Goal: Information Seeking & Learning: Learn about a topic

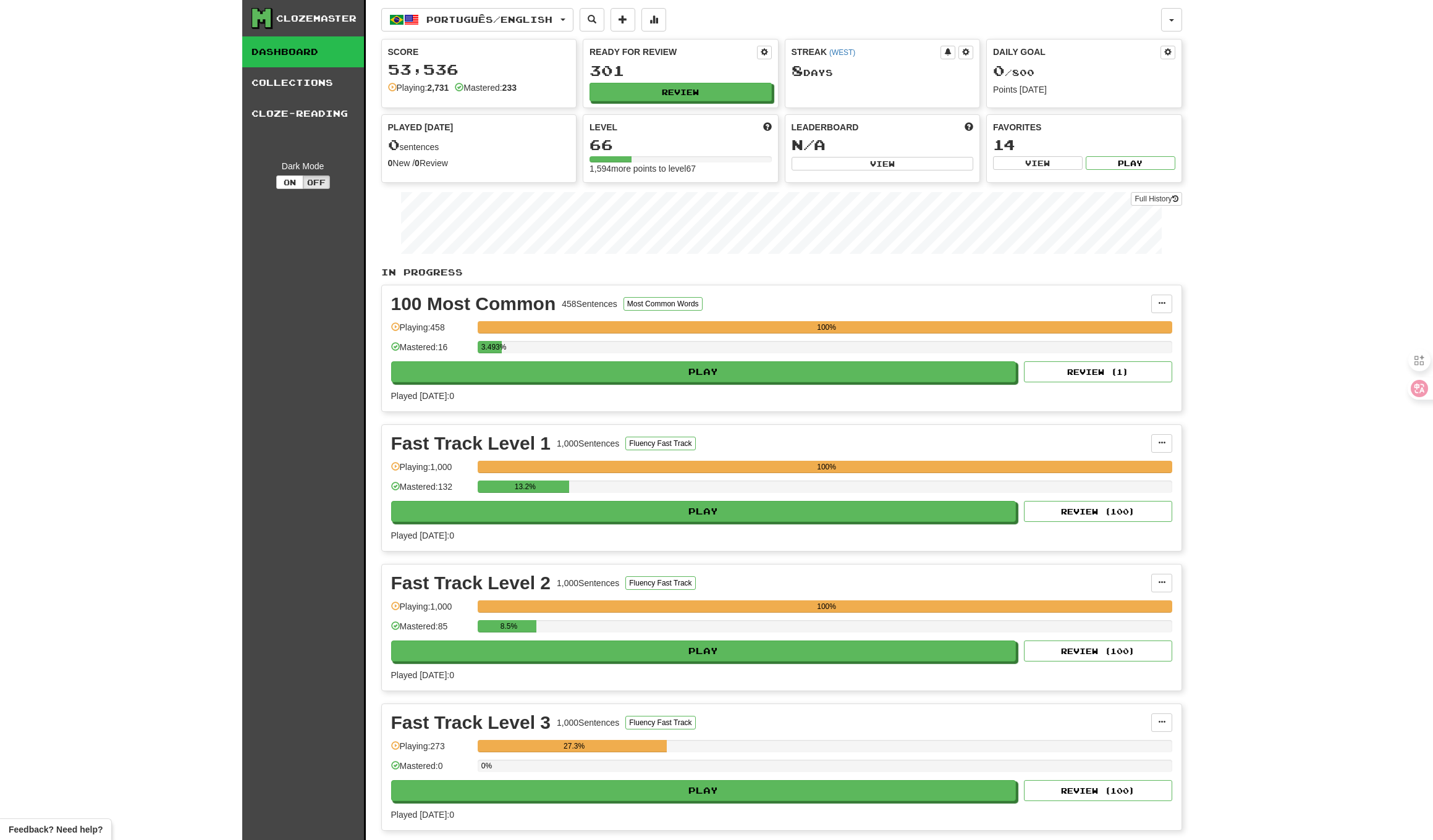
click at [690, 79] on div "301" at bounding box center [680, 70] width 182 height 15
click at [685, 86] on button "Review" at bounding box center [681, 92] width 182 height 19
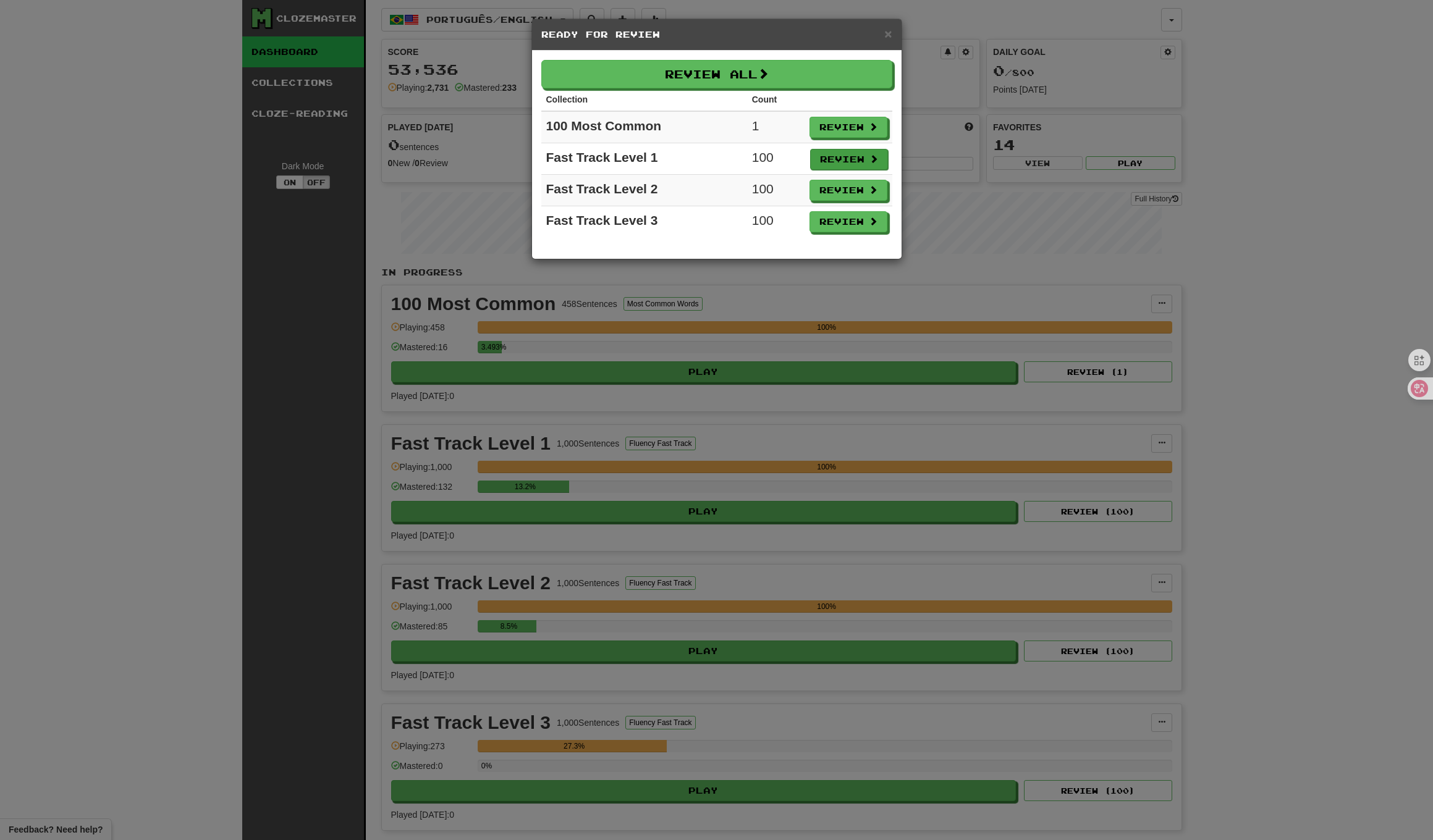
click at [839, 167] on button "Review" at bounding box center [849, 159] width 78 height 21
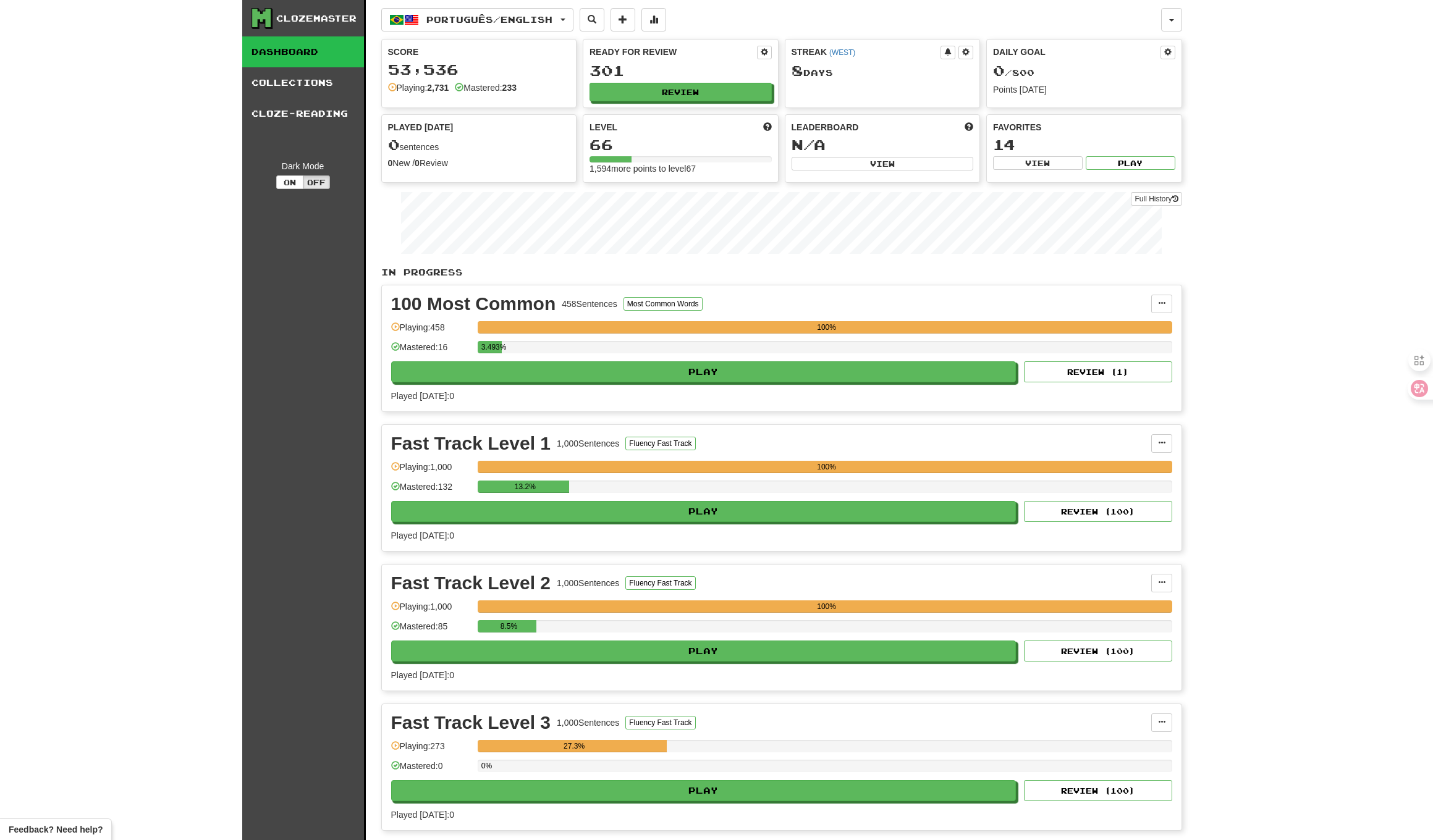
select select "**"
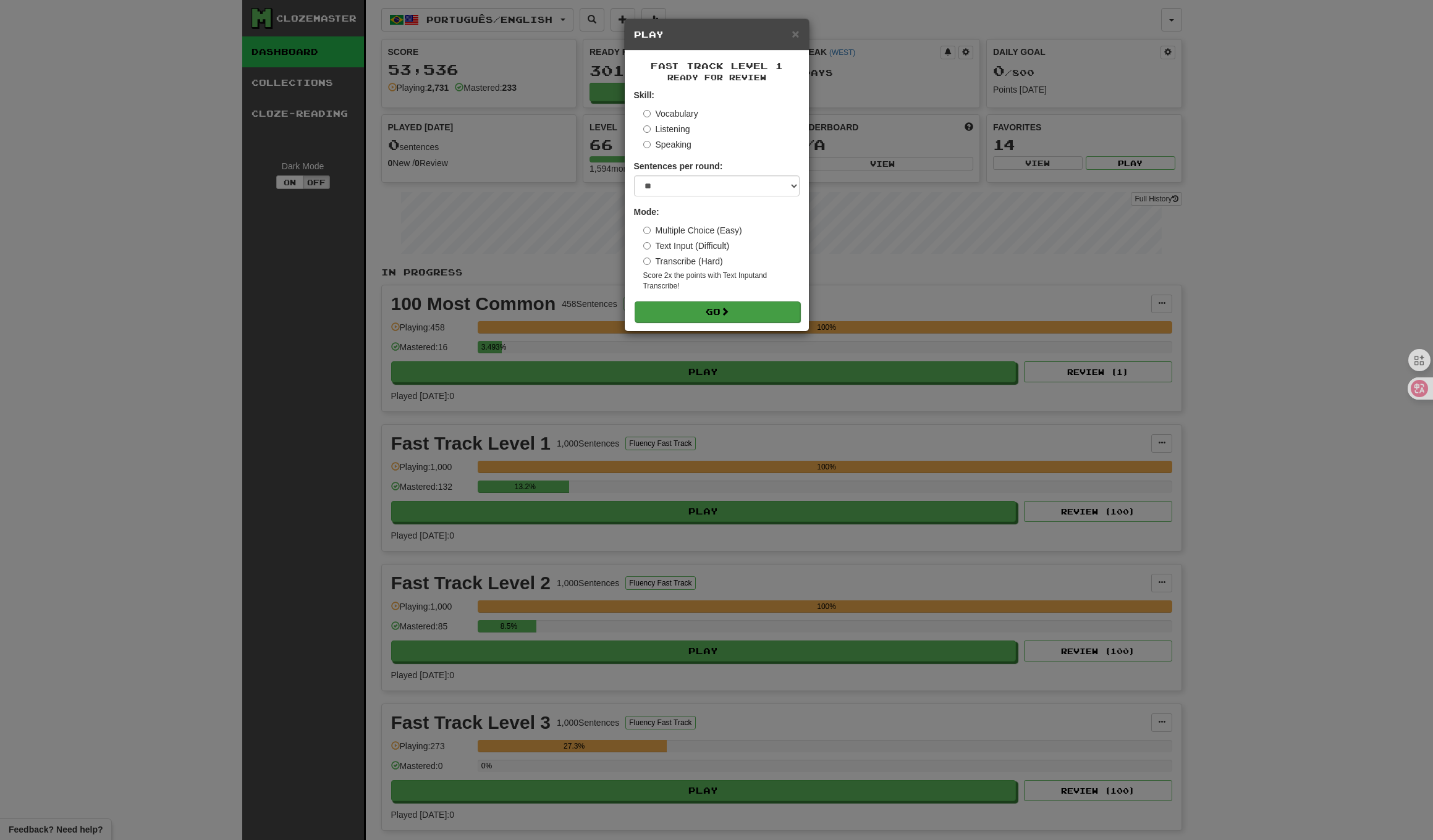
click at [734, 309] on button "Go" at bounding box center [716, 312] width 165 height 21
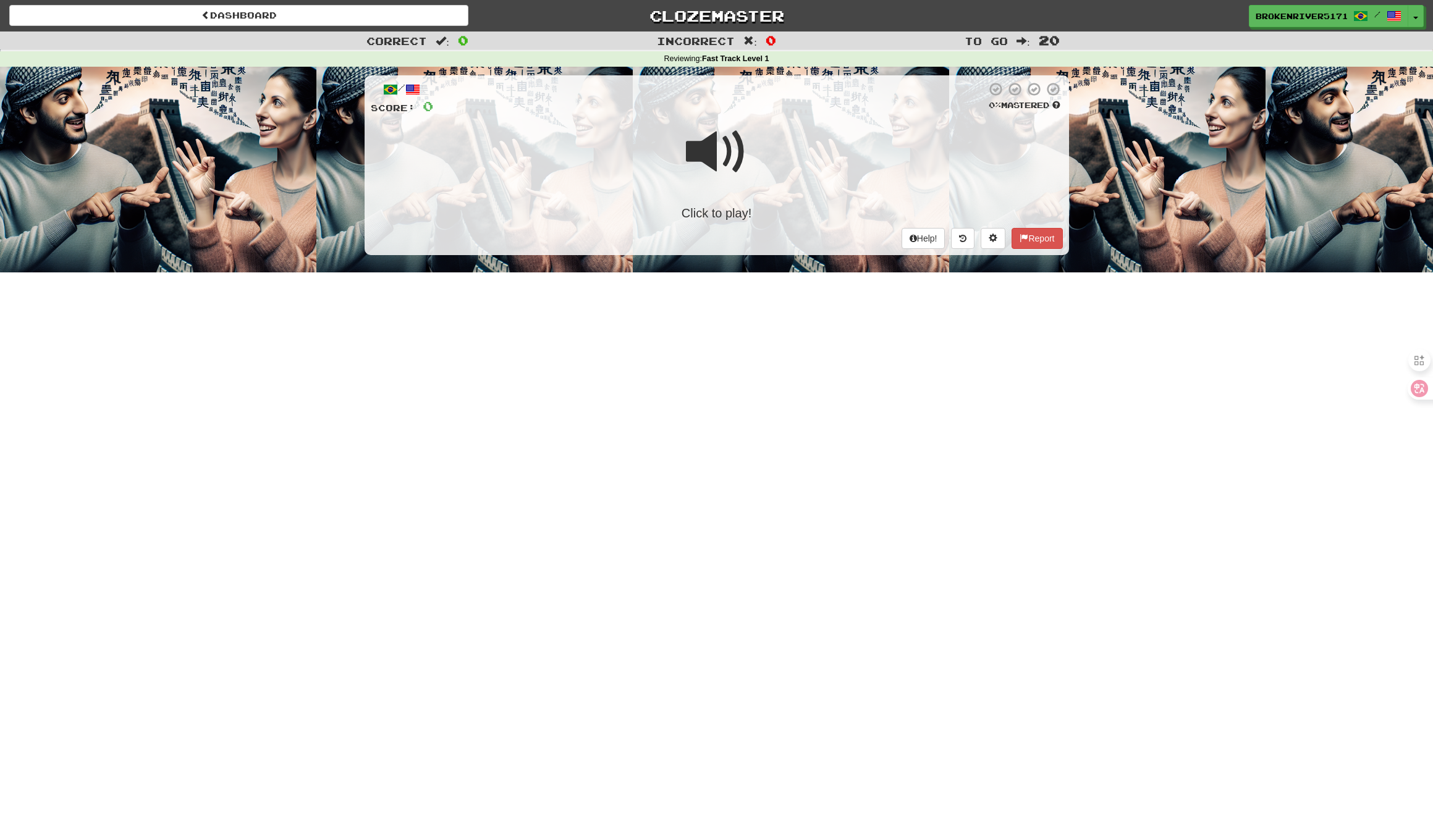
scroll to position [2, 0]
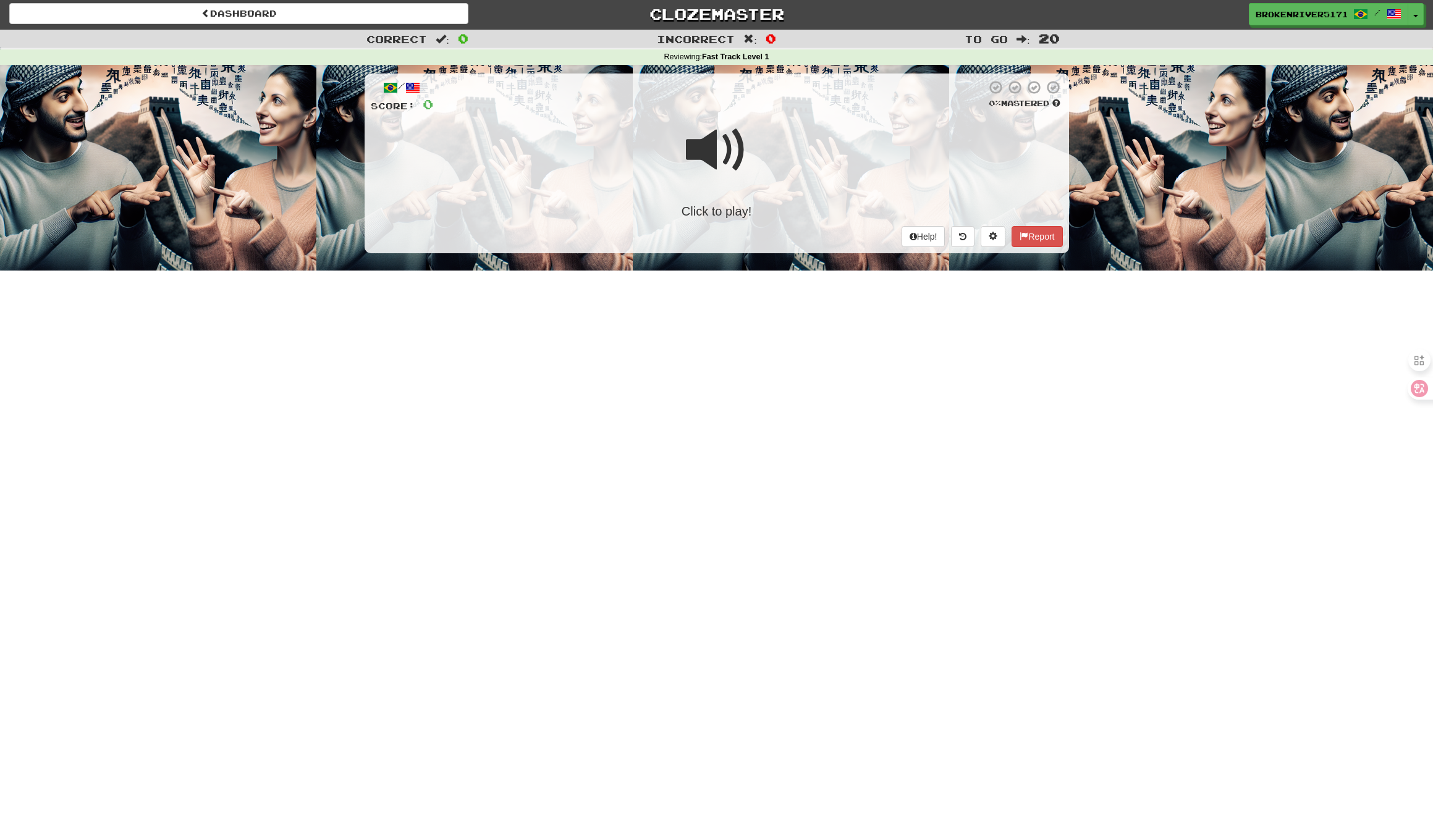
click at [707, 147] on span at bounding box center [716, 150] width 62 height 62
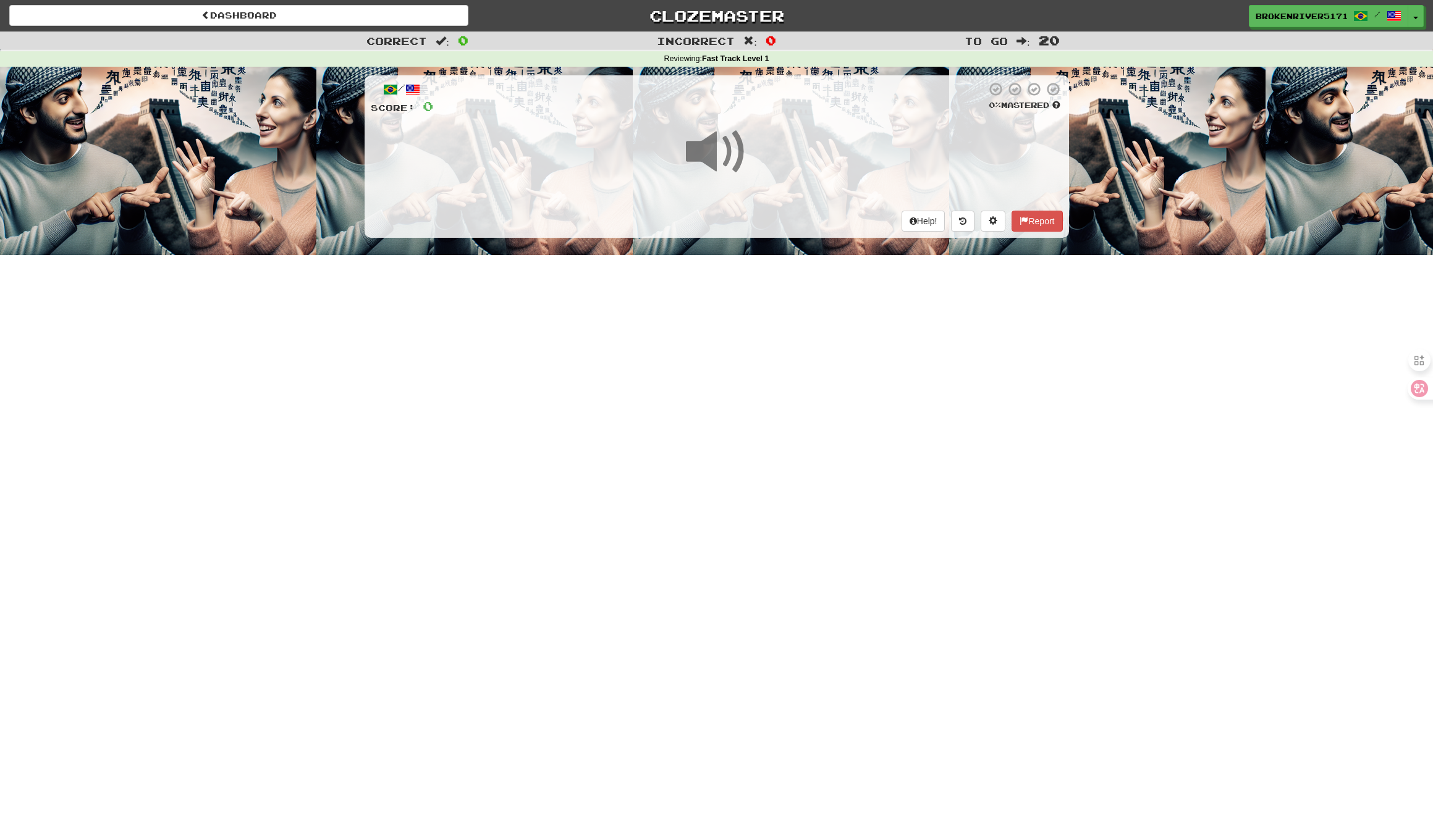
scroll to position [1, 0]
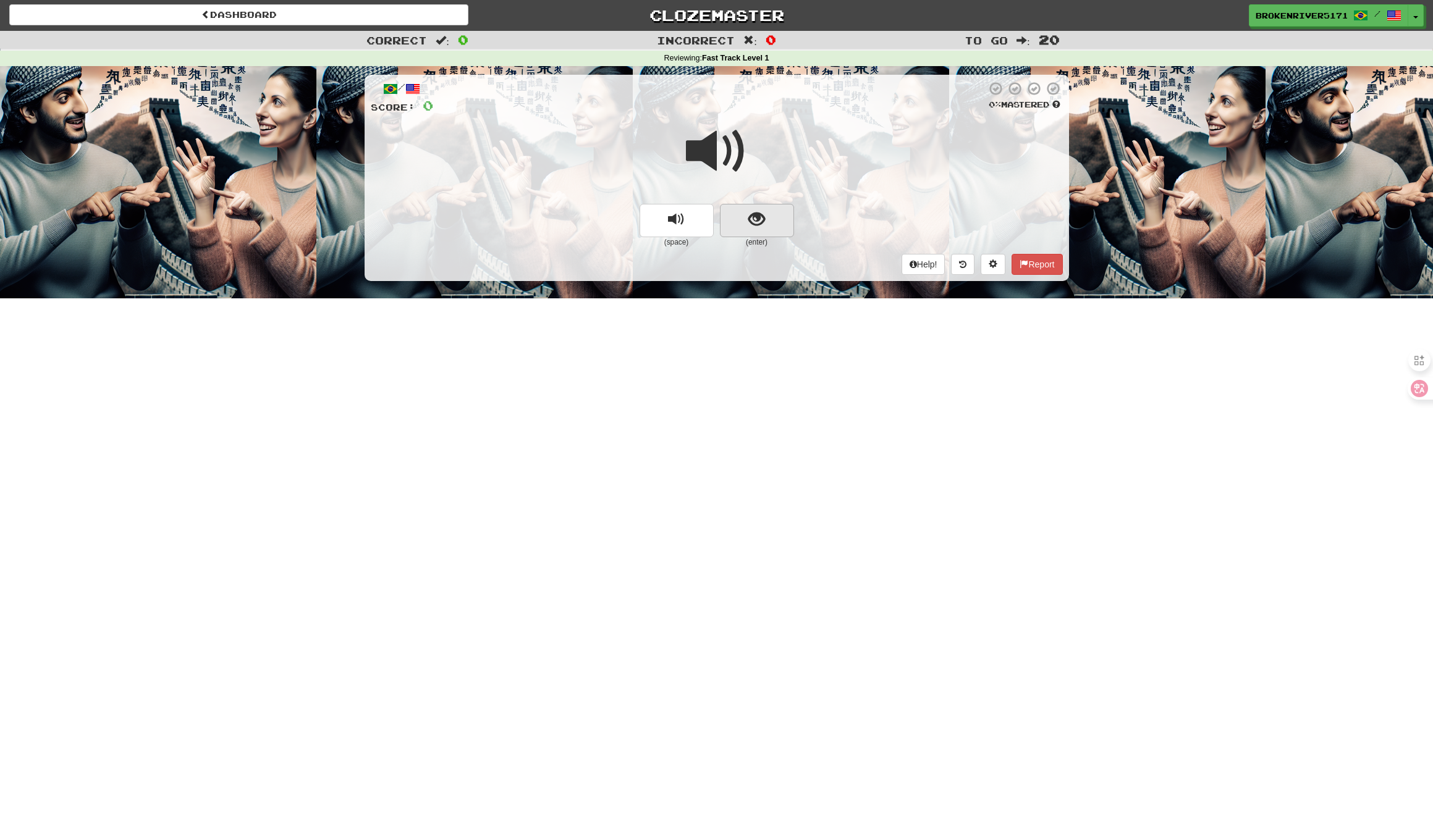
click at [775, 216] on button "show sentence" at bounding box center [756, 220] width 74 height 33
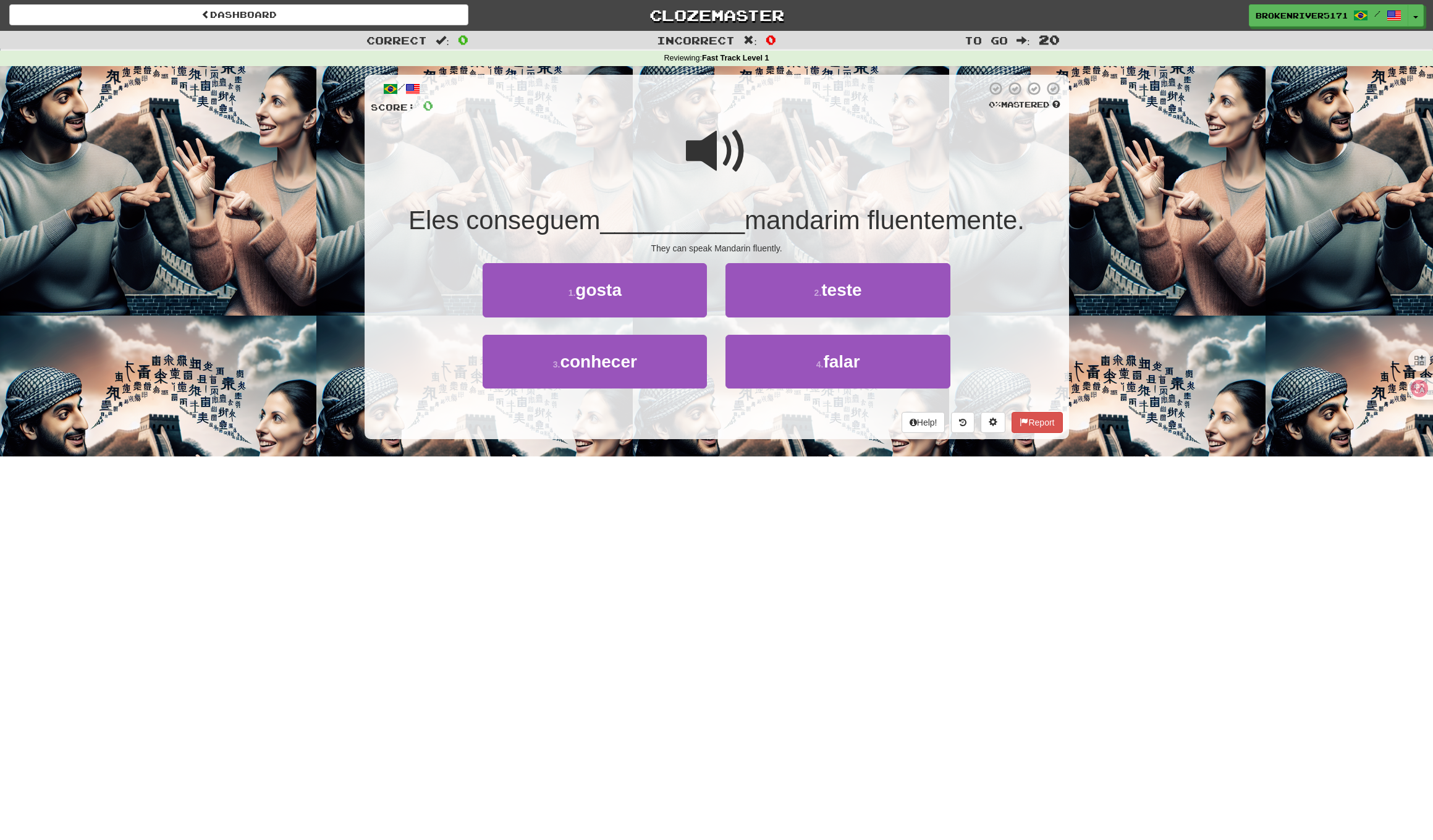
drag, startPoint x: 733, startPoint y: 445, endPoint x: 738, endPoint y: 437, distance: 9.4
click at [733, 445] on div "/ Score: 0 0 % Mastered Eles conseguem __________ mandarim fluentemente. They c…" at bounding box center [716, 261] width 705 height 390
click at [742, 426] on div "Help! Report" at bounding box center [716, 422] width 692 height 21
click at [788, 364] on button "4 . falar" at bounding box center [837, 361] width 224 height 53
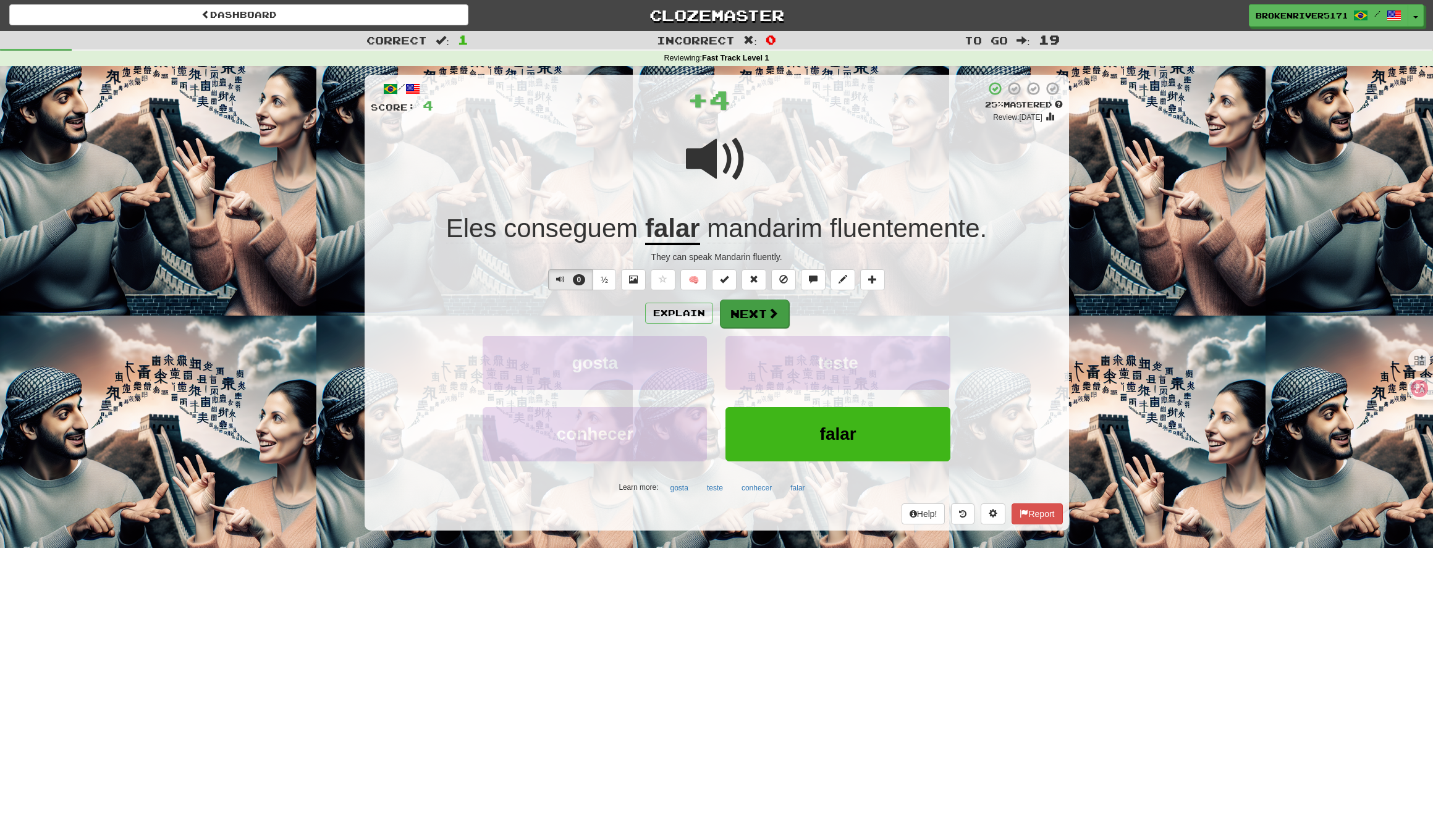
click at [739, 317] on button "Next" at bounding box center [755, 314] width 70 height 29
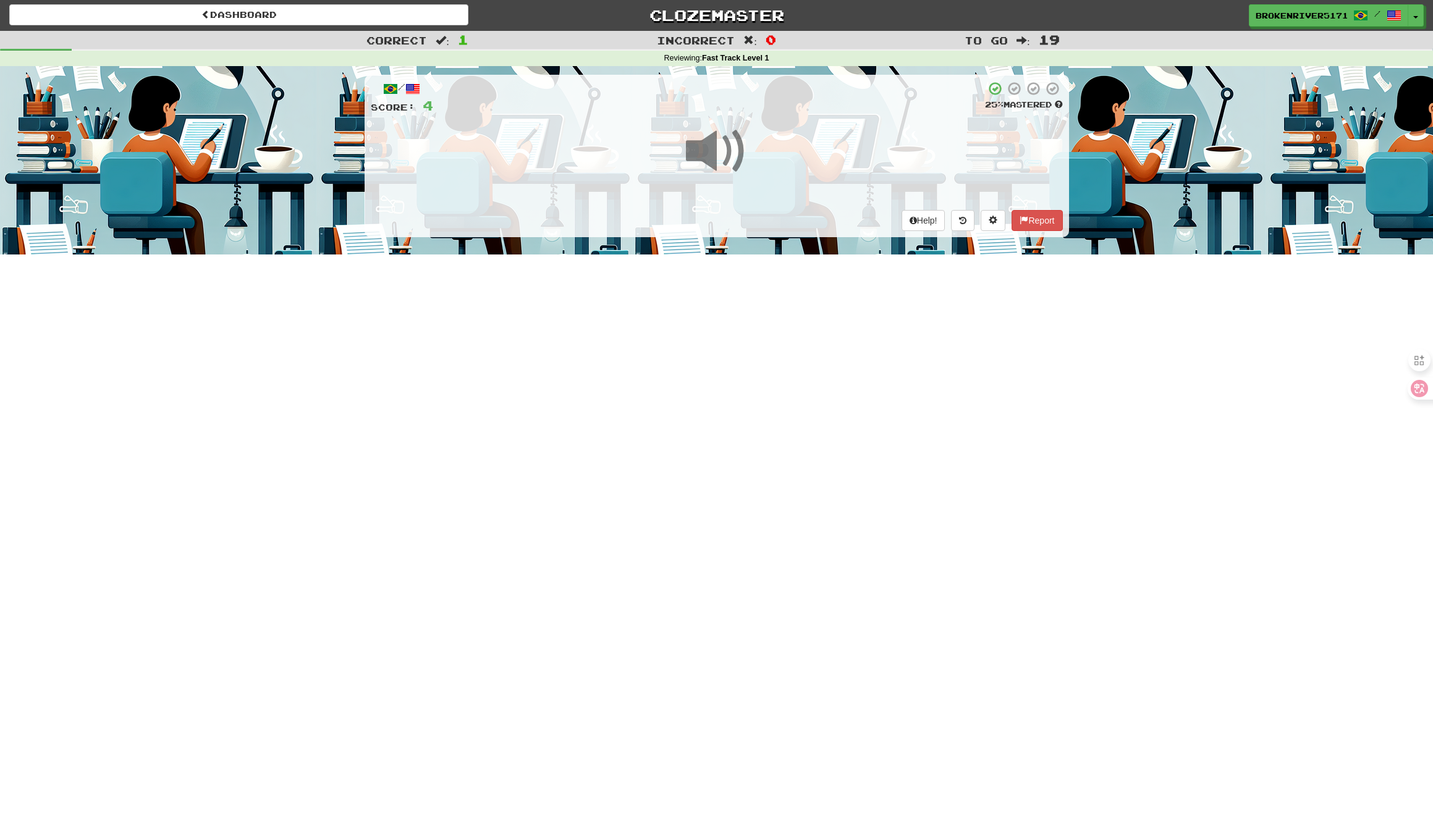
click at [749, 207] on div "/ Score: 4 25 % Mastered Help! Report" at bounding box center [716, 155] width 705 height 162
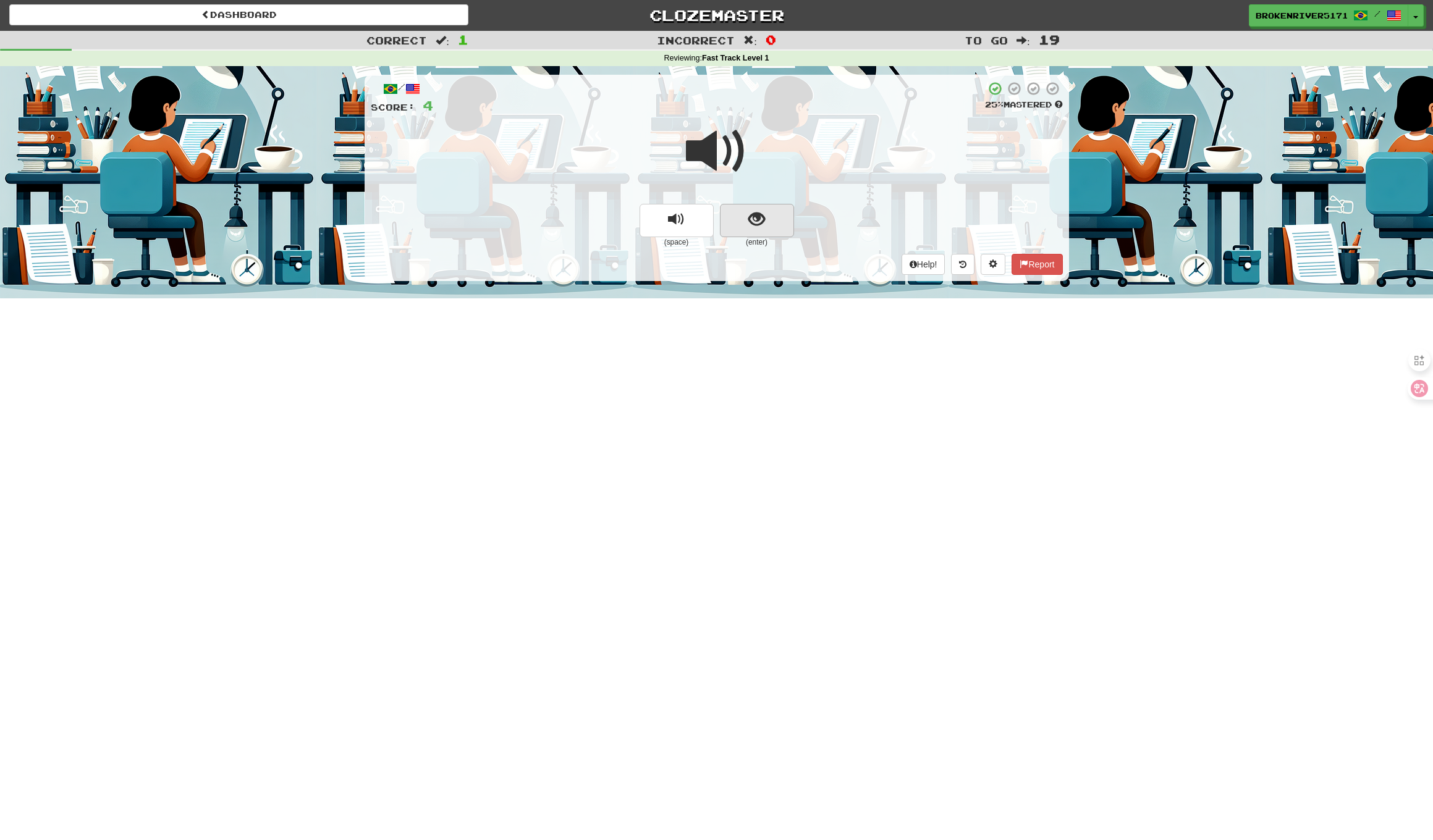
click at [773, 226] on button "show sentence" at bounding box center [756, 220] width 74 height 33
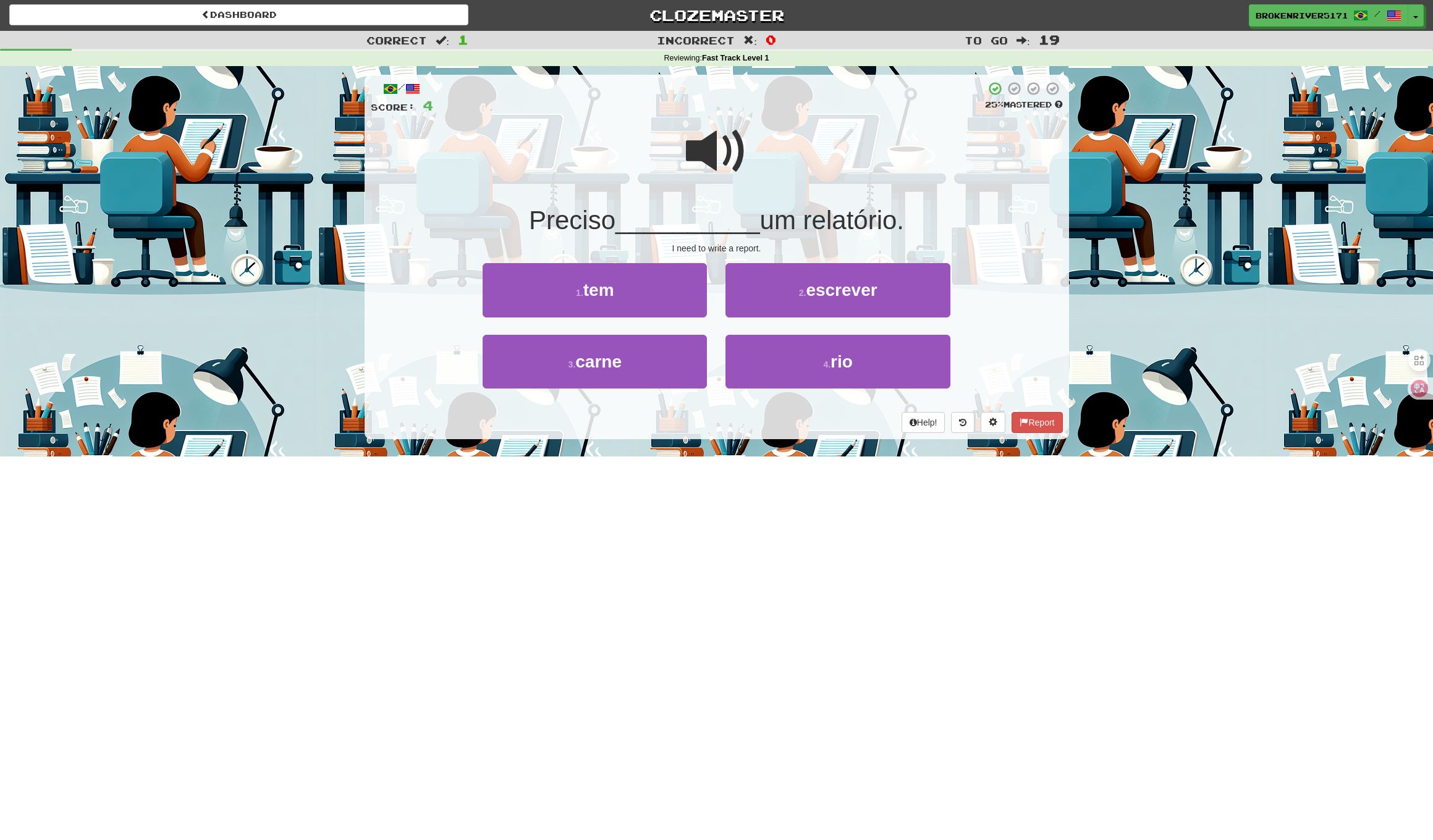
click at [789, 425] on div "Help! Report" at bounding box center [716, 422] width 692 height 21
click at [788, 380] on button "4 . rio" at bounding box center [837, 361] width 224 height 53
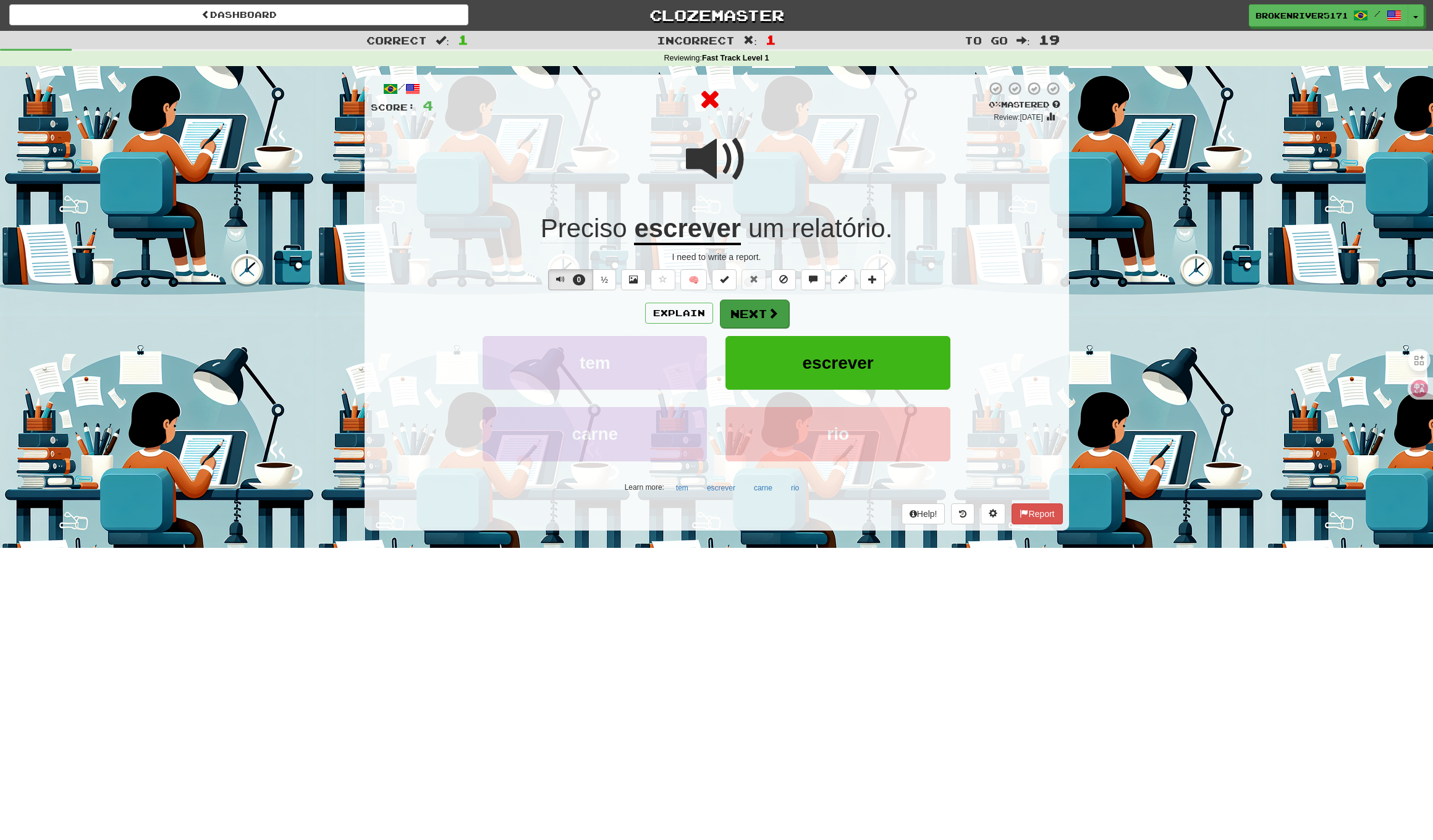
click at [764, 311] on button "Next" at bounding box center [755, 314] width 70 height 29
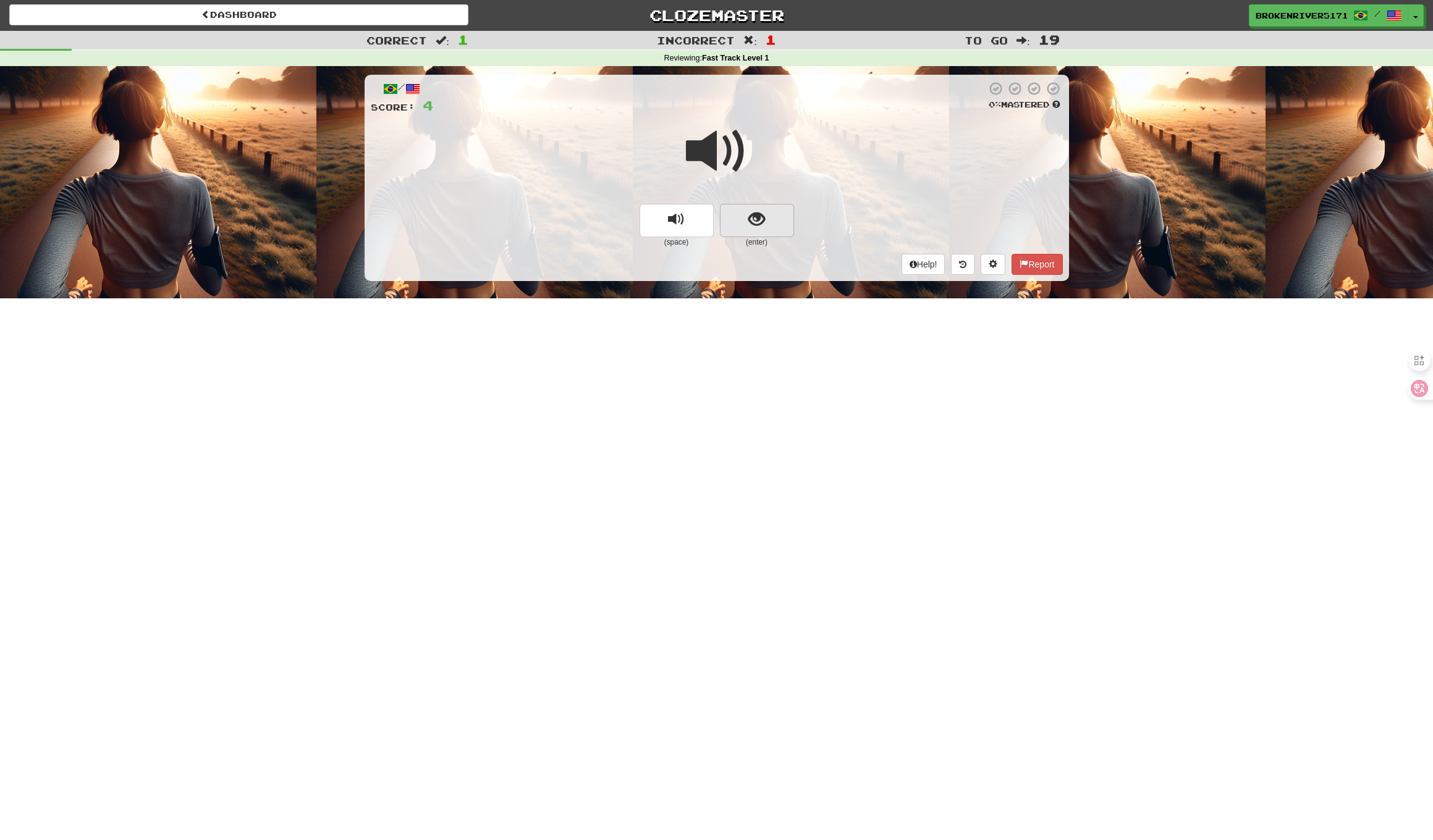
click at [779, 216] on button "show sentence" at bounding box center [756, 220] width 74 height 33
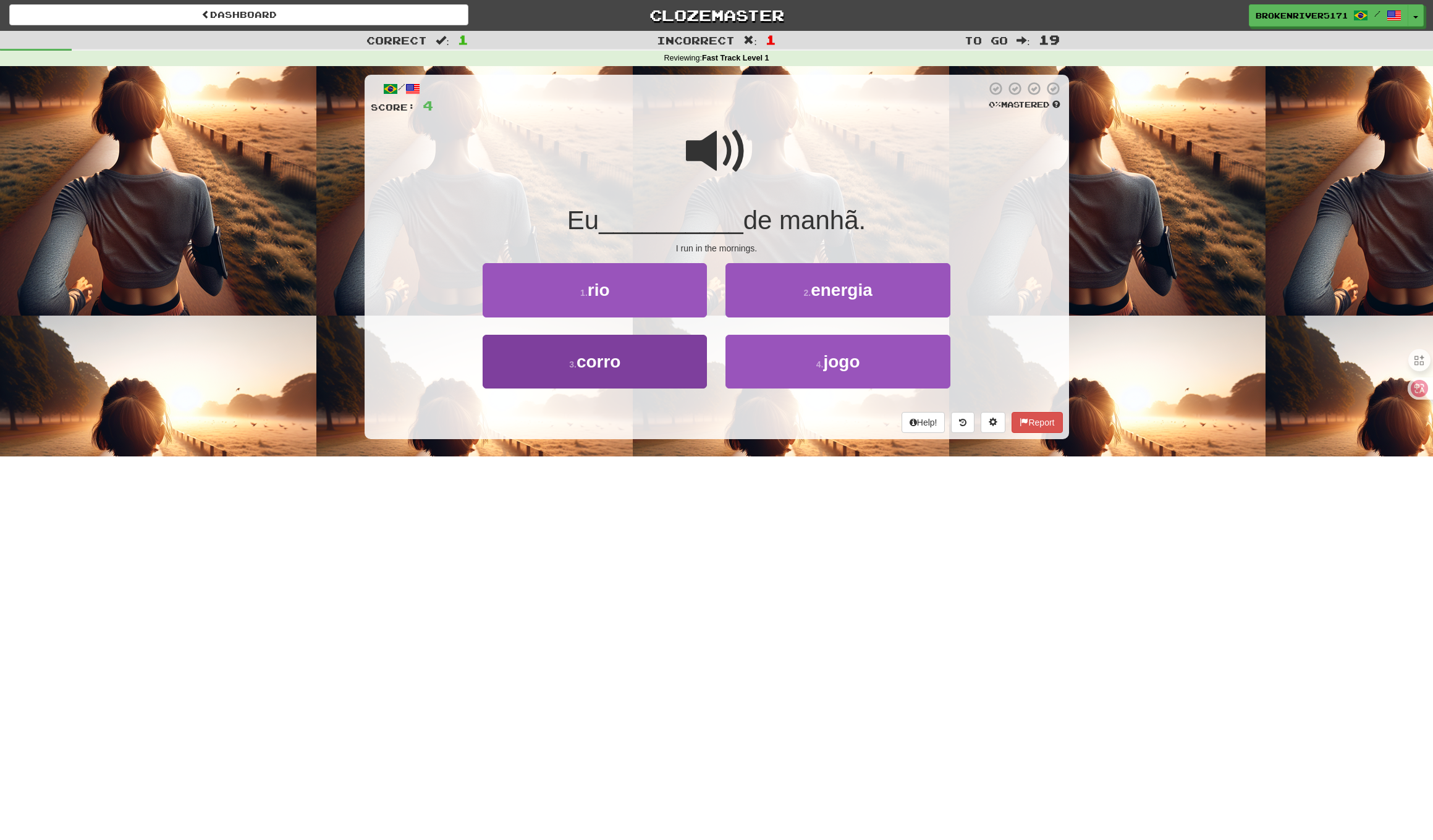
click at [645, 361] on button "3 . corro" at bounding box center [594, 361] width 224 height 53
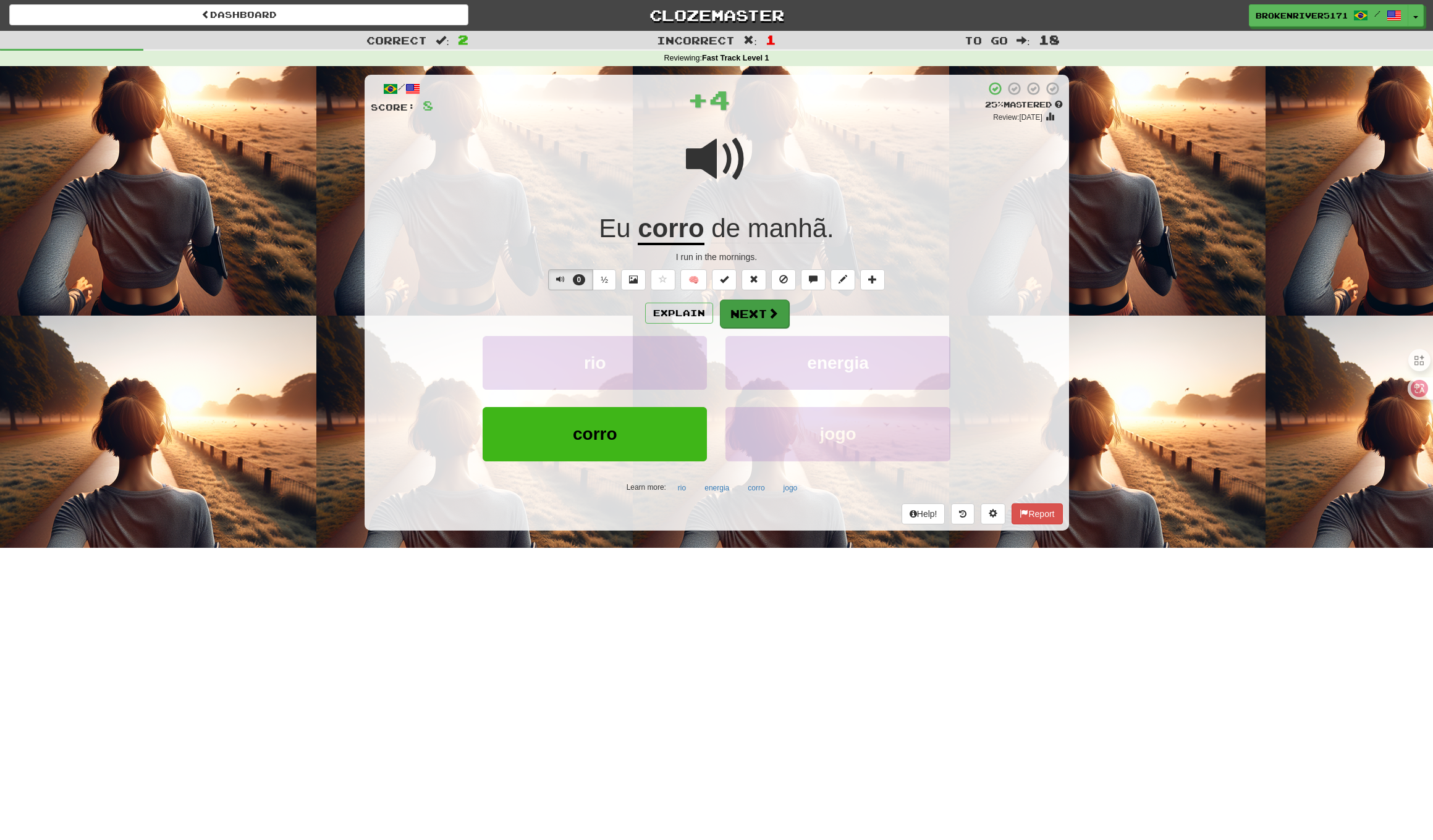
click at [729, 314] on button "Next" at bounding box center [755, 314] width 70 height 29
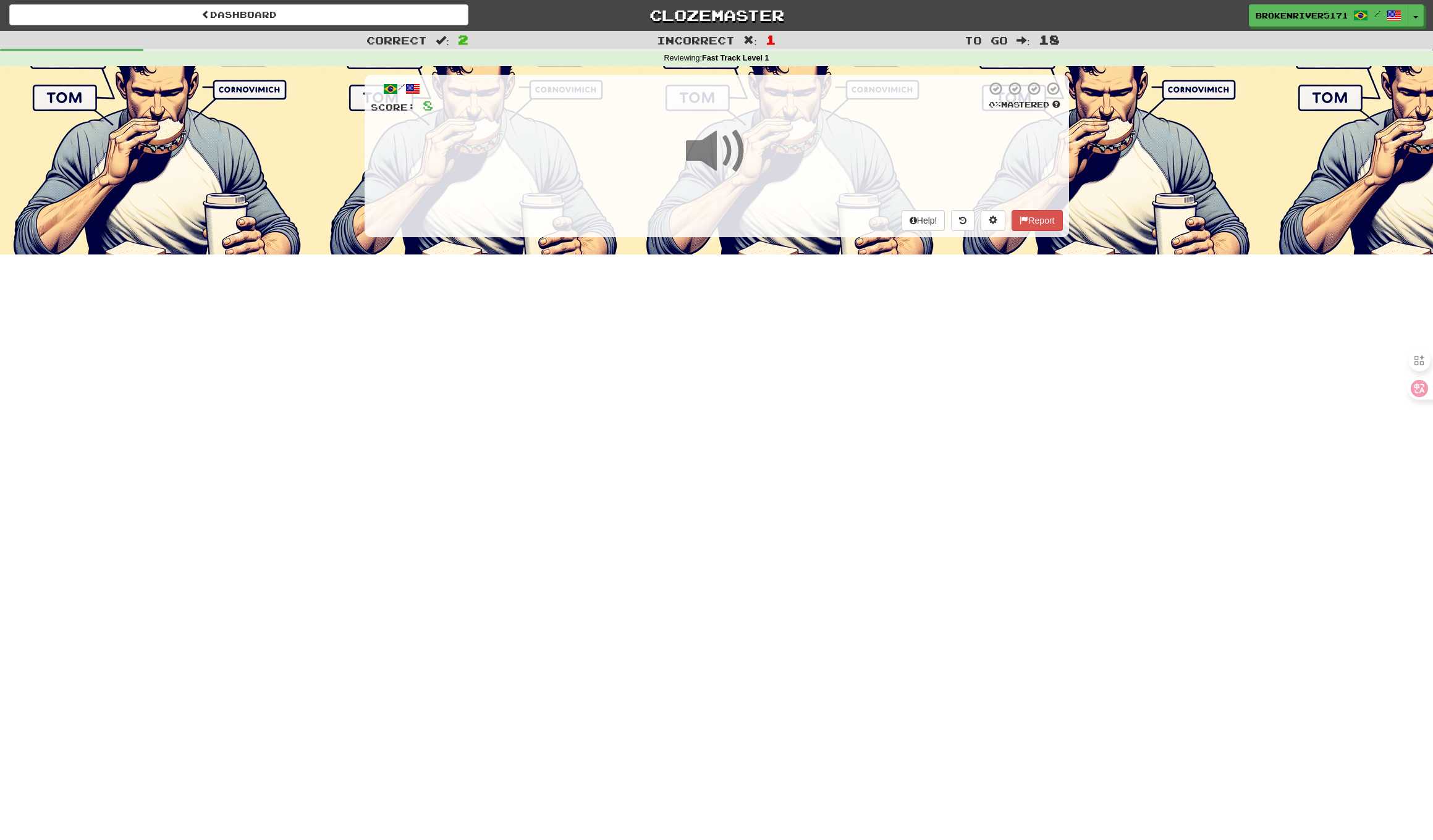
drag, startPoint x: 676, startPoint y: 439, endPoint x: 695, endPoint y: 370, distance: 71.6
click at [677, 436] on div "Dashboard Clozemaster BrokenRiver5171 / Toggle Dropdown Dashboard Leaderboard A…" at bounding box center [716, 419] width 1433 height 840
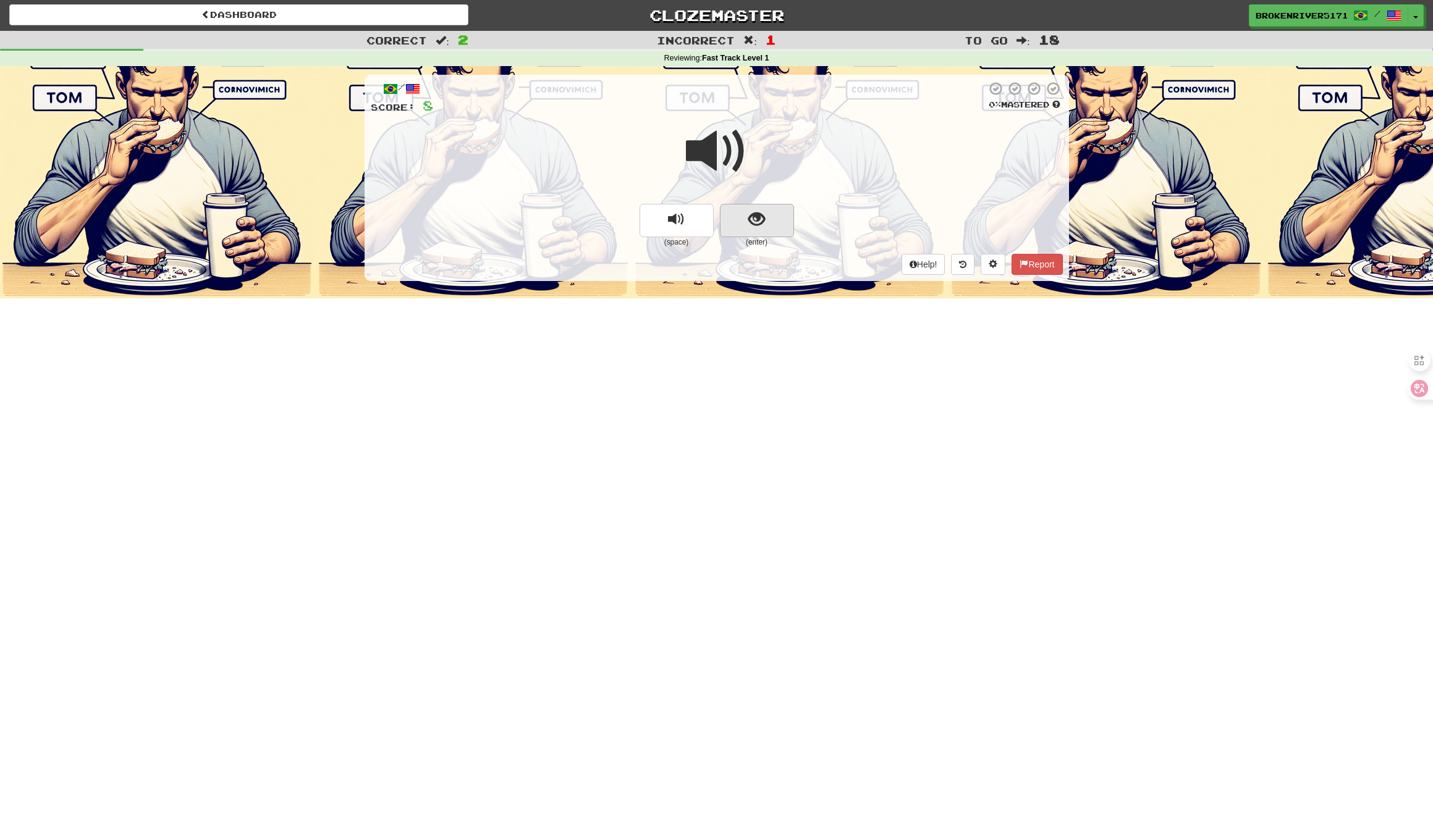
click at [778, 210] on button "show sentence" at bounding box center [756, 220] width 74 height 33
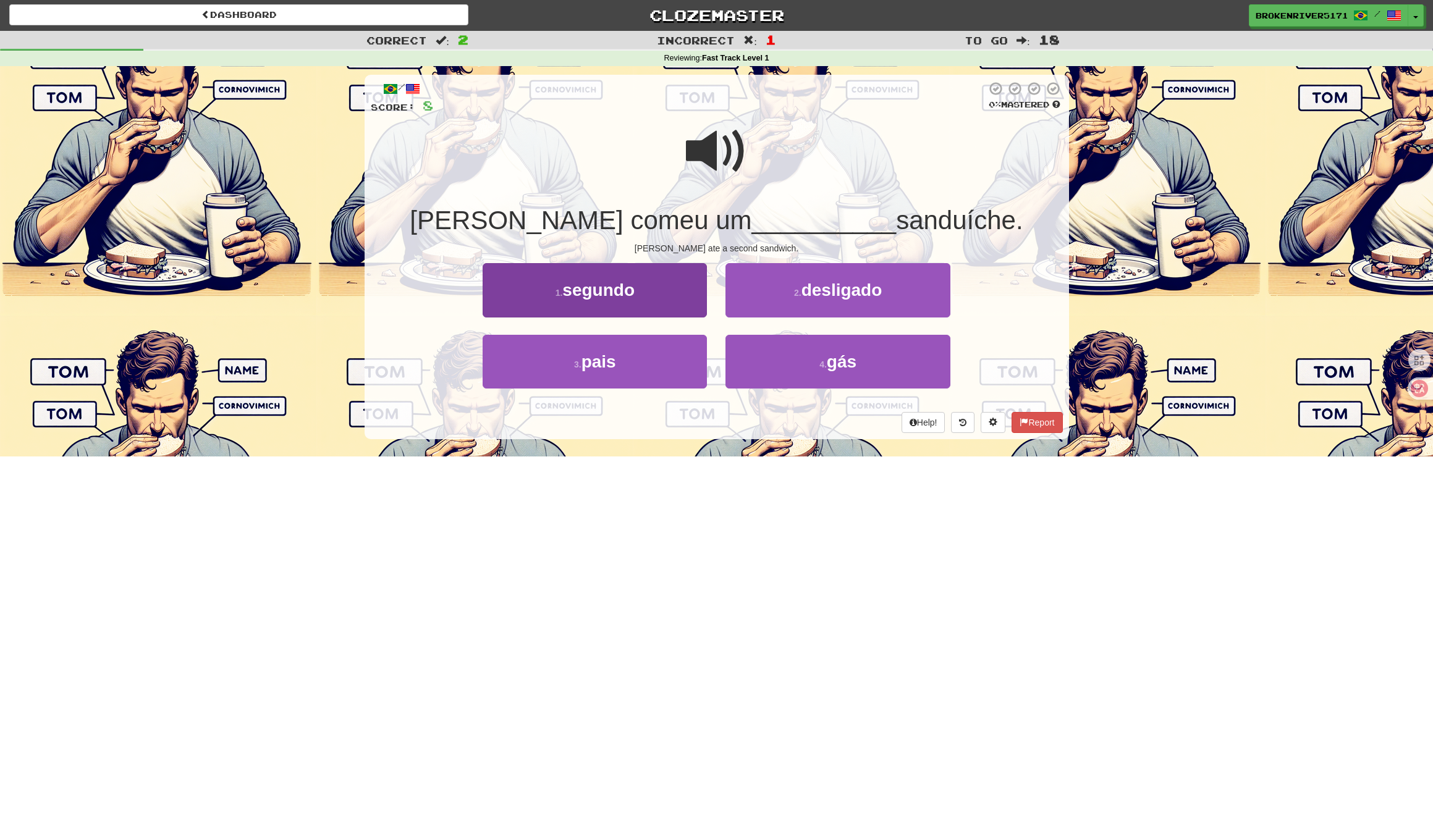
click at [653, 301] on button "1 . segundo" at bounding box center [594, 289] width 224 height 53
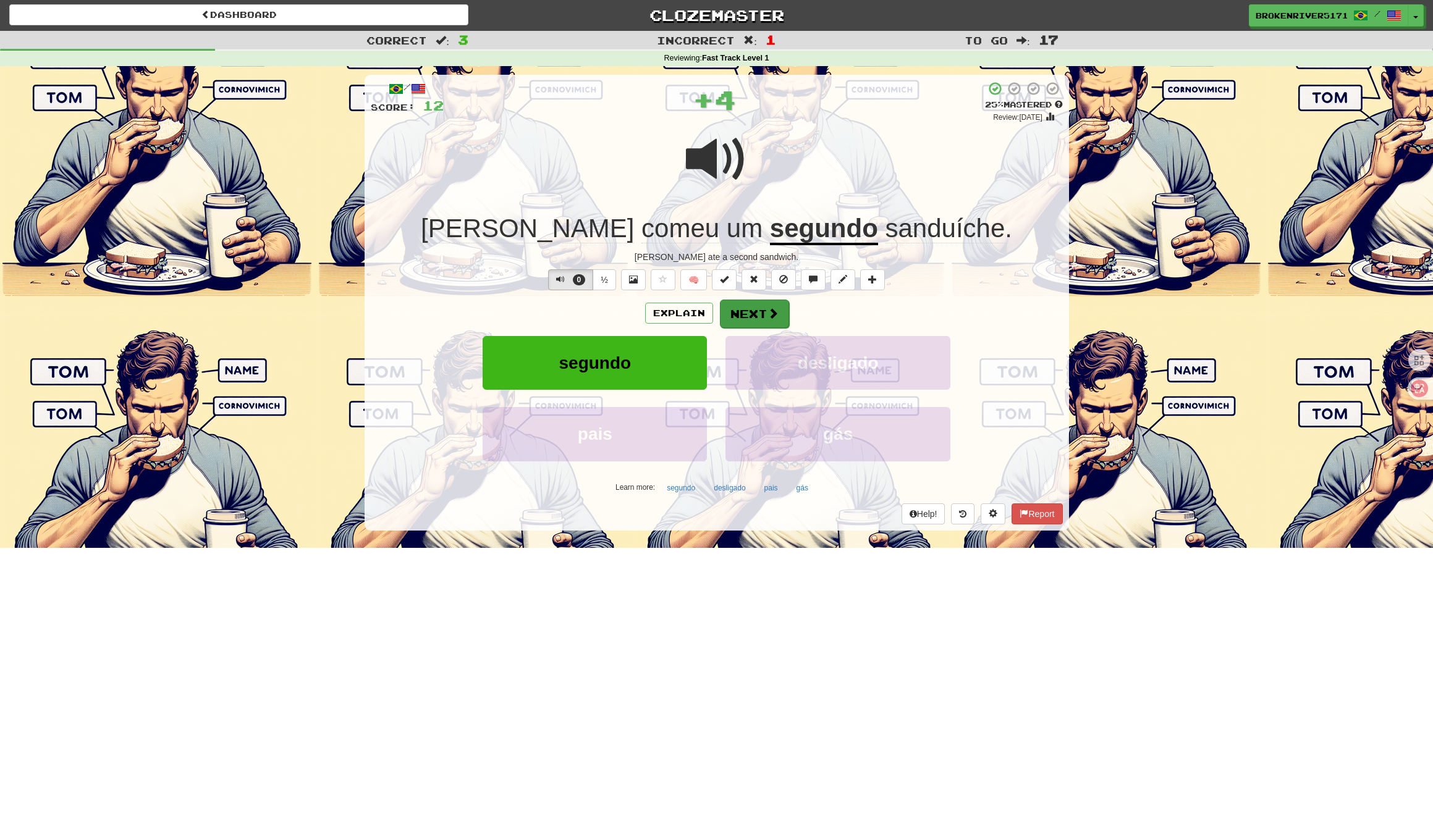
click at [738, 309] on button "Next" at bounding box center [755, 314] width 70 height 29
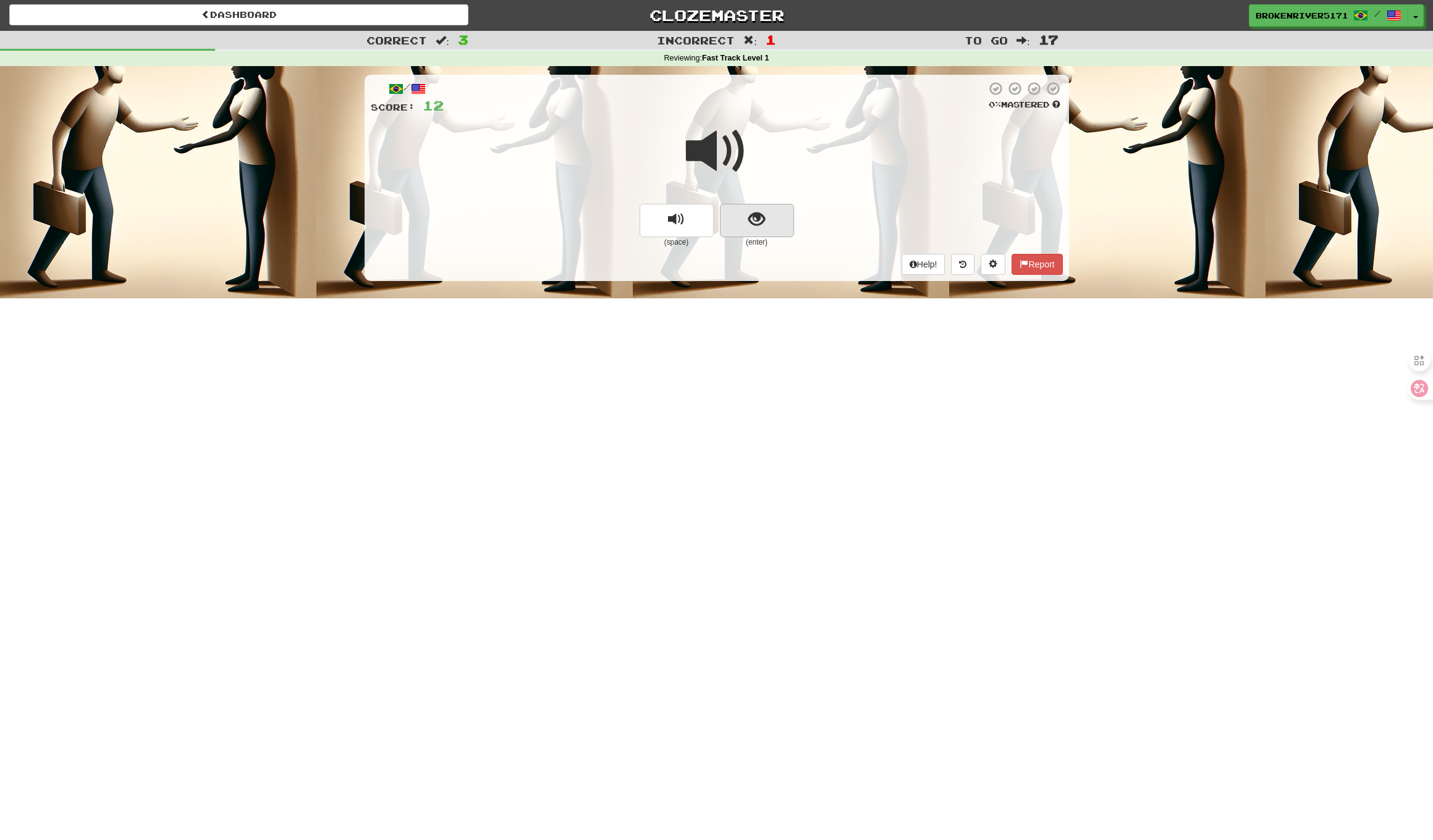
click at [751, 213] on span "show sentence" at bounding box center [756, 220] width 17 height 17
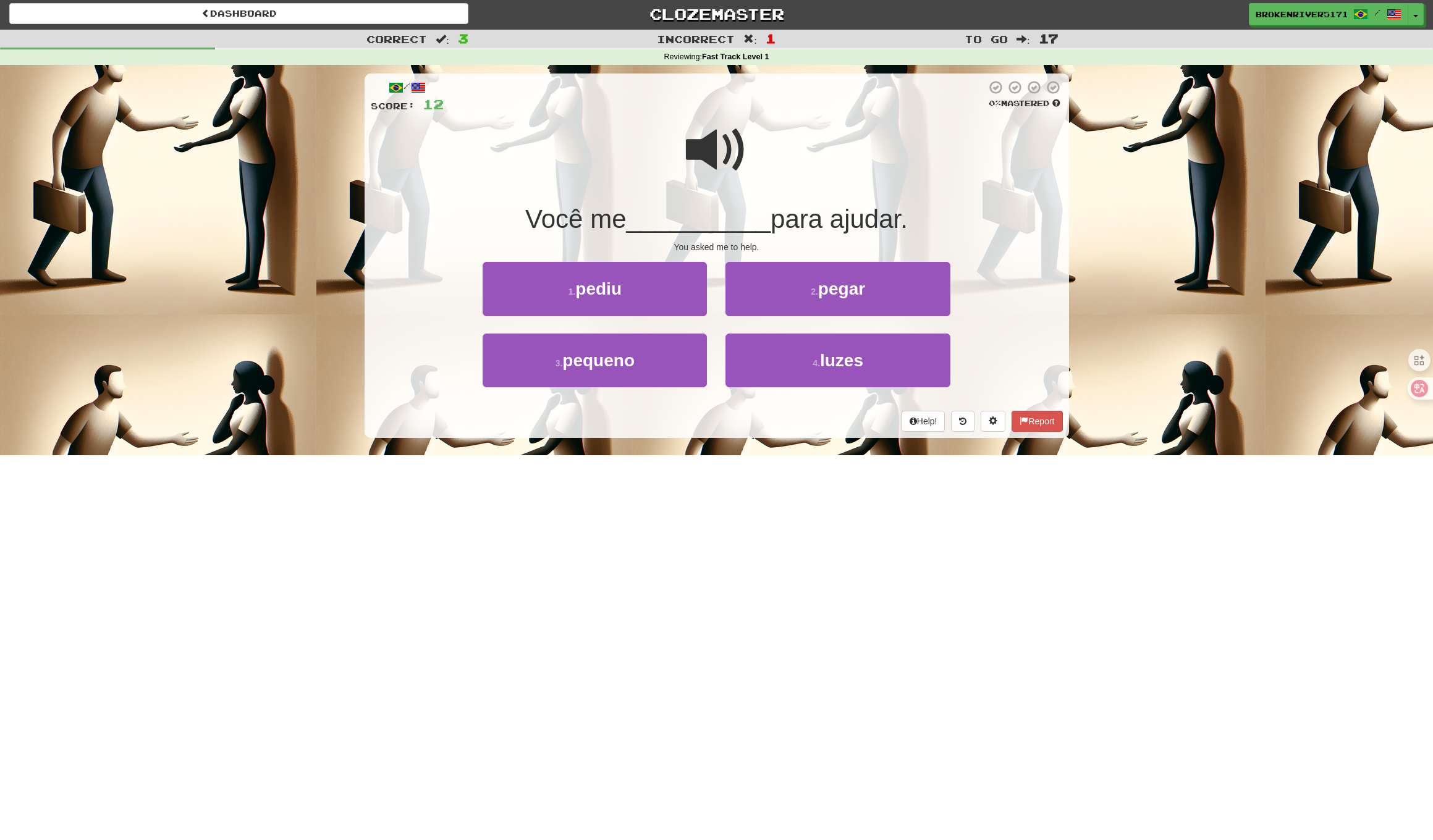
scroll to position [0, 0]
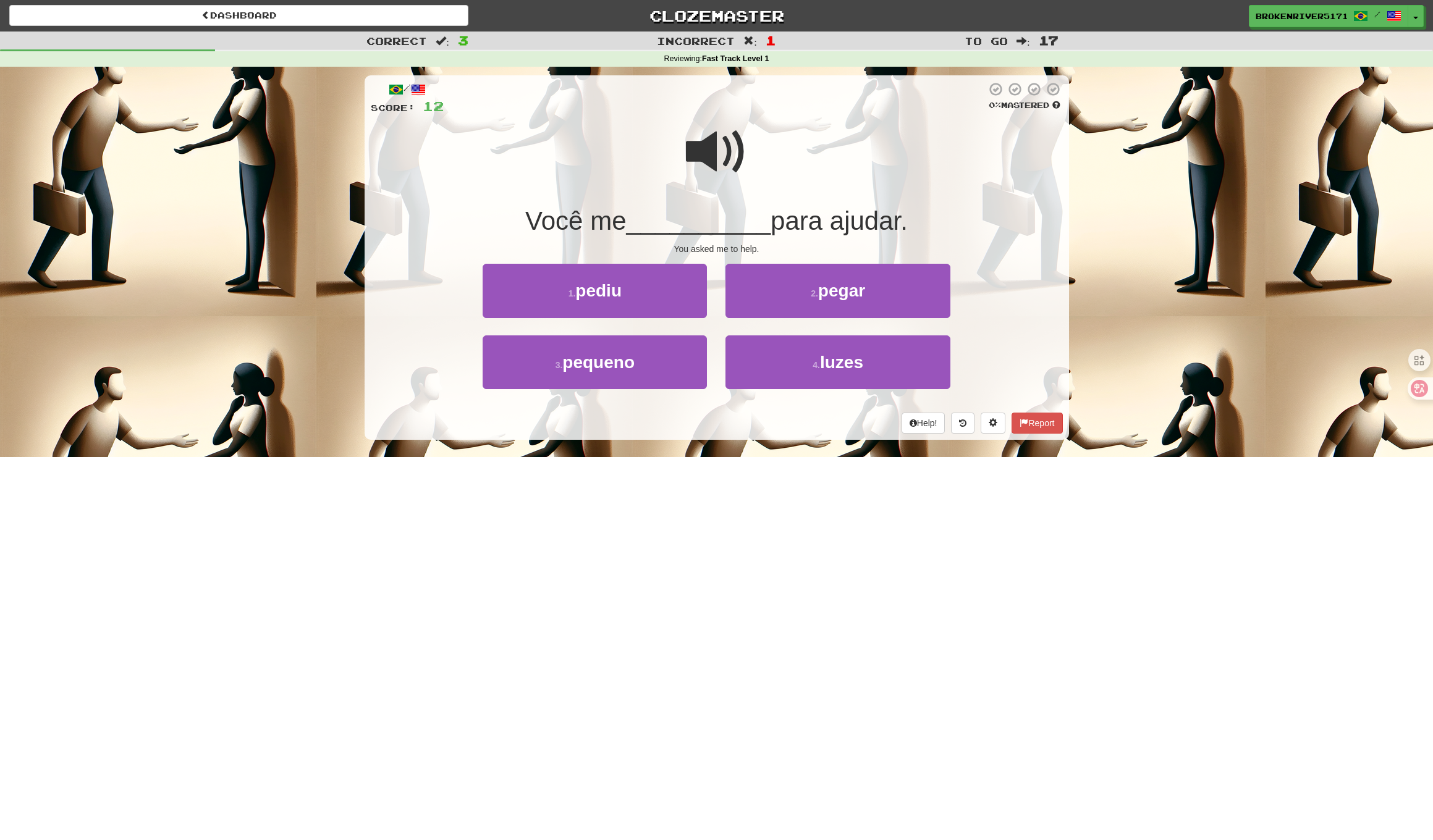
click at [771, 233] on span "para ajudar." at bounding box center [839, 220] width 137 height 29
click at [800, 283] on button "2 . pegar" at bounding box center [837, 290] width 224 height 53
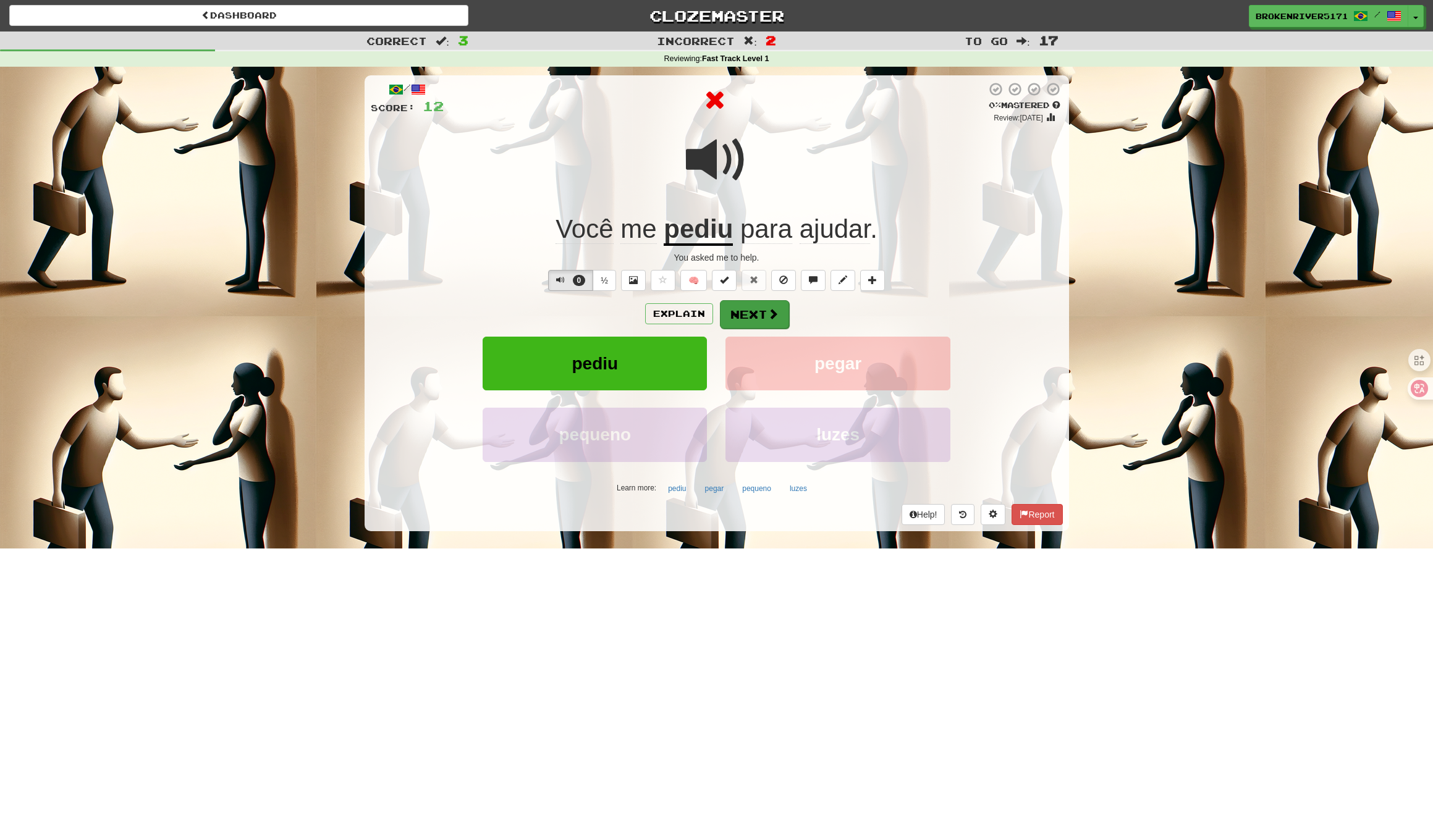
click at [752, 313] on button "Next" at bounding box center [755, 314] width 70 height 29
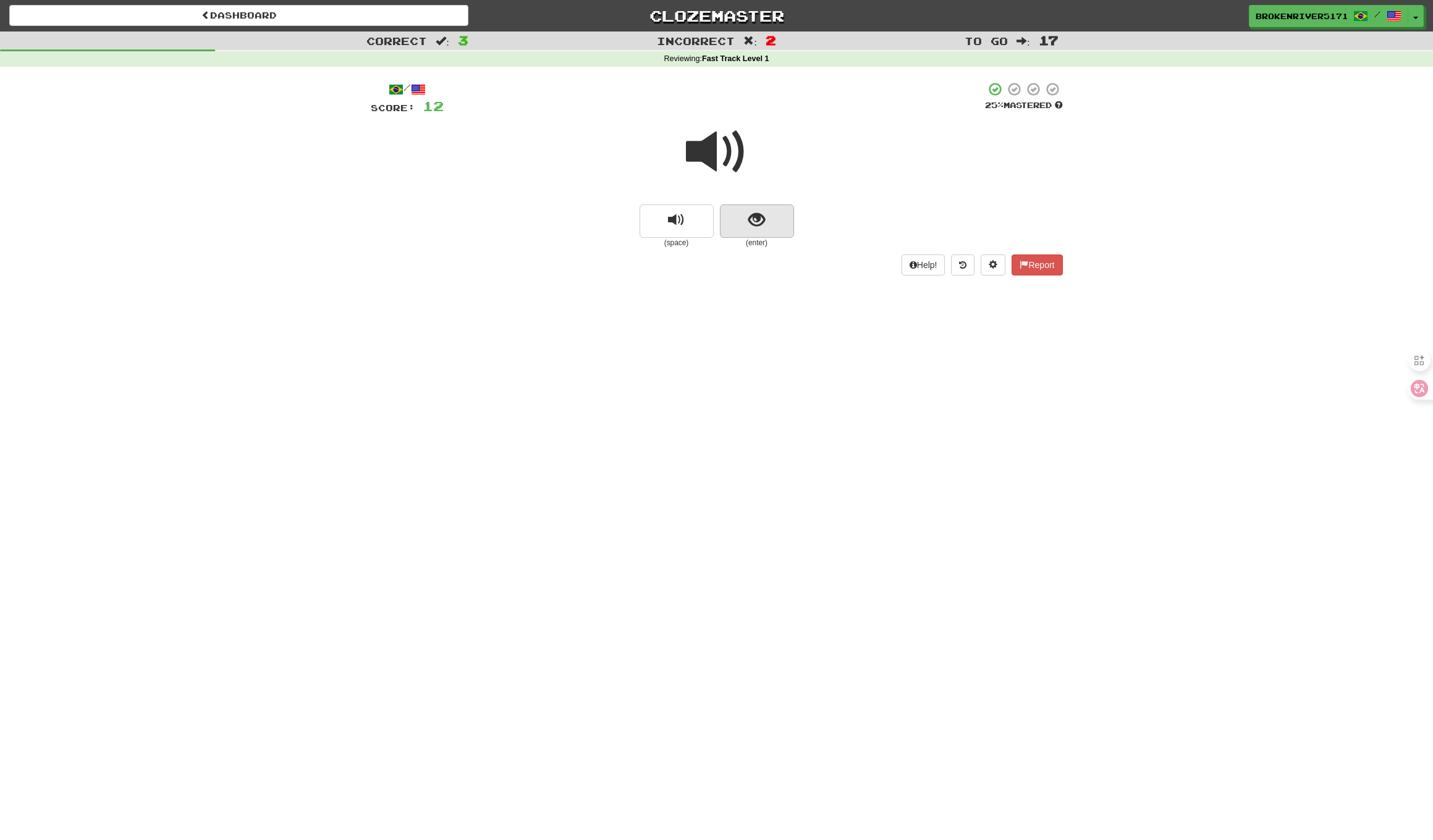
click at [752, 230] on button "show sentence" at bounding box center [756, 220] width 74 height 33
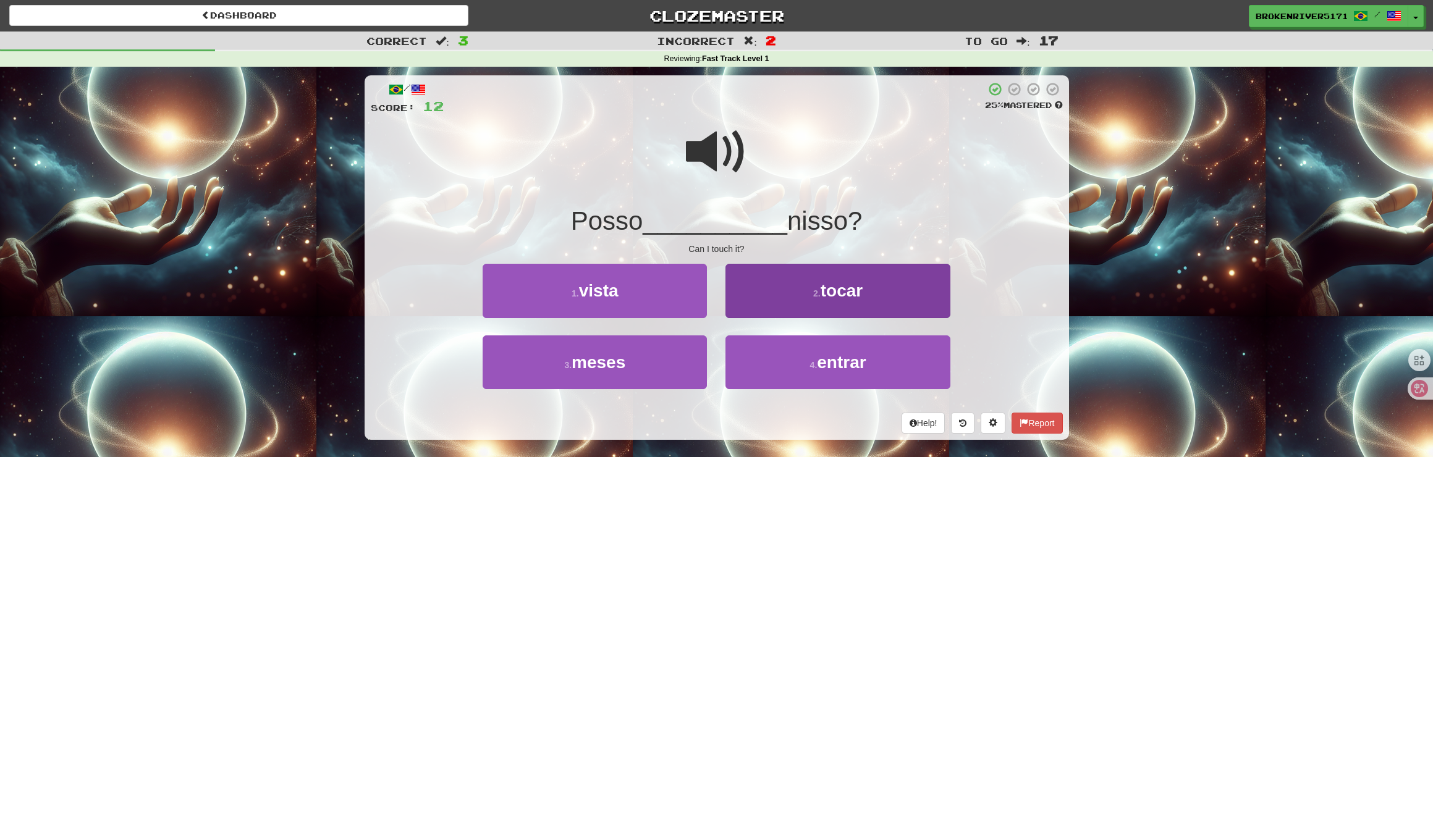
click at [794, 281] on button "2 . tocar" at bounding box center [837, 290] width 224 height 53
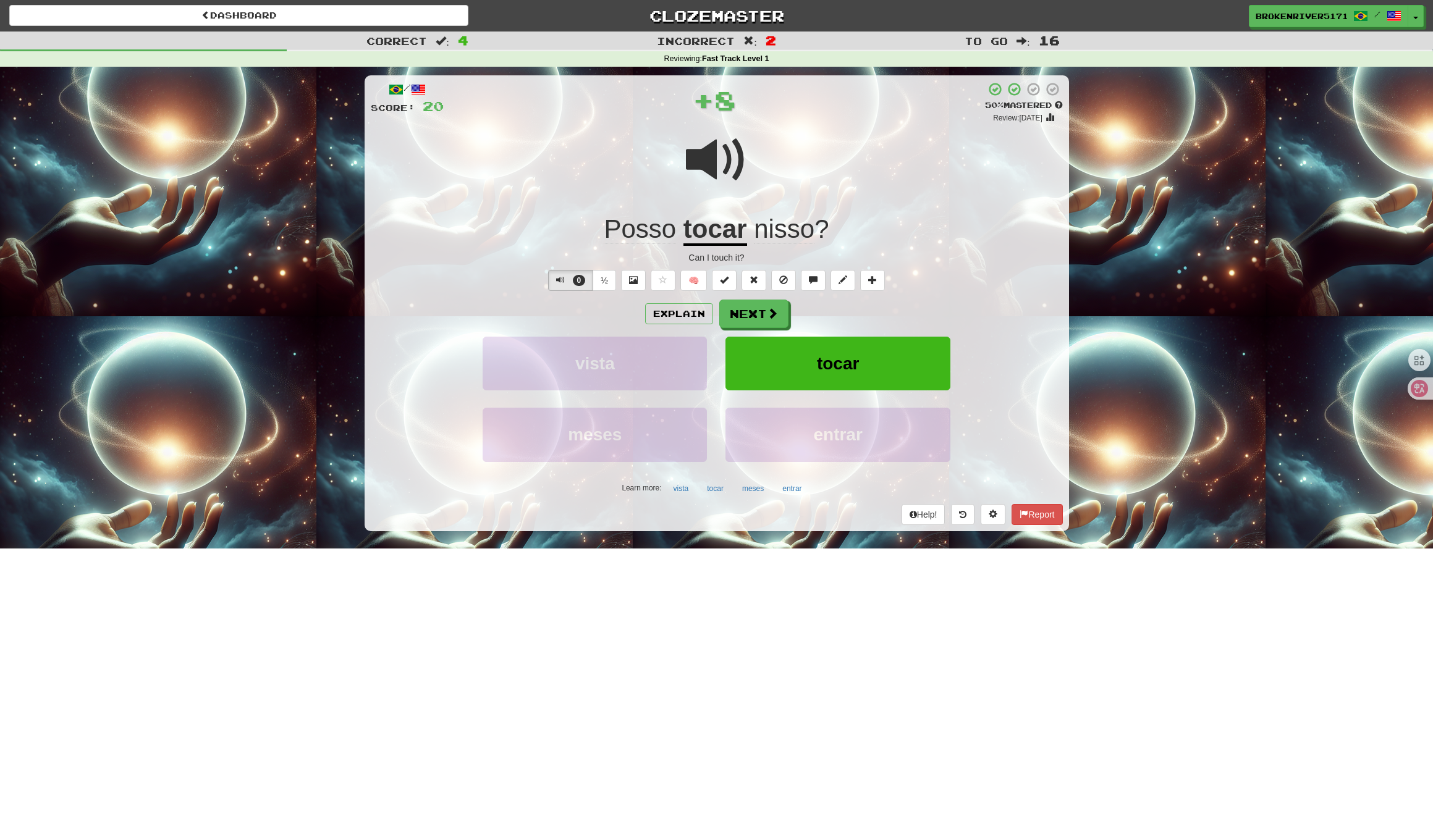
click at [744, 296] on div "/ Score: 20 + 8 50 % Mastered Review: 2025-10-02 Posso tocar nisso ? Can I touc…" at bounding box center [716, 303] width 705 height 455
click at [758, 316] on button "Next" at bounding box center [755, 314] width 70 height 29
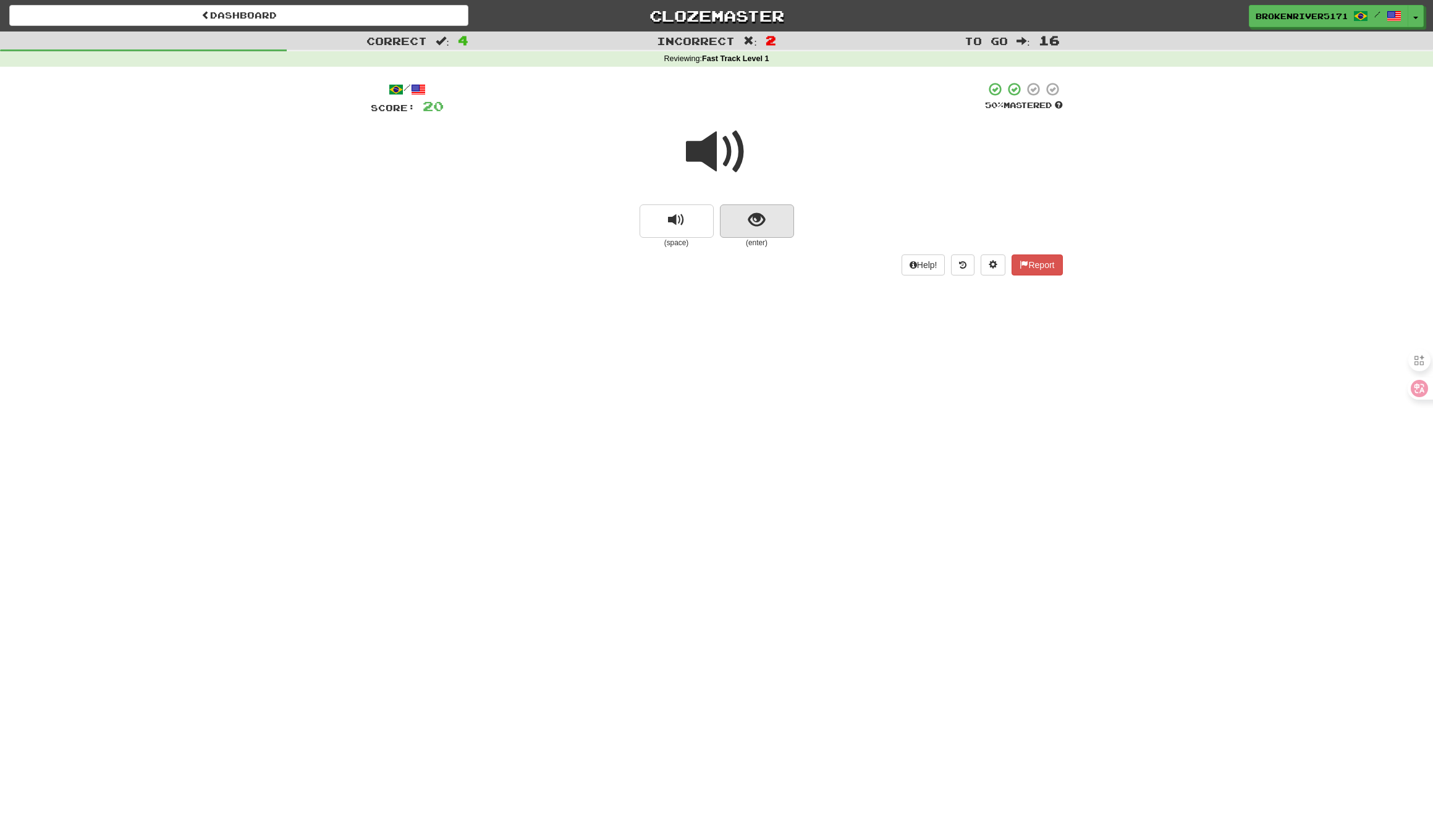
click at [759, 225] on span "show sentence" at bounding box center [756, 220] width 17 height 17
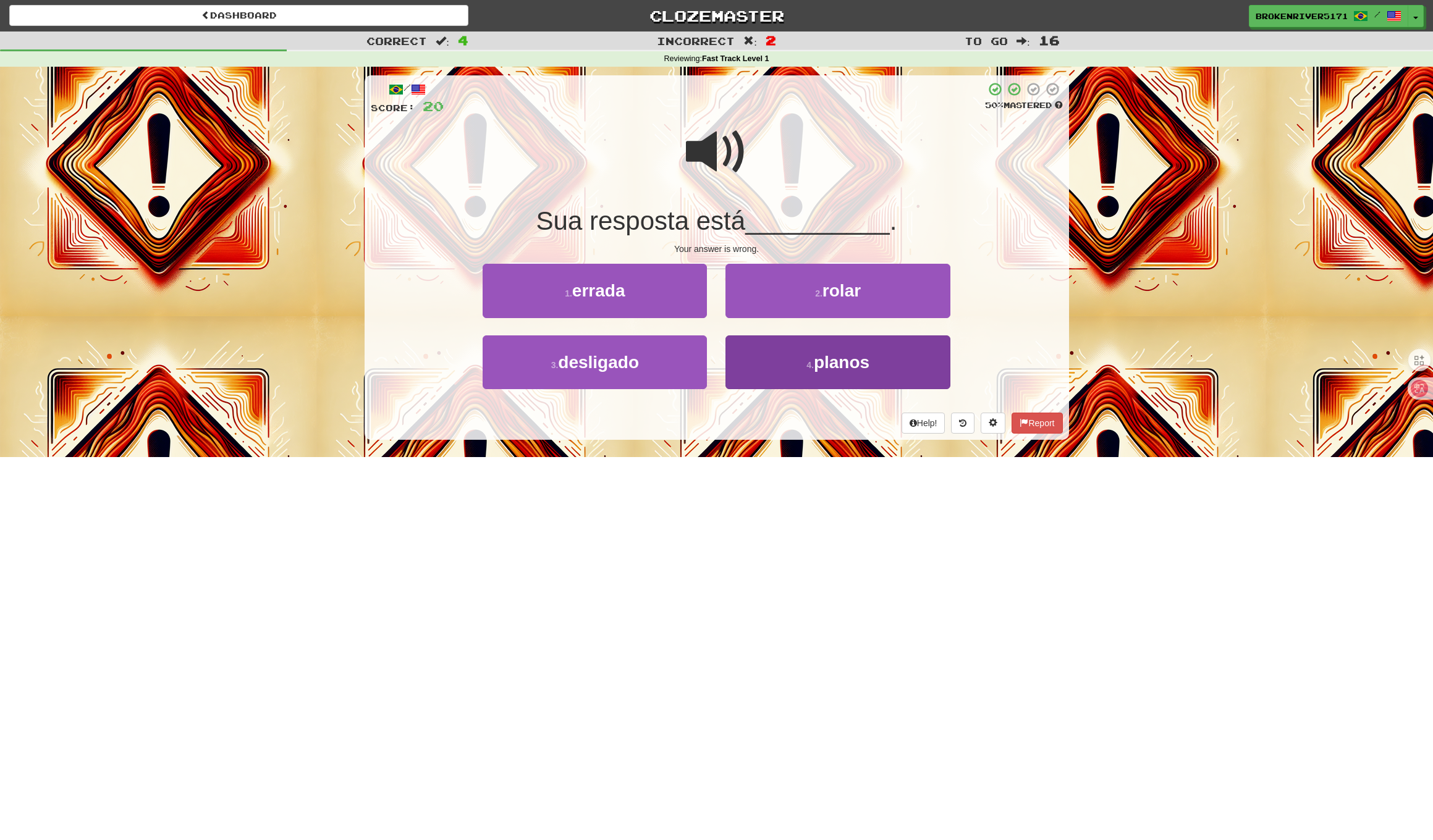
click at [753, 370] on button "4 . planos" at bounding box center [837, 362] width 224 height 53
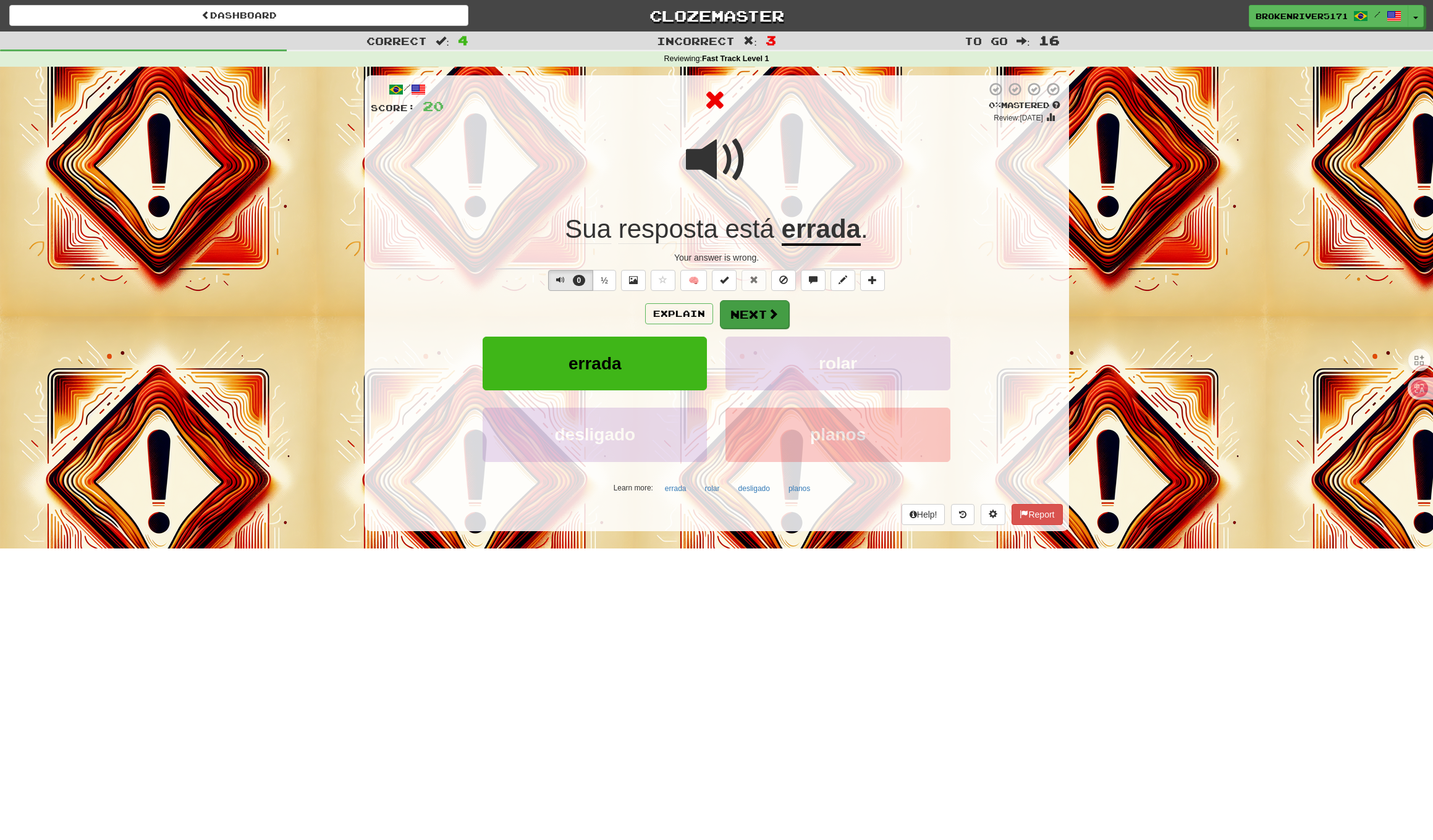
click at [740, 315] on button "Next" at bounding box center [755, 314] width 70 height 29
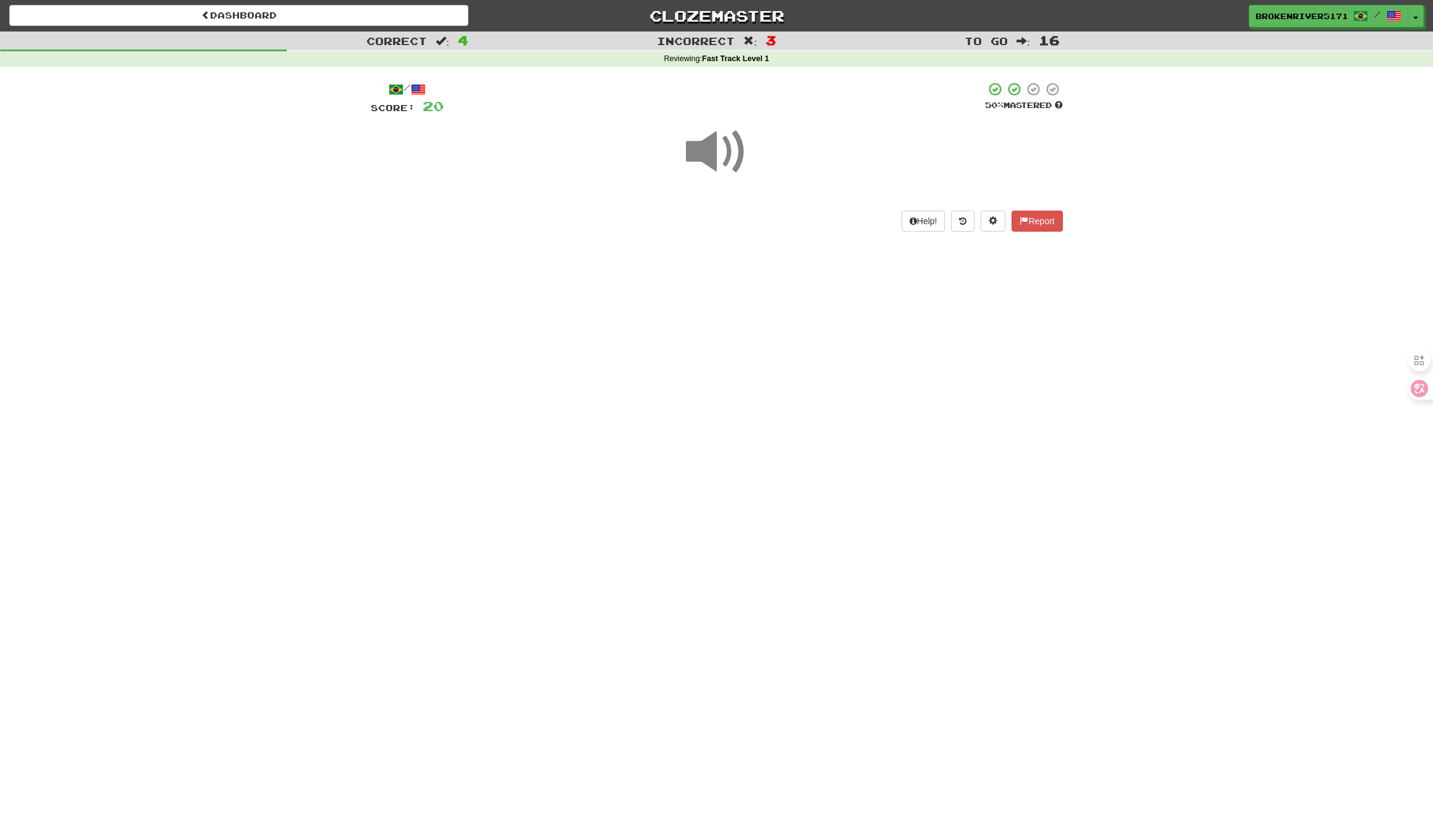
click at [706, 342] on div "Dashboard Clozemaster BrokenRiver5171 / Toggle Dropdown Dashboard Leaderboard A…" at bounding box center [716, 420] width 1433 height 840
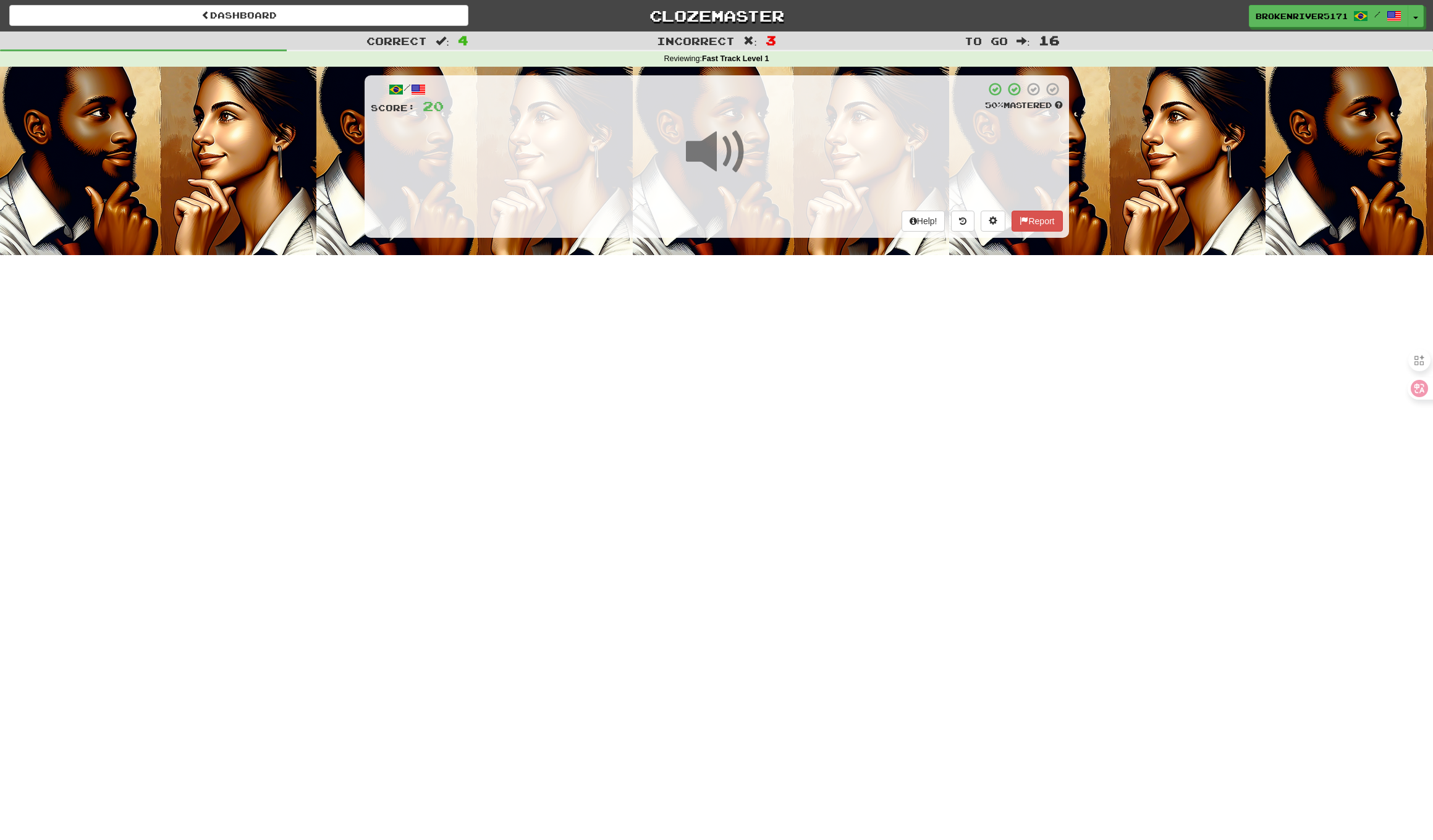
click at [720, 324] on div "Dashboard Clozemaster BrokenRiver5171 / Toggle Dropdown Dashboard Leaderboard A…" at bounding box center [716, 420] width 1433 height 840
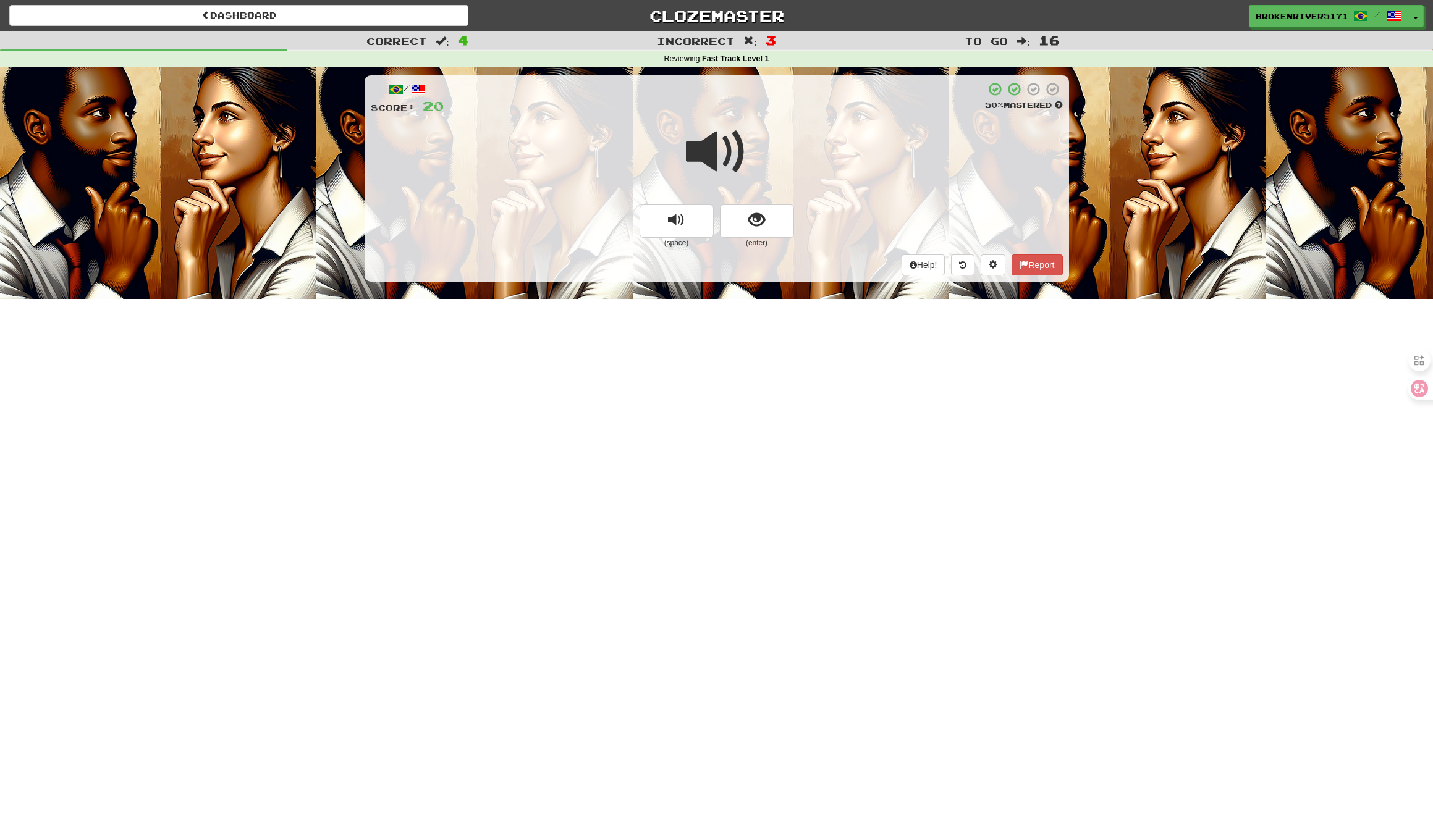
click at [753, 206] on button "show sentence" at bounding box center [756, 220] width 74 height 33
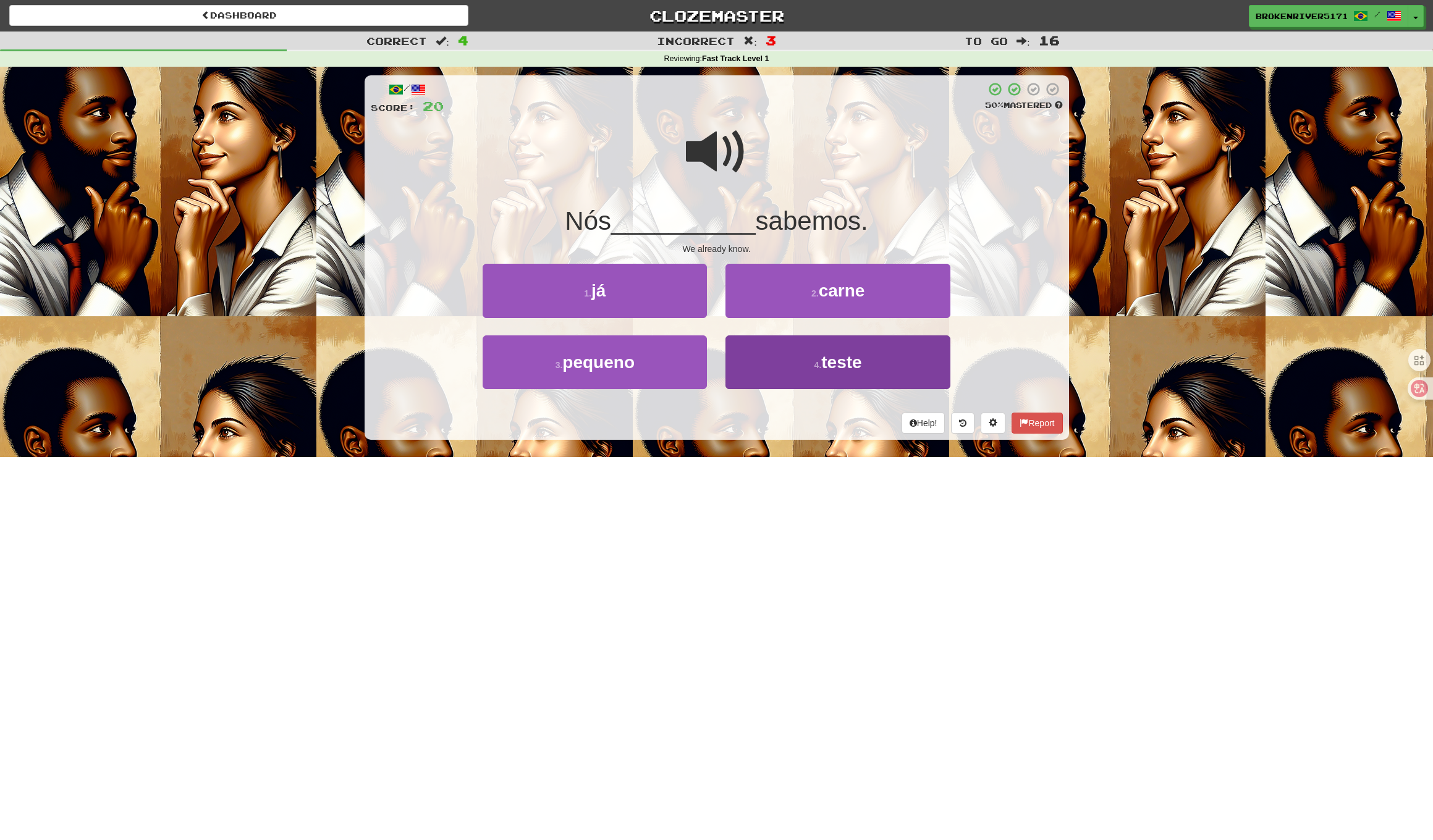
click at [771, 369] on button "4 . teste" at bounding box center [837, 362] width 224 height 53
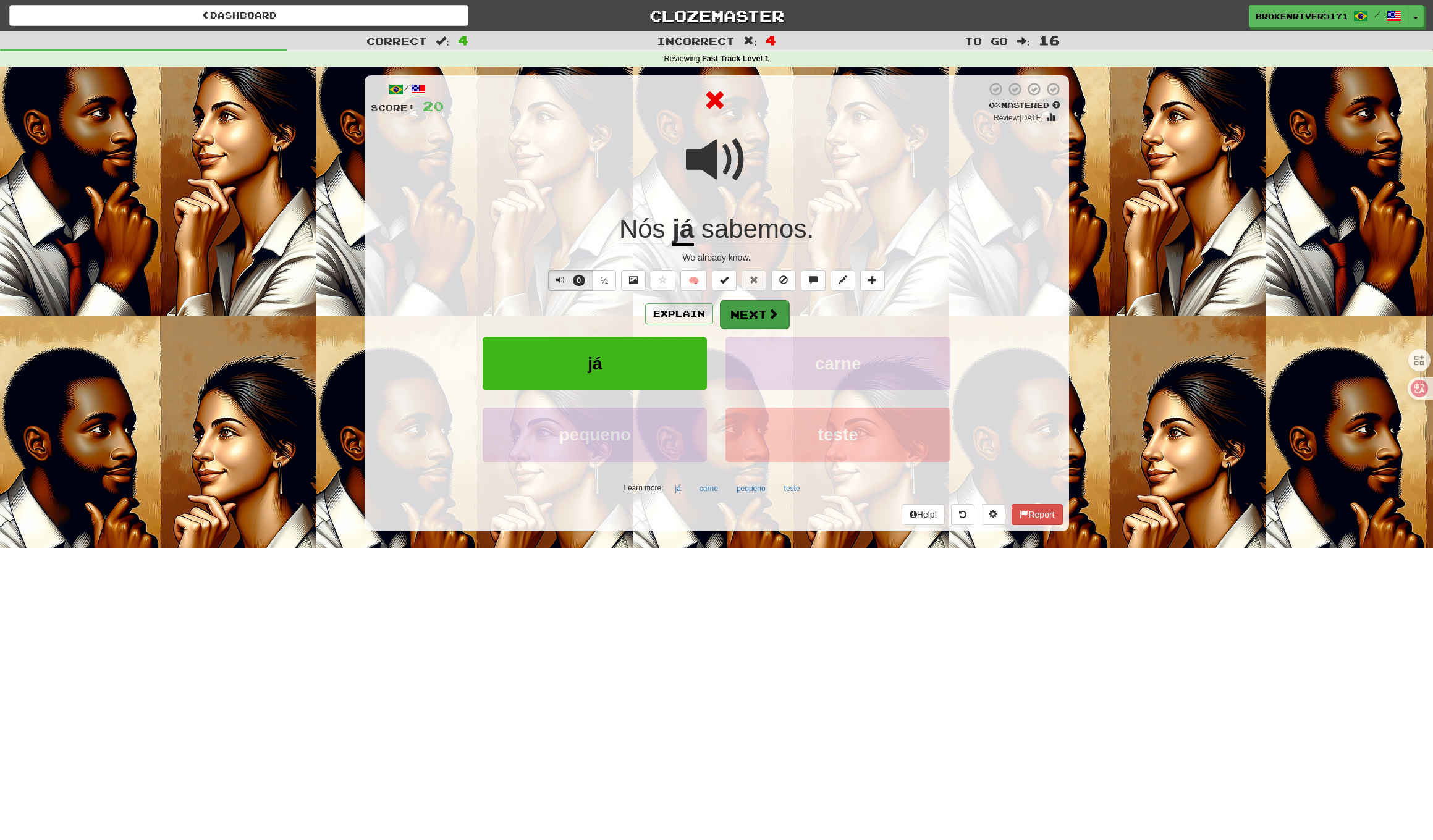
click at [730, 317] on button "Next" at bounding box center [755, 314] width 70 height 29
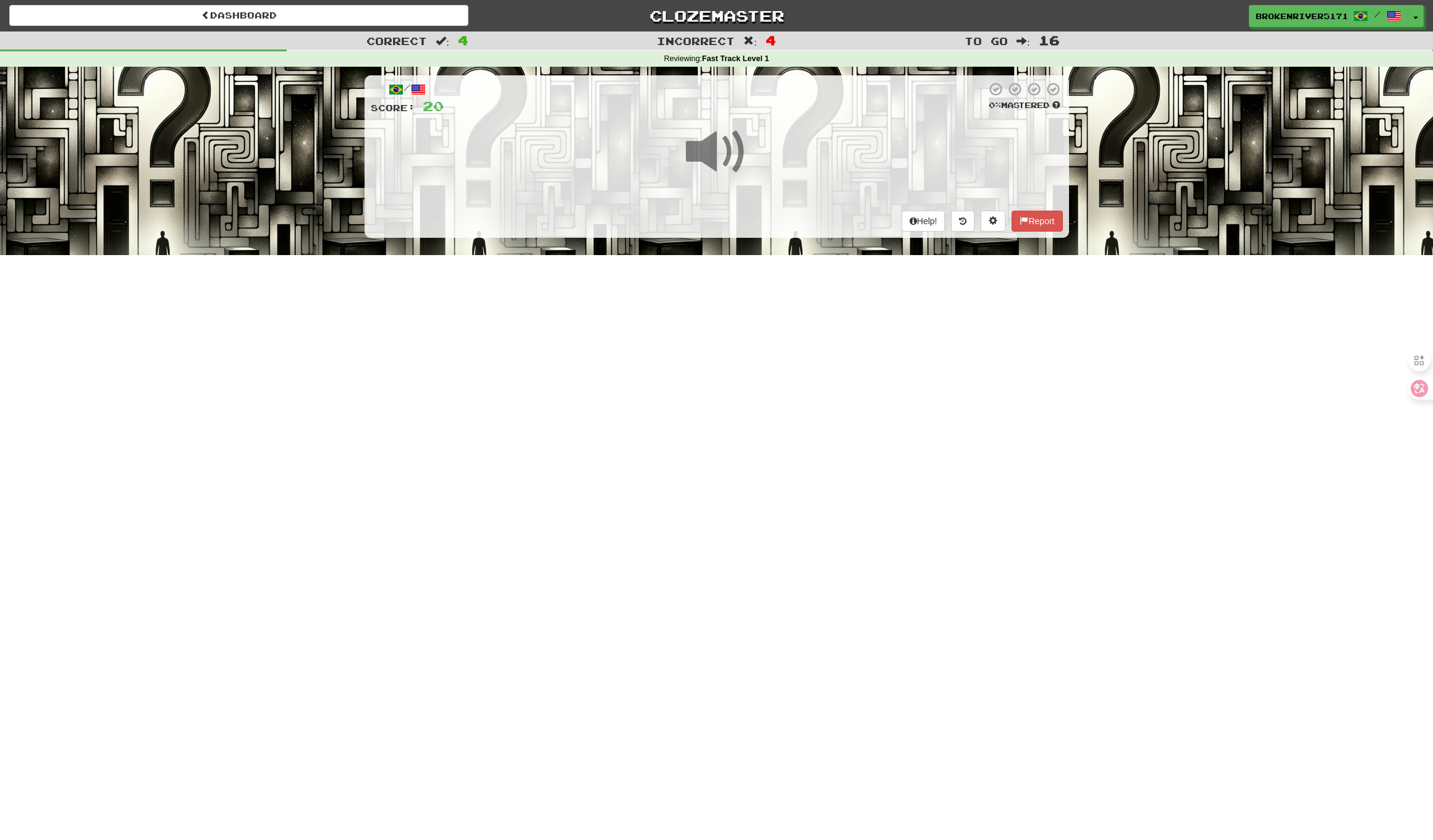
drag, startPoint x: 719, startPoint y: 406, endPoint x: 731, endPoint y: 388, distance: 21.6
click at [720, 406] on div "Dashboard Clozemaster BrokenRiver5171 / Toggle Dropdown Dashboard Leaderboard A…" at bounding box center [716, 420] width 1433 height 840
click at [731, 388] on div "Dashboard Clozemaster BrokenRiver5171 / Toggle Dropdown Dashboard Leaderboard A…" at bounding box center [716, 420] width 1433 height 840
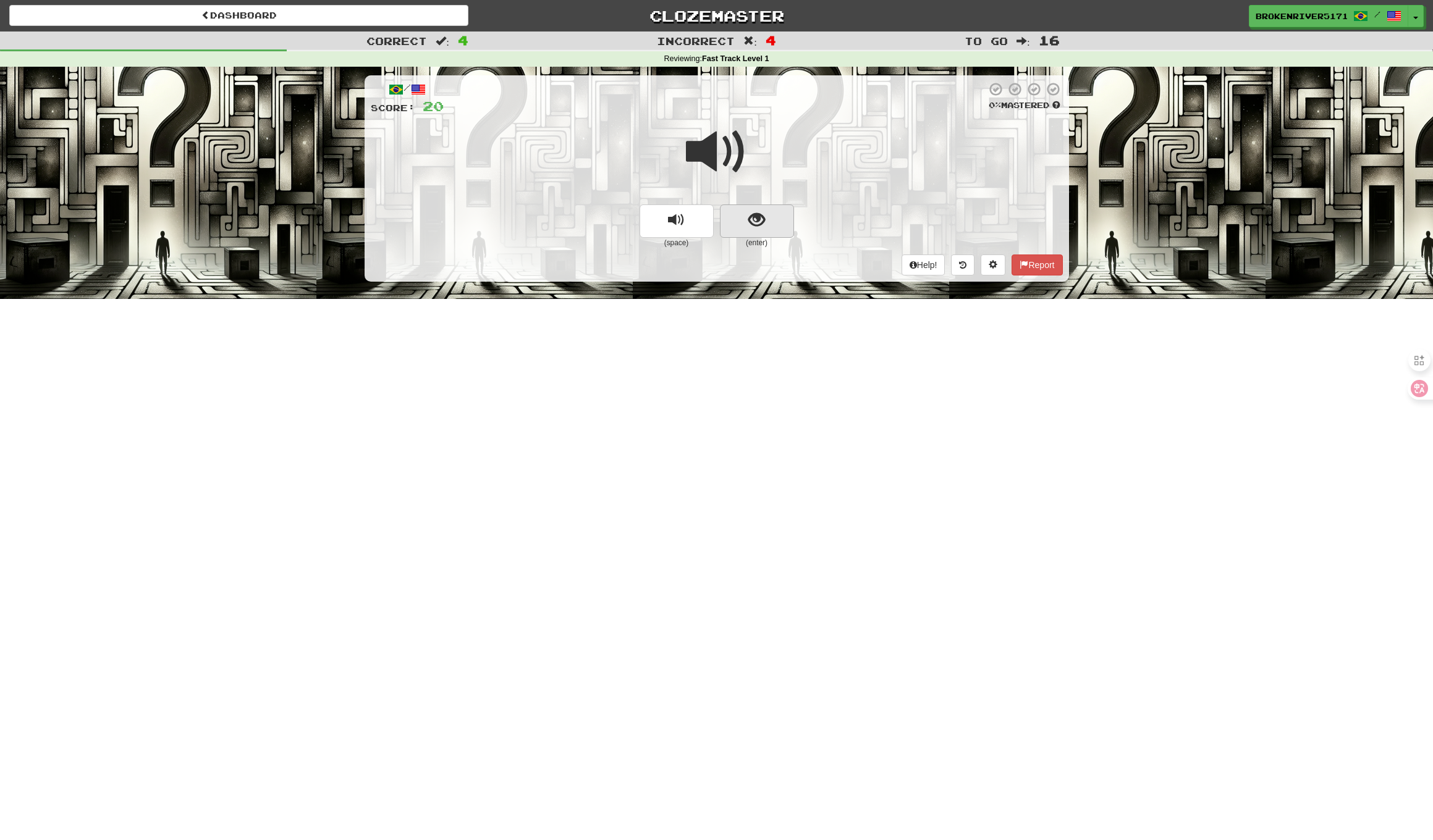
click at [763, 230] on button "show sentence" at bounding box center [756, 220] width 74 height 33
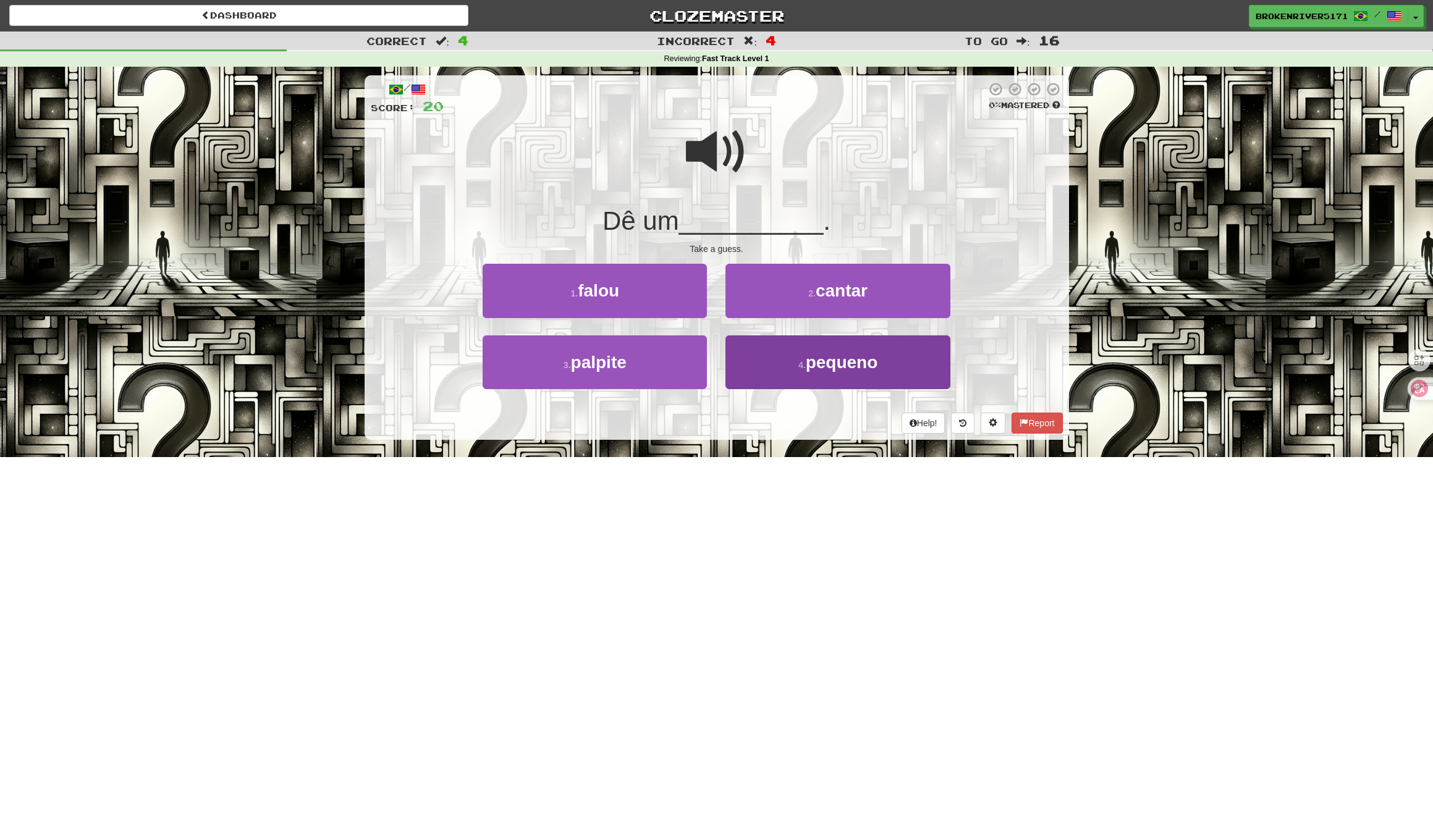
drag, startPoint x: 744, startPoint y: 411, endPoint x: 765, endPoint y: 384, distance: 34.2
click at [745, 413] on div "Help! Report" at bounding box center [716, 423] width 692 height 21
click at [769, 376] on button "4 . pequeno" at bounding box center [837, 362] width 224 height 53
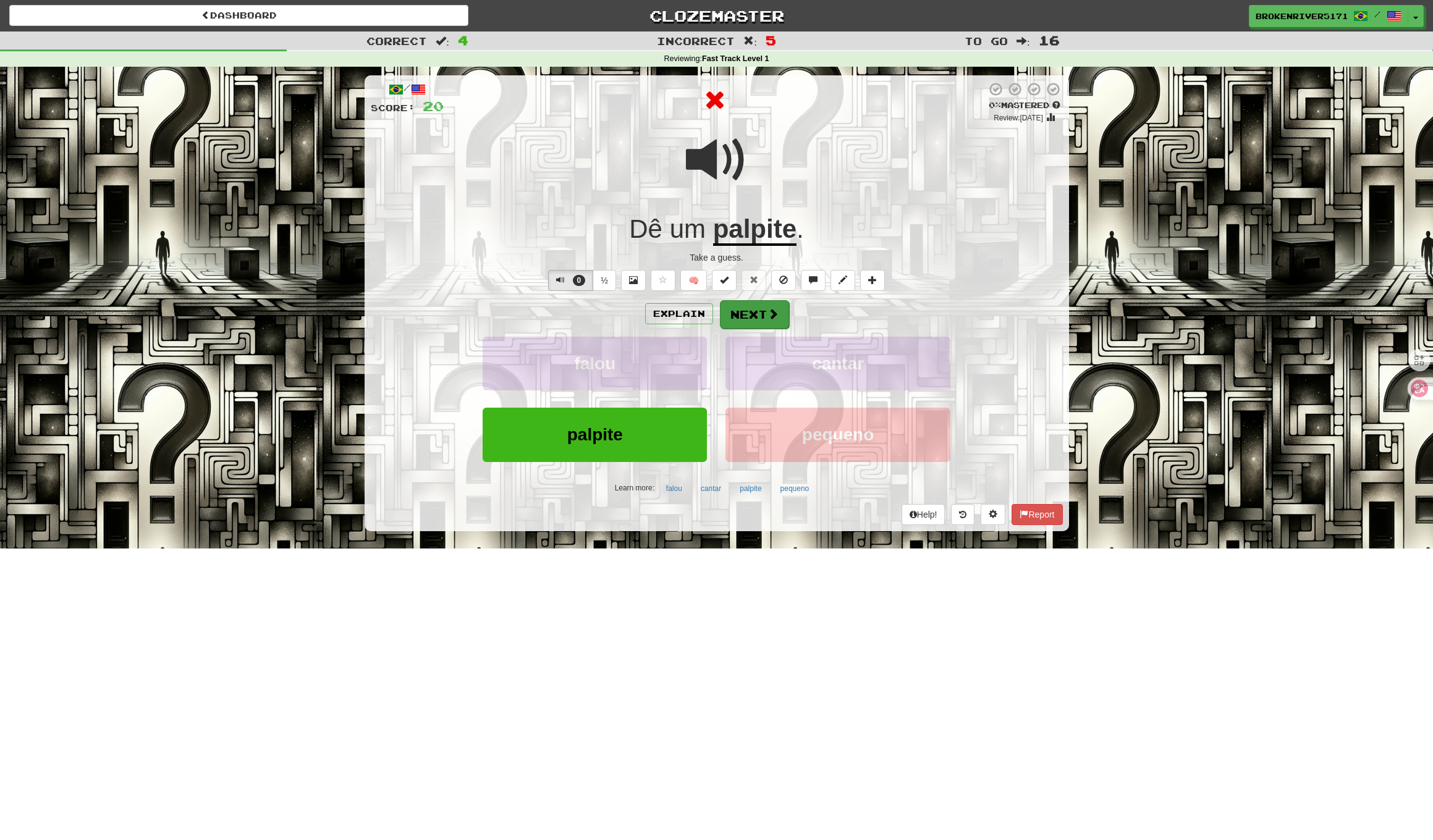
click at [761, 316] on button "Next" at bounding box center [755, 314] width 70 height 29
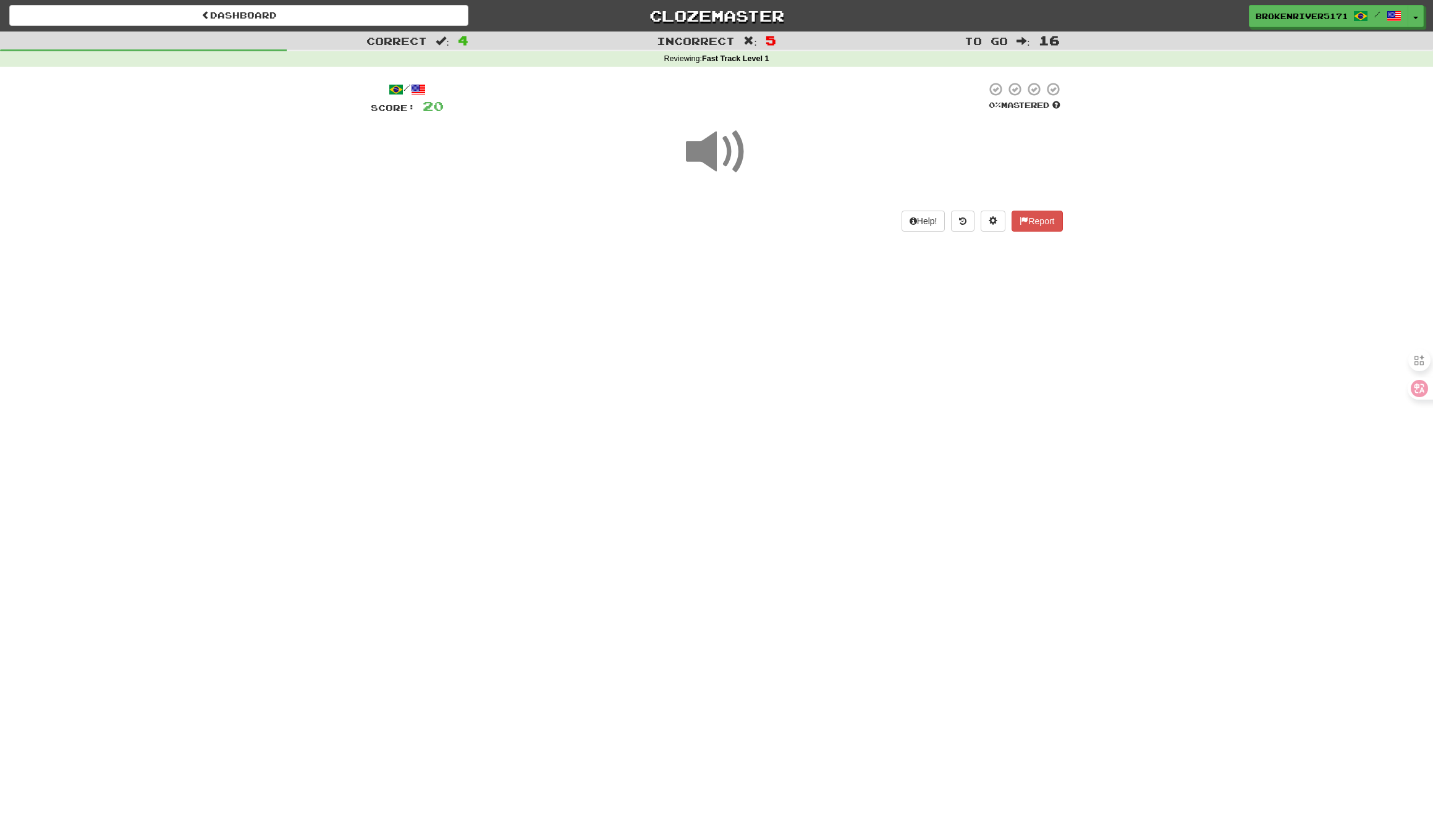
click at [736, 374] on div "Dashboard Clozemaster BrokenRiver5171 / Toggle Dropdown Dashboard Leaderboard A…" at bounding box center [716, 420] width 1433 height 840
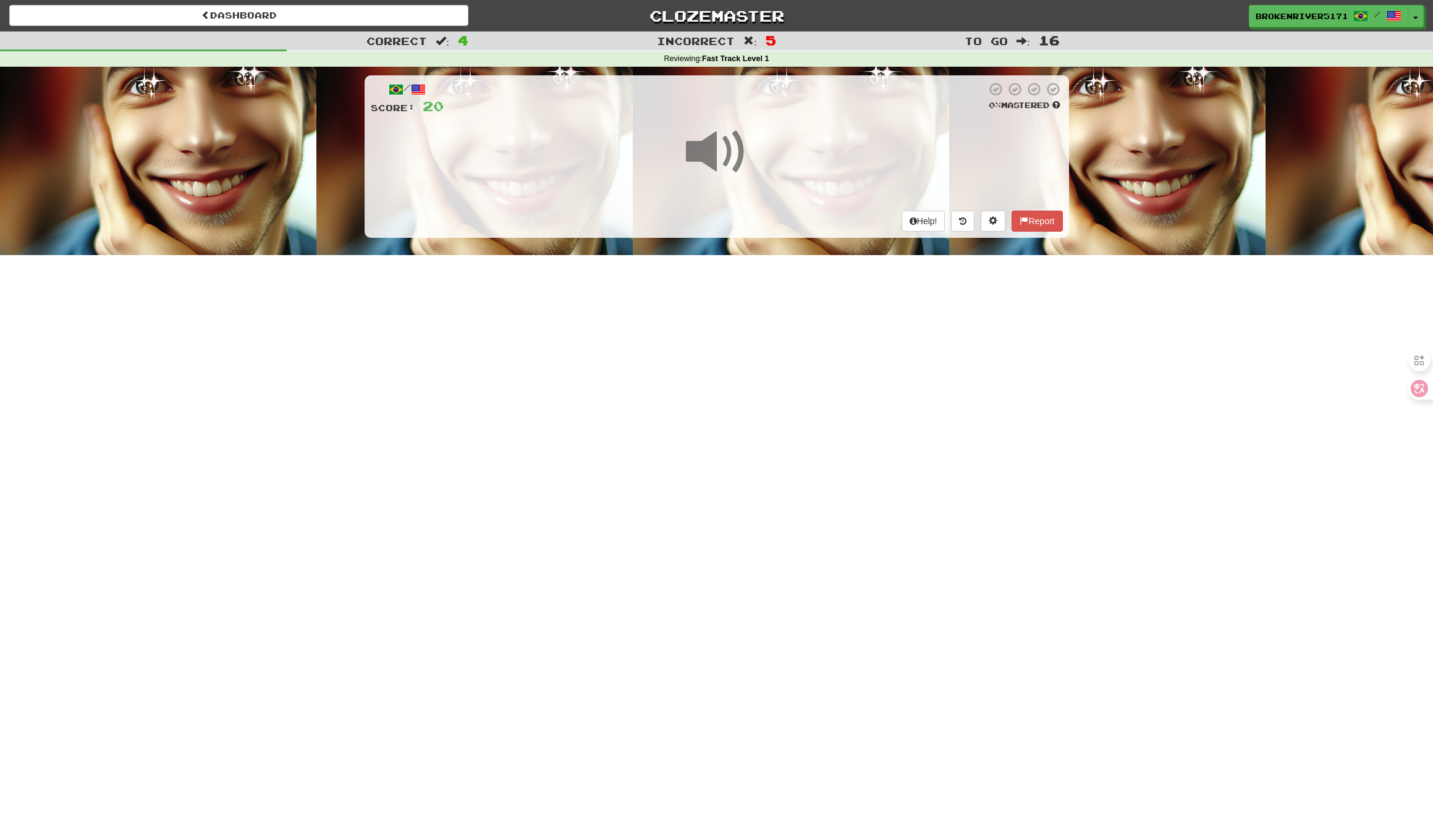
scroll to position [5, 1]
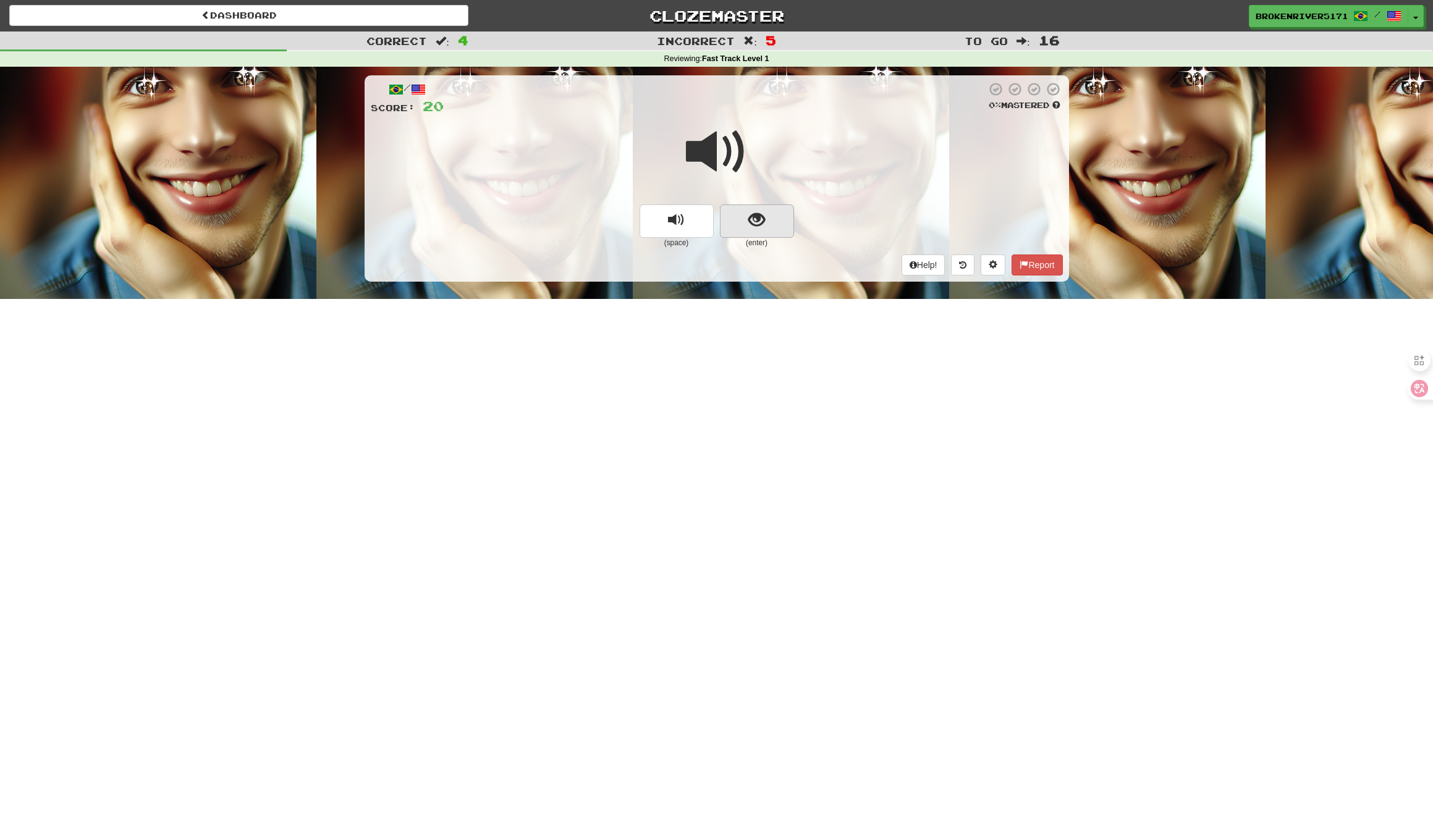
click at [760, 233] on button "show sentence" at bounding box center [756, 220] width 74 height 33
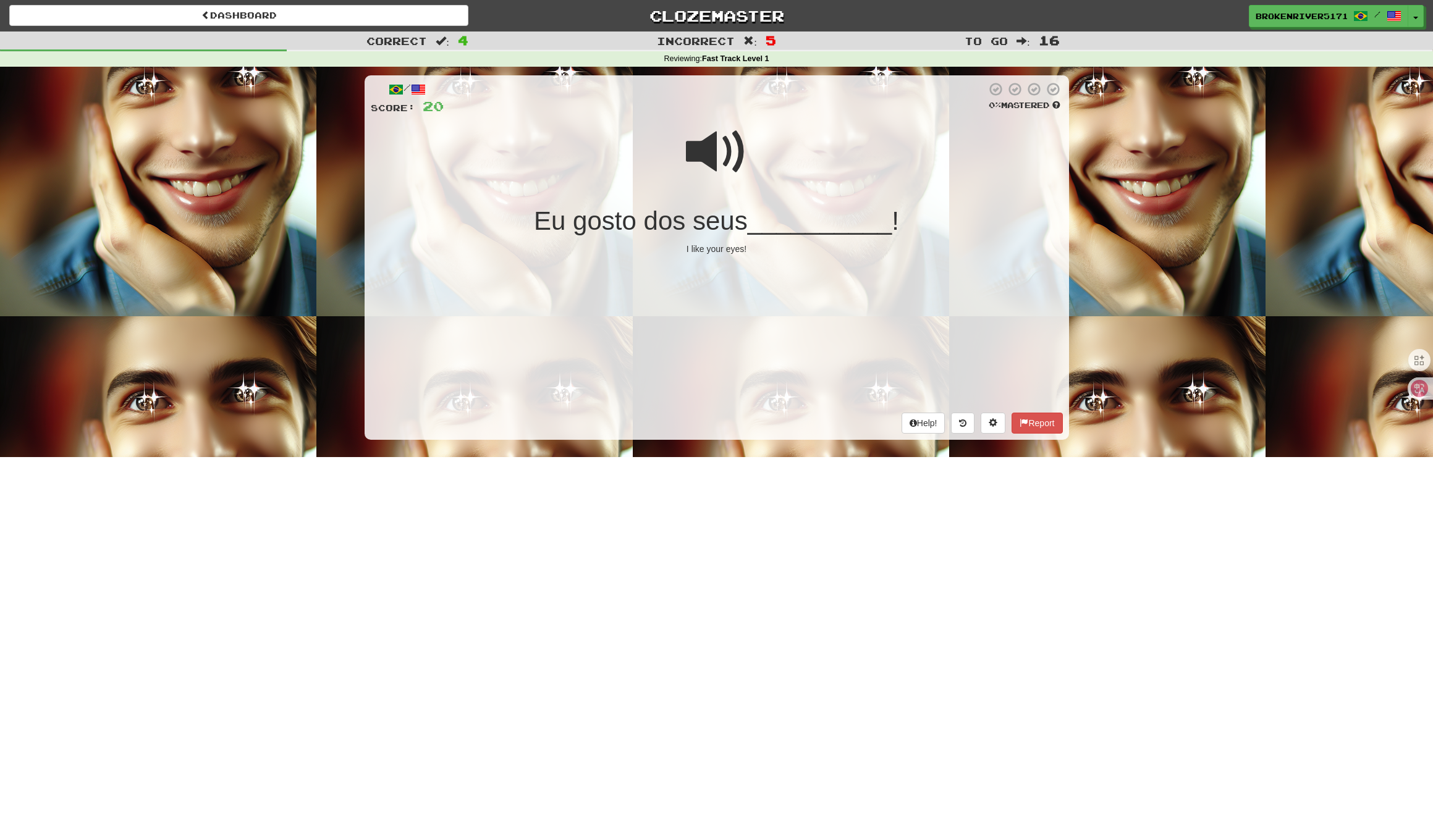
scroll to position [0, 0]
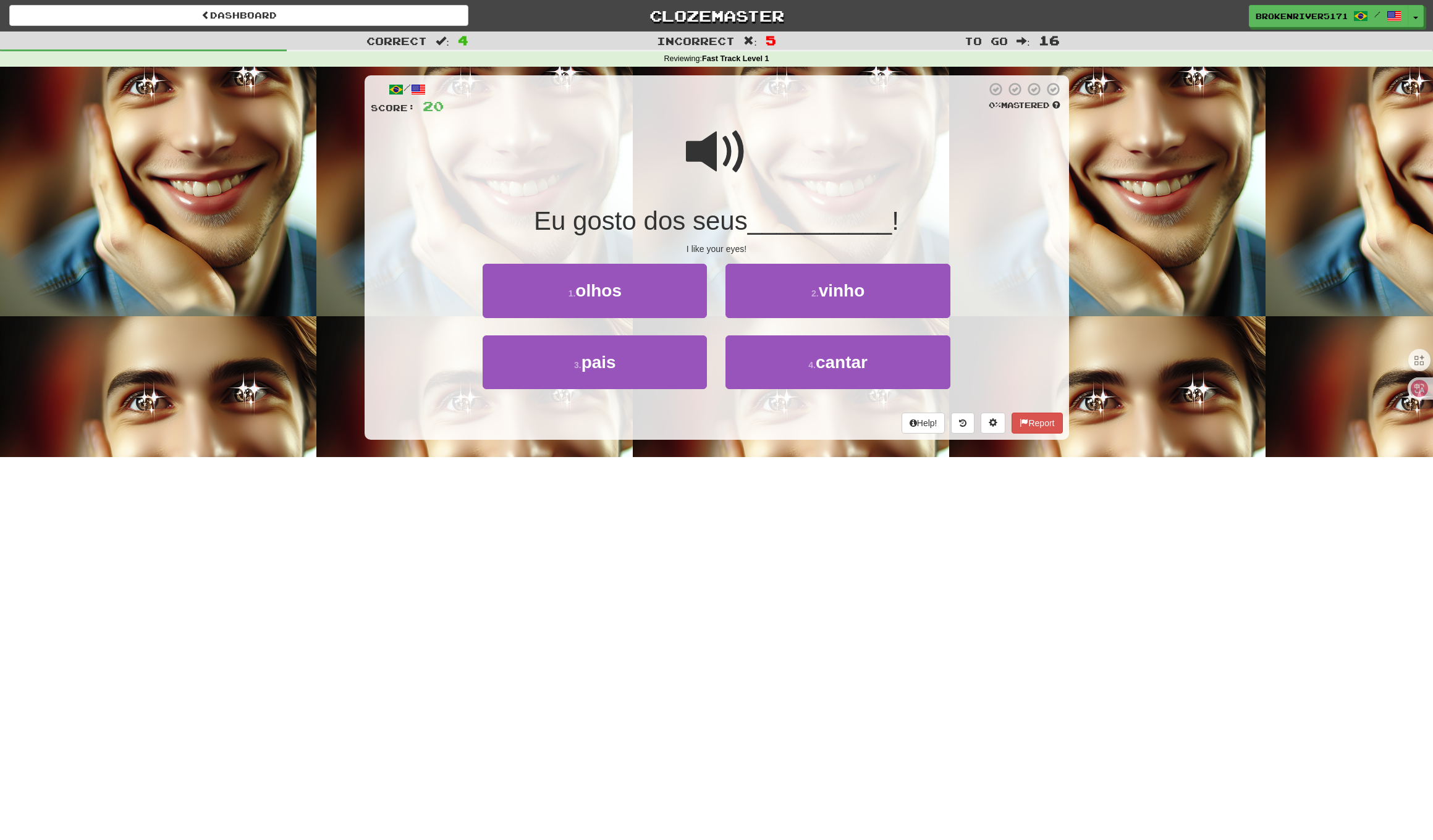
drag, startPoint x: 740, startPoint y: 435, endPoint x: 756, endPoint y: 426, distance: 18.4
click at [744, 434] on div "/ Score: 20 0 % Mastered Eu gosto dos seus __________ ! I like your eyes! 1 . o…" at bounding box center [716, 258] width 705 height 364
drag, startPoint x: 756, startPoint y: 426, endPoint x: 790, endPoint y: 368, distance: 67.2
click at [756, 426] on div "Help! Report" at bounding box center [716, 423] width 692 height 21
click at [791, 366] on button "4 . cantar" at bounding box center [837, 362] width 224 height 53
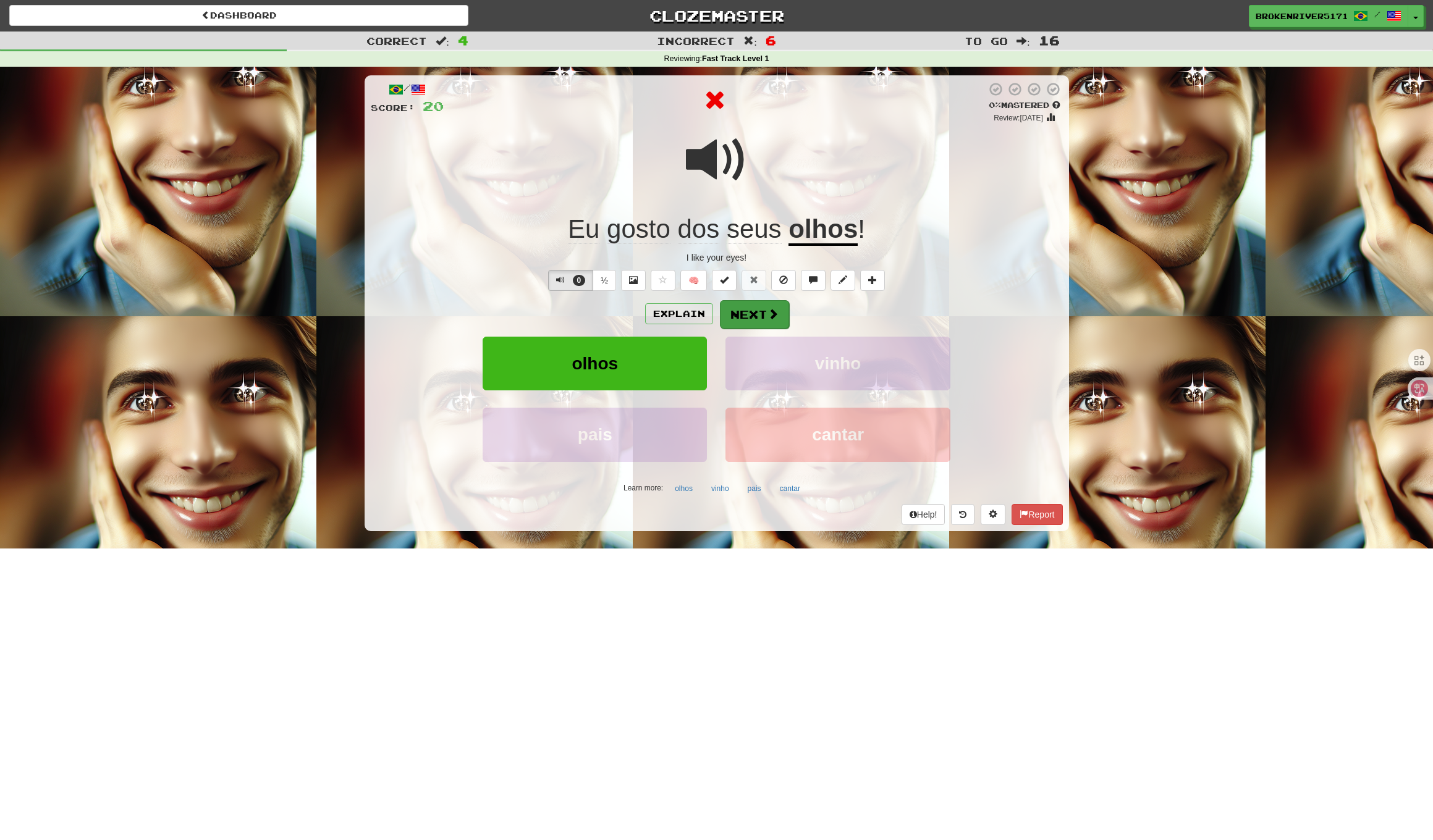
click at [757, 308] on button "Next" at bounding box center [755, 314] width 70 height 29
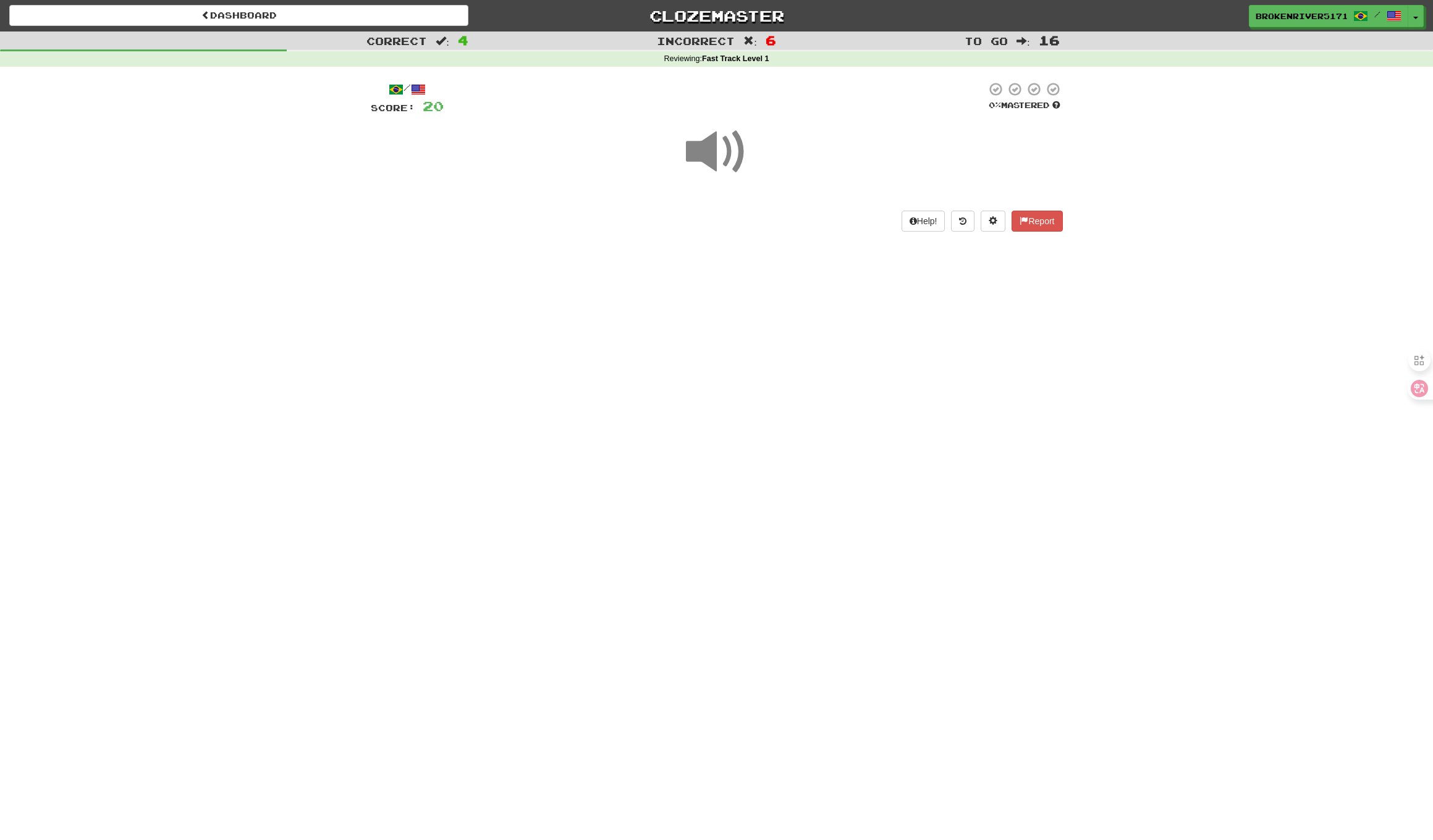
click at [728, 336] on div "Dashboard Clozemaster BrokenRiver5171 / Toggle Dropdown Dashboard Leaderboard A…" at bounding box center [716, 420] width 1433 height 840
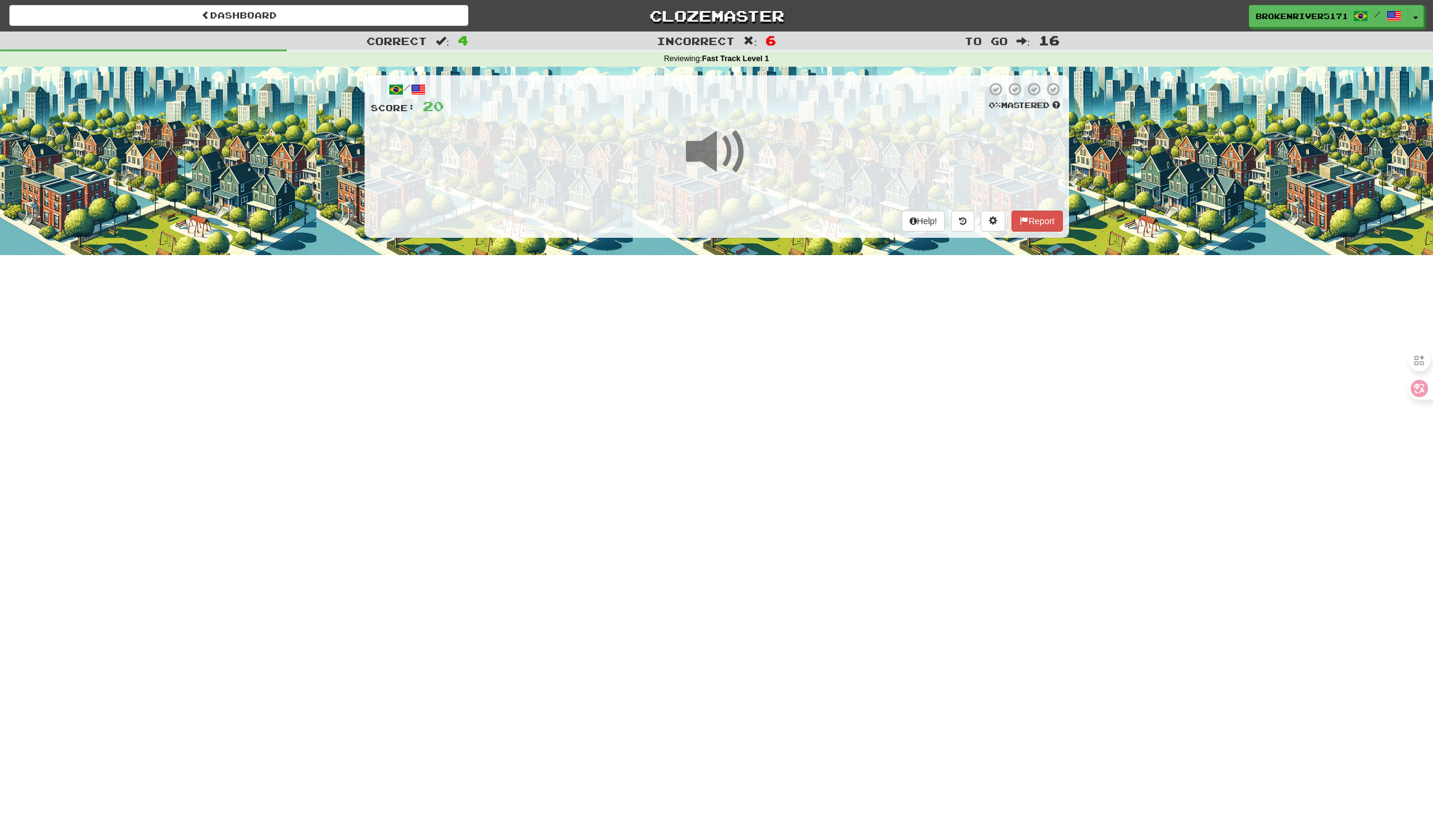
drag, startPoint x: 734, startPoint y: 283, endPoint x: 728, endPoint y: 282, distance: 6.1
click at [733, 283] on div "Dashboard Clozemaster BrokenRiver5171 / Toggle Dropdown Dashboard Leaderboard A…" at bounding box center [716, 420] width 1433 height 840
click at [773, 206] on div "/ Score: 20 0 % Mastered Help! Report" at bounding box center [716, 156] width 705 height 162
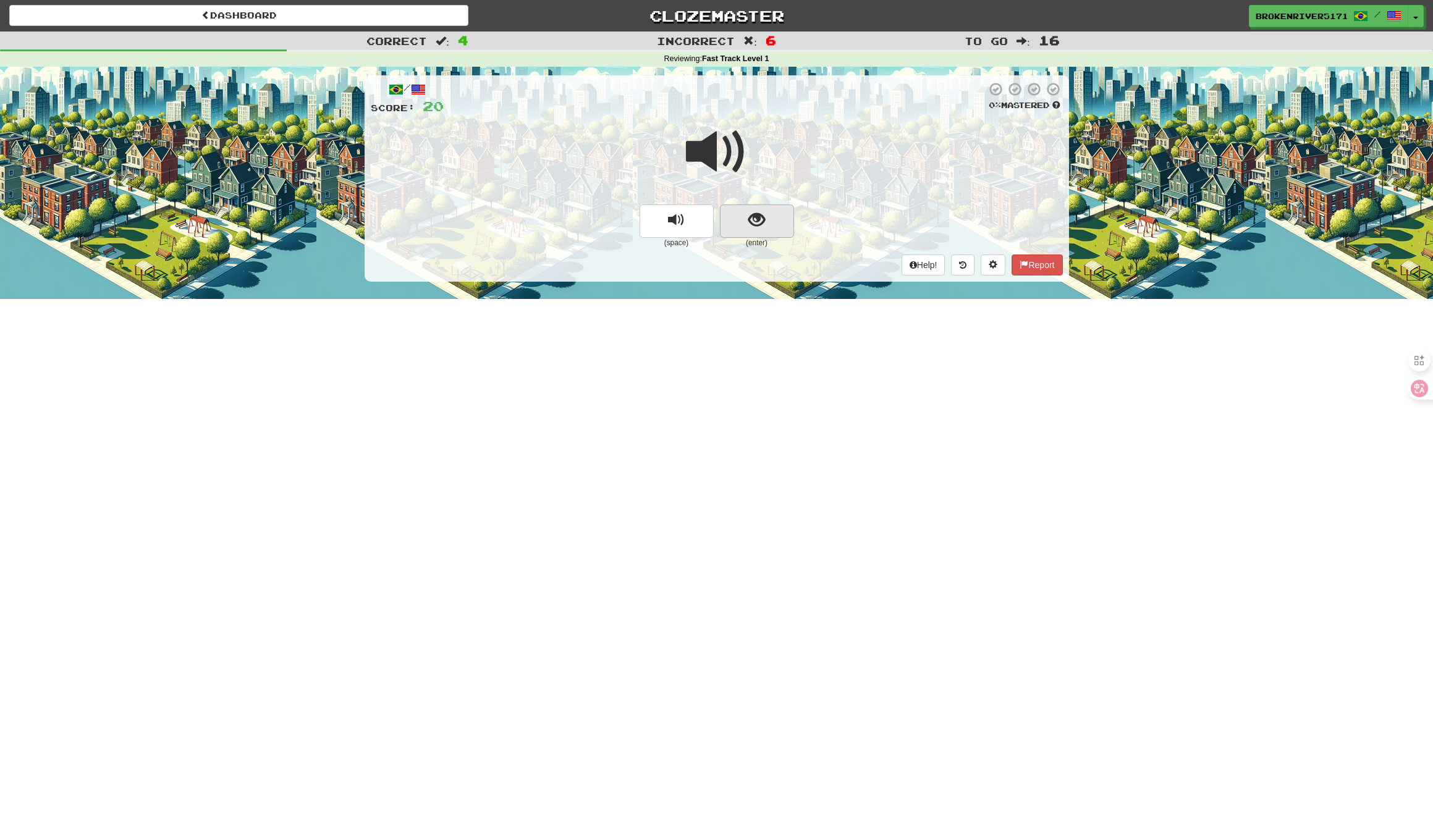
click at [764, 213] on span "show sentence" at bounding box center [756, 220] width 17 height 17
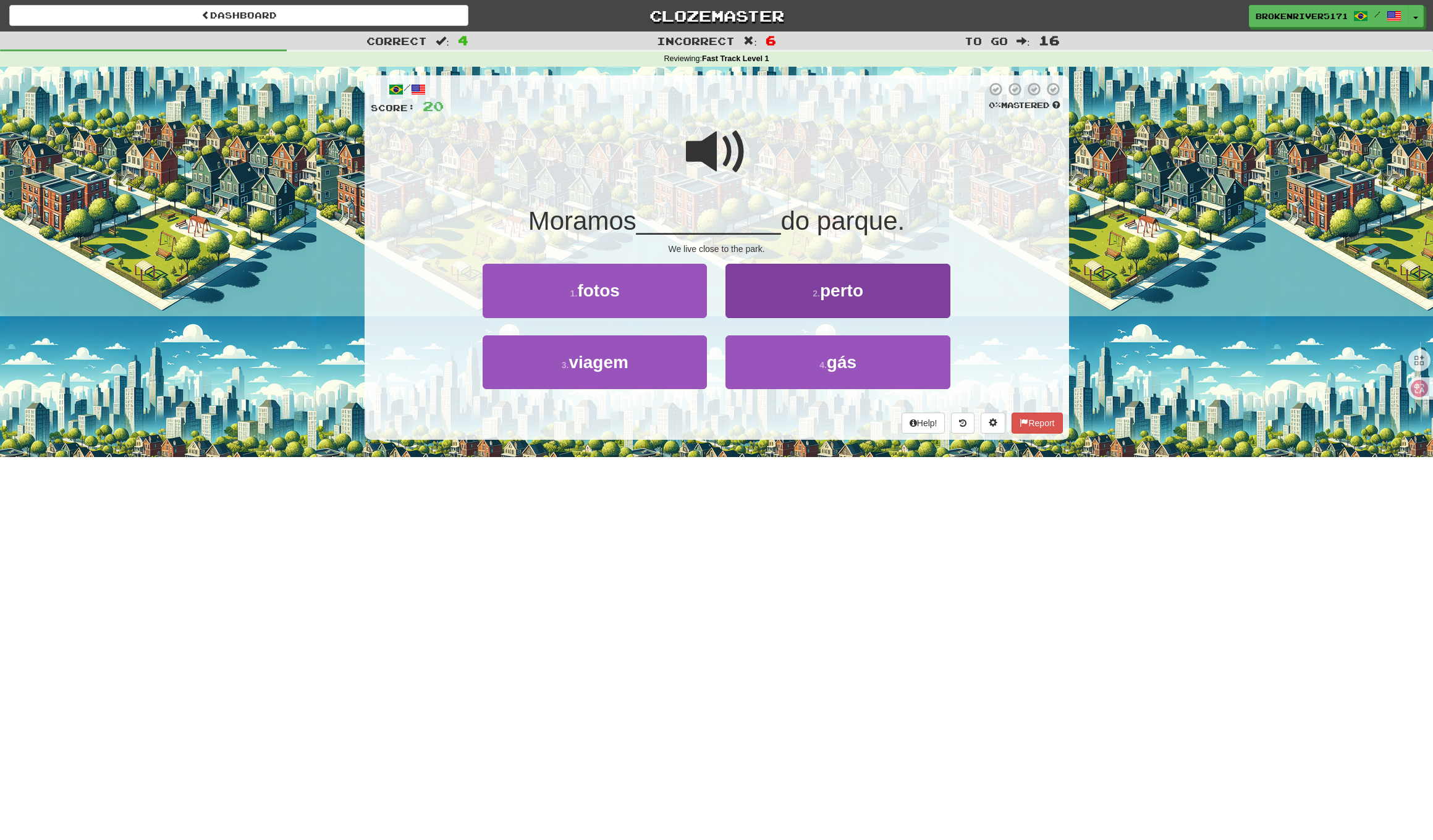
click at [796, 281] on button "2 . perto" at bounding box center [837, 290] width 224 height 53
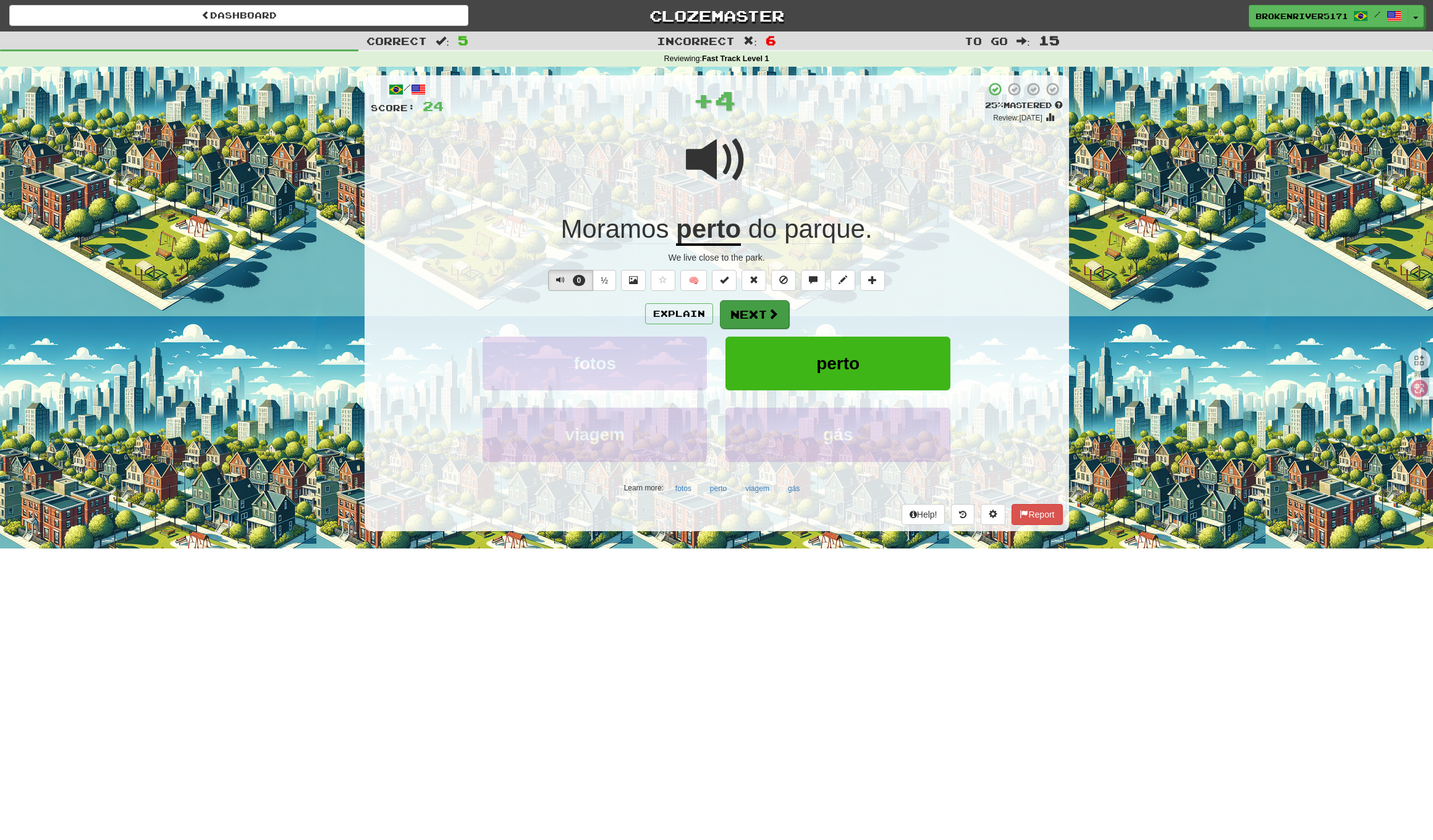
click at [748, 313] on button "Next" at bounding box center [755, 314] width 70 height 29
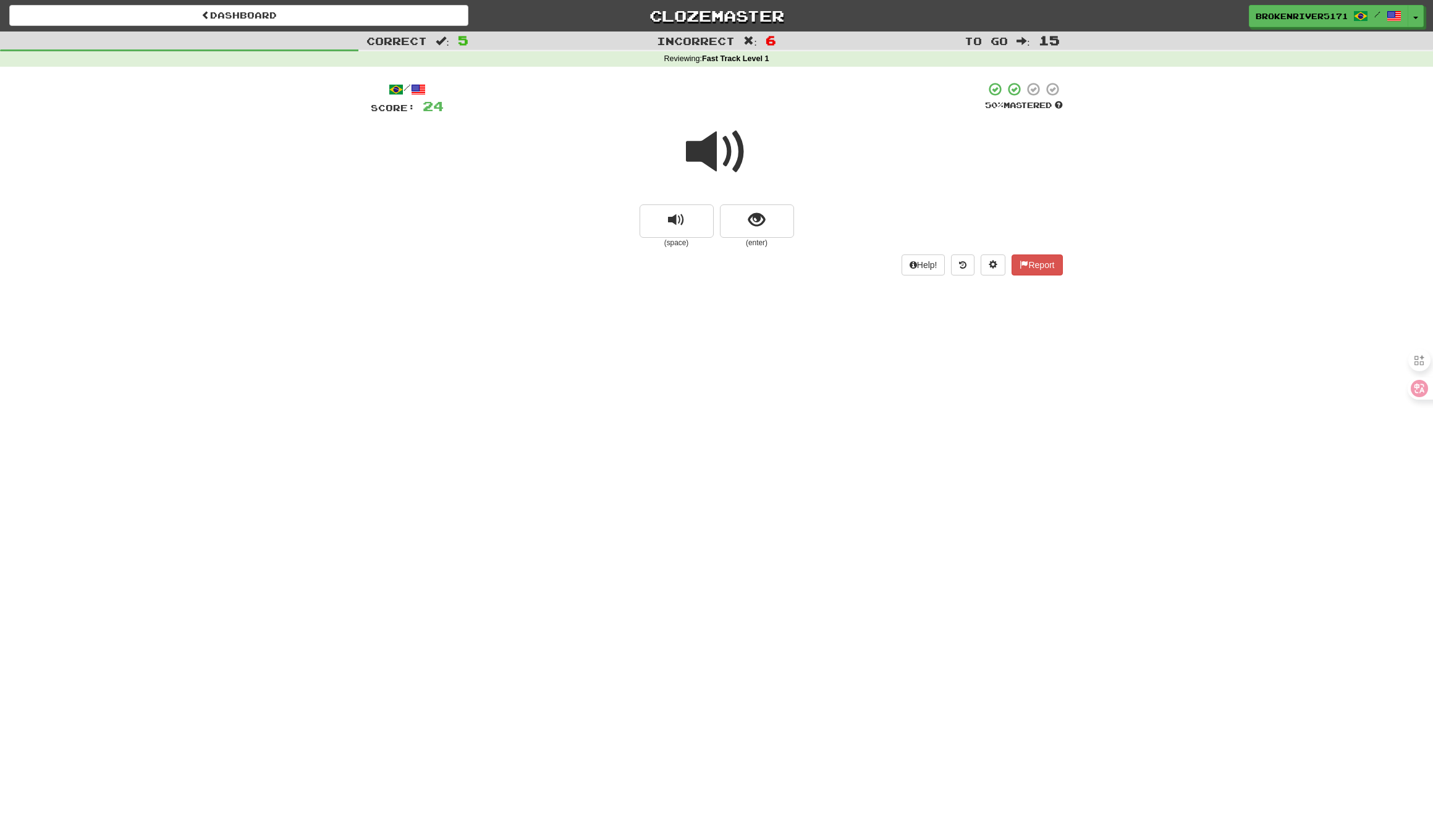
click at [750, 215] on span "show sentence" at bounding box center [756, 220] width 17 height 17
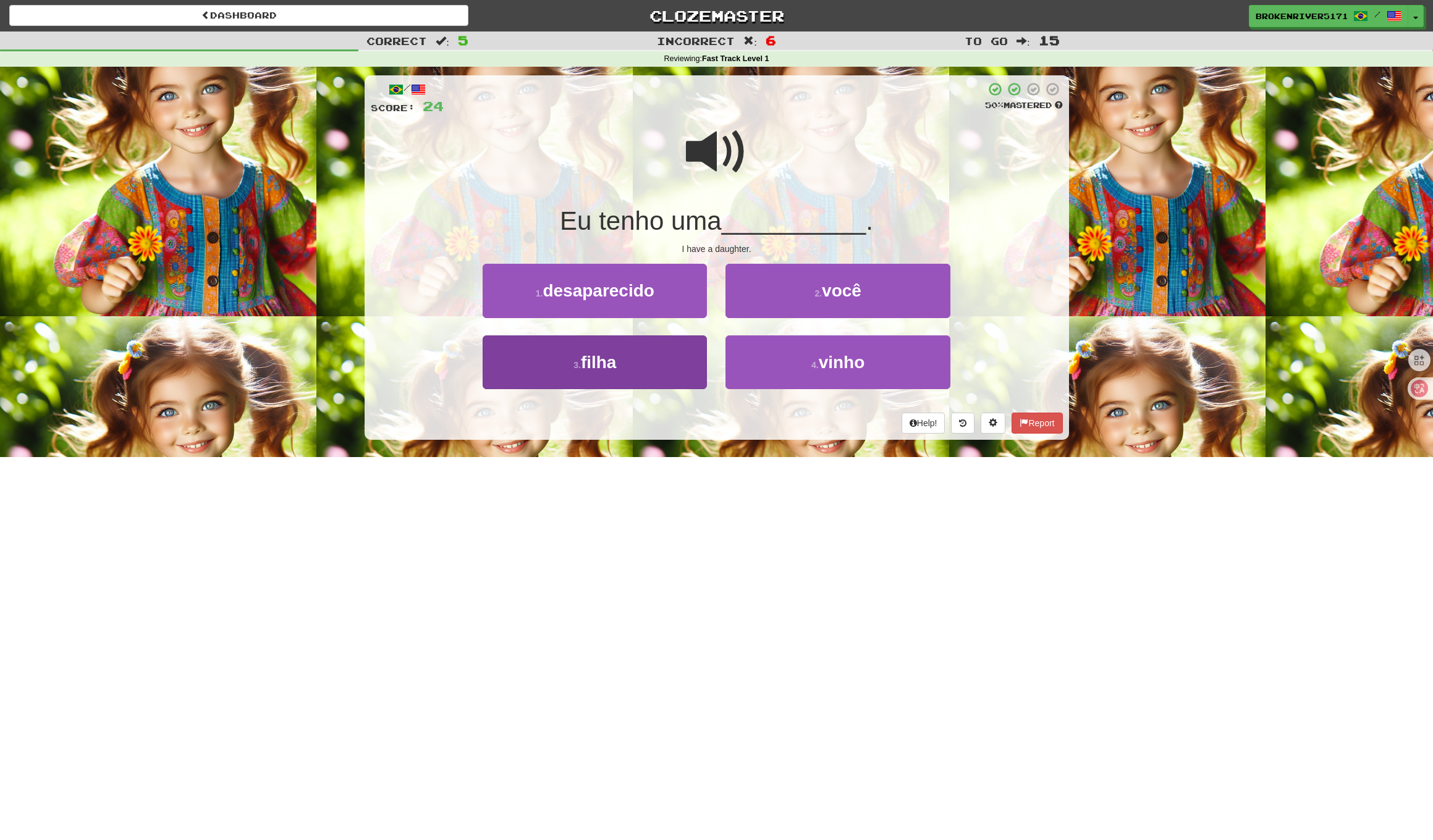
click at [641, 368] on button "3 . filha" at bounding box center [594, 362] width 224 height 53
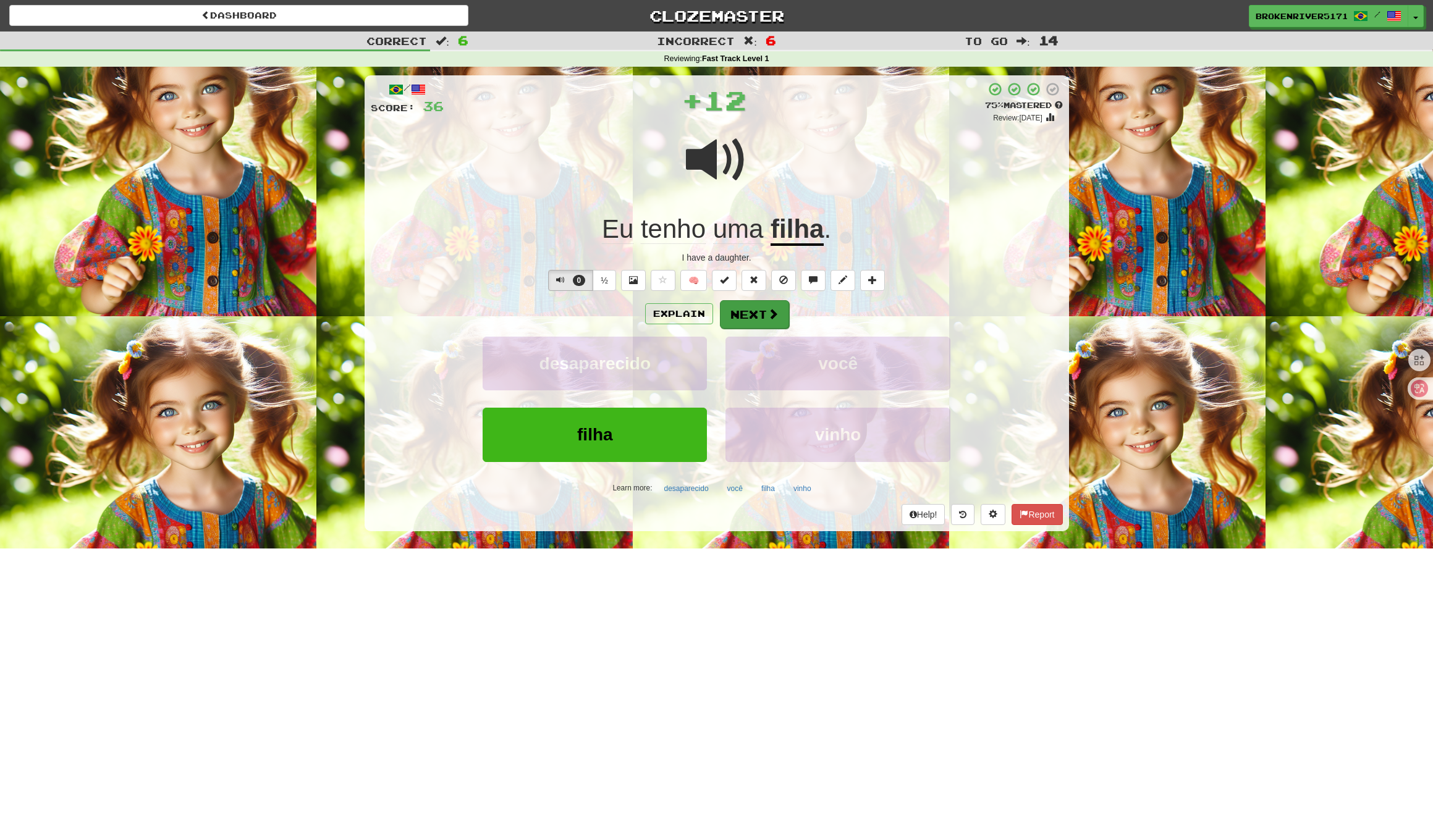
click at [760, 320] on button "Next" at bounding box center [755, 314] width 70 height 29
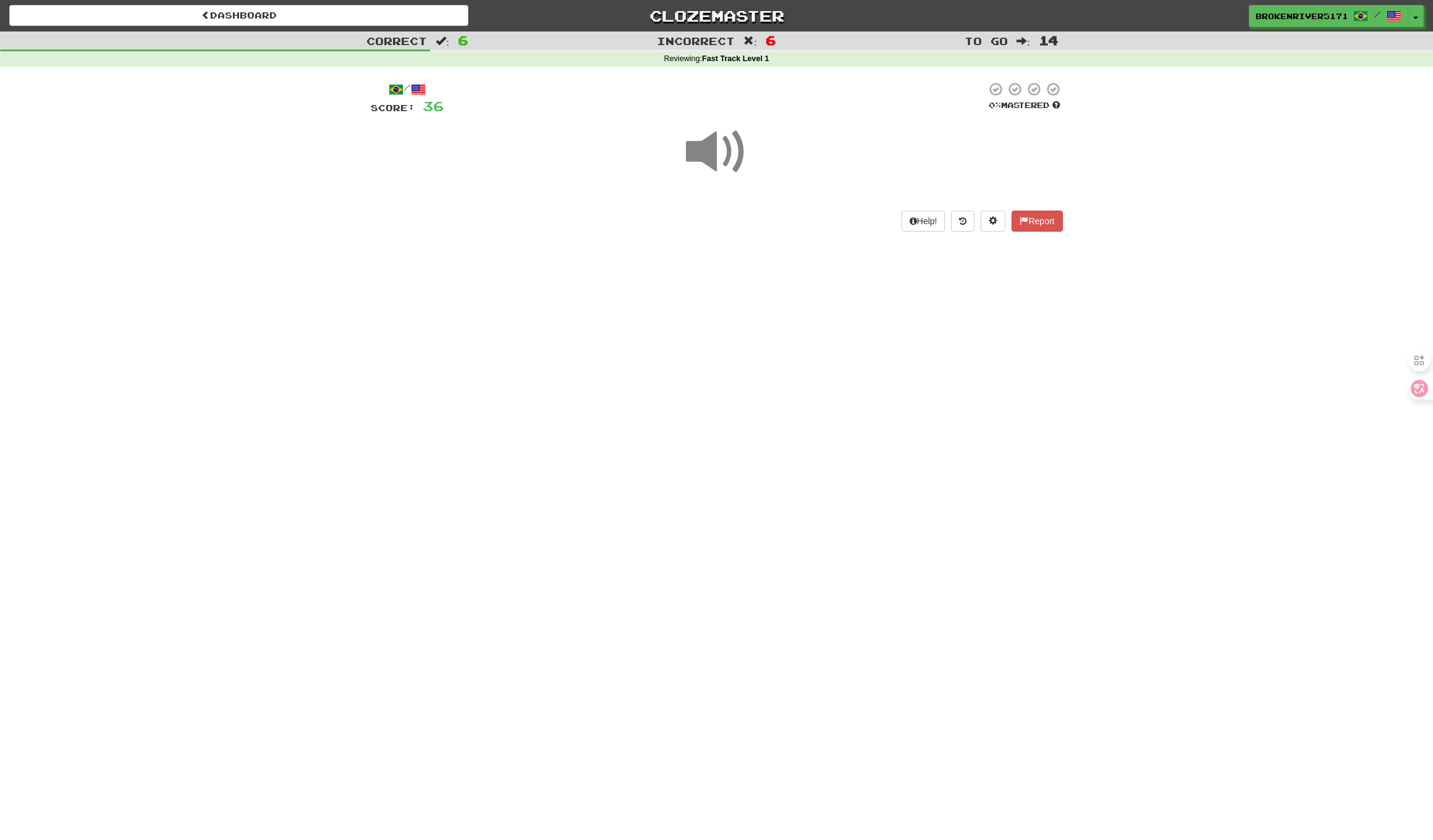
click at [738, 413] on div "Dashboard Clozemaster BrokenRiver5171 / Toggle Dropdown Dashboard Leaderboard A…" at bounding box center [716, 420] width 1433 height 840
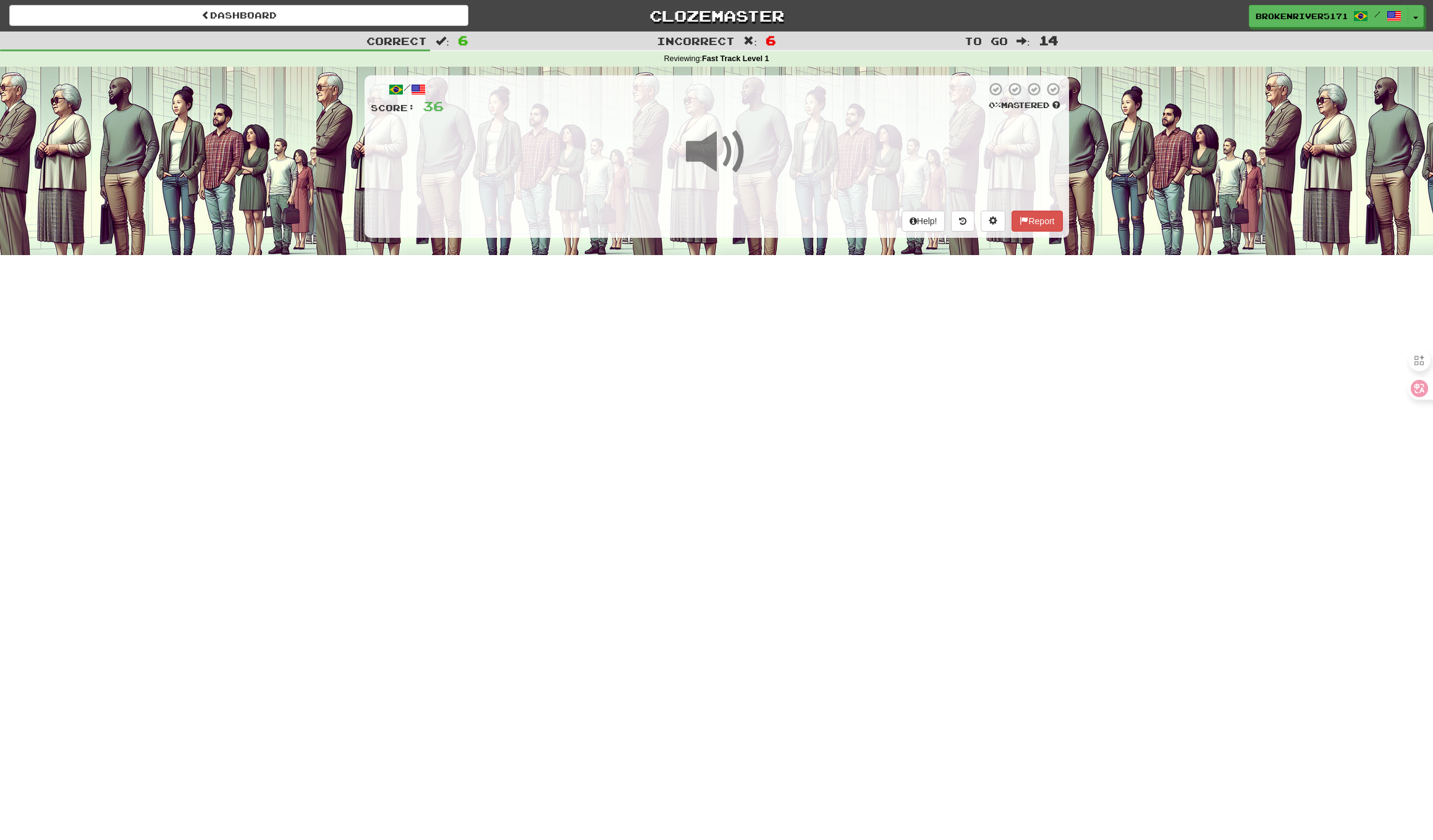
scroll to position [0, 1]
click at [727, 370] on div "Dashboard Clozemaster BrokenRiver5171 / Toggle Dropdown Dashboard Leaderboard A…" at bounding box center [716, 420] width 1433 height 840
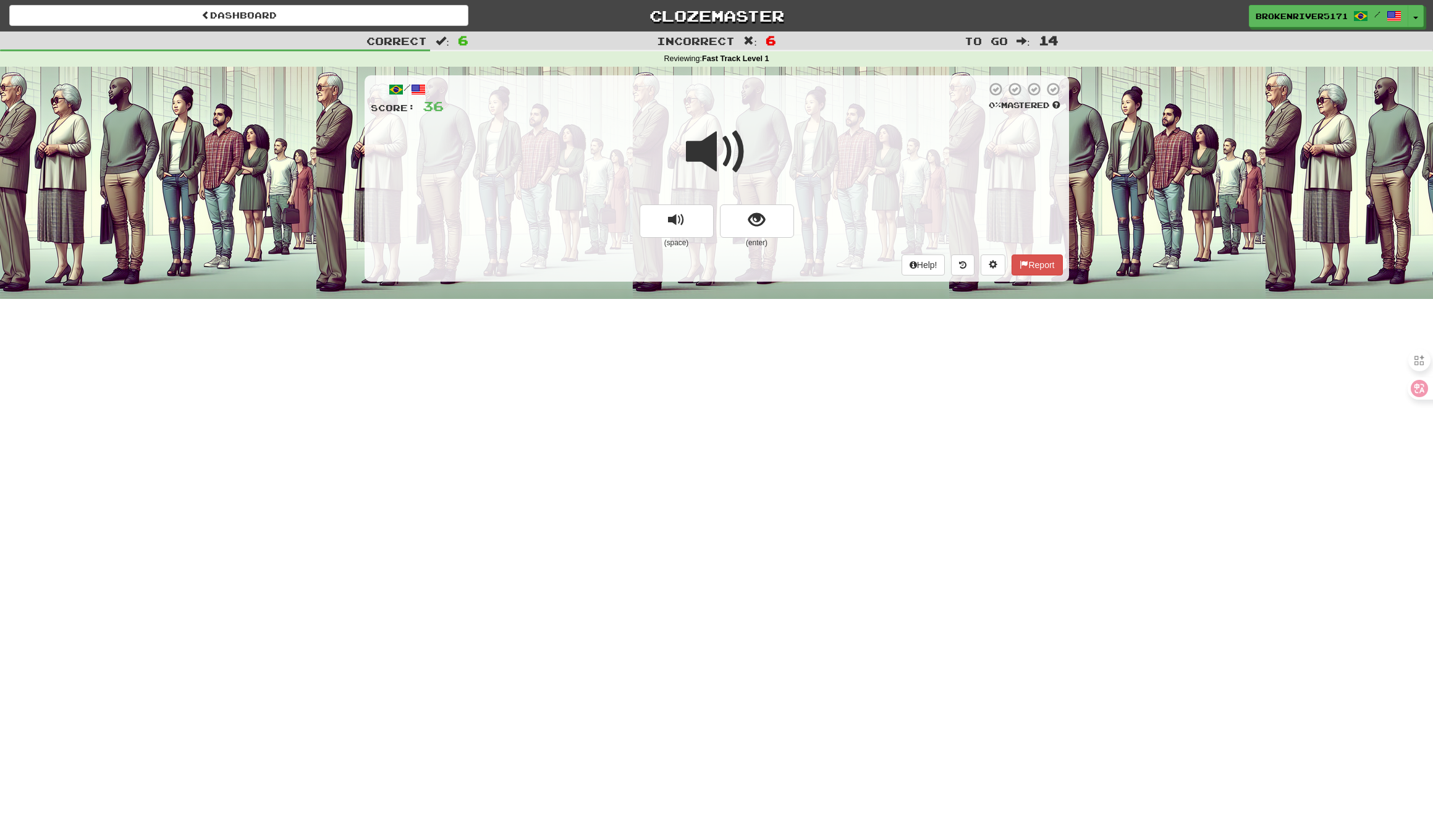
click at [743, 213] on button "show sentence" at bounding box center [756, 220] width 74 height 33
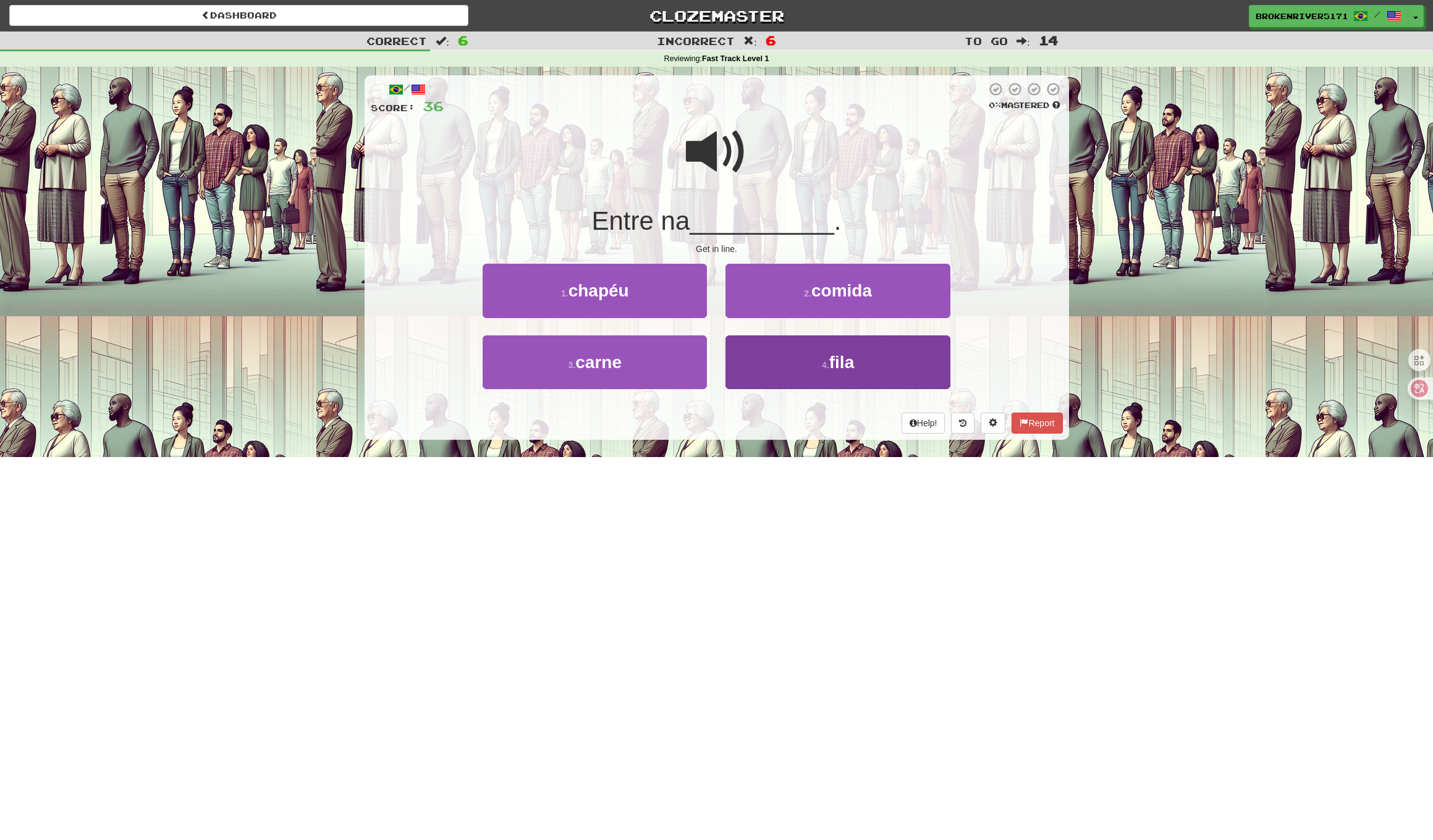
click at [778, 367] on button "4 . fila" at bounding box center [837, 362] width 224 height 53
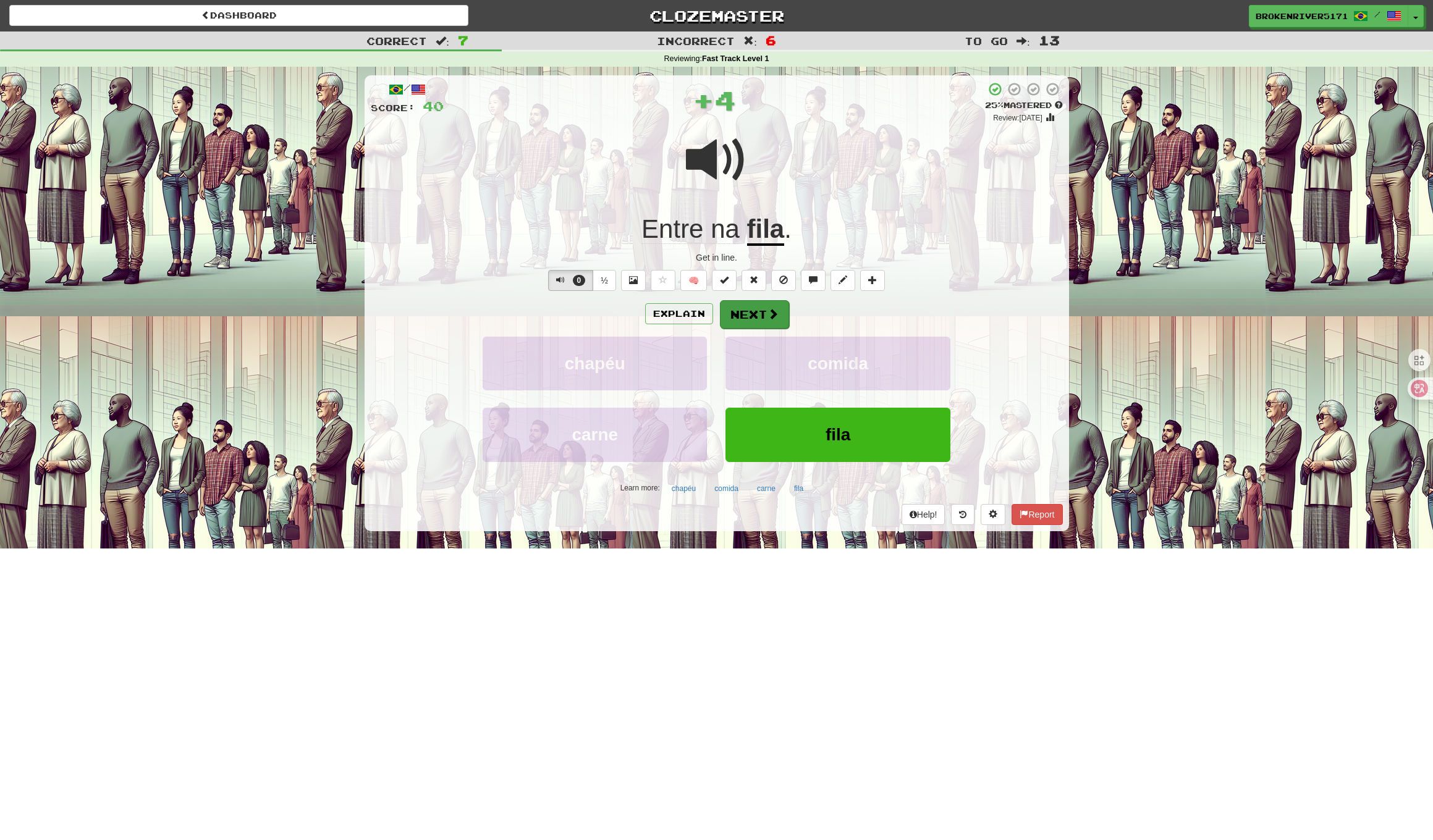
click at [755, 311] on button "Next" at bounding box center [755, 314] width 70 height 29
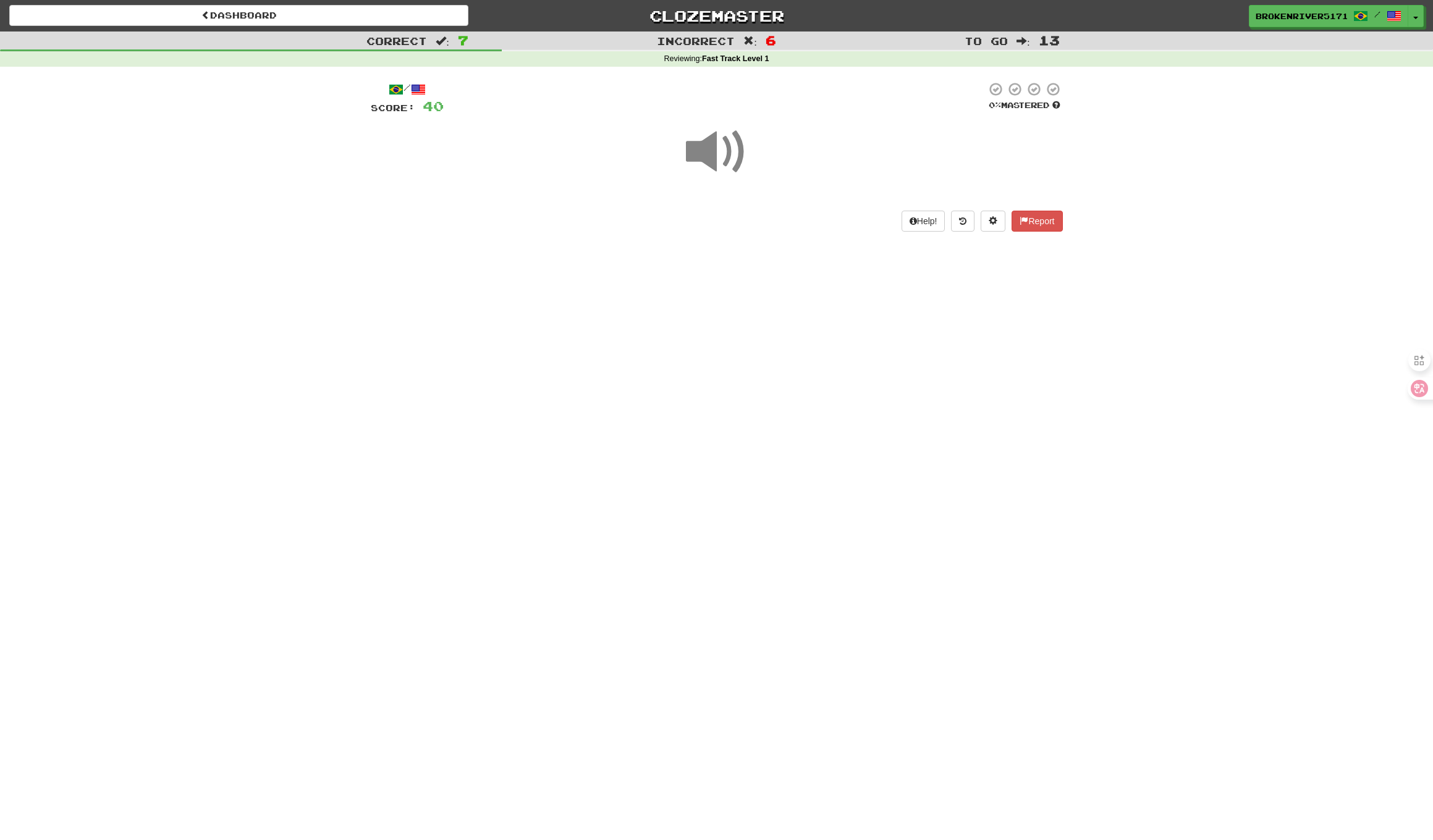
drag, startPoint x: 741, startPoint y: 418, endPoint x: 739, endPoint y: 386, distance: 32.1
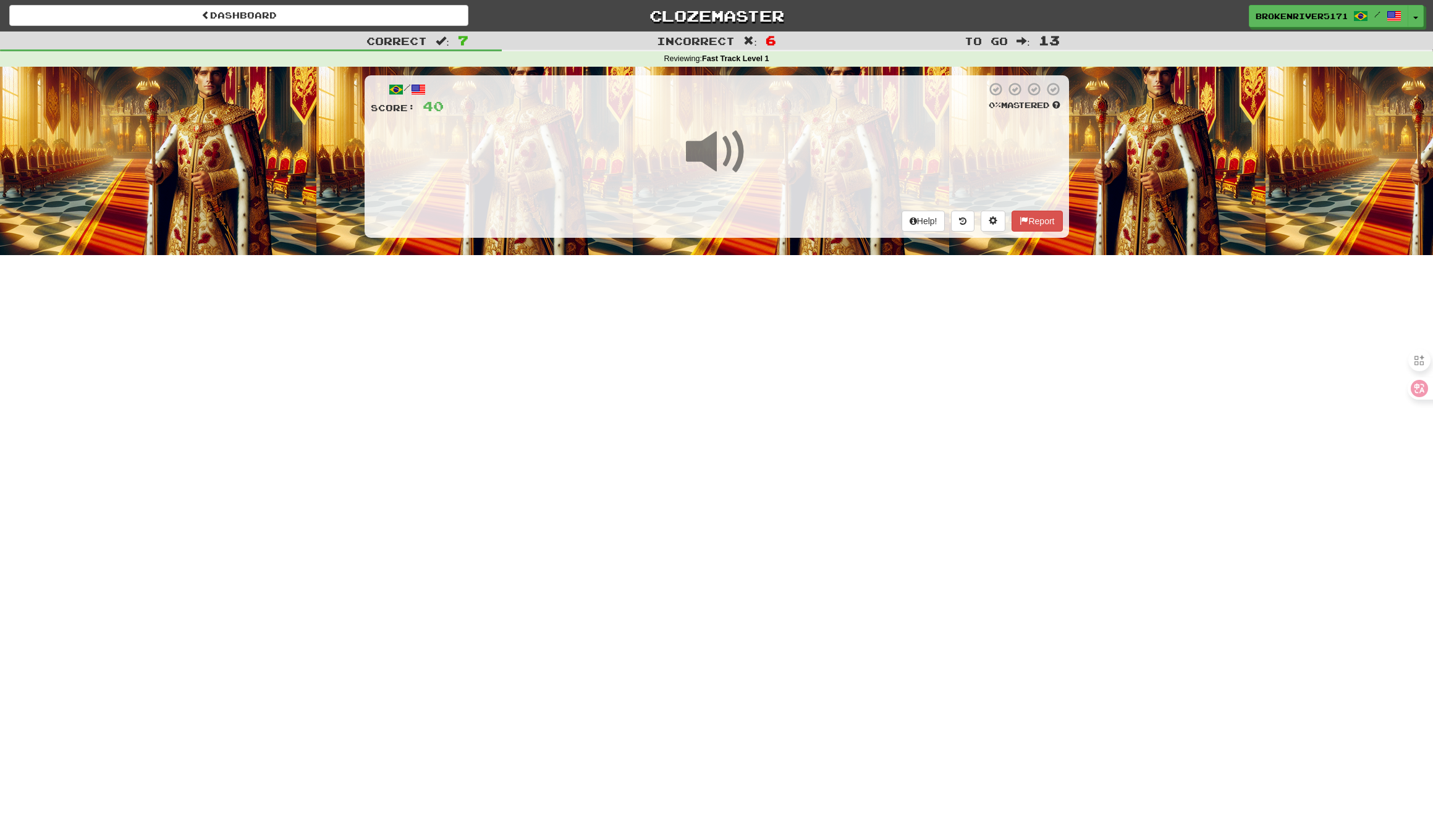
click at [741, 417] on div "Dashboard Clozemaster BrokenRiver5171 / Toggle Dropdown Dashboard Leaderboard A…" at bounding box center [716, 420] width 1433 height 840
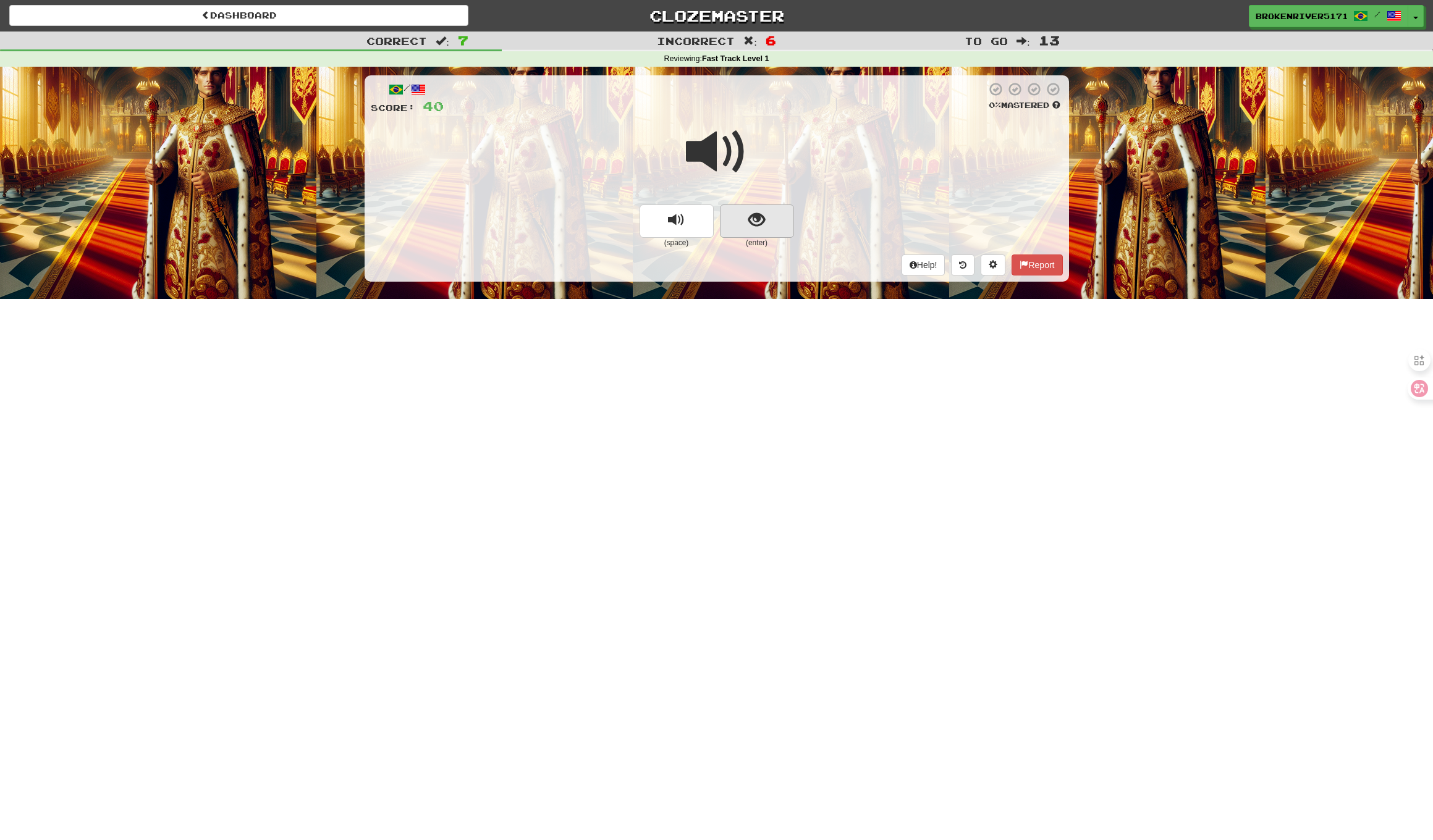
click at [758, 217] on span "show sentence" at bounding box center [756, 220] width 17 height 17
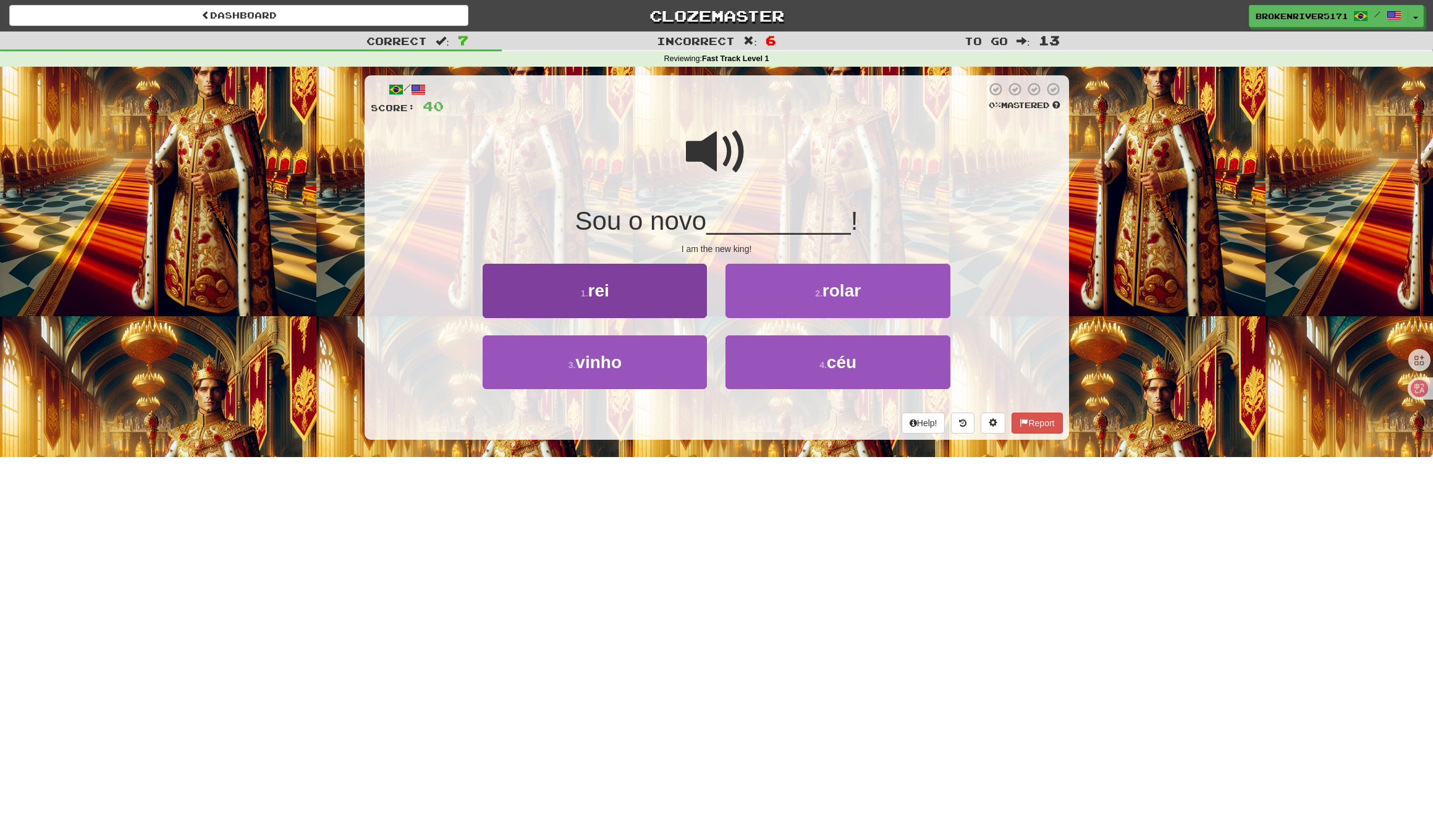
click at [650, 292] on button "1 . rei" at bounding box center [594, 290] width 224 height 53
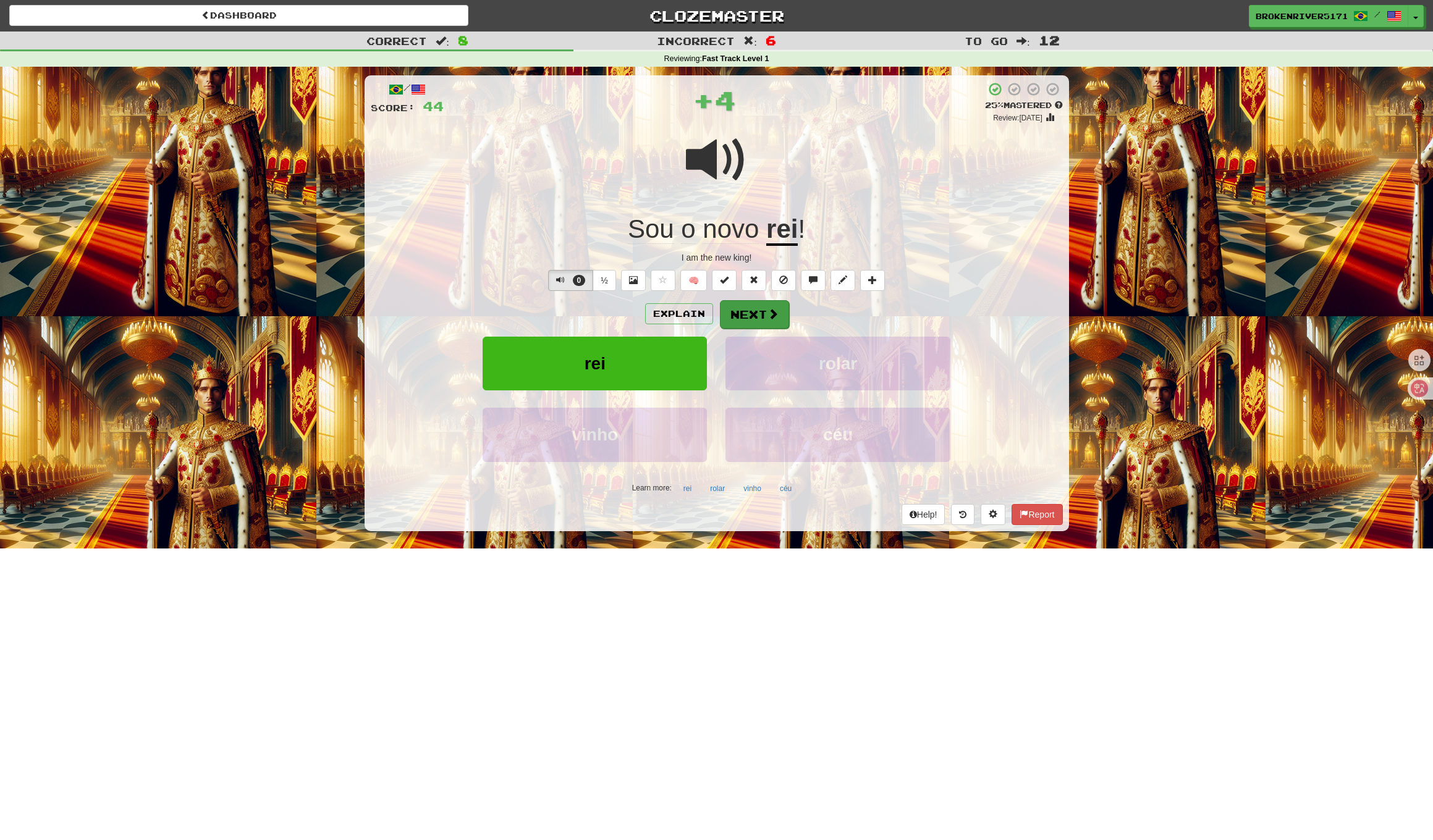
click at [744, 317] on button "Next" at bounding box center [755, 314] width 70 height 29
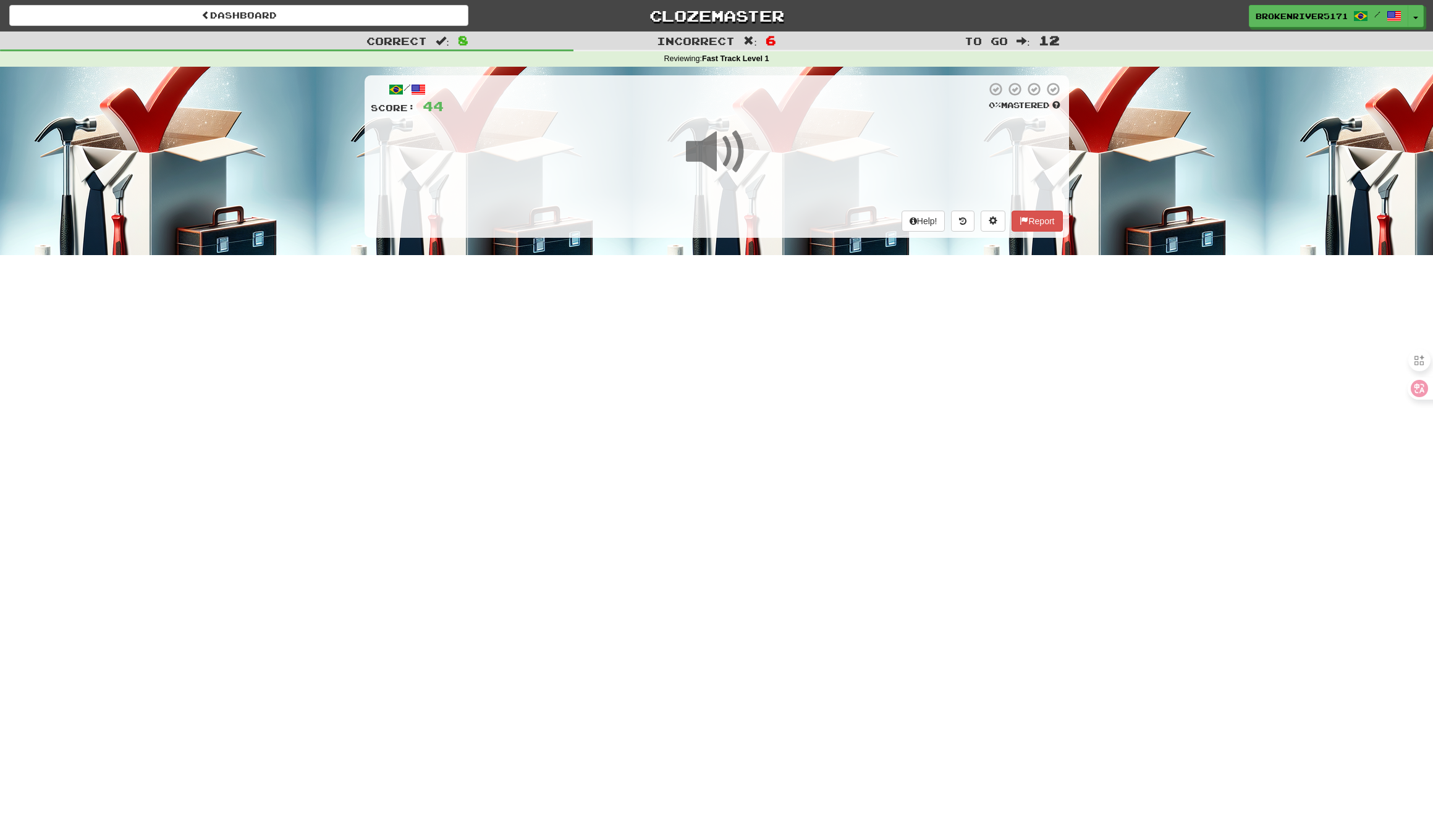
click at [689, 372] on div "Dashboard Clozemaster BrokenRiver5171 / Toggle Dropdown Dashboard Leaderboard A…" at bounding box center [716, 420] width 1433 height 840
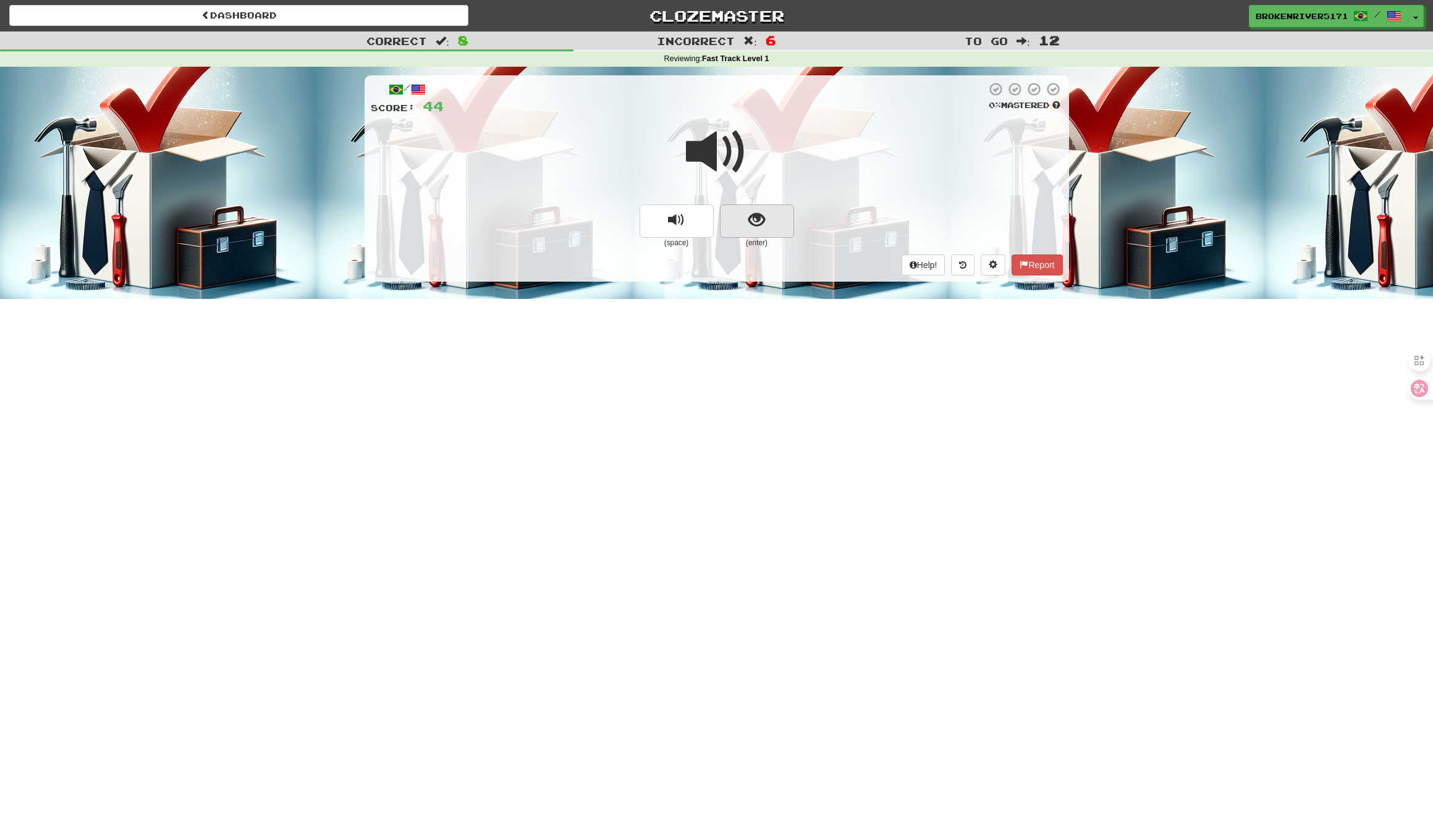
click at [779, 220] on button "show sentence" at bounding box center [756, 220] width 74 height 33
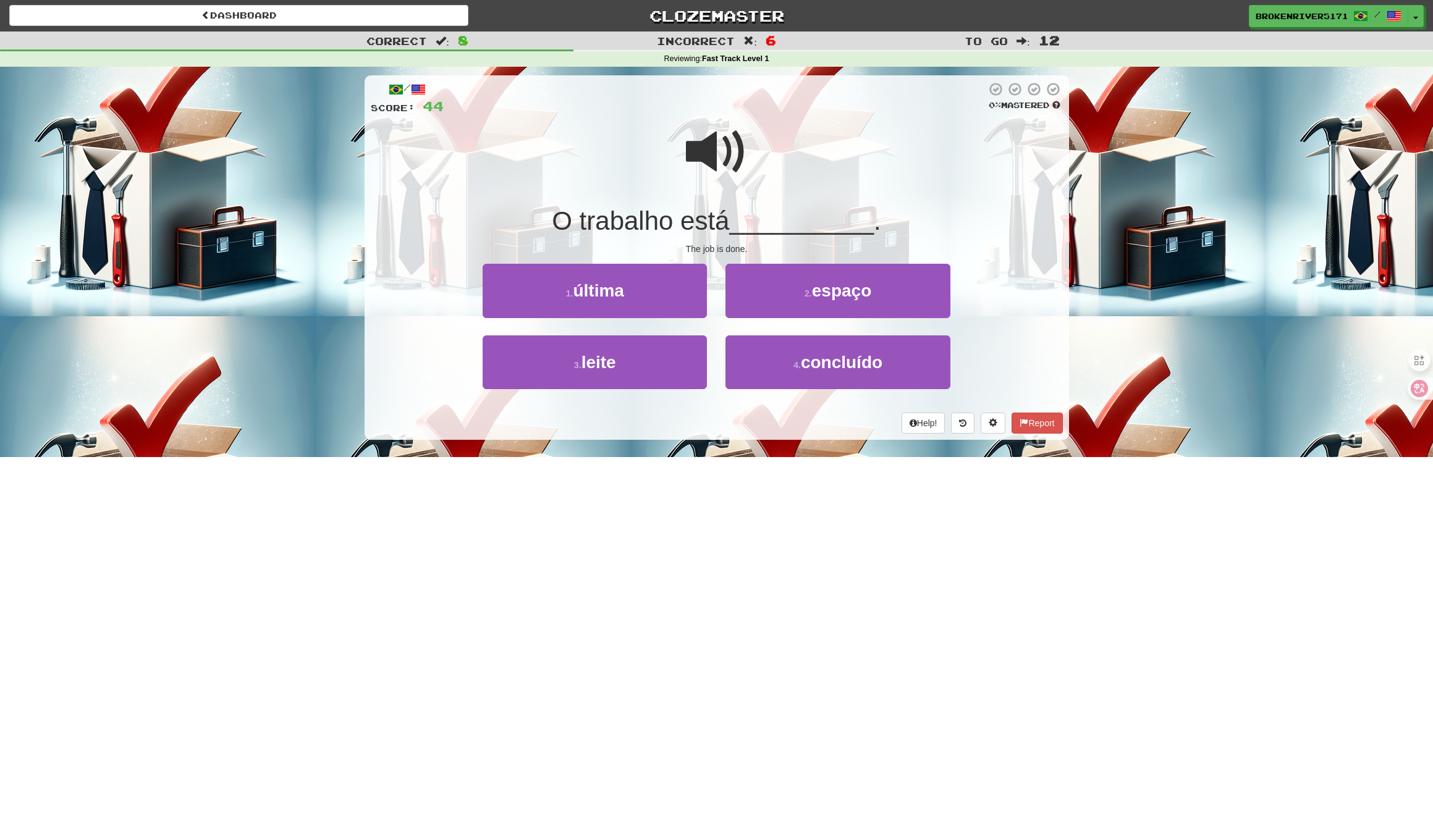
drag, startPoint x: 759, startPoint y: 360, endPoint x: 745, endPoint y: 326, distance: 36.8
click at [759, 359] on button "4 . concluído" at bounding box center [837, 362] width 224 height 53
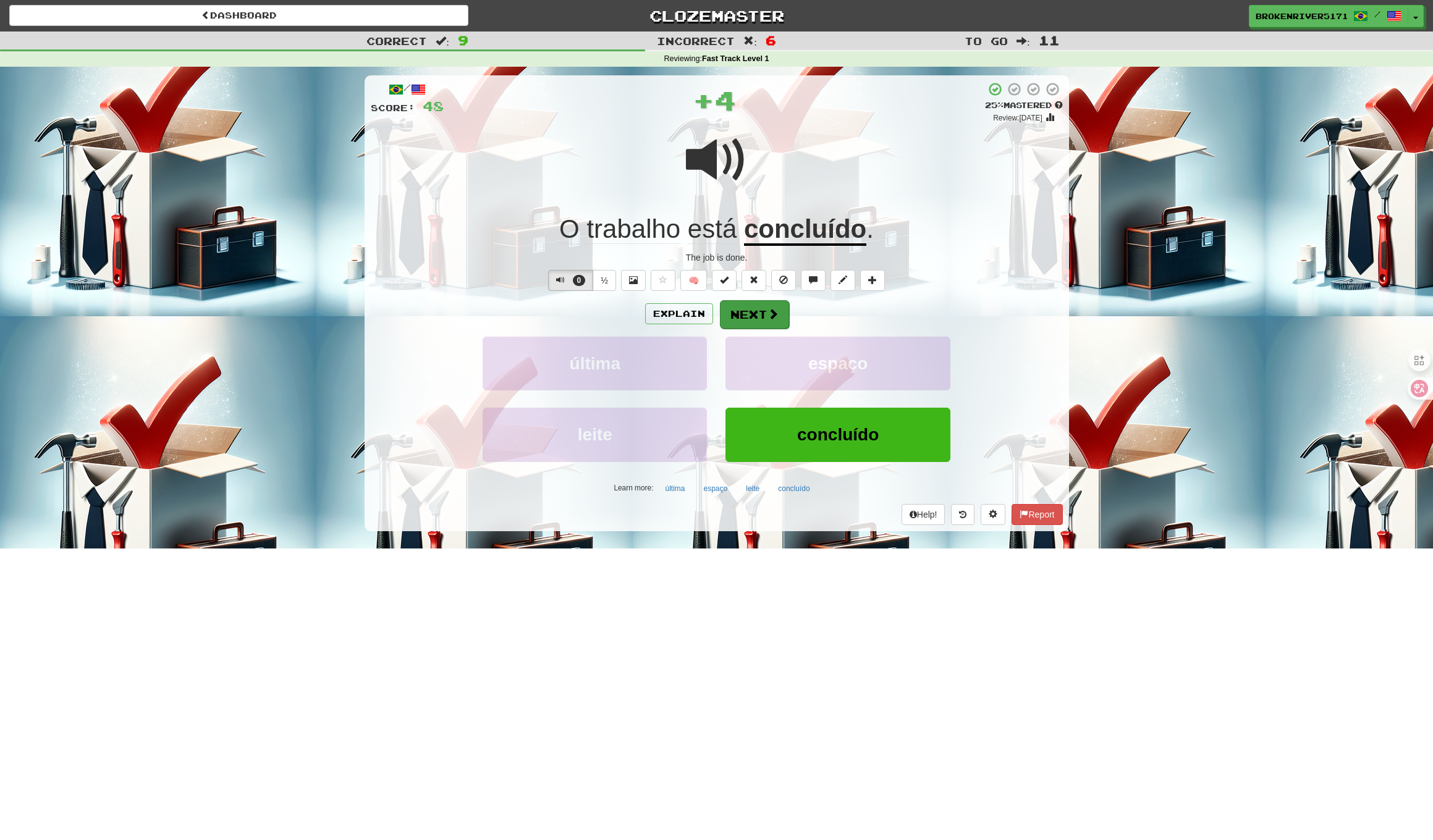
click at [752, 312] on button "Next" at bounding box center [755, 314] width 70 height 29
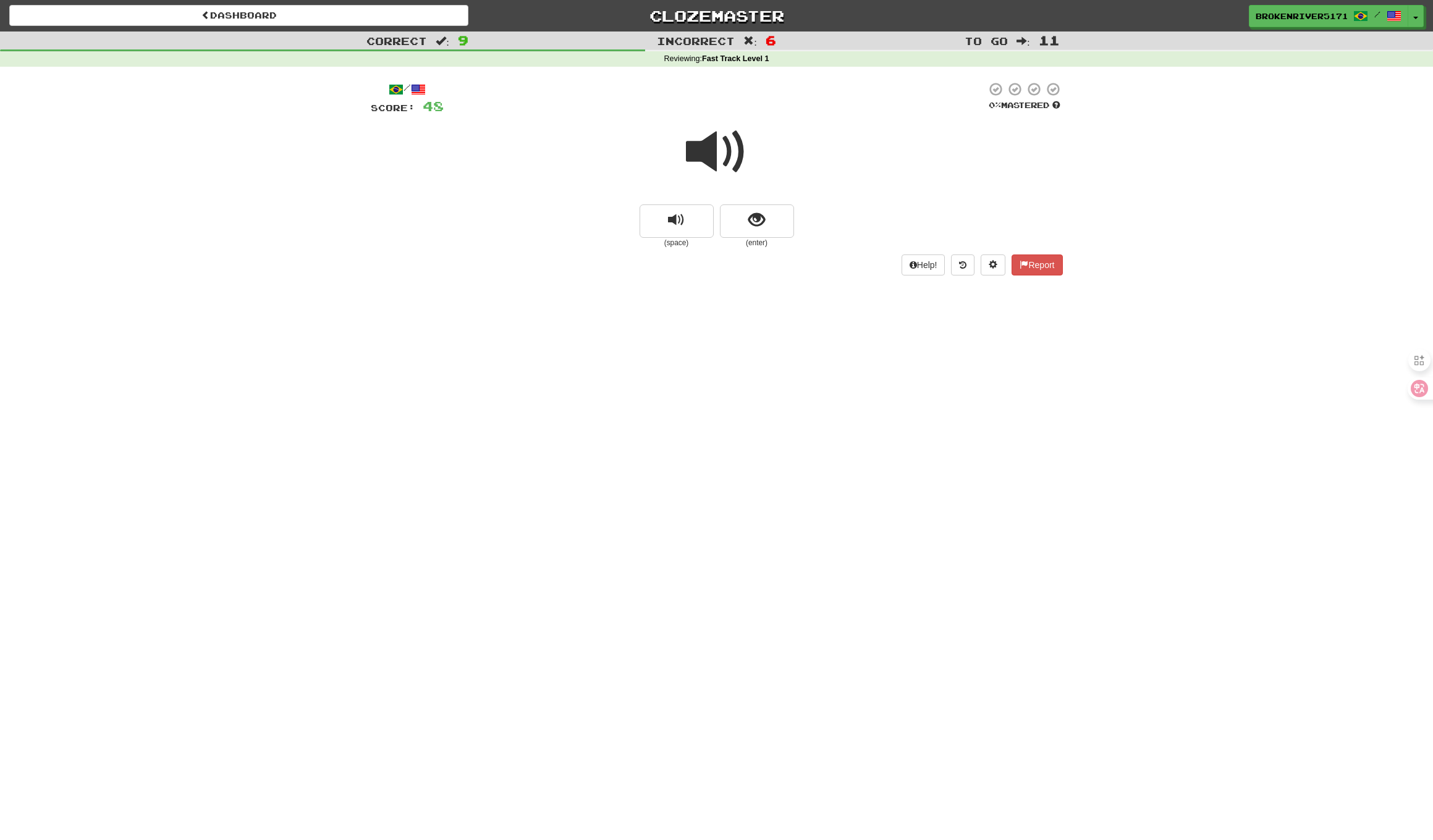
drag, startPoint x: 769, startPoint y: 229, endPoint x: 771, endPoint y: 240, distance: 11.2
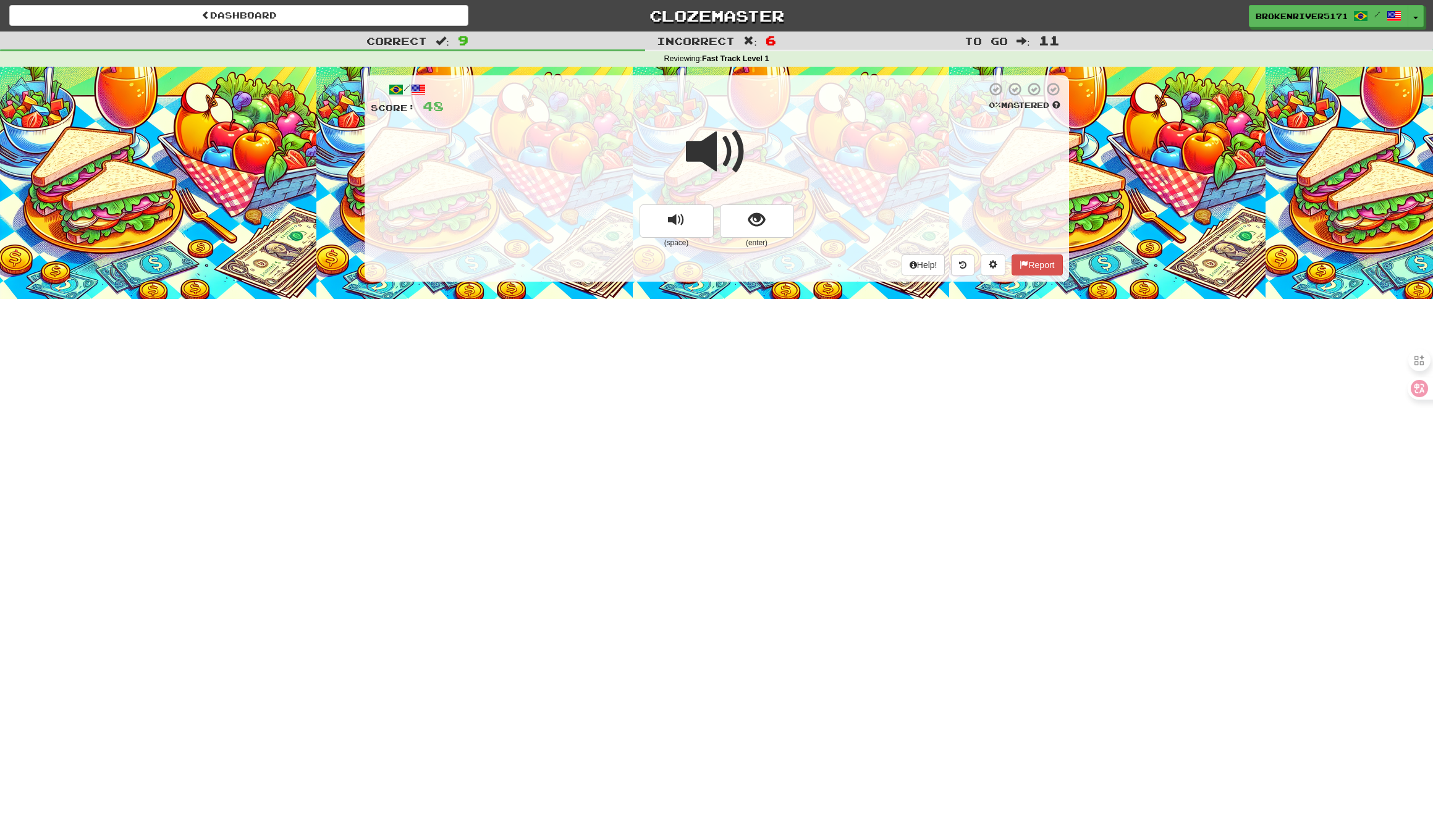
click at [769, 229] on button "show sentence" at bounding box center [756, 220] width 74 height 33
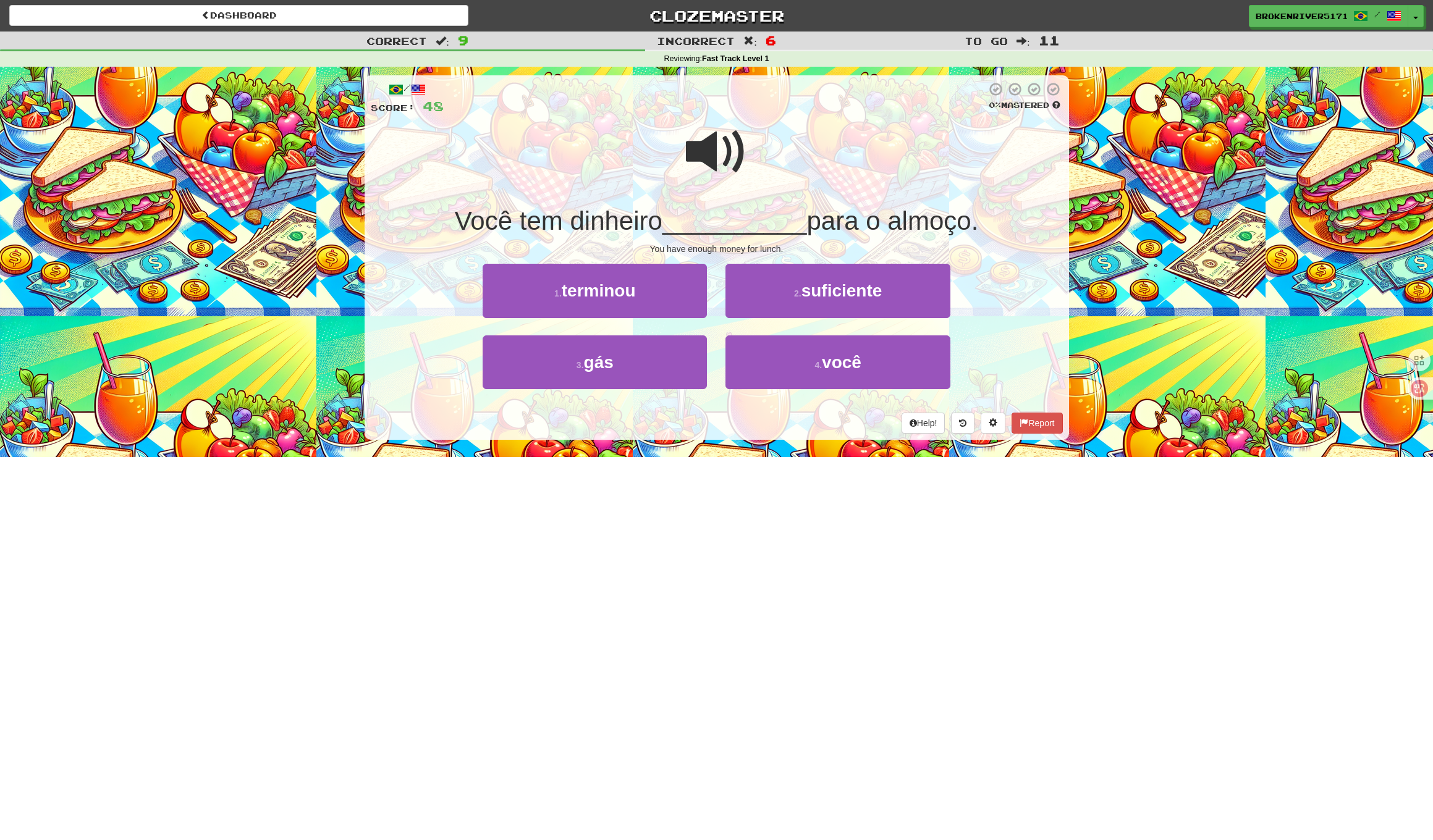
click at [734, 428] on div "Help! Report" at bounding box center [716, 423] width 692 height 21
click at [783, 375] on button "4 . você" at bounding box center [837, 362] width 224 height 53
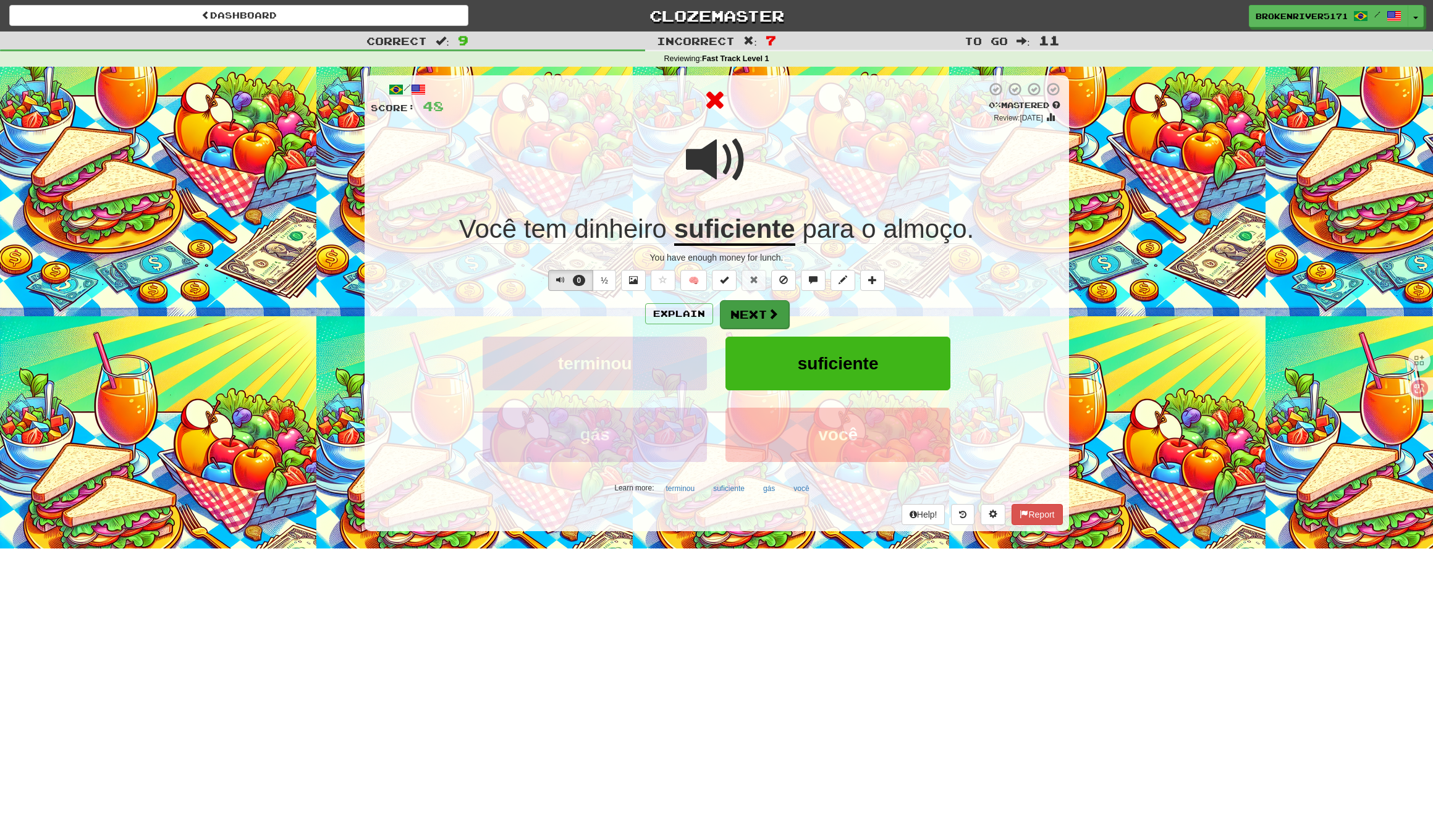
click at [740, 317] on button "Next" at bounding box center [755, 314] width 70 height 29
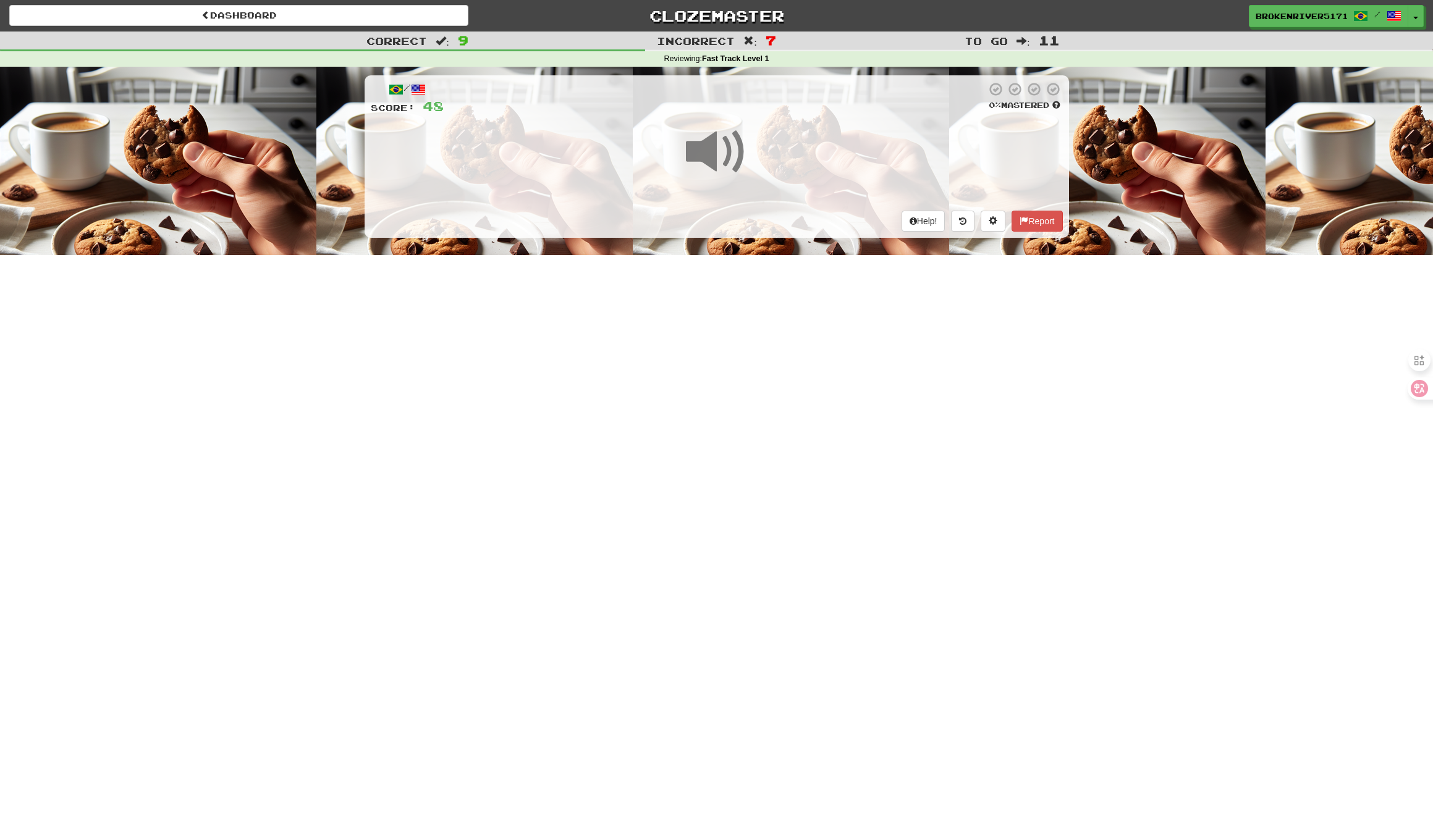
drag, startPoint x: 698, startPoint y: 386, endPoint x: 718, endPoint y: 342, distance: 48.3
click at [705, 370] on div "Dashboard Clozemaster BrokenRiver5171 / Toggle Dropdown Dashboard Leaderboard A…" at bounding box center [716, 420] width 1433 height 840
click at [718, 341] on div "Dashboard Clozemaster BrokenRiver5171 / Toggle Dropdown Dashboard Leaderboard A…" at bounding box center [716, 420] width 1433 height 840
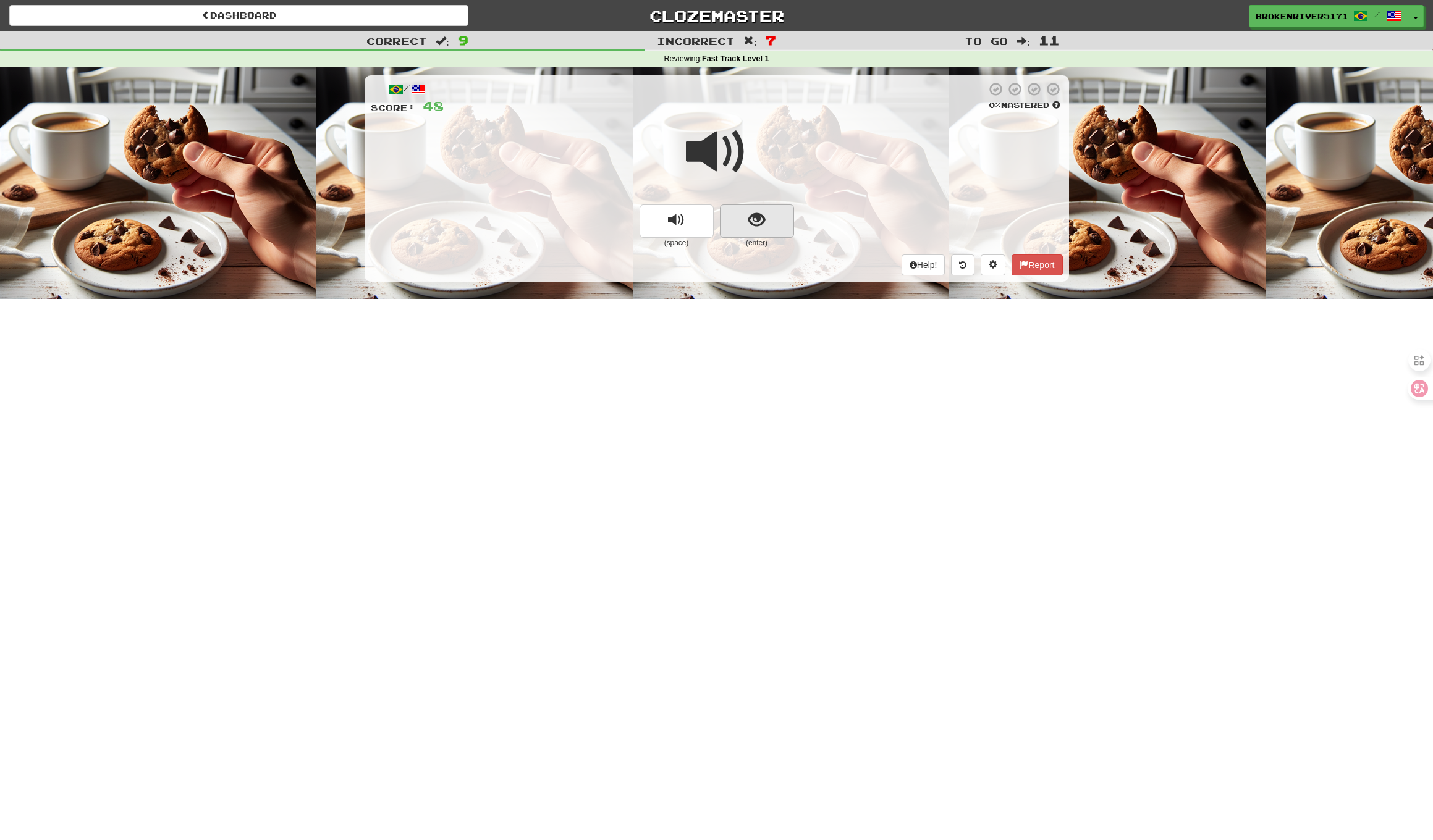
click at [752, 212] on span "show sentence" at bounding box center [756, 220] width 17 height 17
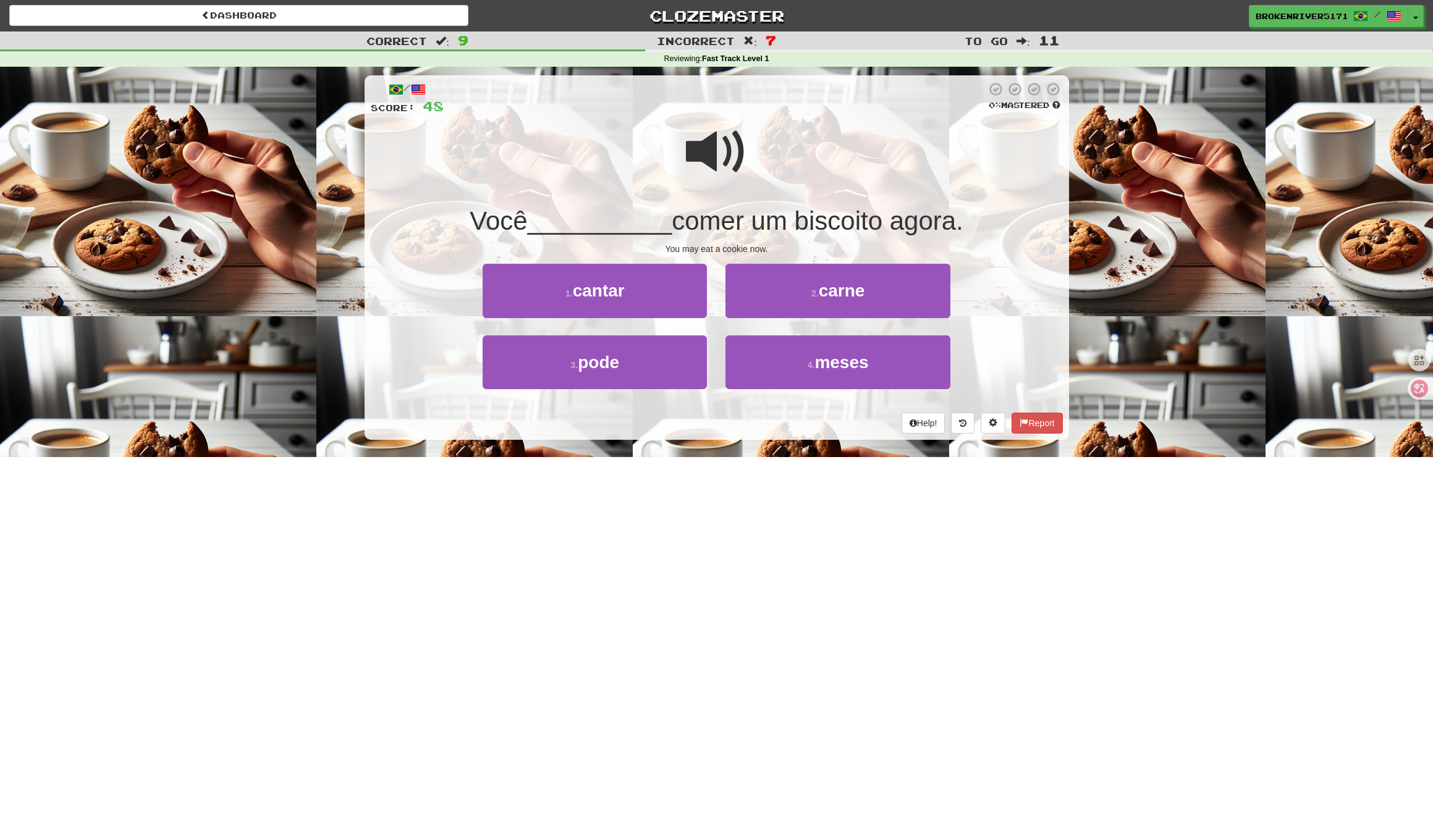
drag, startPoint x: 709, startPoint y: 414, endPoint x: 722, endPoint y: 402, distance: 17.7
click at [711, 413] on div "Help! Report" at bounding box center [716, 423] width 692 height 21
drag, startPoint x: 761, startPoint y: 374, endPoint x: 666, endPoint y: 379, distance: 95.1
click at [666, 379] on div "3 . pode 4 . meses" at bounding box center [716, 371] width 729 height 71
click at [666, 379] on button "3 . pode" at bounding box center [594, 362] width 224 height 53
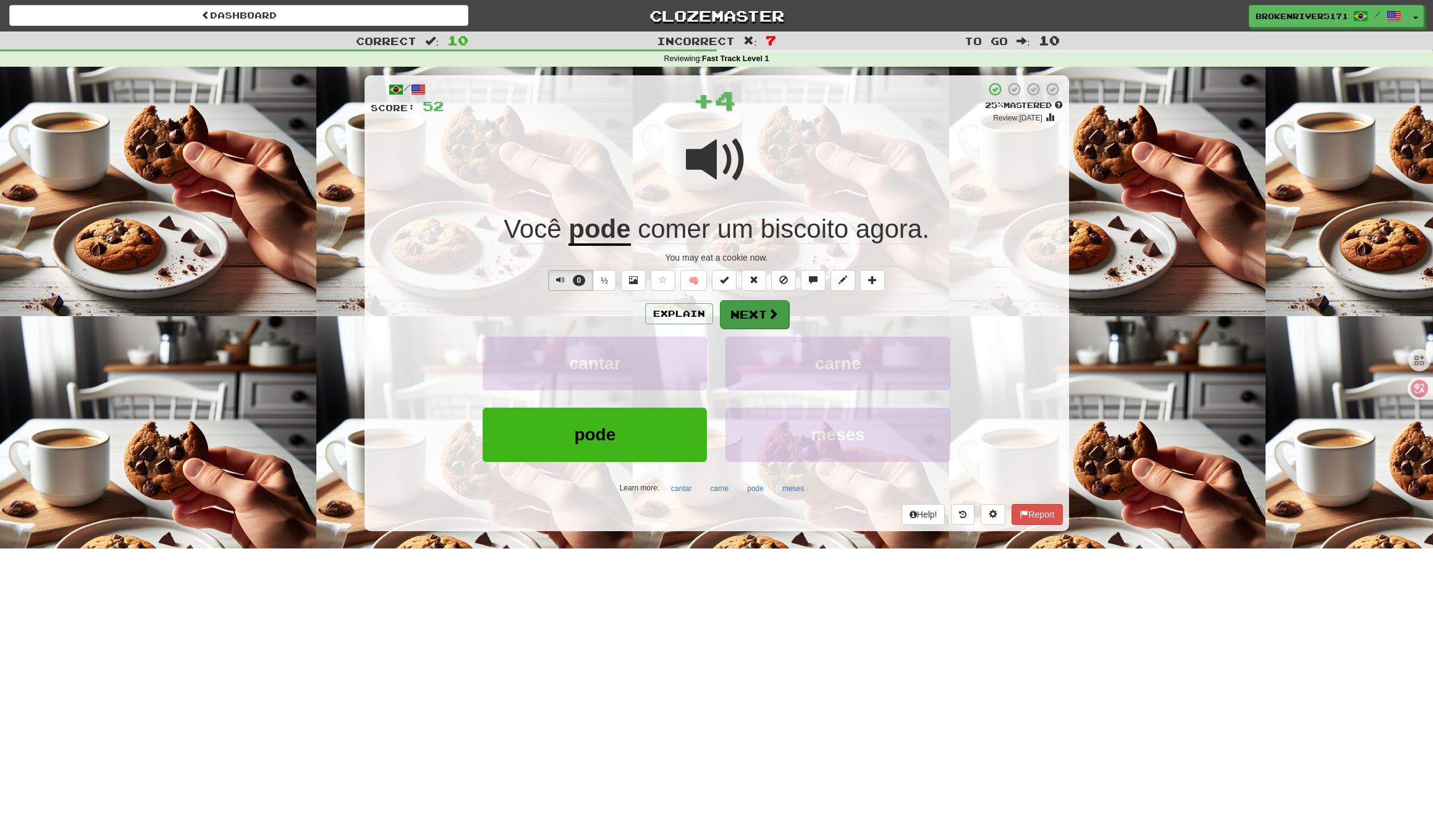
click at [741, 311] on button "Next" at bounding box center [755, 314] width 70 height 29
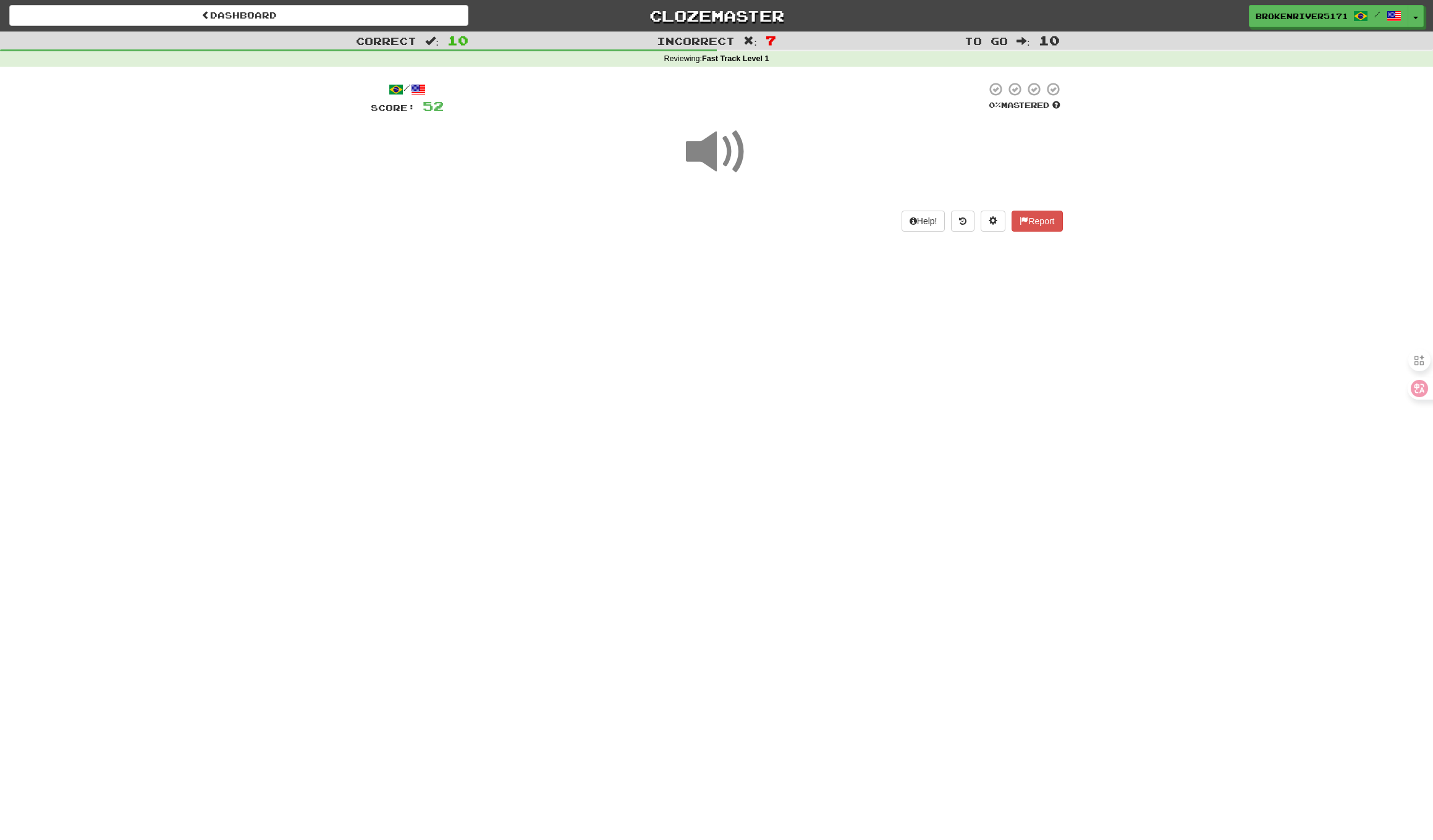
drag, startPoint x: 692, startPoint y: 366, endPoint x: 694, endPoint y: 359, distance: 7.3
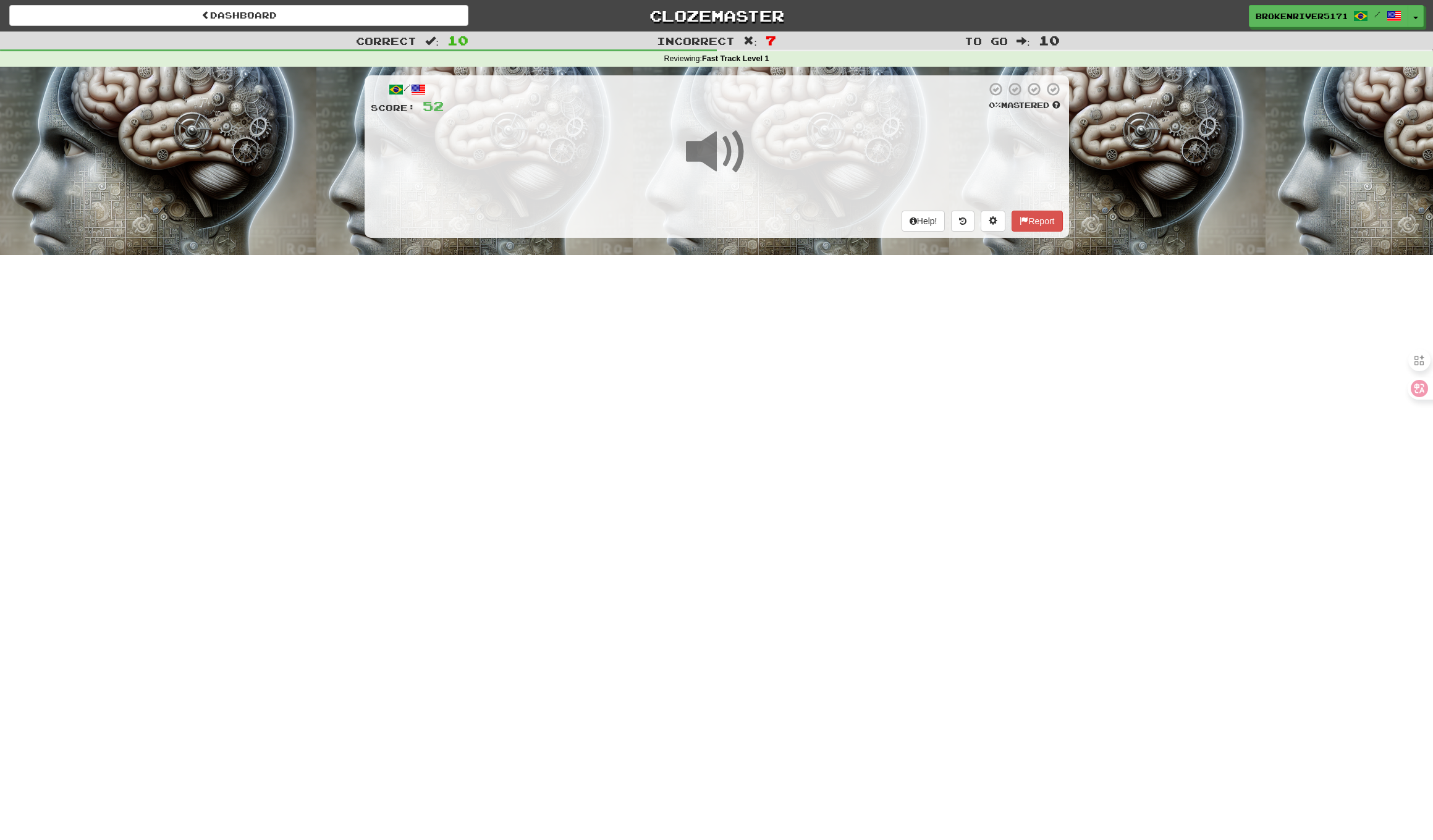
click at [693, 364] on div "Dashboard Clozemaster BrokenRiver5171 / Toggle Dropdown Dashboard Leaderboard A…" at bounding box center [716, 420] width 1433 height 840
click at [700, 336] on div "Dashboard Clozemaster BrokenRiver5171 / Toggle Dropdown Dashboard Leaderboard A…" at bounding box center [716, 420] width 1433 height 840
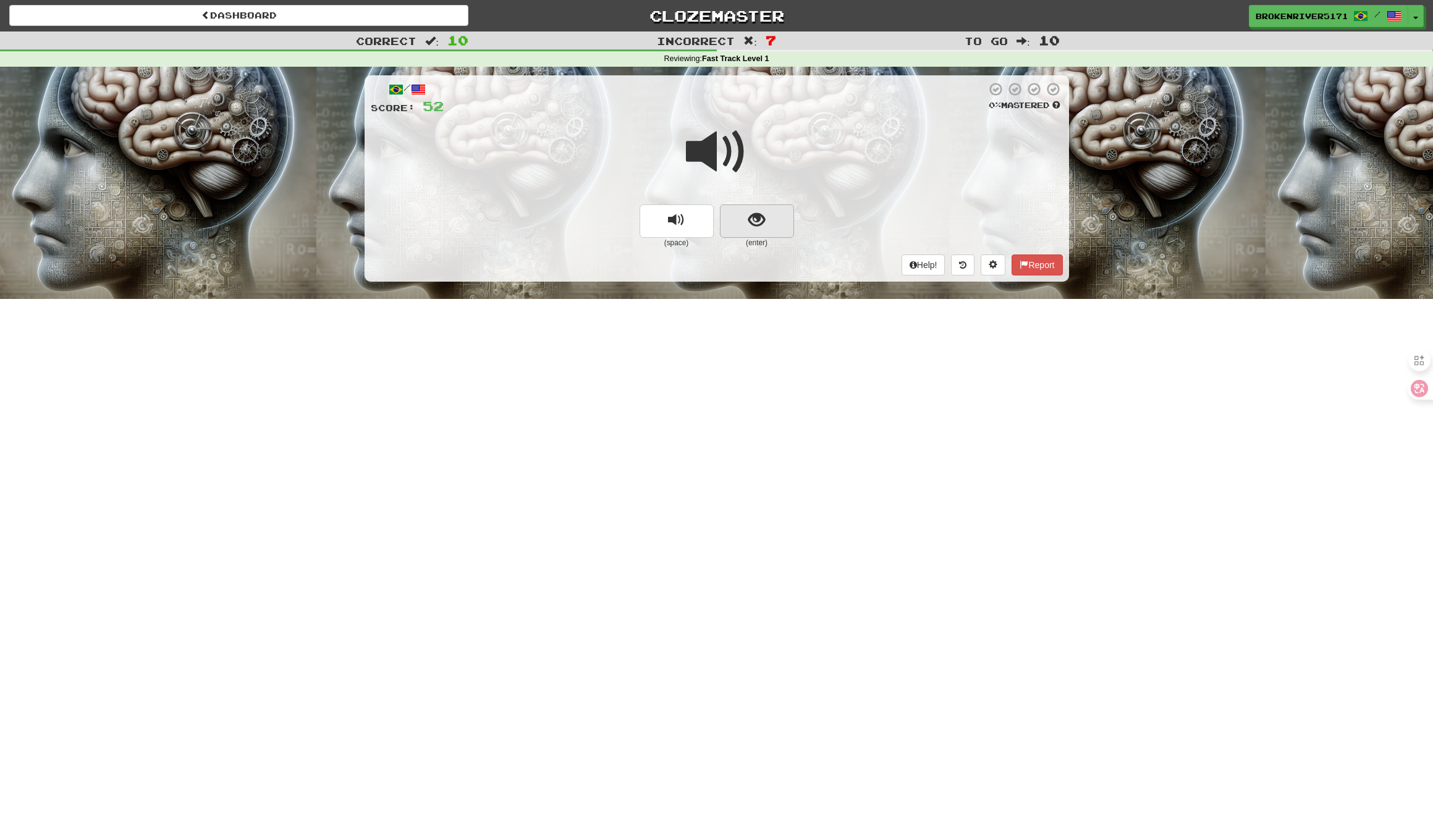
click at [756, 223] on span "show sentence" at bounding box center [756, 220] width 17 height 17
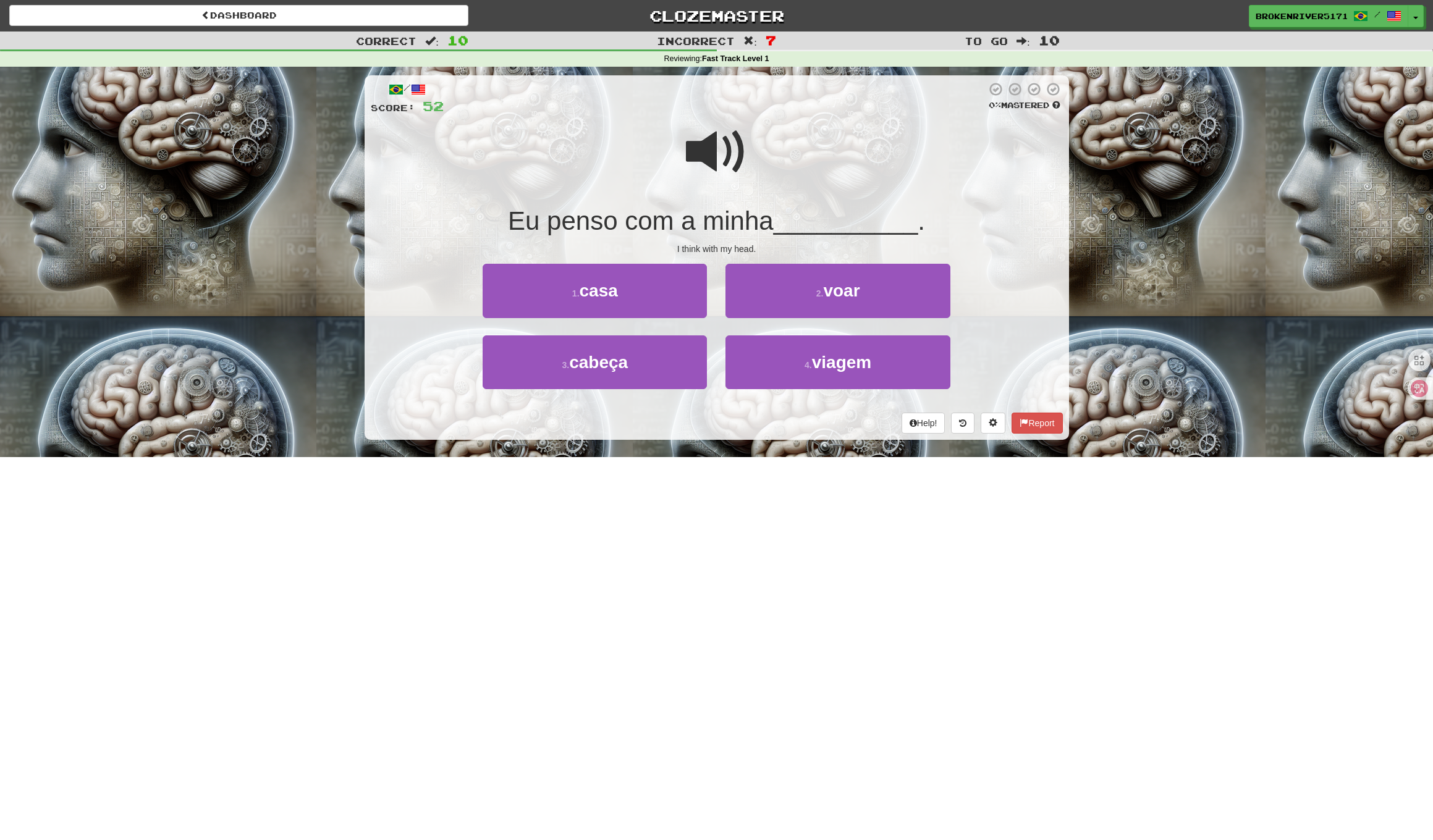
click at [754, 225] on span "Eu penso com a minha" at bounding box center [640, 220] width 265 height 29
click at [792, 366] on button "4 . viagem" at bounding box center [837, 362] width 224 height 53
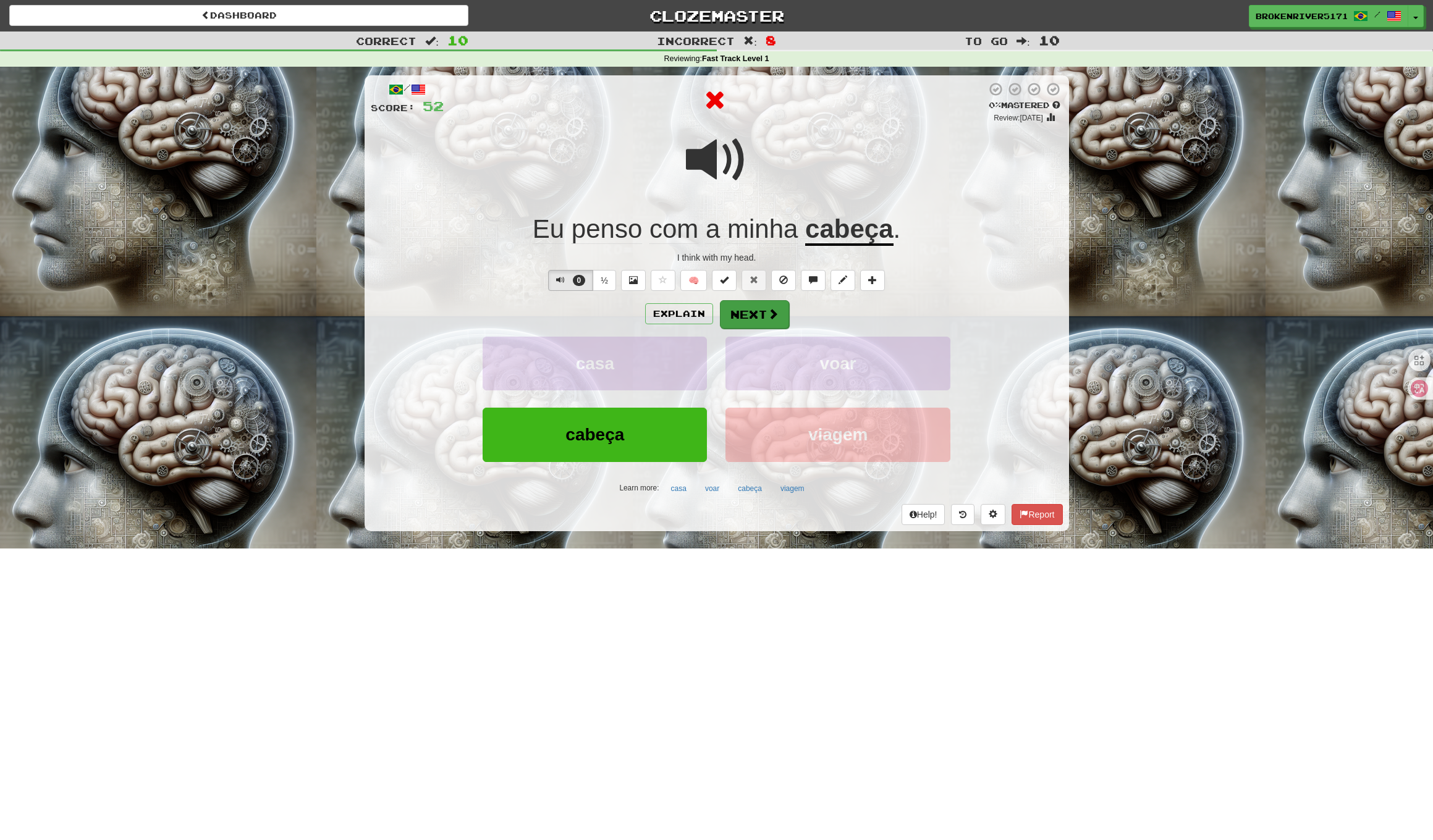
click at [771, 320] on button "Next" at bounding box center [755, 314] width 70 height 29
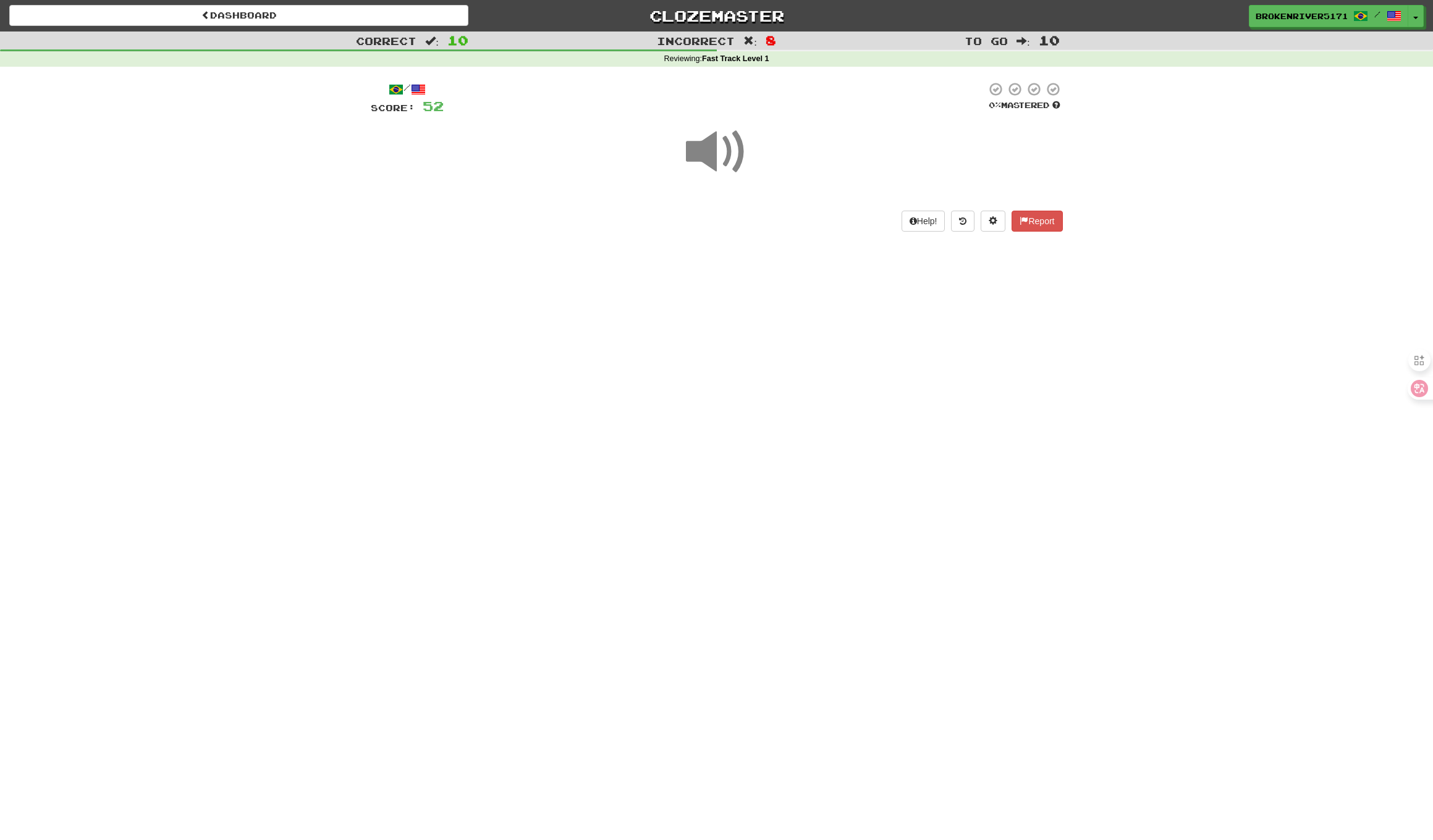
drag, startPoint x: 757, startPoint y: 345, endPoint x: 775, endPoint y: 322, distance: 29.2
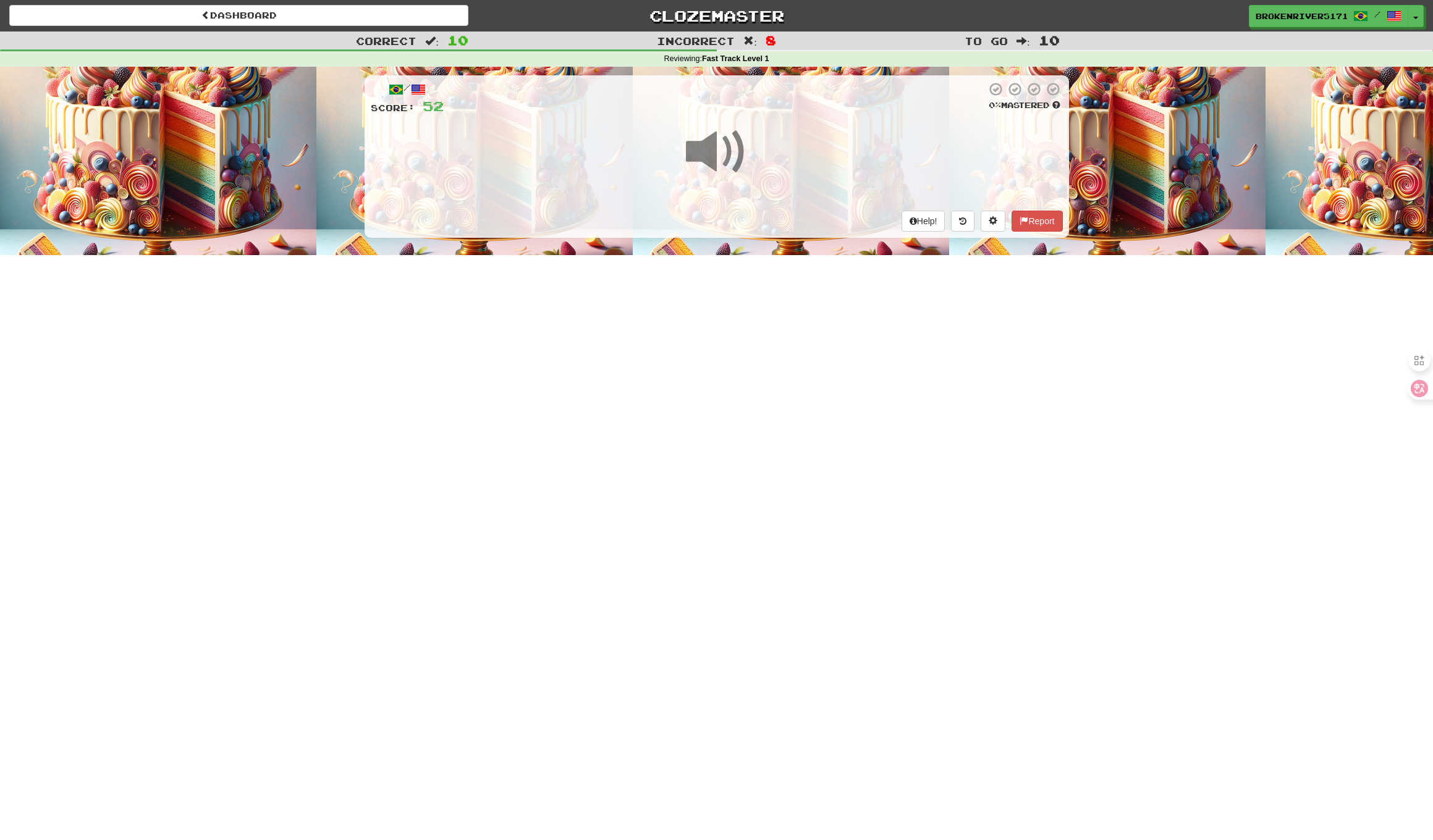
click at [759, 342] on div "Dashboard Clozemaster BrokenRiver5171 / Toggle Dropdown Dashboard Leaderboard A…" at bounding box center [716, 420] width 1433 height 840
click at [775, 322] on div "Dashboard Clozemaster BrokenRiver5171 / Toggle Dropdown Dashboard Leaderboard A…" at bounding box center [716, 420] width 1433 height 840
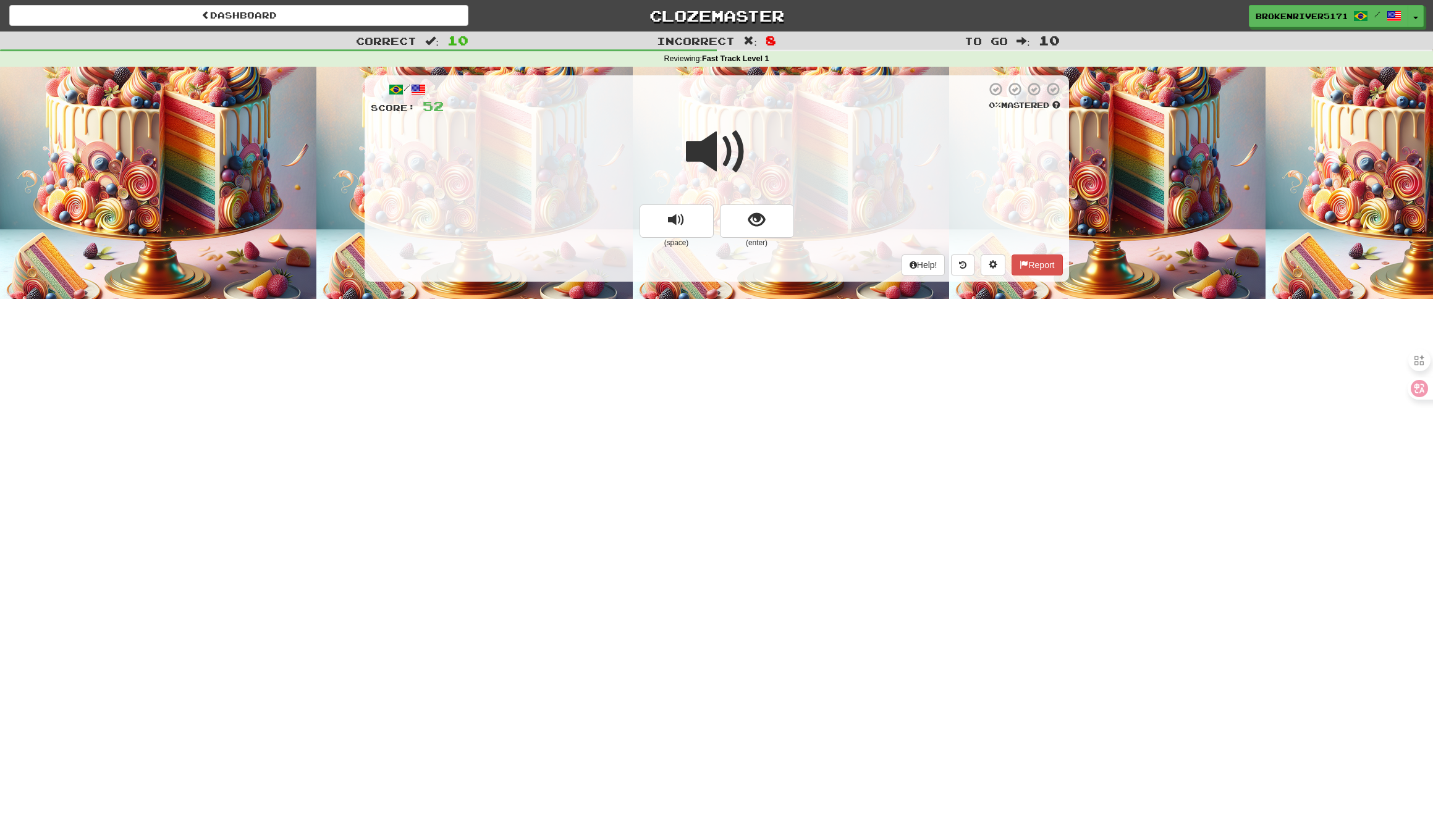
click at [756, 238] on small "(enter)" at bounding box center [756, 243] width 74 height 10
click at [760, 230] on button "show sentence" at bounding box center [756, 220] width 74 height 33
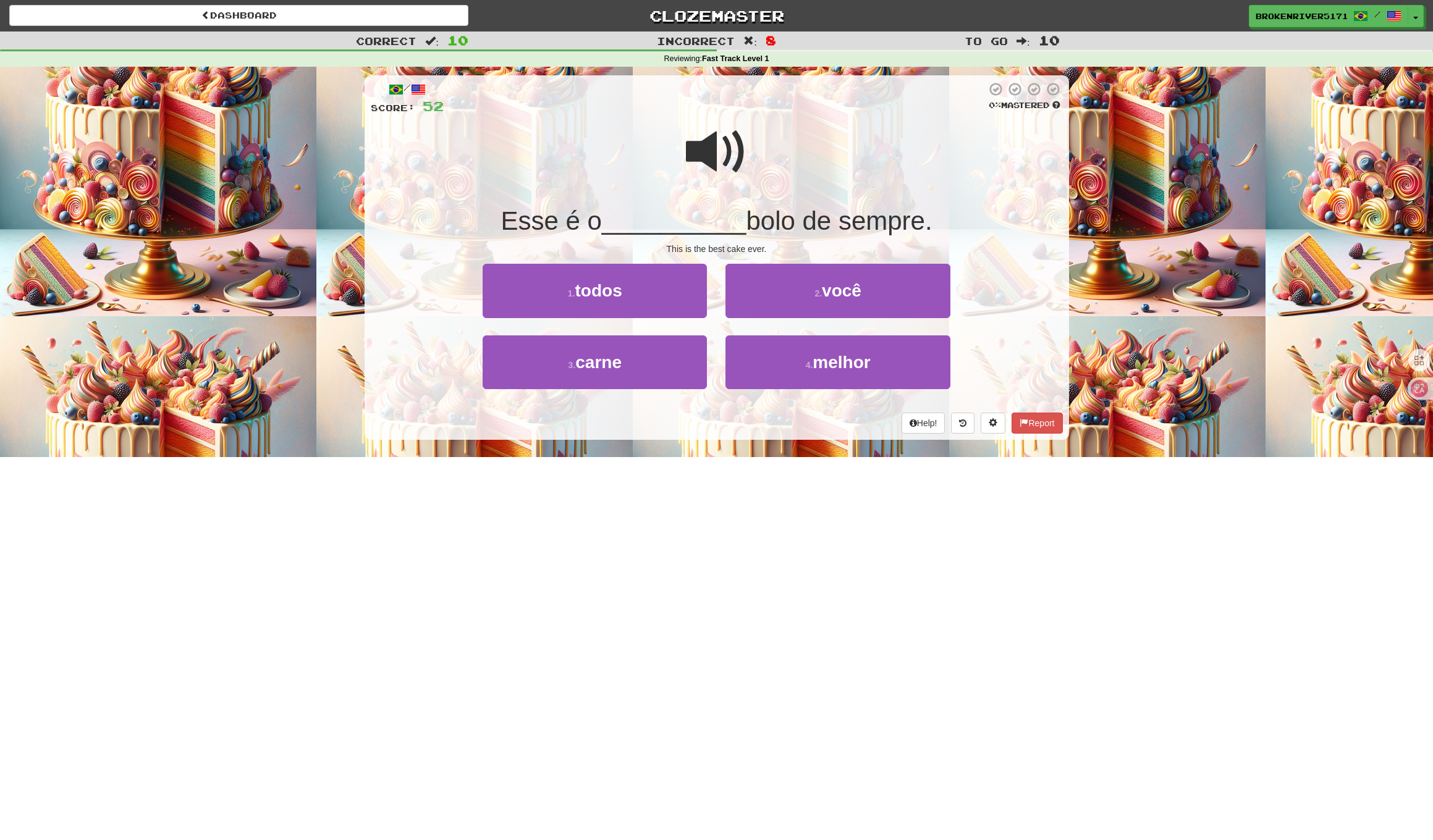
drag, startPoint x: 744, startPoint y: 416, endPoint x: 764, endPoint y: 397, distance: 27.6
click at [748, 413] on div "Help! Report" at bounding box center [716, 423] width 692 height 21
click at [776, 381] on button "4 . melhor" at bounding box center [837, 362] width 224 height 53
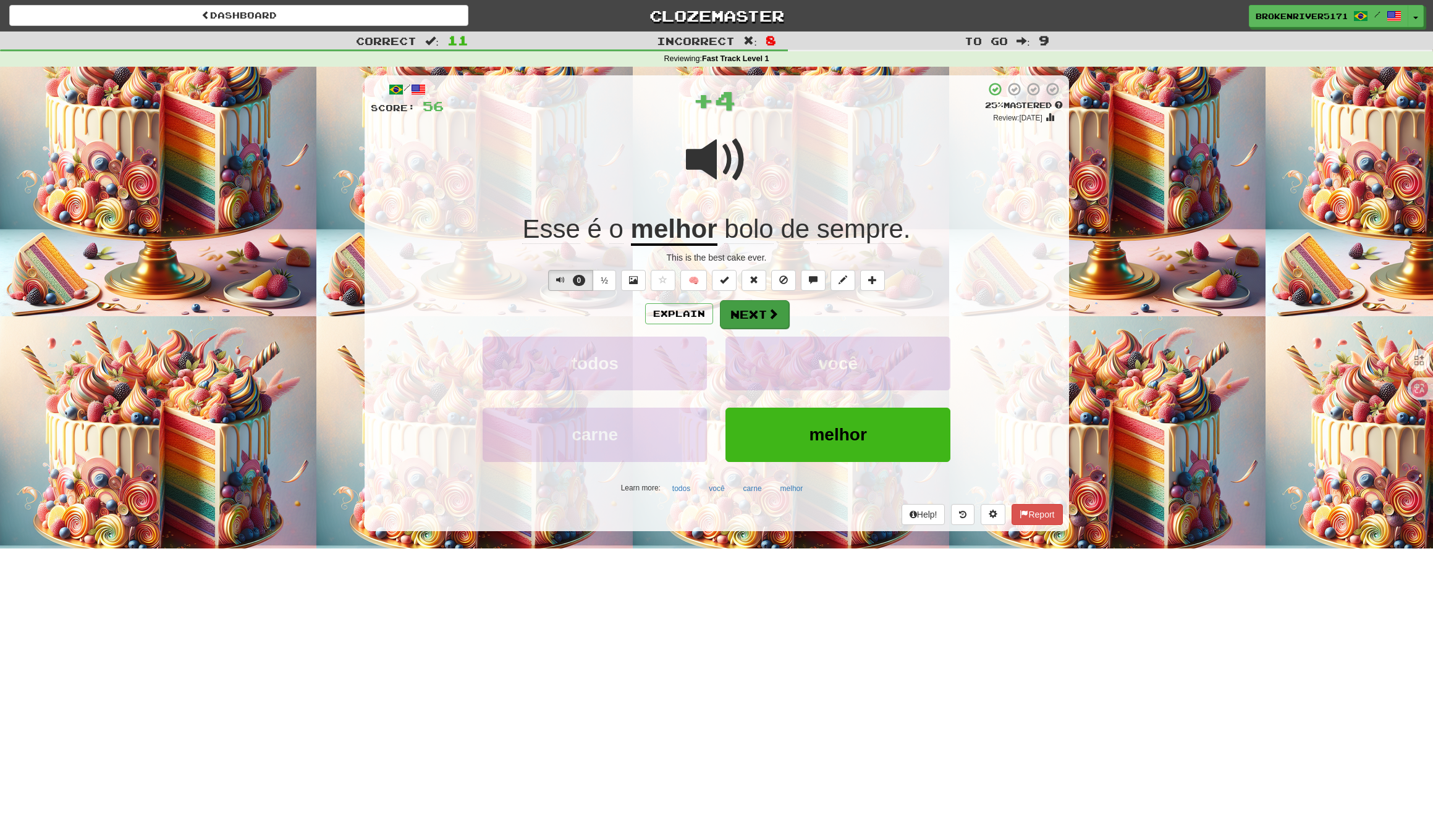
click at [756, 322] on button "Next" at bounding box center [755, 314] width 70 height 29
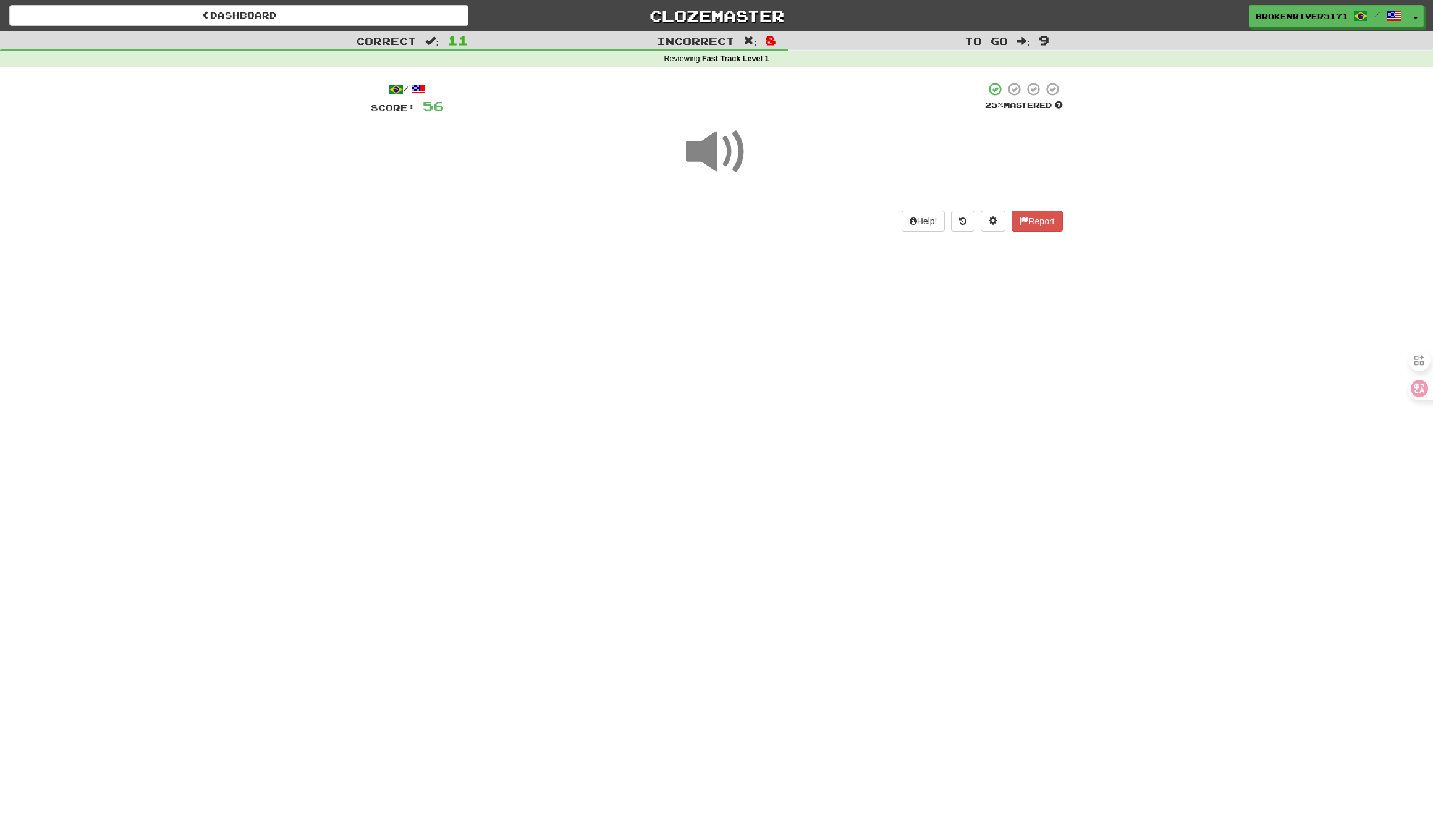
drag, startPoint x: 750, startPoint y: 402, endPoint x: 782, endPoint y: 377, distance: 40.6
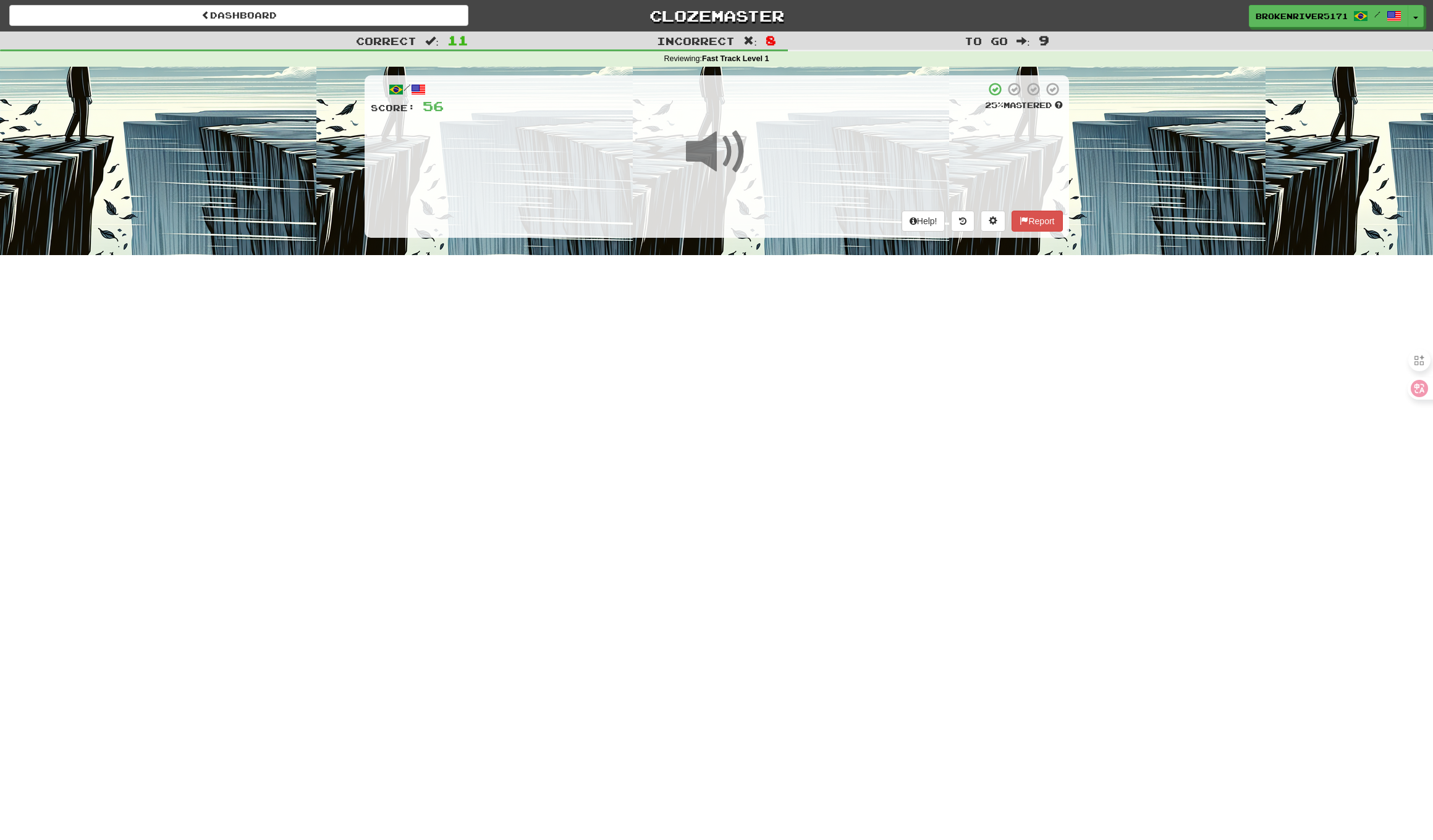
click at [752, 401] on div "Dashboard Clozemaster BrokenRiver5171 / Toggle Dropdown Dashboard Leaderboard A…" at bounding box center [716, 420] width 1433 height 840
click at [782, 377] on div "Dashboard Clozemaster BrokenRiver5171 / Toggle Dropdown Dashboard Leaderboard A…" at bounding box center [716, 420] width 1433 height 840
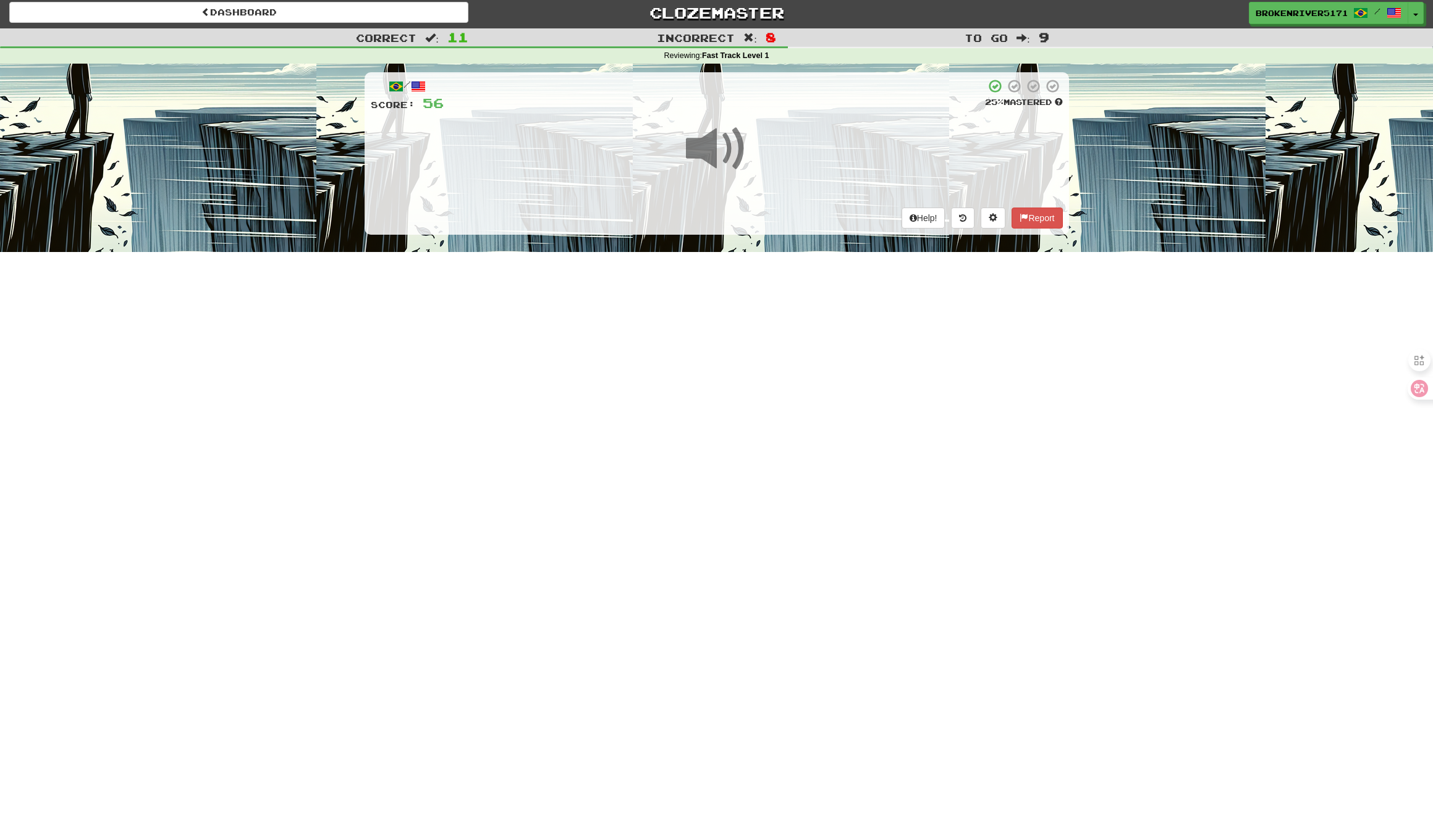
scroll to position [3, 0]
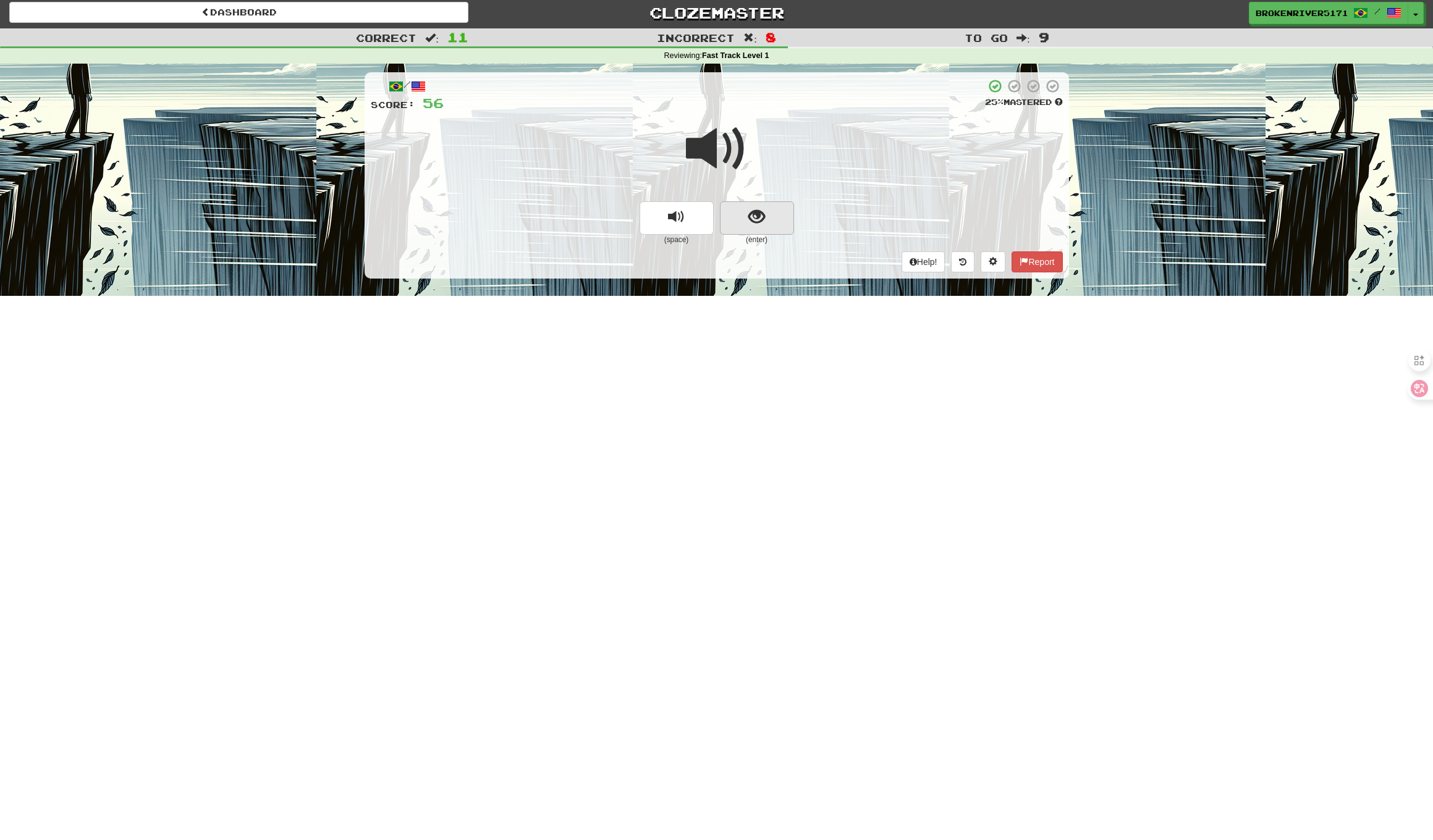
click at [763, 212] on span "show sentence" at bounding box center [756, 217] width 17 height 17
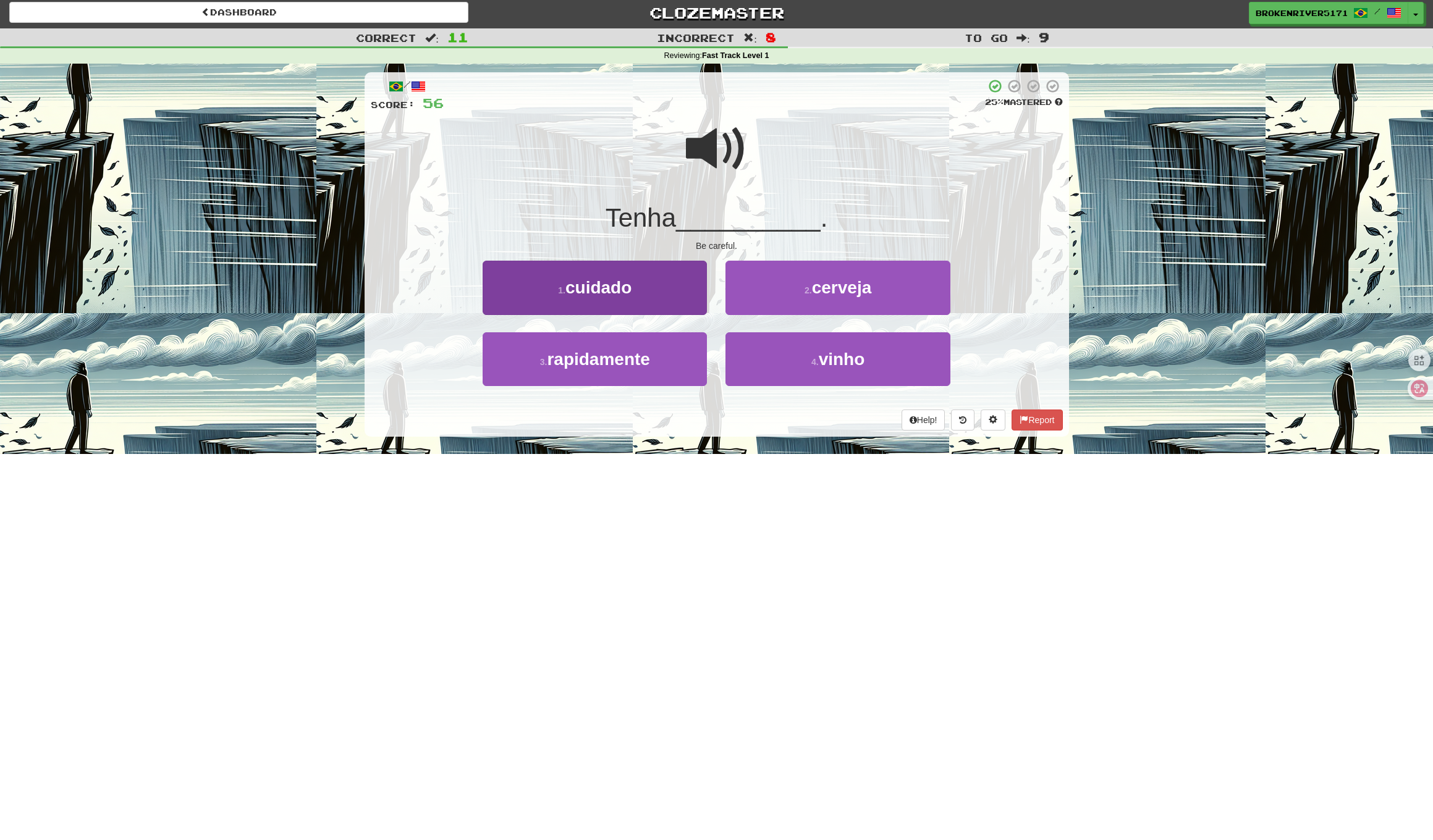
click at [641, 281] on button "1 . cuidado" at bounding box center [594, 286] width 224 height 53
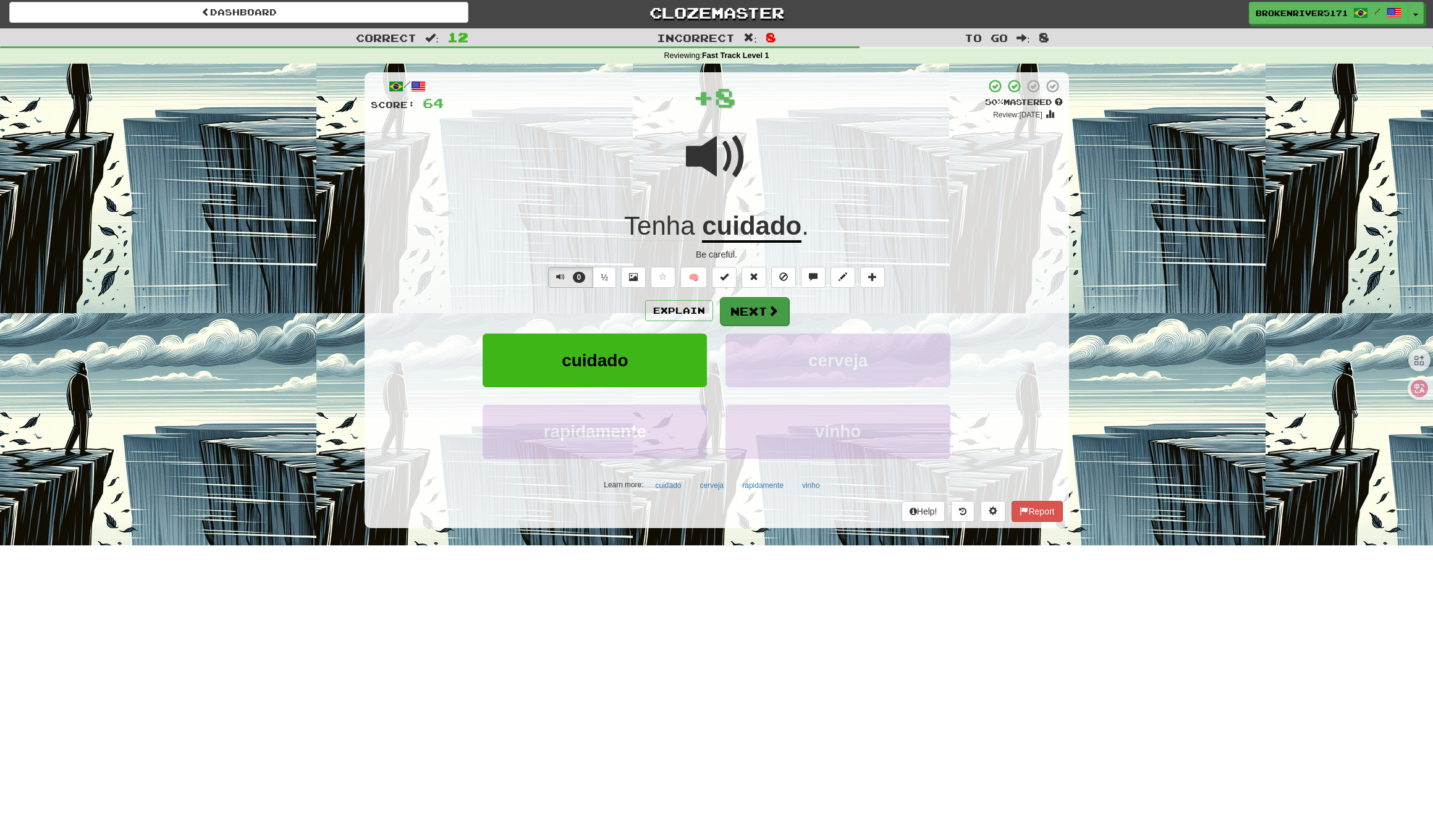
click at [744, 310] on button "Next" at bounding box center [755, 311] width 70 height 29
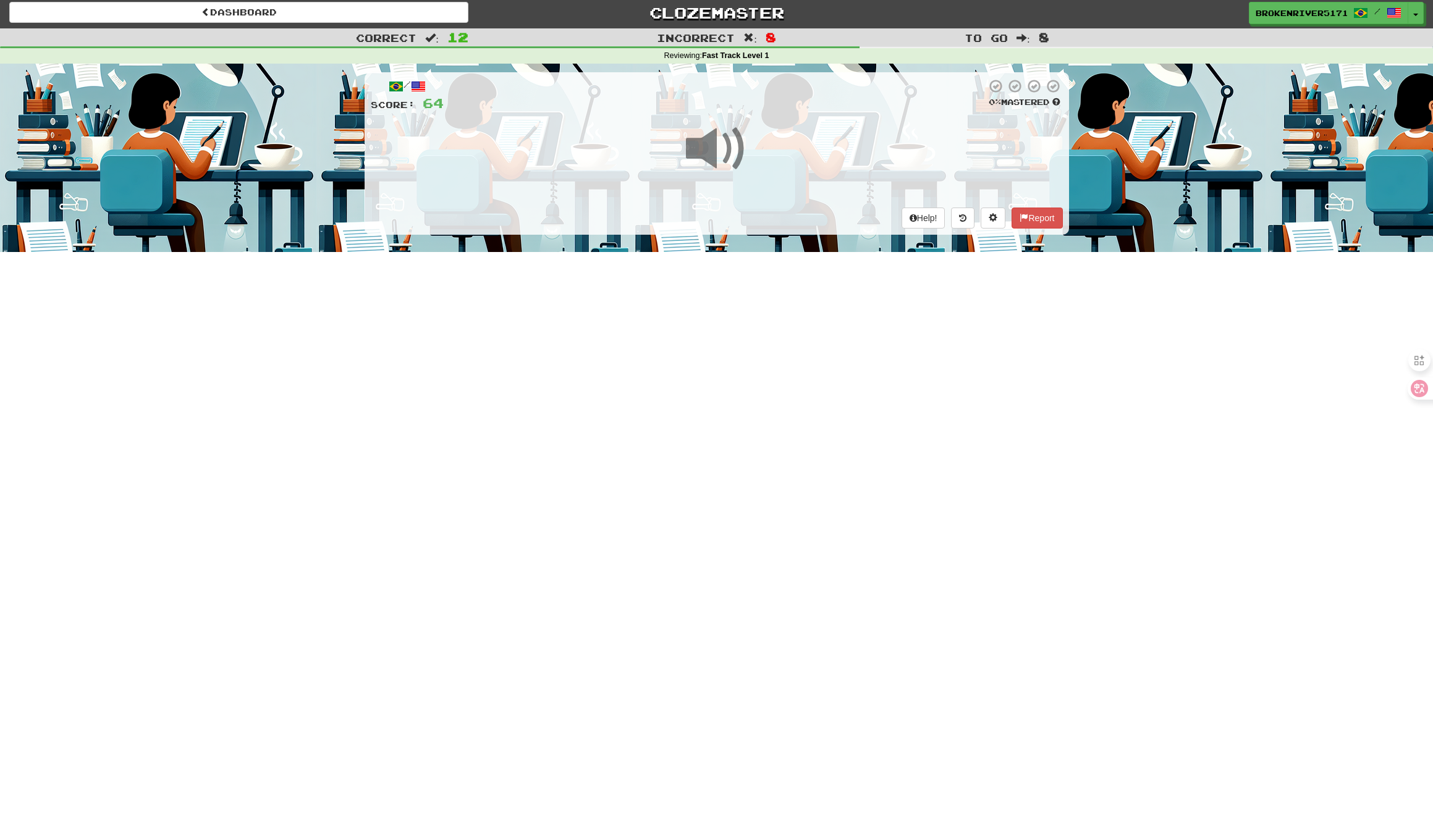
click at [718, 422] on div "Dashboard Clozemaster BrokenRiver5171 / Toggle Dropdown Dashboard Leaderboard A…" at bounding box center [716, 416] width 1433 height 840
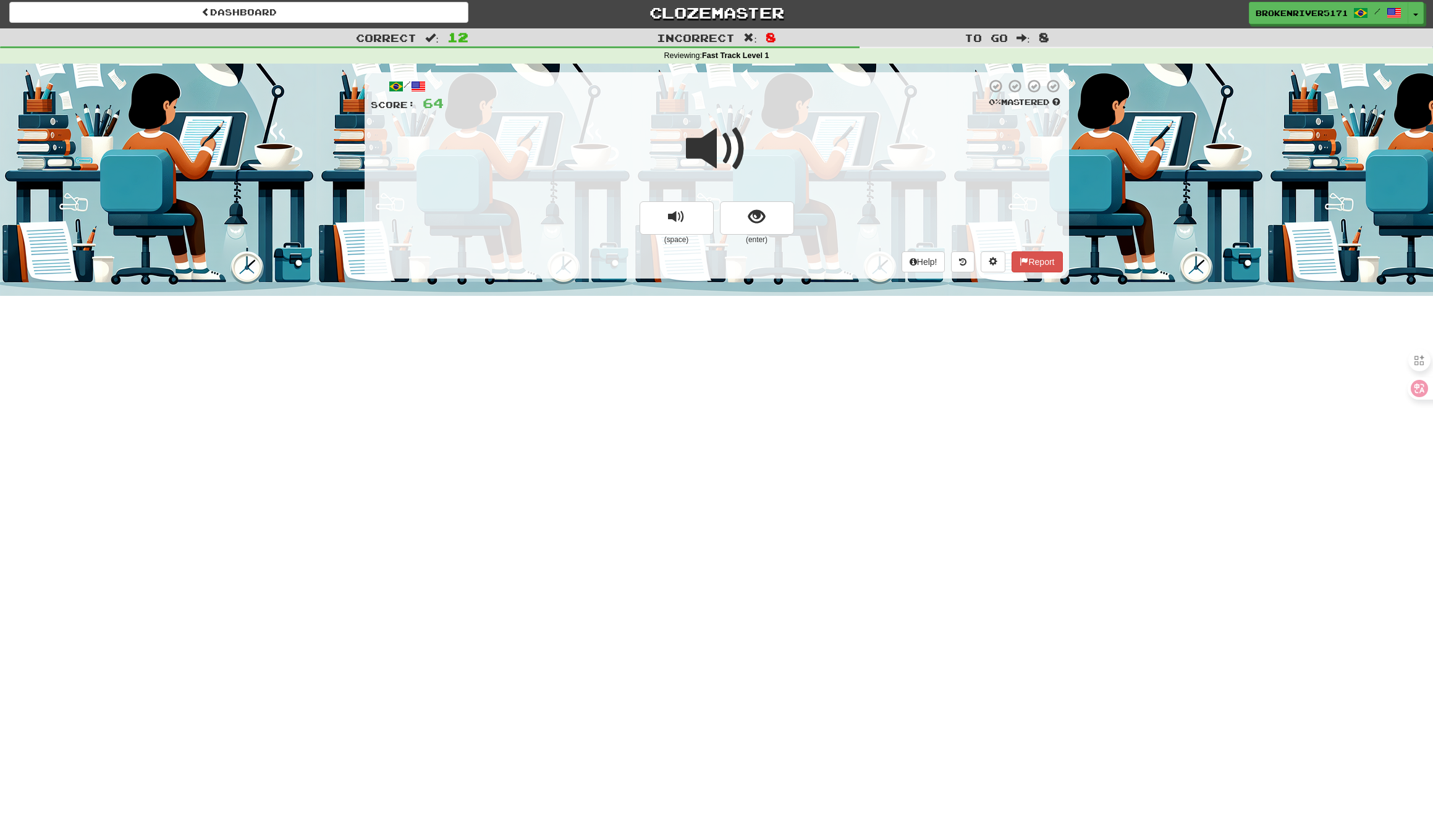
click at [775, 221] on button "show sentence" at bounding box center [756, 218] width 74 height 33
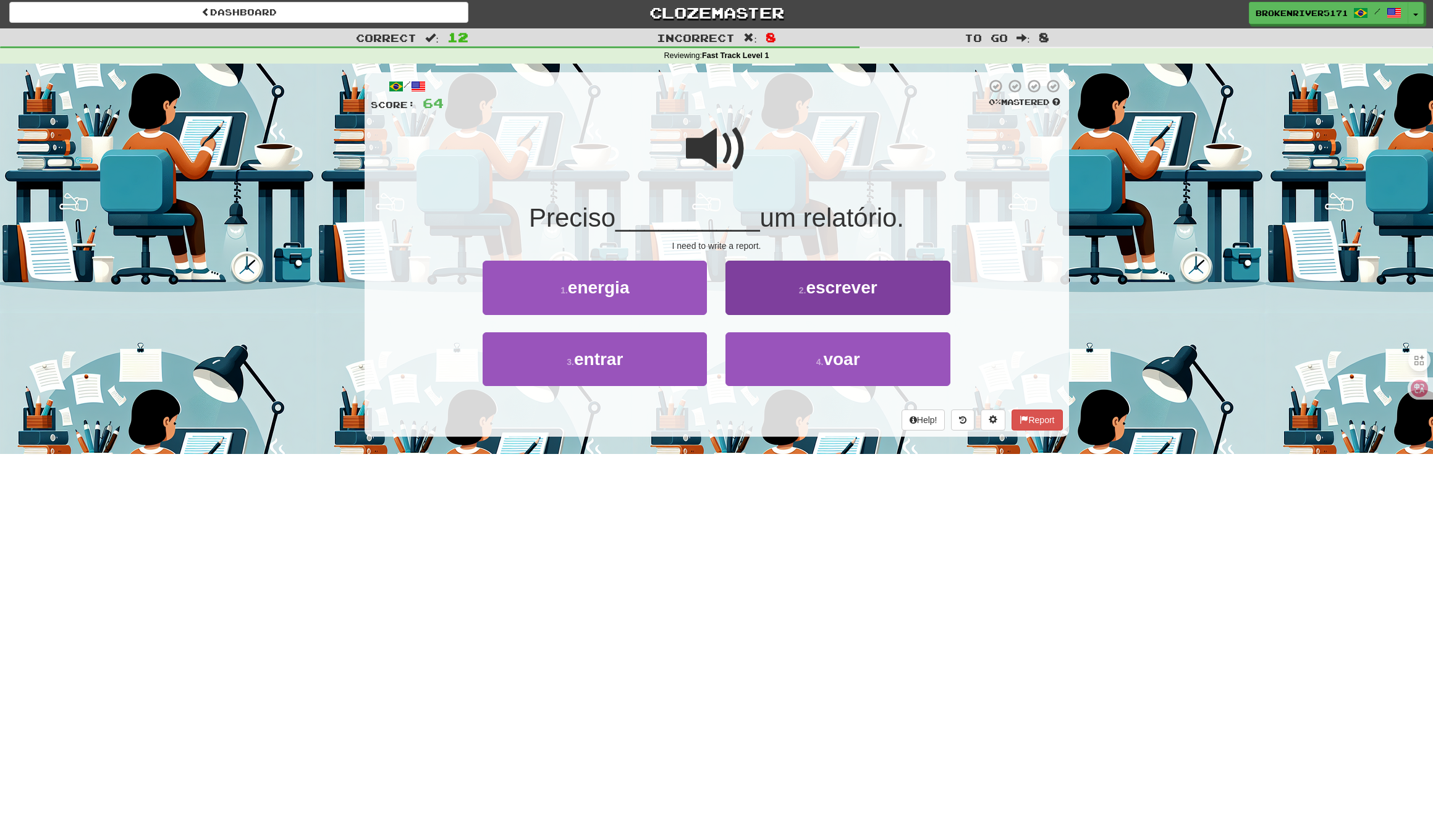
click at [782, 306] on button "2 . escrever" at bounding box center [837, 286] width 224 height 53
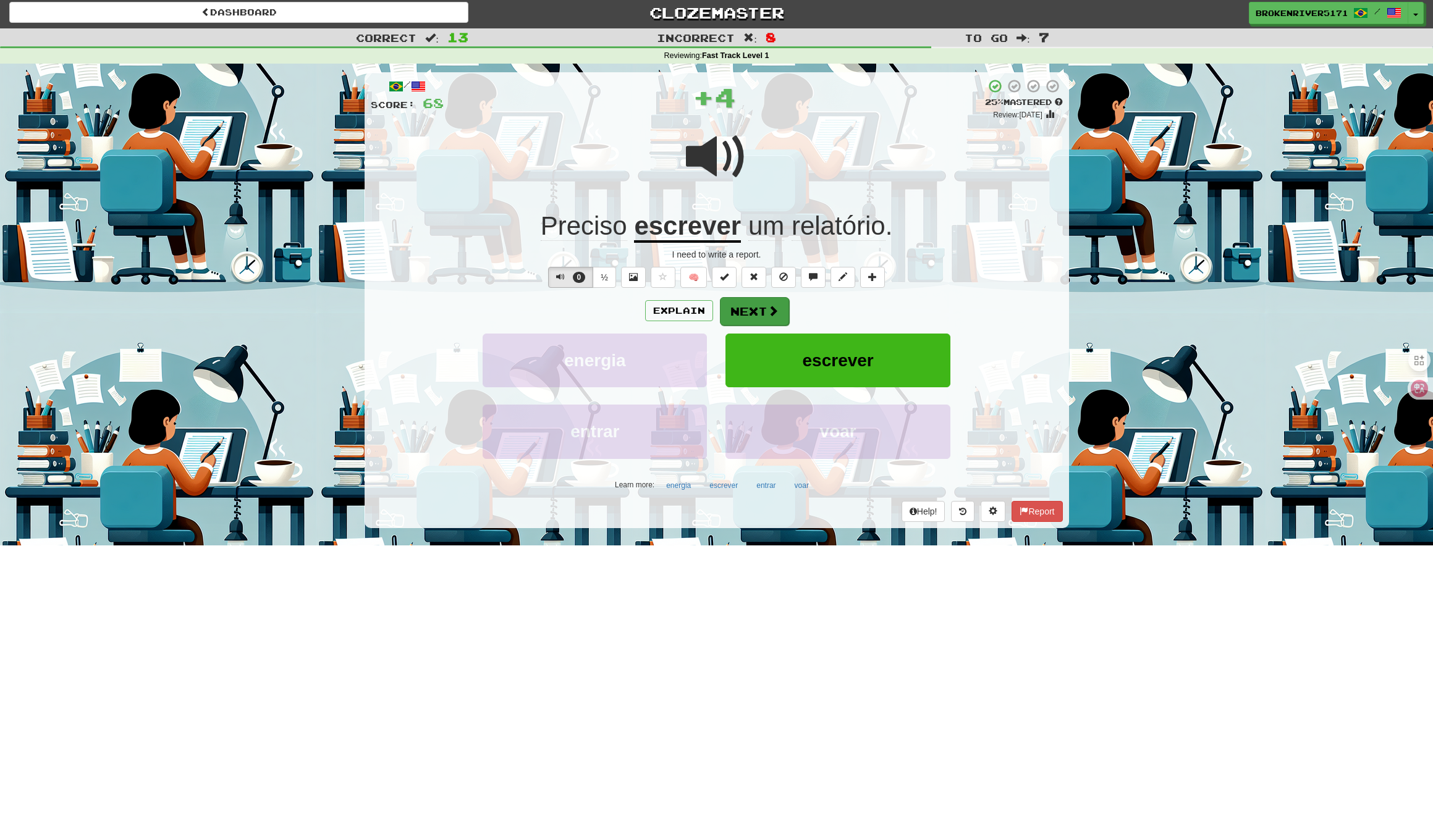
click at [743, 305] on button "Next" at bounding box center [755, 311] width 70 height 29
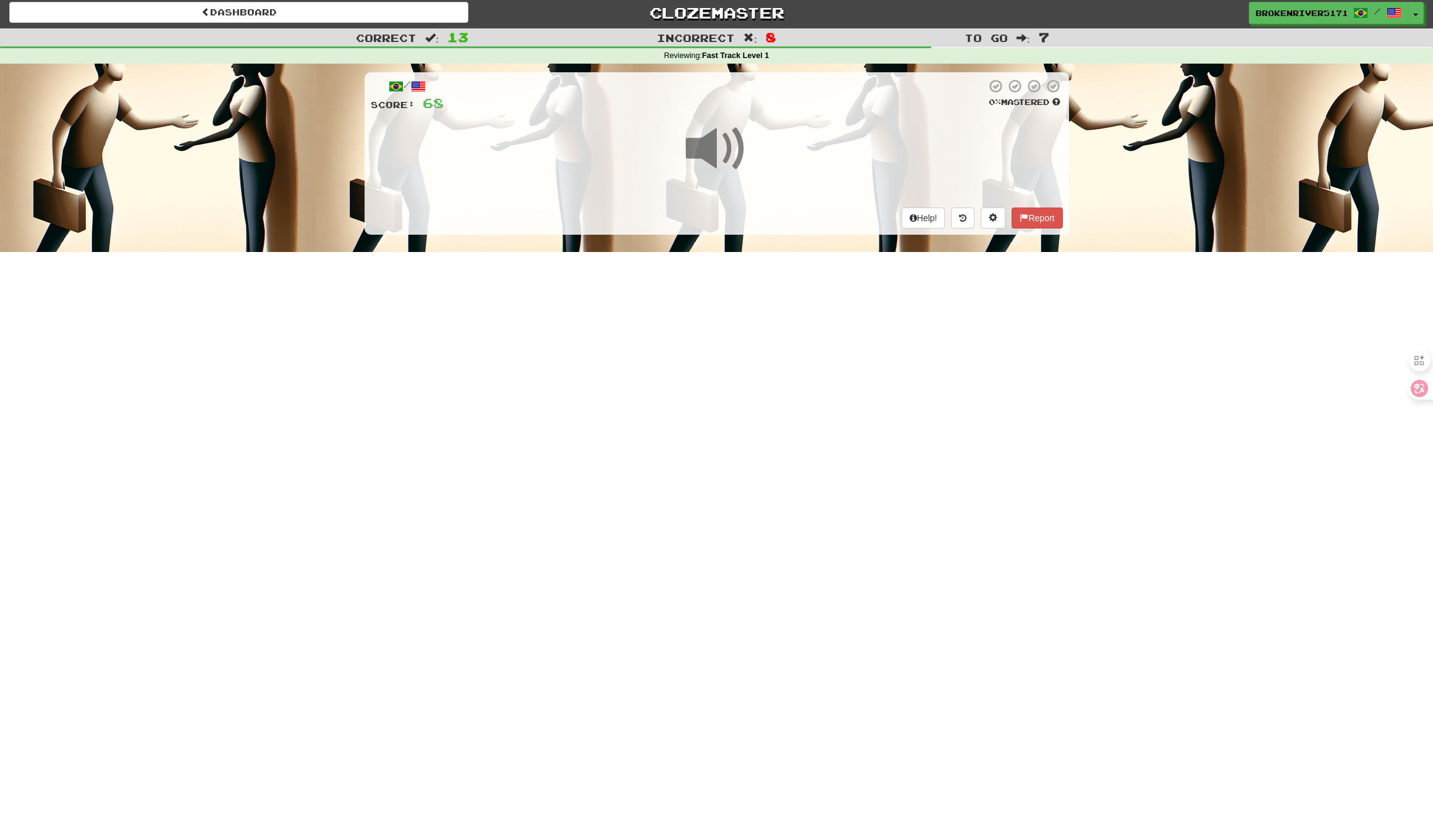
click at [732, 375] on div "Dashboard Clozemaster BrokenRiver5171 / Toggle Dropdown Dashboard Leaderboard A…" at bounding box center [716, 416] width 1433 height 840
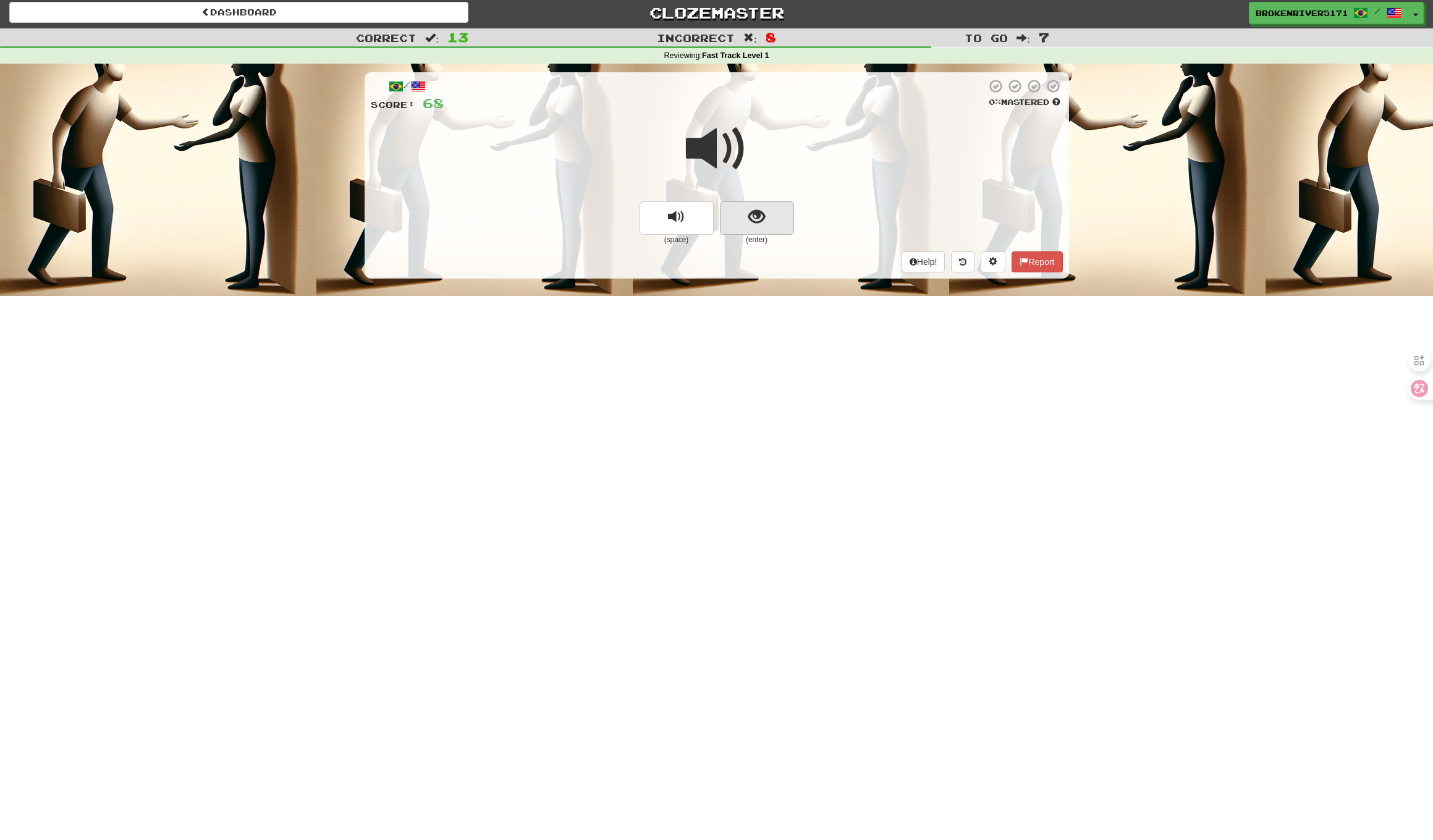
click at [784, 220] on button "show sentence" at bounding box center [756, 218] width 74 height 33
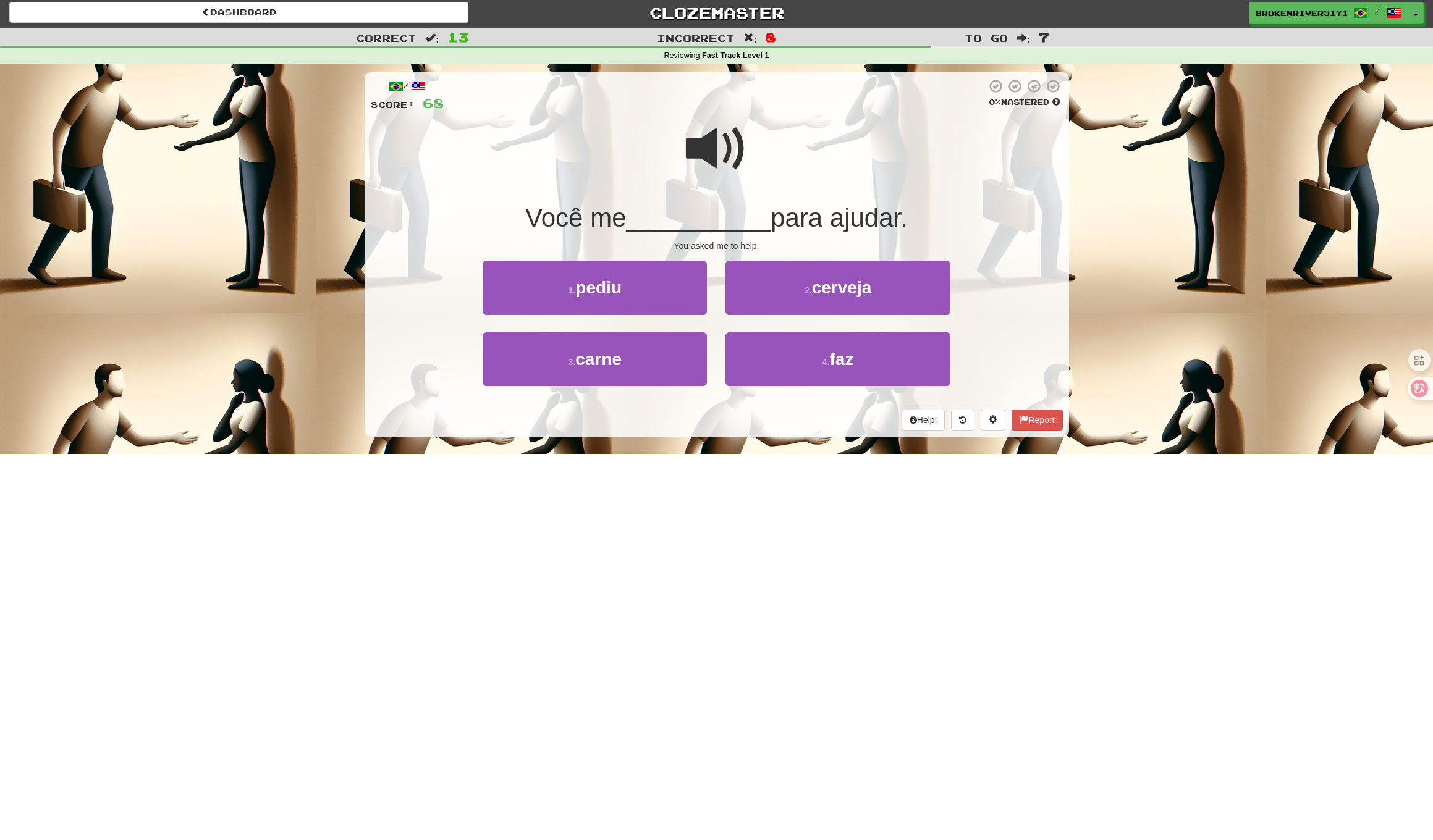
click at [771, 431] on div "/ Score: 68 0 % Mastered Você me __________ para ajudar. You asked me to help. …" at bounding box center [716, 254] width 705 height 364
click at [795, 422] on div "Help! Report" at bounding box center [716, 420] width 692 height 21
click at [661, 294] on button "1 . pediu" at bounding box center [594, 286] width 224 height 53
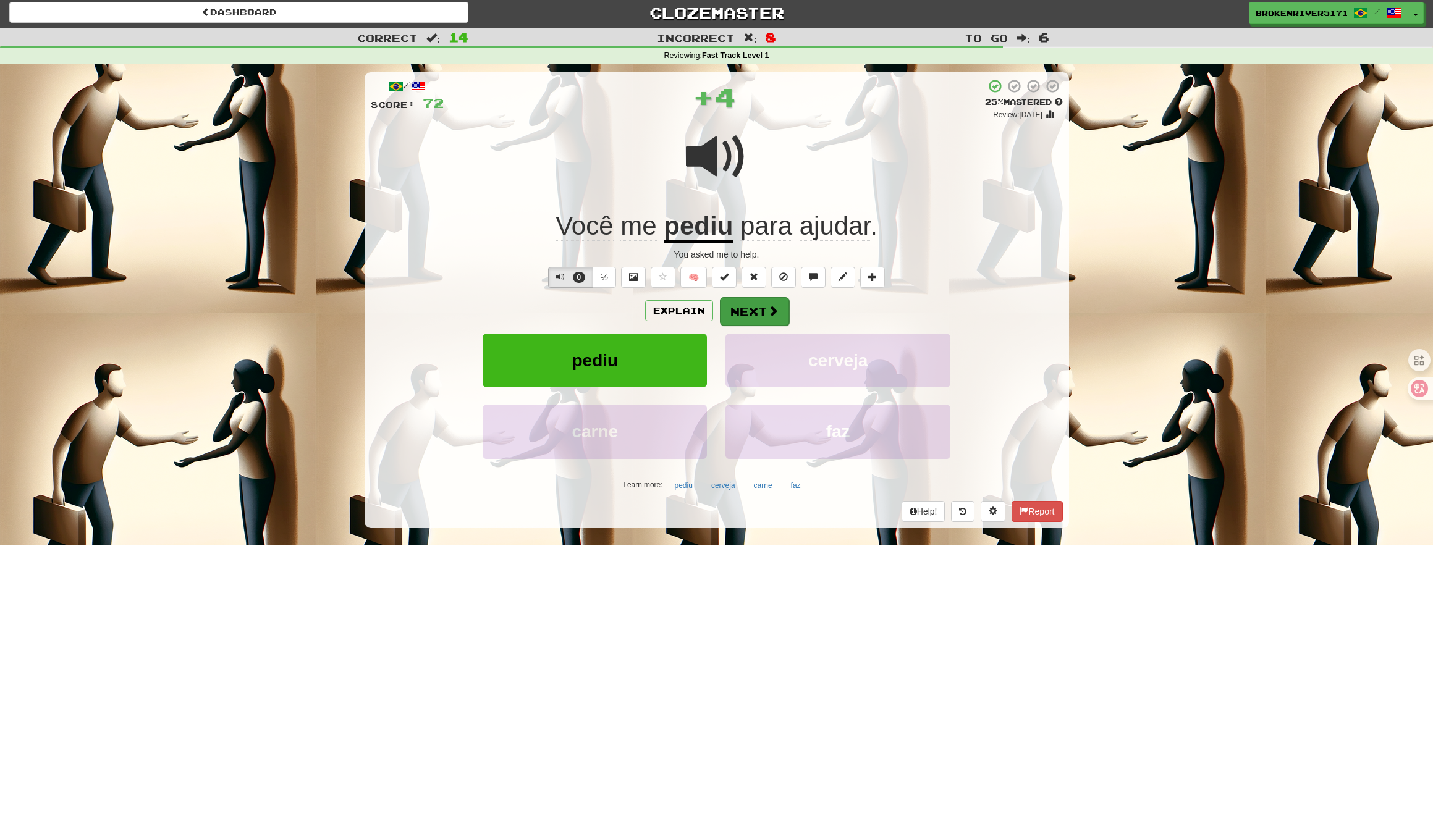
click at [753, 305] on button "Next" at bounding box center [755, 311] width 70 height 29
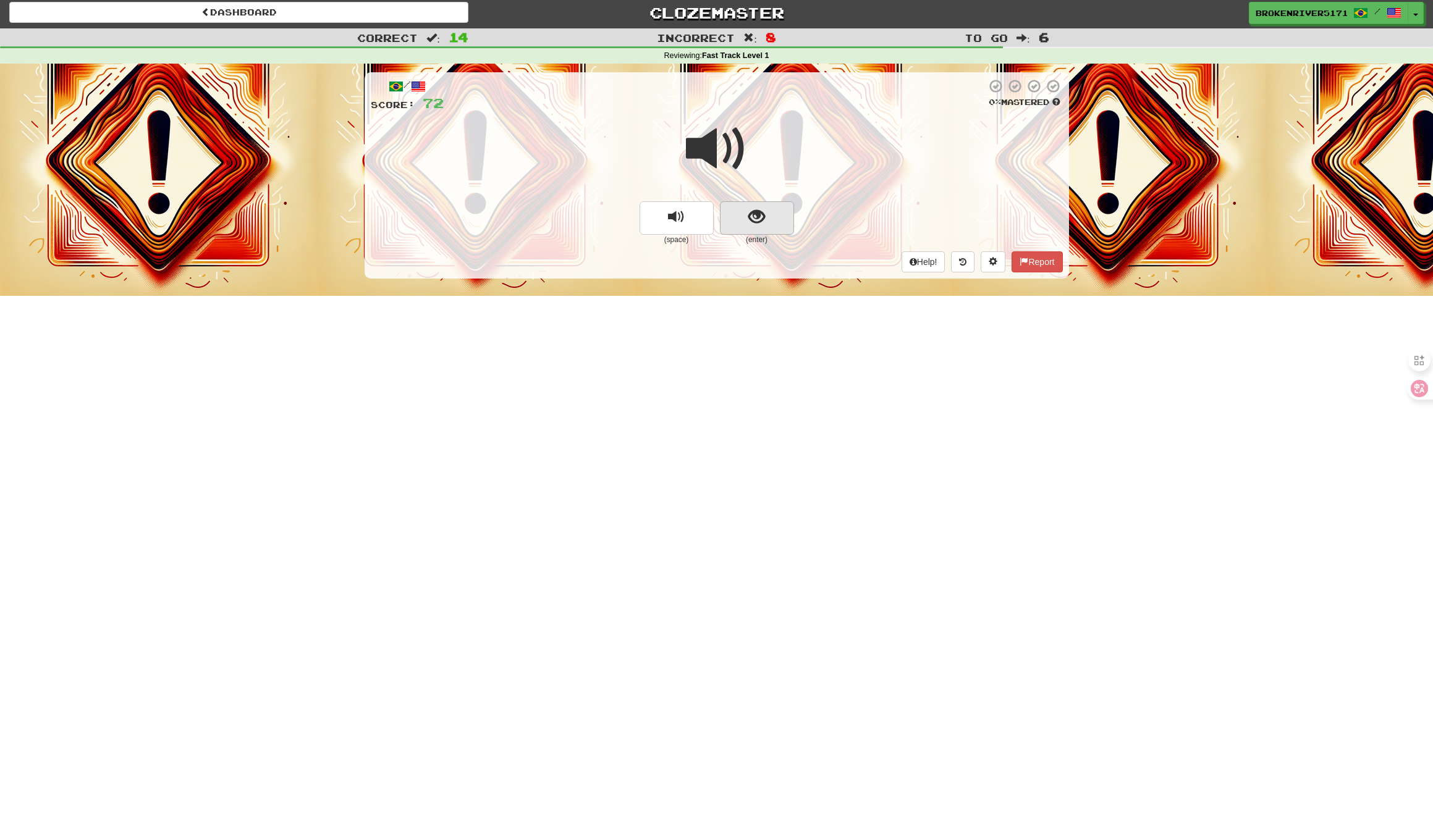
click at [772, 224] on button "show sentence" at bounding box center [756, 218] width 74 height 33
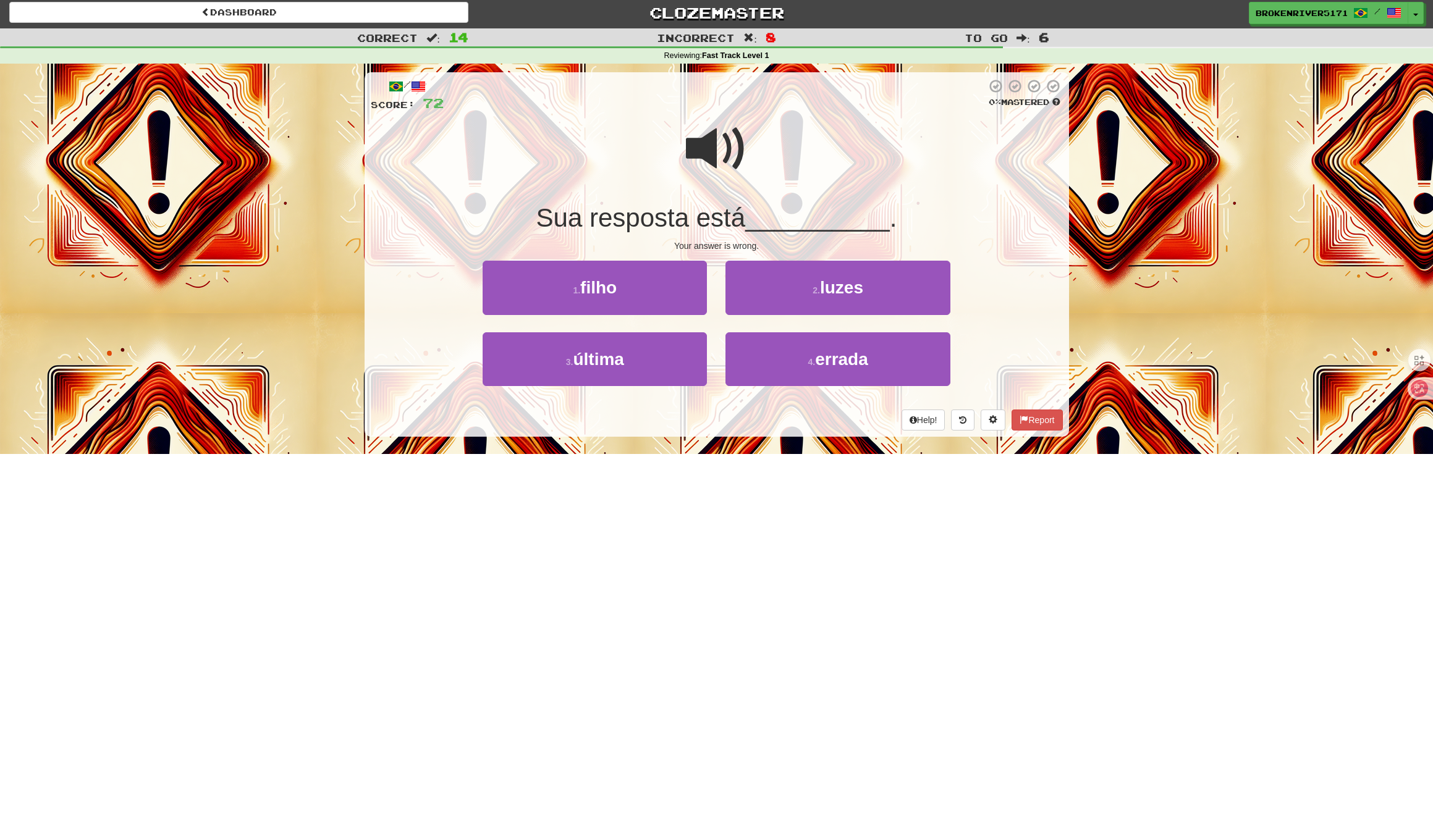
drag, startPoint x: 753, startPoint y: 448, endPoint x: 681, endPoint y: 403, distance: 84.9
click at [753, 447] on div "/ Score: 72 0 % Mastered Sua resposta está __________ . Your answer is wrong. 1…" at bounding box center [716, 259] width 705 height 390
click at [829, 360] on span "errada" at bounding box center [841, 359] width 53 height 19
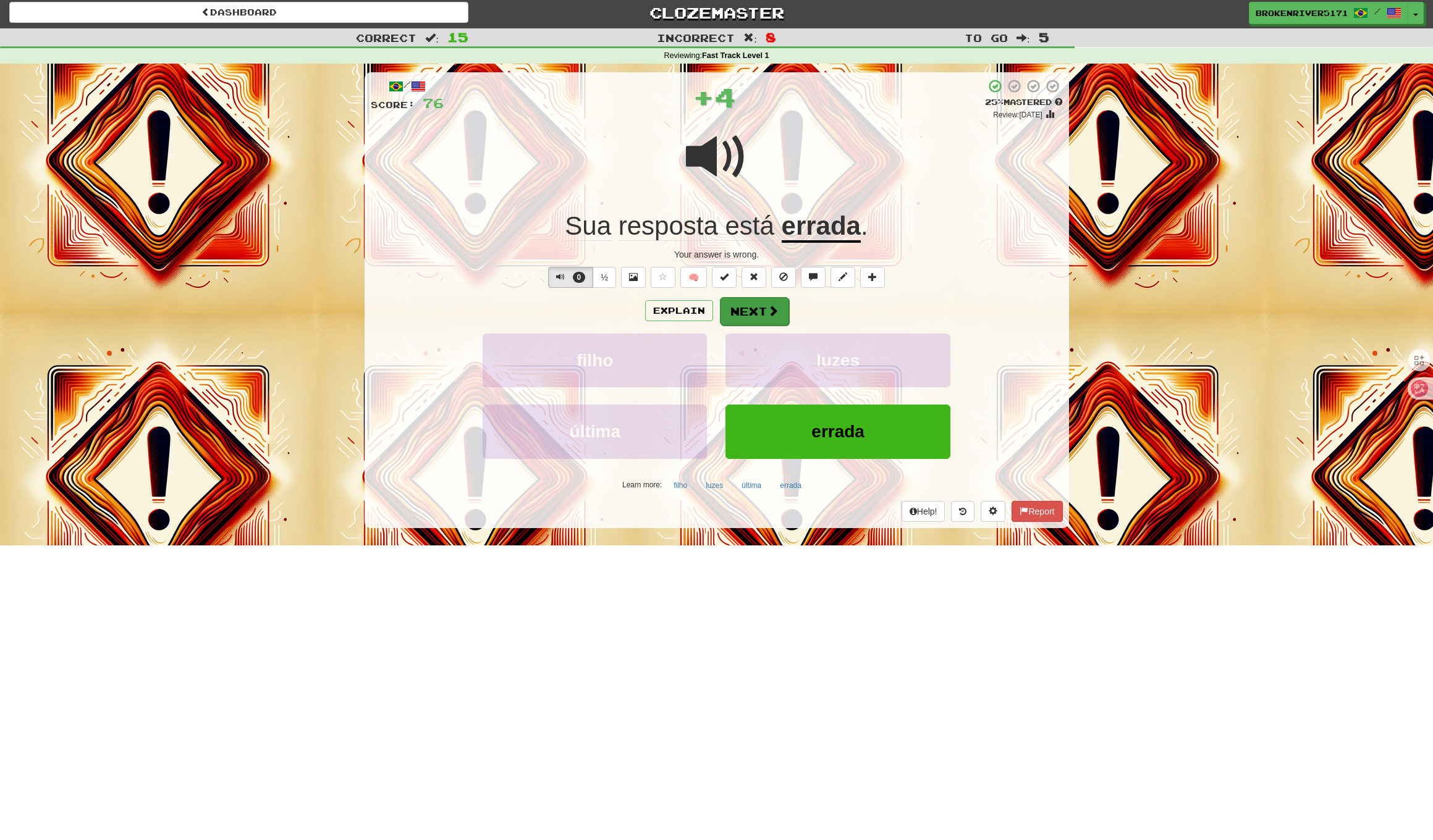
click at [758, 300] on button "Next" at bounding box center [755, 311] width 70 height 29
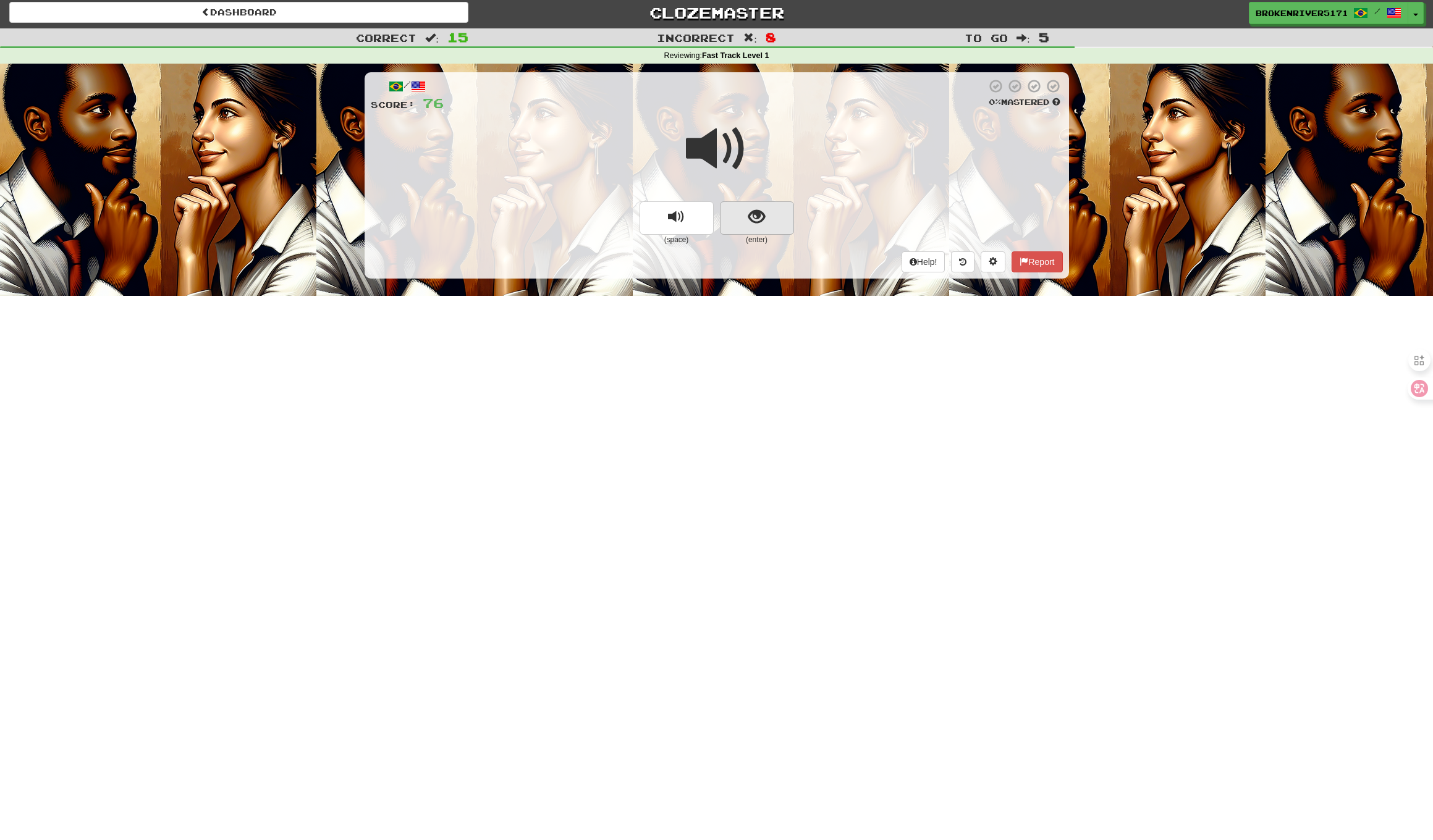
click at [767, 228] on button "show sentence" at bounding box center [756, 218] width 74 height 33
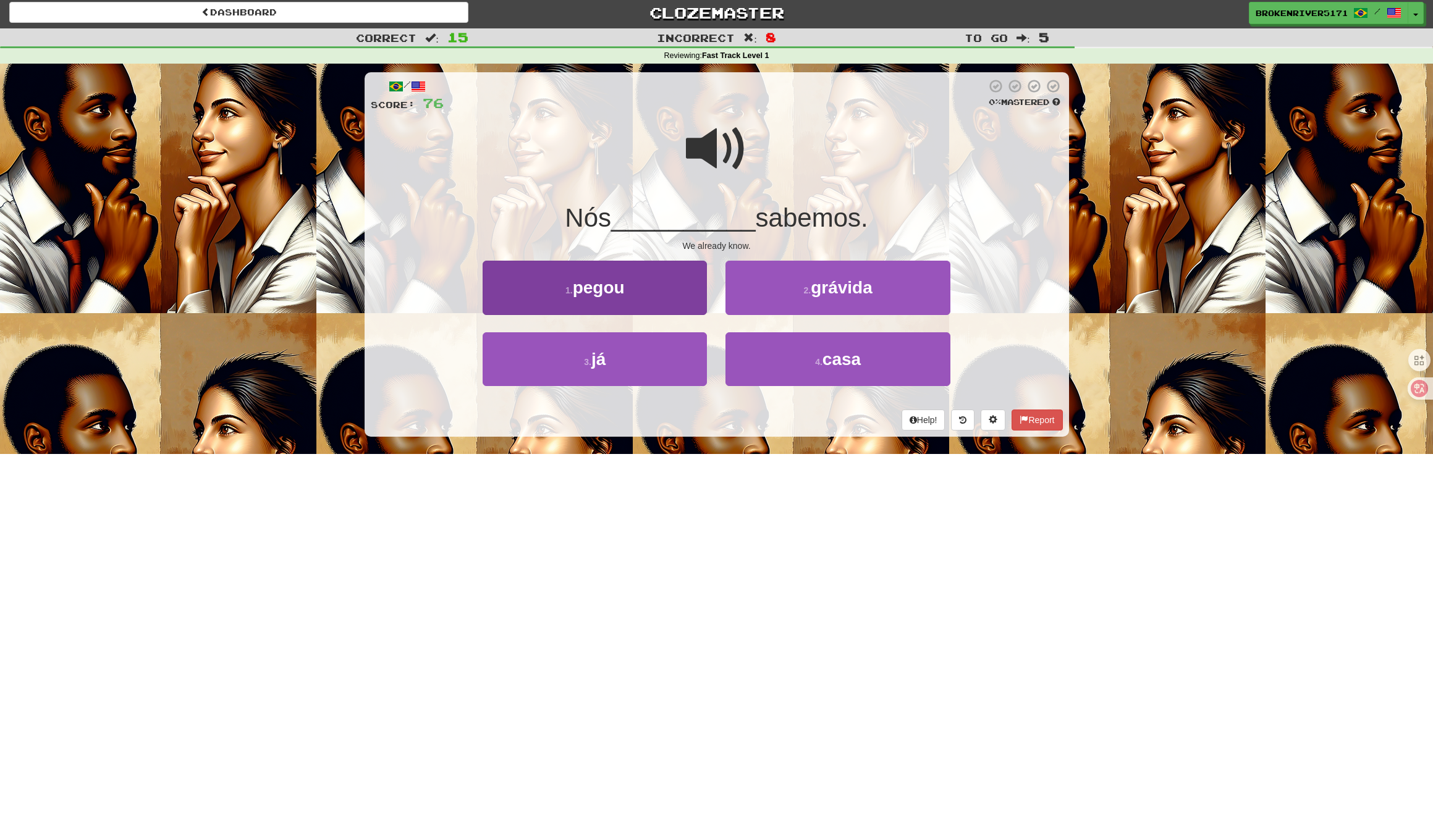
drag, startPoint x: 671, startPoint y: 371, endPoint x: 684, endPoint y: 376, distance: 13.9
click at [675, 374] on button "3 . já" at bounding box center [594, 359] width 224 height 53
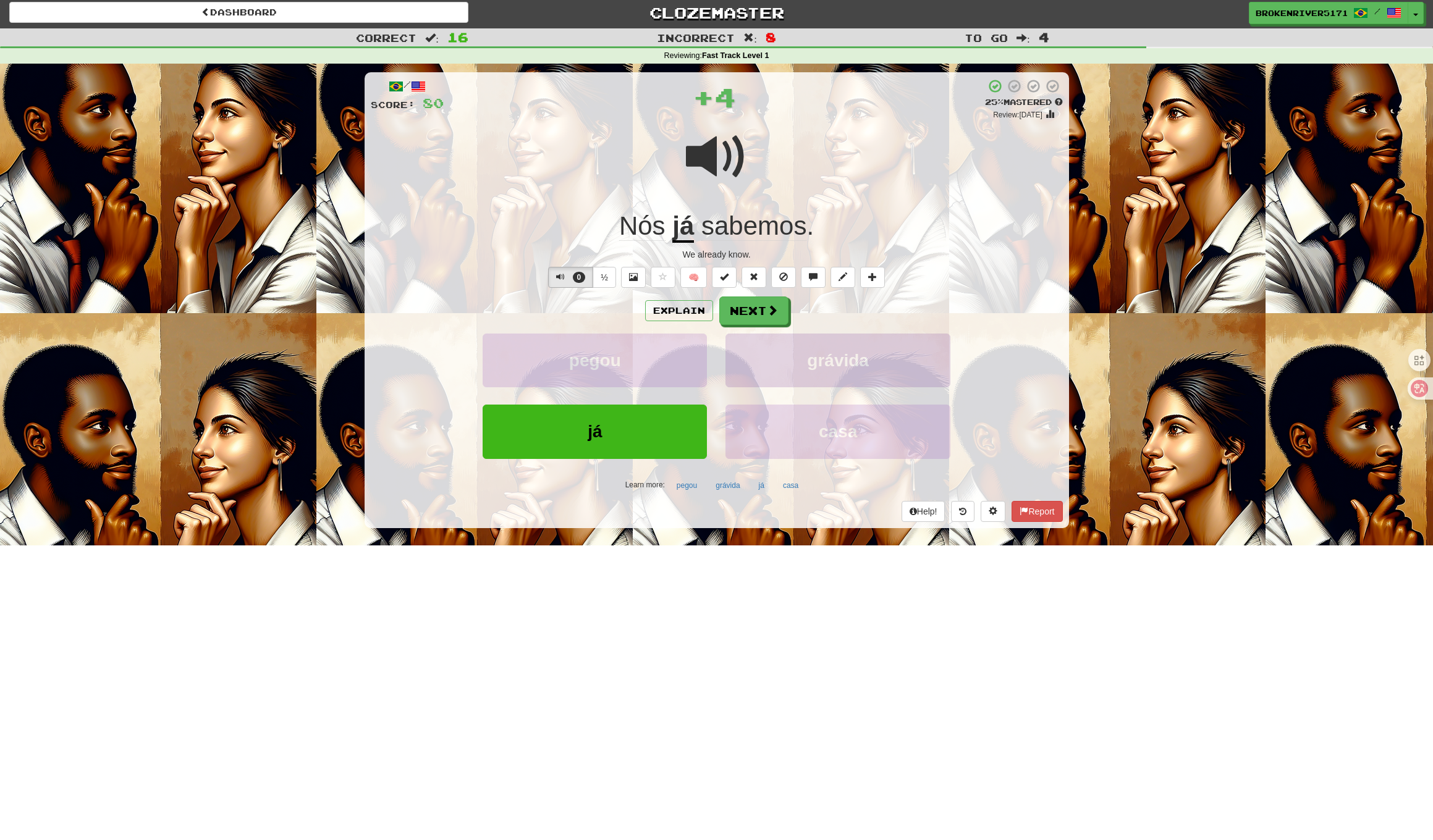
click at [757, 333] on button "grávida" at bounding box center [837, 359] width 224 height 53
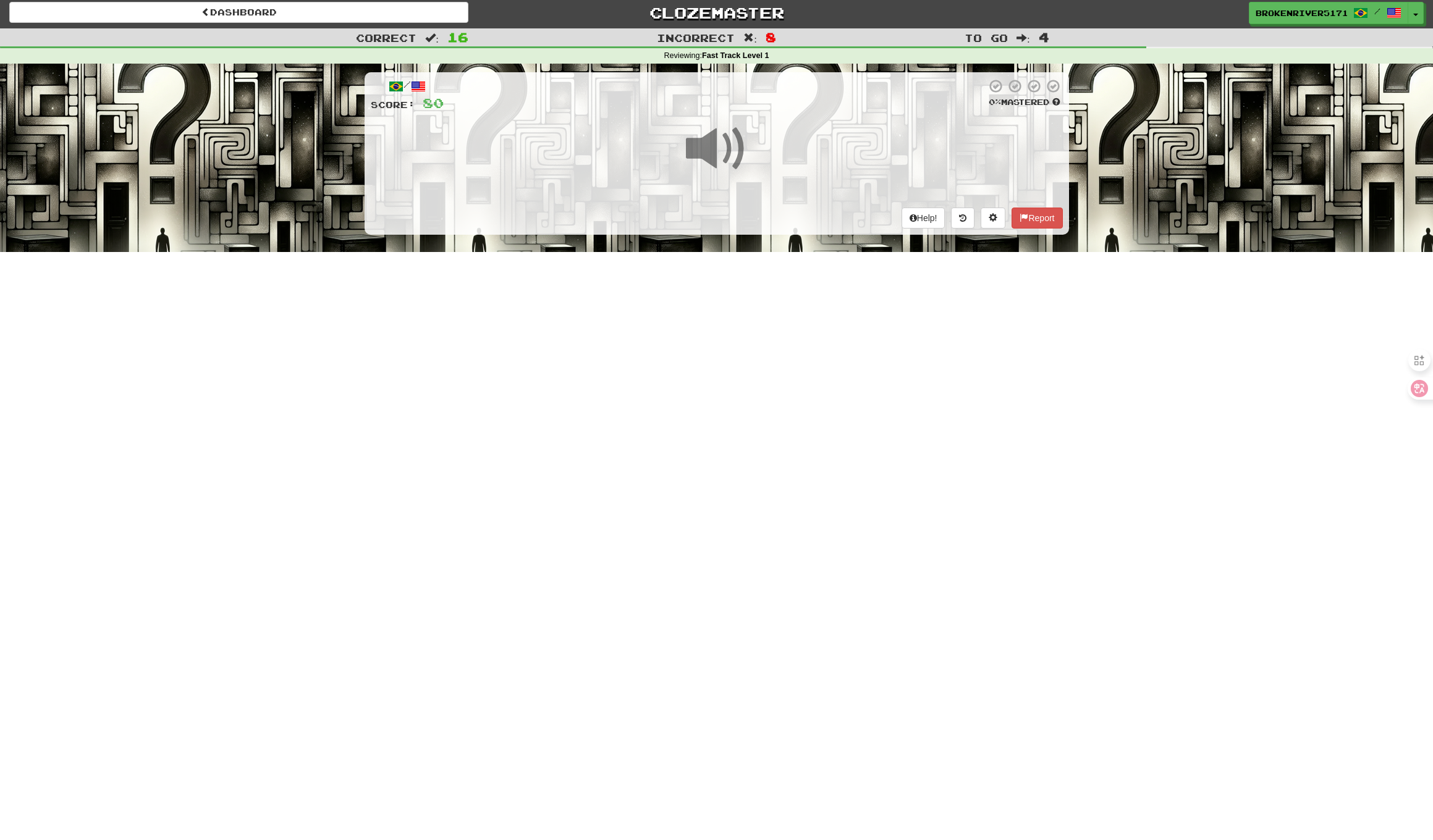
click at [759, 313] on div "Dashboard Clozemaster BrokenRiver5171 / Toggle Dropdown Dashboard Leaderboard A…" at bounding box center [716, 416] width 1433 height 840
click at [745, 396] on div "Dashboard Clozemaster BrokenRiver5171 / Toggle Dropdown Dashboard Leaderboard A…" at bounding box center [716, 416] width 1433 height 840
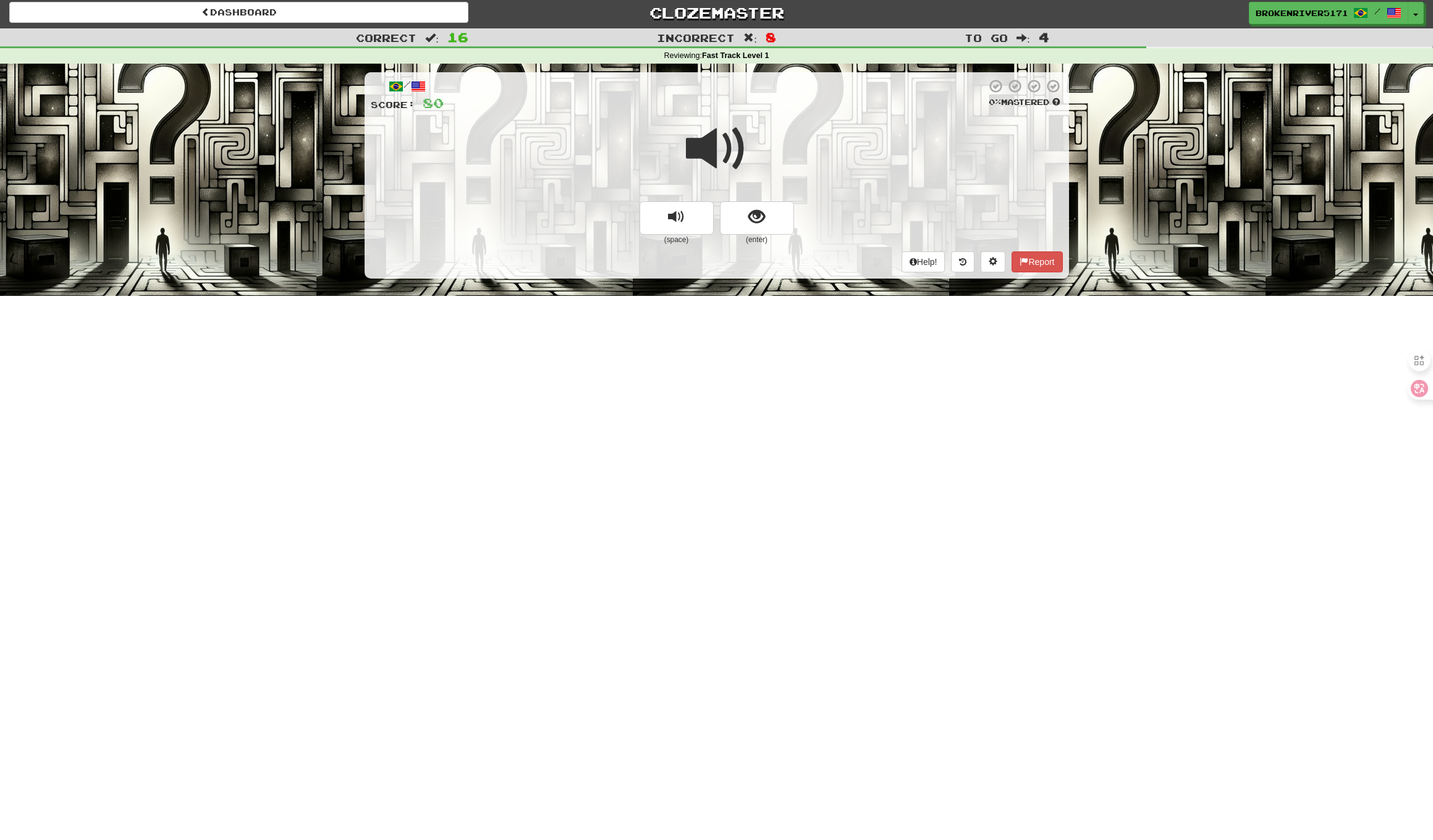
drag, startPoint x: 783, startPoint y: 217, endPoint x: 775, endPoint y: 233, distance: 17.9
click at [783, 217] on button "show sentence" at bounding box center [756, 218] width 74 height 33
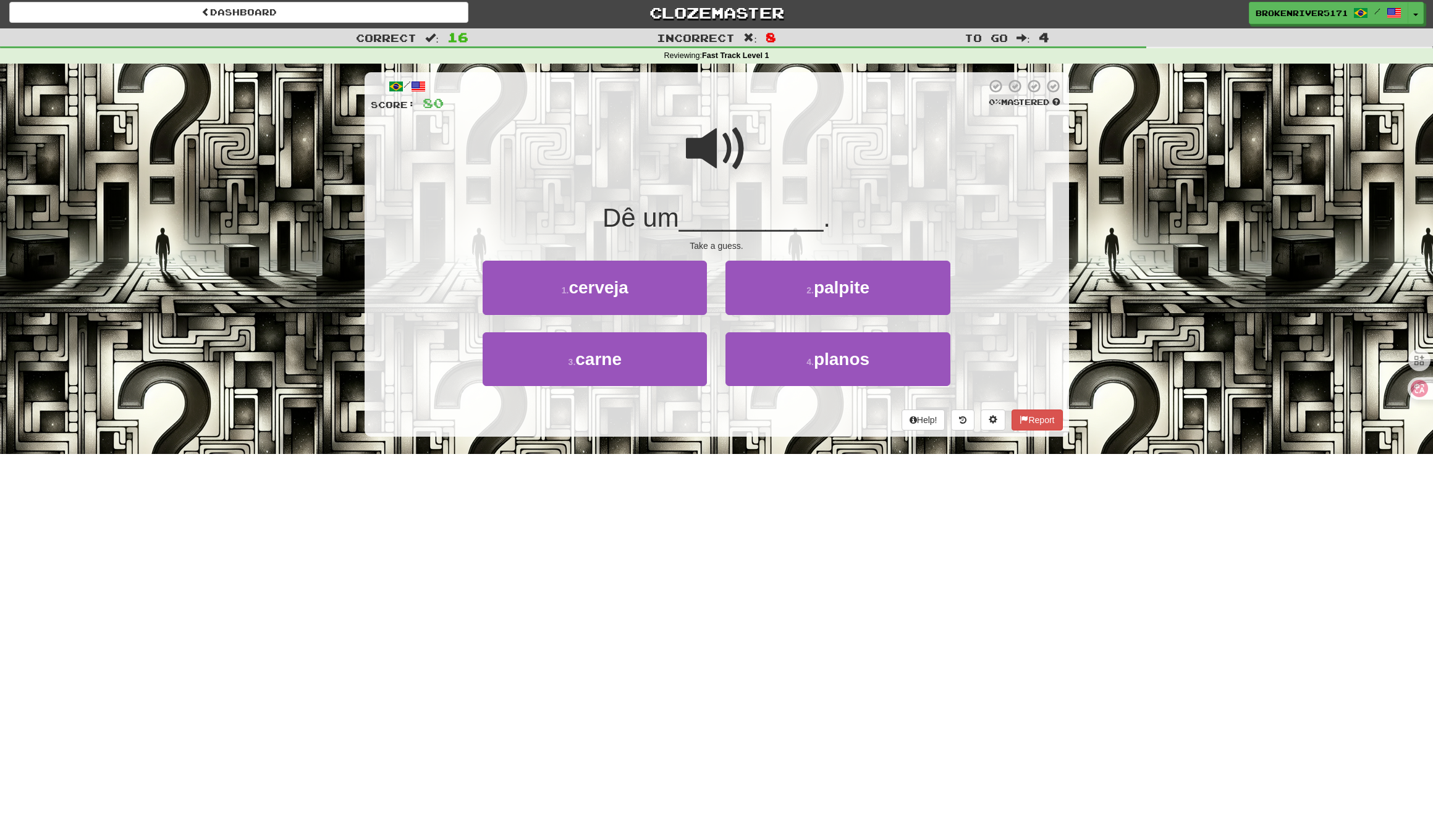
drag, startPoint x: 747, startPoint y: 437, endPoint x: 767, endPoint y: 422, distance: 25.0
click at [750, 435] on div "/ Score: 80 0 % Mastered Dê um __________ . Take a guess. 1 . cerveja 2 . palpi…" at bounding box center [716, 259] width 705 height 390
click at [767, 422] on div "Help! Report" at bounding box center [716, 420] width 692 height 21
click at [822, 288] on span "palpite" at bounding box center [842, 287] width 56 height 19
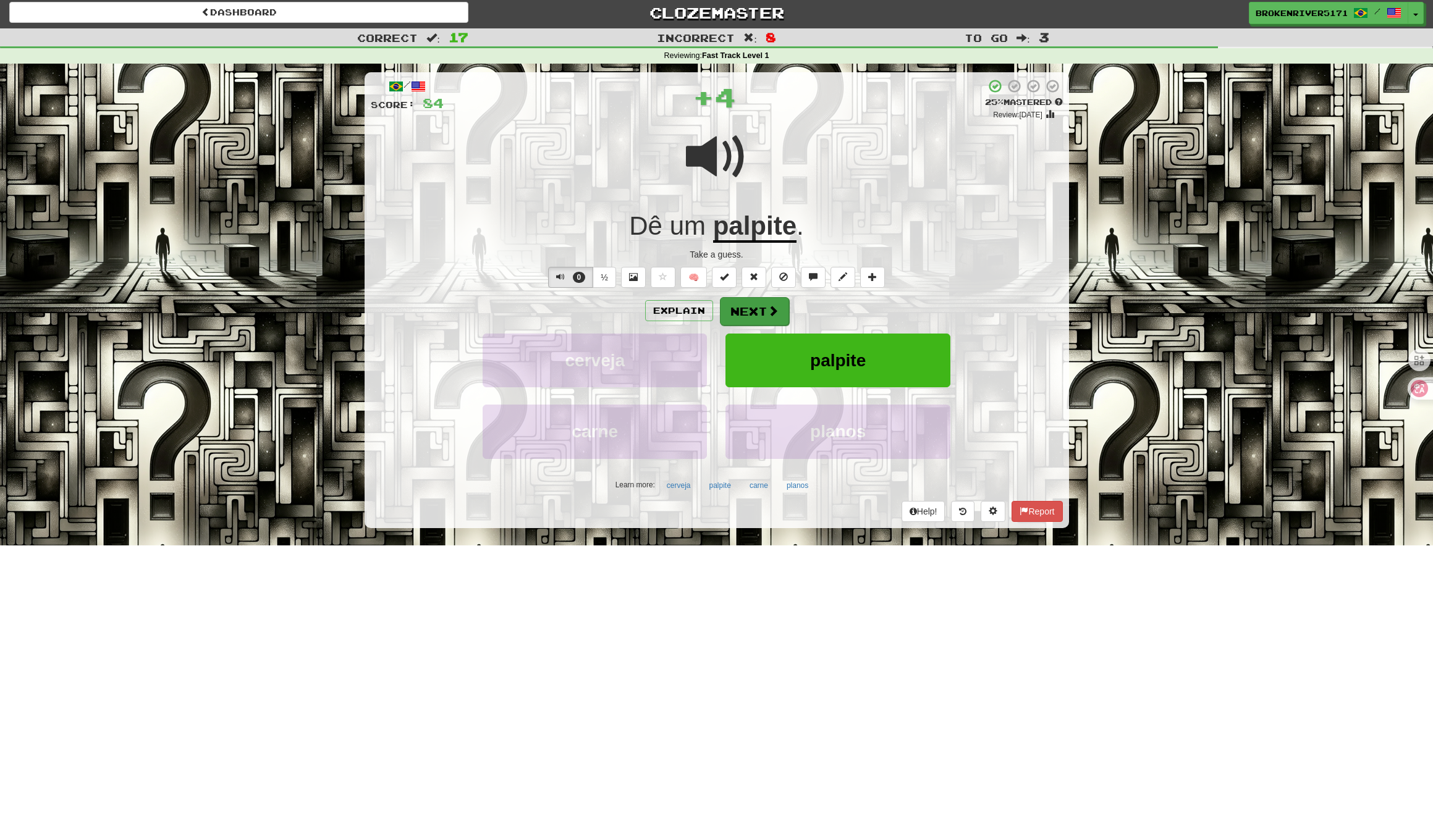
click at [771, 297] on button "Next" at bounding box center [755, 311] width 70 height 29
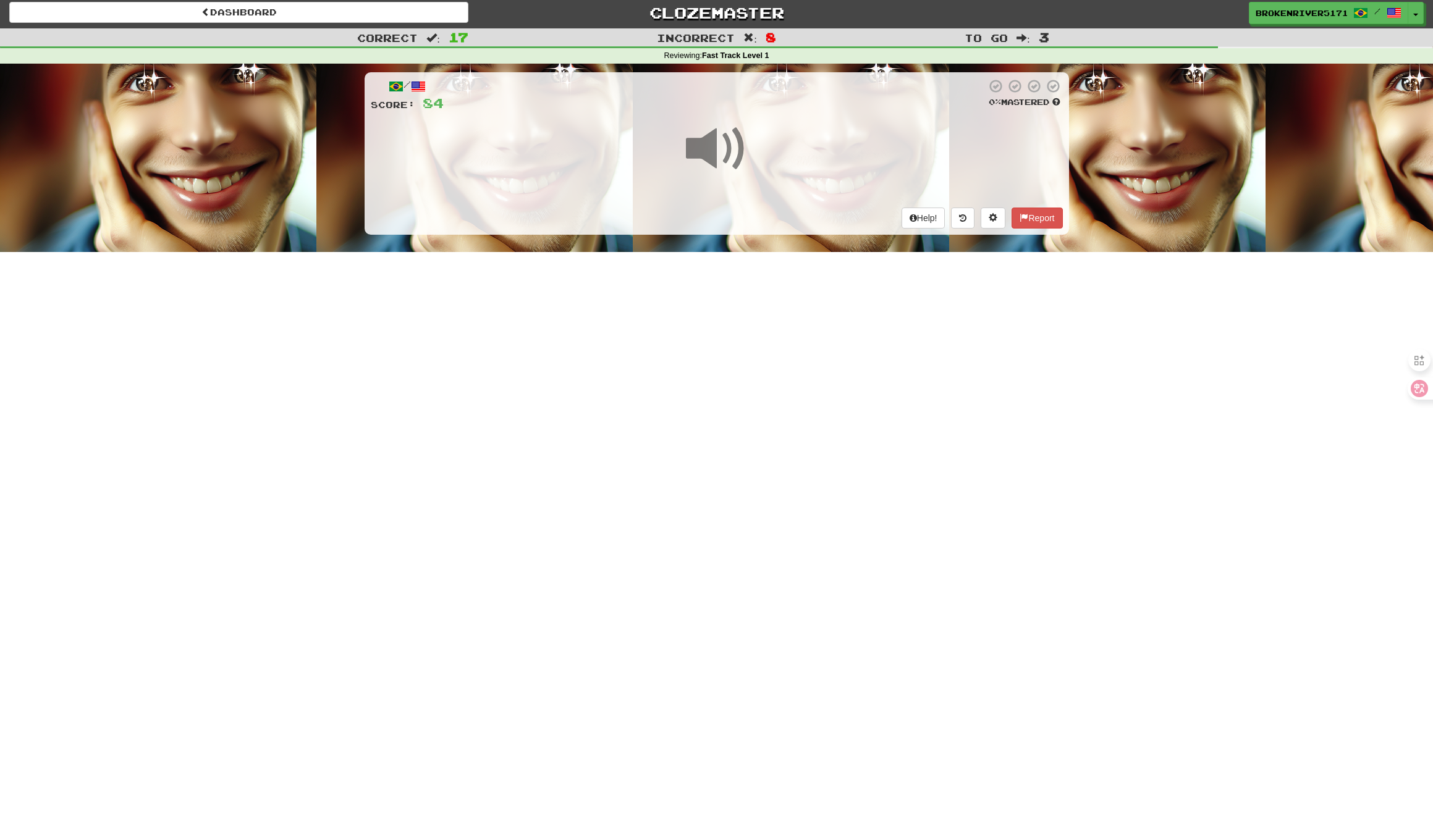
click at [768, 402] on div "Dashboard Clozemaster BrokenRiver5171 / Toggle Dropdown Dashboard Leaderboard A…" at bounding box center [716, 416] width 1433 height 840
click at [797, 356] on div "Dashboard Clozemaster BrokenRiver5171 / Toggle Dropdown Dashboard Leaderboard A…" at bounding box center [716, 416] width 1433 height 840
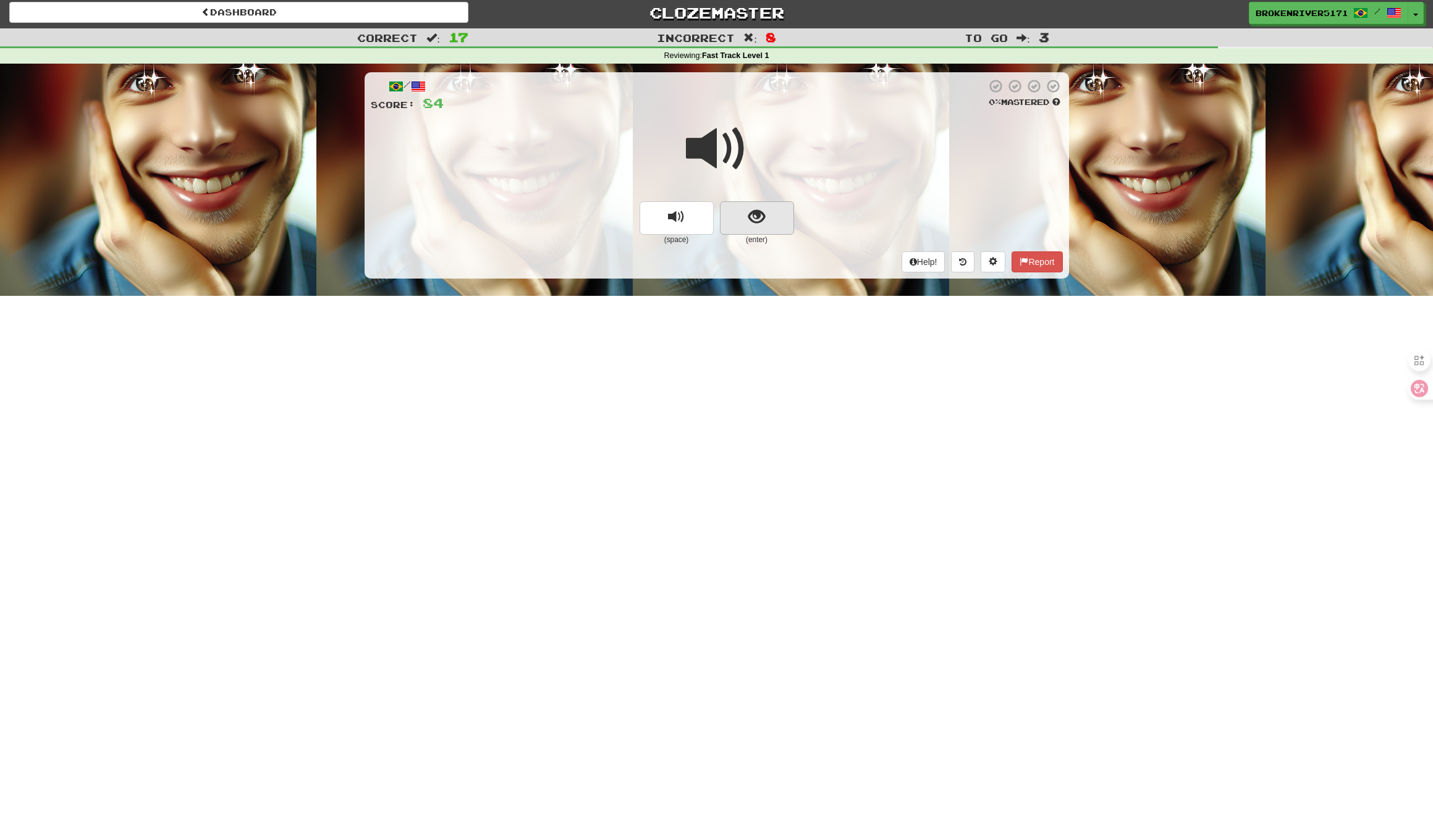
click at [782, 217] on button "show sentence" at bounding box center [756, 218] width 74 height 33
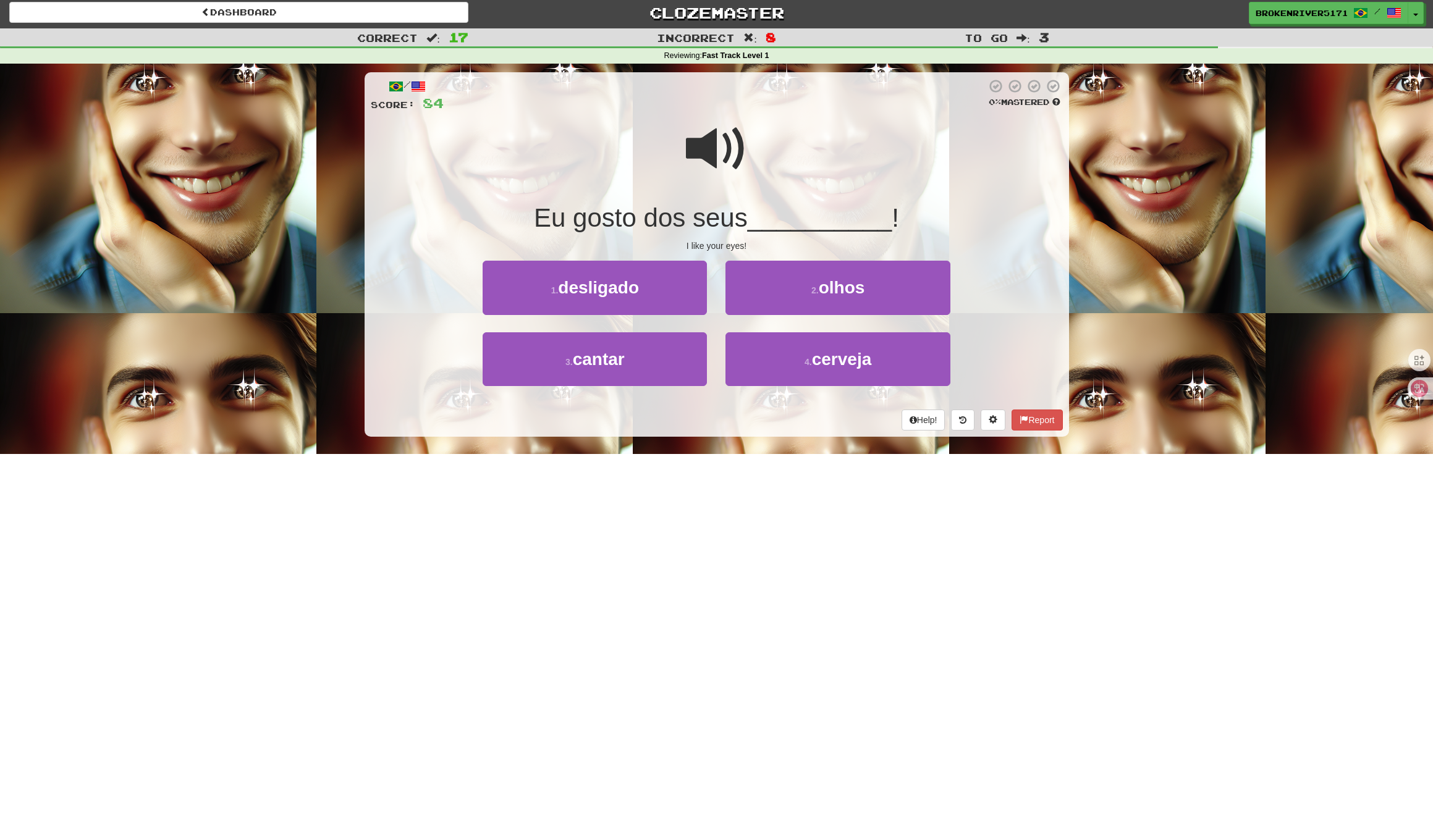
click at [764, 409] on div "Help! Report" at bounding box center [716, 420] width 692 height 21
click at [798, 291] on button "2 . olhos" at bounding box center [837, 286] width 224 height 53
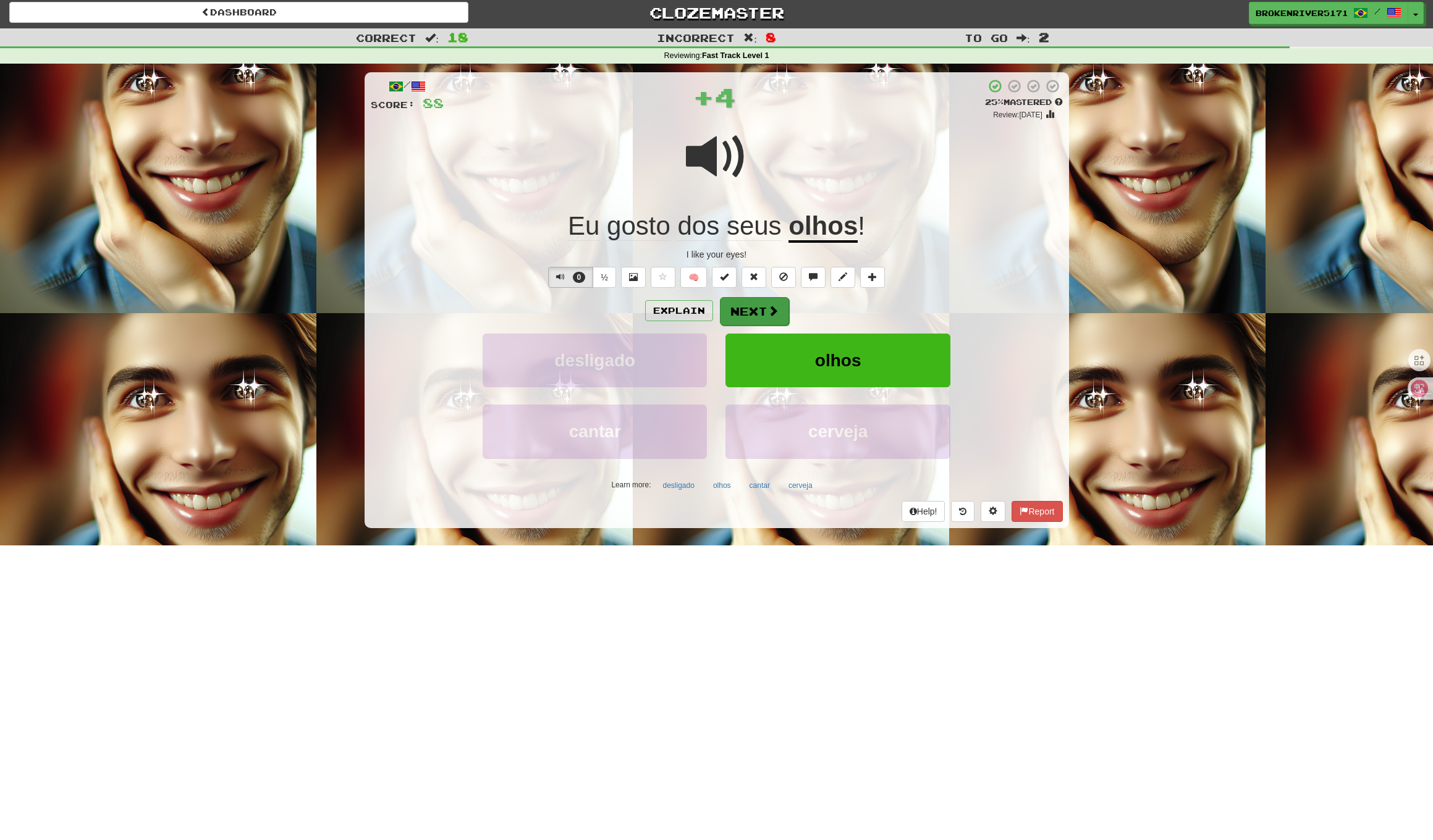
click at [756, 313] on button "Next" at bounding box center [755, 311] width 70 height 29
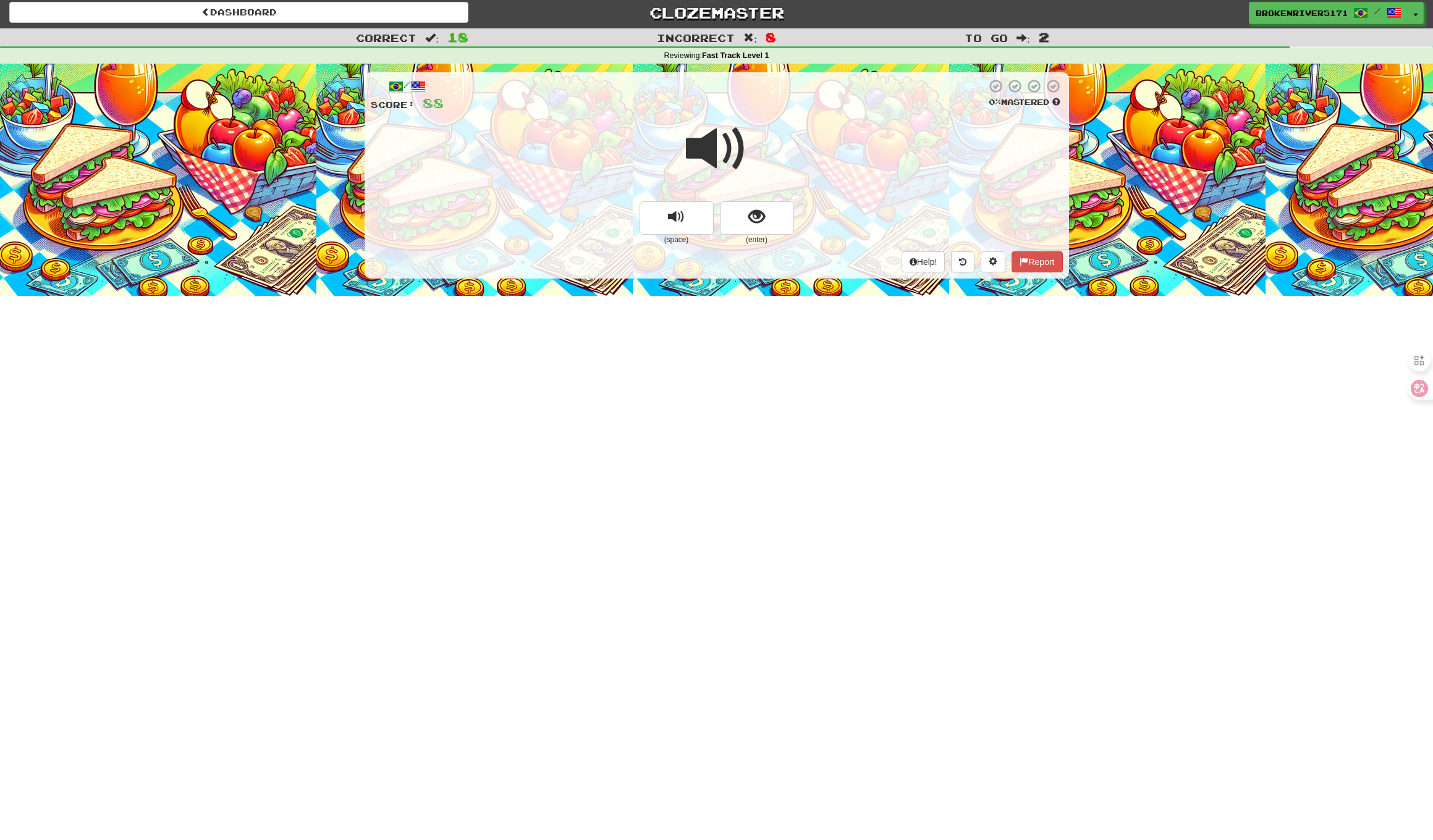
click at [768, 209] on div "/ Score: 88 0 % Mastered (space) (enter) Help! Report" at bounding box center [716, 175] width 705 height 206
click at [768, 209] on button "show sentence" at bounding box center [756, 218] width 74 height 33
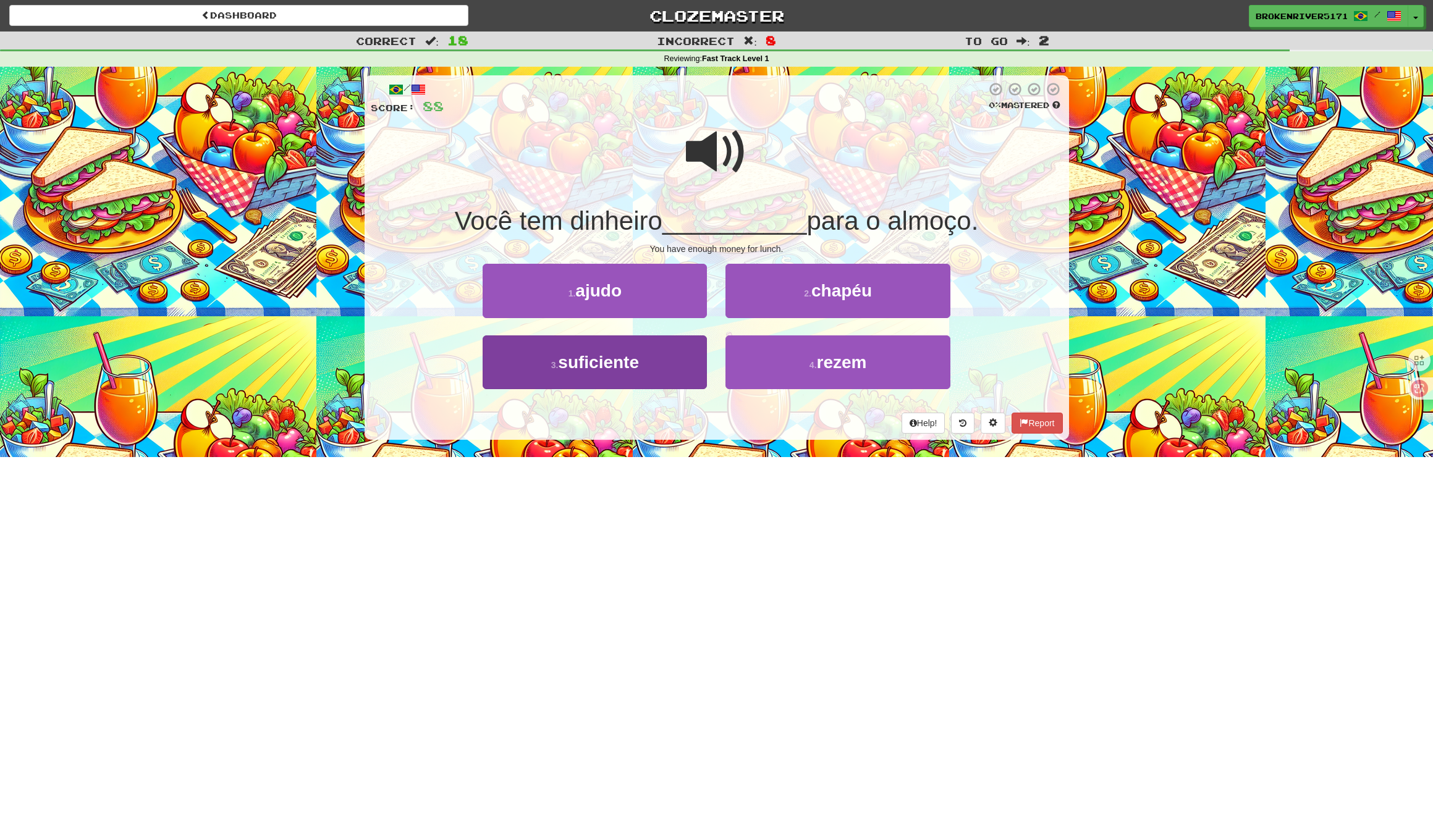
scroll to position [2, 0]
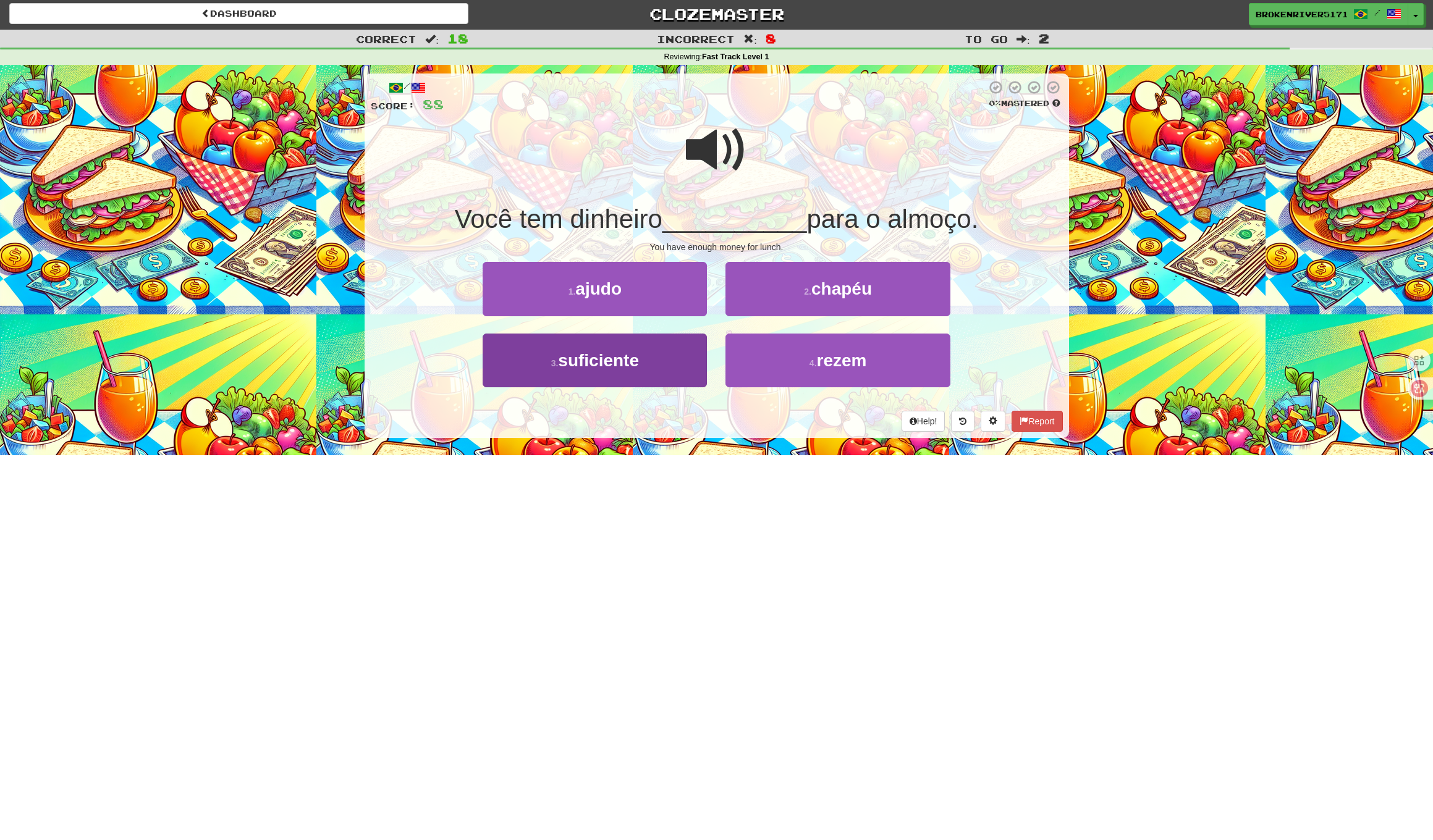
click at [691, 363] on button "3 . suficiente" at bounding box center [594, 359] width 224 height 53
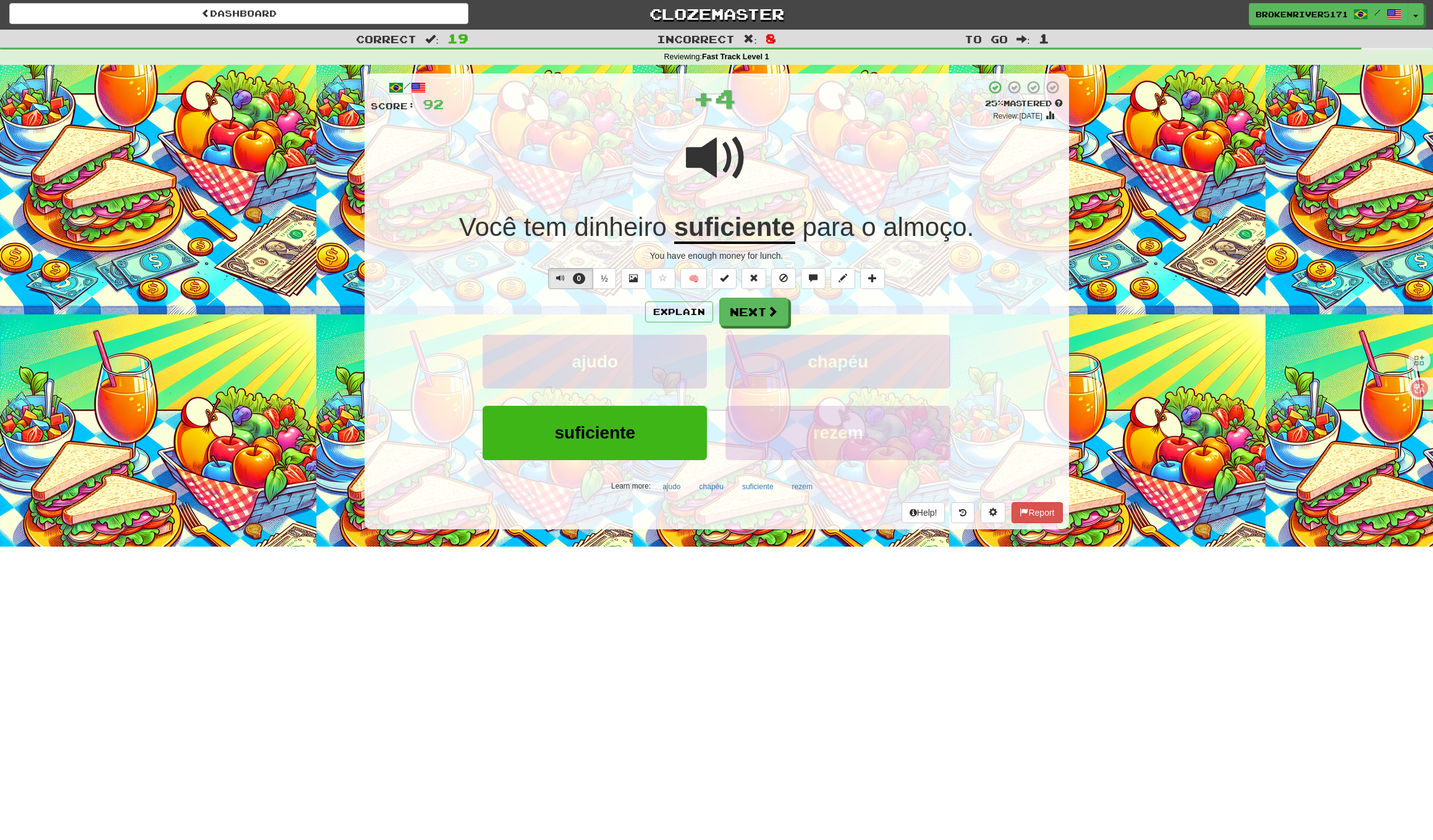
scroll to position [0, 0]
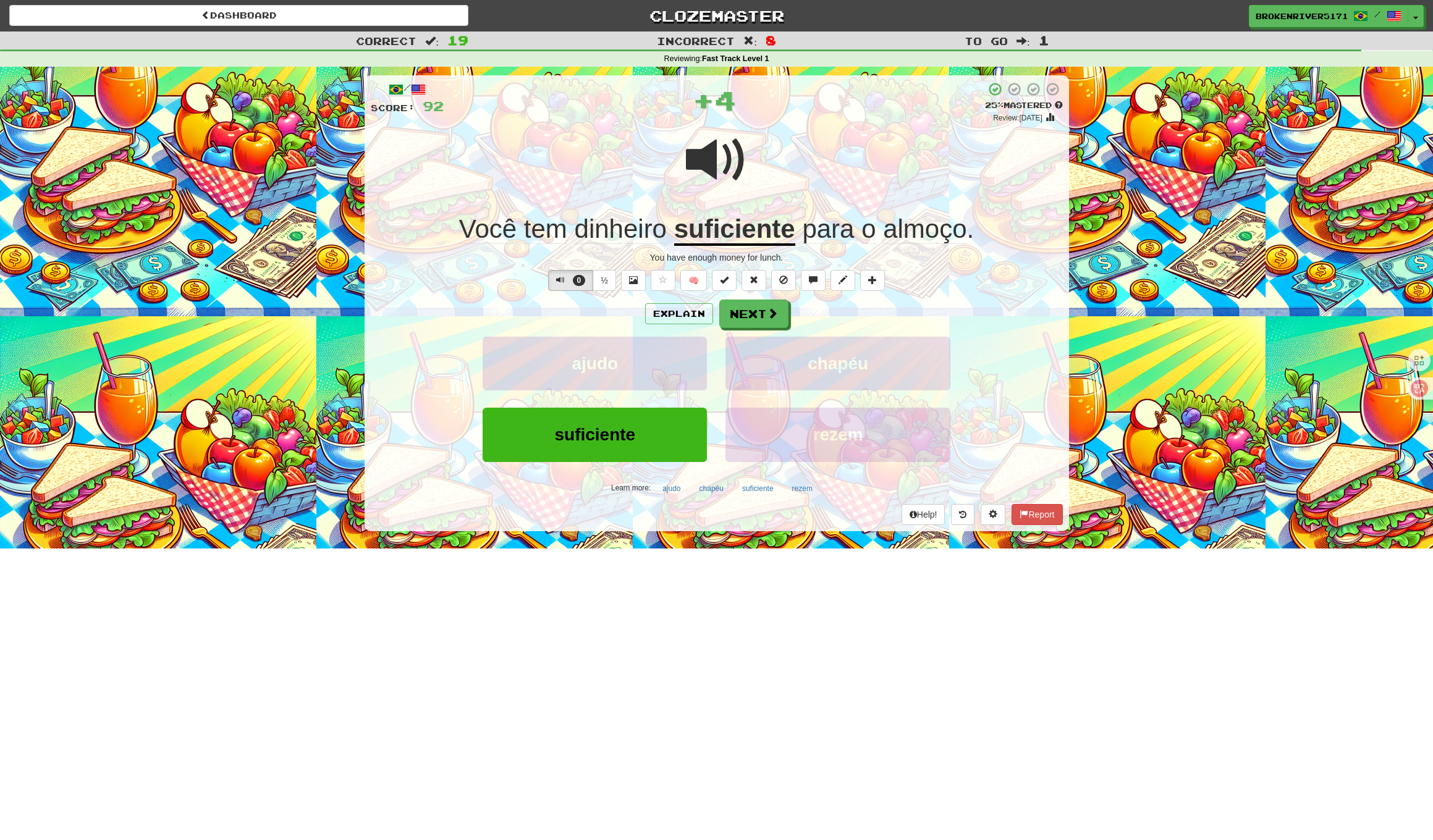
click at [778, 297] on div "/ Score: 92 + 4 25 % Mastered Review: 2025-09-23 Você tem dinheiro suficiente p…" at bounding box center [716, 303] width 705 height 455
click at [772, 309] on span at bounding box center [772, 314] width 11 height 11
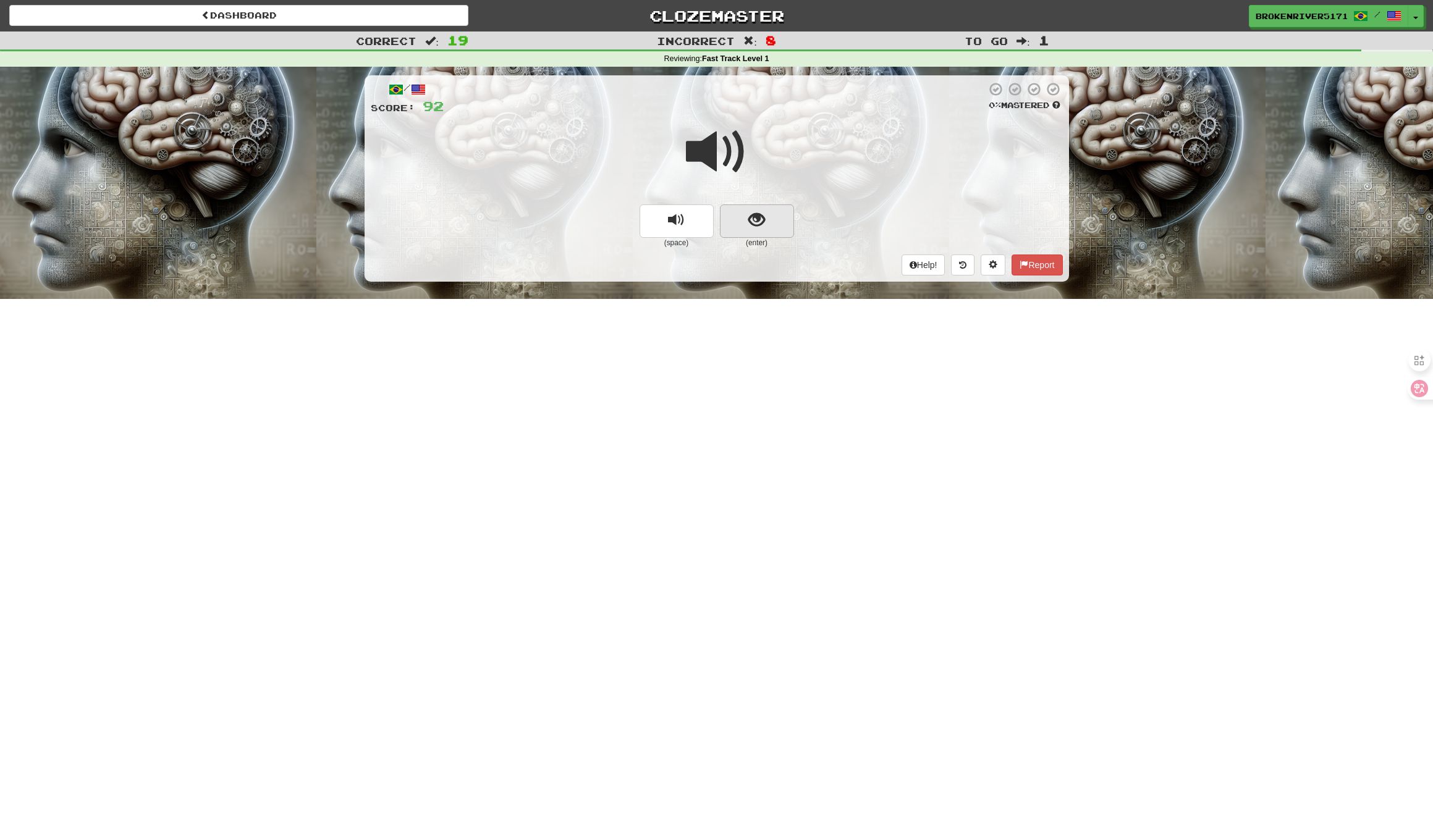
click at [757, 227] on span "show sentence" at bounding box center [756, 220] width 17 height 17
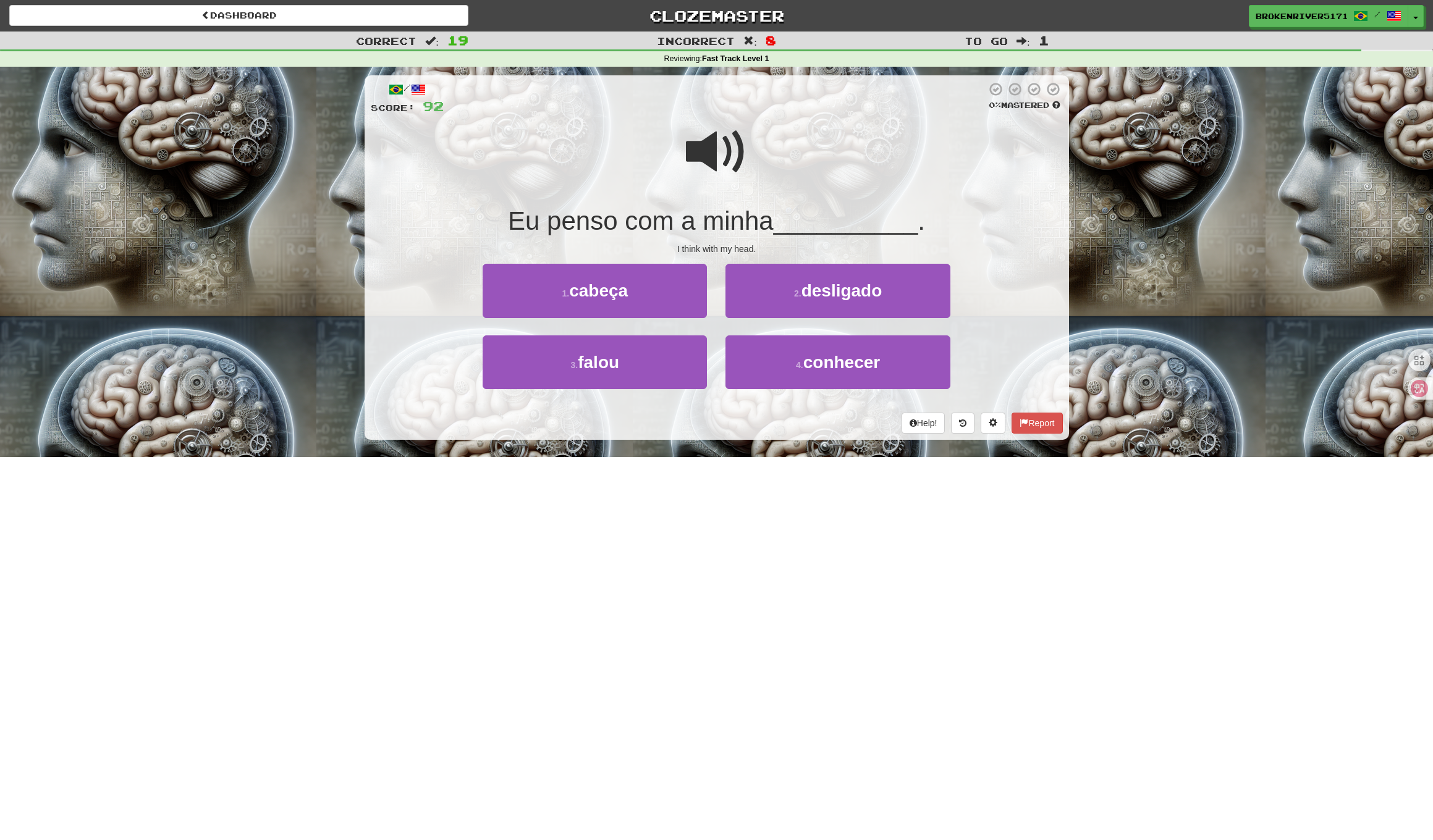
drag, startPoint x: 745, startPoint y: 429, endPoint x: 762, endPoint y: 417, distance: 20.8
click at [749, 426] on div "Help! Report" at bounding box center [716, 423] width 692 height 21
click at [766, 370] on button "4 . conhecer" at bounding box center [837, 362] width 224 height 53
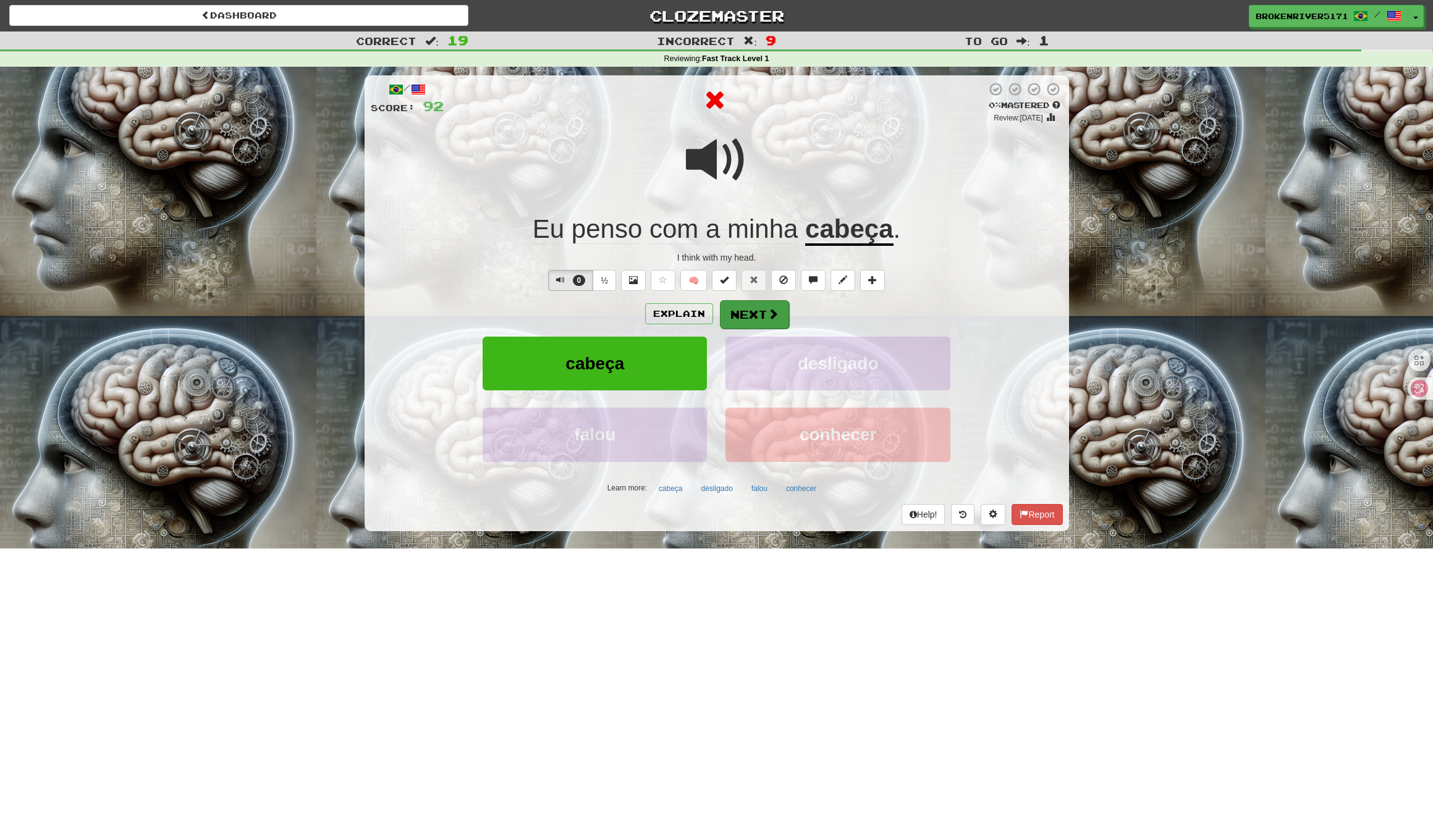
click at [749, 315] on button "Next" at bounding box center [755, 314] width 70 height 29
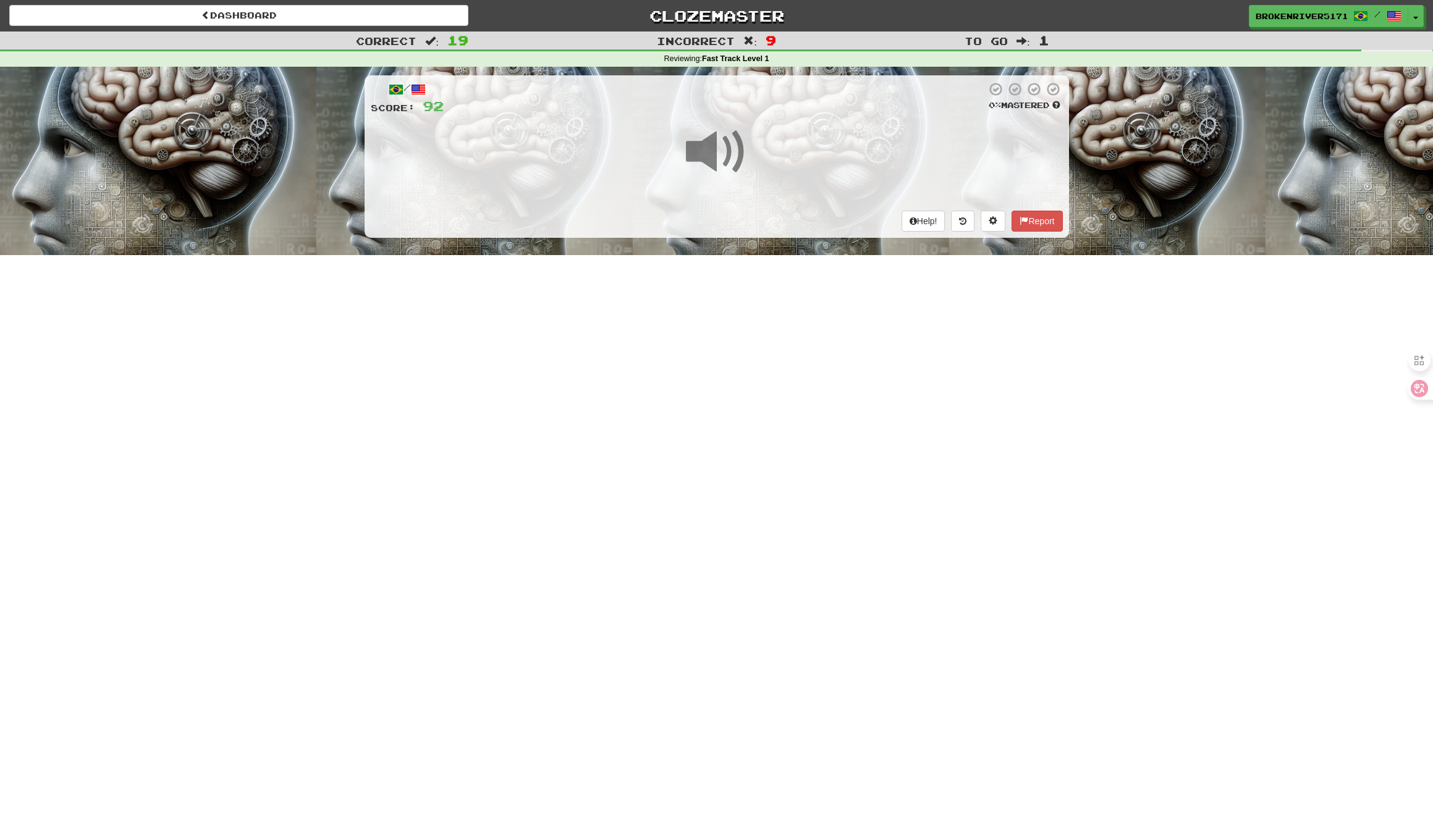
click at [746, 381] on div "Dashboard Clozemaster BrokenRiver5171 / Toggle Dropdown Dashboard Leaderboard A…" at bounding box center [716, 420] width 1433 height 840
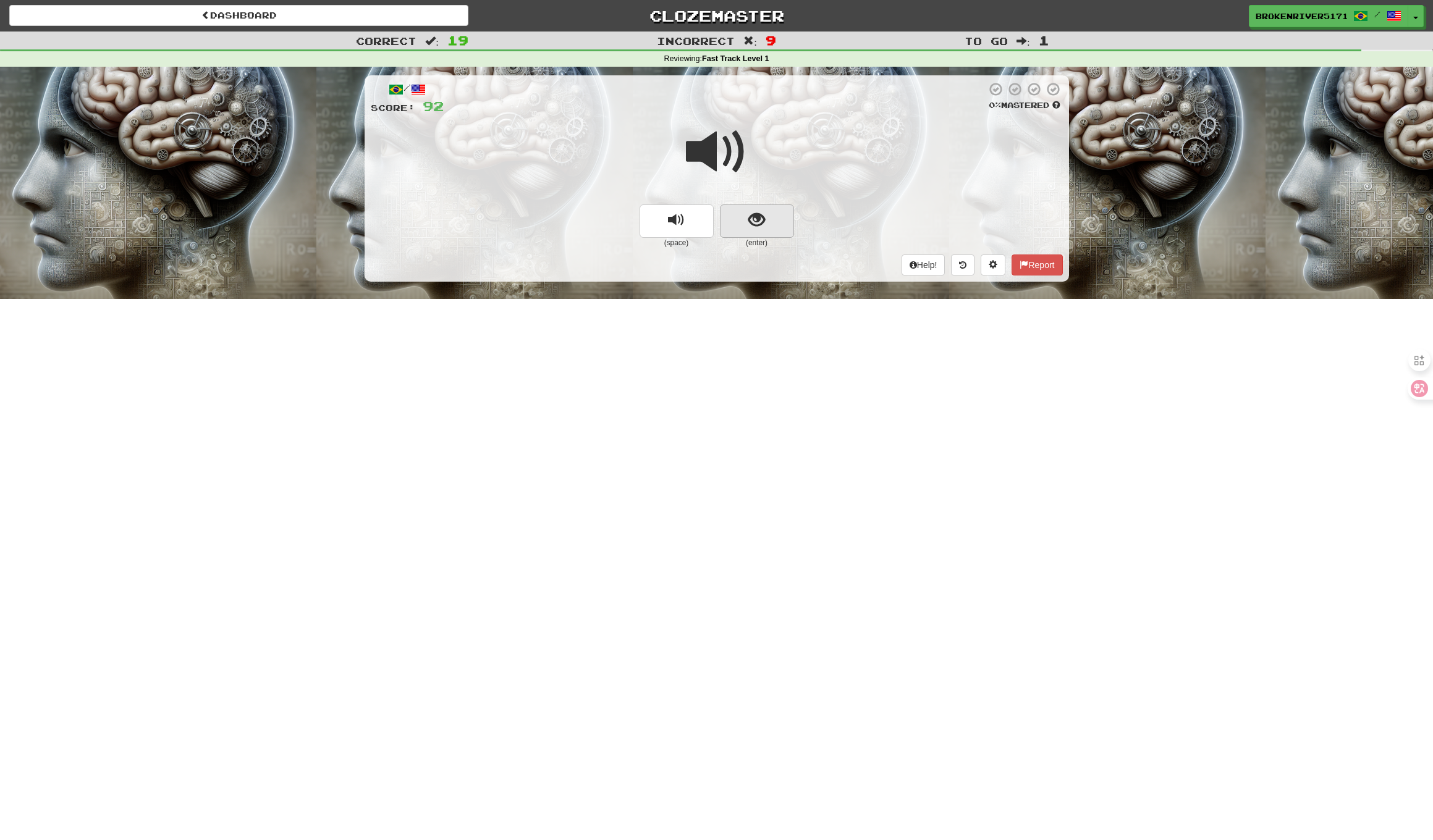
click at [745, 226] on button "show sentence" at bounding box center [756, 220] width 74 height 33
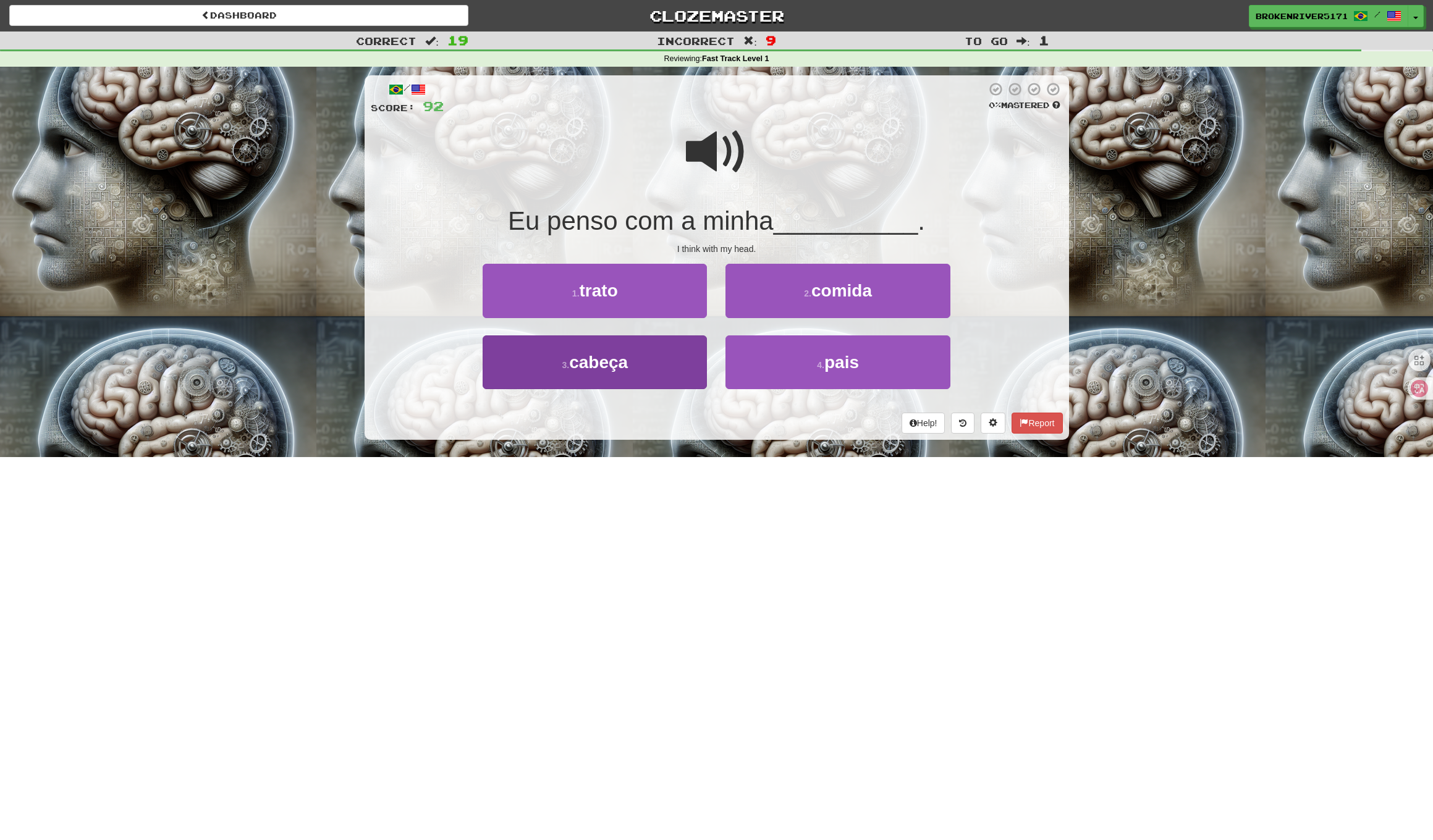
drag, startPoint x: 633, startPoint y: 368, endPoint x: 645, endPoint y: 370, distance: 12.2
click at [645, 370] on button "3 . cabeça" at bounding box center [594, 362] width 224 height 53
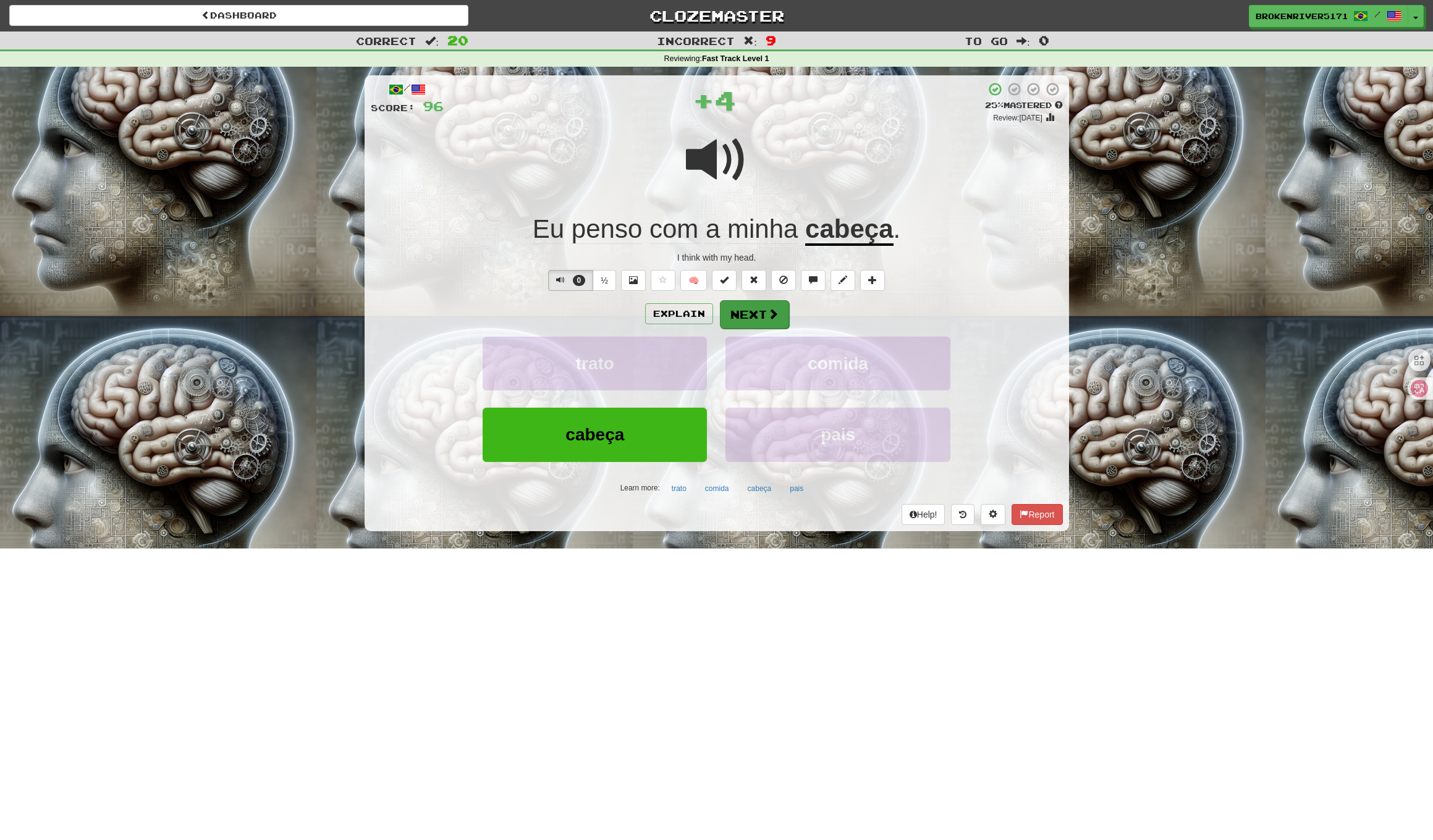
click at [755, 309] on button "Next" at bounding box center [755, 314] width 70 height 29
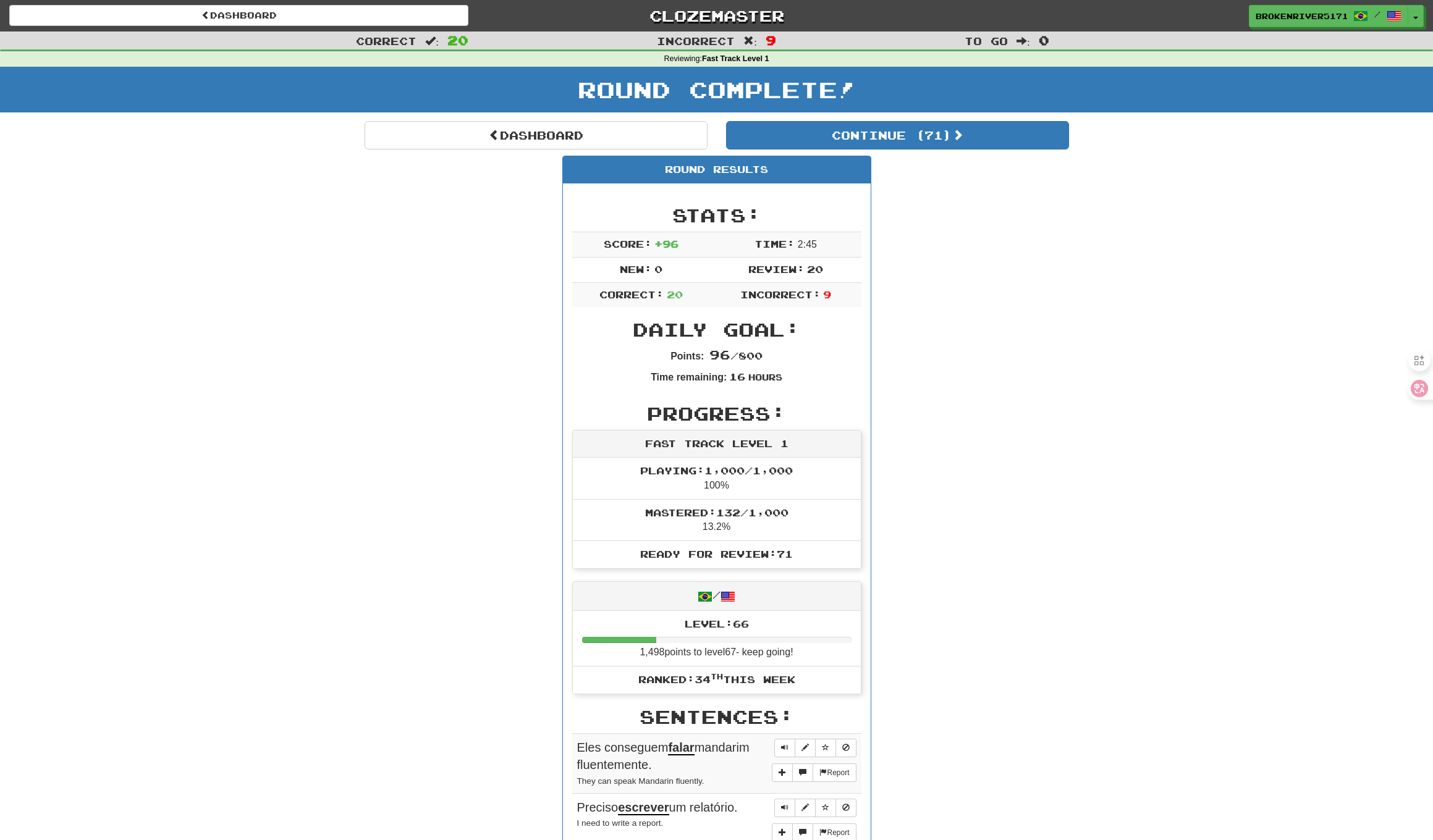
click at [829, 116] on div "Round Complete!" at bounding box center [716, 94] width 1433 height 54
click at [829, 128] on button "Continue ( 71 )" at bounding box center [897, 136] width 343 height 29
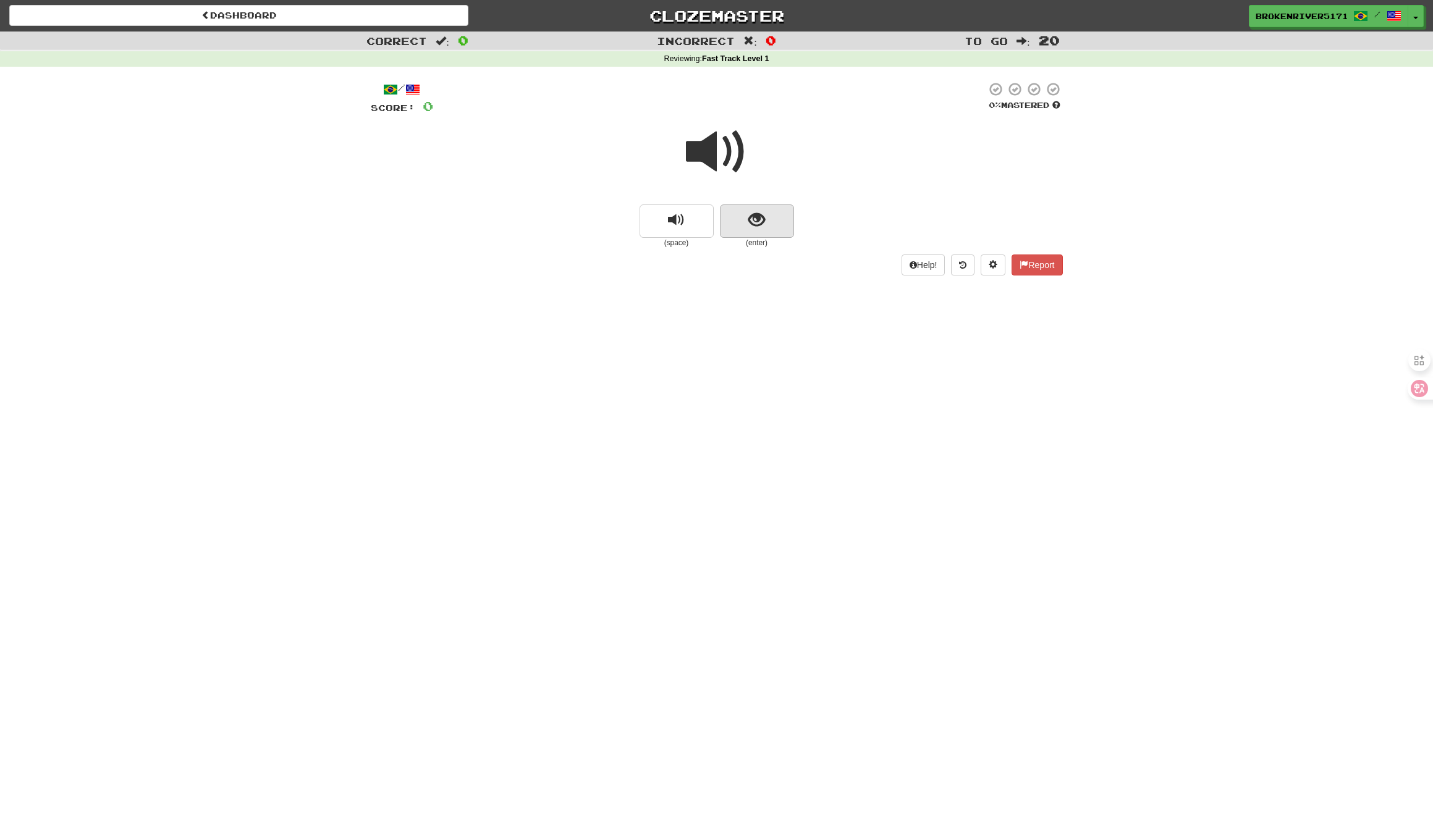
click at [772, 219] on button "show sentence" at bounding box center [756, 220] width 74 height 33
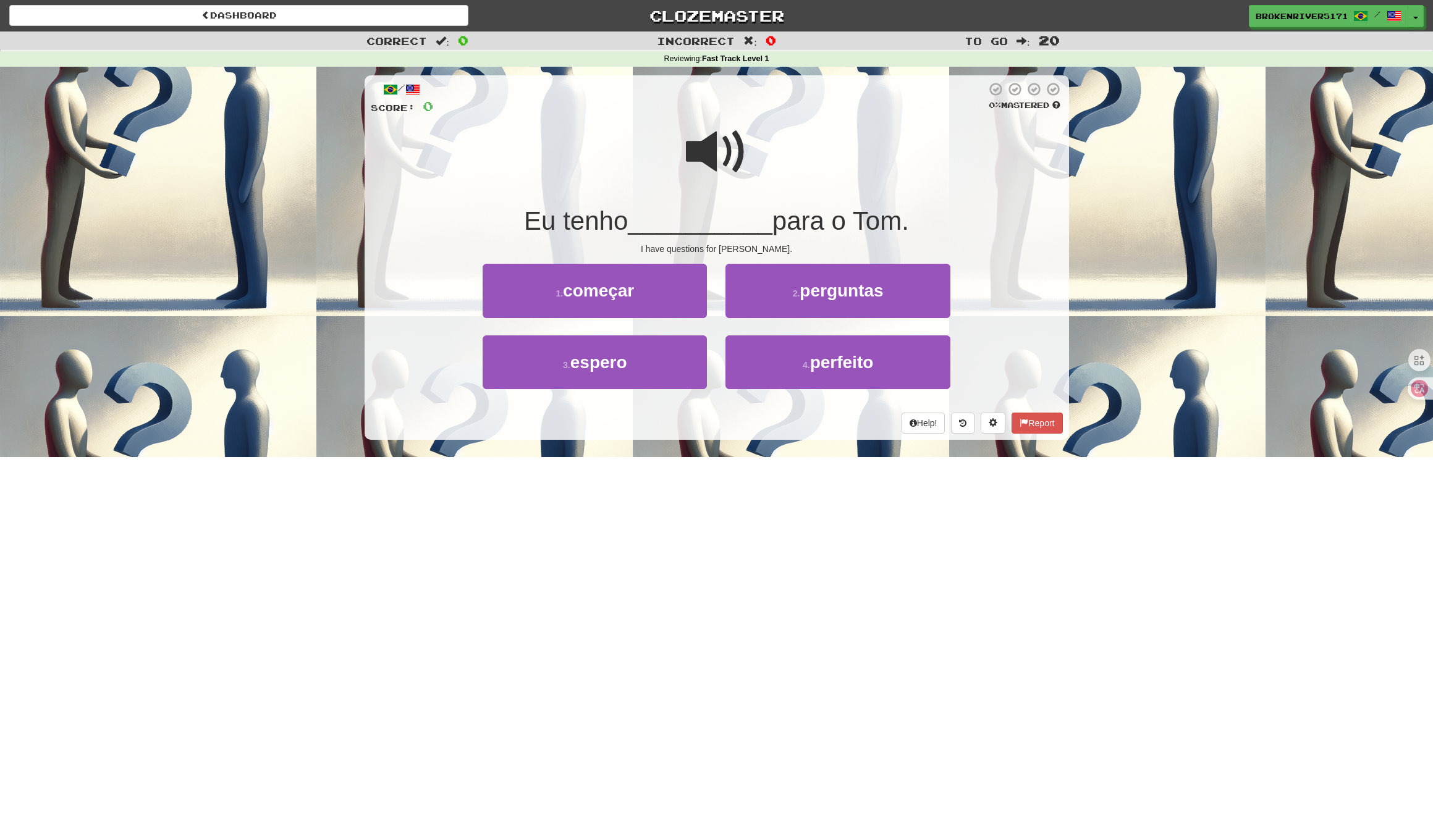
drag, startPoint x: 722, startPoint y: 485, endPoint x: 732, endPoint y: 470, distance: 18.0
click at [722, 485] on div "Dashboard Clozemaster BrokenRiver5171 / Toggle Dropdown Dashboard Leaderboard A…" at bounding box center [716, 420] width 1433 height 840
click at [790, 281] on button "2 . perguntas" at bounding box center [837, 290] width 224 height 53
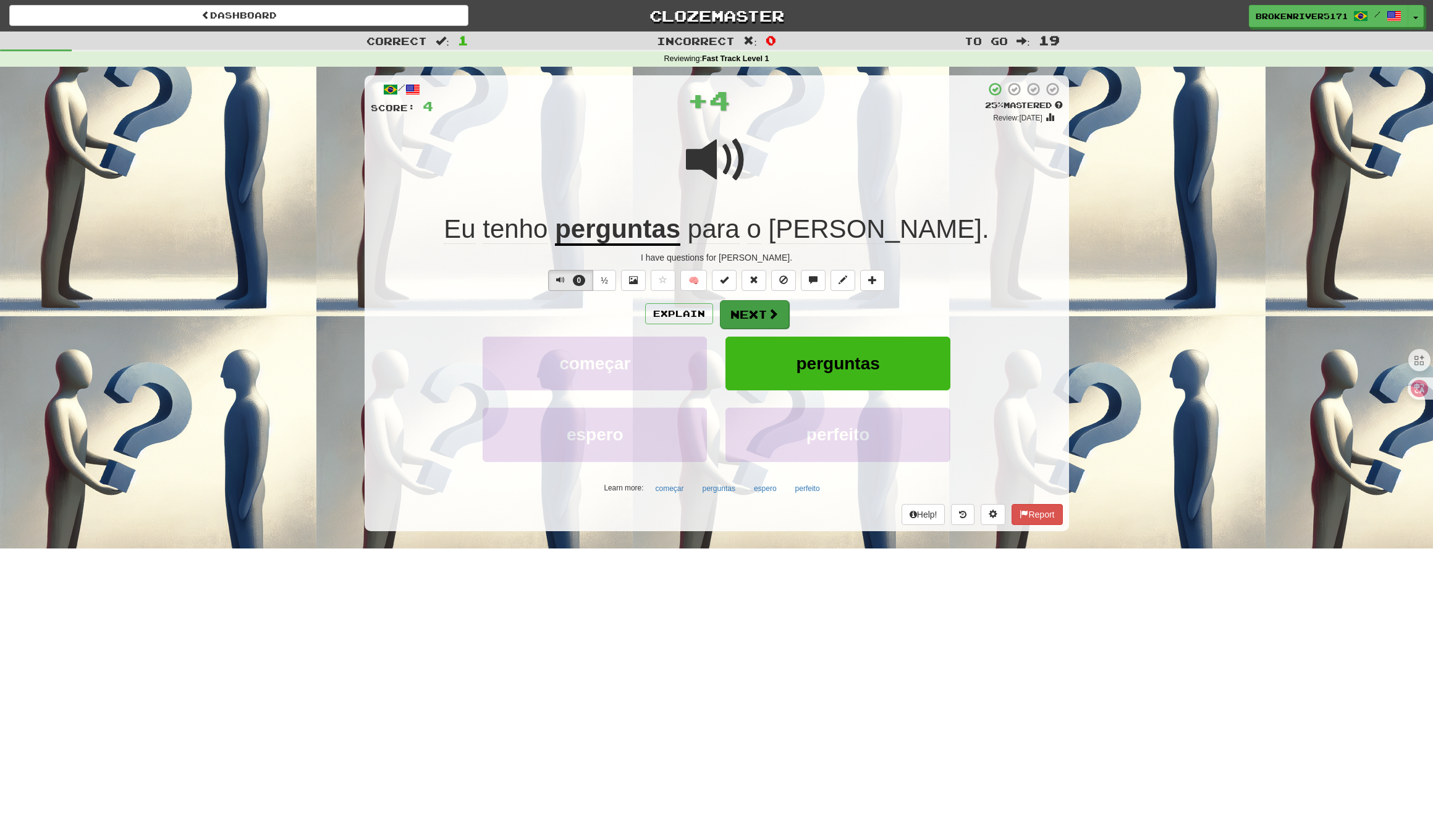
click at [738, 317] on button "Next" at bounding box center [755, 314] width 70 height 29
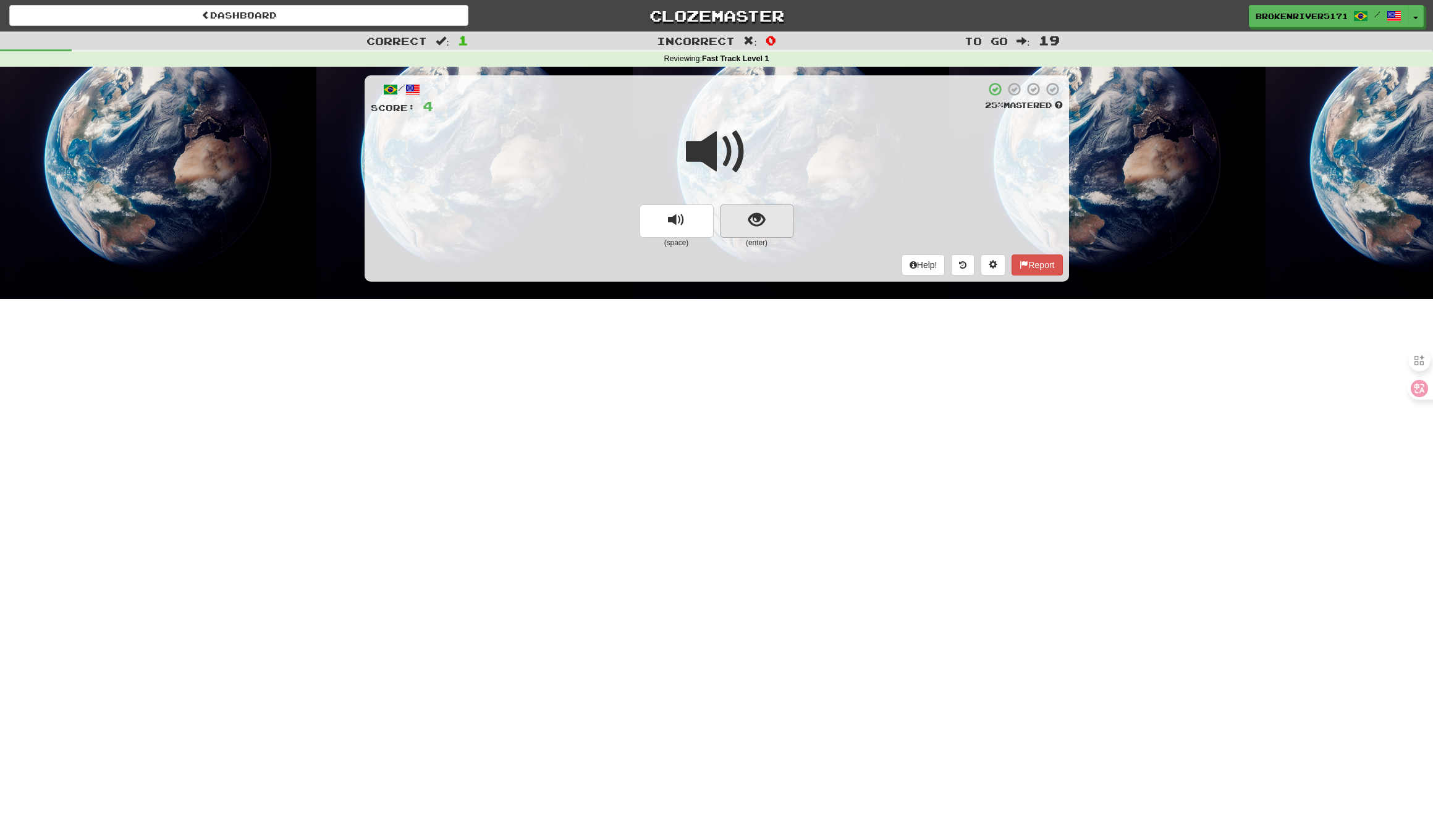
click at [755, 219] on span "show sentence" at bounding box center [756, 220] width 17 height 17
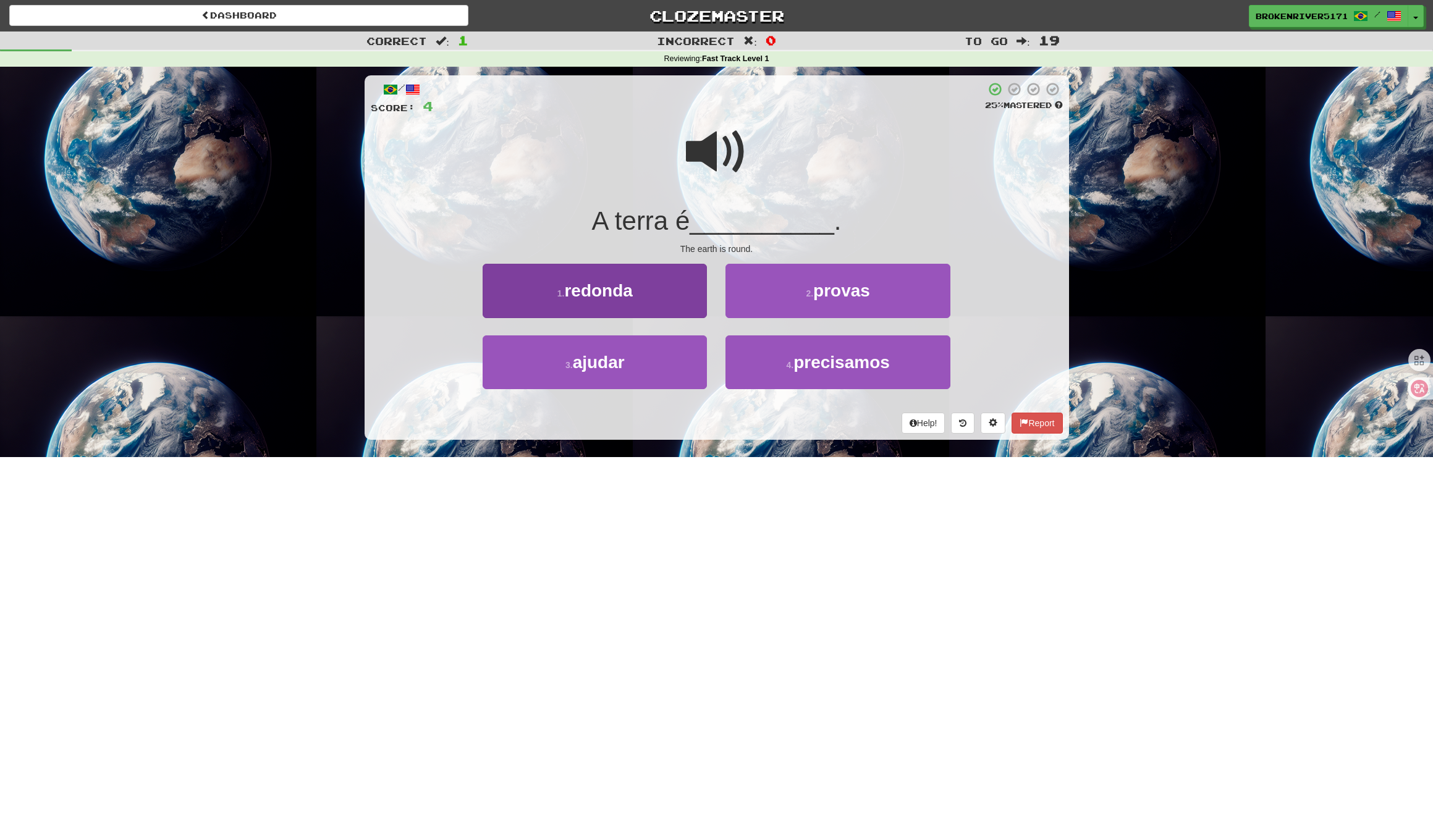
drag, startPoint x: 636, startPoint y: 378, endPoint x: 652, endPoint y: 301, distance: 78.6
click at [652, 302] on div "1 . redonda 2 . provas 3 . ajudar 4 . precisamos" at bounding box center [716, 335] width 711 height 142
click at [652, 301] on button "1 . redonda" at bounding box center [594, 290] width 224 height 53
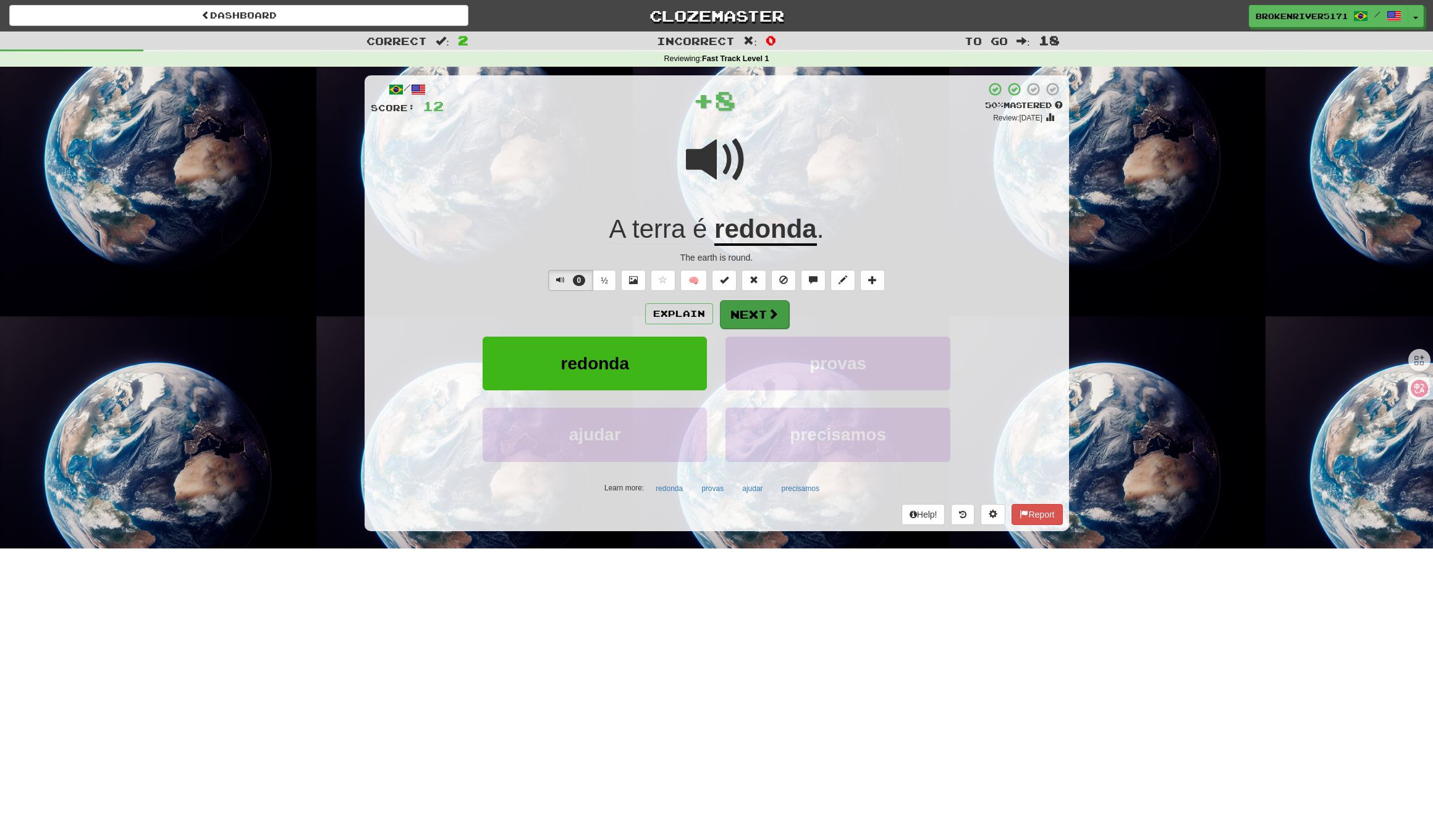
click at [744, 315] on button "Next" at bounding box center [755, 314] width 70 height 29
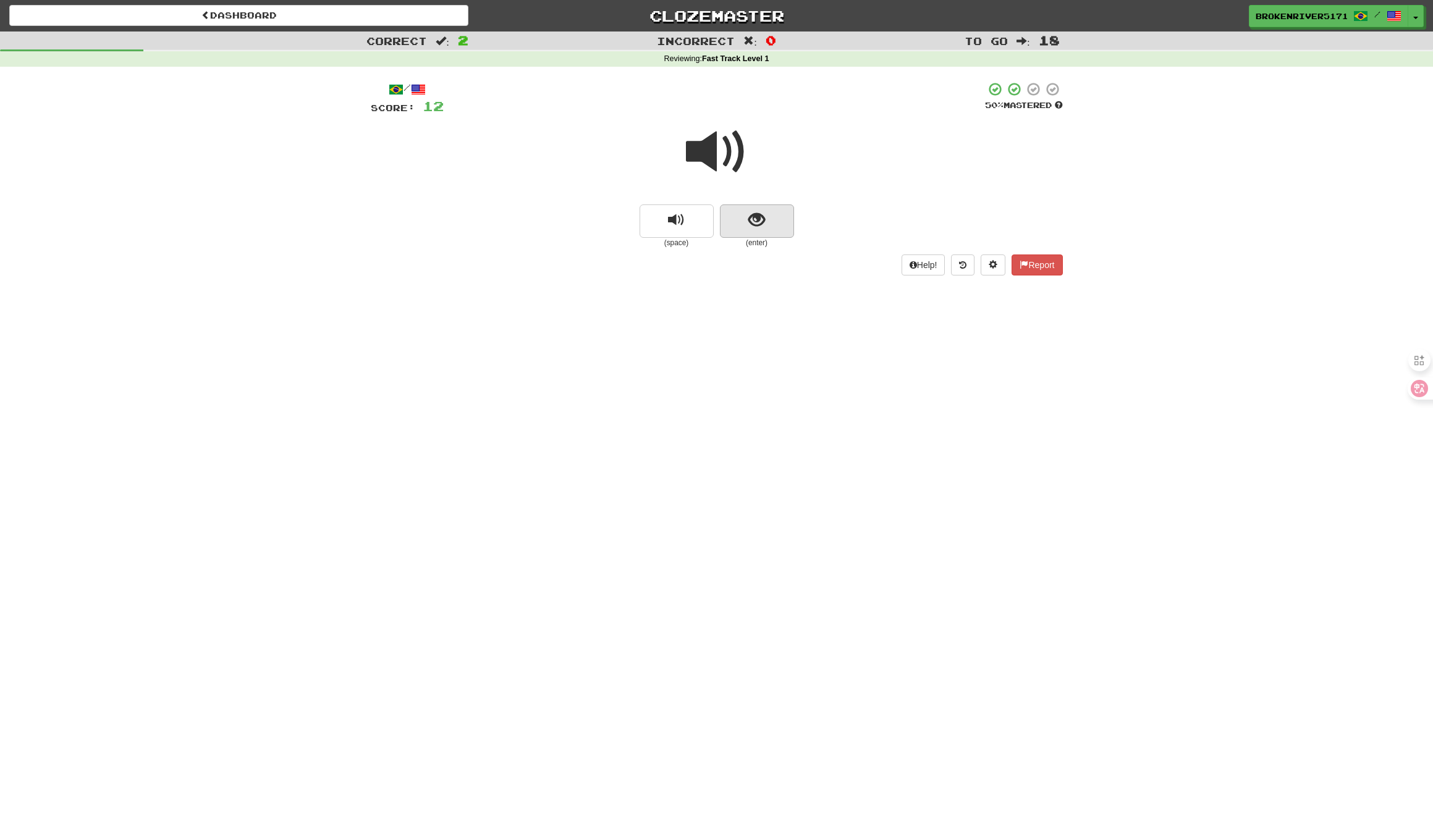
click at [789, 215] on button "show sentence" at bounding box center [756, 220] width 74 height 33
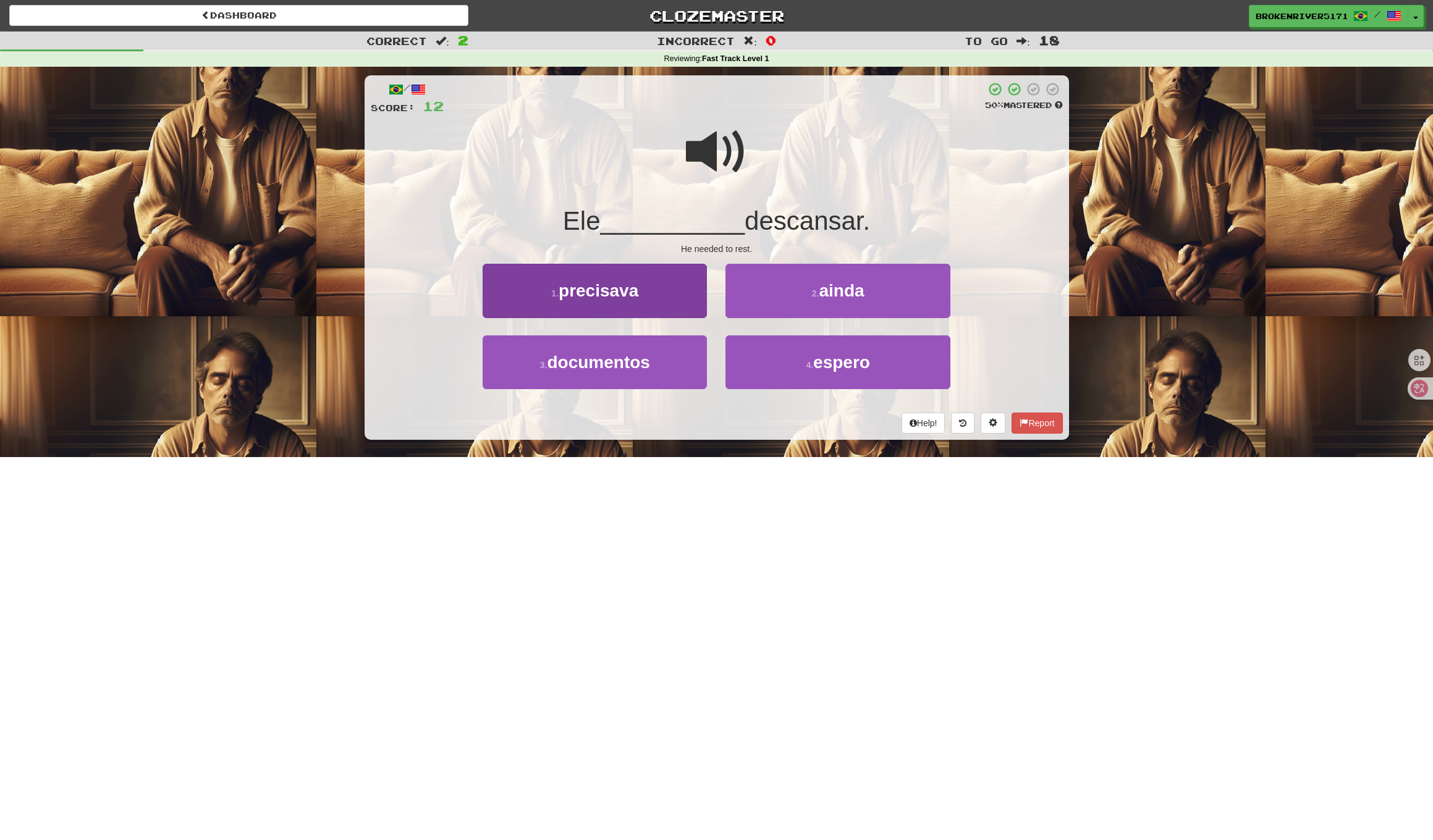
click at [676, 302] on button "1 . precisava" at bounding box center [594, 290] width 224 height 53
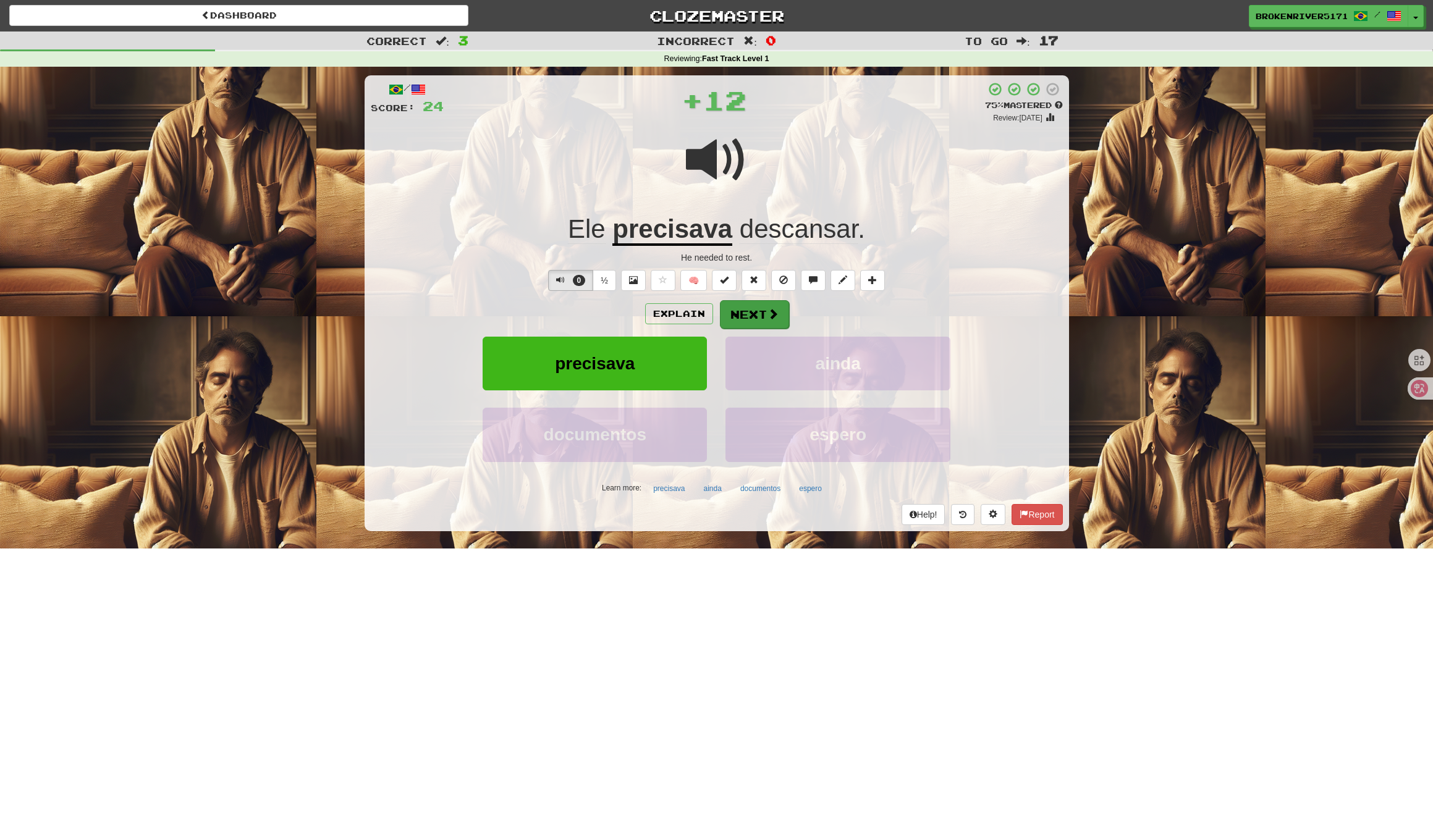
click at [741, 325] on button "Next" at bounding box center [755, 314] width 70 height 29
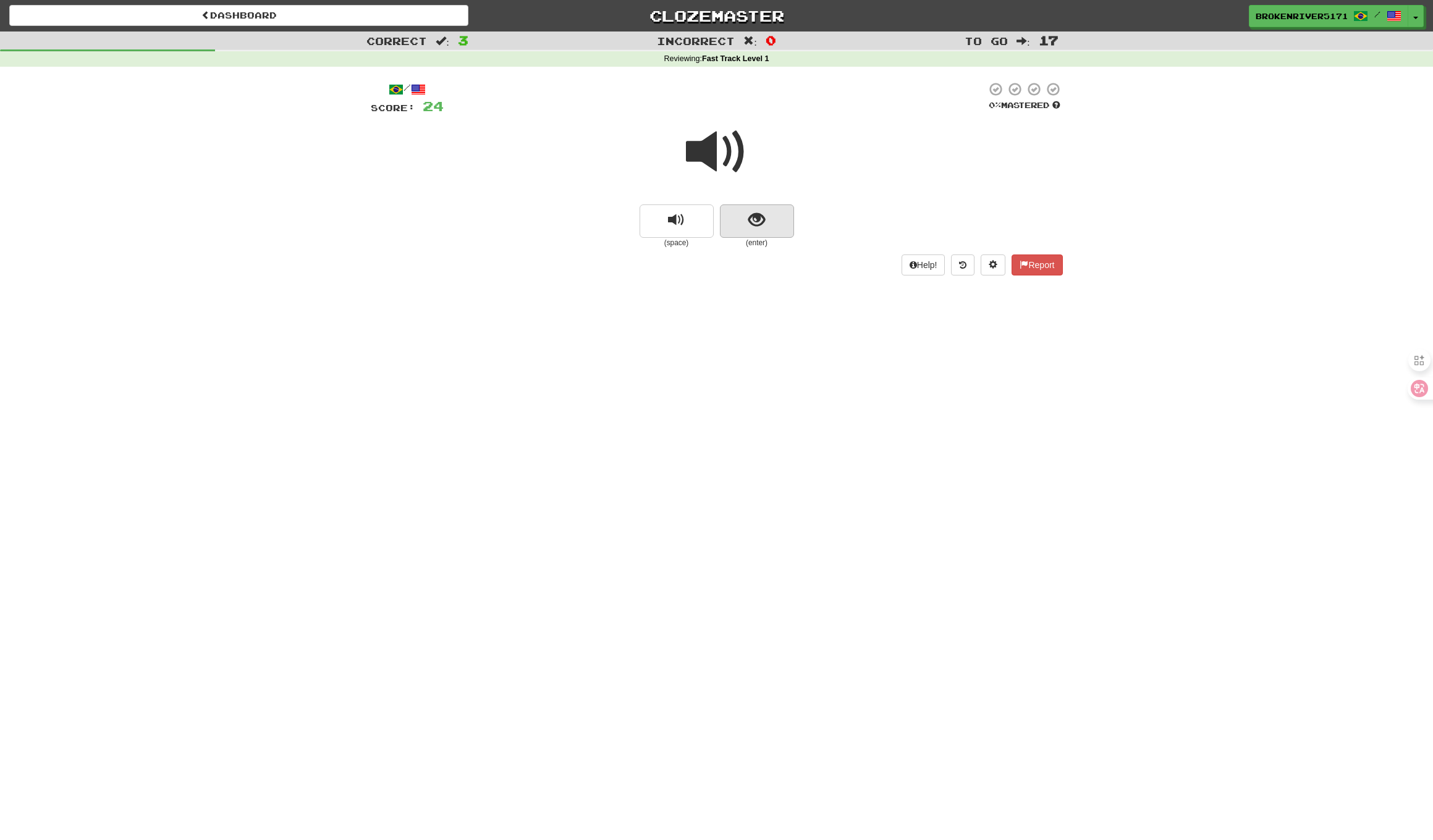
click at [772, 214] on button "show sentence" at bounding box center [756, 220] width 74 height 33
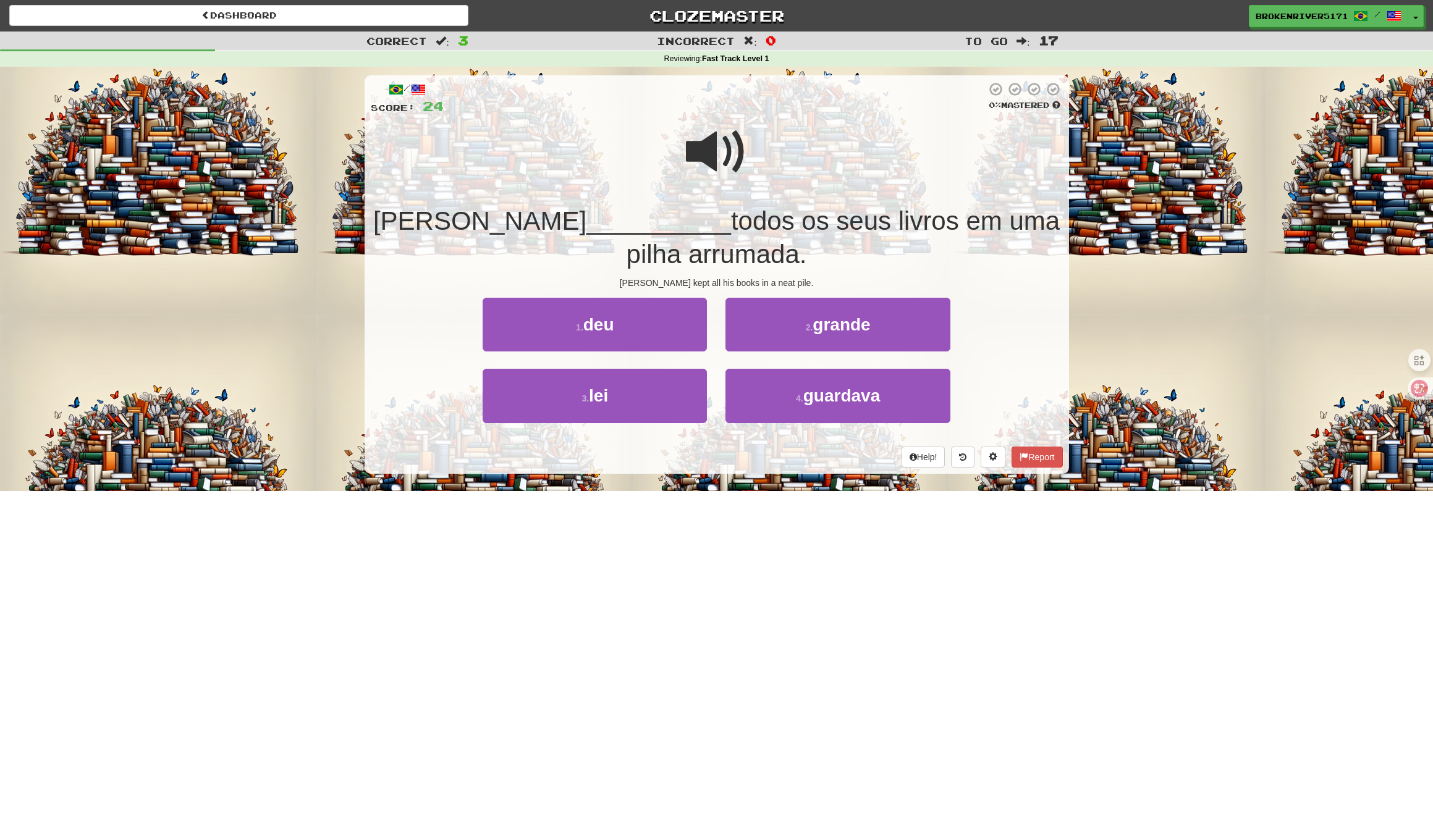
click at [789, 238] on div "Sam __________ todos os seus livros em uma pilha arrumada." at bounding box center [716, 237] width 692 height 67
click at [782, 269] on div "Sam __________ todos os seus livros em uma pilha arrumada." at bounding box center [716, 237] width 692 height 67
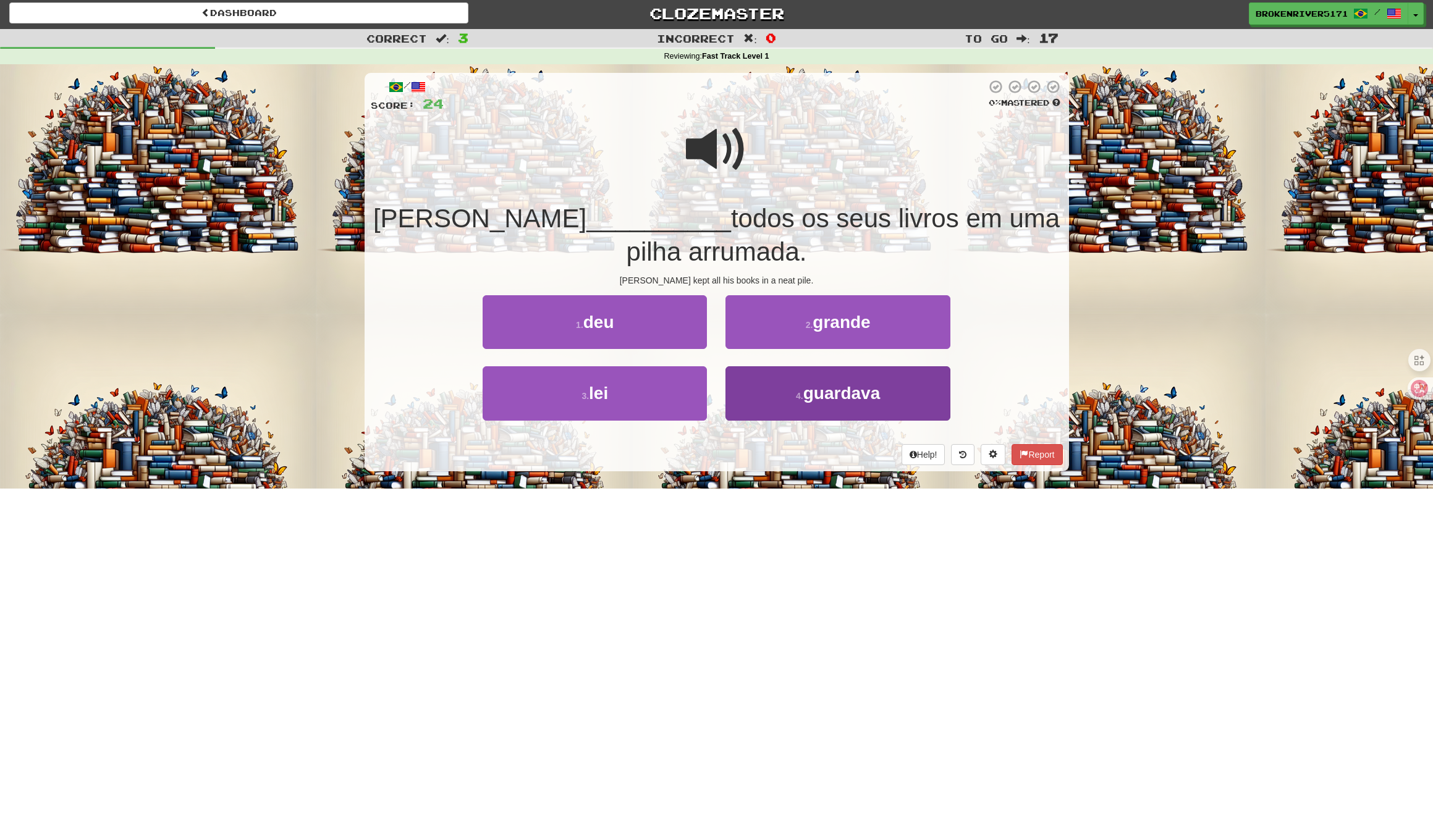
click at [878, 403] on button "4 . guardava" at bounding box center [837, 392] width 224 height 53
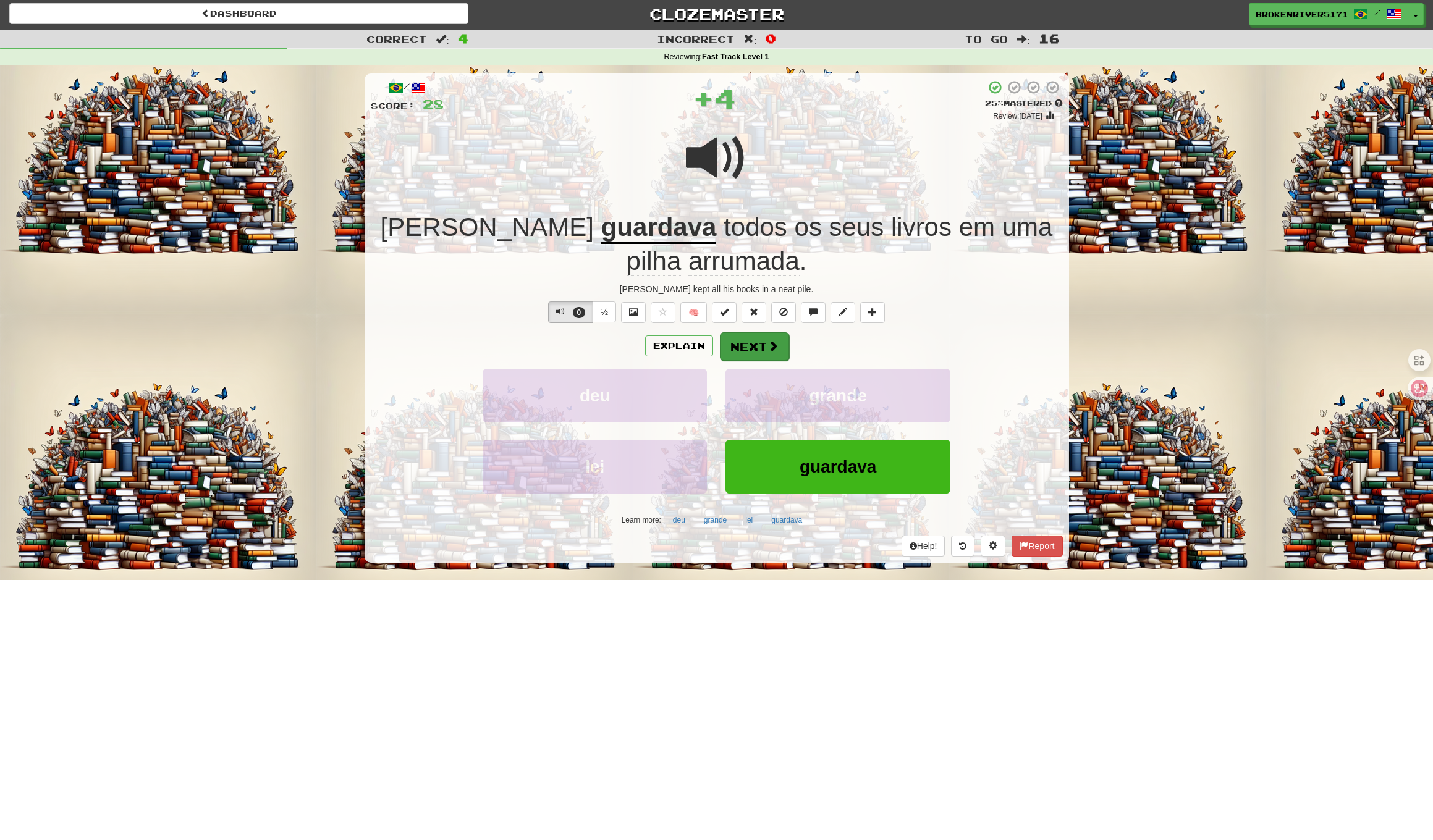
scroll to position [0, 0]
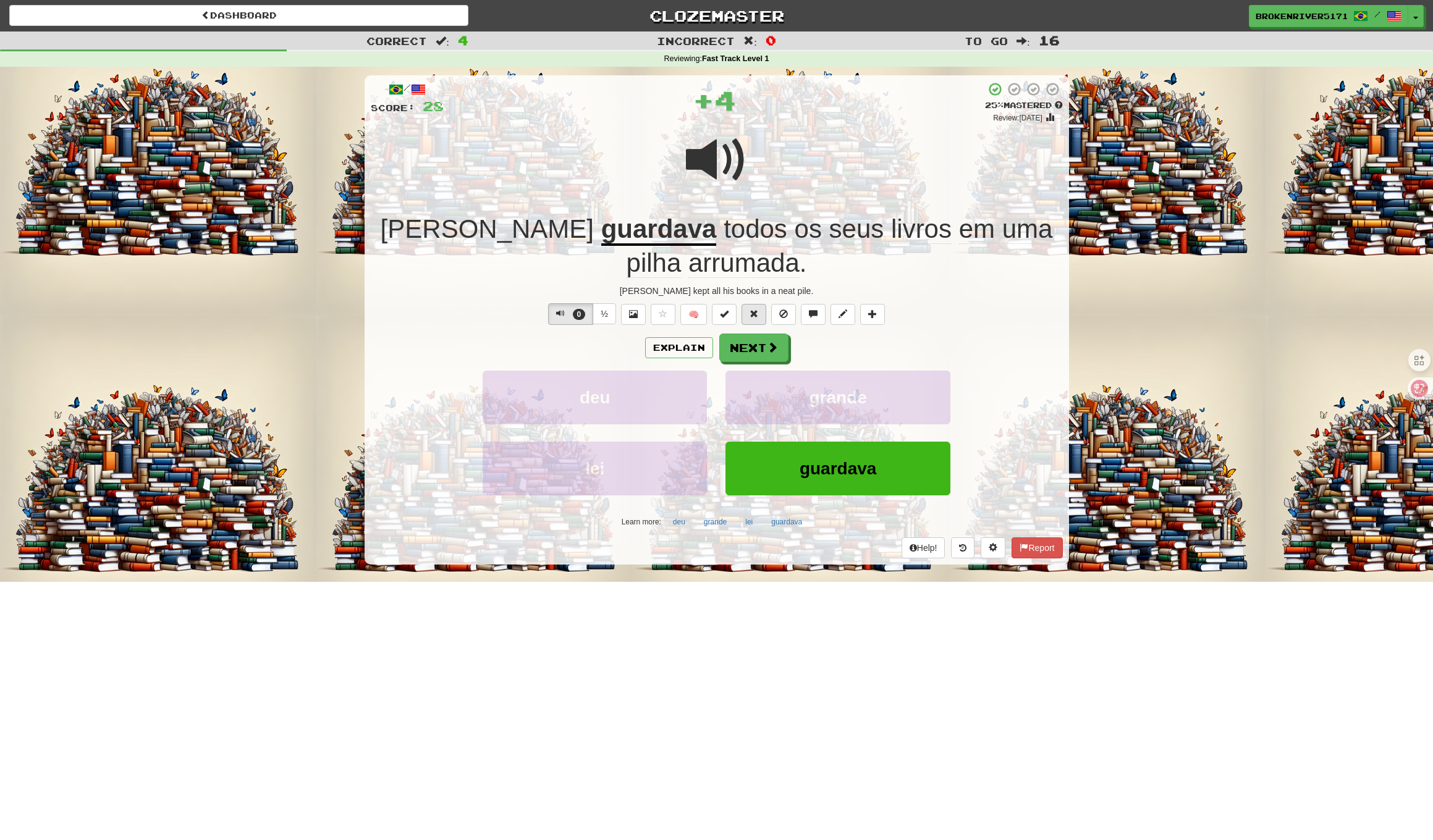
click at [759, 310] on button at bounding box center [753, 314] width 25 height 21
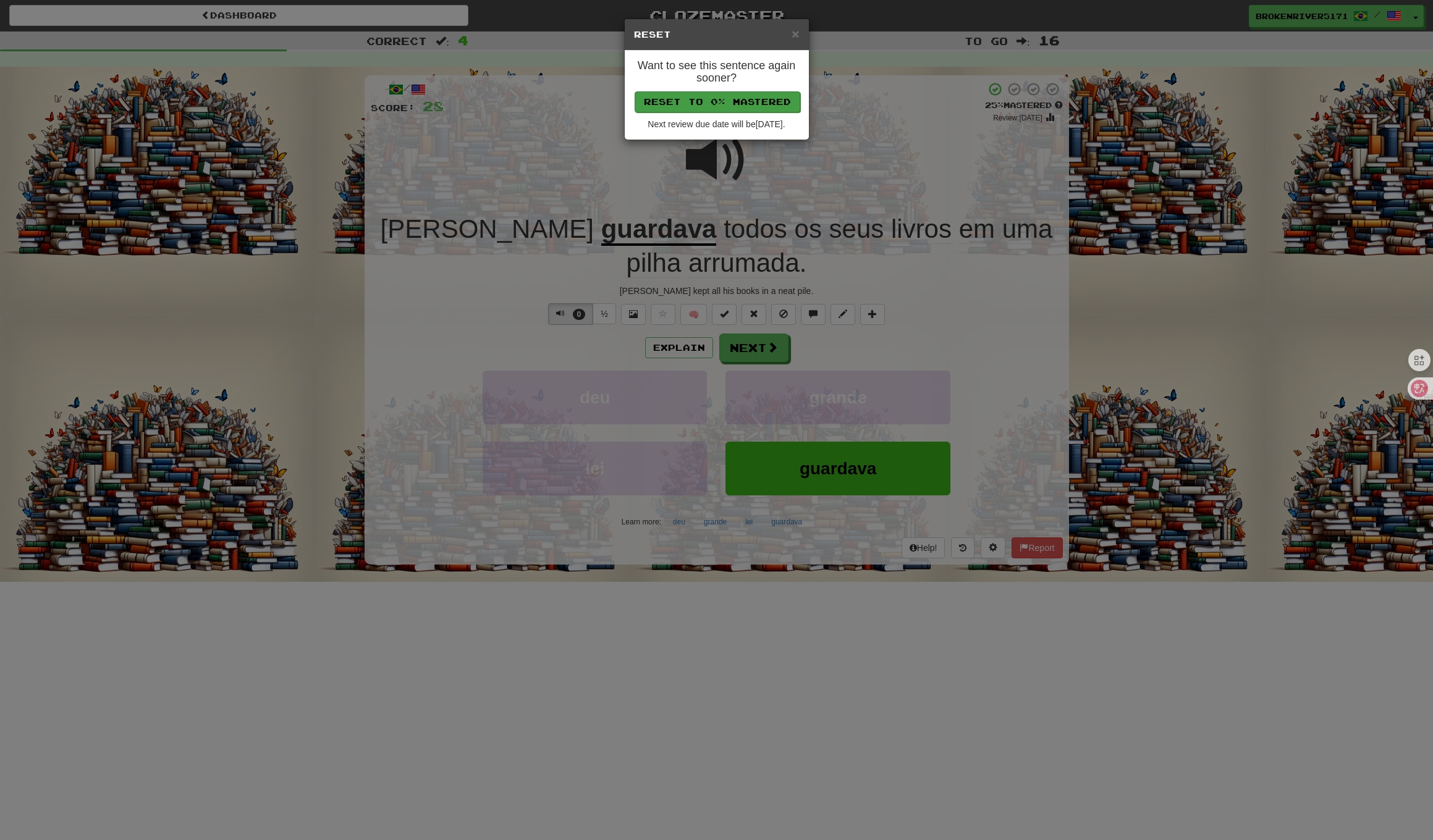
click at [727, 108] on button "Reset to 0% Mastered" at bounding box center [716, 102] width 165 height 21
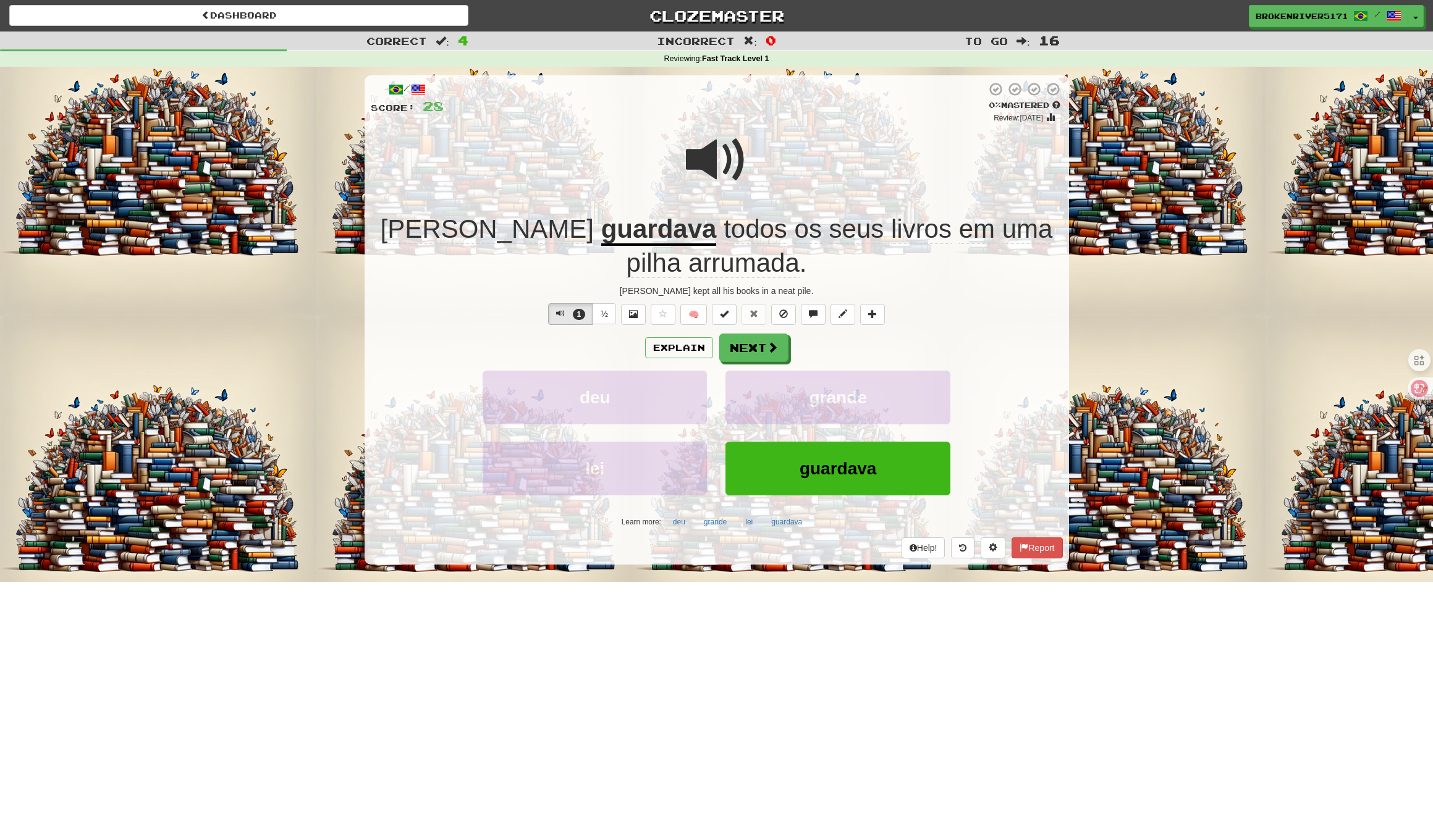
click at [765, 345] on button "Next" at bounding box center [754, 348] width 70 height 29
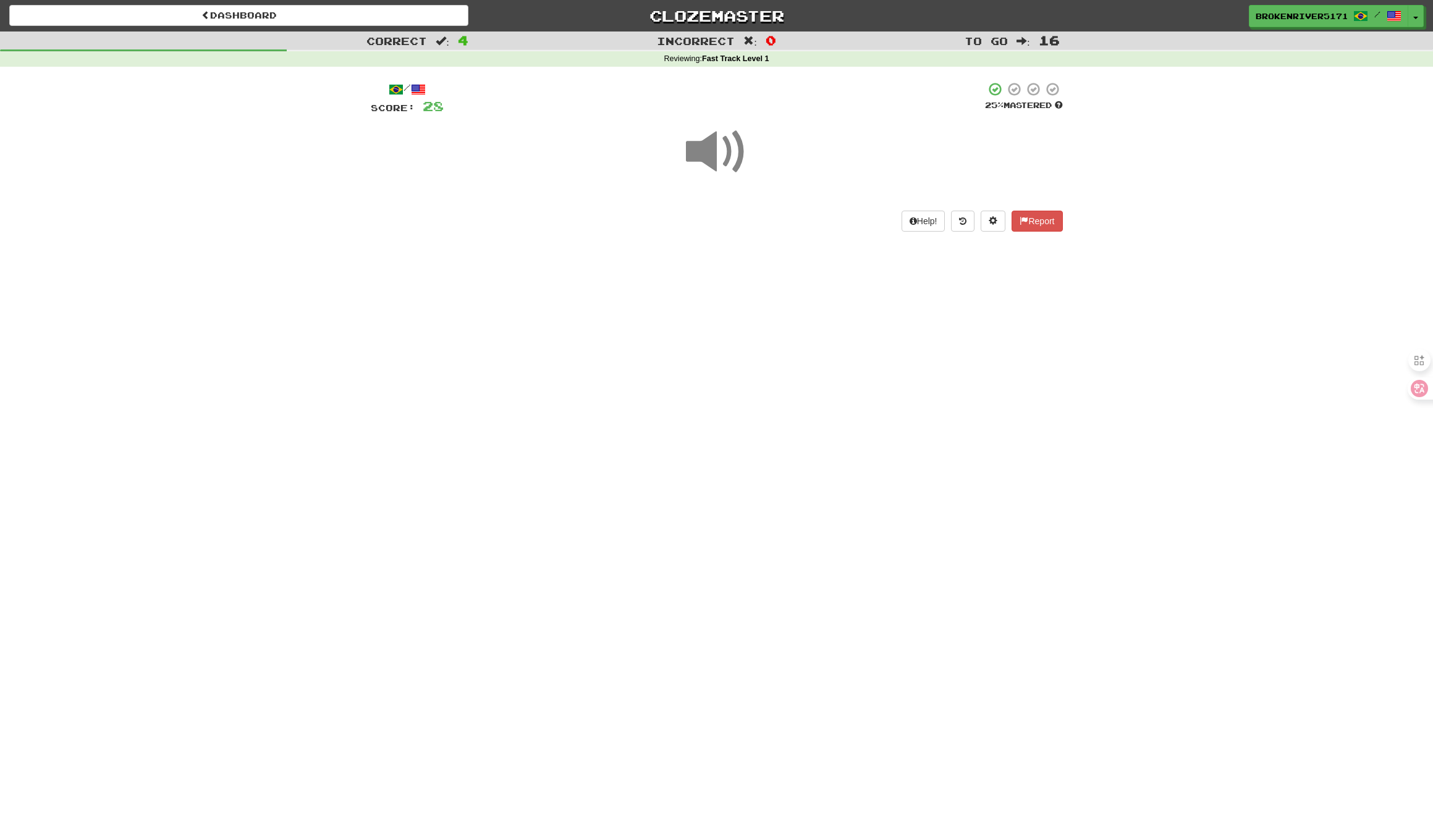
scroll to position [3, 0]
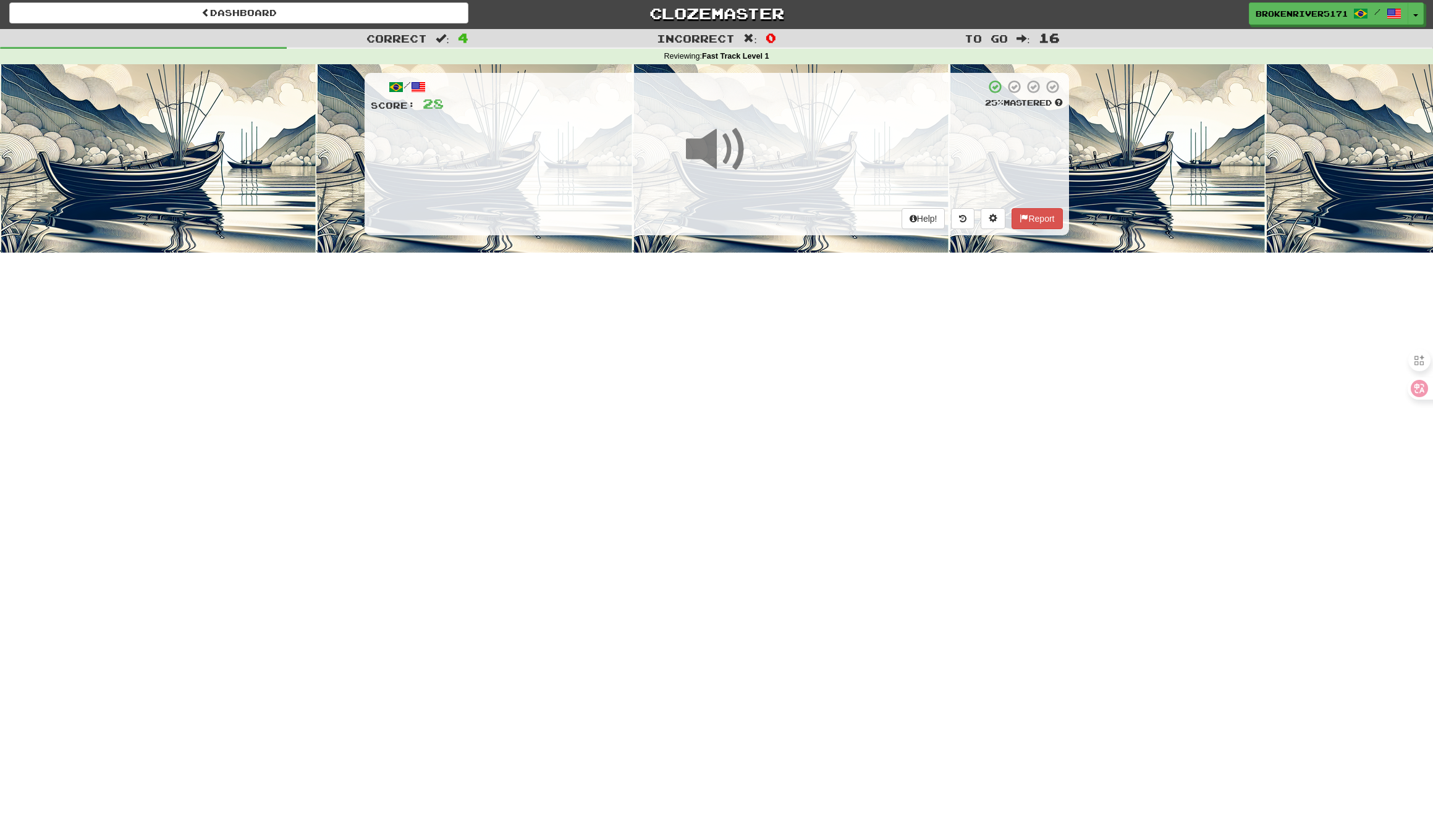
click at [754, 348] on div "Dashboard Clozemaster BrokenRiver5171 / Toggle Dropdown Dashboard Leaderboard A…" at bounding box center [716, 417] width 1433 height 840
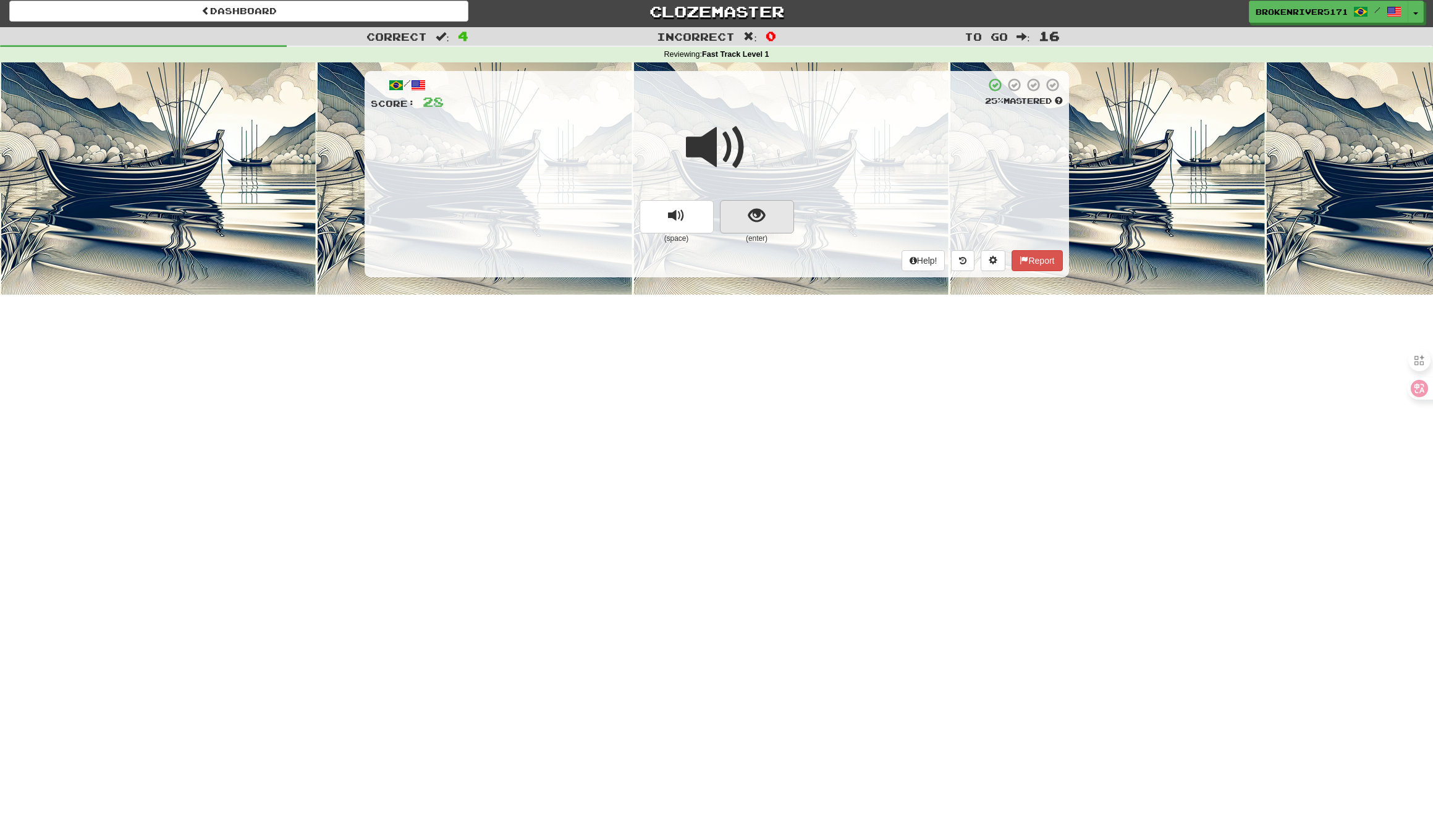
click at [751, 209] on span "show sentence" at bounding box center [756, 216] width 17 height 17
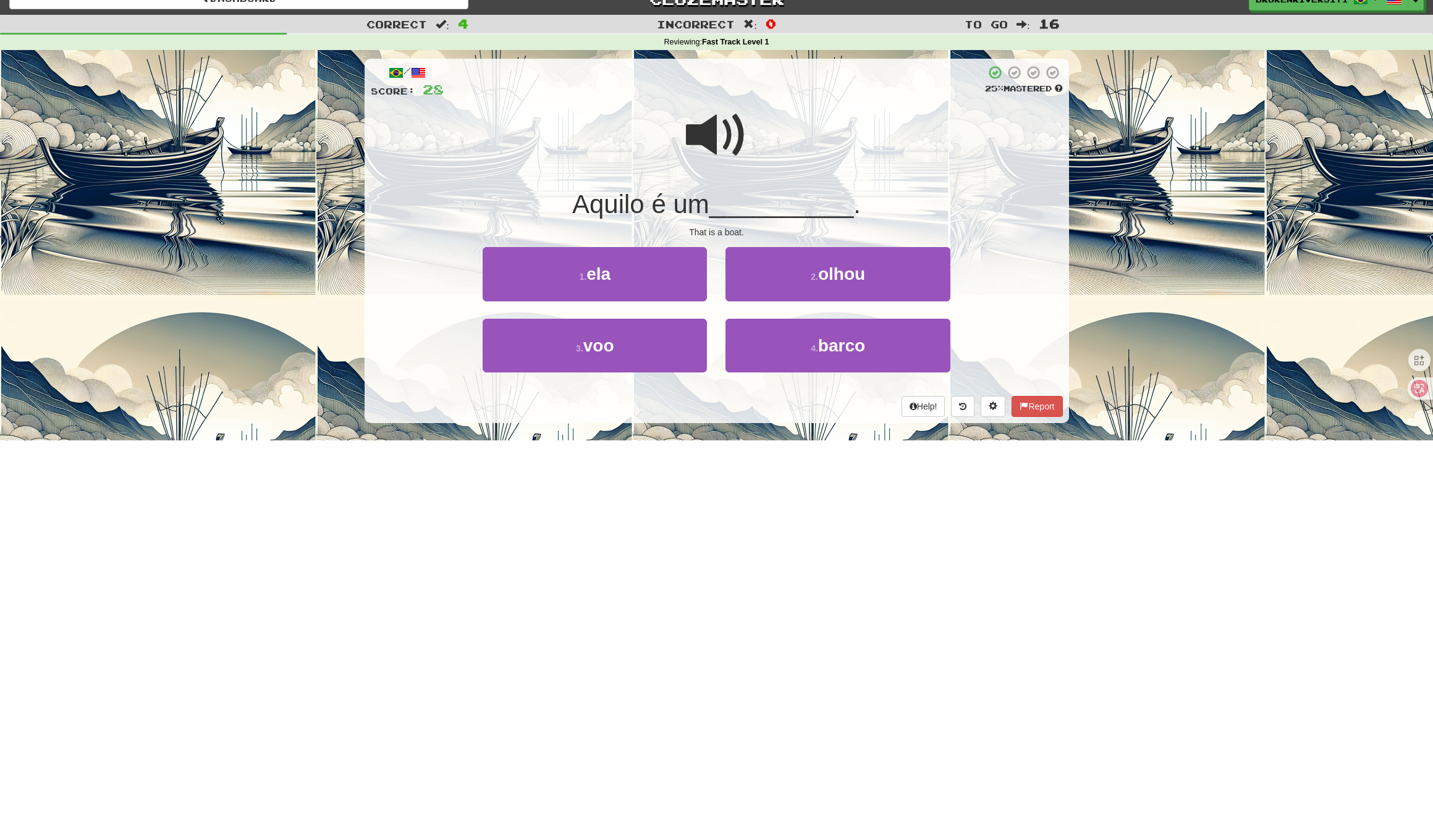
scroll to position [17, 0]
click at [721, 411] on div "Help! Report" at bounding box center [716, 405] width 692 height 21
click at [846, 364] on button "4 . barco" at bounding box center [837, 344] width 224 height 53
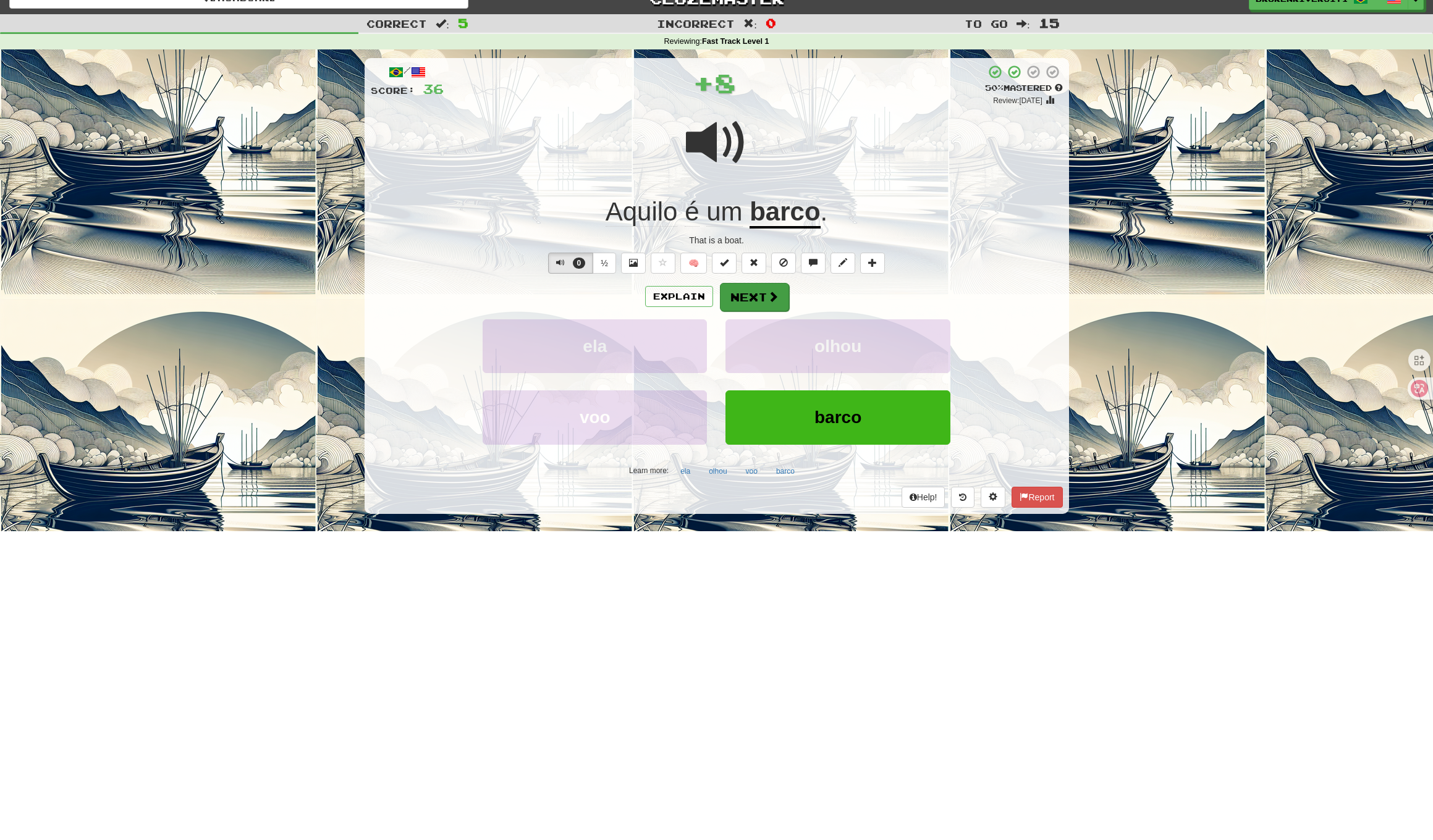
click at [761, 298] on button "Next" at bounding box center [755, 298] width 70 height 29
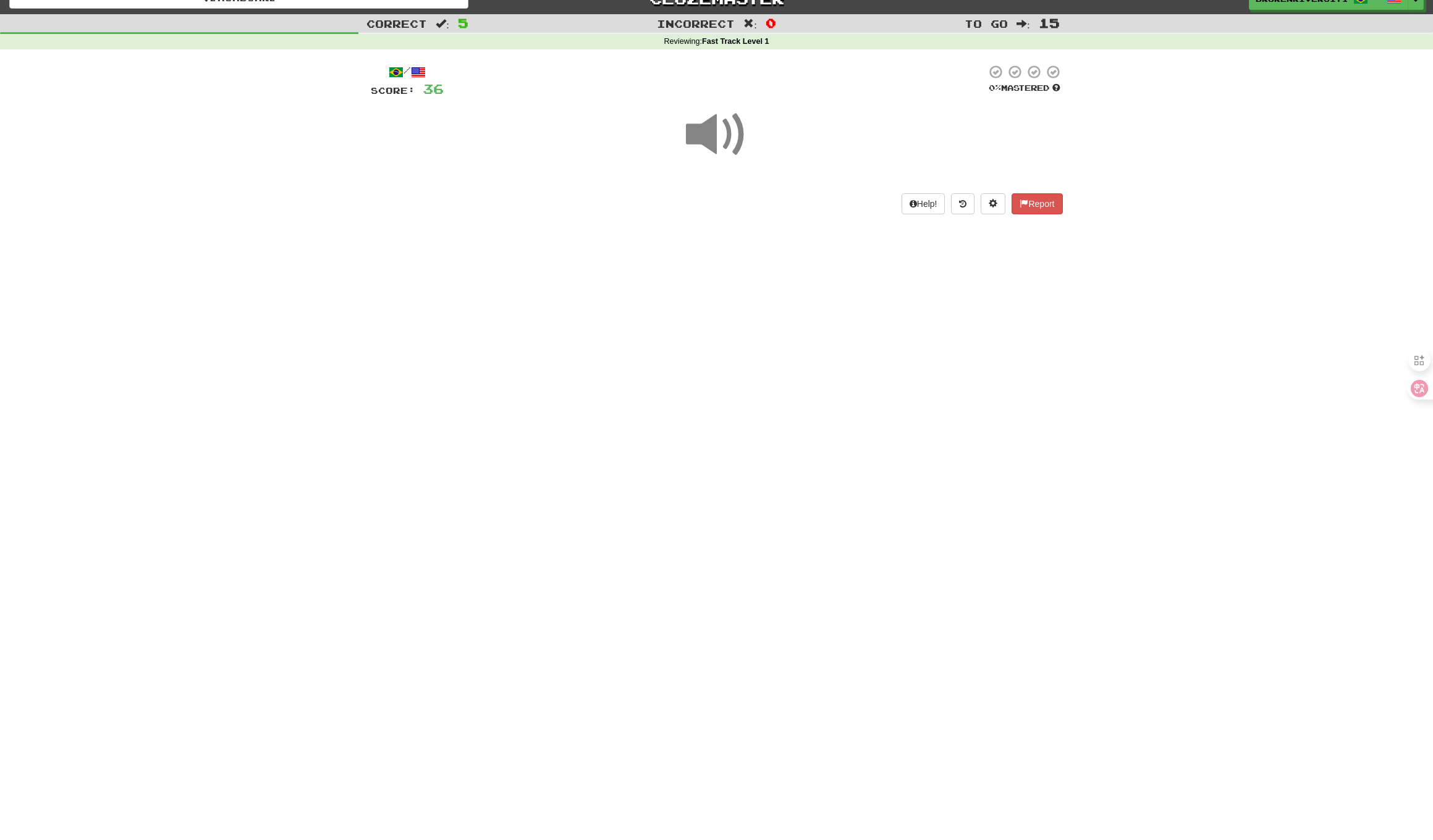
click at [727, 364] on div "Dashboard Clozemaster BrokenRiver5171 / Toggle Dropdown Dashboard Leaderboard A…" at bounding box center [716, 403] width 1433 height 840
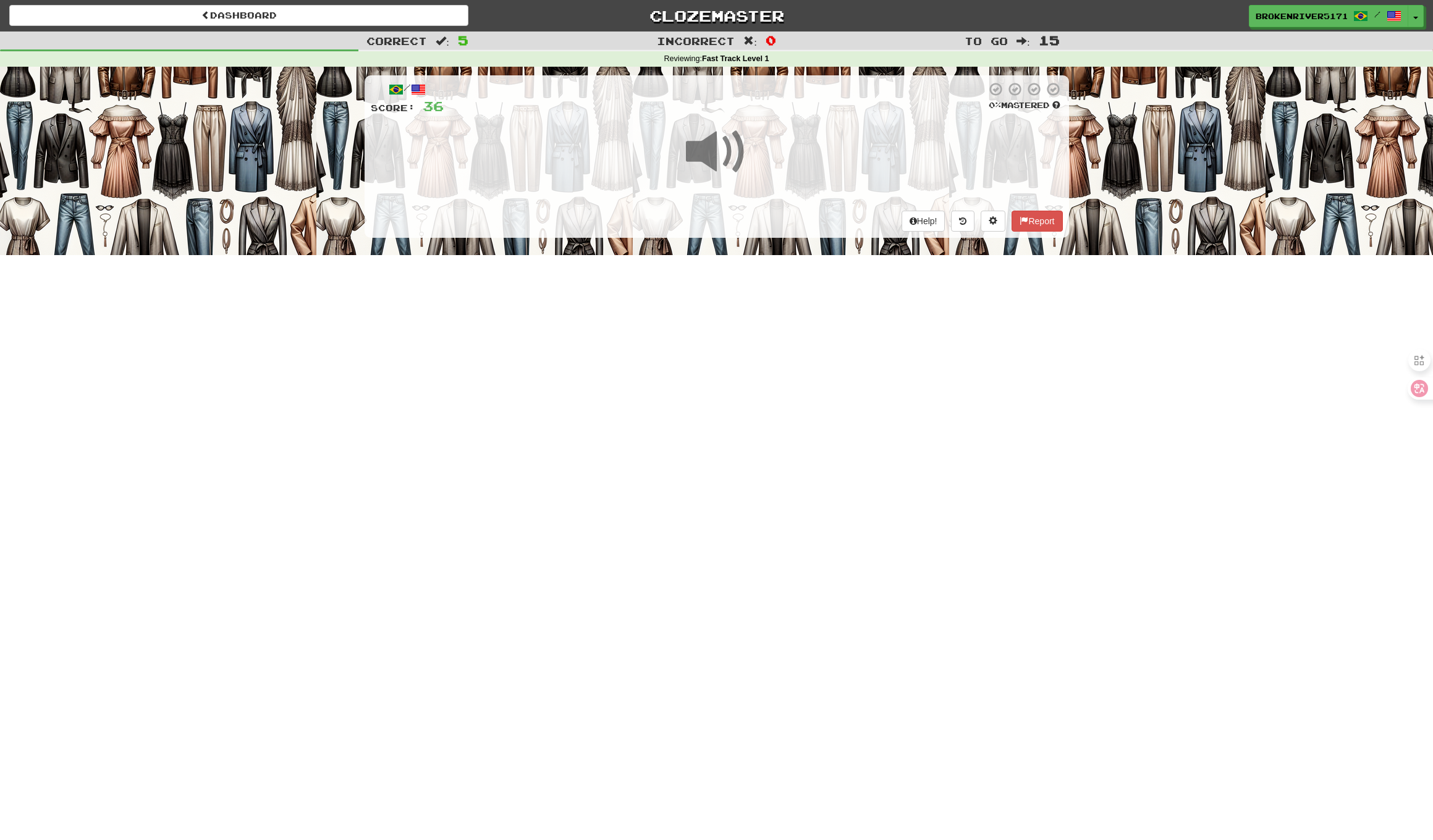
scroll to position [0, 0]
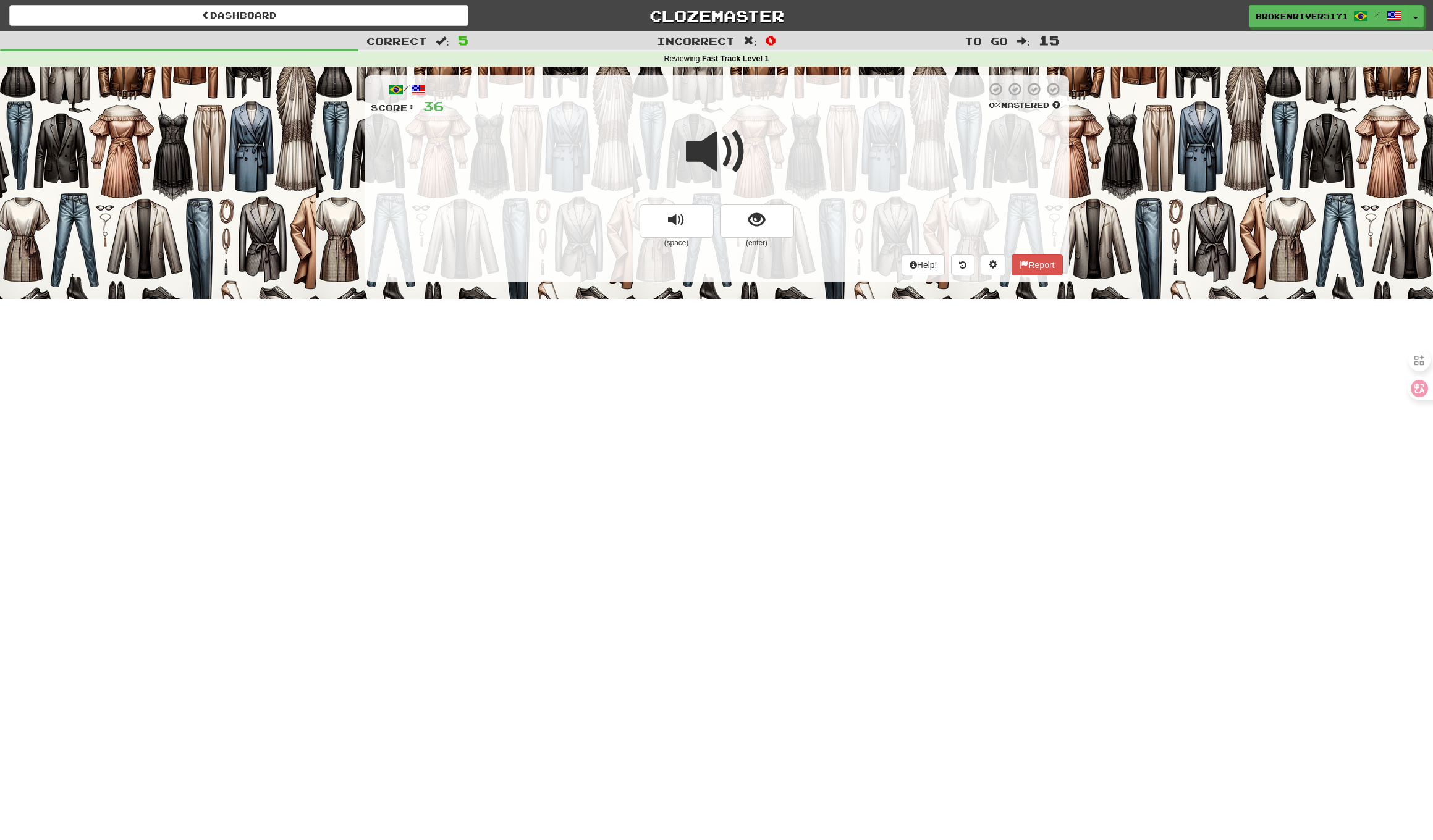
click at [783, 186] on div at bounding box center [716, 160] width 692 height 88
click at [769, 214] on button "show sentence" at bounding box center [756, 220] width 74 height 33
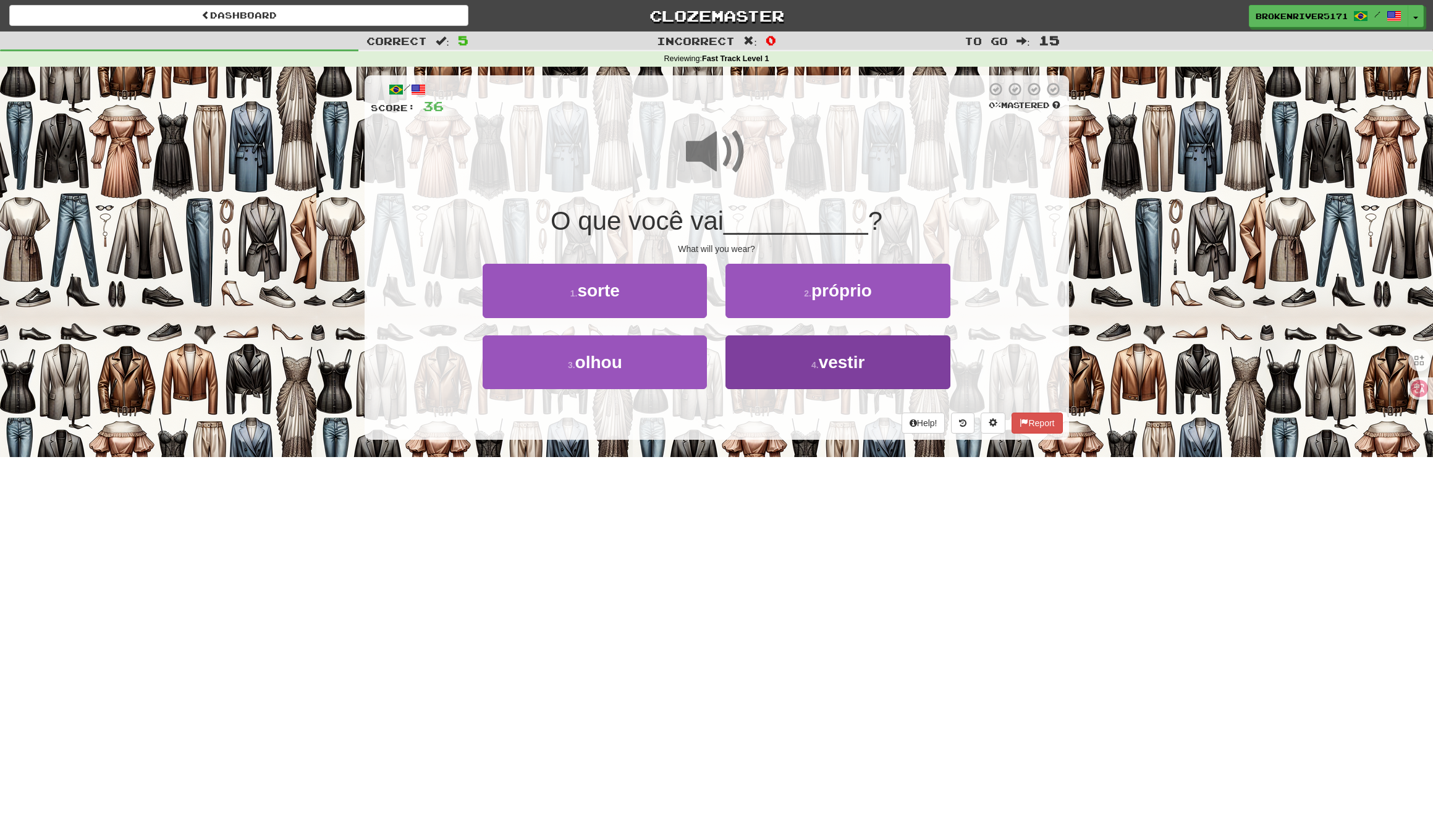
click at [771, 373] on button "4 . vestir" at bounding box center [837, 362] width 224 height 53
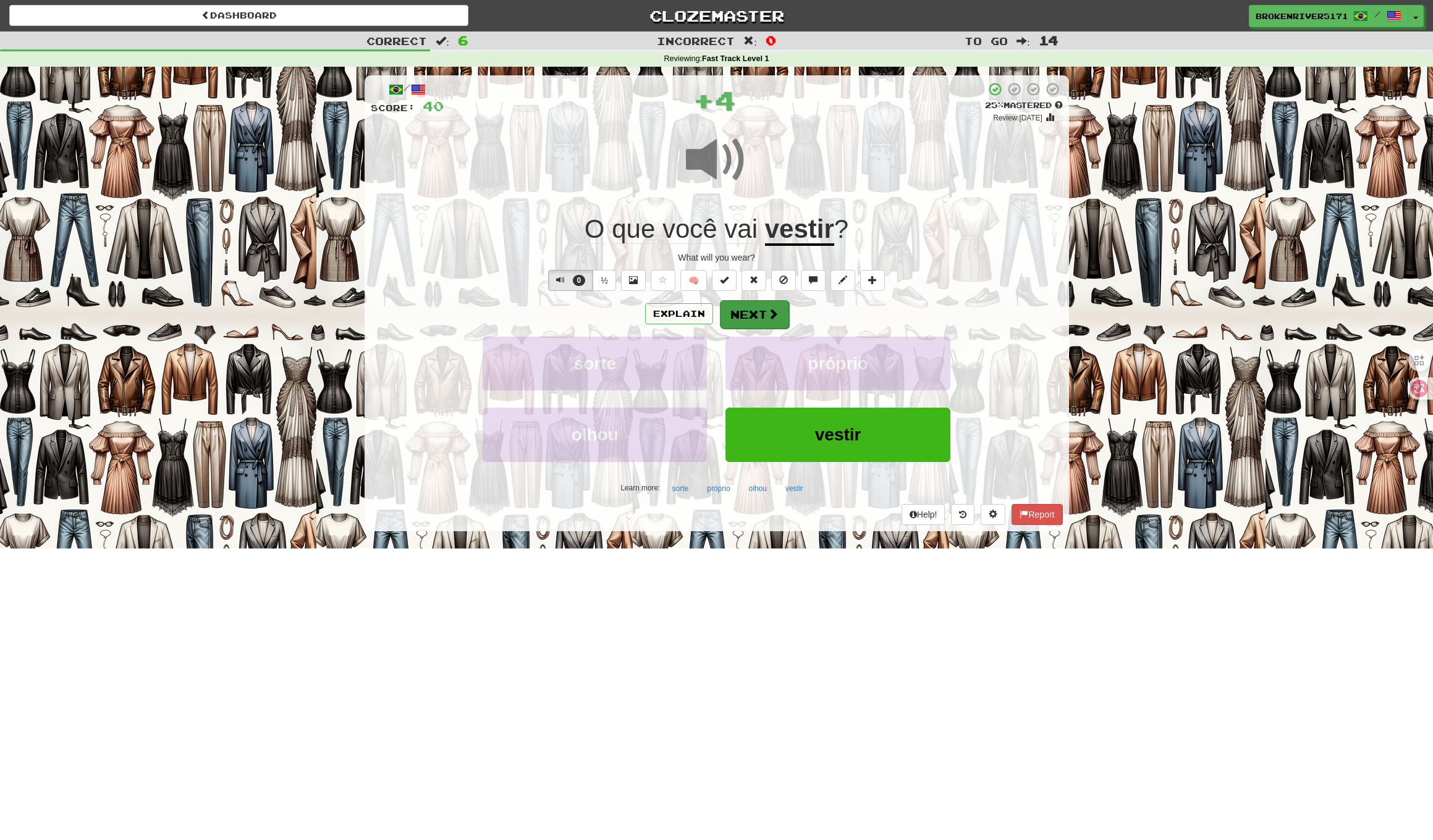
click at [757, 312] on button "Next" at bounding box center [755, 314] width 70 height 29
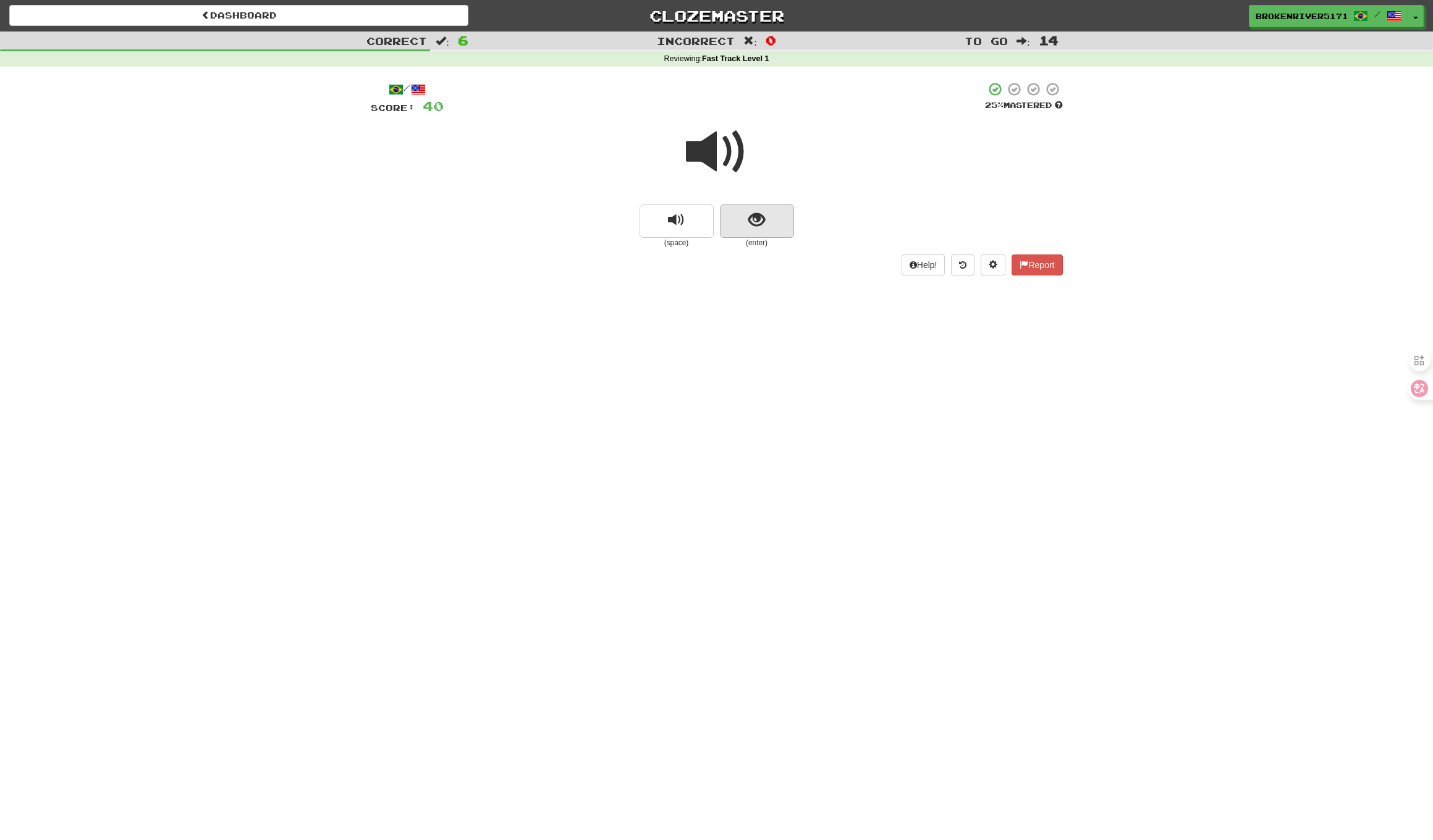
click at [748, 225] on button "show sentence" at bounding box center [756, 220] width 74 height 33
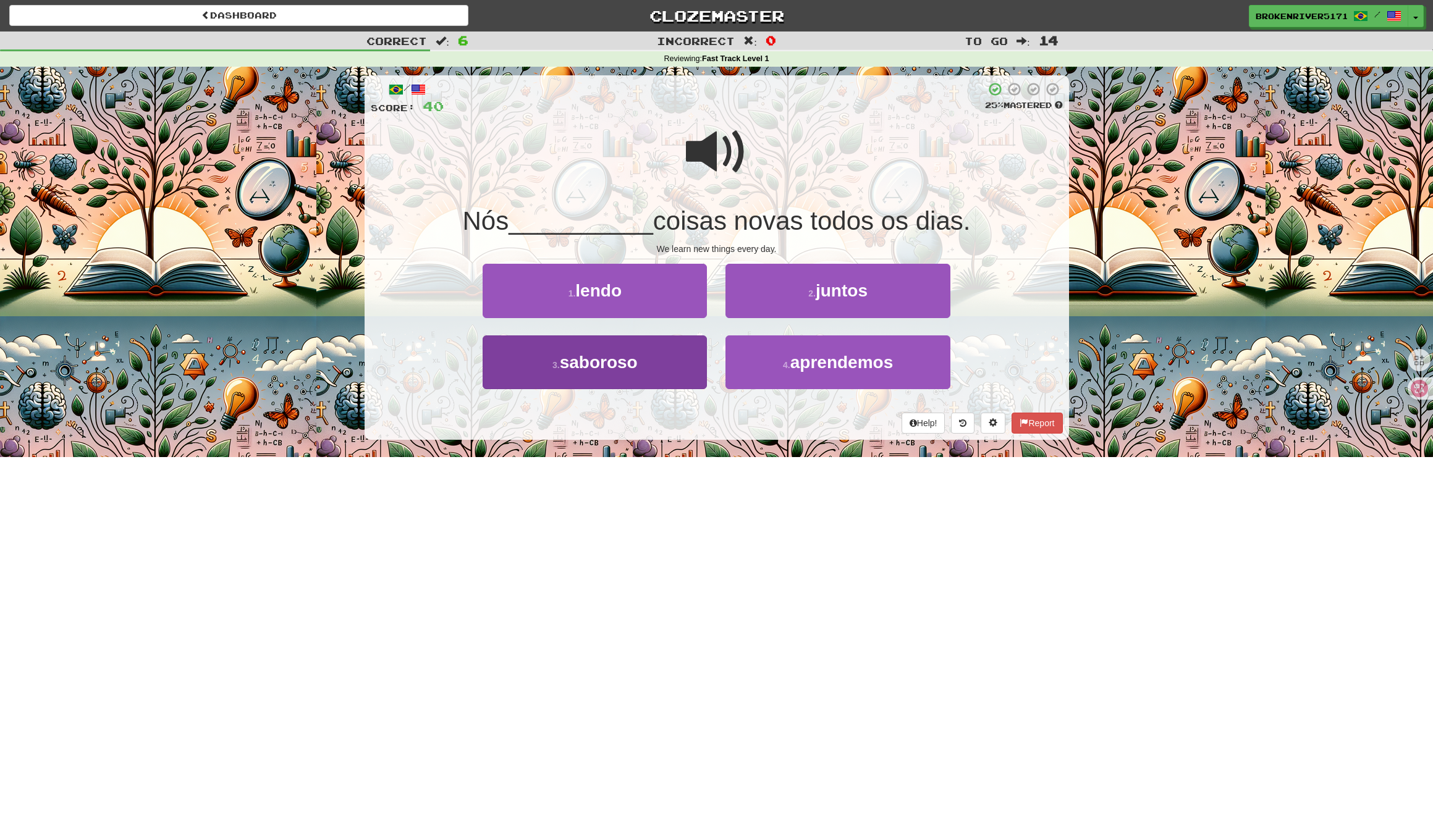
click at [669, 366] on button "3 . saboroso" at bounding box center [594, 362] width 224 height 53
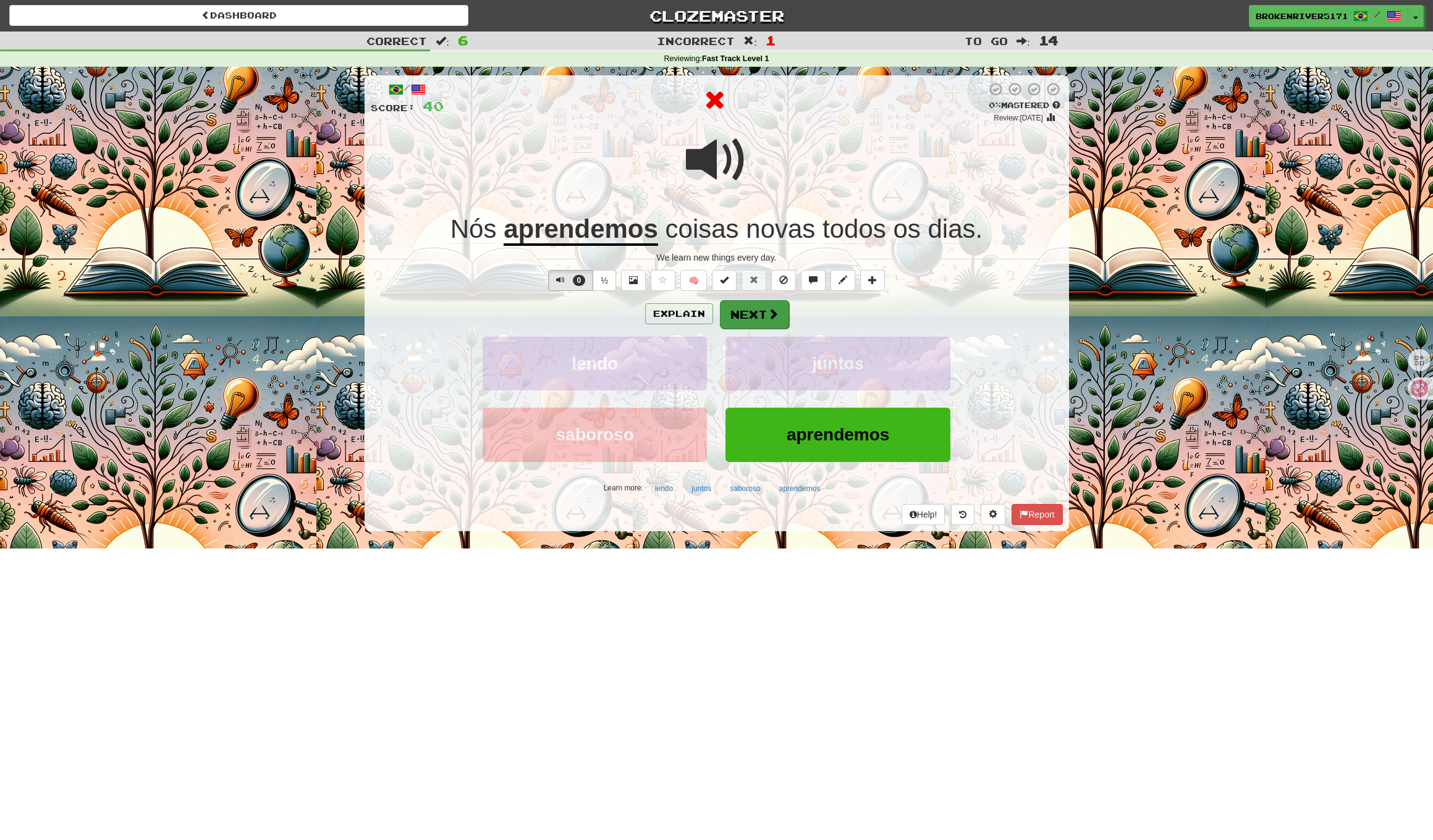
click at [750, 312] on button "Next" at bounding box center [755, 314] width 70 height 29
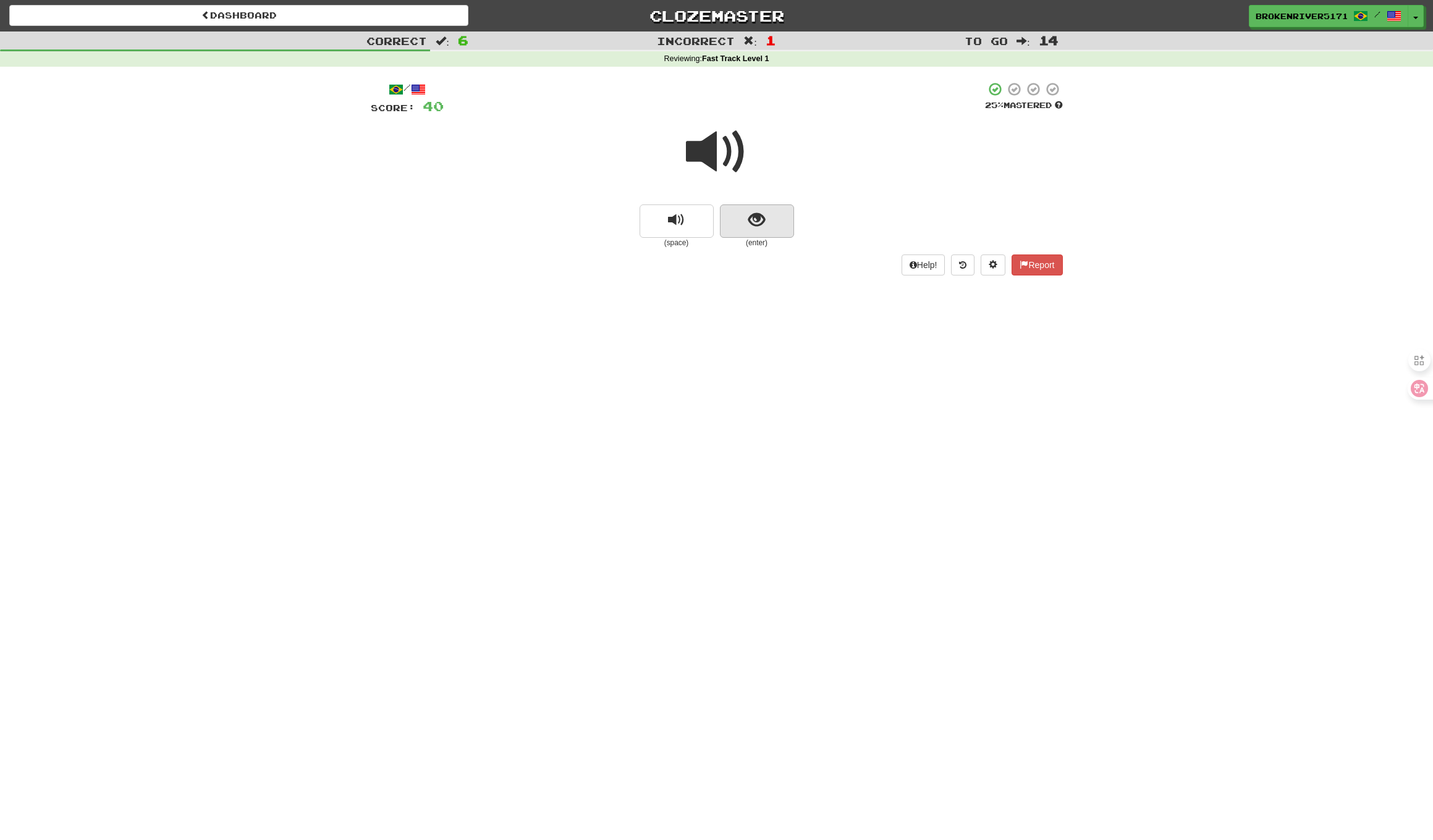
click at [749, 222] on span "show sentence" at bounding box center [756, 220] width 17 height 17
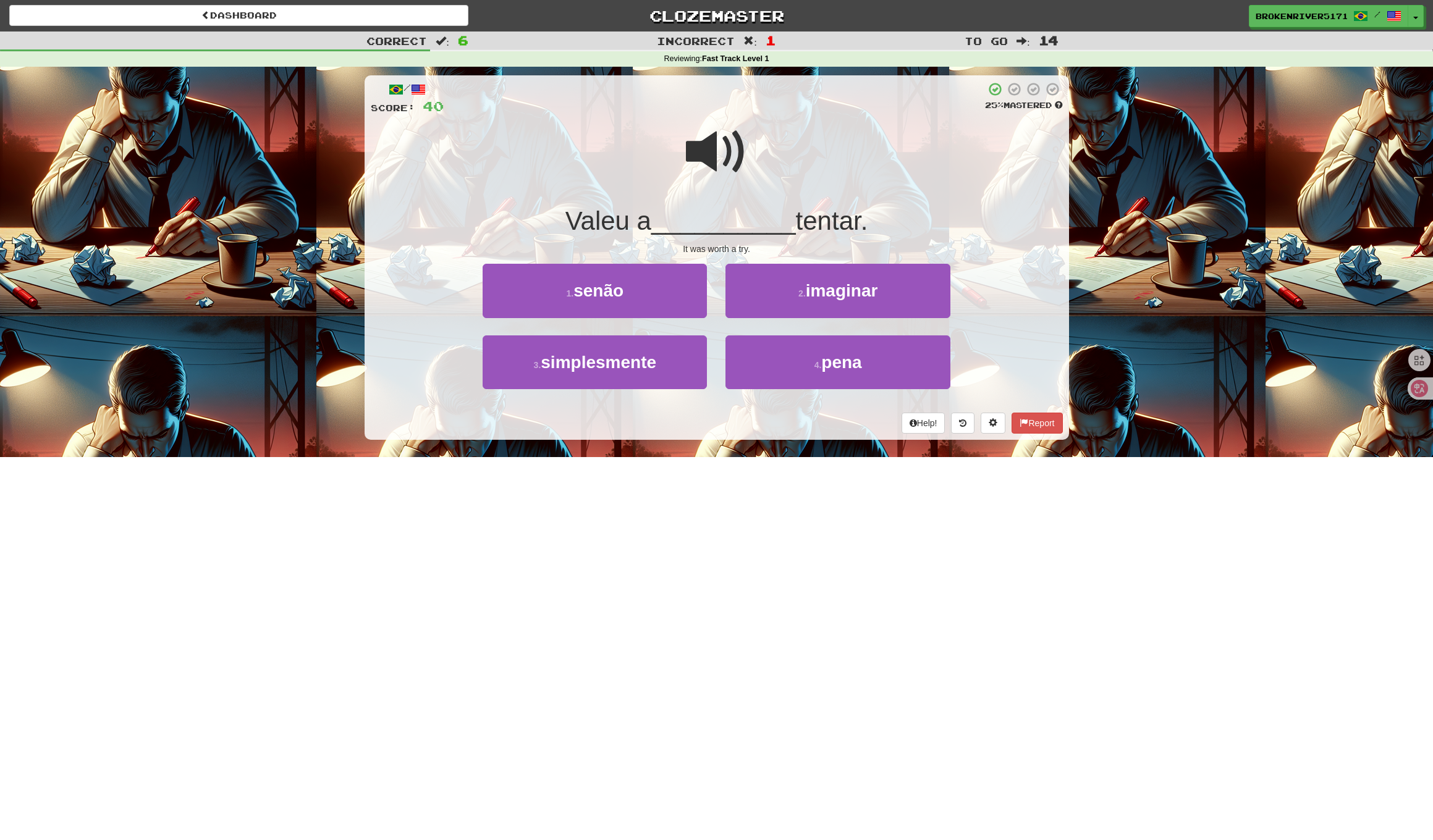
click at [731, 434] on div "/ Score: 40 25 % Mastered Valeu a __________ tentar. It was worth a try. 1 . se…" at bounding box center [716, 258] width 705 height 364
click at [711, 429] on div "Help! Report" at bounding box center [716, 423] width 692 height 21
drag, startPoint x: 667, startPoint y: 374, endPoint x: 703, endPoint y: 375, distance: 36.0
click at [671, 375] on button "3 . simplesmente" at bounding box center [594, 362] width 224 height 53
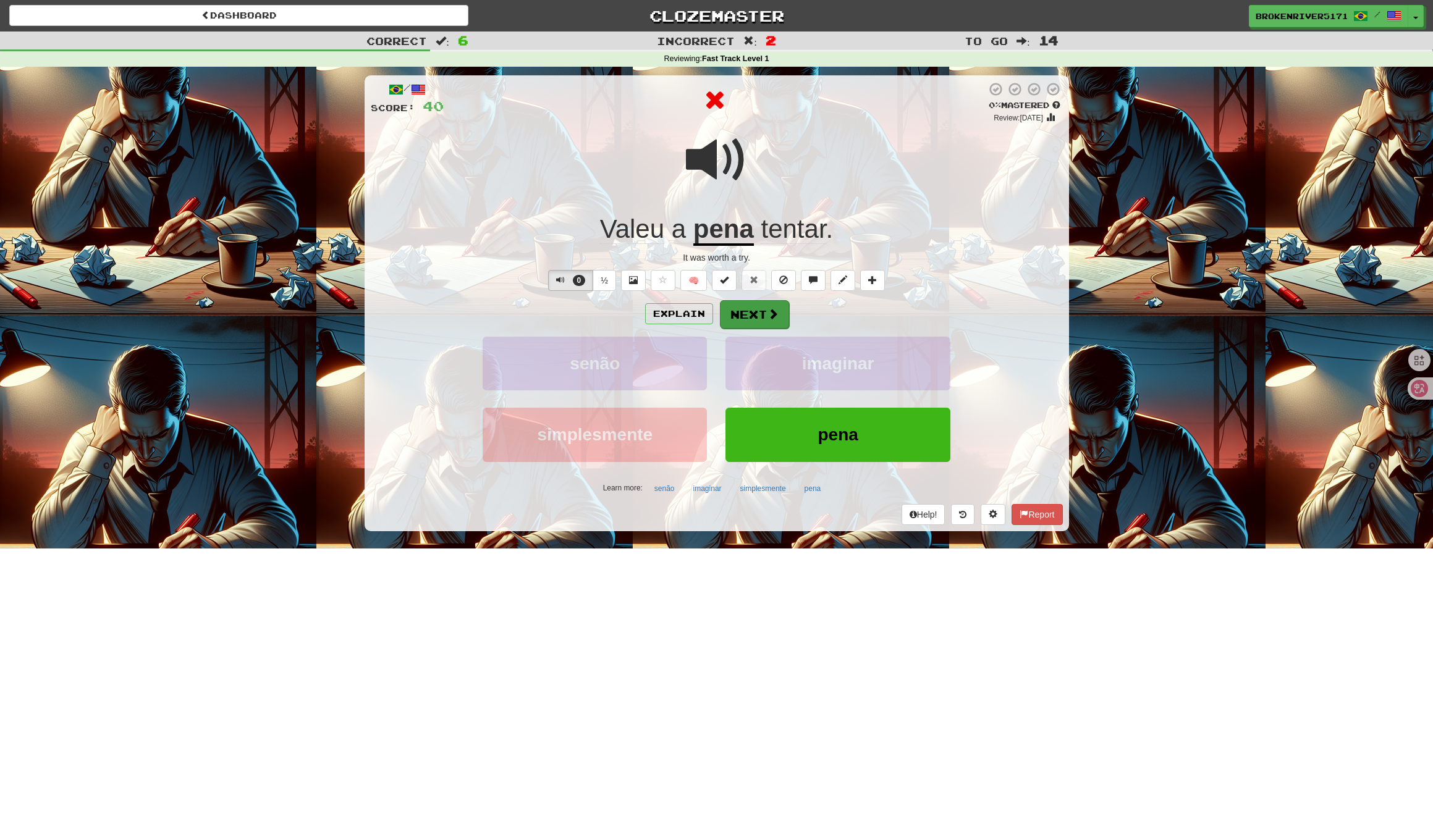
click at [763, 315] on button "Next" at bounding box center [755, 314] width 70 height 29
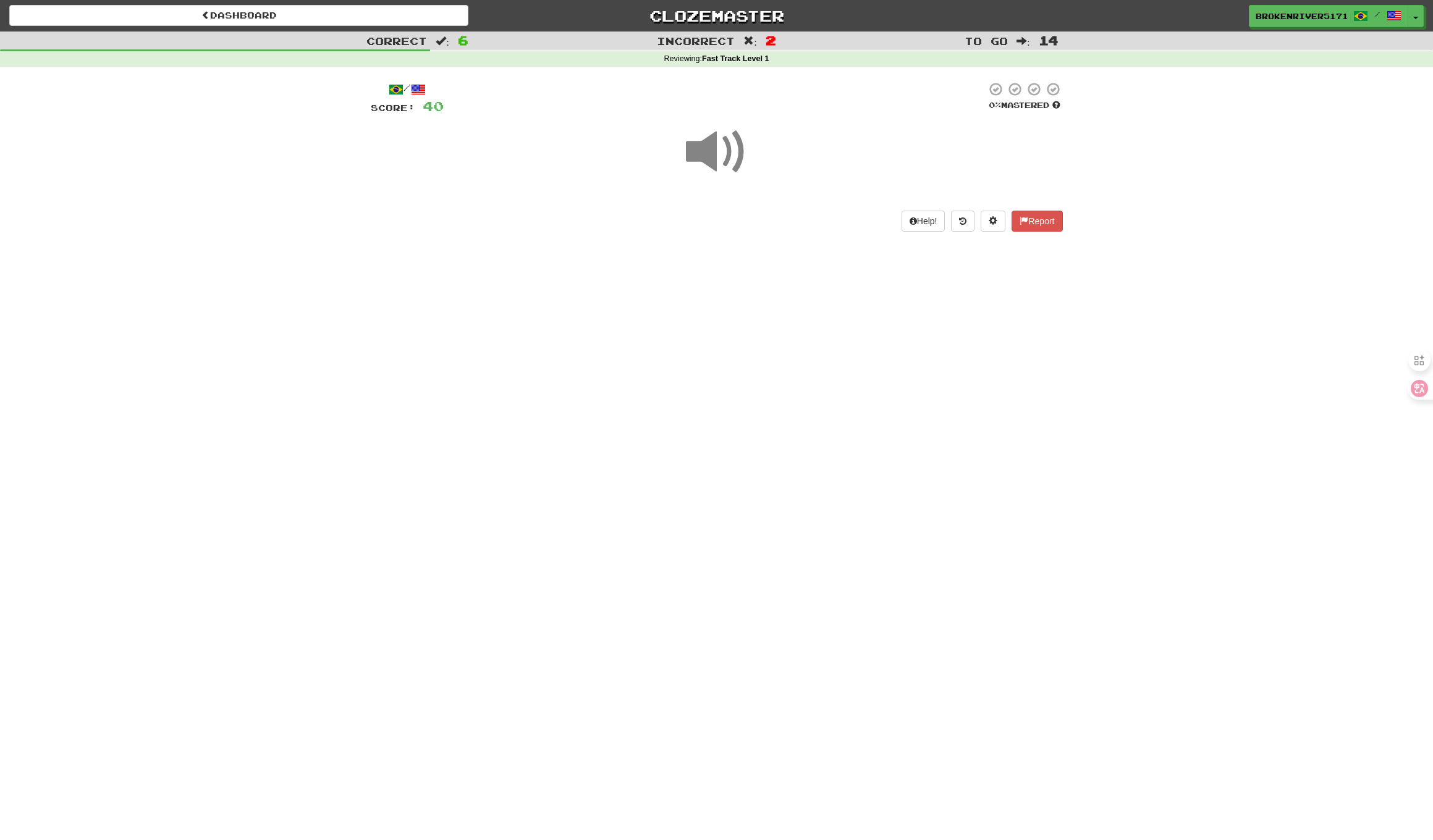
drag, startPoint x: 733, startPoint y: 412, endPoint x: 743, endPoint y: 398, distance: 17.2
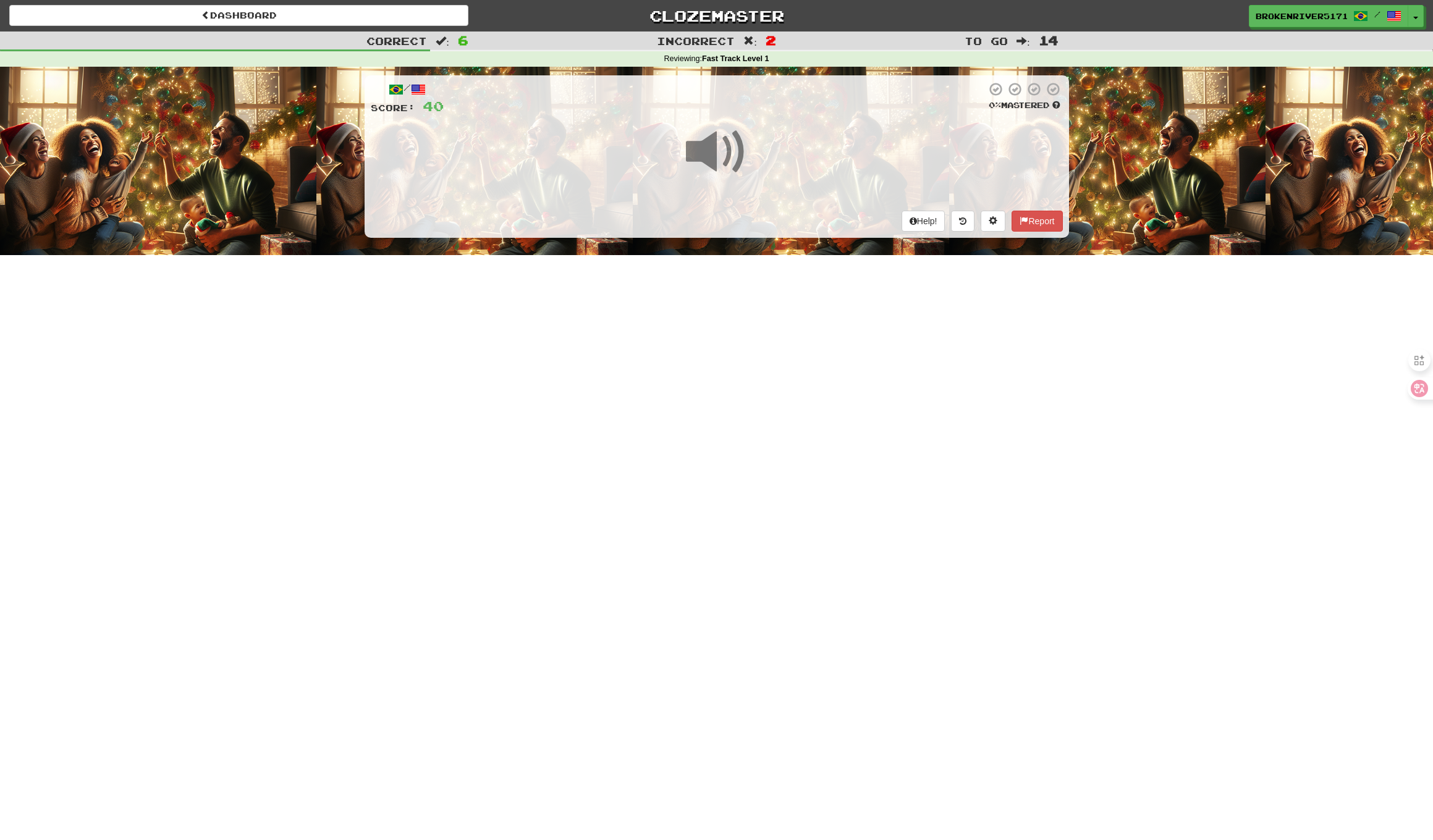
click at [735, 409] on div "Dashboard Clozemaster BrokenRiver5171 / Toggle Dropdown Dashboard Leaderboard A…" at bounding box center [716, 420] width 1433 height 840
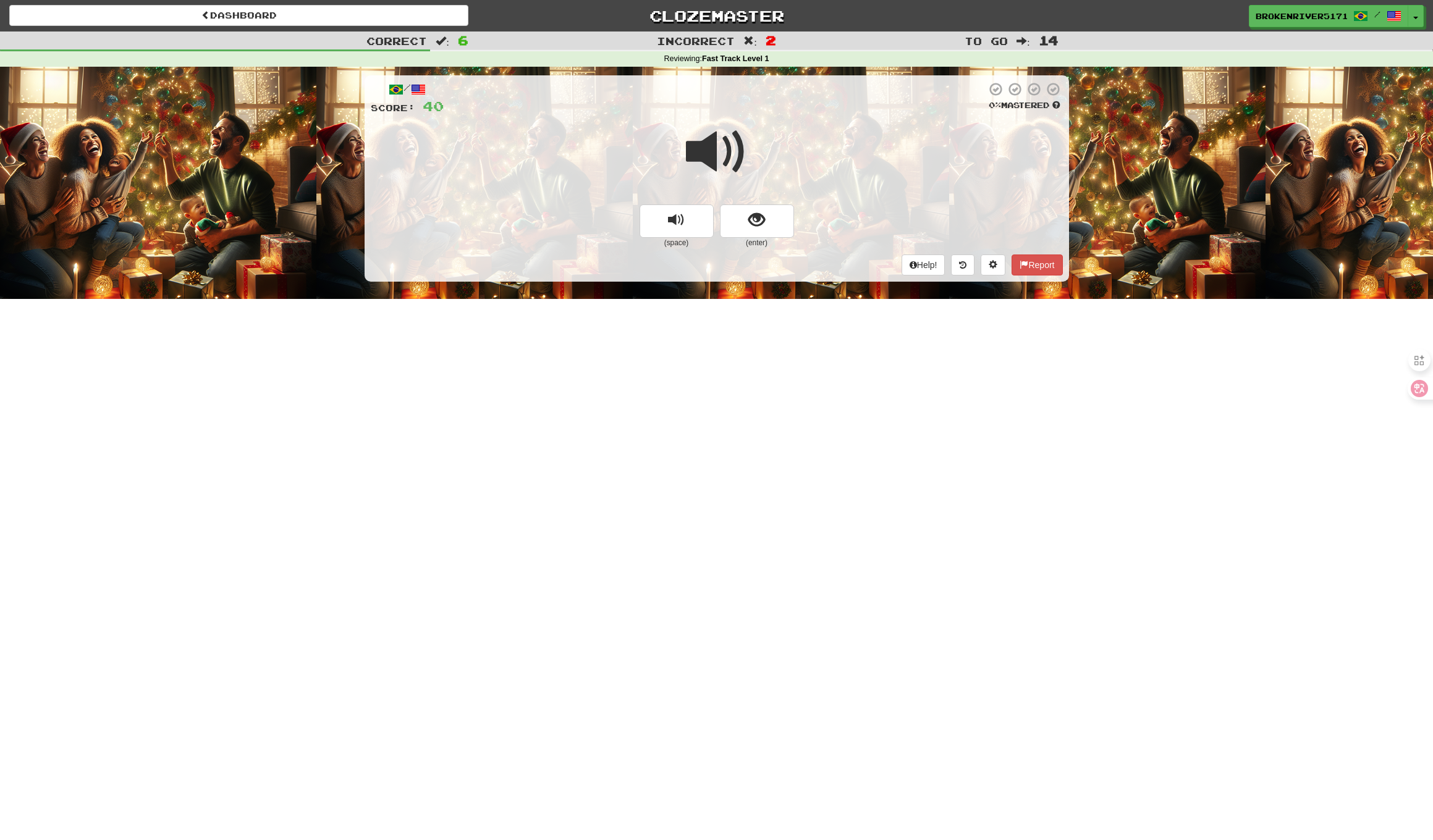
click at [783, 195] on div at bounding box center [716, 160] width 692 height 88
click at [768, 223] on button "show sentence" at bounding box center [756, 220] width 74 height 33
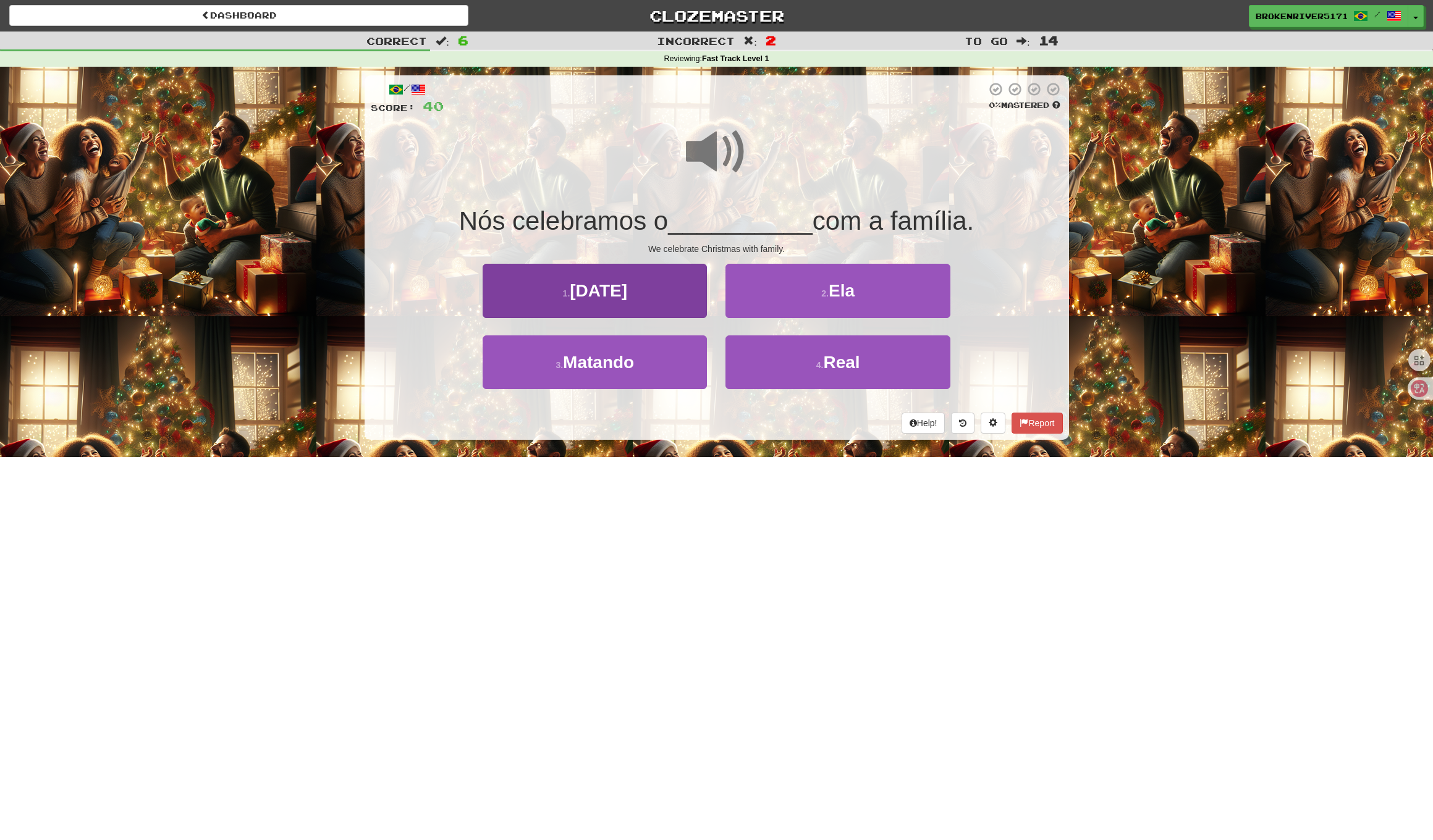
click at [666, 297] on button "1 . Natal" at bounding box center [594, 290] width 224 height 53
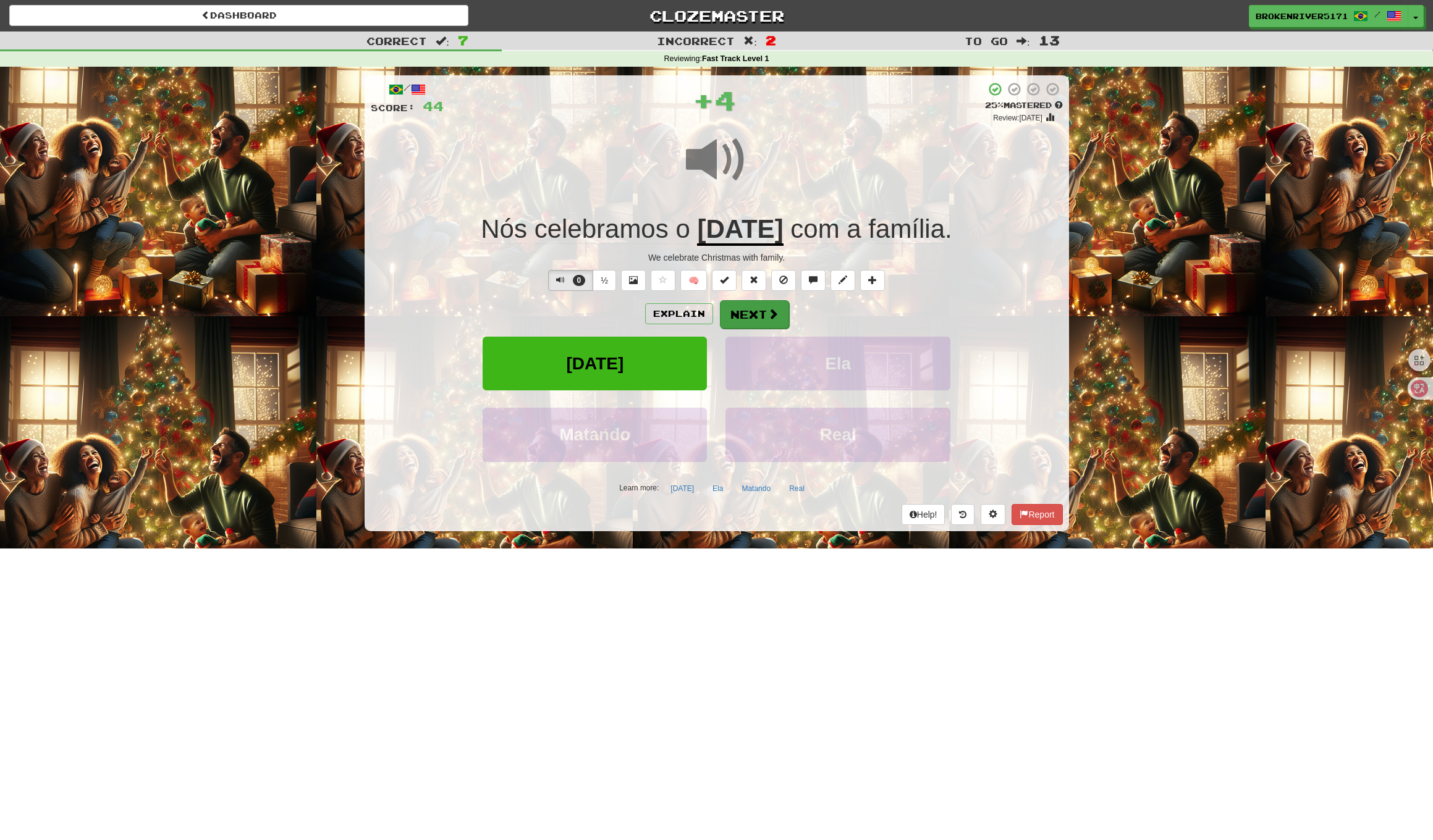
click at [761, 311] on button "Next" at bounding box center [755, 314] width 70 height 29
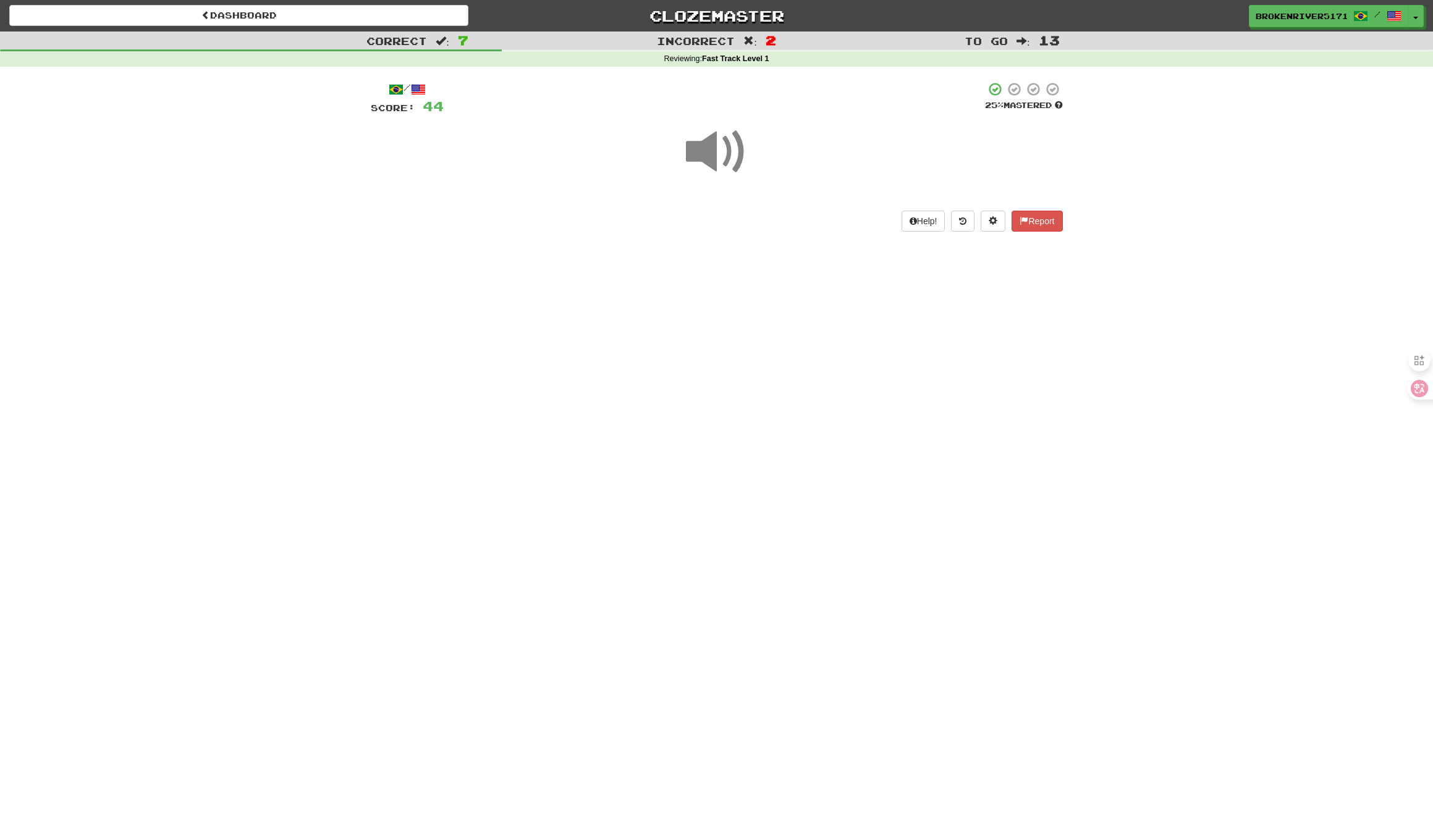
click at [753, 376] on div "Dashboard Clozemaster BrokenRiver5171 / Toggle Dropdown Dashboard Leaderboard A…" at bounding box center [716, 420] width 1433 height 840
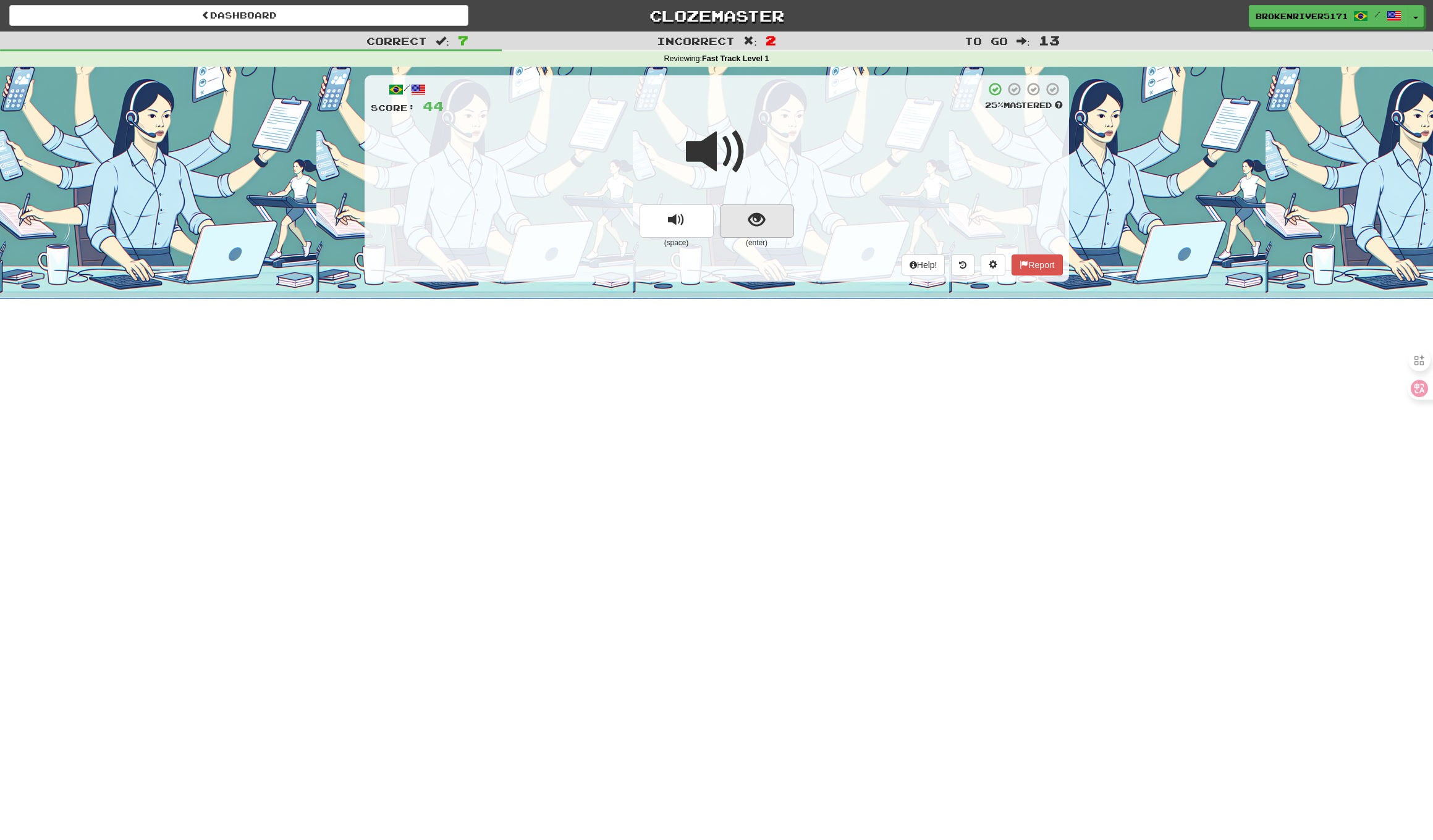
click at [765, 226] on button "show sentence" at bounding box center [756, 220] width 74 height 33
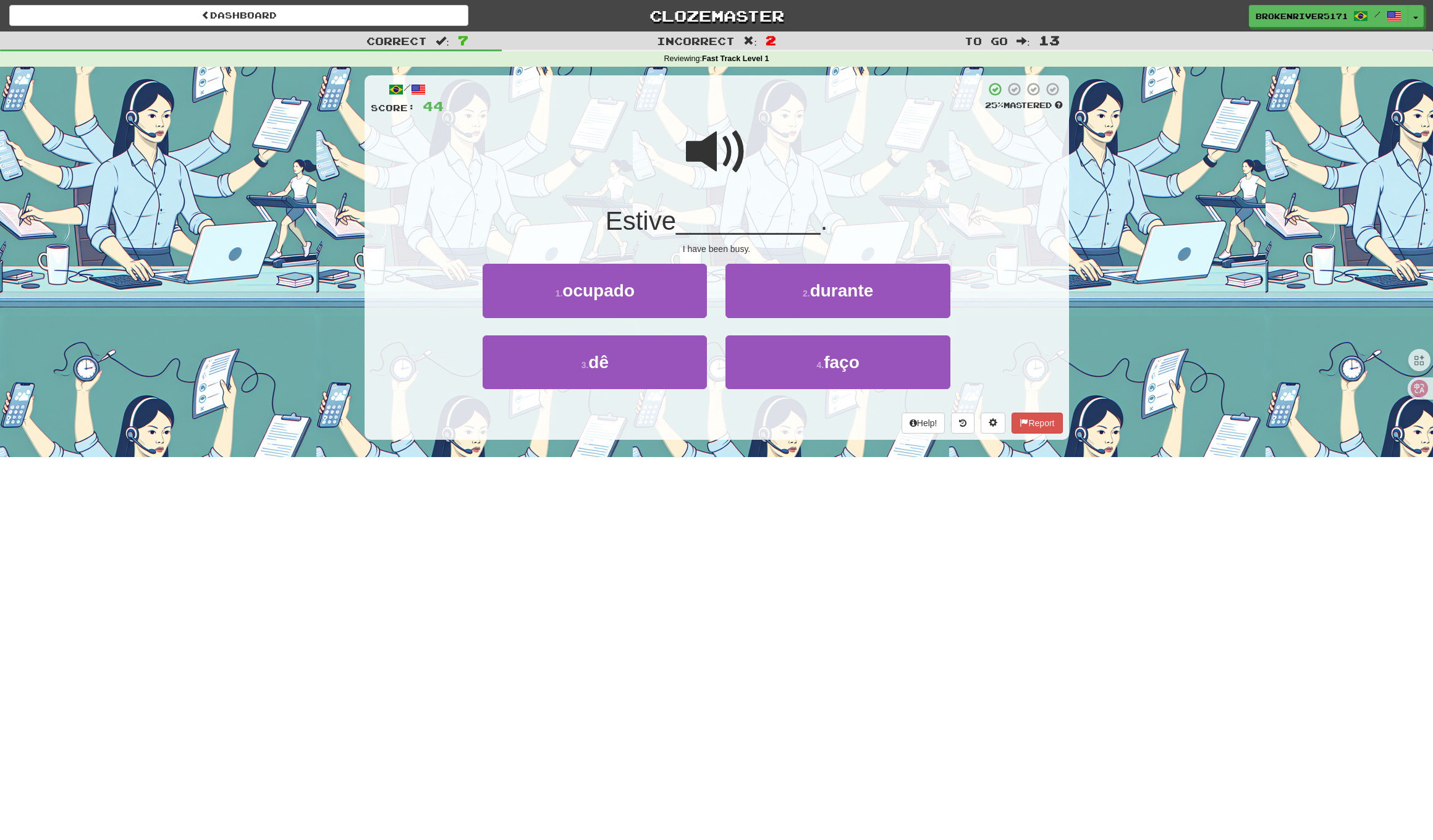
click at [723, 438] on div "/ Score: 44 25 % Mastered Estive __________ . I have been busy. 1 . ocupado 2 .…" at bounding box center [716, 262] width 705 height 390
click at [664, 313] on button "1 . ocupado" at bounding box center [594, 290] width 224 height 53
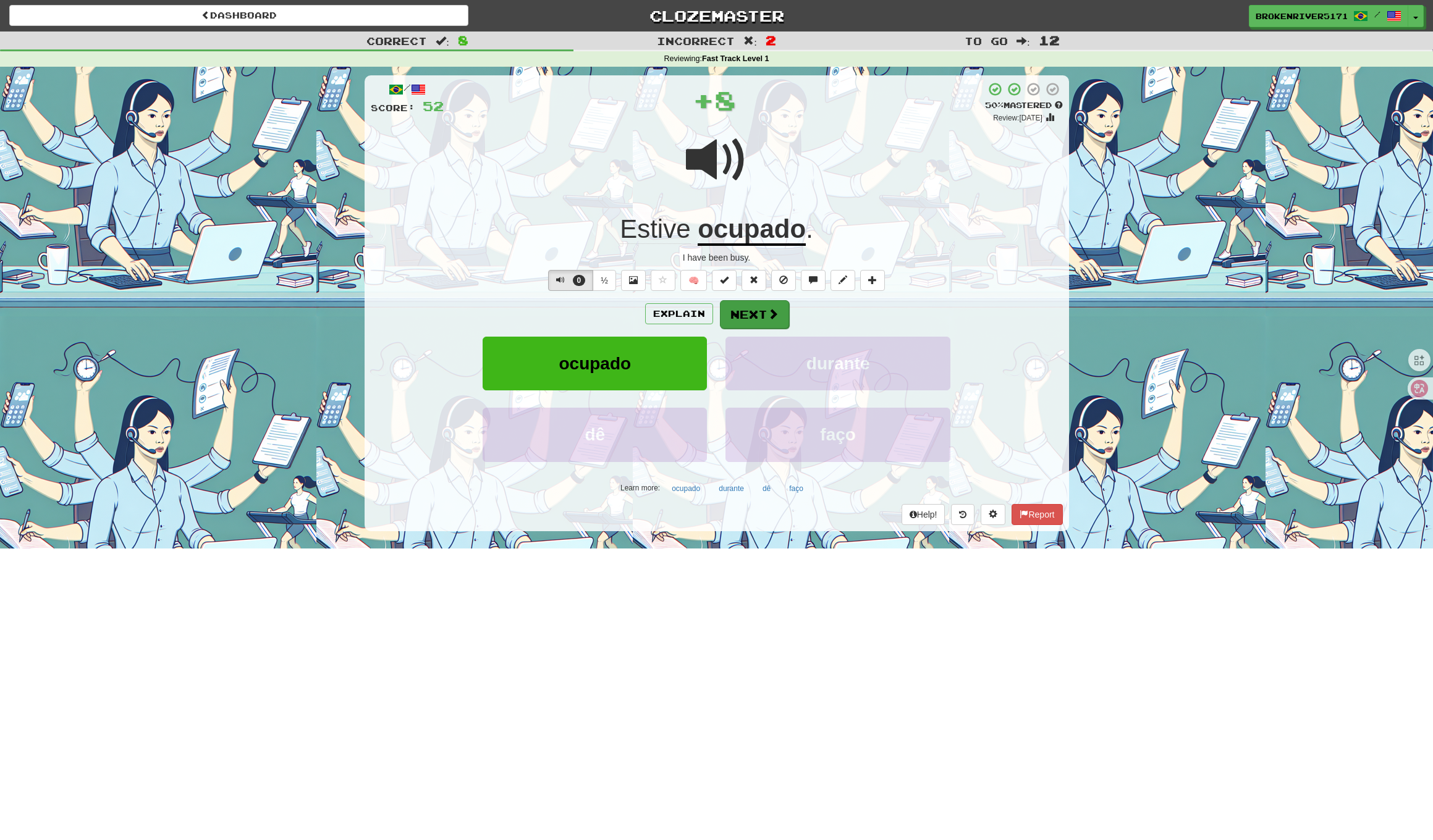
click at [751, 319] on button "Next" at bounding box center [755, 314] width 70 height 29
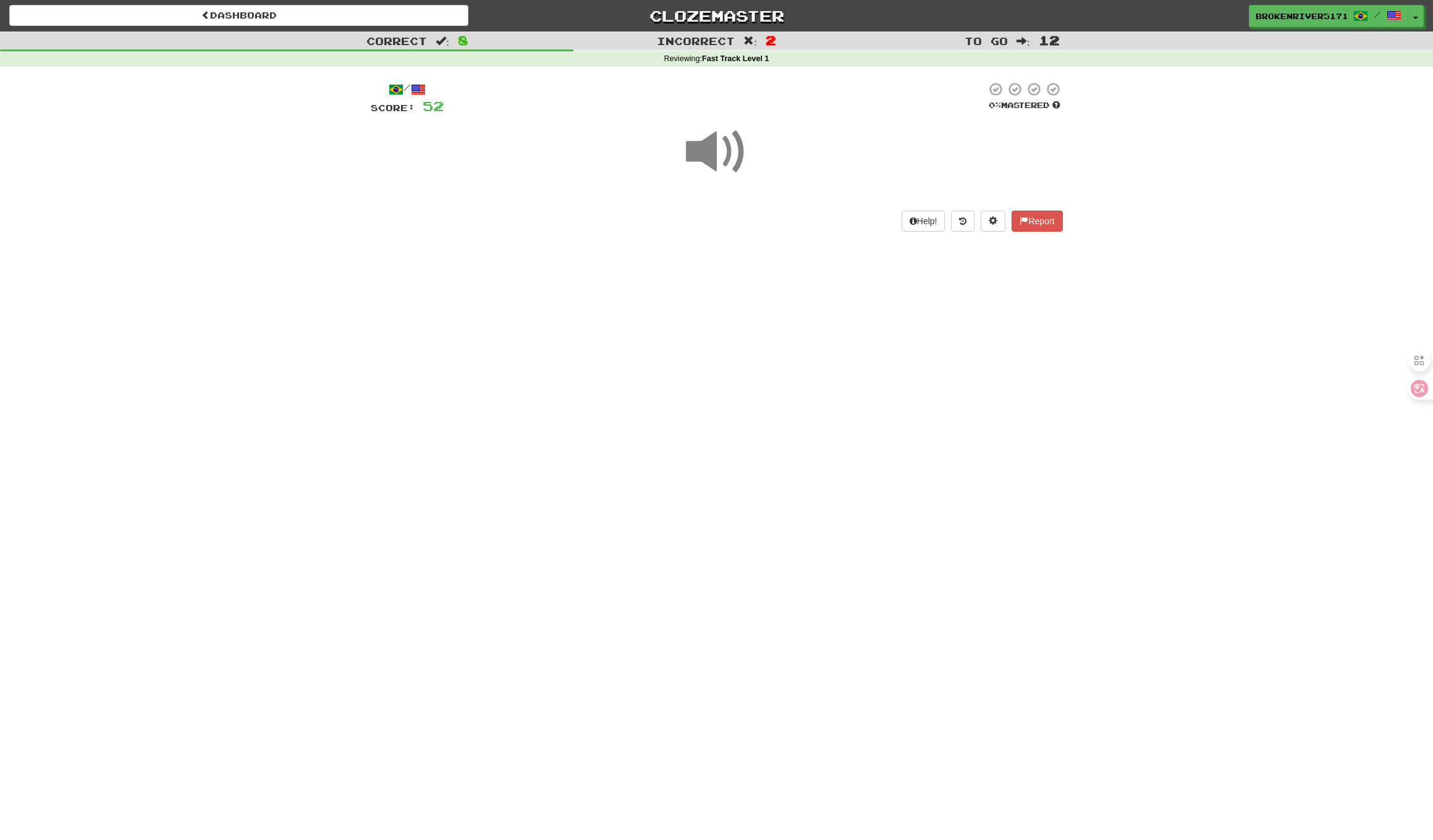
drag, startPoint x: 722, startPoint y: 426, endPoint x: 741, endPoint y: 396, distance: 35.5
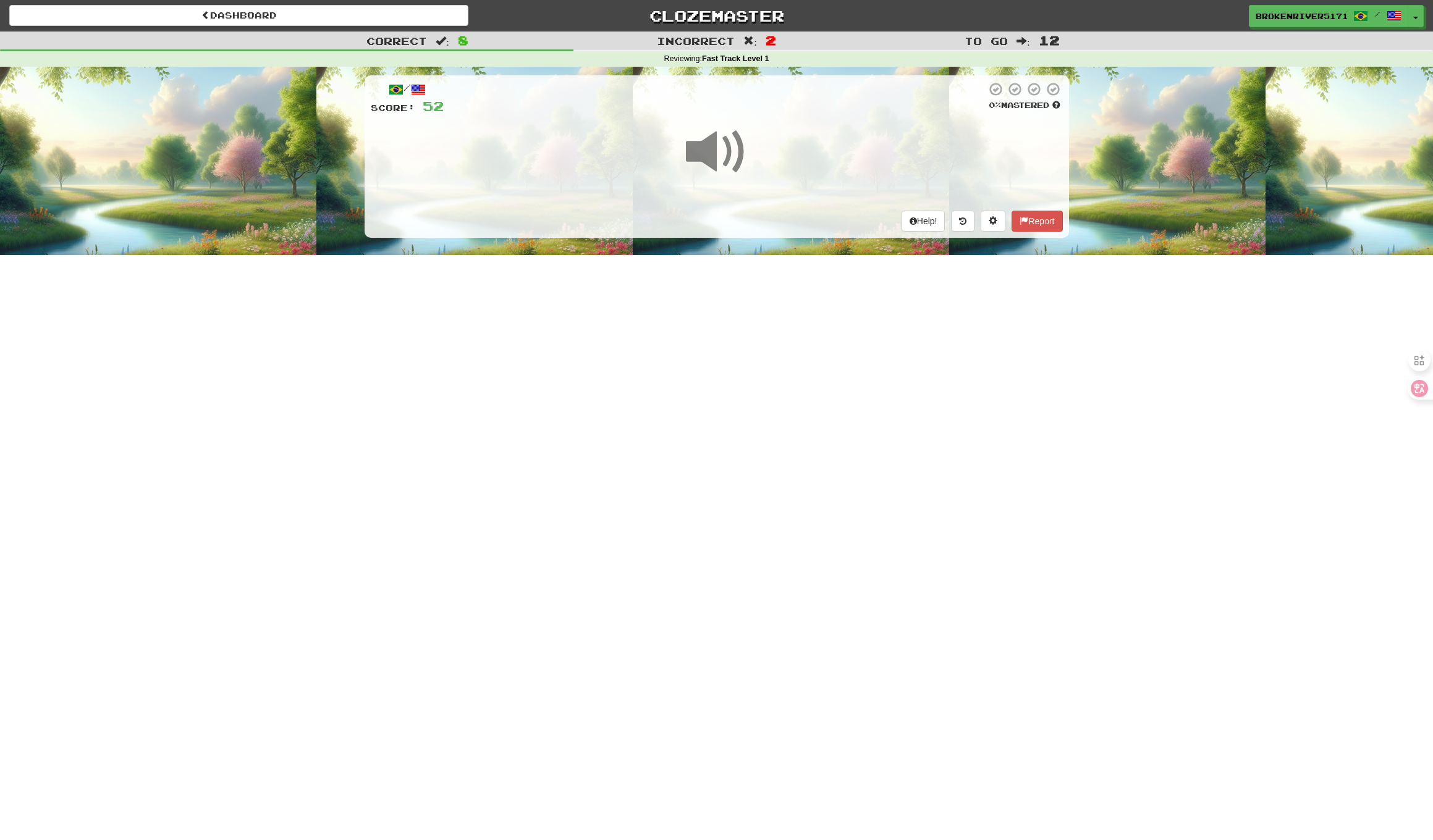
click at [722, 426] on div "Dashboard Clozemaster BrokenRiver5171 / Toggle Dropdown Dashboard Leaderboard A…" at bounding box center [716, 420] width 1433 height 840
click at [741, 396] on div "Dashboard Clozemaster BrokenRiver5171 / Toggle Dropdown Dashboard Leaderboard A…" at bounding box center [716, 420] width 1433 height 840
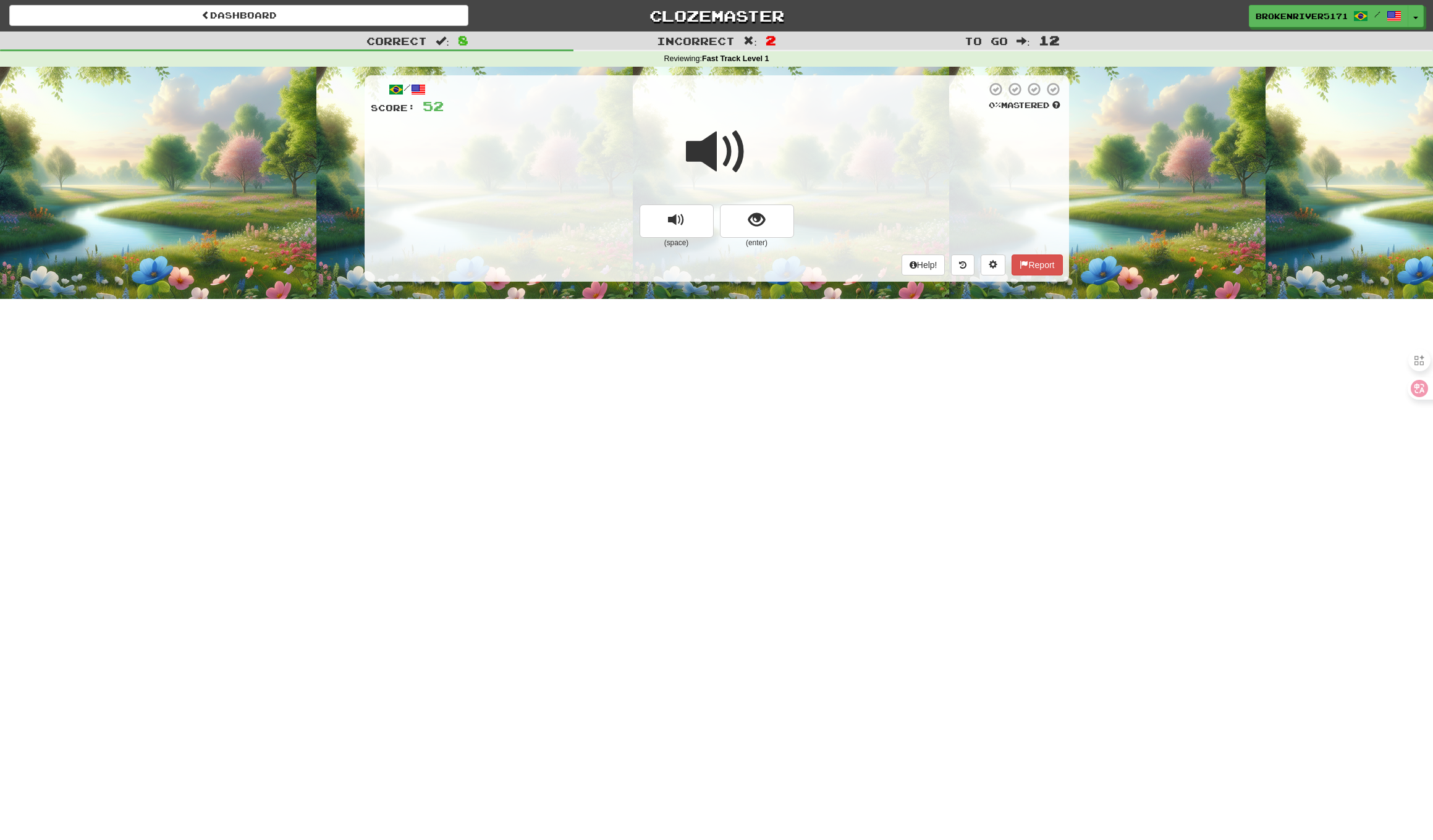
click at [772, 238] on small "(enter)" at bounding box center [756, 243] width 74 height 10
click at [773, 228] on button "show sentence" at bounding box center [756, 220] width 74 height 33
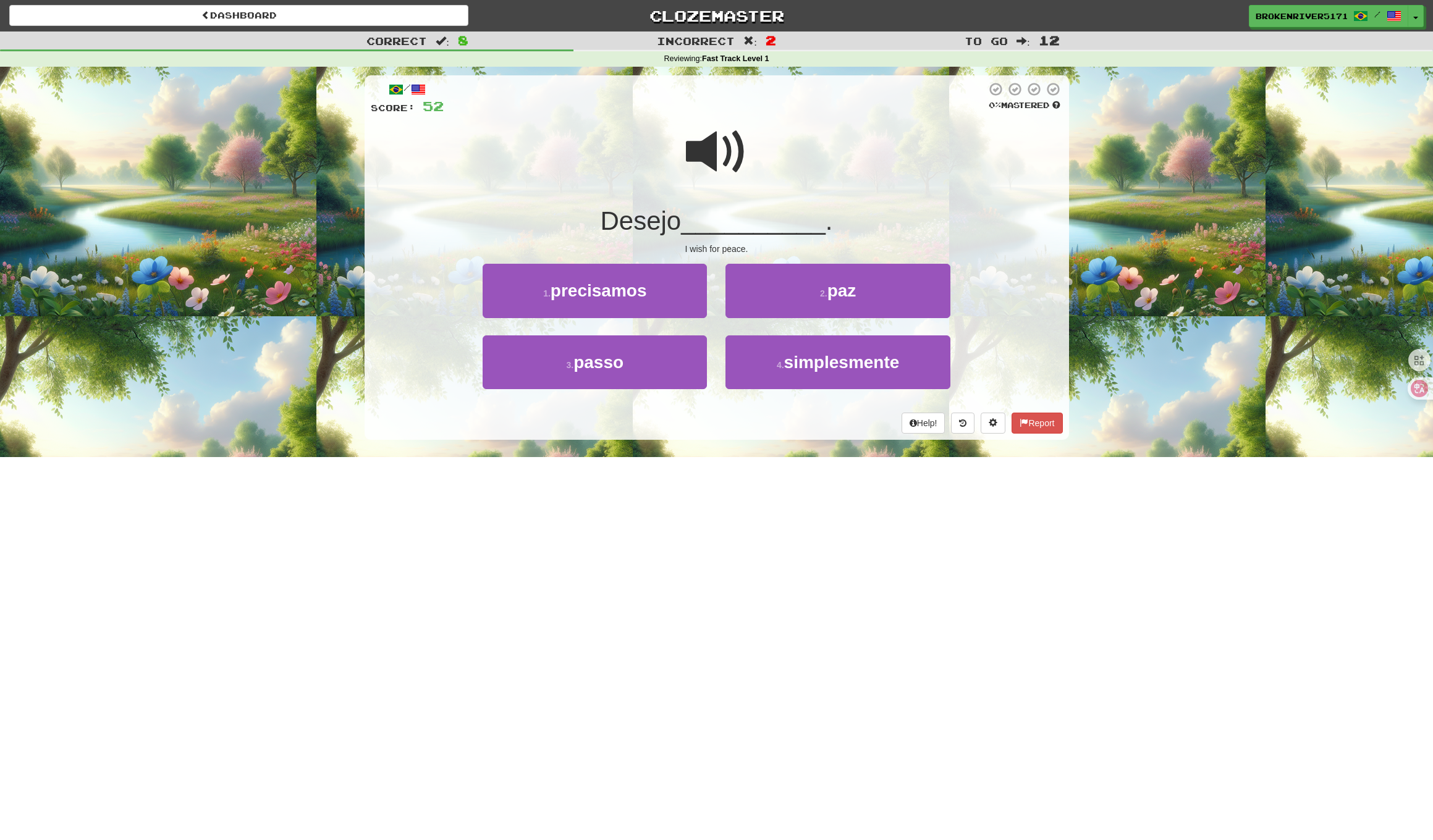
click at [755, 440] on div "/ Score: 52 0 % Mastered Desejo __________ . I wish for peace. 1 . precisamos 2…" at bounding box center [716, 262] width 705 height 390
drag, startPoint x: 753, startPoint y: 431, endPoint x: 819, endPoint y: 323, distance: 126.6
click at [757, 426] on div "Help! Report" at bounding box center [716, 423] width 692 height 21
click at [825, 275] on button "2 . paz" at bounding box center [837, 290] width 224 height 53
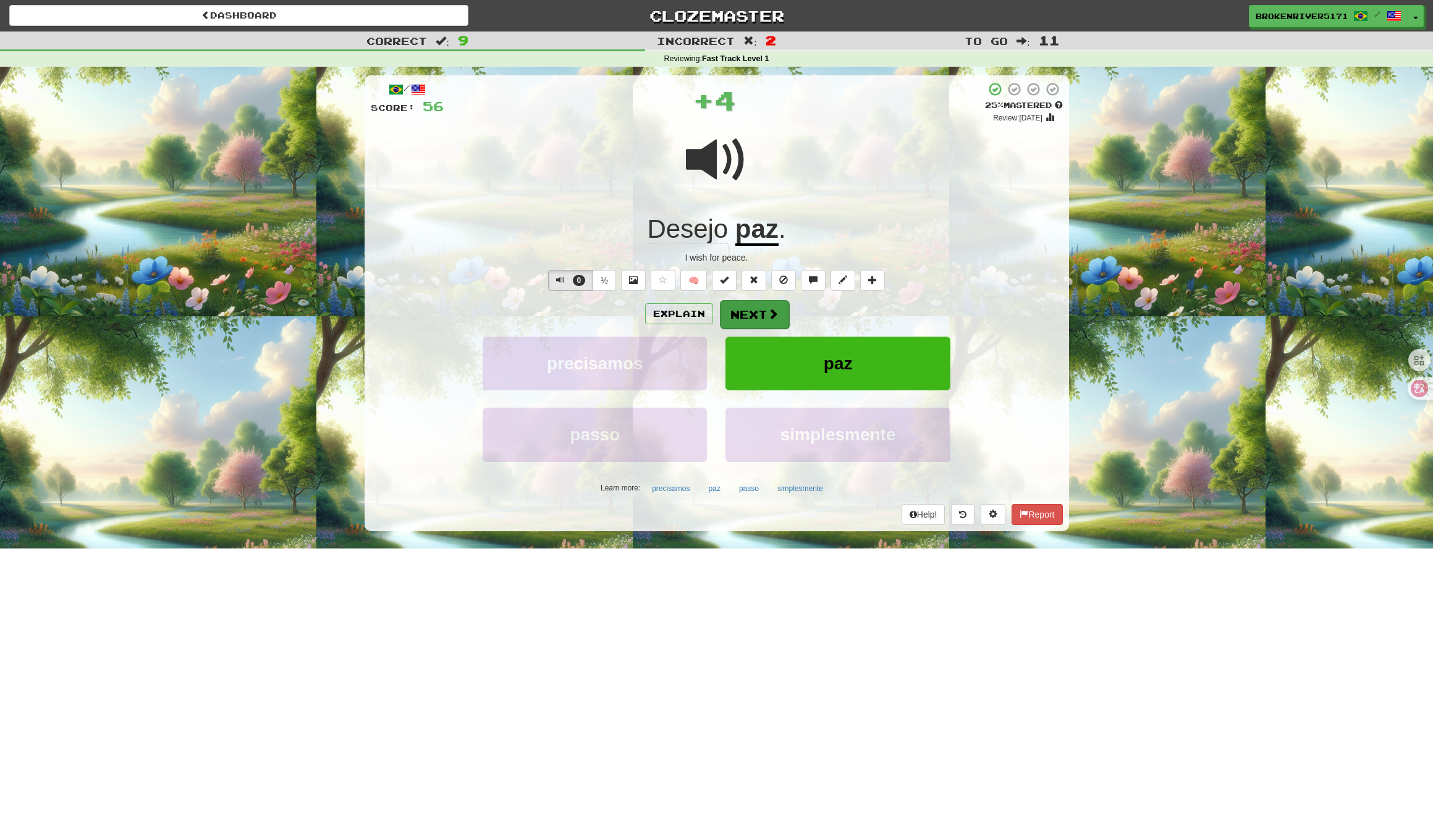
click at [774, 318] on span at bounding box center [772, 314] width 11 height 11
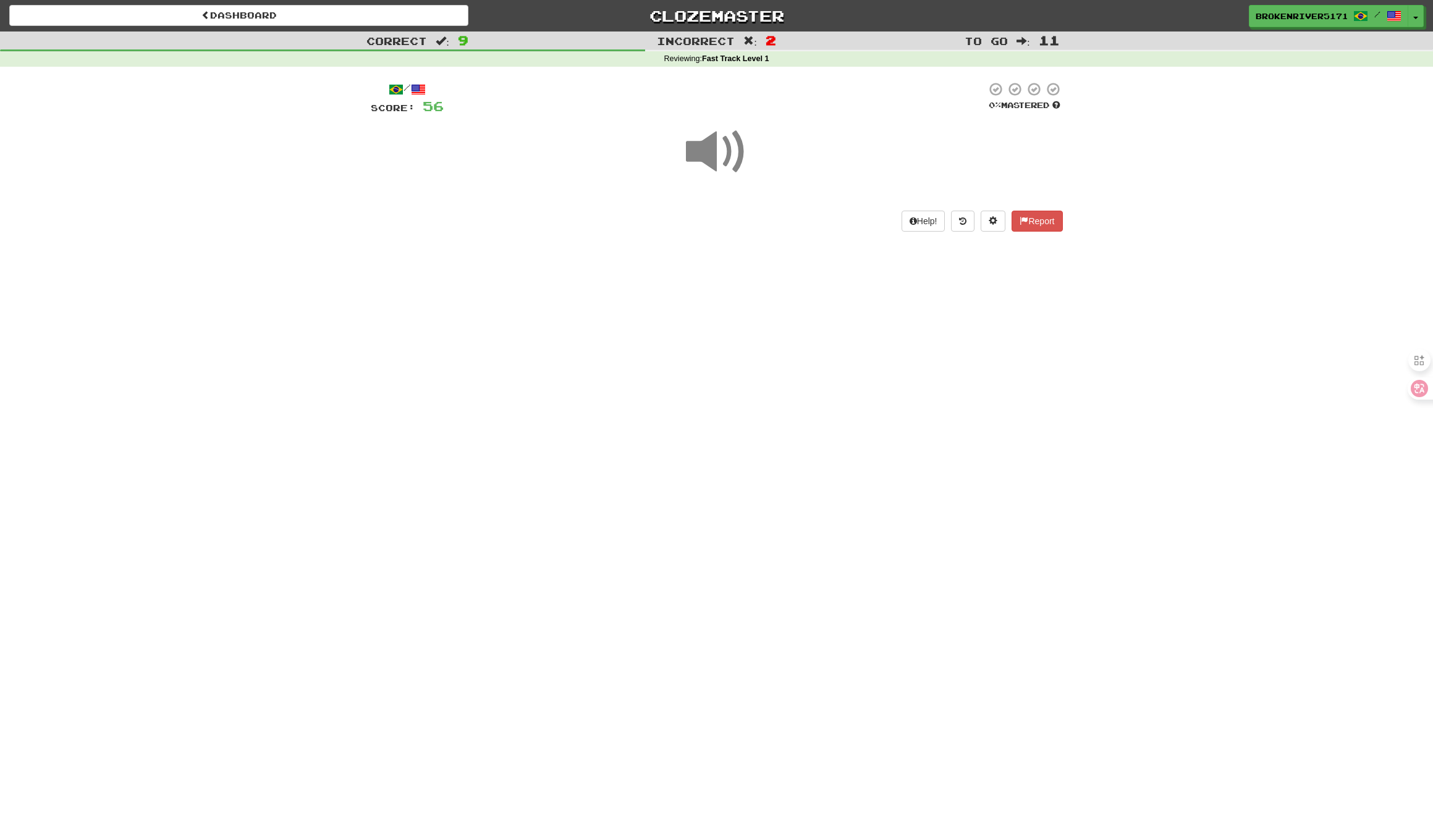
click at [794, 376] on div "Dashboard Clozemaster BrokenRiver5171 / Toggle Dropdown Dashboard Leaderboard A…" at bounding box center [716, 420] width 1433 height 840
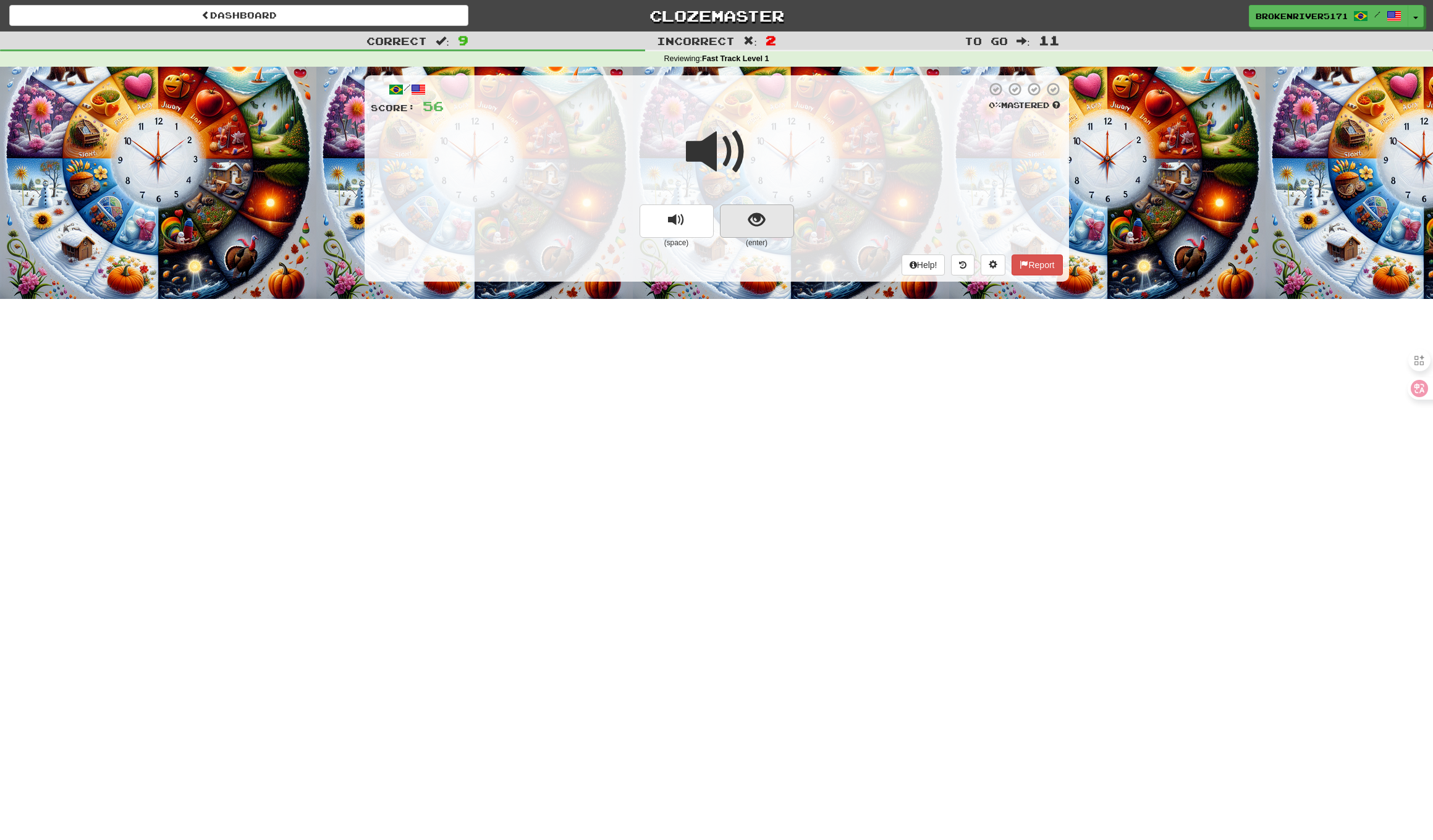
click at [745, 230] on button "show sentence" at bounding box center [756, 220] width 74 height 33
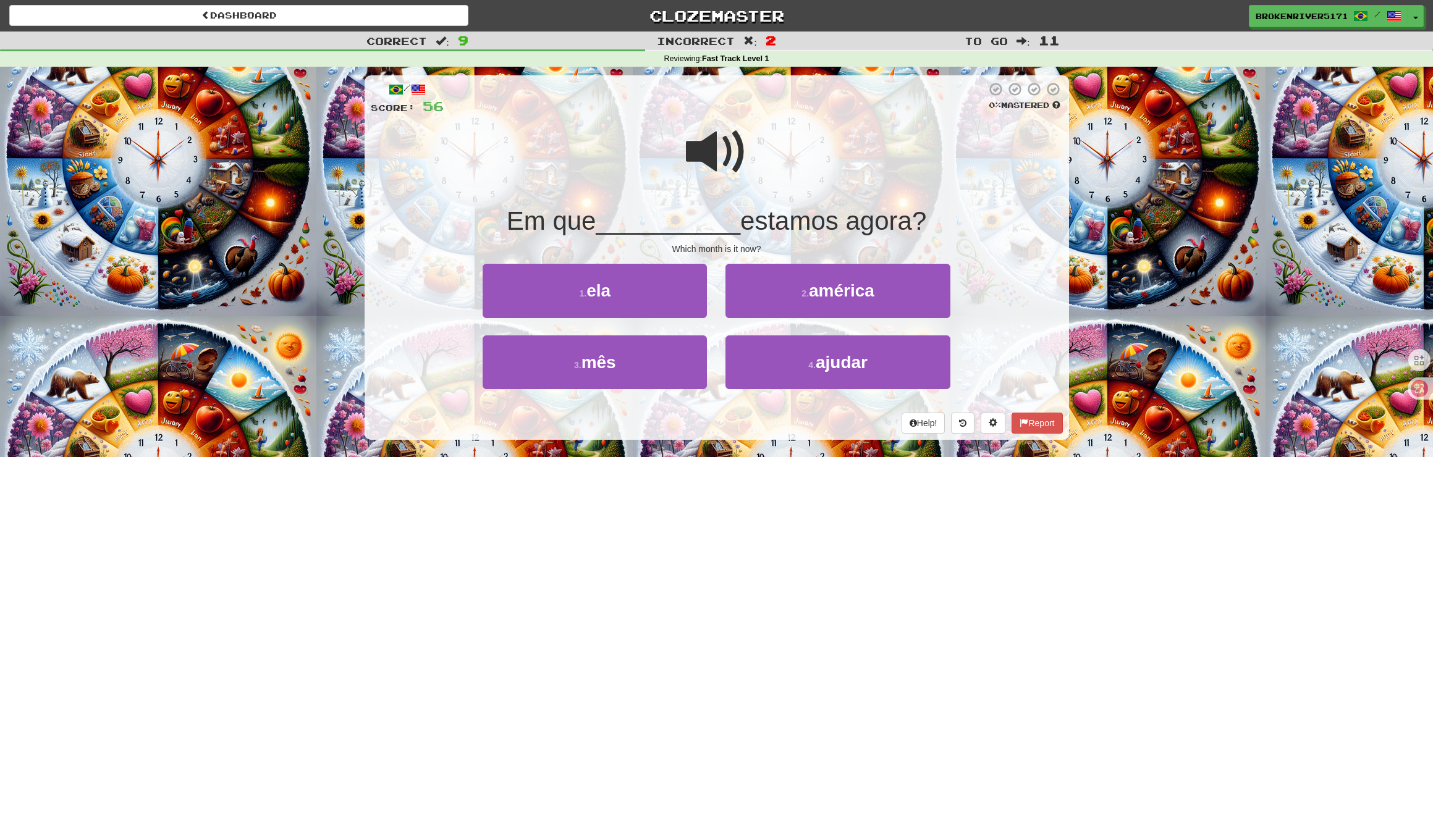
drag, startPoint x: 718, startPoint y: 454, endPoint x: 736, endPoint y: 445, distance: 20.1
click at [720, 453] on div "/ Score: 56 0 % Mastered Em que __________ estamos agora? Which month is it now…" at bounding box center [716, 262] width 705 height 390
click at [736, 445] on div "/ Score: 56 0 % Mastered Em que __________ estamos agora? Which month is it now…" at bounding box center [716, 262] width 705 height 390
click at [778, 381] on button "4 . ajudar" at bounding box center [837, 362] width 224 height 53
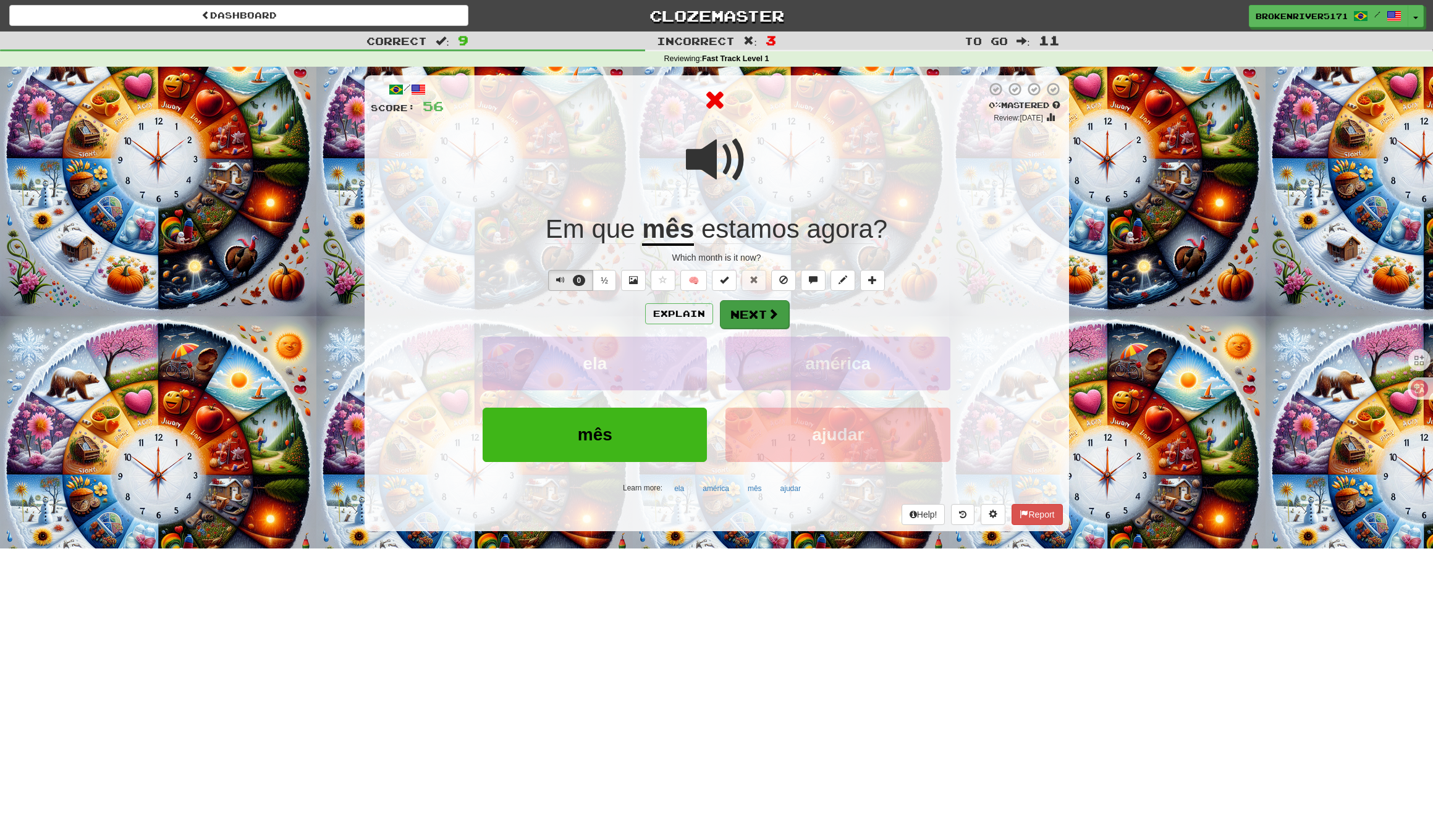
click at [778, 315] on button "Next" at bounding box center [755, 314] width 70 height 29
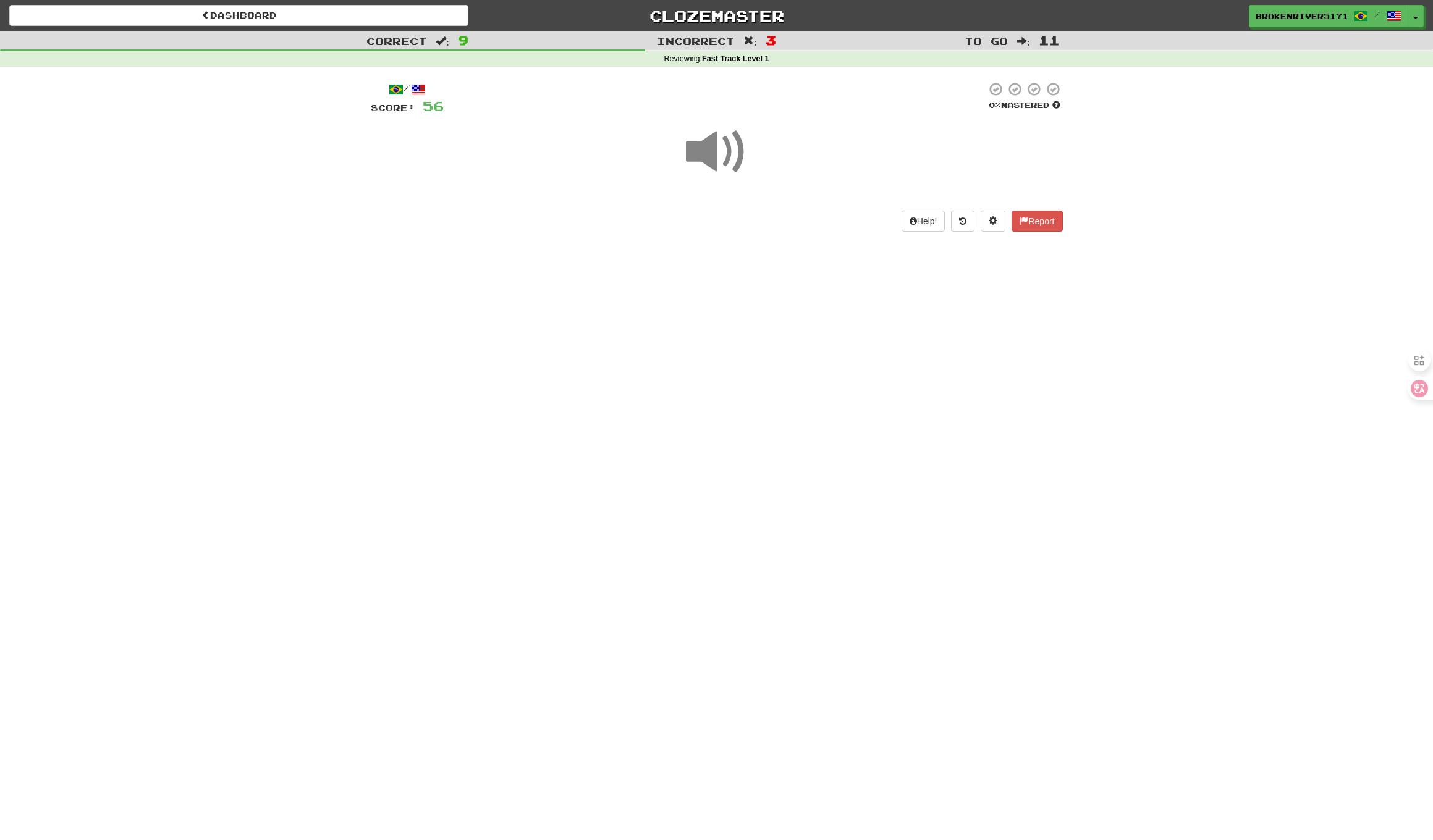
drag, startPoint x: 767, startPoint y: 351, endPoint x: 790, endPoint y: 324, distance: 35.5
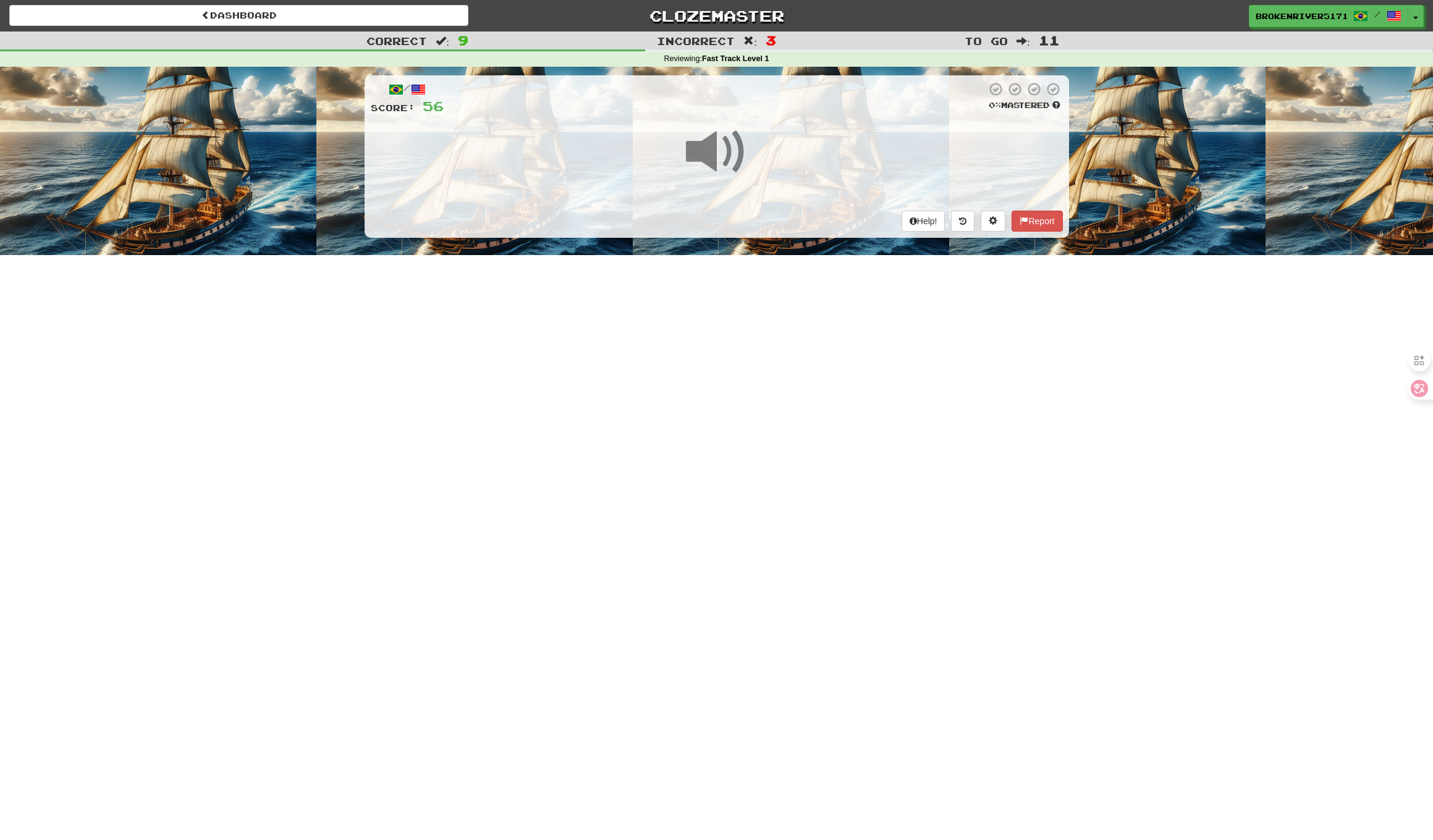
click at [771, 347] on div "Dashboard Clozemaster BrokenRiver5171 / Toggle Dropdown Dashboard Leaderboard A…" at bounding box center [716, 420] width 1433 height 840
click at [790, 324] on div "Dashboard Clozemaster BrokenRiver5171 / Toggle Dropdown Dashboard Leaderboard A…" at bounding box center [716, 420] width 1433 height 840
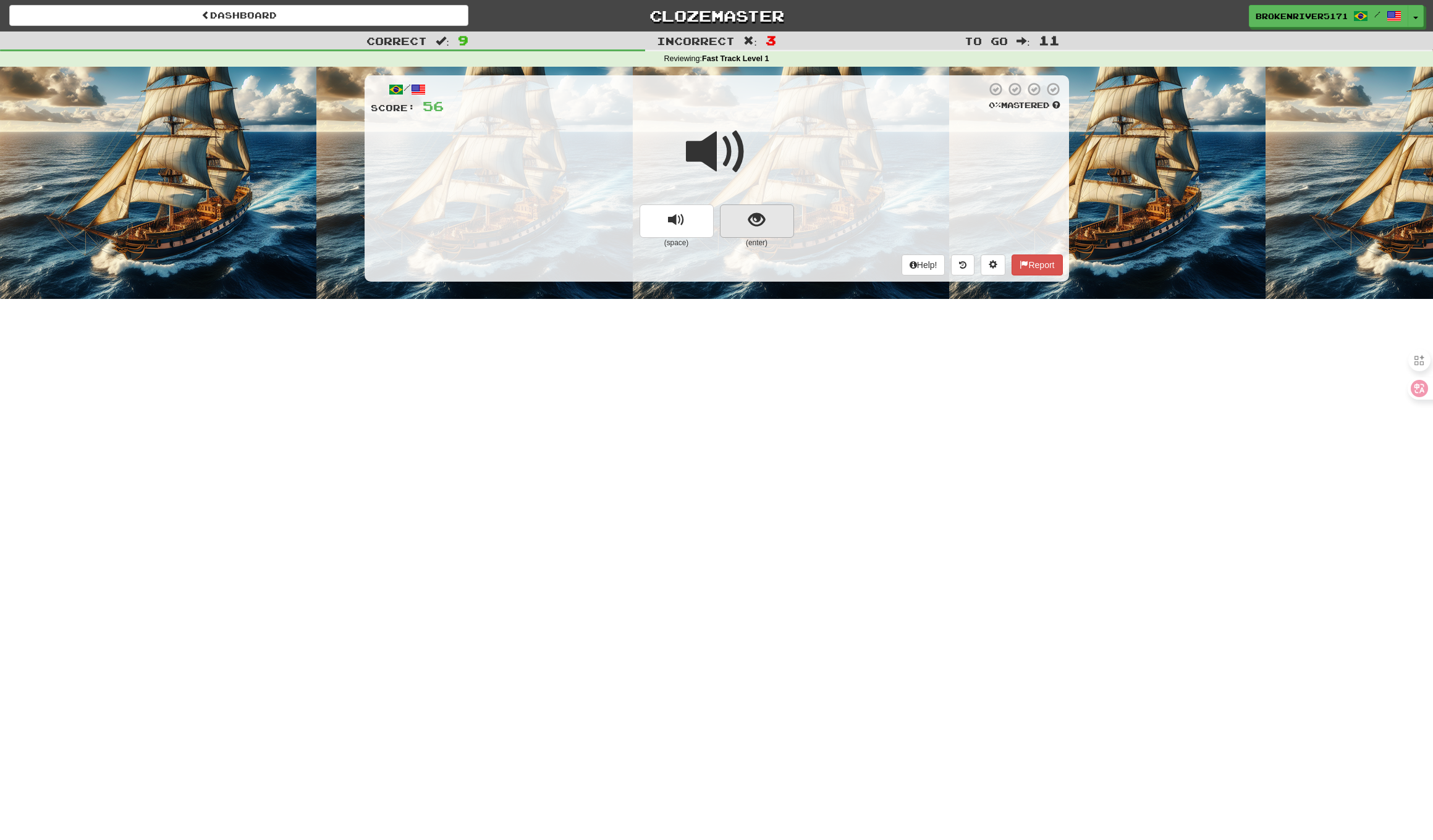
click at [771, 231] on button "show sentence" at bounding box center [756, 220] width 74 height 33
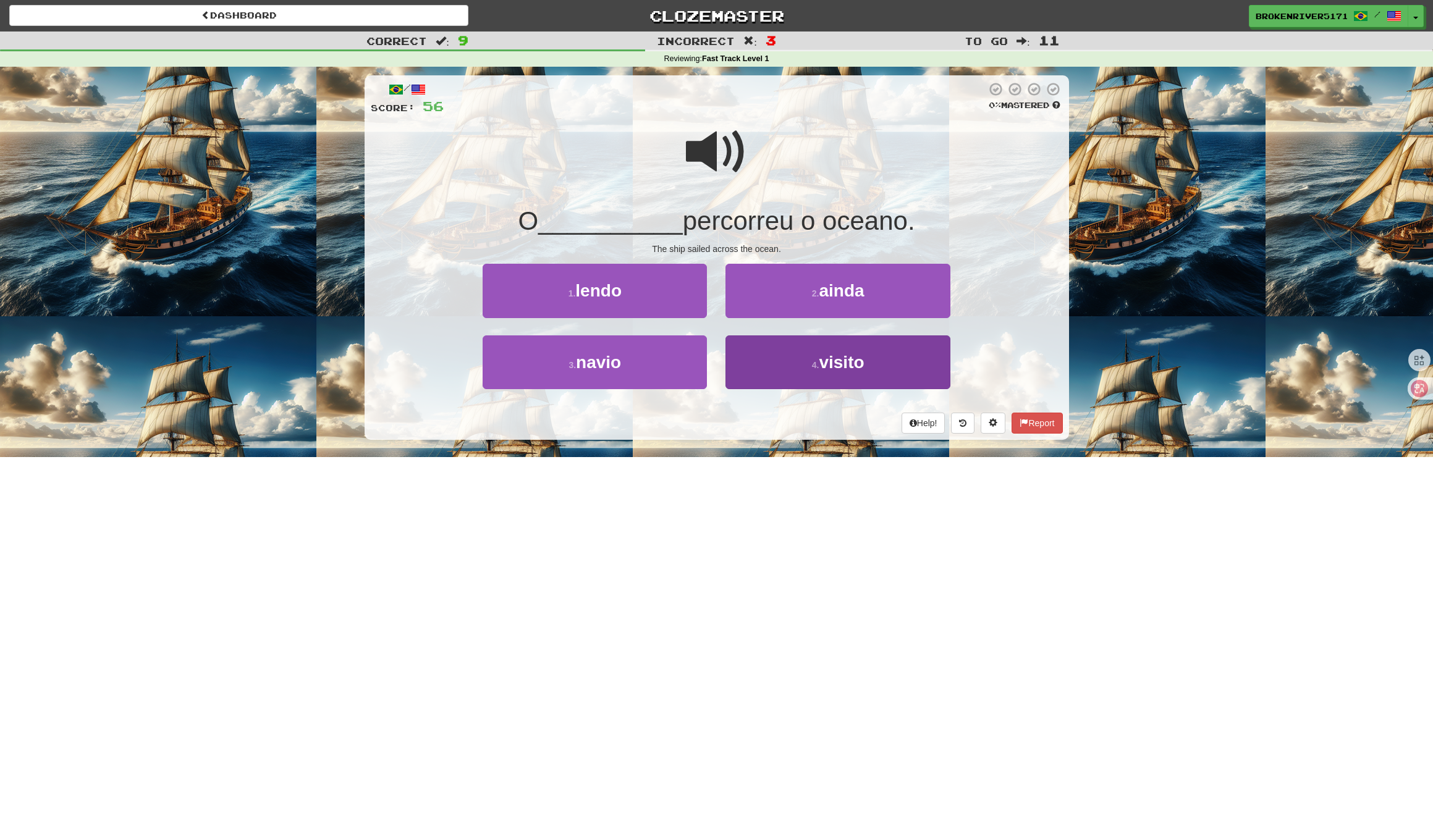
click at [772, 371] on button "4 . visito" at bounding box center [837, 362] width 224 height 53
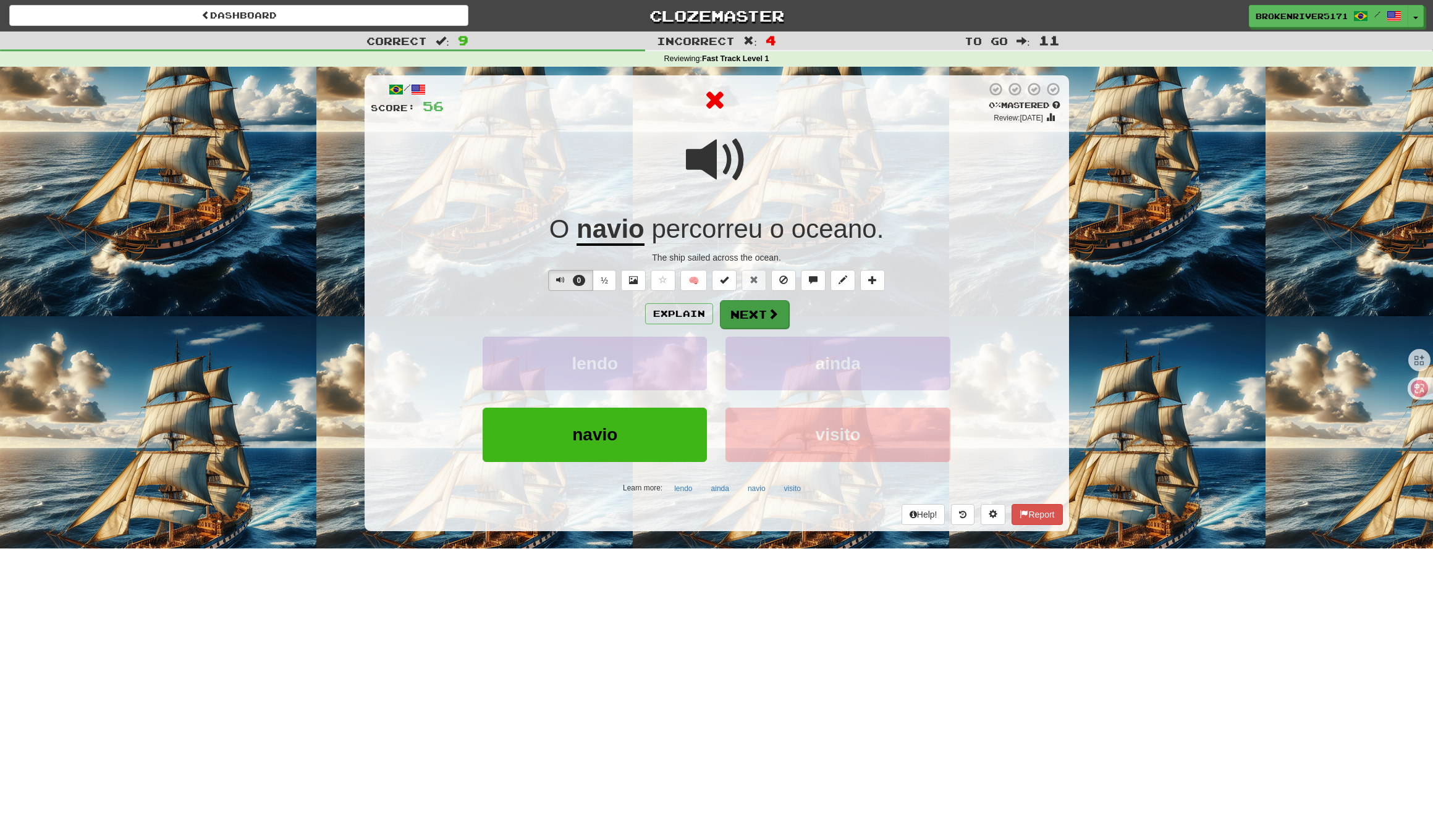
click at [752, 310] on button "Next" at bounding box center [755, 314] width 70 height 29
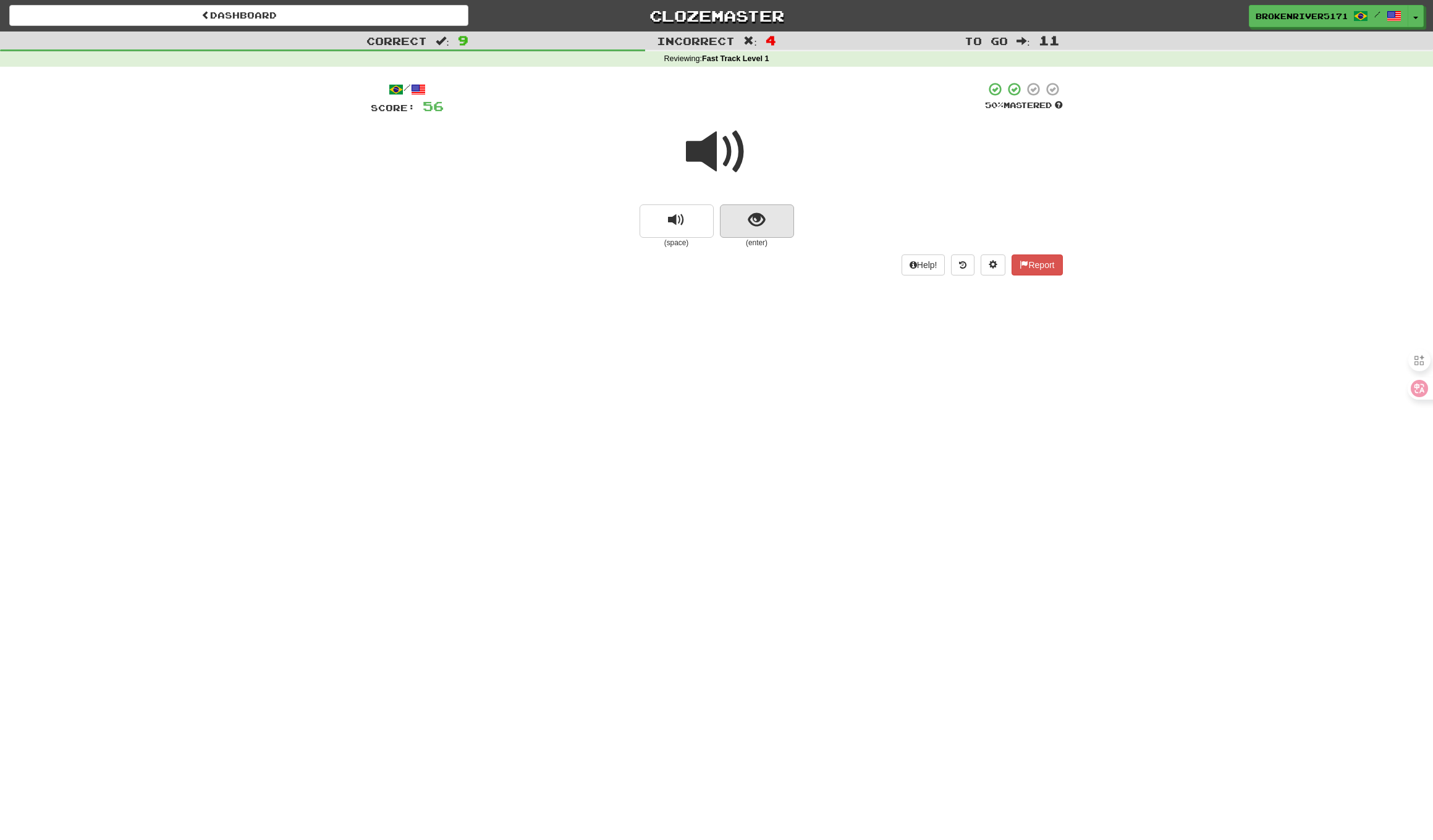
click at [770, 220] on button "show sentence" at bounding box center [756, 220] width 74 height 33
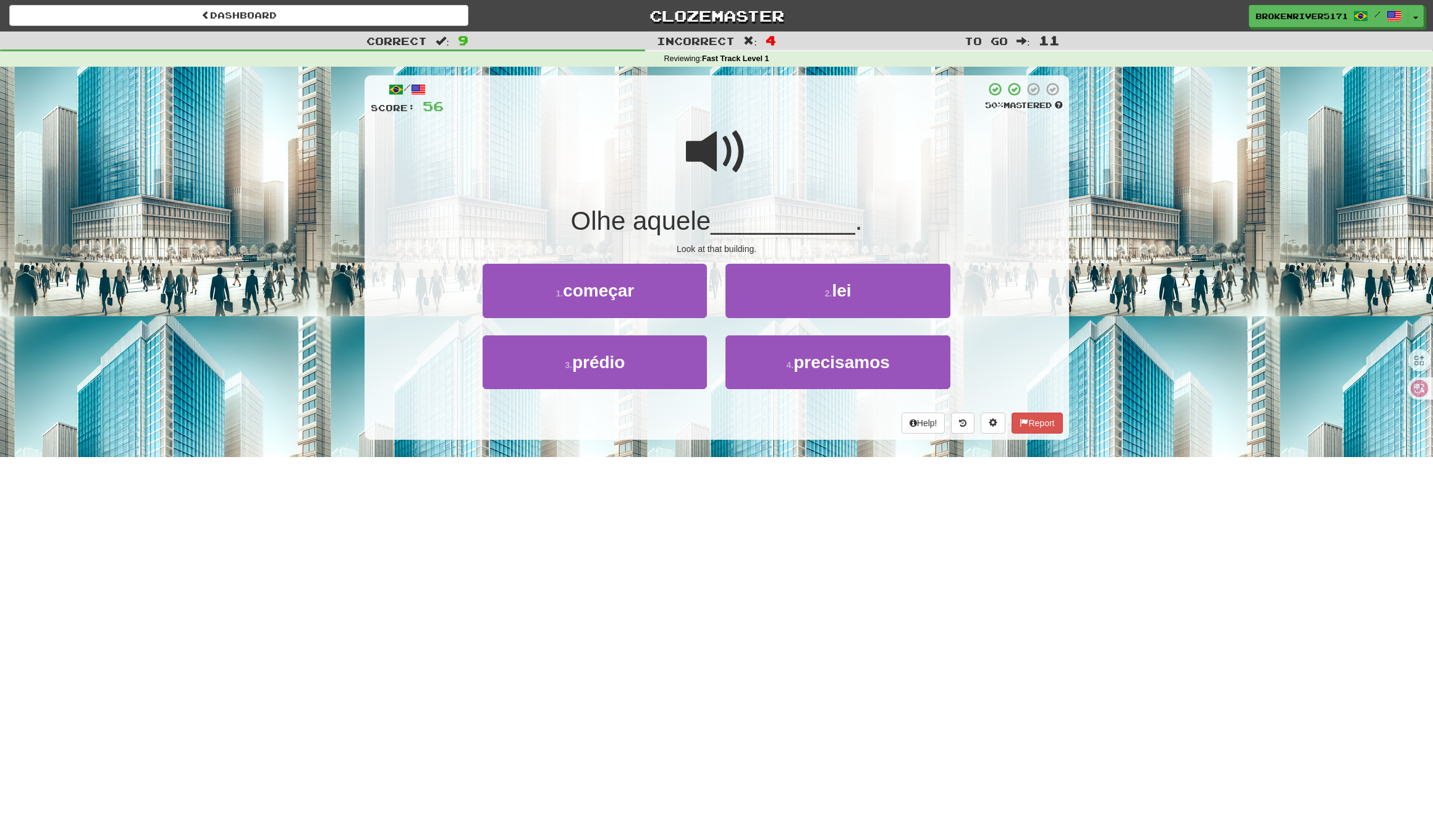
drag, startPoint x: 661, startPoint y: 375, endPoint x: 743, endPoint y: 333, distance: 92.1
click at [661, 375] on button "3 . prédio" at bounding box center [594, 362] width 224 height 53
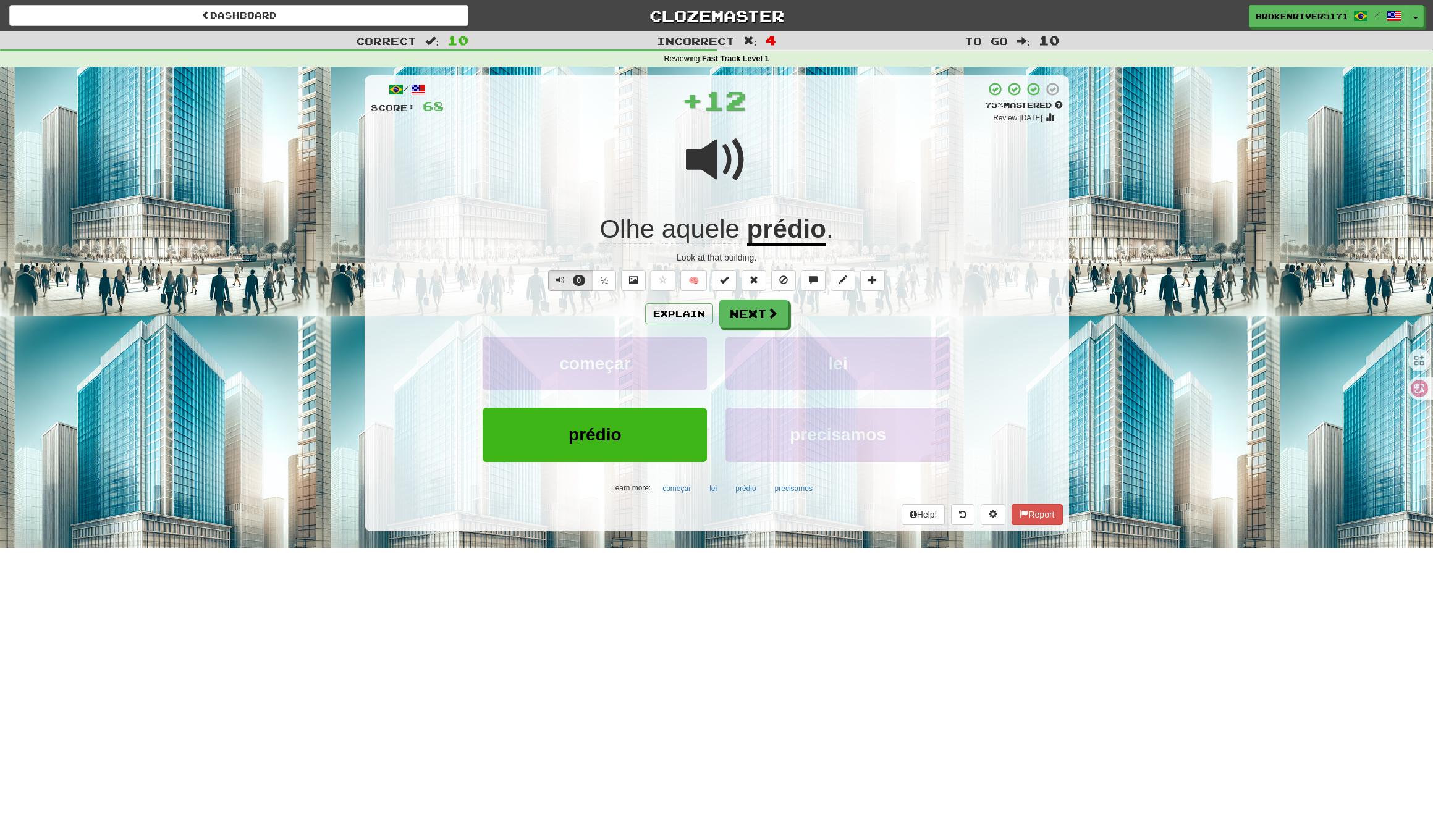
drag, startPoint x: 762, startPoint y: 304, endPoint x: 761, endPoint y: 322, distance: 18.0
click at [763, 306] on button "Next" at bounding box center [754, 314] width 70 height 29
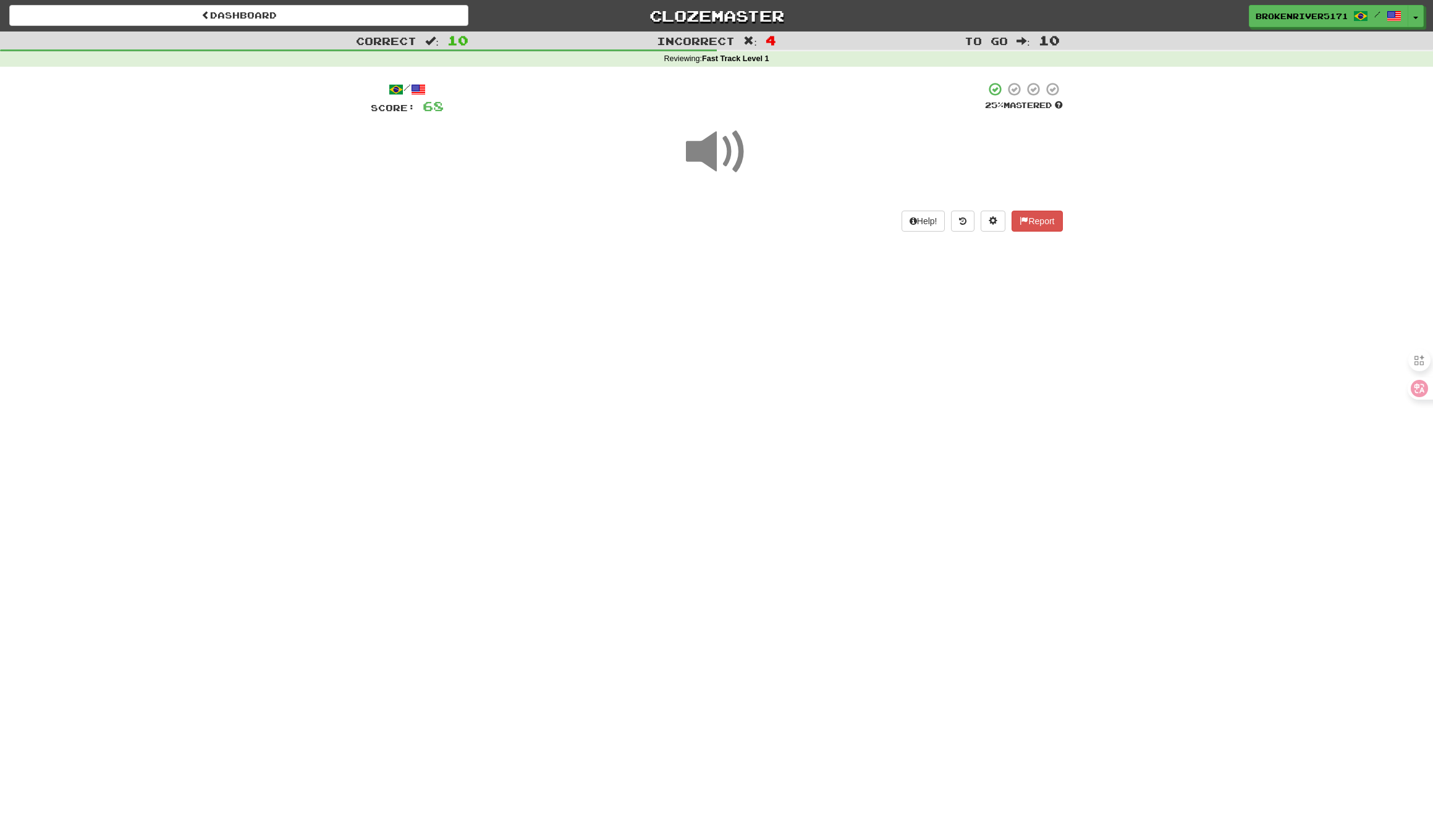
drag, startPoint x: 741, startPoint y: 337, endPoint x: 764, endPoint y: 322, distance: 27.5
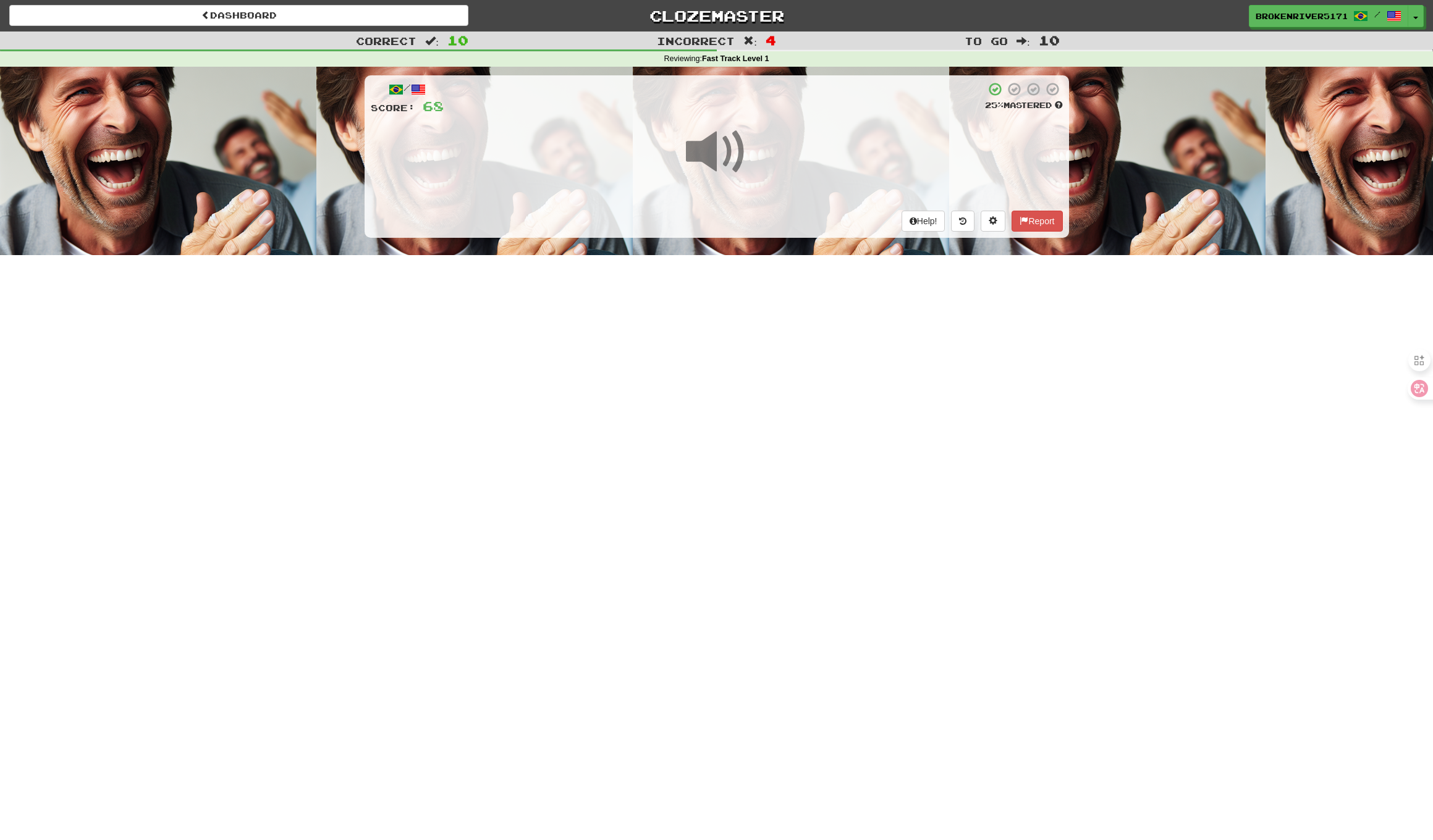
click at [741, 337] on div "Dashboard Clozemaster BrokenRiver5171 / Toggle Dropdown Dashboard Leaderboard A…" at bounding box center [716, 420] width 1433 height 840
click at [764, 322] on div "Dashboard Clozemaster BrokenRiver5171 / Toggle Dropdown Dashboard Leaderboard A…" at bounding box center [716, 420] width 1433 height 840
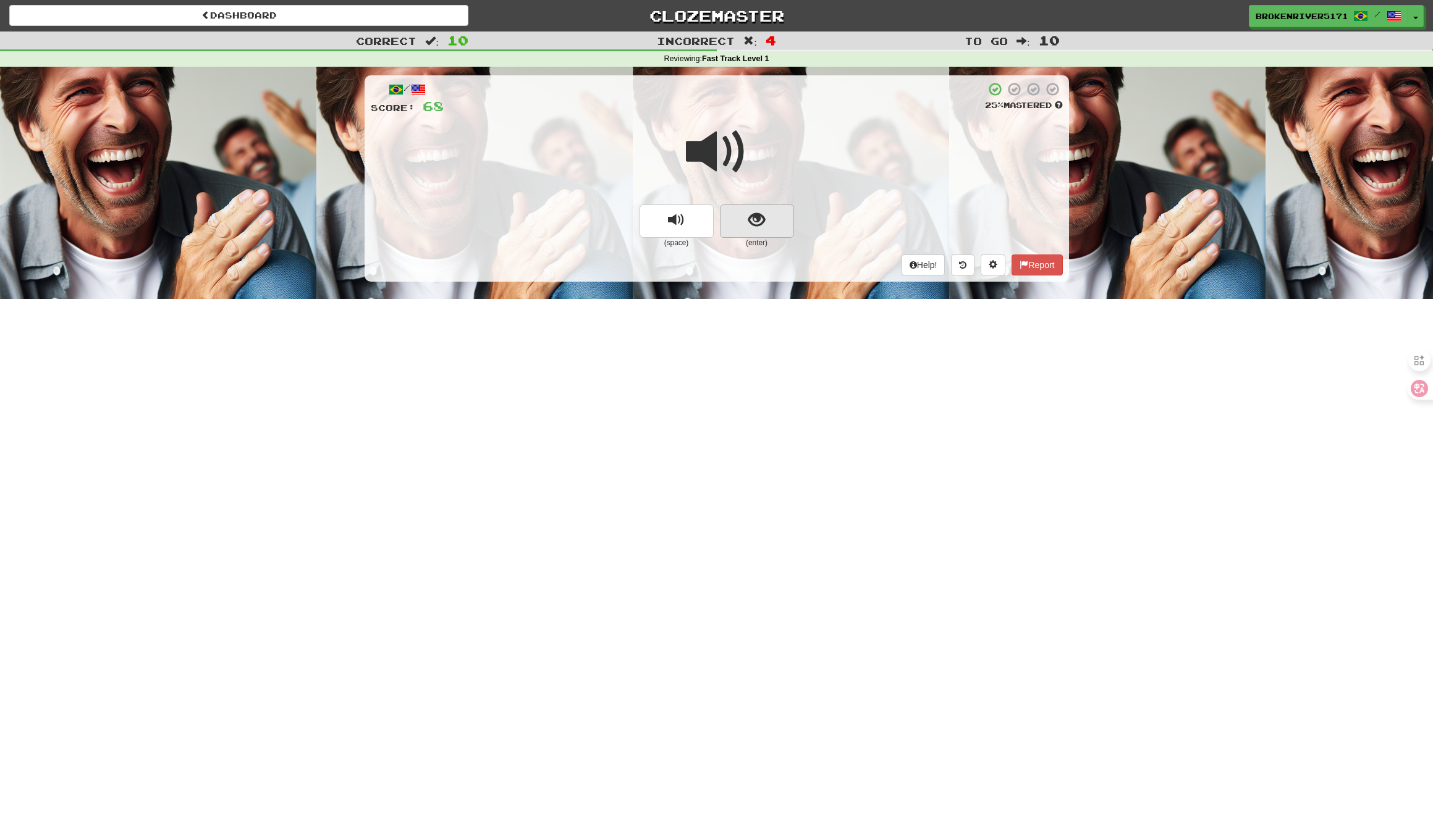
click at [784, 224] on button "show sentence" at bounding box center [756, 220] width 74 height 33
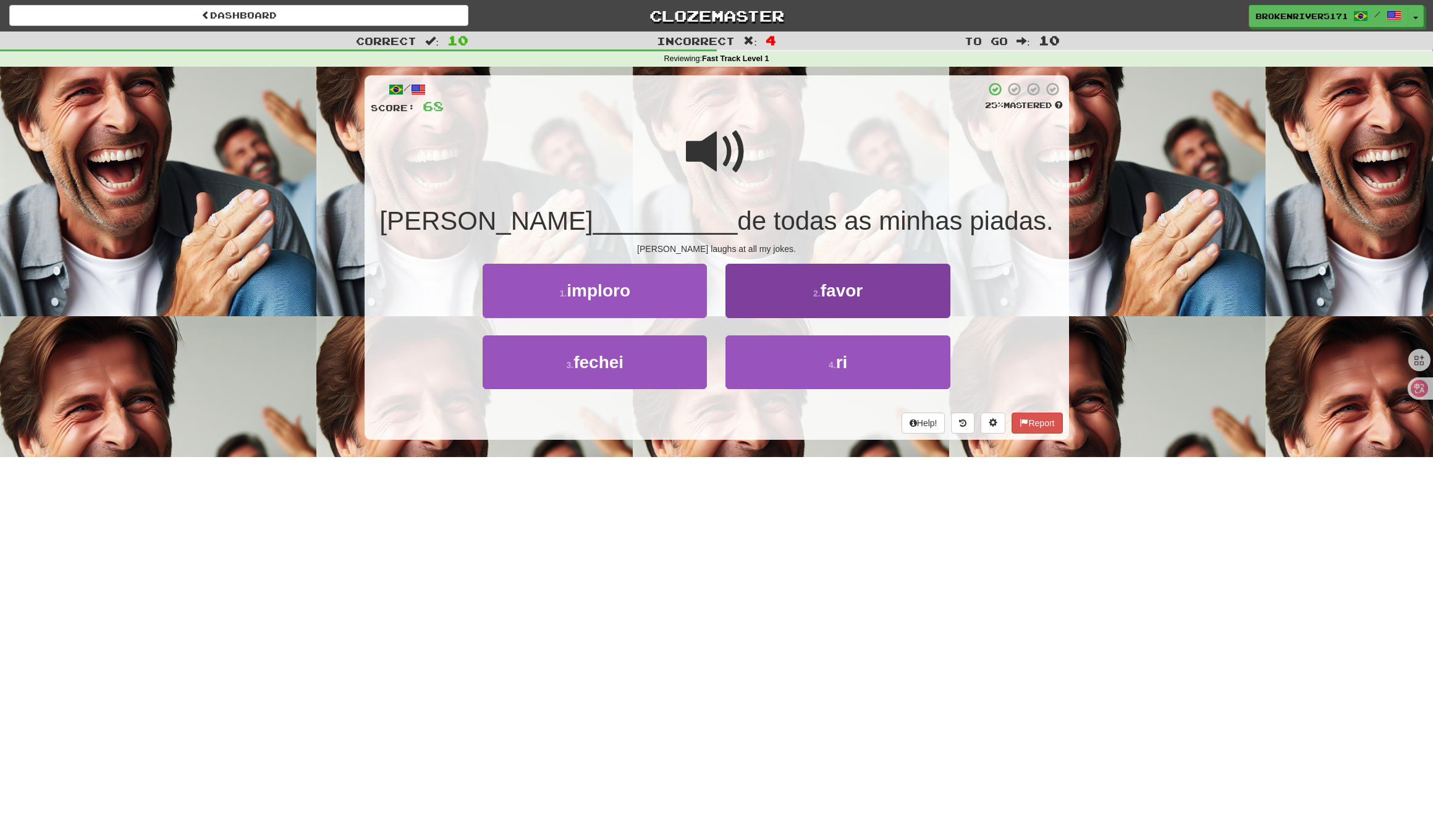
click at [768, 300] on button "2 . favor" at bounding box center [837, 290] width 224 height 53
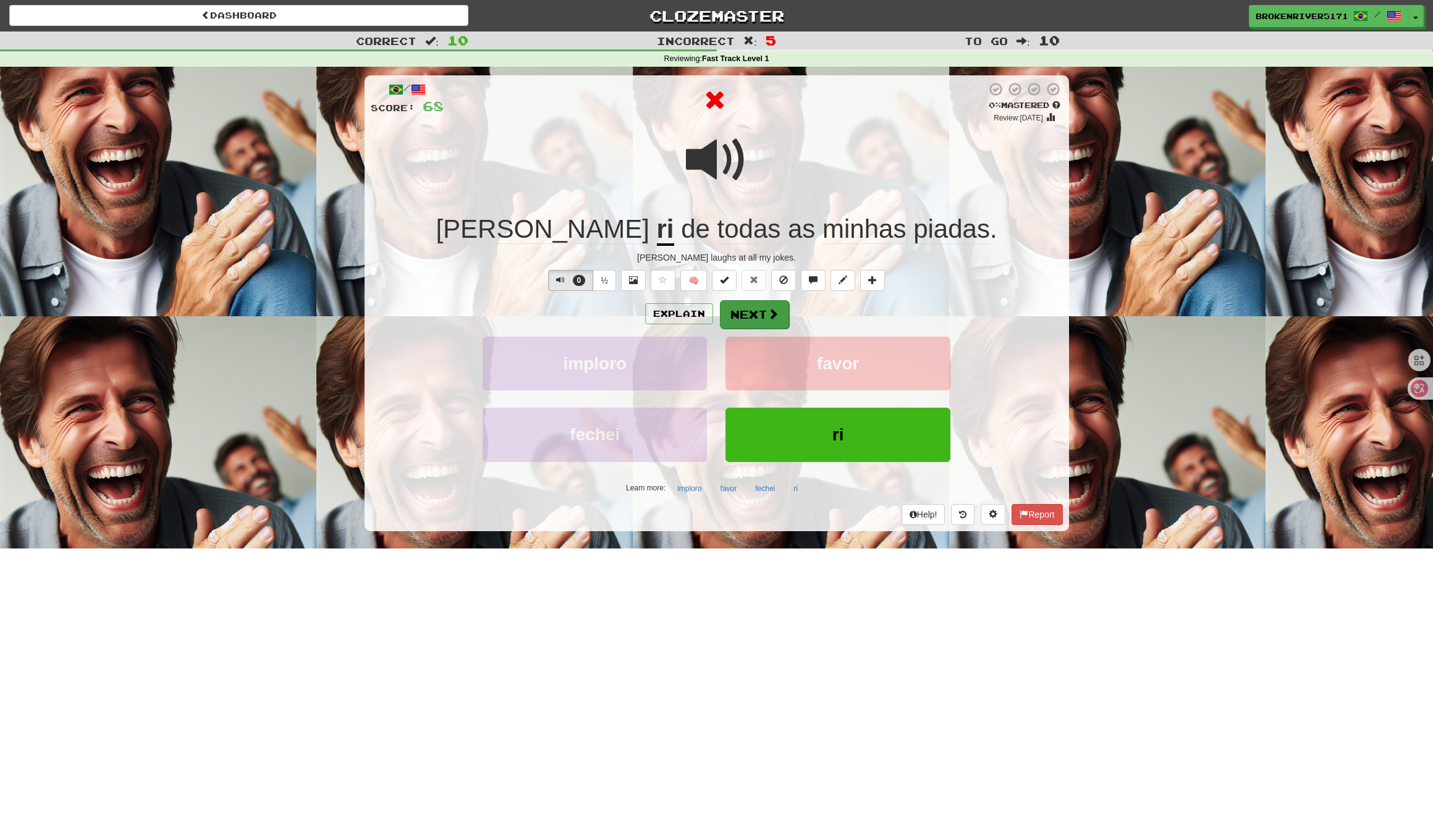
drag, startPoint x: 757, startPoint y: 320, endPoint x: 778, endPoint y: 319, distance: 21.0
click at [792, 317] on div "Explain Next" at bounding box center [716, 314] width 692 height 29
click at [754, 319] on button "Next" at bounding box center [755, 314] width 70 height 29
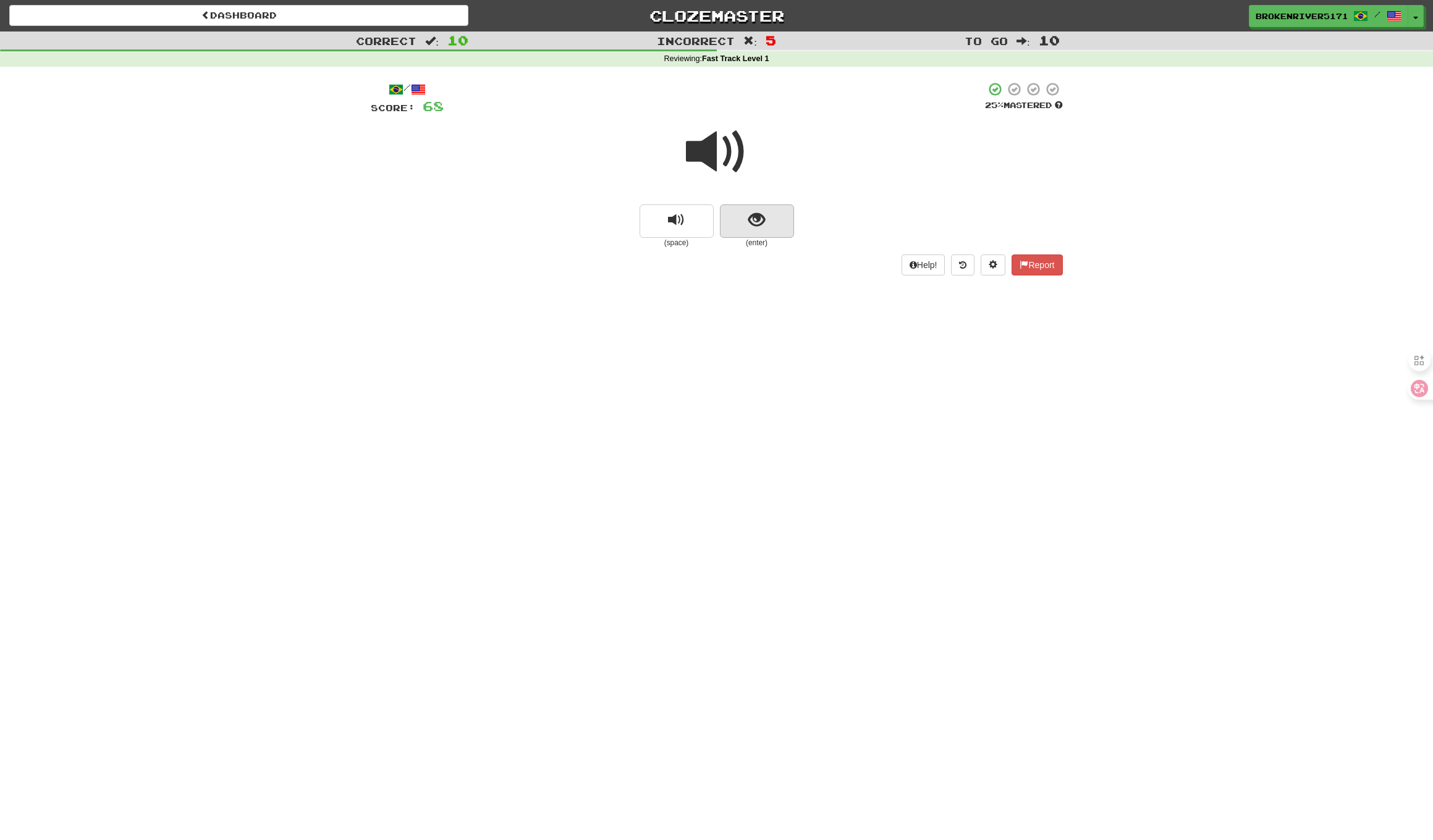
click at [762, 230] on button "show sentence" at bounding box center [756, 220] width 74 height 33
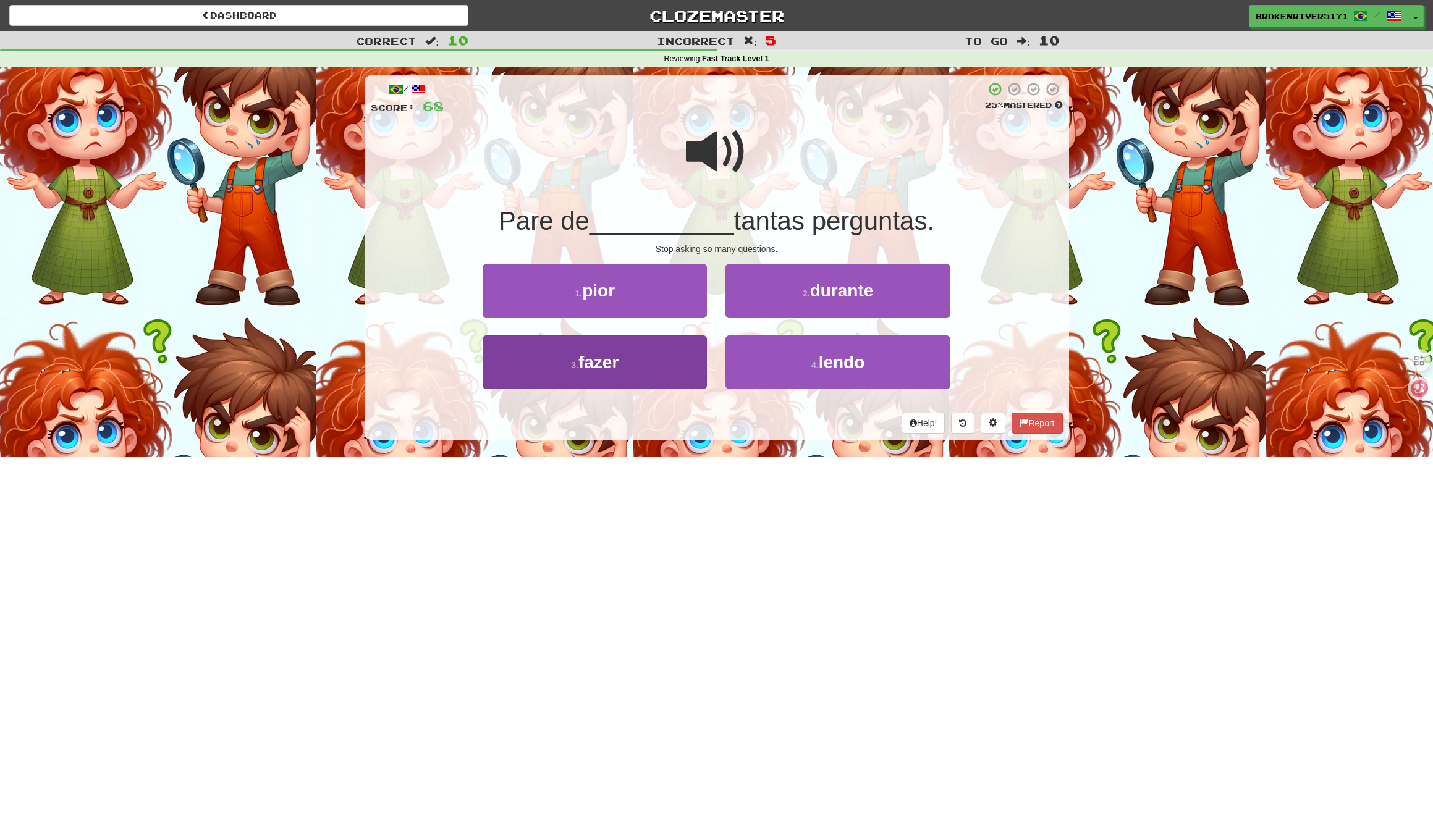
click at [661, 367] on button "3 . fazer" at bounding box center [594, 362] width 224 height 53
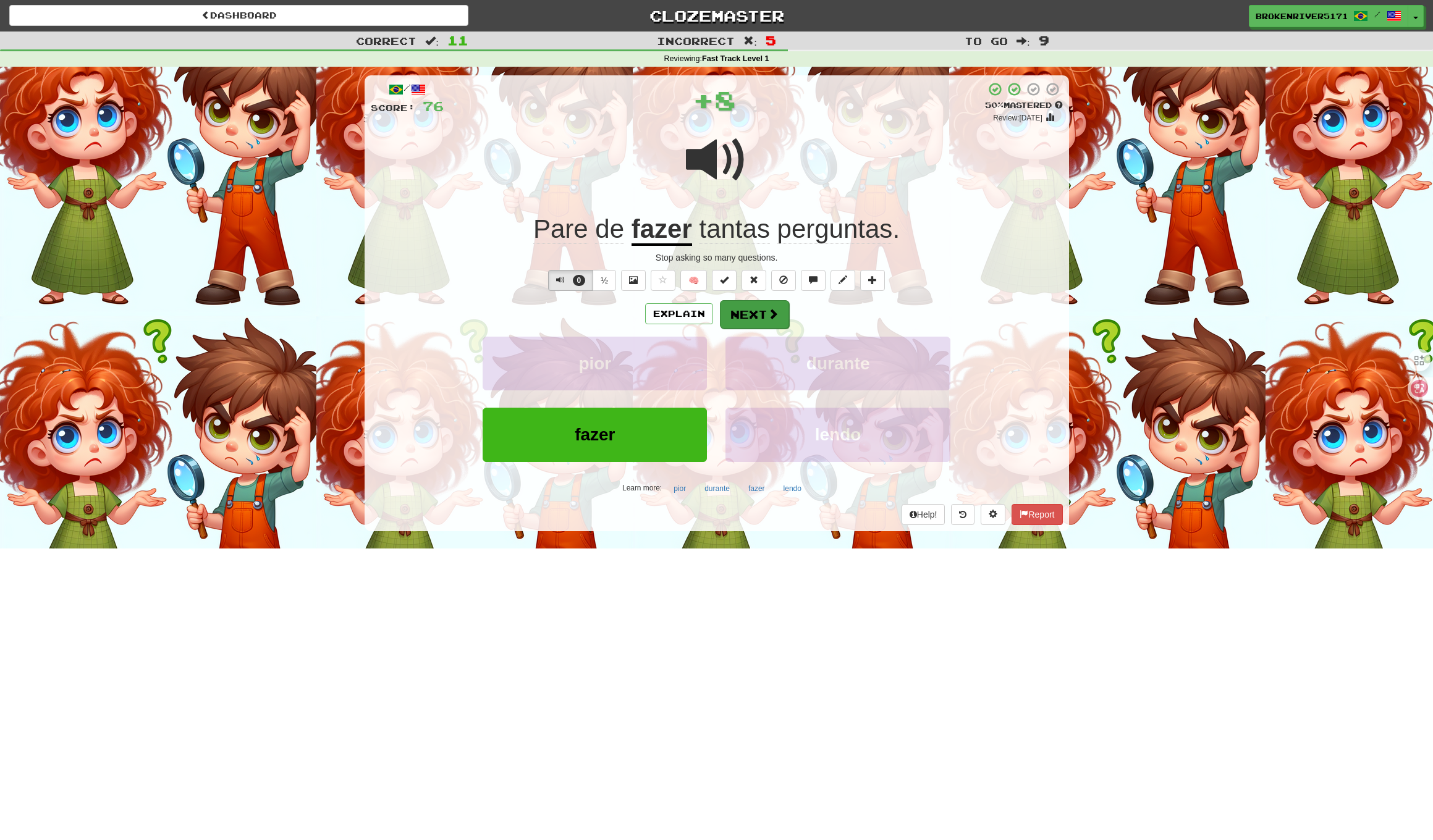
click at [758, 311] on button "Next" at bounding box center [755, 314] width 70 height 29
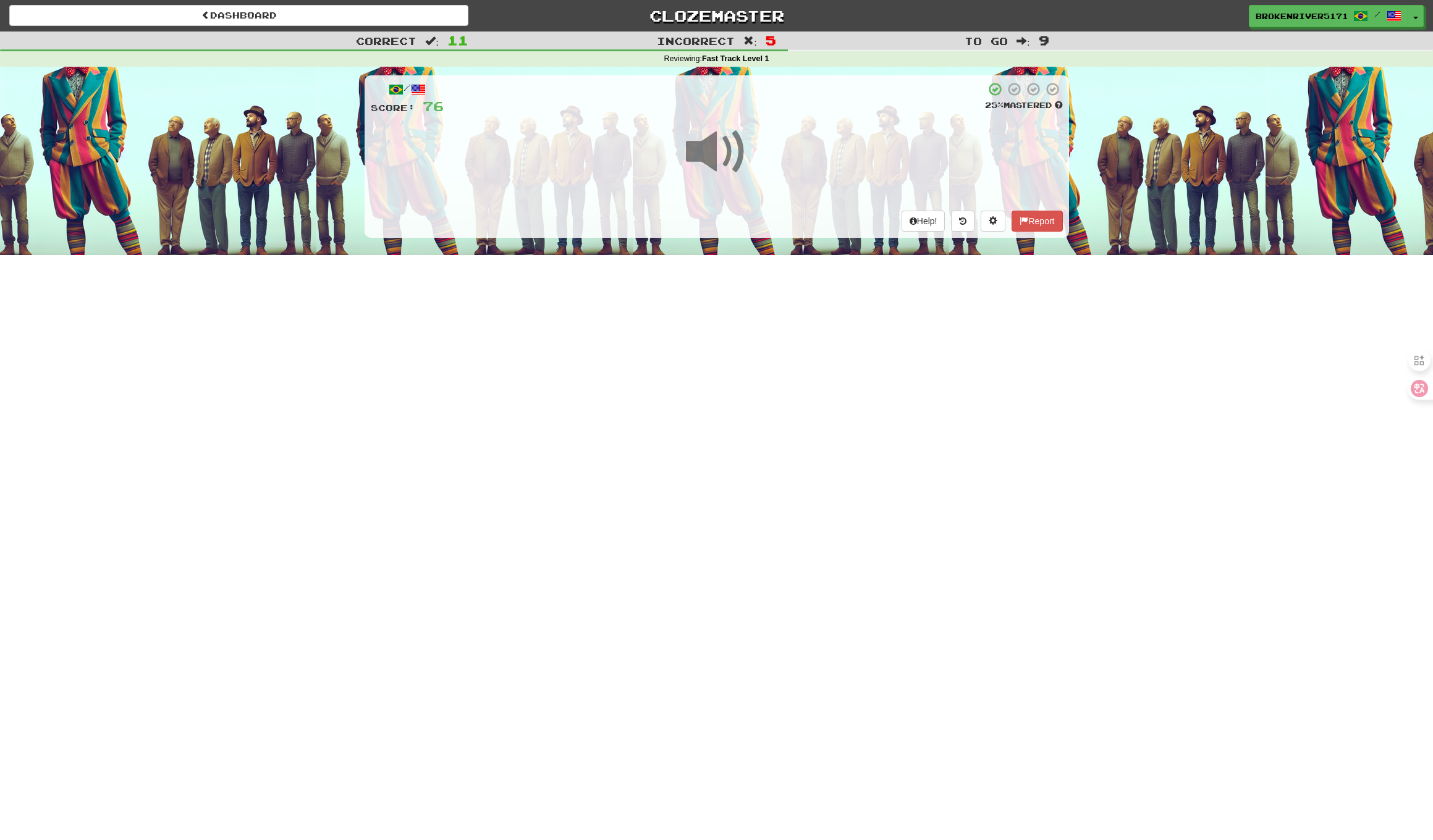
click at [716, 319] on div "Dashboard Clozemaster BrokenRiver5171 / Toggle Dropdown Dashboard Leaderboard A…" at bounding box center [716, 420] width 1433 height 840
click at [748, 306] on div "Dashboard Clozemaster BrokenRiver5171 / Toggle Dropdown Dashboard Leaderboard A…" at bounding box center [716, 420] width 1433 height 840
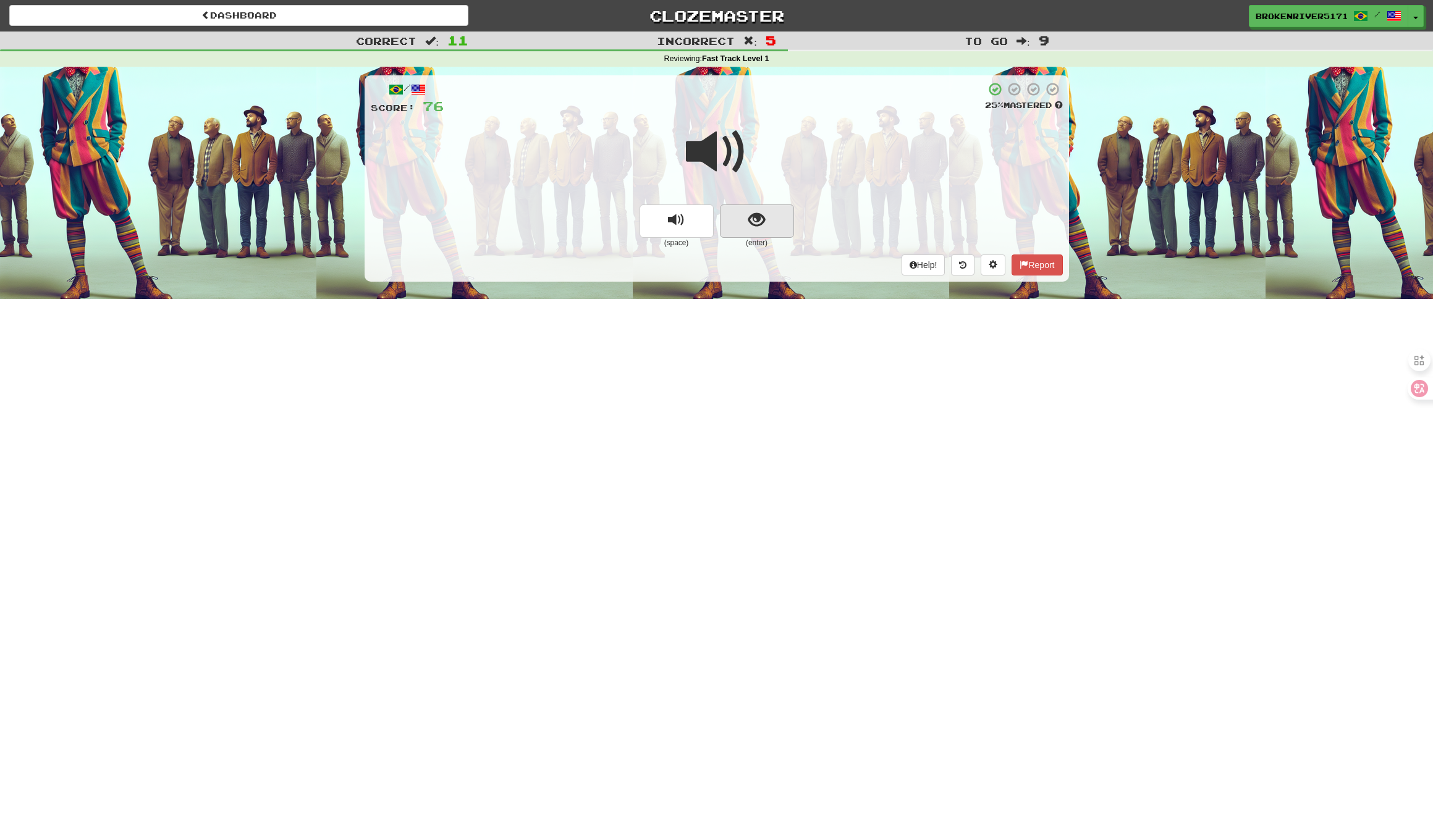
click at [770, 219] on button "show sentence" at bounding box center [756, 220] width 74 height 33
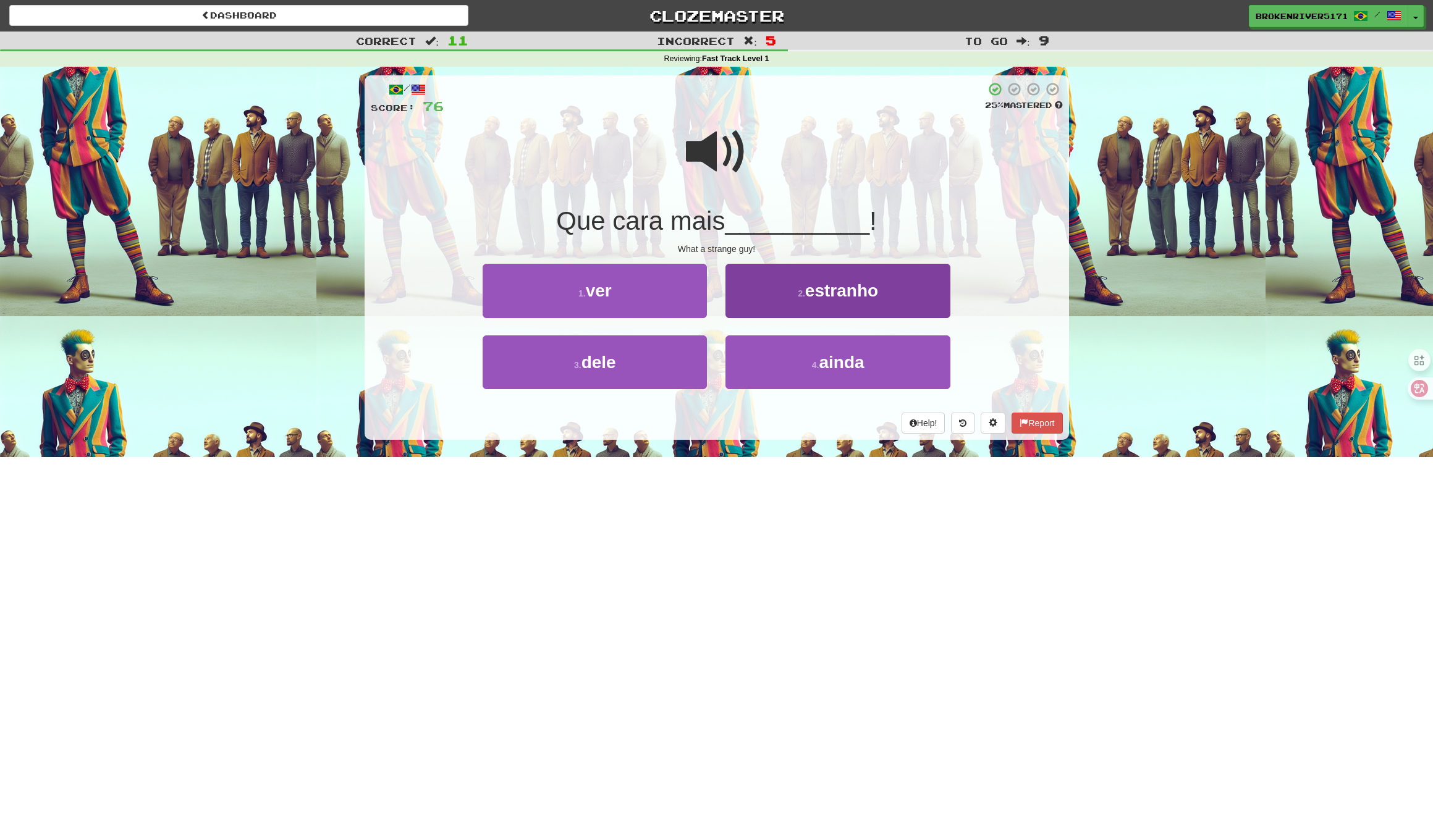
click at [785, 303] on button "2 . estranho" at bounding box center [837, 290] width 224 height 53
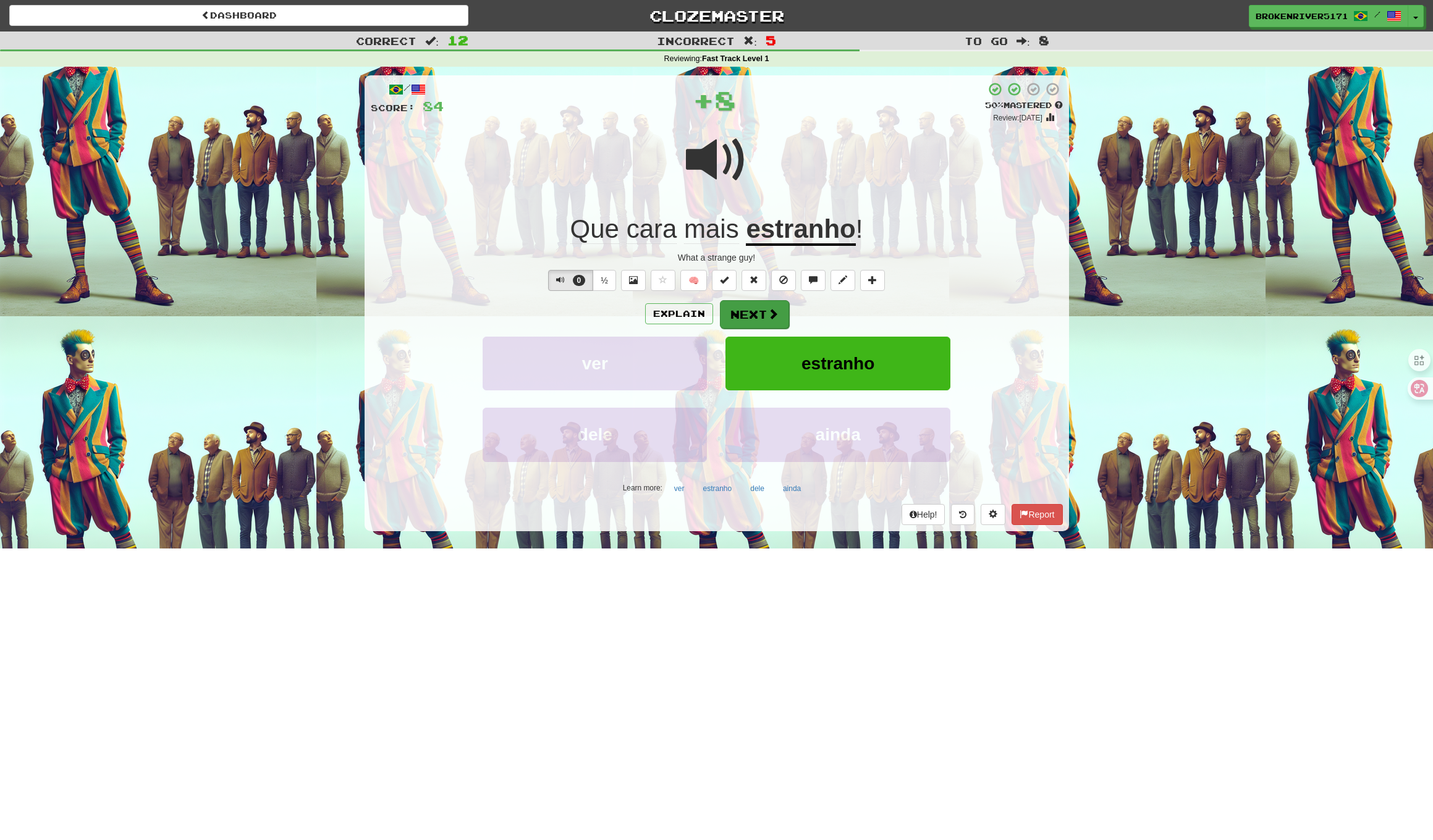
click at [747, 310] on button "Next" at bounding box center [755, 314] width 70 height 29
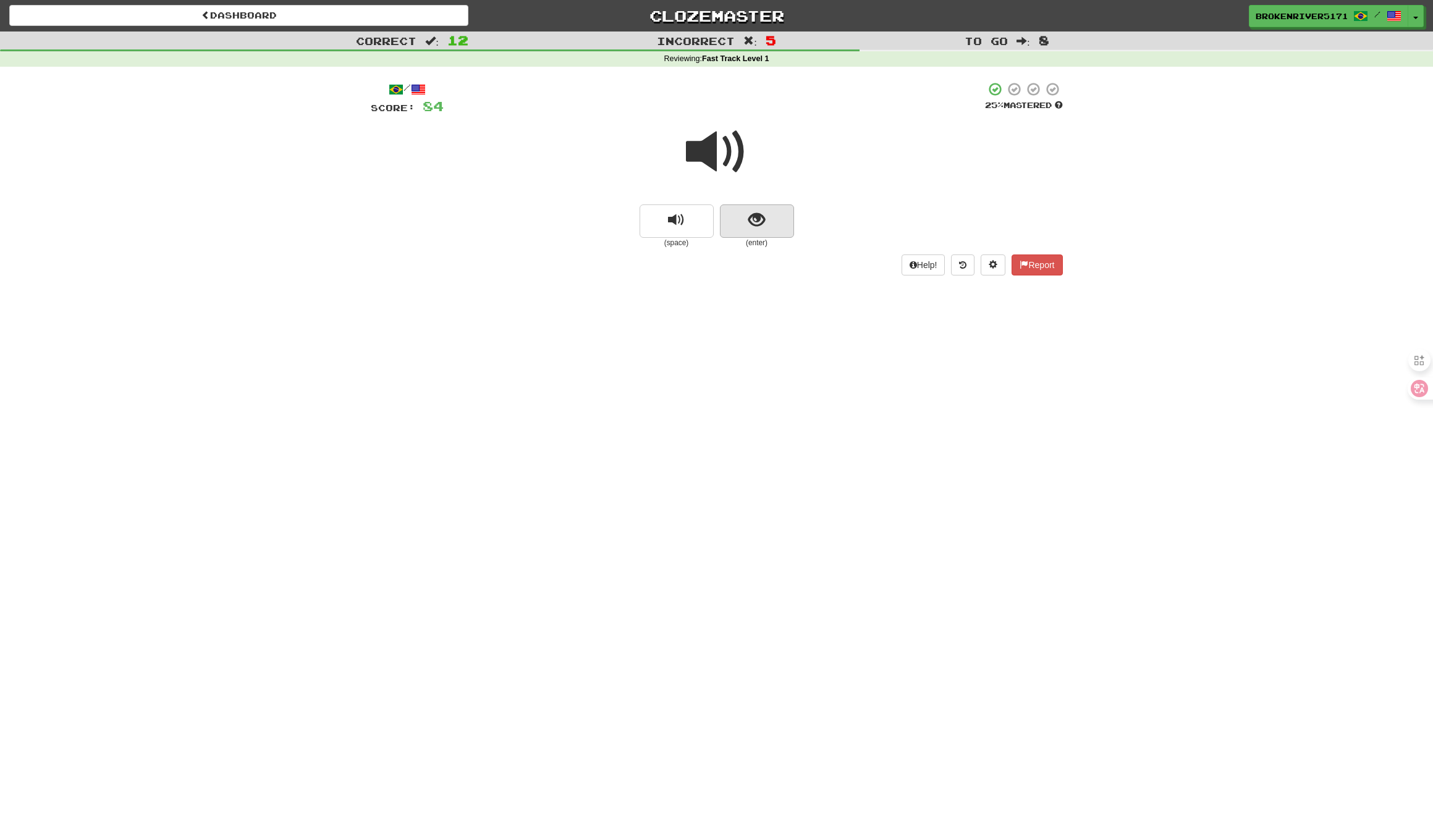
click at [768, 220] on button "show sentence" at bounding box center [756, 220] width 74 height 33
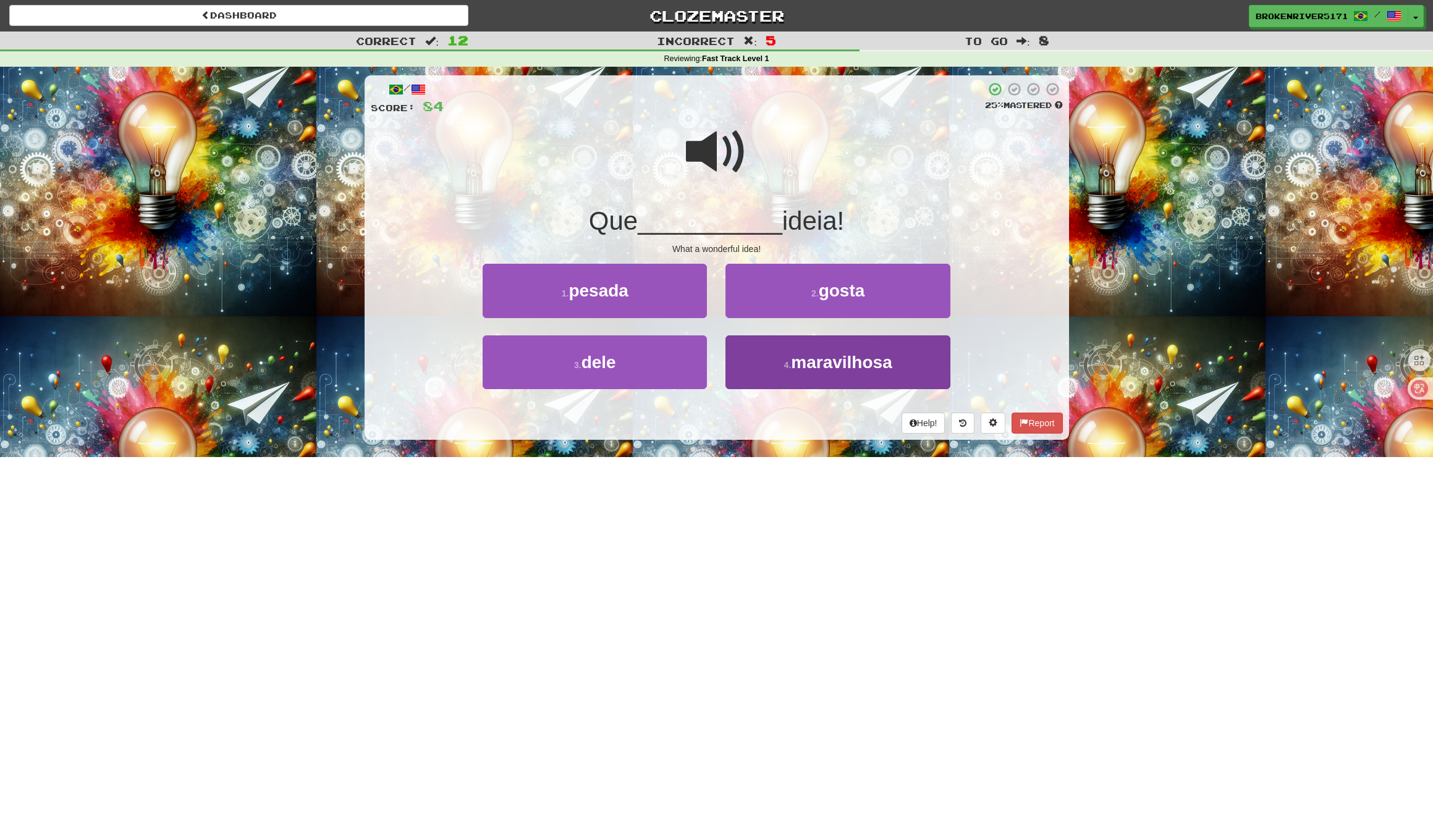
click at [772, 374] on button "4 . maravilhosa" at bounding box center [837, 362] width 224 height 53
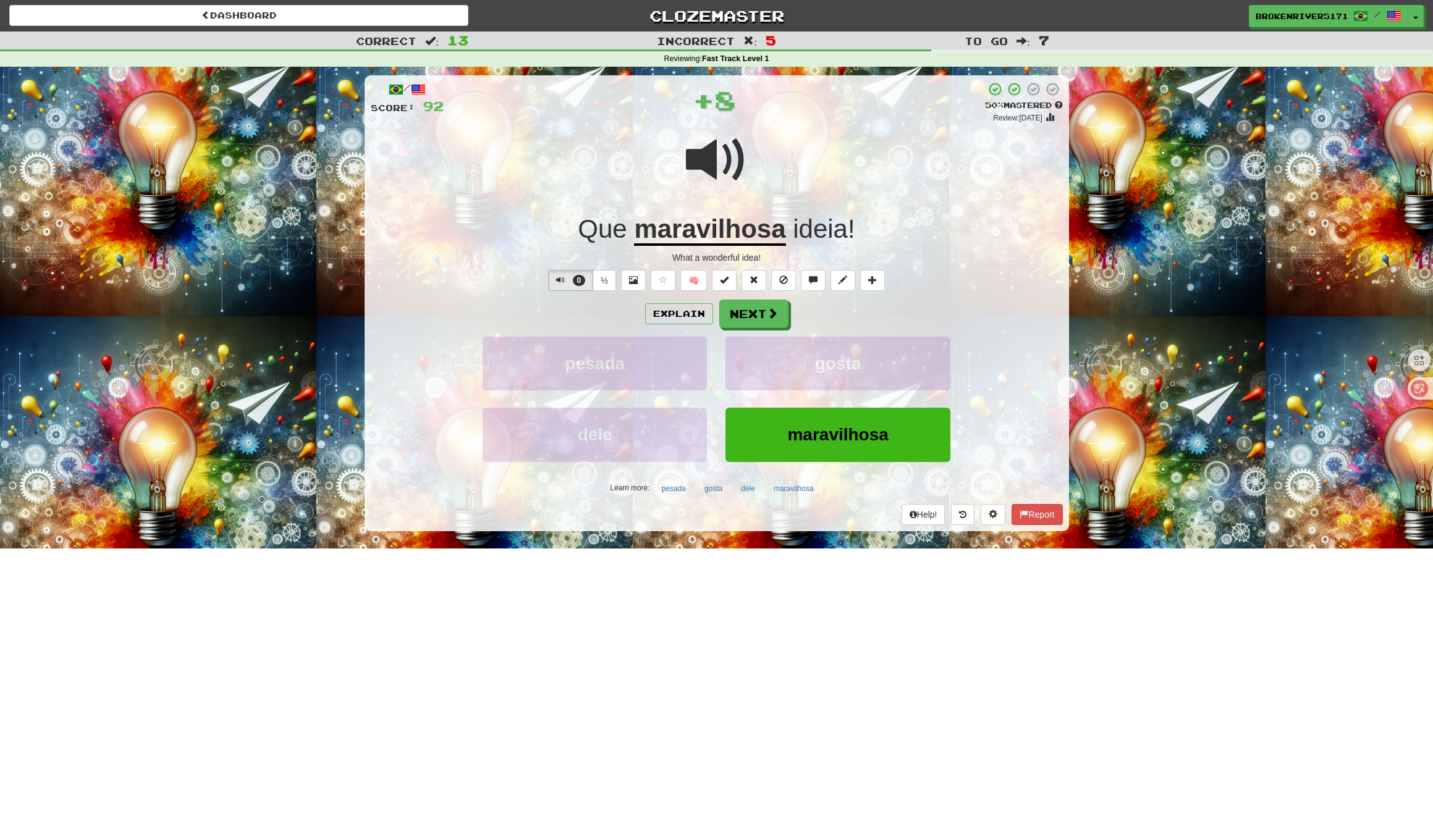
drag, startPoint x: 753, startPoint y: 315, endPoint x: 740, endPoint y: 342, distance: 30.0
click at [754, 315] on button "Next" at bounding box center [754, 314] width 70 height 29
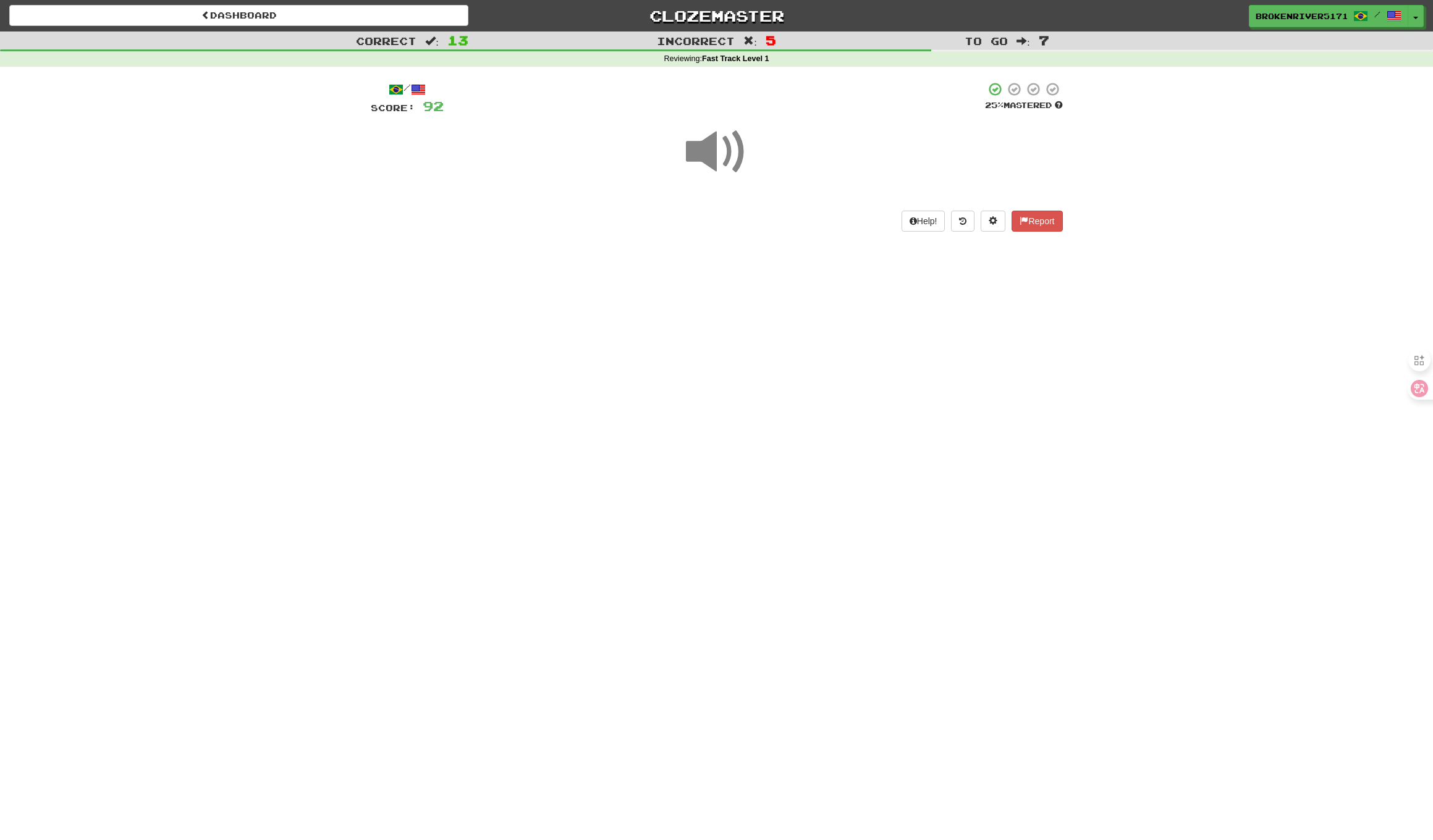
click at [723, 331] on div "Dashboard Clozemaster BrokenRiver5171 / Toggle Dropdown Dashboard Leaderboard A…" at bounding box center [716, 420] width 1433 height 840
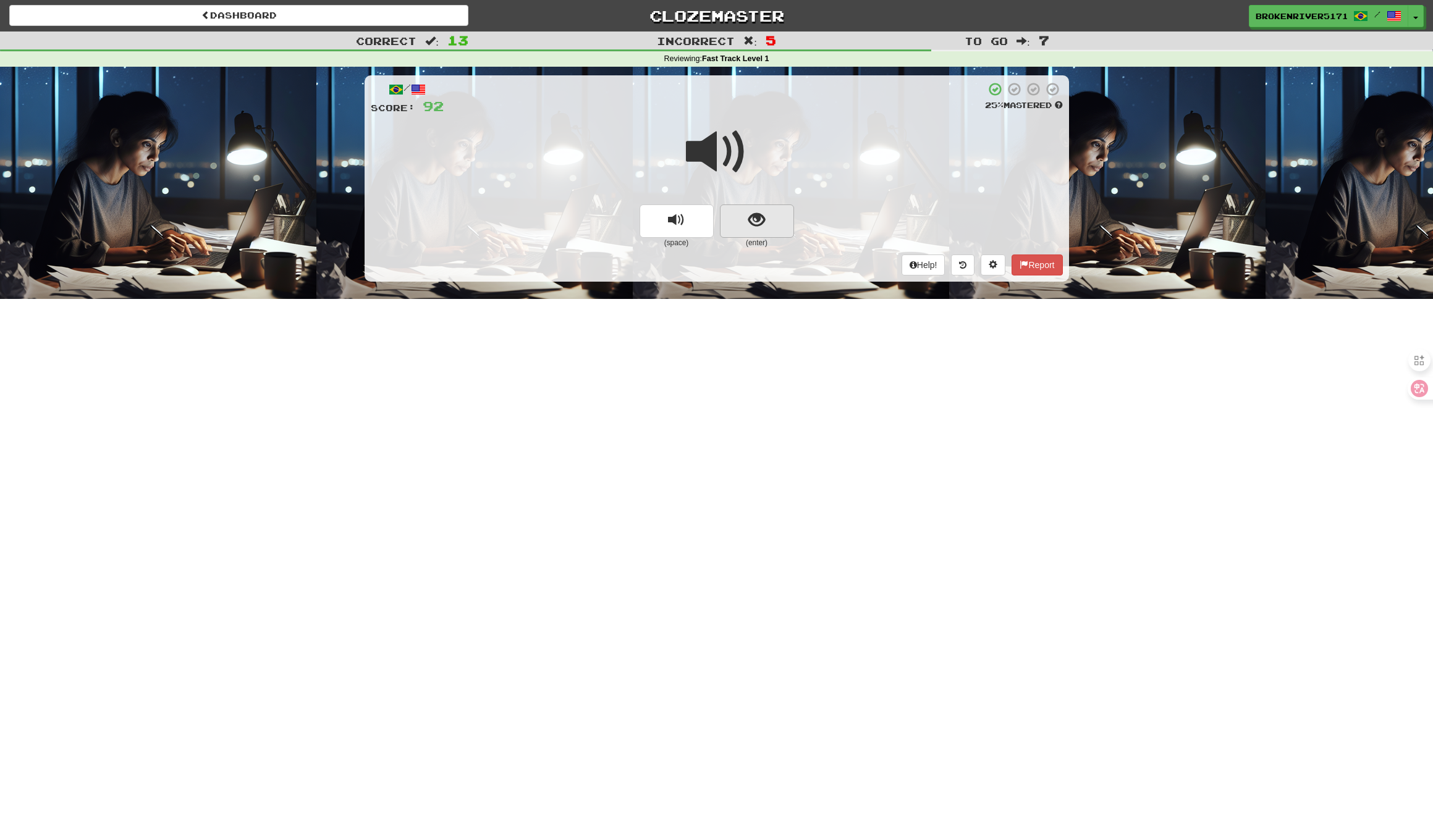
click at [771, 221] on button "show sentence" at bounding box center [756, 220] width 74 height 33
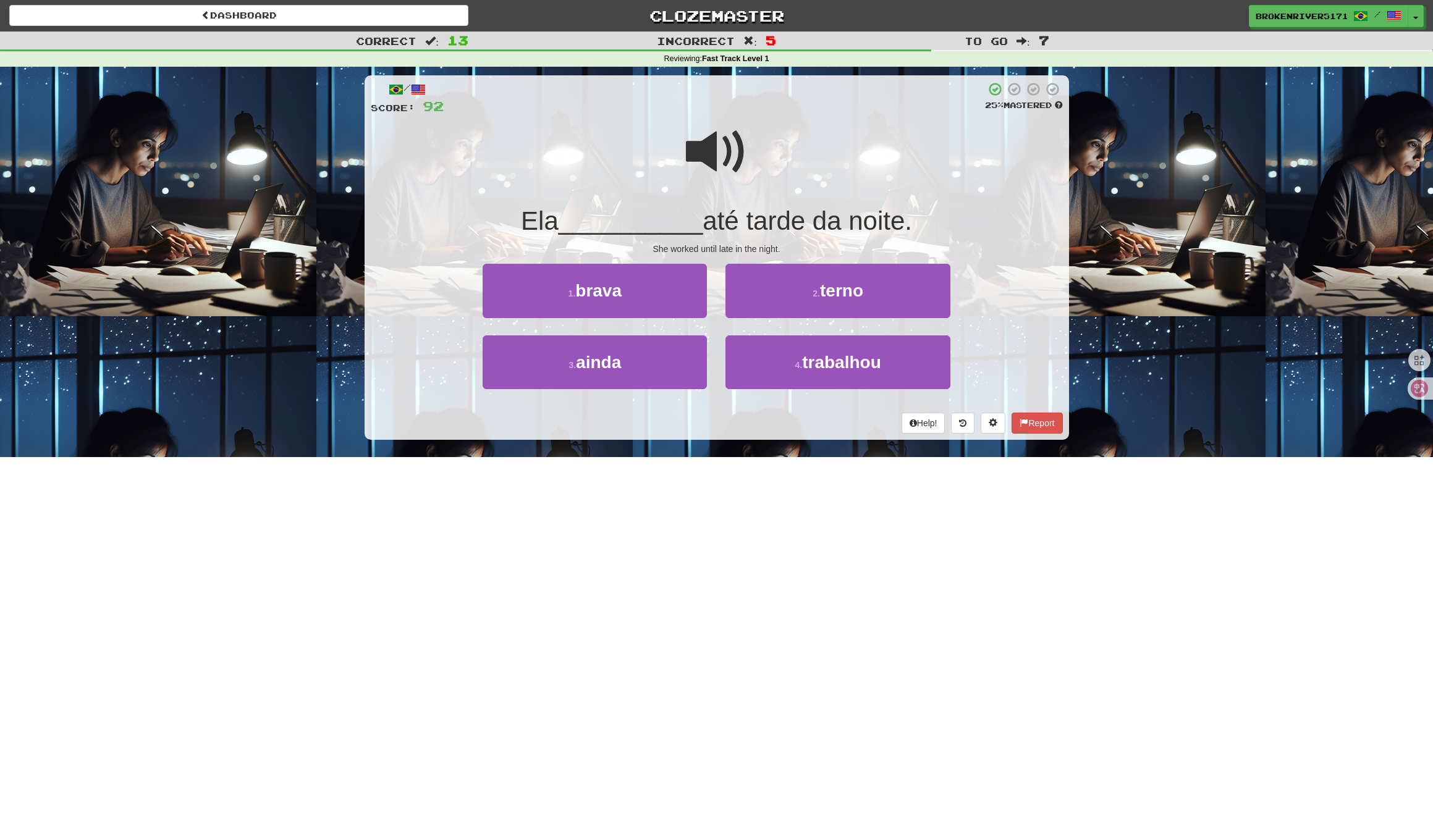
drag, startPoint x: 716, startPoint y: 431, endPoint x: 722, endPoint y: 420, distance: 12.5
click at [716, 430] on div "/ Score: 92 25 % Mastered Ela __________ até tarde da noite. She worked until l…" at bounding box center [716, 258] width 705 height 364
click at [722, 419] on div "Help! Report" at bounding box center [716, 423] width 692 height 21
click at [784, 303] on button "2 . terno" at bounding box center [837, 290] width 224 height 53
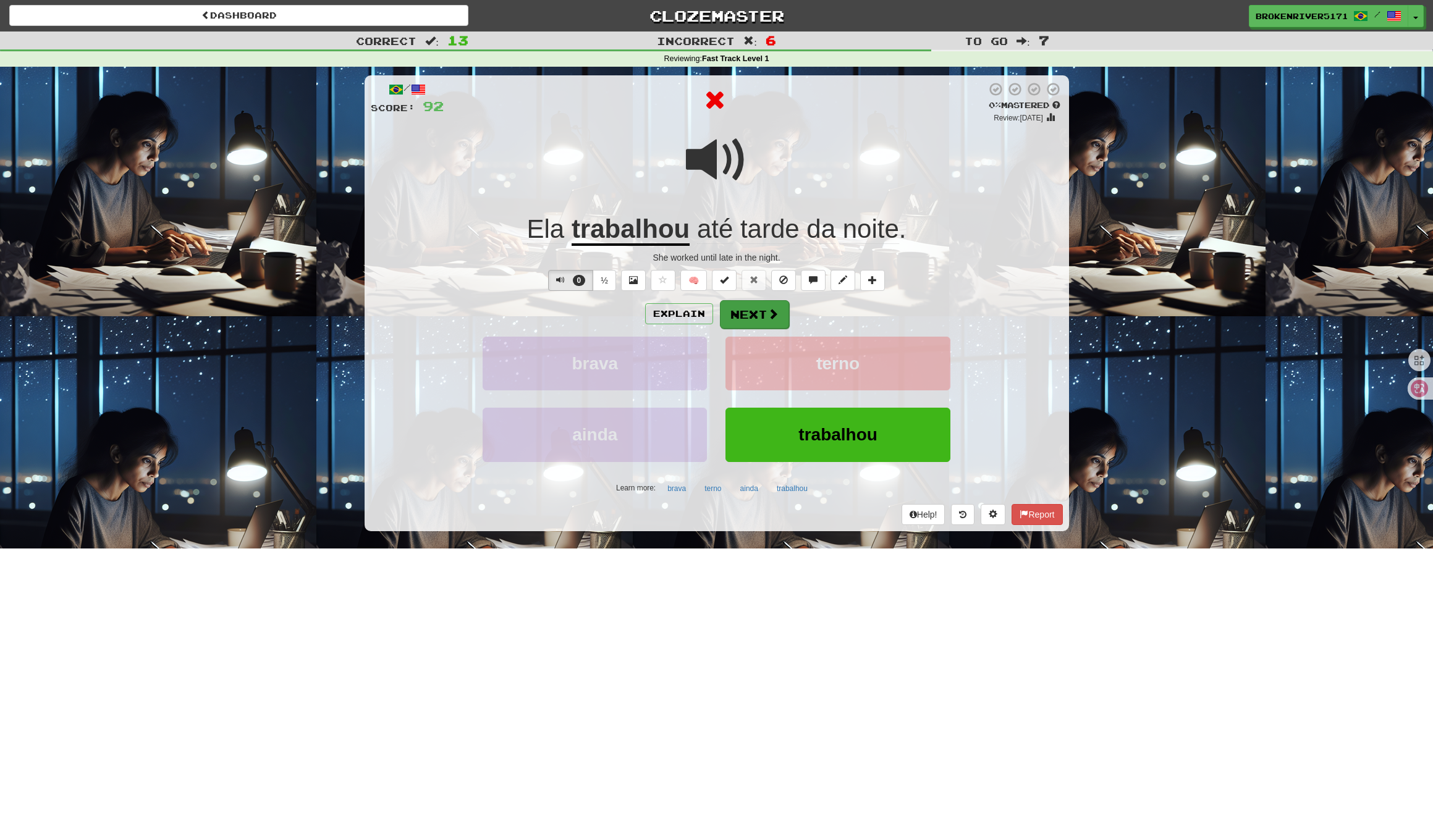
click at [747, 324] on button "Next" at bounding box center [755, 314] width 70 height 29
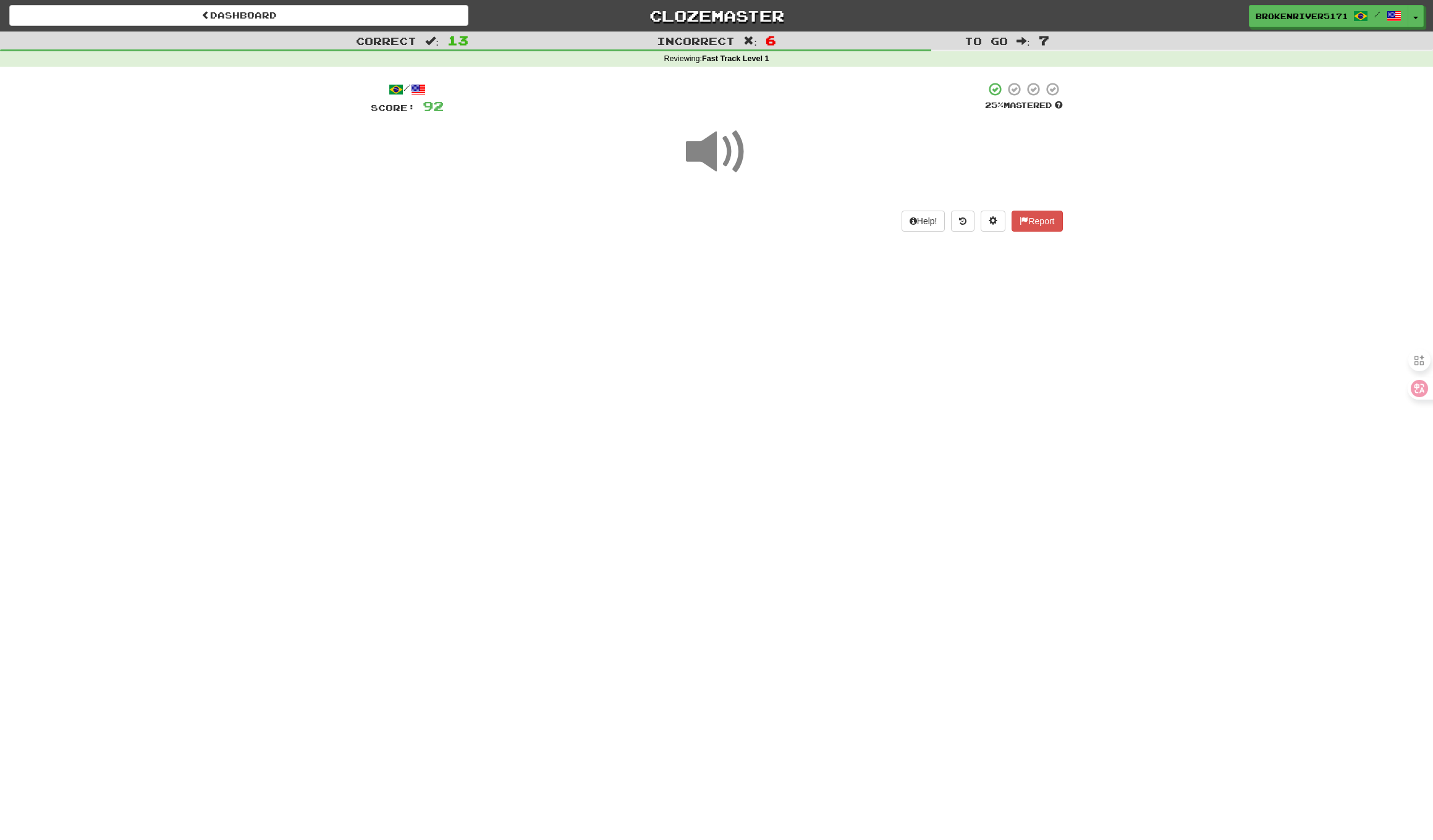
click at [741, 363] on div "Dashboard Clozemaster BrokenRiver5171 / Toggle Dropdown Dashboard Leaderboard A…" at bounding box center [716, 420] width 1433 height 840
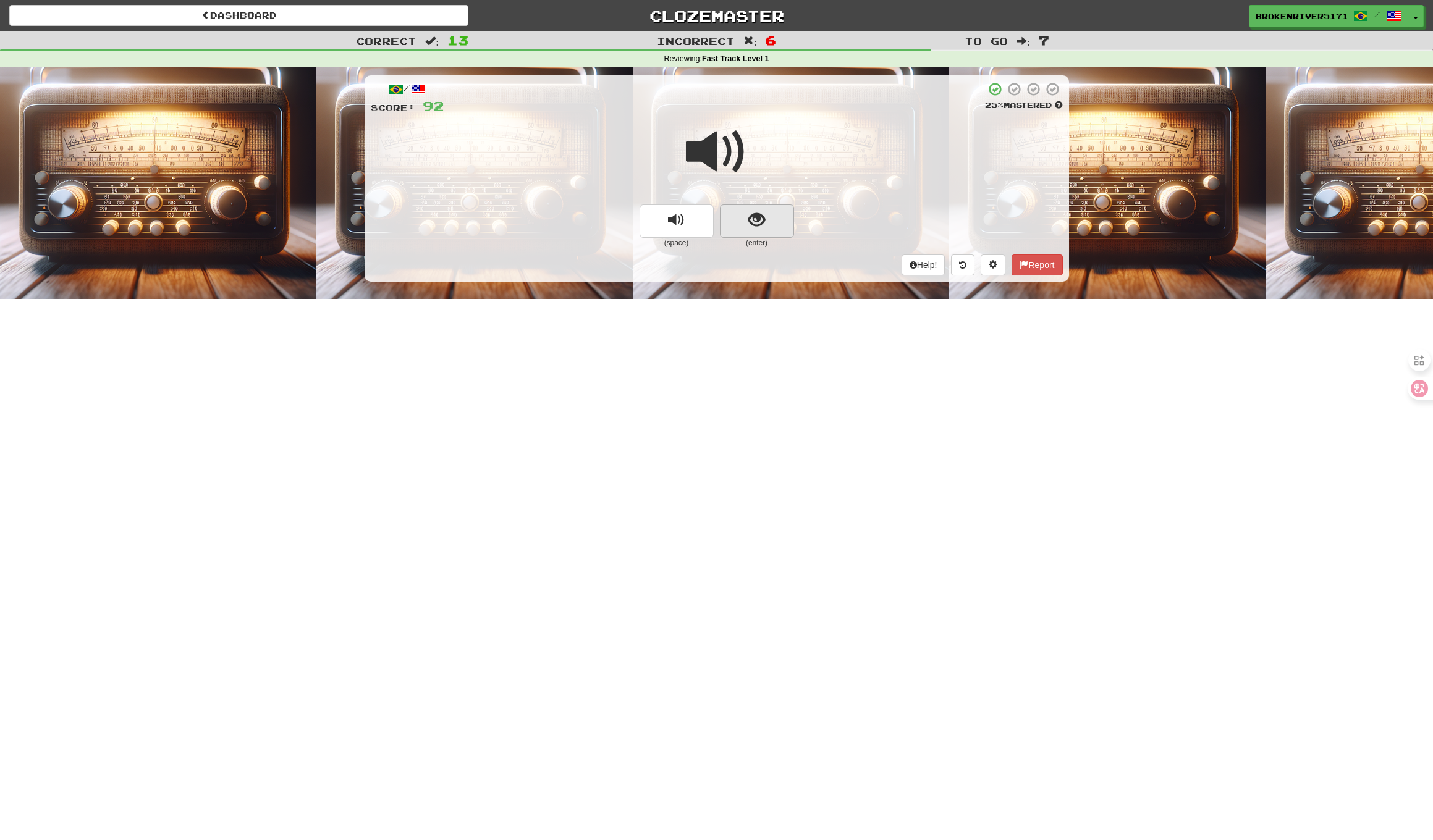
click at [756, 212] on span "show sentence" at bounding box center [756, 220] width 17 height 17
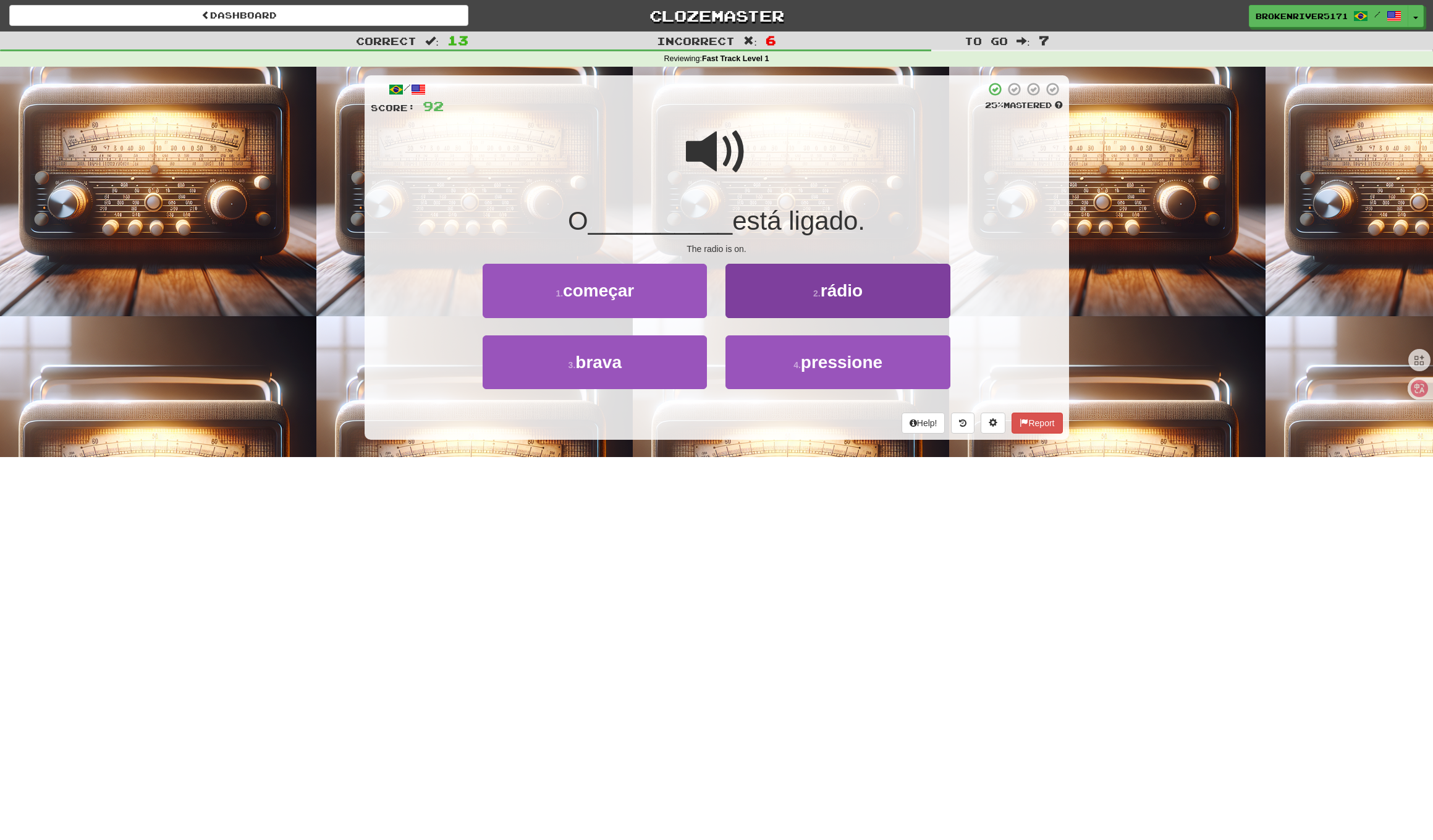
click at [782, 289] on button "2 . rádio" at bounding box center [837, 290] width 224 height 53
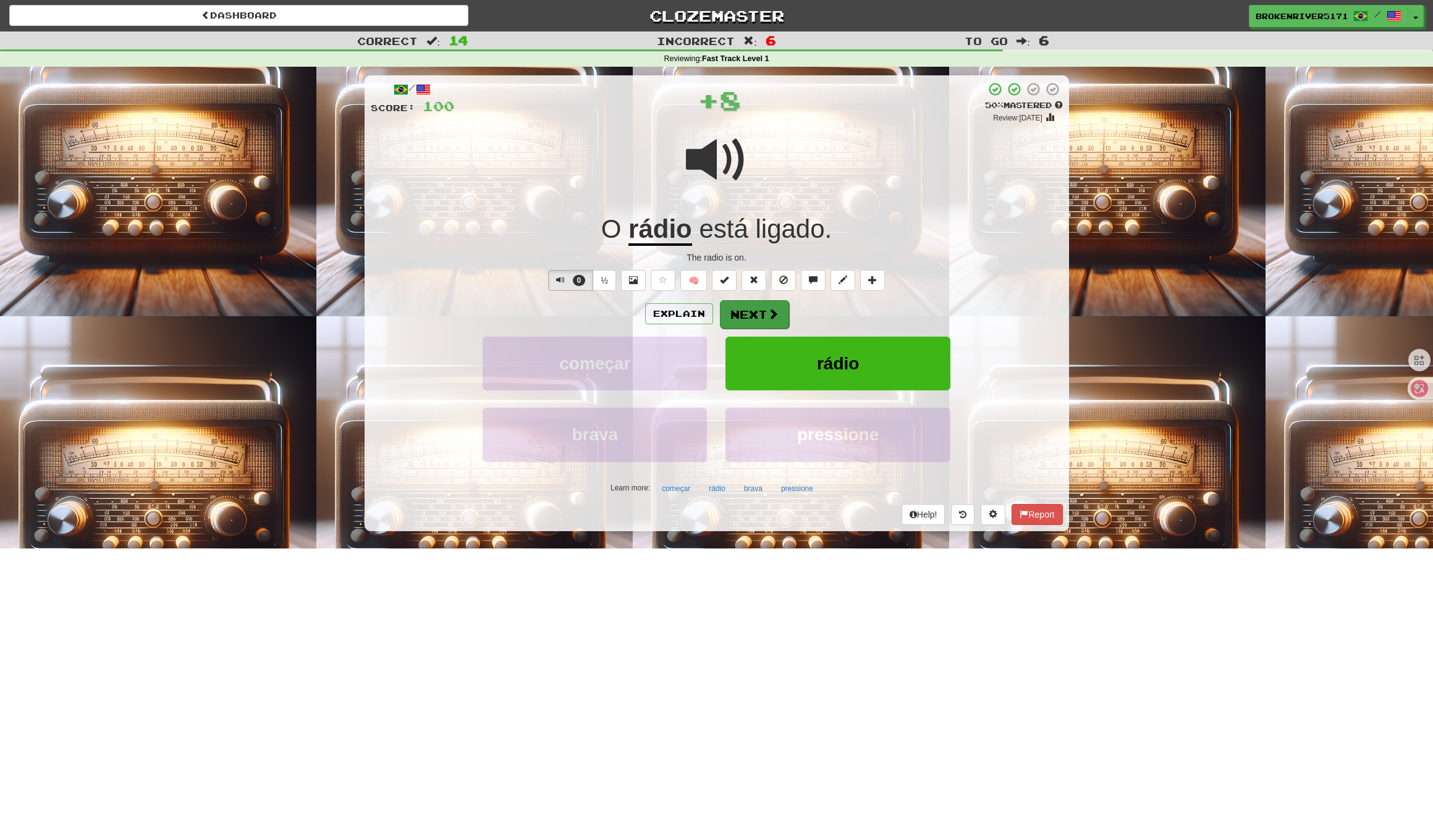
click at [745, 302] on button "Next" at bounding box center [755, 314] width 70 height 29
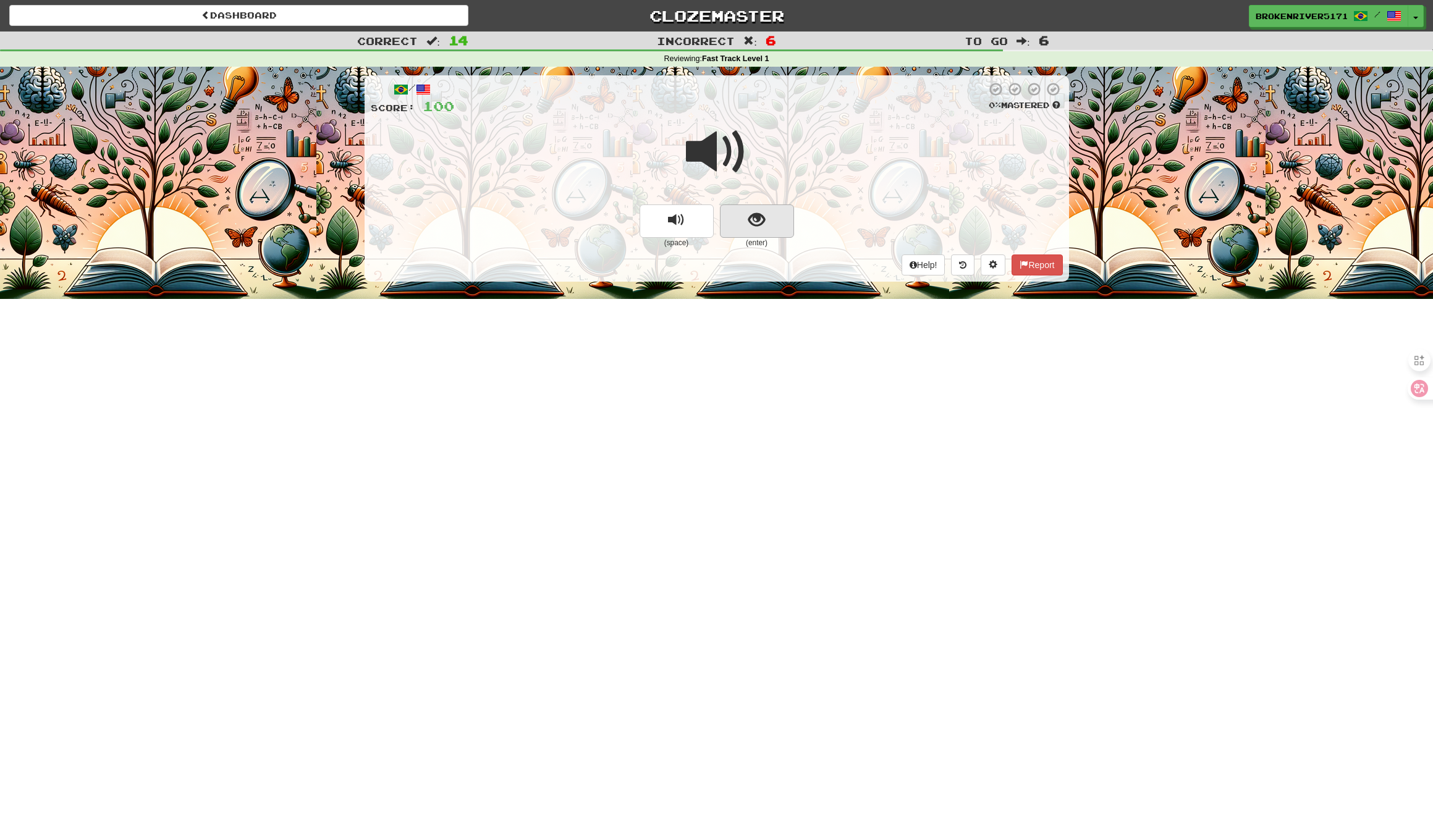
click at [783, 233] on button "show sentence" at bounding box center [756, 220] width 74 height 33
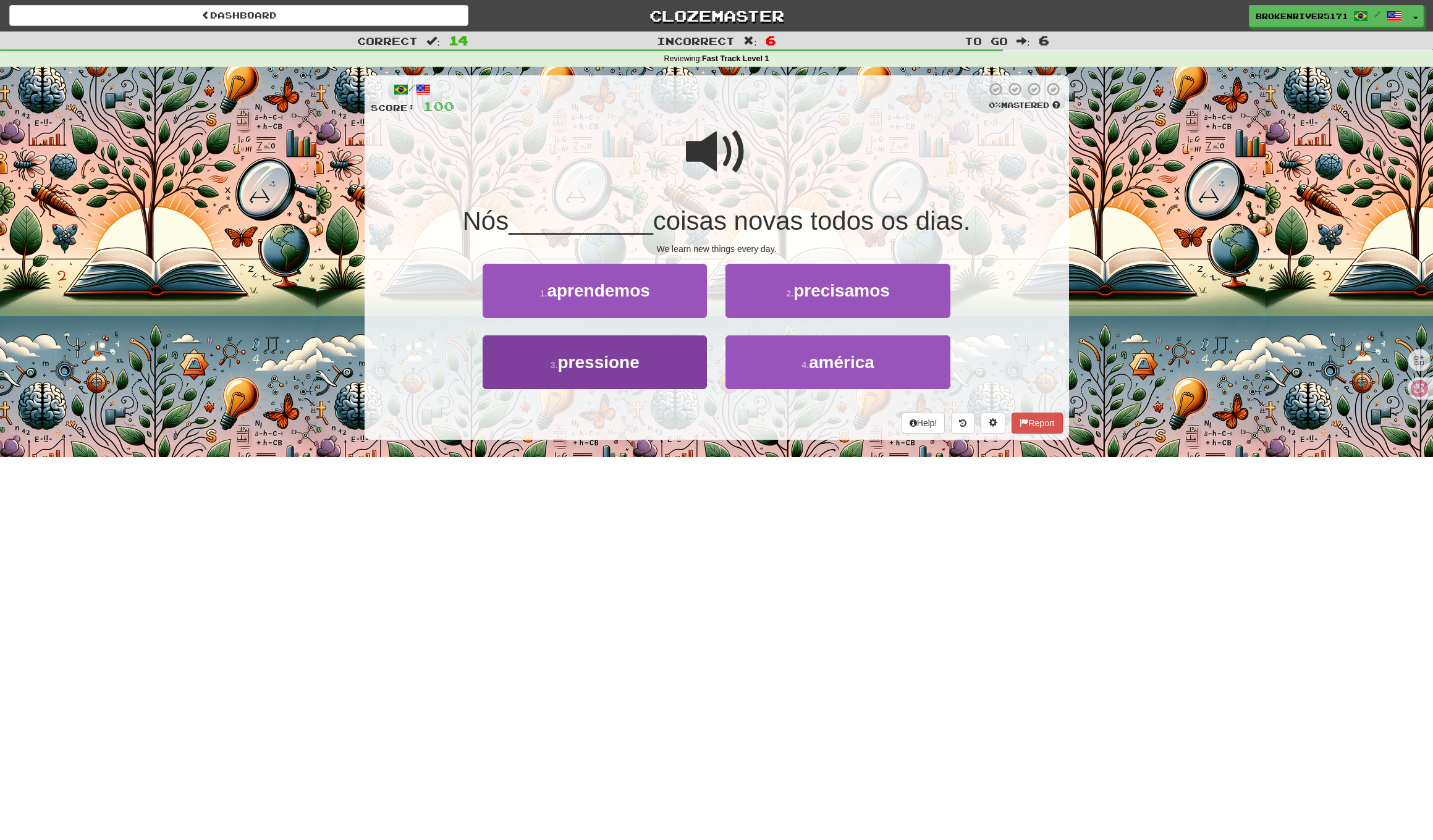
click at [689, 373] on button "3 . pressione" at bounding box center [594, 362] width 224 height 53
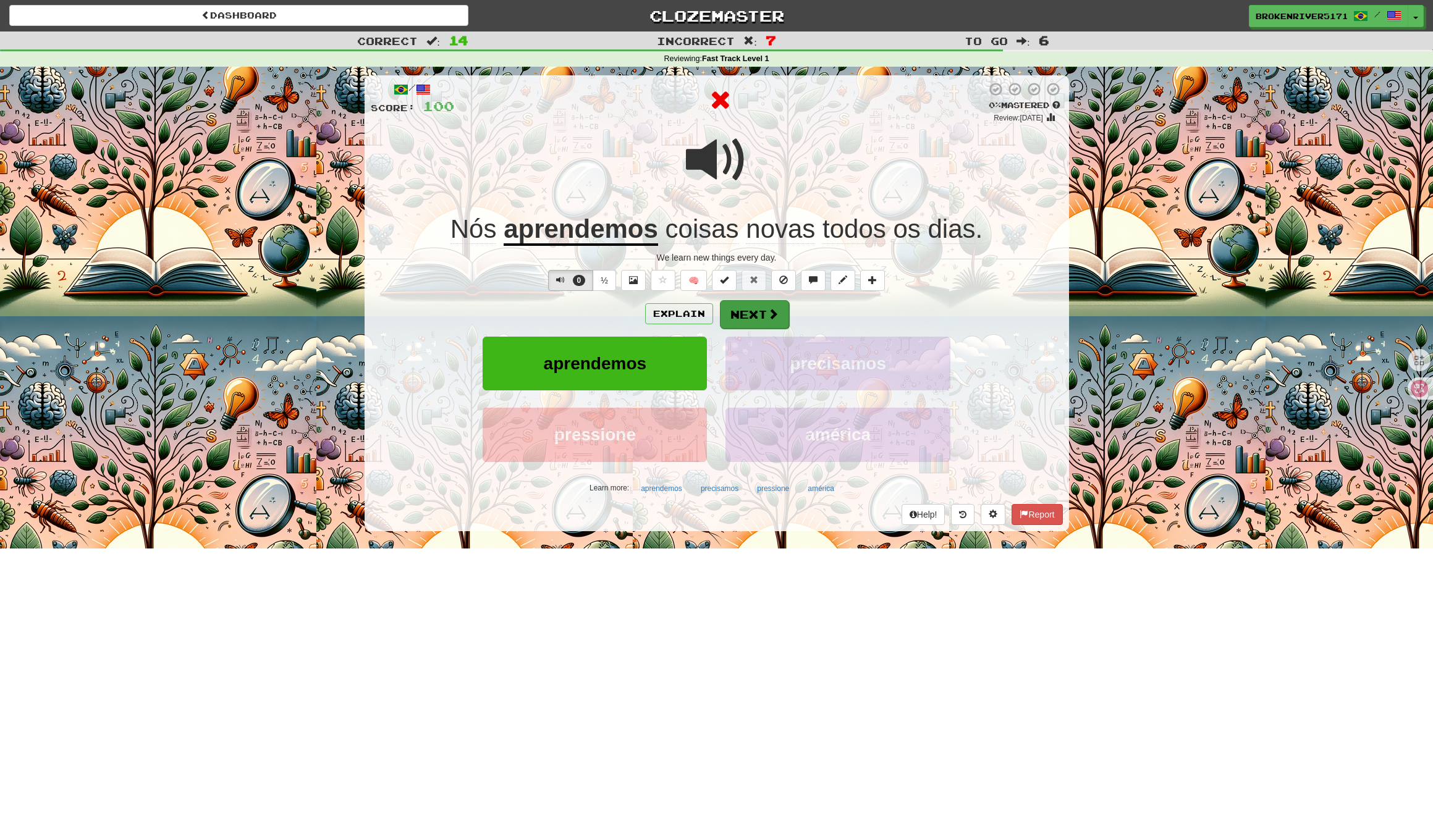
click at [758, 316] on button "Next" at bounding box center [755, 314] width 70 height 29
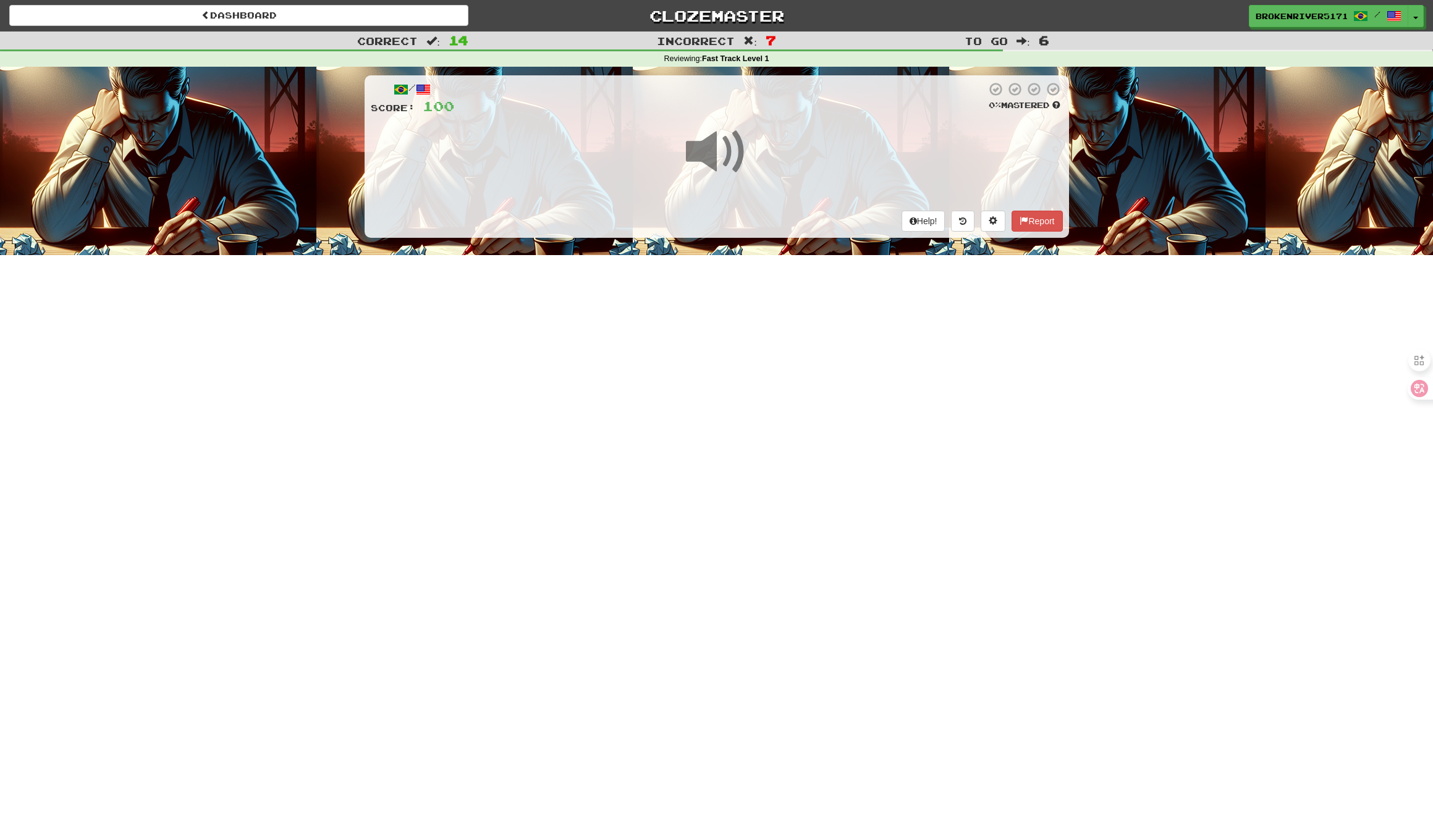
click at [741, 343] on div "Dashboard Clozemaster BrokenRiver5171 / Toggle Dropdown Dashboard Leaderboard A…" at bounding box center [716, 420] width 1433 height 840
click at [756, 361] on div "Dashboard Clozemaster BrokenRiver5171 / Toggle Dropdown Dashboard Leaderboard A…" at bounding box center [716, 420] width 1433 height 840
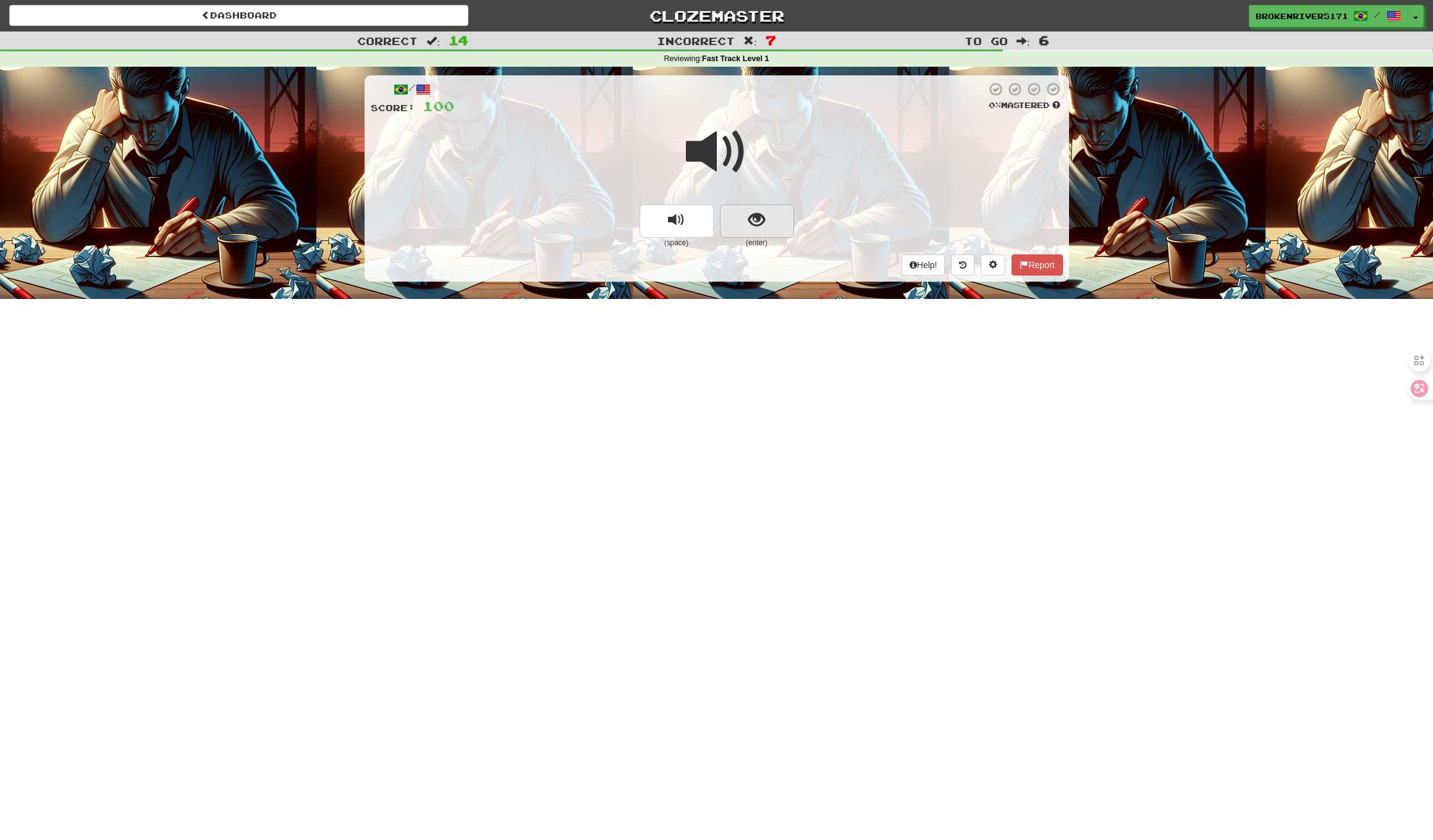
click at [772, 230] on button "show sentence" at bounding box center [756, 220] width 74 height 33
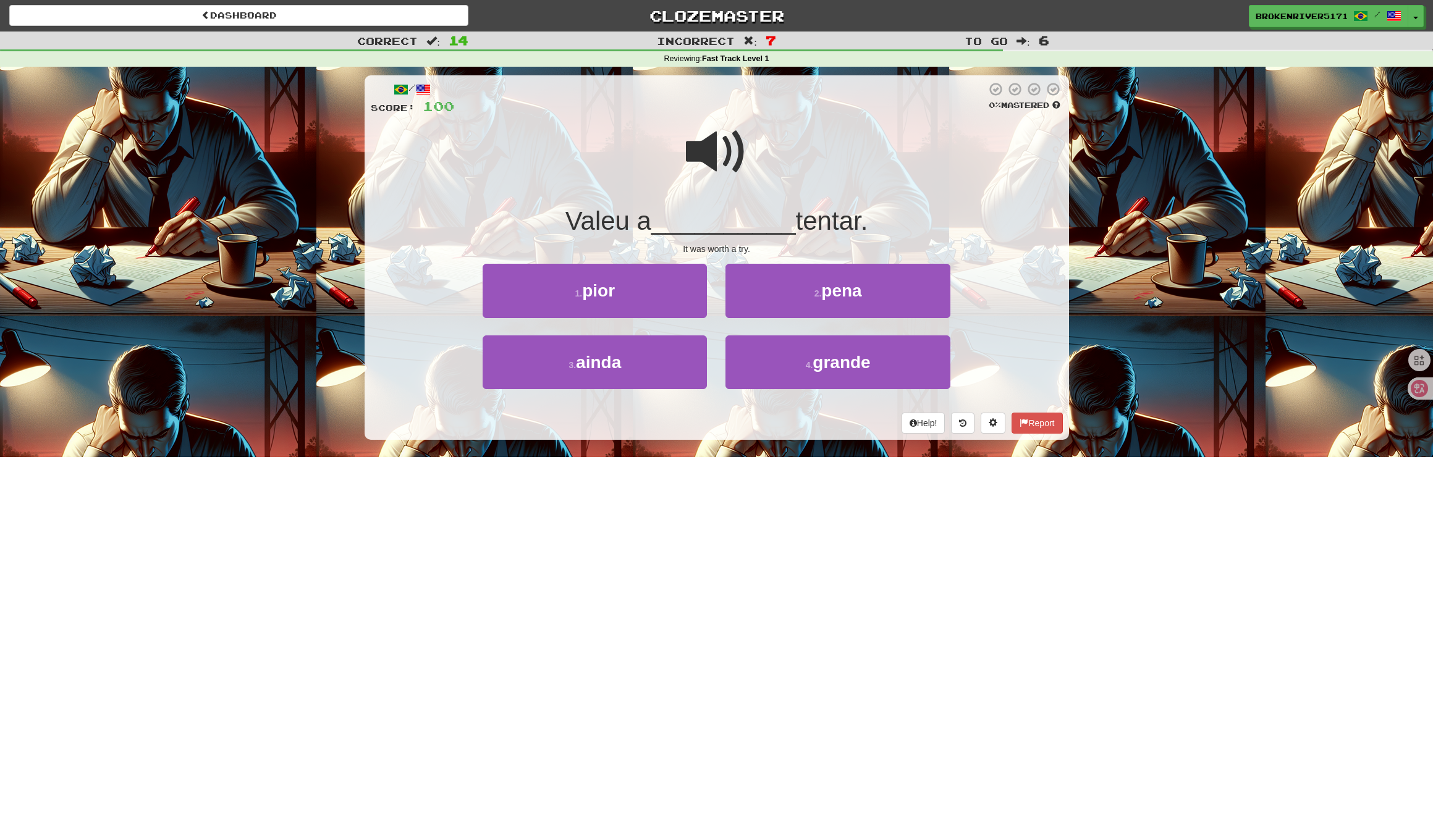
click at [794, 431] on div "/ Score: 100 0 % Mastered Valeu a __________ tentar. It was worth a try. 1 . pi…" at bounding box center [716, 258] width 705 height 364
click at [855, 292] on span "pena" at bounding box center [840, 291] width 40 height 19
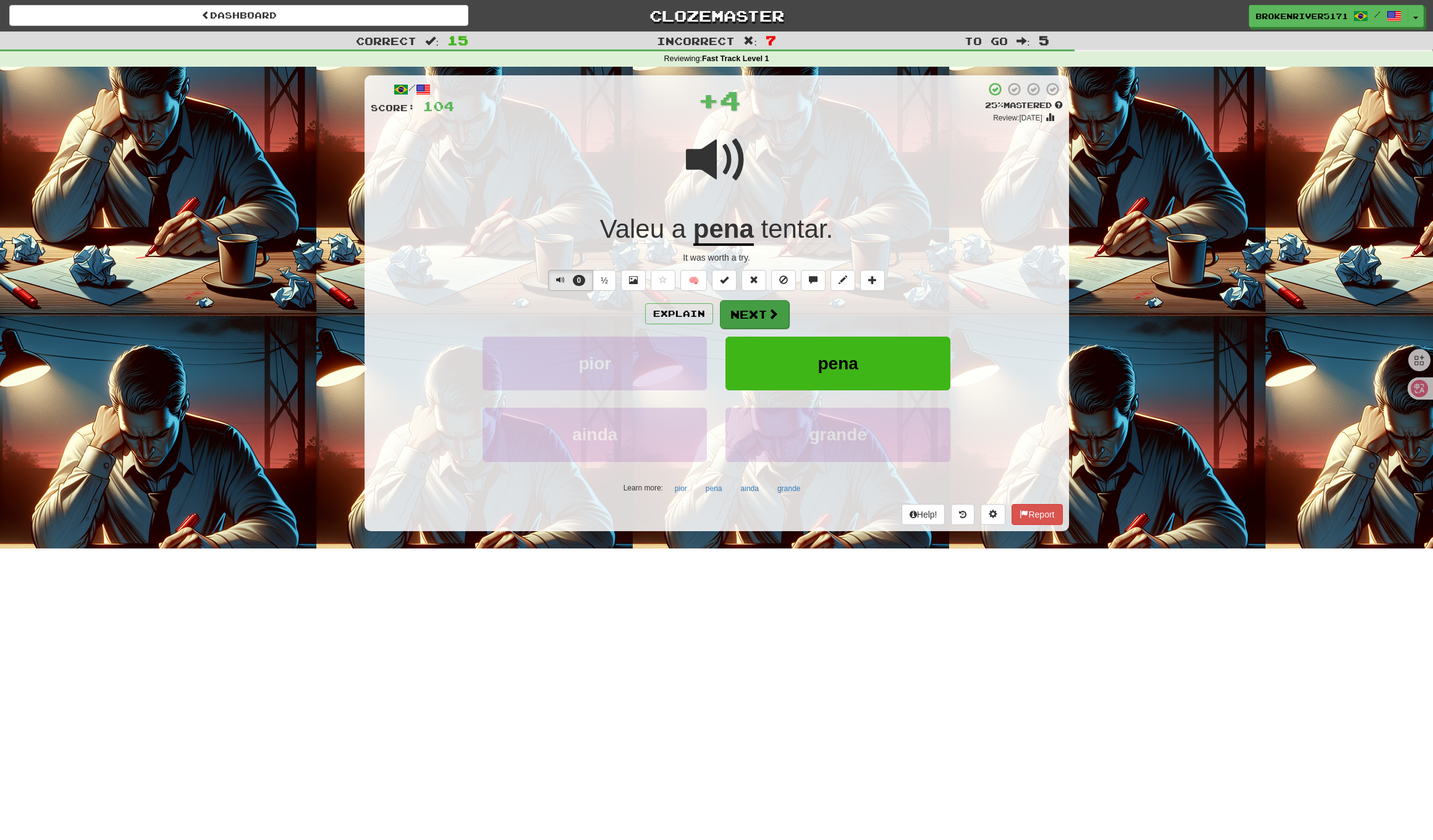
click at [772, 314] on span at bounding box center [772, 314] width 11 height 11
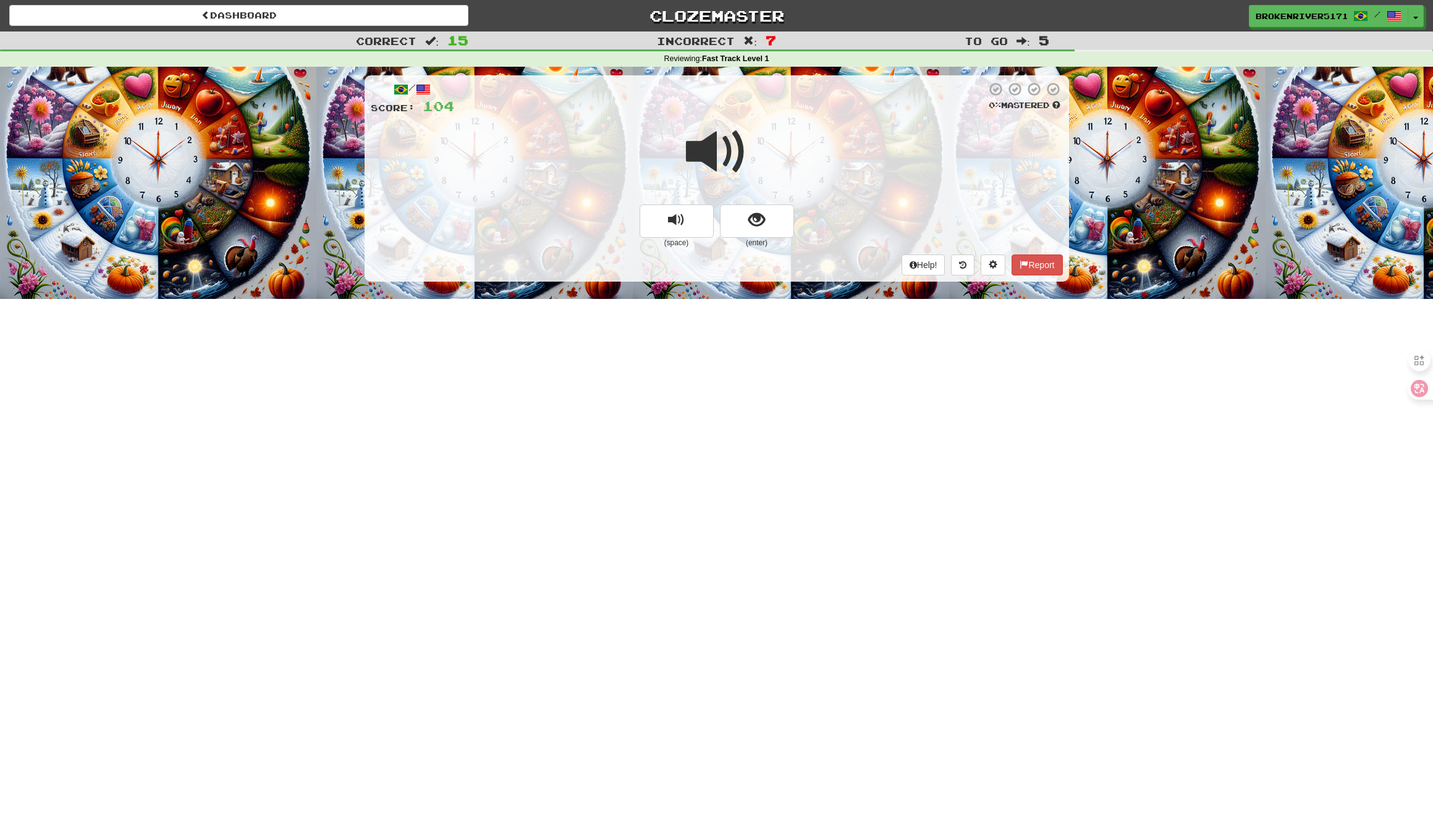
click at [740, 229] on button "show sentence" at bounding box center [756, 220] width 74 height 33
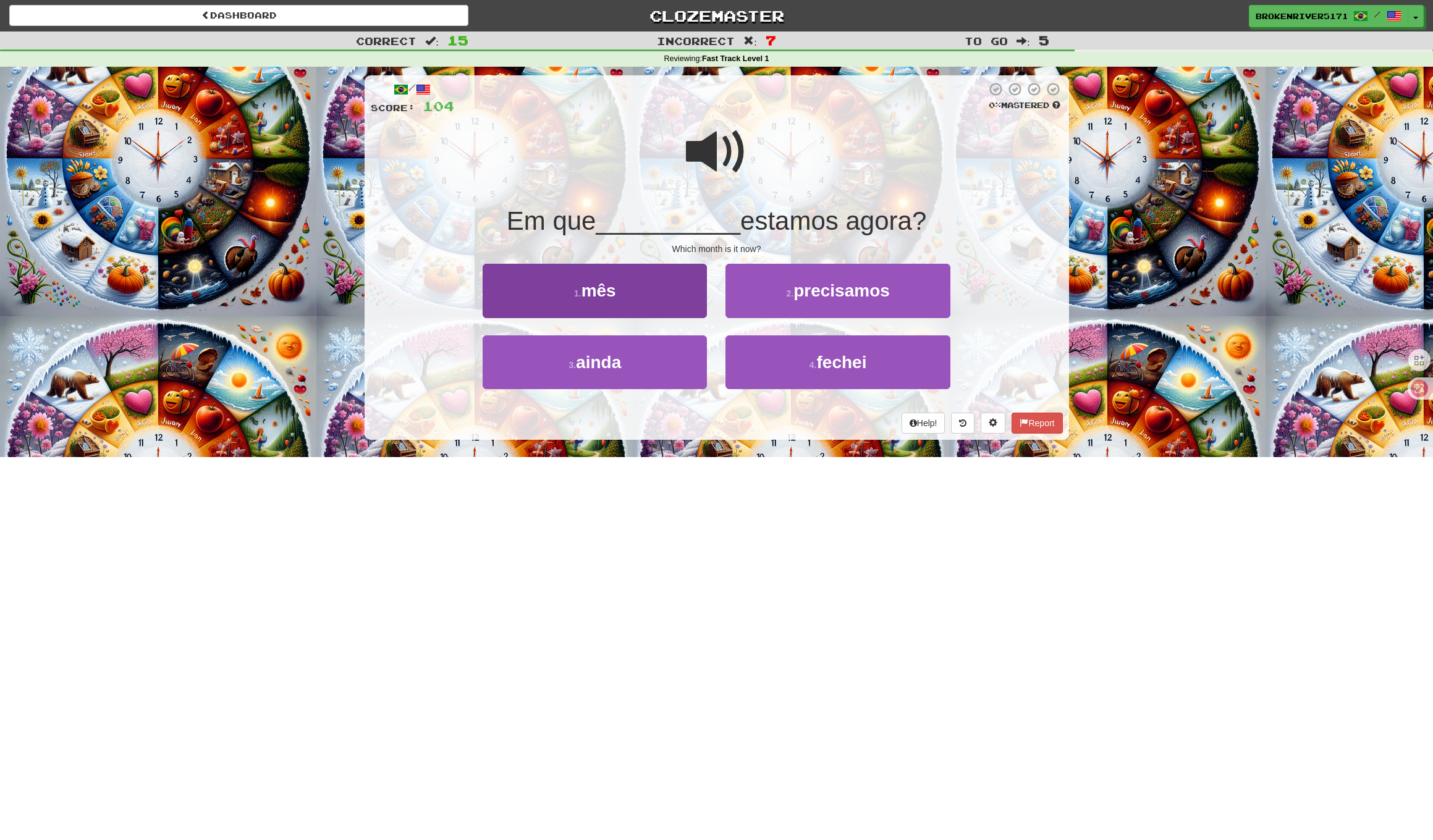
click at [673, 288] on button "1 . mês" at bounding box center [594, 290] width 224 height 53
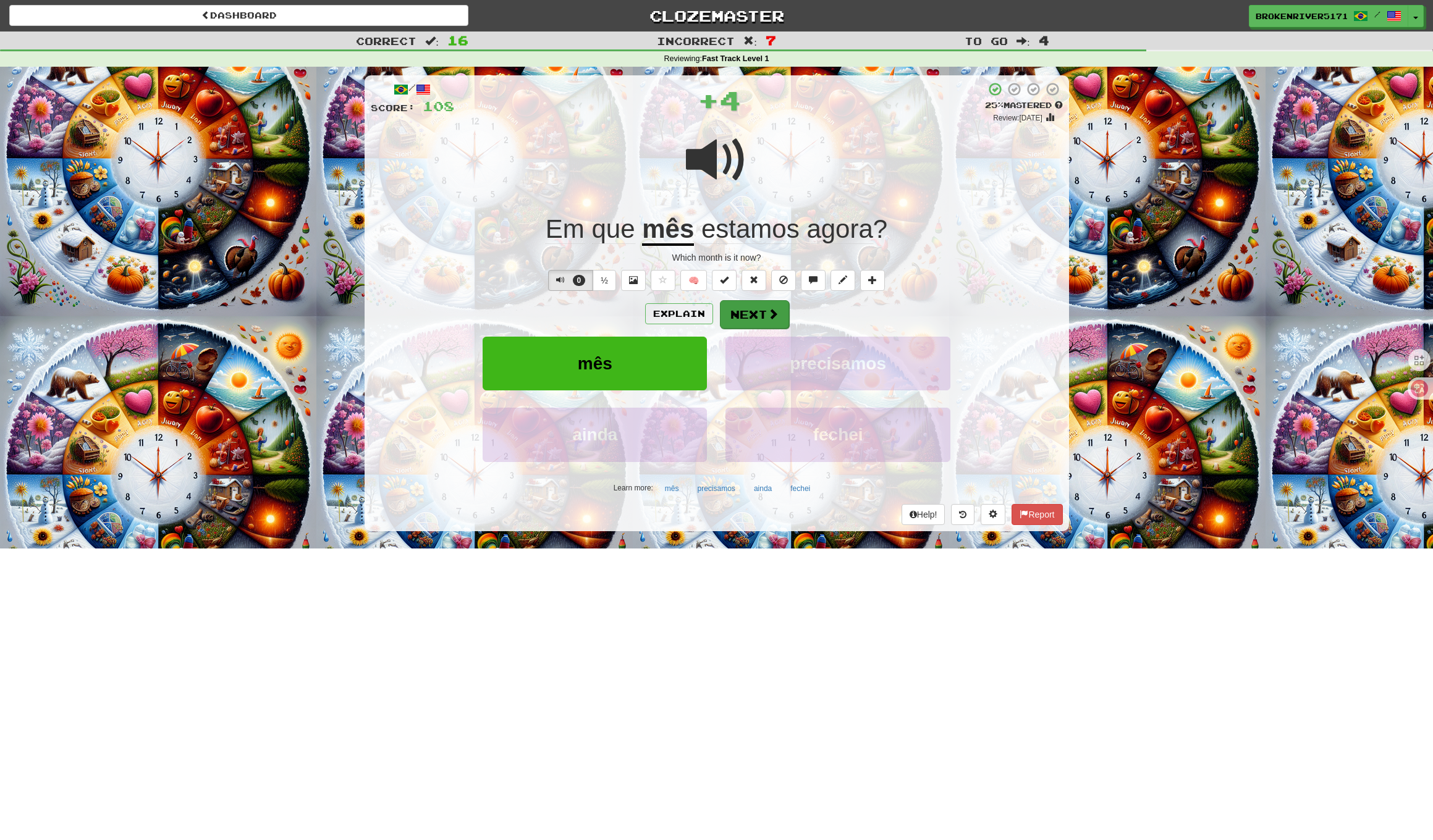
click at [775, 321] on button "Next" at bounding box center [755, 314] width 70 height 29
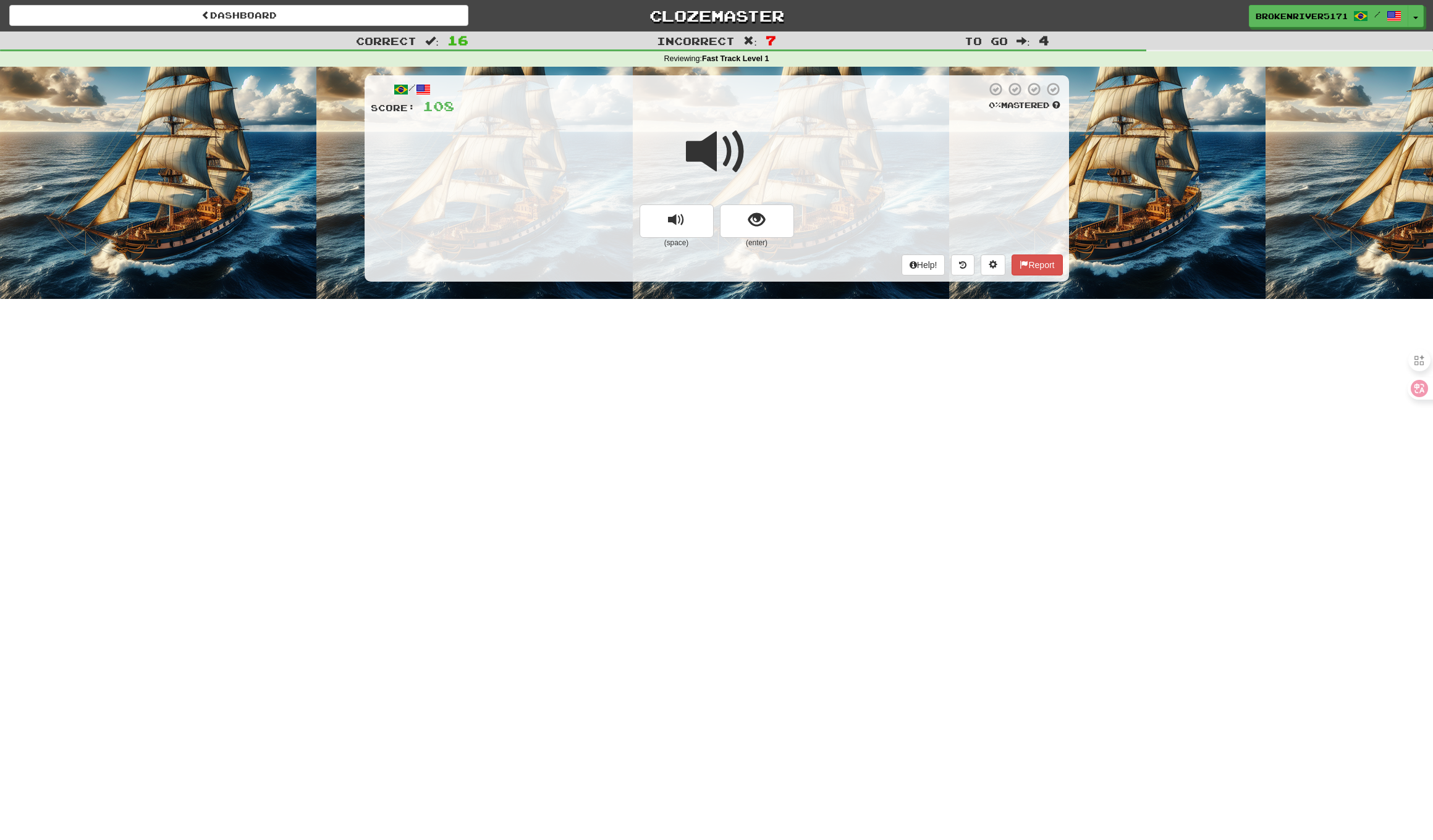
click at [761, 200] on div at bounding box center [716, 160] width 692 height 88
click at [759, 229] on button "show sentence" at bounding box center [756, 220] width 74 height 33
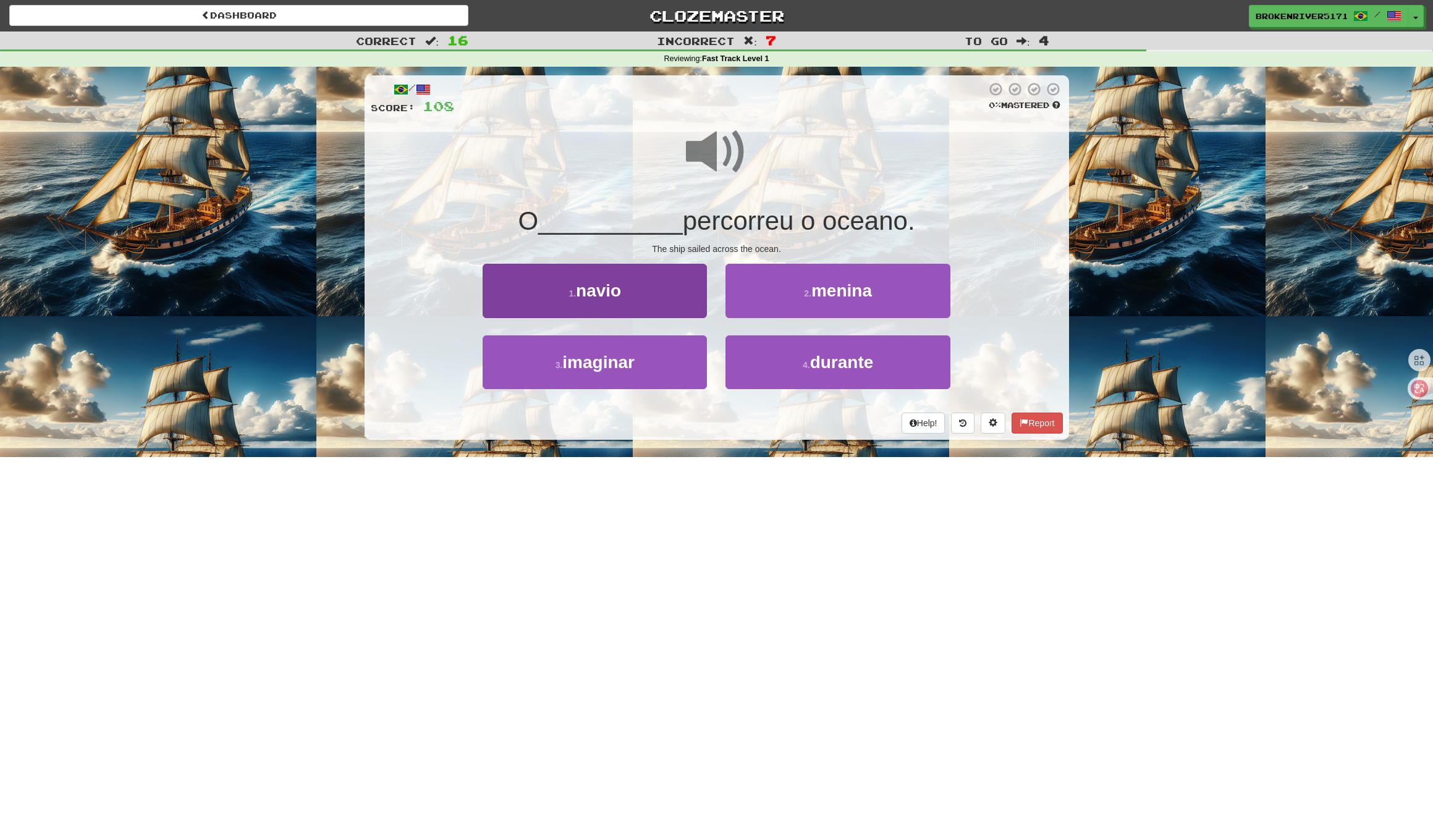
click at [670, 301] on button "1 . navio" at bounding box center [594, 290] width 224 height 53
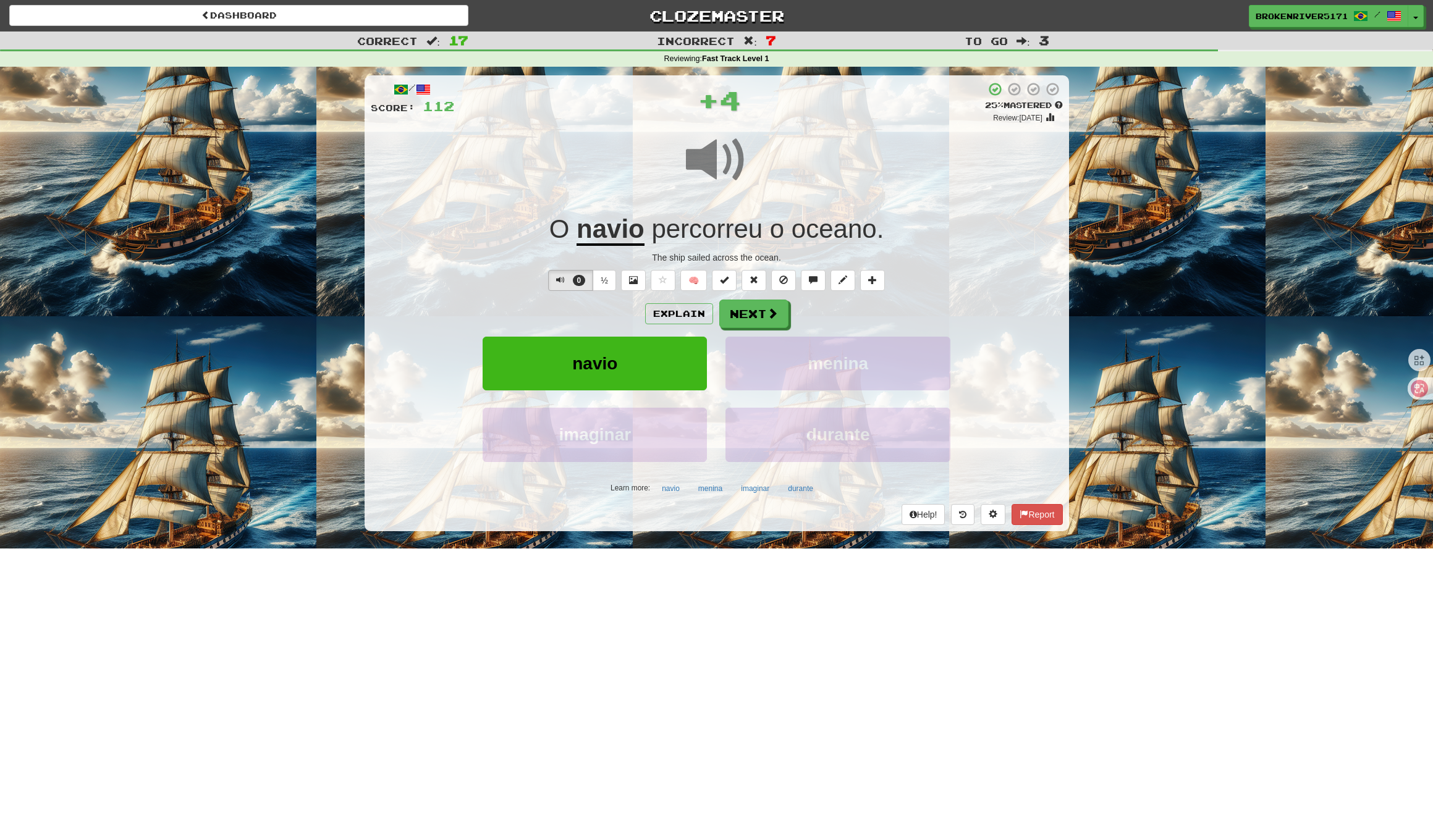
click at [743, 297] on div "/ Score: 112 + 4 25 % Mastered Review: 2025-09-23 O navio percorreu o oceano . …" at bounding box center [716, 303] width 705 height 455
click at [741, 313] on button "Next" at bounding box center [755, 314] width 70 height 29
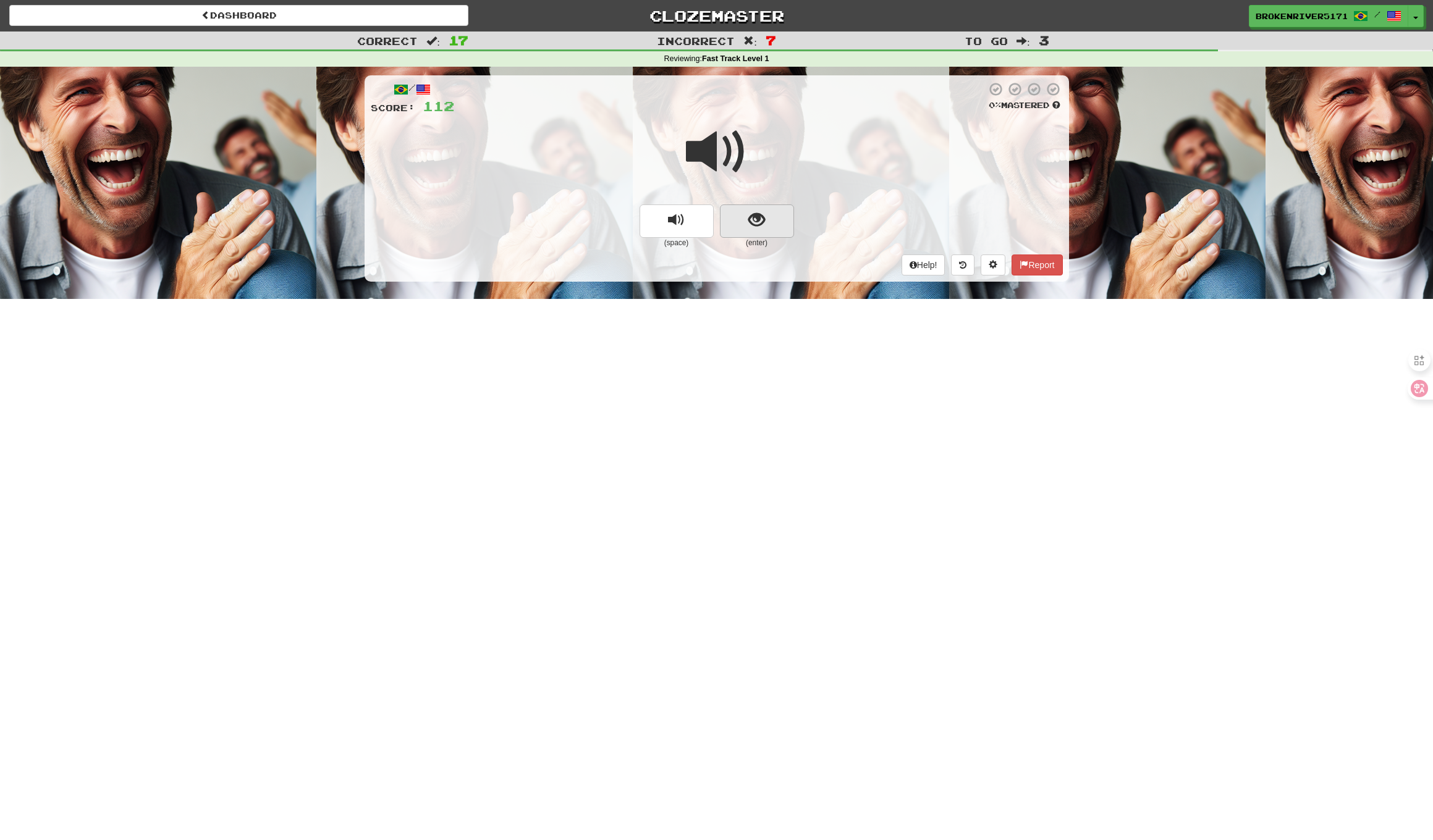
click at [752, 212] on span "show sentence" at bounding box center [756, 220] width 17 height 17
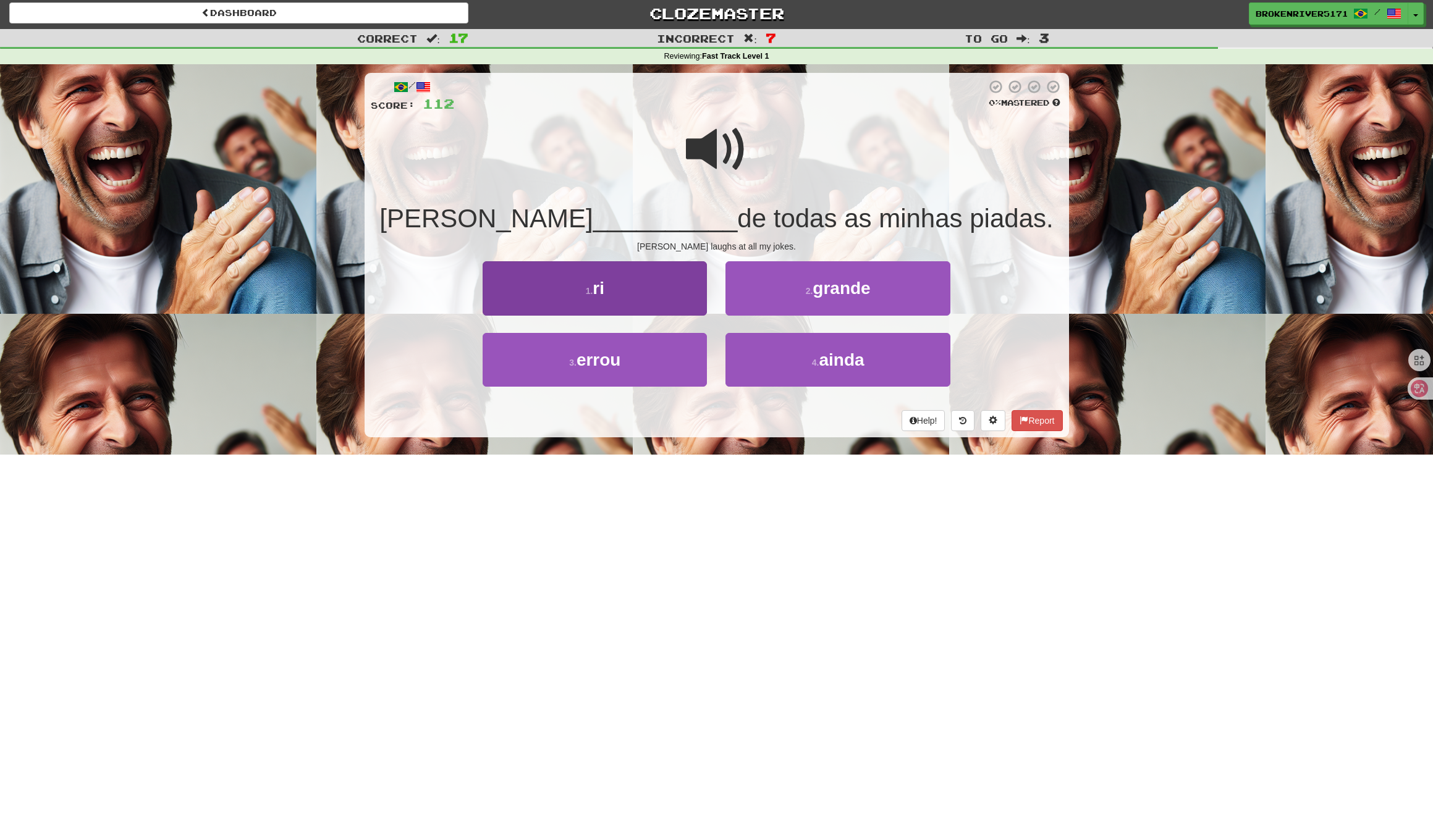
scroll to position [3, 0]
click at [632, 284] on button "1 . ri" at bounding box center [594, 287] width 224 height 53
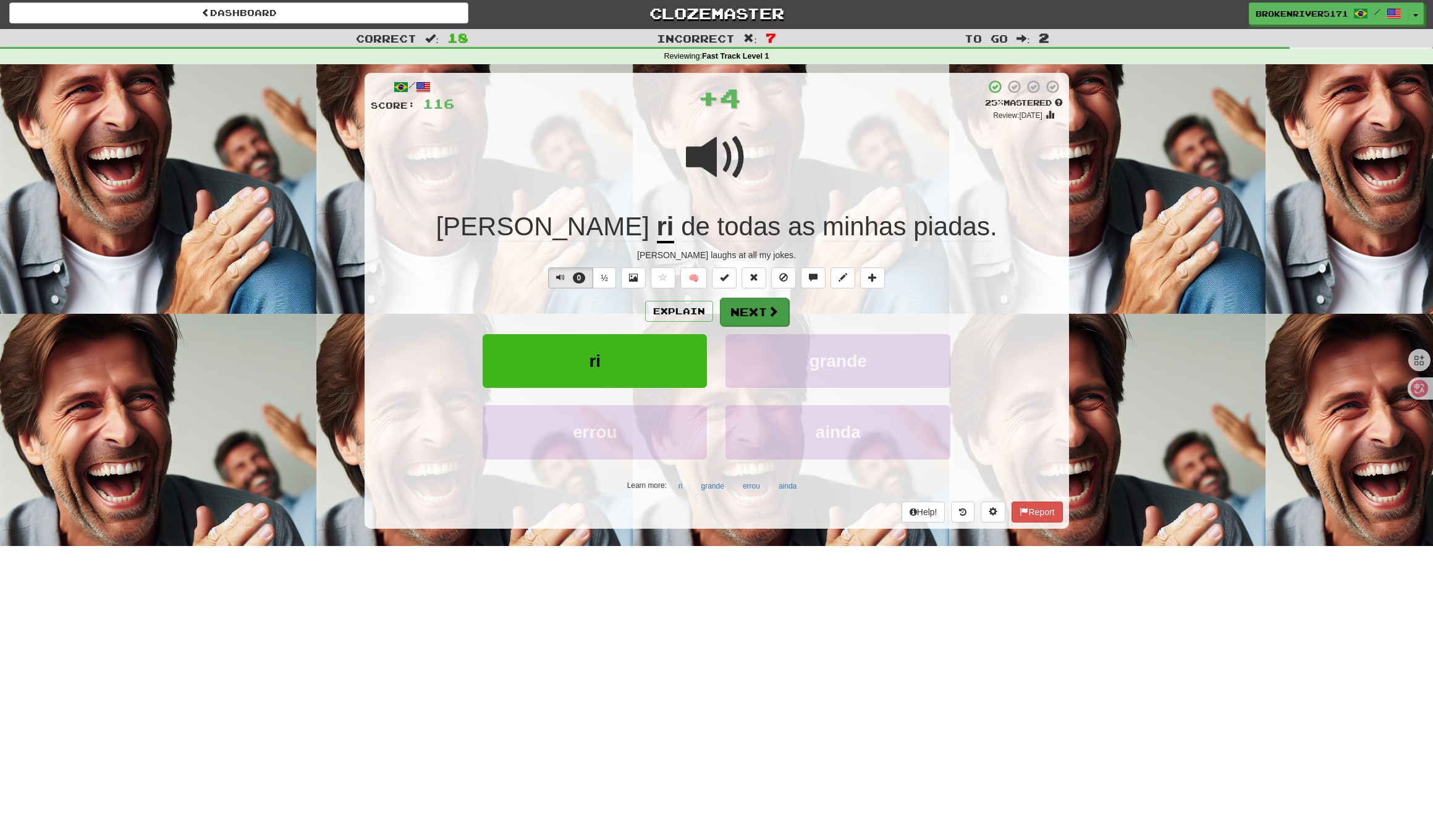
click at [755, 310] on button "Next" at bounding box center [755, 312] width 70 height 29
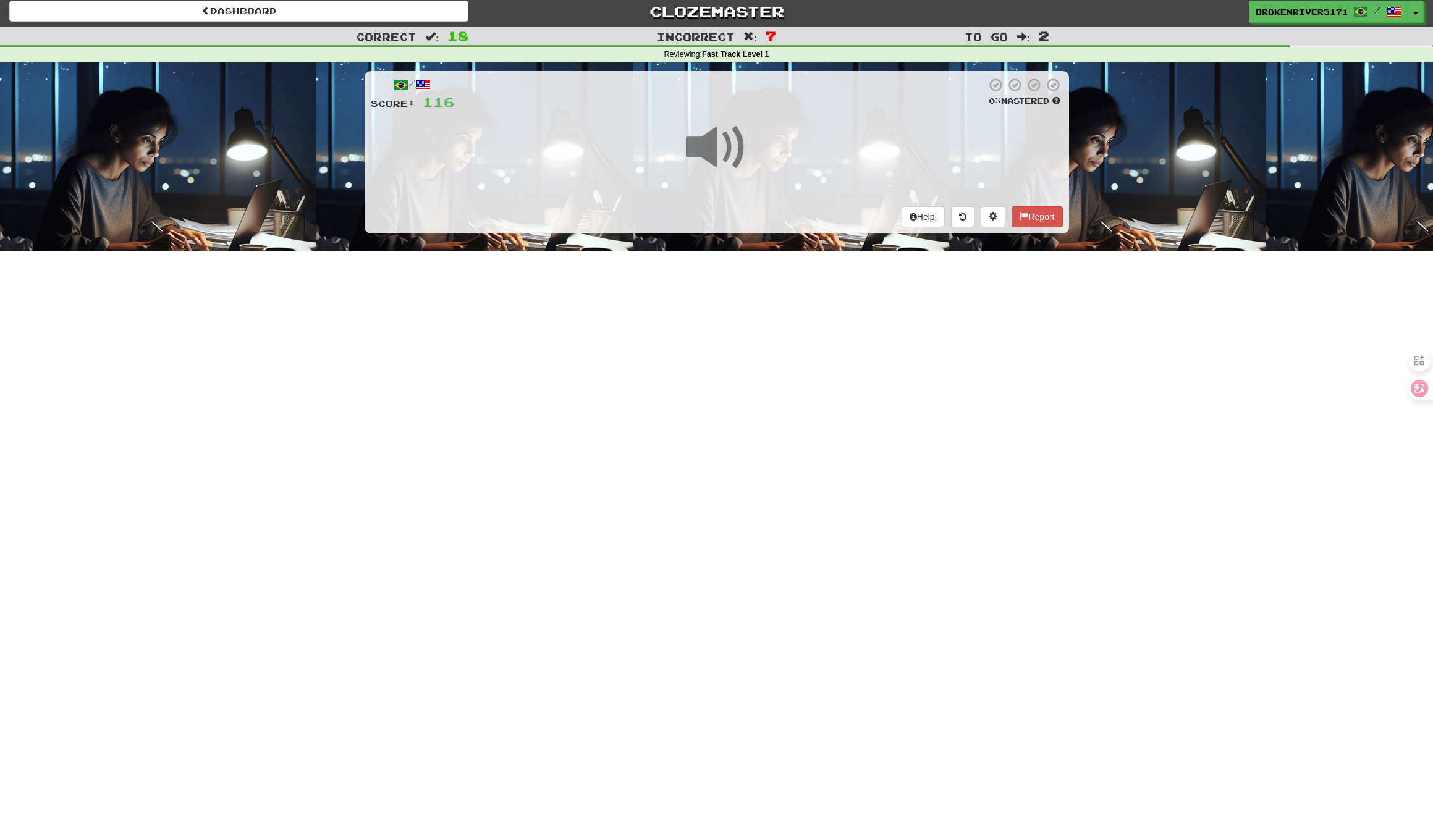
scroll to position [4, 0]
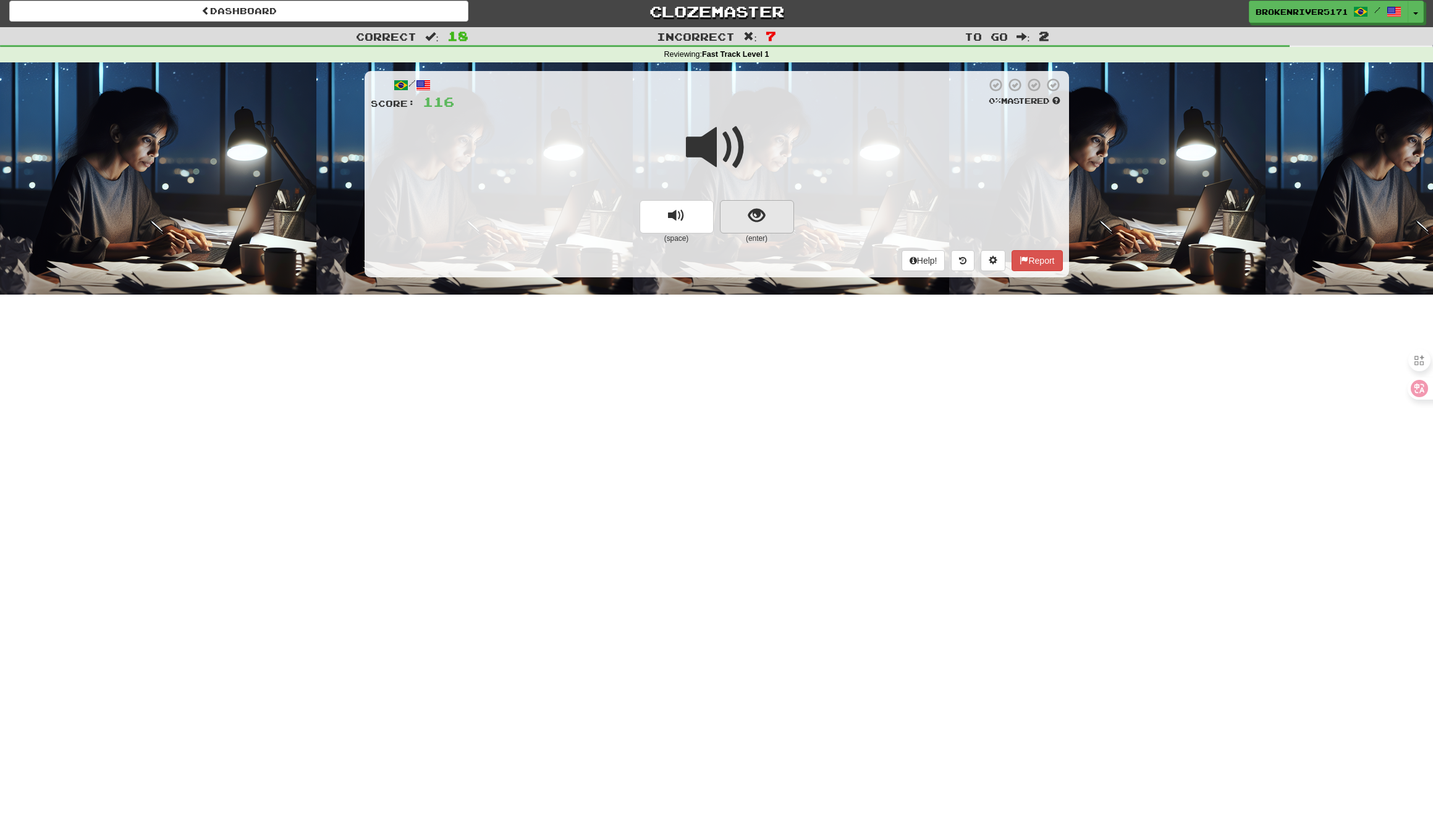
click at [742, 217] on button "show sentence" at bounding box center [756, 216] width 74 height 33
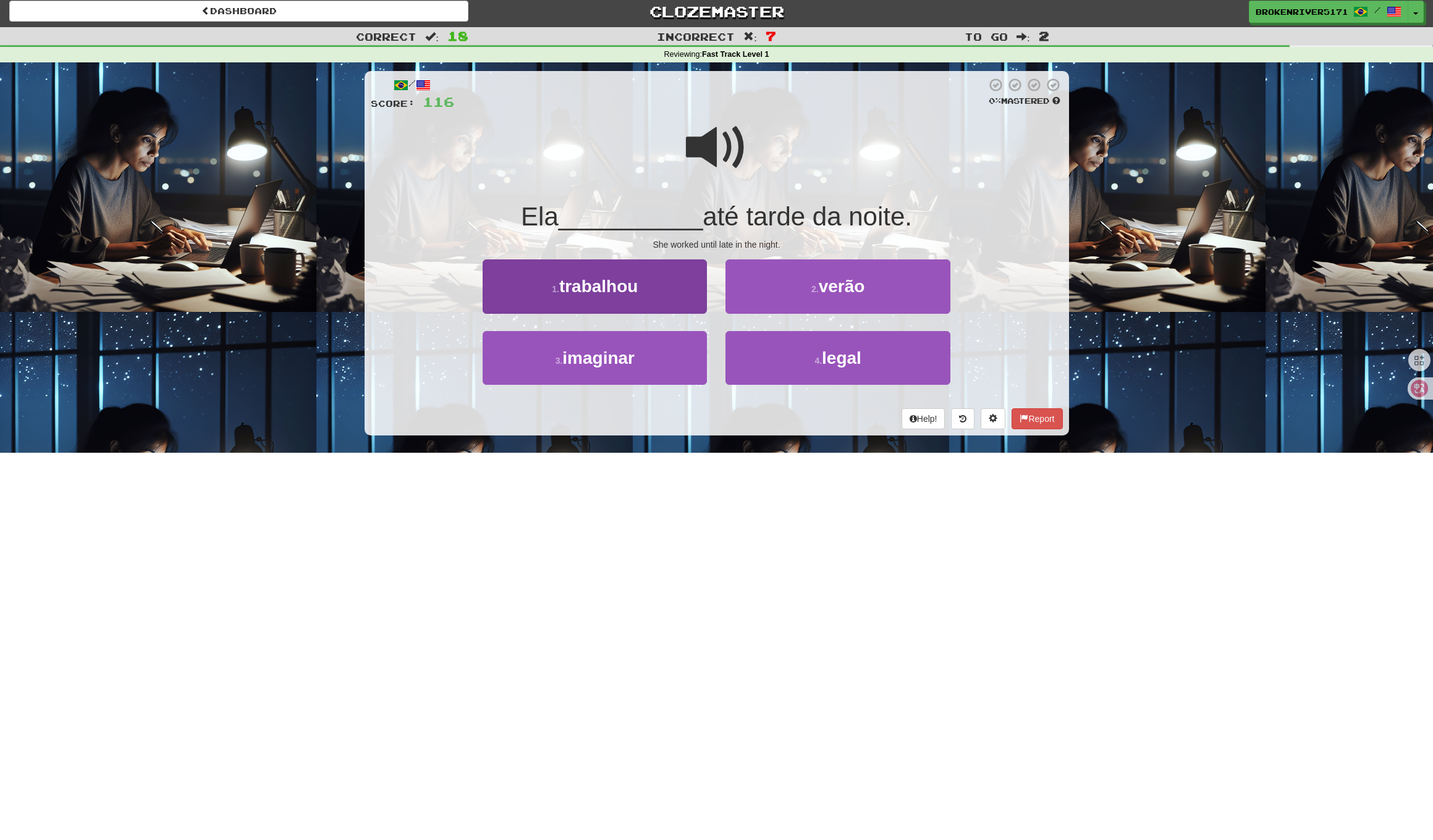
click at [662, 289] on button "1 . trabalhou" at bounding box center [594, 286] width 224 height 53
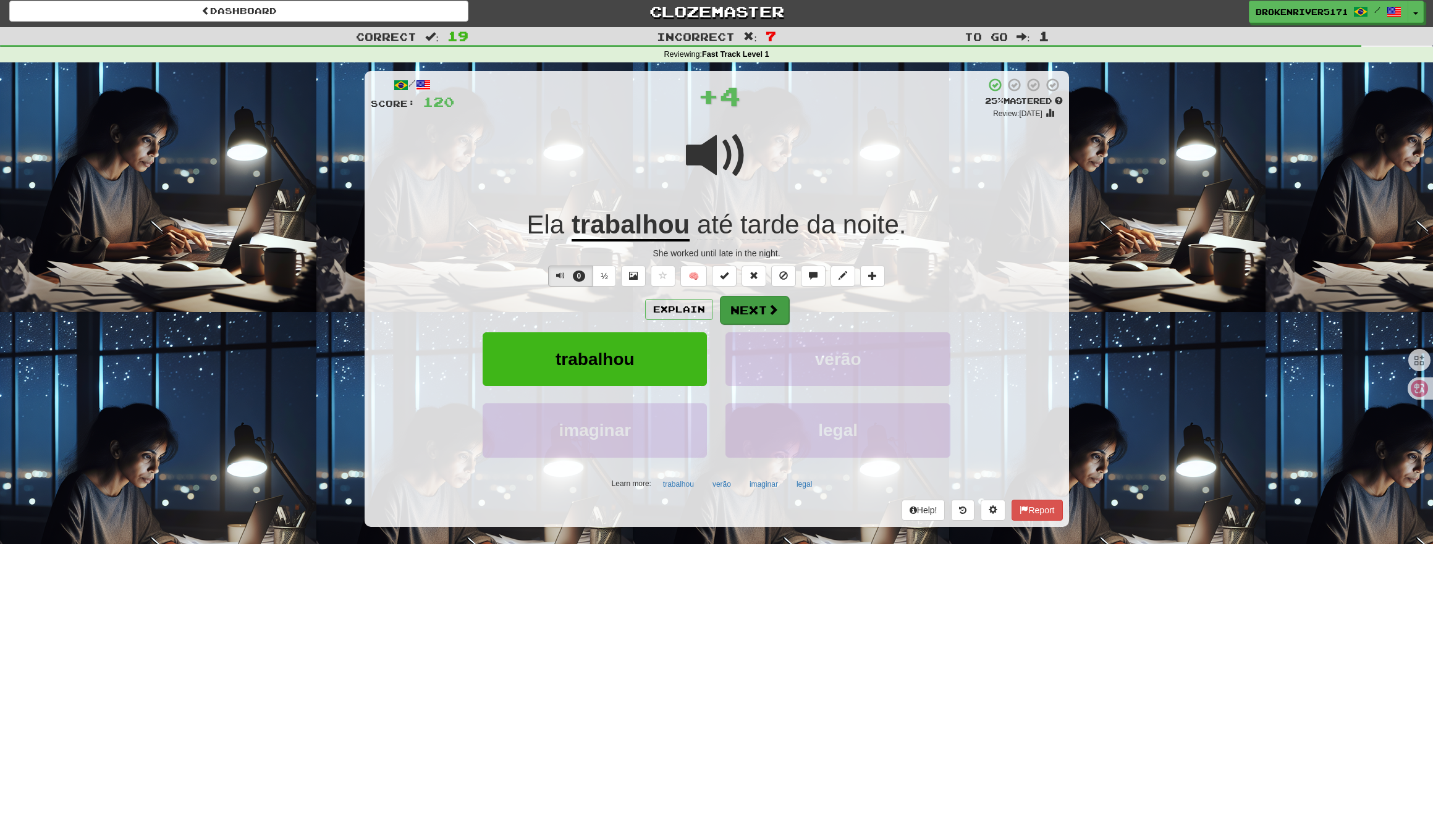
click at [757, 319] on button "Next" at bounding box center [755, 310] width 70 height 29
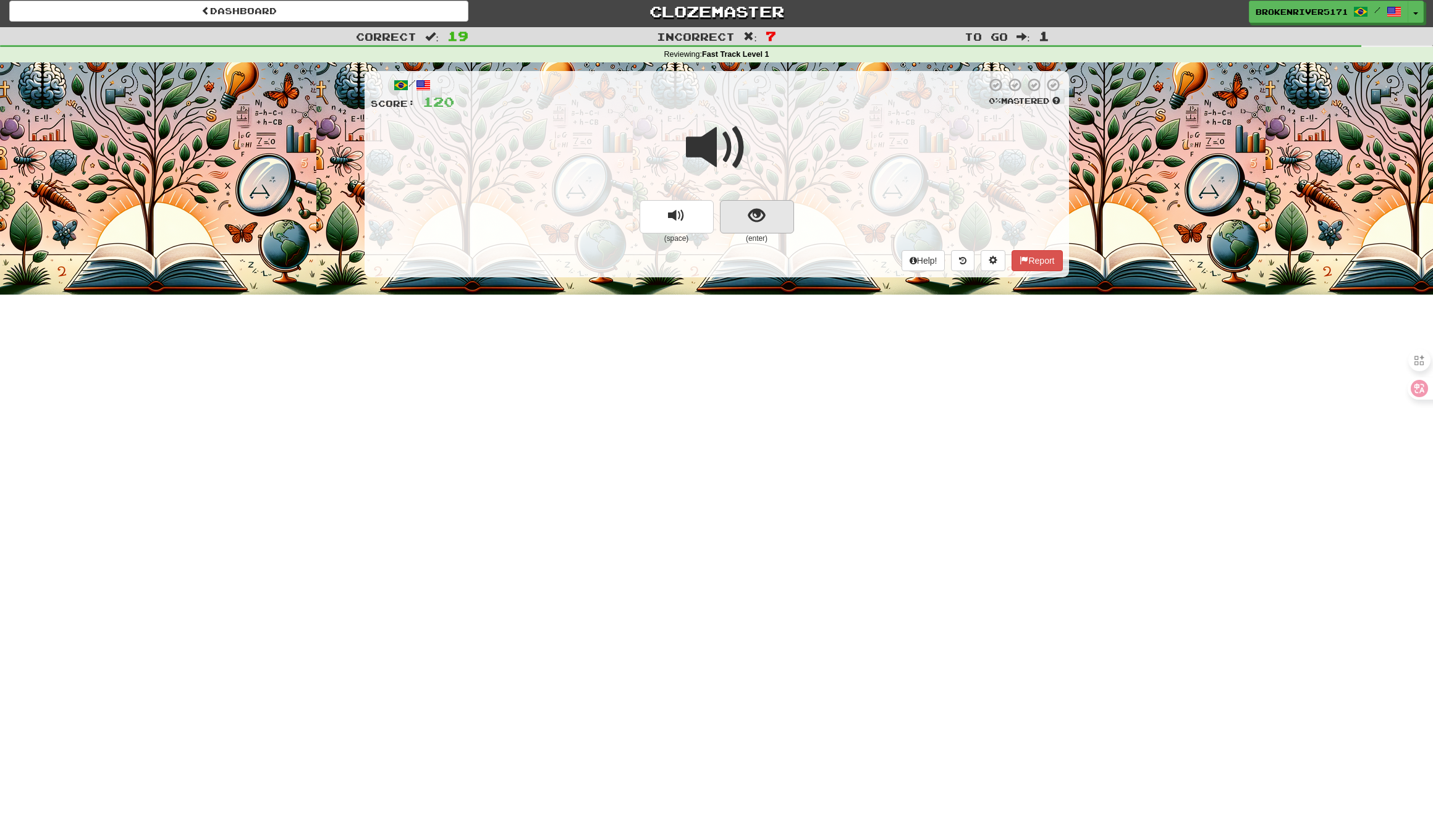
click at [750, 220] on span "show sentence" at bounding box center [756, 216] width 17 height 17
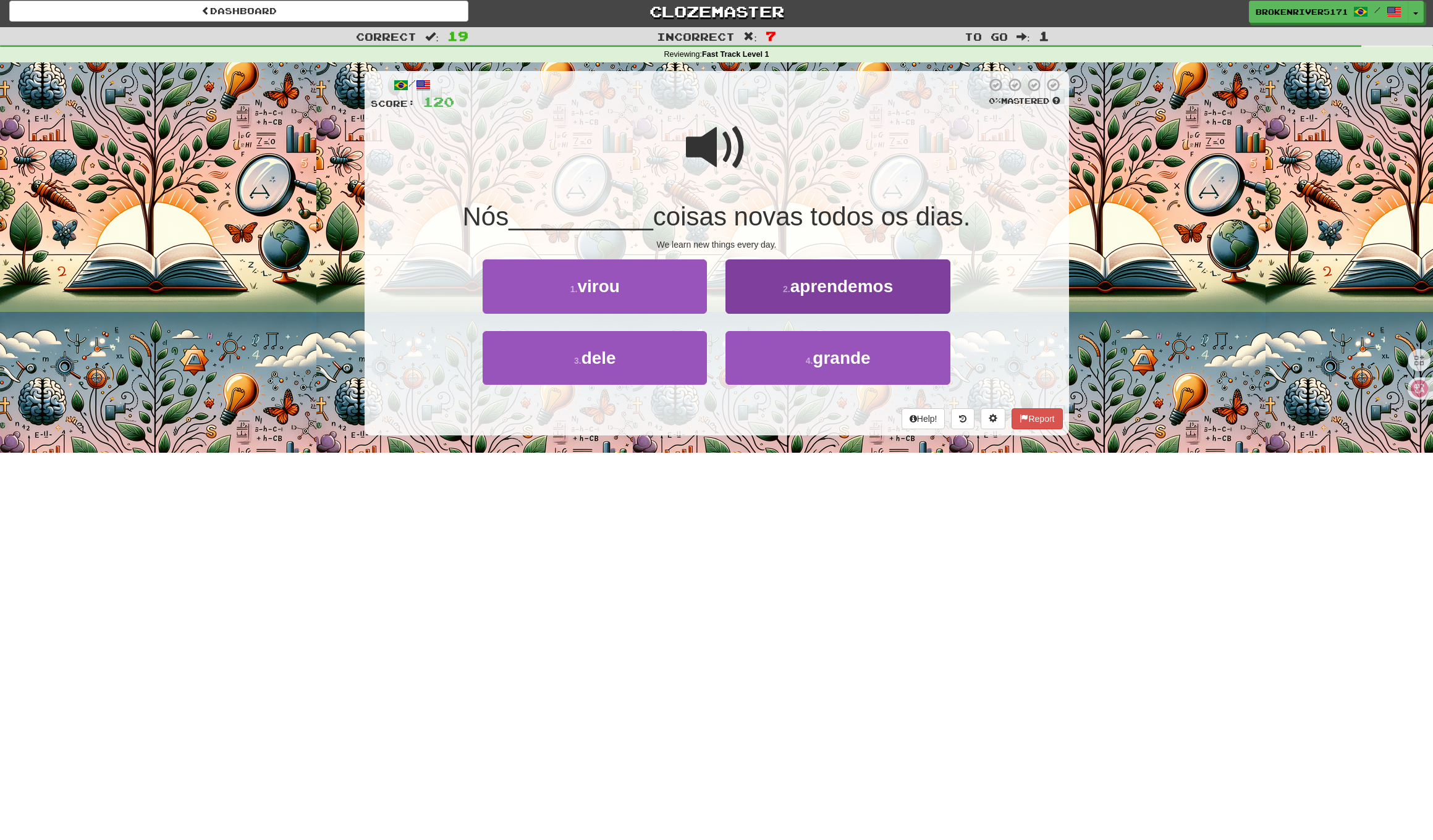
click at [778, 275] on button "2 . aprendemos" at bounding box center [837, 286] width 224 height 53
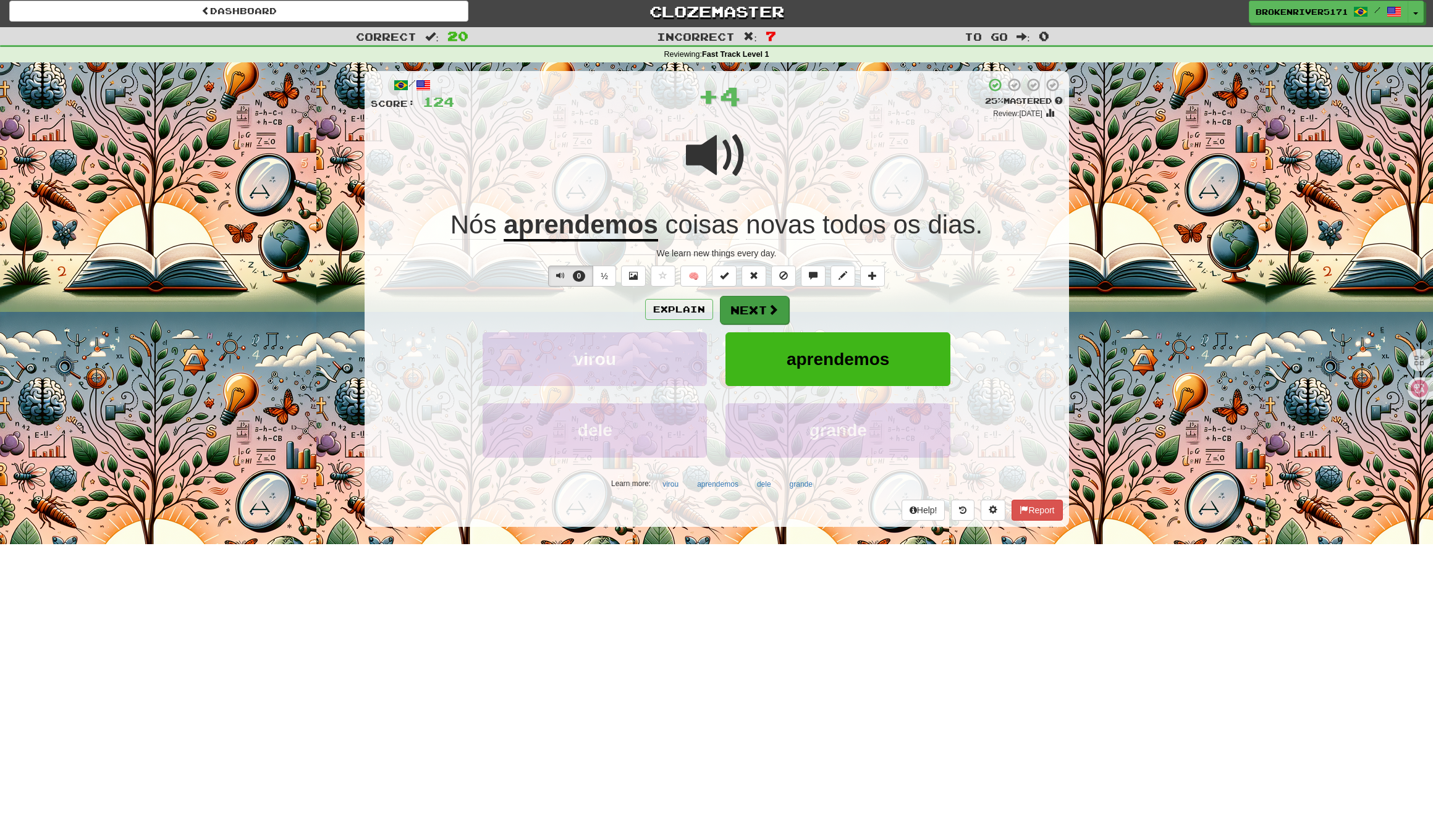
click at [755, 306] on button "Next" at bounding box center [755, 310] width 70 height 29
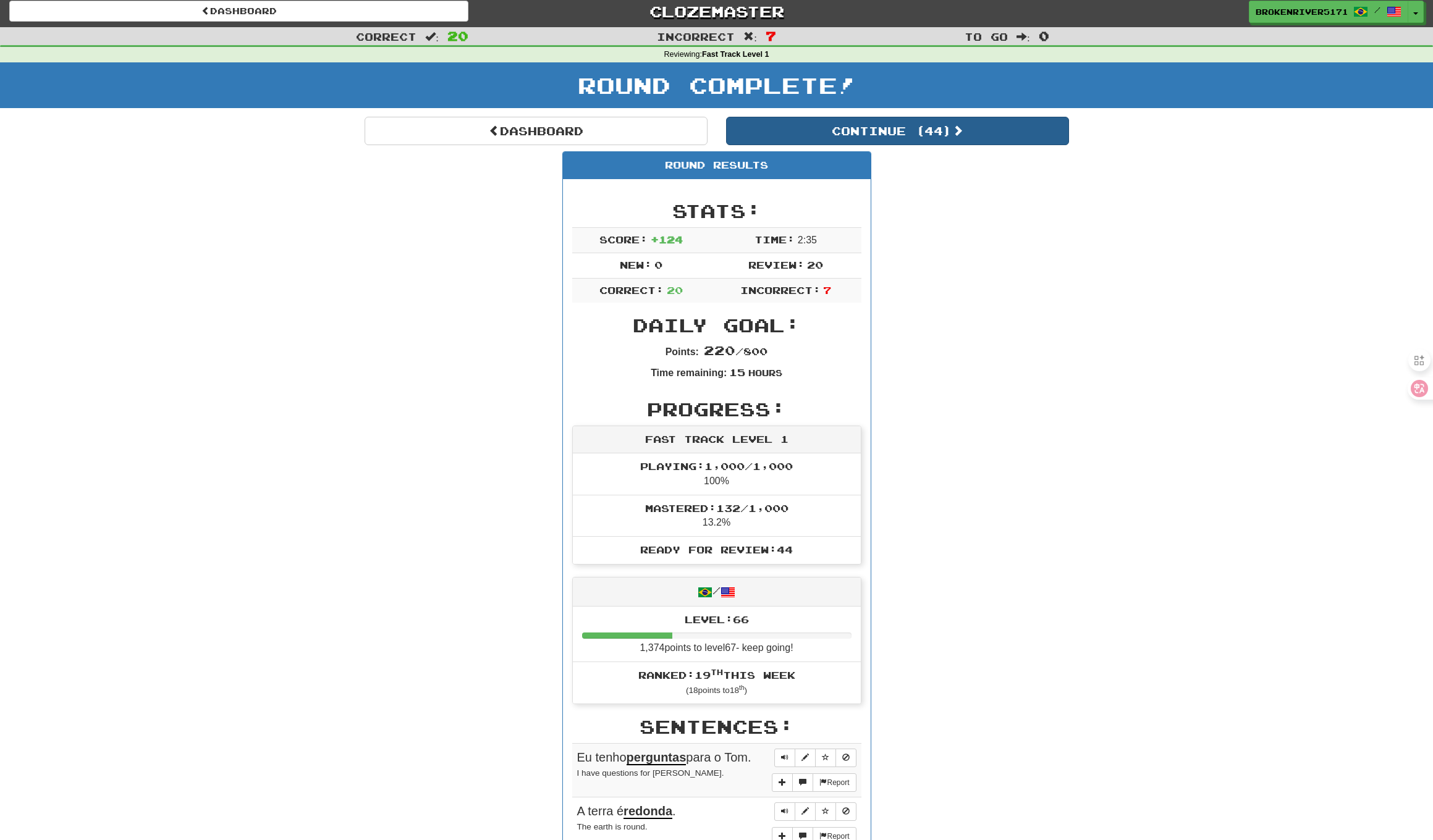
click at [836, 136] on button "Continue ( 44 )" at bounding box center [897, 131] width 343 height 29
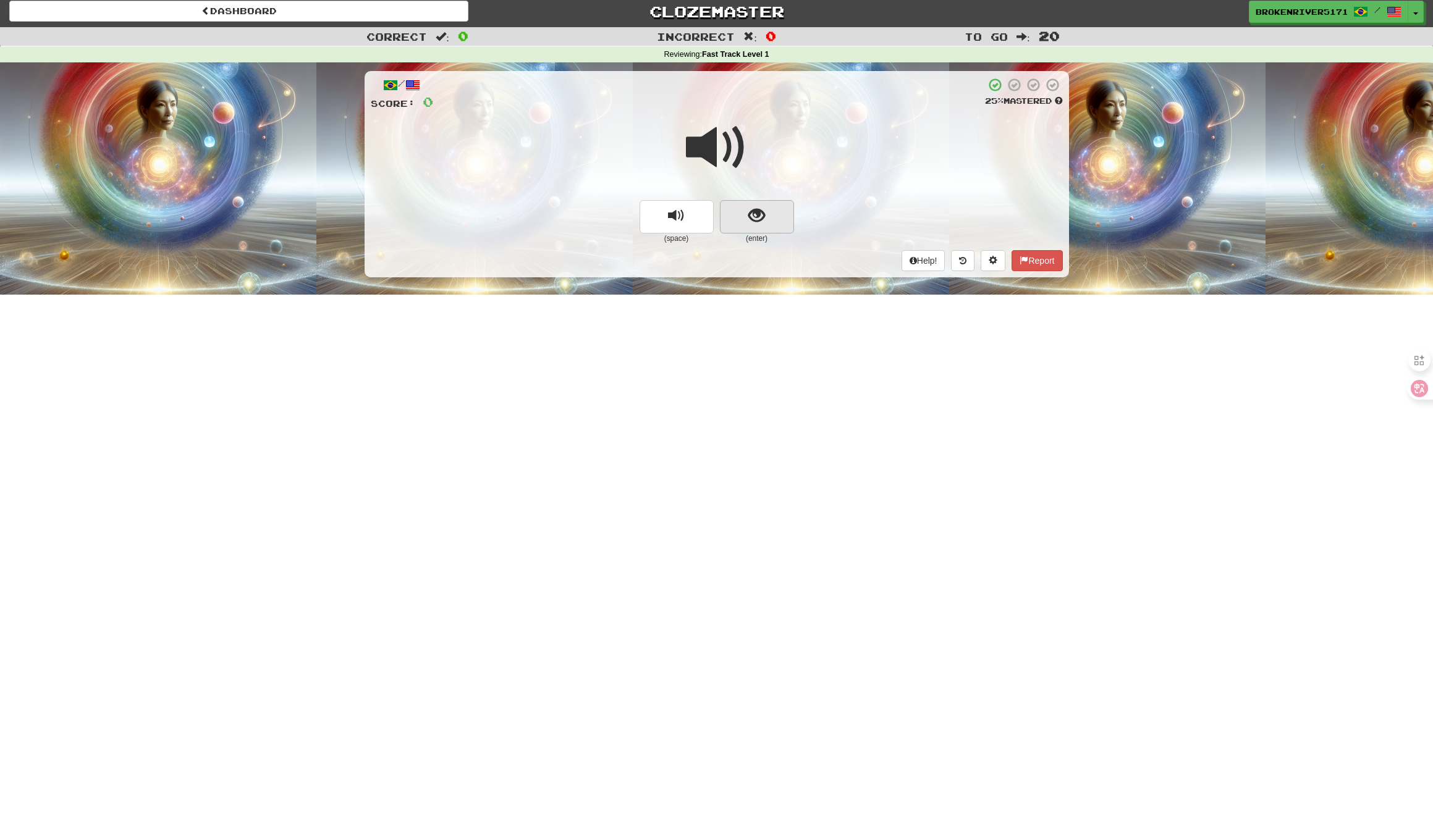
click at [759, 221] on span "show sentence" at bounding box center [756, 216] width 17 height 17
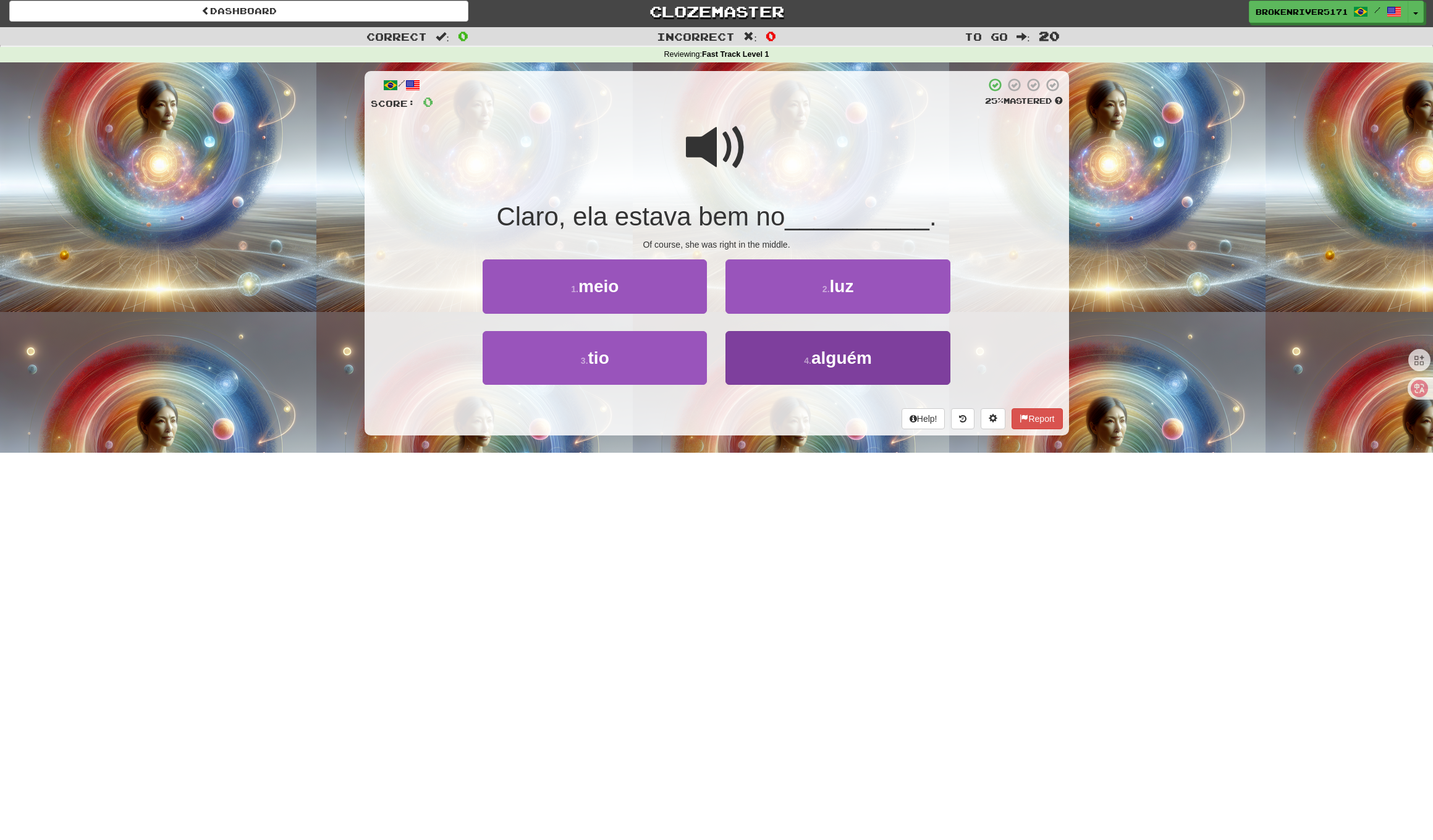
click at [761, 364] on button "4 . alguém" at bounding box center [837, 358] width 224 height 53
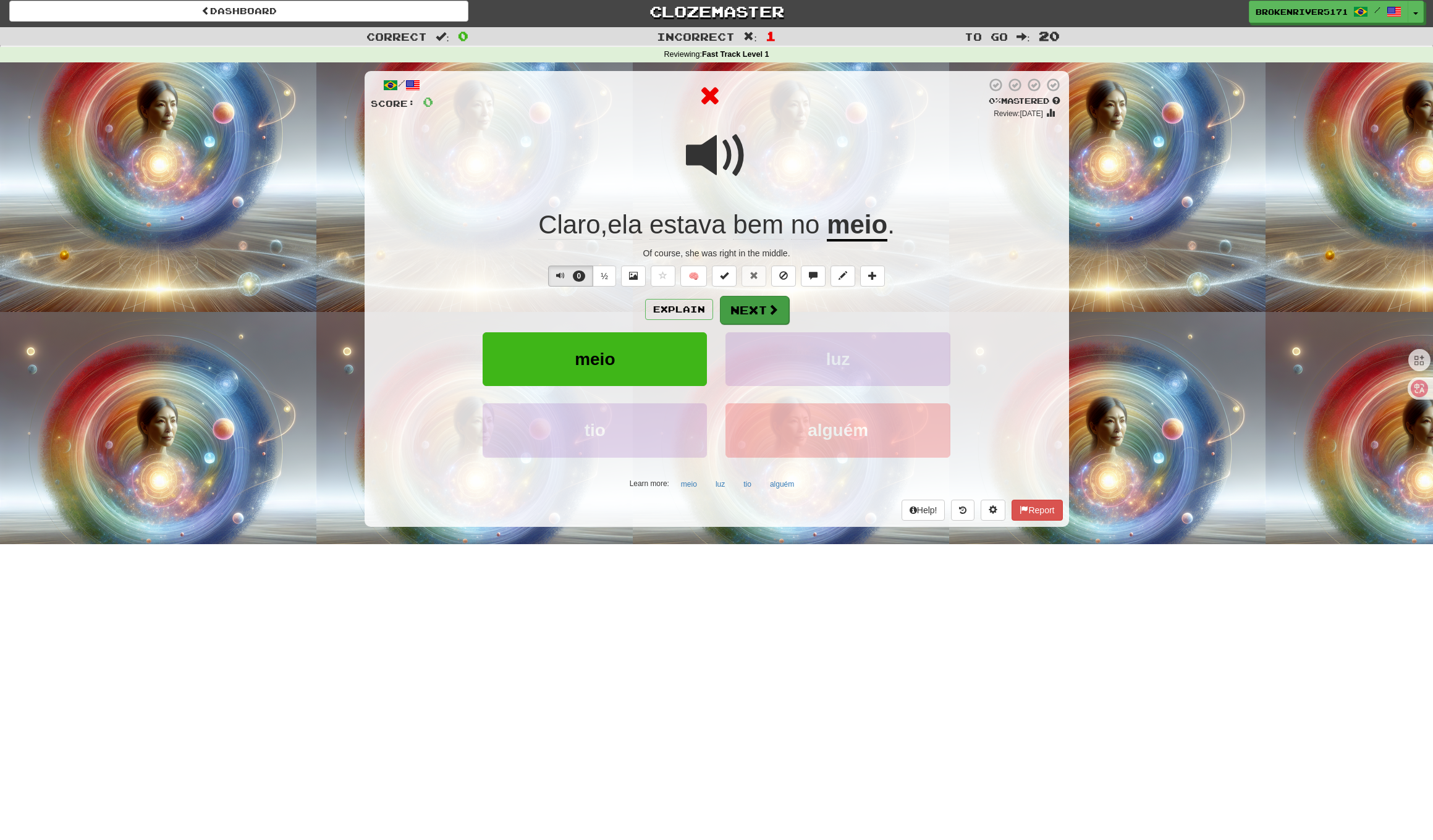
click at [750, 306] on button "Next" at bounding box center [755, 310] width 70 height 29
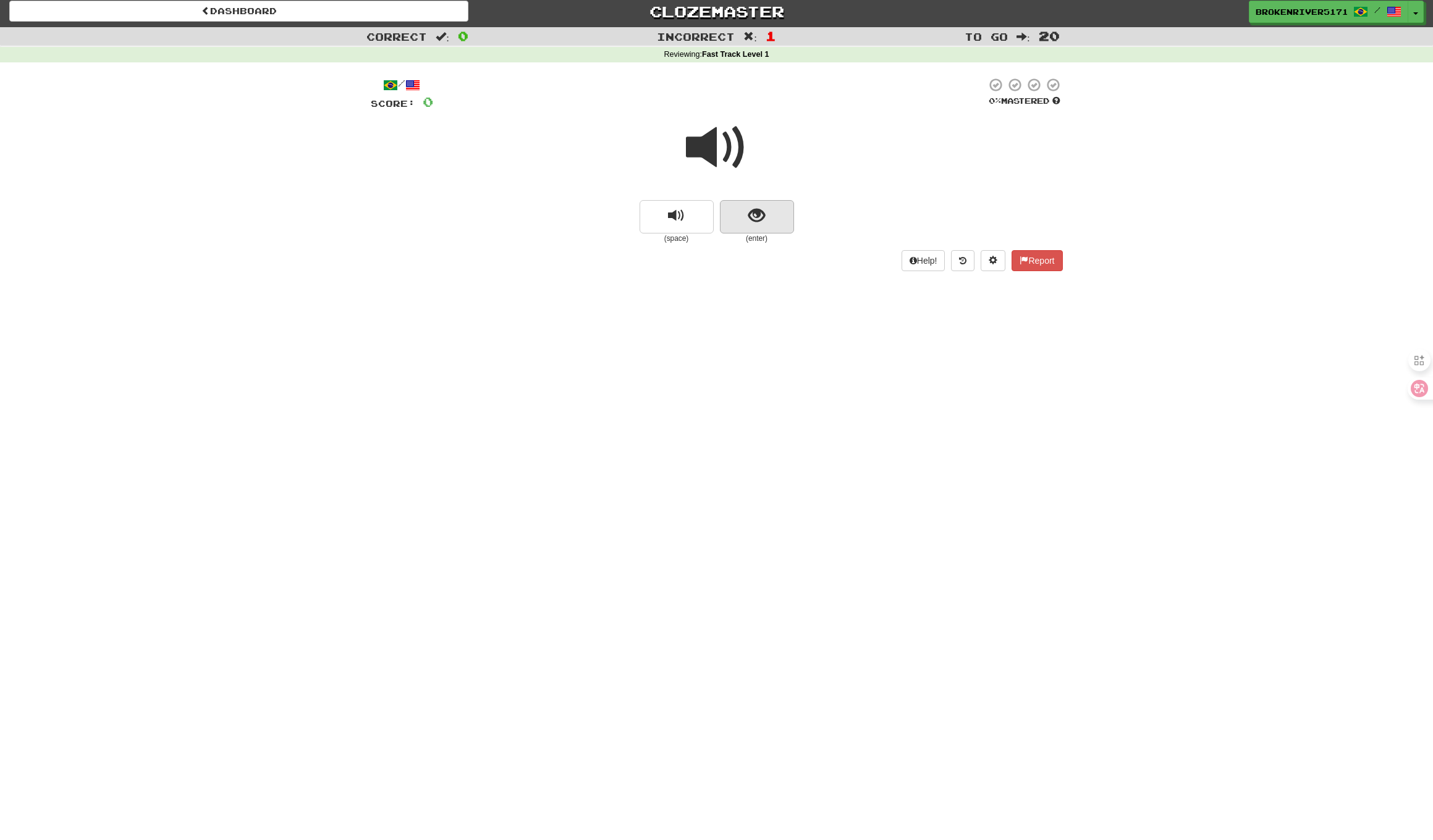
click at [768, 231] on button "show sentence" at bounding box center [756, 216] width 74 height 33
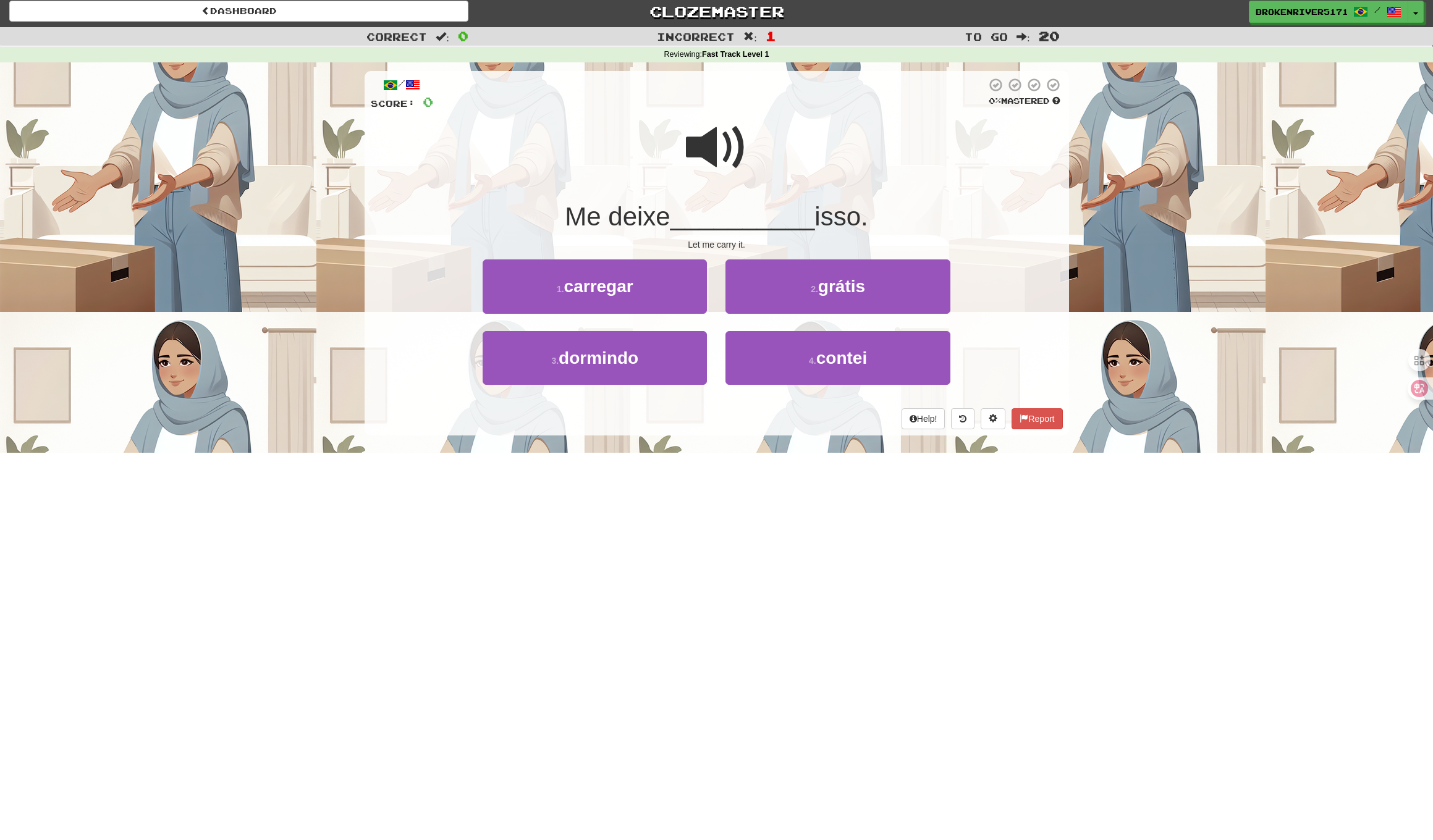
drag, startPoint x: 752, startPoint y: 430, endPoint x: 772, endPoint y: 425, distance: 20.6
click at [755, 429] on div "/ Score: 0 0 % Mastered Me deixe __________ isso. Let me carry it. 1 . carregar…" at bounding box center [716, 253] width 705 height 364
click at [772, 425] on div "Help! Report" at bounding box center [716, 419] width 692 height 21
drag, startPoint x: 802, startPoint y: 289, endPoint x: 787, endPoint y: 332, distance: 45.5
click at [802, 289] on button "2 . grátis" at bounding box center [837, 286] width 224 height 53
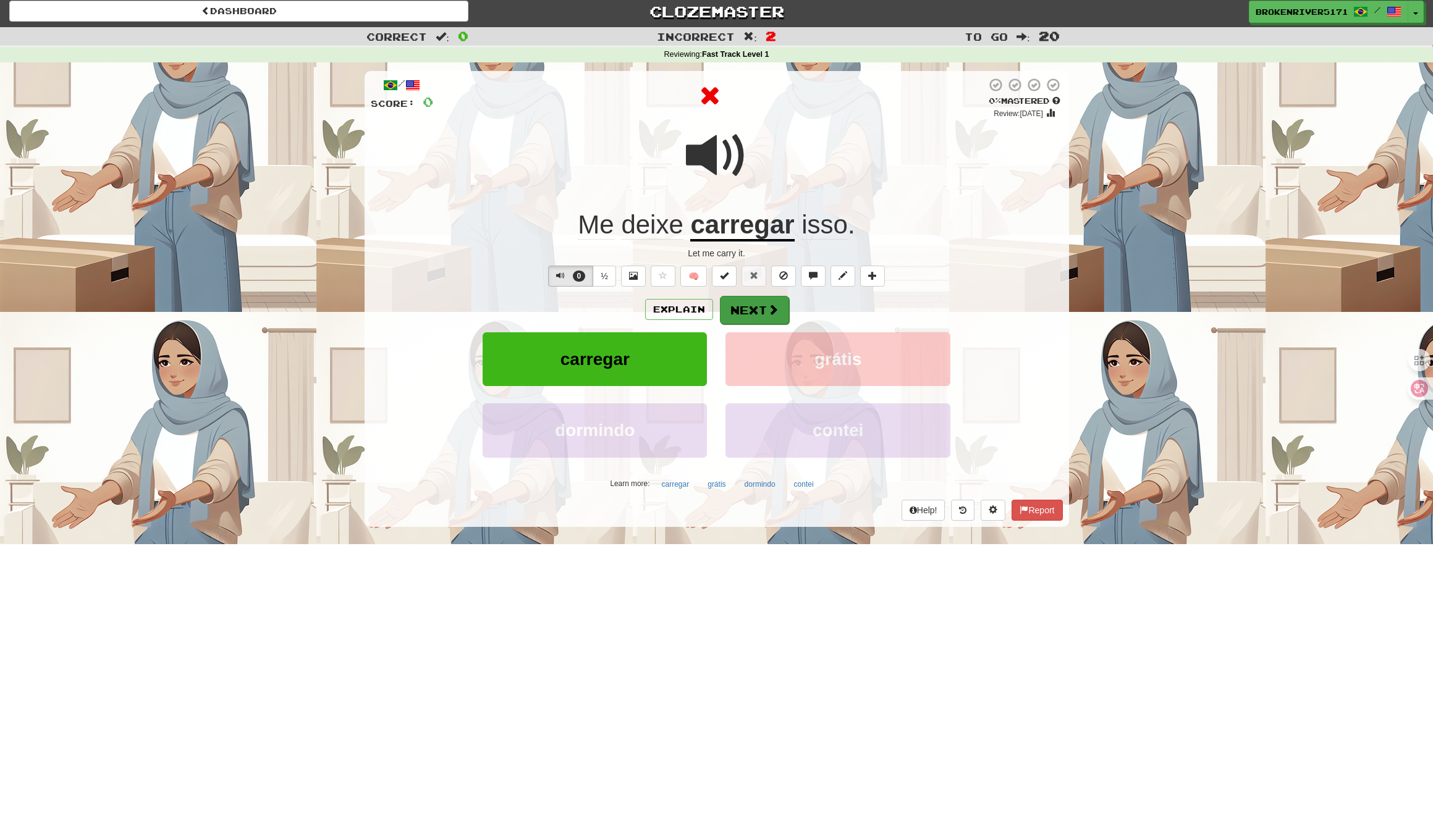
click at [760, 315] on button "Next" at bounding box center [755, 310] width 70 height 29
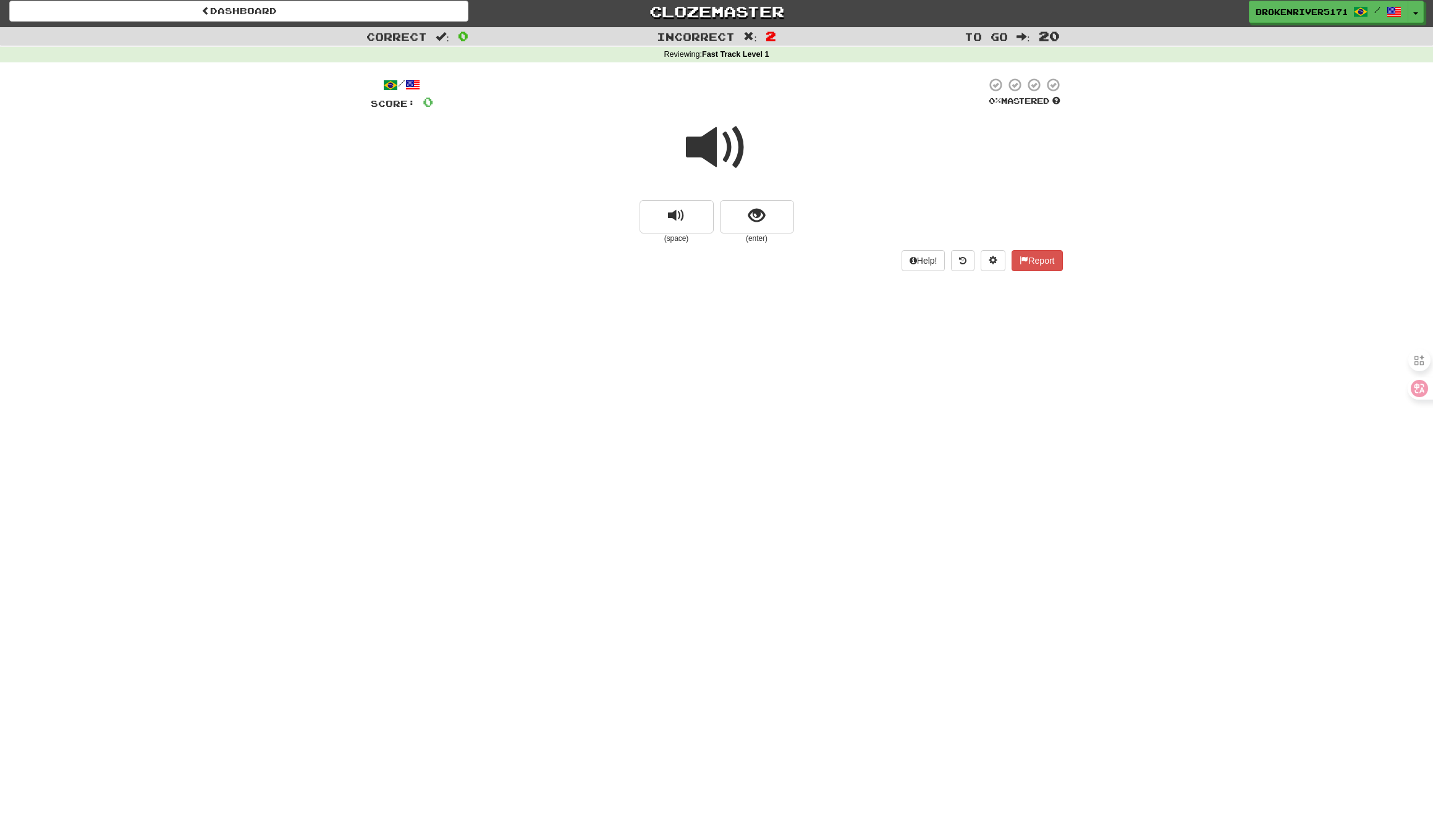
click at [760, 236] on small "(enter)" at bounding box center [756, 238] width 74 height 10
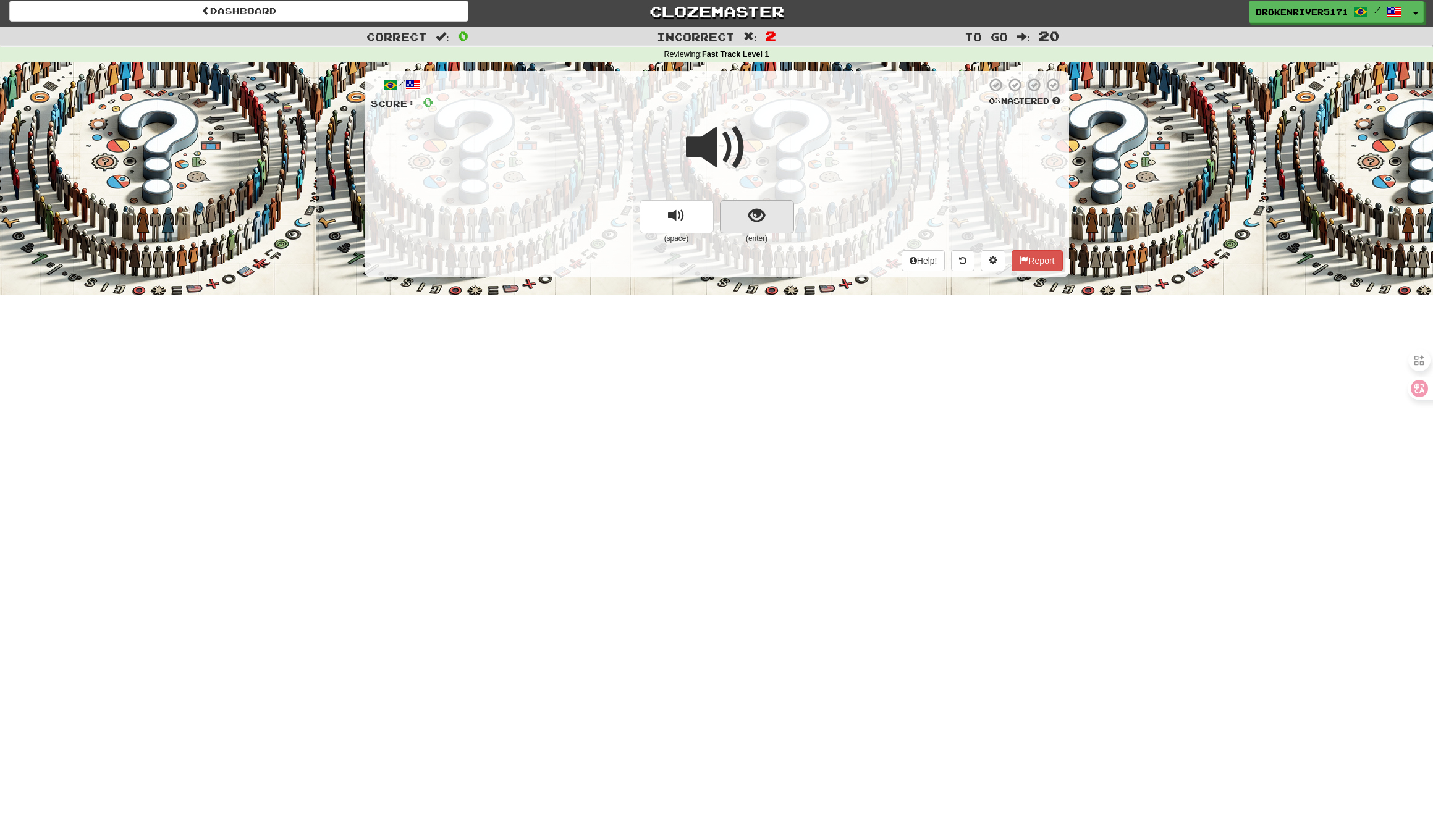
click at [764, 226] on button "show sentence" at bounding box center [756, 216] width 74 height 33
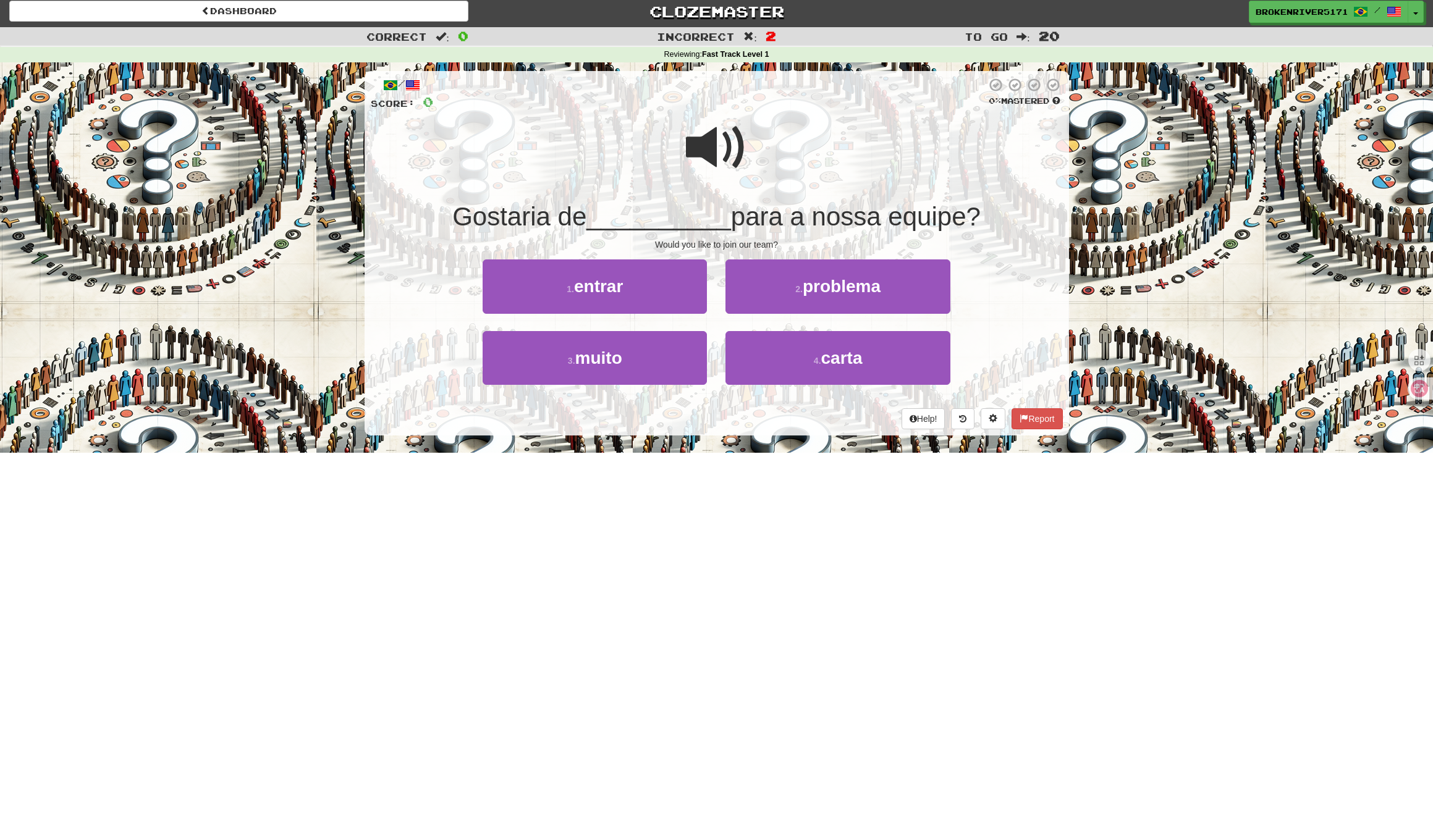
drag, startPoint x: 754, startPoint y: 427, endPoint x: 771, endPoint y: 418, distance: 19.2
click at [758, 426] on div "/ Score: 0 0 % Mastered Gostaria de __________ para a nossa equipe? Would you l…" at bounding box center [716, 253] width 705 height 364
click at [771, 418] on div "Help! Report" at bounding box center [716, 419] width 692 height 21
click at [761, 365] on button "4 . carta" at bounding box center [837, 358] width 224 height 53
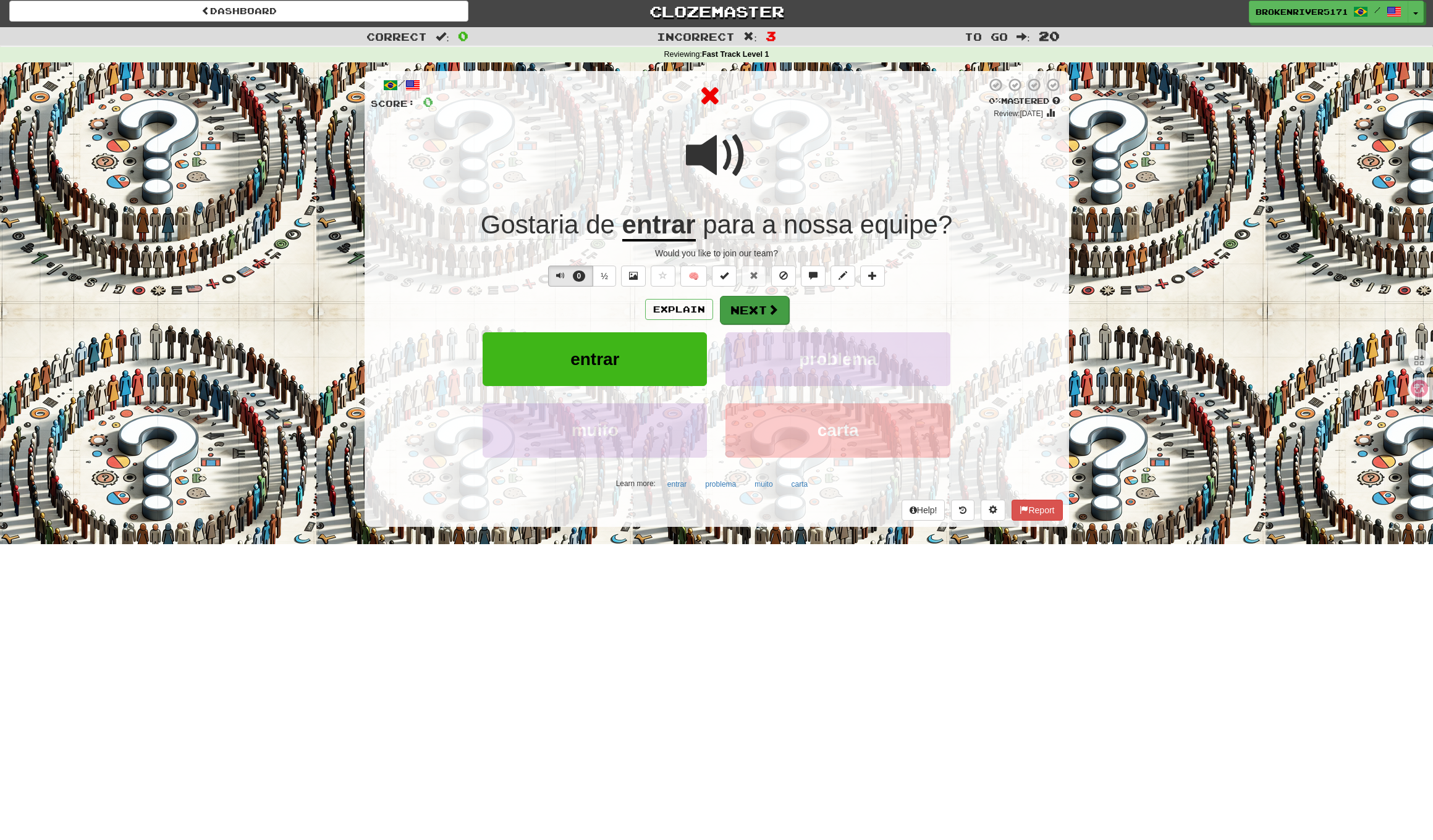
click at [759, 314] on button "Next" at bounding box center [755, 310] width 70 height 29
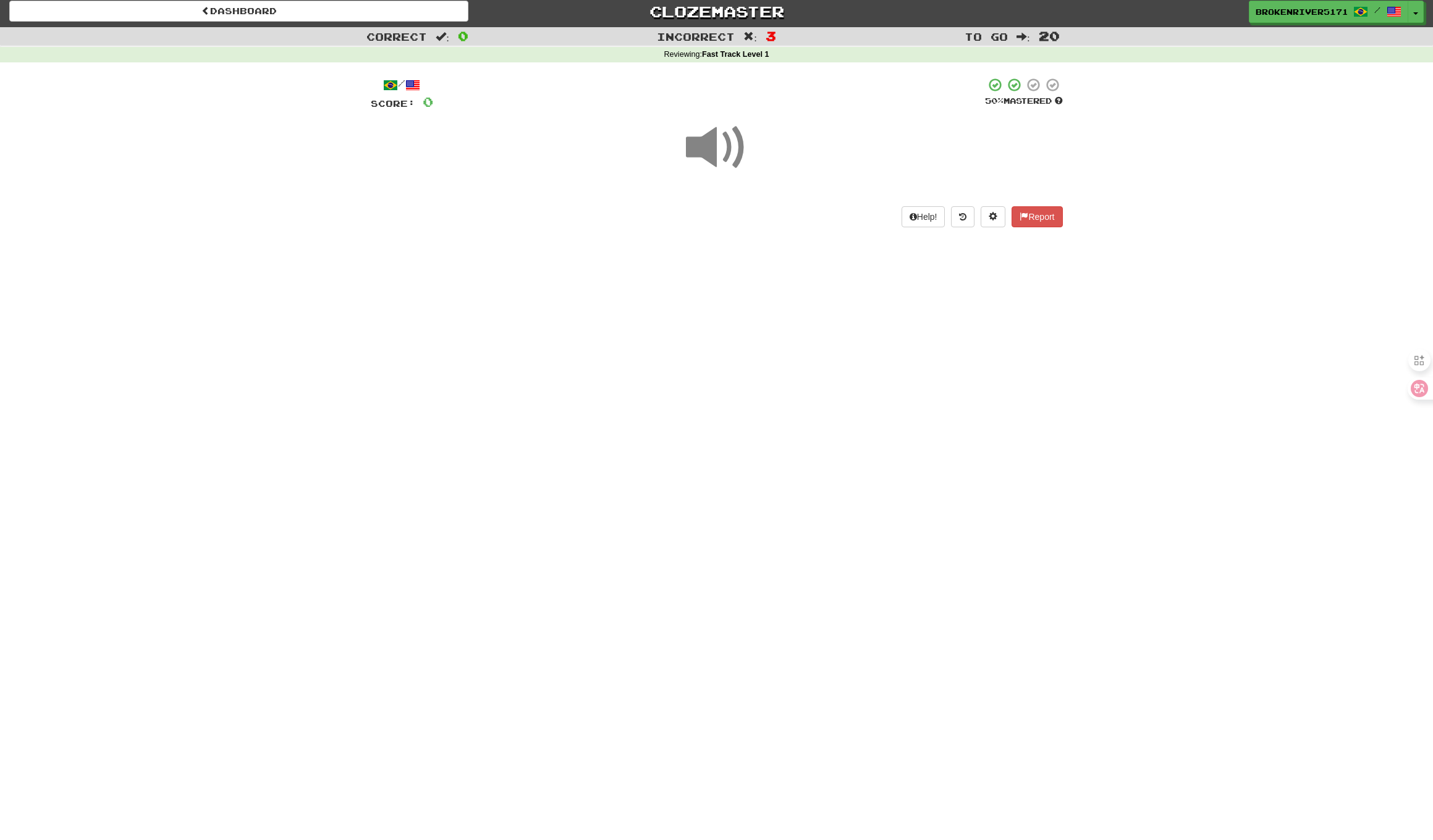
click at [692, 350] on div "Dashboard Clozemaster BrokenRiver5171 / Toggle Dropdown Dashboard Leaderboard A…" at bounding box center [716, 415] width 1433 height 840
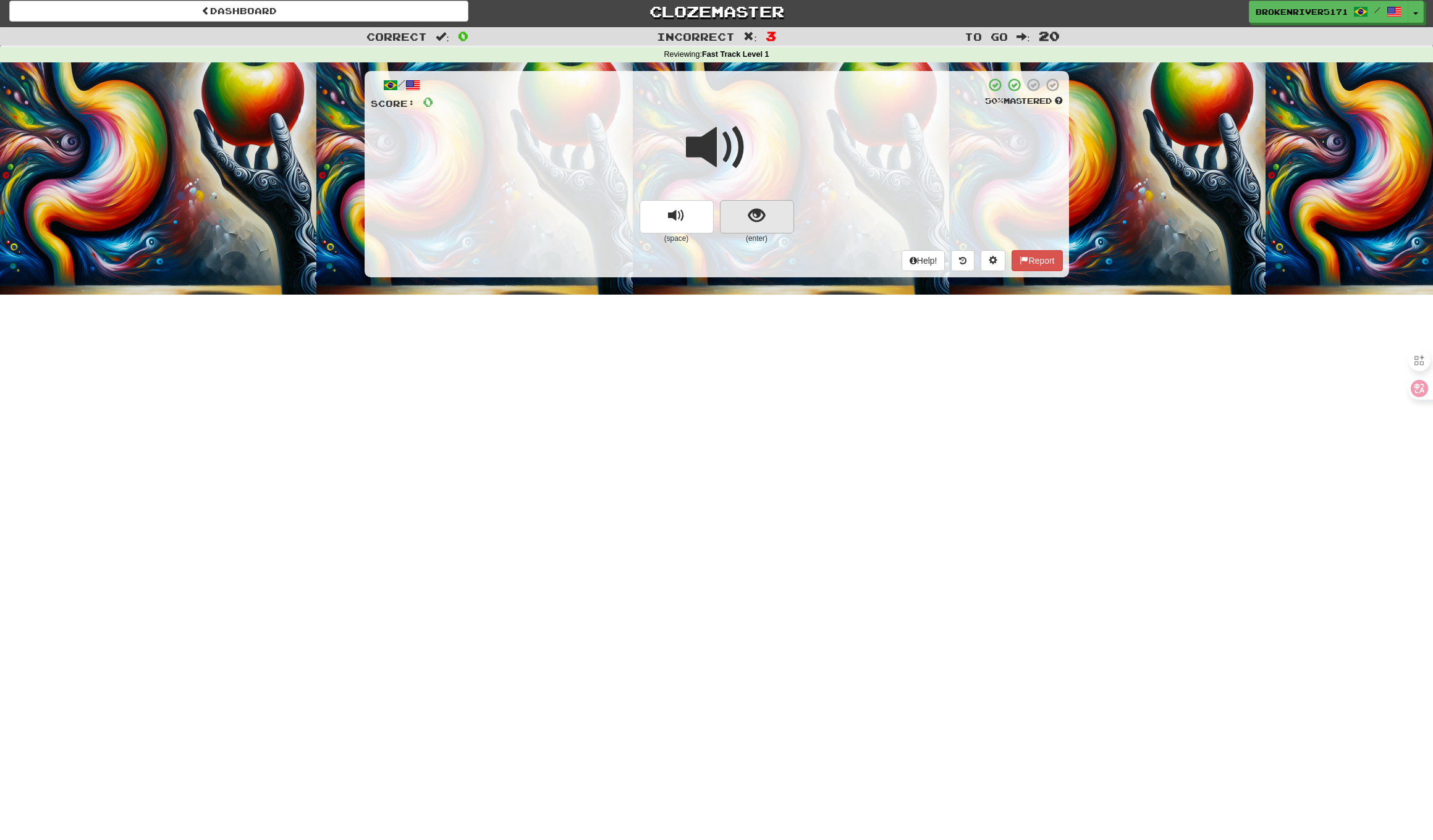
click at [762, 217] on span "show sentence" at bounding box center [756, 216] width 17 height 17
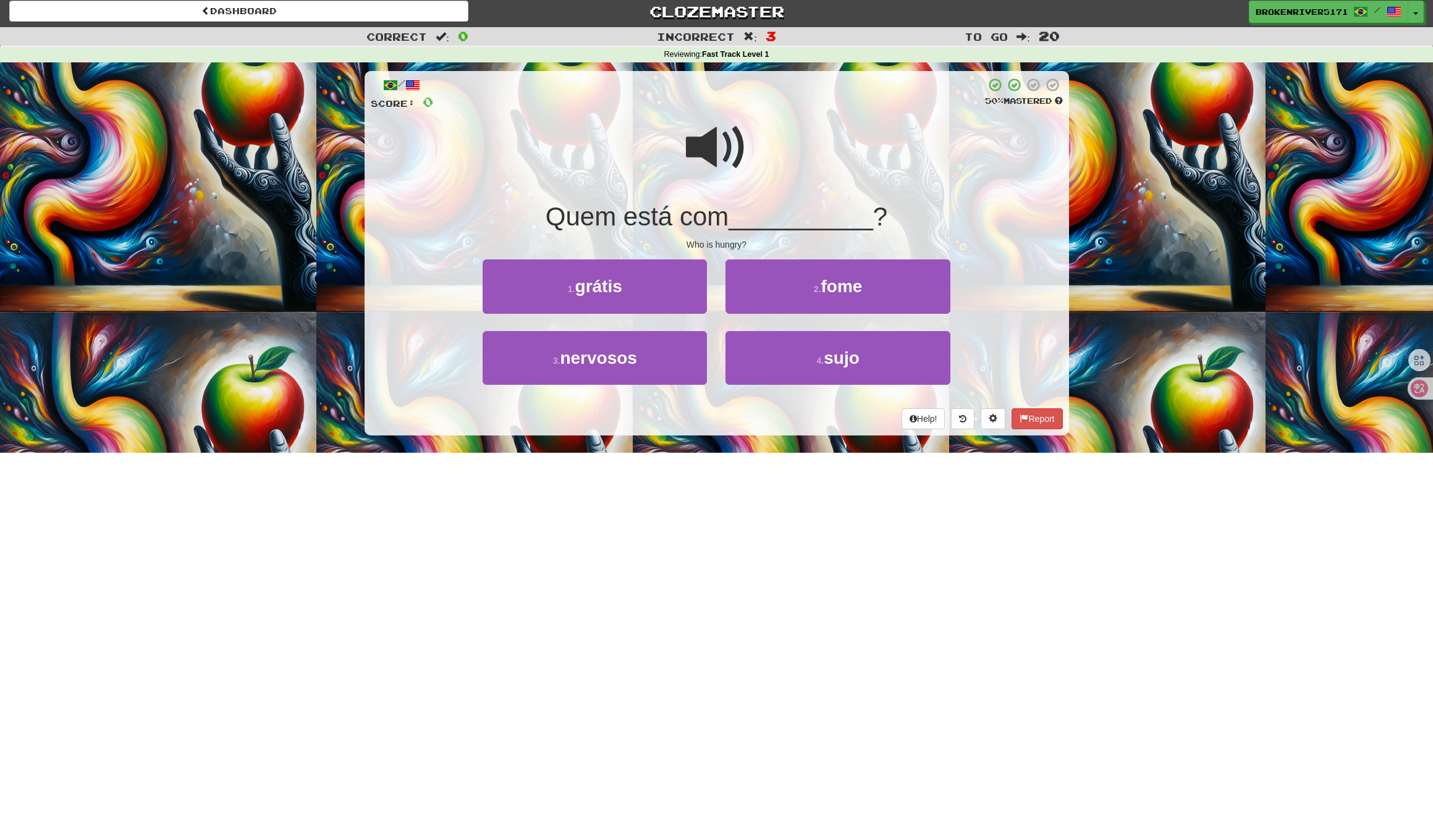
drag, startPoint x: 750, startPoint y: 402, endPoint x: 781, endPoint y: 312, distance: 95.2
click at [751, 401] on div "/ Score: 0 50 % Mastered Quem está com __________ ? Who is hungry? 1 . grátis 2…" at bounding box center [716, 253] width 705 height 364
click at [788, 279] on button "2 . fome" at bounding box center [837, 286] width 224 height 53
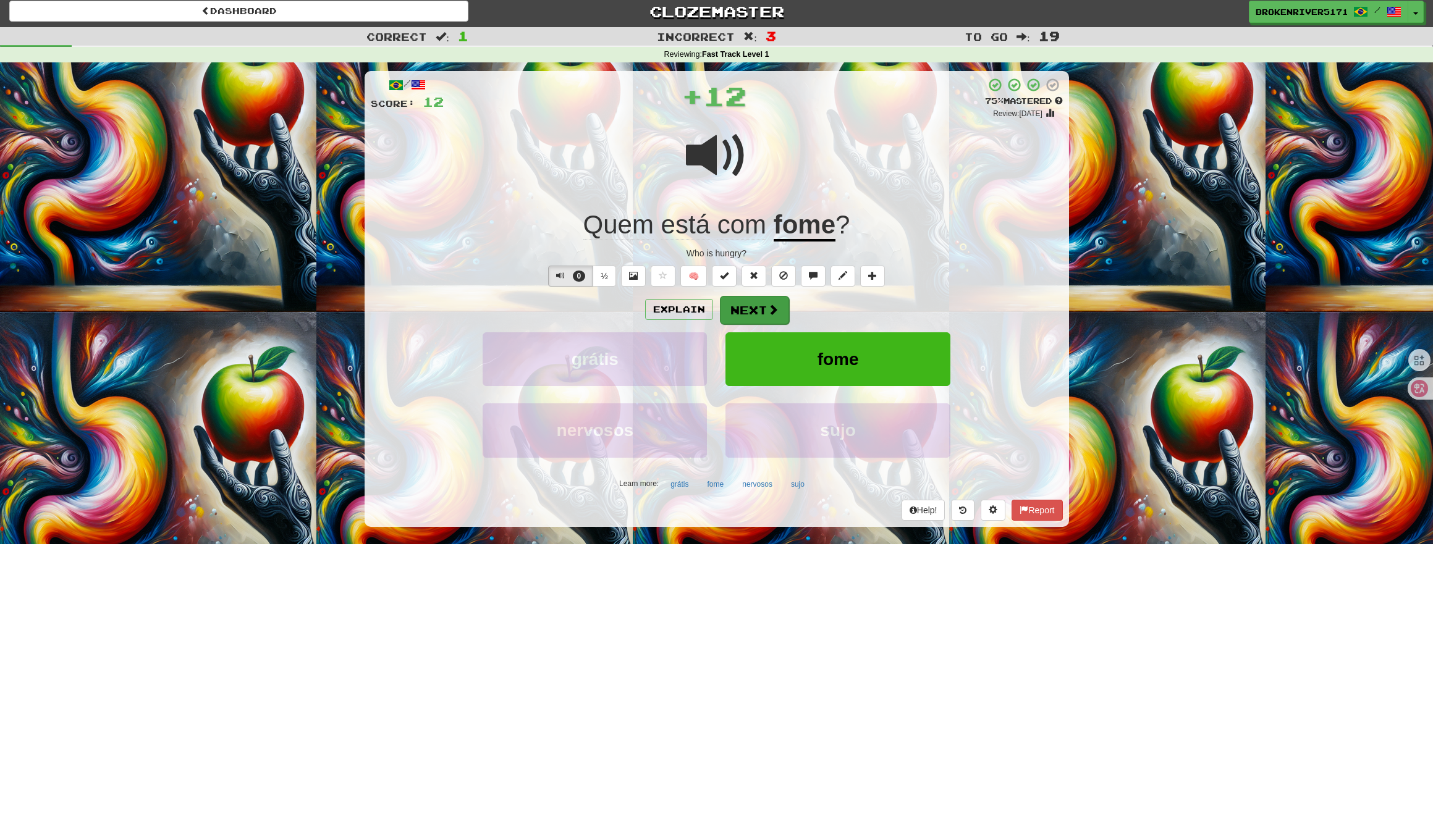
click at [772, 299] on button "Next" at bounding box center [755, 310] width 70 height 29
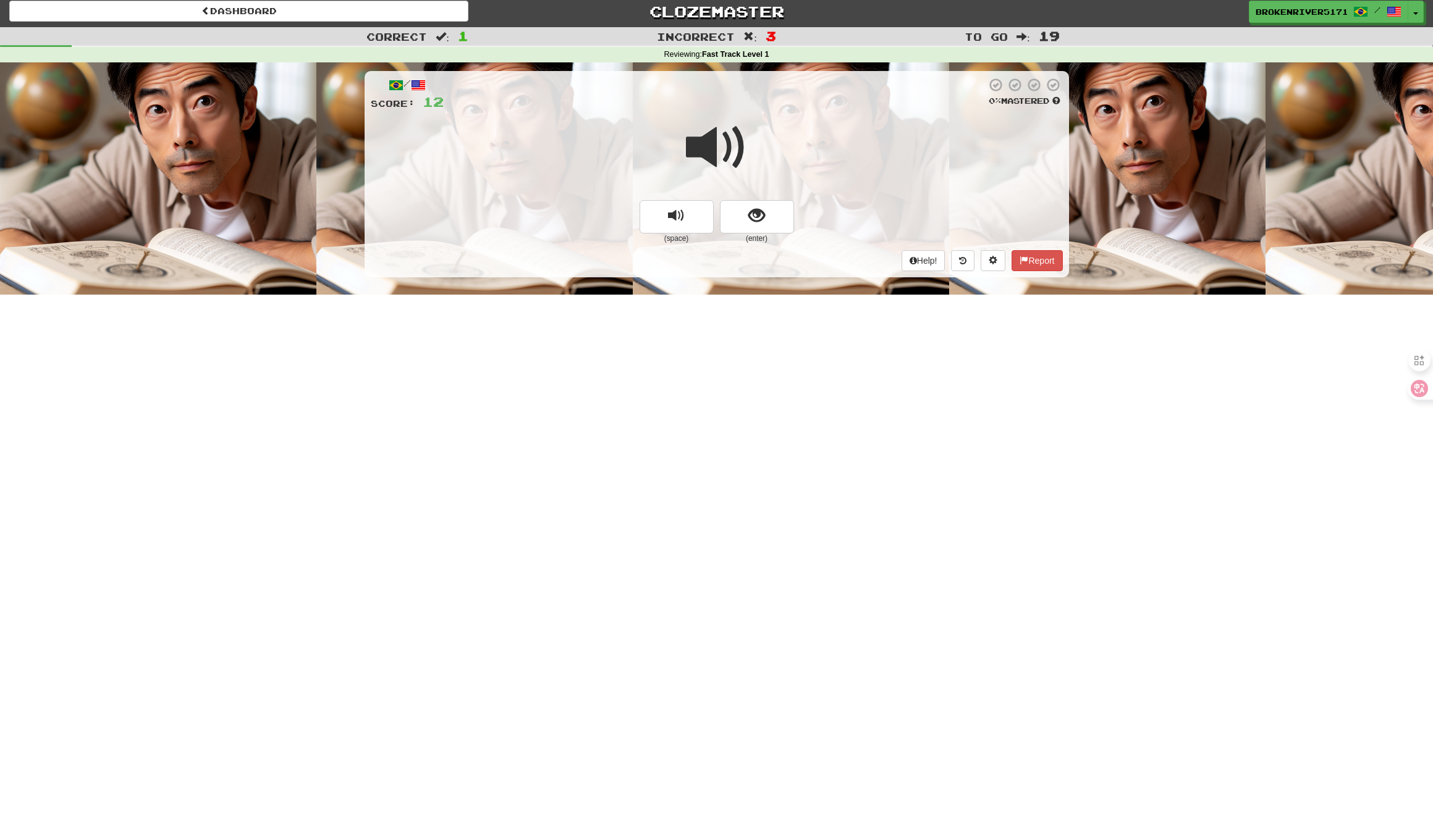
drag, startPoint x: 750, startPoint y: 213, endPoint x: 741, endPoint y: 251, distance: 39.1
click at [750, 213] on span "show sentence" at bounding box center [756, 216] width 17 height 17
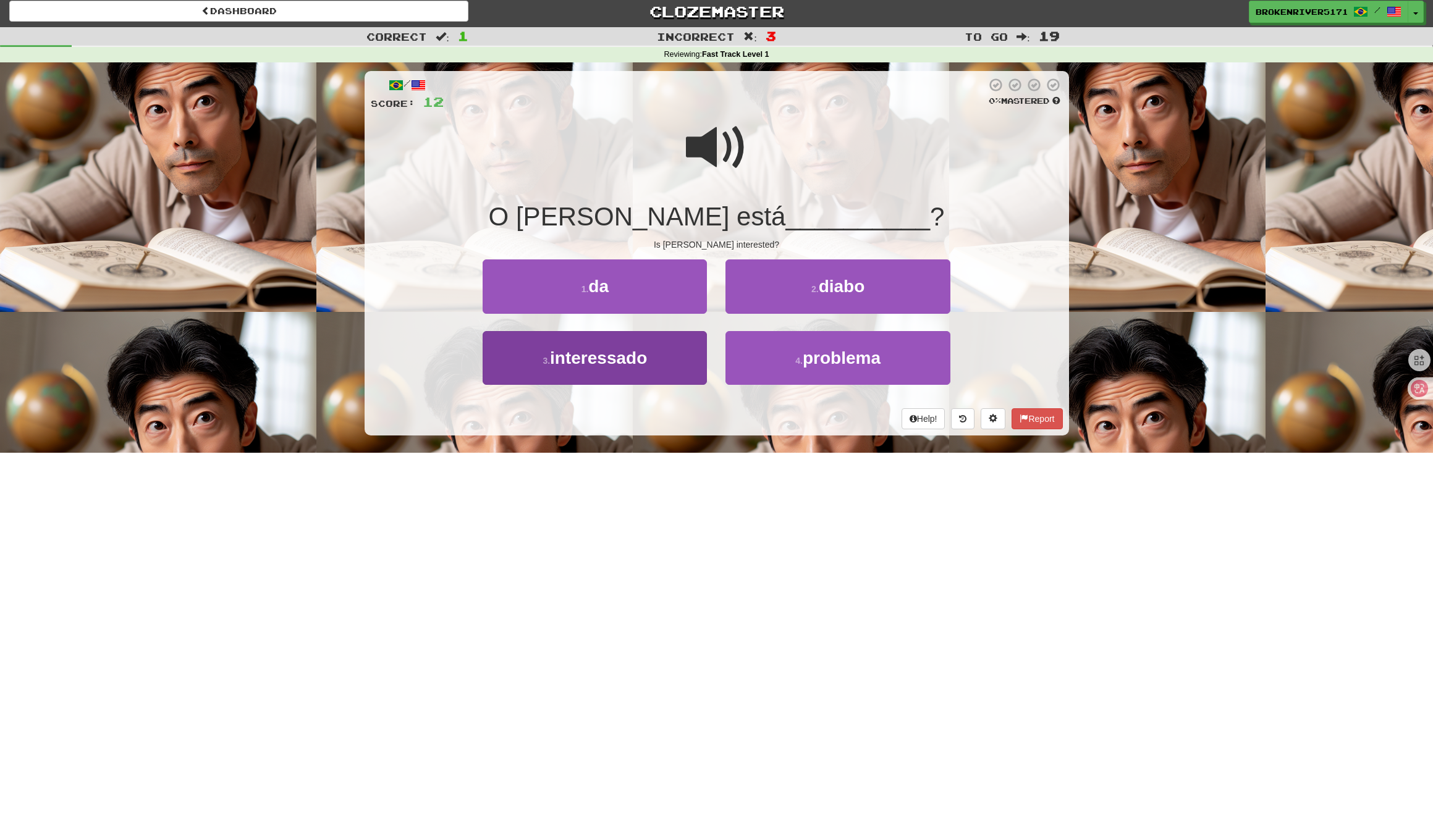
click at [677, 368] on button "3 . interessado" at bounding box center [594, 358] width 224 height 53
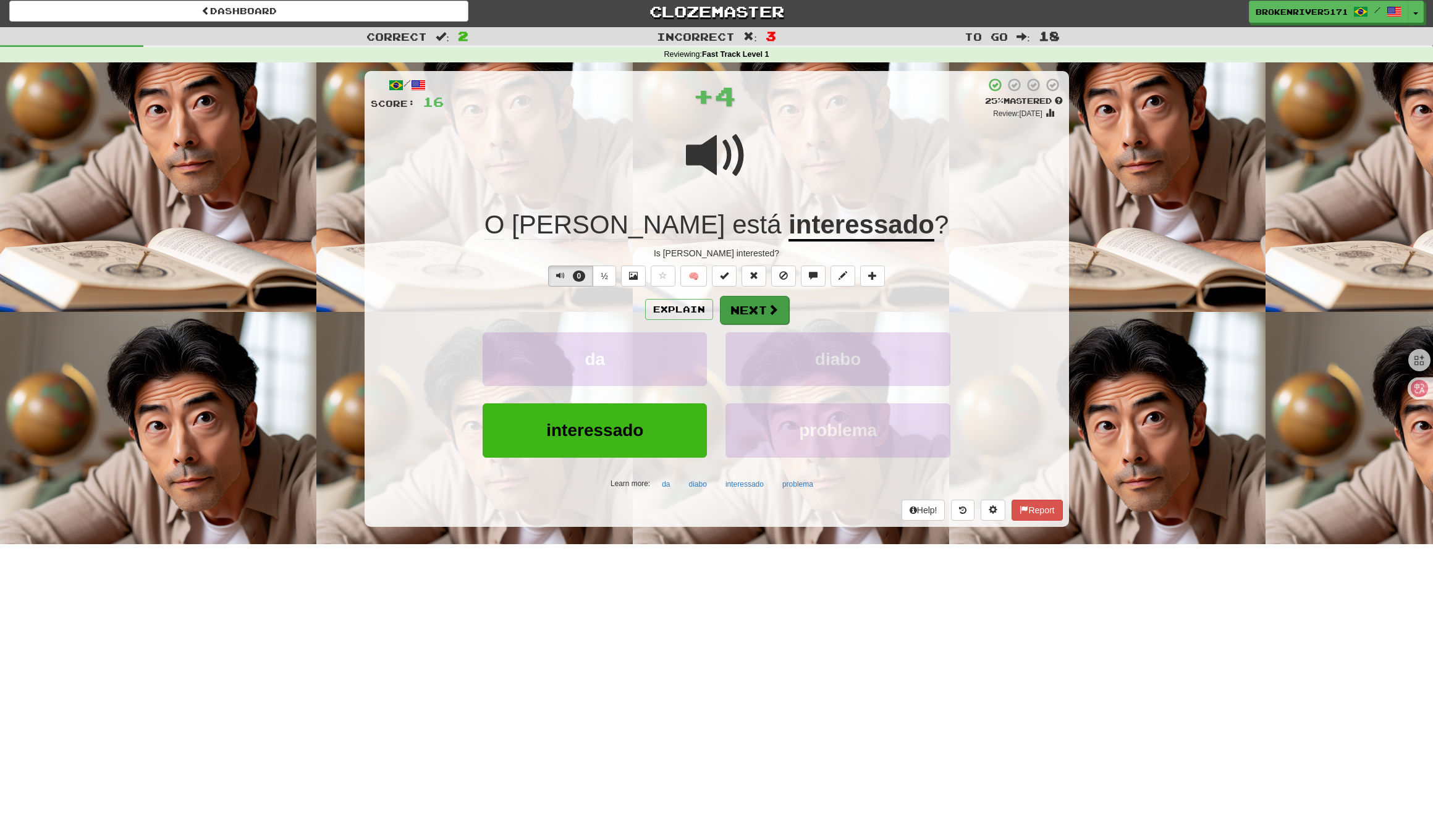
click at [755, 306] on button "Next" at bounding box center [755, 310] width 70 height 29
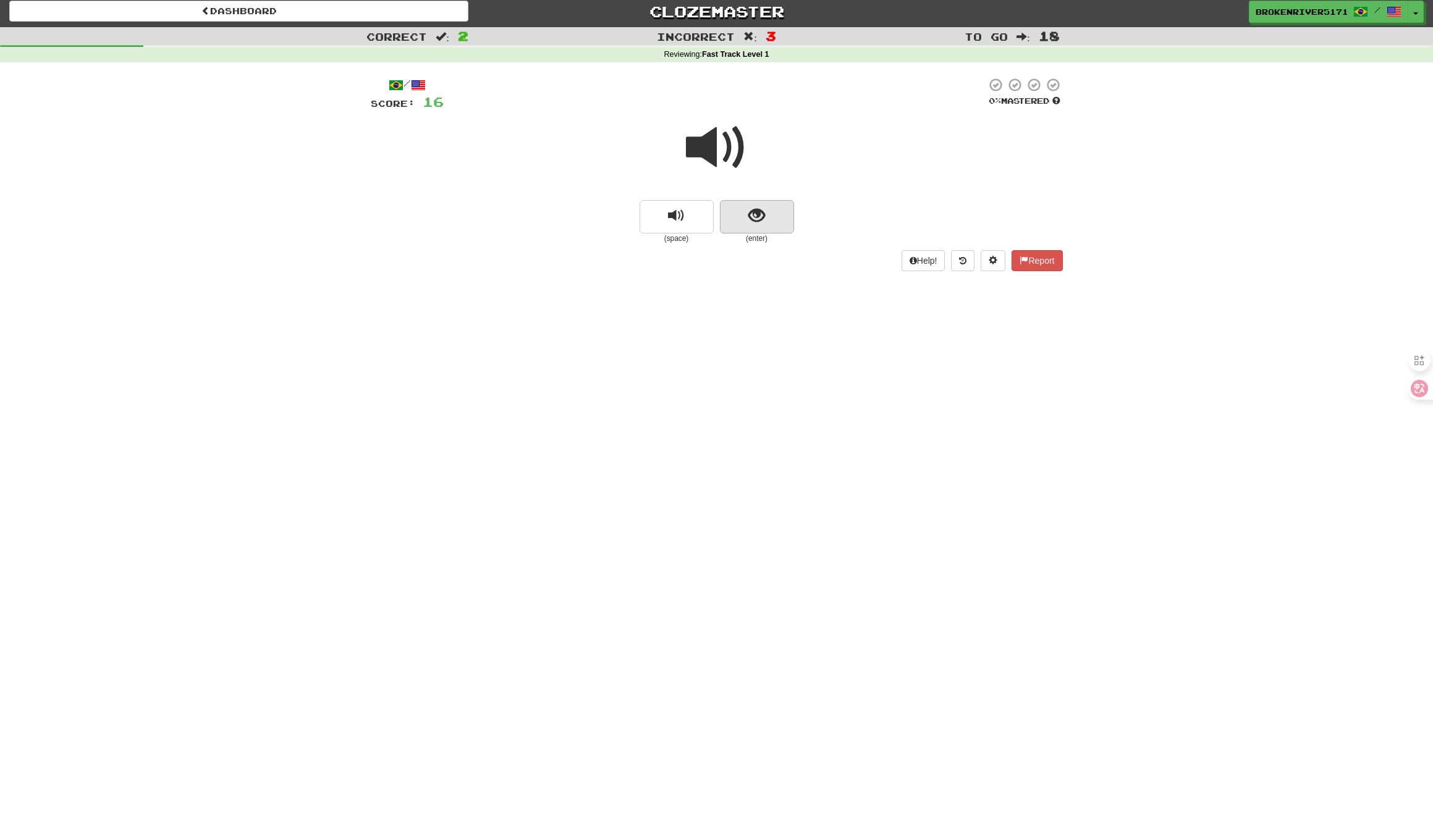
click at [761, 222] on span "show sentence" at bounding box center [756, 216] width 17 height 17
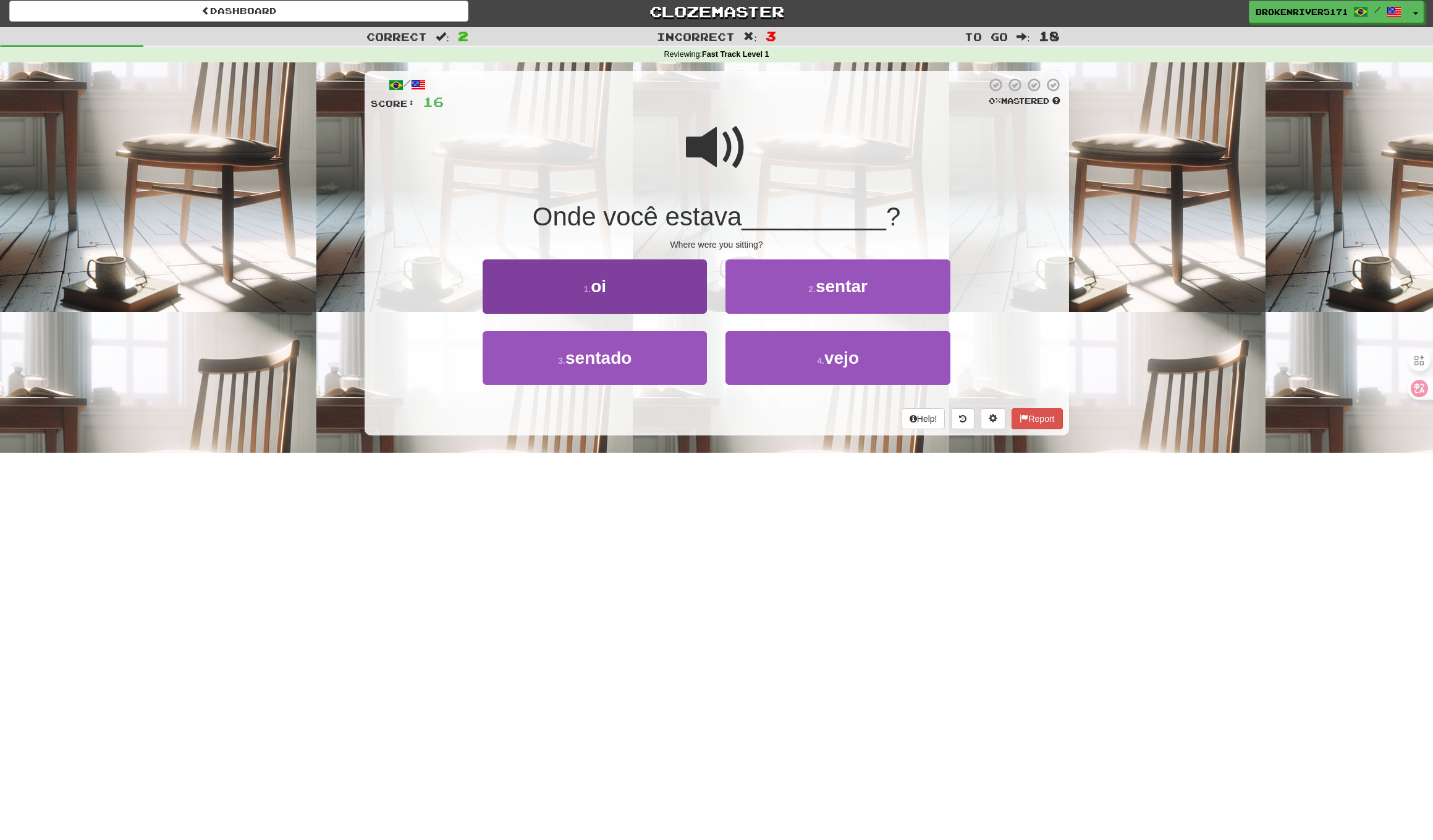
drag, startPoint x: 660, startPoint y: 365, endPoint x: 682, endPoint y: 340, distance: 33.3
click at [662, 364] on button "3 . sentado" at bounding box center [594, 358] width 224 height 53
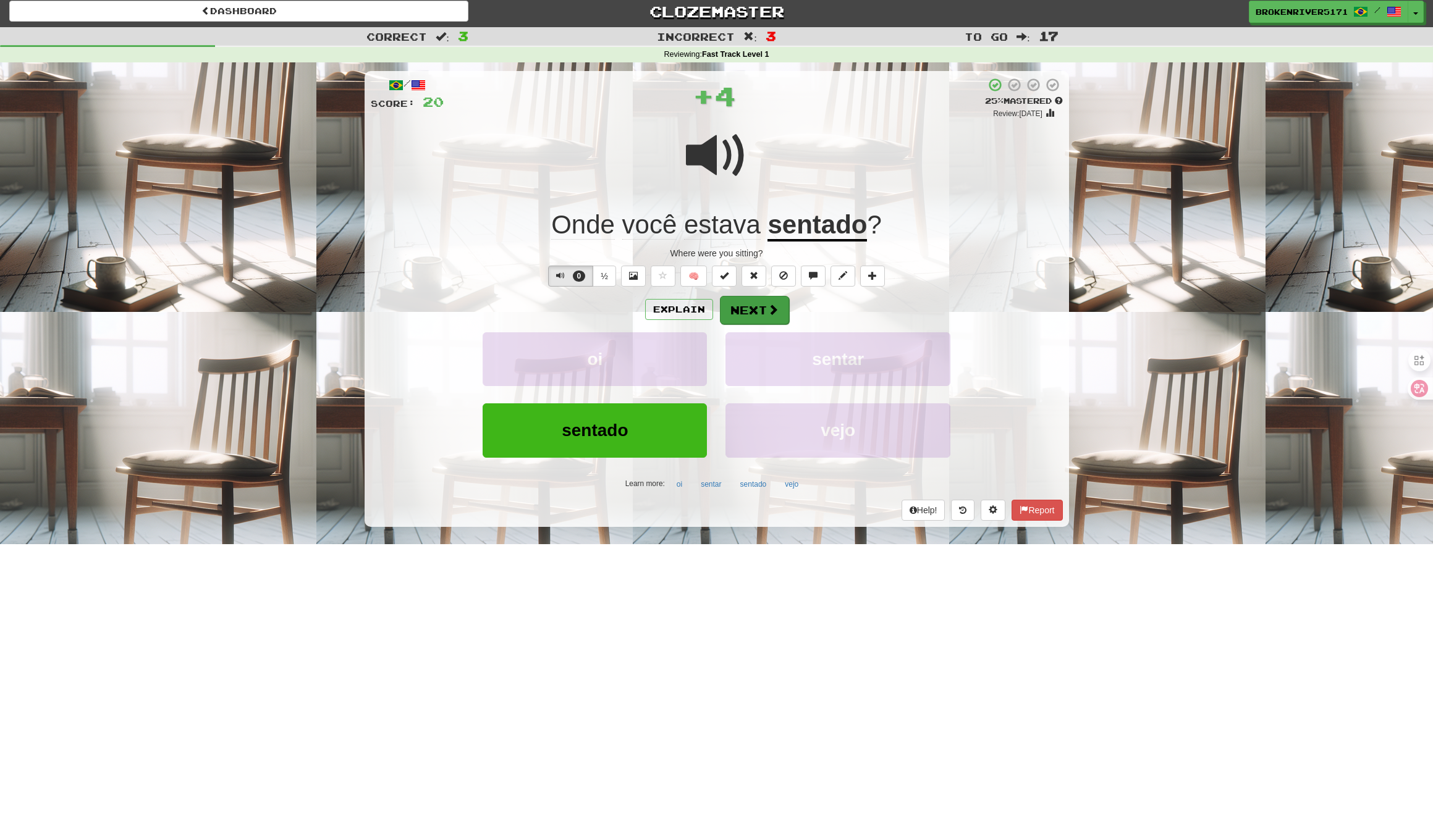
click at [728, 307] on button "Next" at bounding box center [755, 310] width 70 height 29
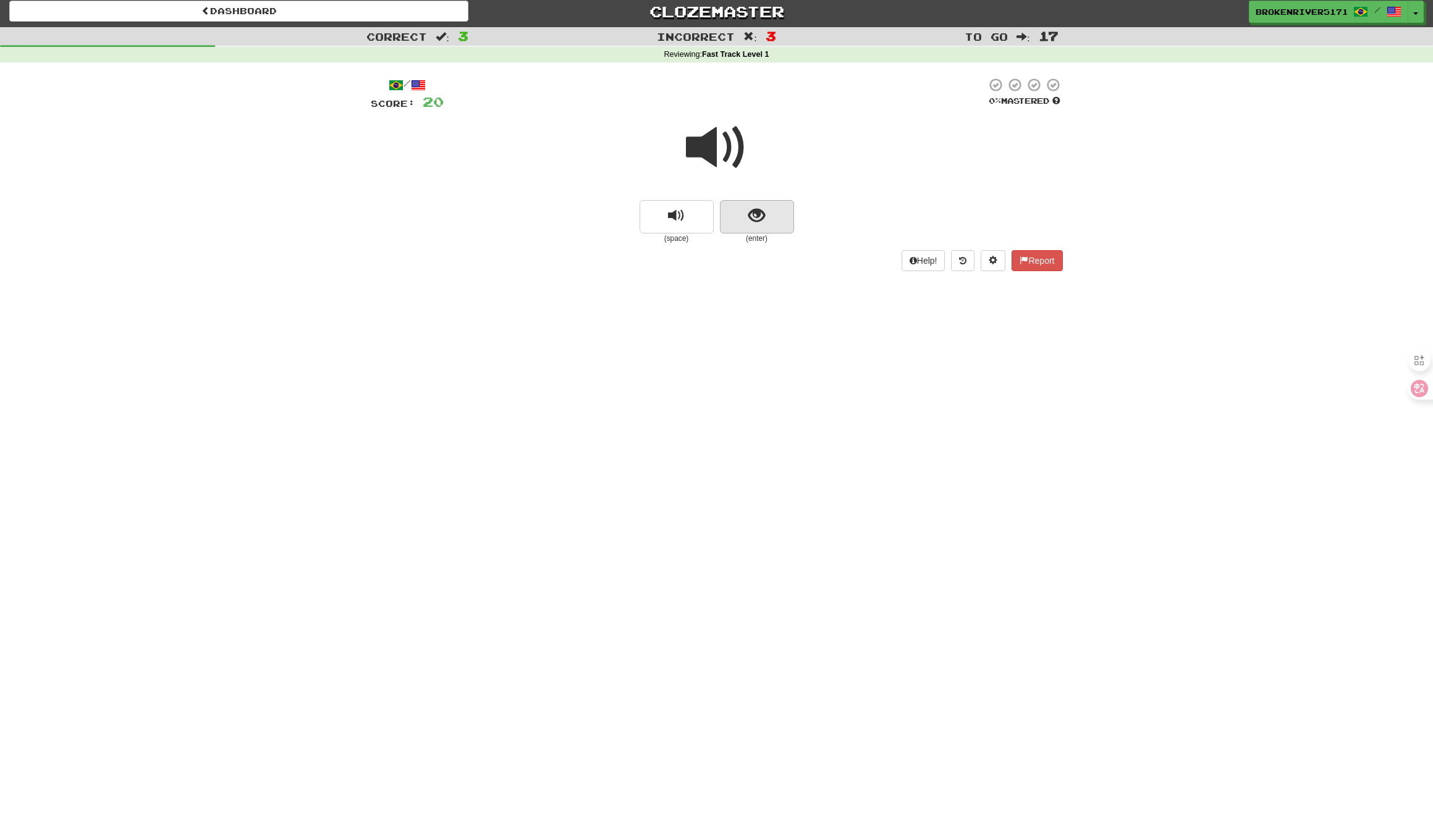
click at [767, 223] on button "show sentence" at bounding box center [756, 216] width 74 height 33
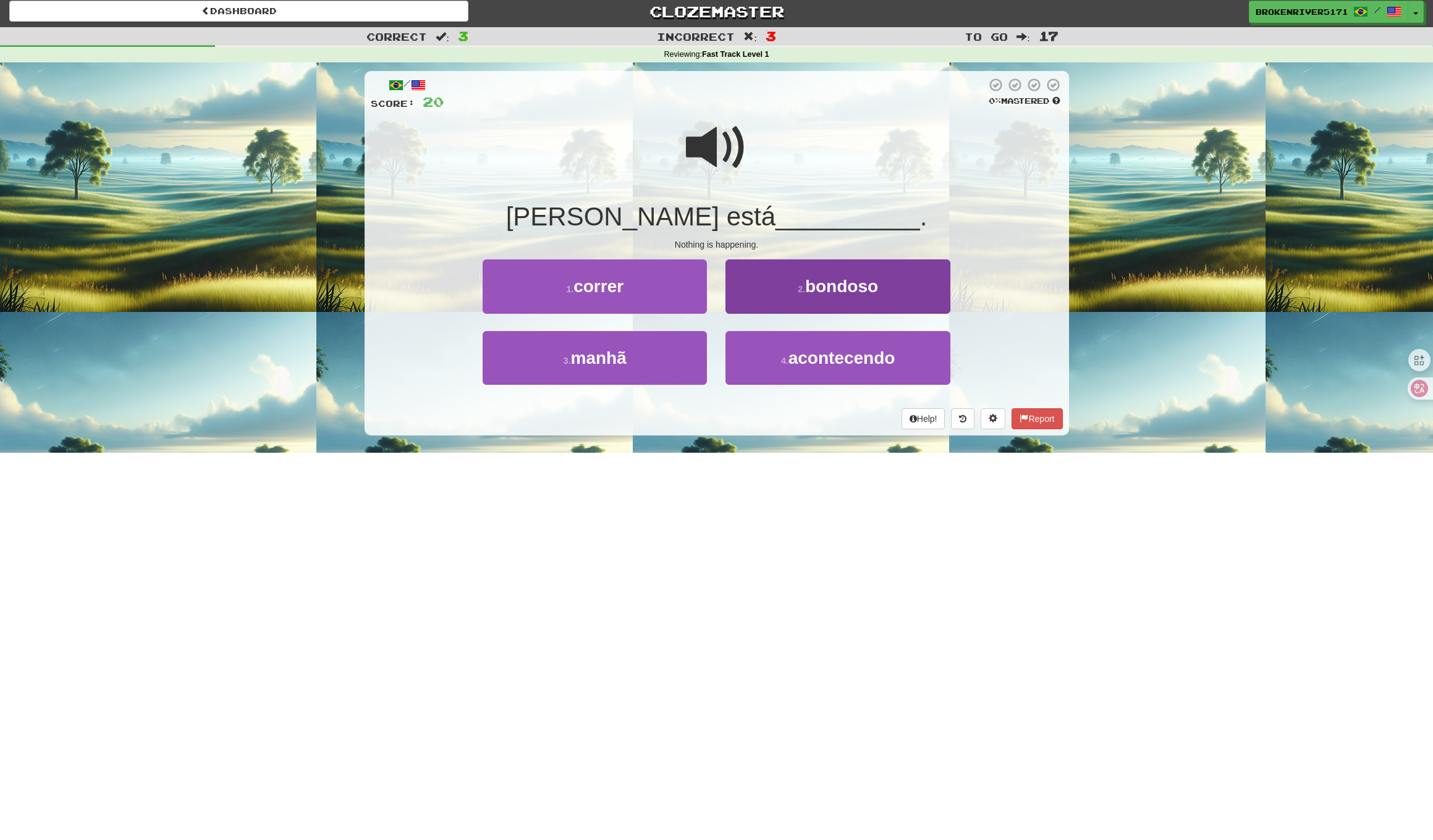
click at [761, 306] on button "2 . bondoso" at bounding box center [837, 286] width 224 height 53
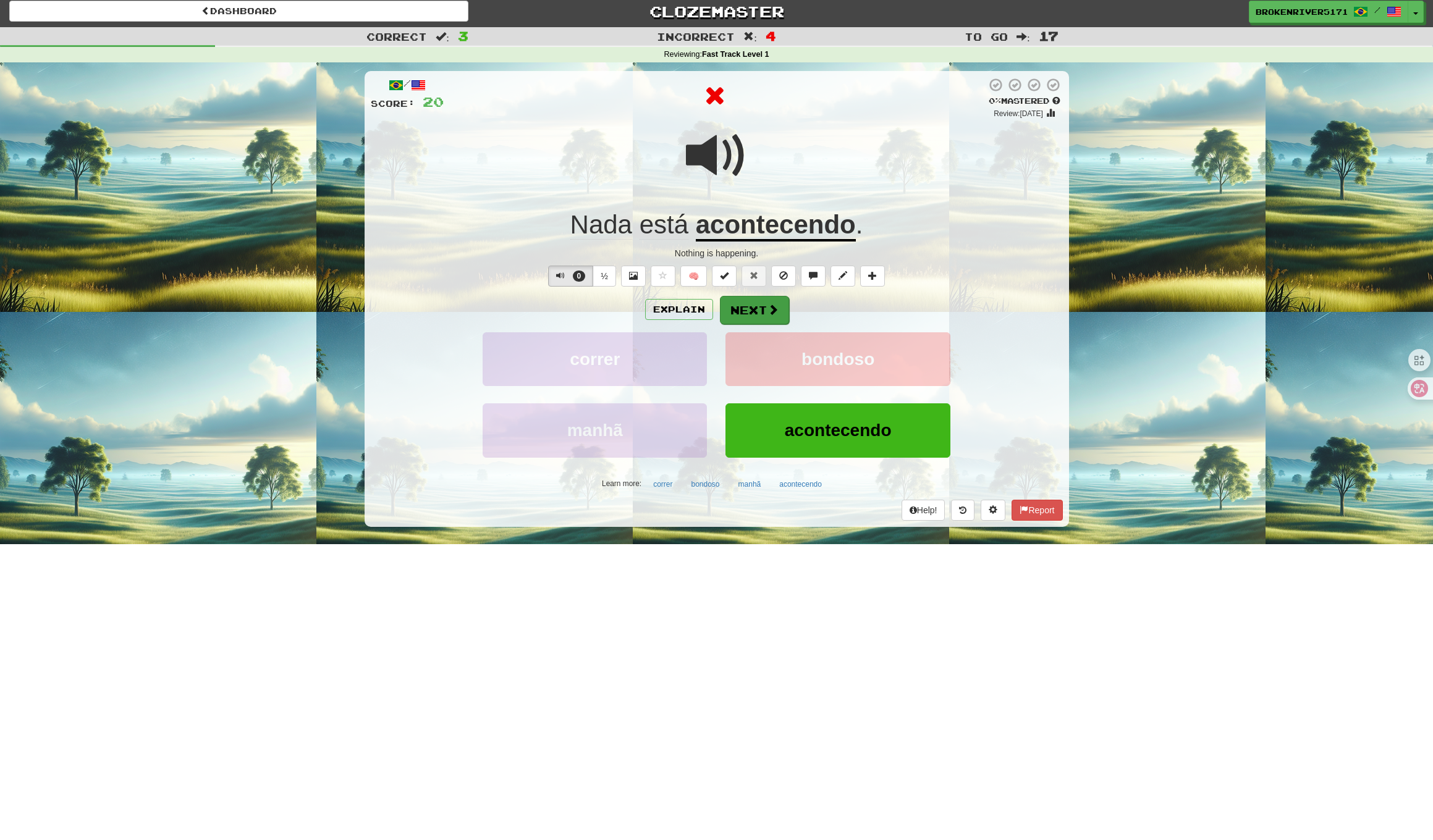
click at [740, 310] on button "Next" at bounding box center [755, 310] width 70 height 29
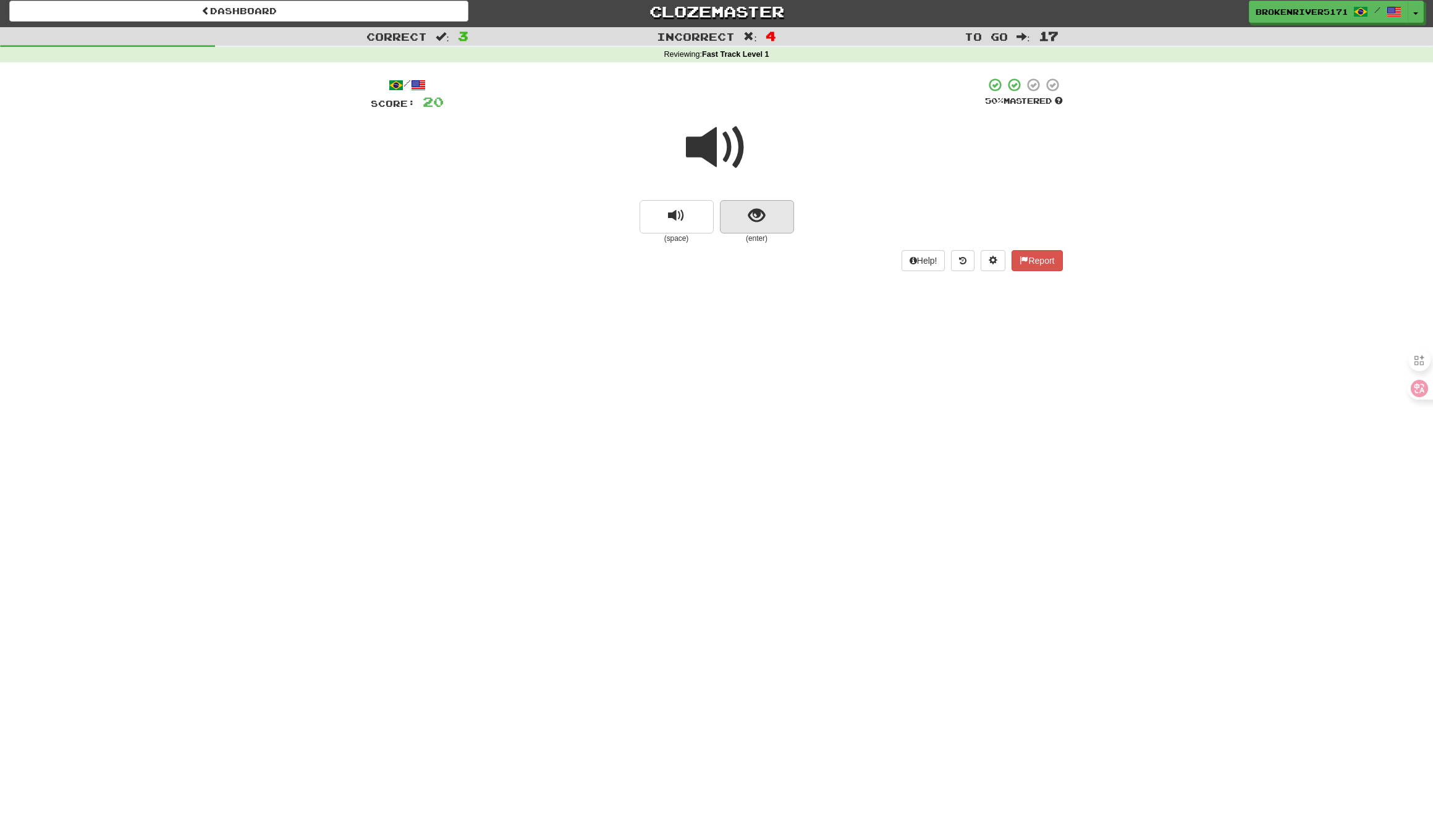
click at [756, 203] on button "show sentence" at bounding box center [756, 216] width 74 height 33
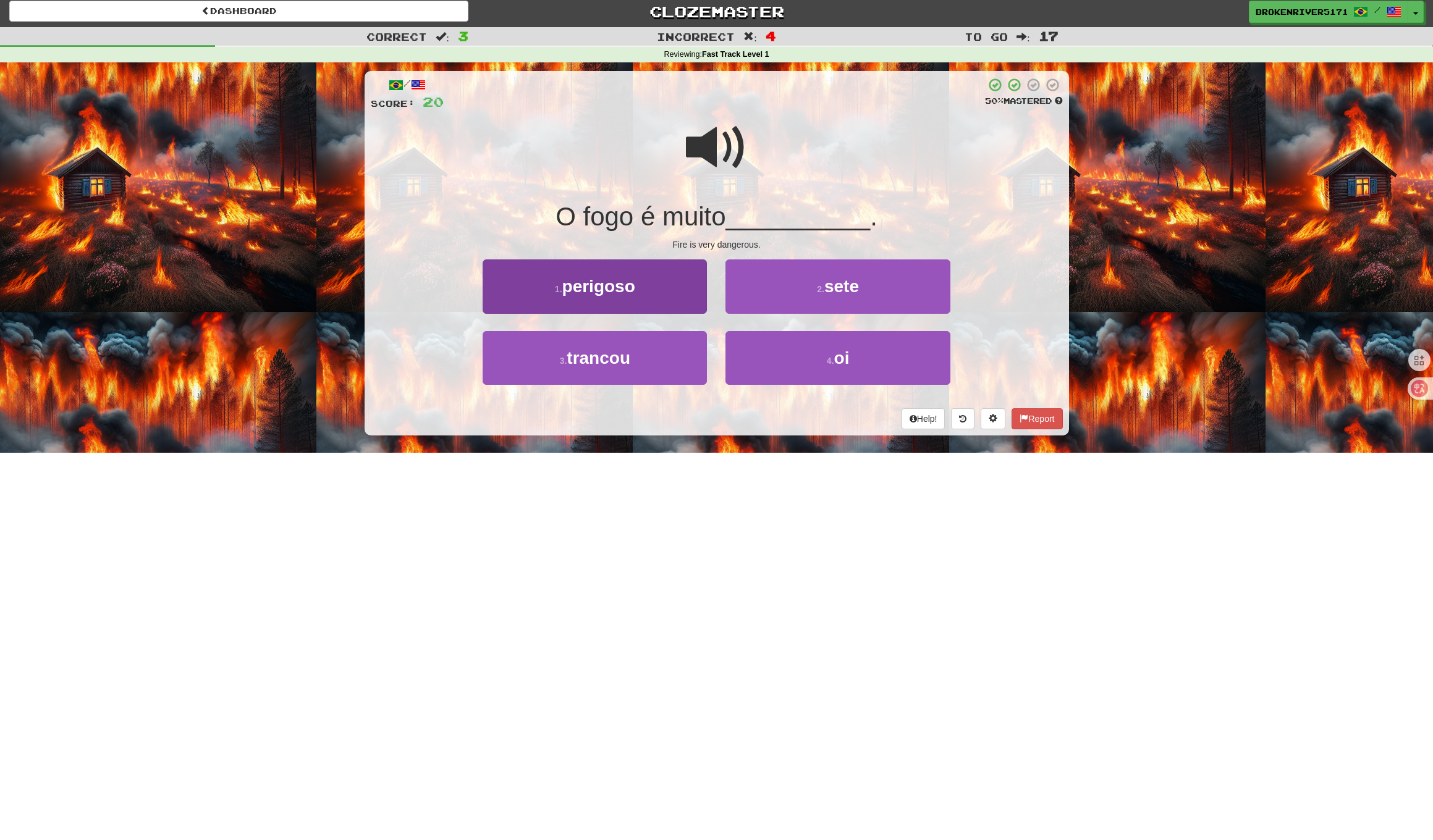
click at [688, 307] on button "1 . perigoso" at bounding box center [594, 286] width 224 height 53
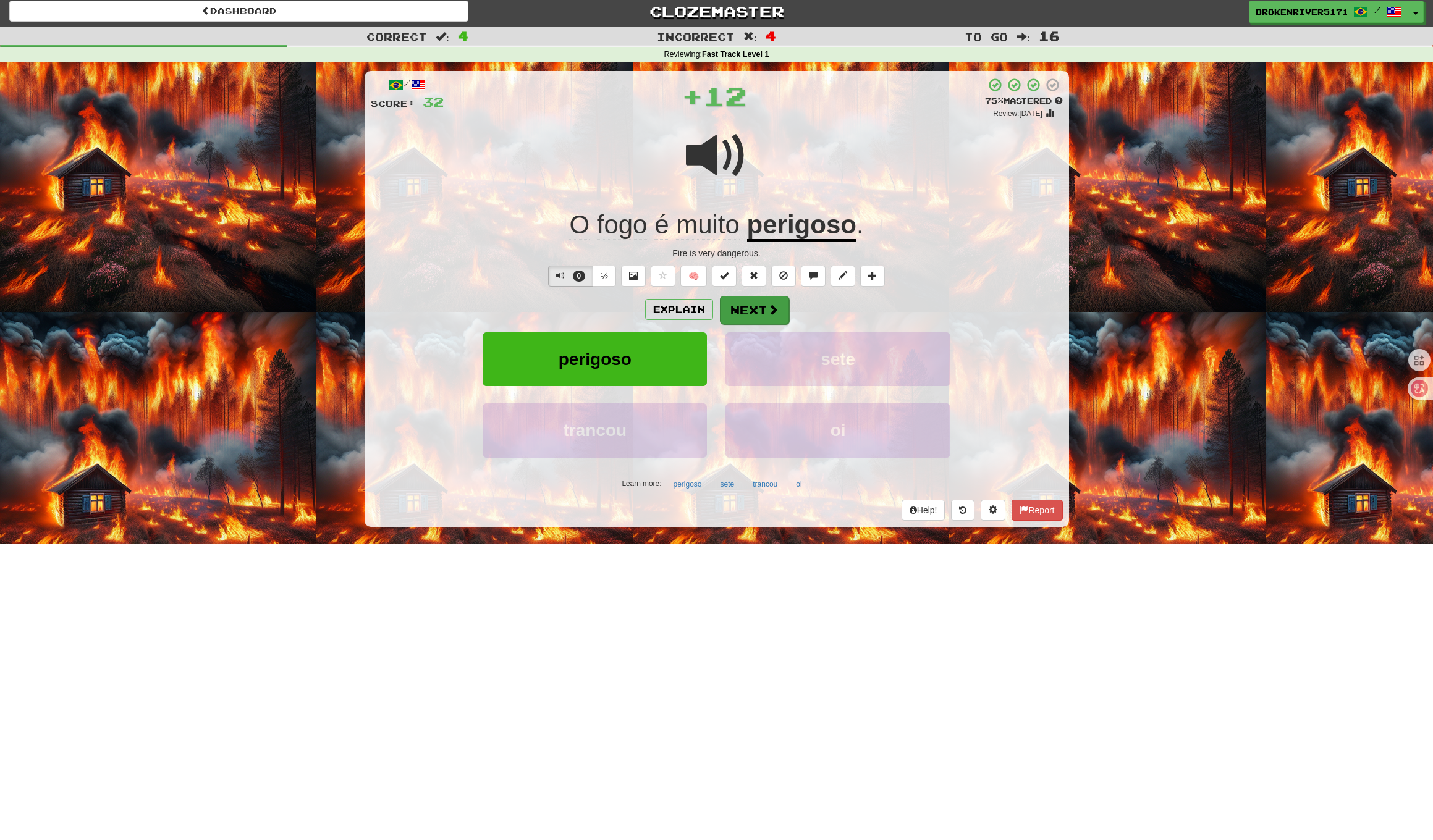
click at [755, 302] on button "Next" at bounding box center [755, 310] width 70 height 29
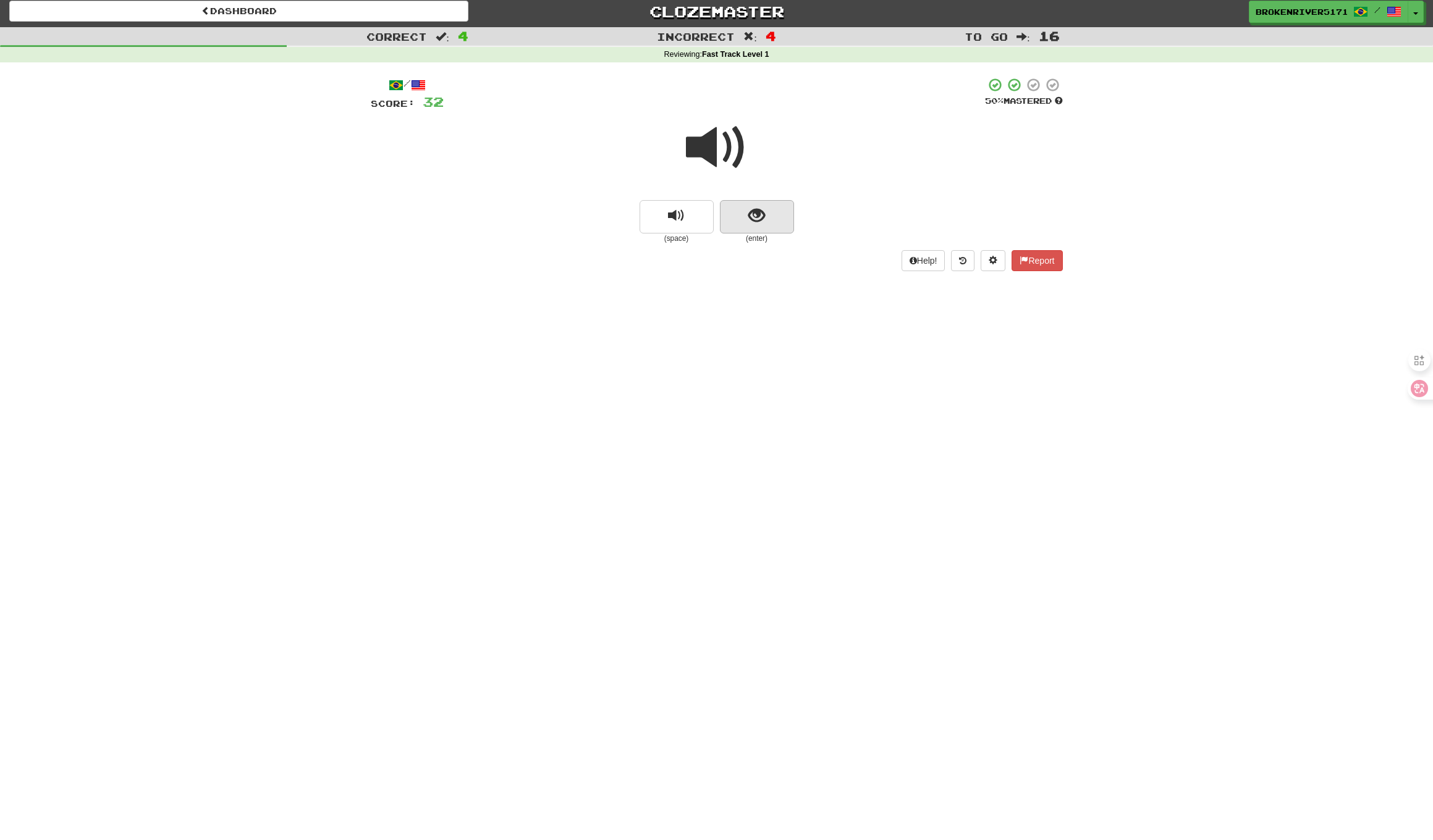
click at [768, 229] on button "show sentence" at bounding box center [756, 216] width 74 height 33
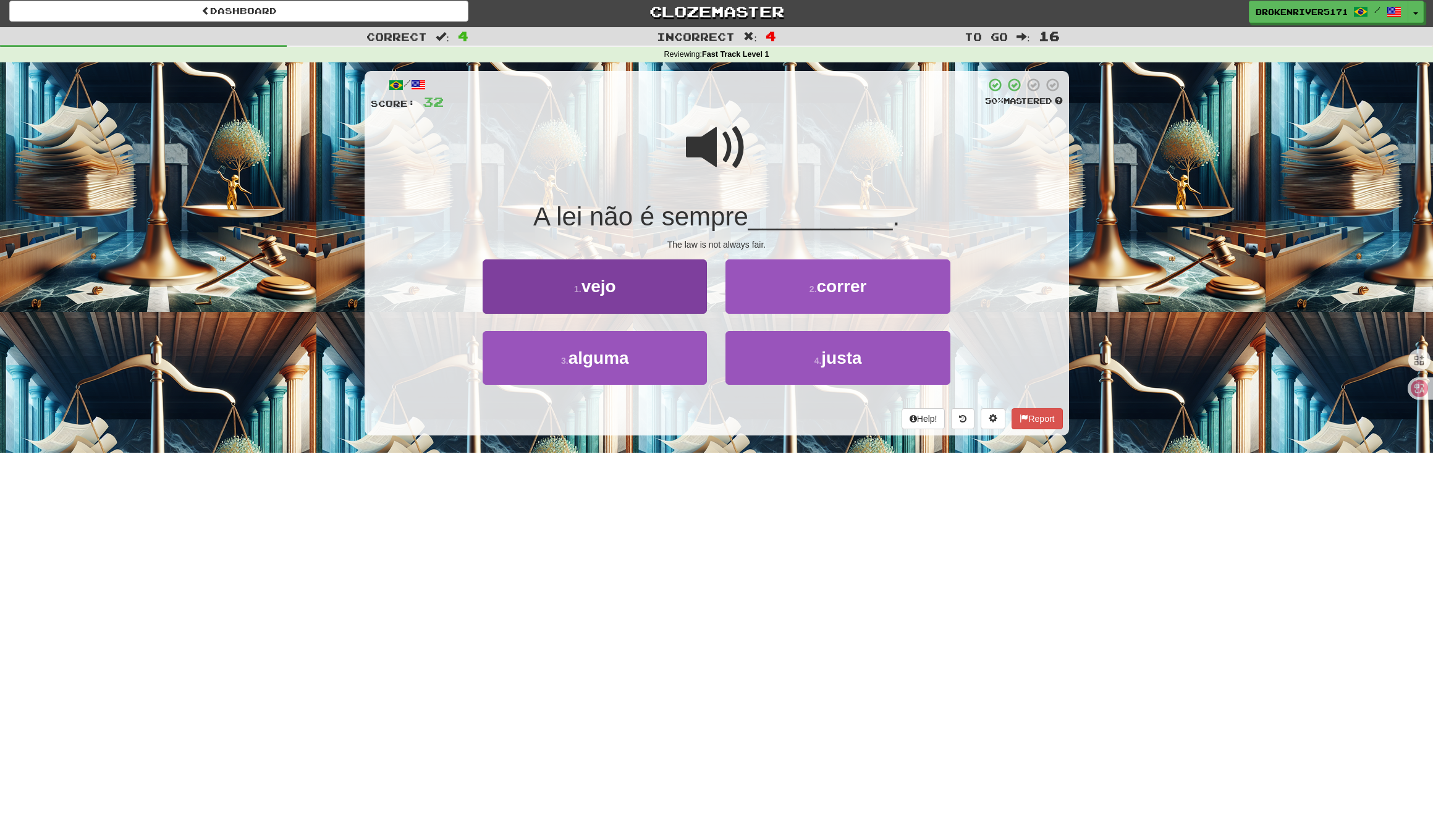
drag, startPoint x: 671, startPoint y: 372, endPoint x: 695, endPoint y: 347, distance: 34.7
click at [671, 372] on button "3 . alguma" at bounding box center [594, 358] width 224 height 53
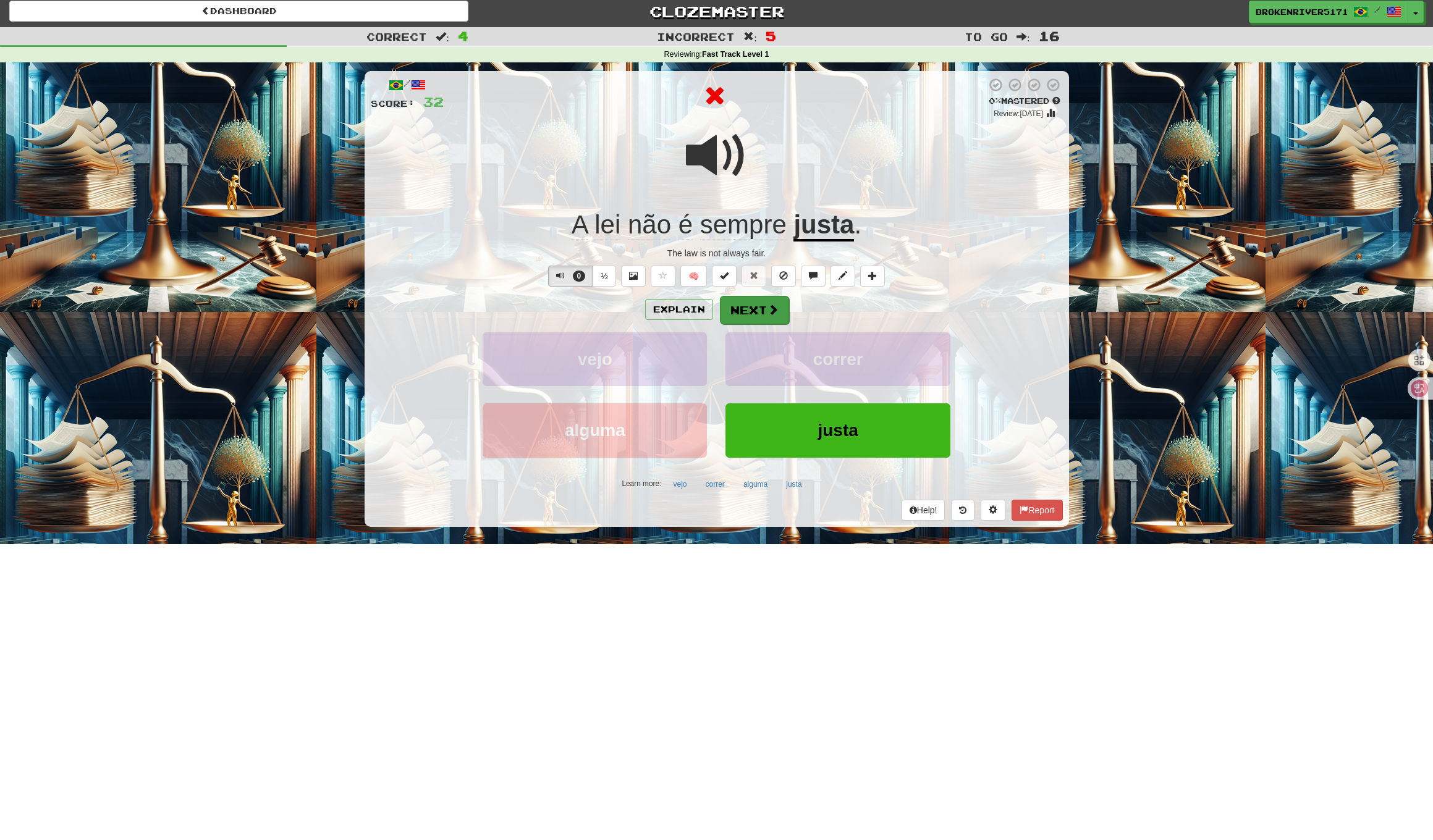
click at [750, 320] on button "Next" at bounding box center [755, 310] width 70 height 29
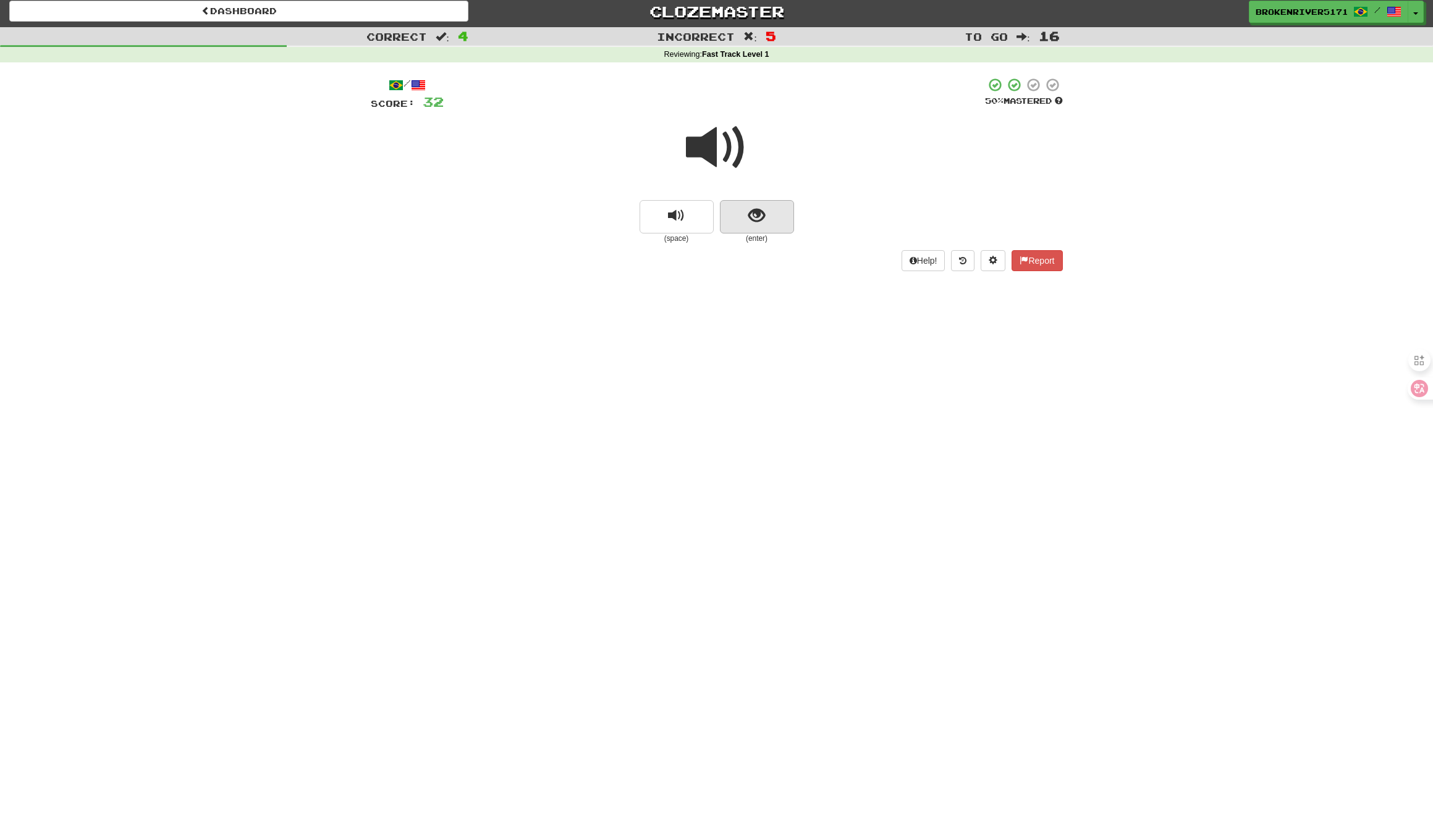
click at [759, 210] on span "show sentence" at bounding box center [756, 216] width 17 height 17
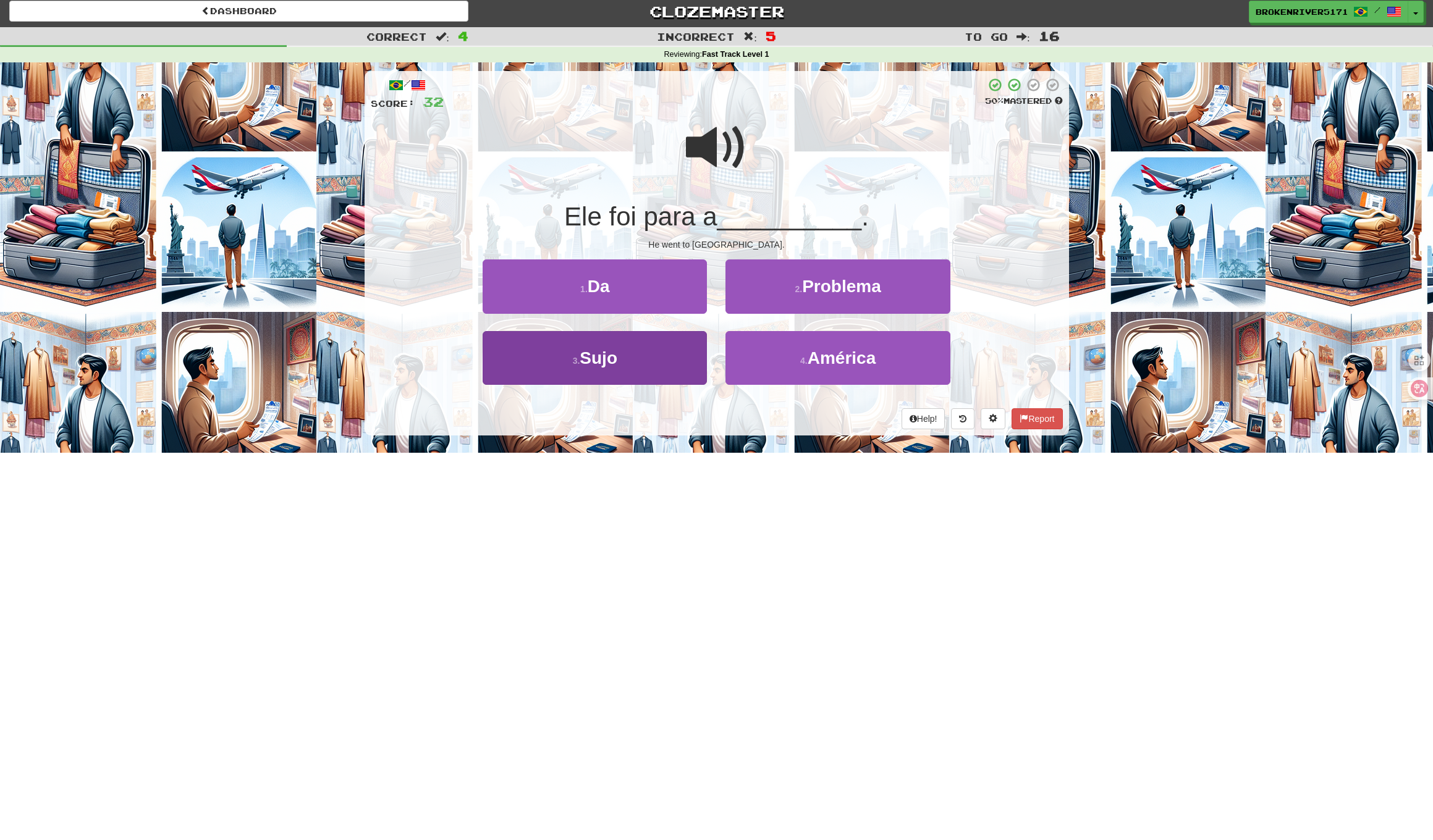
click at [662, 349] on button "3 . Sujo" at bounding box center [594, 358] width 224 height 53
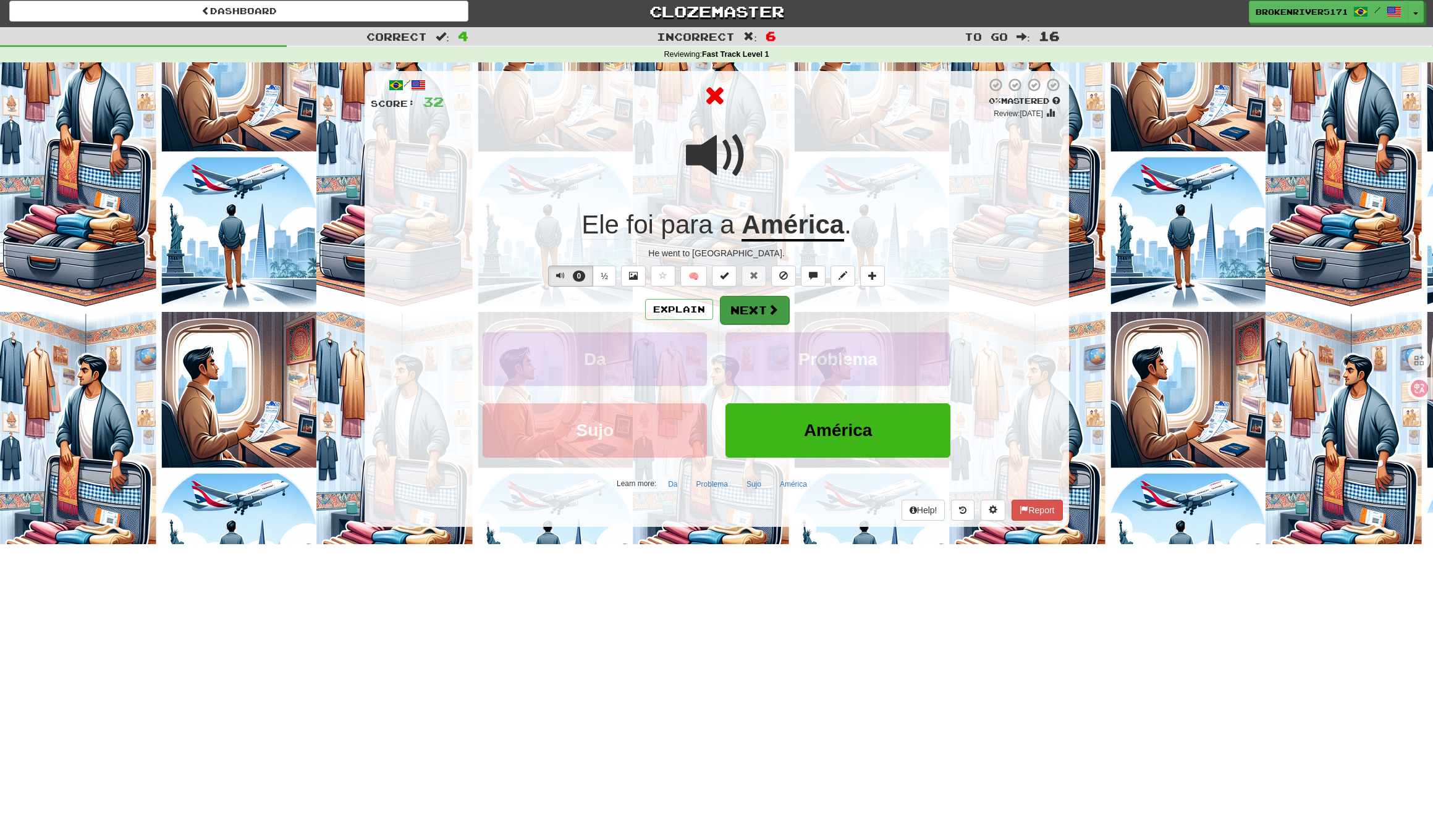
click at [744, 310] on button "Next" at bounding box center [755, 310] width 70 height 29
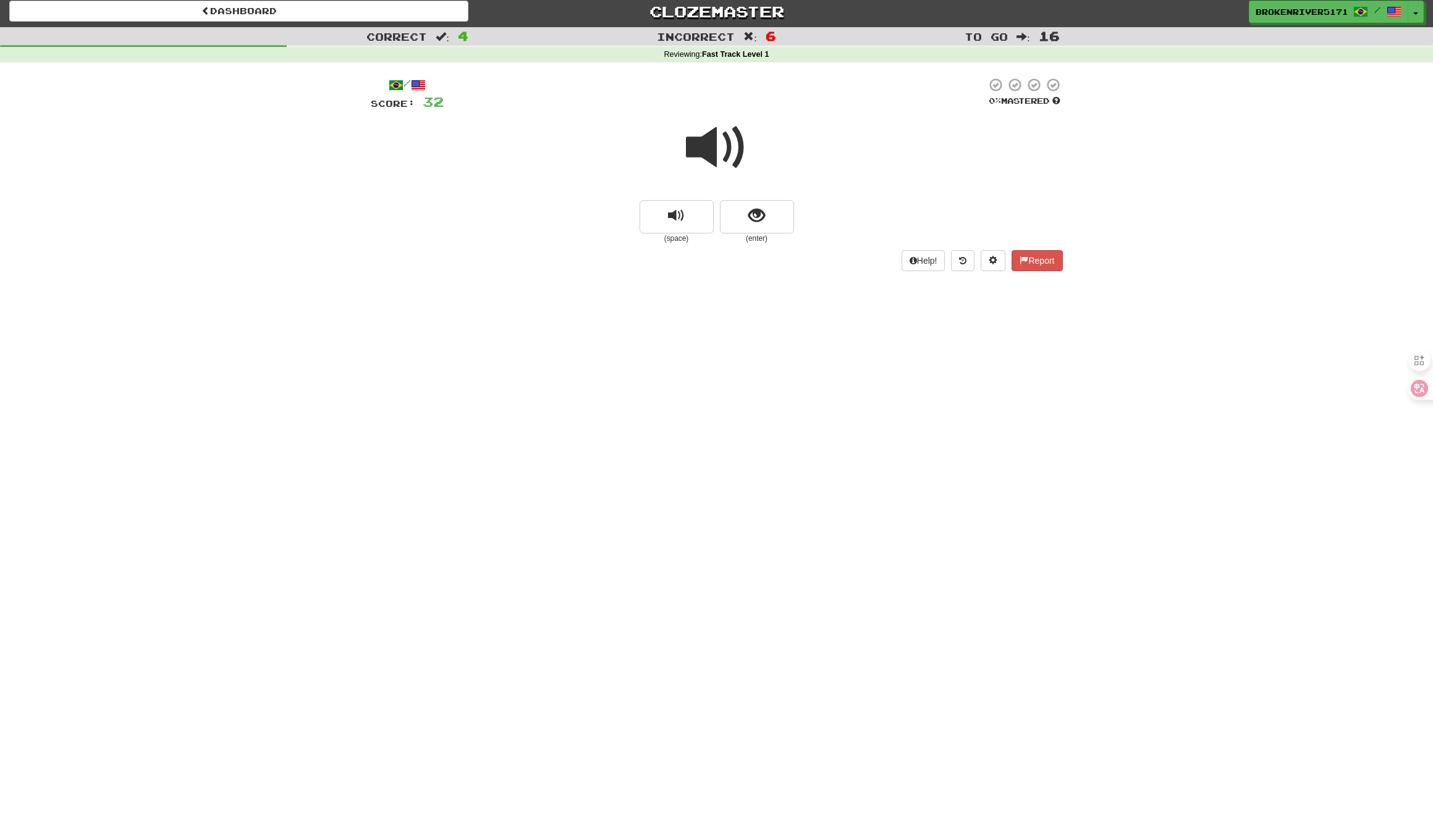
drag, startPoint x: 750, startPoint y: 225, endPoint x: 749, endPoint y: 233, distance: 8.1
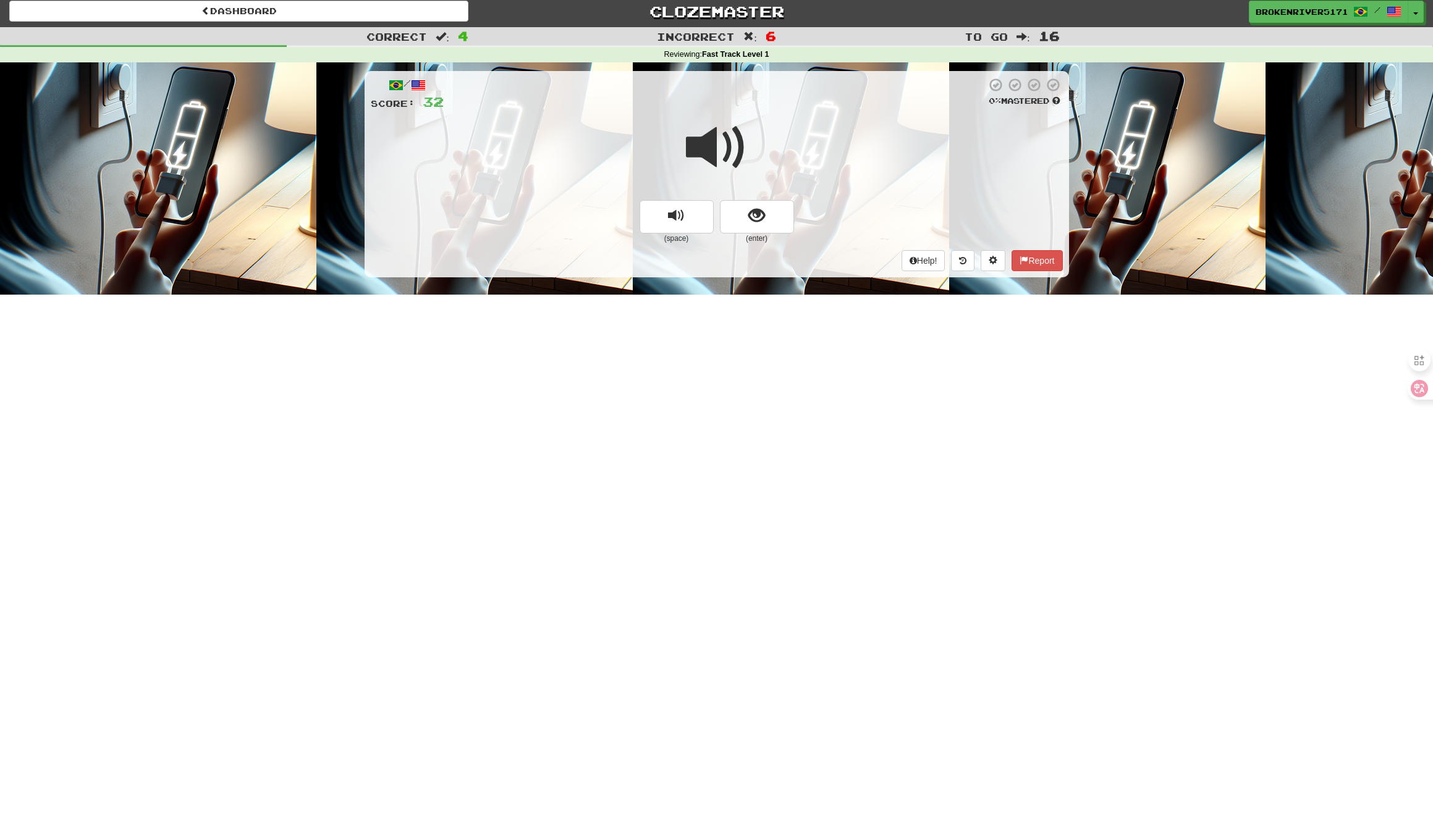
click at [750, 226] on button "show sentence" at bounding box center [756, 216] width 74 height 33
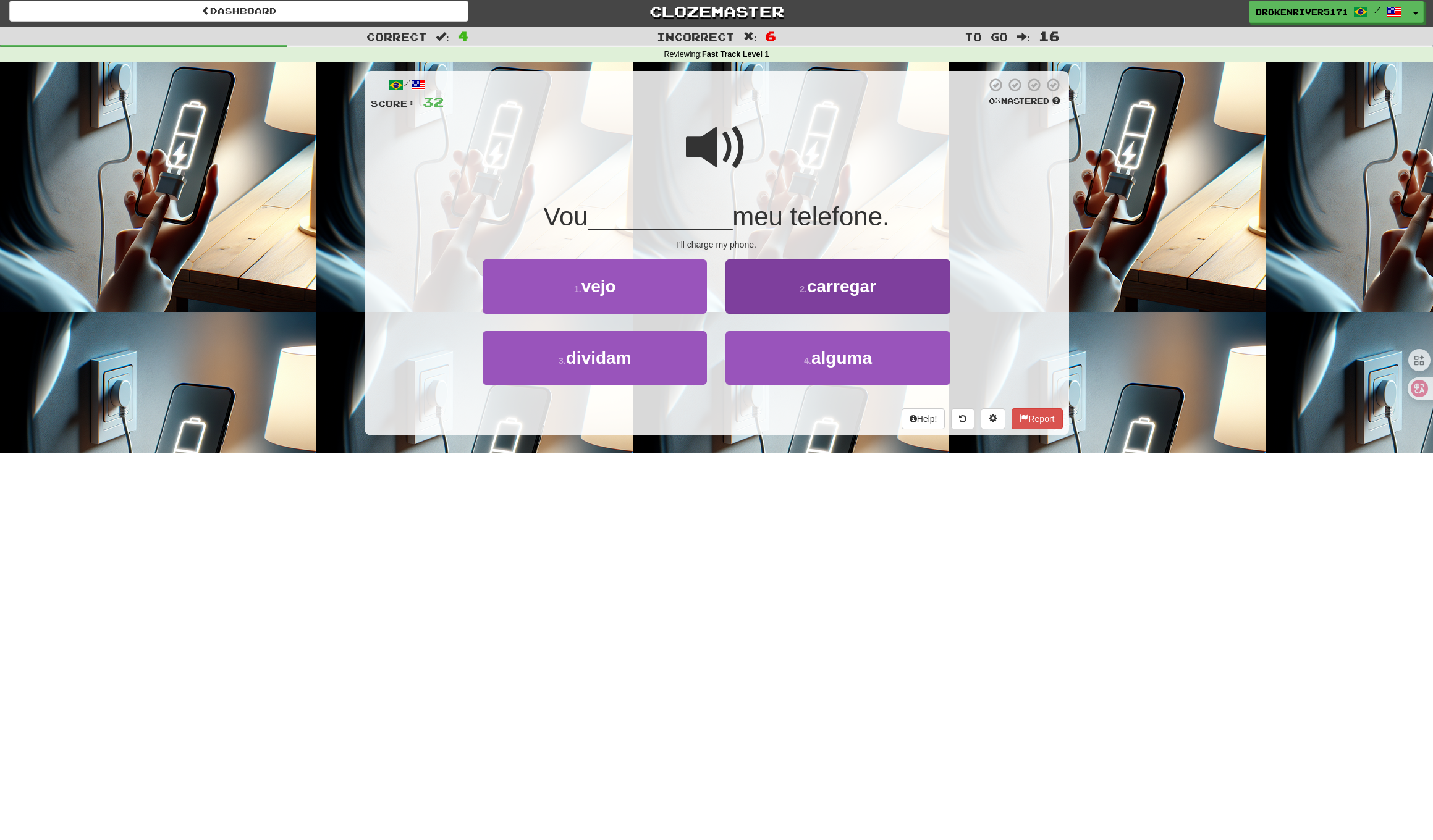
click at [792, 298] on button "2 . carregar" at bounding box center [837, 286] width 224 height 53
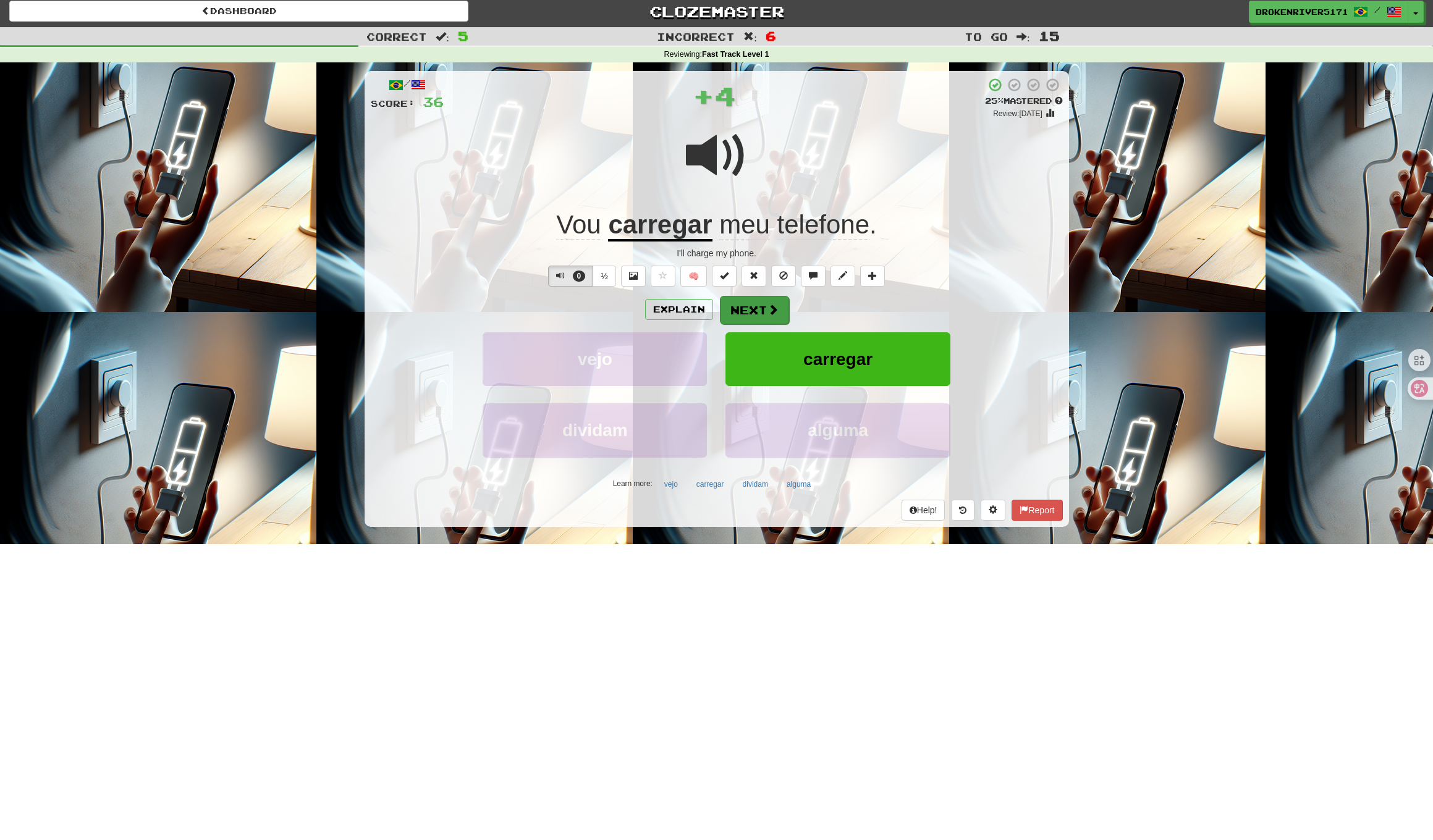
click at [761, 309] on button "Next" at bounding box center [755, 310] width 70 height 29
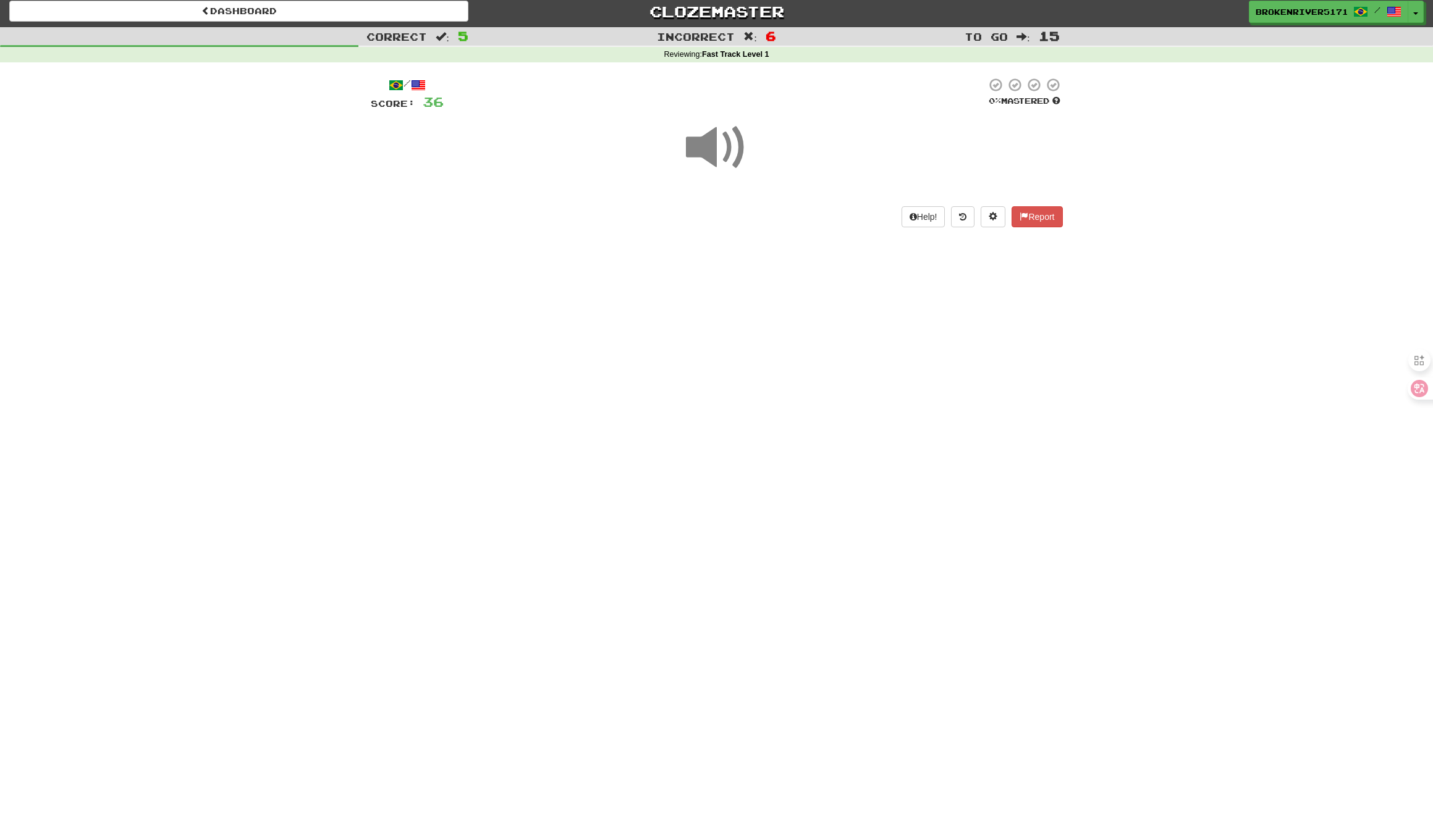
click at [741, 338] on div "Dashboard Clozemaster BrokenRiver5171 / Toggle Dropdown Dashboard Leaderboard A…" at bounding box center [716, 415] width 1433 height 840
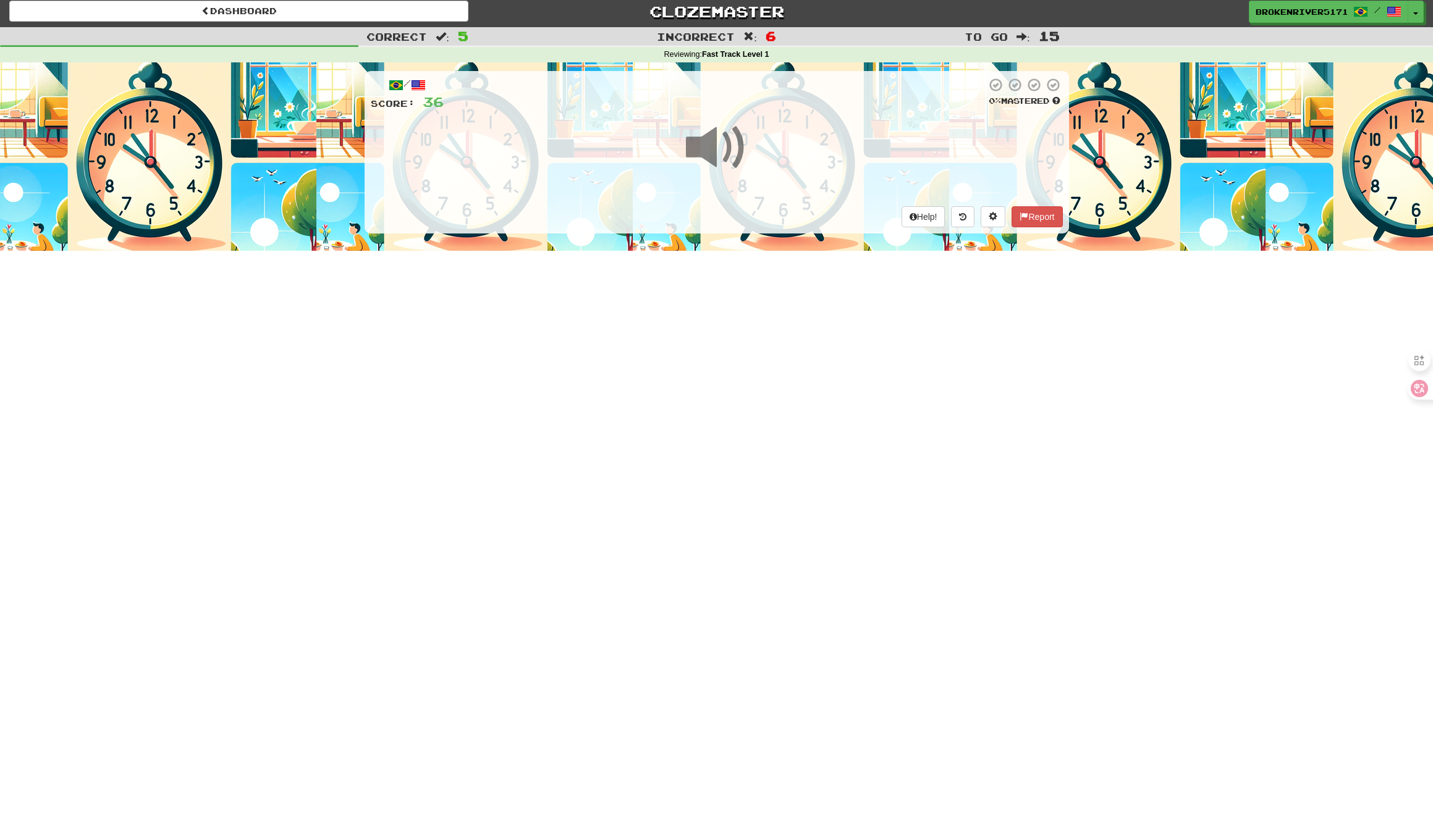
click at [747, 344] on div "Dashboard Clozemaster BrokenRiver5171 / Toggle Dropdown Dashboard Leaderboard A…" at bounding box center [716, 415] width 1433 height 840
click at [711, 390] on div "Dashboard Clozemaster BrokenRiver5171 / Toggle Dropdown Dashboard Leaderboard A…" at bounding box center [716, 415] width 1433 height 840
click at [735, 370] on div "Dashboard Clozemaster BrokenRiver5171 / Toggle Dropdown Dashboard Leaderboard A…" at bounding box center [716, 415] width 1433 height 840
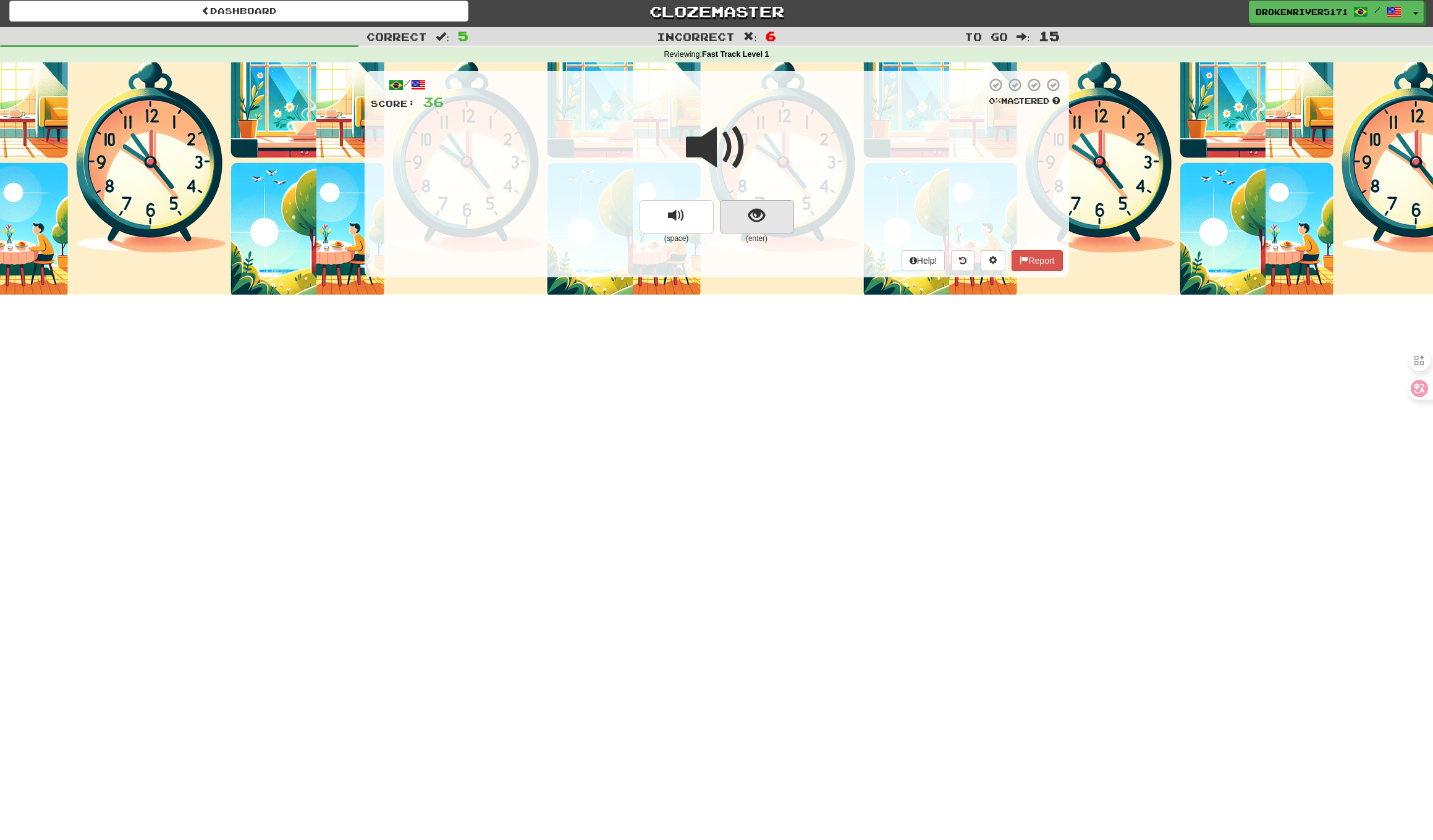
click at [761, 222] on span "show sentence" at bounding box center [756, 216] width 17 height 17
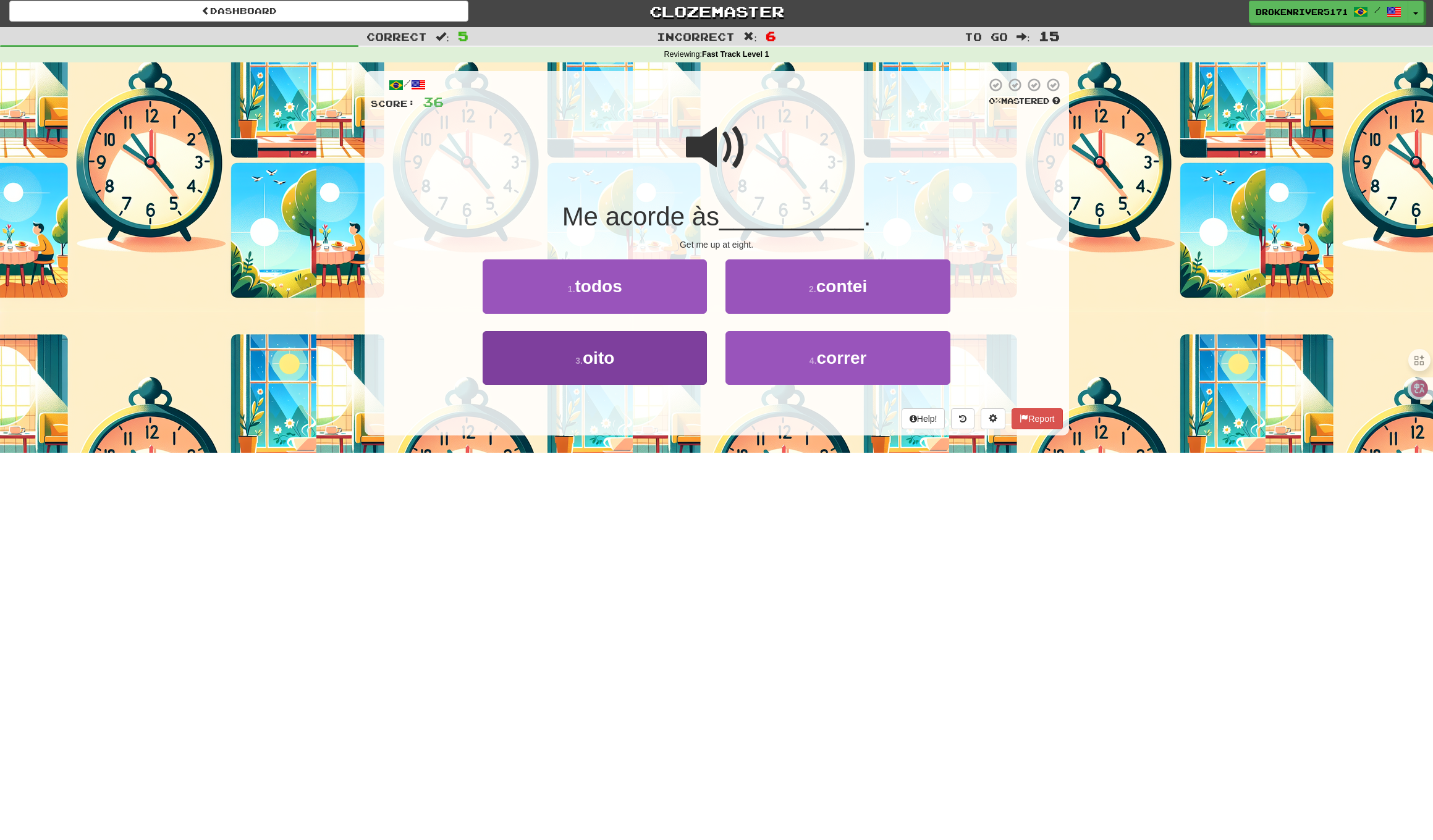
click at [677, 366] on button "3 . oito" at bounding box center [594, 358] width 224 height 53
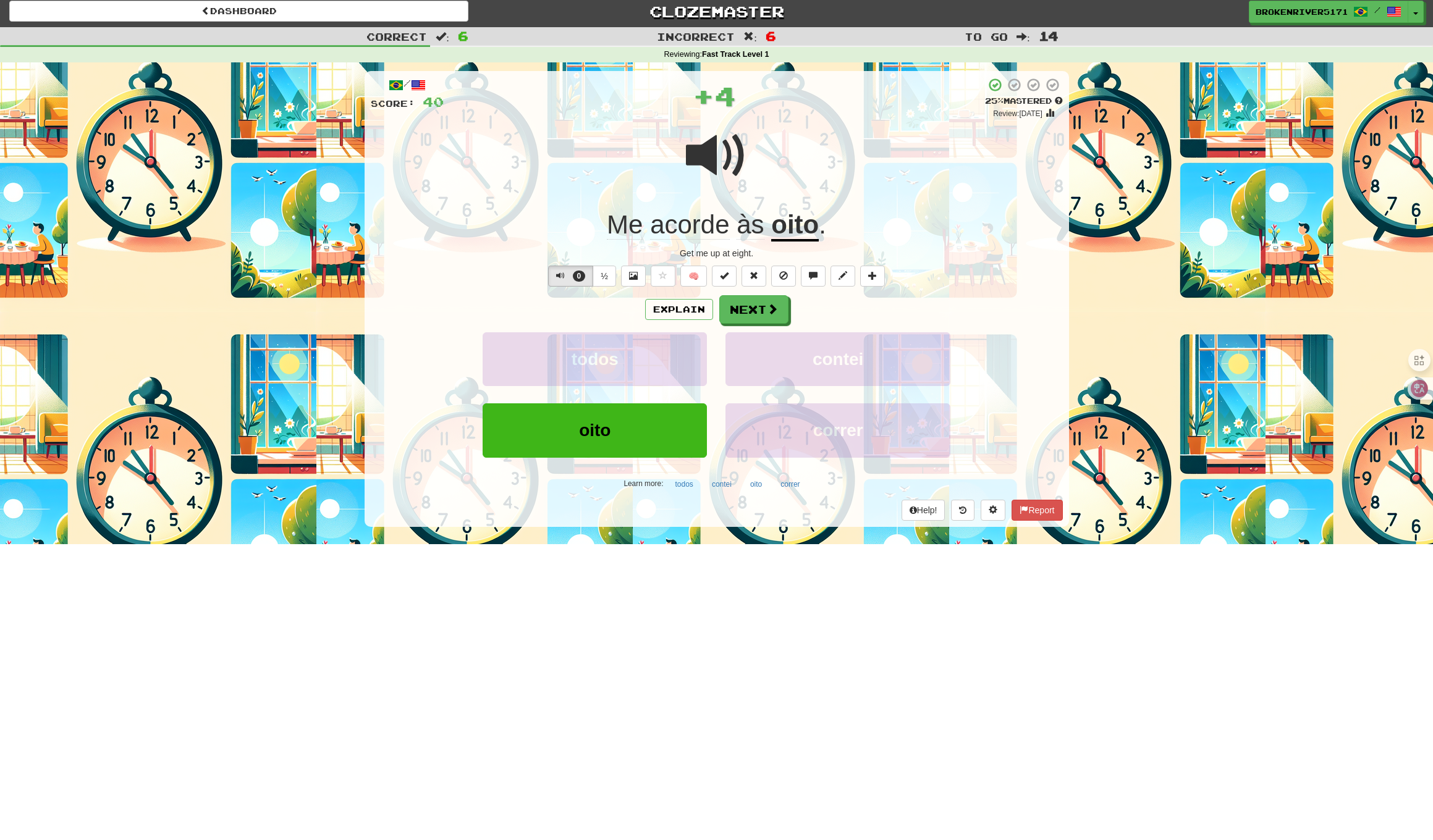
click at [766, 325] on div "Explain Next todos contei oito correr Learn more: todos contei oito correr" at bounding box center [716, 394] width 692 height 198
click at [767, 314] on span at bounding box center [772, 309] width 11 height 11
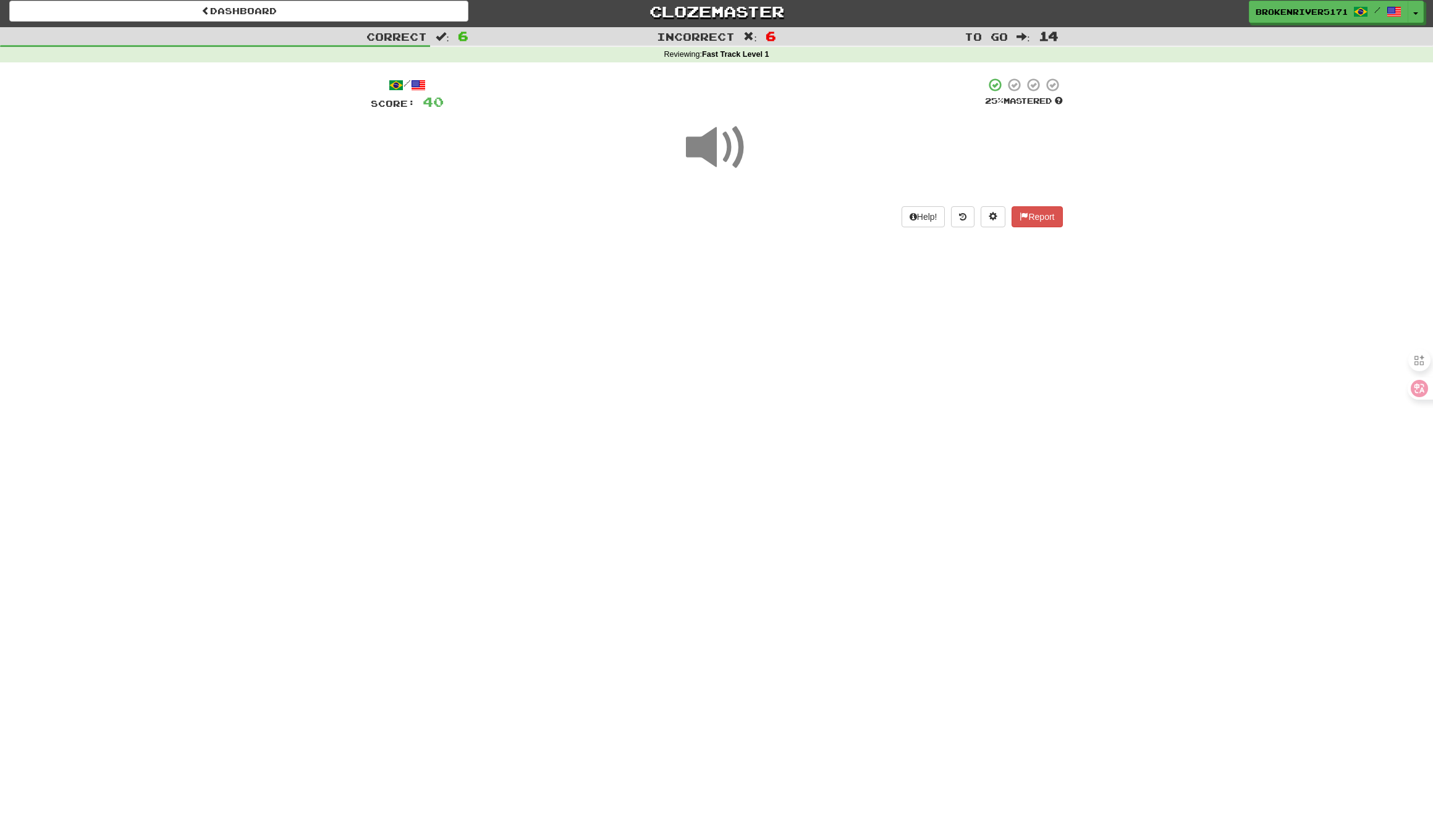
drag, startPoint x: 756, startPoint y: 392, endPoint x: 774, endPoint y: 380, distance: 21.6
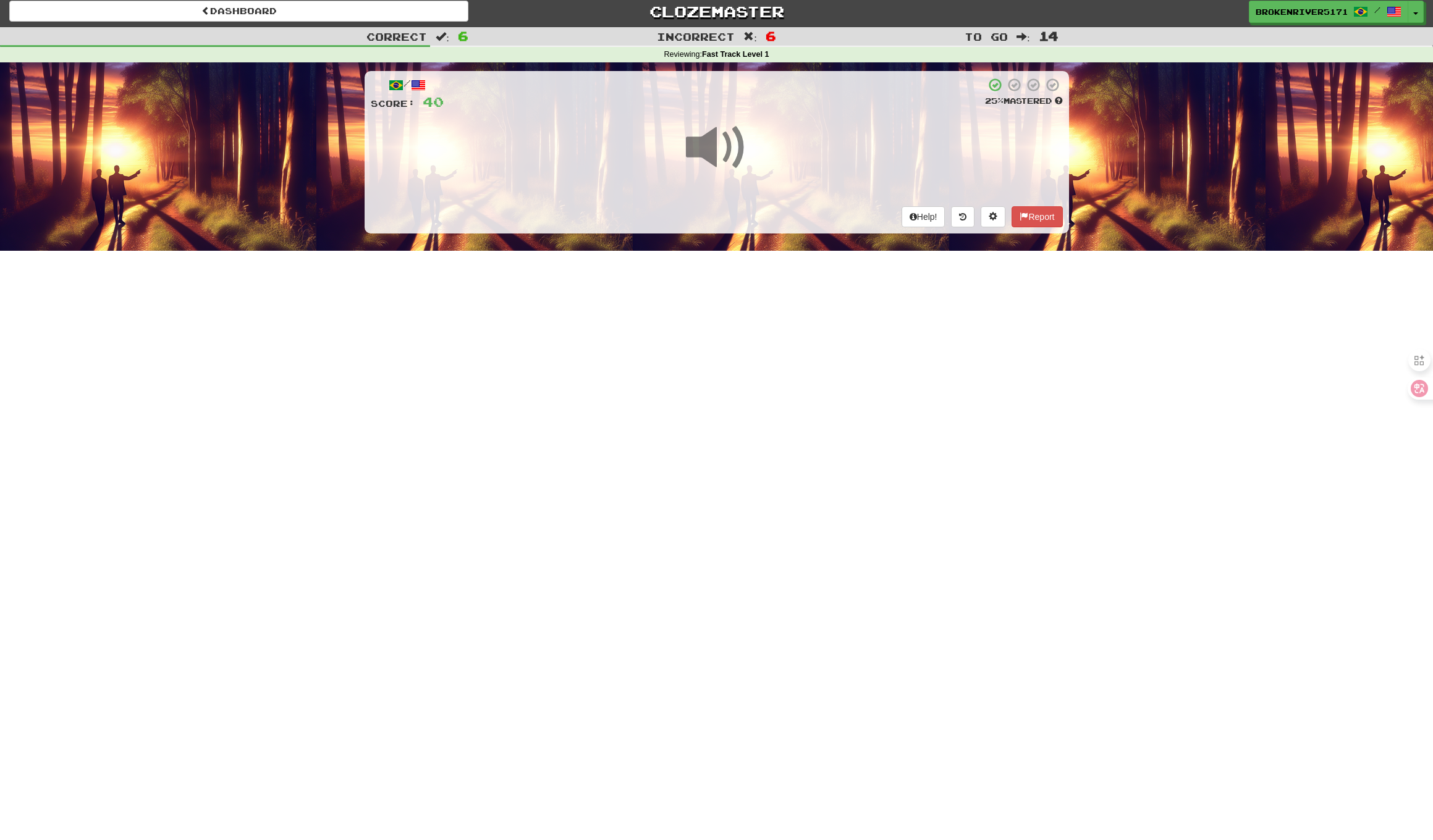
click at [764, 387] on div "Dashboard Clozemaster BrokenRiver5171 / Toggle Dropdown Dashboard Leaderboard A…" at bounding box center [716, 415] width 1433 height 840
click at [772, 356] on div "Dashboard Clozemaster BrokenRiver5171 / Toggle Dropdown Dashboard Leaderboard A…" at bounding box center [716, 415] width 1433 height 840
click at [769, 392] on div "Dashboard Clozemaster BrokenRiver5171 / Toggle Dropdown Dashboard Leaderboard A…" at bounding box center [716, 415] width 1433 height 840
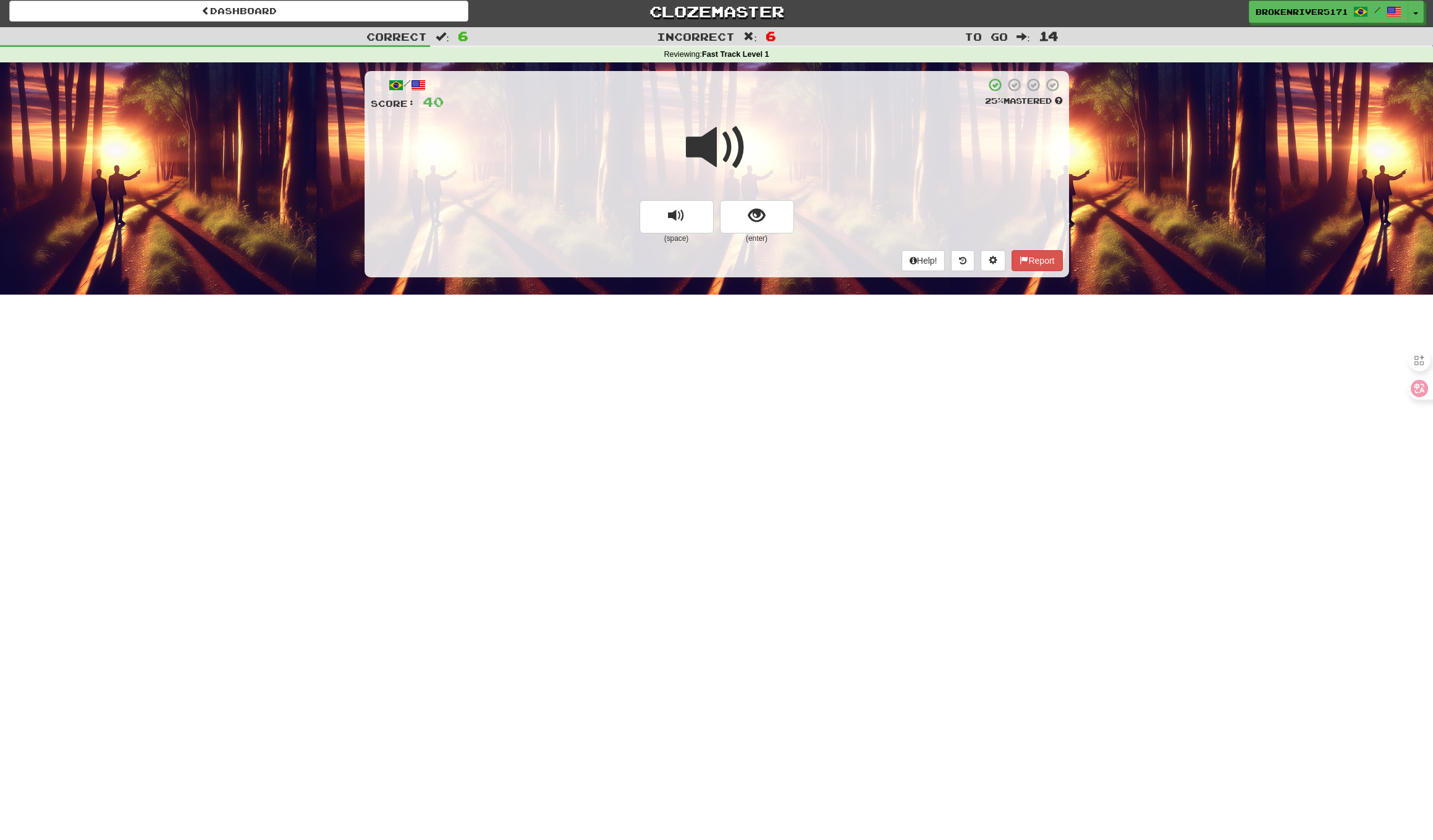
click at [766, 236] on small "(enter)" at bounding box center [756, 238] width 74 height 10
click at [767, 230] on button "show sentence" at bounding box center [756, 216] width 74 height 33
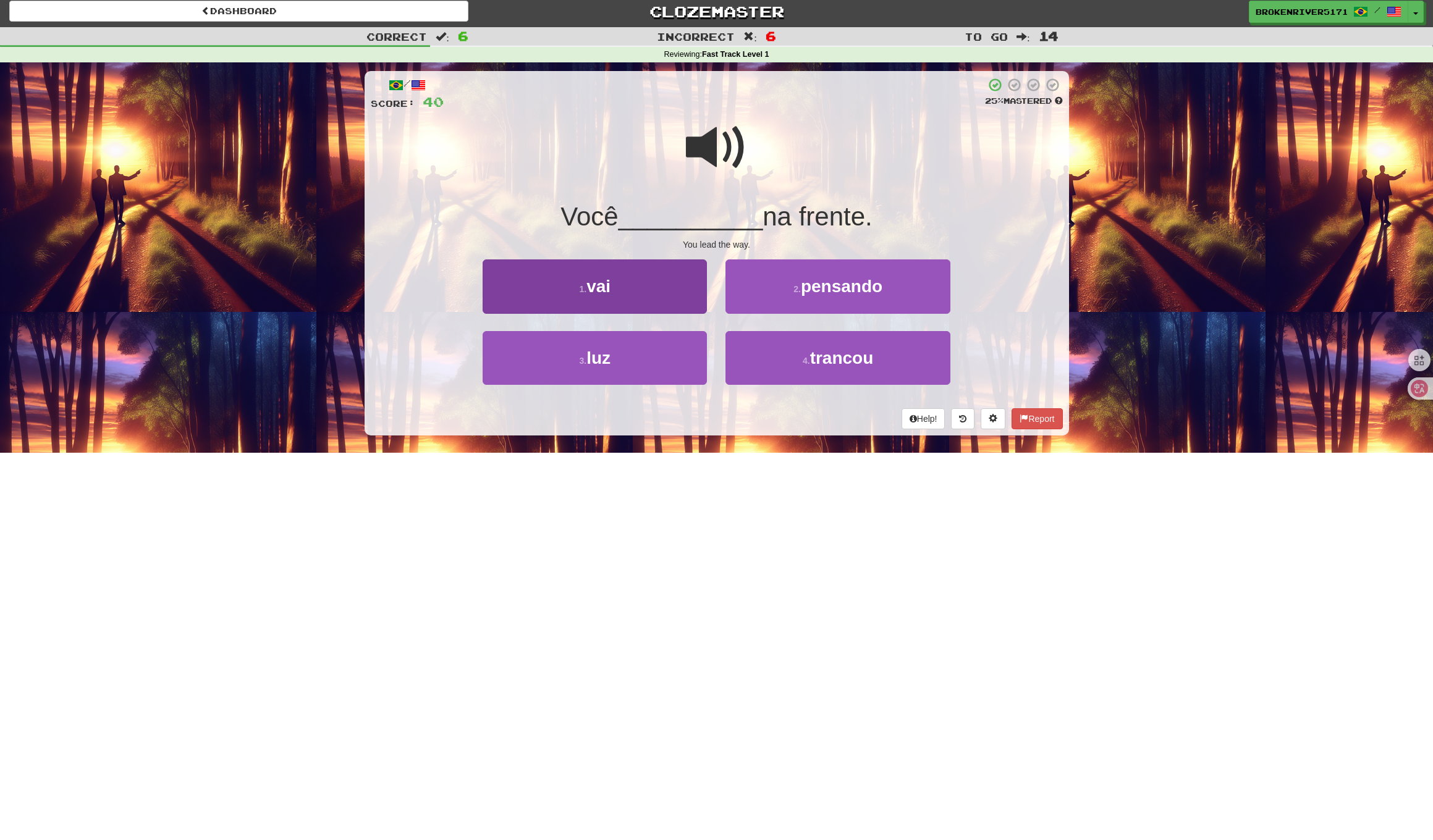
click at [673, 299] on button "1 . vai" at bounding box center [594, 286] width 224 height 53
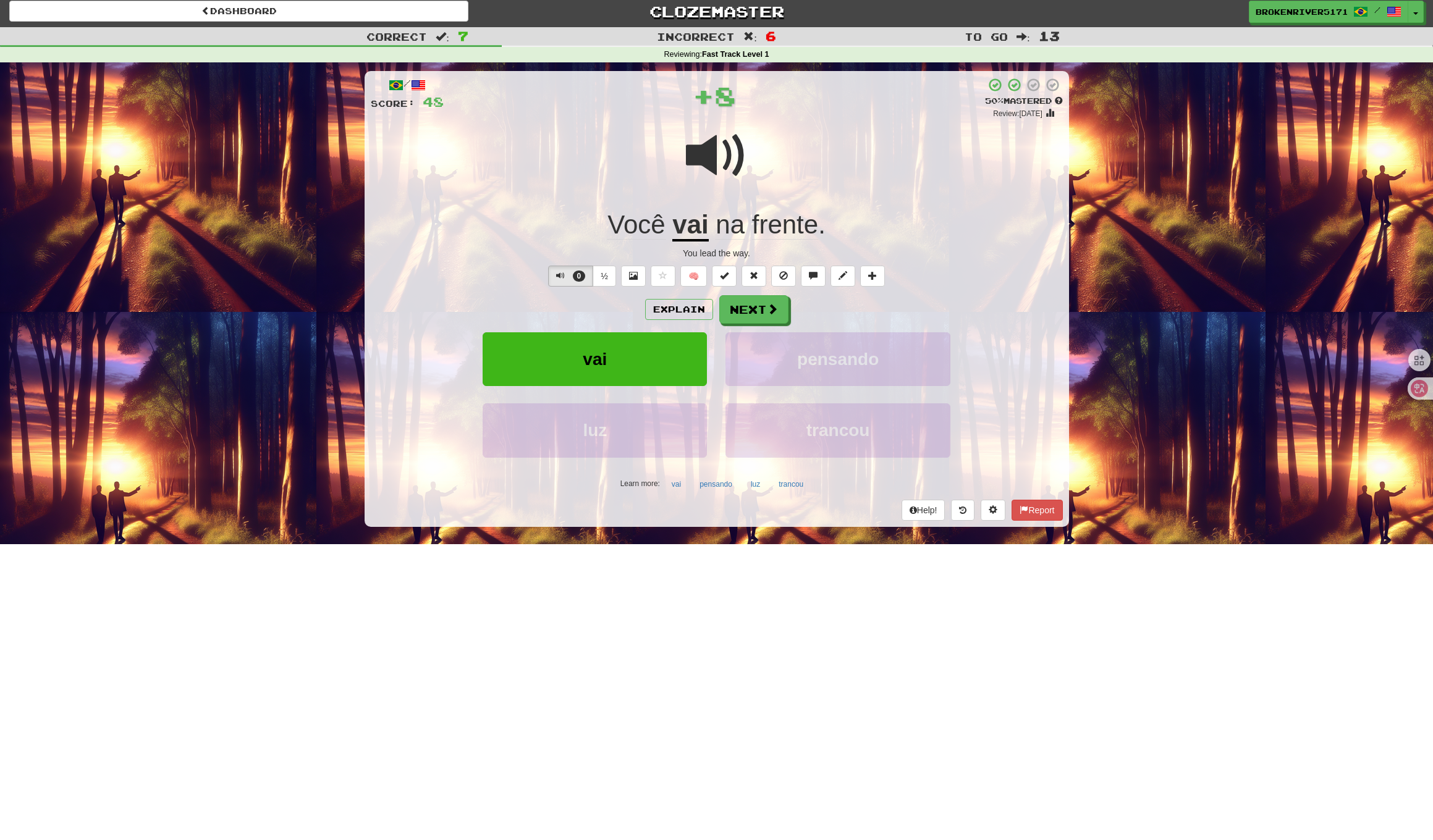
click at [761, 288] on div "/ Score: 48 + 8 50 % Mastered Review: 2025-10-02 Você vai na frente . You lead …" at bounding box center [716, 298] width 705 height 455
click at [757, 306] on button "Next" at bounding box center [755, 310] width 70 height 29
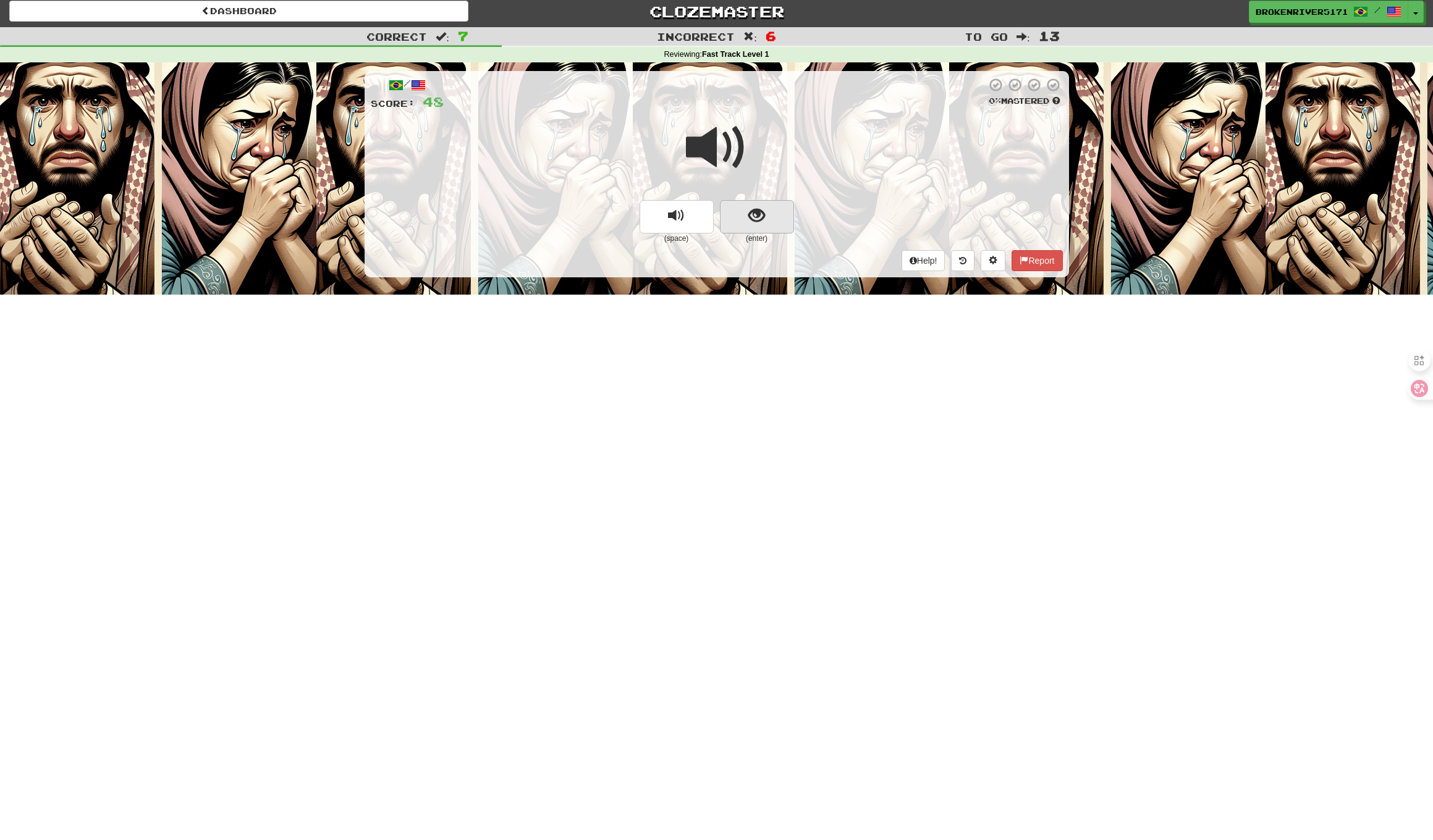
click at [756, 208] on span "show sentence" at bounding box center [756, 216] width 17 height 17
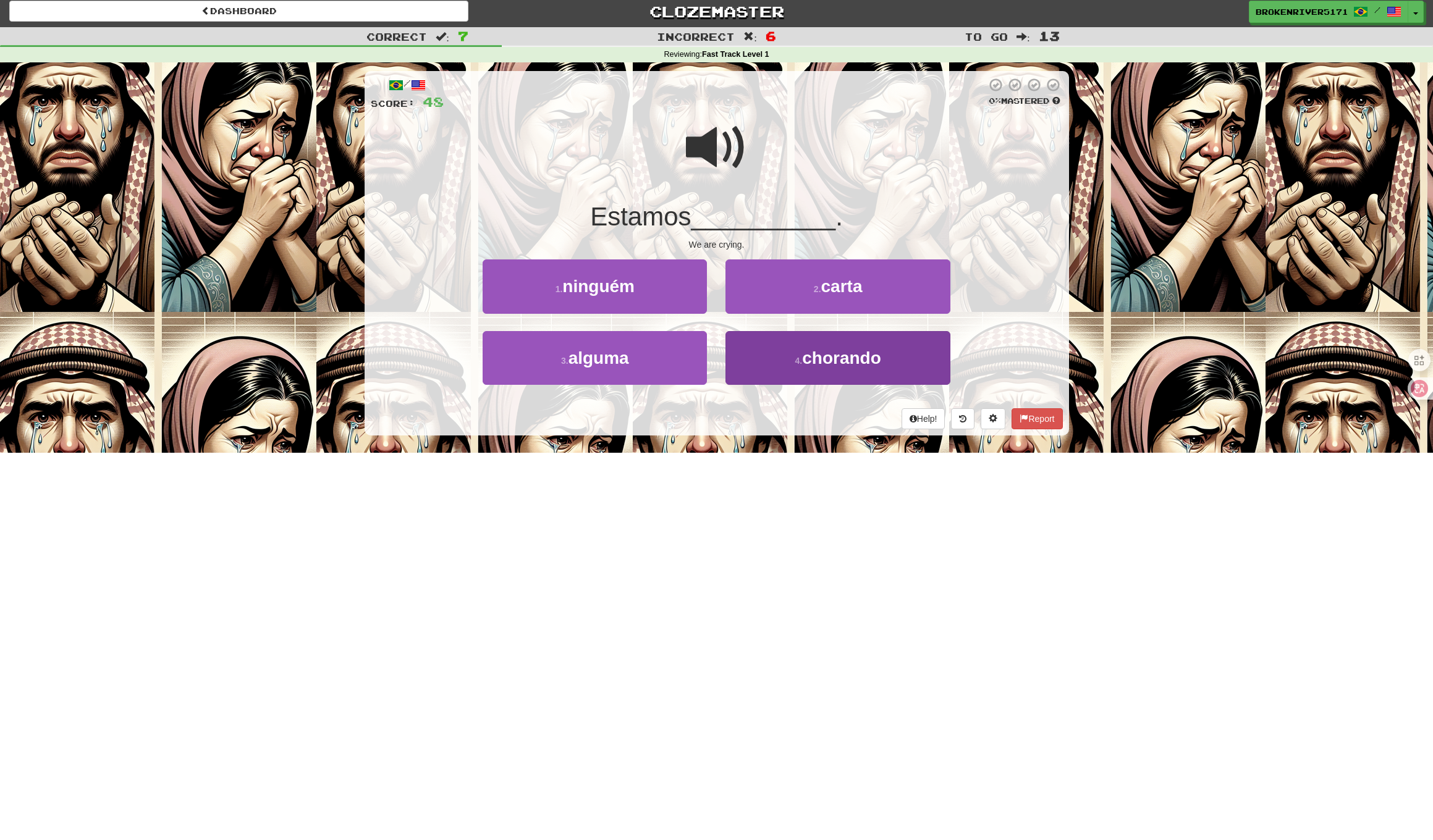
click at [756, 368] on button "4 . chorando" at bounding box center [837, 358] width 224 height 53
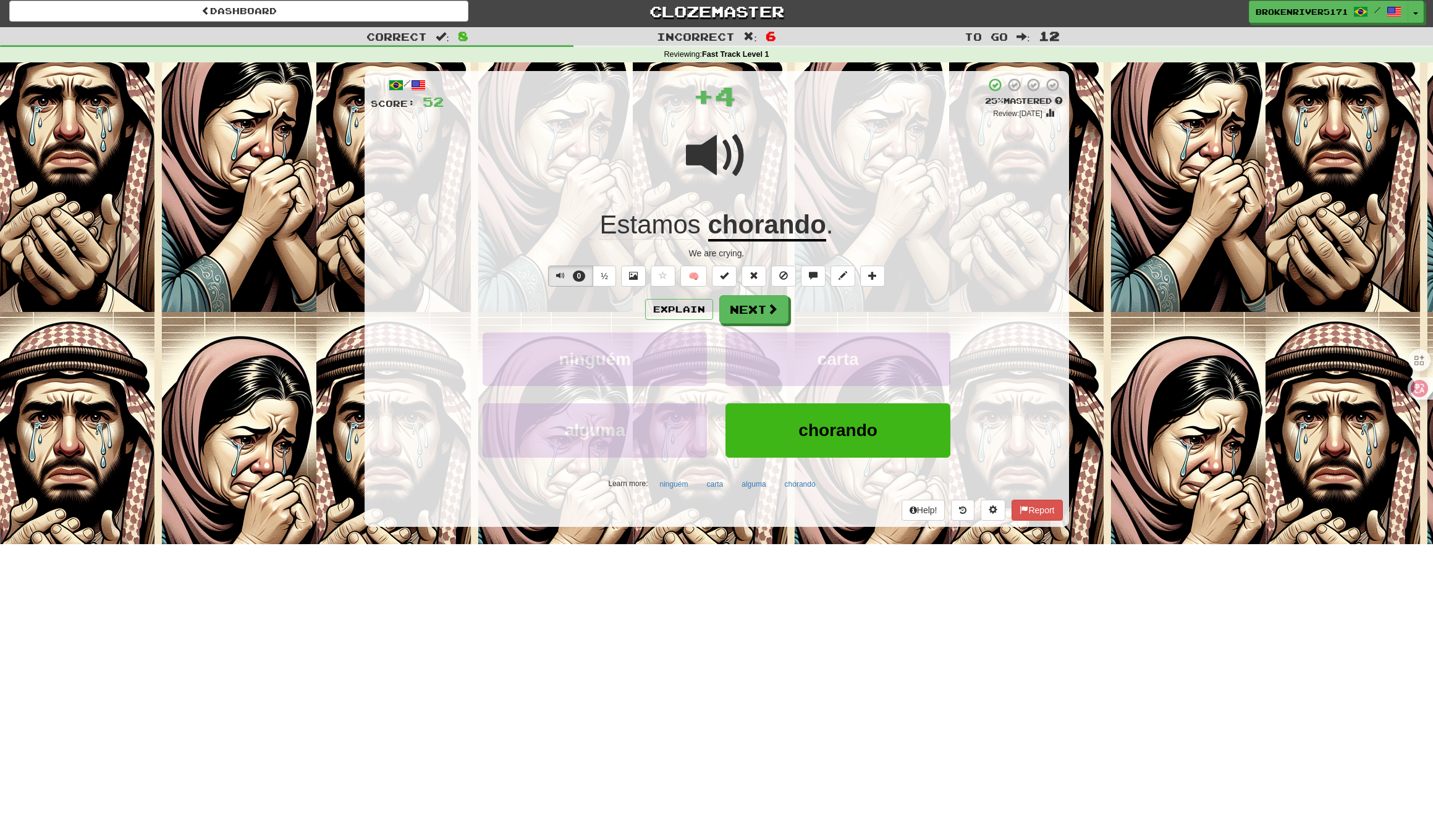
click at [744, 311] on button "Next" at bounding box center [754, 309] width 70 height 29
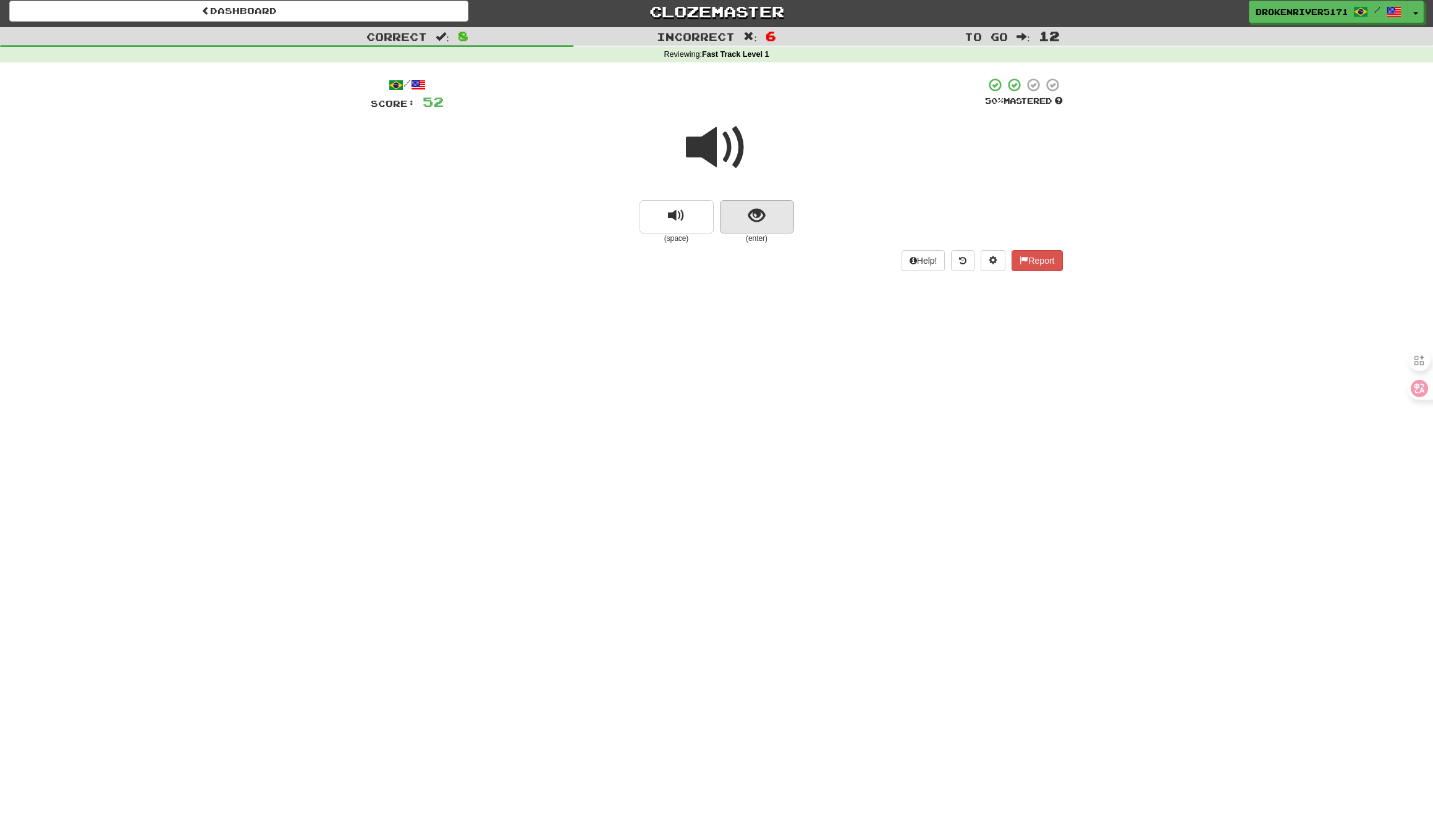
click at [778, 216] on button "show sentence" at bounding box center [756, 216] width 74 height 33
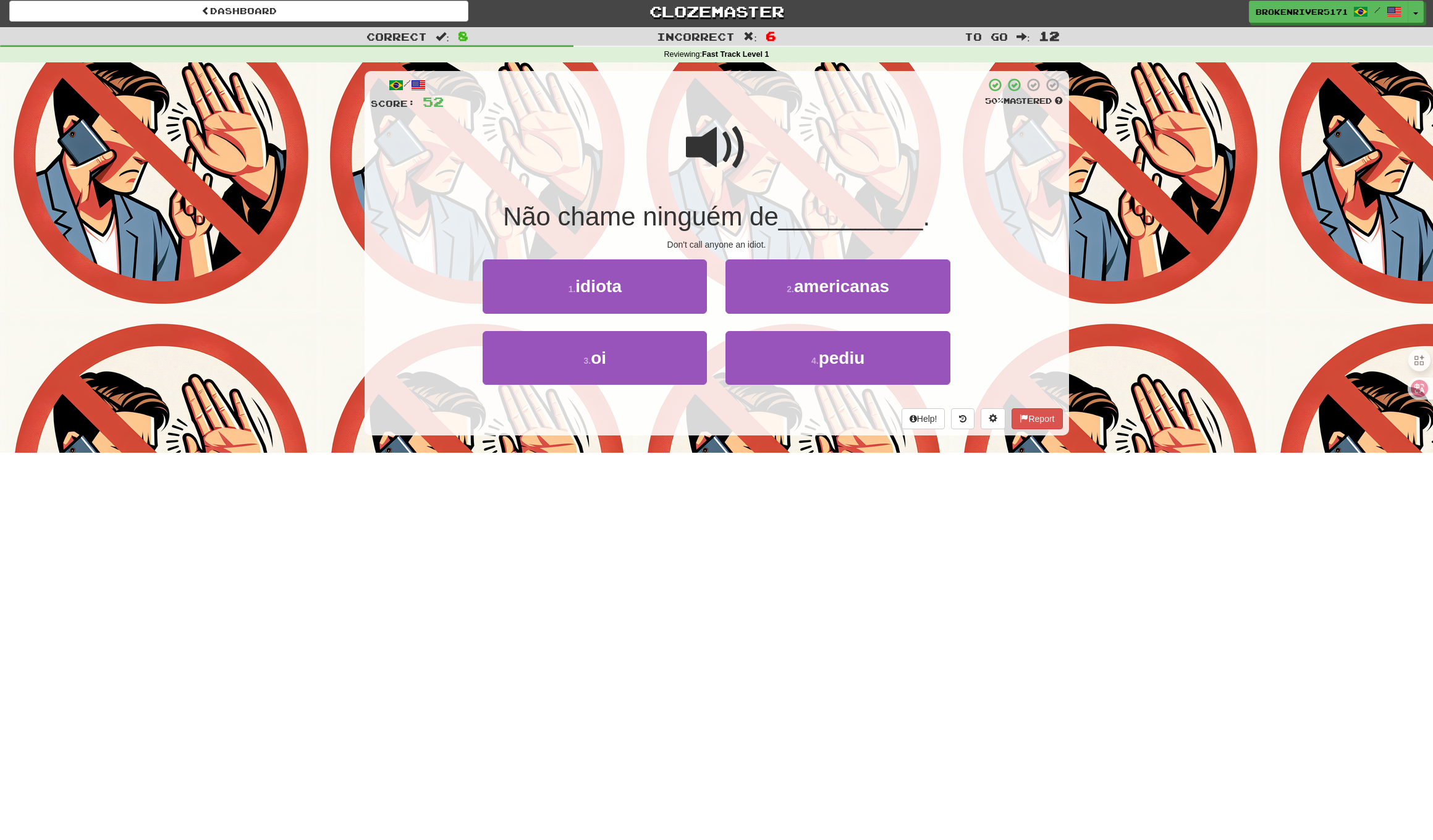
drag, startPoint x: 700, startPoint y: 452, endPoint x: 738, endPoint y: 437, distance: 40.9
click at [706, 449] on div "Dashboard Clozemaster BrokenRiver5171 / Toggle Dropdown Dashboard Leaderboard A…" at bounding box center [716, 415] width 1433 height 840
click at [738, 437] on div "/ Score: 52 50 % Mastered Não chame ninguém de __________ . Don't call anyone a…" at bounding box center [716, 258] width 705 height 390
click at [639, 281] on button "1 . idiota" at bounding box center [594, 286] width 224 height 53
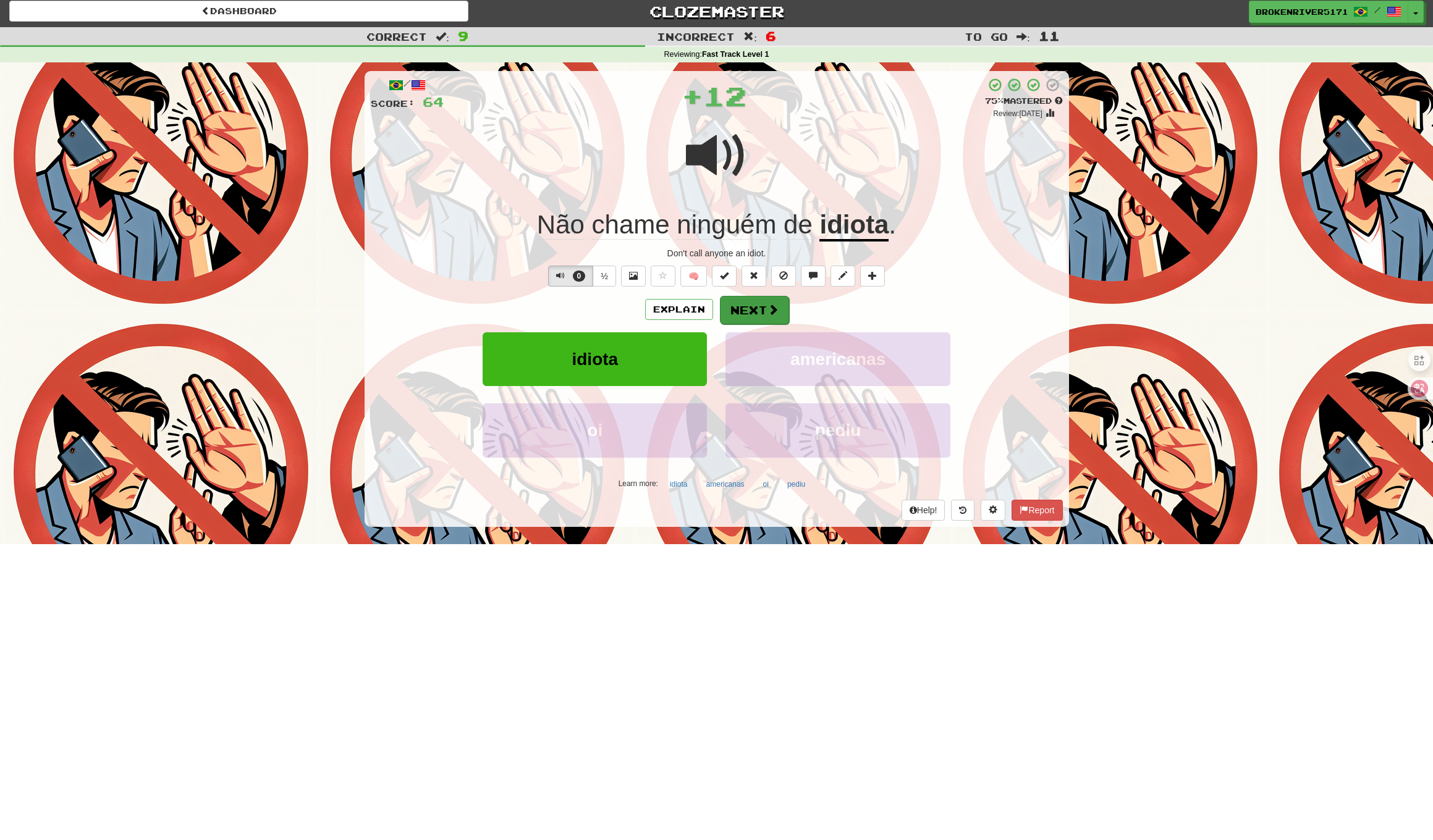
click at [785, 309] on button "Next" at bounding box center [755, 310] width 70 height 29
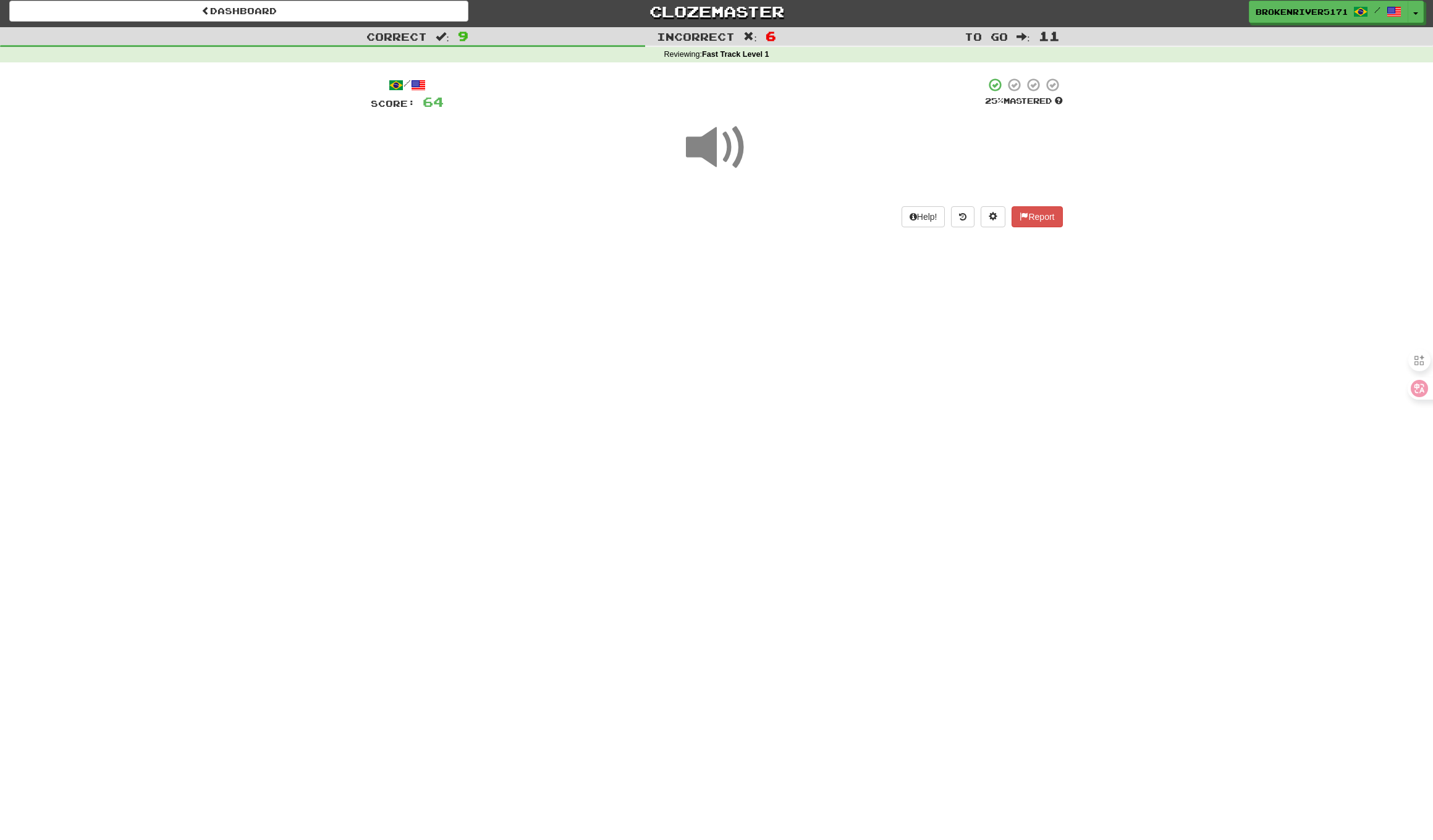
click at [761, 425] on div "Dashboard Clozemaster BrokenRiver5171 / Toggle Dropdown Dashboard Leaderboard A…" at bounding box center [716, 415] width 1433 height 840
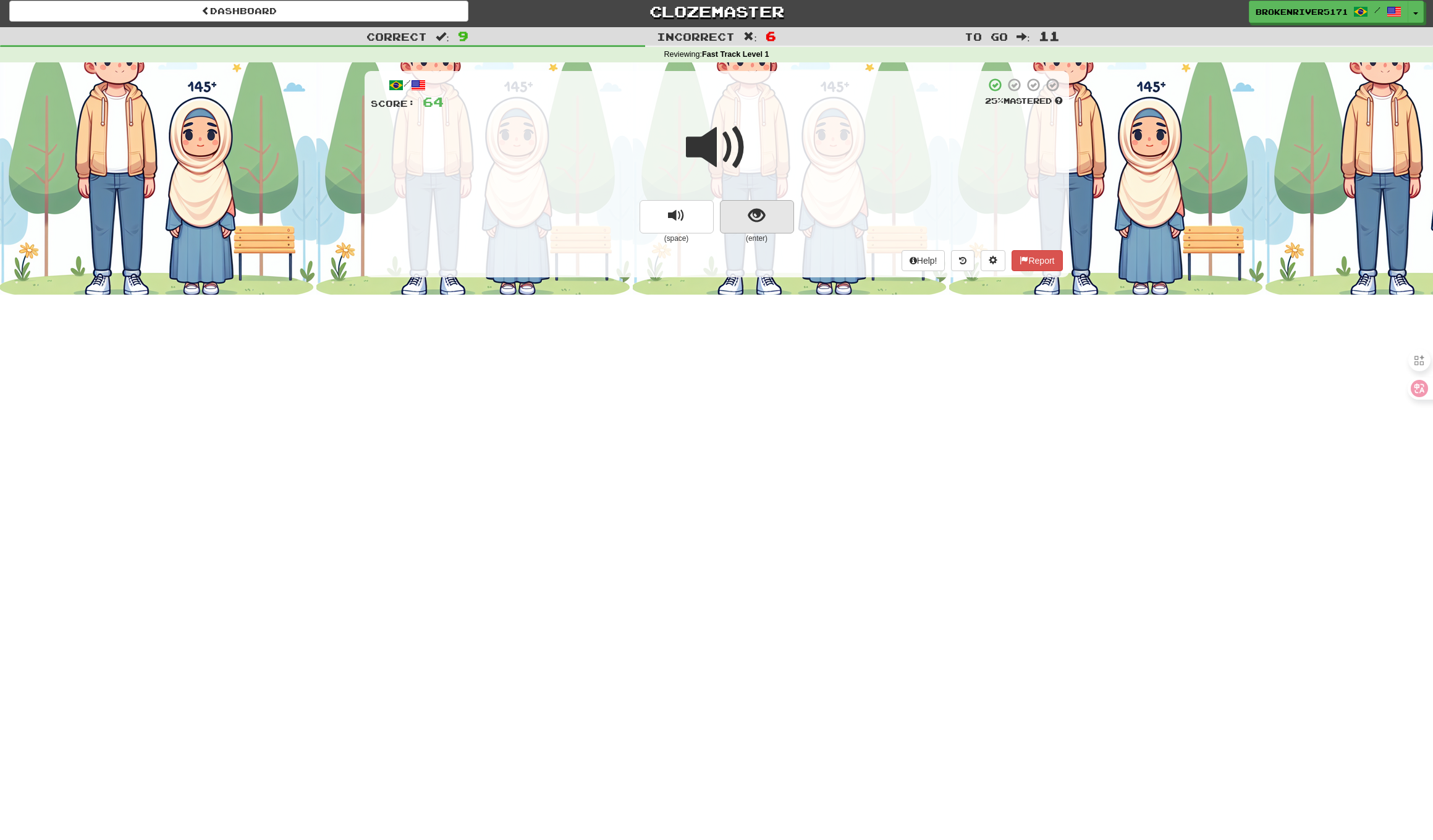
click at [762, 217] on span "show sentence" at bounding box center [756, 216] width 17 height 17
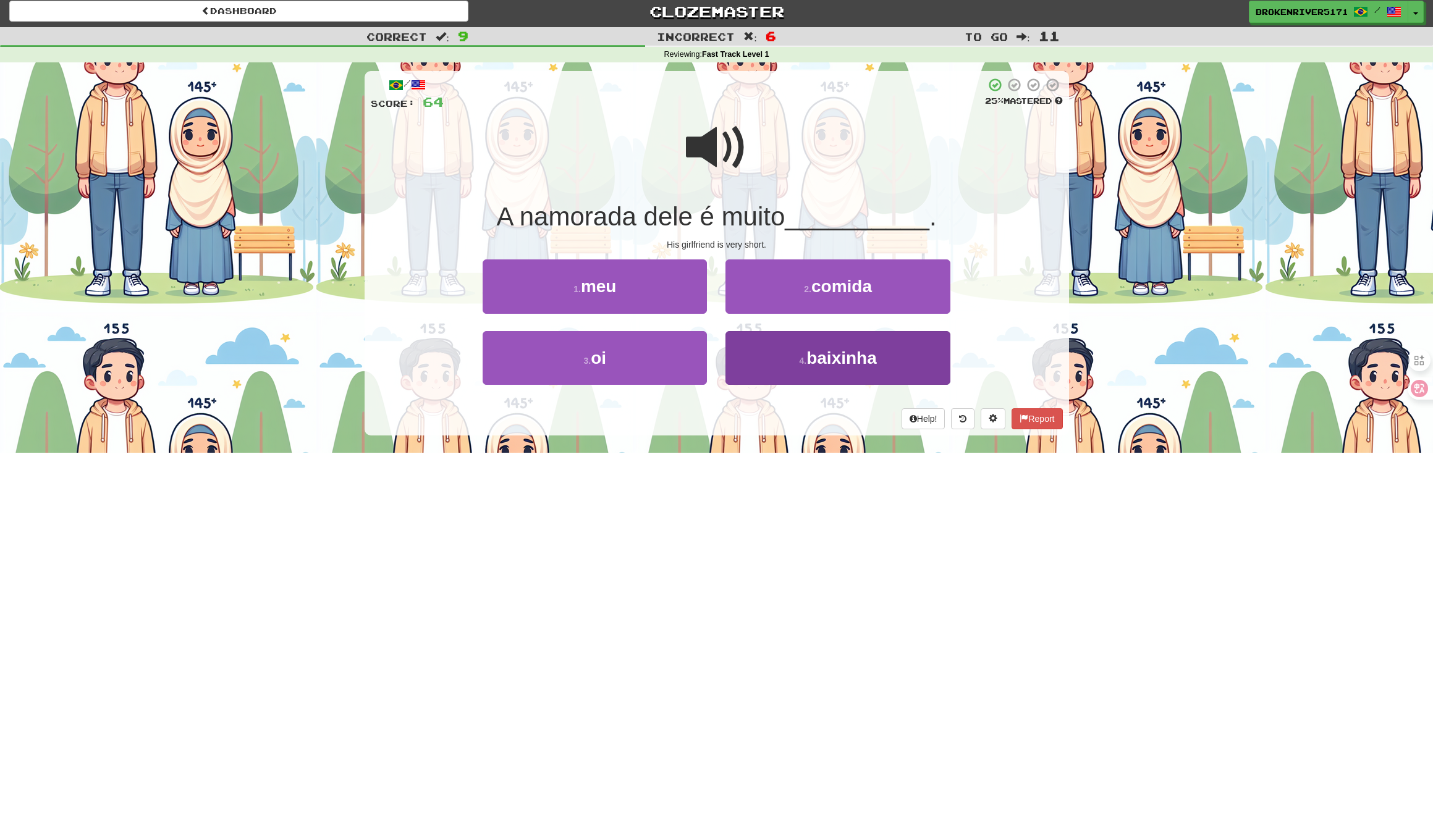
click at [772, 368] on button "4 . baixinha" at bounding box center [837, 358] width 224 height 53
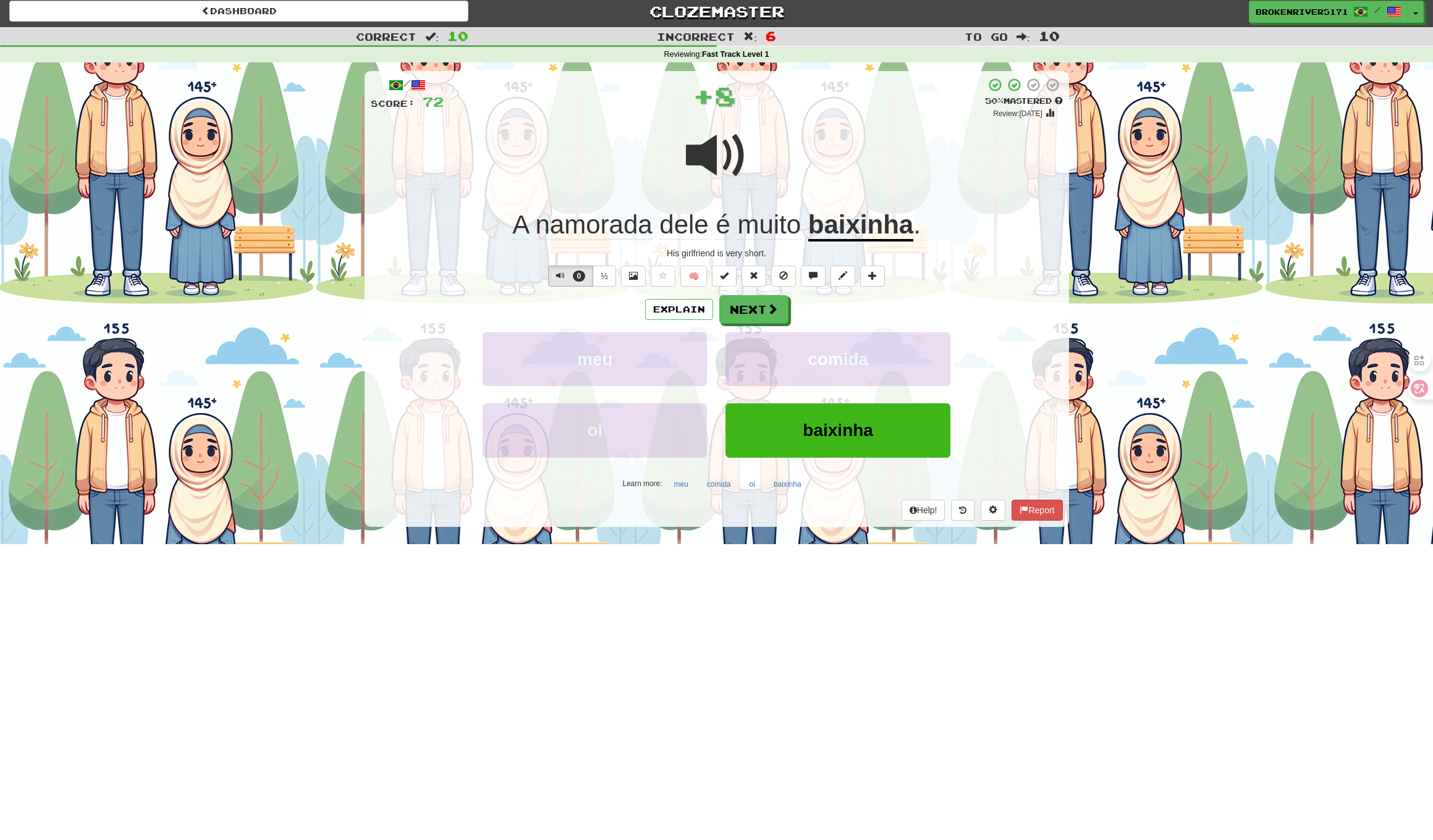
click at [755, 322] on div "Explain Next meu comida oi baixinha Learn more: meu comida oi baixinha" at bounding box center [716, 394] width 692 height 198
click at [752, 306] on button "Next" at bounding box center [755, 310] width 70 height 29
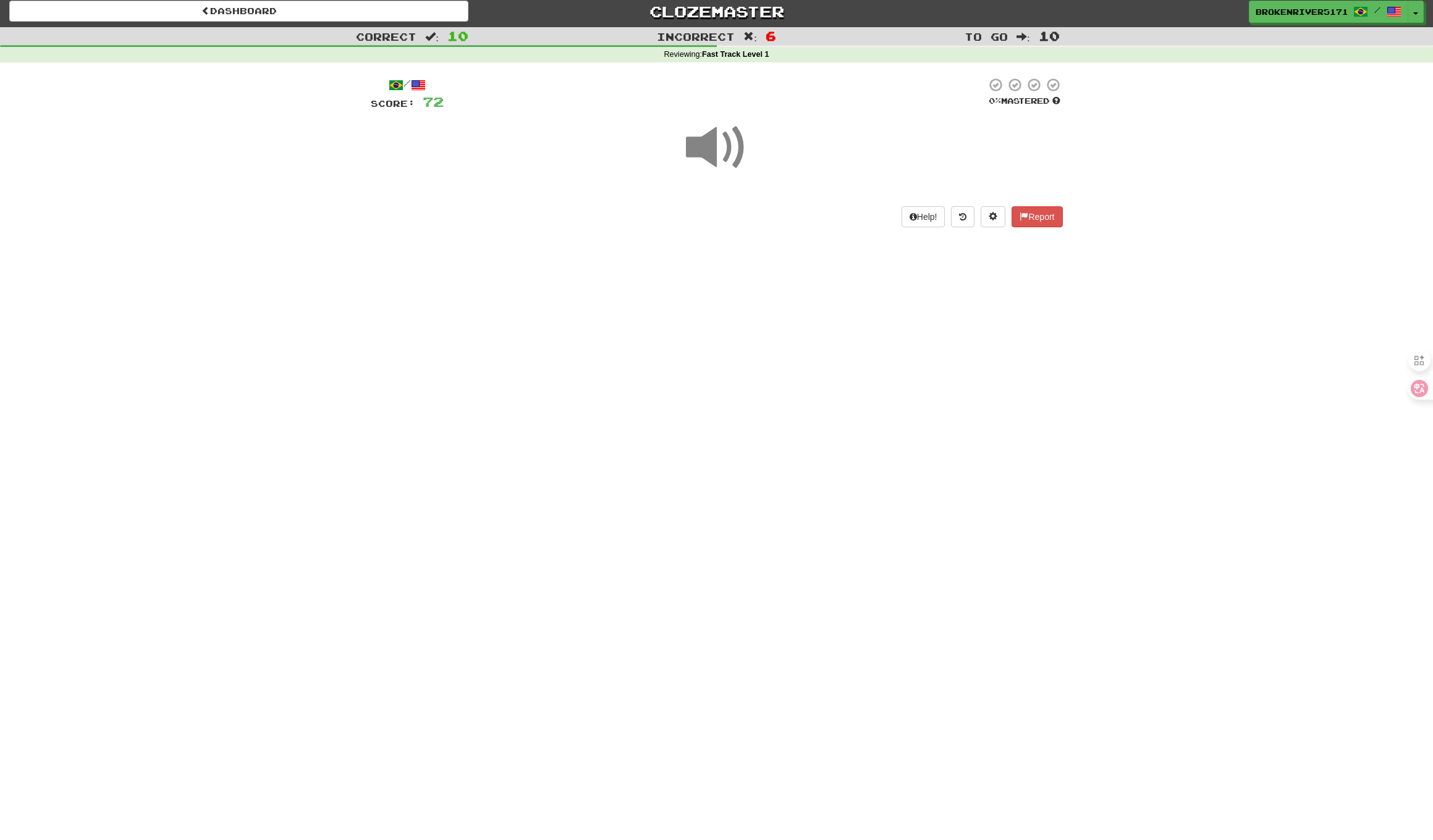
click at [738, 415] on div "Dashboard Clozemaster BrokenRiver5171 / Toggle Dropdown Dashboard Leaderboard A…" at bounding box center [716, 415] width 1433 height 840
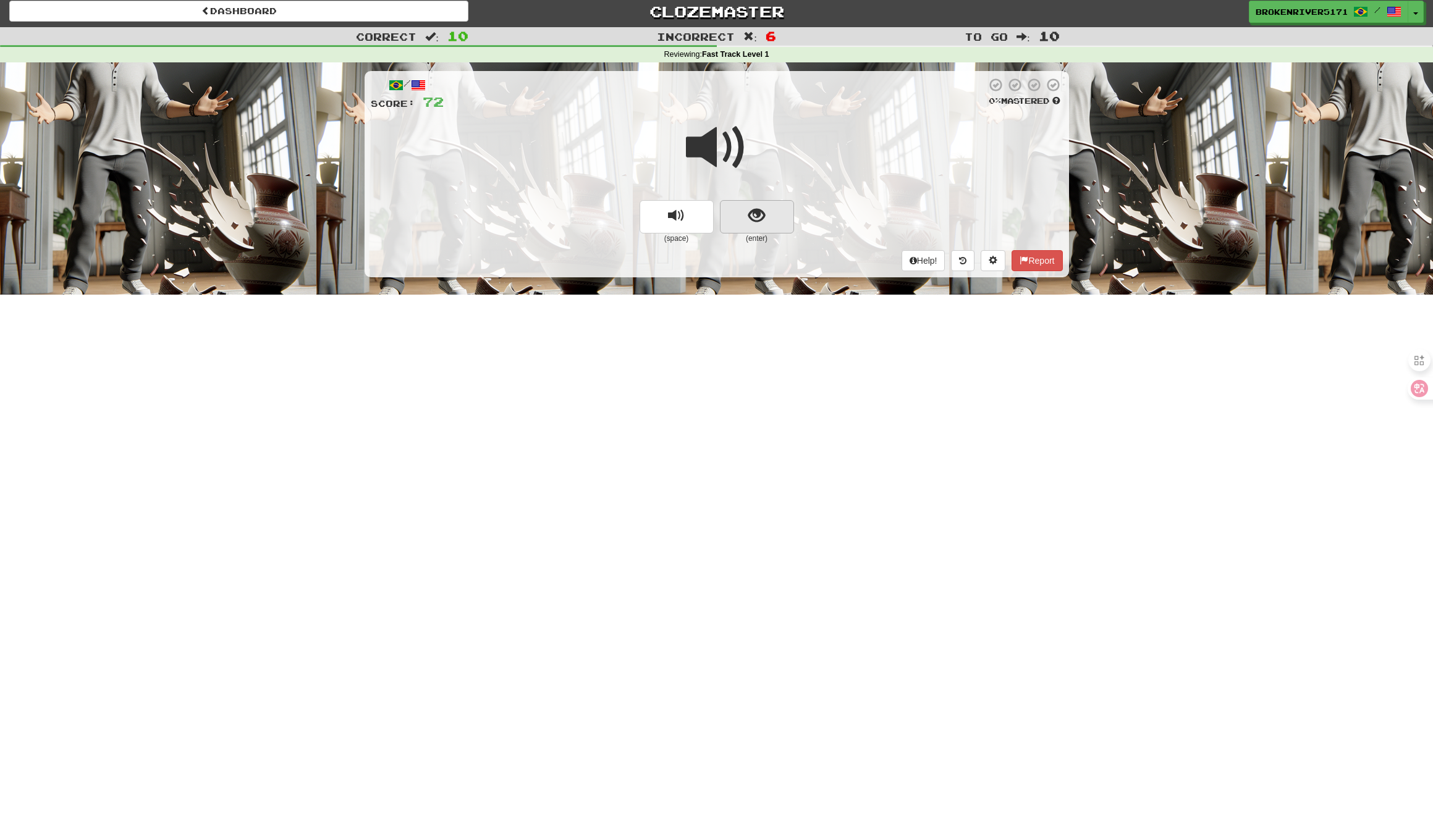
click at [779, 217] on button "show sentence" at bounding box center [756, 216] width 74 height 33
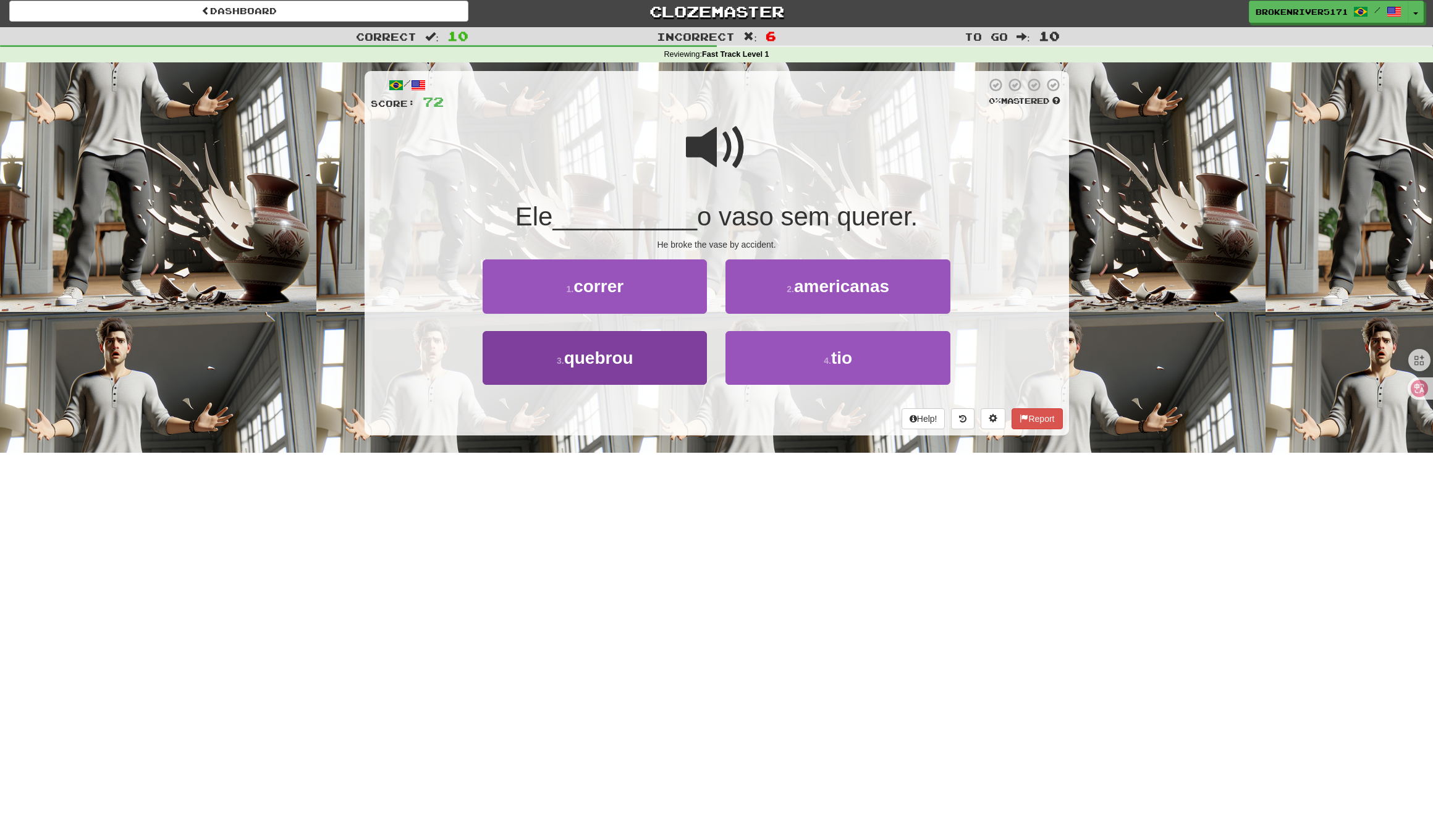
click at [674, 372] on button "3 . quebrou" at bounding box center [594, 358] width 224 height 53
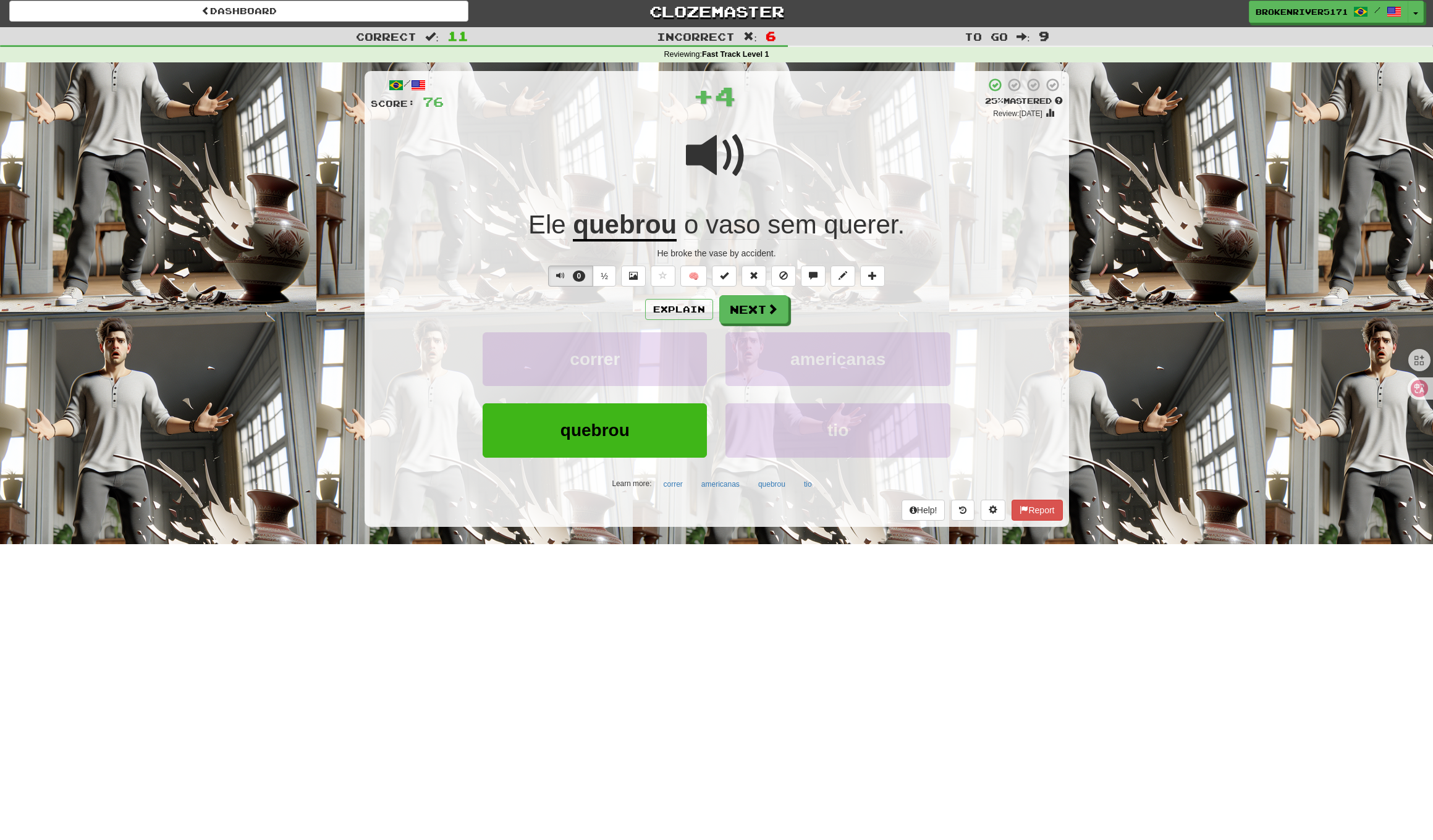
click at [759, 325] on div "Explain Next correr americanas quebrou tio Learn more: correr americanas quebro…" at bounding box center [716, 394] width 692 height 198
click at [736, 325] on div "Explain Next correr americanas quebrou tio Learn more: correr americanas quebro…" at bounding box center [716, 394] width 692 height 198
click at [744, 318] on button "Next" at bounding box center [755, 310] width 70 height 29
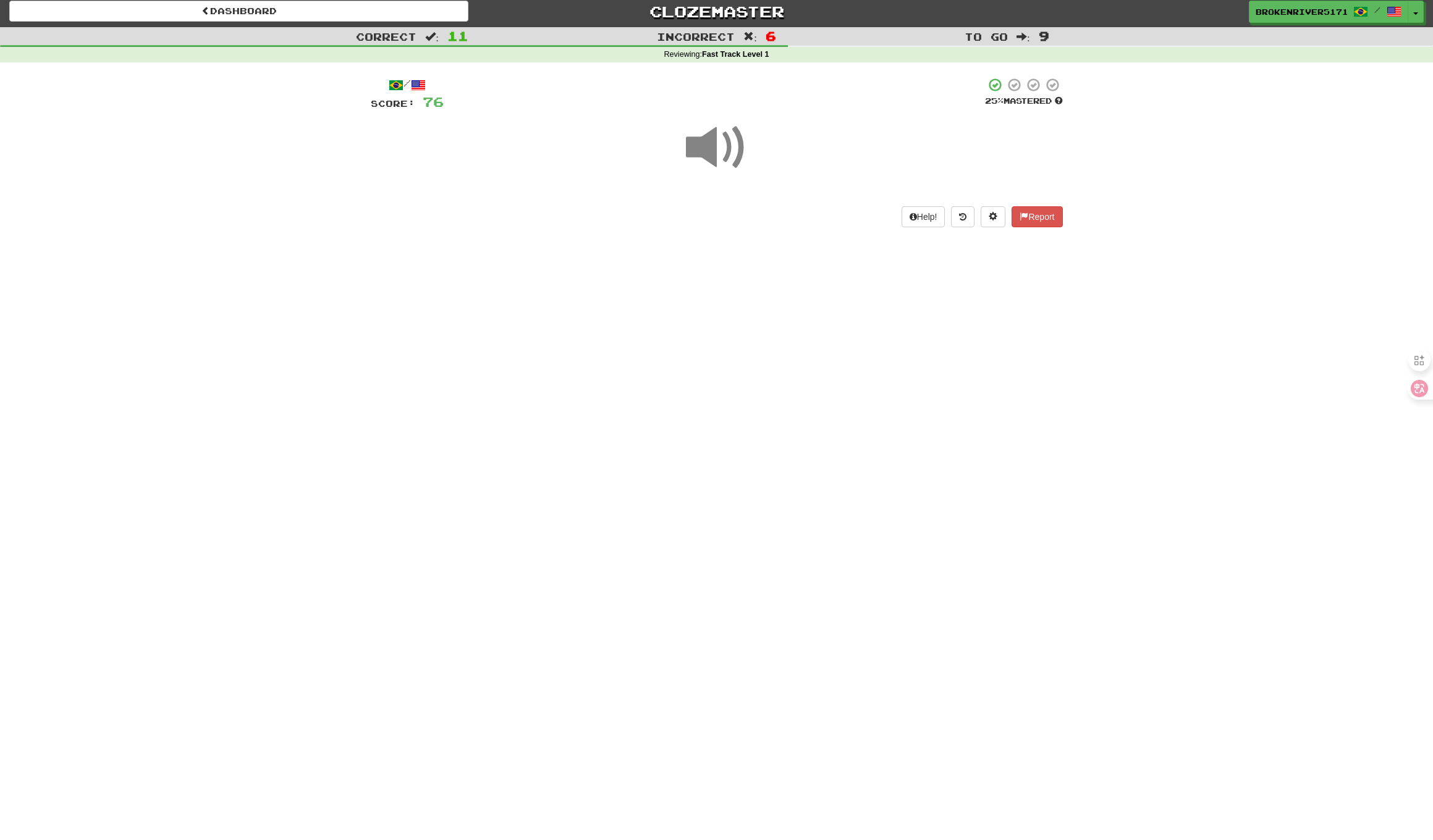
click at [690, 377] on div "Dashboard Clozemaster BrokenRiver5171 / Toggle Dropdown Dashboard Leaderboard A…" at bounding box center [716, 415] width 1433 height 840
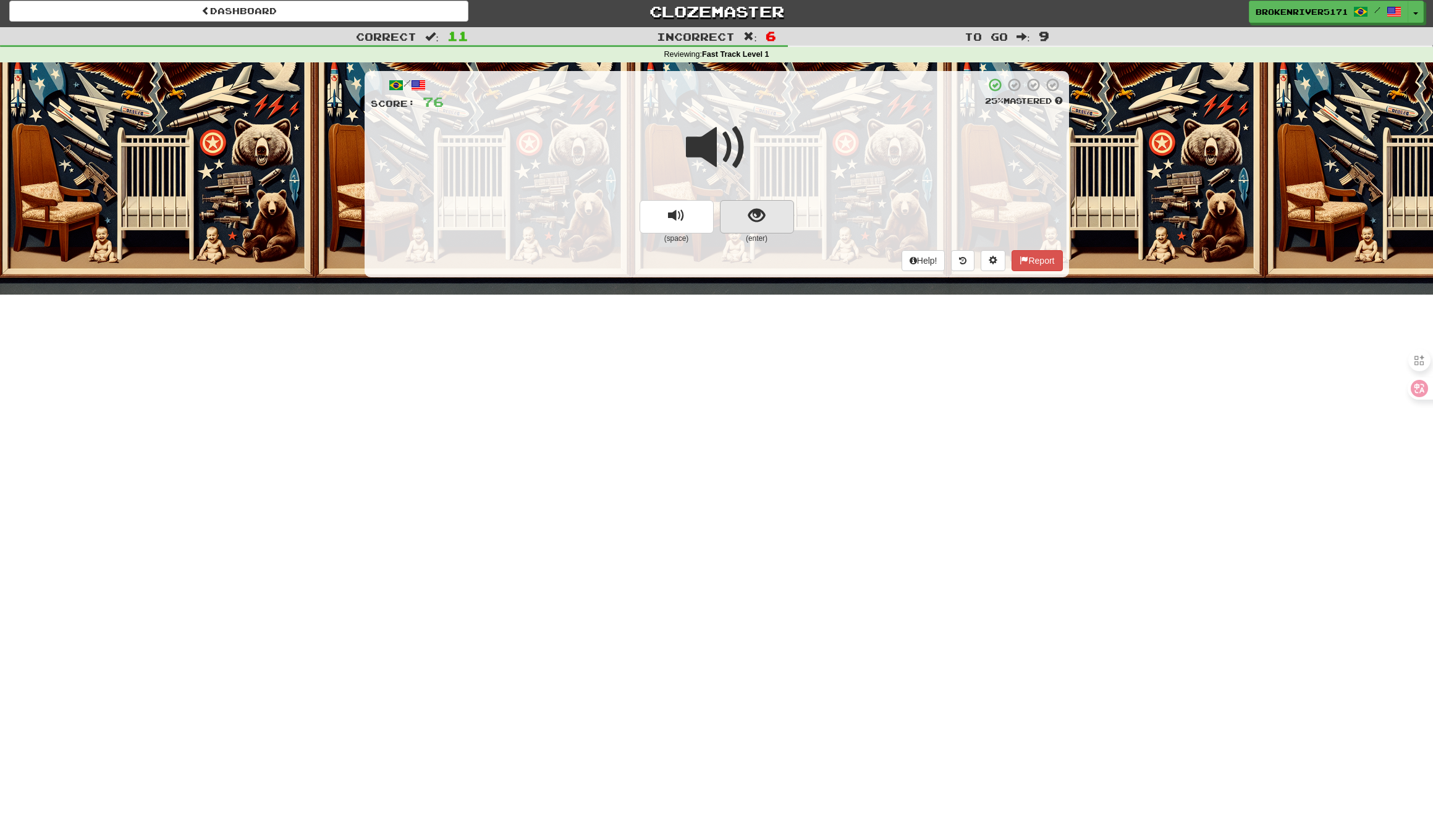
click at [770, 228] on button "show sentence" at bounding box center [756, 216] width 74 height 33
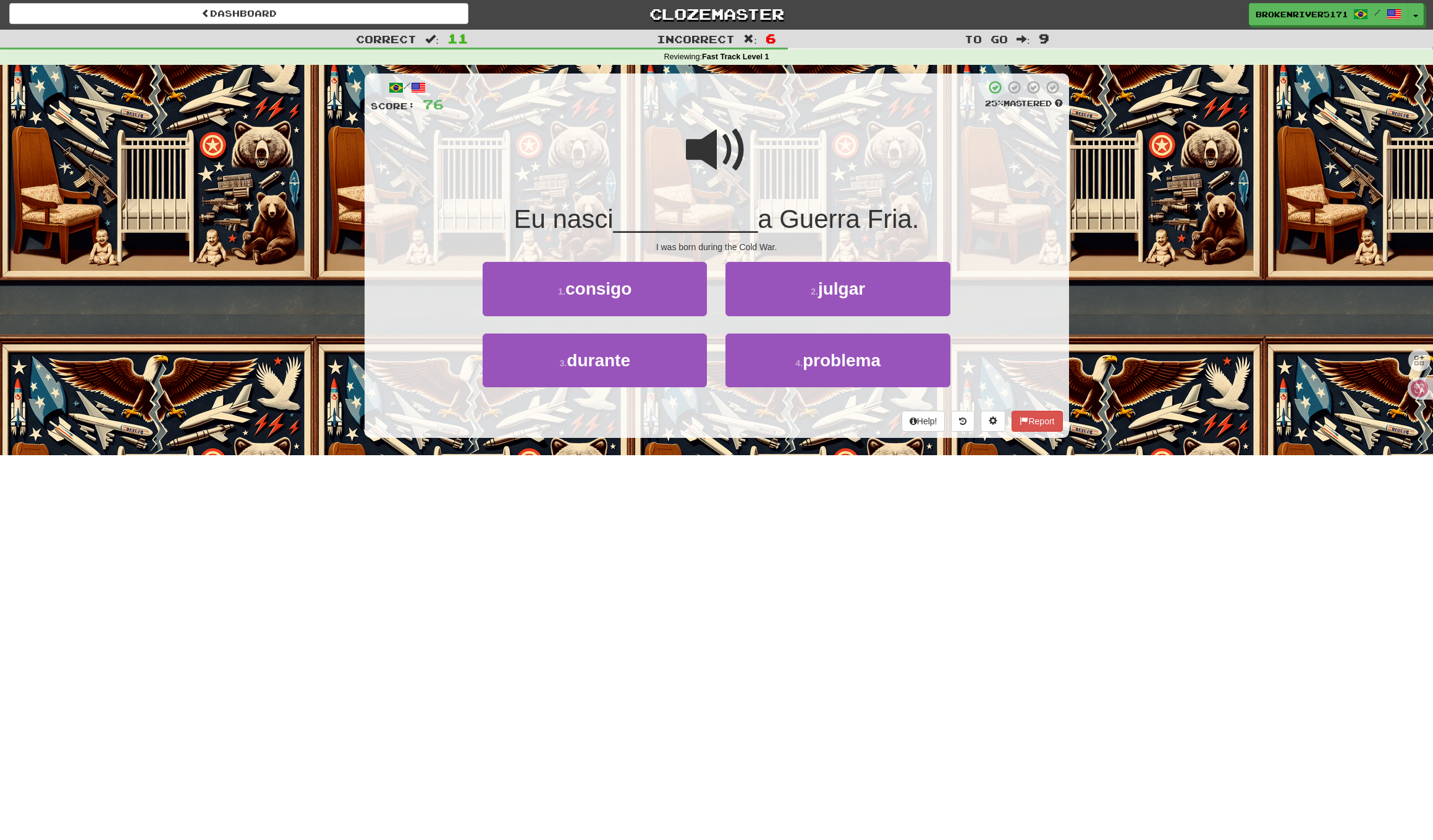
scroll to position [0, 0]
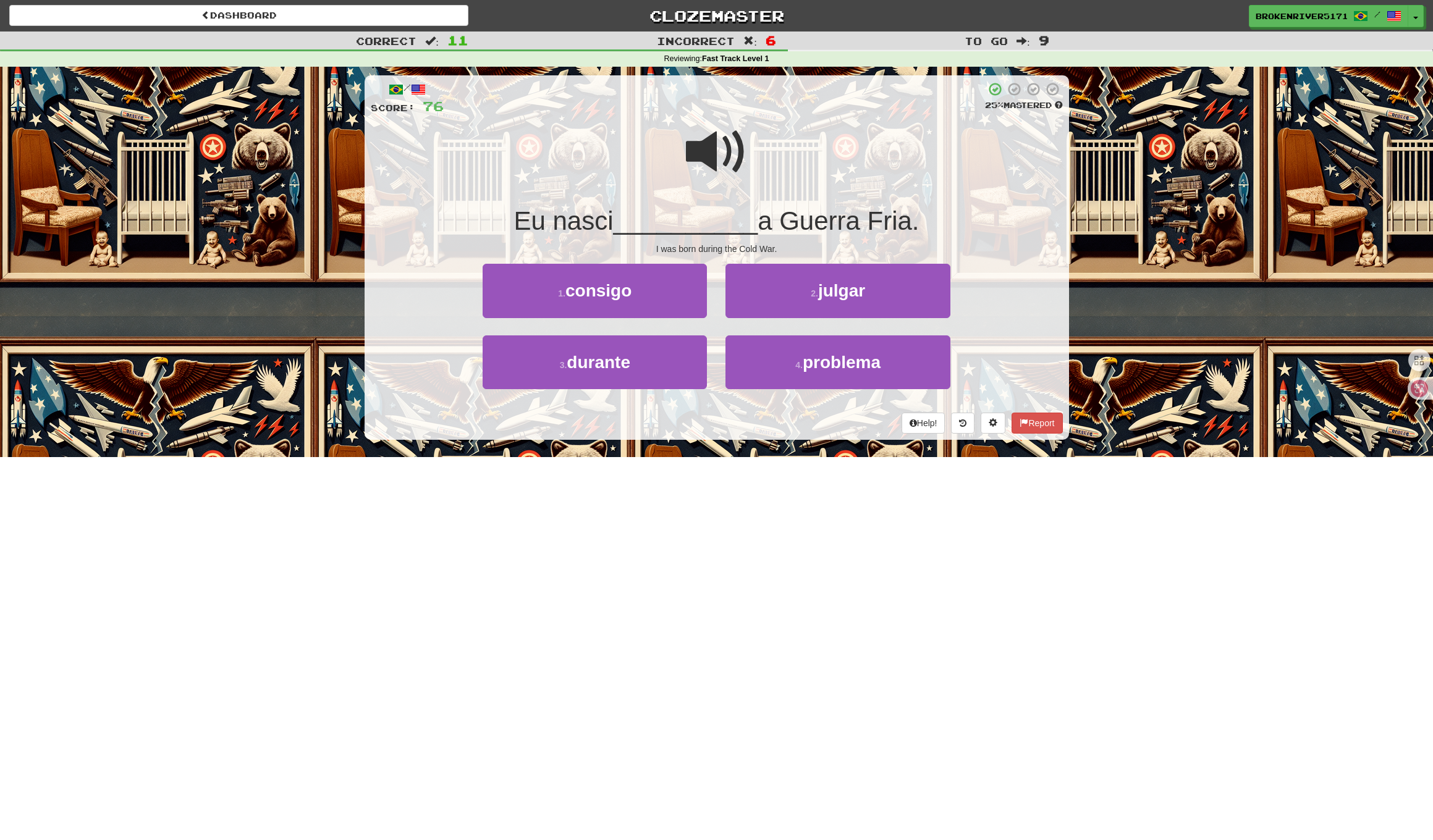
click at [722, 415] on div "Help! Report" at bounding box center [716, 423] width 692 height 21
click at [730, 413] on div "Help! Report" at bounding box center [716, 423] width 692 height 21
click at [789, 373] on button "4 . problema" at bounding box center [837, 362] width 224 height 53
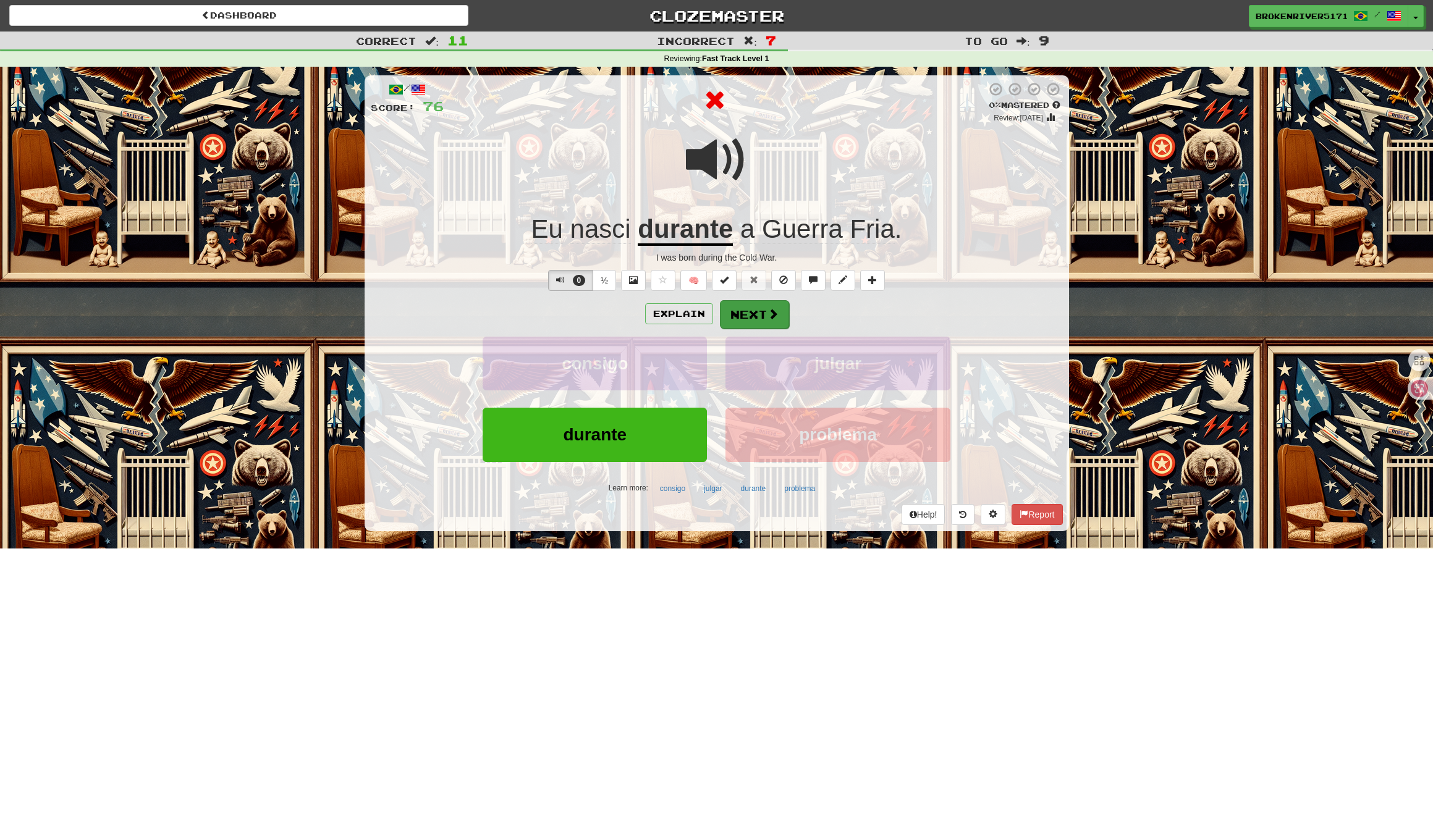
click at [750, 322] on button "Next" at bounding box center [755, 314] width 70 height 29
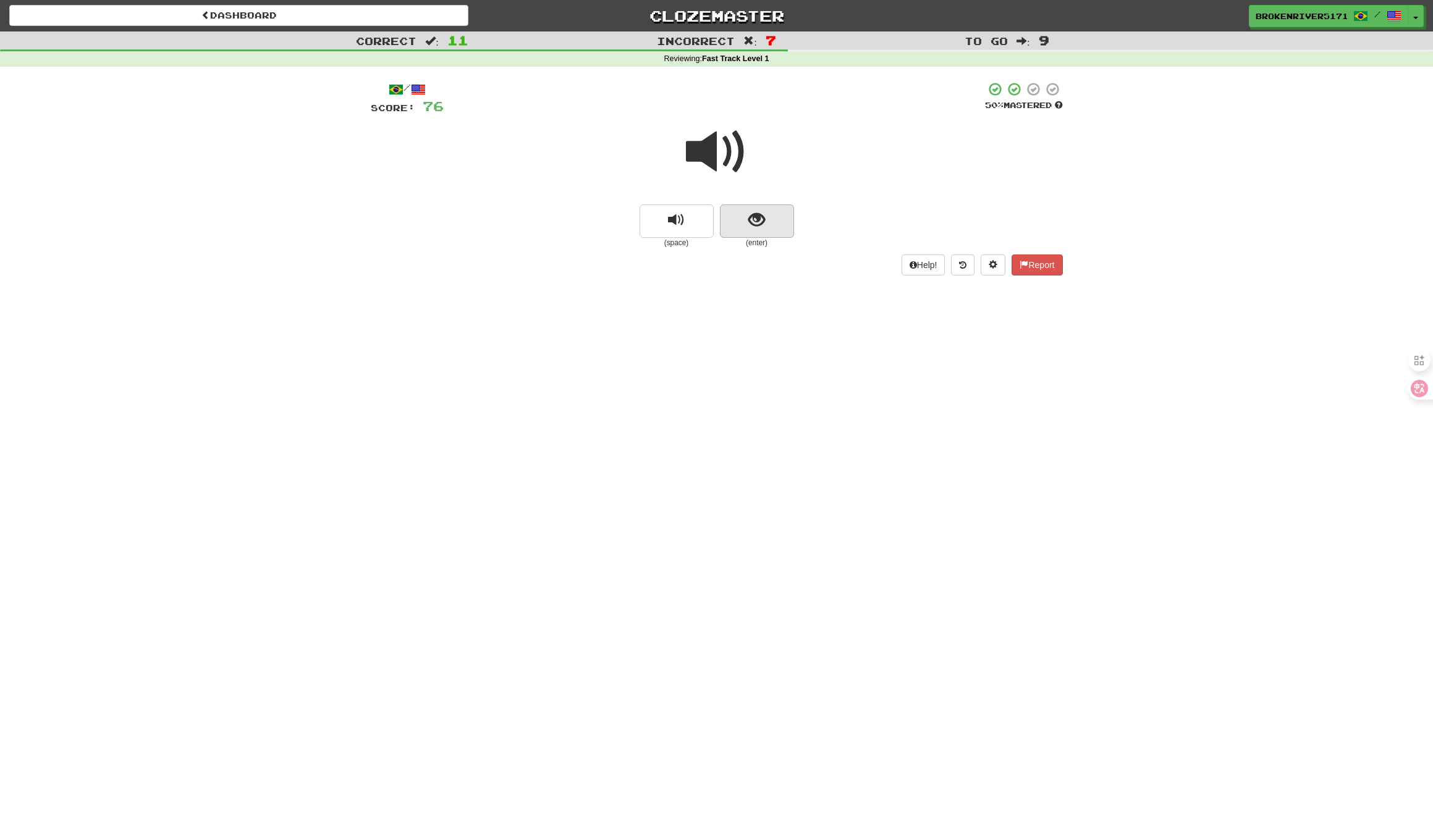
click at [744, 229] on button "show sentence" at bounding box center [756, 220] width 74 height 33
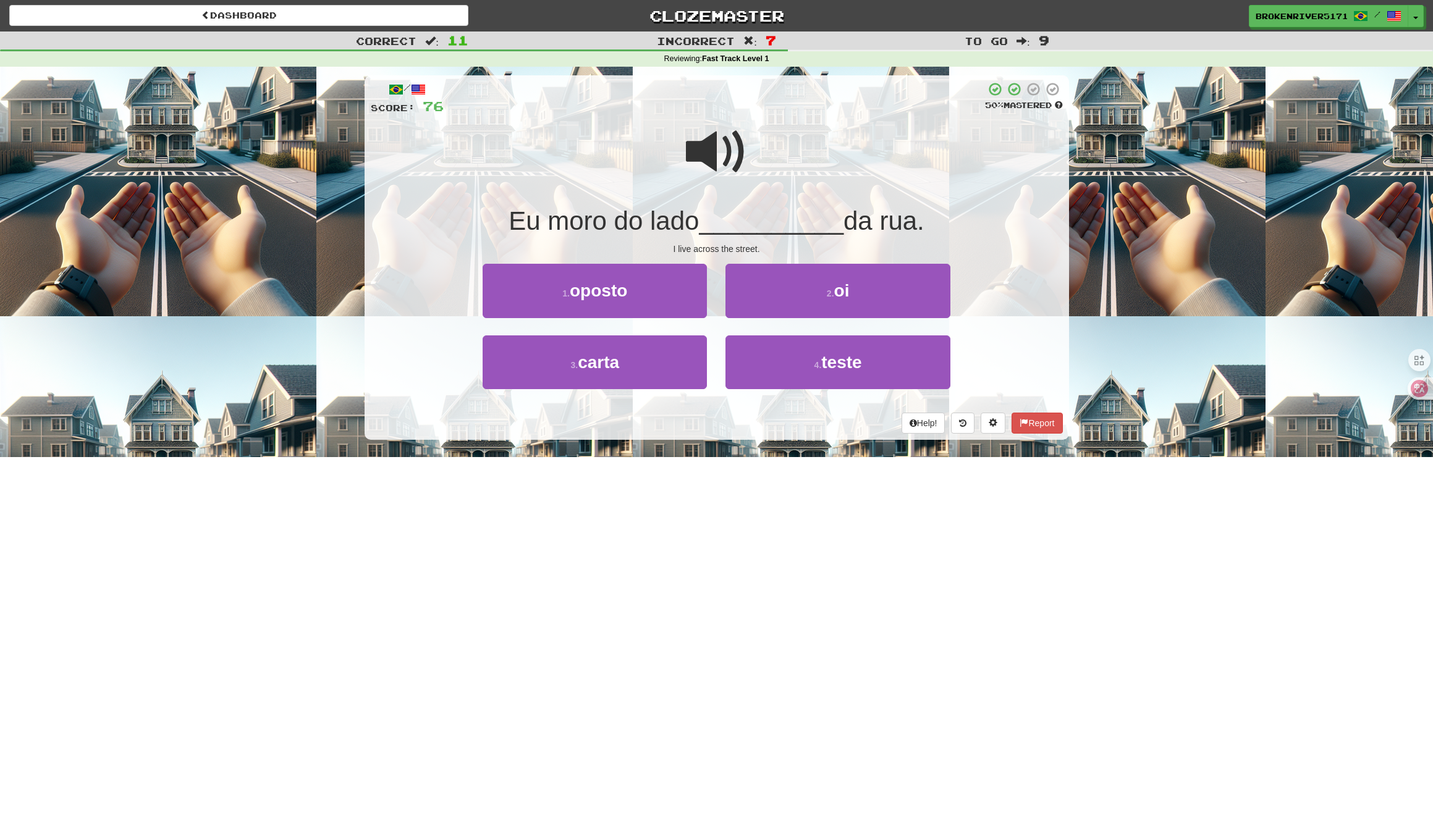
drag, startPoint x: 726, startPoint y: 444, endPoint x: 764, endPoint y: 409, distance: 51.7
click at [729, 442] on div "/ Score: 76 50 % Mastered Eu moro do lado __________ da rua. I live across the …" at bounding box center [716, 262] width 705 height 390
click at [659, 314] on button "1 . oposto" at bounding box center [594, 290] width 224 height 53
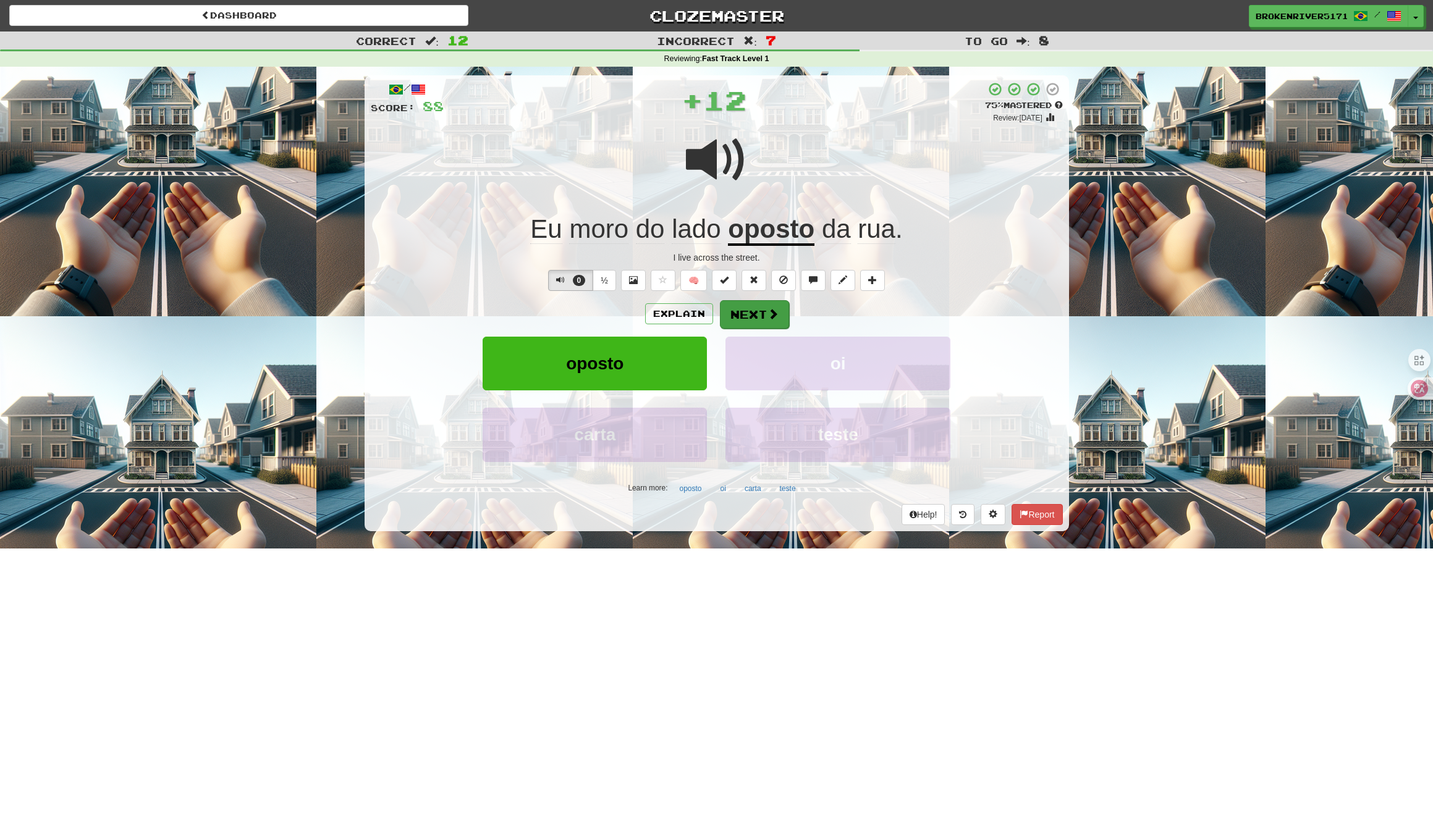
click at [755, 314] on button "Next" at bounding box center [755, 314] width 70 height 29
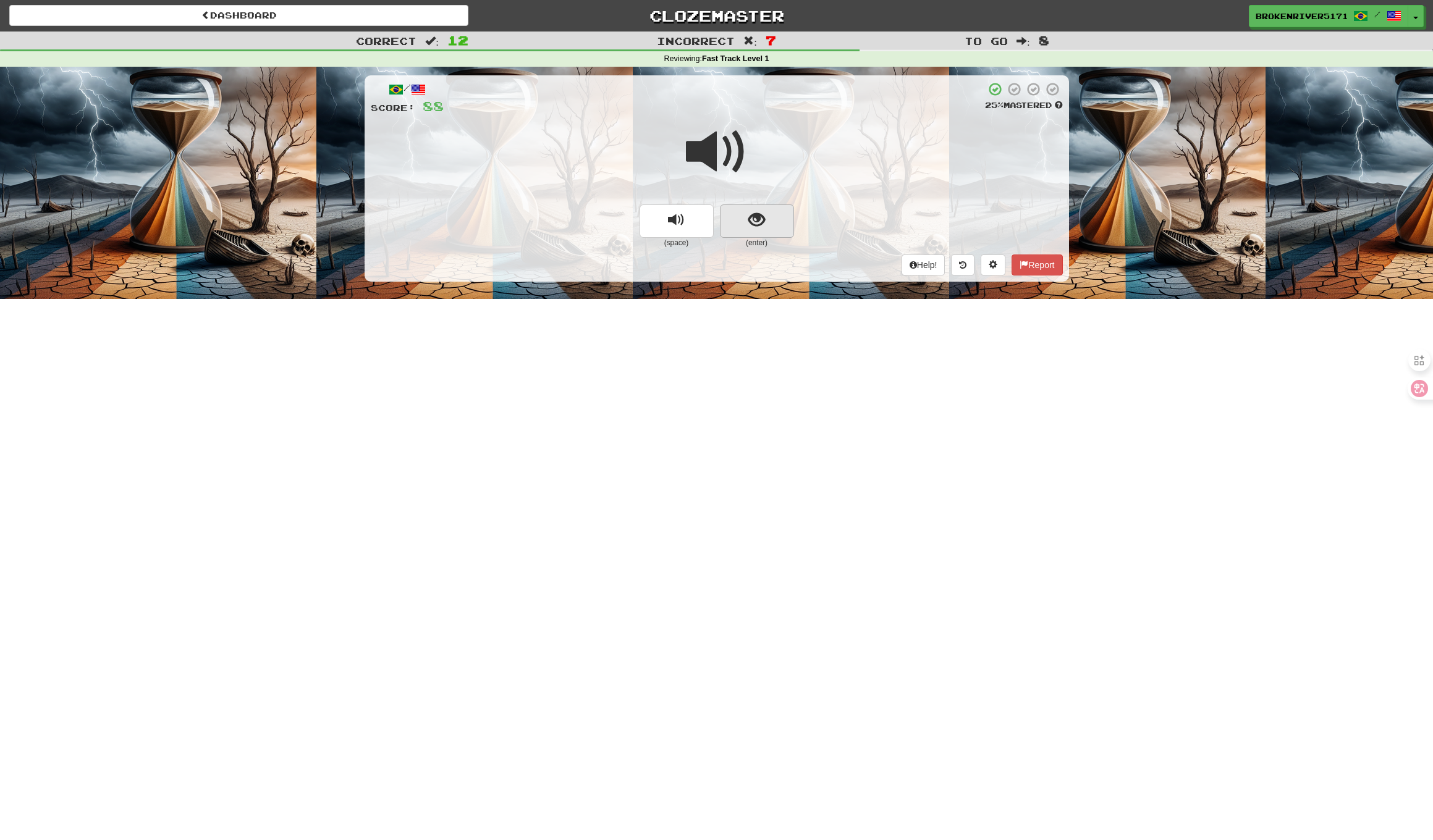
click at [761, 220] on span "show sentence" at bounding box center [756, 220] width 17 height 17
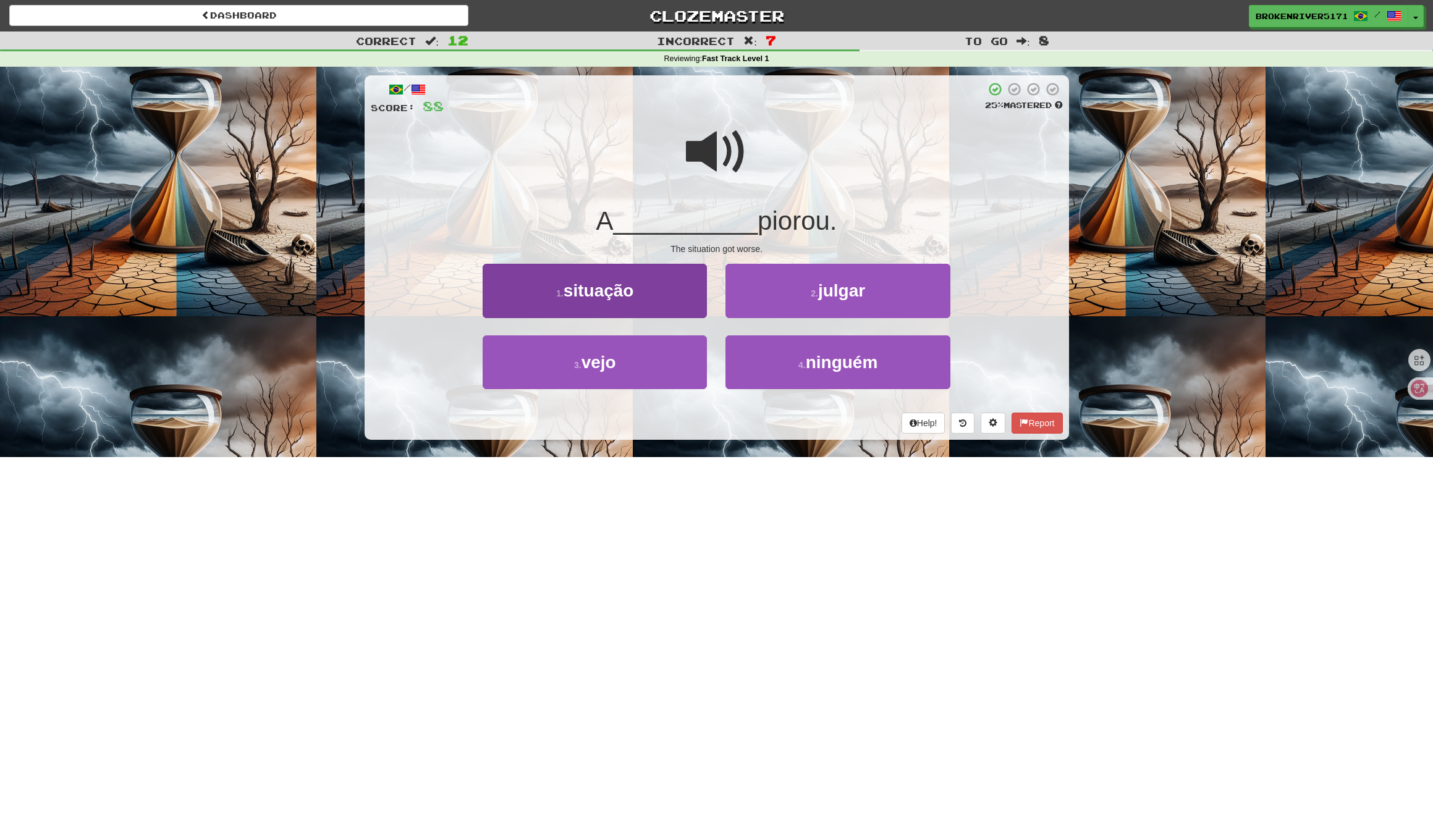
click at [663, 298] on button "1 . situação" at bounding box center [594, 290] width 224 height 53
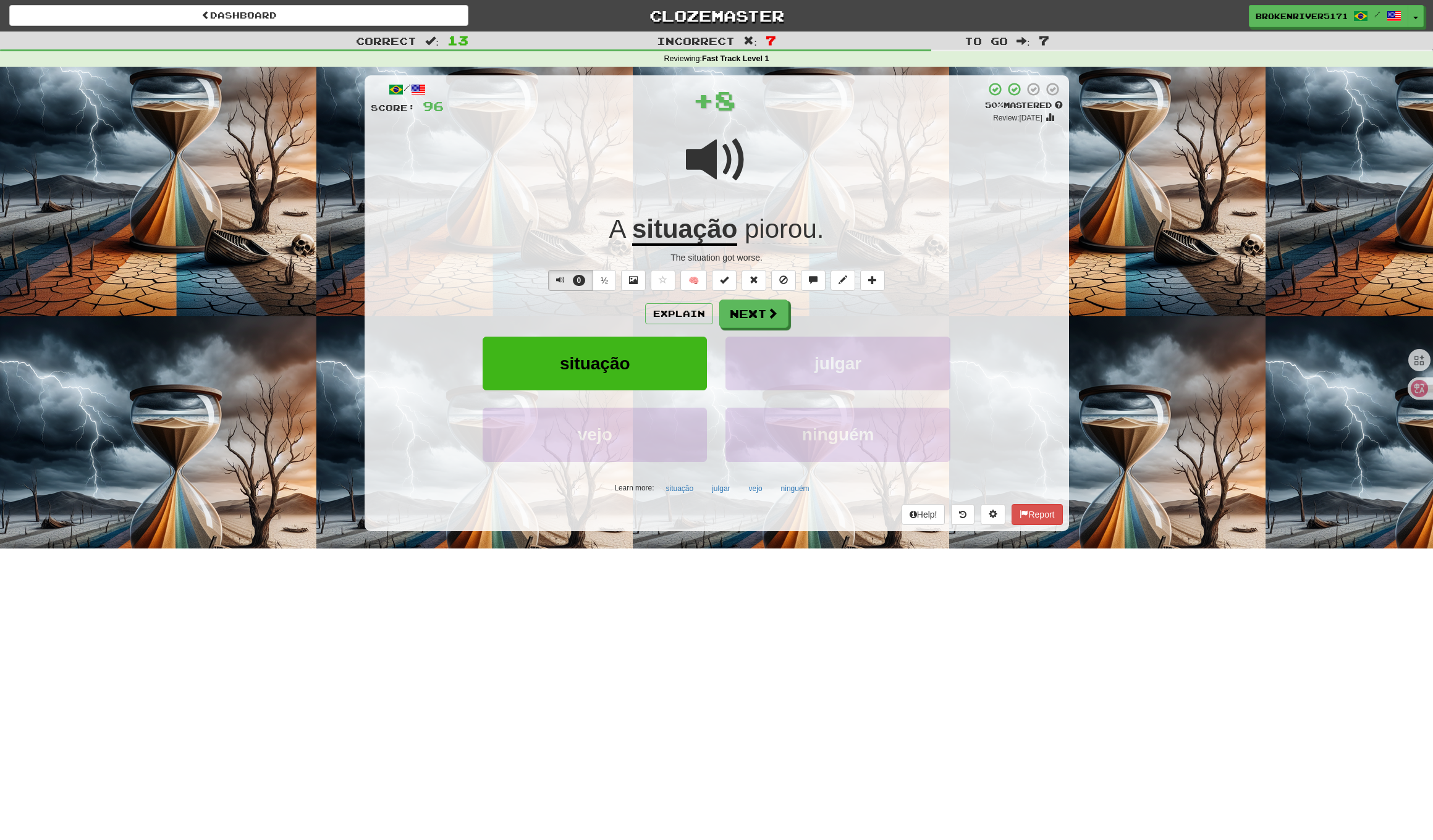
click at [750, 299] on div "Explain Next" at bounding box center [716, 314] width 692 height 29
click at [750, 316] on button "Next" at bounding box center [755, 314] width 70 height 29
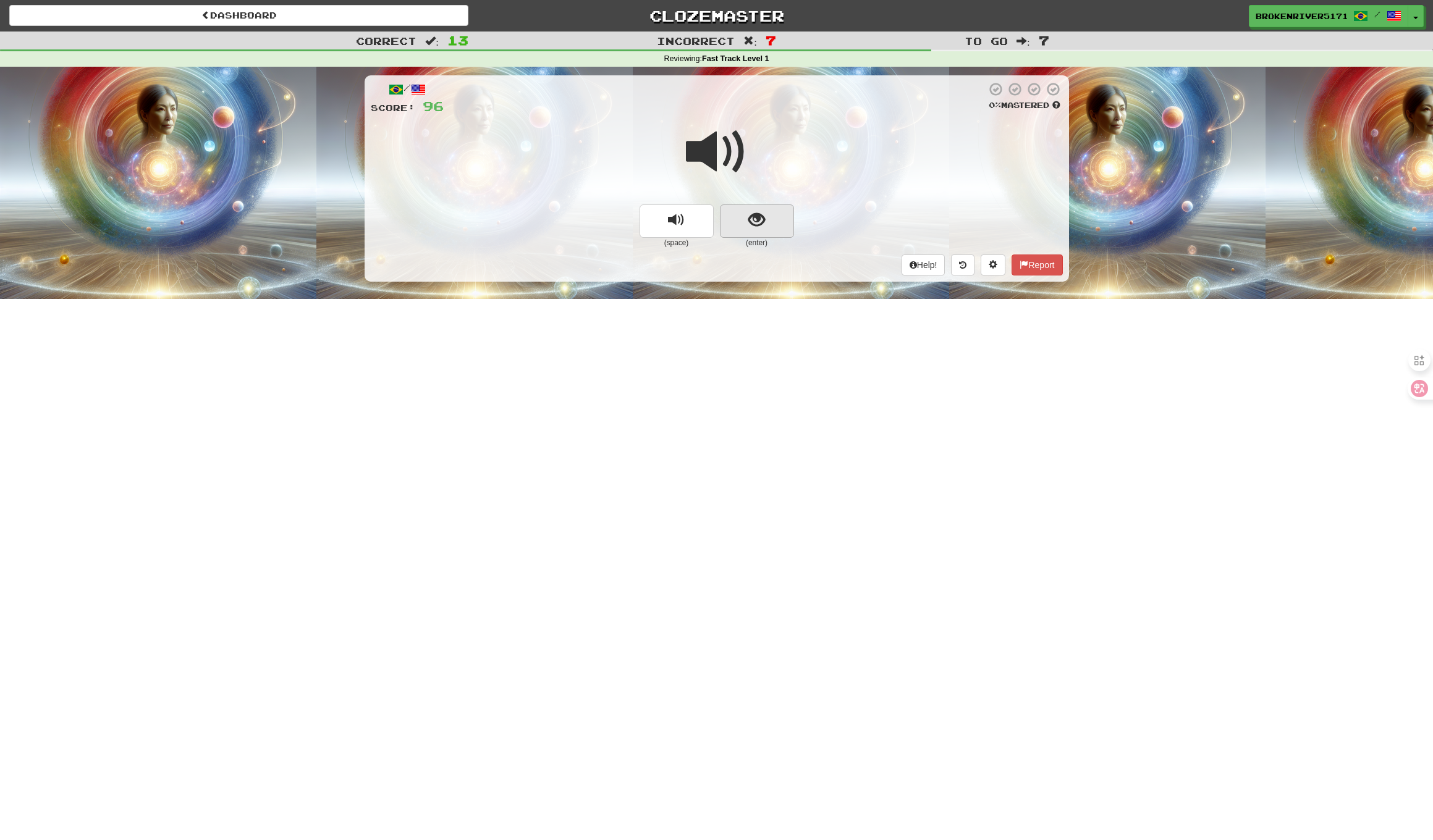
click at [767, 222] on button "show sentence" at bounding box center [756, 220] width 74 height 33
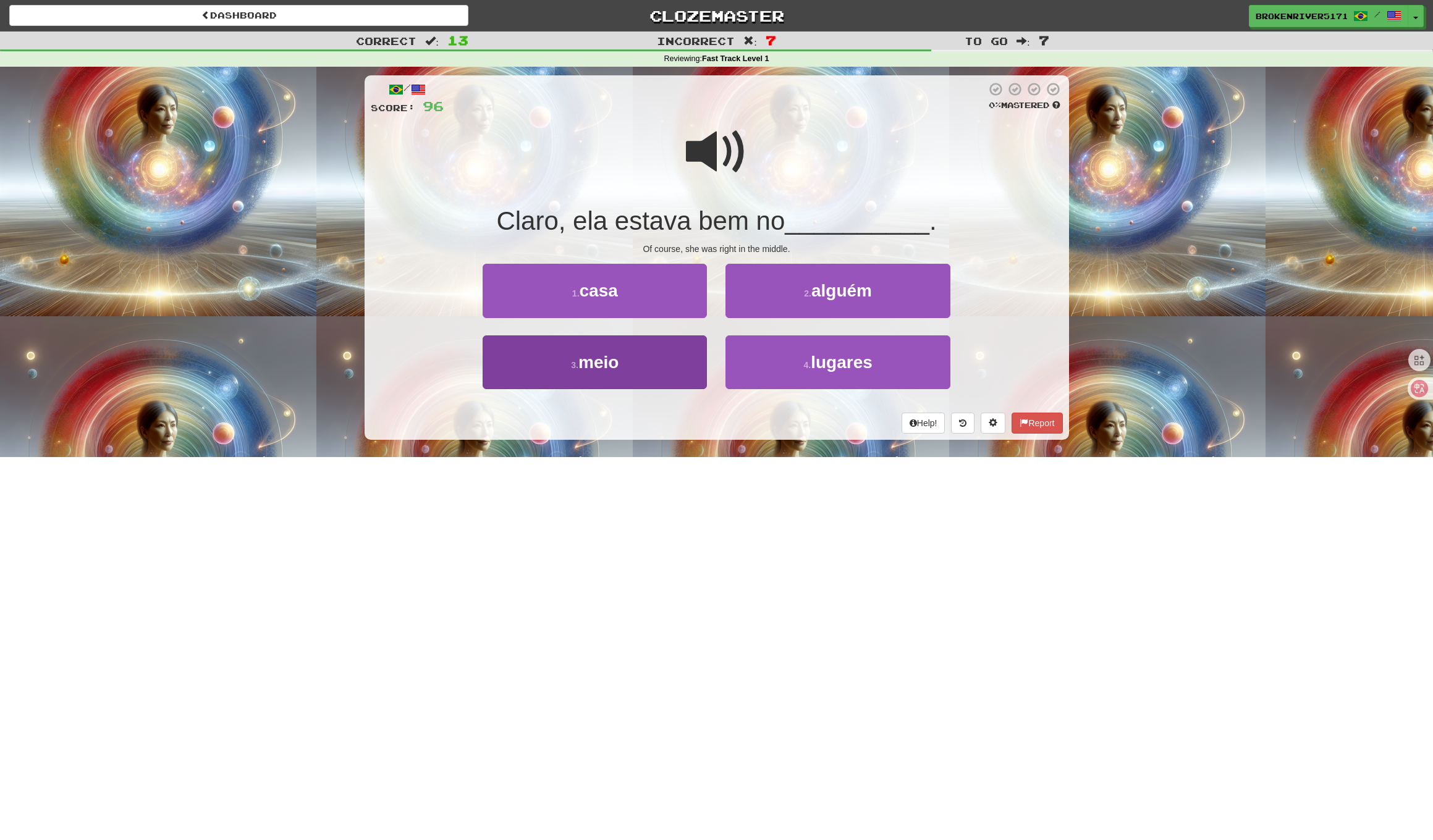
click at [648, 376] on button "3 . meio" at bounding box center [594, 362] width 224 height 53
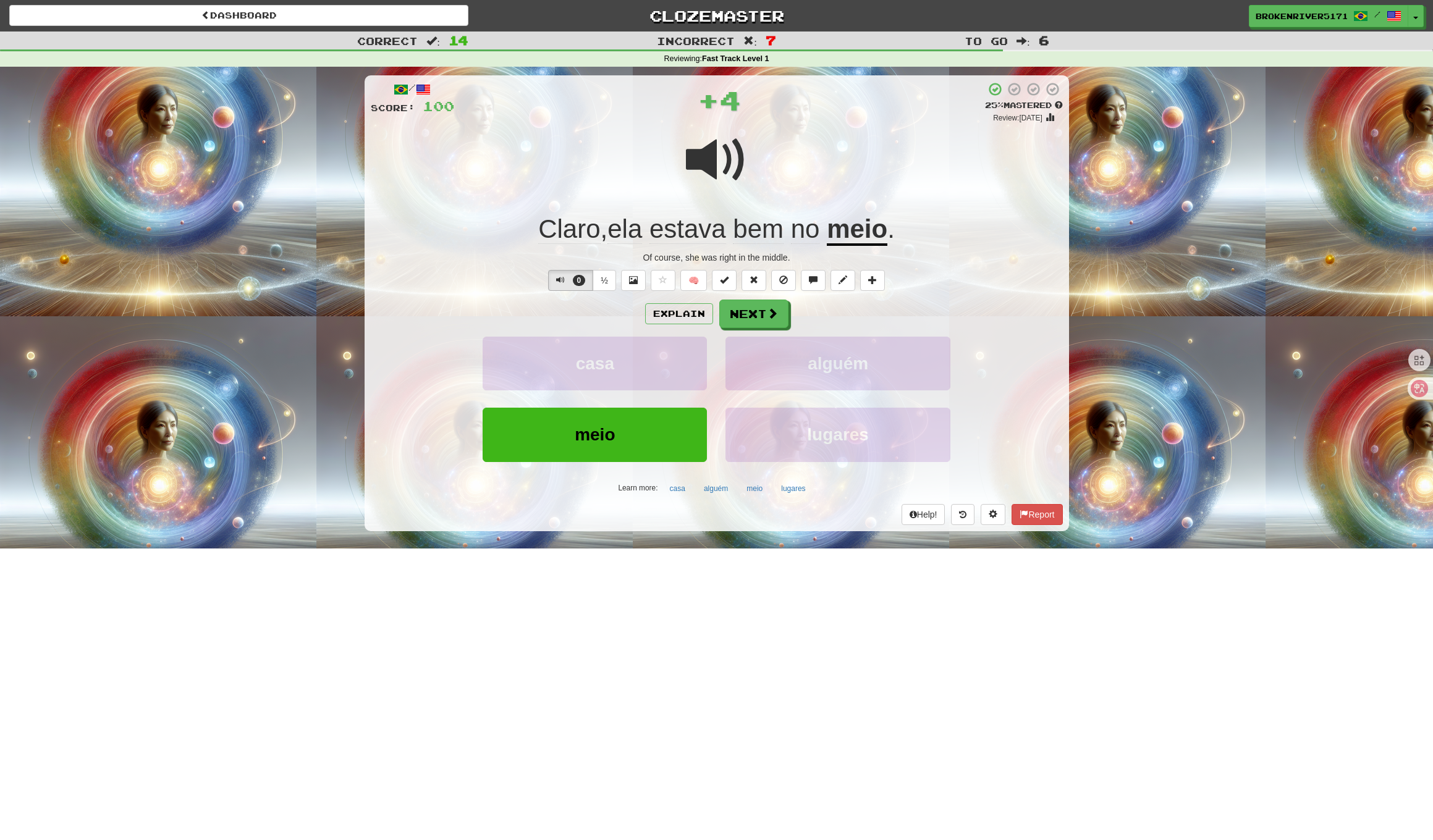
click at [745, 315] on button "Next" at bounding box center [754, 314] width 70 height 29
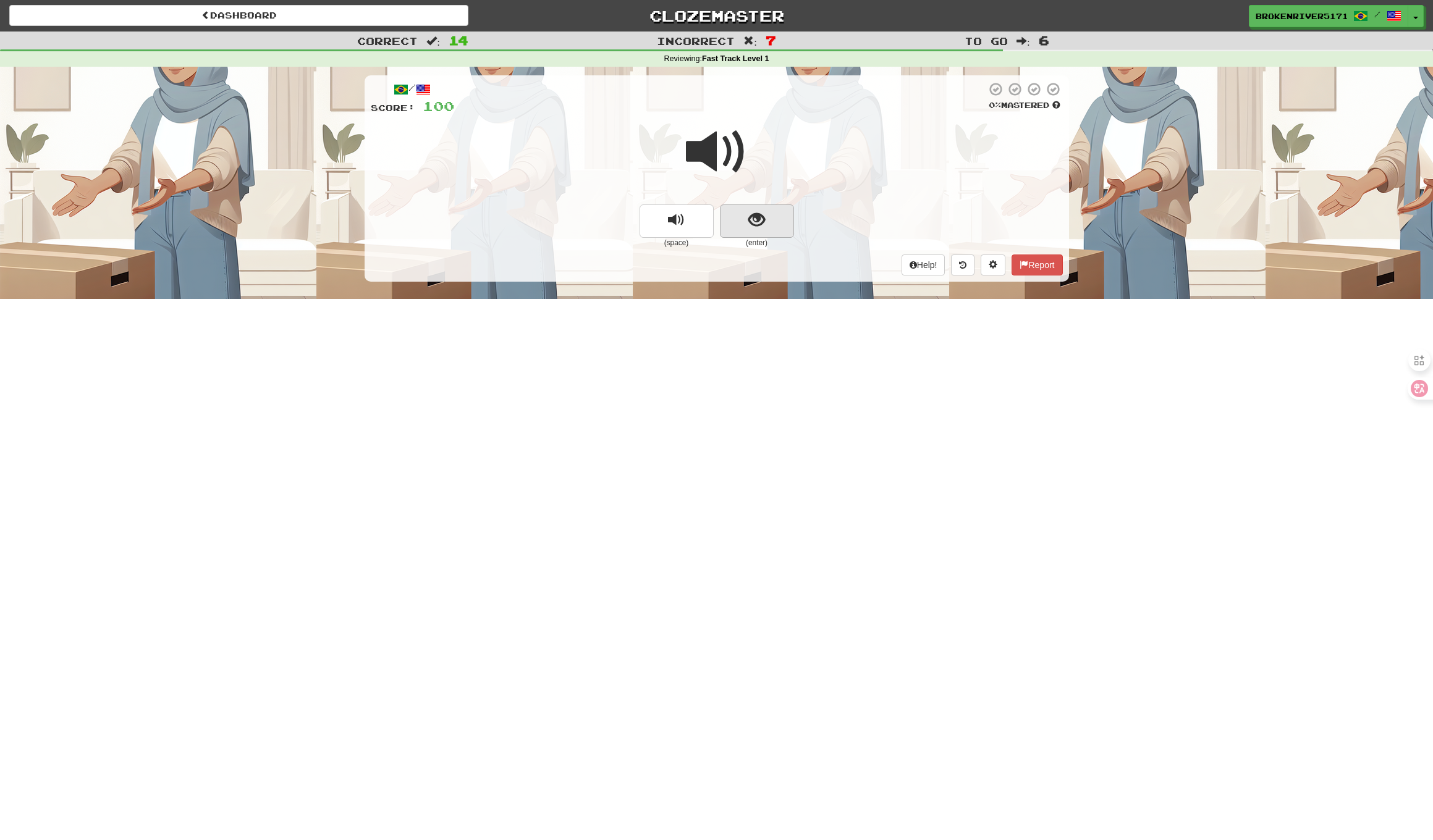
click at [772, 222] on button "show sentence" at bounding box center [756, 220] width 74 height 33
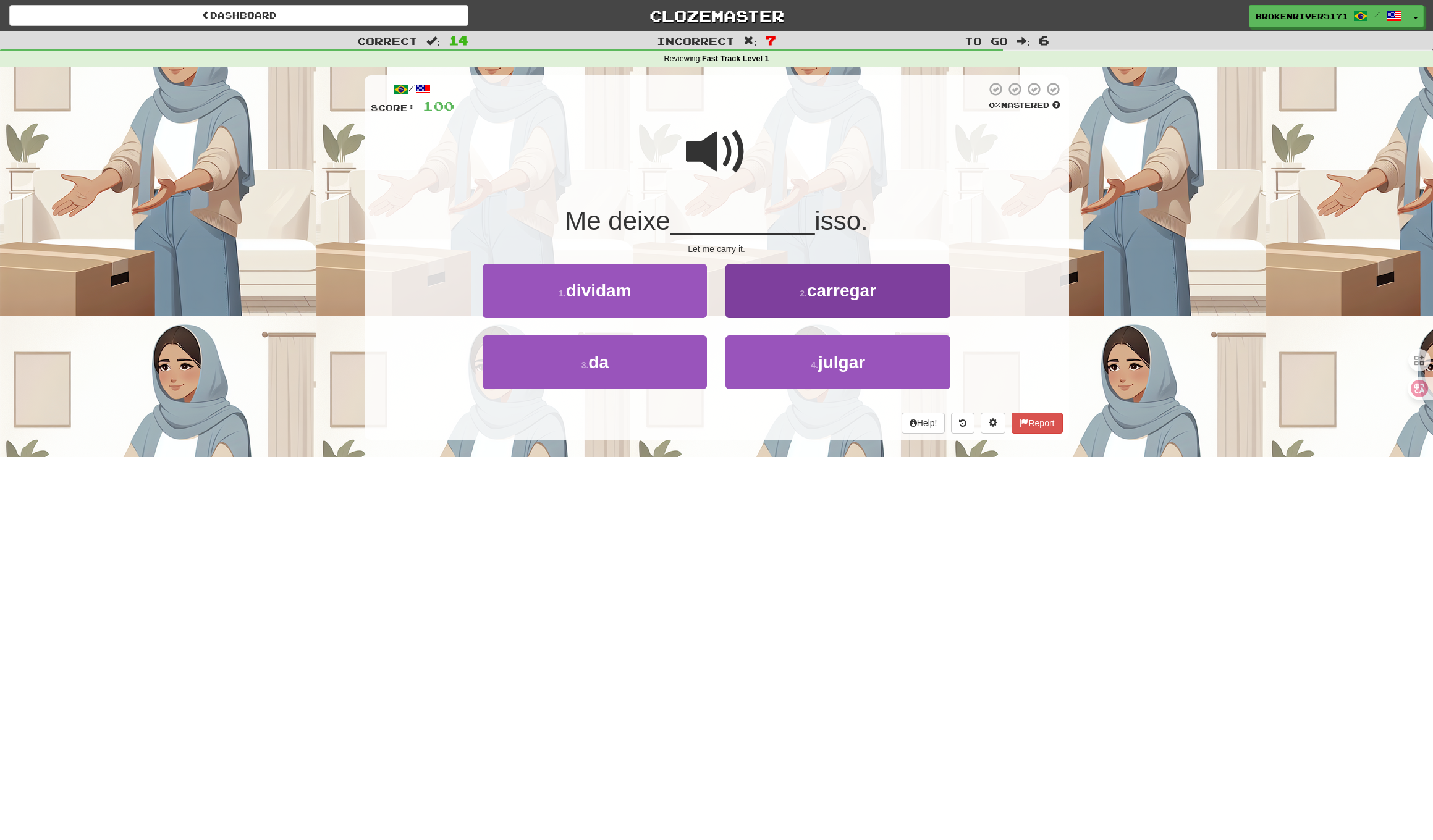
click at [777, 308] on button "2 . carregar" at bounding box center [837, 290] width 224 height 53
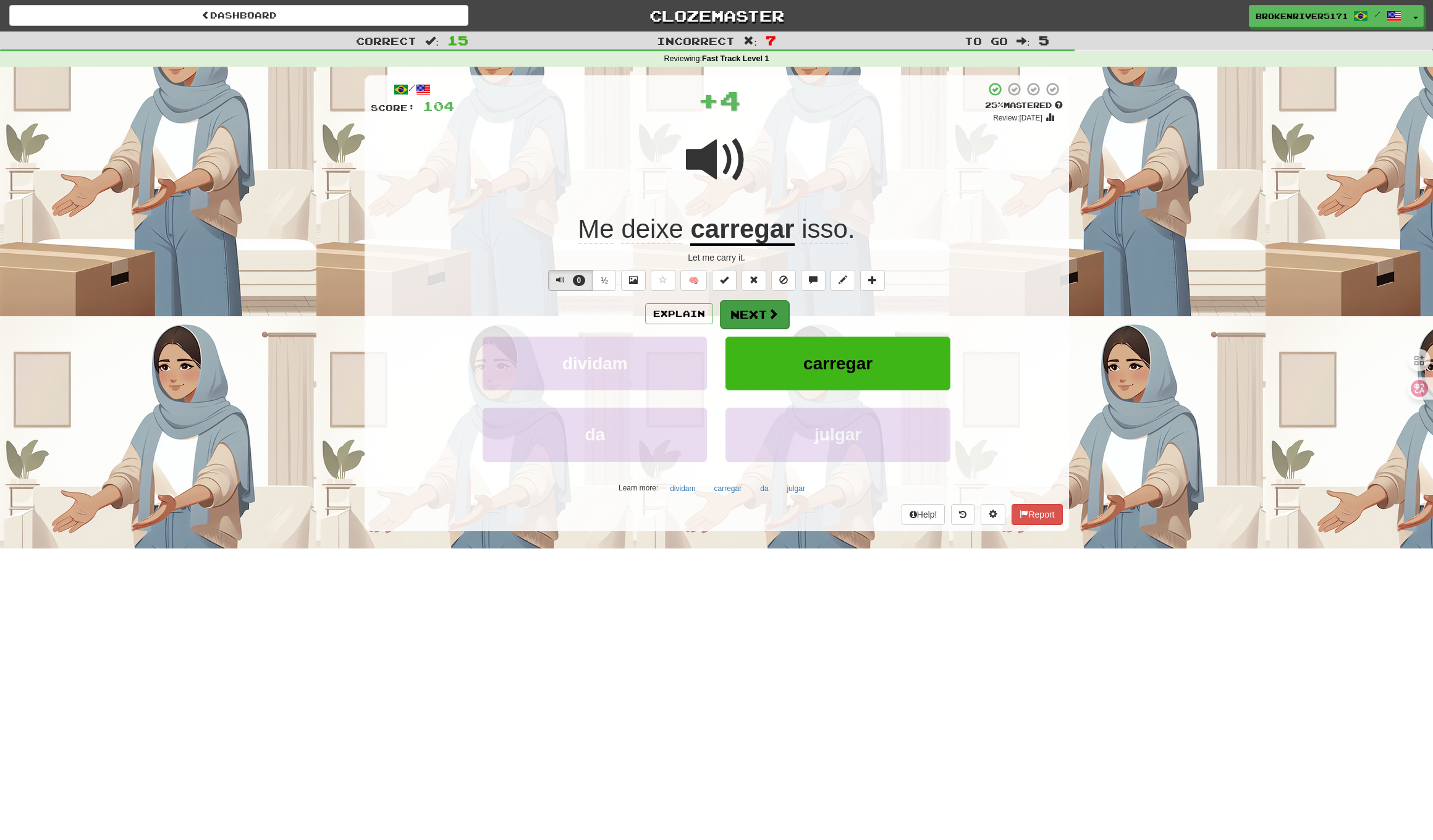
click at [761, 315] on button "Next" at bounding box center [755, 314] width 70 height 29
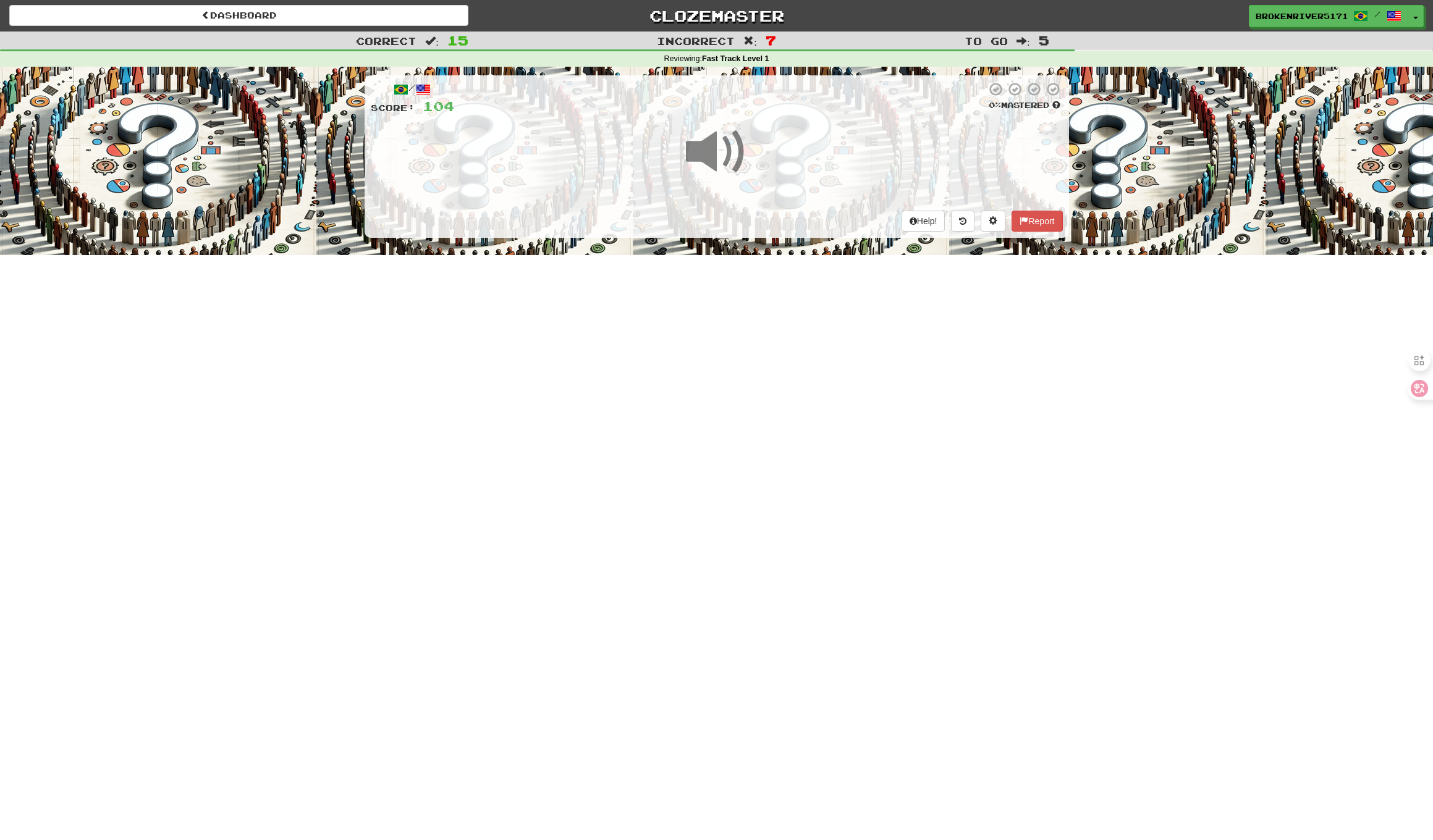
drag, startPoint x: 736, startPoint y: 437, endPoint x: 753, endPoint y: 411, distance: 31.1
click at [736, 436] on div "Dashboard Clozemaster BrokenRiver5171 / Toggle Dropdown Dashboard Leaderboard A…" at bounding box center [716, 420] width 1433 height 840
click at [761, 398] on div "Dashboard Clozemaster BrokenRiver5171 / Toggle Dropdown Dashboard Leaderboard A…" at bounding box center [716, 420] width 1433 height 840
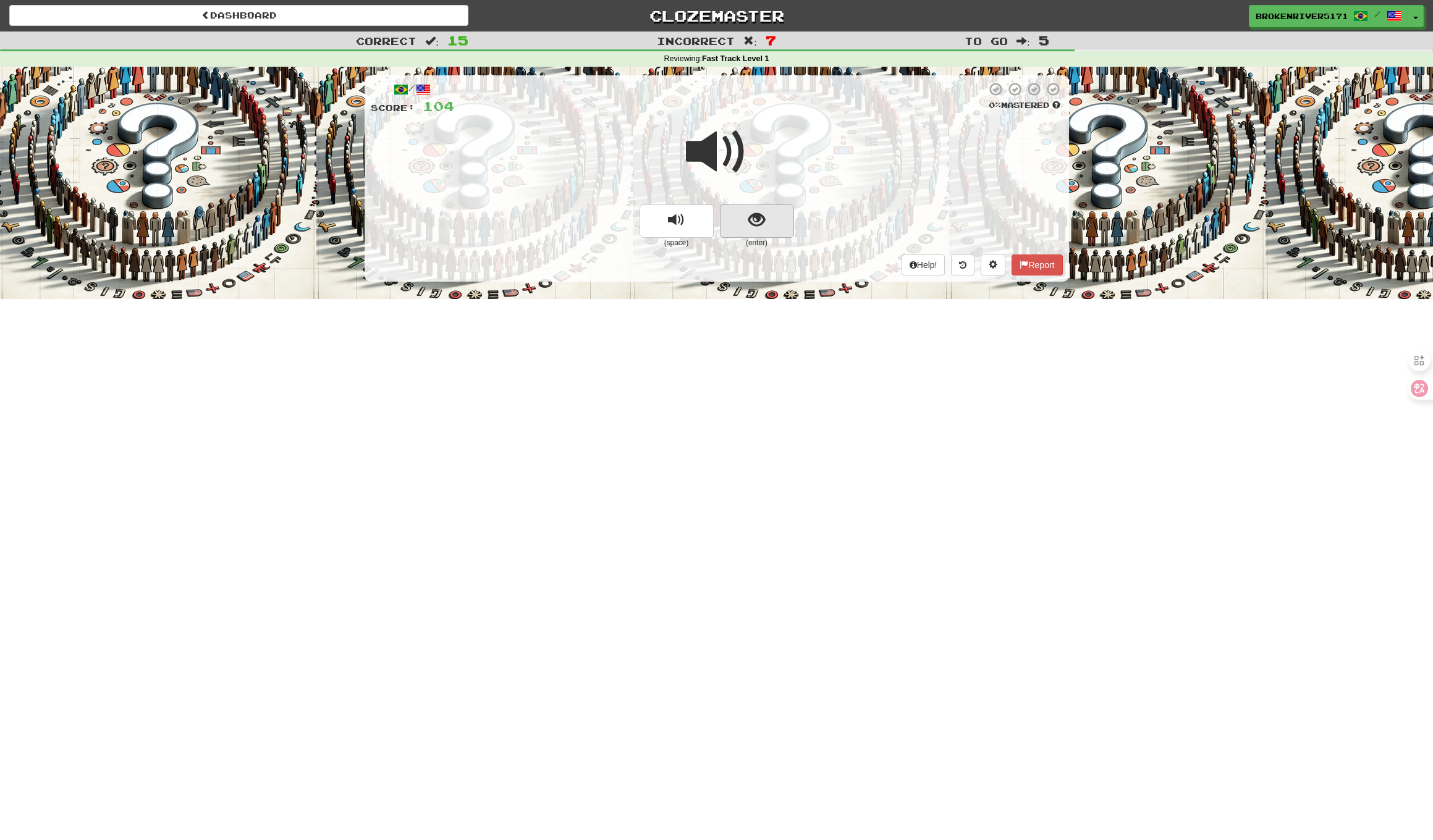
click at [766, 222] on button "show sentence" at bounding box center [756, 220] width 74 height 33
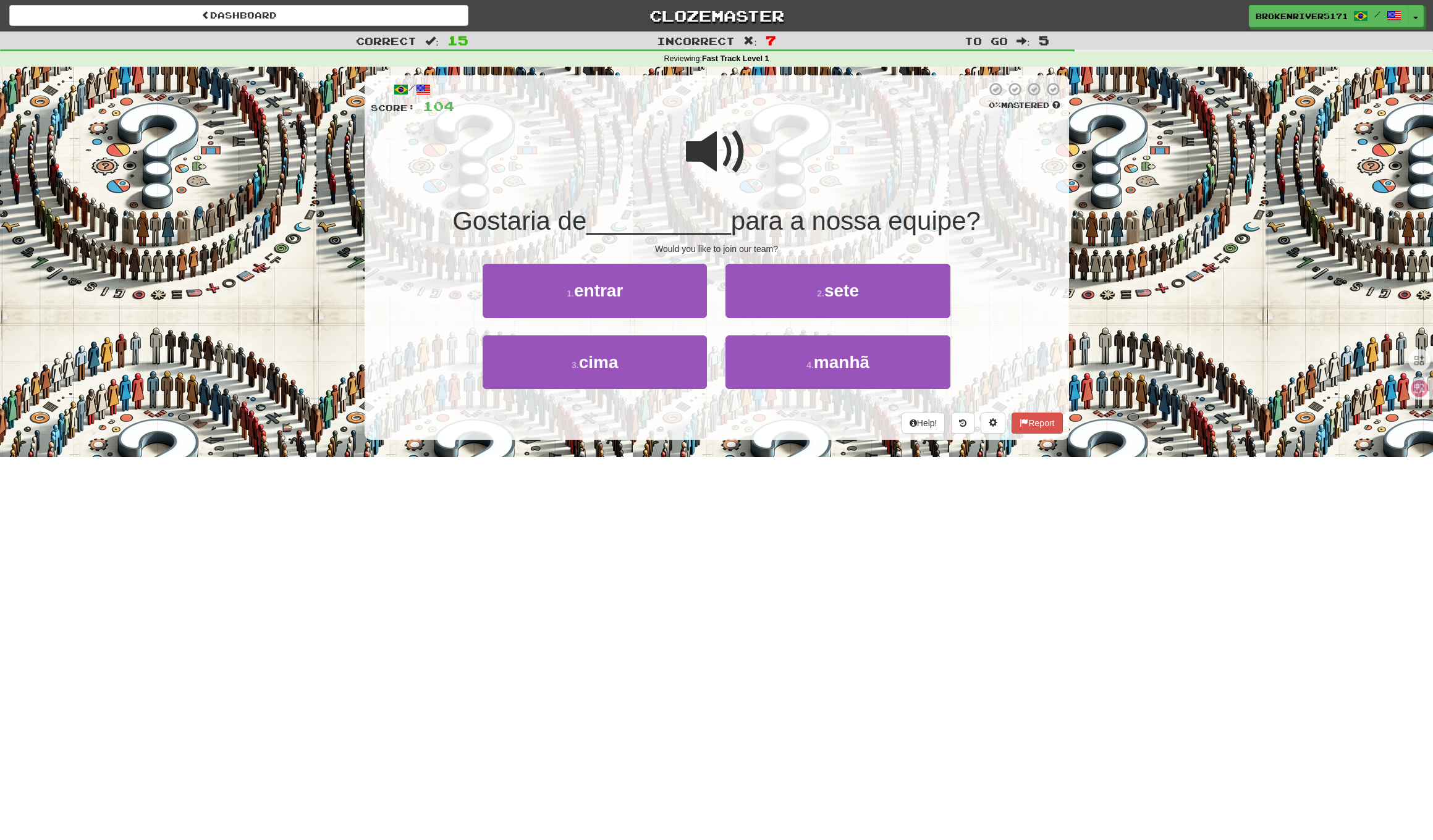
drag, startPoint x: 661, startPoint y: 456, endPoint x: 673, endPoint y: 429, distance: 29.5
click at [663, 454] on div "Dashboard Clozemaster BrokenRiver5171 / Toggle Dropdown Dashboard Leaderboard A…" at bounding box center [716, 420] width 1433 height 840
click at [673, 429] on div "Help! Report" at bounding box center [716, 423] width 692 height 21
click at [674, 378] on button "3 . cima" at bounding box center [594, 362] width 224 height 53
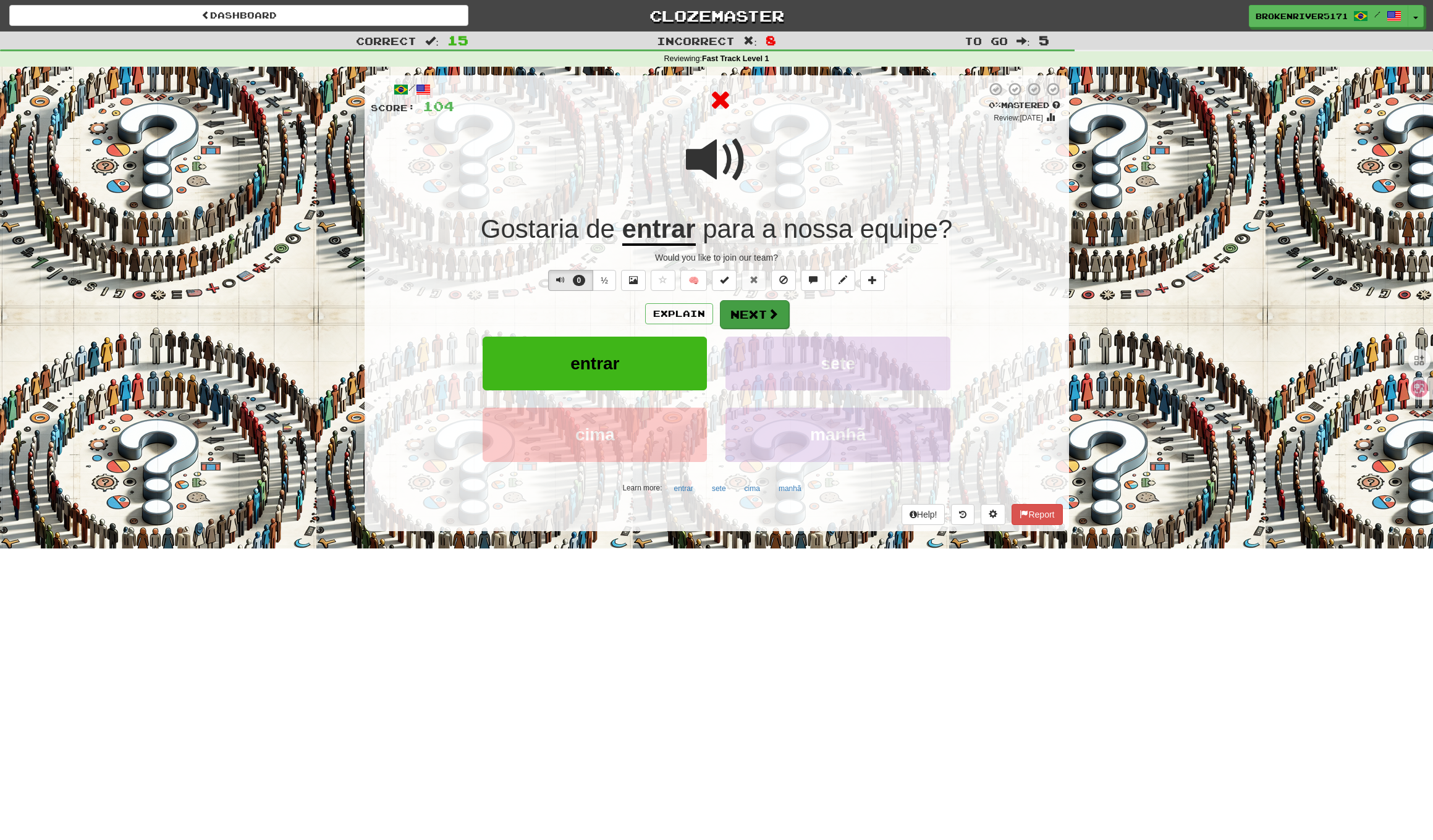
click at [743, 314] on button "Next" at bounding box center [755, 314] width 70 height 29
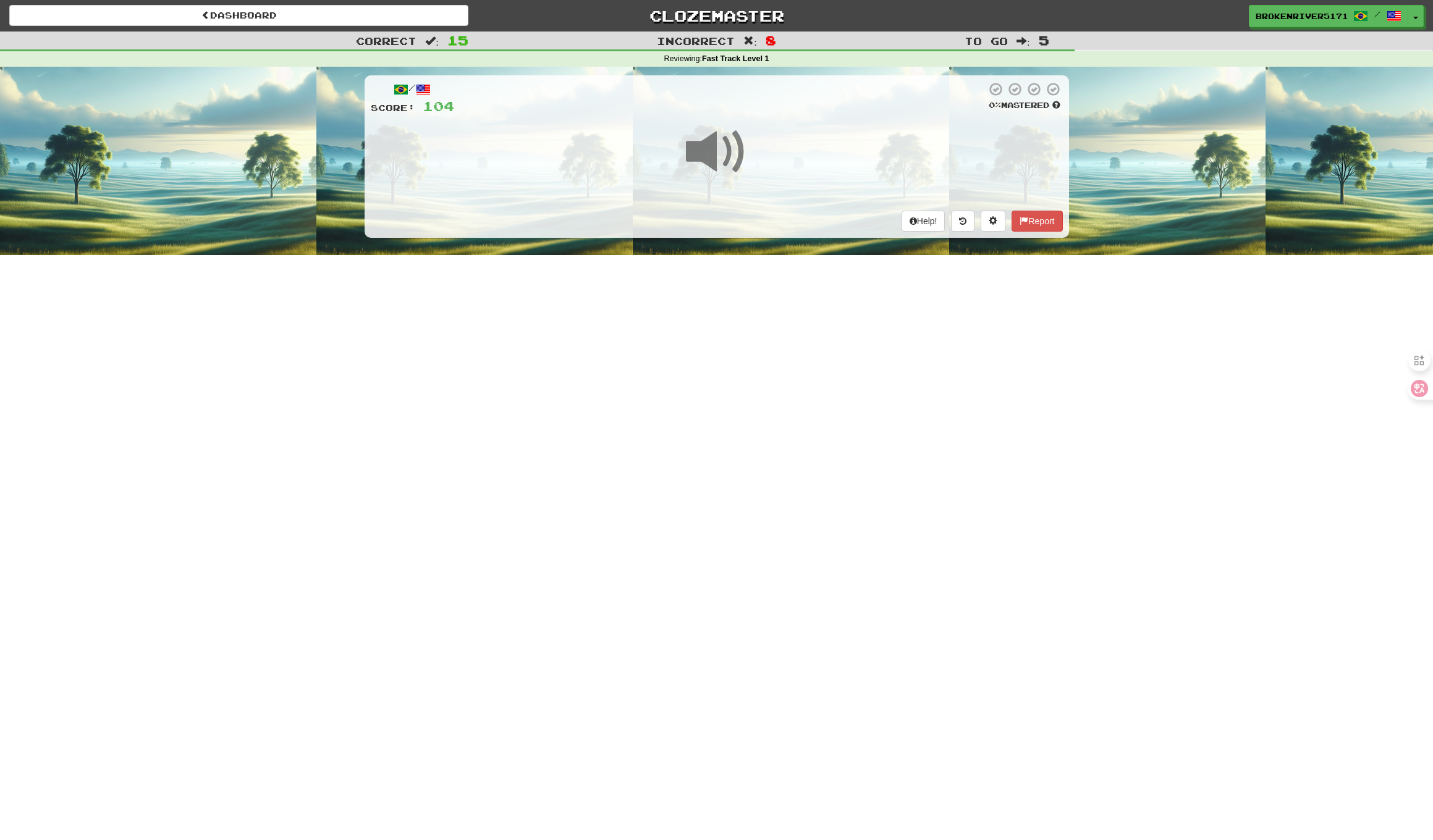
click at [715, 389] on div "Dashboard Clozemaster BrokenRiver5171 / Toggle Dropdown Dashboard Leaderboard A…" at bounding box center [716, 420] width 1433 height 840
click at [750, 195] on div at bounding box center [716, 160] width 692 height 88
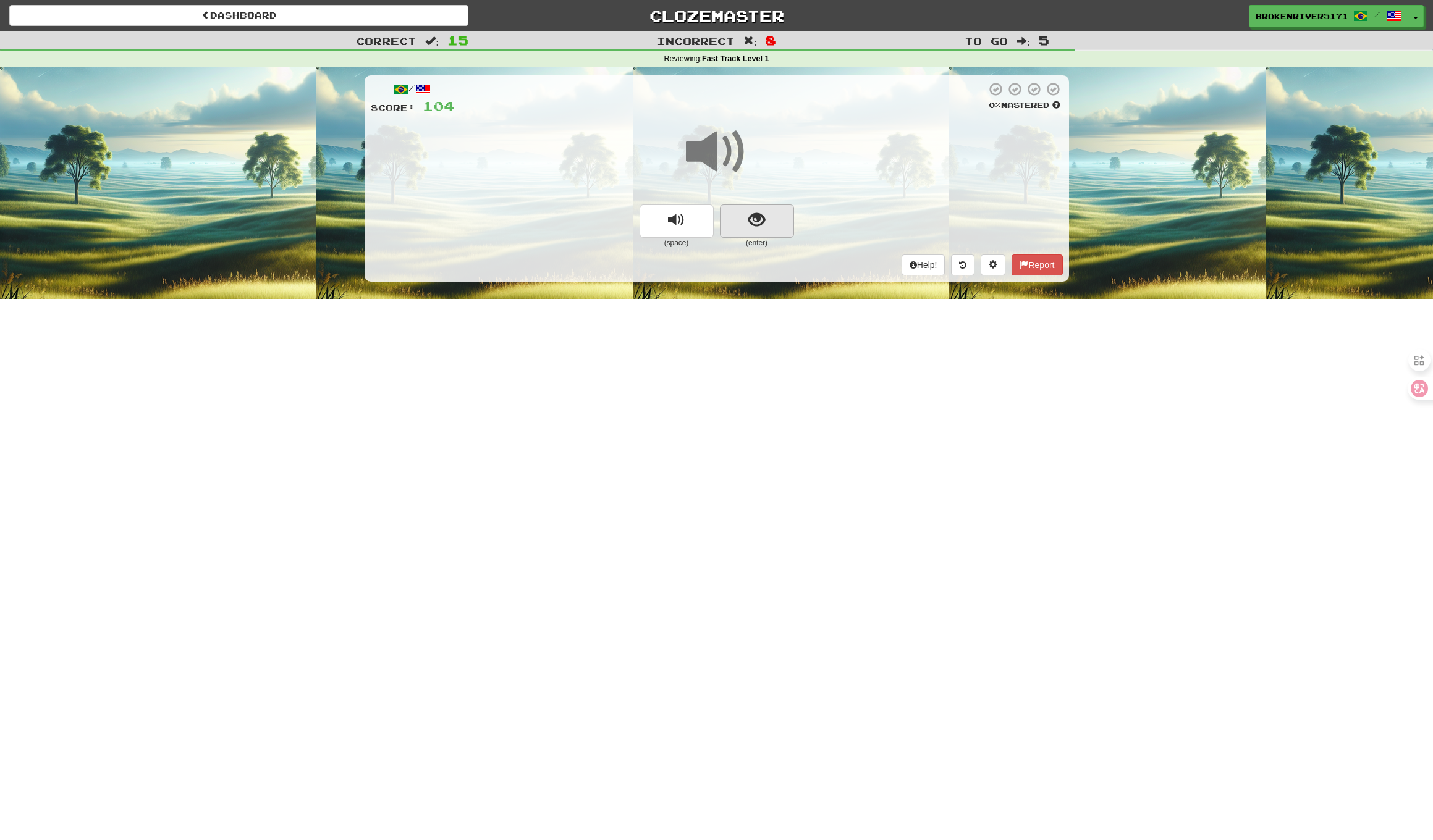
click at [751, 208] on button "show sentence" at bounding box center [756, 220] width 74 height 33
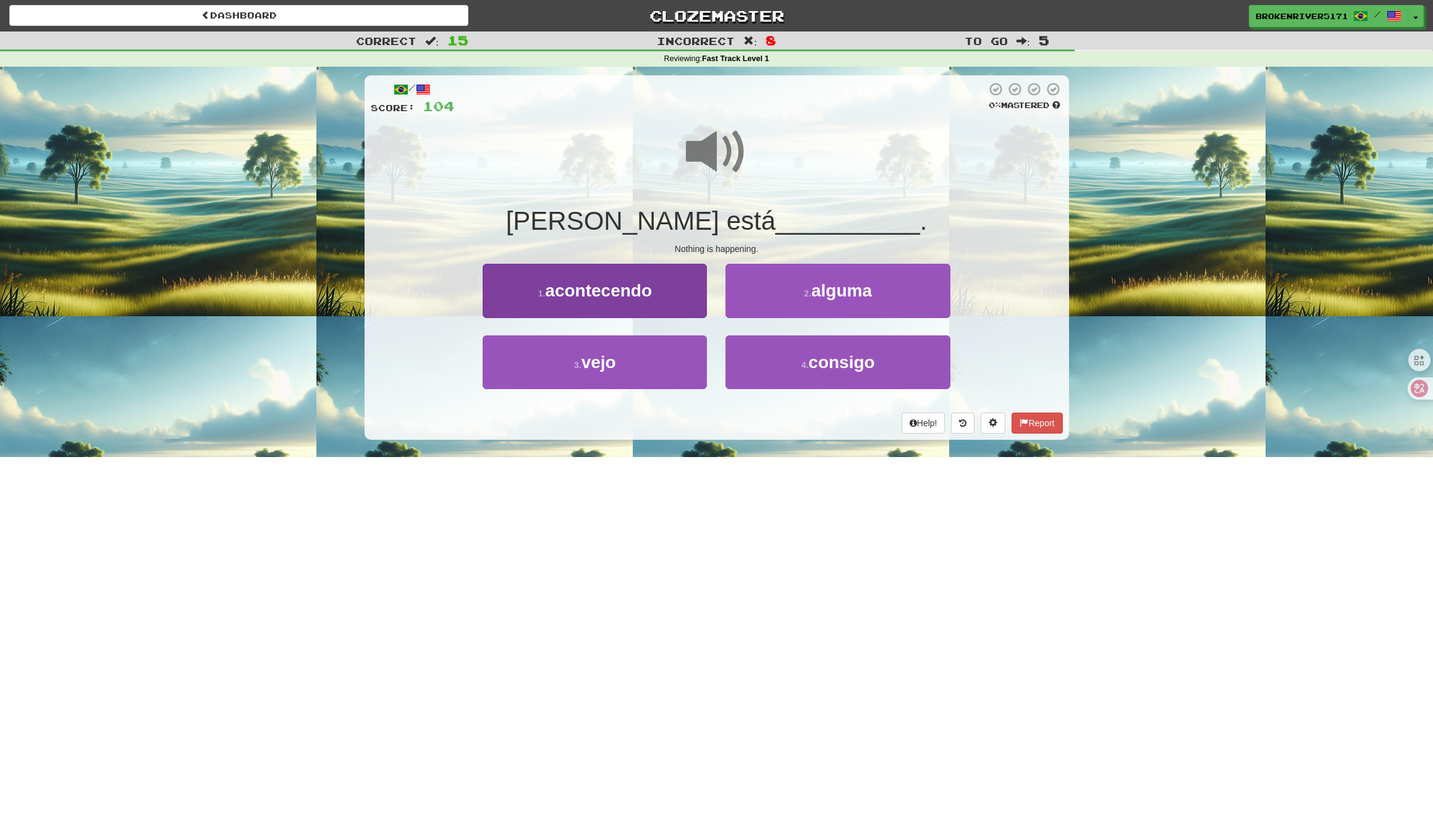
click at [650, 309] on button "1 . acontecendo" at bounding box center [594, 290] width 224 height 53
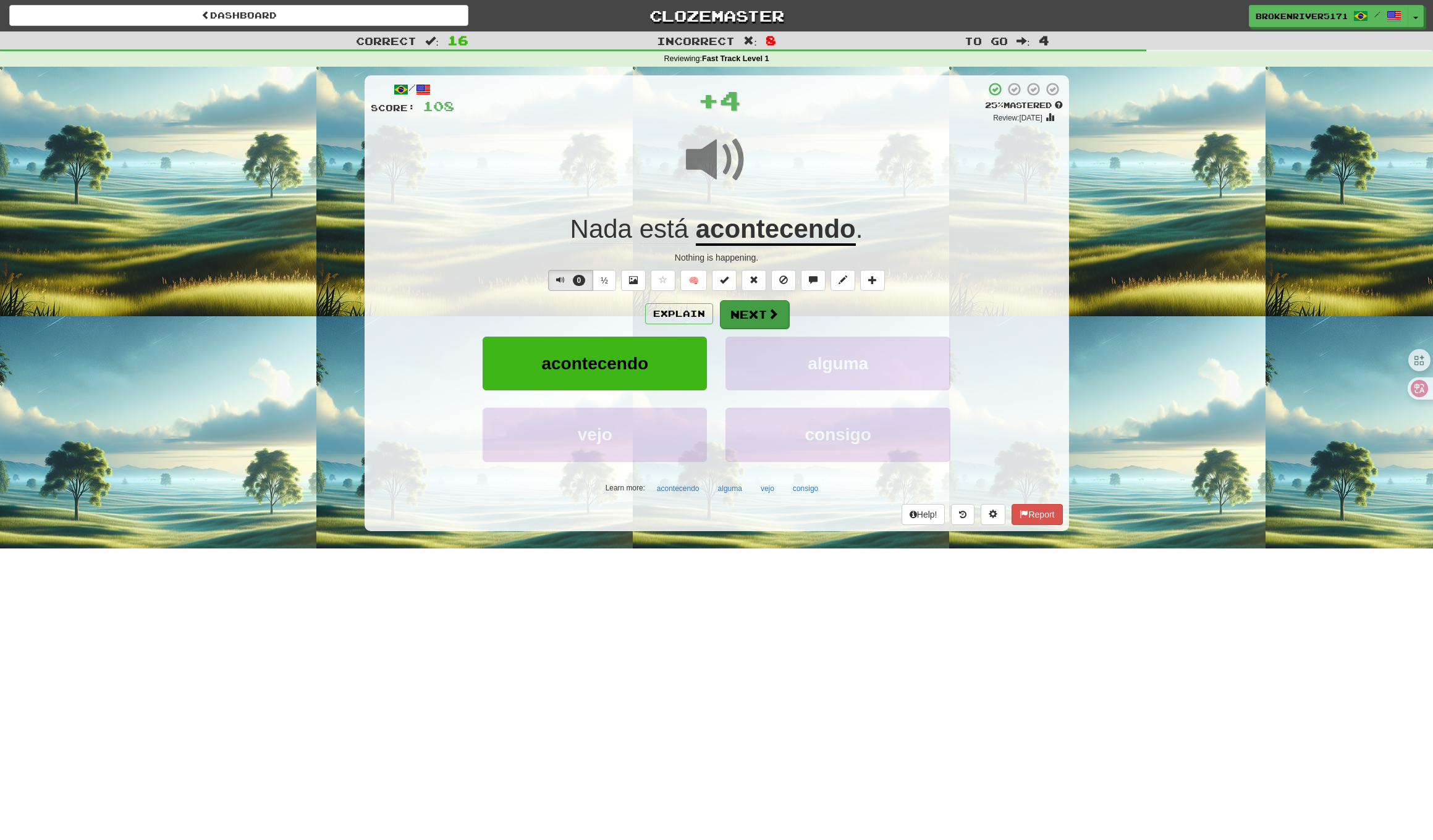
click at [735, 303] on button "Next" at bounding box center [755, 314] width 70 height 29
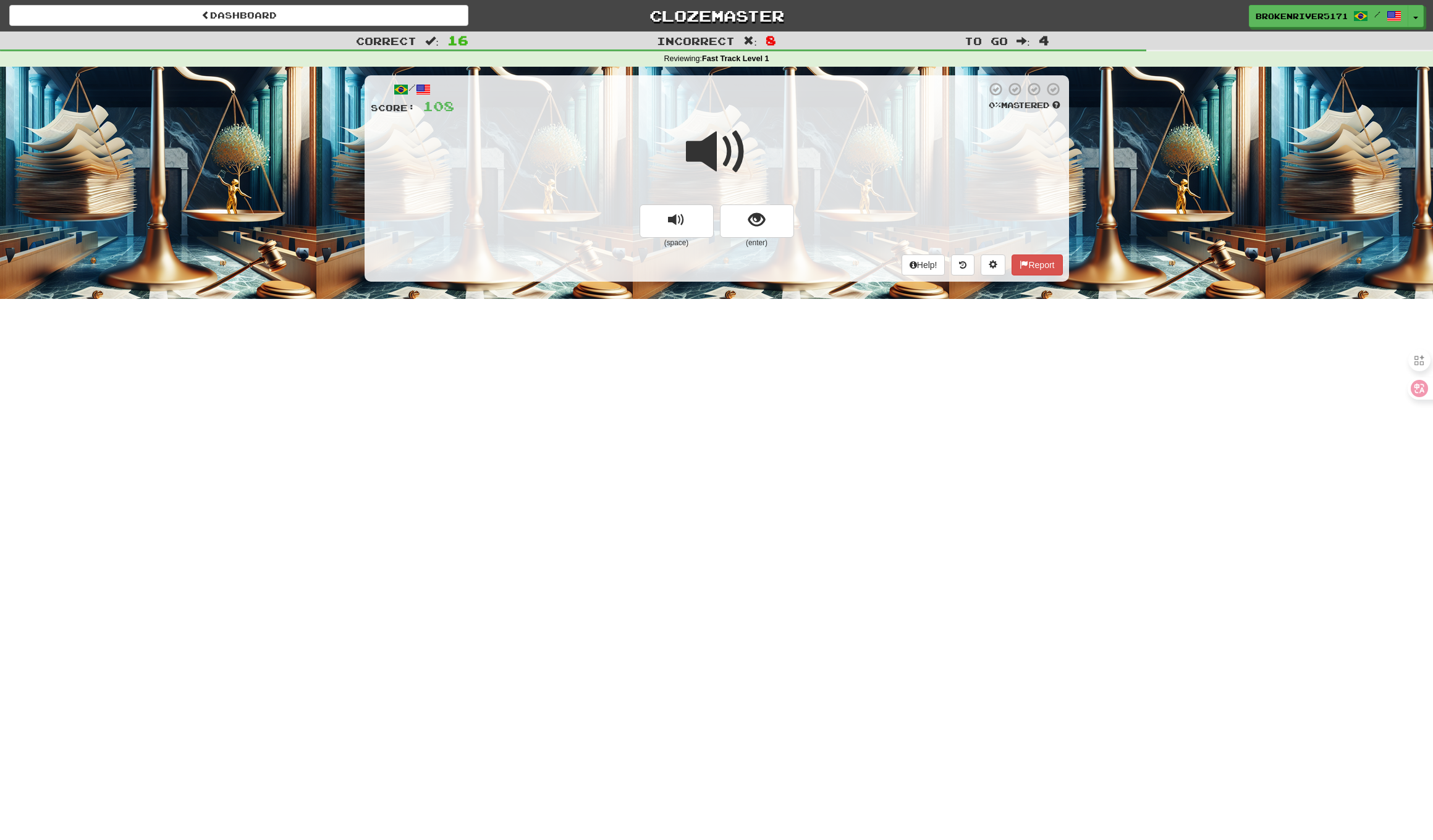
click at [758, 214] on span "show sentence" at bounding box center [756, 220] width 17 height 17
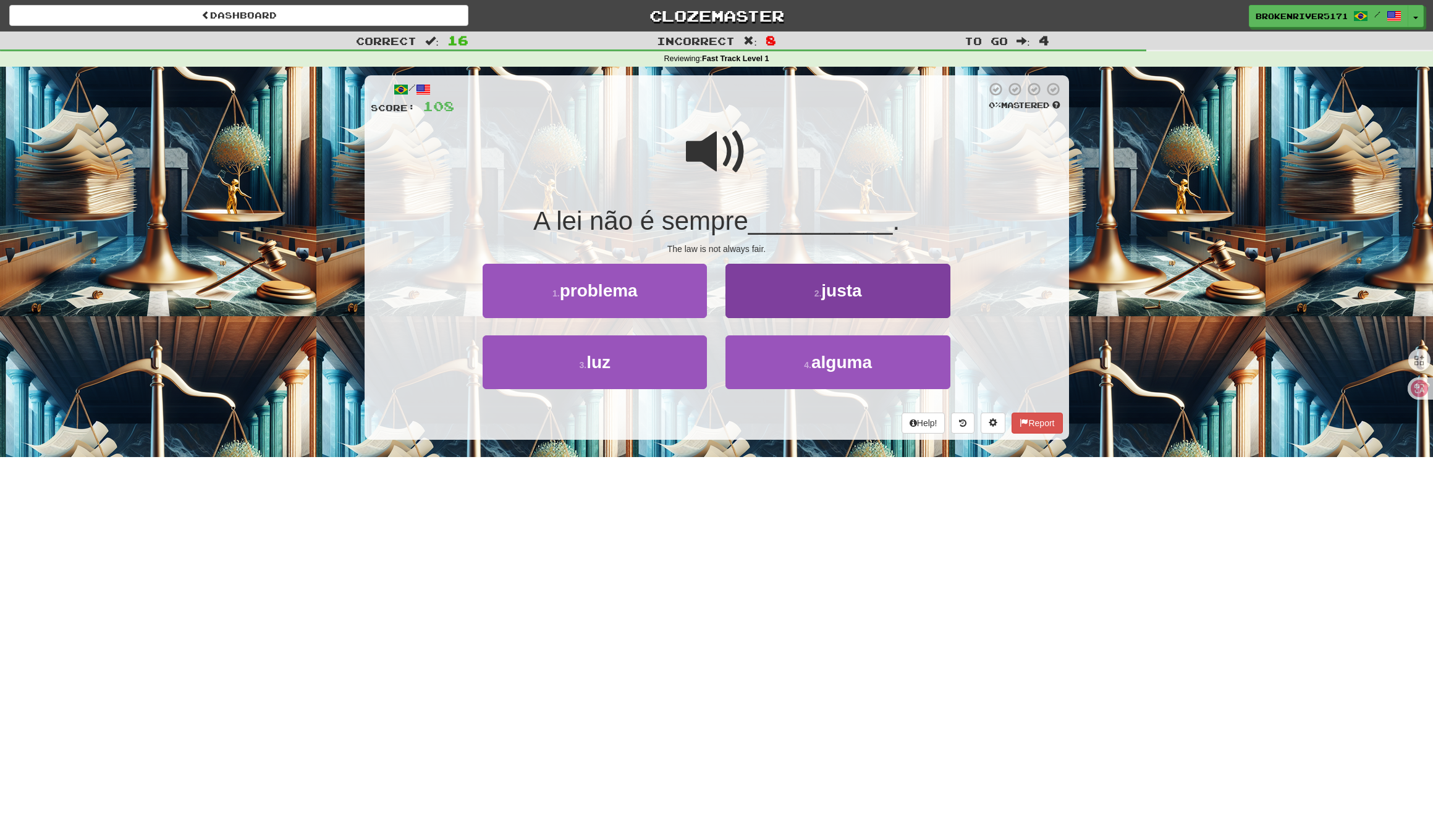
click at [803, 297] on button "2 . justa" at bounding box center [837, 290] width 224 height 53
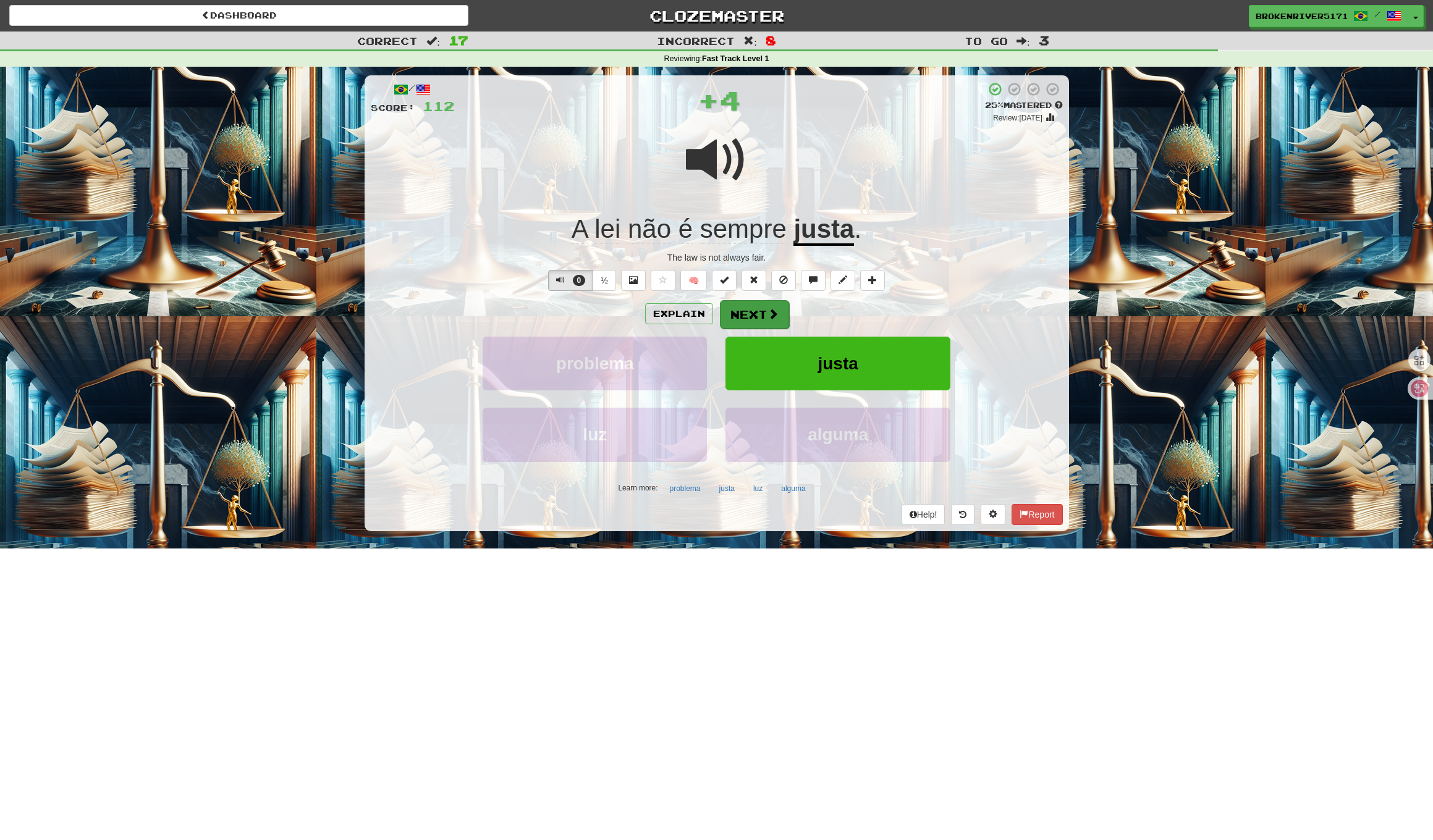
click at [762, 310] on button "Next" at bounding box center [755, 314] width 70 height 29
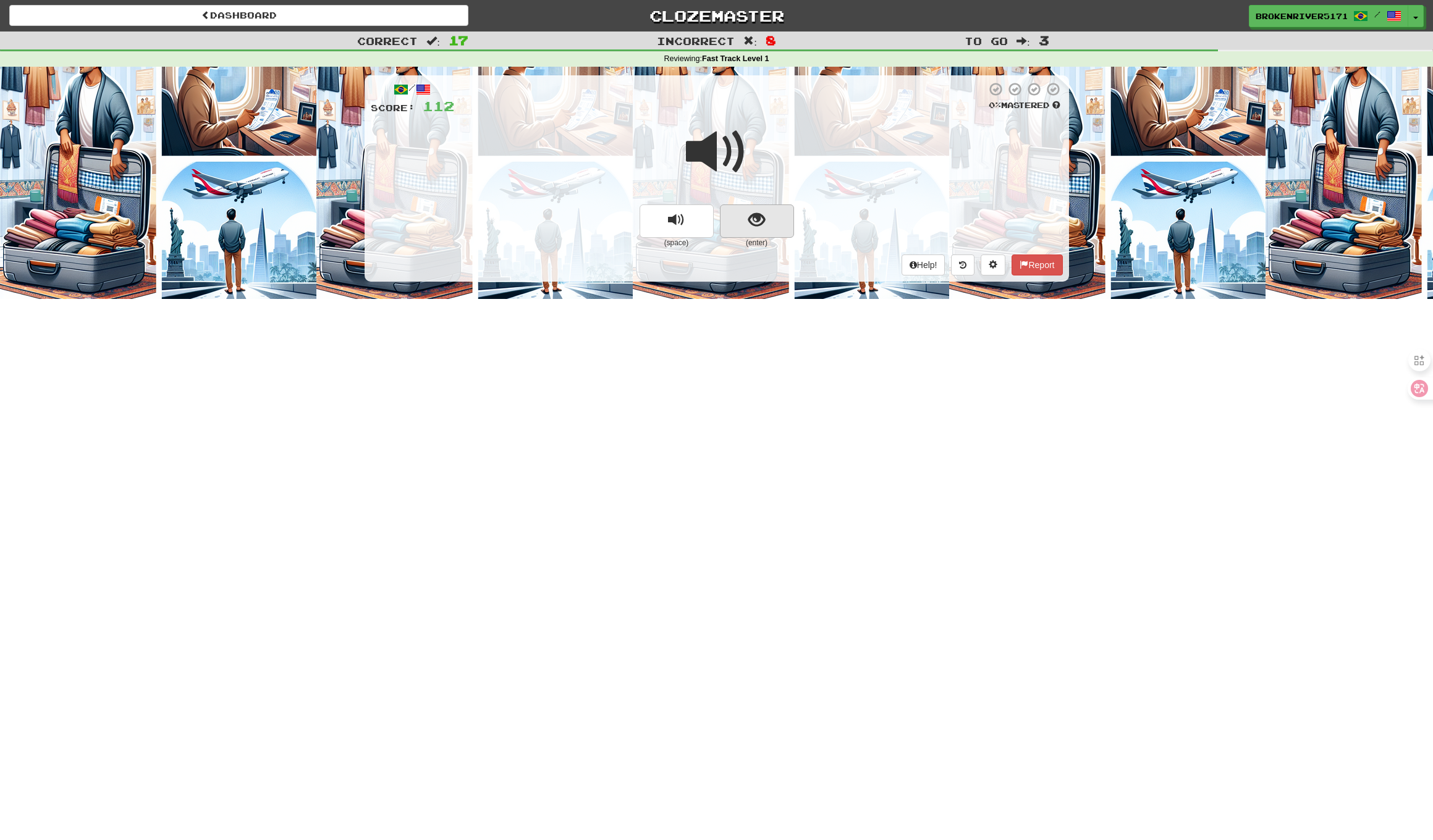
click at [757, 217] on span "show sentence" at bounding box center [756, 220] width 17 height 17
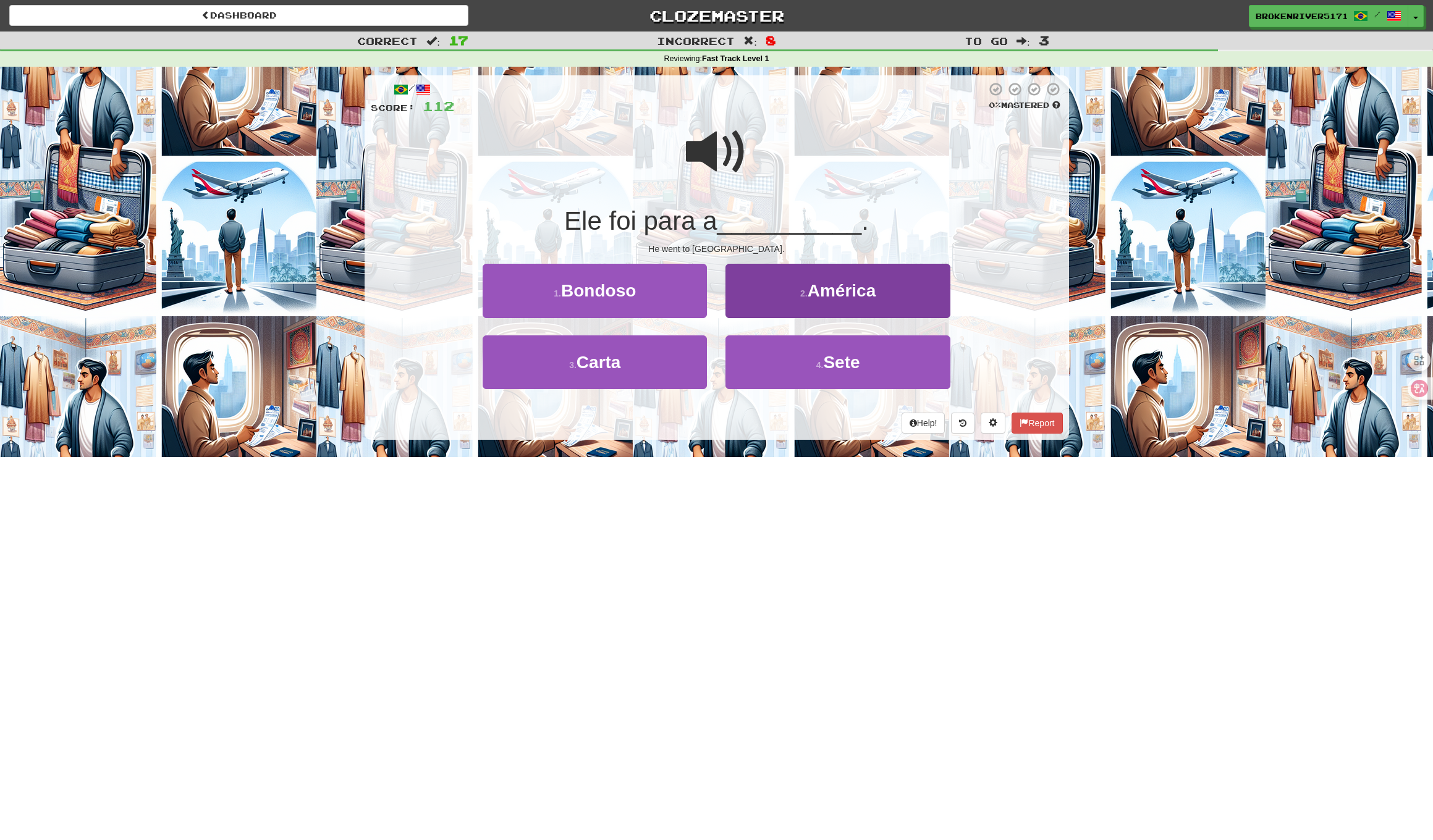
click at [778, 301] on button "2 . América" at bounding box center [837, 290] width 224 height 53
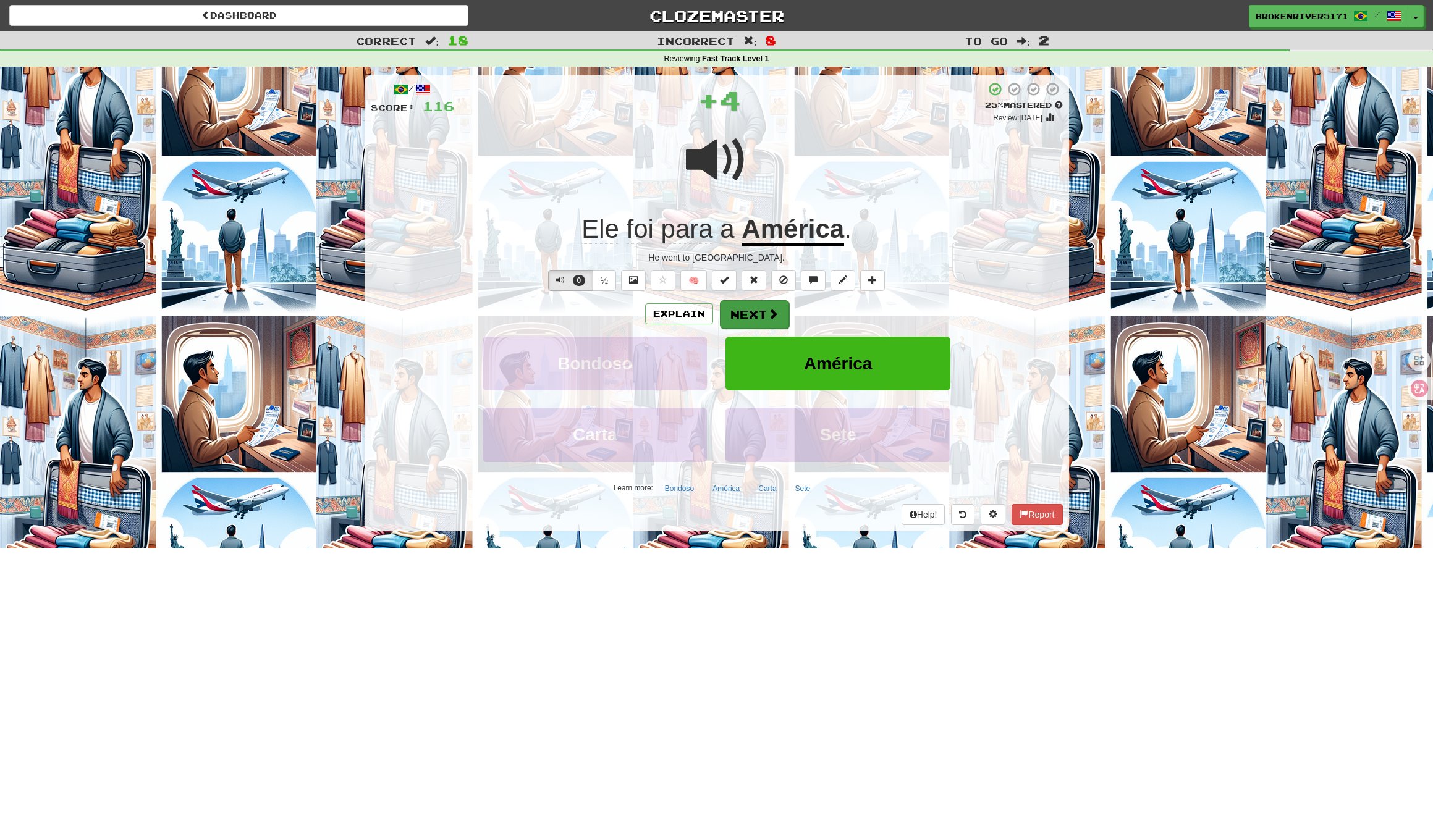
click at [743, 320] on button "Next" at bounding box center [755, 314] width 70 height 29
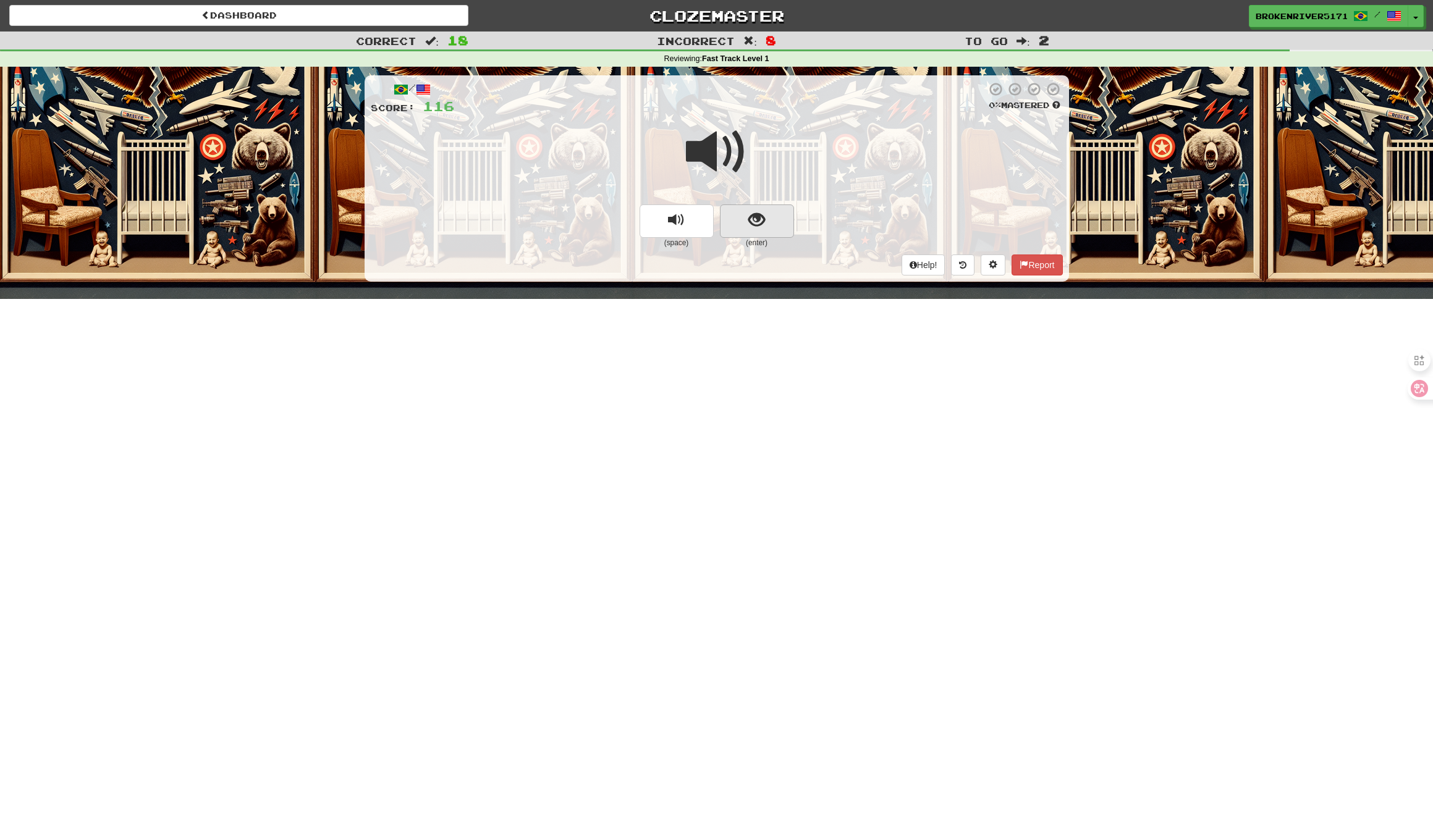
click at [744, 217] on button "show sentence" at bounding box center [756, 220] width 74 height 33
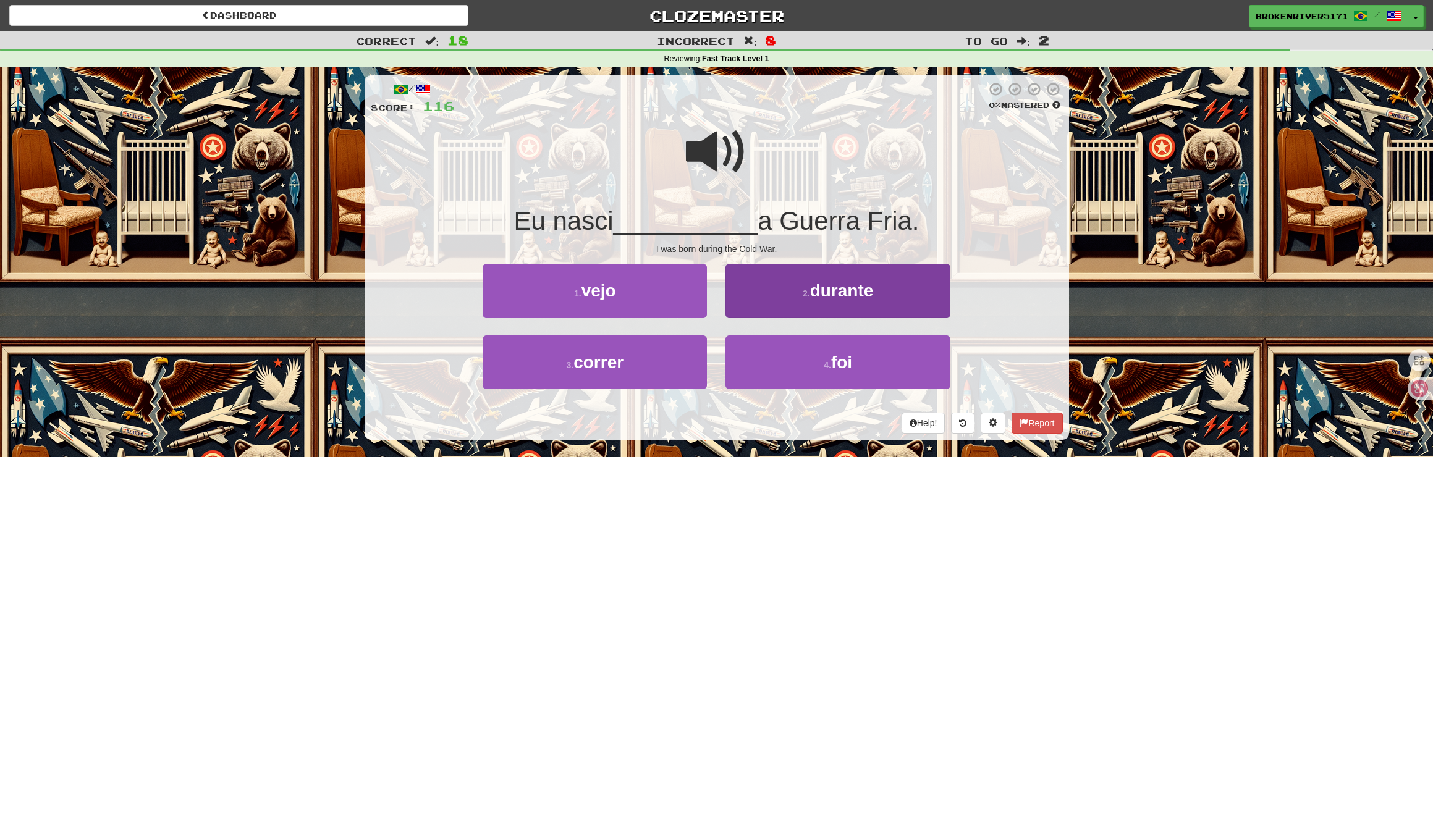
click at [782, 292] on button "2 . durante" at bounding box center [837, 290] width 224 height 53
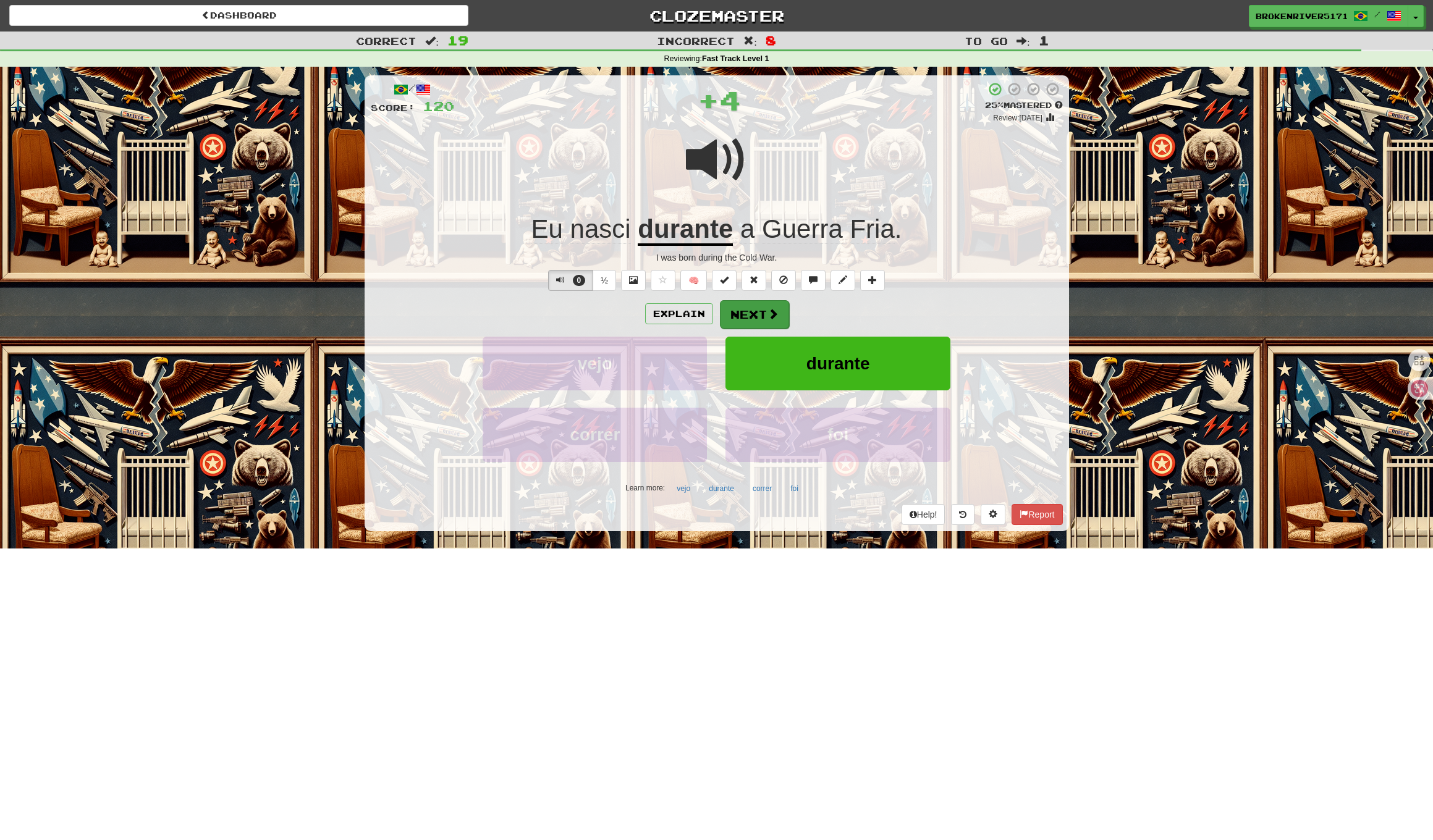
click at [766, 306] on button "Next" at bounding box center [755, 314] width 70 height 29
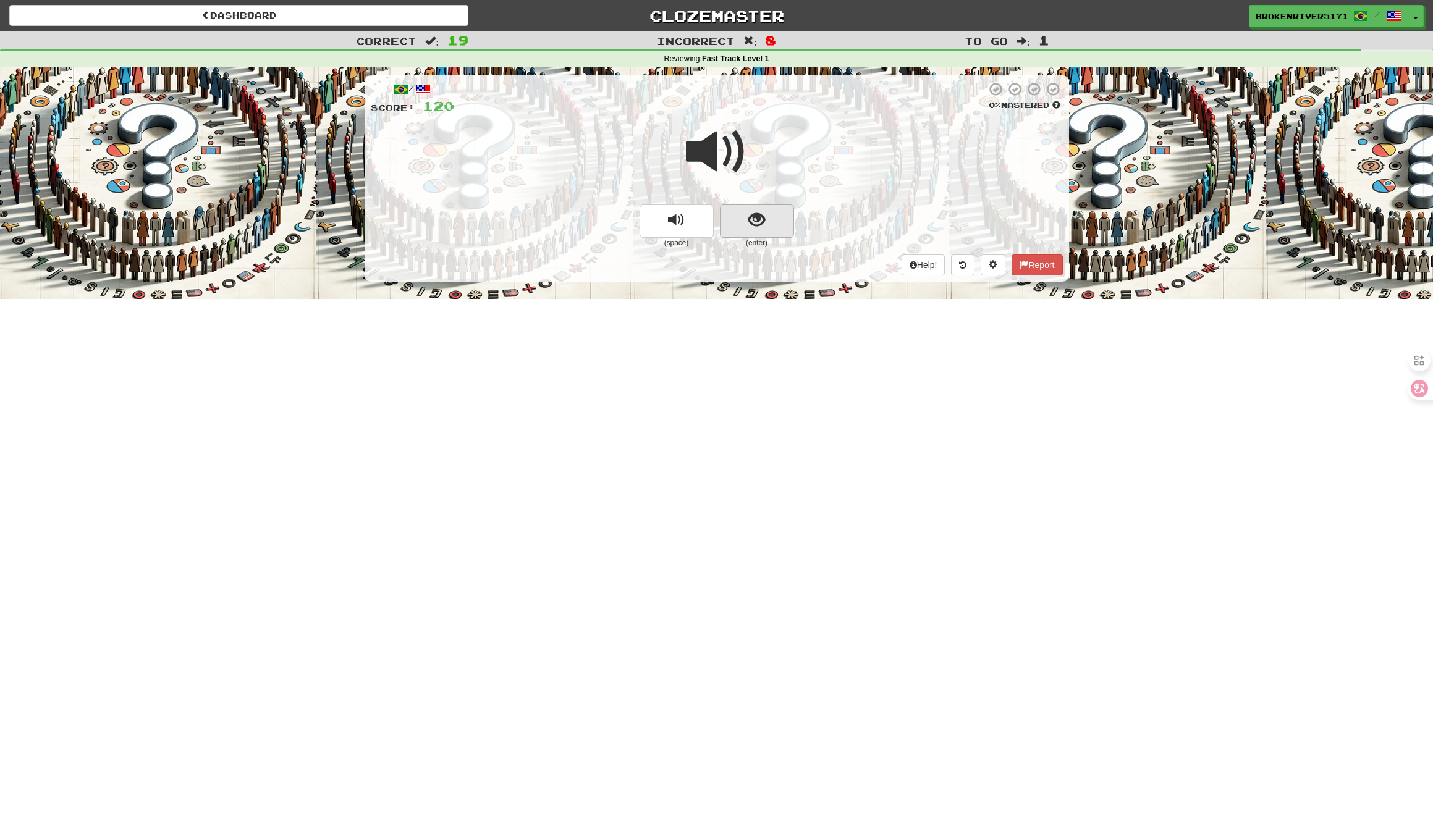
click at [769, 224] on button "show sentence" at bounding box center [756, 220] width 74 height 33
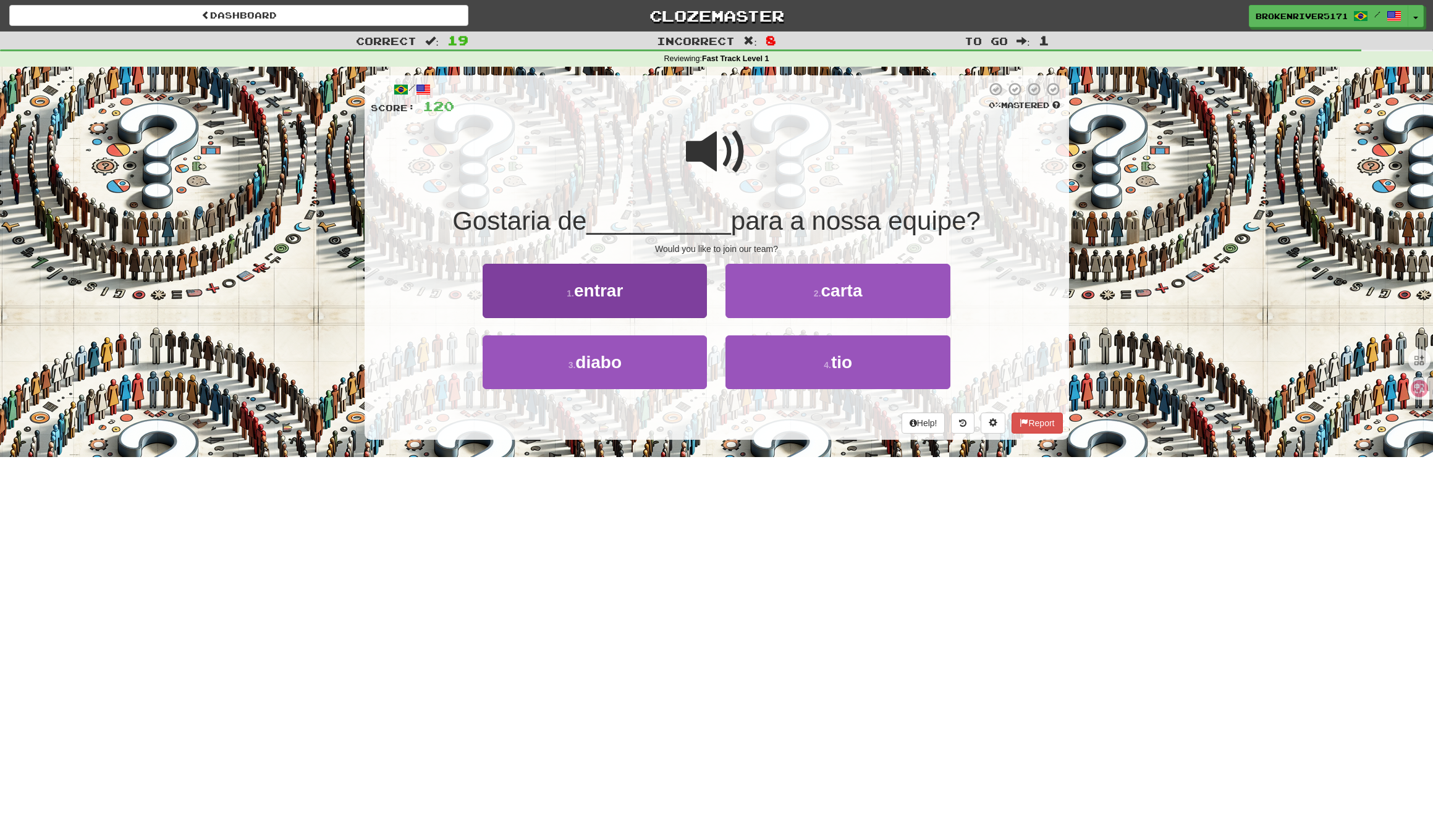
click at [656, 298] on button "1 . entrar" at bounding box center [594, 290] width 224 height 53
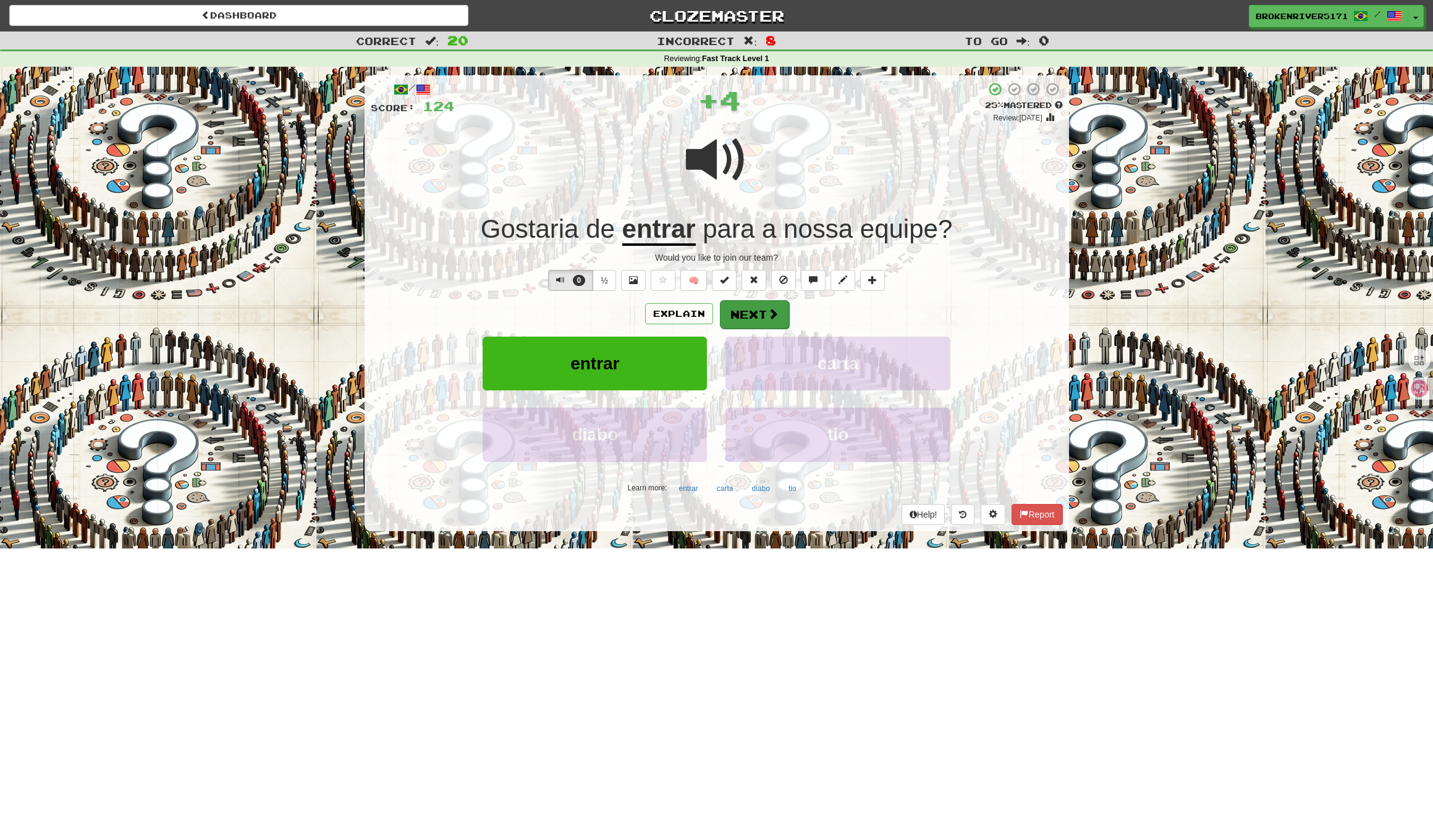
click at [744, 313] on button "Next" at bounding box center [755, 314] width 70 height 29
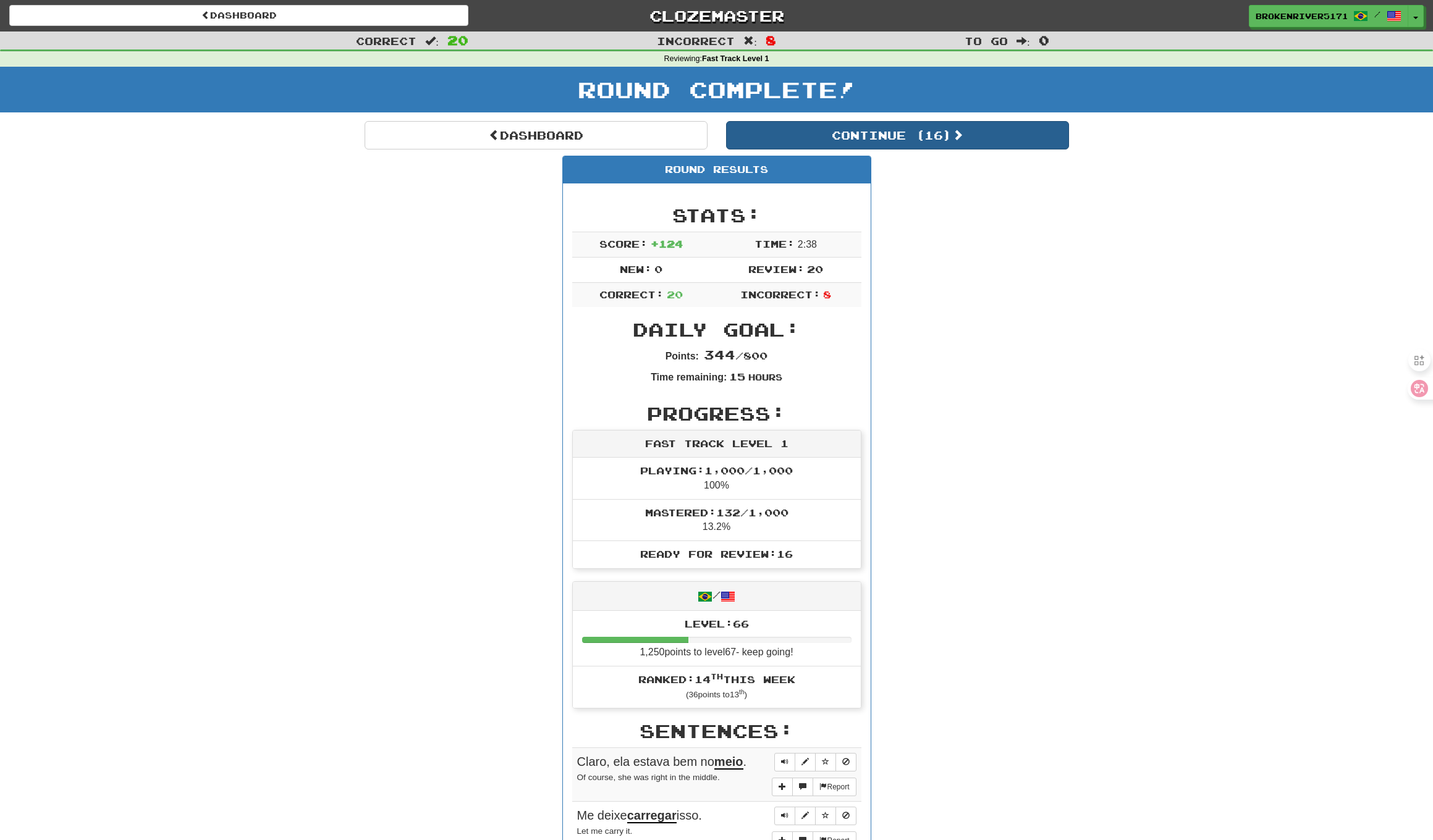
click at [832, 129] on button "Continue ( 16 )" at bounding box center [897, 136] width 343 height 29
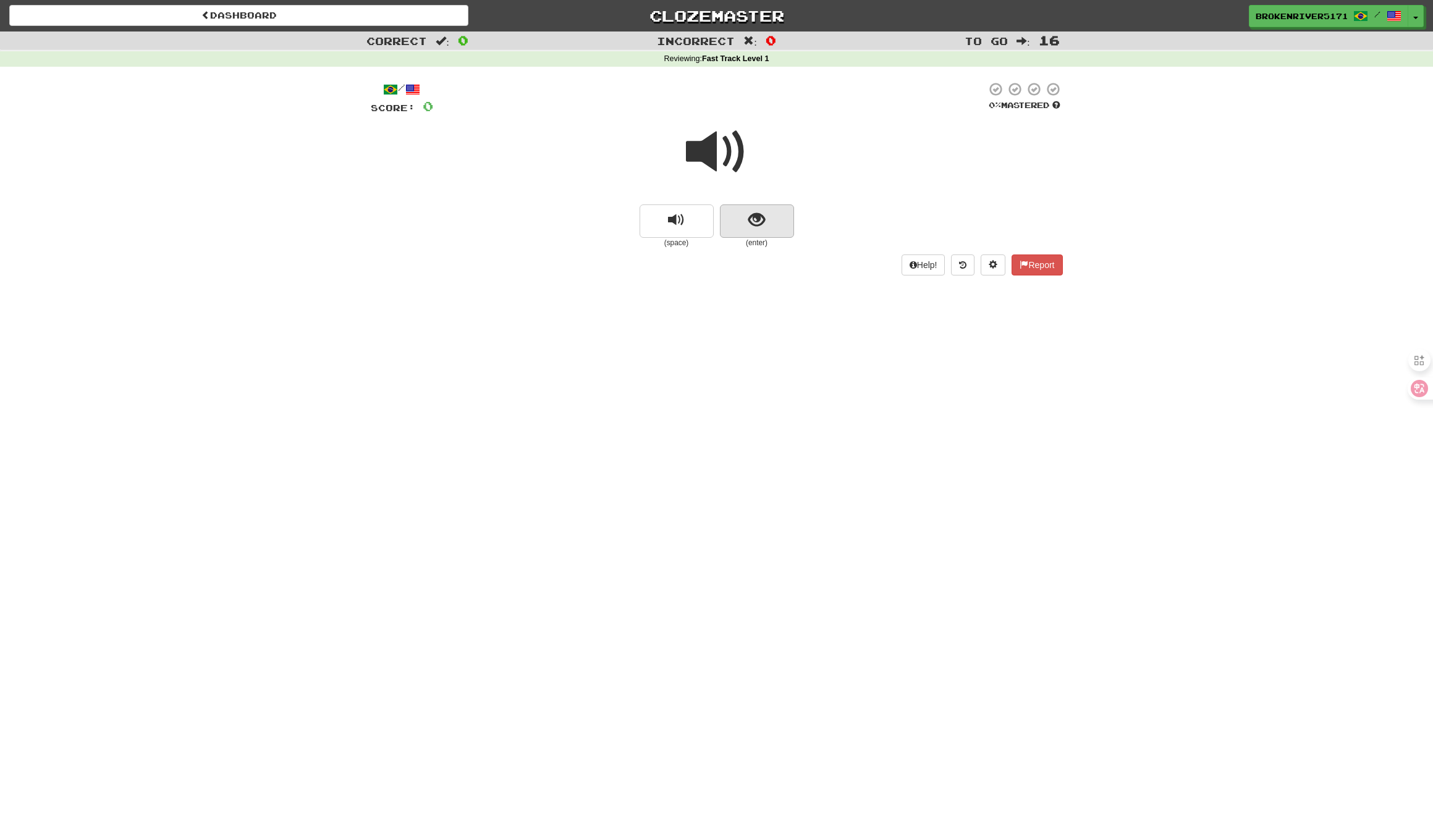
click at [769, 231] on button "show sentence" at bounding box center [756, 220] width 74 height 33
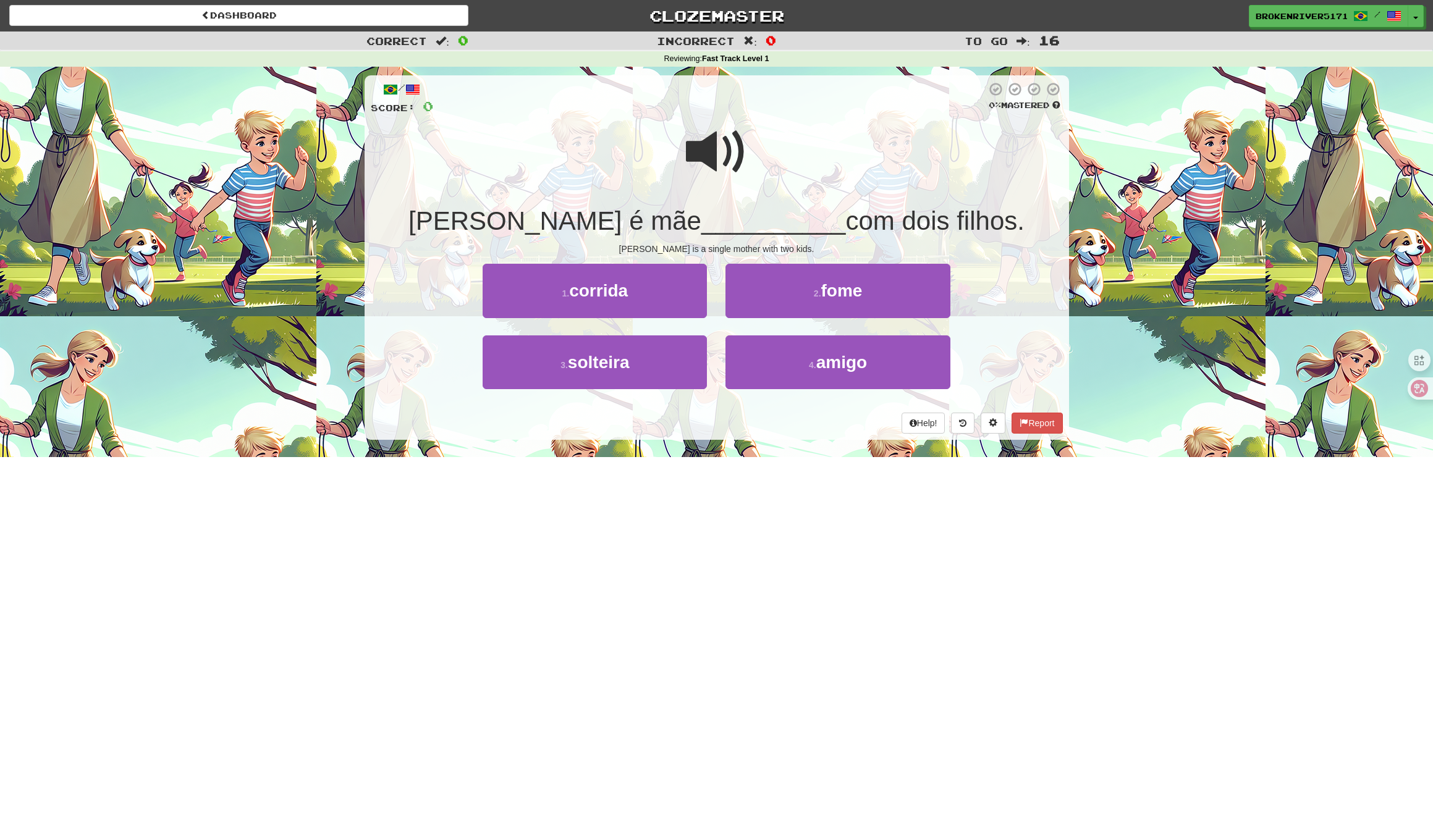
drag, startPoint x: 722, startPoint y: 411, endPoint x: 734, endPoint y: 411, distance: 12.0
click at [728, 413] on div "Help! Report" at bounding box center [716, 423] width 692 height 21
click at [739, 413] on div "Help! Report" at bounding box center [716, 423] width 692 height 21
click at [775, 372] on button "4 . amigo" at bounding box center [837, 362] width 224 height 53
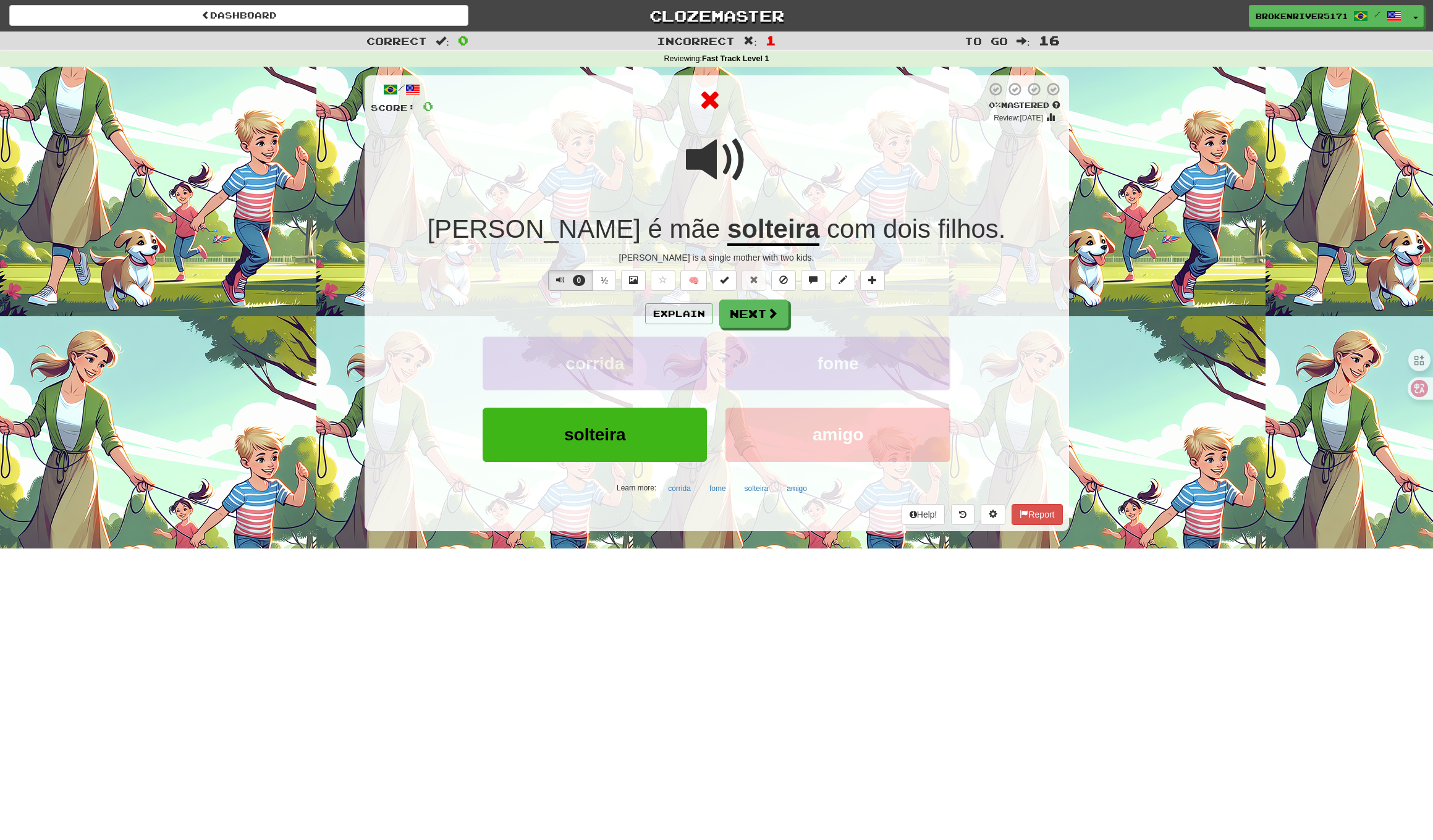
drag, startPoint x: 775, startPoint y: 317, endPoint x: 879, endPoint y: 315, distance: 104.0
click at [881, 315] on div "Explain Next" at bounding box center [716, 314] width 692 height 29
click at [786, 318] on button "Next" at bounding box center [755, 314] width 70 height 29
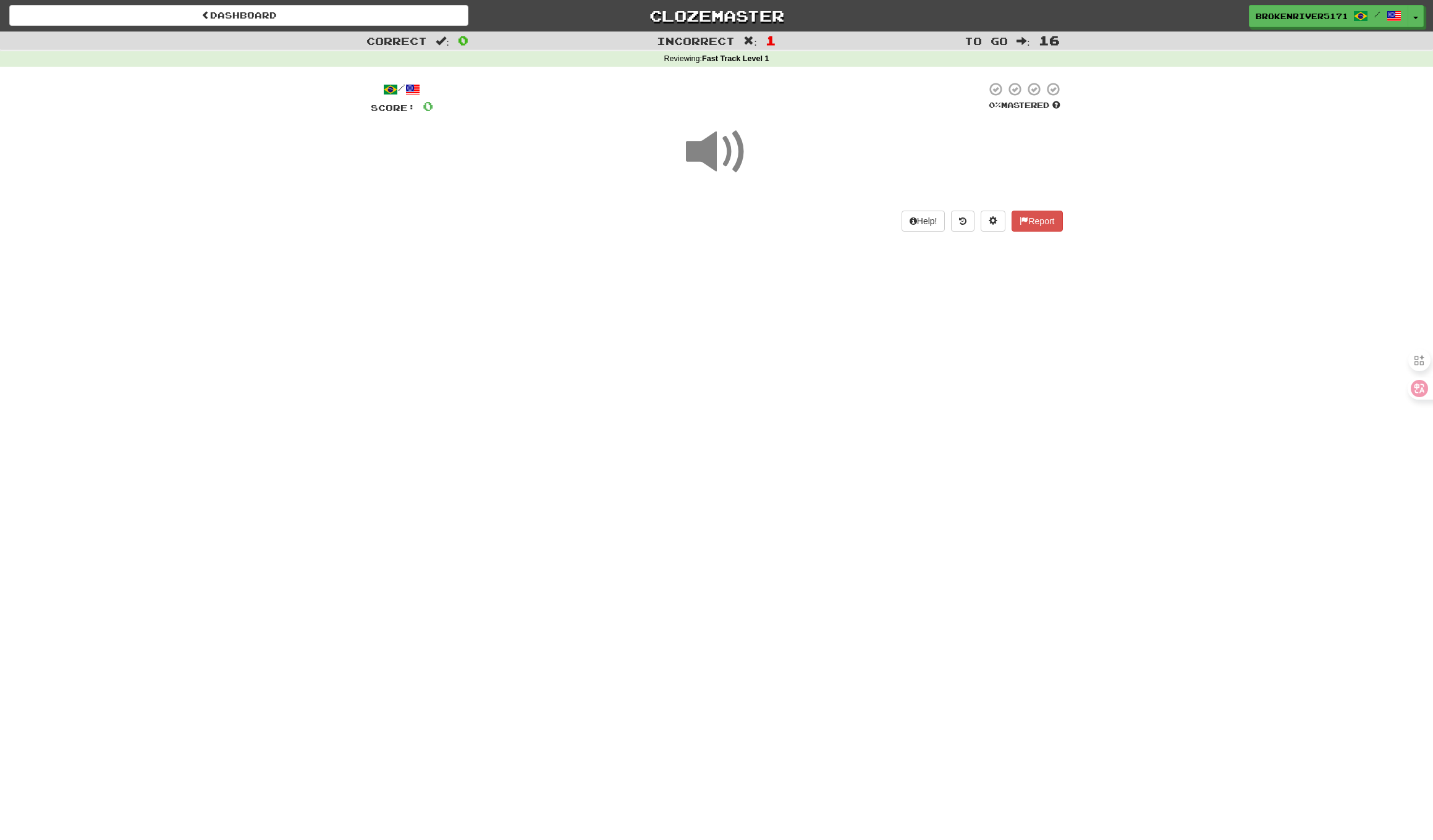
click at [765, 357] on div "Dashboard Clozemaster BrokenRiver5171 / Toggle Dropdown Dashboard Leaderboard A…" at bounding box center [716, 420] width 1433 height 840
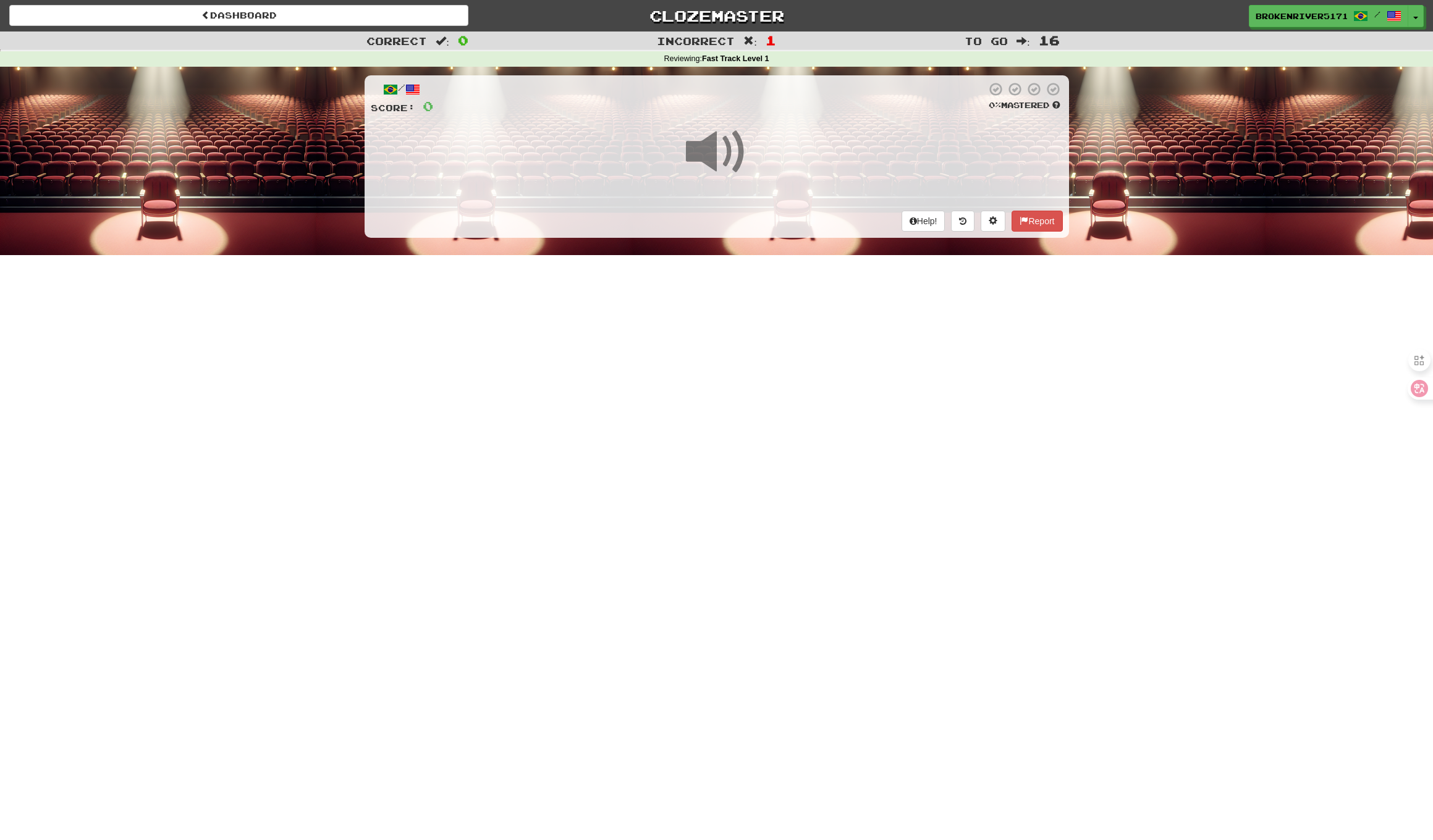
click at [749, 313] on div "Dashboard Clozemaster BrokenRiver5171 / Toggle Dropdown Dashboard Leaderboard A…" at bounding box center [716, 420] width 1433 height 840
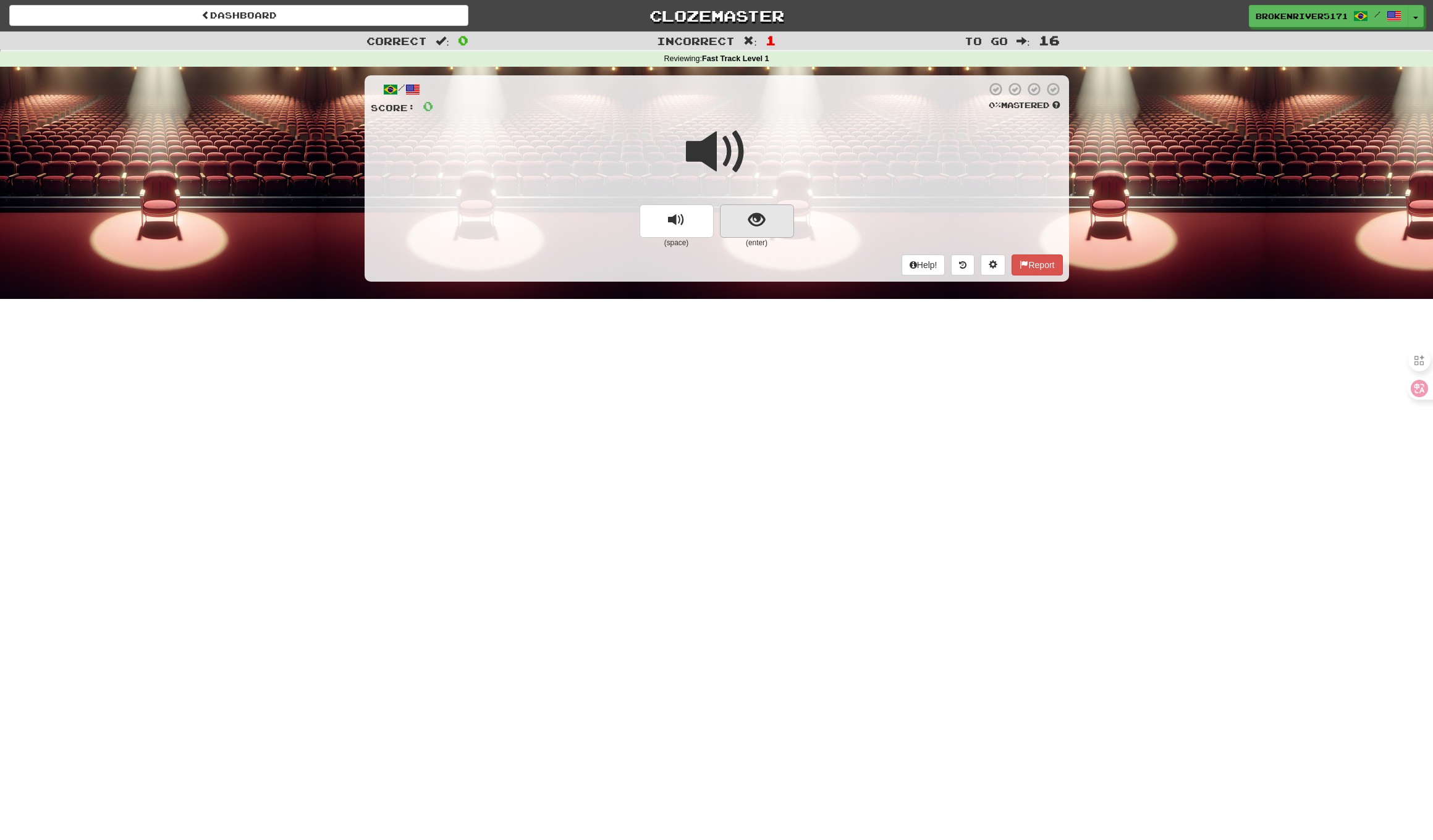
click at [765, 220] on button "show sentence" at bounding box center [756, 220] width 74 height 33
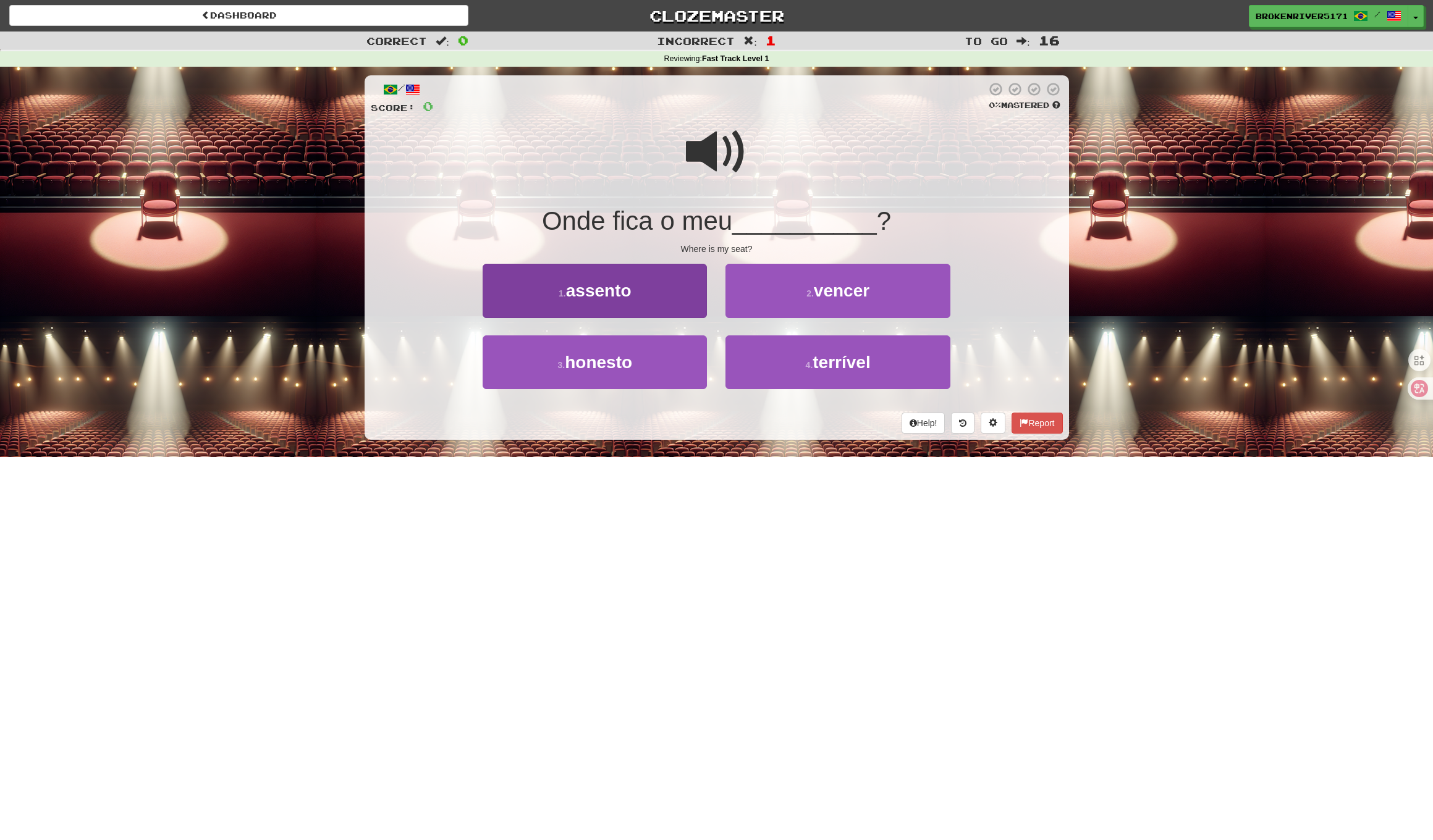
click at [628, 286] on span "assento" at bounding box center [598, 291] width 65 height 19
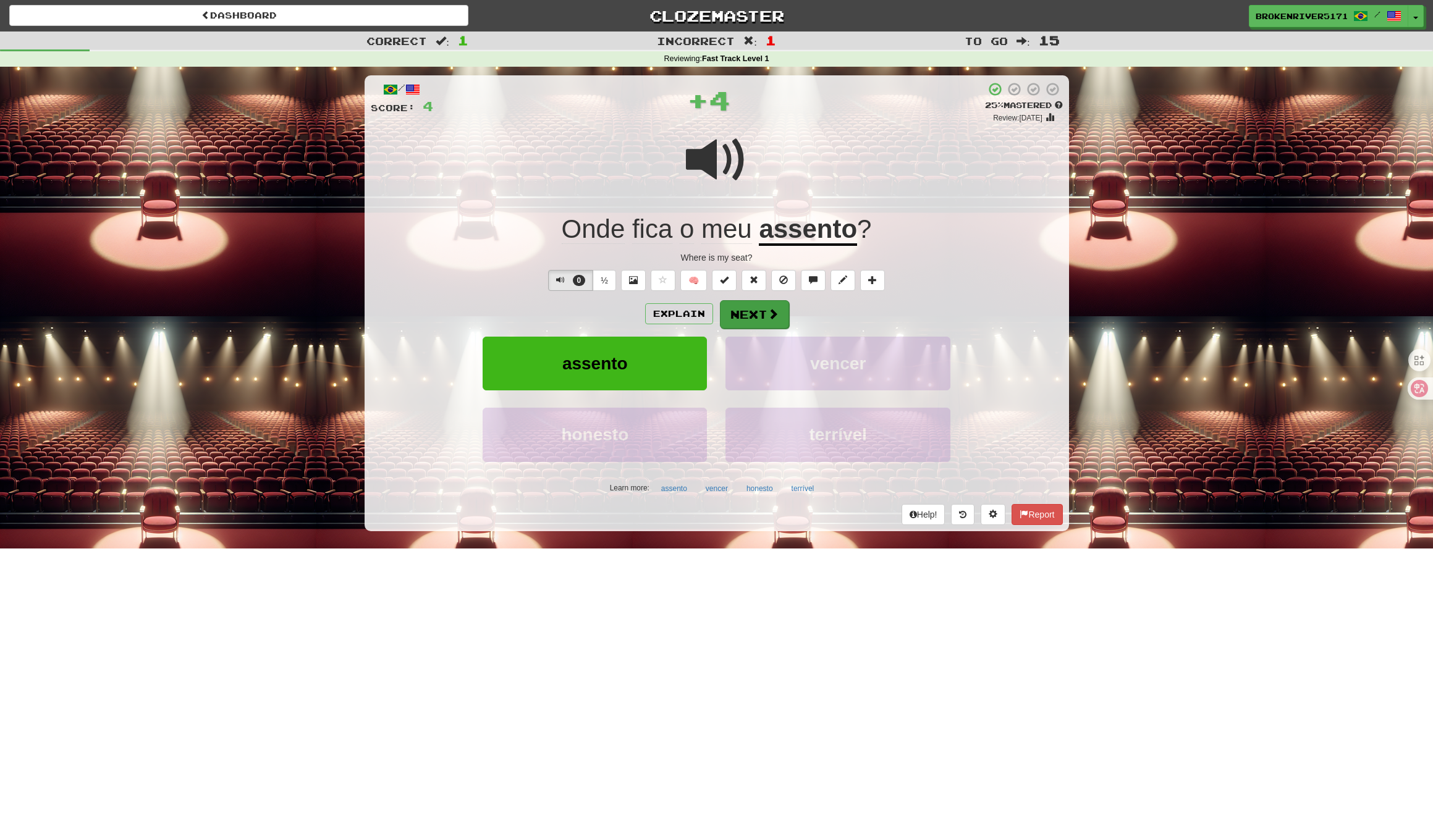
click at [745, 323] on button "Next" at bounding box center [755, 314] width 70 height 29
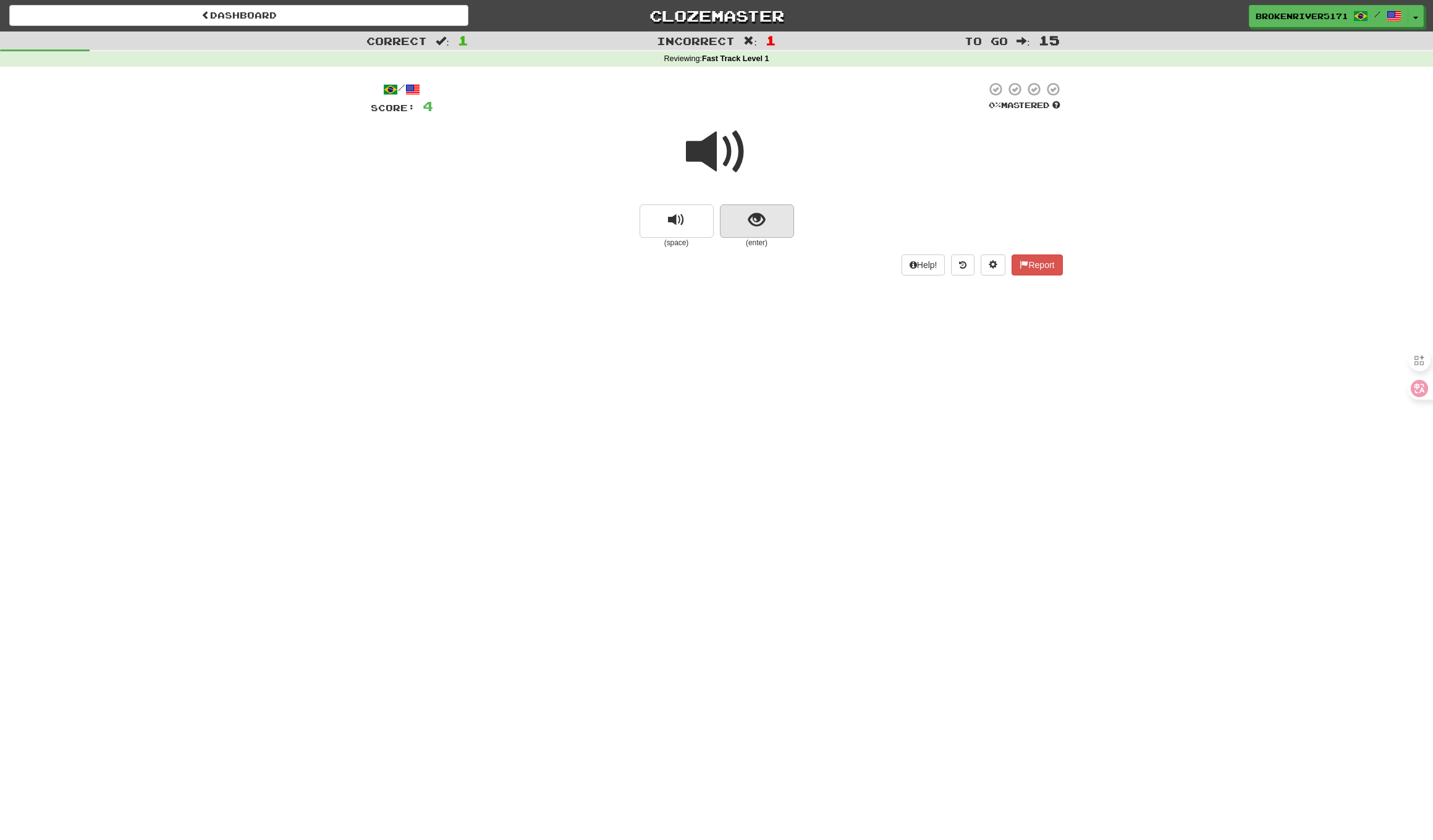
click at [784, 221] on button "show sentence" at bounding box center [756, 220] width 74 height 33
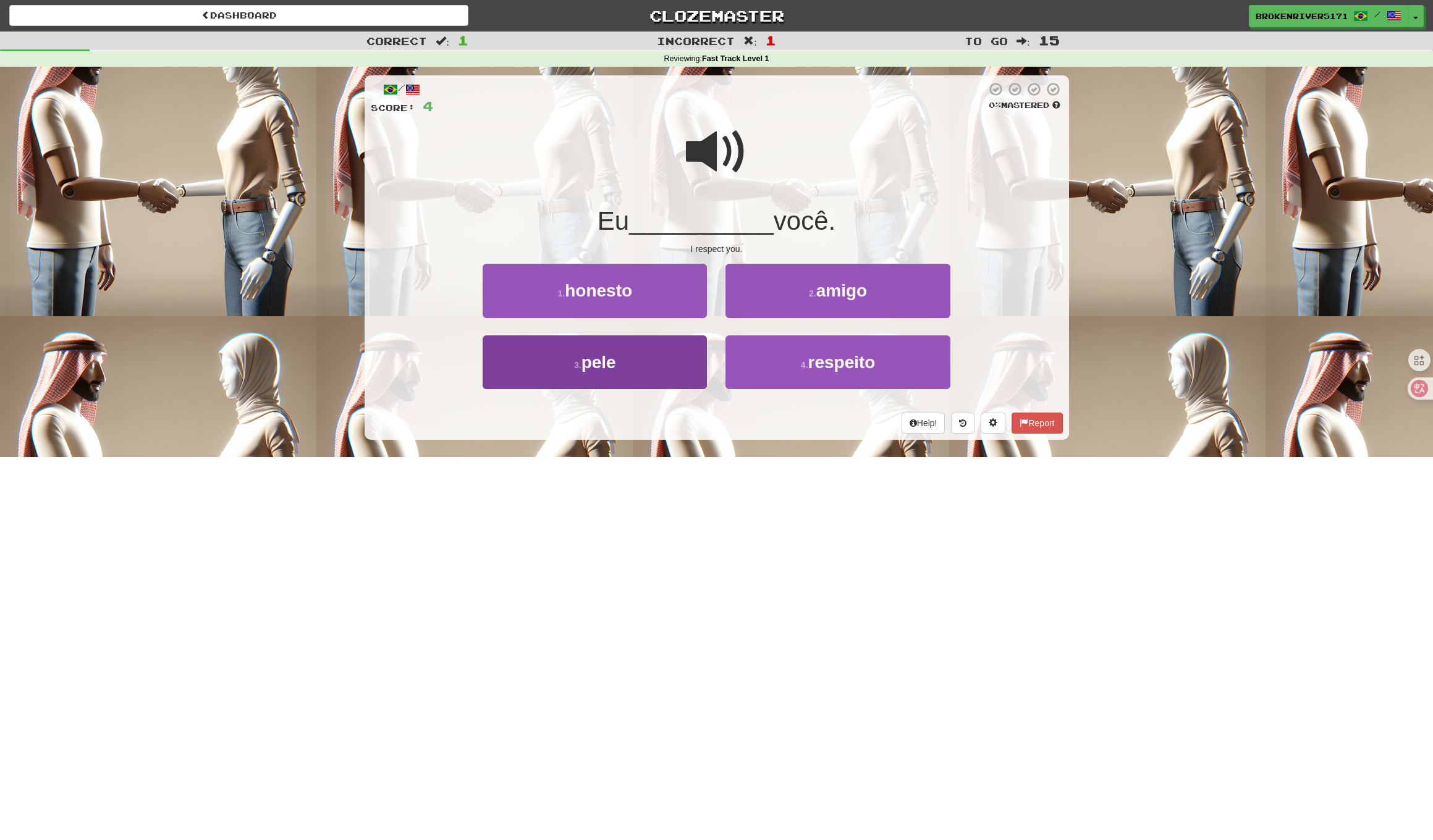
click at [655, 367] on button "3 . pele" at bounding box center [594, 362] width 224 height 53
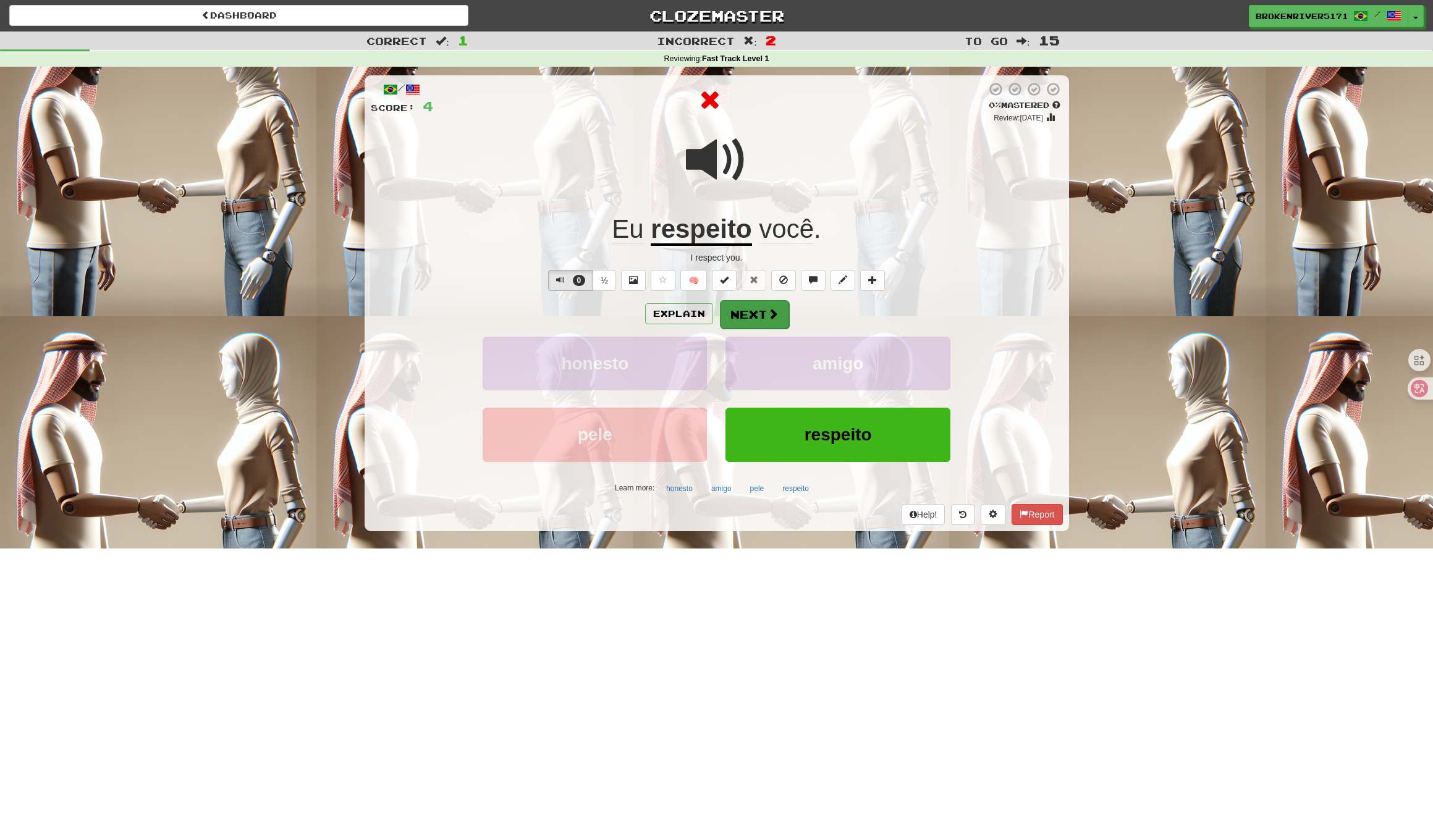
click at [747, 314] on button "Next" at bounding box center [755, 314] width 70 height 29
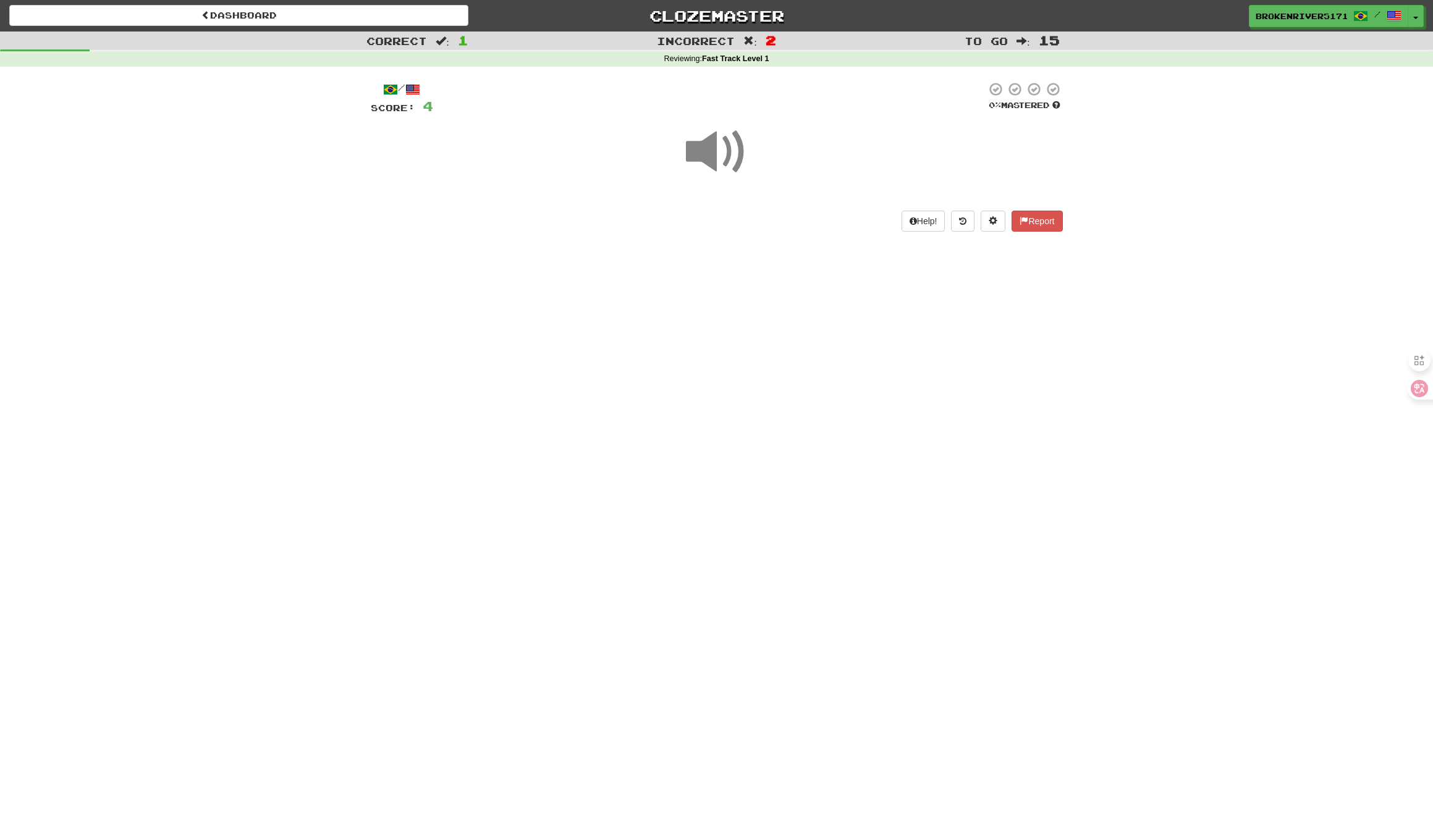
drag, startPoint x: 701, startPoint y: 427, endPoint x: 718, endPoint y: 385, distance: 45.3
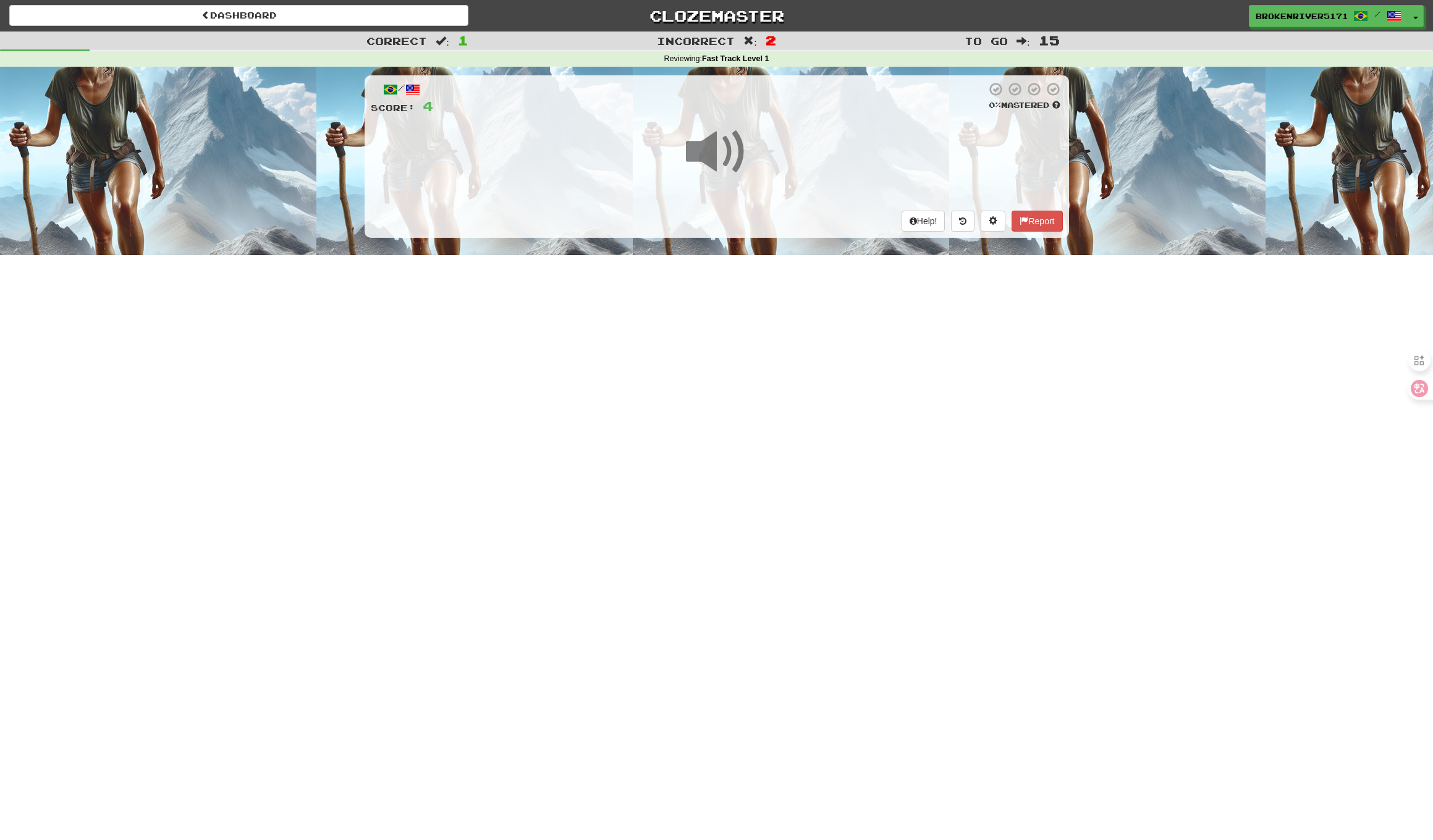
click at [705, 422] on div "Dashboard Clozemaster BrokenRiver5171 / Toggle Dropdown Dashboard Leaderboard A…" at bounding box center [716, 420] width 1433 height 840
click at [719, 381] on div "Dashboard Clozemaster BrokenRiver5171 / Toggle Dropdown Dashboard Leaderboard A…" at bounding box center [716, 420] width 1433 height 840
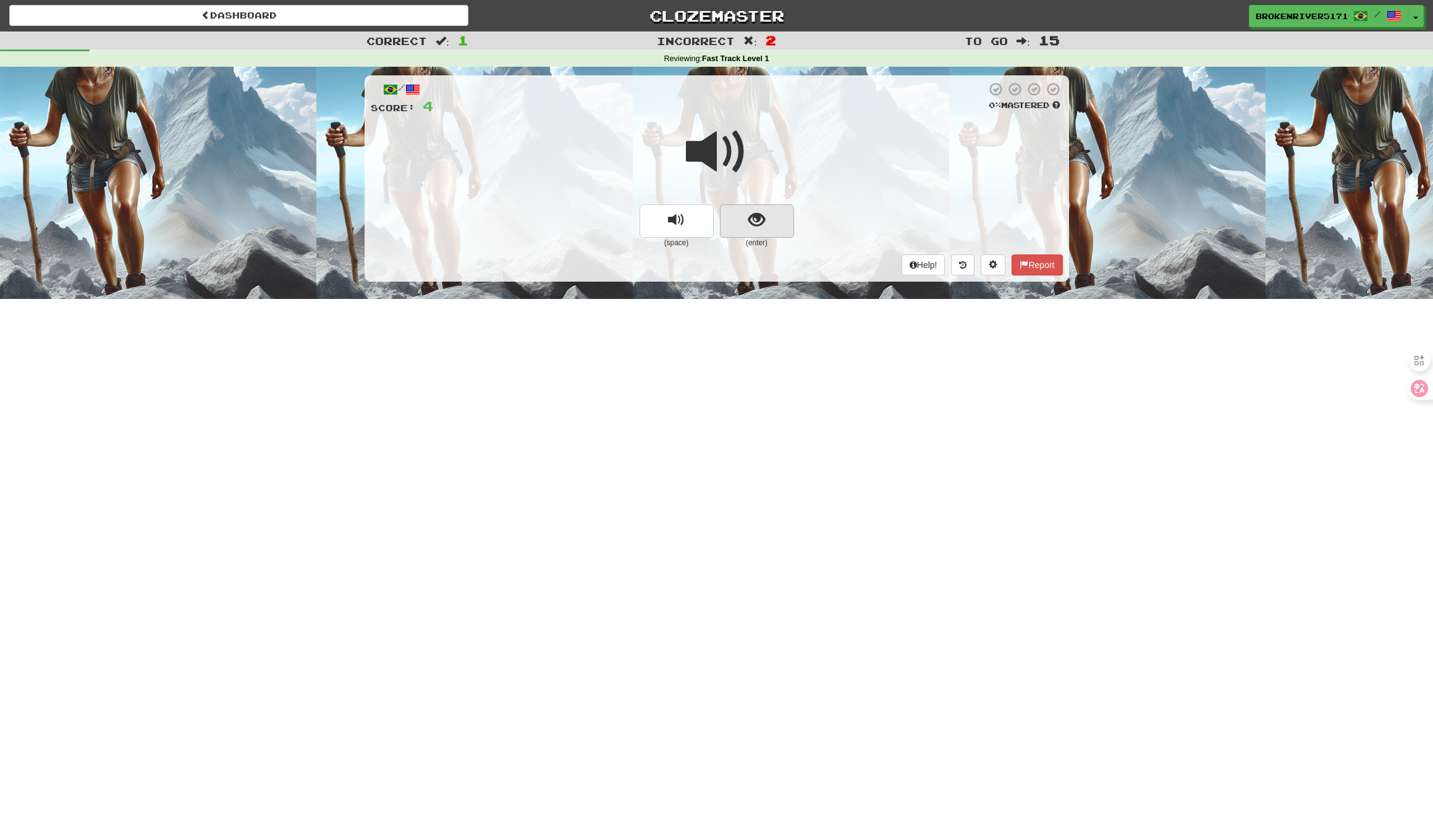
click at [766, 213] on button "show sentence" at bounding box center [756, 220] width 74 height 33
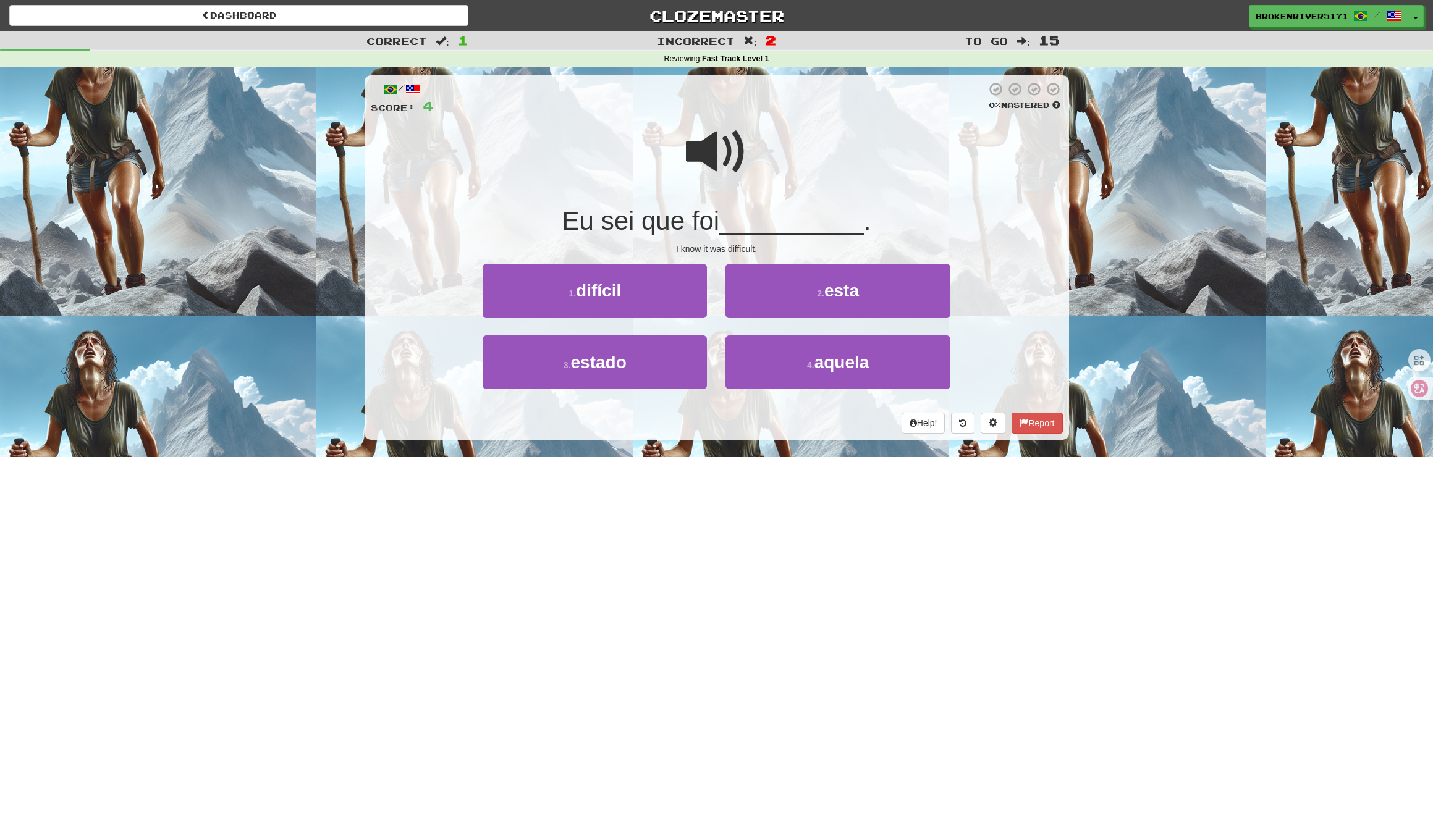
drag, startPoint x: 744, startPoint y: 429, endPoint x: 757, endPoint y: 426, distance: 13.3
click at [745, 429] on div "Help! Report" at bounding box center [716, 423] width 692 height 21
click at [725, 432] on div "/ Score: 4 0 % Mastered Eu sei que foi __________ . I know it was difficult. 1 …" at bounding box center [716, 258] width 705 height 364
click at [798, 364] on button "4 . aquela" at bounding box center [837, 362] width 224 height 53
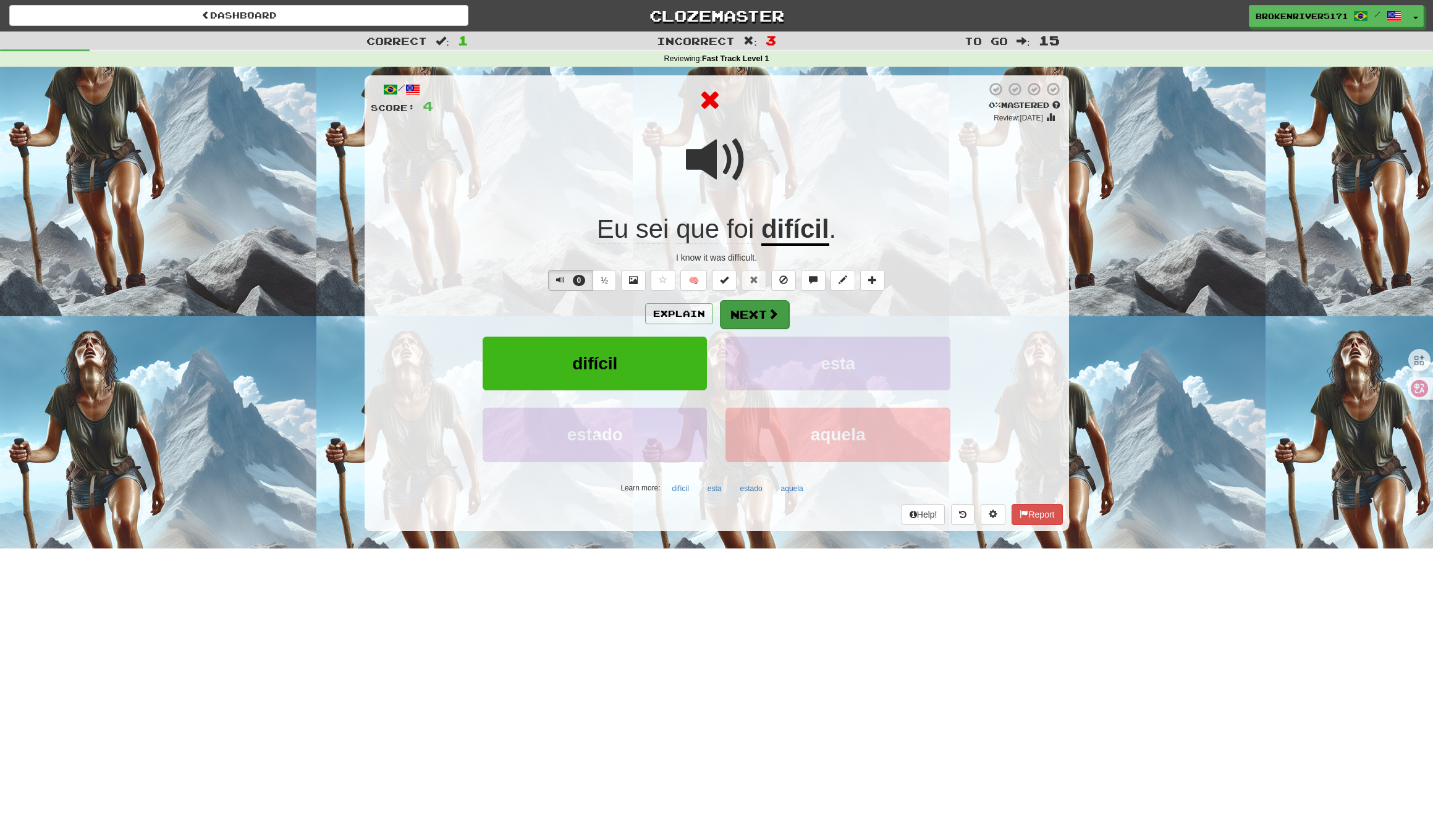
click at [763, 314] on button "Next" at bounding box center [755, 314] width 70 height 29
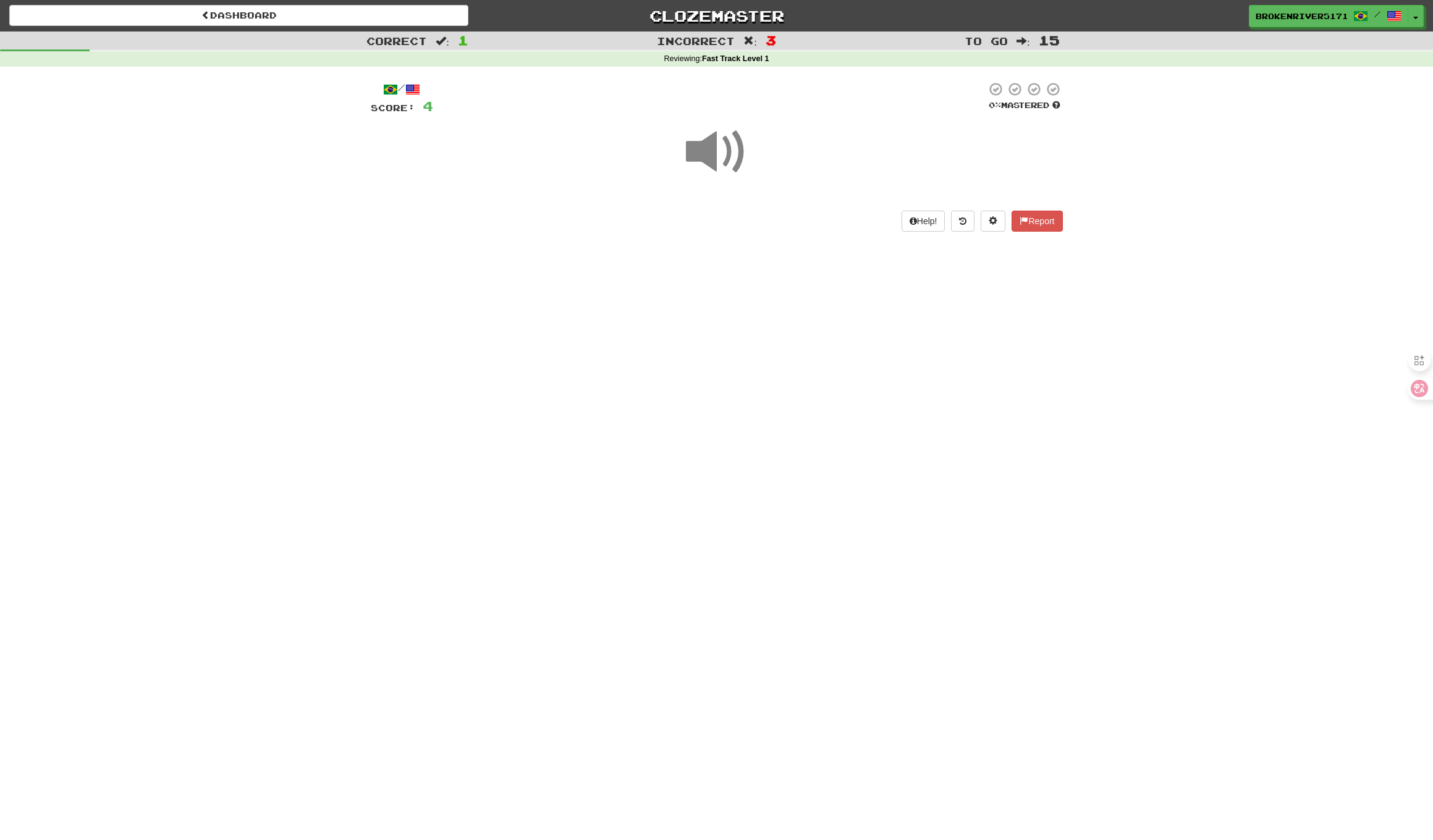
click at [743, 372] on div "Dashboard Clozemaster BrokenRiver5171 / Toggle Dropdown Dashboard Leaderboard A…" at bounding box center [716, 420] width 1433 height 840
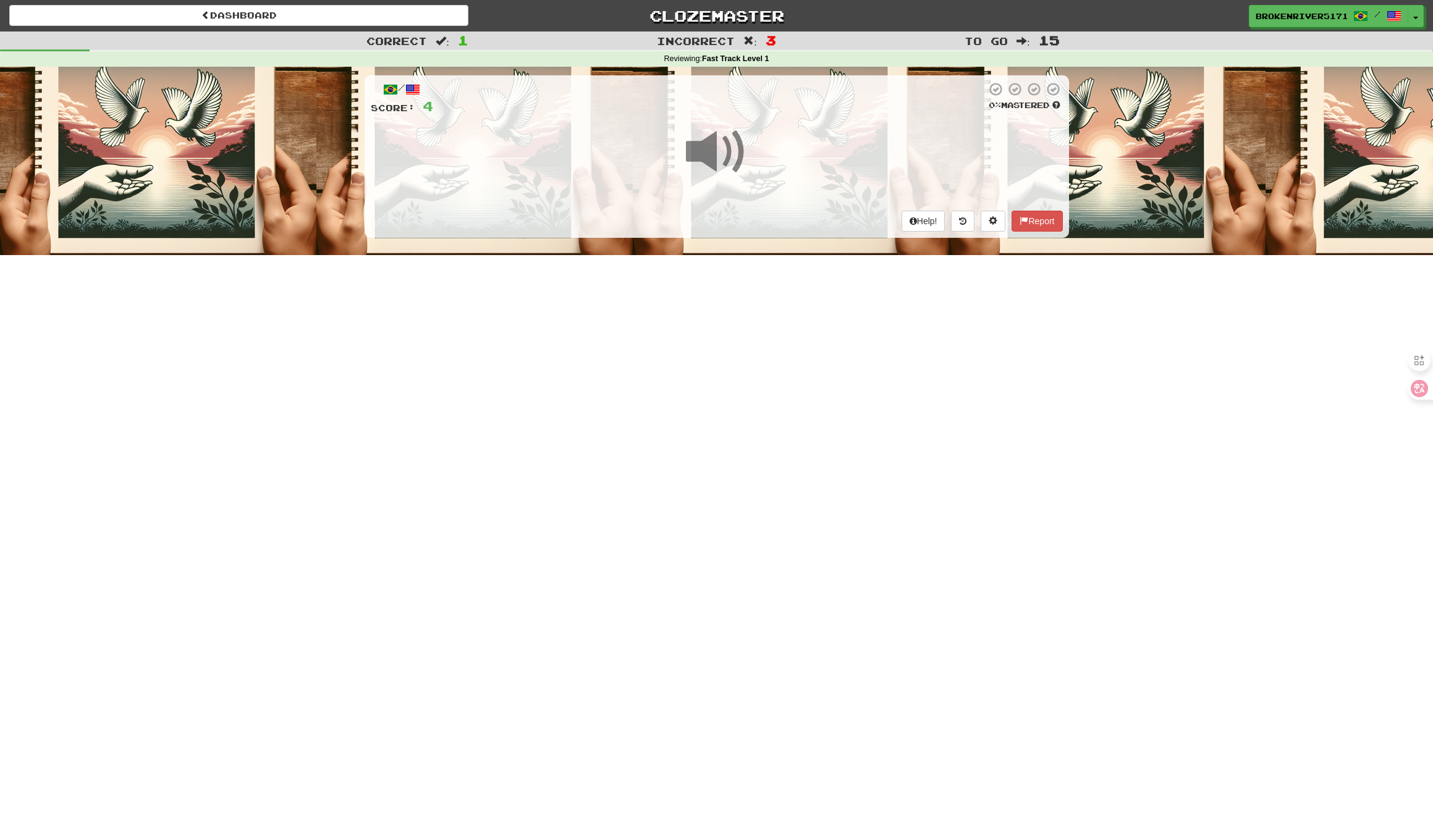
scroll to position [2, 0]
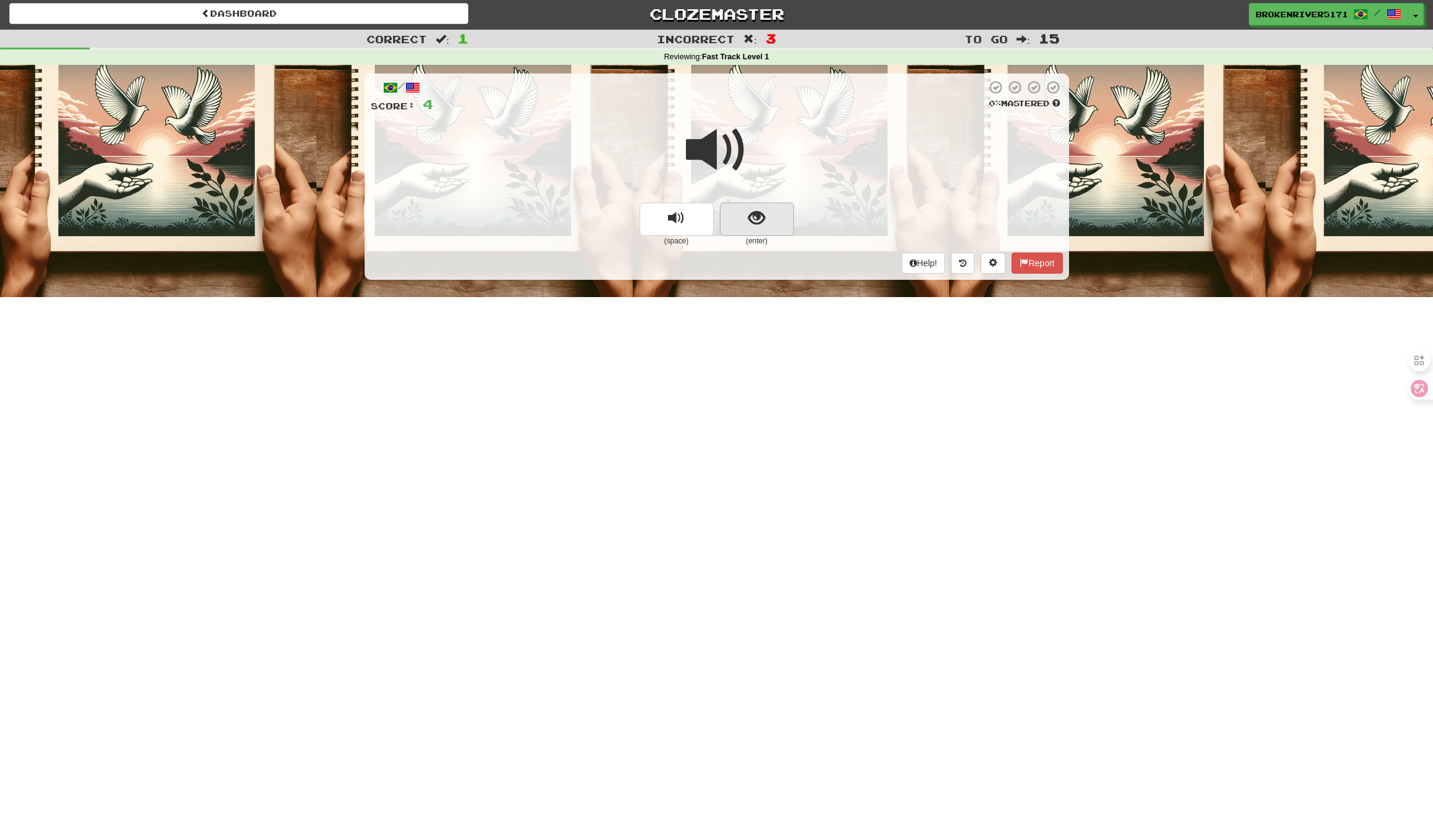
click at [743, 228] on button "show sentence" at bounding box center [756, 219] width 74 height 33
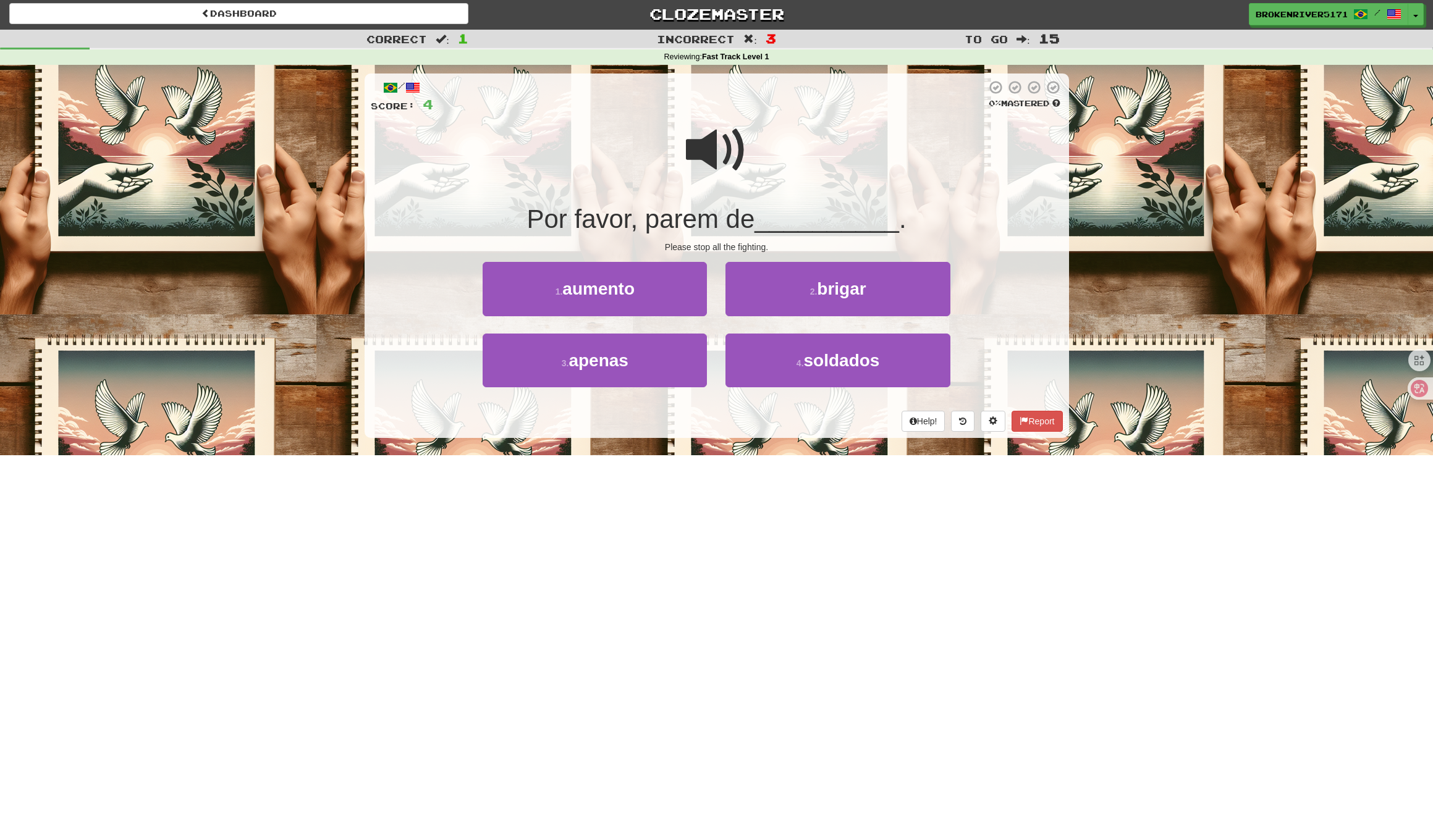
click at [734, 404] on div "/ Score: 4 0 % Mastered Por favor, parem de __________ . Please stop all the fi…" at bounding box center [716, 256] width 705 height 364
click at [795, 370] on button "4 . soldados" at bounding box center [837, 359] width 224 height 53
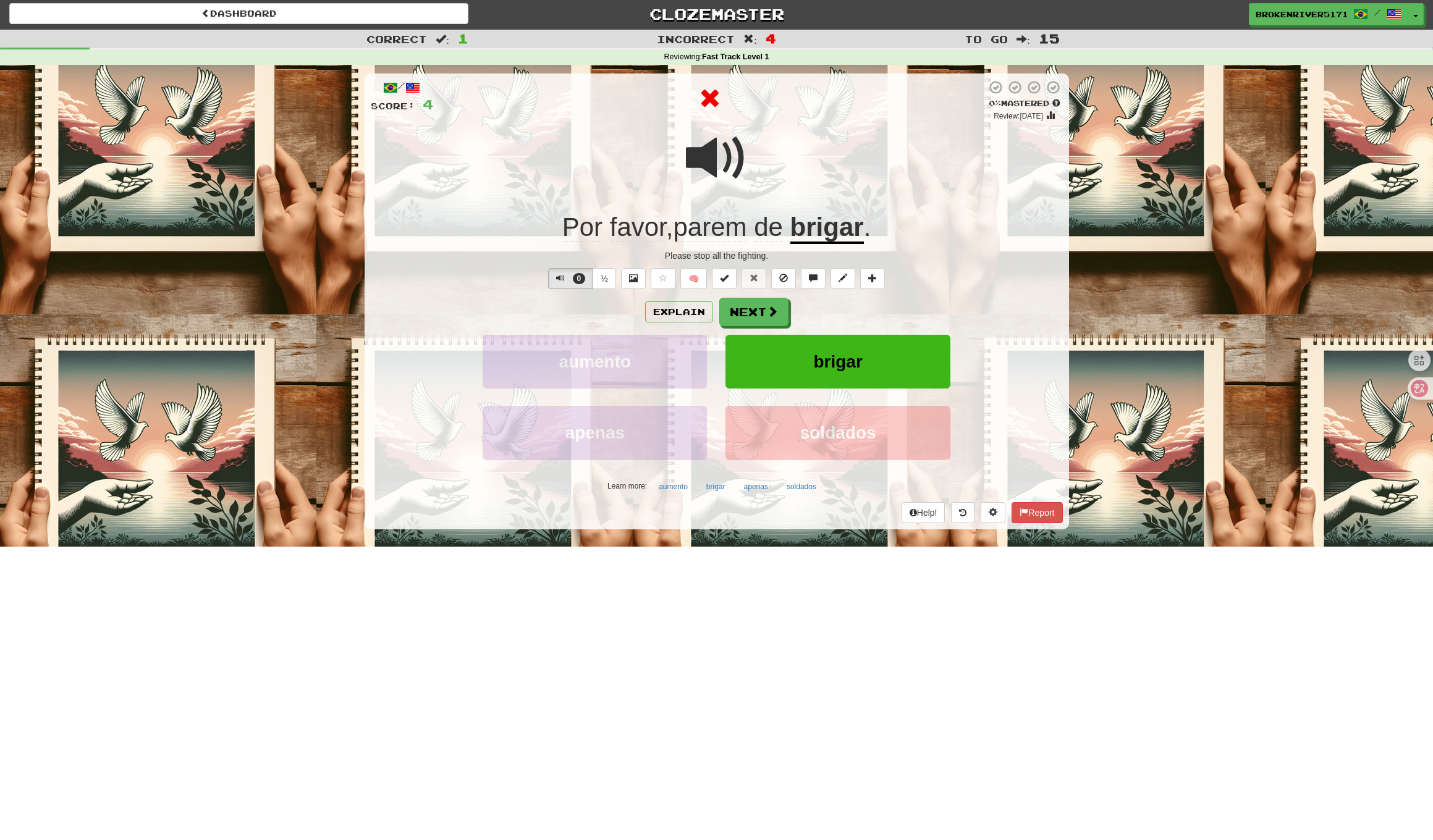
drag, startPoint x: 851, startPoint y: 324, endPoint x: 789, endPoint y: 319, distance: 62.2
click at [850, 323] on div "Explain Next" at bounding box center [716, 312] width 692 height 29
click at [771, 317] on button "Next" at bounding box center [755, 313] width 70 height 29
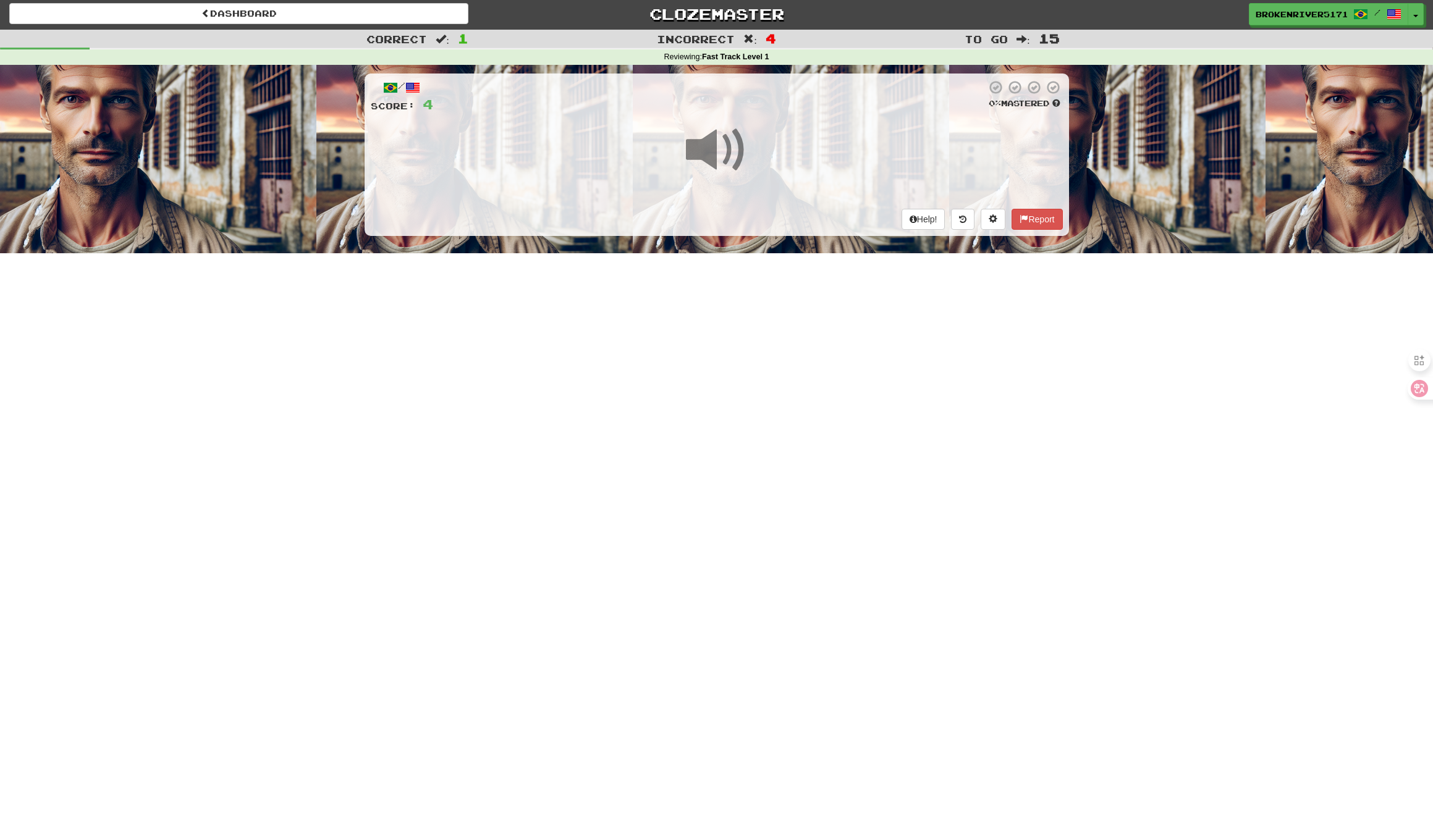
click at [813, 325] on div "Dashboard Clozemaster BrokenRiver5171 / Toggle Dropdown Dashboard Leaderboard A…" at bounding box center [716, 418] width 1433 height 840
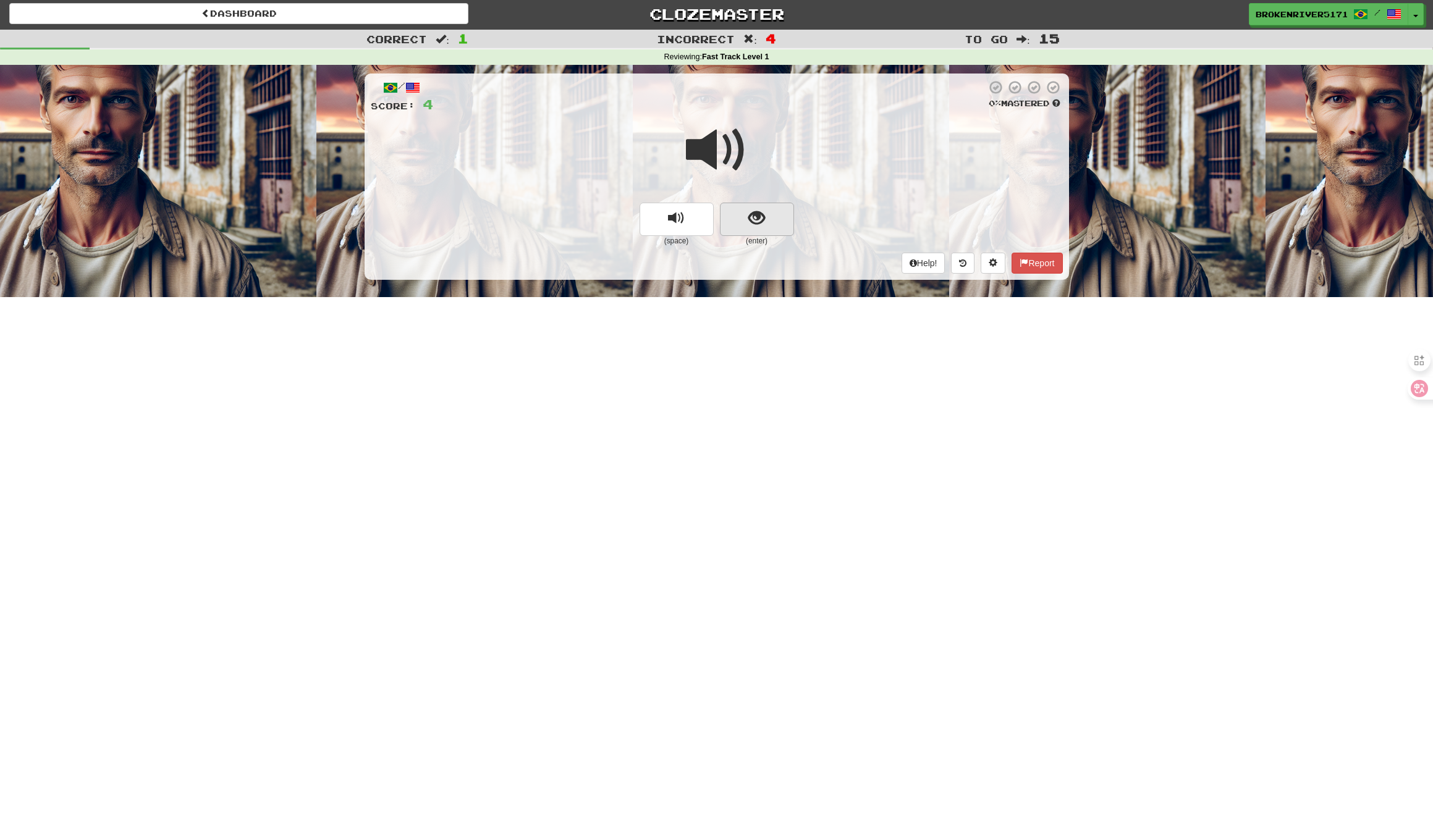
click at [759, 203] on button "show sentence" at bounding box center [756, 219] width 74 height 33
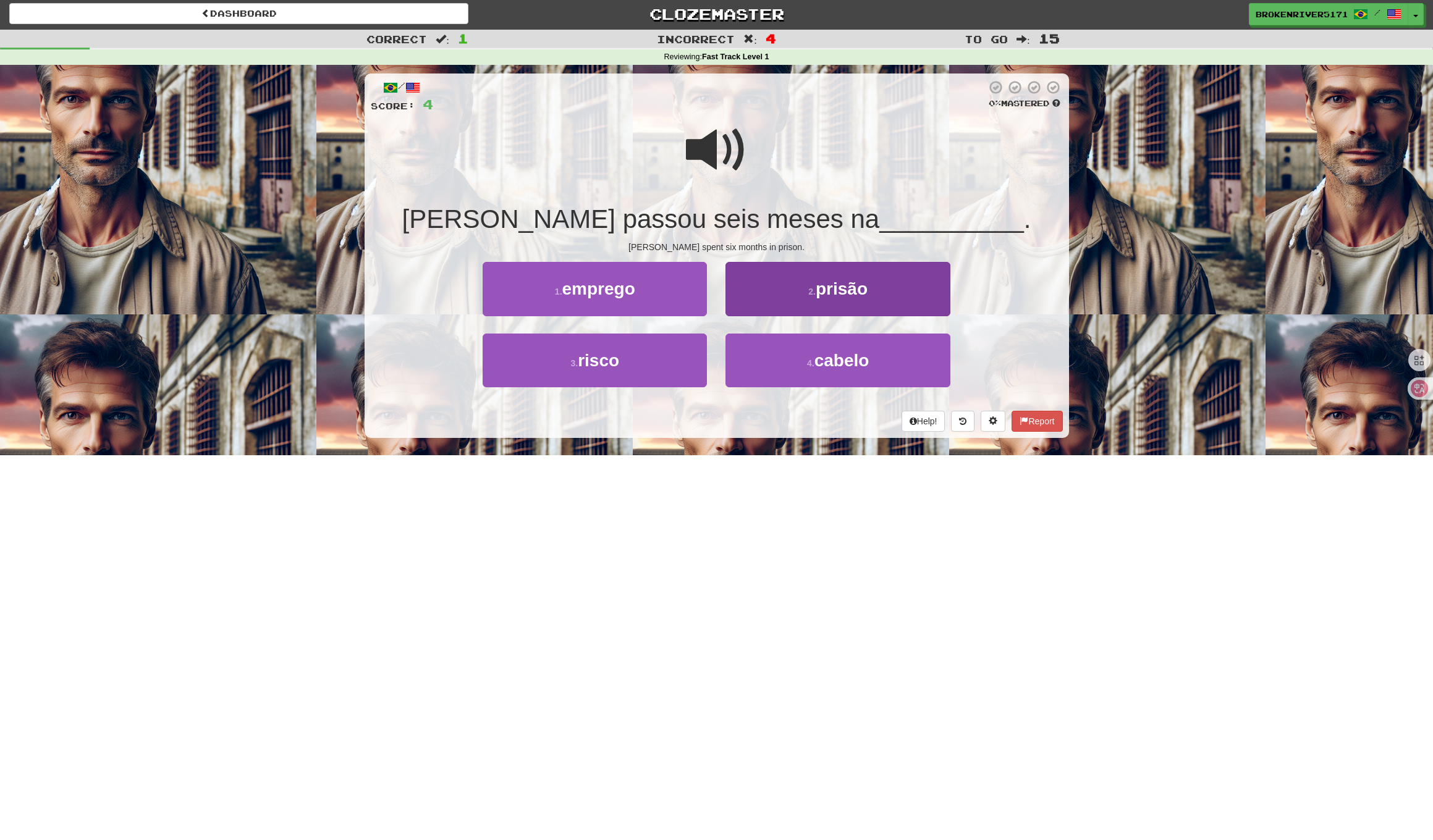
click at [782, 295] on button "2 . prisão" at bounding box center [837, 288] width 224 height 53
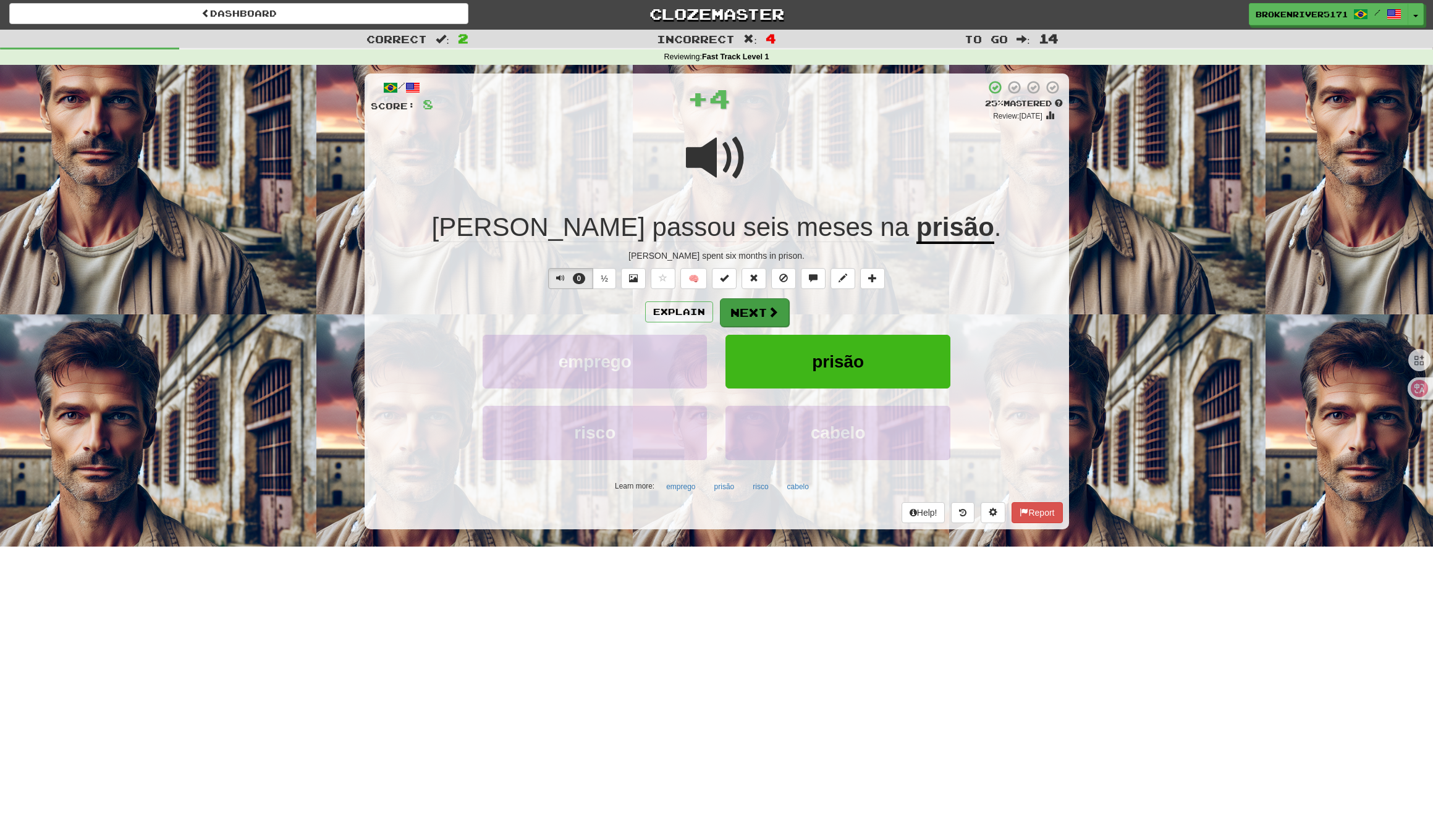
click at [739, 310] on button "Next" at bounding box center [755, 313] width 70 height 29
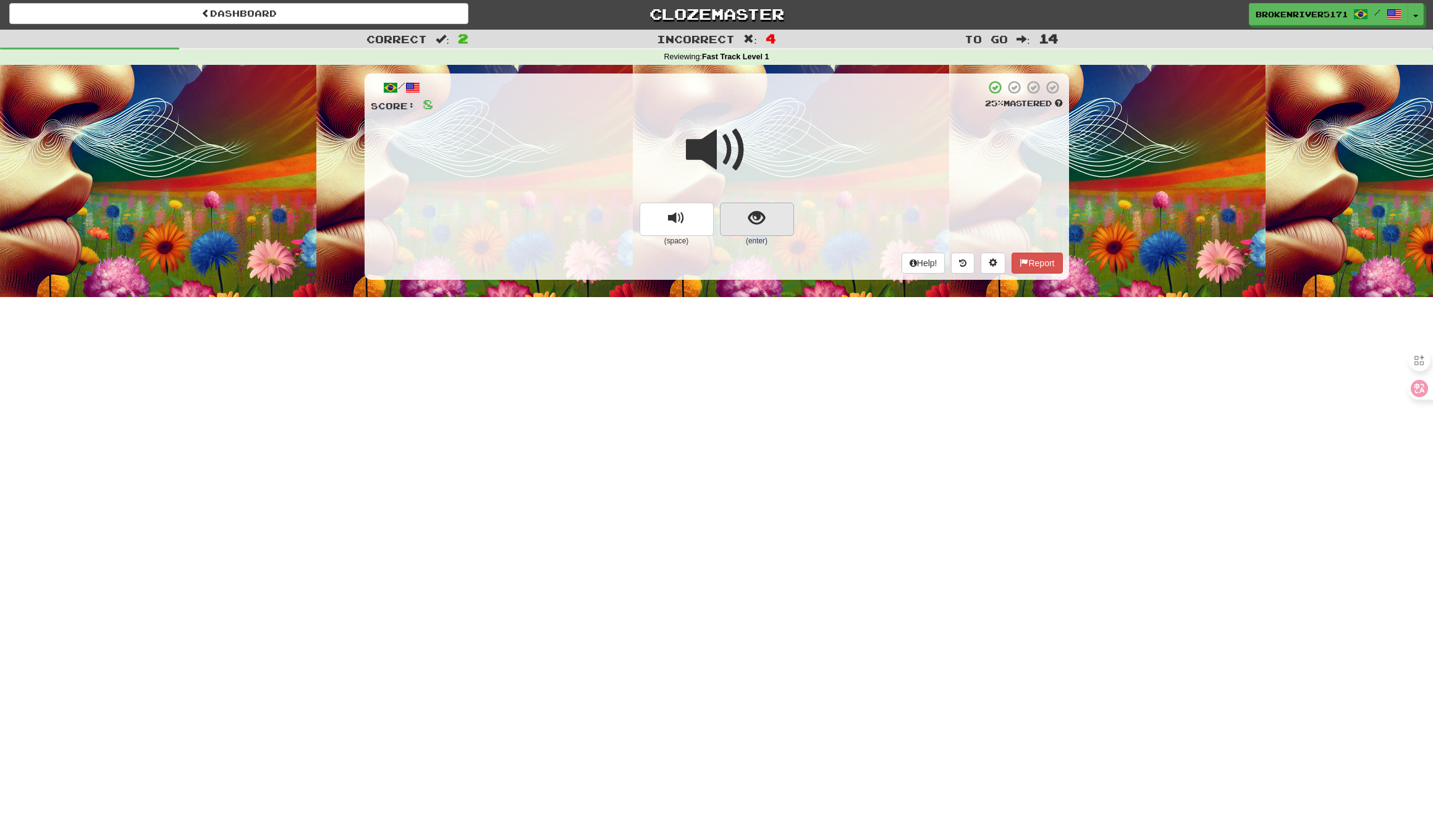
click at [766, 215] on button "show sentence" at bounding box center [756, 219] width 74 height 33
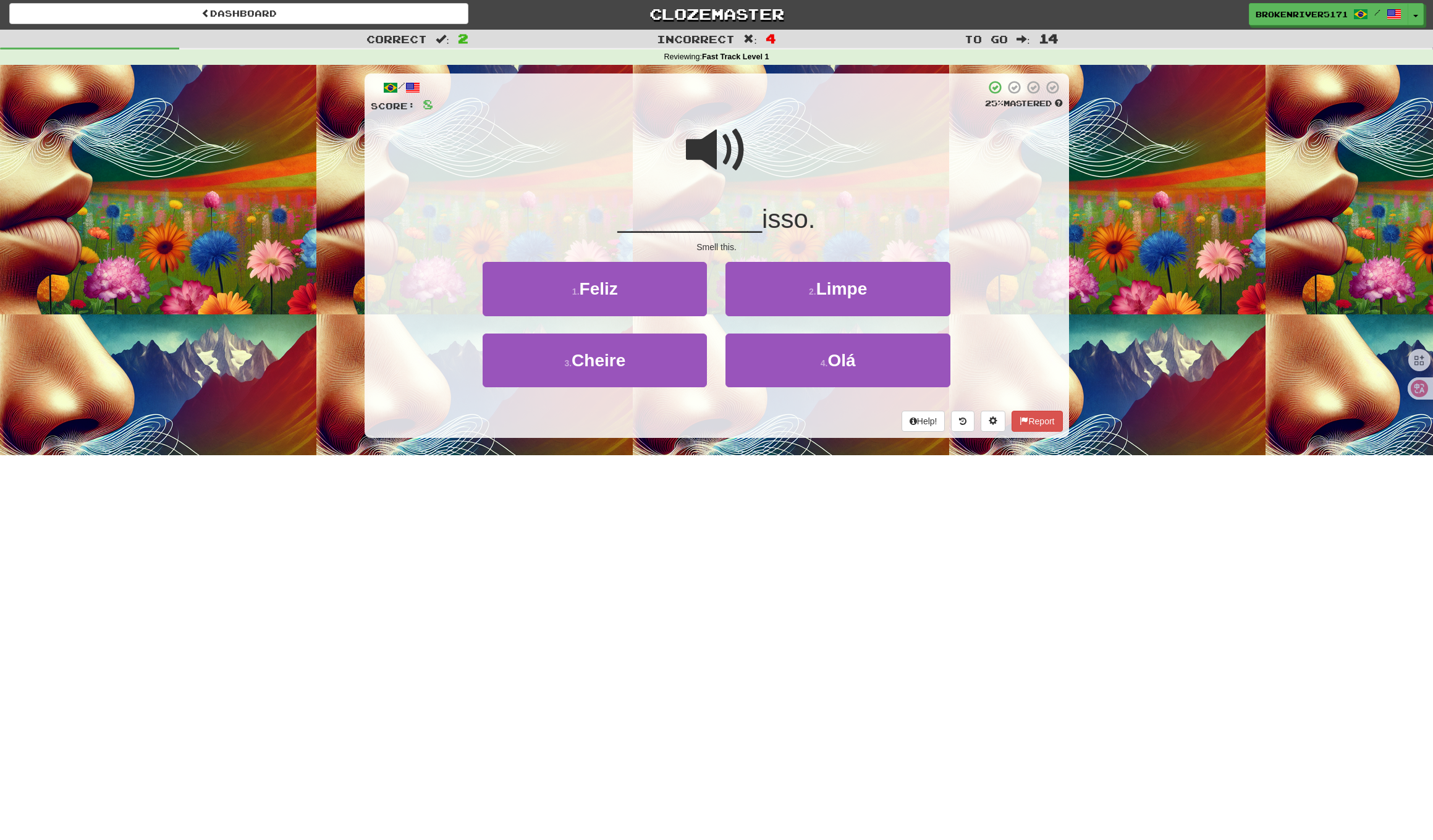
drag, startPoint x: 656, startPoint y: 363, endPoint x: 722, endPoint y: 366, distance: 66.1
click at [656, 363] on button "3 . Cheire" at bounding box center [594, 359] width 224 height 53
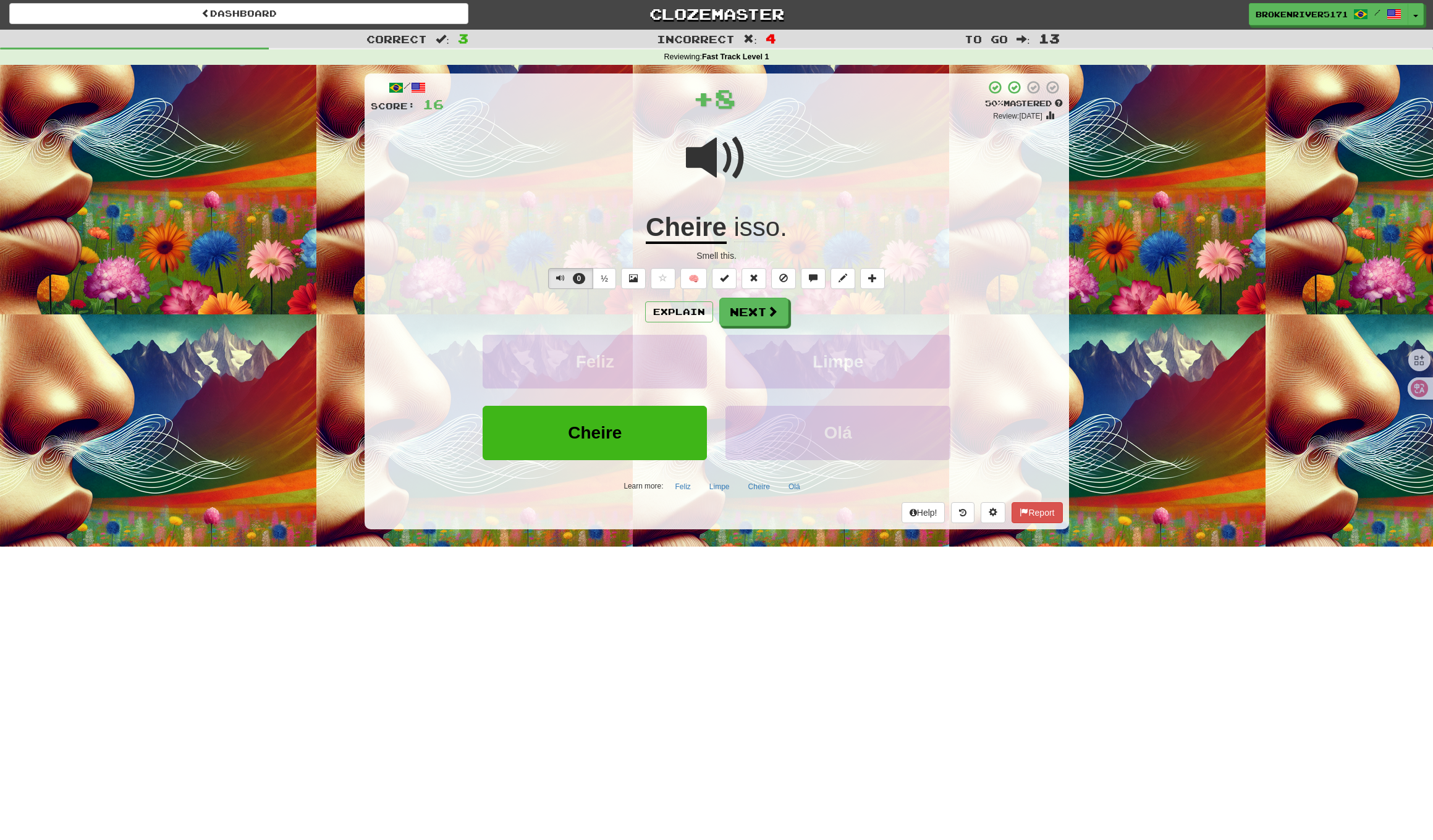
click at [744, 326] on div "Explain Next Feliz Limpe Cheire Olá Learn more: Feliz Limpe Cheire Olá" at bounding box center [716, 397] width 692 height 198
click at [749, 314] on button "Next" at bounding box center [755, 313] width 70 height 29
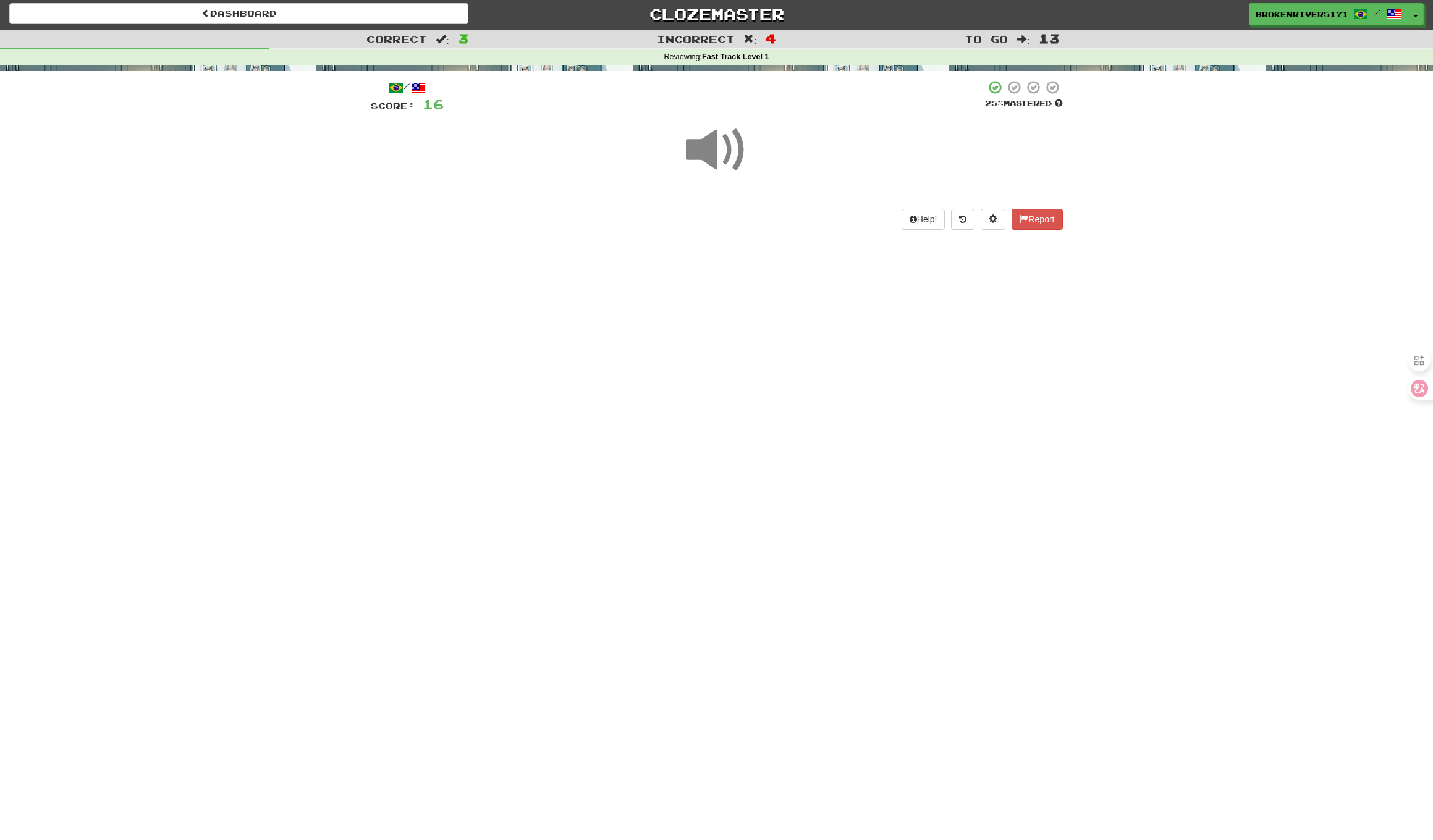
click at [764, 364] on div "Dashboard Clozemaster BrokenRiver5171 / Toggle Dropdown Dashboard Leaderboard A…" at bounding box center [716, 418] width 1433 height 840
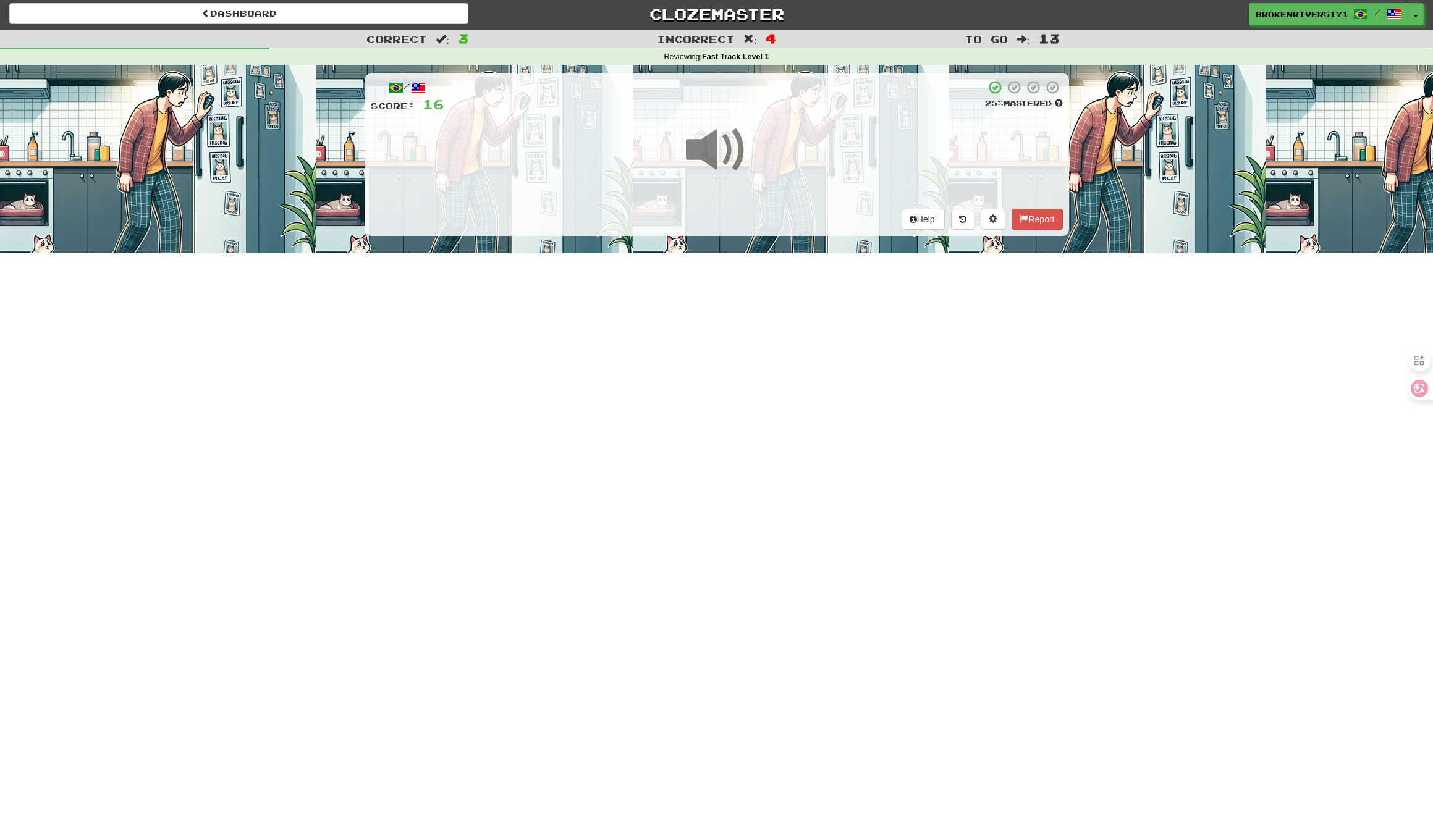
click at [705, 359] on div "Dashboard Clozemaster BrokenRiver5171 / Toggle Dropdown Dashboard Leaderboard A…" at bounding box center [716, 418] width 1433 height 840
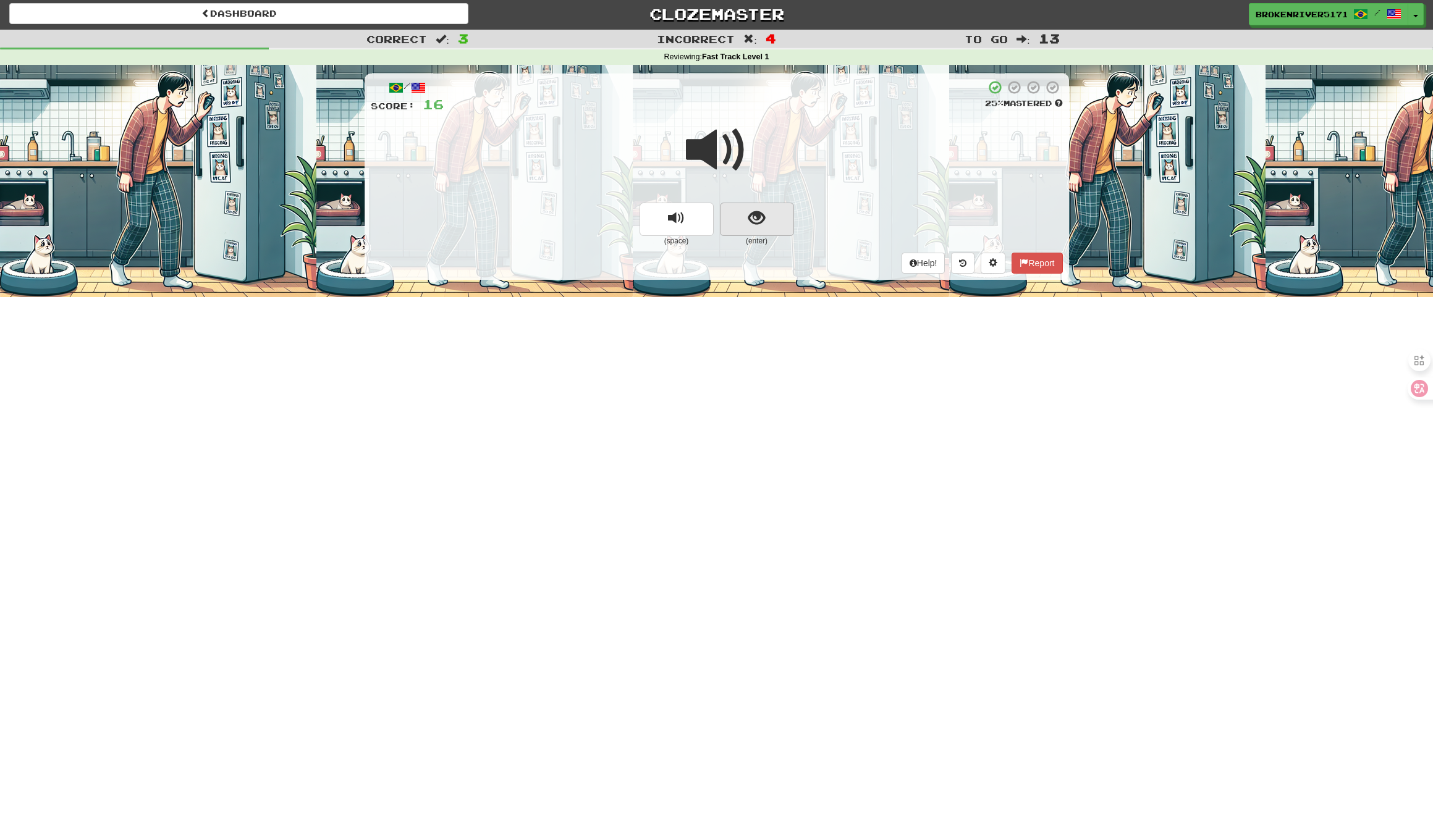
click at [768, 224] on button "show sentence" at bounding box center [756, 219] width 74 height 33
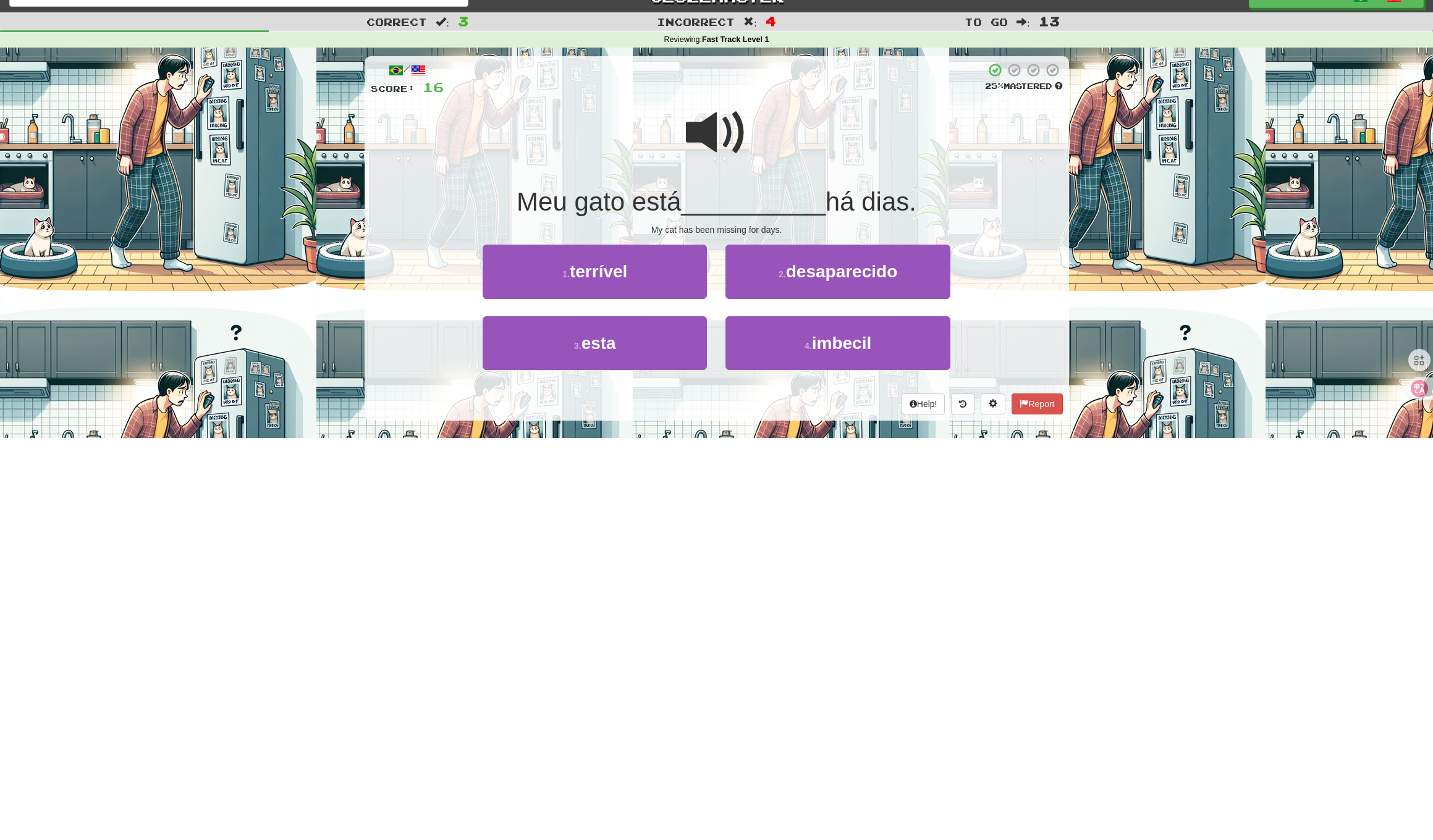
click at [753, 426] on div "/ Score: 16 25 % Mastered Meu gato está __________ há dias. My cat has been mis…" at bounding box center [716, 242] width 705 height 390
click at [777, 415] on div "/ Score: 16 25 % Mastered Meu gato está __________ há dias. My cat has been mis…" at bounding box center [716, 238] width 705 height 364
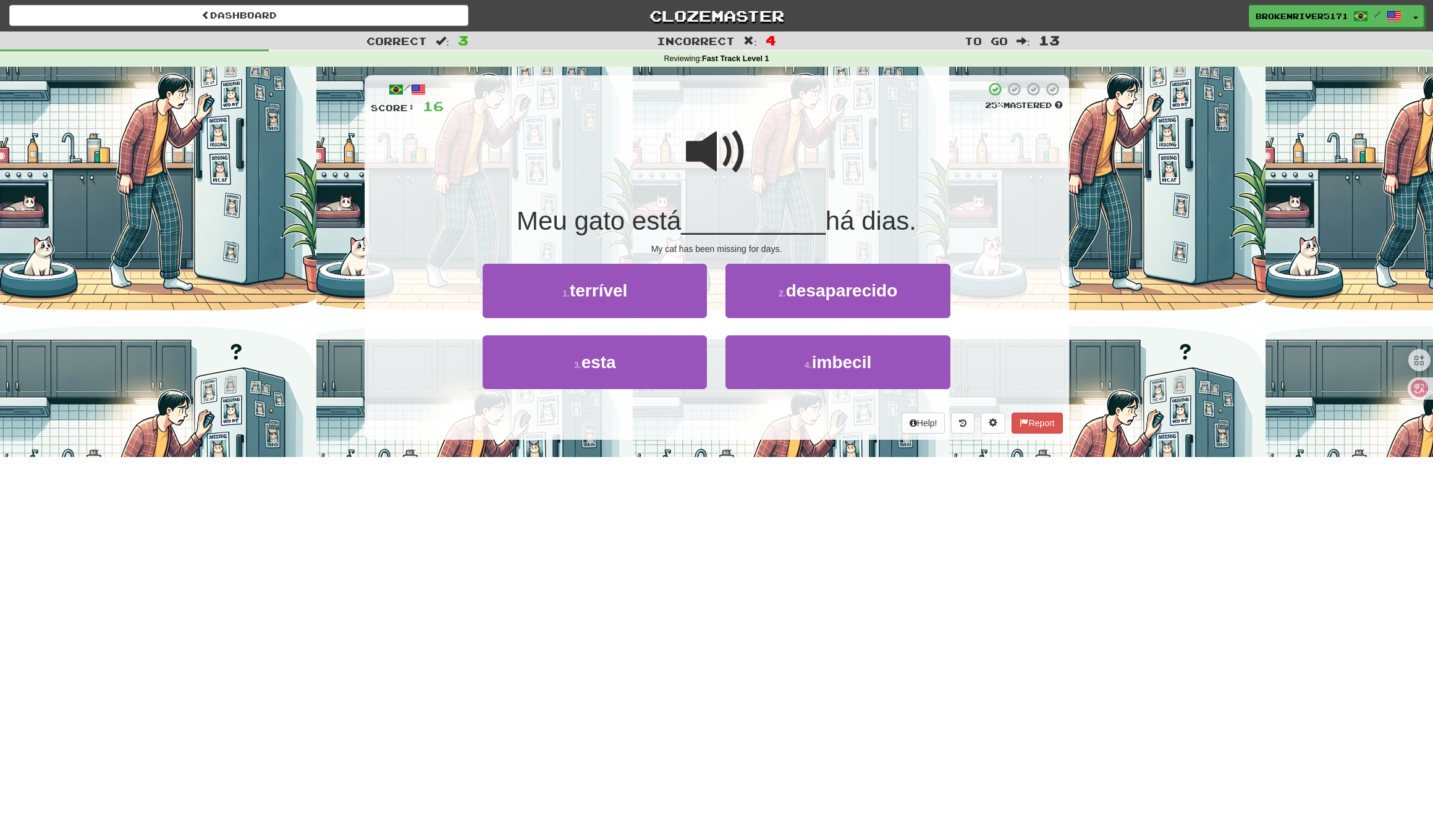
scroll to position [-1, 0]
click at [791, 373] on button "4 . imbecil" at bounding box center [837, 362] width 224 height 53
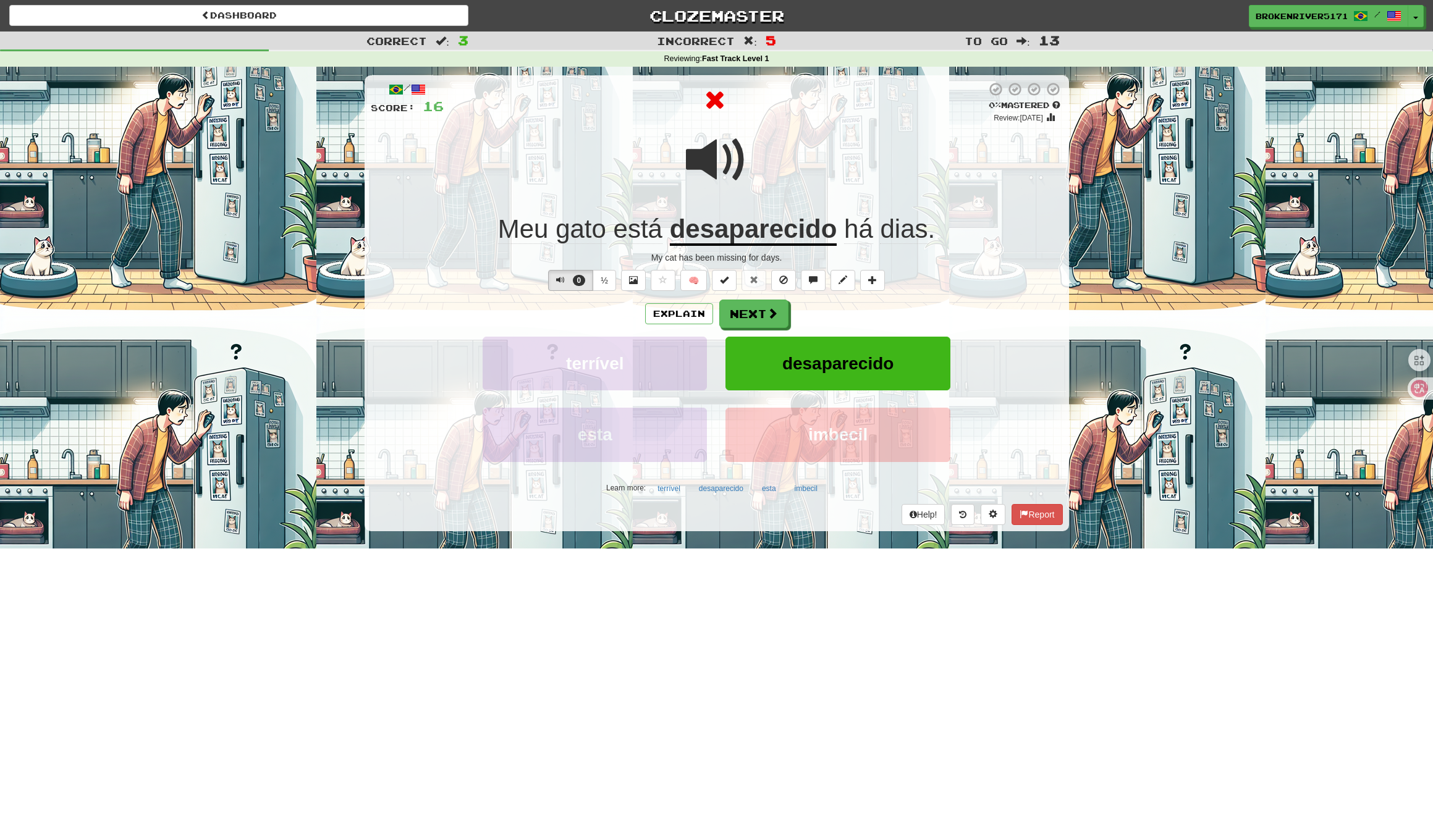
scroll to position [0, 0]
click at [772, 317] on span at bounding box center [772, 314] width 11 height 11
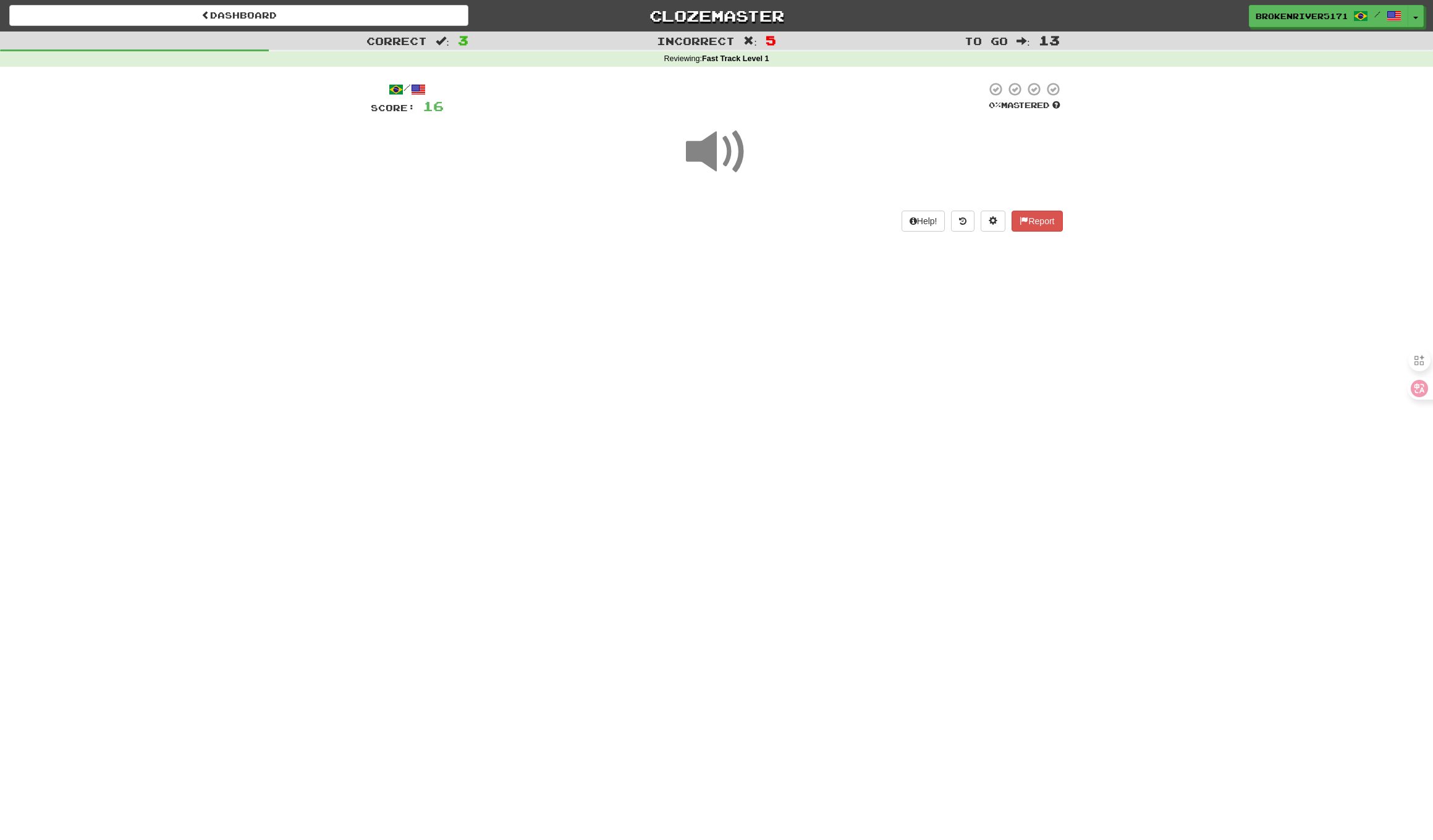
click at [748, 426] on div "Dashboard Clozemaster BrokenRiver5171 / Toggle Dropdown Dashboard Leaderboard A…" at bounding box center [716, 420] width 1433 height 840
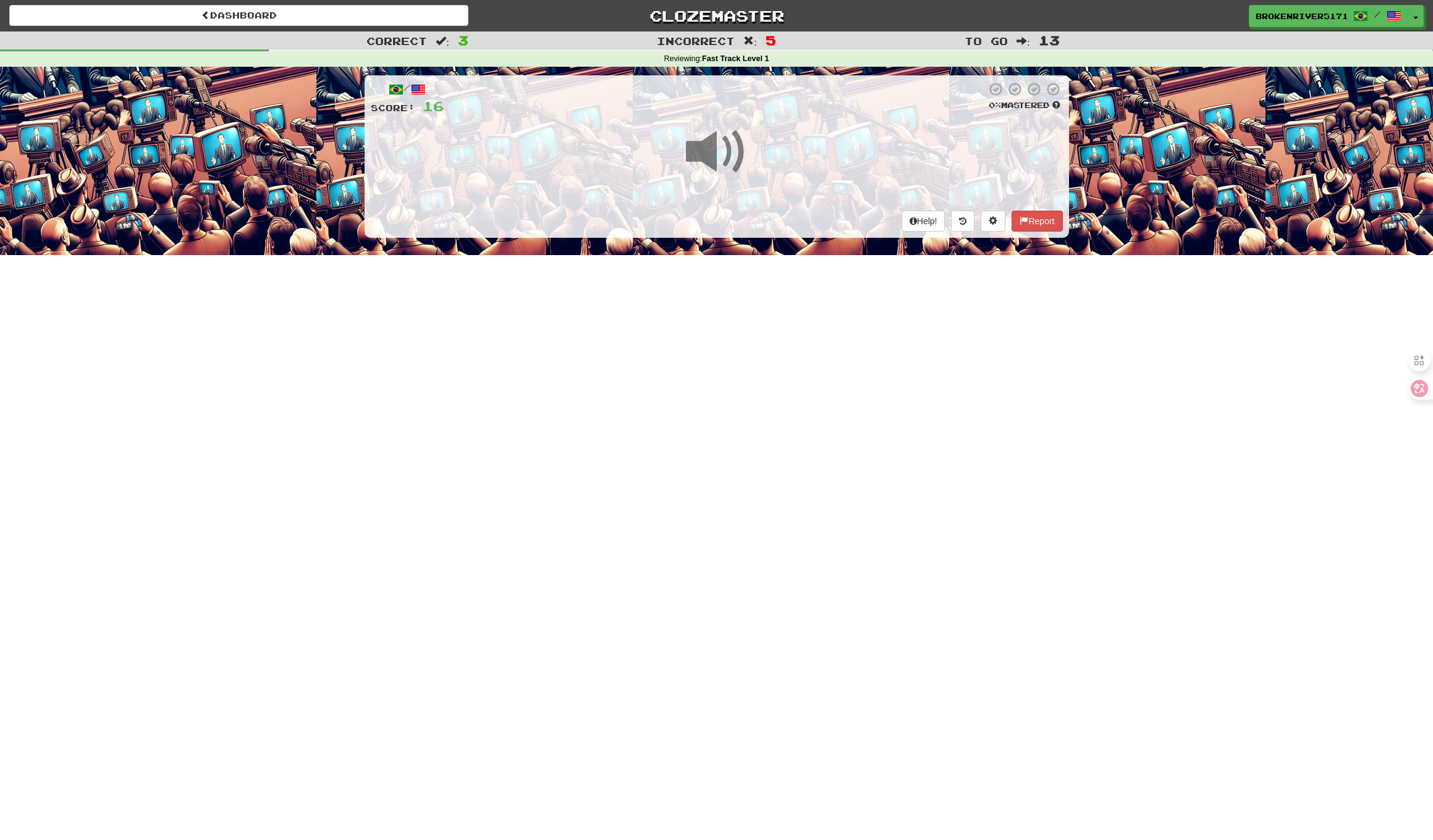
click at [761, 390] on div "Dashboard Clozemaster BrokenRiver5171 / Toggle Dropdown Dashboard Leaderboard A…" at bounding box center [716, 420] width 1433 height 840
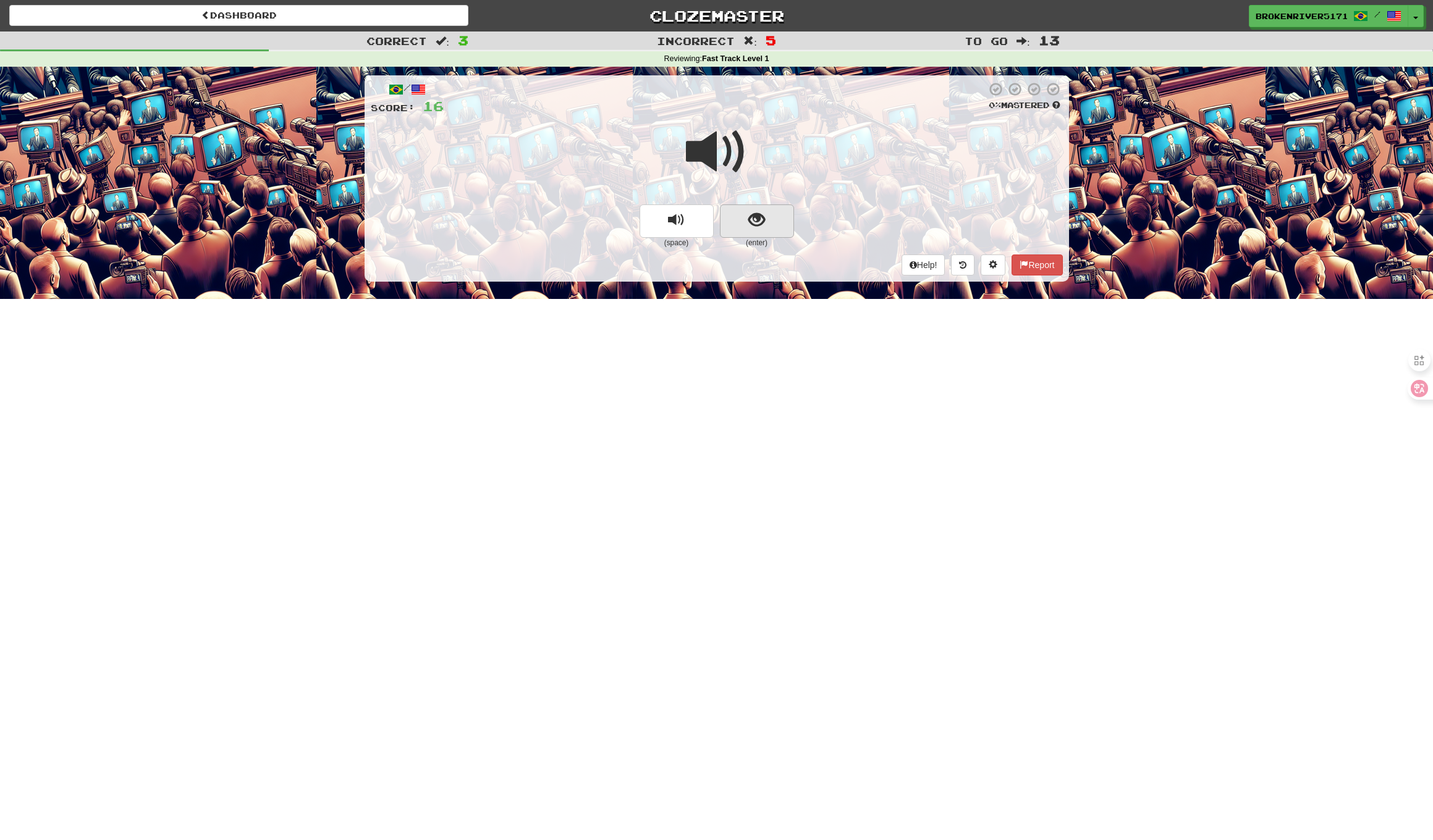
click at [773, 226] on button "show sentence" at bounding box center [756, 220] width 74 height 33
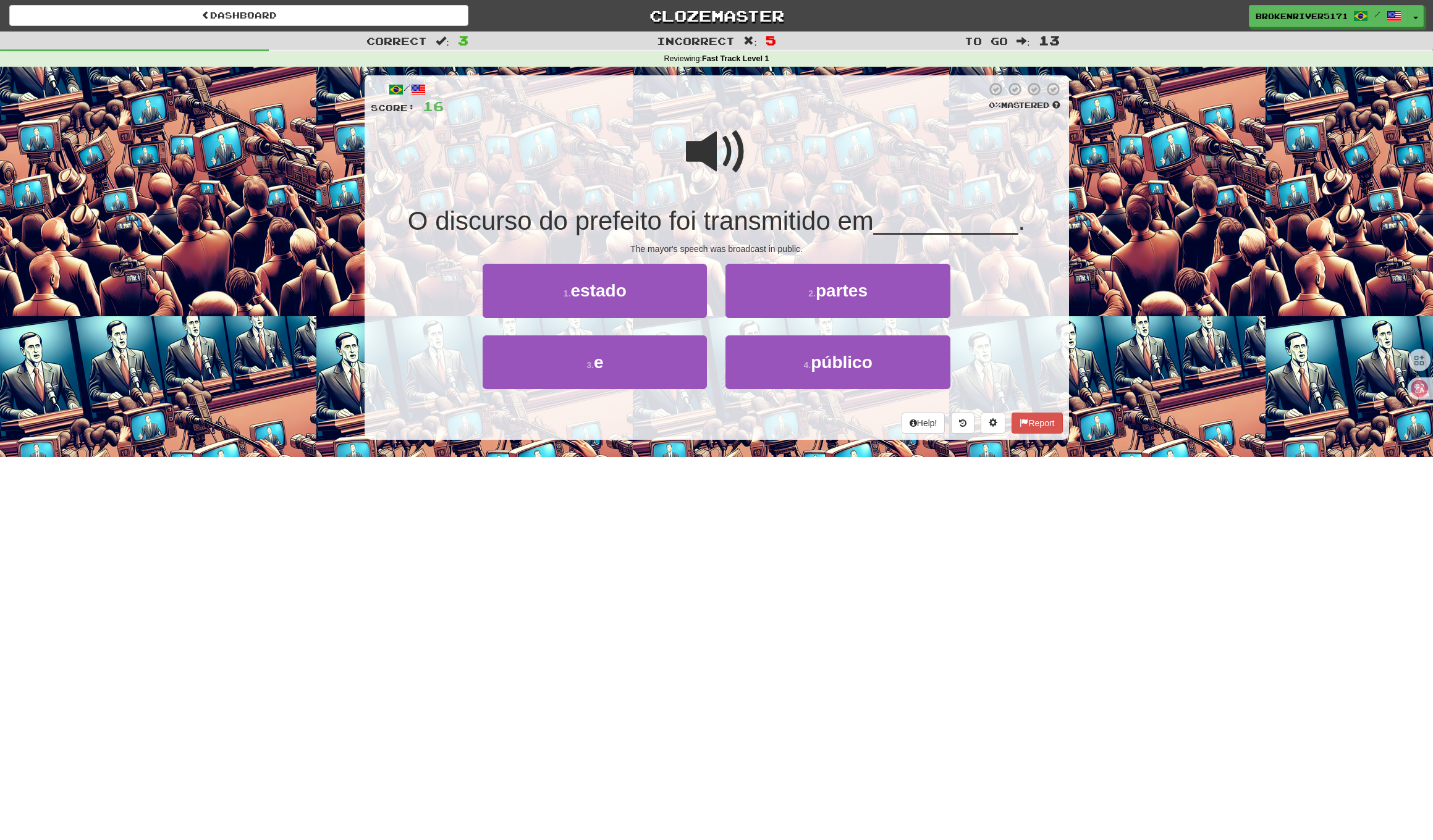
click at [778, 231] on span "O discurso do prefeito foi transmitido em" at bounding box center [640, 220] width 466 height 29
click at [671, 375] on button "3 . e" at bounding box center [594, 362] width 224 height 53
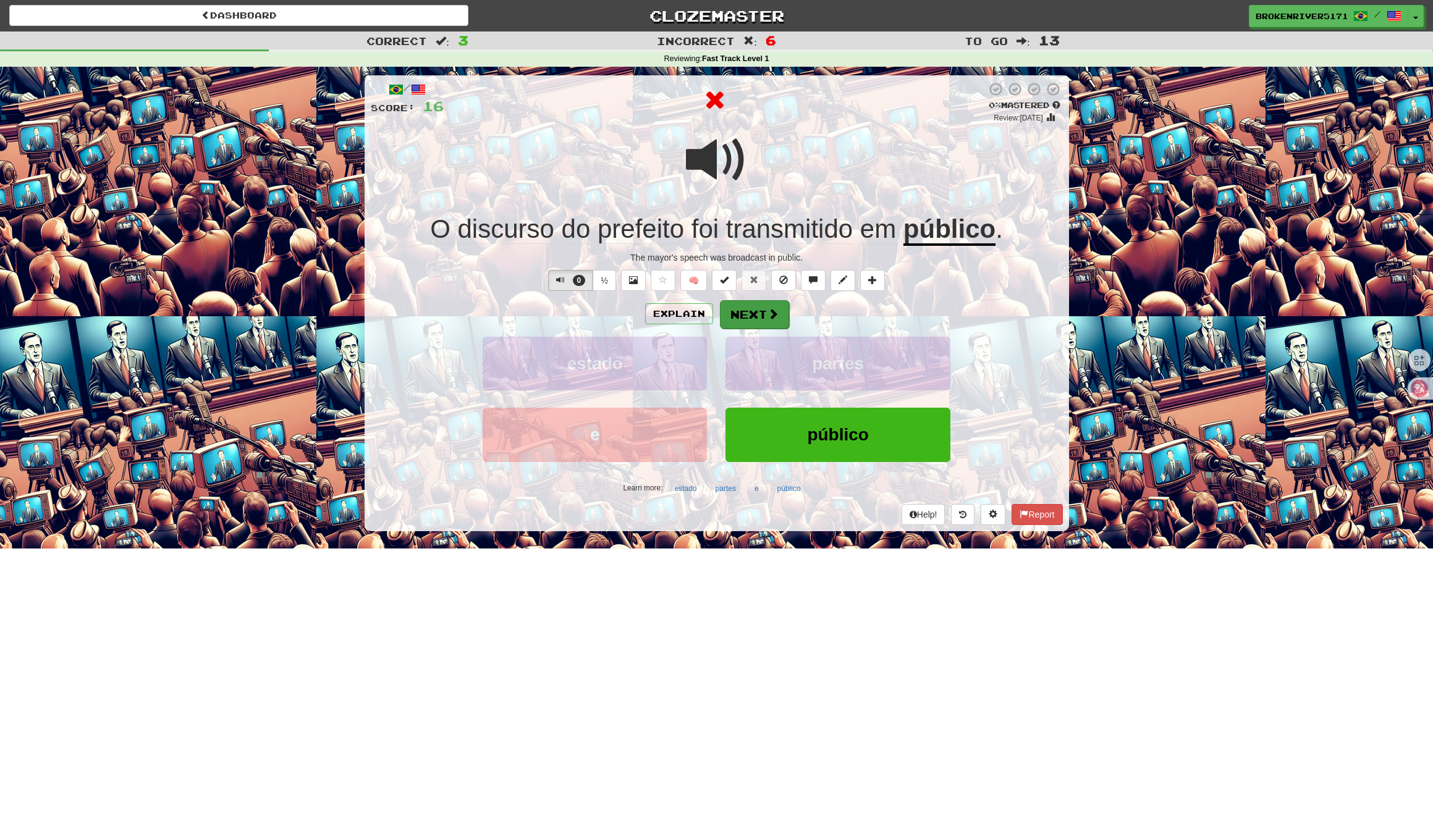
click at [764, 319] on button "Next" at bounding box center [755, 314] width 70 height 29
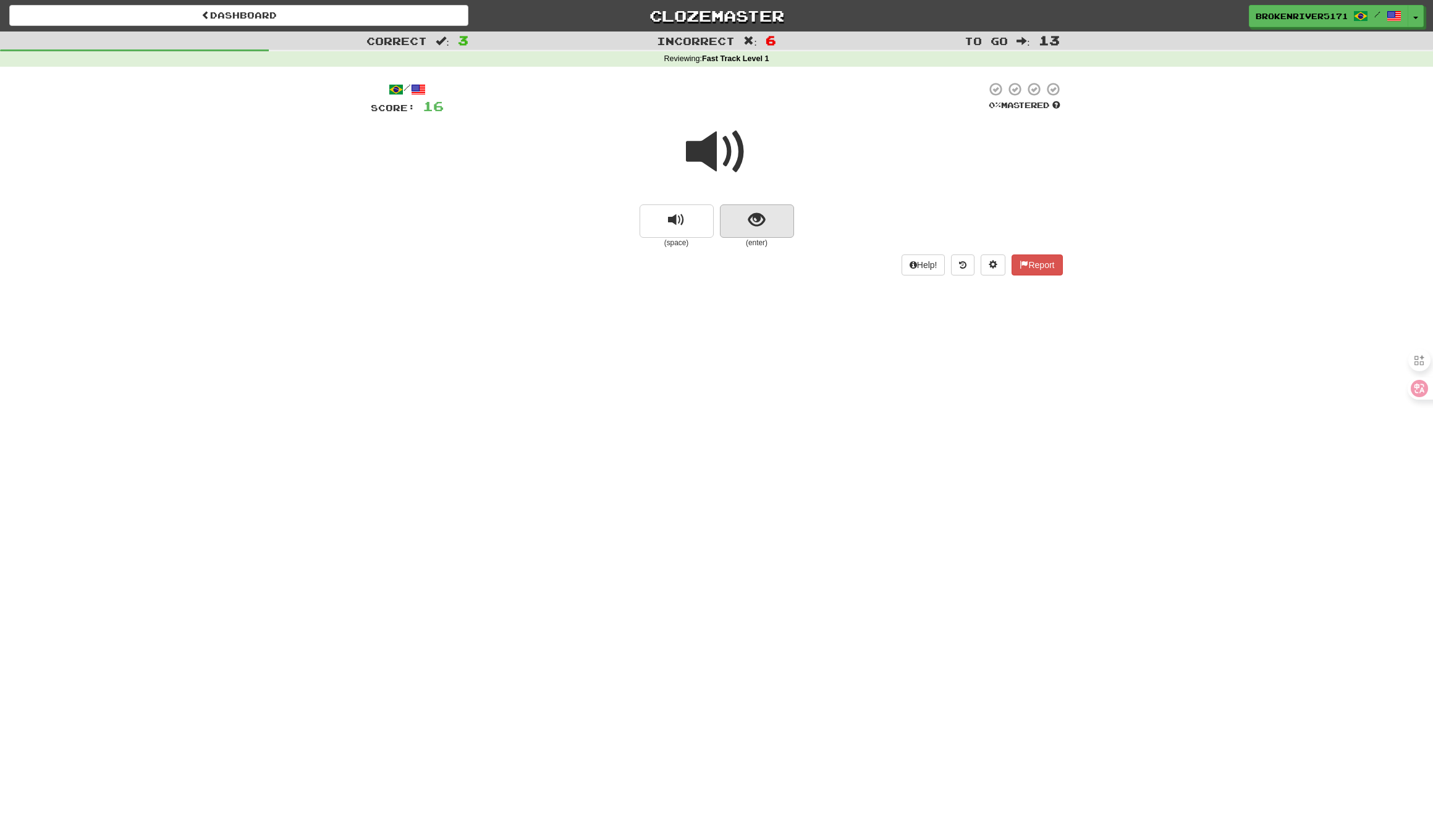
click at [757, 215] on span "show sentence" at bounding box center [756, 220] width 17 height 17
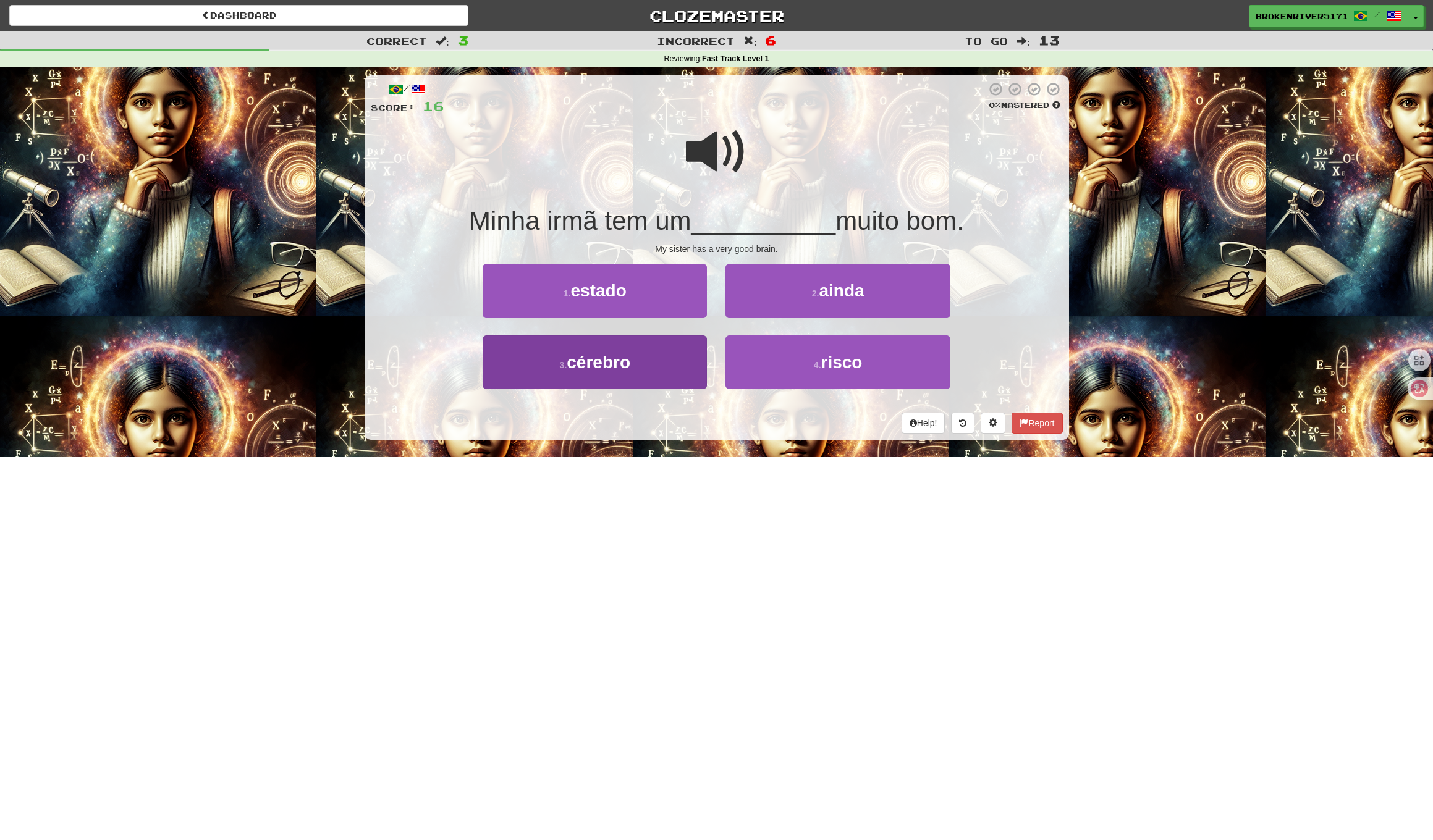
click at [662, 371] on button "3 . cérebro" at bounding box center [594, 362] width 224 height 53
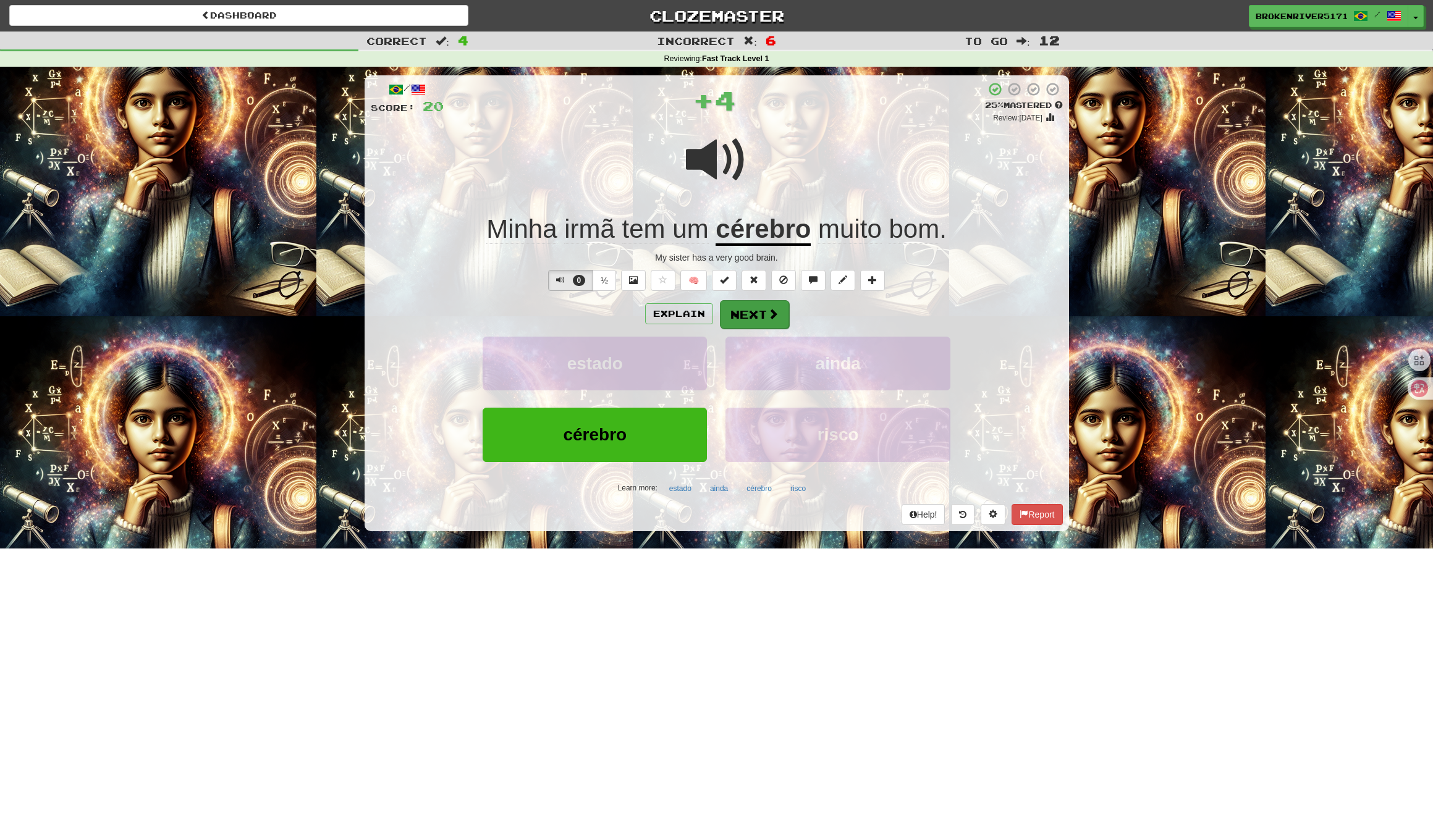
click at [736, 322] on button "Next" at bounding box center [755, 314] width 70 height 29
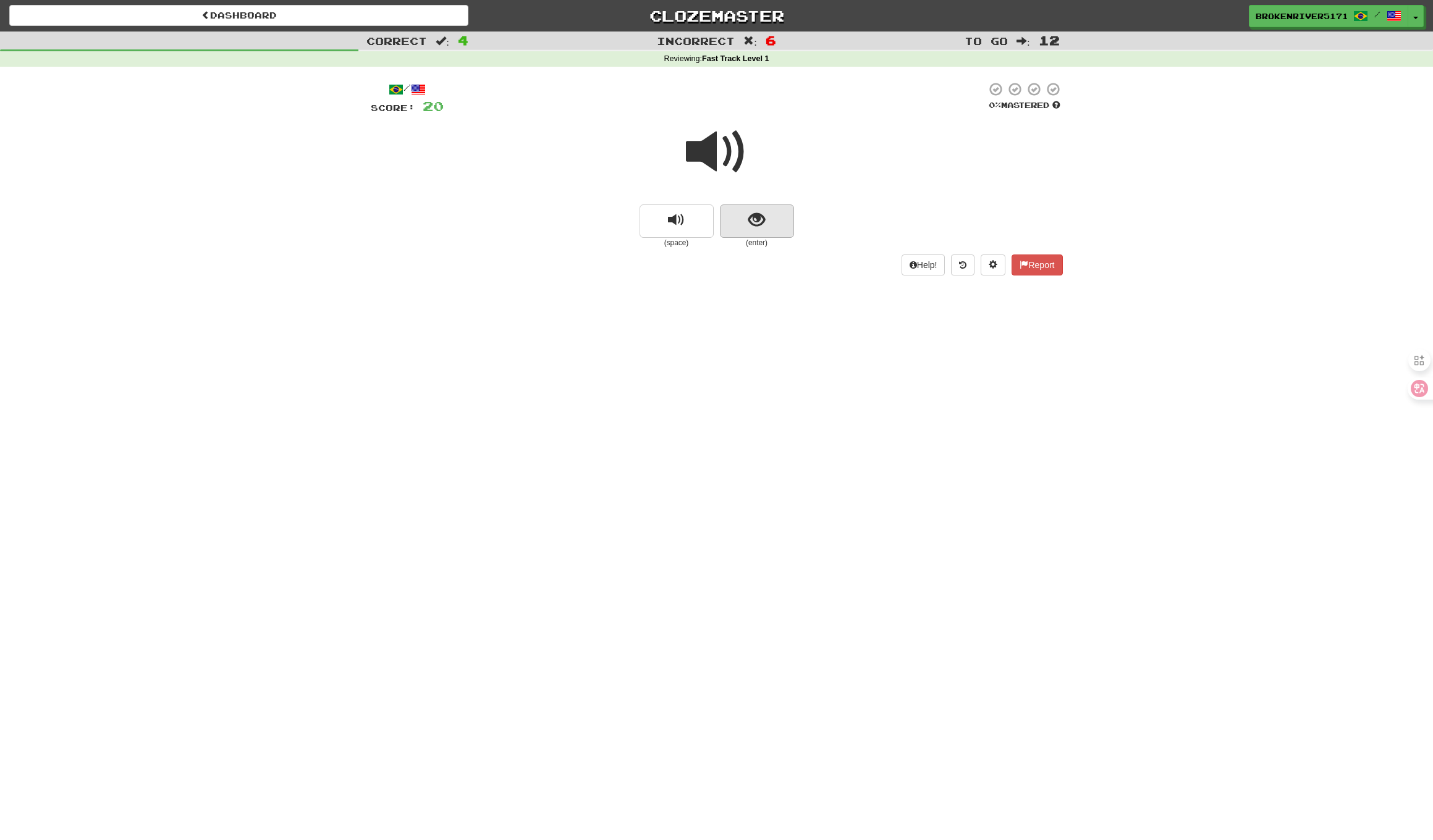
click at [776, 236] on button "show sentence" at bounding box center [756, 220] width 74 height 33
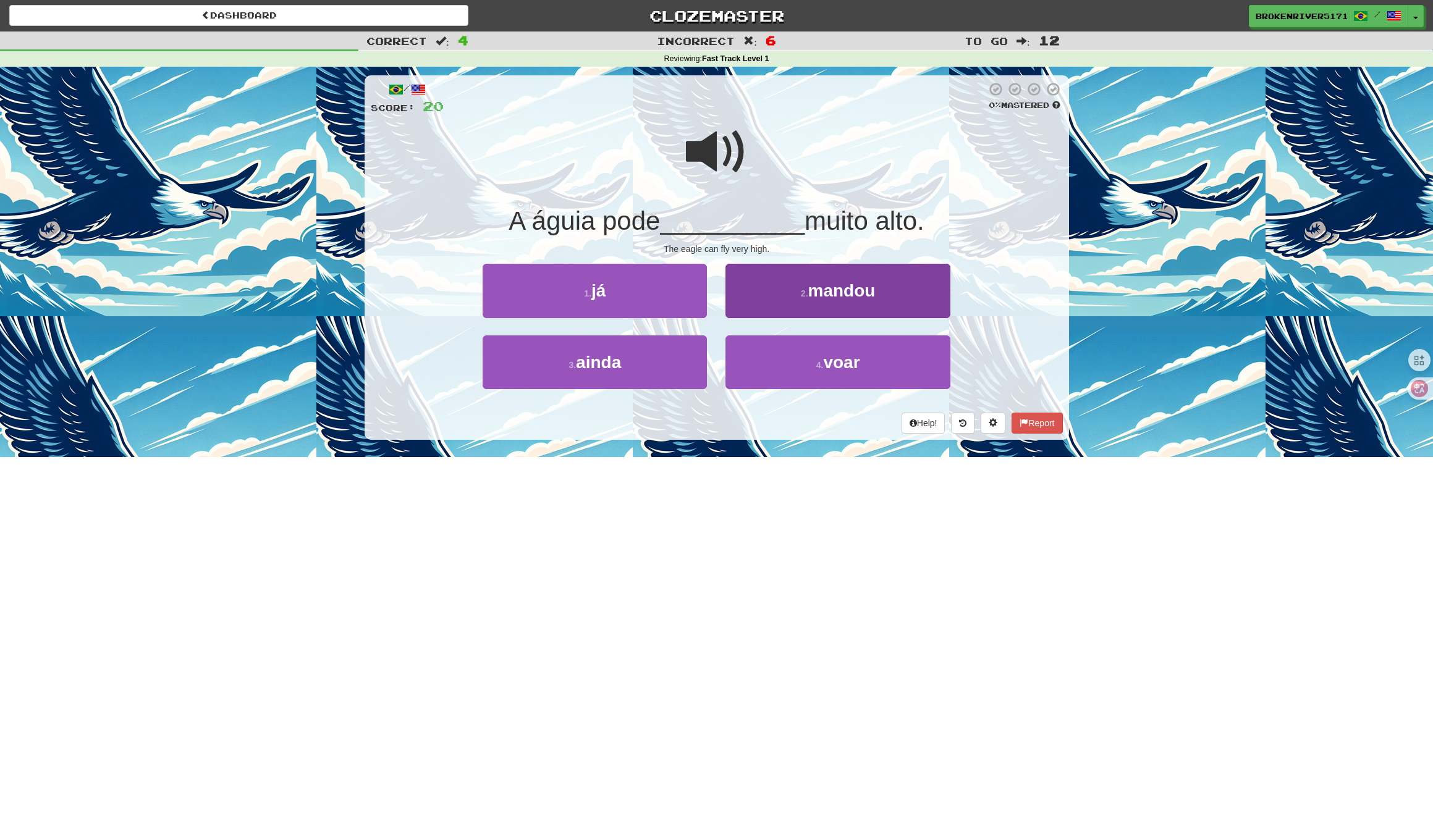
click at [776, 295] on button "2 . mandou" at bounding box center [837, 290] width 224 height 53
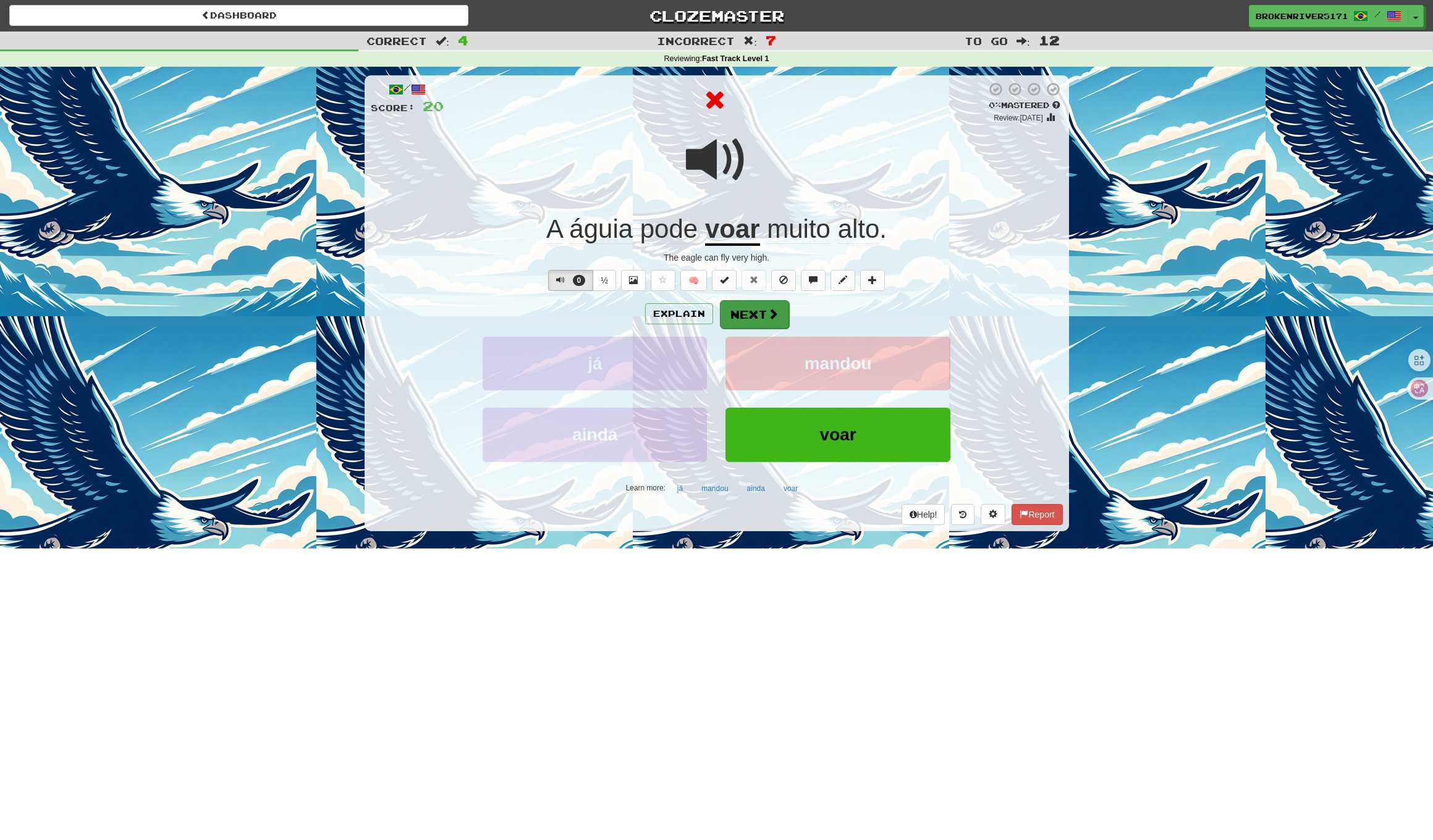
click at [772, 313] on span at bounding box center [772, 314] width 11 height 11
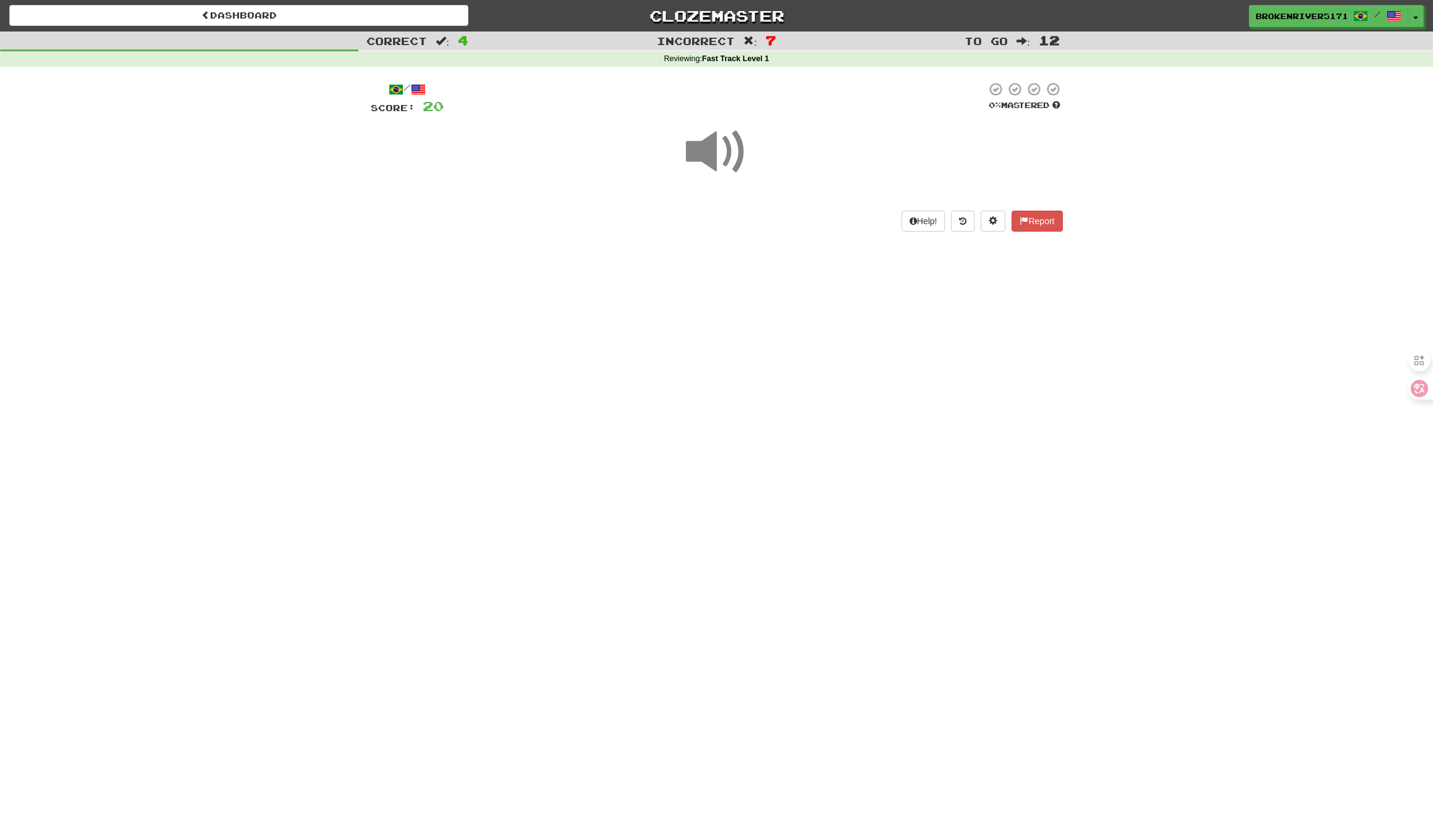
drag, startPoint x: 781, startPoint y: 340, endPoint x: 845, endPoint y: 327, distance: 65.3
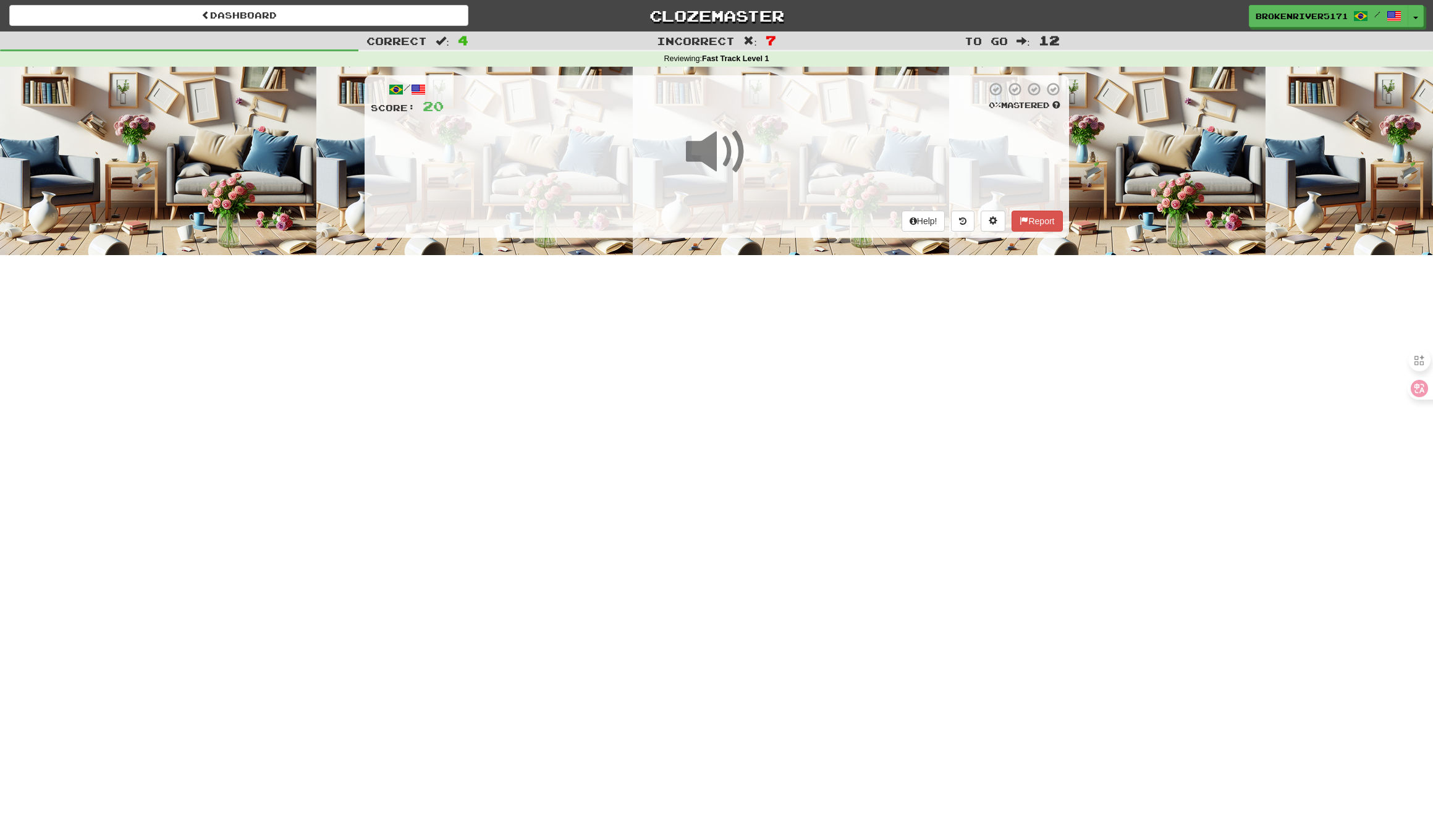
click at [781, 340] on div "Dashboard Clozemaster BrokenRiver5171 / Toggle Dropdown Dashboard Leaderboard A…" at bounding box center [716, 420] width 1433 height 840
click at [845, 327] on div "Dashboard Clozemaster BrokenRiver5171 / Toggle Dropdown Dashboard Leaderboard A…" at bounding box center [716, 420] width 1433 height 840
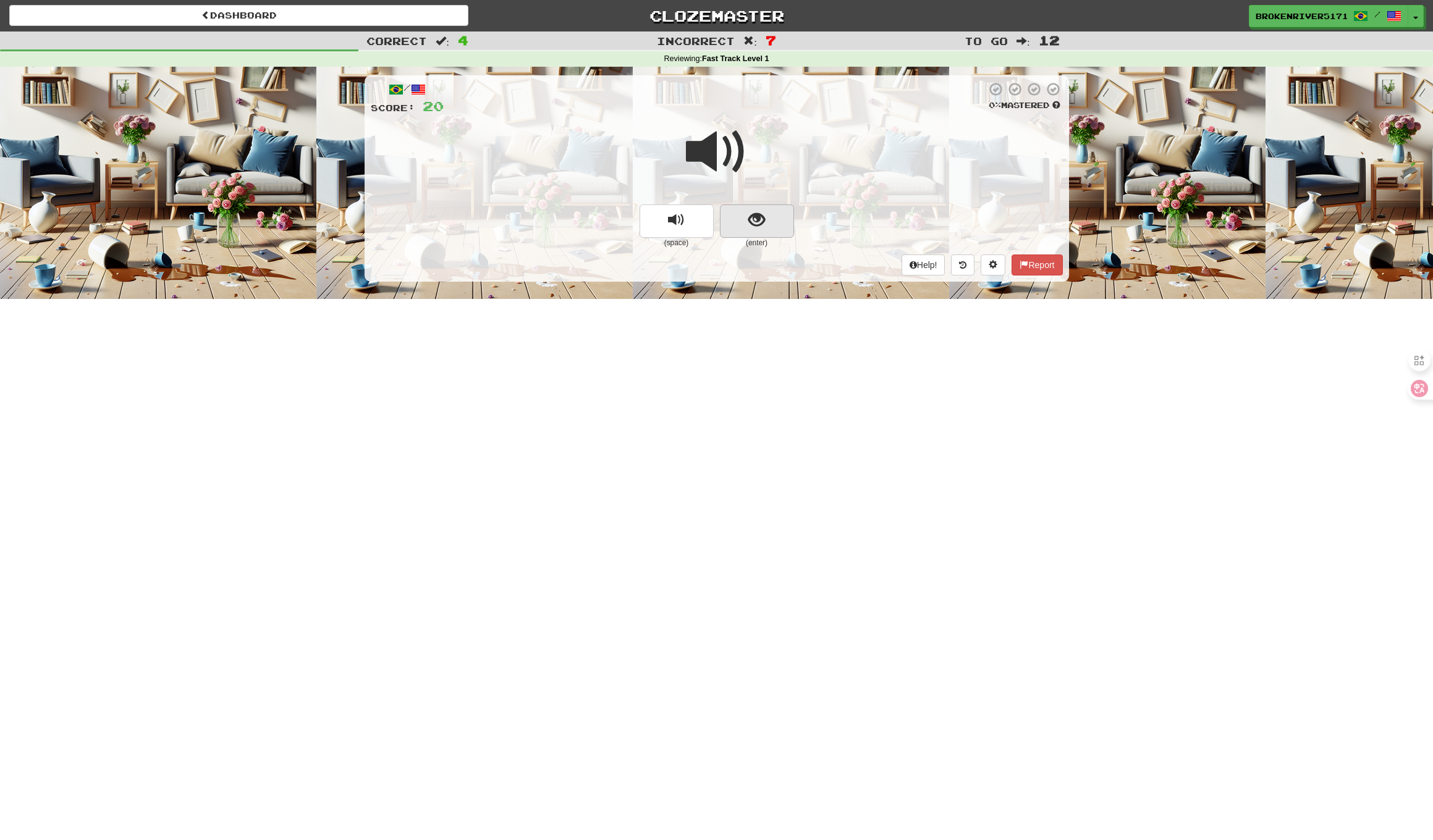
click at [789, 229] on button "show sentence" at bounding box center [756, 220] width 74 height 33
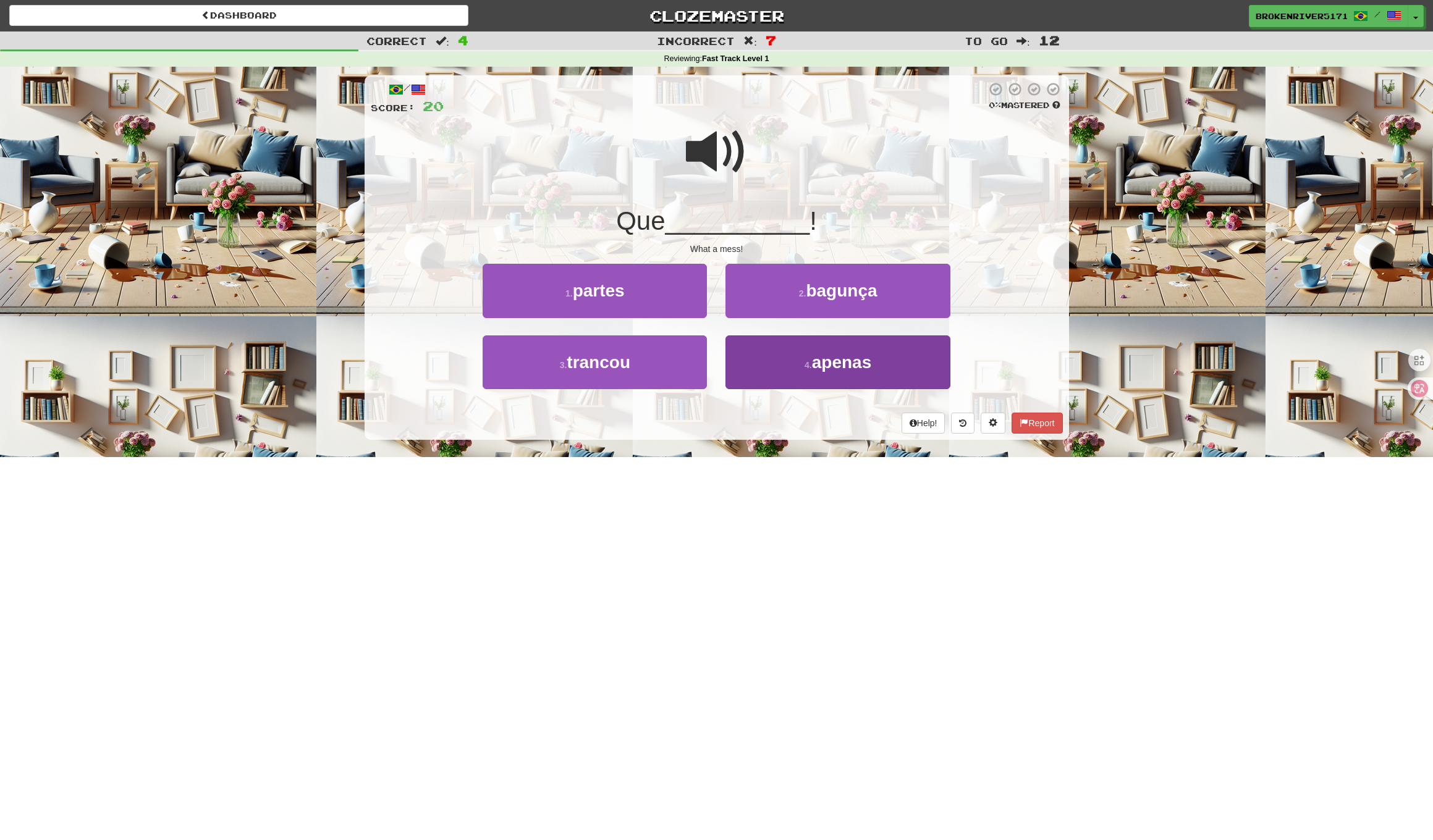
click at [777, 368] on button "4 . apenas" at bounding box center [837, 362] width 224 height 53
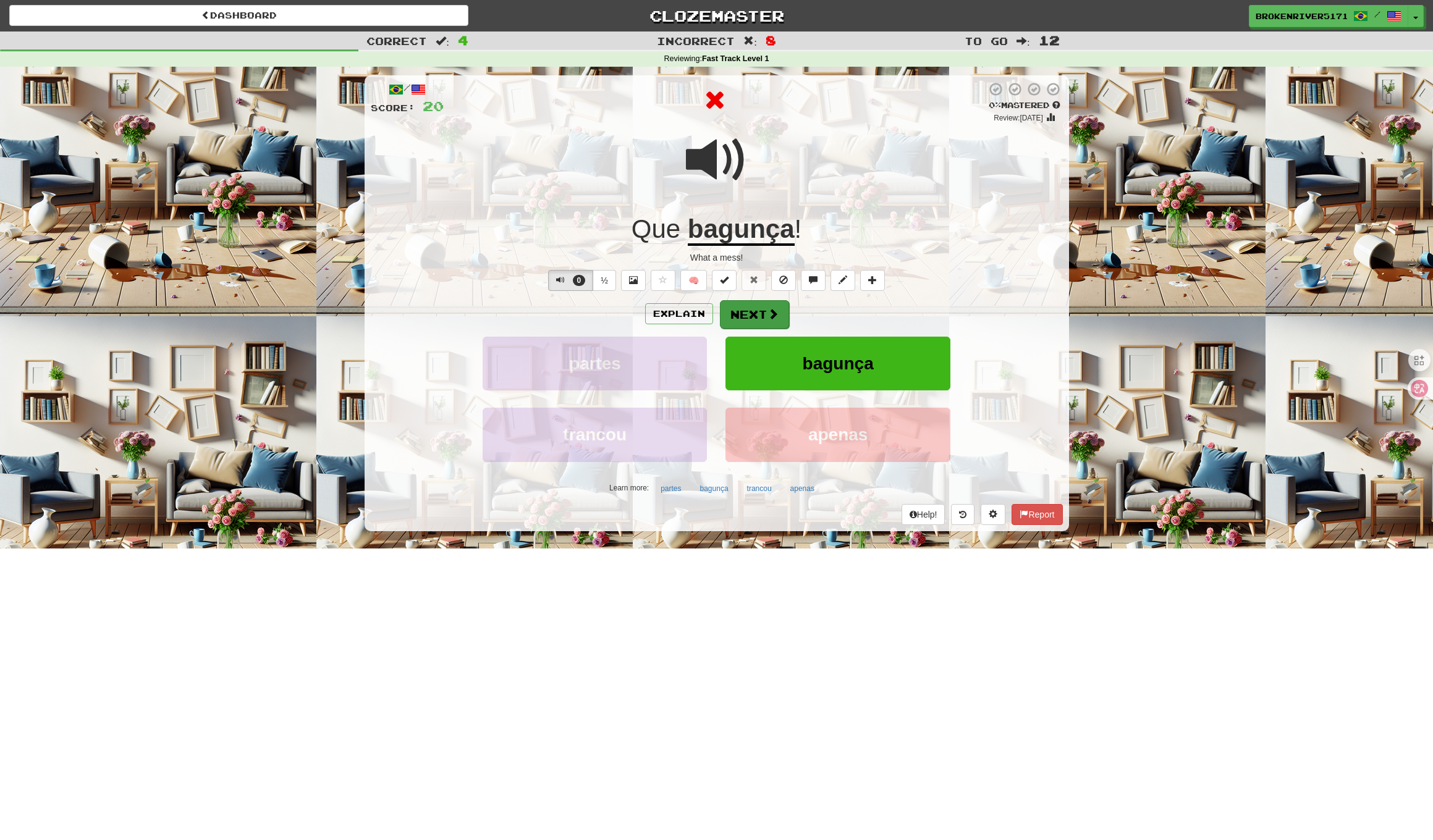
click at [749, 314] on button "Next" at bounding box center [755, 314] width 70 height 29
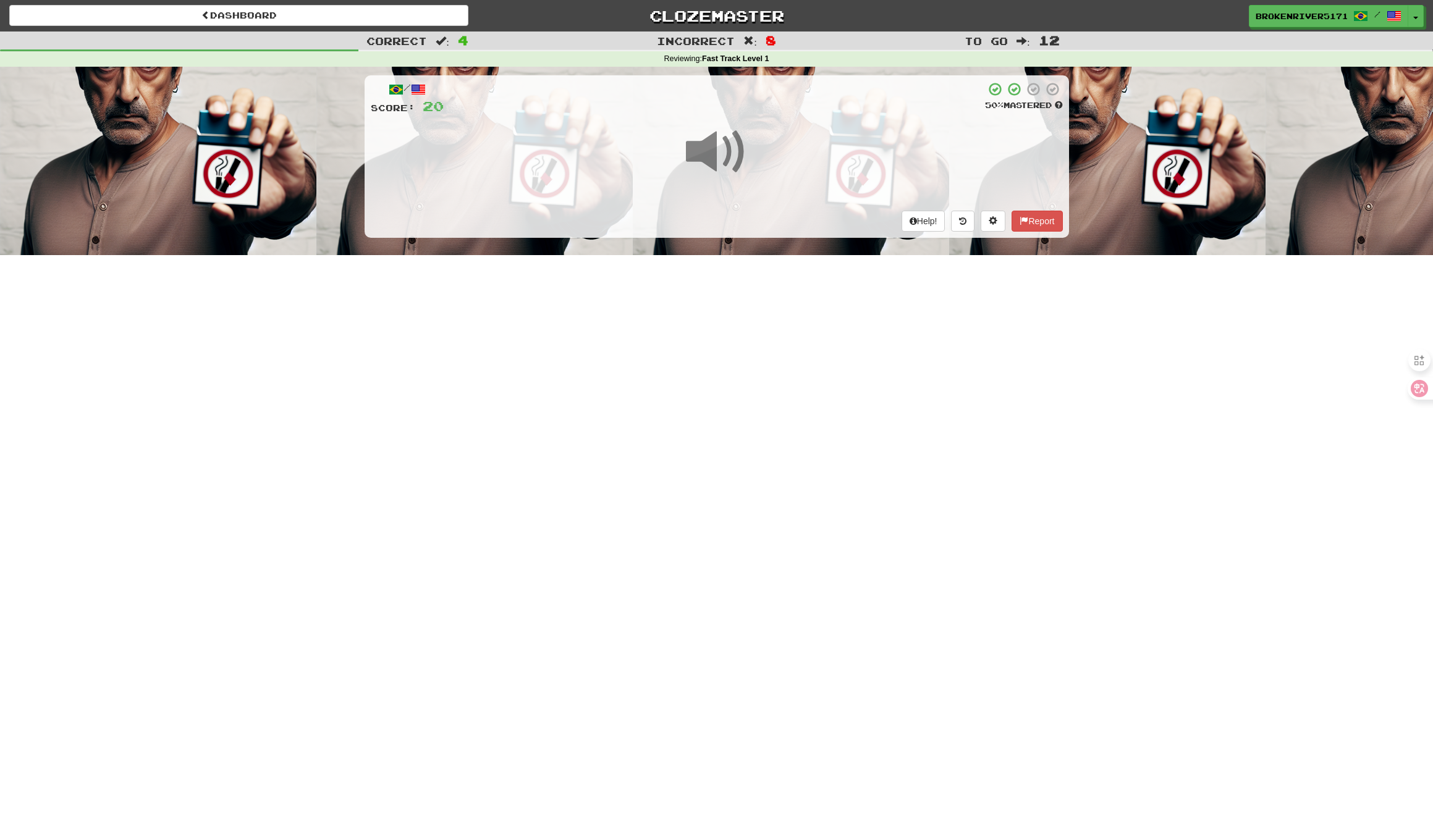
click at [744, 353] on div "Dashboard Clozemaster BrokenRiver5171 / Toggle Dropdown Dashboard Leaderboard A…" at bounding box center [716, 420] width 1433 height 840
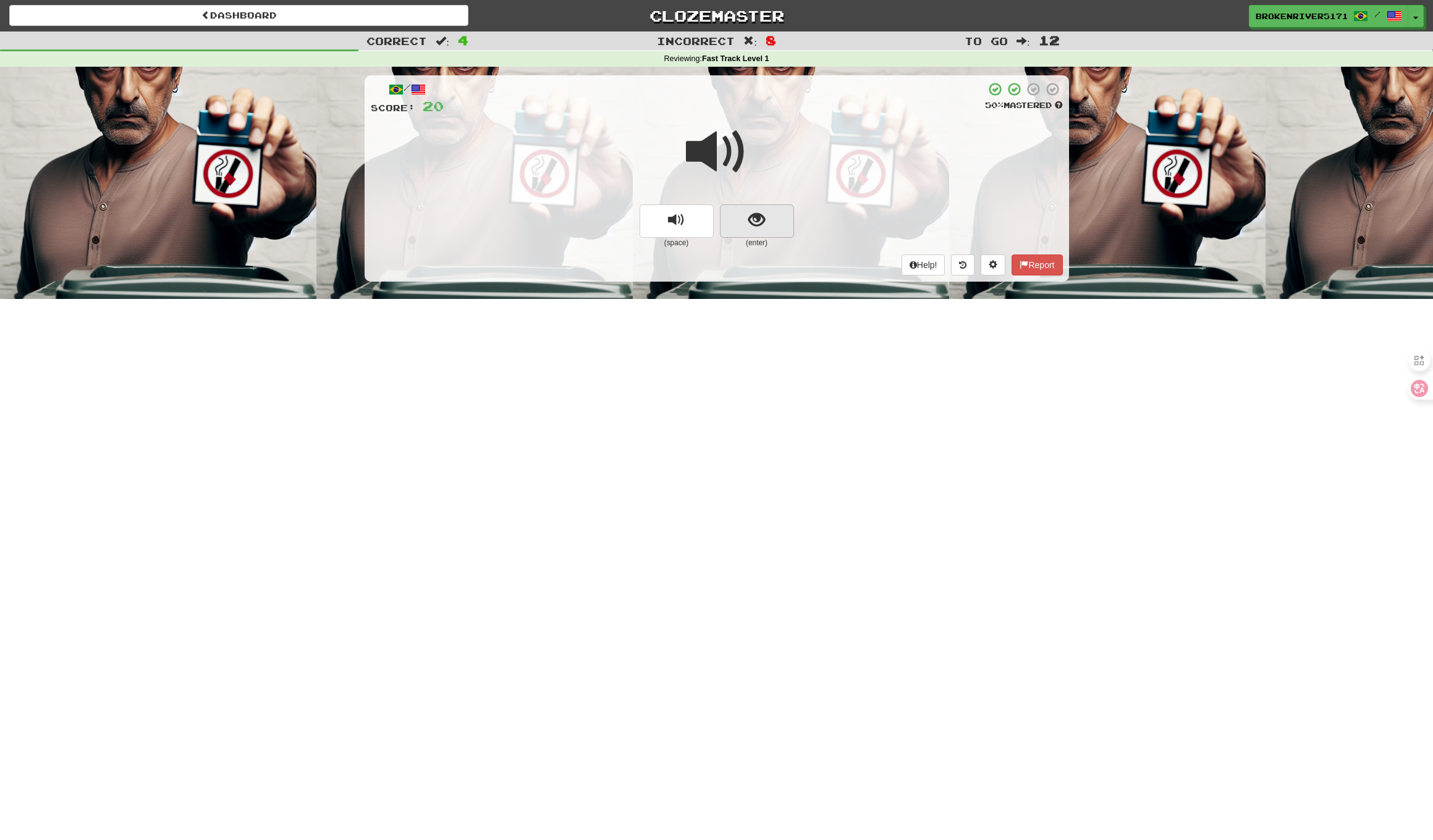
click at [740, 223] on button "show sentence" at bounding box center [756, 220] width 74 height 33
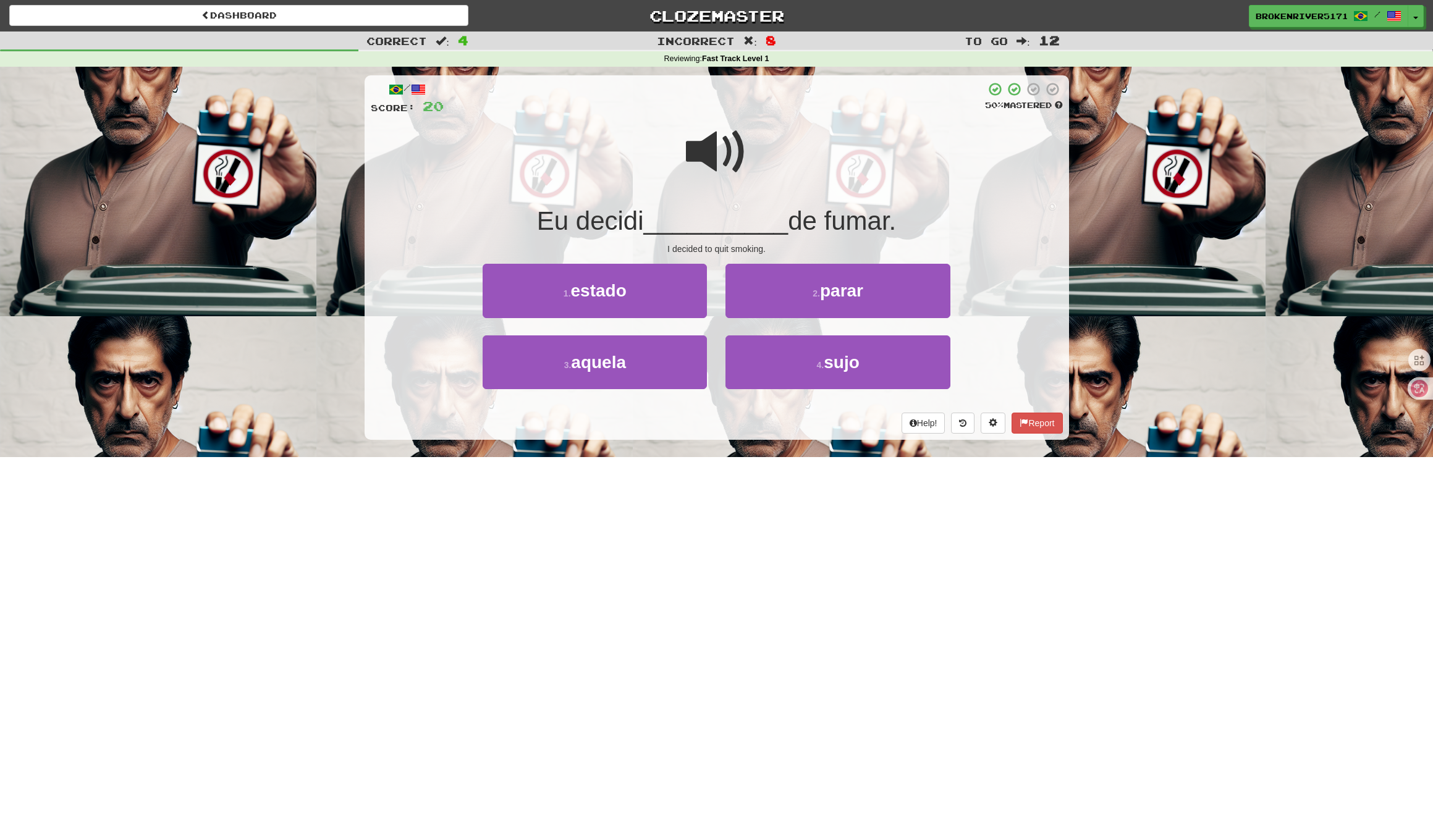
click at [717, 442] on div "/ Score: 20 50 % Mastered Eu decidi __________ de fumar. I decided to quit smok…" at bounding box center [716, 262] width 705 height 390
click at [786, 306] on button "2 . parar" at bounding box center [837, 290] width 224 height 53
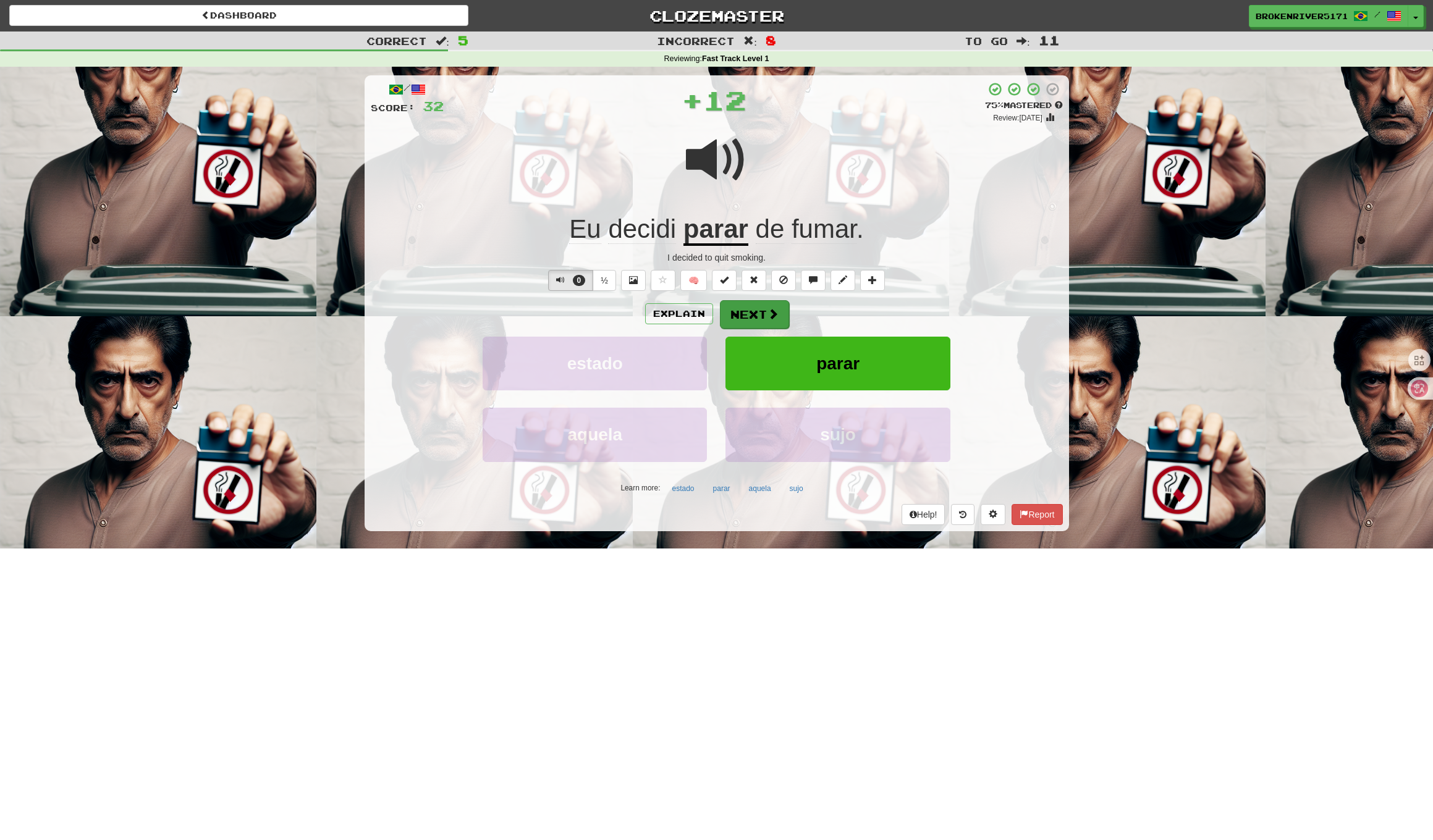
click at [724, 310] on button "Next" at bounding box center [755, 314] width 70 height 29
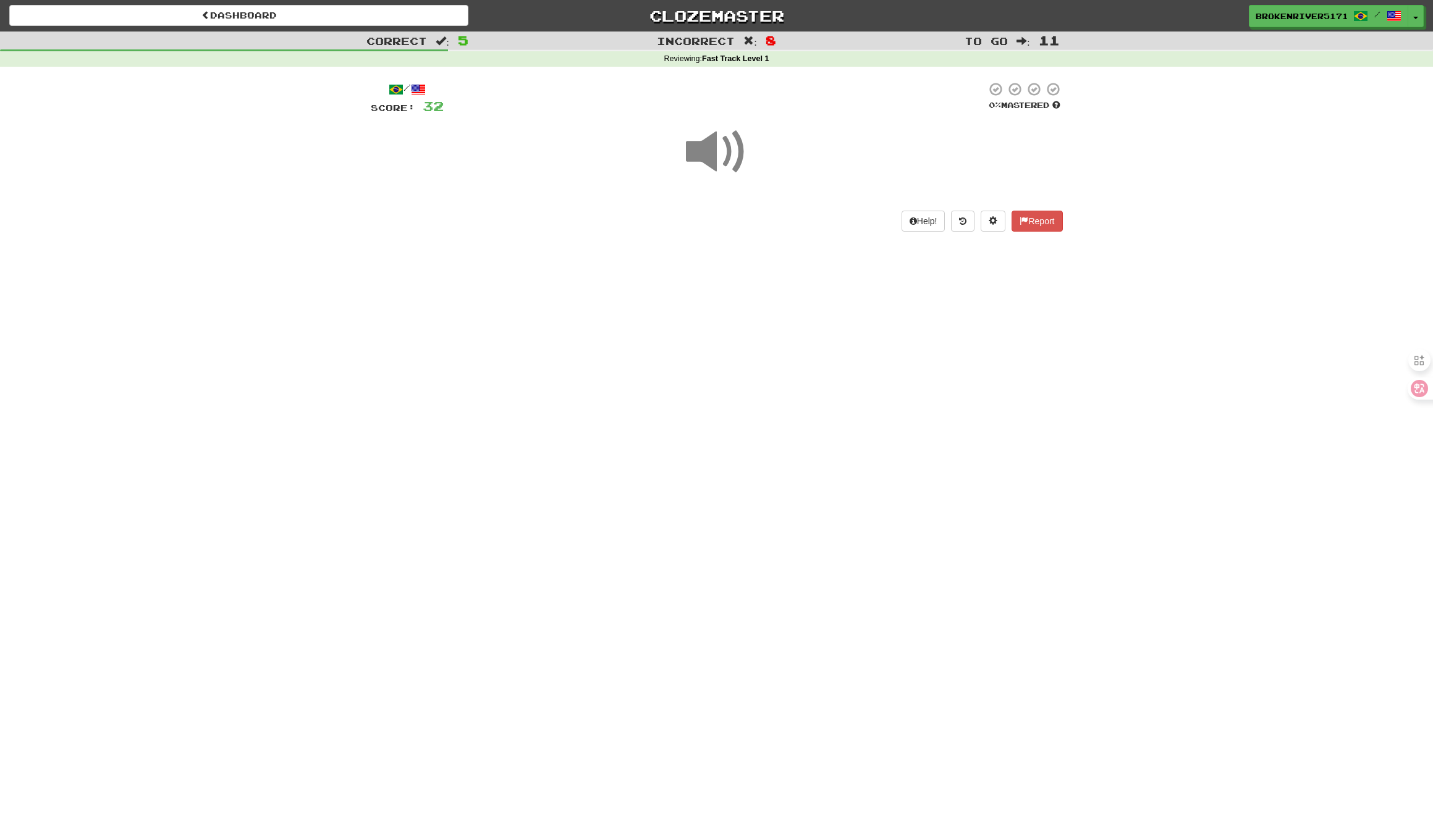
click at [702, 331] on div "Dashboard Clozemaster BrokenRiver5171 / Toggle Dropdown Dashboard Leaderboard A…" at bounding box center [716, 420] width 1433 height 840
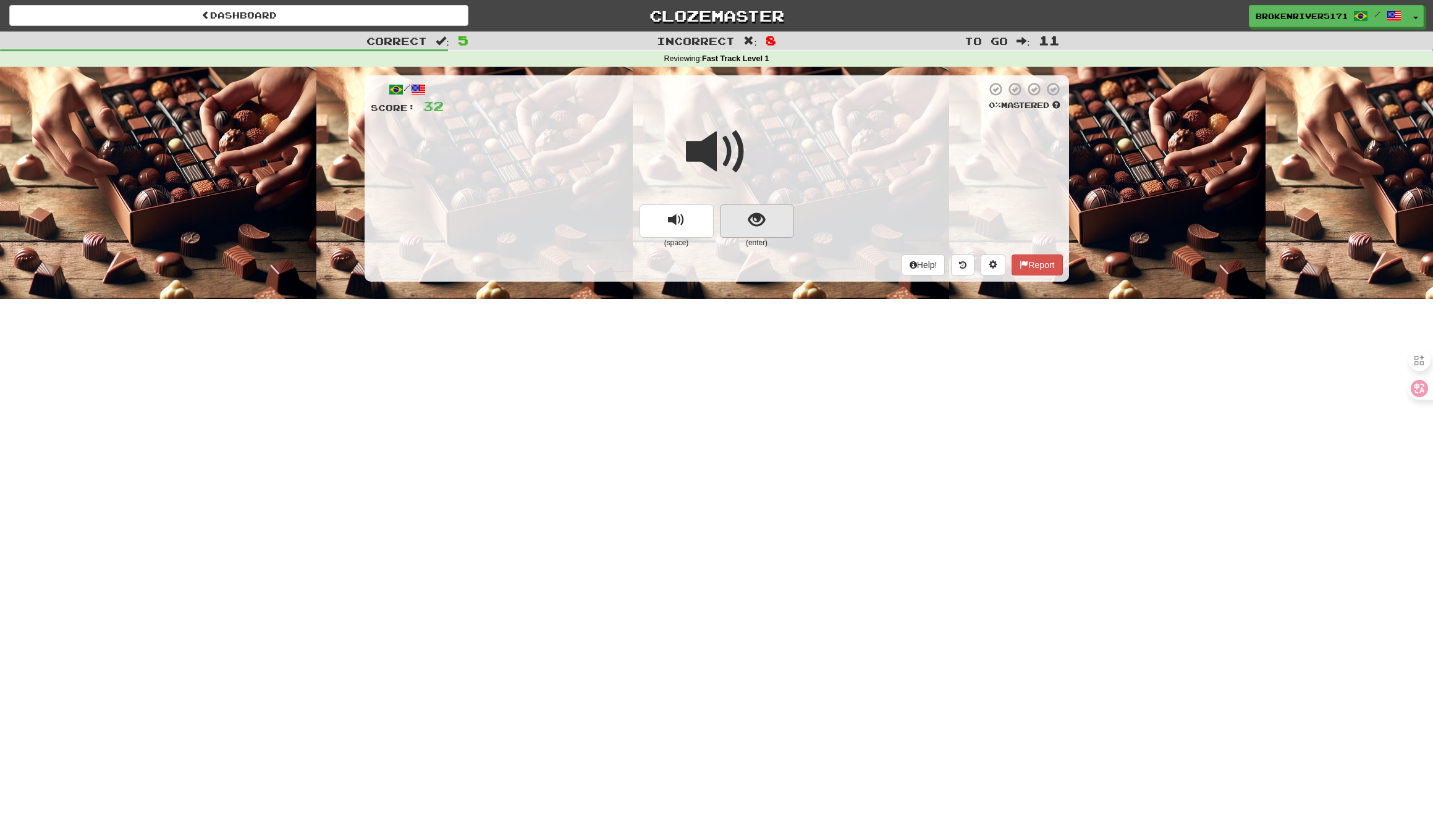
click at [780, 220] on button "show sentence" at bounding box center [756, 220] width 74 height 33
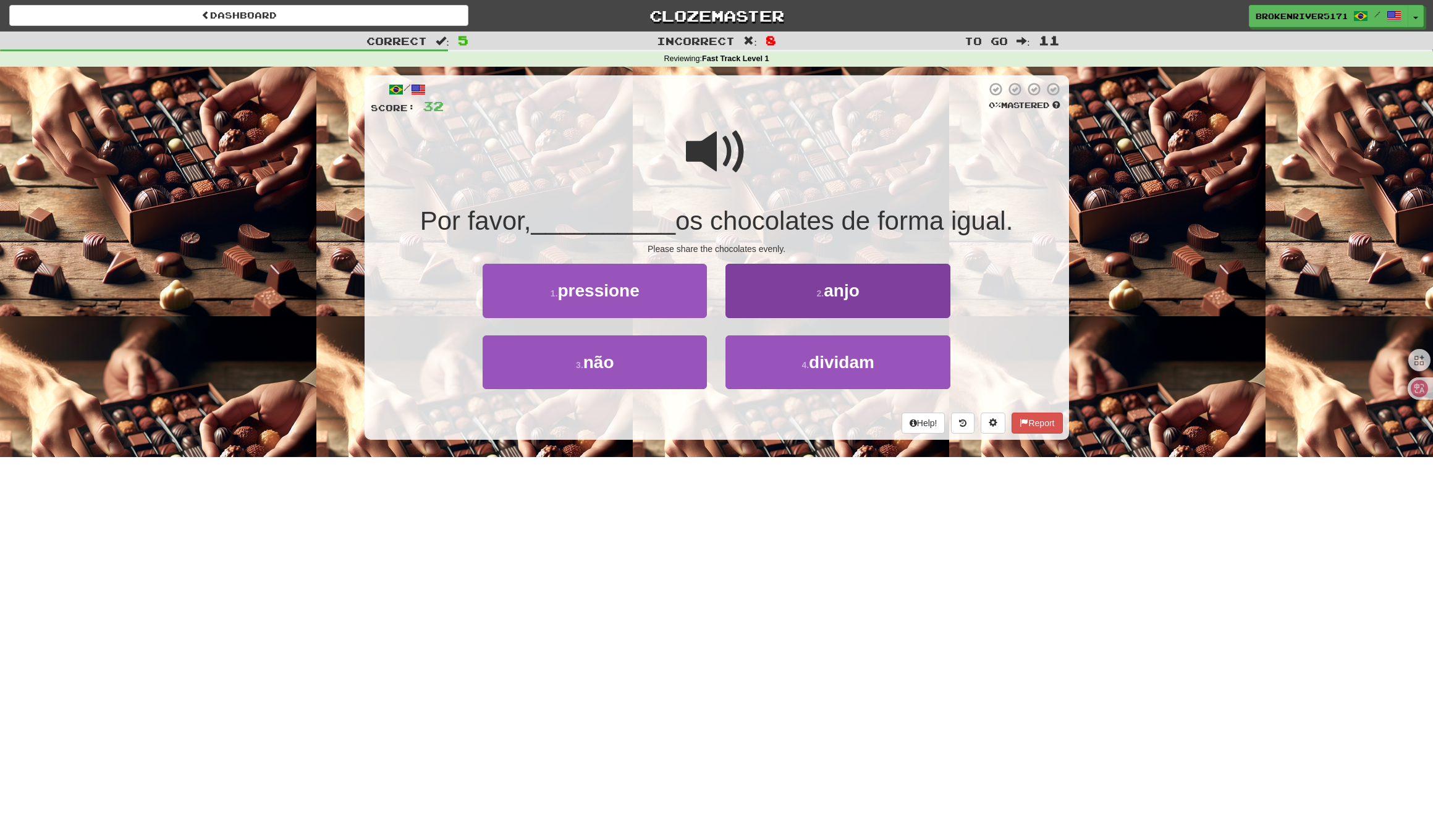
click at [778, 300] on button "2 . anjo" at bounding box center [837, 290] width 224 height 53
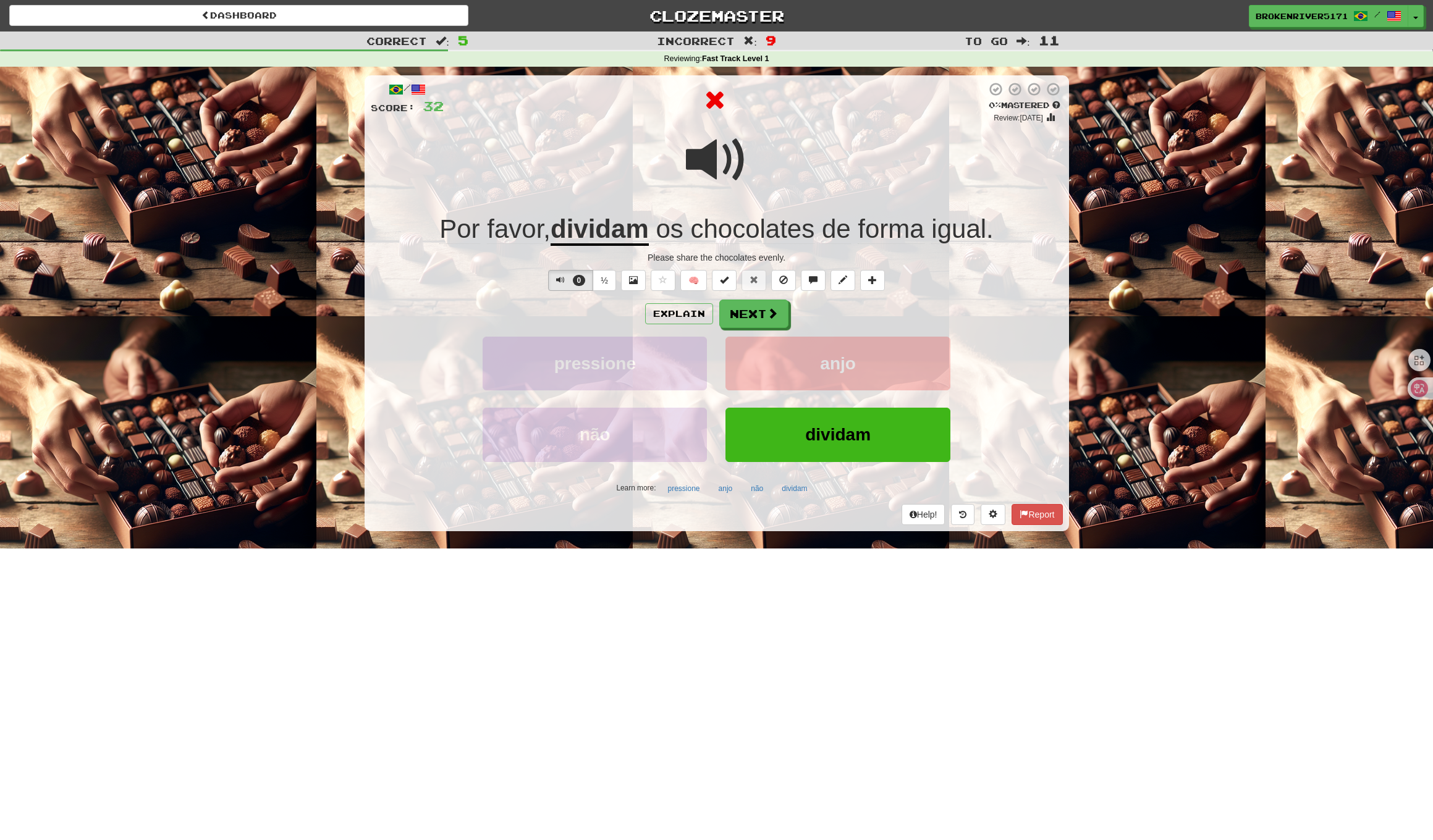
click at [835, 317] on div "Explain Next" at bounding box center [716, 314] width 692 height 29
click at [752, 317] on button "Next" at bounding box center [755, 314] width 70 height 29
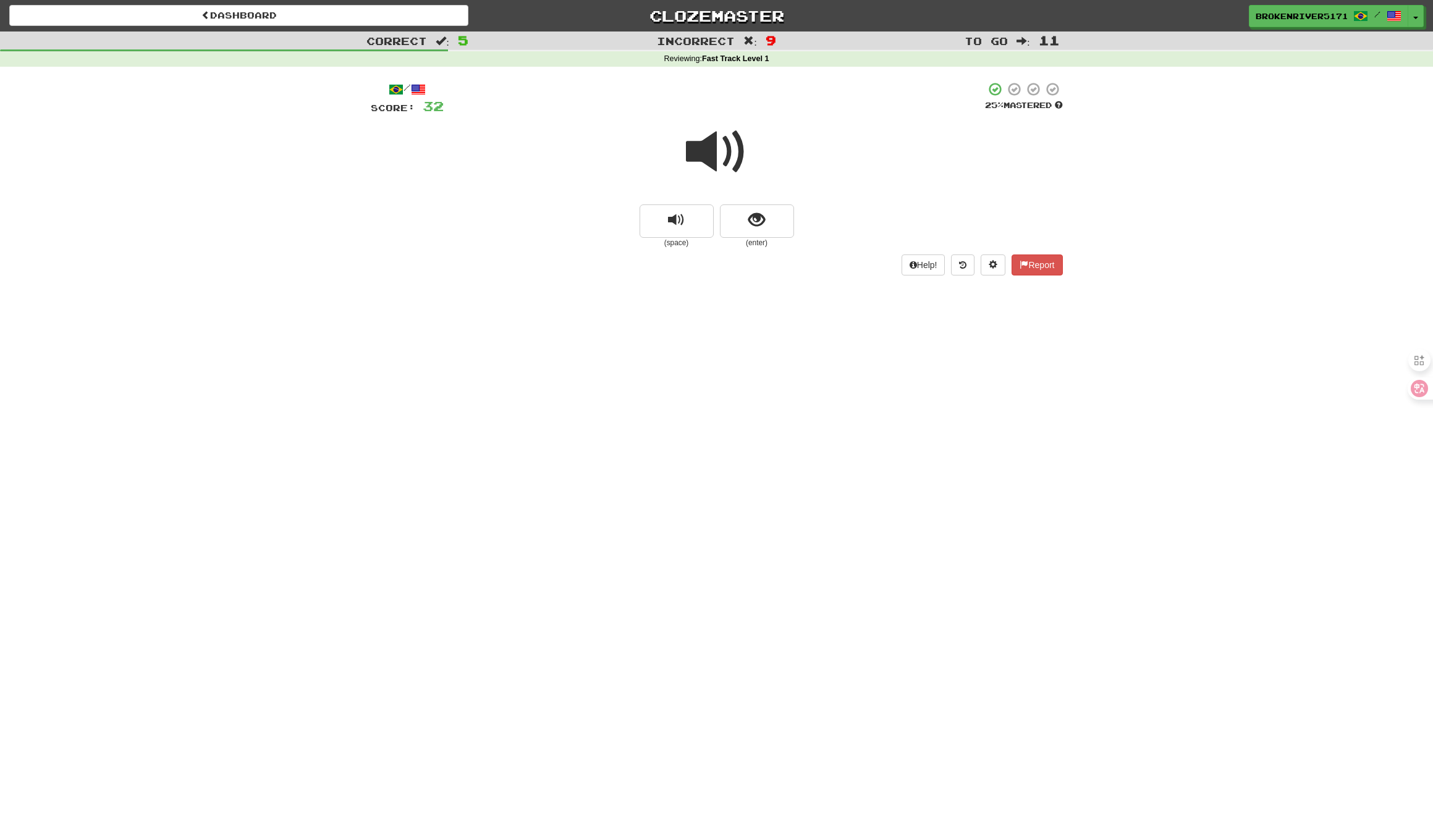
click at [776, 211] on button "show sentence" at bounding box center [756, 220] width 74 height 33
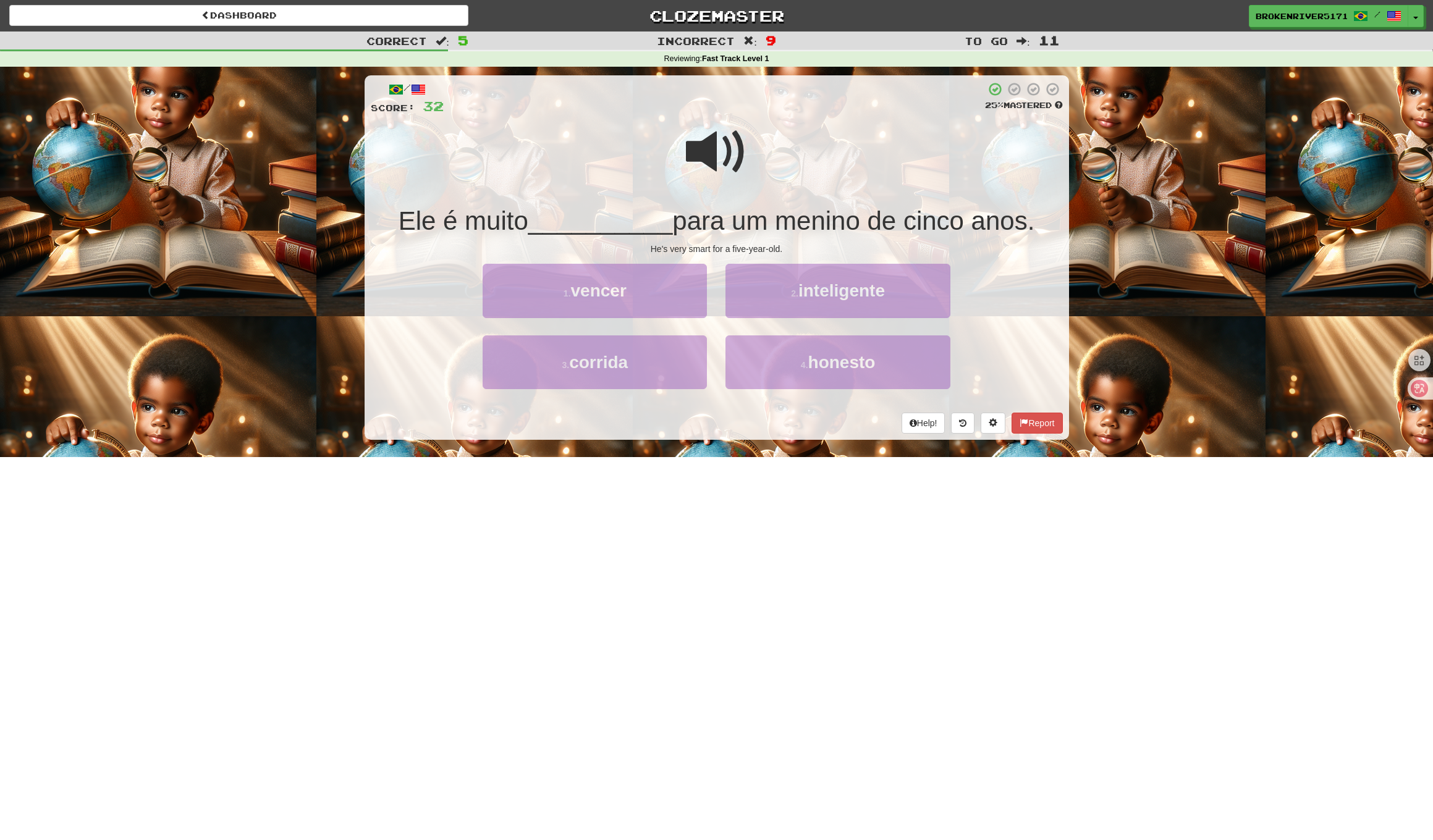
click at [767, 217] on span "para um menino de cinco anos." at bounding box center [853, 220] width 362 height 29
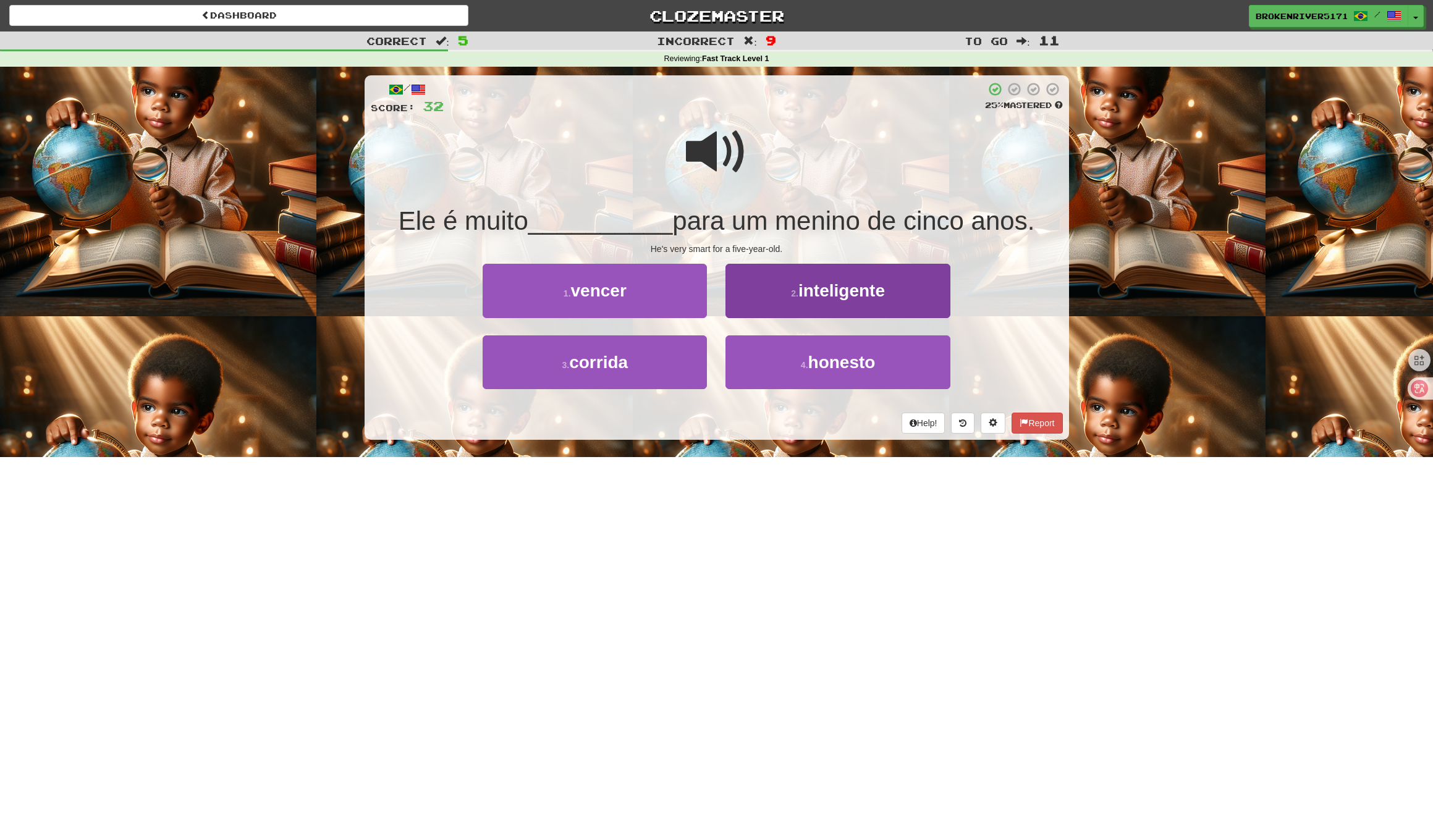
click at [781, 304] on button "2 . inteligente" at bounding box center [837, 290] width 224 height 53
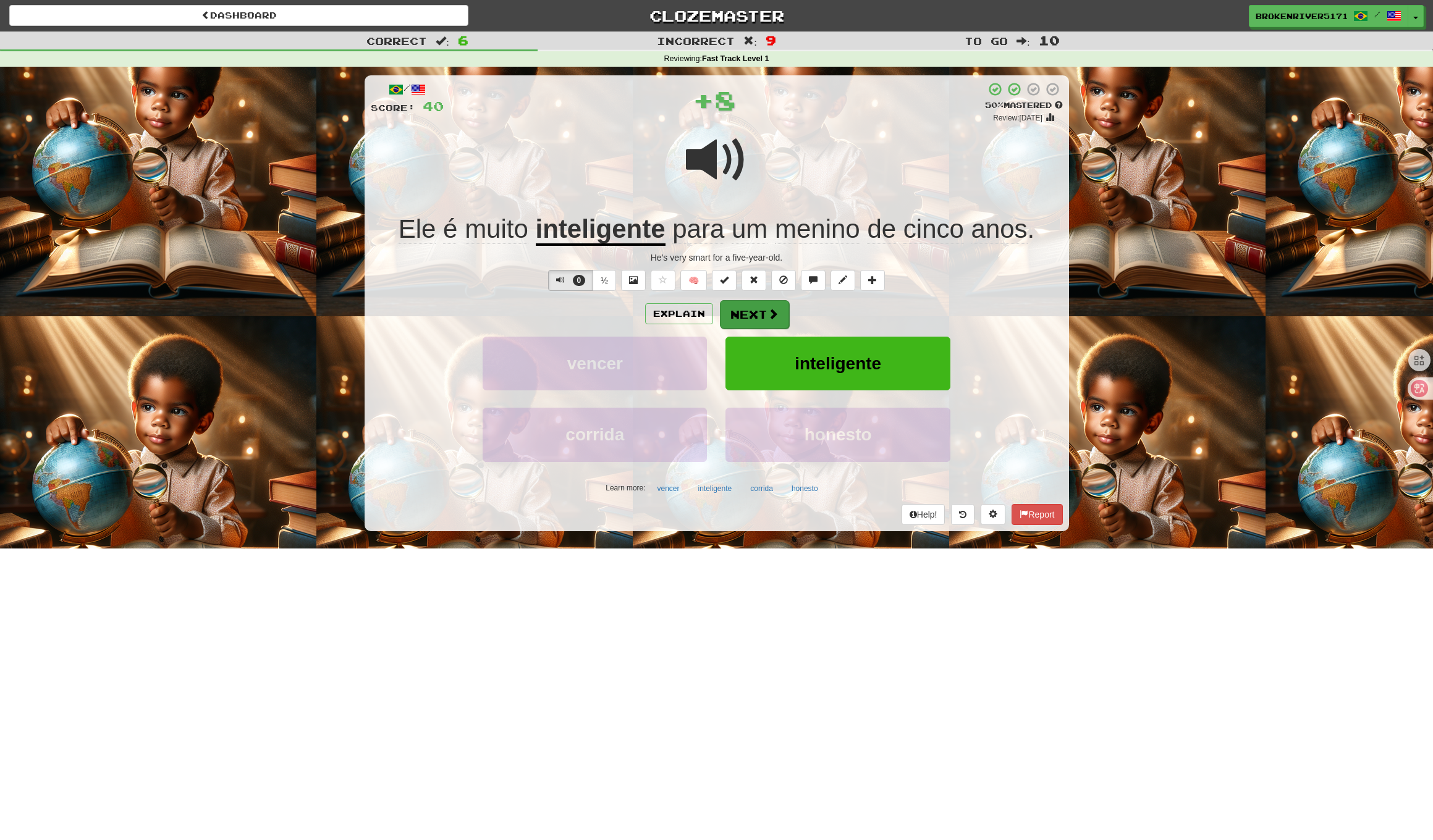
click at [751, 320] on button "Next" at bounding box center [755, 314] width 70 height 29
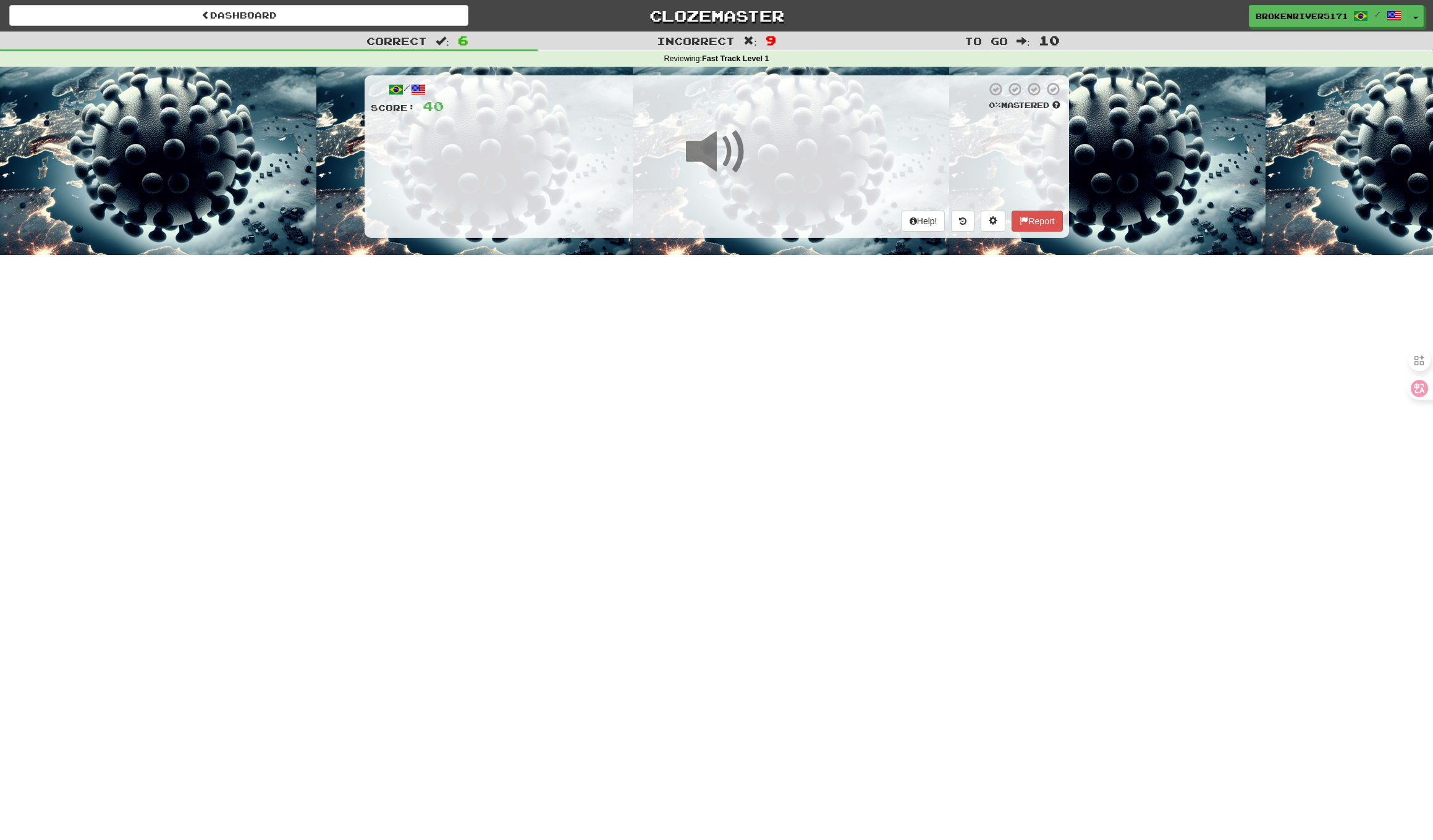
click at [739, 342] on div "Dashboard Clozemaster BrokenRiver5171 / Toggle Dropdown Dashboard Leaderboard A…" at bounding box center [716, 420] width 1433 height 840
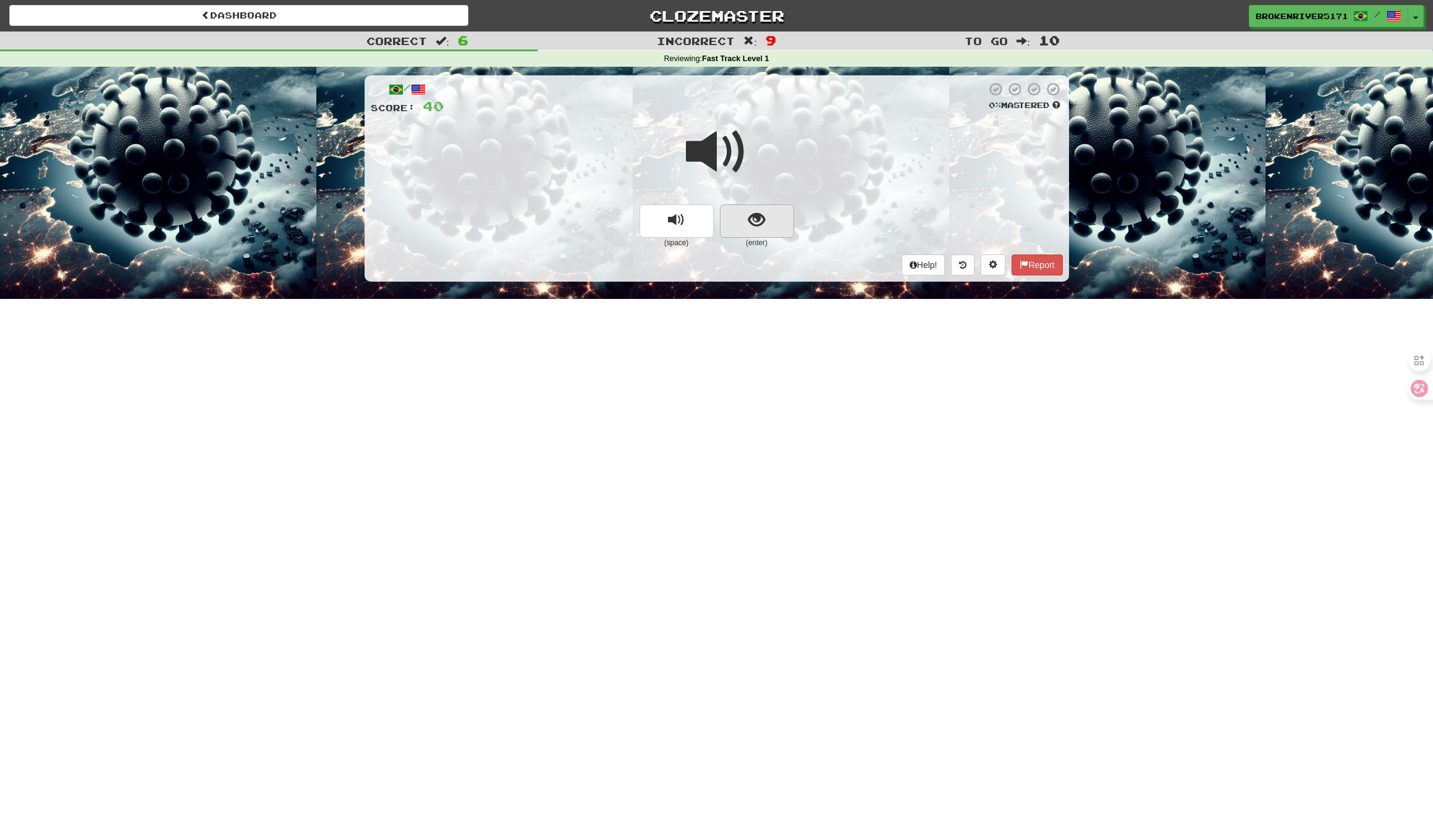
click at [772, 223] on button "show sentence" at bounding box center [756, 220] width 74 height 33
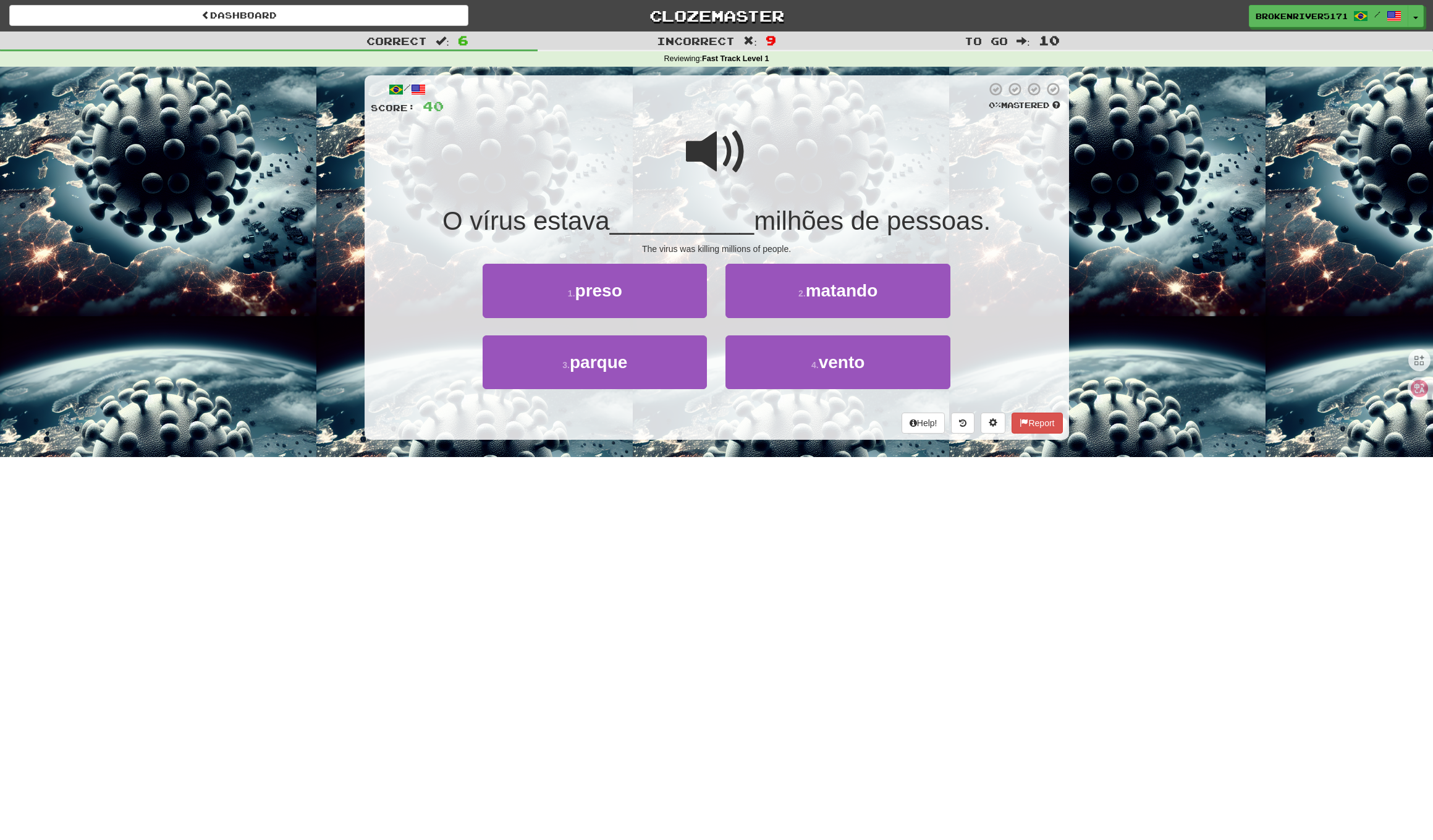
click at [764, 413] on div "Help! Report" at bounding box center [716, 423] width 692 height 21
click at [687, 372] on button "3 . parque" at bounding box center [594, 362] width 224 height 53
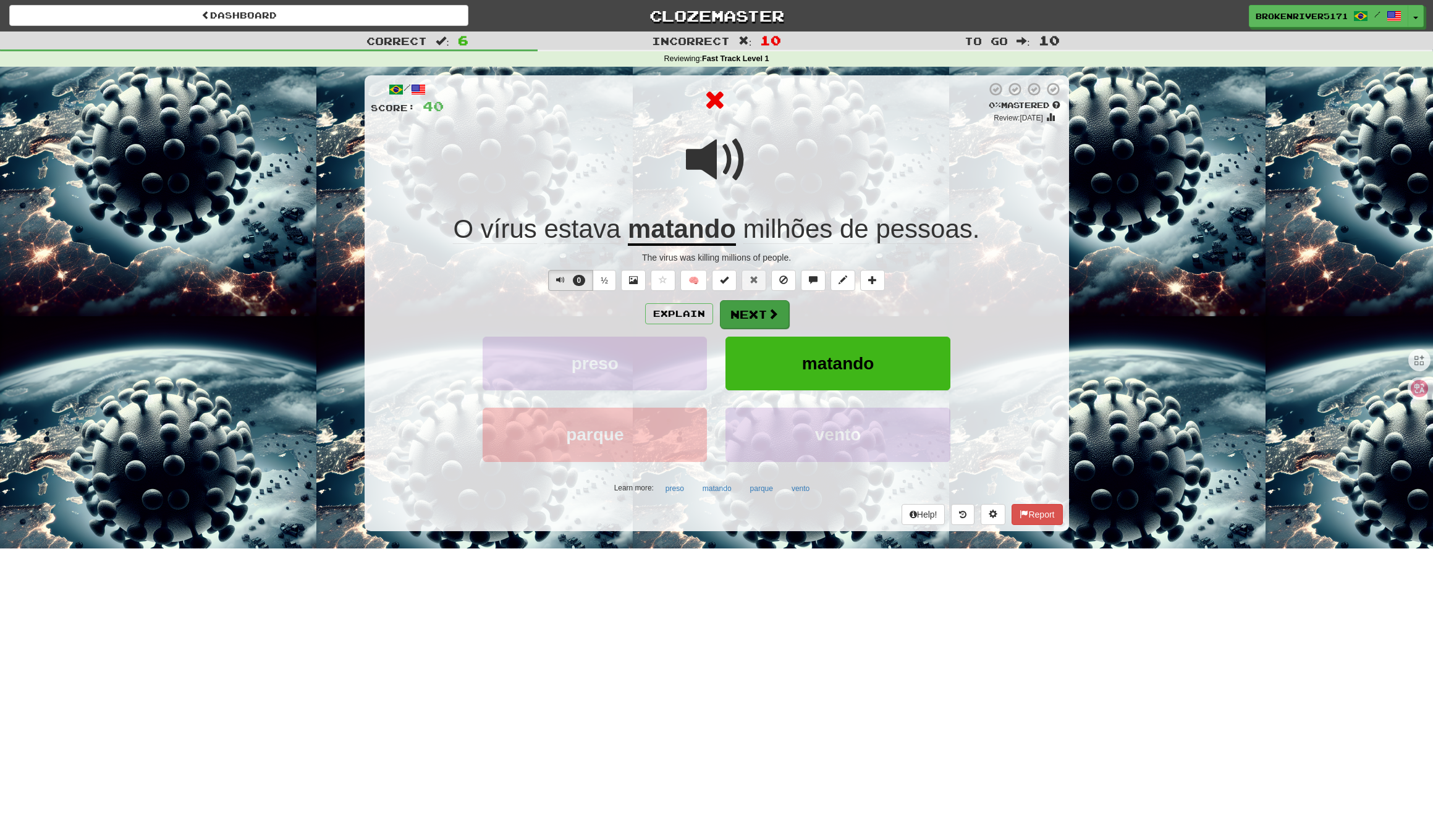
click at [754, 320] on button "Next" at bounding box center [755, 314] width 70 height 29
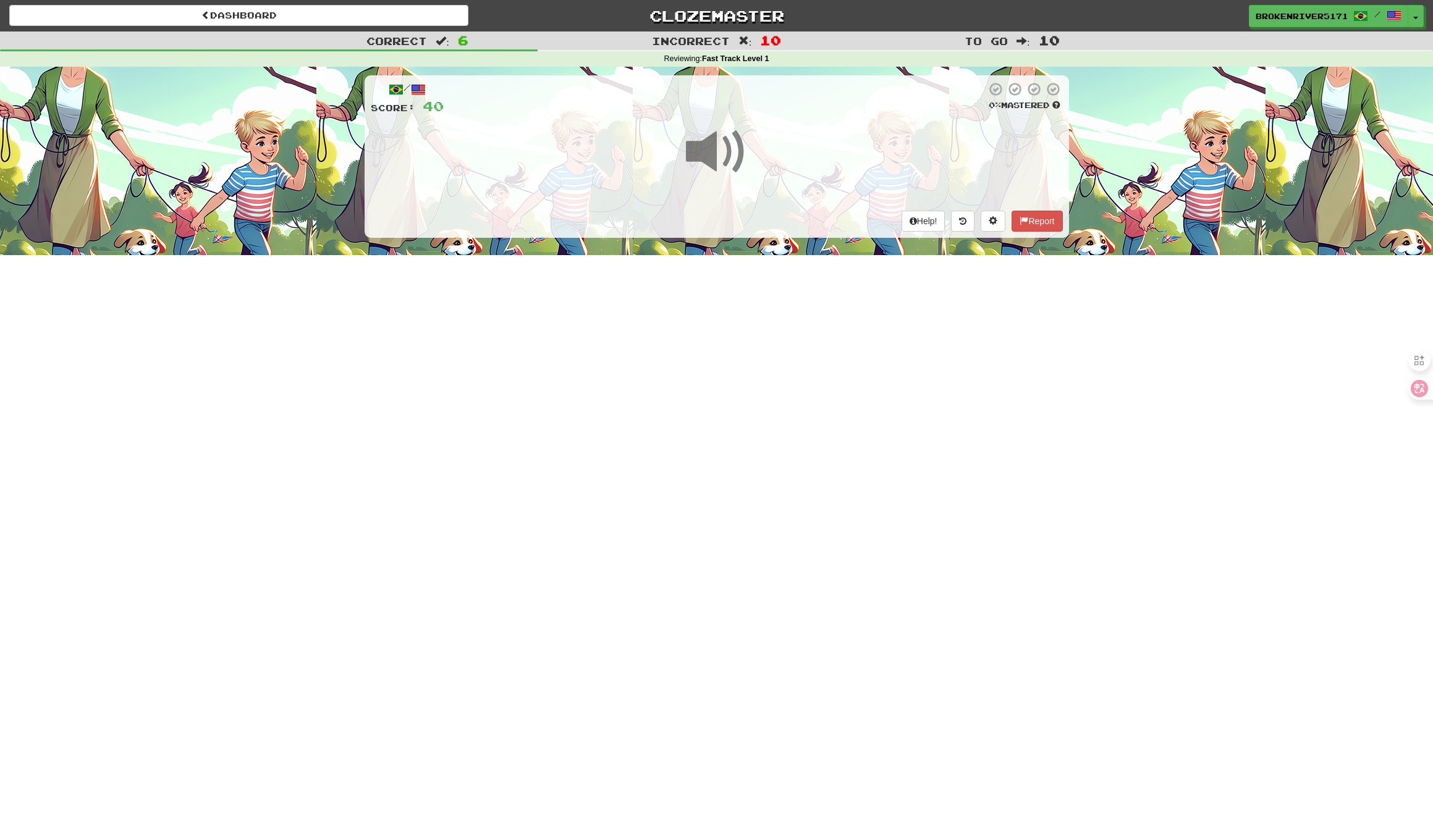
click at [755, 325] on div "Dashboard Clozemaster BrokenRiver5171 / Toggle Dropdown Dashboard Leaderboard A…" at bounding box center [716, 420] width 1433 height 840
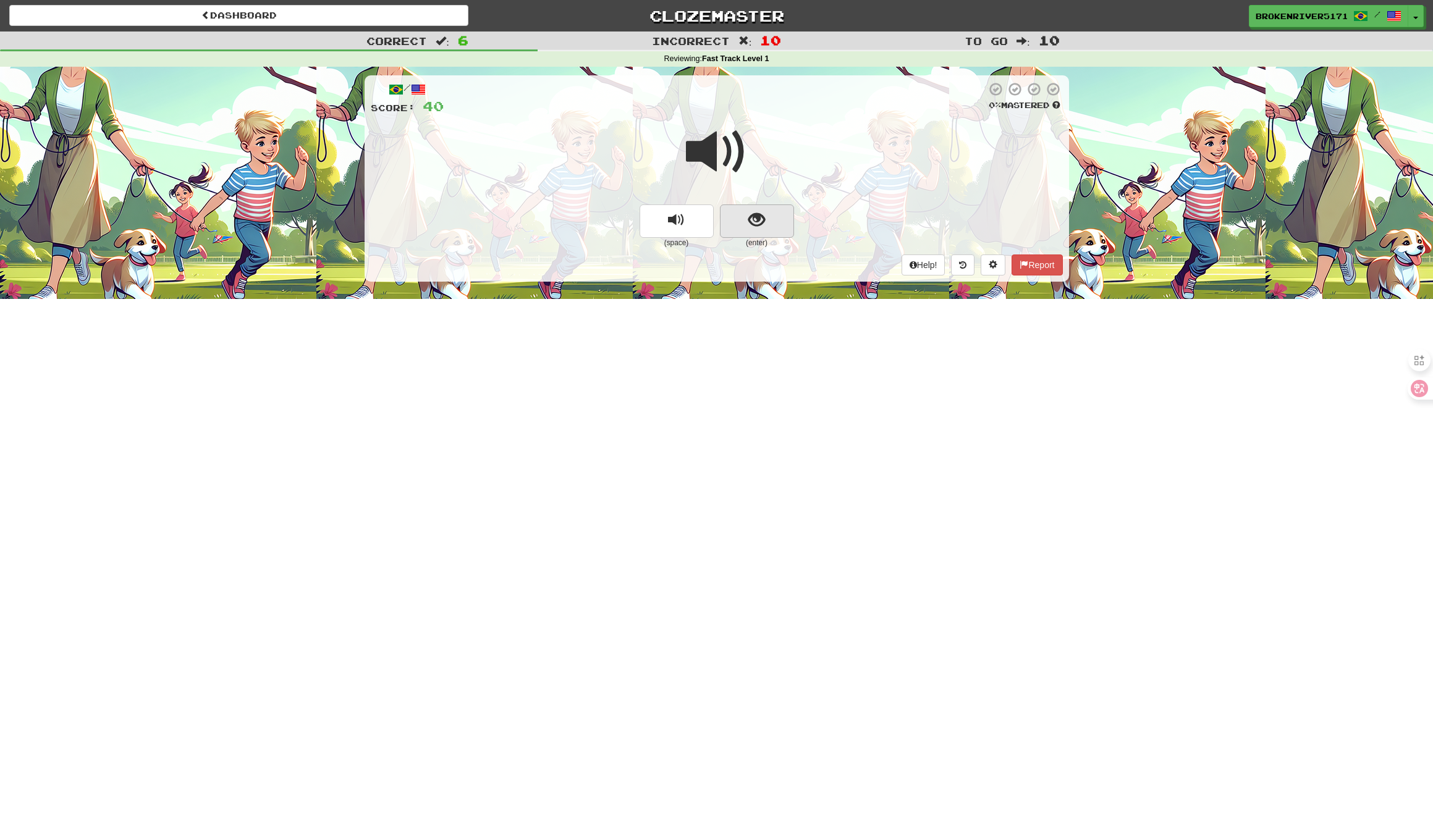
click at [761, 208] on button "show sentence" at bounding box center [756, 220] width 74 height 33
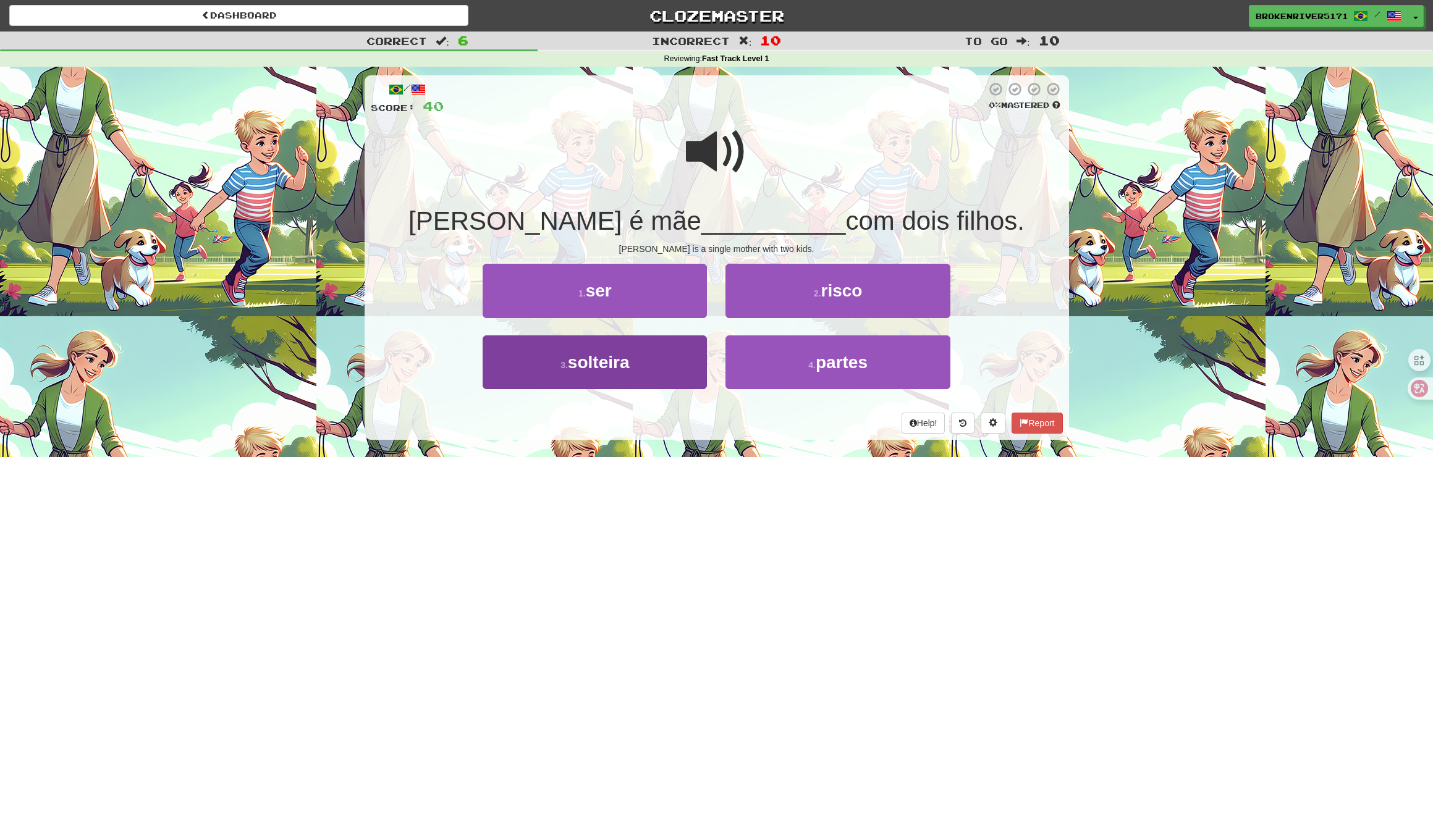
click at [655, 365] on button "3 . solteira" at bounding box center [594, 362] width 224 height 53
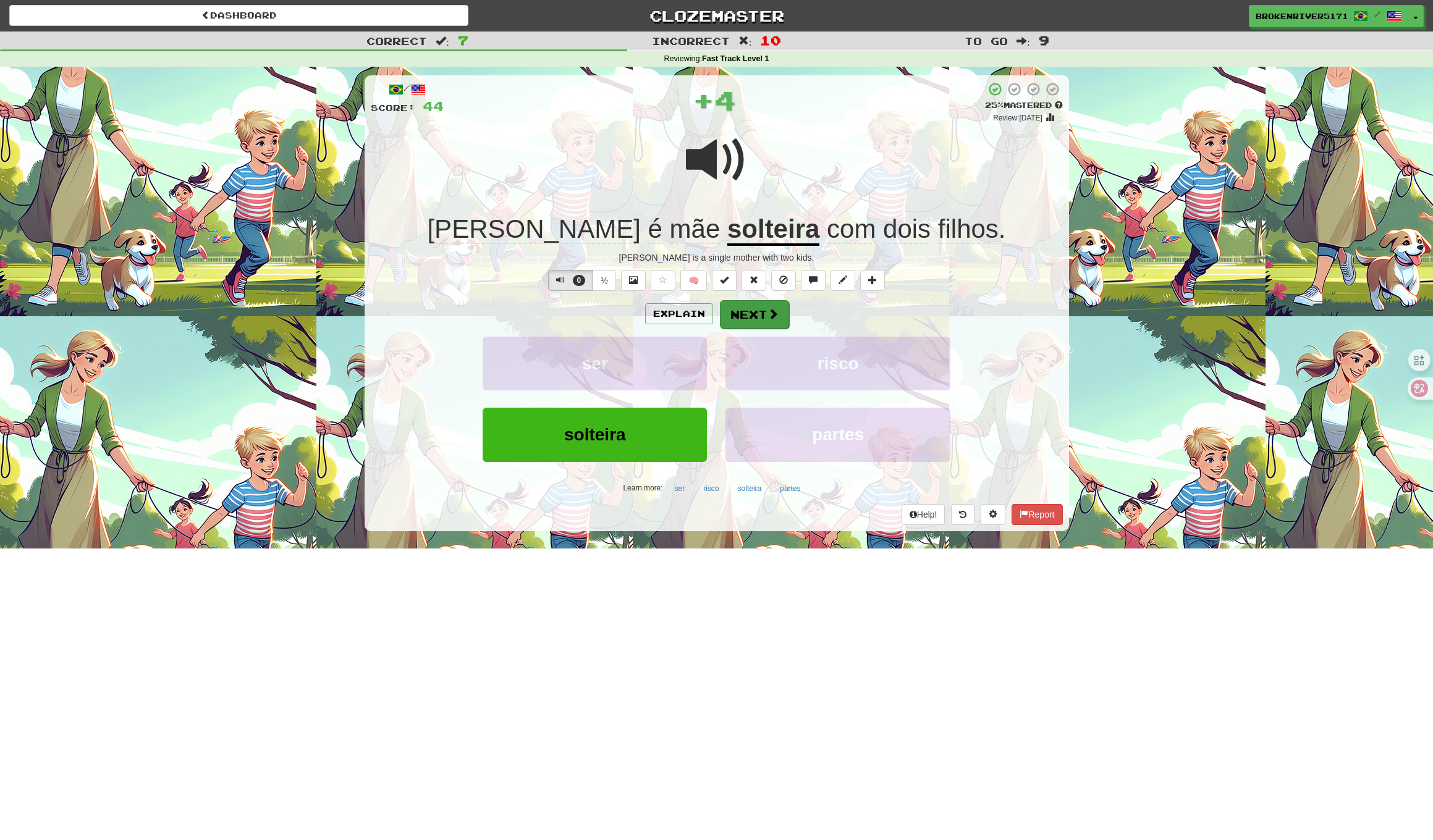
click at [750, 313] on button "Next" at bounding box center [755, 314] width 70 height 29
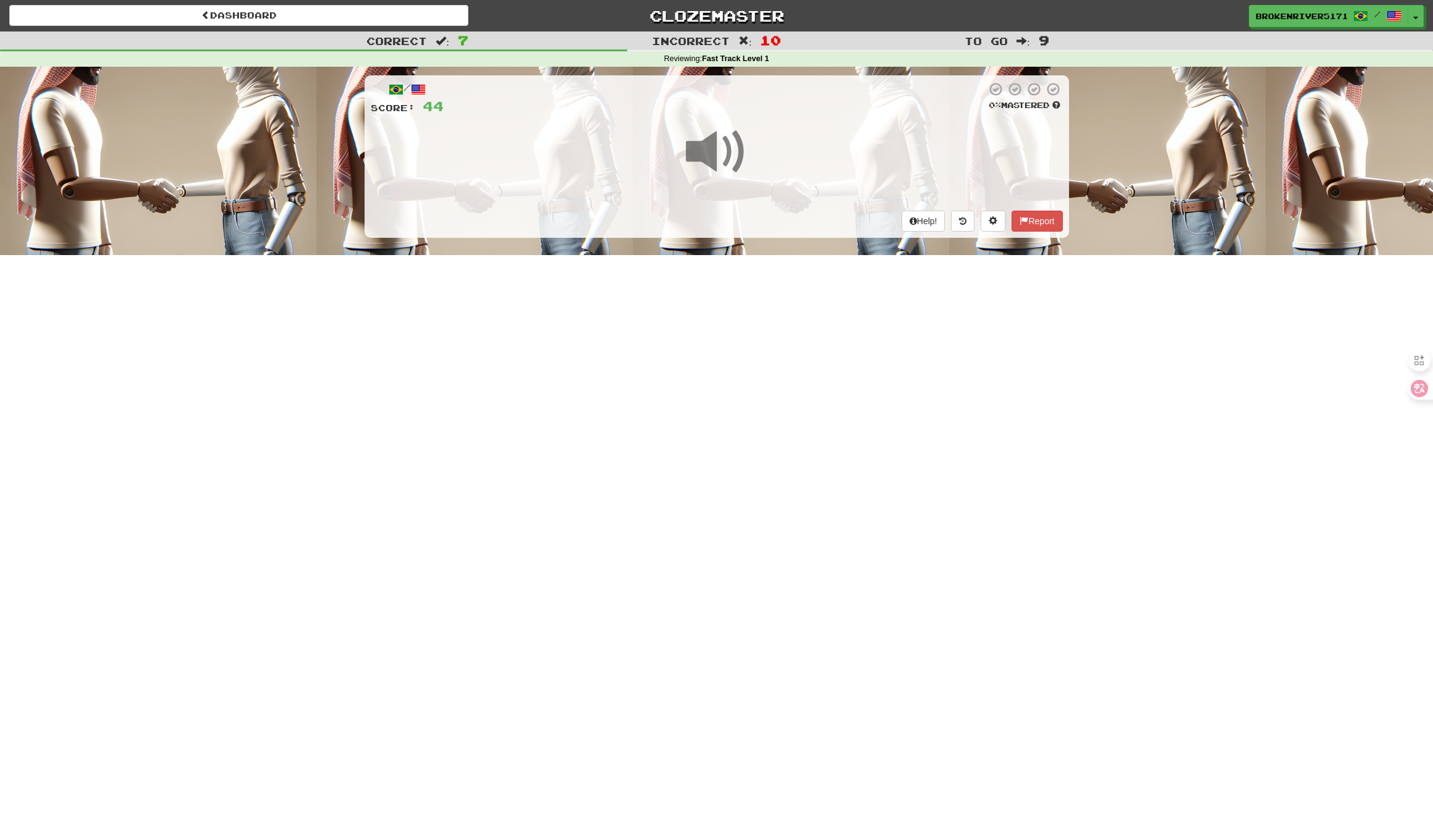
click at [693, 352] on div "Dashboard Clozemaster BrokenRiver5171 / Toggle Dropdown Dashboard Leaderboard A…" at bounding box center [716, 420] width 1433 height 840
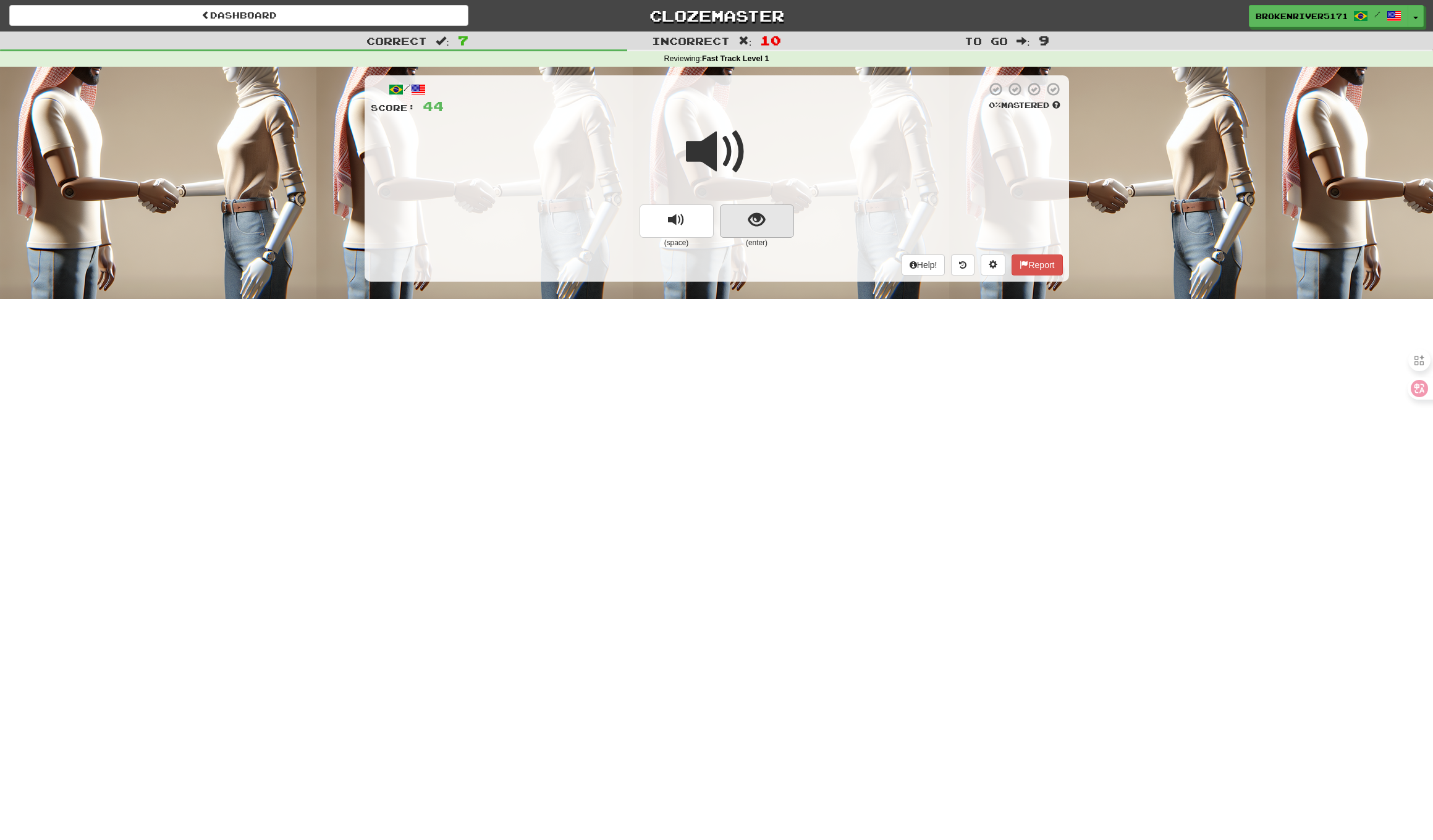
click at [791, 209] on button "show sentence" at bounding box center [756, 220] width 74 height 33
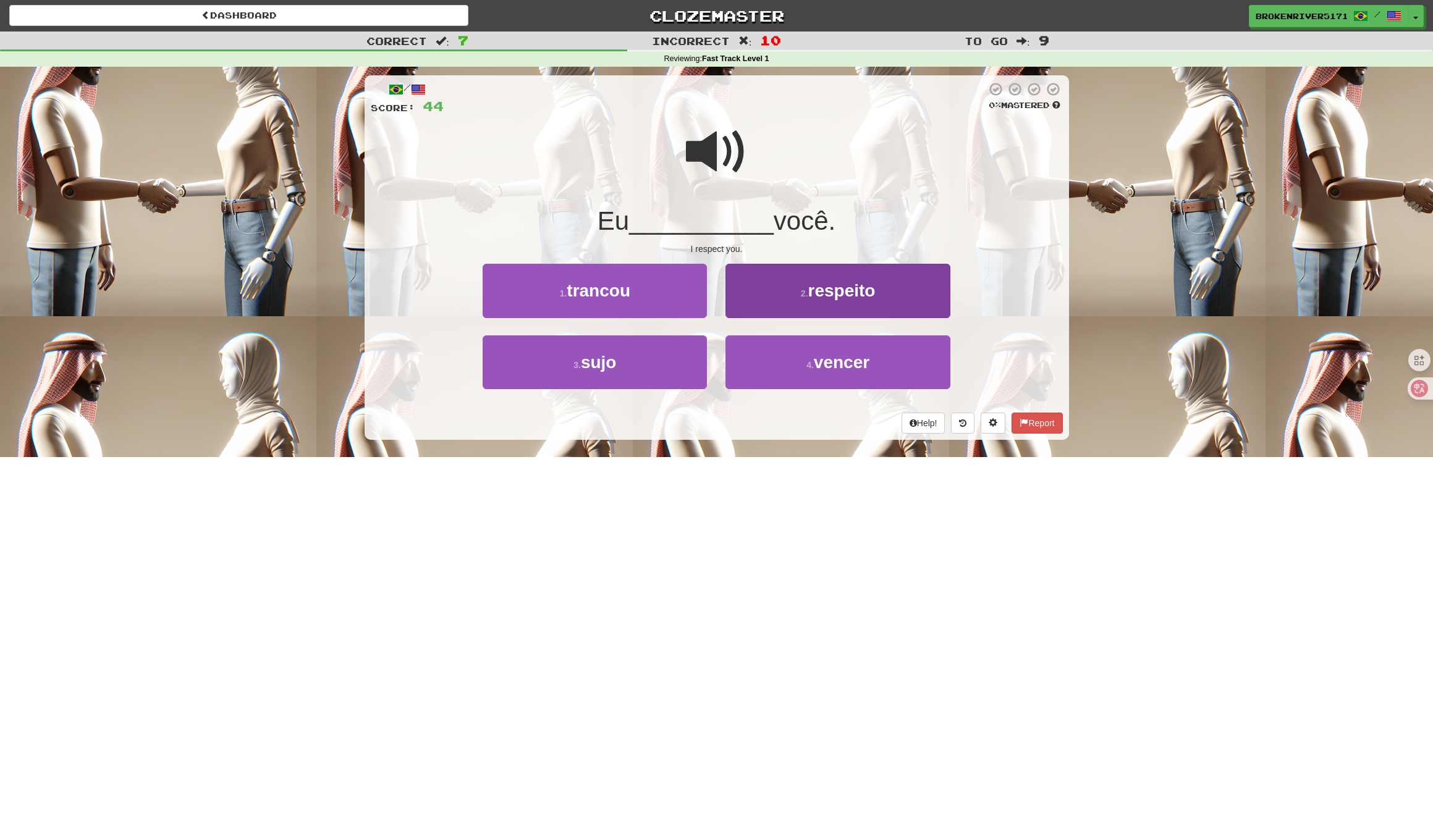
click at [821, 287] on span "respeito" at bounding box center [841, 291] width 67 height 19
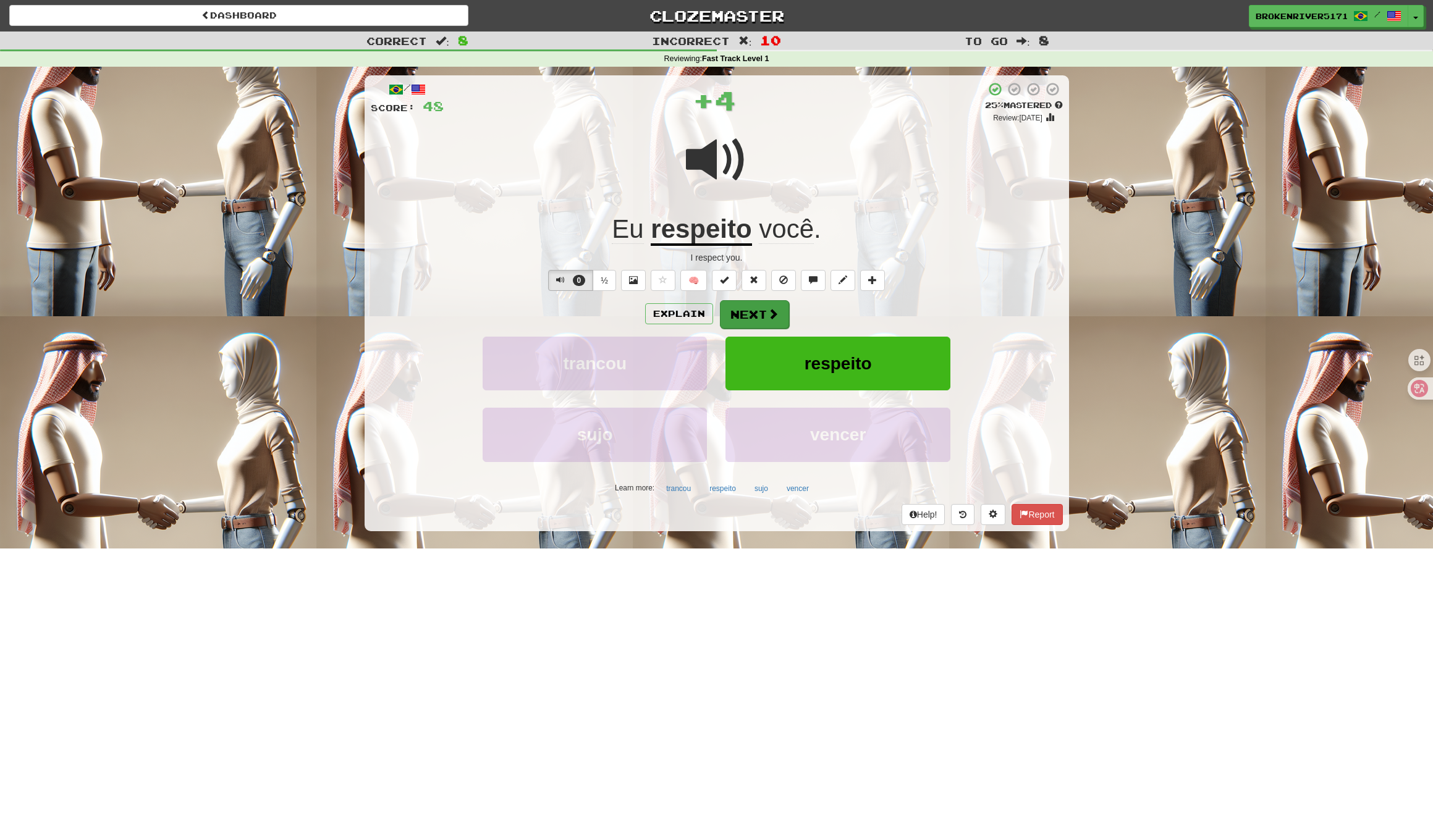
click at [767, 320] on button "Next" at bounding box center [755, 314] width 70 height 29
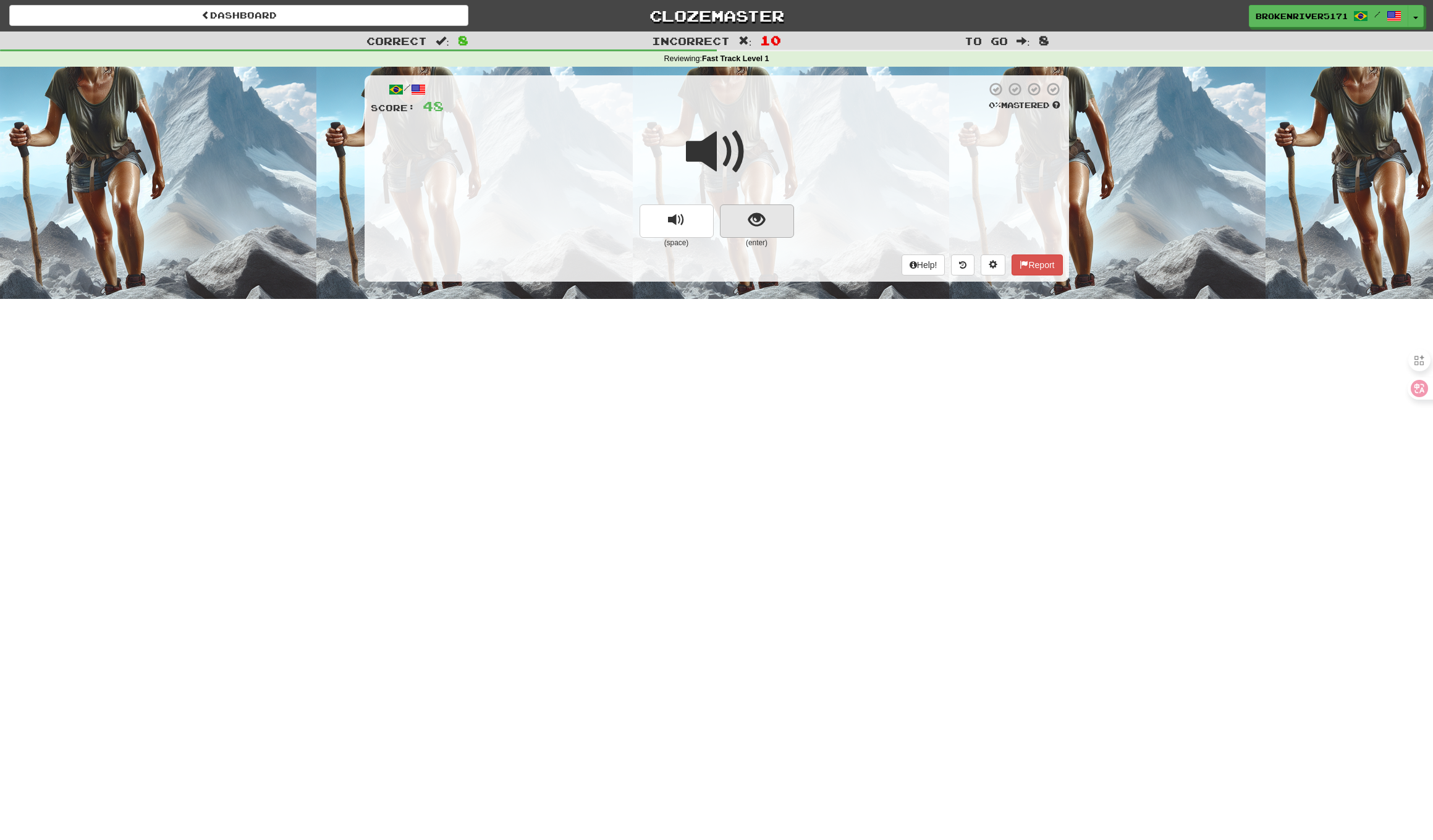
click at [759, 216] on span "show sentence" at bounding box center [756, 220] width 17 height 17
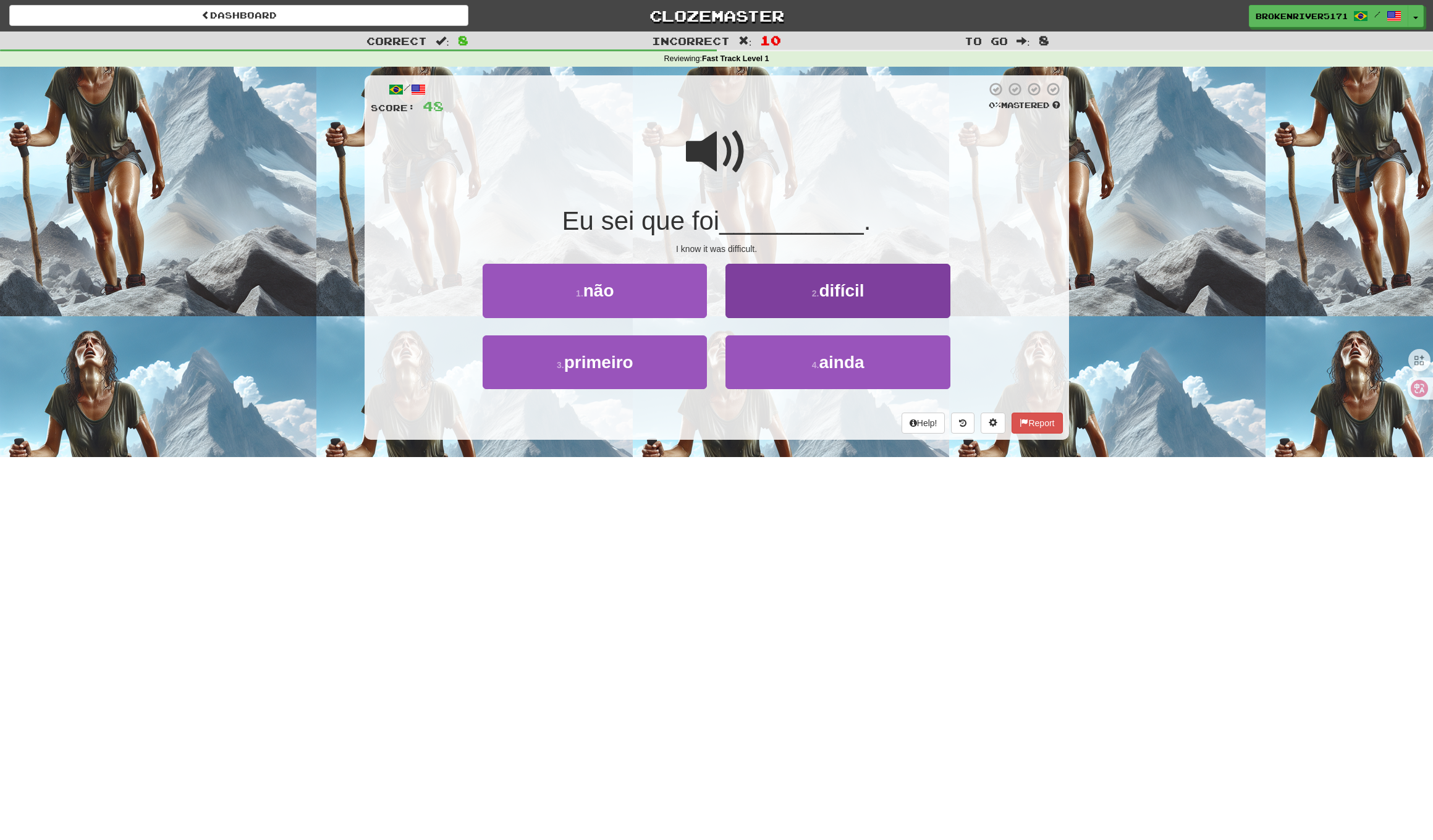
click at [777, 289] on button "2 . difícil" at bounding box center [837, 290] width 224 height 53
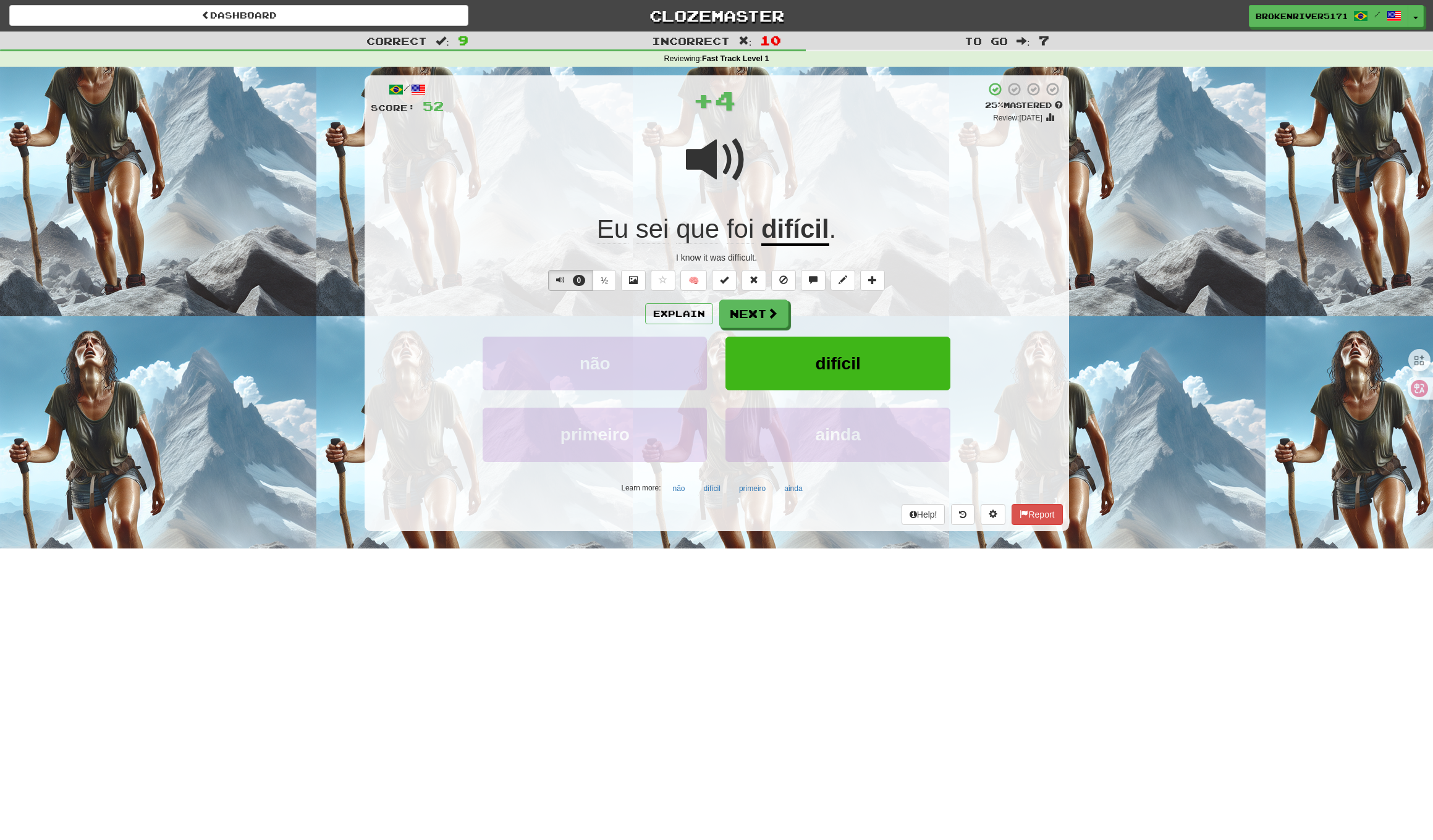
click at [751, 299] on div "Explain Next" at bounding box center [716, 314] width 692 height 29
click at [751, 318] on button "Next" at bounding box center [755, 314] width 70 height 29
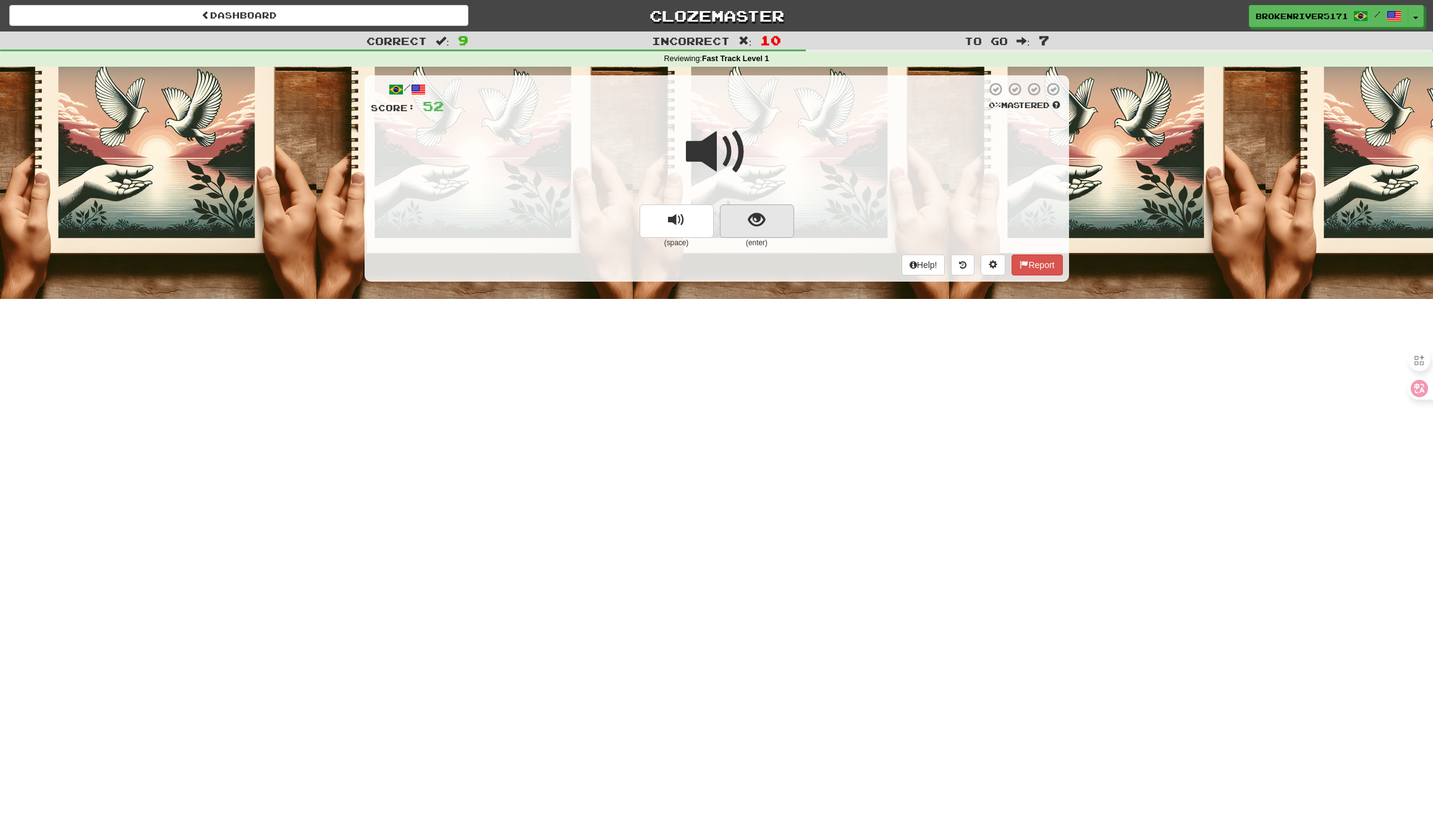
click at [748, 225] on span "show sentence" at bounding box center [756, 220] width 17 height 17
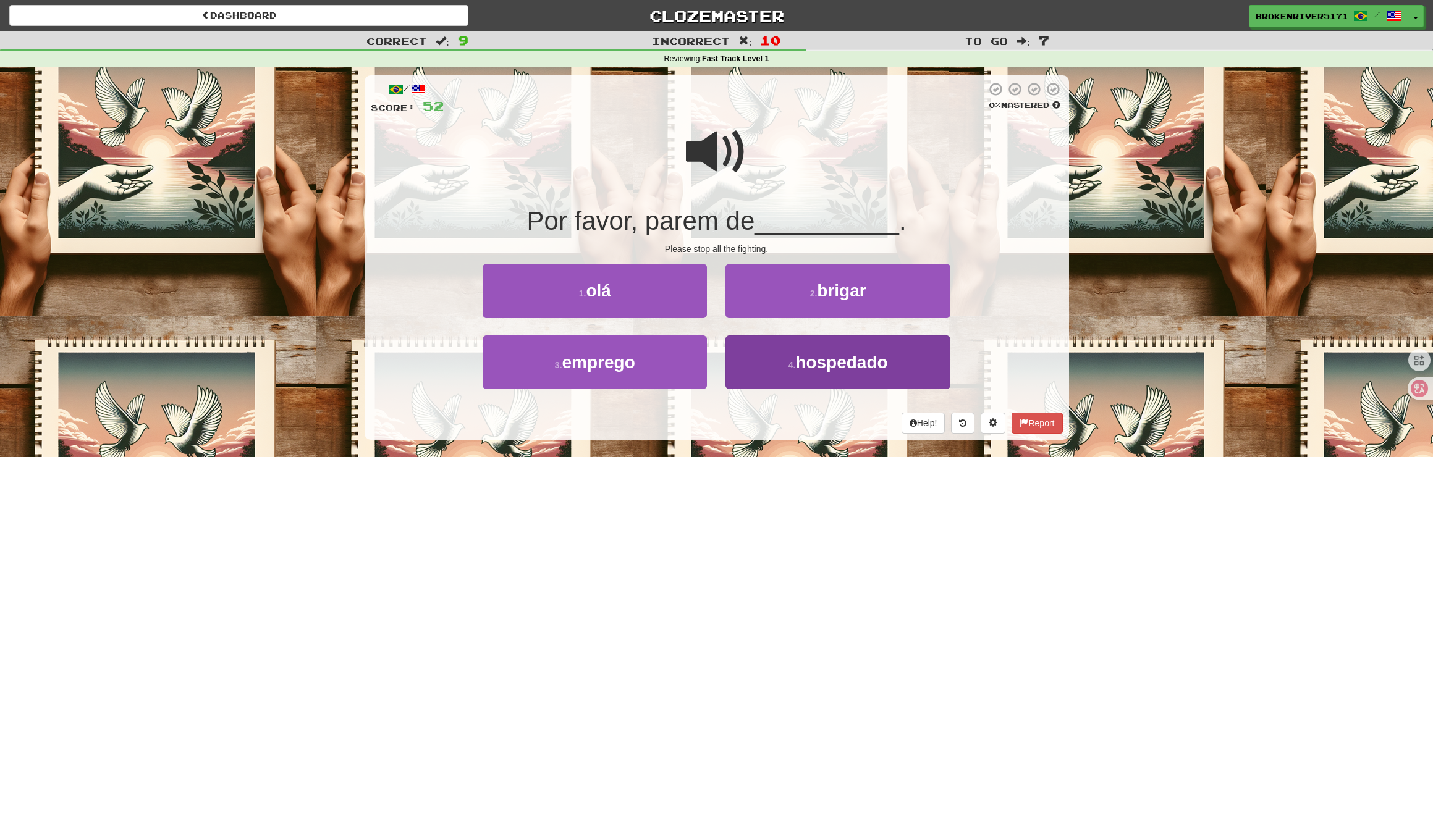
click at [767, 371] on button "4 . hospedado" at bounding box center [837, 362] width 224 height 53
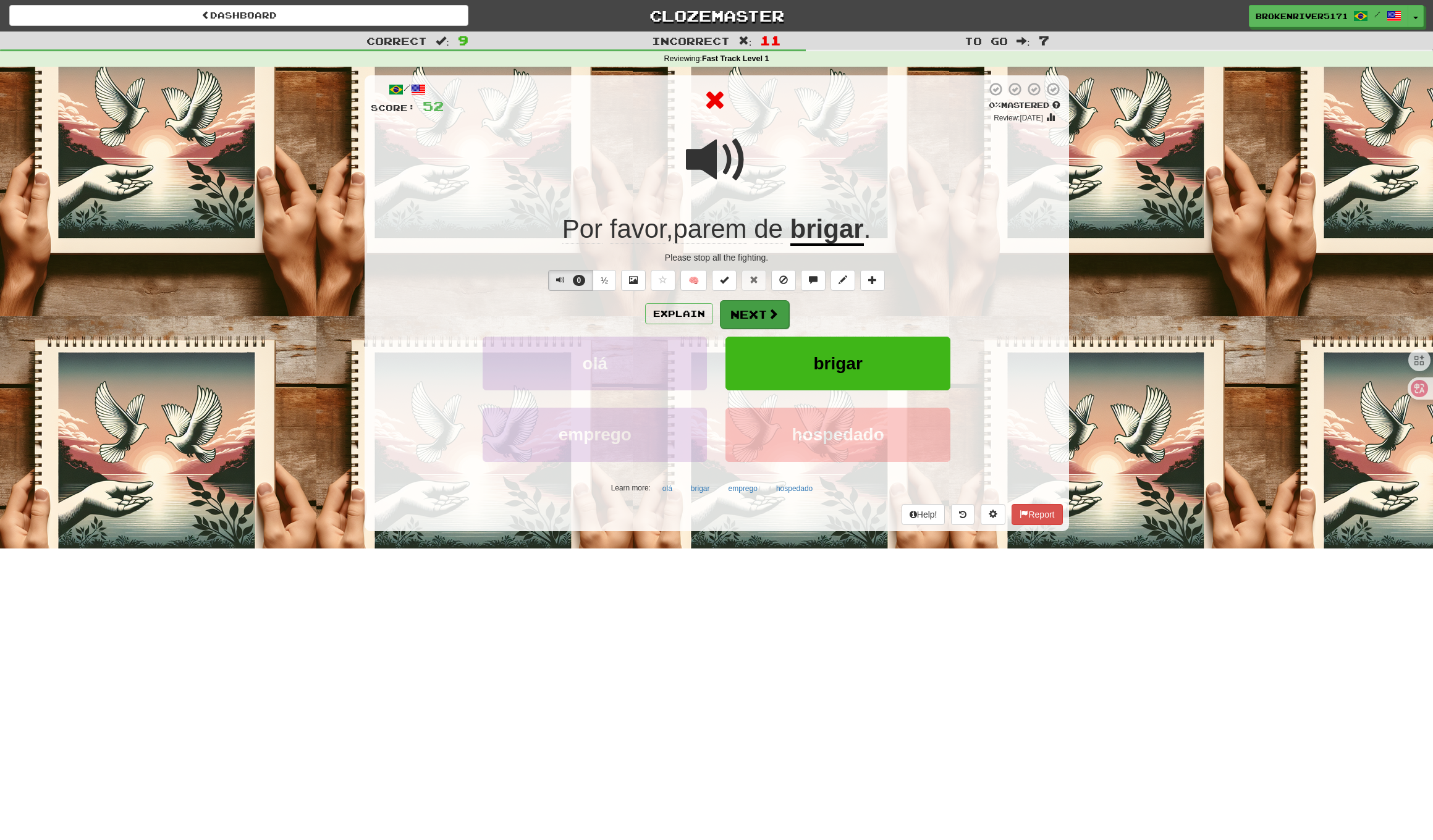
click at [751, 321] on button "Next" at bounding box center [755, 314] width 70 height 29
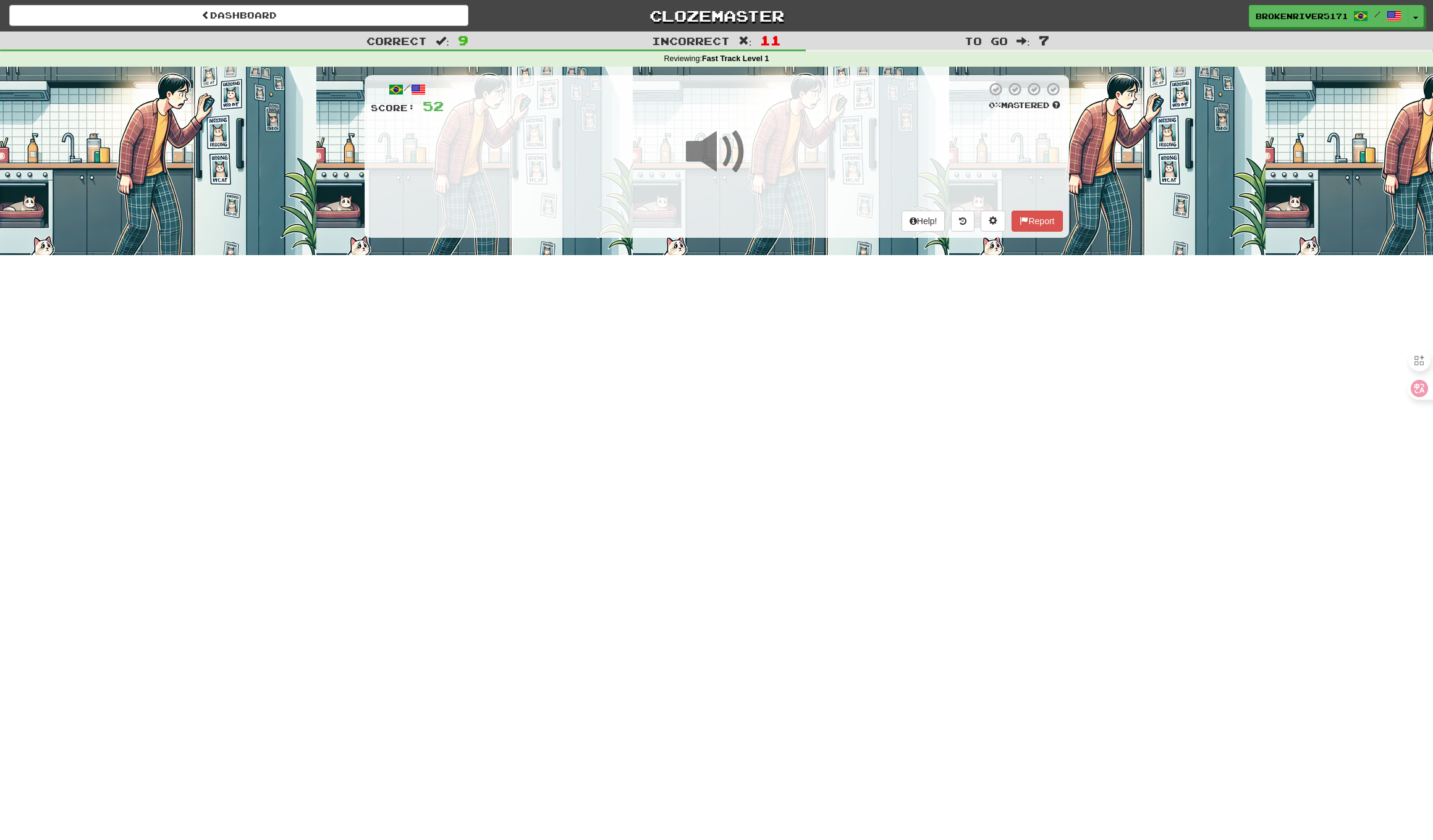
click at [748, 326] on div "Dashboard Clozemaster BrokenRiver5171 / Toggle Dropdown Dashboard Leaderboard A…" at bounding box center [716, 420] width 1433 height 840
click at [764, 225] on div "/ Score: 52 0 % Mastered Help! Report" at bounding box center [716, 156] width 705 height 162
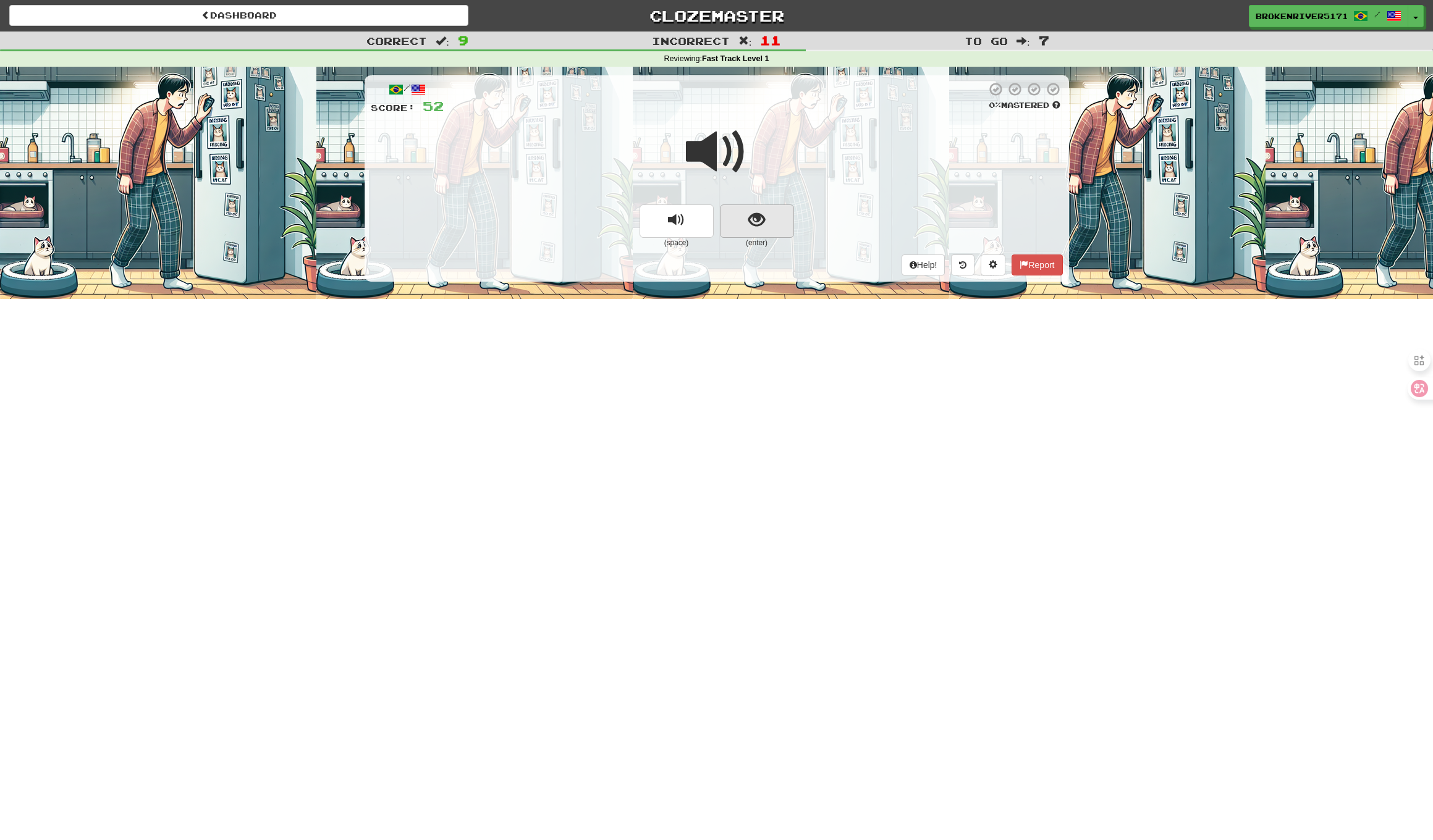
click at [758, 227] on span "show sentence" at bounding box center [756, 220] width 17 height 17
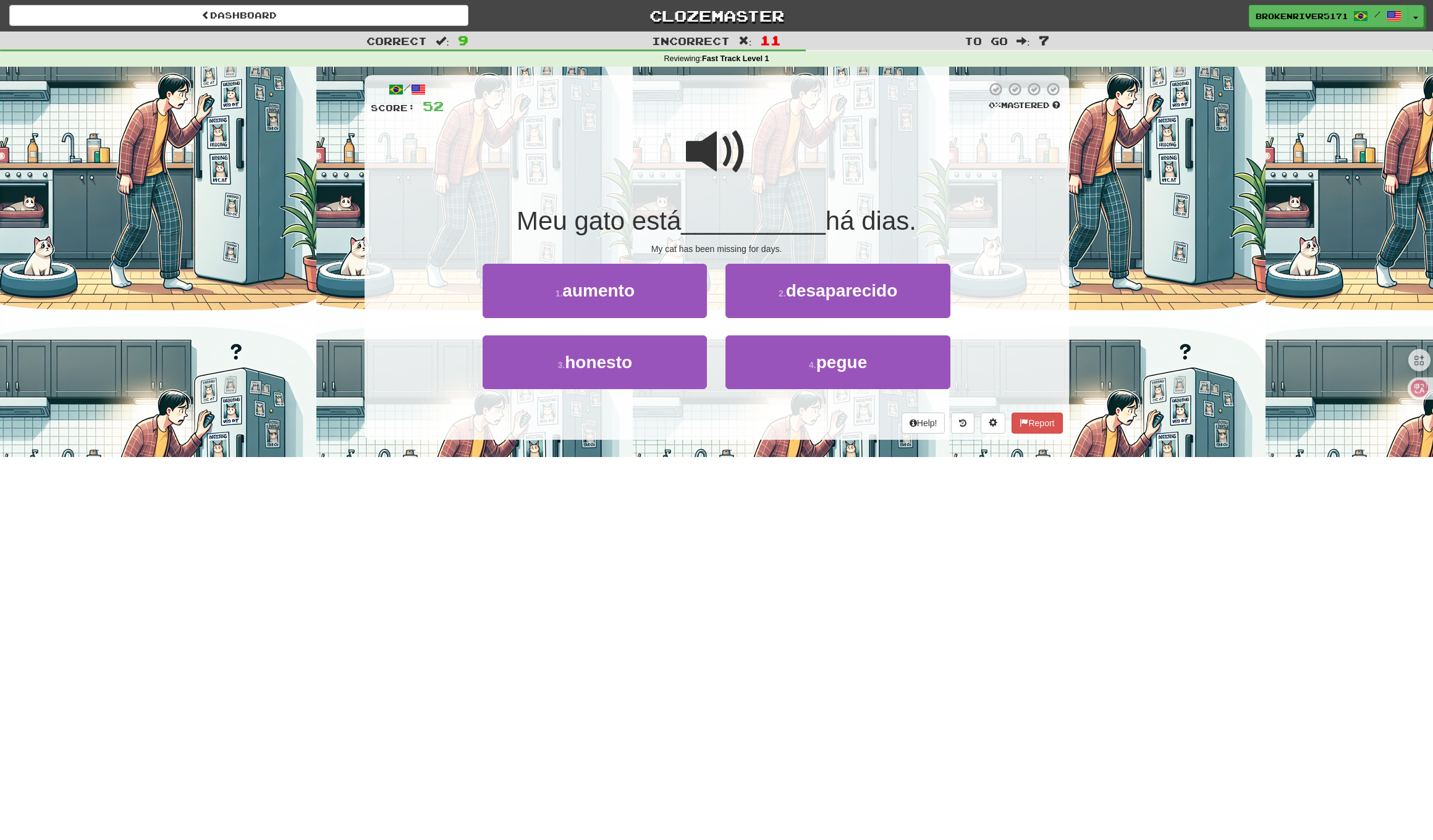
drag, startPoint x: 779, startPoint y: 297, endPoint x: 765, endPoint y: 292, distance: 14.9
click at [779, 297] on button "2 . desaparecido" at bounding box center [837, 290] width 224 height 53
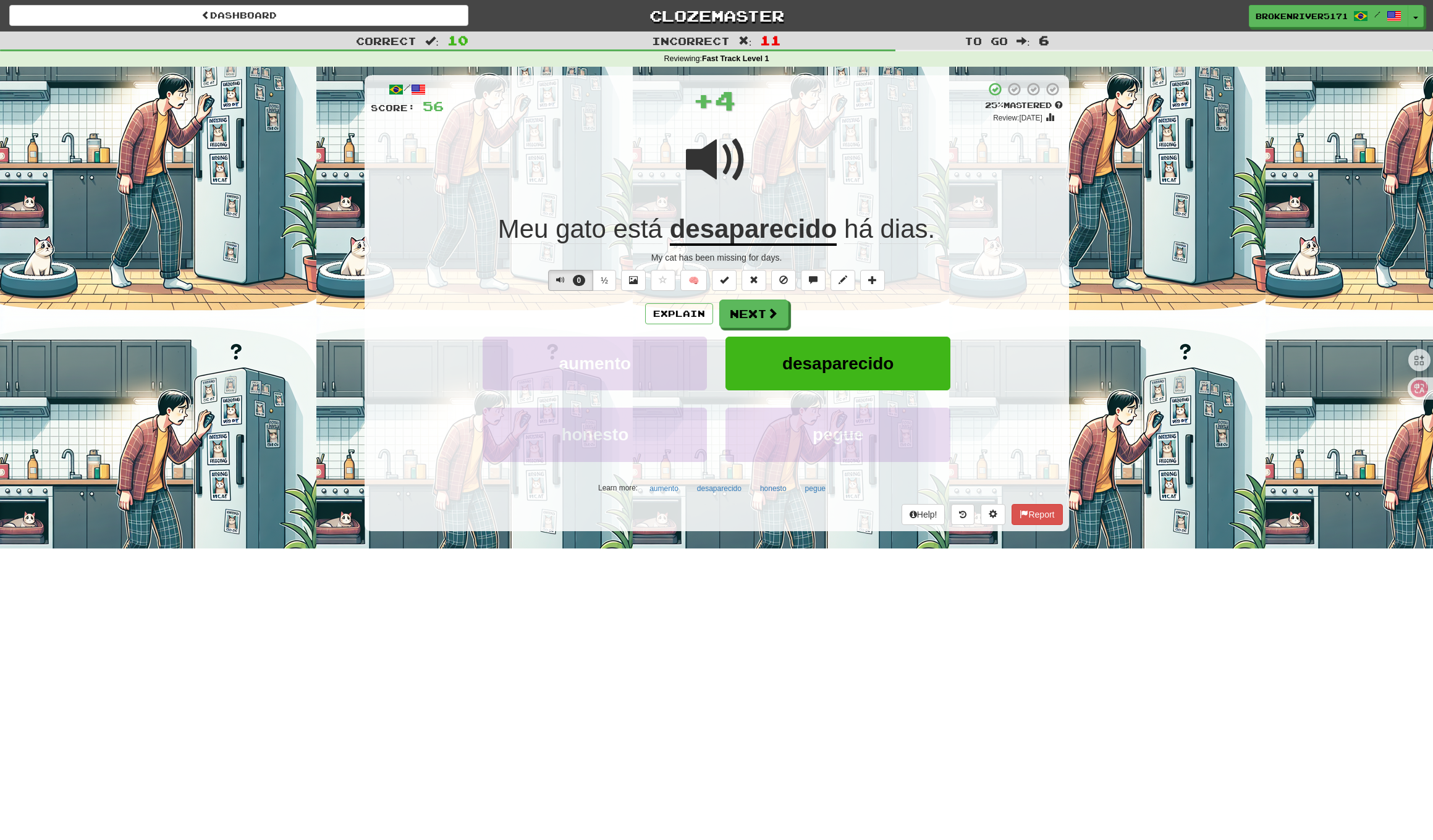
click at [751, 318] on button "Next" at bounding box center [754, 314] width 70 height 29
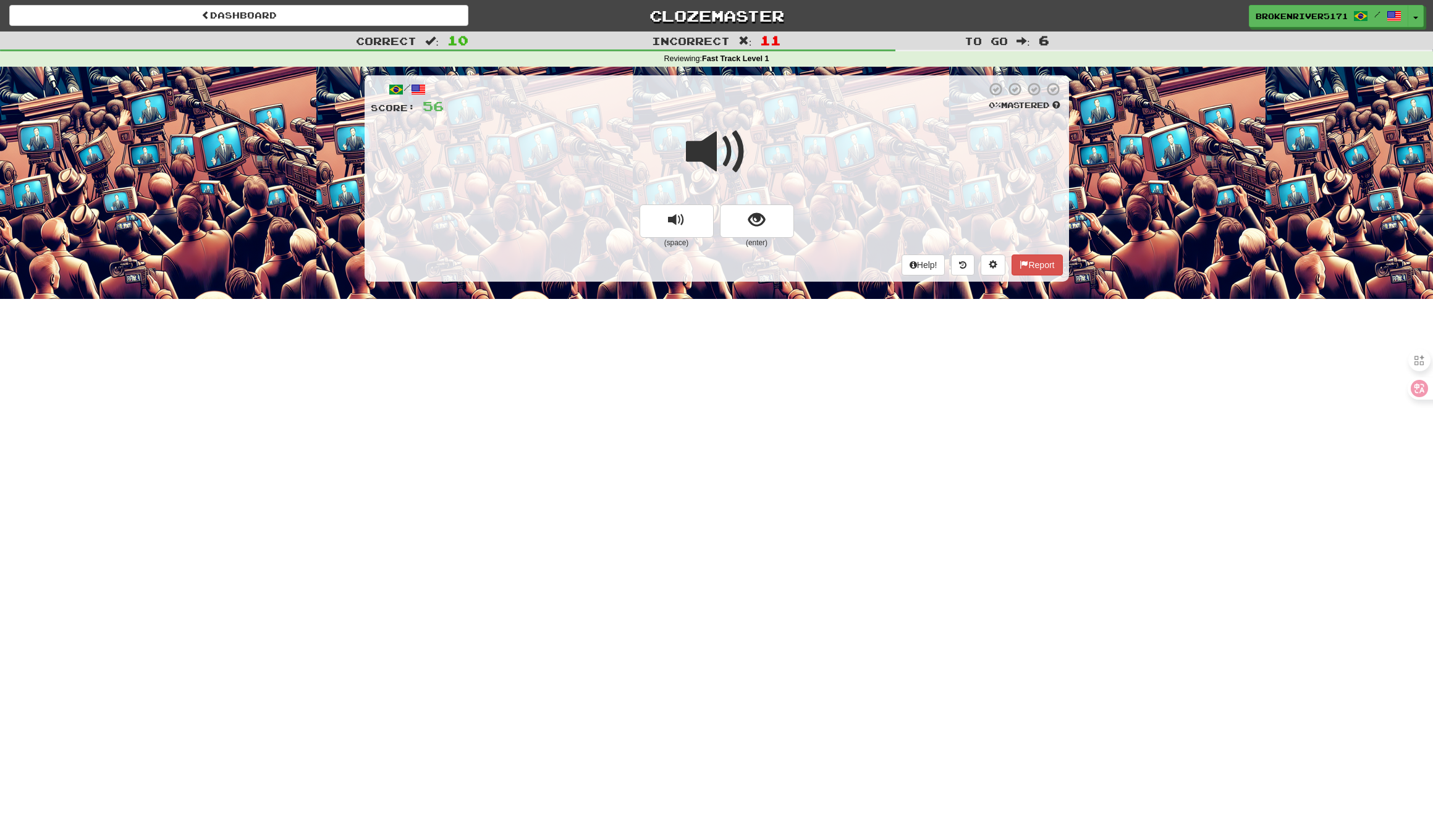
click at [752, 212] on span "show sentence" at bounding box center [756, 220] width 17 height 17
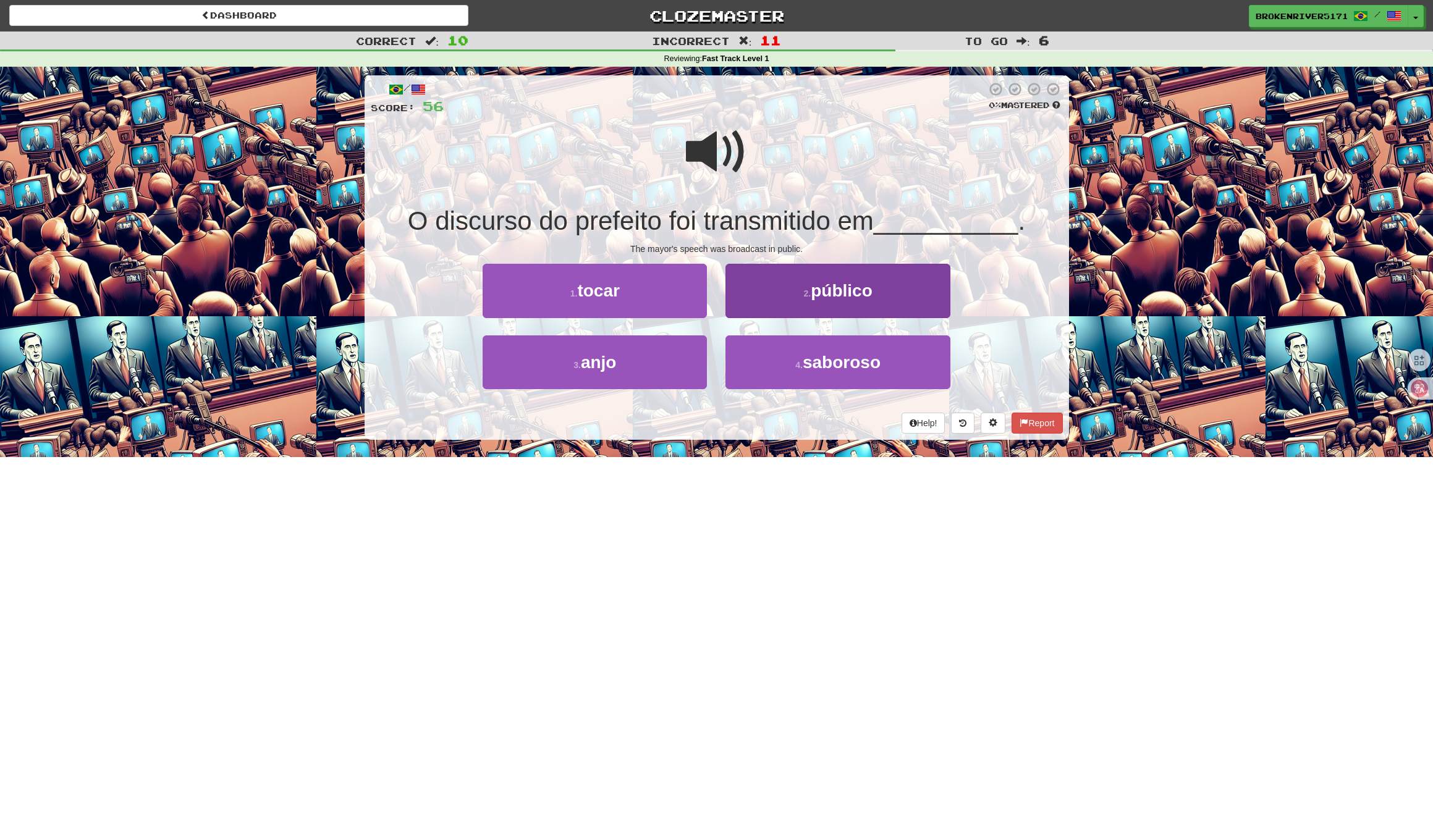
click at [768, 303] on button "2 . público" at bounding box center [837, 290] width 224 height 53
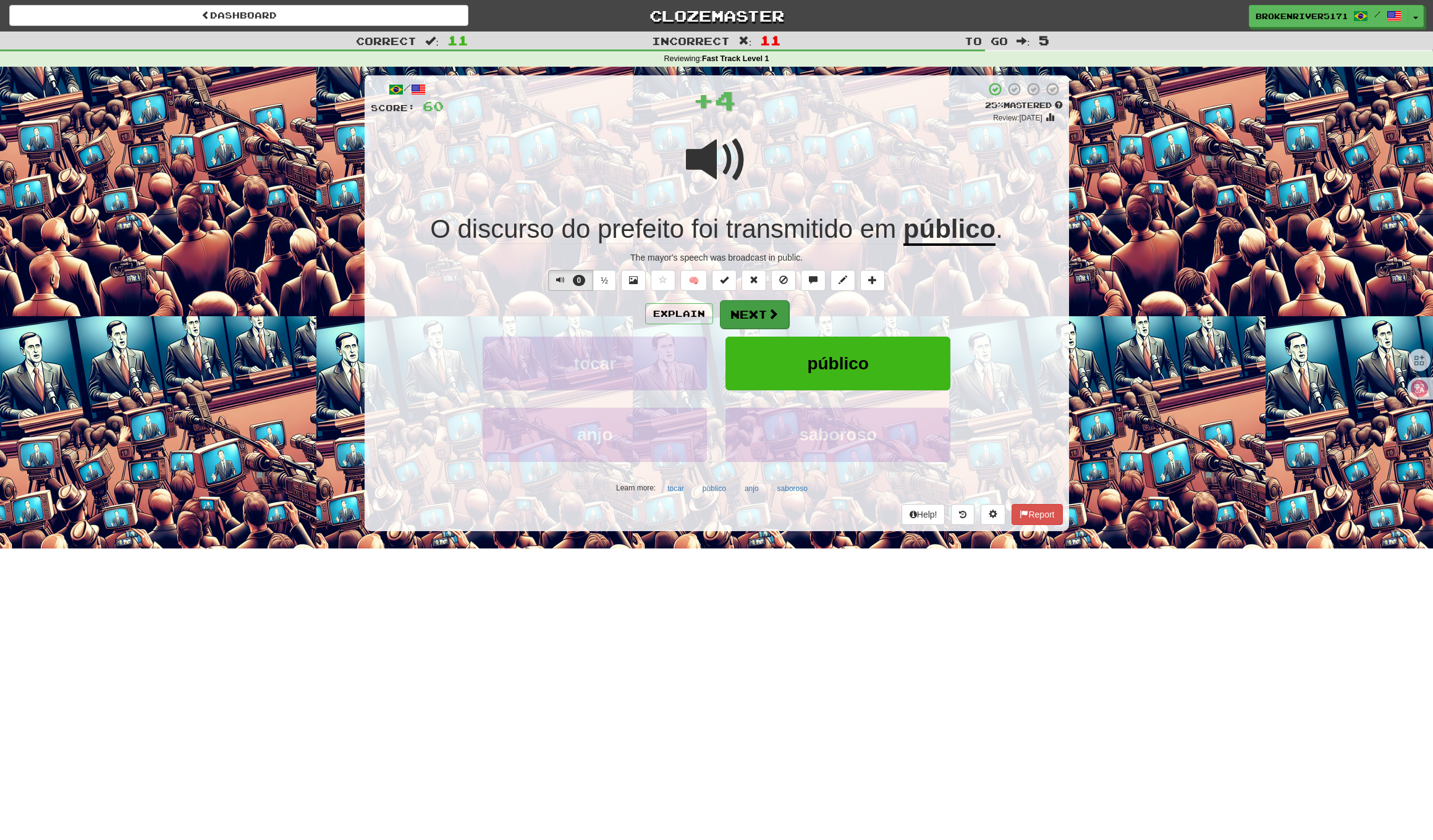
click at [761, 323] on button "Next" at bounding box center [755, 314] width 70 height 29
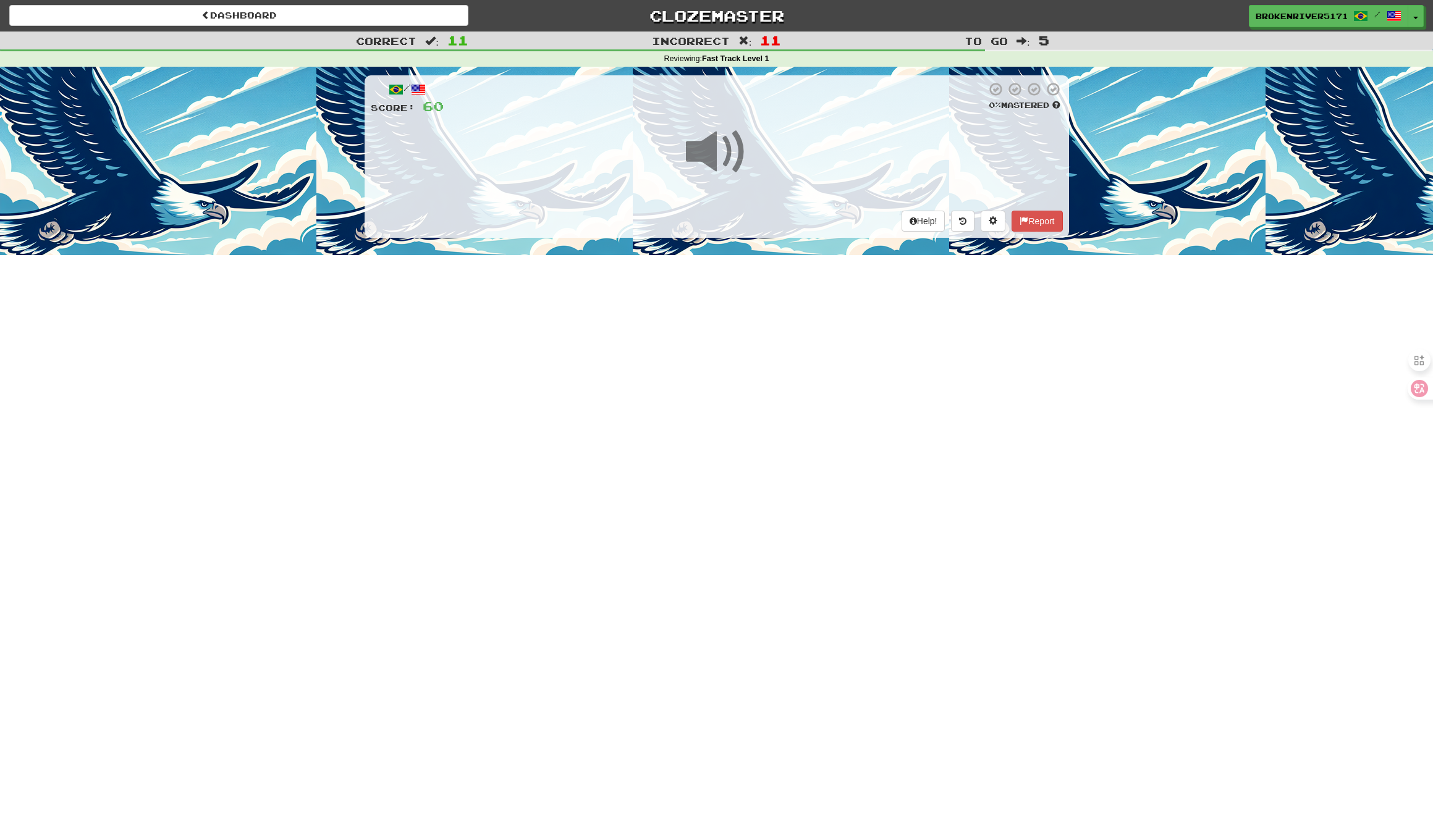
drag, startPoint x: 722, startPoint y: 353, endPoint x: 726, endPoint y: 342, distance: 11.7
click at [722, 353] on div "Dashboard Clozemaster BrokenRiver5171 / Toggle Dropdown Dashboard Leaderboard A…" at bounding box center [716, 420] width 1433 height 840
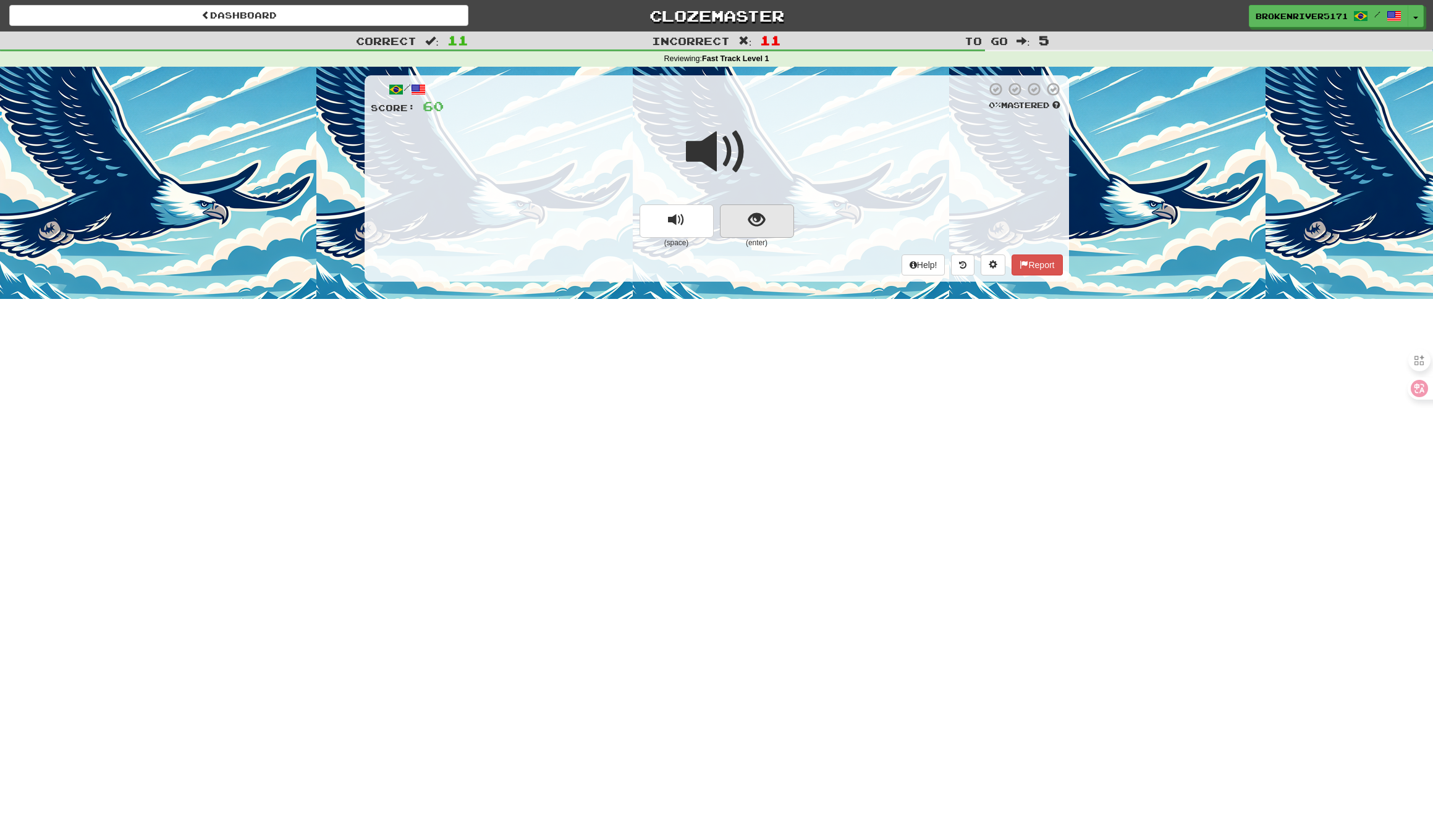
click at [760, 227] on span "show sentence" at bounding box center [756, 220] width 17 height 17
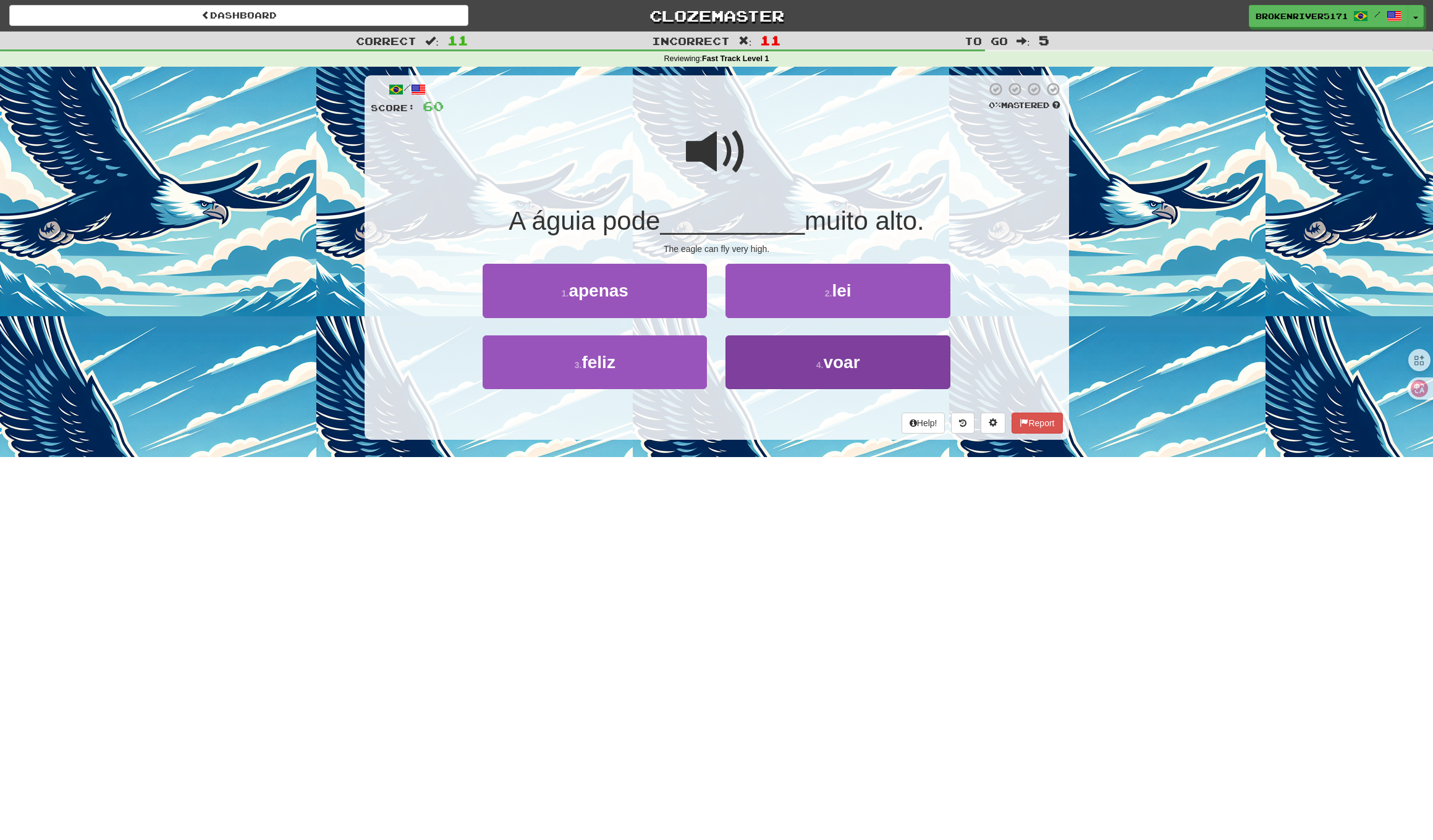
click at [759, 369] on button "4 . voar" at bounding box center [837, 362] width 224 height 53
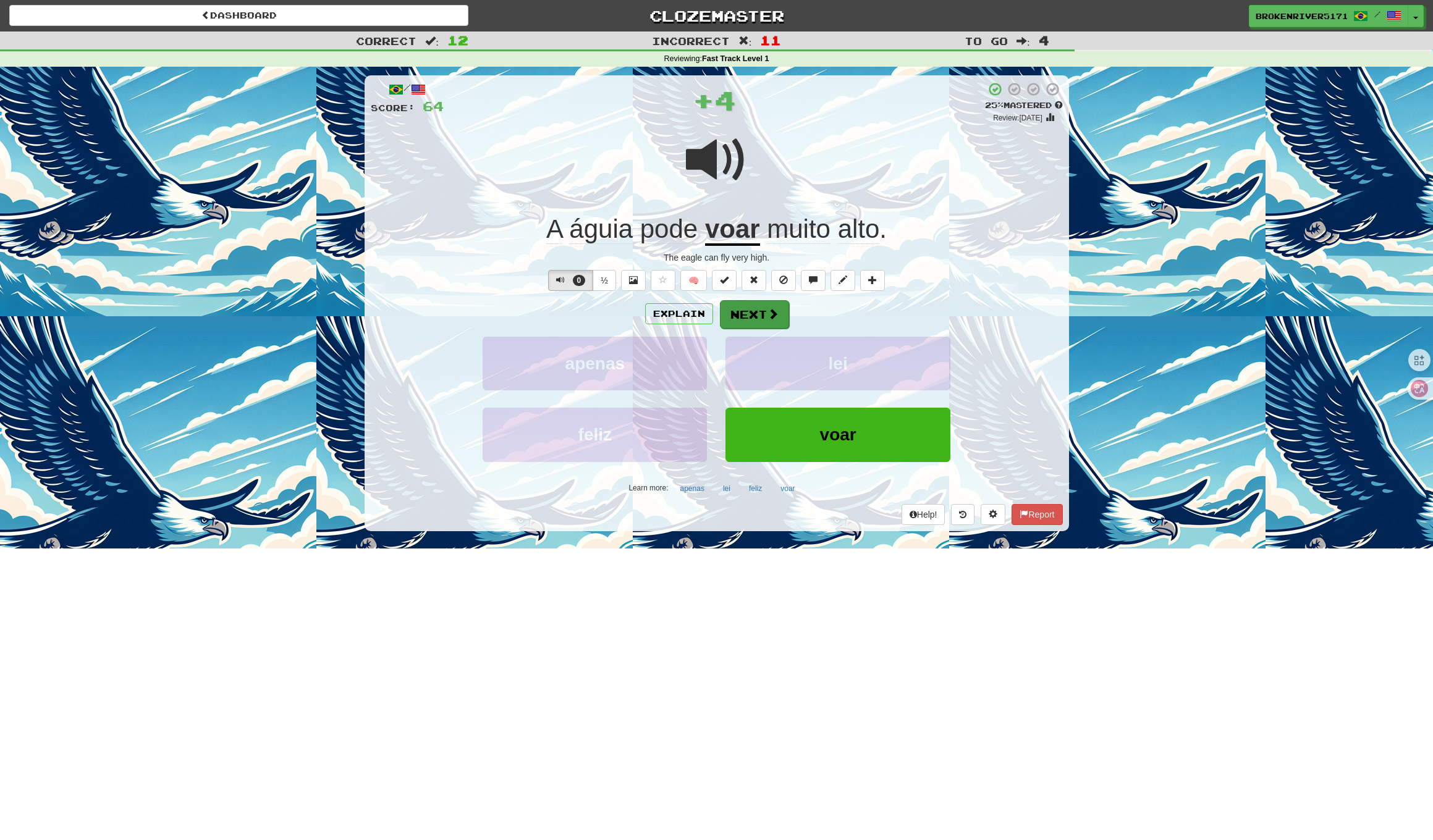
click at [748, 319] on button "Next" at bounding box center [755, 314] width 70 height 29
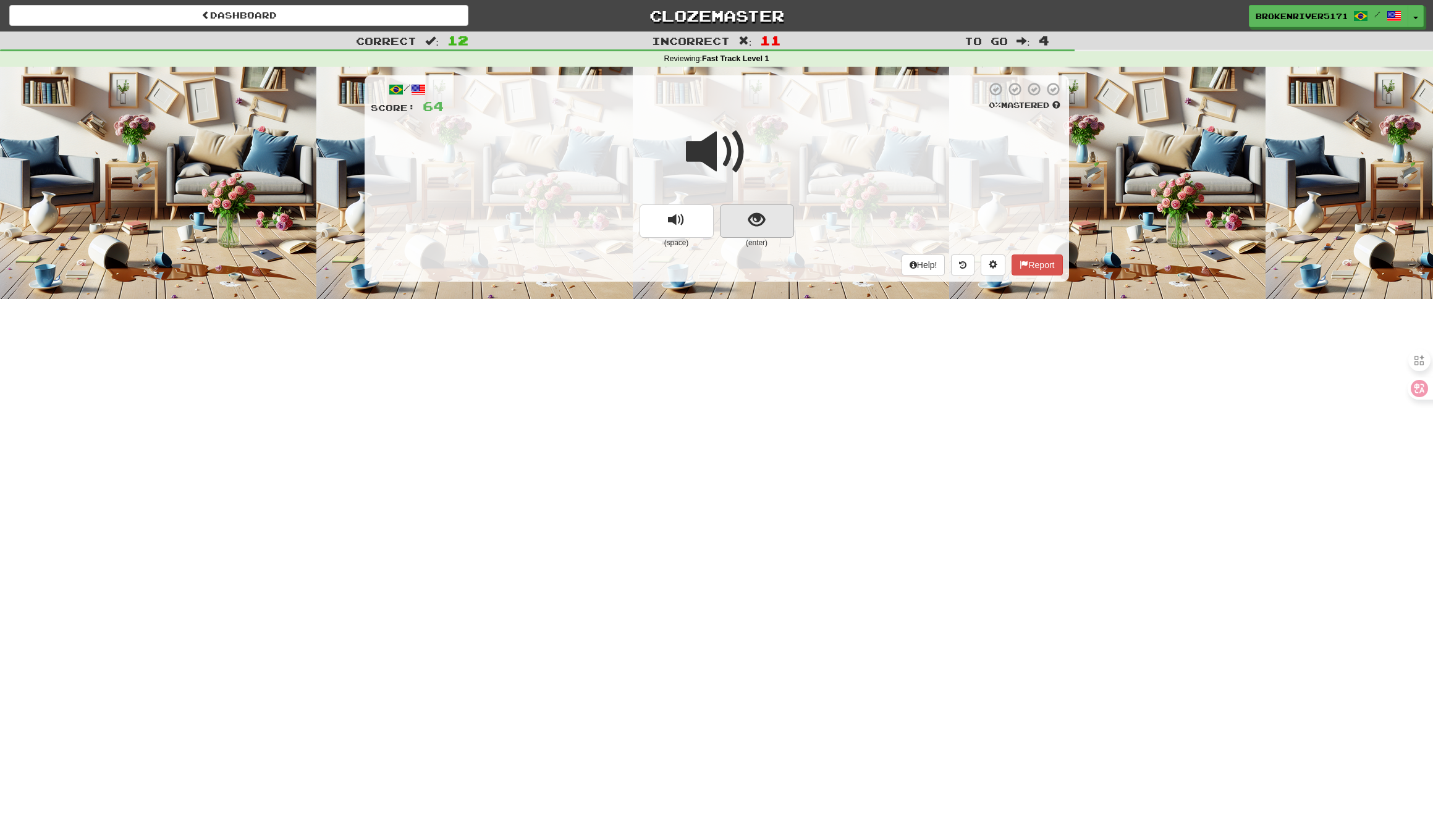
click at [765, 222] on button "show sentence" at bounding box center [756, 220] width 74 height 33
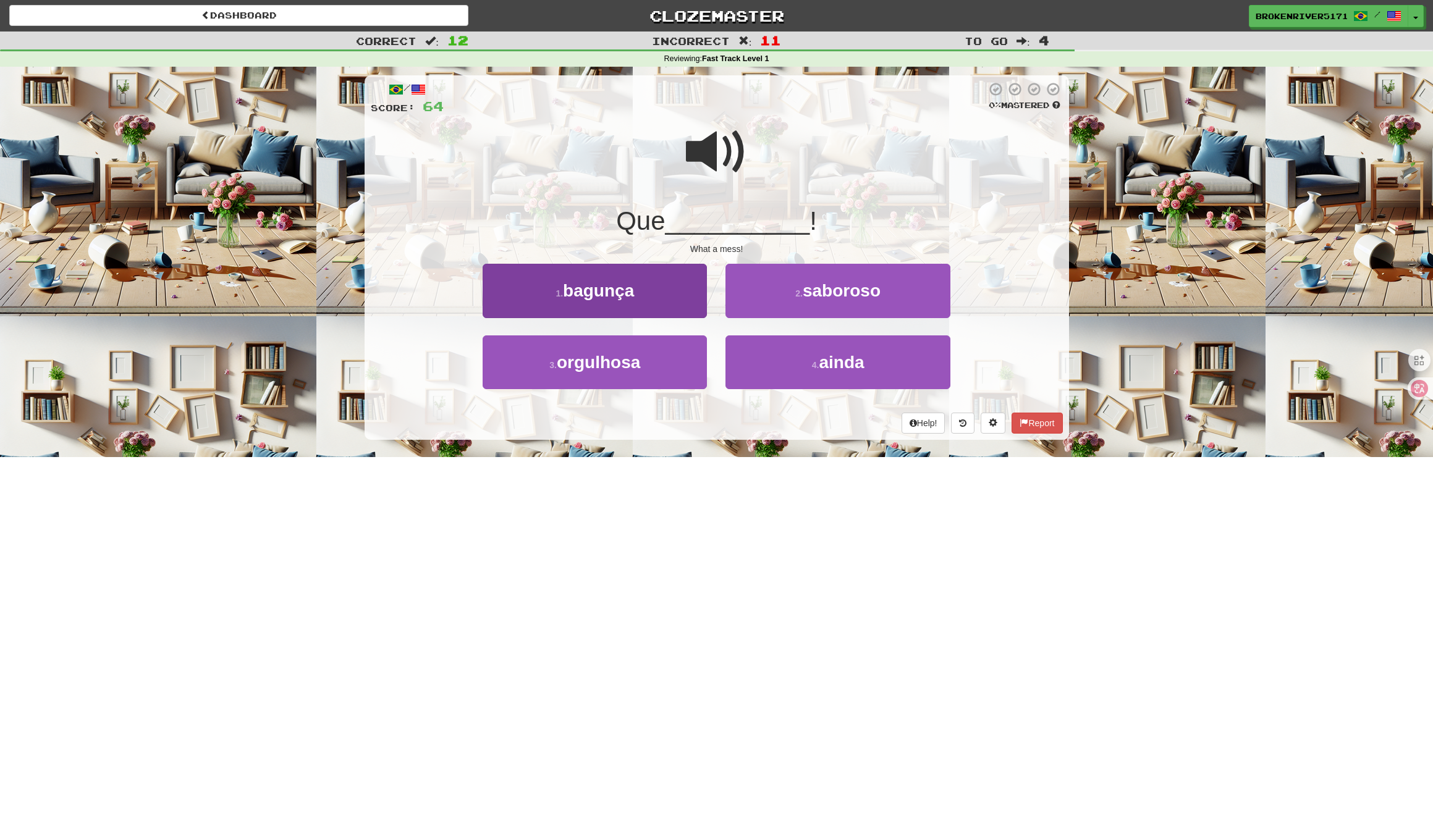
click at [683, 294] on button "1 . bagunça" at bounding box center [594, 290] width 224 height 53
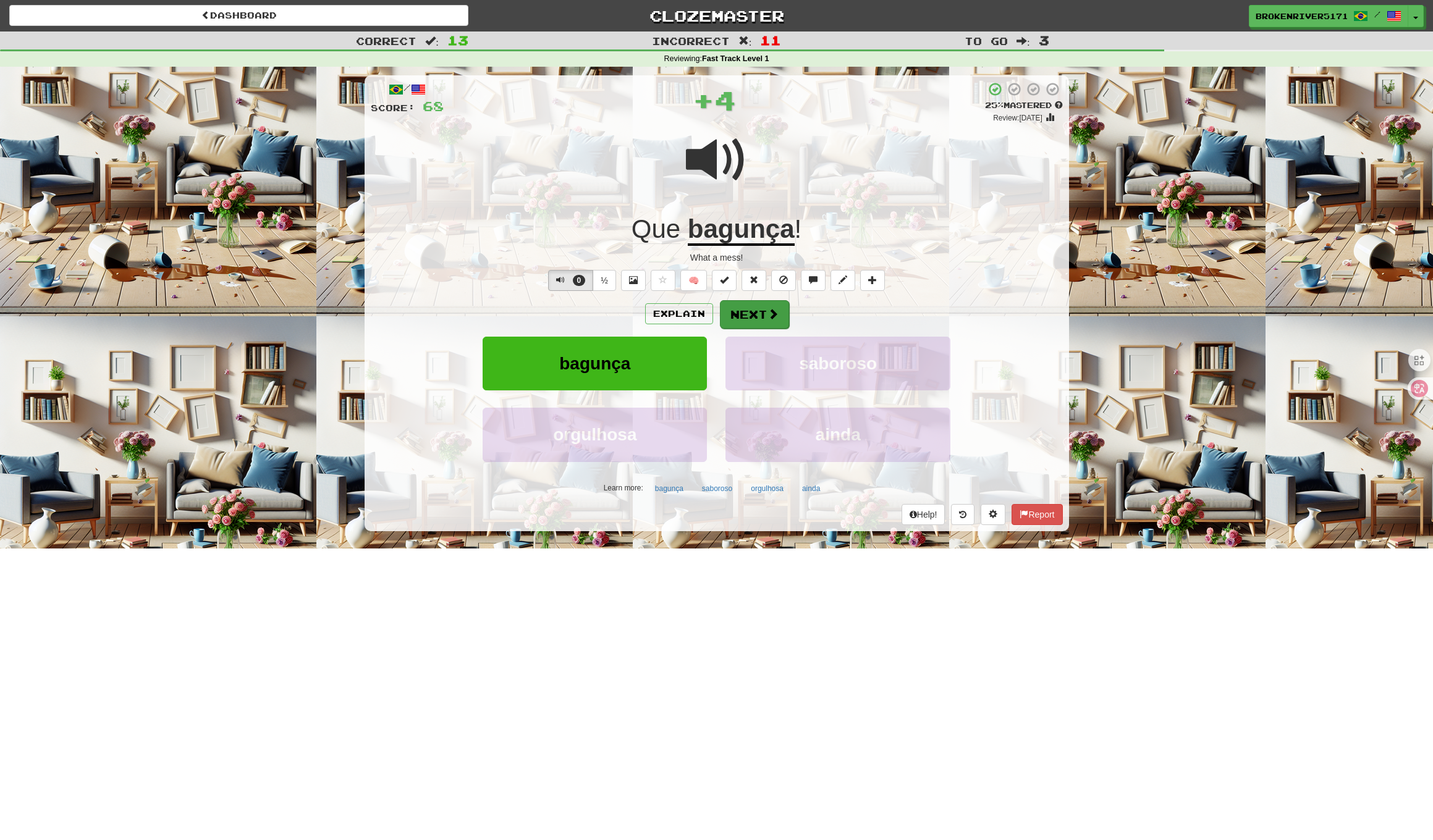
click at [734, 307] on button "Next" at bounding box center [755, 314] width 70 height 29
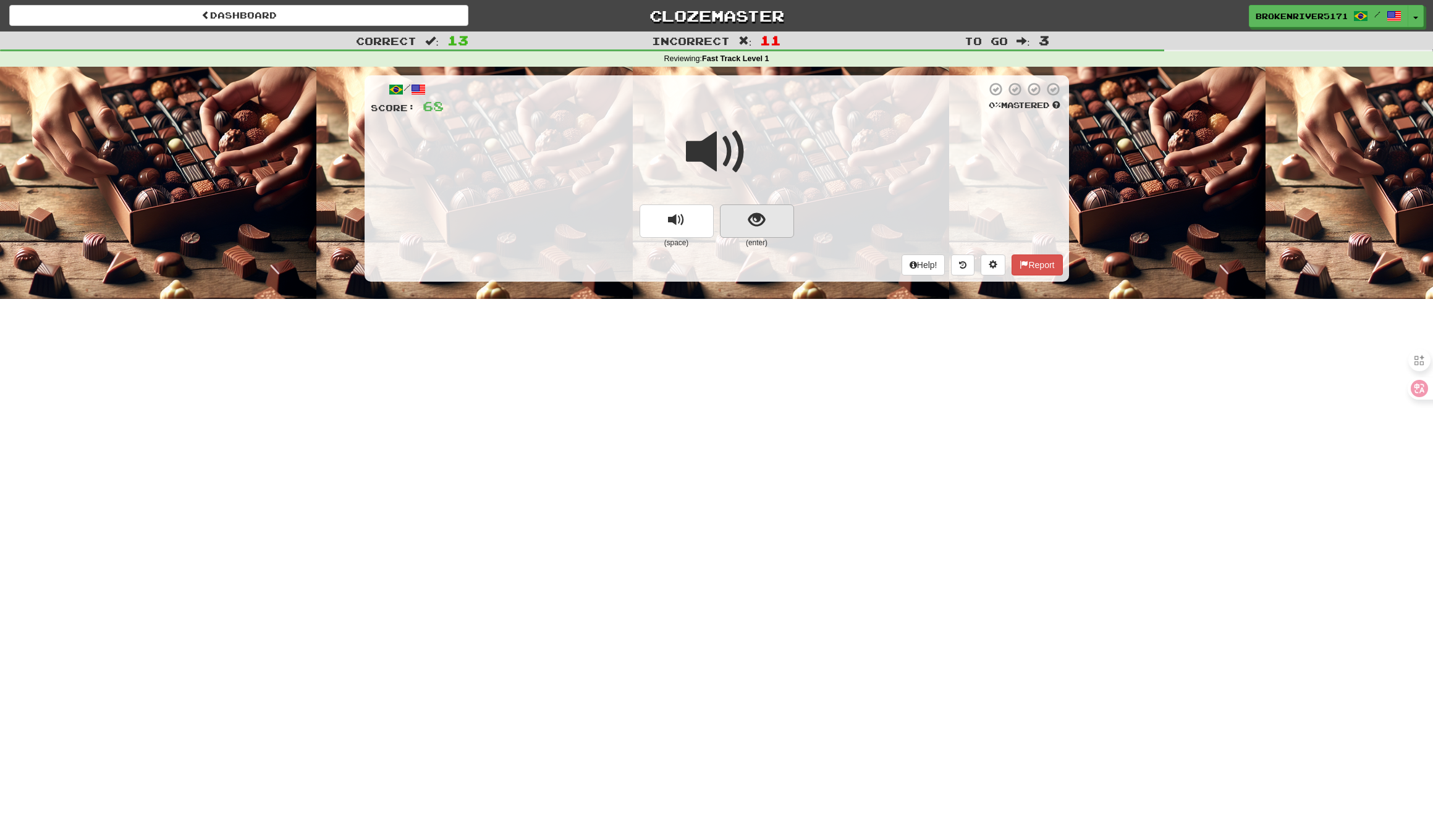
click at [764, 220] on span "show sentence" at bounding box center [756, 220] width 17 height 17
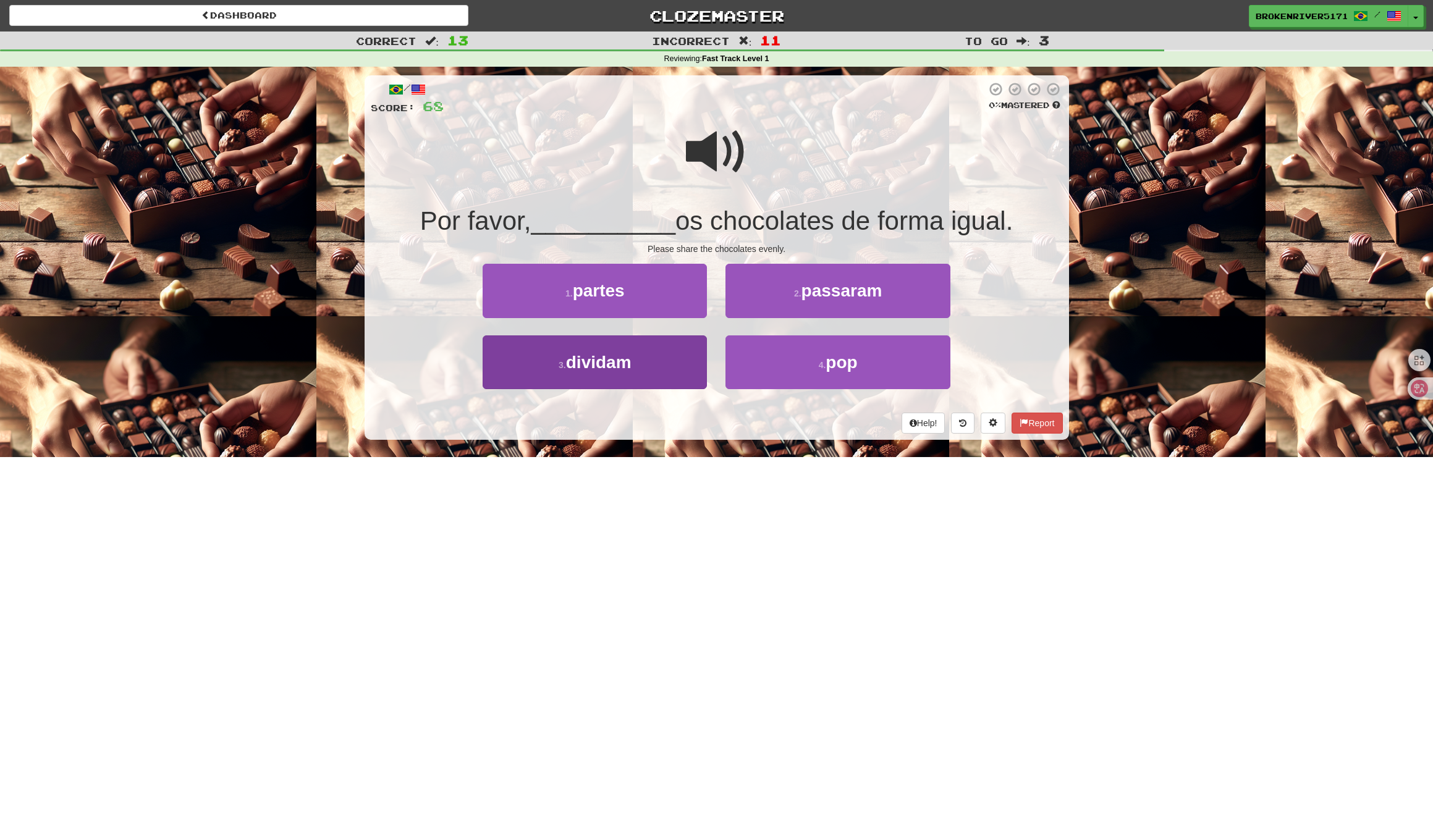
click at [679, 375] on button "3 . dividam" at bounding box center [594, 362] width 224 height 53
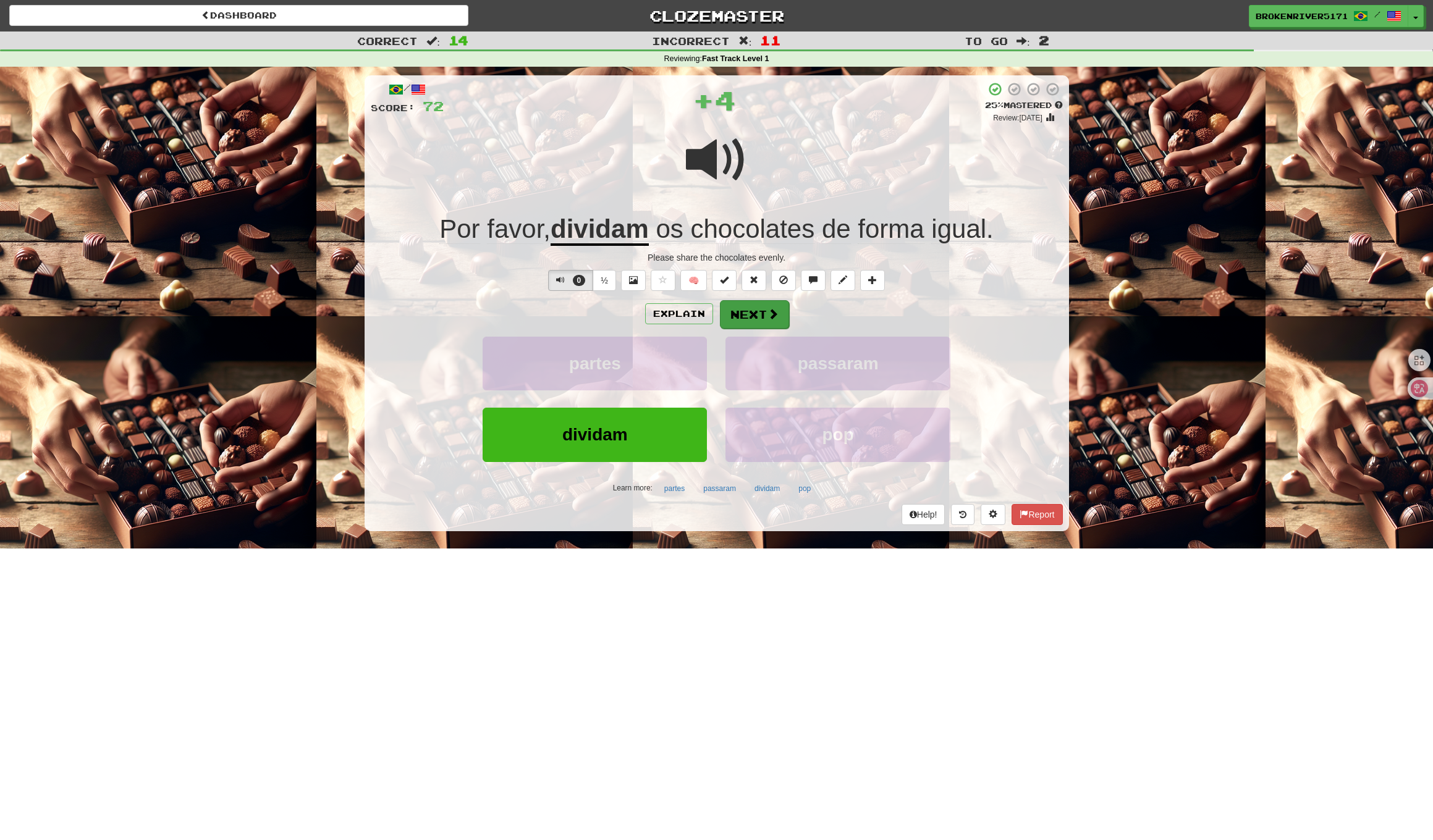
click at [764, 320] on button "Next" at bounding box center [755, 314] width 70 height 29
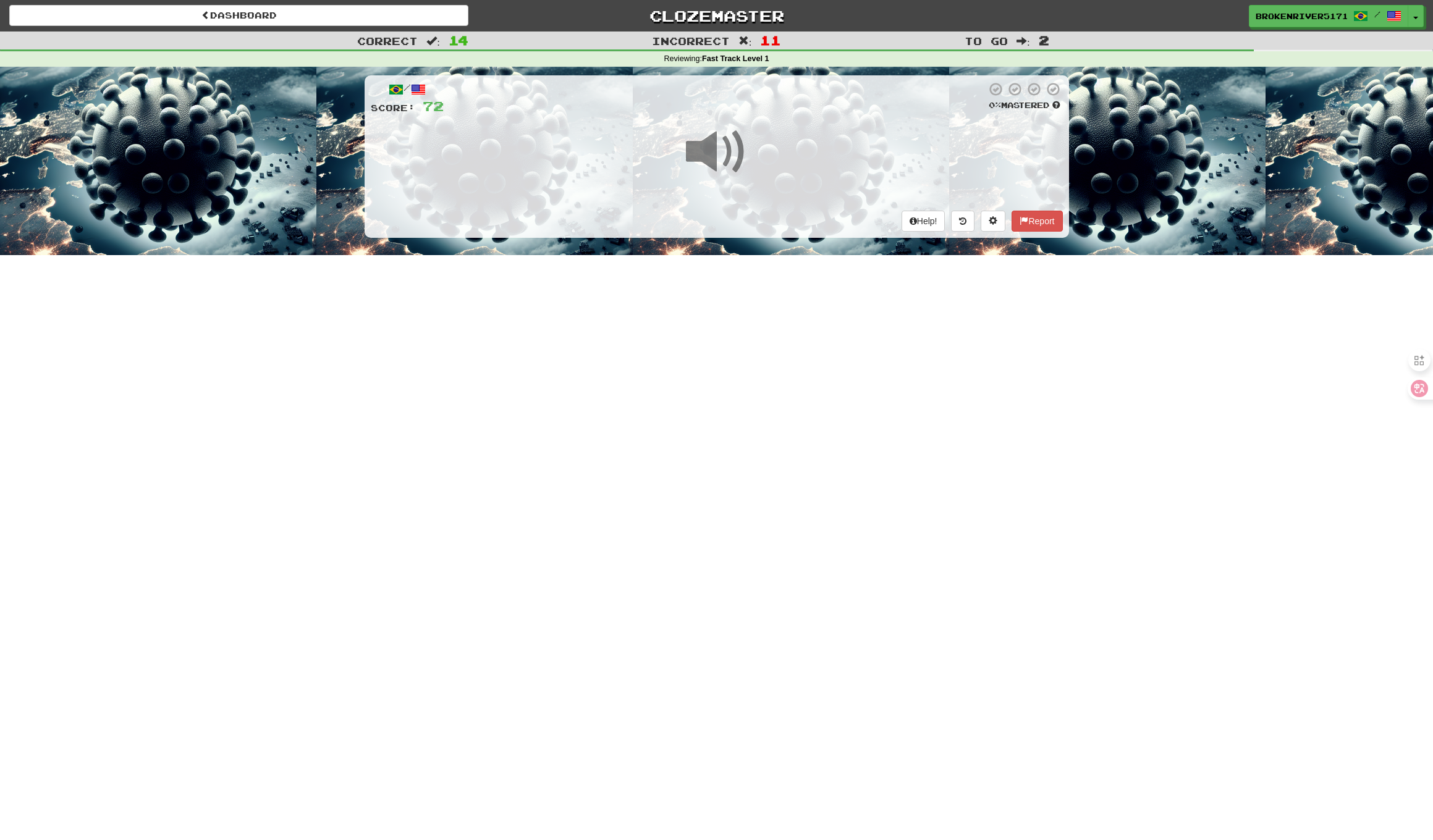
drag, startPoint x: 709, startPoint y: 392, endPoint x: 715, endPoint y: 387, distance: 7.8
click at [710, 392] on div "Dashboard Clozemaster BrokenRiver5171 / Toggle Dropdown Dashboard Leaderboard A…" at bounding box center [716, 420] width 1433 height 840
click at [733, 364] on div "Dashboard Clozemaster BrokenRiver5171 / Toggle Dropdown Dashboard Leaderboard A…" at bounding box center [716, 420] width 1433 height 840
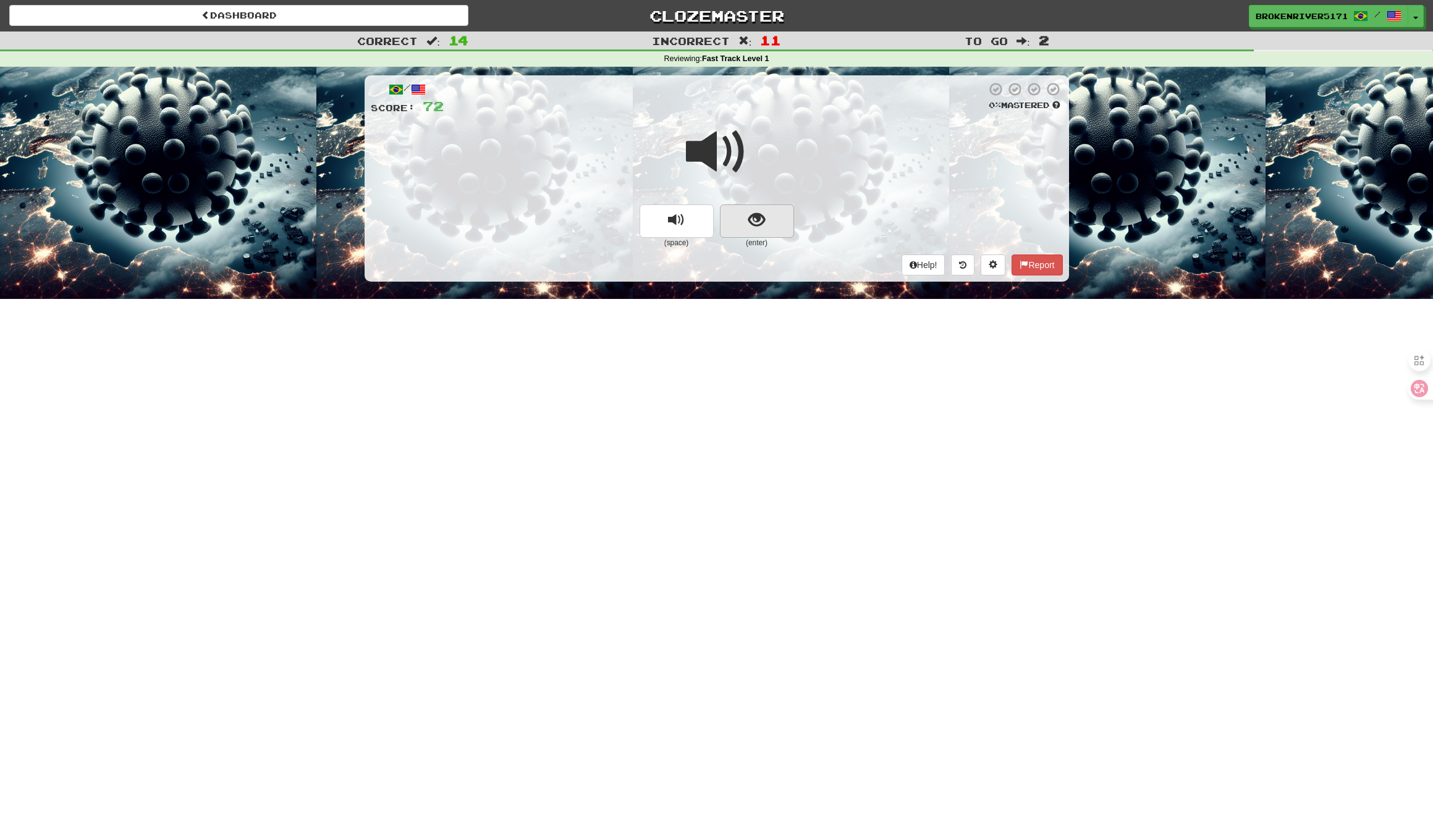
click at [793, 209] on button "show sentence" at bounding box center [756, 220] width 74 height 33
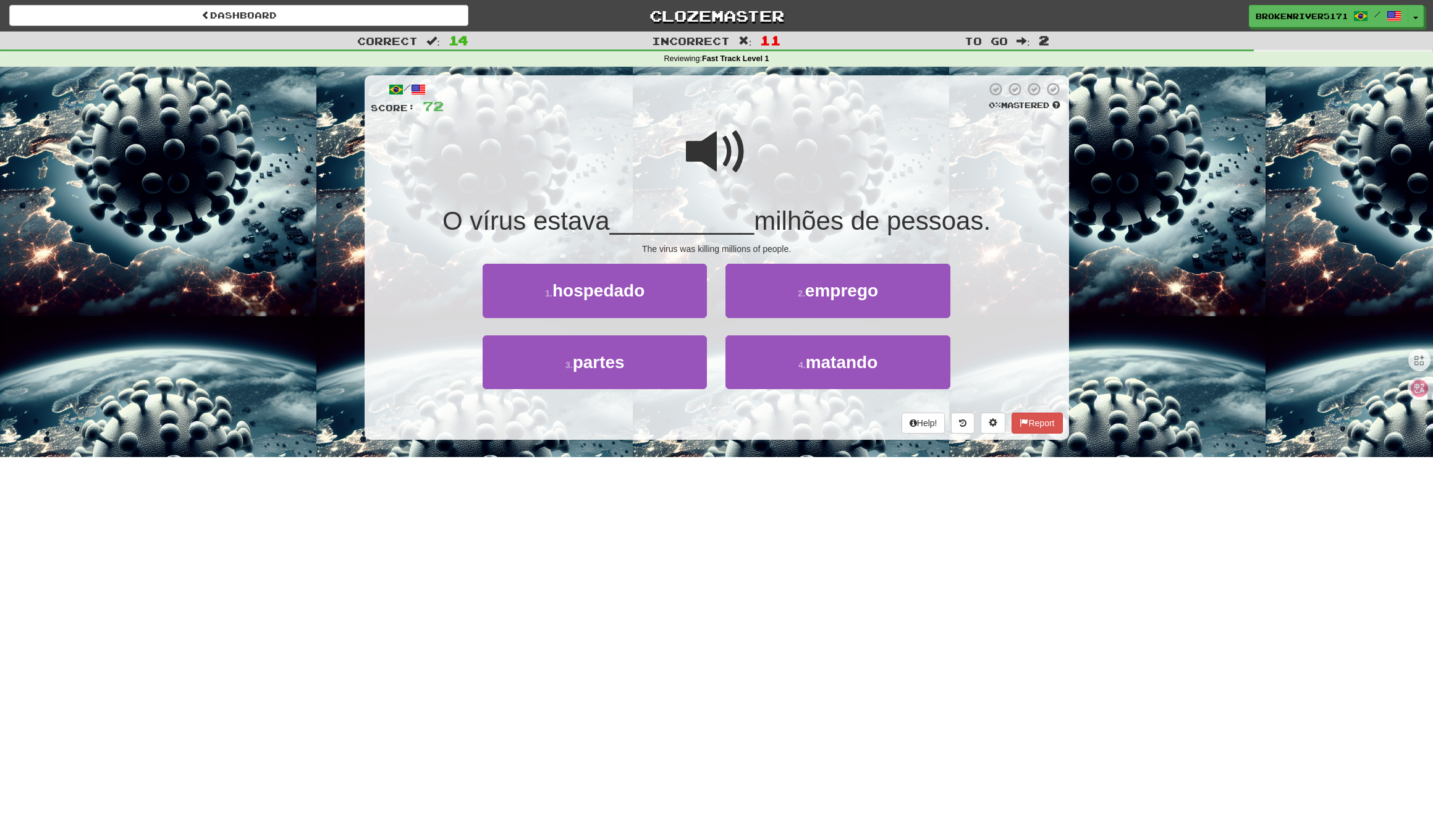
drag, startPoint x: 702, startPoint y: 143, endPoint x: 701, endPoint y: 150, distance: 7.1
click at [702, 143] on span at bounding box center [716, 152] width 62 height 62
click at [769, 368] on button "4 . matando" at bounding box center [837, 362] width 224 height 53
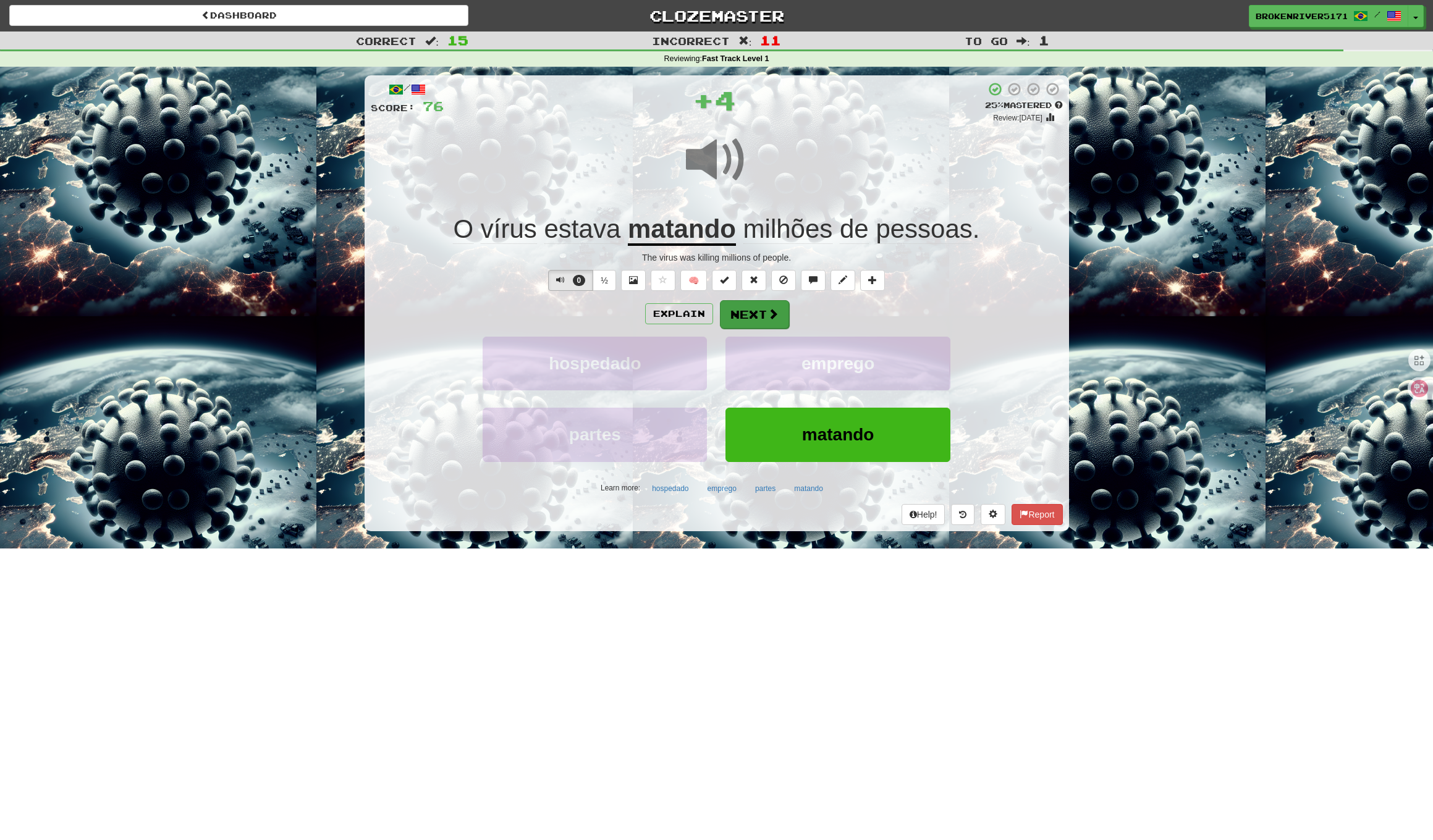
click at [761, 317] on button "Next" at bounding box center [755, 314] width 70 height 29
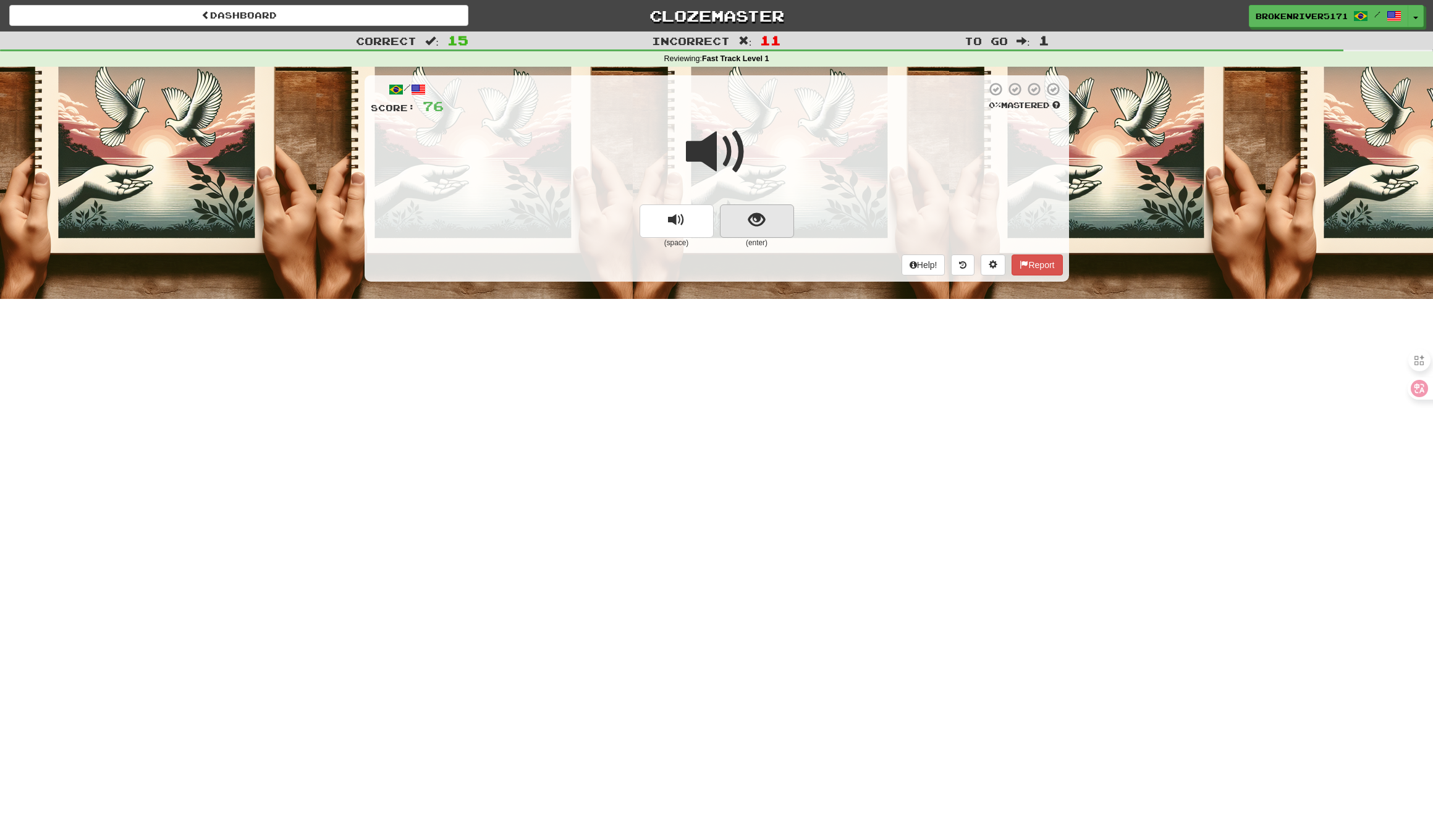
click at [761, 206] on button "show sentence" at bounding box center [756, 220] width 74 height 33
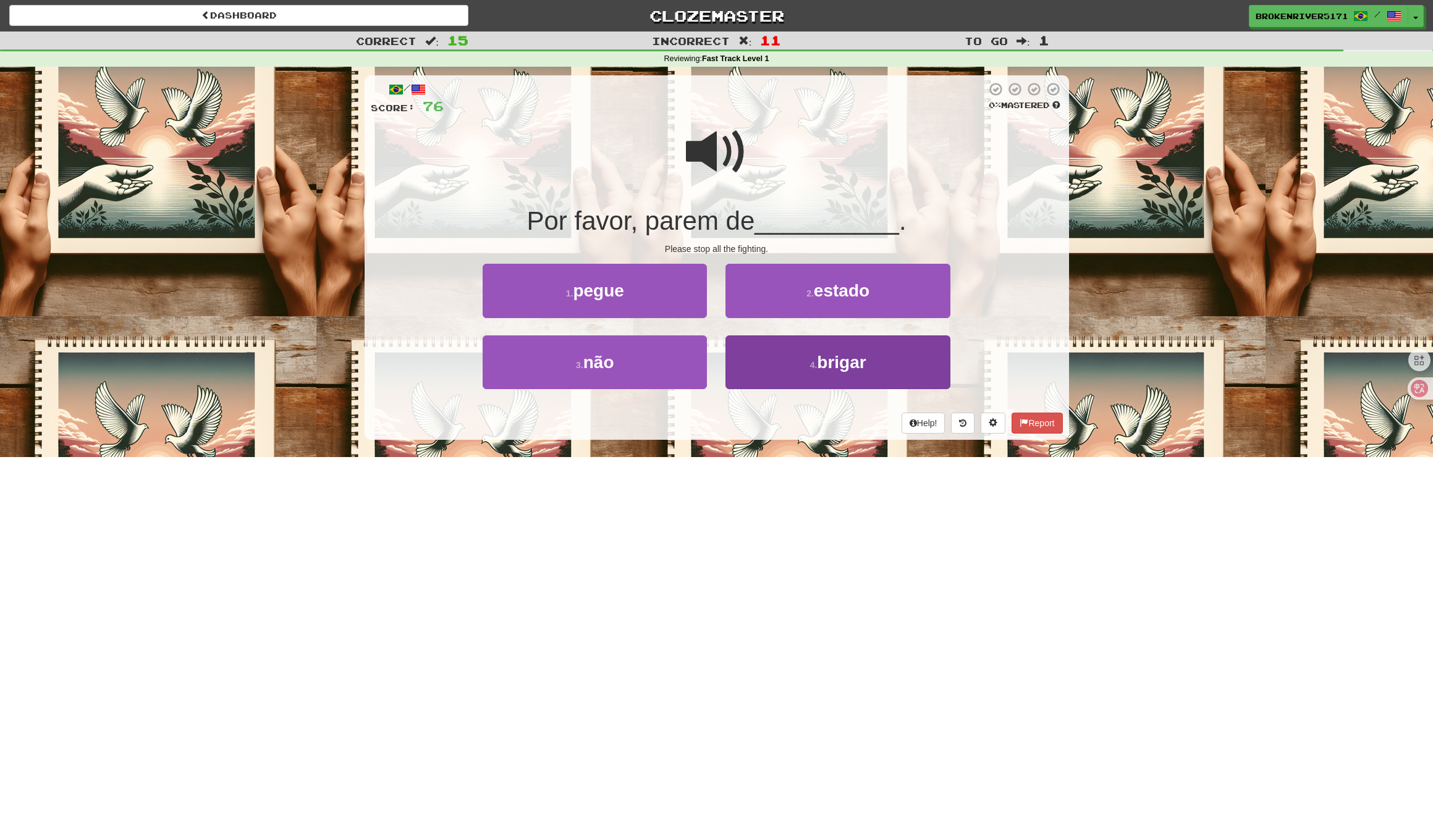
click at [761, 363] on button "4 . brigar" at bounding box center [837, 362] width 224 height 53
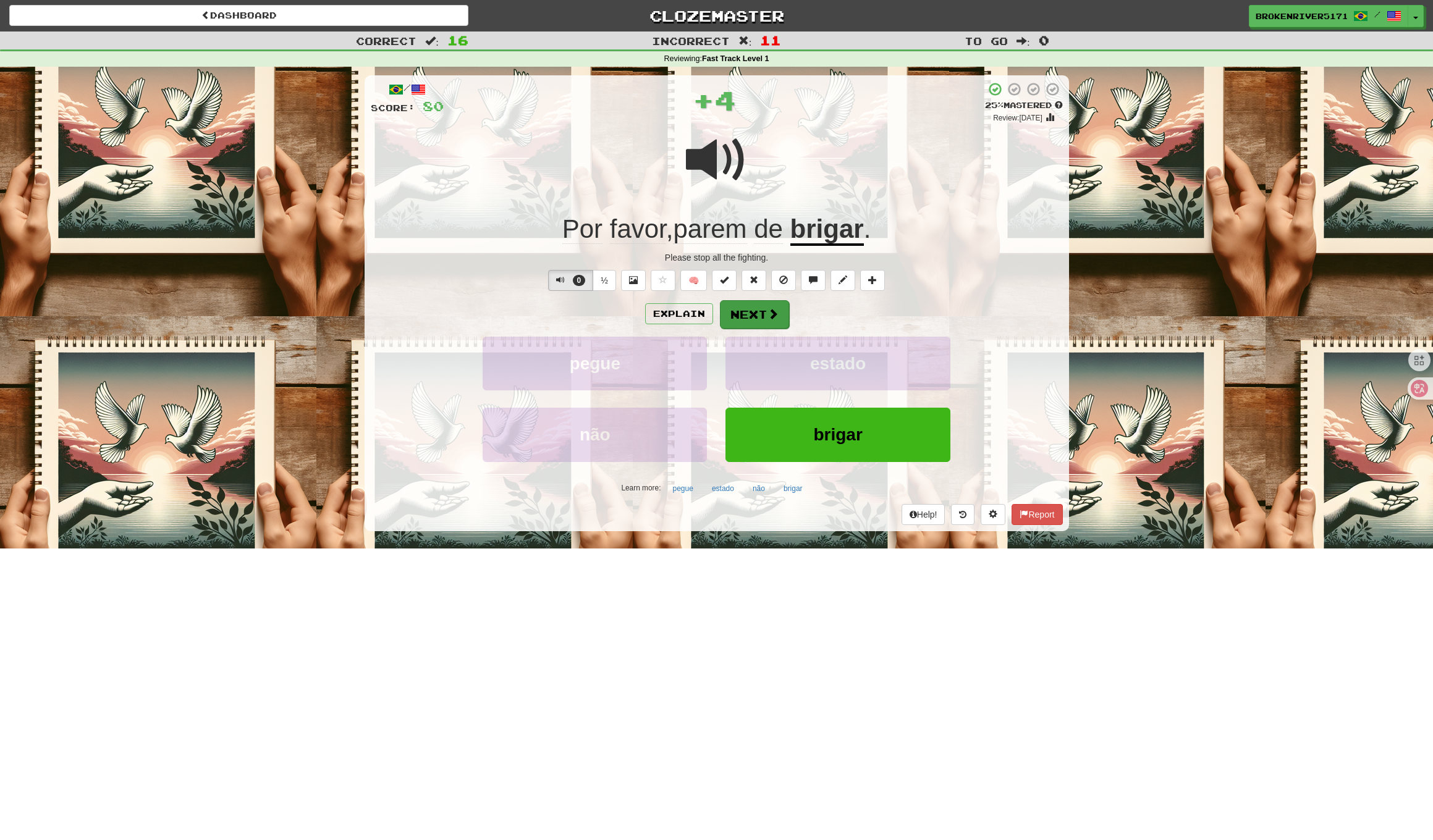
click at [775, 314] on span at bounding box center [772, 314] width 11 height 11
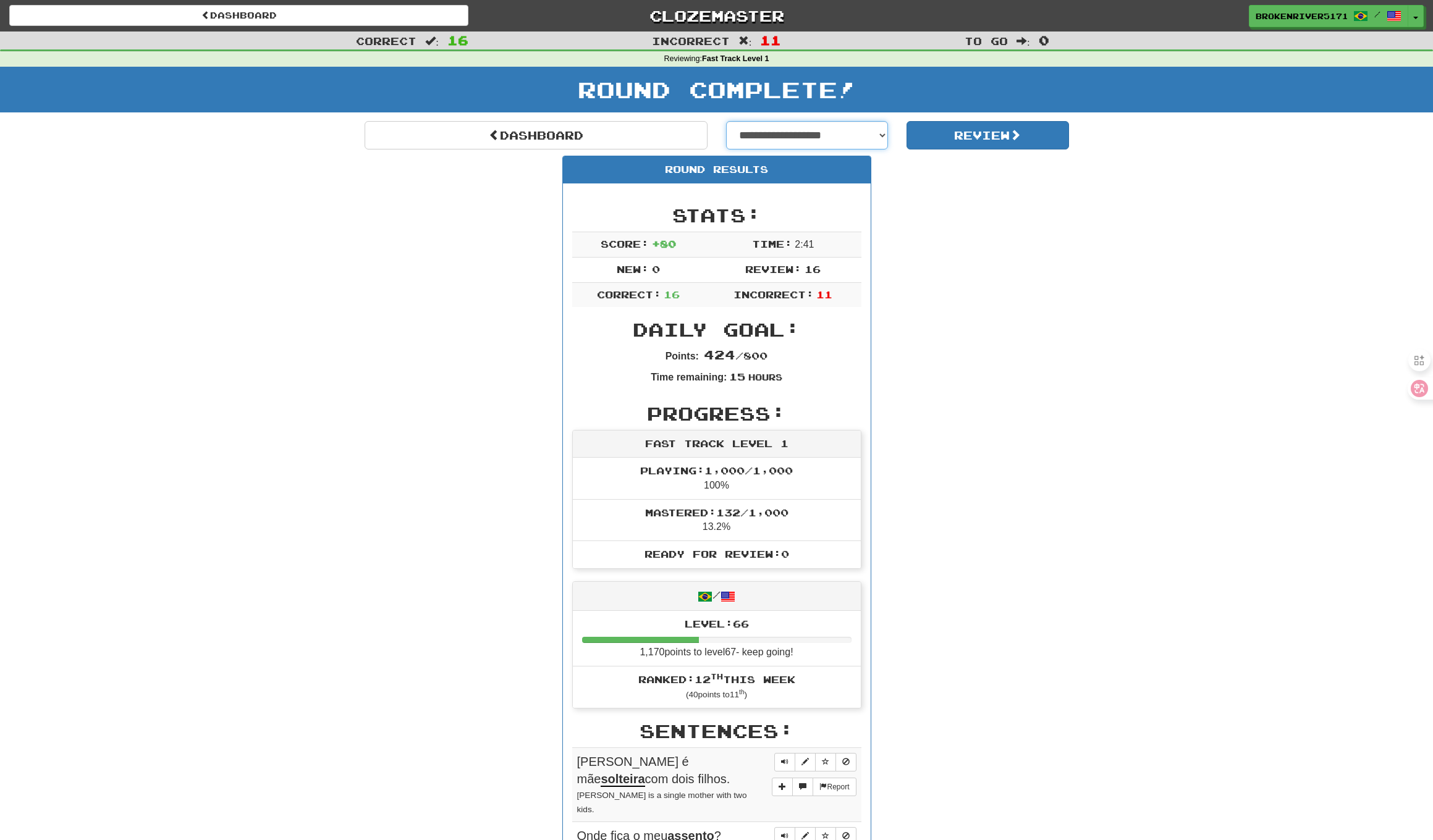
select select "**********"
click at [955, 138] on button "Review" at bounding box center [988, 136] width 163 height 29
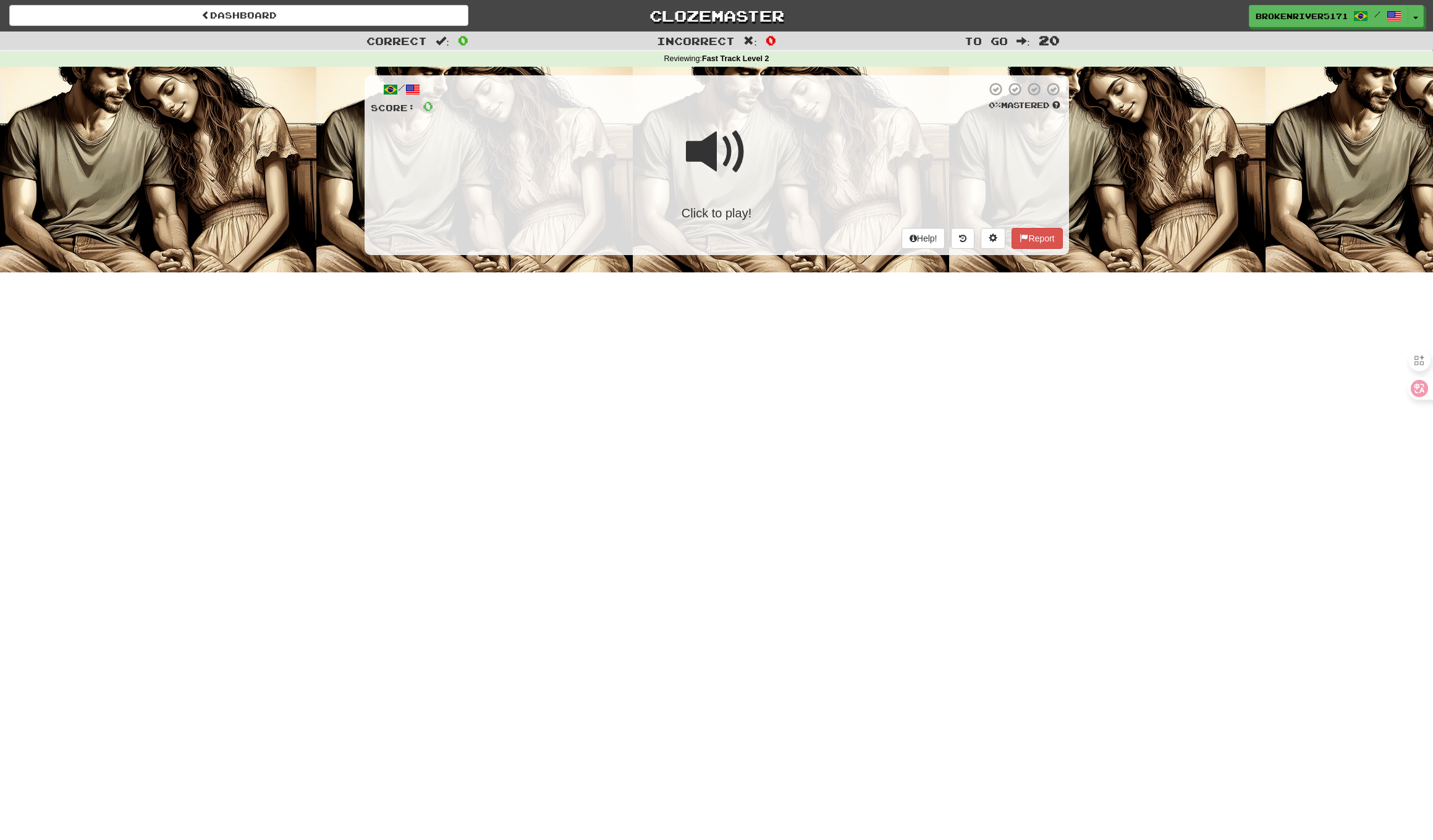
click at [734, 151] on span at bounding box center [716, 152] width 62 height 62
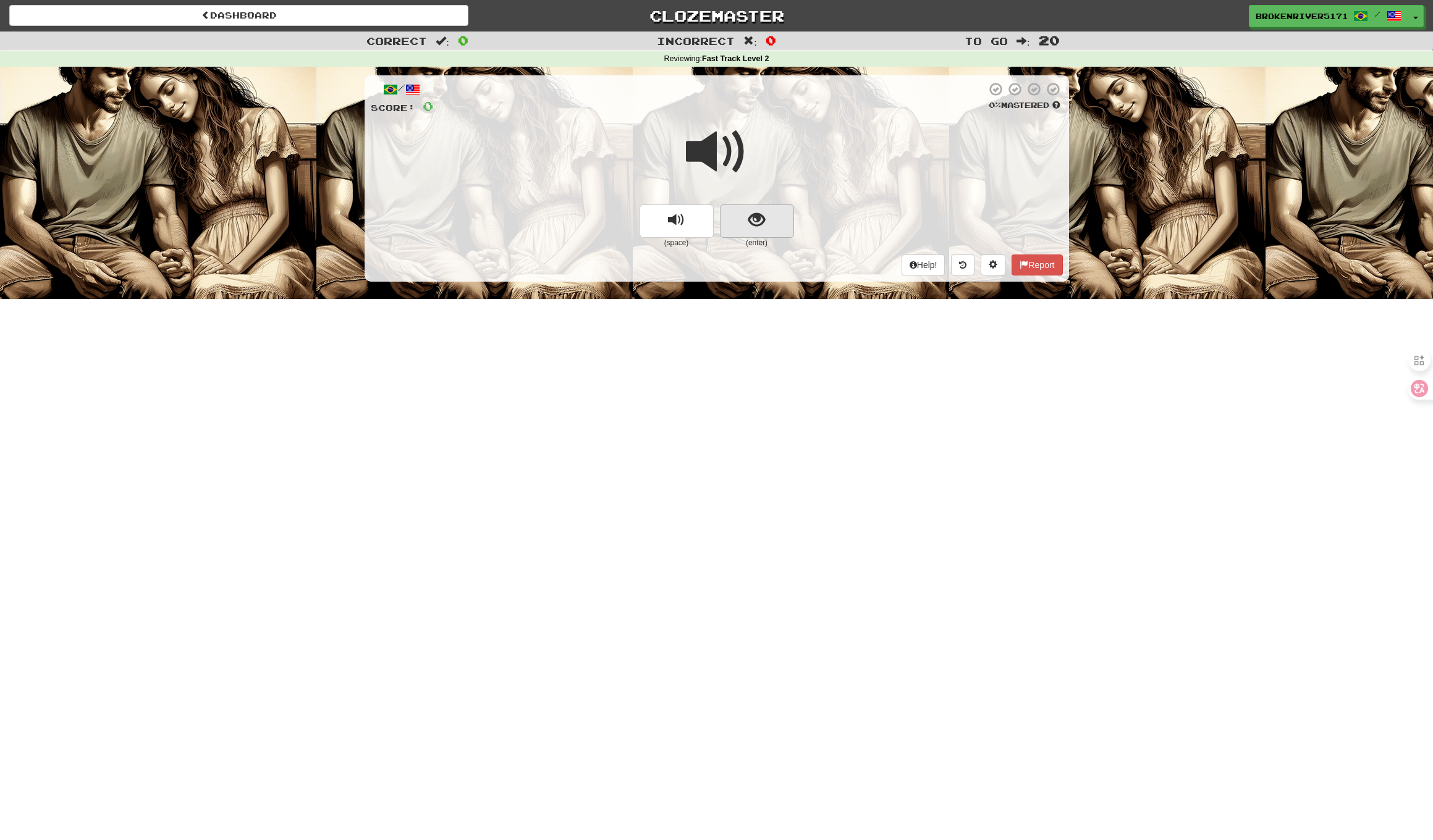
click at [767, 227] on button "show sentence" at bounding box center [756, 220] width 74 height 33
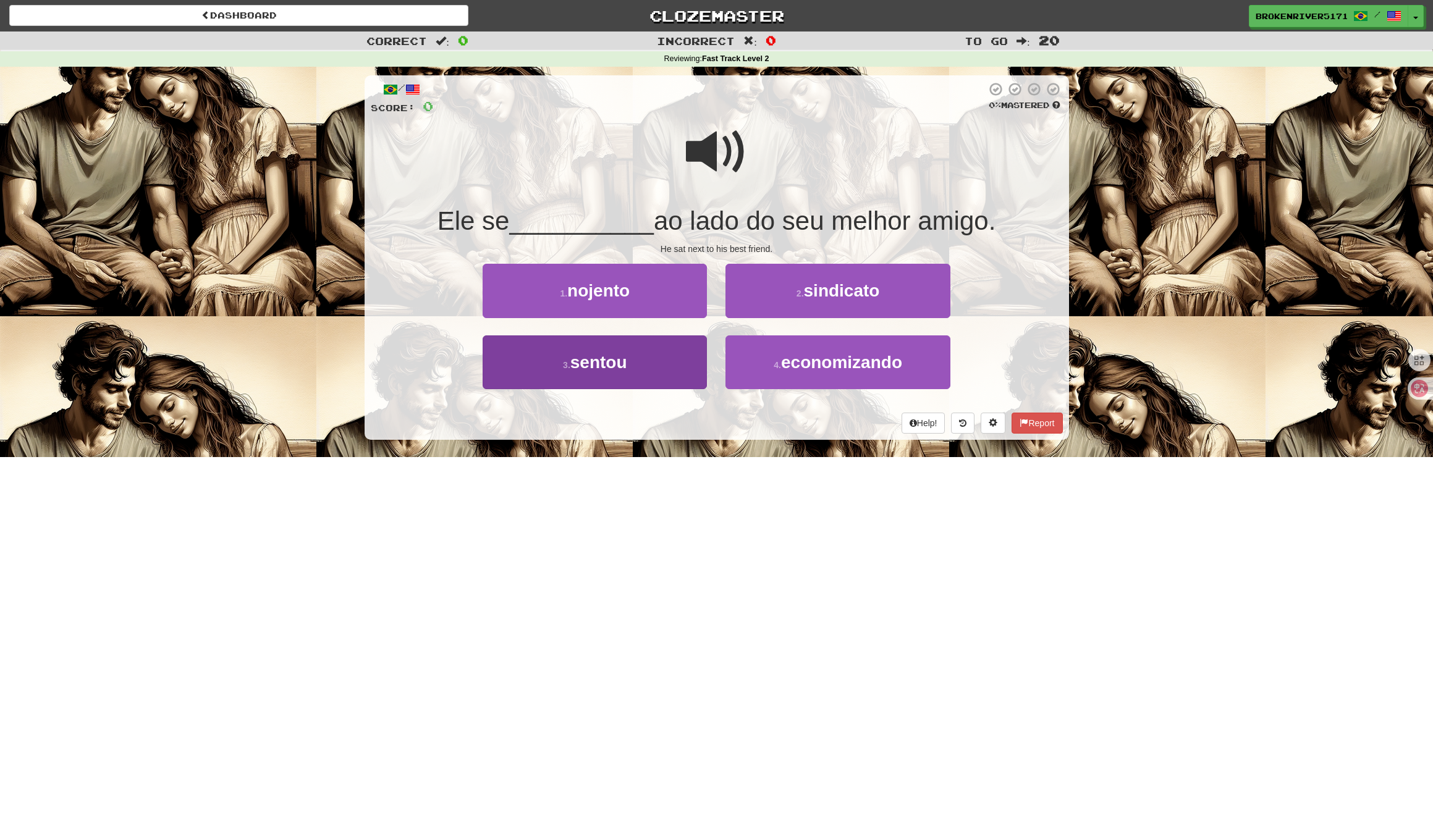
click at [655, 364] on button "3 . sentou" at bounding box center [594, 362] width 224 height 53
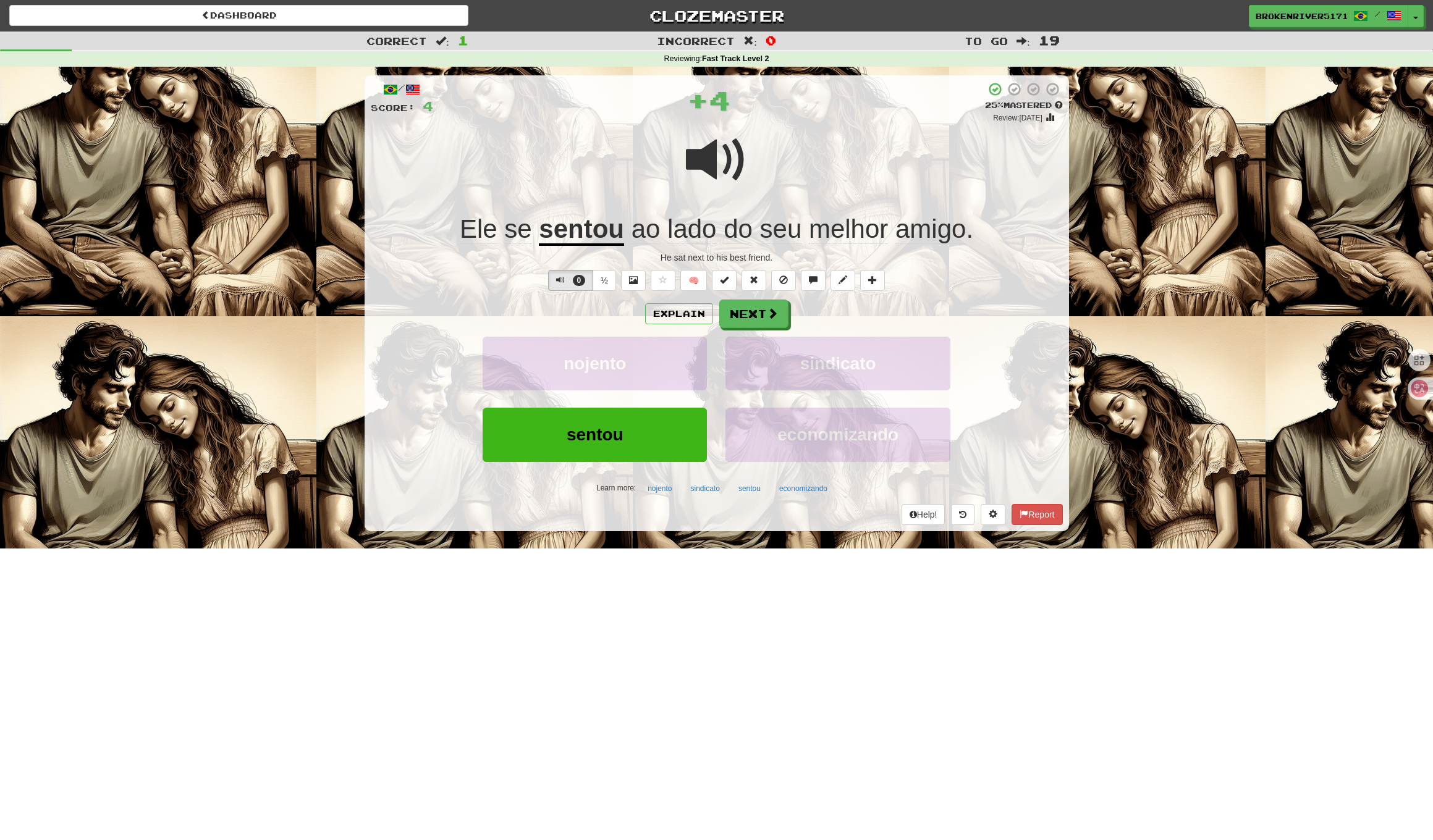
click at [769, 321] on button "Next" at bounding box center [754, 314] width 70 height 29
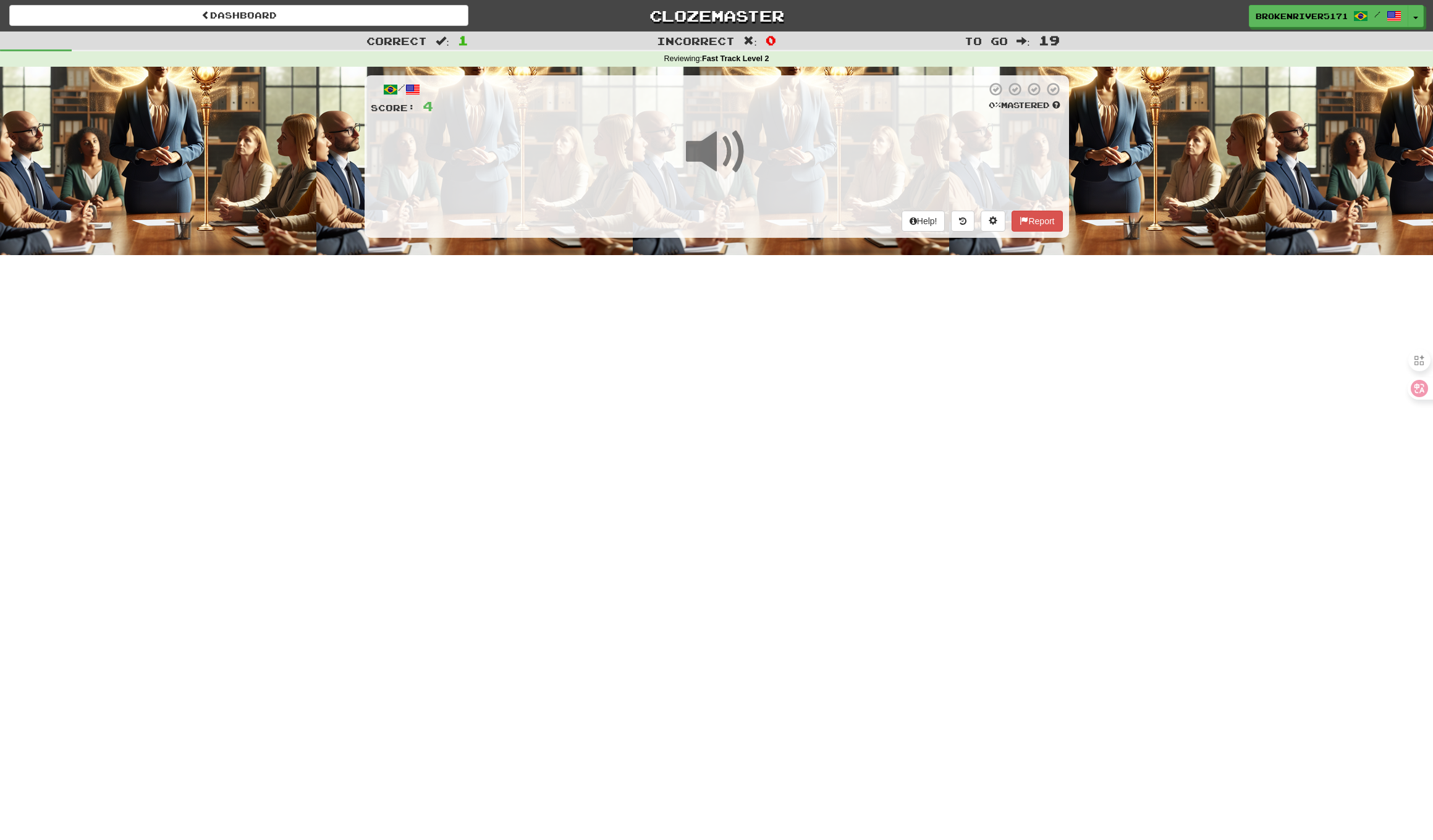
click at [745, 337] on div "Dashboard Clozemaster BrokenRiver5171 / Toggle Dropdown Dashboard Leaderboard A…" at bounding box center [716, 420] width 1433 height 840
click at [745, 336] on div "Dashboard Clozemaster BrokenRiver5171 / Toggle Dropdown Dashboard Leaderboard A…" at bounding box center [716, 420] width 1433 height 840
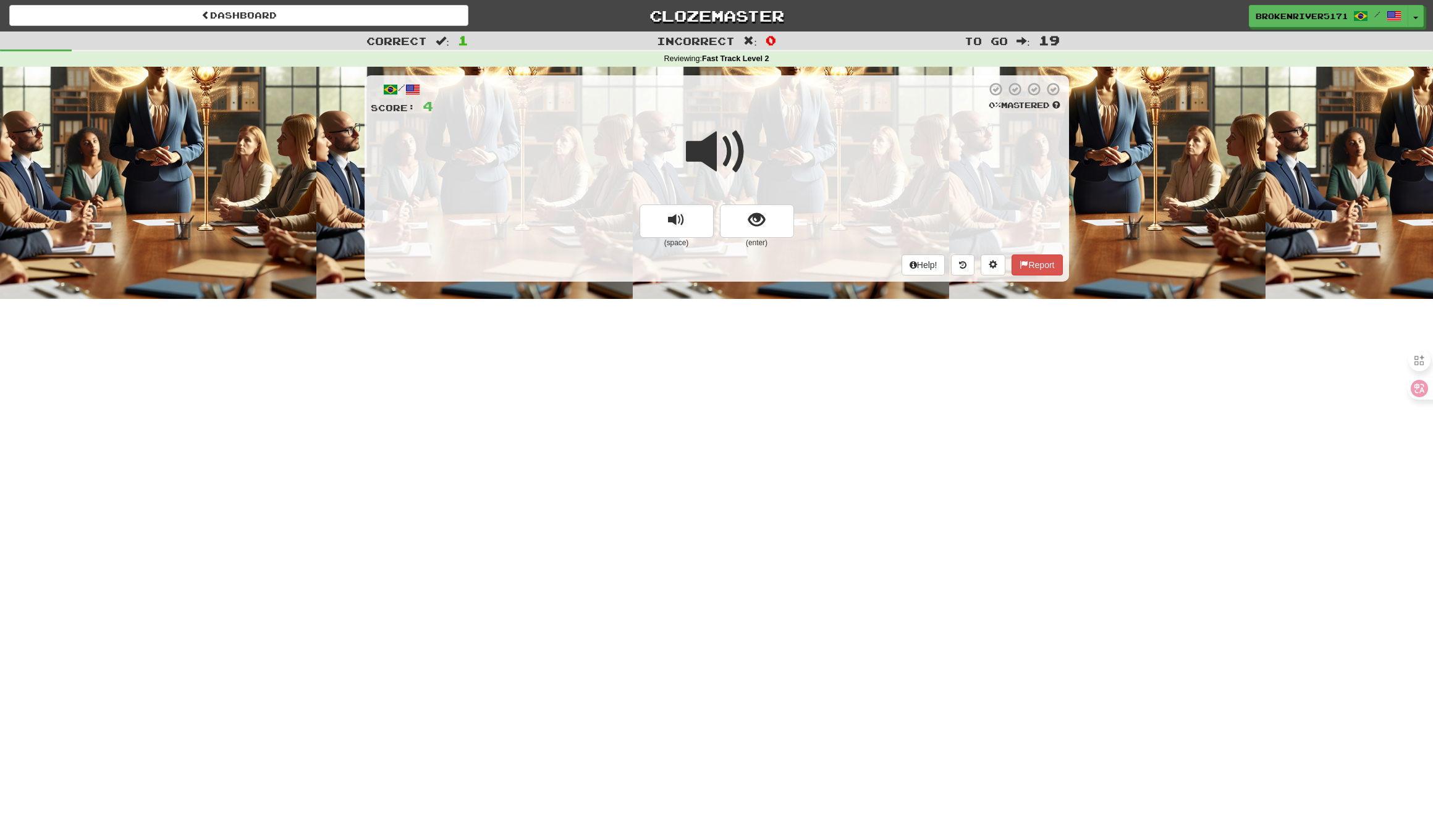
click at [795, 214] on div "(space) (enter)" at bounding box center [716, 226] width 692 height 44
click at [769, 226] on button "show sentence" at bounding box center [756, 220] width 74 height 33
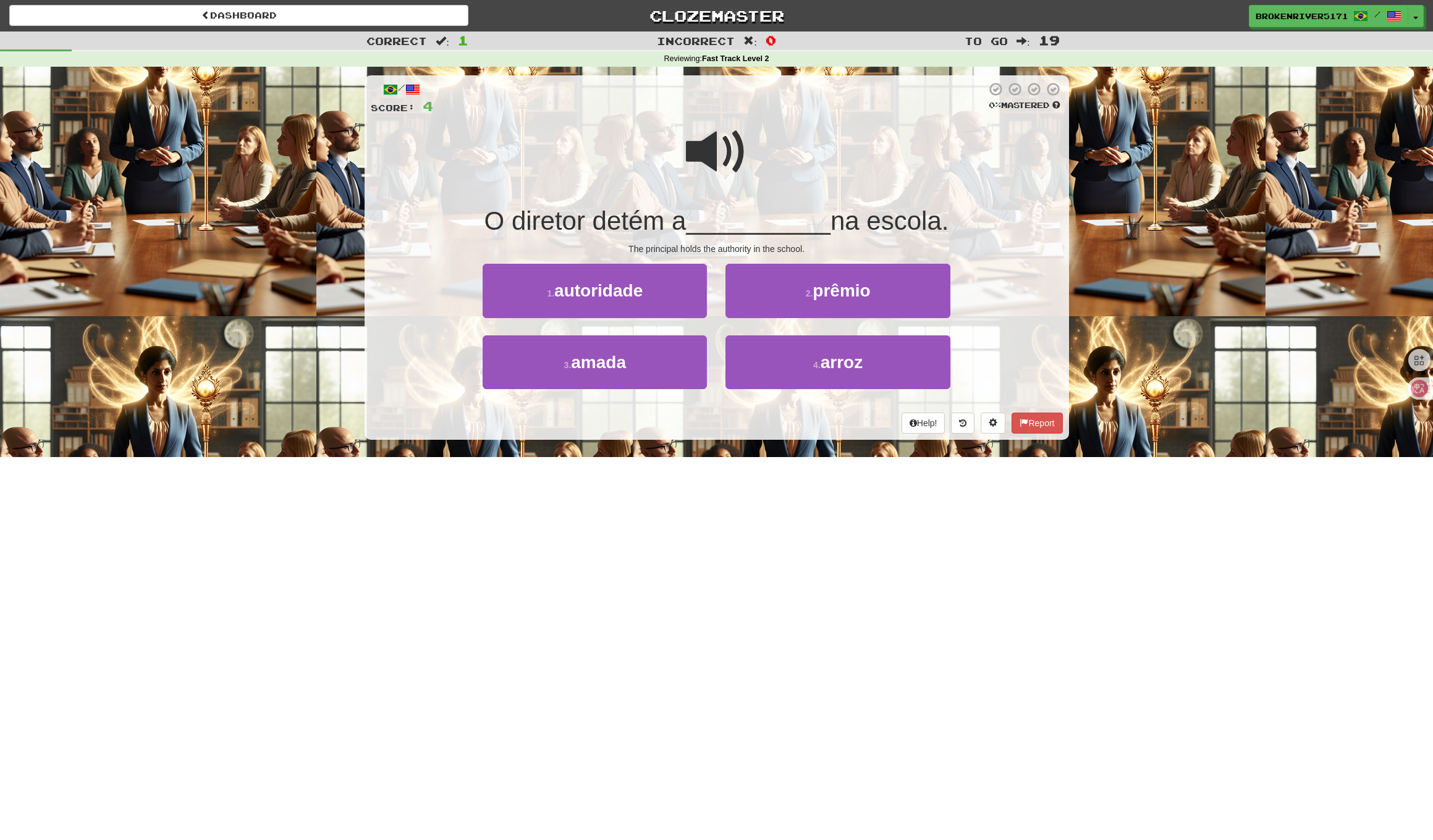
drag, startPoint x: 718, startPoint y: 429, endPoint x: 730, endPoint y: 425, distance: 12.6
click at [718, 429] on div "Help! Report" at bounding box center [716, 423] width 692 height 21
click at [737, 422] on div "Help! Report" at bounding box center [716, 423] width 692 height 21
click at [786, 297] on button "2 . prêmio" at bounding box center [837, 290] width 224 height 53
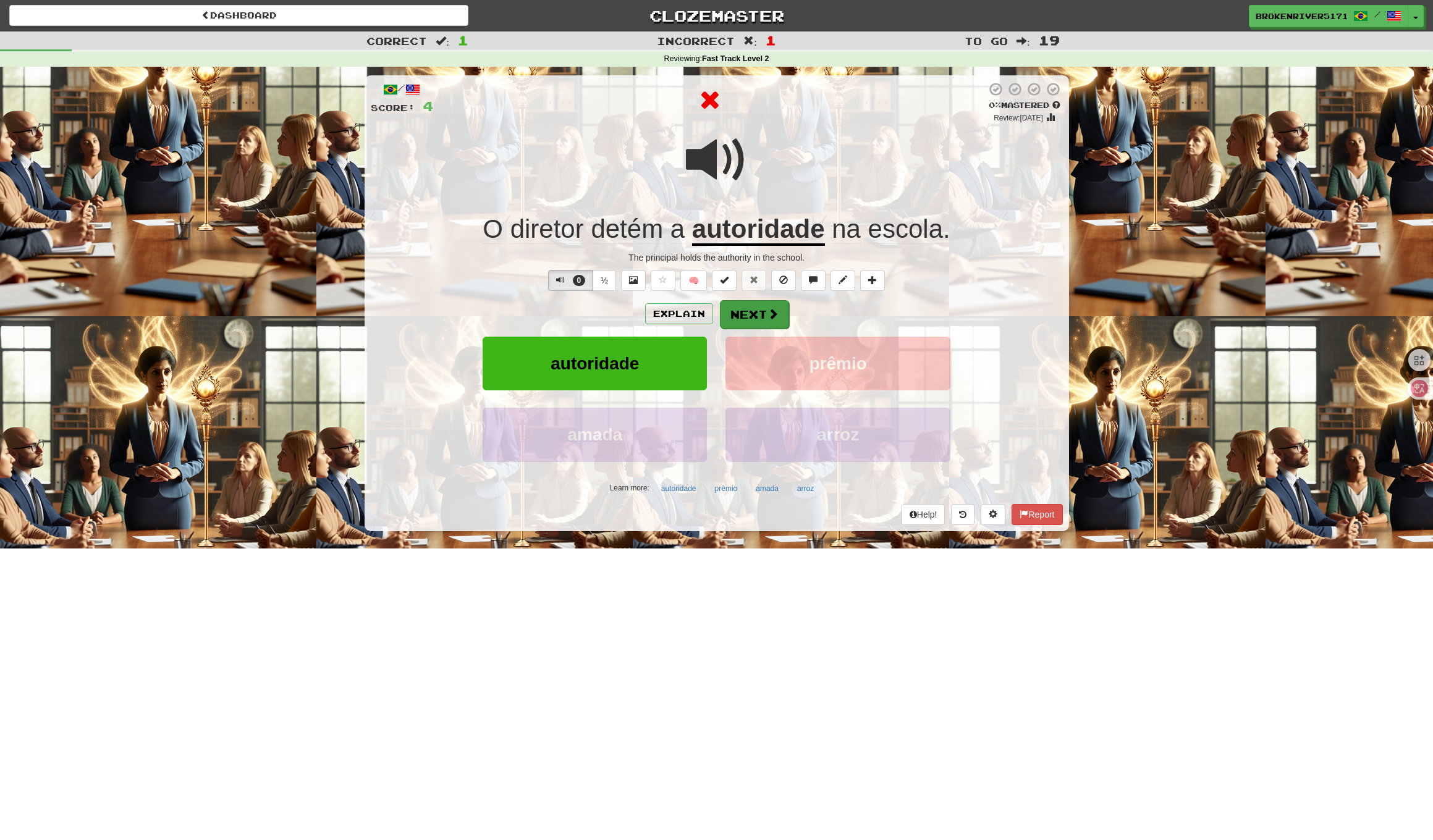
click at [756, 303] on button "Next" at bounding box center [755, 314] width 70 height 29
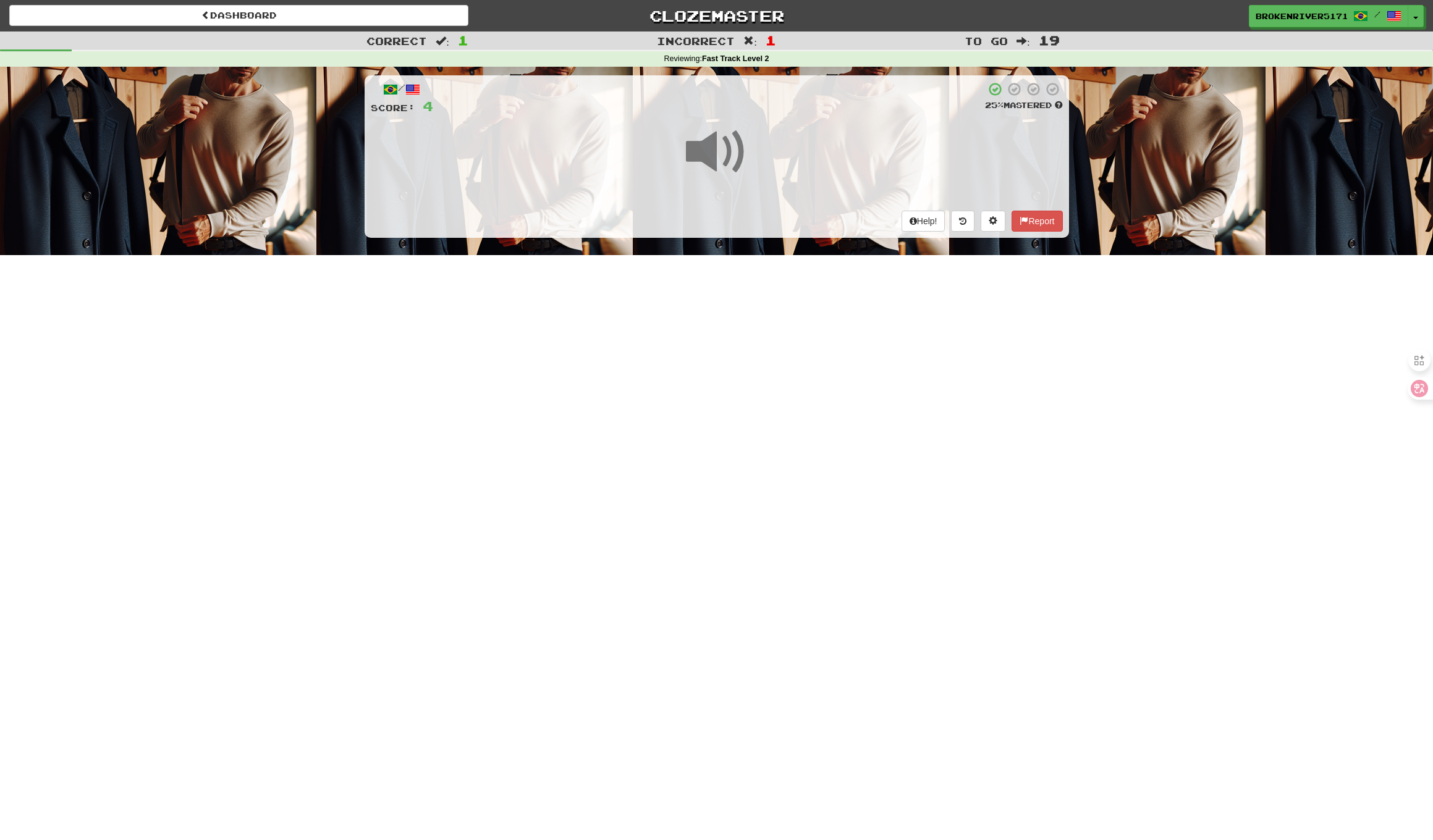
drag, startPoint x: 735, startPoint y: 397, endPoint x: 745, endPoint y: 379, distance: 20.6
click at [736, 397] on div "Dashboard Clozemaster BrokenRiver5171 / Toggle Dropdown Dashboard Leaderboard A…" at bounding box center [716, 420] width 1433 height 840
click at [747, 372] on div "Dashboard Clozemaster BrokenRiver5171 / Toggle Dropdown Dashboard Leaderboard A…" at bounding box center [716, 420] width 1433 height 840
click at [716, 325] on div "Dashboard Clozemaster BrokenRiver5171 / Toggle Dropdown Dashboard Leaderboard A…" at bounding box center [716, 420] width 1433 height 840
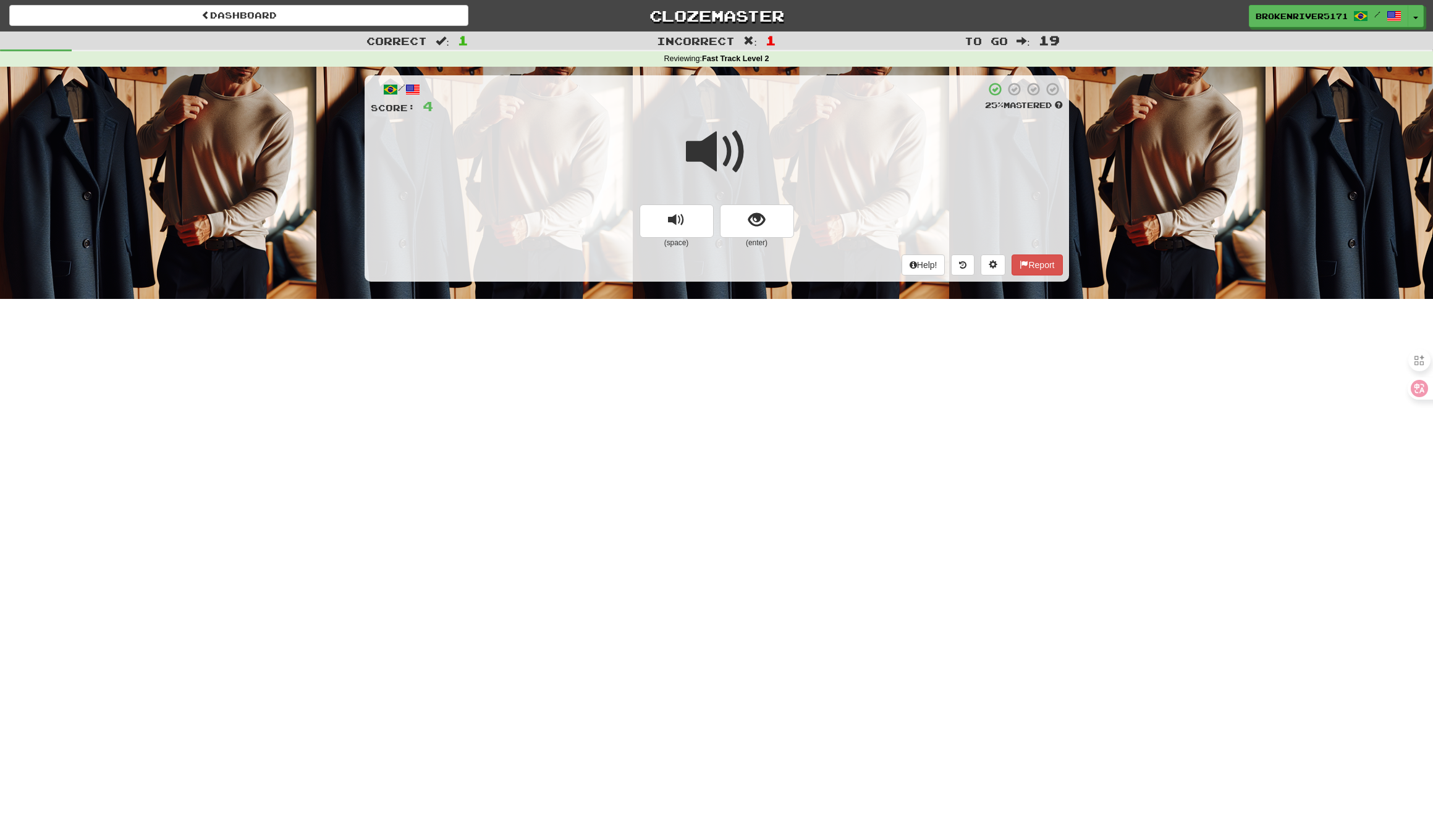
drag, startPoint x: 746, startPoint y: 227, endPoint x: 745, endPoint y: 239, distance: 12.0
click at [746, 227] on button "show sentence" at bounding box center [756, 220] width 74 height 33
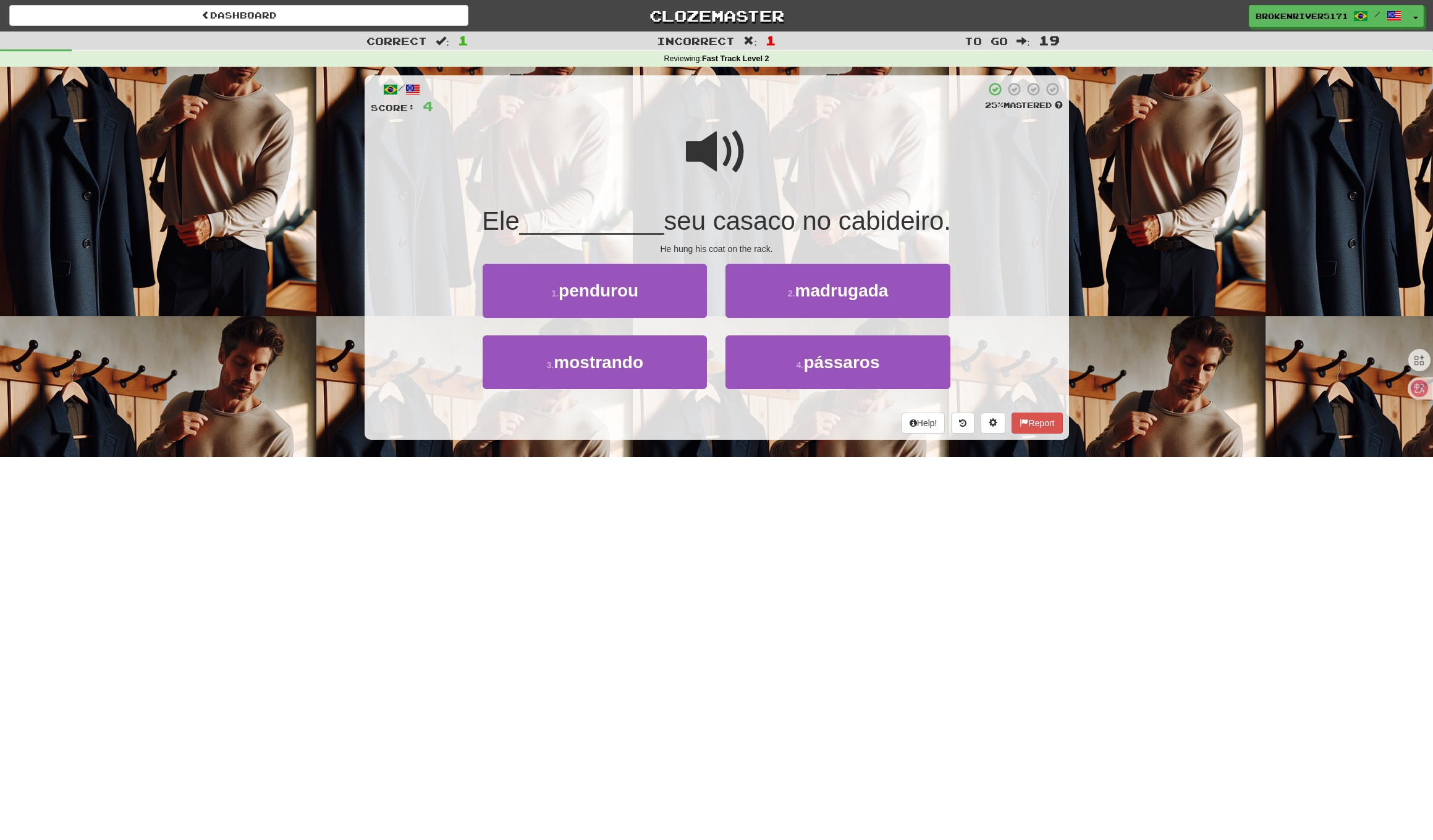
drag, startPoint x: 740, startPoint y: 418, endPoint x: 747, endPoint y: 413, distance: 8.6
click at [741, 418] on div "Help! Report" at bounding box center [716, 423] width 692 height 21
click at [782, 379] on button "4 . pássaros" at bounding box center [837, 362] width 224 height 53
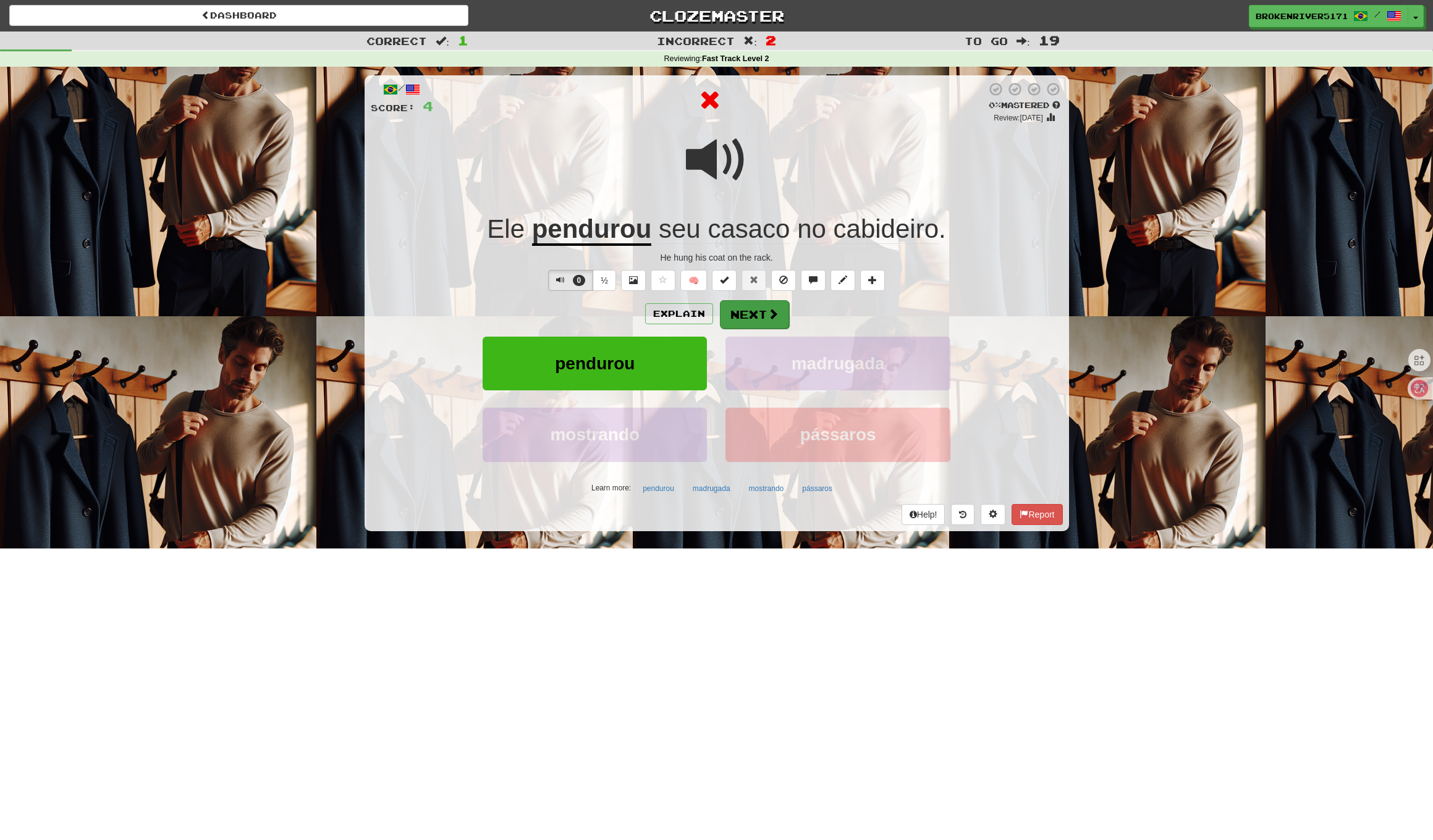
click at [746, 322] on button "Next" at bounding box center [755, 314] width 70 height 29
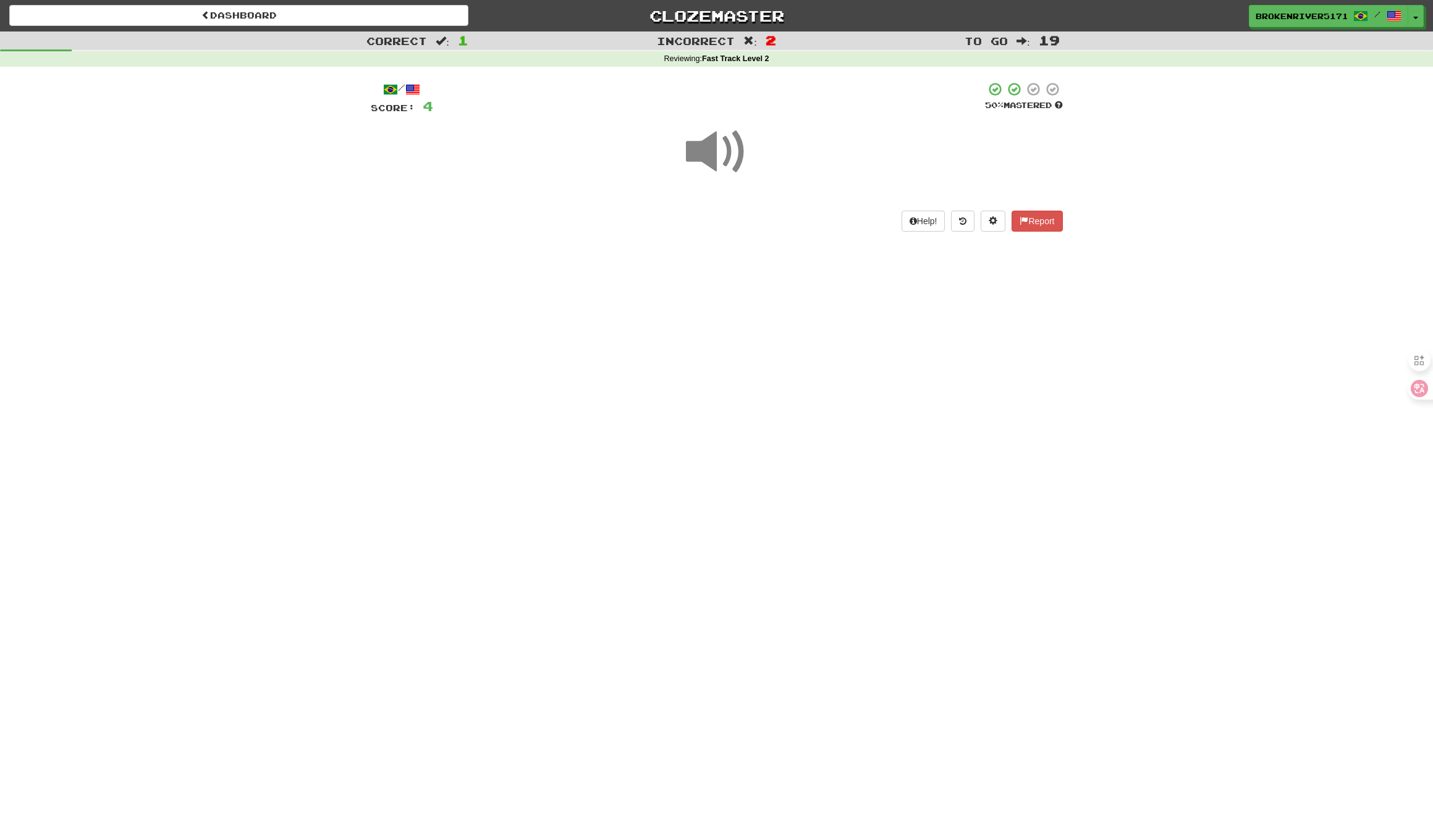
click at [737, 385] on div "Dashboard Clozemaster BrokenRiver5171 / Toggle Dropdown Dashboard Leaderboard A…" at bounding box center [716, 420] width 1433 height 840
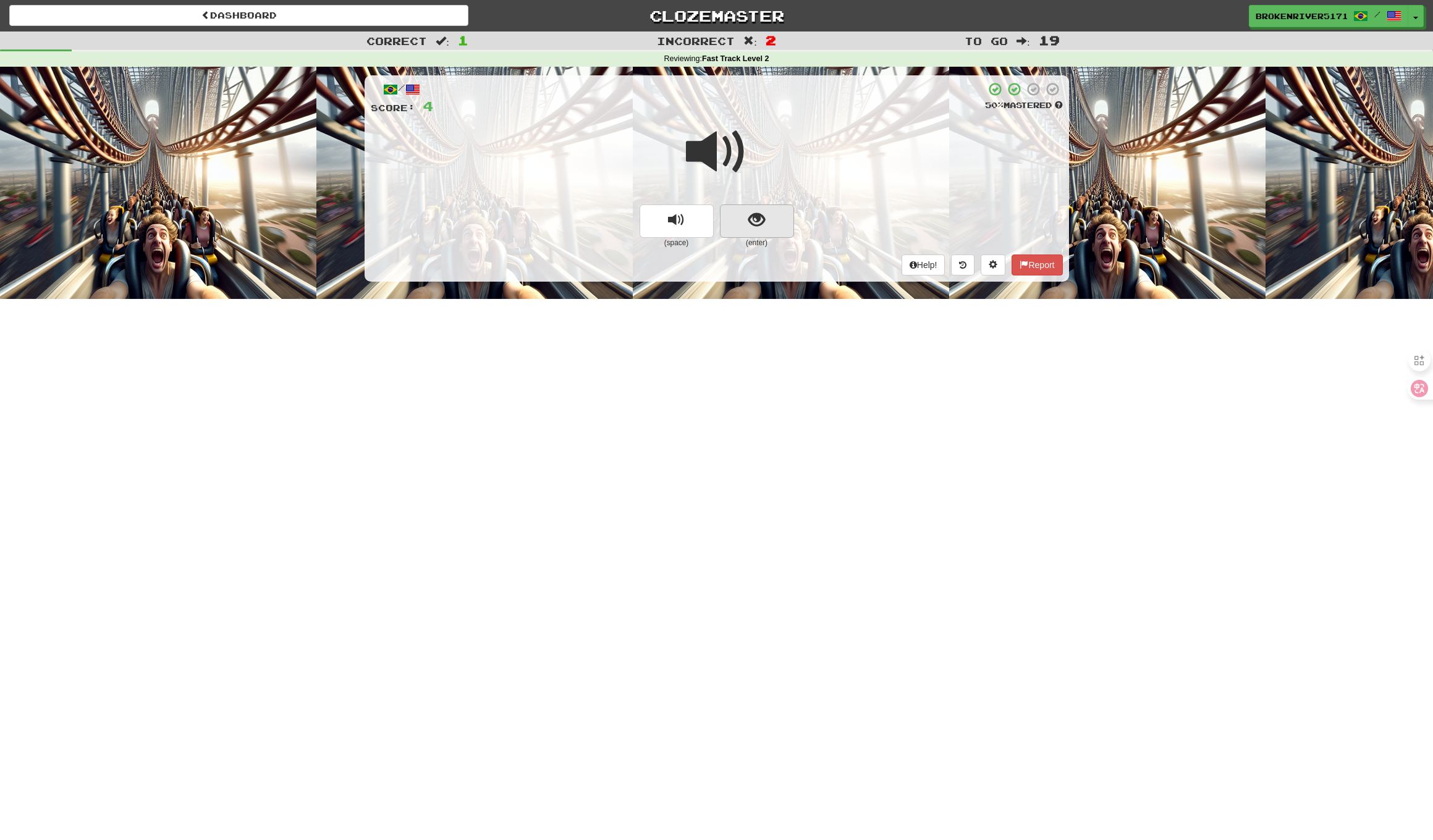
click at [741, 221] on button "show sentence" at bounding box center [756, 220] width 74 height 33
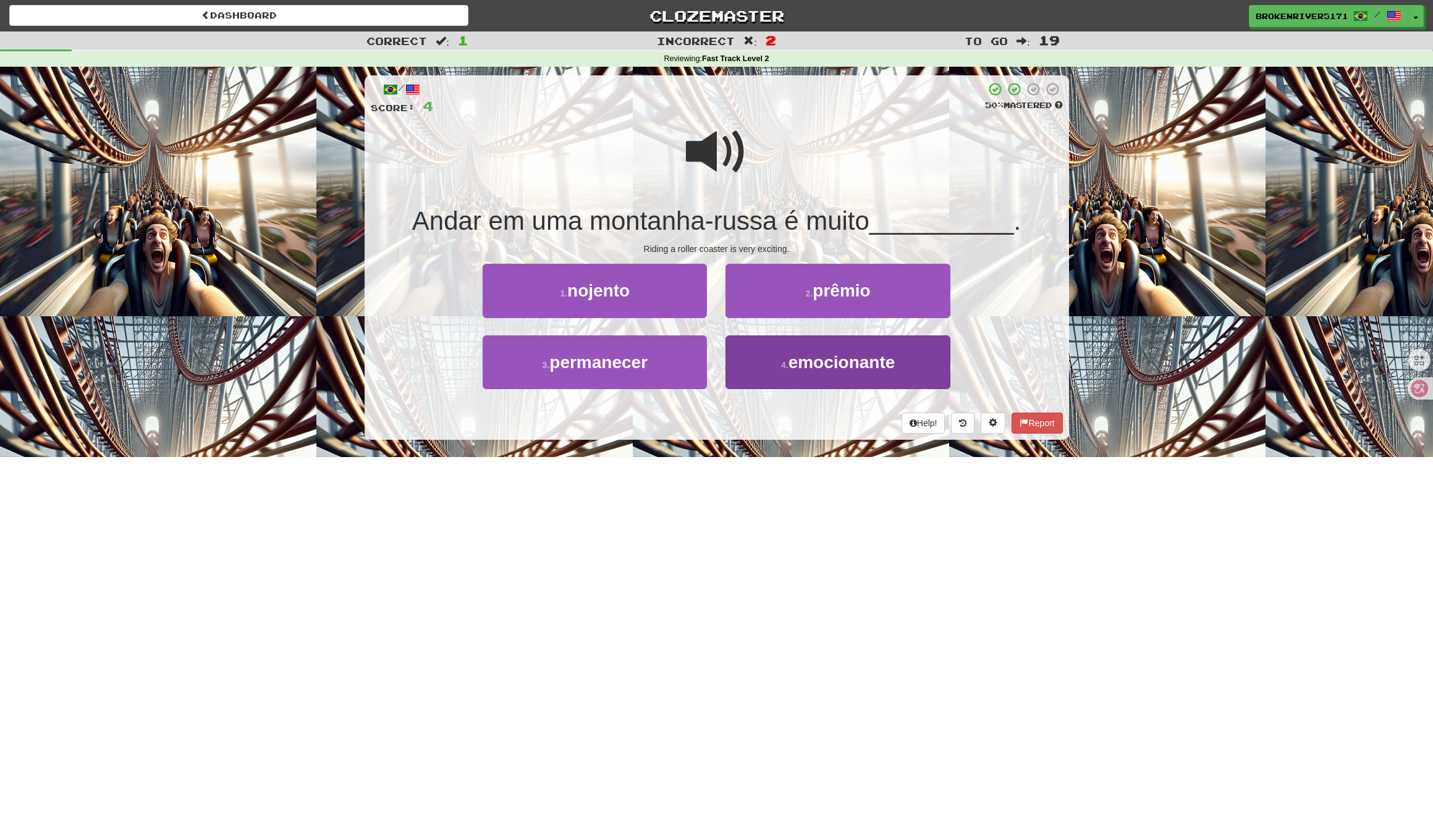
click at [802, 364] on span "emocionante" at bounding box center [842, 362] width 107 height 19
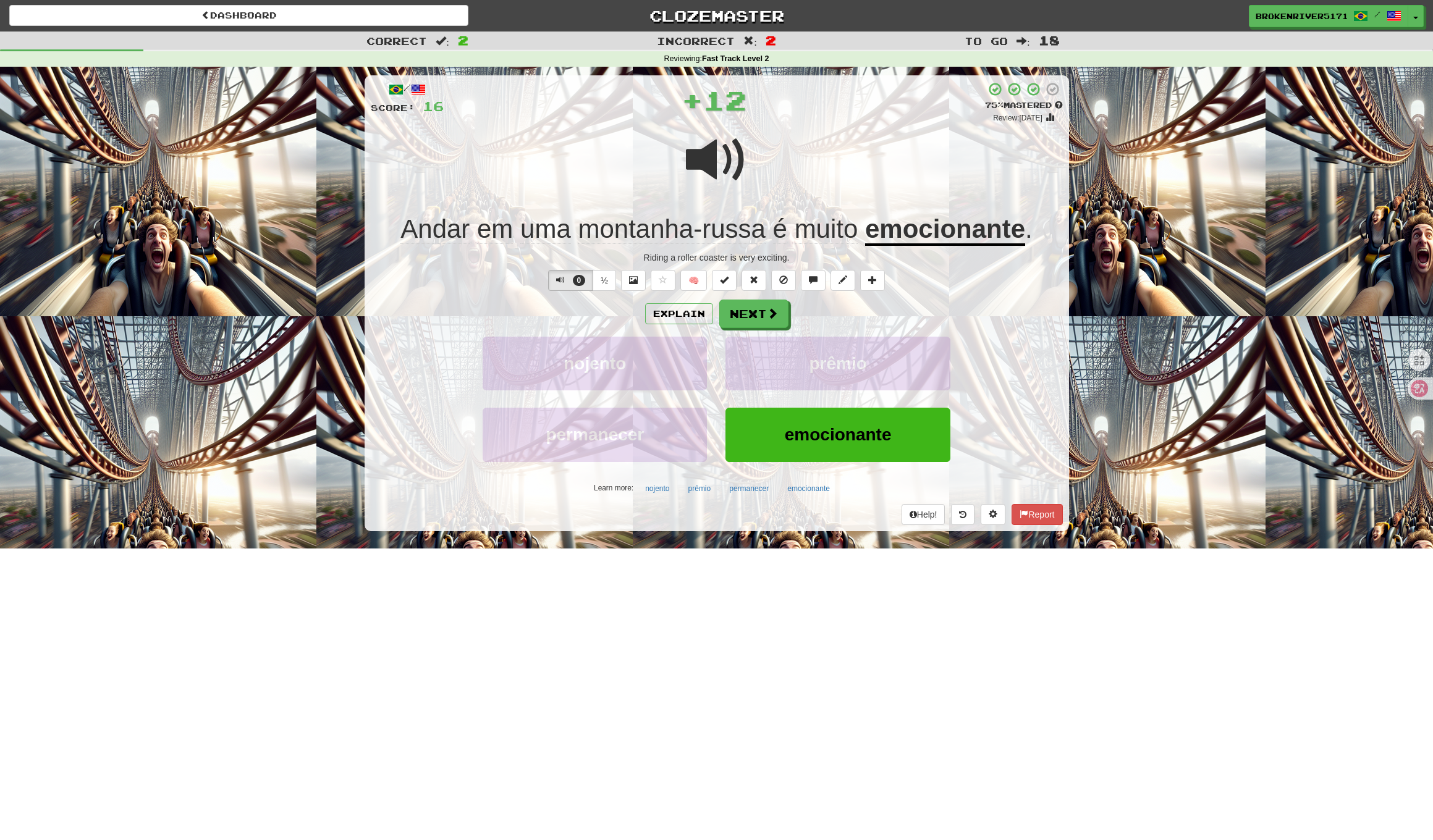
click at [836, 334] on div "Explain Next nojento prêmio permanecer emocionante Learn more: nojento prêmio p…" at bounding box center [716, 398] width 692 height 198
click at [776, 325] on button "Next" at bounding box center [755, 314] width 70 height 29
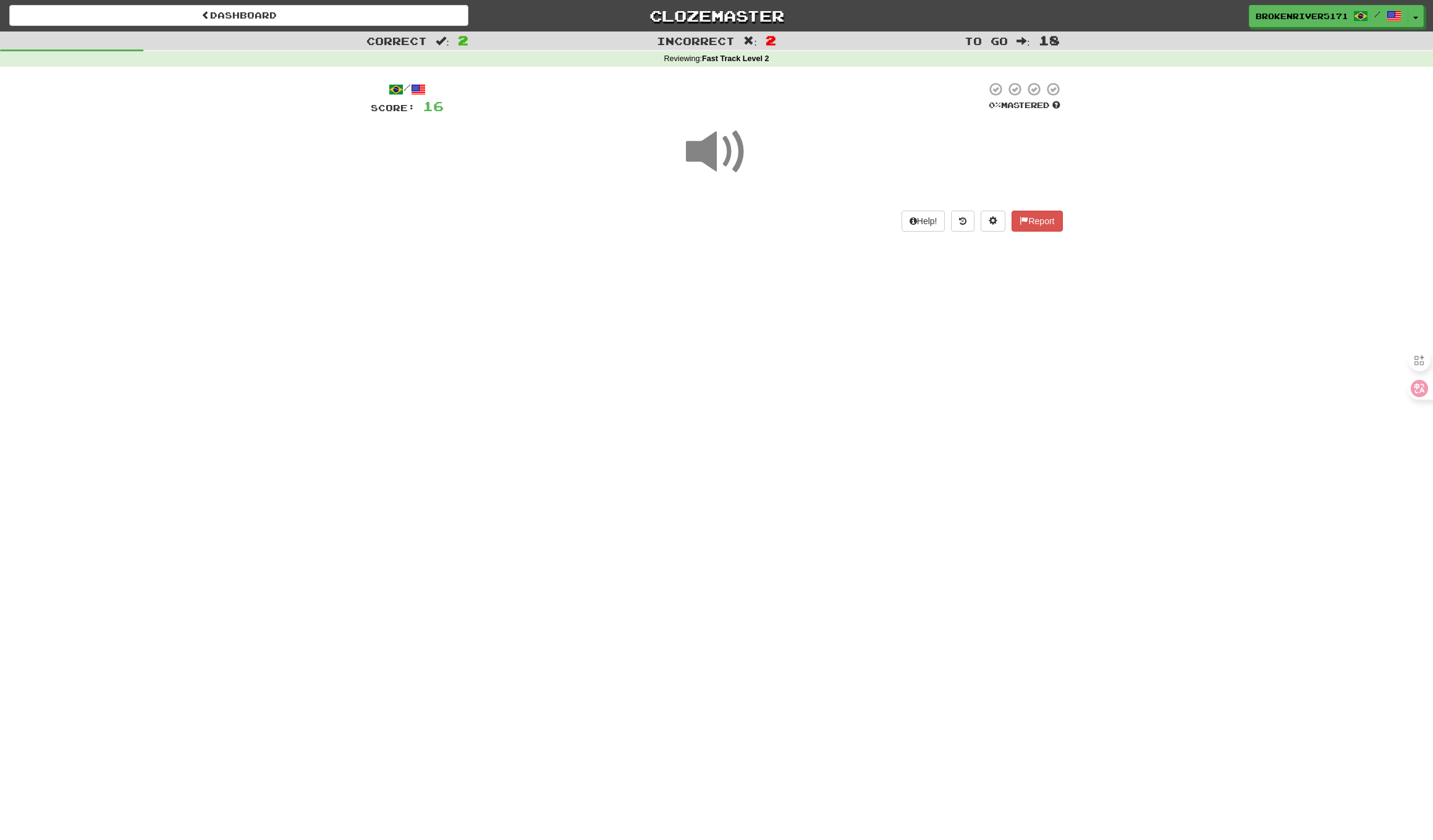
click at [778, 348] on div "Dashboard Clozemaster BrokenRiver5171 / Toggle Dropdown Dashboard Leaderboard A…" at bounding box center [716, 420] width 1433 height 840
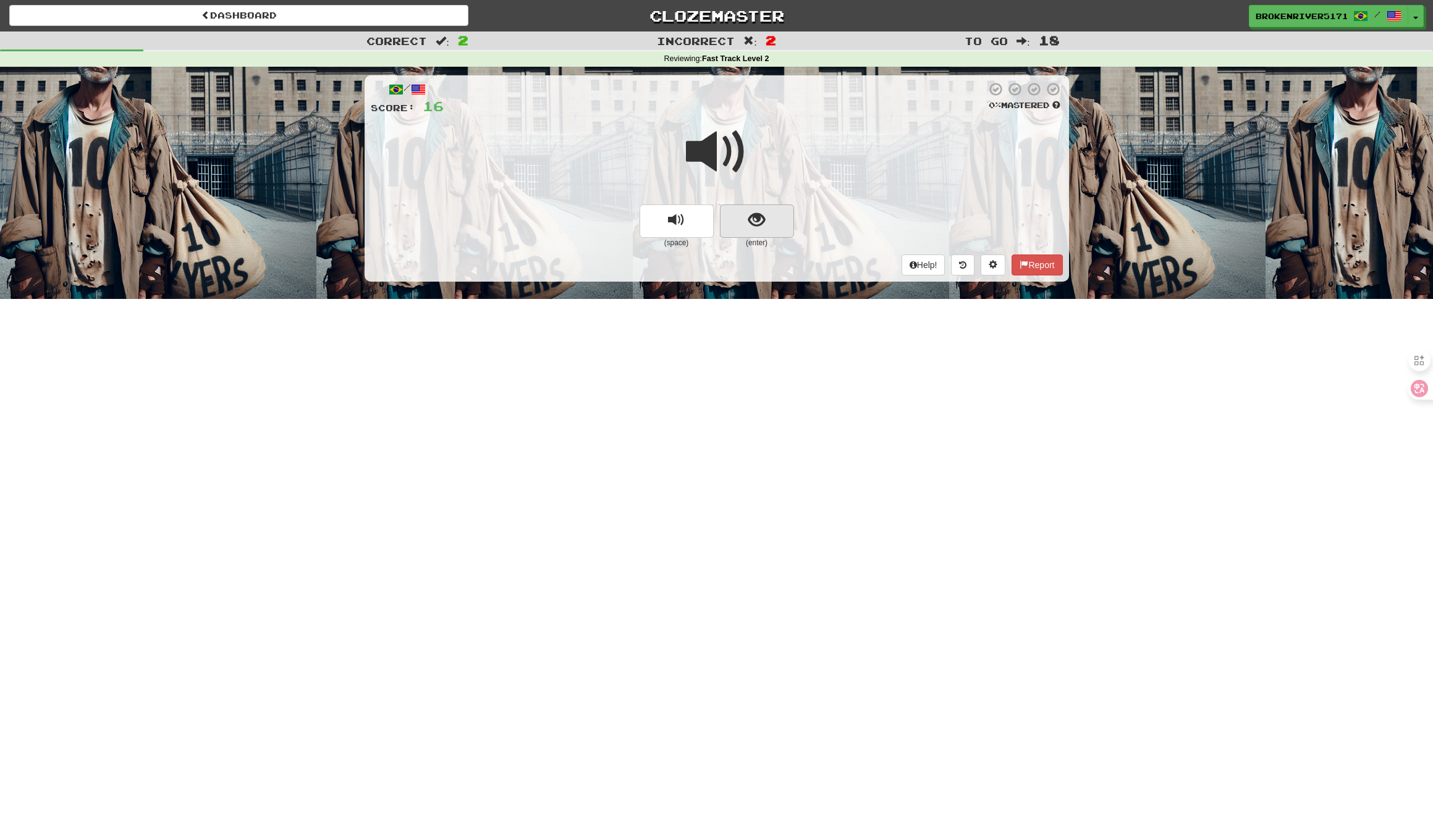
click at [778, 224] on button "show sentence" at bounding box center [756, 220] width 74 height 33
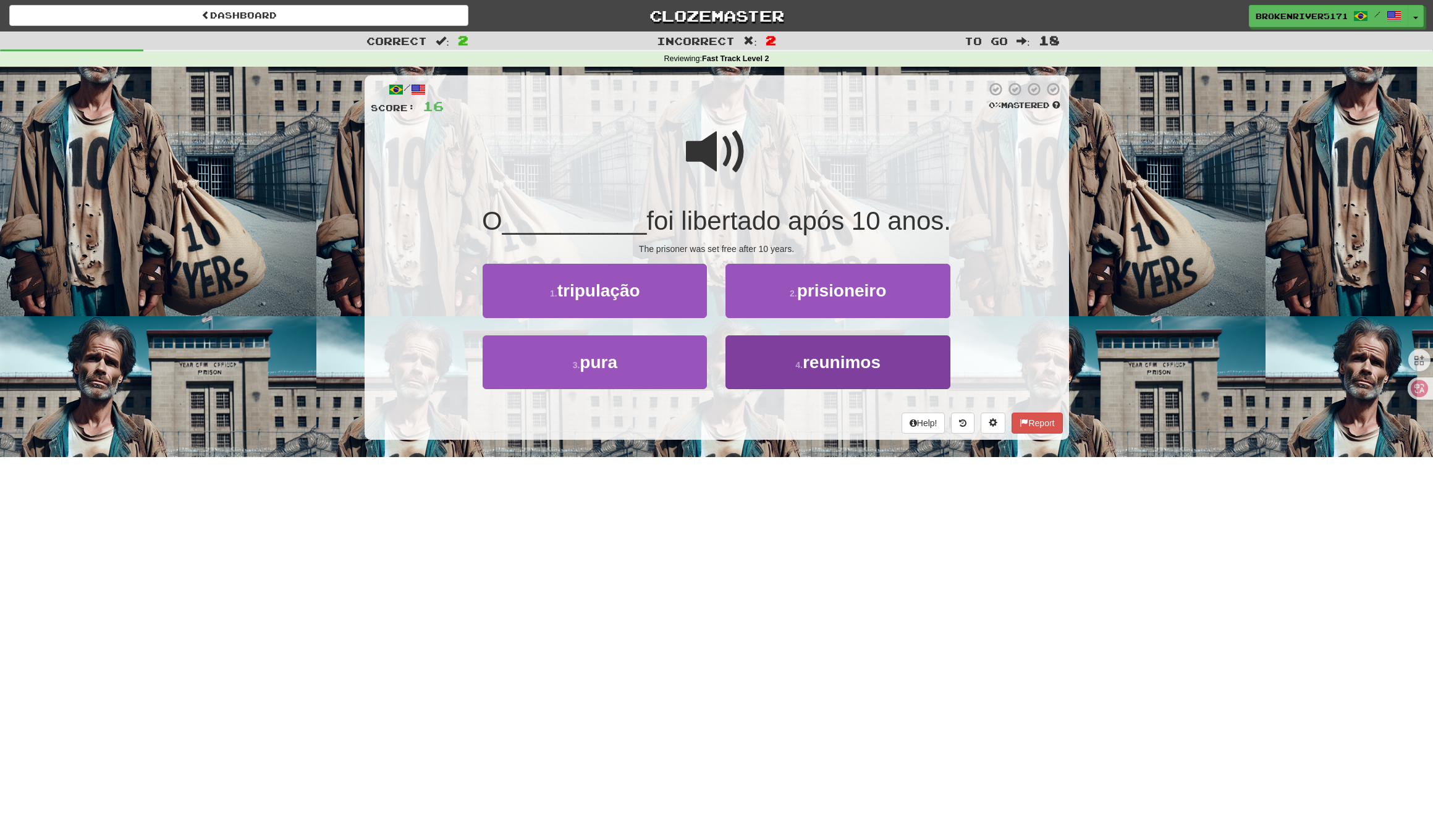
click at [772, 377] on button "4 . reunimos" at bounding box center [837, 362] width 224 height 53
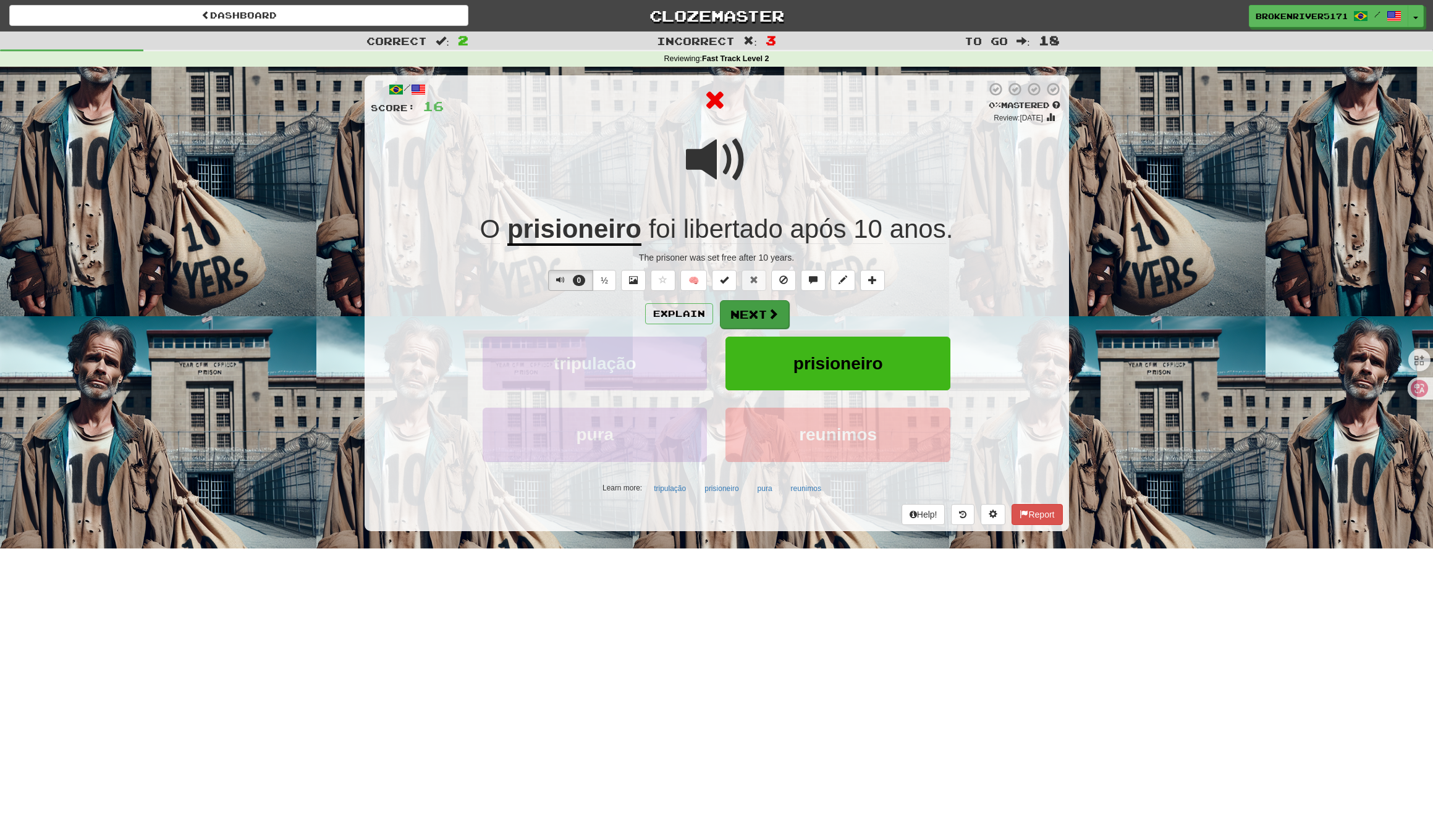
click at [745, 319] on button "Next" at bounding box center [755, 314] width 70 height 29
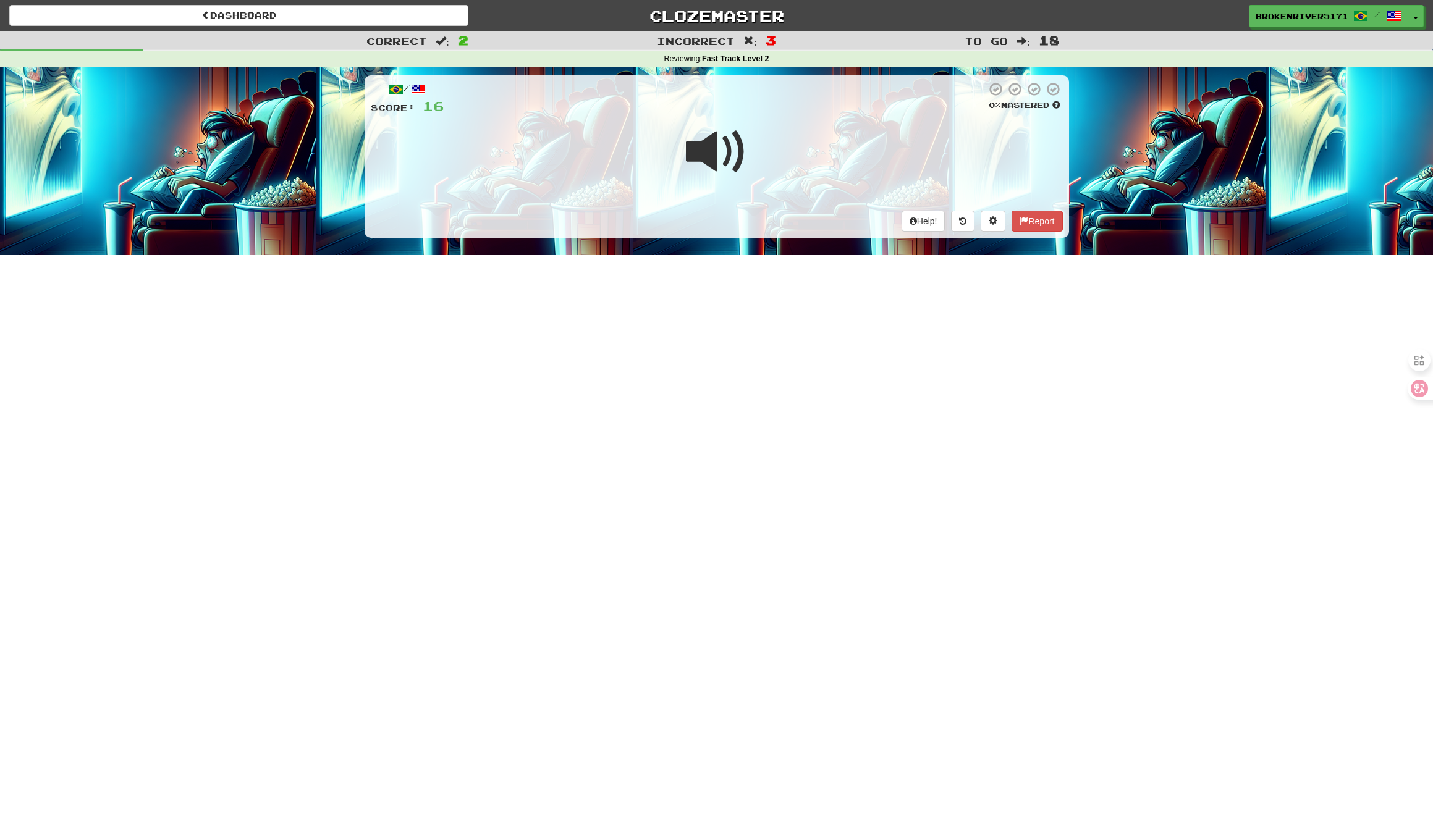
click at [745, 319] on div "Dashboard Clozemaster BrokenRiver5171 / Toggle Dropdown Dashboard Leaderboard A…" at bounding box center [716, 420] width 1433 height 840
drag, startPoint x: 728, startPoint y: 371, endPoint x: 743, endPoint y: 359, distance: 19.2
click at [728, 370] on div "Dashboard Clozemaster BrokenRiver5171 / Toggle Dropdown Dashboard Leaderboard A…" at bounding box center [716, 420] width 1433 height 840
click at [748, 354] on div "Dashboard Clozemaster BrokenRiver5171 / Toggle Dropdown Dashboard Leaderboard A…" at bounding box center [716, 420] width 1433 height 840
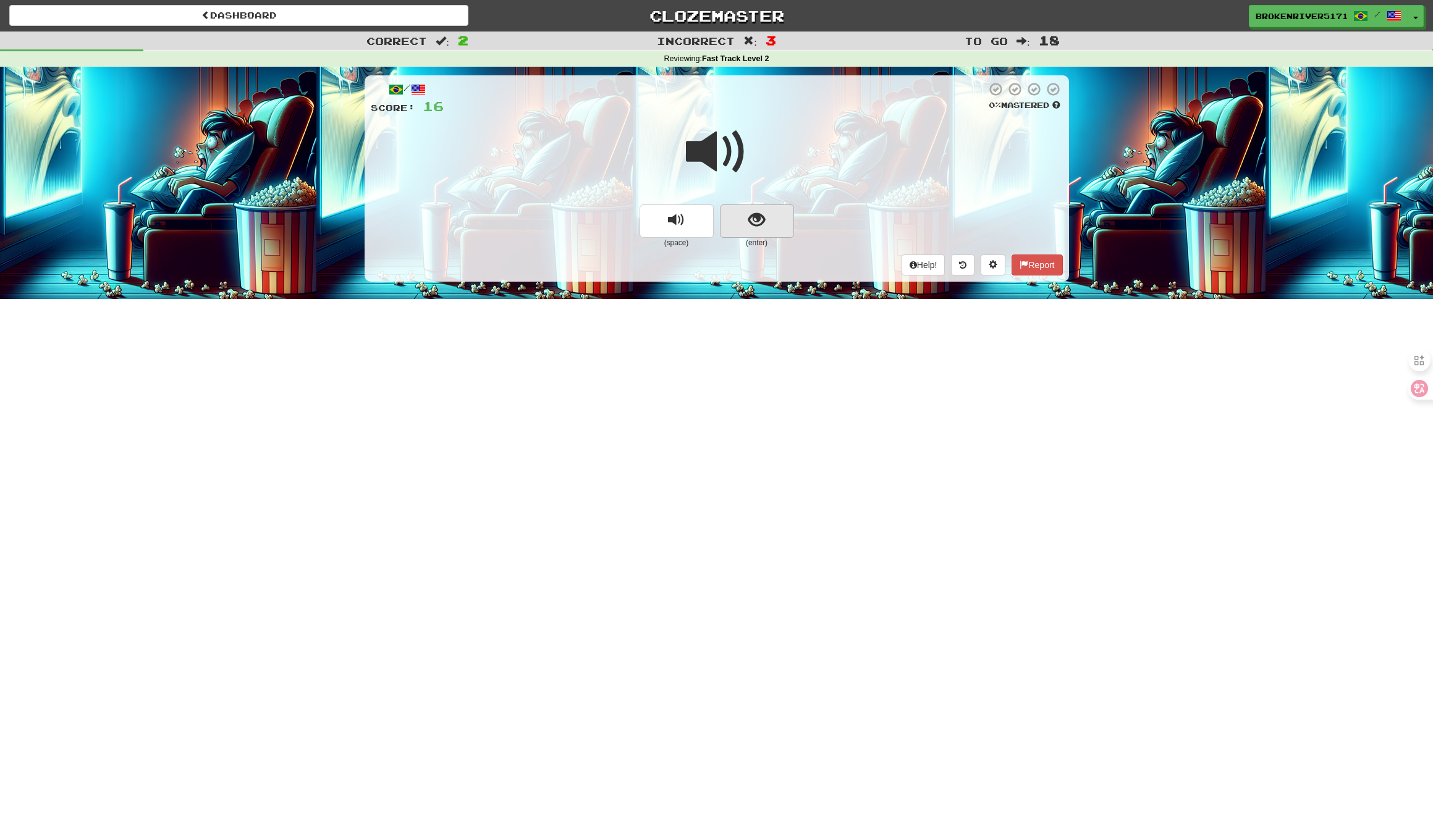
click at [756, 224] on span "show sentence" at bounding box center [756, 220] width 17 height 17
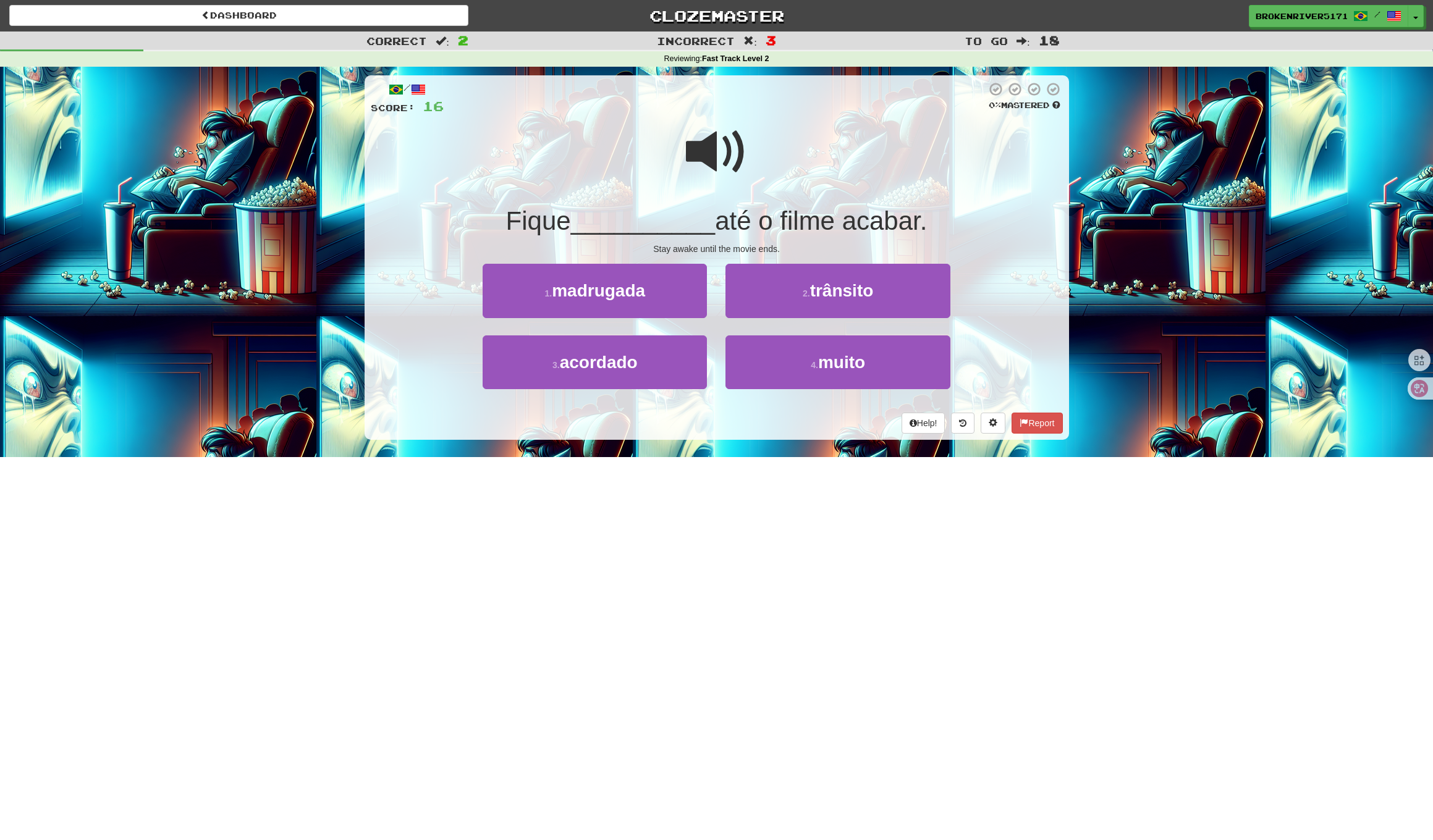
drag, startPoint x: 704, startPoint y: 424, endPoint x: 716, endPoint y: 399, distance: 27.7
click at [705, 423] on div "Help! Report" at bounding box center [716, 423] width 692 height 21
click at [752, 370] on button "4 . muito" at bounding box center [837, 362] width 224 height 53
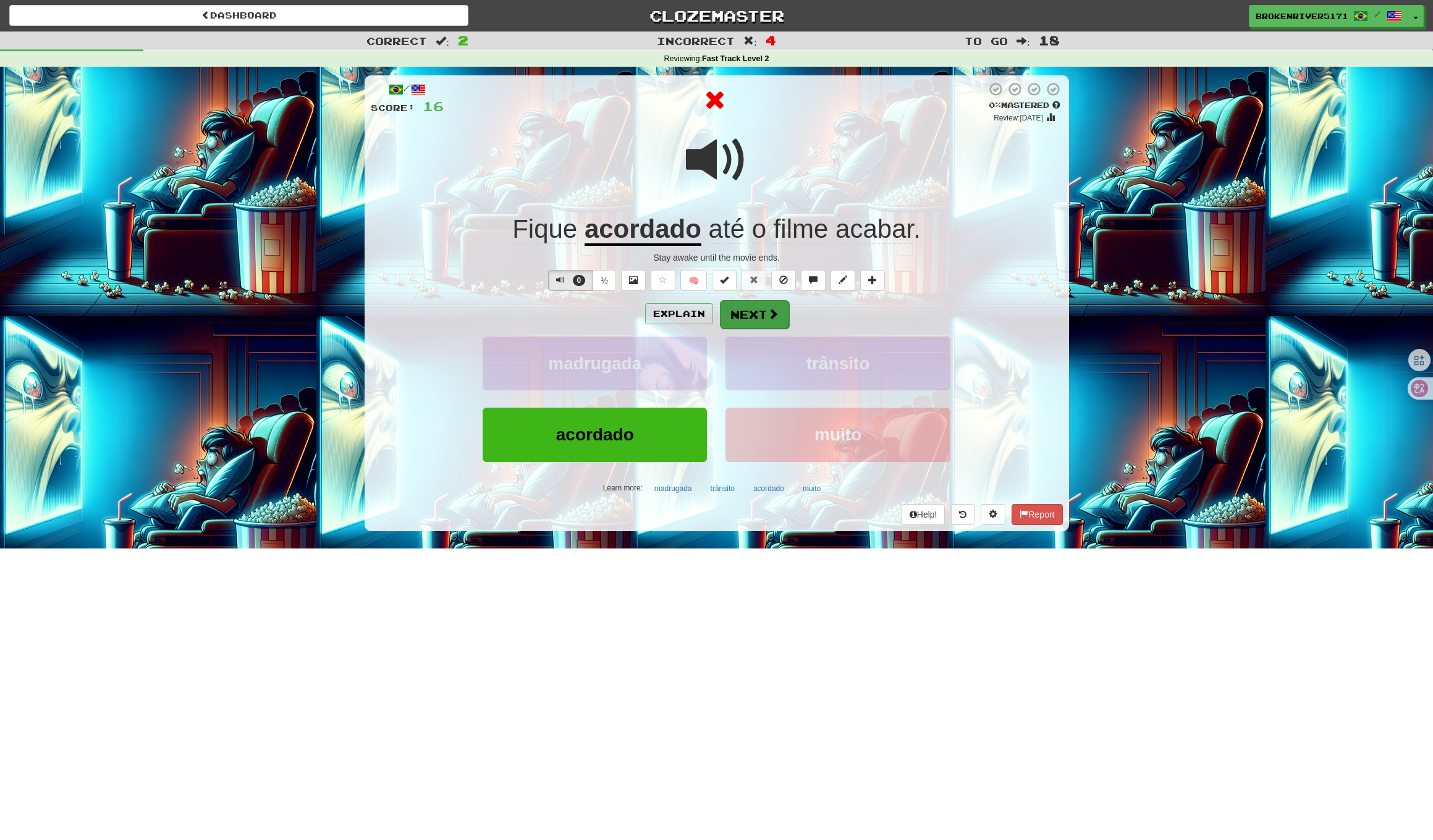
click at [731, 311] on button "Next" at bounding box center [755, 314] width 70 height 29
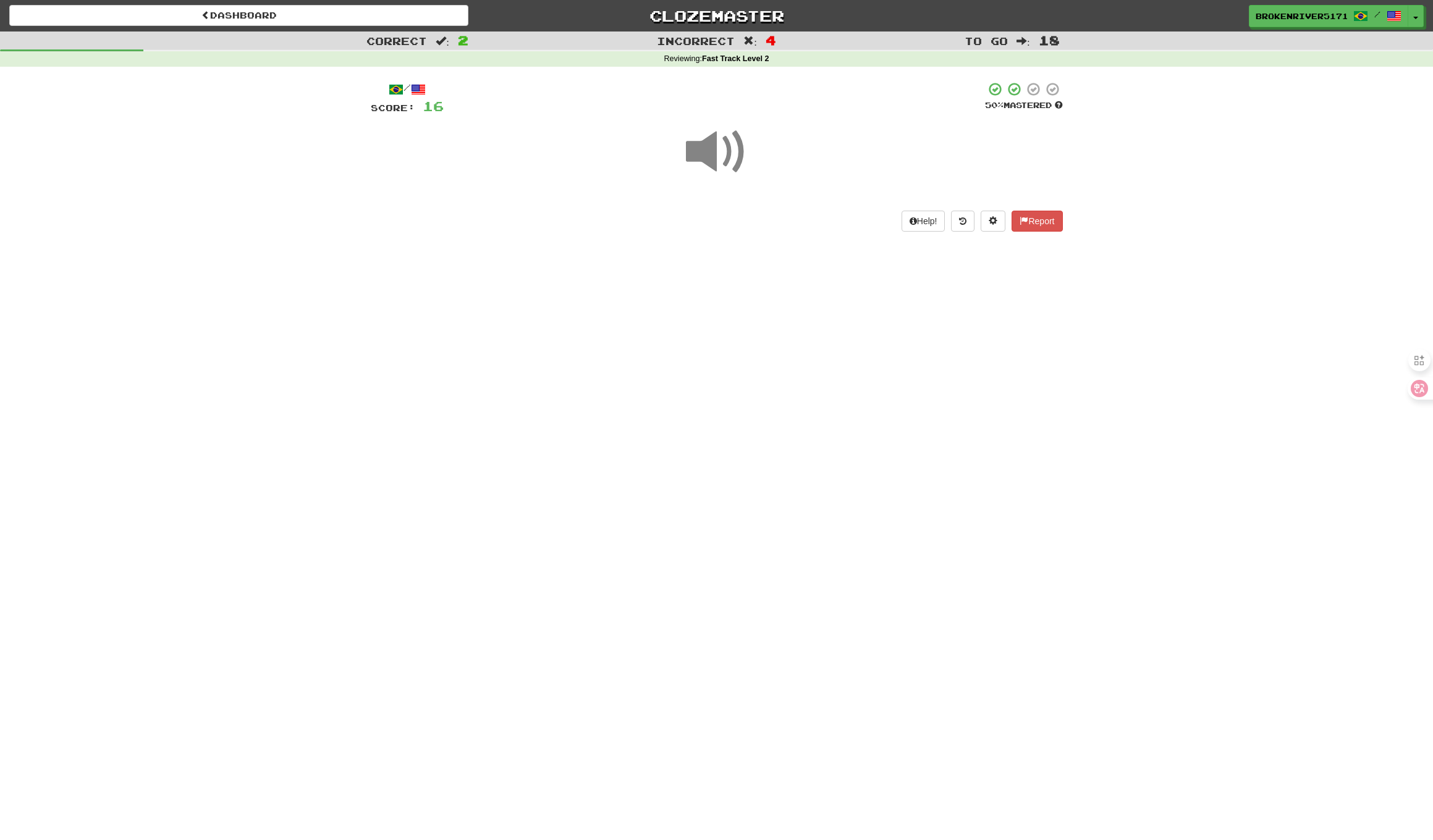
click at [694, 383] on div "Dashboard Clozemaster BrokenRiver5171 / Toggle Dropdown Dashboard Leaderboard A…" at bounding box center [716, 420] width 1433 height 840
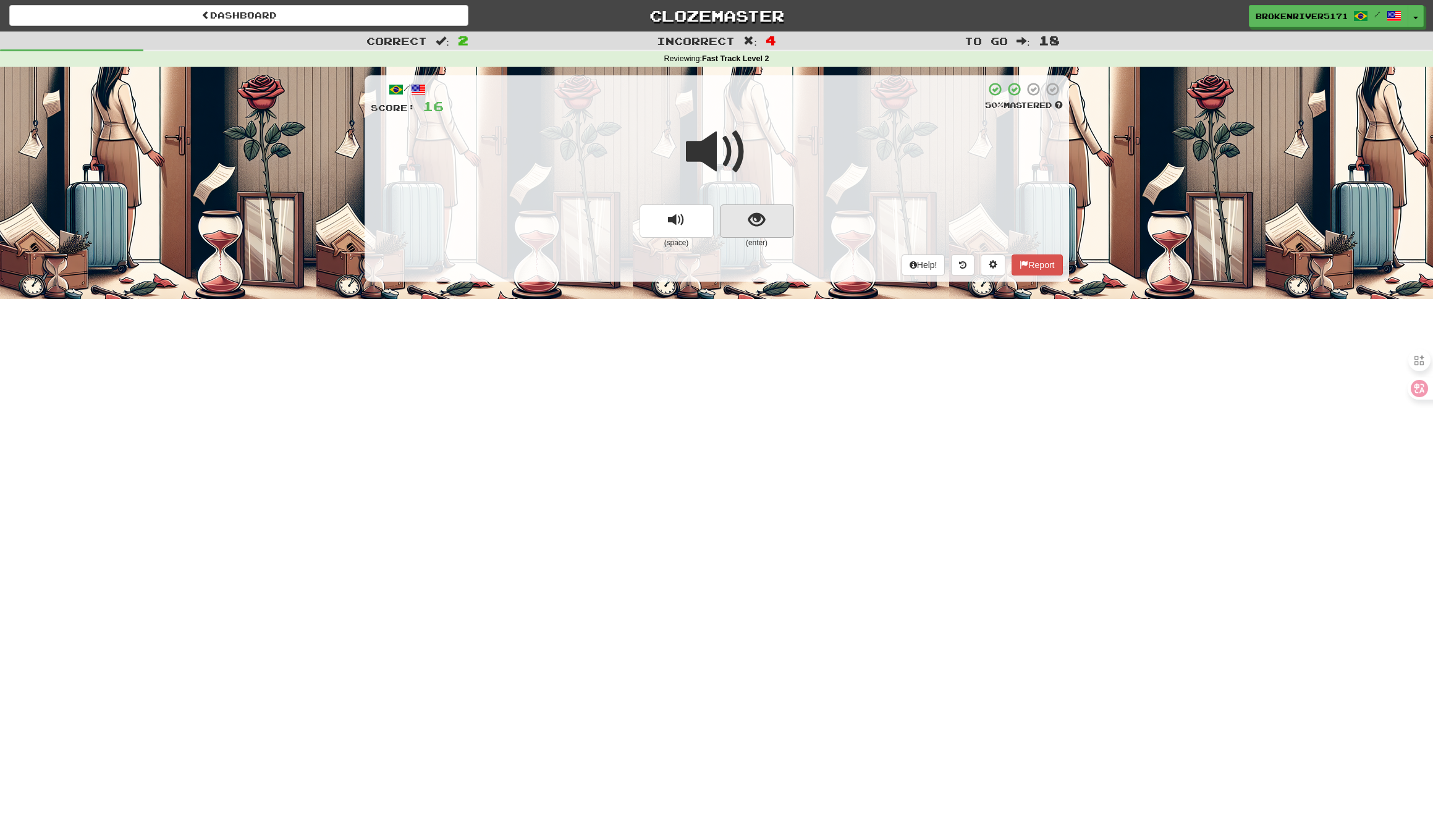
click at [757, 224] on span "show sentence" at bounding box center [756, 220] width 17 height 17
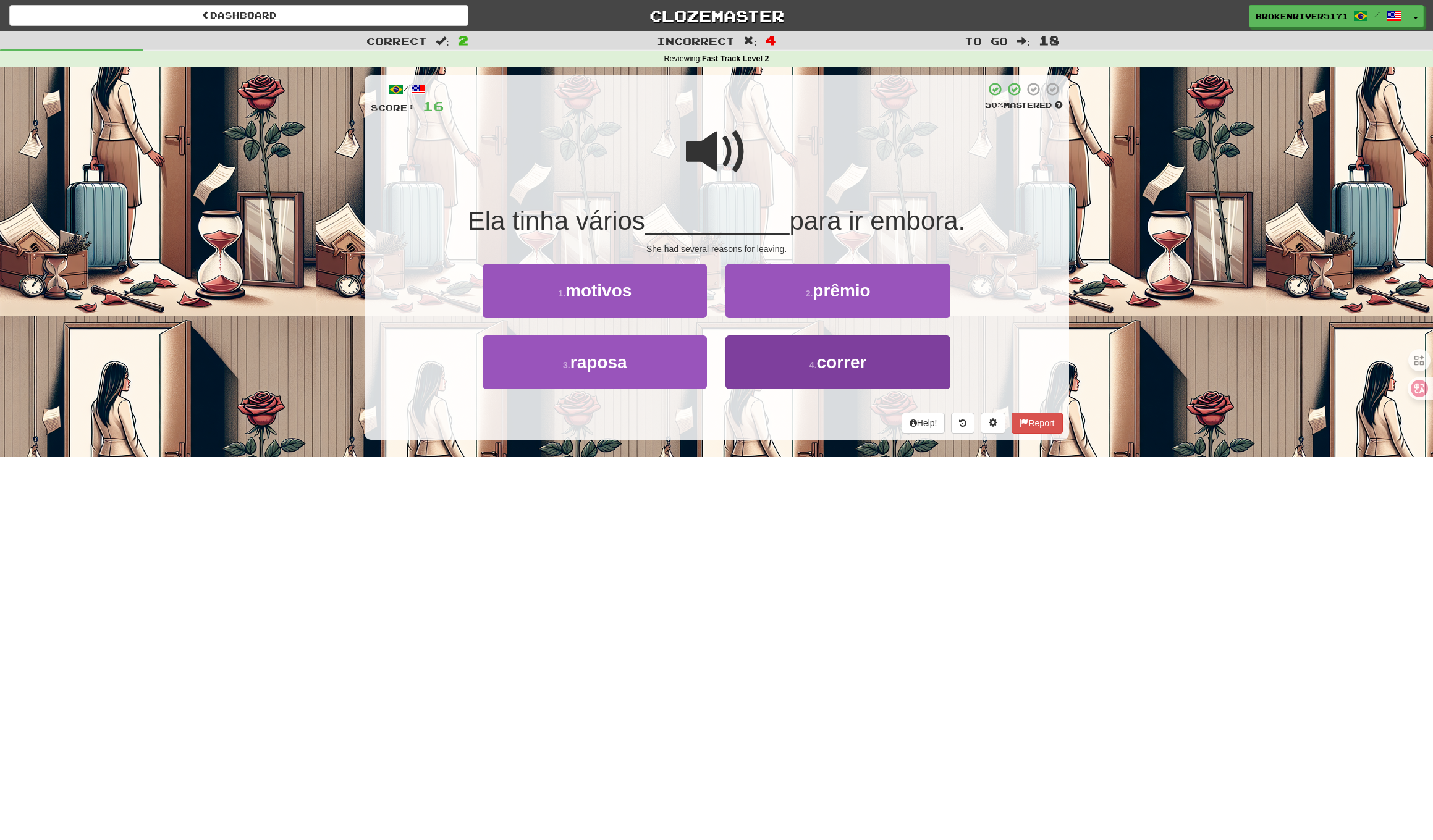
click at [772, 372] on button "4 . correr" at bounding box center [837, 362] width 224 height 53
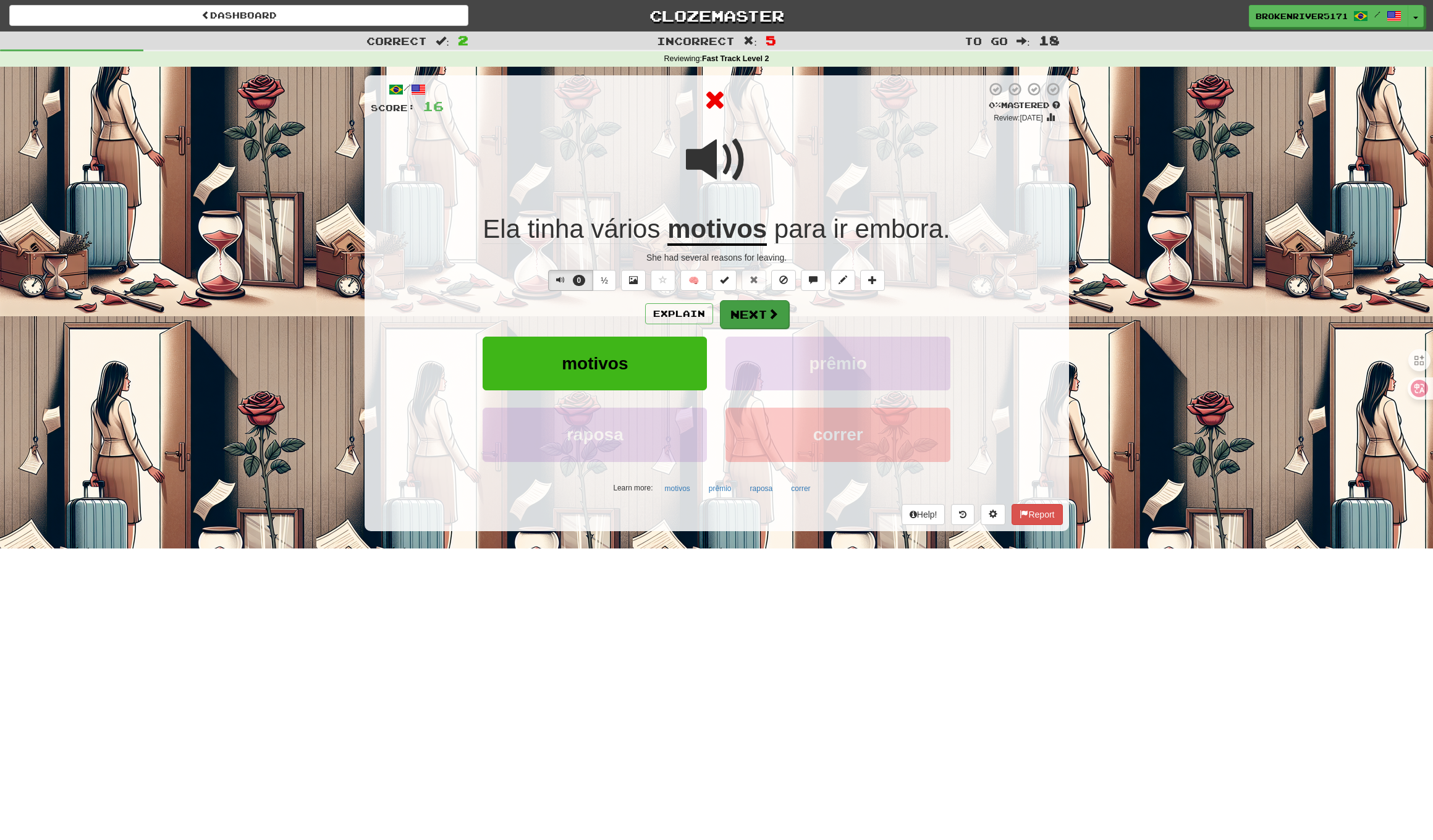
click at [756, 320] on button "Next" at bounding box center [755, 314] width 70 height 29
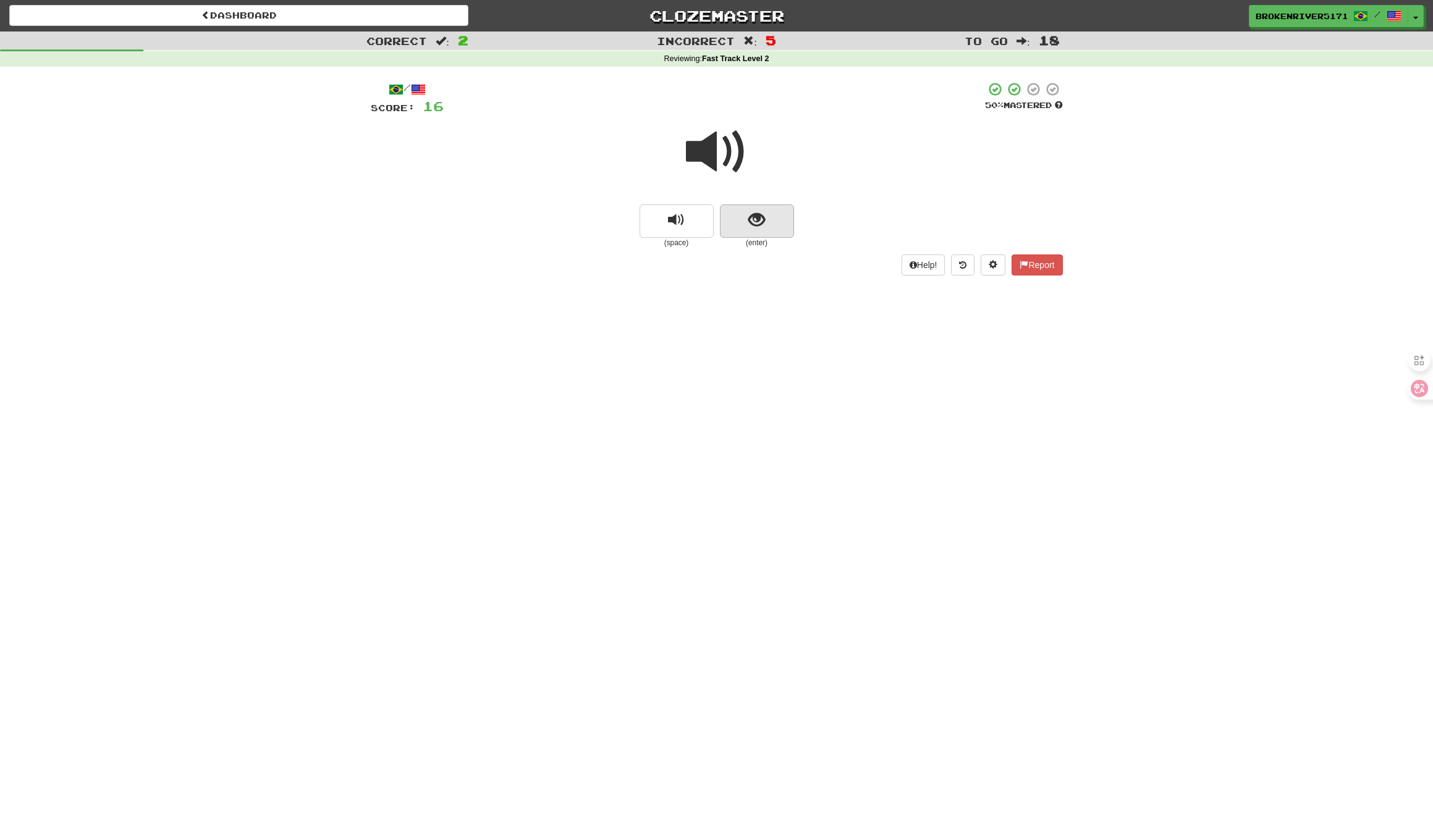
click at [775, 214] on button "show sentence" at bounding box center [756, 220] width 74 height 33
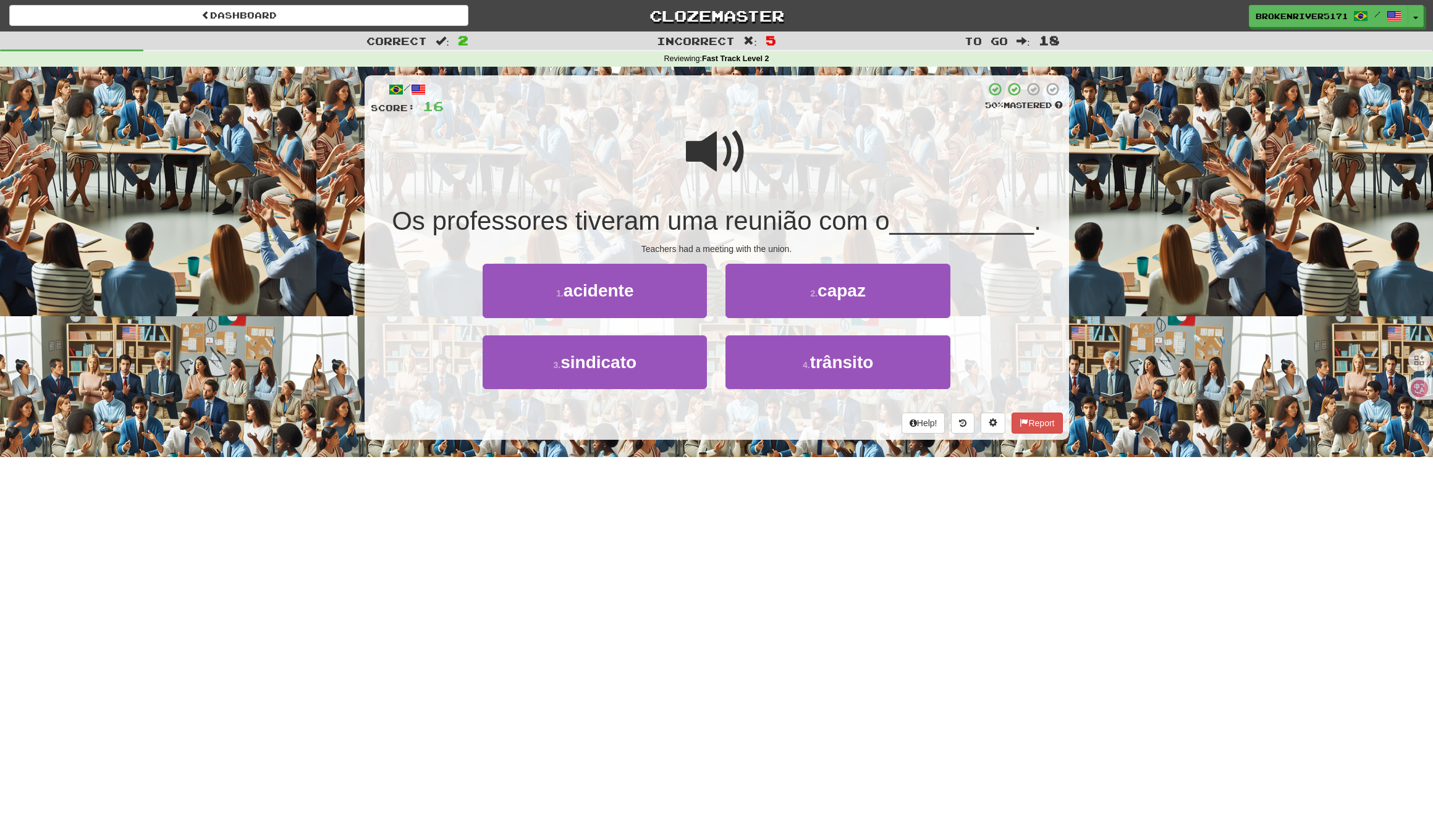
click at [689, 428] on div "Help! Report" at bounding box center [716, 423] width 692 height 21
click at [762, 376] on button "4 . trânsito" at bounding box center [837, 362] width 224 height 53
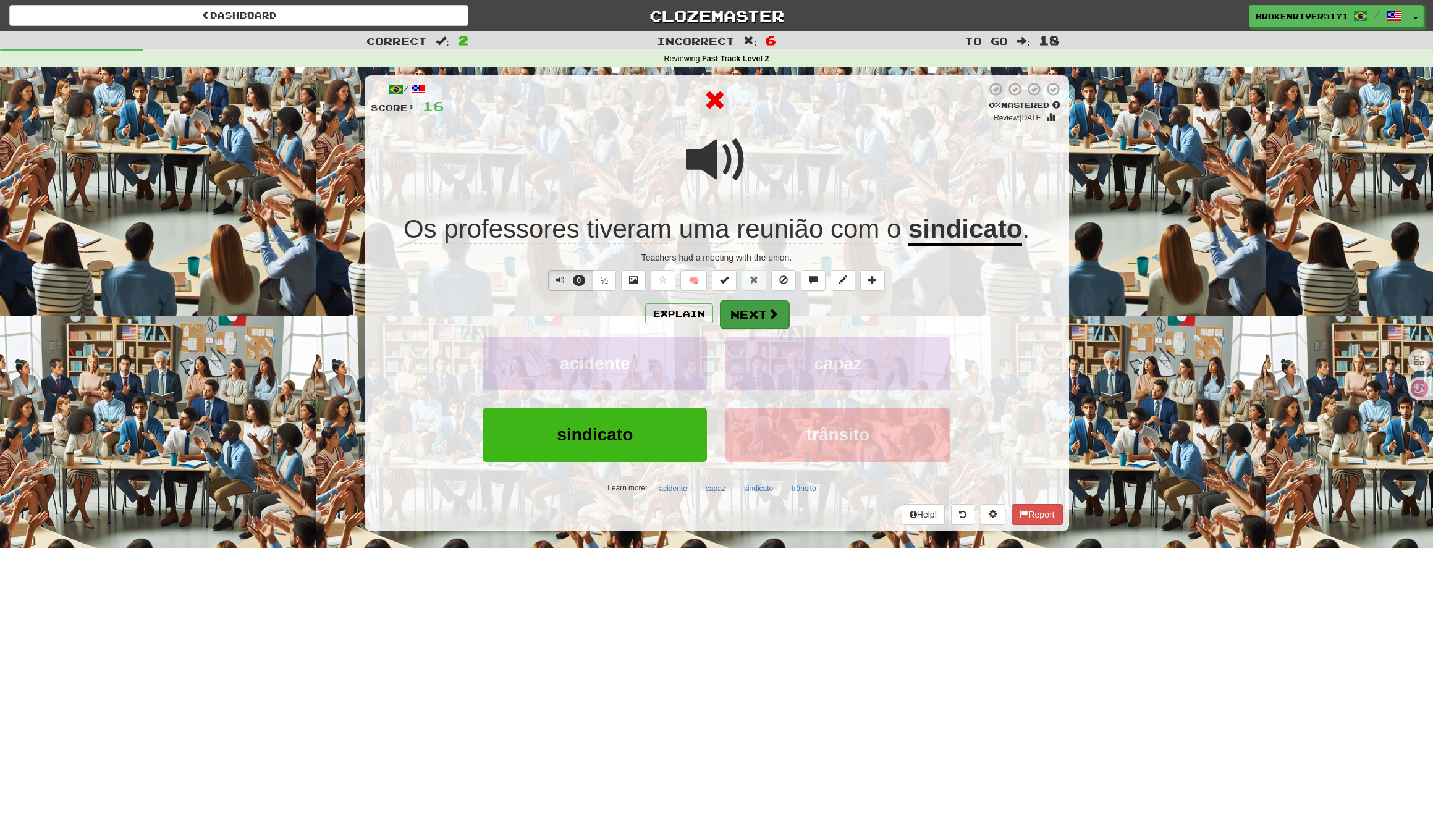
click at [757, 313] on button "Next" at bounding box center [755, 314] width 70 height 29
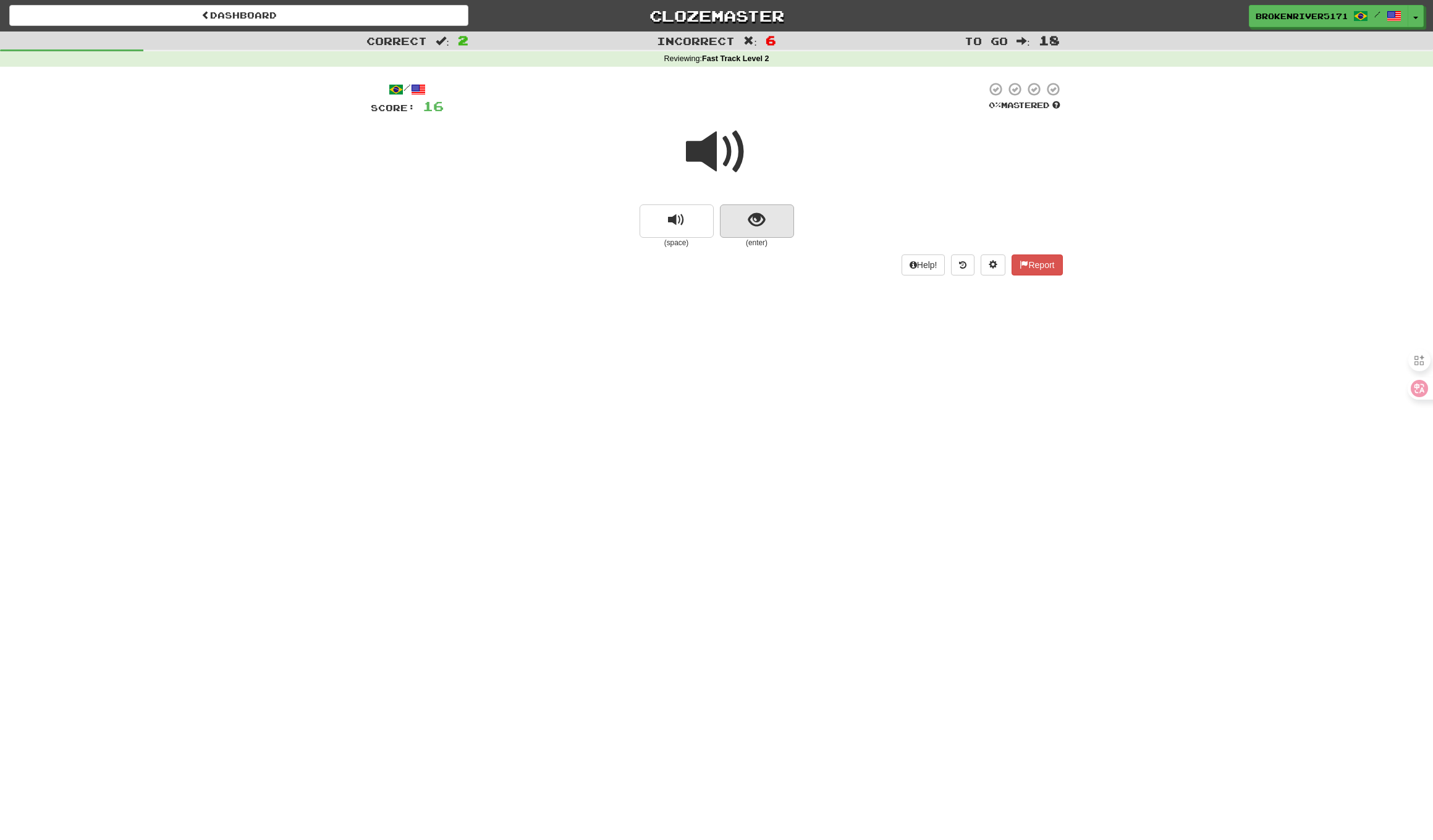
click at [751, 227] on span "show sentence" at bounding box center [756, 220] width 17 height 17
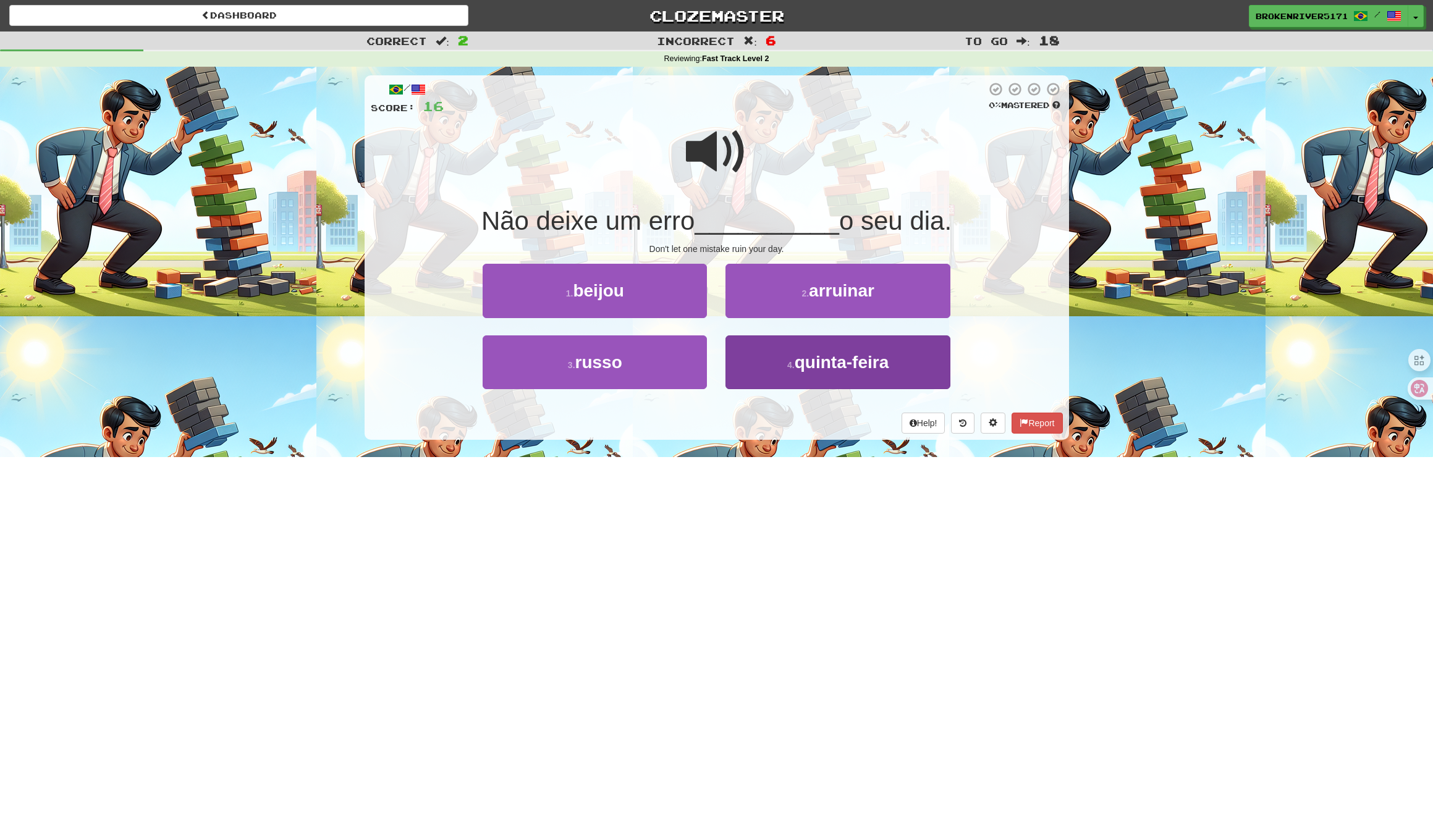
click at [771, 362] on button "4 . quinta-feira" at bounding box center [837, 362] width 224 height 53
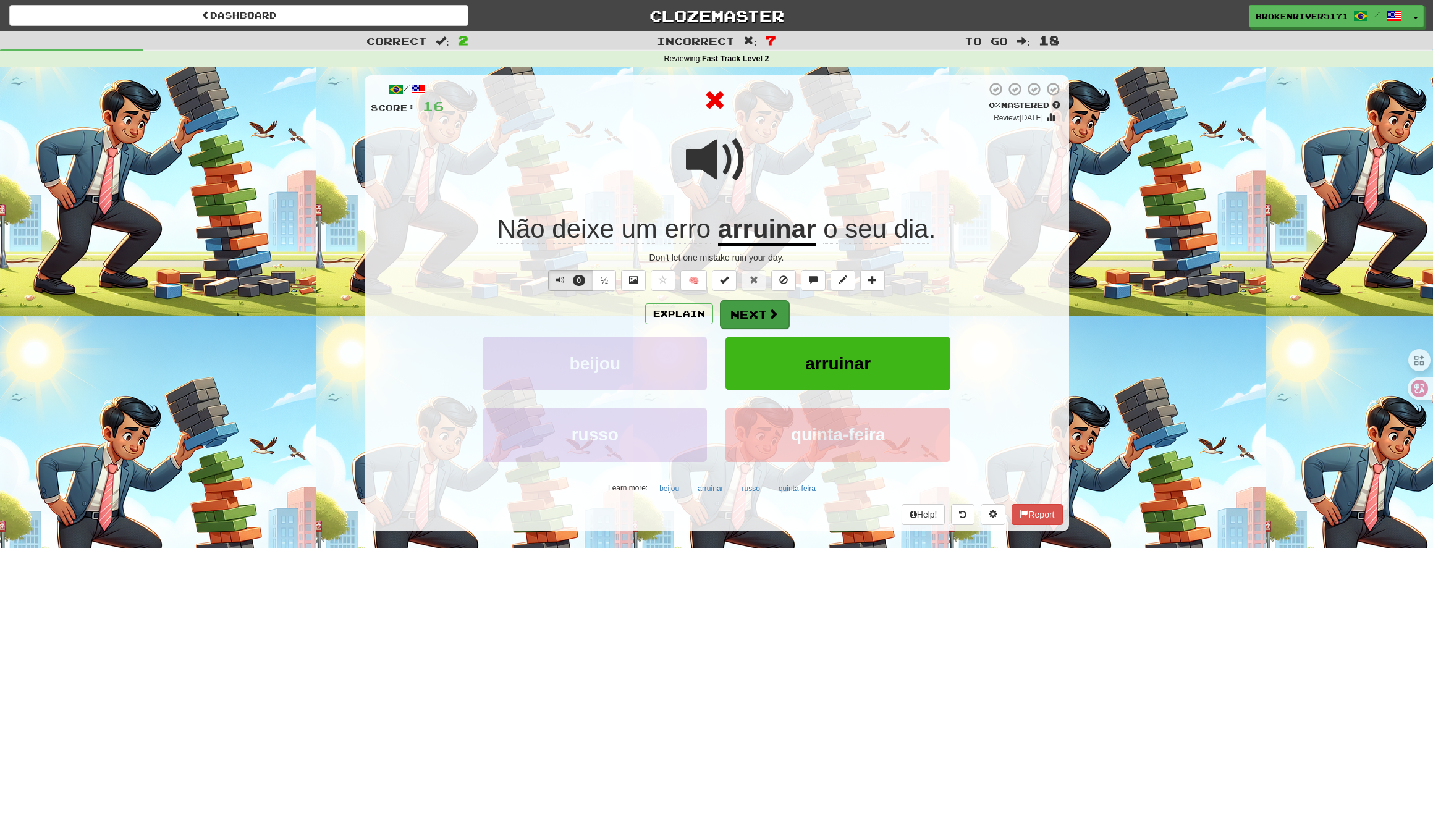
click at [771, 325] on button "Next" at bounding box center [755, 314] width 70 height 29
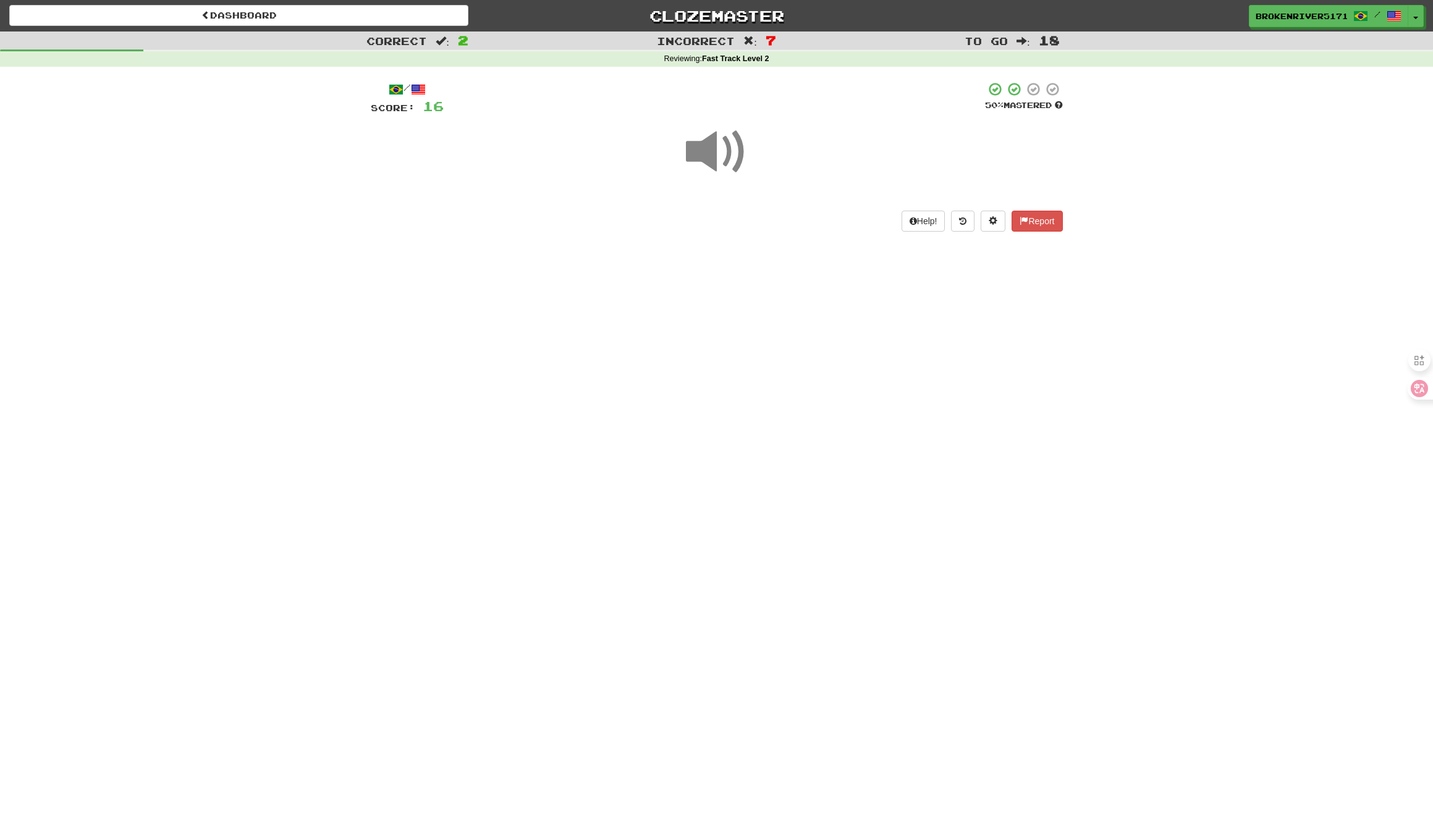
click at [749, 392] on div "Dashboard Clozemaster BrokenRiver5171 / Toggle Dropdown Dashboard Leaderboard A…" at bounding box center [716, 420] width 1433 height 840
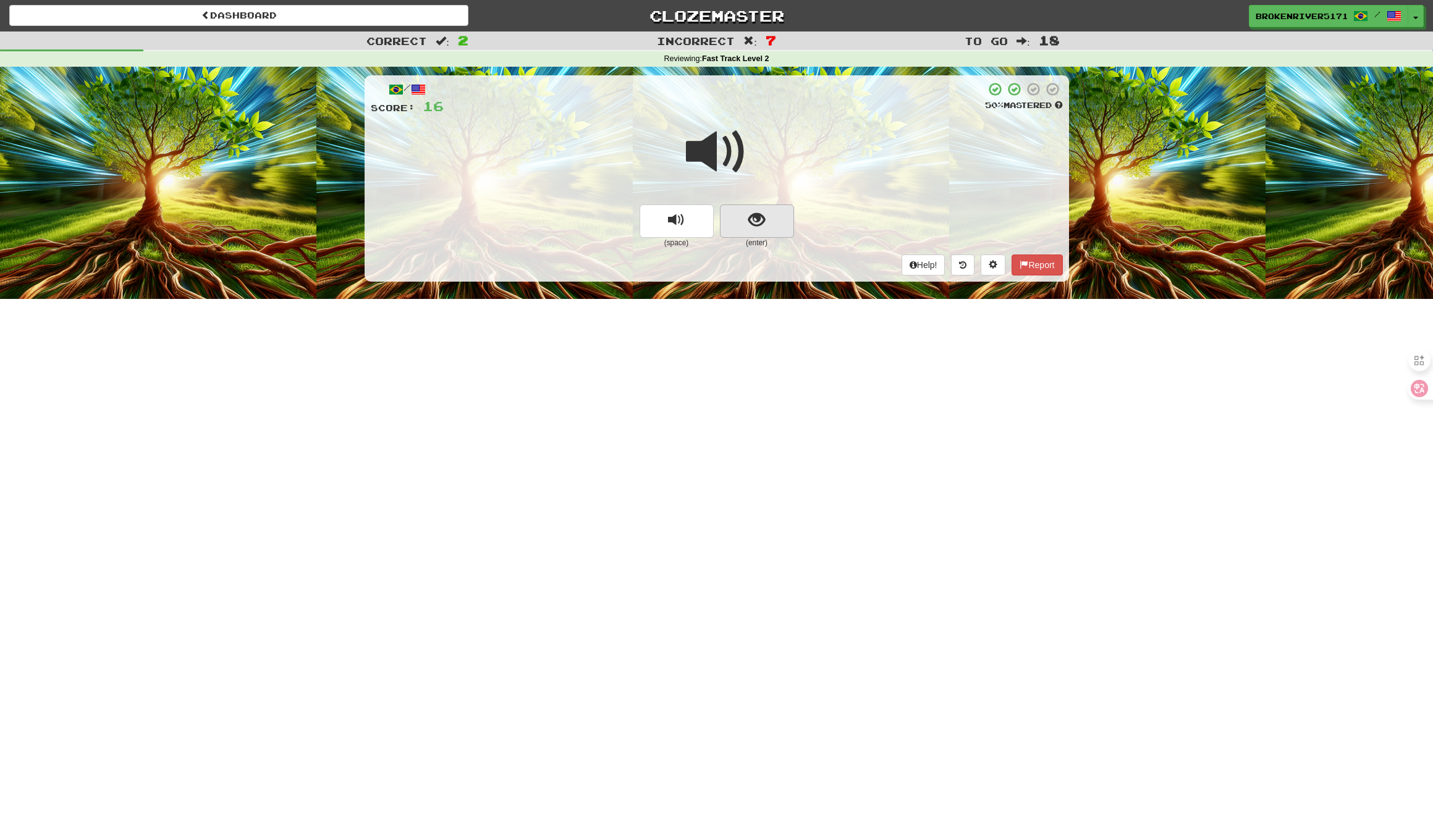
click at [768, 219] on button "show sentence" at bounding box center [756, 220] width 74 height 33
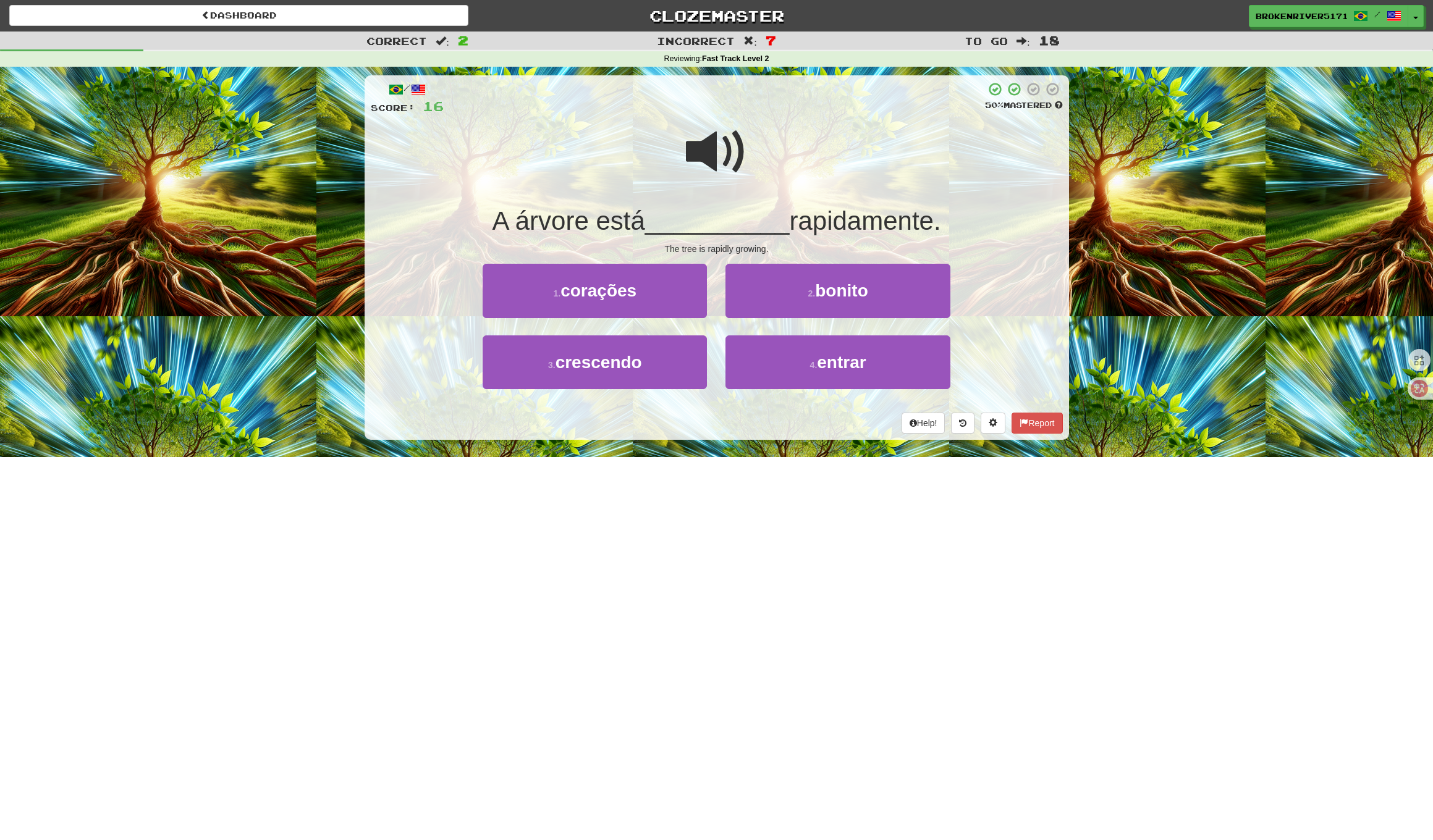
click at [729, 417] on div "Help! Report" at bounding box center [716, 423] width 692 height 21
click at [793, 373] on button "4 . entrar" at bounding box center [837, 362] width 224 height 53
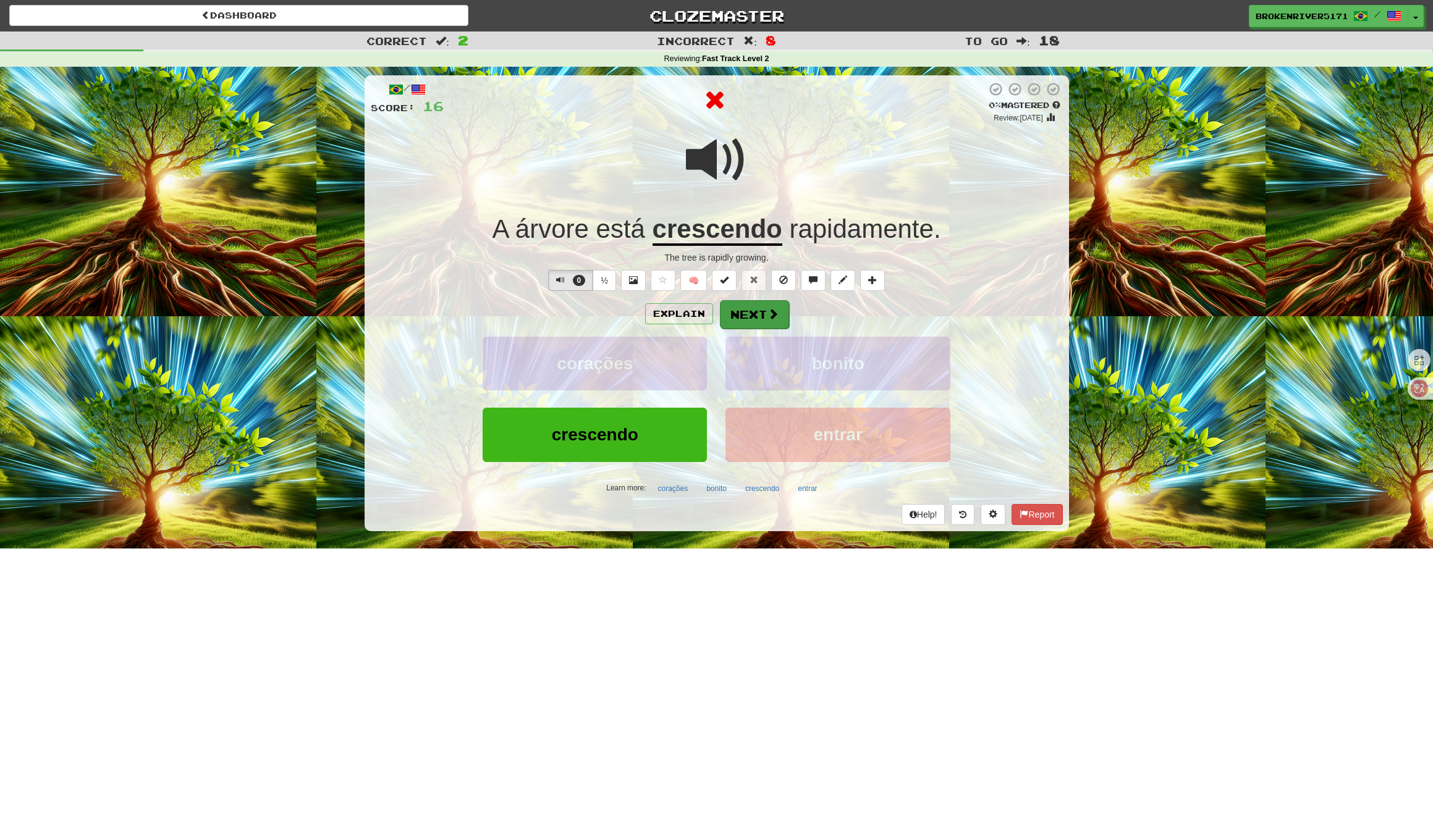
click at [752, 317] on button "Next" at bounding box center [755, 314] width 70 height 29
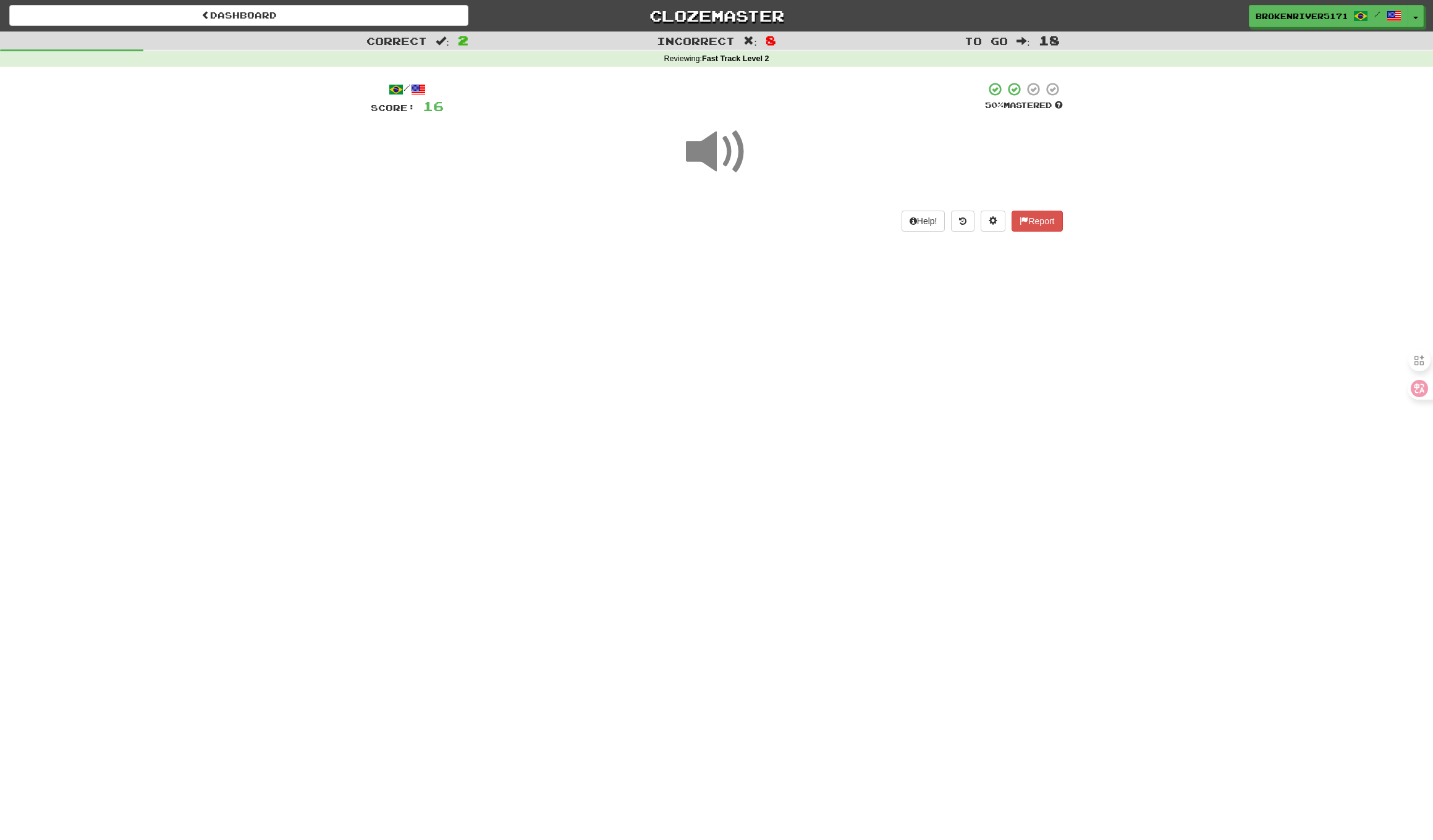
drag, startPoint x: 745, startPoint y: 363, endPoint x: 769, endPoint y: 370, distance: 25.0
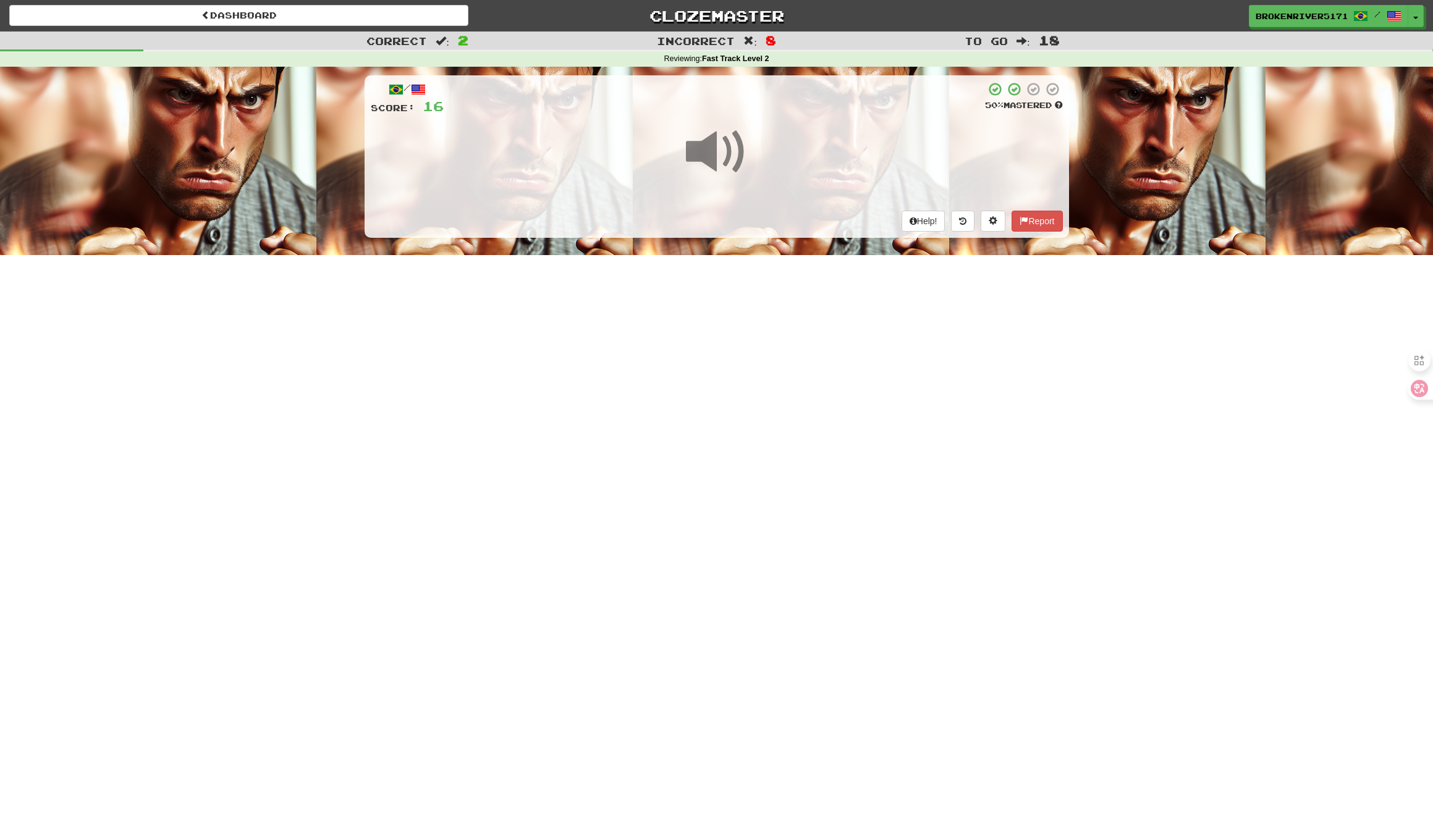
click at [746, 363] on div "Dashboard Clozemaster BrokenRiver5171 / Toggle Dropdown Dashboard Leaderboard A…" at bounding box center [716, 420] width 1433 height 840
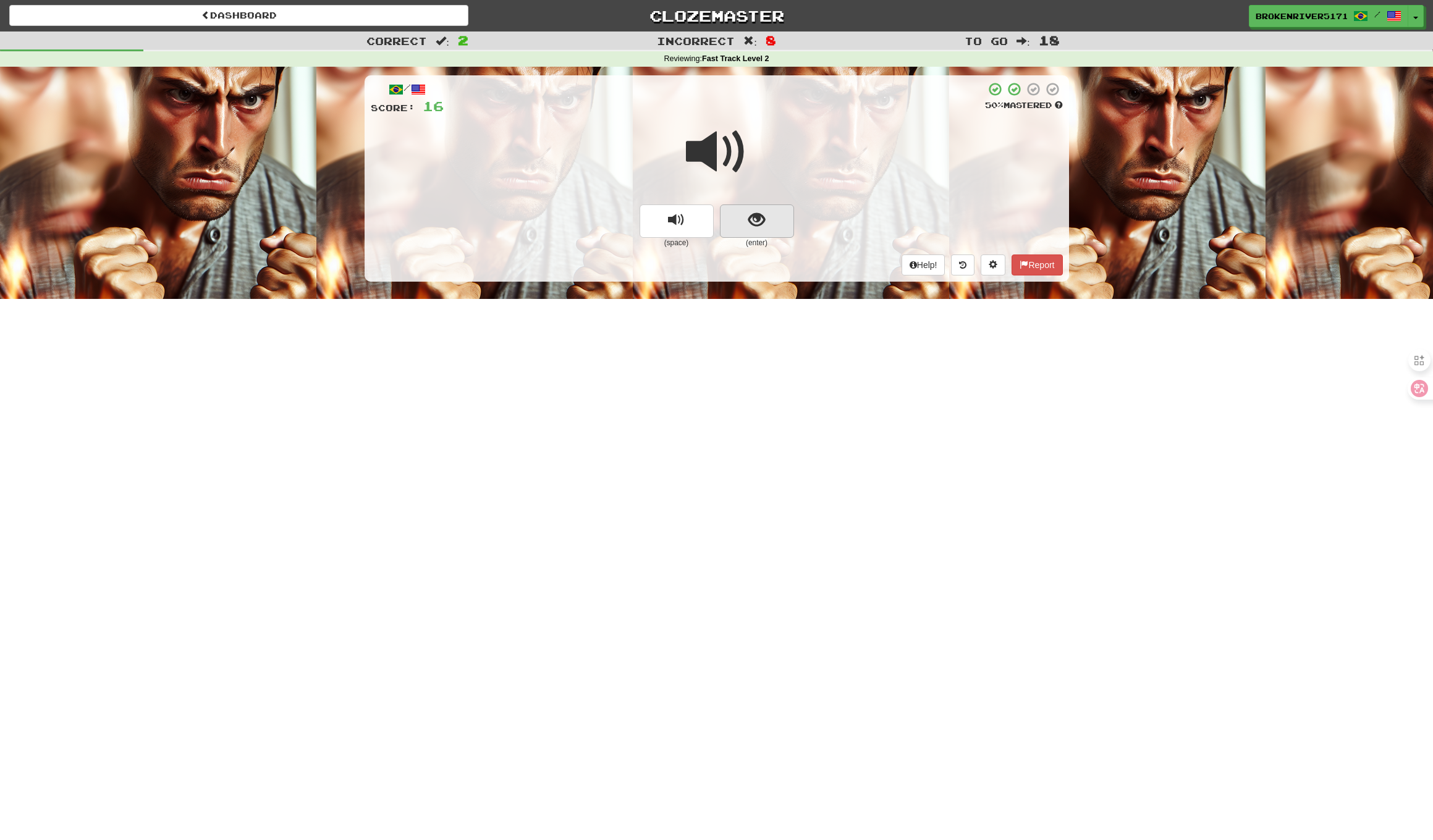
click at [764, 226] on span "show sentence" at bounding box center [756, 220] width 17 height 17
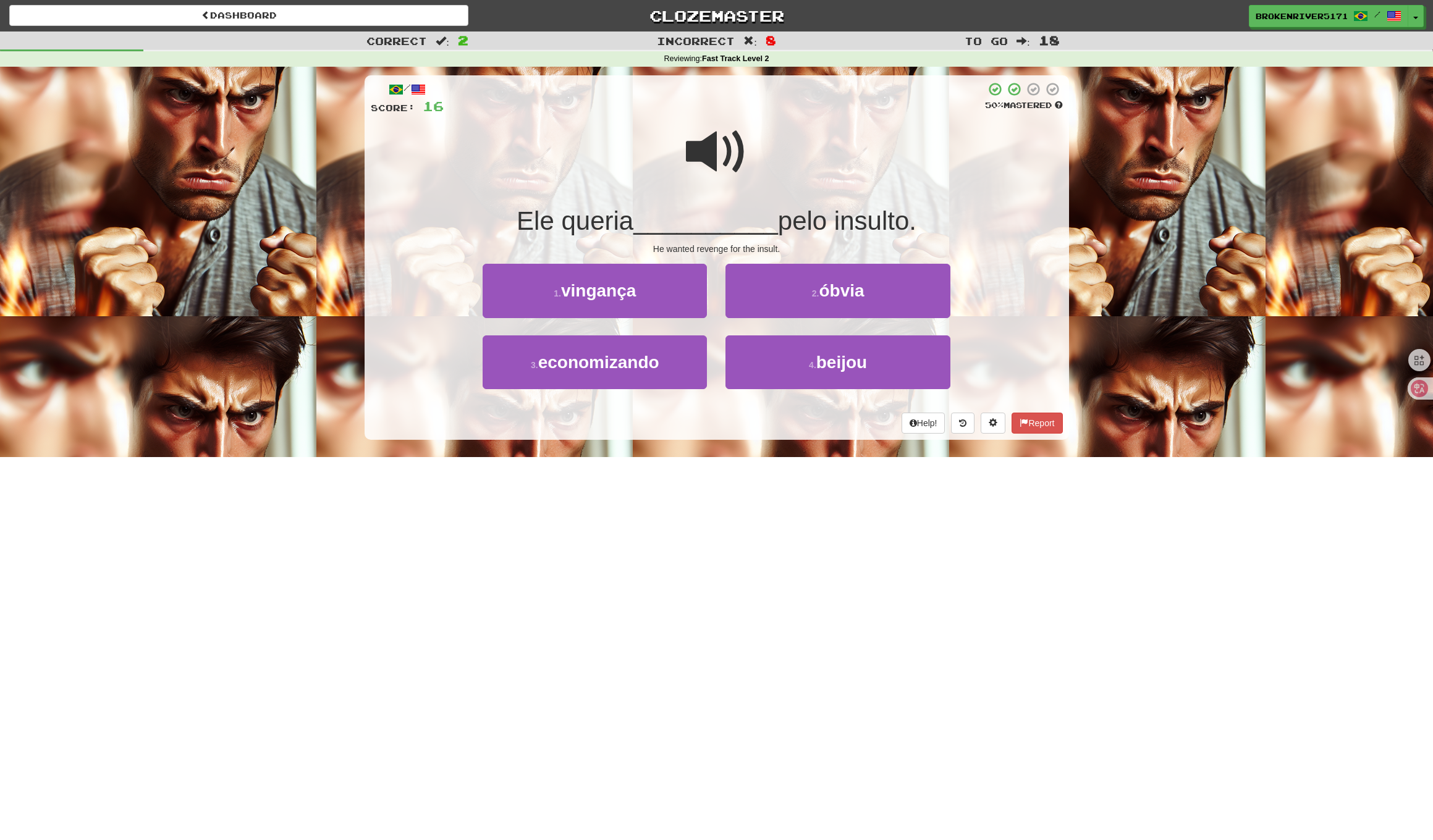
click at [791, 429] on div "Help! Report" at bounding box center [716, 423] width 692 height 21
click at [767, 317] on div "2 . óbvia" at bounding box center [837, 299] width 243 height 71
click at [777, 306] on button "2 . óbvia" at bounding box center [837, 290] width 224 height 53
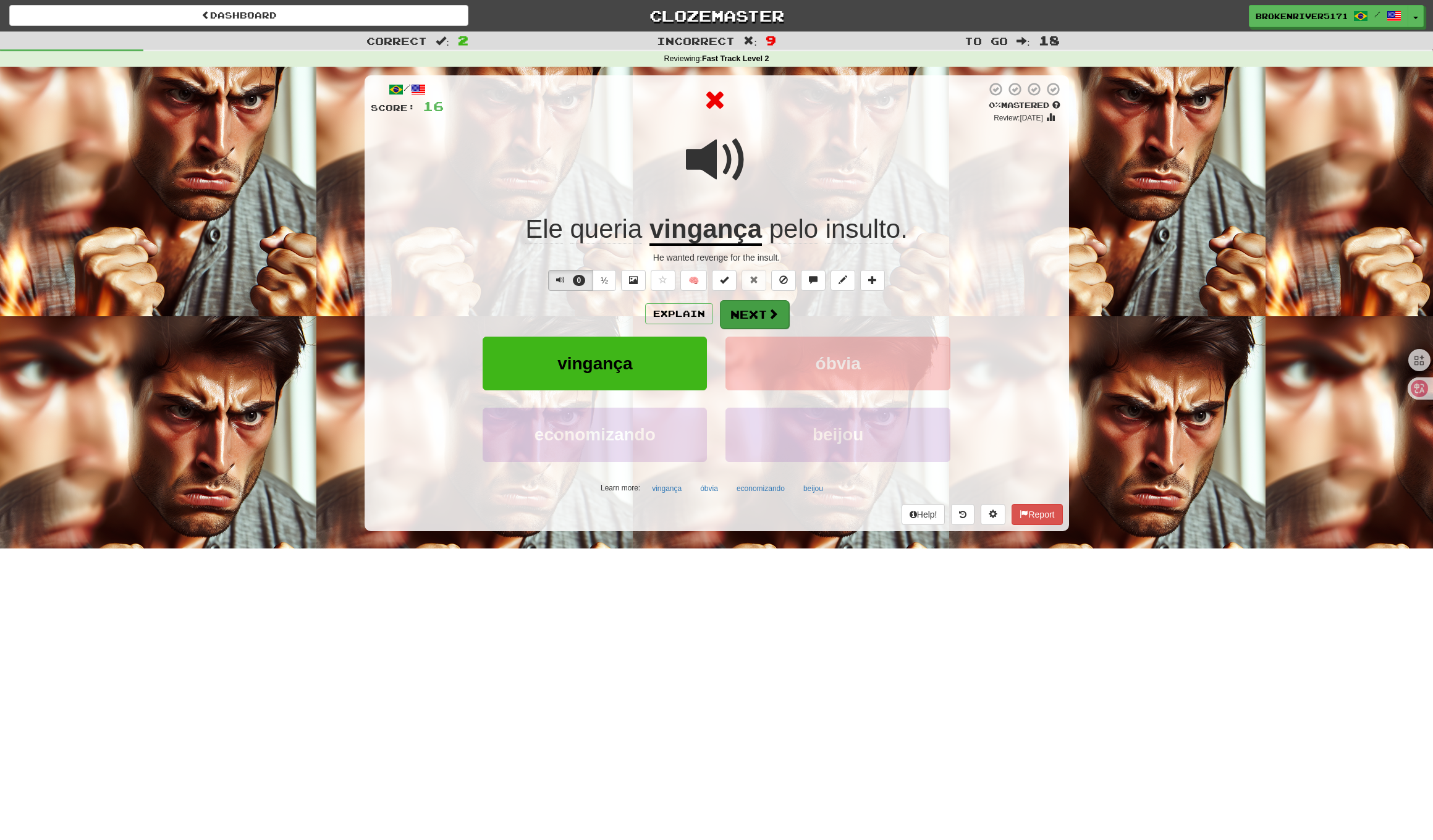
click at [764, 320] on button "Next" at bounding box center [755, 314] width 70 height 29
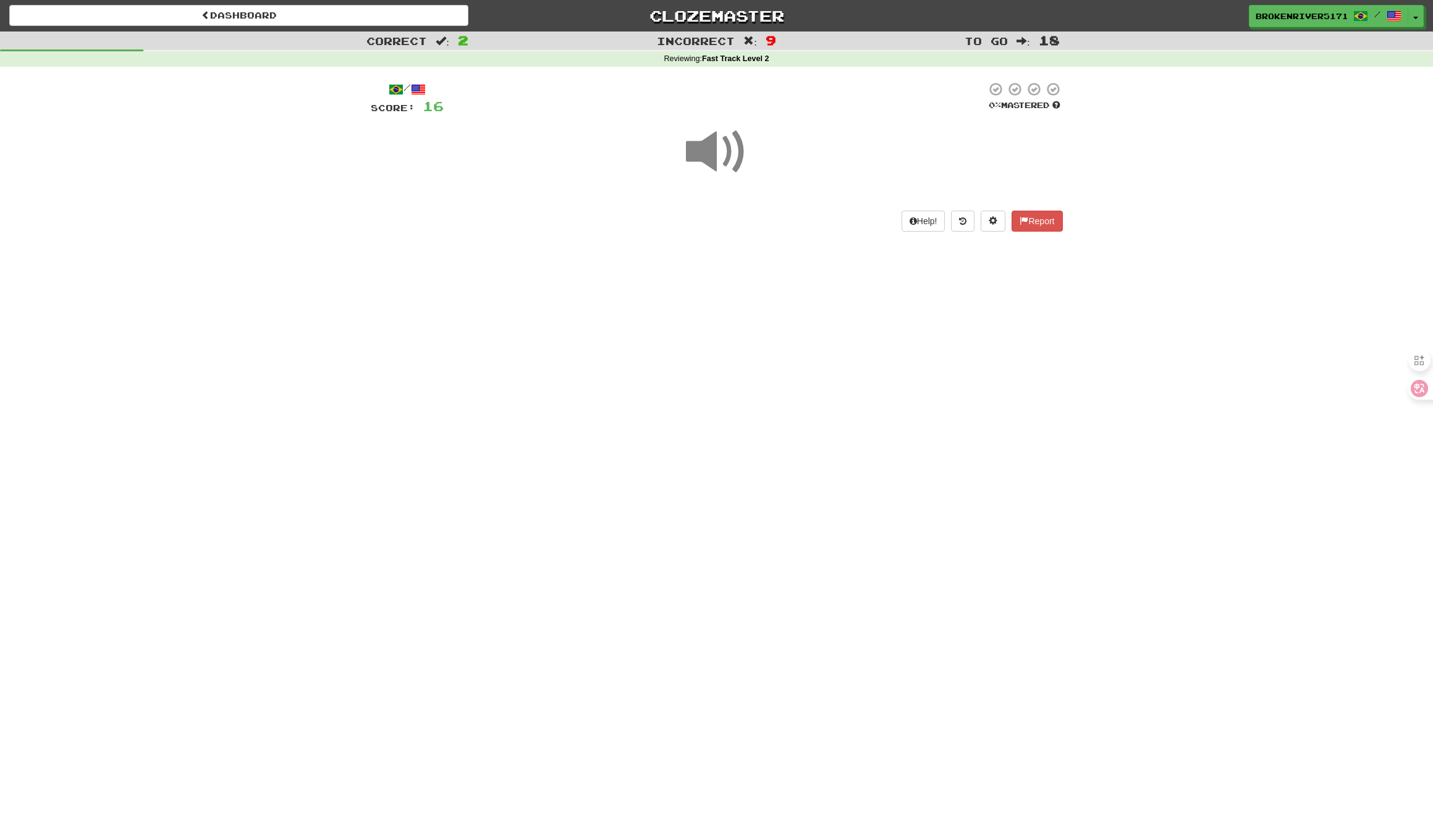
click at [755, 382] on div "Dashboard Clozemaster BrokenRiver5171 / Toggle Dropdown Dashboard Leaderboard A…" at bounding box center [716, 420] width 1433 height 840
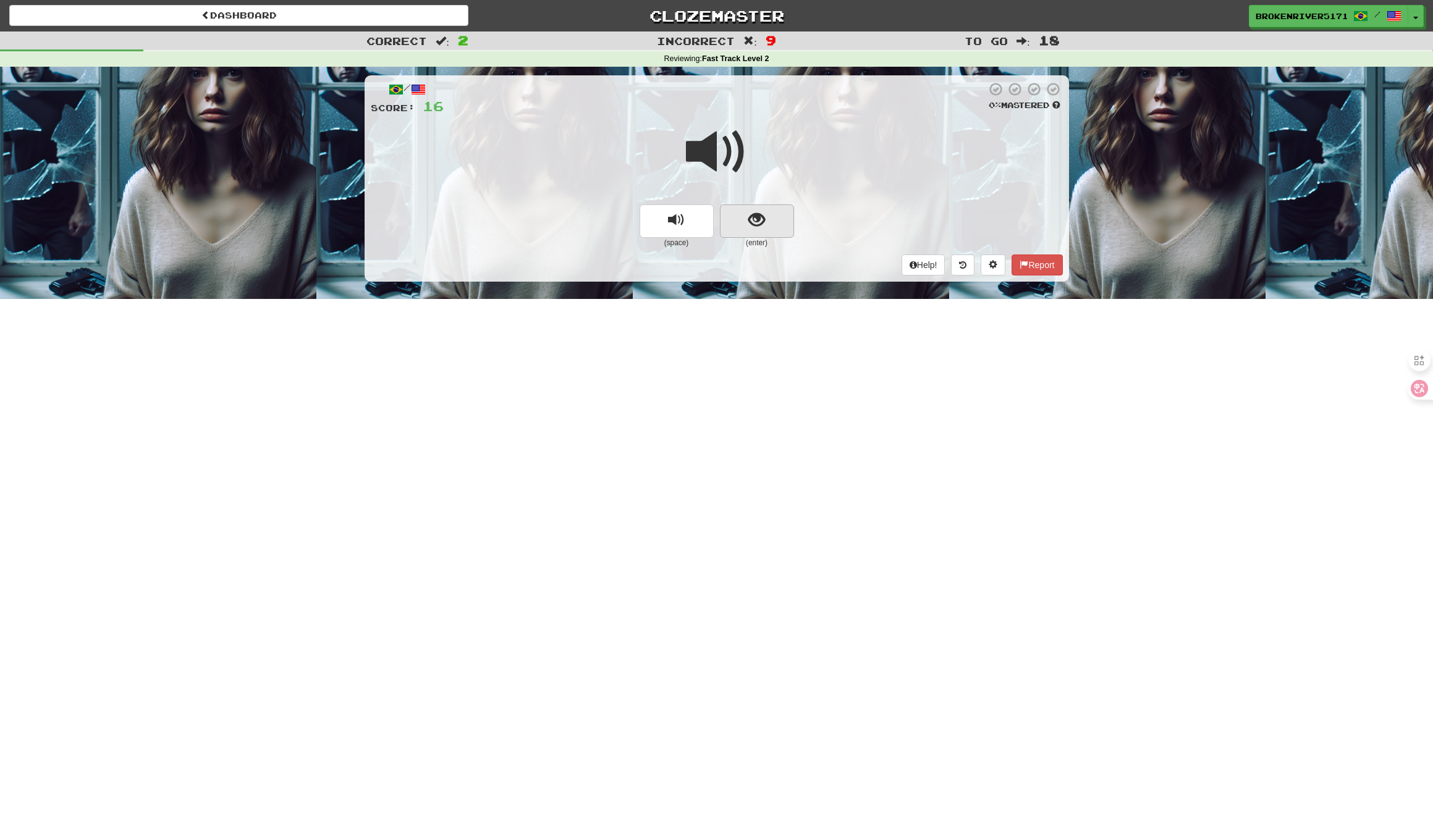
click at [755, 221] on span "show sentence" at bounding box center [756, 220] width 17 height 17
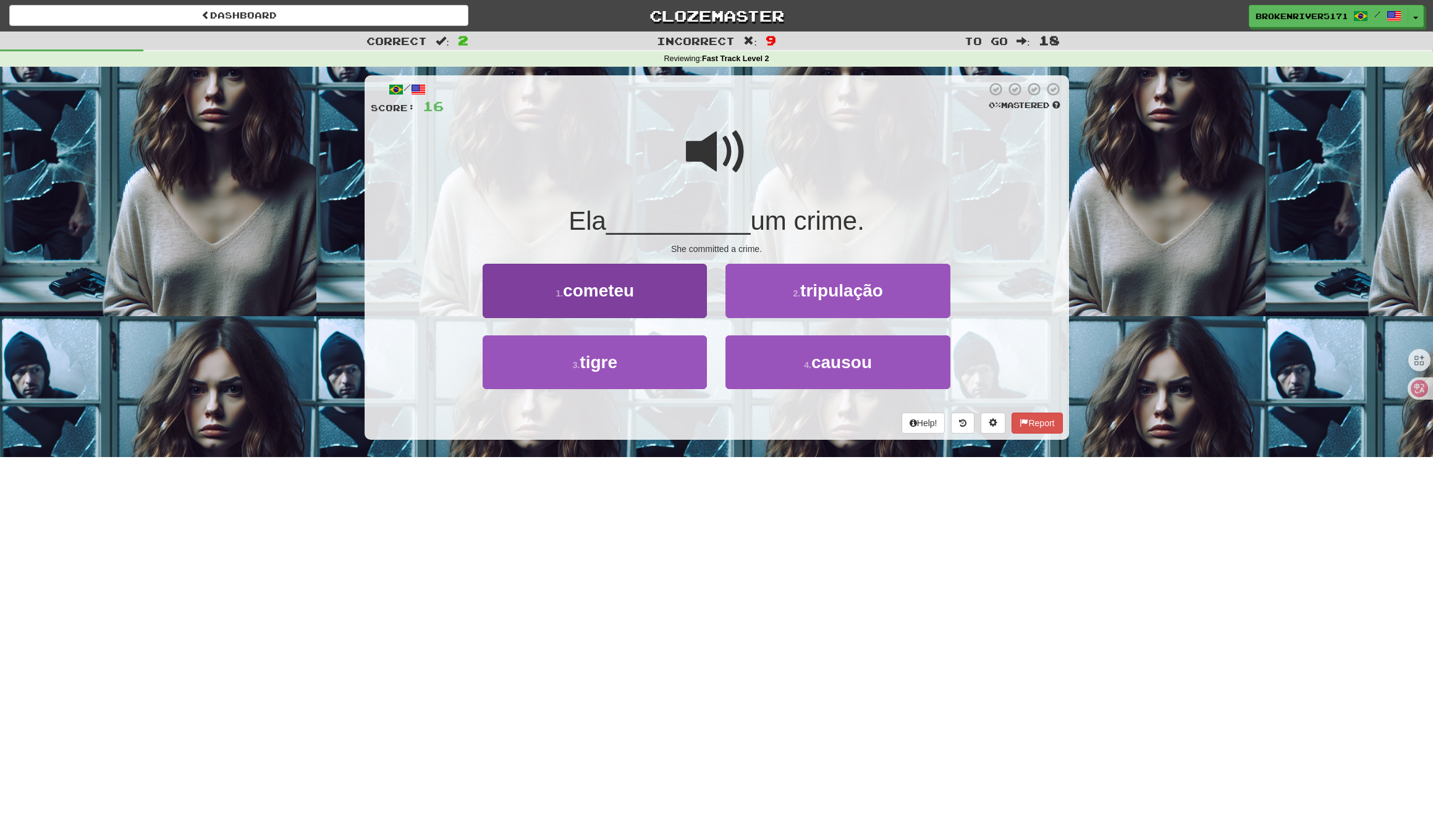
click at [665, 299] on button "1 . cometeu" at bounding box center [594, 290] width 224 height 53
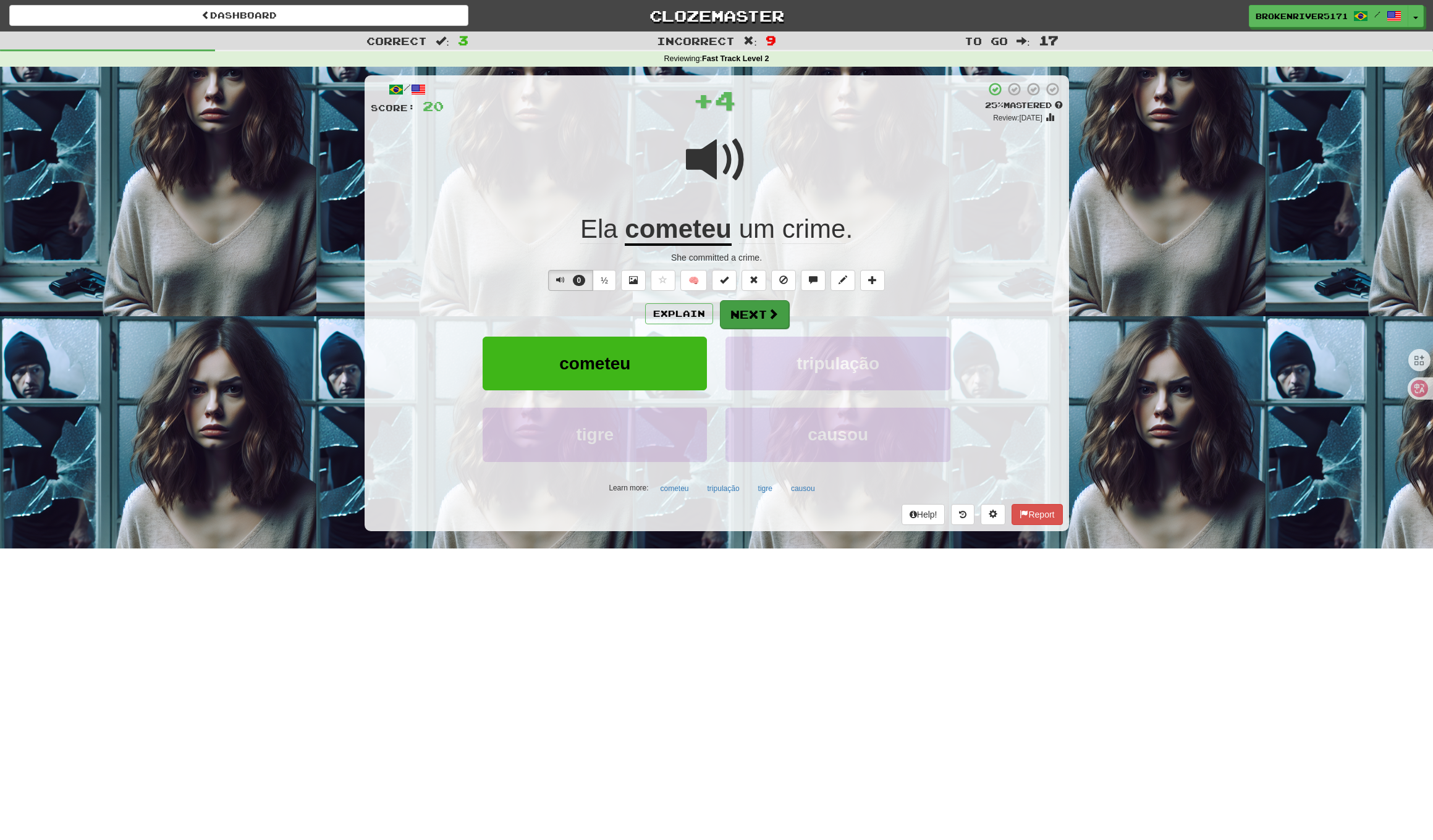
click at [755, 304] on button "Next" at bounding box center [755, 314] width 70 height 29
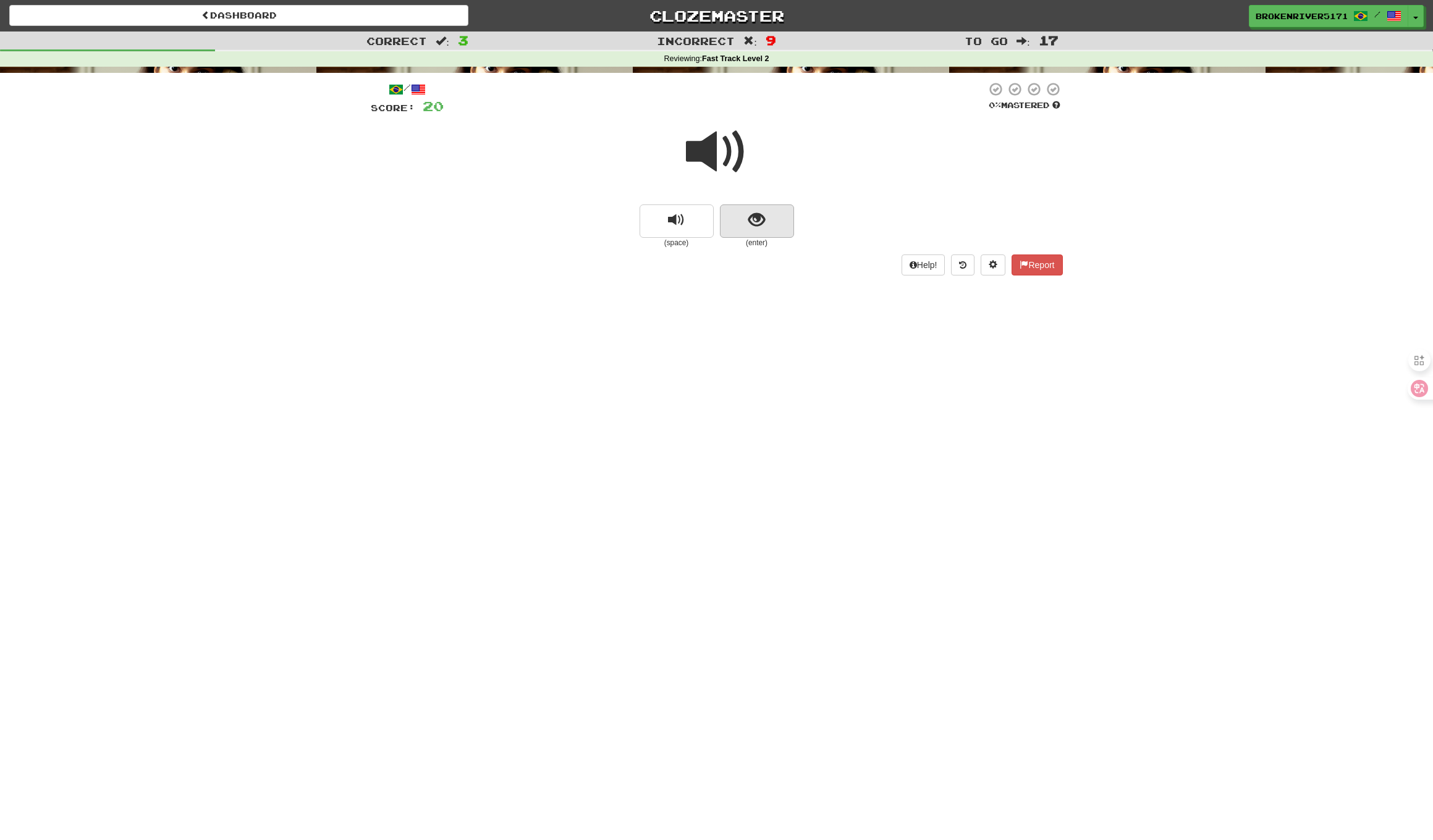
click at [765, 229] on button "show sentence" at bounding box center [756, 220] width 74 height 33
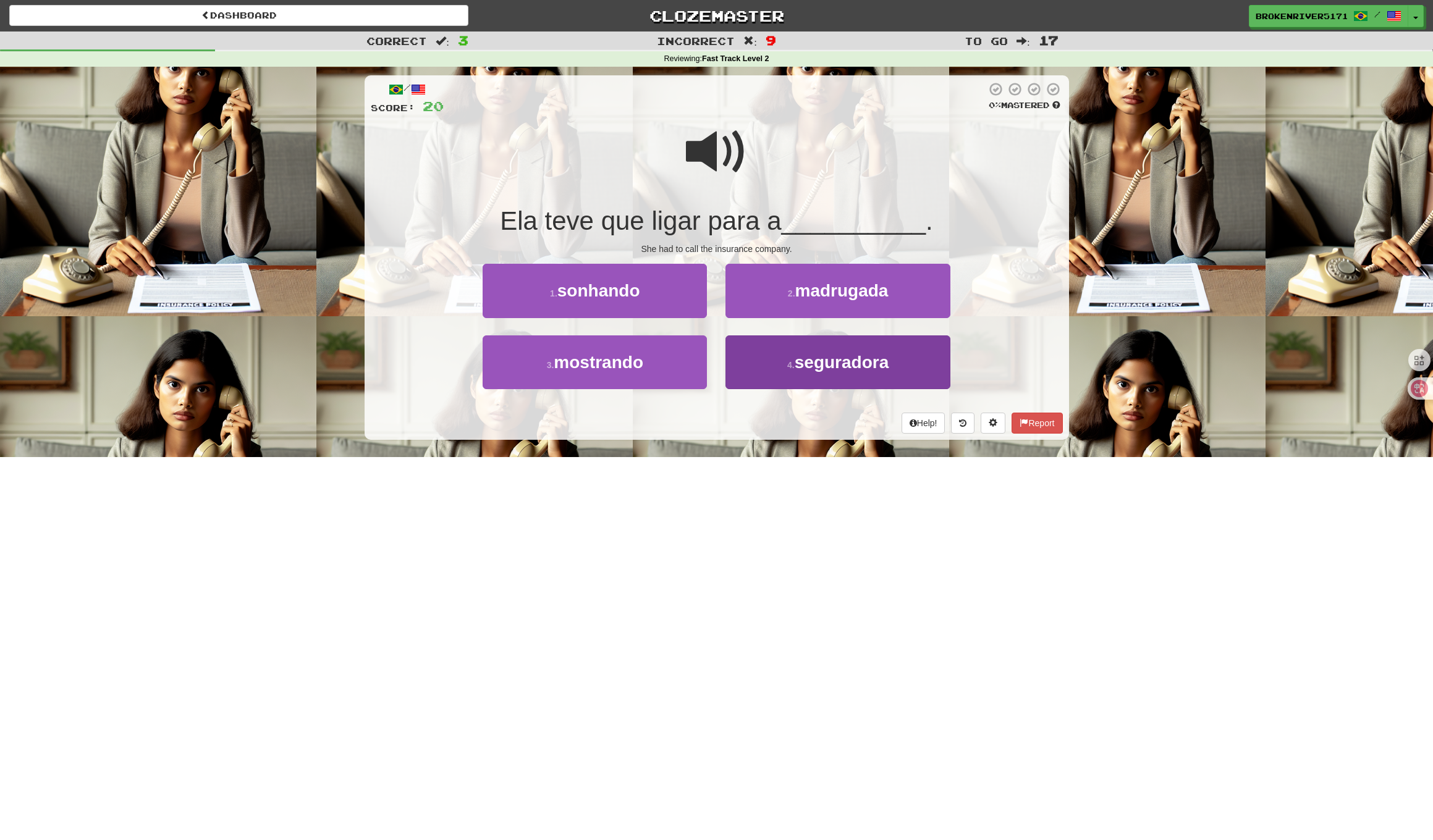
click at [758, 372] on button "4 . seguradora" at bounding box center [837, 362] width 224 height 53
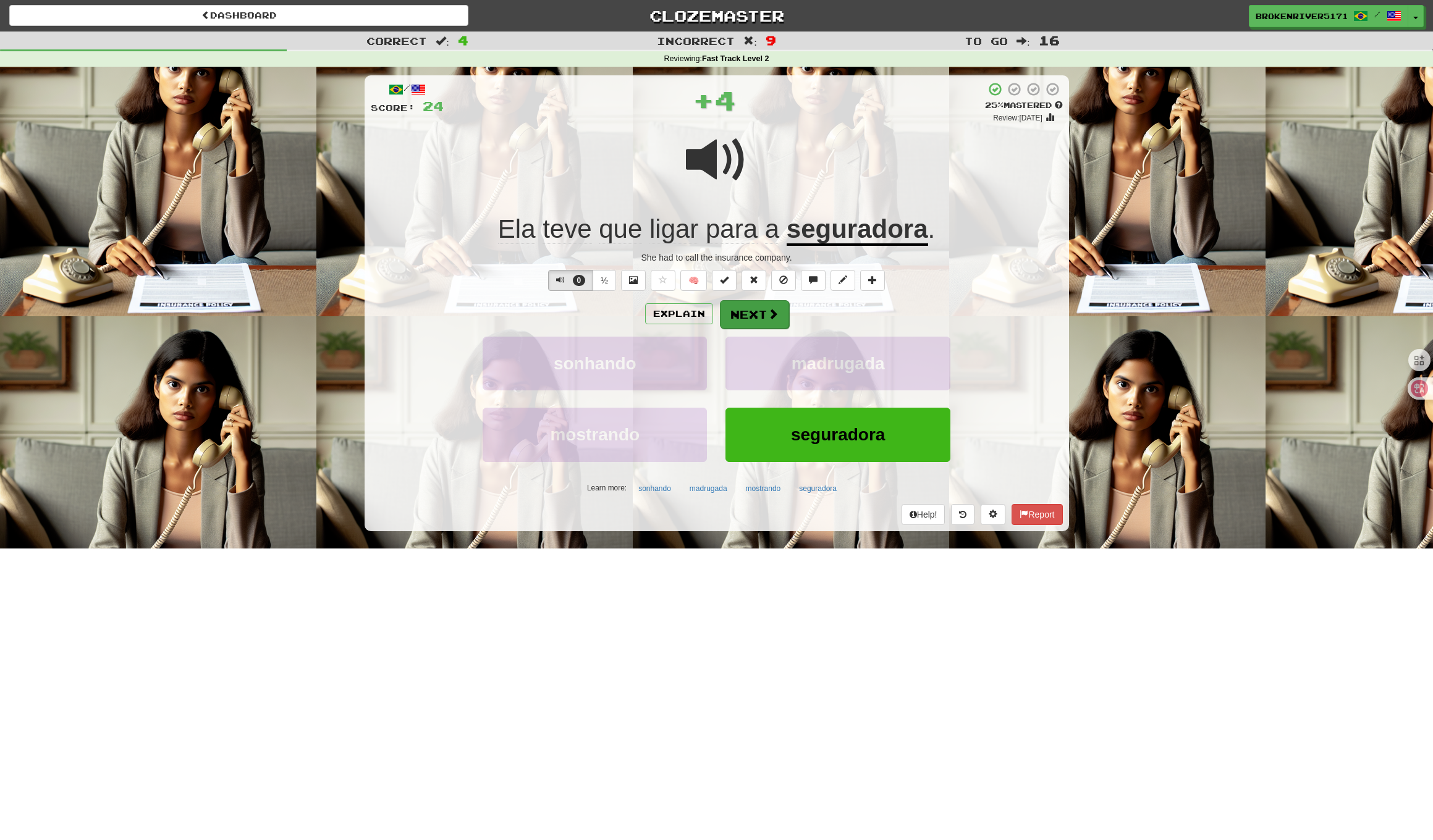
click at [750, 322] on button "Next" at bounding box center [755, 314] width 70 height 29
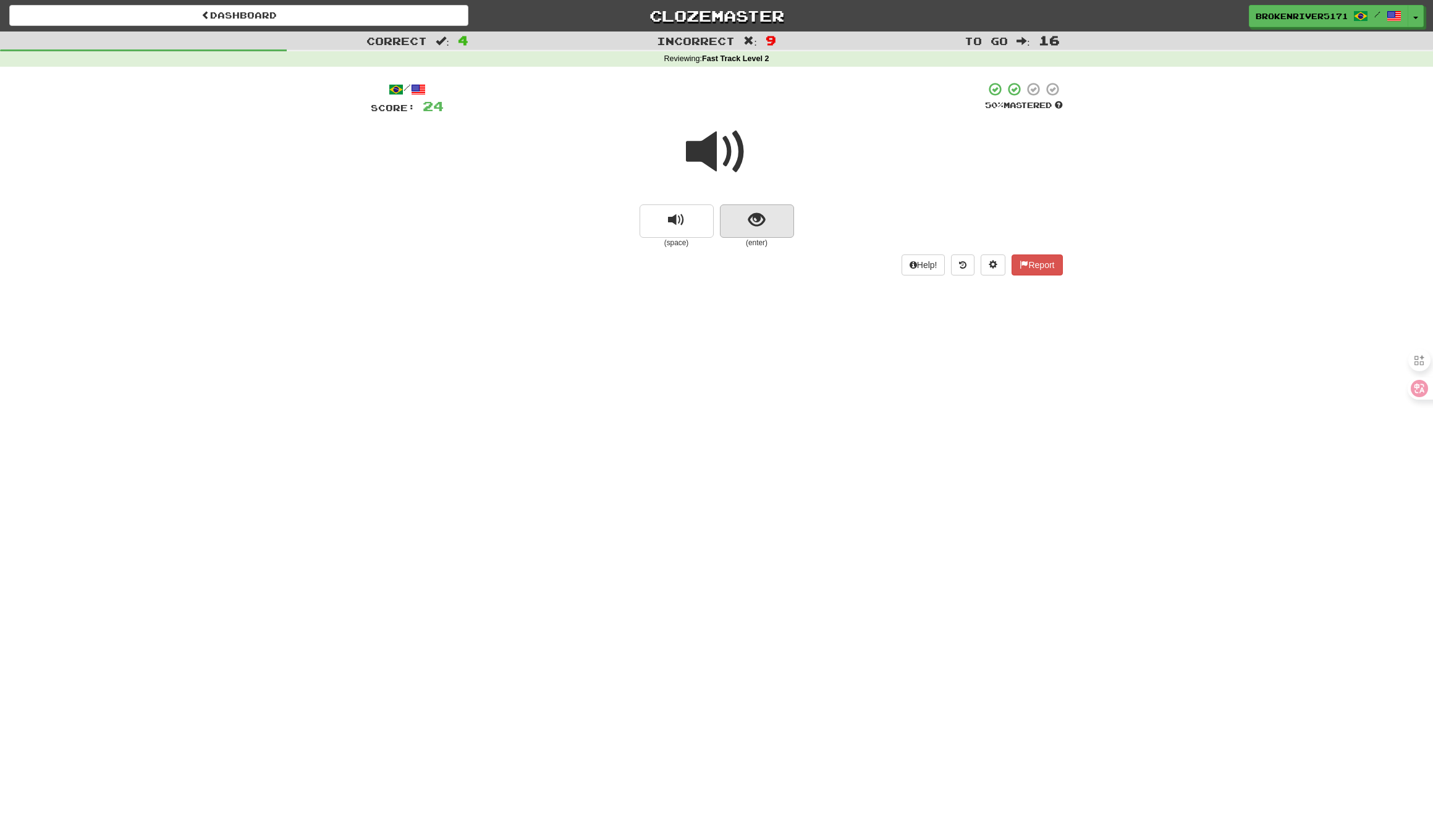
click at [778, 226] on button "show sentence" at bounding box center [756, 220] width 74 height 33
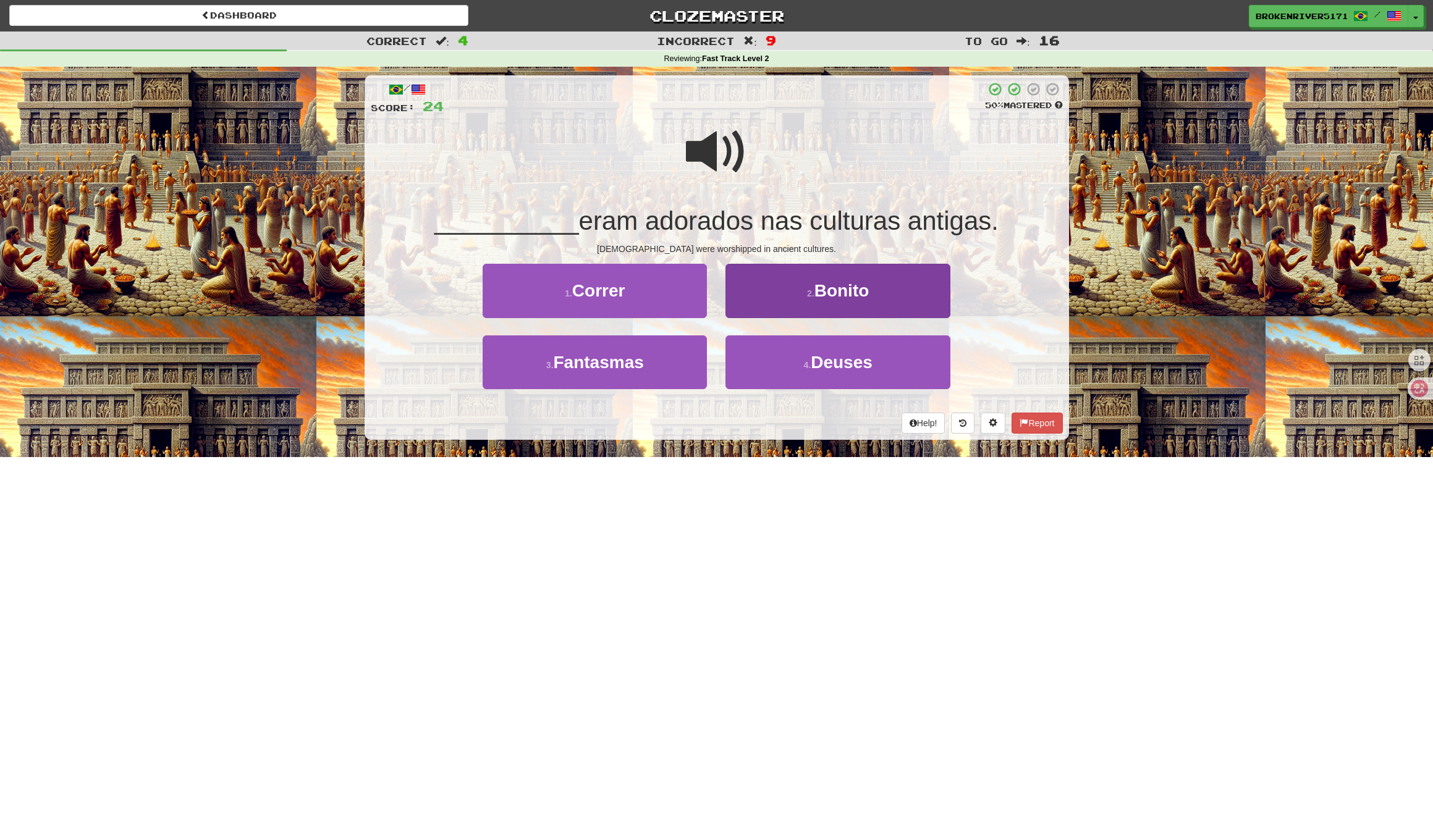
click at [764, 303] on button "2 . Bonito" at bounding box center [837, 290] width 224 height 53
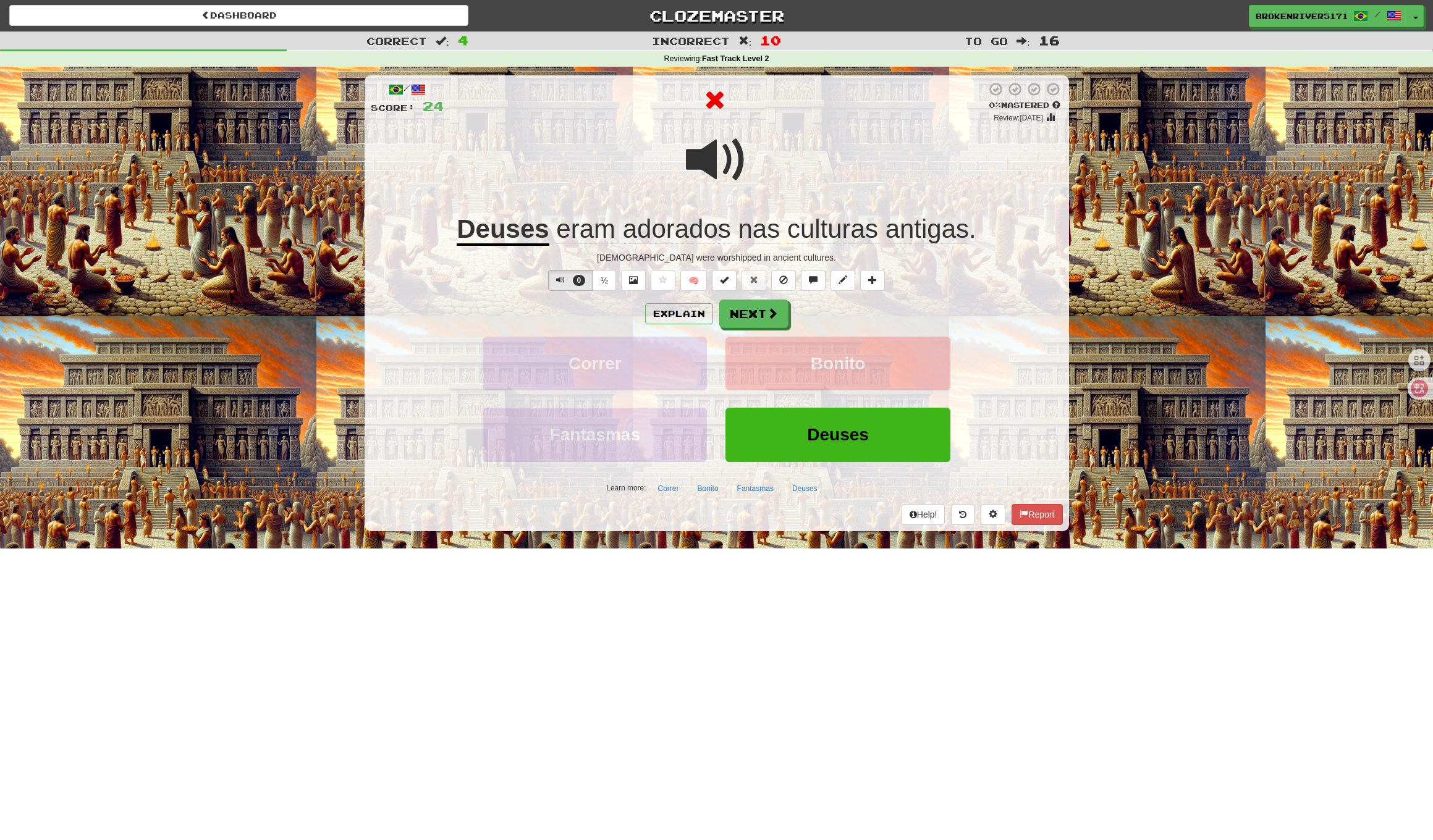
click at [847, 324] on div "Explain Next" at bounding box center [716, 314] width 692 height 29
click at [845, 320] on div "Explain Next" at bounding box center [716, 314] width 692 height 29
click at [767, 320] on button "Next" at bounding box center [755, 314] width 70 height 29
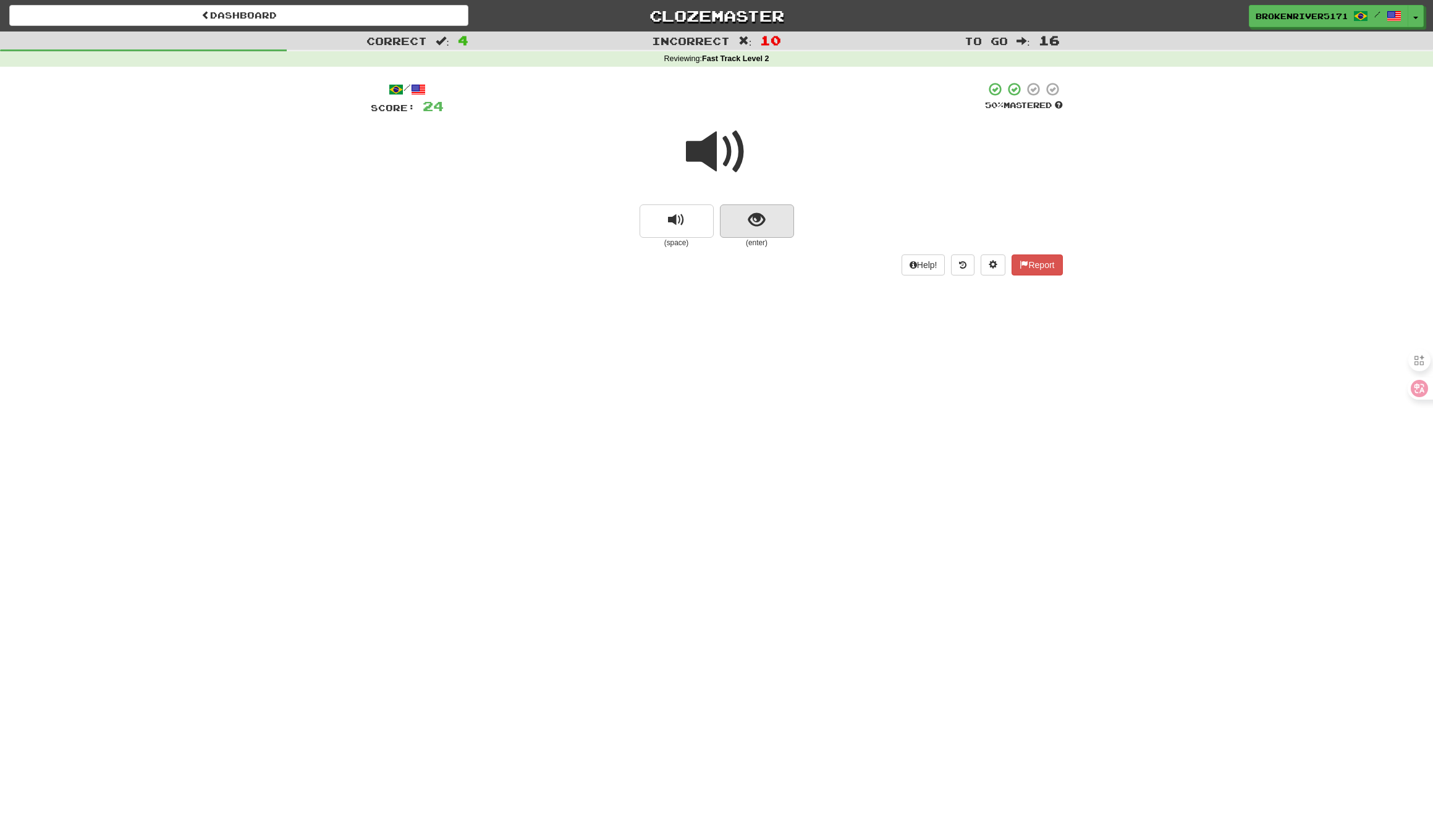
click at [767, 229] on button "show sentence" at bounding box center [756, 220] width 74 height 33
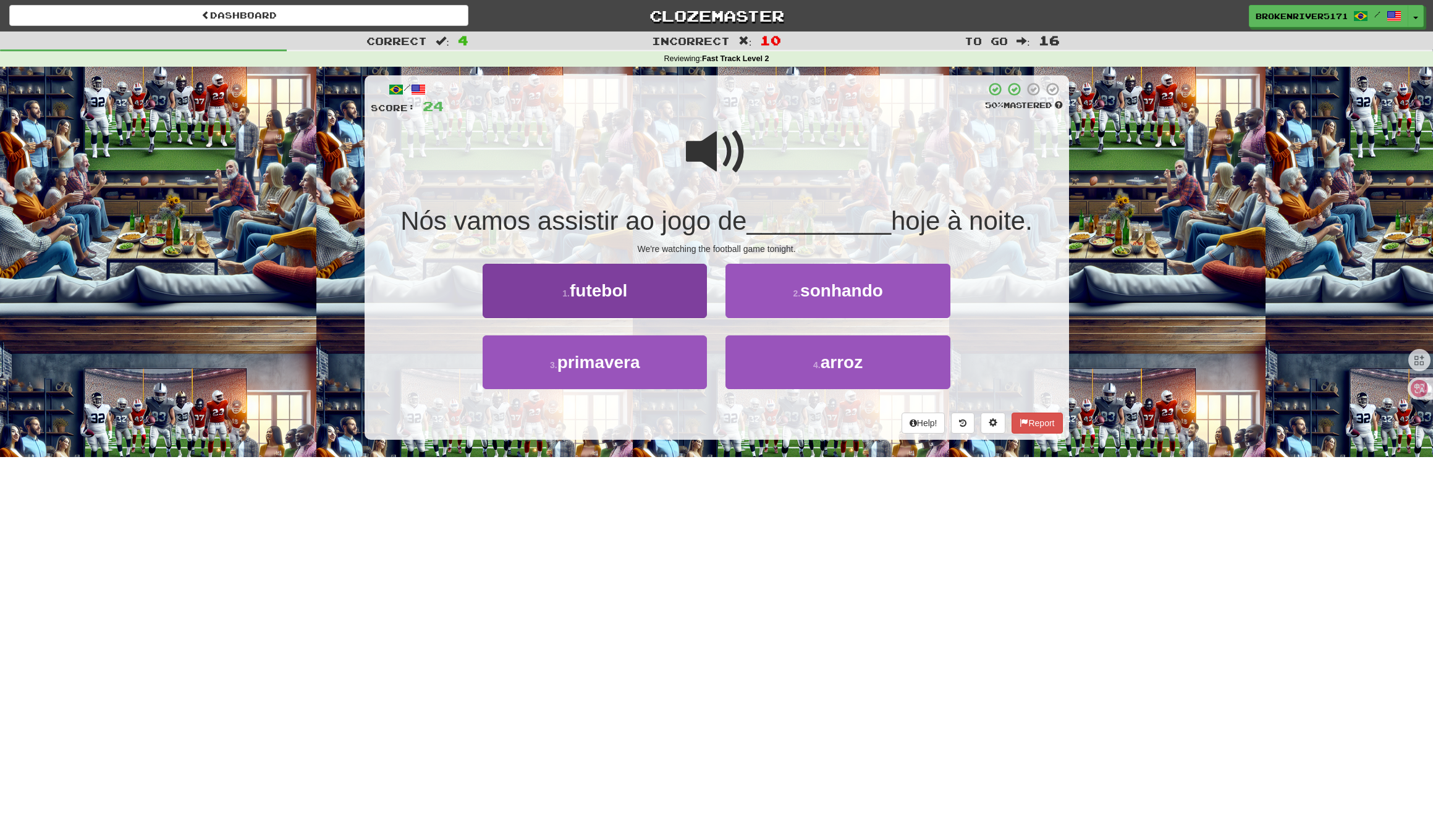
click at [661, 281] on button "1 . futebol" at bounding box center [594, 290] width 224 height 53
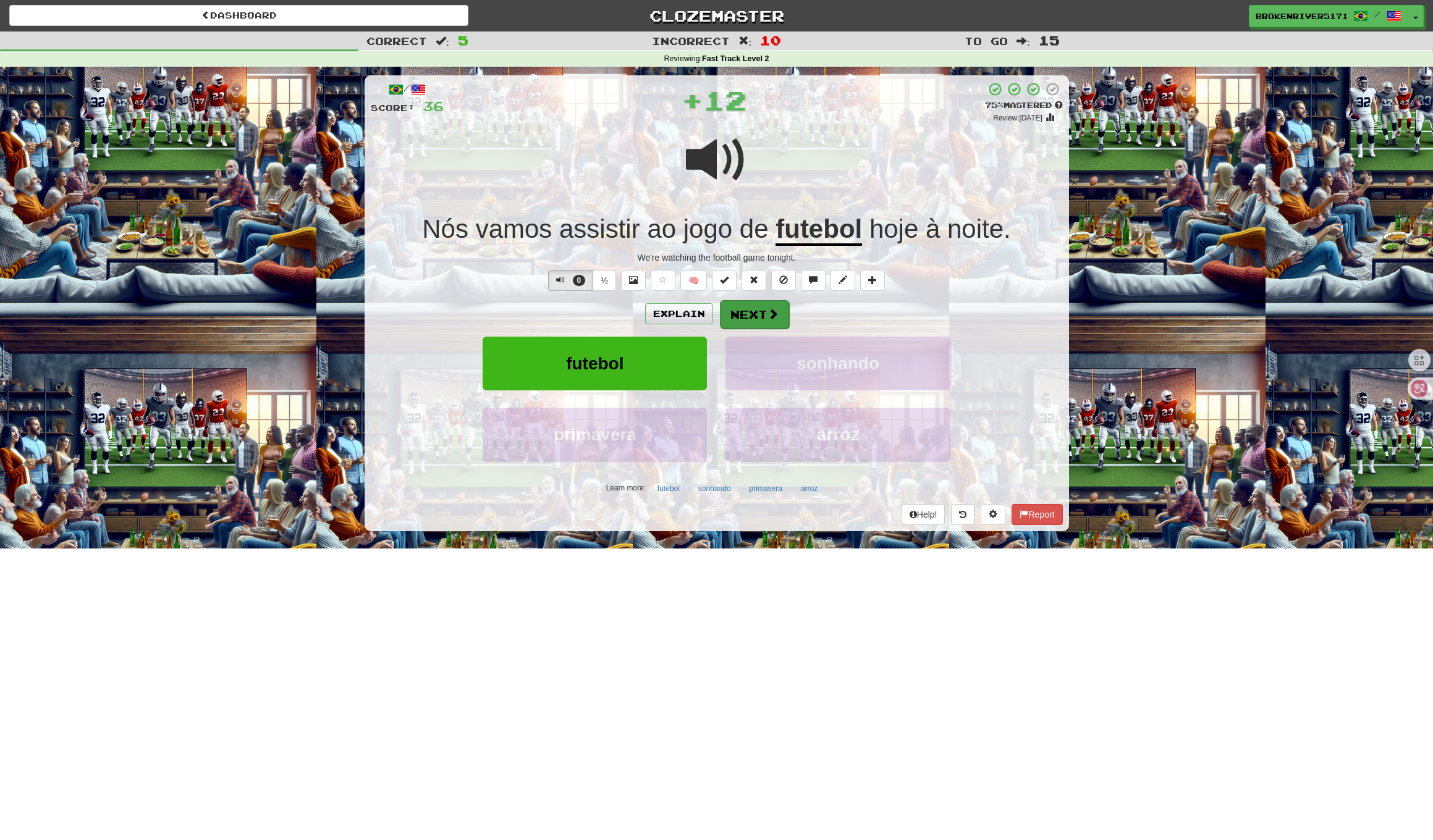
click at [739, 313] on button "Next" at bounding box center [755, 314] width 70 height 29
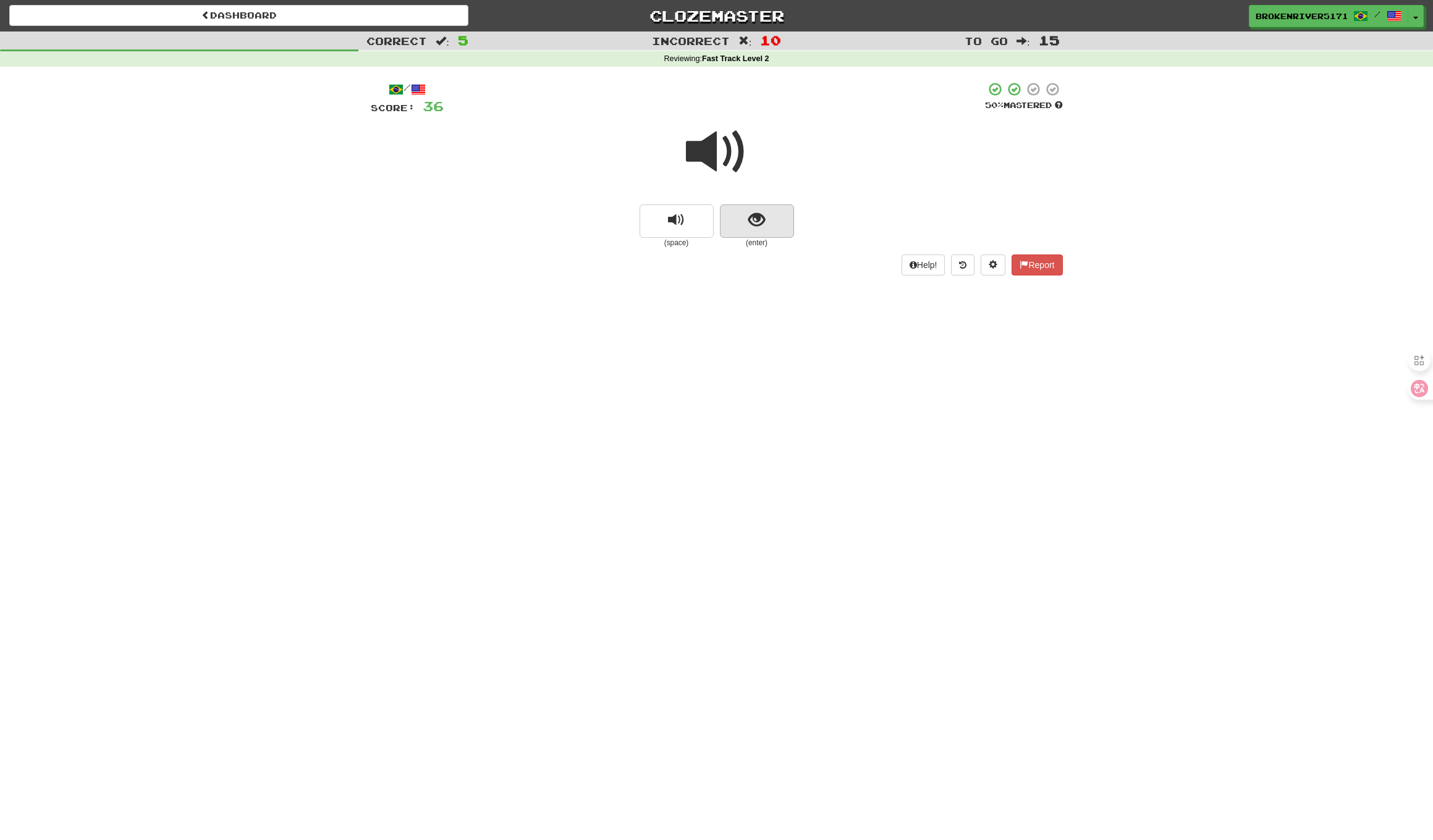
click at [772, 229] on button "show sentence" at bounding box center [756, 220] width 74 height 33
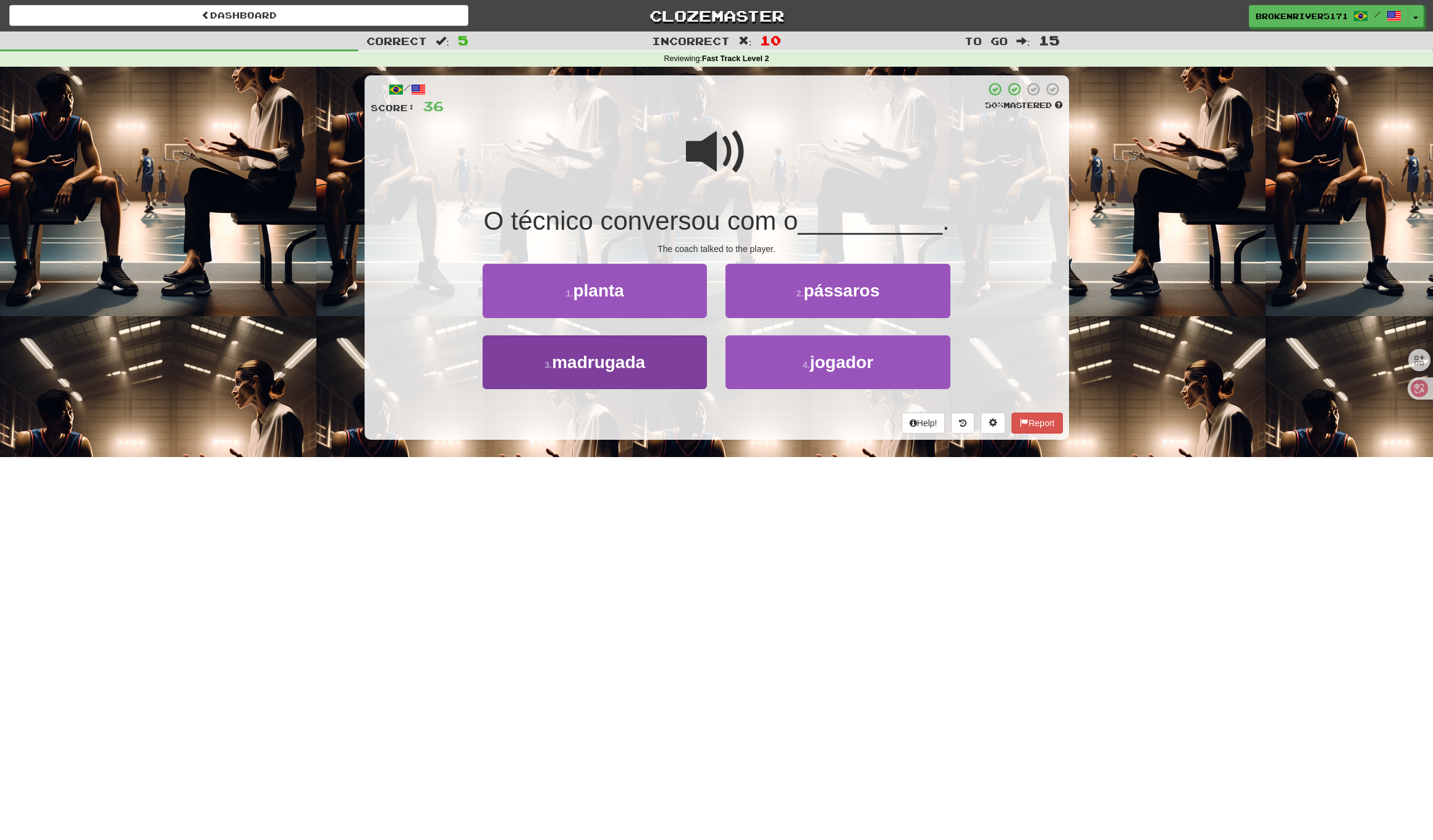
click at [659, 379] on button "3 . madrugada" at bounding box center [594, 362] width 224 height 53
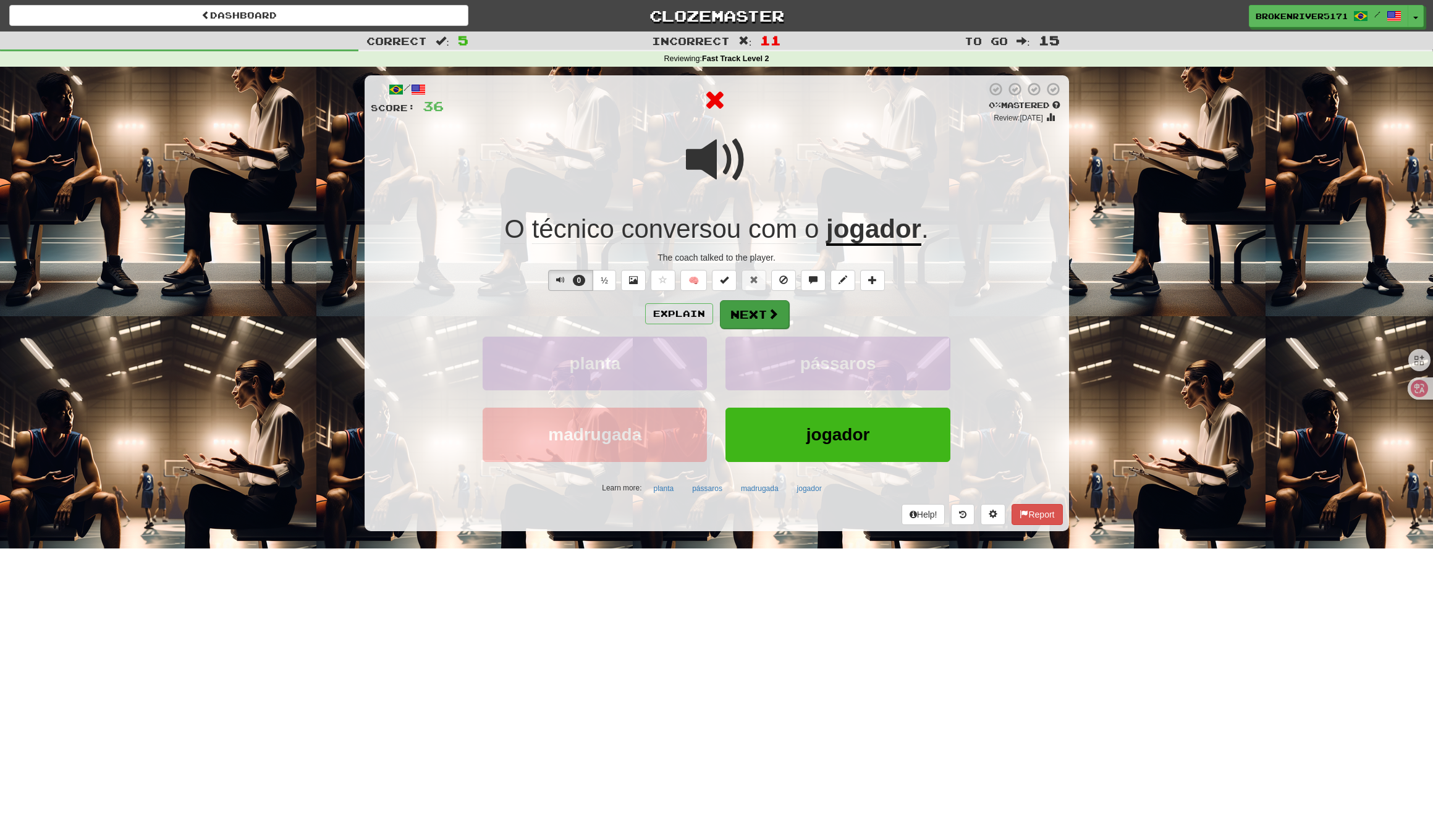
click at [750, 318] on button "Next" at bounding box center [755, 314] width 70 height 29
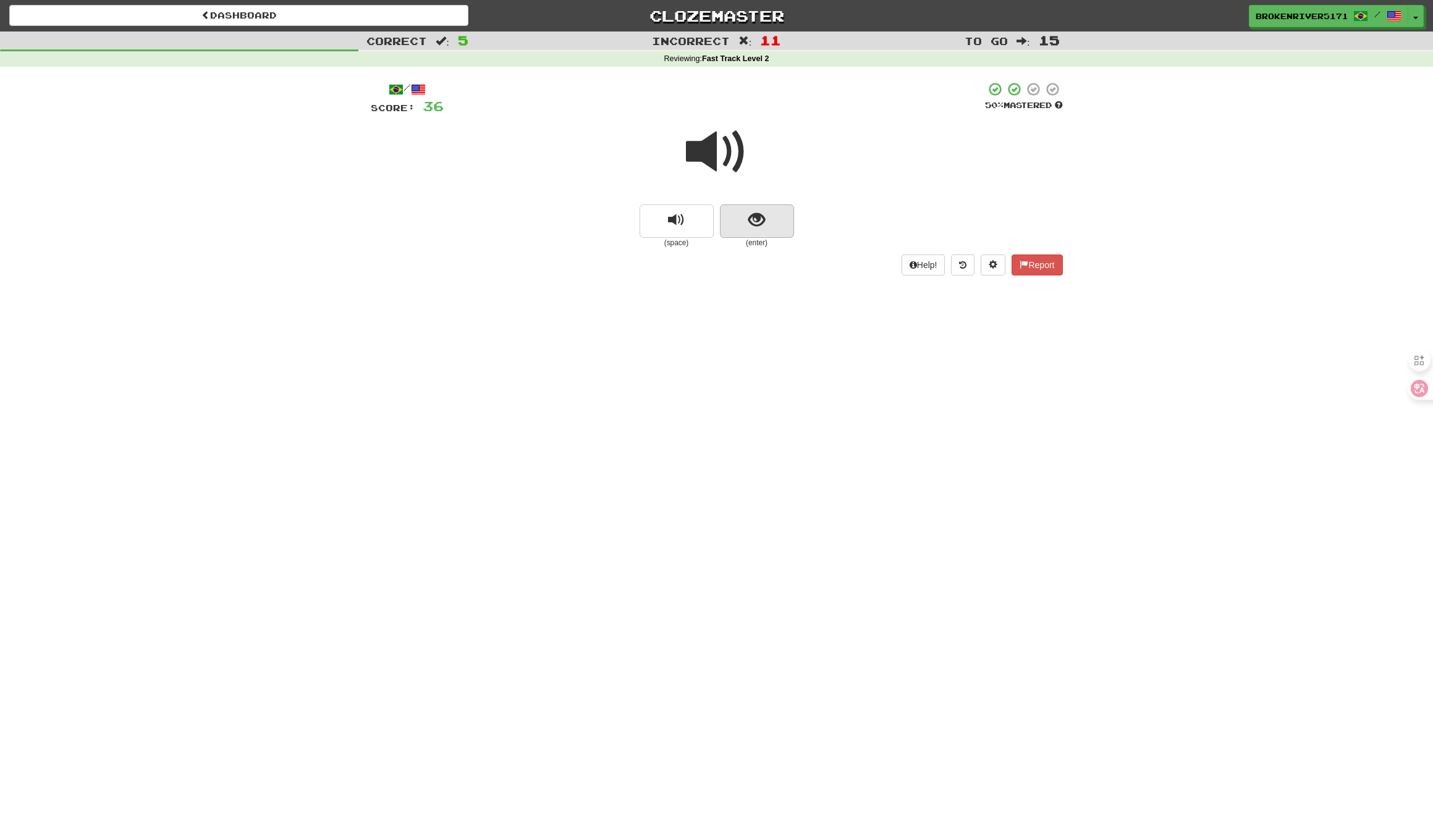
click at [778, 222] on button "show sentence" at bounding box center [756, 220] width 74 height 33
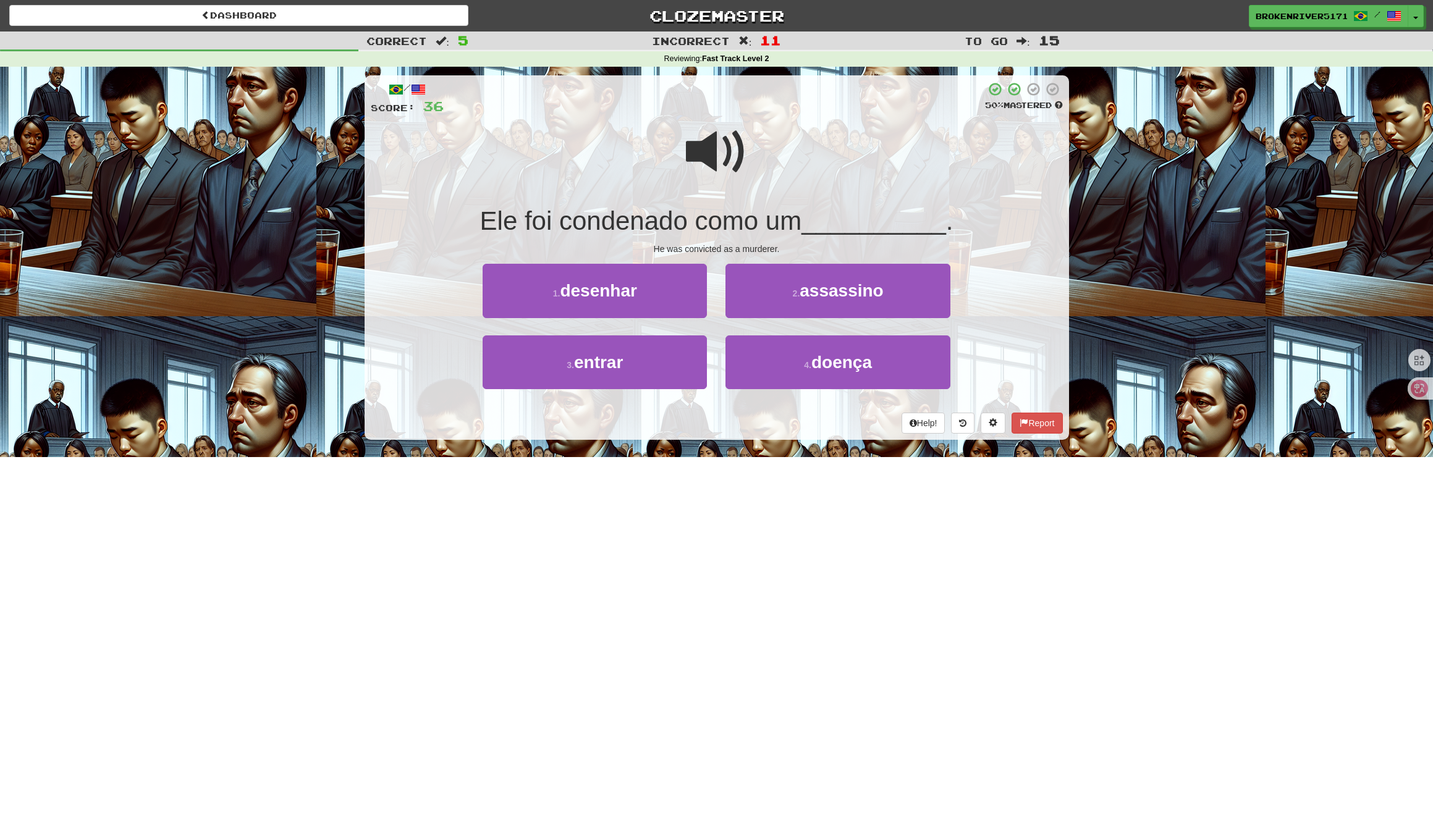
click at [721, 420] on div "Help! Report" at bounding box center [716, 423] width 692 height 21
click at [750, 376] on button "4 . doença" at bounding box center [837, 362] width 224 height 53
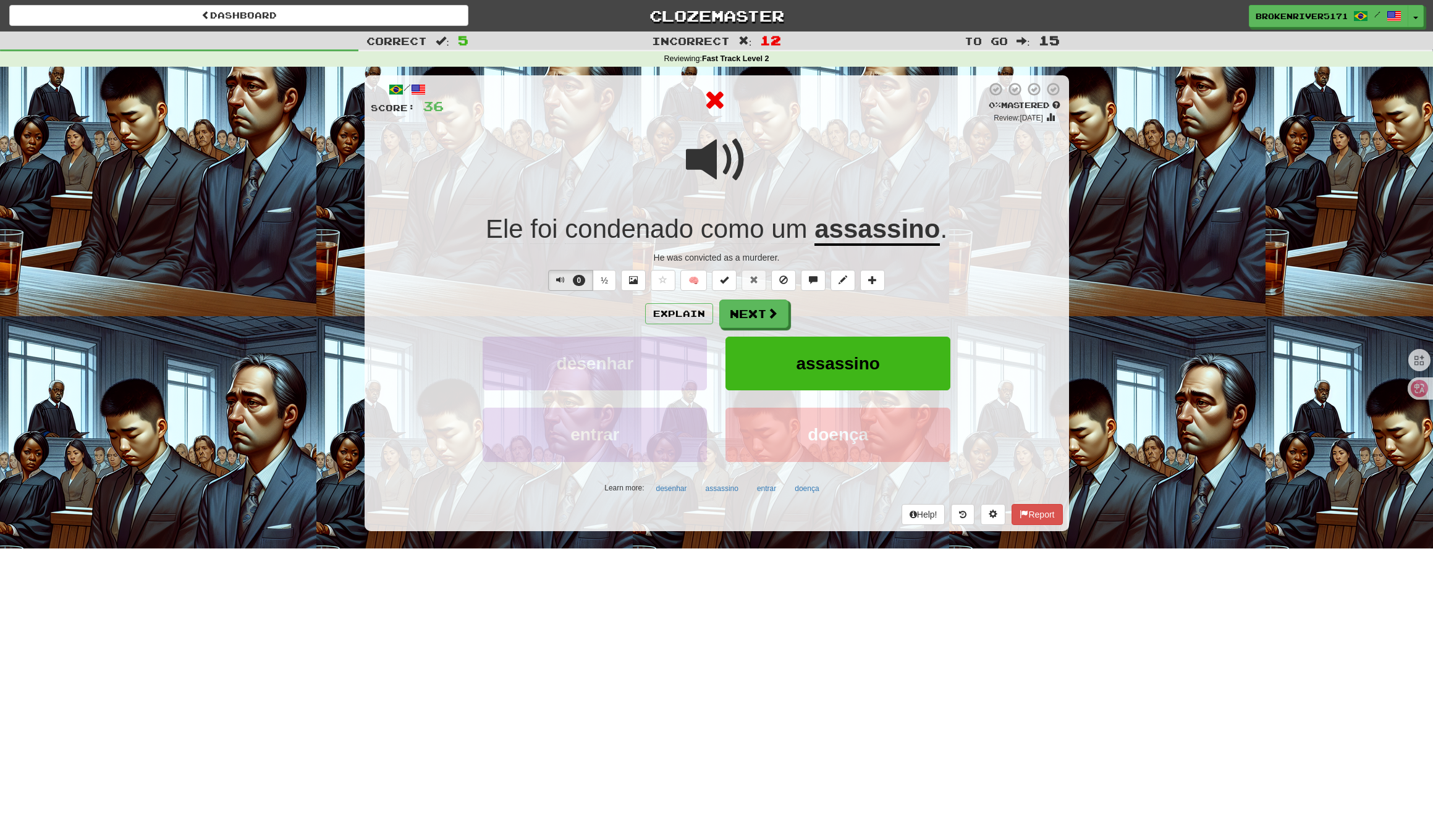
drag, startPoint x: 763, startPoint y: 320, endPoint x: 836, endPoint y: 317, distance: 73.1
click at [836, 317] on div "Explain Next" at bounding box center [716, 314] width 692 height 29
click at [756, 315] on button "Next" at bounding box center [755, 314] width 70 height 29
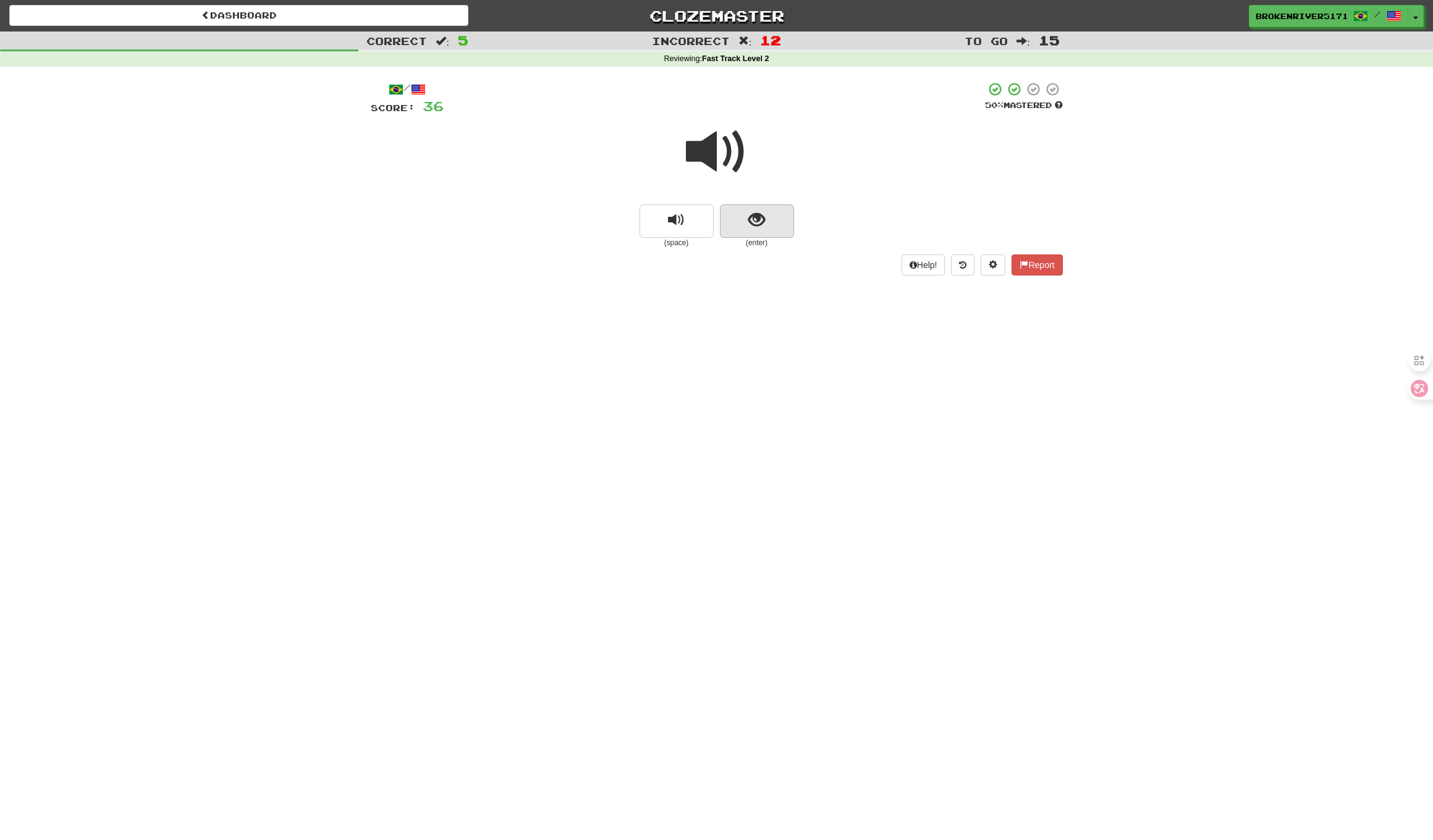
click at [764, 205] on button "show sentence" at bounding box center [756, 220] width 74 height 33
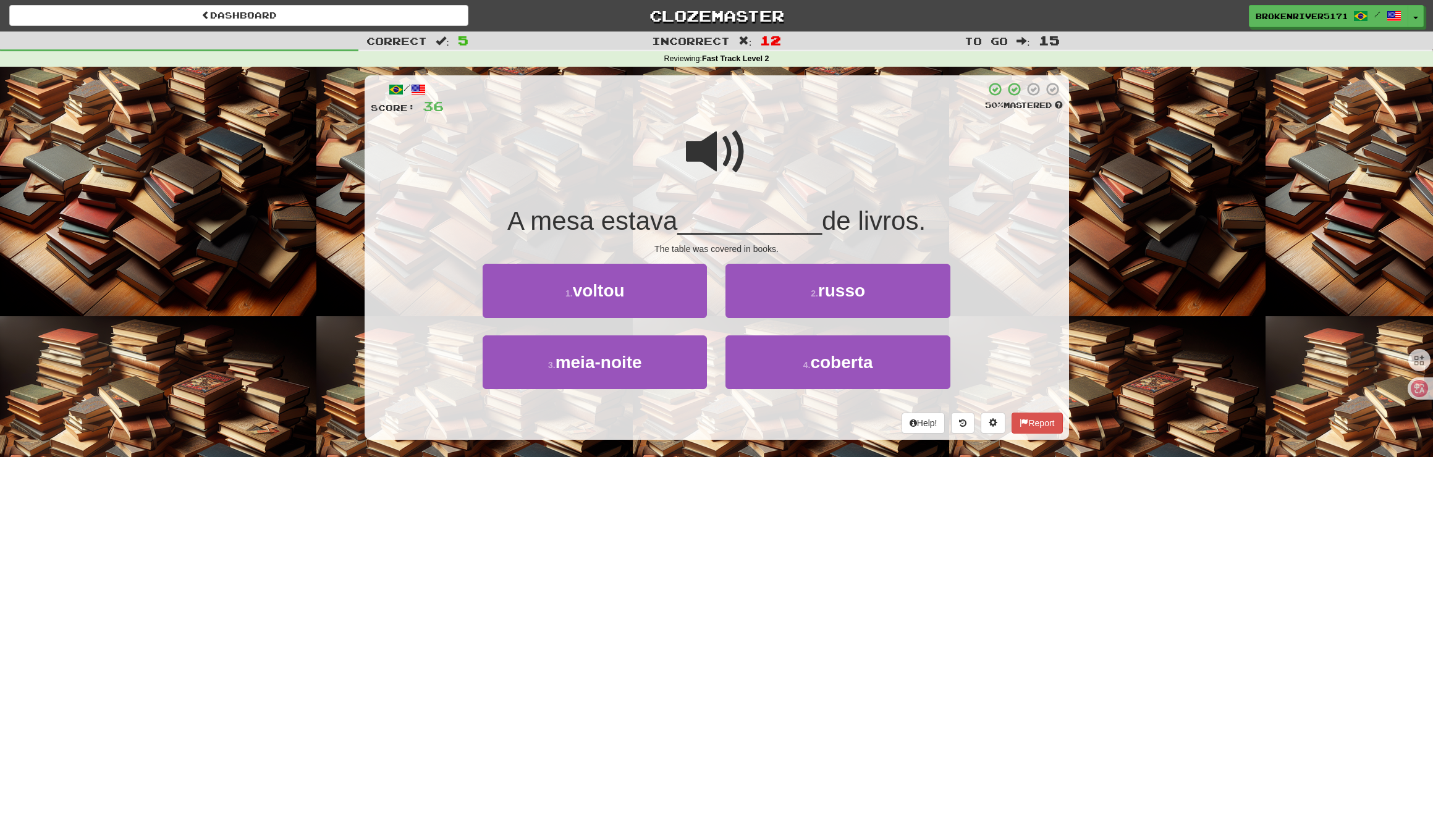
click at [711, 433] on div "/ Score: 36 50 % Mastered A mesa estava __________ de livros. The table was cov…" at bounding box center [716, 258] width 705 height 364
click at [711, 427] on div "Help! Report" at bounding box center [716, 423] width 692 height 21
click at [808, 365] on small "4 ." at bounding box center [806, 365] width 8 height 10
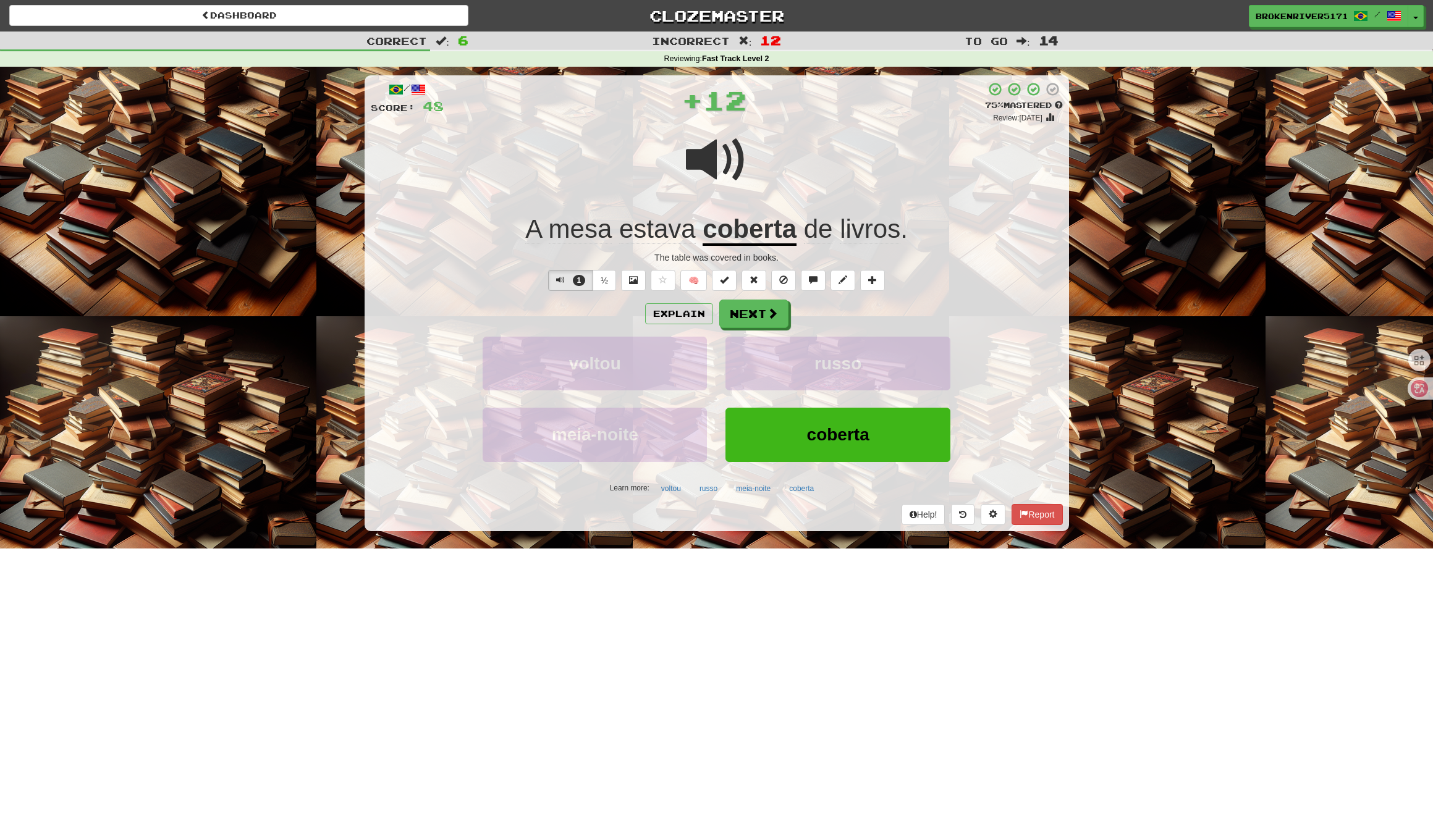
click at [845, 315] on div "Explain Next" at bounding box center [716, 314] width 692 height 29
click at [755, 318] on button "Next" at bounding box center [755, 314] width 70 height 29
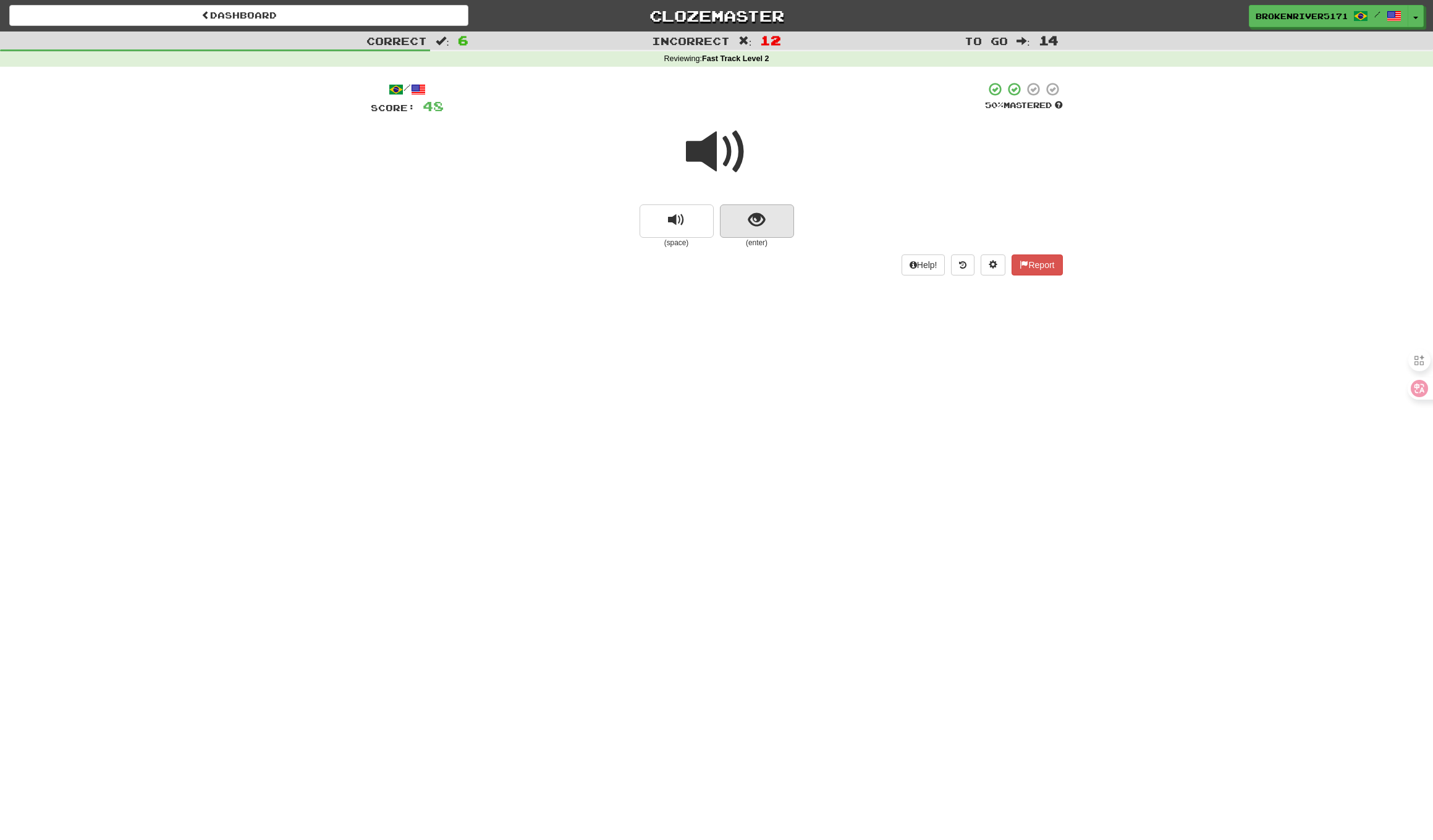
click at [752, 223] on span "show sentence" at bounding box center [756, 220] width 17 height 17
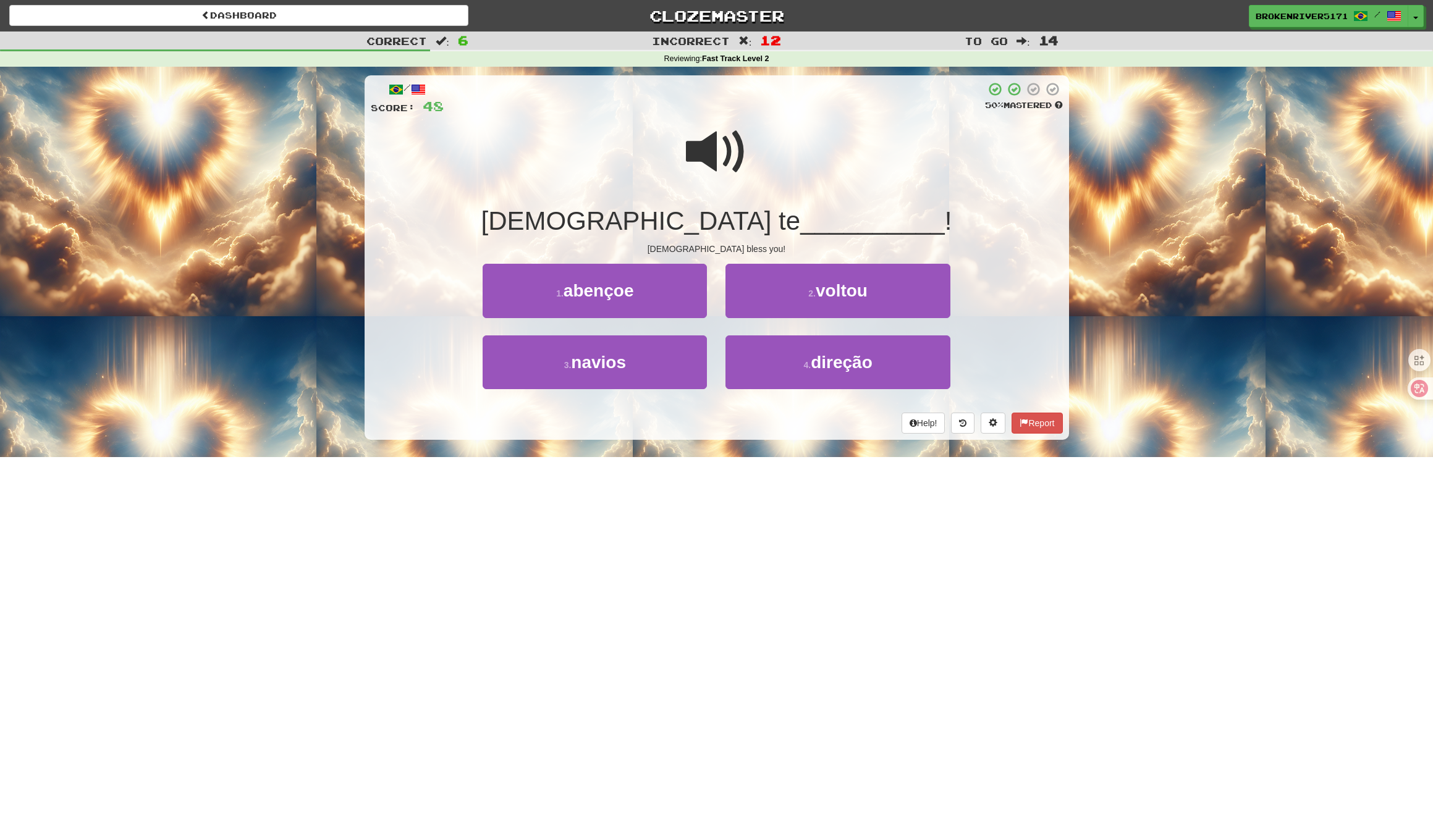
click at [716, 429] on div "Help! Report" at bounding box center [716, 423] width 692 height 21
click at [766, 371] on button "4 . direção" at bounding box center [837, 362] width 224 height 53
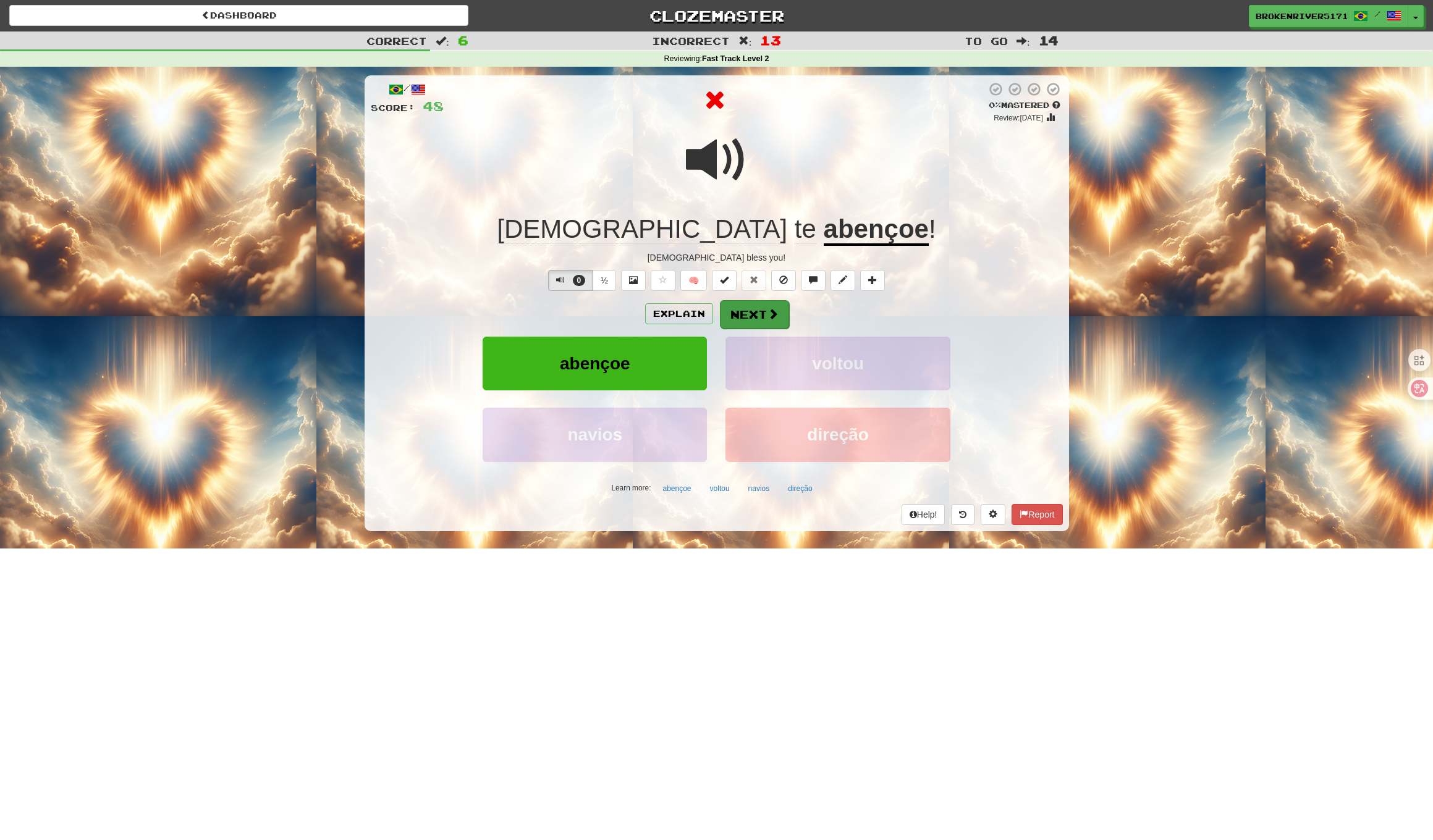
click at [746, 320] on button "Next" at bounding box center [755, 314] width 70 height 29
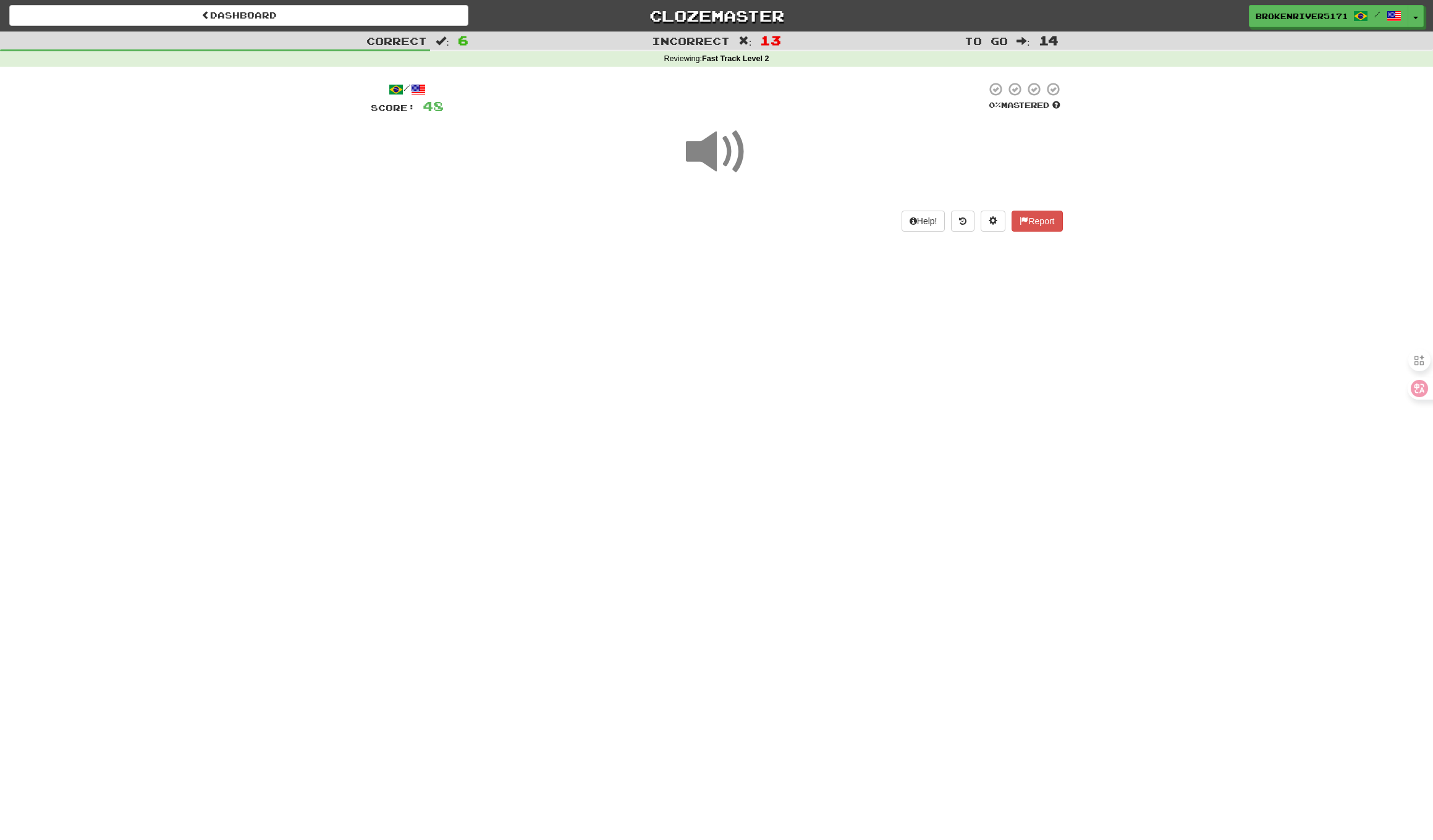
drag, startPoint x: 785, startPoint y: 382, endPoint x: 805, endPoint y: 352, distance: 36.1
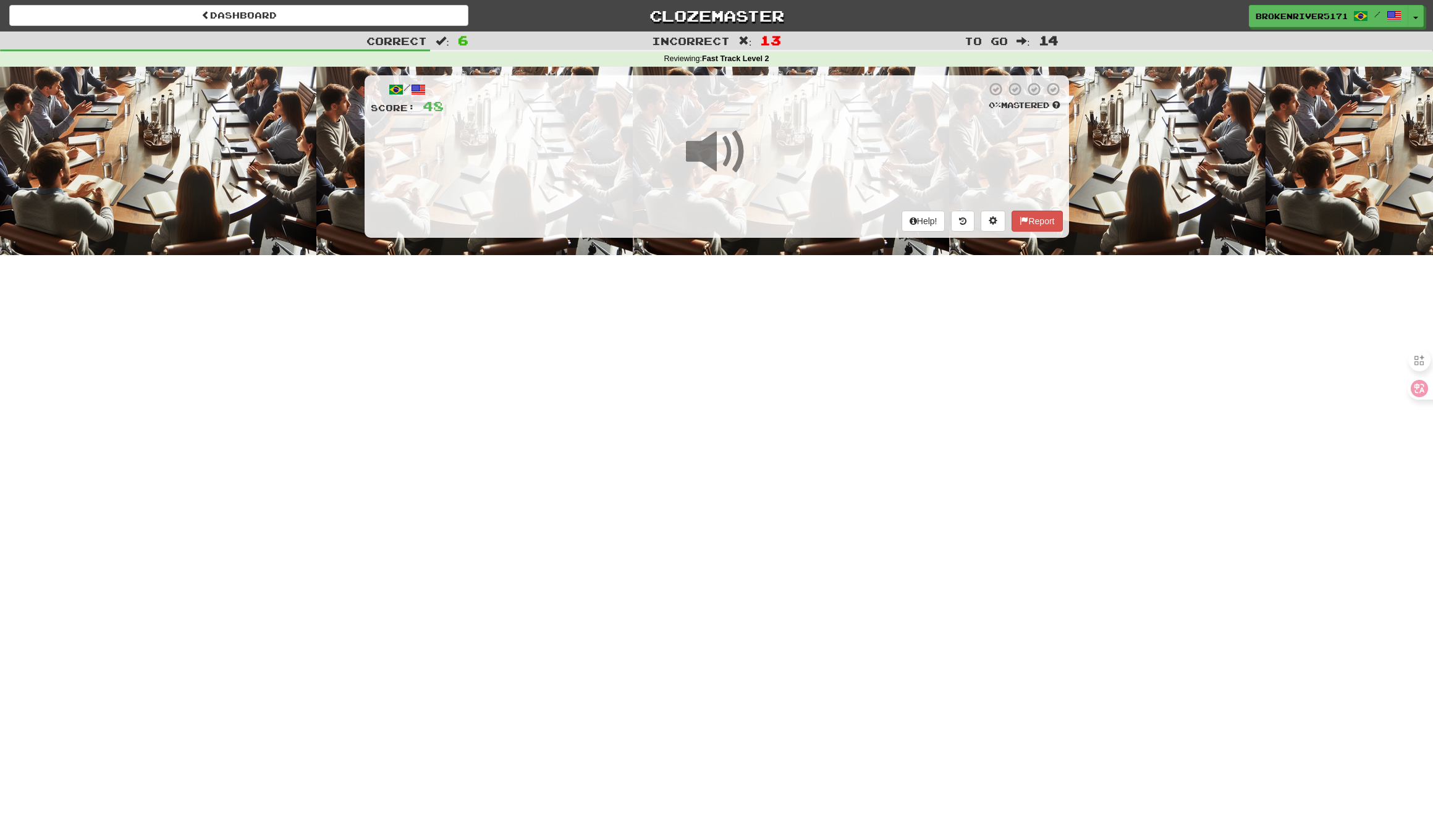
click at [789, 378] on div "Dashboard Clozemaster BrokenRiver5171 / Toggle Dropdown Dashboard Leaderboard A…" at bounding box center [716, 420] width 1433 height 840
click at [805, 352] on div "Dashboard Clozemaster BrokenRiver5171 / Toggle Dropdown Dashboard Leaderboard A…" at bounding box center [716, 420] width 1433 height 840
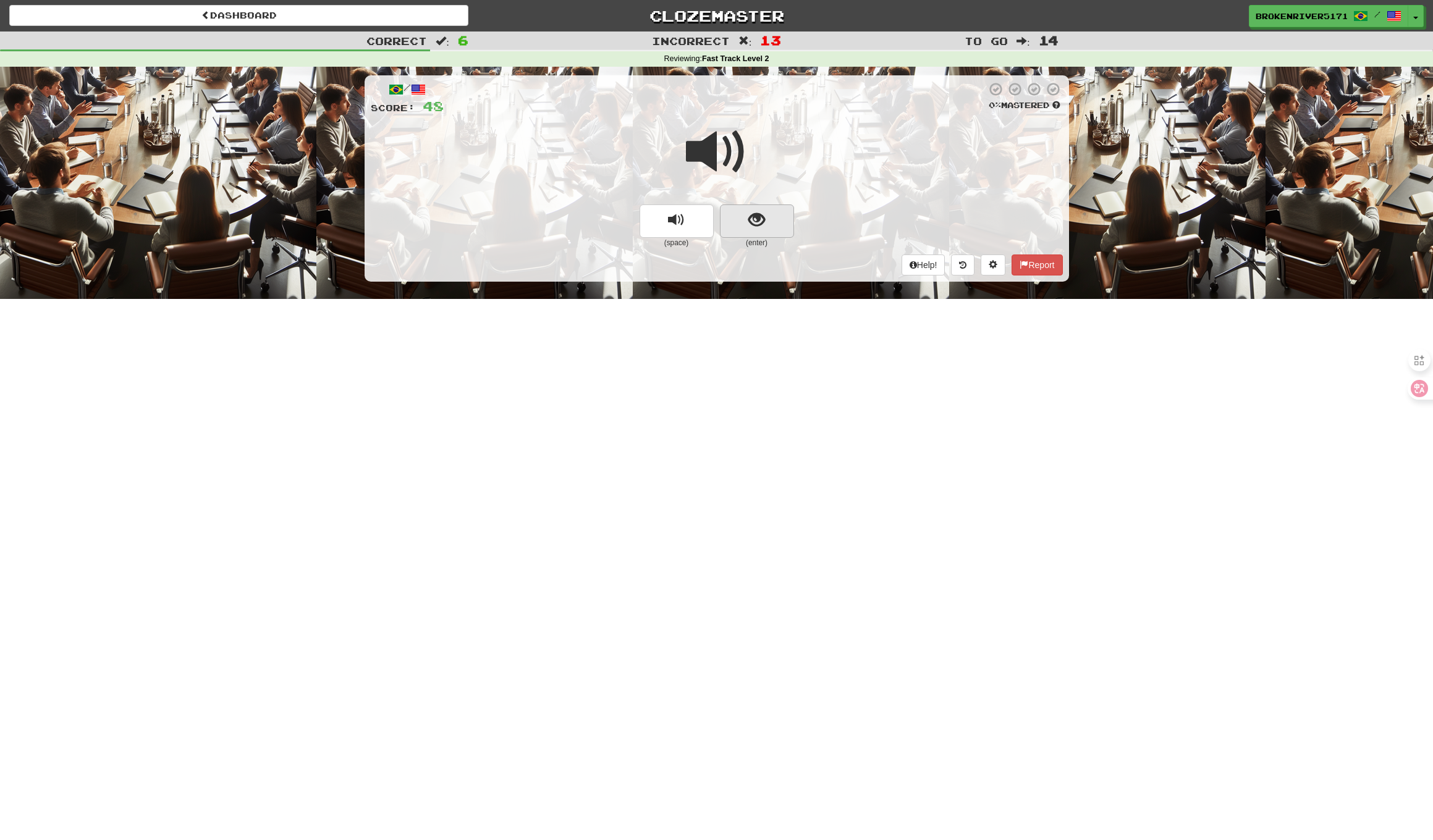
click at [738, 232] on button "show sentence" at bounding box center [756, 220] width 74 height 33
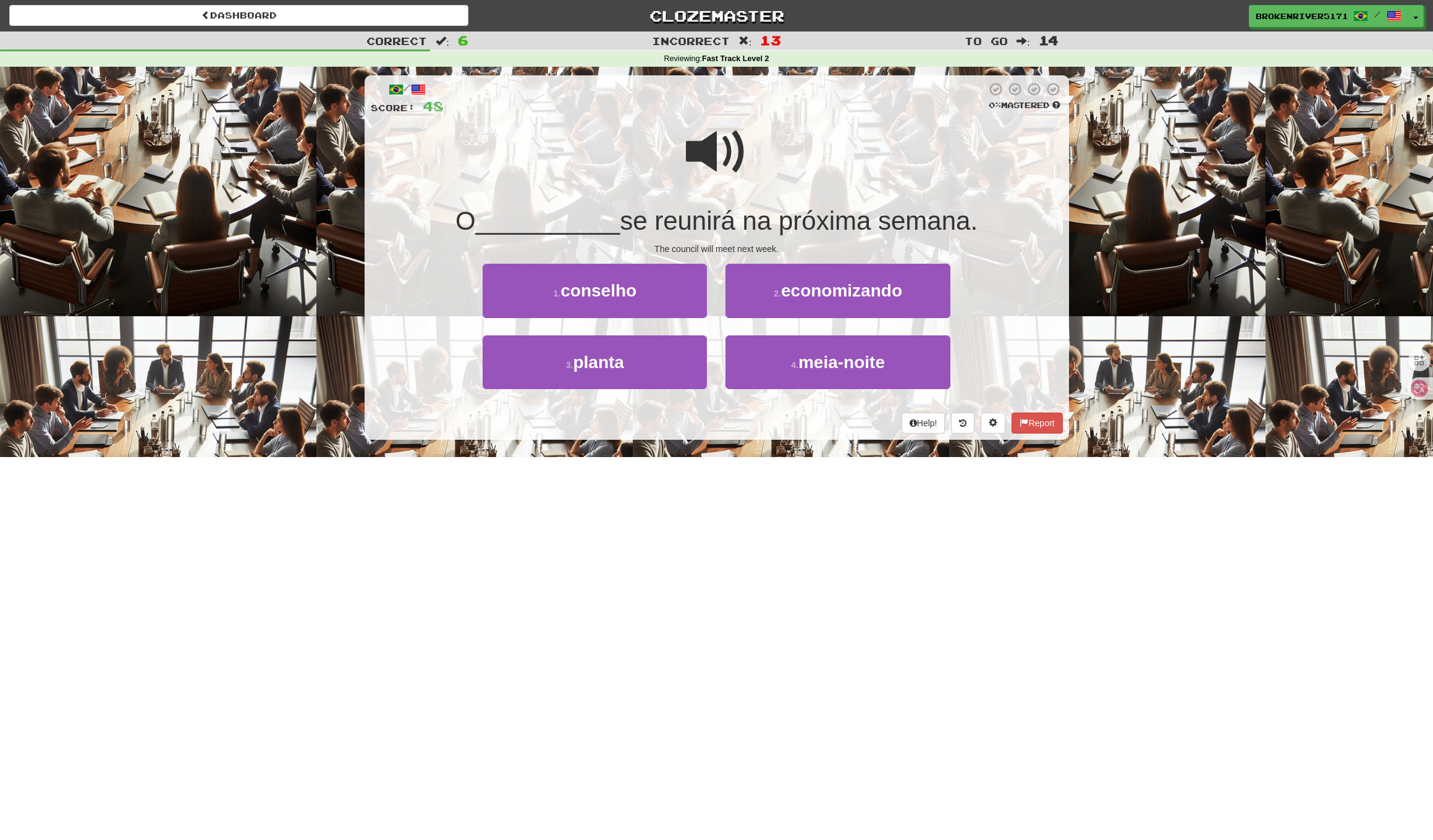
click at [739, 243] on div "The council will meet next week." at bounding box center [716, 248] width 692 height 13
click at [752, 298] on button "2 . economizando" at bounding box center [837, 290] width 224 height 53
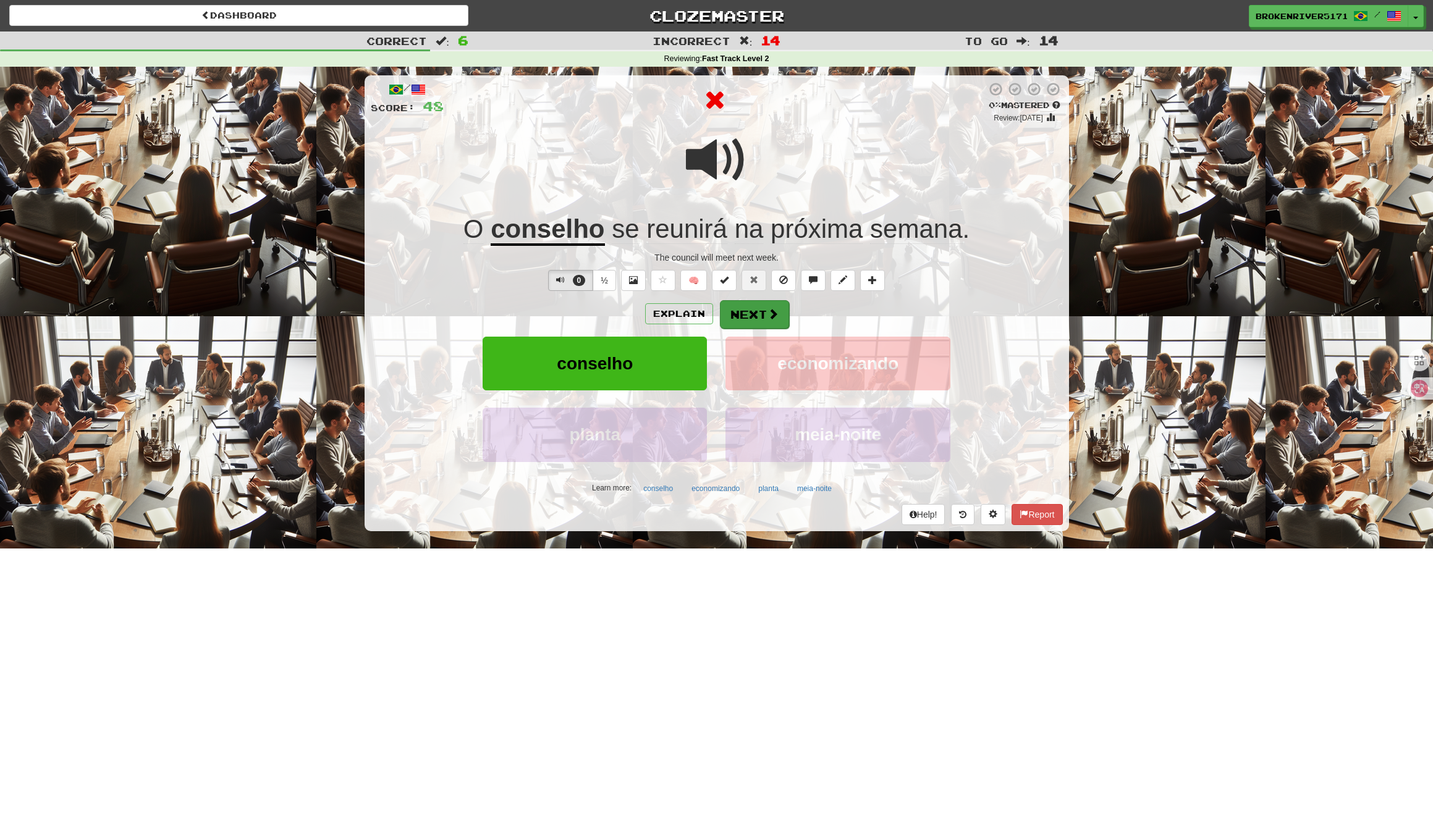
drag, startPoint x: 764, startPoint y: 318, endPoint x: 774, endPoint y: 320, distance: 10.2
click at [822, 317] on div "Explain Next" at bounding box center [716, 314] width 692 height 29
click at [774, 320] on button "Next" at bounding box center [755, 314] width 70 height 29
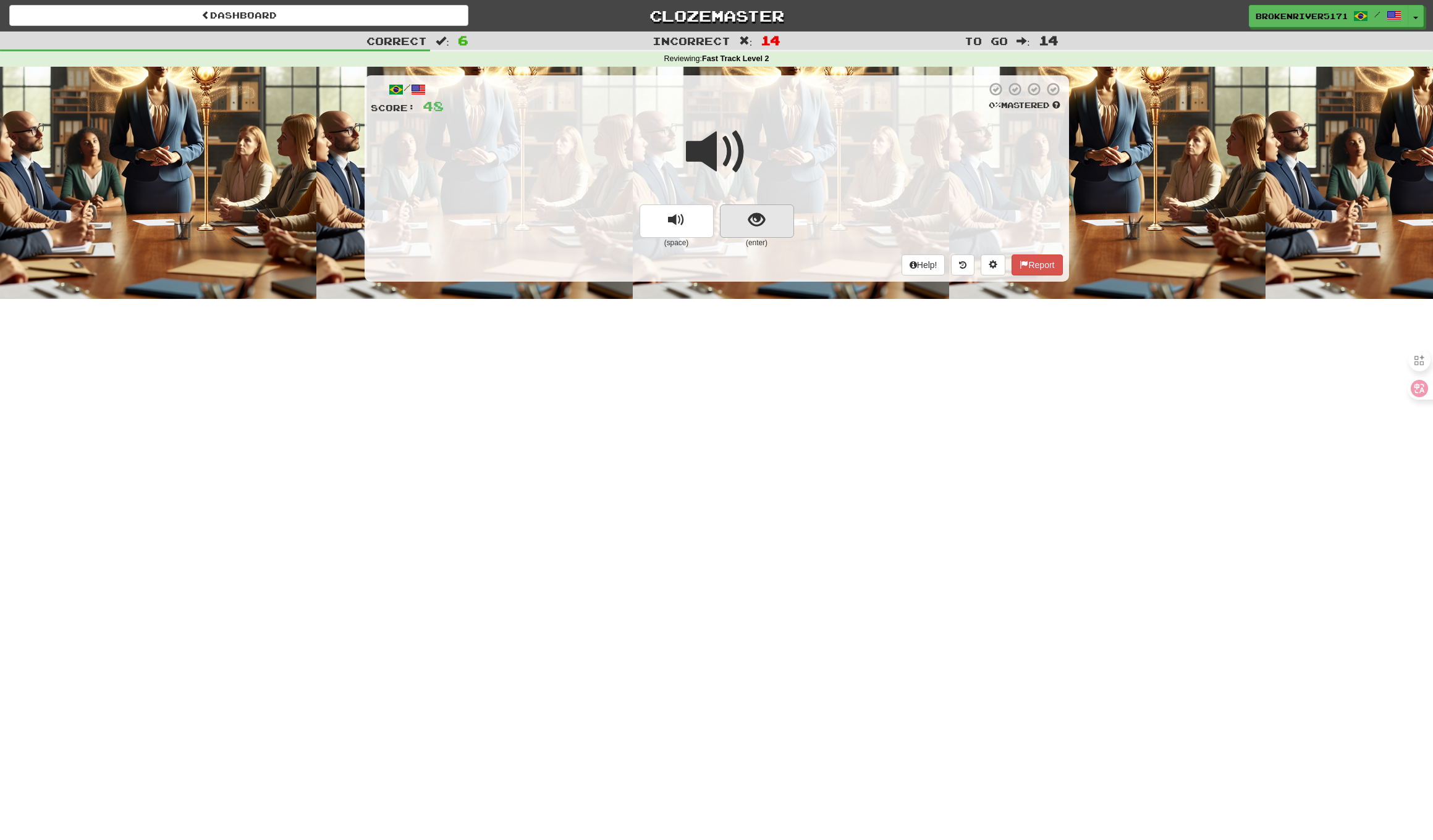
click at [767, 224] on button "show sentence" at bounding box center [756, 220] width 74 height 33
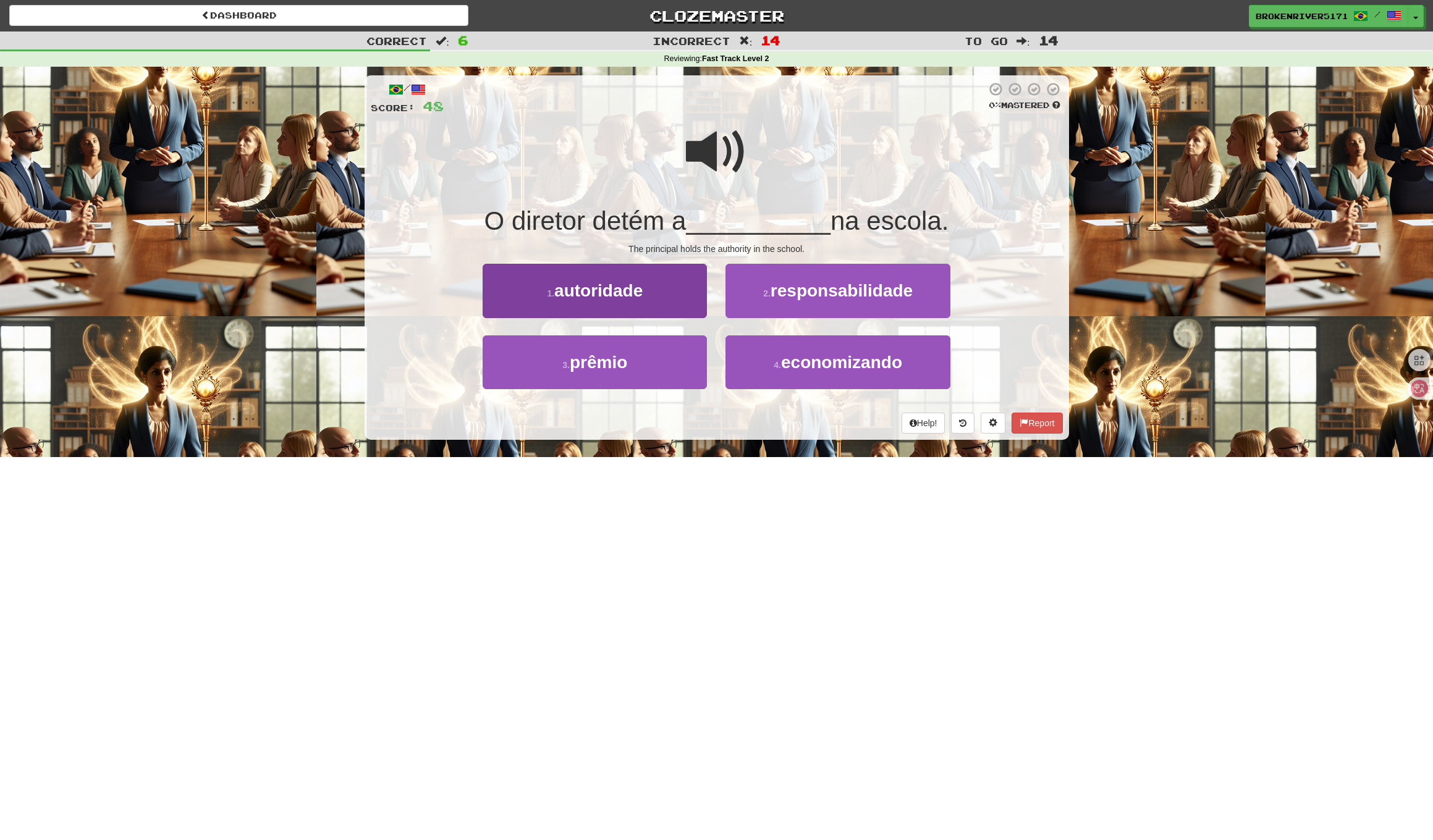
click at [664, 297] on button "1 . autoridade" at bounding box center [594, 290] width 224 height 53
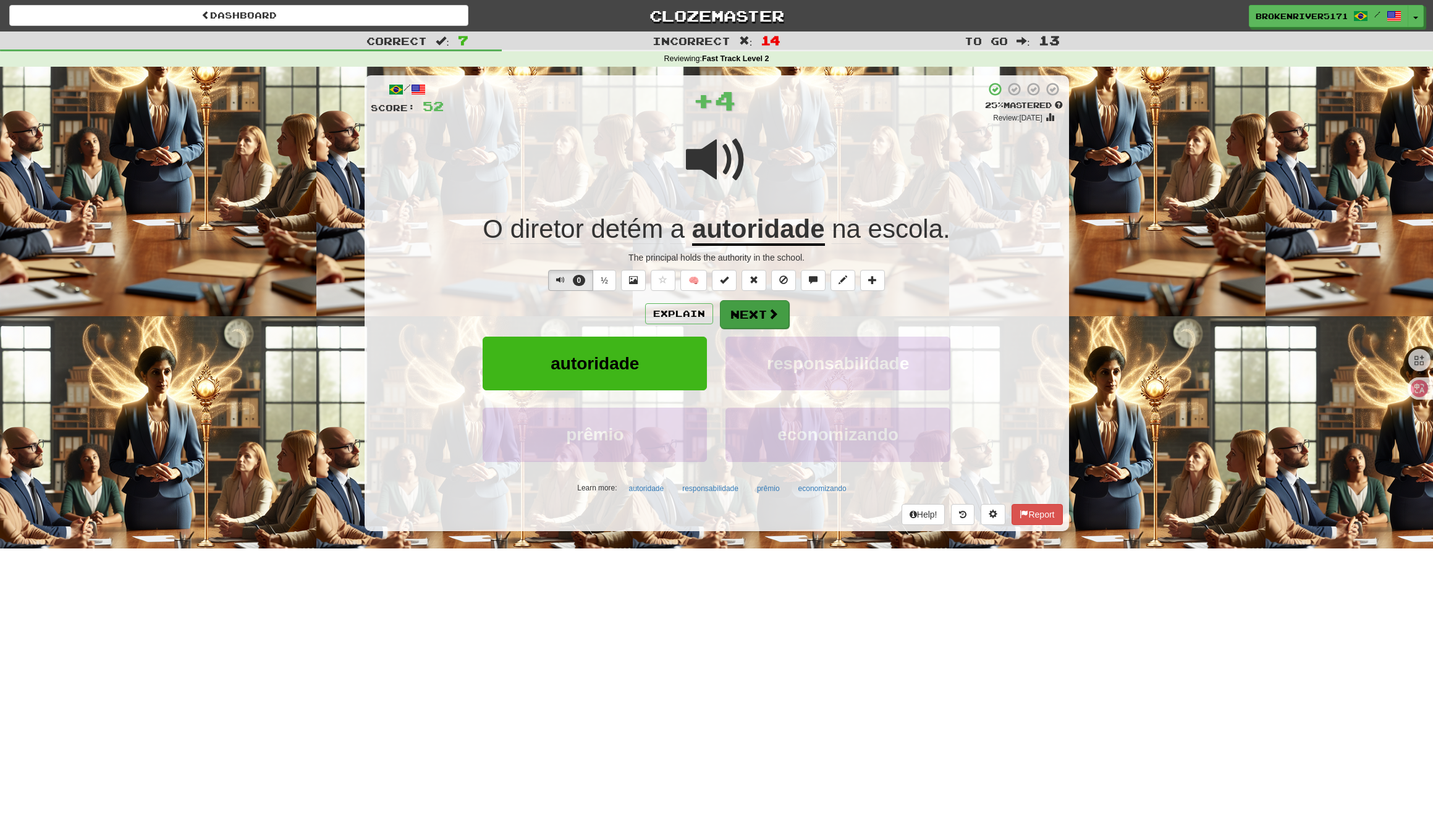
click at [744, 310] on button "Next" at bounding box center [755, 314] width 70 height 29
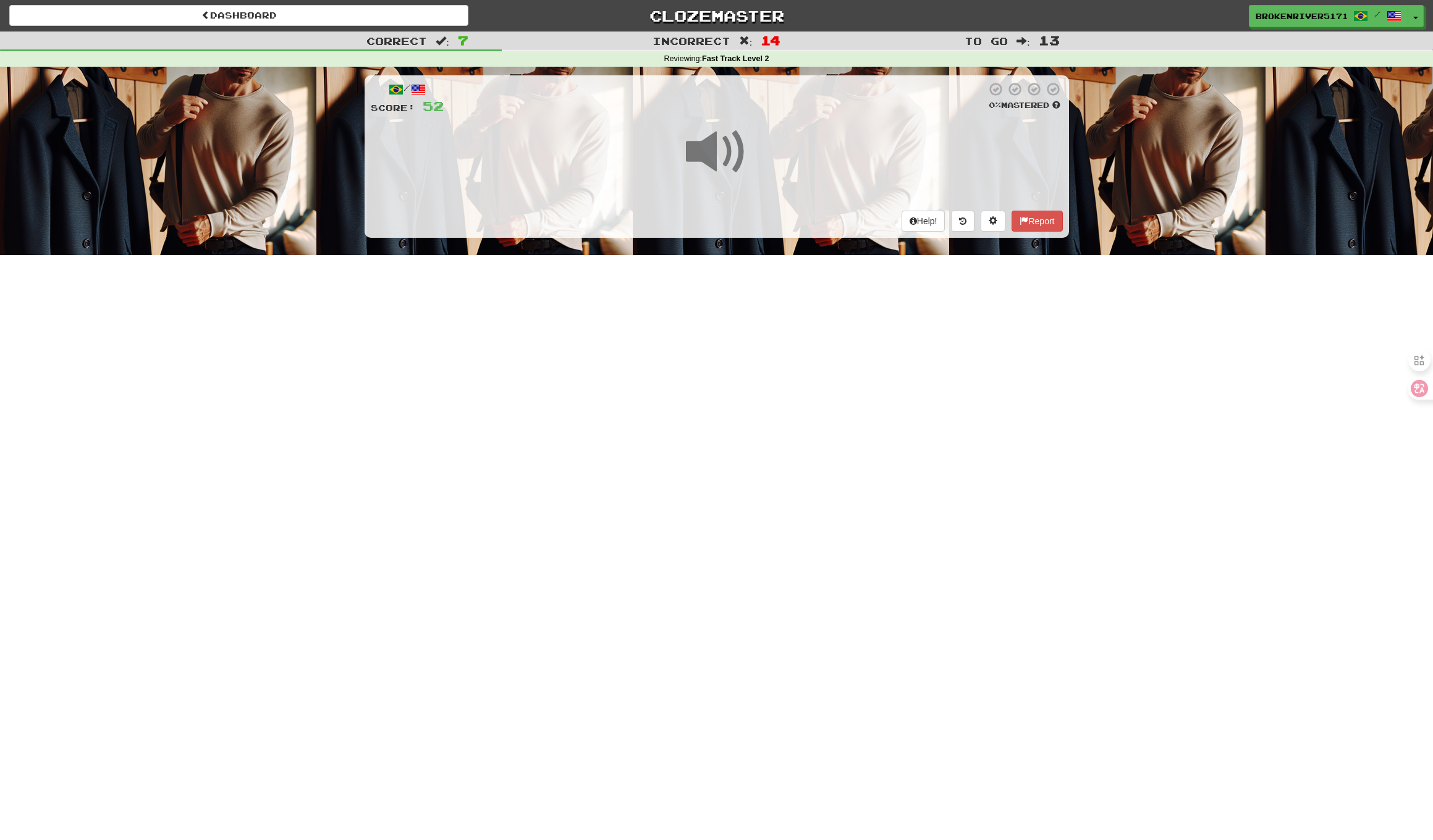
click at [716, 350] on div "Dashboard Clozemaster BrokenRiver5171 / Toggle Dropdown Dashboard Leaderboard A…" at bounding box center [716, 420] width 1433 height 840
click at [736, 329] on div "Dashboard Clozemaster BrokenRiver5171 / Toggle Dropdown Dashboard Leaderboard A…" at bounding box center [716, 420] width 1433 height 840
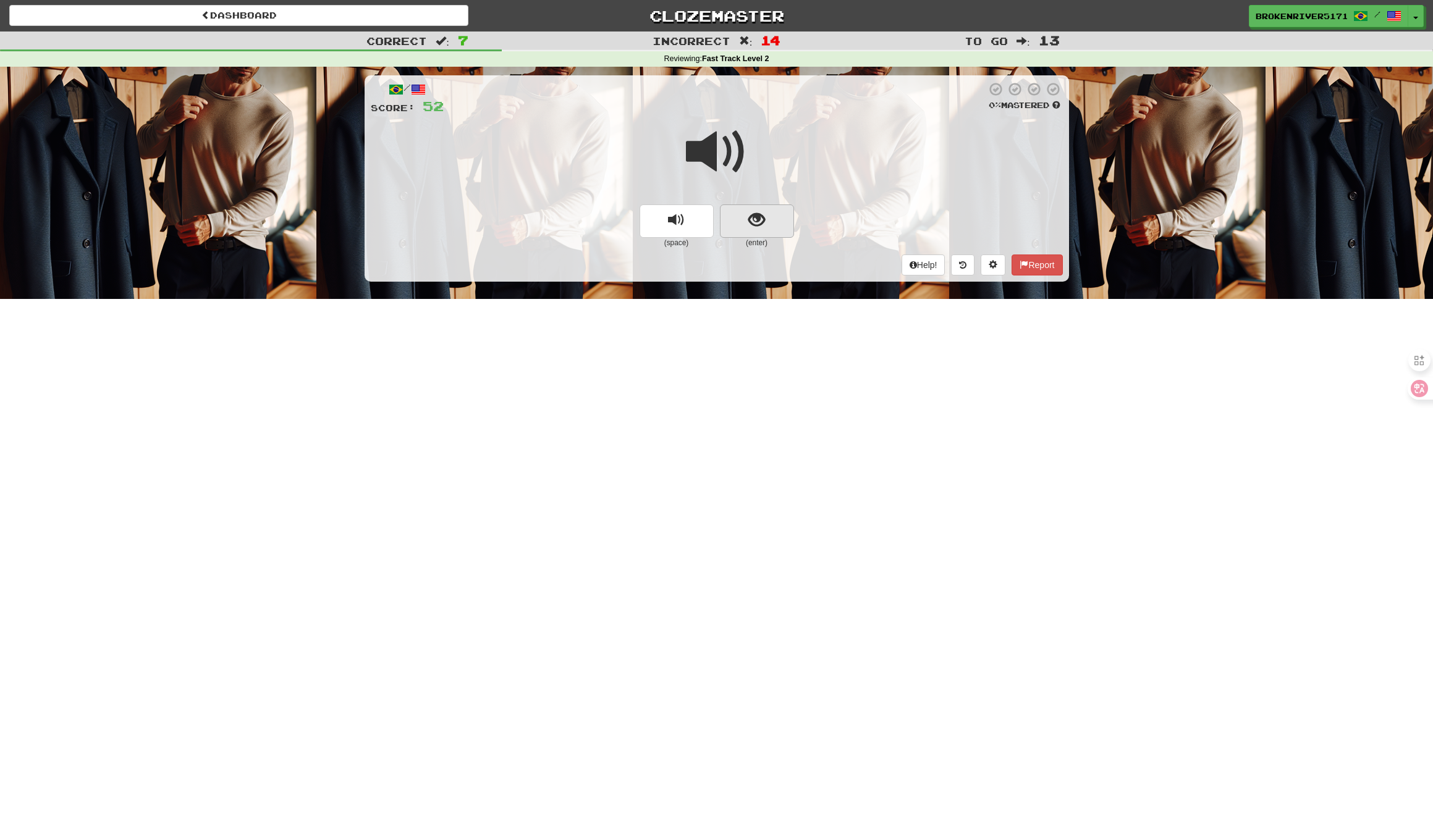
click at [754, 231] on button "show sentence" at bounding box center [756, 220] width 74 height 33
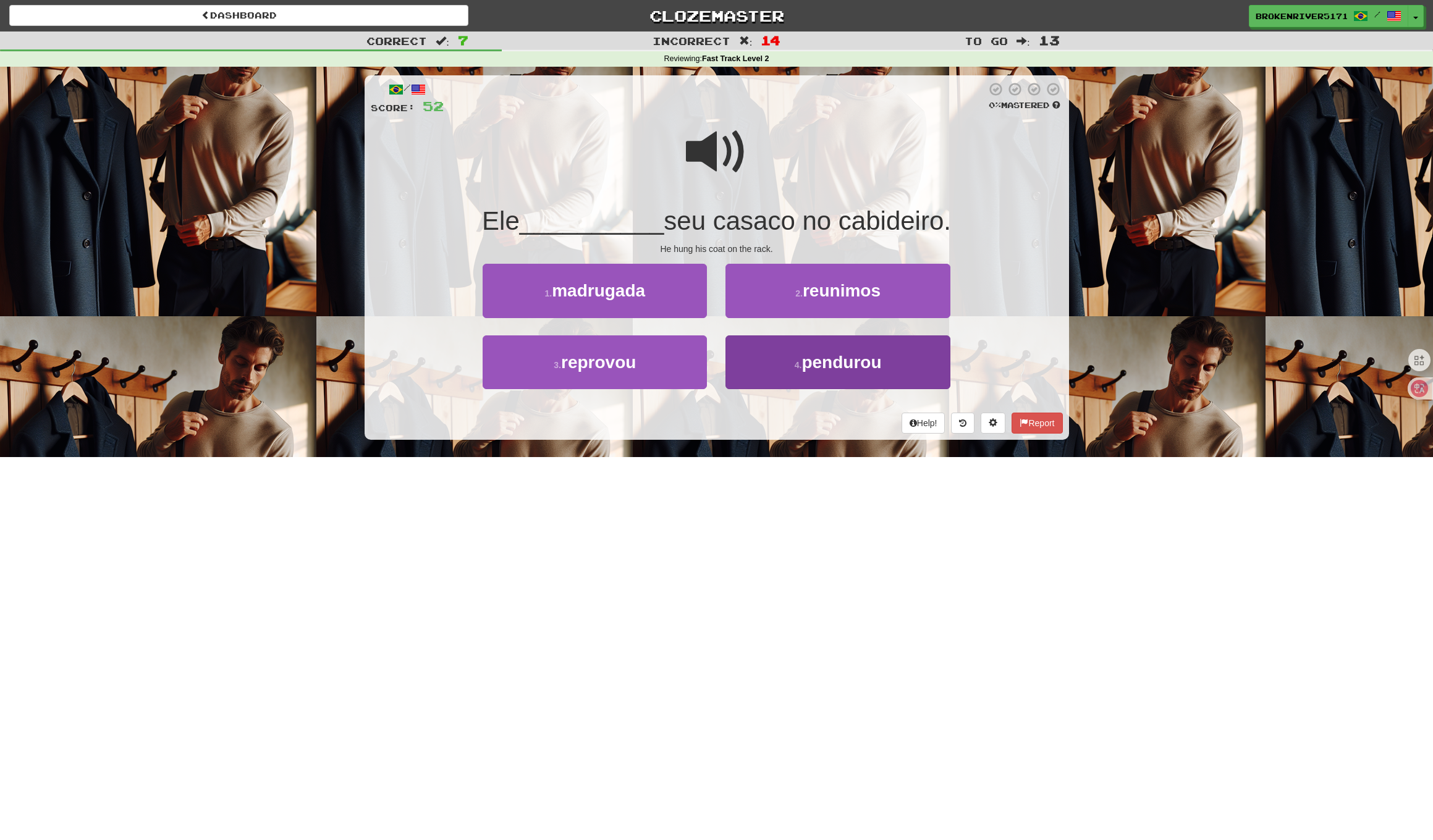
click at [784, 356] on button "4 . pendurou" at bounding box center [837, 362] width 224 height 53
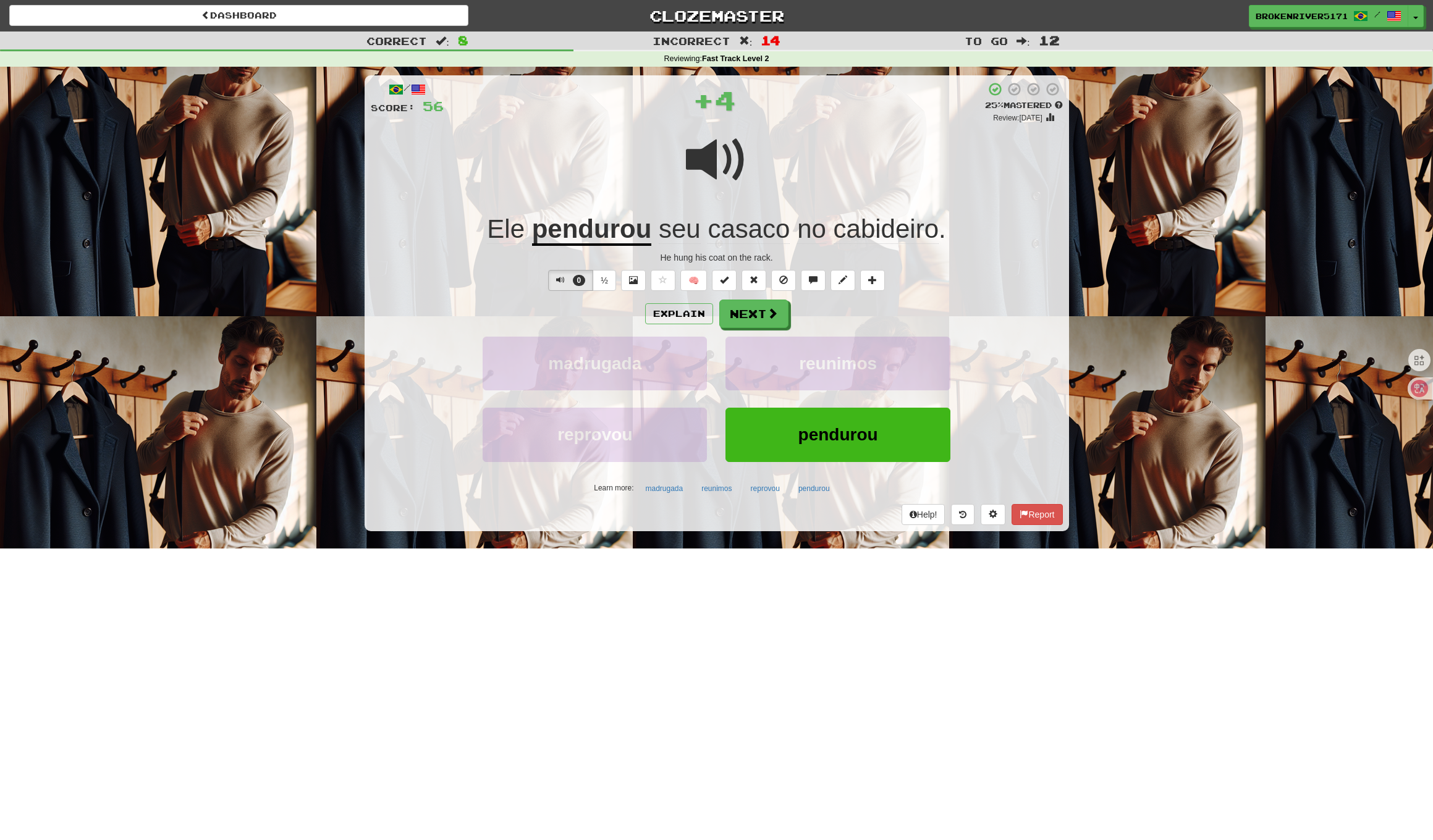
click at [845, 320] on div "Explain Next" at bounding box center [716, 314] width 692 height 29
click at [775, 320] on button "Next" at bounding box center [755, 314] width 70 height 29
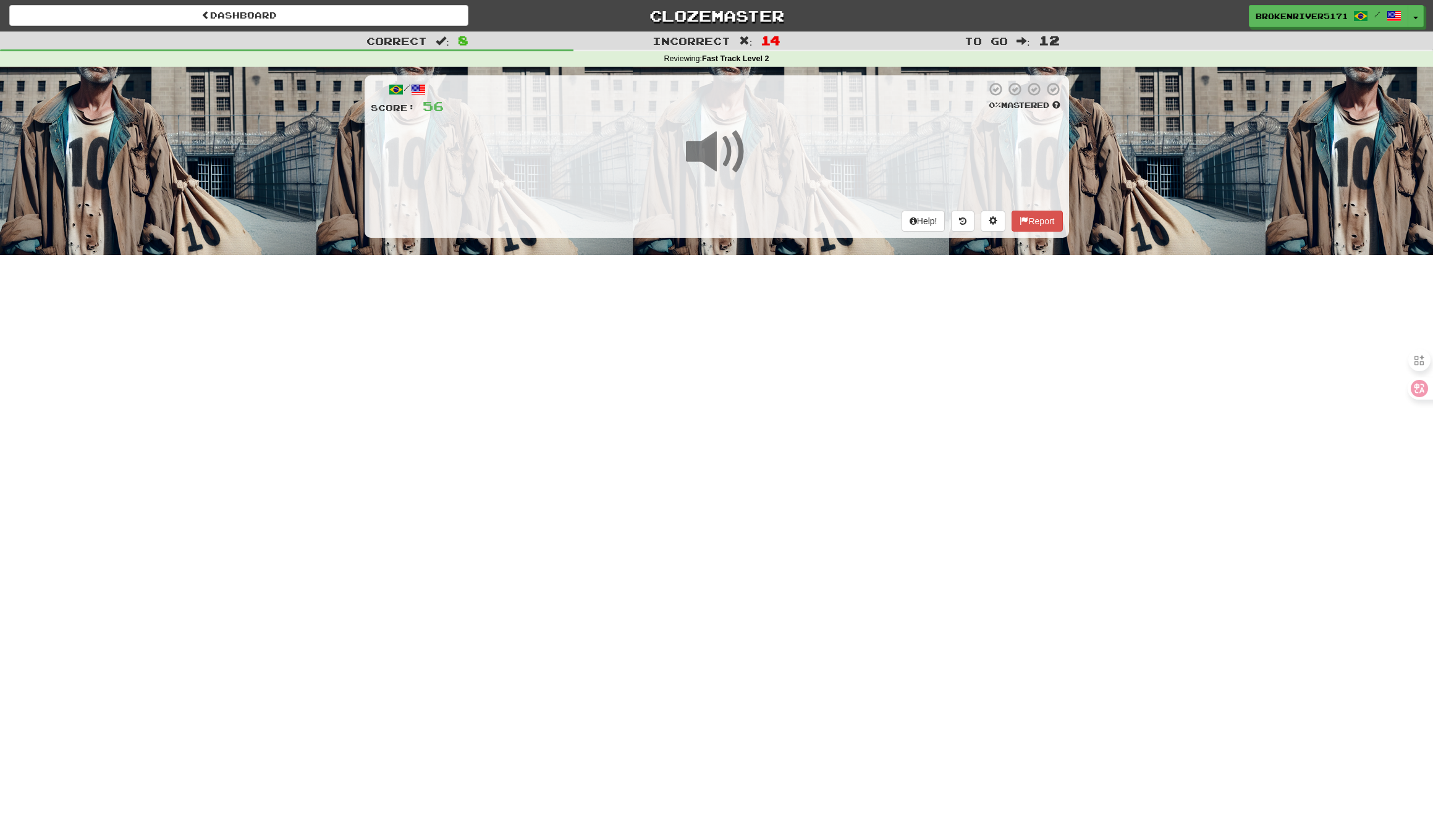
click at [739, 352] on div "Dashboard Clozemaster BrokenRiver5171 / Toggle Dropdown Dashboard Leaderboard A…" at bounding box center [716, 420] width 1433 height 840
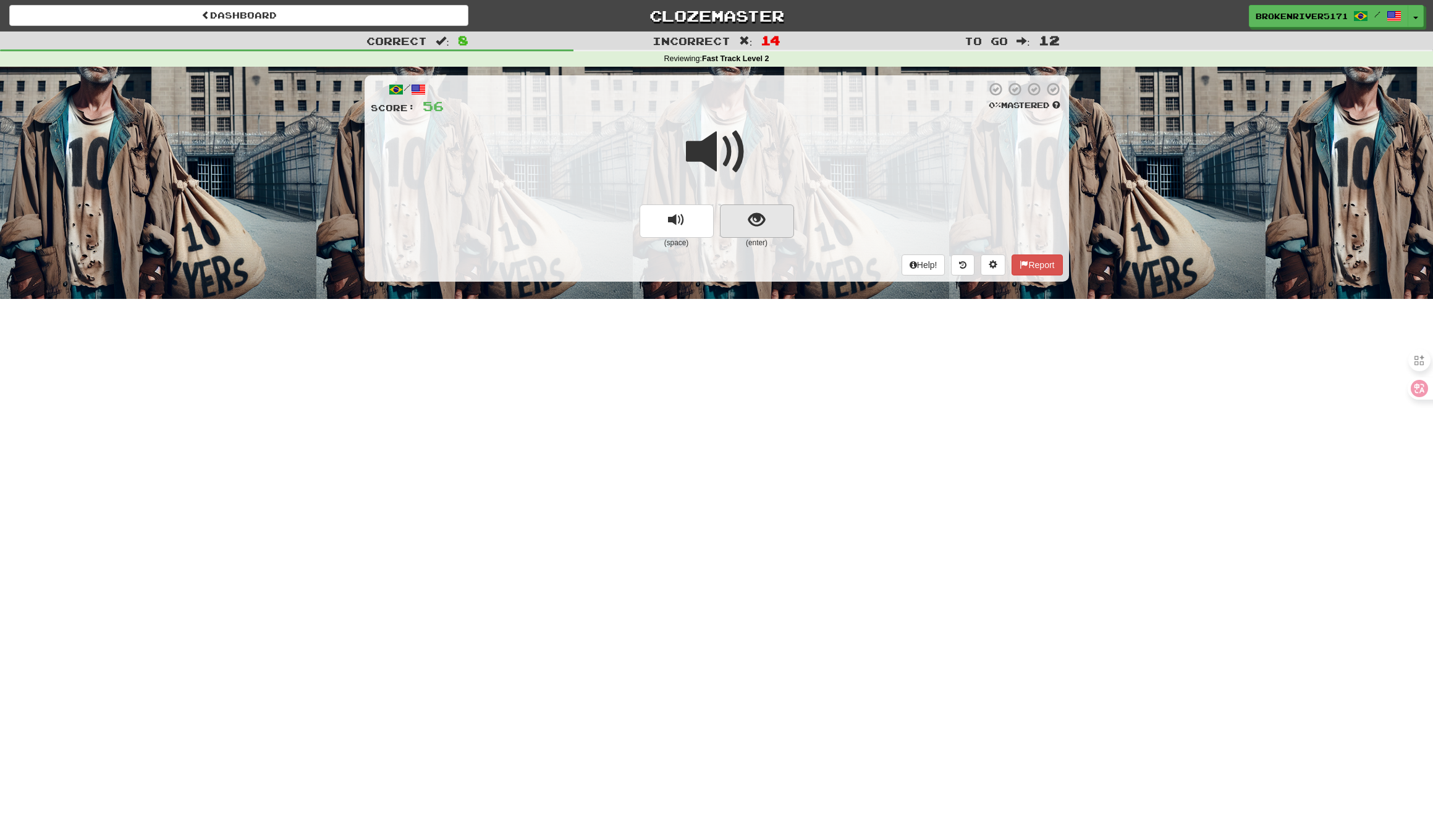
click at [759, 229] on button "show sentence" at bounding box center [756, 220] width 74 height 33
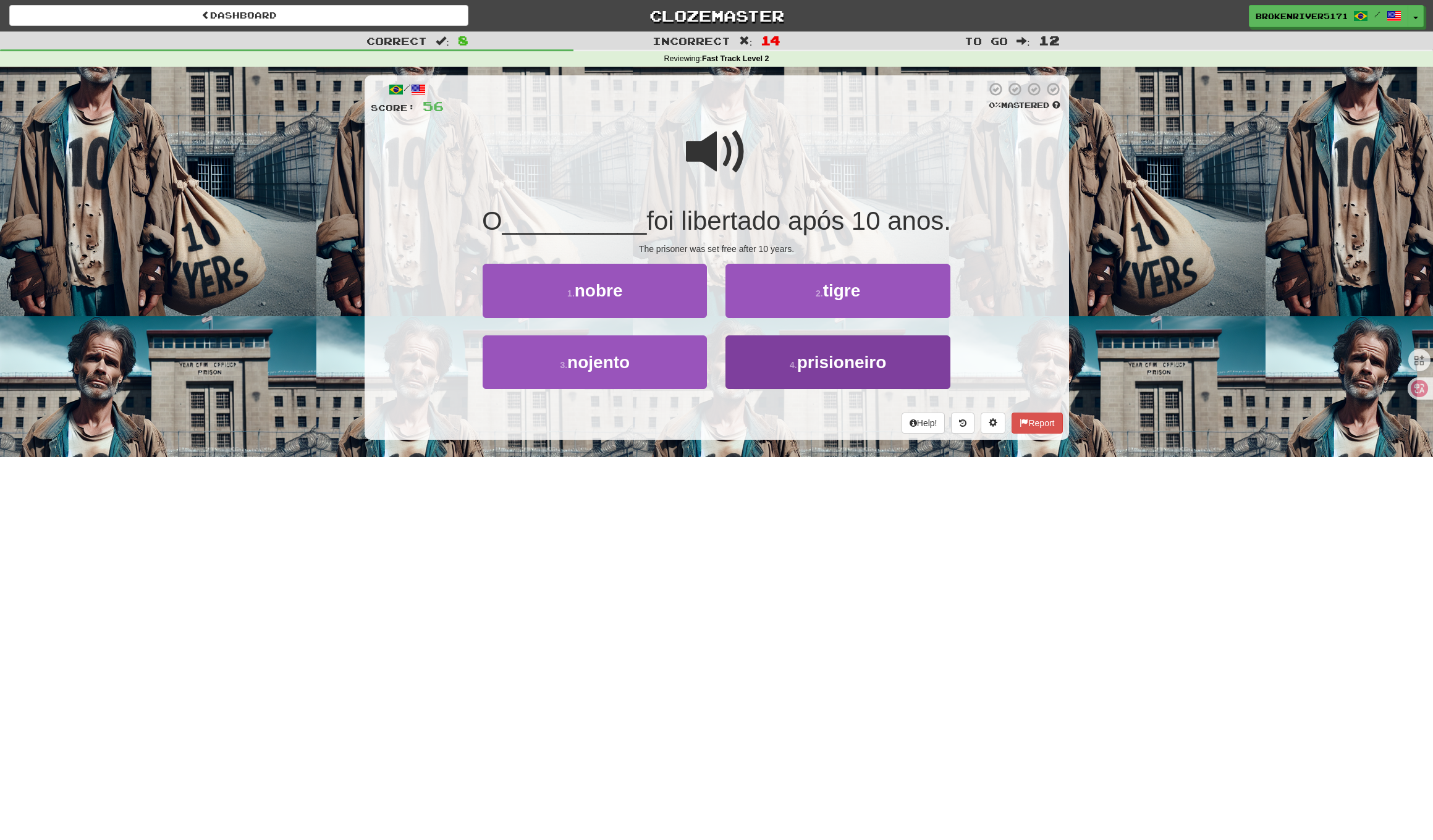
click at [786, 375] on button "4 . prisioneiro" at bounding box center [837, 362] width 224 height 53
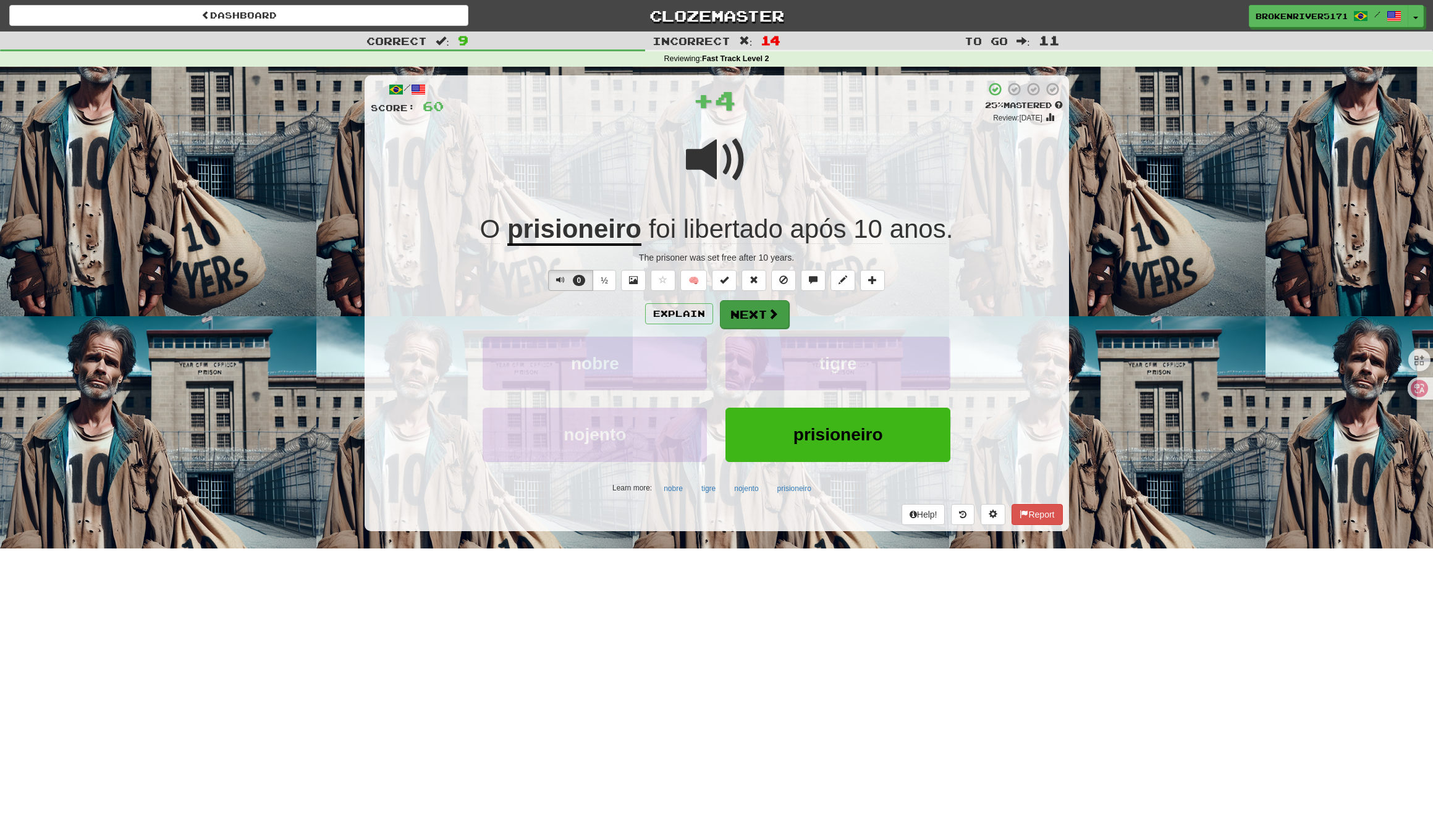
click at [752, 314] on button "Next" at bounding box center [755, 314] width 70 height 29
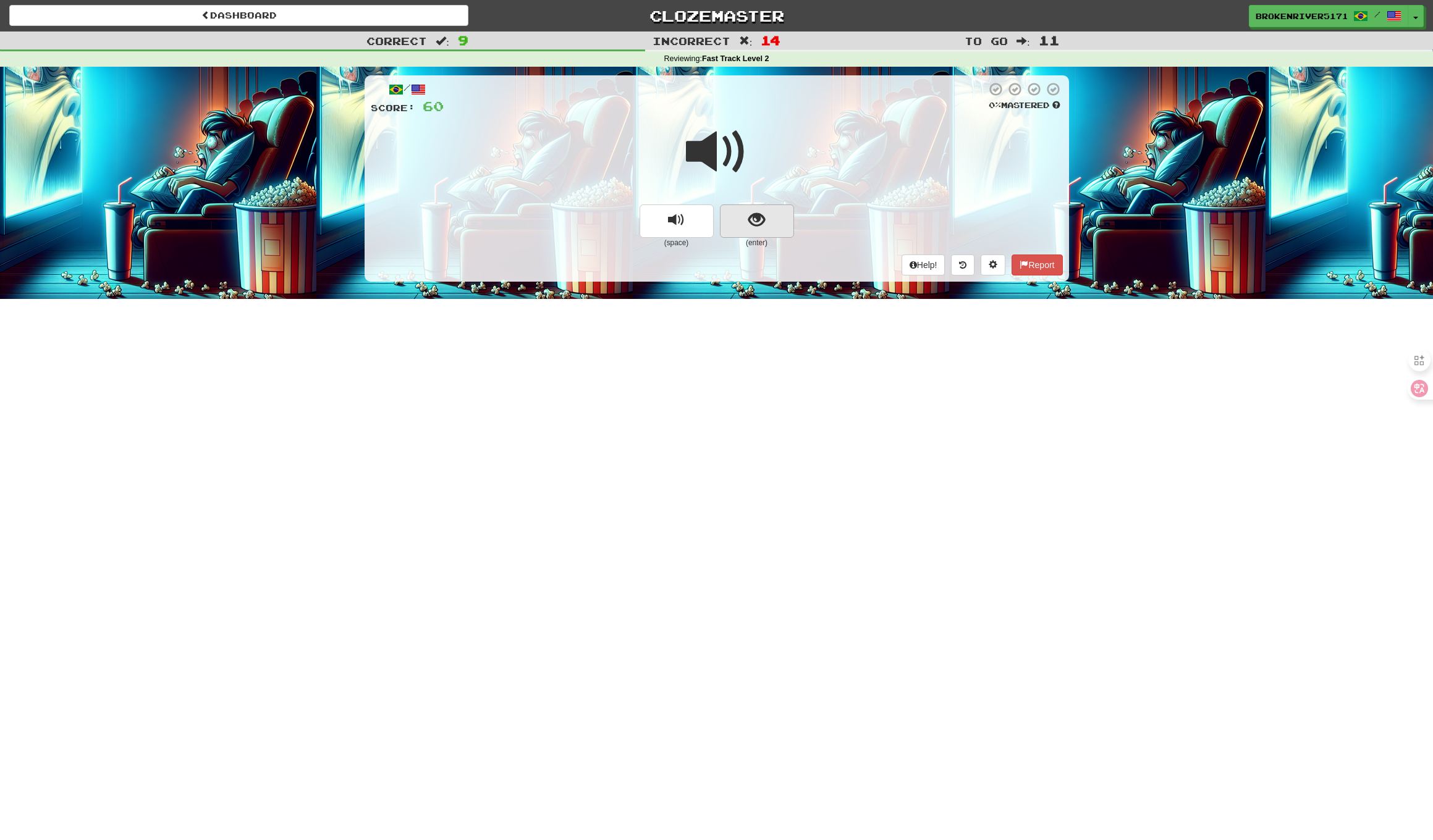
click at [744, 220] on button "show sentence" at bounding box center [756, 220] width 74 height 33
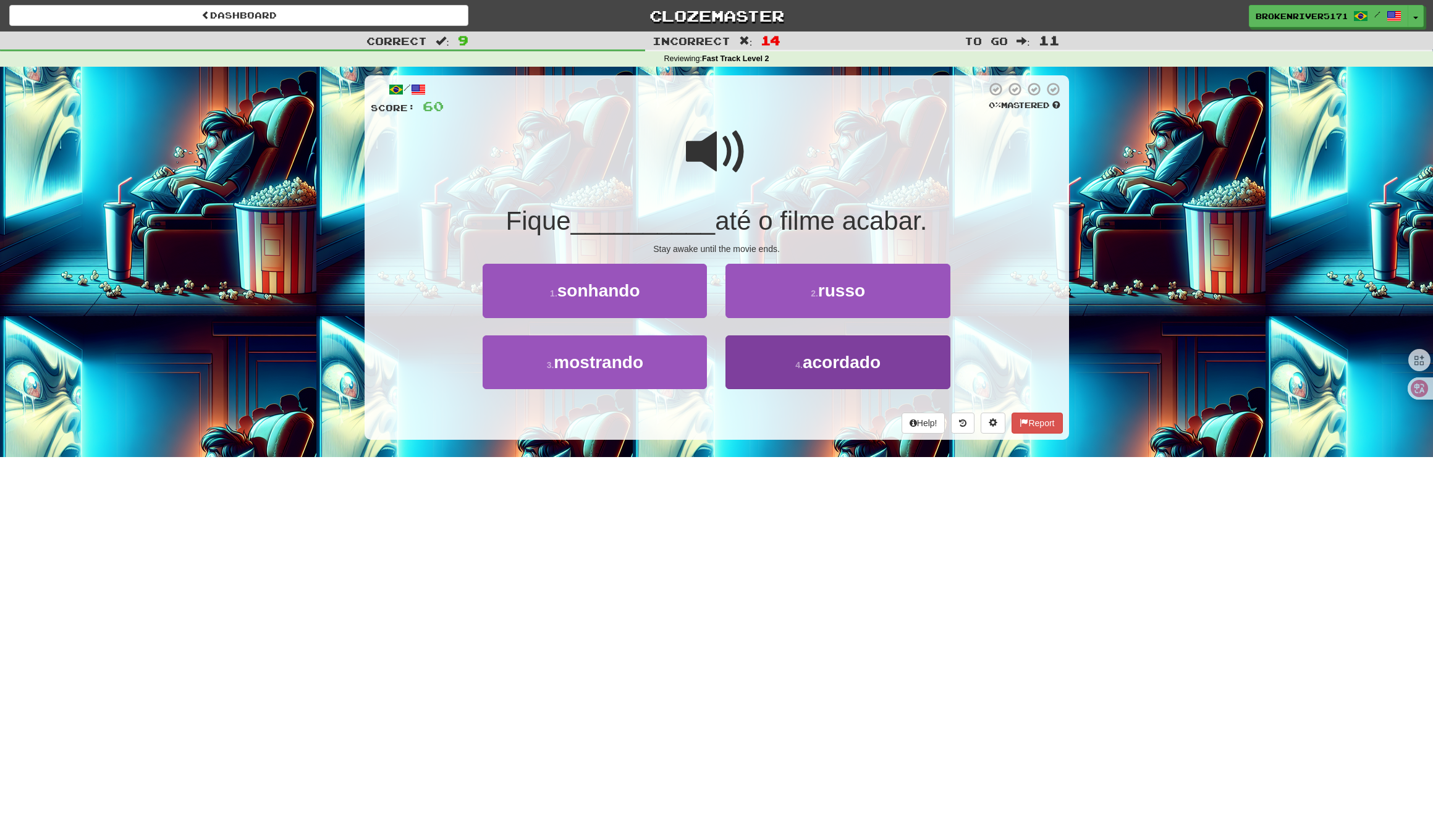
click at [786, 369] on button "4 . acordado" at bounding box center [837, 362] width 224 height 53
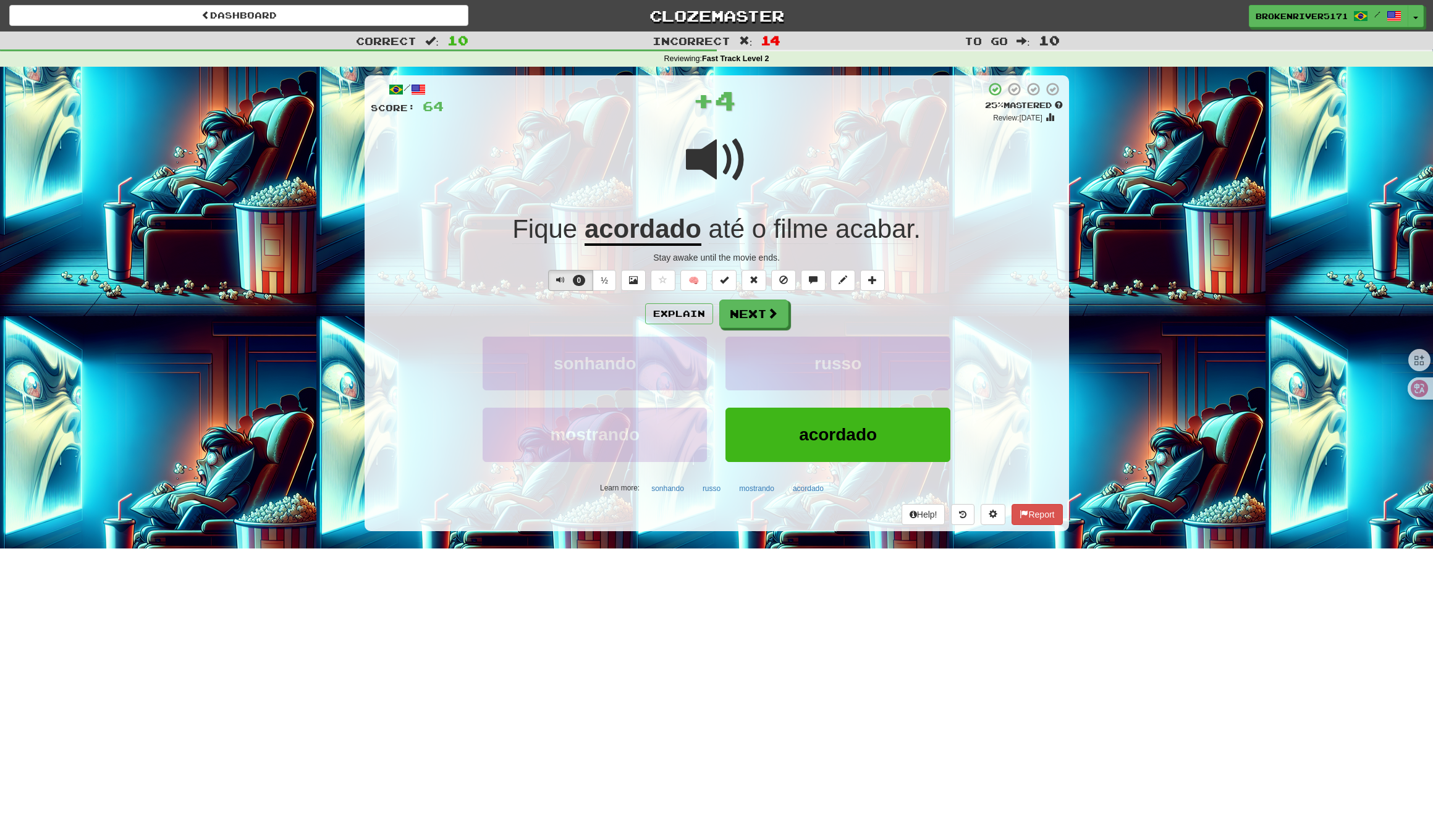
click at [748, 331] on div "Explain Next sonhando russo mostrando acordado Learn more: sonhando russo mostr…" at bounding box center [716, 398] width 692 height 198
click at [750, 317] on button "Next" at bounding box center [755, 314] width 70 height 29
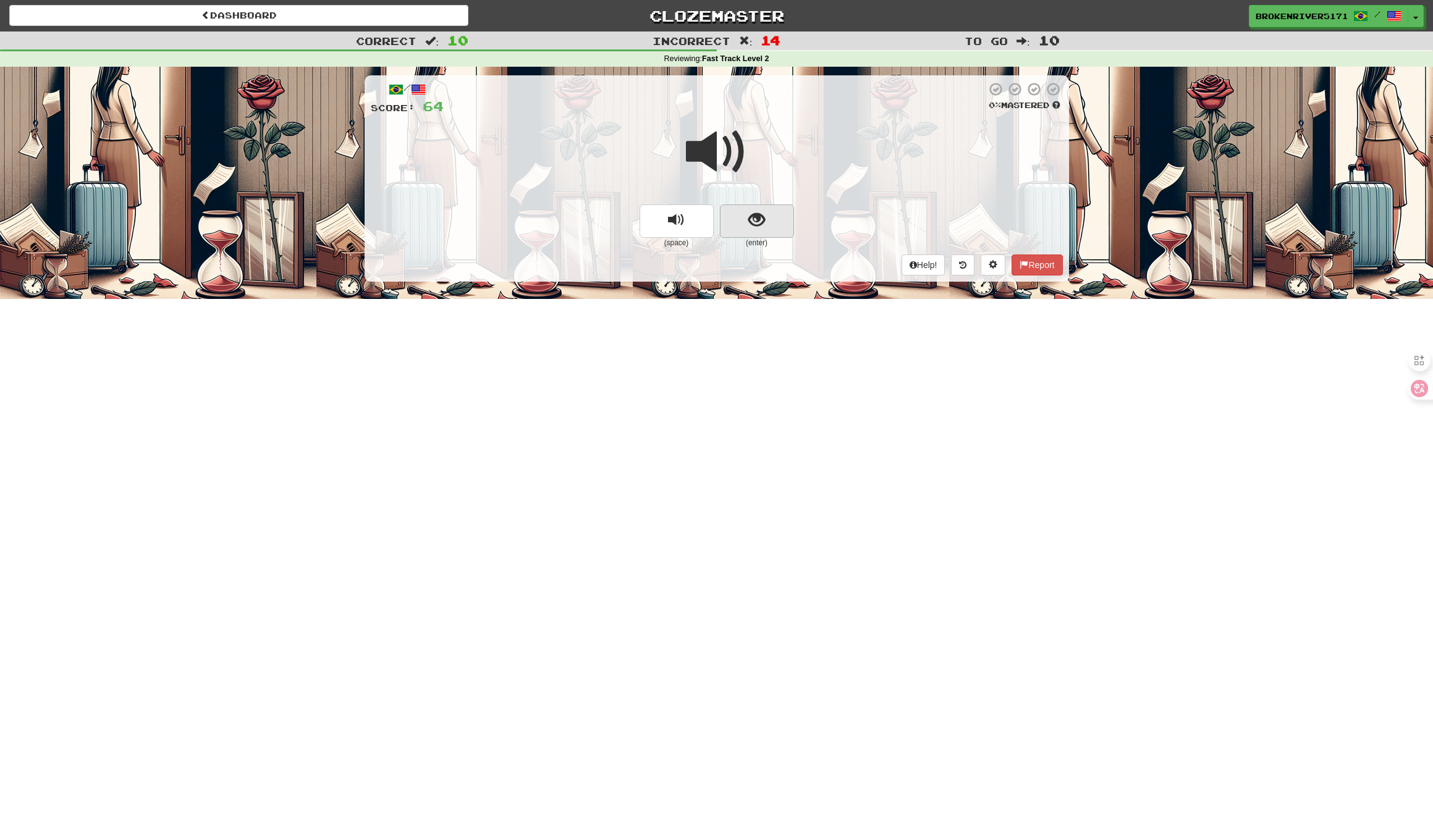
click at [755, 214] on span "show sentence" at bounding box center [756, 220] width 17 height 17
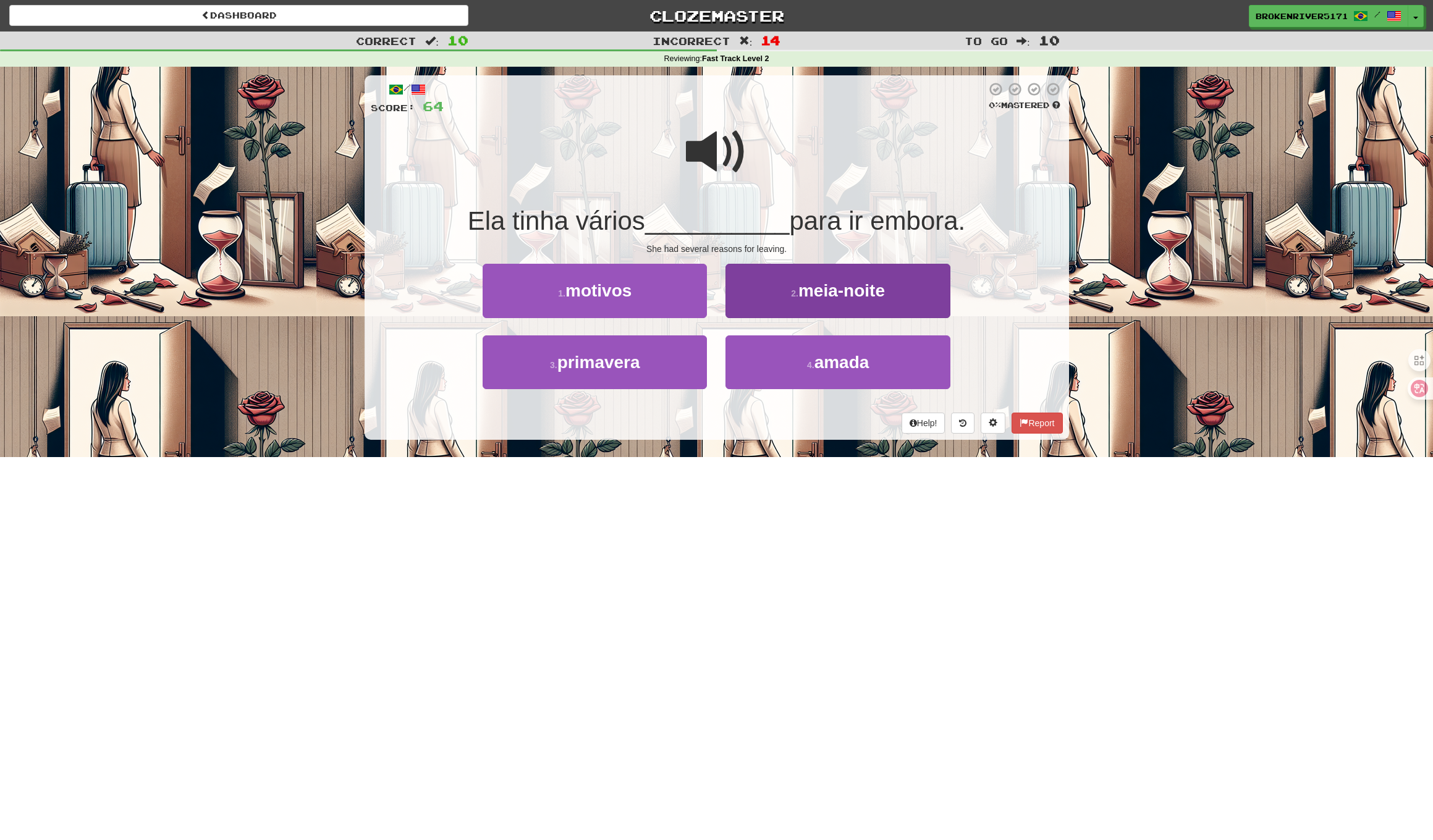
click at [761, 296] on button "2 . meia-noite" at bounding box center [837, 290] width 224 height 53
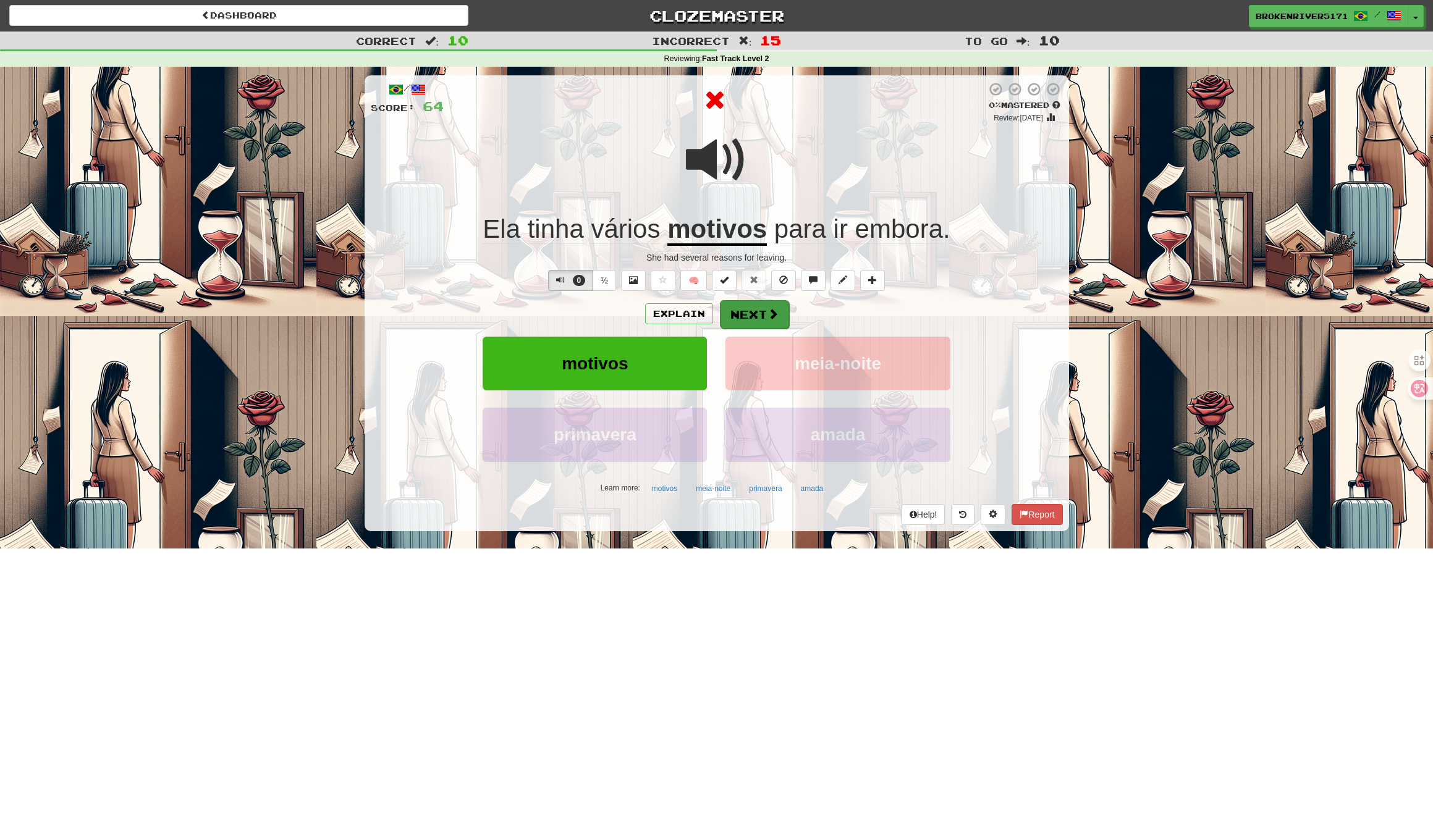
click at [734, 325] on button "Next" at bounding box center [755, 314] width 70 height 29
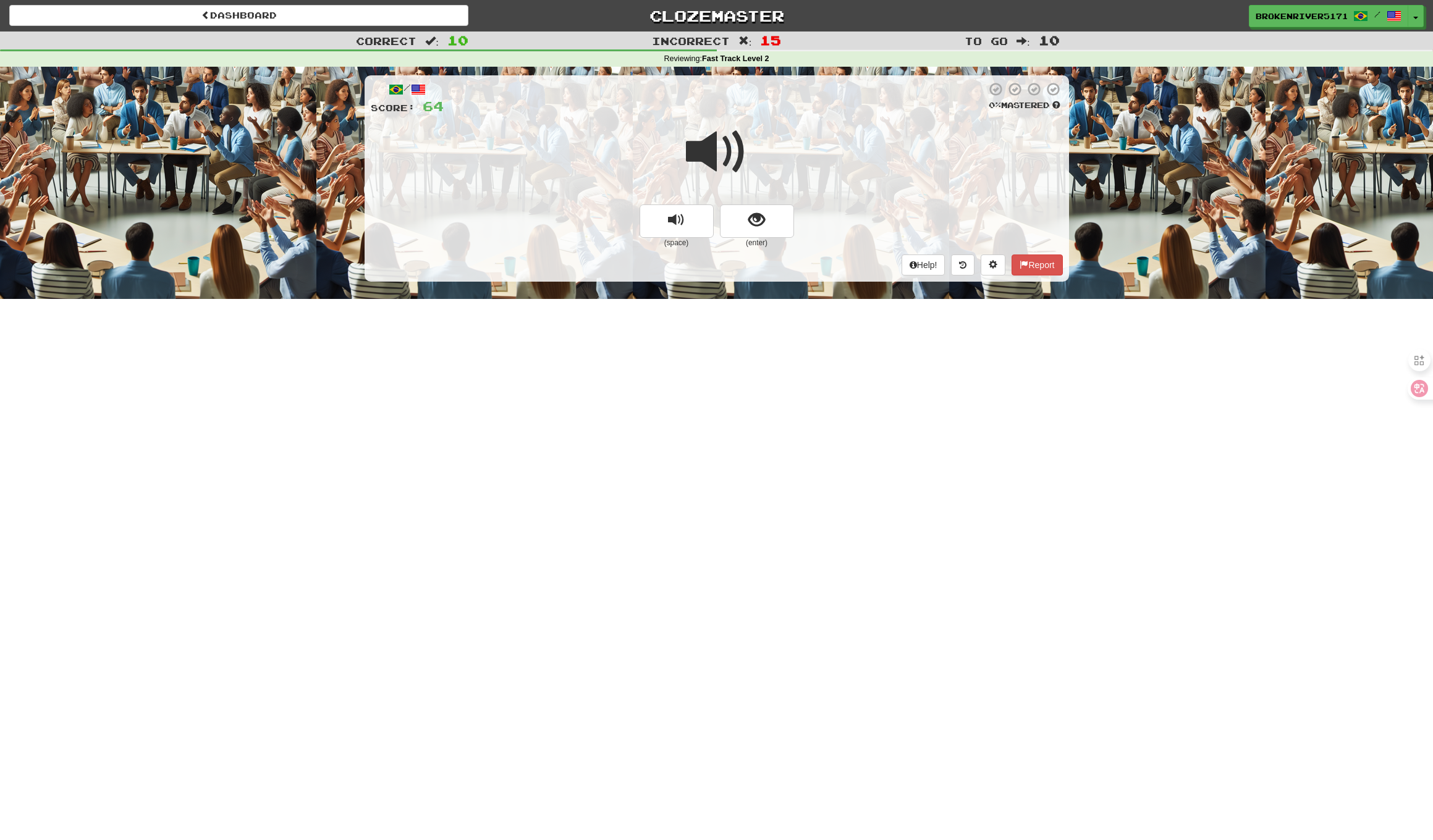
click at [752, 214] on span "show sentence" at bounding box center [756, 220] width 17 height 17
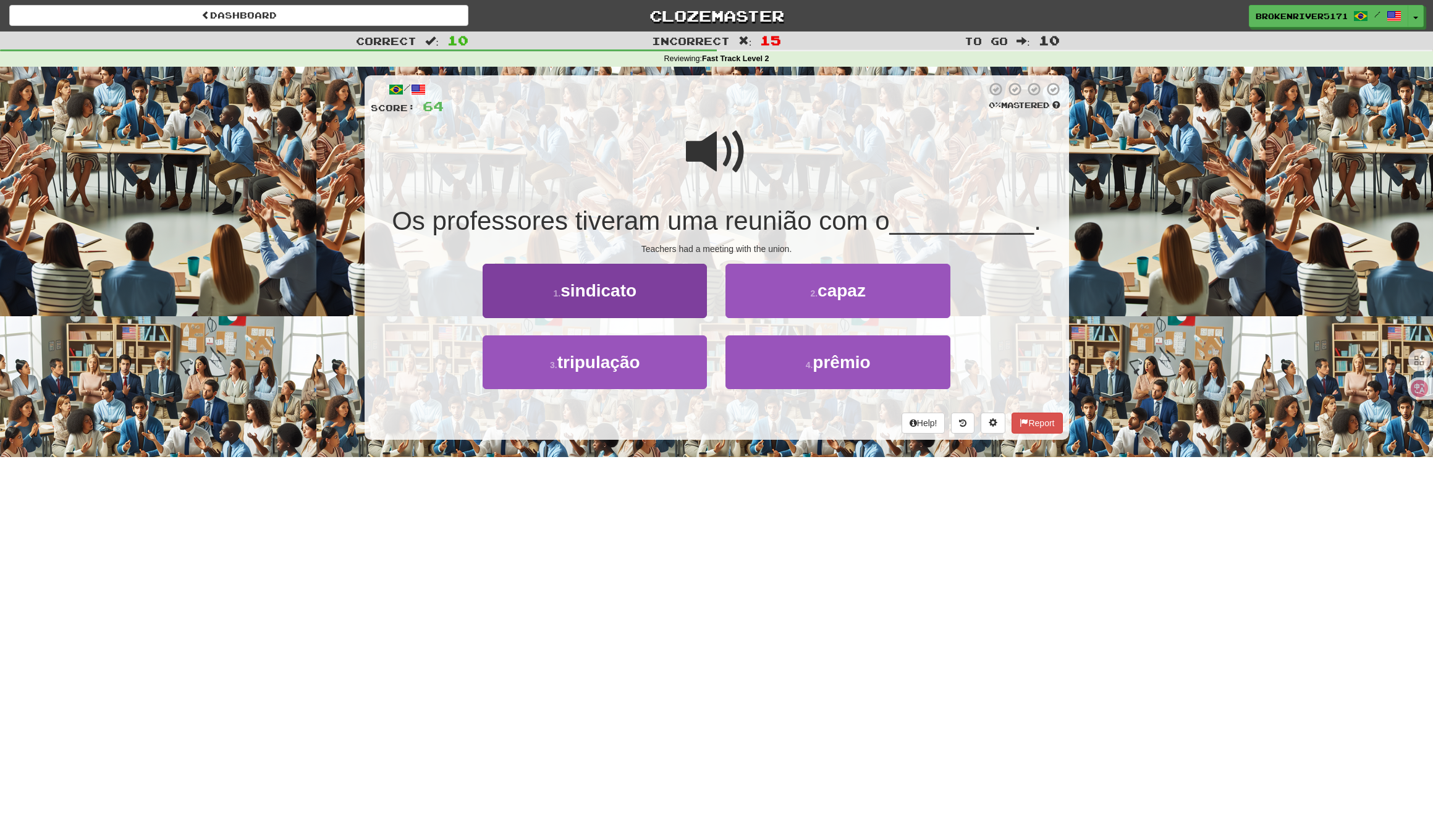
click at [629, 295] on span "sindicato" at bounding box center [599, 291] width 76 height 19
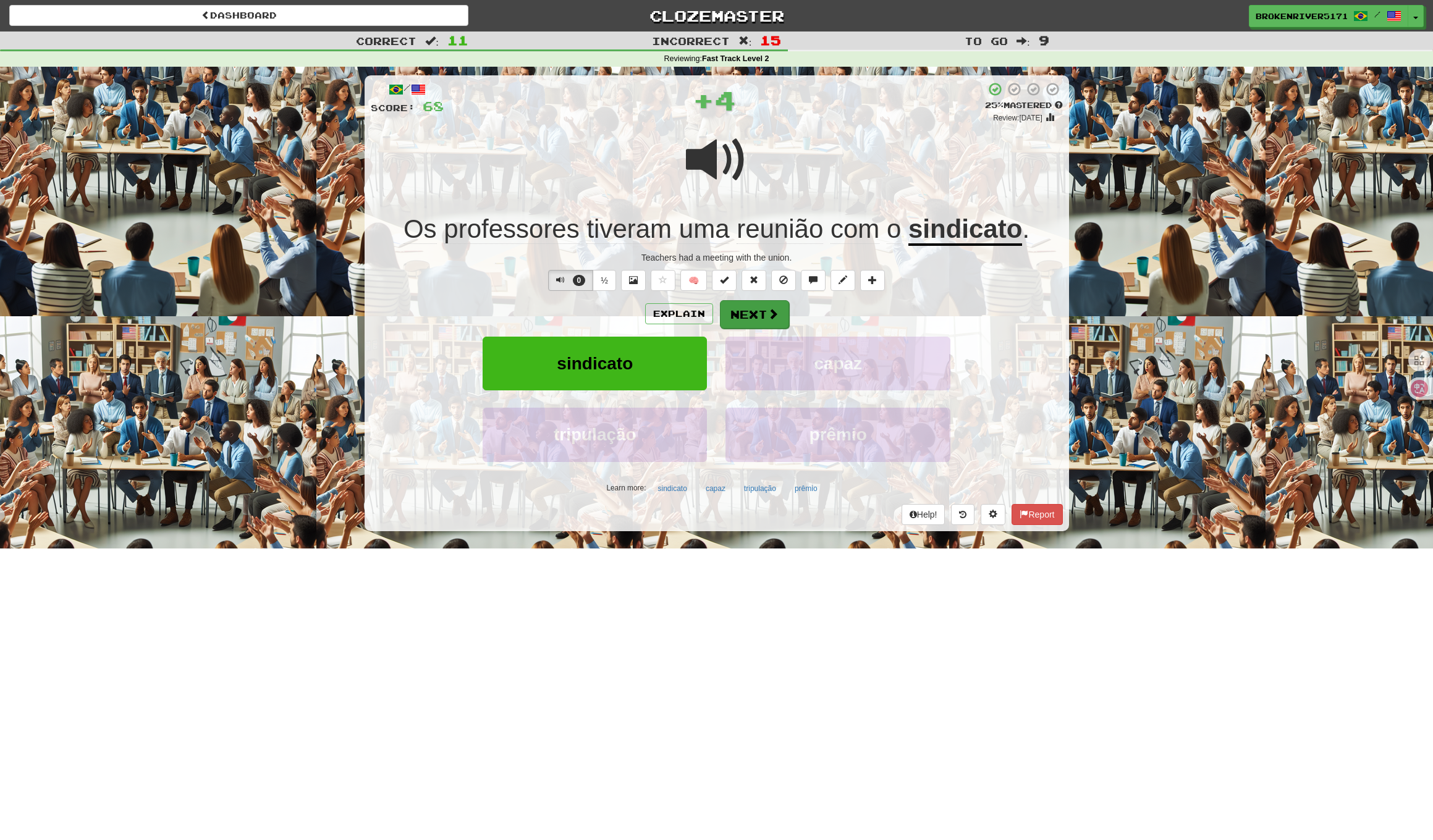
click at [739, 319] on button "Next" at bounding box center [755, 314] width 70 height 29
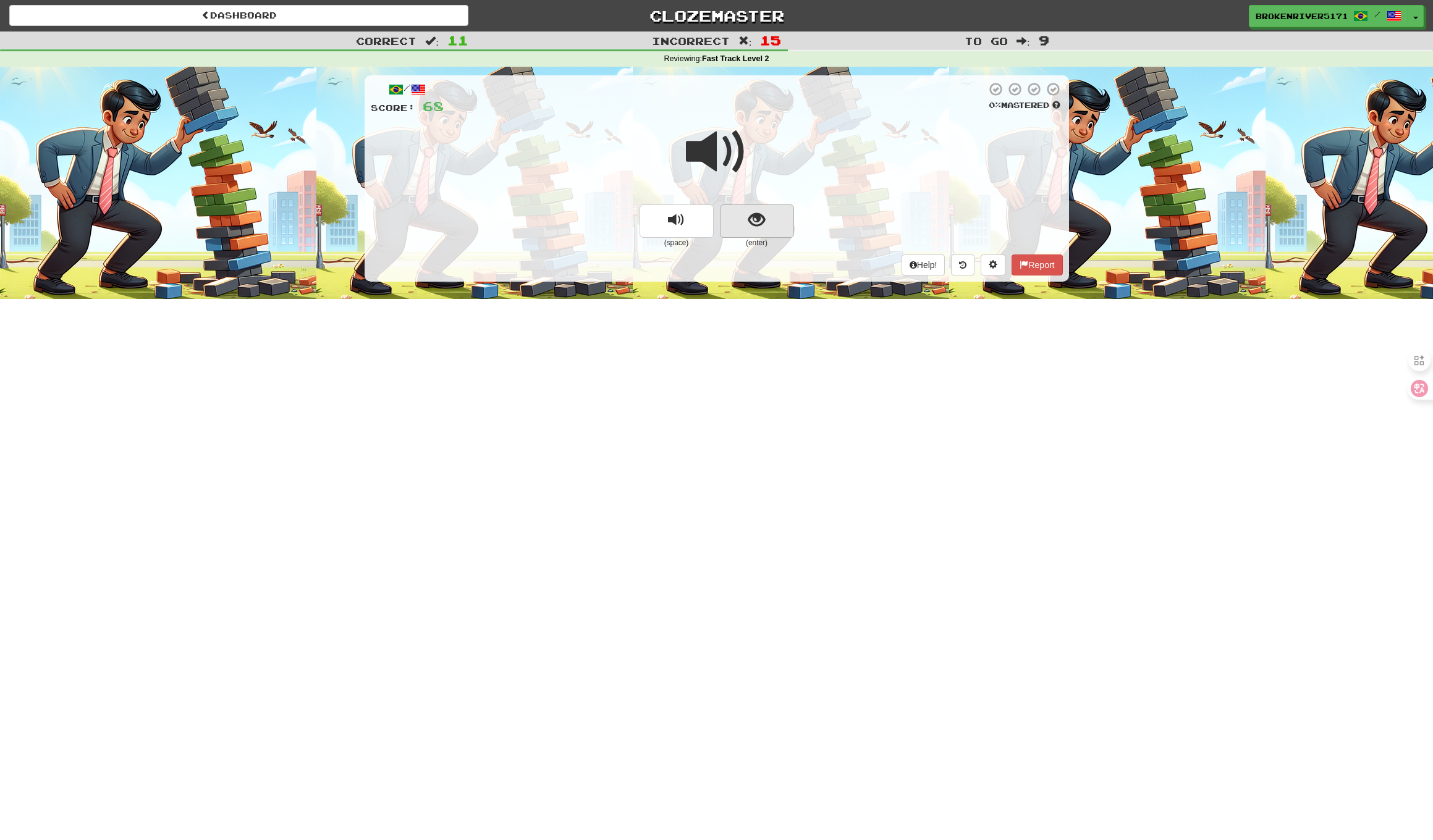
click at [750, 229] on button "show sentence" at bounding box center [756, 220] width 74 height 33
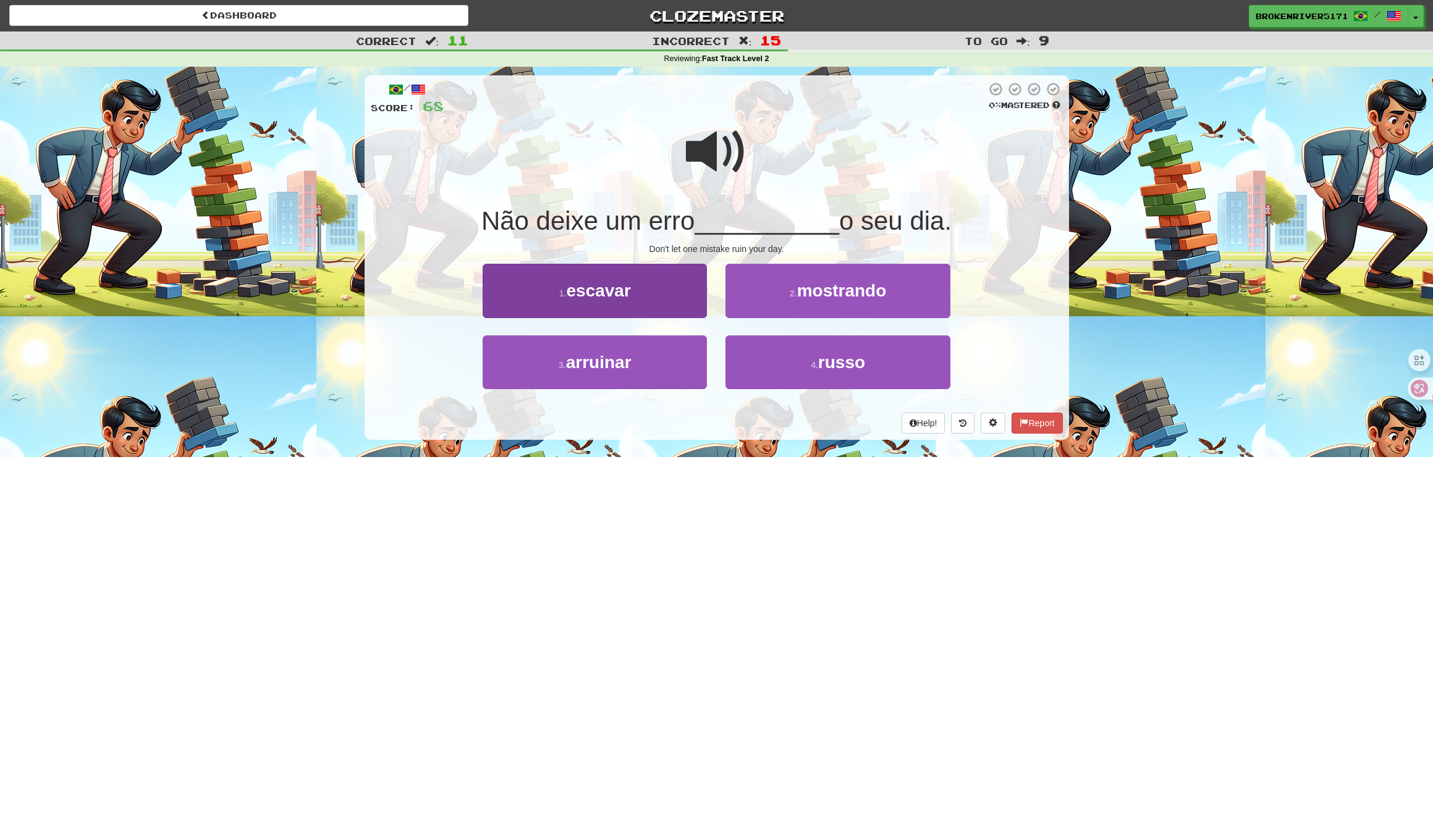
drag, startPoint x: 645, startPoint y: 372, endPoint x: 697, endPoint y: 360, distance: 53.4
click at [645, 372] on button "3 . arruinar" at bounding box center [594, 362] width 224 height 53
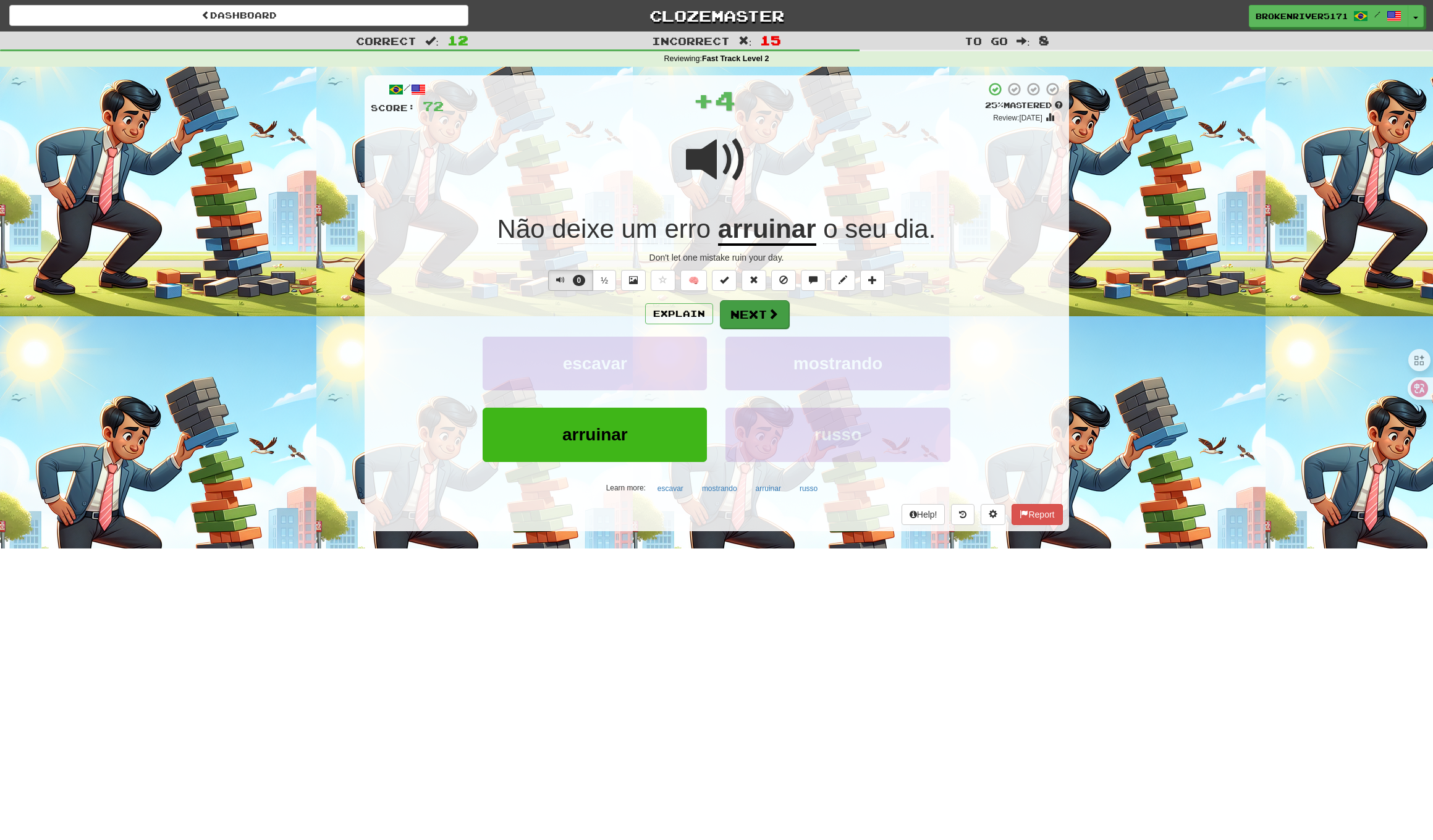
click at [763, 317] on button "Next" at bounding box center [755, 314] width 70 height 29
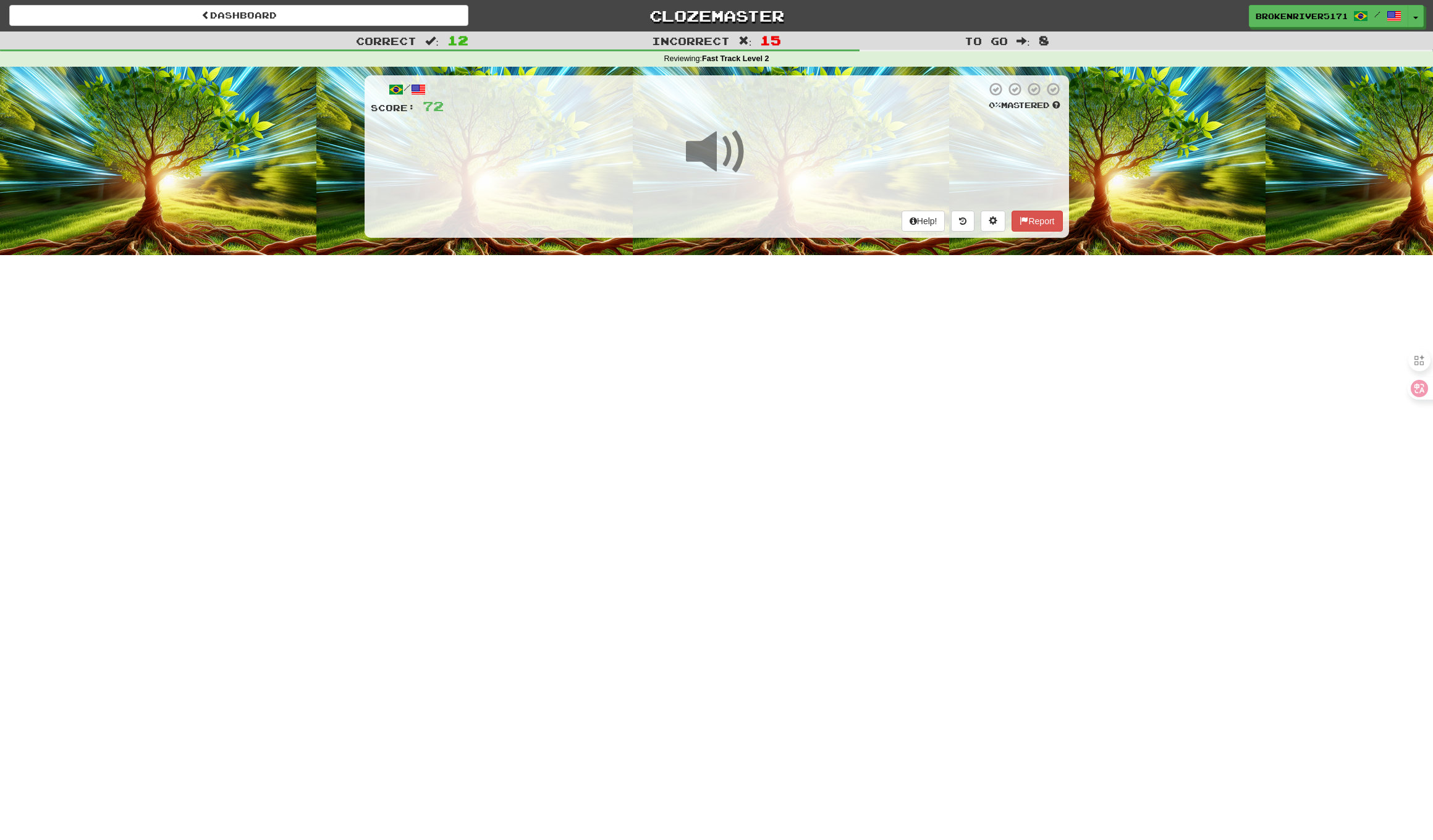
click at [739, 346] on div "Dashboard Clozemaster BrokenRiver5171 / Toggle Dropdown Dashboard Leaderboard A…" at bounding box center [716, 420] width 1433 height 840
click at [764, 202] on div at bounding box center [716, 160] width 692 height 88
click at [771, 322] on div "Dashboard Clozemaster BrokenRiver5171 / Toggle Dropdown Dashboard Leaderboard A…" at bounding box center [716, 420] width 1433 height 840
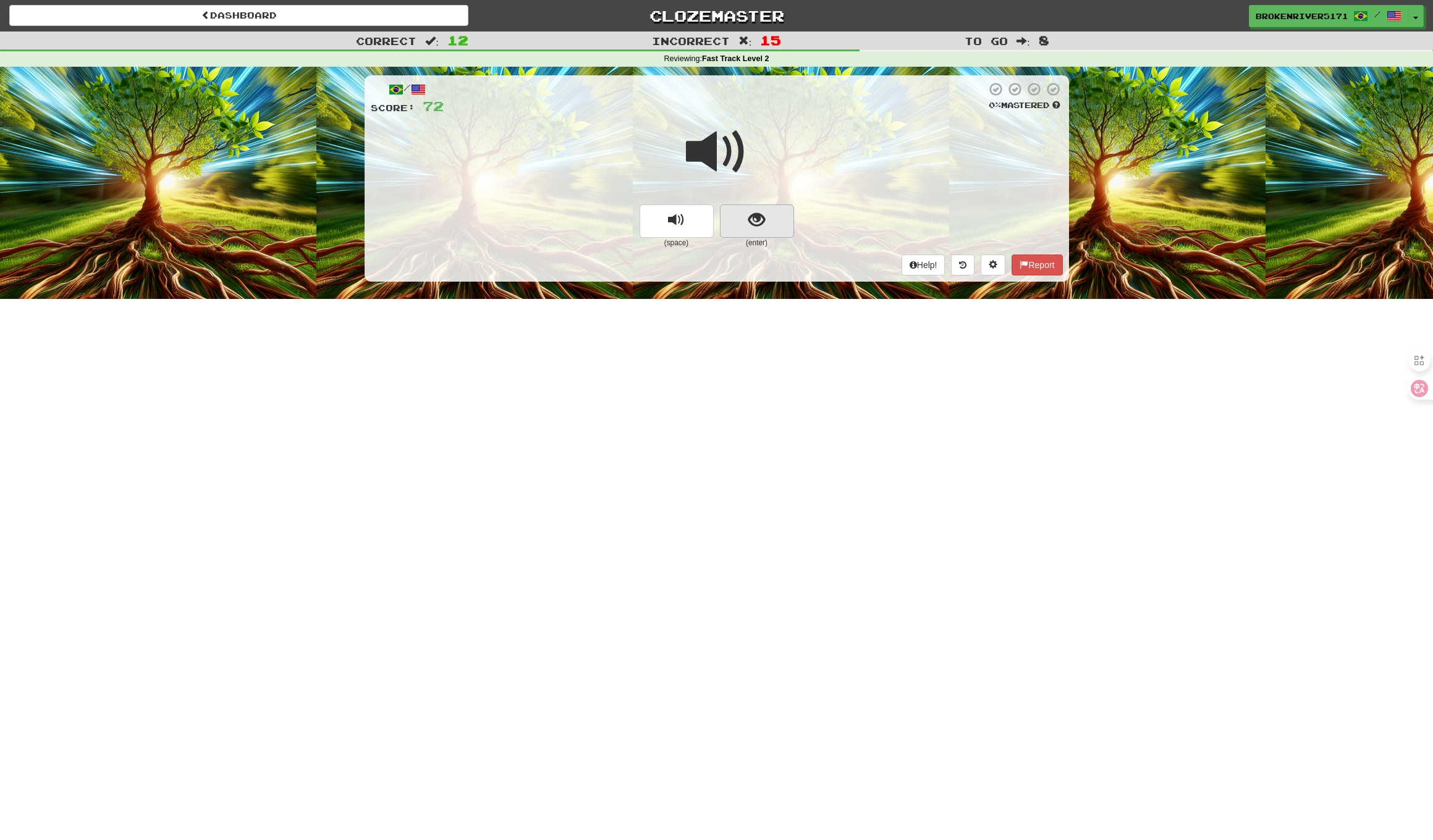
click at [774, 229] on button "show sentence" at bounding box center [756, 220] width 74 height 33
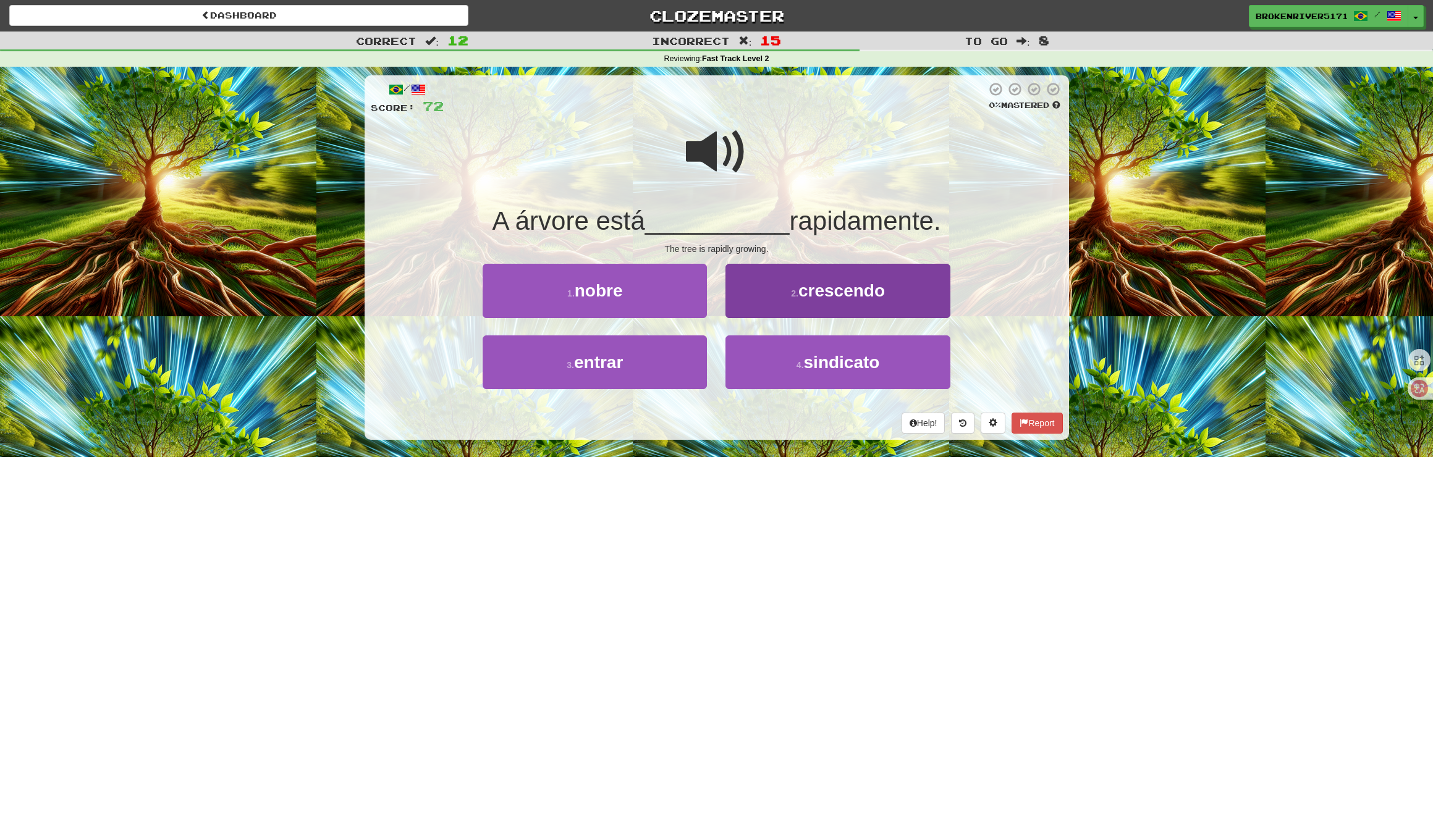
click at [780, 303] on button "2 . crescendo" at bounding box center [837, 290] width 224 height 53
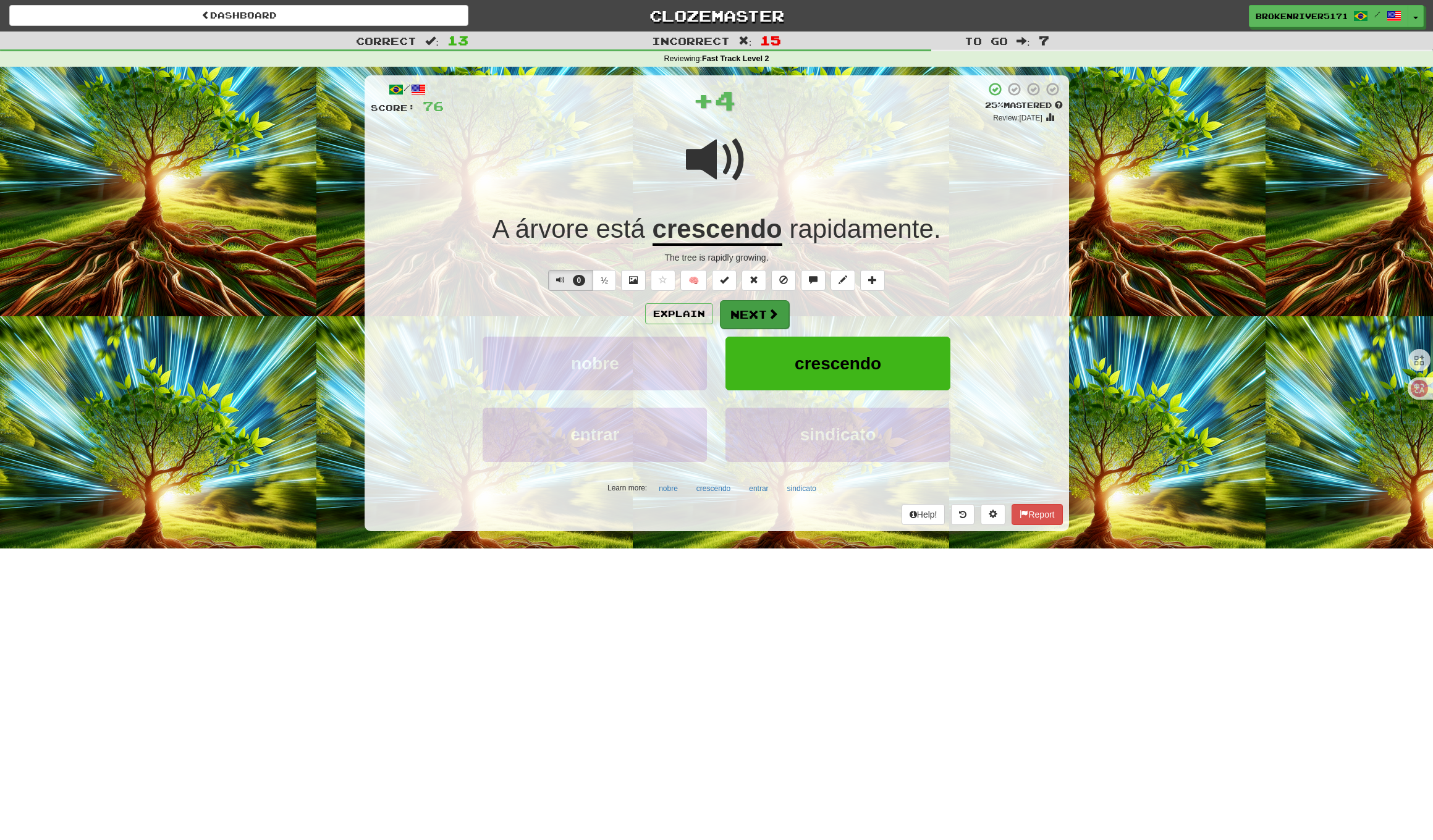
click at [744, 320] on button "Next" at bounding box center [755, 314] width 70 height 29
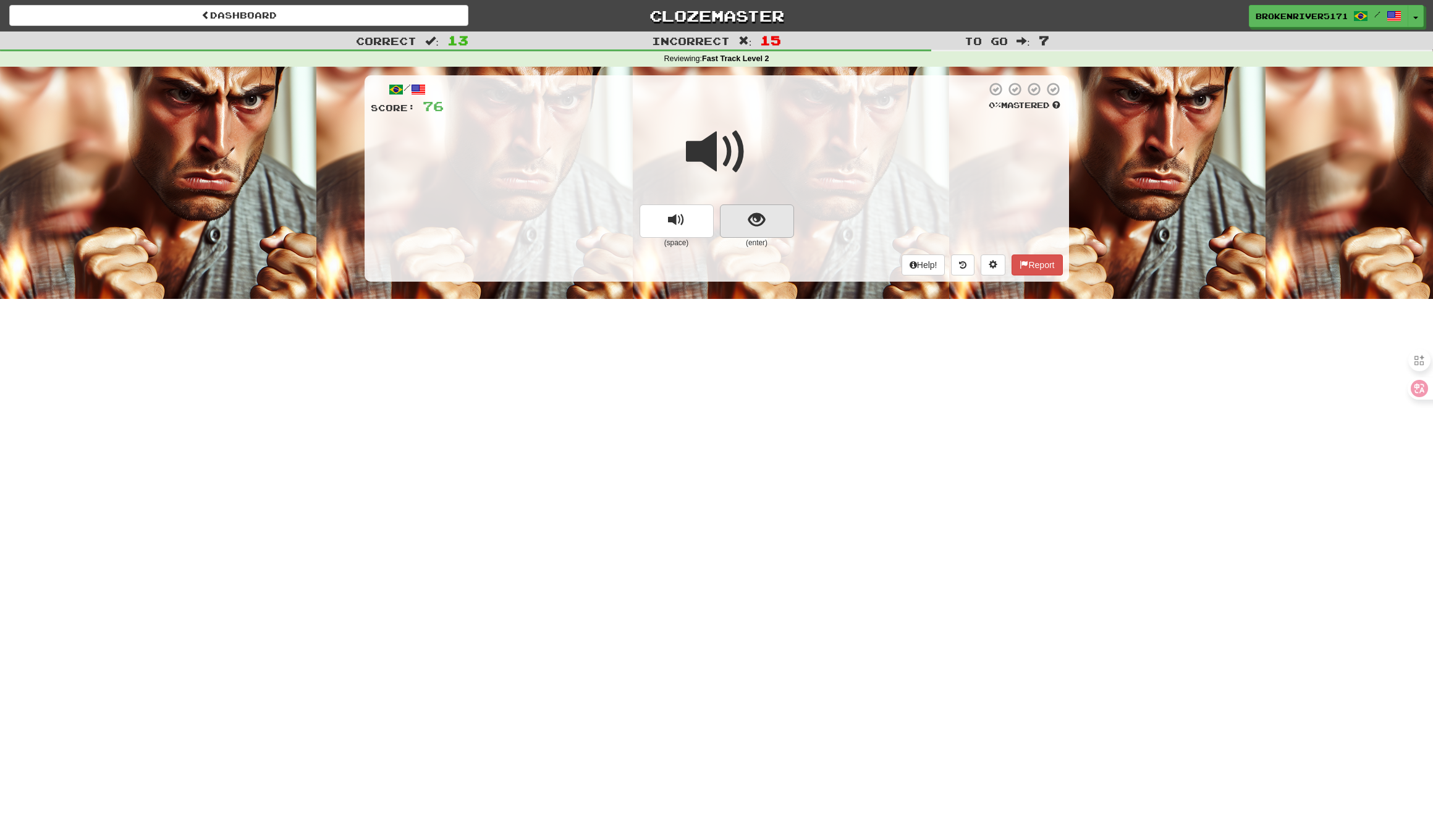
click at [772, 225] on button "show sentence" at bounding box center [756, 220] width 74 height 33
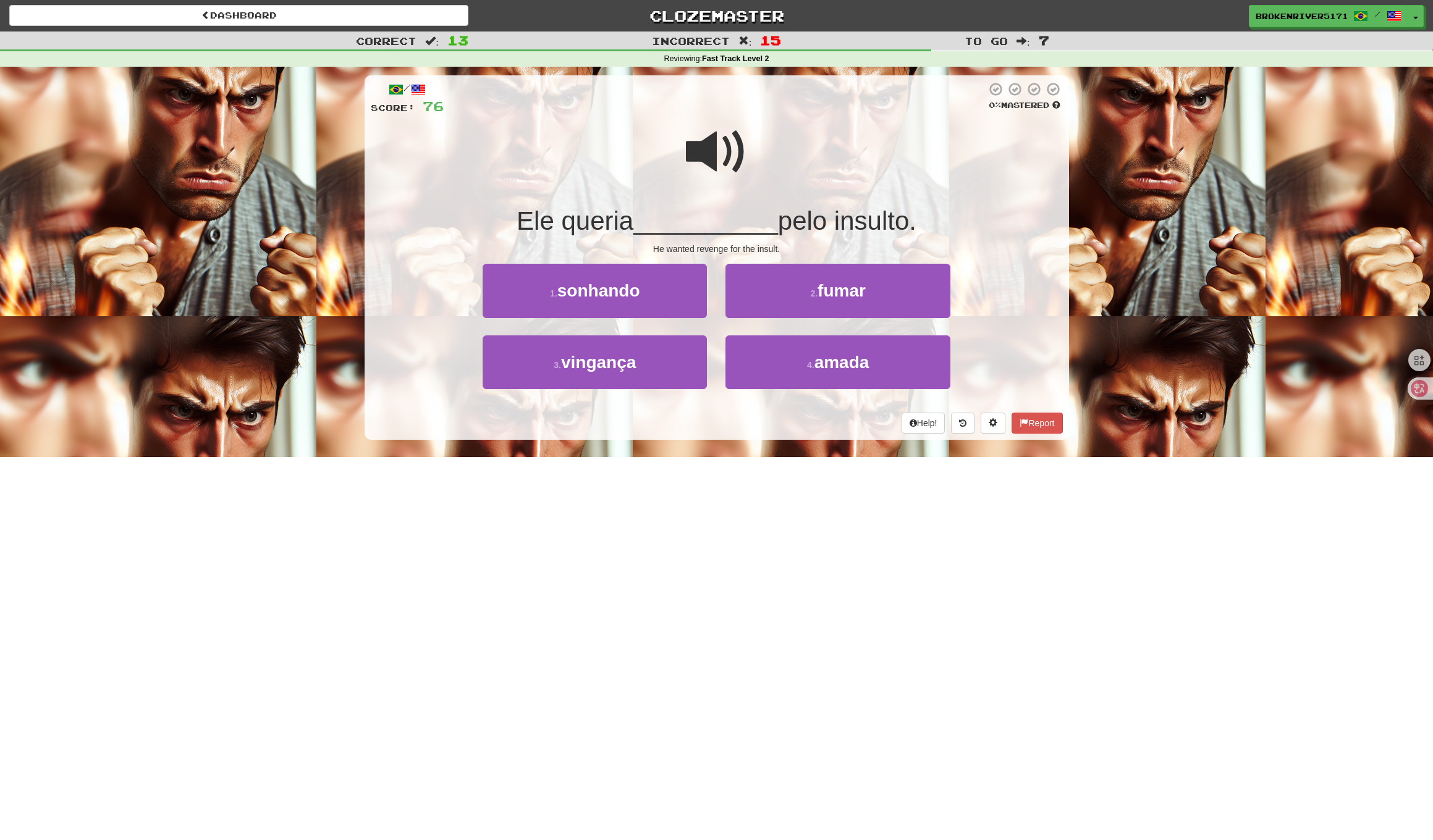
drag, startPoint x: 743, startPoint y: 470, endPoint x: 772, endPoint y: 456, distance: 32.2
click at [744, 470] on div "Dashboard Clozemaster BrokenRiver5171 / Toggle Dropdown Dashboard Leaderboard A…" at bounding box center [716, 420] width 1433 height 840
click at [710, 448] on div "/ Score: 76 0 % Mastered Ele queria __________ pelo insulto. He wanted revenge …" at bounding box center [716, 262] width 705 height 390
click at [655, 369] on button "3 . vingança" at bounding box center [594, 362] width 224 height 53
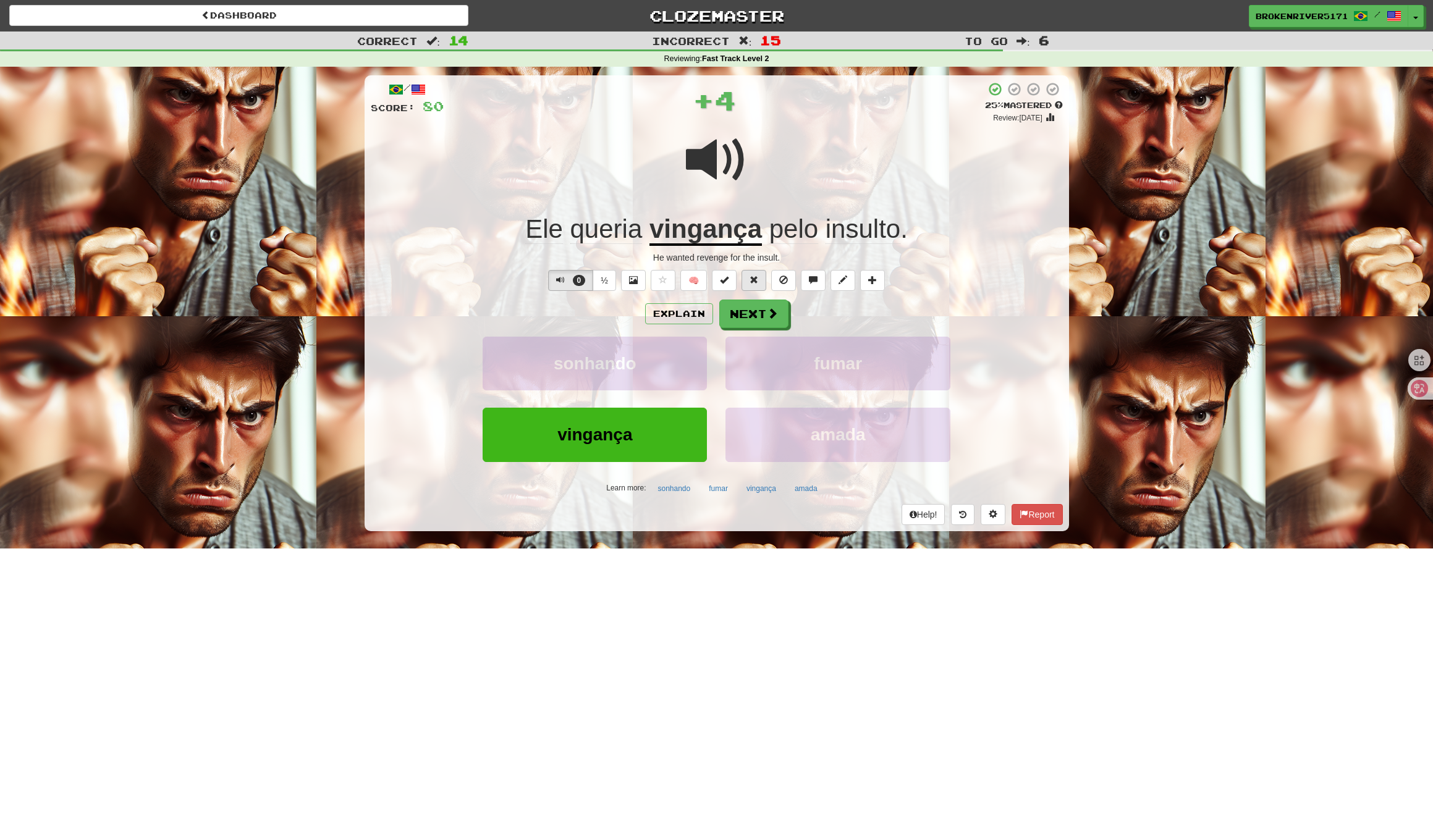
click at [750, 286] on button at bounding box center [753, 280] width 25 height 21
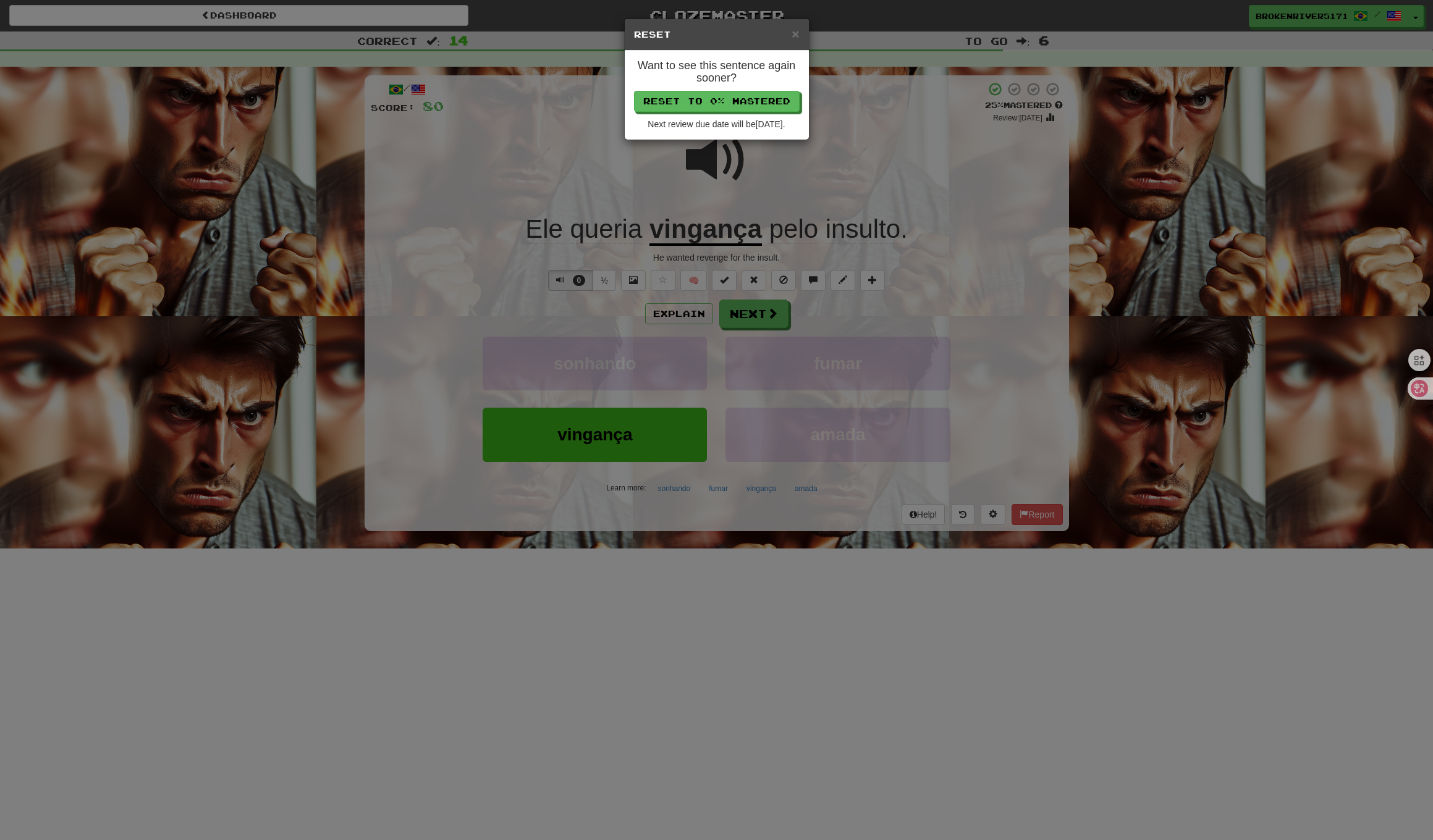
click at [757, 113] on div "Want to see this sentence again sooner? Reset to 0% Mastered Next review due da…" at bounding box center [716, 95] width 184 height 89
click at [761, 102] on button "Reset to 0% Mastered" at bounding box center [716, 102] width 165 height 21
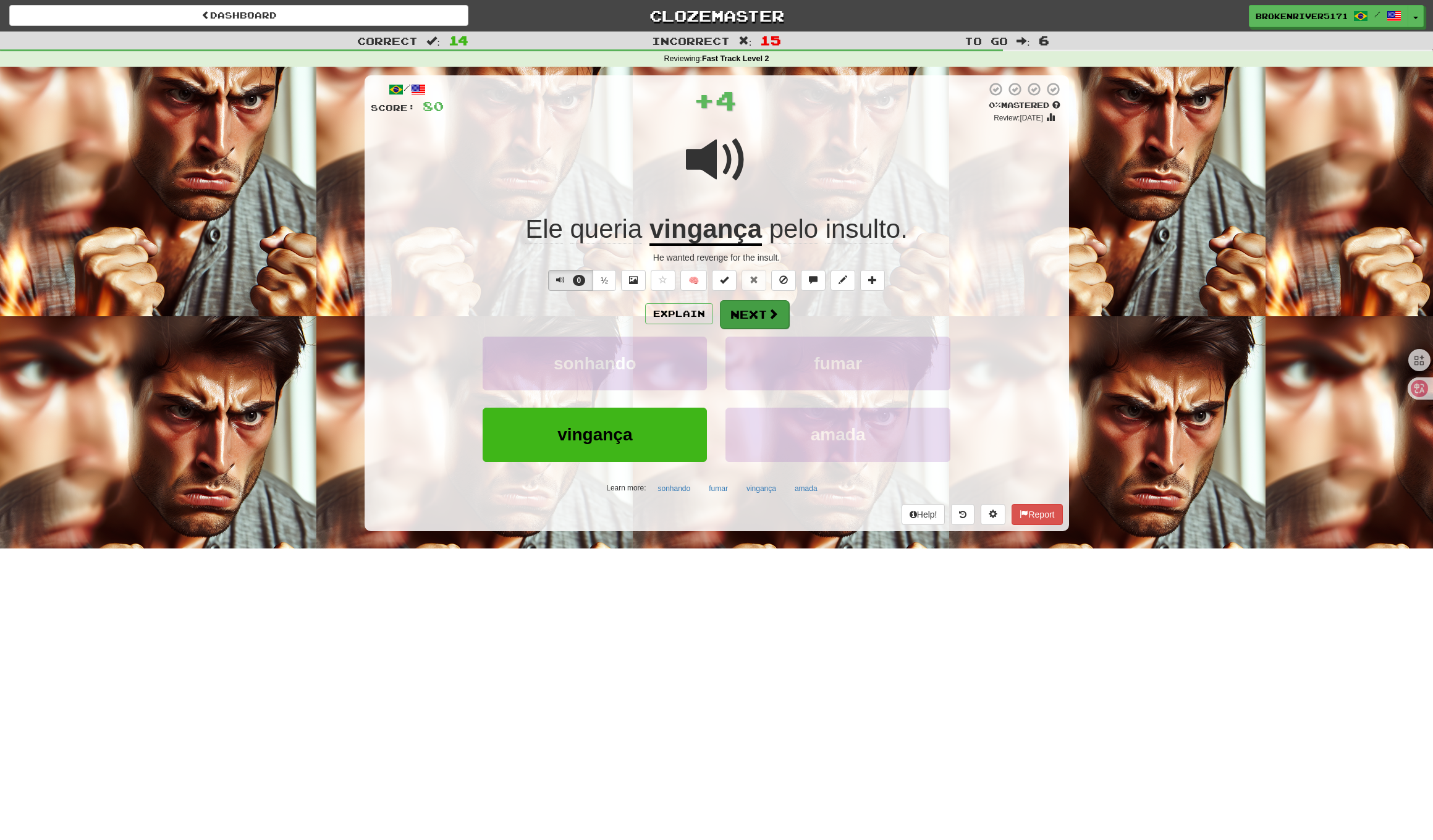
click at [753, 326] on div "Explain Next sonhando fumar vingança amada Learn more: sonhando fumar vingança …" at bounding box center [716, 398] width 692 height 198
click at [756, 320] on button "Next" at bounding box center [755, 314] width 70 height 29
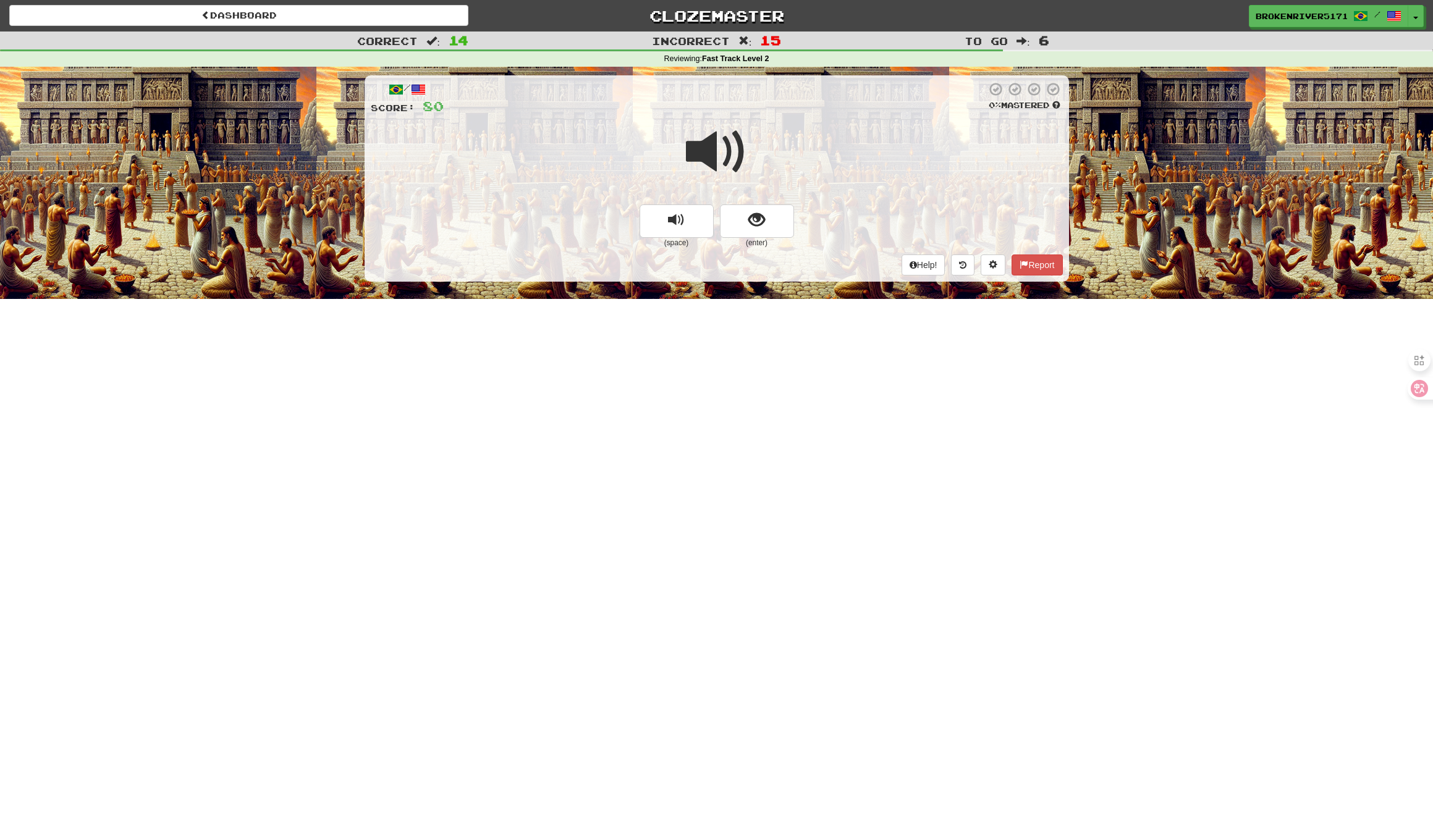
click at [757, 241] on small "(enter)" at bounding box center [756, 243] width 74 height 10
click at [765, 209] on button "show sentence" at bounding box center [756, 220] width 74 height 33
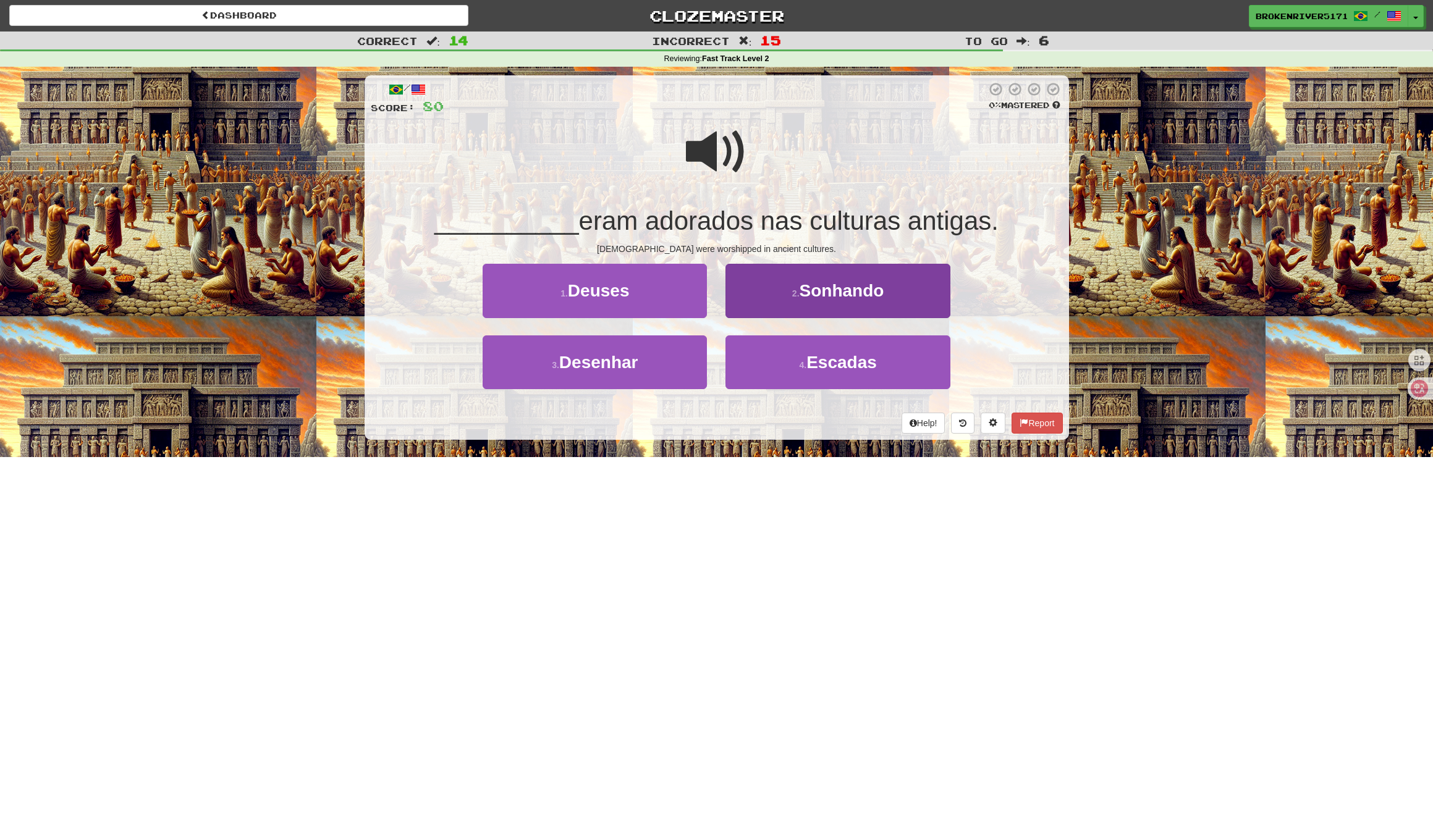
click at [796, 291] on small "2 ." at bounding box center [795, 293] width 8 height 10
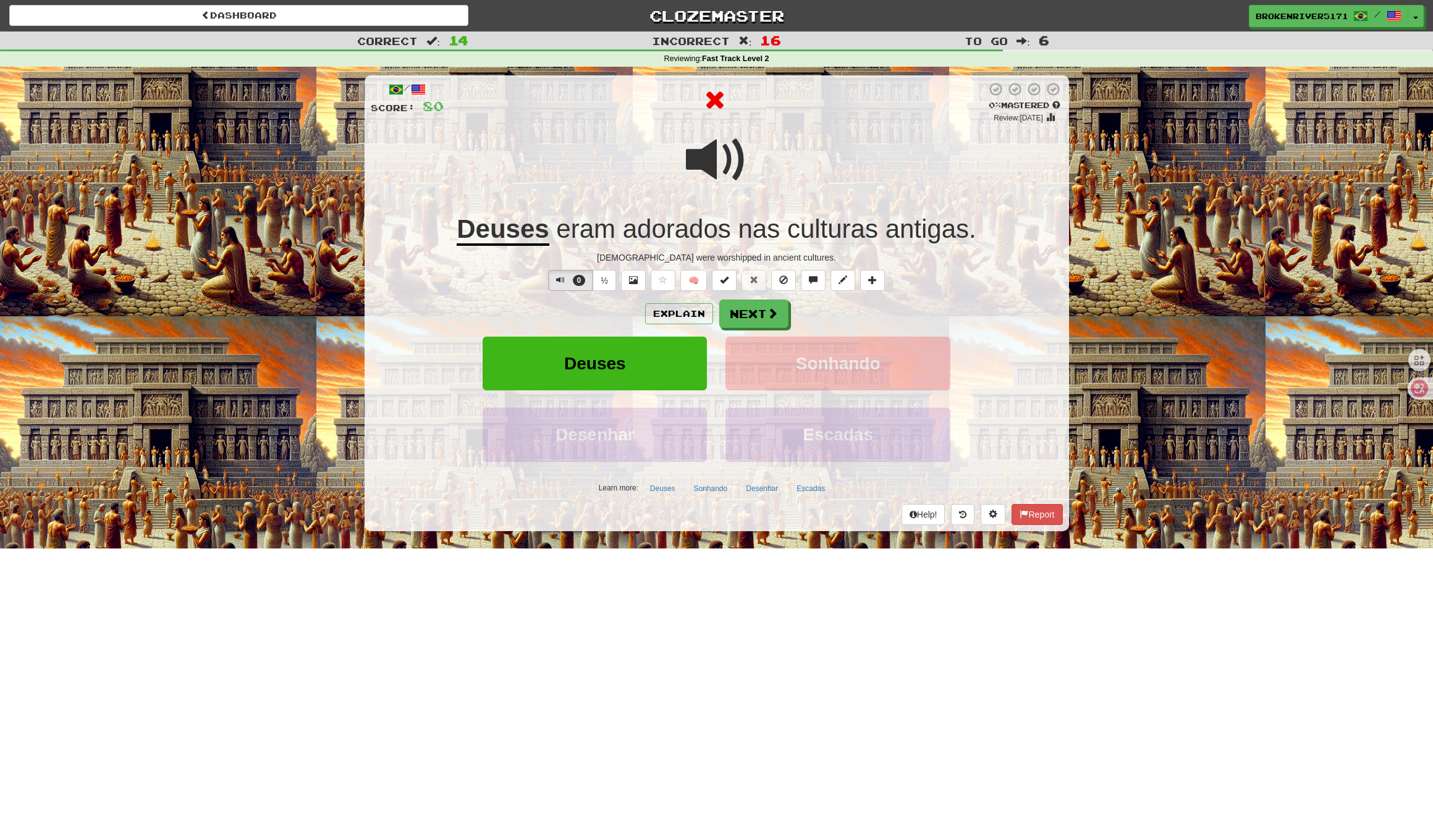
click at [820, 318] on div "Explain Next" at bounding box center [716, 314] width 692 height 29
click at [766, 317] on button "Next" at bounding box center [755, 314] width 70 height 29
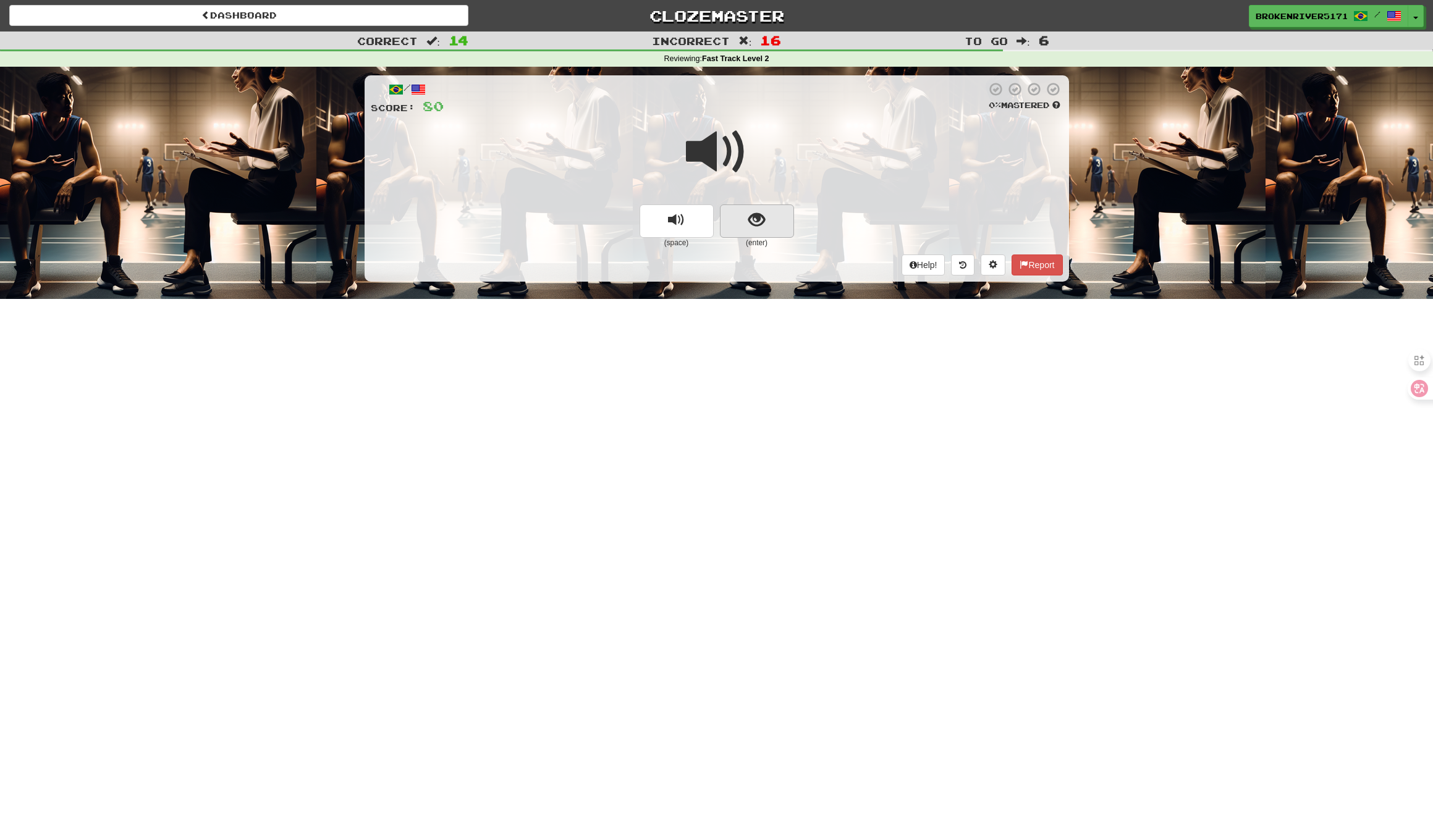
click at [754, 208] on button "show sentence" at bounding box center [756, 220] width 74 height 33
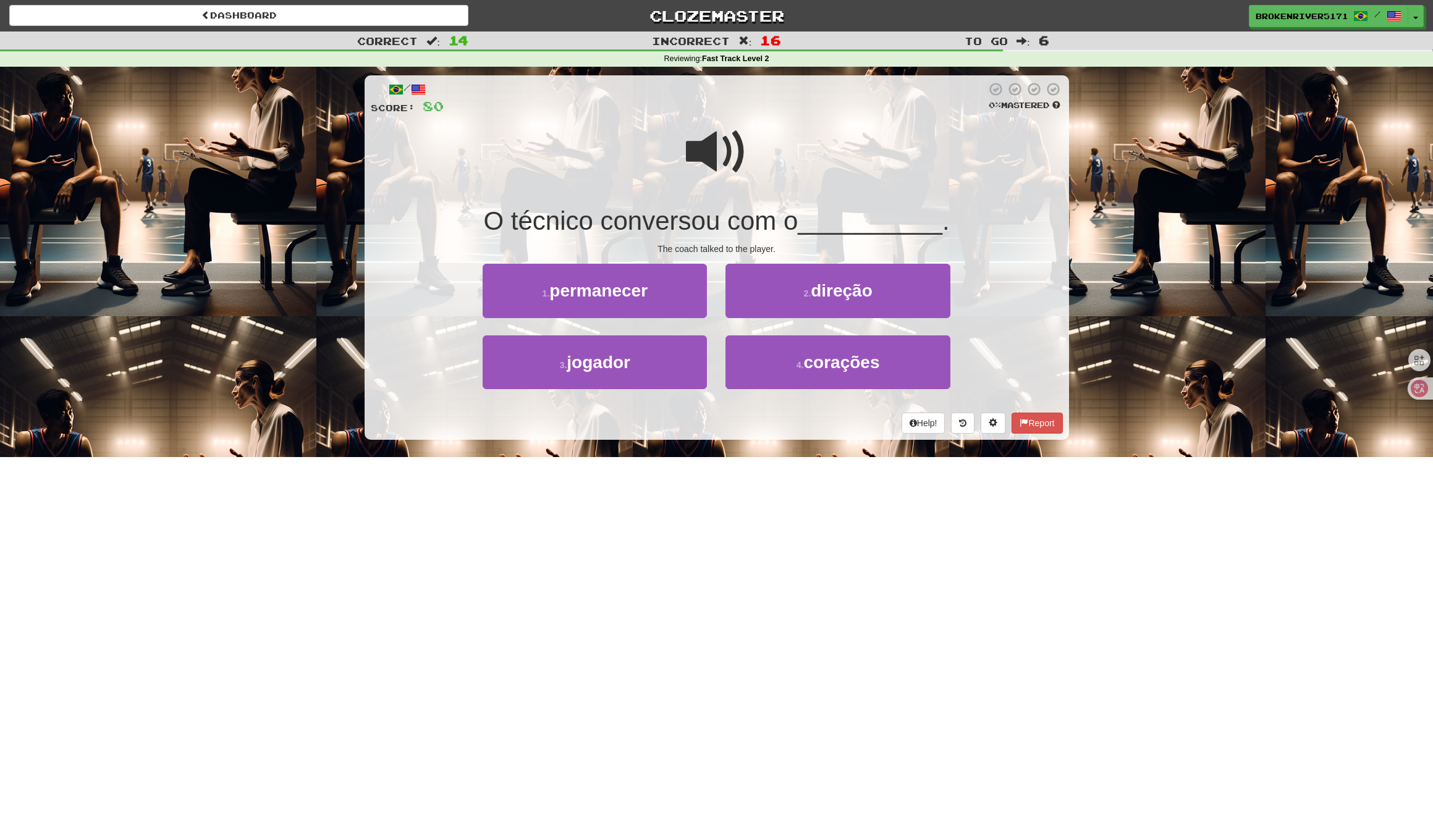
click at [760, 415] on div "Help! Report" at bounding box center [716, 423] width 692 height 21
click at [798, 413] on div "Help! Report" at bounding box center [716, 423] width 692 height 21
click at [766, 371] on button "4 . corações" at bounding box center [837, 362] width 224 height 53
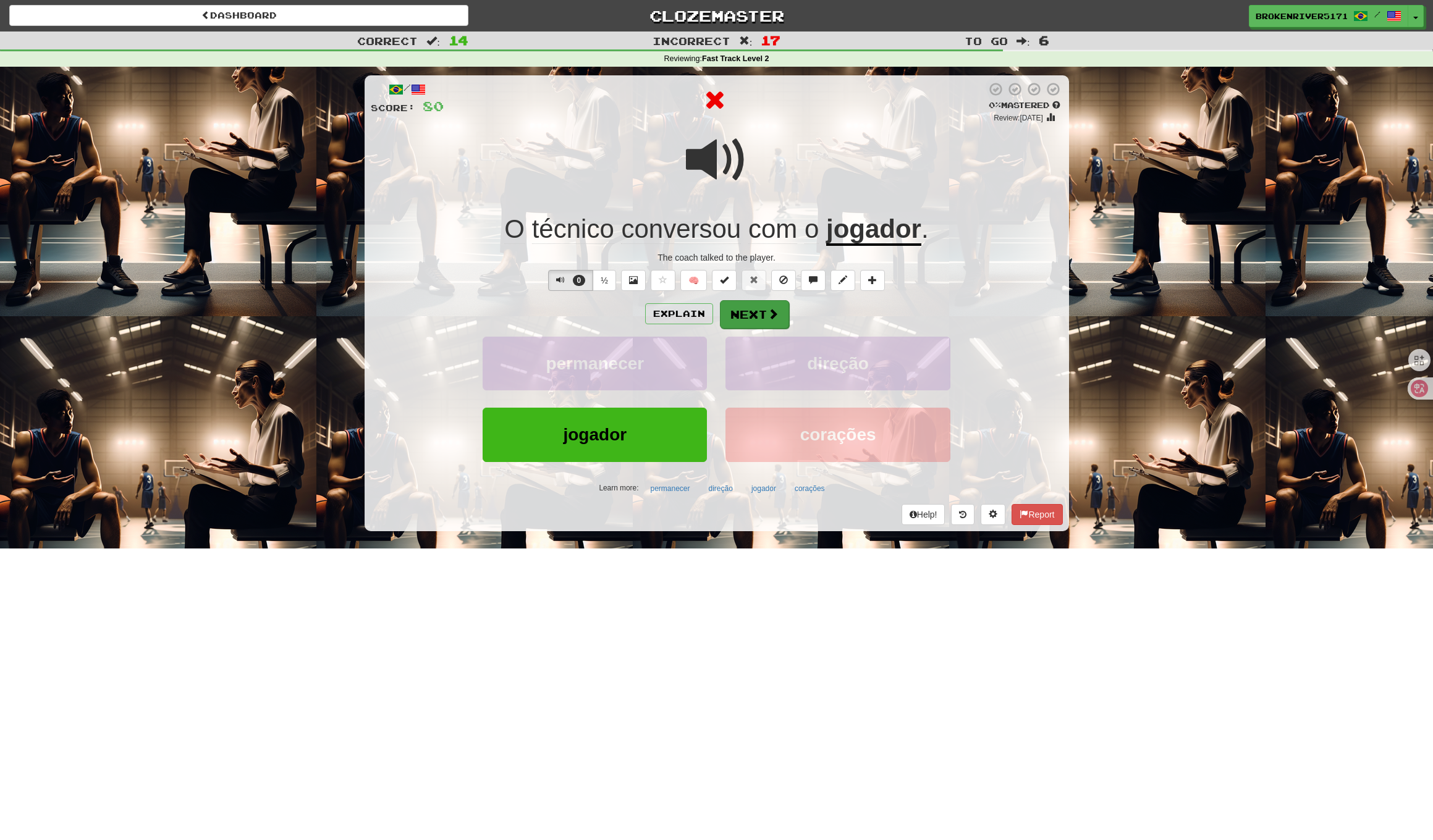
click at [763, 322] on button "Next" at bounding box center [755, 314] width 70 height 29
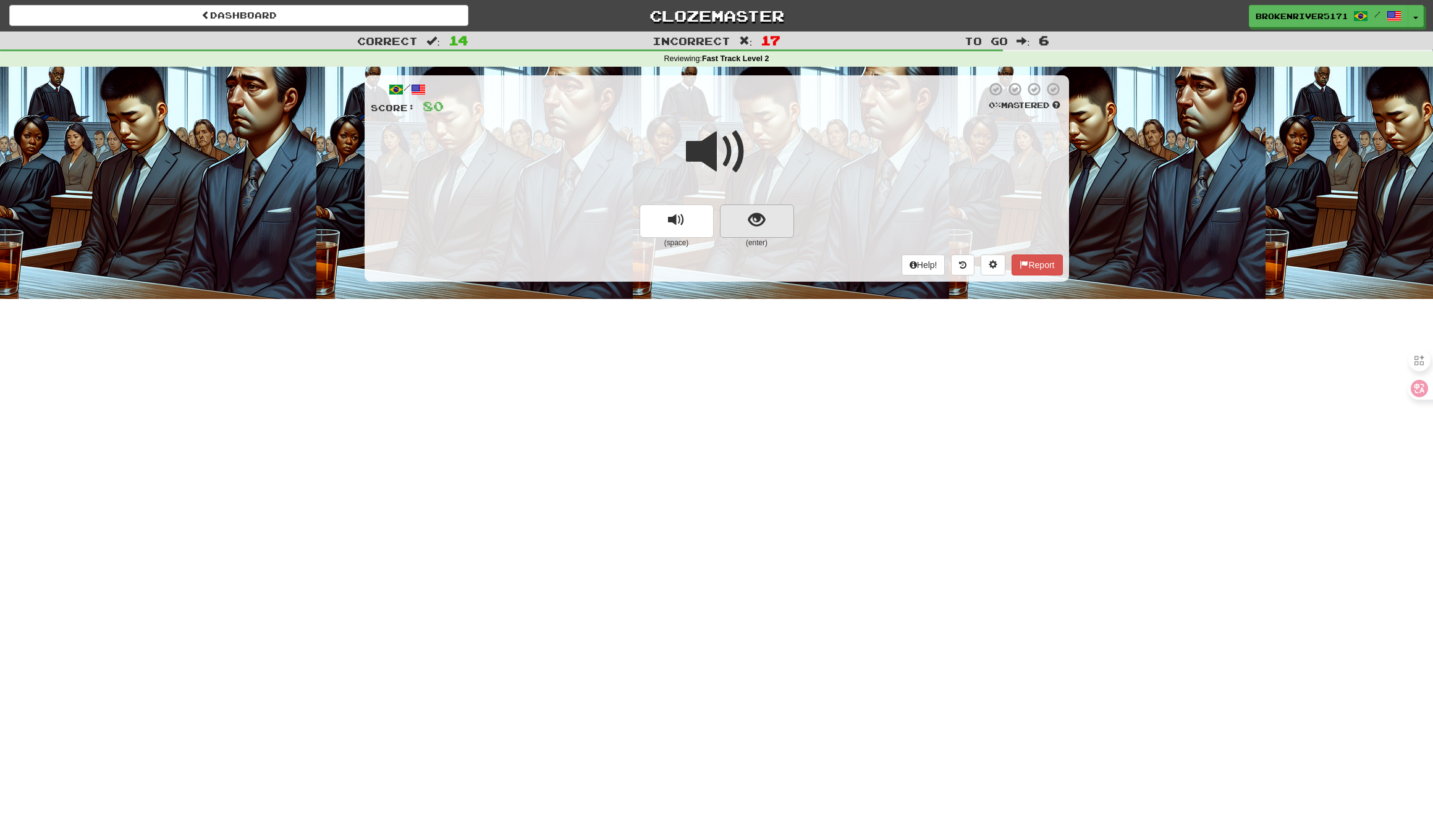
click at [748, 219] on span "show sentence" at bounding box center [756, 220] width 17 height 17
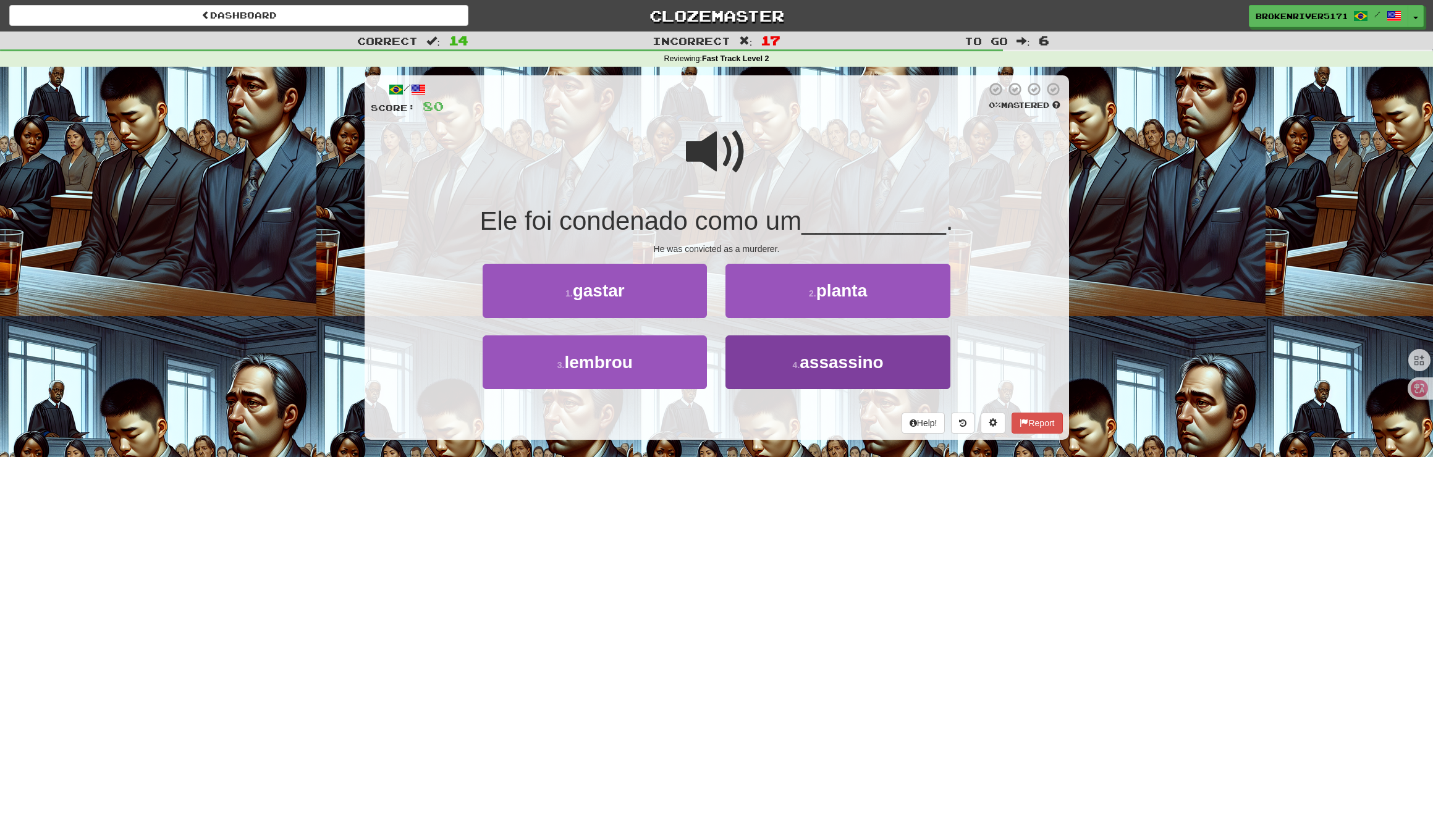
click at [795, 360] on small "4 ." at bounding box center [796, 365] width 8 height 10
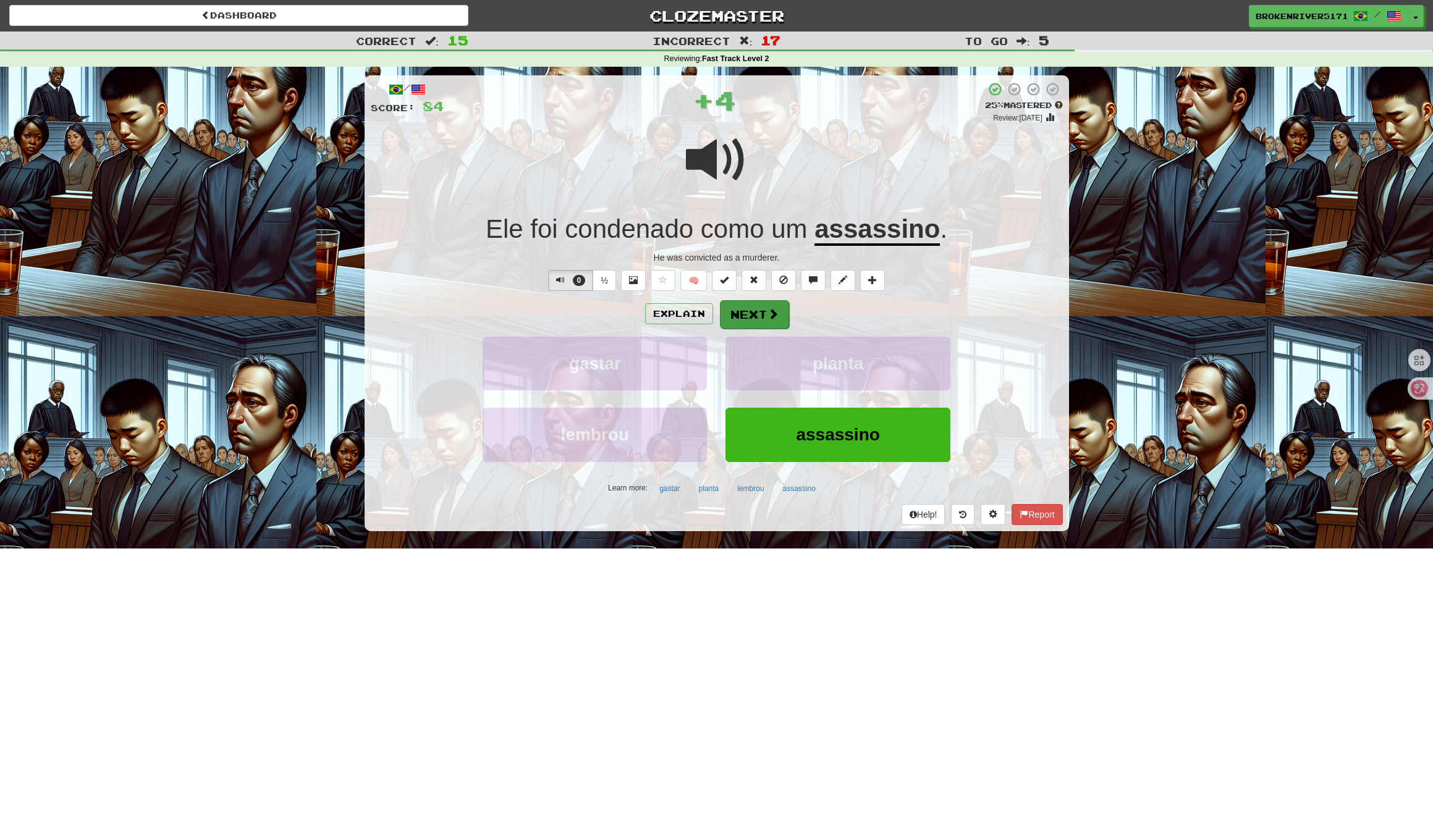
click at [771, 309] on span at bounding box center [772, 314] width 11 height 11
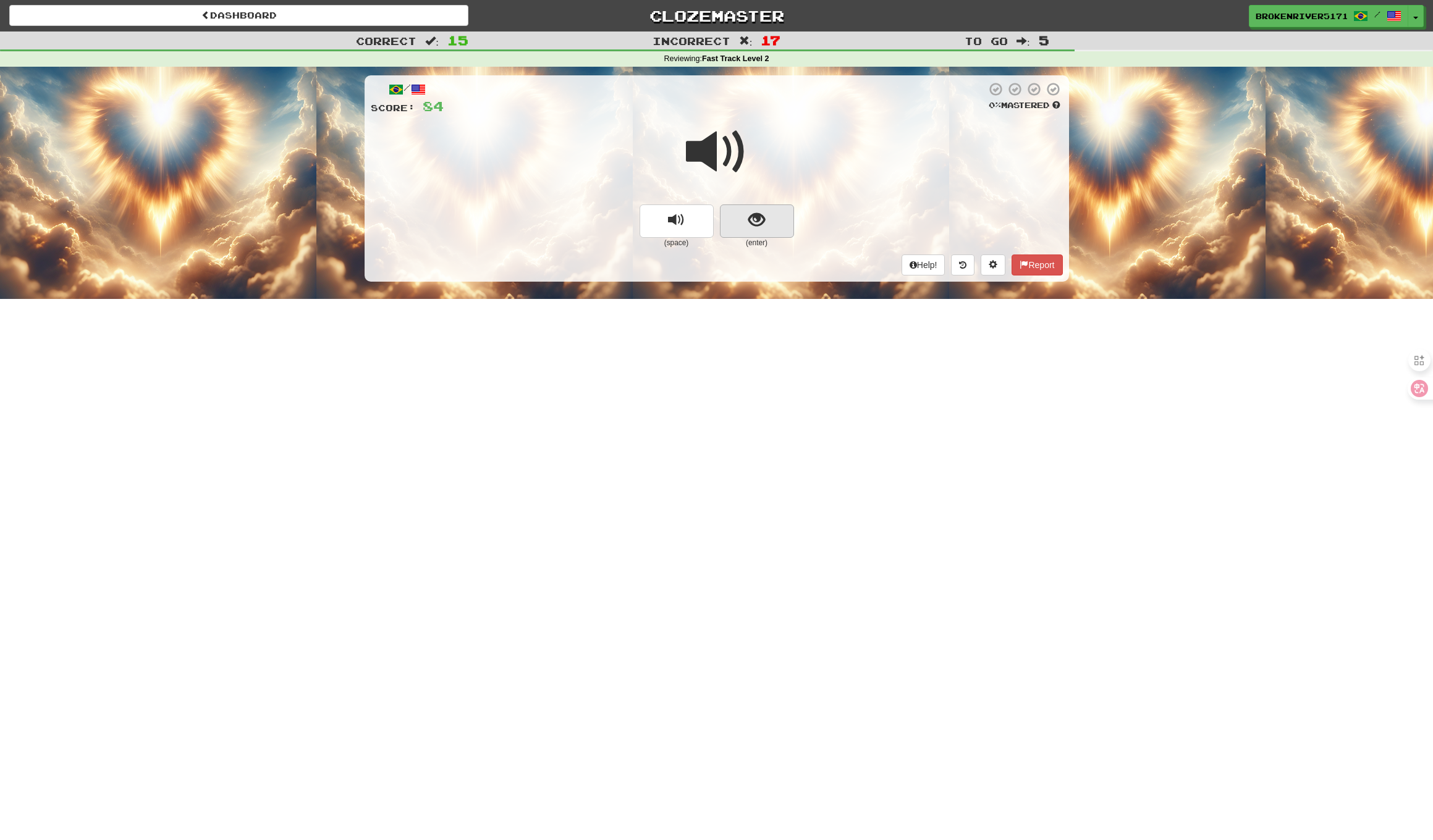
click at [752, 226] on span "show sentence" at bounding box center [756, 220] width 17 height 17
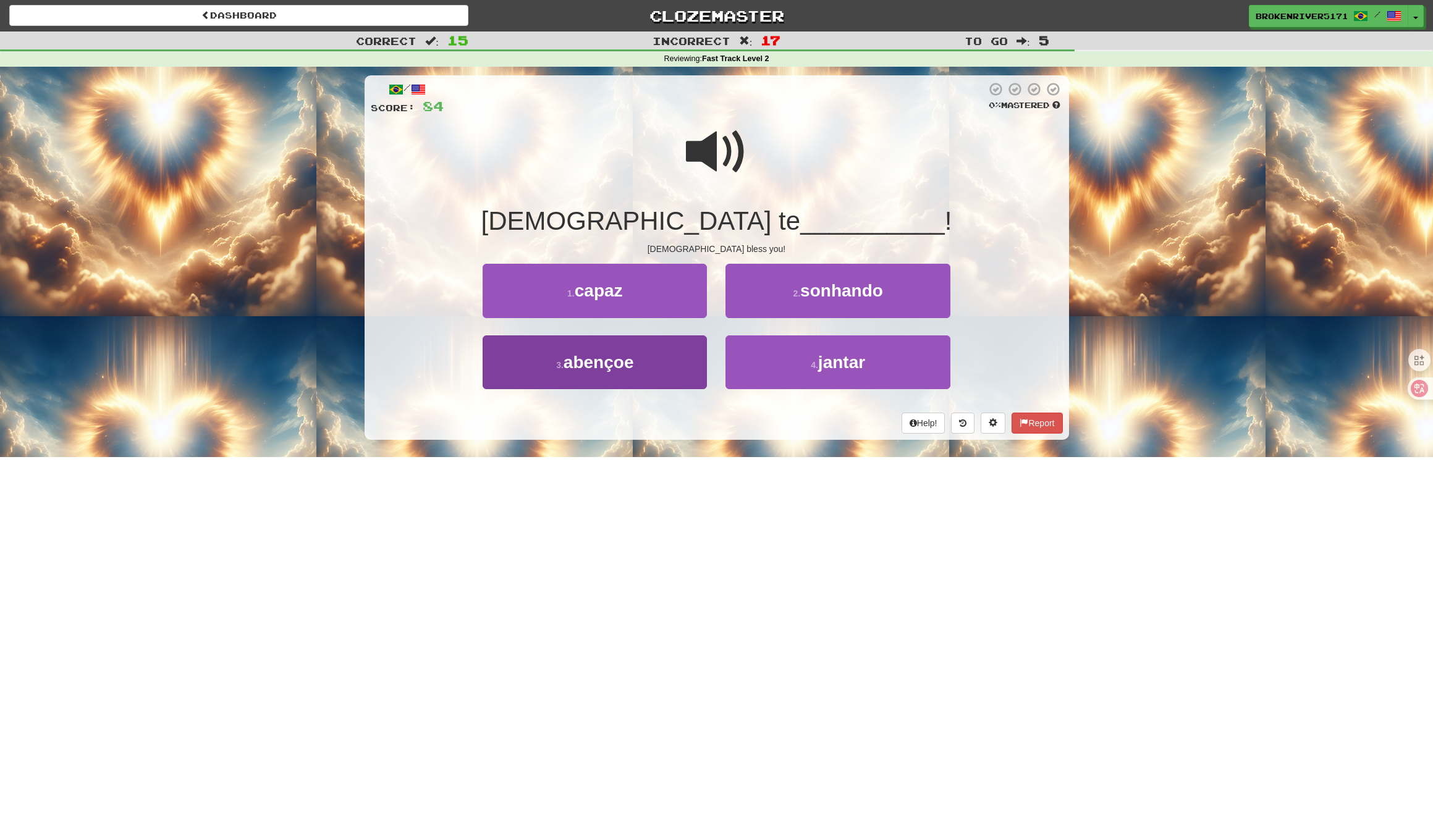
click at [661, 352] on button "3 . abençoe" at bounding box center [594, 362] width 224 height 53
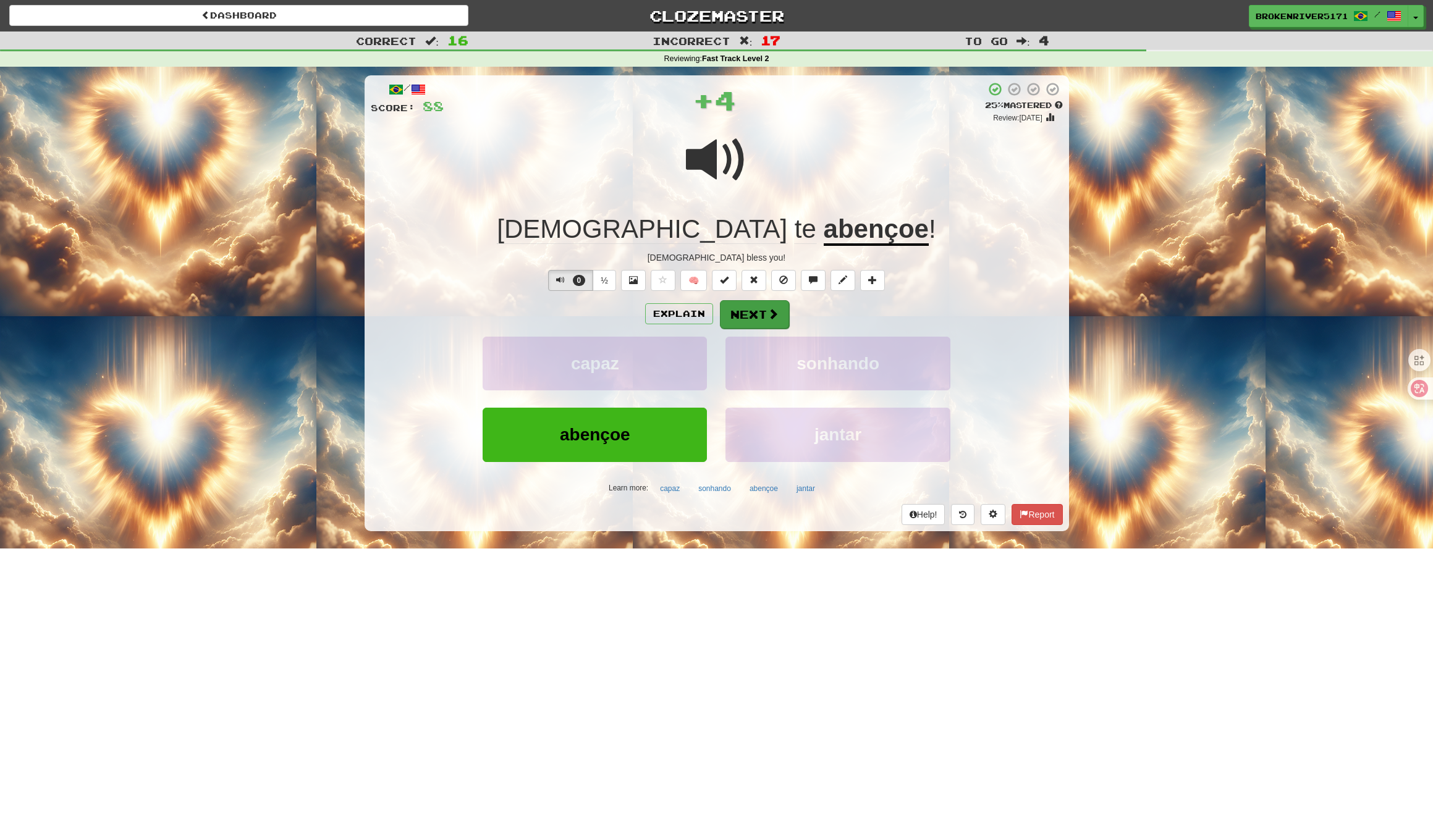
click at [745, 305] on button "Next" at bounding box center [755, 314] width 70 height 29
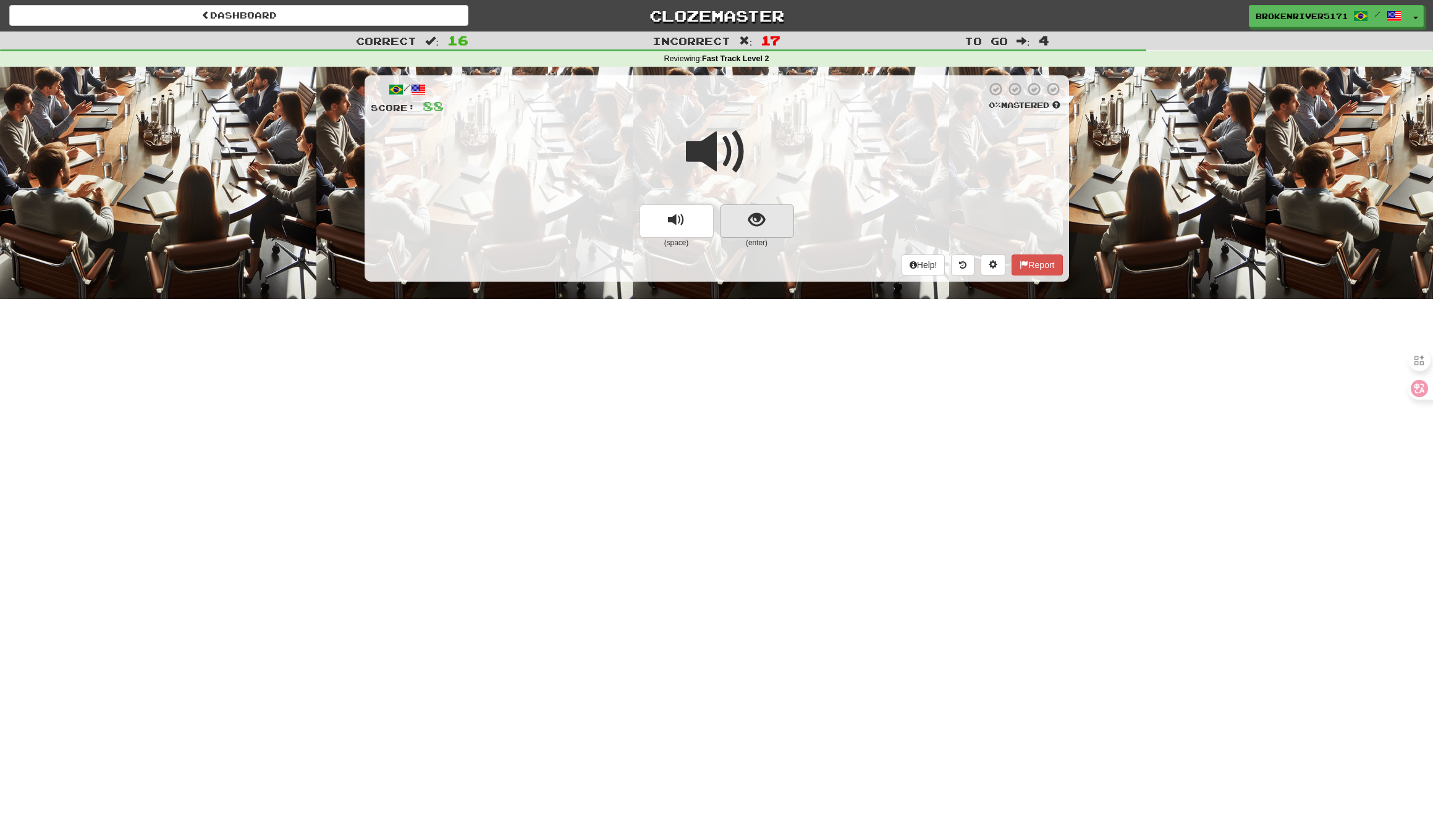
click at [758, 233] on button "show sentence" at bounding box center [756, 220] width 74 height 33
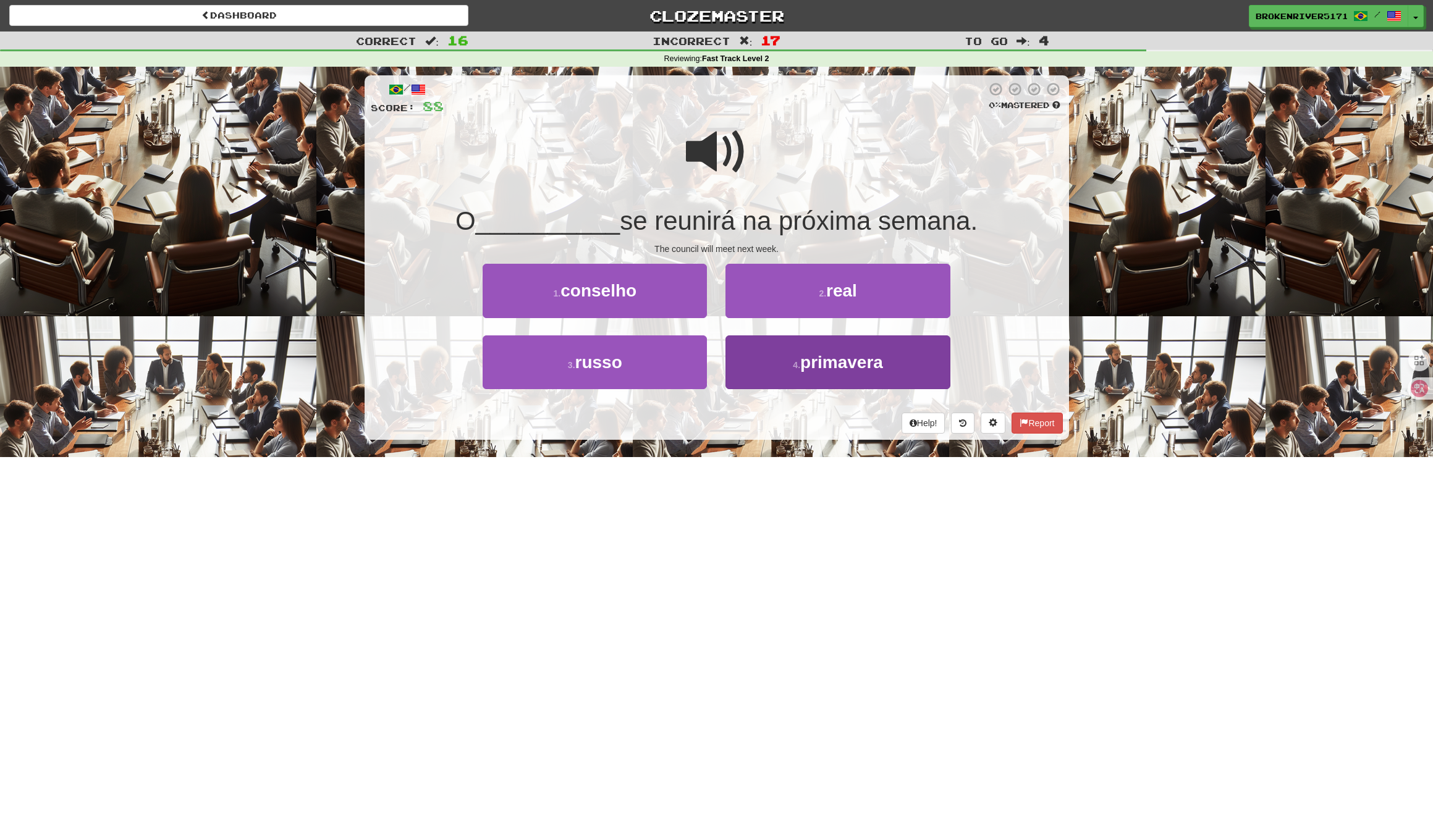
click at [781, 370] on button "4 . primavera" at bounding box center [837, 362] width 224 height 53
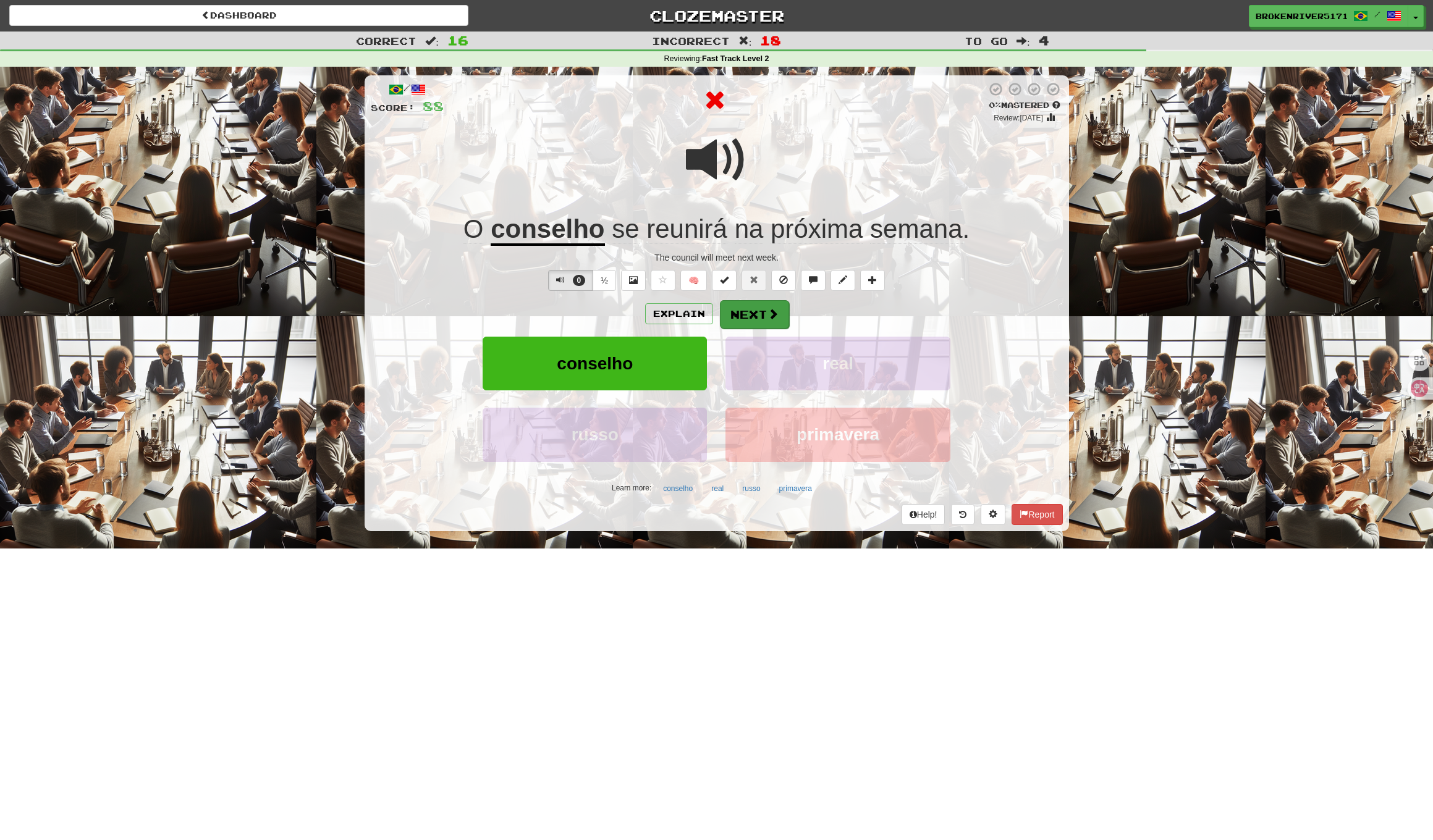
click at [778, 321] on button "Next" at bounding box center [755, 314] width 70 height 29
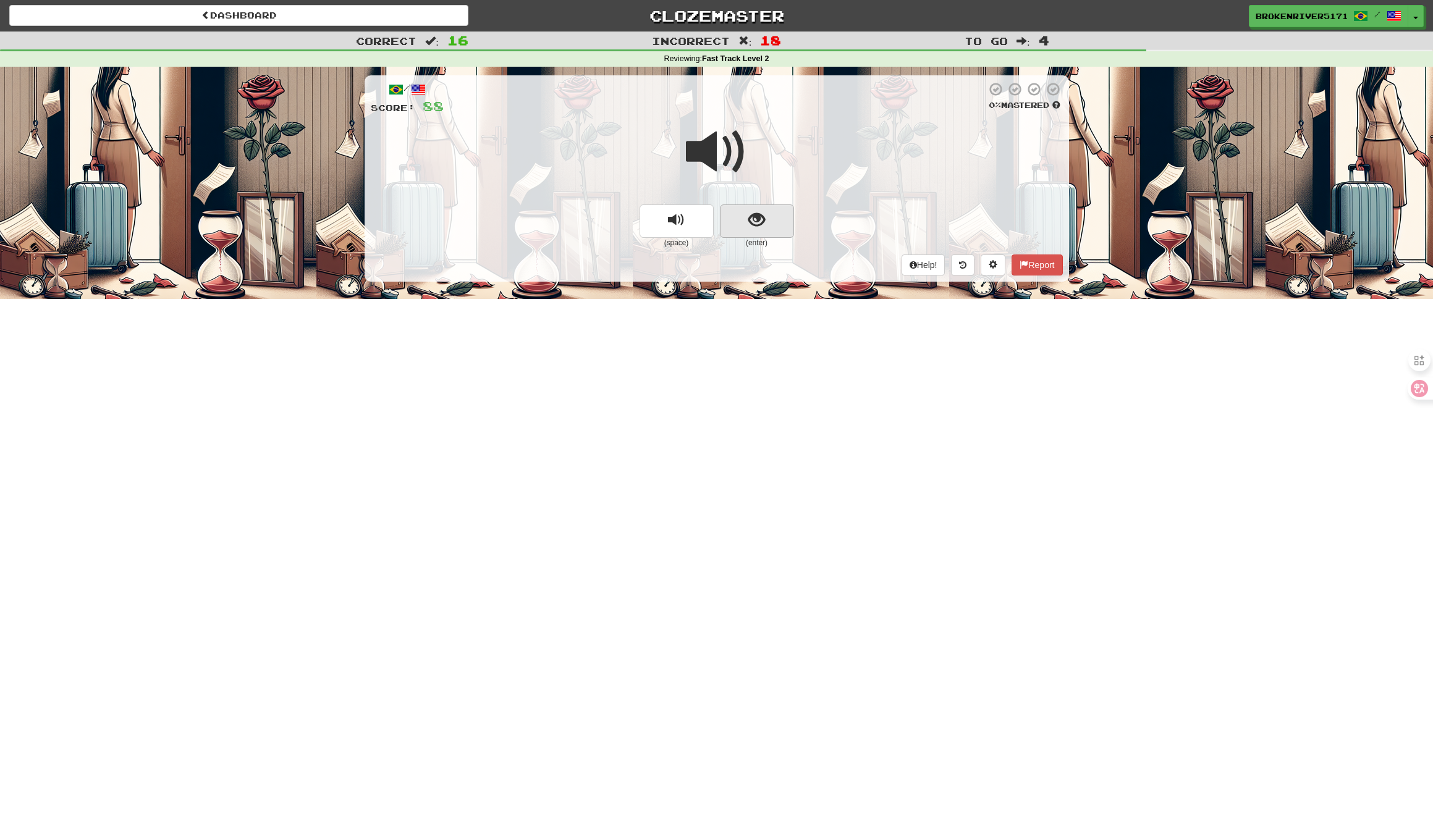
click at [746, 210] on button "show sentence" at bounding box center [756, 220] width 74 height 33
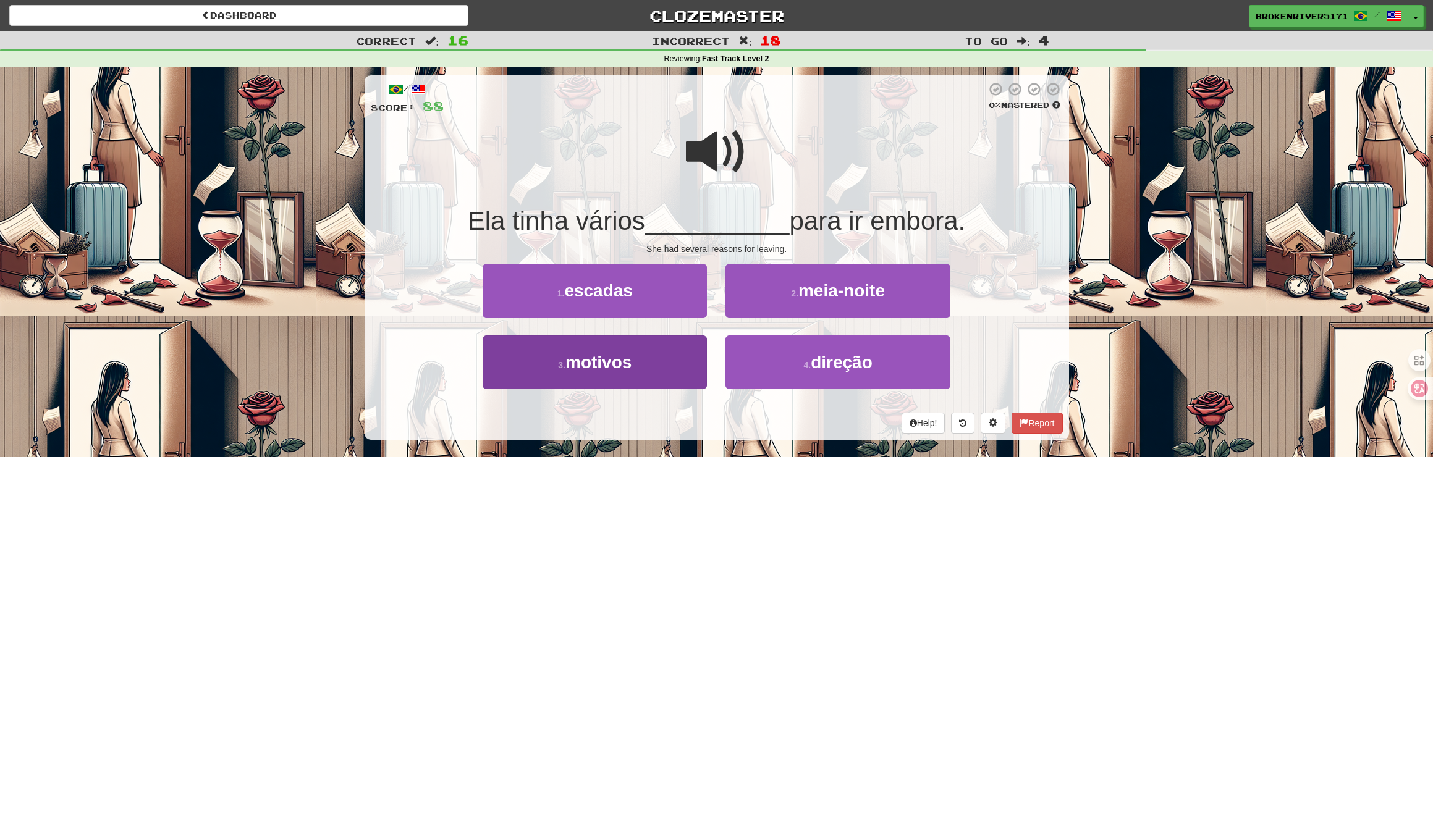
click at [675, 372] on button "3 . motivos" at bounding box center [594, 362] width 224 height 53
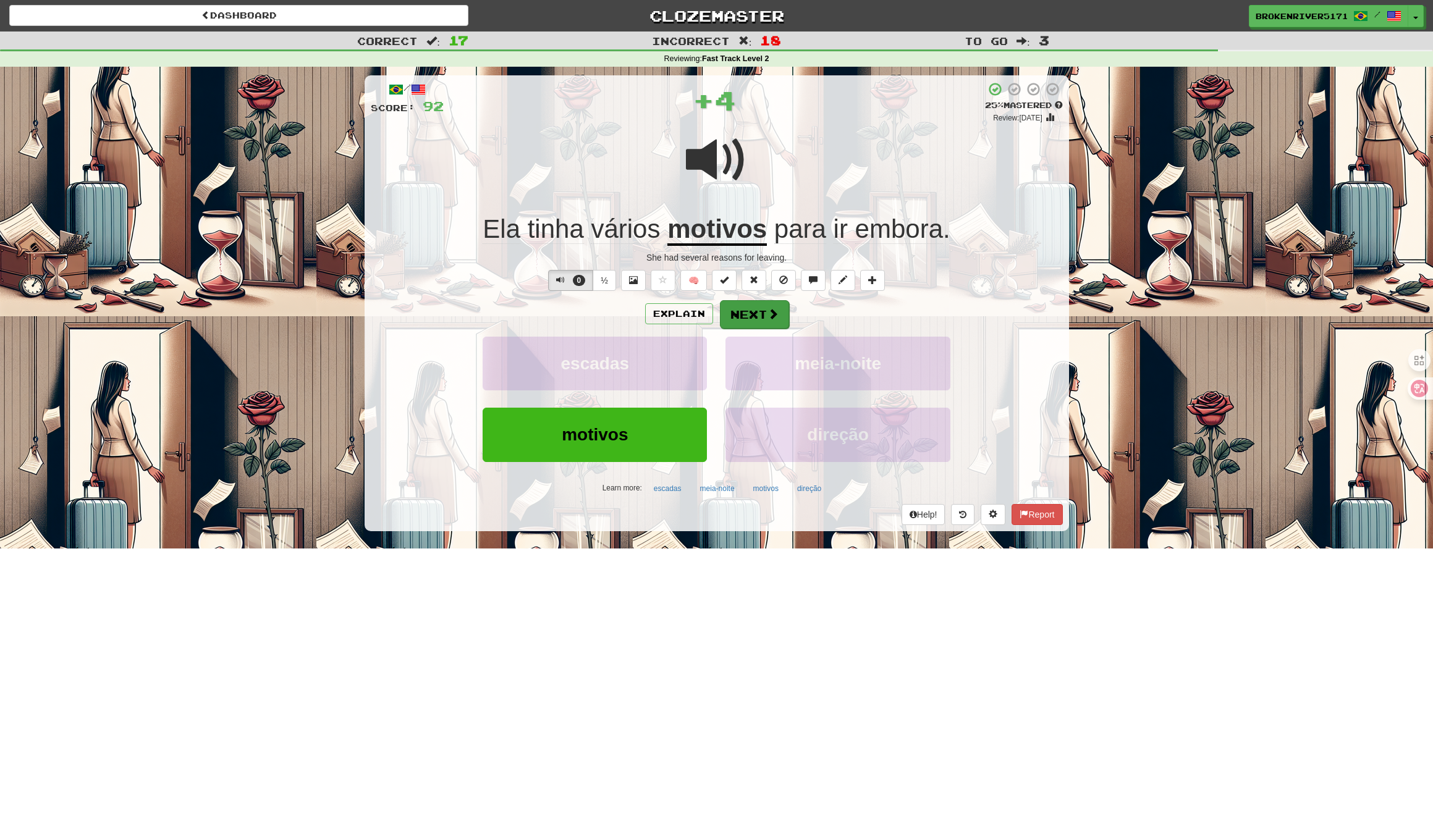
click at [755, 320] on button "Next" at bounding box center [755, 314] width 70 height 29
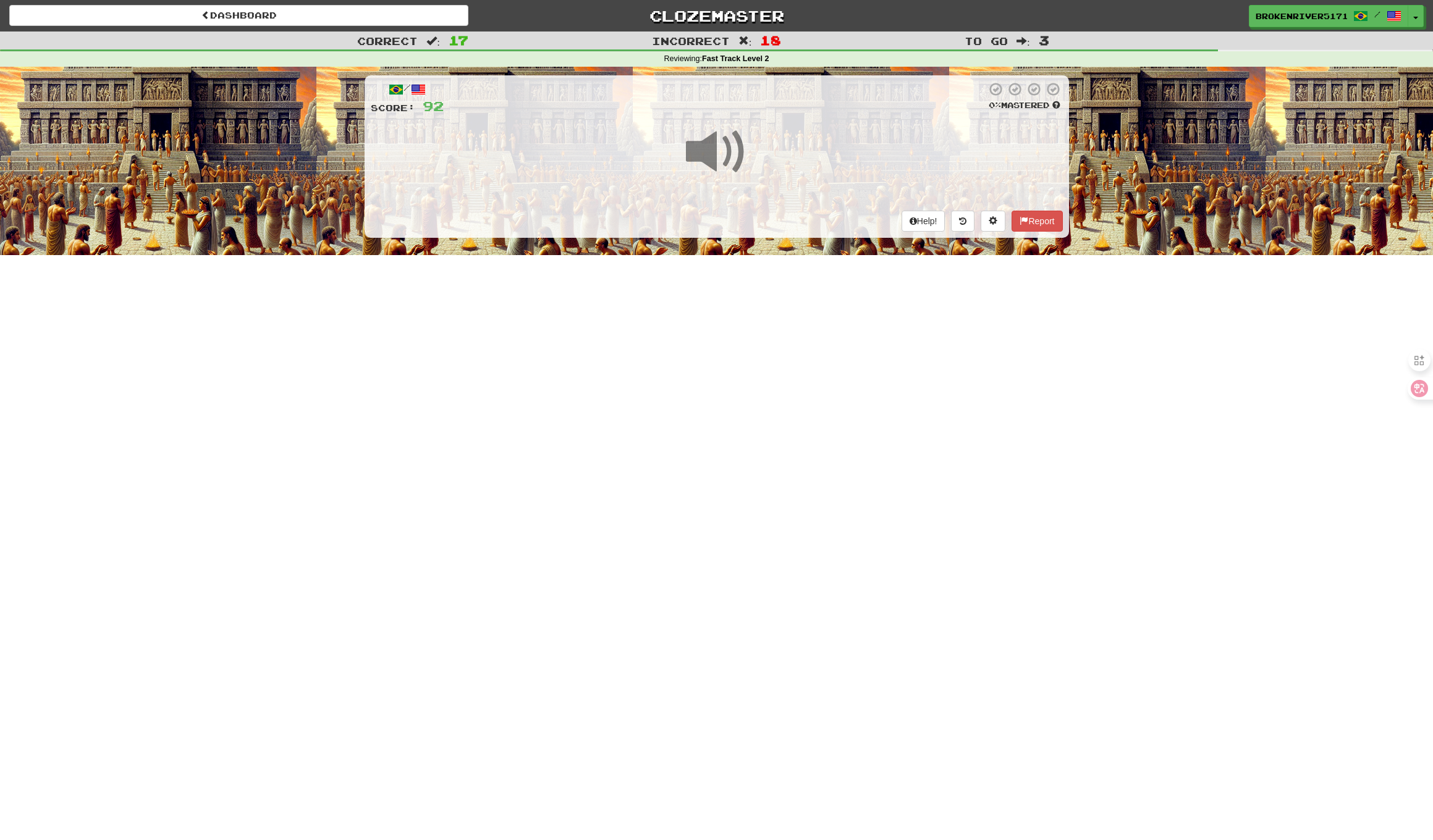
click at [758, 341] on div "Dashboard Clozemaster BrokenRiver5171 / Toggle Dropdown Dashboard Leaderboard A…" at bounding box center [716, 420] width 1433 height 840
click at [775, 224] on div "/ Score: 92 0 % Mastered Help! Report" at bounding box center [716, 156] width 705 height 162
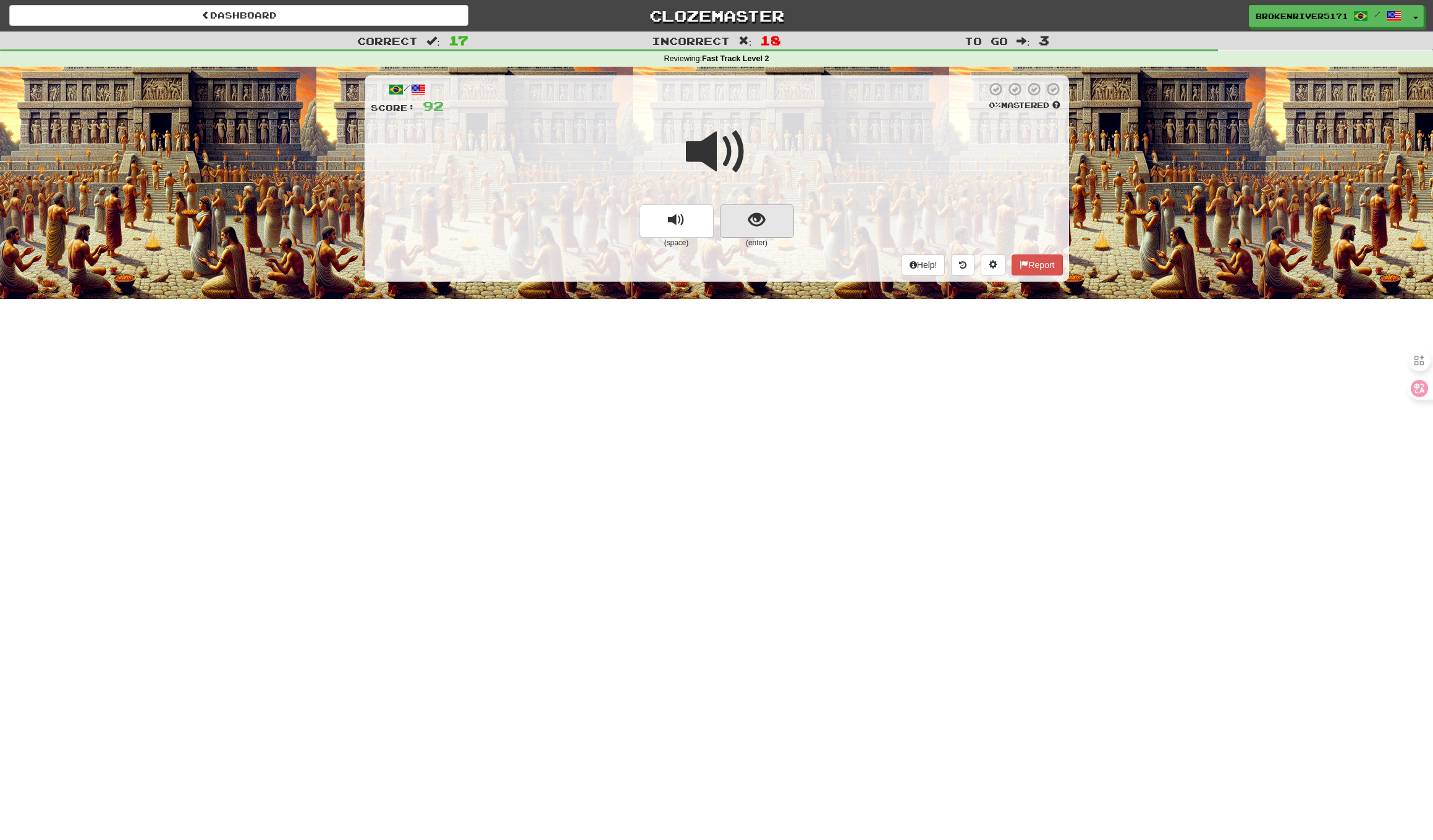
click at [769, 225] on button "show sentence" at bounding box center [756, 220] width 74 height 33
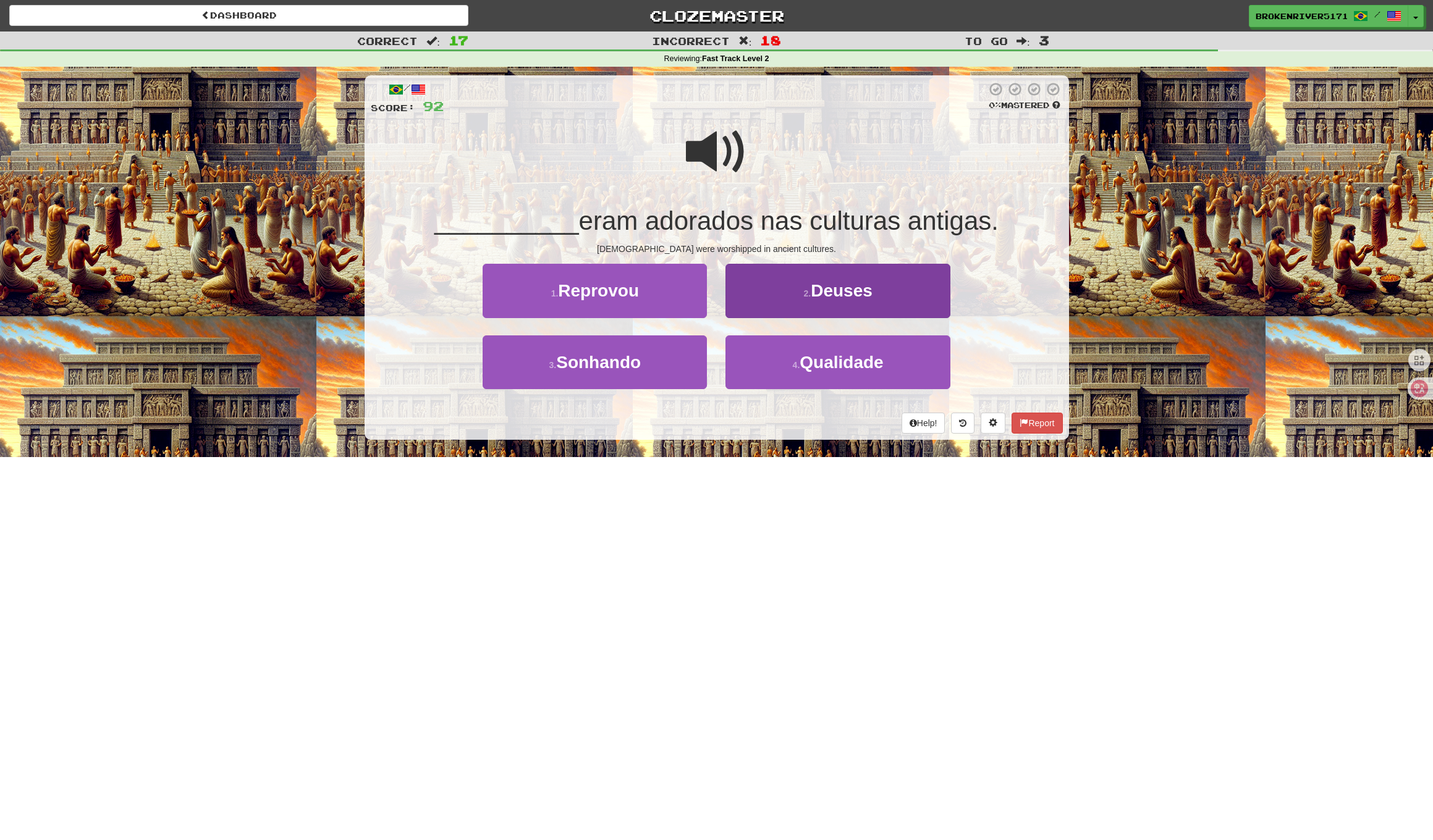
click at [764, 306] on button "2 . Deuses" at bounding box center [837, 290] width 224 height 53
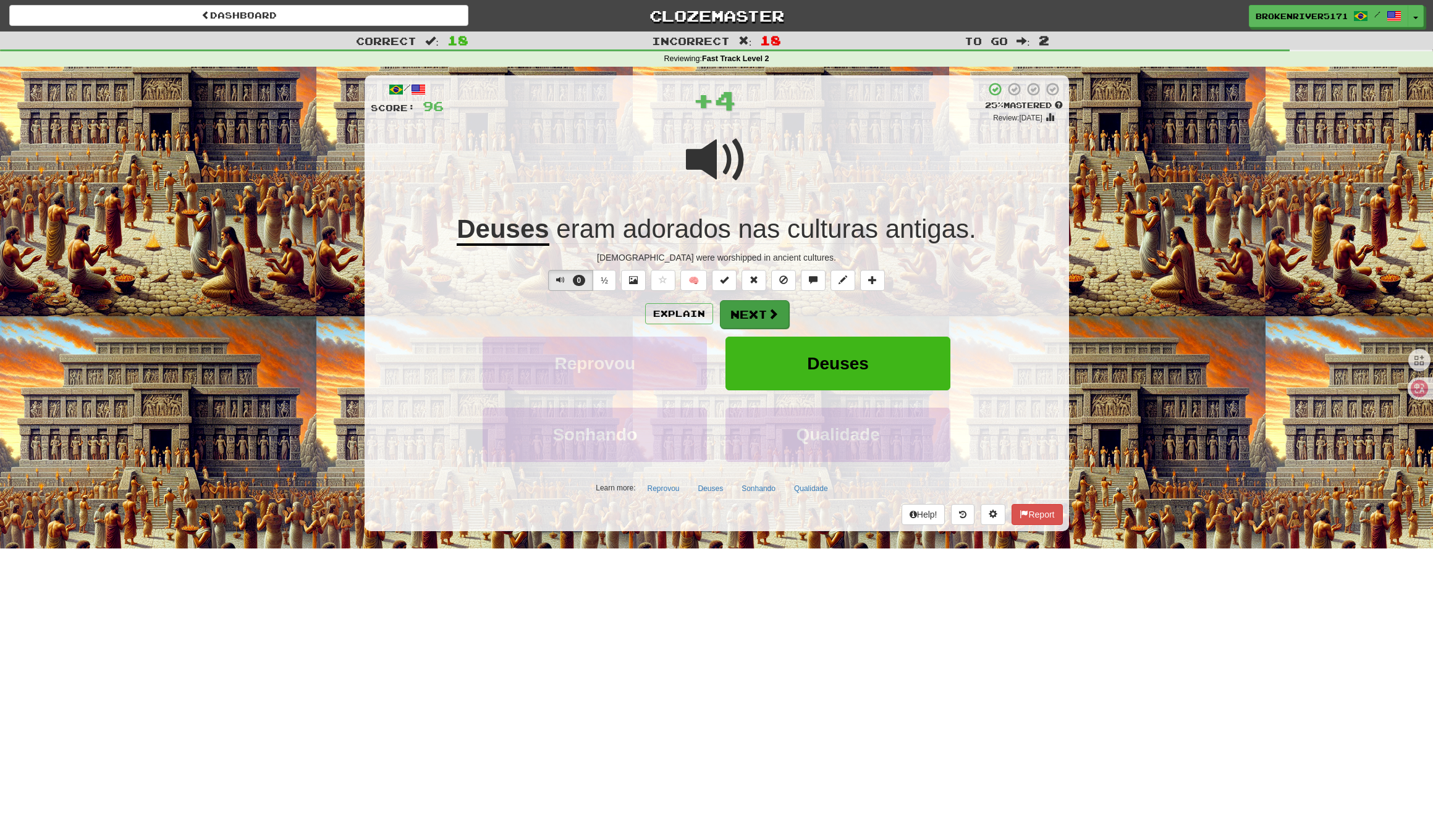
click at [748, 309] on button "Next" at bounding box center [755, 314] width 70 height 29
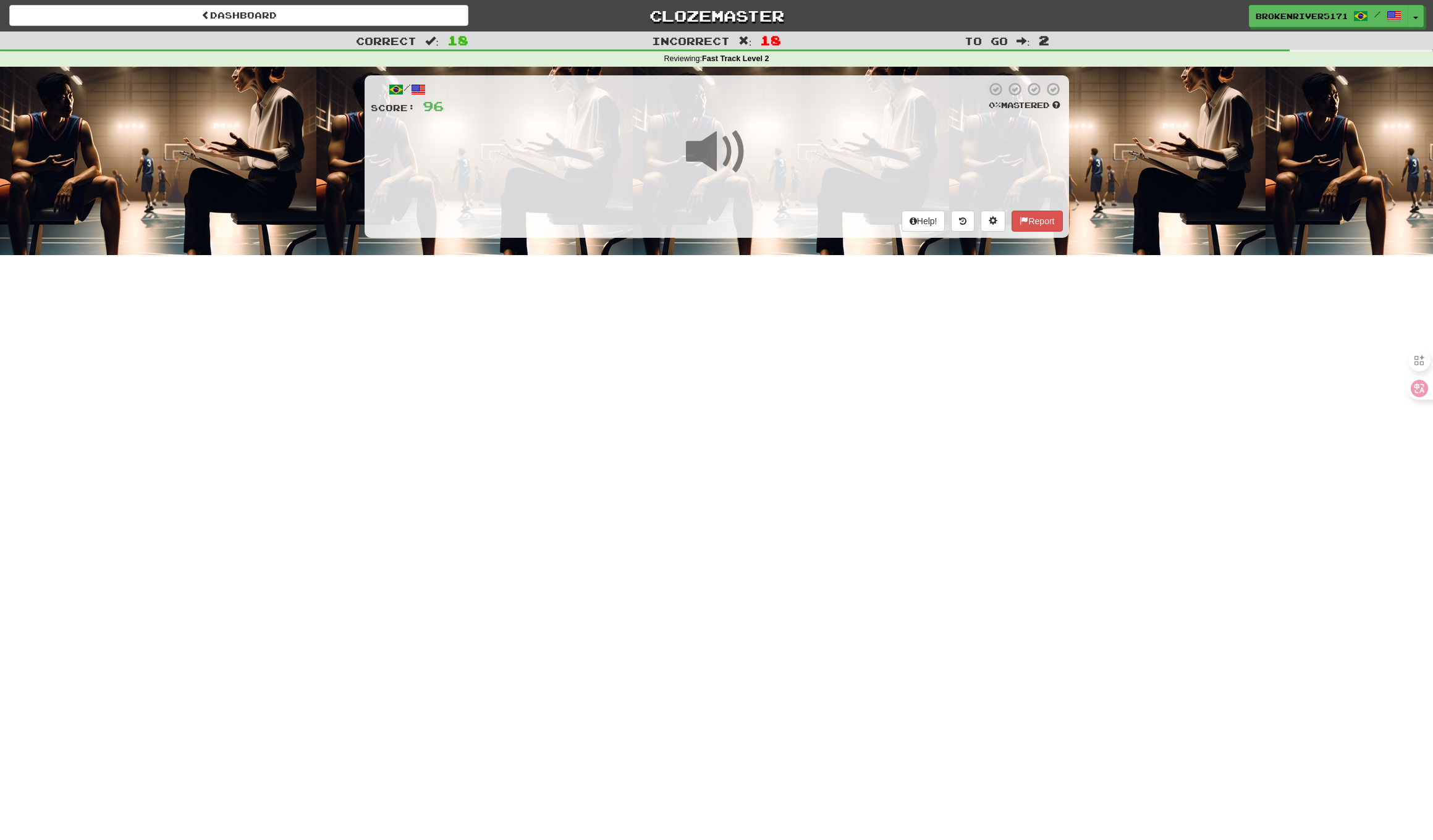
click at [726, 367] on div "Dashboard Clozemaster BrokenRiver5171 / Toggle Dropdown Dashboard Leaderboard A…" at bounding box center [716, 420] width 1433 height 840
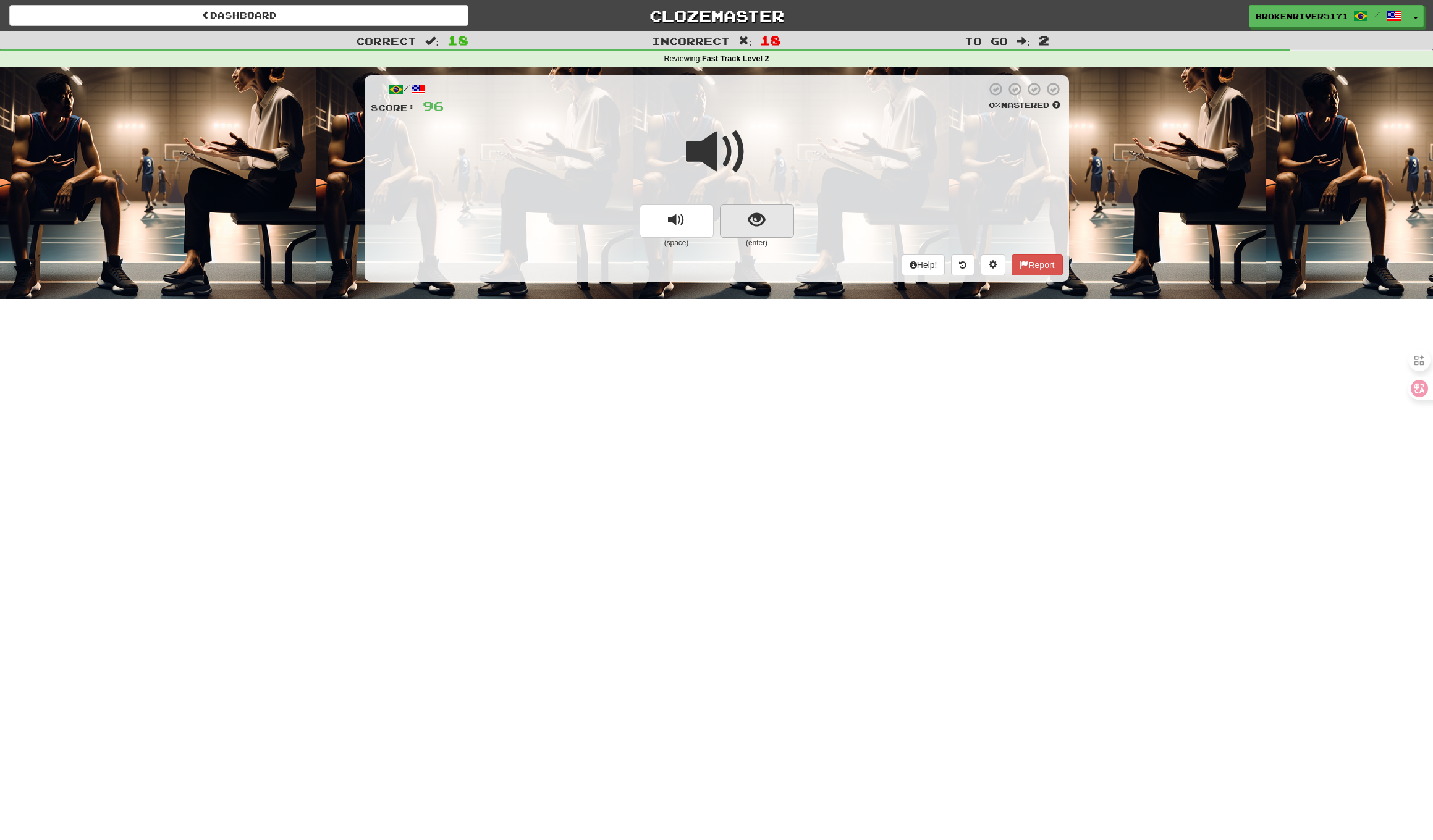
click at [767, 229] on button "show sentence" at bounding box center [756, 220] width 74 height 33
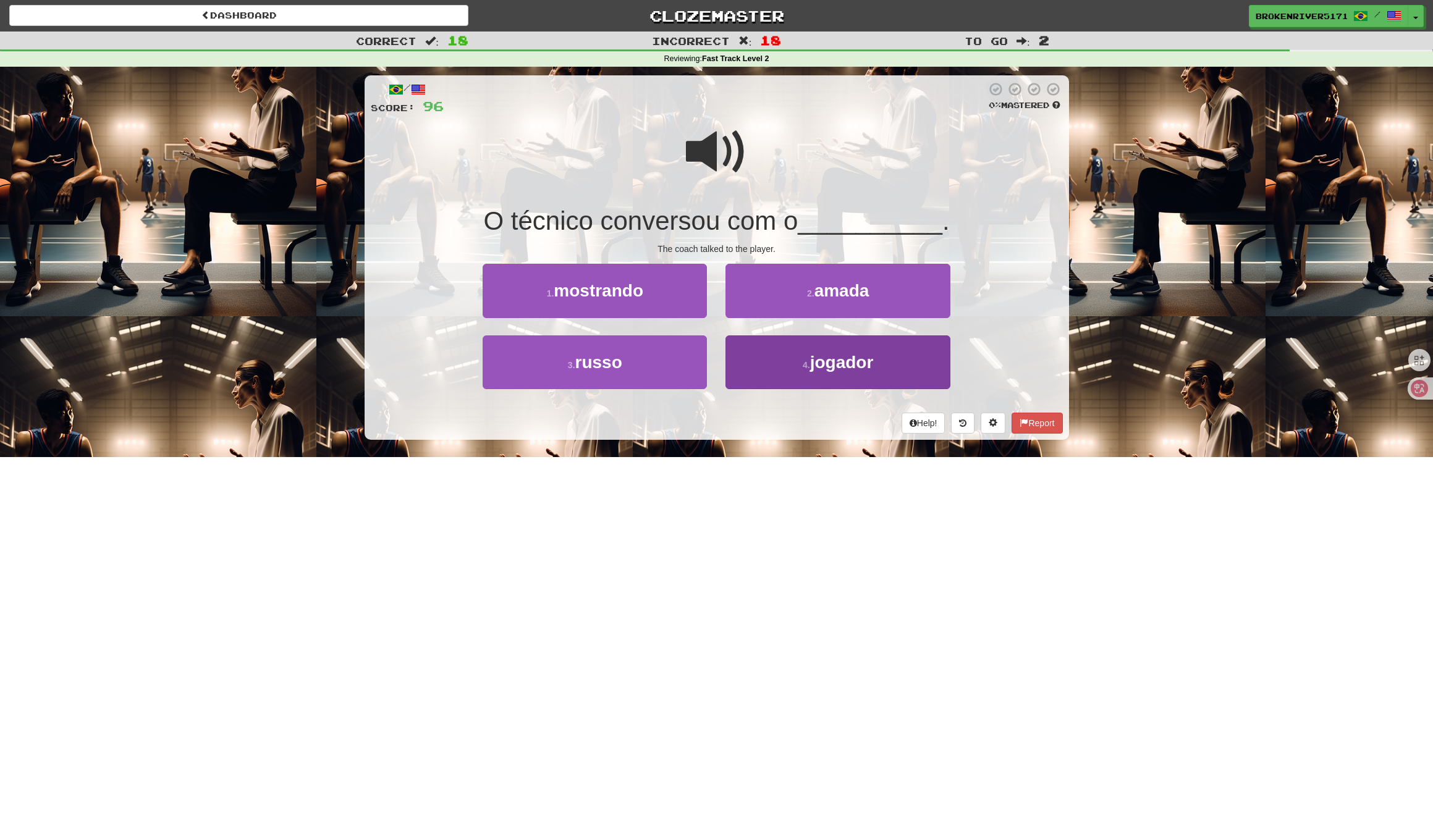
click at [757, 379] on button "4 . jogador" at bounding box center [837, 362] width 224 height 53
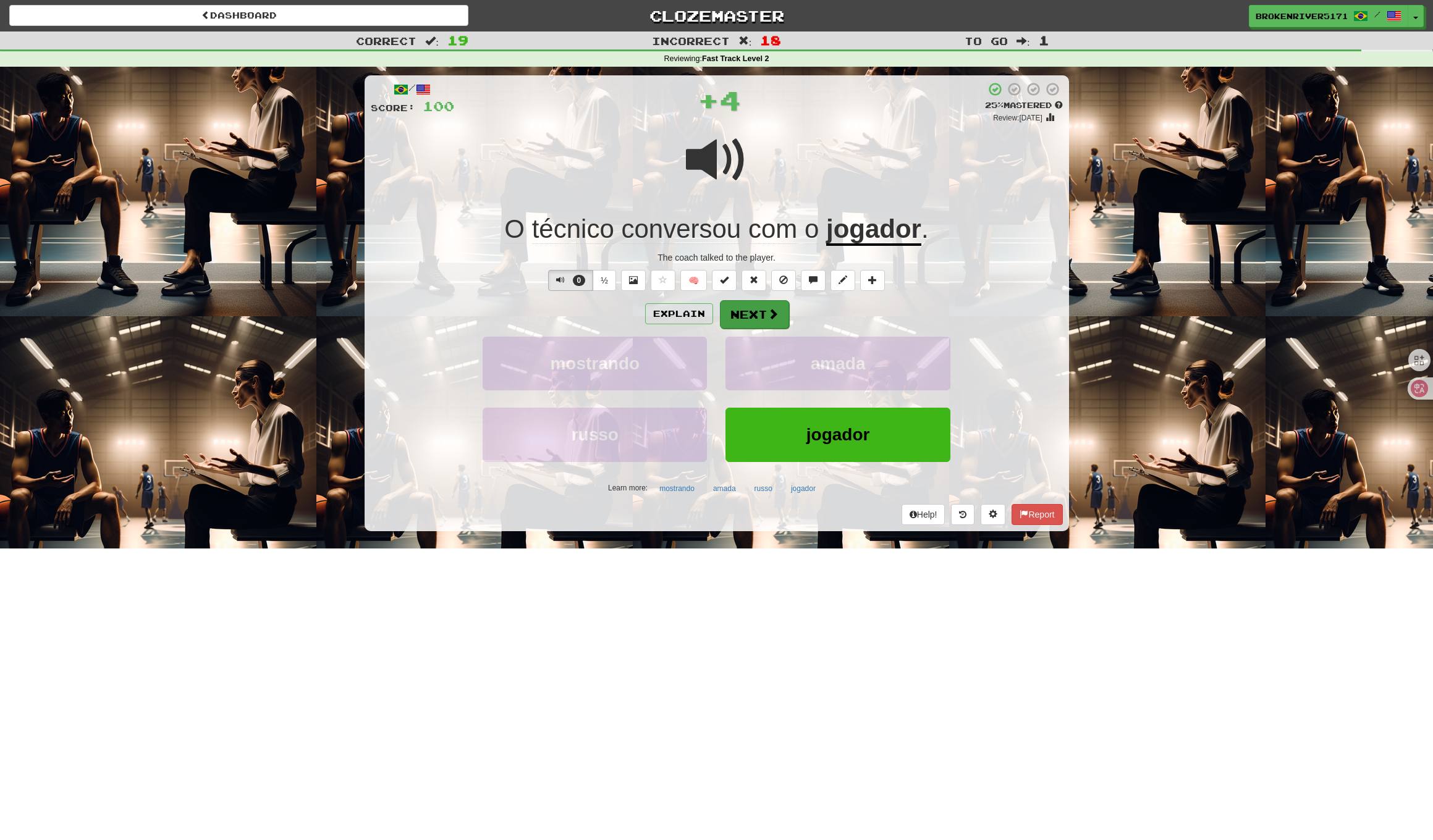
click at [755, 322] on button "Next" at bounding box center [755, 314] width 70 height 29
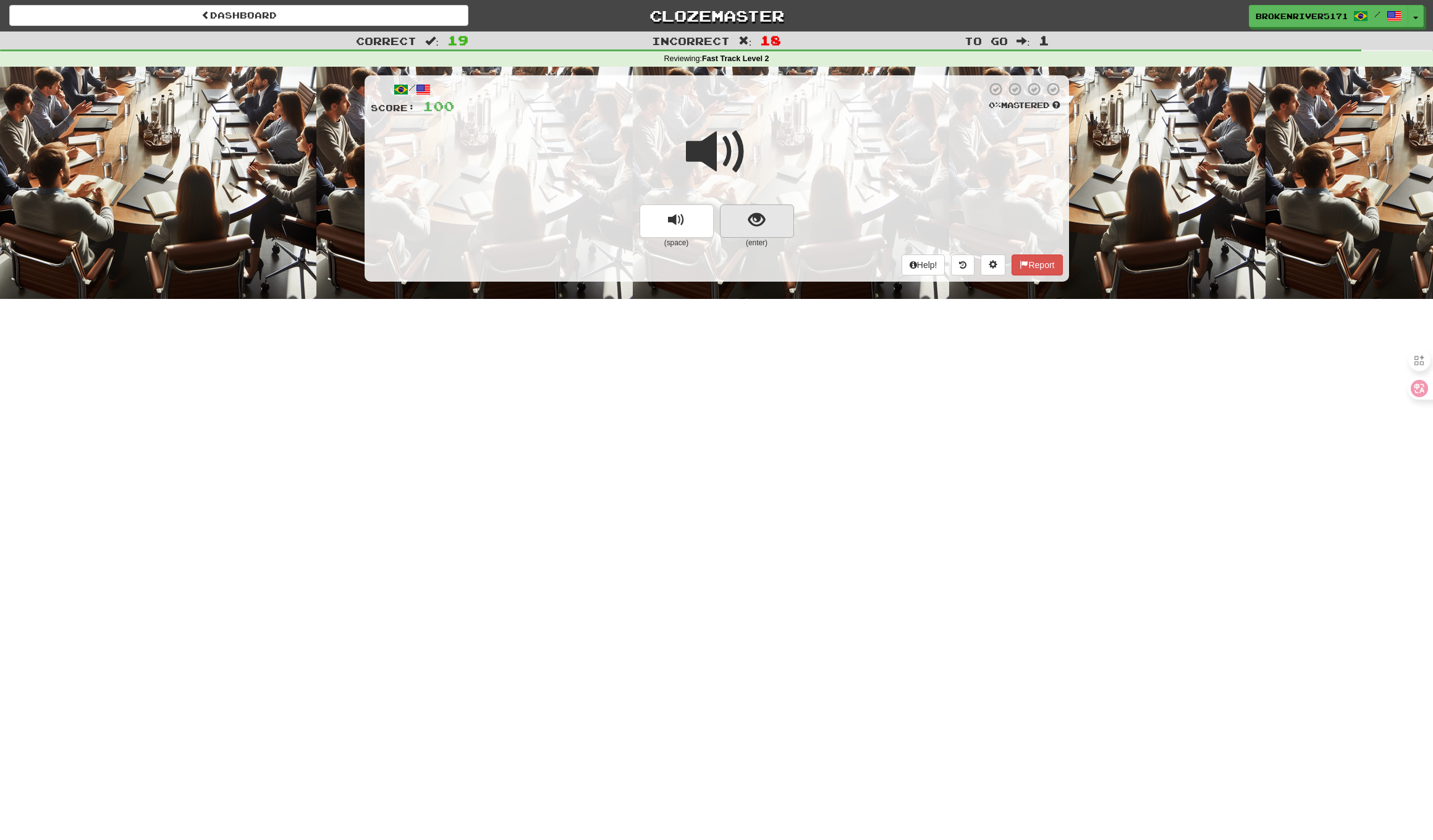
click at [772, 209] on button "show sentence" at bounding box center [756, 220] width 74 height 33
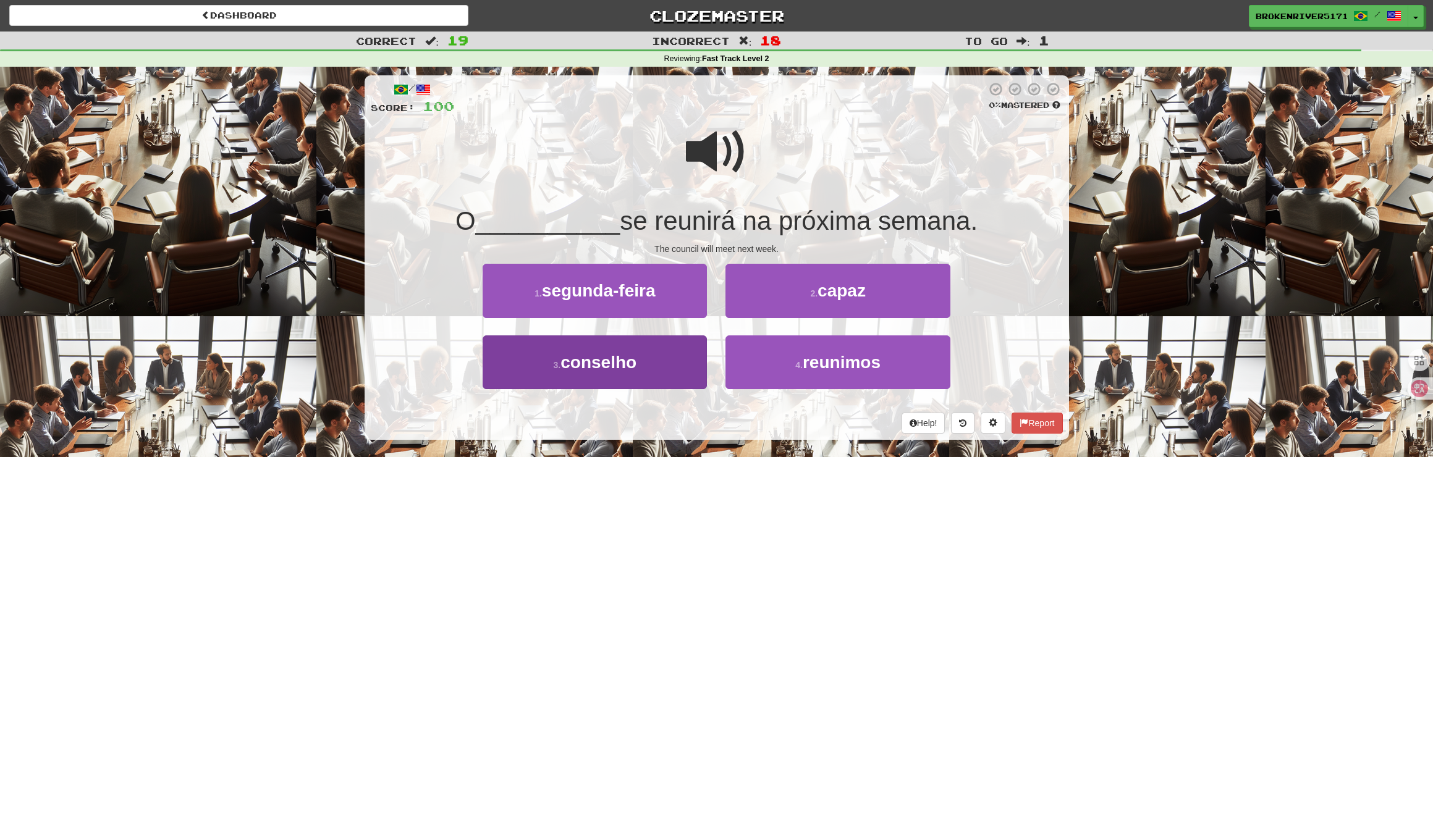
click at [693, 375] on button "3 . conselho" at bounding box center [594, 362] width 224 height 53
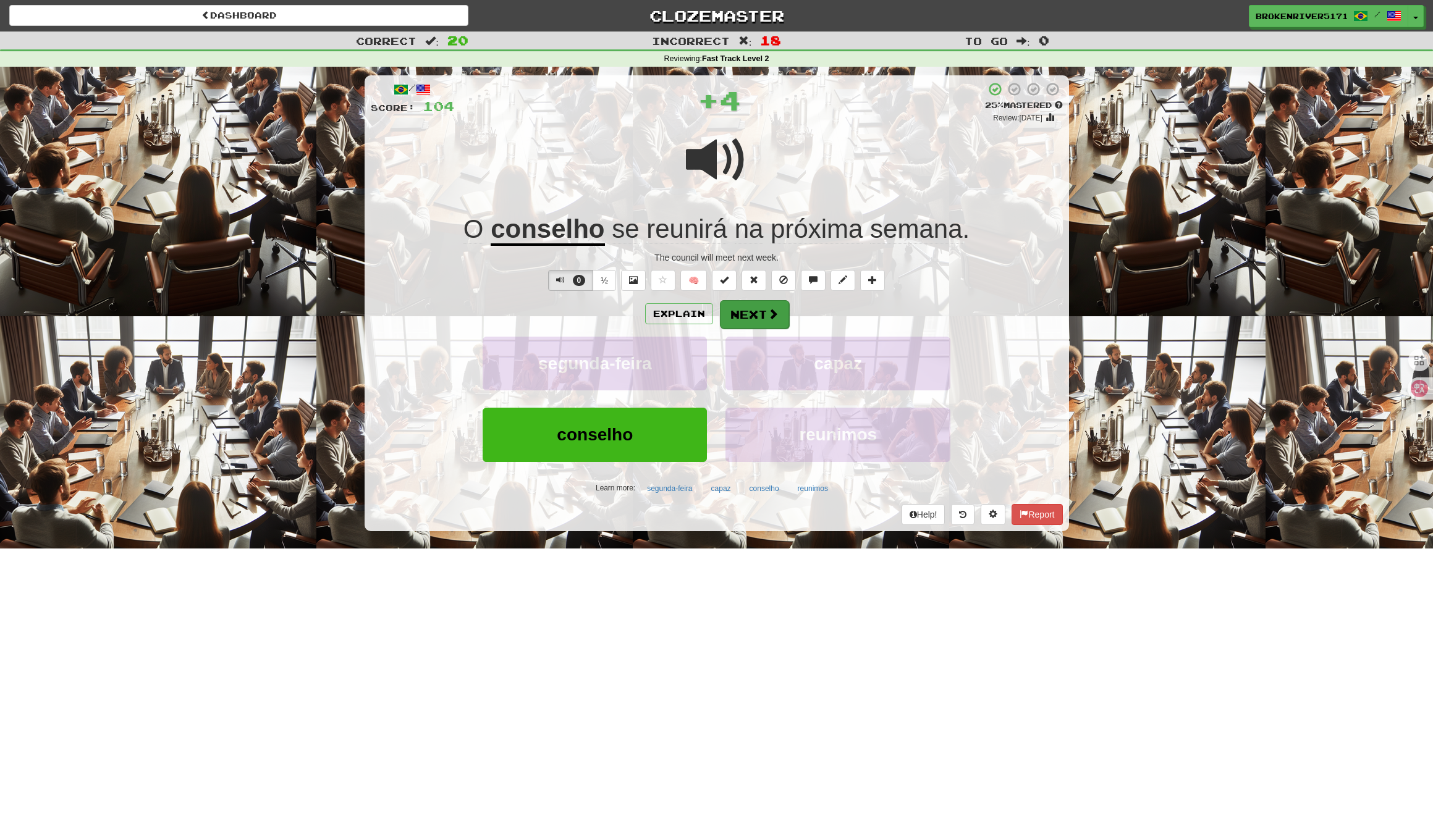
click at [788, 316] on div "Explain Next" at bounding box center [716, 314] width 692 height 29
click at [757, 315] on button "Next" at bounding box center [755, 314] width 70 height 29
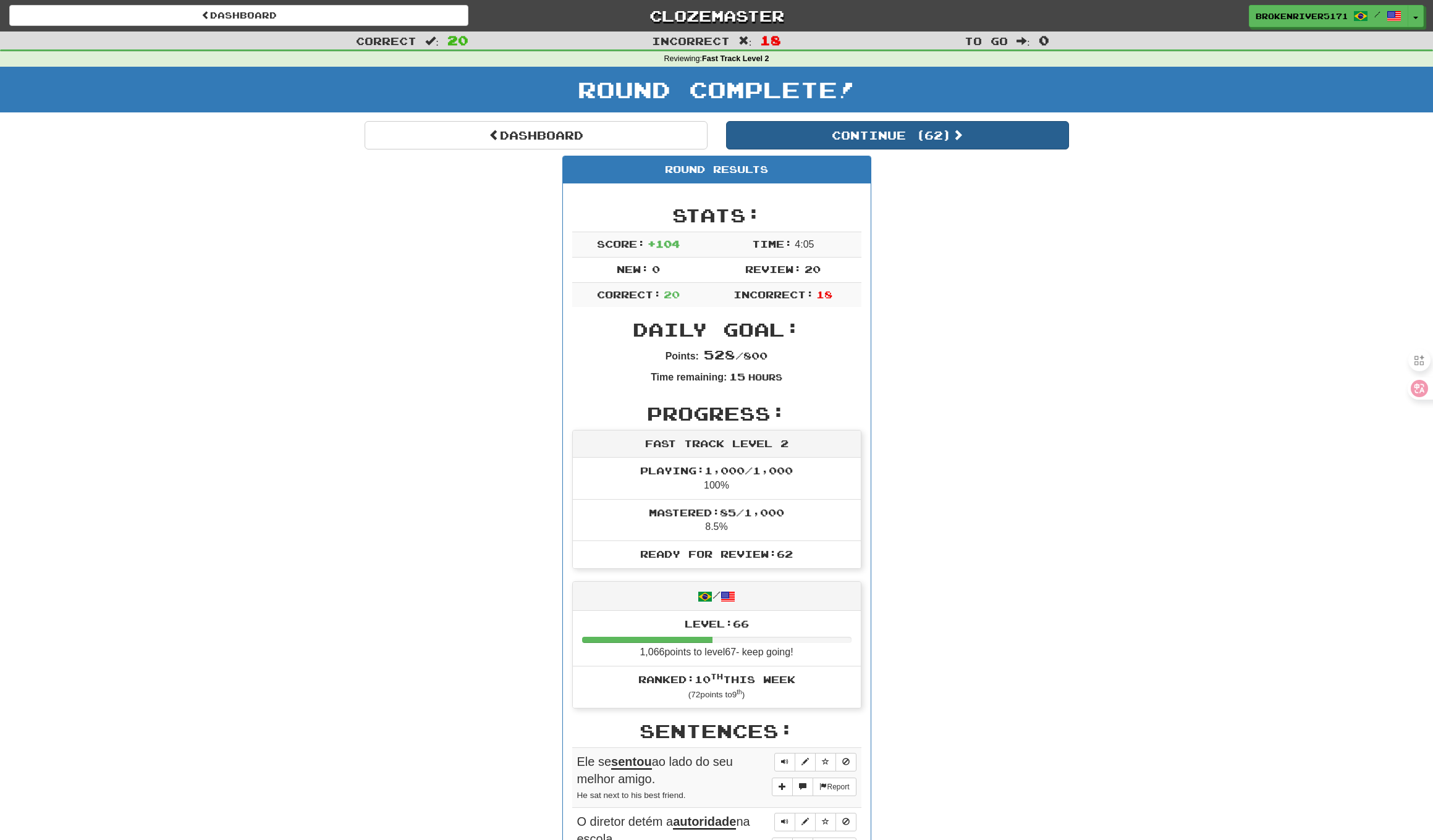
click at [848, 122] on button "Continue ( 62 )" at bounding box center [897, 136] width 343 height 29
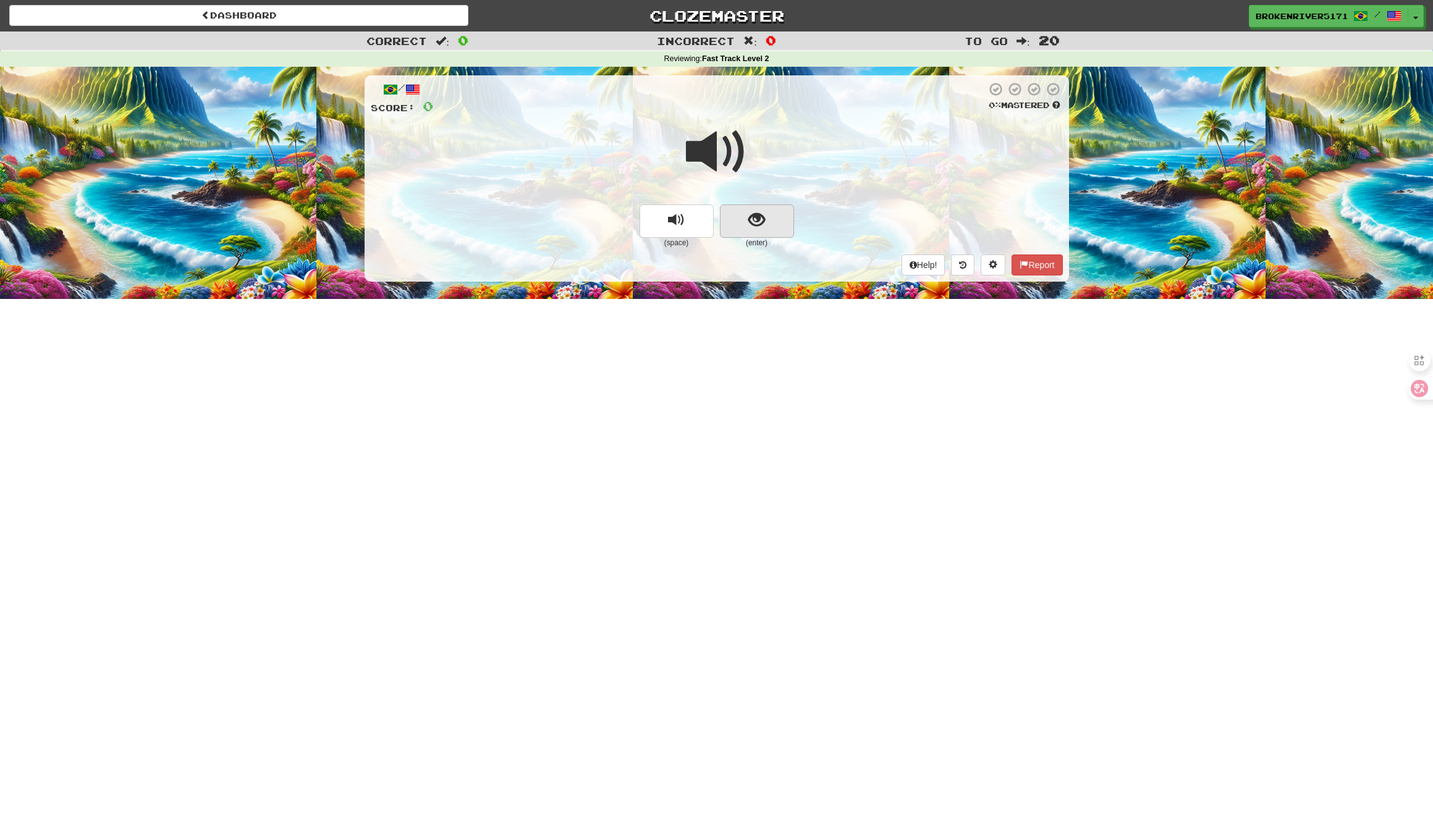
click at [736, 230] on button "show sentence" at bounding box center [756, 220] width 74 height 33
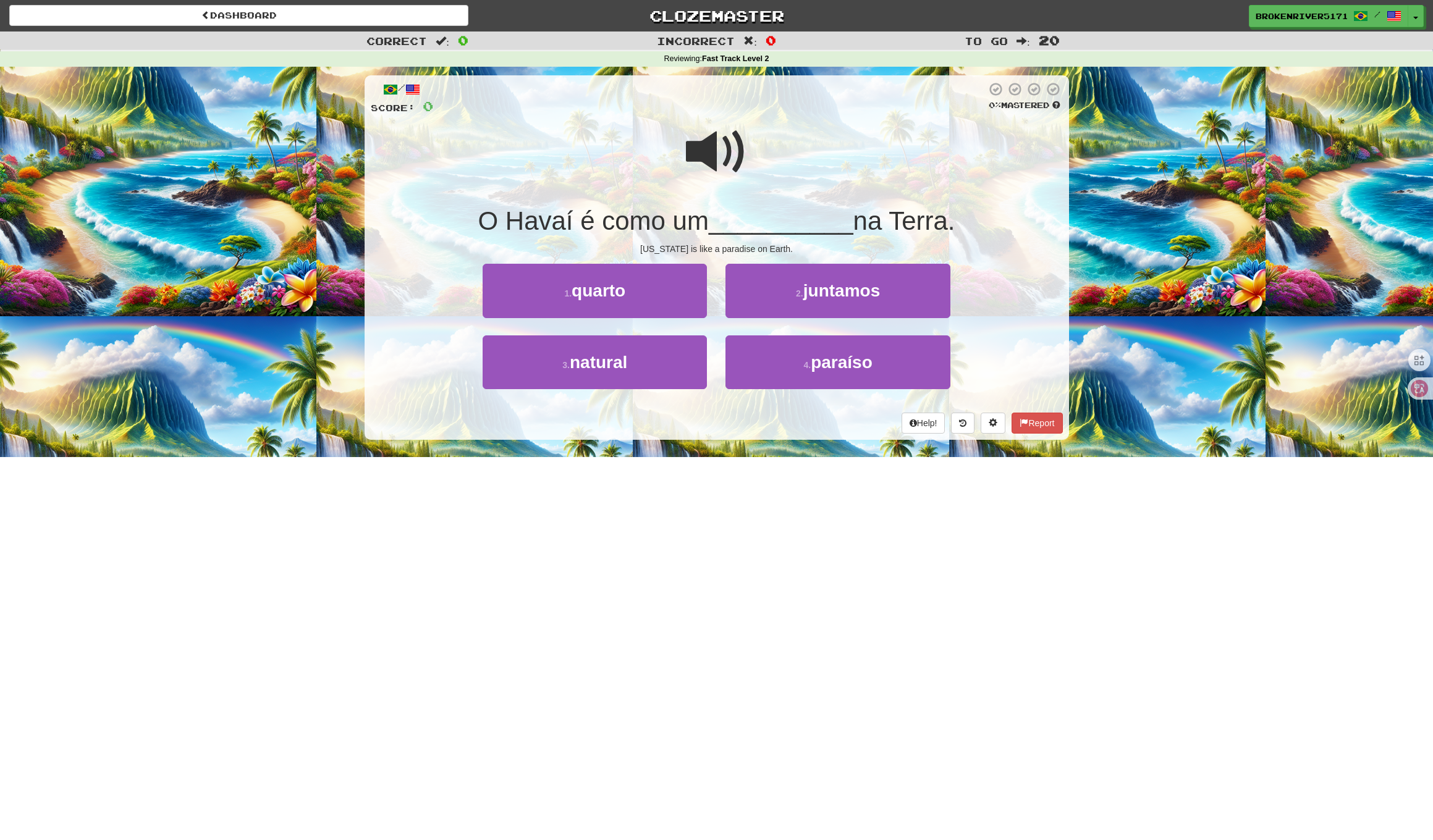
click at [684, 434] on div "/ Score: 0 0 % Mastered O Havaí é como um __________ na Terra. Hawaii is like a…" at bounding box center [716, 258] width 705 height 364
click at [698, 426] on div "Help! Report" at bounding box center [716, 423] width 692 height 21
click at [688, 380] on button "3 . natural" at bounding box center [594, 362] width 224 height 53
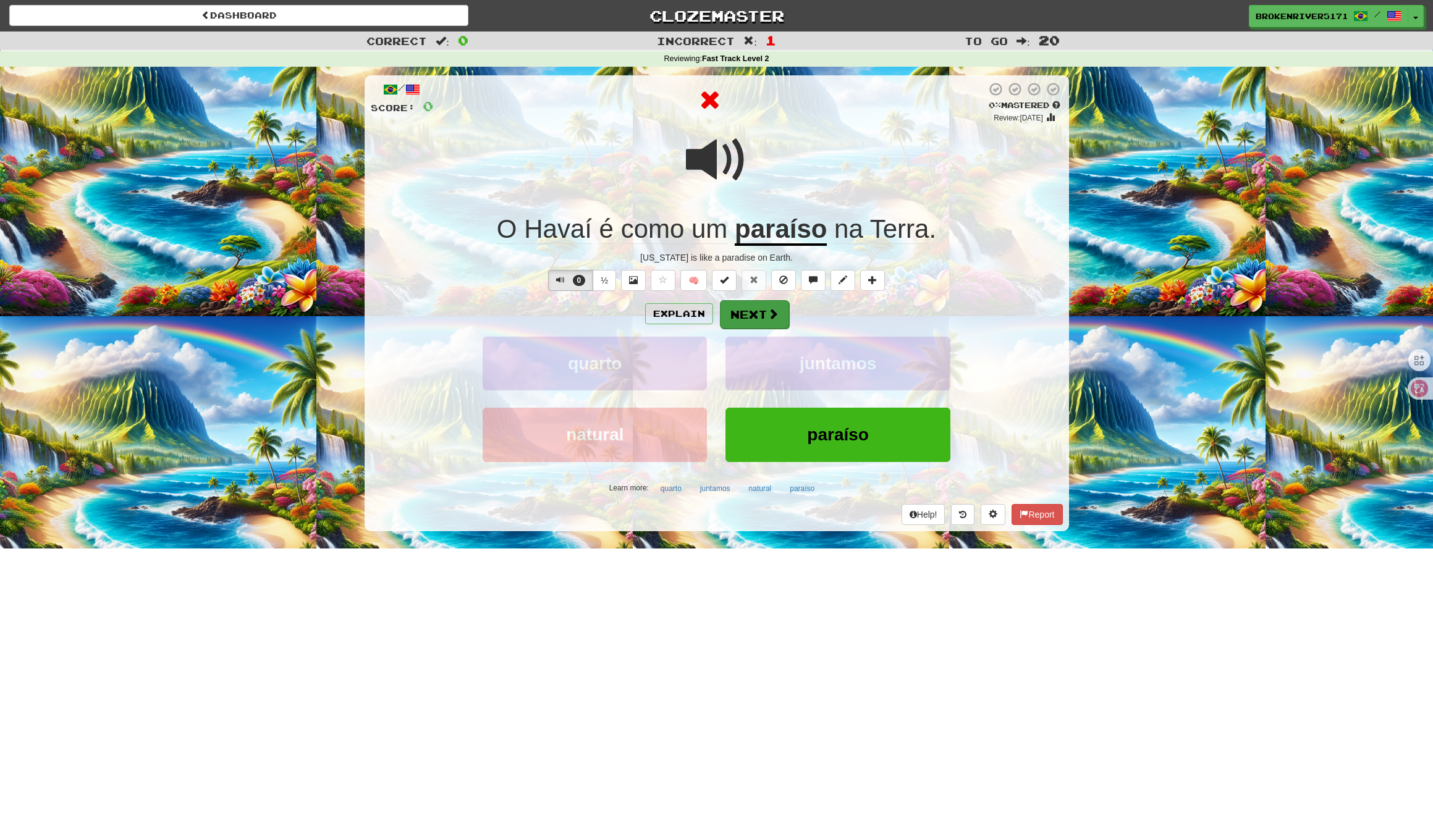
click at [750, 316] on button "Next" at bounding box center [755, 314] width 70 height 29
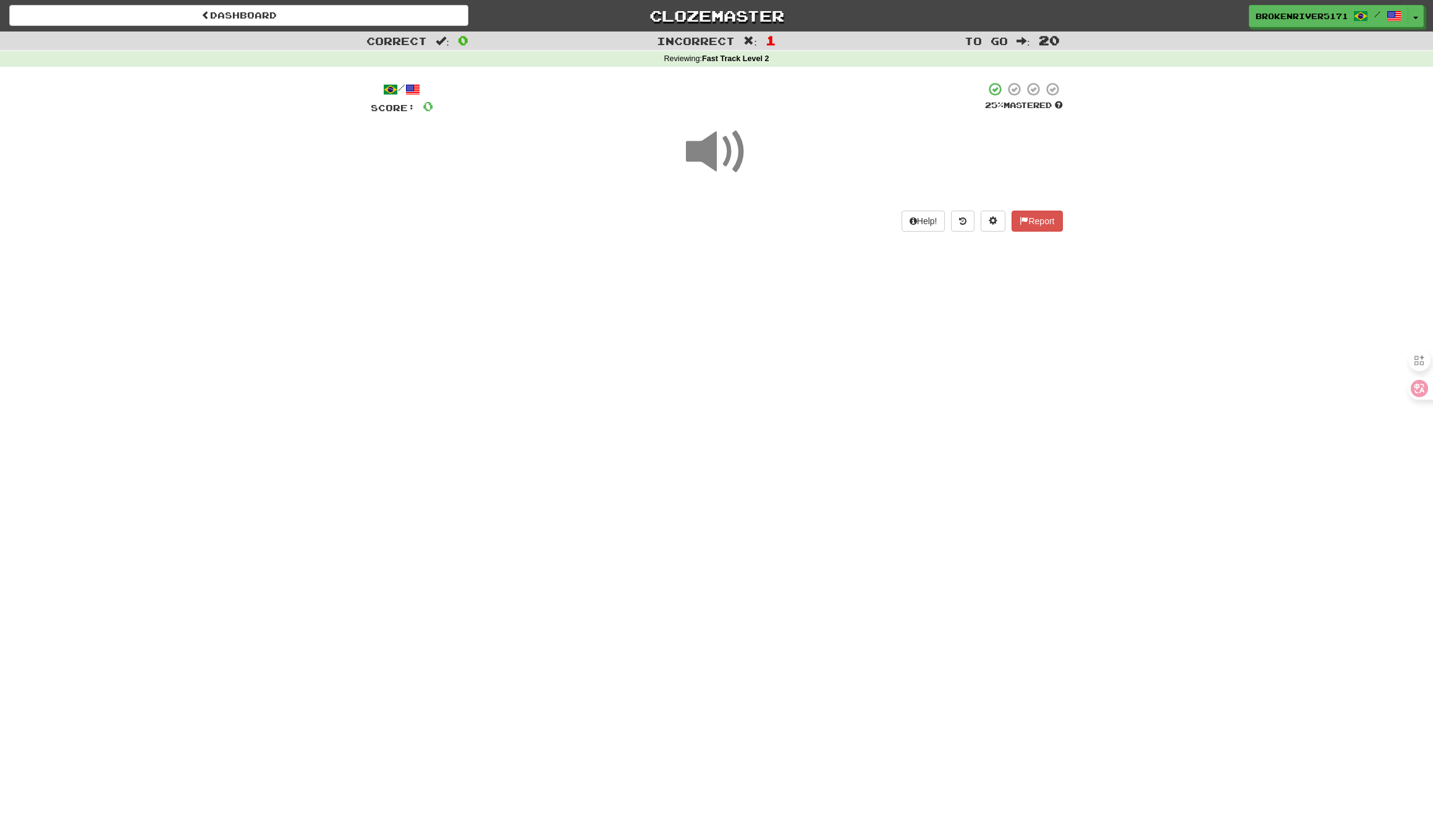
click at [720, 431] on div "Dashboard Clozemaster BrokenRiver5171 / Toggle Dropdown Dashboard Leaderboard A…" at bounding box center [716, 420] width 1433 height 840
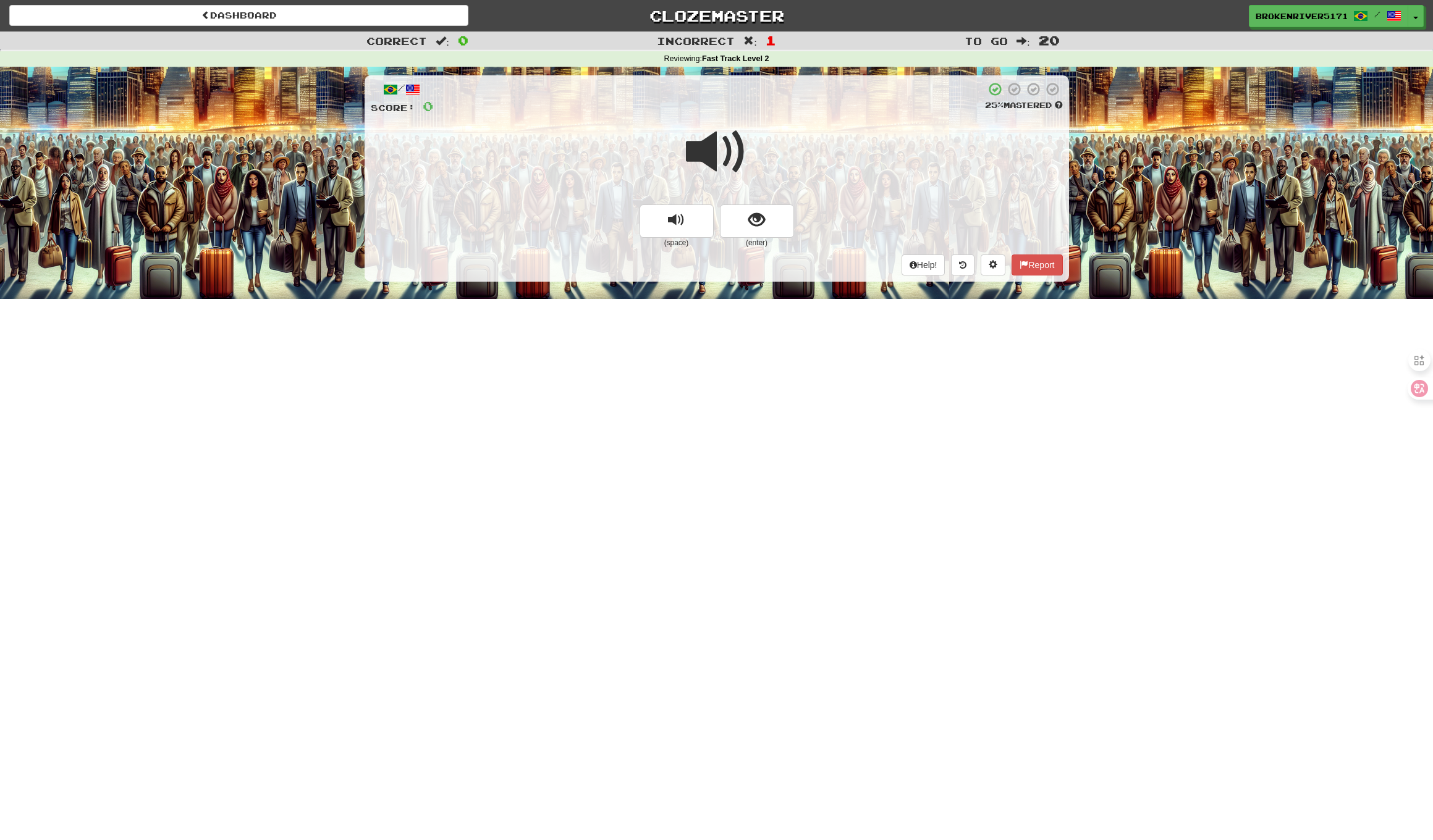
scroll to position [8, 0]
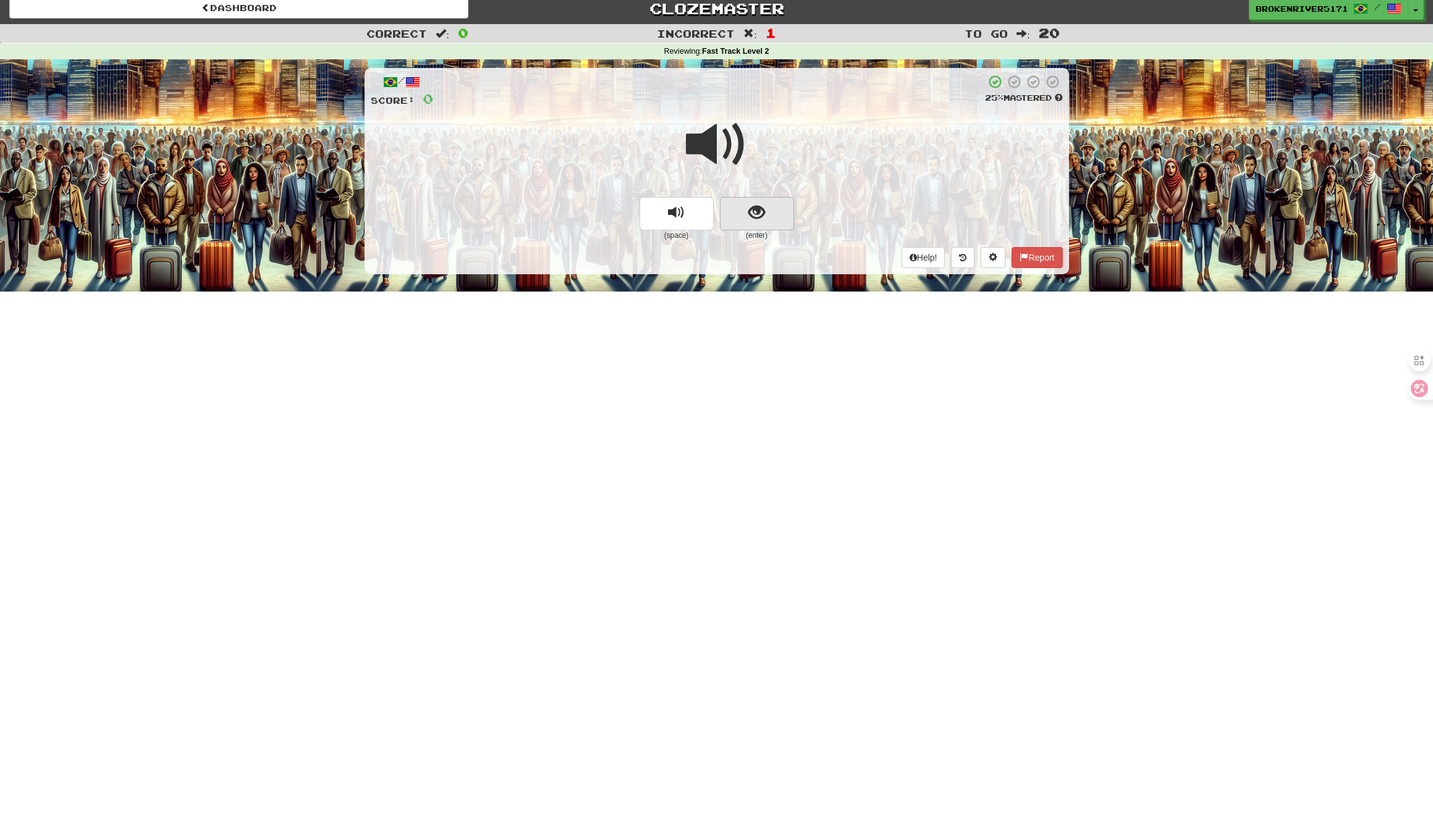
click at [750, 204] on span "show sentence" at bounding box center [756, 213] width 17 height 17
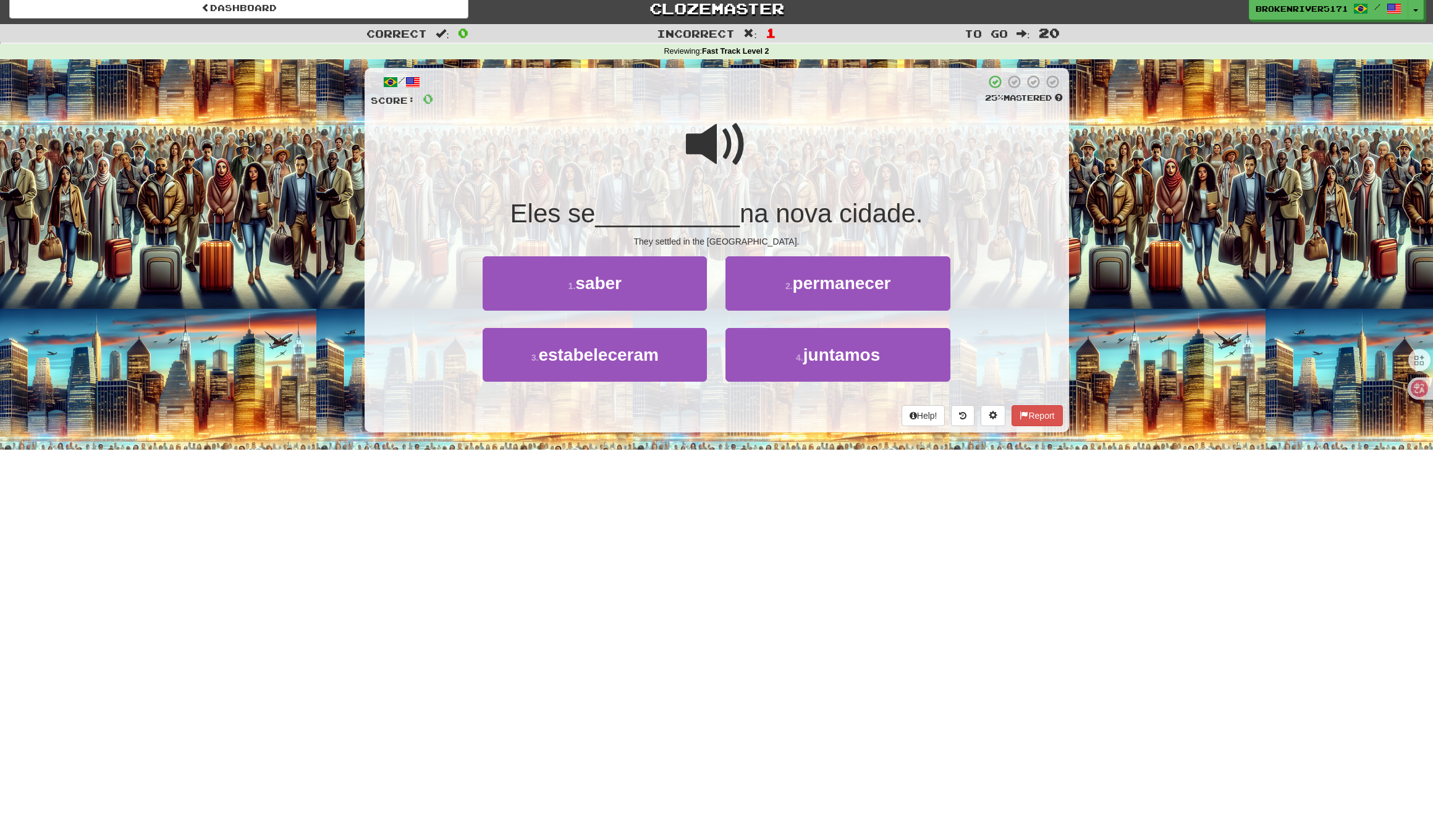
click at [741, 210] on span "na nova cidade." at bounding box center [831, 214] width 183 height 29
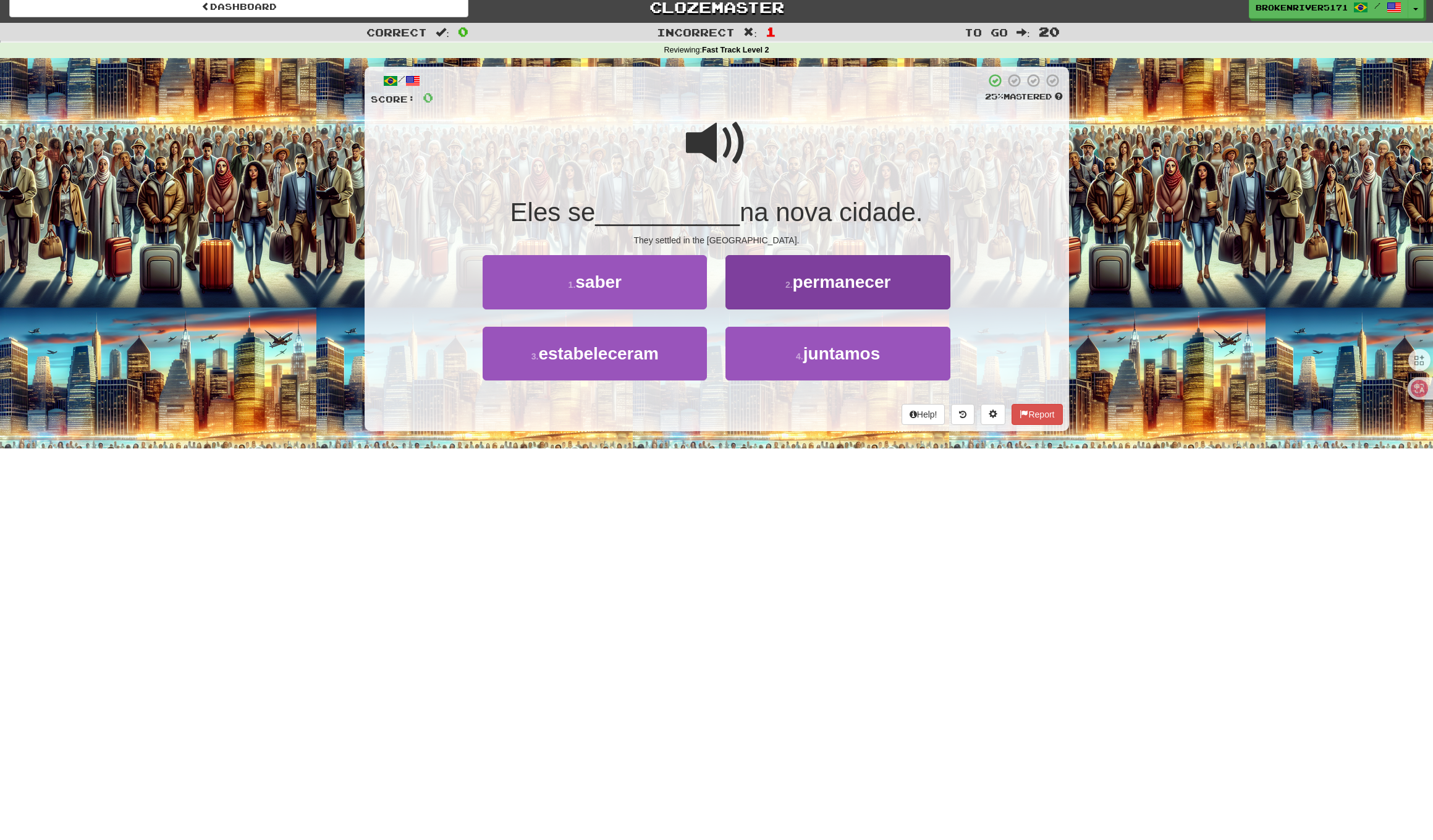
scroll to position [6, 1]
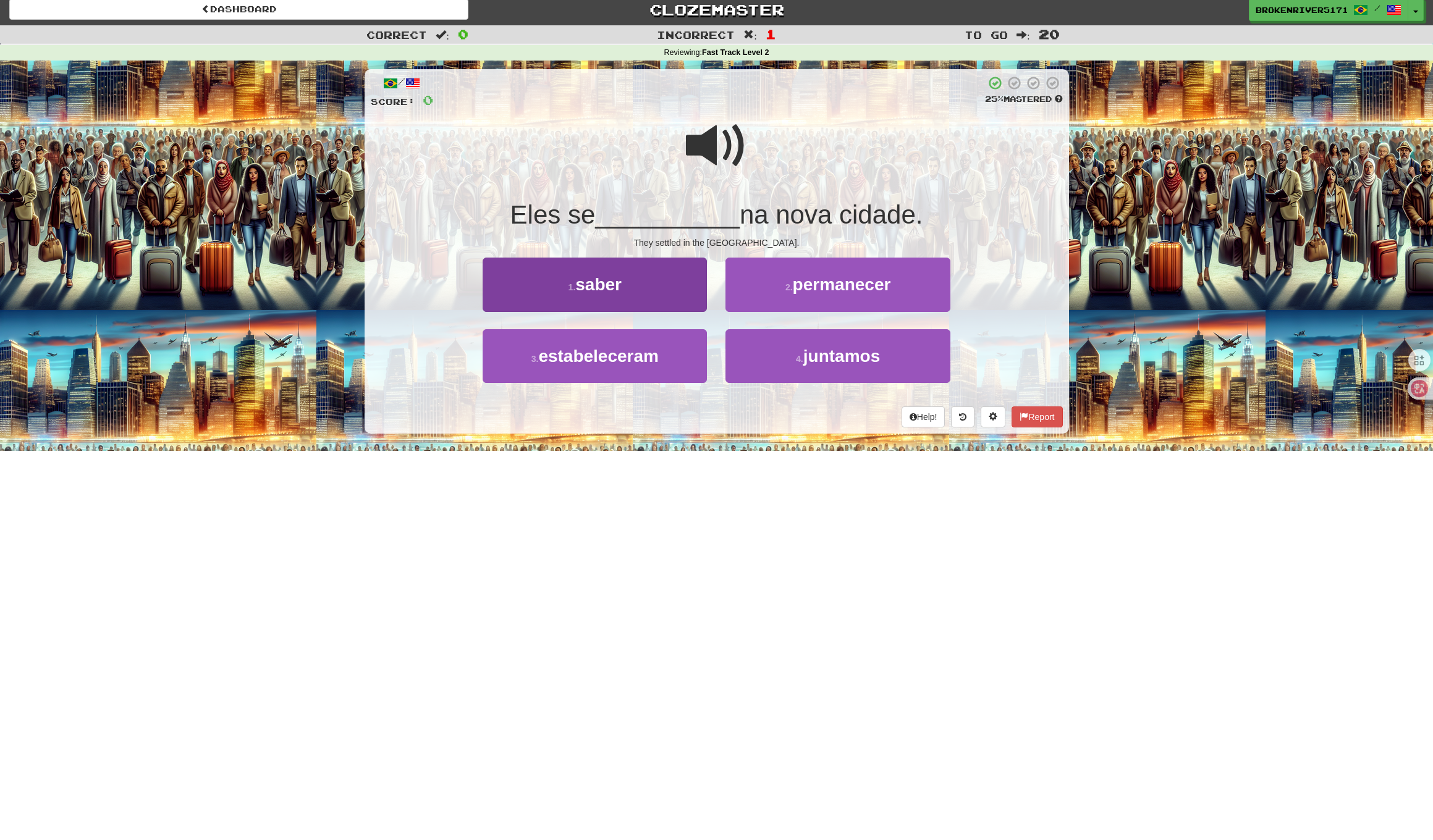
click at [660, 294] on button "1 . saber" at bounding box center [594, 284] width 224 height 53
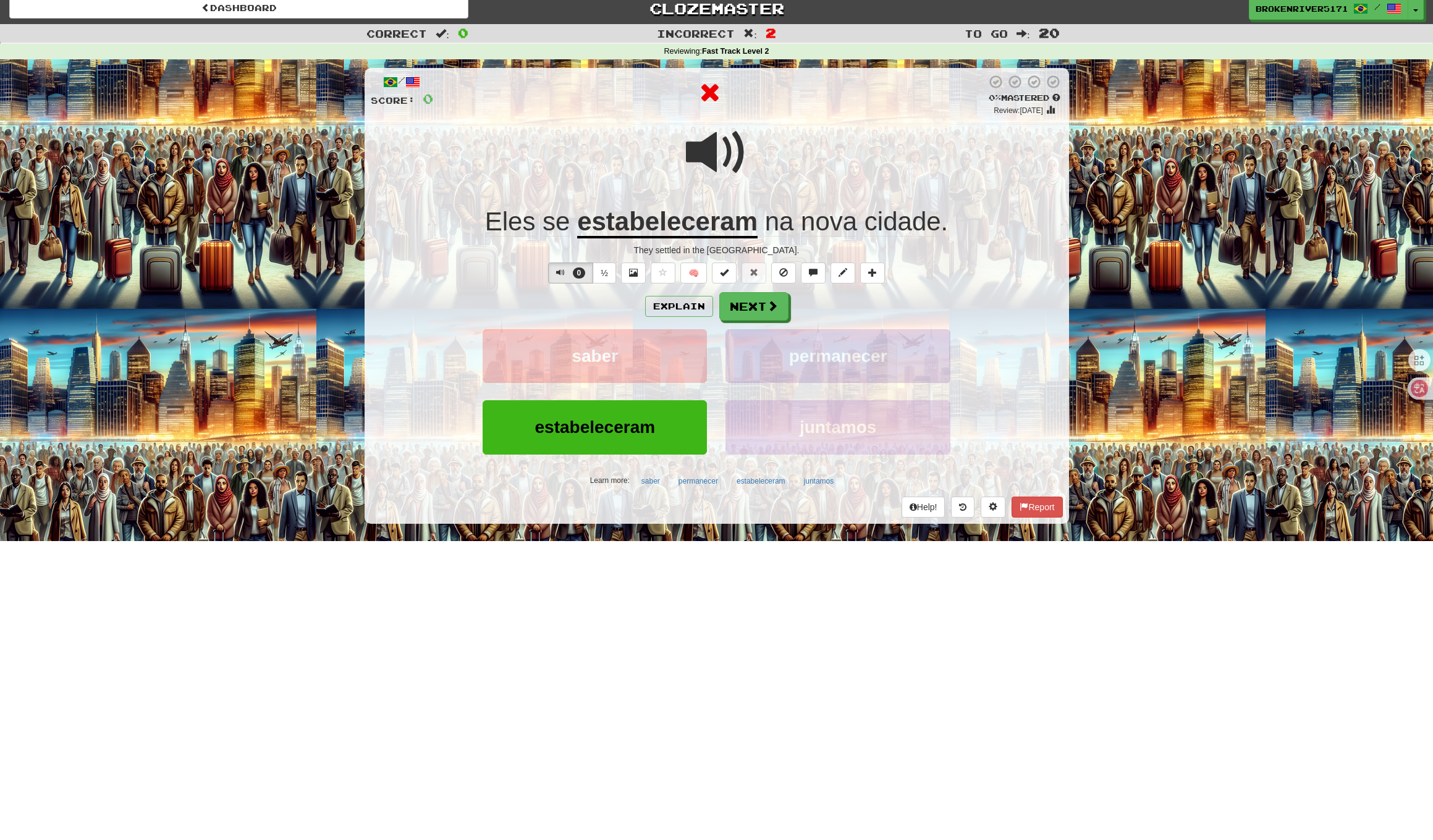
scroll to position [6, 1]
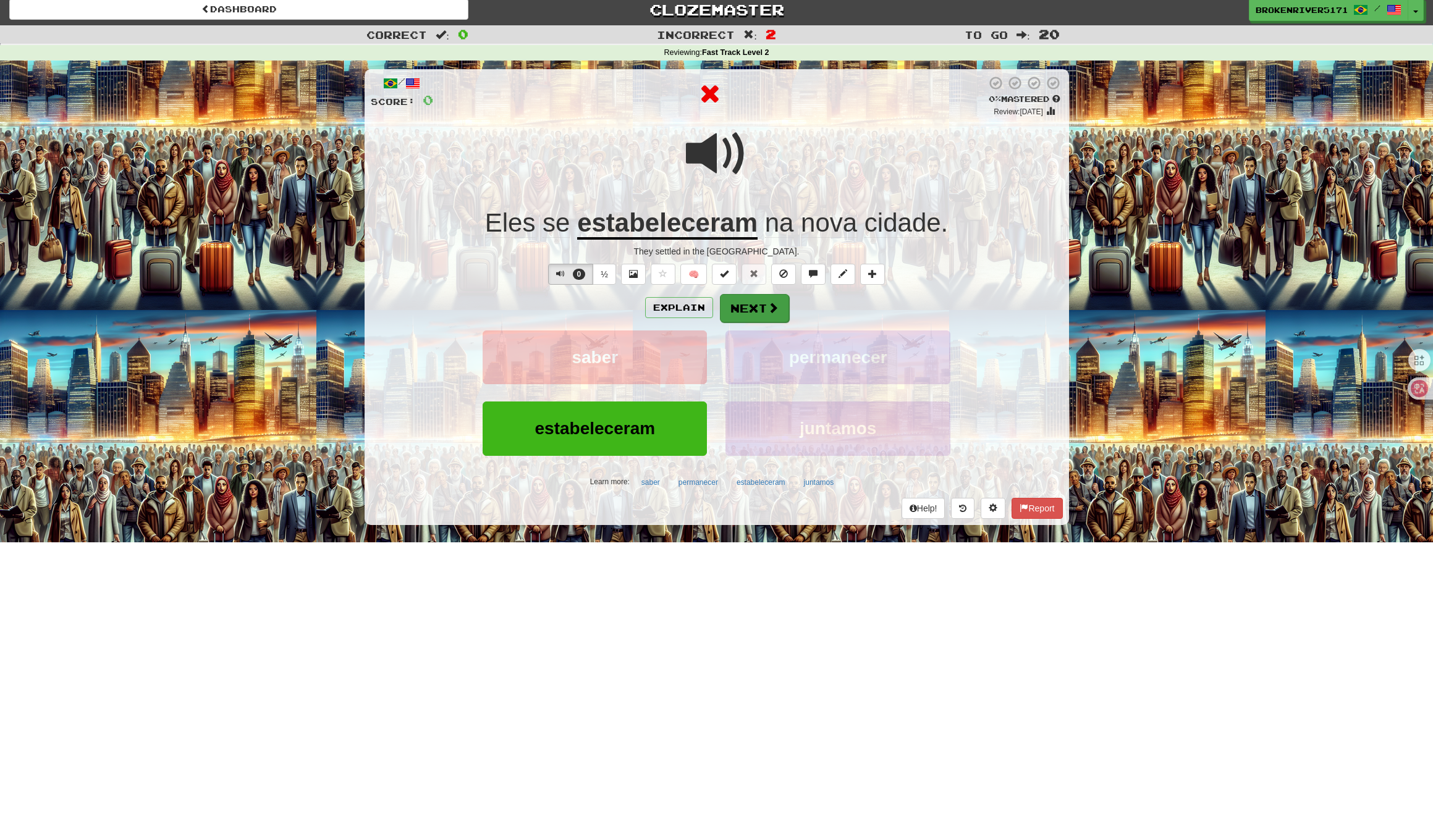
click at [766, 309] on button "Next" at bounding box center [755, 309] width 70 height 29
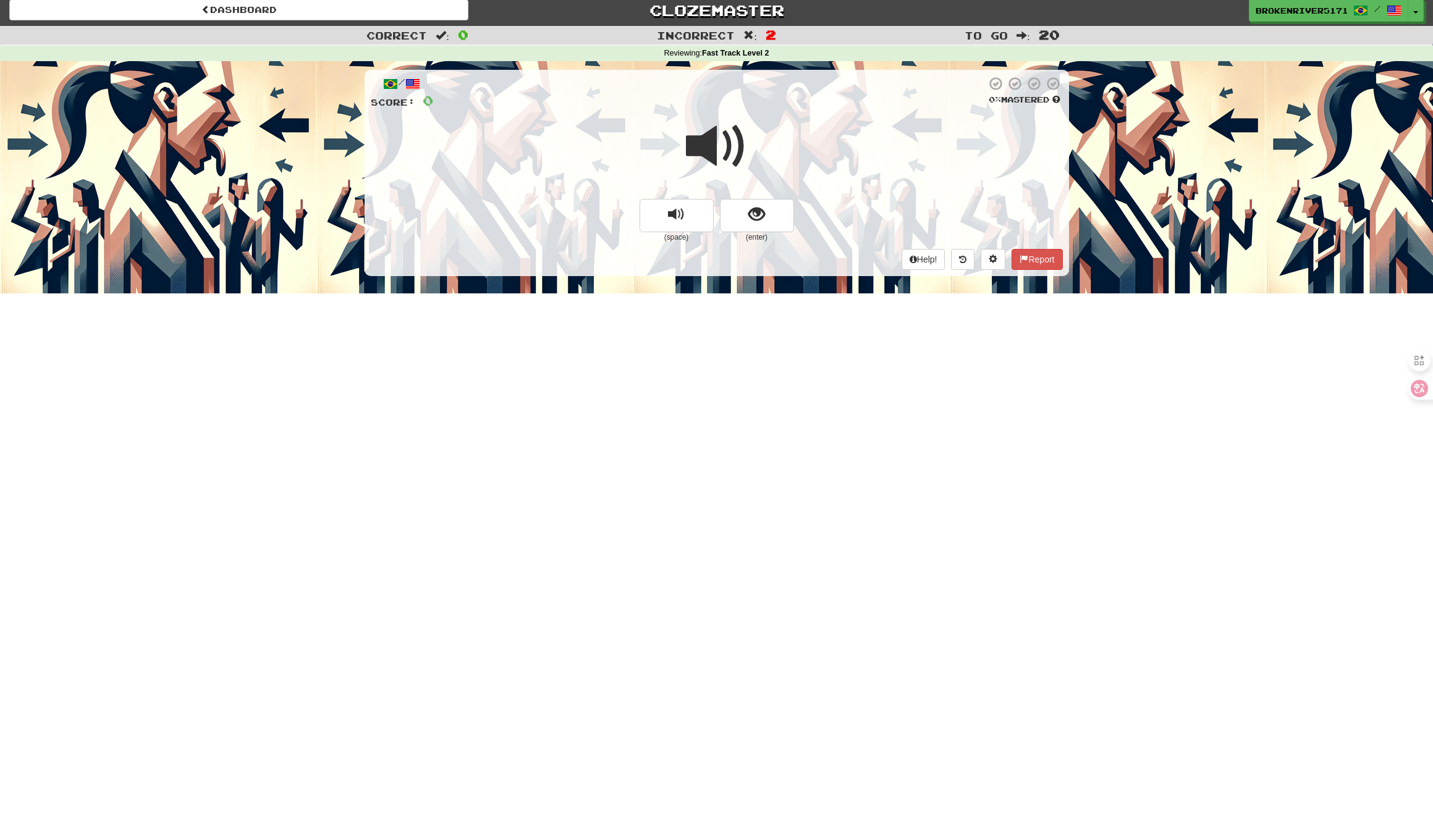
click at [758, 233] on small "(enter)" at bounding box center [756, 237] width 74 height 10
click at [761, 210] on span "show sentence" at bounding box center [756, 214] width 17 height 17
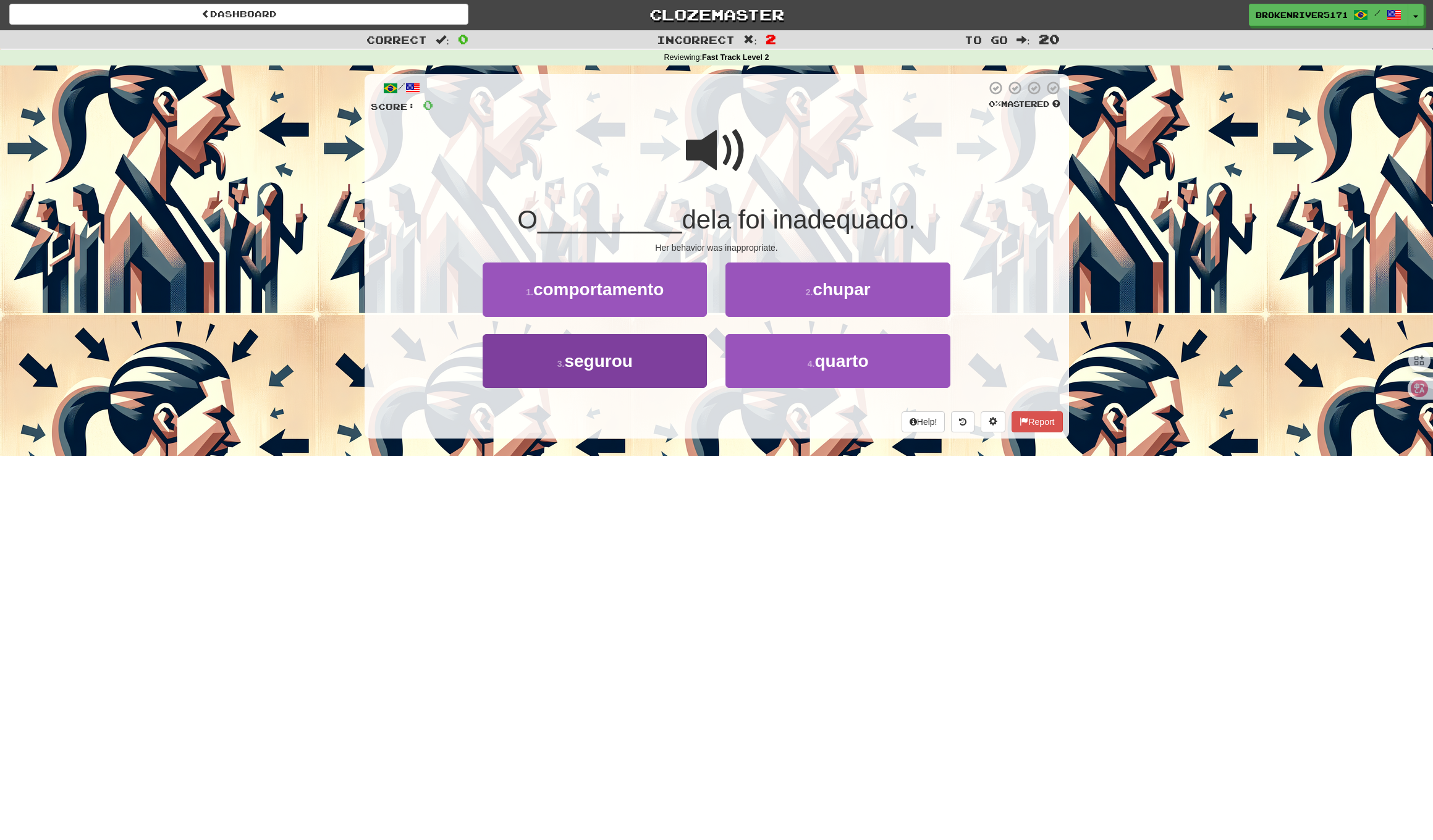
scroll to position [0, 1]
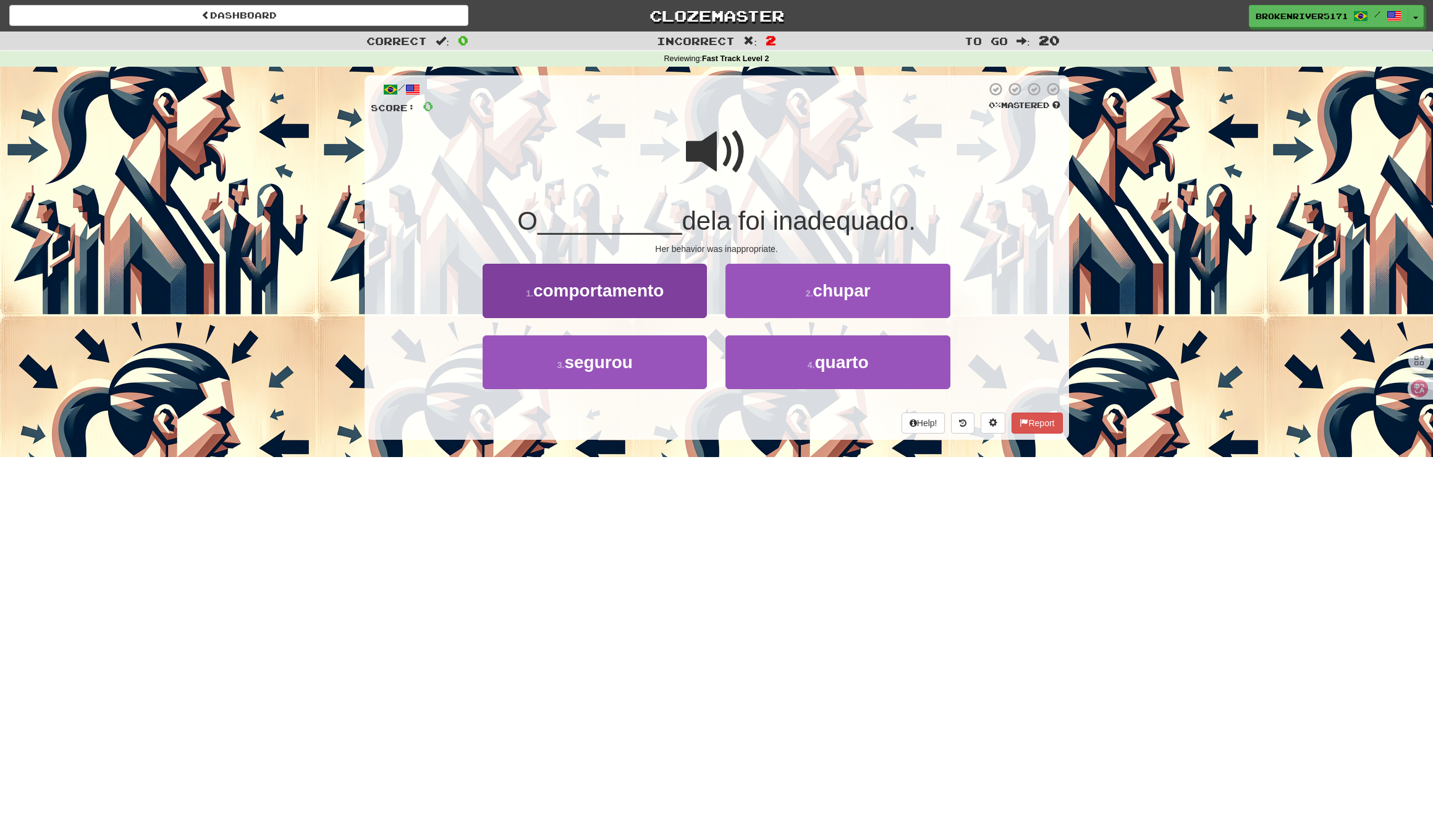
click at [663, 299] on button "1 . comportamento" at bounding box center [594, 290] width 224 height 53
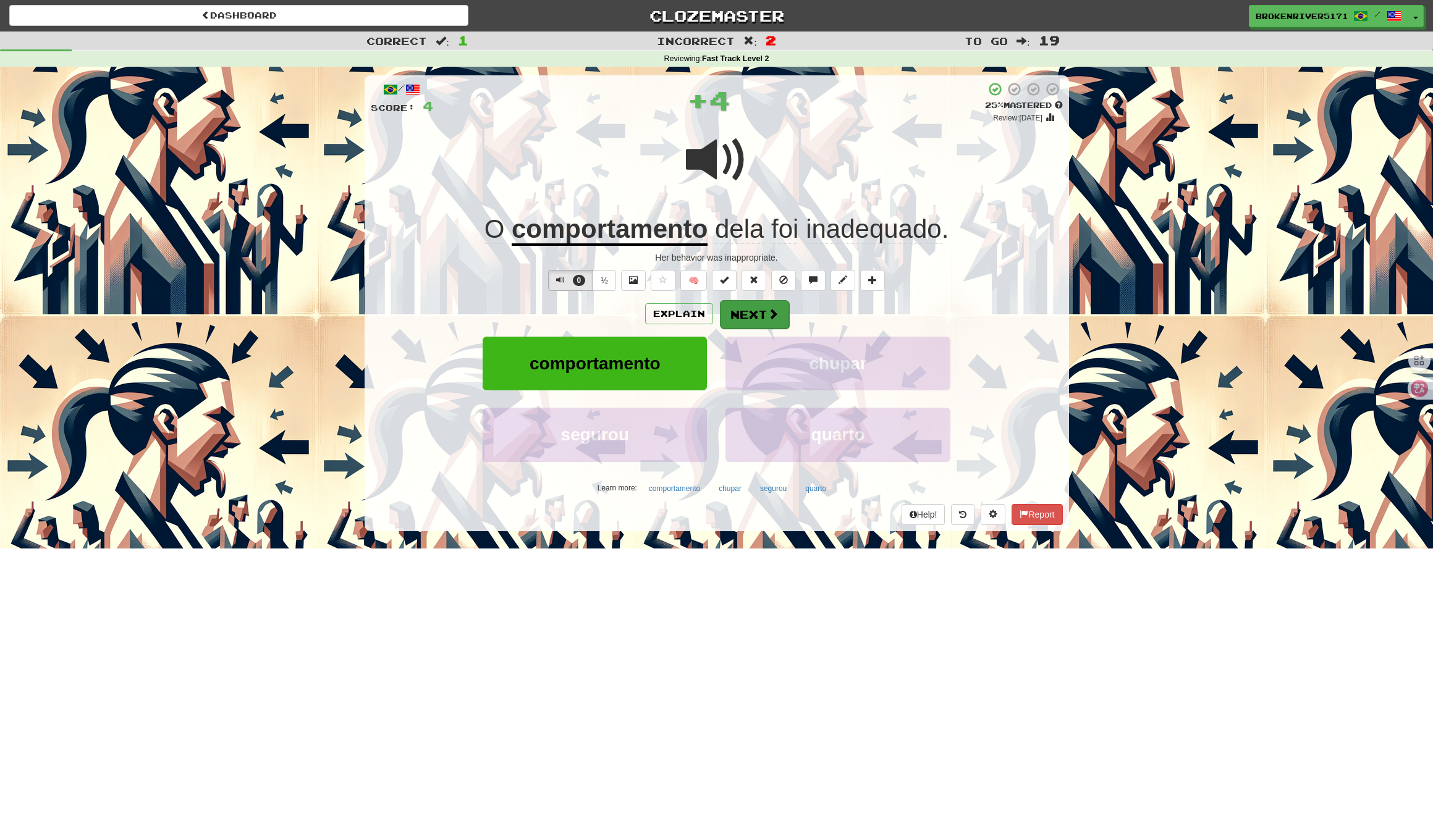
scroll to position [-1, 1]
click at [738, 319] on button "Next" at bounding box center [755, 314] width 70 height 29
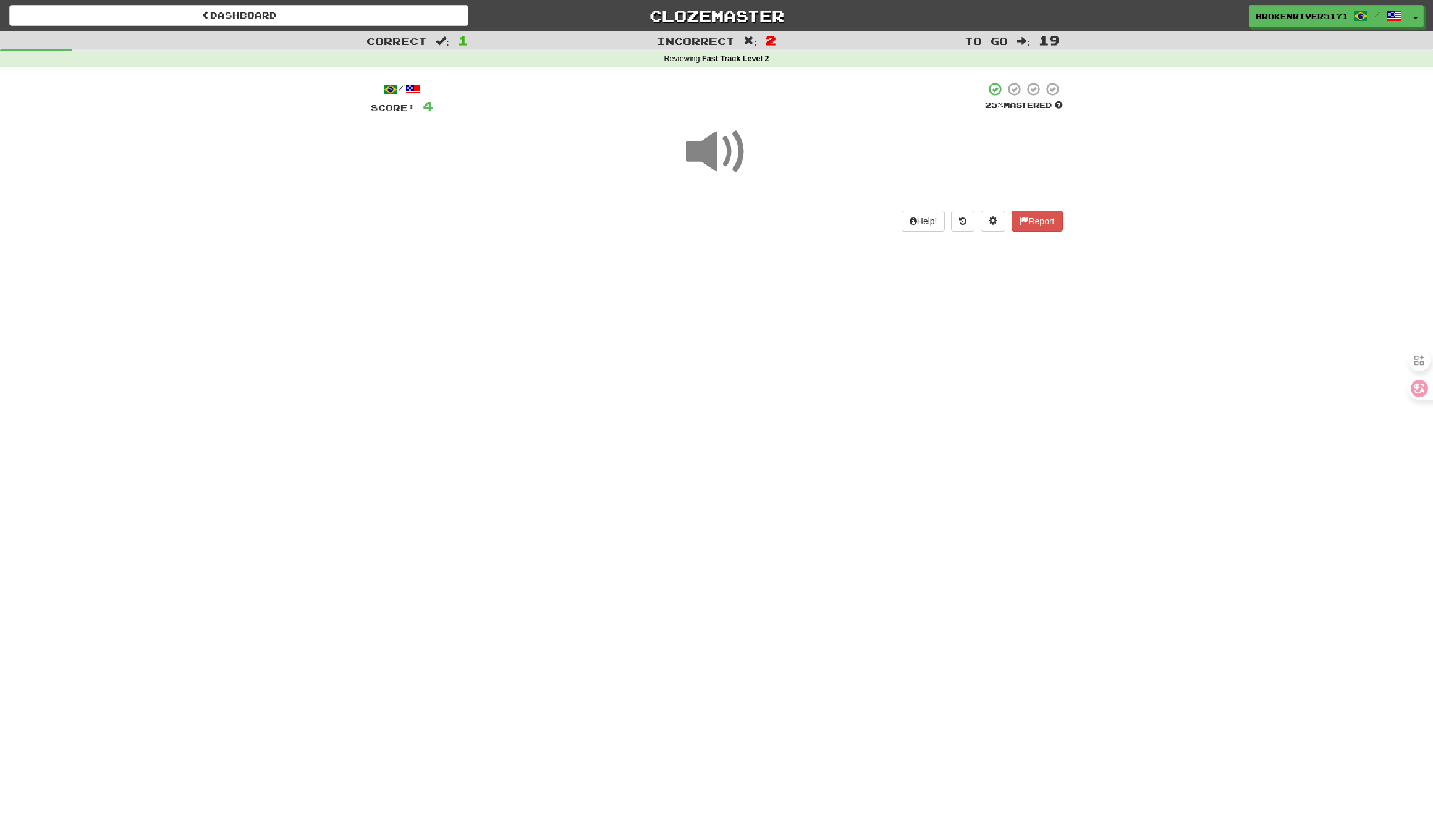
scroll to position [0, 0]
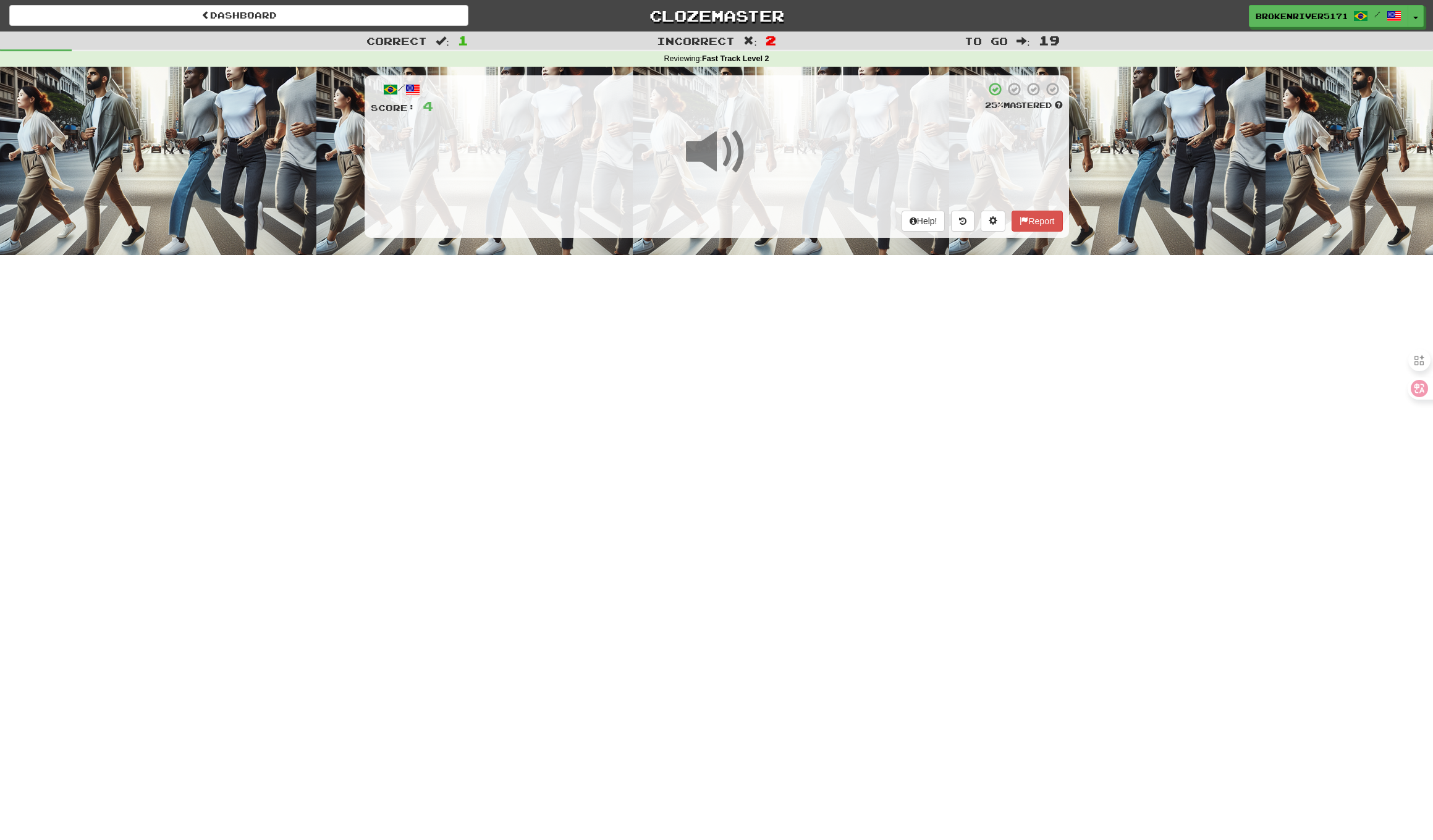
click at [721, 329] on div "Dashboard Clozemaster BrokenRiver5171 / Toggle Dropdown Dashboard Leaderboard A…" at bounding box center [716, 420] width 1433 height 840
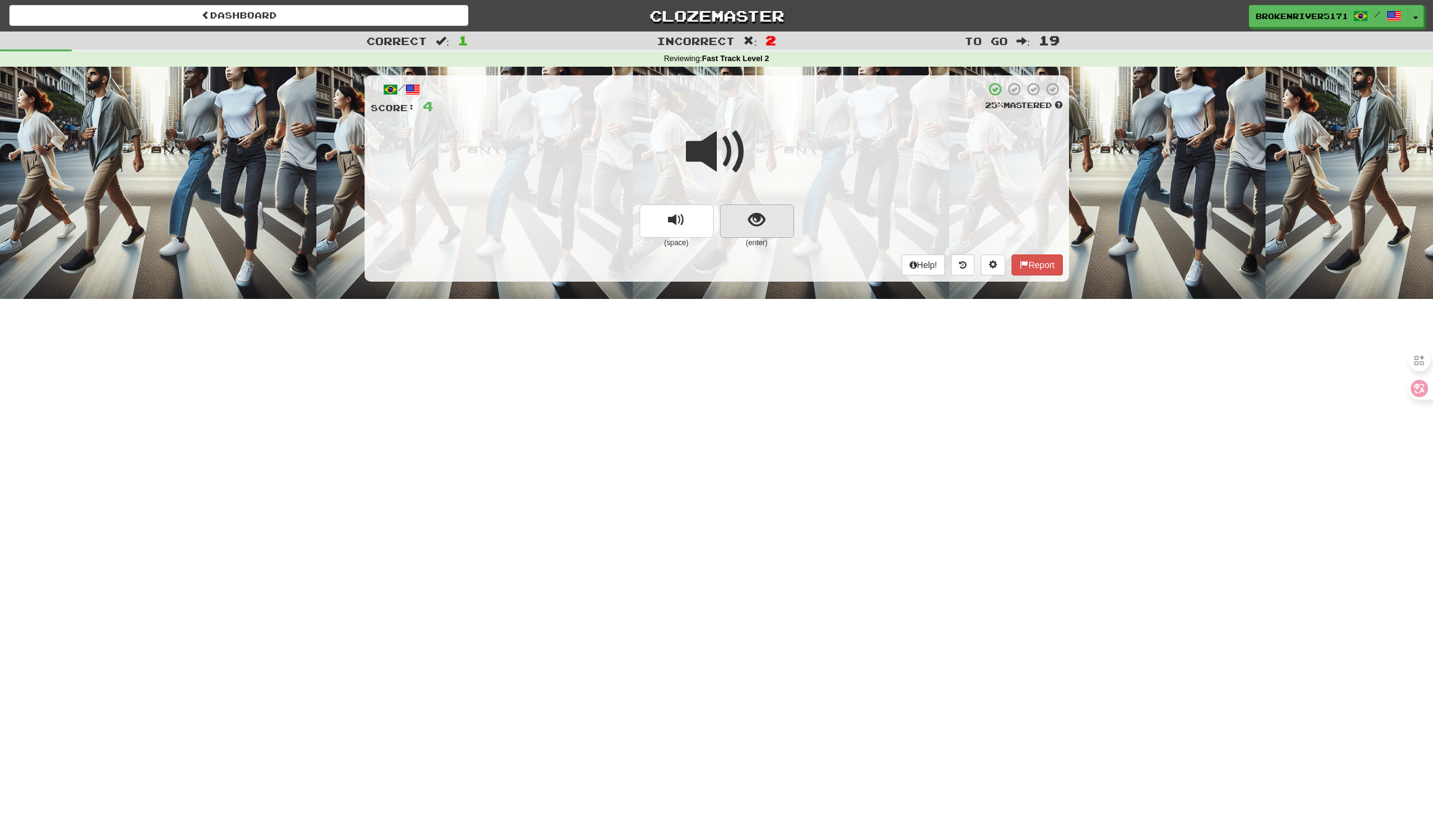
click at [745, 226] on button "show sentence" at bounding box center [756, 220] width 74 height 33
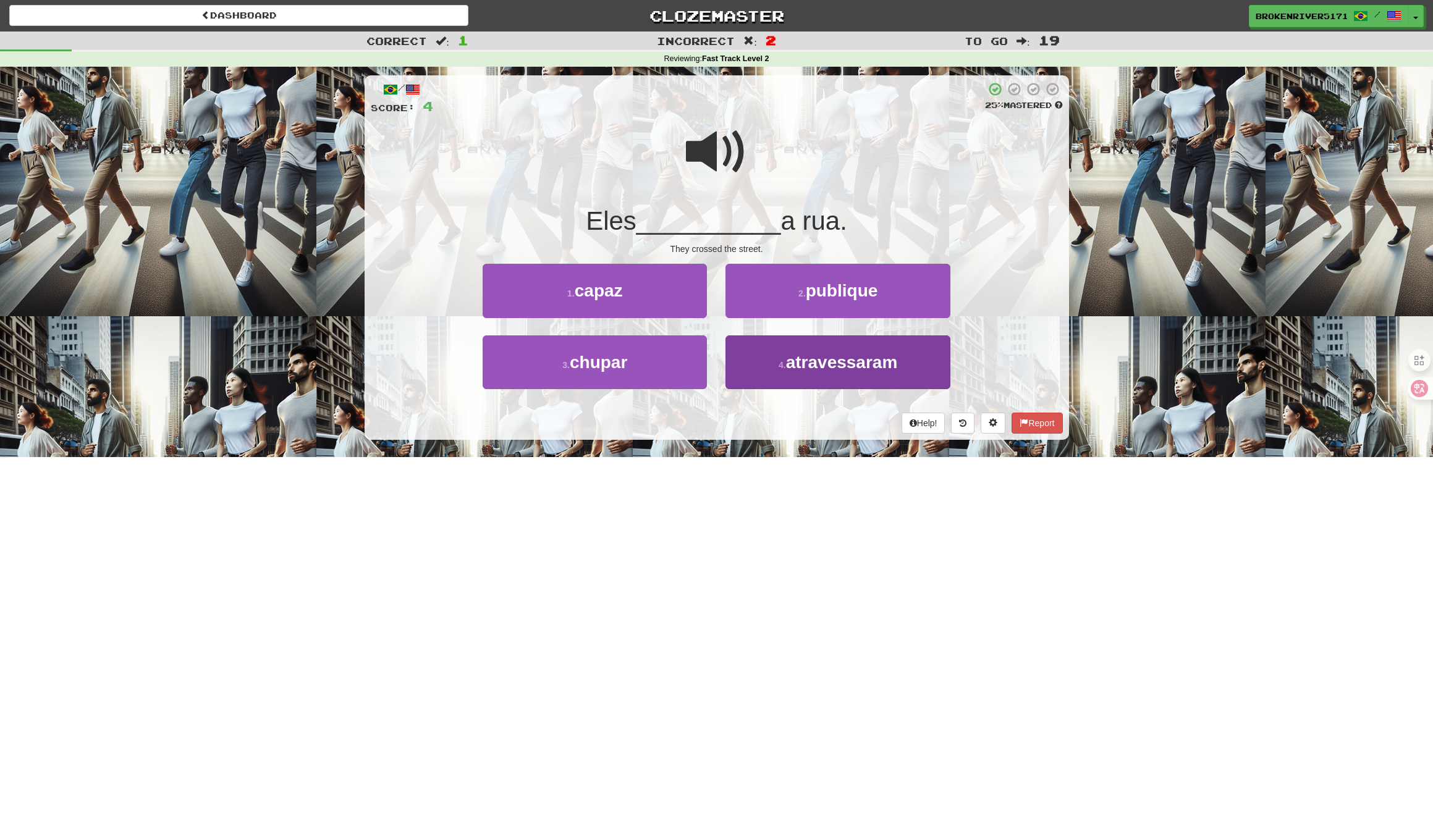
click at [767, 370] on button "4 . atravessaram" at bounding box center [837, 362] width 224 height 53
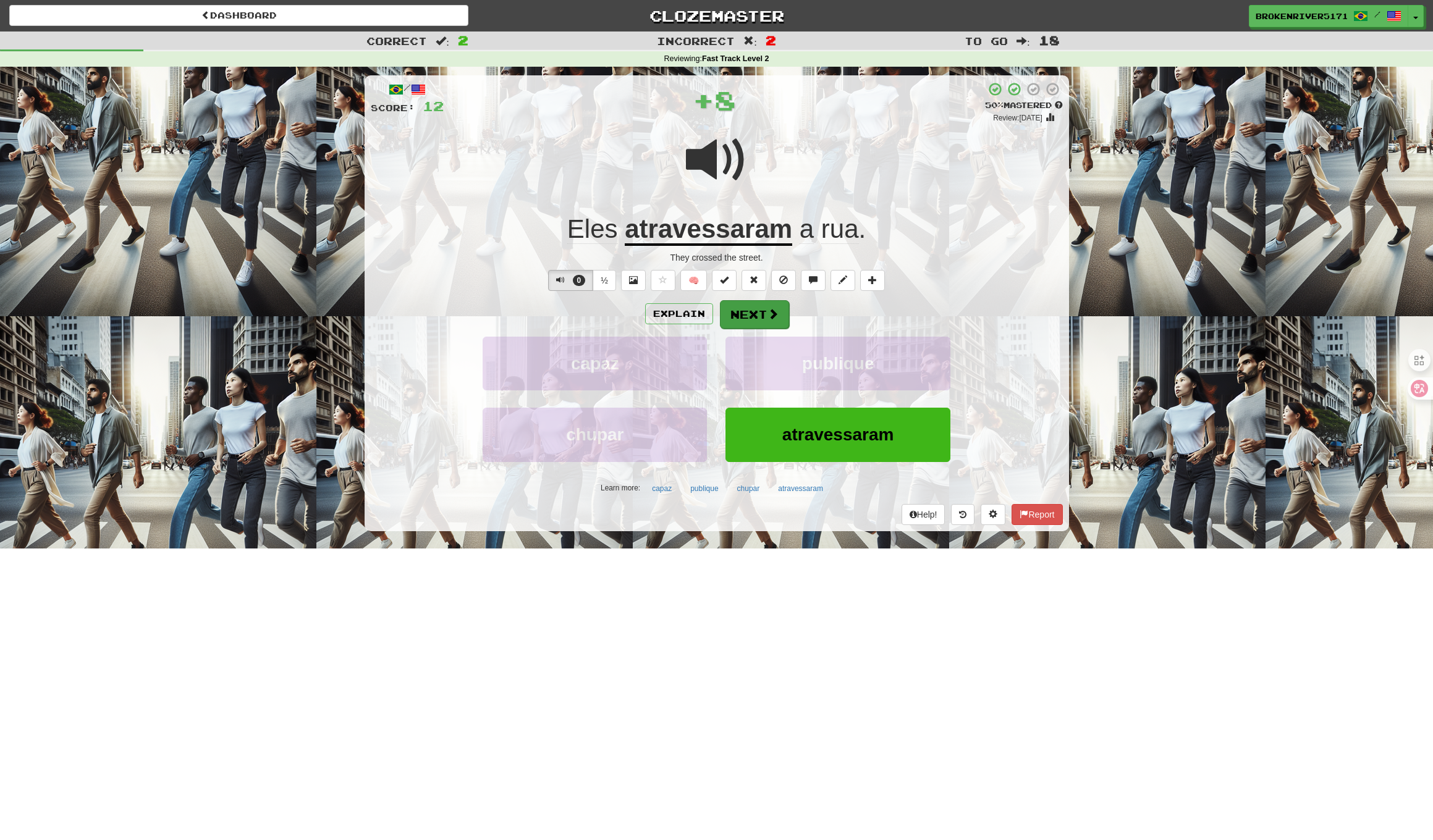
click at [744, 325] on button "Next" at bounding box center [755, 314] width 70 height 29
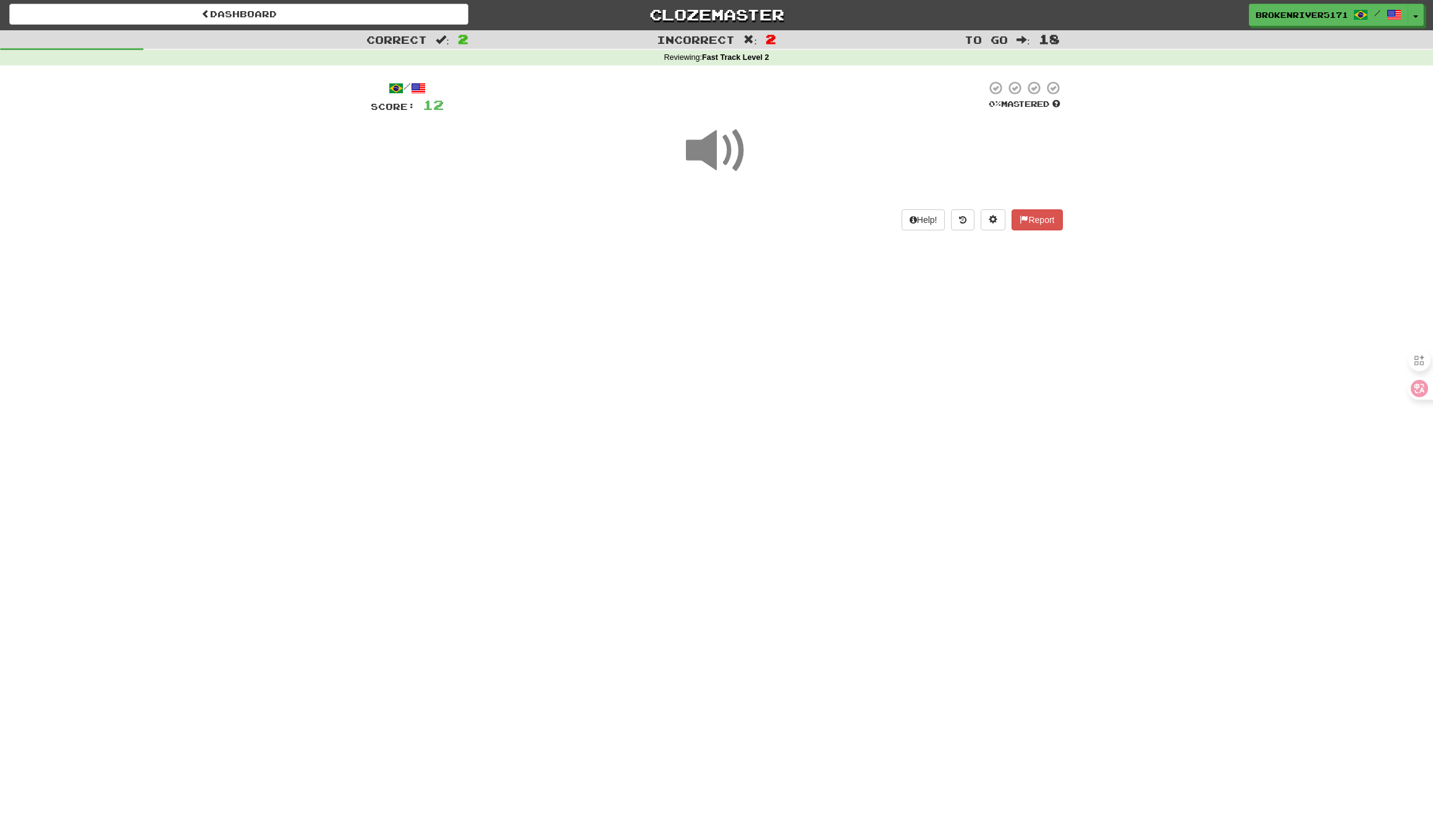
scroll to position [3, 0]
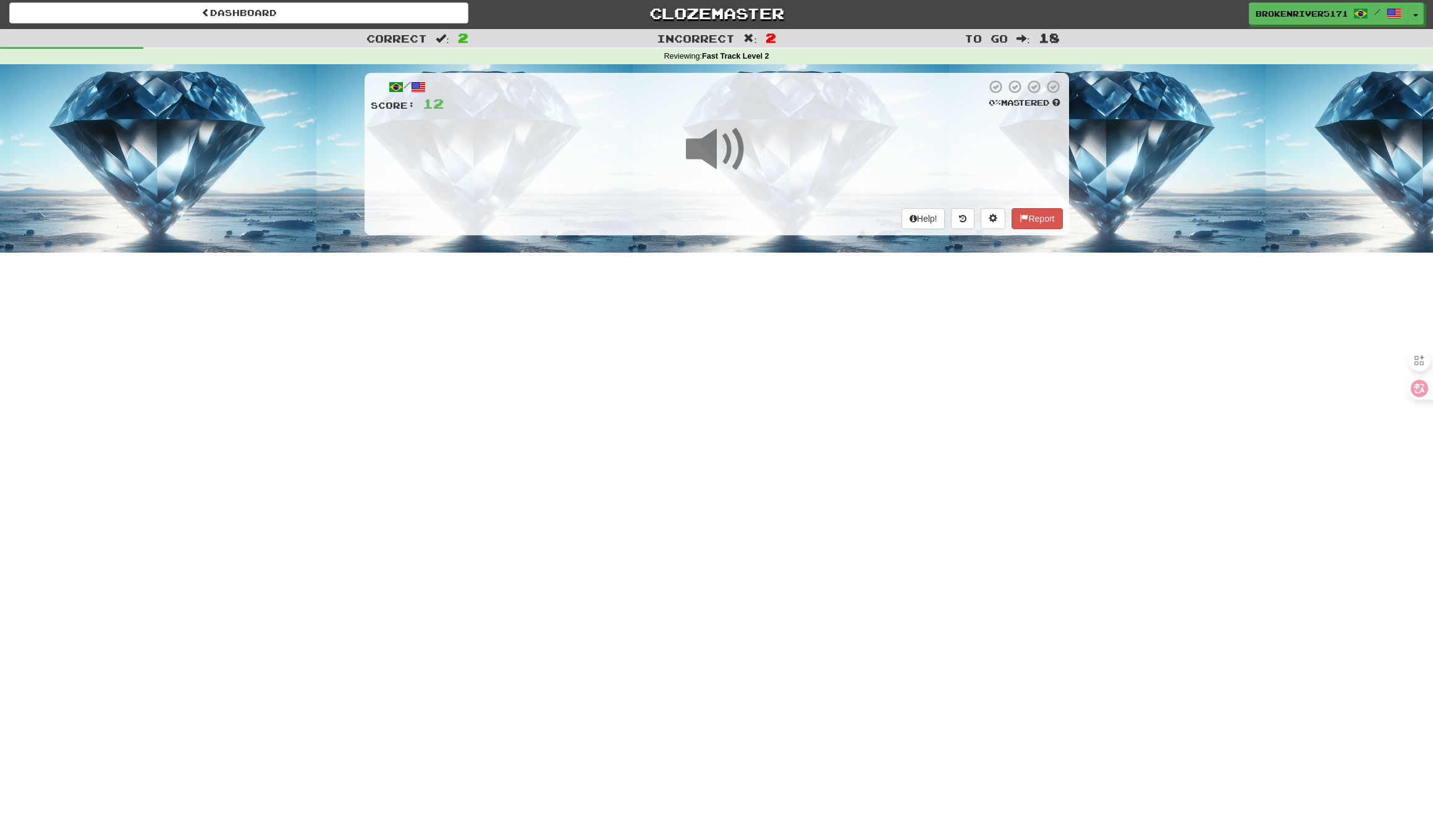
click at [725, 413] on div "Dashboard Clozemaster BrokenRiver5171 / Toggle Dropdown Dashboard Leaderboard A…" at bounding box center [716, 417] width 1433 height 840
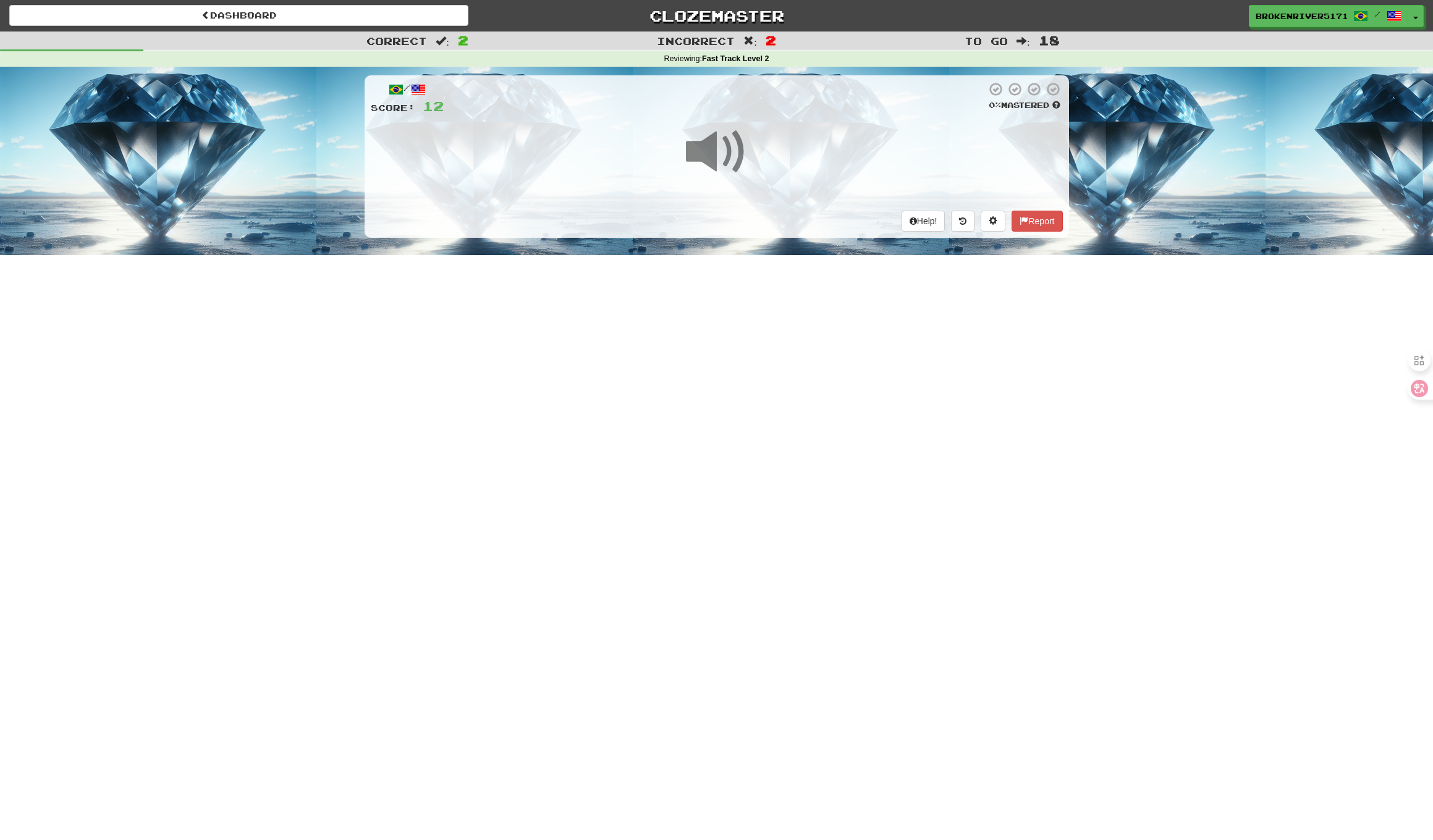
scroll to position [0, 0]
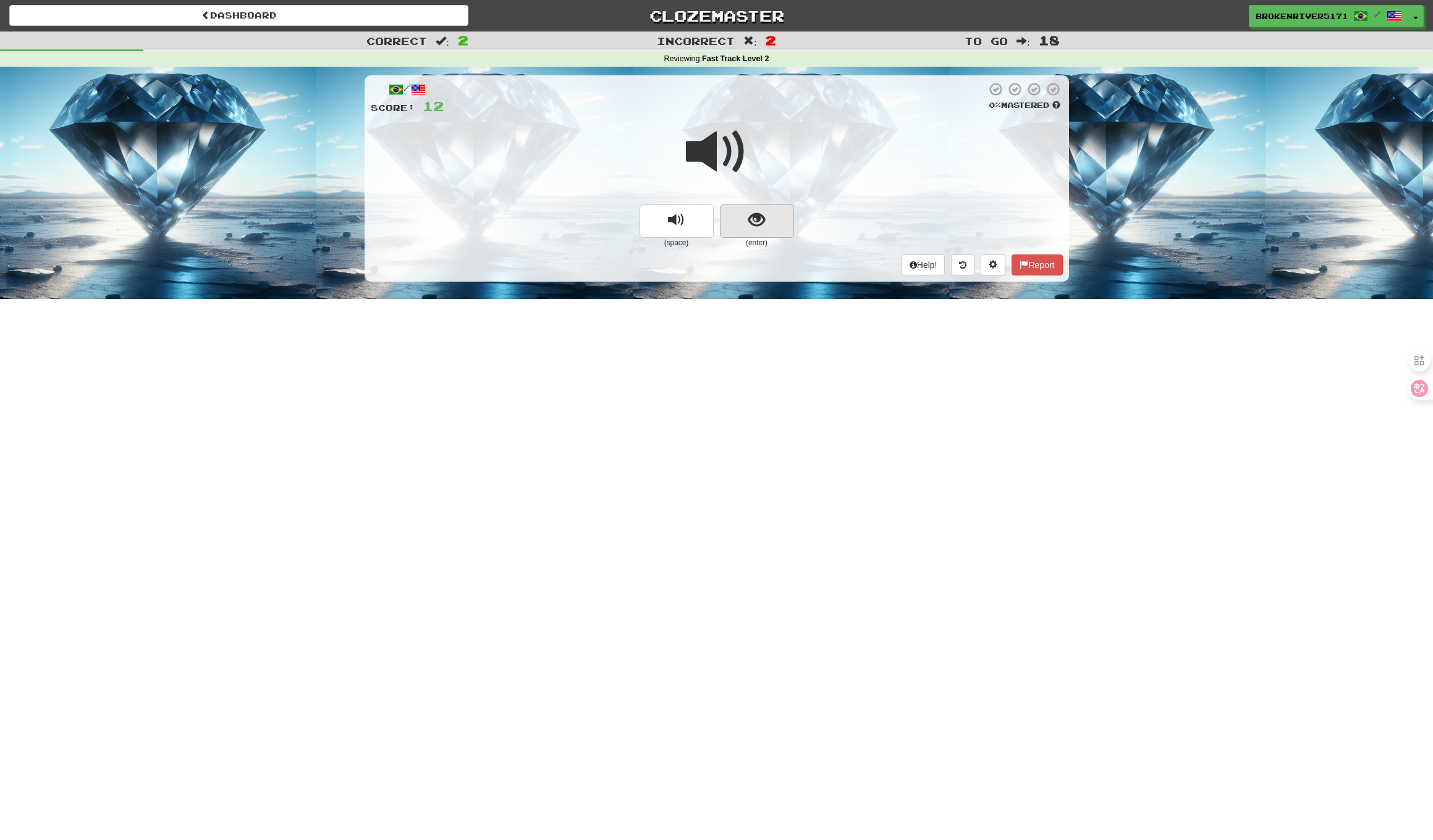
click at [769, 214] on button "show sentence" at bounding box center [756, 220] width 74 height 33
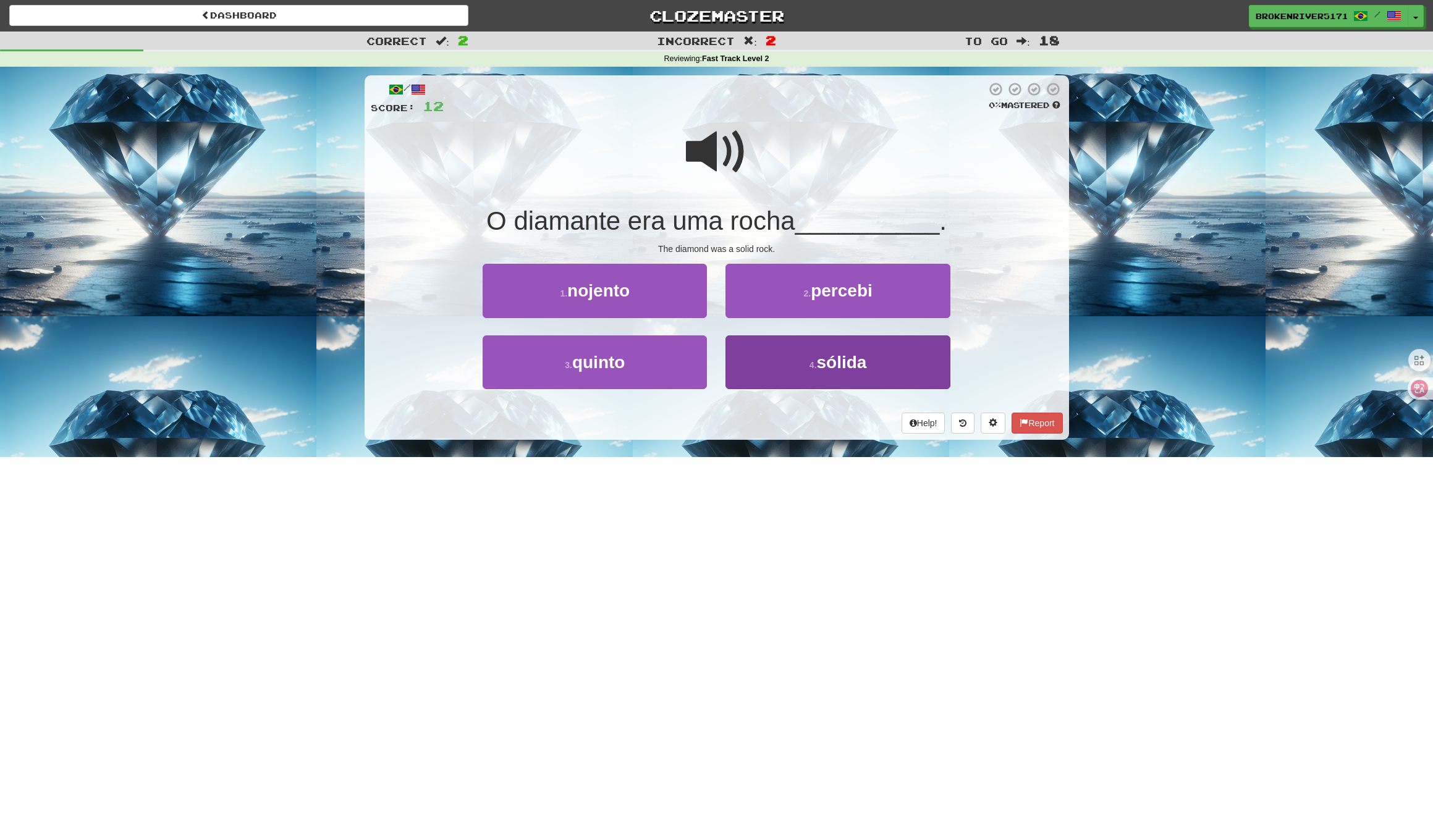
click at [786, 369] on button "4 . sólida" at bounding box center [837, 362] width 224 height 53
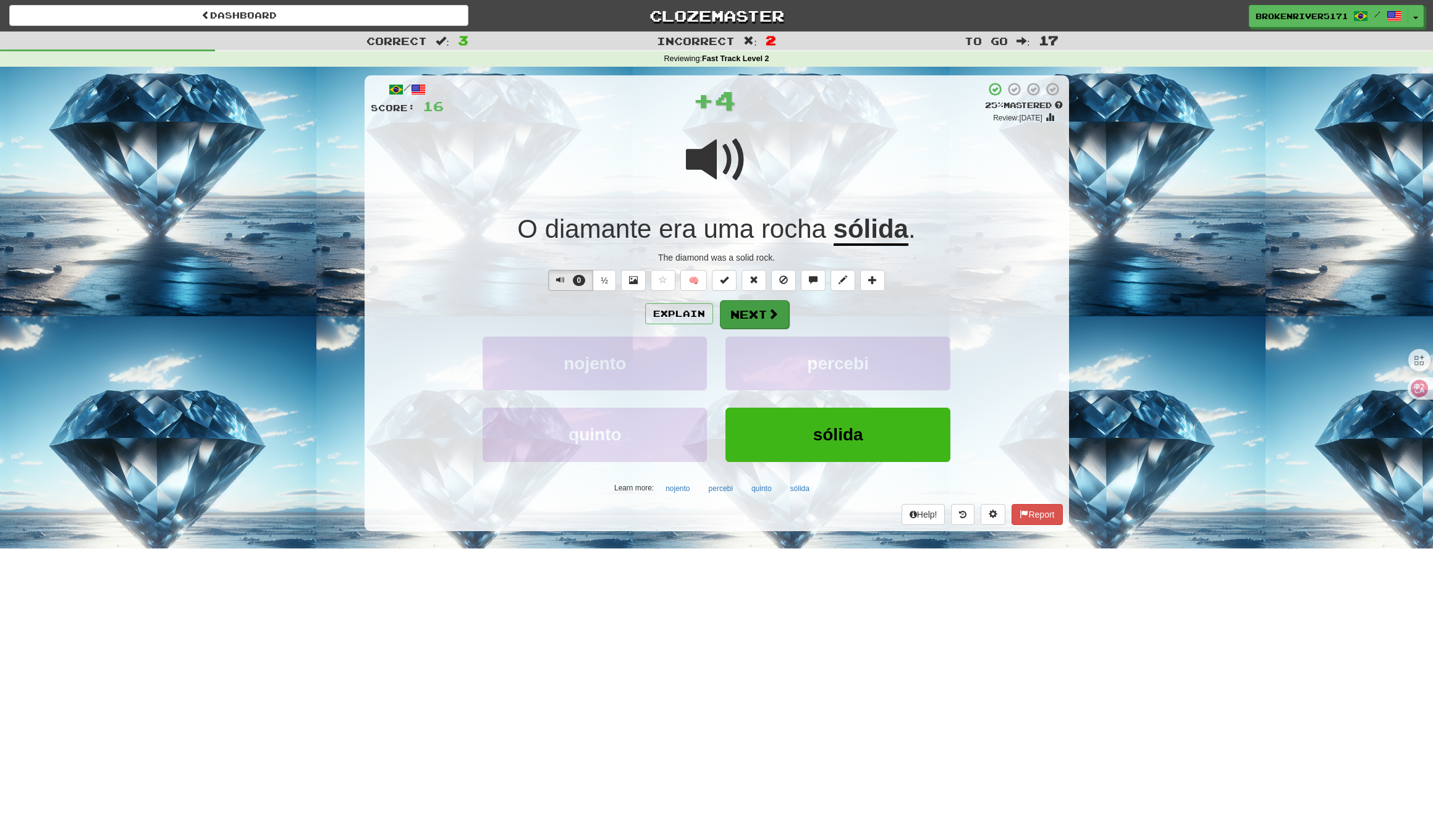
click at [755, 323] on button "Next" at bounding box center [755, 314] width 70 height 29
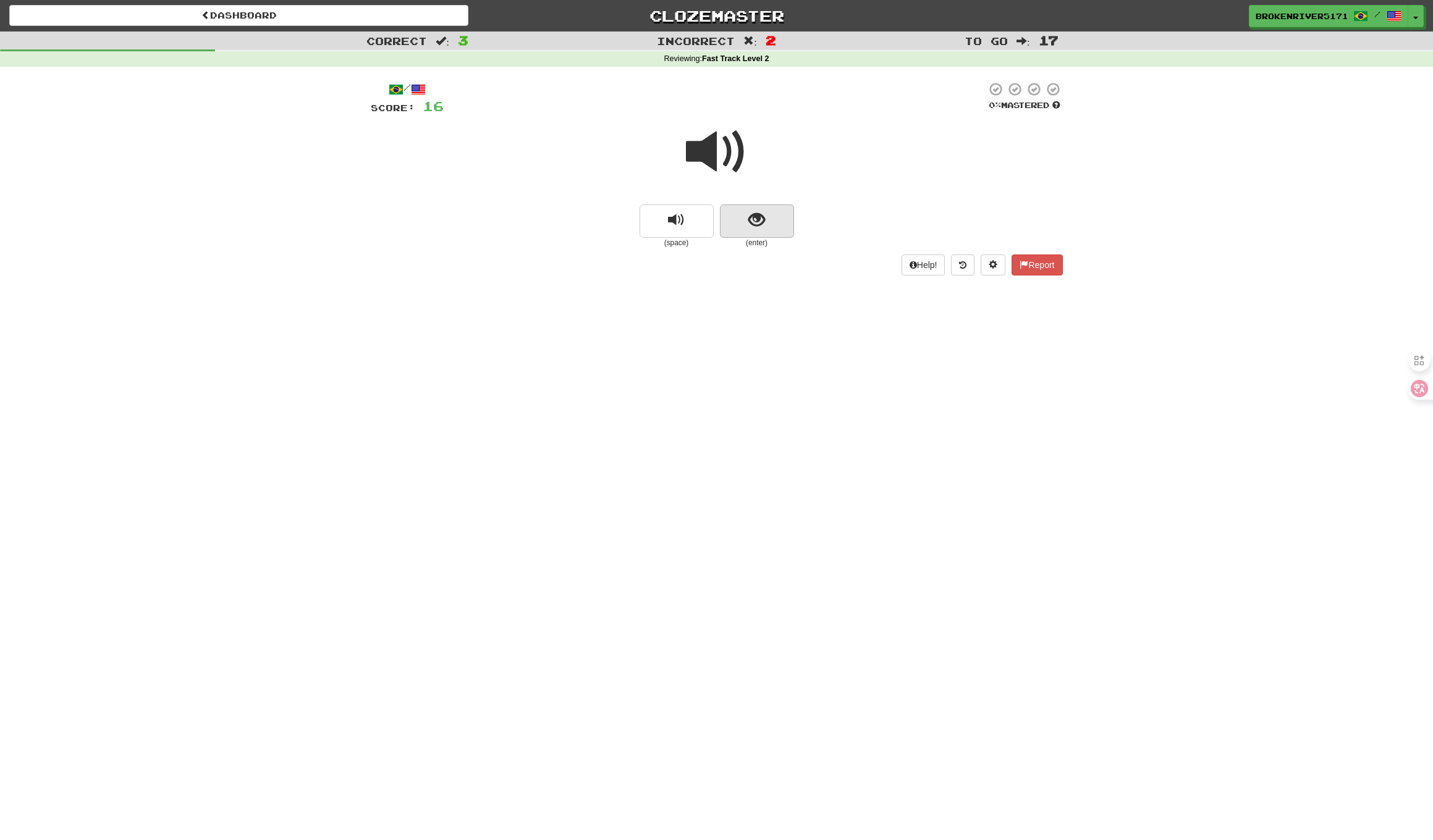
click at [771, 221] on button "show sentence" at bounding box center [756, 220] width 74 height 33
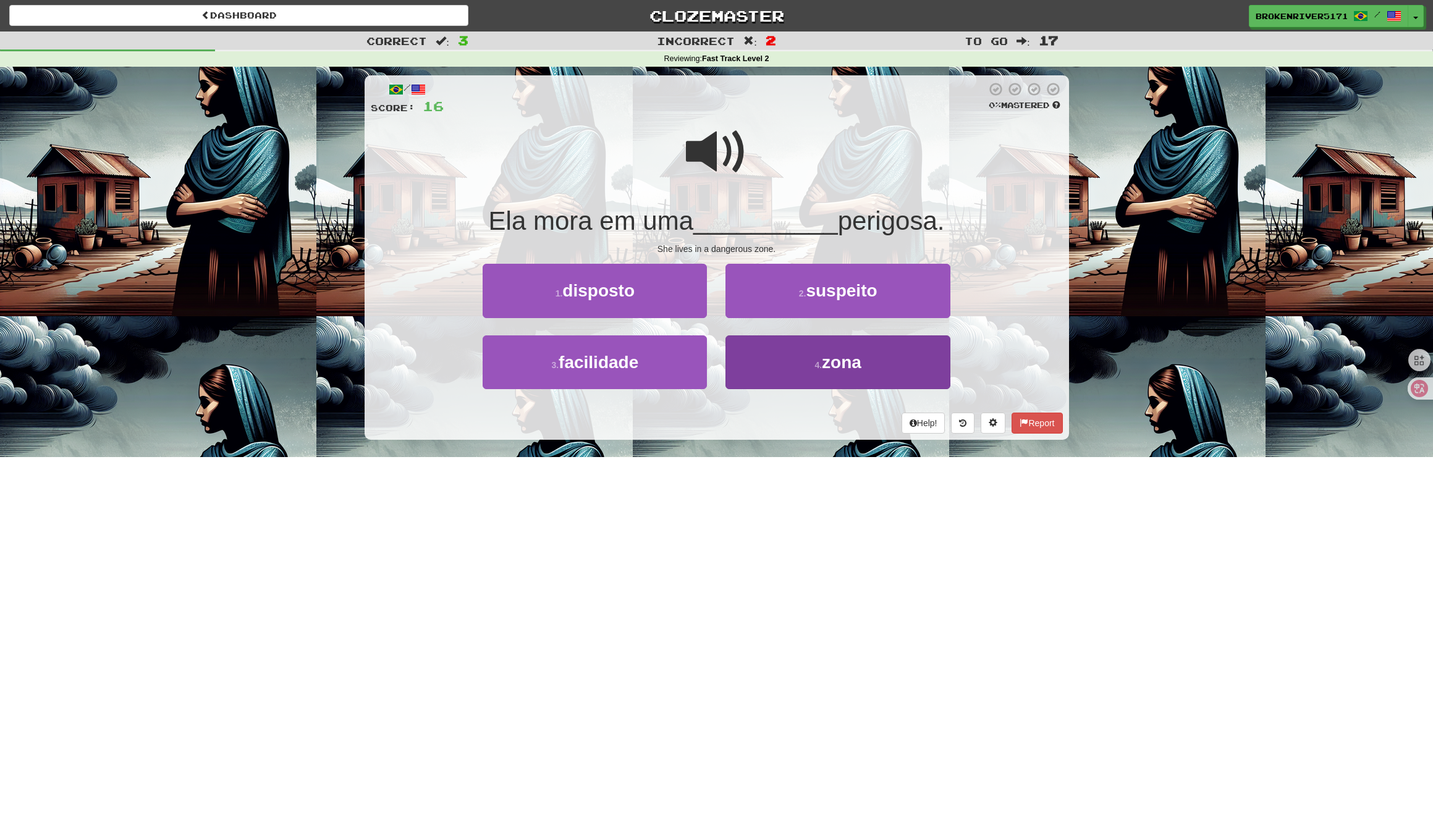
click at [761, 363] on button "4 . zona" at bounding box center [837, 362] width 224 height 53
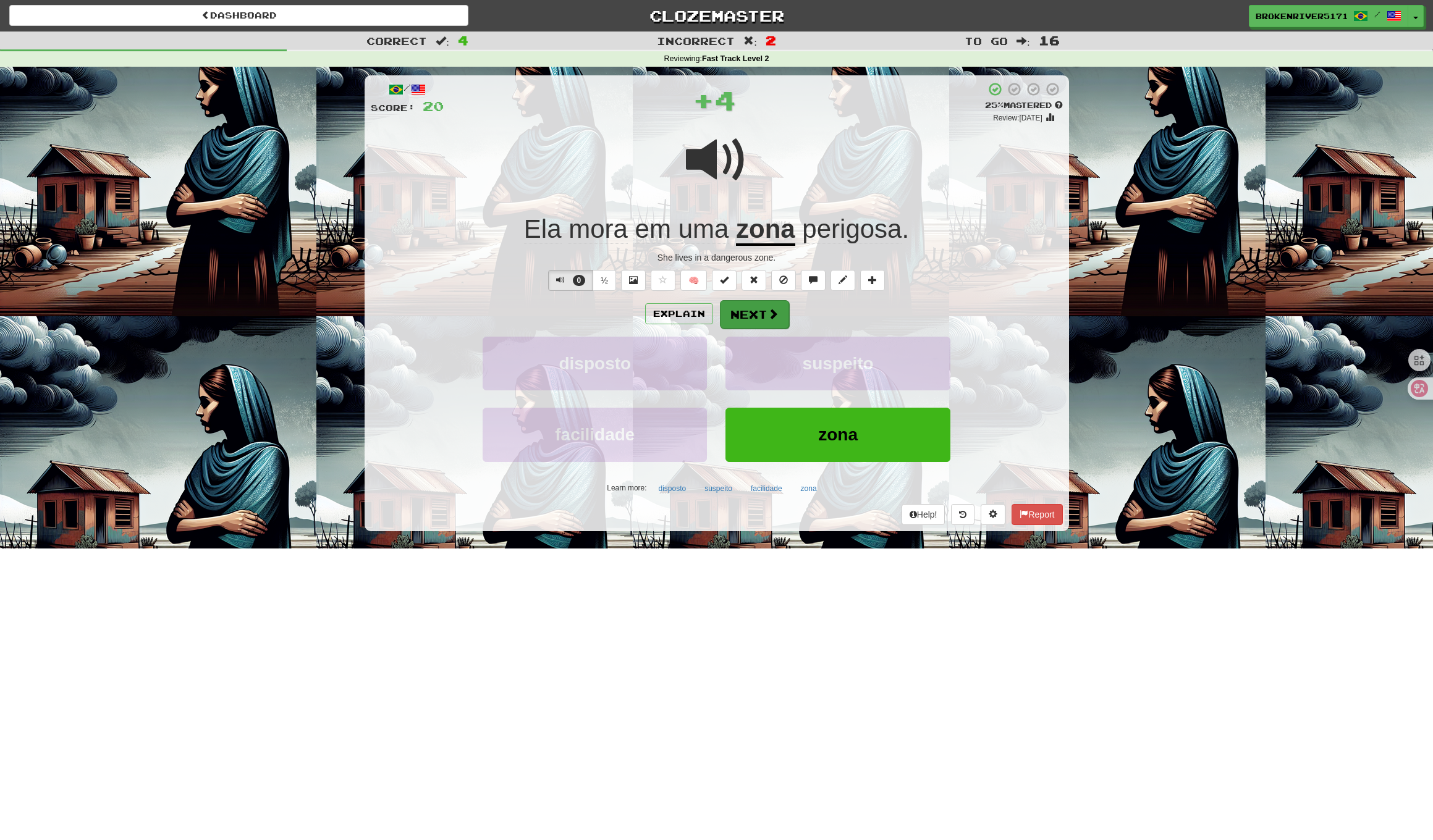
click at [752, 315] on button "Next" at bounding box center [755, 314] width 70 height 29
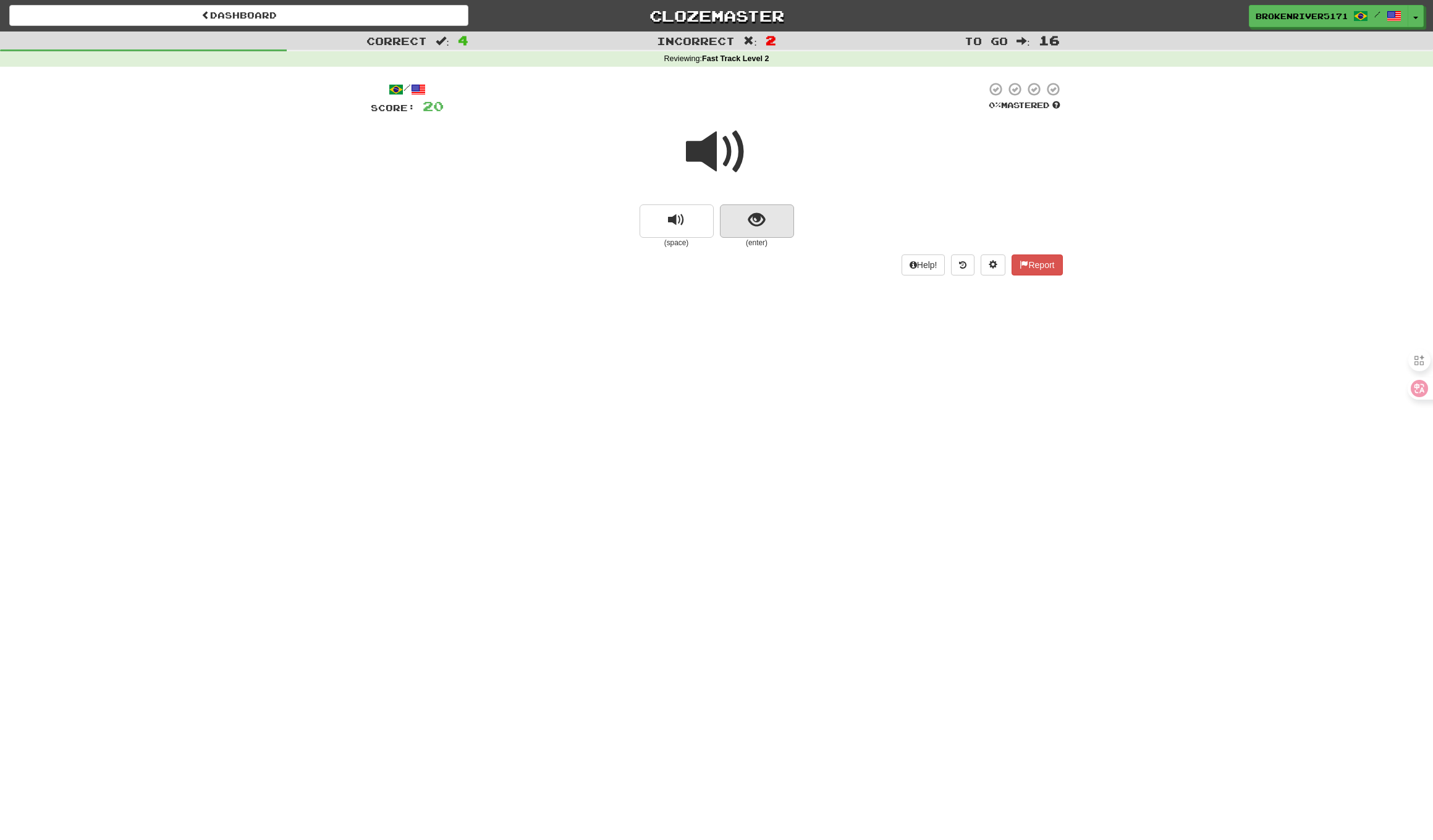
click at [755, 233] on button "show sentence" at bounding box center [756, 220] width 74 height 33
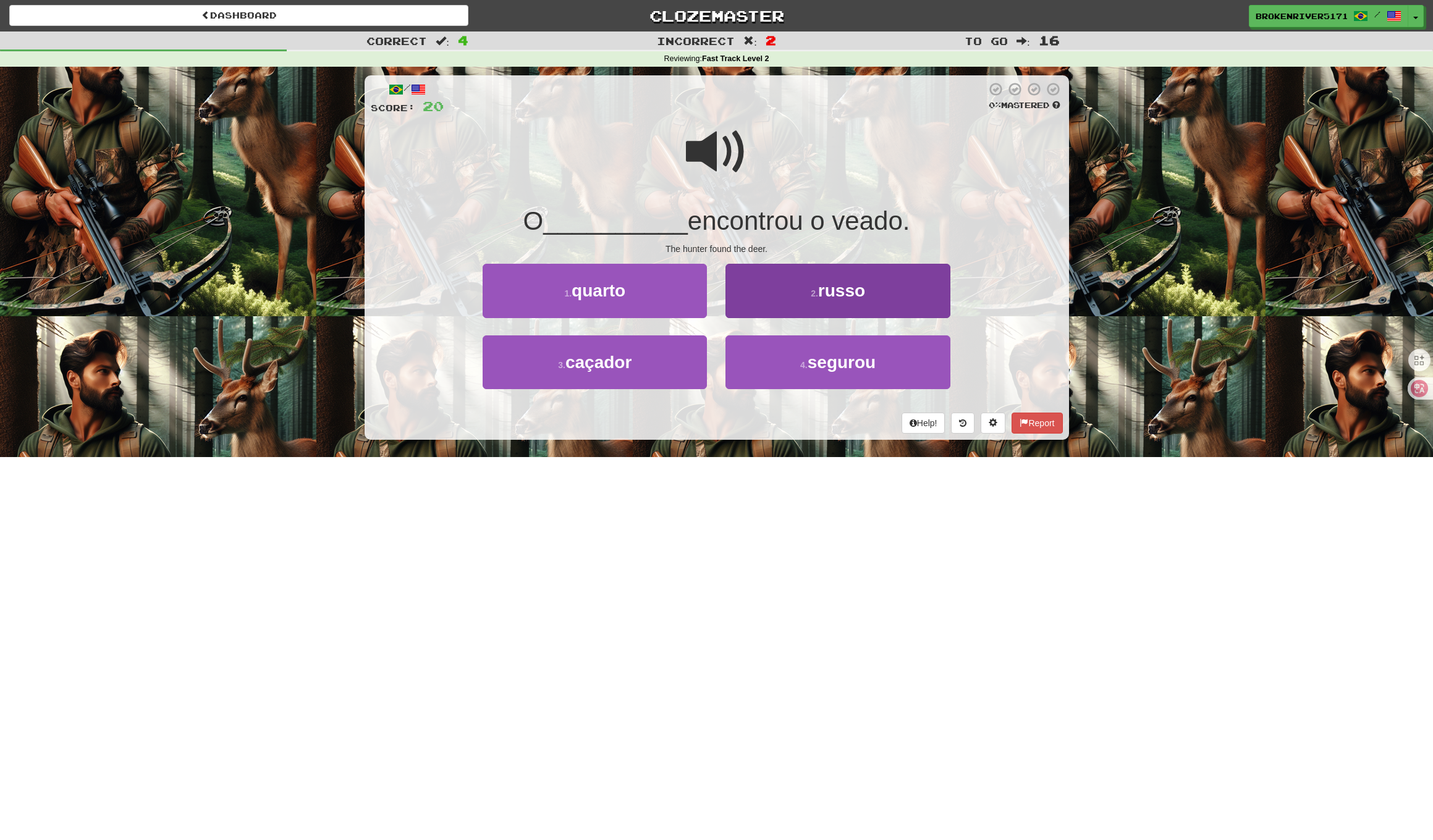
click at [756, 305] on button "2 . russo" at bounding box center [837, 290] width 224 height 53
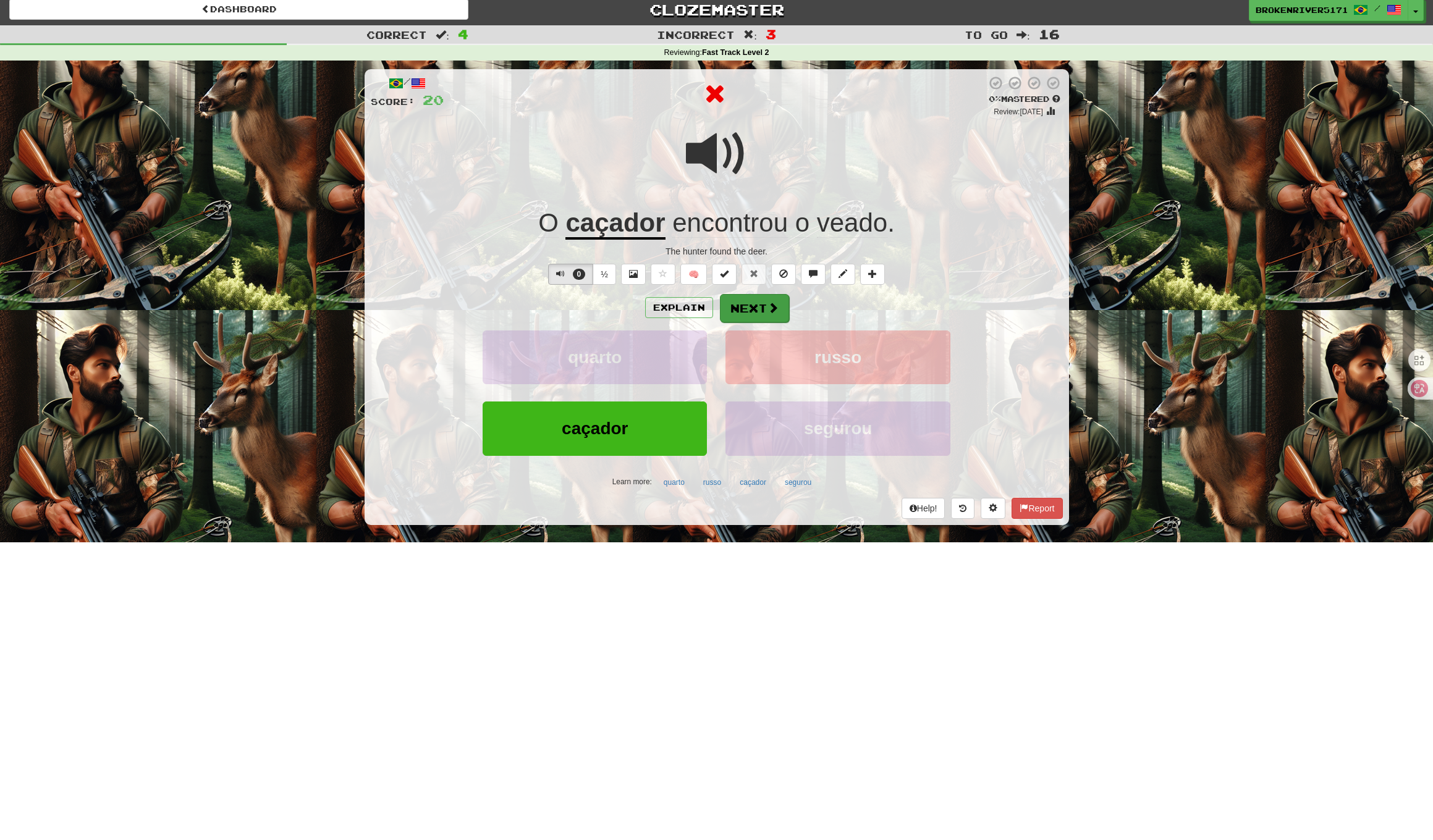
scroll to position [8, 1]
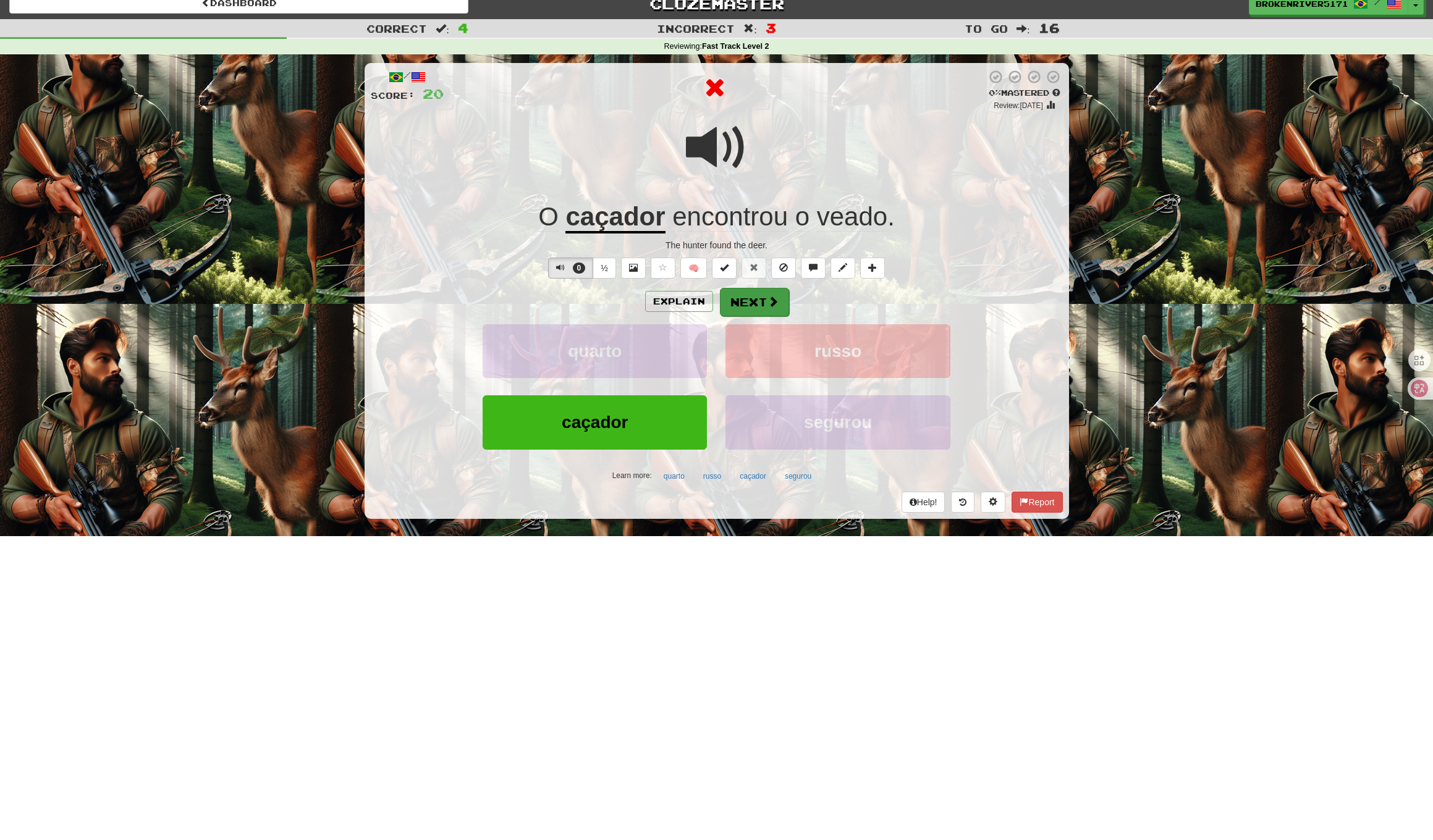
click at [756, 319] on div "Explain Next quarto russo caçador segurou Learn more: quarto russo caçador segu…" at bounding box center [716, 387] width 692 height 198
click at [760, 315] on div "Explain Next quarto russo caçador segurou Learn more: quarto russo caçador segu…" at bounding box center [716, 386] width 692 height 198
click at [758, 302] on button "Next" at bounding box center [755, 302] width 70 height 29
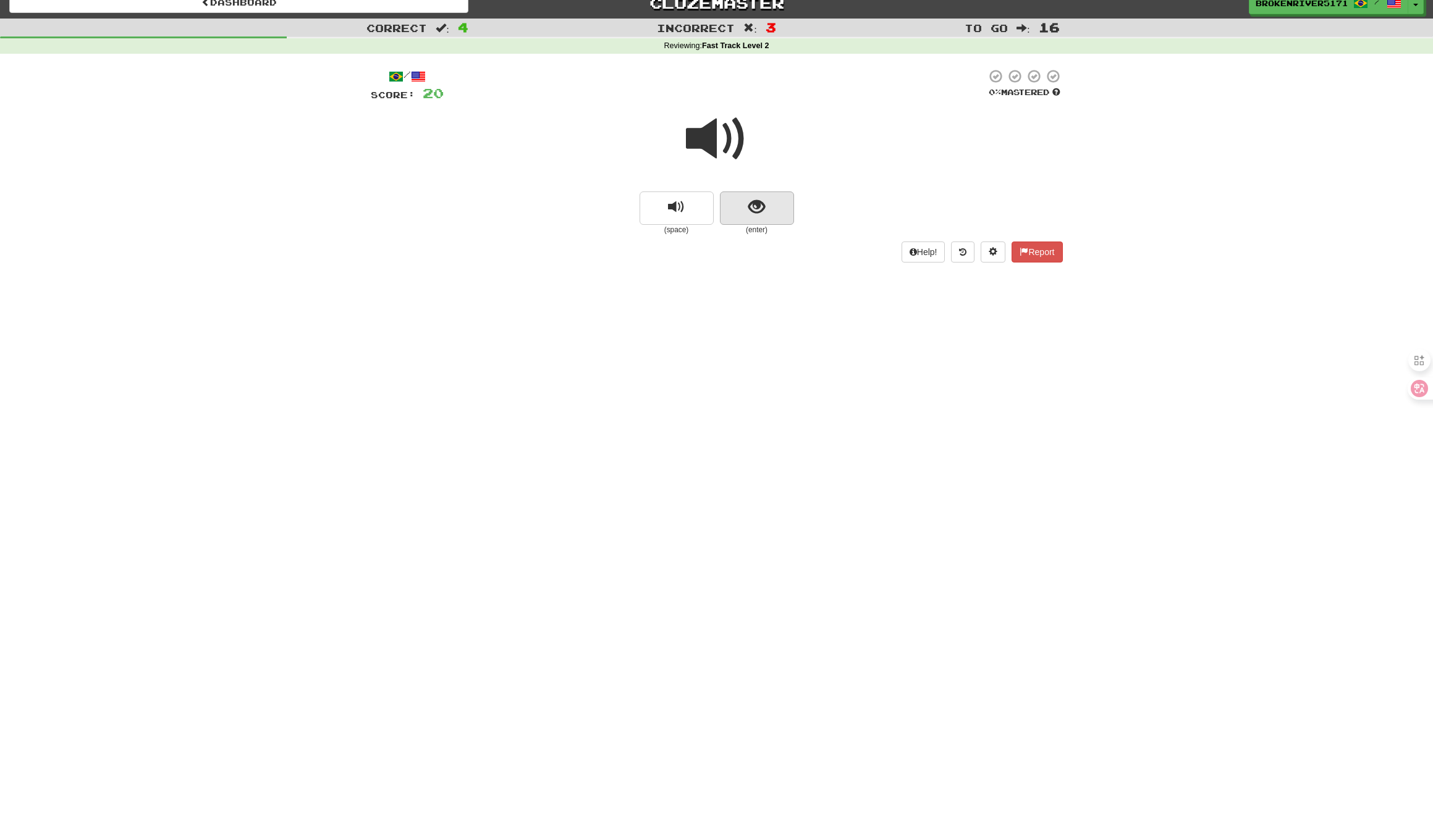
click at [733, 211] on button "show sentence" at bounding box center [756, 208] width 74 height 33
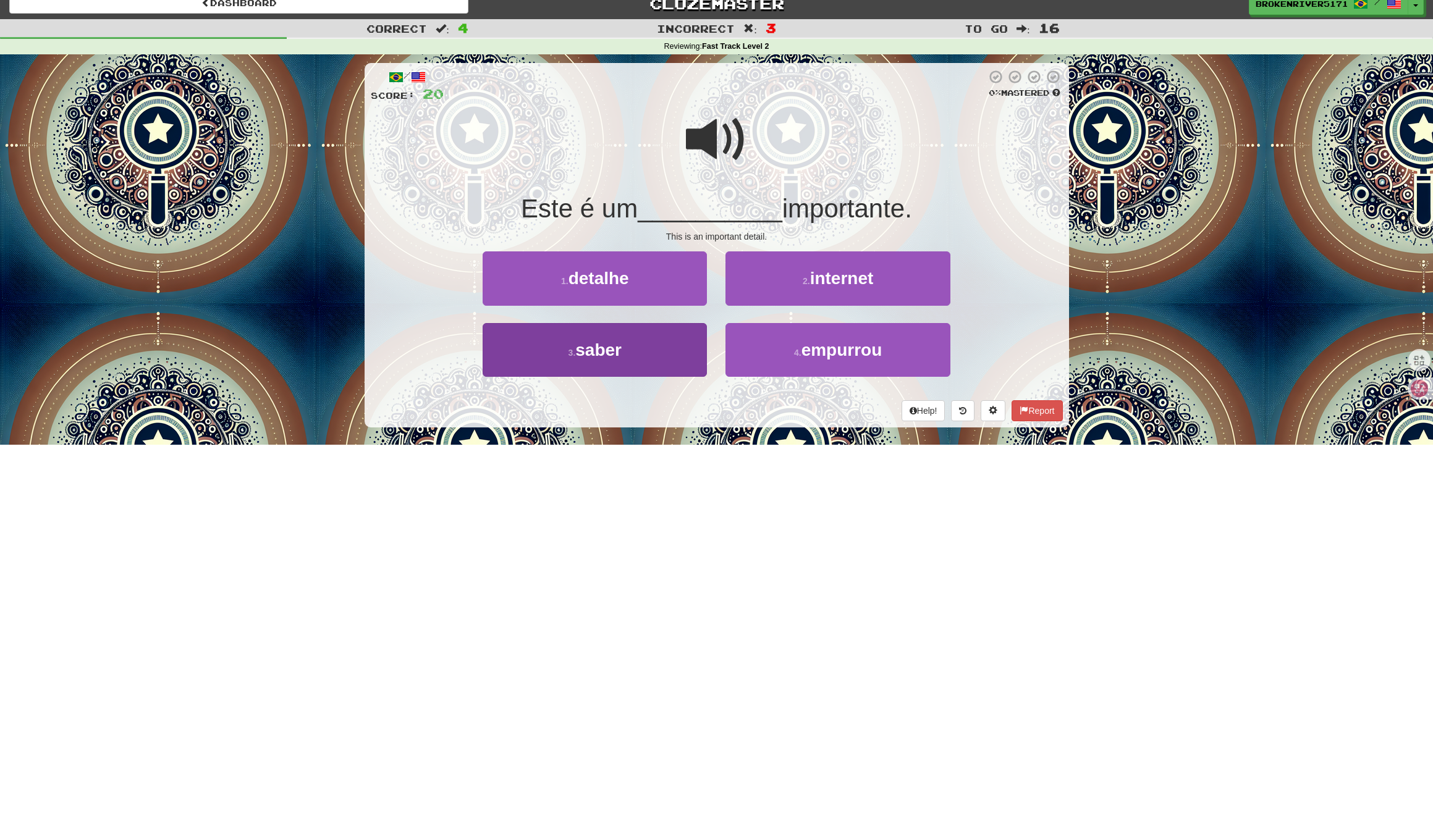
scroll to position [10, 0]
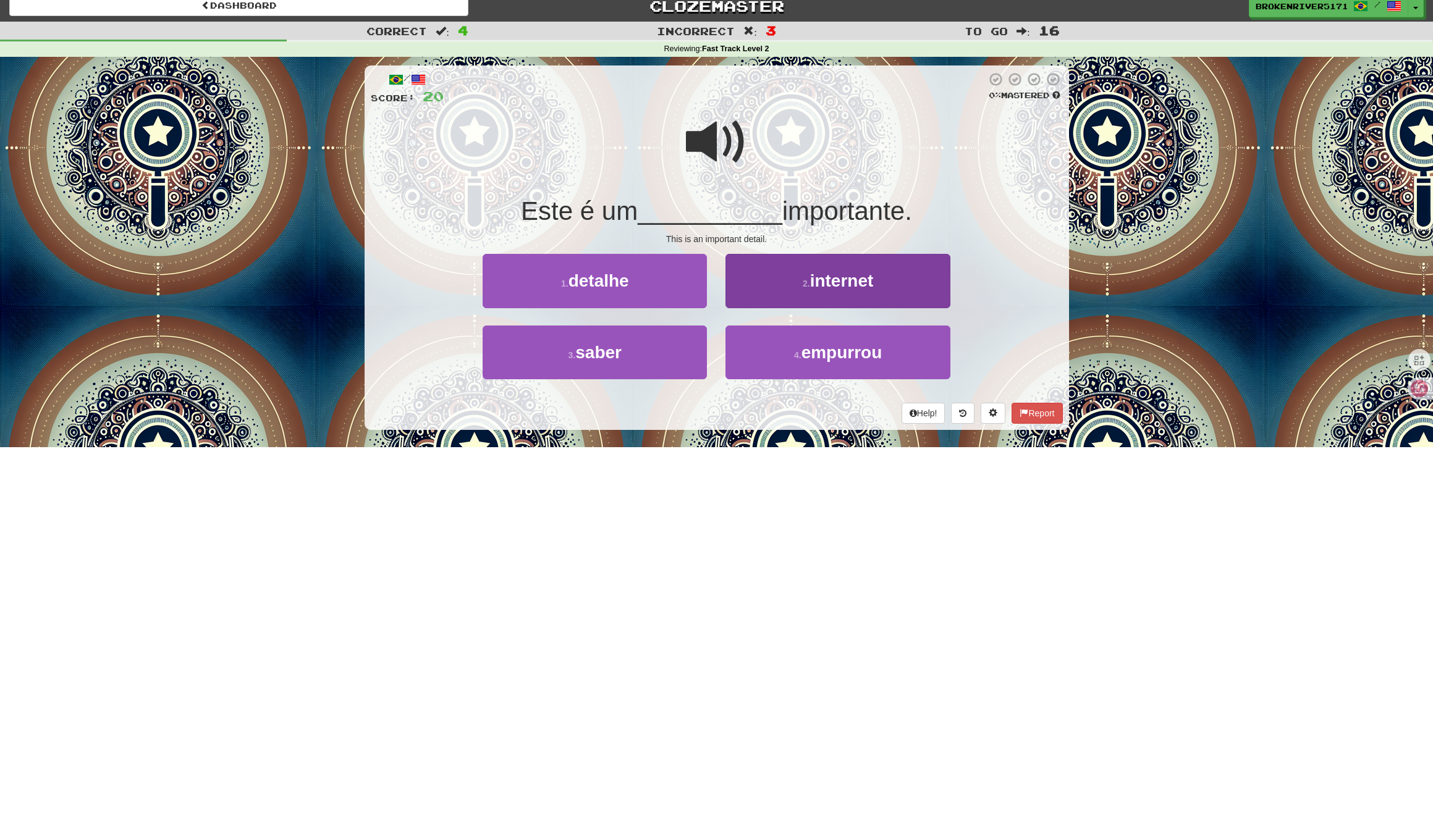
click at [766, 288] on button "2 . internet" at bounding box center [837, 280] width 224 height 53
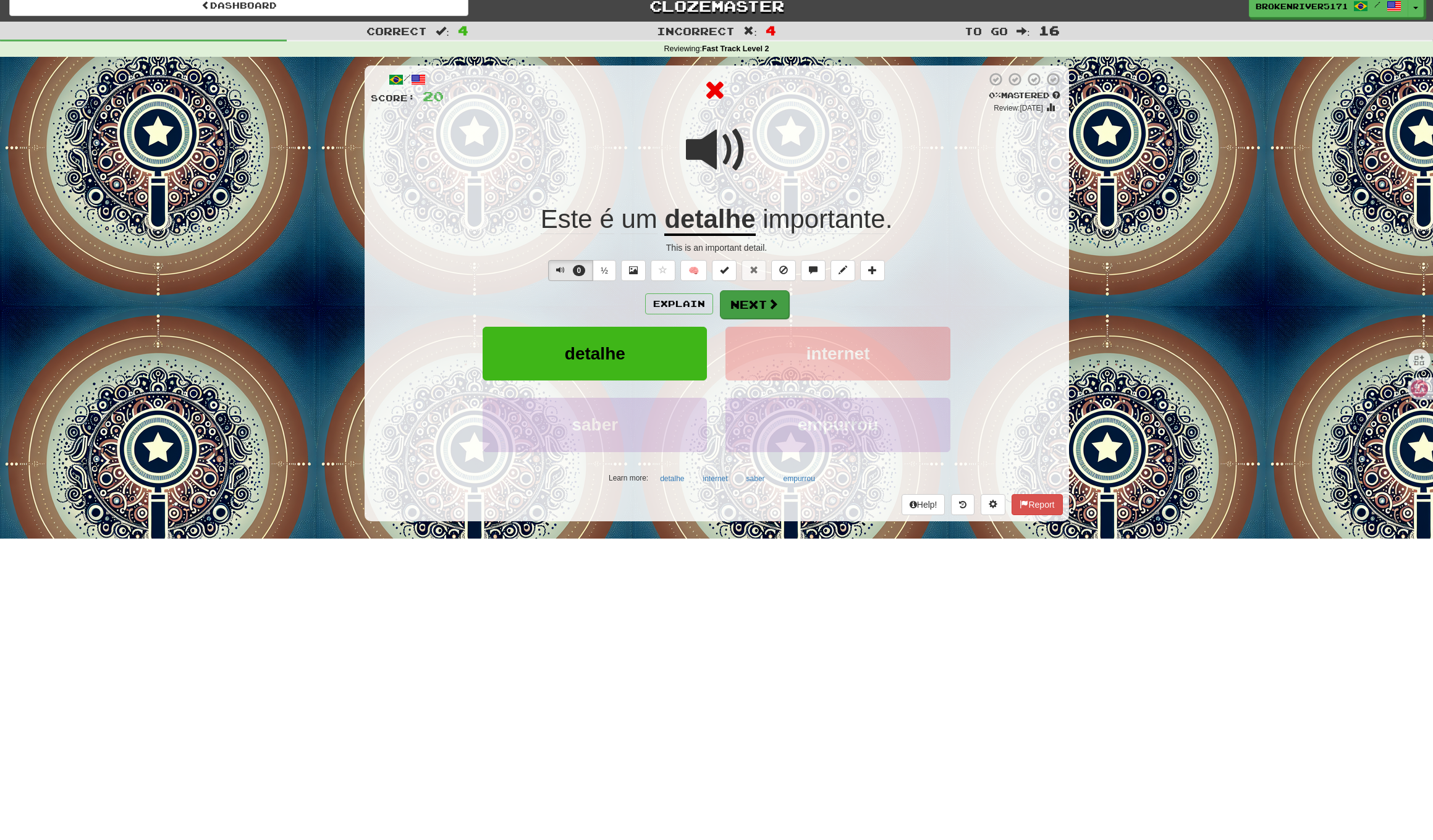
click at [741, 301] on button "Next" at bounding box center [755, 304] width 70 height 29
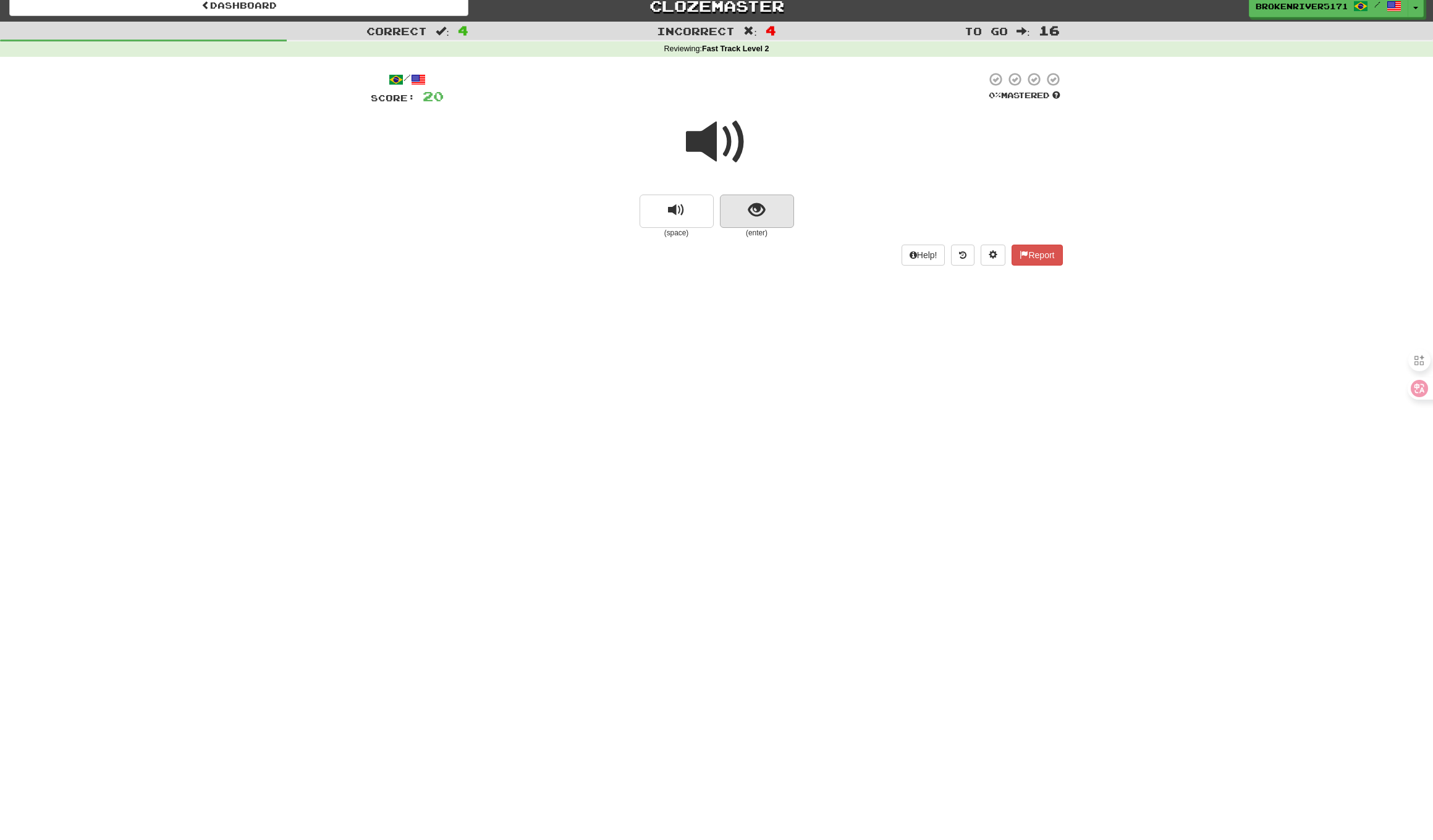
click at [749, 197] on button "show sentence" at bounding box center [756, 211] width 74 height 33
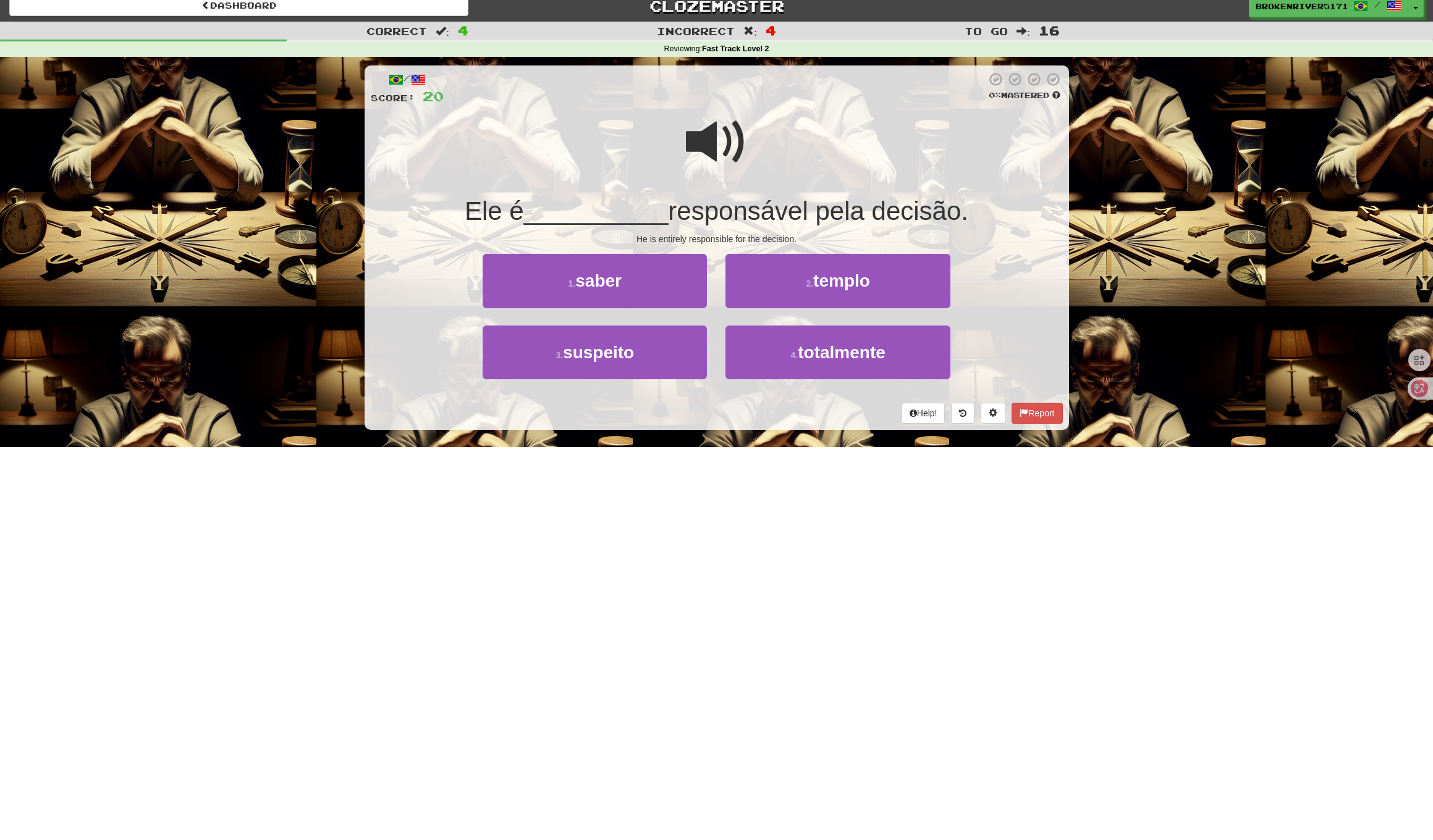
click at [707, 227] on div "/ Score: 20 0 % Mastered Ele é __________ responsável pela decisão. He is entir…" at bounding box center [716, 248] width 705 height 364
click at [781, 363] on button "4 . totalmente" at bounding box center [837, 352] width 224 height 53
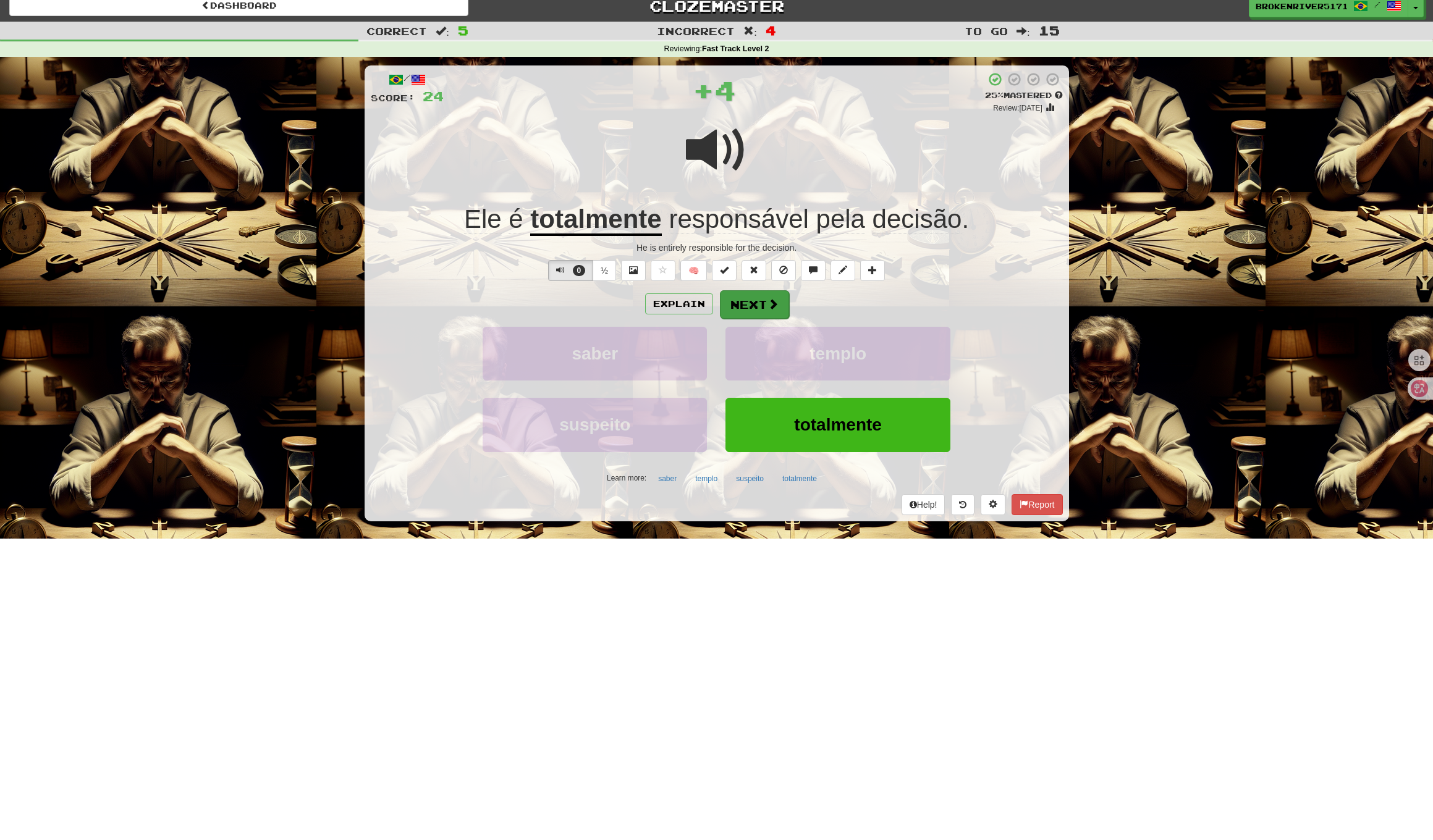
click at [759, 297] on button "Next" at bounding box center [755, 304] width 70 height 29
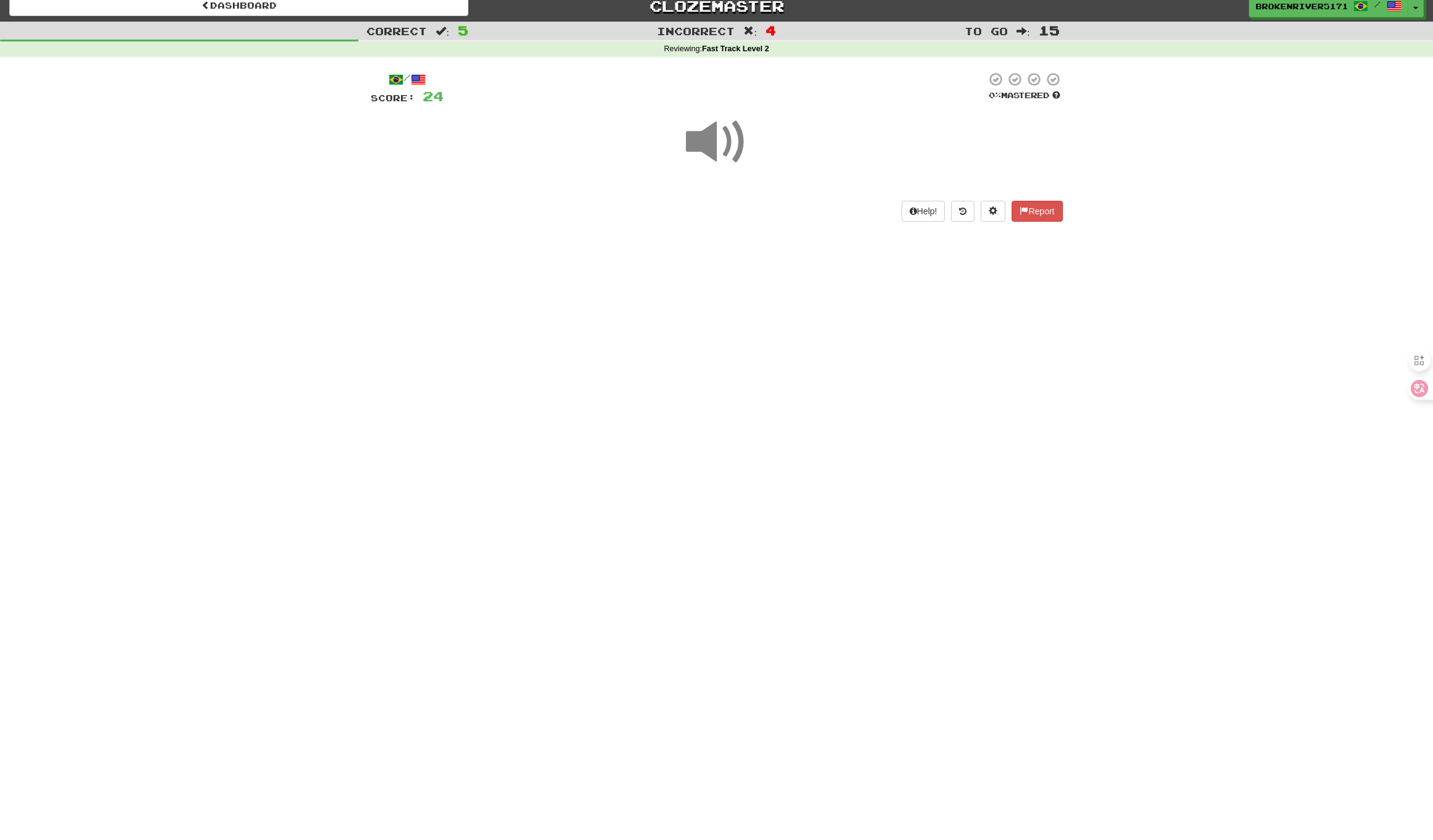
click at [760, 316] on div "Dashboard Clozemaster BrokenRiver5171 / Toggle Dropdown Dashboard Leaderboard A…" at bounding box center [716, 409] width 1433 height 840
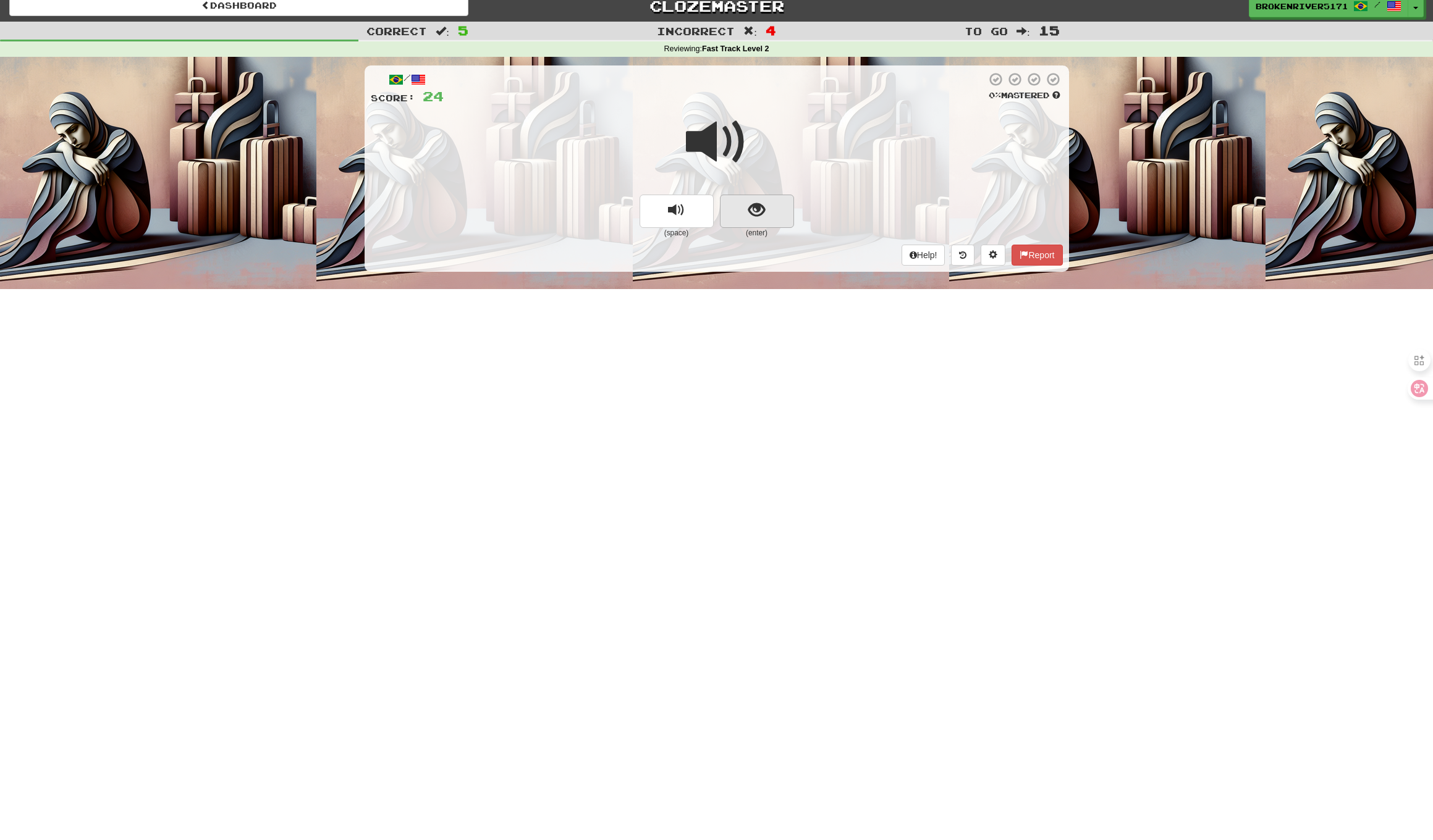
click at [757, 206] on span "show sentence" at bounding box center [756, 210] width 17 height 17
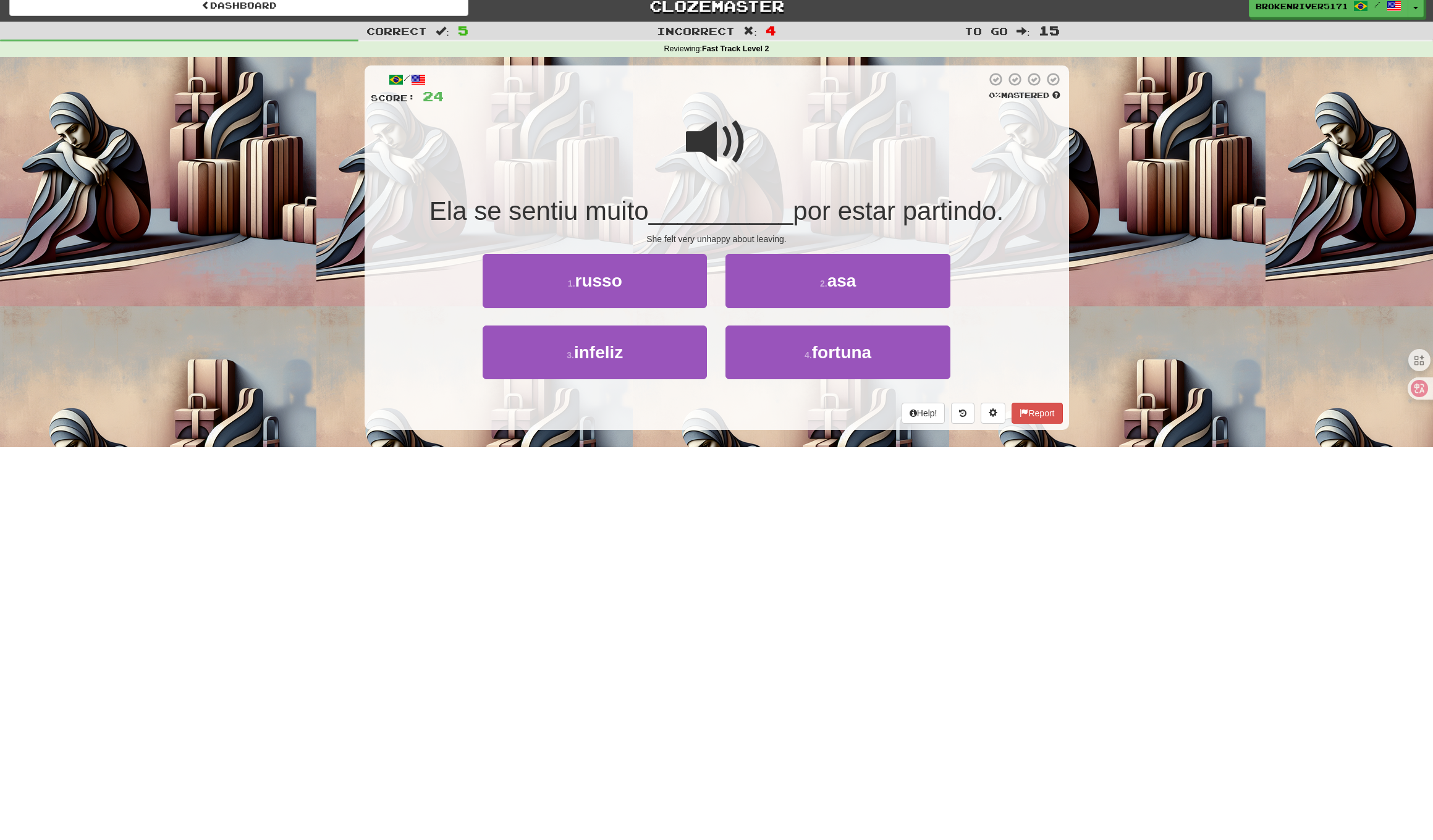
click at [747, 214] on span "__________" at bounding box center [721, 211] width 144 height 29
drag, startPoint x: 618, startPoint y: 353, endPoint x: 668, endPoint y: 415, distance: 79.6
click at [659, 419] on div "/ Score: 24 0 % Mastered Ela se sentiu muito __________ por estar partindo. She…" at bounding box center [716, 248] width 705 height 364
click at [750, 360] on button "4 . fortuna" at bounding box center [837, 352] width 224 height 53
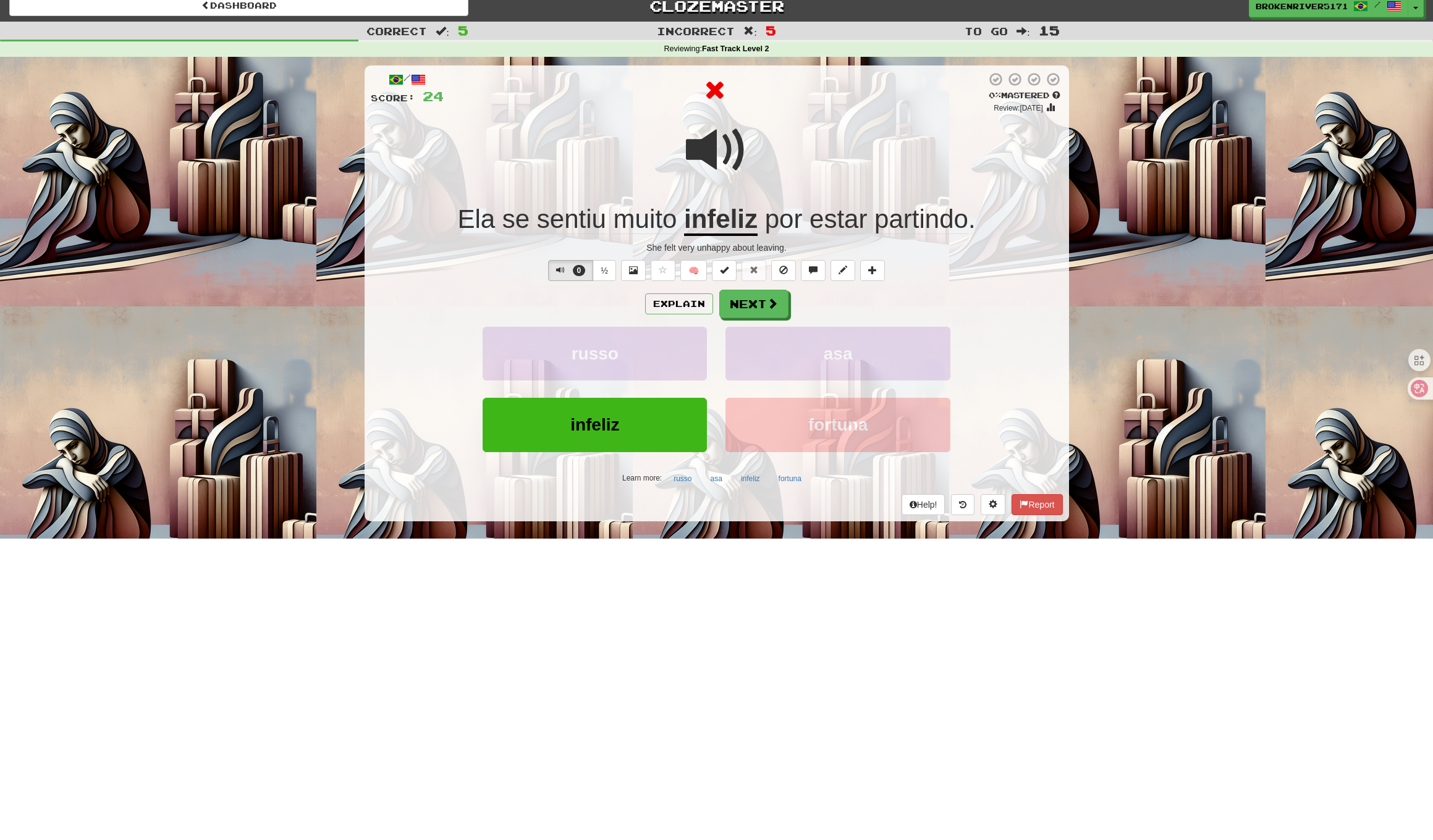
click at [719, 303] on button "Next" at bounding box center [754, 304] width 70 height 29
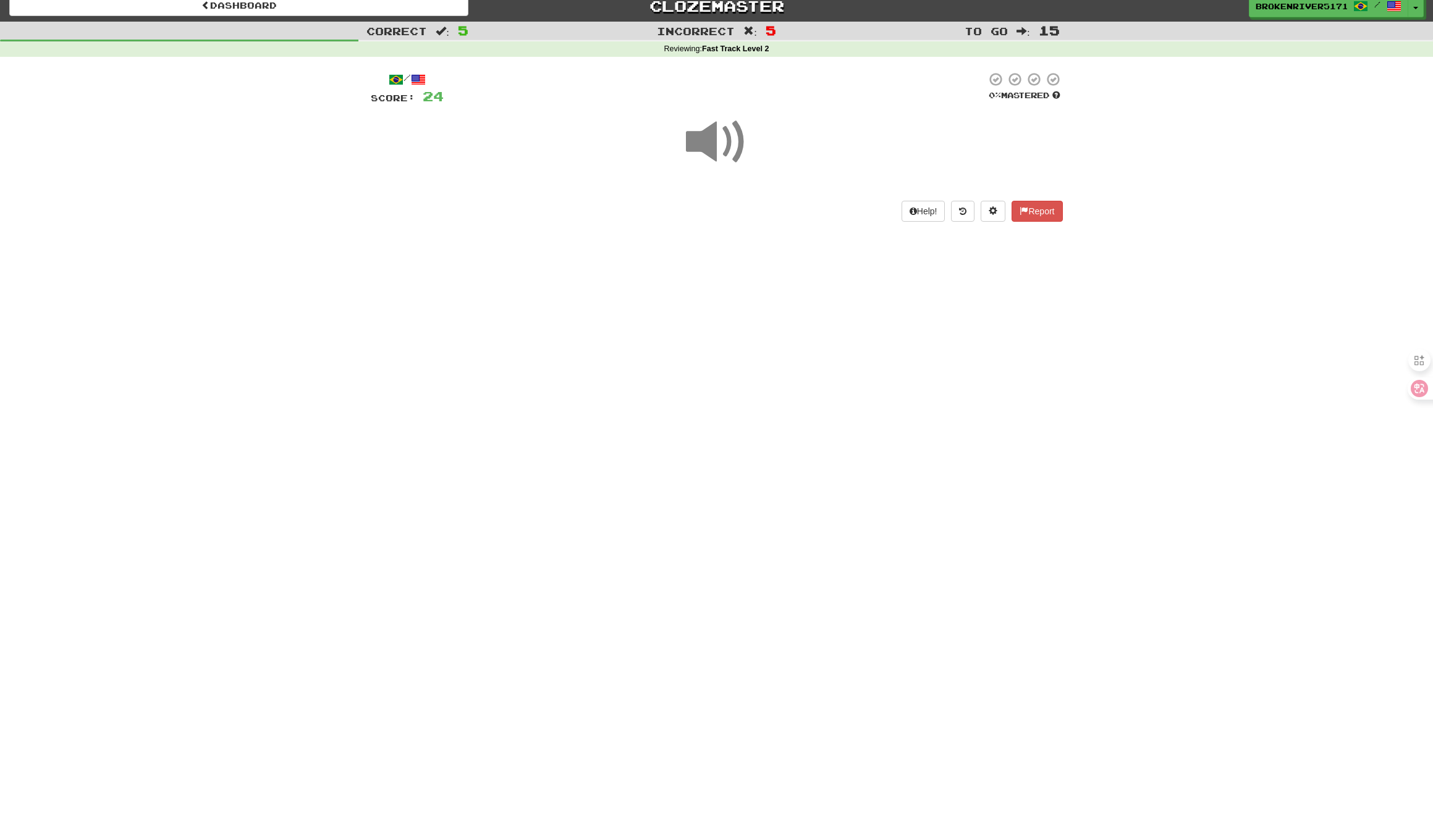
drag, startPoint x: 711, startPoint y: 365, endPoint x: 711, endPoint y: 359, distance: 6.0
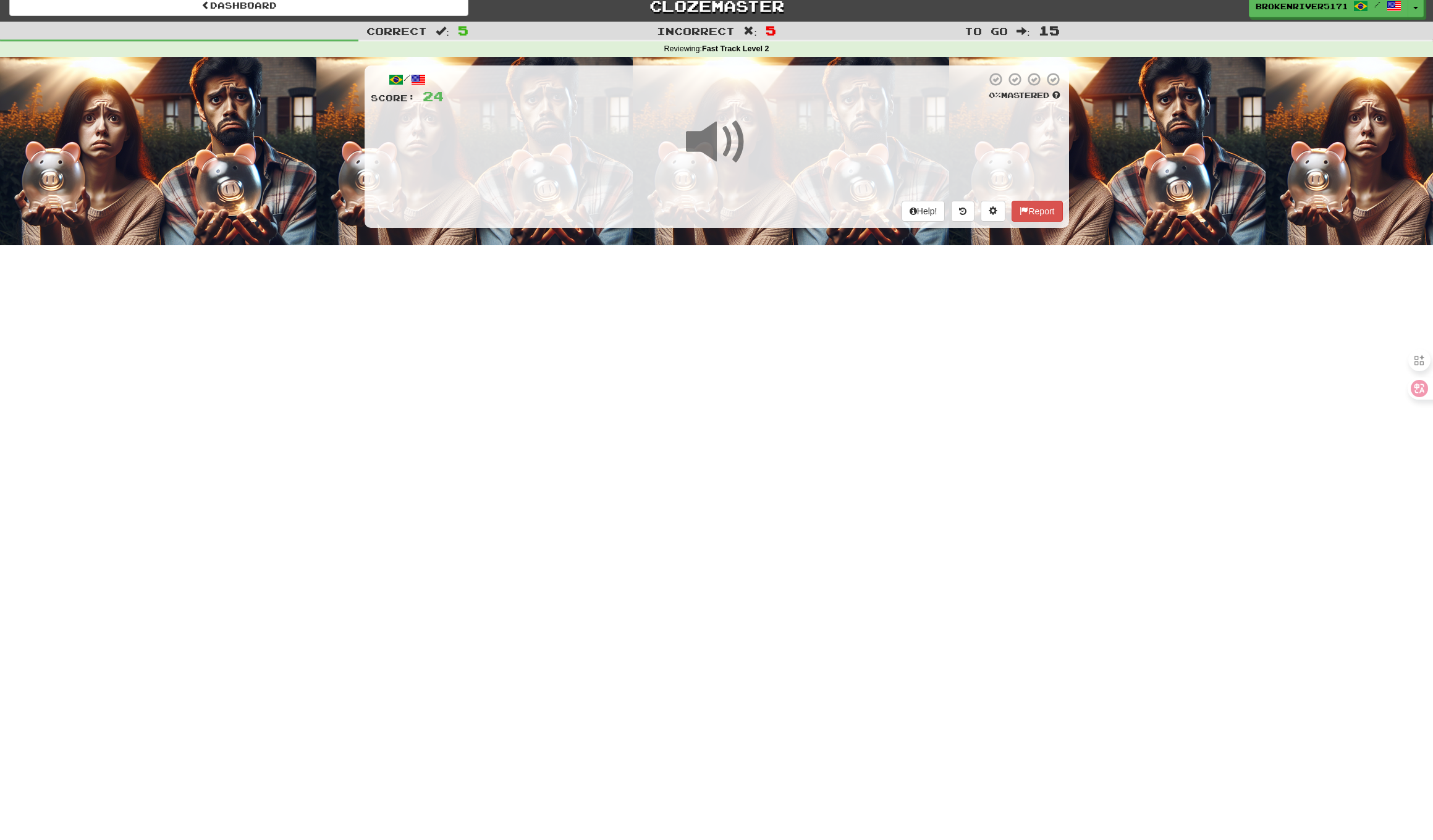
click at [711, 365] on div "Dashboard Clozemaster BrokenRiver5171 / Toggle Dropdown Dashboard Leaderboard A…" at bounding box center [716, 409] width 1433 height 840
click at [736, 323] on div "Dashboard Clozemaster BrokenRiver5171 / Toggle Dropdown Dashboard Leaderboard A…" at bounding box center [716, 409] width 1433 height 840
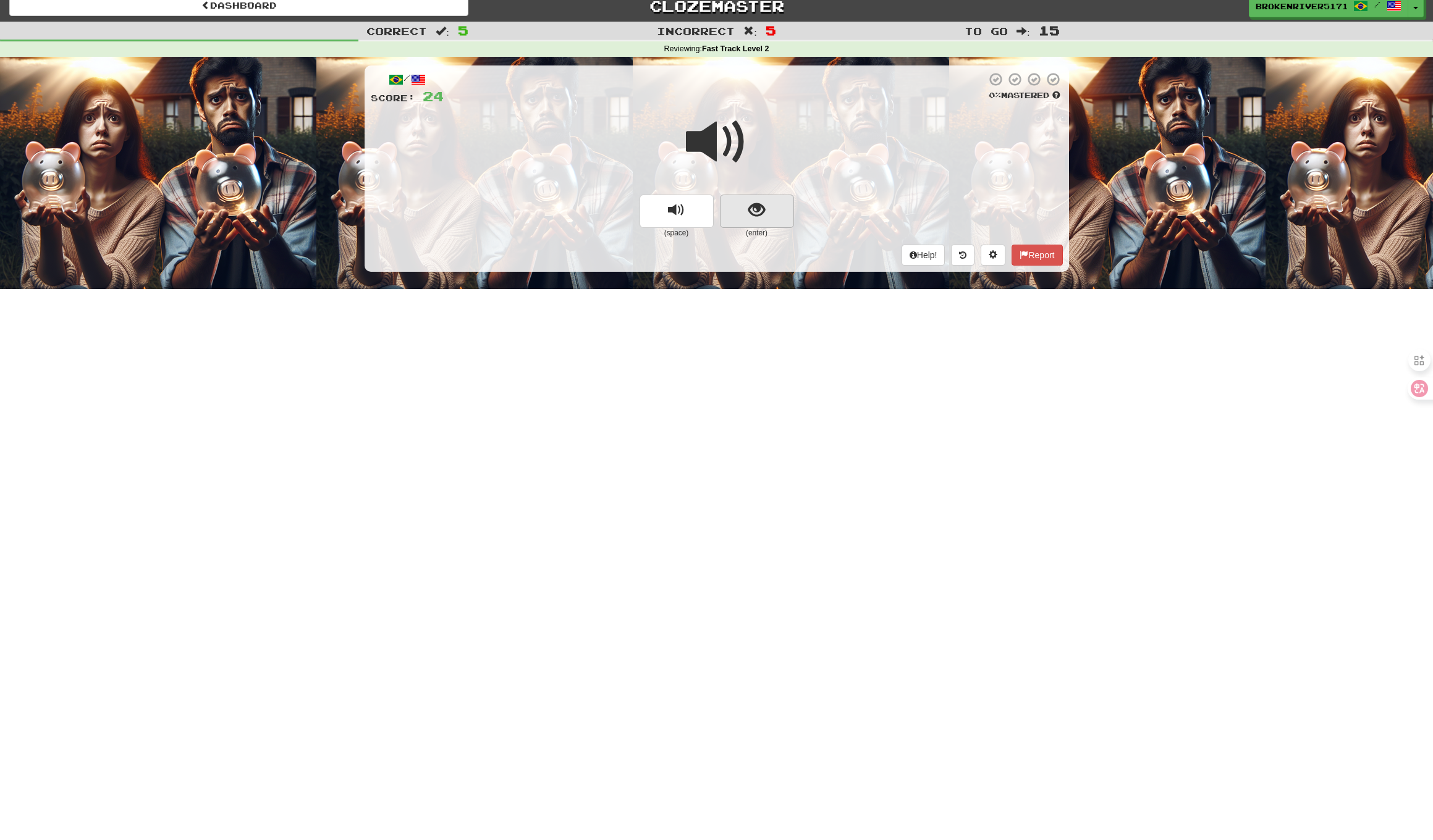
click at [754, 207] on span "show sentence" at bounding box center [756, 210] width 17 height 17
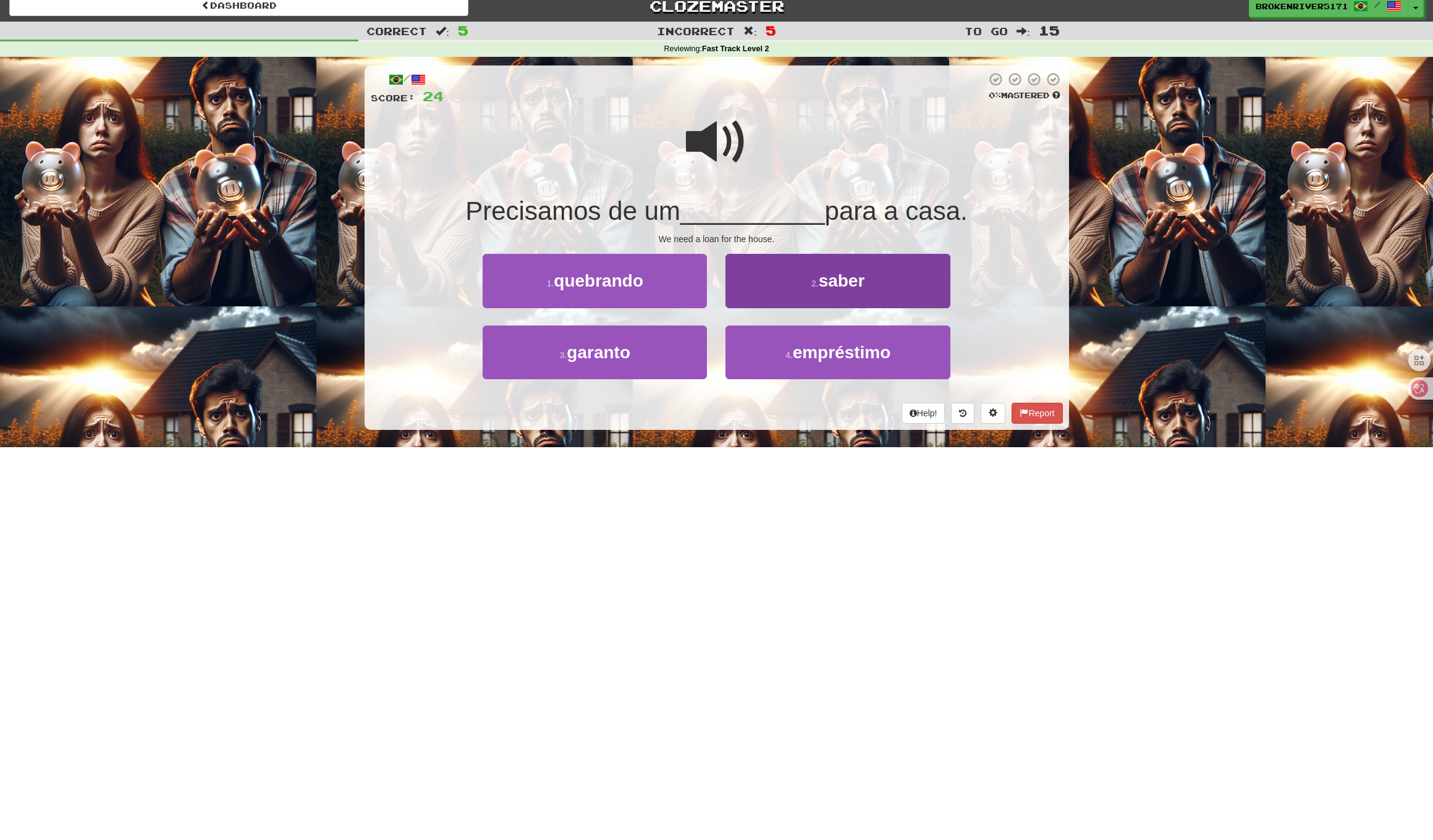
click at [775, 290] on button "2 . saber" at bounding box center [837, 280] width 224 height 53
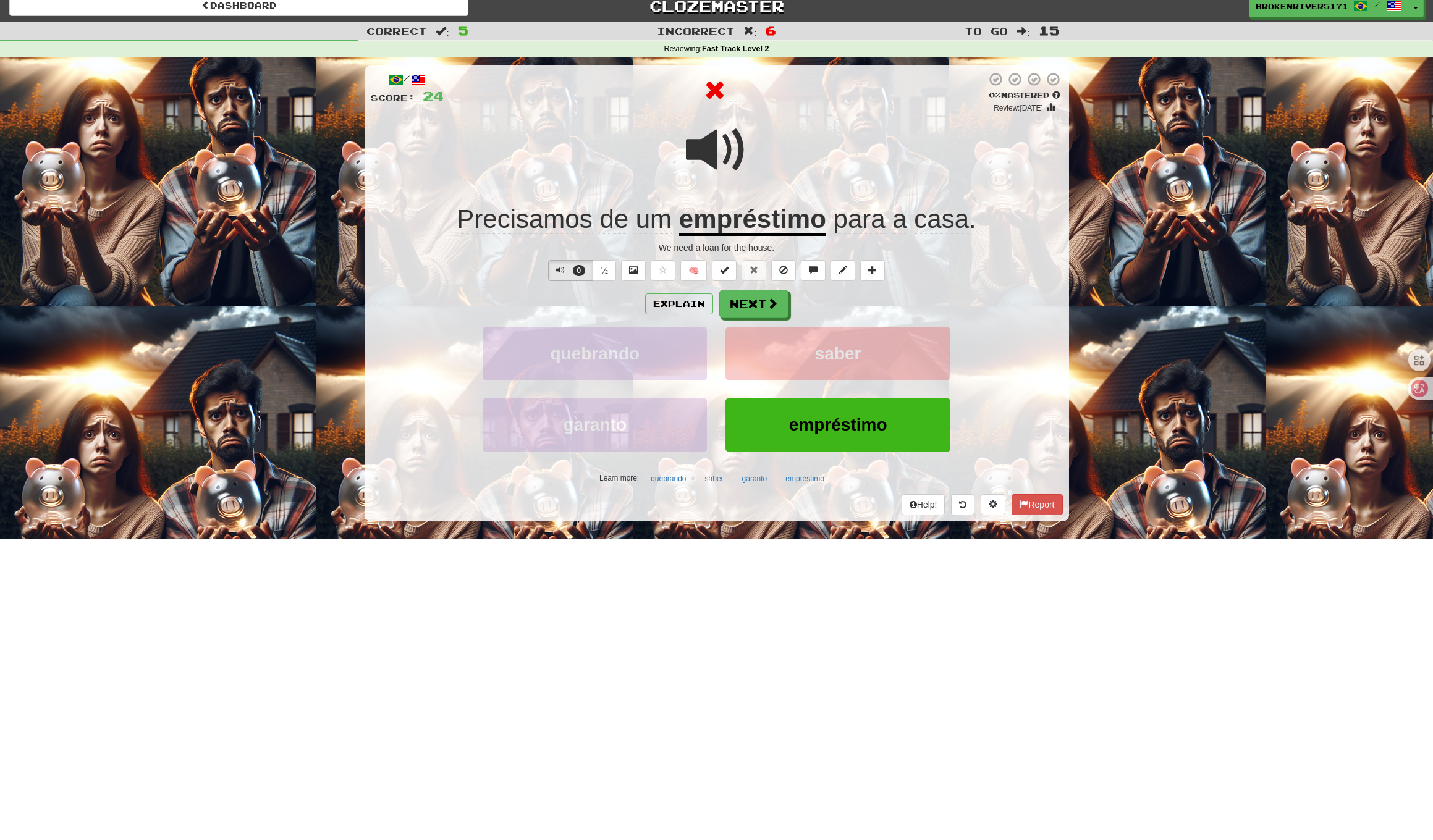
drag, startPoint x: 764, startPoint y: 305, endPoint x: 809, endPoint y: 306, distance: 45.0
click at [809, 306] on div "Explain Next" at bounding box center [716, 304] width 692 height 29
click at [748, 310] on button "Next" at bounding box center [755, 304] width 70 height 29
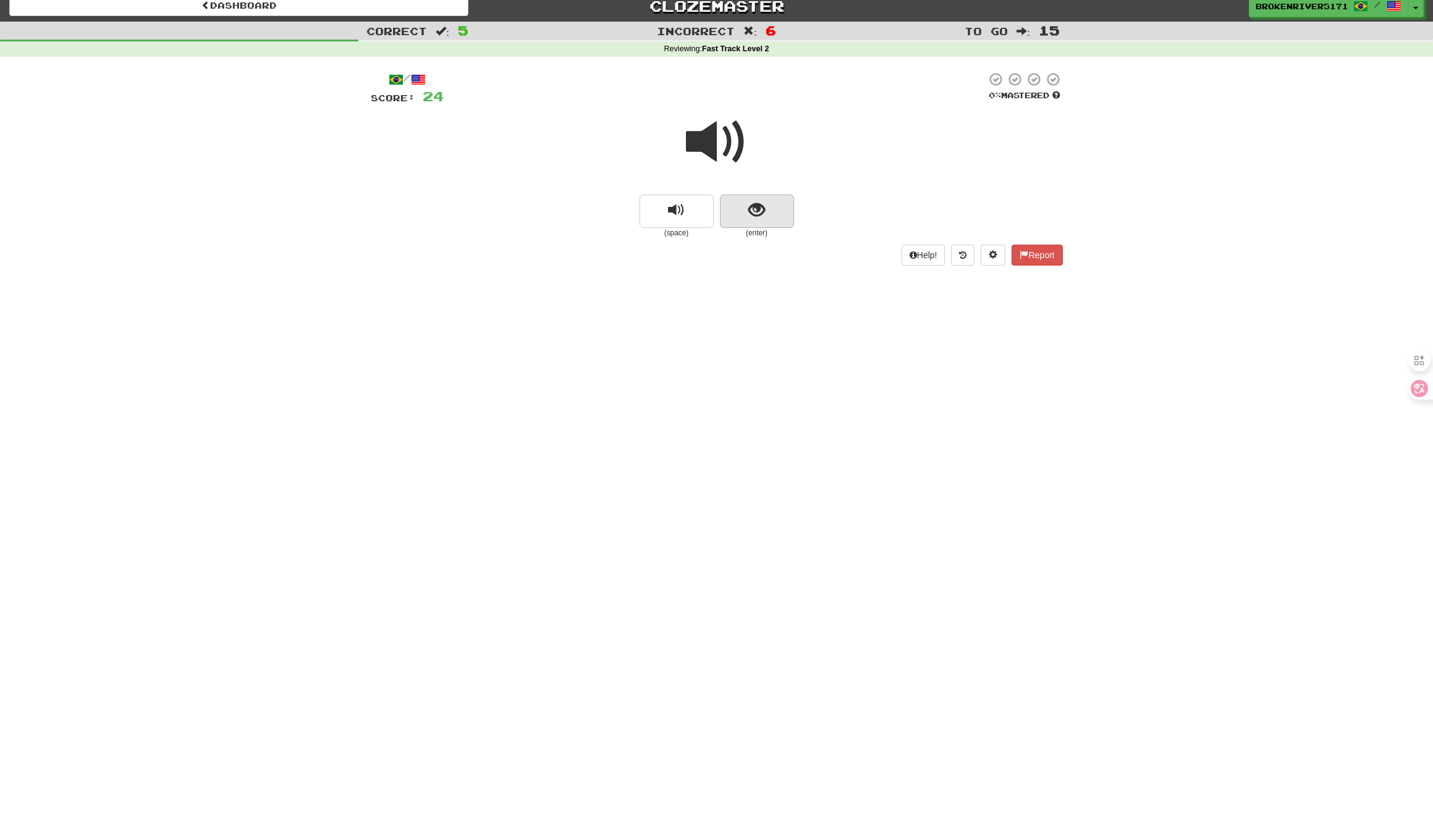
click at [754, 206] on span "show sentence" at bounding box center [756, 210] width 17 height 17
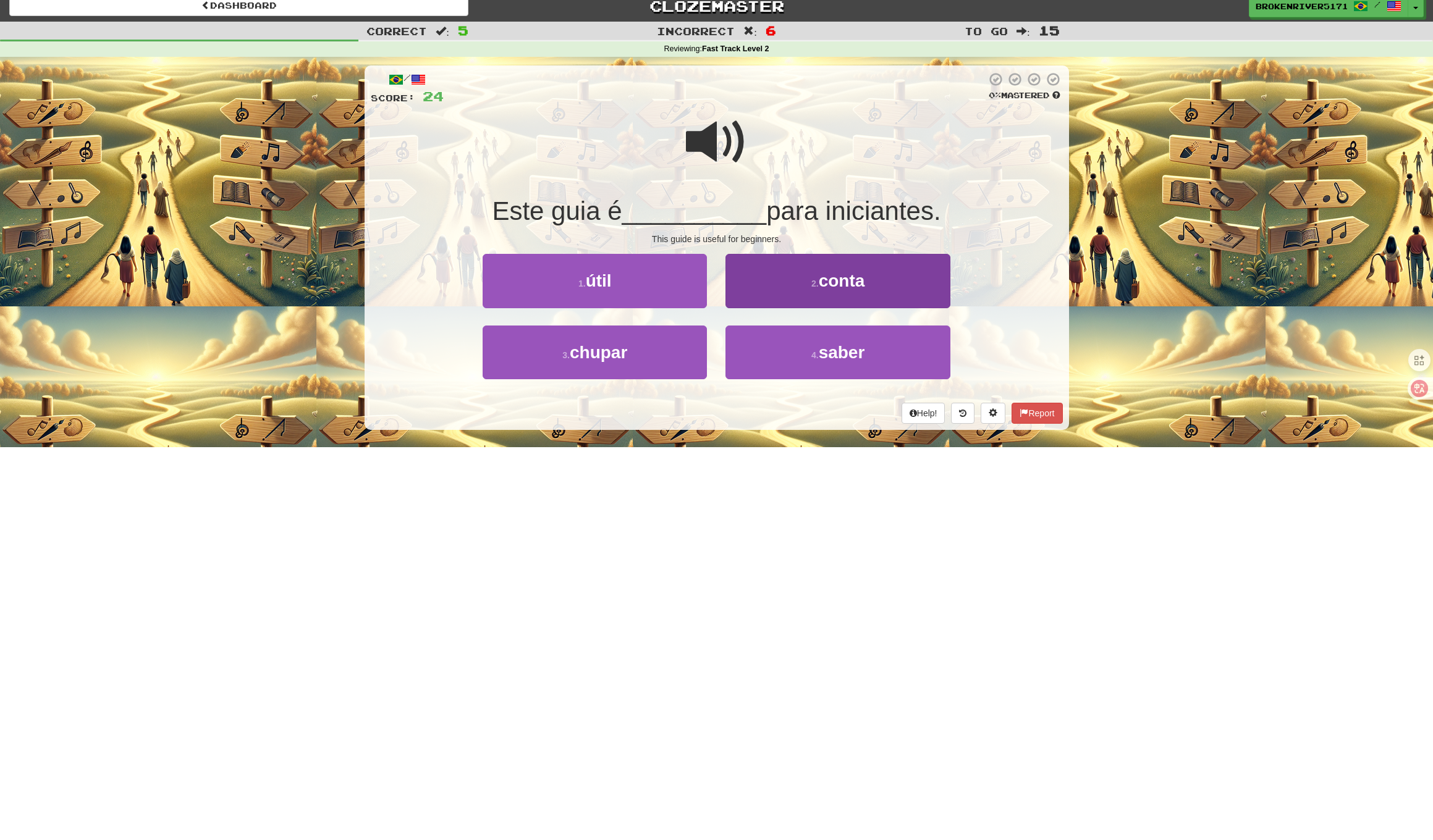
click at [779, 295] on button "2 . conta" at bounding box center [837, 280] width 224 height 53
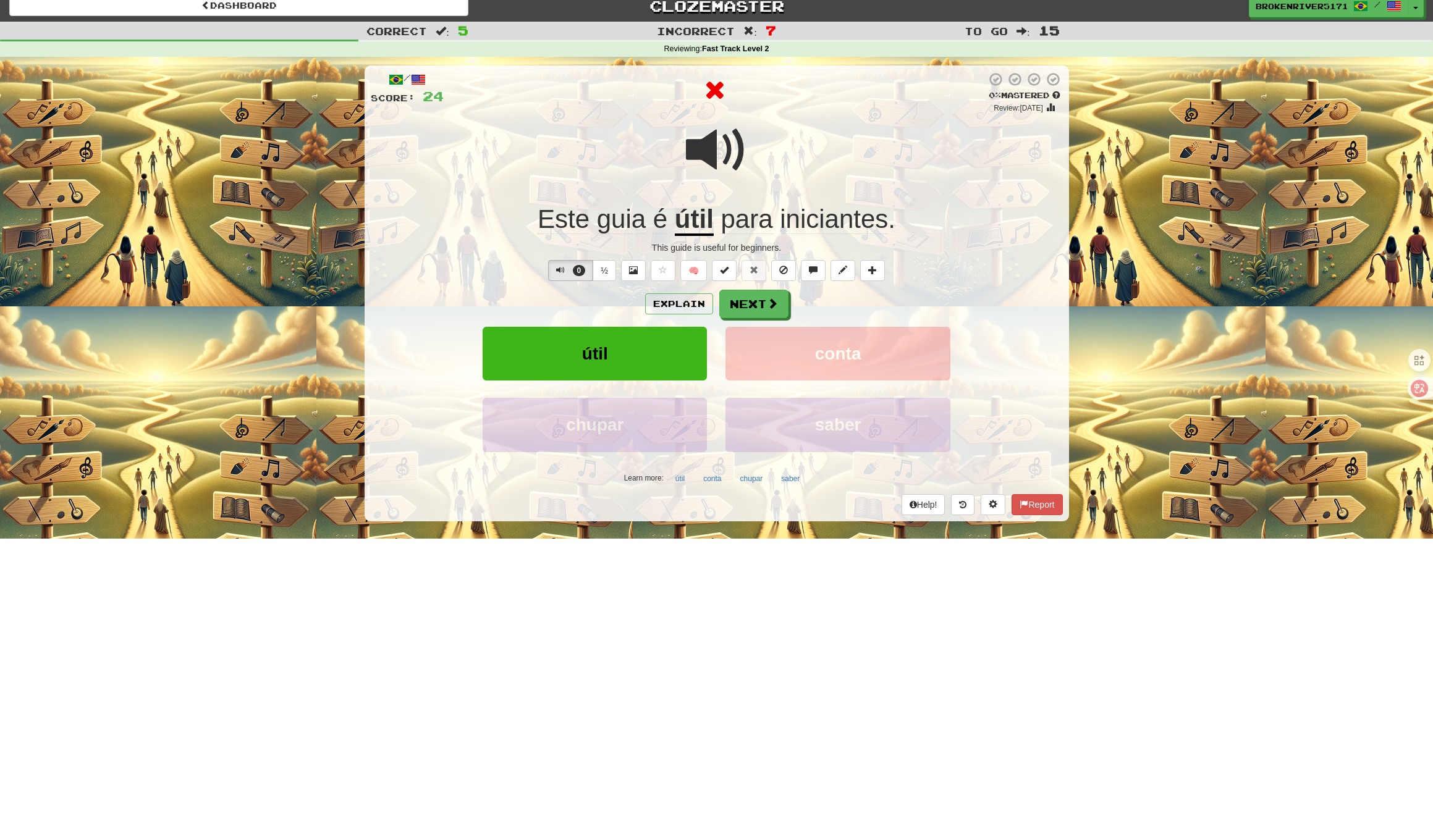
click at [823, 322] on div "Explain Next útil conta chupar saber Learn more: útil conta chupar saber" at bounding box center [716, 389] width 692 height 198
click at [767, 312] on button "Next" at bounding box center [755, 304] width 70 height 29
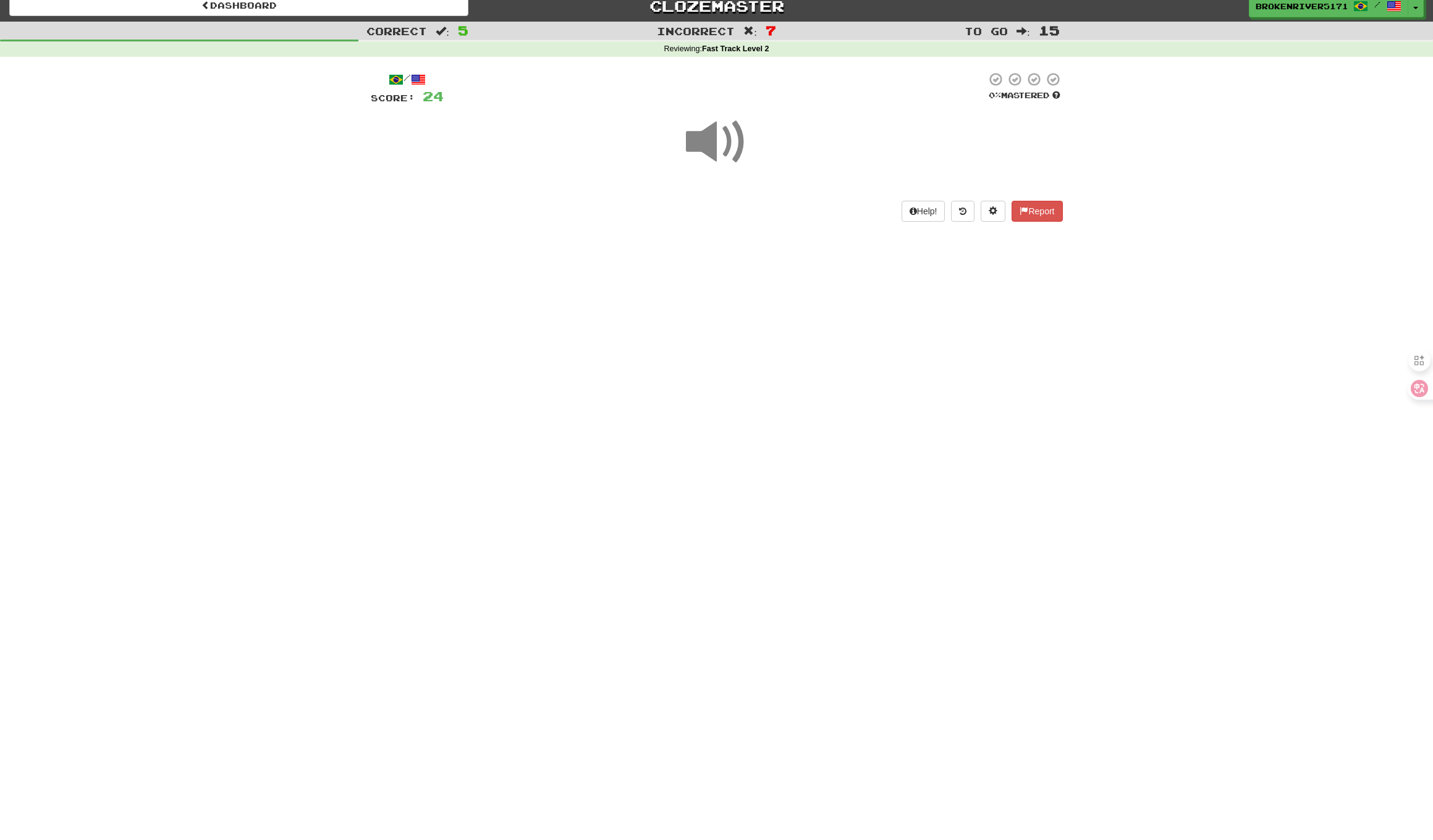
click at [787, 339] on div "Dashboard Clozemaster BrokenRiver5171 / Toggle Dropdown Dashboard Leaderboard A…" at bounding box center [716, 409] width 1433 height 840
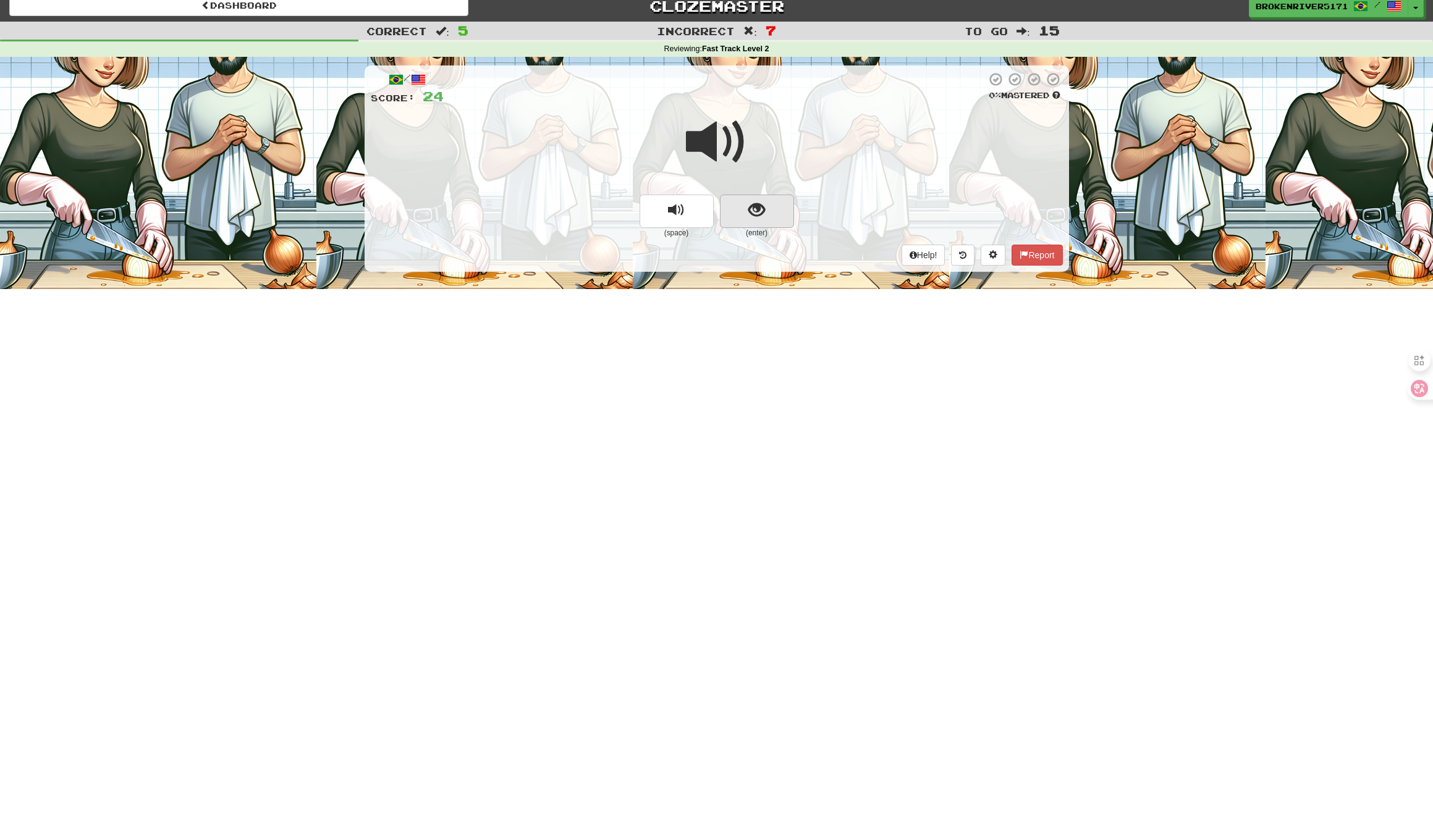
click at [756, 217] on span "show sentence" at bounding box center [756, 210] width 17 height 17
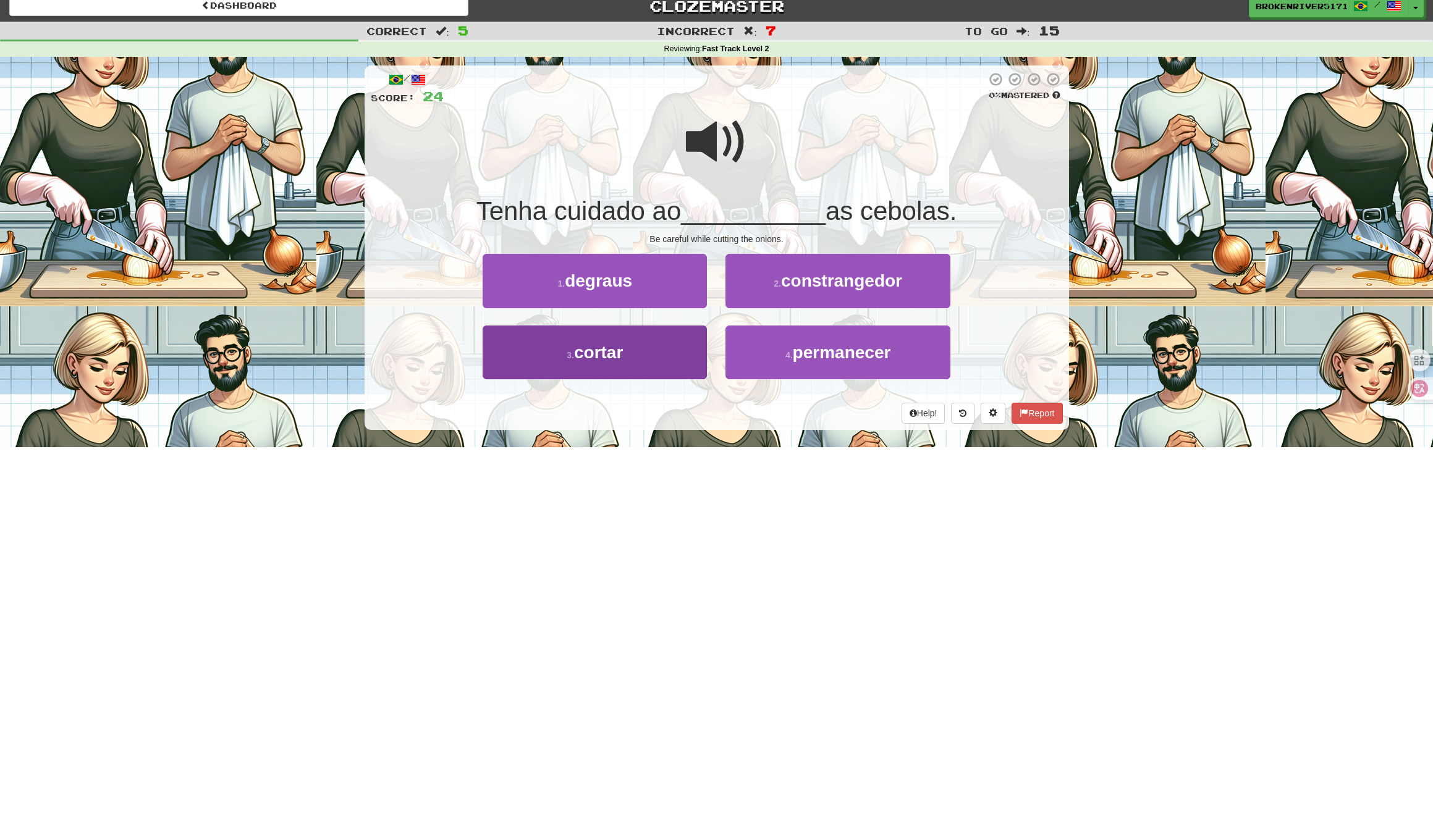
click at [641, 352] on button "3 . cortar" at bounding box center [594, 352] width 224 height 53
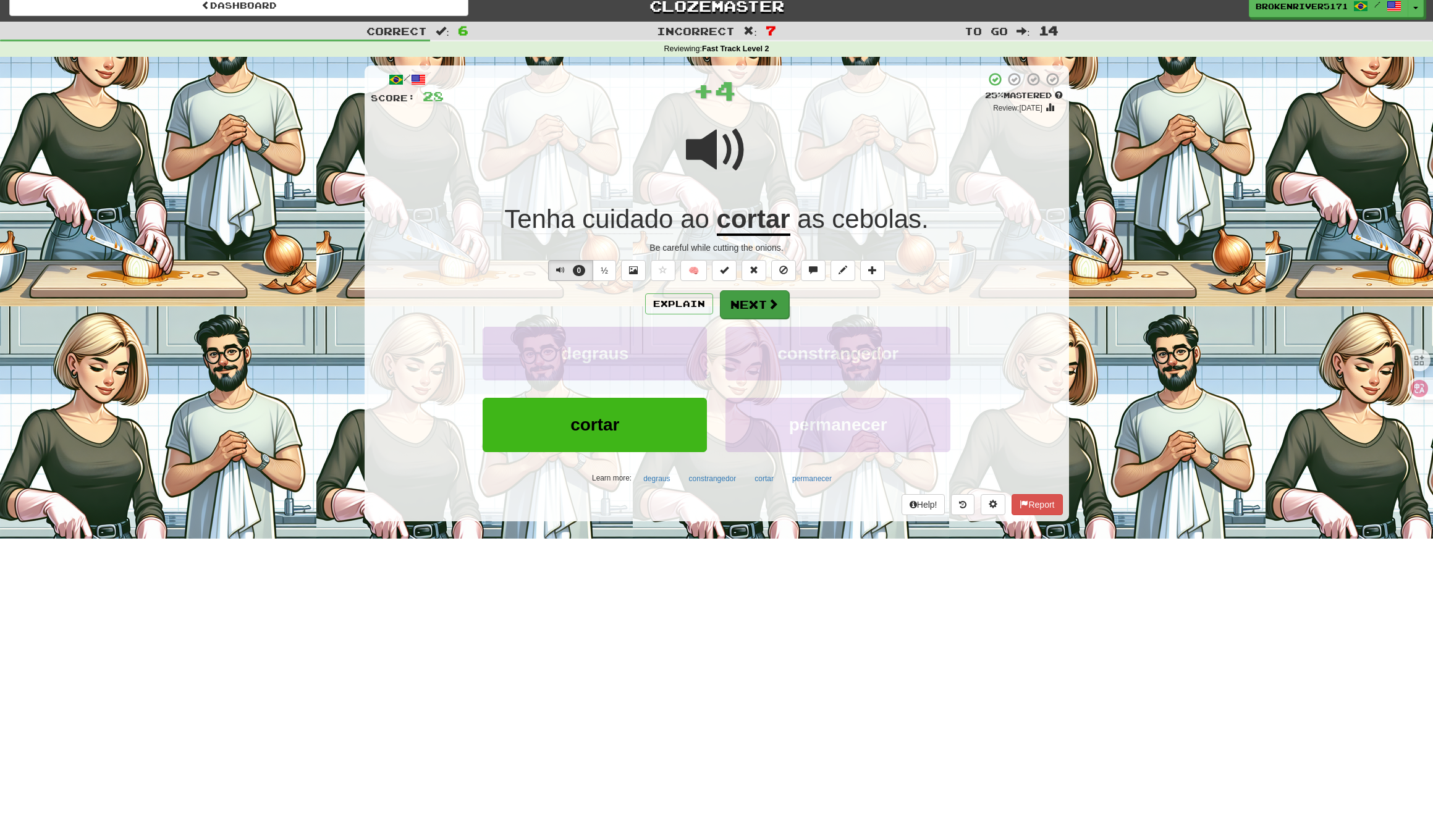
click at [752, 298] on button "Next" at bounding box center [755, 304] width 70 height 29
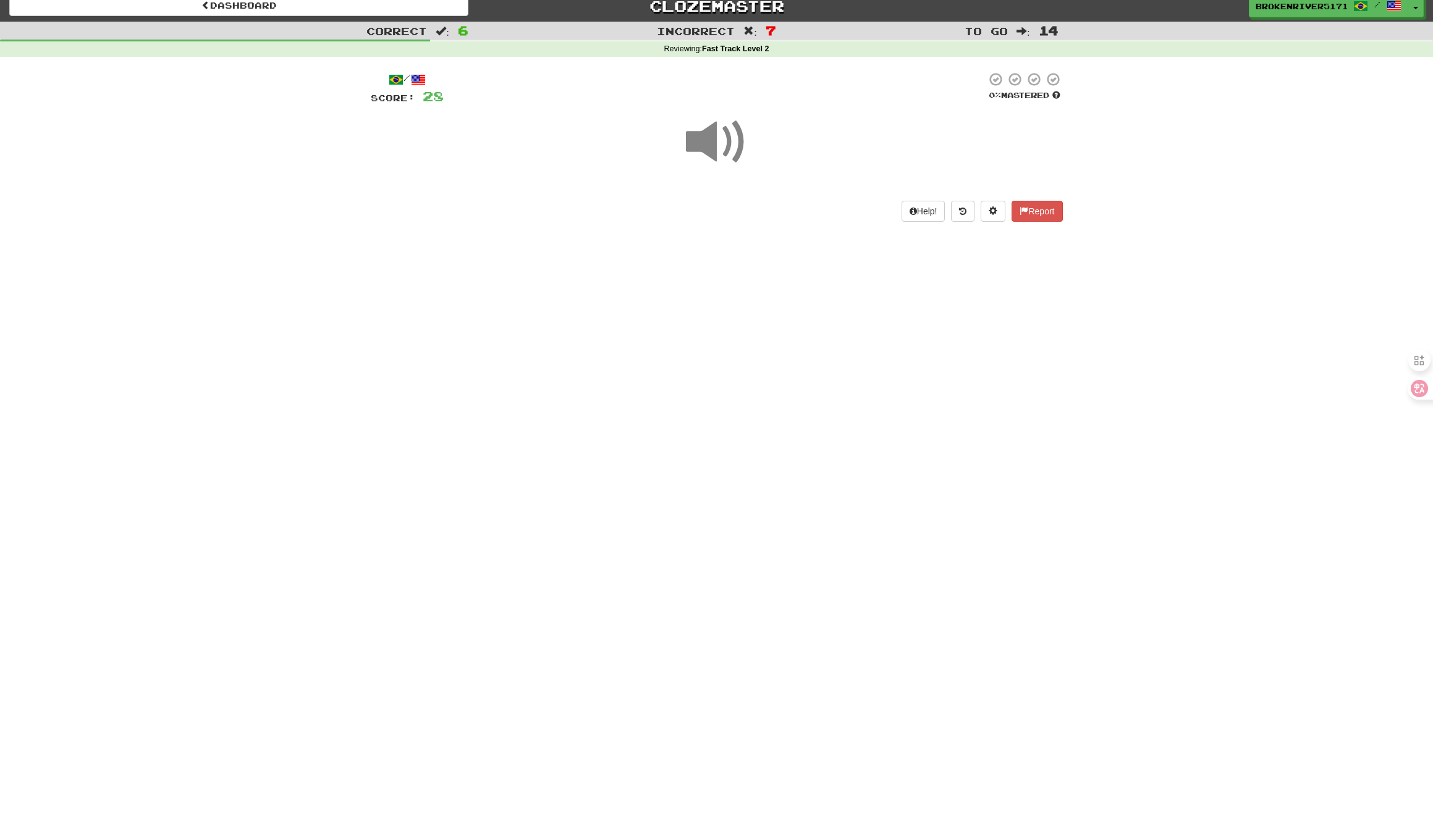
click at [679, 353] on div "Dashboard Clozemaster BrokenRiver5171 / Toggle Dropdown Dashboard Leaderboard A…" at bounding box center [716, 409] width 1433 height 840
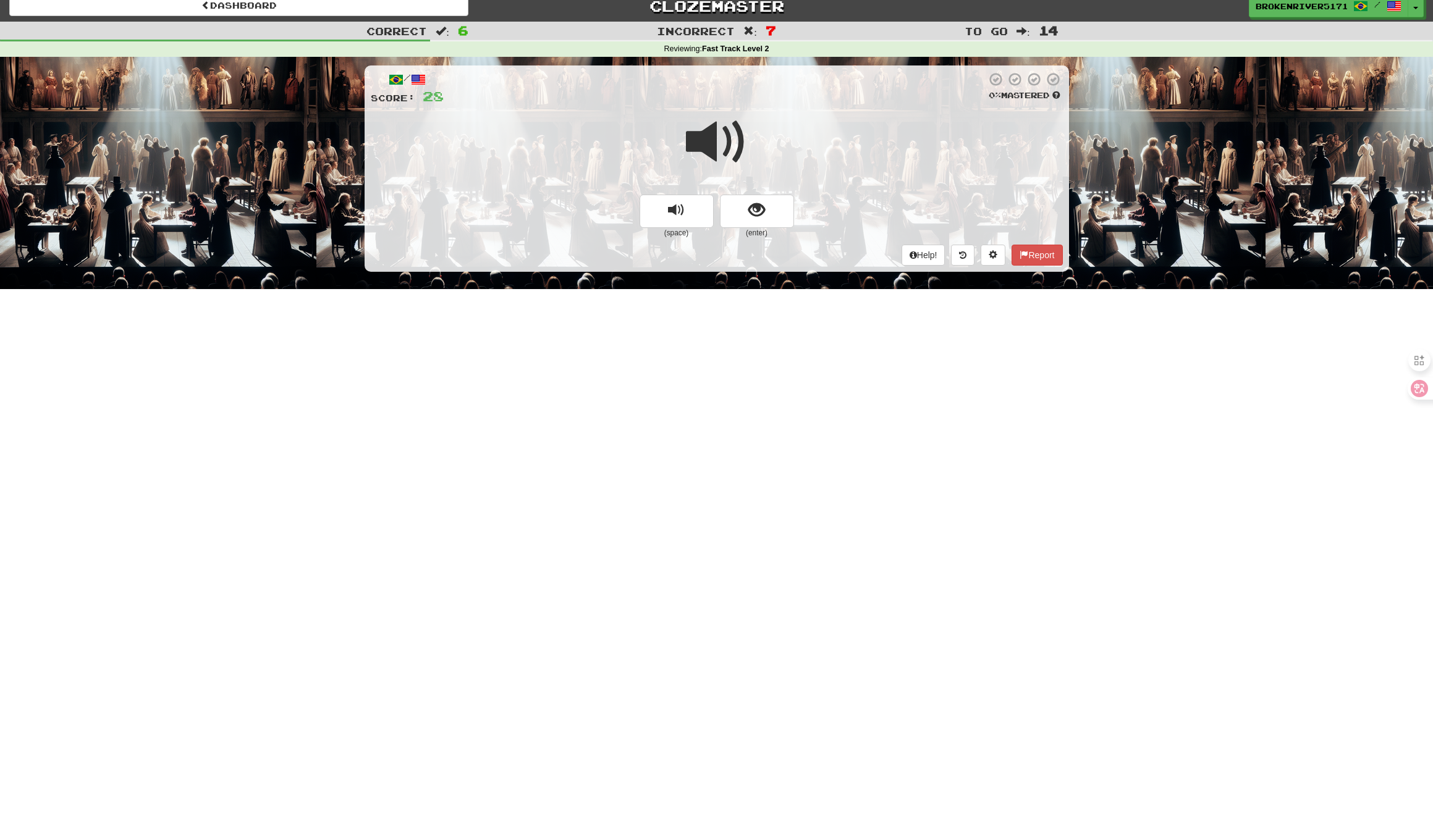
drag, startPoint x: 766, startPoint y: 218, endPoint x: 756, endPoint y: 246, distance: 29.7
click at [766, 218] on button "show sentence" at bounding box center [756, 211] width 74 height 33
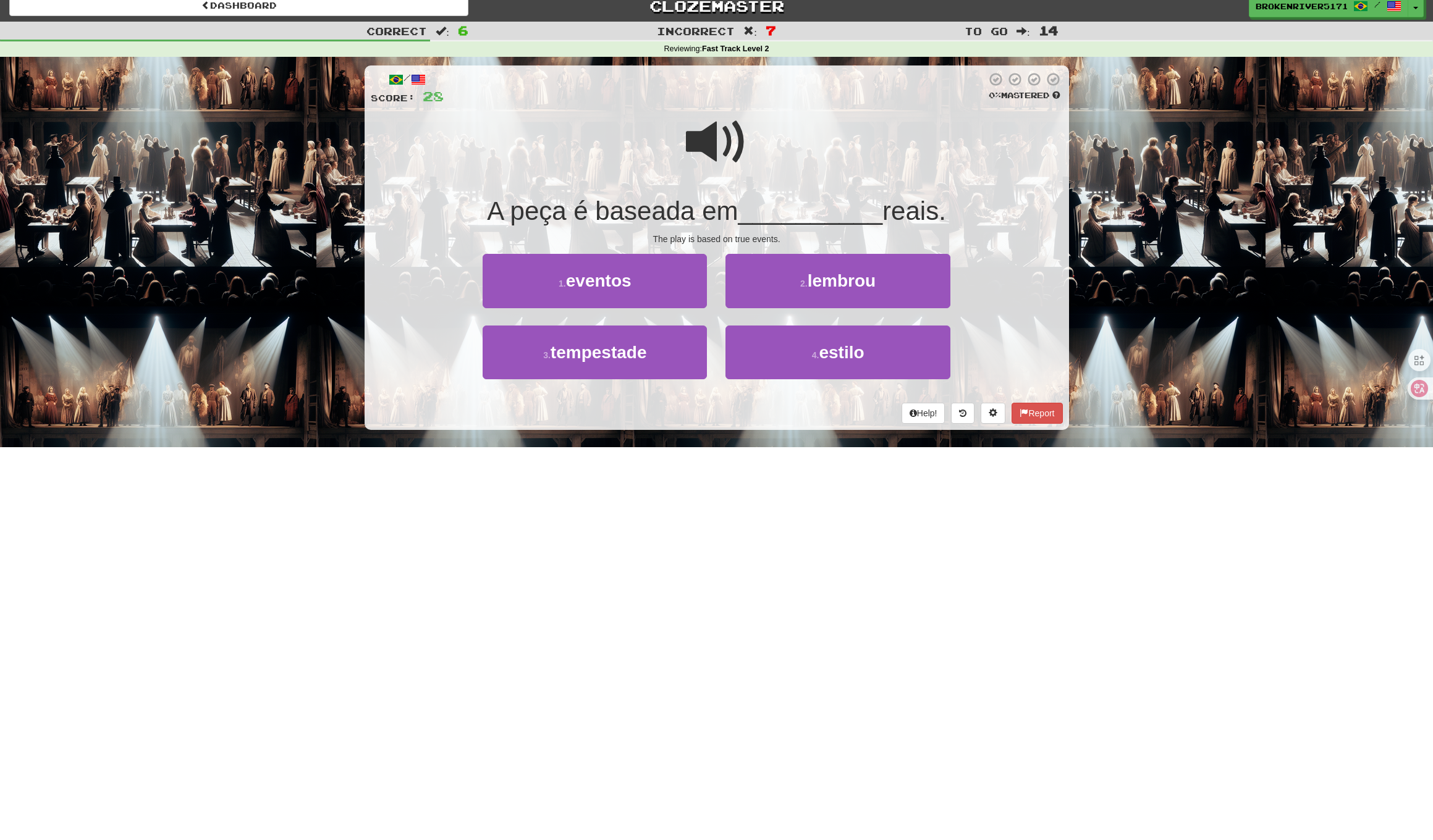
drag, startPoint x: 743, startPoint y: 418, endPoint x: 773, endPoint y: 406, distance: 32.3
click at [752, 415] on div "Help! Report" at bounding box center [716, 413] width 692 height 21
click at [779, 403] on div "Help! Report" at bounding box center [716, 413] width 692 height 21
click at [766, 371] on button "4 . estilo" at bounding box center [837, 352] width 224 height 53
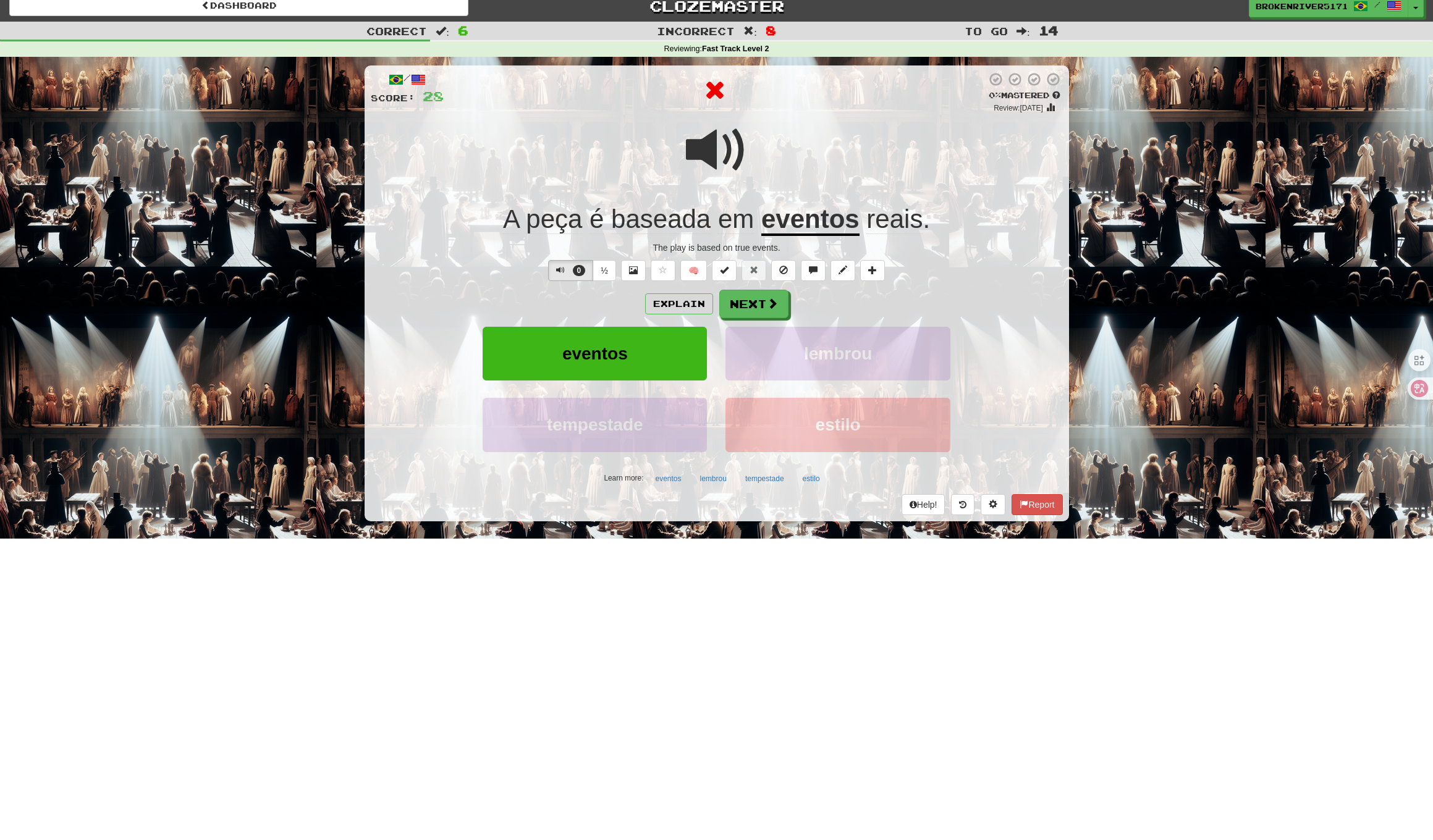
click at [778, 317] on div "Explain Next eventos lembrou tempestade estilo Learn more: eventos lembrou temp…" at bounding box center [716, 389] width 692 height 198
click at [767, 303] on span at bounding box center [772, 303] width 11 height 11
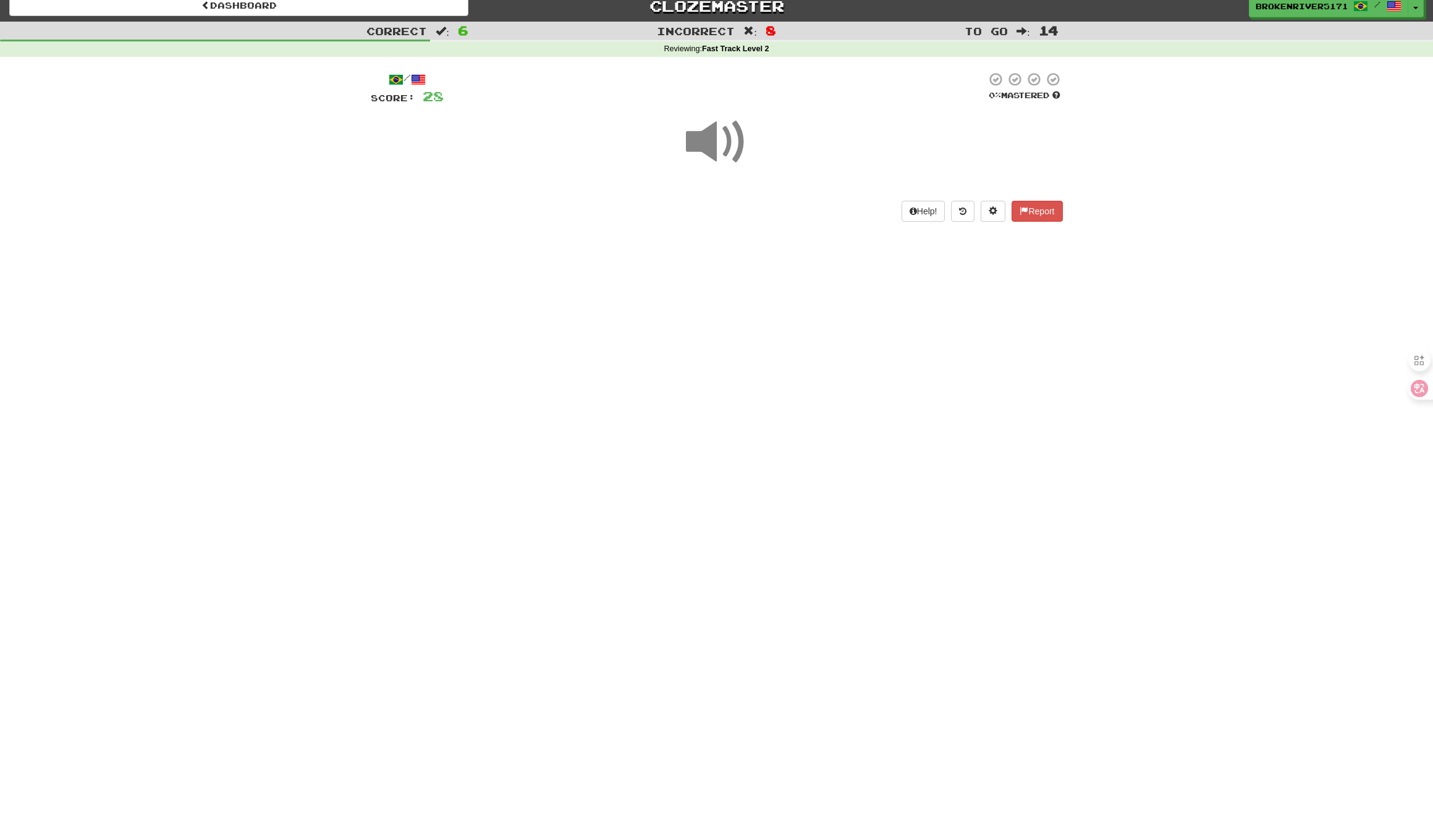
click at [763, 352] on div "Dashboard Clozemaster BrokenRiver5171 / Toggle Dropdown Dashboard Leaderboard A…" at bounding box center [716, 409] width 1433 height 840
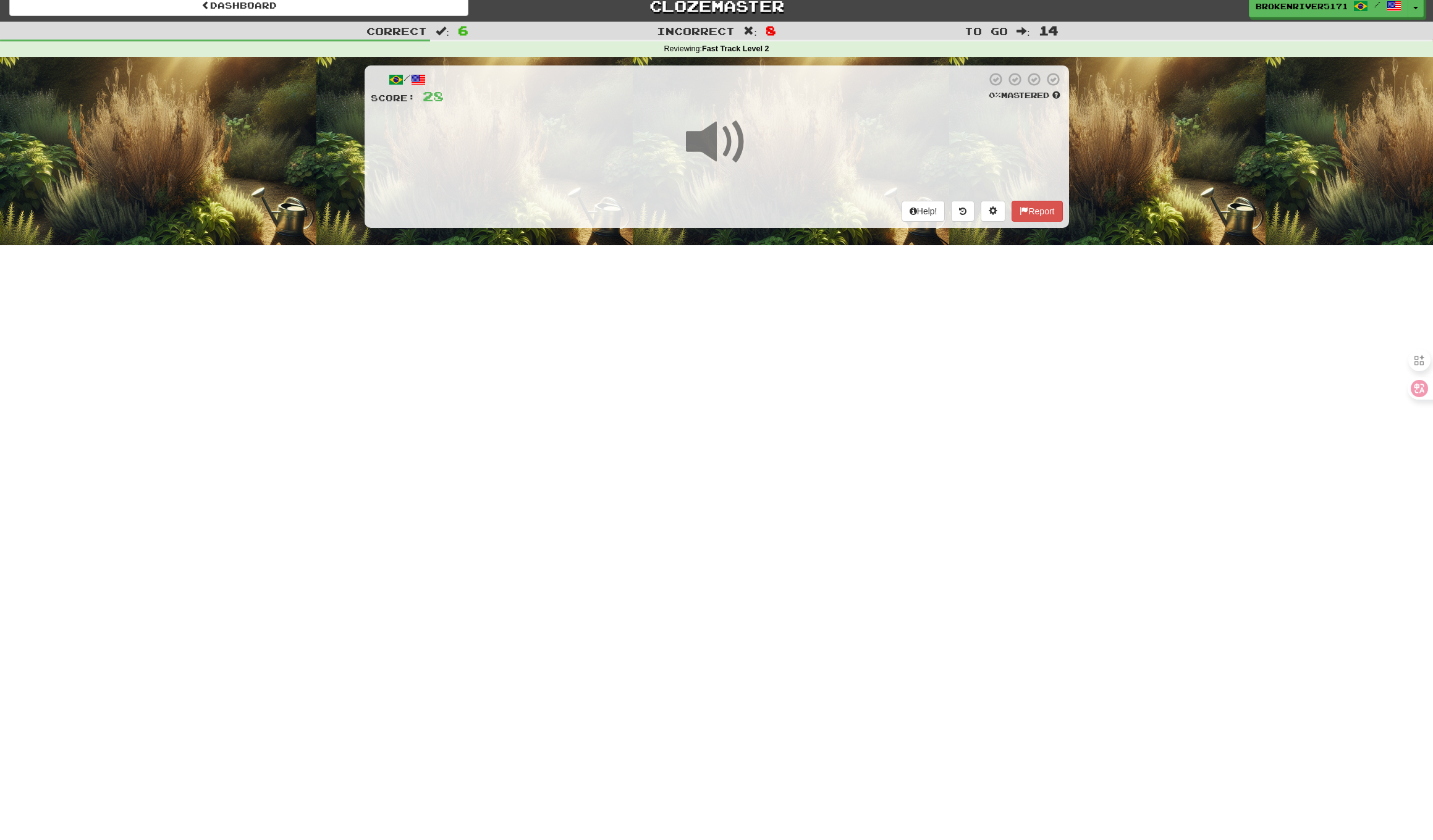
click at [781, 369] on div "Dashboard Clozemaster BrokenRiver5171 / Toggle Dropdown Dashboard Leaderboard A…" at bounding box center [716, 409] width 1433 height 840
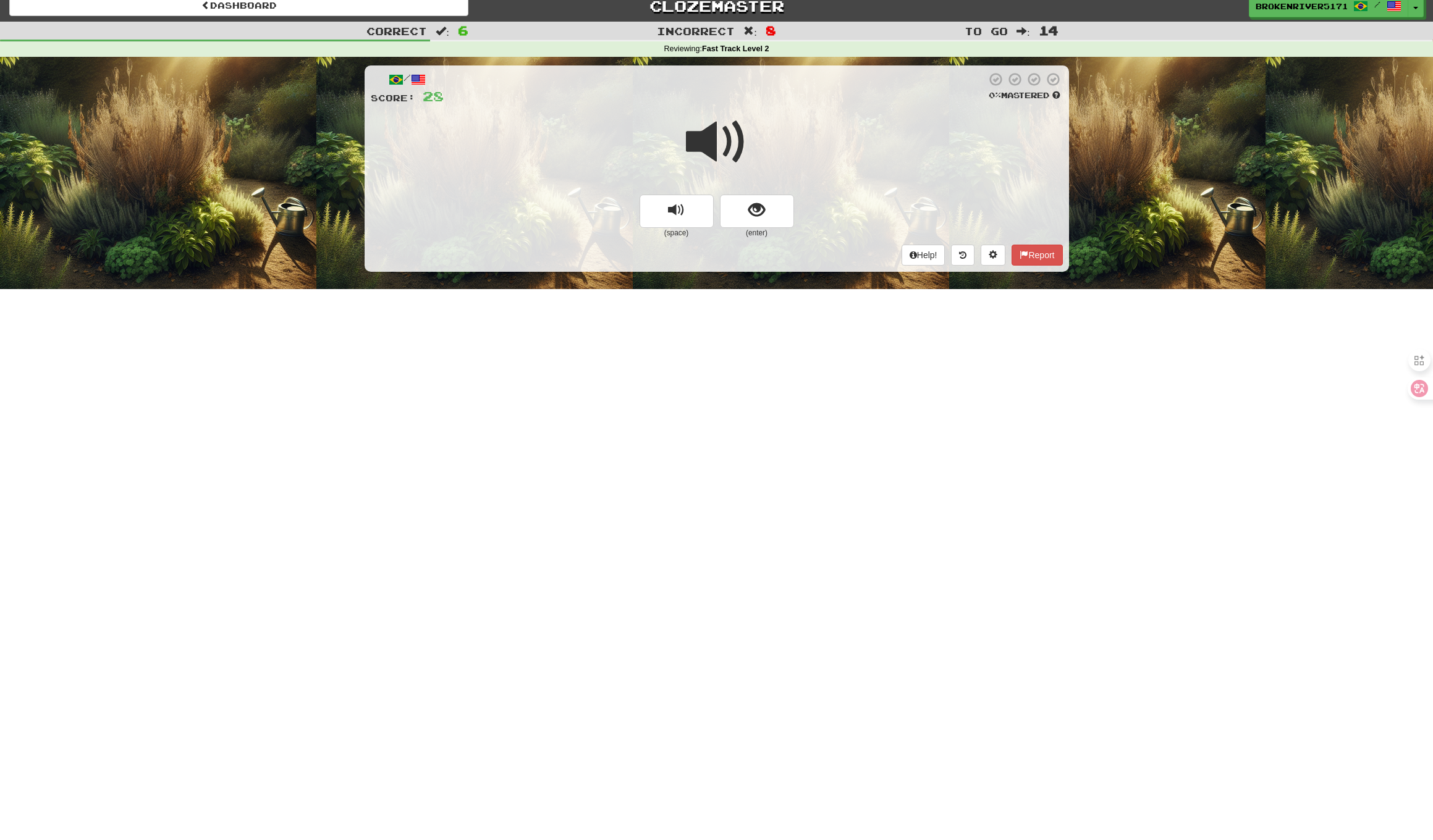
click at [764, 222] on button "show sentence" at bounding box center [756, 211] width 74 height 33
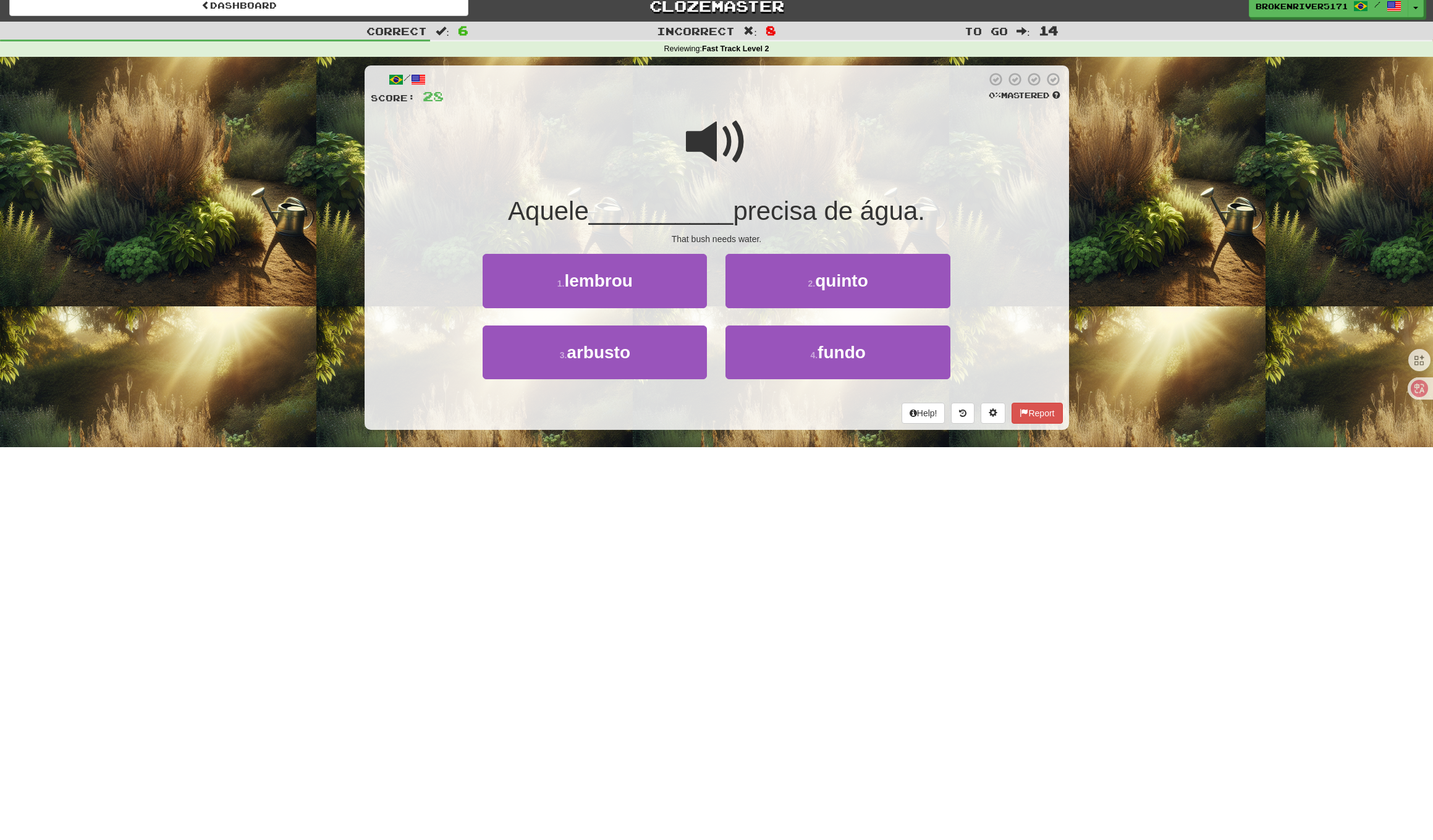
drag, startPoint x: 757, startPoint y: 420, endPoint x: 768, endPoint y: 413, distance: 13.0
click at [758, 420] on div "Help! Report" at bounding box center [716, 413] width 692 height 21
click at [768, 413] on div "Help! Report" at bounding box center [716, 413] width 692 height 21
click at [759, 365] on button "4 . fundo" at bounding box center [837, 352] width 224 height 53
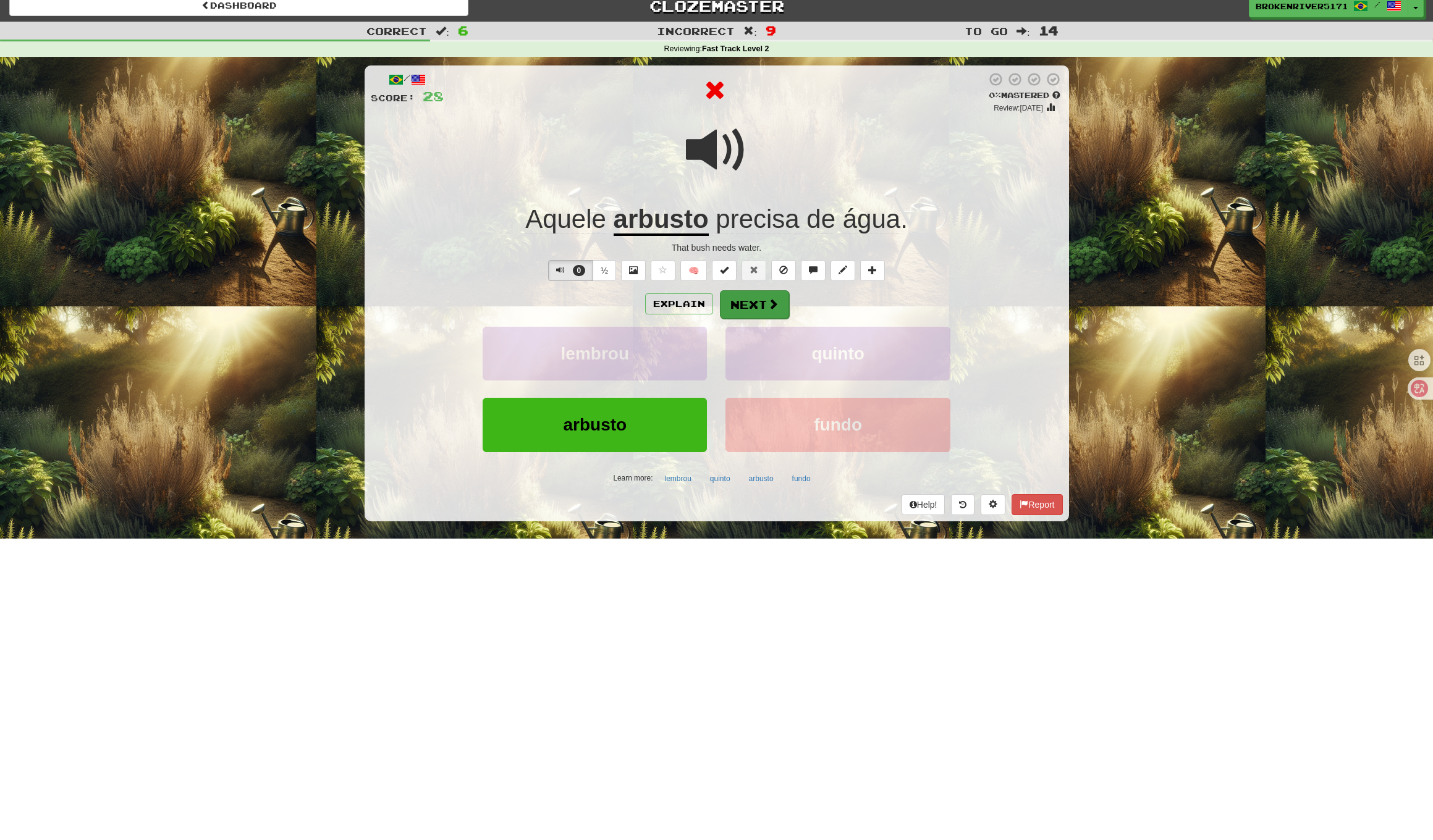
click at [771, 309] on button "Next" at bounding box center [755, 304] width 70 height 29
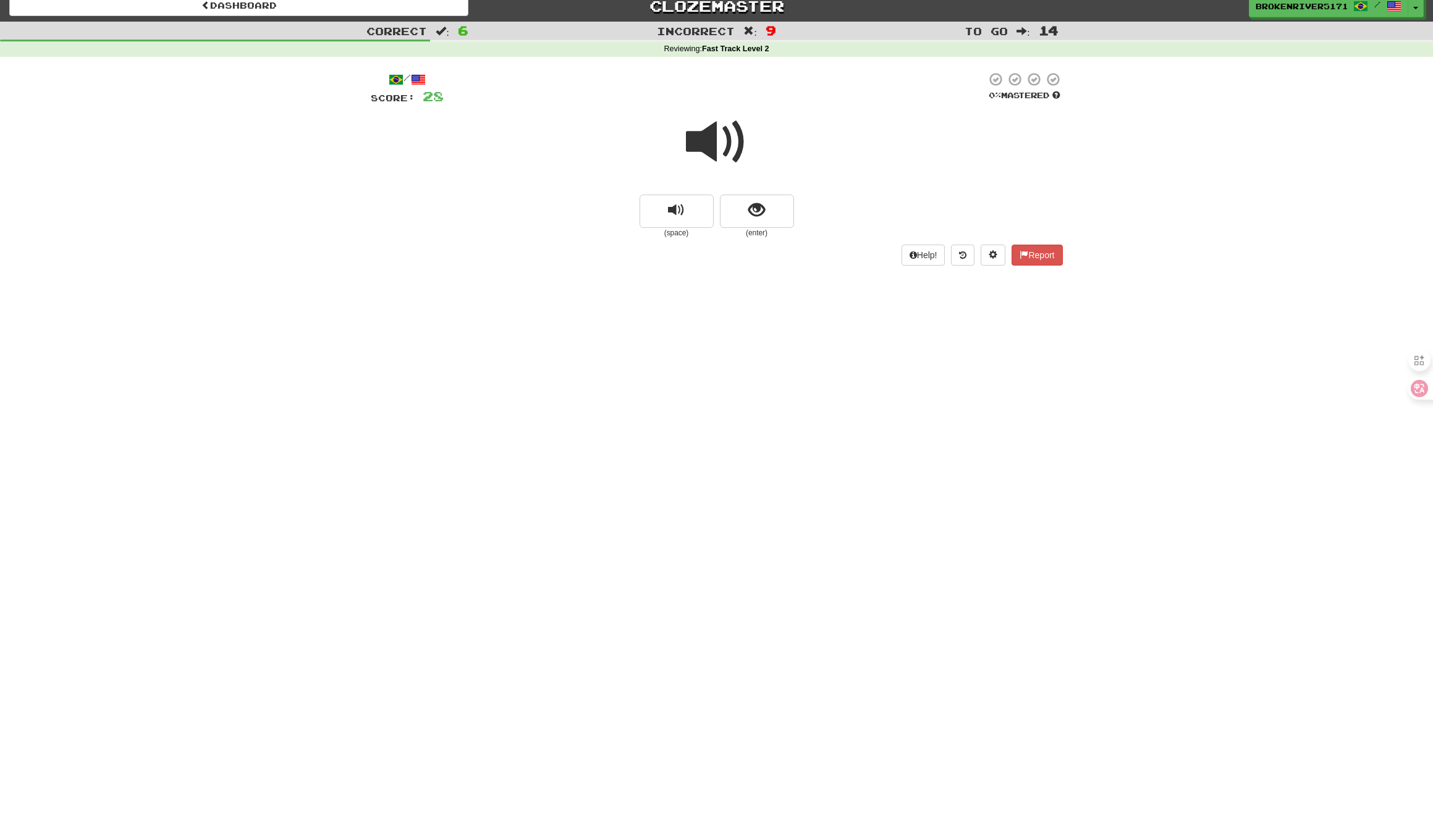
drag, startPoint x: 763, startPoint y: 205, endPoint x: 756, endPoint y: 226, distance: 22.1
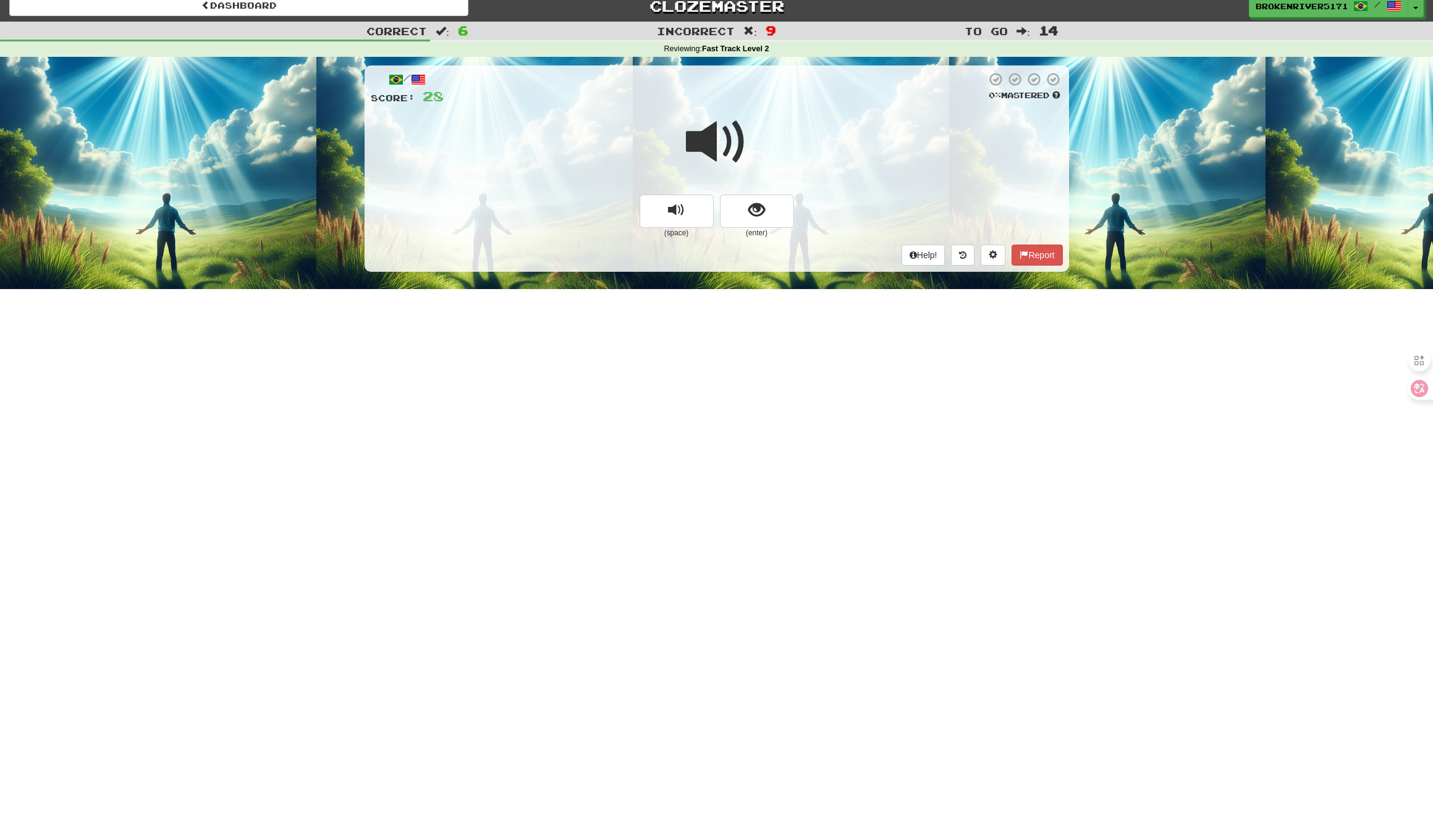
click at [763, 205] on span "show sentence" at bounding box center [756, 210] width 17 height 17
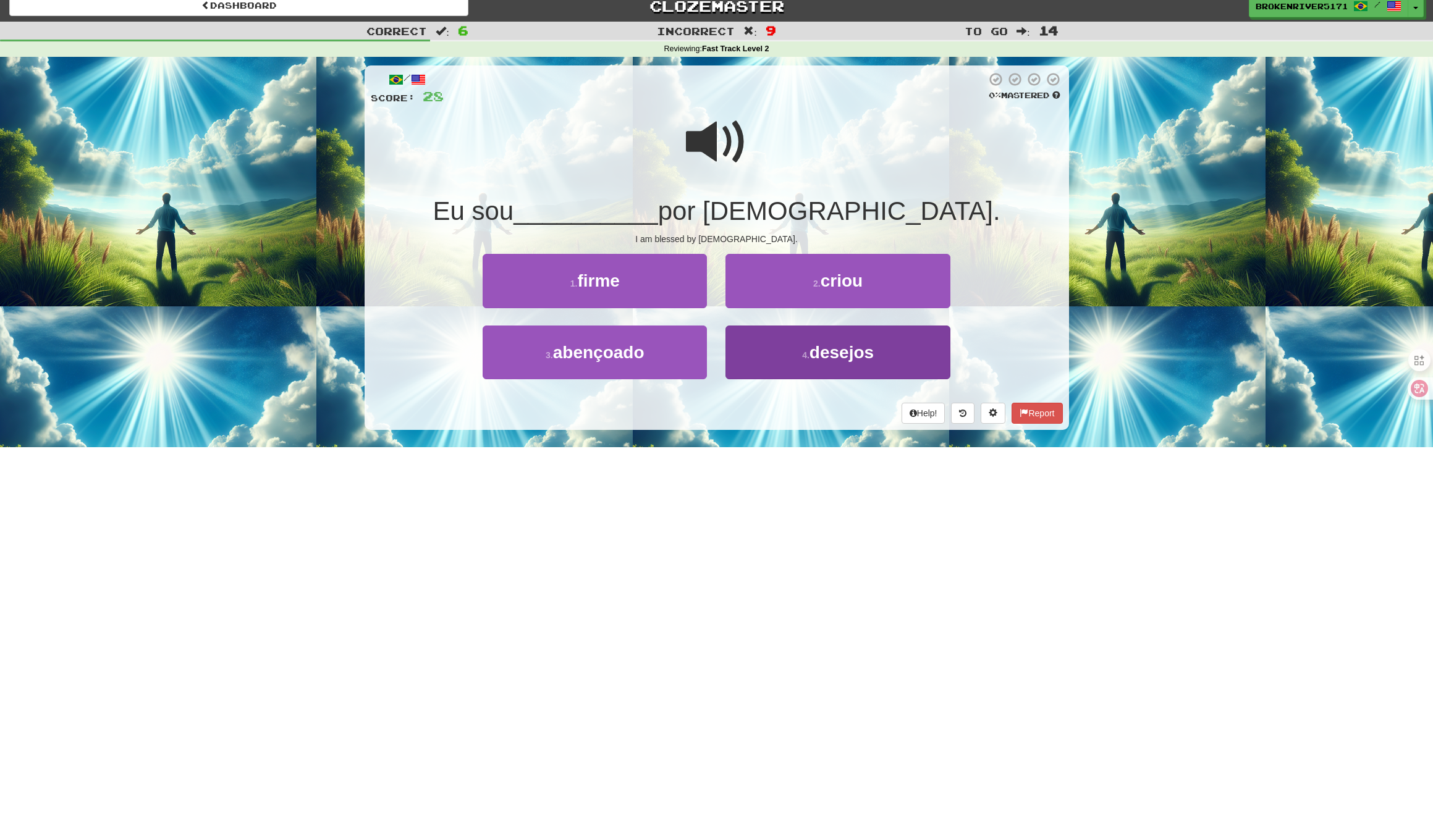
click at [767, 356] on button "4 . desejos" at bounding box center [837, 352] width 224 height 53
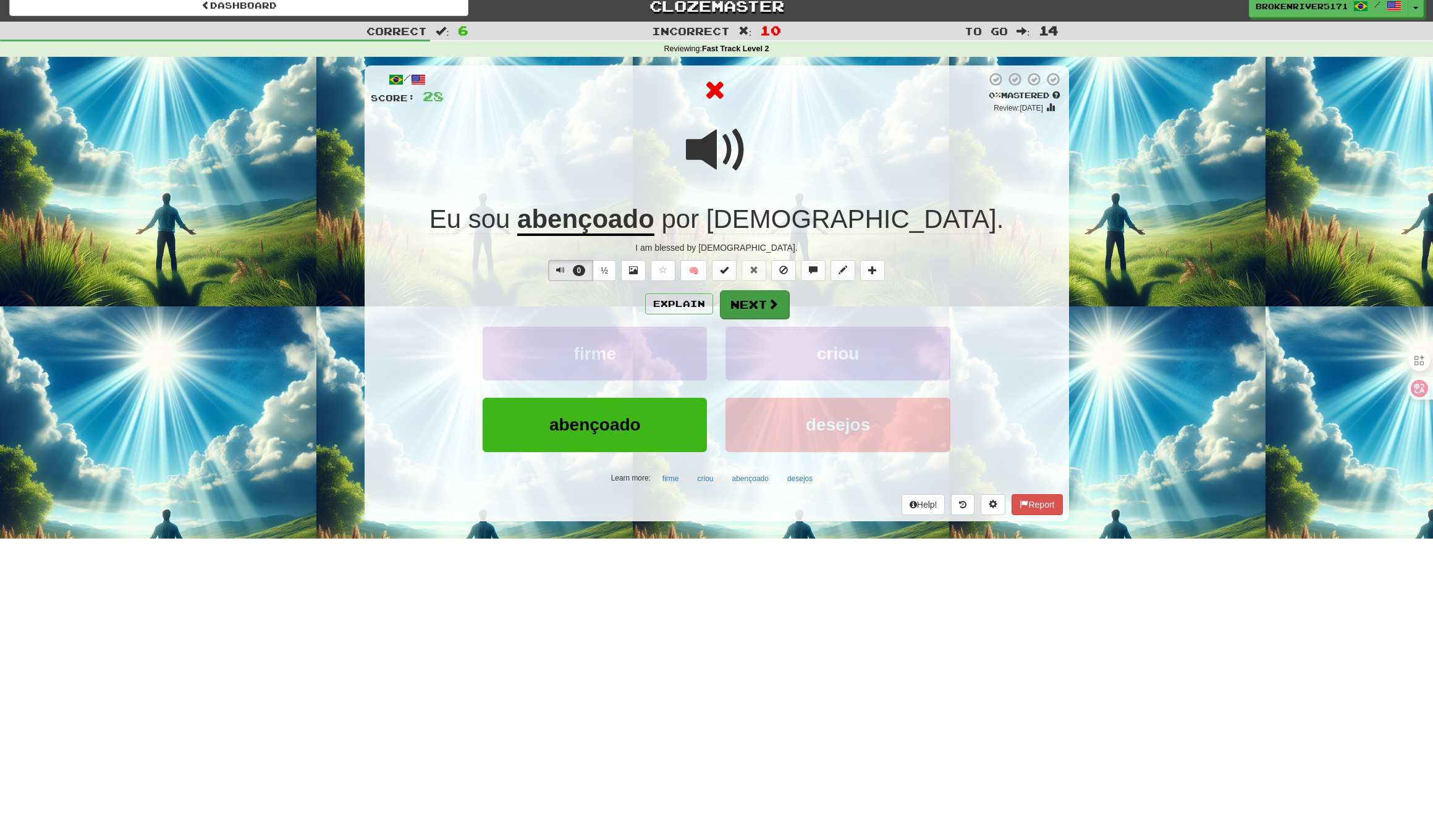
click at [753, 310] on button "Next" at bounding box center [755, 304] width 70 height 29
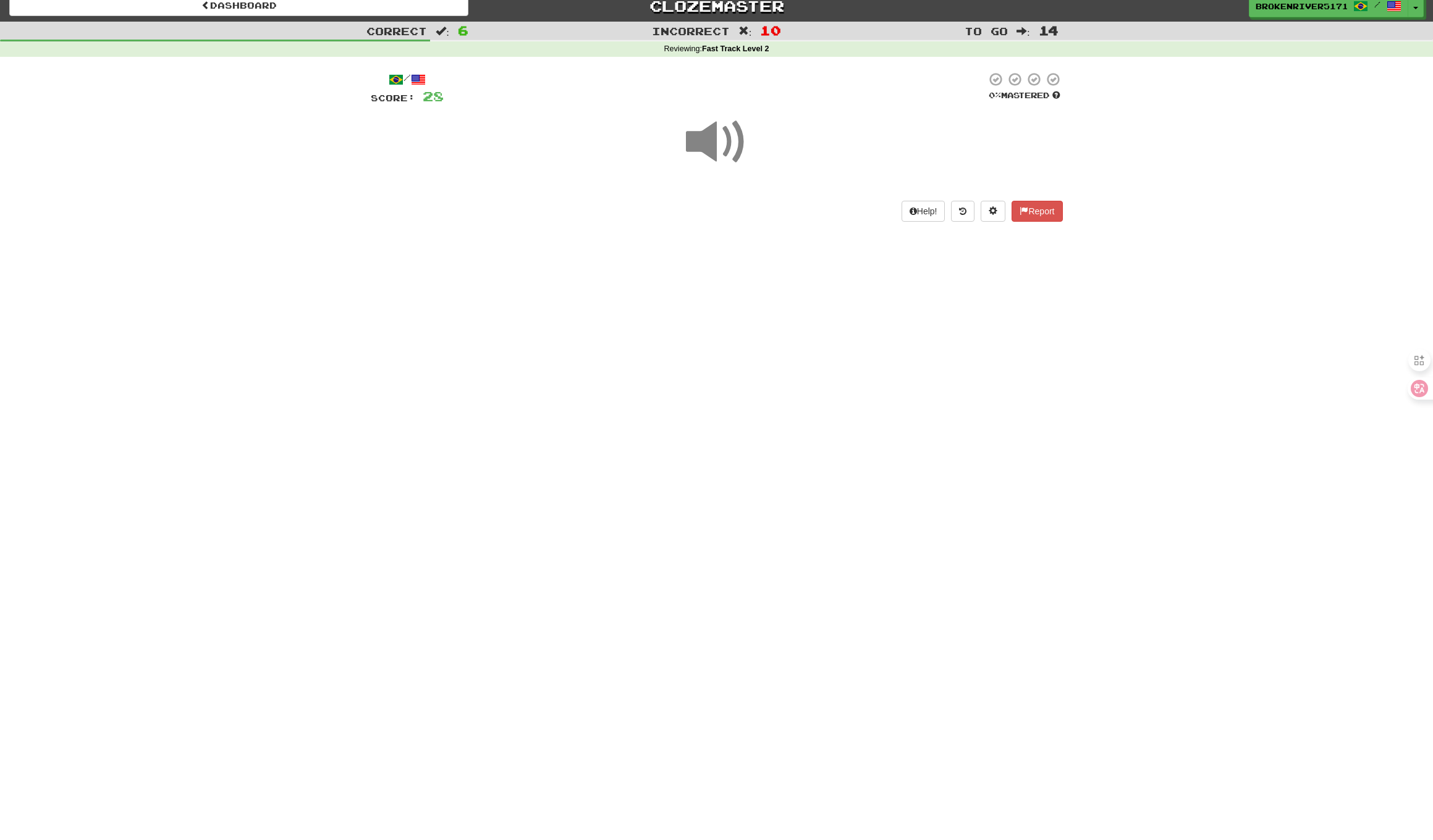
drag, startPoint x: 712, startPoint y: 393, endPoint x: 732, endPoint y: 333, distance: 63.2
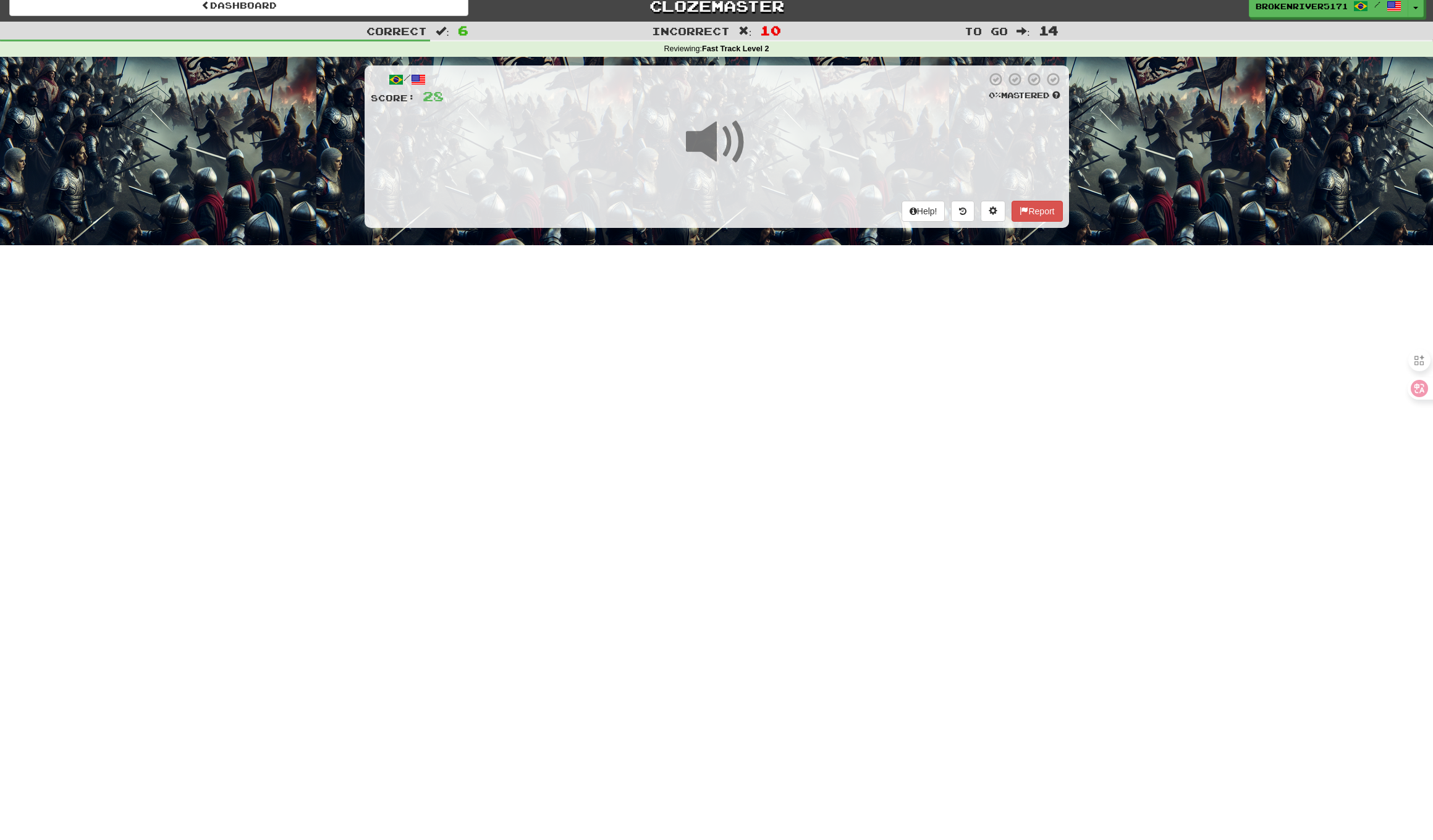
click at [713, 392] on div "Dashboard Clozemaster BrokenRiver5171 / Toggle Dropdown Dashboard Leaderboard A…" at bounding box center [716, 409] width 1433 height 840
click at [733, 317] on div "Dashboard Clozemaster BrokenRiver5171 / Toggle Dropdown Dashboard Leaderboard A…" at bounding box center [716, 409] width 1433 height 840
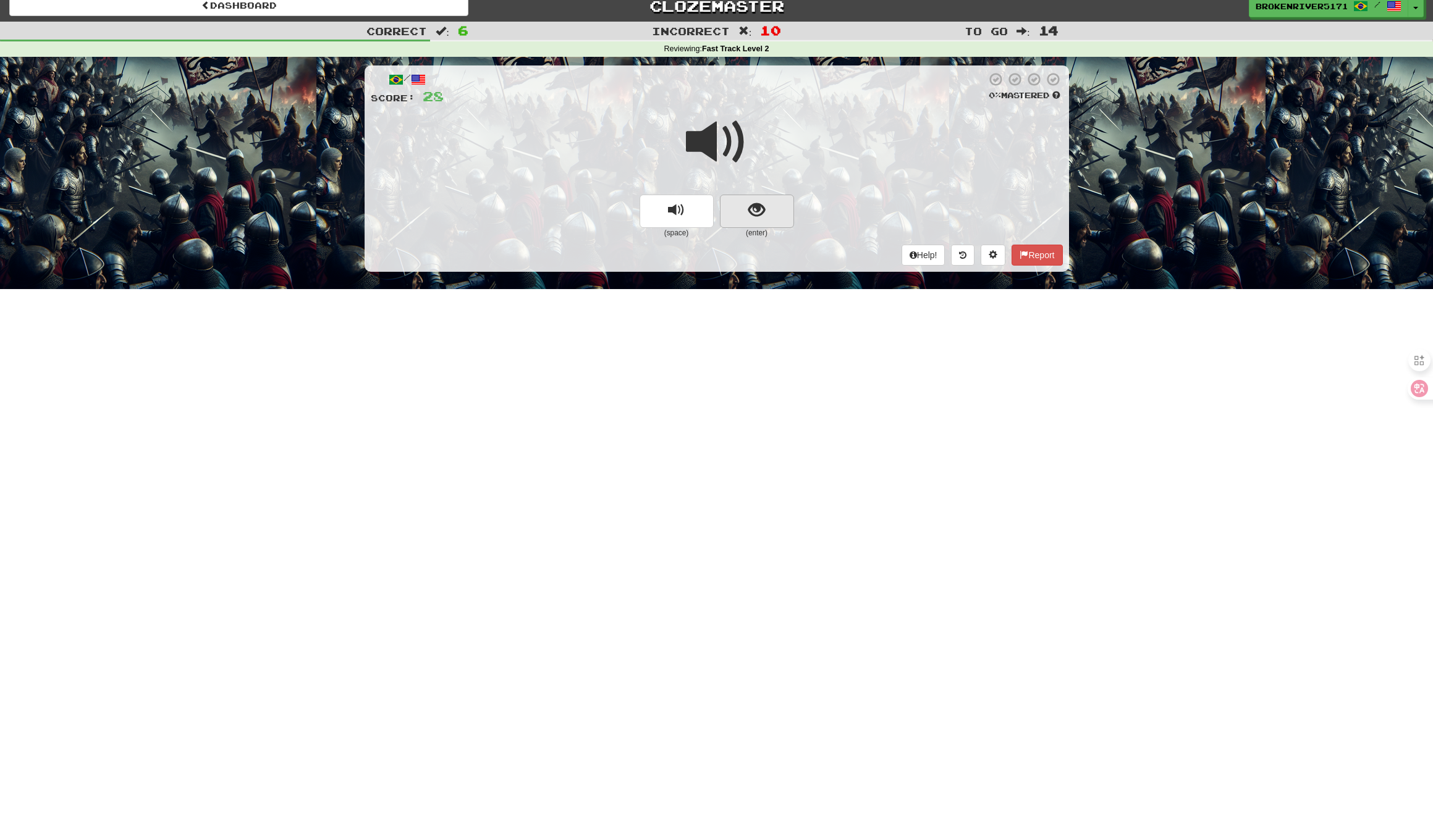
click at [757, 209] on span "show sentence" at bounding box center [756, 210] width 17 height 17
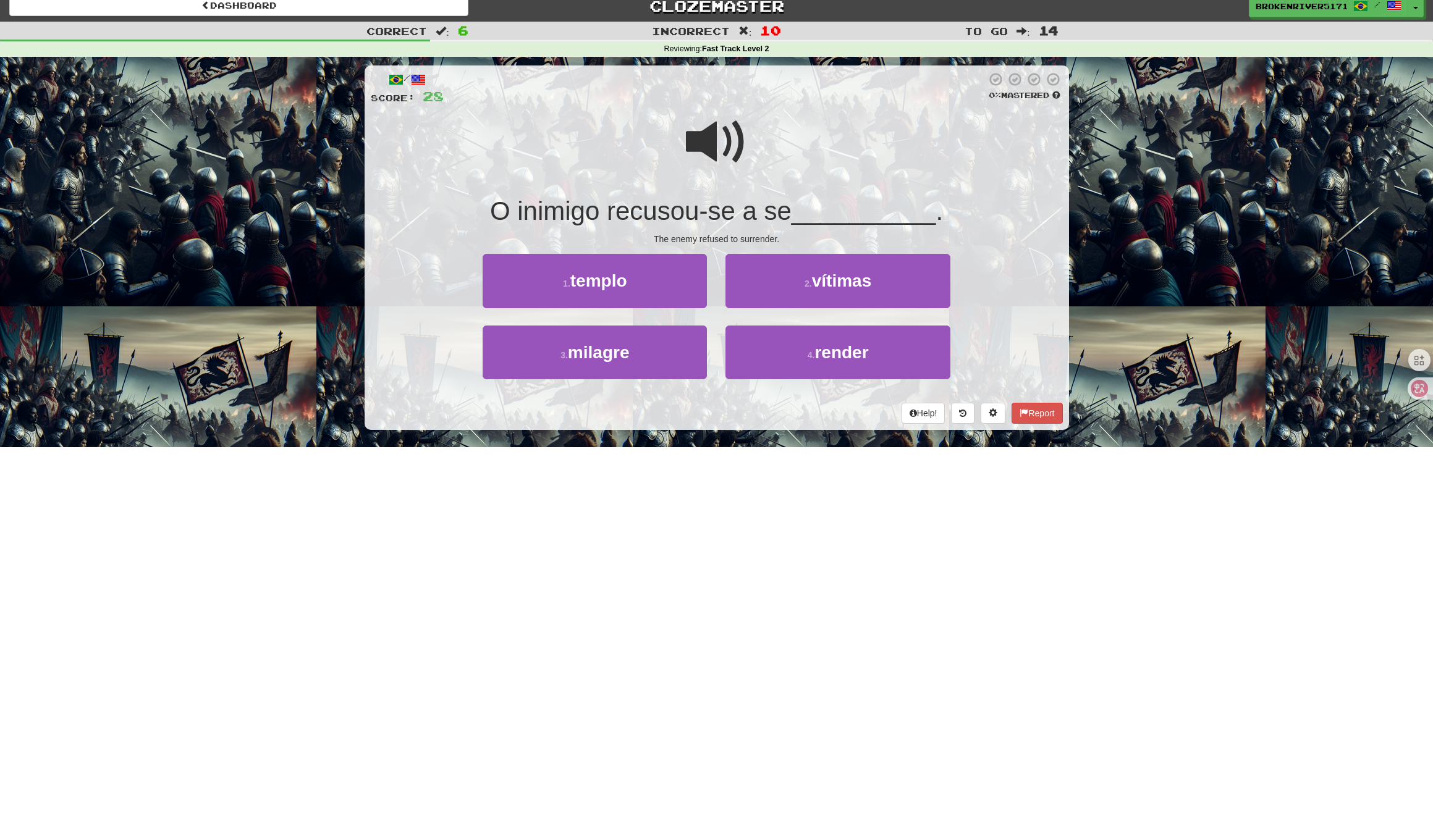
click at [728, 414] on div "Help! Report" at bounding box center [716, 413] width 692 height 21
click at [748, 403] on div "Help! Report" at bounding box center [716, 413] width 692 height 21
click at [679, 358] on button "3 . milagre" at bounding box center [594, 352] width 224 height 53
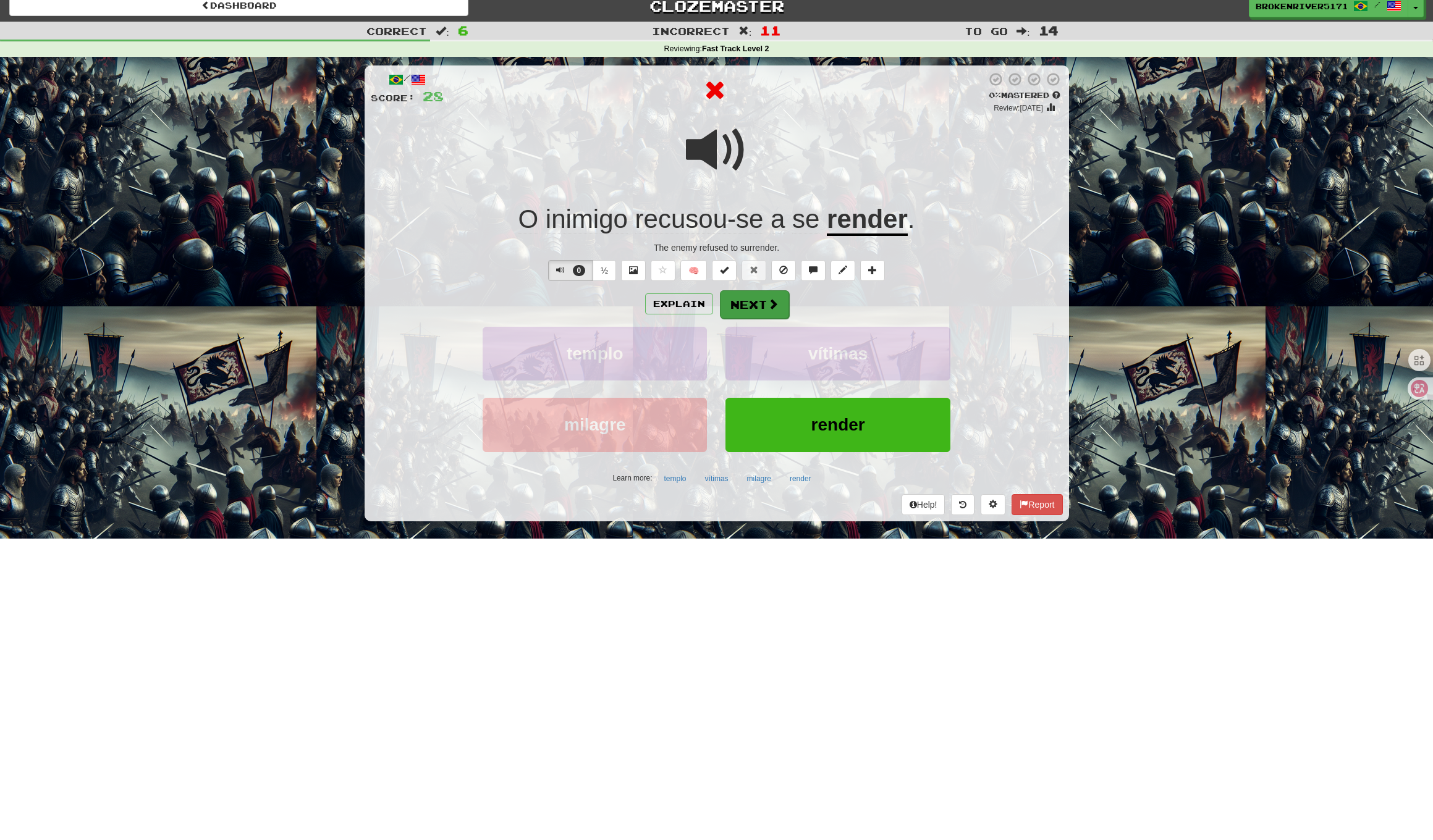
click at [767, 309] on button "Next" at bounding box center [755, 304] width 70 height 29
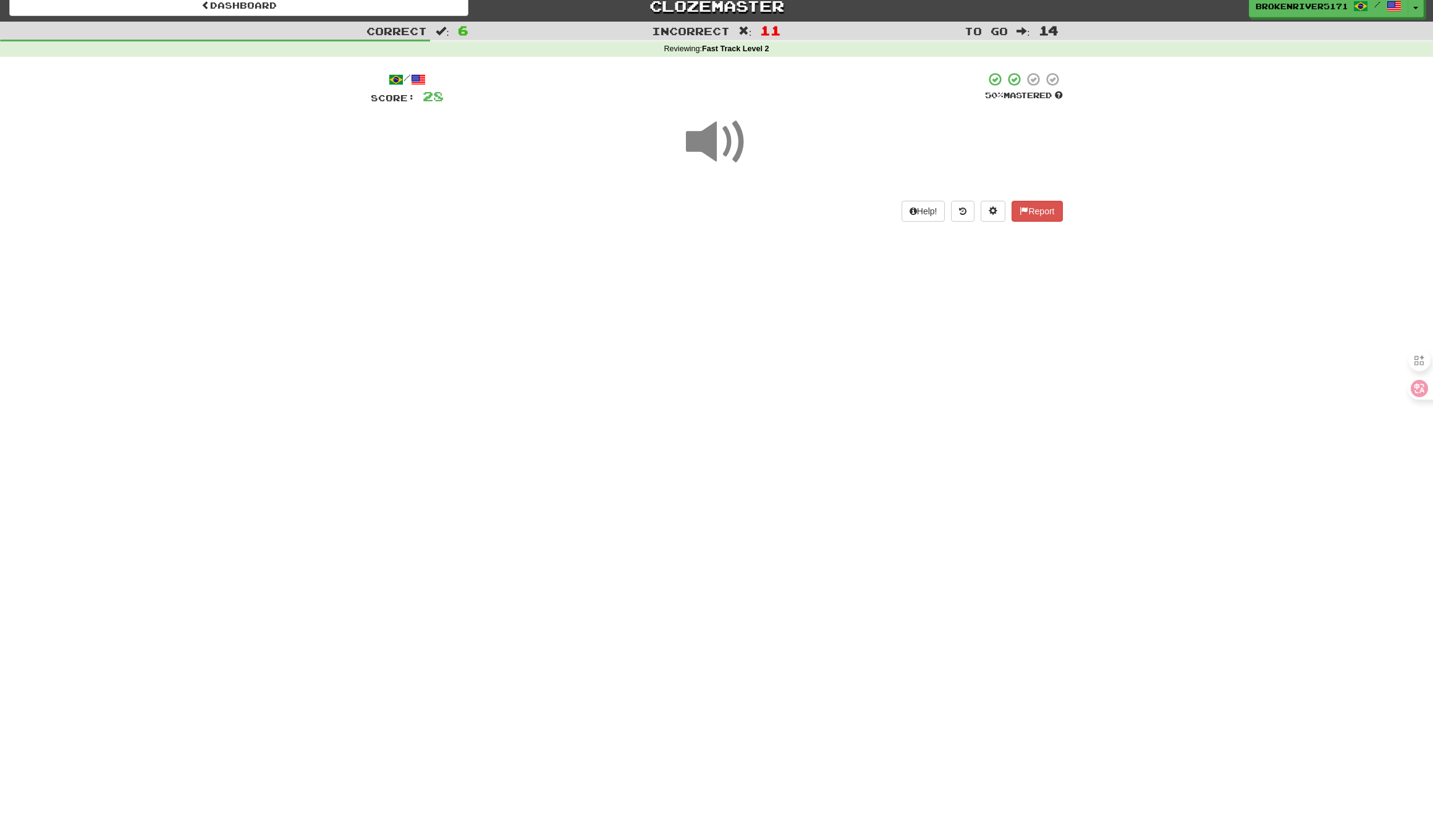
click at [738, 327] on div "Dashboard Clozemaster BrokenRiver5171 / Toggle Dropdown Dashboard Leaderboard A…" at bounding box center [716, 409] width 1433 height 840
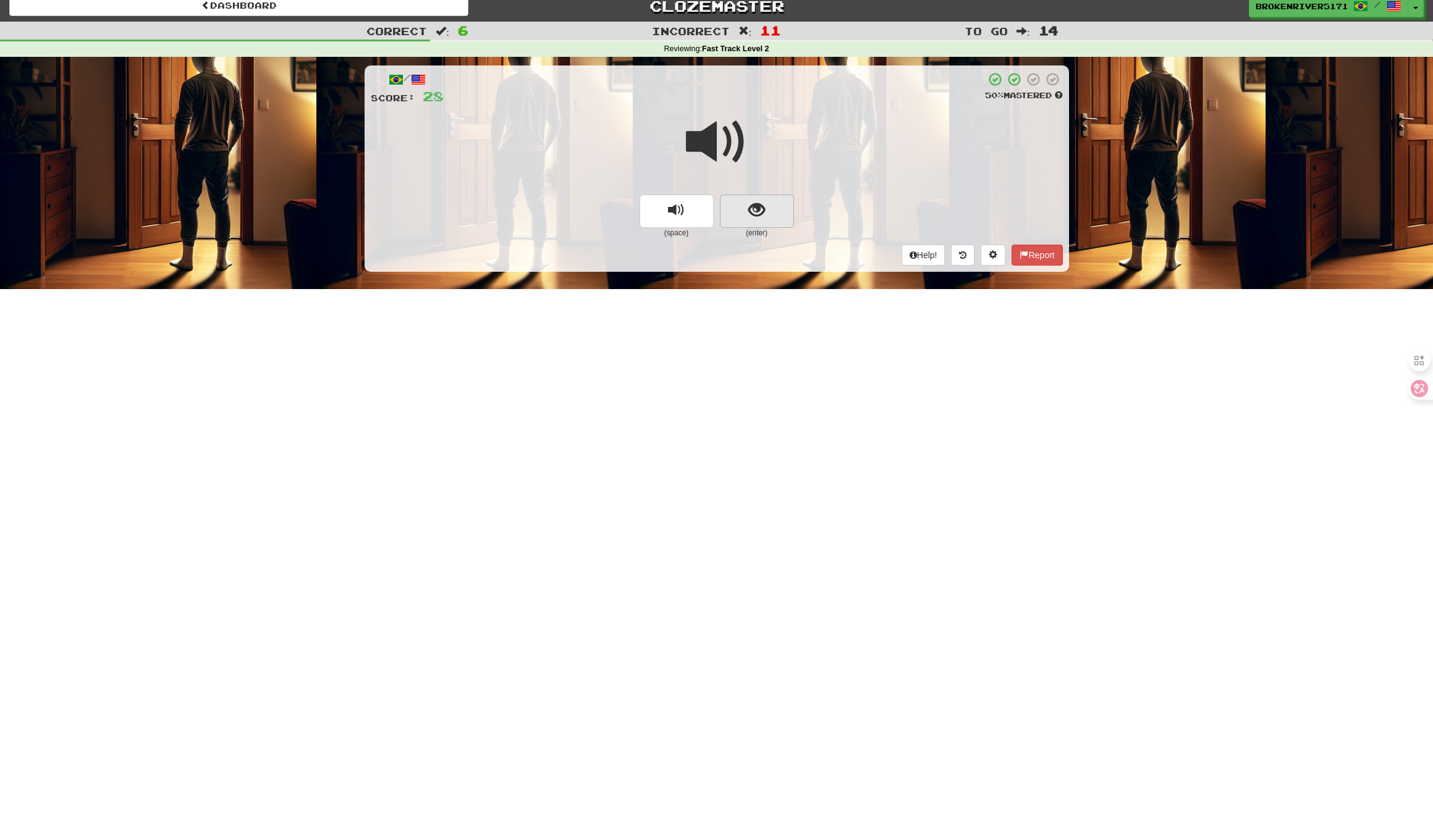
click at [765, 222] on button "show sentence" at bounding box center [756, 211] width 74 height 33
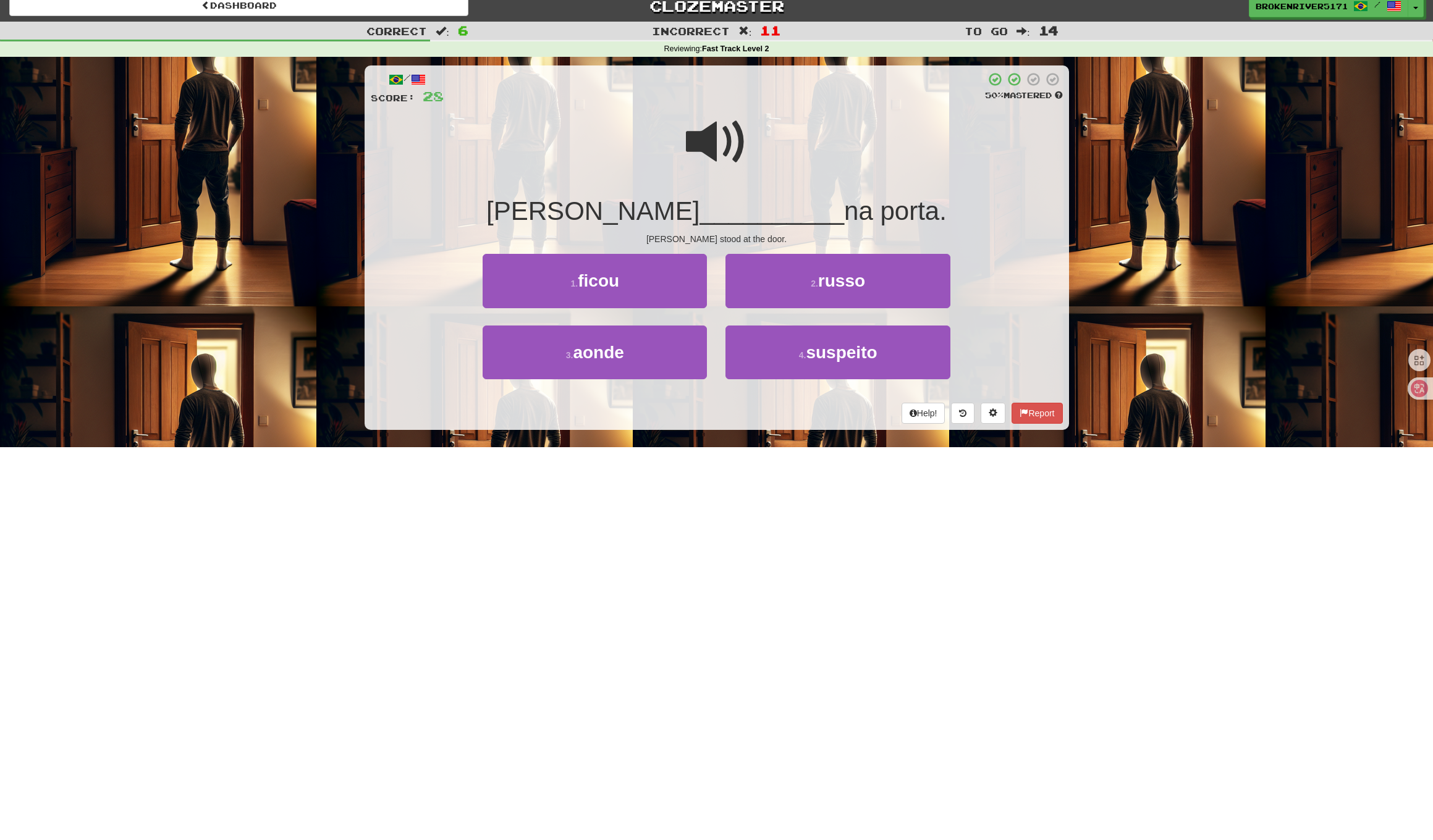
drag, startPoint x: 717, startPoint y: 413, endPoint x: 734, endPoint y: 409, distance: 17.5
click at [718, 413] on div "Help! Report" at bounding box center [716, 413] width 692 height 21
click at [734, 409] on div "Help! Report" at bounding box center [716, 413] width 692 height 21
click at [767, 368] on button "4 . suspeito" at bounding box center [837, 352] width 224 height 53
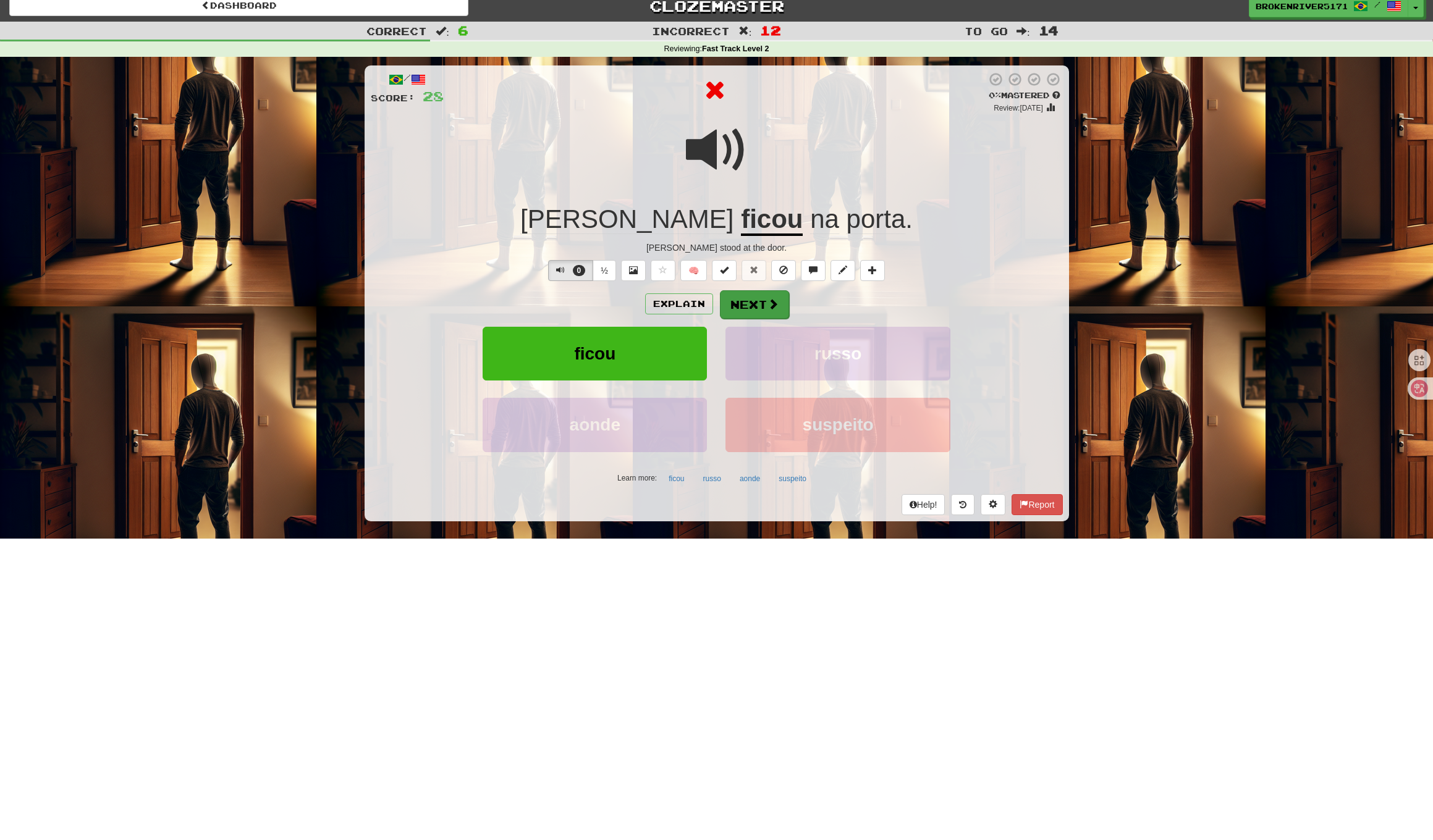
click at [738, 290] on button "Next" at bounding box center [755, 304] width 70 height 29
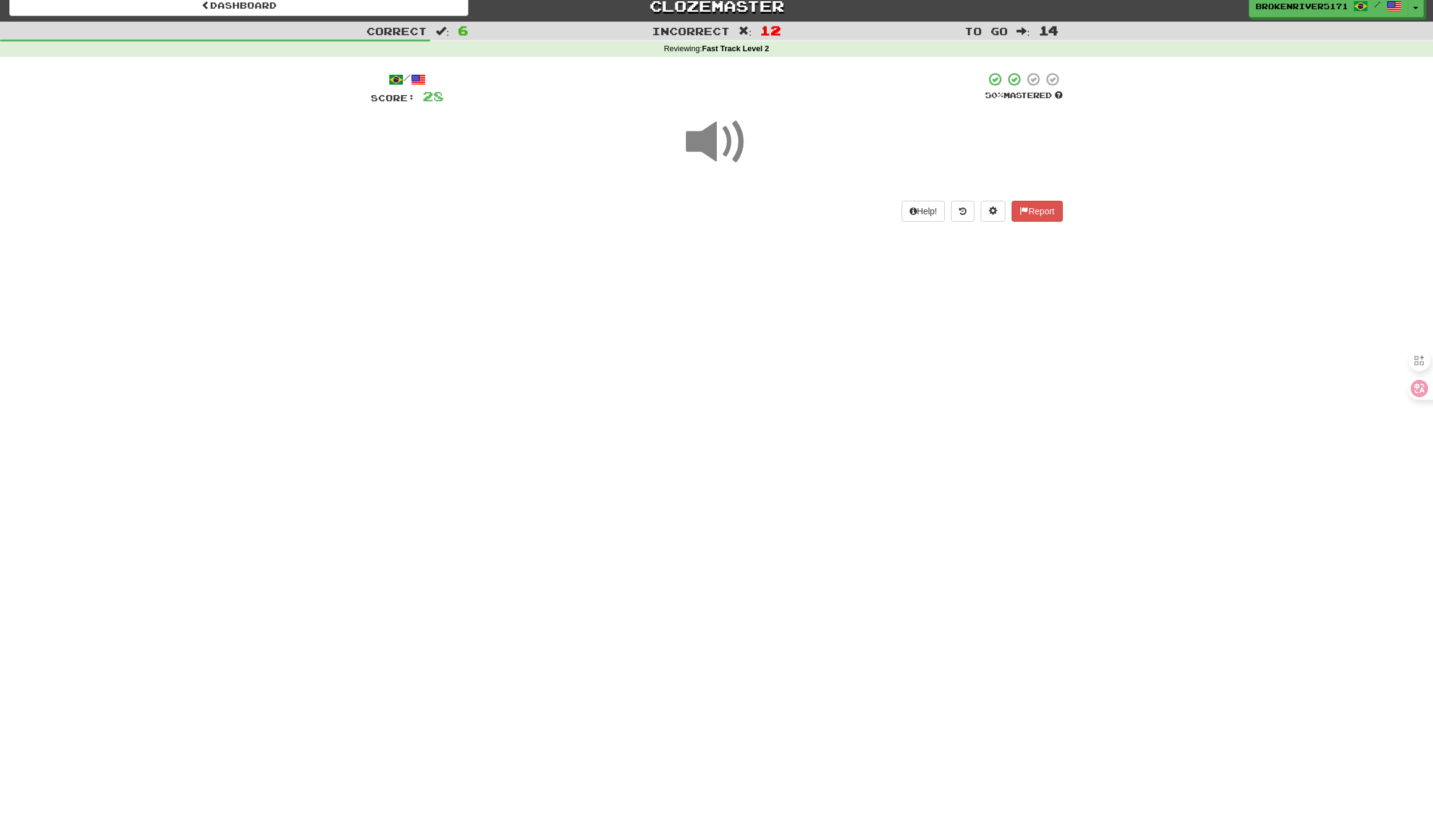
drag, startPoint x: 749, startPoint y: 394, endPoint x: 750, endPoint y: 381, distance: 13.0
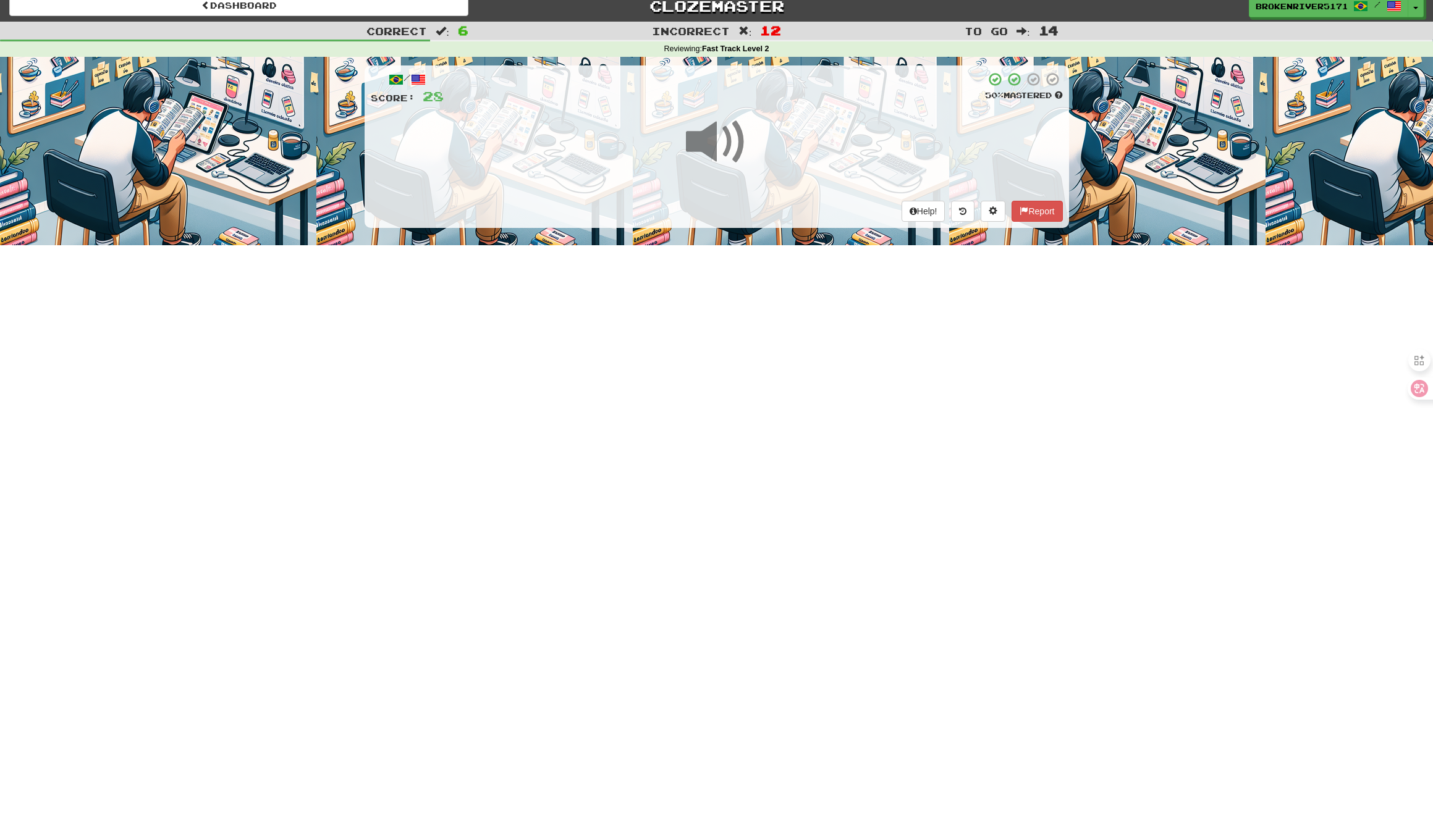
click at [749, 394] on div "Dashboard Clozemaster BrokenRiver5171 / Toggle Dropdown Dashboard Leaderboard A…" at bounding box center [716, 409] width 1433 height 840
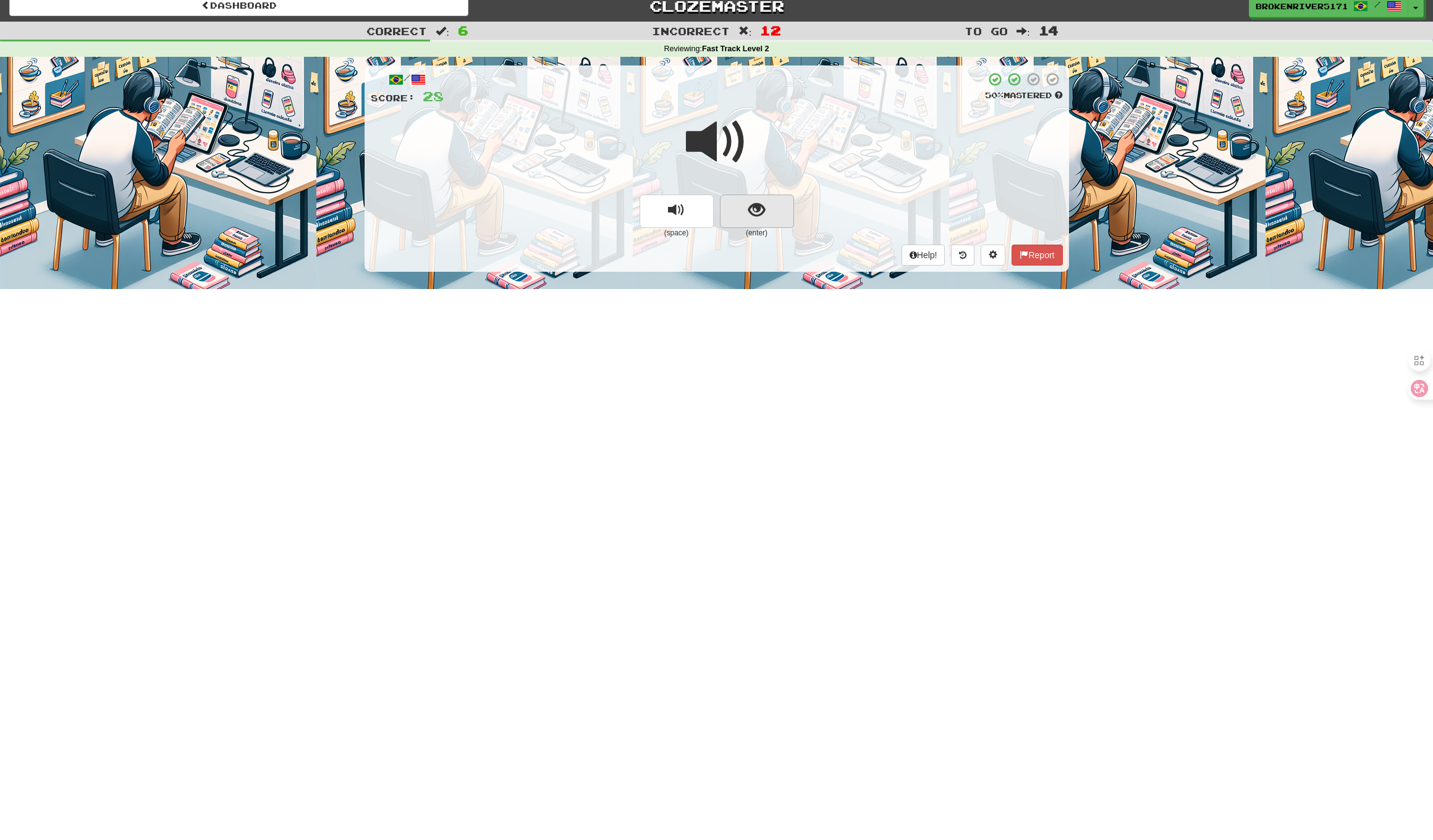
click at [761, 220] on button "show sentence" at bounding box center [756, 211] width 74 height 33
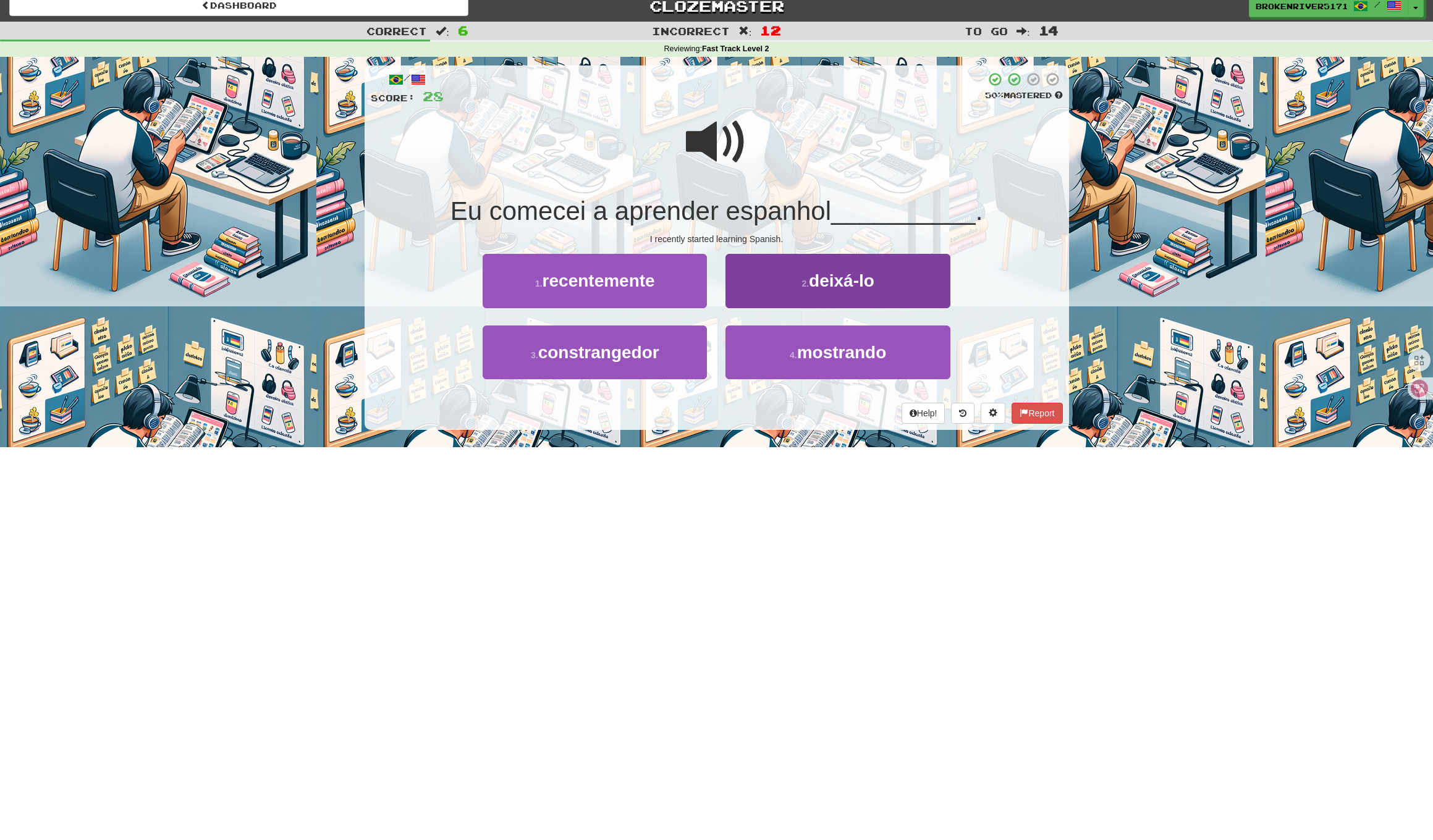
click at [779, 284] on button "2 . deixá-lo" at bounding box center [837, 280] width 224 height 53
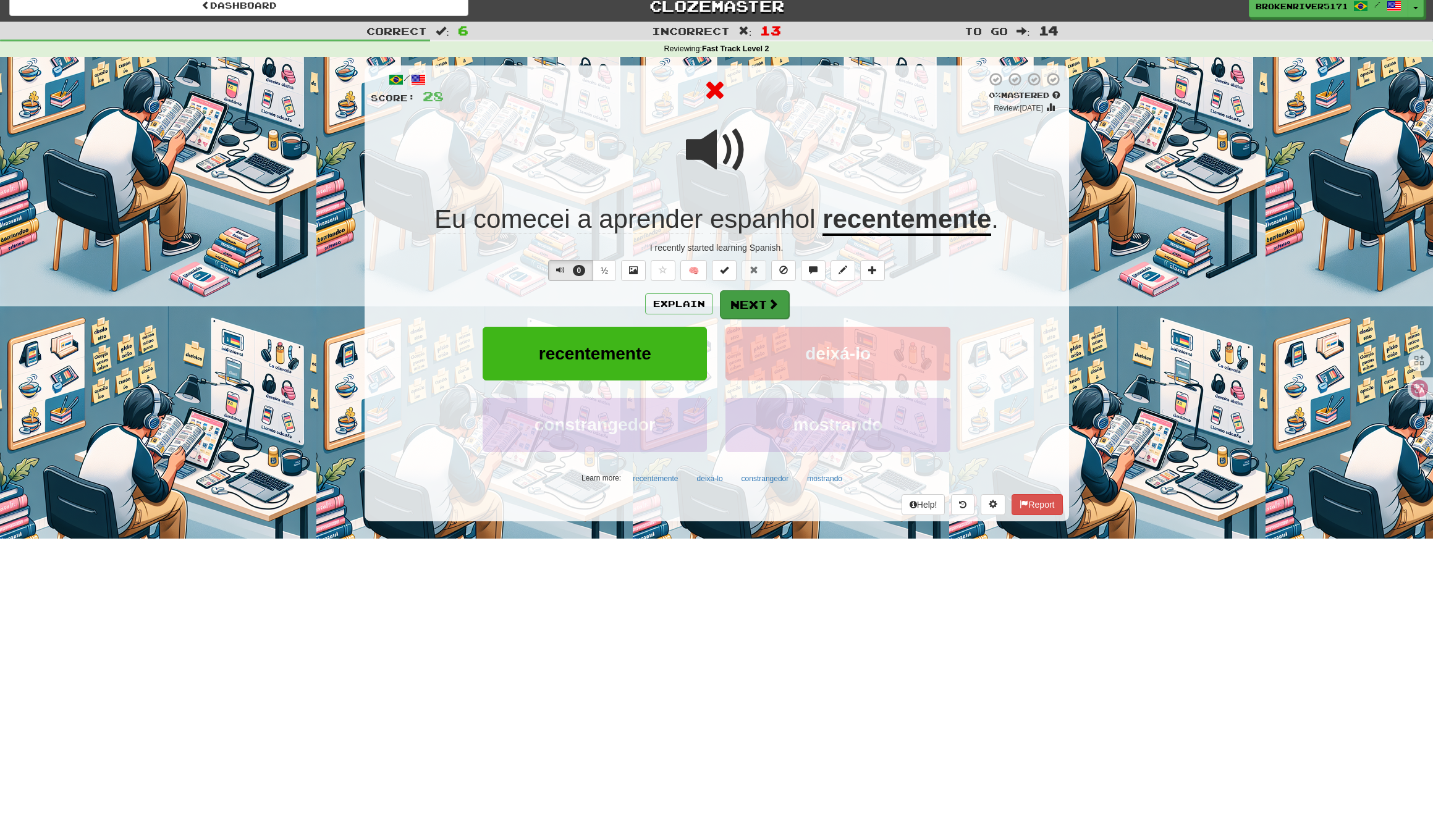
click at [778, 292] on button "Next" at bounding box center [755, 304] width 70 height 29
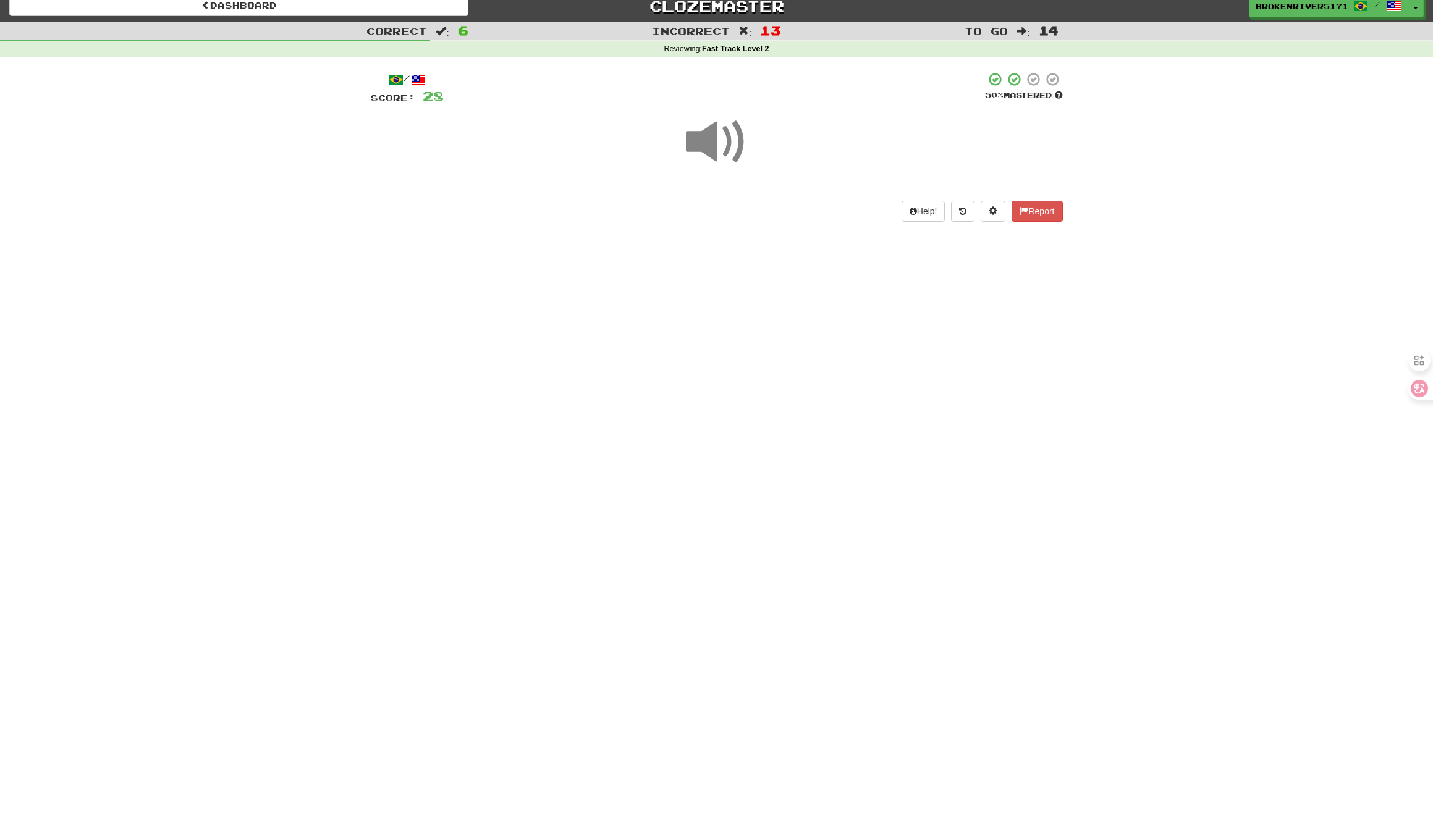
drag, startPoint x: 696, startPoint y: 342, endPoint x: 700, endPoint y: 336, distance: 7.2
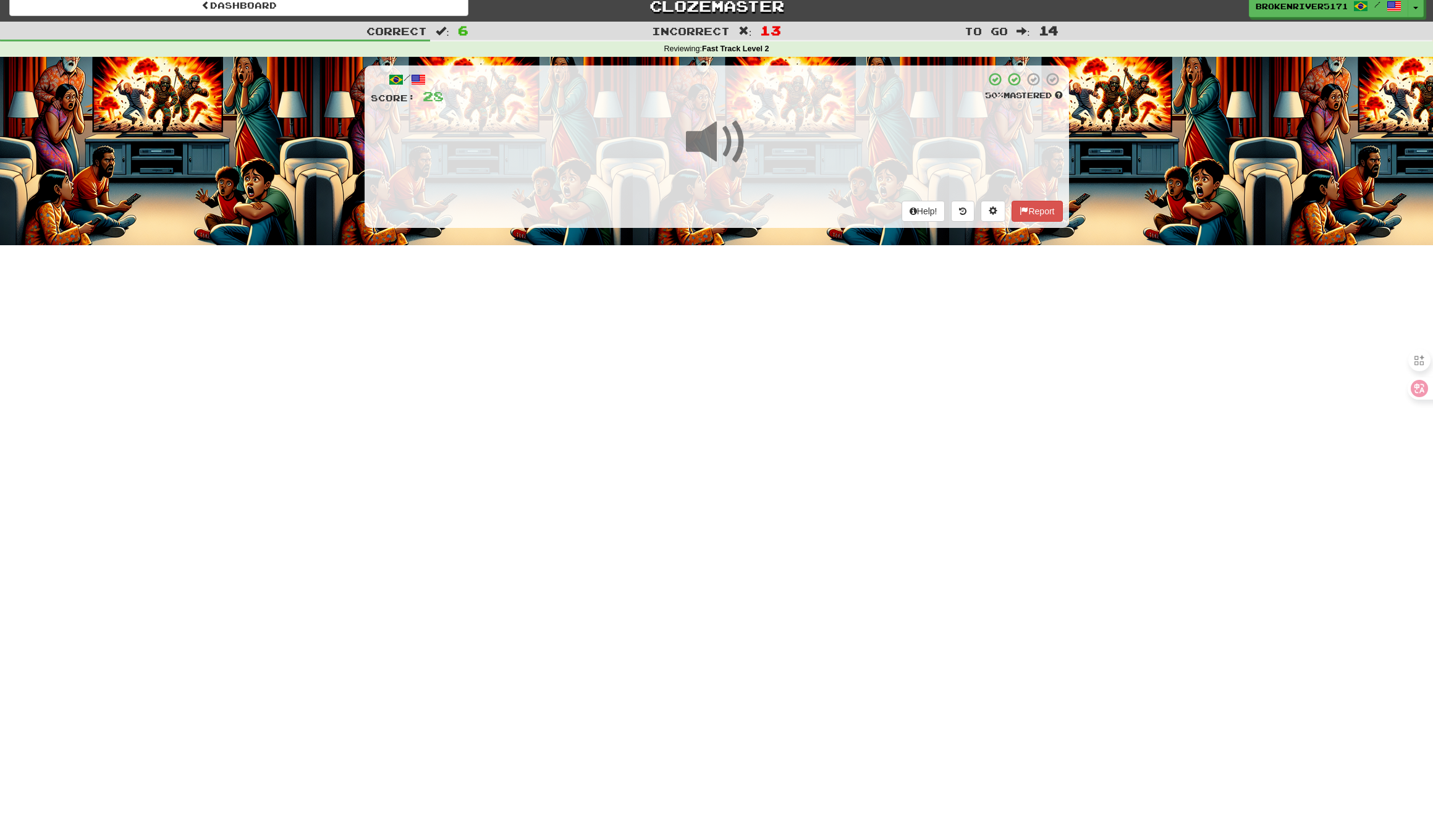
click at [700, 336] on div "Dashboard Clozemaster BrokenRiver5171 / Toggle Dropdown Dashboard Leaderboard A…" at bounding box center [716, 409] width 1433 height 840
click at [720, 317] on div "Dashboard Clozemaster BrokenRiver5171 / Toggle Dropdown Dashboard Leaderboard A…" at bounding box center [716, 409] width 1433 height 840
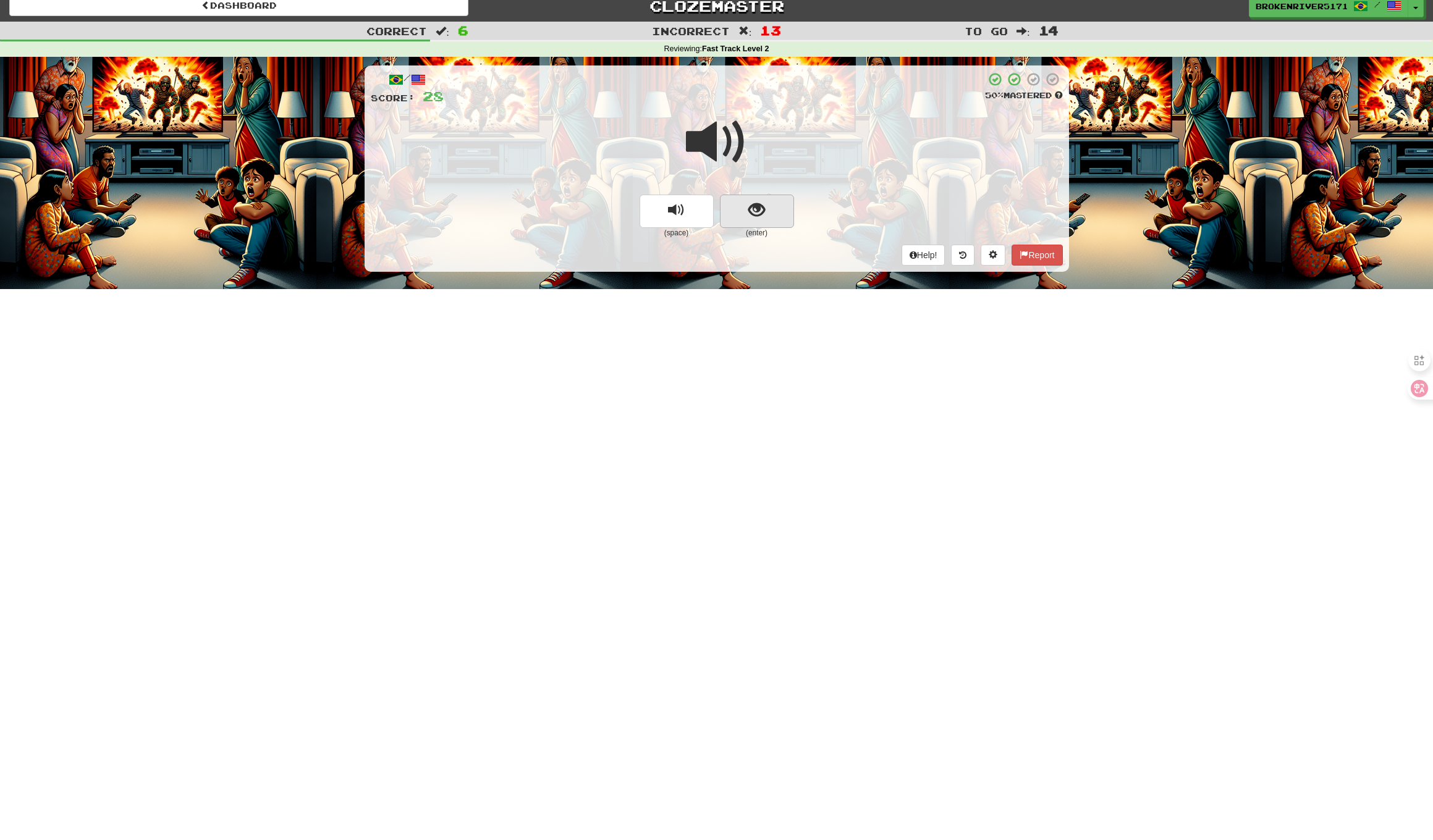
click at [754, 223] on button "show sentence" at bounding box center [756, 211] width 74 height 33
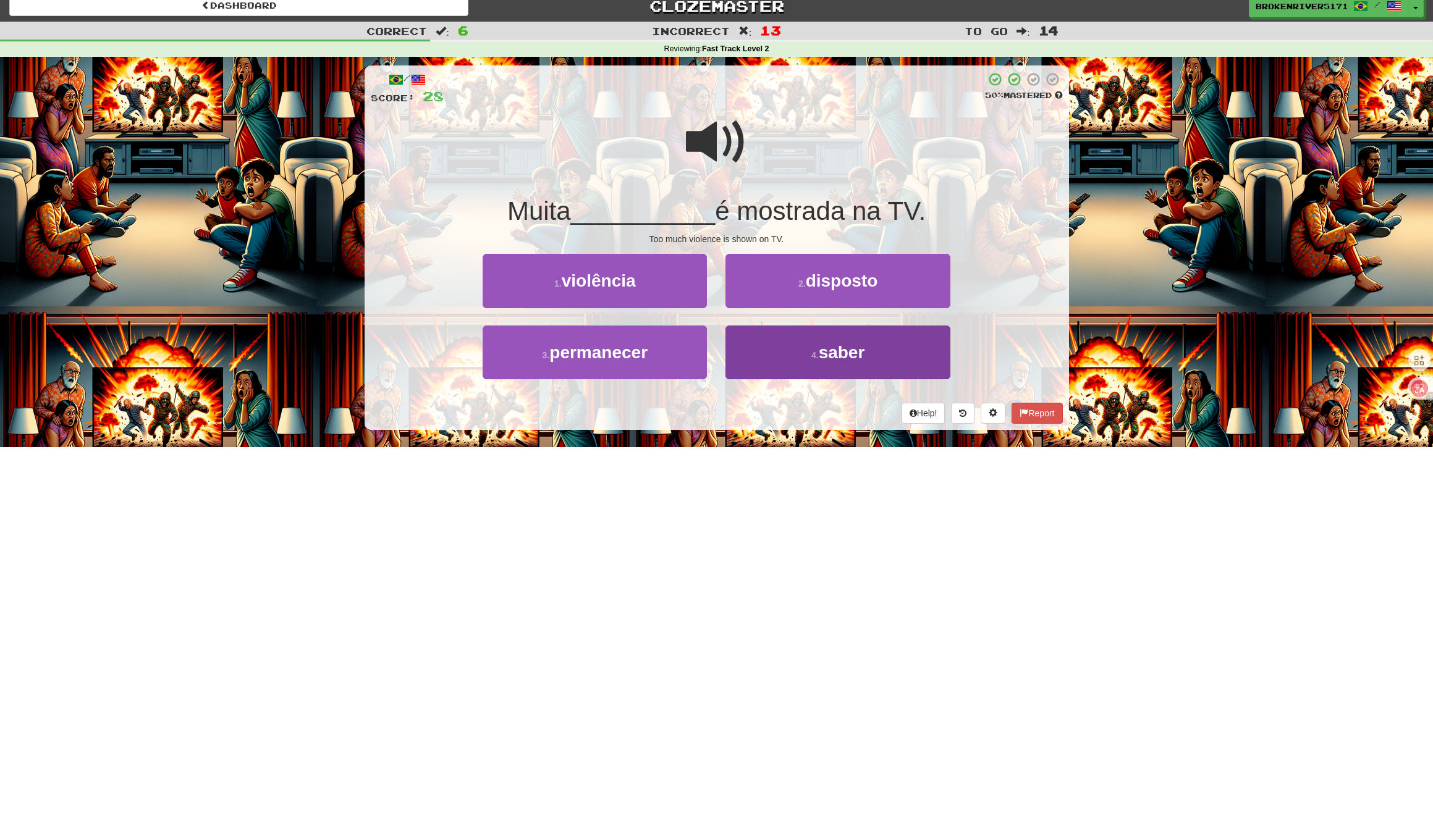
click at [778, 359] on button "4 . saber" at bounding box center [837, 352] width 224 height 53
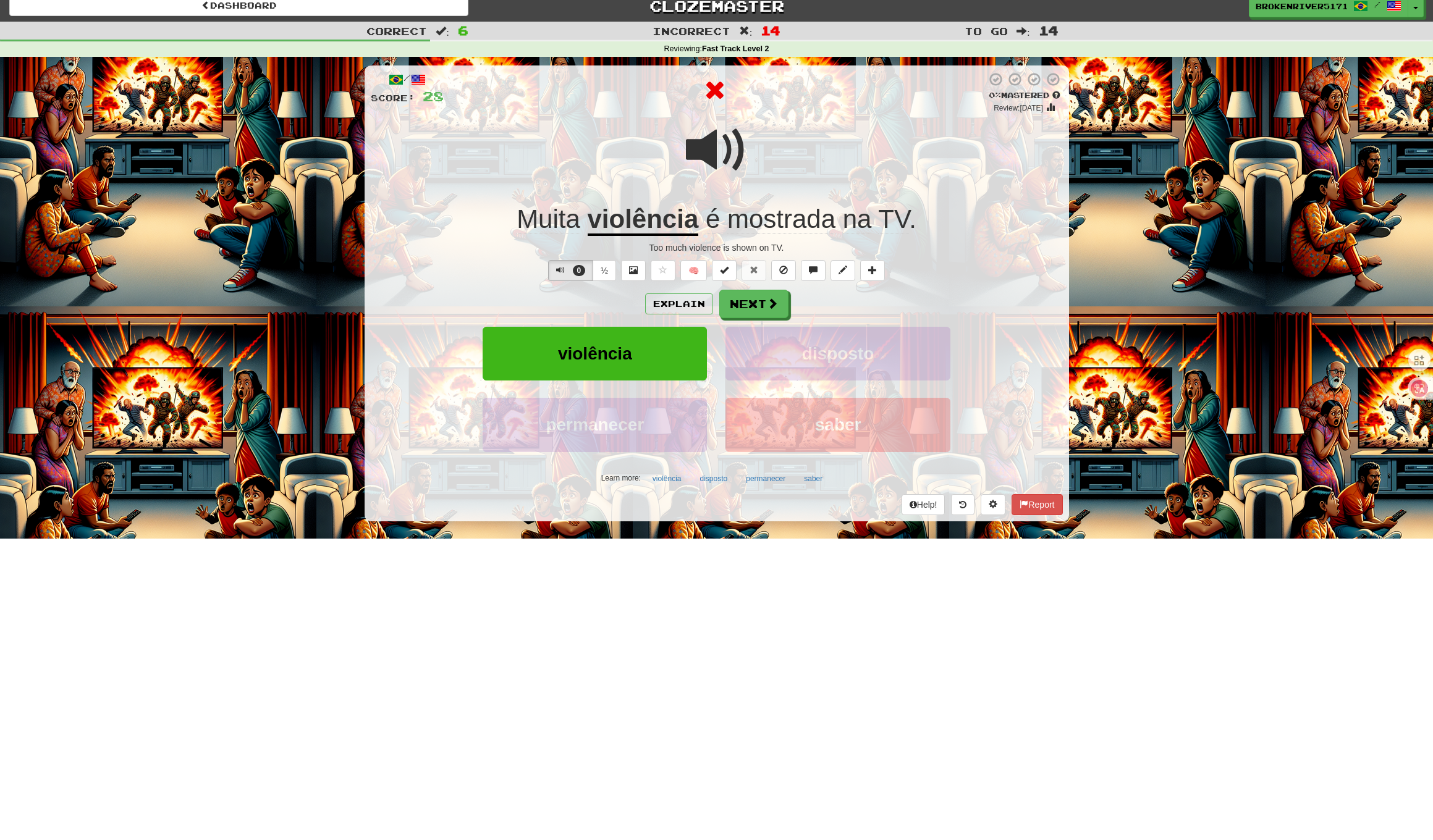
click at [744, 317] on div "Explain Next violência disposto permanecer saber Learn more: violência disposto…" at bounding box center [716, 389] width 692 height 198
click at [756, 306] on button "Next" at bounding box center [755, 304] width 70 height 29
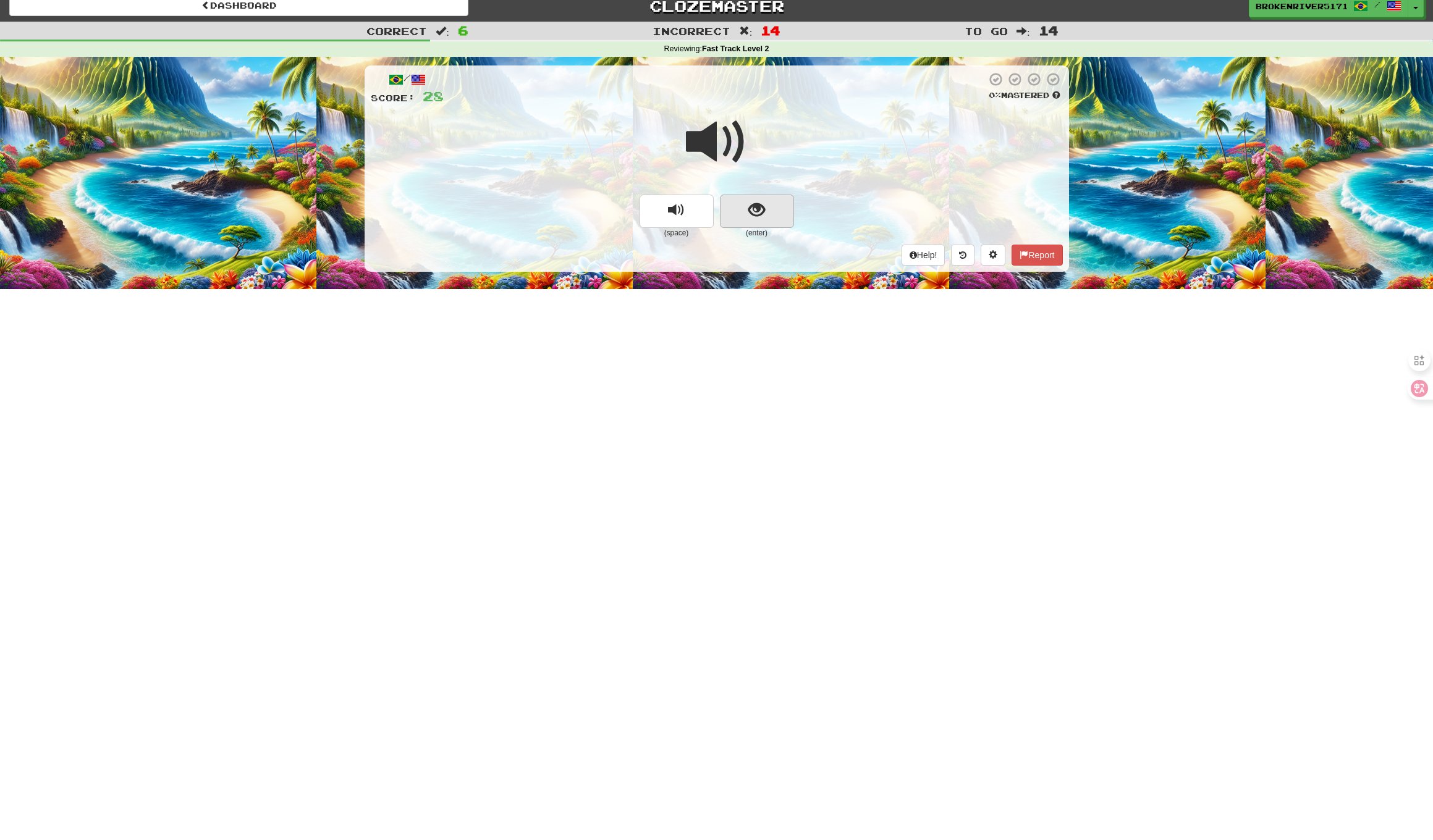
click at [754, 218] on button "show sentence" at bounding box center [756, 211] width 74 height 33
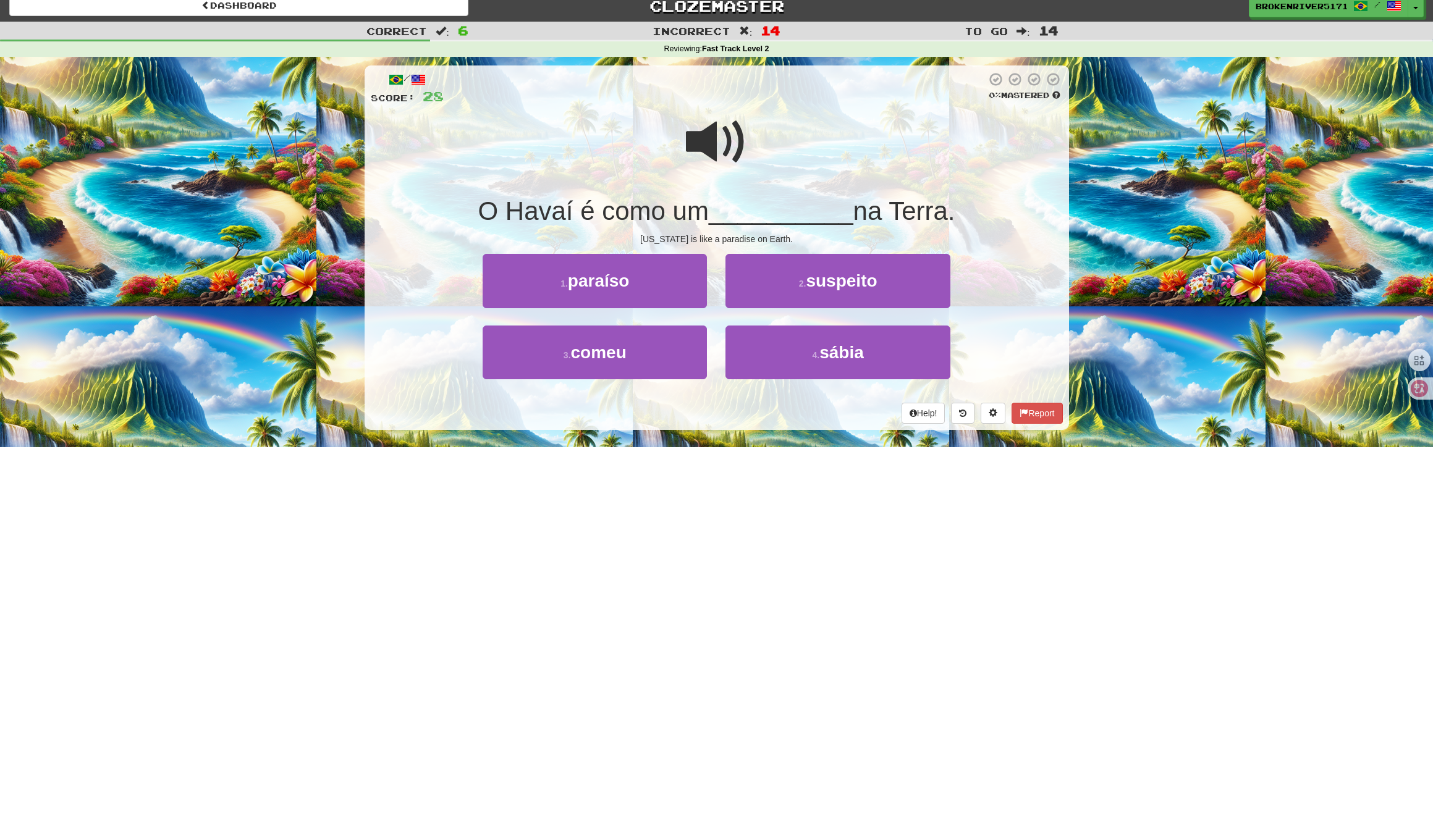
click at [654, 282] on button "1 . paraíso" at bounding box center [594, 280] width 224 height 53
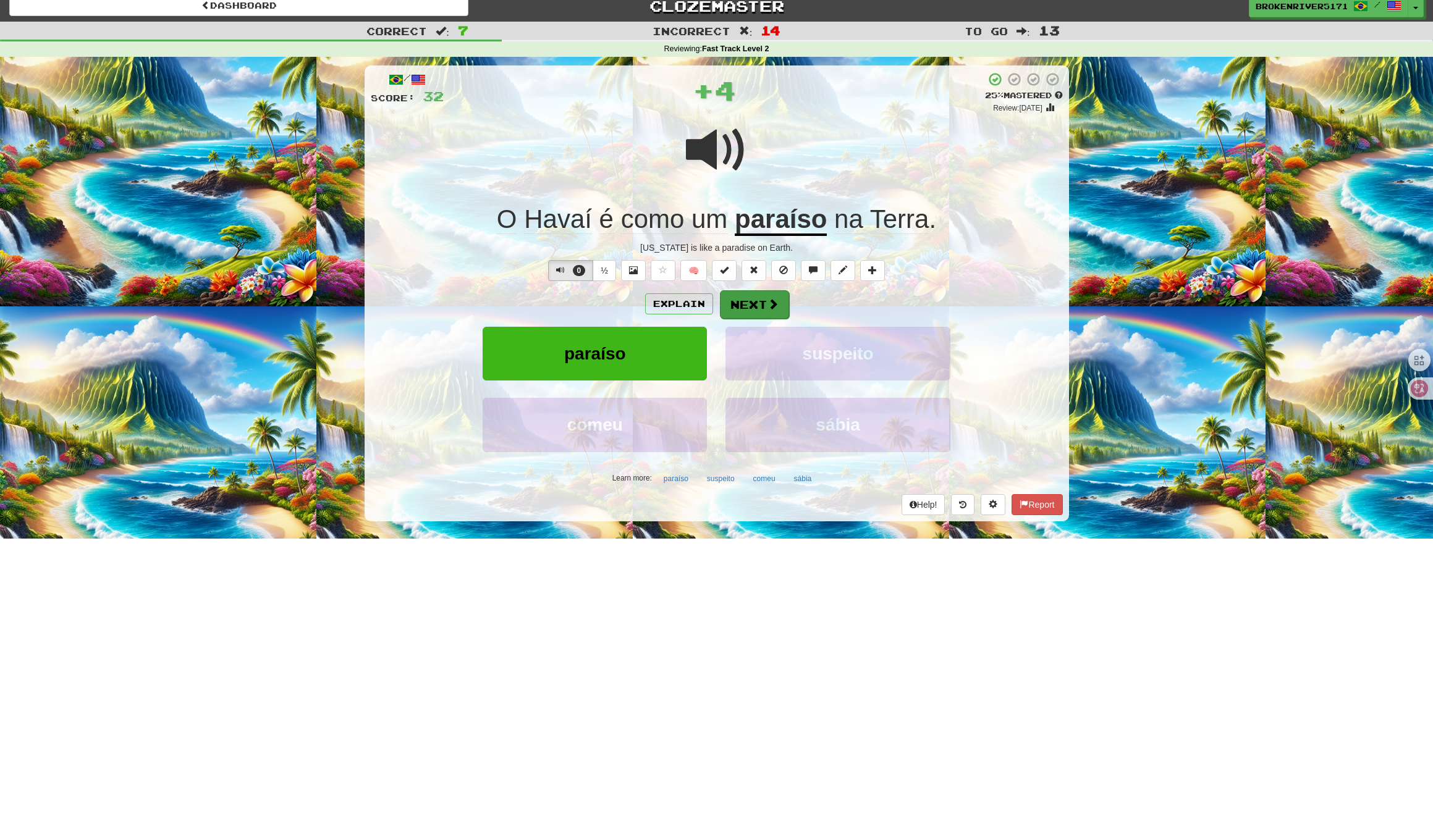
click at [739, 302] on button "Next" at bounding box center [755, 304] width 70 height 29
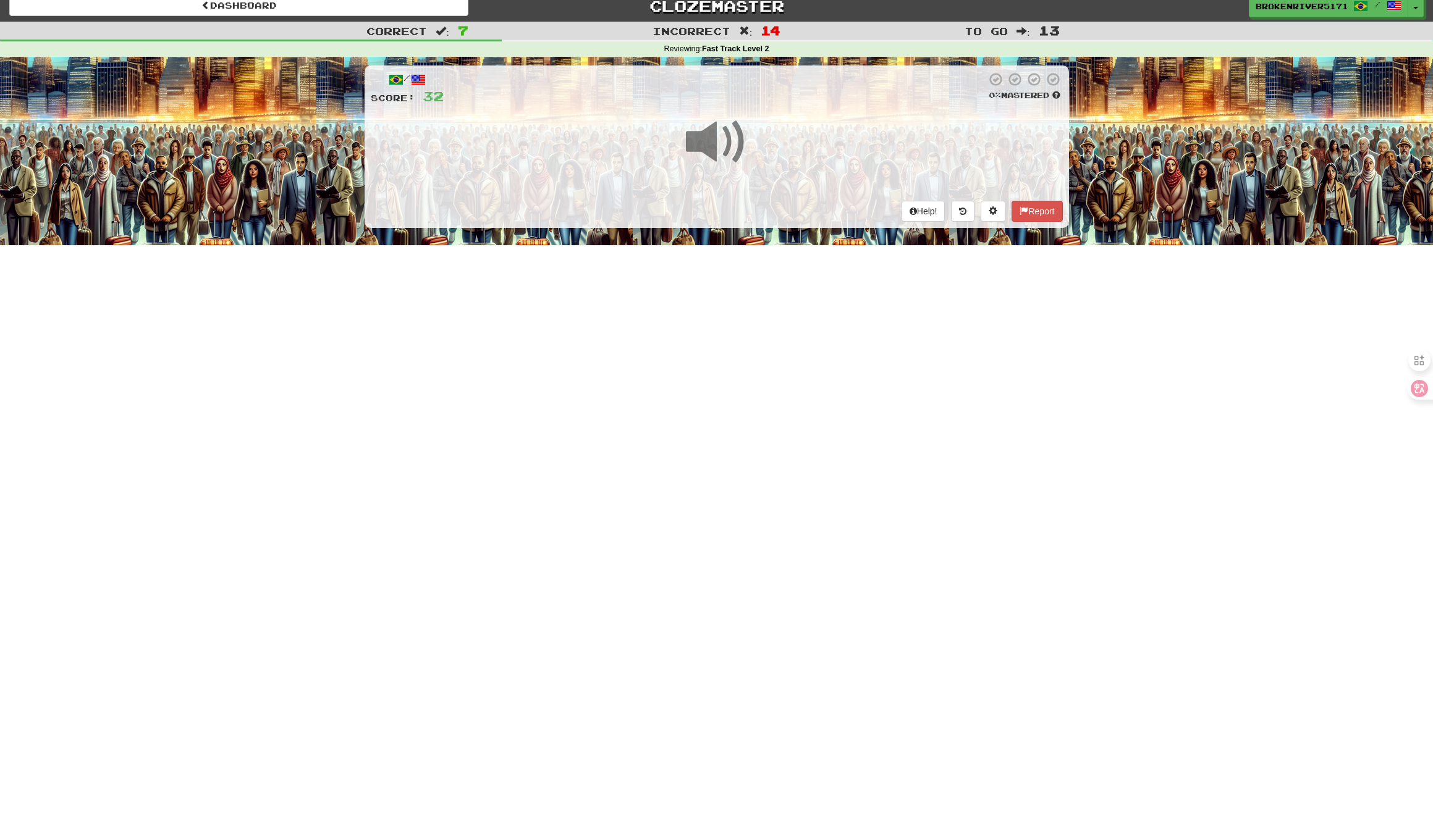
click at [676, 347] on div "Dashboard Clozemaster BrokenRiver5171 / Toggle Dropdown Dashboard Leaderboard A…" at bounding box center [716, 409] width 1433 height 840
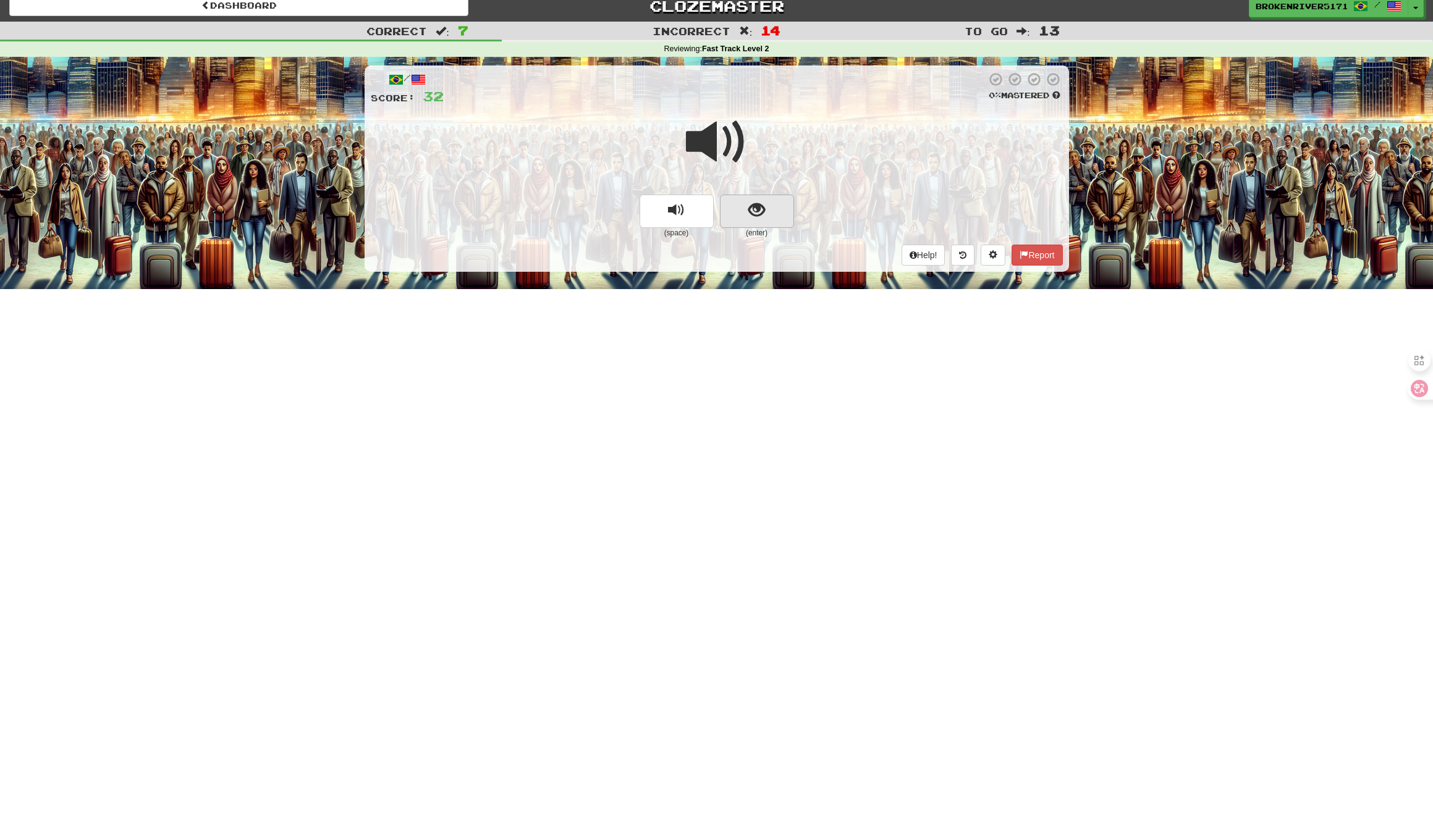
click at [776, 217] on button "show sentence" at bounding box center [756, 211] width 74 height 33
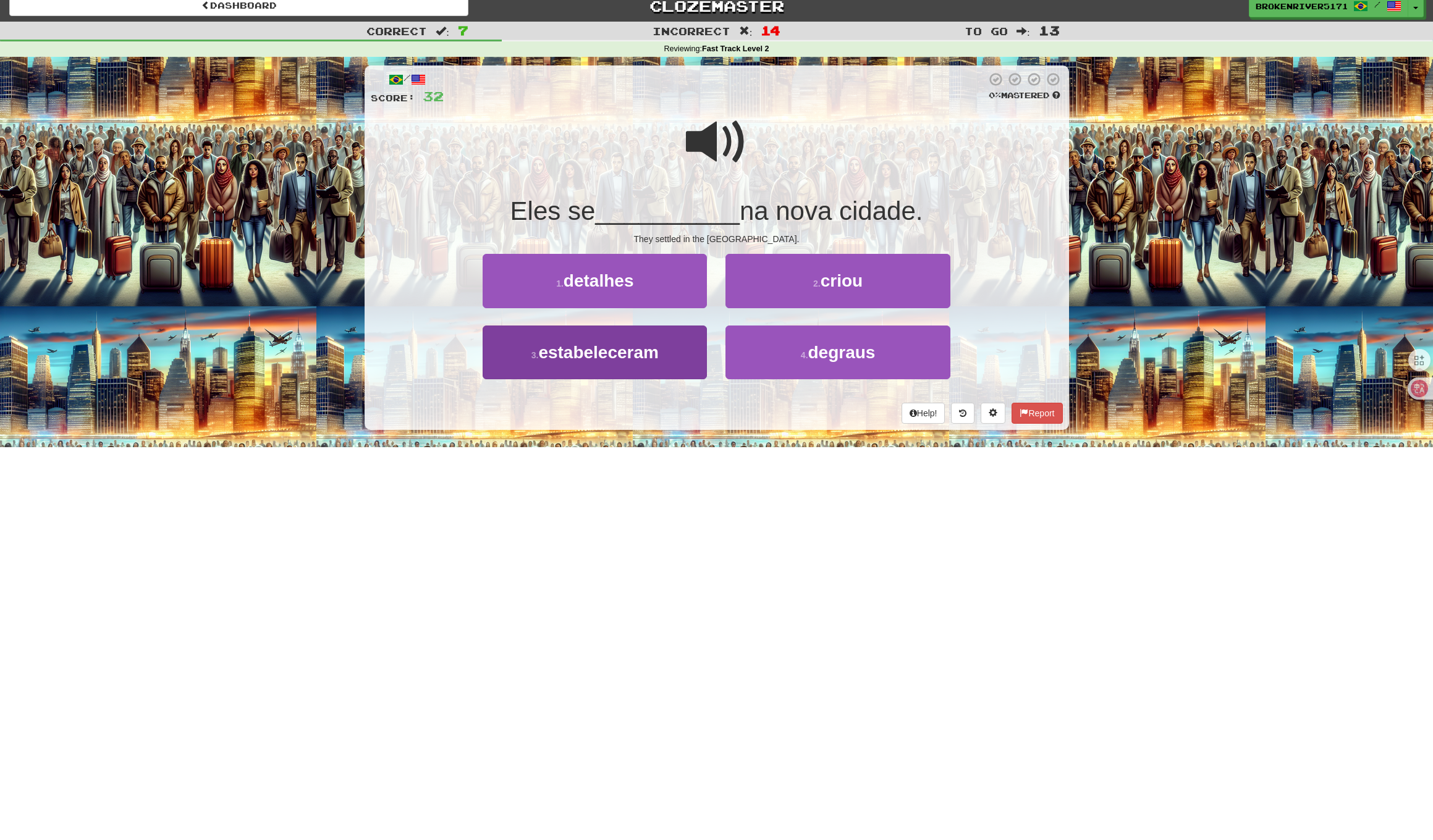
click at [671, 374] on button "3 . estabeleceram" at bounding box center [594, 352] width 224 height 53
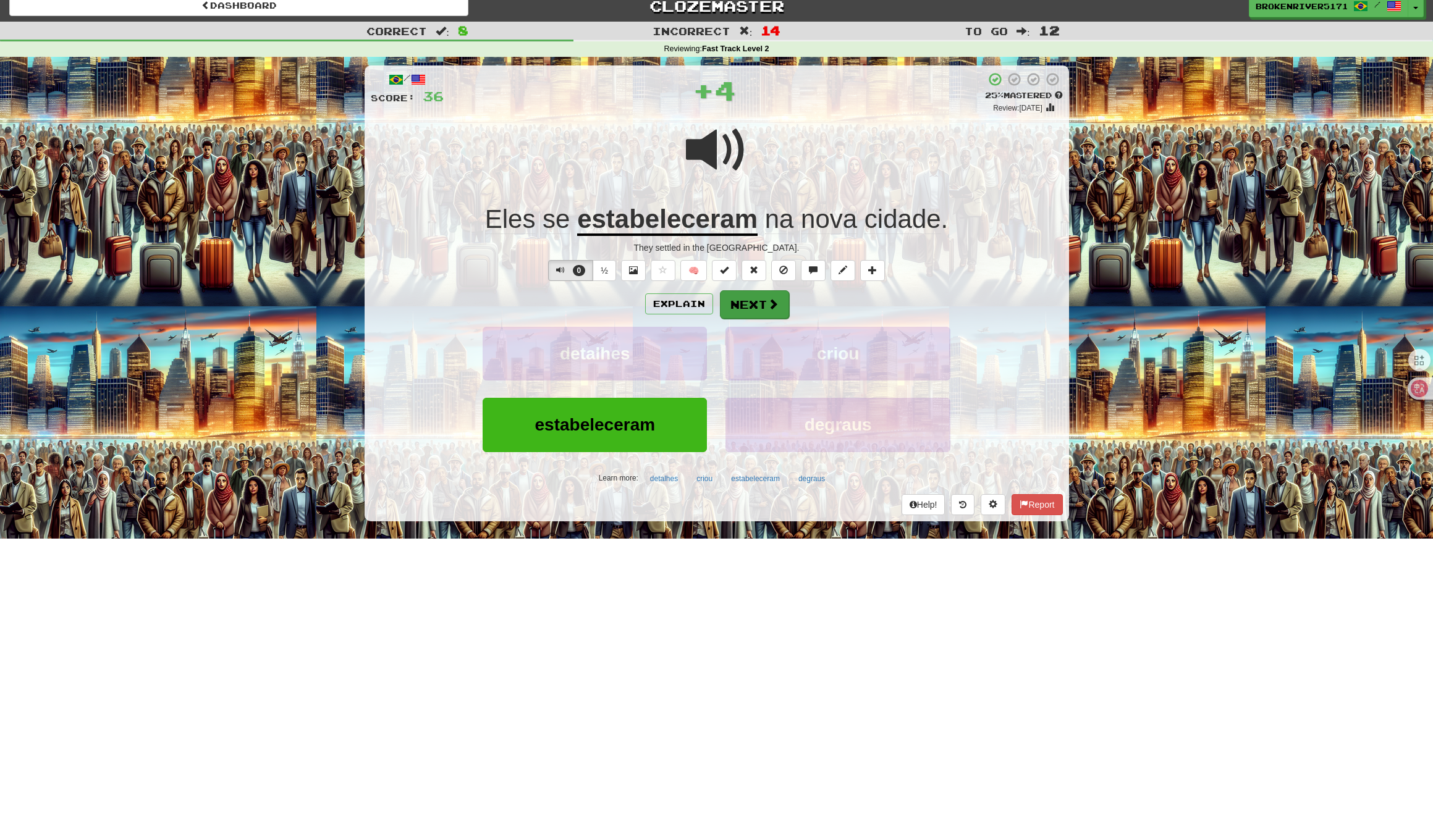
click at [762, 302] on button "Next" at bounding box center [755, 304] width 70 height 29
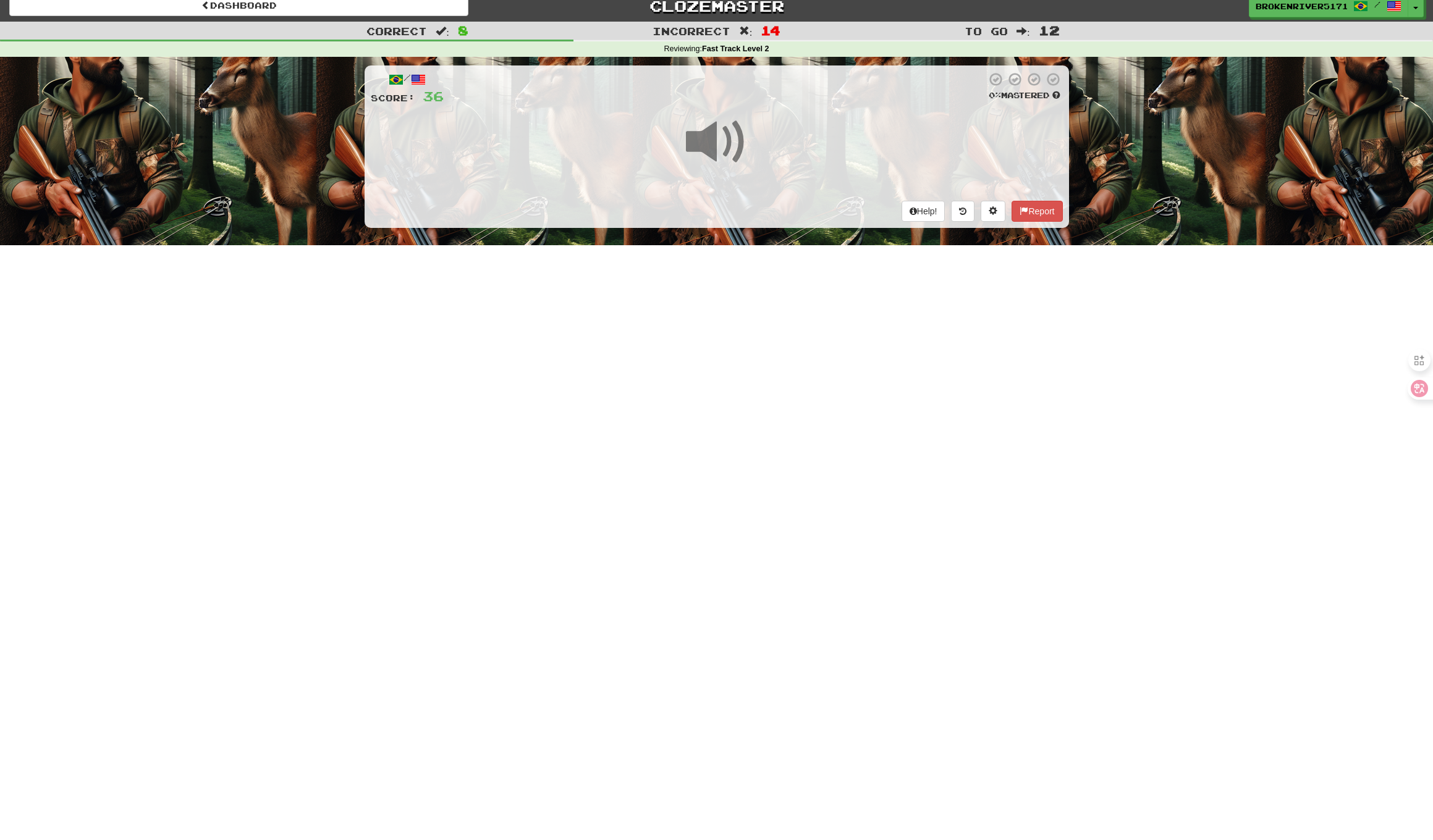
click at [733, 336] on div "Dashboard Clozemaster BrokenRiver5171 / Toggle Dropdown Dashboard Leaderboard A…" at bounding box center [716, 409] width 1433 height 840
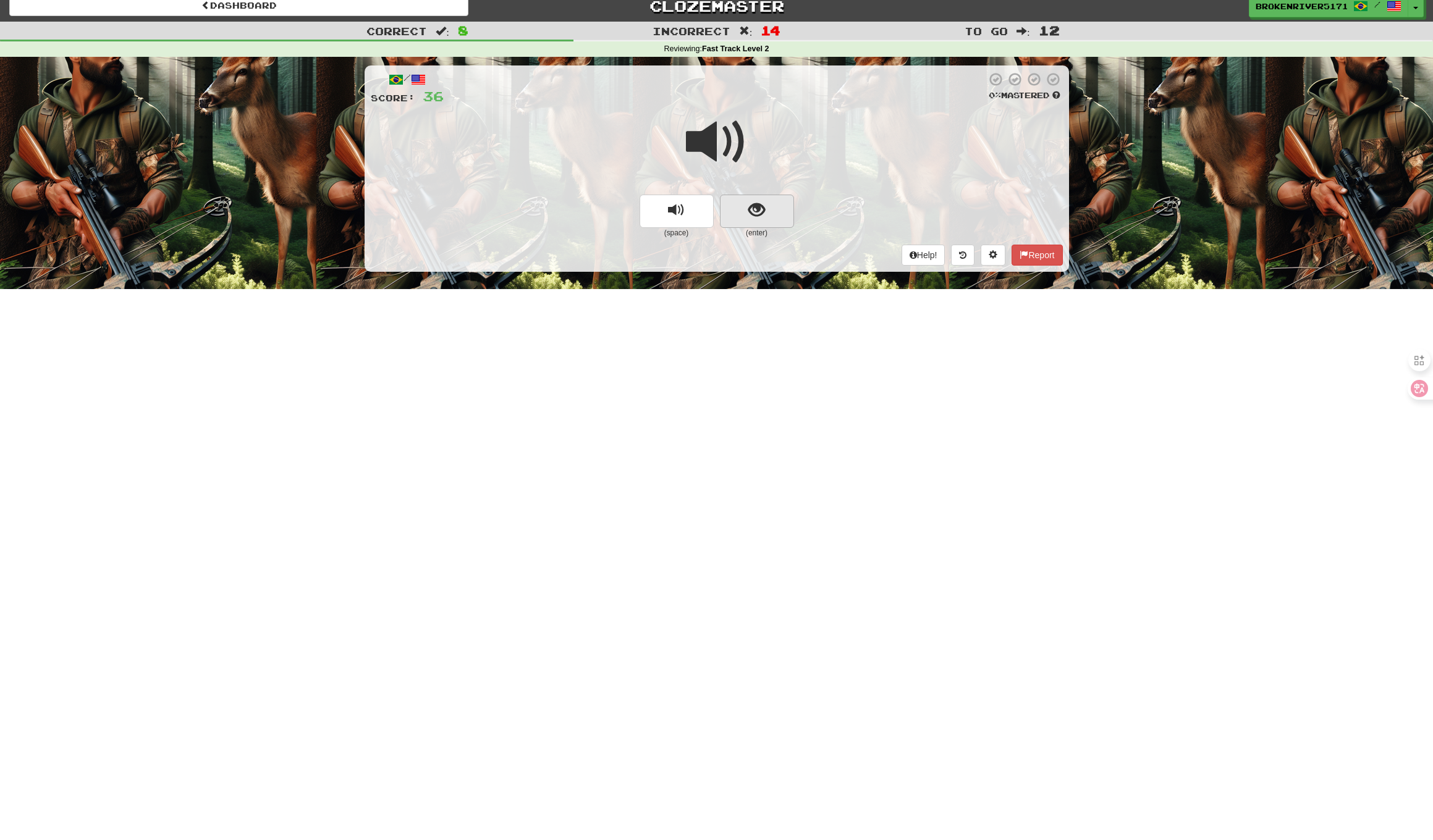
click at [754, 221] on button "show sentence" at bounding box center [756, 211] width 74 height 33
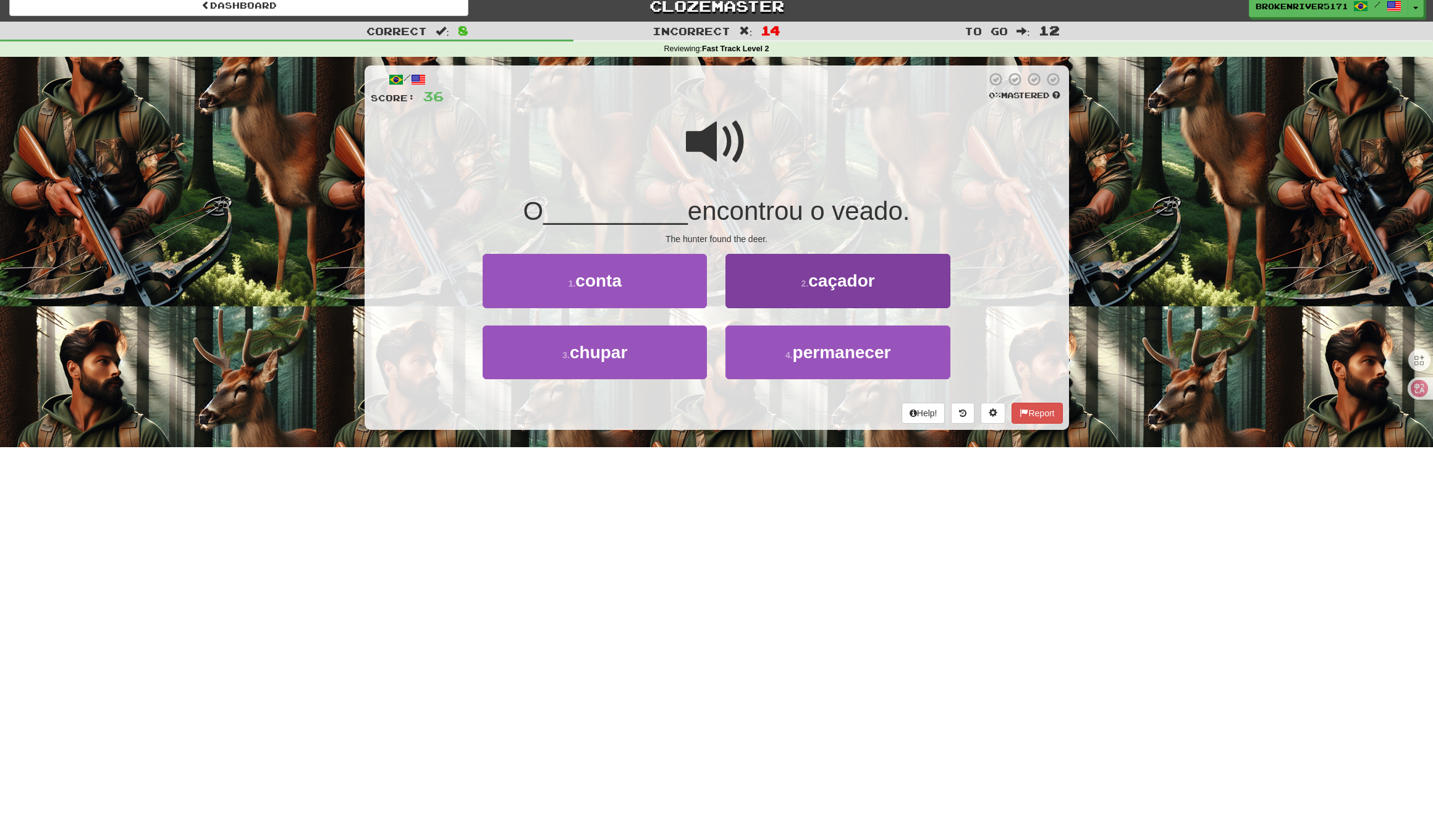
click at [798, 287] on button "2 . caçador" at bounding box center [837, 280] width 224 height 53
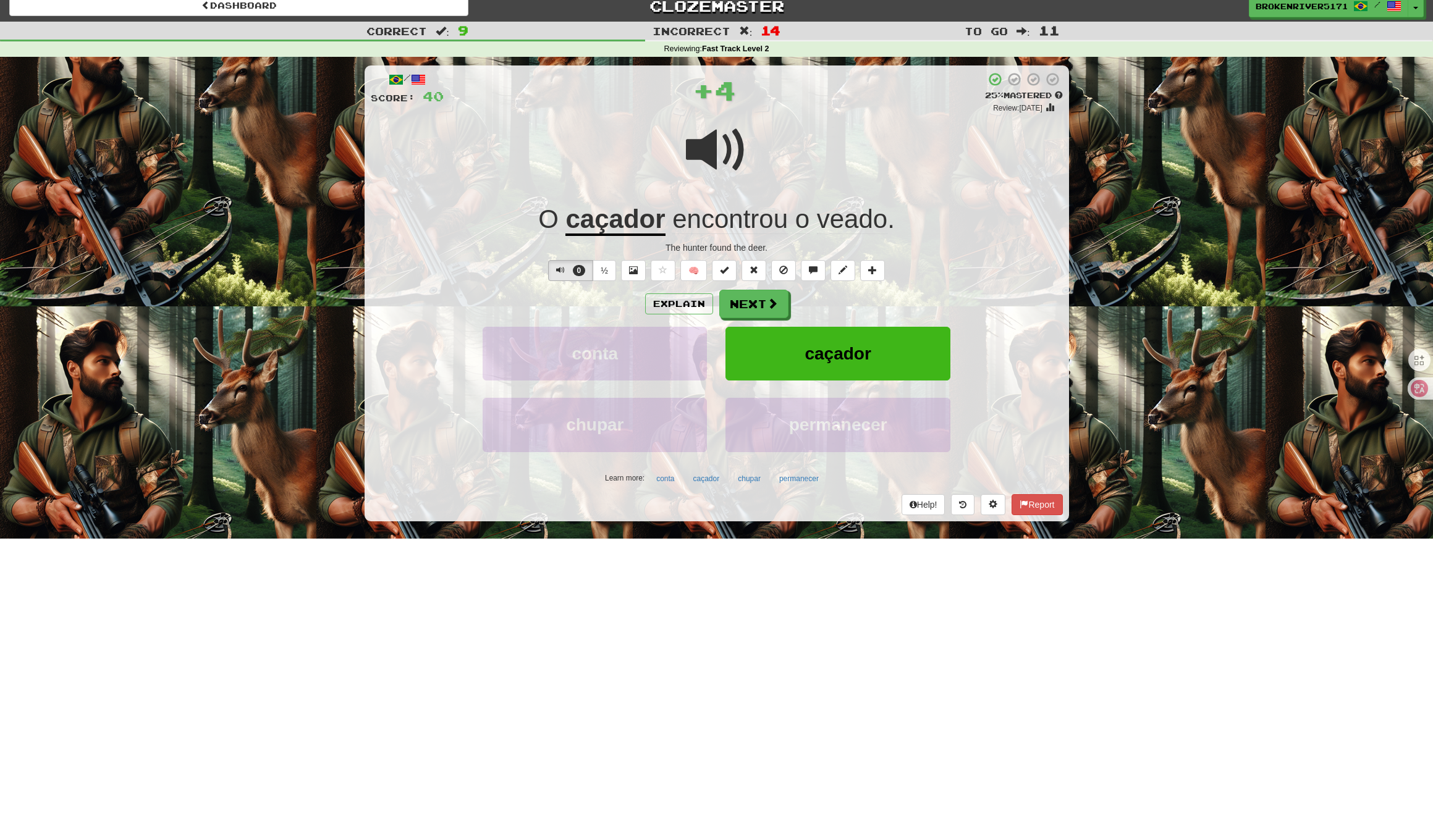
click at [816, 302] on div "Explain Next" at bounding box center [716, 304] width 692 height 29
click at [756, 303] on button "Next" at bounding box center [755, 304] width 70 height 29
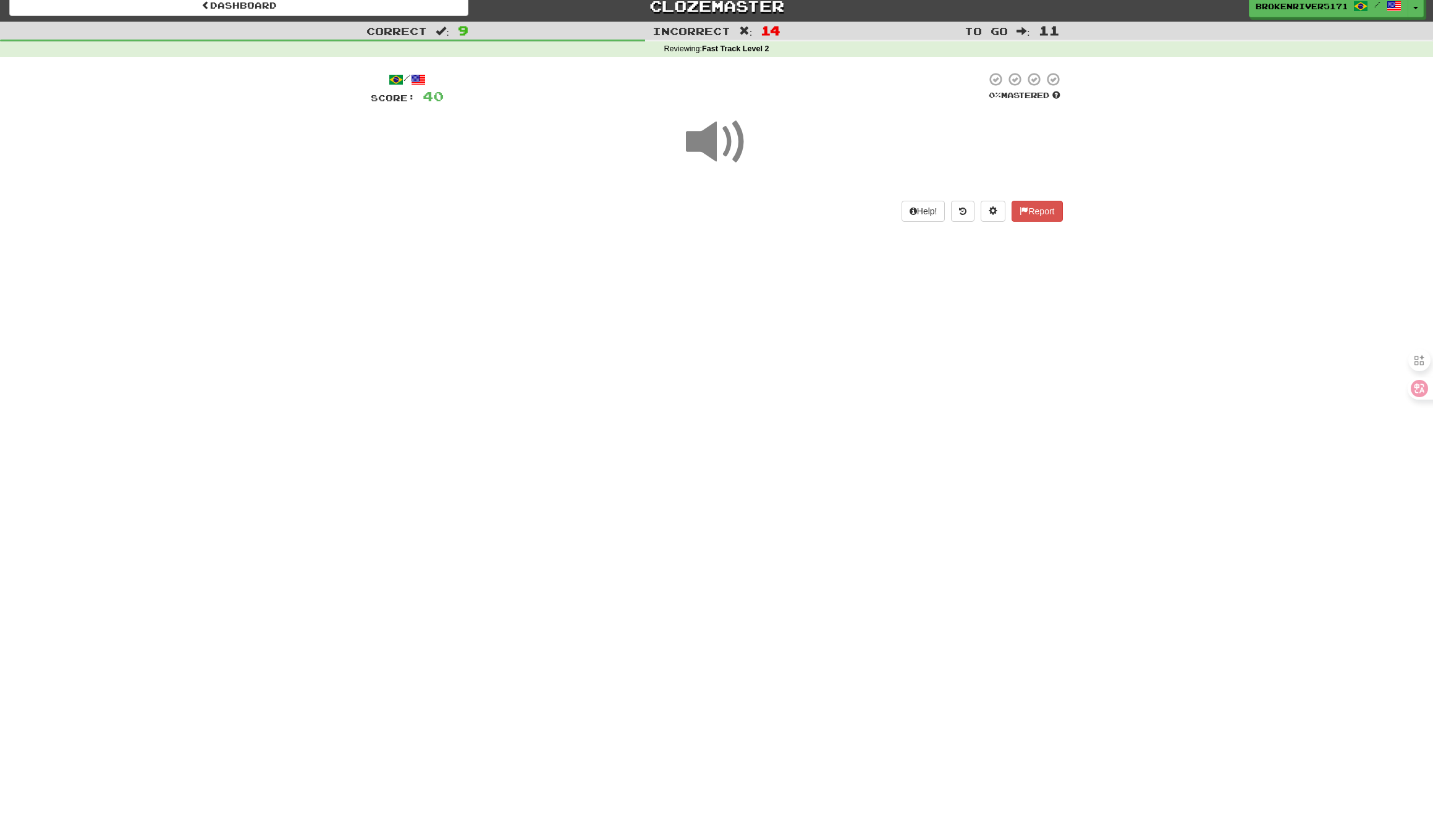
click at [712, 366] on div "Dashboard Clozemaster BrokenRiver5171 / Toggle Dropdown Dashboard Leaderboard A…" at bounding box center [716, 409] width 1433 height 840
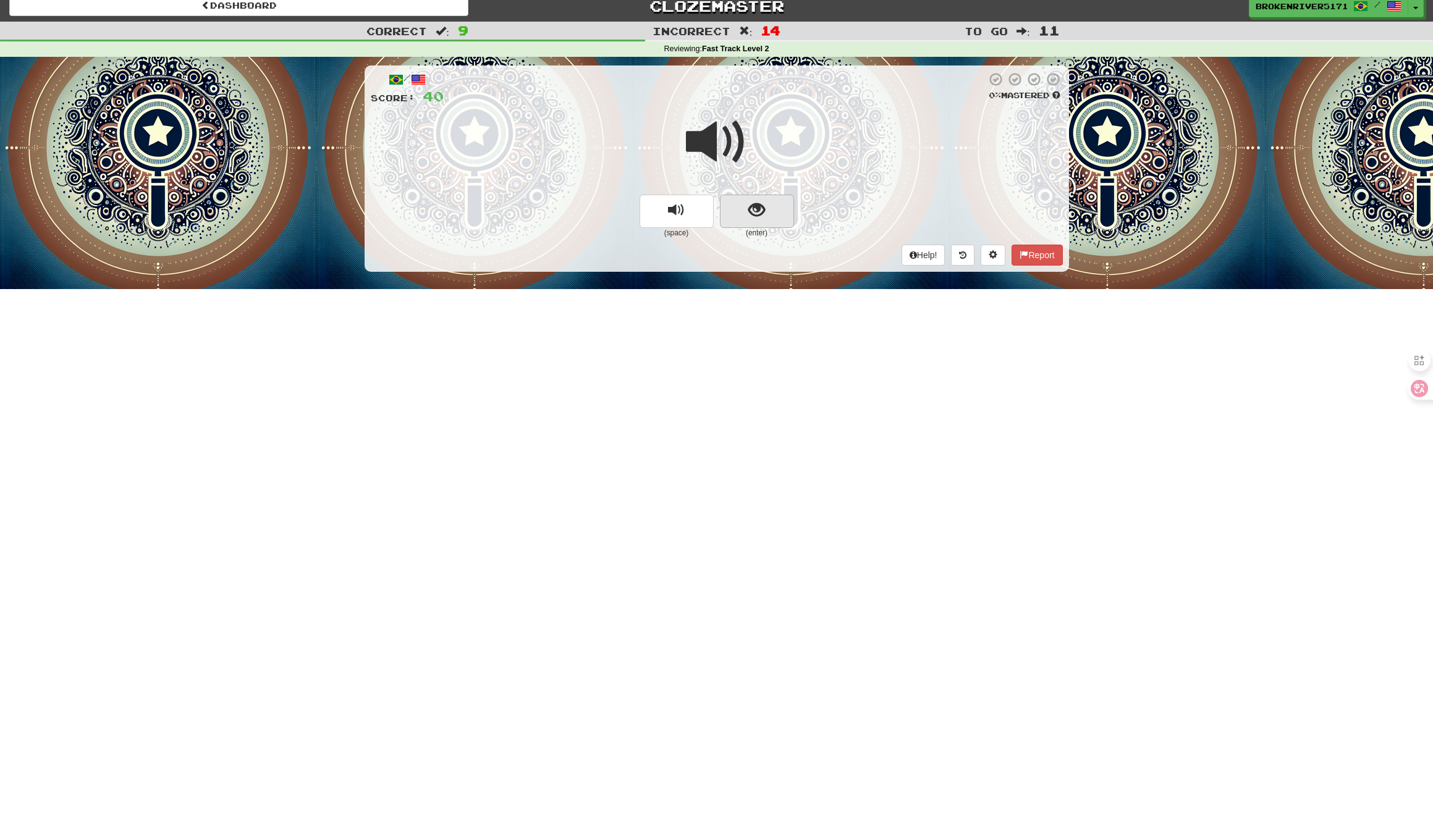
click at [739, 213] on button "show sentence" at bounding box center [756, 211] width 74 height 33
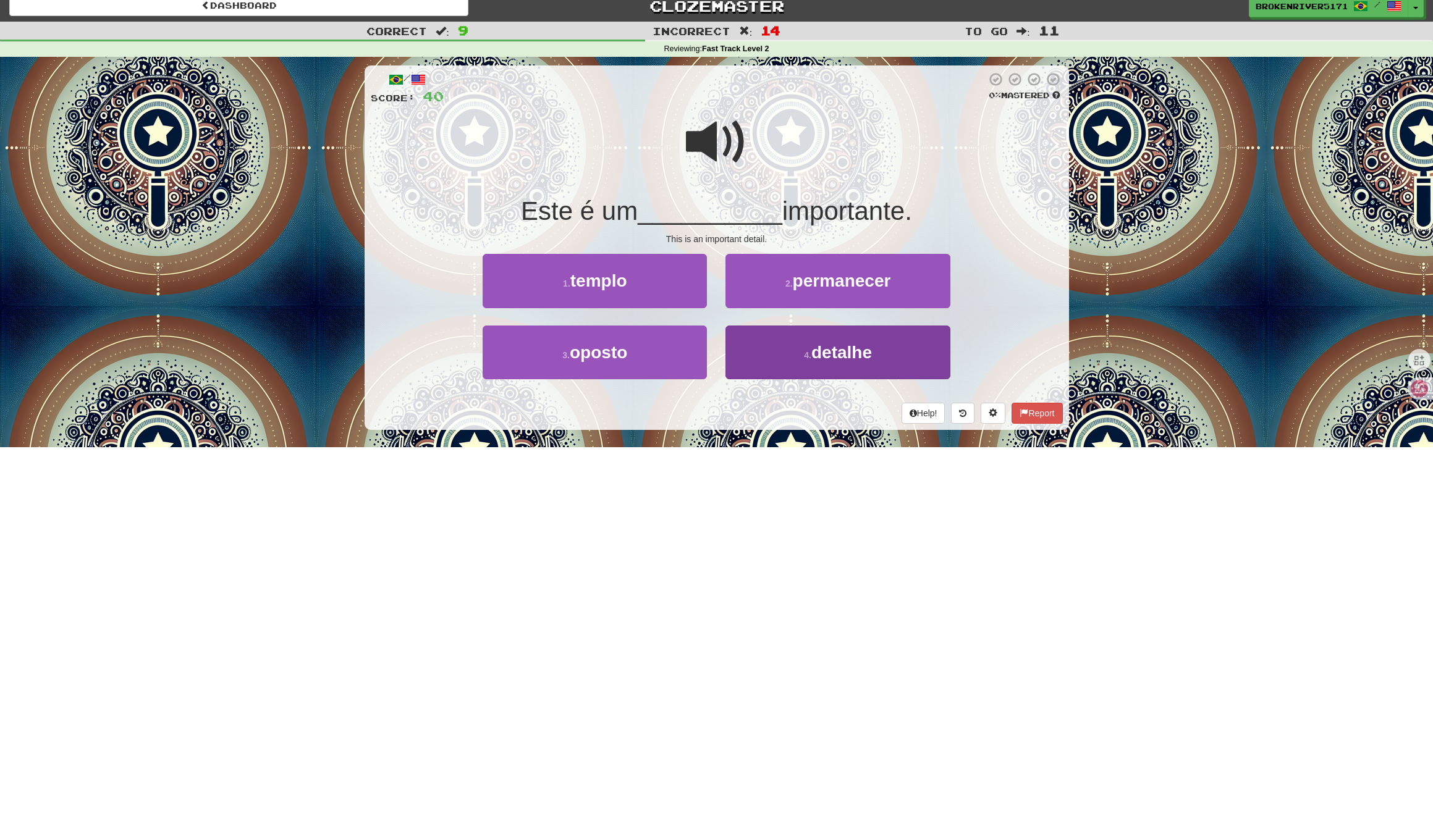
click at [762, 359] on button "4 . detalhe" at bounding box center [837, 352] width 224 height 53
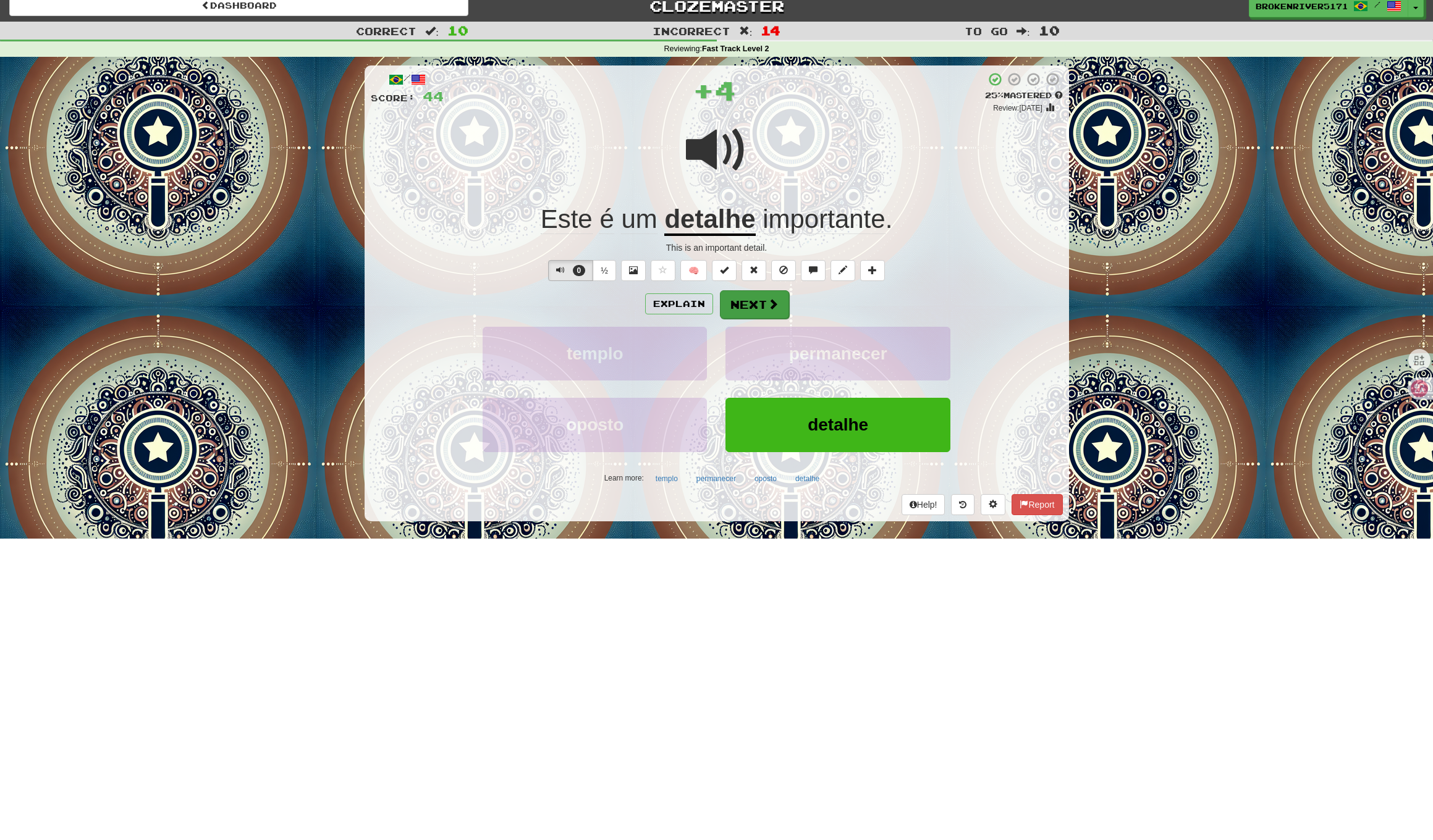
click at [735, 311] on button "Next" at bounding box center [755, 304] width 70 height 29
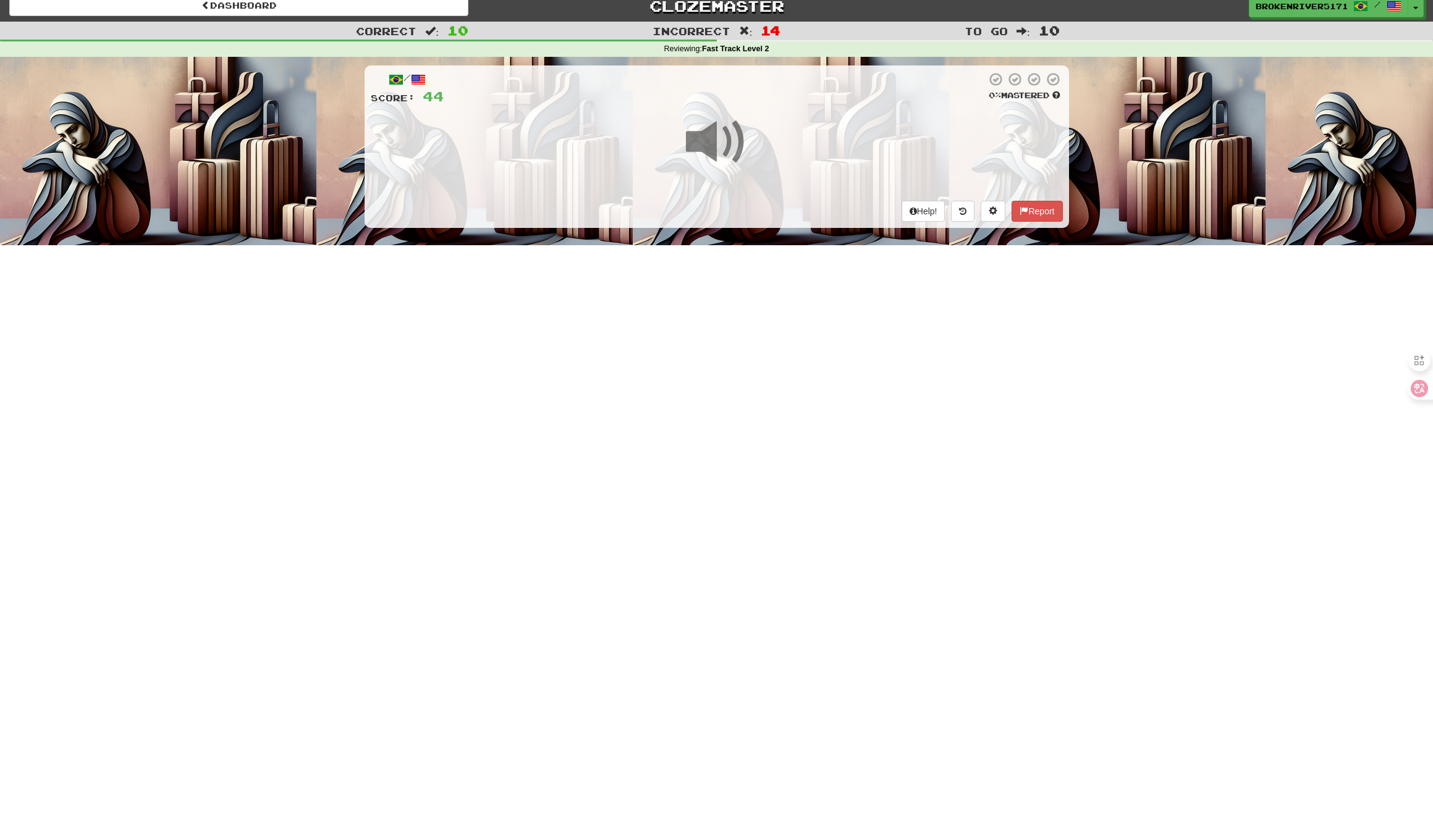
click at [722, 399] on div "Dashboard Clozemaster BrokenRiver5171 / Toggle Dropdown Dashboard Leaderboard A…" at bounding box center [716, 409] width 1433 height 840
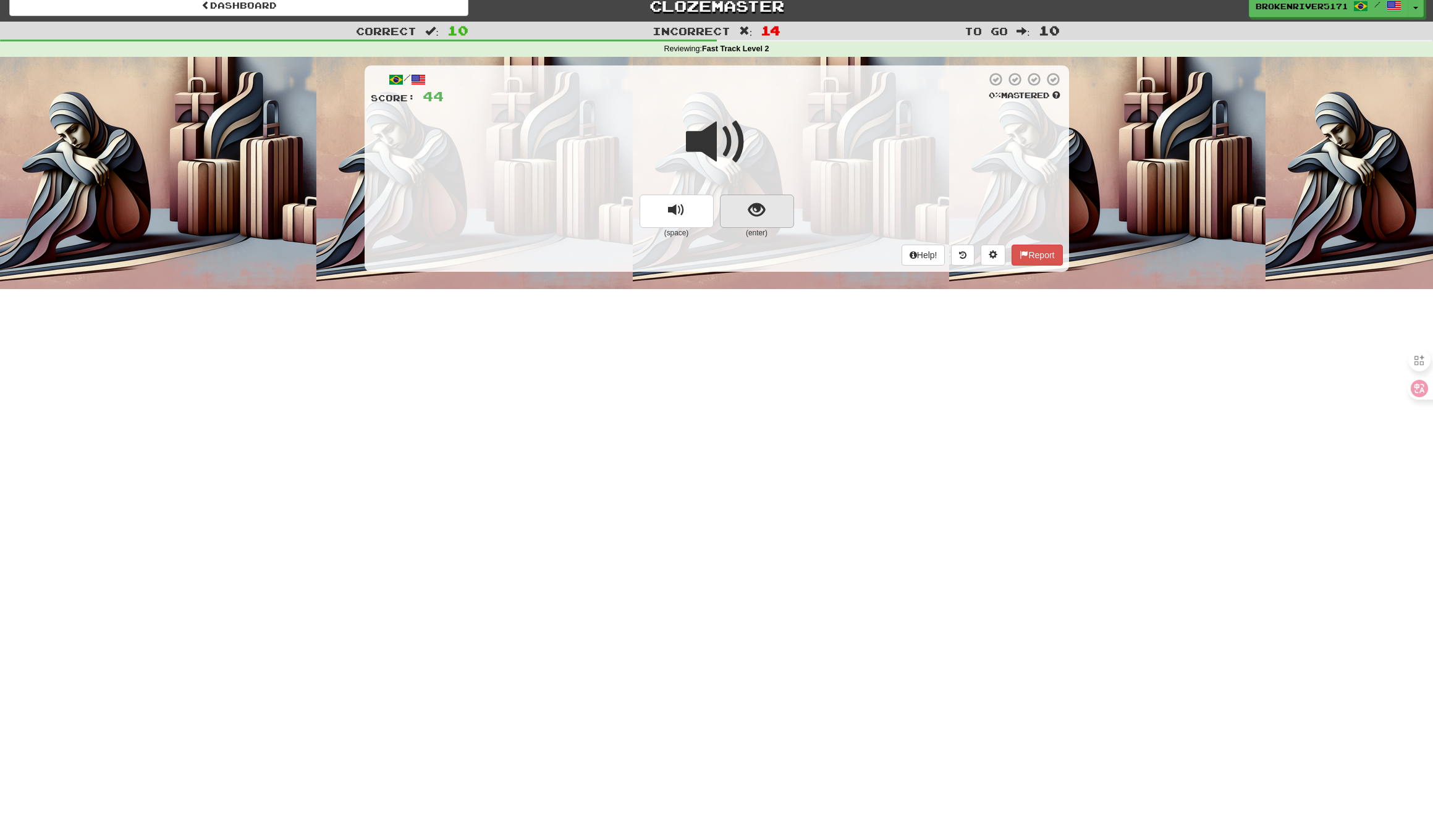
click at [755, 202] on span "show sentence" at bounding box center [756, 210] width 17 height 17
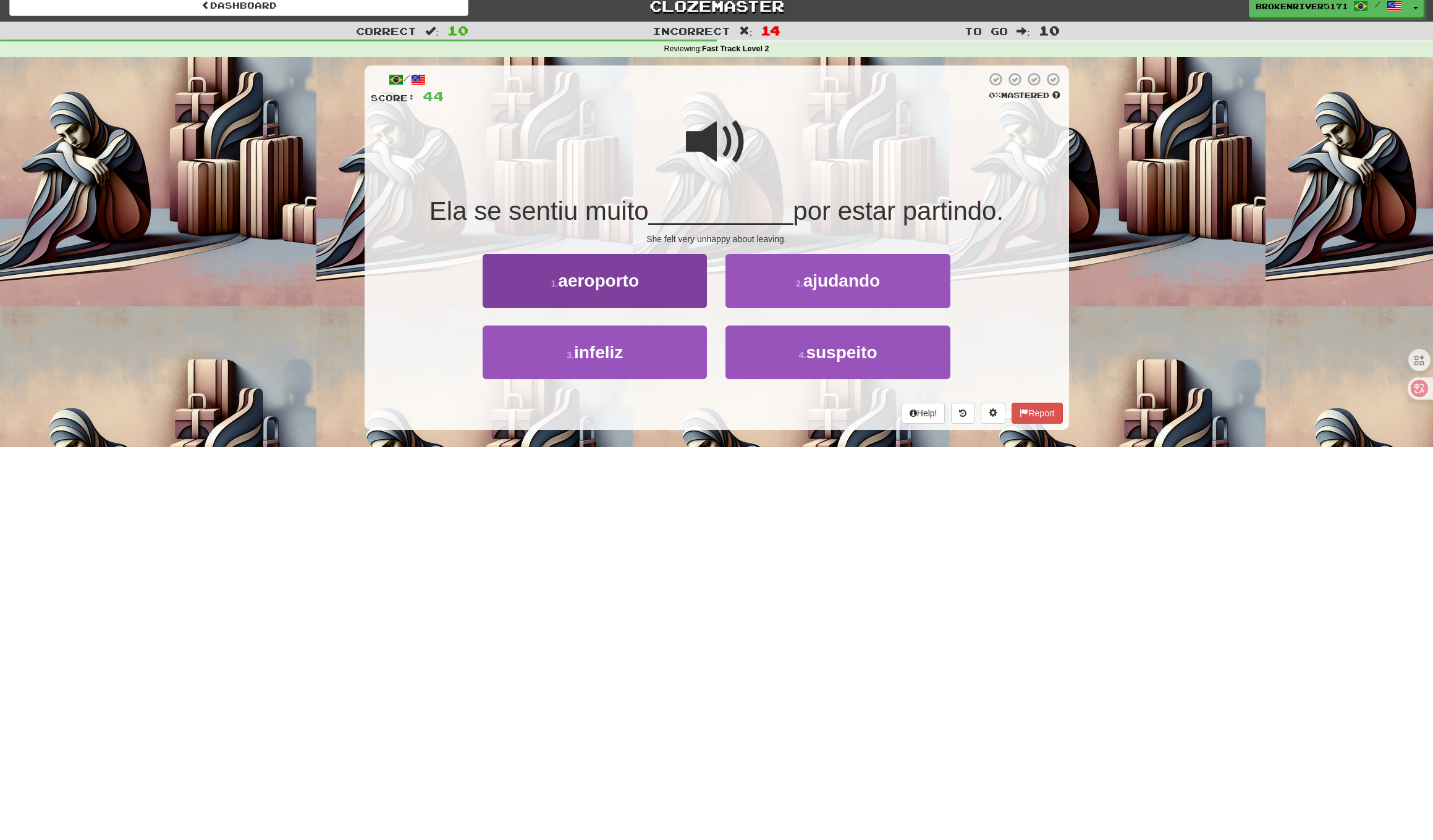
drag, startPoint x: 675, startPoint y: 357, endPoint x: 684, endPoint y: 358, distance: 9.1
click at [675, 357] on button "3 . infeliz" at bounding box center [594, 352] width 224 height 53
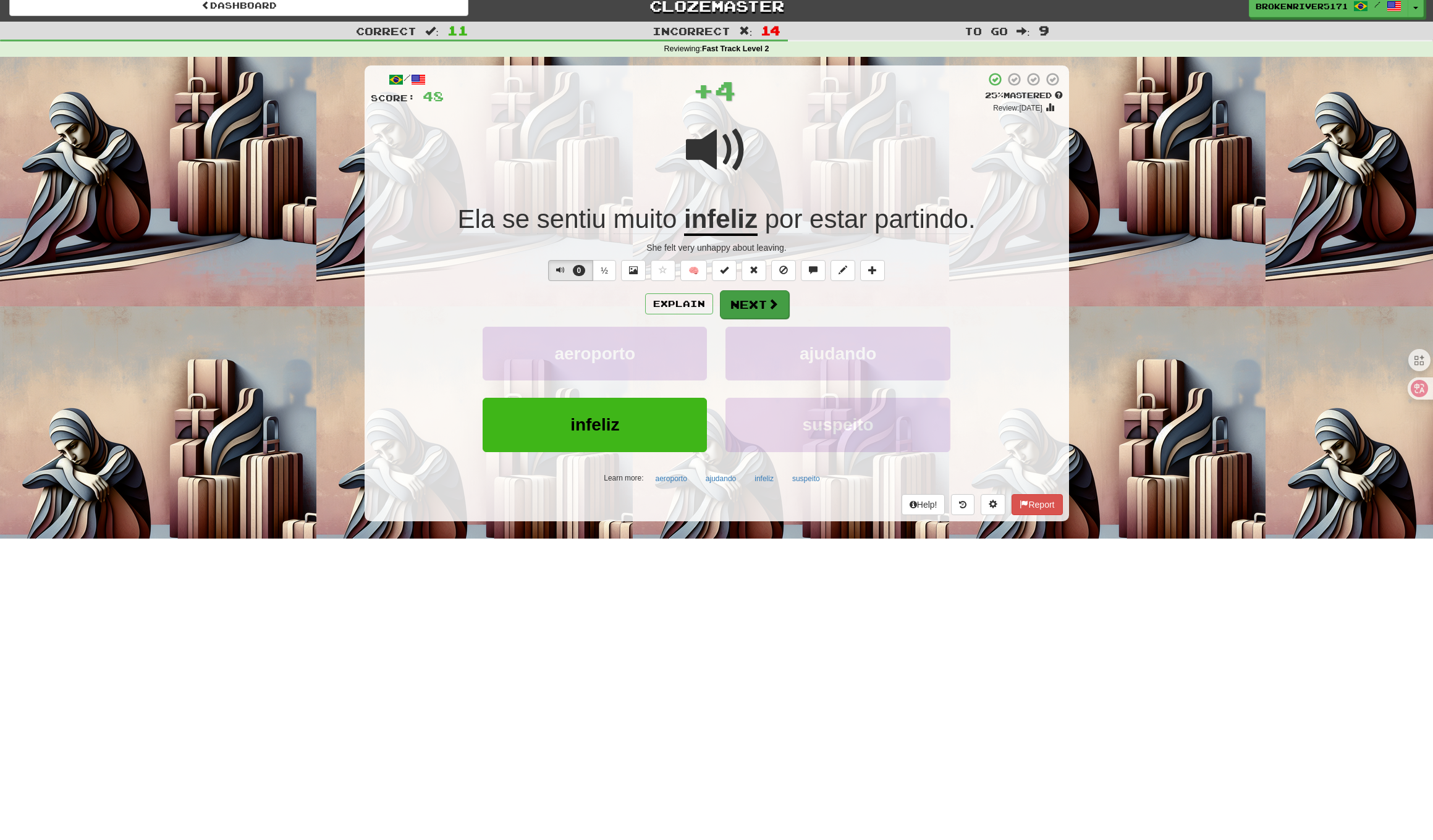
click at [767, 295] on button "Next" at bounding box center [755, 304] width 70 height 29
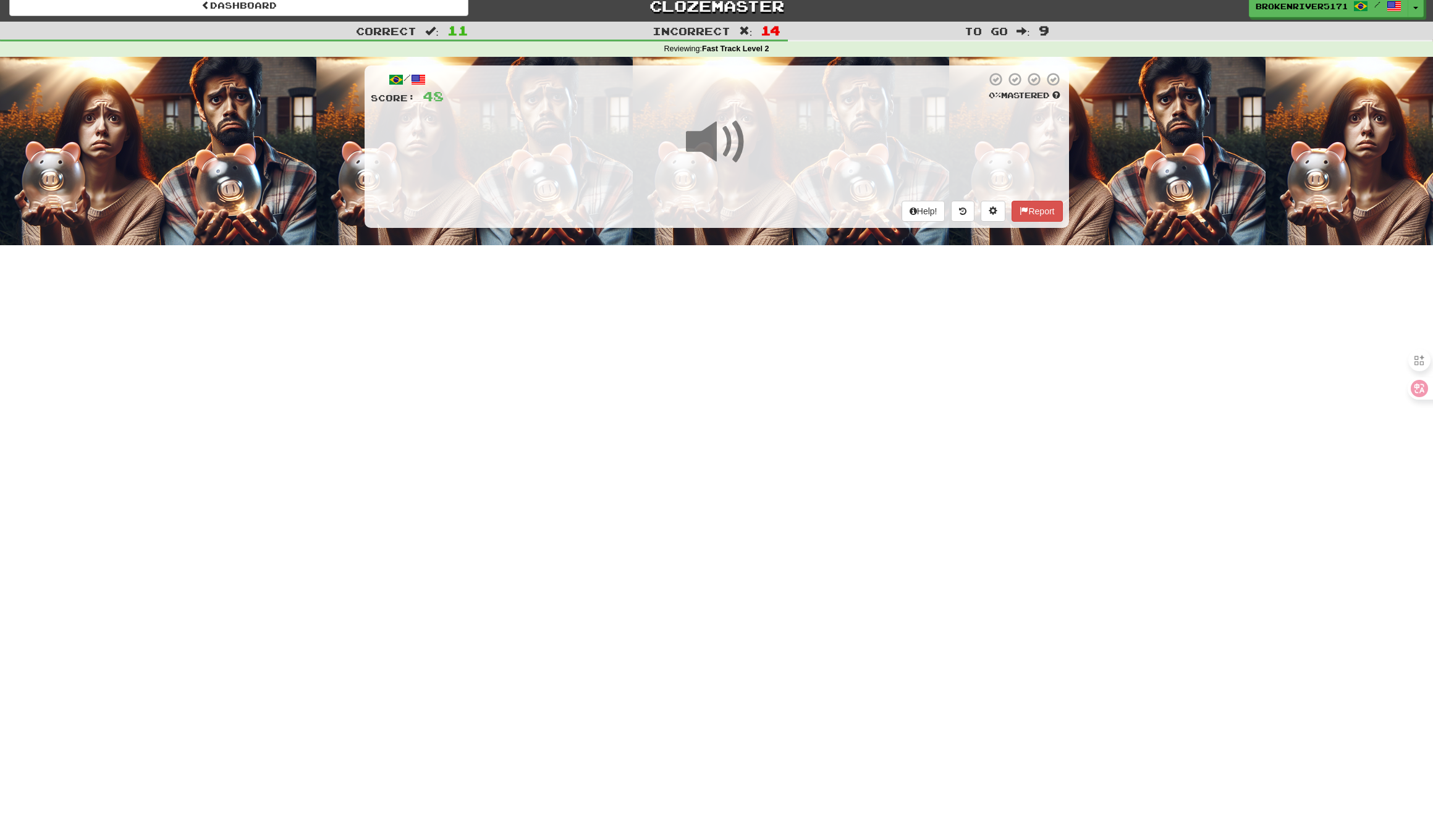
drag, startPoint x: 729, startPoint y: 348, endPoint x: 754, endPoint y: 313, distance: 43.0
click at [729, 347] on div "Dashboard Clozemaster BrokenRiver5171 / Toggle Dropdown Dashboard Leaderboard A…" at bounding box center [716, 409] width 1433 height 840
click at [756, 308] on div "Dashboard Clozemaster BrokenRiver5171 / Toggle Dropdown Dashboard Leaderboard A…" at bounding box center [716, 409] width 1433 height 840
drag, startPoint x: 683, startPoint y: 356, endPoint x: 722, endPoint y: 341, distance: 41.8
click at [683, 356] on div "Dashboard Clozemaster BrokenRiver5171 / Toggle Dropdown Dashboard Leaderboard A…" at bounding box center [716, 409] width 1433 height 840
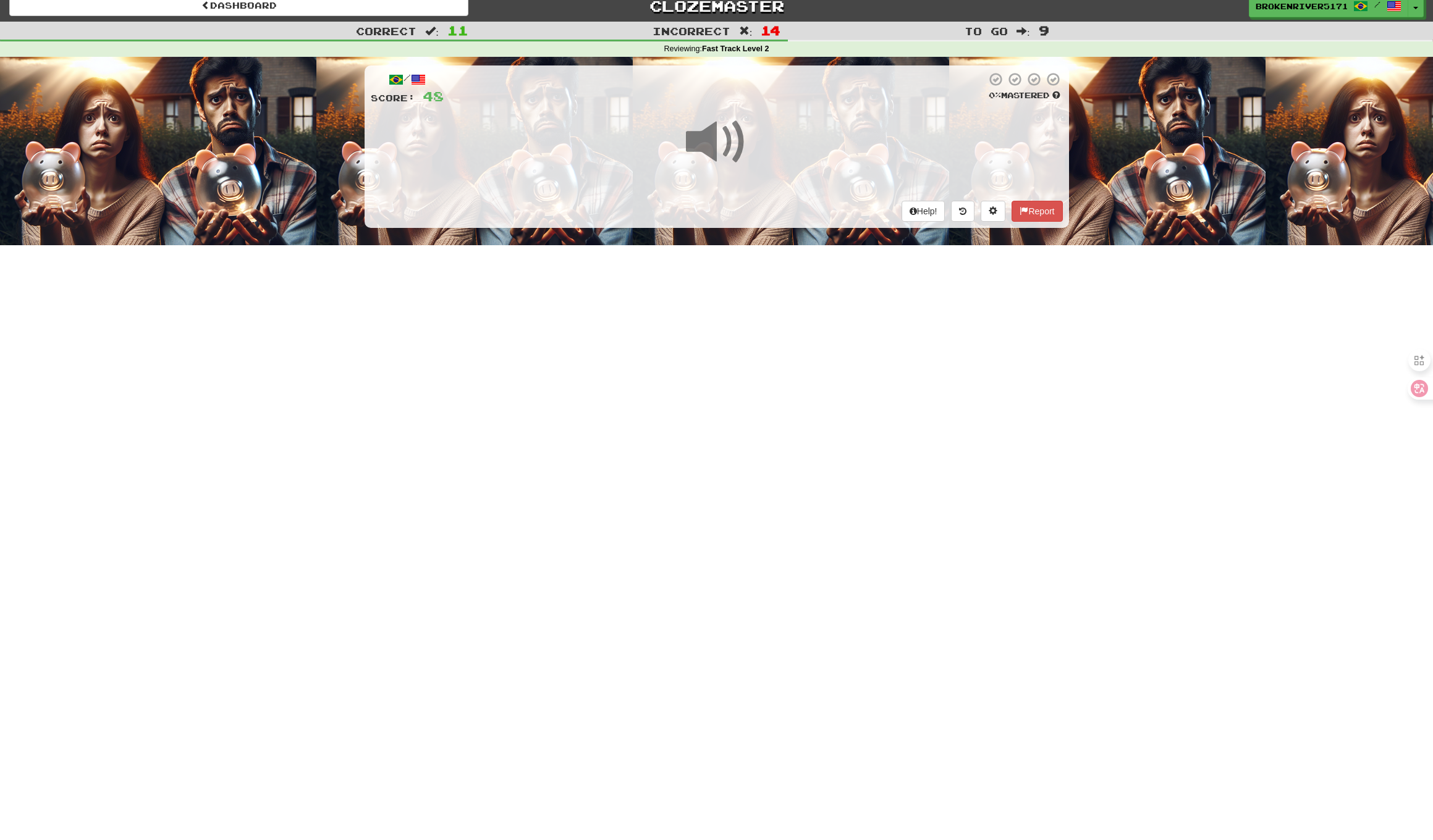
click at [723, 341] on div "Dashboard Clozemaster BrokenRiver5171 / Toggle Dropdown Dashboard Leaderboard A…" at bounding box center [716, 409] width 1433 height 840
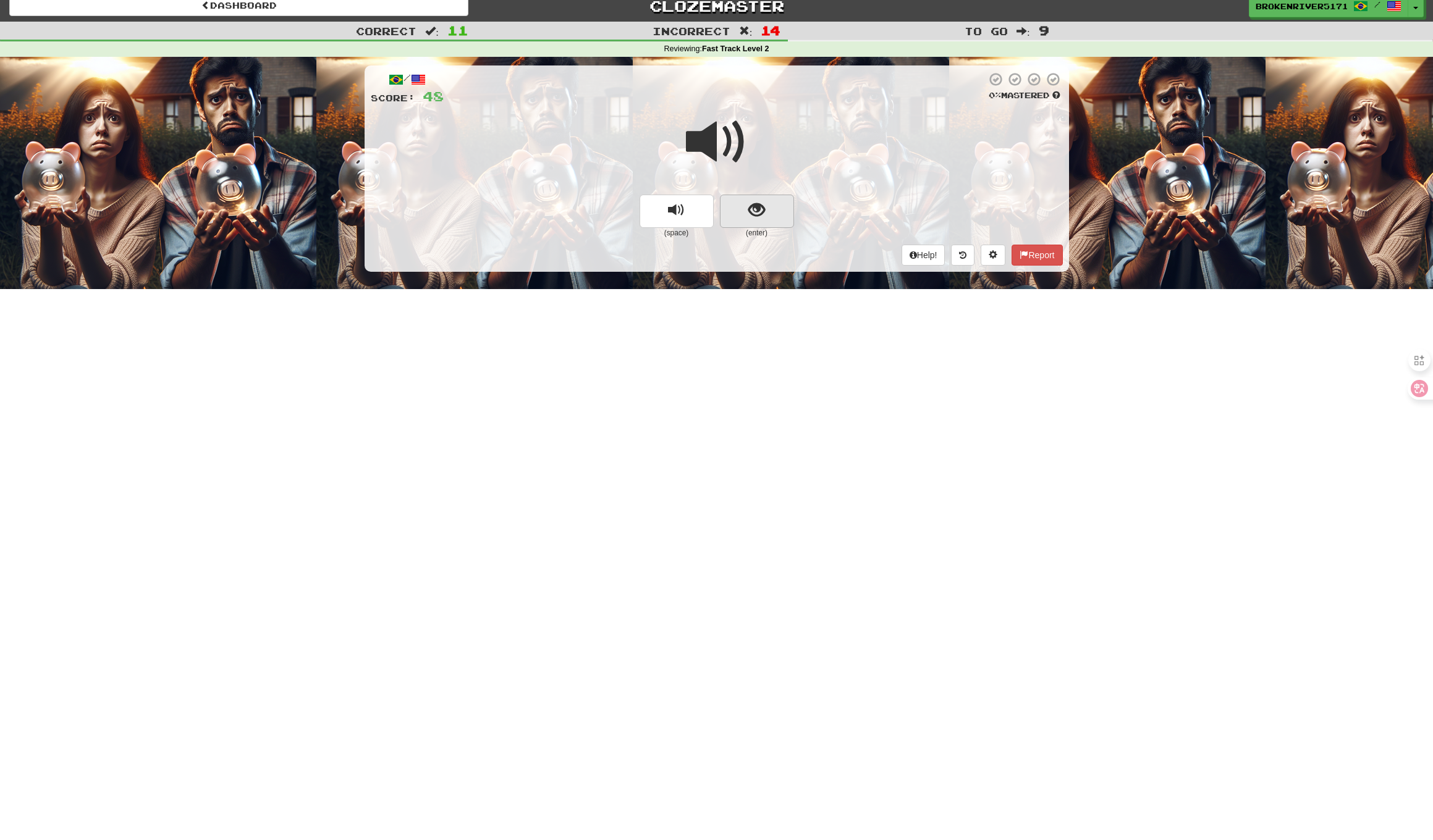
click at [744, 218] on button "show sentence" at bounding box center [756, 211] width 74 height 33
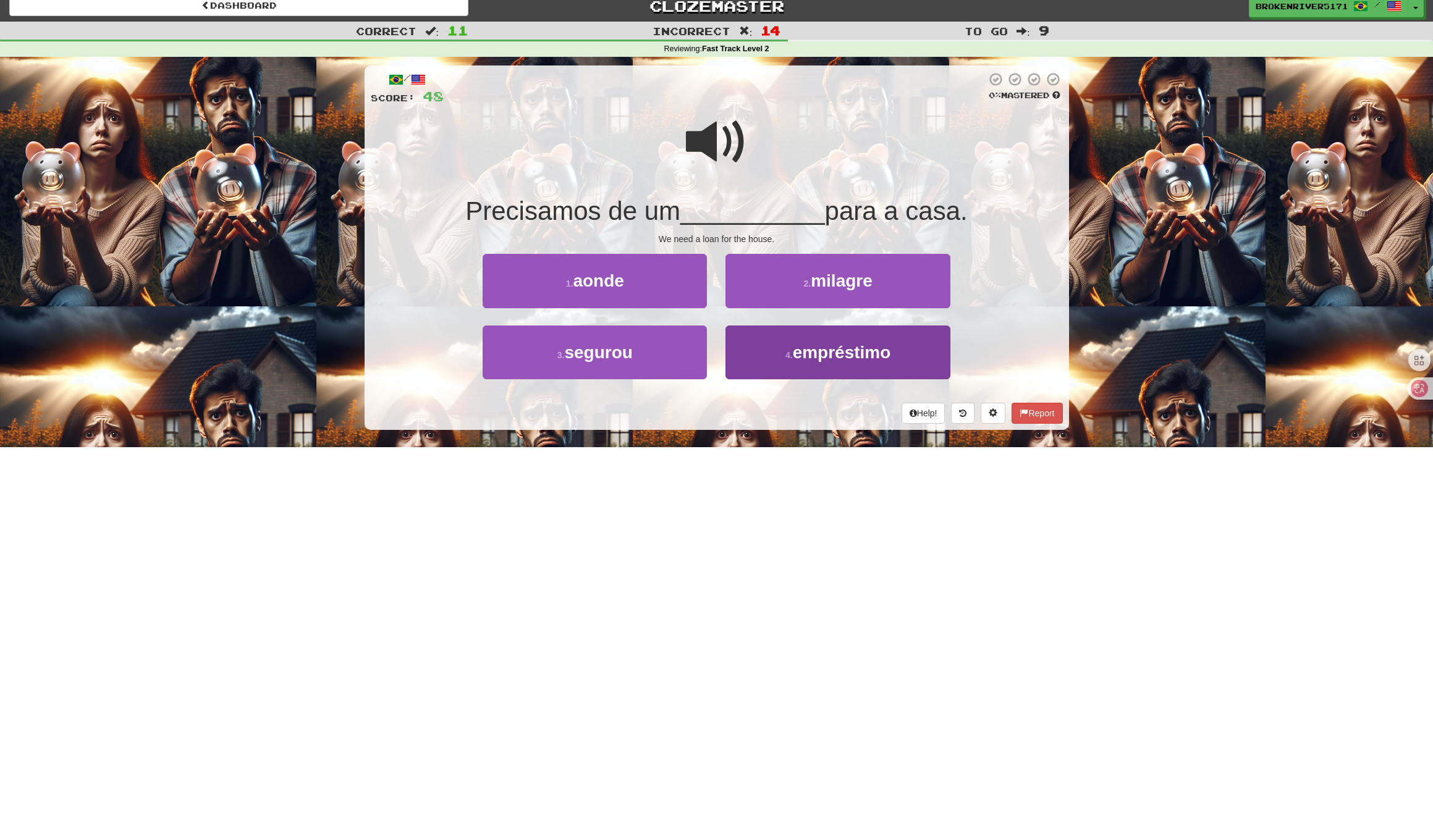
click at [786, 368] on button "4 . empréstimo" at bounding box center [837, 352] width 224 height 53
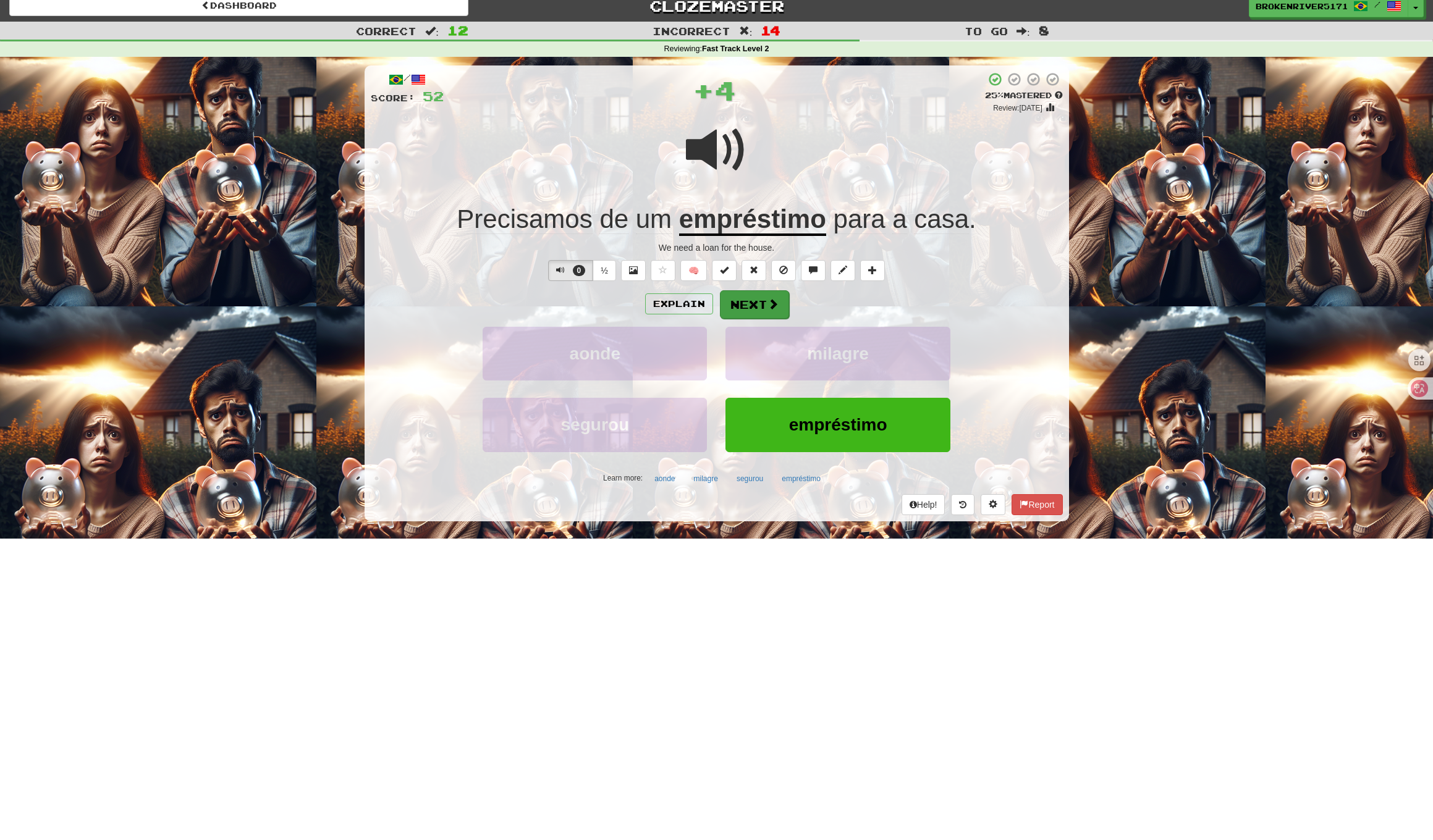
click at [765, 315] on button "Next" at bounding box center [755, 304] width 70 height 29
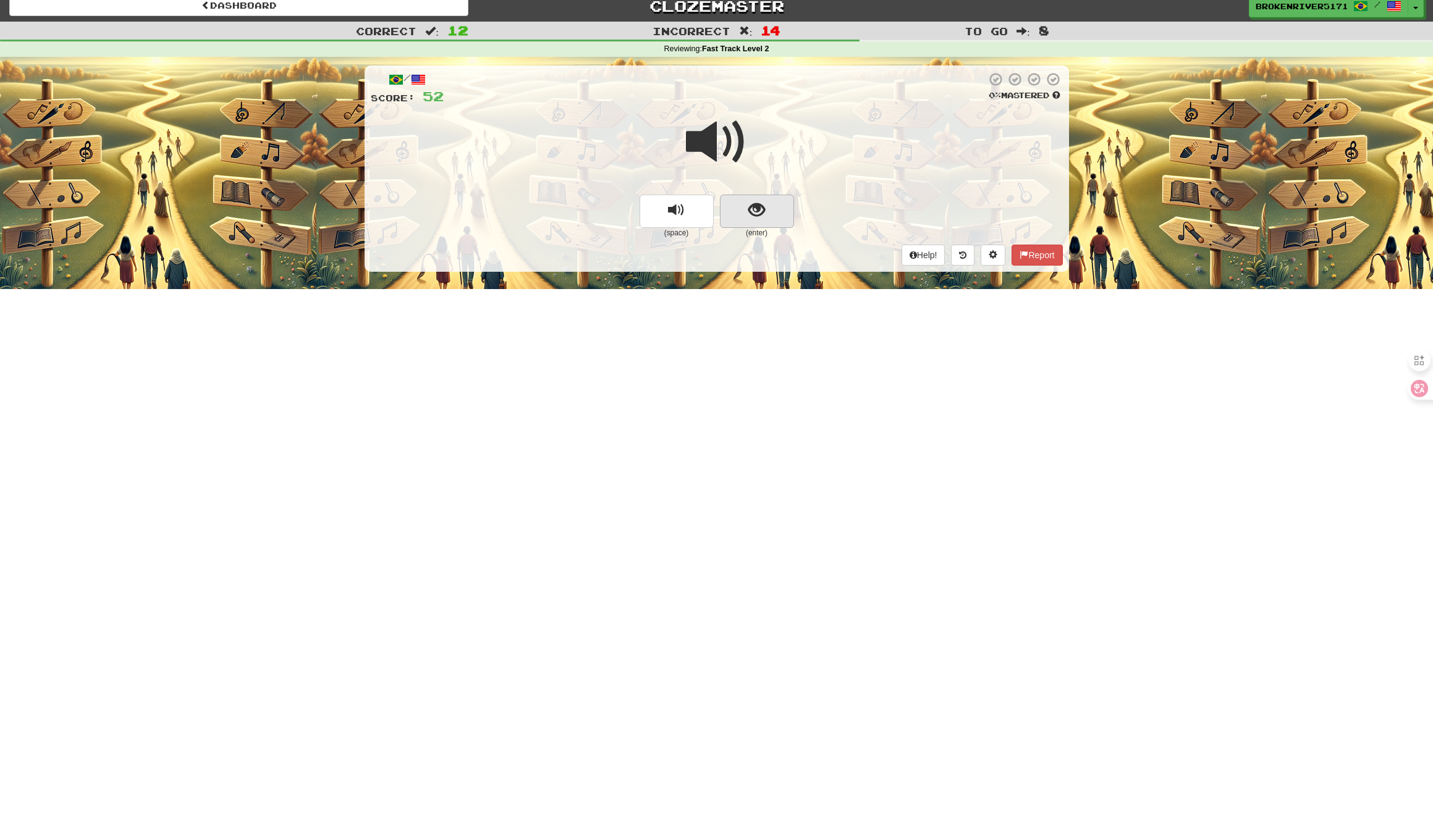
click at [753, 209] on span "show sentence" at bounding box center [756, 210] width 17 height 17
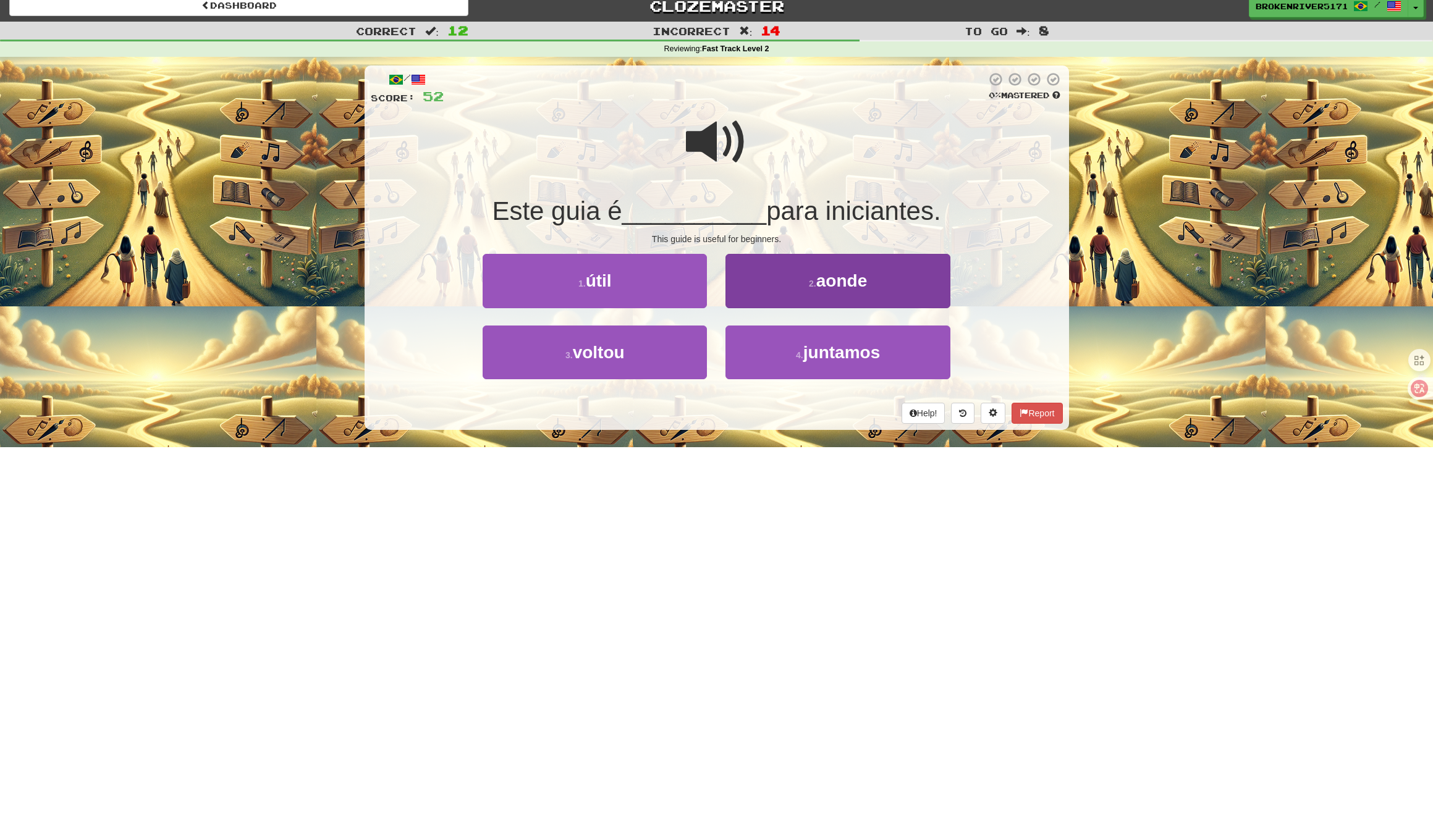
click at [772, 293] on button "2 . aonde" at bounding box center [837, 280] width 224 height 53
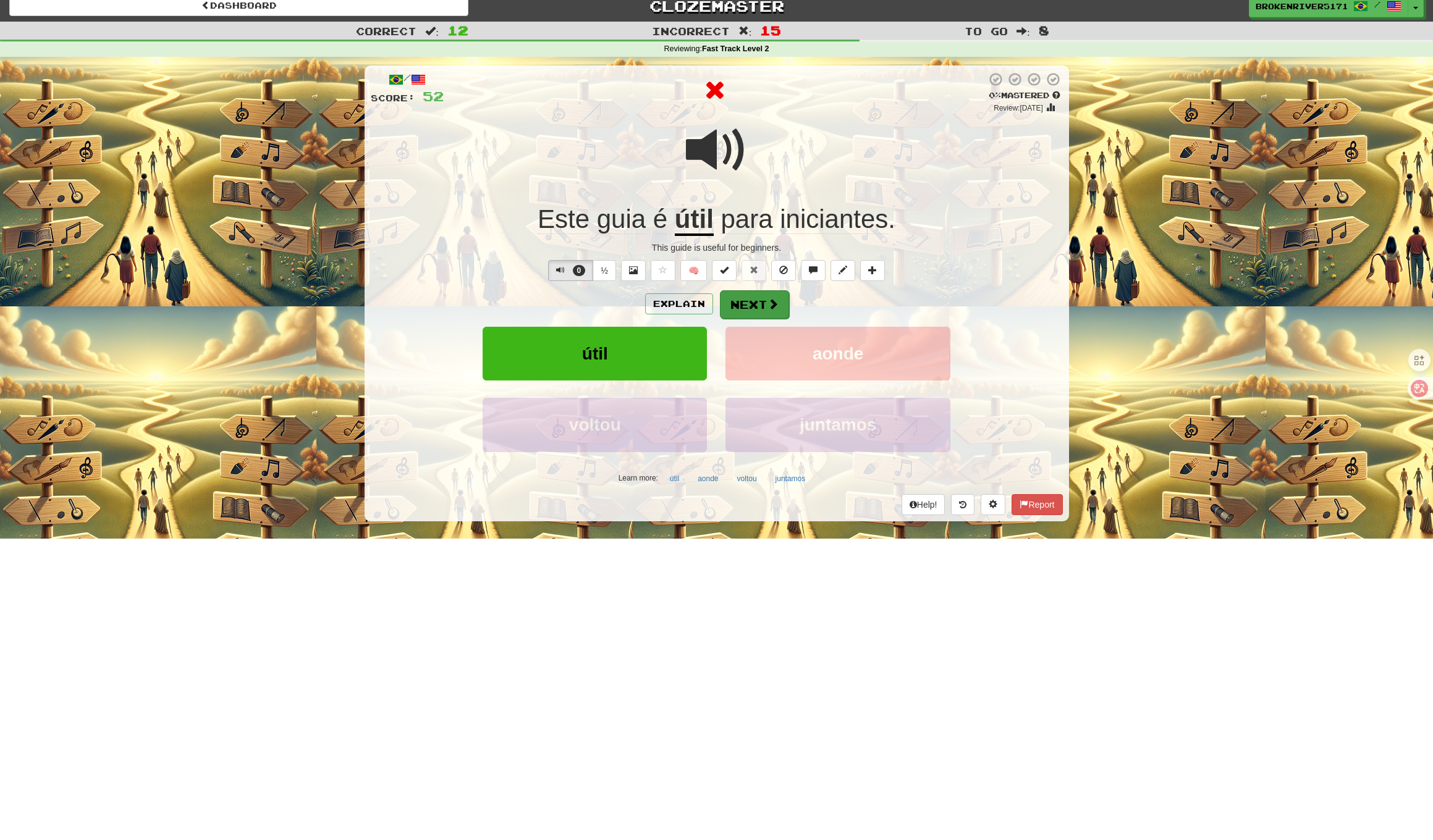
click at [748, 295] on button "Next" at bounding box center [755, 304] width 70 height 29
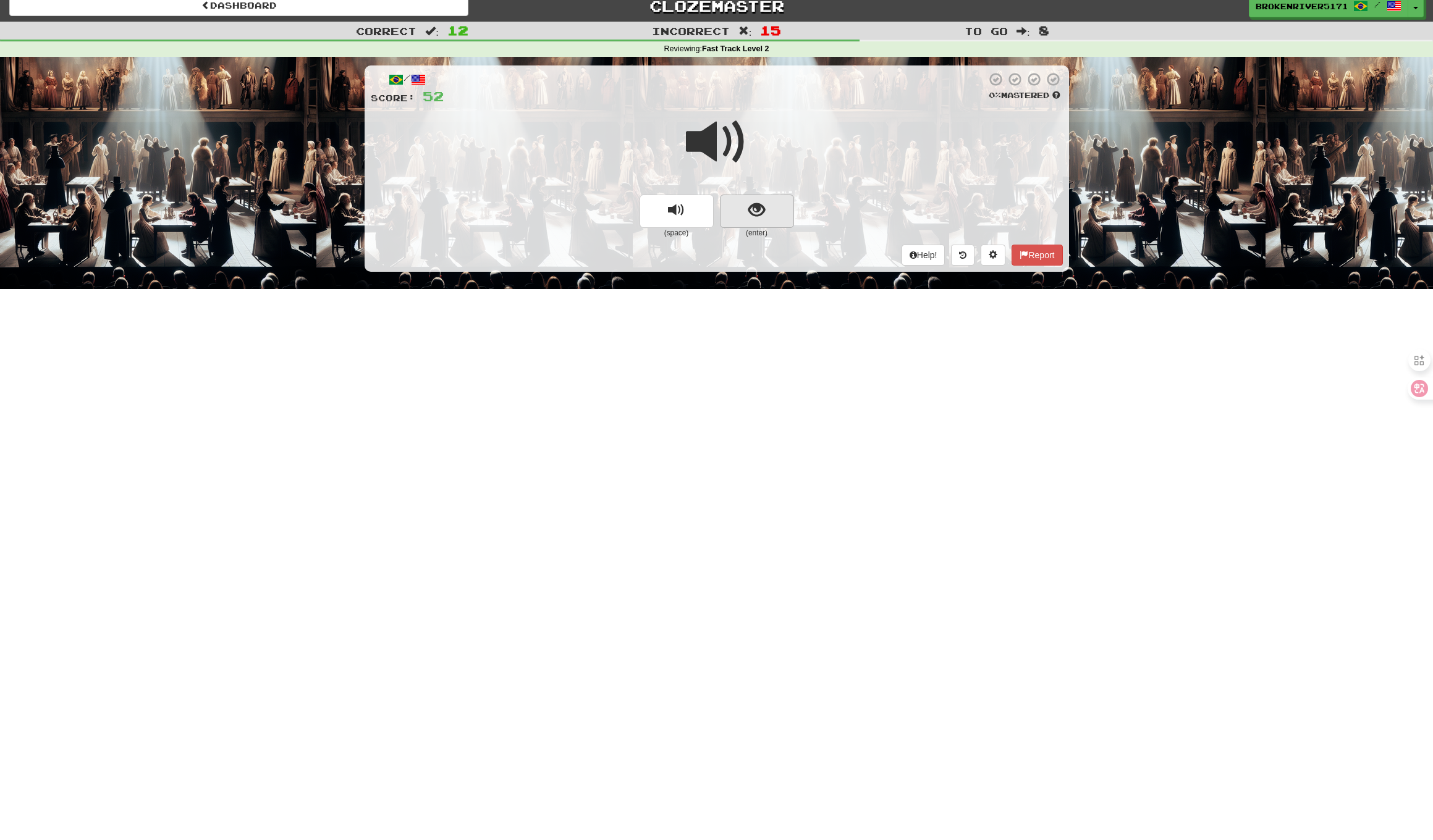
click at [745, 220] on button "show sentence" at bounding box center [756, 211] width 74 height 33
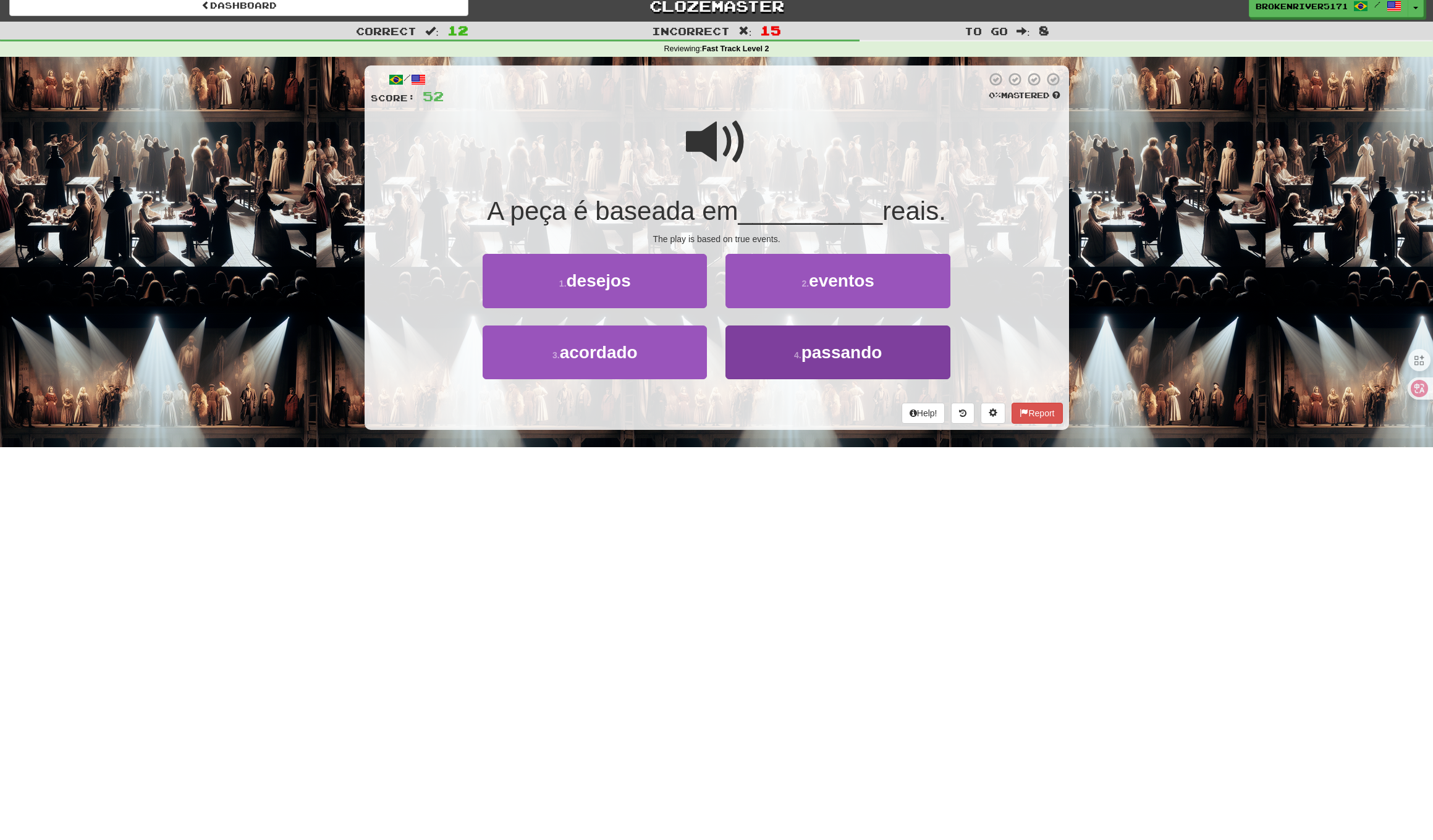
click at [768, 365] on button "4 . passando" at bounding box center [837, 352] width 224 height 53
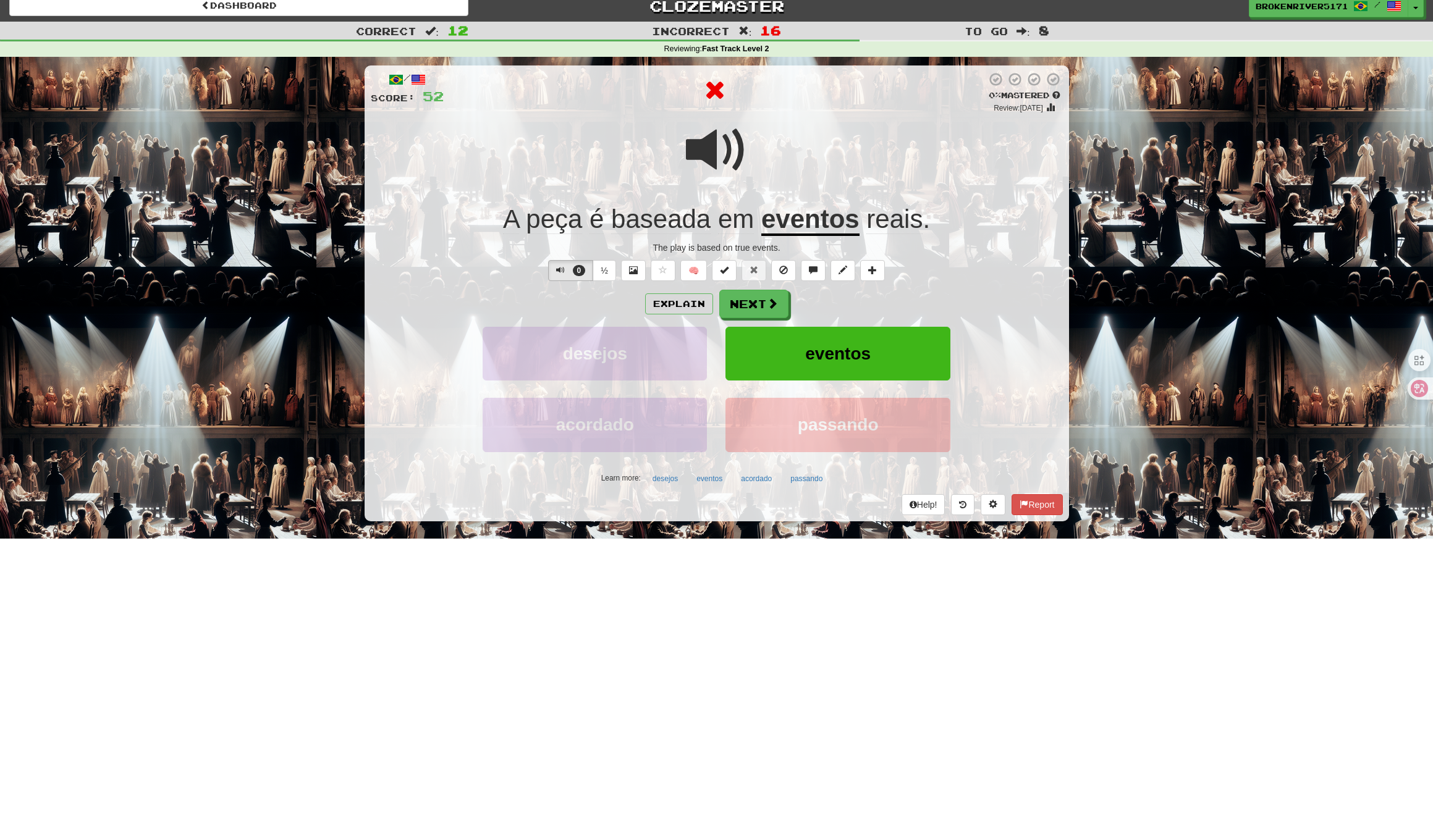
click at [759, 299] on button "Next" at bounding box center [754, 304] width 70 height 29
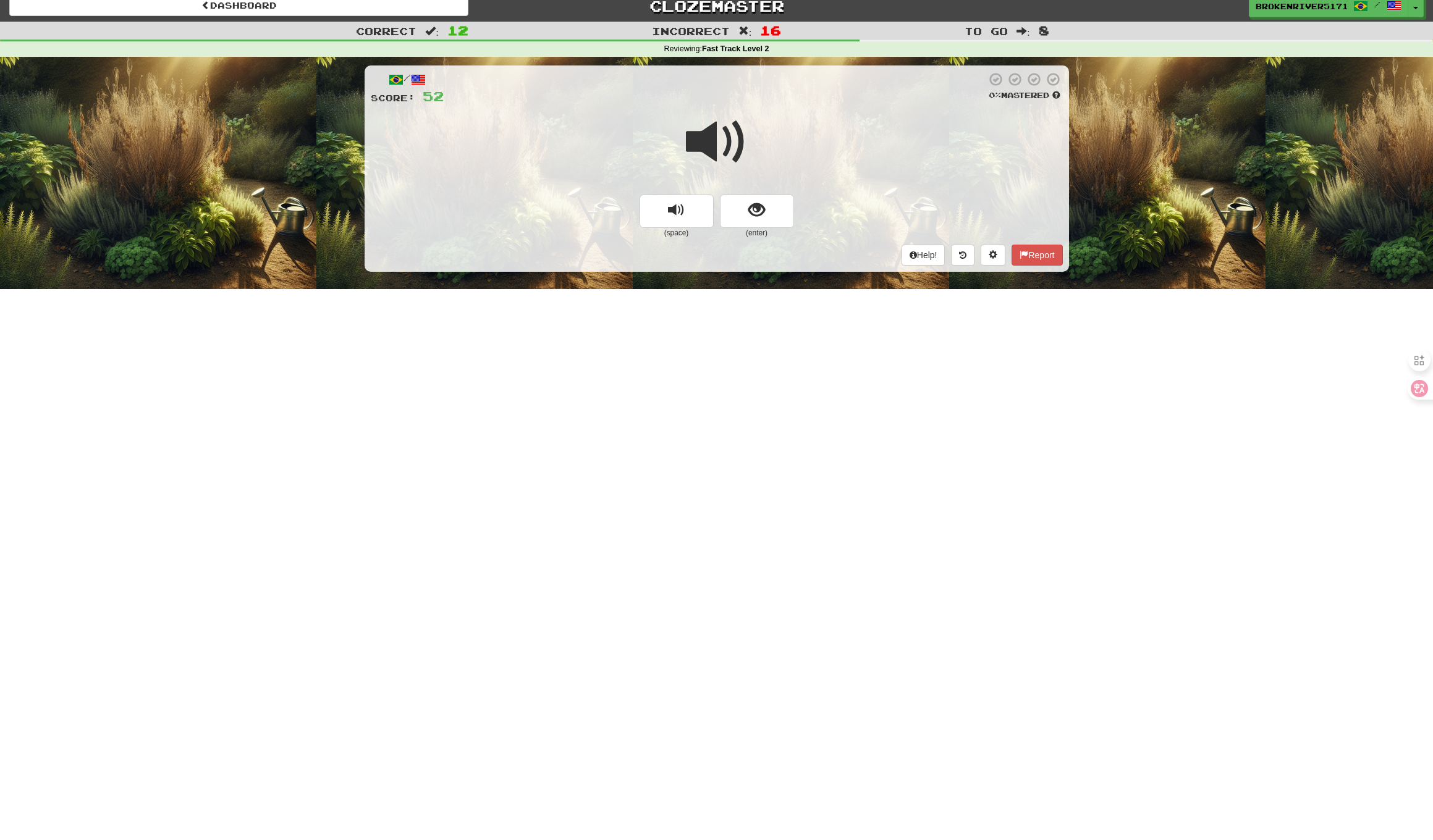
click at [734, 216] on button "show sentence" at bounding box center [756, 211] width 74 height 33
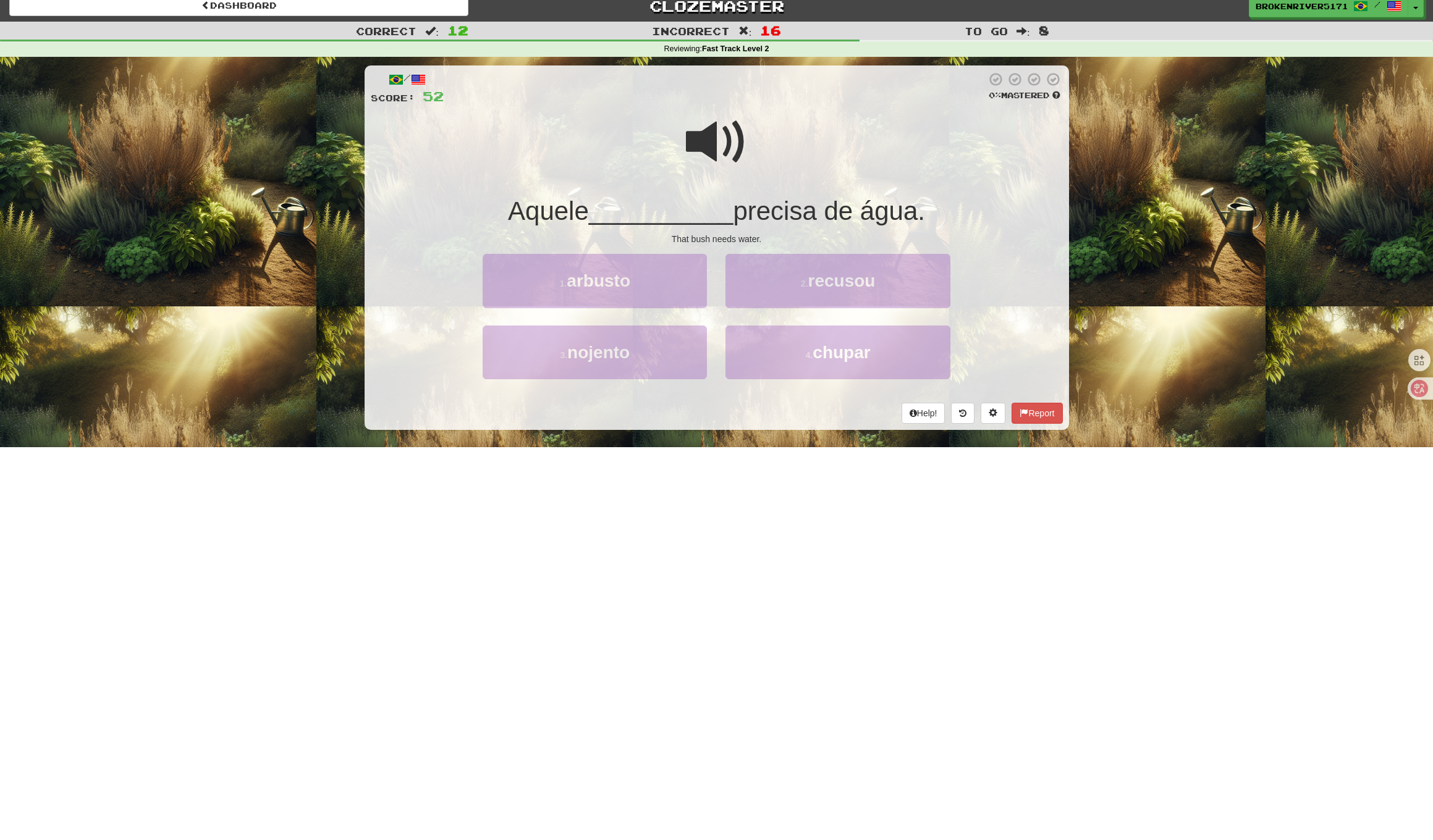
click at [738, 214] on span "precisa de água." at bounding box center [828, 211] width 192 height 29
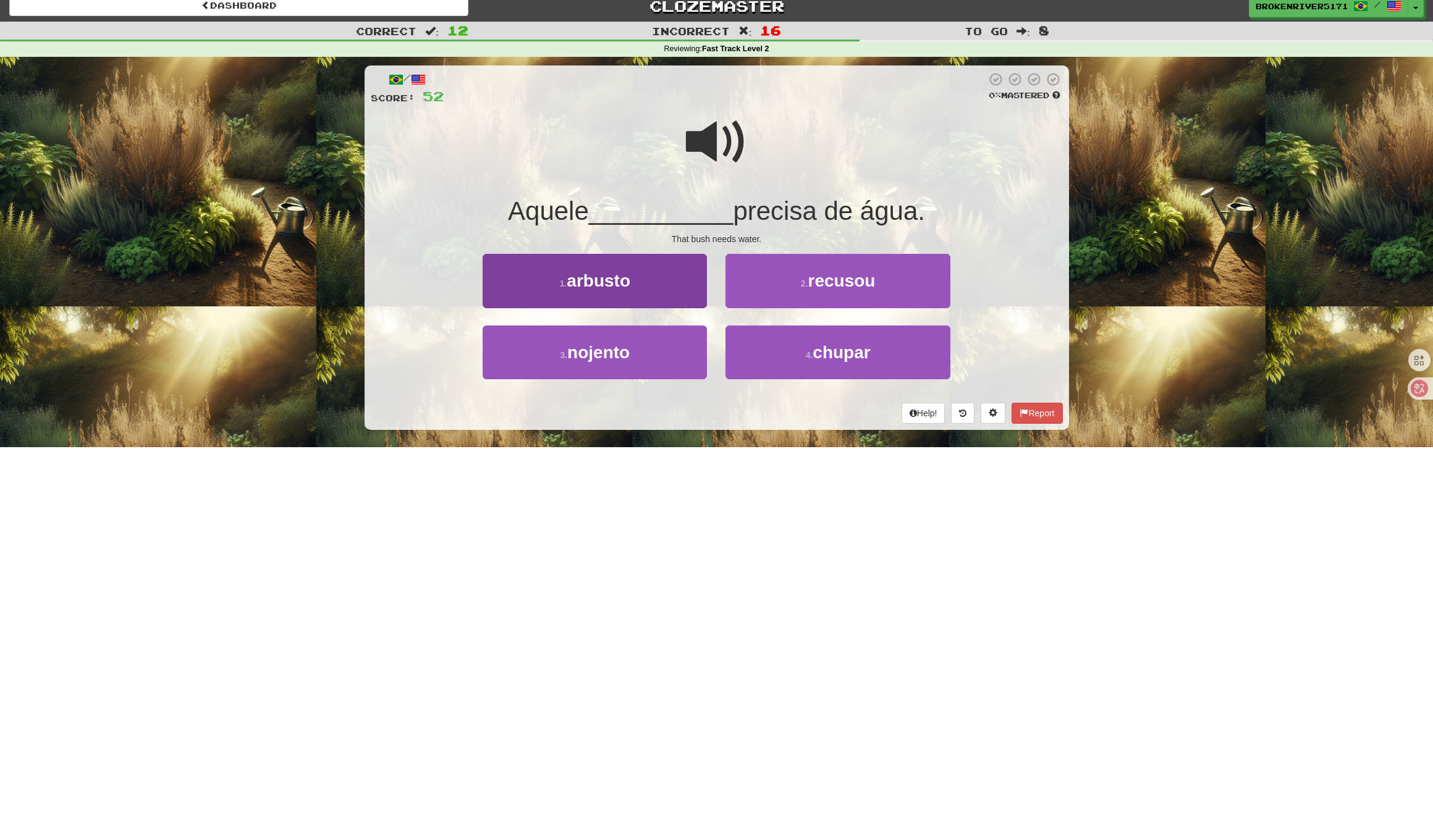
click at [639, 295] on button "1 . arbusto" at bounding box center [594, 280] width 224 height 53
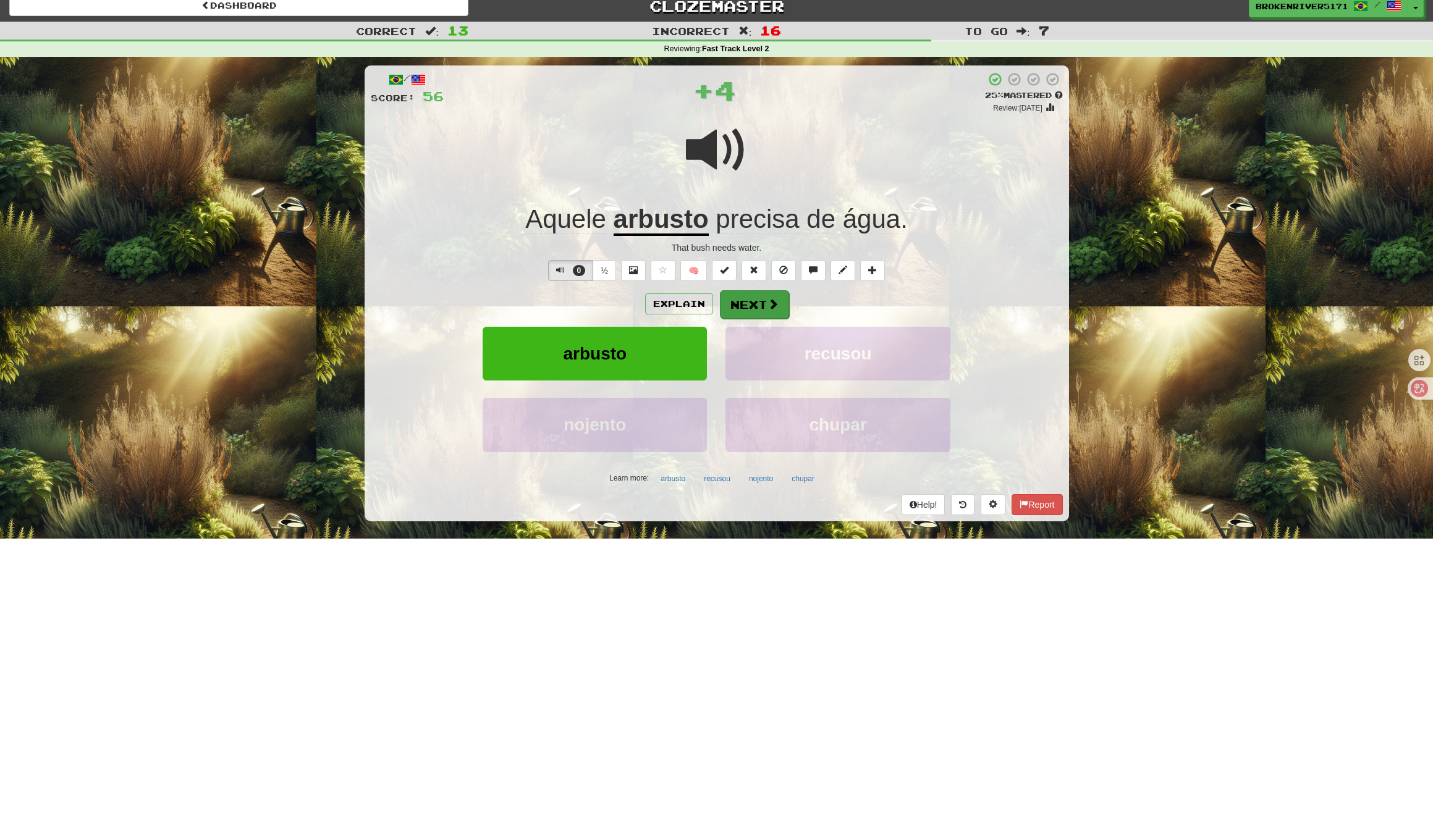
click at [728, 303] on button "Next" at bounding box center [755, 304] width 70 height 29
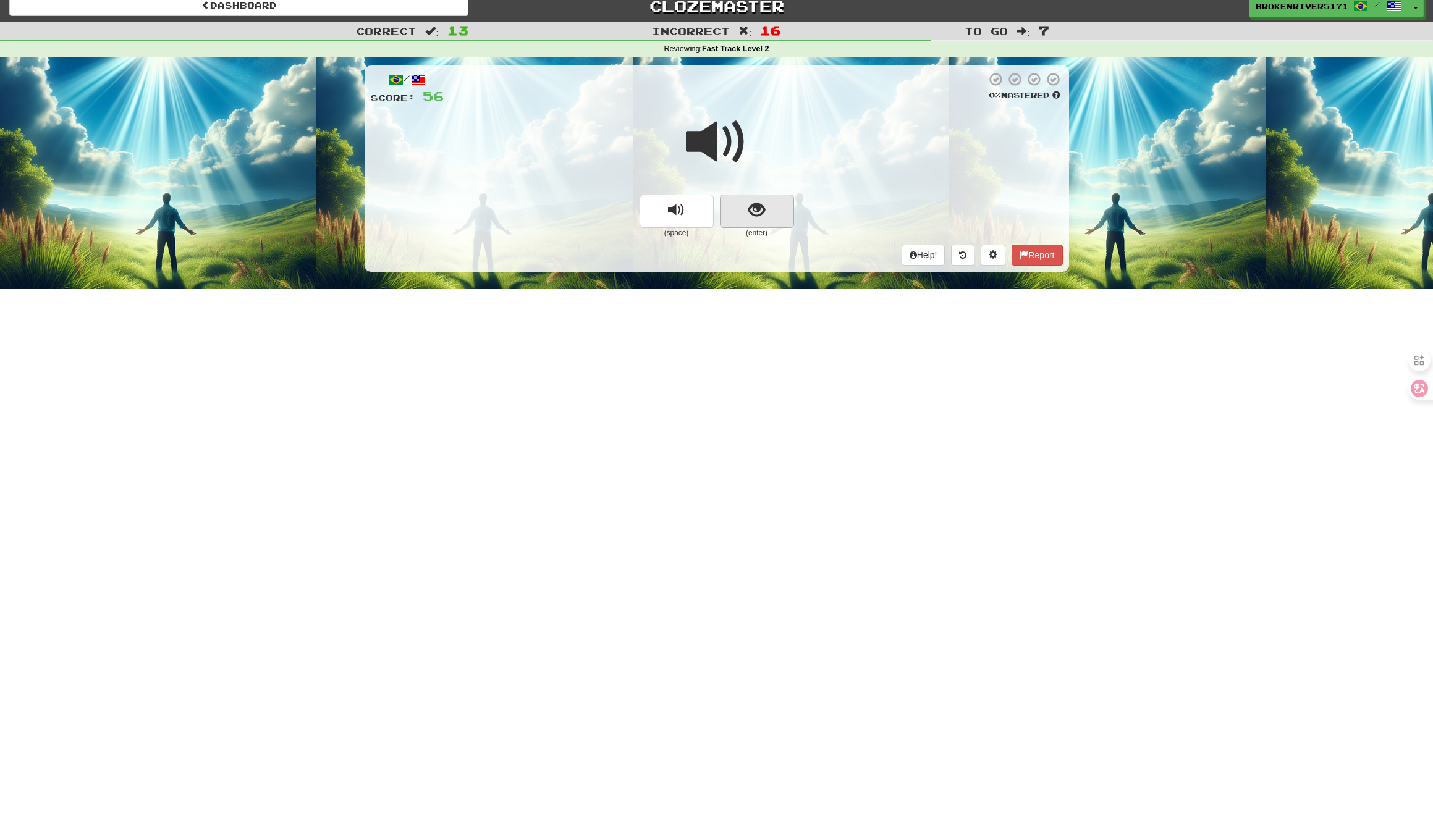
click at [753, 214] on span "show sentence" at bounding box center [756, 210] width 17 height 17
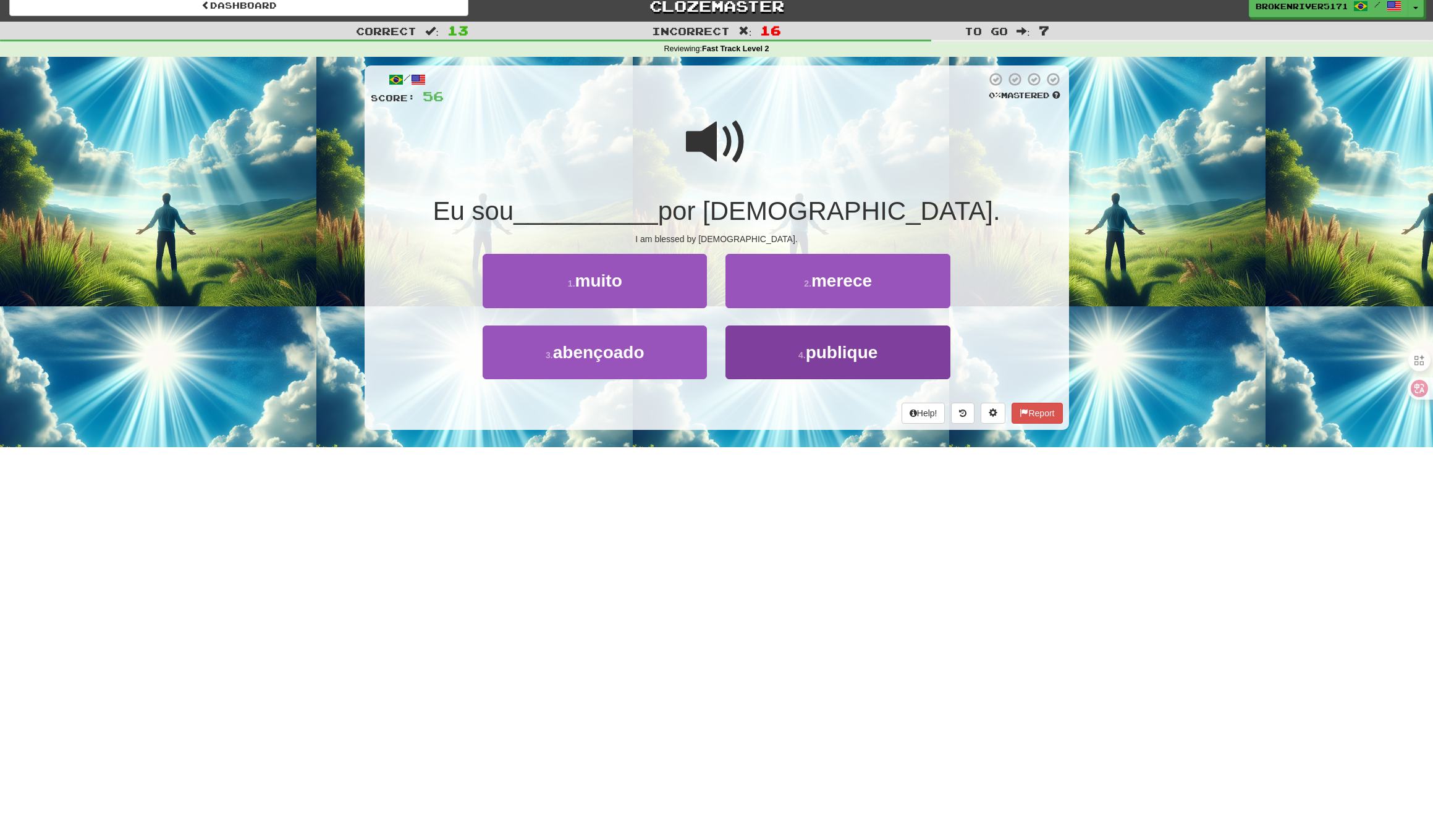
click at [764, 357] on button "4 . publique" at bounding box center [837, 352] width 224 height 53
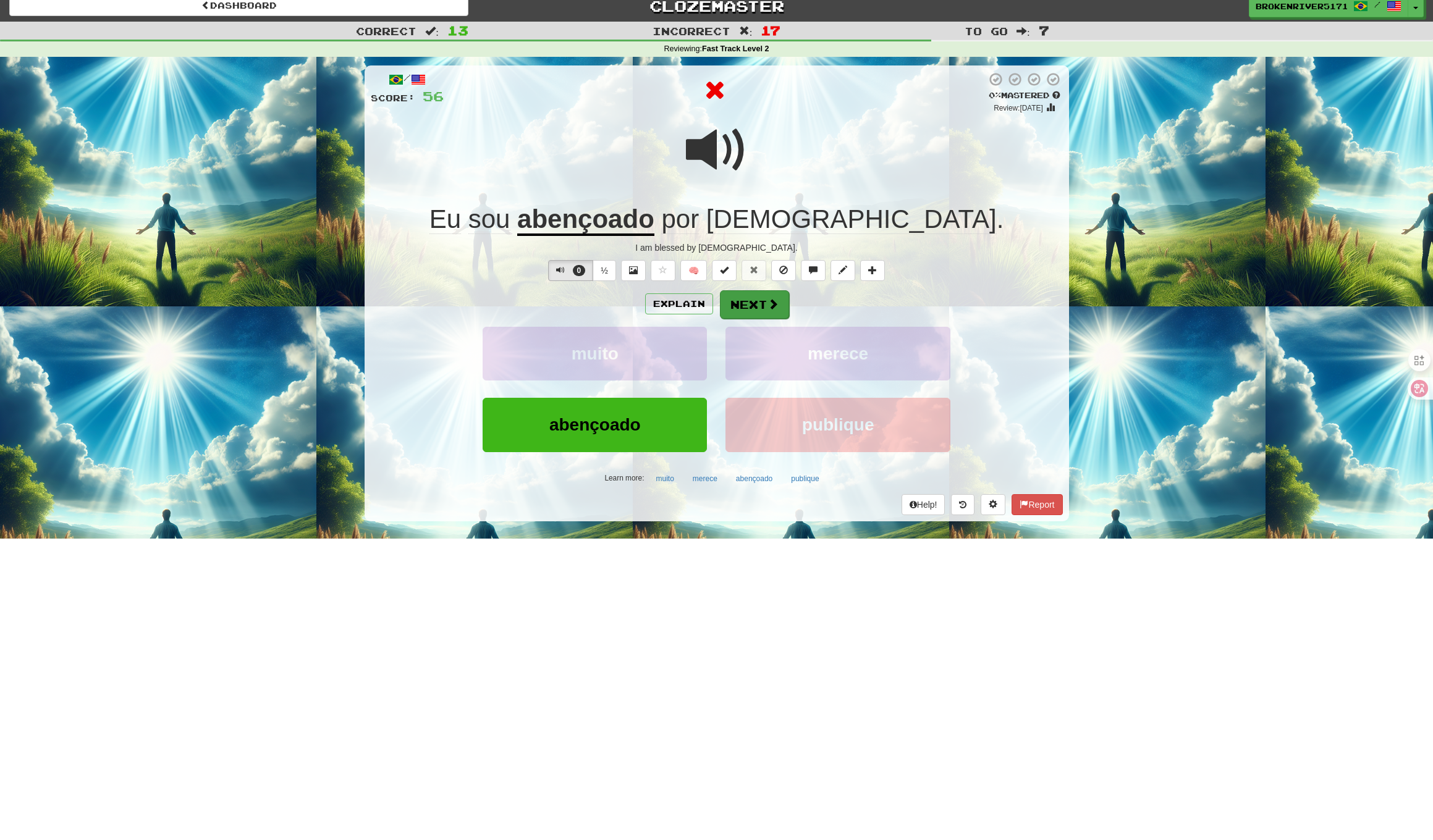
click at [771, 309] on span at bounding box center [772, 303] width 11 height 11
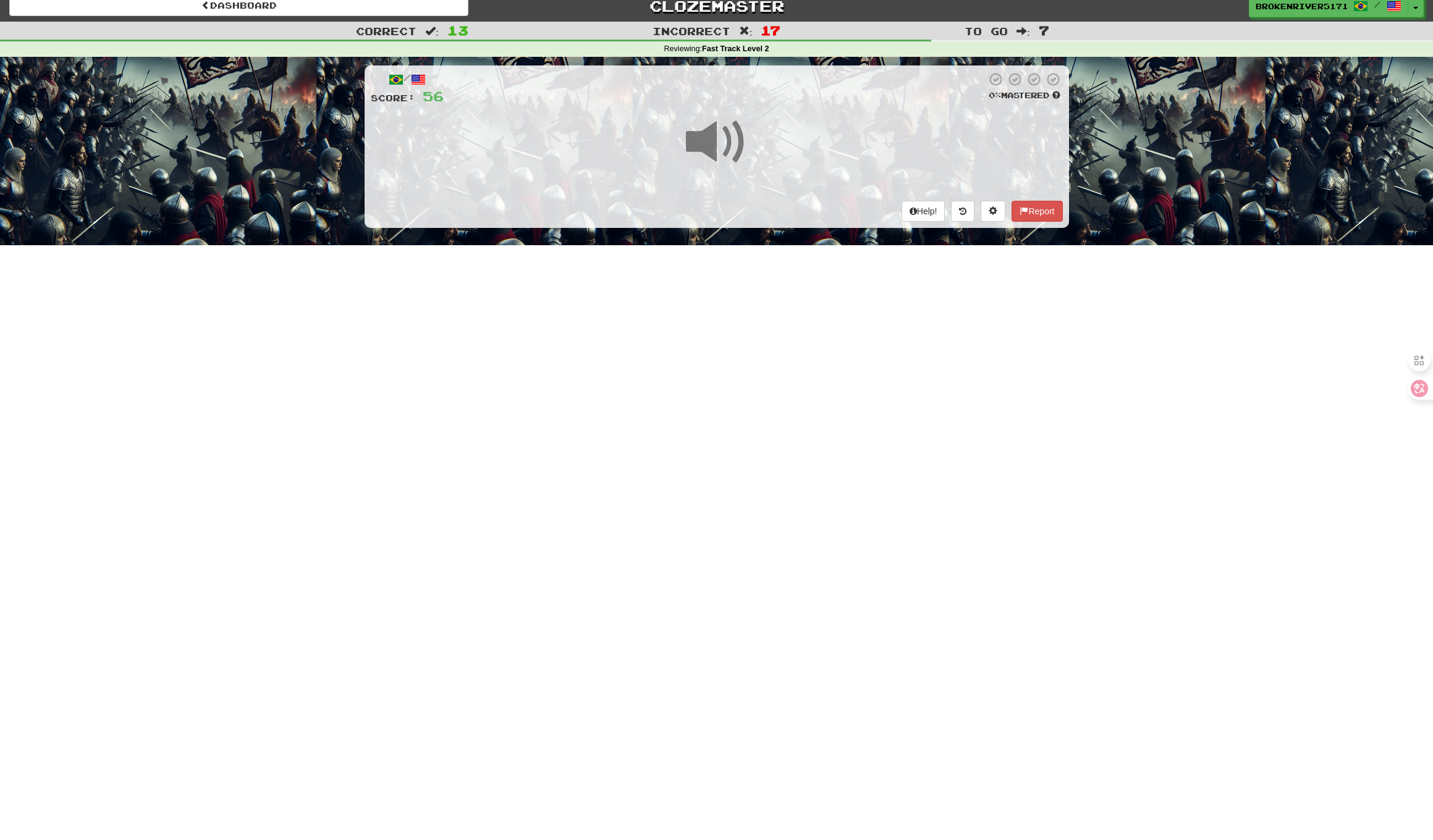
click at [801, 330] on div "Dashboard Clozemaster BrokenRiver5171 / Toggle Dropdown Dashboard Leaderboard A…" at bounding box center [716, 409] width 1433 height 840
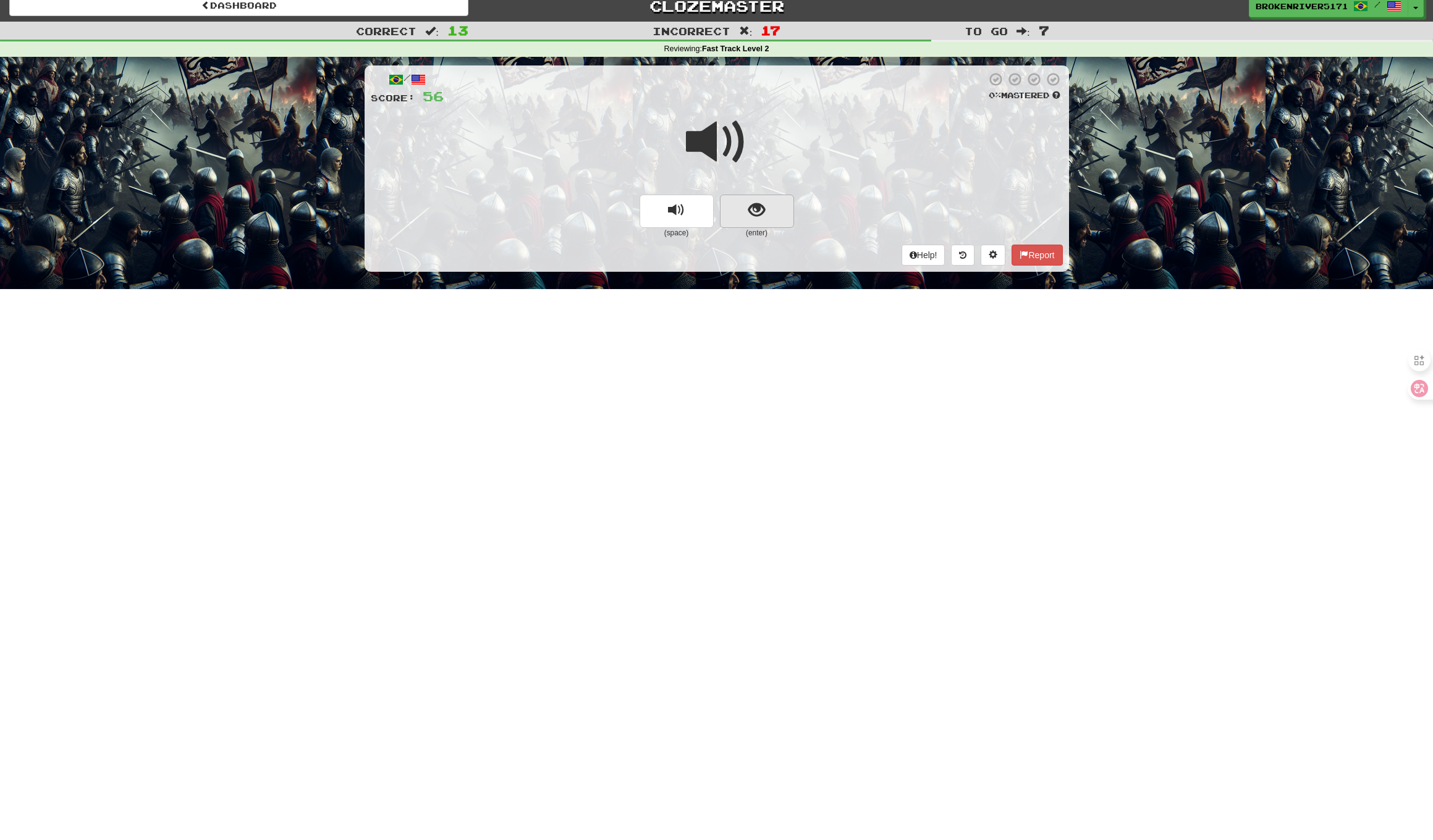
click at [741, 205] on button "show sentence" at bounding box center [756, 211] width 74 height 33
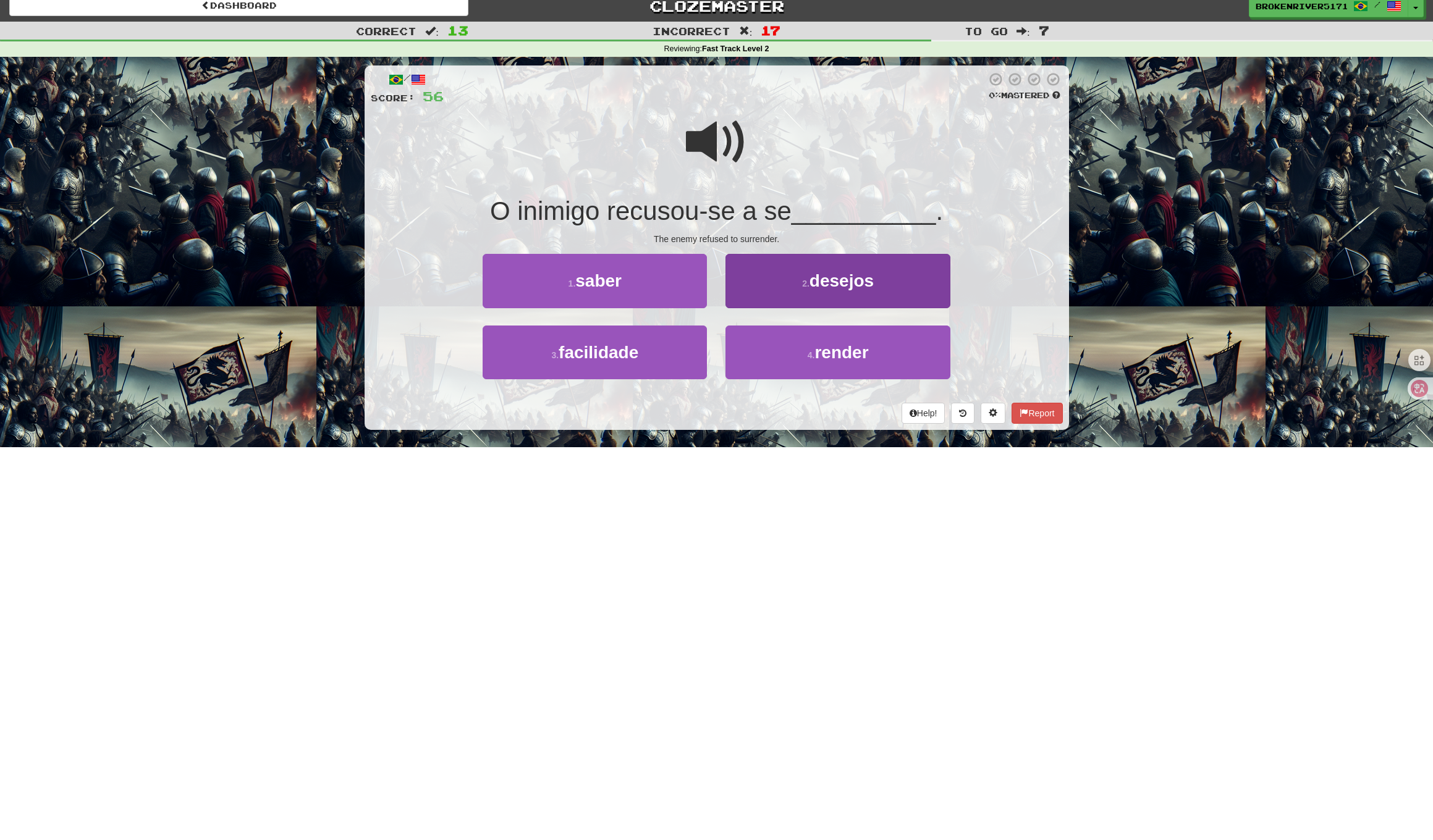
click at [766, 292] on button "2 . desejos" at bounding box center [837, 280] width 224 height 53
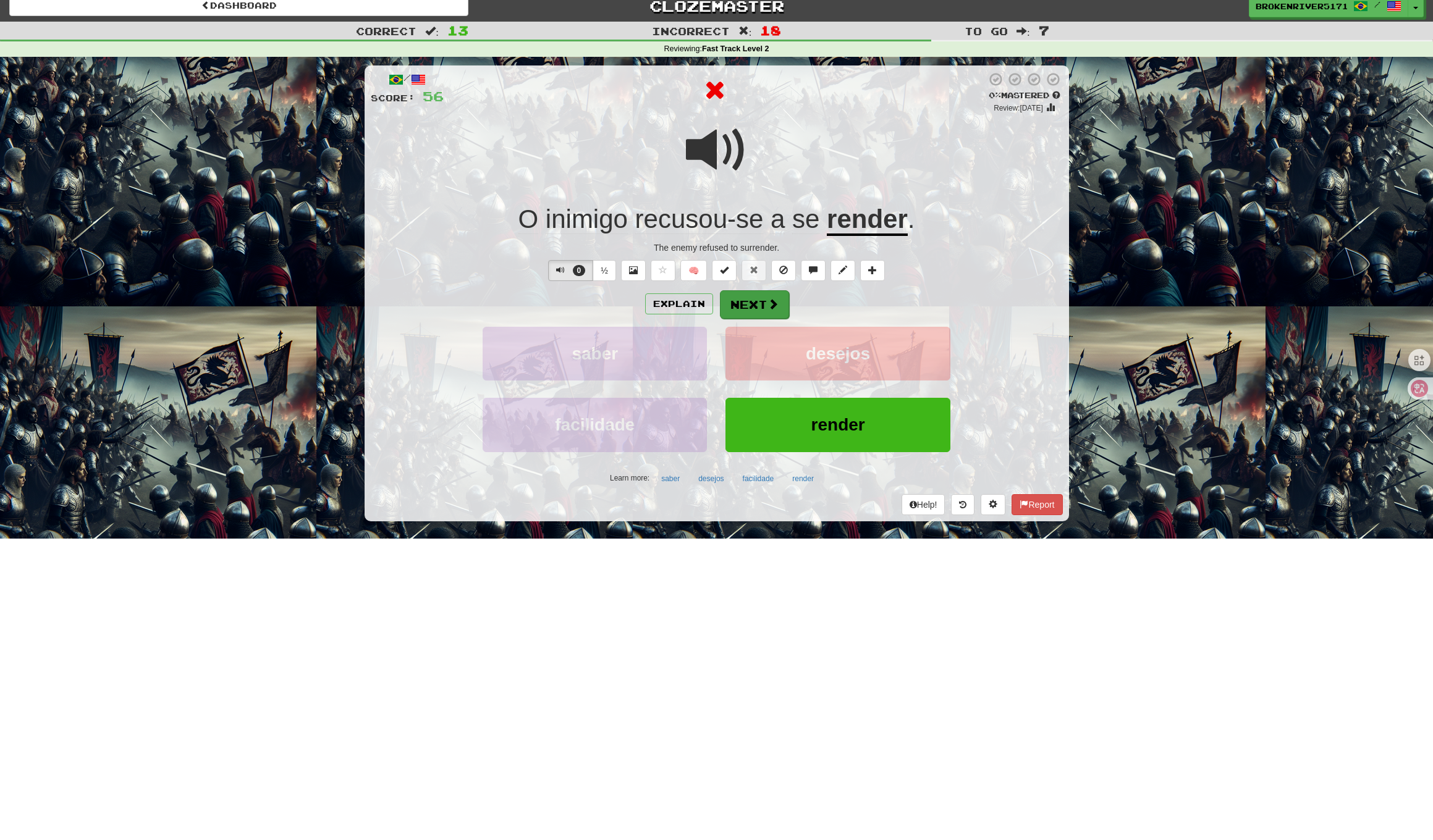
drag, startPoint x: 759, startPoint y: 306, endPoint x: 773, endPoint y: 304, distance: 14.1
click at [773, 304] on button "Next" at bounding box center [755, 304] width 70 height 29
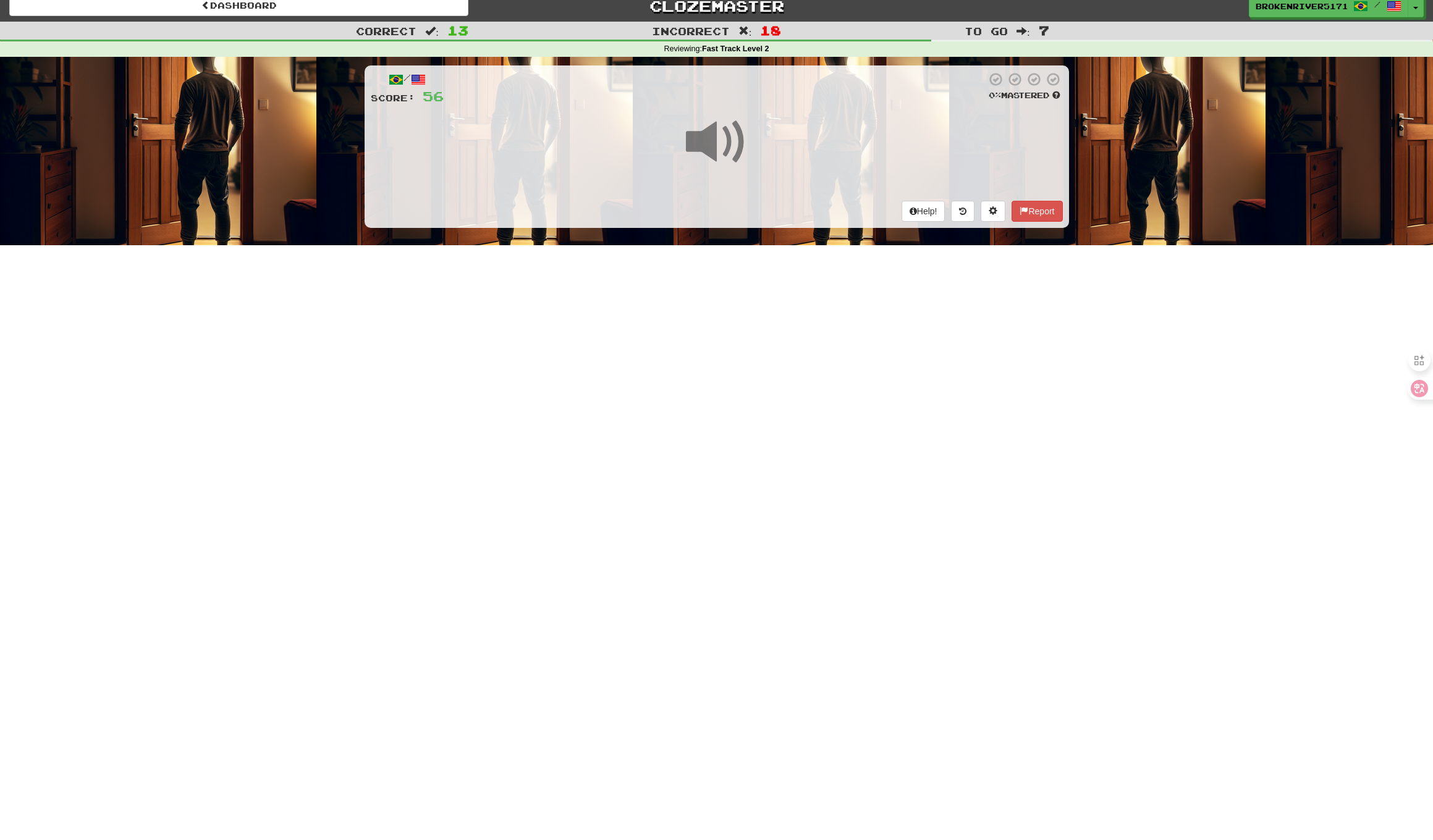
click at [718, 320] on div "Dashboard Clozemaster BrokenRiver5171 / Toggle Dropdown Dashboard Leaderboard A…" at bounding box center [716, 409] width 1433 height 840
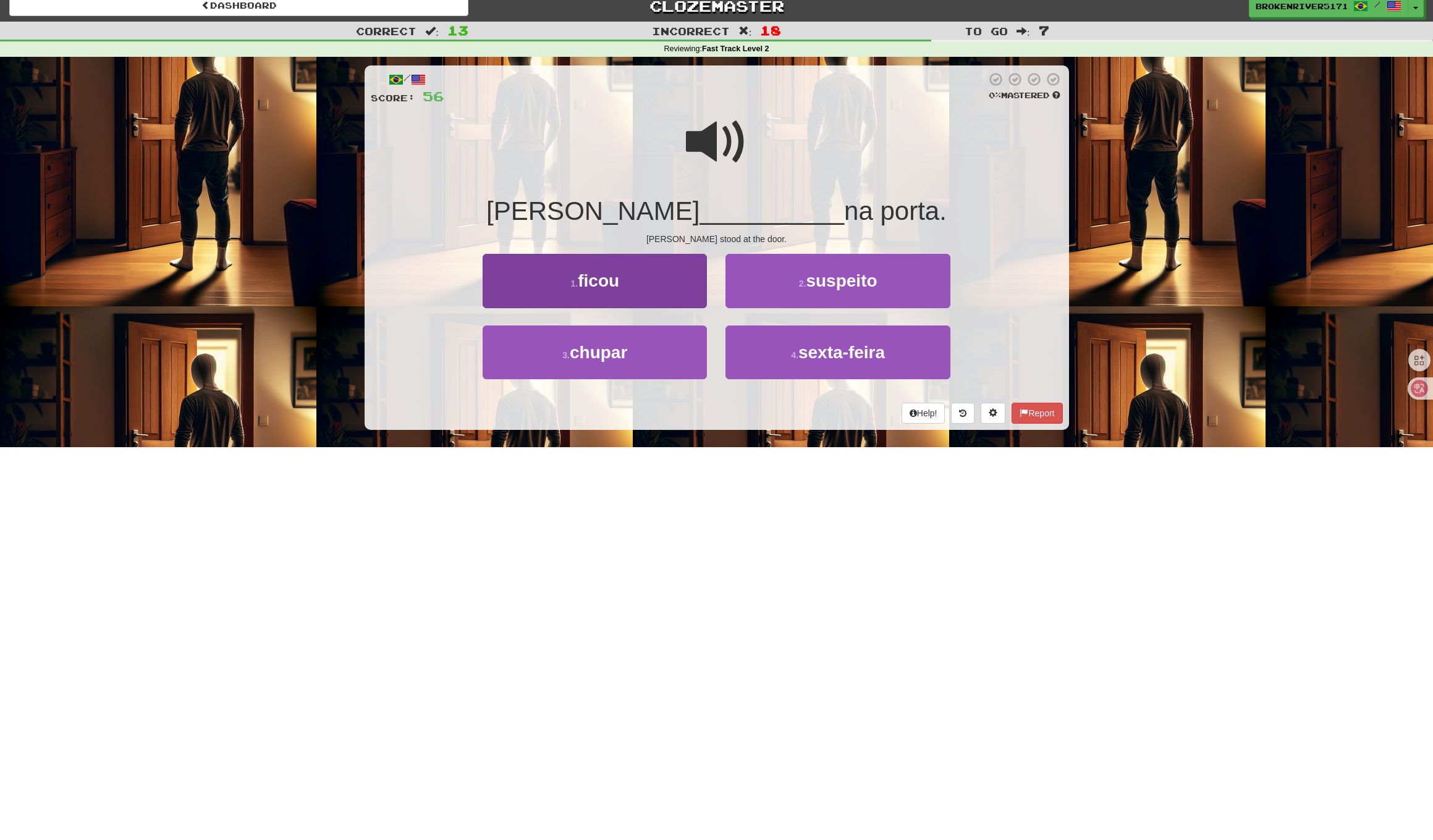
click at [655, 272] on button "1 . ficou" at bounding box center [594, 280] width 224 height 53
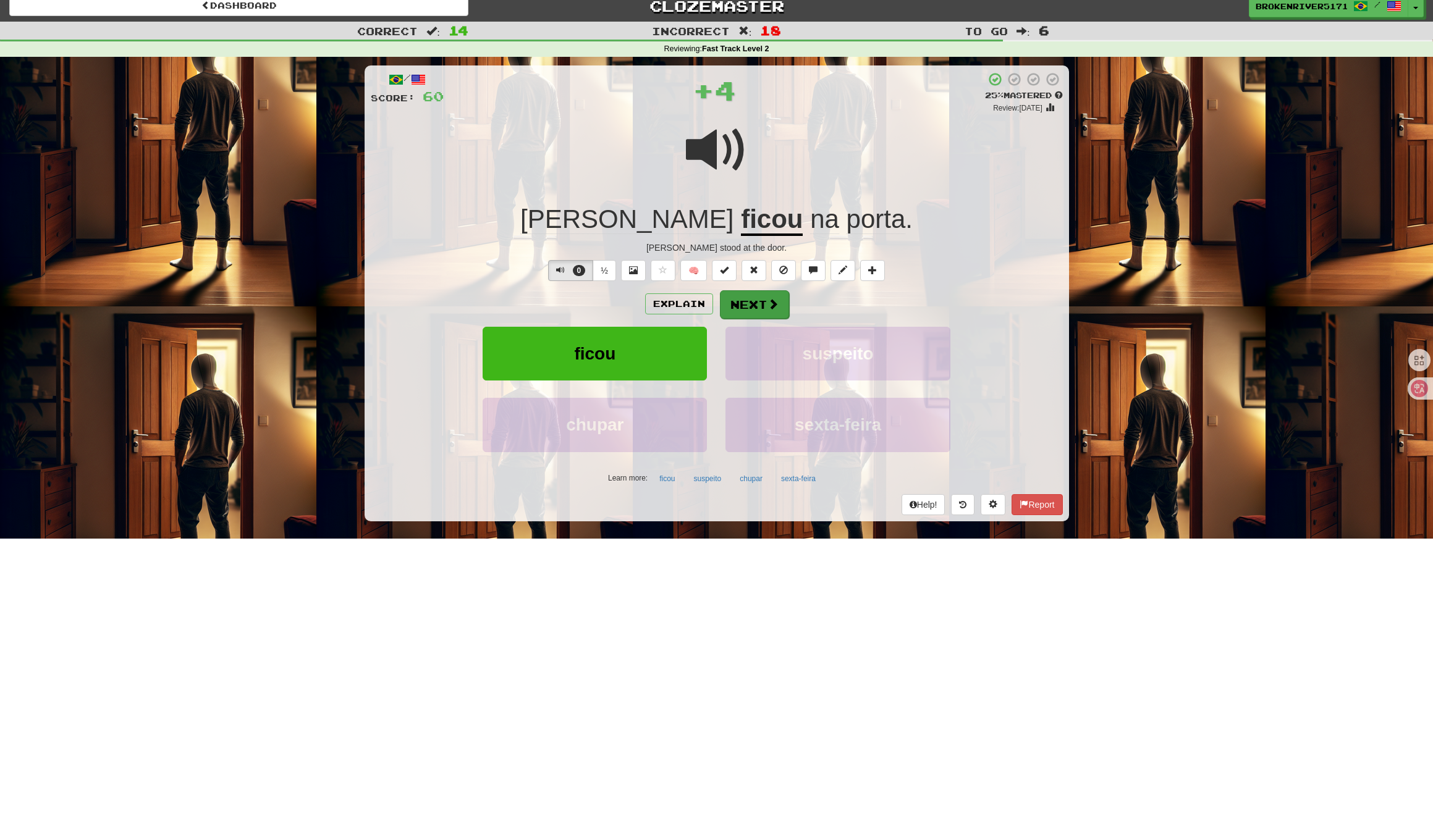
click at [739, 310] on button "Next" at bounding box center [755, 304] width 70 height 29
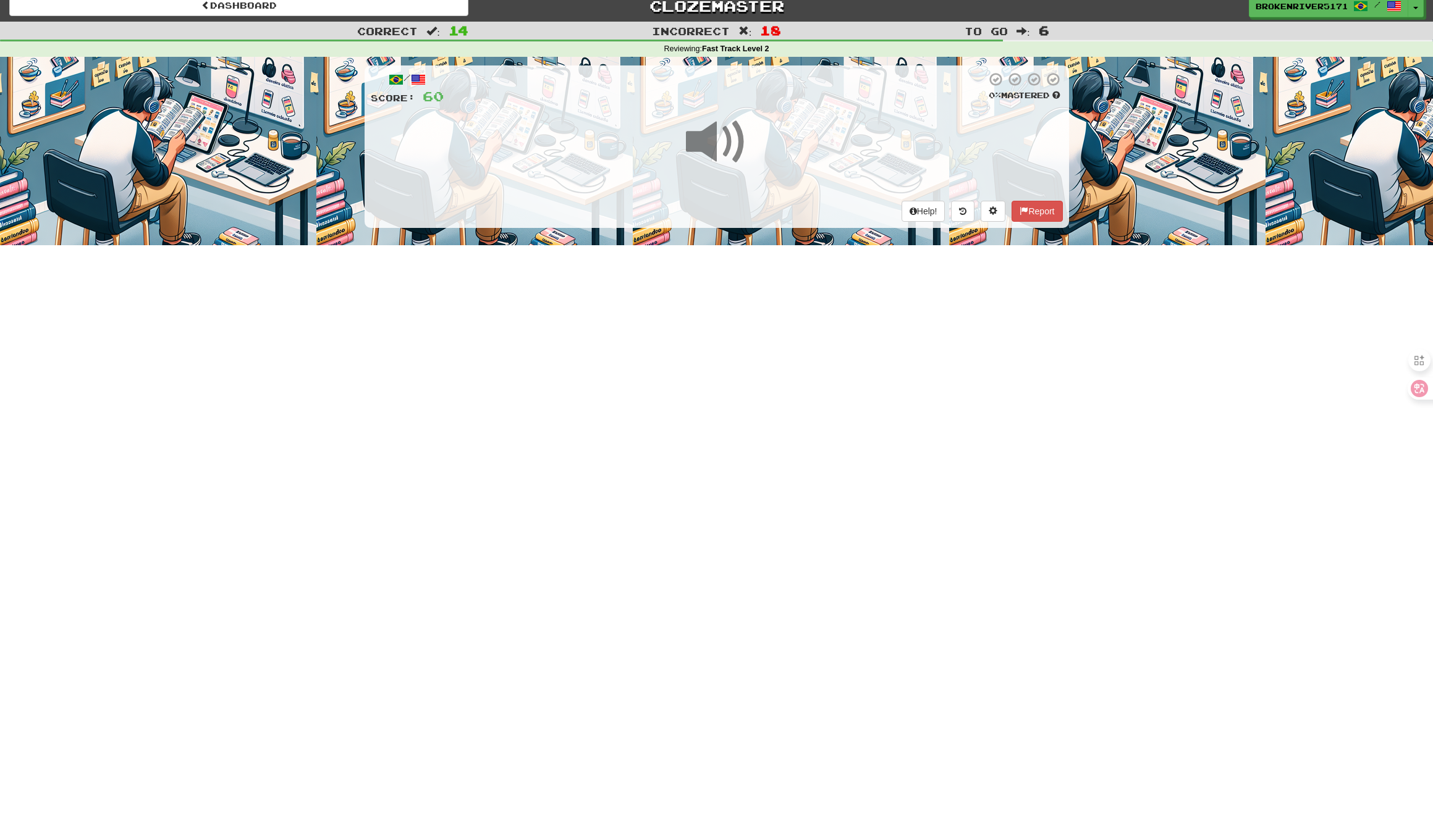
click at [769, 192] on div at bounding box center [716, 150] width 692 height 88
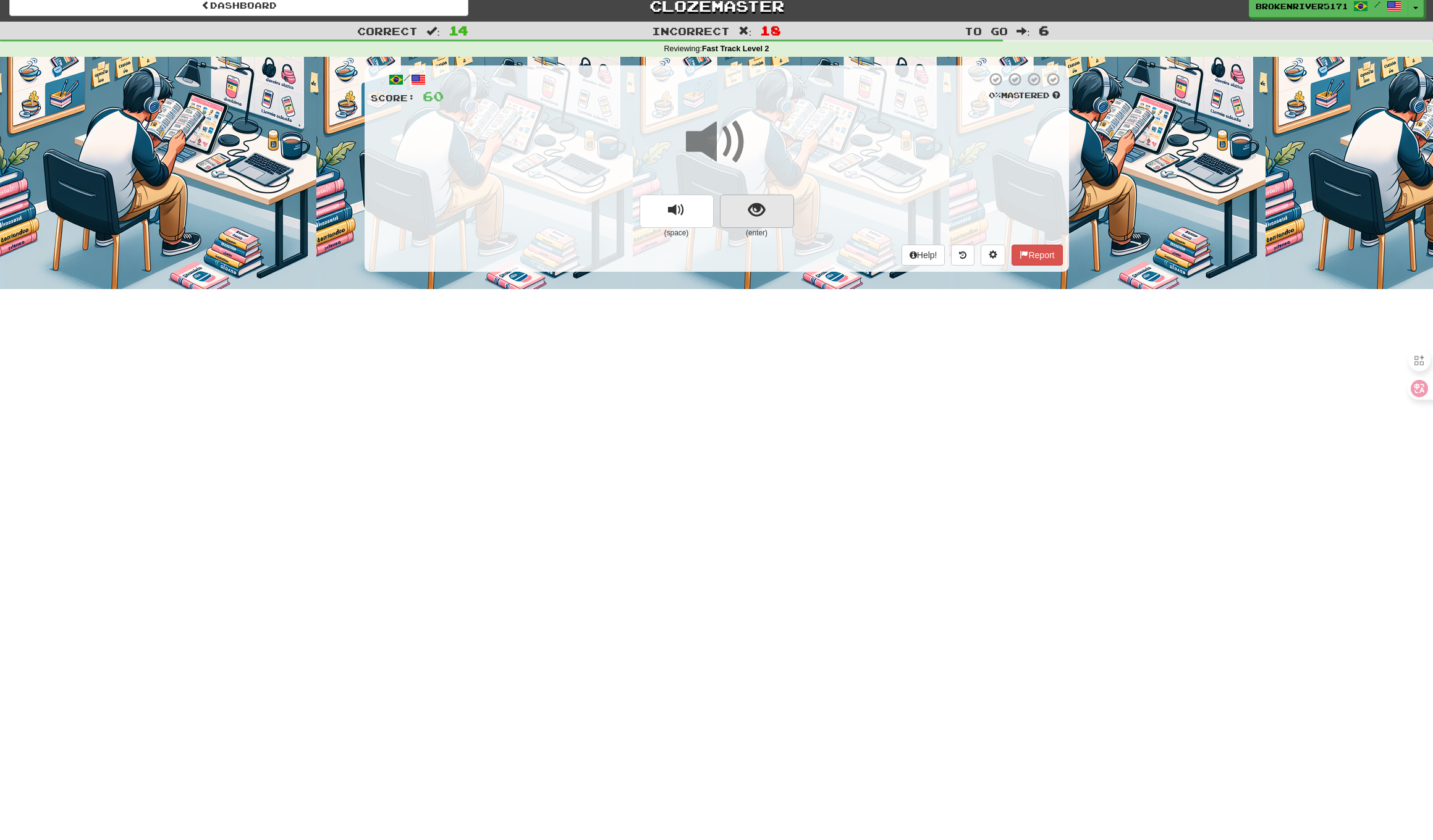
click at [756, 209] on span "show sentence" at bounding box center [756, 210] width 17 height 17
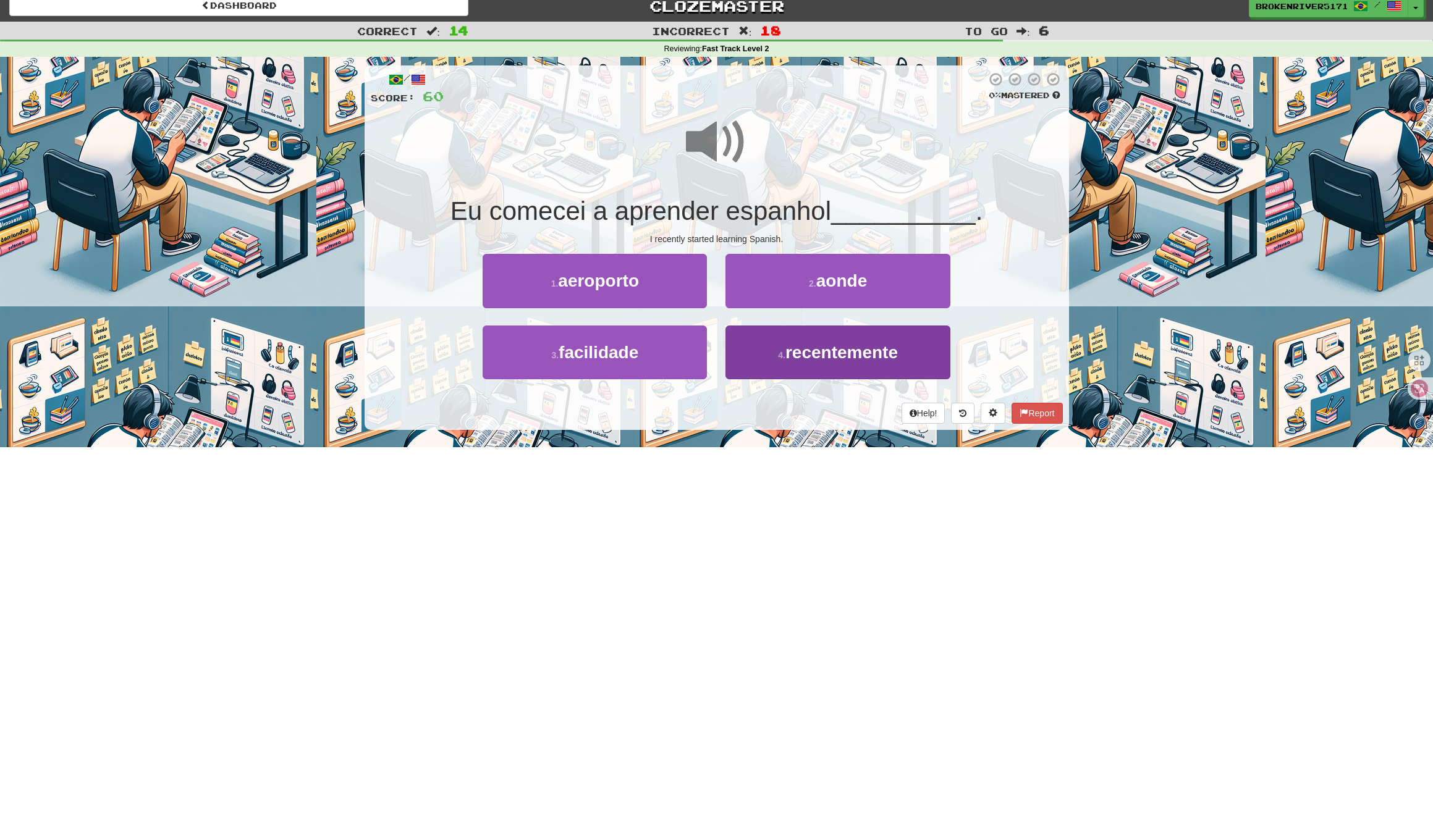
click at [795, 358] on span "recentemente" at bounding box center [841, 352] width 113 height 19
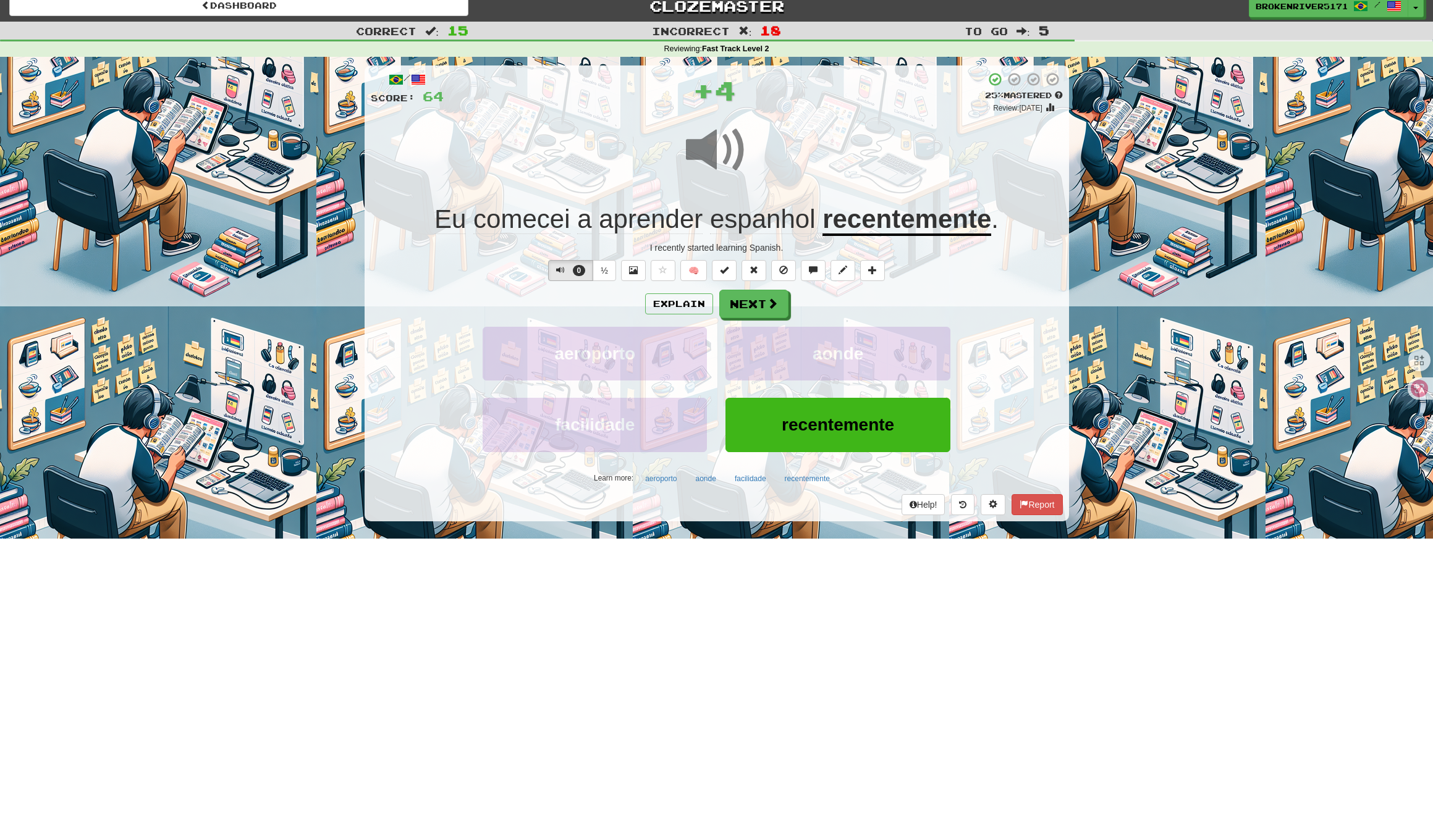
click at [770, 319] on div "Explain Next aeroporto aonde facilidade recentemente Learn more: aeroporto aond…" at bounding box center [716, 389] width 692 height 198
click at [764, 304] on button "Next" at bounding box center [755, 304] width 70 height 29
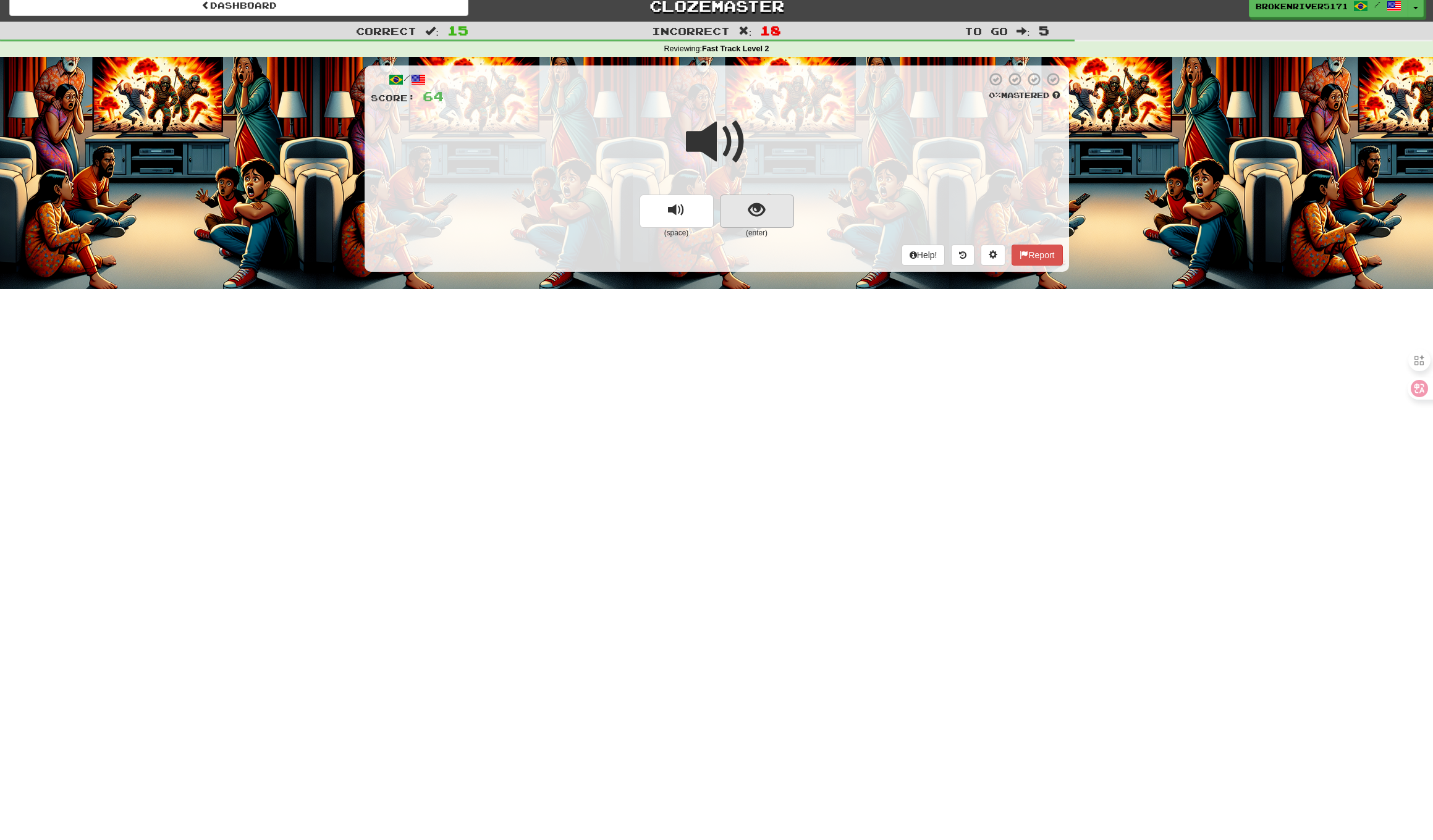
click at [750, 203] on span "show sentence" at bounding box center [756, 210] width 17 height 17
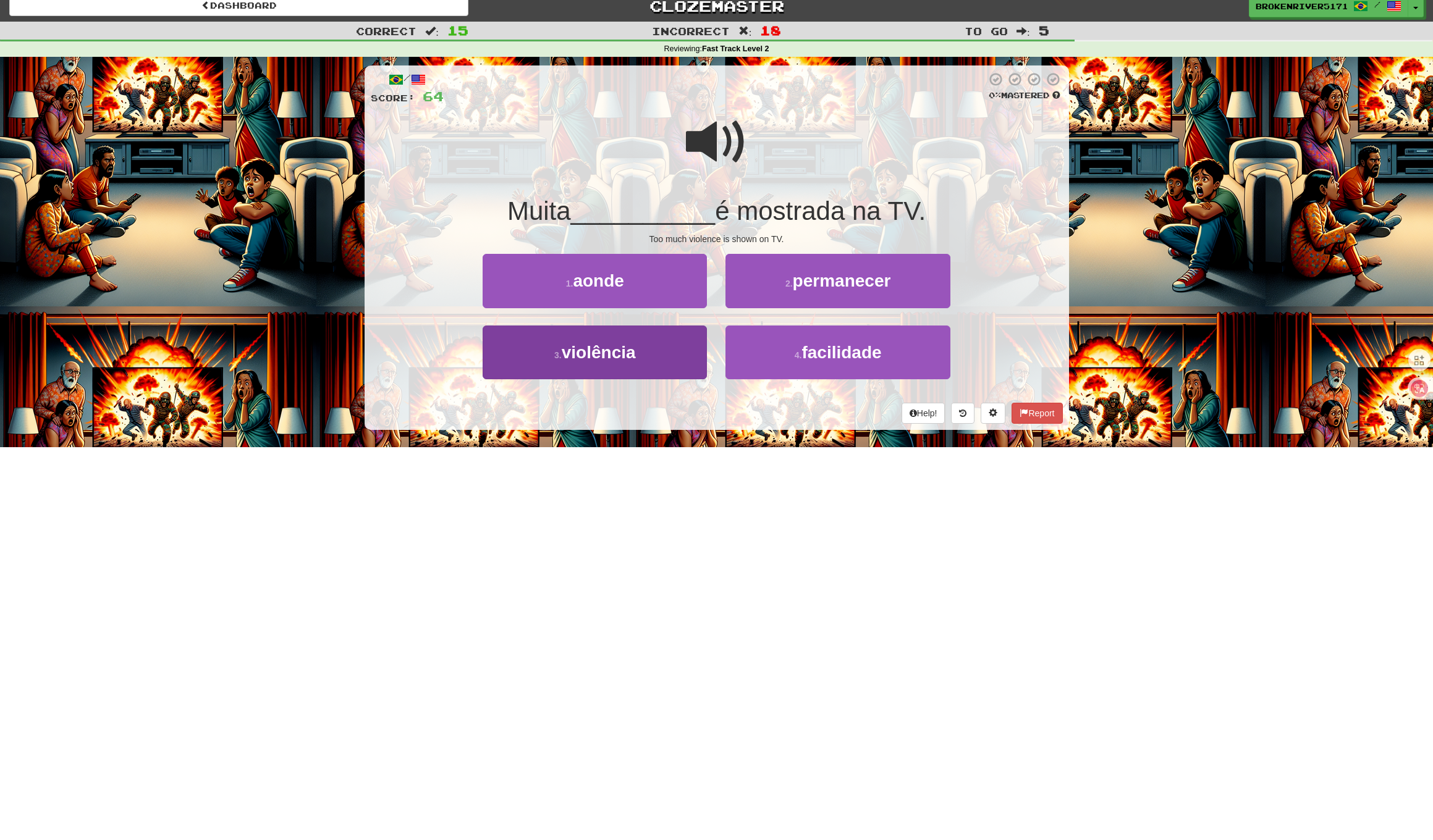
click at [659, 359] on button "3 . violência" at bounding box center [594, 352] width 224 height 53
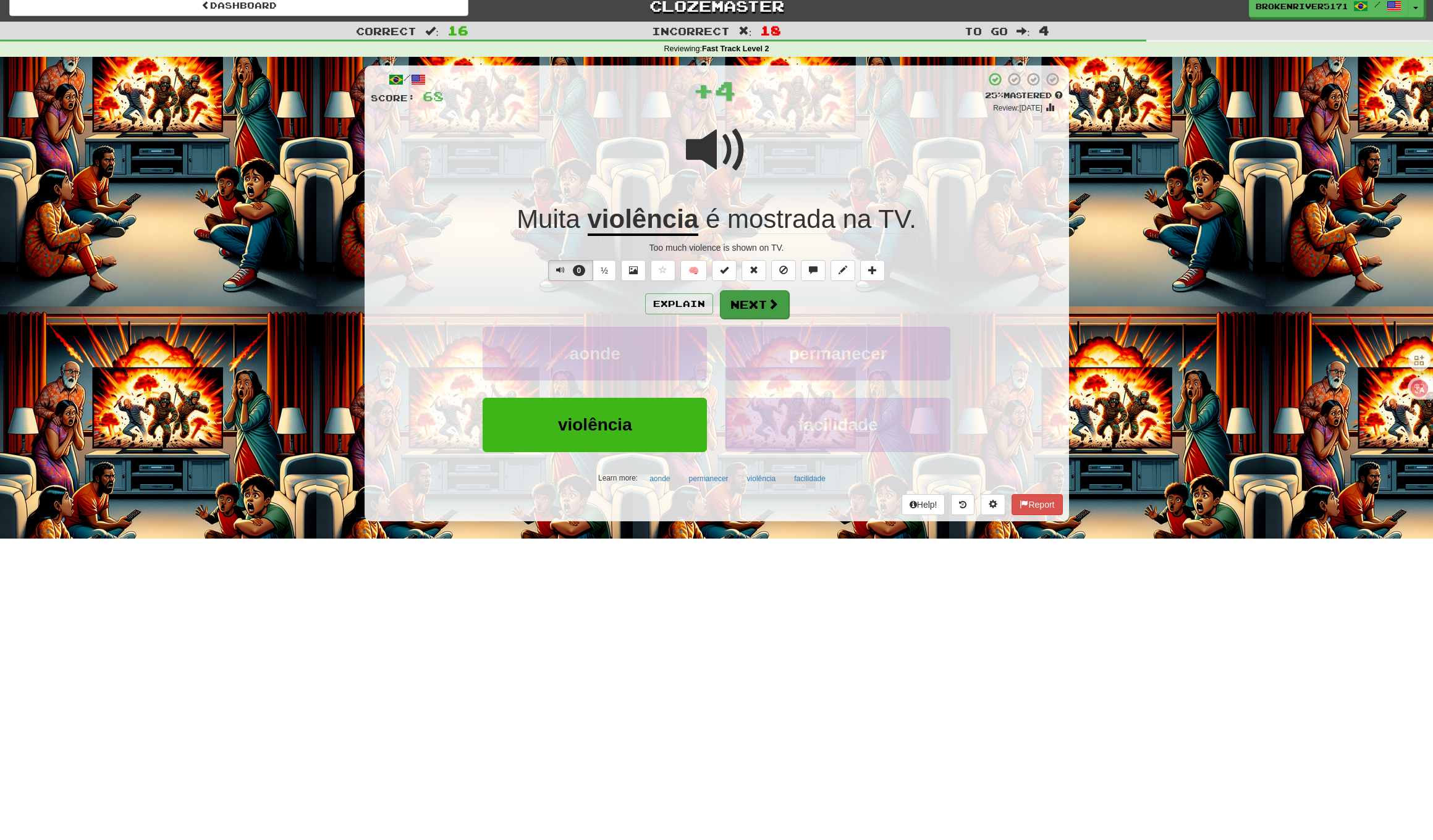
click at [761, 307] on button "Next" at bounding box center [755, 304] width 70 height 29
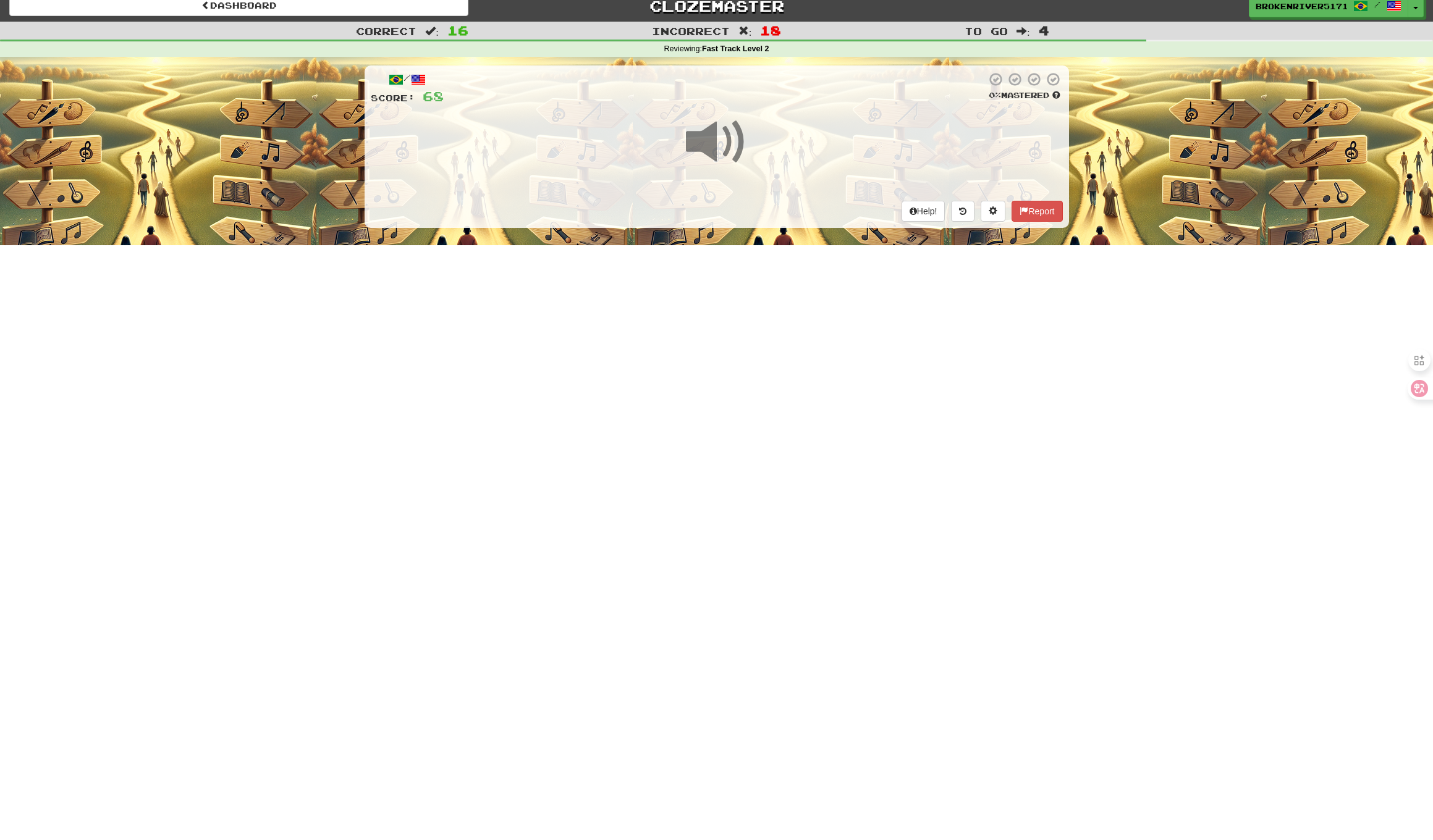
click at [771, 210] on div "Help! Report" at bounding box center [716, 211] width 692 height 21
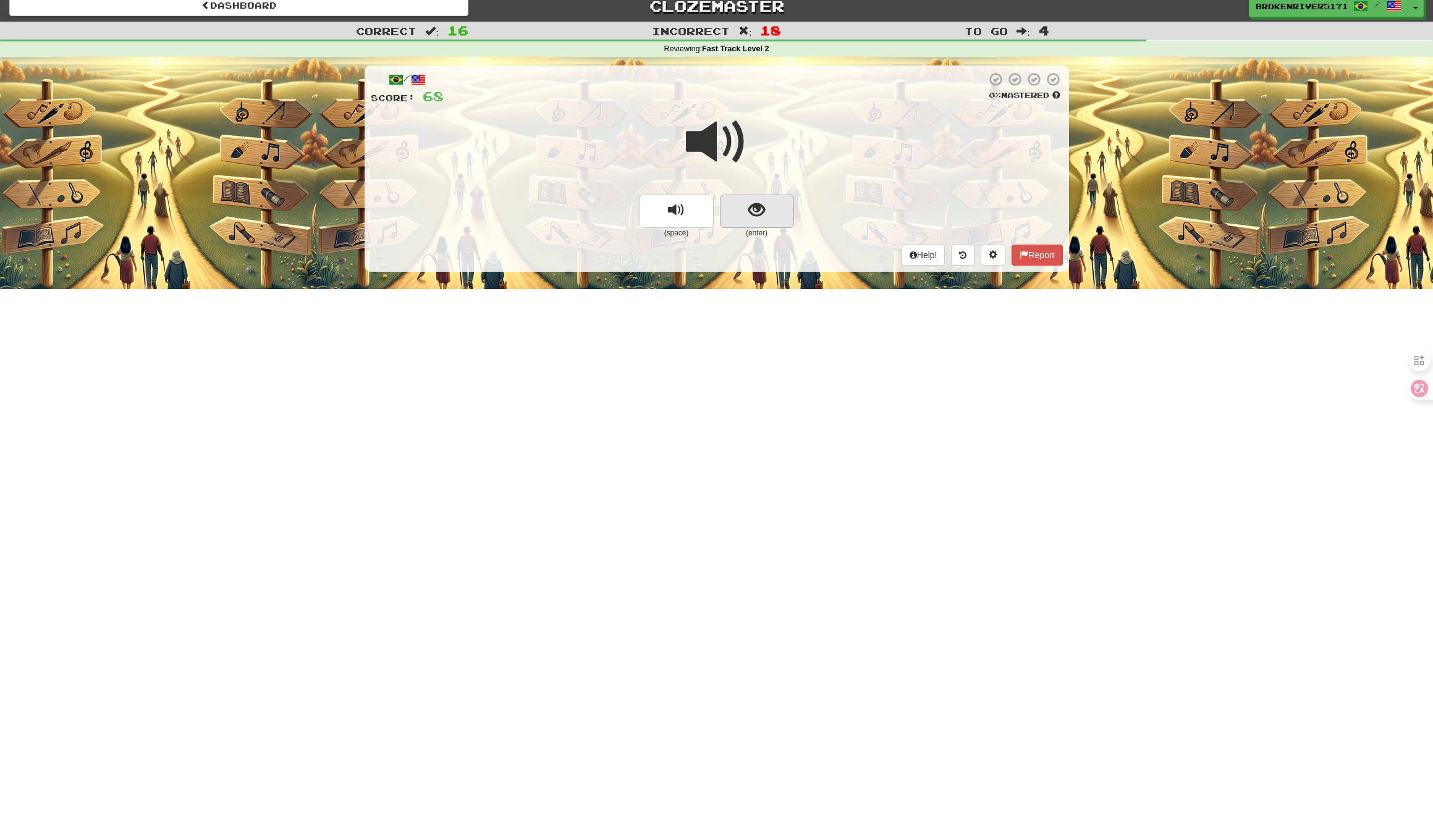
click at [758, 207] on span "show sentence" at bounding box center [756, 210] width 17 height 17
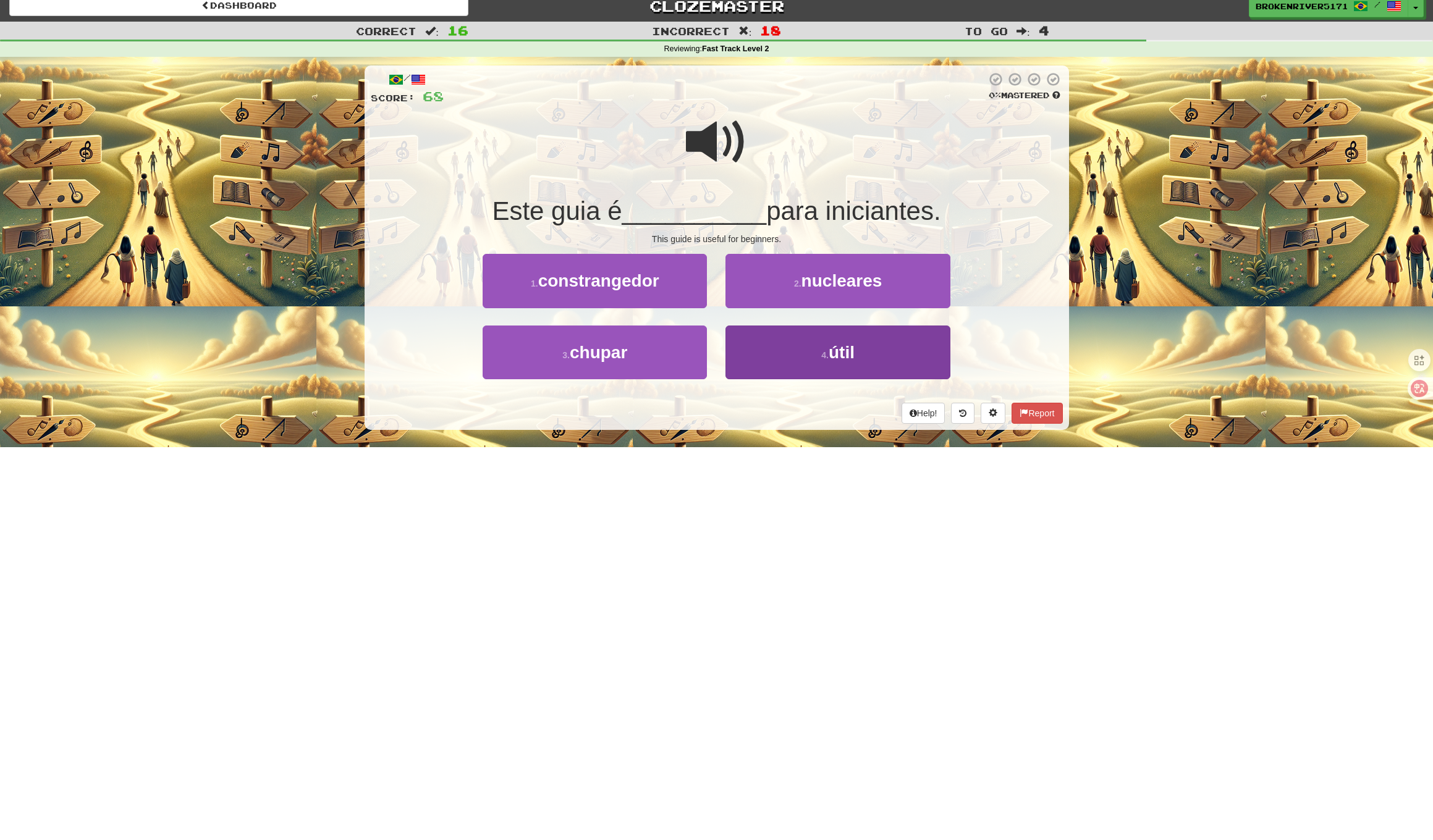
click at [806, 360] on button "4 . útil" at bounding box center [837, 352] width 224 height 53
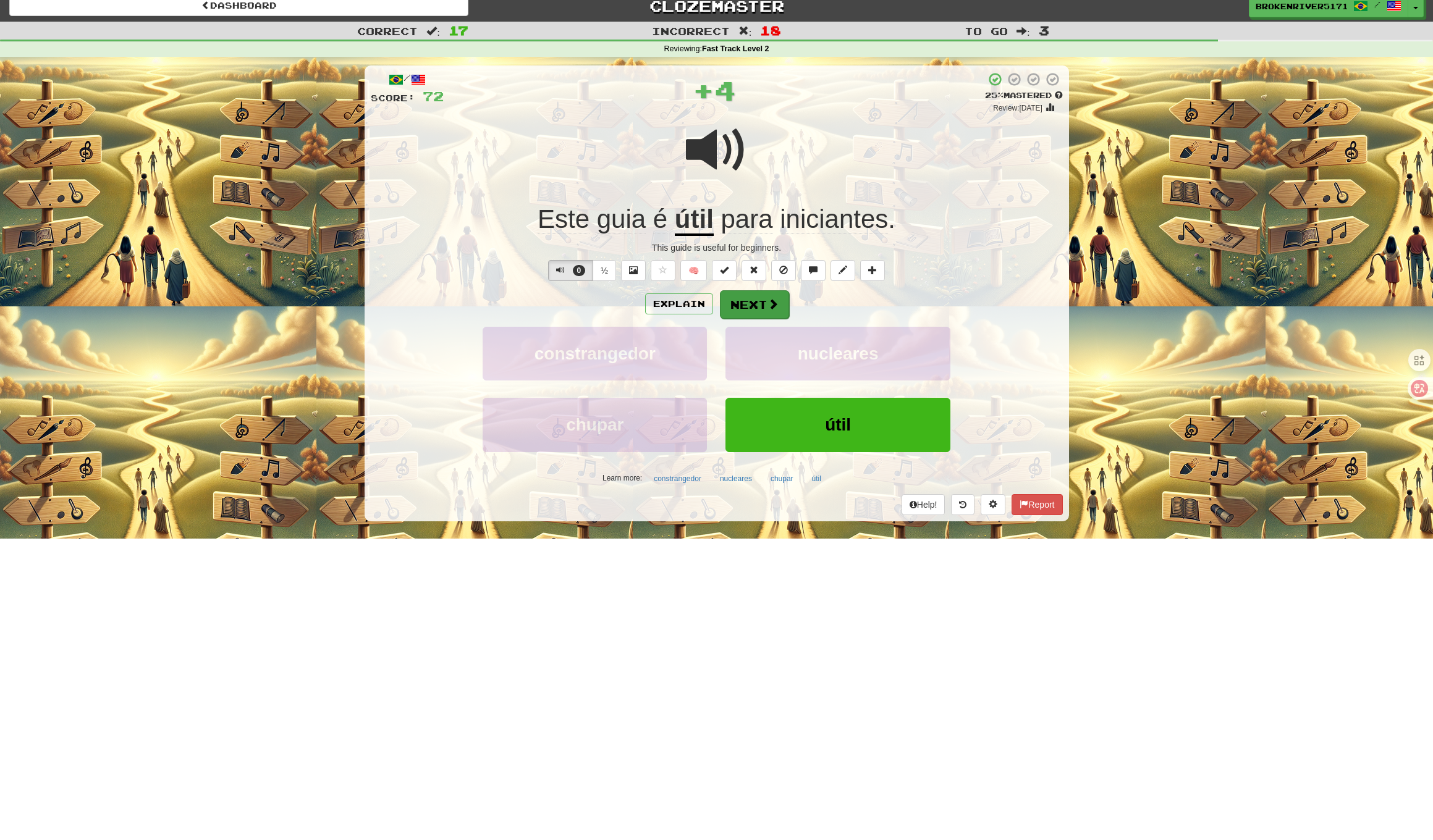
click at [755, 303] on button "Next" at bounding box center [755, 304] width 70 height 29
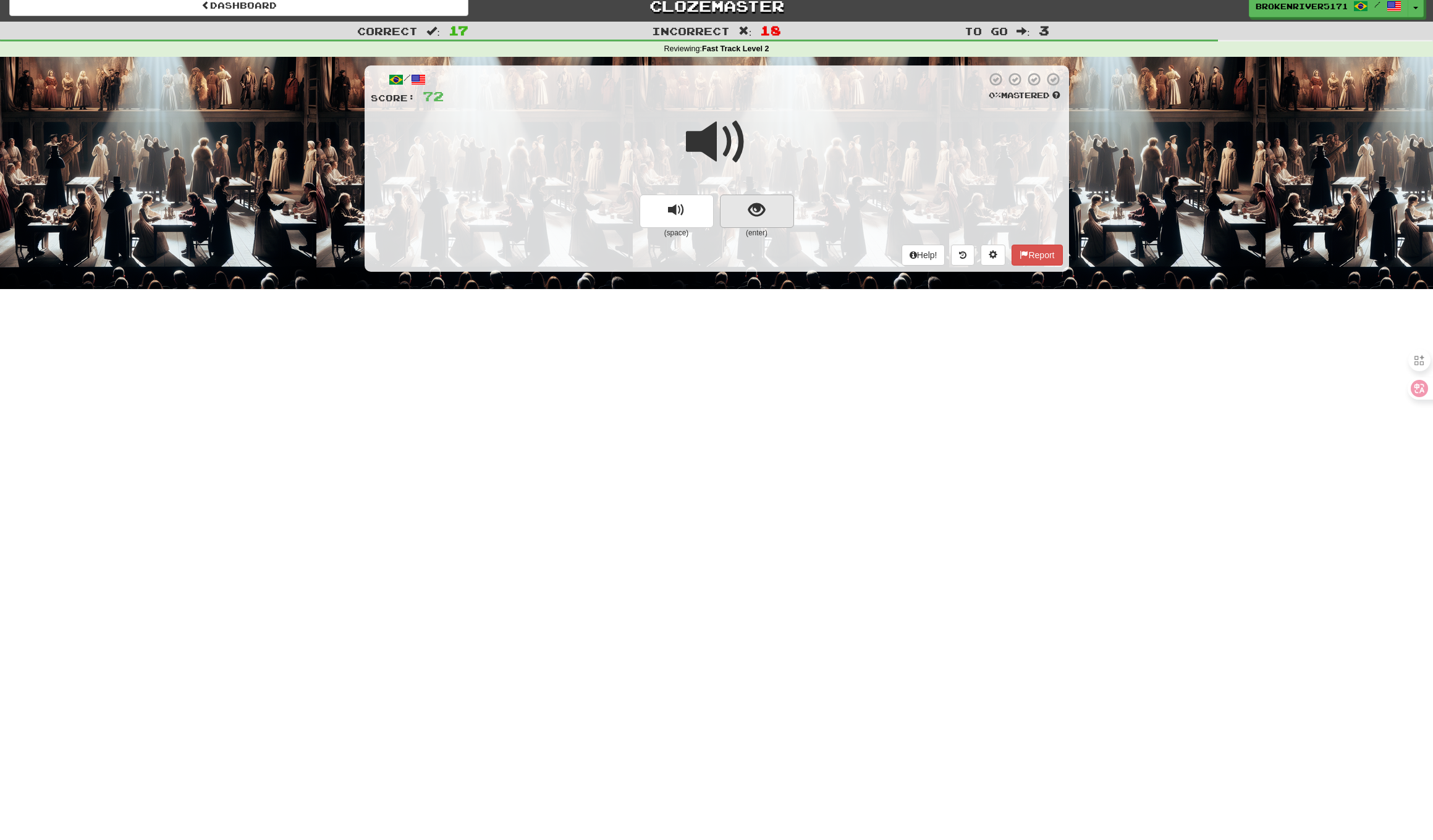
click at [764, 212] on span "show sentence" at bounding box center [756, 210] width 17 height 17
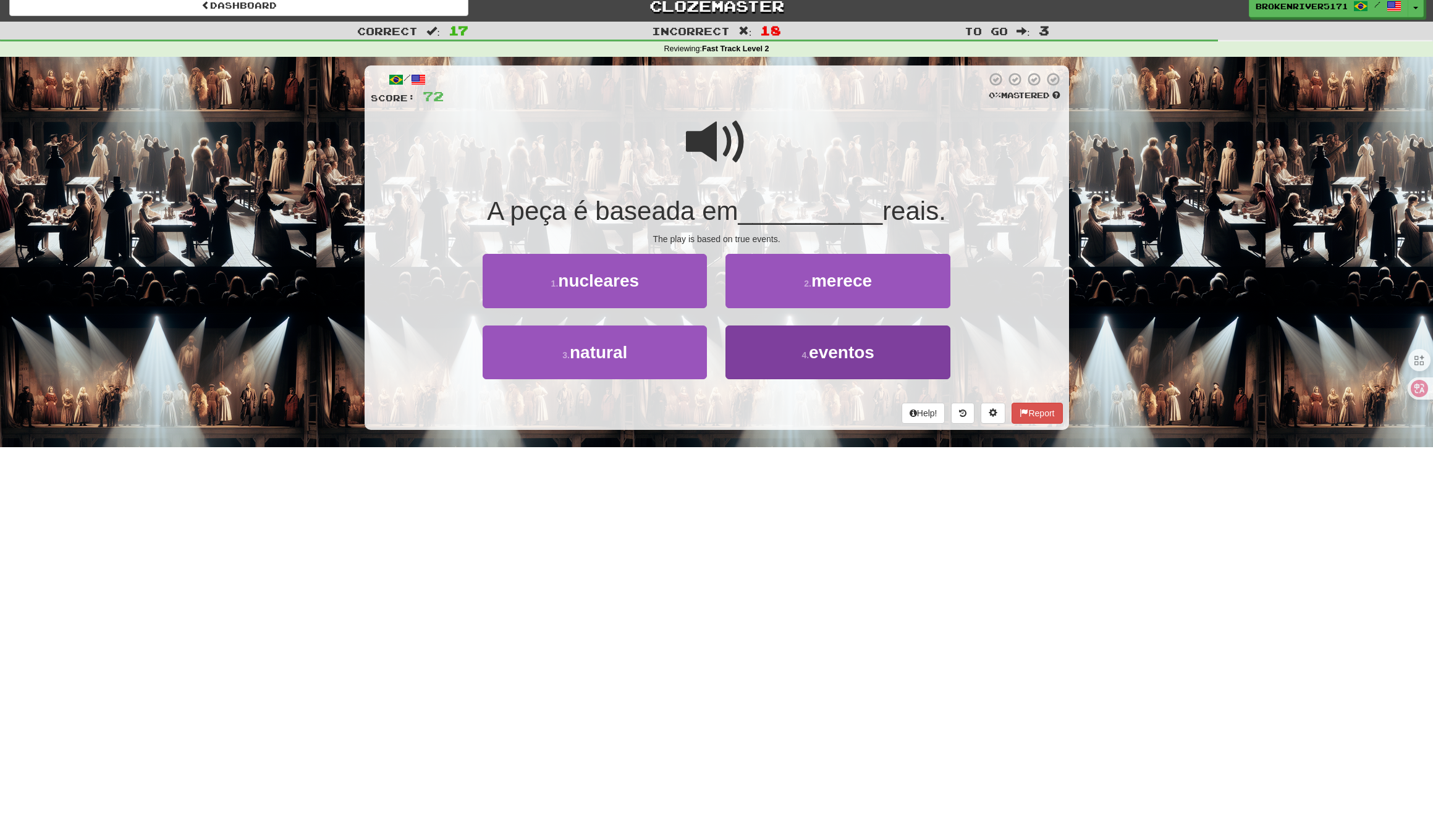
click at [761, 352] on button "4 . eventos" at bounding box center [837, 352] width 224 height 53
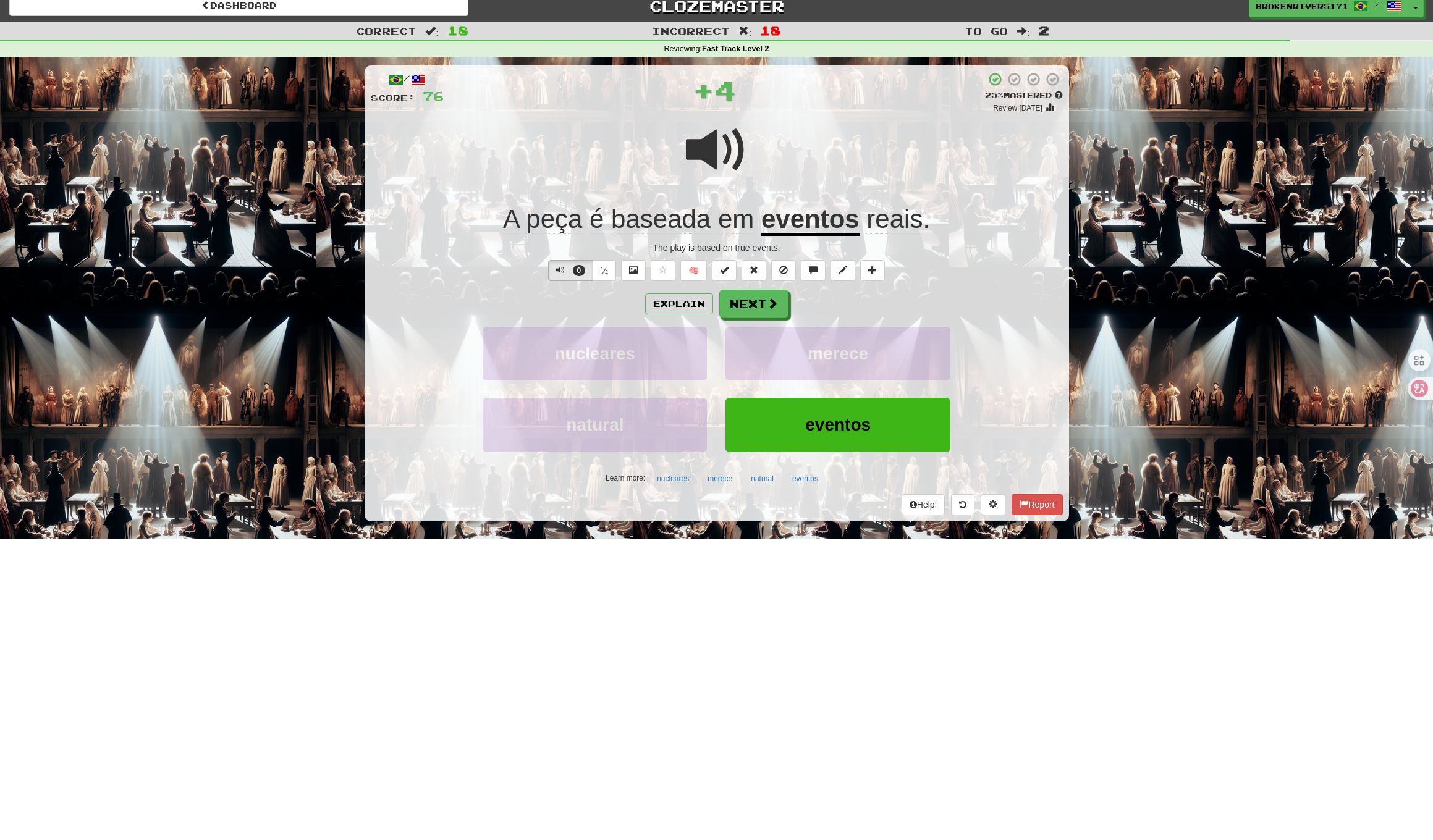
click at [713, 300] on div "Explain Next" at bounding box center [716, 304] width 692 height 29
click at [763, 304] on button "Next" at bounding box center [755, 304] width 70 height 29
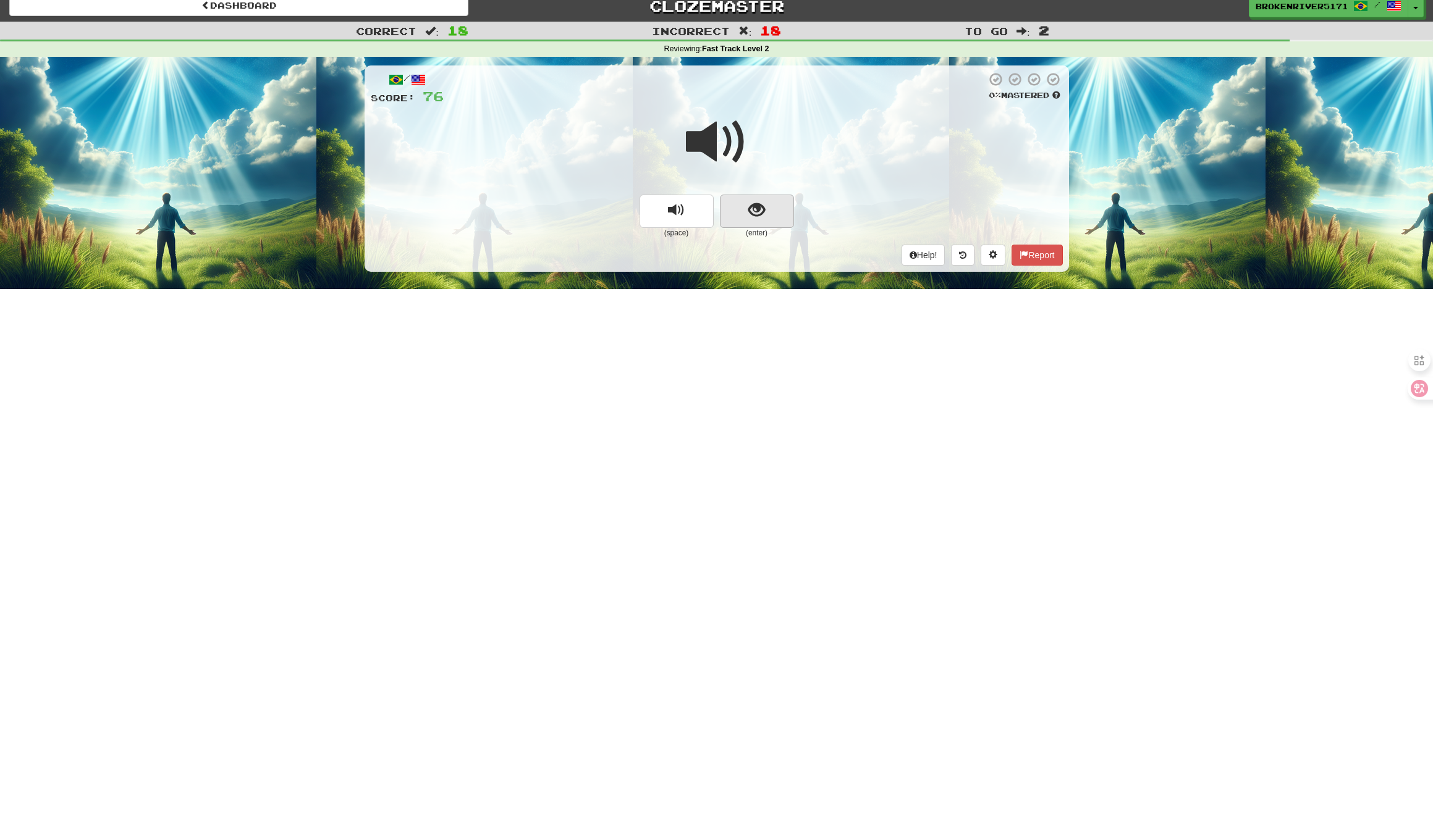
click at [771, 209] on button "show sentence" at bounding box center [756, 211] width 74 height 33
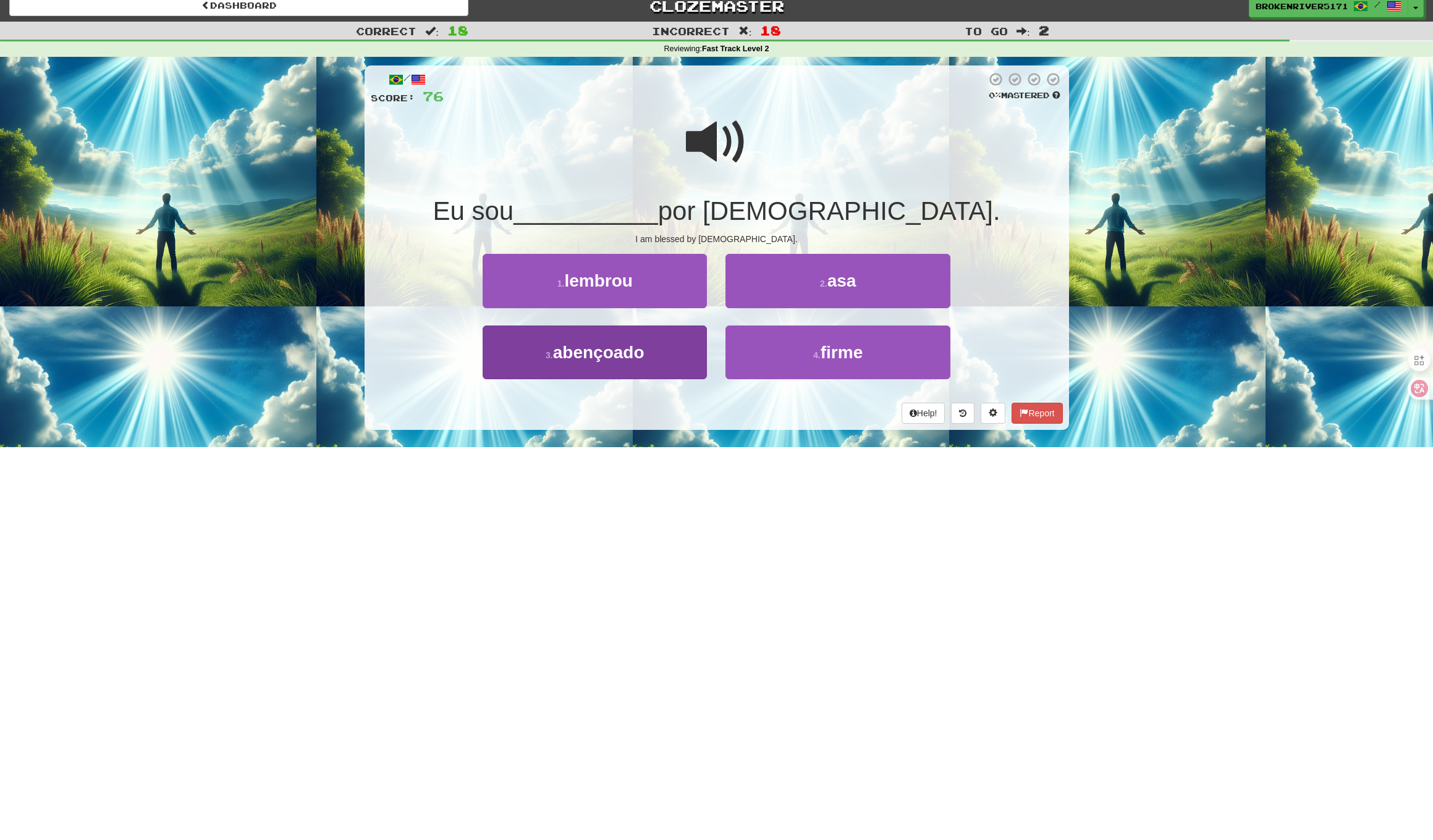
click at [661, 370] on button "3 . abençoado" at bounding box center [594, 352] width 224 height 53
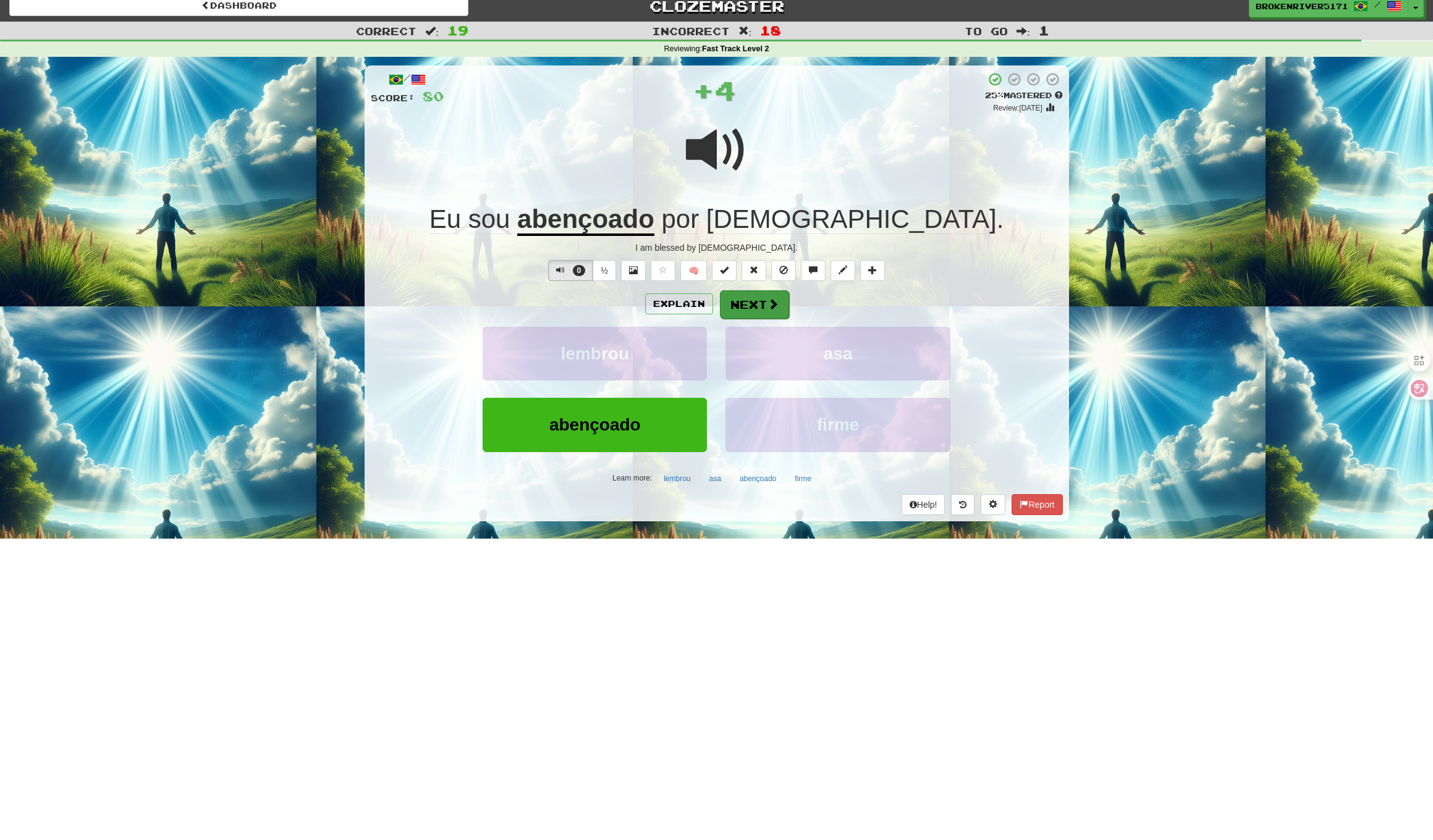
click at [746, 315] on button "Next" at bounding box center [755, 304] width 70 height 29
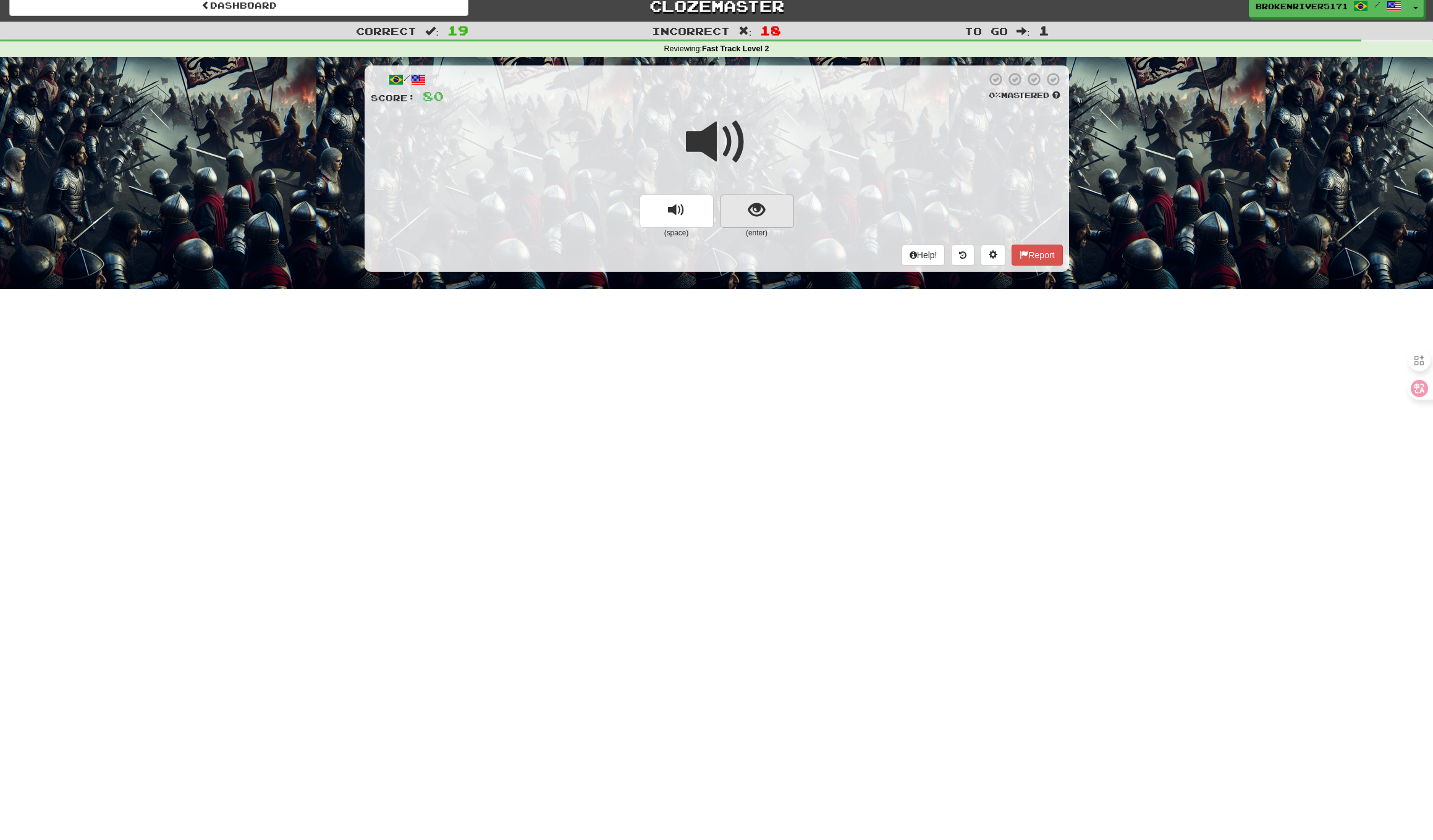
click at [783, 222] on button "show sentence" at bounding box center [756, 211] width 74 height 33
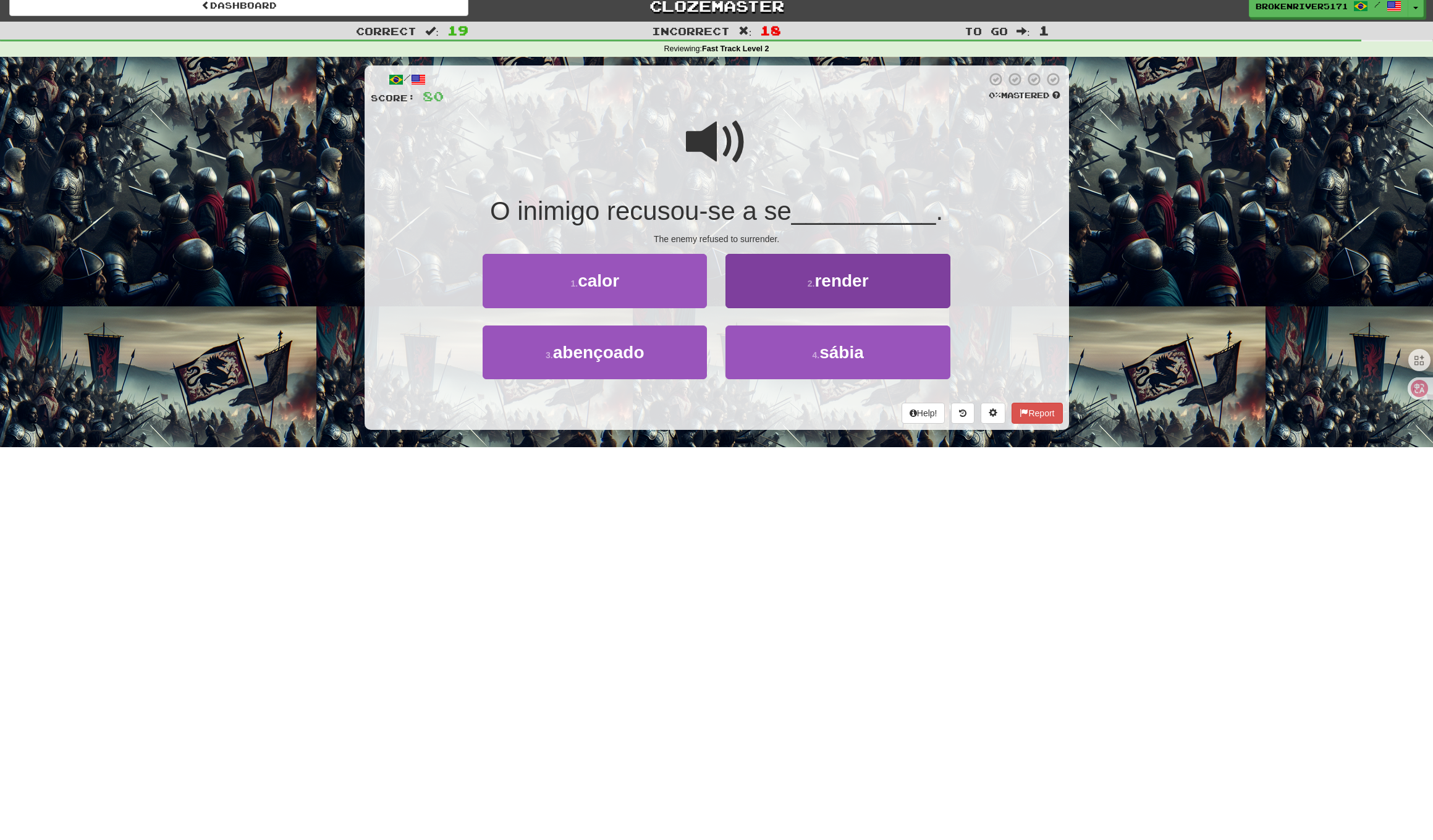
click at [803, 277] on button "2 . render" at bounding box center [837, 280] width 224 height 53
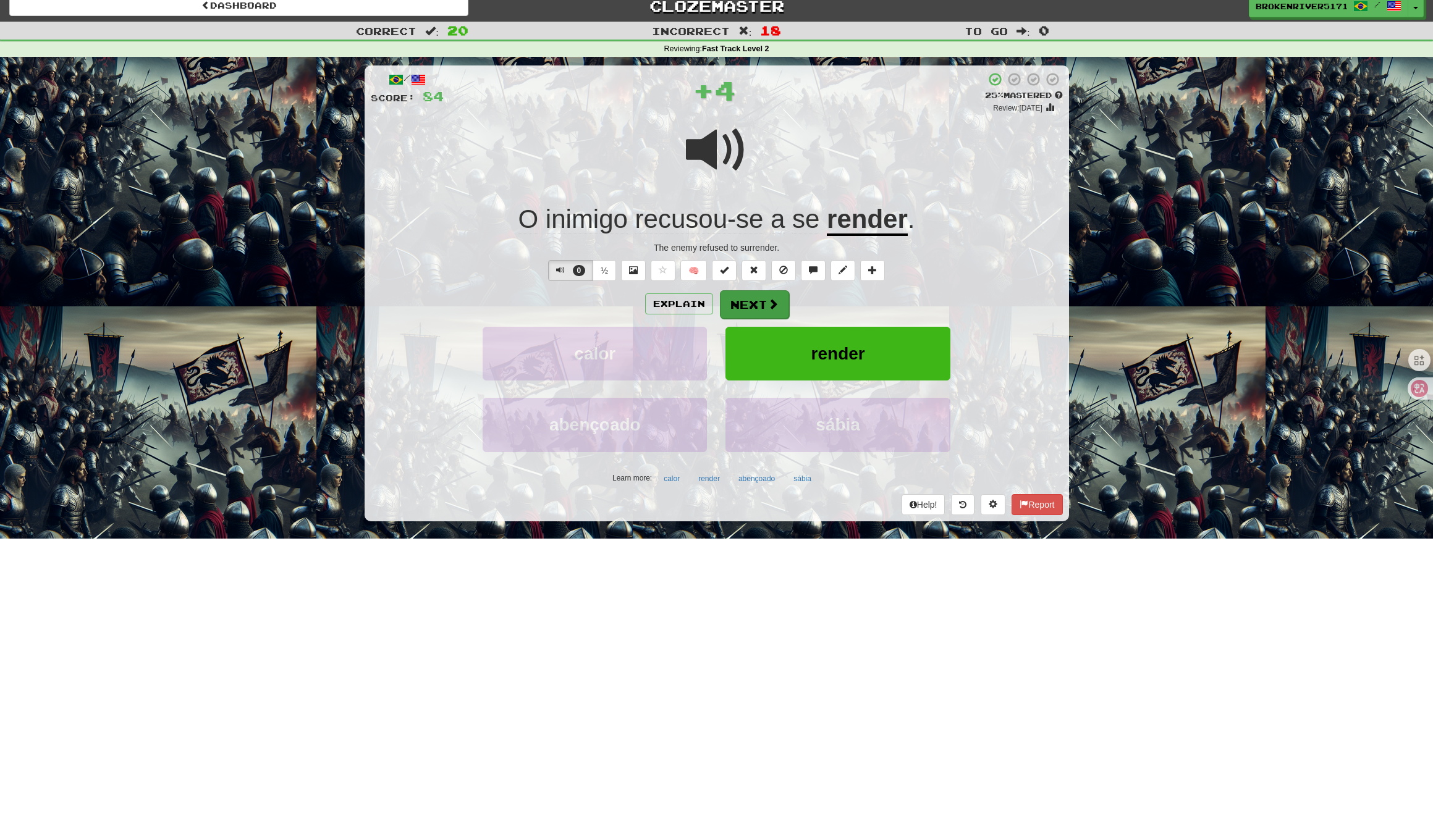
click at [763, 305] on button "Next" at bounding box center [755, 304] width 70 height 29
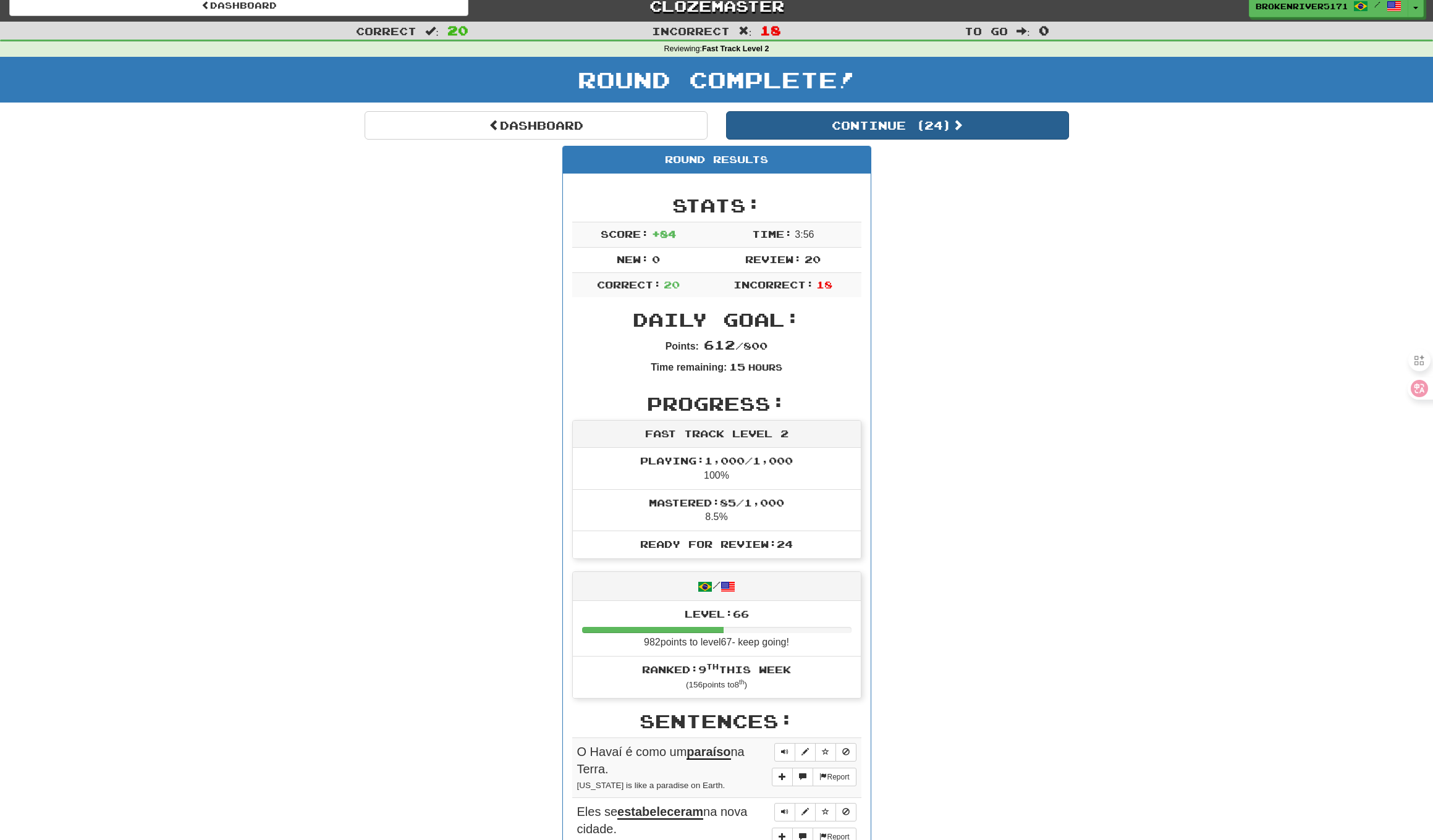
click at [839, 125] on button "Continue ( 24 )" at bounding box center [897, 125] width 343 height 29
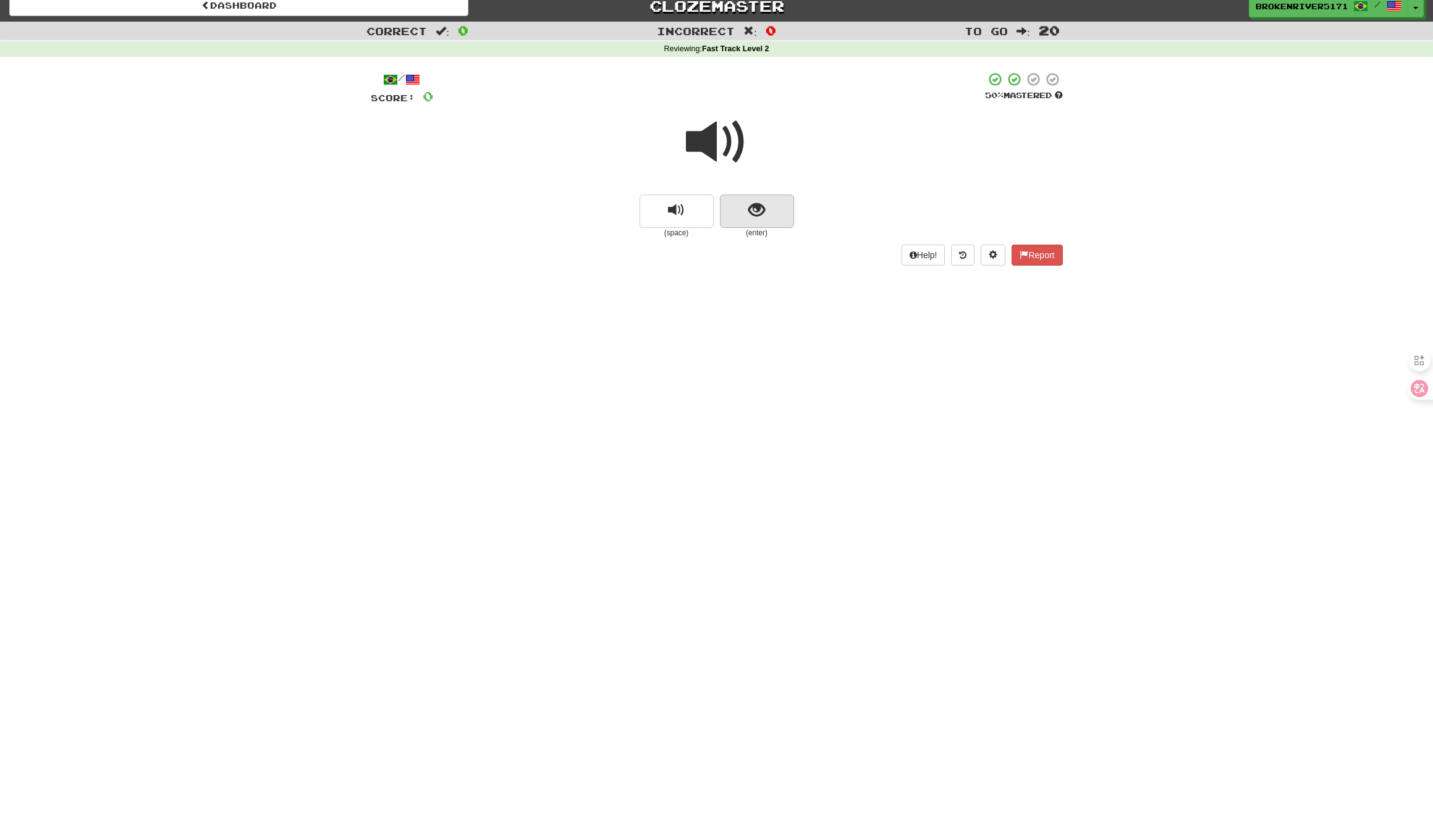
click at [757, 214] on span "show sentence" at bounding box center [756, 210] width 17 height 17
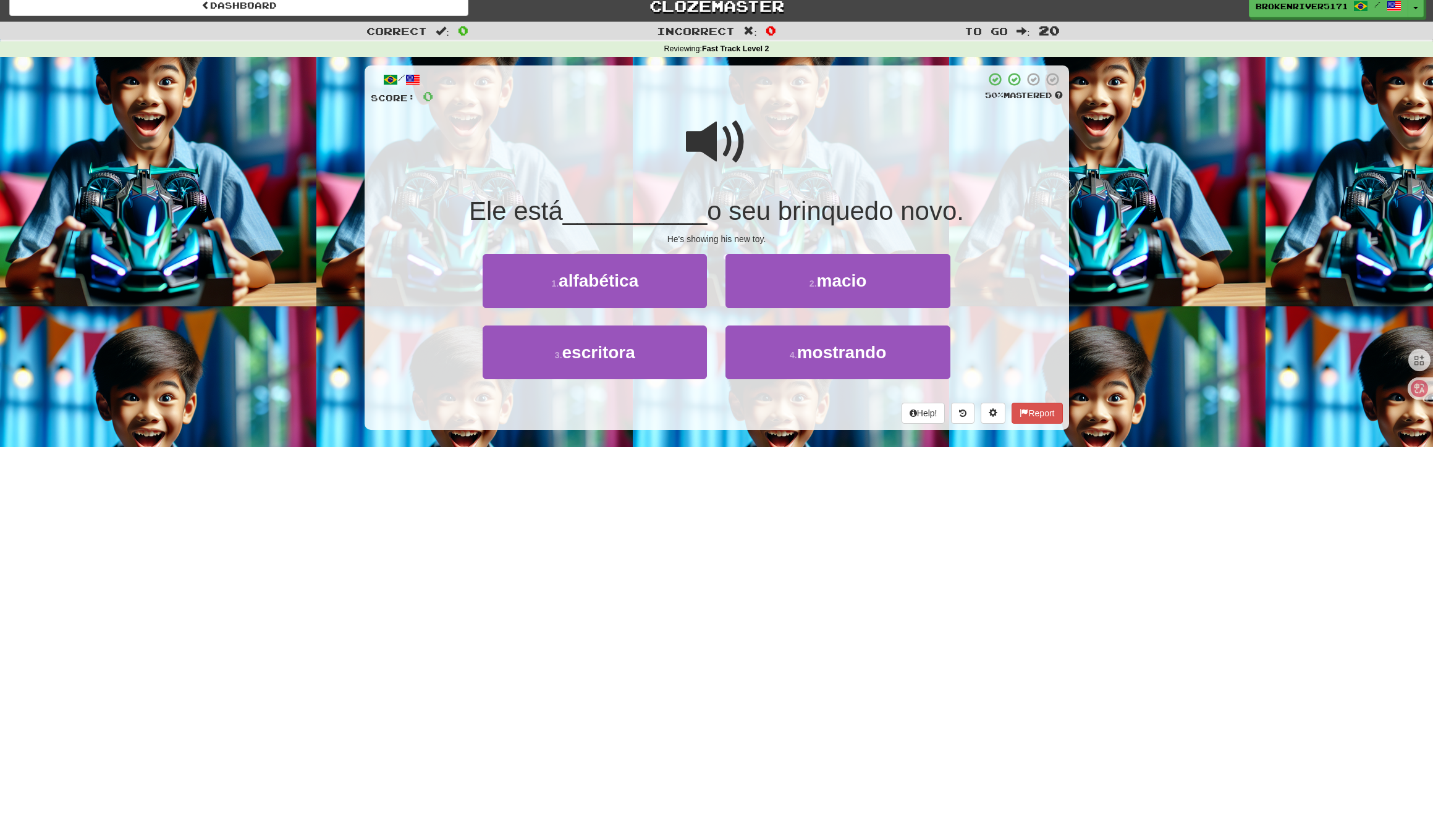
click at [744, 418] on div "Help! Report" at bounding box center [716, 413] width 692 height 21
click at [768, 387] on div "4 . mostrando" at bounding box center [837, 361] width 243 height 71
click at [666, 365] on button "3 . escritora" at bounding box center [594, 352] width 224 height 53
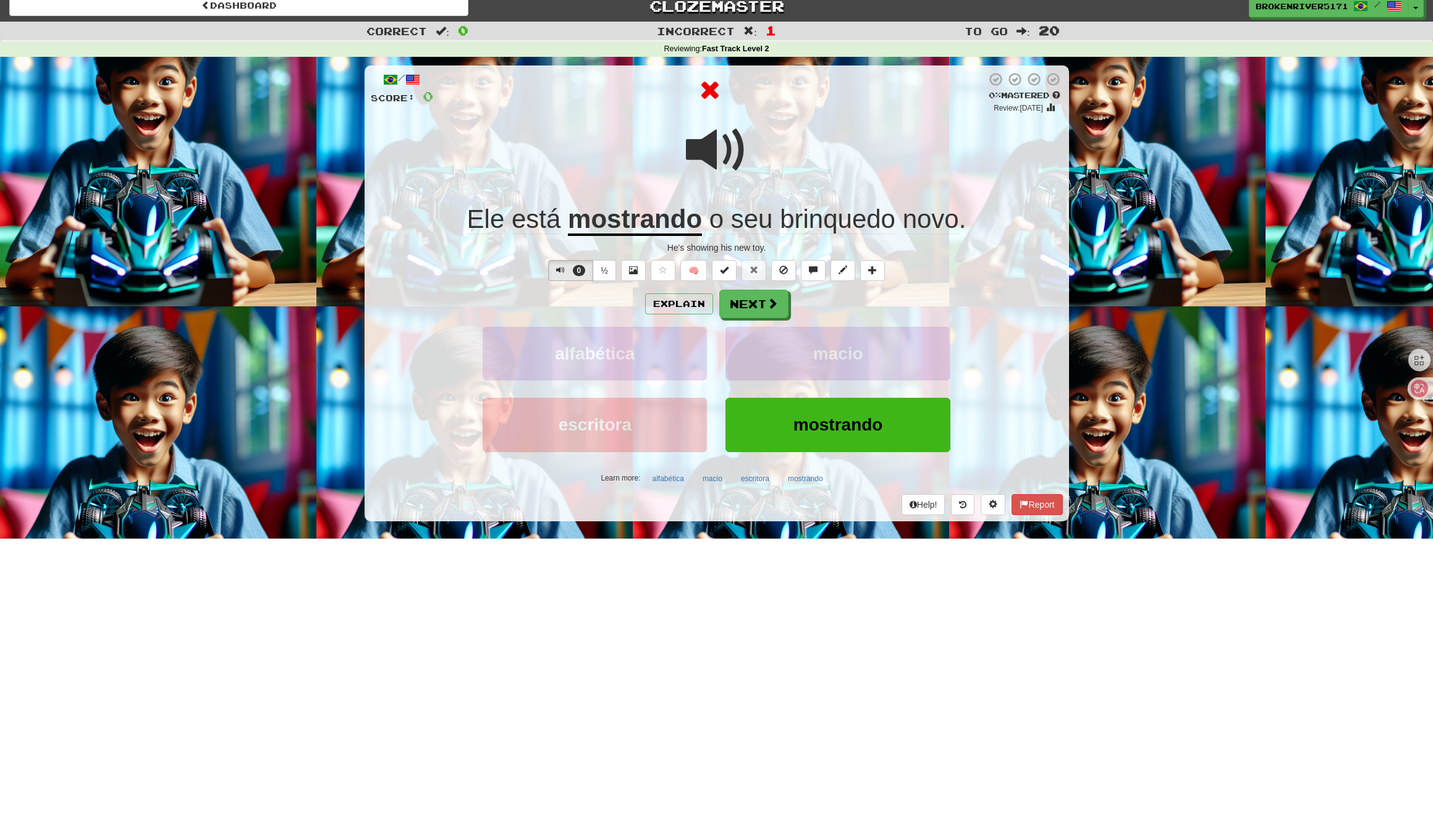
click at [833, 319] on div "Explain Next alfabética macio escritora mostrando Learn more: alfabética macio …" at bounding box center [716, 389] width 692 height 198
click at [752, 313] on button "Next" at bounding box center [755, 304] width 70 height 29
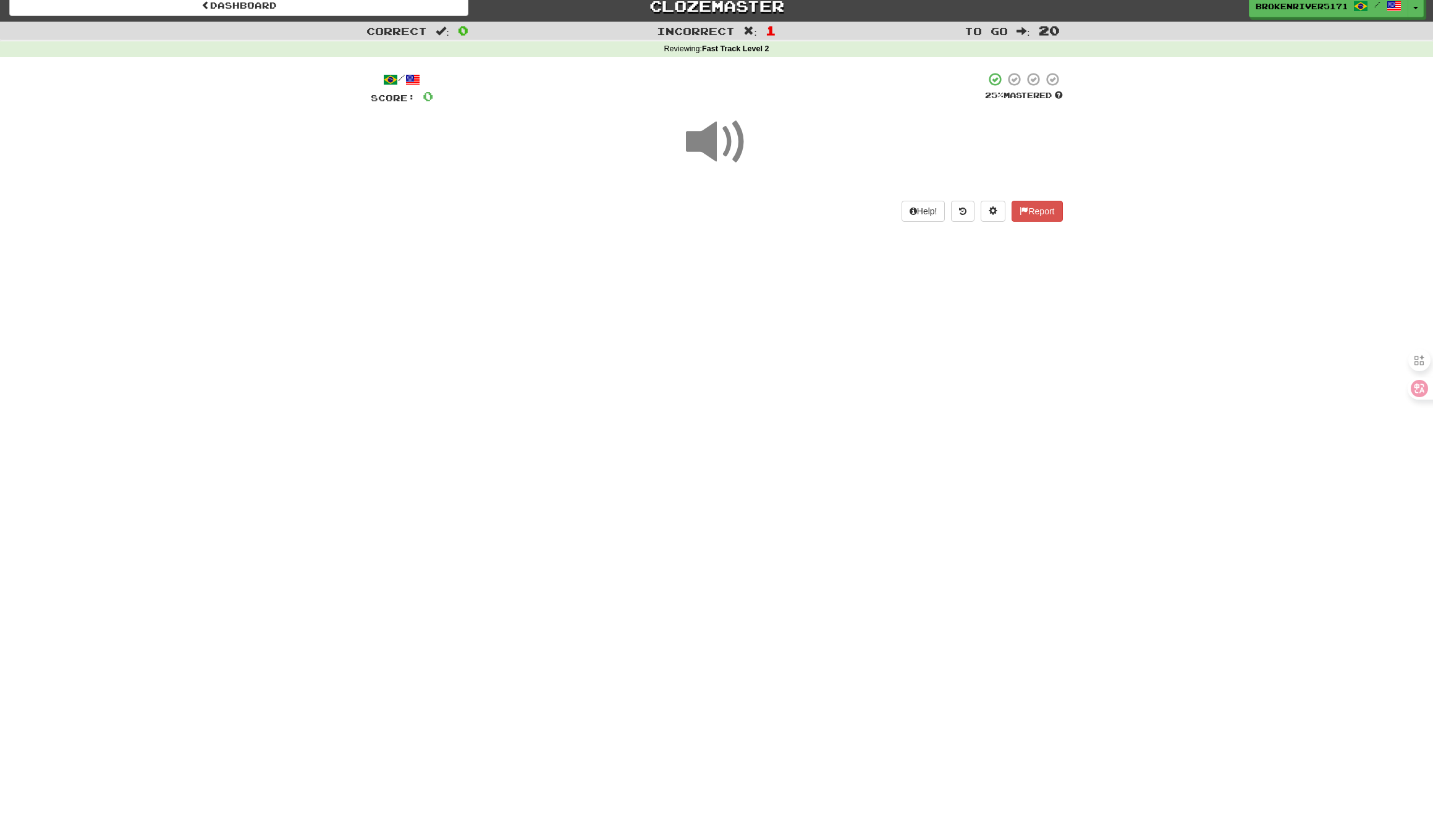
click at [712, 392] on div "Dashboard Clozemaster BrokenRiver5171 / Toggle Dropdown Dashboard Leaderboard A…" at bounding box center [716, 409] width 1433 height 840
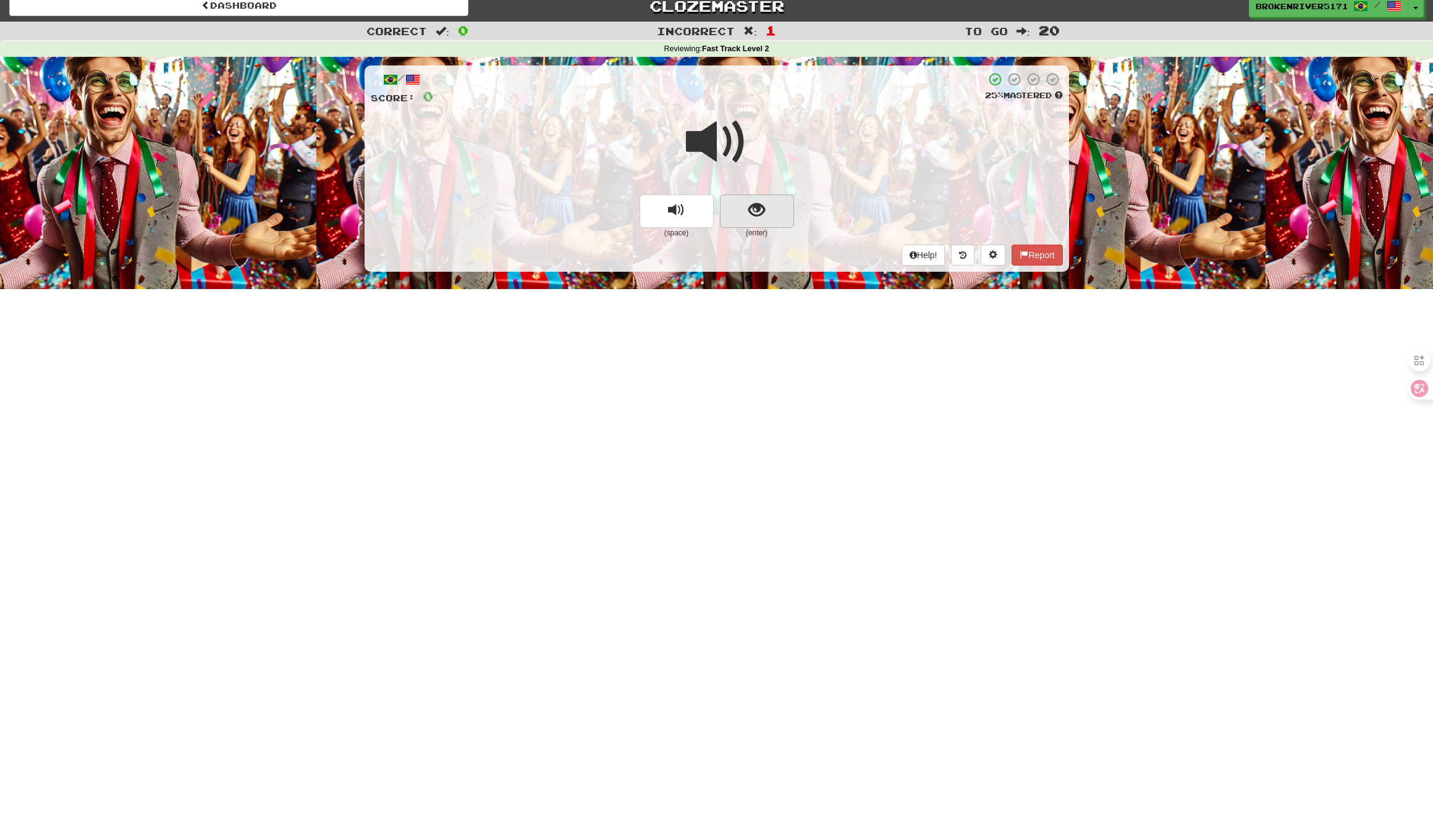
click at [752, 208] on span "show sentence" at bounding box center [756, 210] width 17 height 17
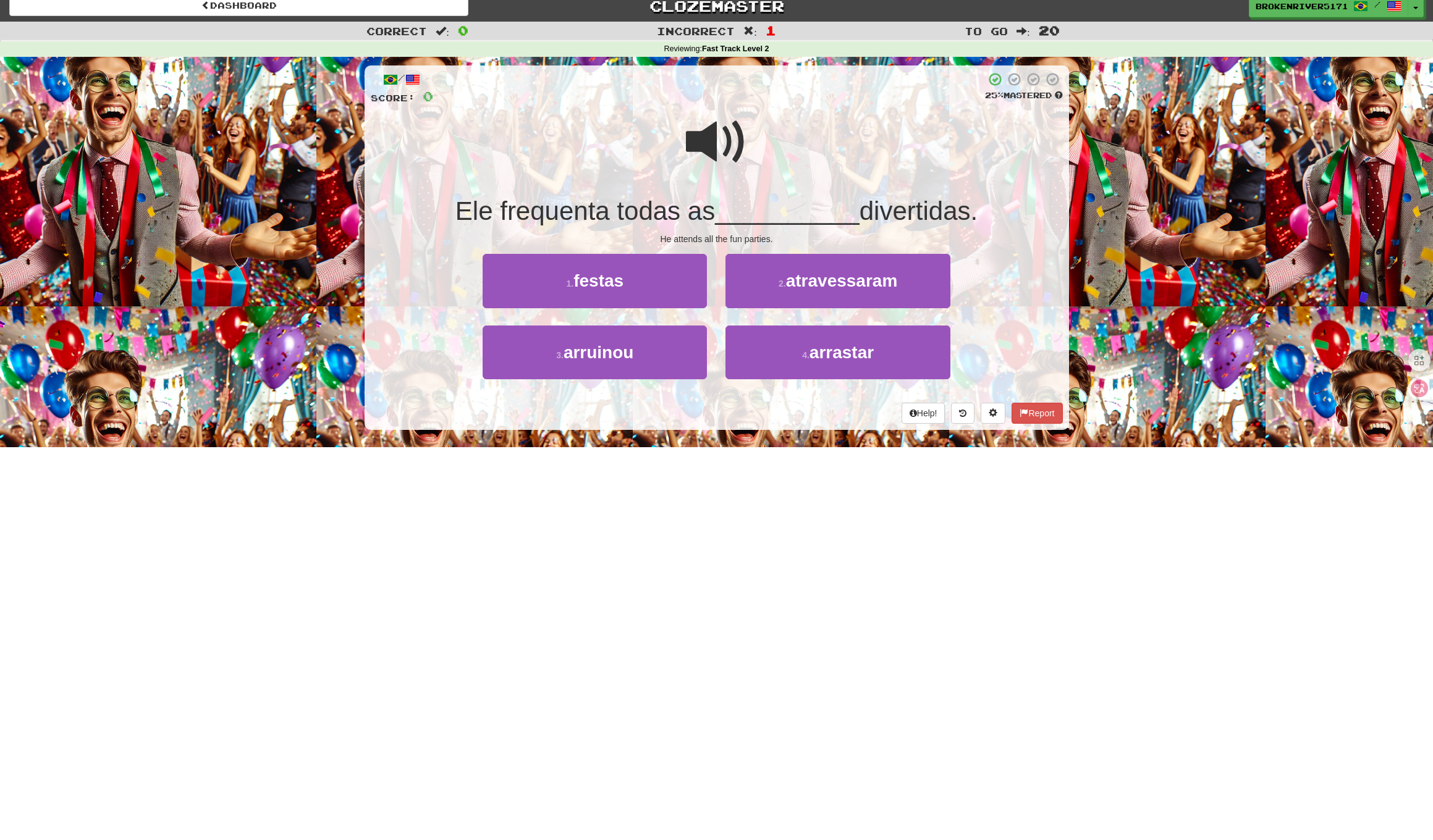
drag, startPoint x: 732, startPoint y: 437, endPoint x: 759, endPoint y: 420, distance: 31.9
click at [735, 436] on div "/ Score: 0 25 % Mastered Ele frequenta todas as __________ divertidas. He atten…" at bounding box center [716, 252] width 705 height 390
click at [759, 420] on div "Help! Report" at bounding box center [716, 413] width 692 height 21
click at [756, 288] on button "2 . atravessaram" at bounding box center [837, 280] width 224 height 53
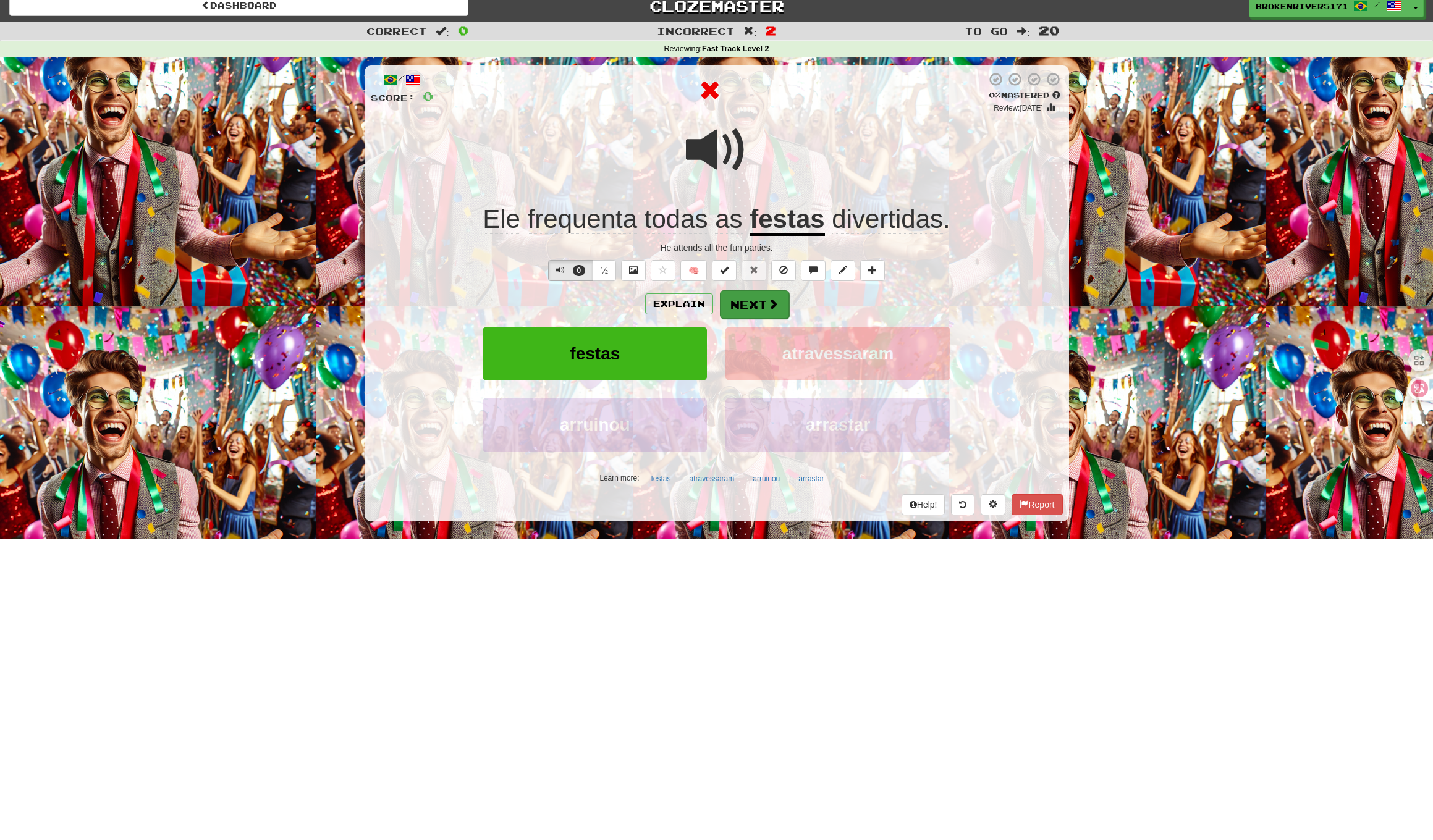
click at [757, 302] on button "Next" at bounding box center [755, 304] width 70 height 29
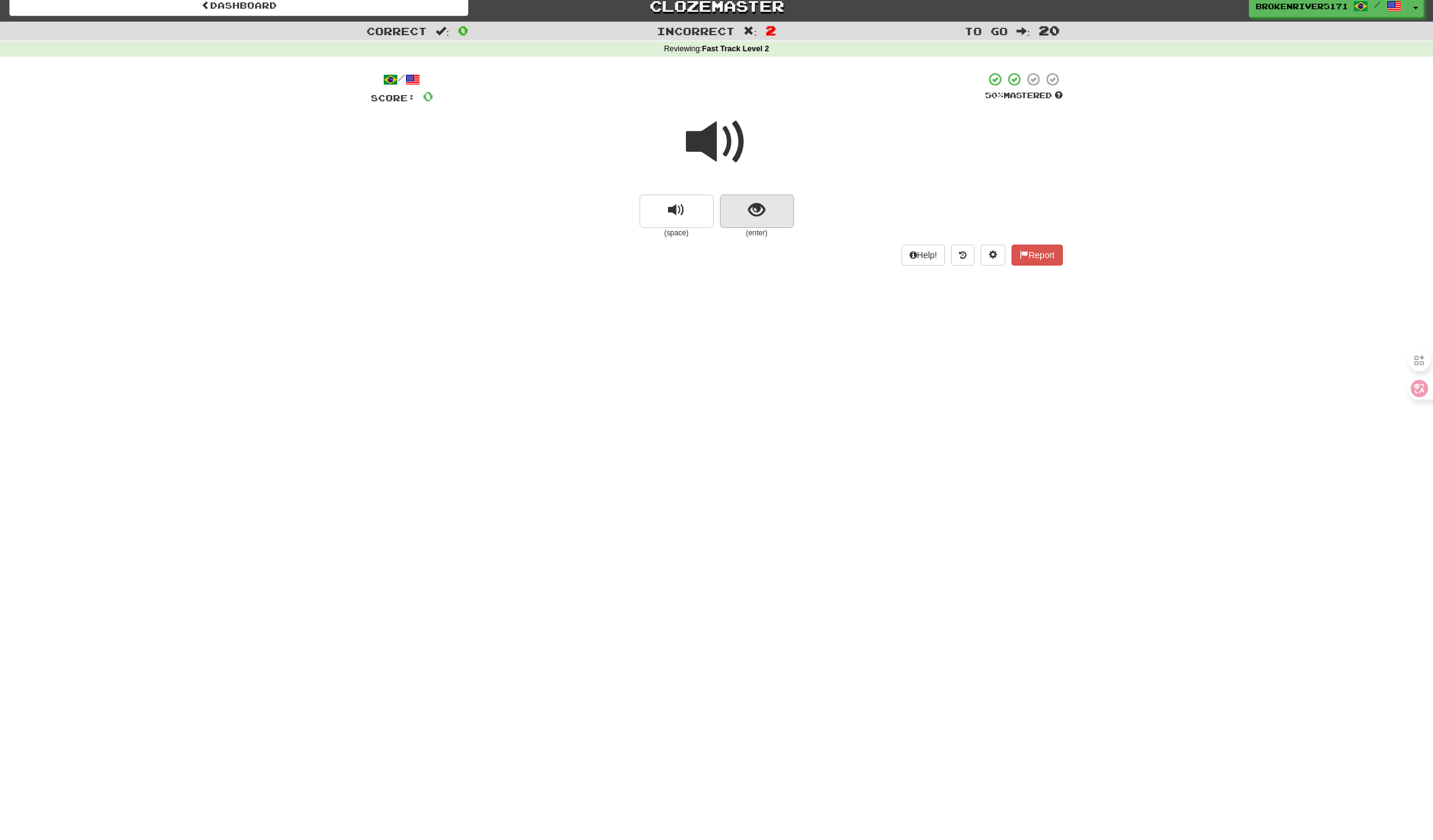
click at [772, 214] on button "show sentence" at bounding box center [756, 211] width 74 height 33
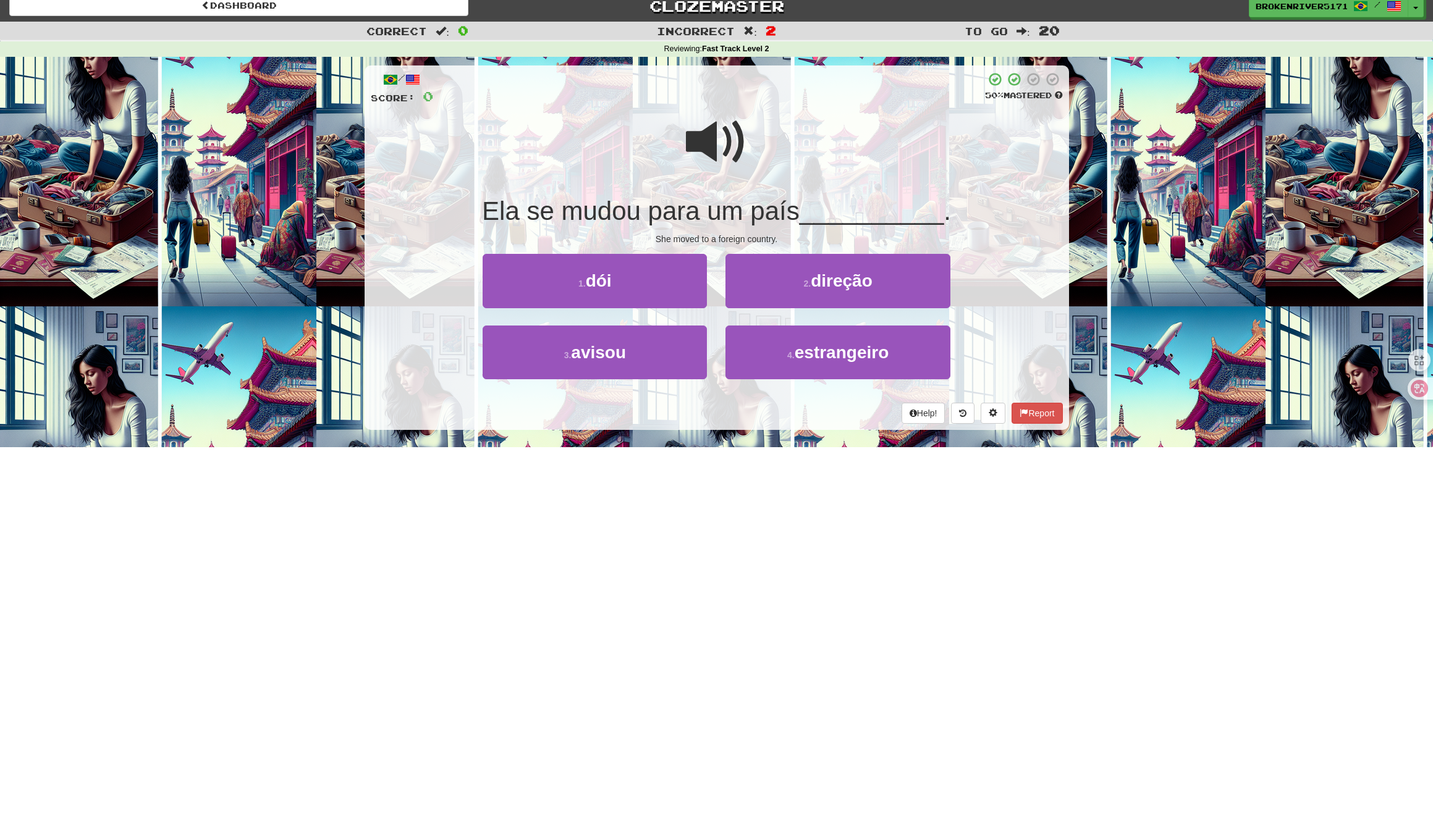
drag, startPoint x: 779, startPoint y: 409, endPoint x: 807, endPoint y: 409, distance: 28.0
click at [779, 410] on div "Help! Report" at bounding box center [716, 413] width 692 height 21
click at [811, 409] on div "Help! Report" at bounding box center [716, 413] width 692 height 21
click at [644, 351] on button "3 . avisou" at bounding box center [594, 352] width 224 height 53
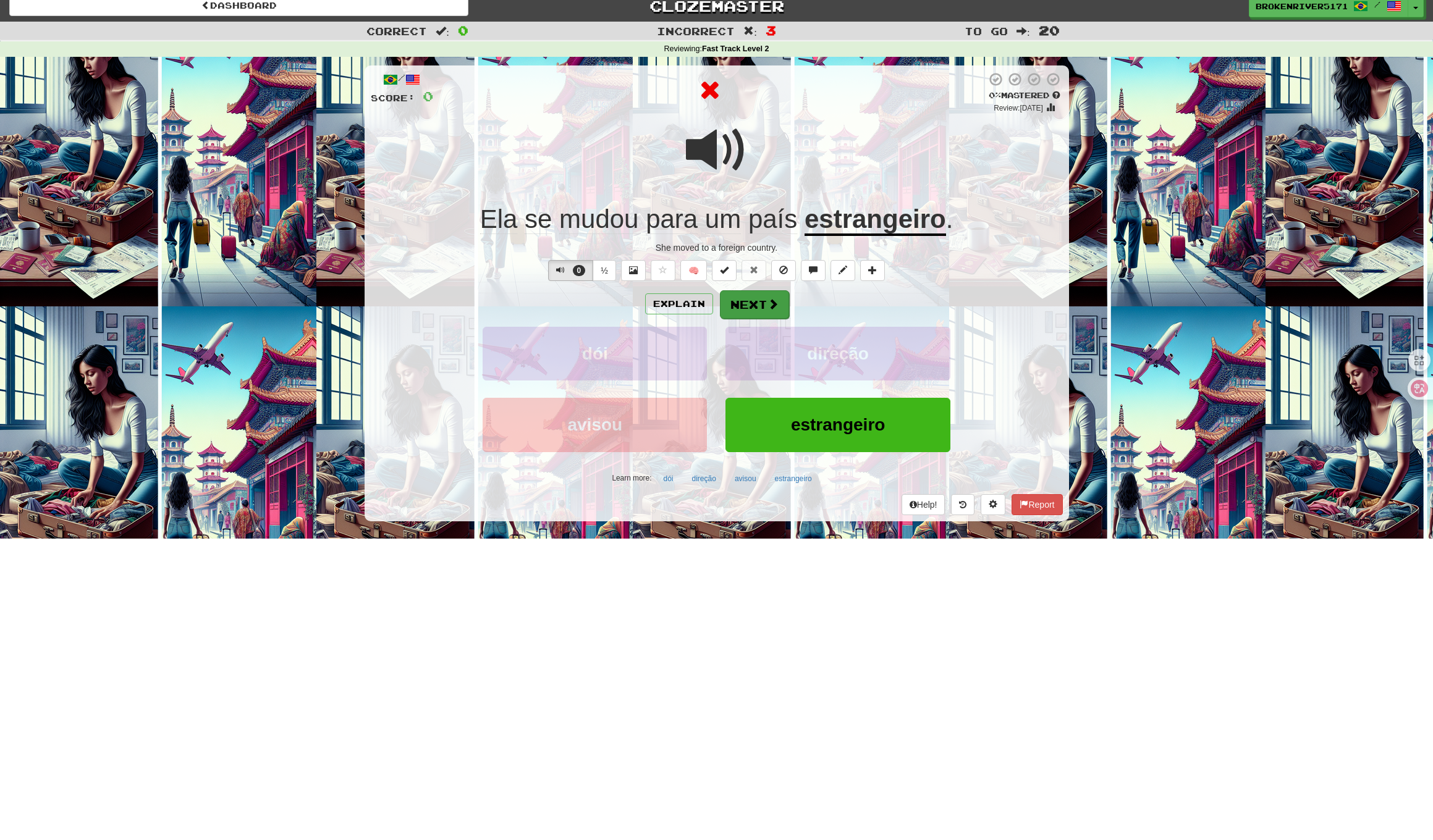
click at [753, 317] on div "Explain Next dói direção avisou estrangeiro Learn more: dói direção avisou estr…" at bounding box center [716, 389] width 692 height 198
click at [755, 315] on button "Next" at bounding box center [755, 304] width 70 height 29
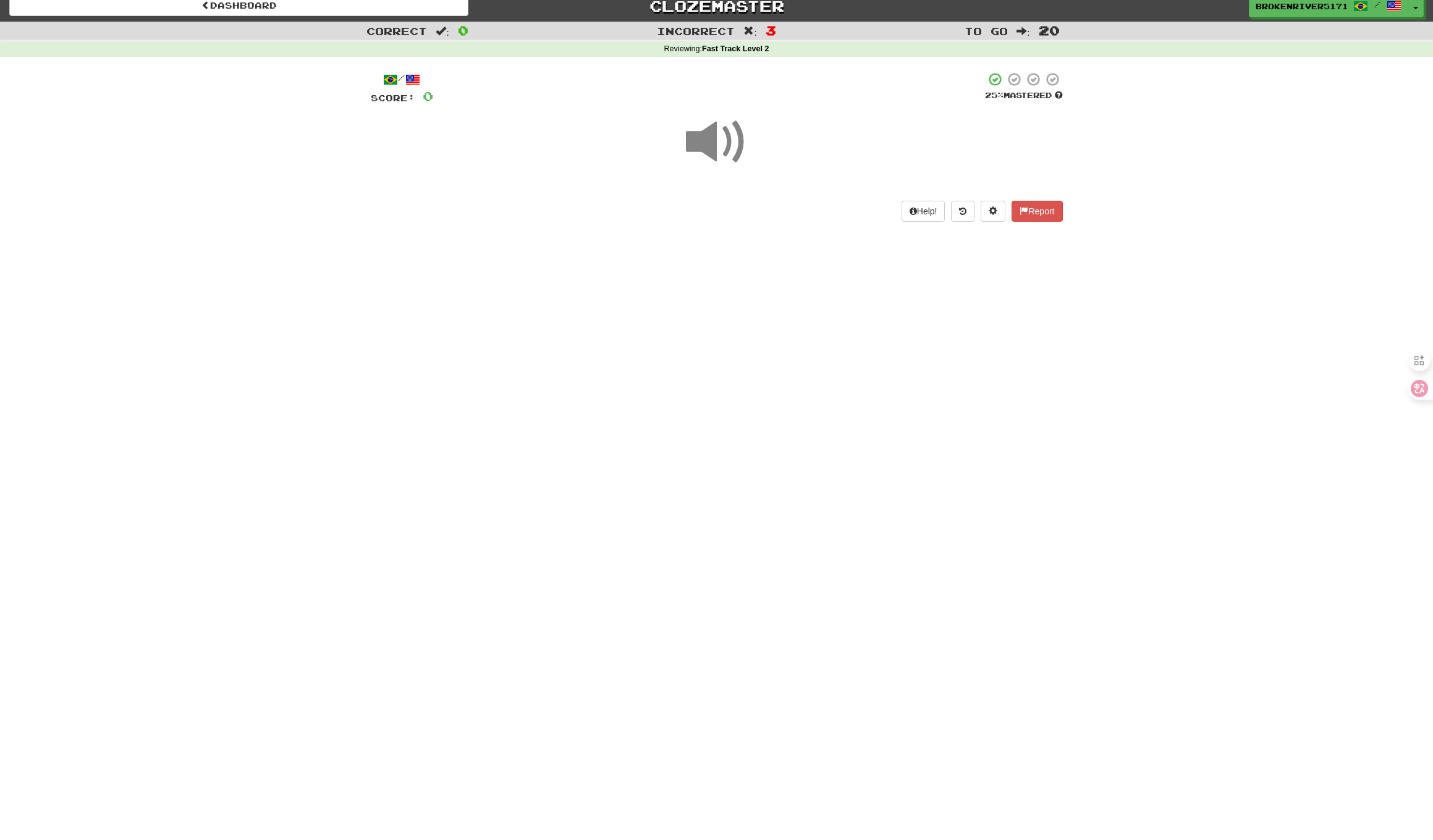
click at [749, 314] on div "Dashboard Clozemaster BrokenRiver5171 / Toggle Dropdown Dashboard Leaderboard A…" at bounding box center [716, 409] width 1433 height 840
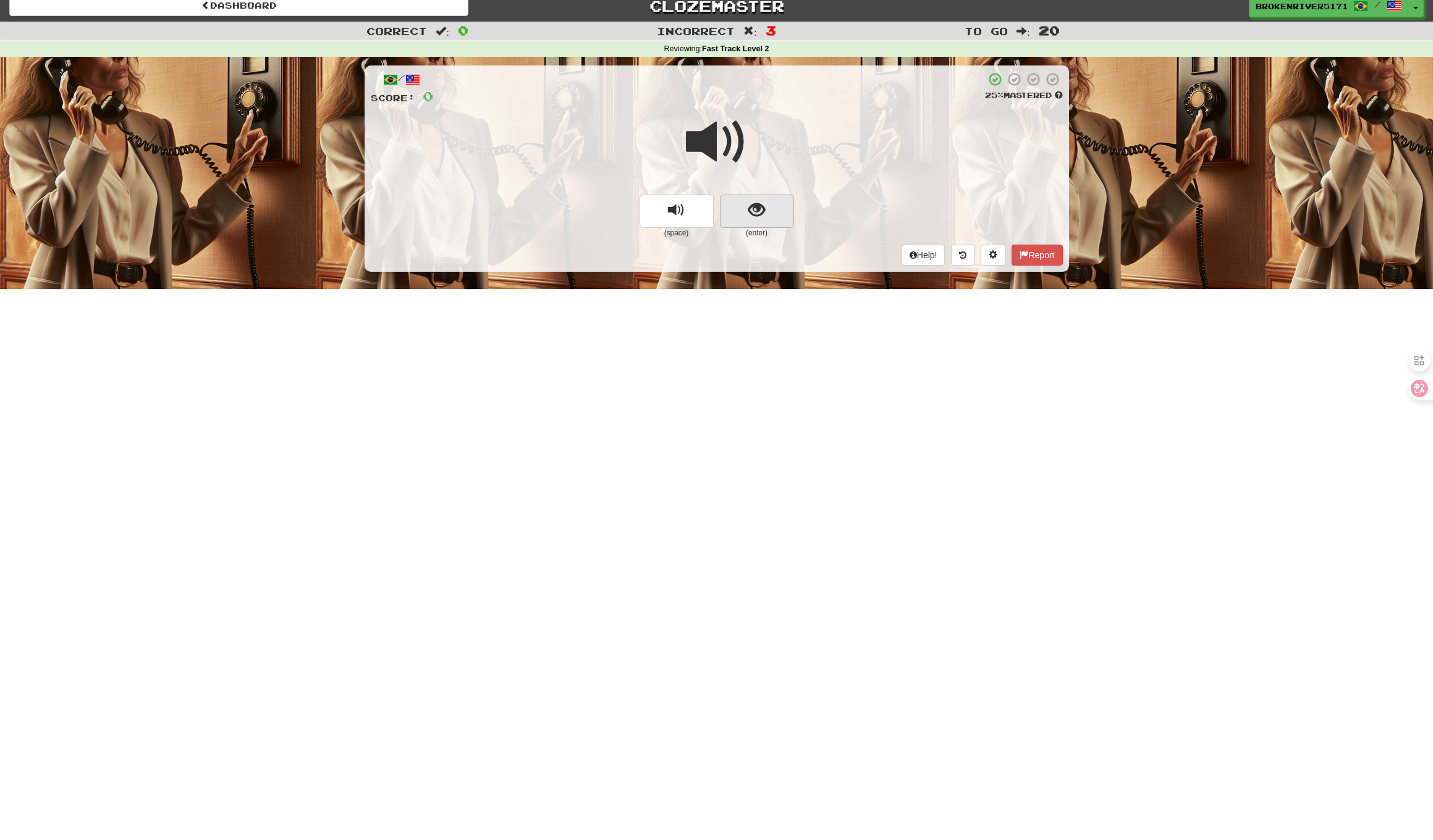
click at [741, 201] on button "show sentence" at bounding box center [756, 211] width 74 height 33
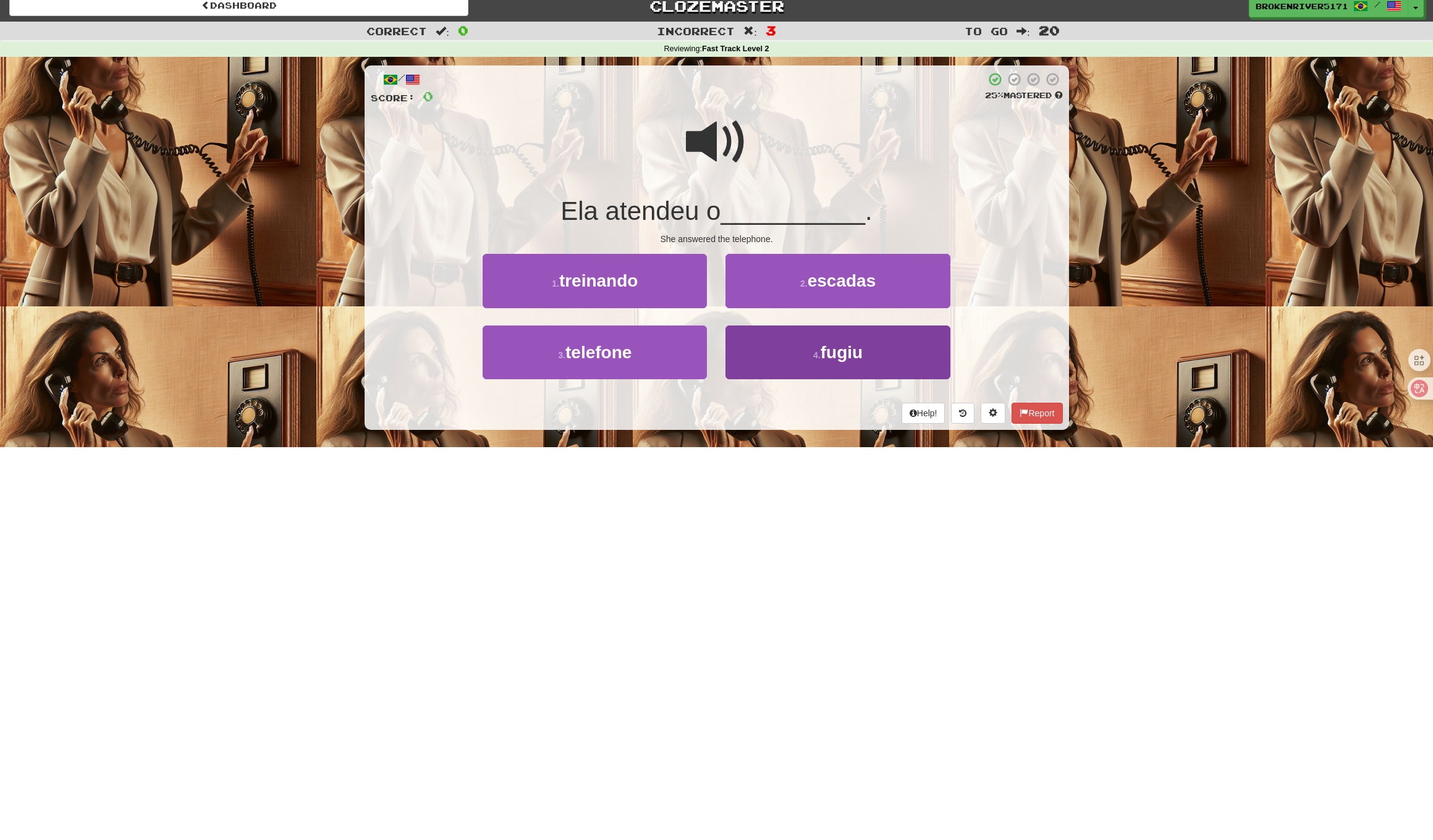
drag, startPoint x: 661, startPoint y: 352, endPoint x: 802, endPoint y: 349, distance: 141.0
click at [782, 349] on div "3 . telefone 4 . fugiu" at bounding box center [716, 361] width 729 height 71
click at [813, 350] on small "4 ." at bounding box center [817, 355] width 8 height 10
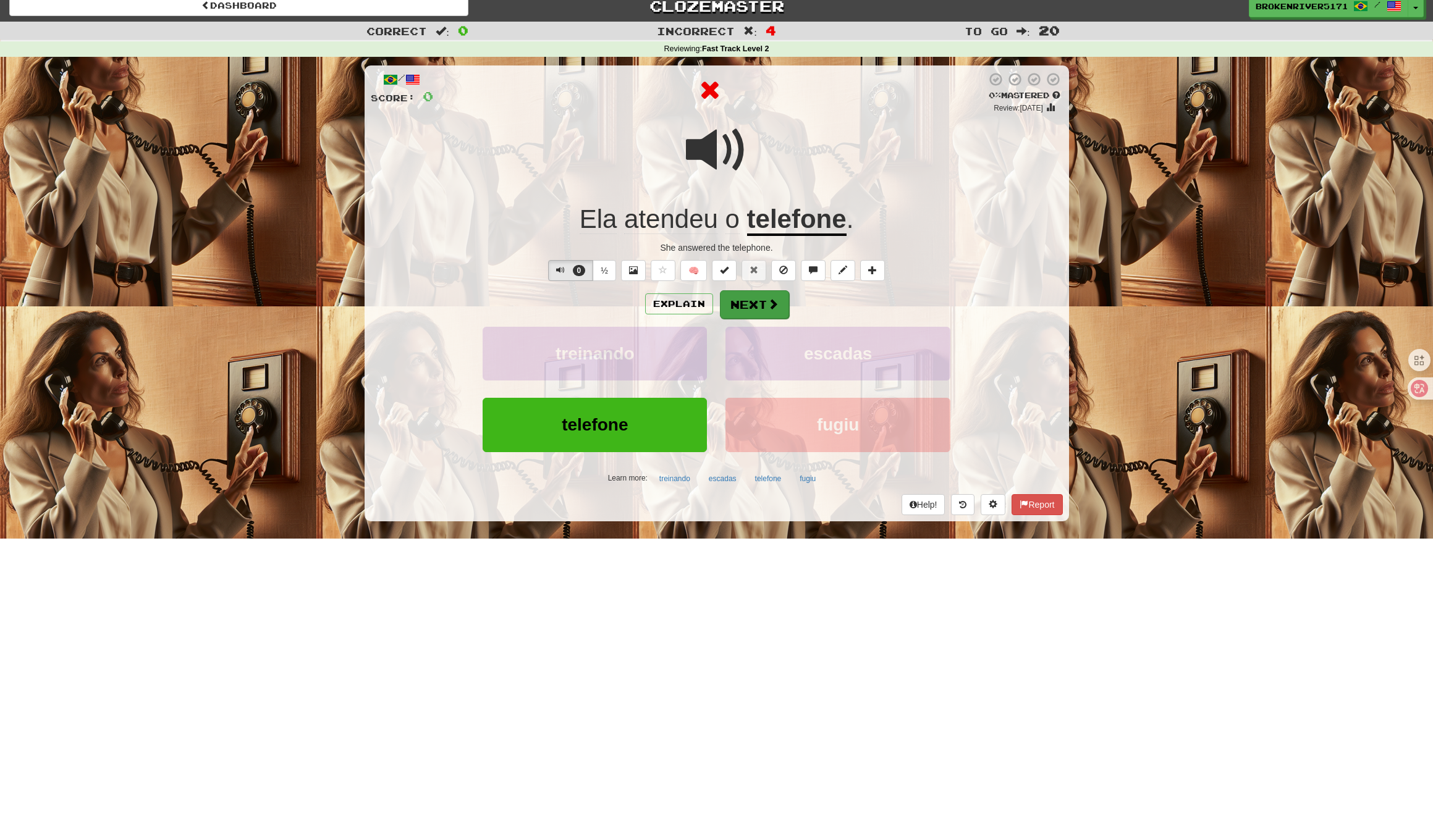
click at [761, 310] on button "Next" at bounding box center [755, 304] width 70 height 29
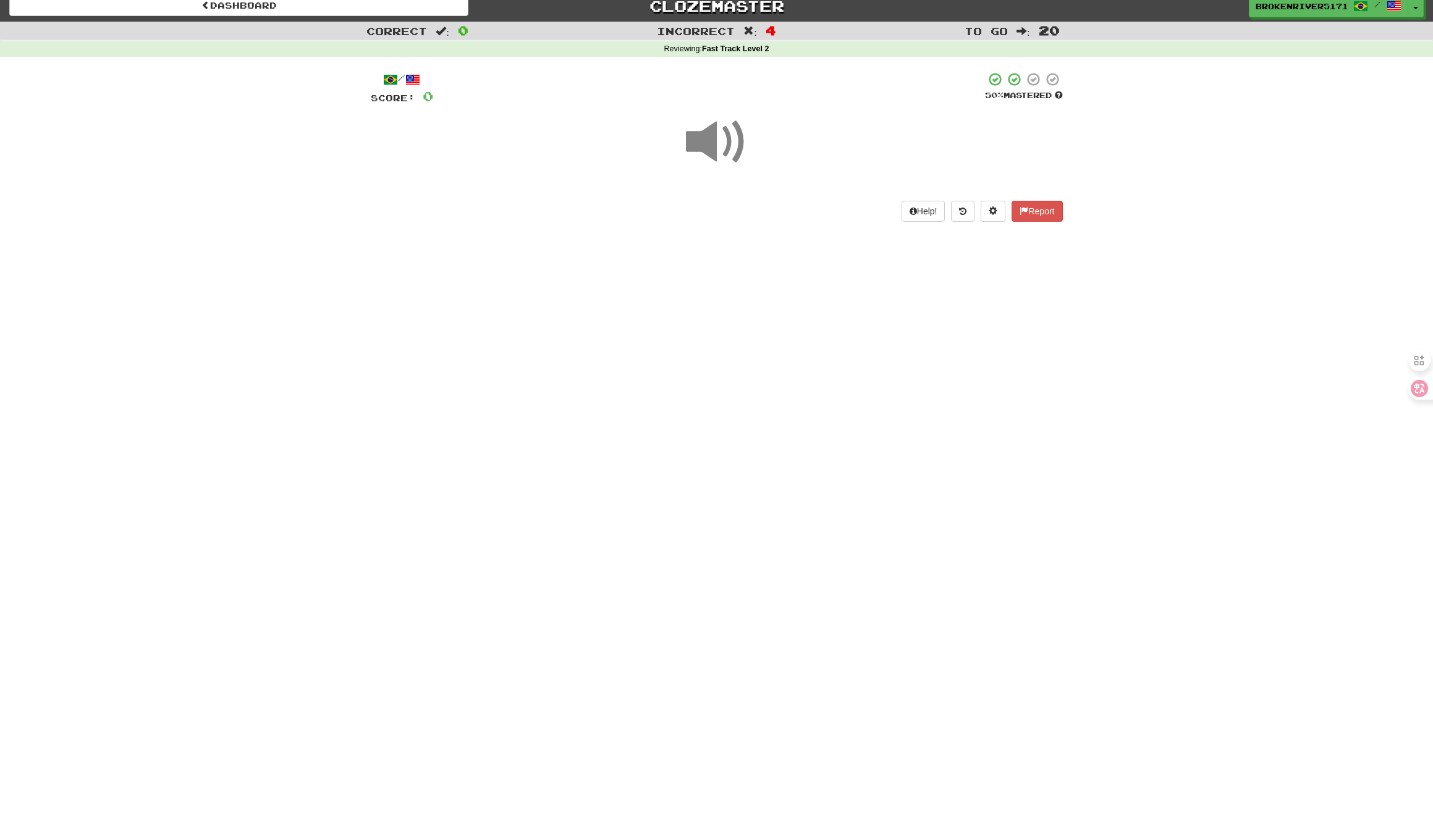
drag, startPoint x: 760, startPoint y: 317, endPoint x: 751, endPoint y: 342, distance: 26.6
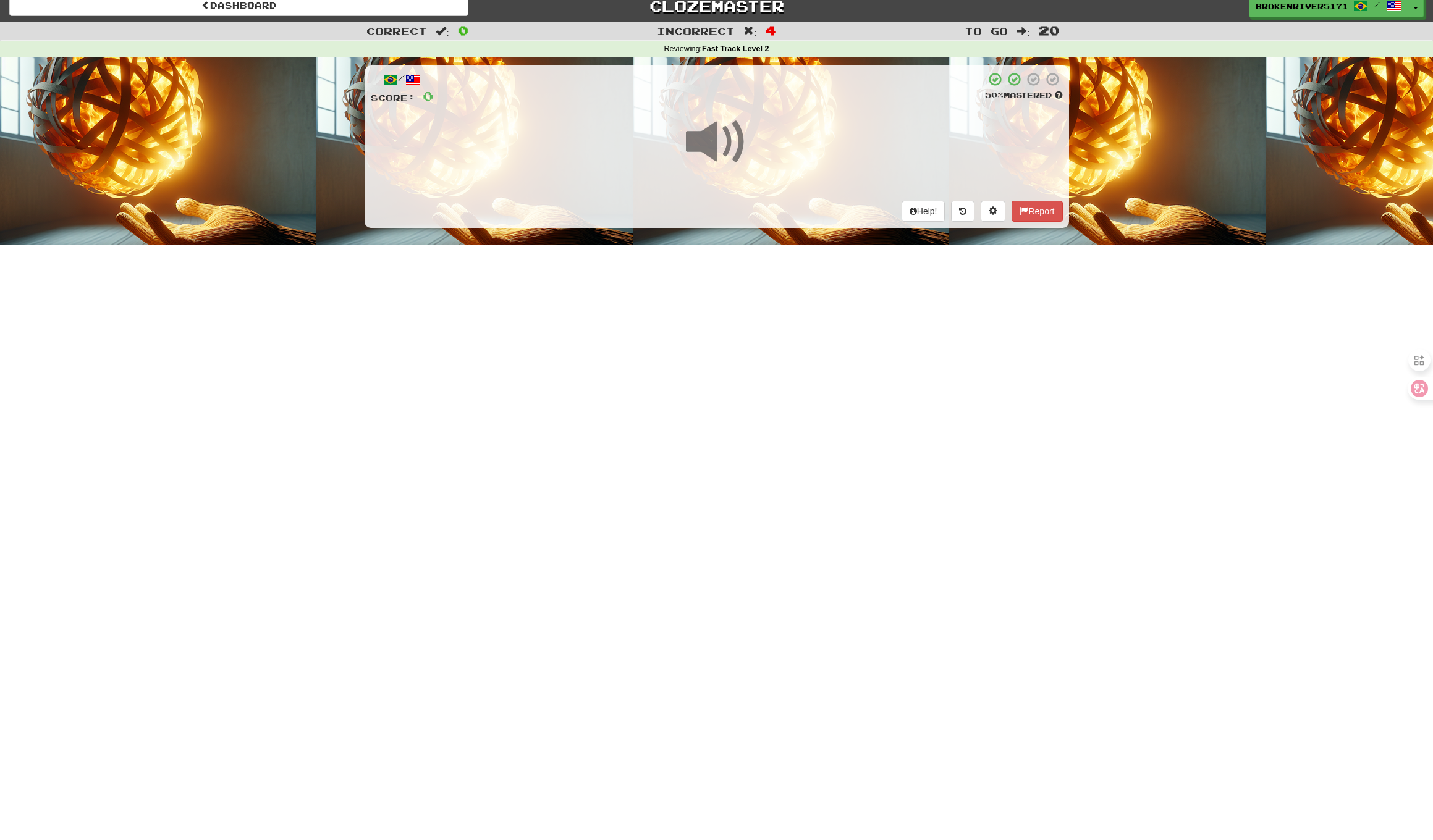
click at [760, 317] on div "Dashboard Clozemaster BrokenRiver5171 / Toggle Dropdown Dashboard Leaderboard A…" at bounding box center [716, 409] width 1433 height 840
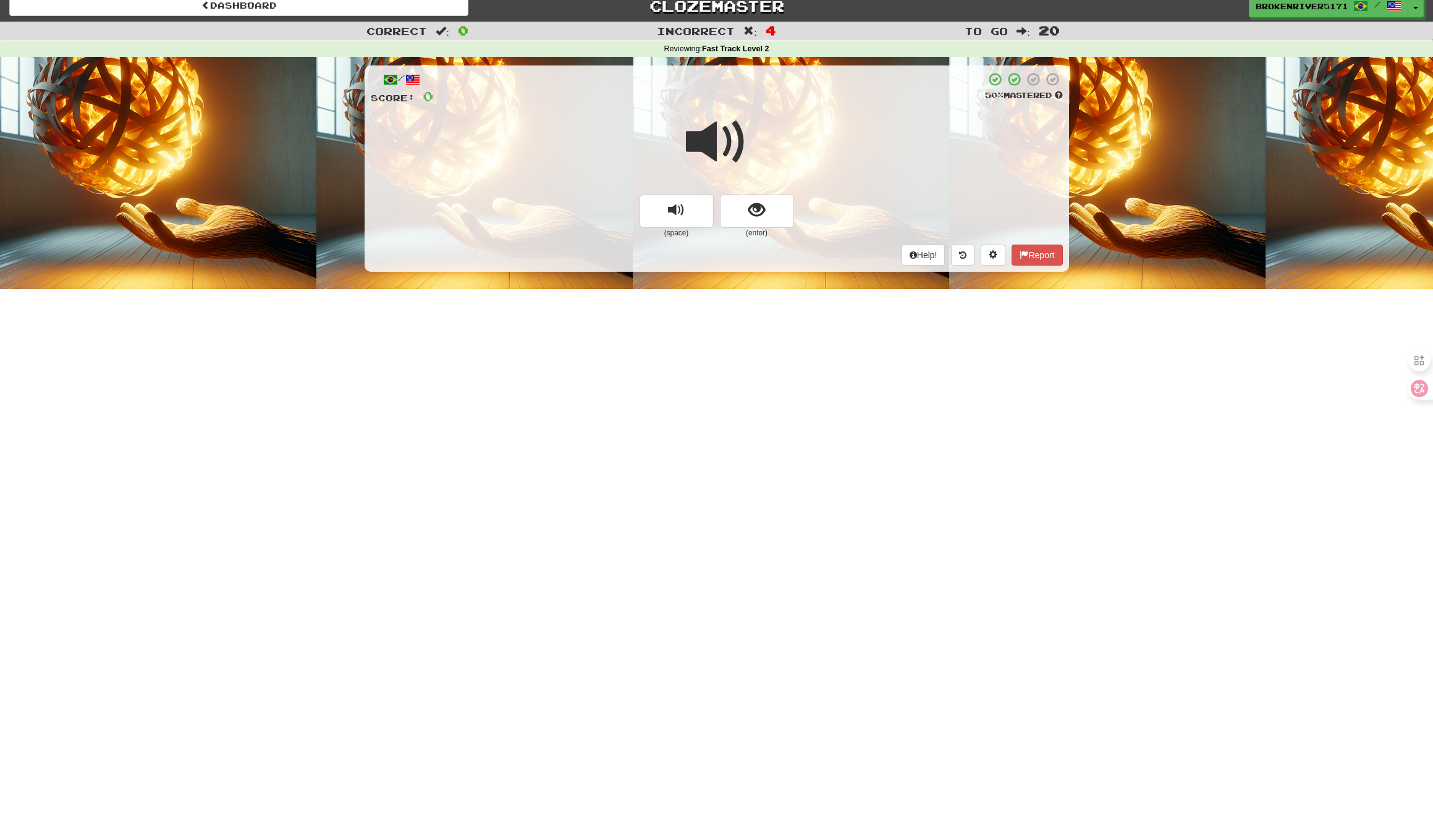
click at [769, 229] on small "(enter)" at bounding box center [756, 233] width 74 height 10
click at [767, 214] on button "show sentence" at bounding box center [756, 211] width 74 height 33
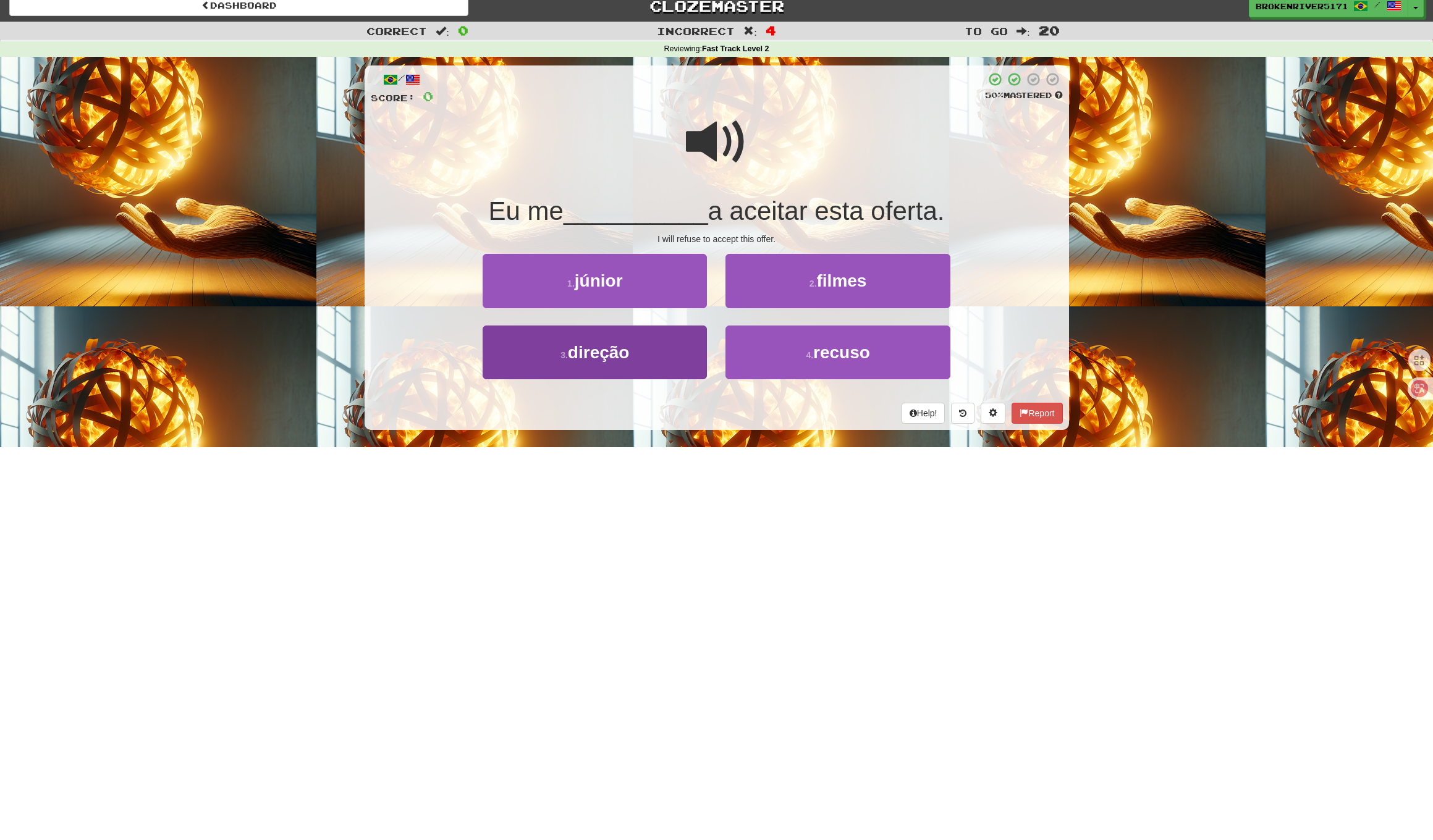
click at [679, 360] on button "3 . direção" at bounding box center [594, 352] width 224 height 53
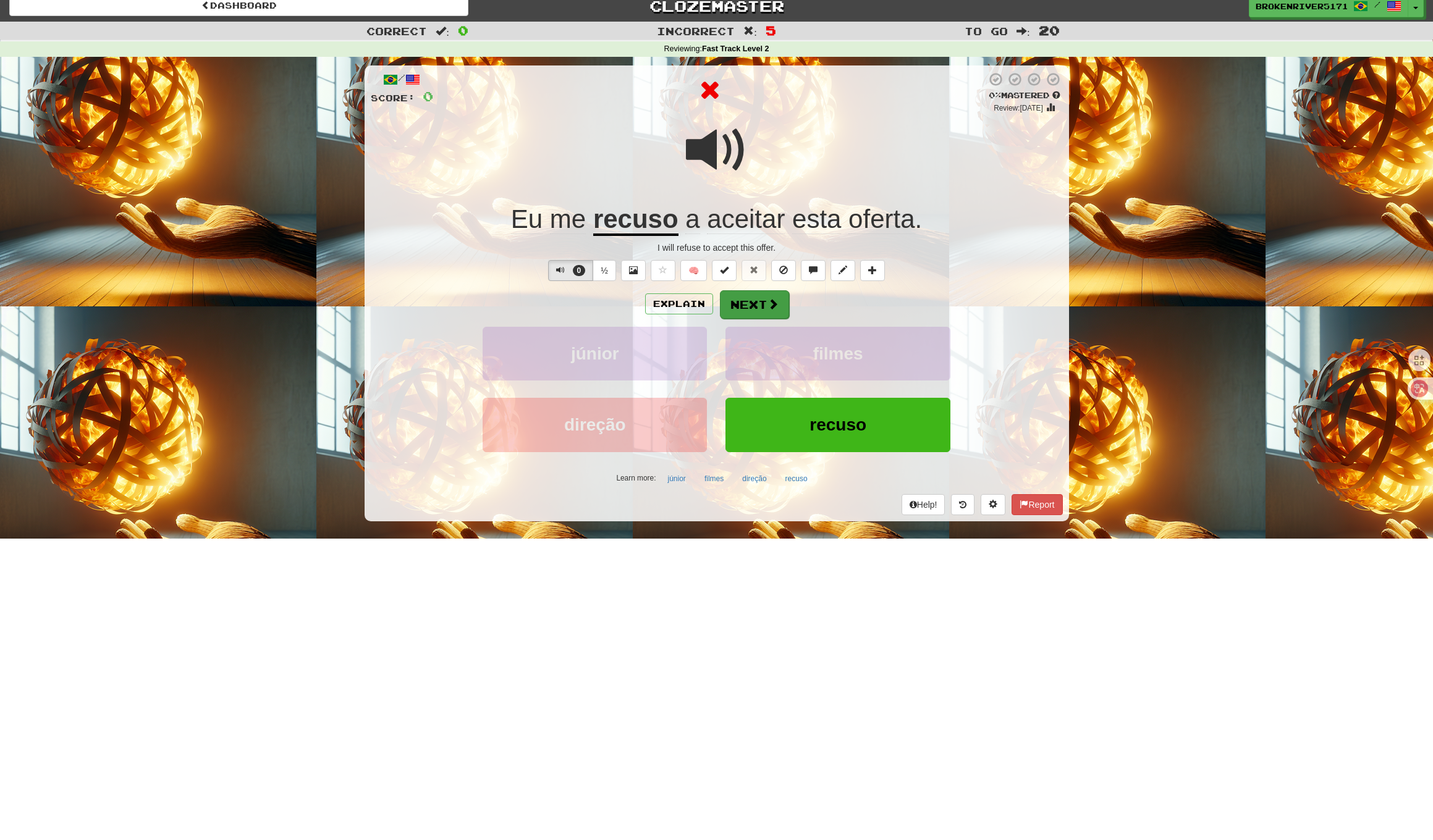
click at [752, 313] on button "Next" at bounding box center [755, 304] width 70 height 29
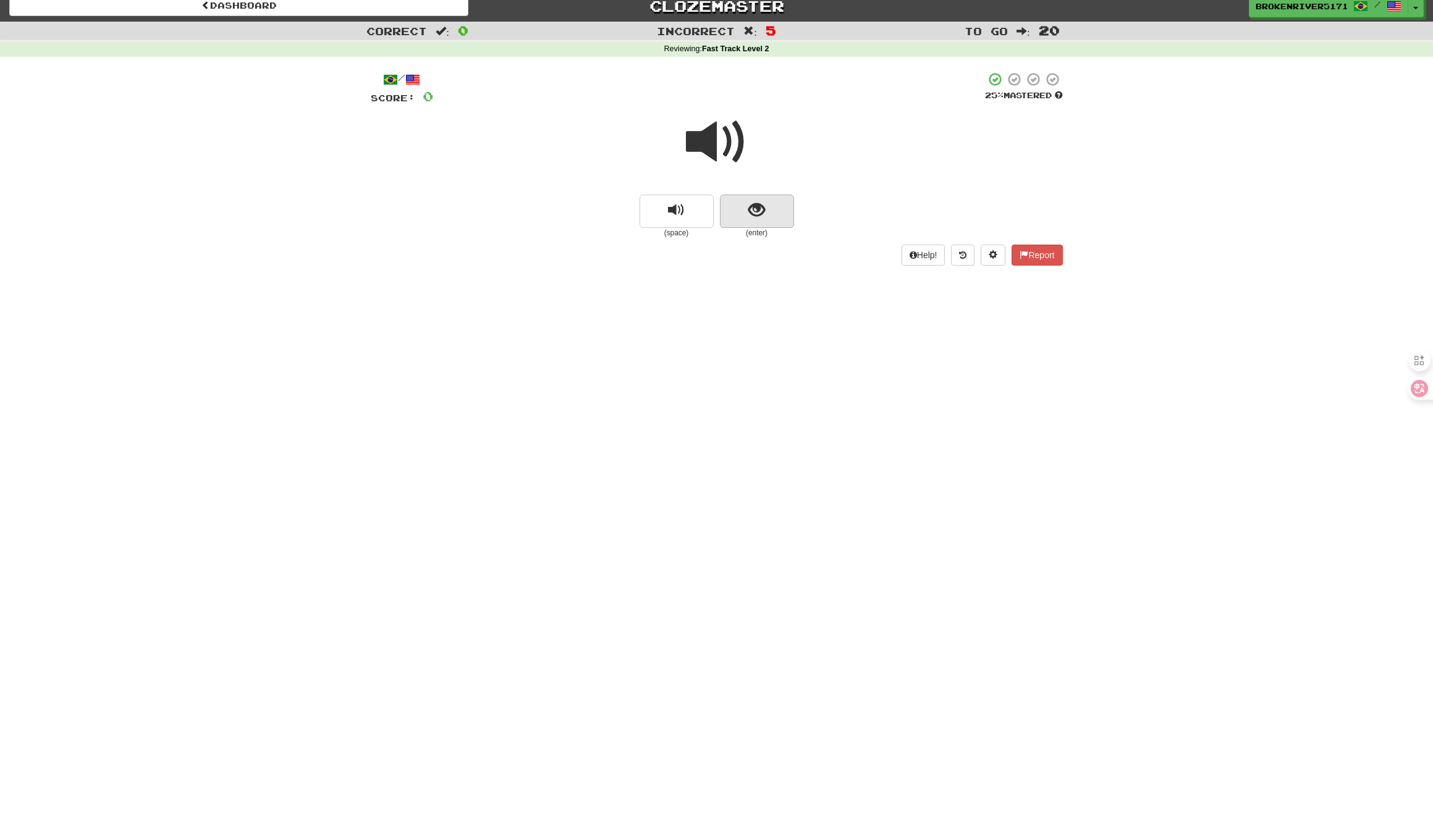
click at [758, 209] on span "show sentence" at bounding box center [756, 210] width 17 height 17
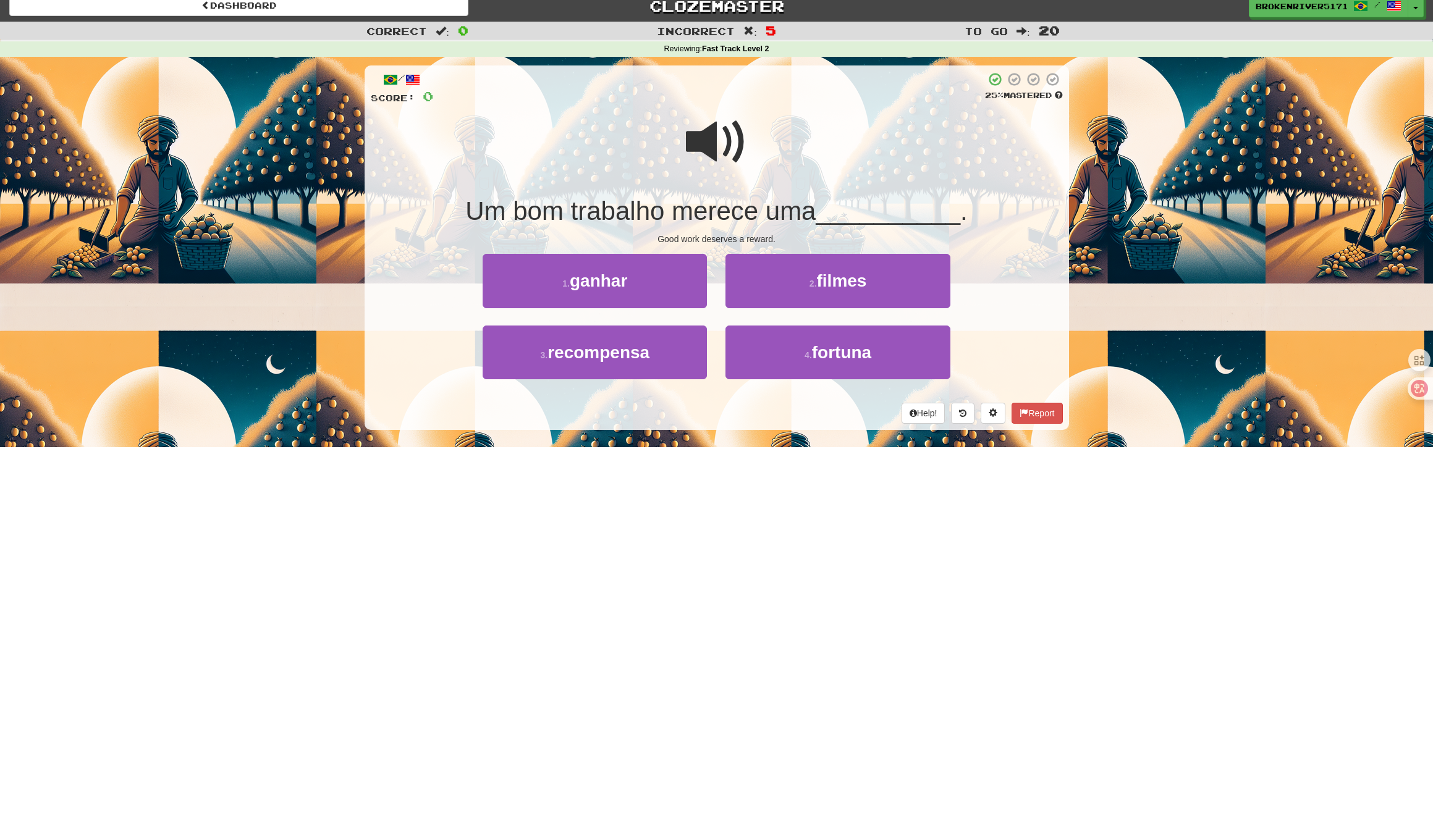
drag, startPoint x: 763, startPoint y: 363, endPoint x: 738, endPoint y: 386, distance: 34.0
click at [763, 363] on button "4 . fortuna" at bounding box center [837, 352] width 224 height 53
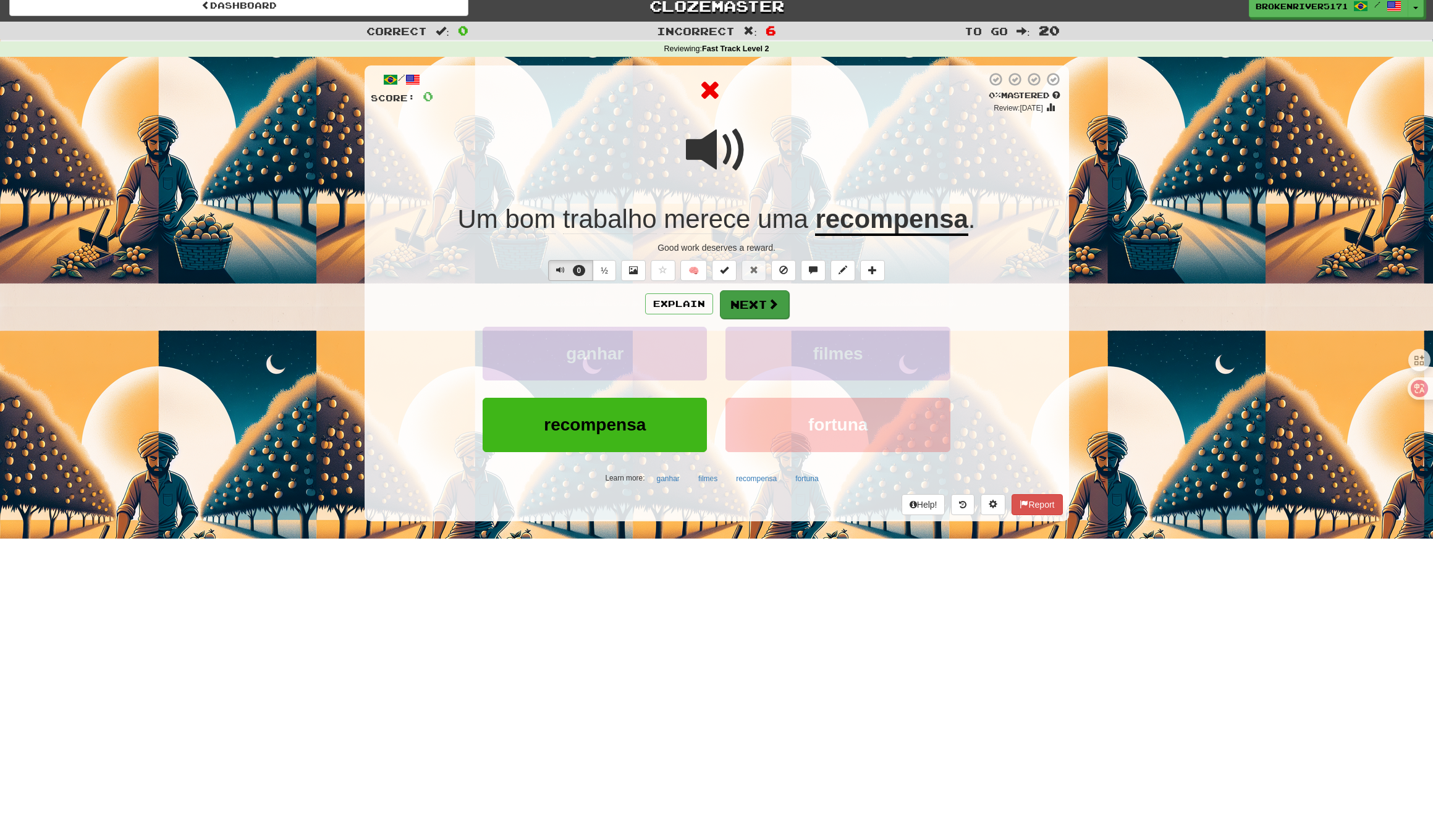
click at [729, 304] on button "Next" at bounding box center [755, 304] width 70 height 29
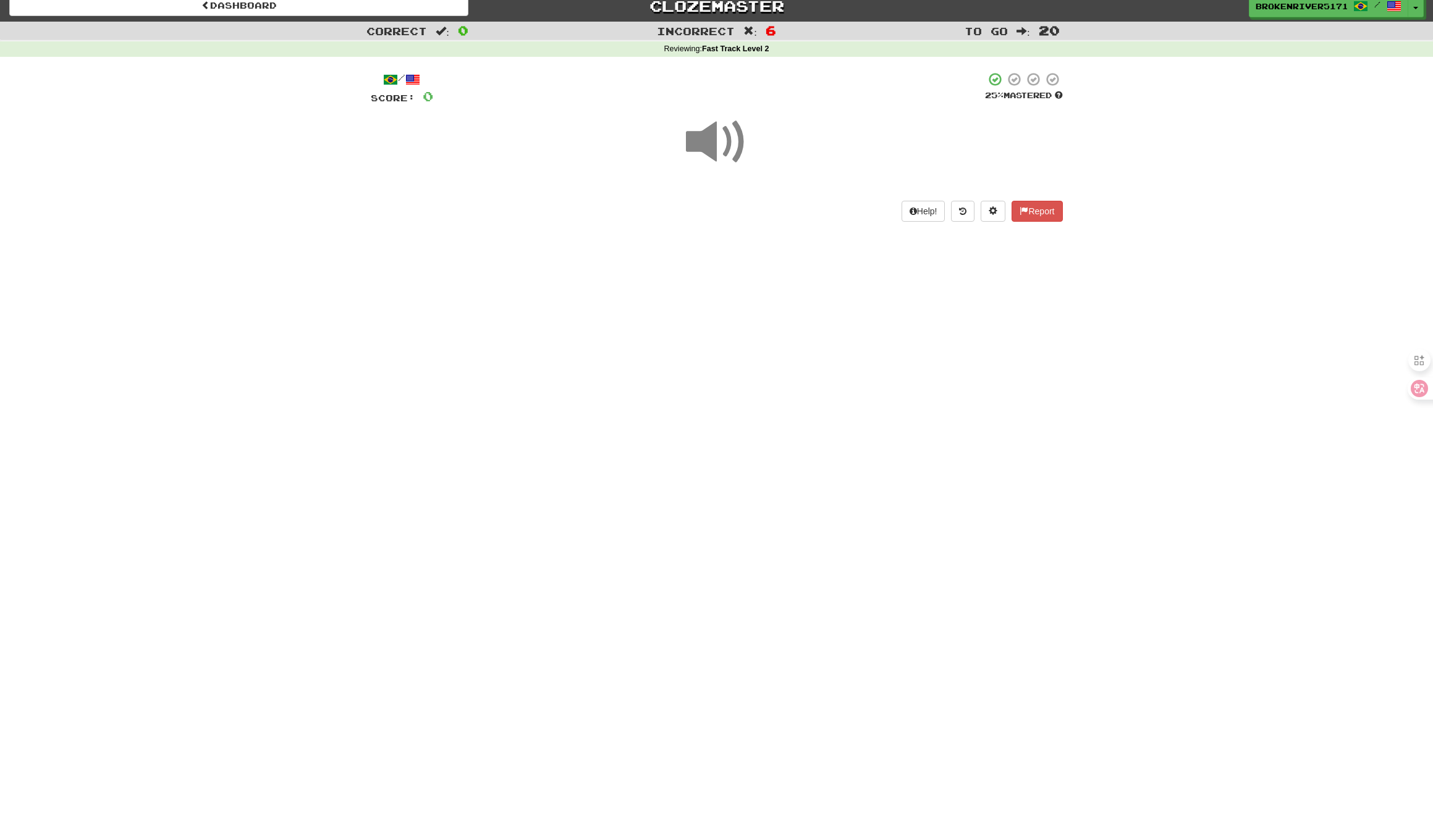
click at [706, 153] on span at bounding box center [716, 142] width 62 height 62
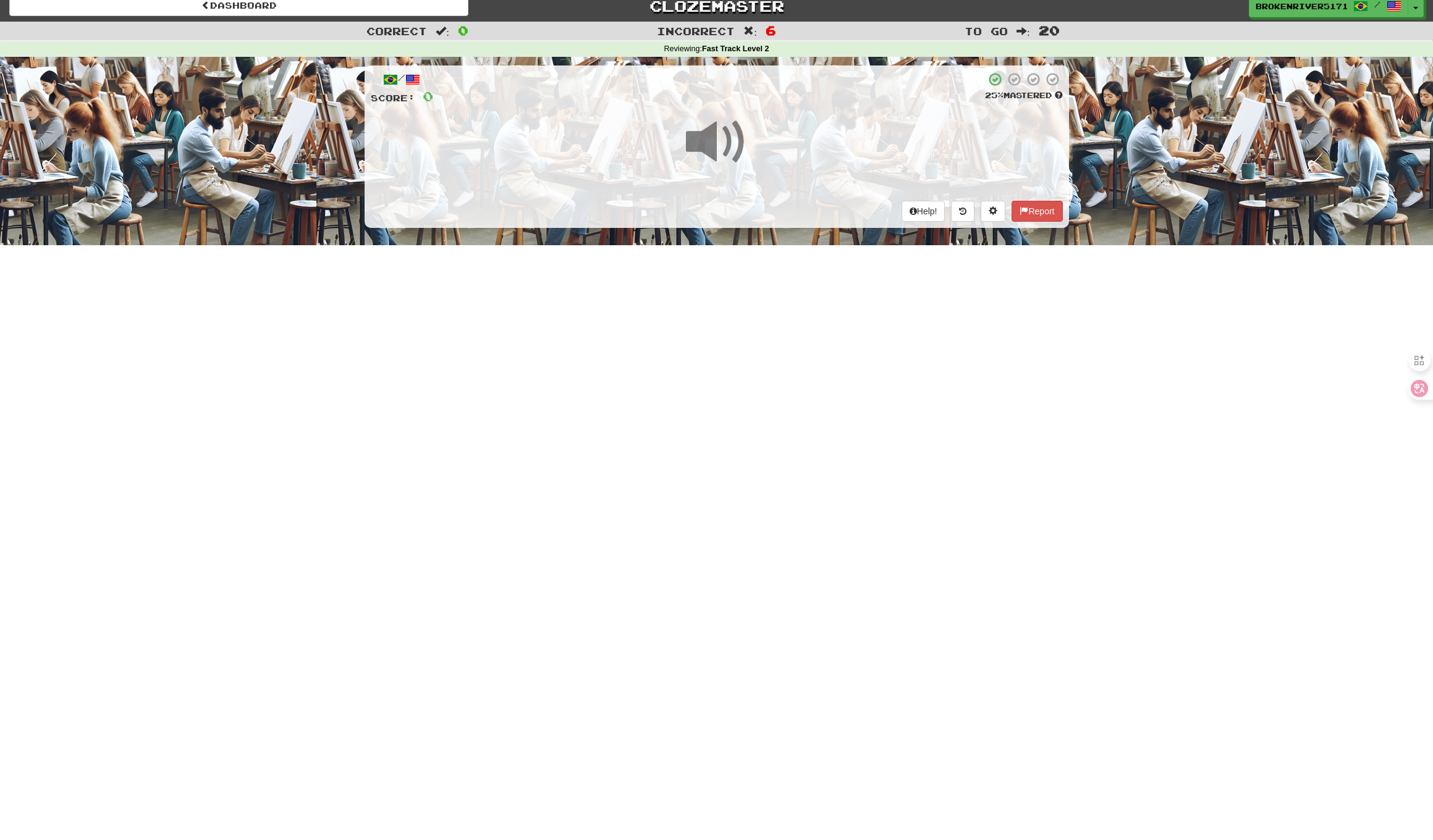
click at [728, 116] on span at bounding box center [716, 142] width 62 height 62
click at [743, 142] on span at bounding box center [716, 142] width 62 height 62
click at [715, 152] on span at bounding box center [716, 142] width 62 height 62
click at [721, 149] on span at bounding box center [716, 142] width 62 height 62
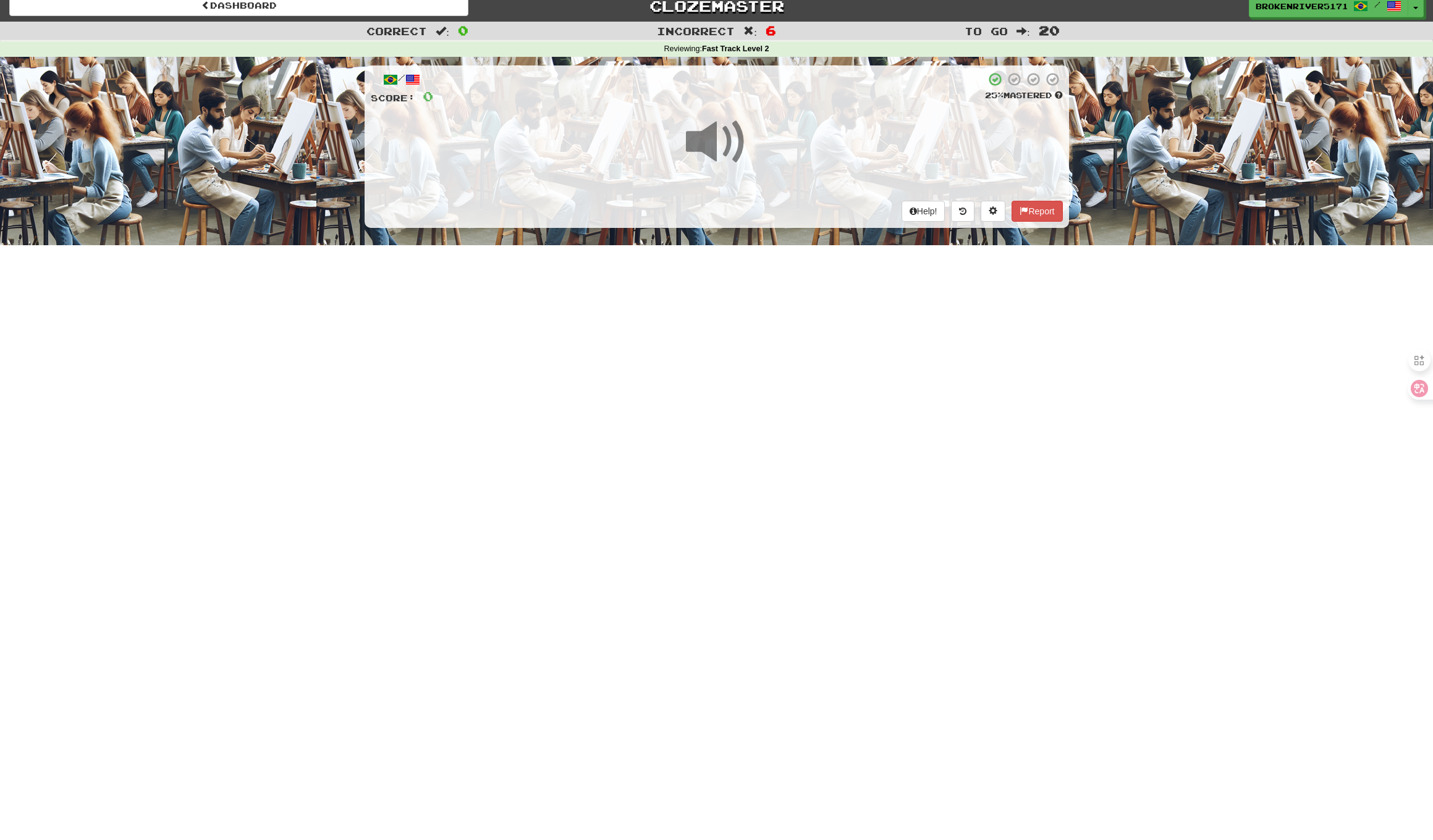
click at [724, 148] on span at bounding box center [716, 142] width 62 height 62
click at [736, 147] on span at bounding box center [716, 142] width 62 height 62
click at [725, 151] on span at bounding box center [716, 142] width 62 height 62
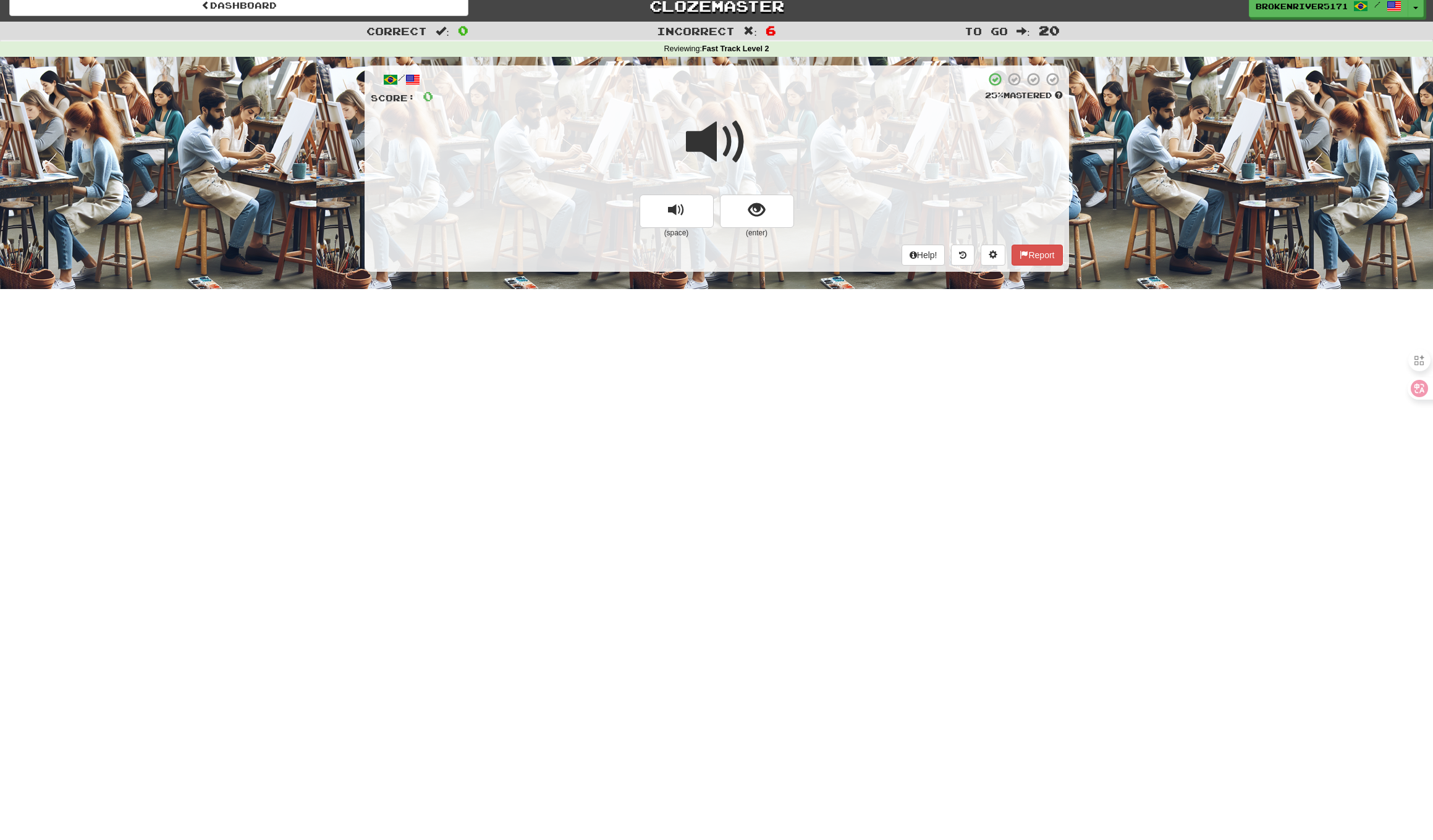
click at [748, 190] on div at bounding box center [716, 150] width 692 height 88
click at [770, 197] on button "show sentence" at bounding box center [756, 211] width 74 height 33
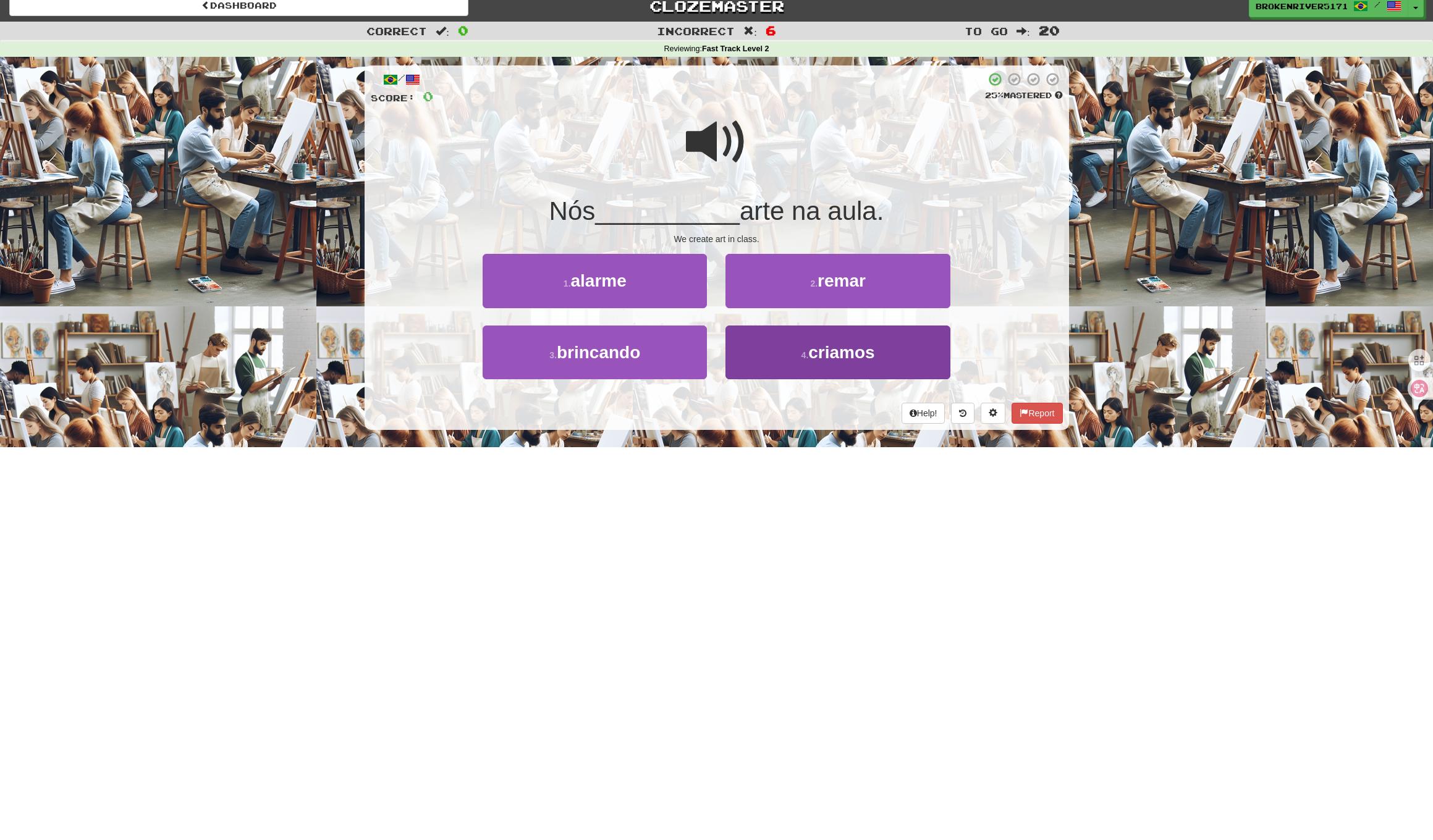
click at [778, 359] on button "4 . criamos" at bounding box center [837, 352] width 224 height 53
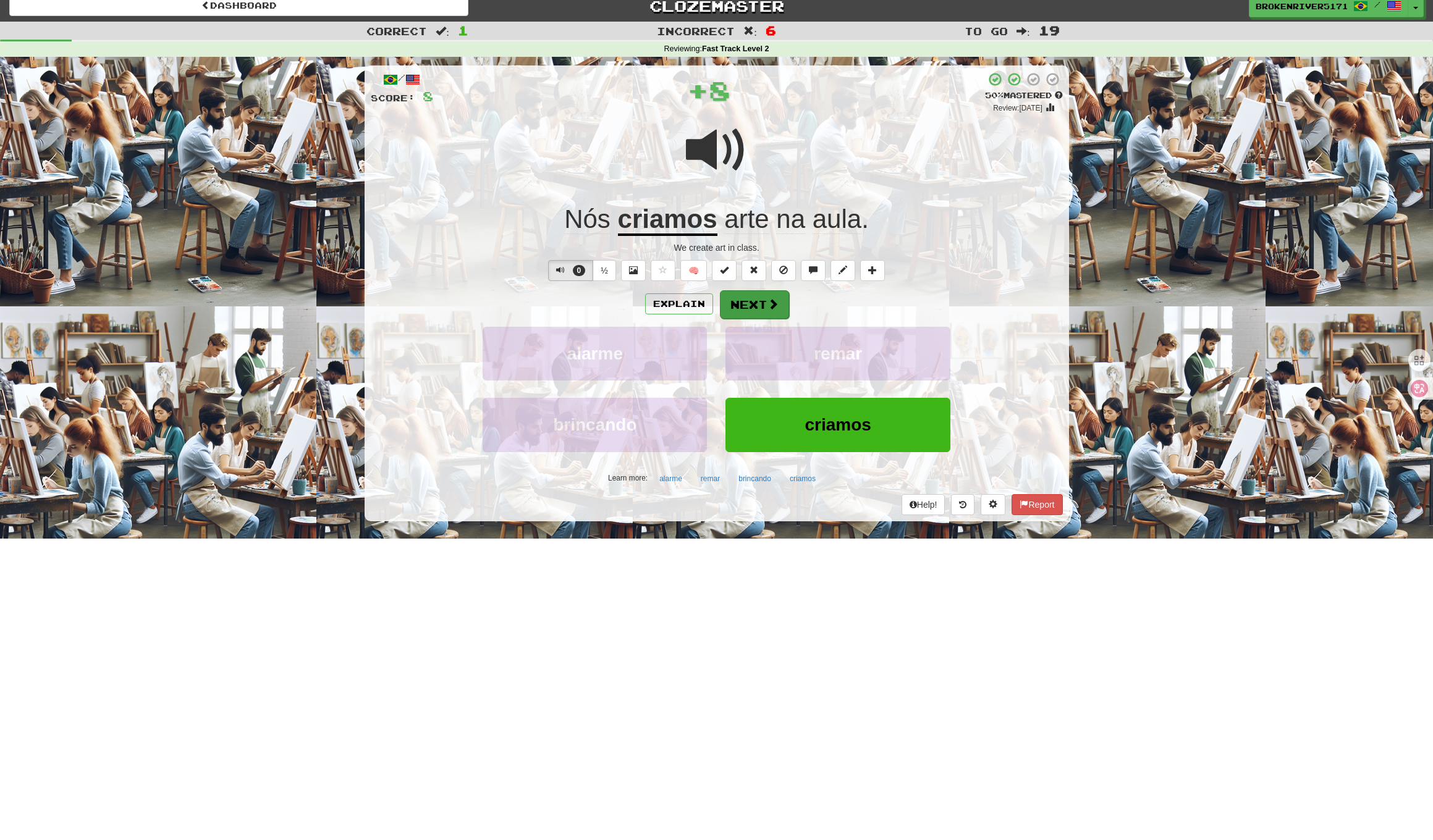
click at [752, 313] on button "Next" at bounding box center [755, 304] width 70 height 29
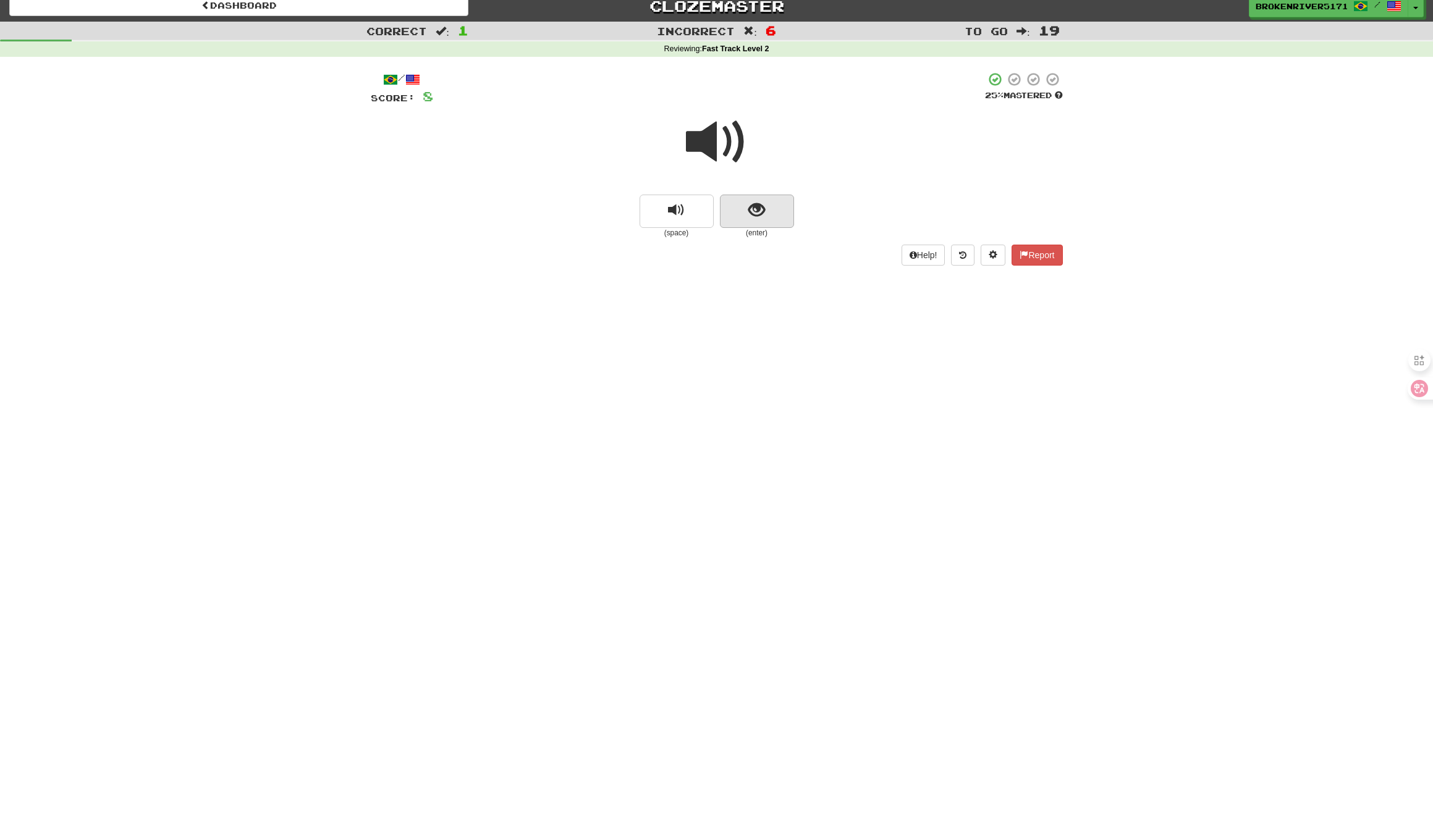
click at [759, 222] on button "show sentence" at bounding box center [756, 211] width 74 height 33
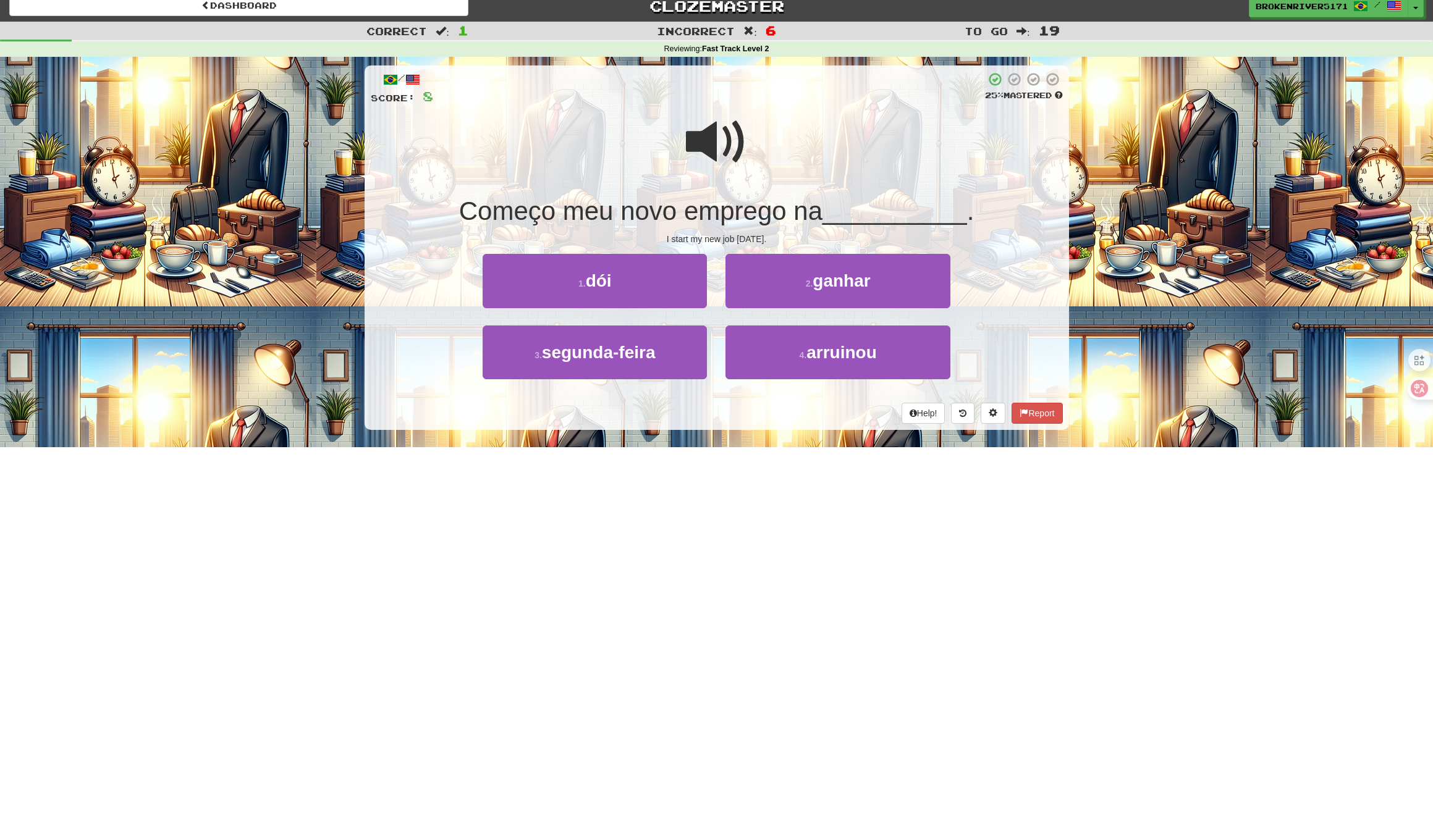
click at [705, 415] on div "Help! Report" at bounding box center [716, 413] width 692 height 21
click at [748, 415] on div "Help! Report" at bounding box center [716, 413] width 692 height 21
drag, startPoint x: 711, startPoint y: 415, endPoint x: 665, endPoint y: 375, distance: 61.0
click at [711, 415] on div "Help! Report" at bounding box center [716, 413] width 692 height 21
click at [788, 342] on button "4 . arruinou" at bounding box center [837, 352] width 224 height 53
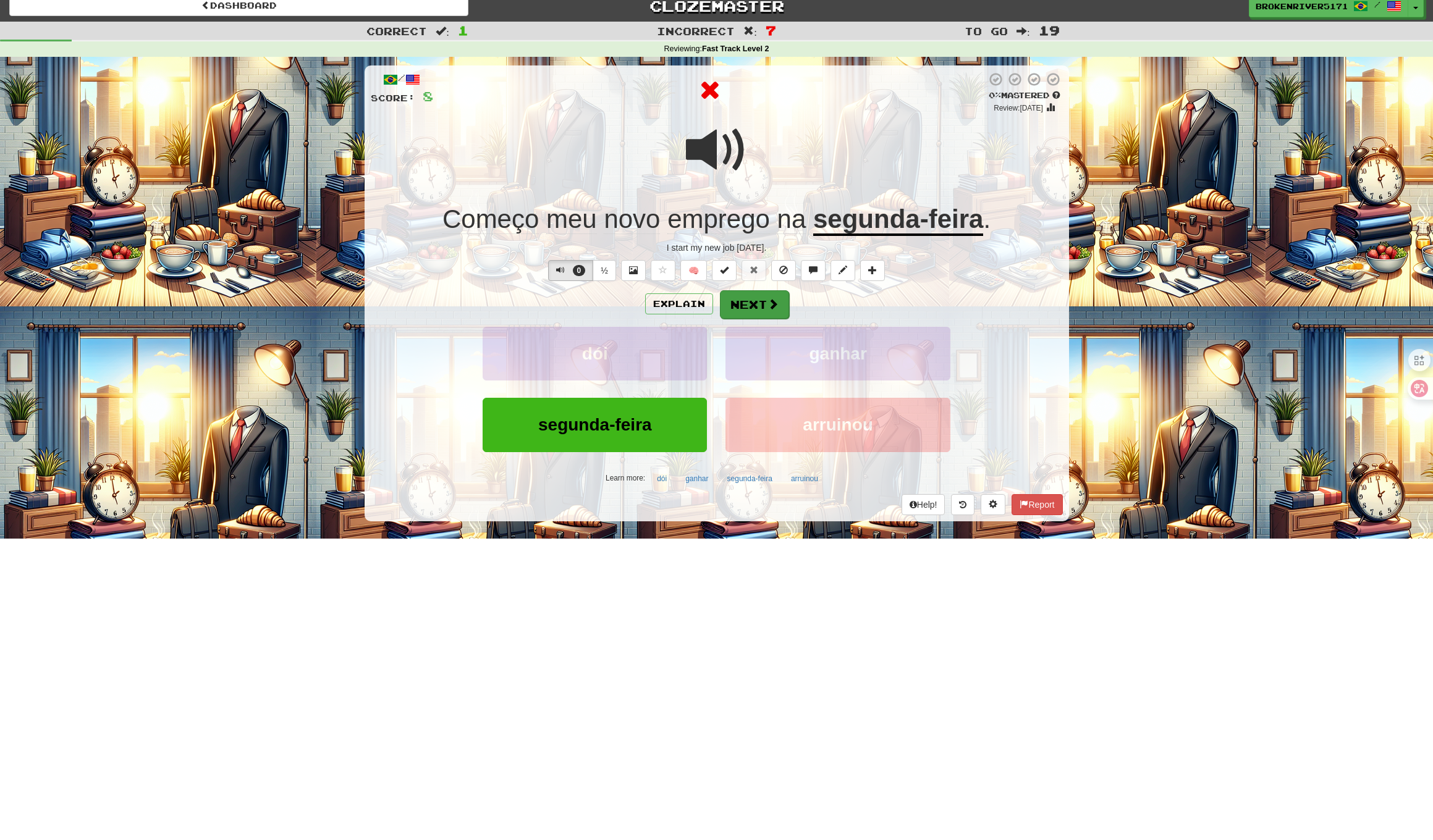
click at [778, 306] on span at bounding box center [772, 303] width 11 height 11
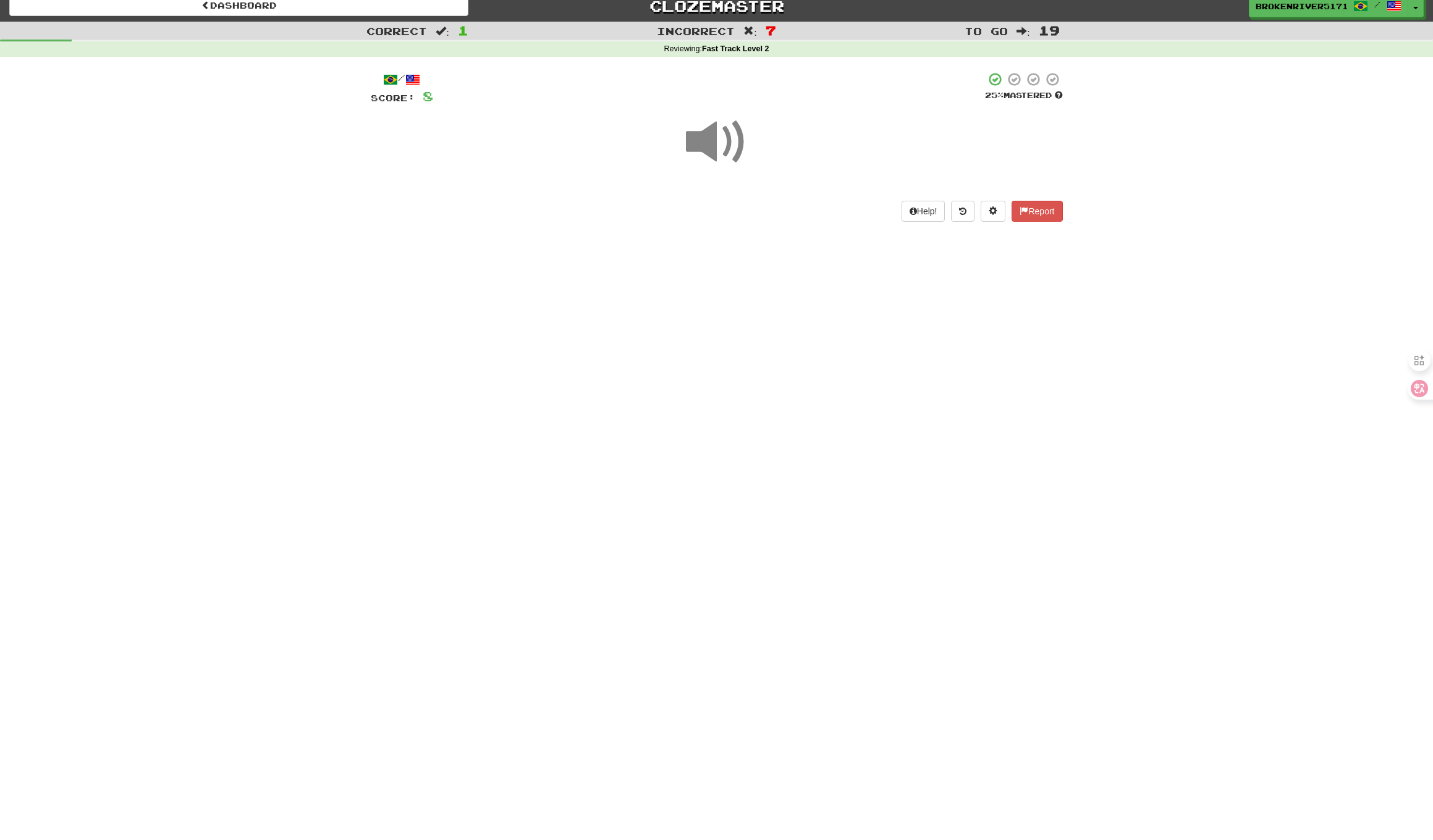
click at [767, 403] on div "Dashboard Clozemaster BrokenRiver5171 / Toggle Dropdown Dashboard Leaderboard A…" at bounding box center [716, 409] width 1433 height 840
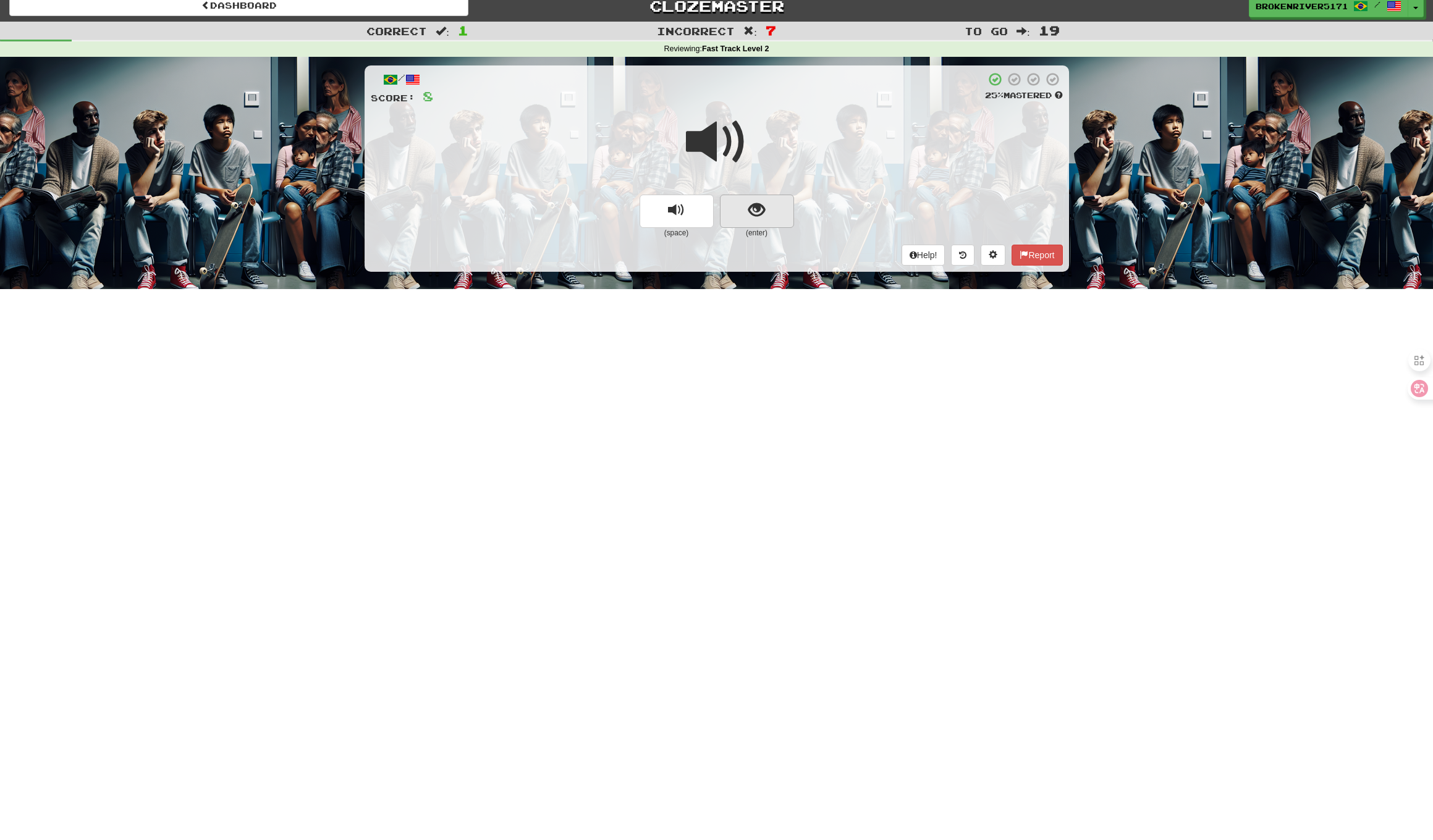
click at [774, 214] on button "show sentence" at bounding box center [756, 211] width 74 height 33
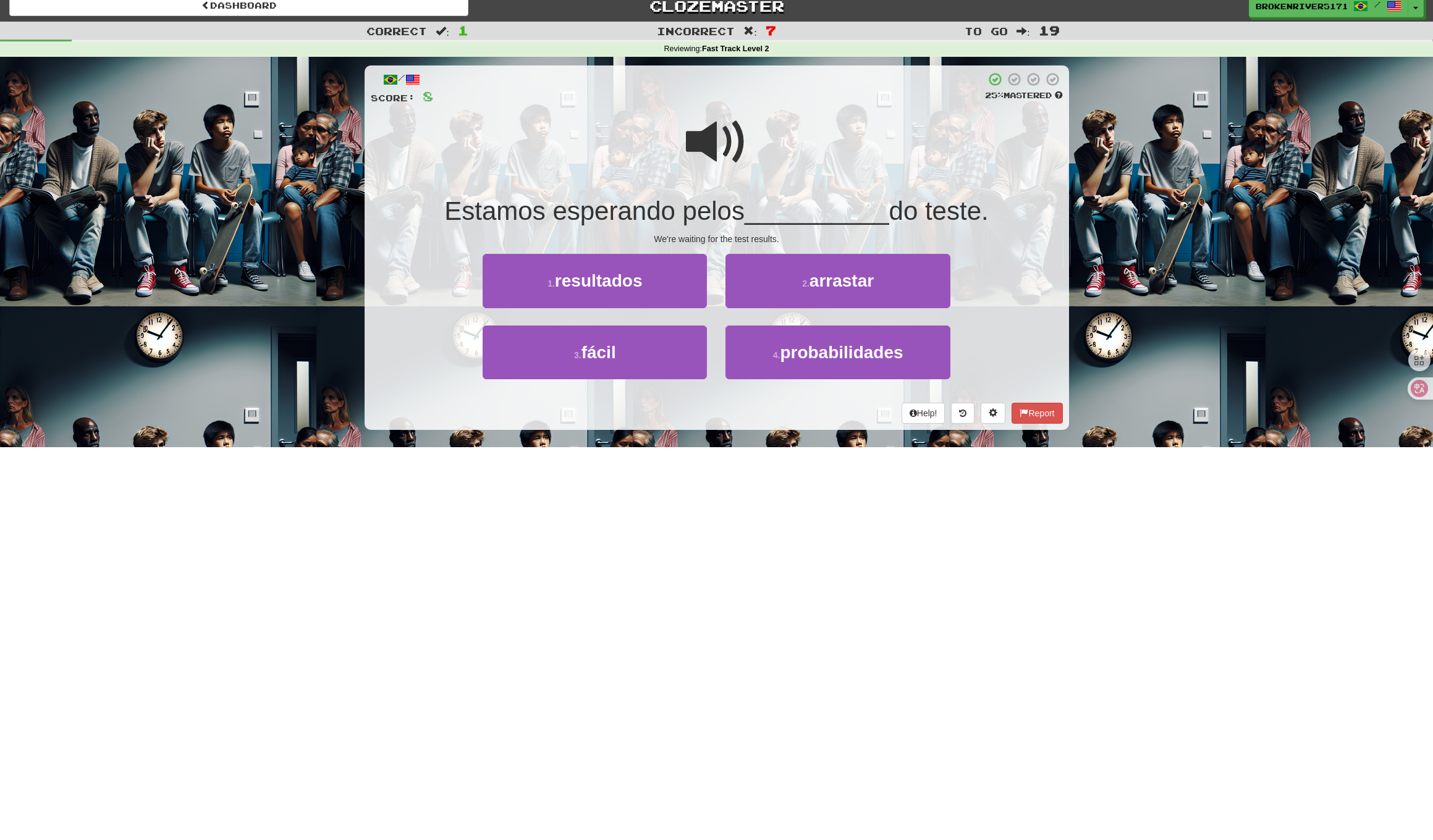
click at [741, 422] on div "/ Score: 8 25 % Mastered Estamos esperando pelos __________ do teste. We're wai…" at bounding box center [716, 248] width 705 height 364
click at [739, 410] on div "Help! Report" at bounding box center [716, 413] width 692 height 21
click at [644, 303] on button "1 . resultados" at bounding box center [594, 280] width 224 height 53
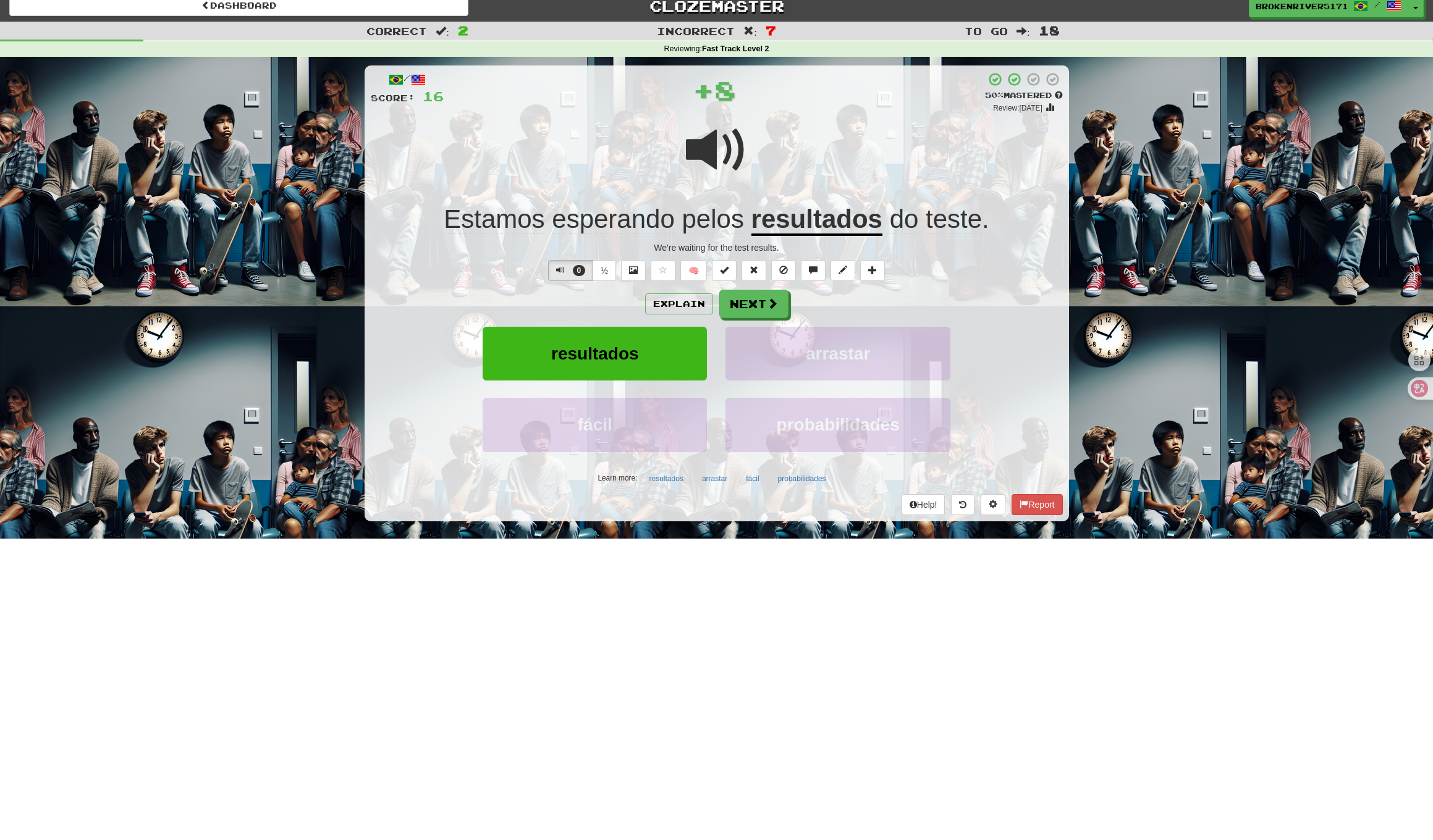
drag, startPoint x: 772, startPoint y: 306, endPoint x: 755, endPoint y: 320, distance: 22.0
click at [772, 306] on span at bounding box center [772, 303] width 11 height 11
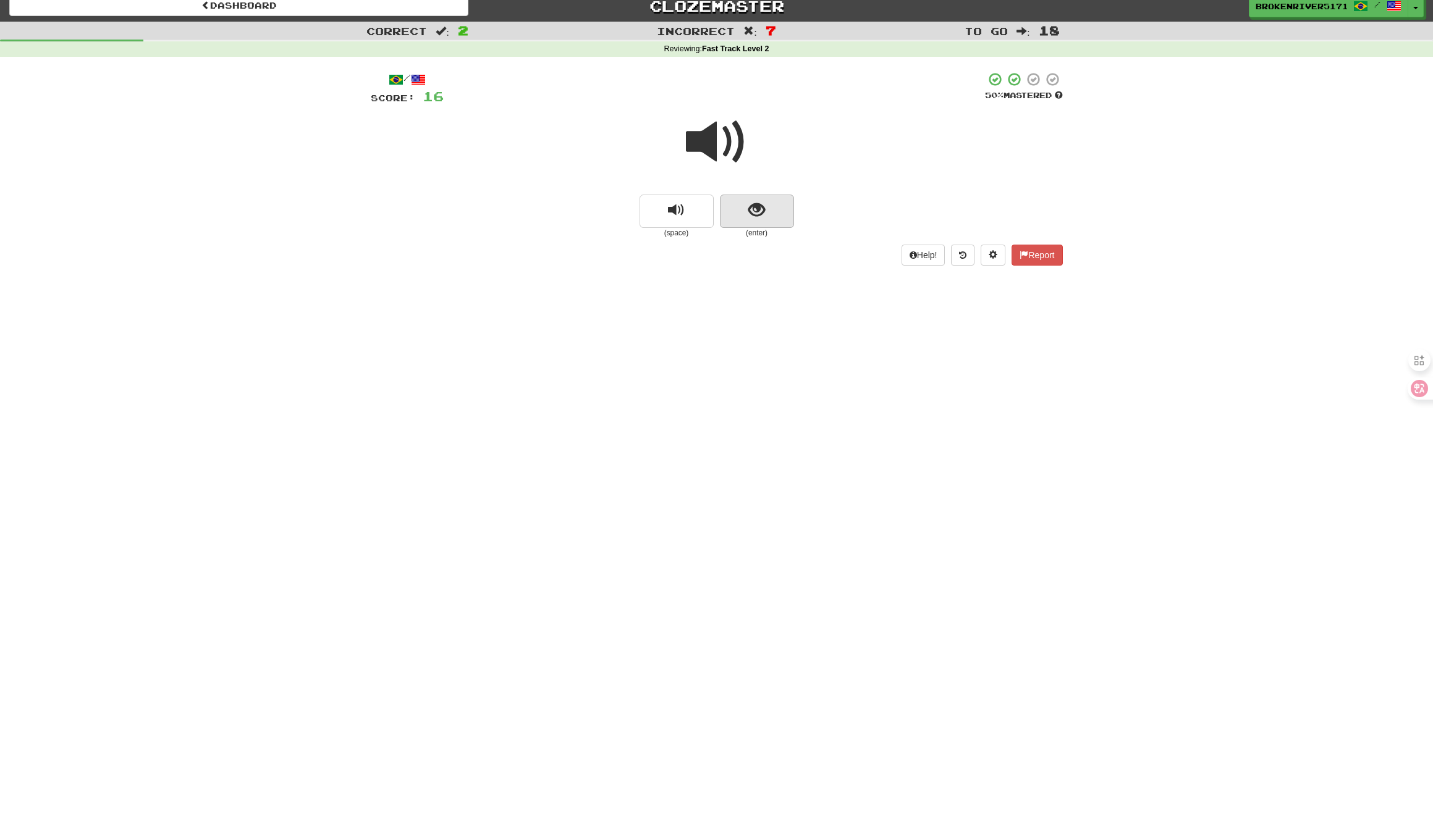
click at [767, 212] on button "show sentence" at bounding box center [756, 211] width 74 height 33
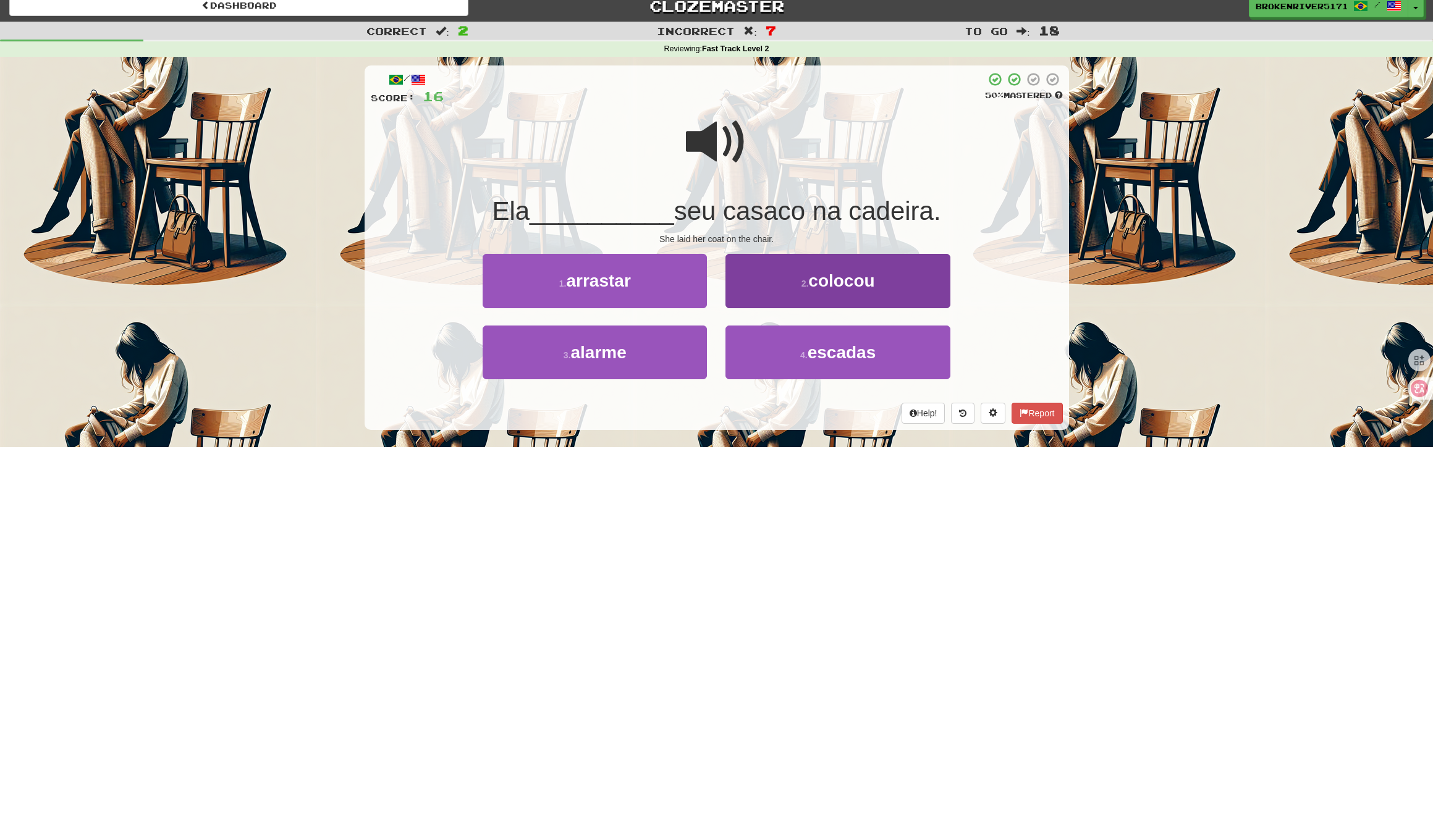
click at [761, 286] on button "2 . colocou" at bounding box center [837, 280] width 224 height 53
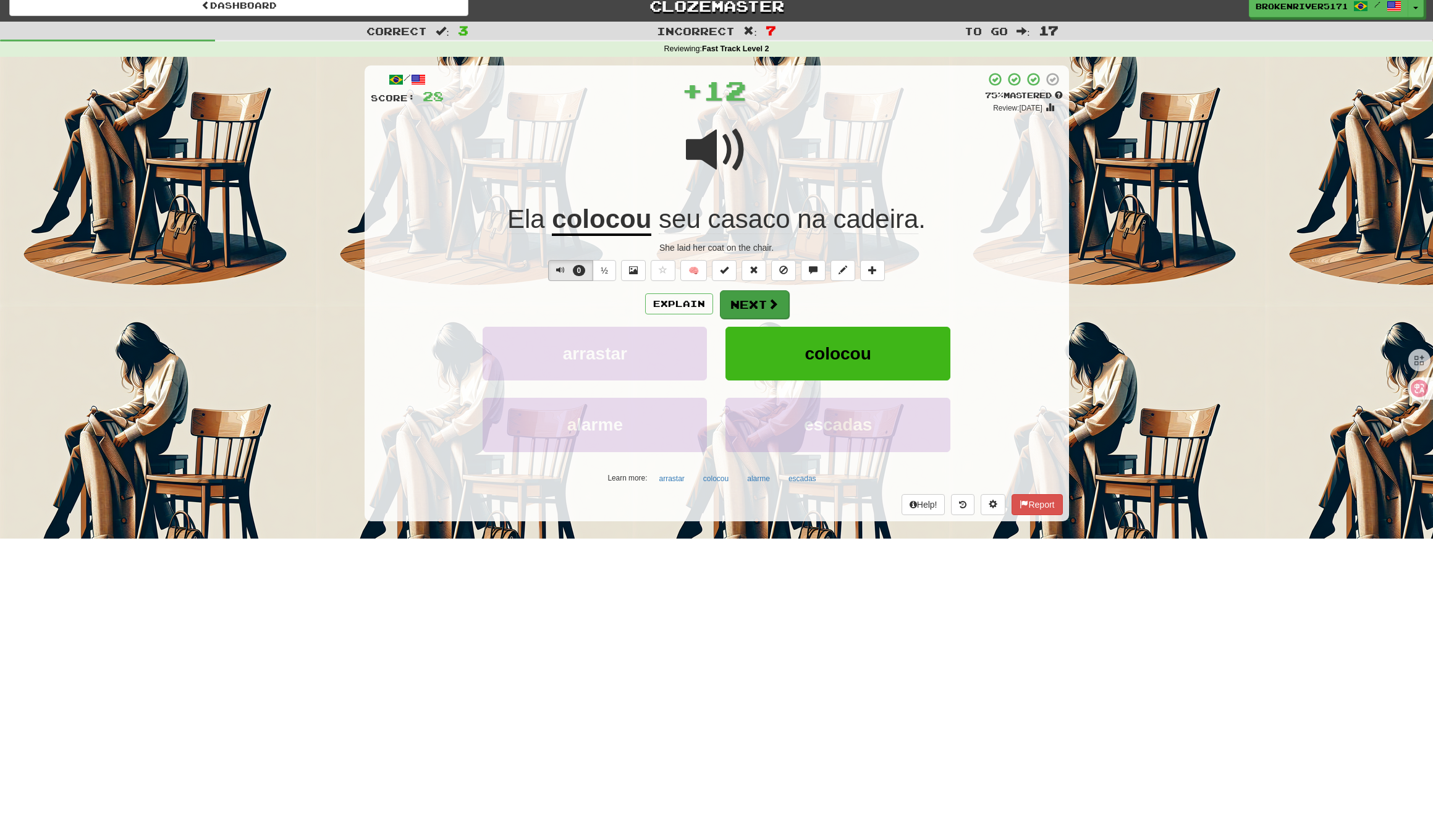
click at [730, 302] on button "Next" at bounding box center [755, 304] width 70 height 29
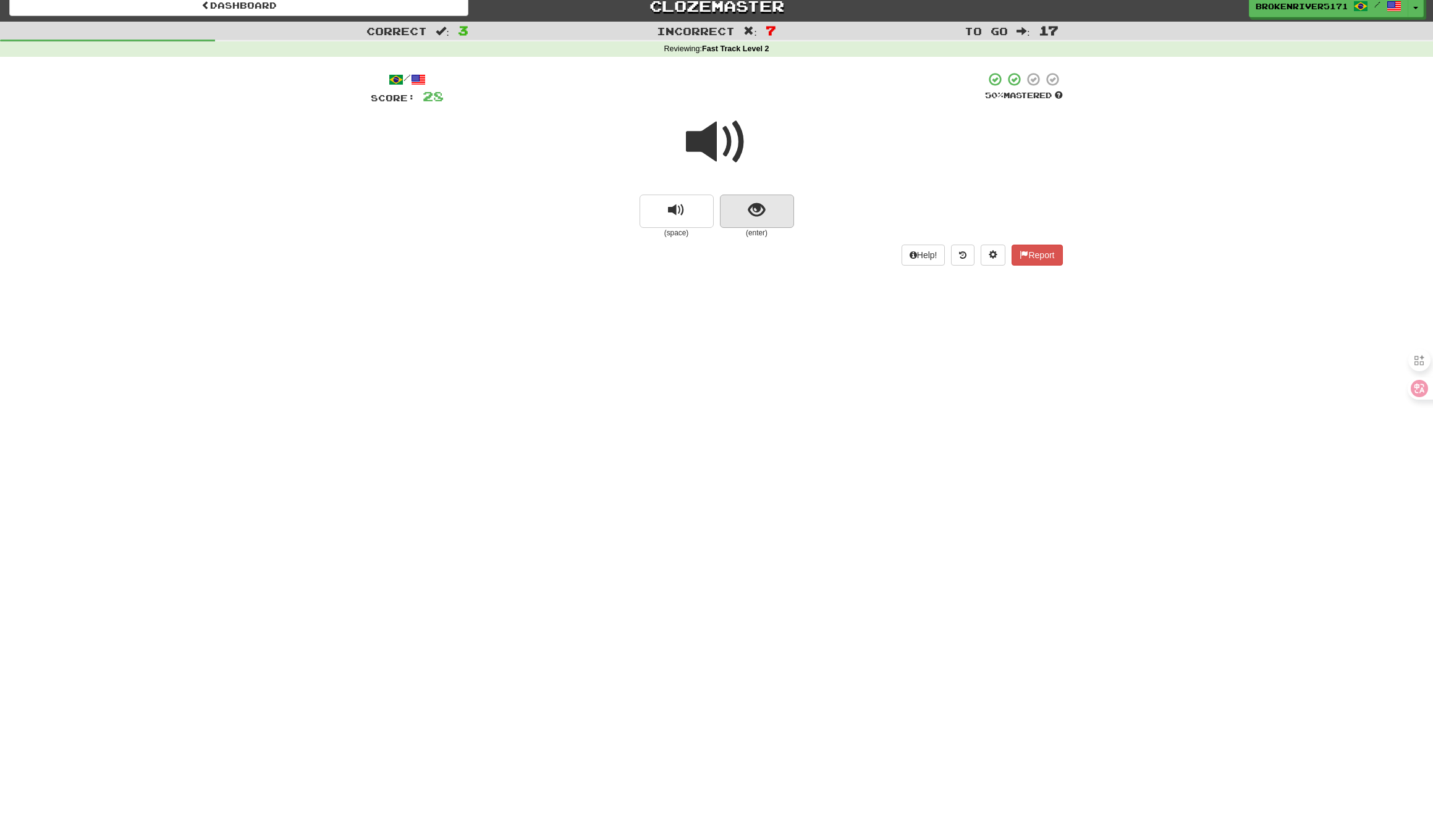
click at [750, 221] on button "show sentence" at bounding box center [756, 211] width 74 height 33
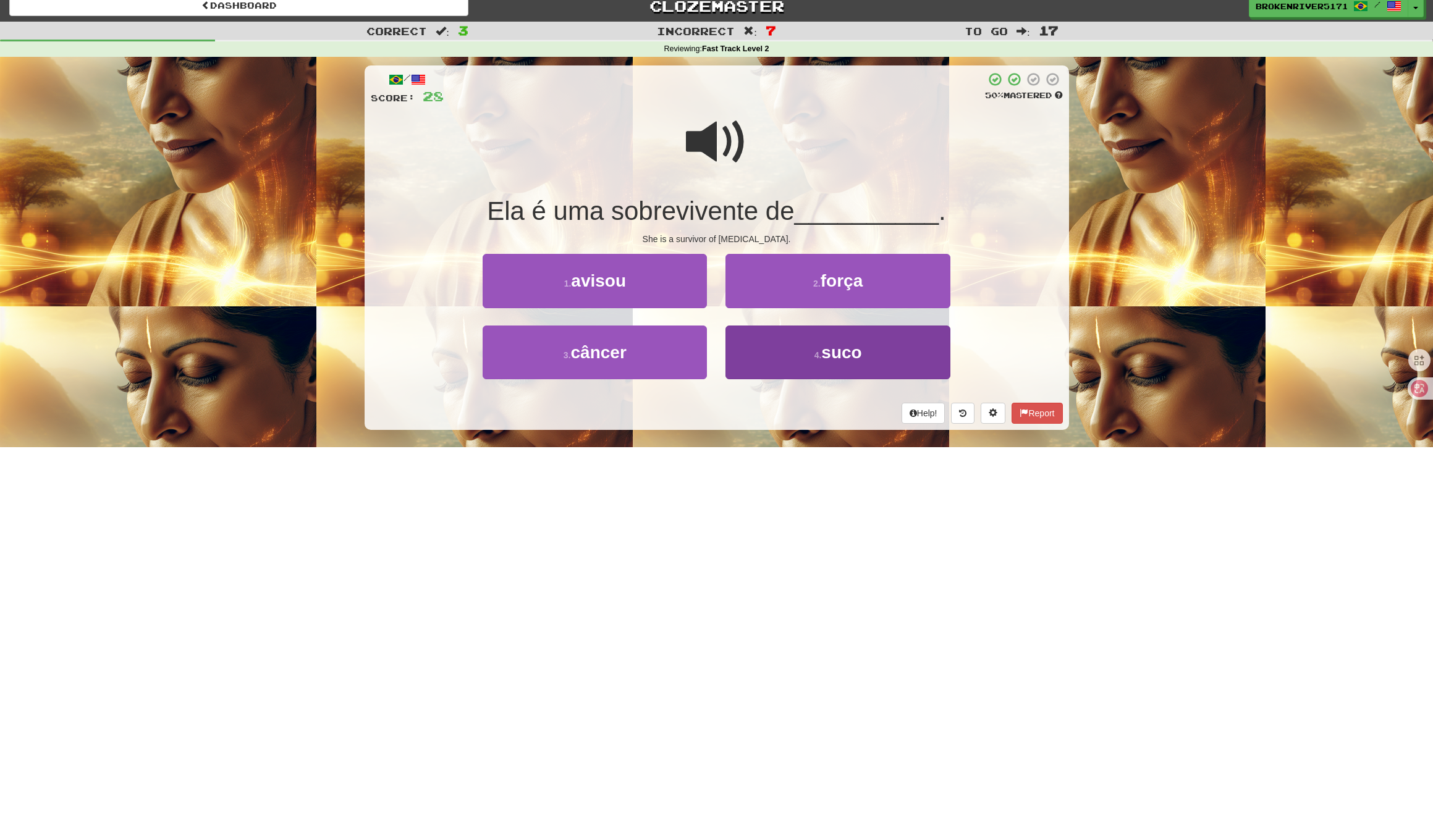
click at [765, 352] on button "4 . suco" at bounding box center [837, 352] width 224 height 53
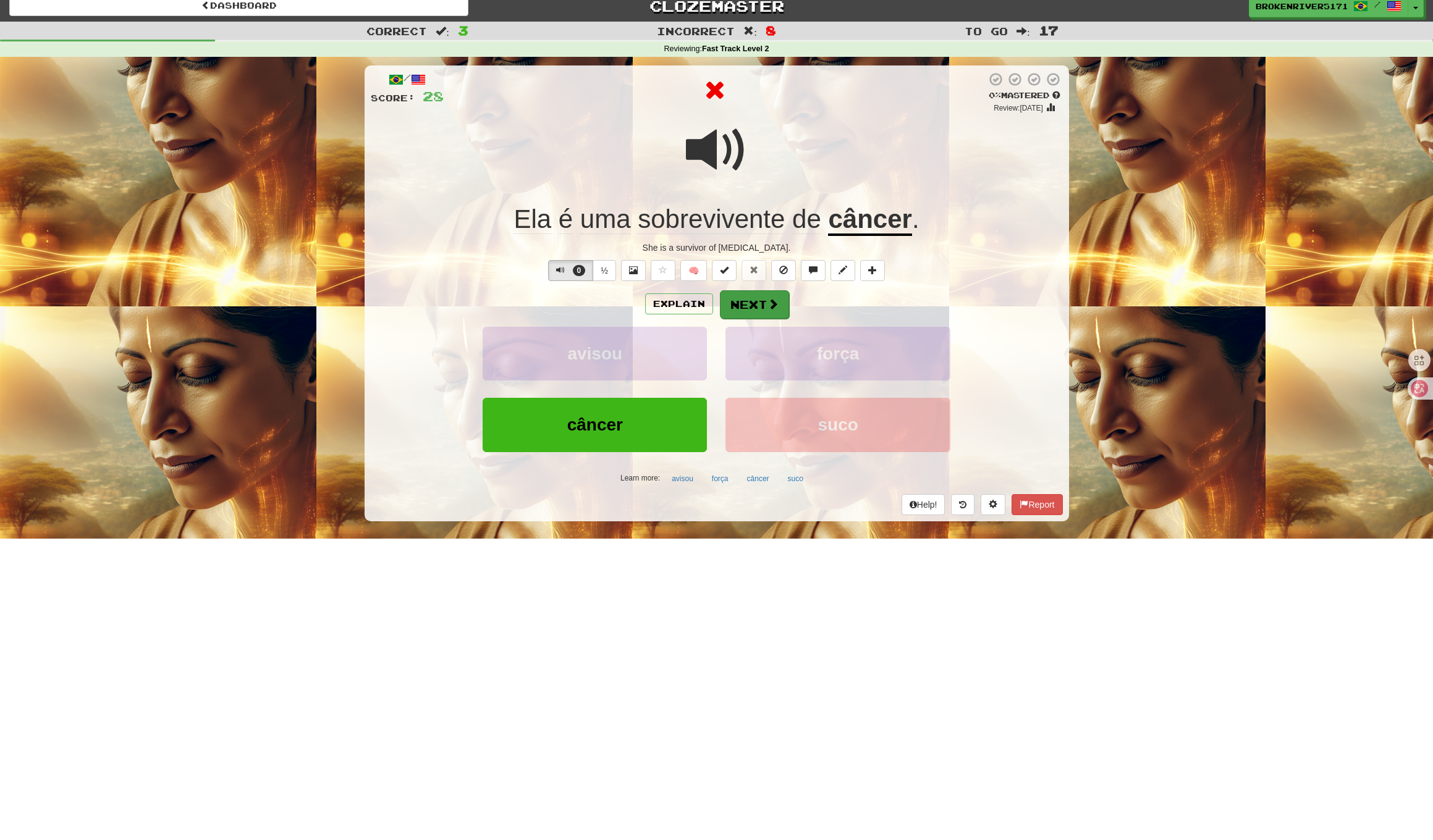
click at [759, 309] on button "Next" at bounding box center [755, 304] width 70 height 29
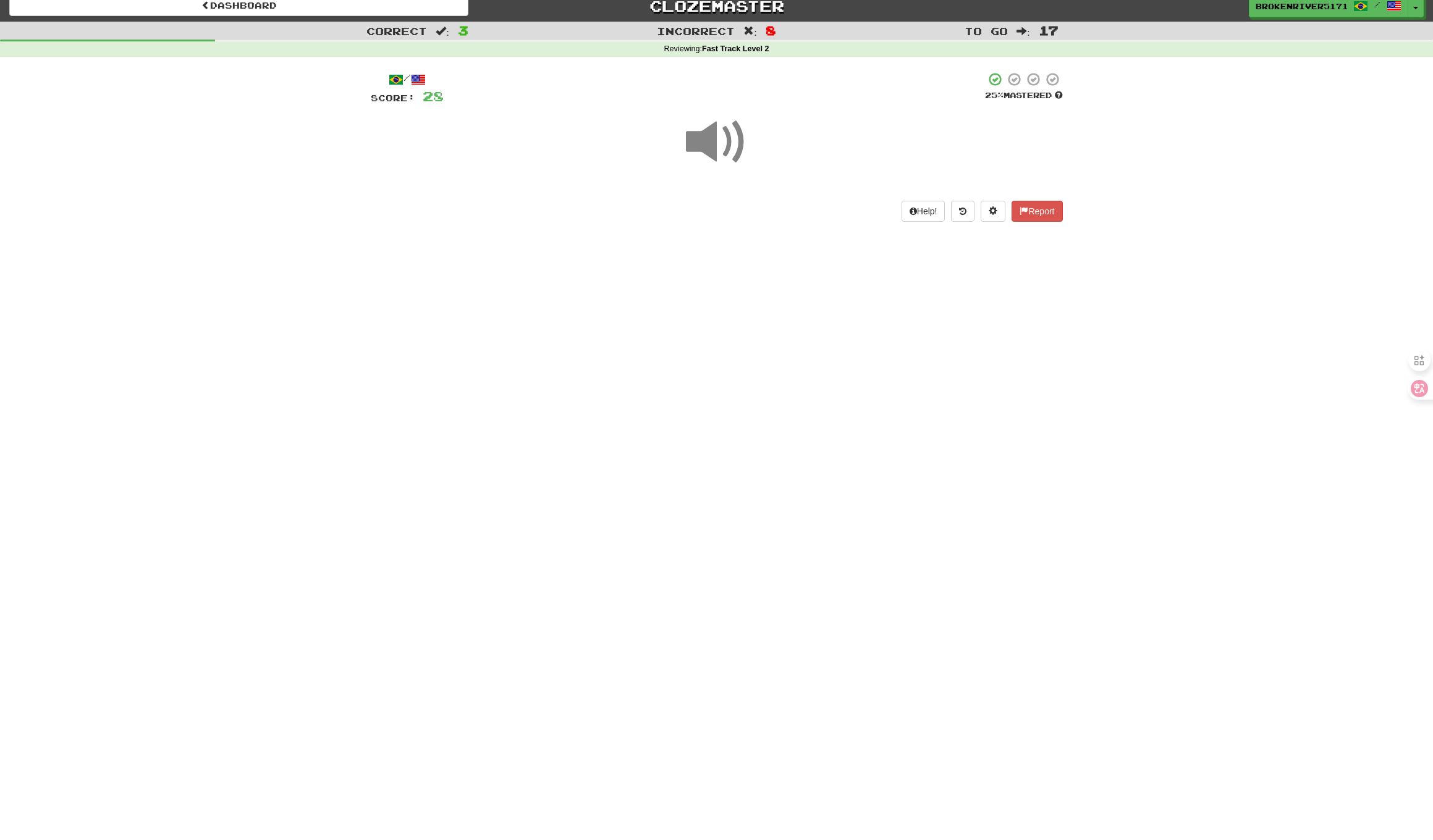
click at [733, 418] on div "Dashboard Clozemaster BrokenRiver5171 / Toggle Dropdown Dashboard Leaderboard A…" at bounding box center [716, 409] width 1433 height 840
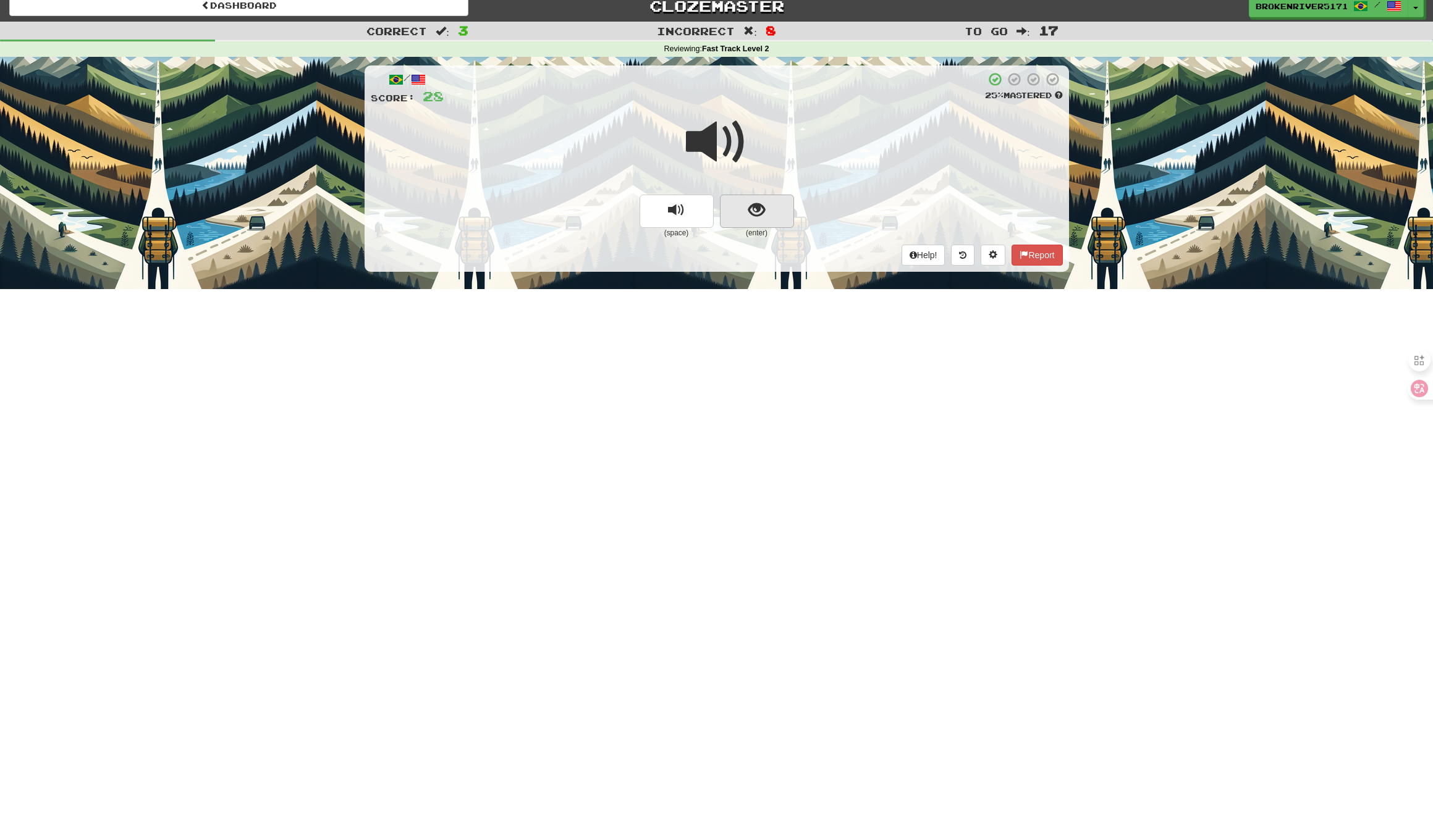
click at [749, 219] on button "show sentence" at bounding box center [756, 211] width 74 height 33
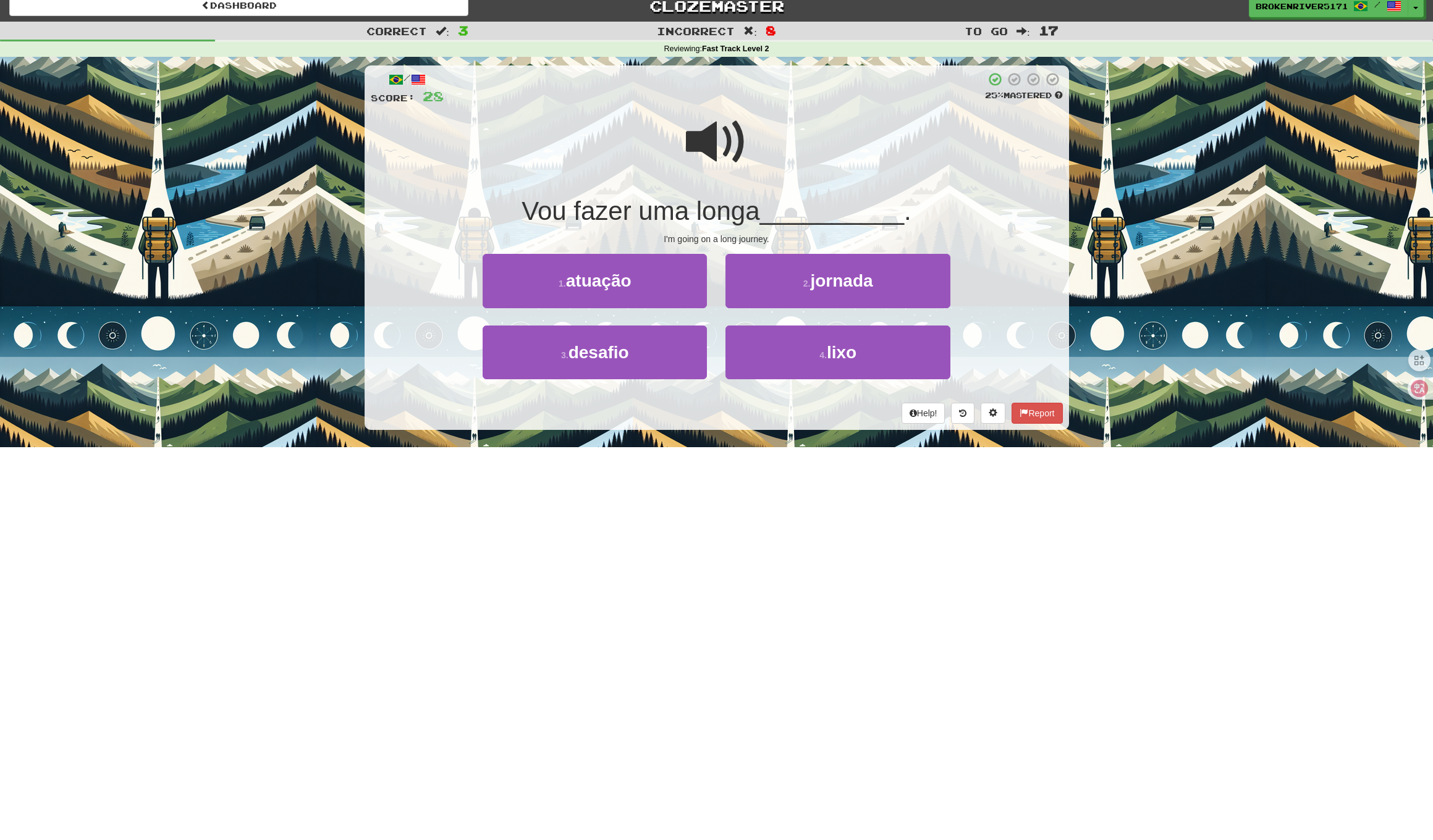
click at [741, 418] on div "Help! Report" at bounding box center [716, 413] width 692 height 21
click at [818, 286] on span "jornada" at bounding box center [841, 281] width 63 height 19
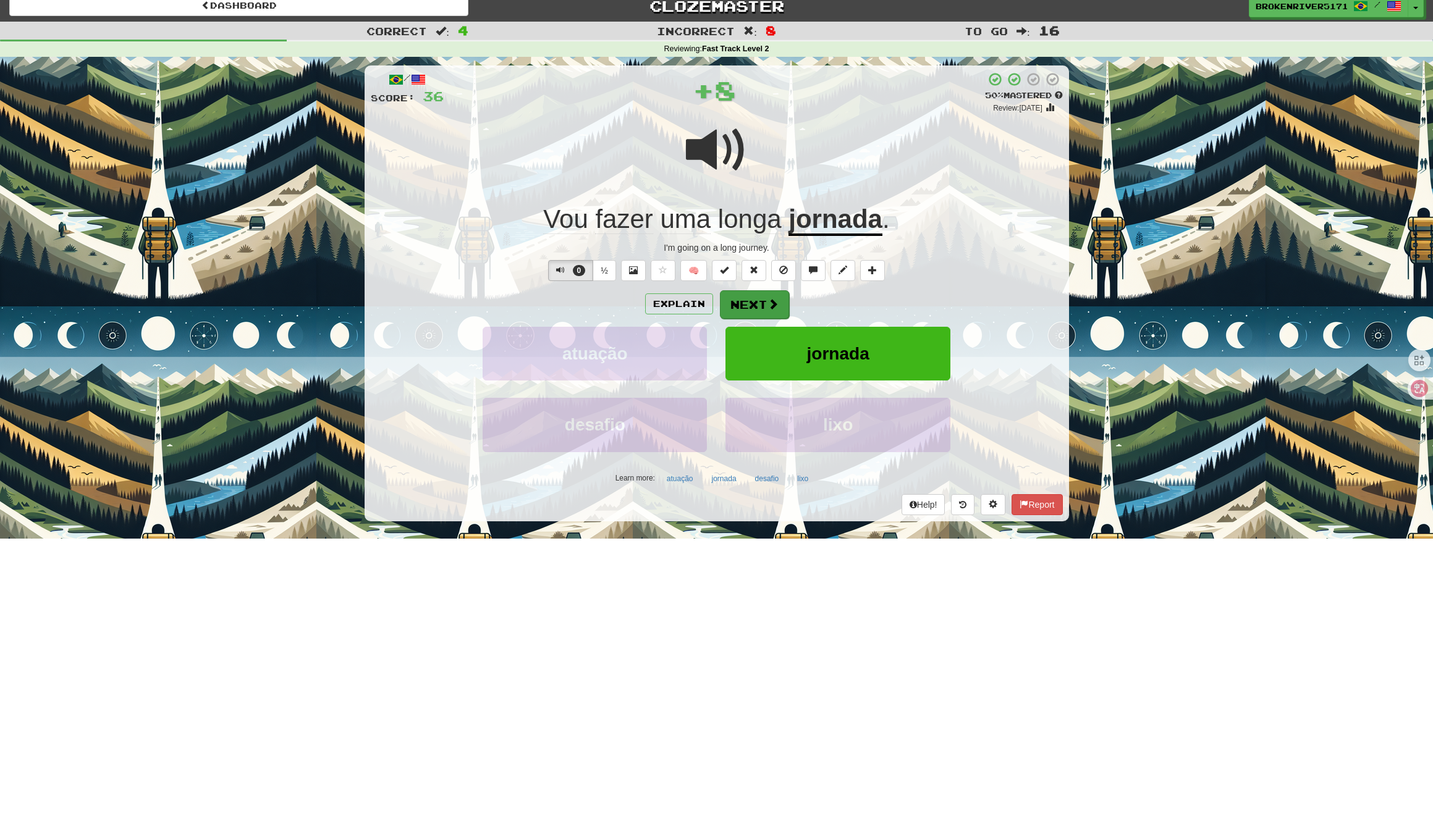
click at [760, 307] on button "Next" at bounding box center [755, 304] width 70 height 29
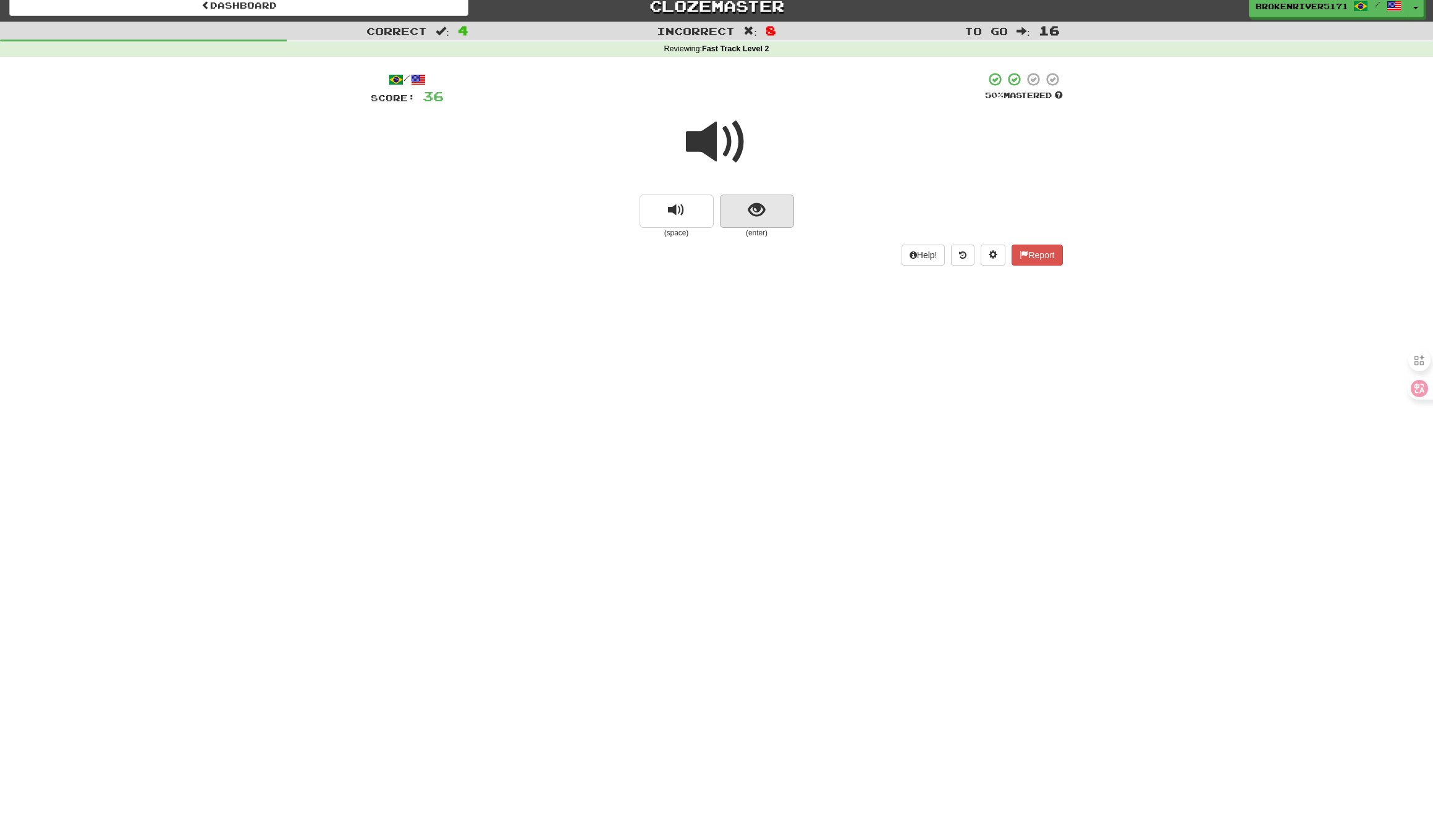
click at [752, 195] on button "show sentence" at bounding box center [756, 211] width 74 height 33
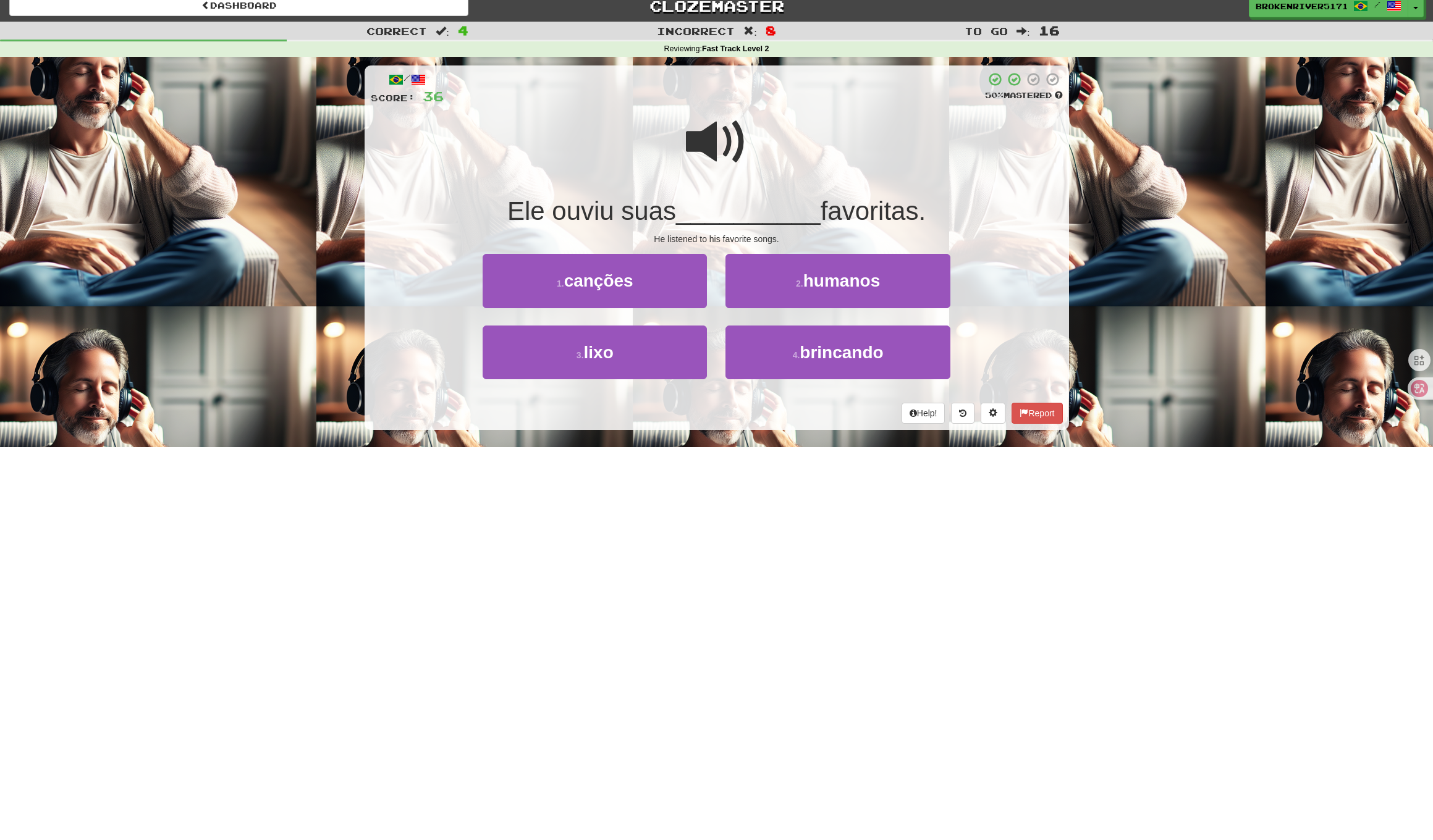
click at [718, 414] on div "Help! Report" at bounding box center [716, 413] width 692 height 21
click at [663, 358] on button "3 . lixo" at bounding box center [594, 352] width 224 height 53
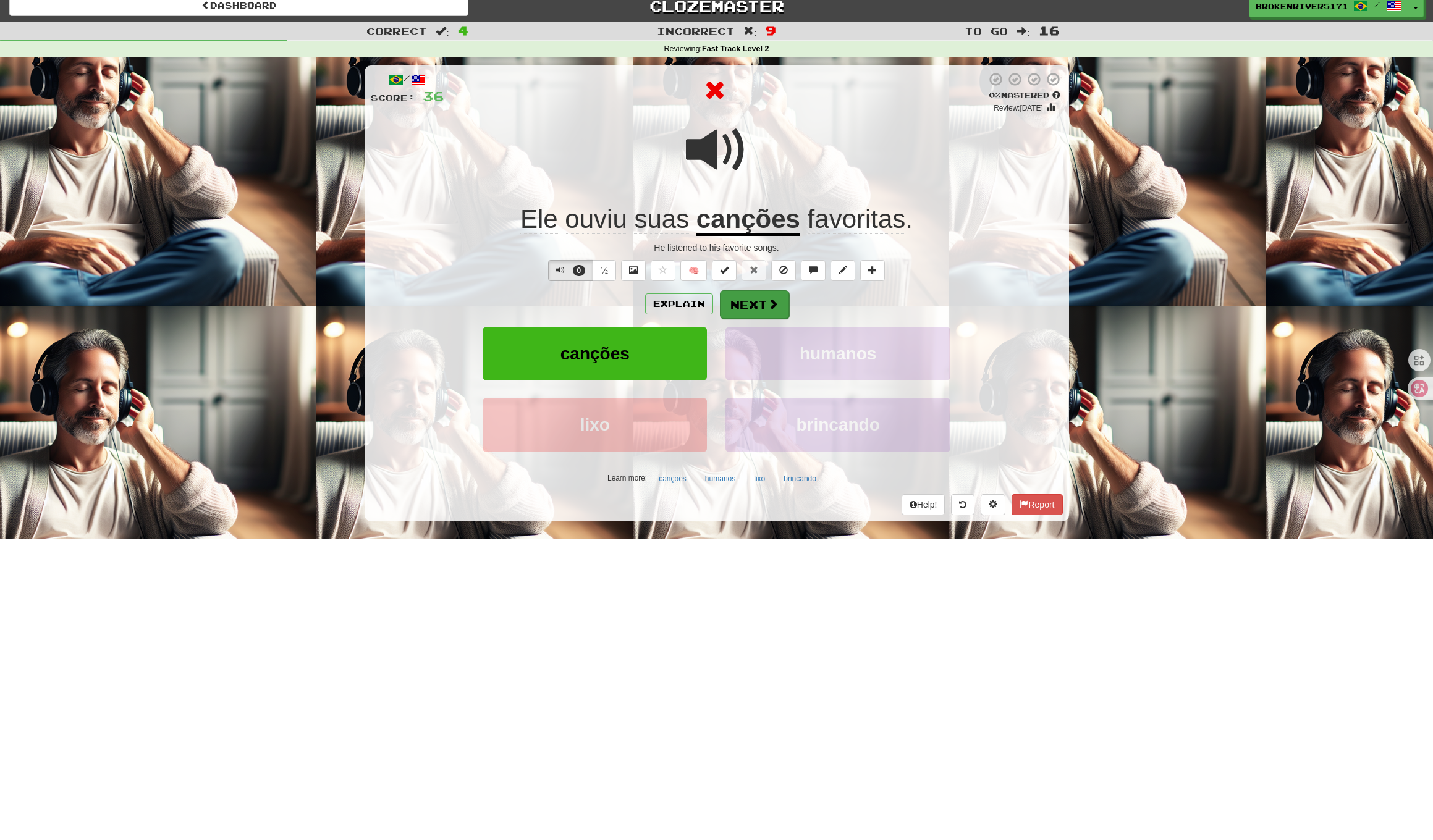
click at [758, 306] on button "Next" at bounding box center [755, 304] width 70 height 29
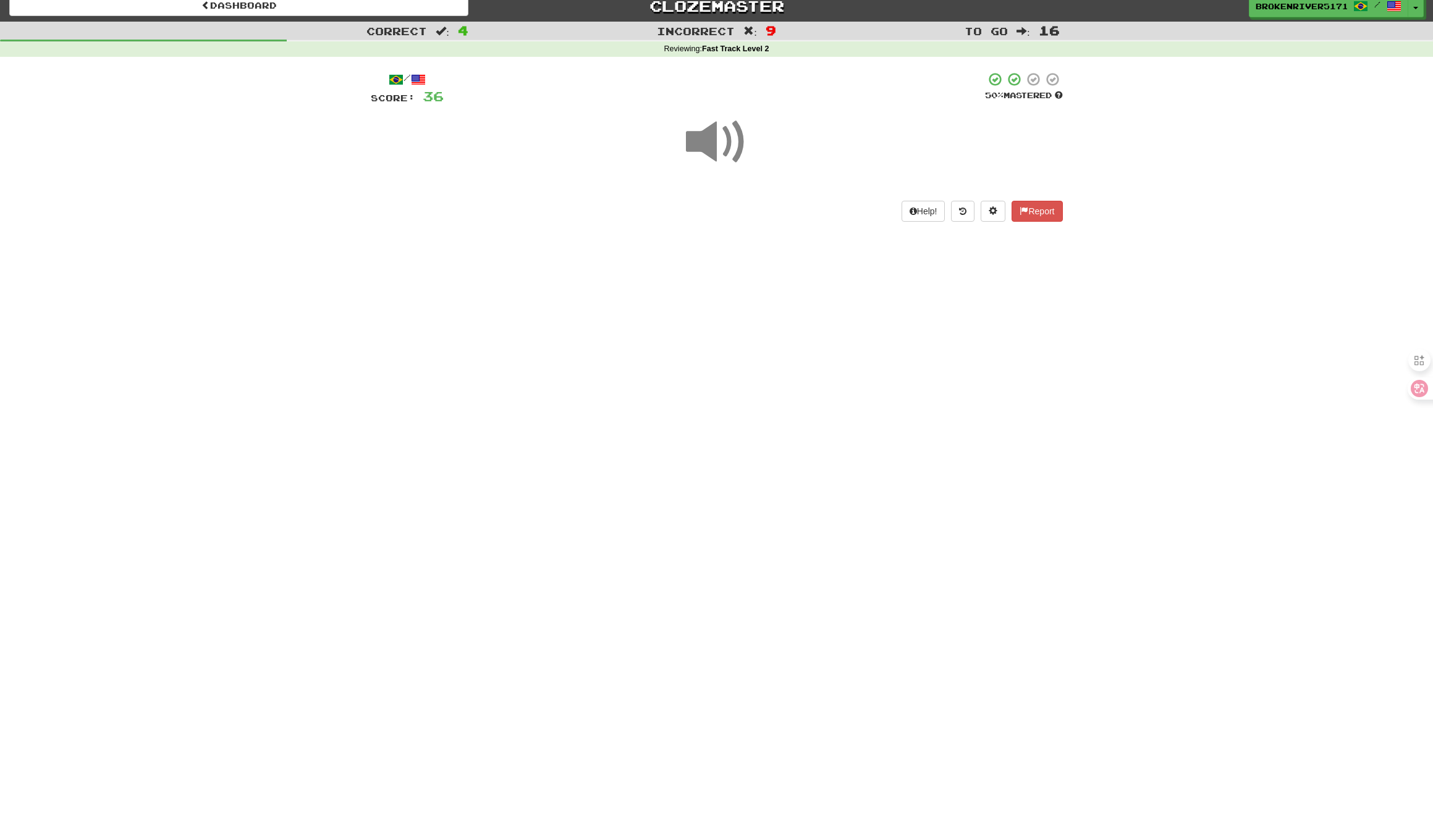
scroll to position [8, 1]
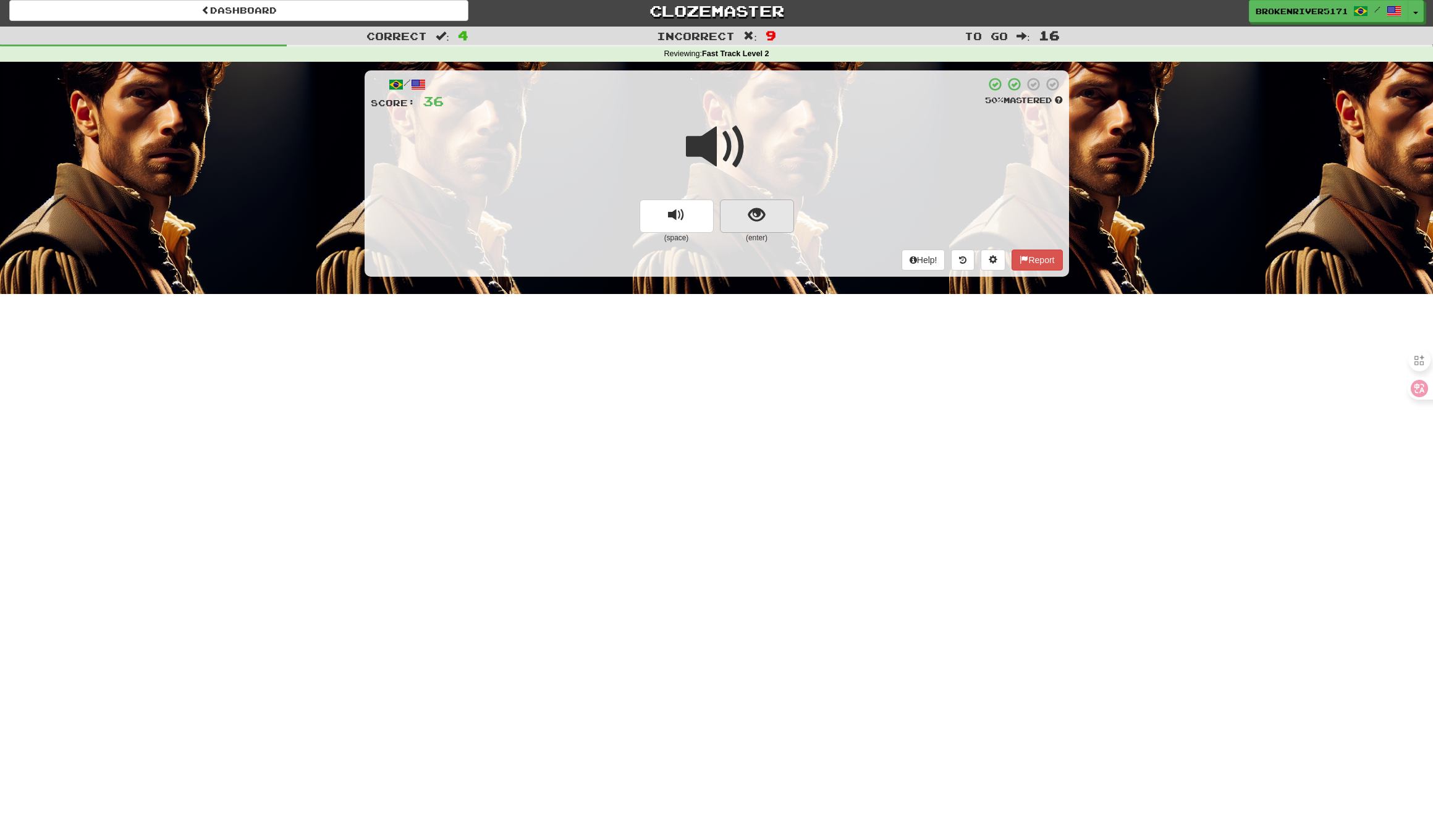
click at [738, 229] on button "show sentence" at bounding box center [756, 215] width 74 height 33
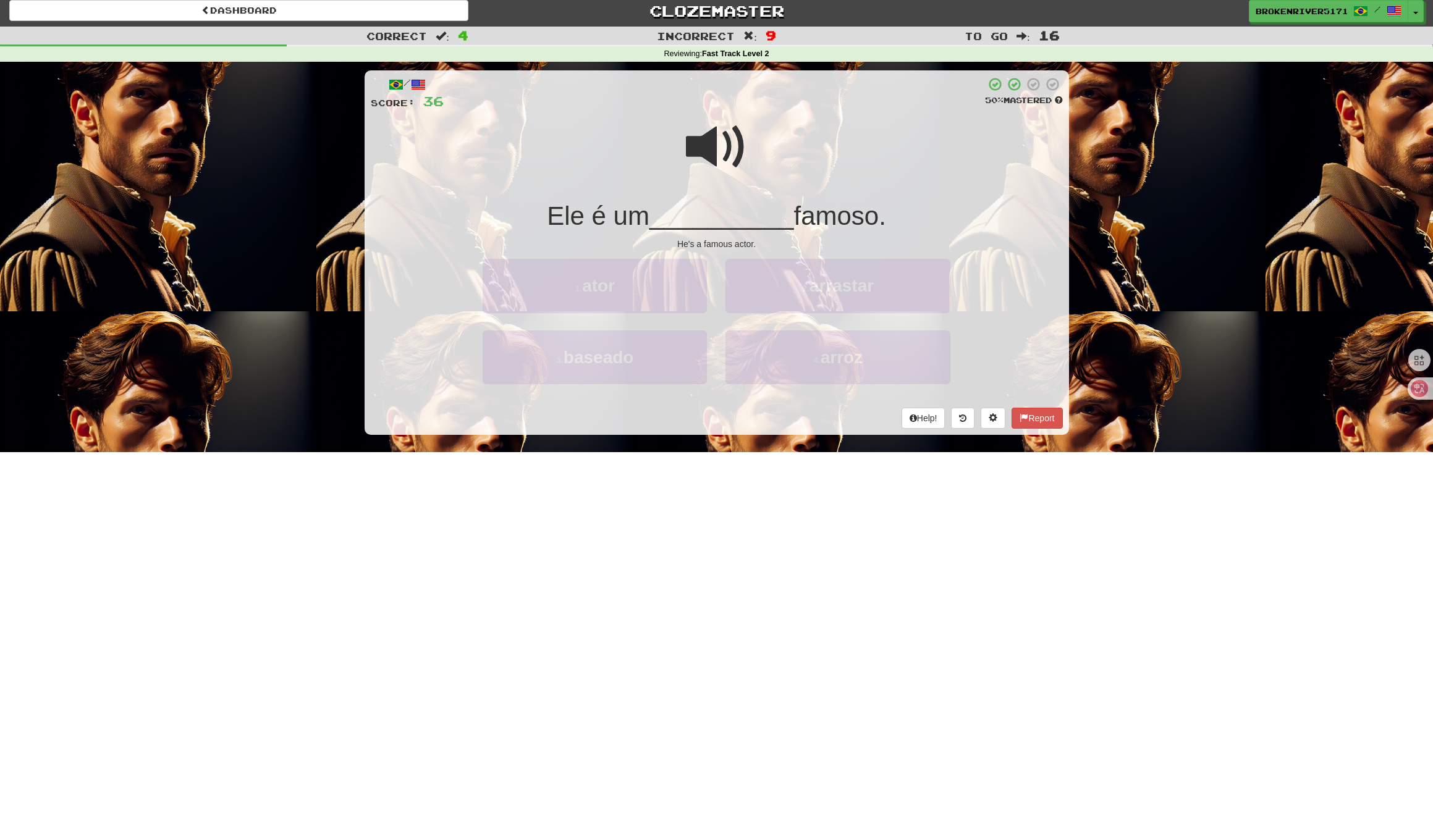
scroll to position [4, 0]
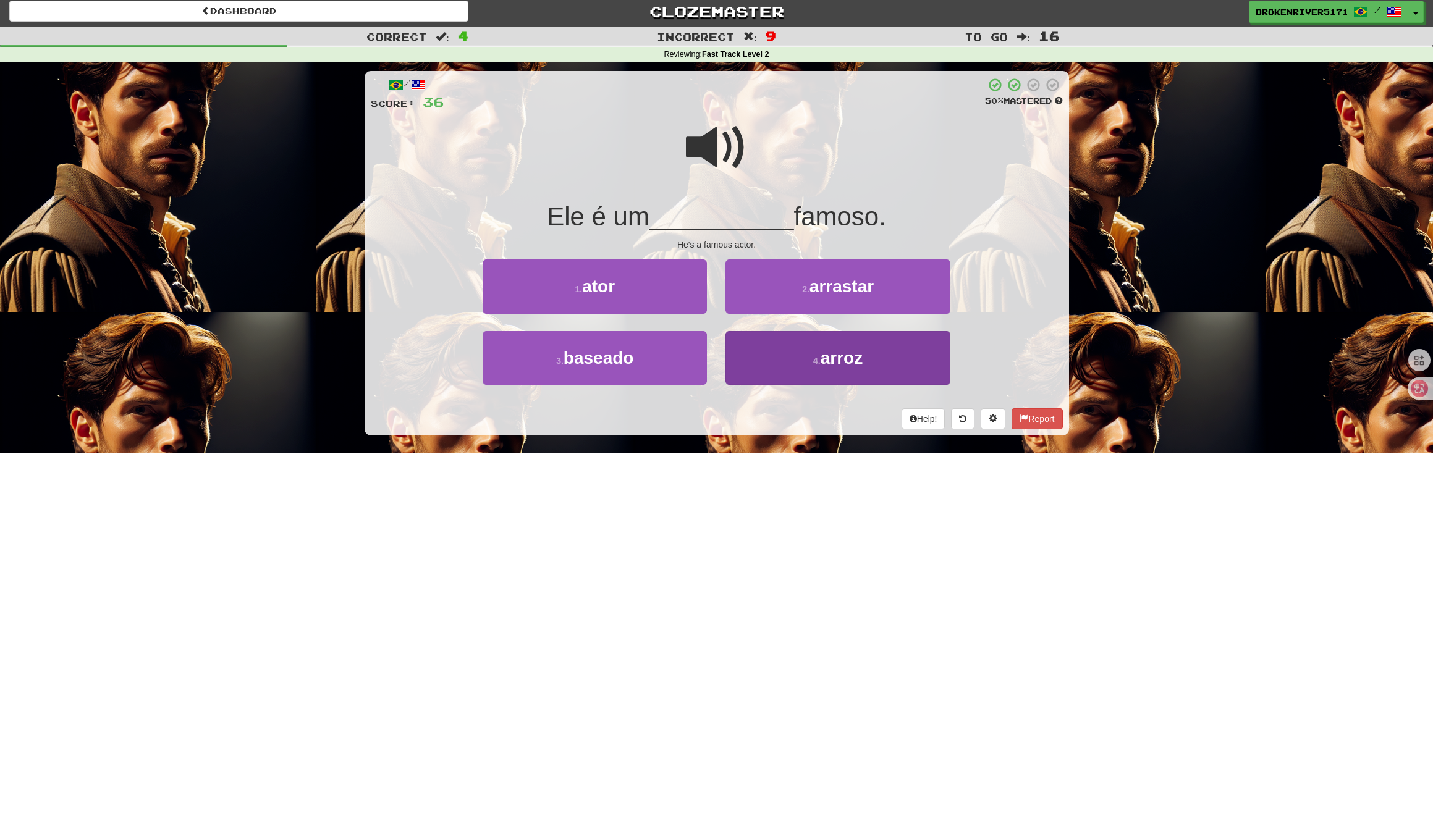
click at [788, 370] on button "4 . arroz" at bounding box center [837, 358] width 224 height 53
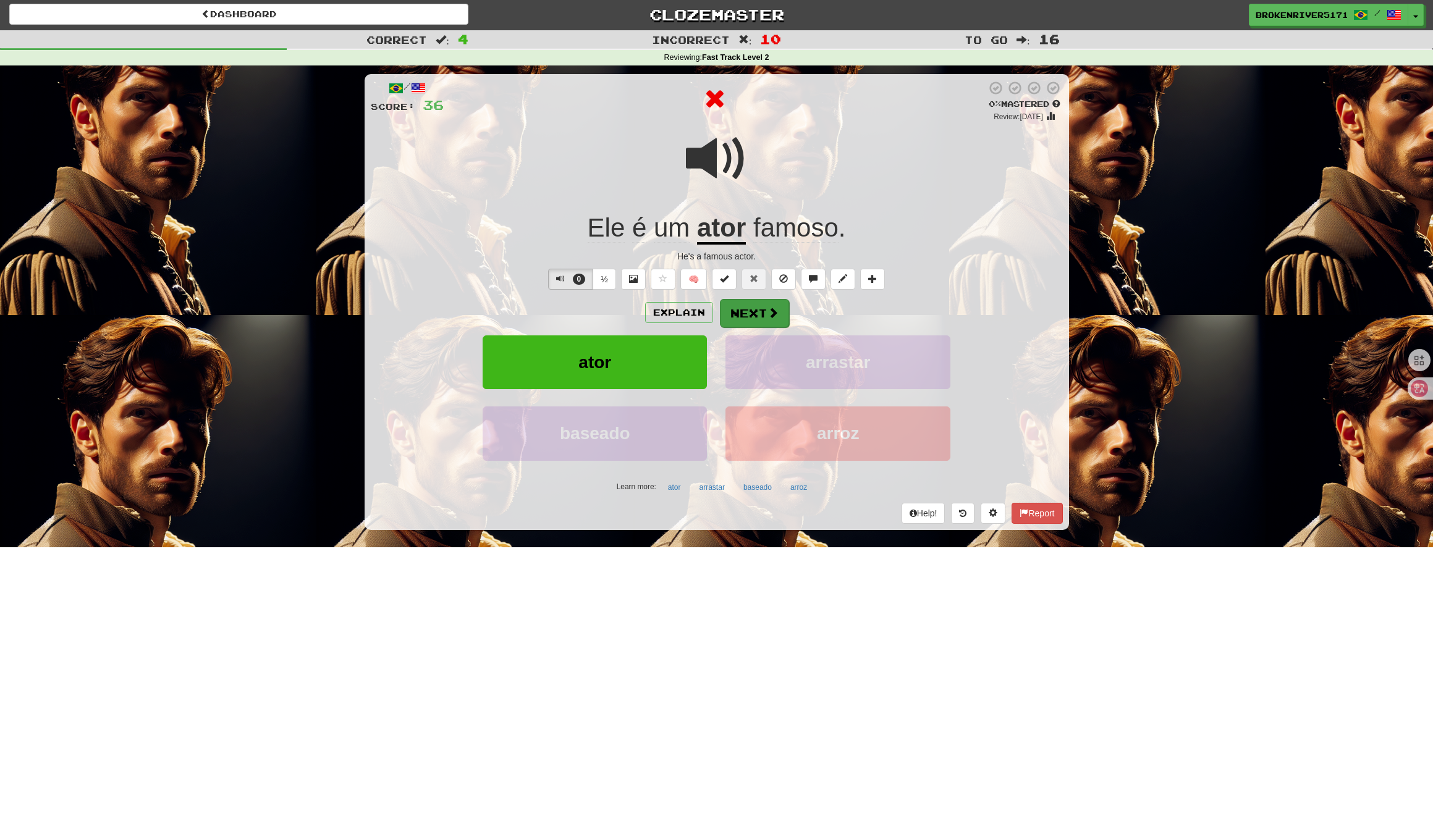
click at [769, 313] on span at bounding box center [772, 312] width 11 height 11
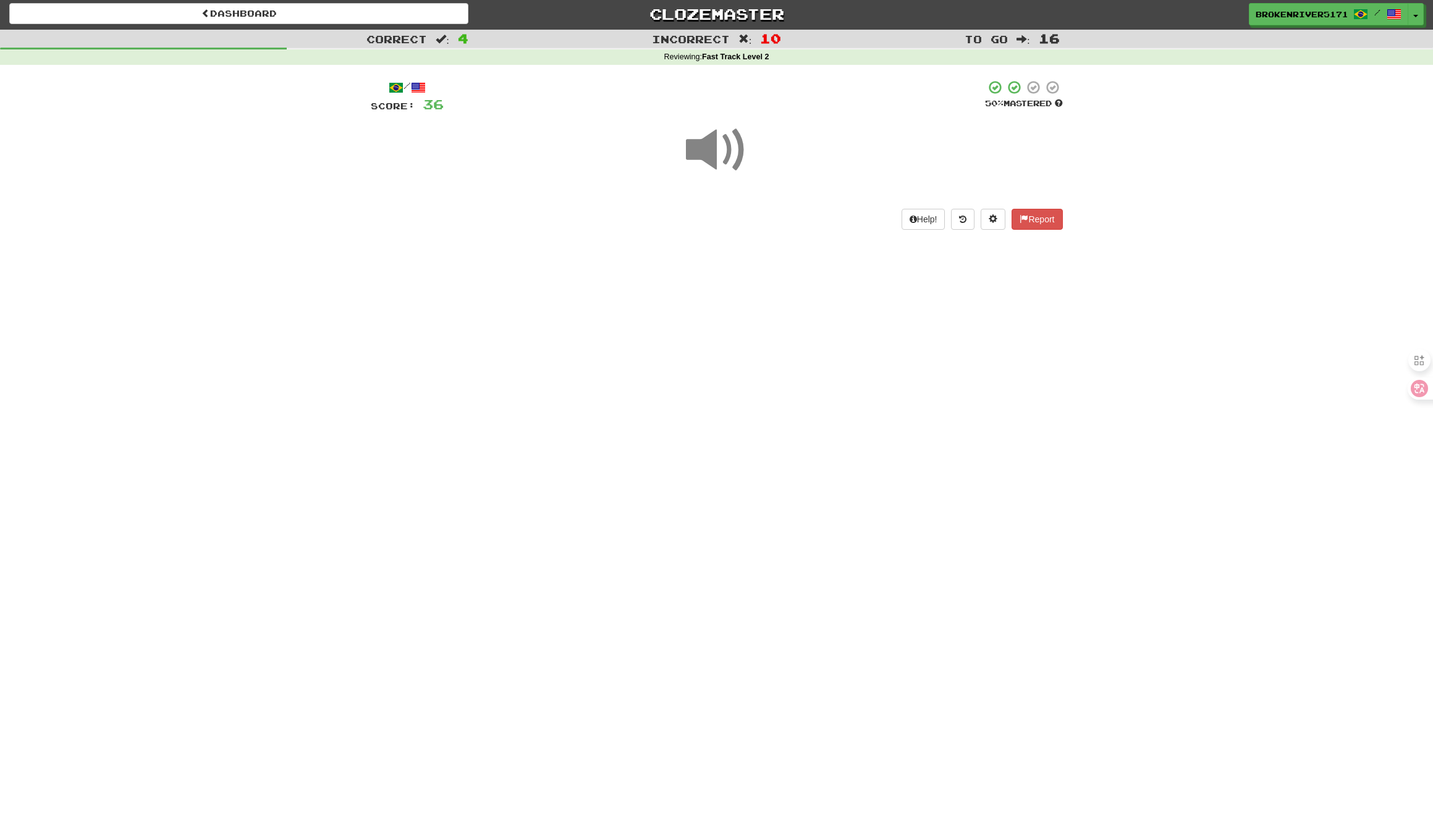
scroll to position [2, 0]
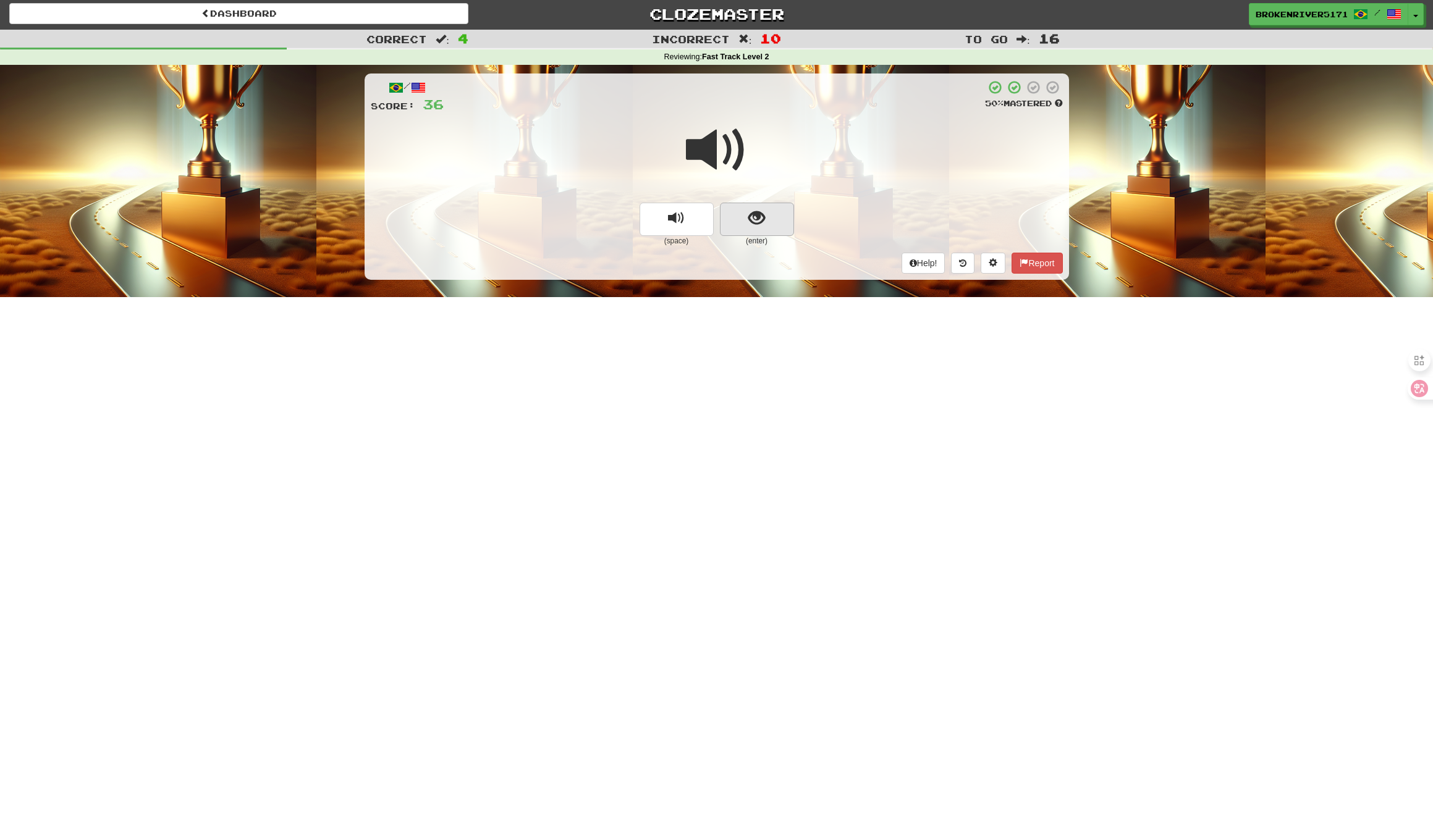
click at [729, 214] on button "show sentence" at bounding box center [756, 219] width 74 height 33
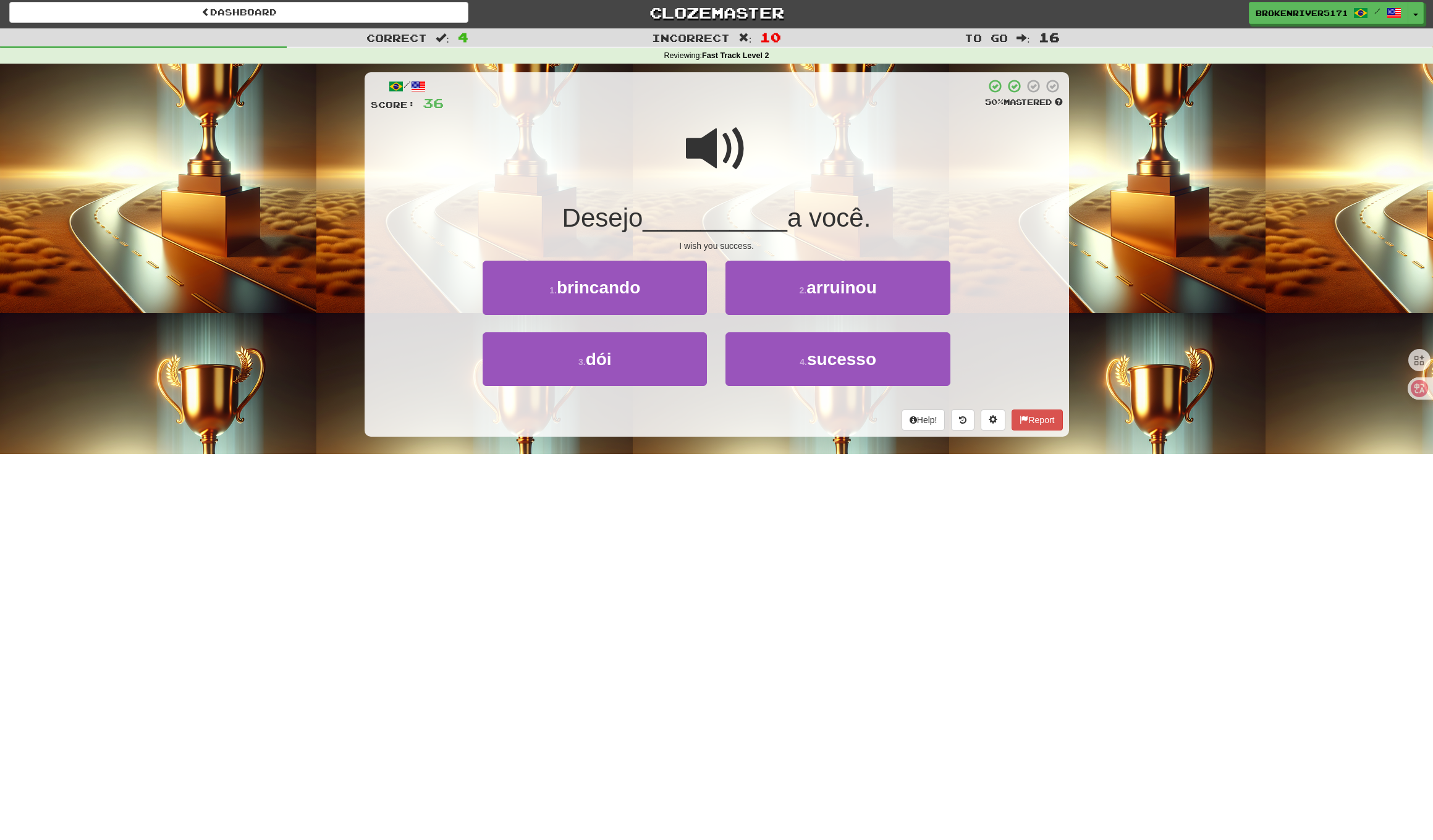
scroll to position [3, 0]
drag, startPoint x: 788, startPoint y: 370, endPoint x: 765, endPoint y: 364, distance: 23.8
click at [788, 370] on button "4 . sucesso" at bounding box center [837, 359] width 224 height 53
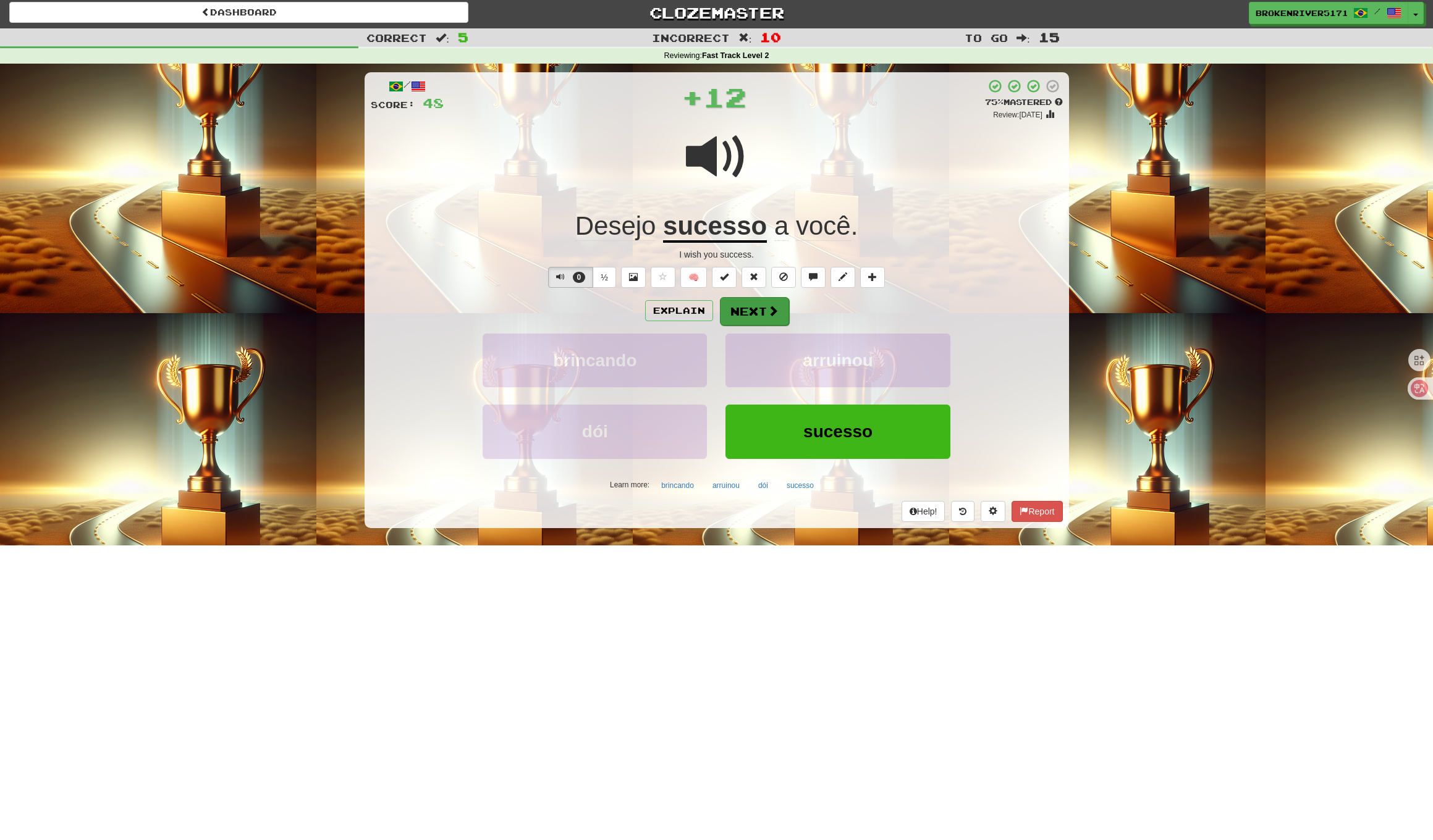
click at [756, 318] on button "Next" at bounding box center [755, 311] width 70 height 29
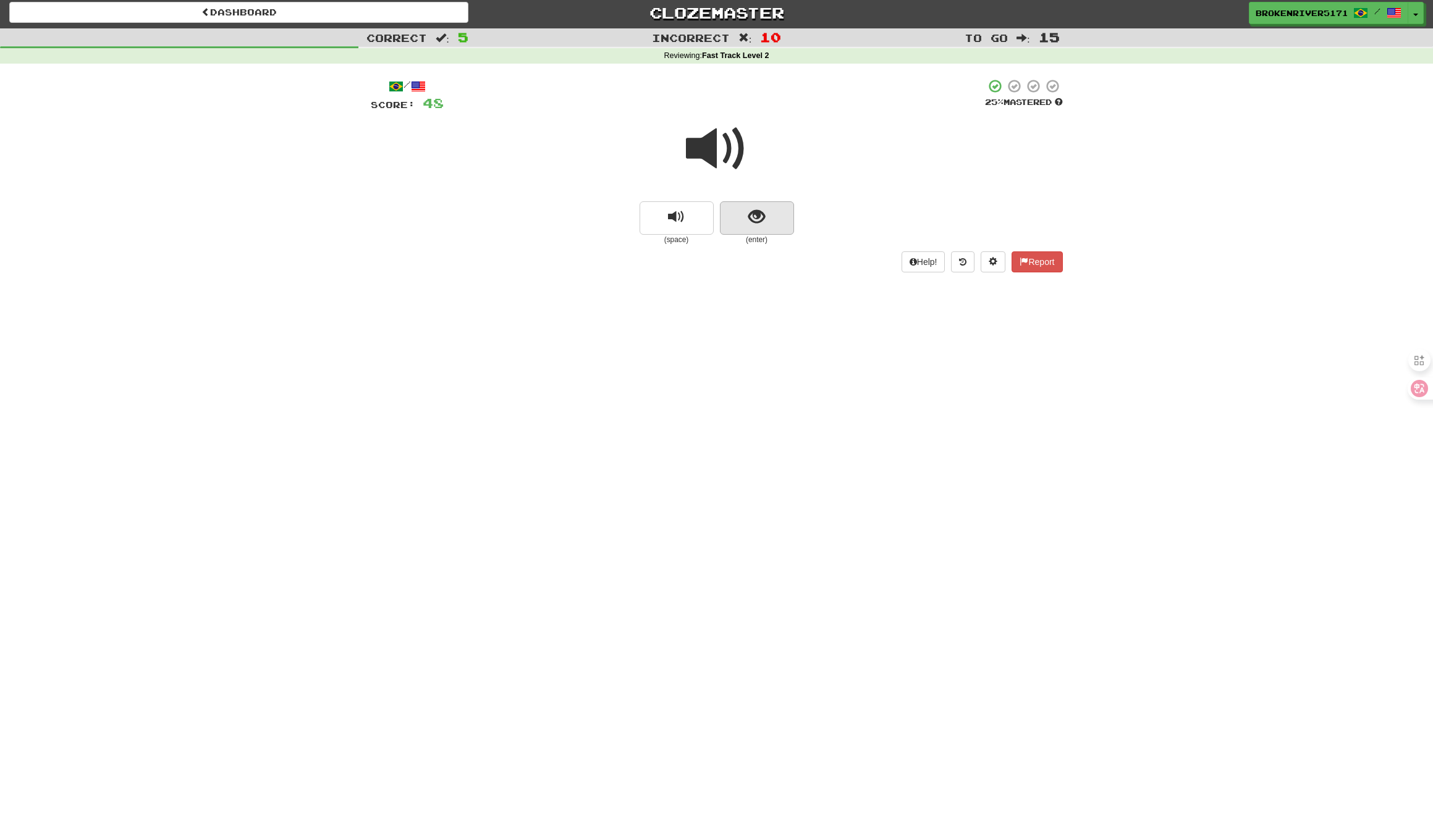
click at [756, 210] on span "show sentence" at bounding box center [756, 217] width 17 height 17
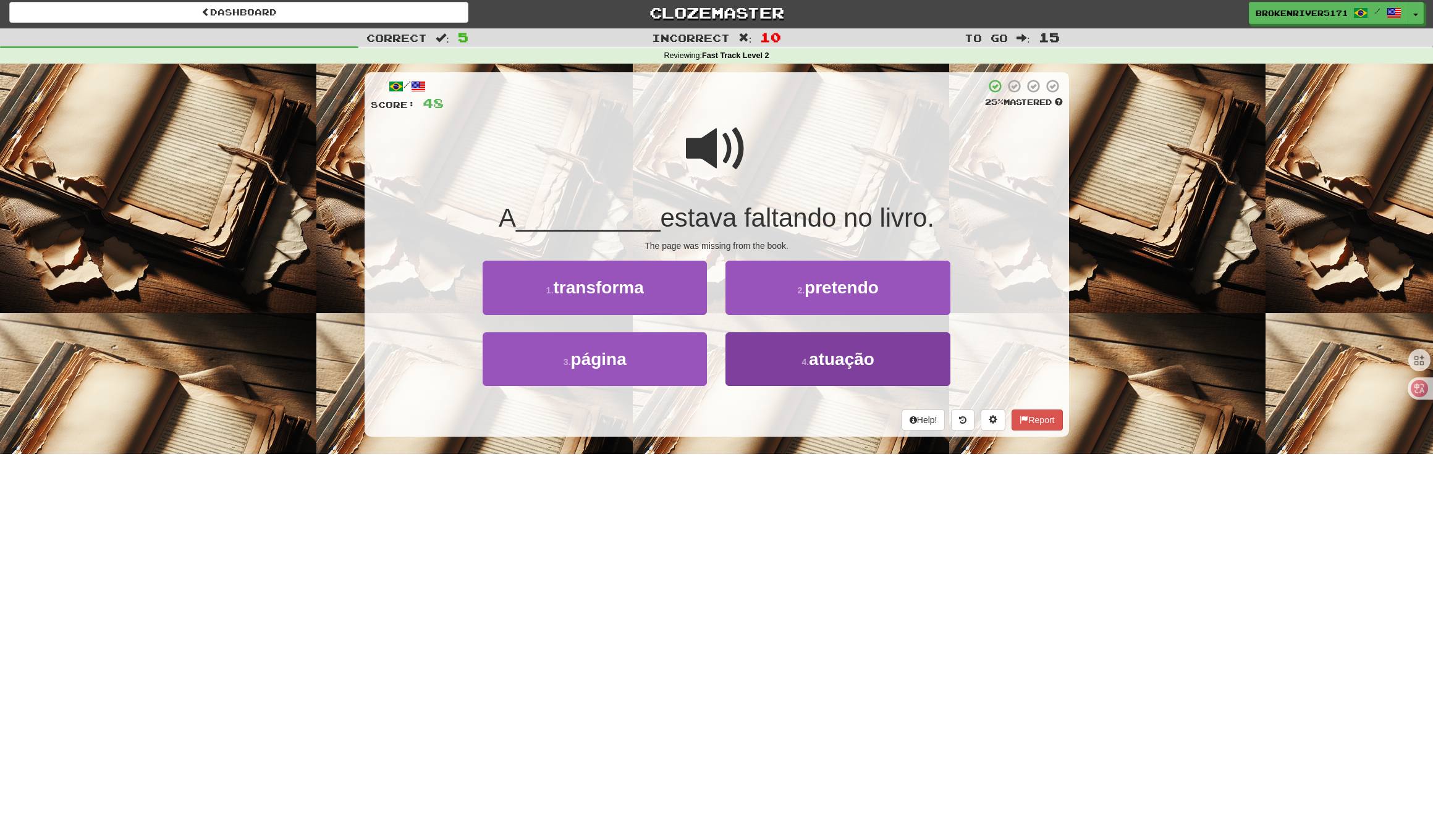
click at [750, 362] on button "4 . atuação" at bounding box center [837, 359] width 224 height 53
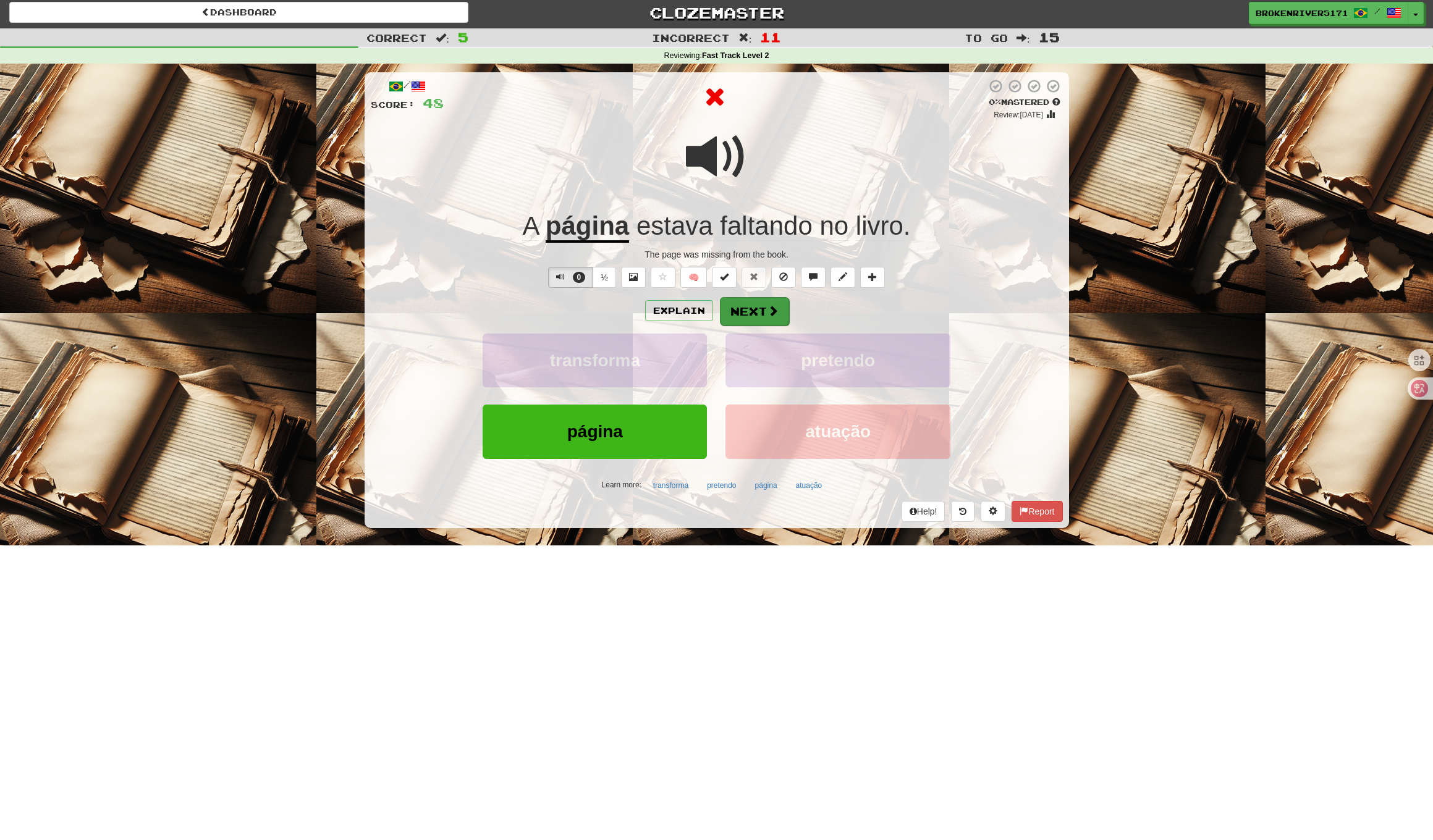
click at [753, 306] on button "Next" at bounding box center [755, 311] width 70 height 29
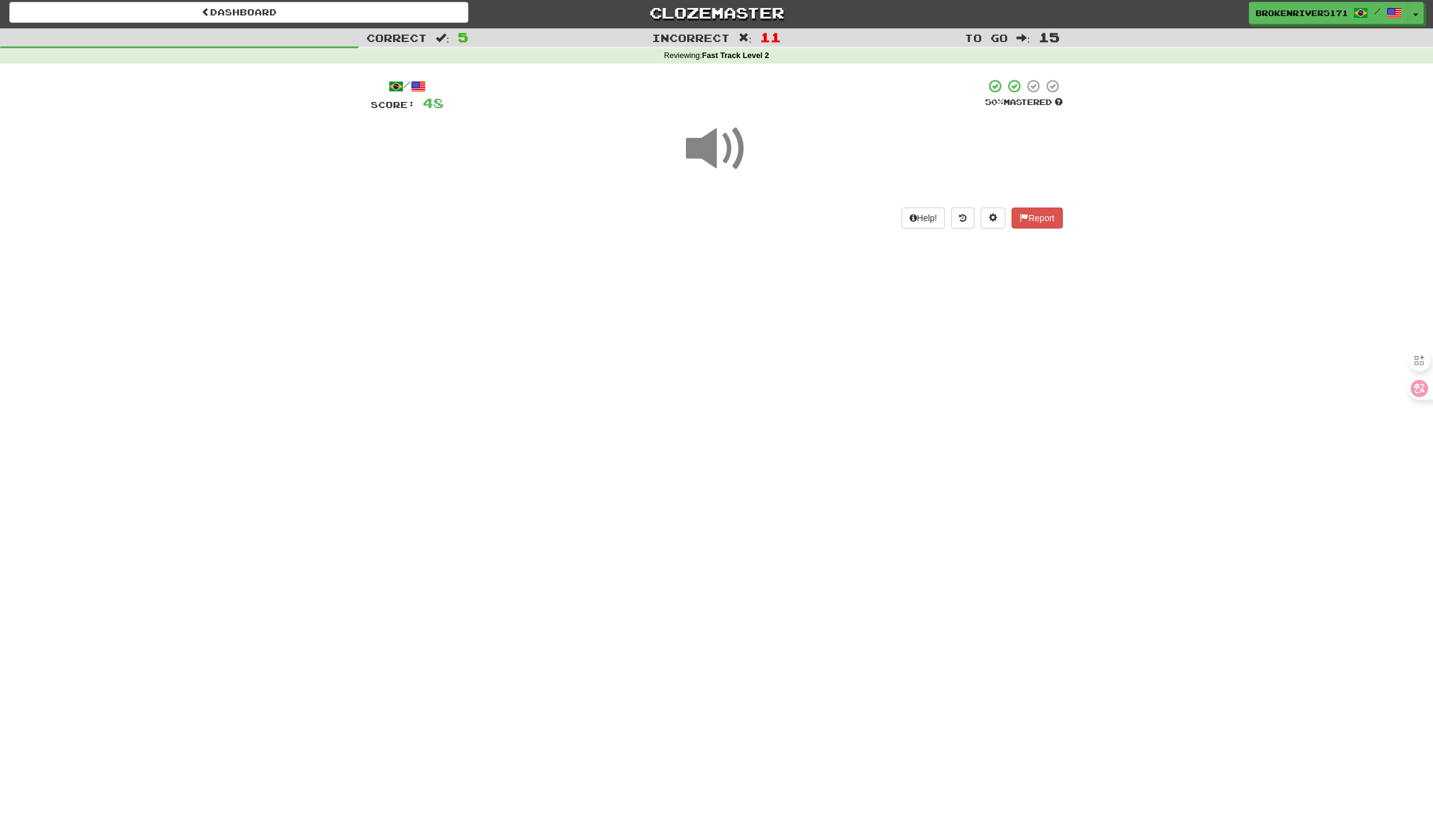
click at [728, 366] on div "Dashboard Clozemaster BrokenRiver5171 / Toggle Dropdown Dashboard Leaderboard A…" at bounding box center [716, 416] width 1433 height 840
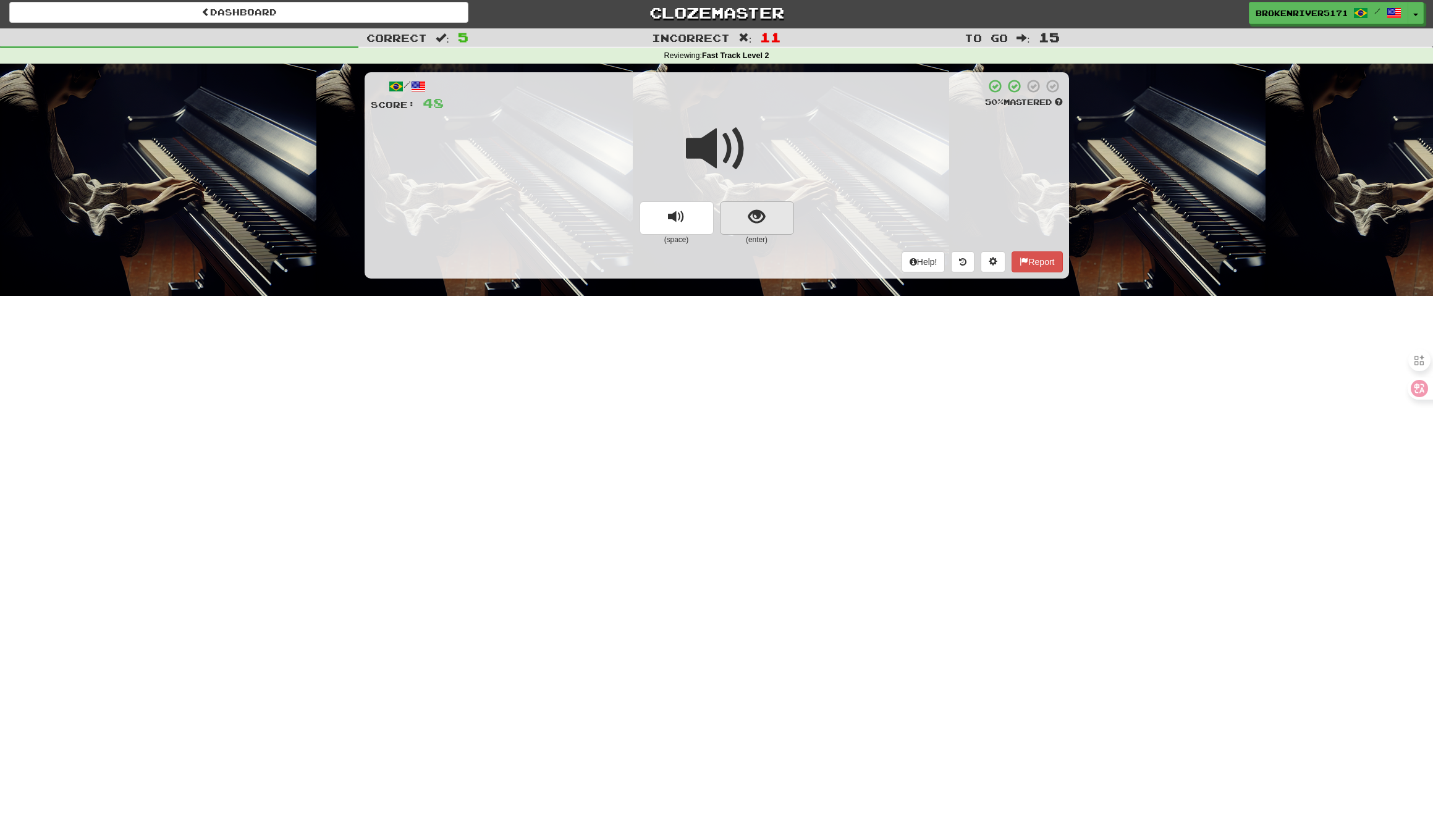
click at [757, 223] on span "show sentence" at bounding box center [756, 217] width 17 height 17
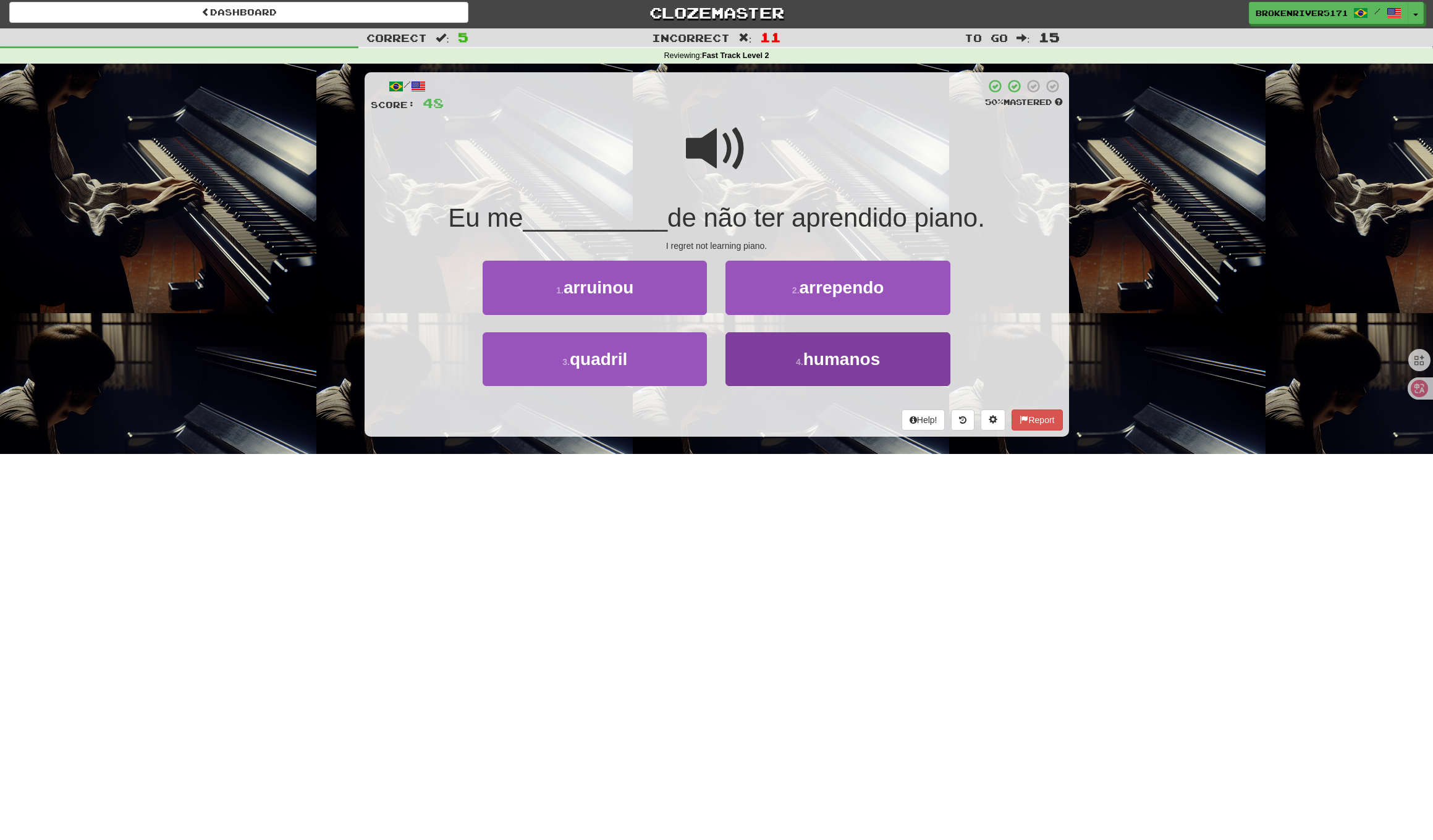
click at [769, 376] on button "4 . humanos" at bounding box center [837, 359] width 224 height 53
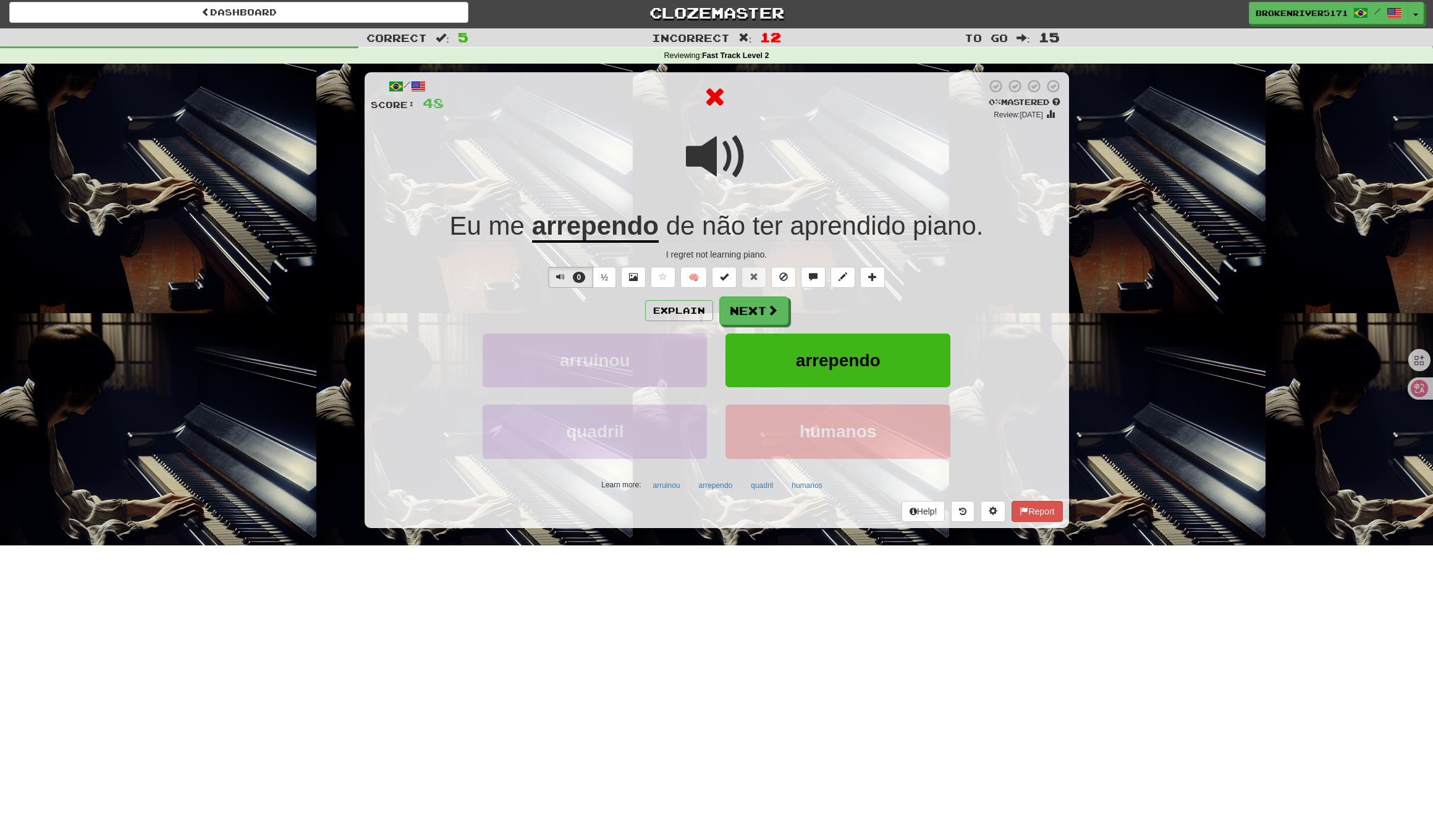
click at [842, 316] on div "Explain Next" at bounding box center [716, 311] width 692 height 29
drag, startPoint x: 761, startPoint y: 313, endPoint x: 859, endPoint y: 320, distance: 98.2
click at [859, 320] on div "Explain Next" at bounding box center [716, 311] width 692 height 29
click at [771, 305] on span at bounding box center [772, 310] width 11 height 11
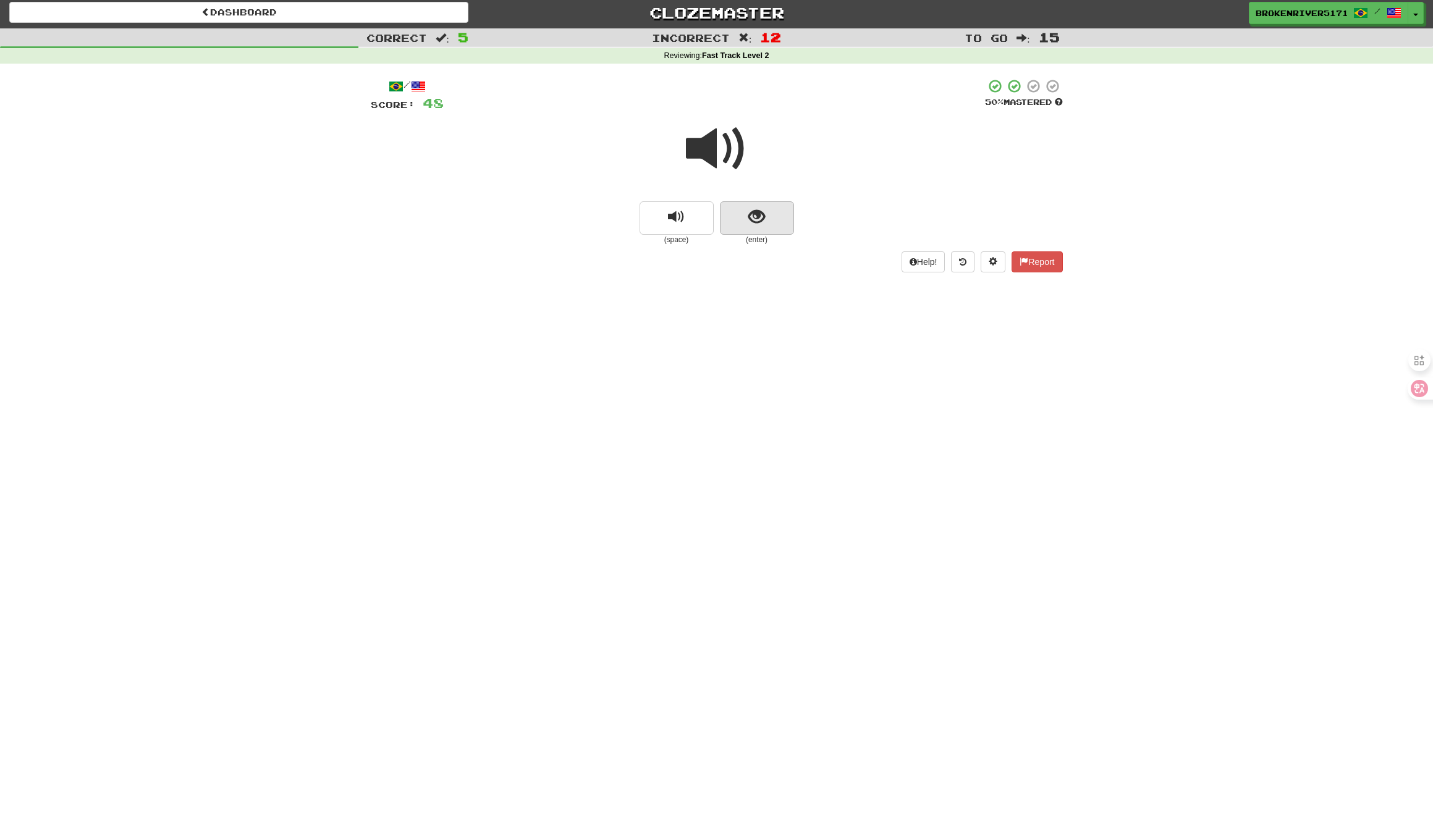
click at [764, 220] on span "show sentence" at bounding box center [756, 217] width 17 height 17
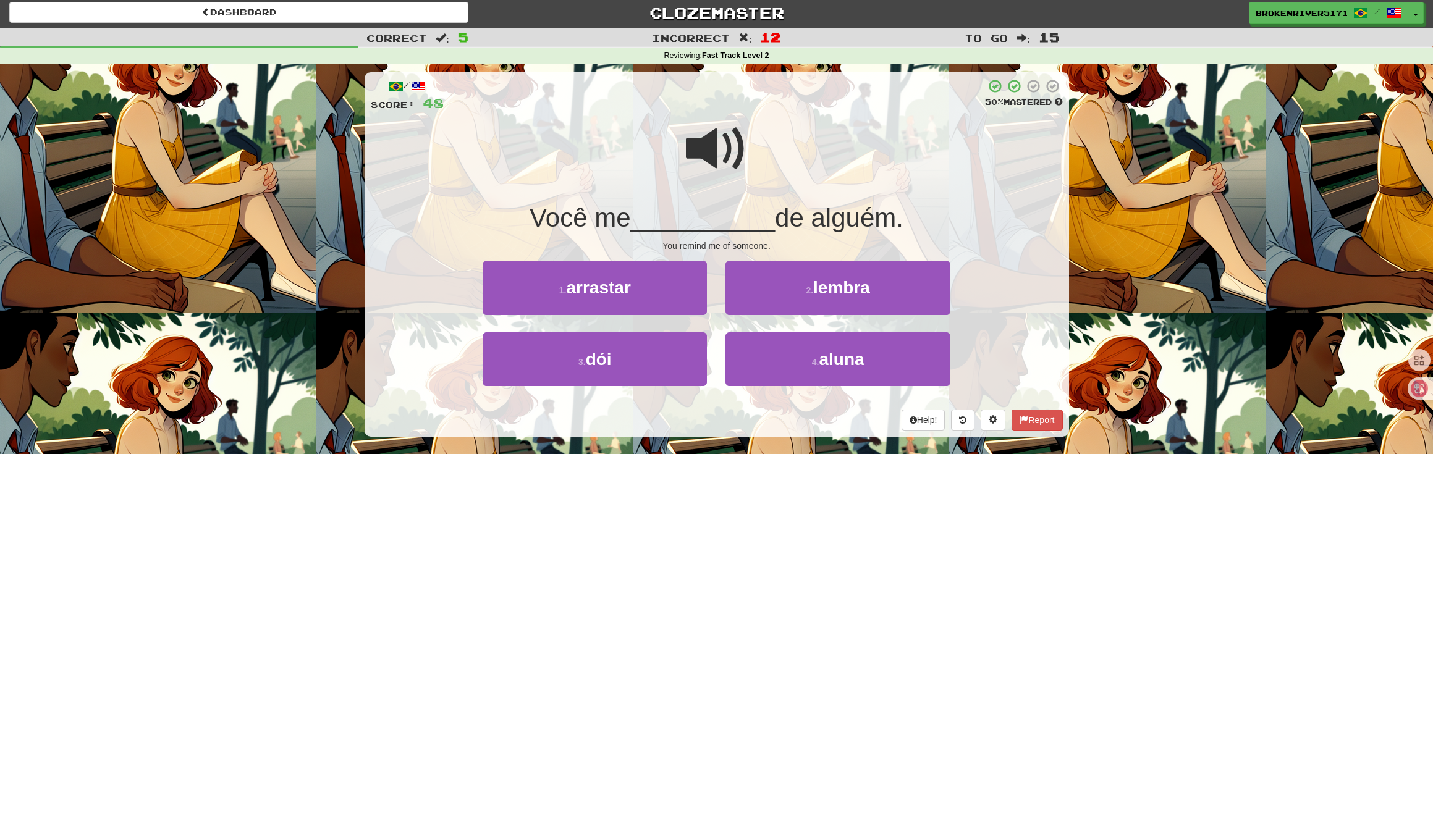
click at [711, 435] on div "/ Score: 48 50 % Mastered Você me __________ de alguém. You remind me of someon…" at bounding box center [716, 259] width 705 height 390
click at [772, 367] on button "4 . aluna" at bounding box center [837, 359] width 224 height 53
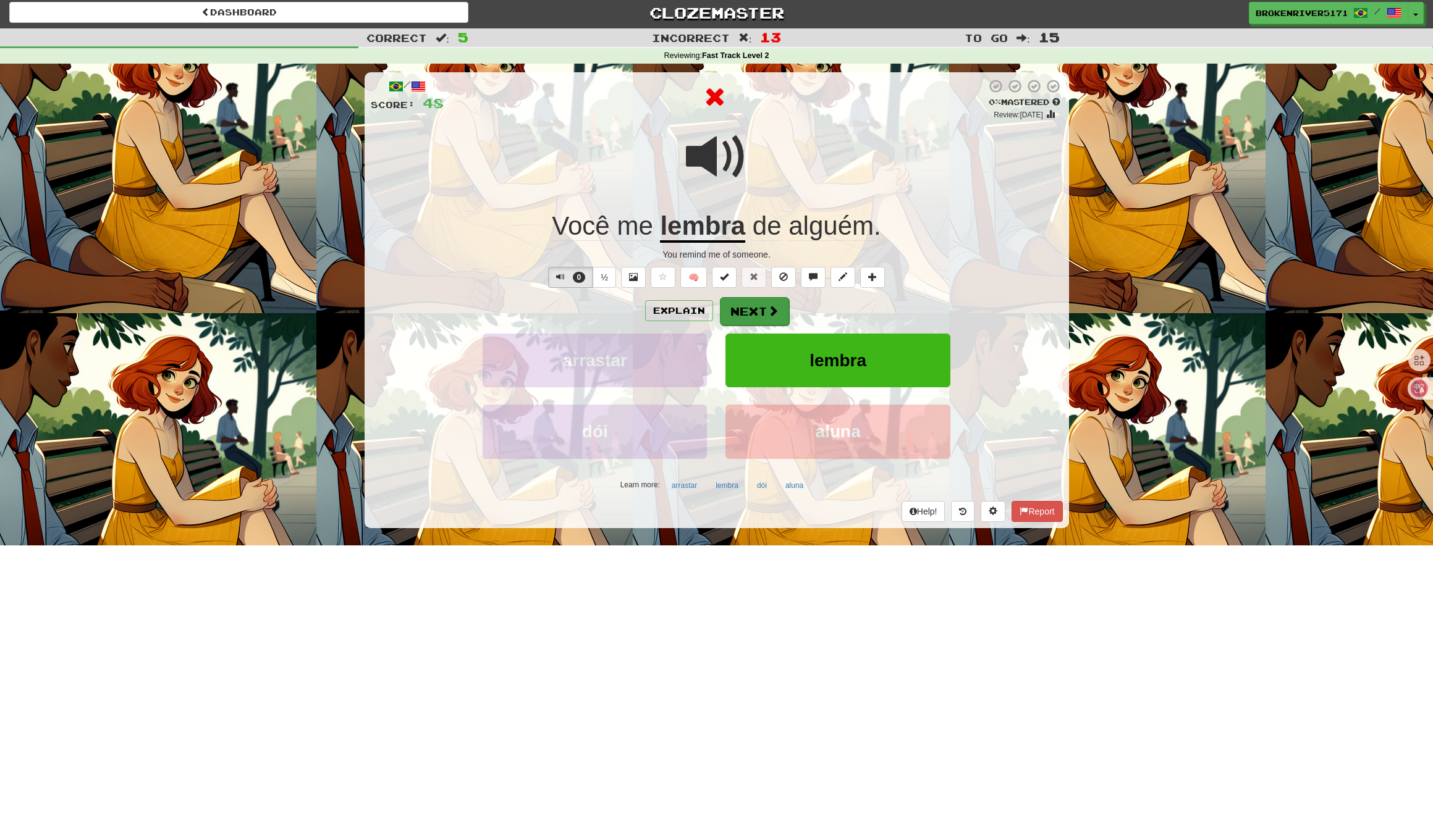
click at [759, 320] on button "Next" at bounding box center [755, 311] width 70 height 29
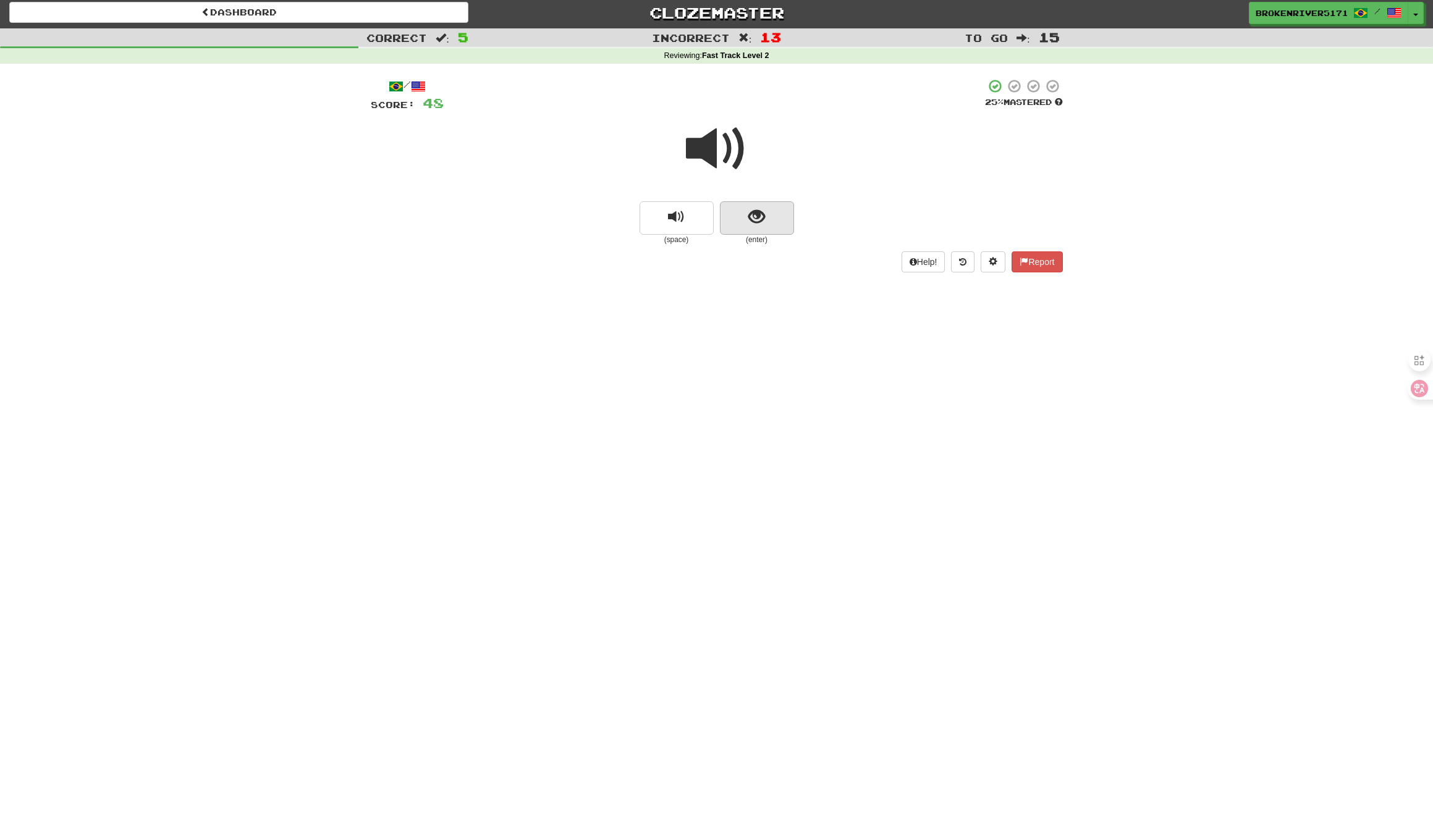
click at [744, 220] on button "show sentence" at bounding box center [756, 218] width 74 height 33
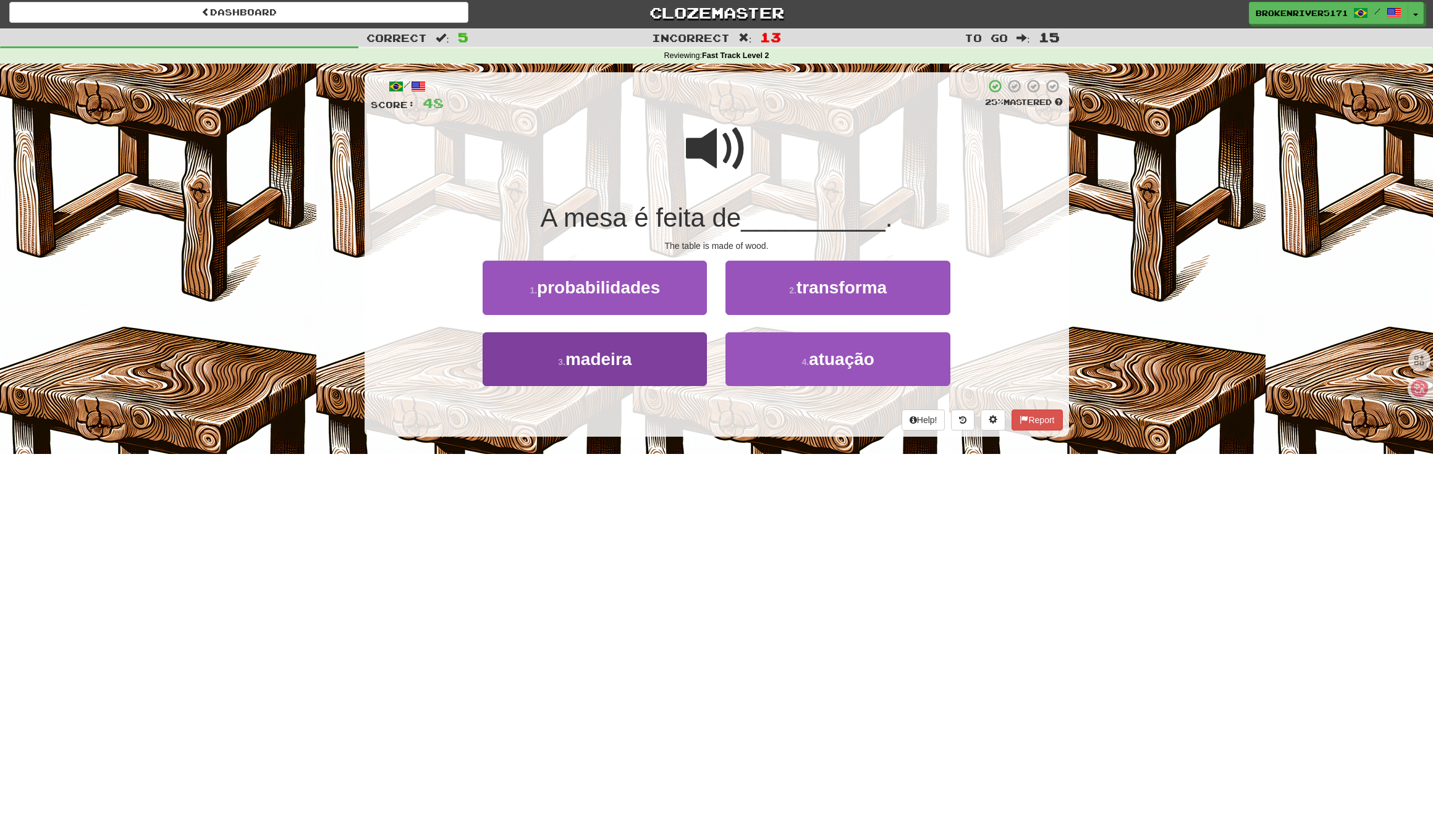
click at [636, 365] on button "3 . madeira" at bounding box center [594, 359] width 224 height 53
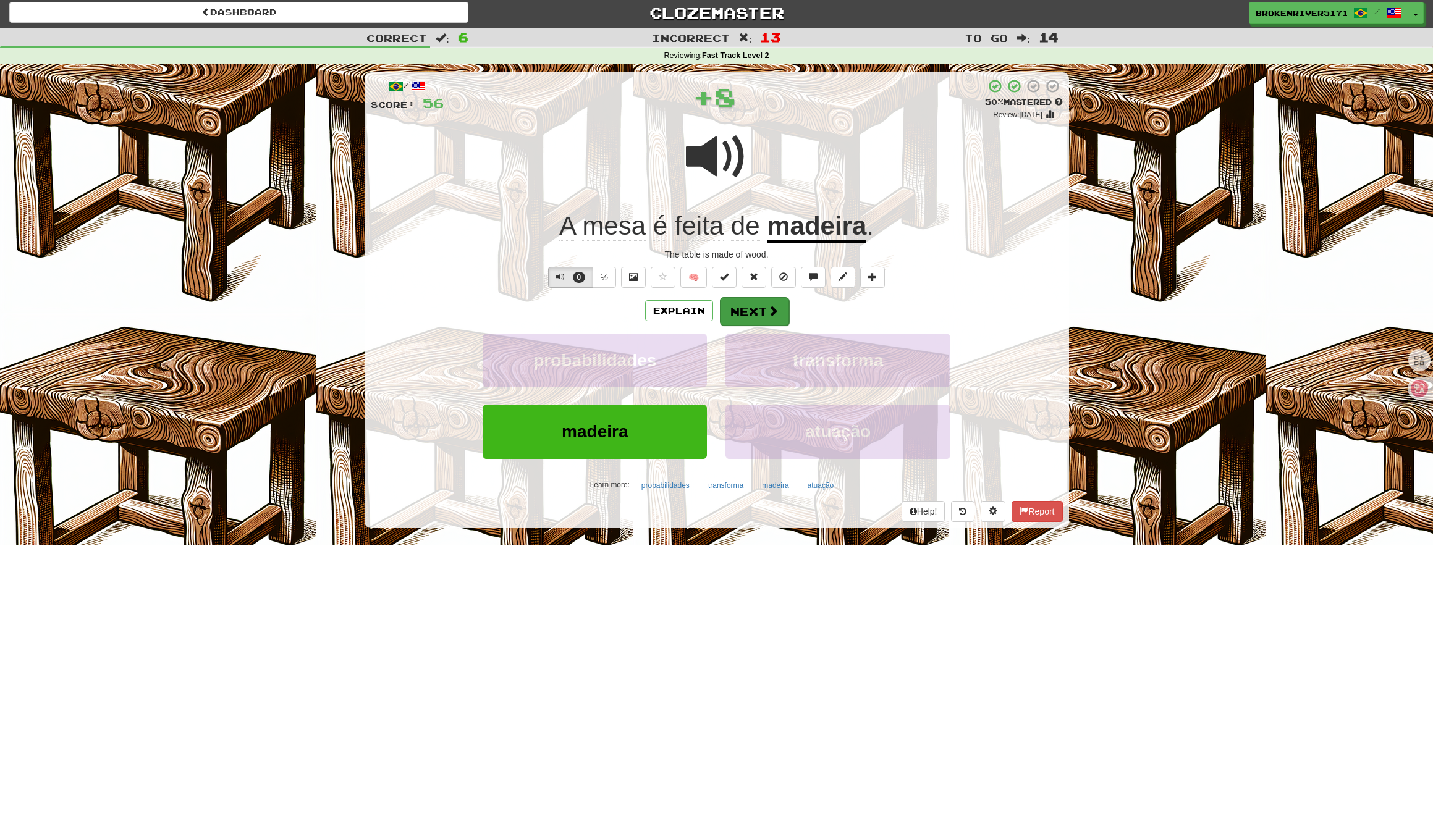
click at [743, 315] on button "Next" at bounding box center [755, 311] width 70 height 29
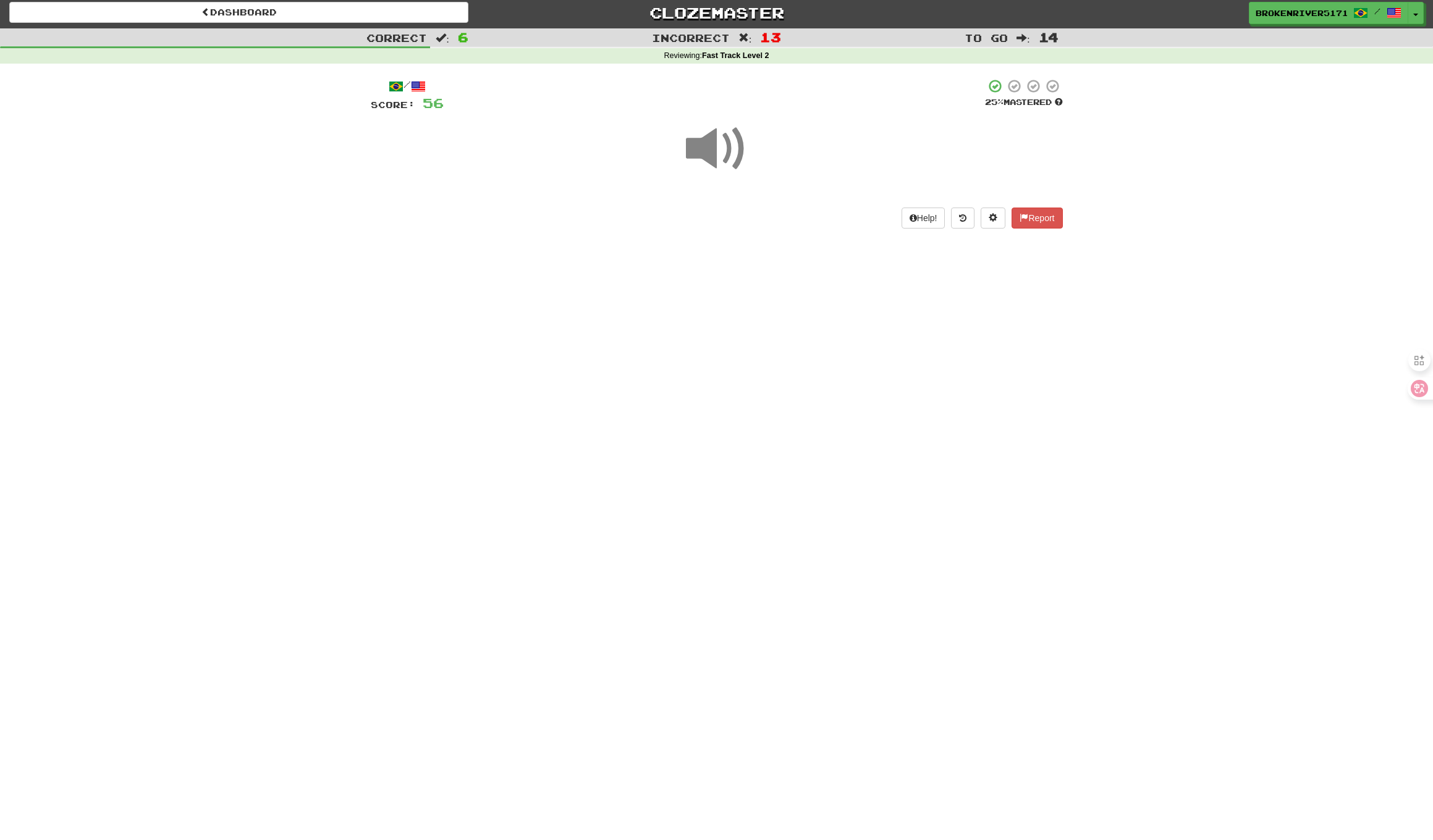
click at [700, 375] on div "Dashboard Clozemaster BrokenRiver5171 / Toggle Dropdown Dashboard Leaderboard A…" at bounding box center [716, 416] width 1433 height 840
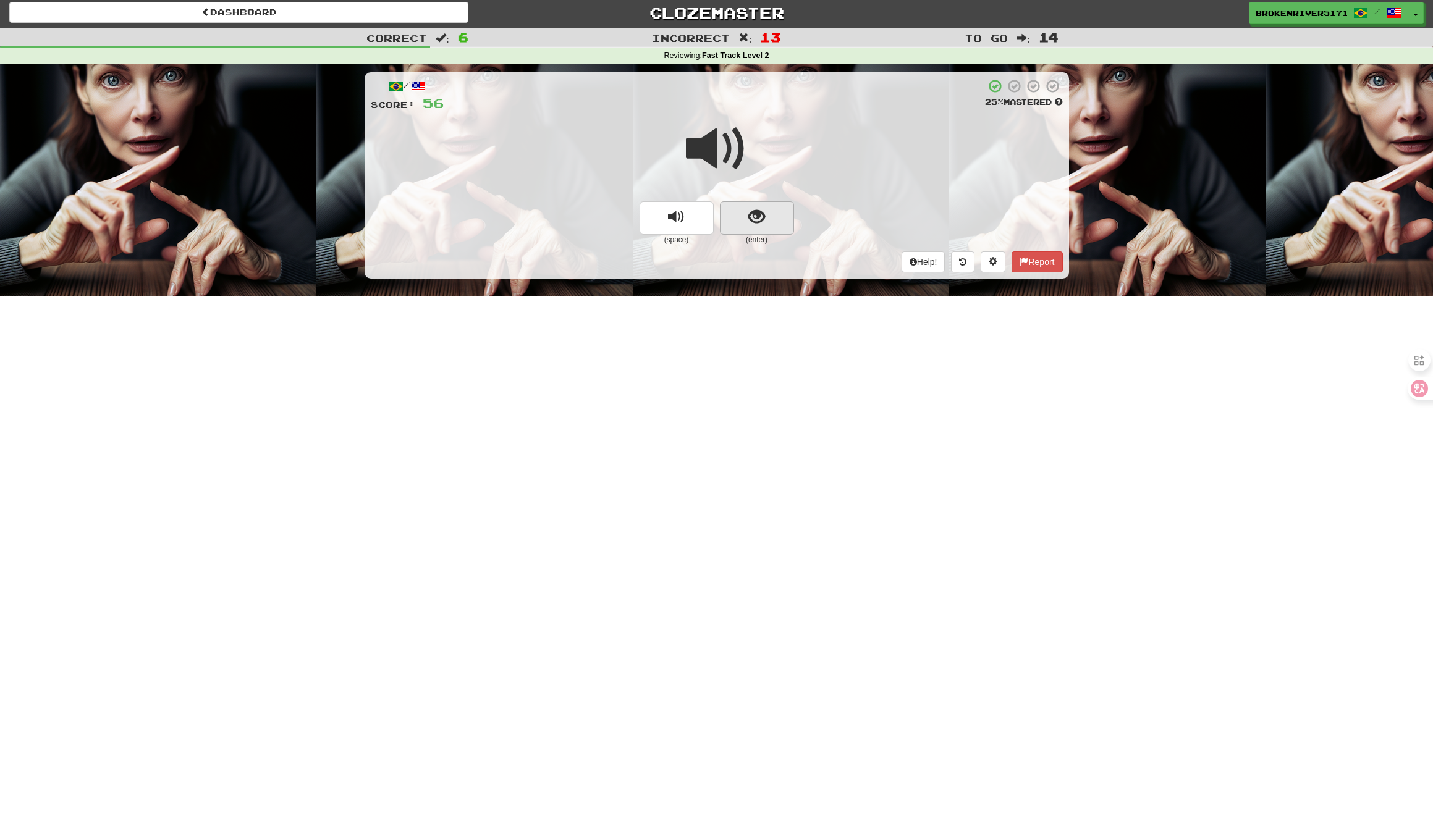
click at [755, 222] on span "show sentence" at bounding box center [756, 217] width 17 height 17
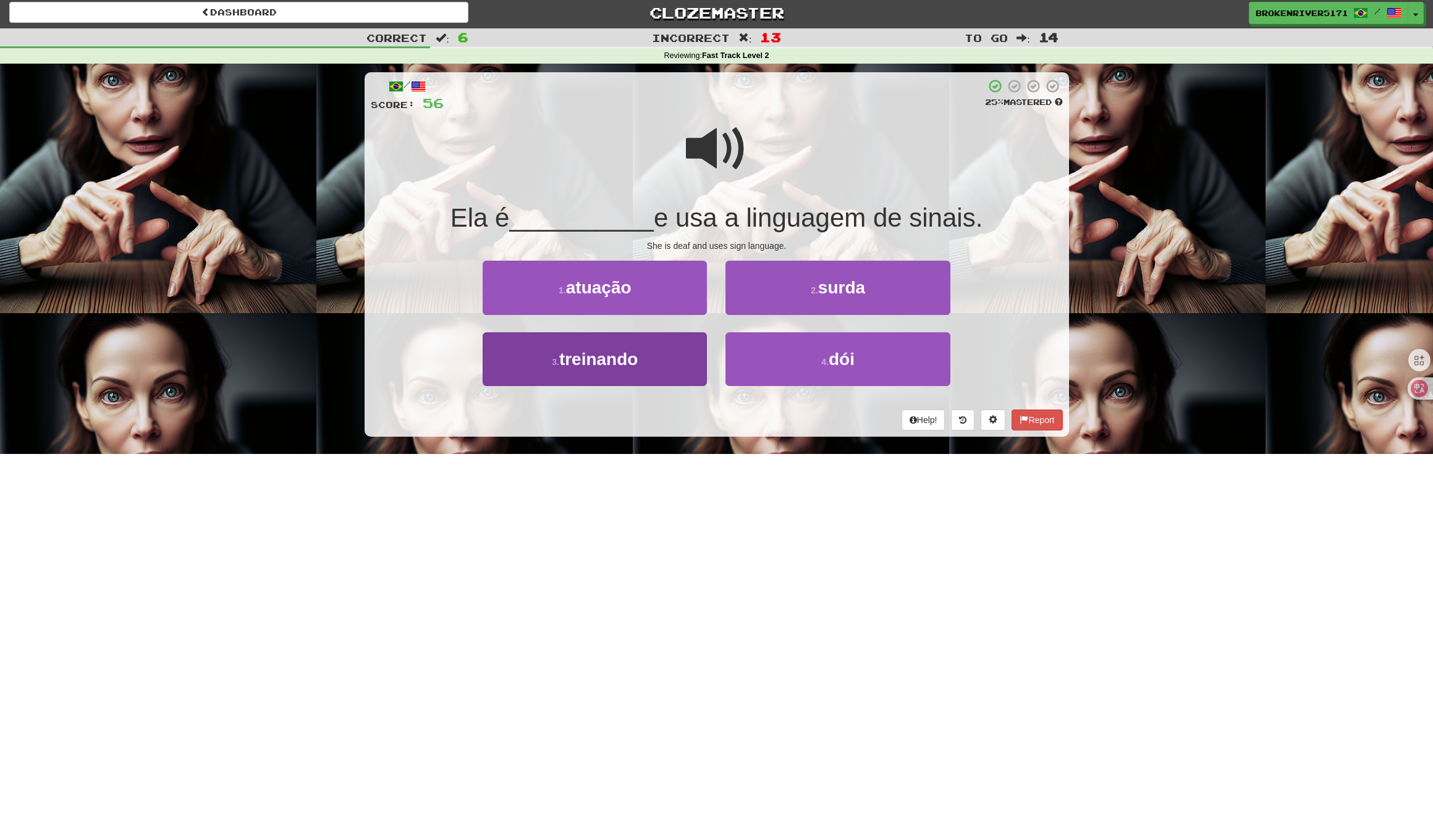
click at [672, 372] on button "3 . treinando" at bounding box center [594, 359] width 224 height 53
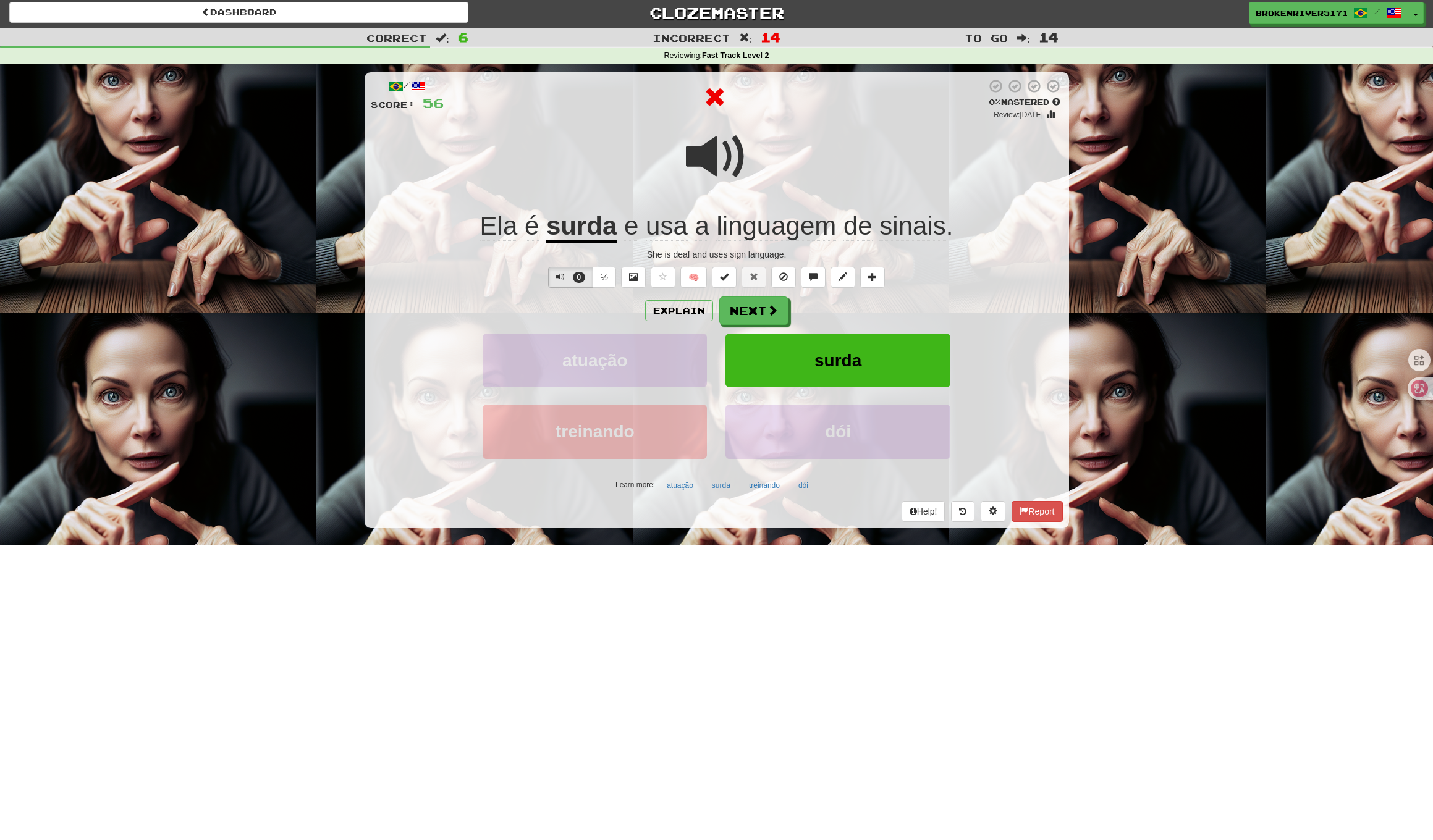
drag, startPoint x: 762, startPoint y: 316, endPoint x: 860, endPoint y: 315, distance: 98.0
click at [860, 315] on div "Explain Next" at bounding box center [716, 311] width 692 height 29
click at [795, 317] on div "Explain Next" at bounding box center [716, 311] width 692 height 29
click at [764, 318] on button "Next" at bounding box center [755, 311] width 70 height 29
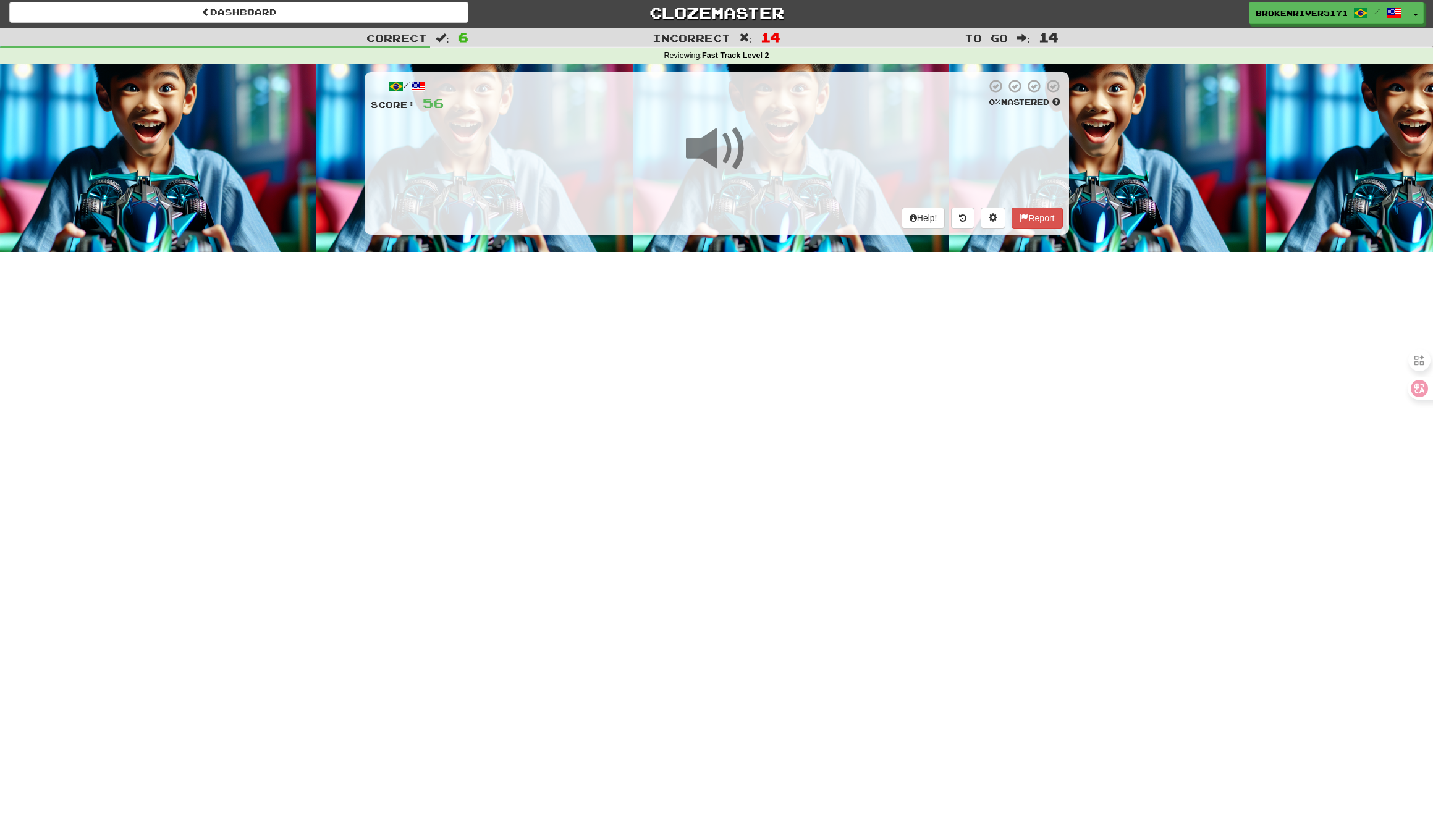
click at [775, 334] on div "Dashboard Clozemaster BrokenRiver5171 / Toggle Dropdown Dashboard Leaderboard A…" at bounding box center [716, 416] width 1433 height 840
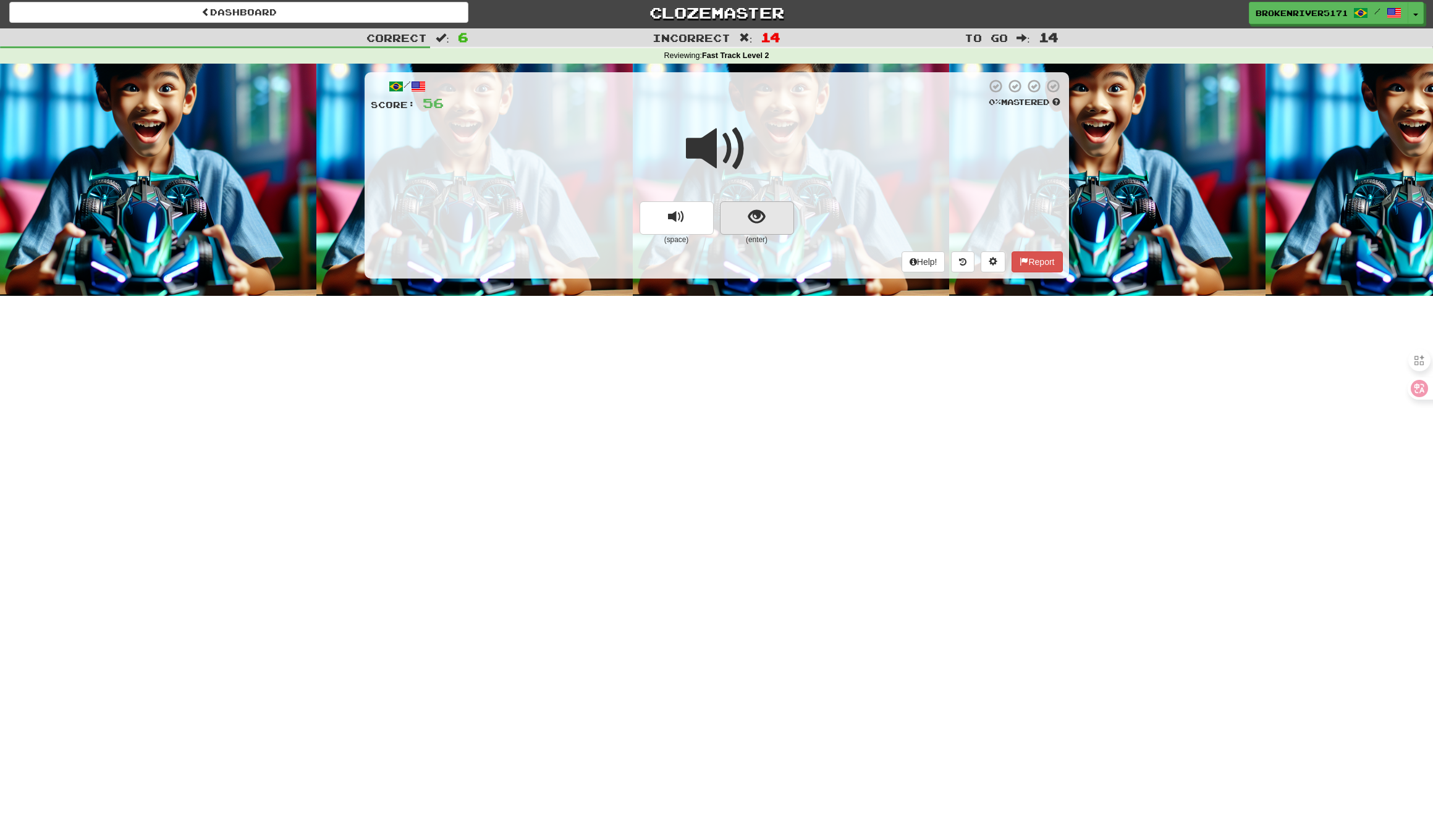
click at [746, 214] on button "show sentence" at bounding box center [756, 218] width 74 height 33
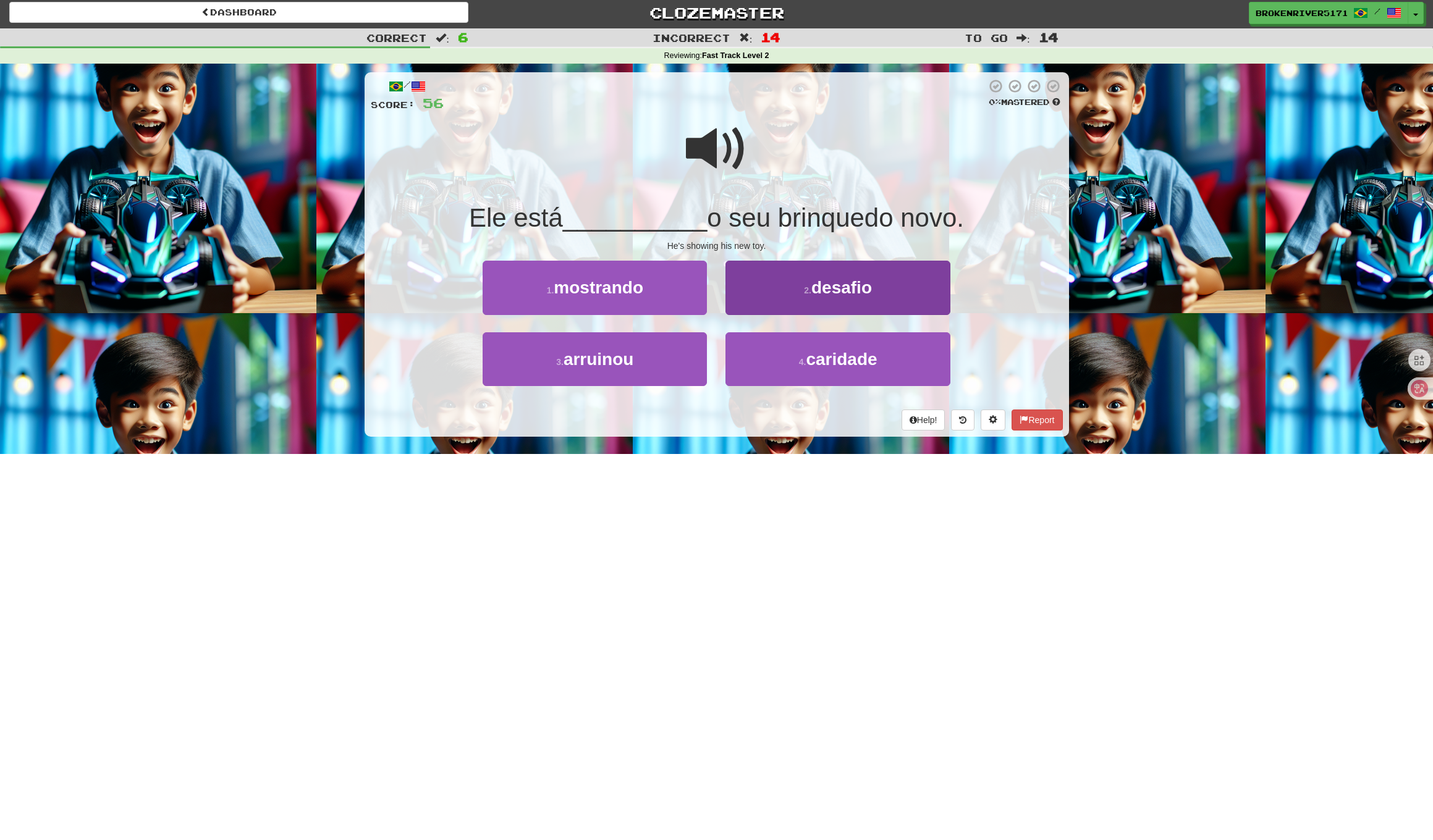
click at [783, 292] on button "2 . desafio" at bounding box center [837, 286] width 224 height 53
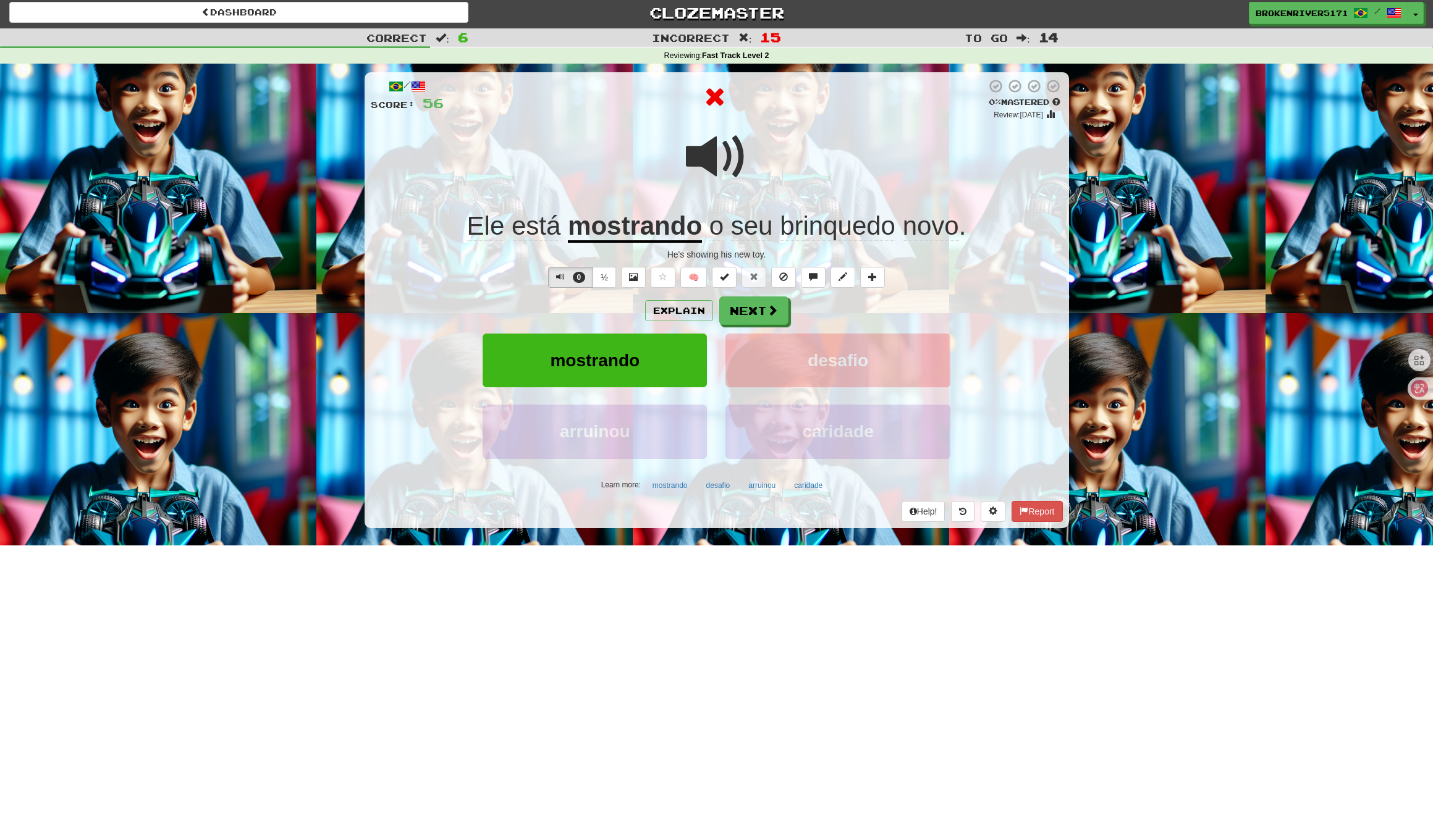
click at [841, 306] on div "Explain Next" at bounding box center [716, 311] width 692 height 29
drag, startPoint x: 787, startPoint y: 312, endPoint x: 768, endPoint y: 312, distance: 19.0
click at [772, 312] on div "Explain Next" at bounding box center [716, 311] width 692 height 29
click at [768, 312] on span at bounding box center [772, 310] width 11 height 11
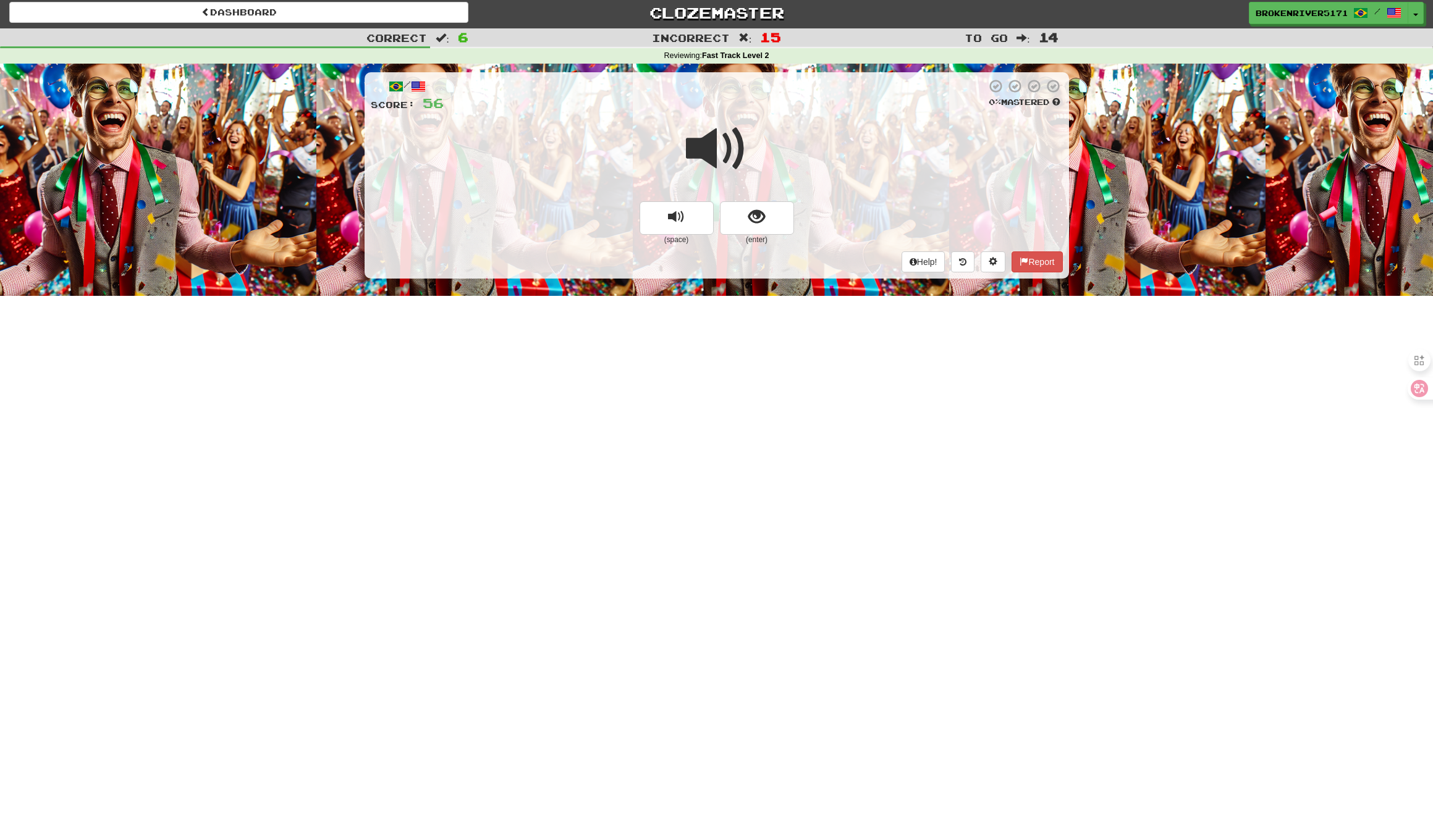
drag, startPoint x: 761, startPoint y: 222, endPoint x: 754, endPoint y: 254, distance: 32.8
click at [761, 222] on span "show sentence" at bounding box center [756, 217] width 17 height 17
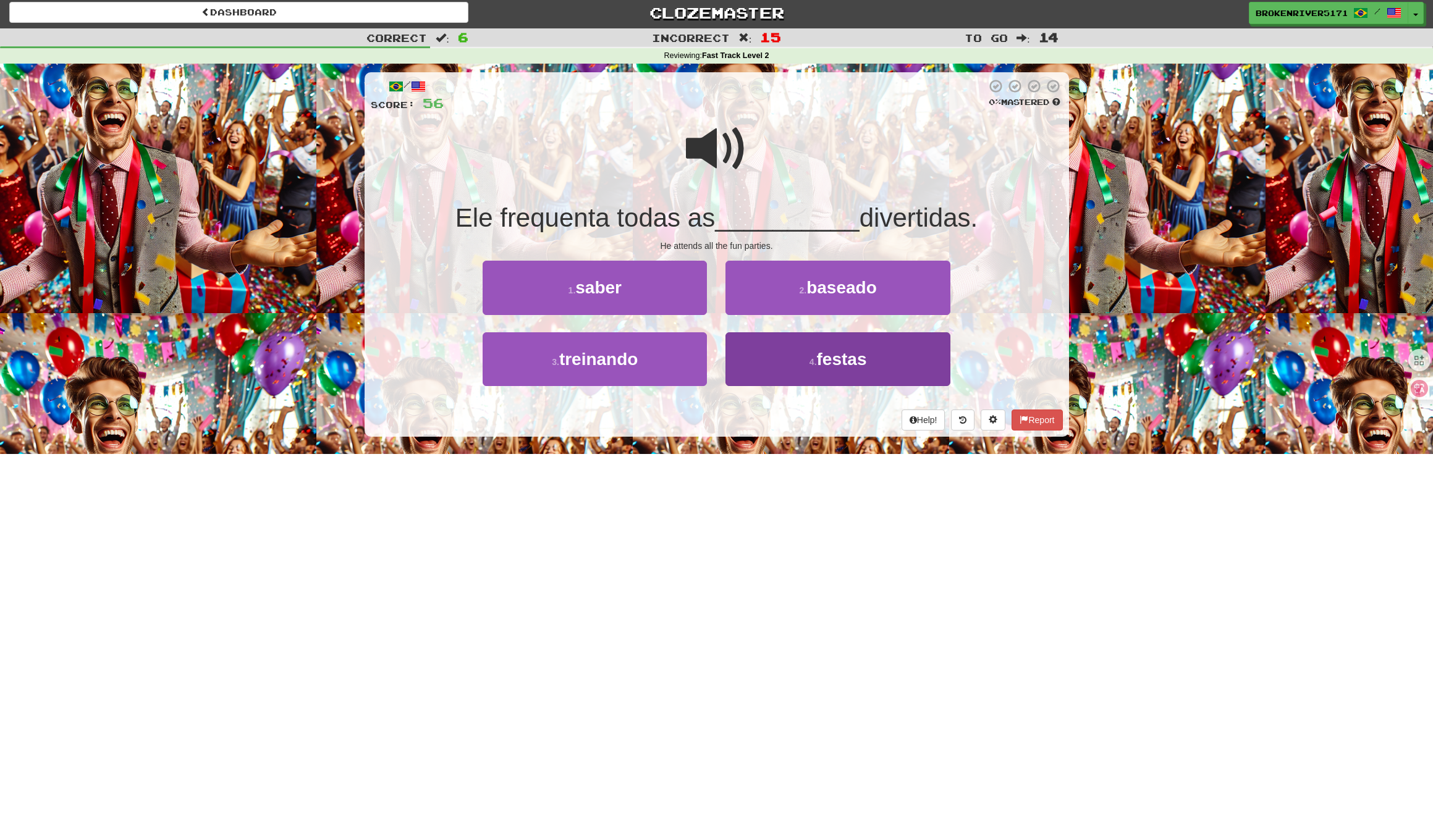
click at [792, 370] on button "4 . festas" at bounding box center [837, 359] width 224 height 53
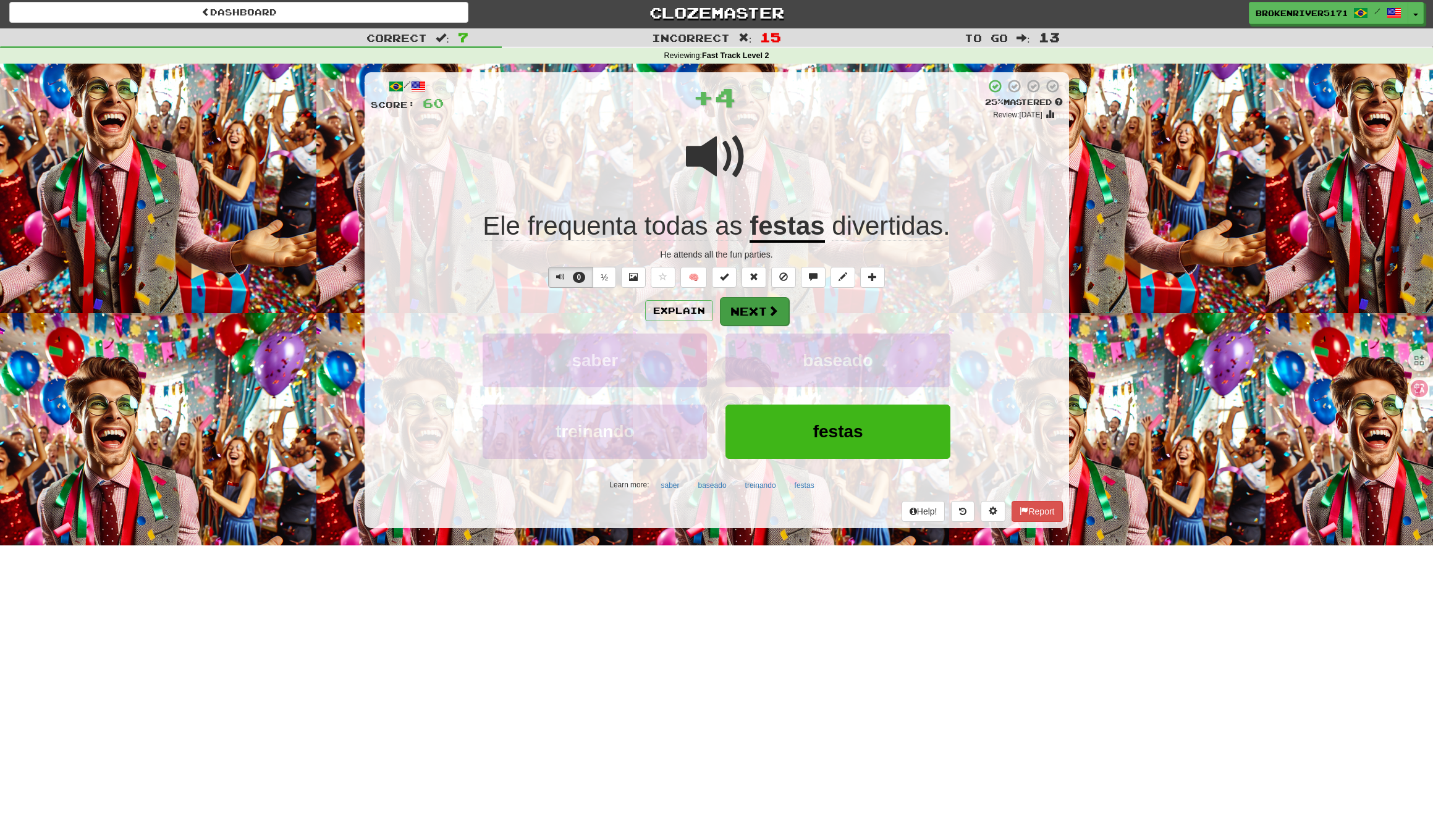
click at [754, 319] on button "Next" at bounding box center [755, 311] width 70 height 29
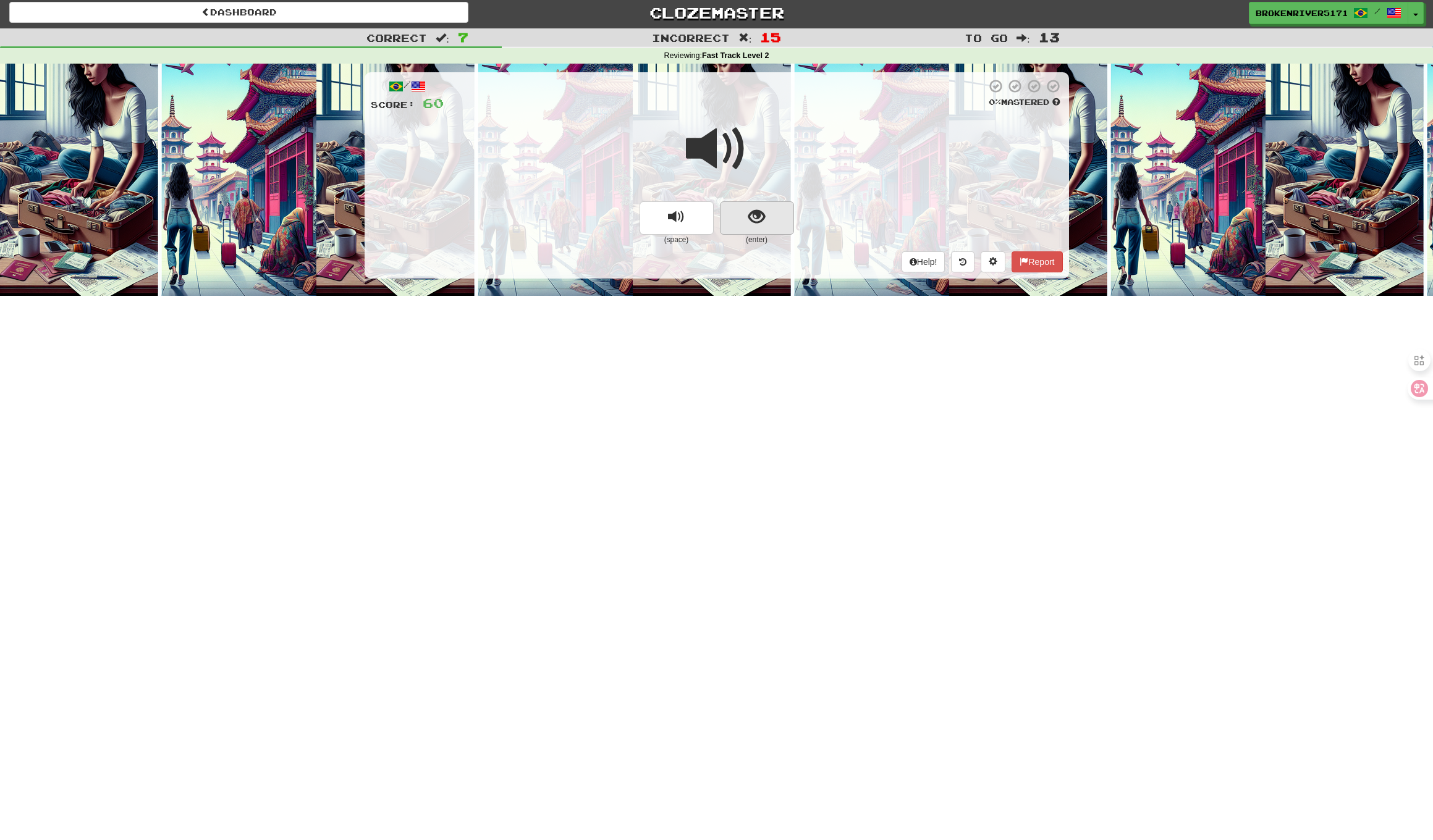
click at [778, 213] on button "show sentence" at bounding box center [756, 218] width 74 height 33
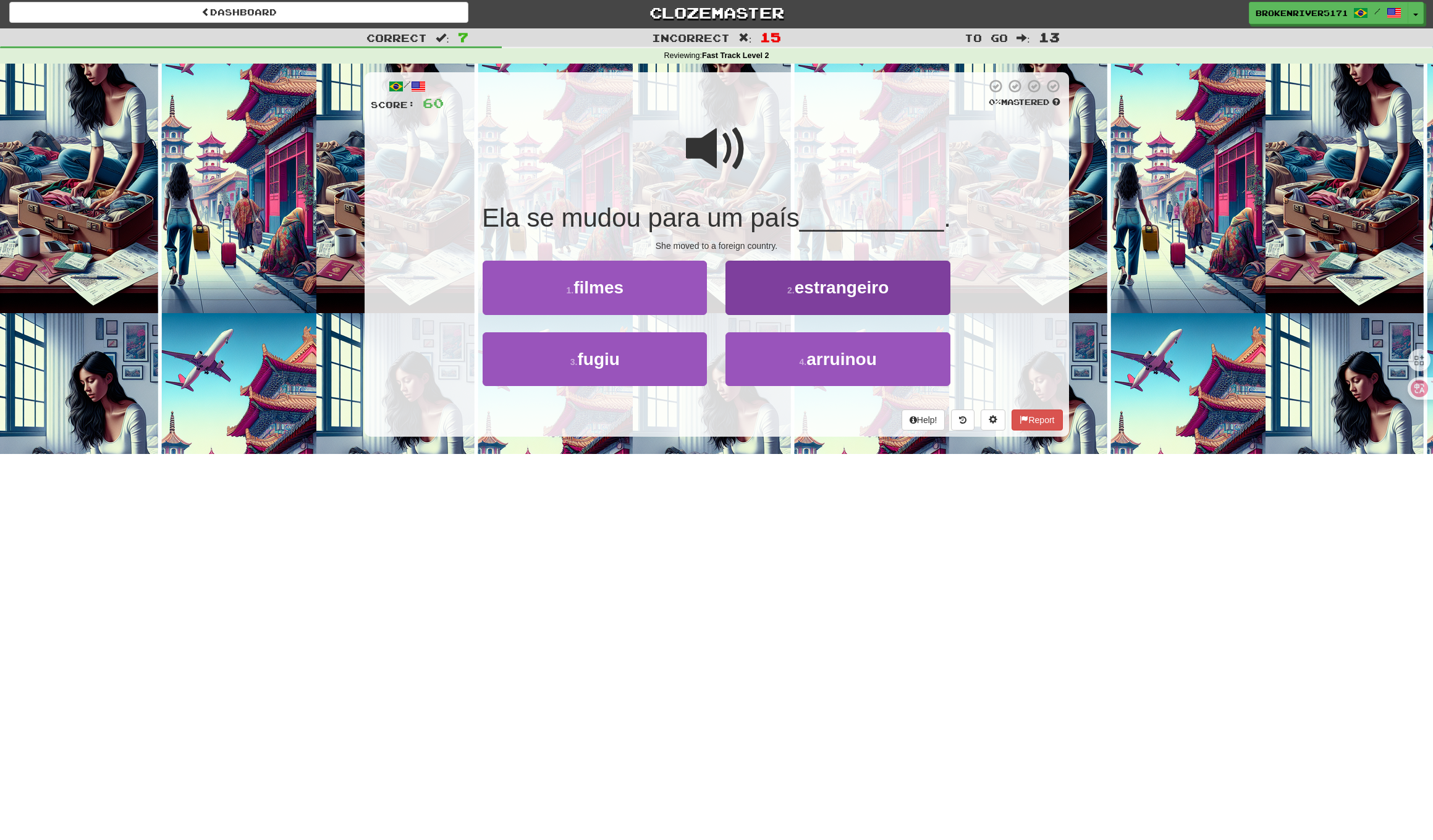
click at [796, 295] on span "estrangeiro" at bounding box center [841, 287] width 94 height 19
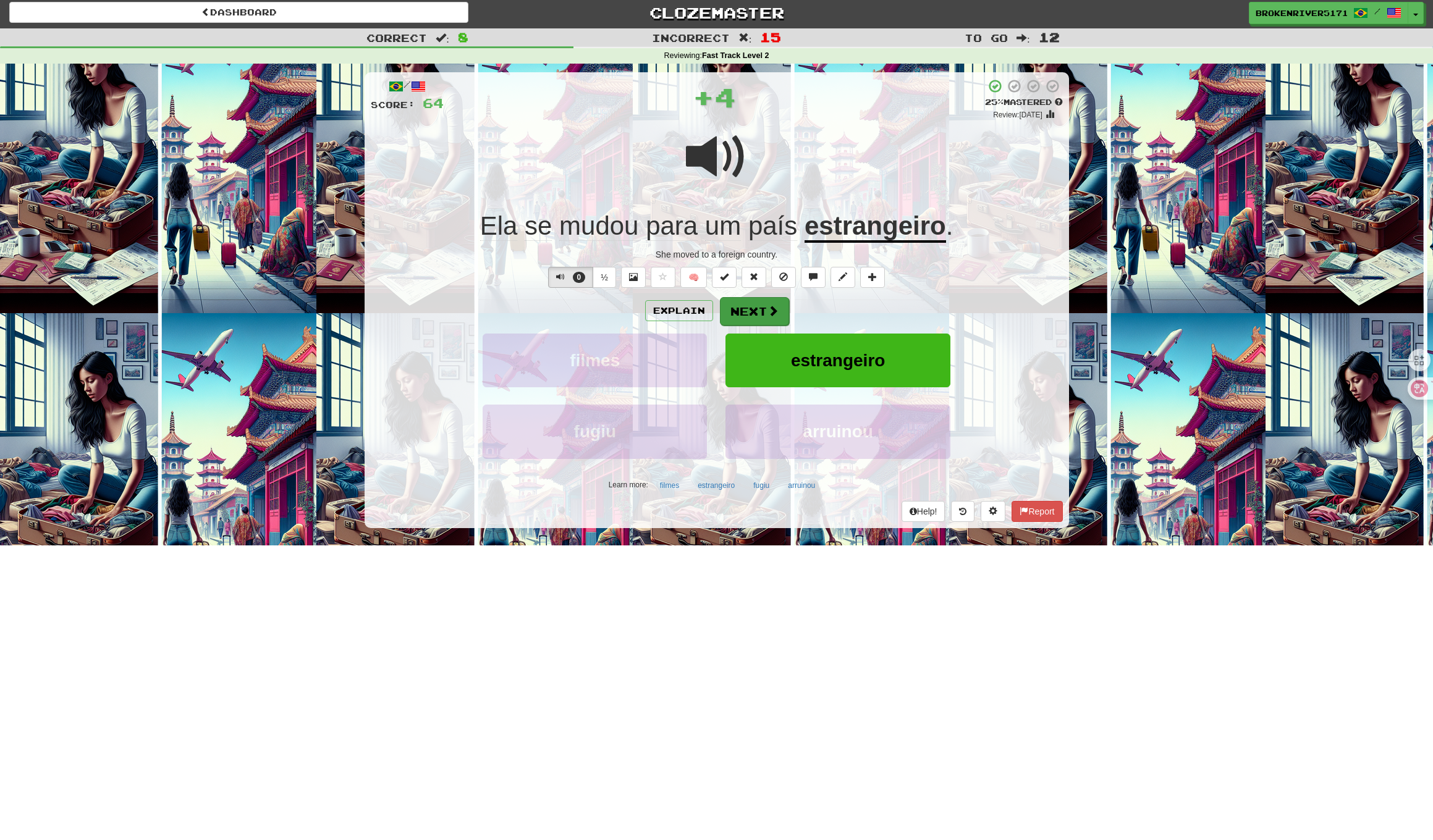
click at [764, 315] on button "Next" at bounding box center [755, 311] width 70 height 29
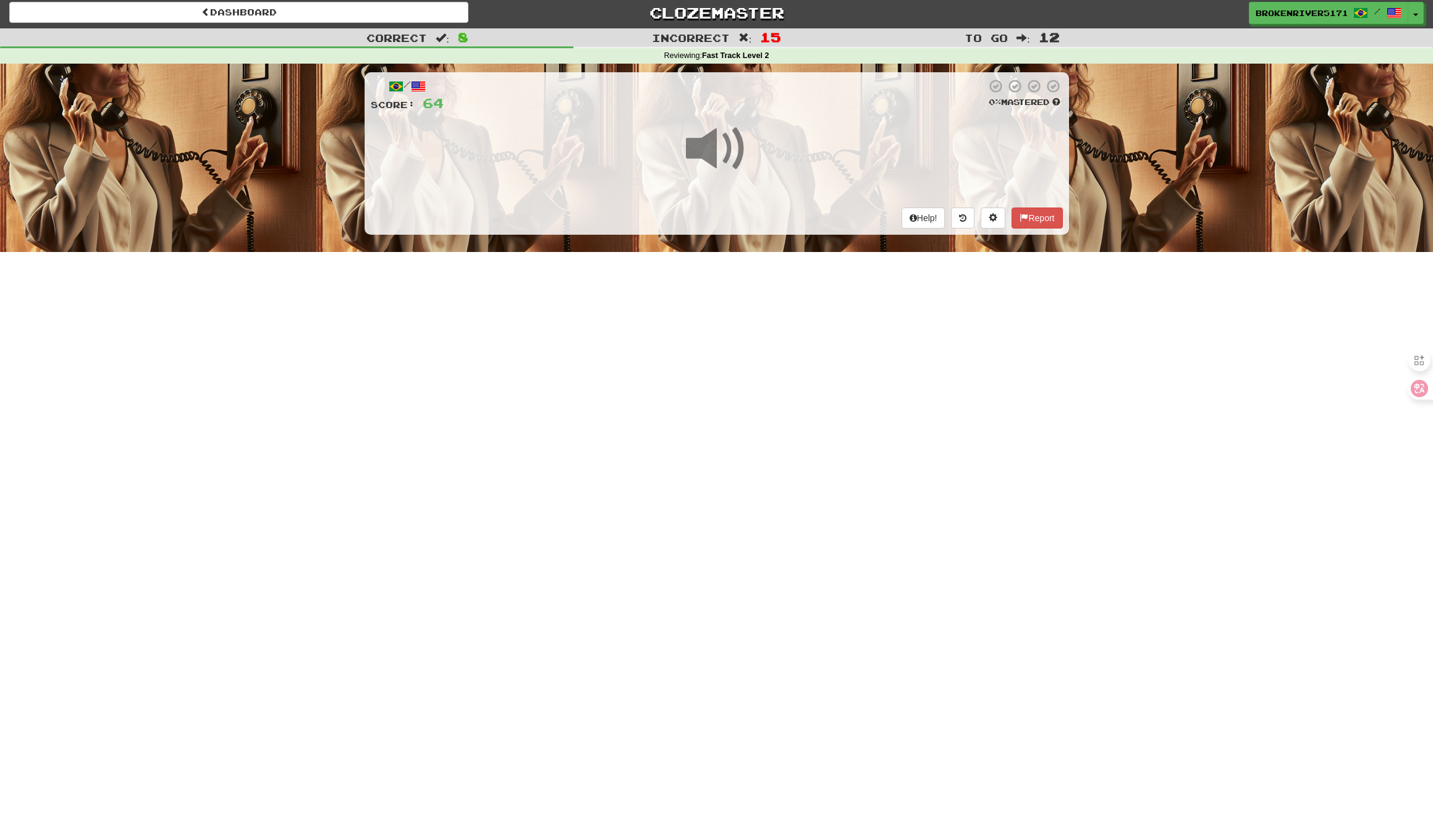
click at [734, 412] on div "Dashboard Clozemaster BrokenRiver5171 / Toggle Dropdown Dashboard Leaderboard A…" at bounding box center [716, 416] width 1433 height 840
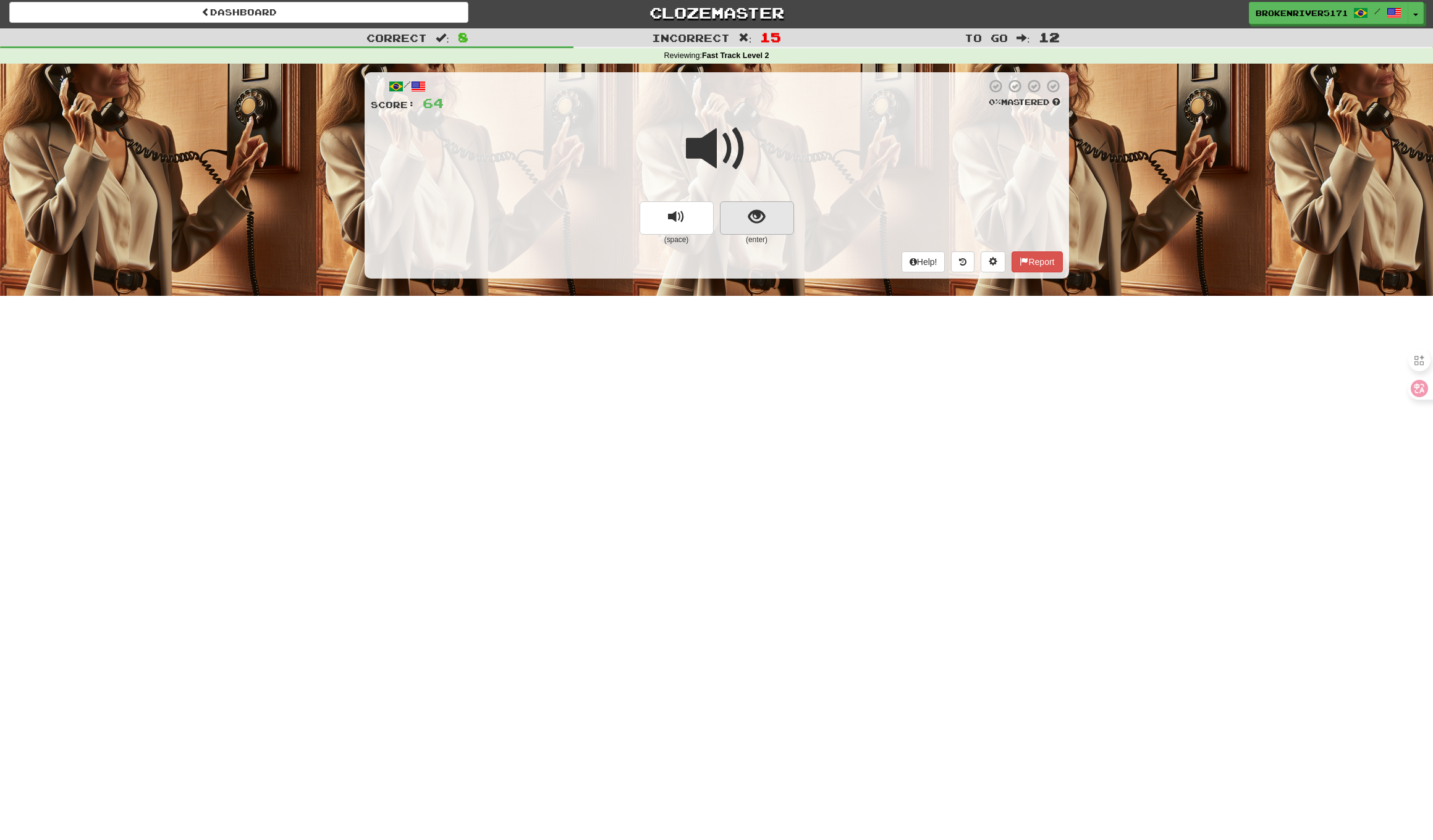
click at [747, 214] on button "show sentence" at bounding box center [756, 218] width 74 height 33
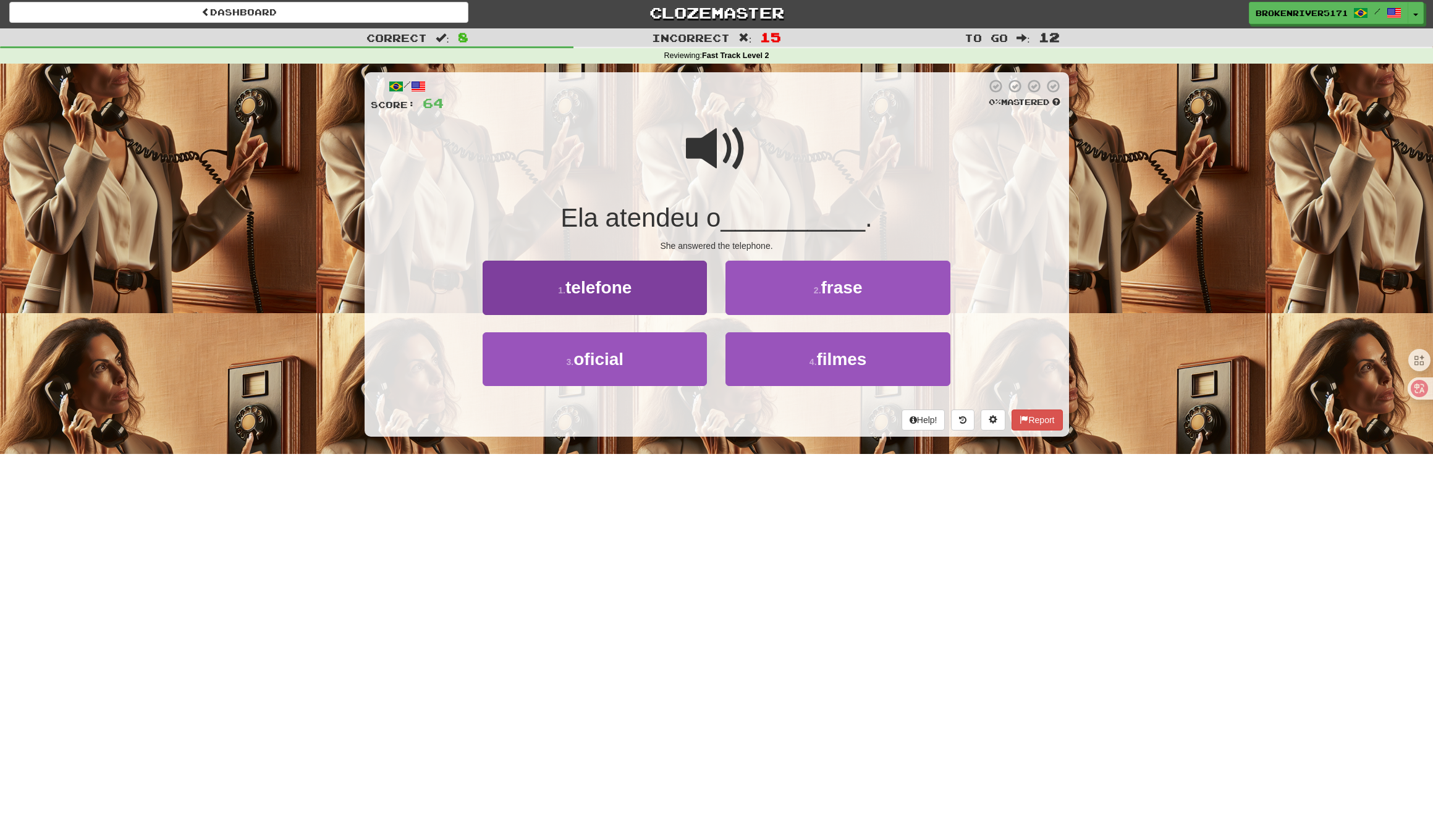
click at [671, 292] on button "1 . telefone" at bounding box center [594, 286] width 224 height 53
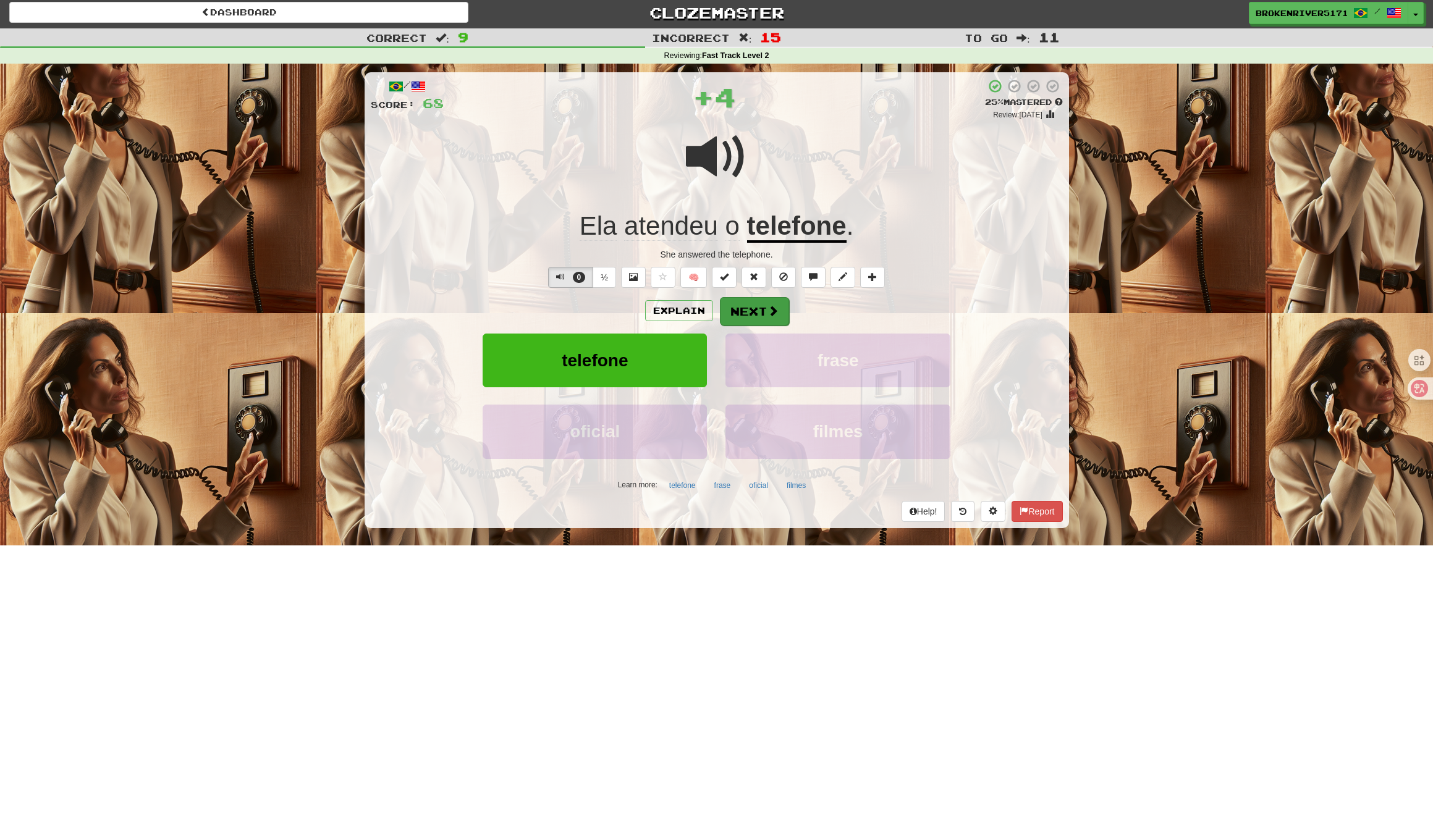
click at [746, 306] on button "Next" at bounding box center [755, 311] width 70 height 29
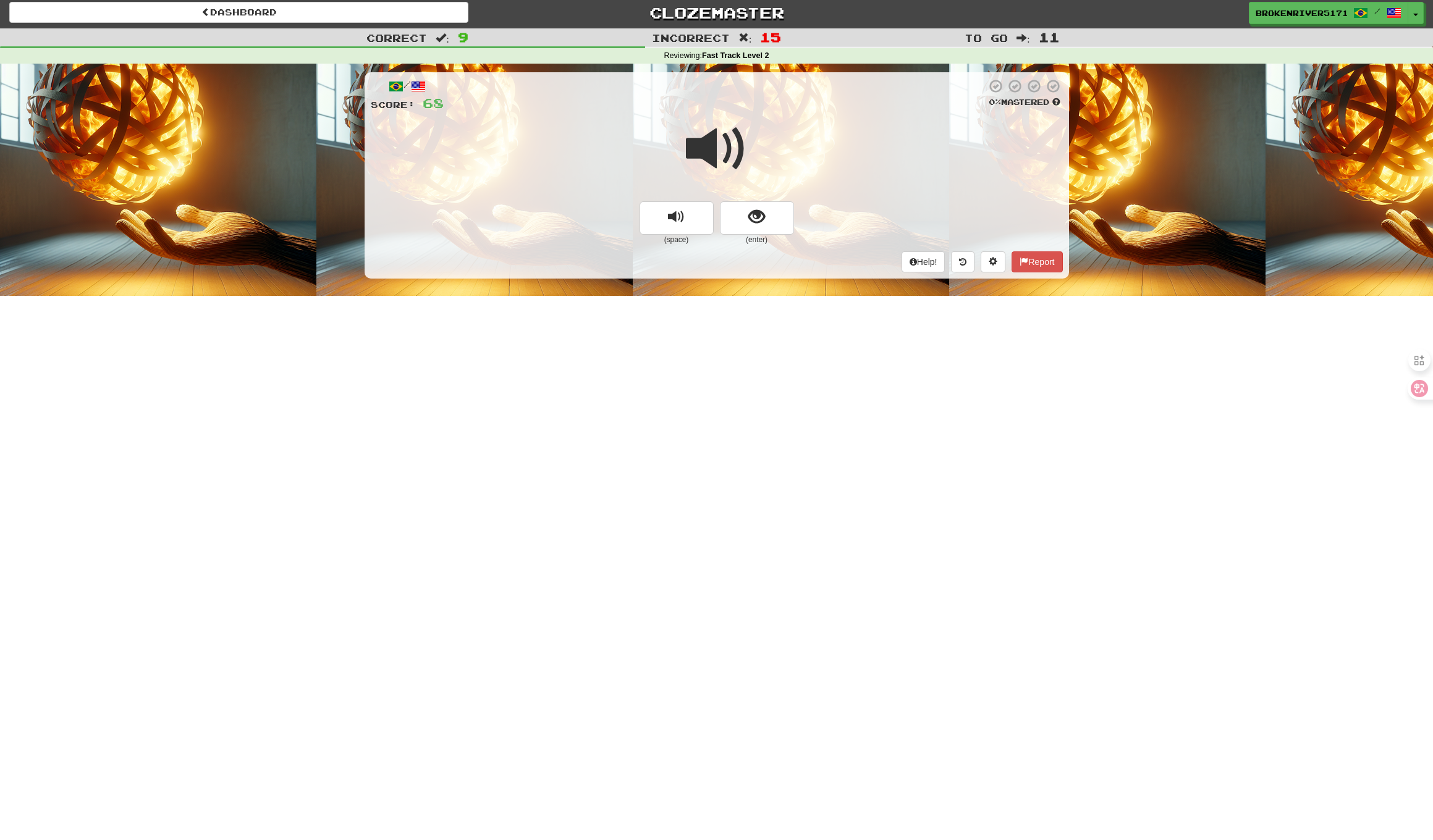
click at [771, 244] on div "/ Score: 68 0 % Mastered (space) (enter) Help! Report" at bounding box center [716, 175] width 705 height 206
click at [762, 225] on button "show sentence" at bounding box center [756, 218] width 74 height 33
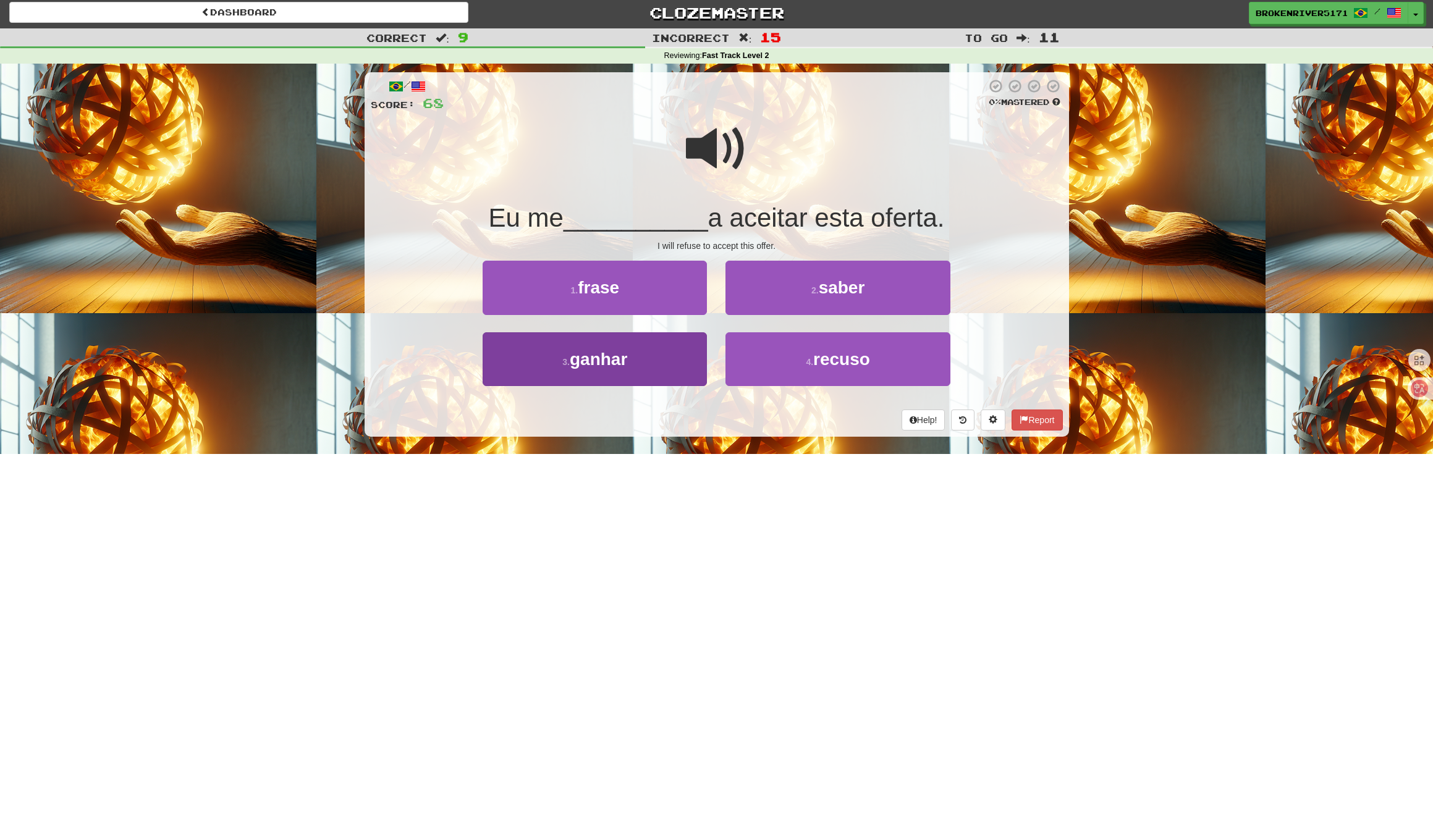
click at [650, 362] on button "3 . ganhar" at bounding box center [594, 359] width 224 height 53
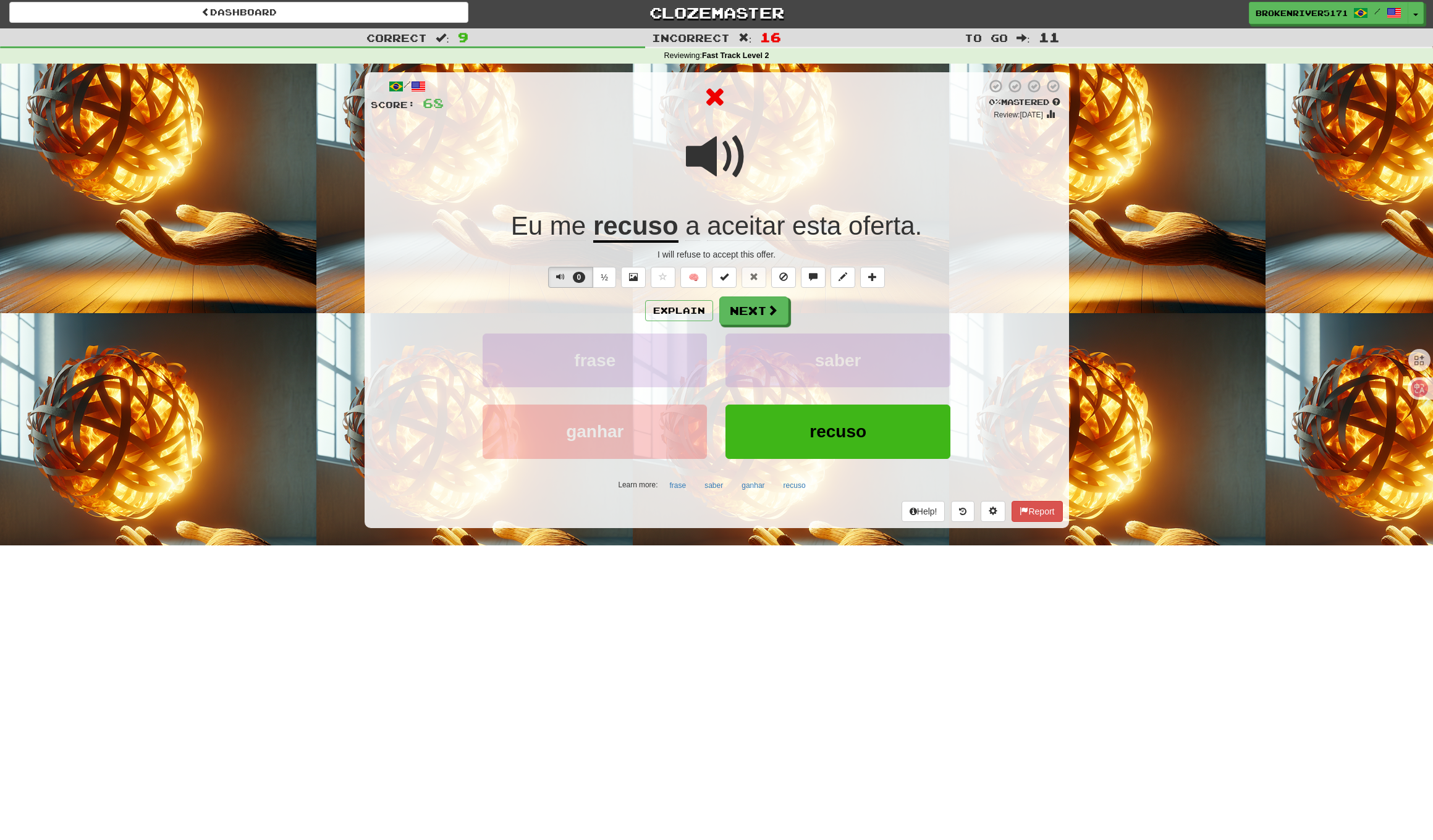
drag, startPoint x: 763, startPoint y: 314, endPoint x: 760, endPoint y: 321, distance: 7.6
click at [763, 314] on button "Next" at bounding box center [754, 311] width 70 height 29
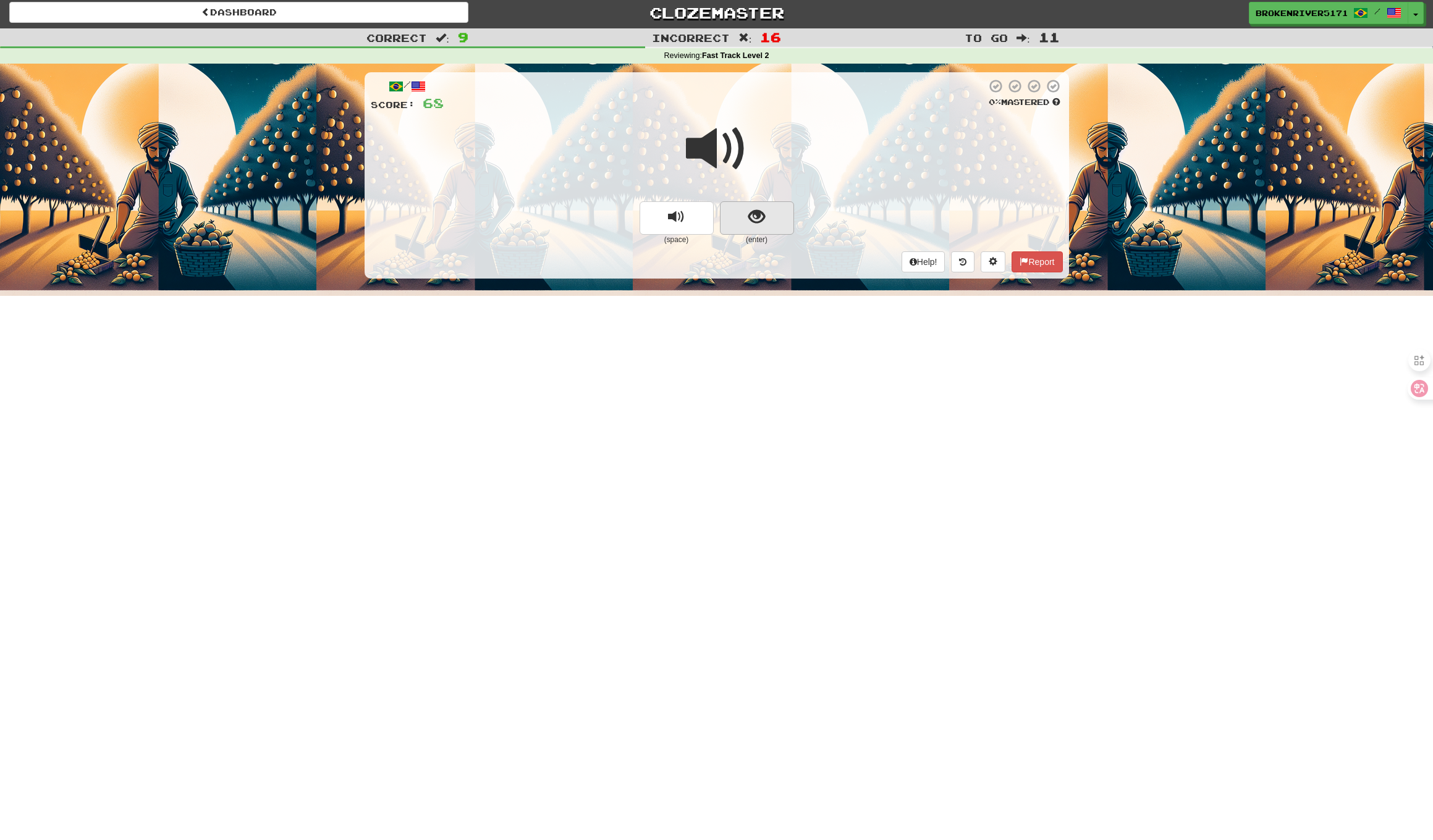
click at [759, 222] on span "show sentence" at bounding box center [756, 217] width 17 height 17
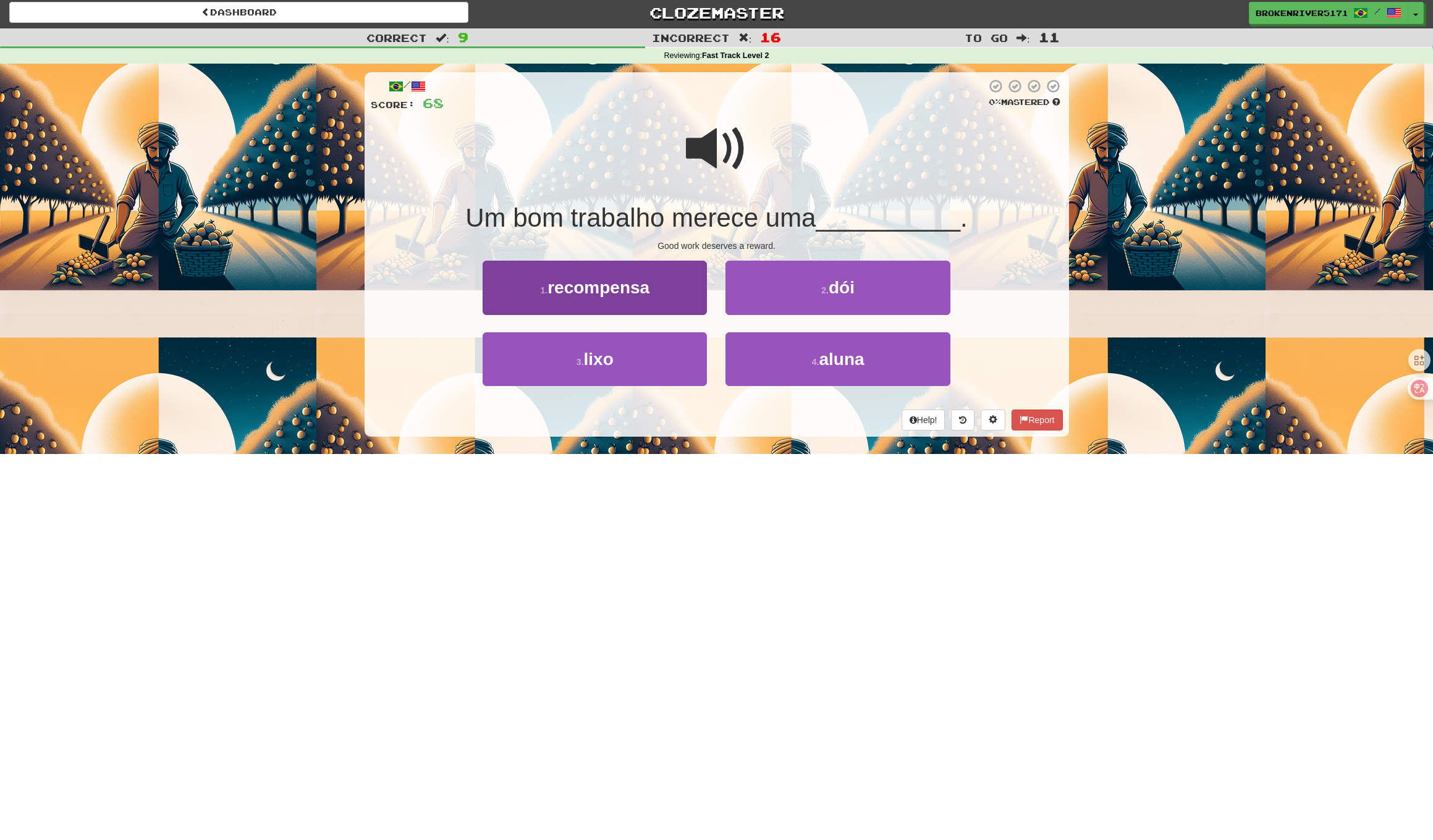
click at [633, 278] on span "recompensa" at bounding box center [599, 287] width 102 height 19
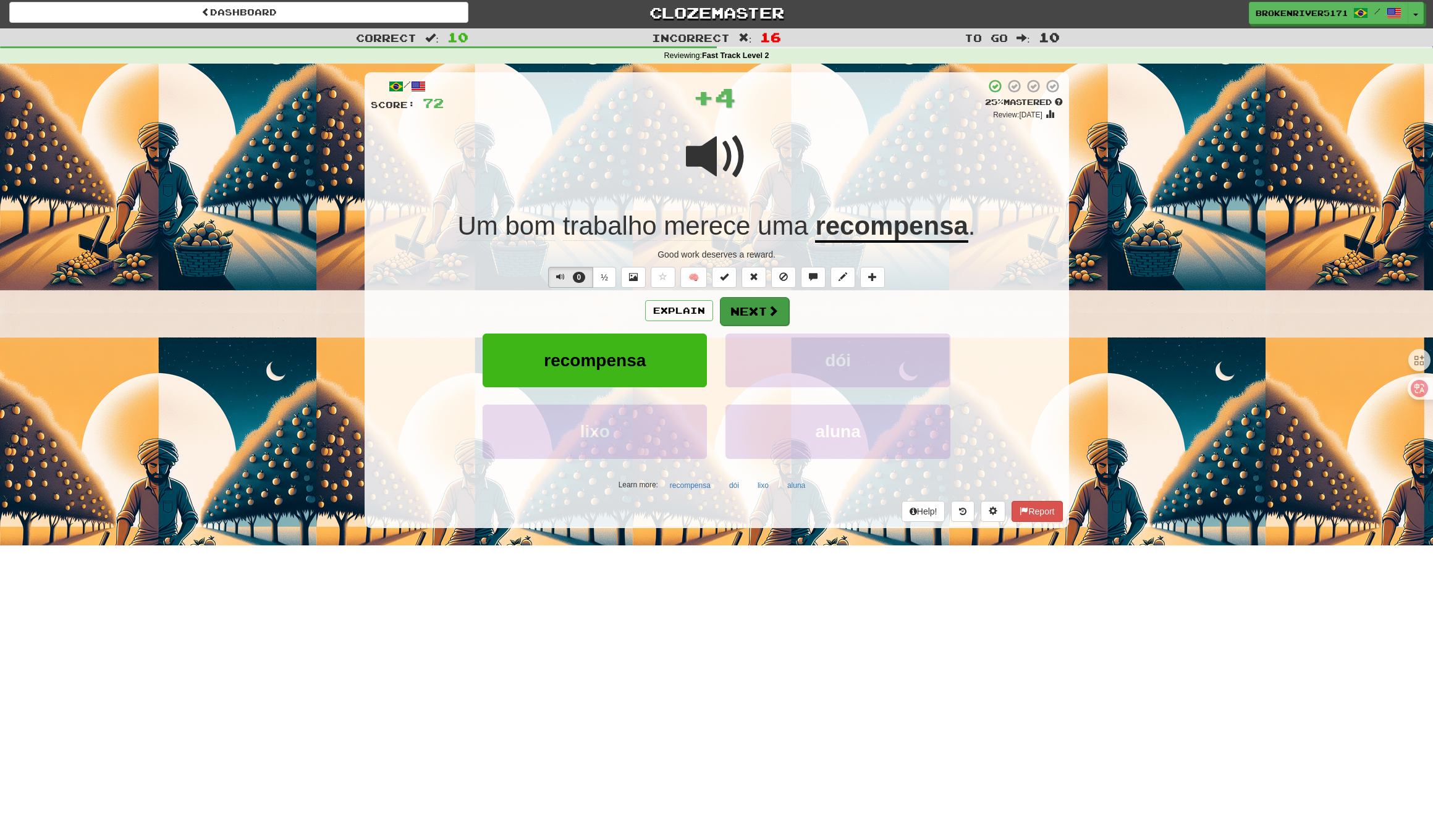
click at [769, 310] on span at bounding box center [772, 310] width 11 height 11
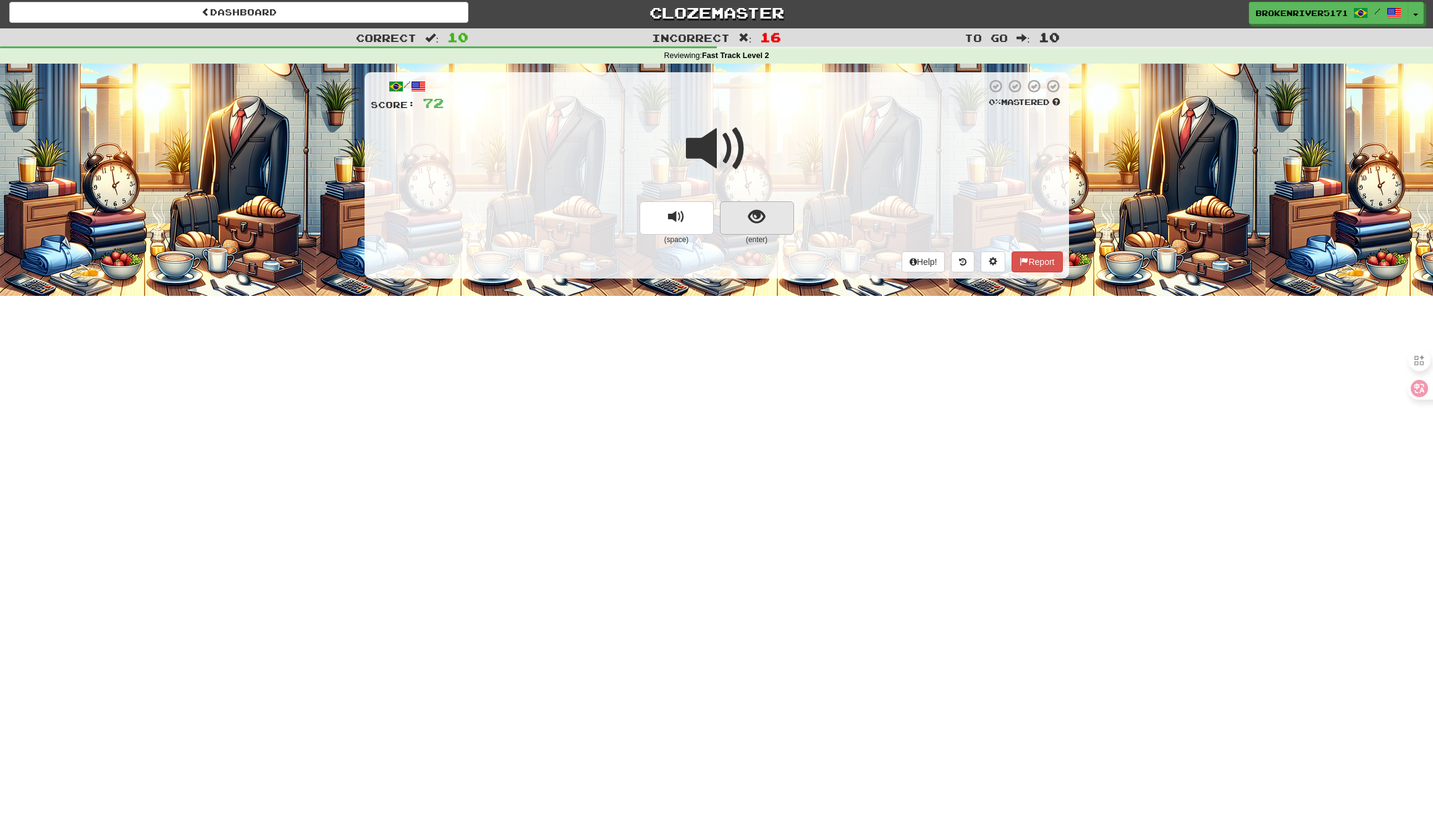
click at [763, 220] on span "show sentence" at bounding box center [756, 217] width 17 height 17
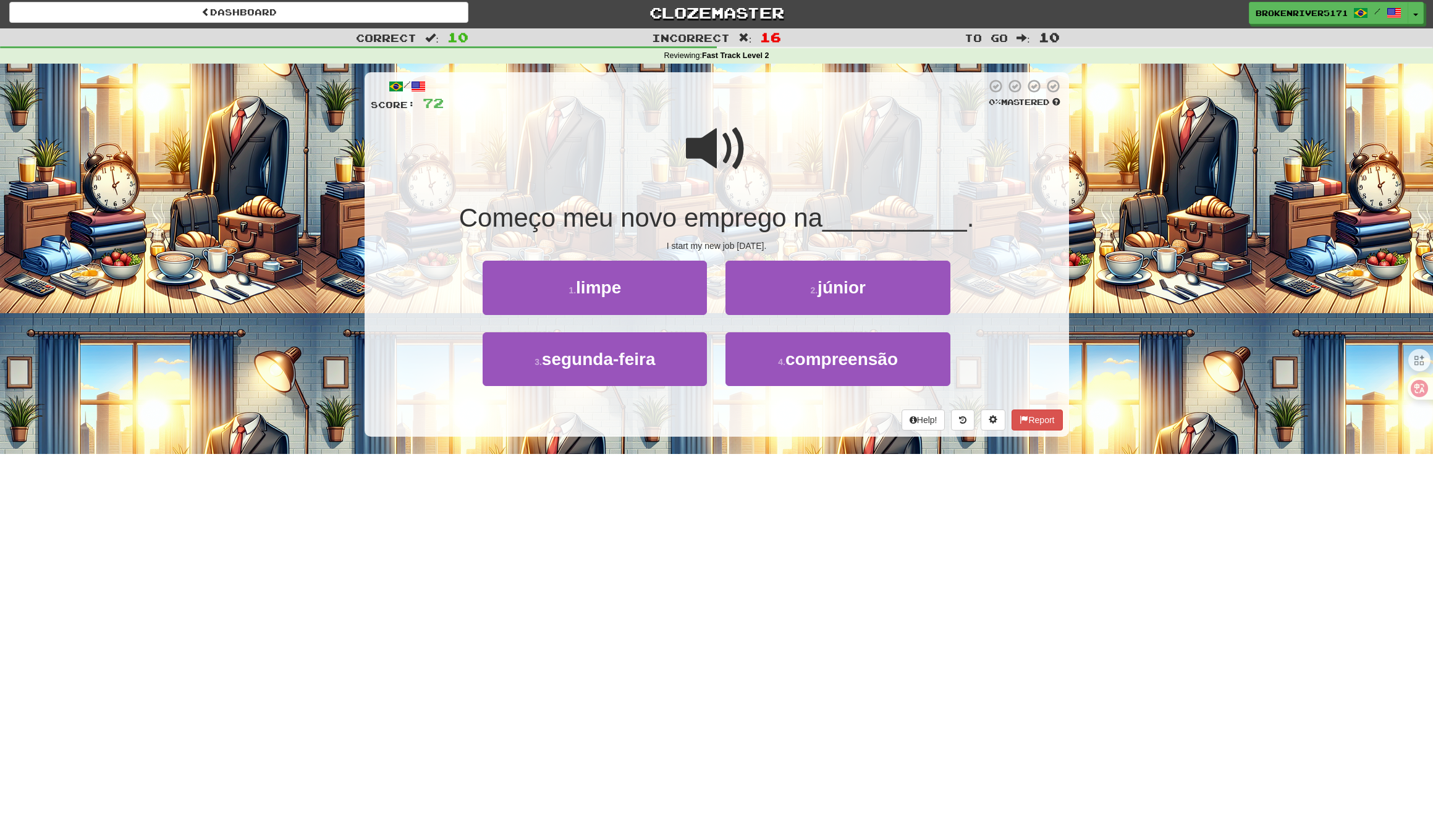
drag, startPoint x: 666, startPoint y: 353, endPoint x: 707, endPoint y: 327, distance: 48.5
click at [666, 353] on button "3 . segunda-feira" at bounding box center [594, 359] width 224 height 53
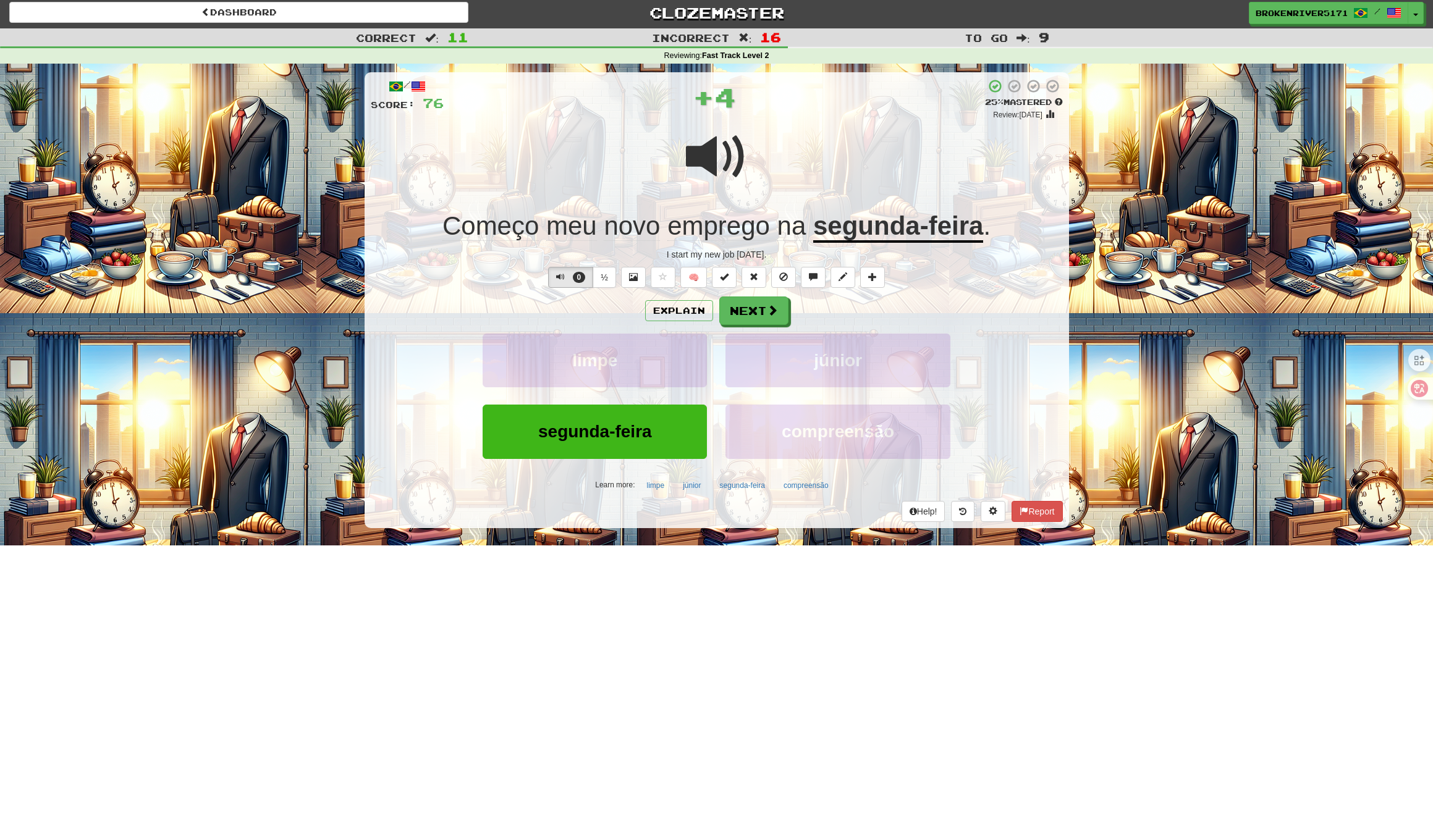
click at [746, 303] on button "Next" at bounding box center [754, 311] width 70 height 29
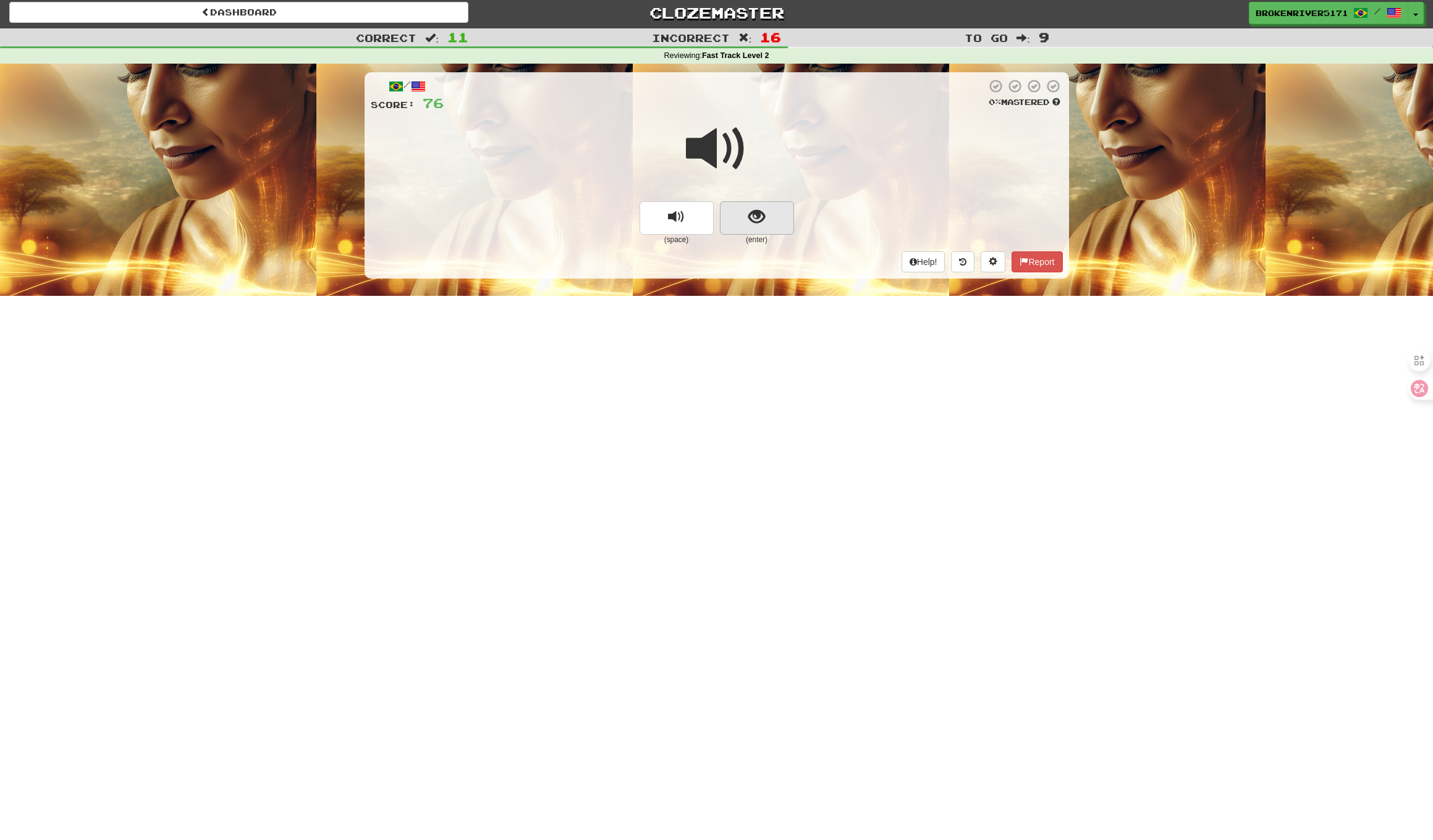
click at [762, 230] on button "show sentence" at bounding box center [756, 218] width 74 height 33
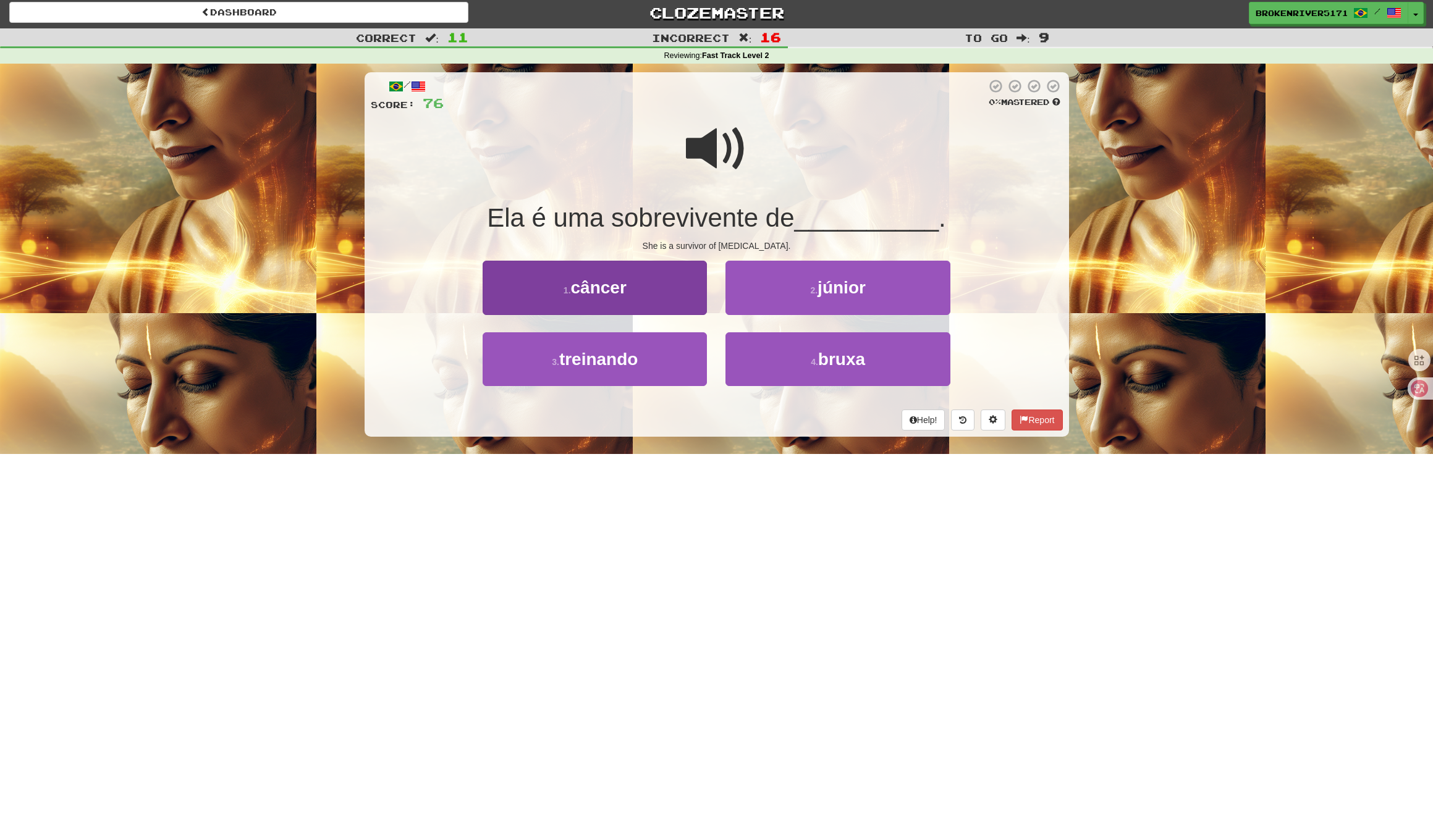
click at [659, 295] on button "1 . câncer" at bounding box center [594, 286] width 224 height 53
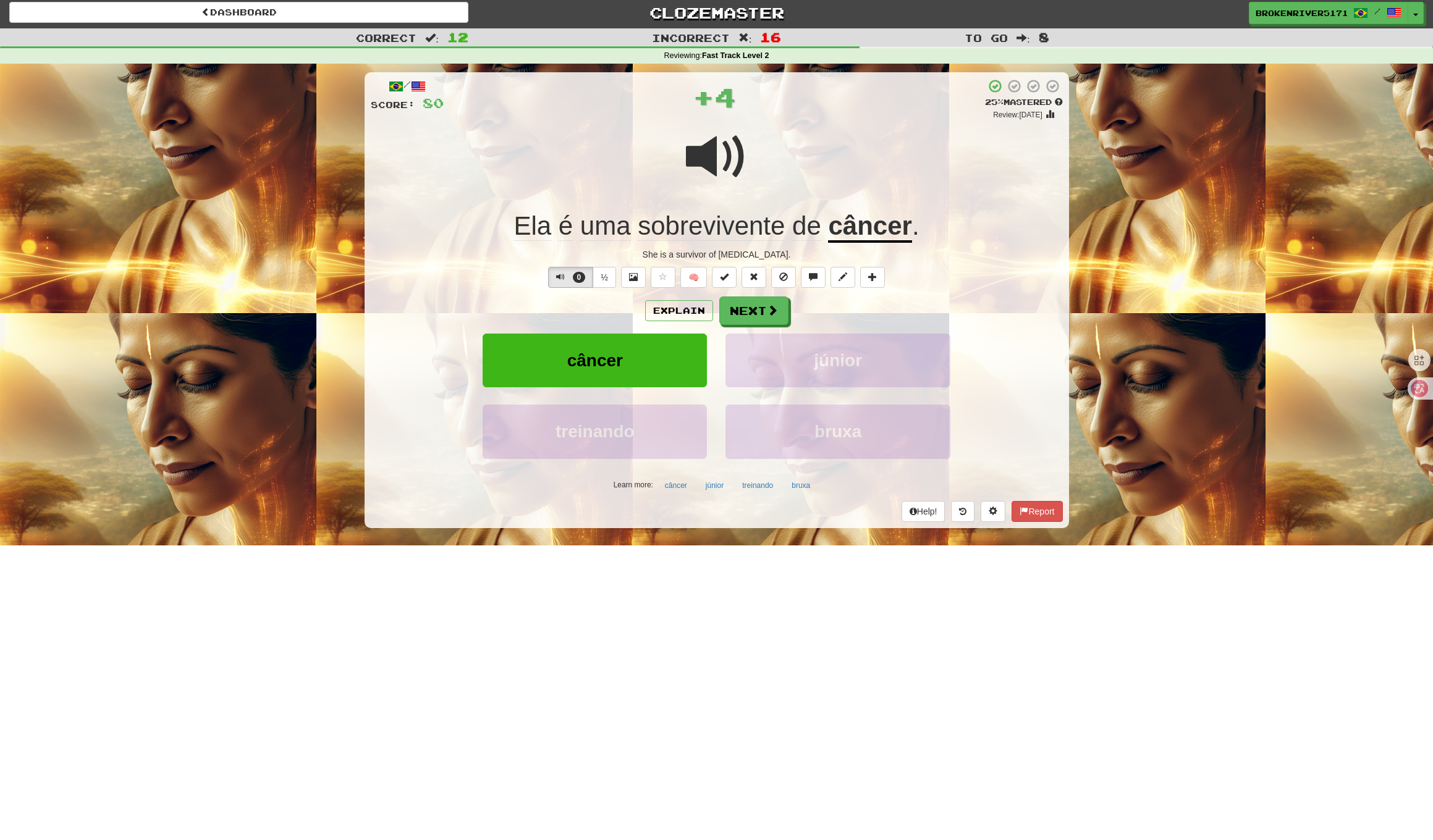
click at [772, 331] on div "Explain Next câncer júnior treinando bruxa Learn more: câncer júnior treinando …" at bounding box center [716, 396] width 692 height 198
click at [772, 322] on button "Next" at bounding box center [755, 311] width 70 height 29
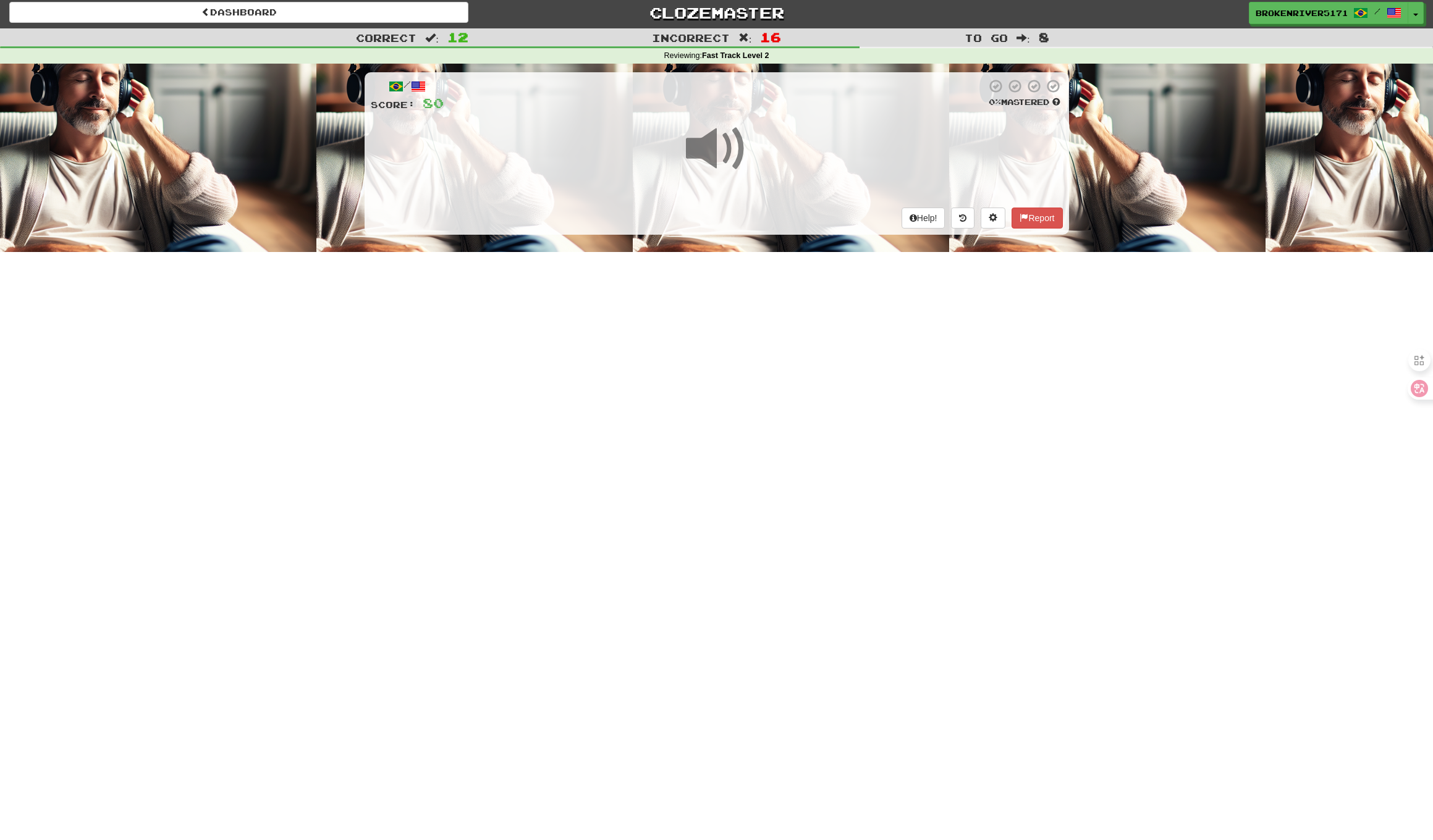
click at [756, 213] on div "Help! Report" at bounding box center [716, 218] width 692 height 21
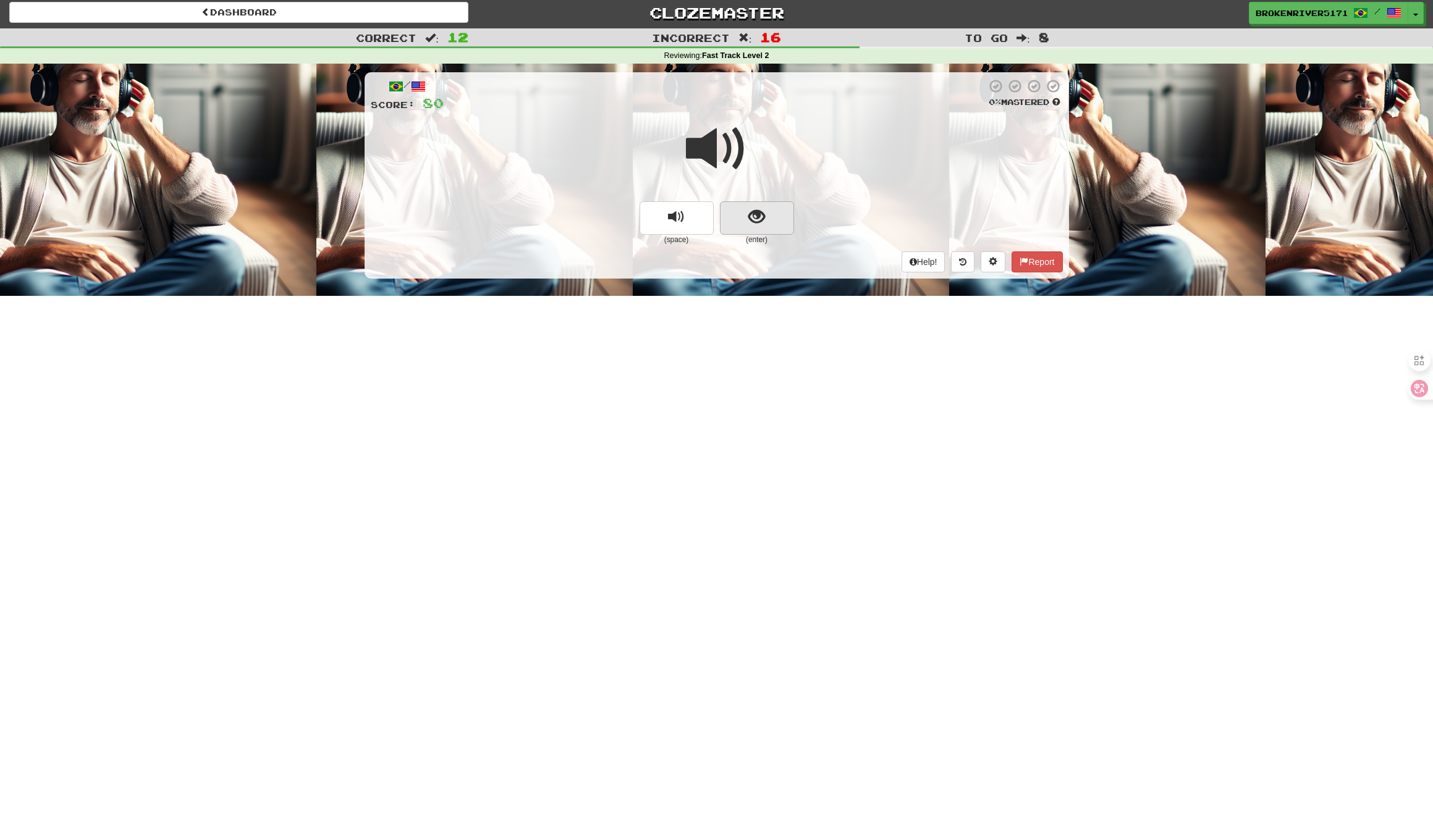
click at [755, 218] on span "show sentence" at bounding box center [756, 217] width 17 height 17
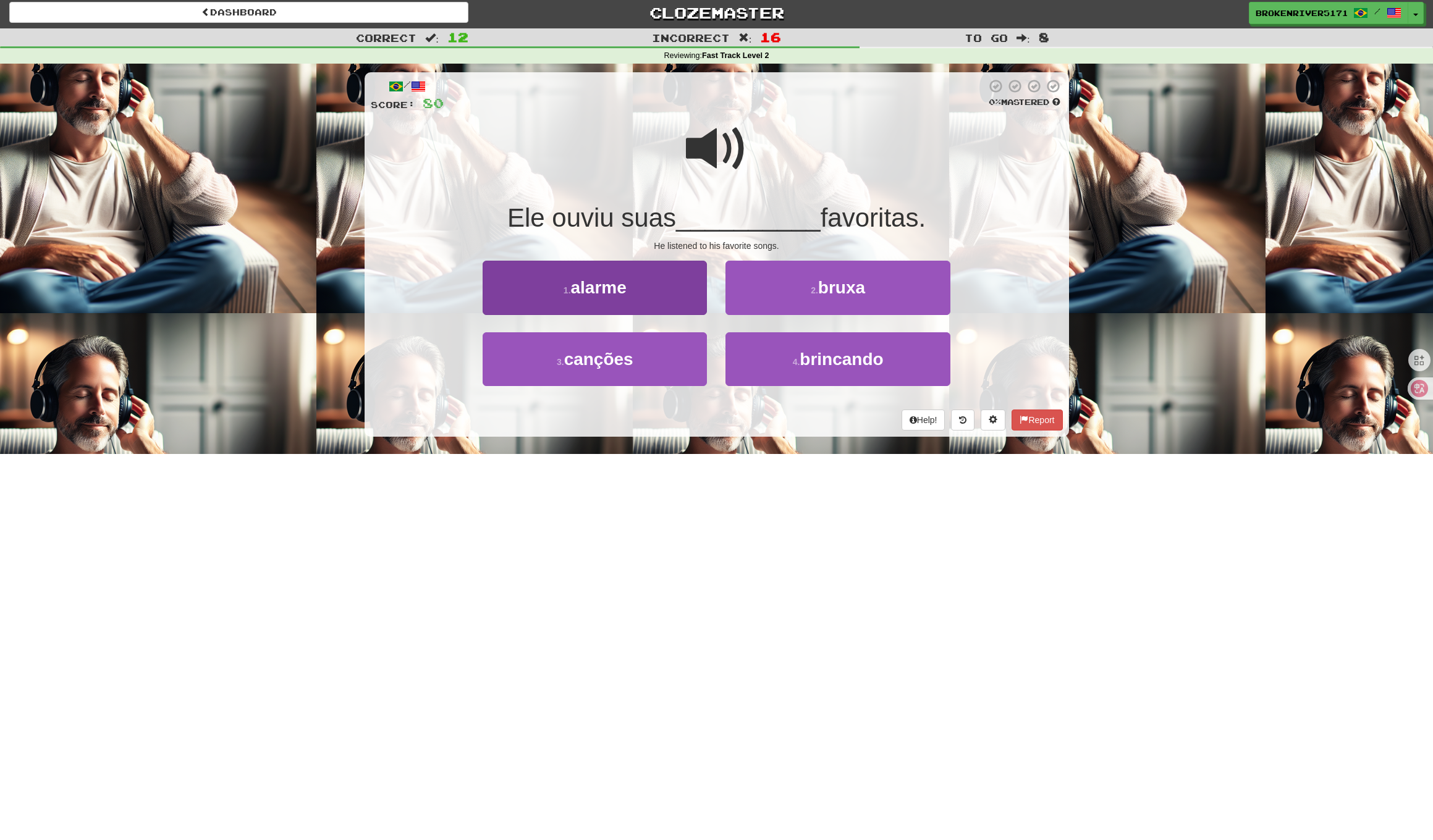
drag, startPoint x: 652, startPoint y: 358, endPoint x: 694, endPoint y: 336, distance: 47.4
click at [653, 358] on button "3 . canções" at bounding box center [594, 359] width 224 height 53
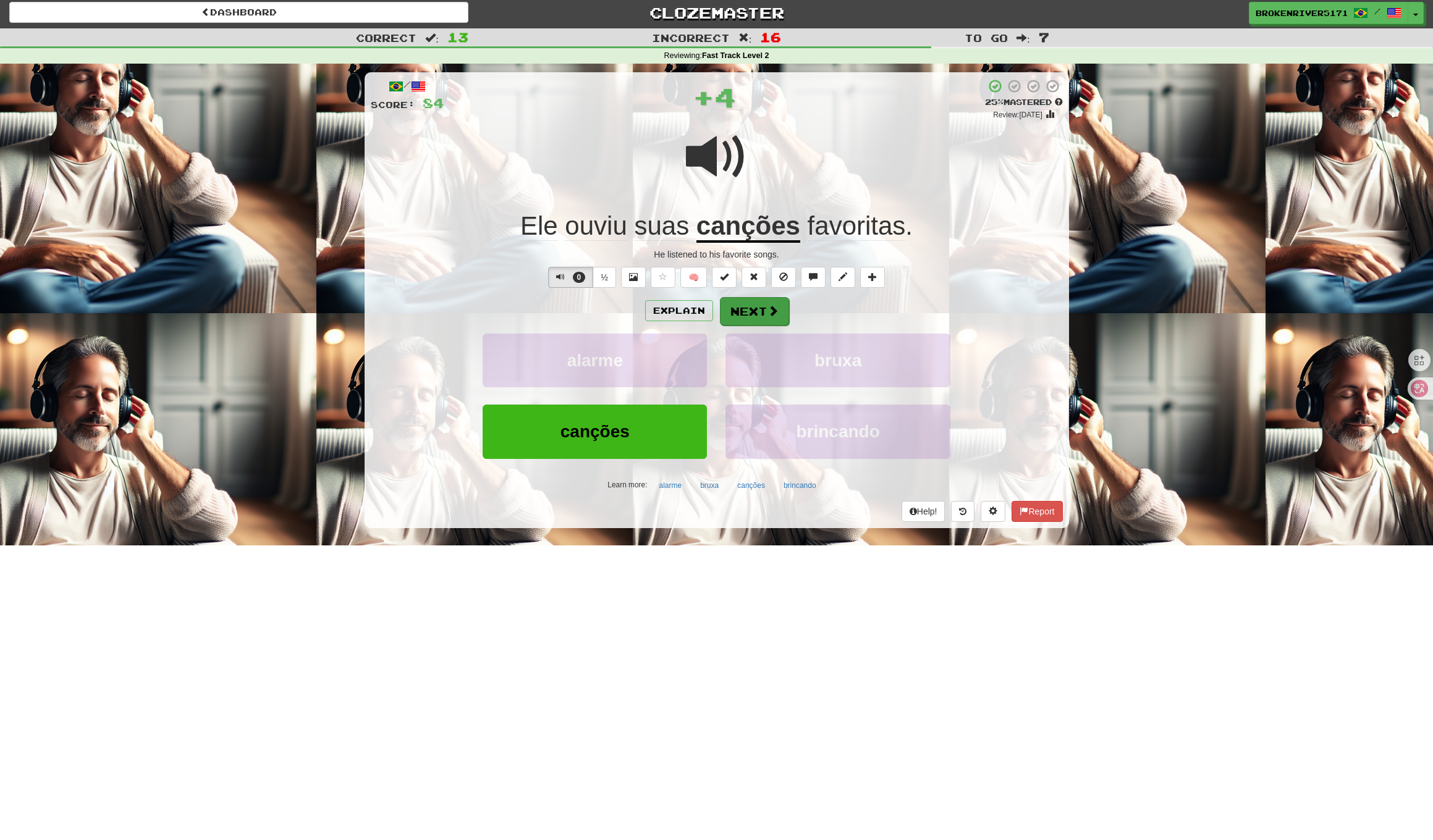
click at [748, 300] on button "Next" at bounding box center [755, 311] width 70 height 29
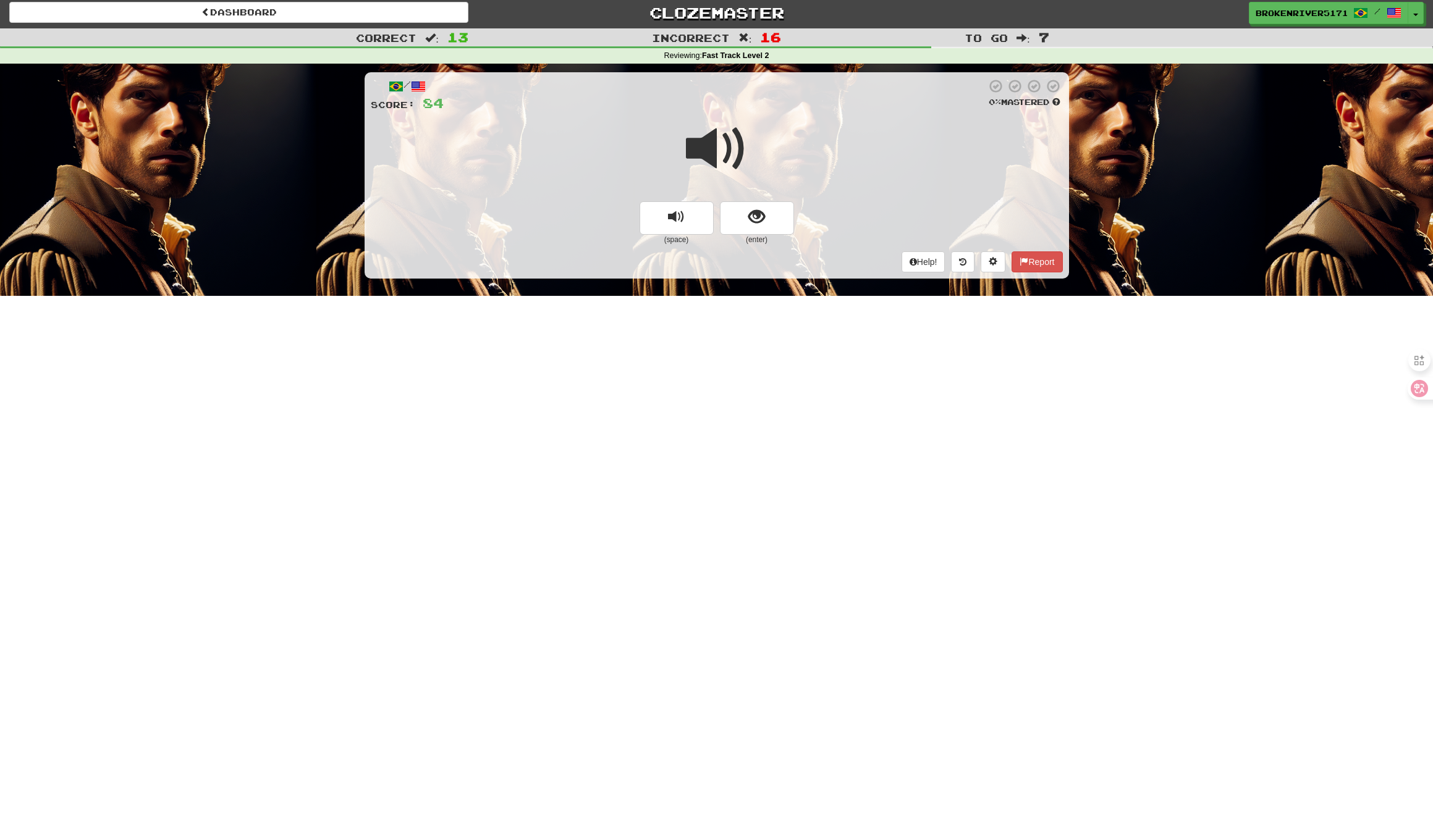
click at [784, 206] on button "show sentence" at bounding box center [756, 218] width 74 height 33
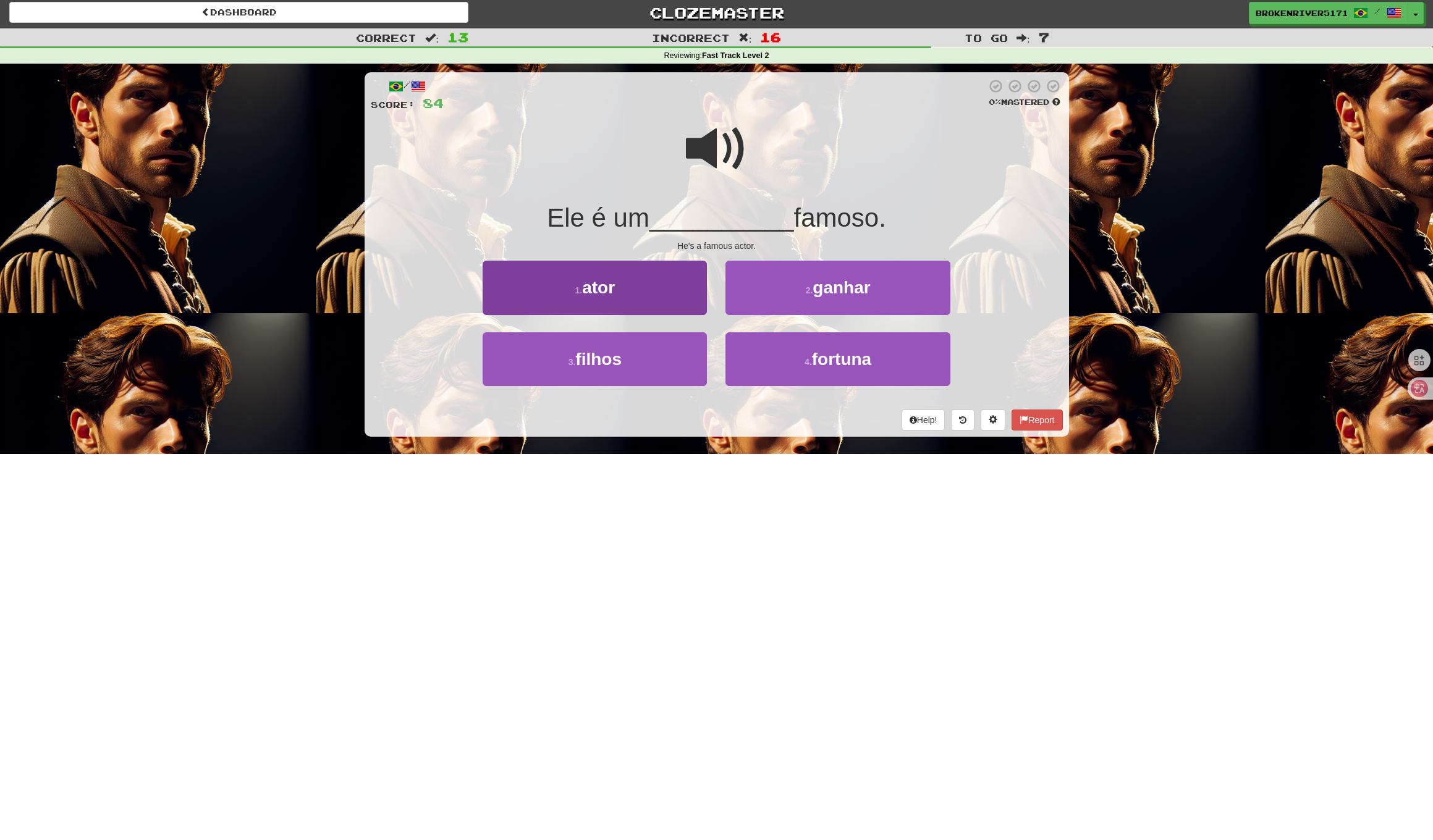
click at [661, 284] on button "1 . ator" at bounding box center [594, 286] width 224 height 53
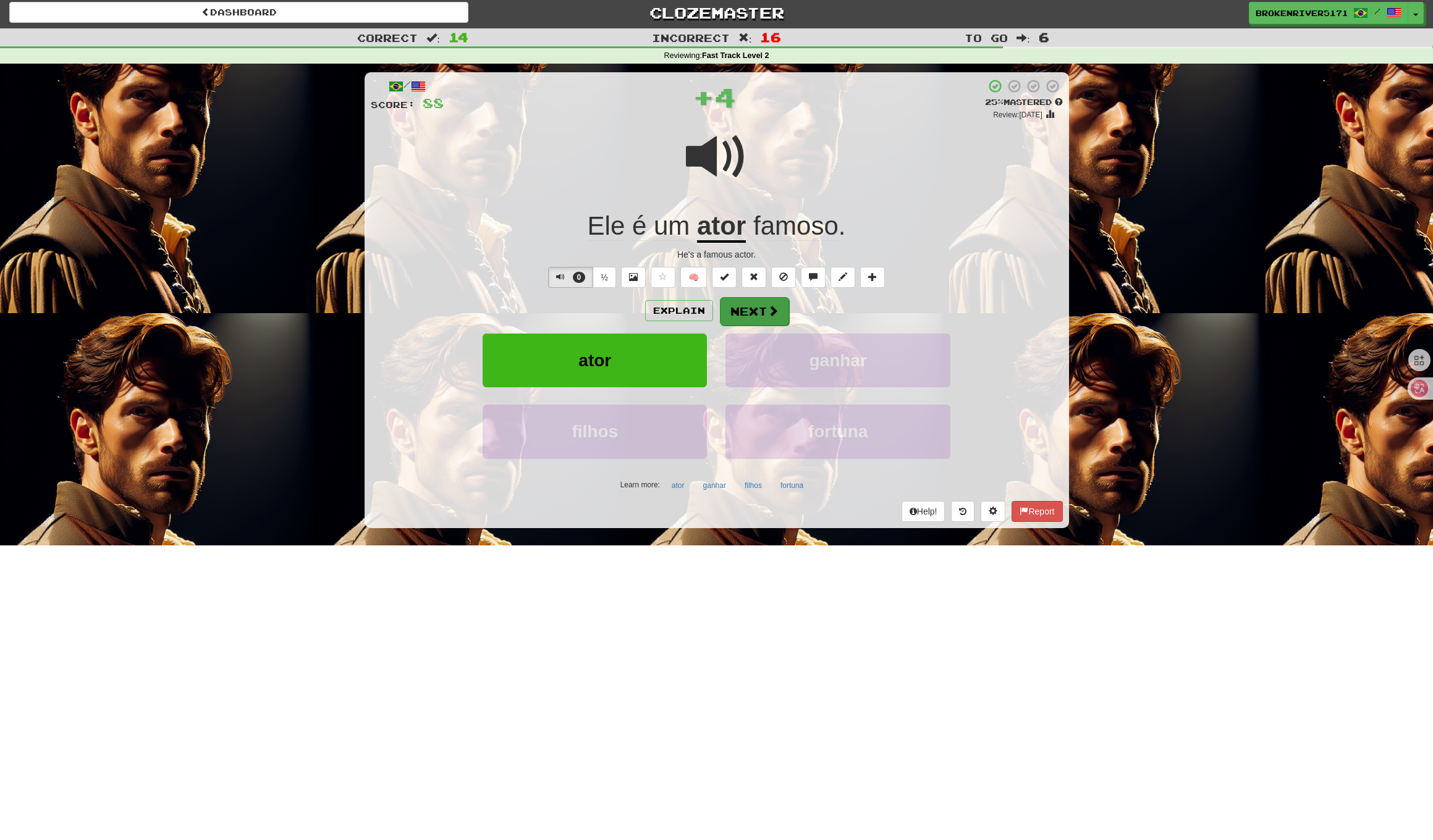
click at [739, 306] on button "Next" at bounding box center [755, 311] width 70 height 29
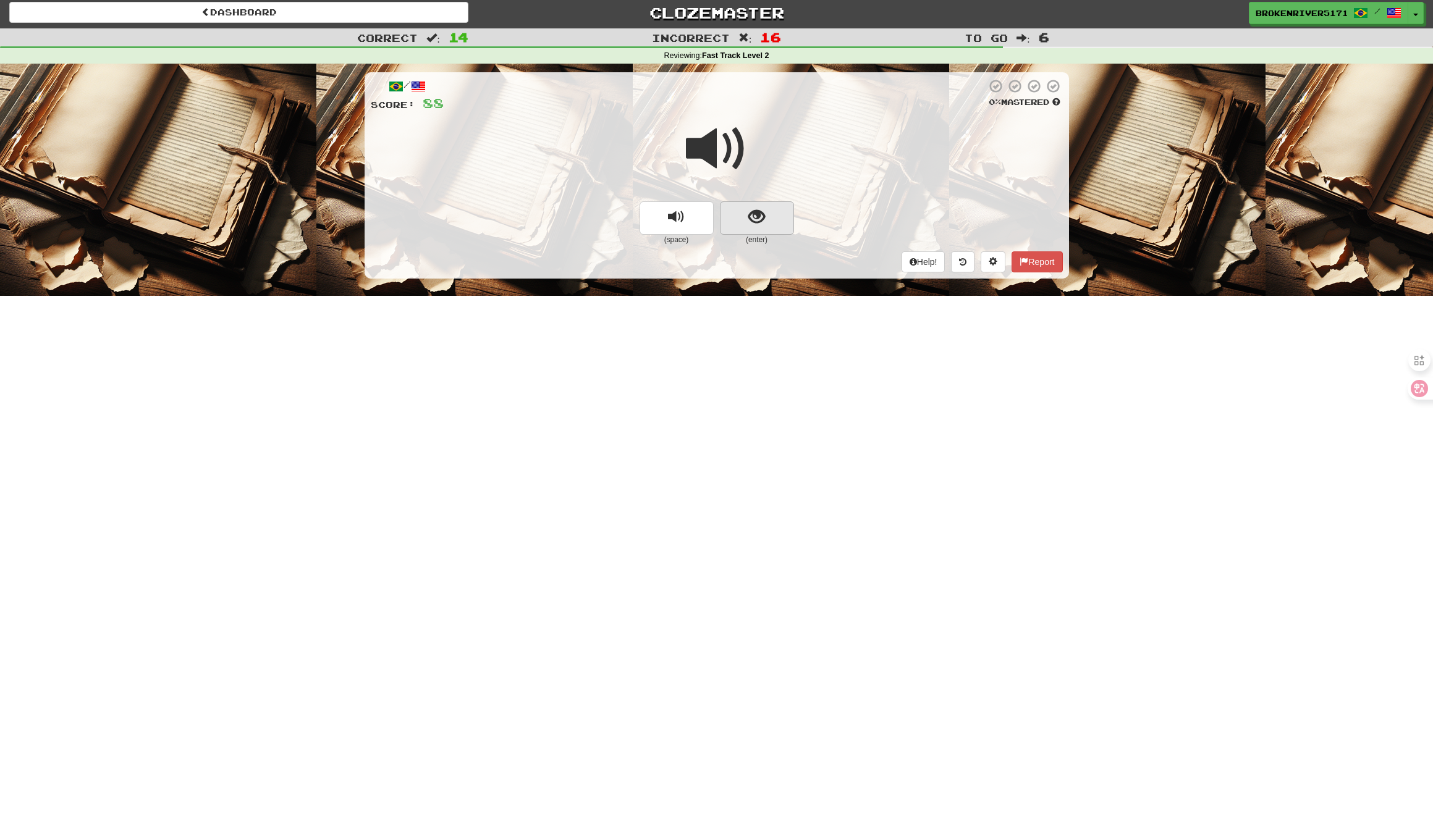
click at [778, 216] on button "show sentence" at bounding box center [756, 218] width 74 height 33
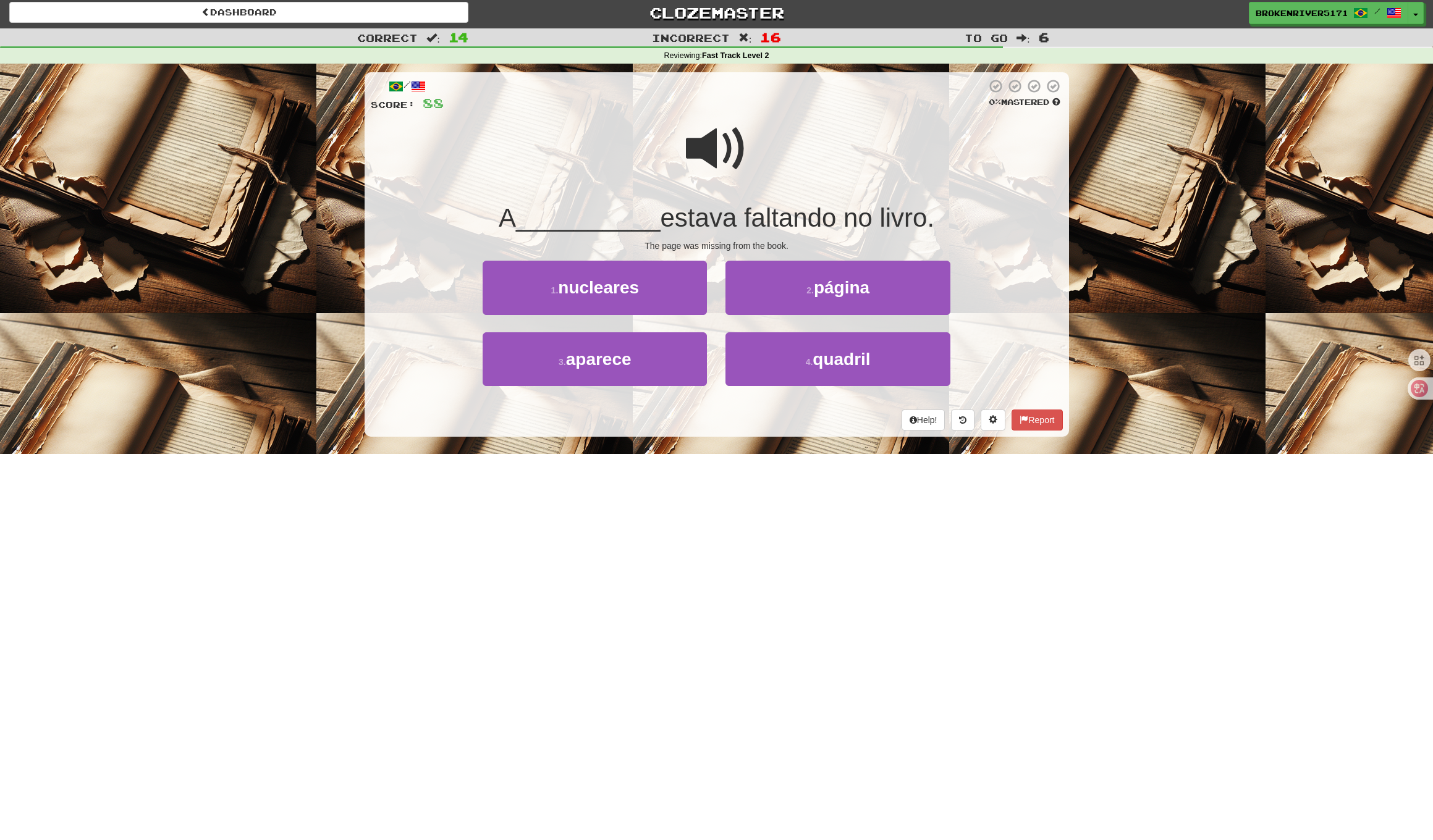
scroll to position [3, 1]
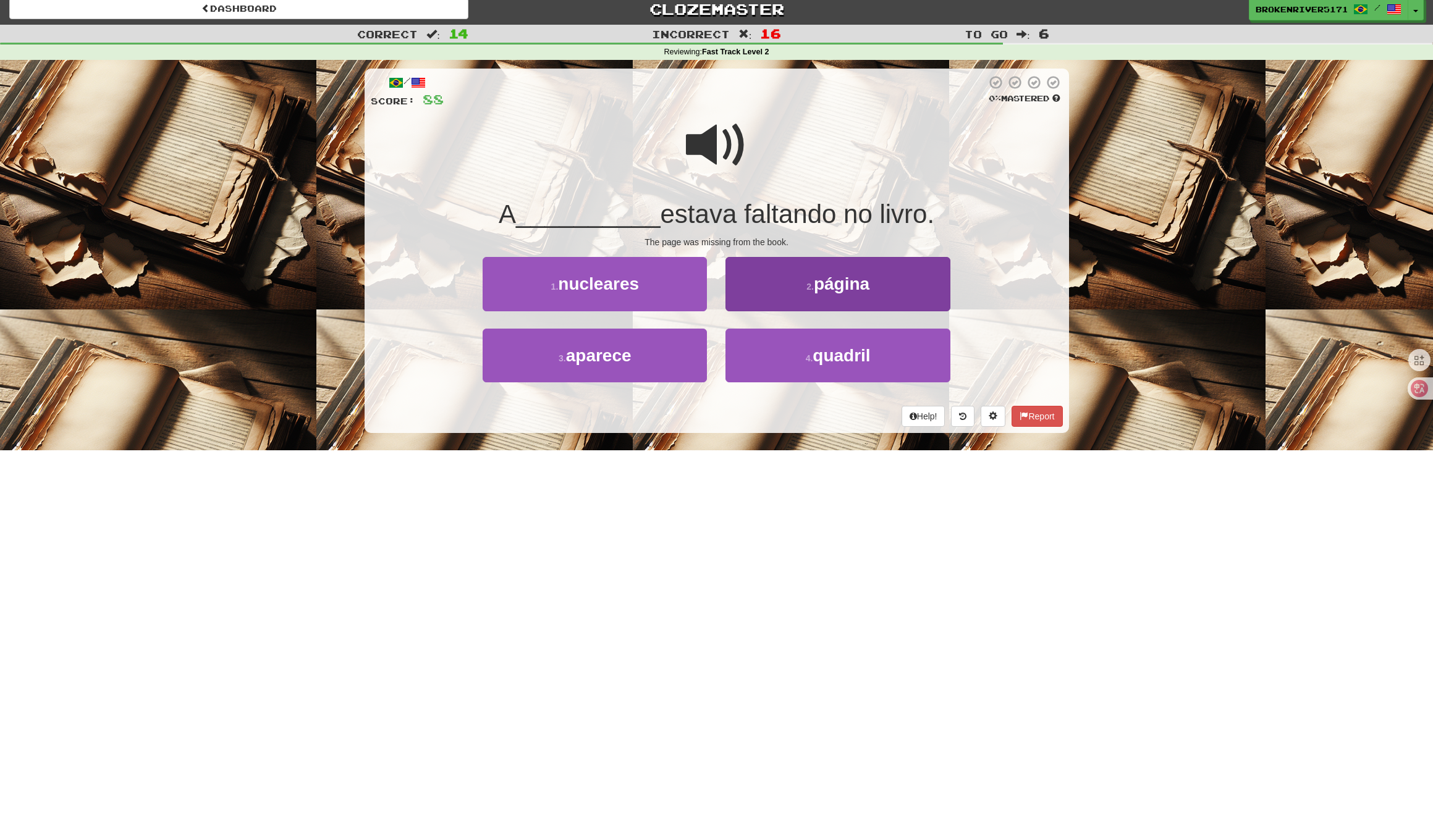
click at [764, 298] on button "2 . página" at bounding box center [837, 283] width 224 height 53
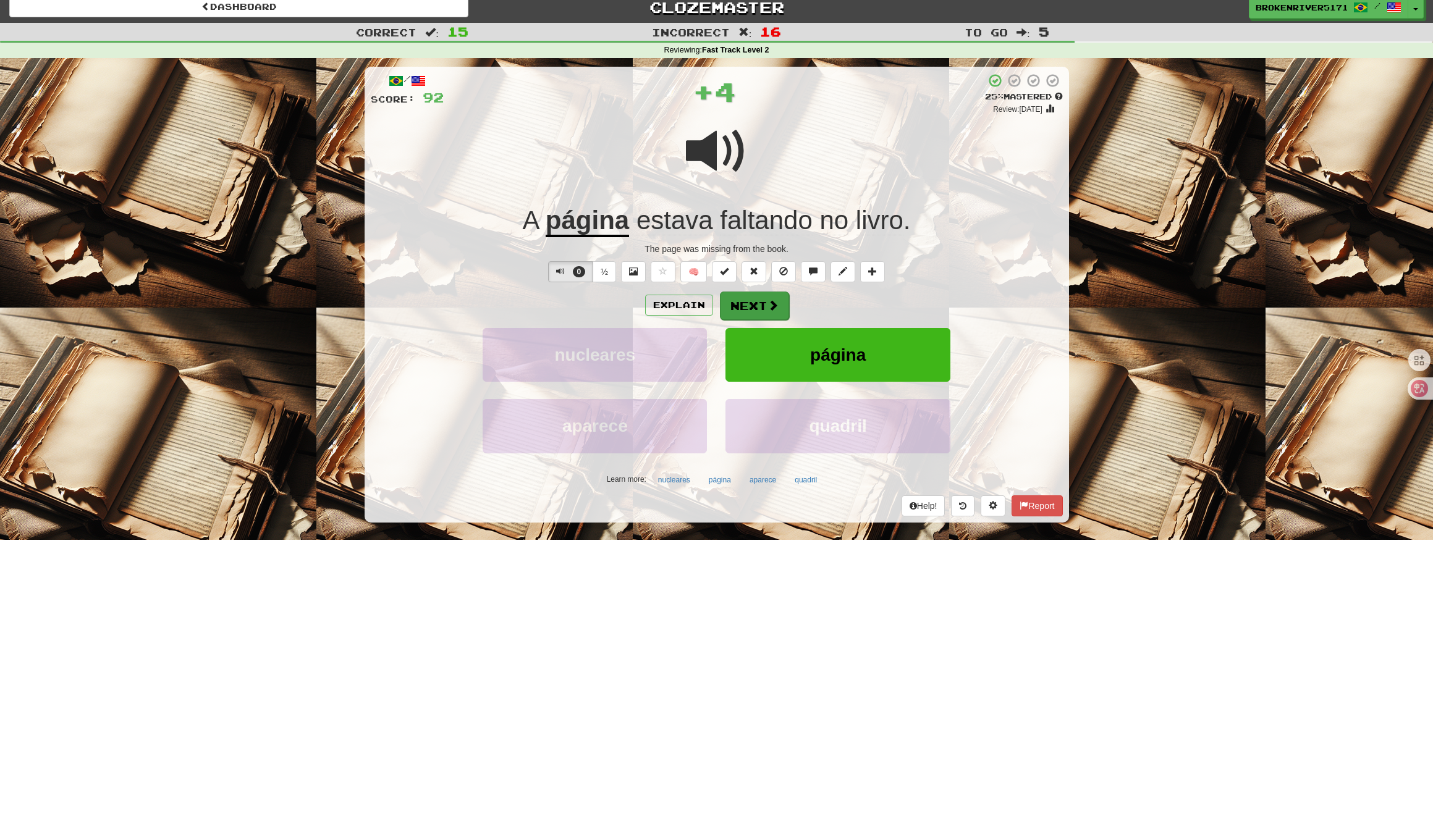
click at [744, 303] on button "Next" at bounding box center [755, 306] width 70 height 29
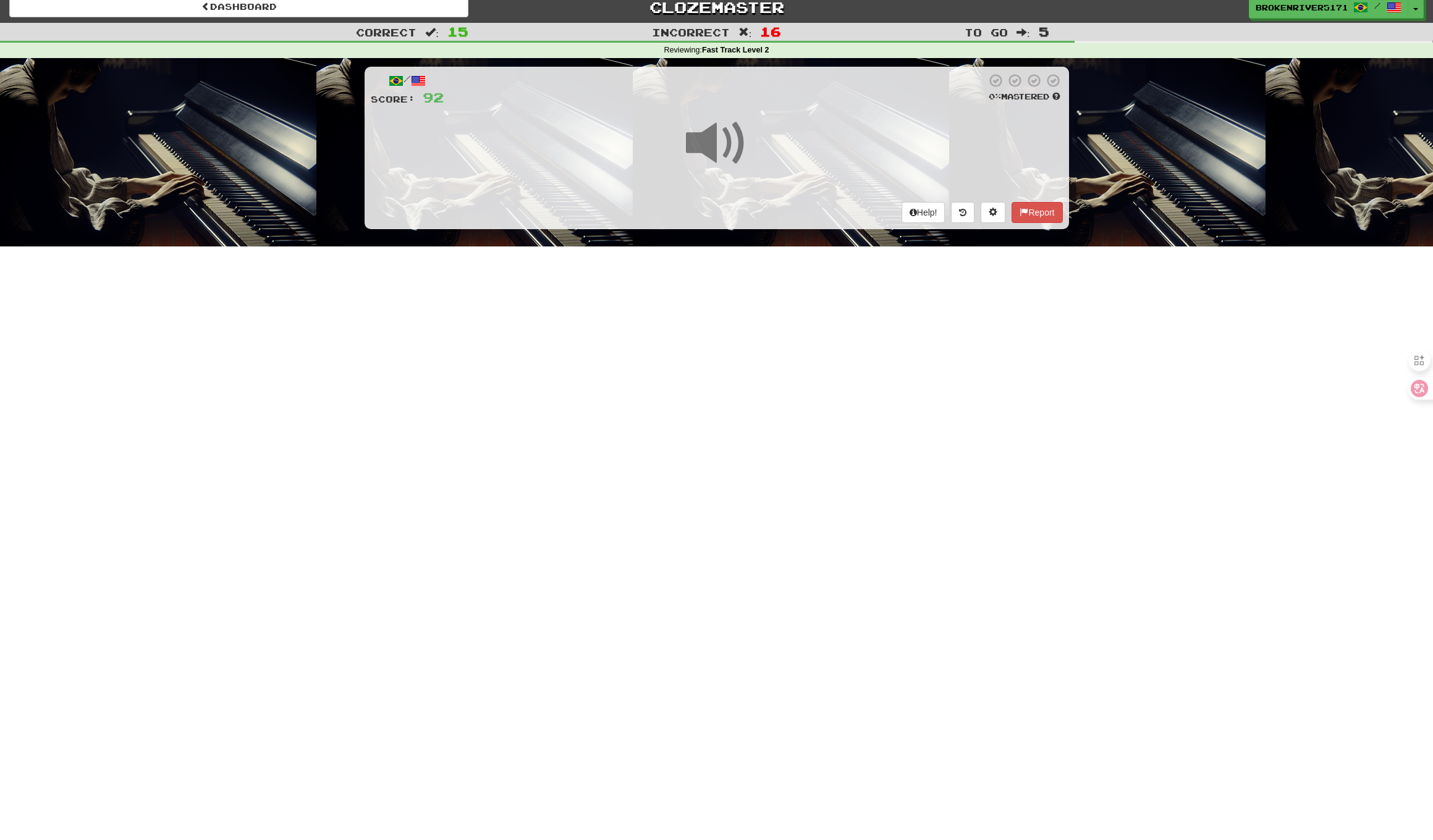
scroll to position [9, 0]
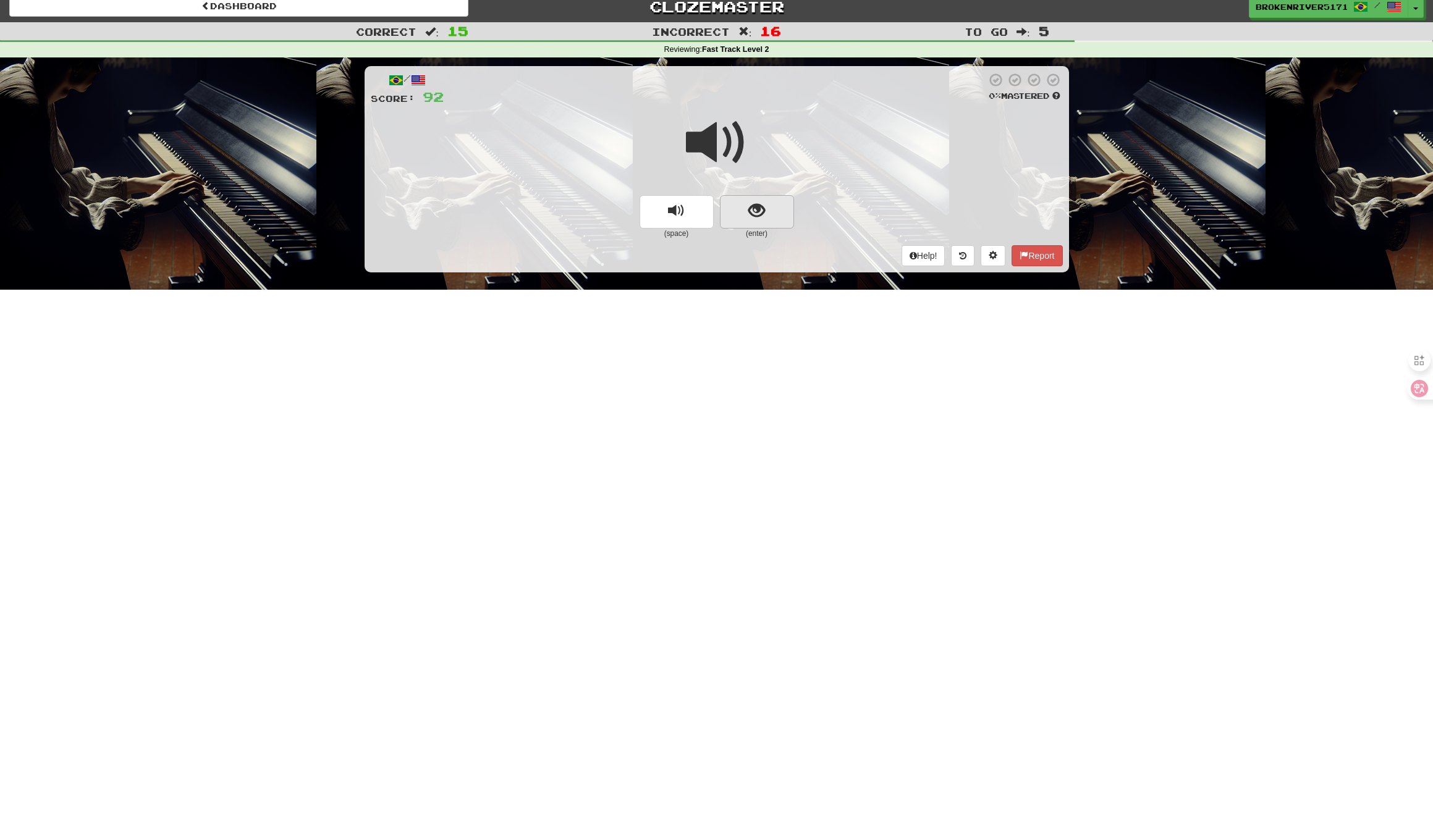
click at [757, 223] on button "show sentence" at bounding box center [756, 211] width 74 height 33
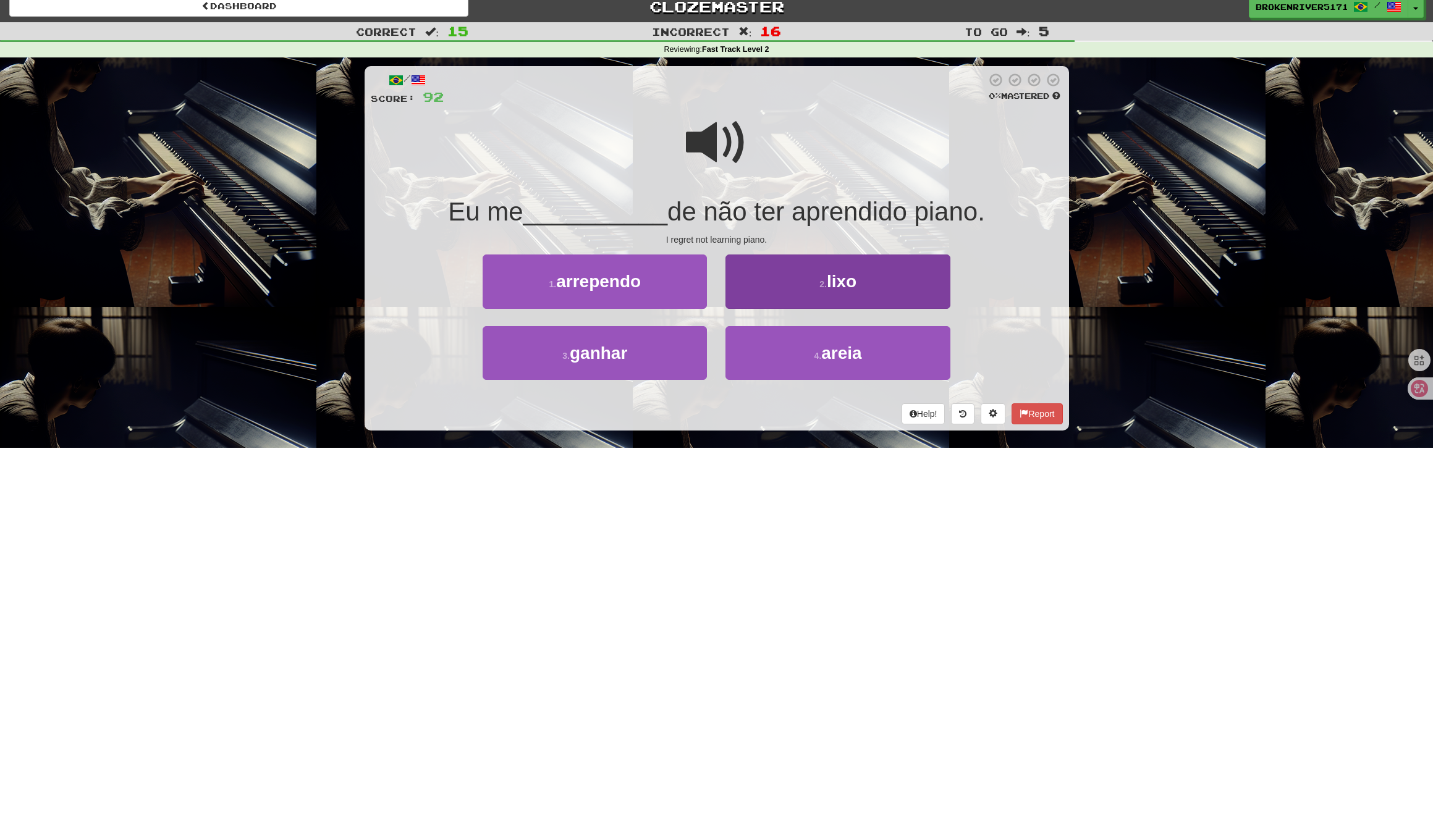
click at [818, 292] on button "2 . lixo" at bounding box center [837, 281] width 224 height 53
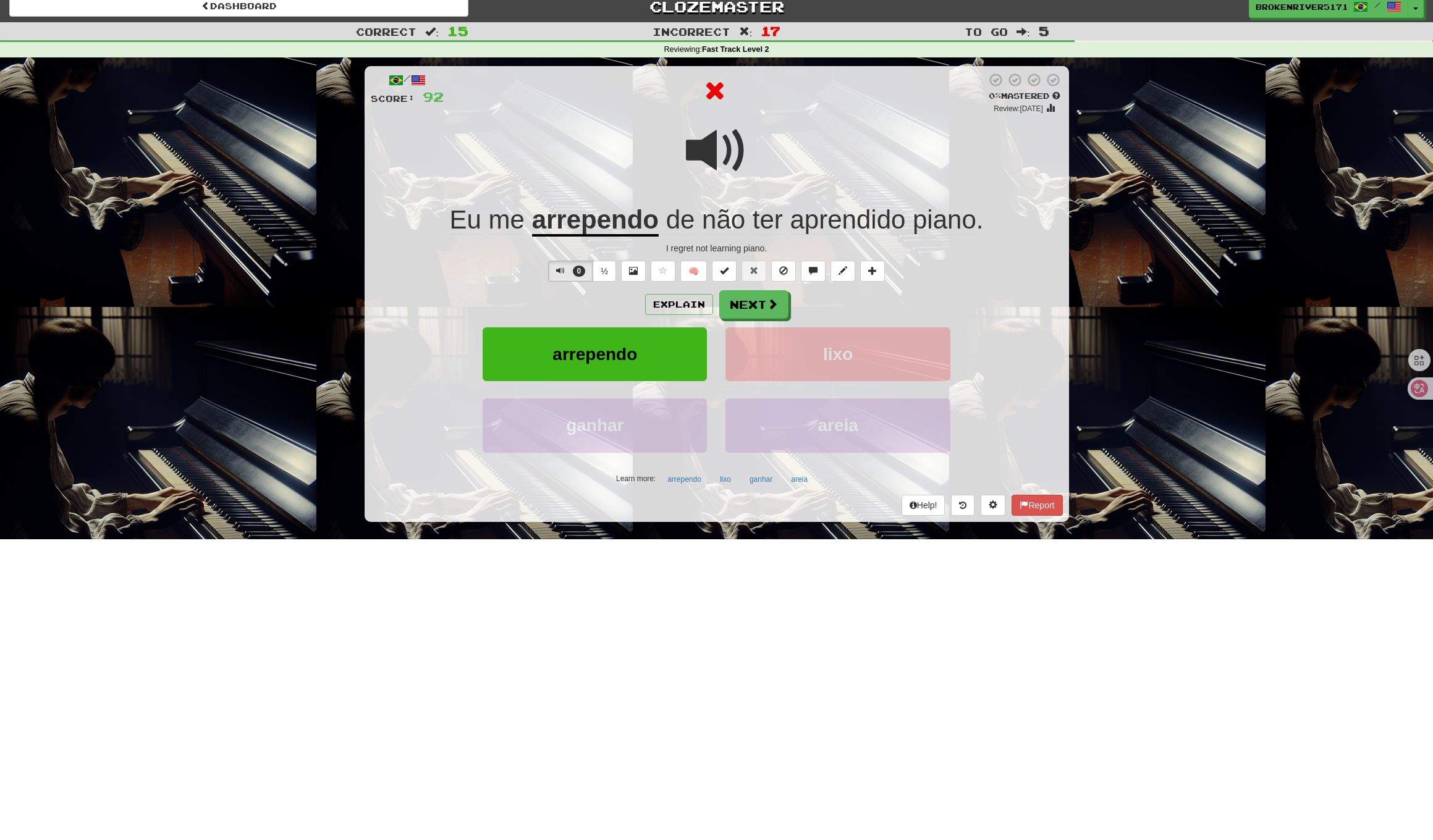
click at [855, 303] on div "Explain Next" at bounding box center [716, 304] width 692 height 29
click at [751, 307] on button "Next" at bounding box center [755, 305] width 70 height 29
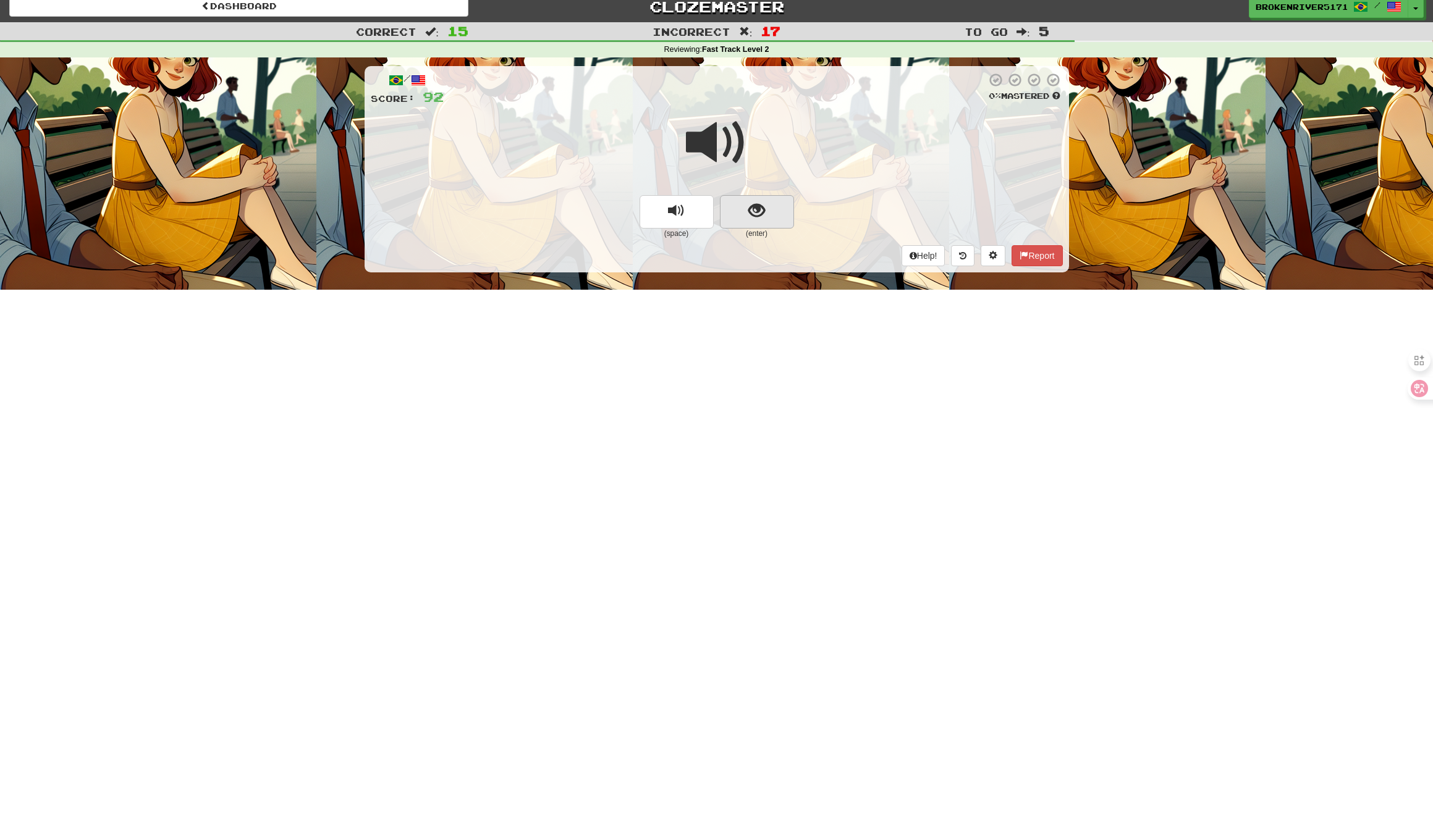
click at [758, 226] on button "show sentence" at bounding box center [756, 211] width 74 height 33
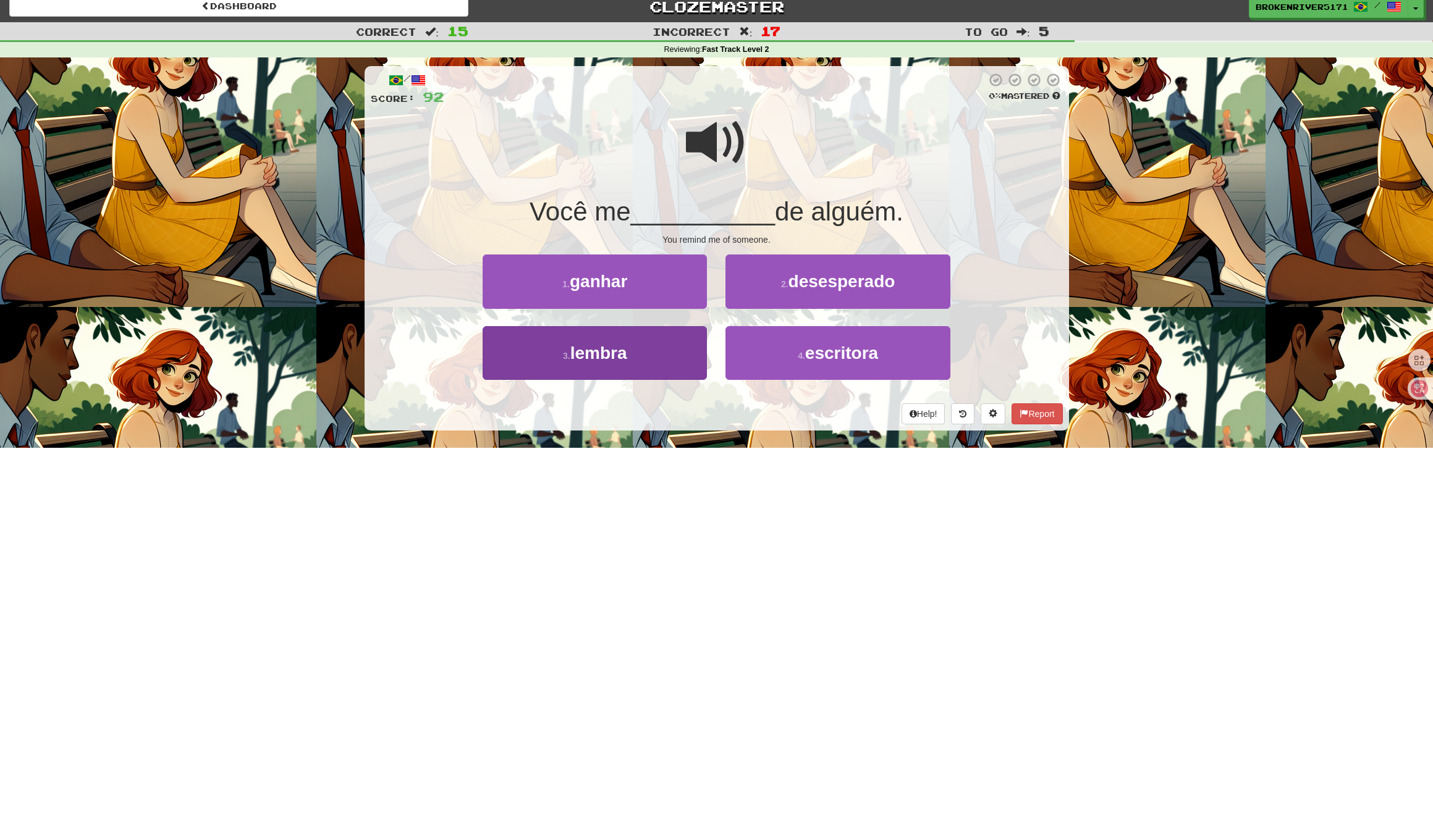
click at [659, 359] on button "3 . lembra" at bounding box center [594, 353] width 224 height 53
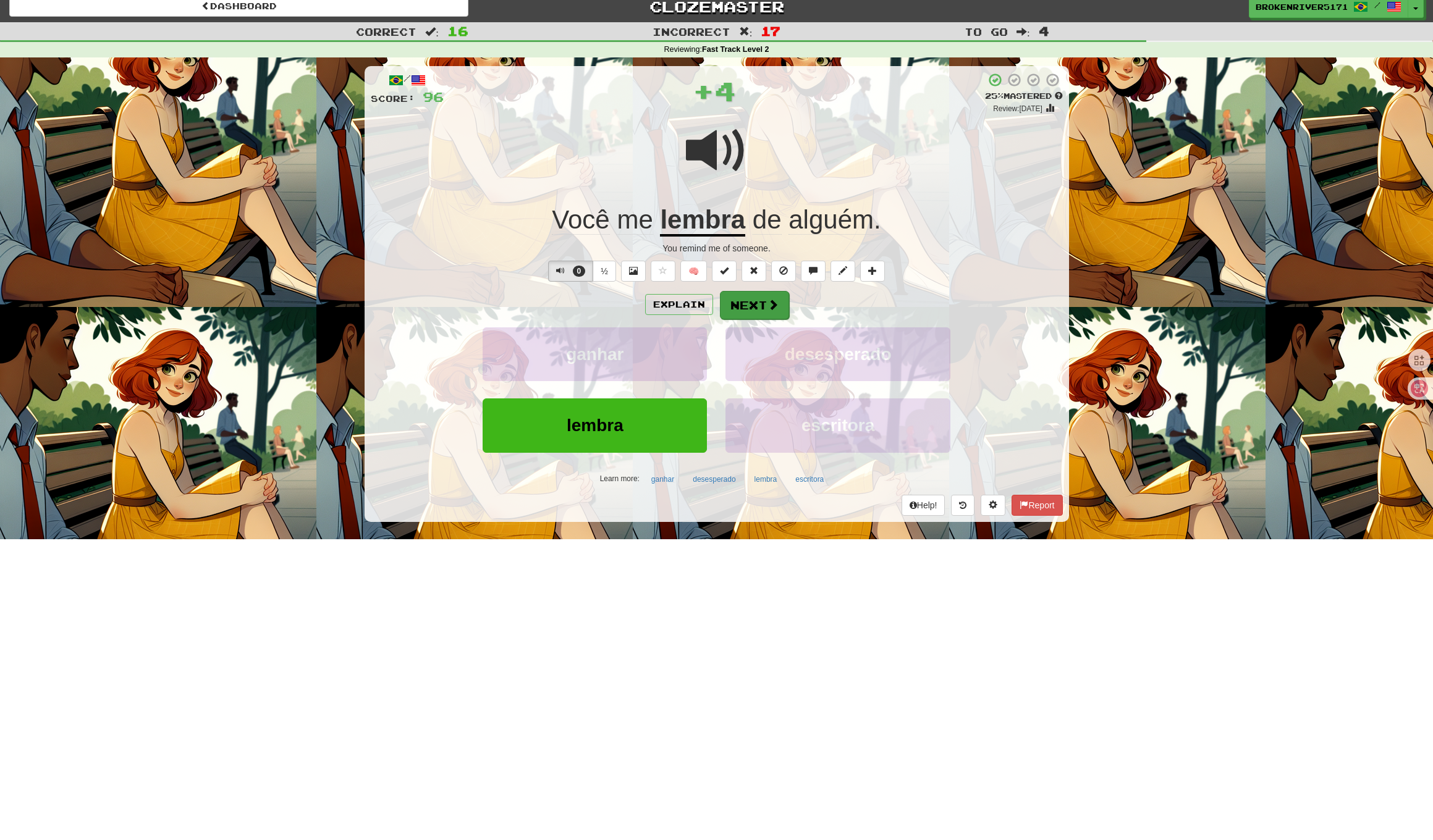
click at [741, 306] on button "Next" at bounding box center [755, 305] width 70 height 29
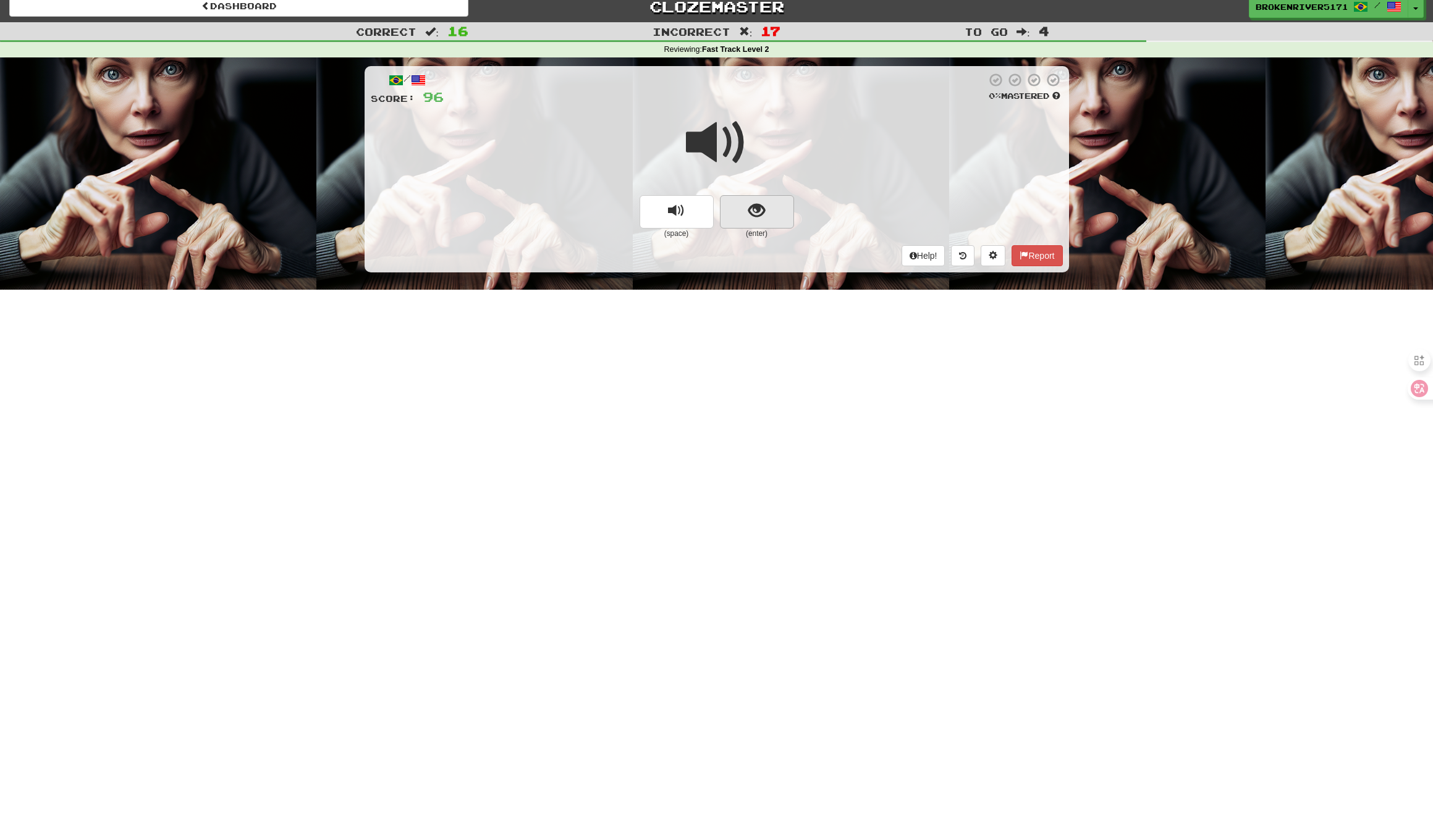
click at [764, 215] on span "show sentence" at bounding box center [756, 211] width 17 height 17
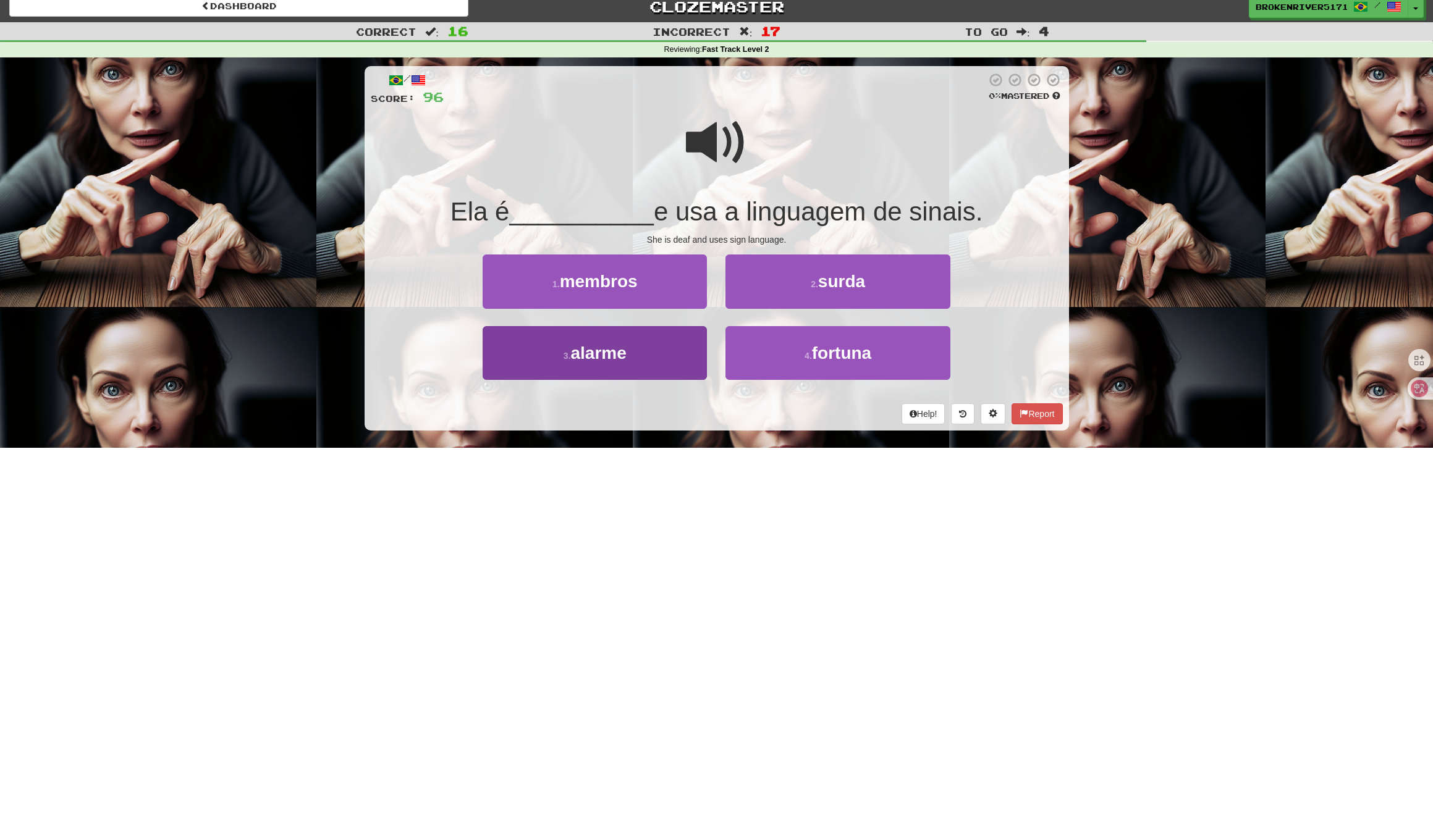
click at [663, 358] on button "3 . alarme" at bounding box center [594, 353] width 224 height 53
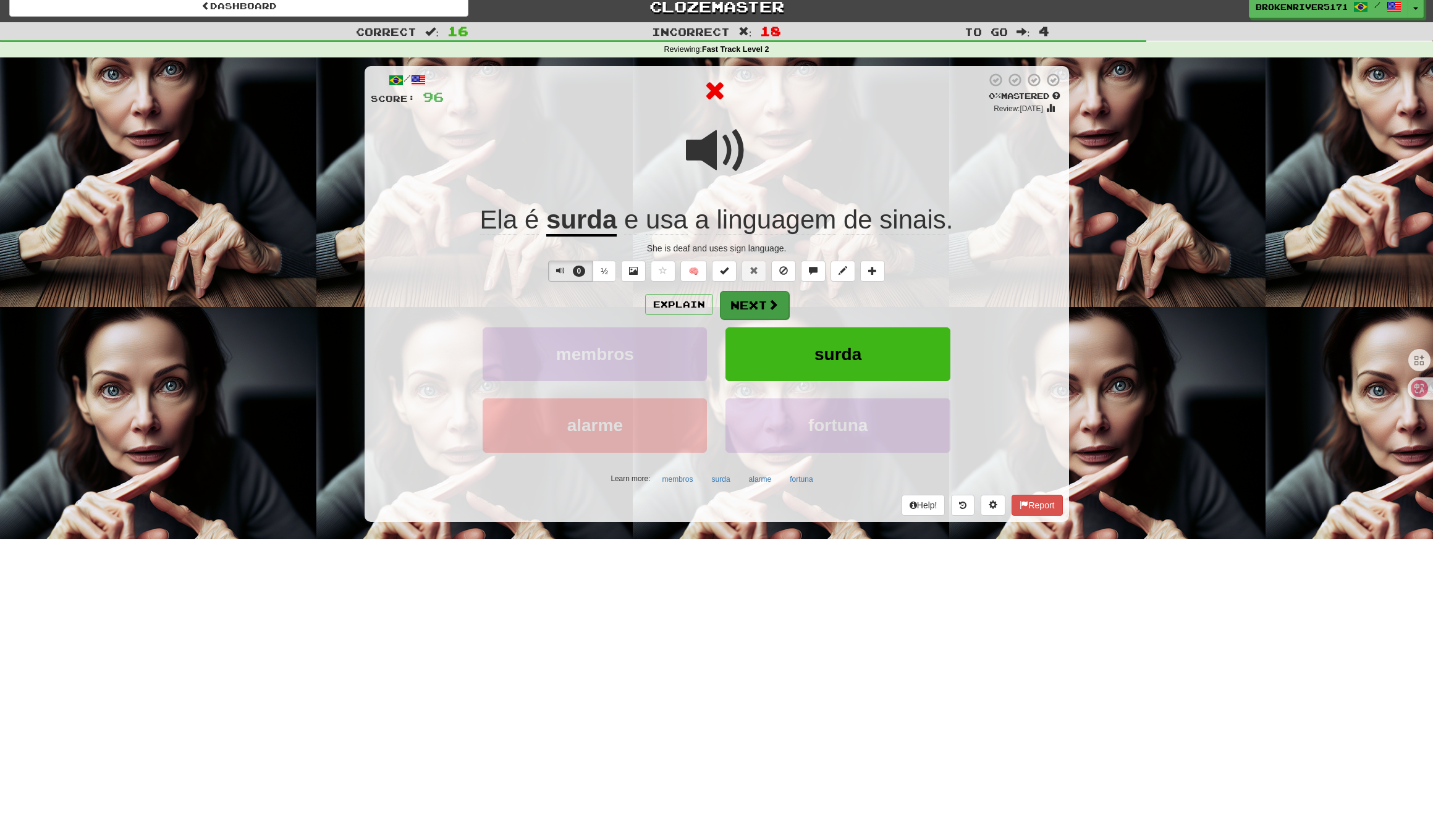
click at [740, 299] on button "Next" at bounding box center [755, 305] width 70 height 29
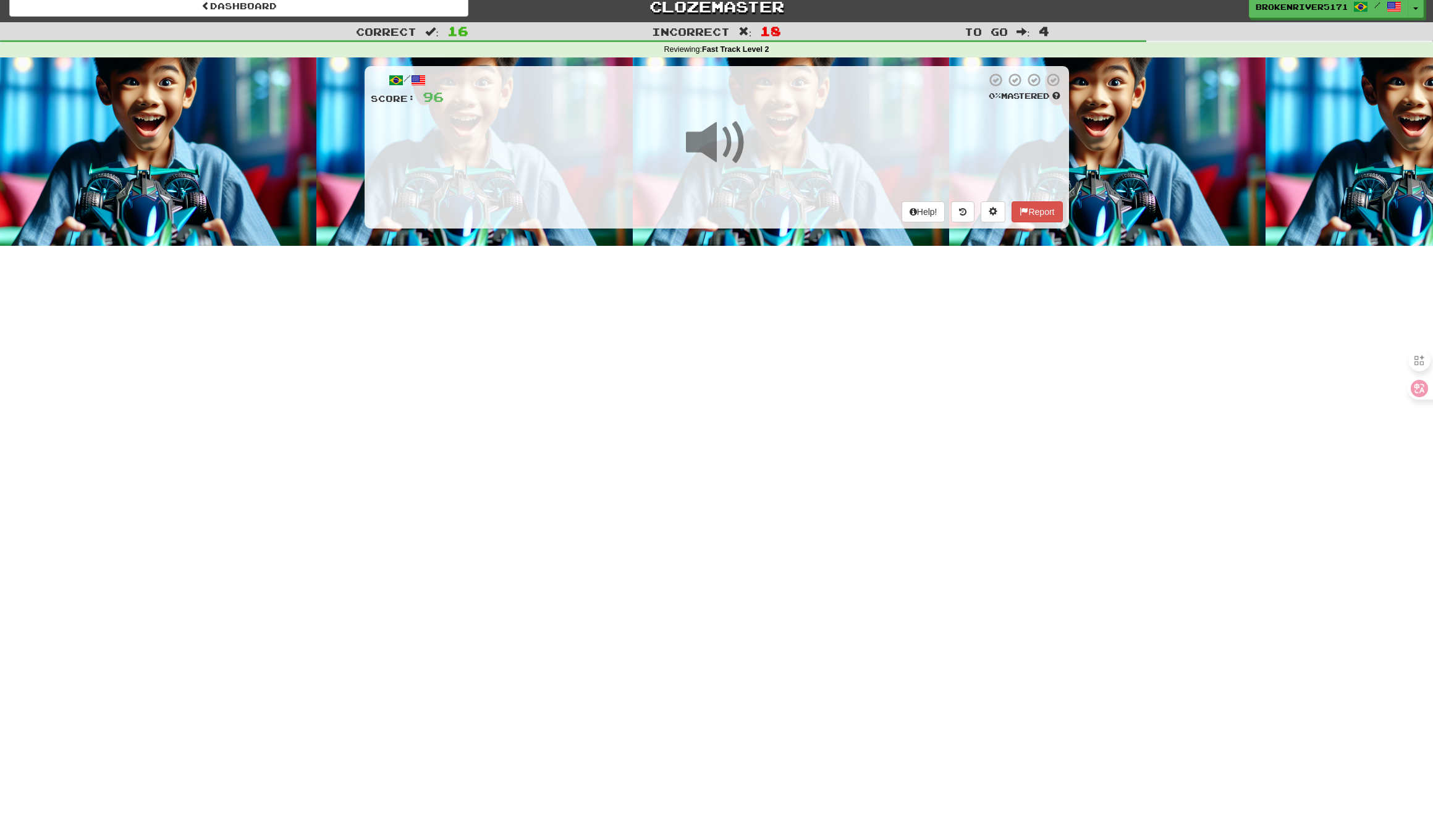
click at [723, 317] on div "Dashboard Clozemaster BrokenRiver5171 / Toggle Dropdown Dashboard Leaderboard A…" at bounding box center [716, 410] width 1433 height 840
click at [706, 359] on div "Dashboard Clozemaster BrokenRiver5171 / Toggle Dropdown Dashboard Leaderboard A…" at bounding box center [716, 410] width 1433 height 840
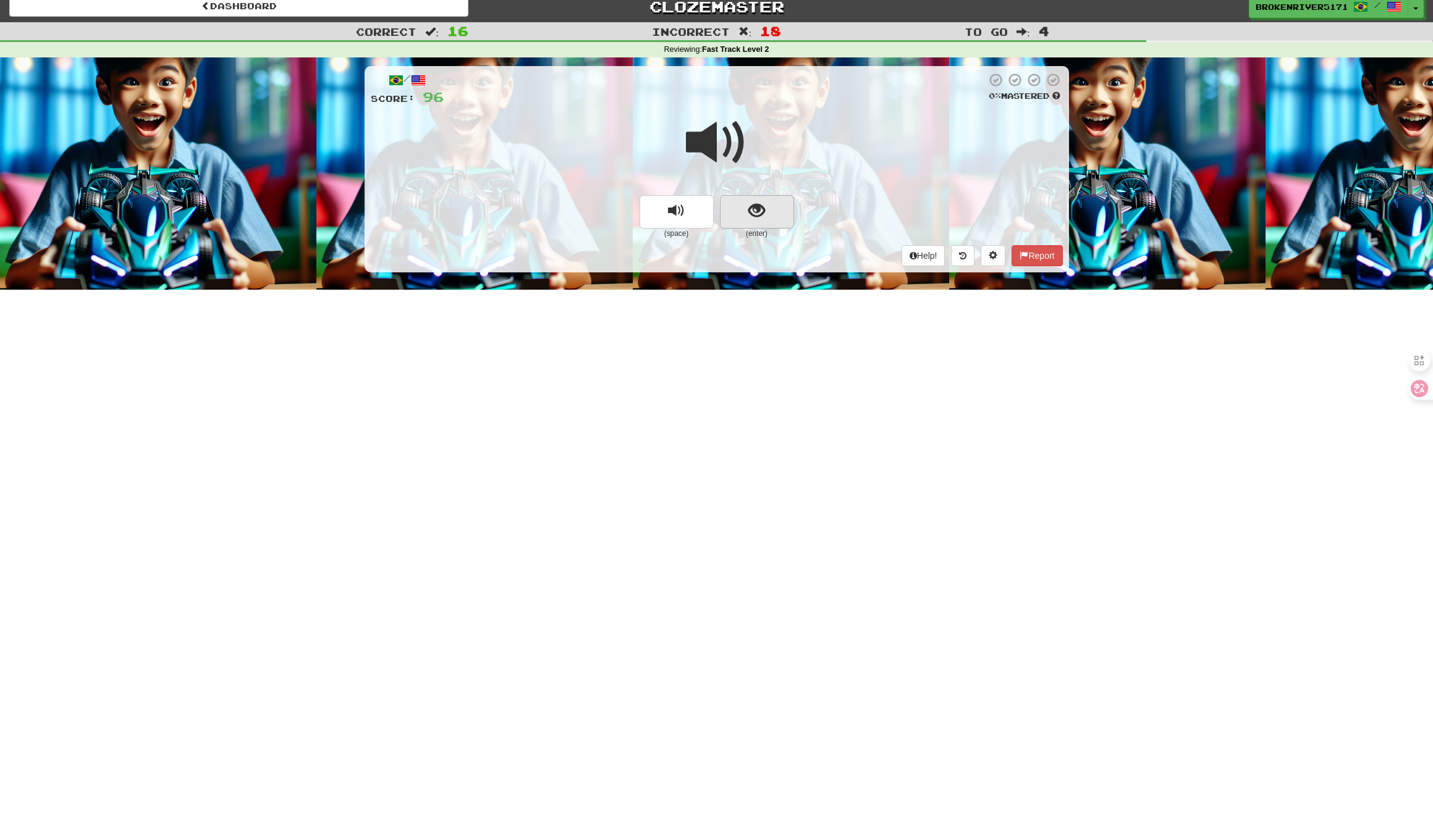
click at [772, 214] on button "show sentence" at bounding box center [756, 211] width 74 height 33
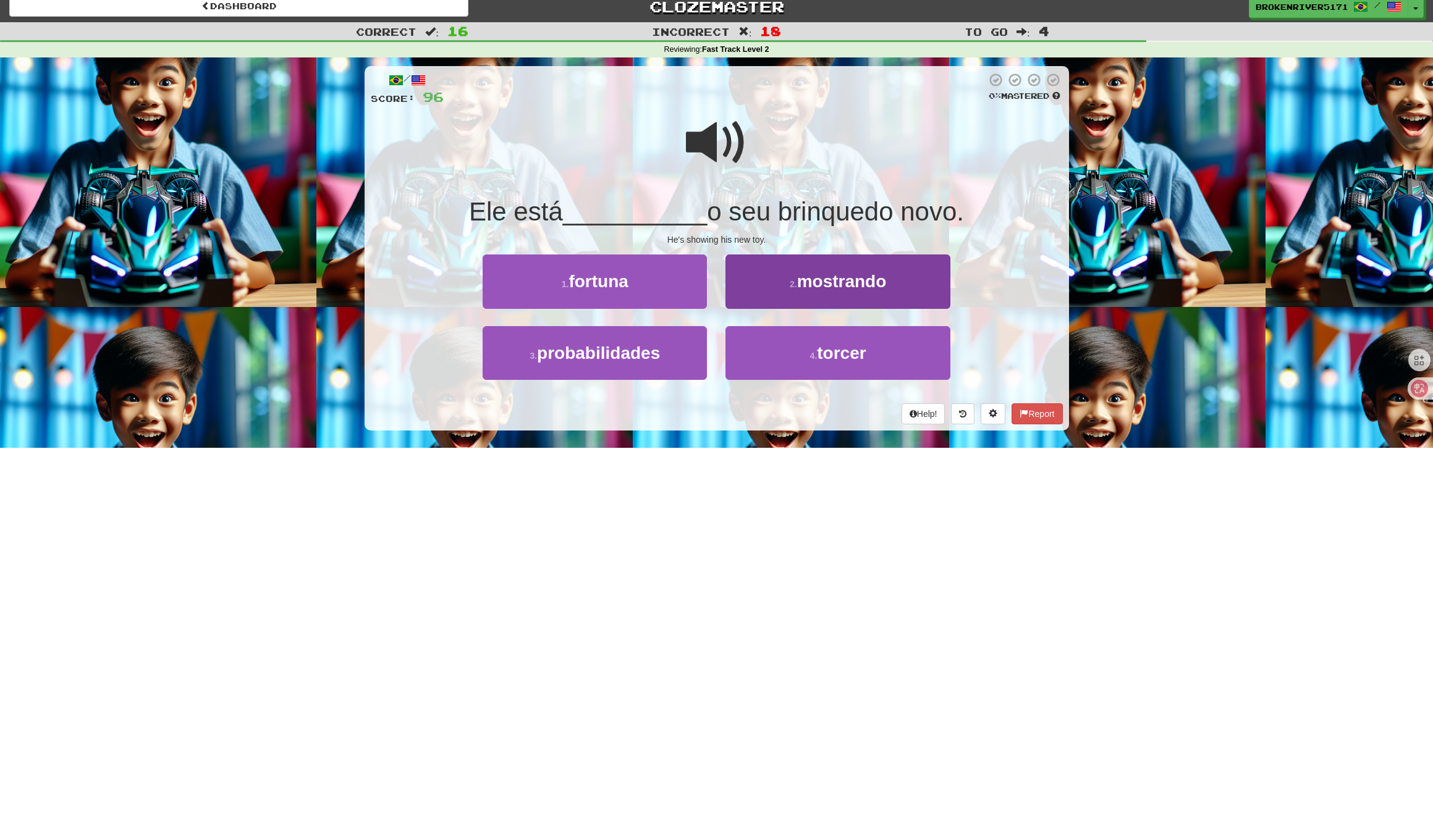
click at [772, 297] on button "2 . mostrando" at bounding box center [837, 281] width 224 height 53
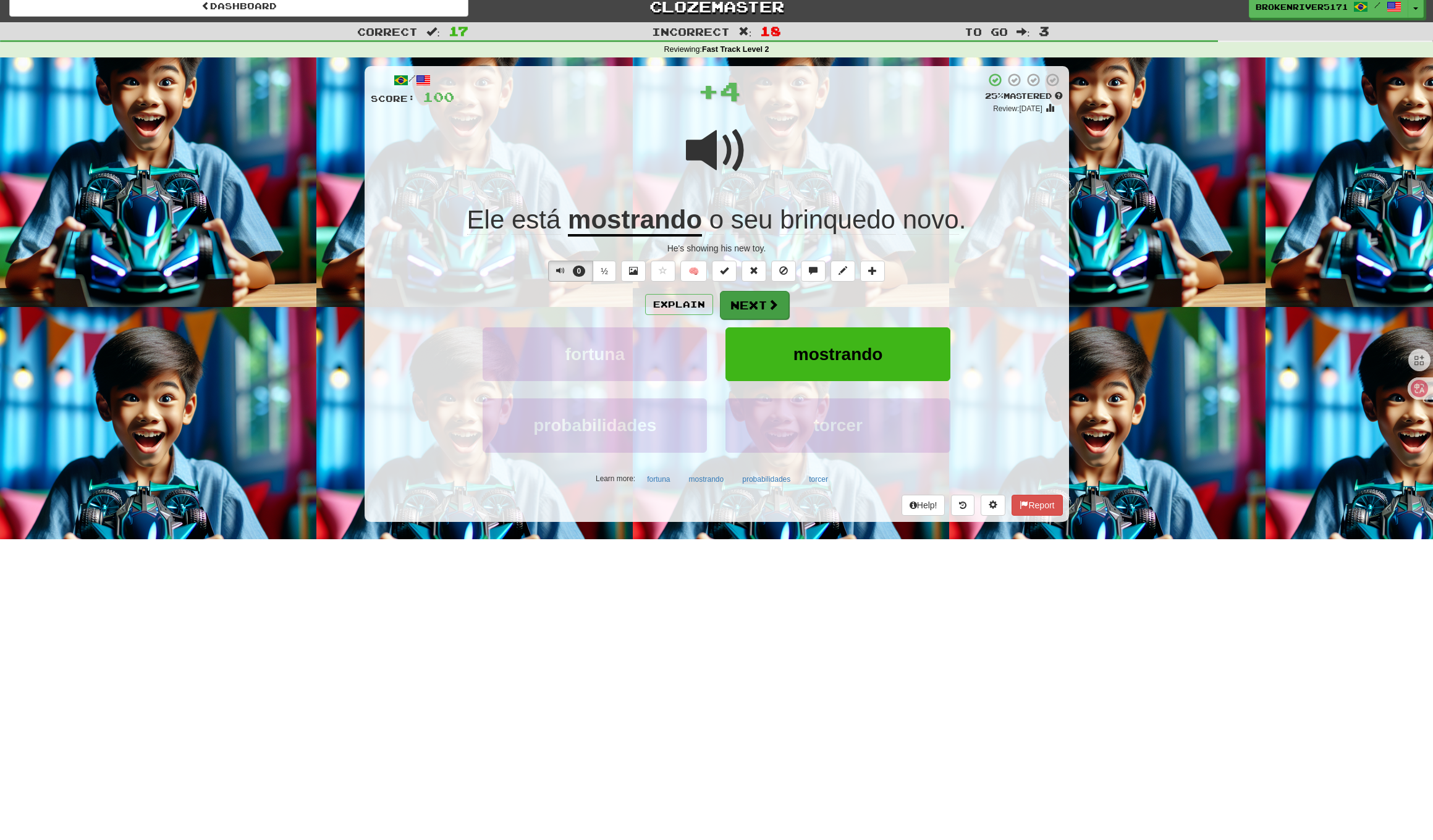
click at [745, 297] on button "Next" at bounding box center [755, 305] width 70 height 29
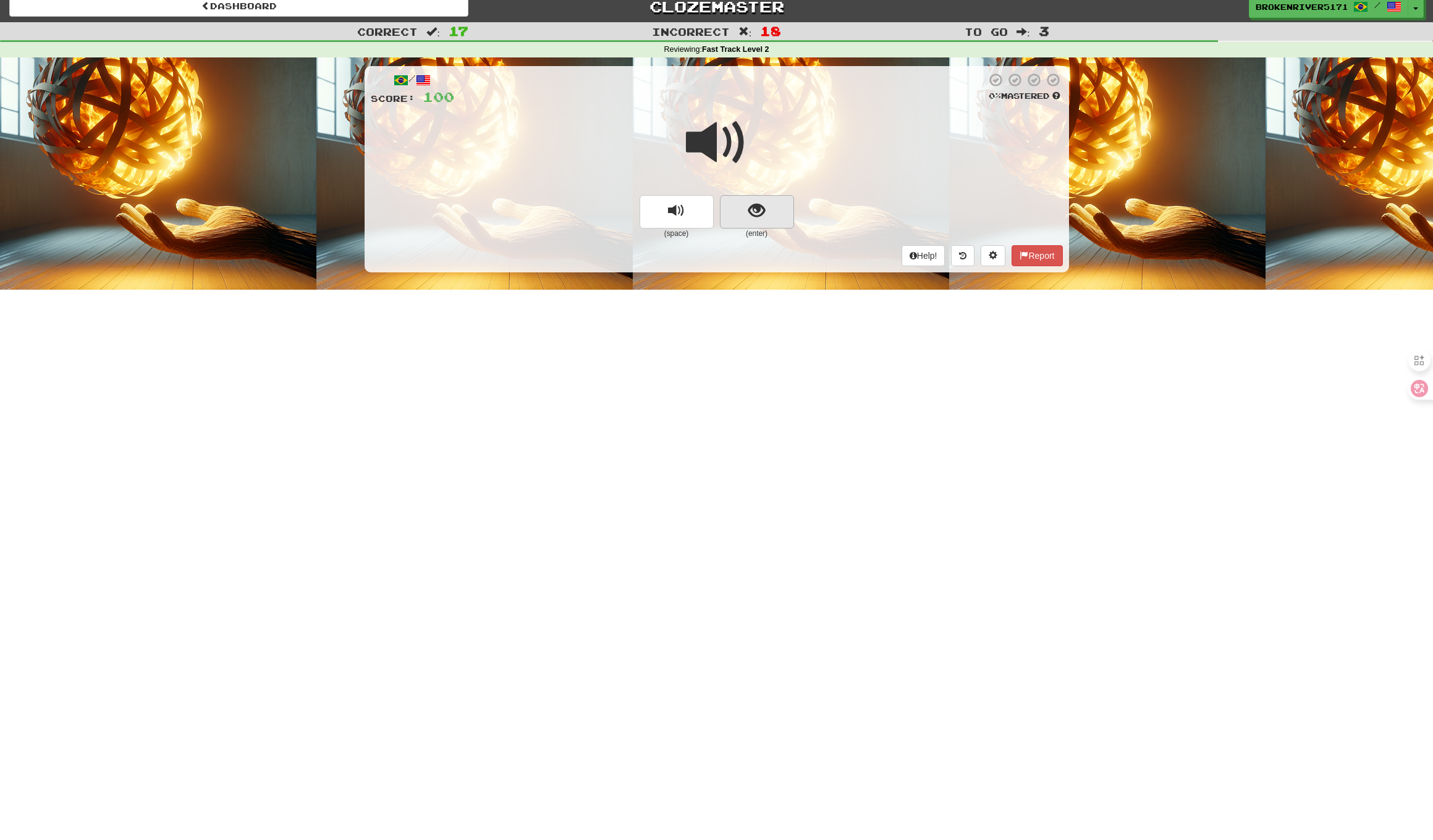
click at [753, 224] on button "show sentence" at bounding box center [756, 211] width 74 height 33
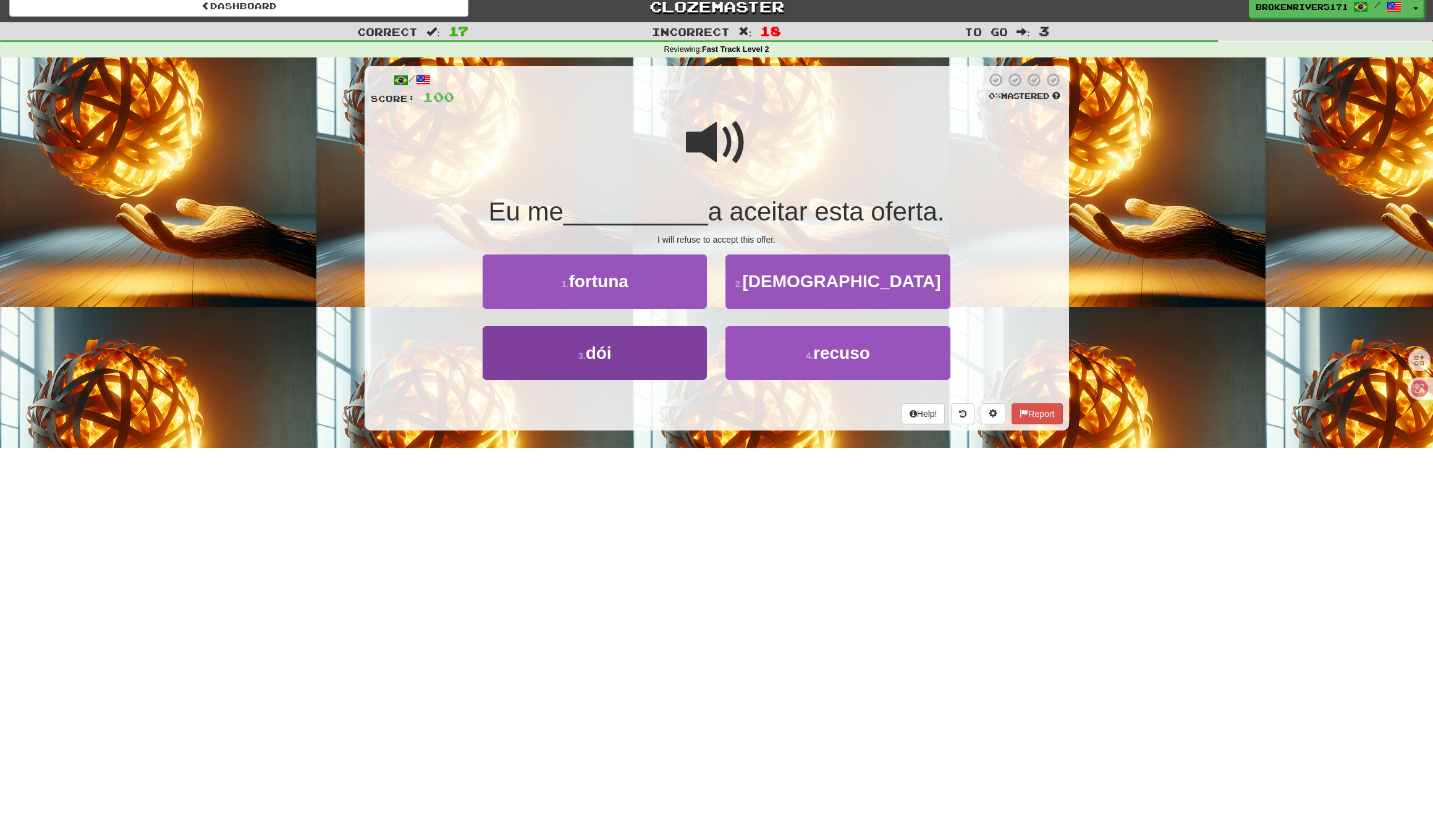
click at [671, 350] on button "3 . dói" at bounding box center [594, 353] width 224 height 53
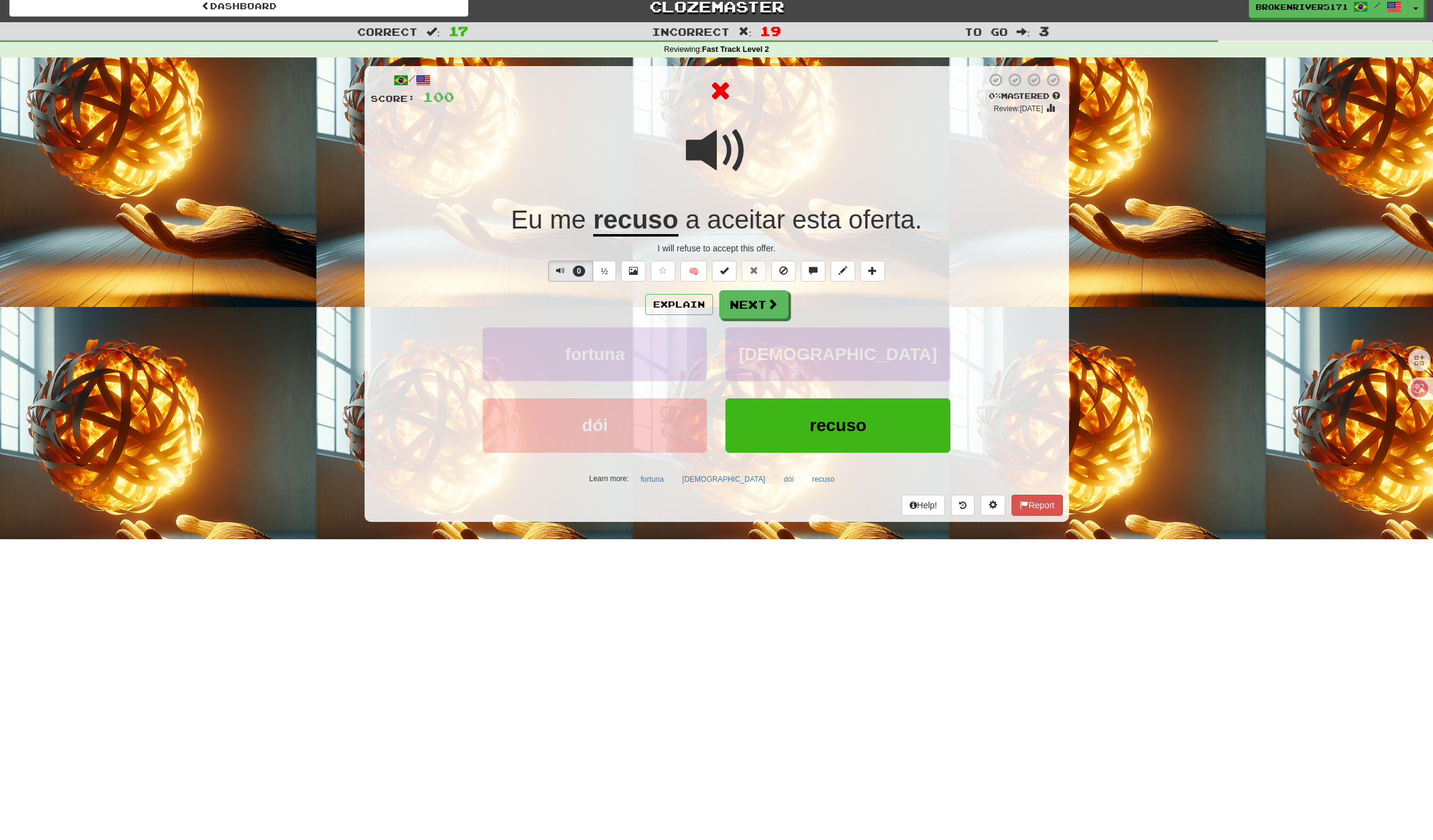
drag, startPoint x: 756, startPoint y: 303, endPoint x: 805, endPoint y: 319, distance: 51.5
click at [829, 314] on div "Explain Next" at bounding box center [716, 304] width 692 height 29
click at [753, 320] on div "Explain Next fortuna americanos dói recuso Learn more: fortuna americanos dói r…" at bounding box center [716, 389] width 692 height 198
click at [755, 320] on div "Explain Next fortuna americanos dói recuso Learn more: fortuna americanos dói r…" at bounding box center [716, 389] width 692 height 198
click at [764, 309] on button "Next" at bounding box center [755, 305] width 70 height 29
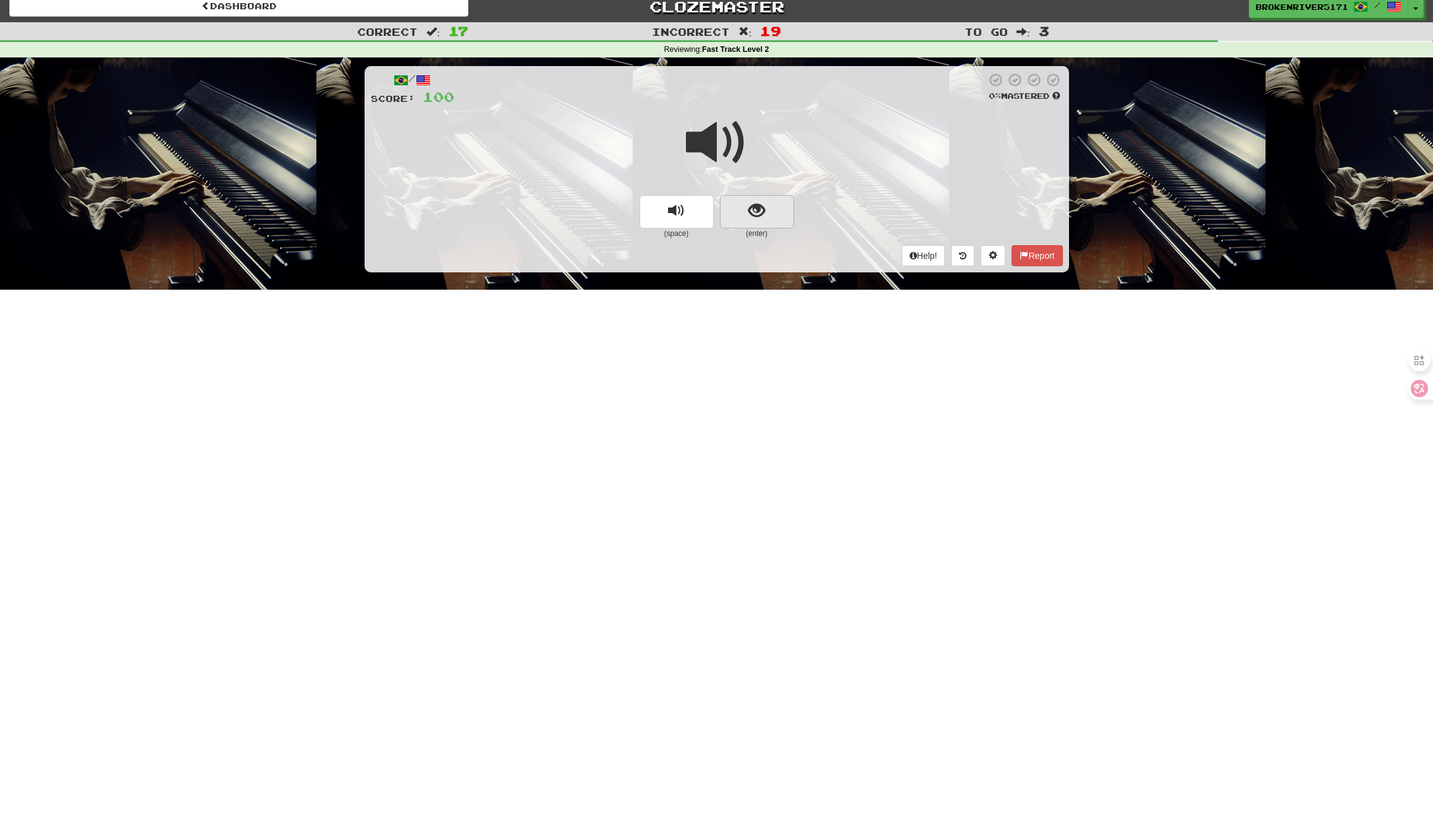
click at [745, 214] on button "show sentence" at bounding box center [756, 211] width 74 height 33
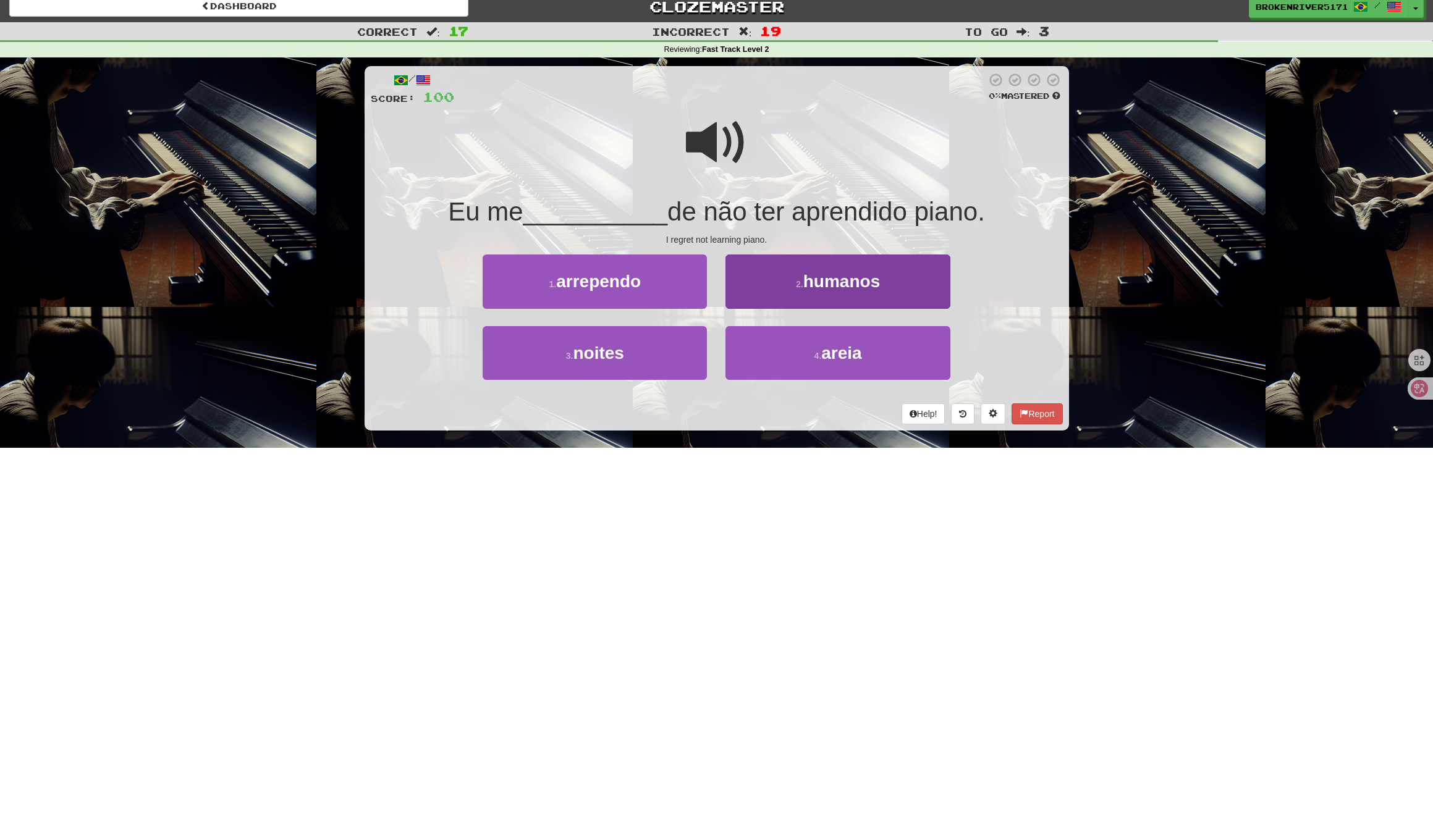
click at [791, 291] on button "2 . humanos" at bounding box center [837, 281] width 224 height 53
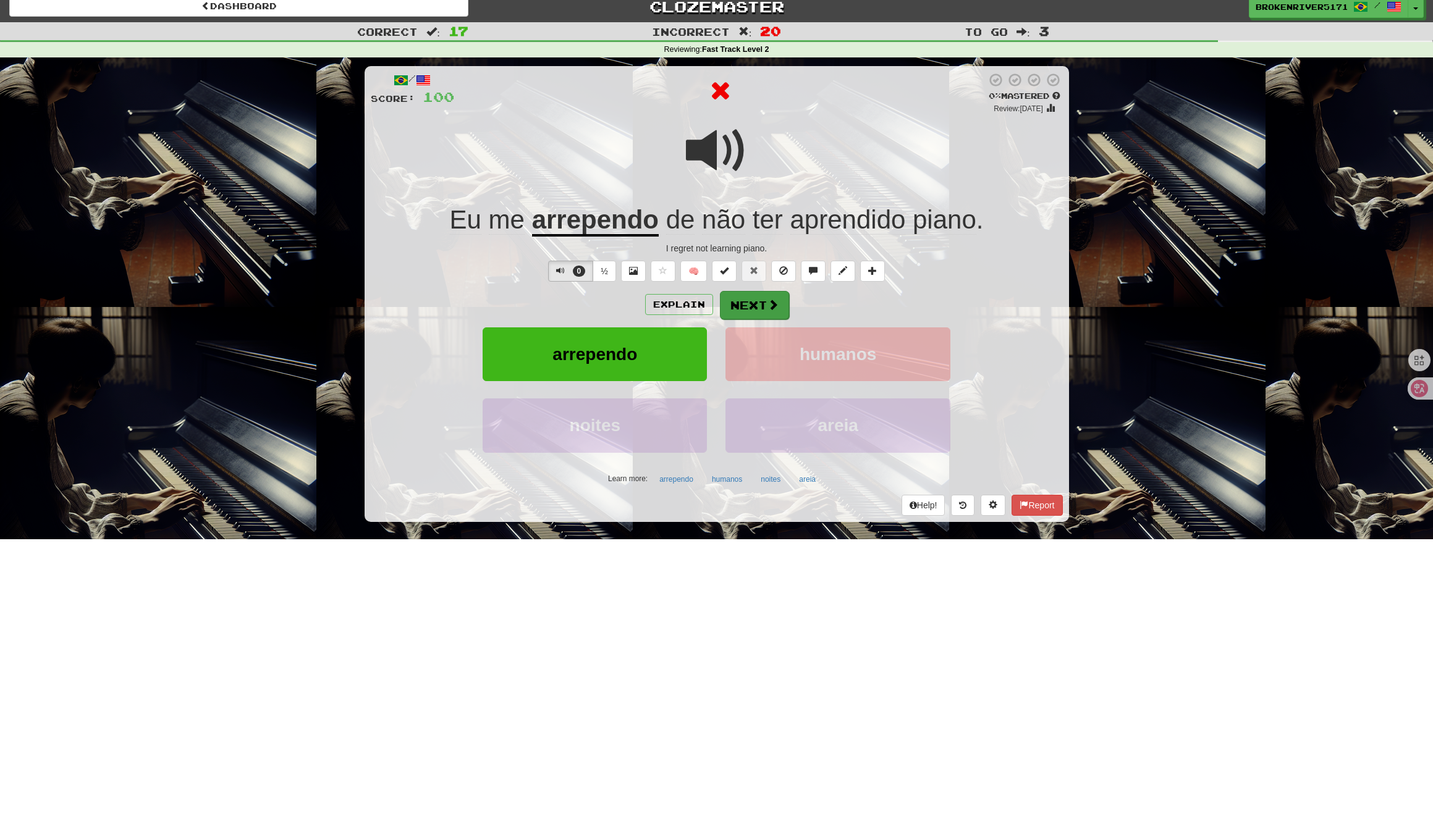
drag, startPoint x: 757, startPoint y: 297, endPoint x: 750, endPoint y: 301, distance: 8.1
click at [750, 301] on button "Next" at bounding box center [755, 305] width 70 height 29
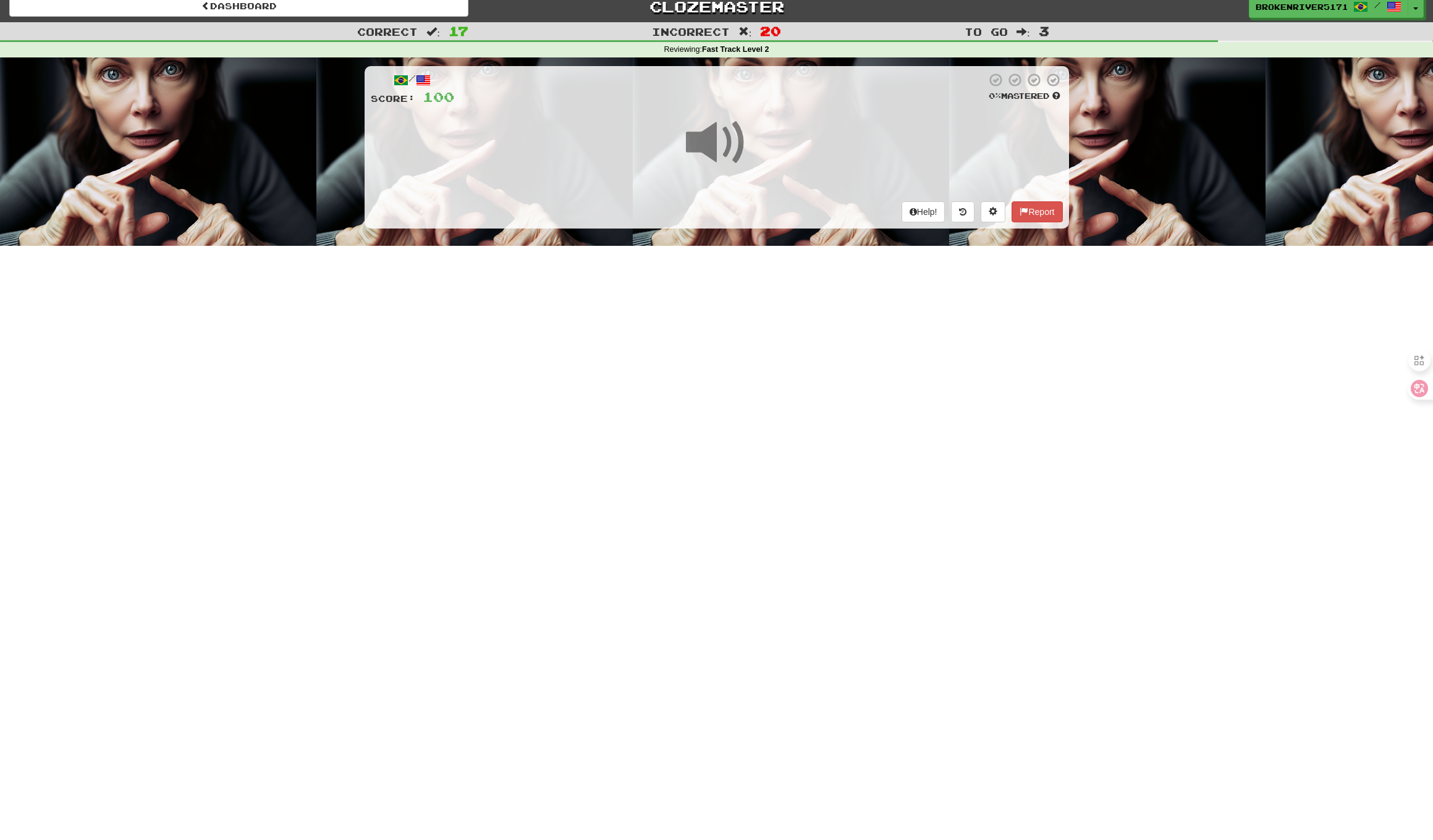
click at [761, 298] on div "Dashboard Clozemaster BrokenRiver5171 / Toggle Dropdown Dashboard Leaderboard A…" at bounding box center [716, 410] width 1433 height 840
click at [763, 202] on div "Help! Report" at bounding box center [716, 212] width 692 height 21
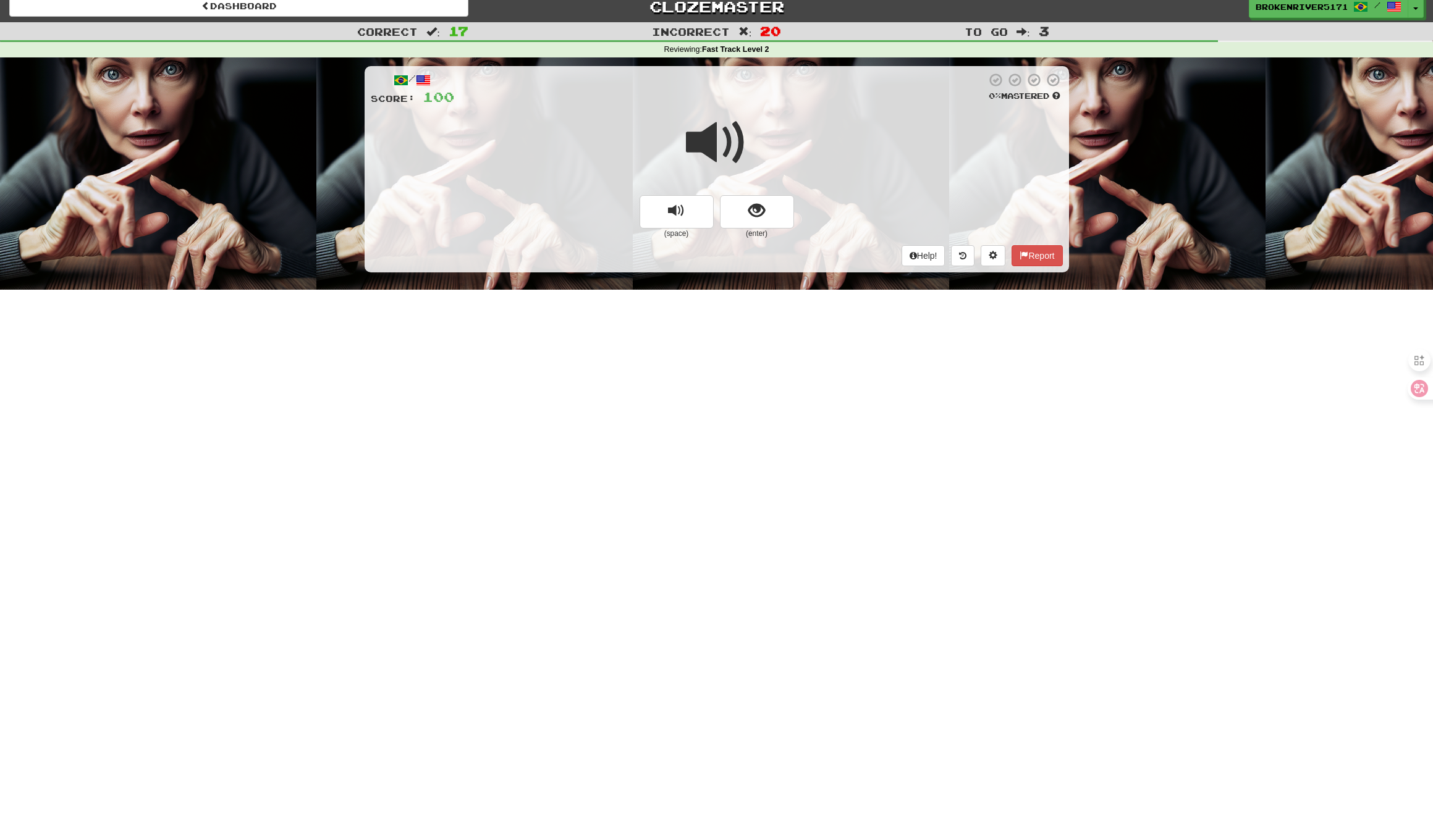
click at [756, 211] on span "show sentence" at bounding box center [756, 211] width 17 height 17
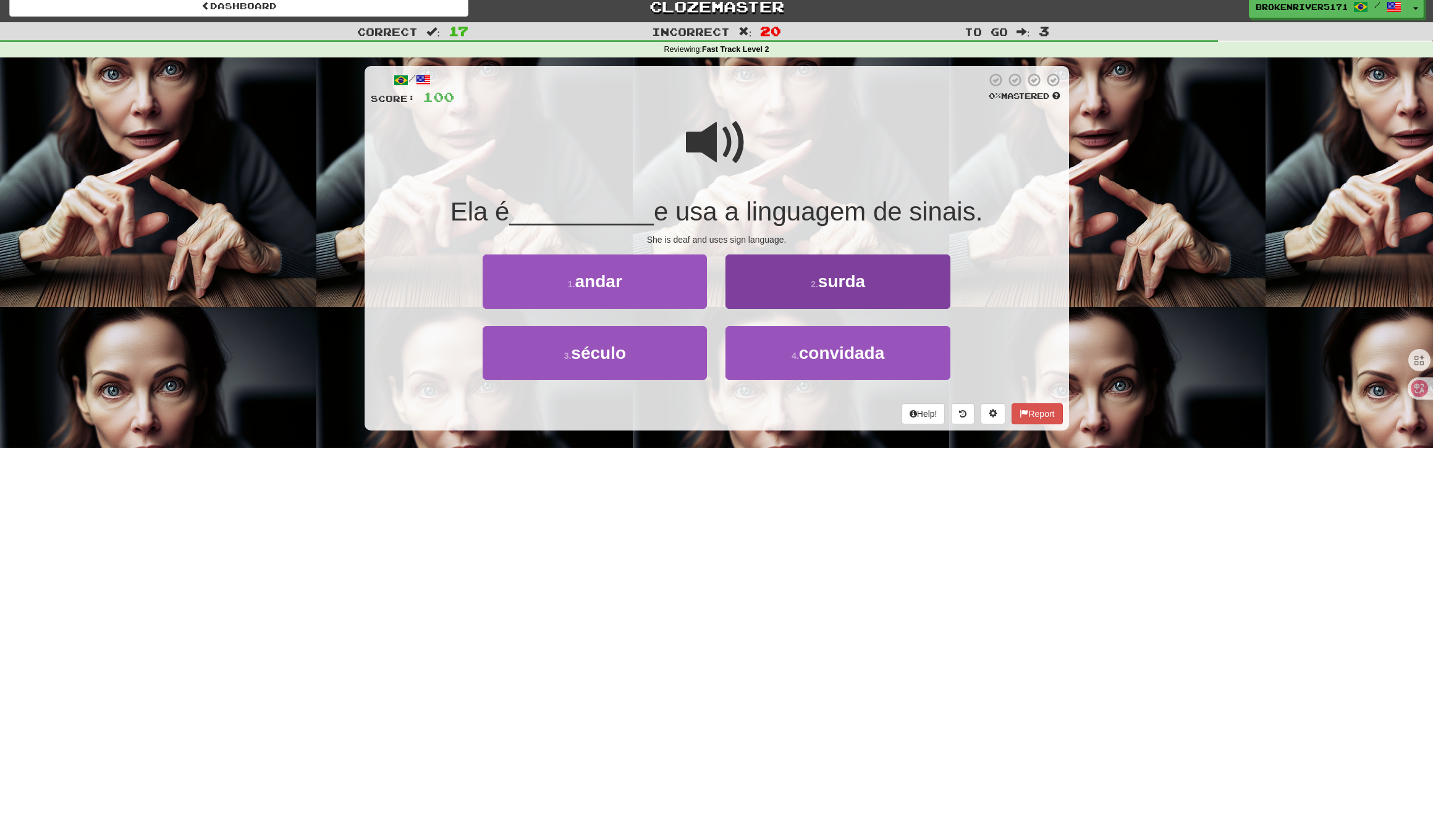
click at [772, 279] on button "2 . surda" at bounding box center [837, 281] width 224 height 53
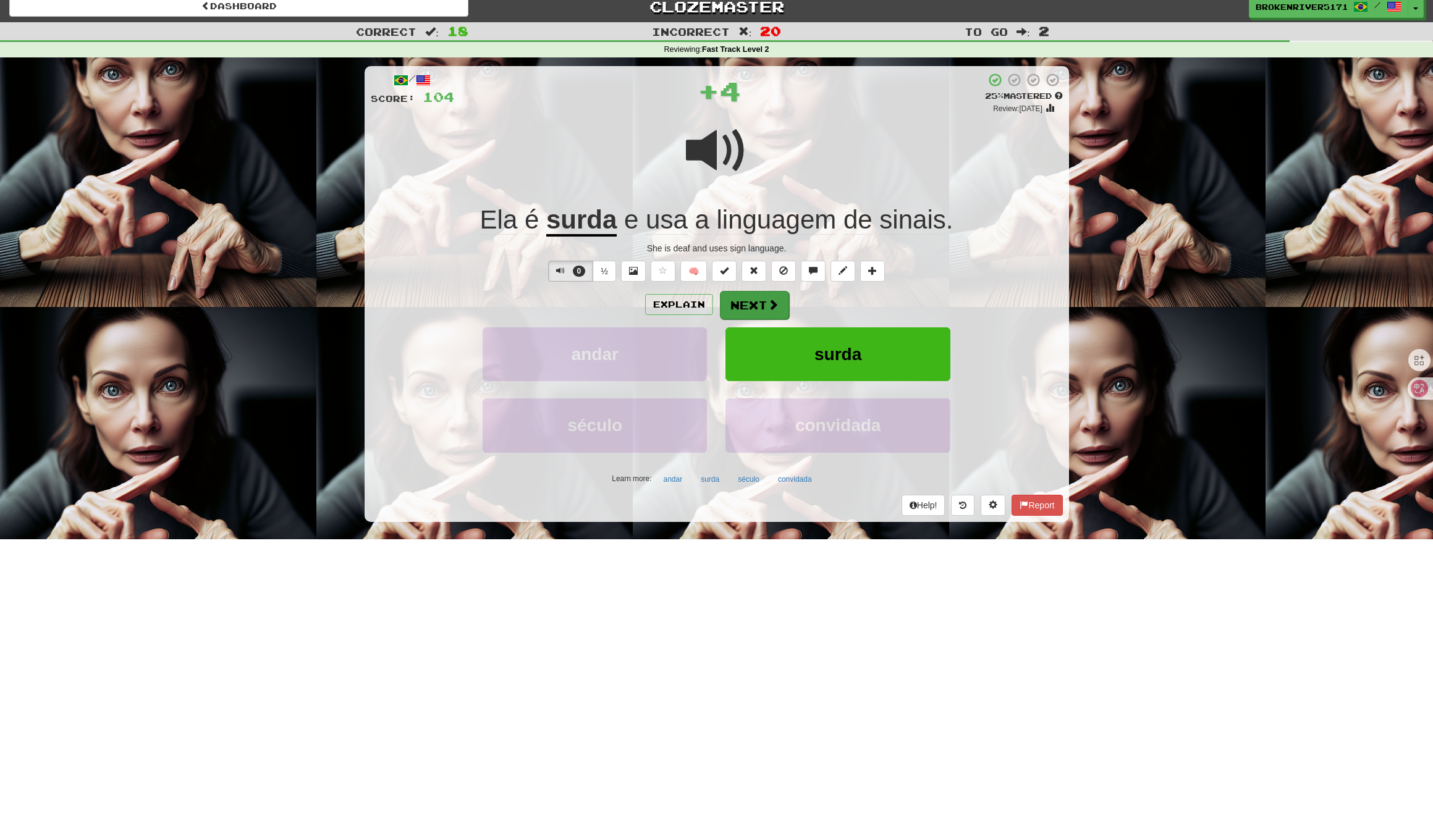
click at [739, 291] on button "Next" at bounding box center [755, 305] width 70 height 29
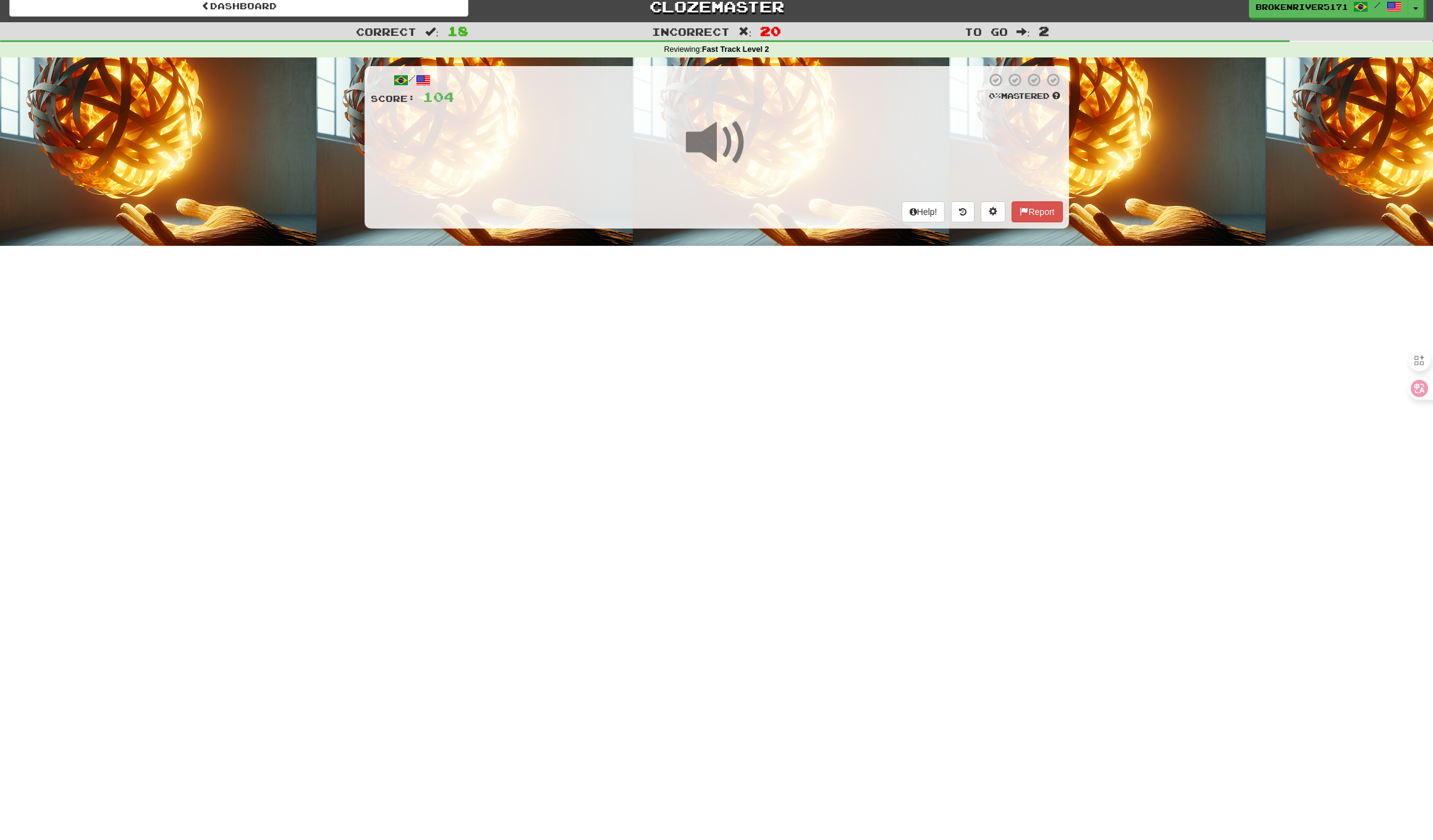
click at [746, 310] on div "Dashboard Clozemaster BrokenRiver5171 / Toggle Dropdown Dashboard Leaderboard A…" at bounding box center [716, 410] width 1433 height 840
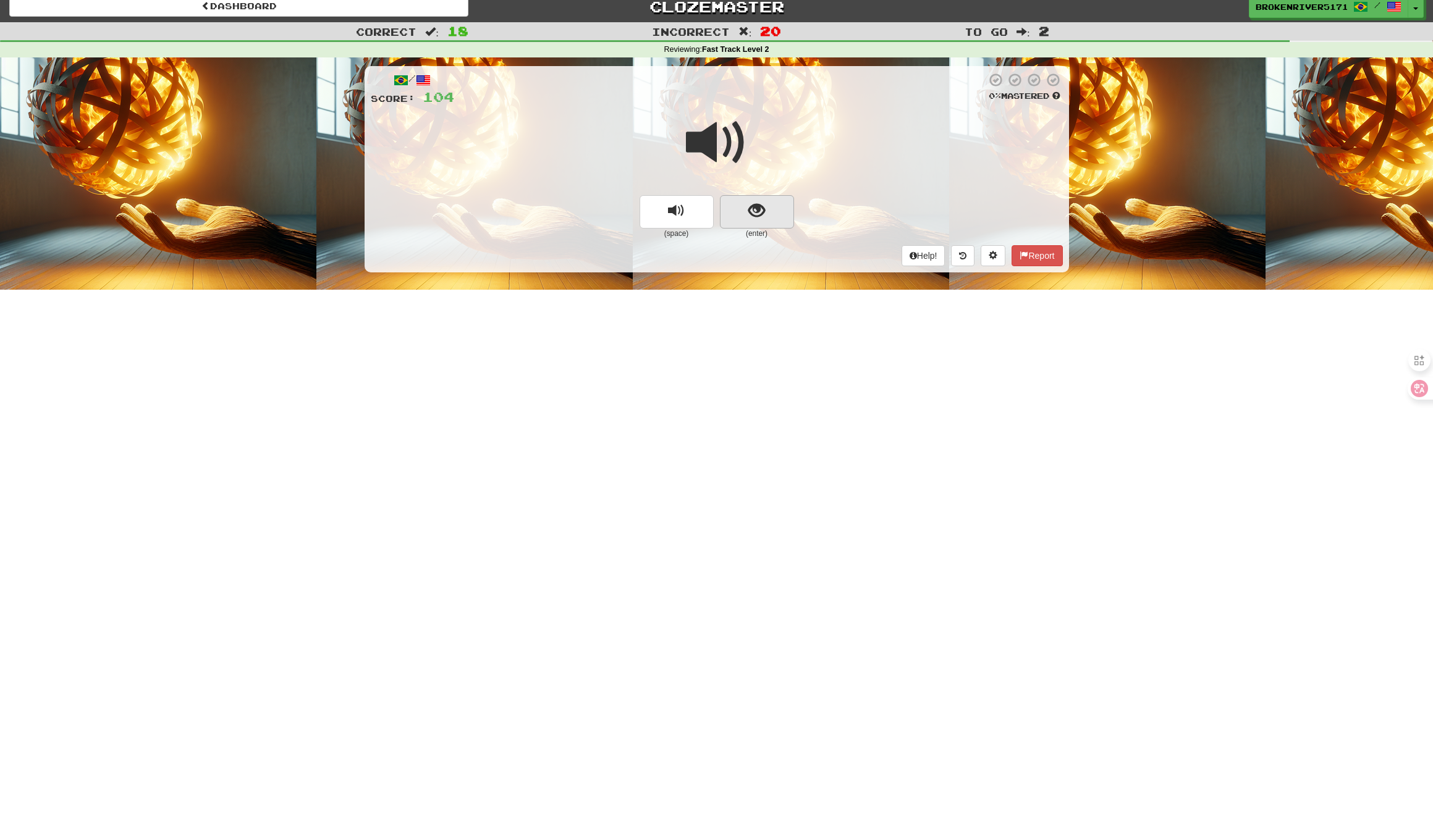
click at [789, 202] on button "show sentence" at bounding box center [756, 211] width 74 height 33
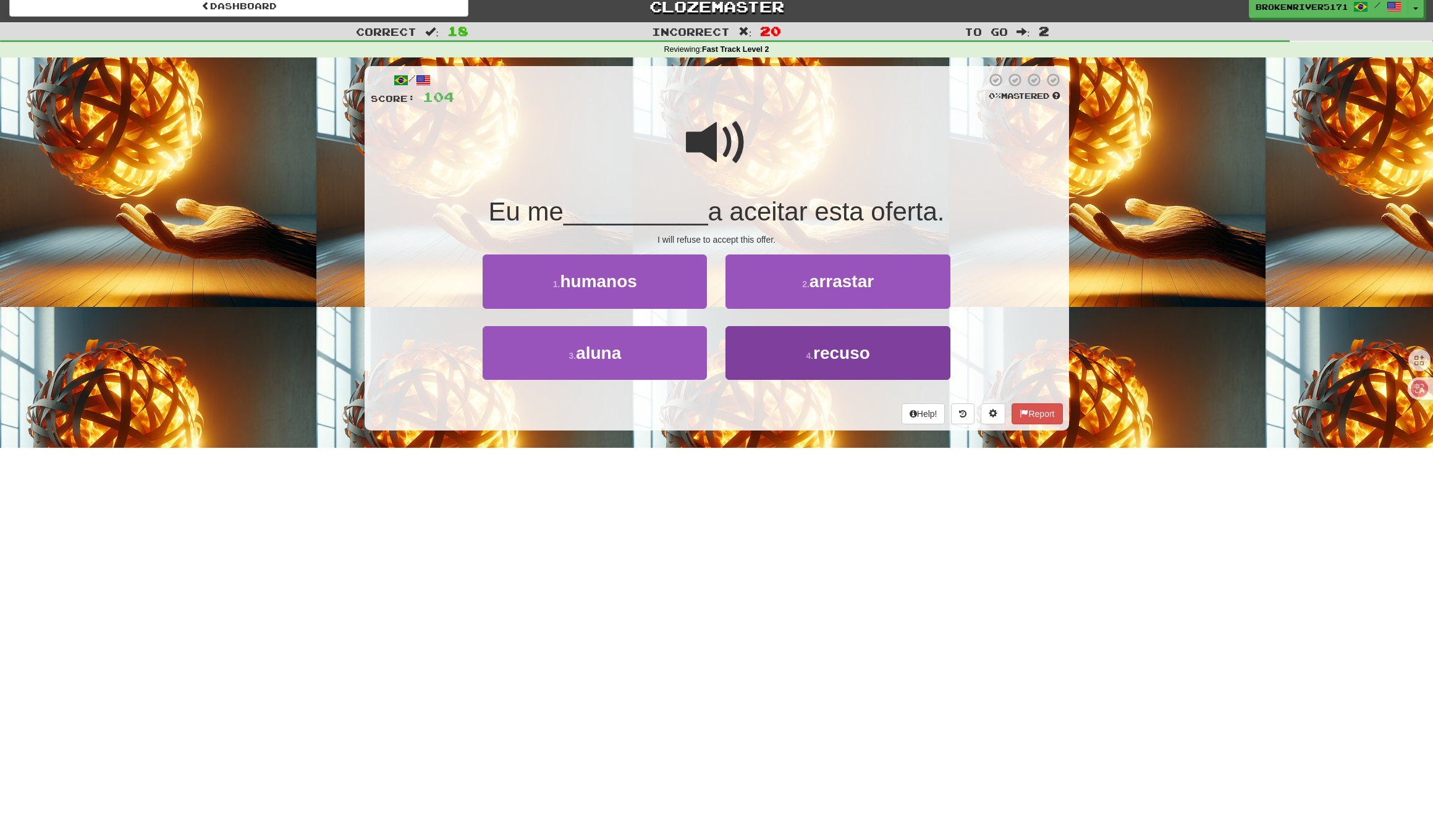
click at [804, 369] on button "4 . recuso" at bounding box center [837, 353] width 224 height 53
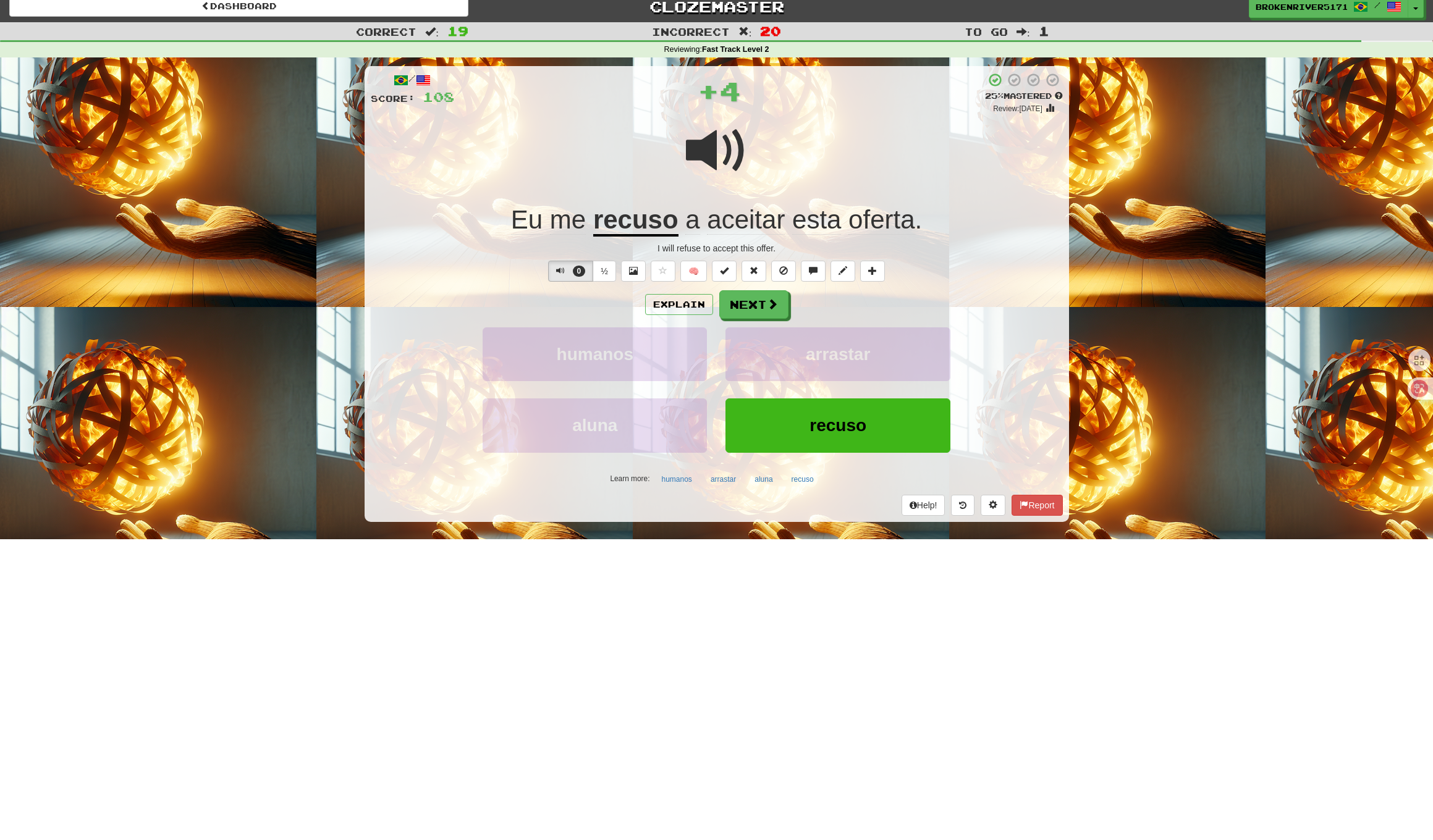
click at [751, 309] on button "Next" at bounding box center [754, 304] width 70 height 29
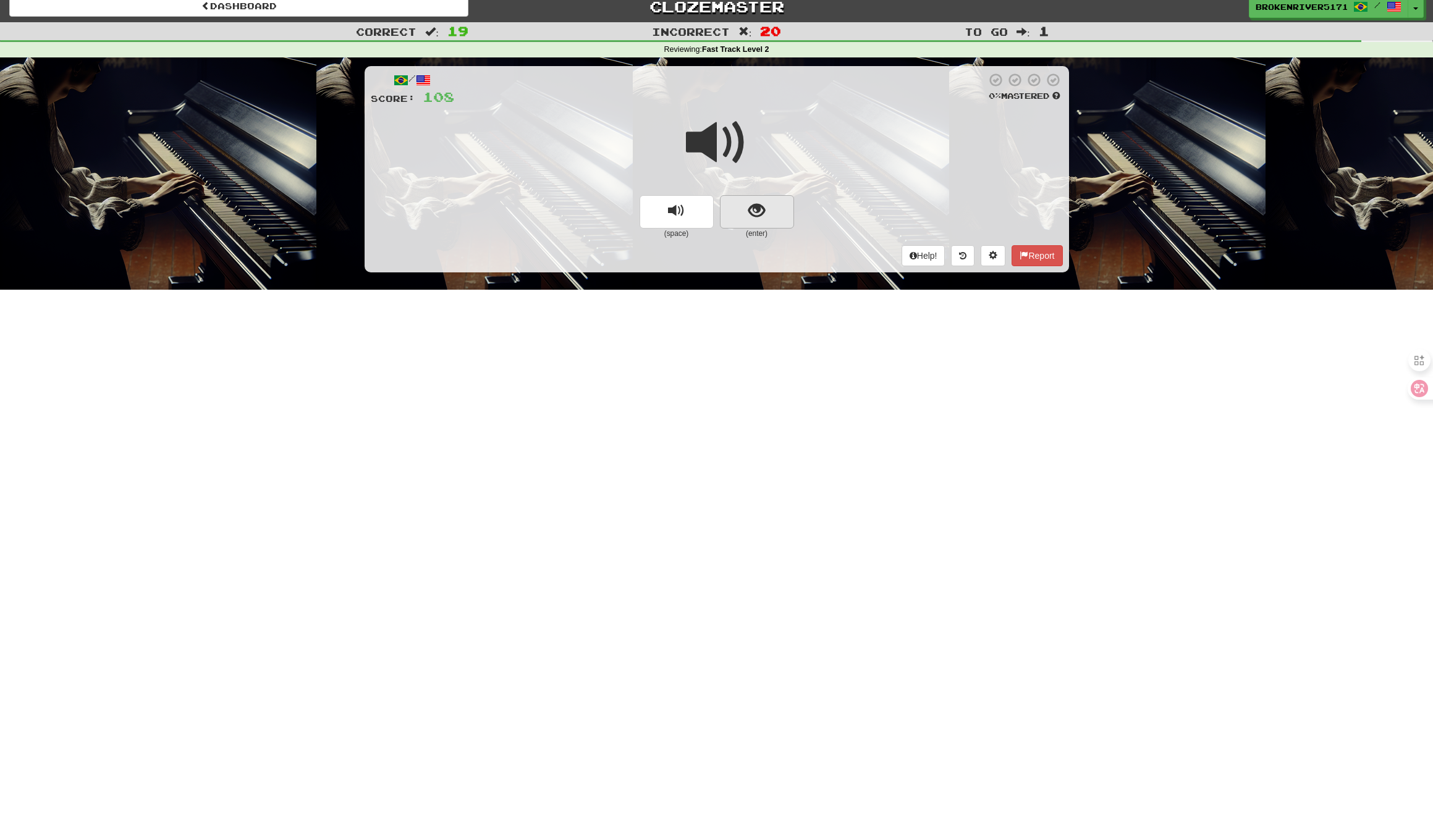
click at [744, 202] on button "show sentence" at bounding box center [756, 211] width 74 height 33
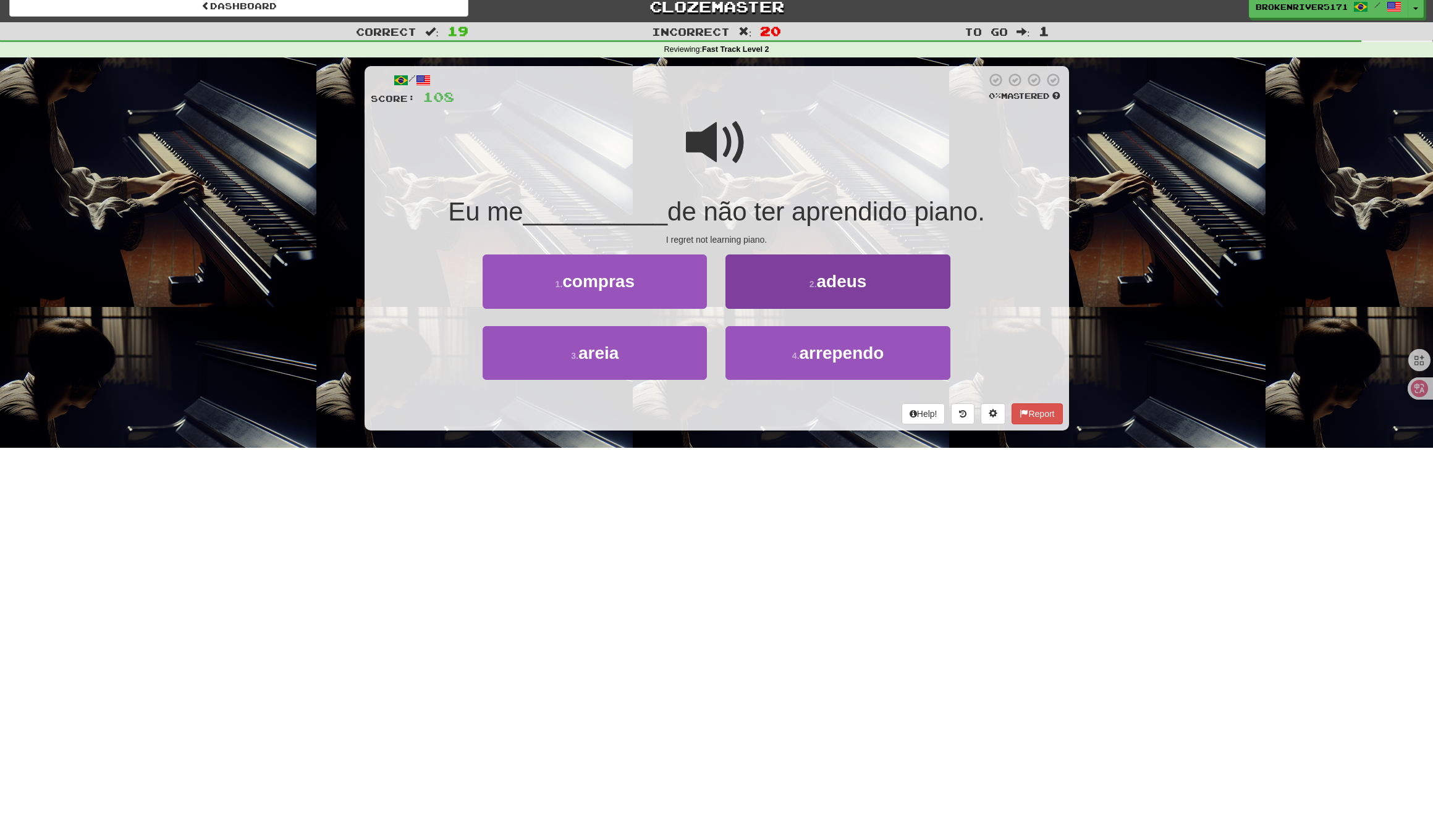
click at [818, 284] on span "adeus" at bounding box center [841, 281] width 50 height 19
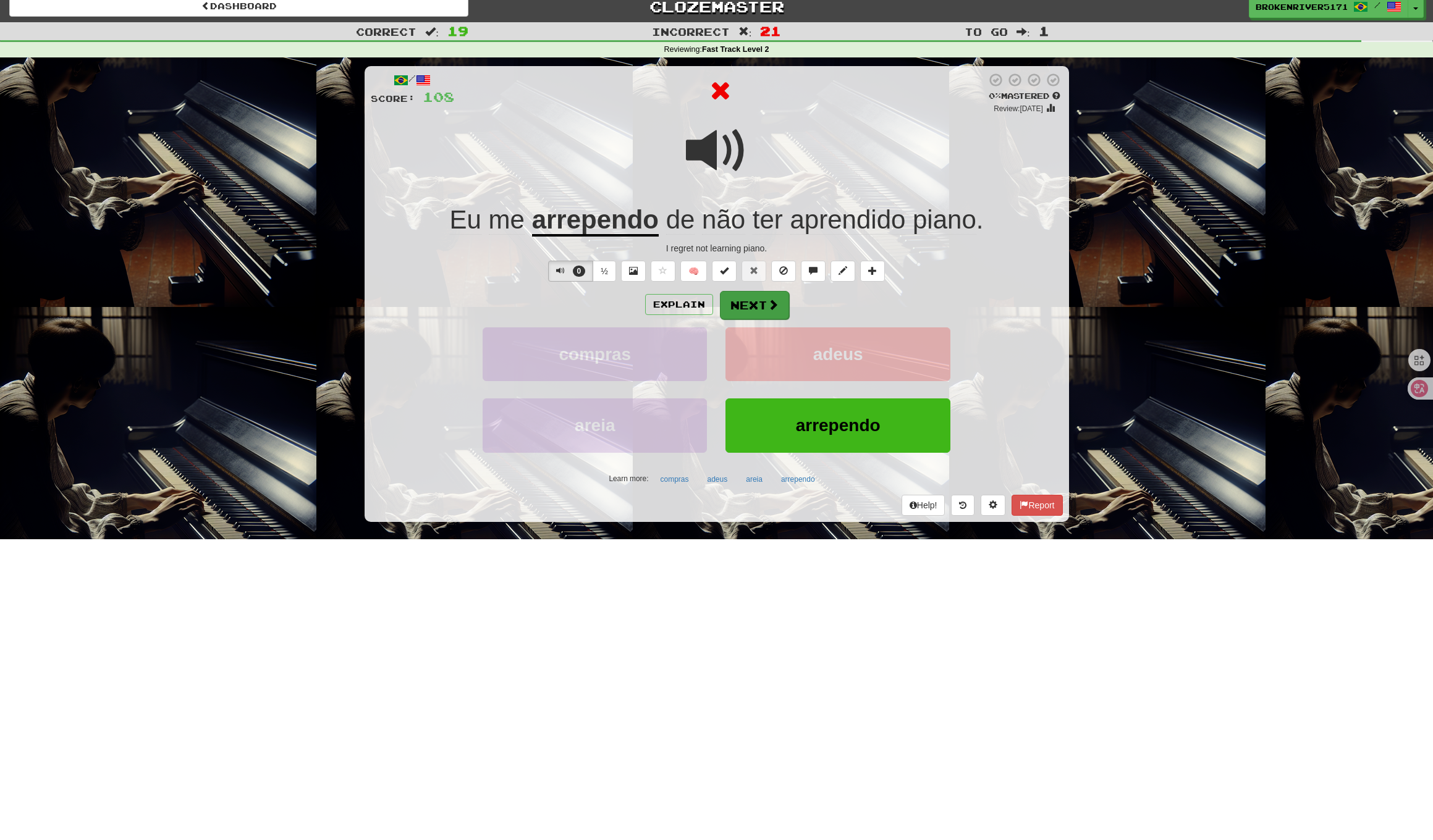
click at [774, 303] on span at bounding box center [772, 304] width 11 height 11
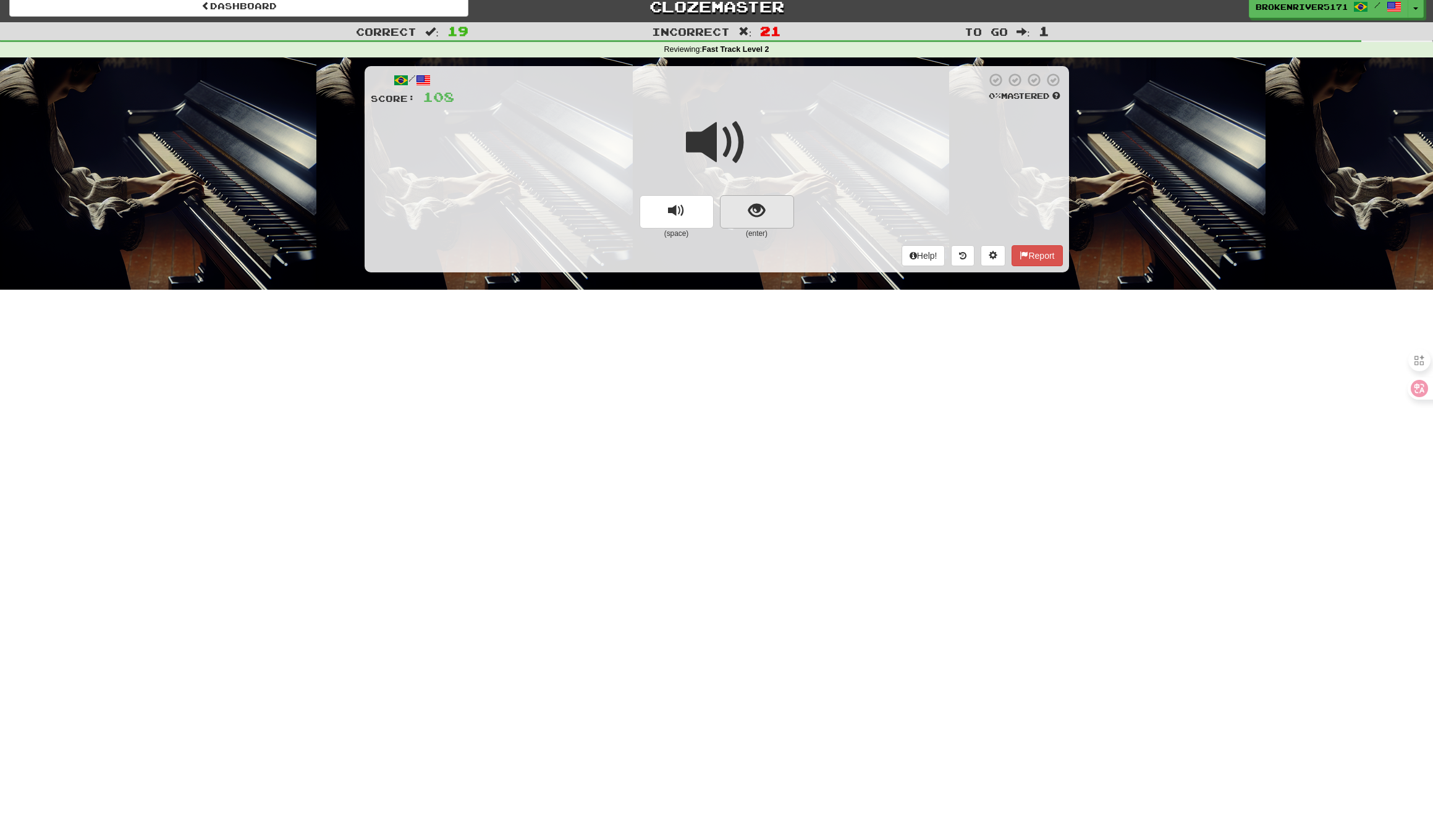
click at [764, 212] on span "show sentence" at bounding box center [756, 211] width 17 height 17
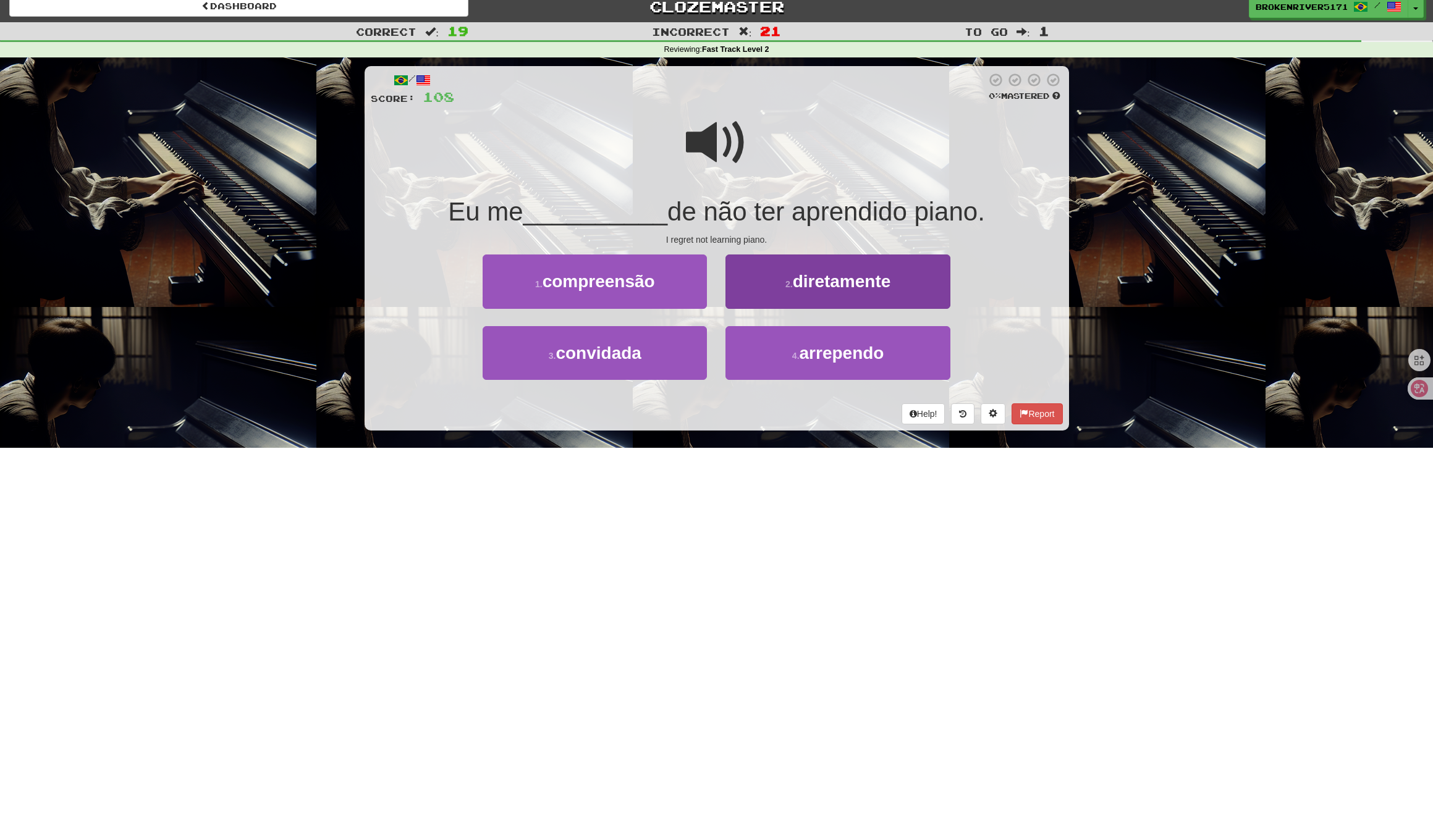
drag, startPoint x: 789, startPoint y: 358, endPoint x: 768, endPoint y: 376, distance: 27.7
click at [789, 358] on button "4 . arrependo" at bounding box center [837, 353] width 224 height 53
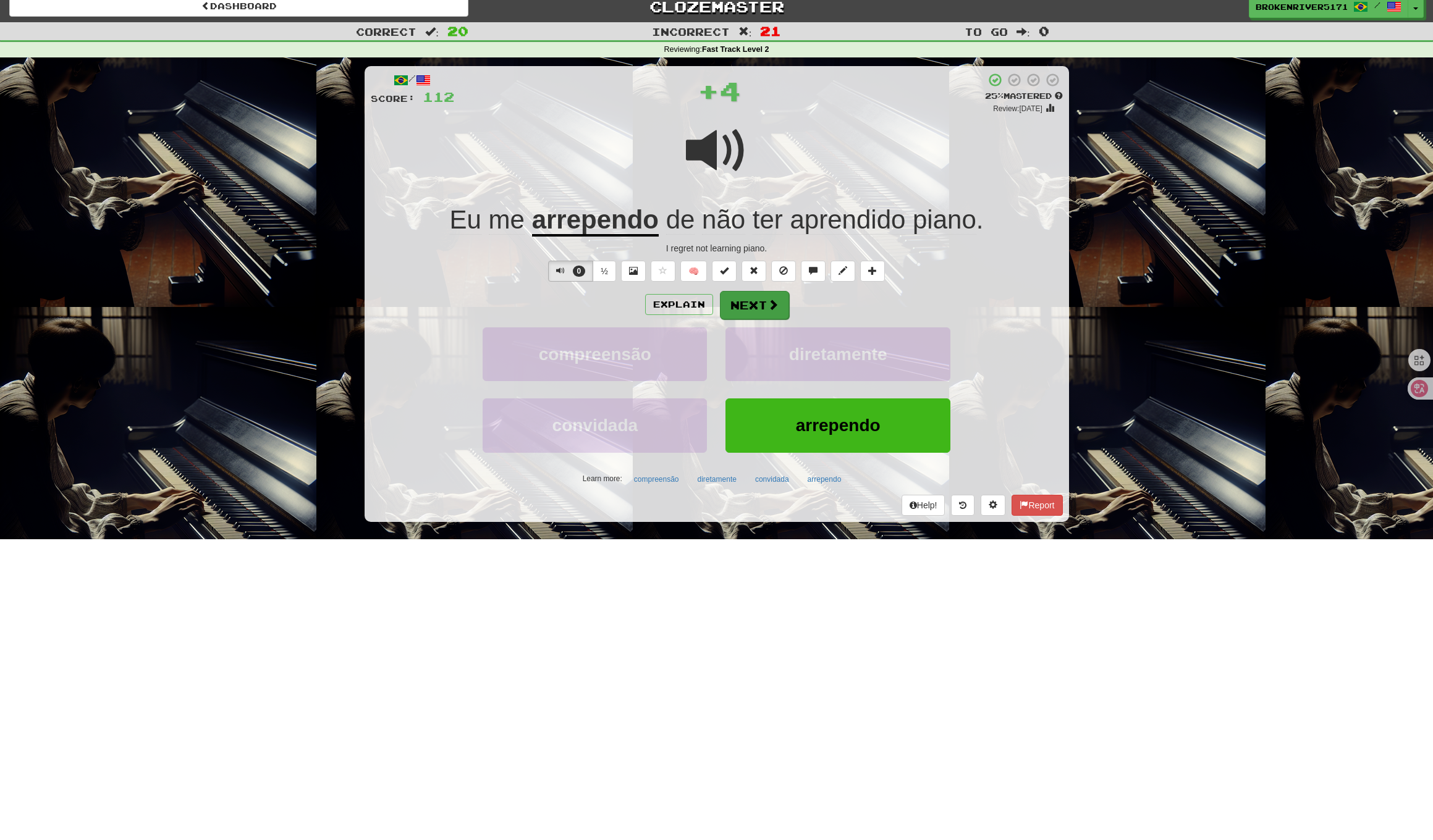
click at [763, 307] on button "Next" at bounding box center [755, 305] width 70 height 29
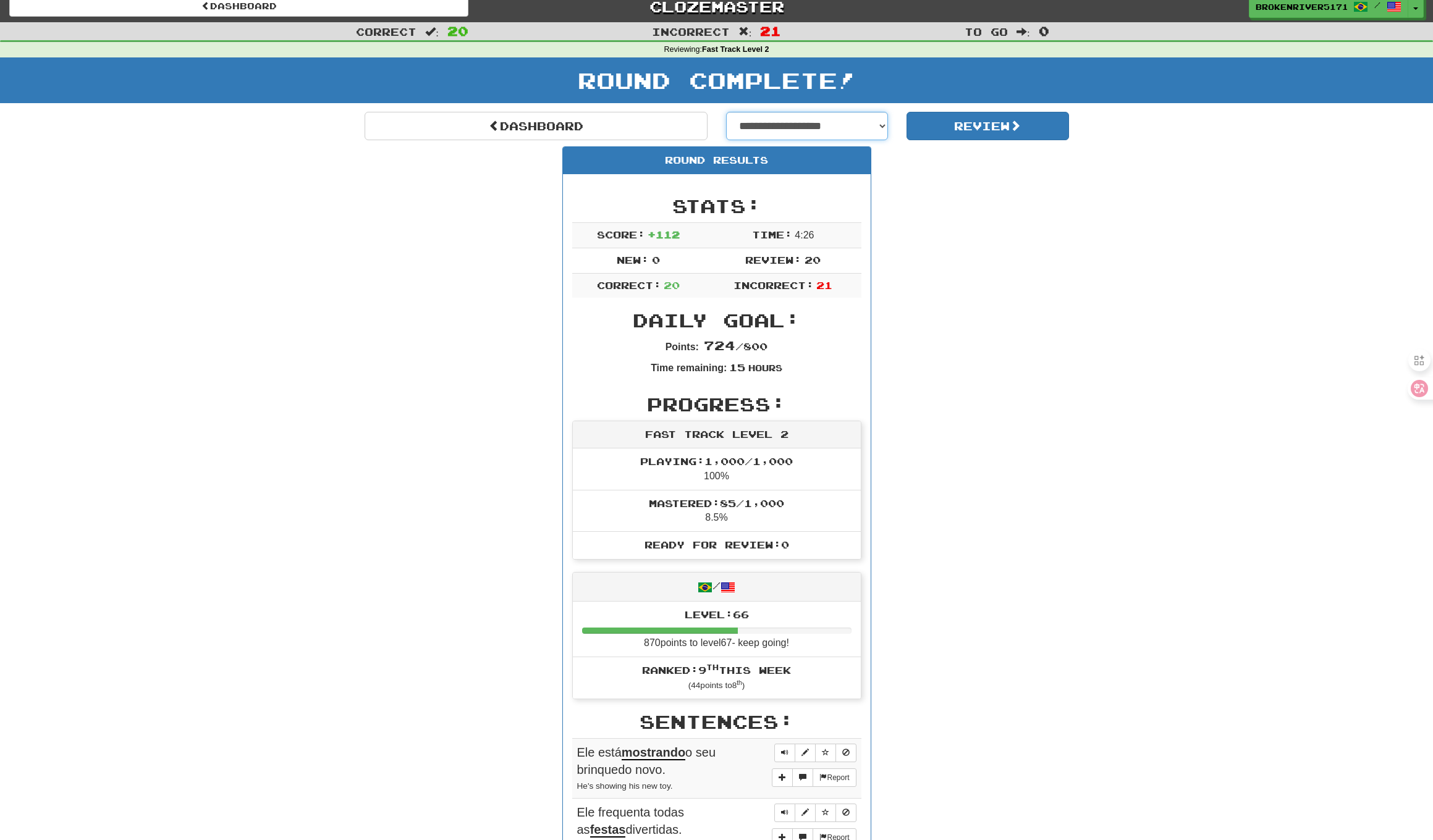
select select "**********"
click at [937, 129] on button "Review" at bounding box center [988, 126] width 163 height 29
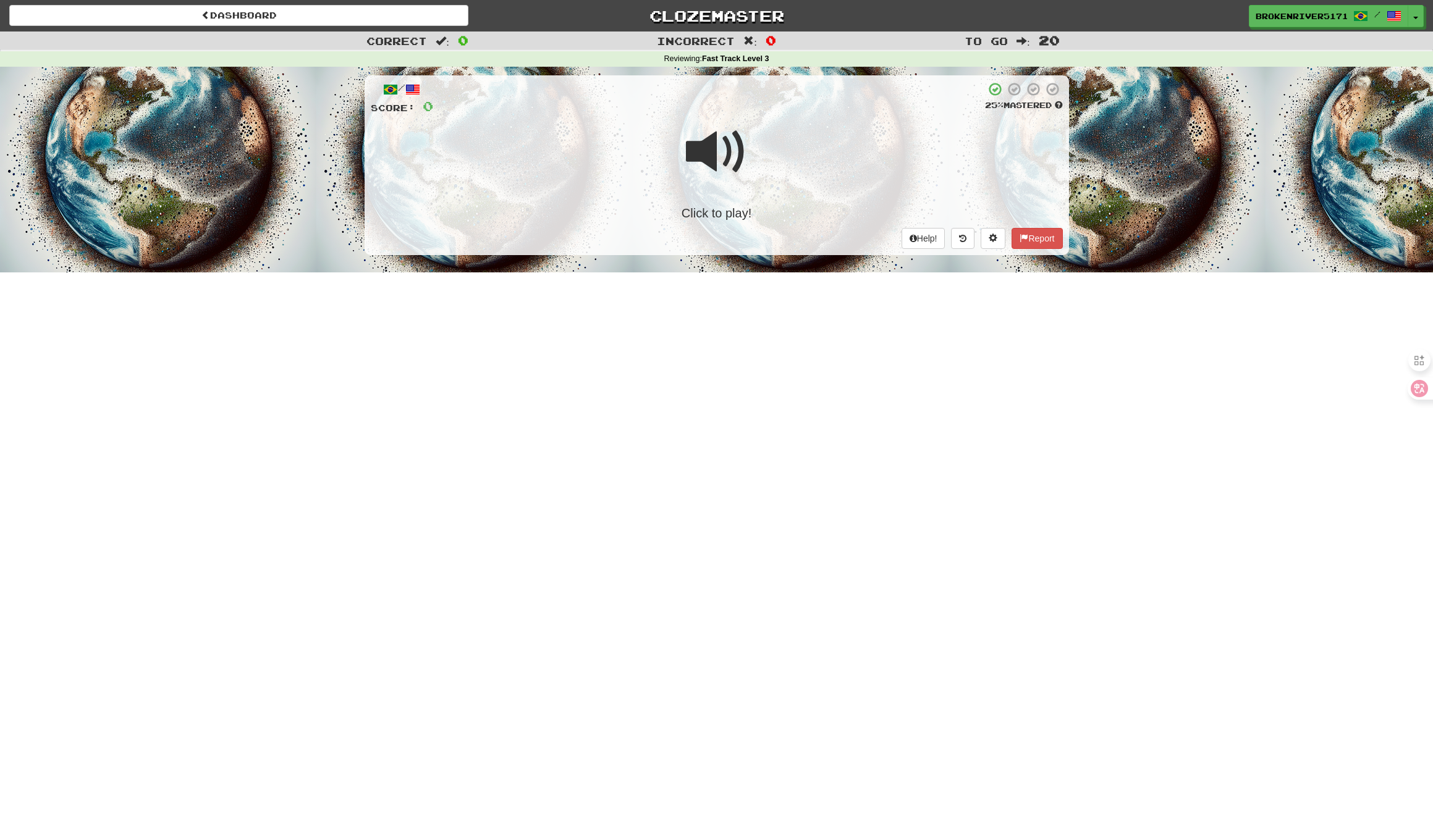
click at [720, 161] on span at bounding box center [716, 152] width 62 height 62
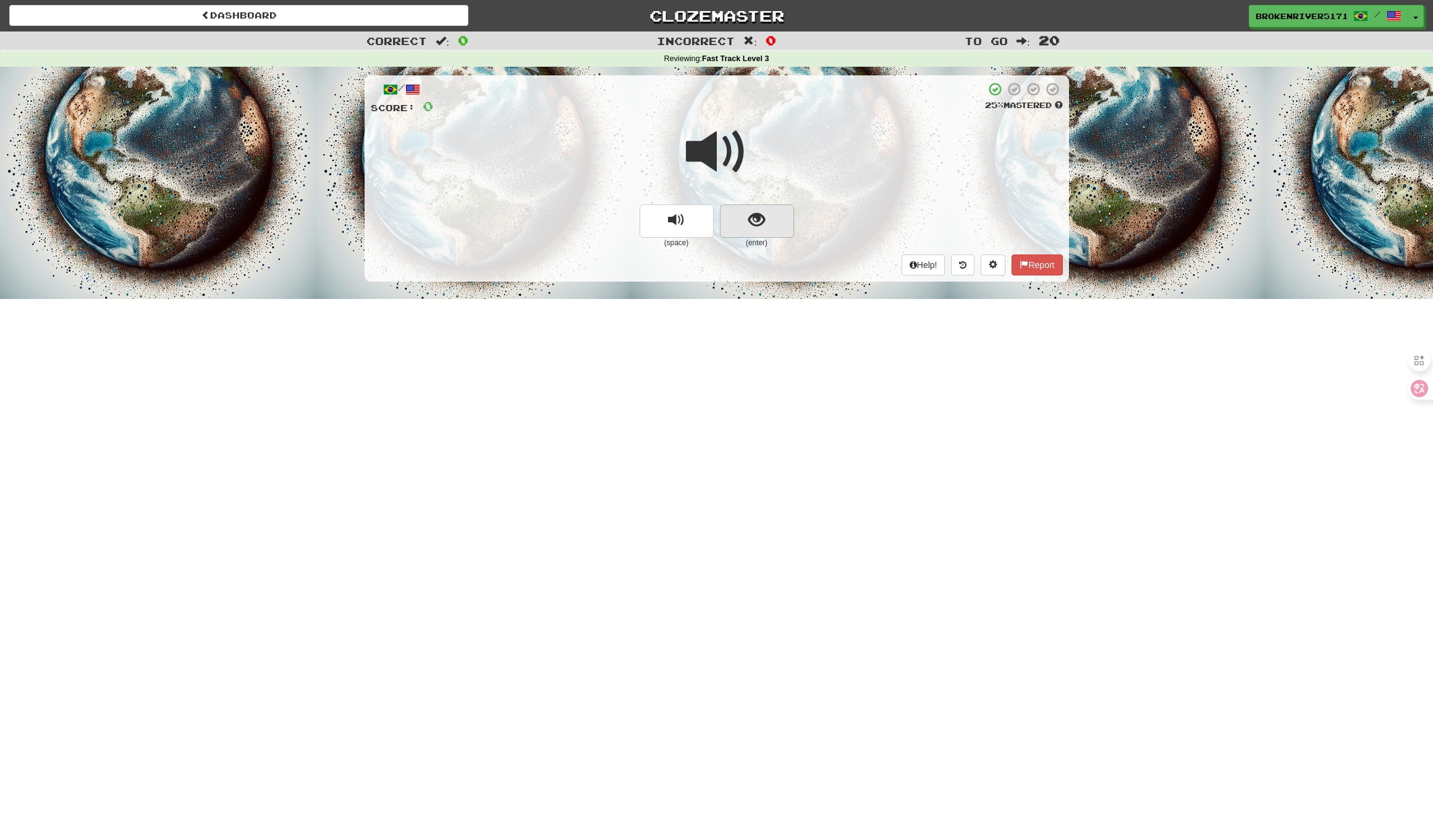
click at [761, 228] on button "show sentence" at bounding box center [756, 220] width 74 height 33
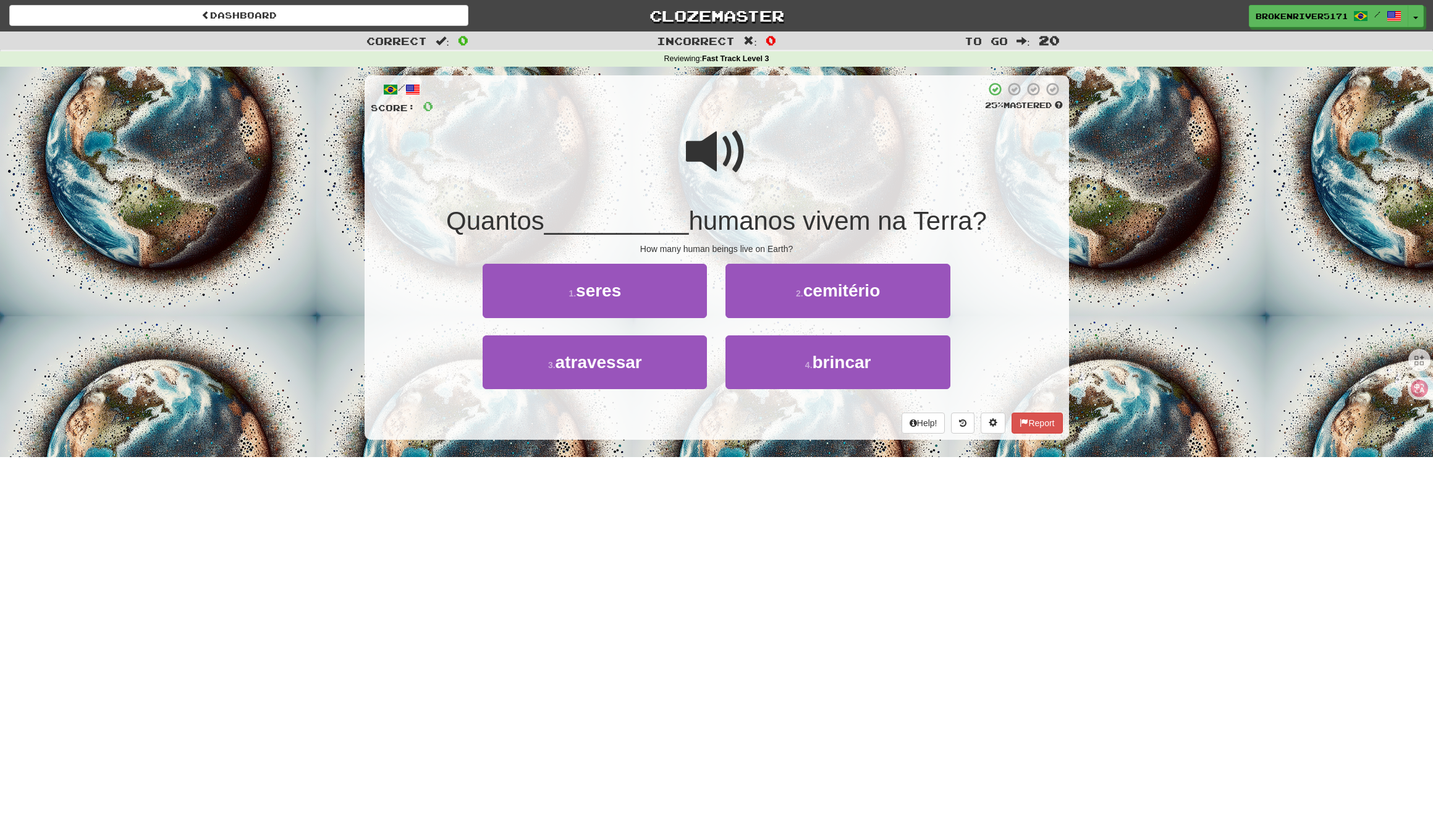
click at [739, 436] on div "/ Score: 0 25 % Mastered Quantos __________ humanos vivem na Terra? How many hu…" at bounding box center [716, 258] width 705 height 364
click at [761, 418] on div "Help! Report" at bounding box center [716, 423] width 692 height 21
click at [774, 379] on button "4 . brincar" at bounding box center [837, 362] width 224 height 53
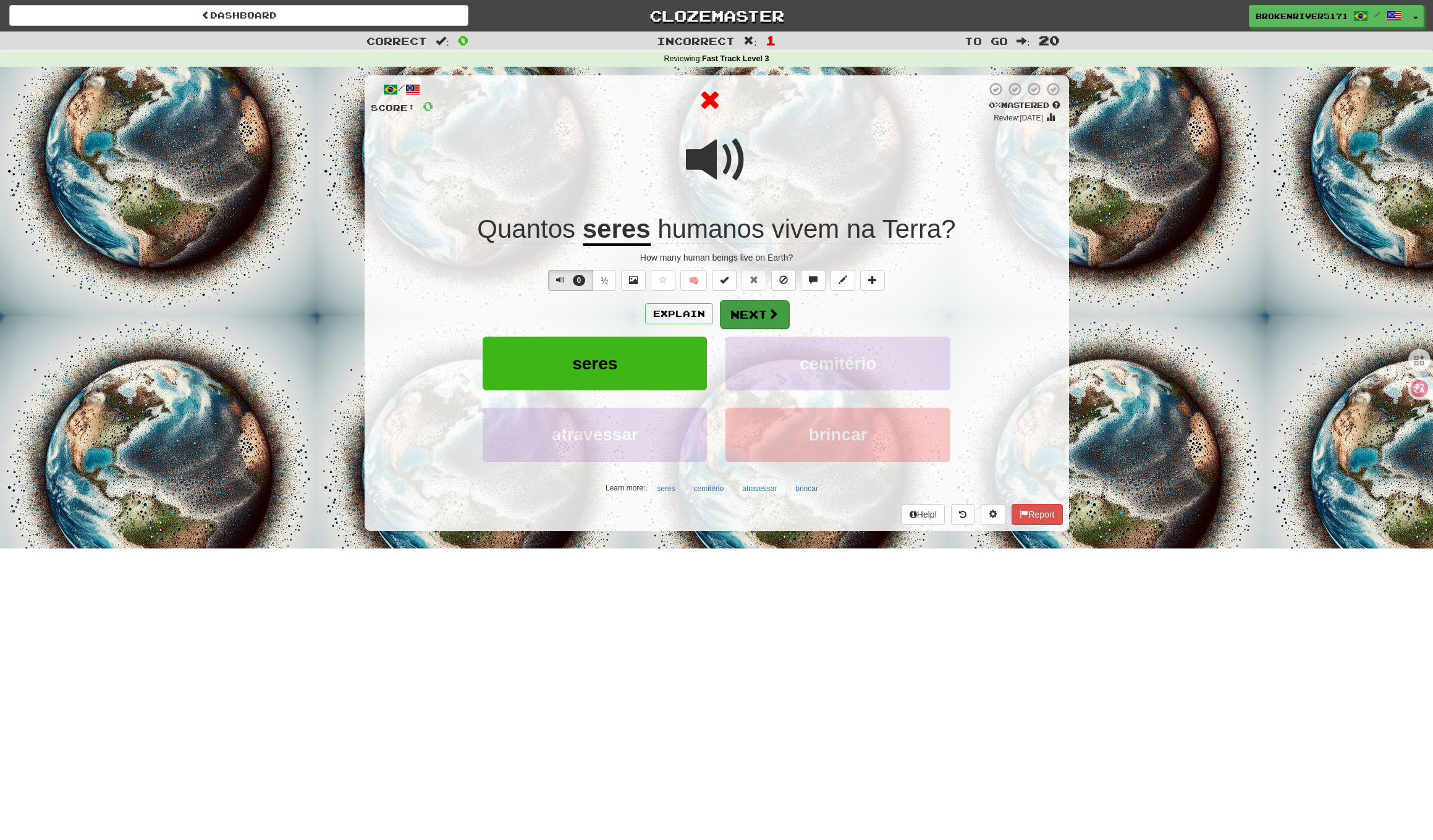
drag, startPoint x: 767, startPoint y: 301, endPoint x: 752, endPoint y: 314, distance: 19.8
click at [752, 314] on button "Next" at bounding box center [755, 314] width 70 height 29
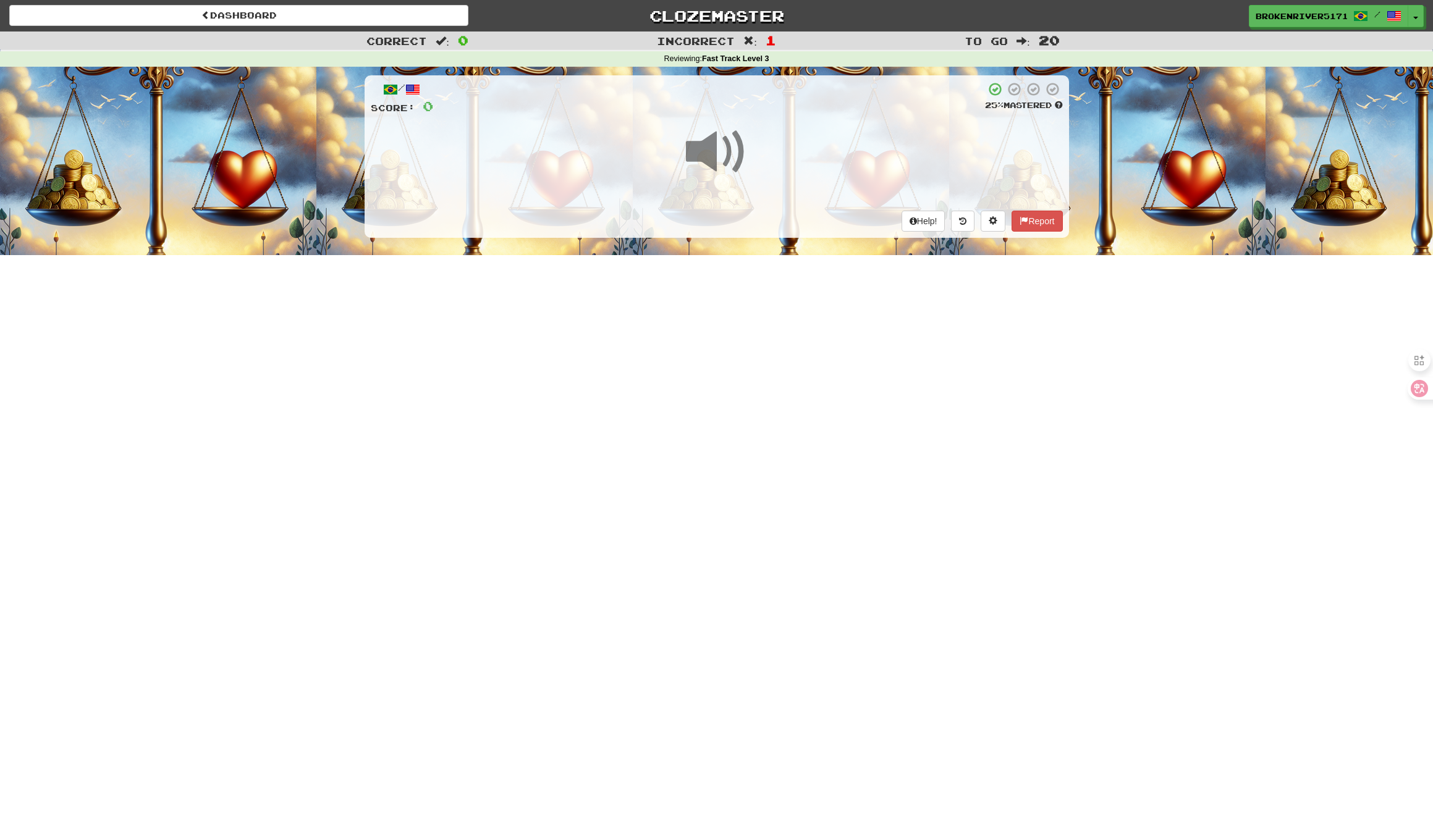
click at [752, 315] on div "Dashboard Clozemaster BrokenRiver5171 / Toggle Dropdown Dashboard Leaderboard A…" at bounding box center [716, 420] width 1433 height 840
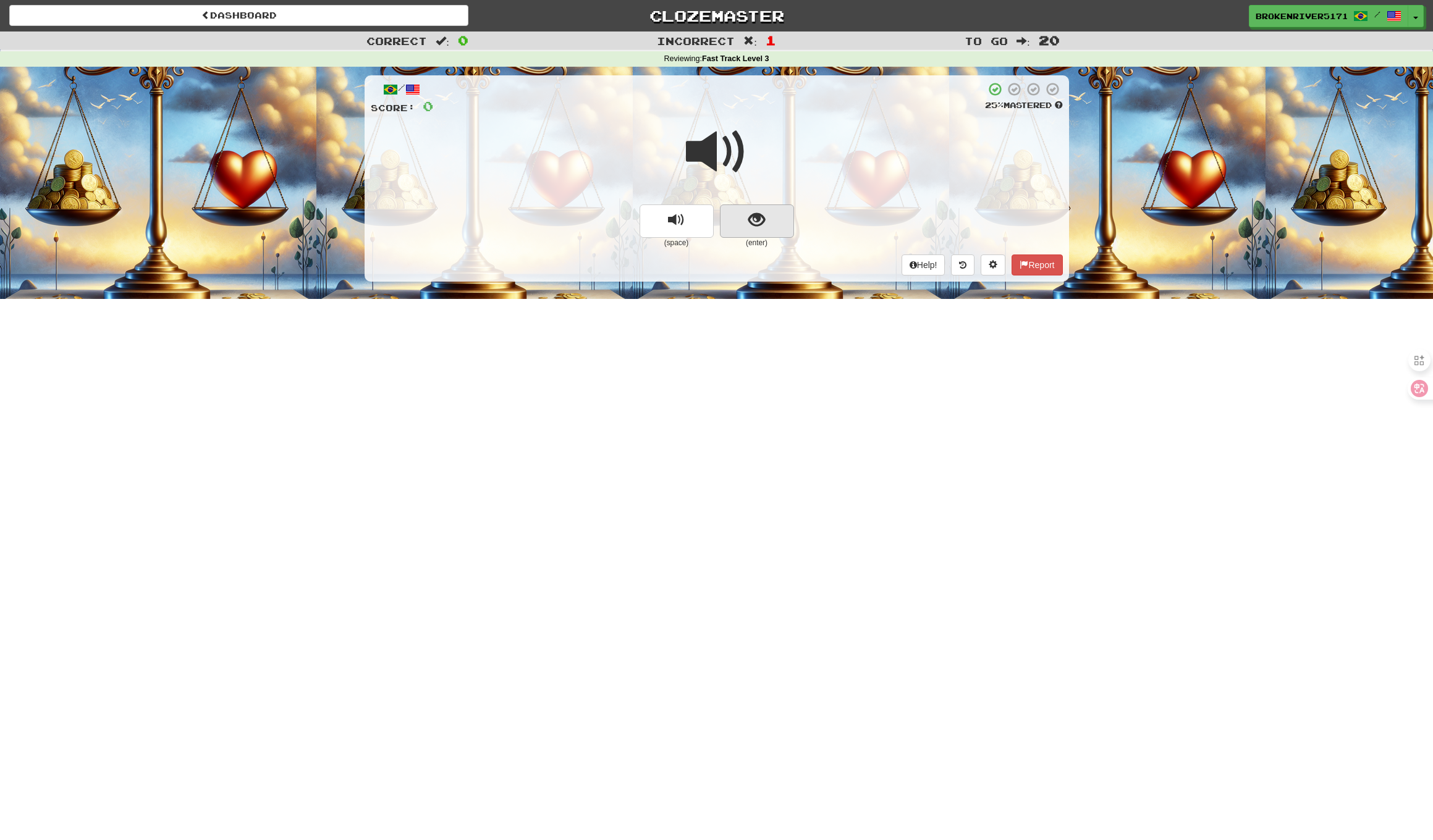
click at [756, 222] on span "show sentence" at bounding box center [756, 220] width 17 height 17
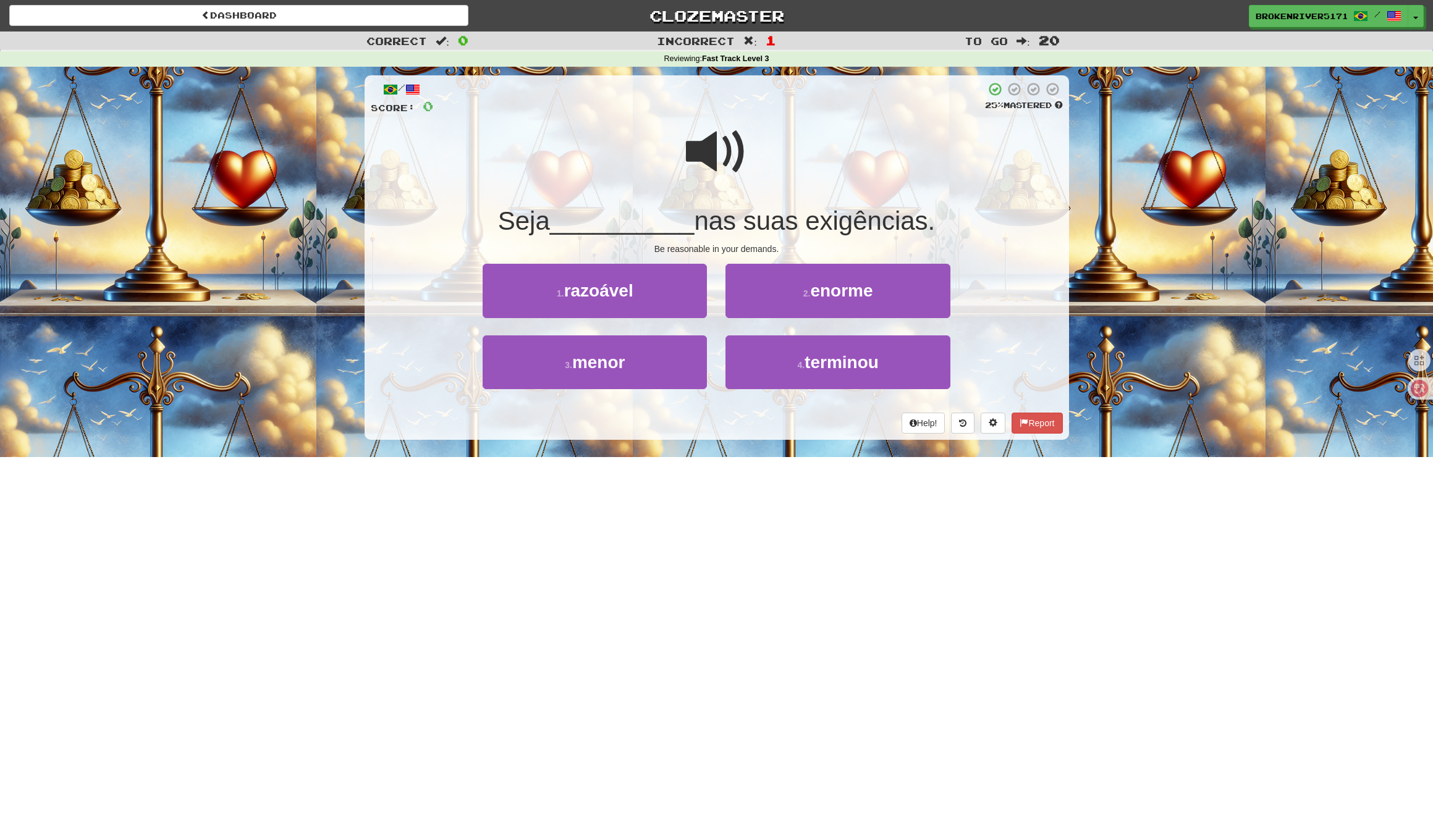
click at [739, 253] on div "/ Score: 0 25 % Mastered Seja __________ nas suas exigências. Be reasonable in …" at bounding box center [716, 258] width 705 height 364
click at [743, 247] on div "Be reasonable in your demands." at bounding box center [716, 248] width 692 height 13
click at [816, 306] on button "2 . enorme" at bounding box center [837, 290] width 224 height 53
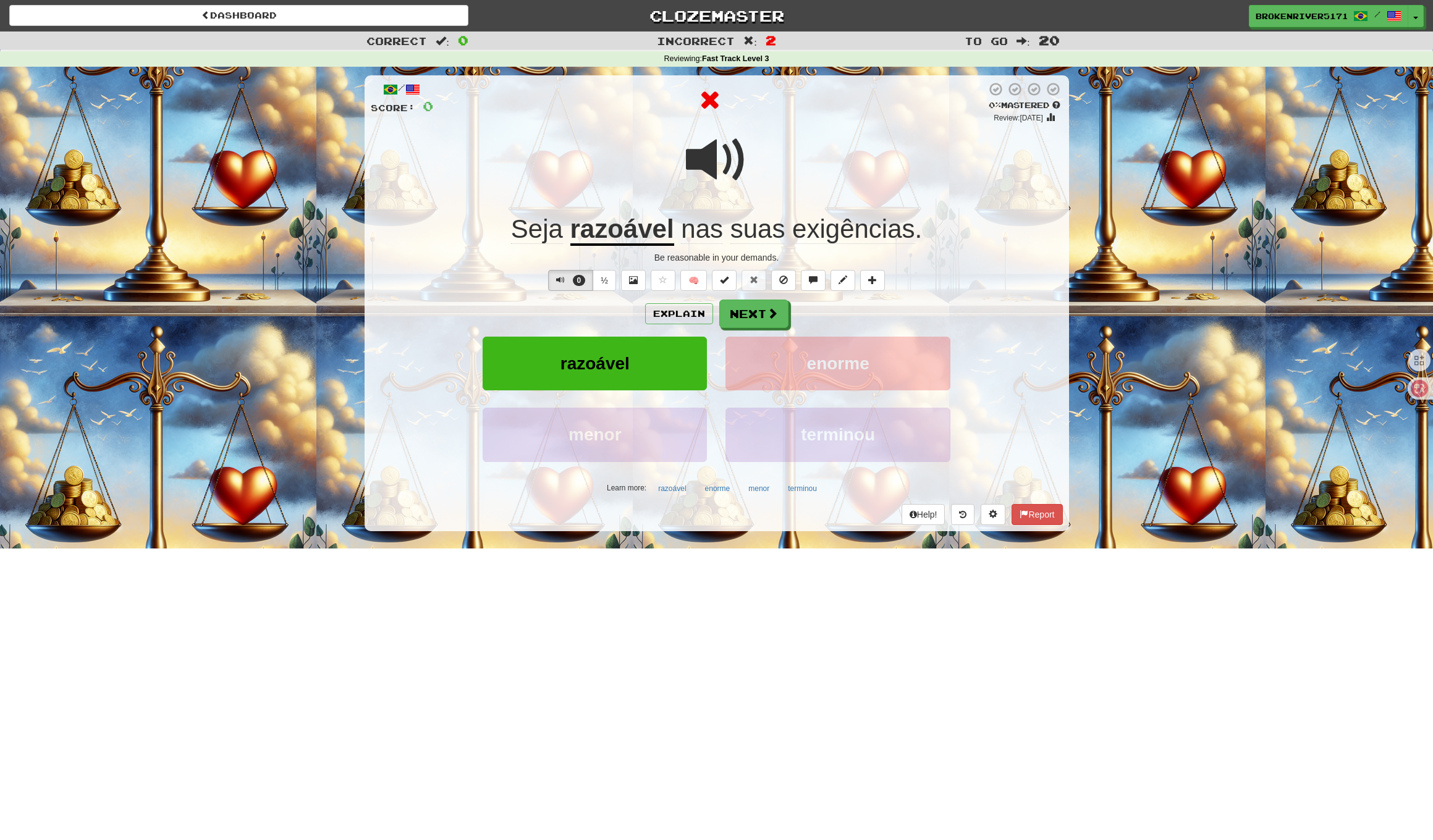
click at [831, 316] on div "Explain Next" at bounding box center [716, 314] width 692 height 29
click at [814, 325] on div "Explain Next" at bounding box center [716, 314] width 692 height 29
click at [825, 320] on div "Explain Next" at bounding box center [716, 314] width 692 height 29
drag, startPoint x: 761, startPoint y: 320, endPoint x: 828, endPoint y: 320, distance: 67.0
click at [825, 320] on div "Explain Next" at bounding box center [716, 314] width 692 height 29
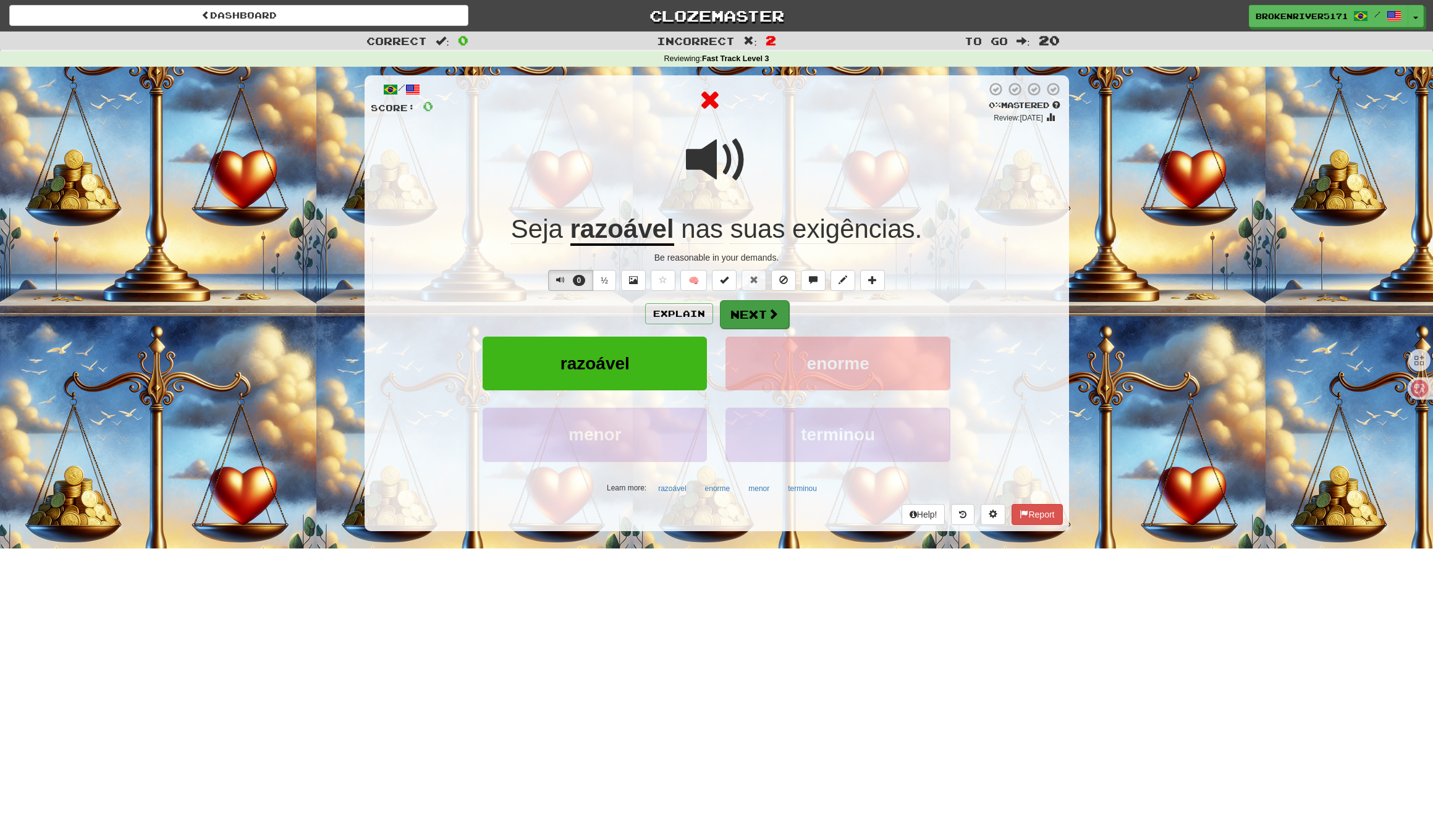
drag, startPoint x: 828, startPoint y: 320, endPoint x: 756, endPoint y: 317, distance: 72.1
click at [828, 320] on div "Explain Next" at bounding box center [716, 314] width 692 height 29
click at [756, 317] on button "Next" at bounding box center [755, 314] width 70 height 29
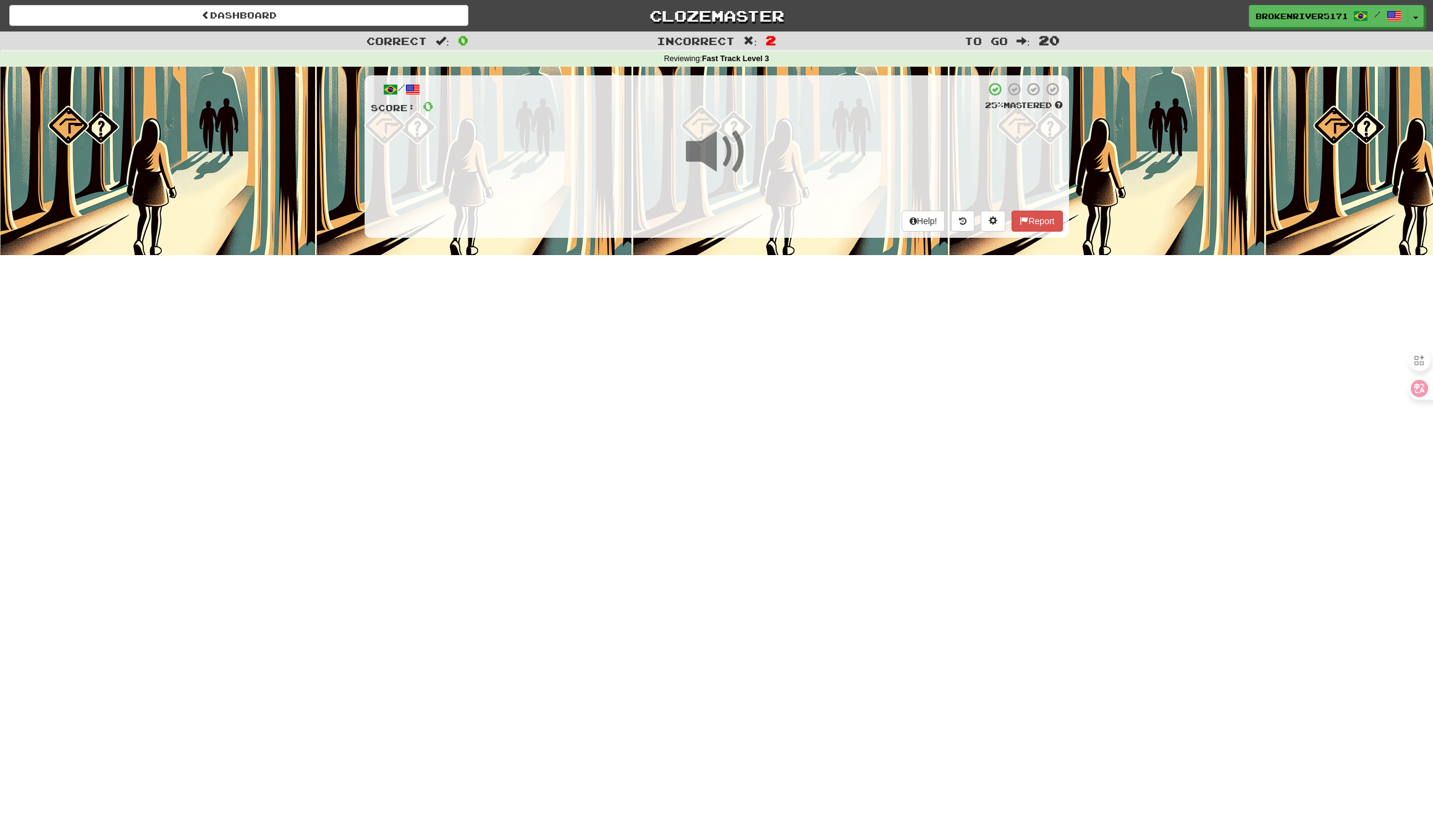
click at [789, 331] on div "Dashboard Clozemaster BrokenRiver5171 / Toggle Dropdown Dashboard Leaderboard A…" at bounding box center [716, 420] width 1433 height 840
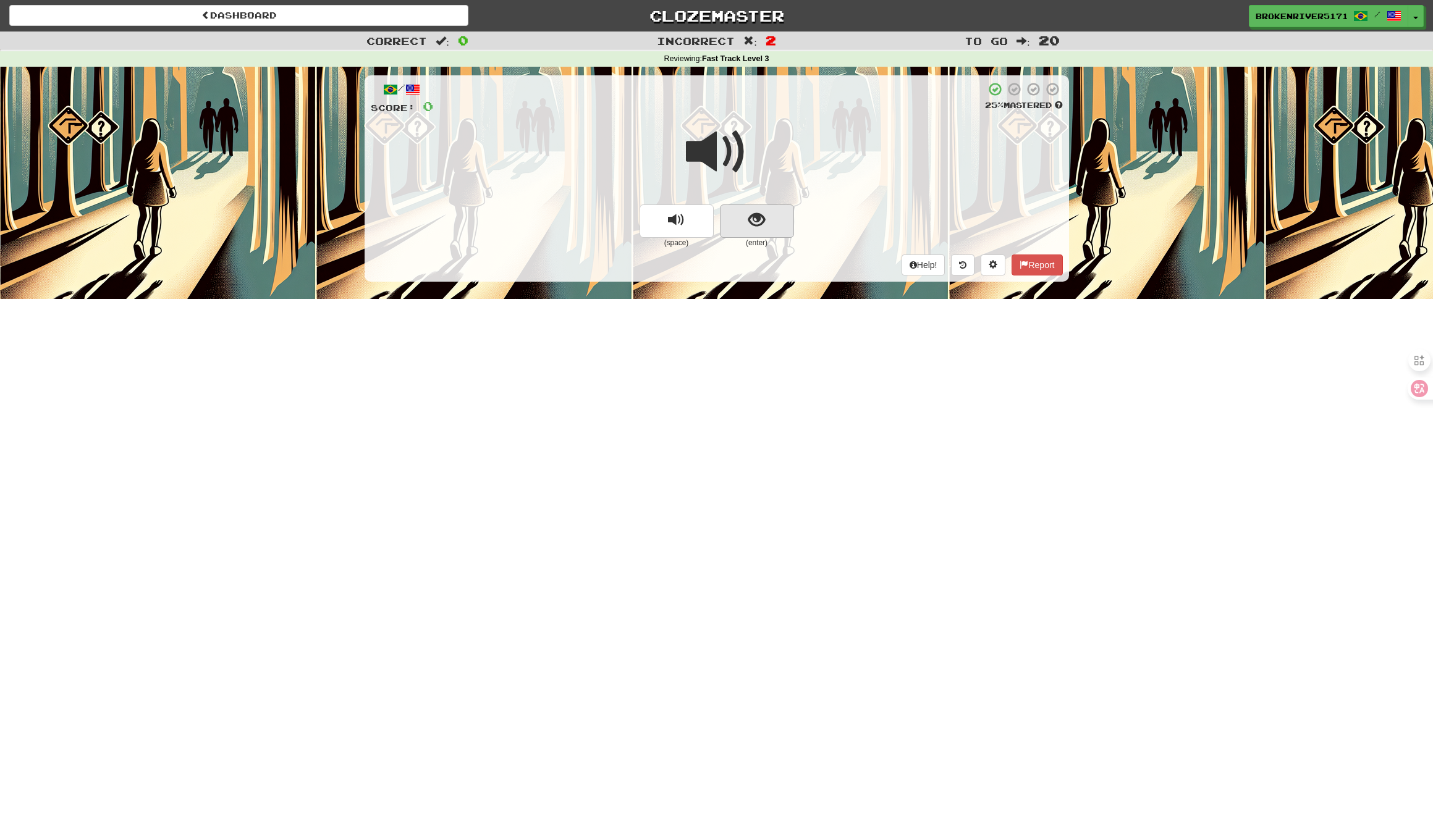
click at [761, 225] on span "show sentence" at bounding box center [756, 220] width 17 height 17
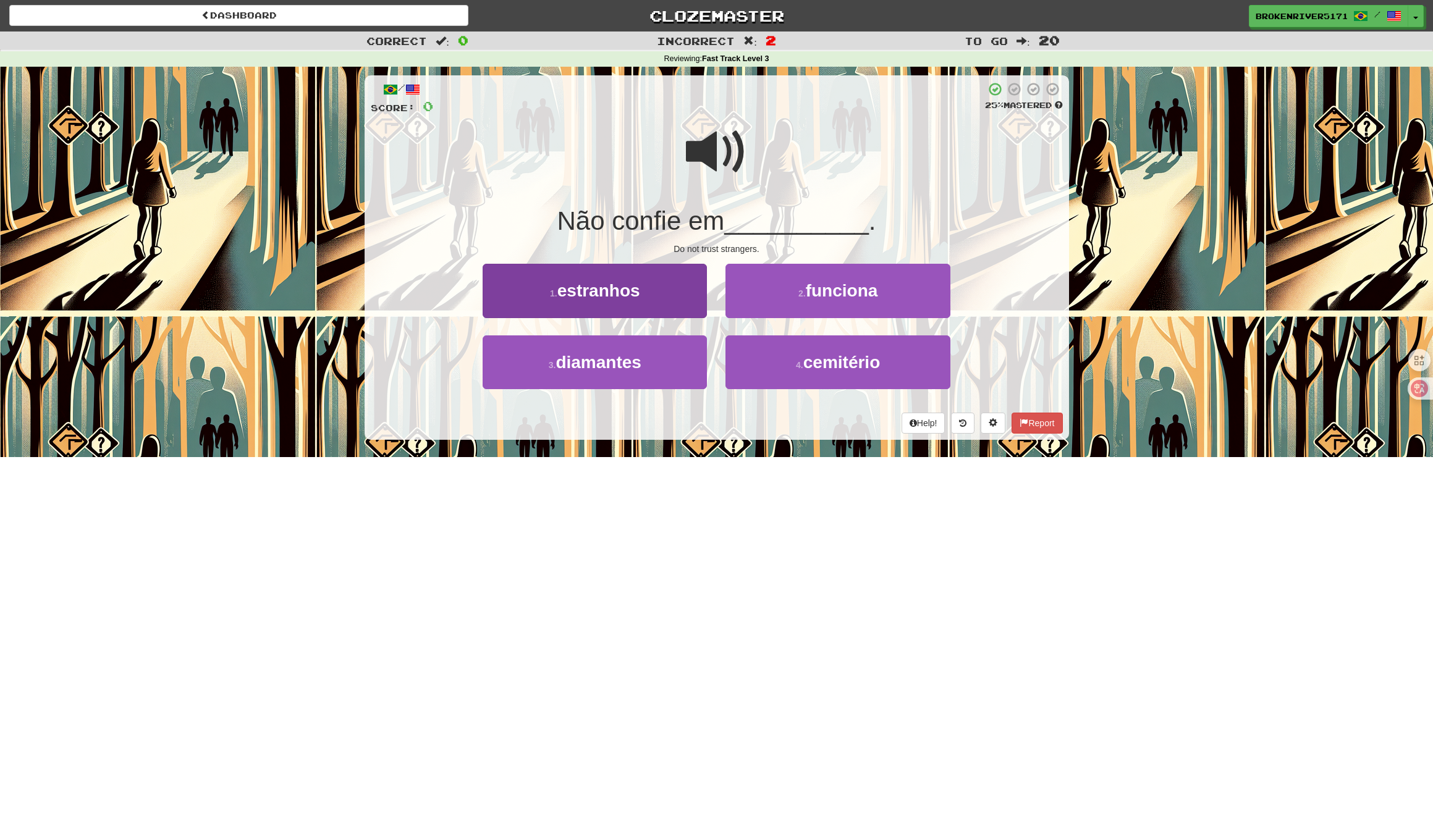
click at [651, 297] on button "1 . estranhos" at bounding box center [594, 290] width 224 height 53
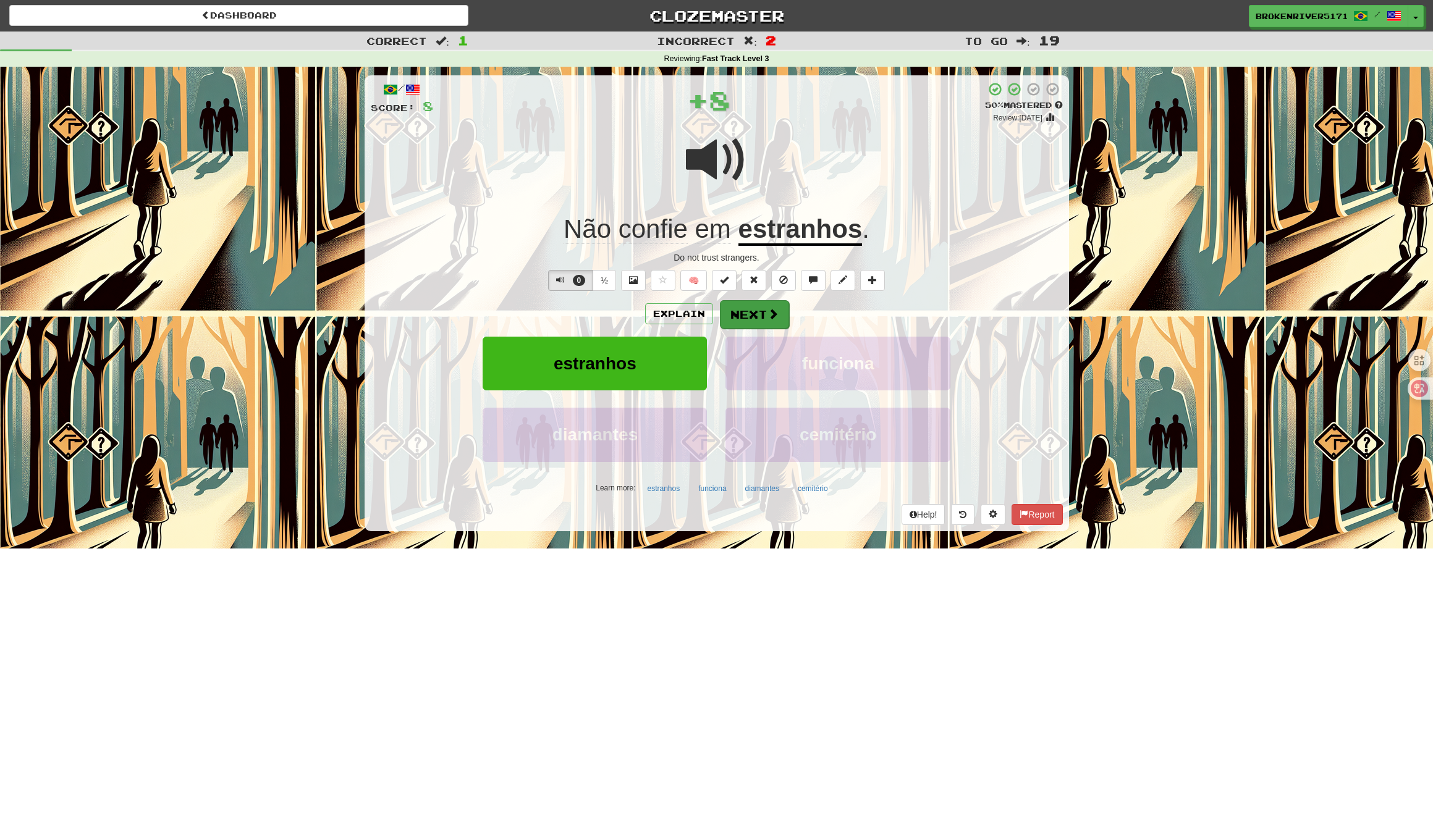
click at [750, 318] on button "Next" at bounding box center [755, 314] width 70 height 29
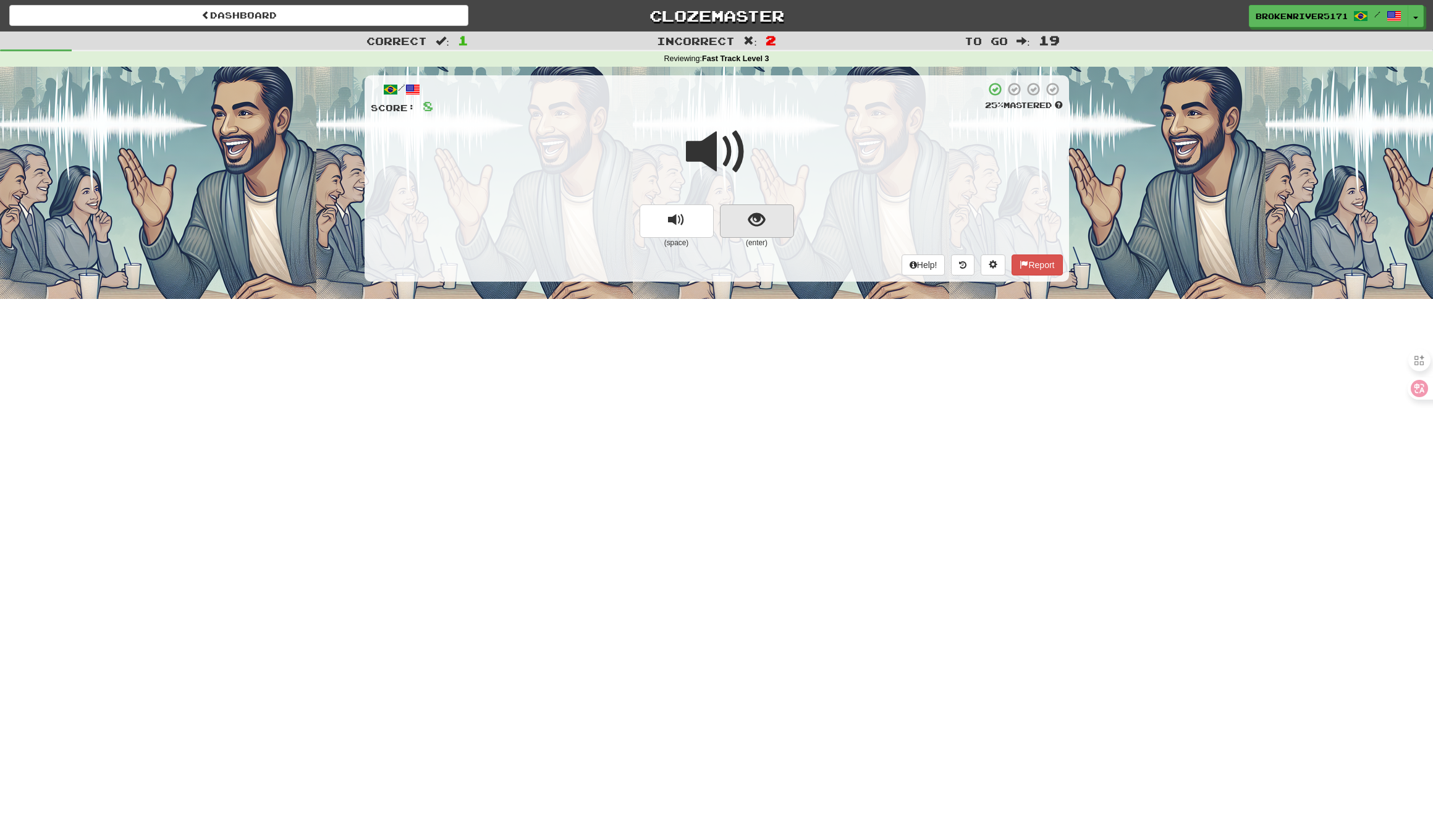
click at [764, 224] on span "show sentence" at bounding box center [756, 220] width 17 height 17
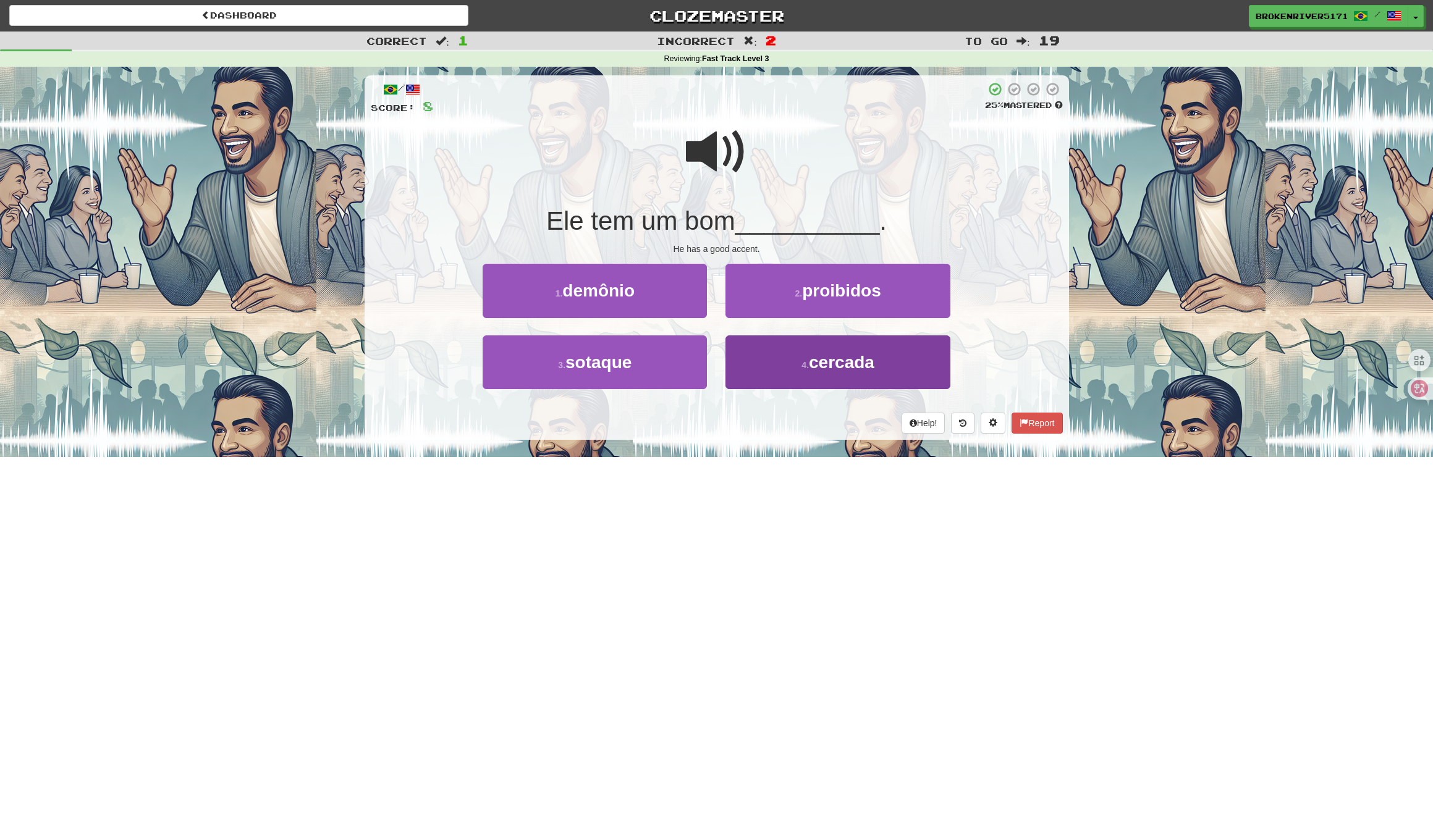
click at [788, 376] on button "4 . cercada" at bounding box center [837, 362] width 224 height 53
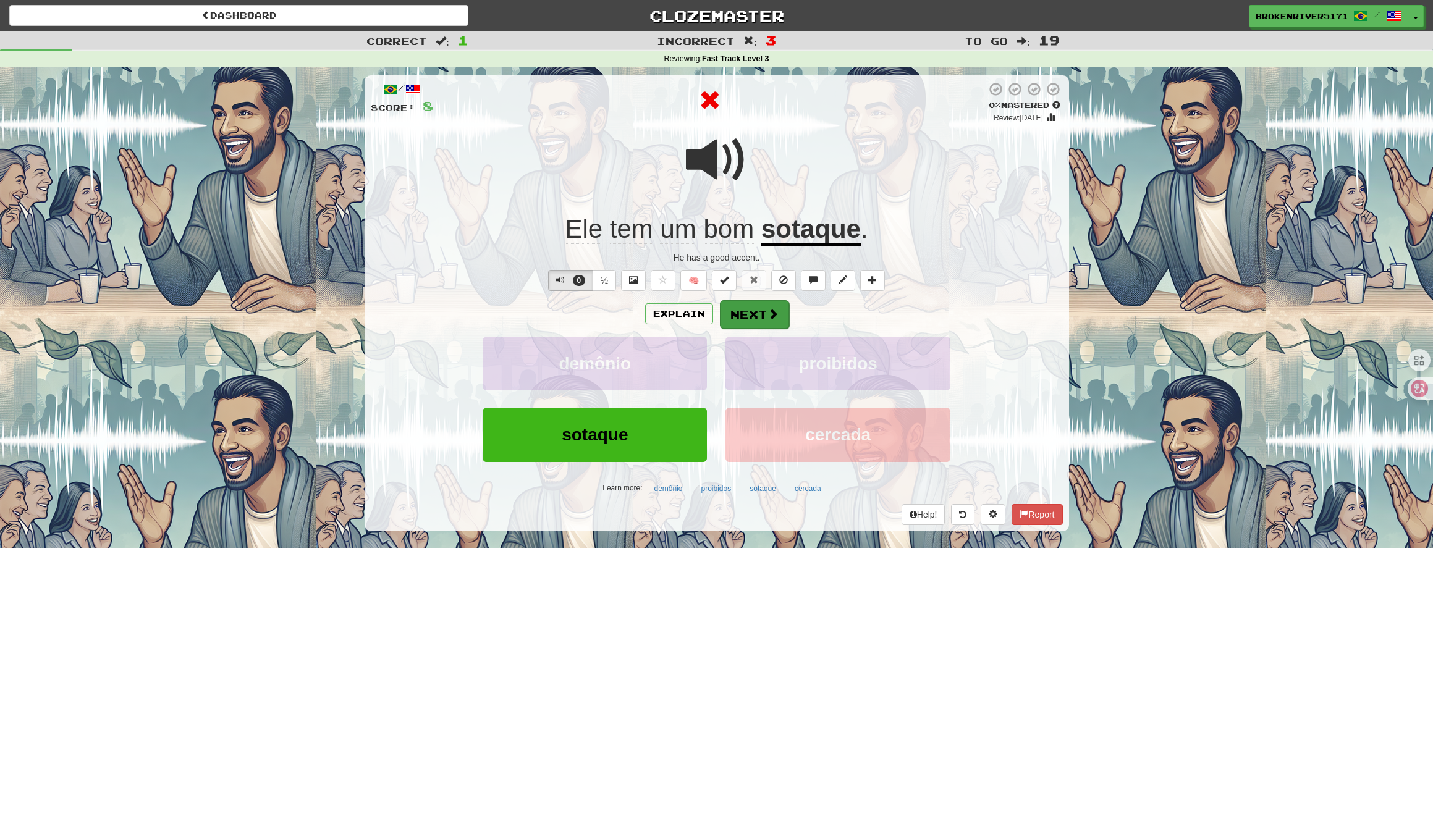
click at [747, 306] on button "Next" at bounding box center [755, 314] width 70 height 29
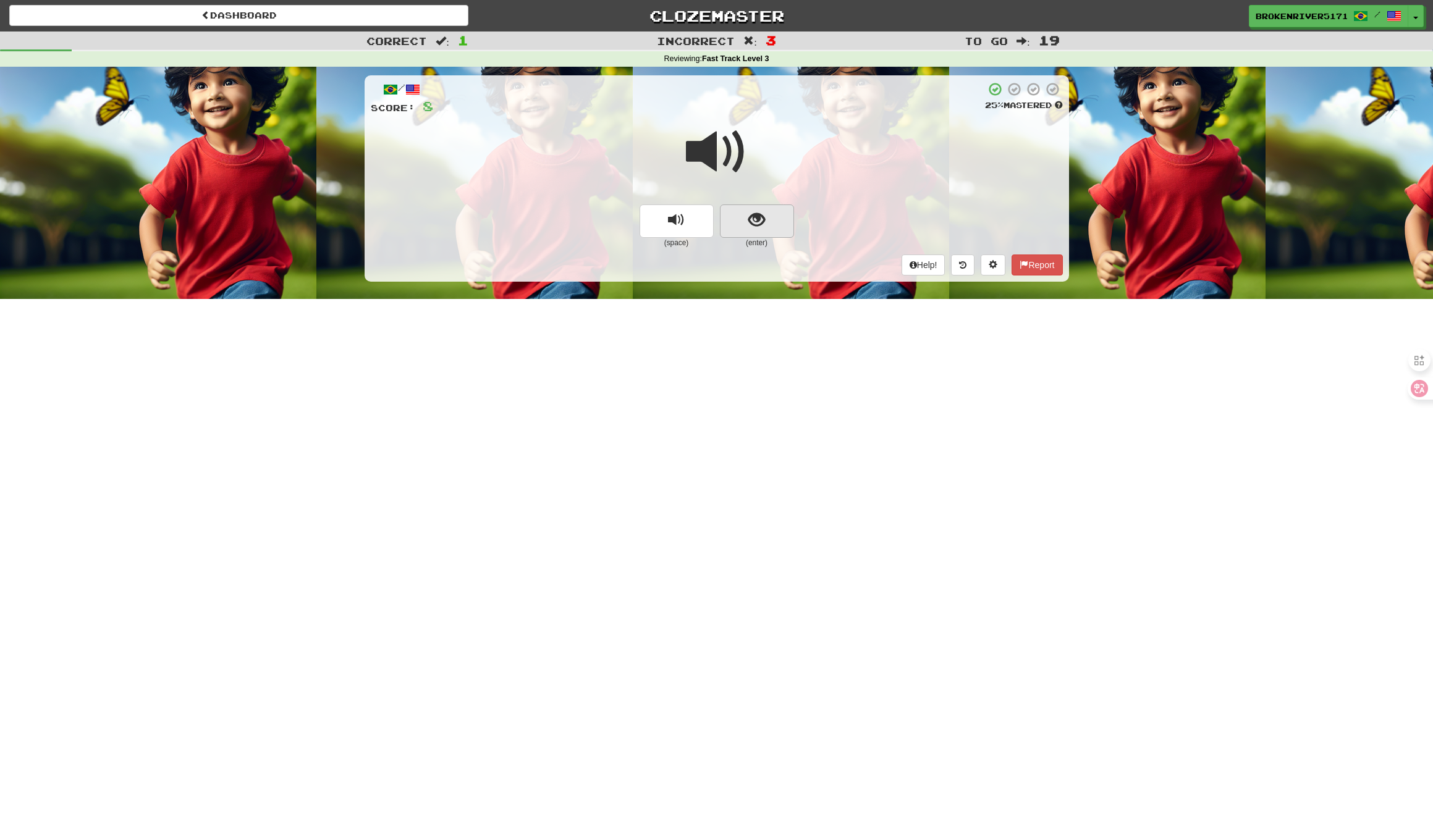
click at [752, 225] on span "show sentence" at bounding box center [756, 220] width 17 height 17
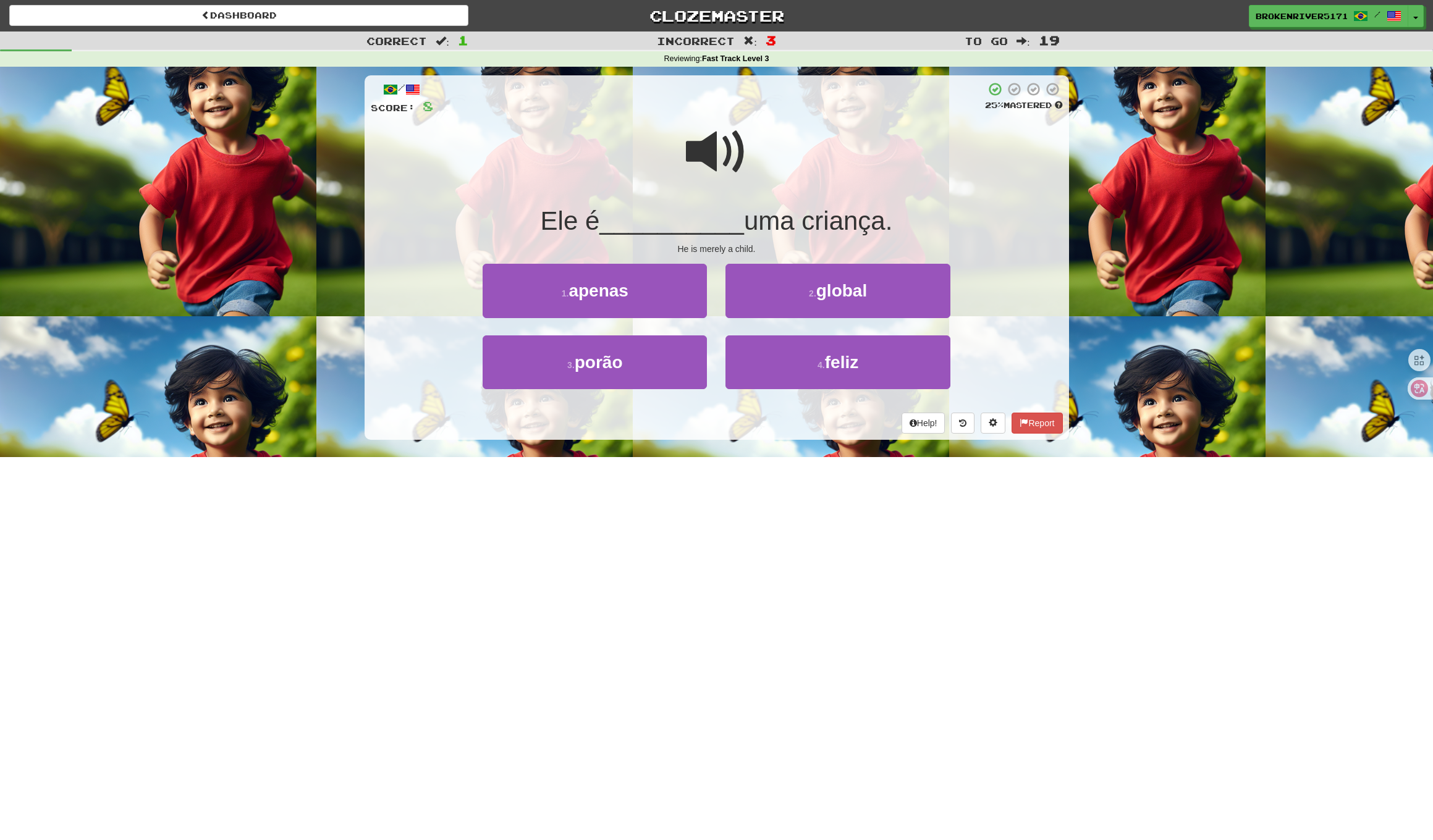
click at [765, 251] on div "He is merely a child." at bounding box center [716, 248] width 692 height 13
click at [810, 373] on button "4 . feliz" at bounding box center [837, 362] width 224 height 53
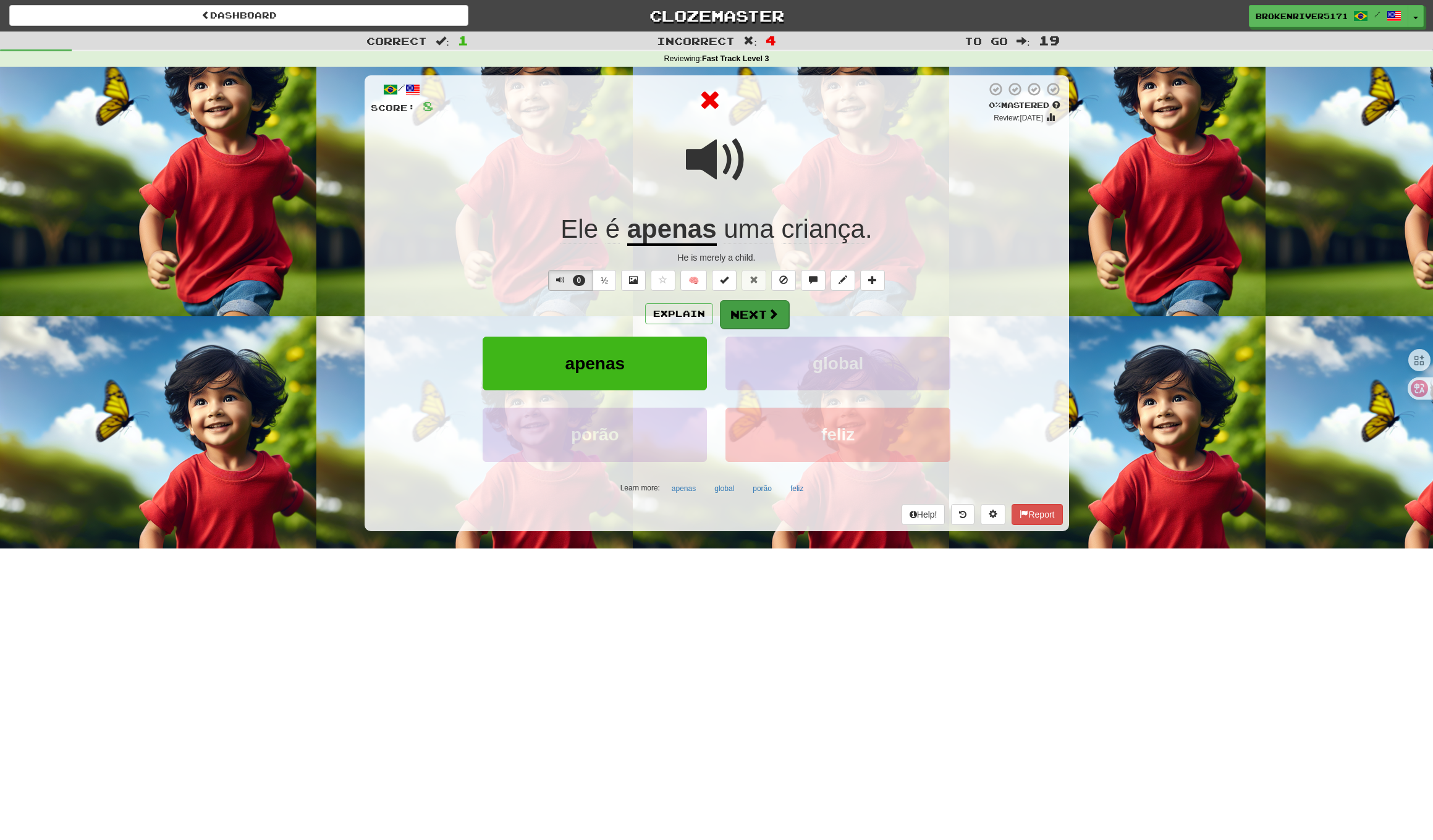
click at [775, 320] on button "Next" at bounding box center [755, 314] width 70 height 29
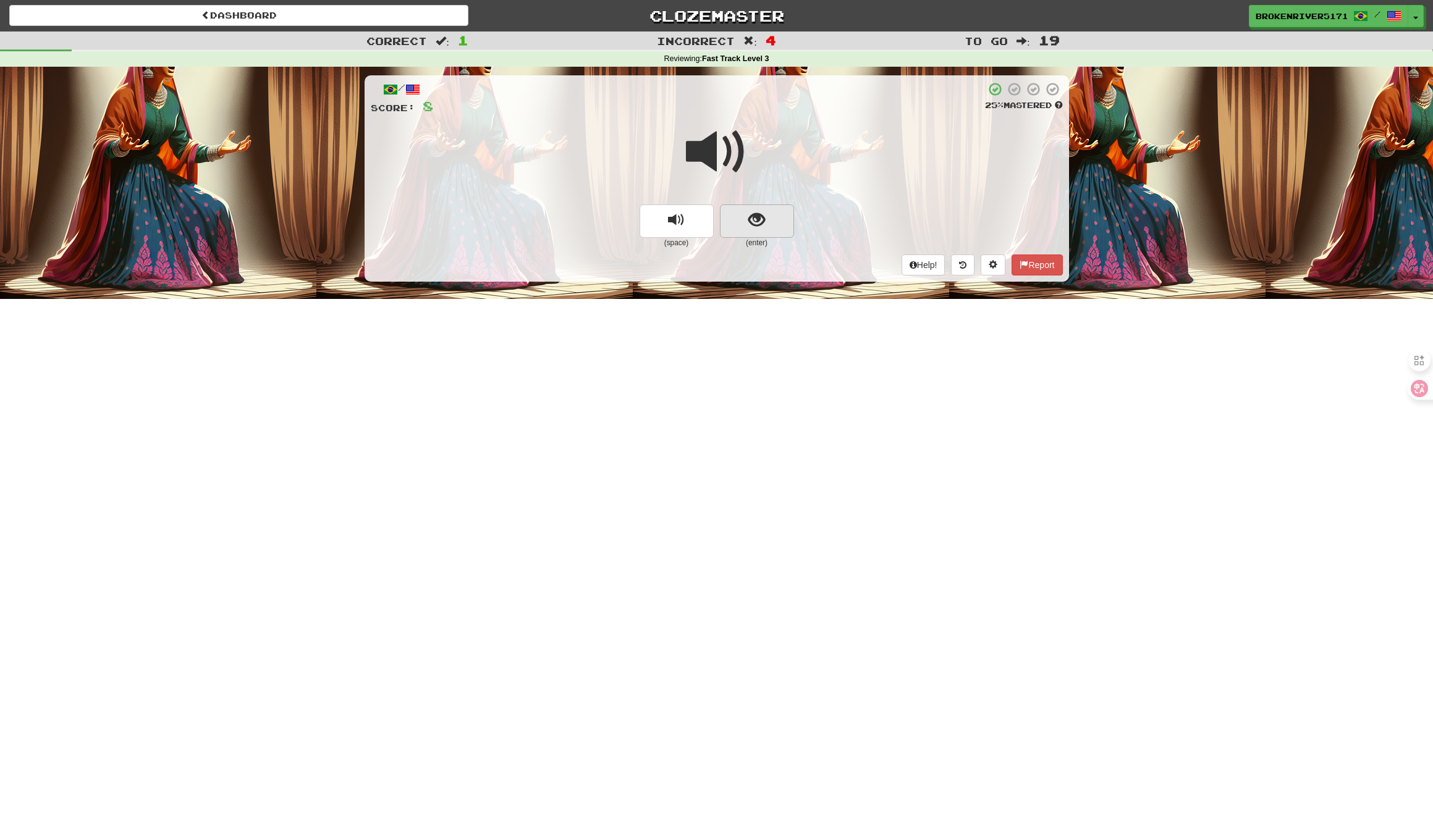
click at [752, 215] on span "show sentence" at bounding box center [756, 220] width 17 height 17
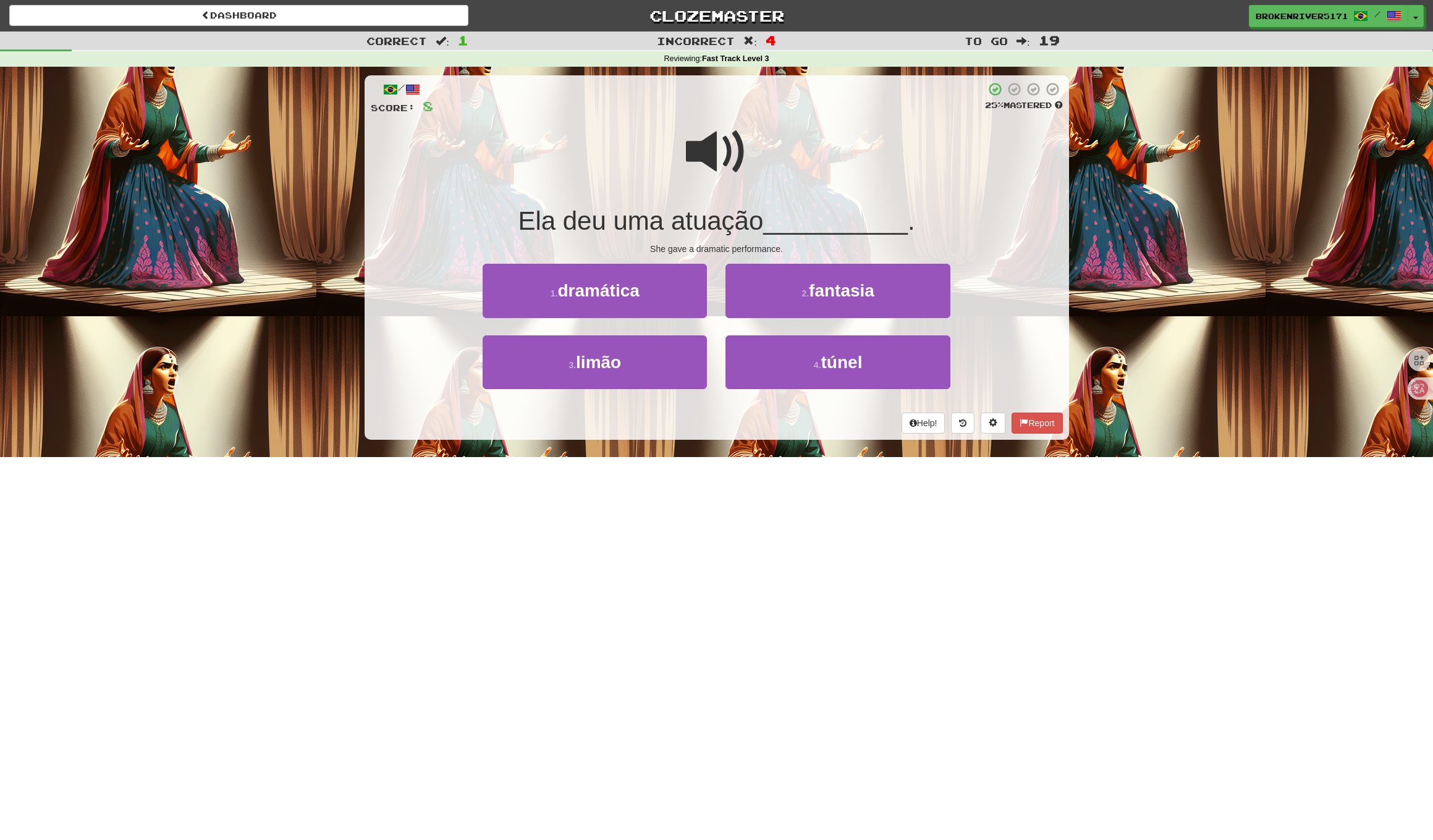
drag, startPoint x: 721, startPoint y: 430, endPoint x: 736, endPoint y: 420, distance: 18.0
click at [722, 429] on div "Help! Report" at bounding box center [716, 423] width 692 height 21
click at [736, 420] on div "Help! Report" at bounding box center [716, 423] width 692 height 21
click at [763, 374] on button "4 . túnel" at bounding box center [837, 362] width 224 height 53
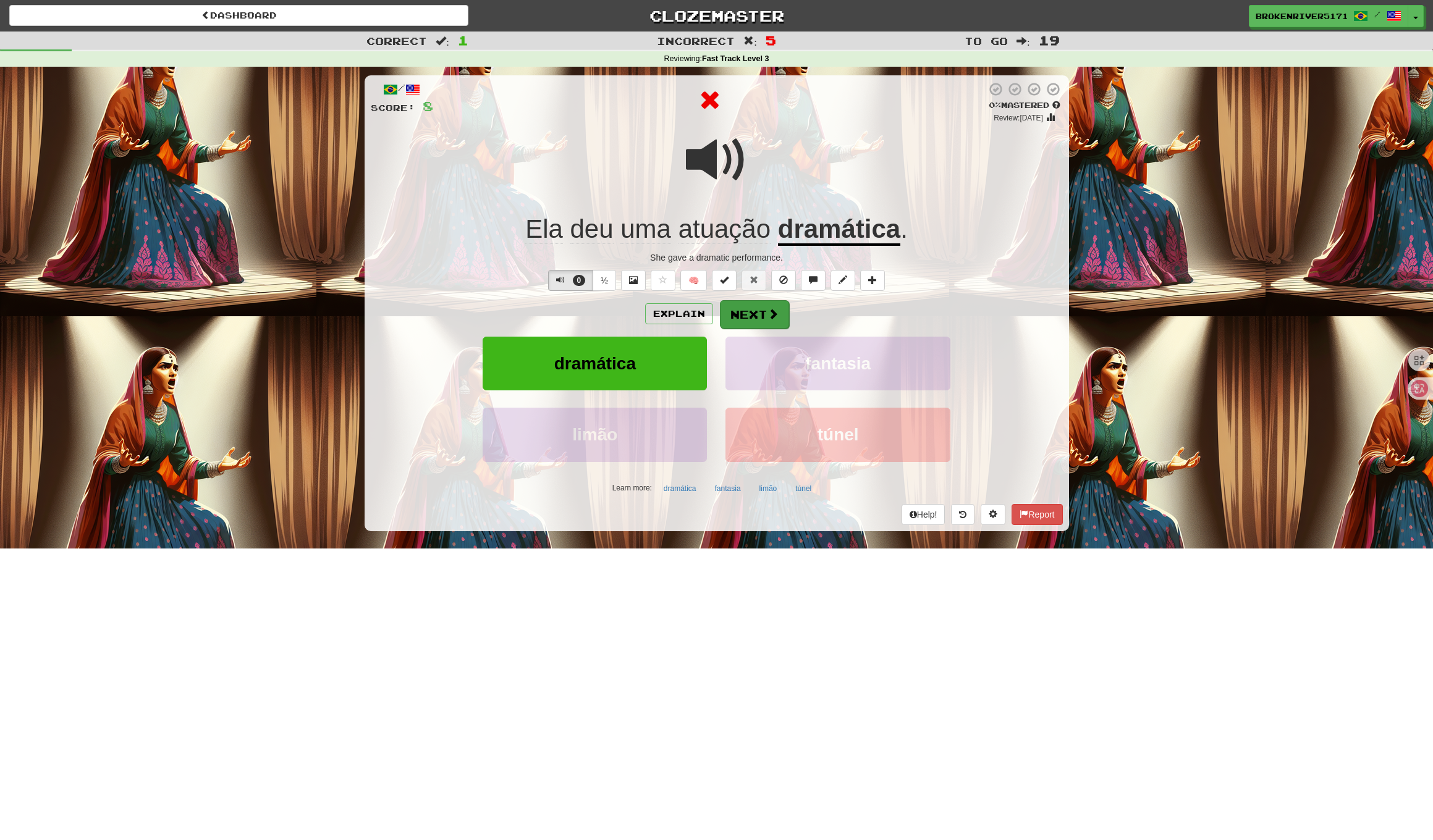
click at [778, 318] on button "Next" at bounding box center [755, 314] width 70 height 29
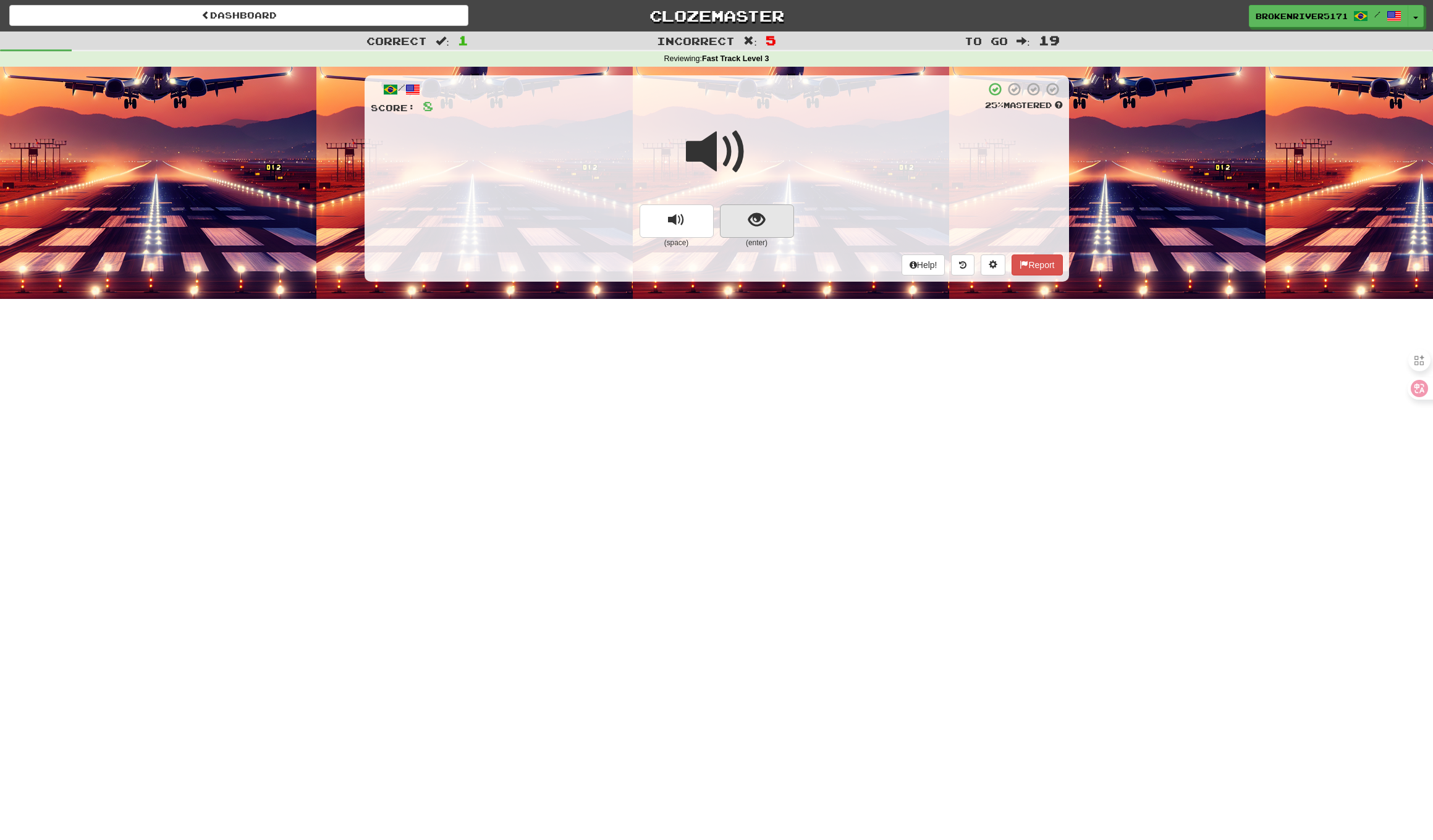
click at [764, 226] on span "show sentence" at bounding box center [756, 220] width 17 height 17
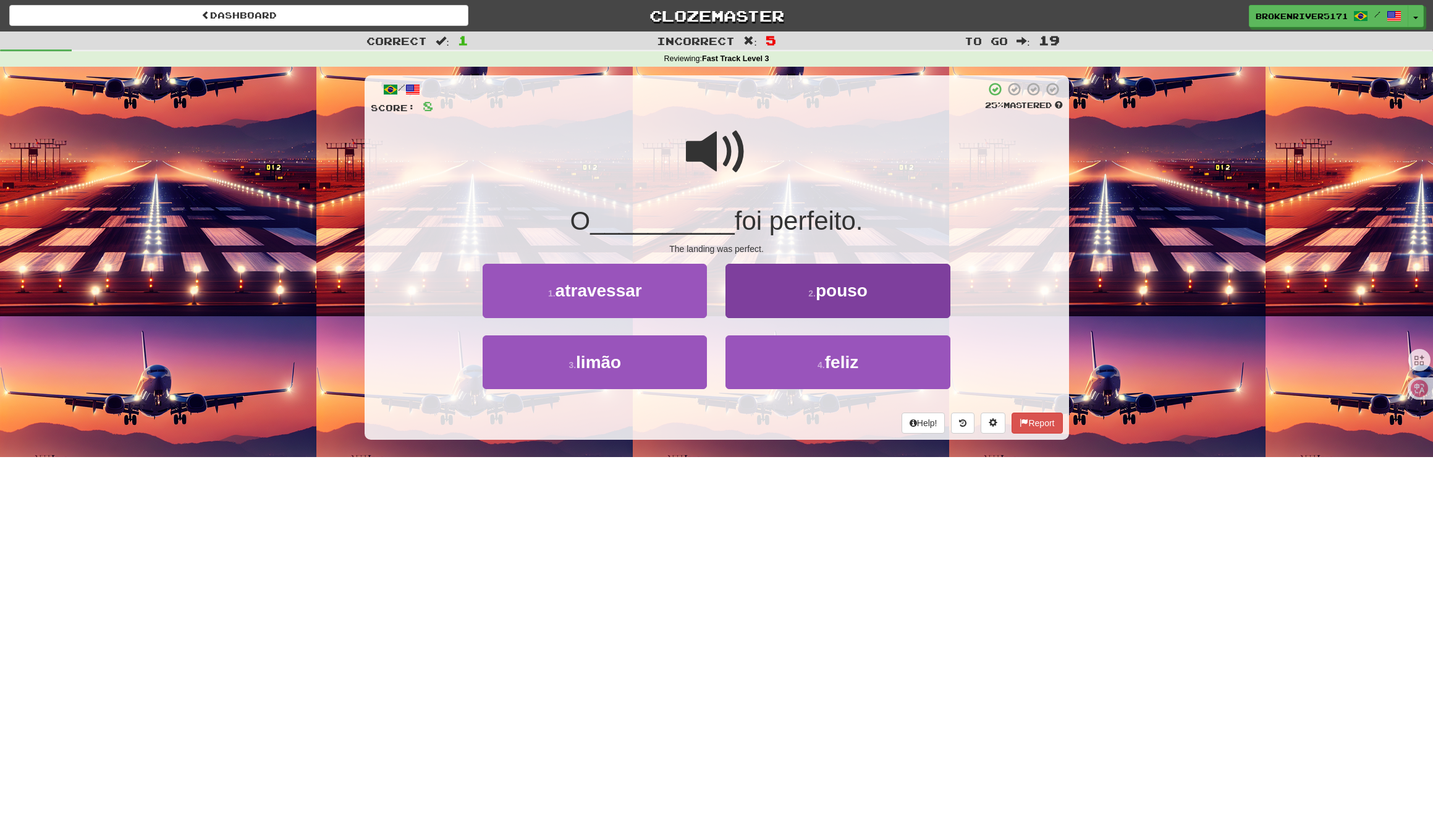
click at [797, 310] on button "2 . pouso" at bounding box center [837, 290] width 224 height 53
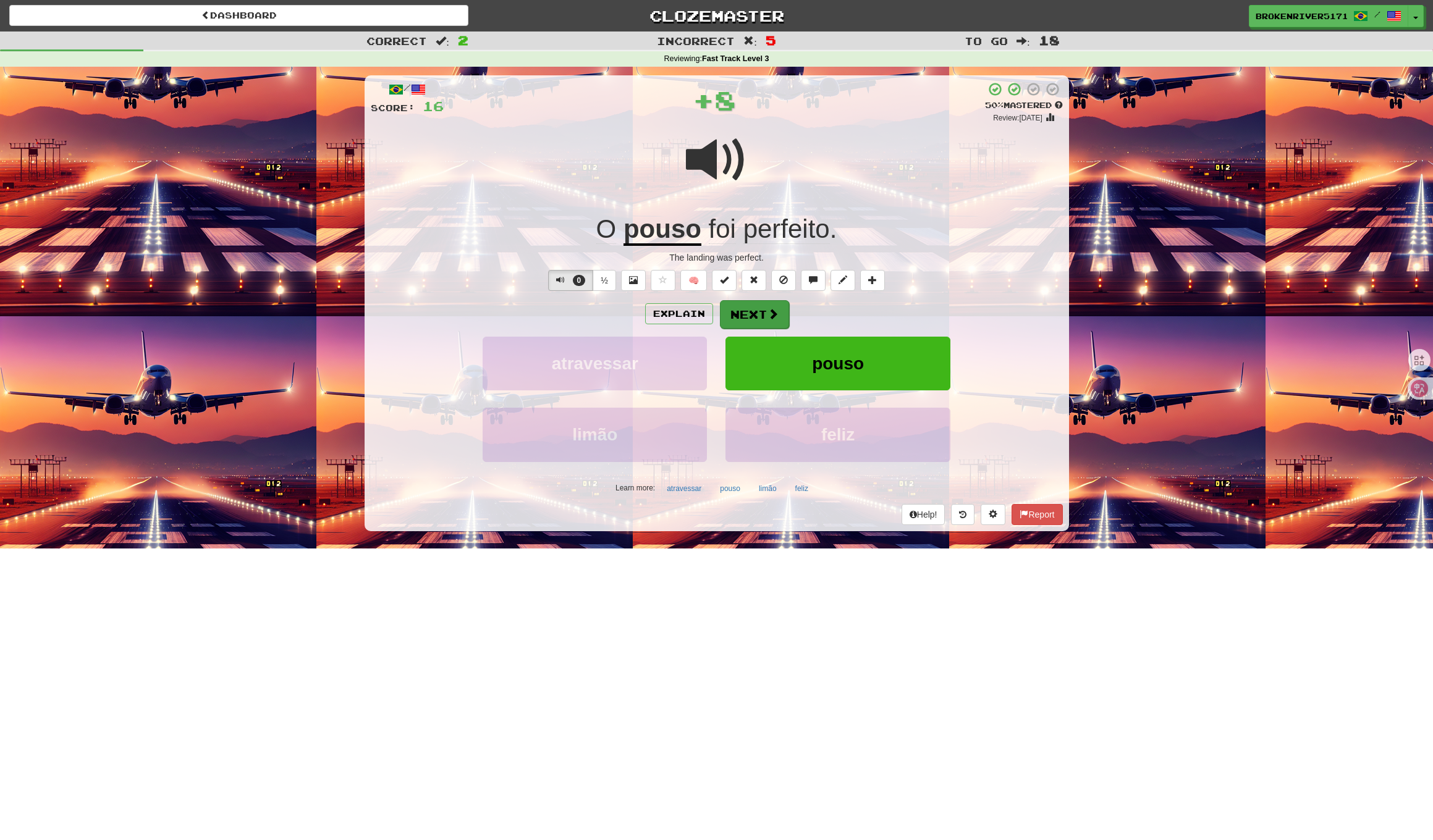
click at [778, 320] on button "Next" at bounding box center [755, 314] width 70 height 29
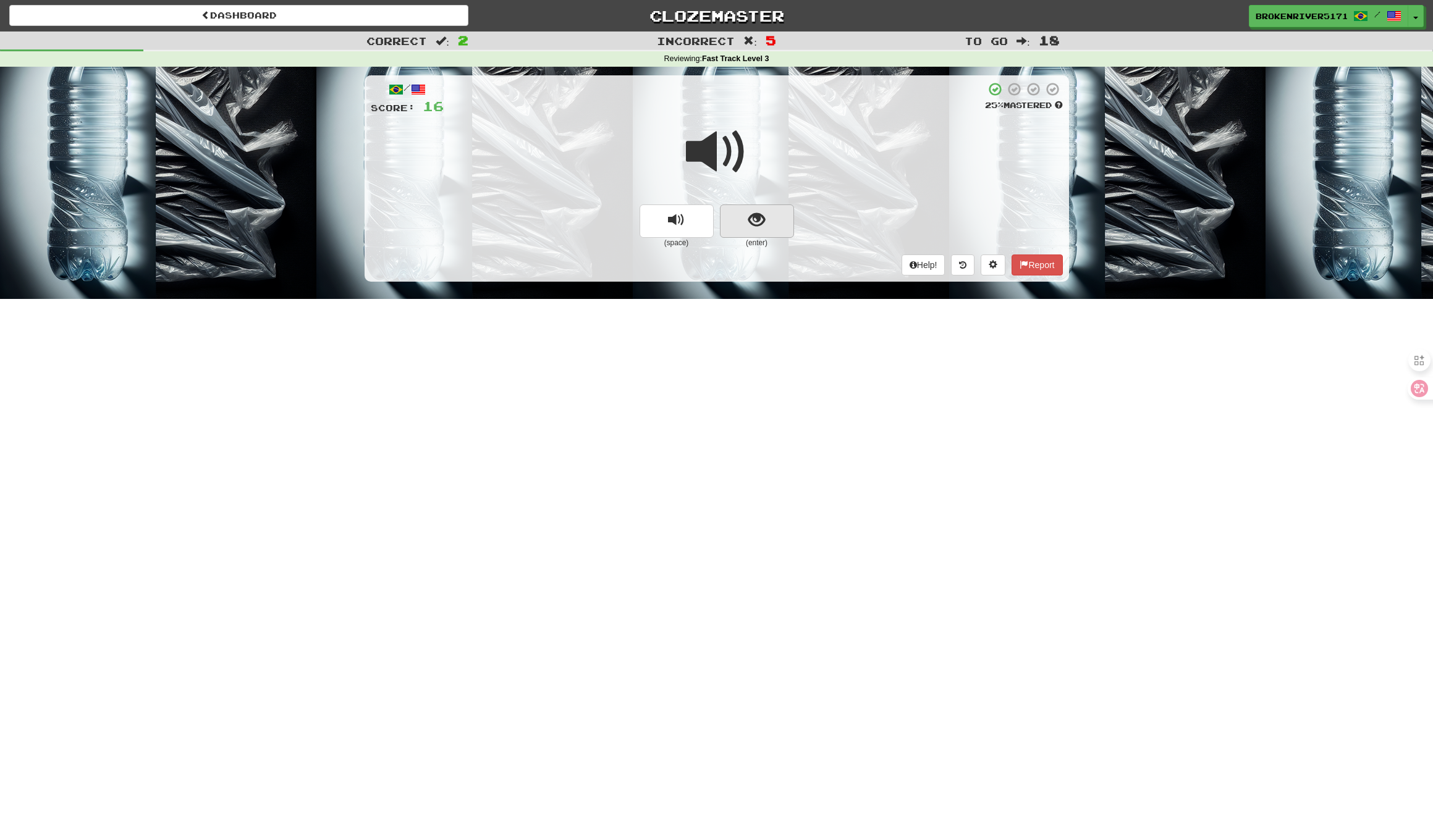
click at [757, 225] on span "show sentence" at bounding box center [756, 220] width 17 height 17
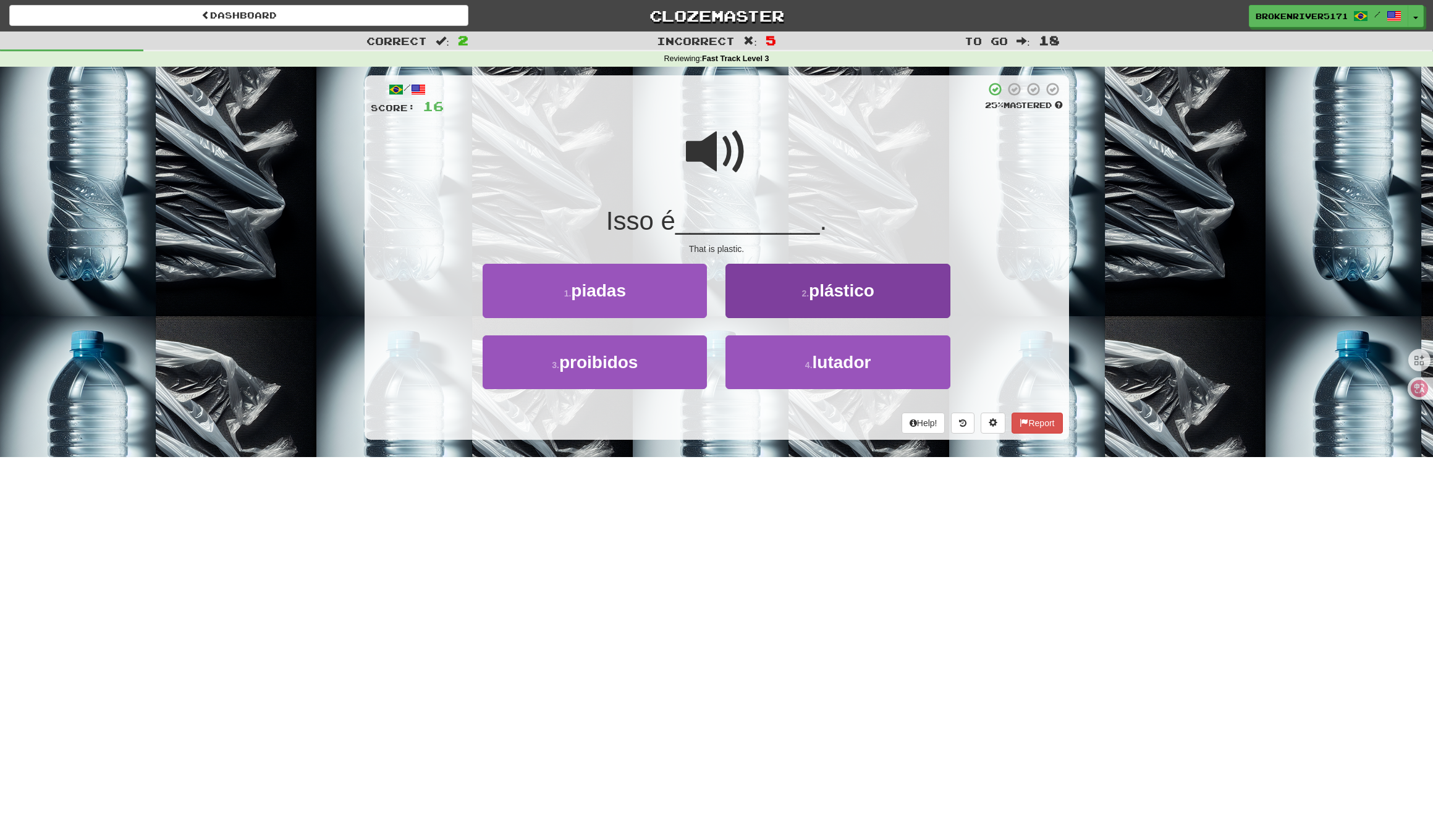
click at [817, 299] on button "2 . plástico" at bounding box center [837, 290] width 224 height 53
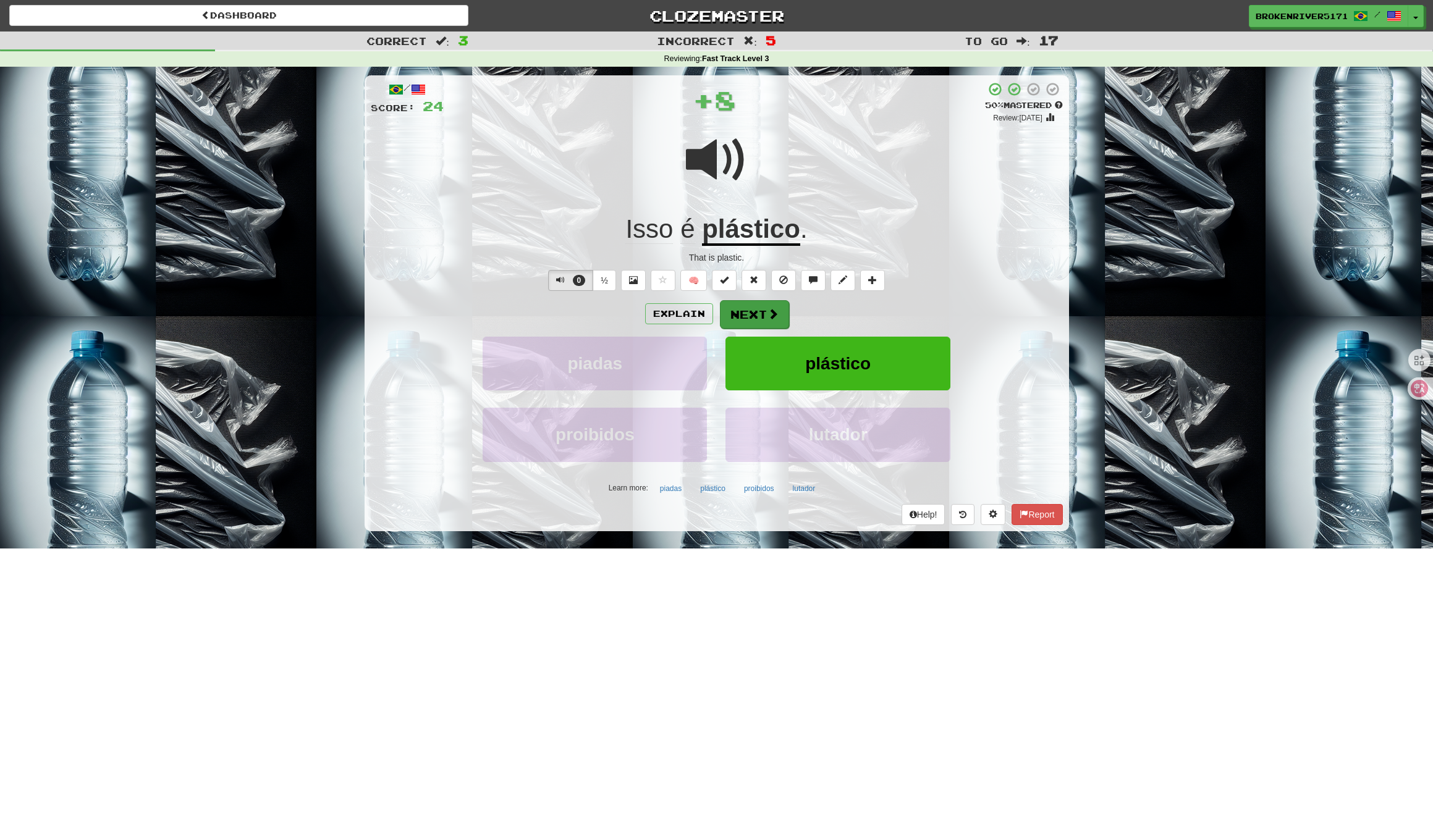
click at [750, 311] on button "Next" at bounding box center [755, 314] width 70 height 29
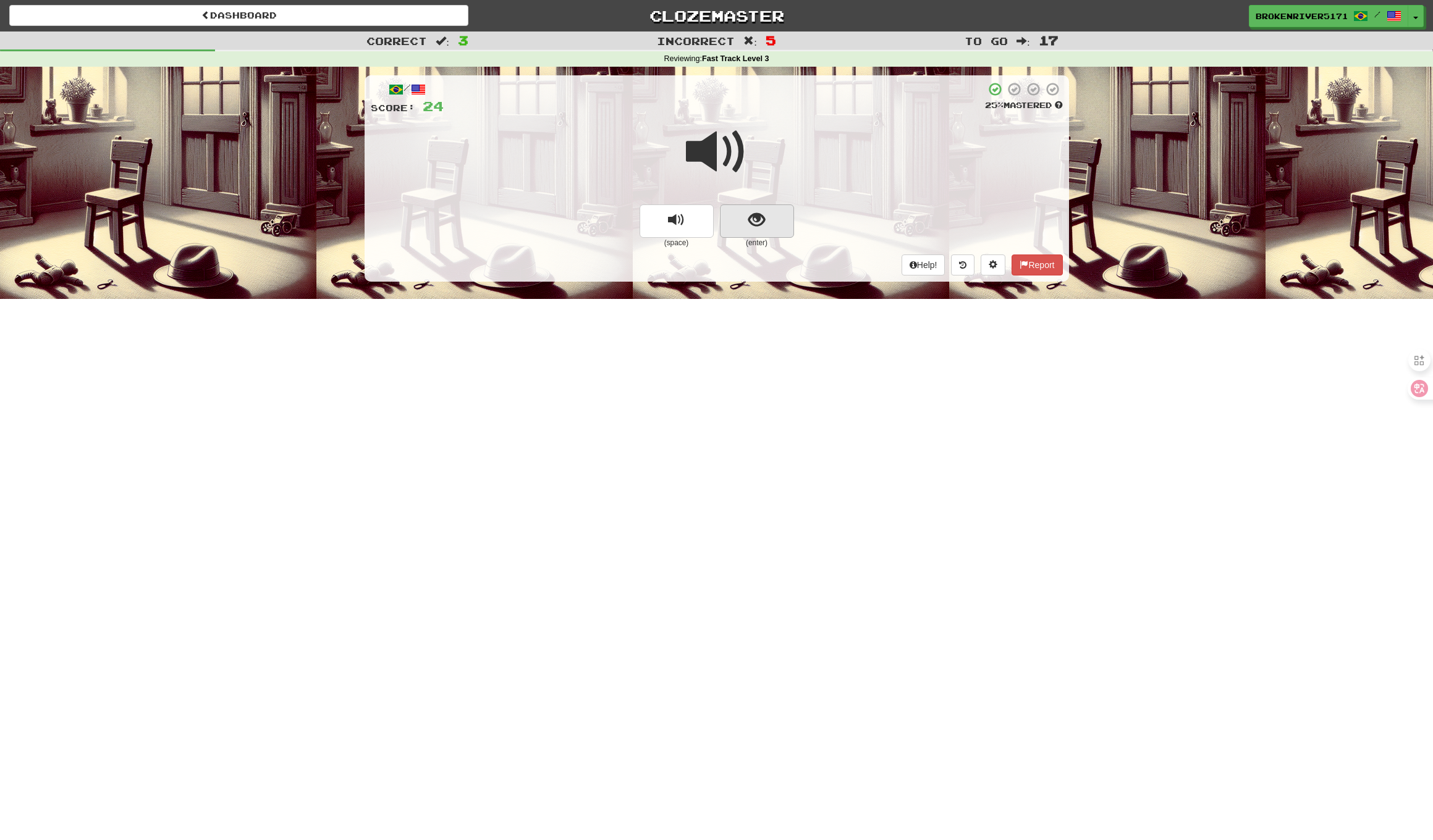
click at [756, 227] on span "show sentence" at bounding box center [756, 220] width 17 height 17
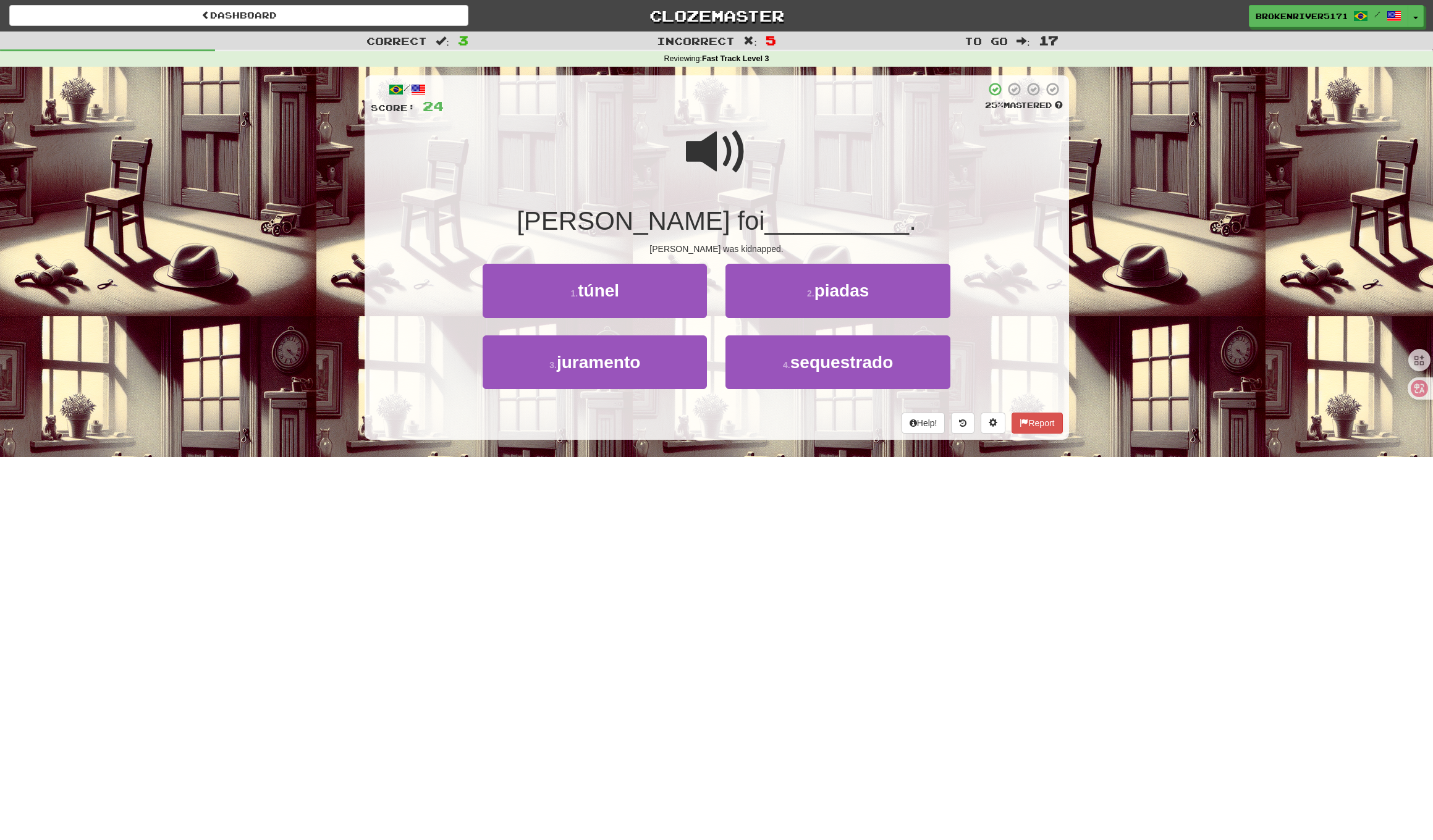
click at [814, 418] on div "Help! Report" at bounding box center [716, 423] width 692 height 21
drag, startPoint x: 656, startPoint y: 371, endPoint x: 666, endPoint y: 372, distance: 10.0
click at [656, 372] on button "3 . juramento" at bounding box center [594, 362] width 224 height 53
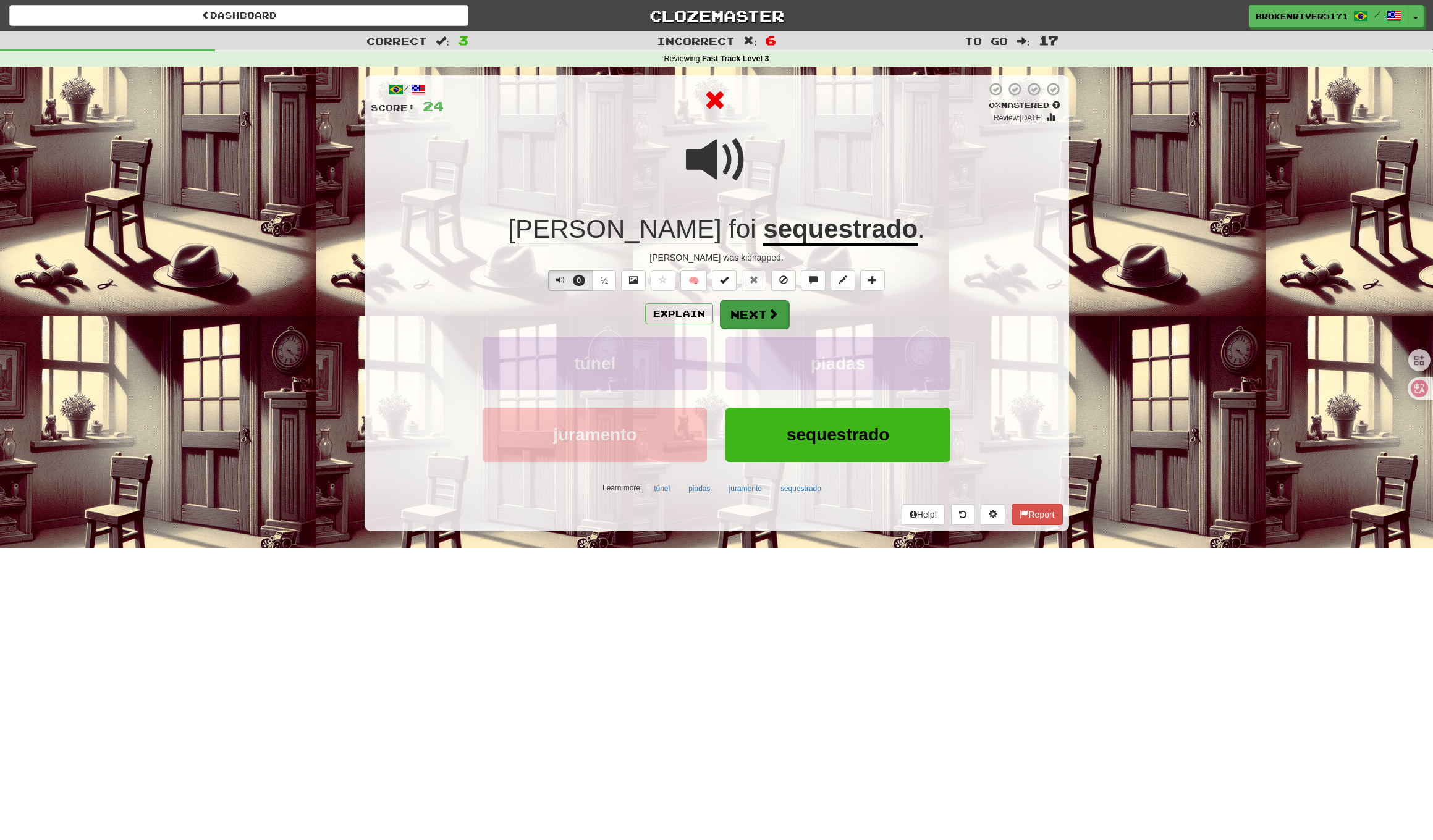
click at [771, 324] on button "Next" at bounding box center [755, 314] width 70 height 29
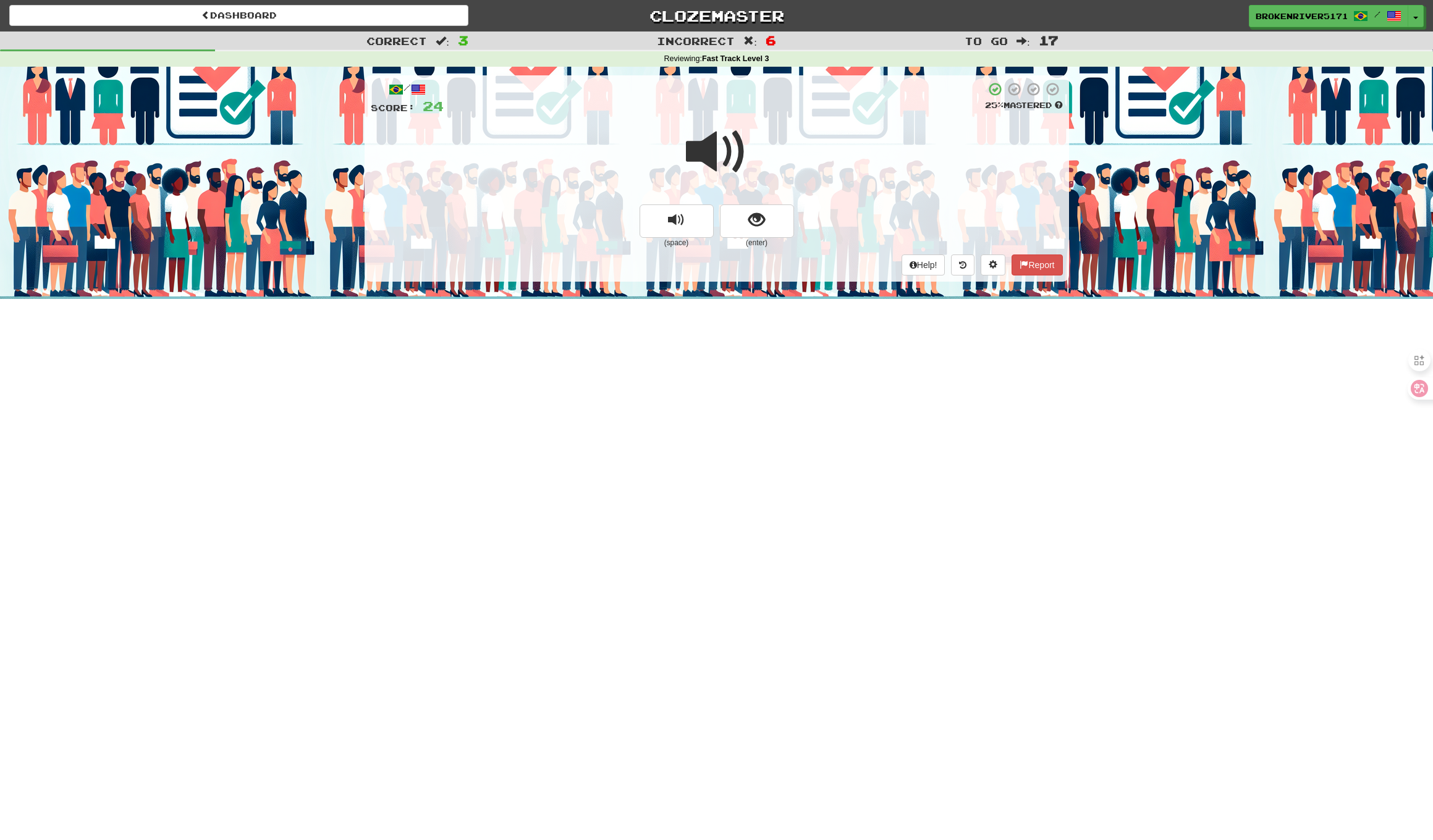
click at [779, 238] on small "(enter)" at bounding box center [756, 243] width 74 height 10
click at [768, 215] on button "show sentence" at bounding box center [756, 220] width 74 height 33
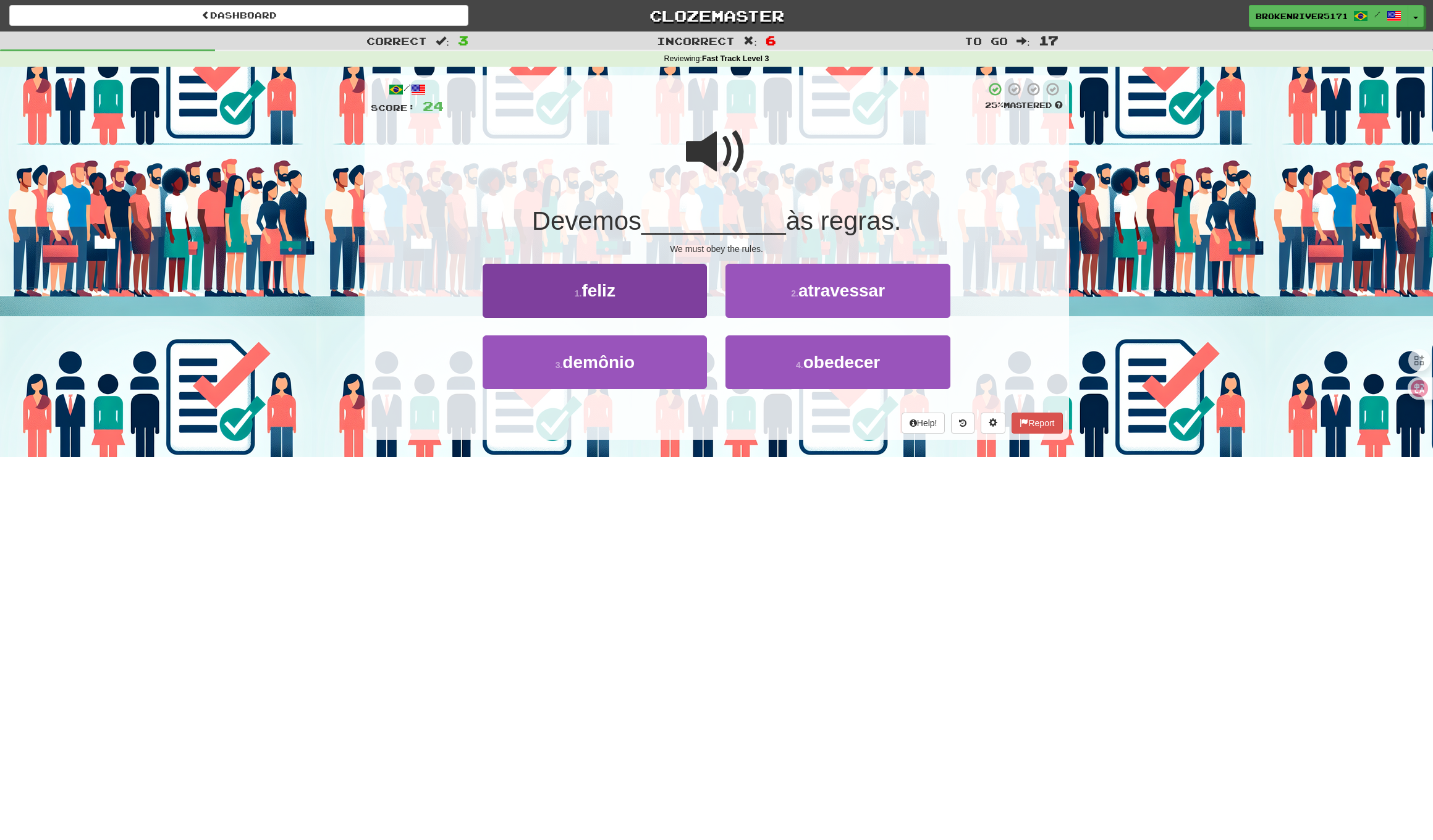
click at [655, 296] on button "1 . feliz" at bounding box center [594, 290] width 224 height 53
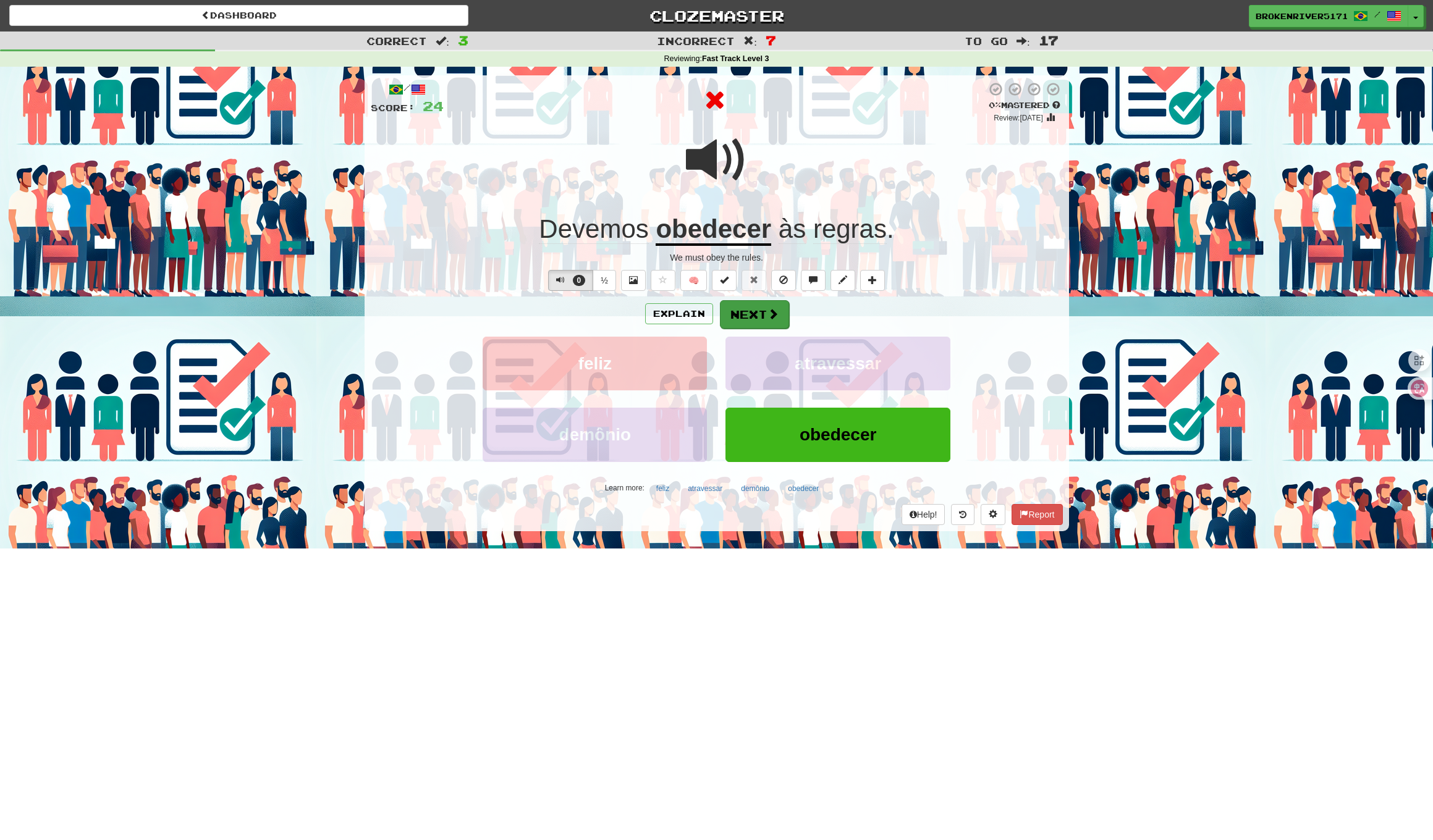
click at [757, 318] on button "Next" at bounding box center [755, 314] width 70 height 29
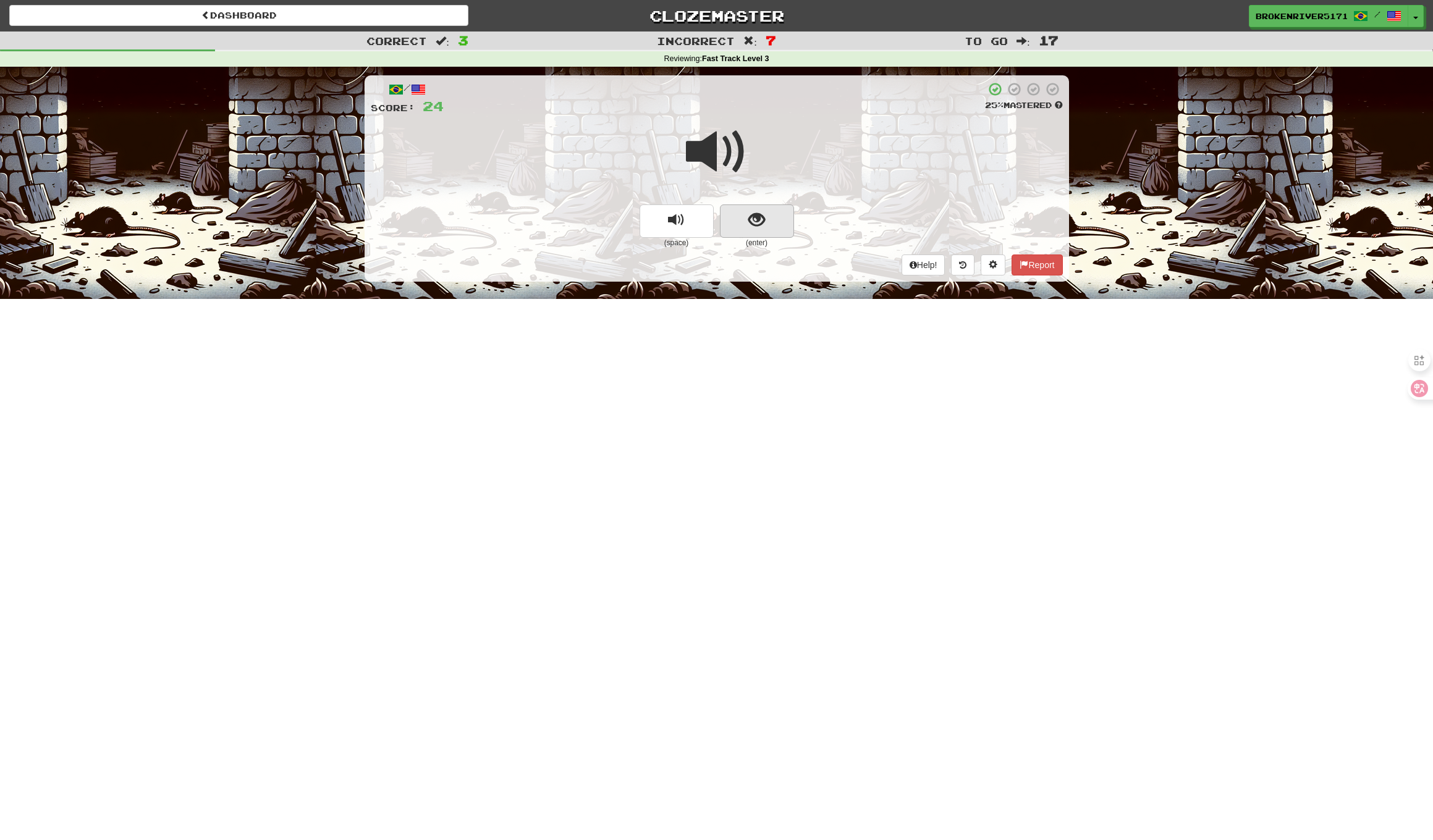
click at [748, 229] on button "show sentence" at bounding box center [756, 220] width 74 height 33
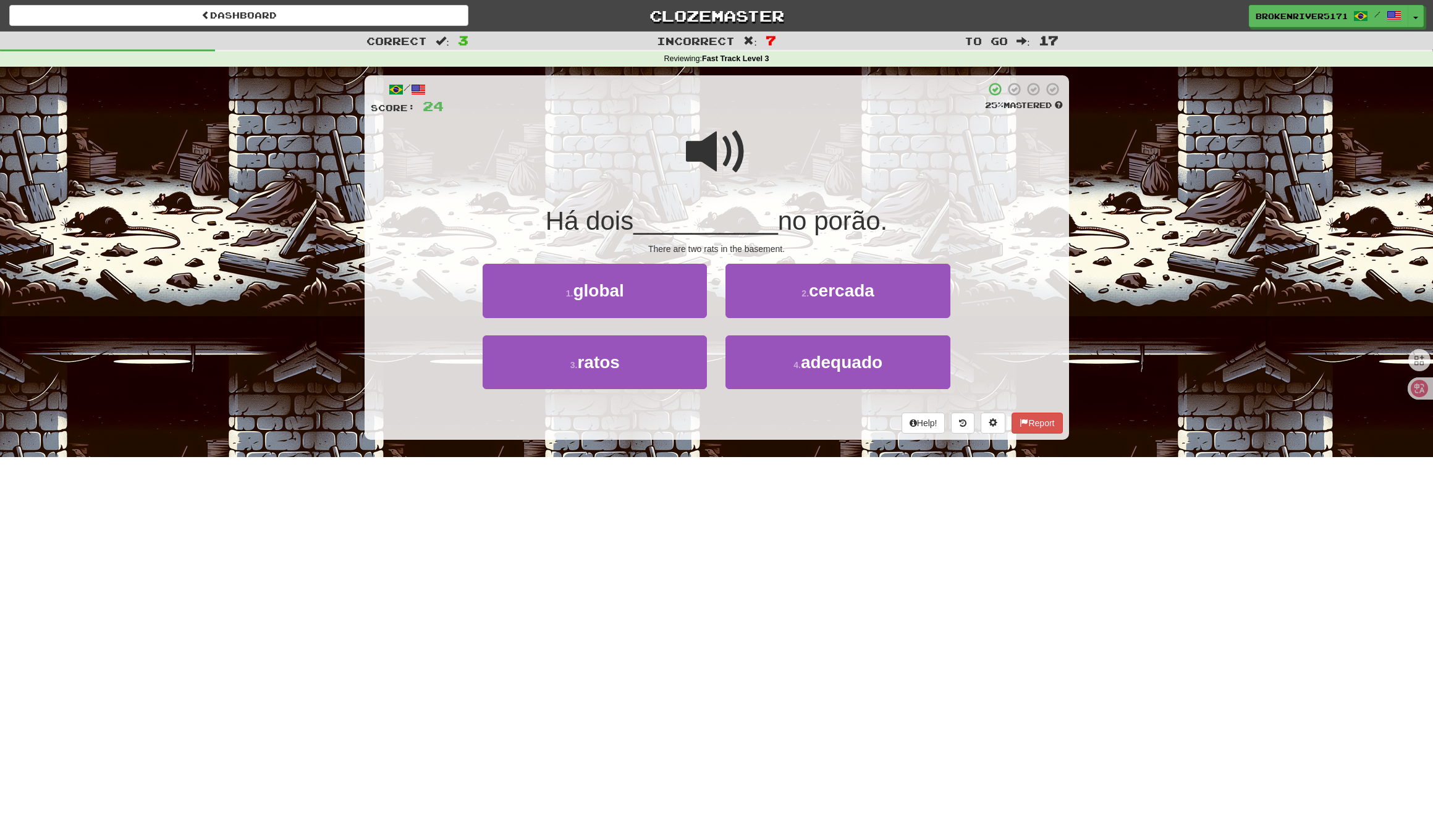
click at [725, 422] on div "Help! Report" at bounding box center [716, 423] width 692 height 21
click at [755, 422] on div "Help! Report" at bounding box center [716, 423] width 692 height 21
click at [779, 375] on button "4 . adequado" at bounding box center [837, 362] width 224 height 53
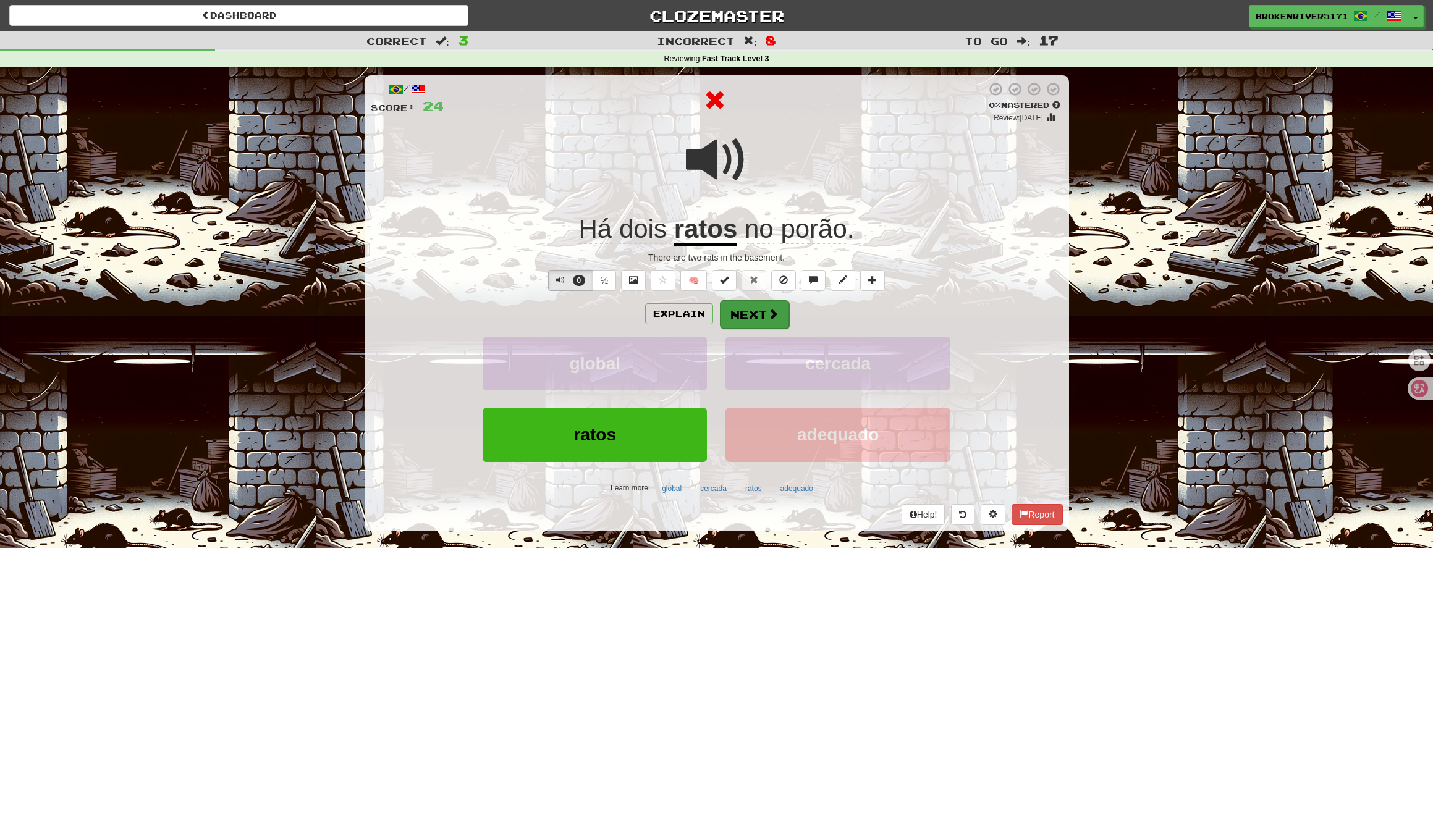
click at [777, 320] on button "Next" at bounding box center [755, 314] width 70 height 29
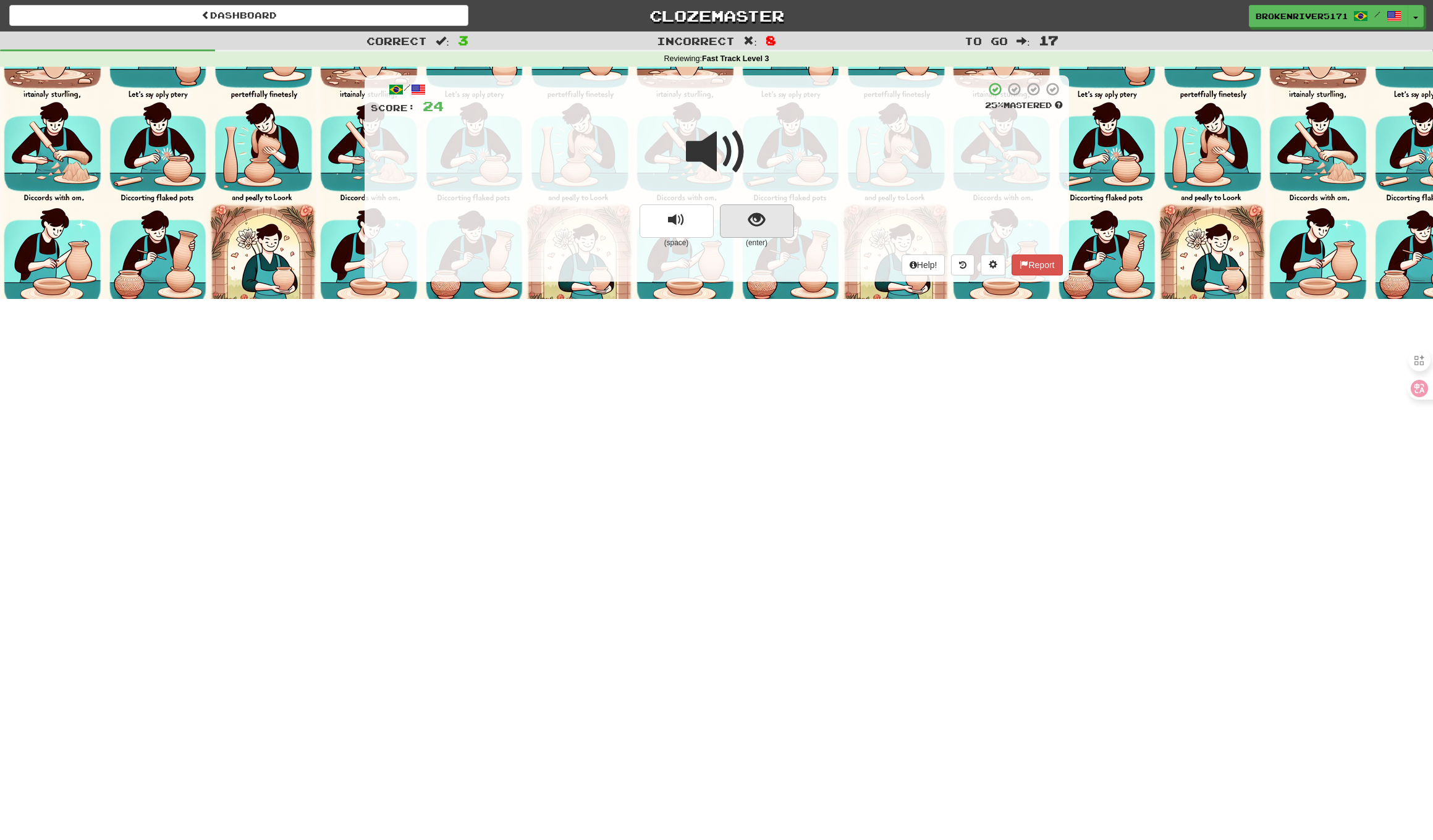
click at [776, 232] on button "show sentence" at bounding box center [756, 220] width 74 height 33
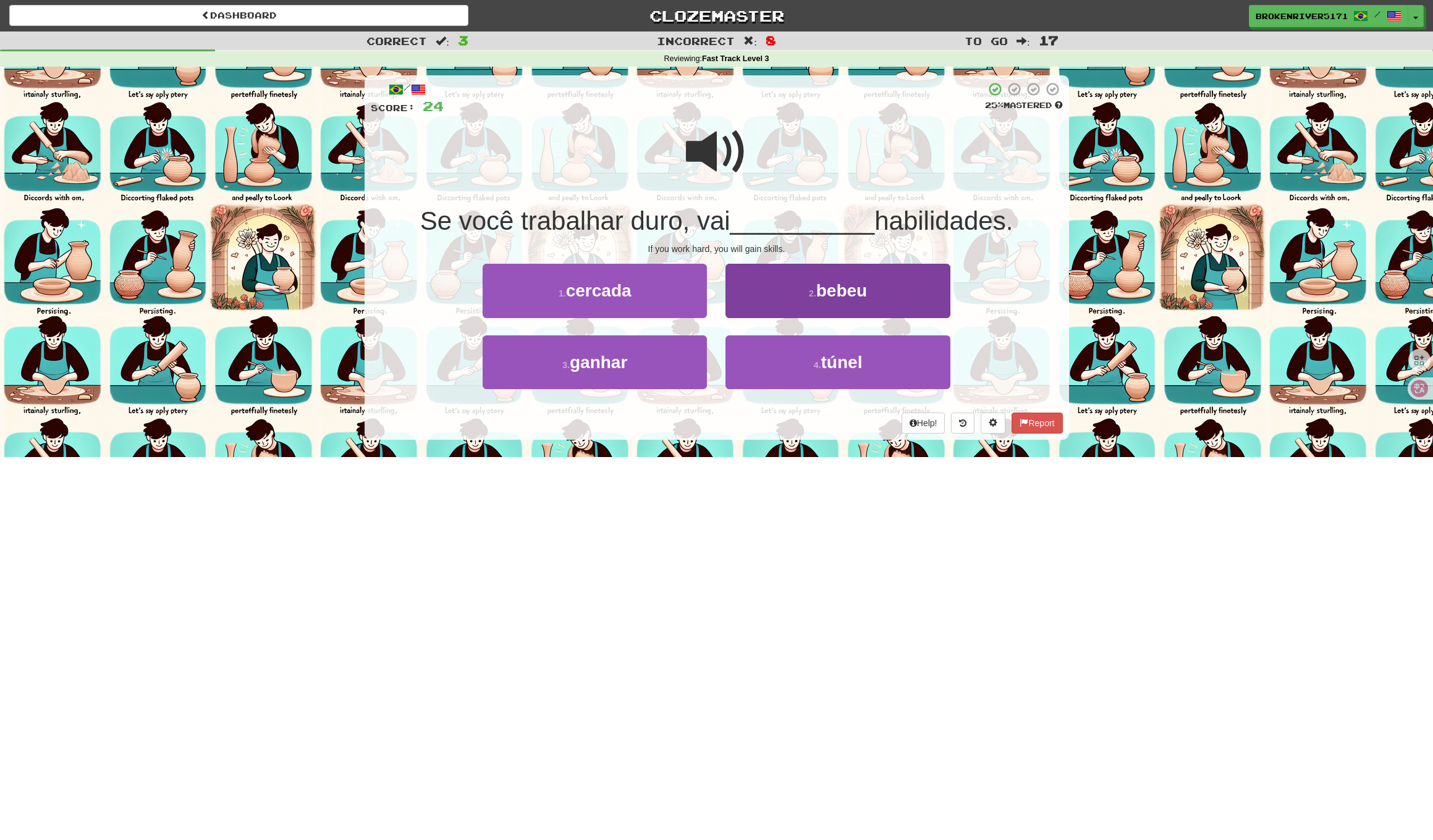
click at [789, 295] on button "2 . bebeu" at bounding box center [837, 290] width 224 height 53
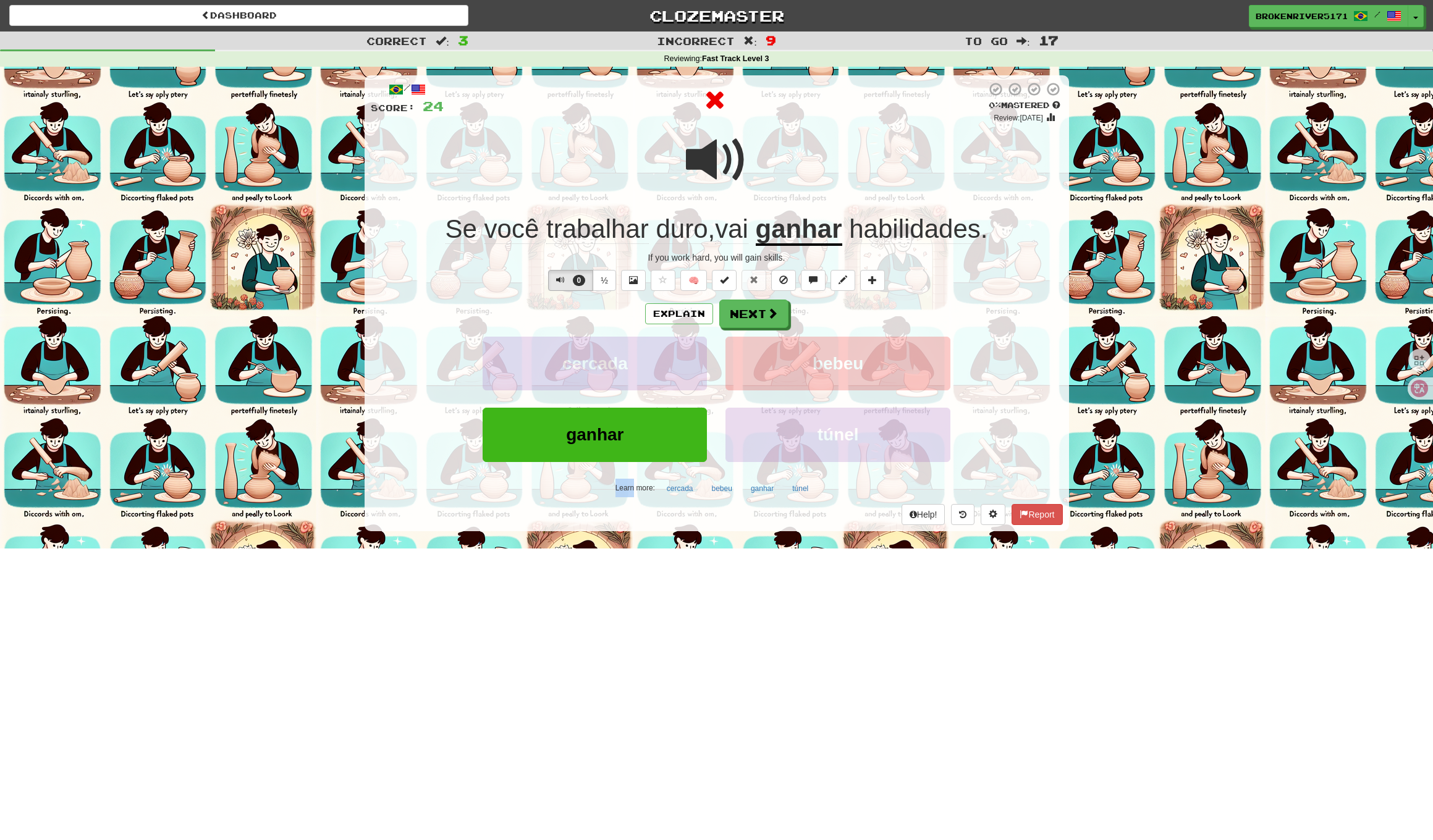
click at [789, 295] on div "/ Score: 24 0 % Mastered Review: 2025-09-22 Se você trabalhar duro , vai ganhar…" at bounding box center [716, 303] width 705 height 455
drag, startPoint x: 772, startPoint y: 309, endPoint x: 848, endPoint y: 314, distance: 76.2
click at [848, 314] on div "Explain Next" at bounding box center [716, 314] width 692 height 29
click at [756, 318] on button "Next" at bounding box center [755, 314] width 70 height 29
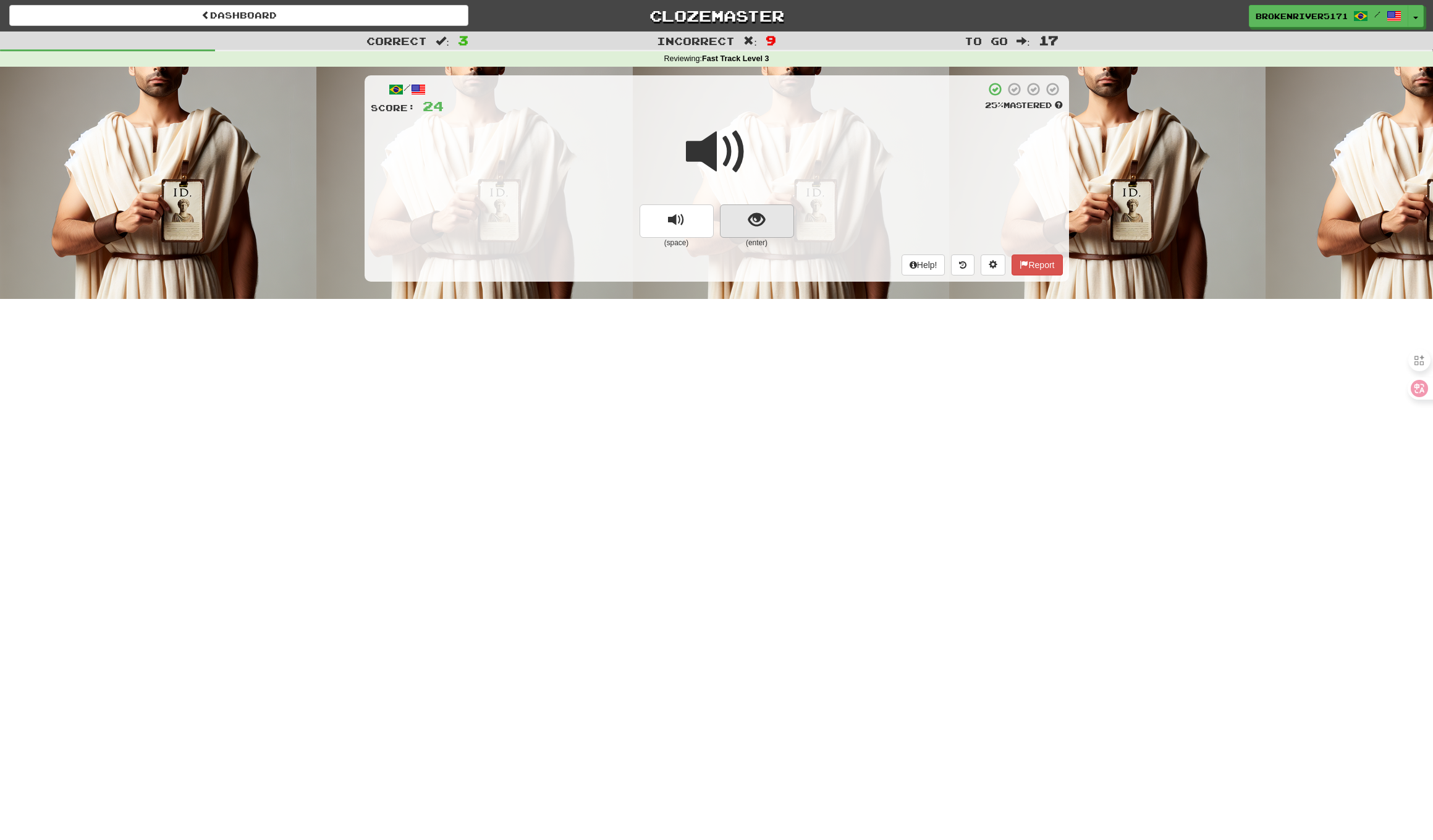
click at [767, 225] on button "show sentence" at bounding box center [756, 220] width 74 height 33
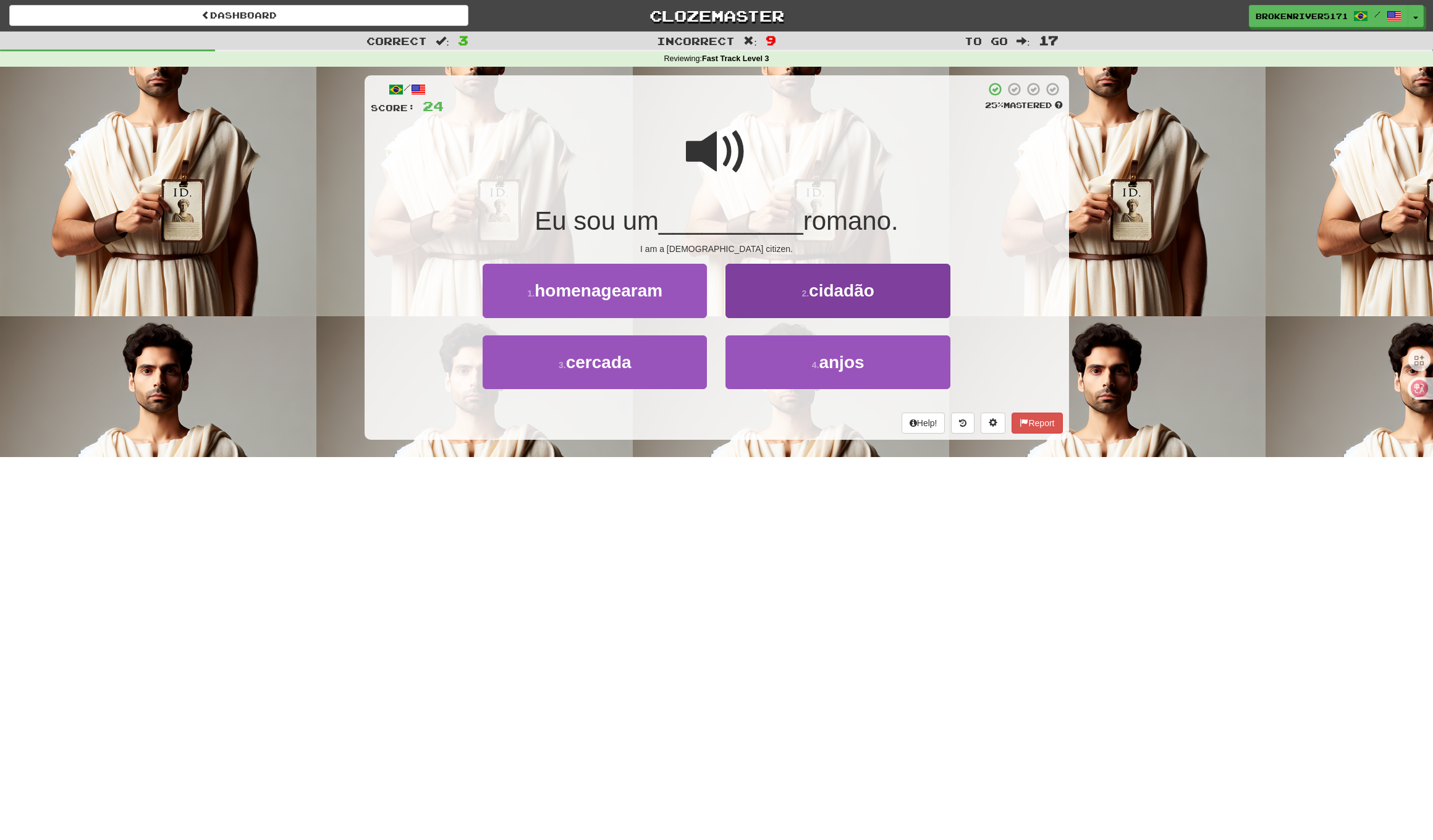
click at [763, 304] on button "2 . cidadão" at bounding box center [837, 290] width 224 height 53
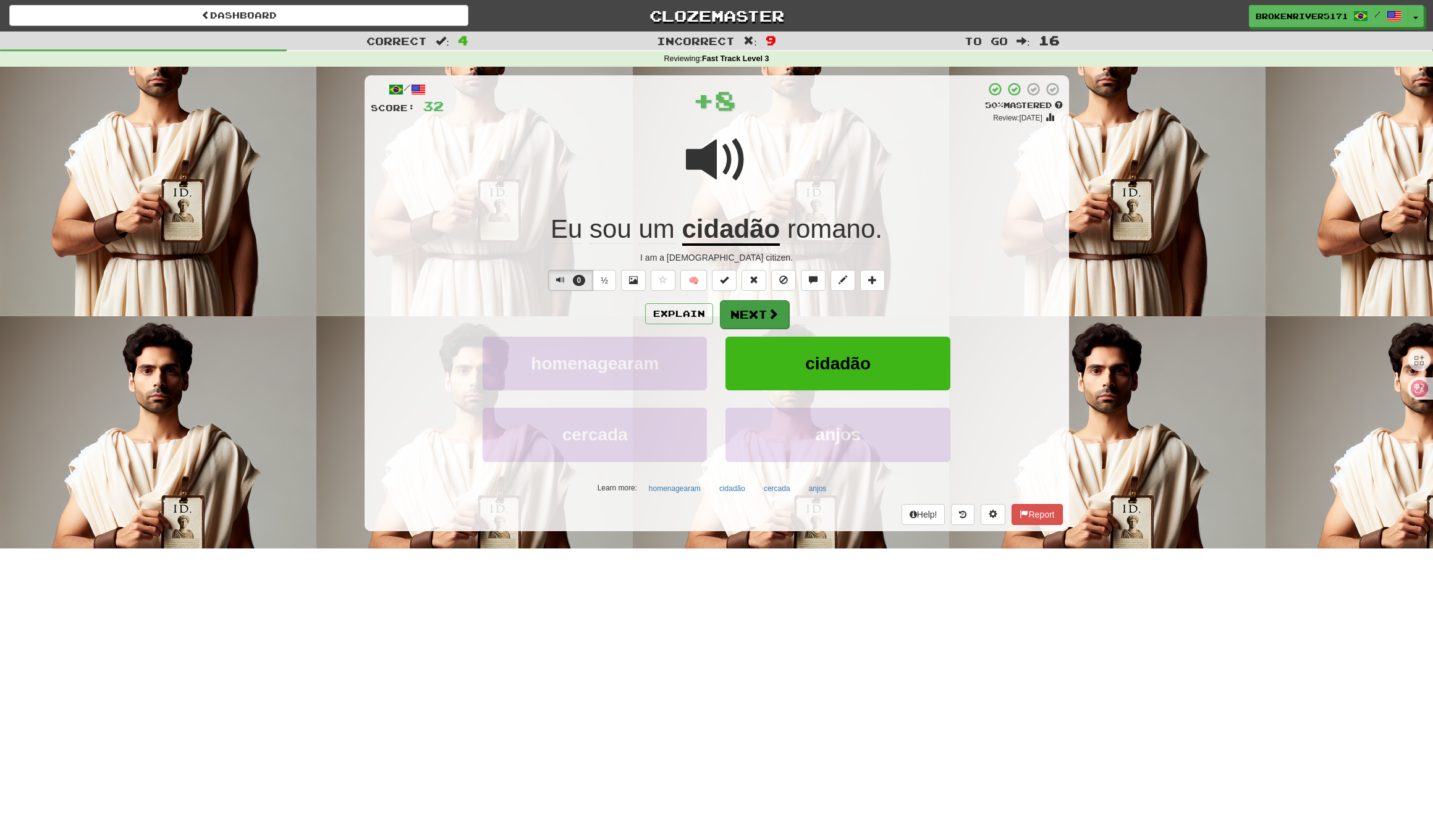
click at [749, 306] on button "Next" at bounding box center [755, 314] width 70 height 29
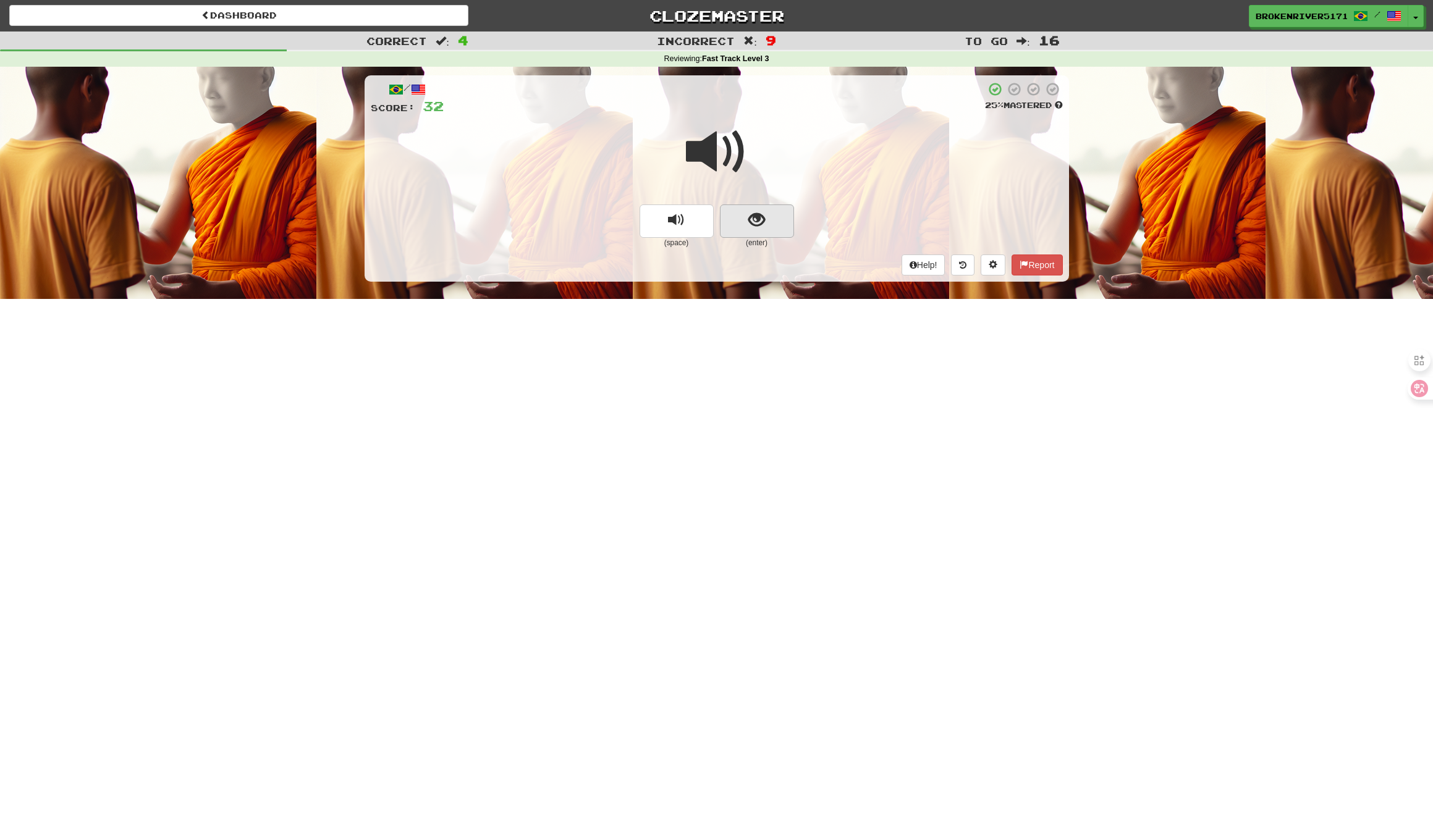
click at [738, 223] on button "show sentence" at bounding box center [756, 220] width 74 height 33
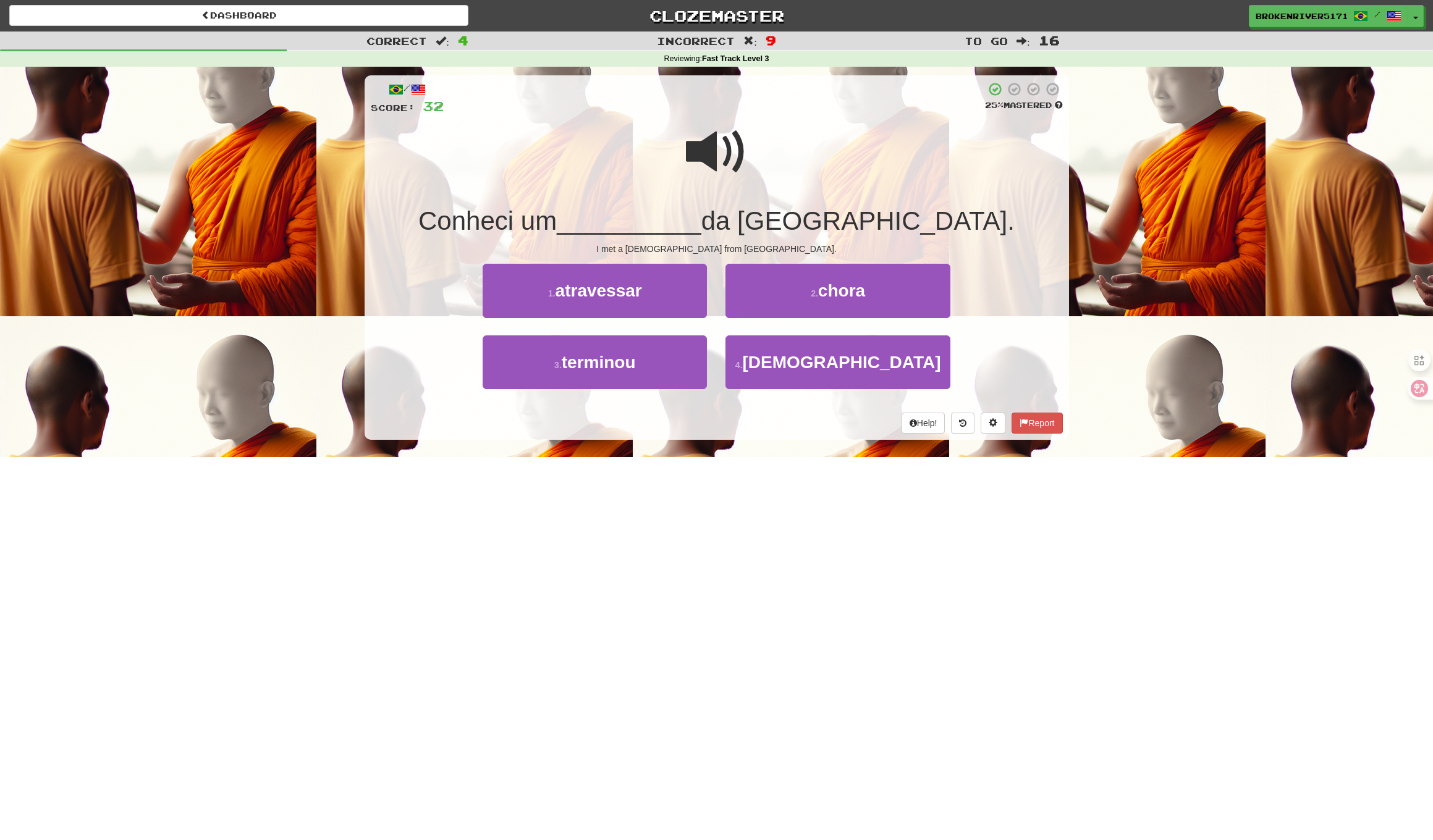
click at [745, 431] on div "Help! Report" at bounding box center [716, 423] width 692 height 21
click at [761, 418] on div "Help! Report" at bounding box center [716, 423] width 692 height 21
click at [661, 361] on button "3 . terminou" at bounding box center [594, 362] width 224 height 53
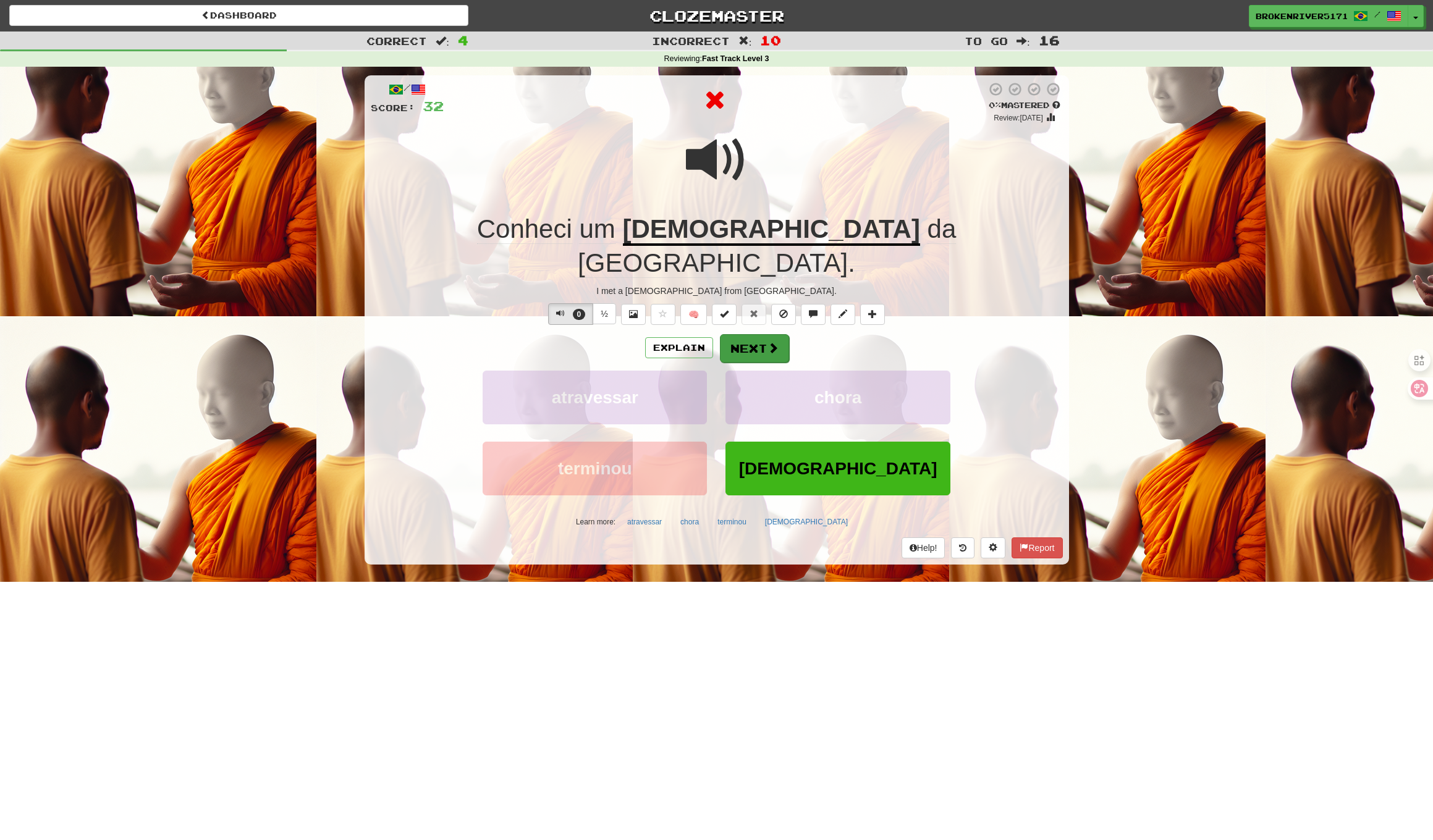
click at [757, 334] on button "Next" at bounding box center [755, 348] width 70 height 29
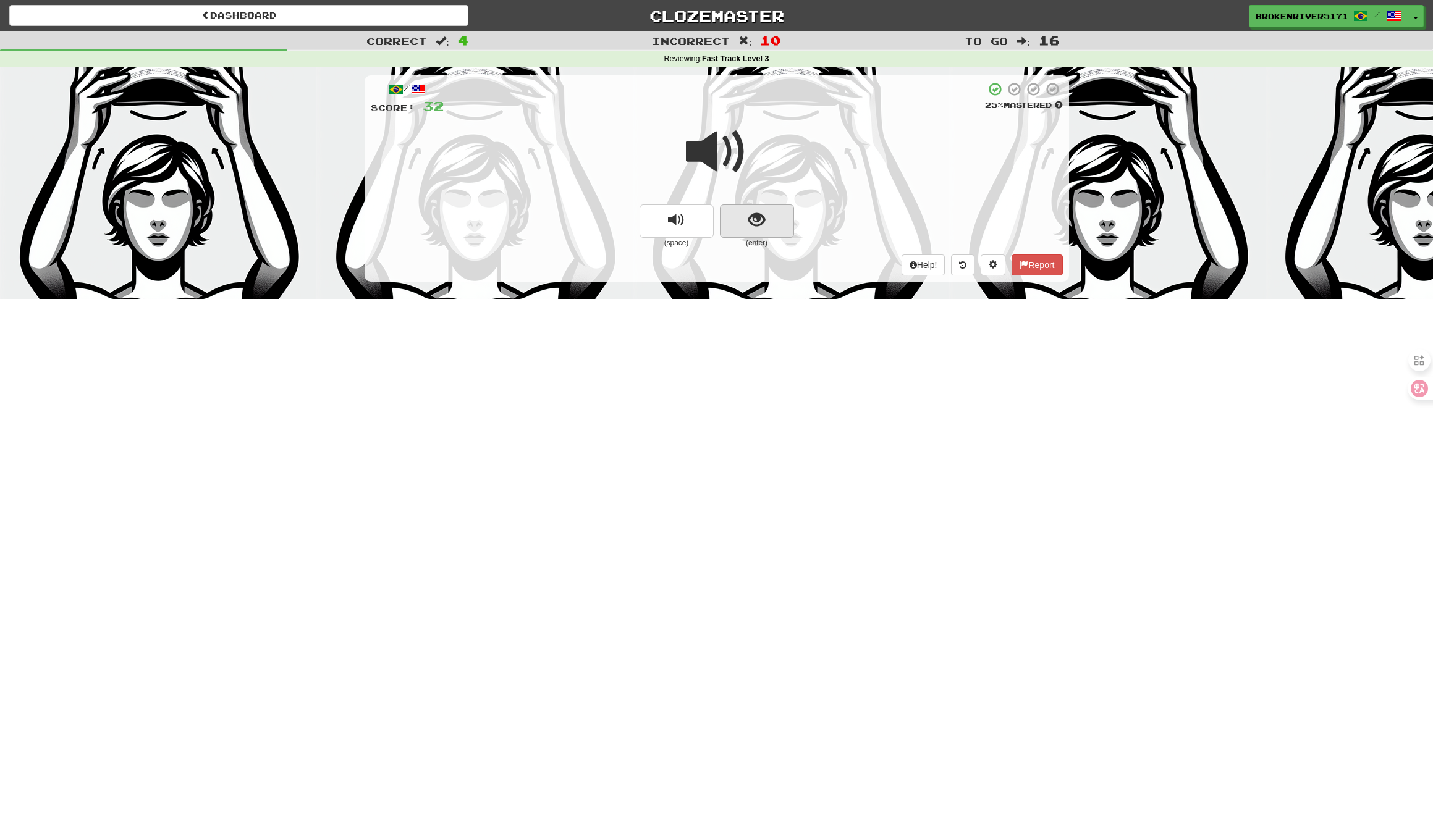
click at [769, 224] on button "show sentence" at bounding box center [756, 220] width 74 height 33
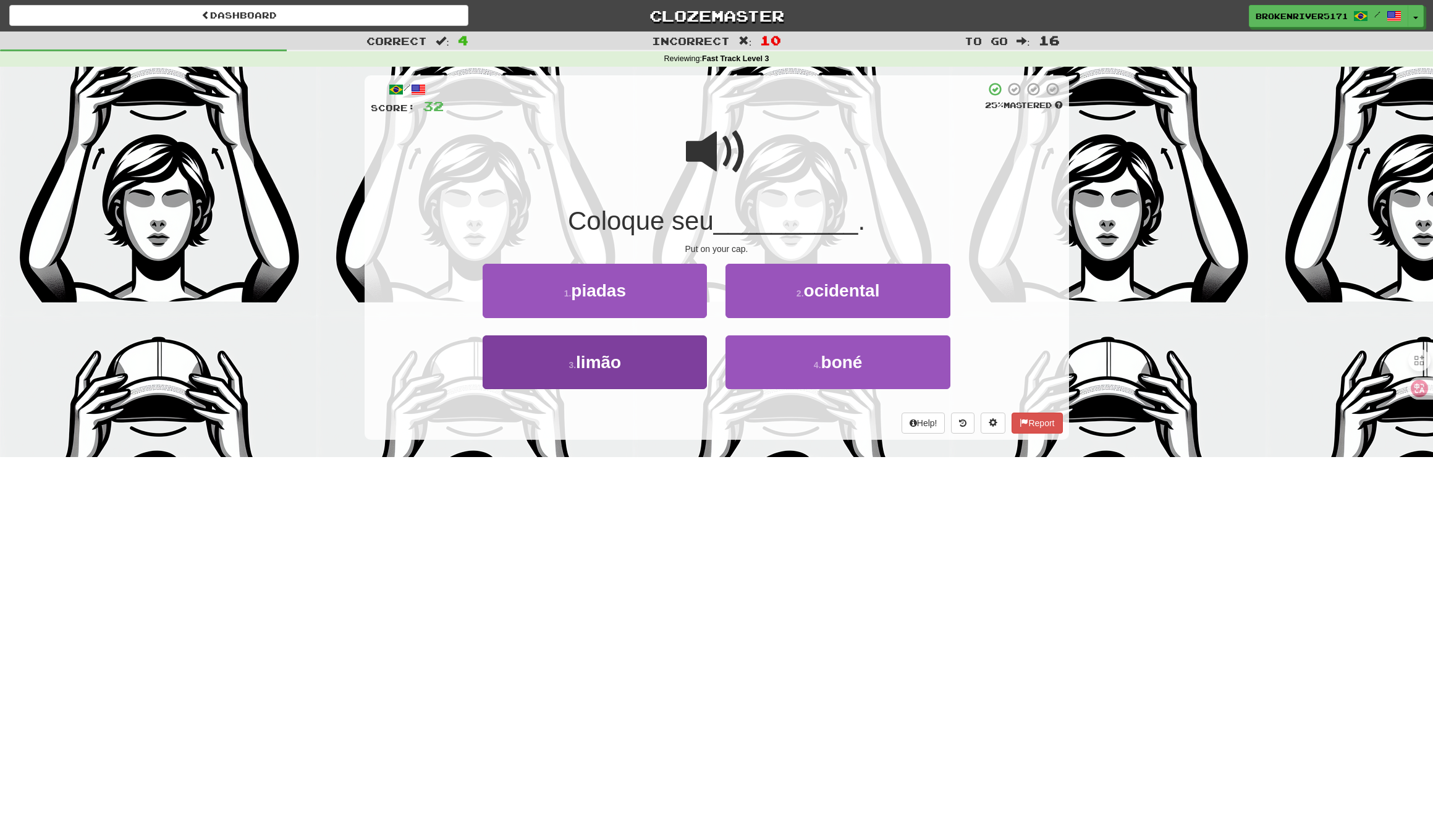
click at [673, 366] on button "3 . limão" at bounding box center [594, 362] width 224 height 53
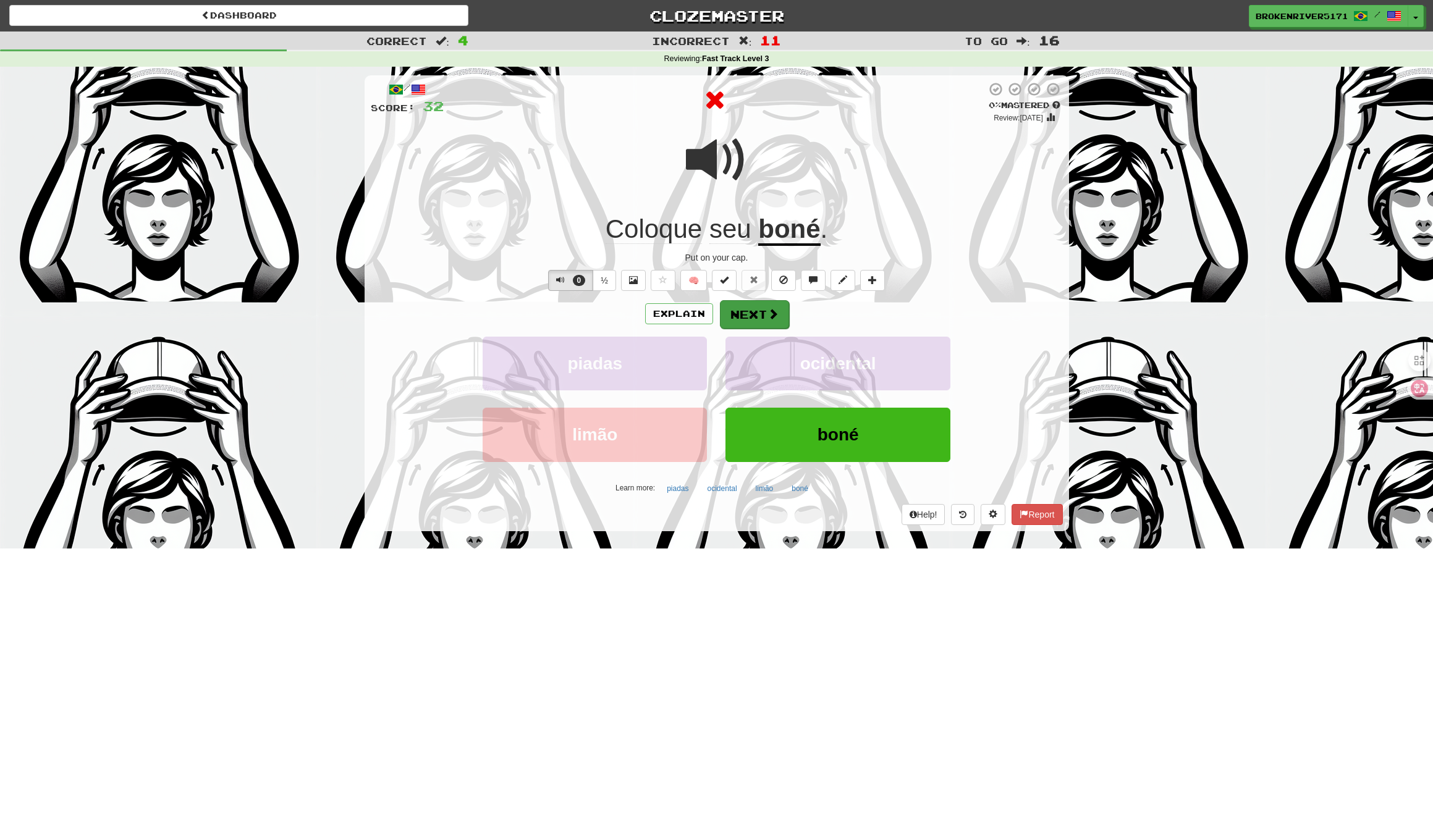
click at [741, 310] on button "Next" at bounding box center [755, 314] width 70 height 29
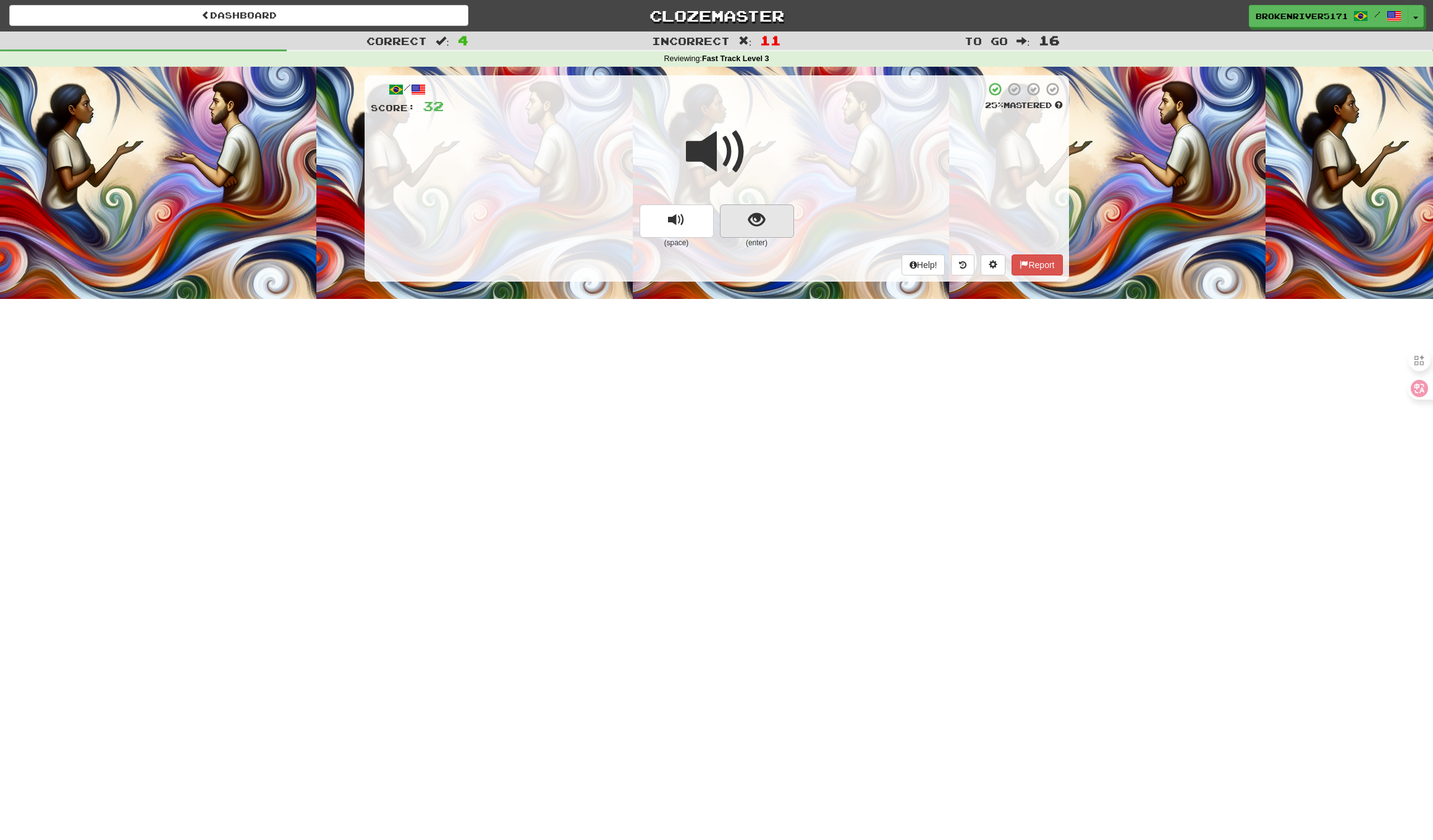
click at [771, 216] on button "show sentence" at bounding box center [756, 220] width 74 height 33
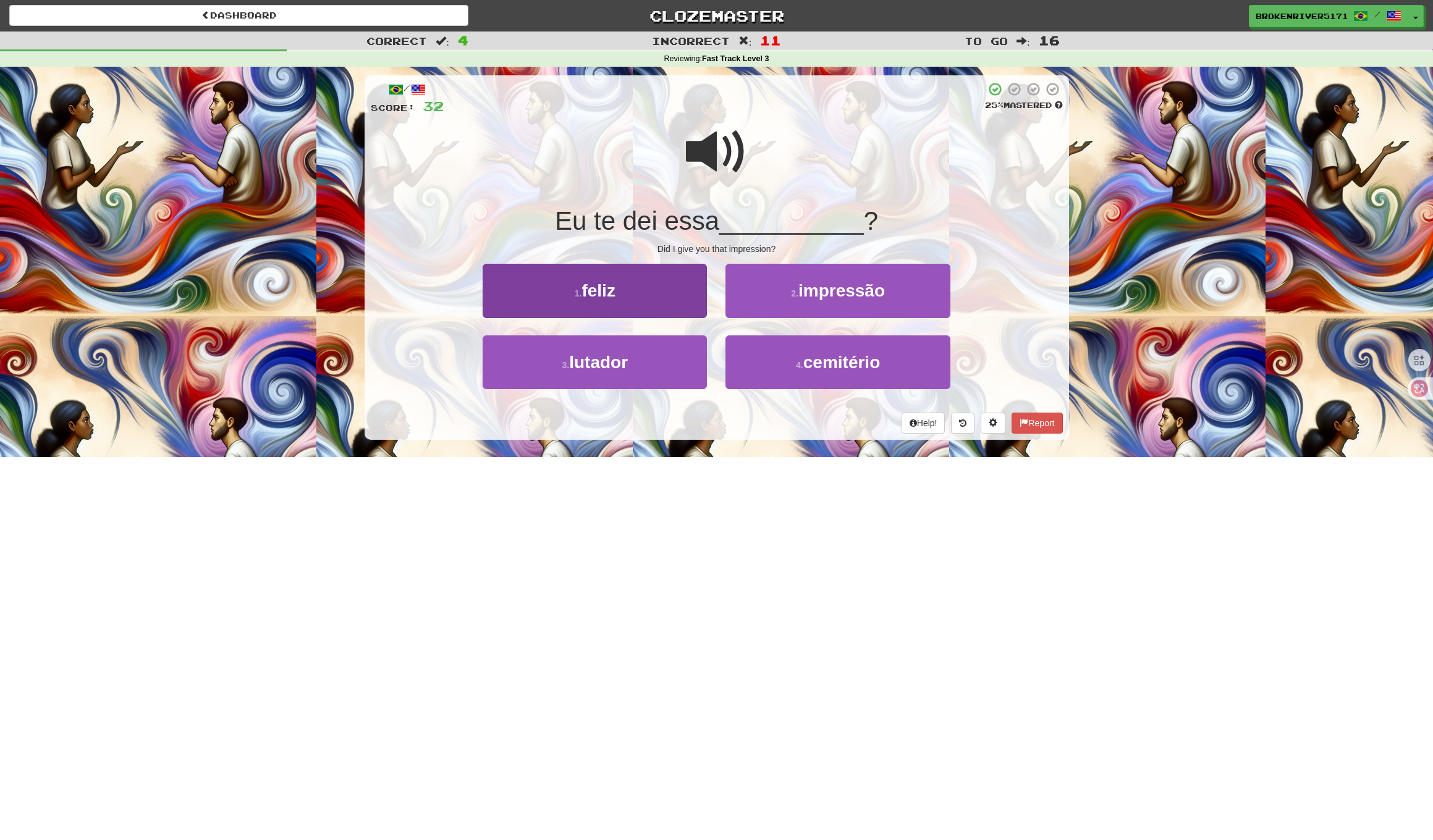
click at [650, 283] on button "1 . feliz" at bounding box center [594, 290] width 224 height 53
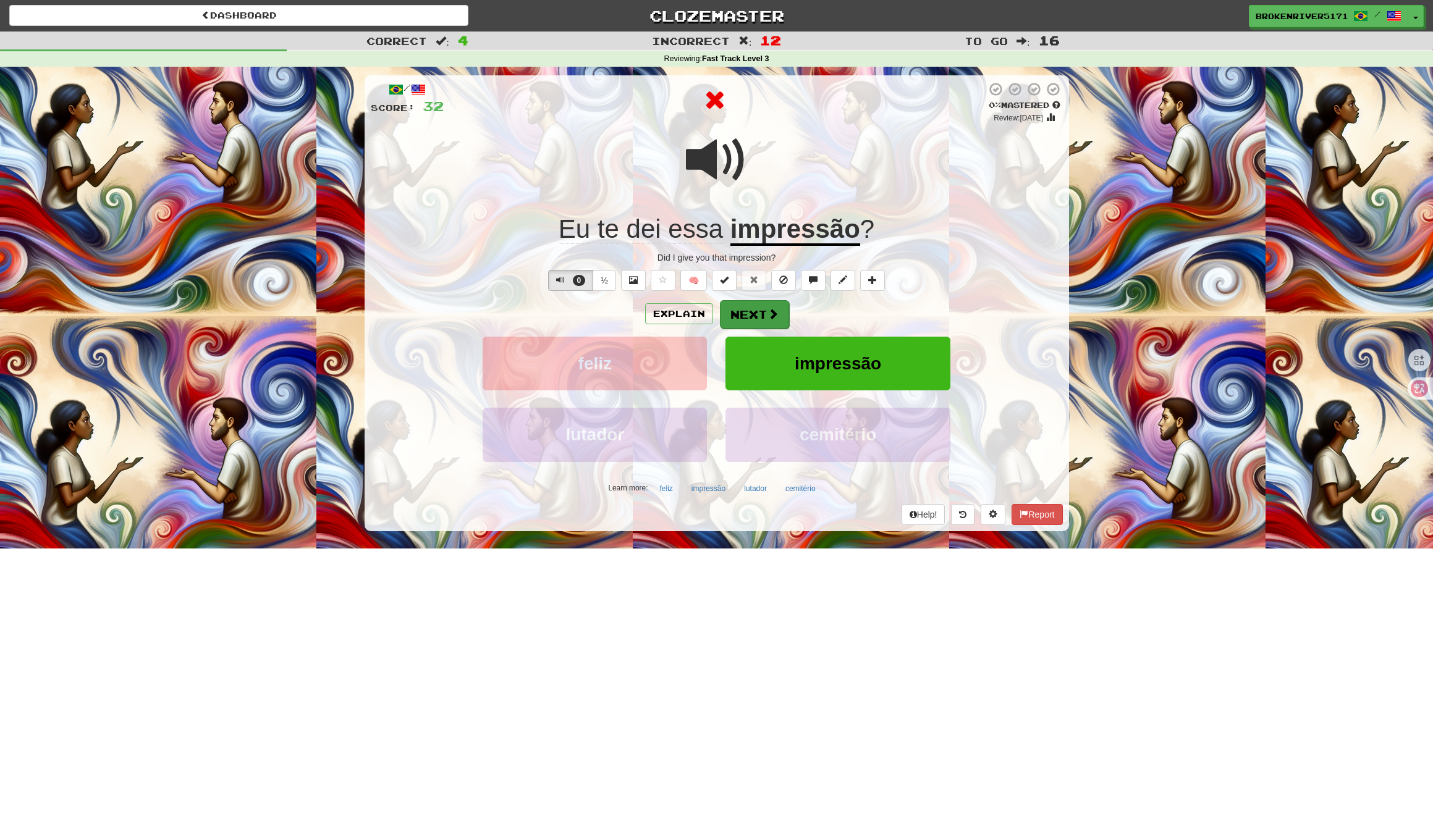
click at [770, 322] on button "Next" at bounding box center [755, 314] width 70 height 29
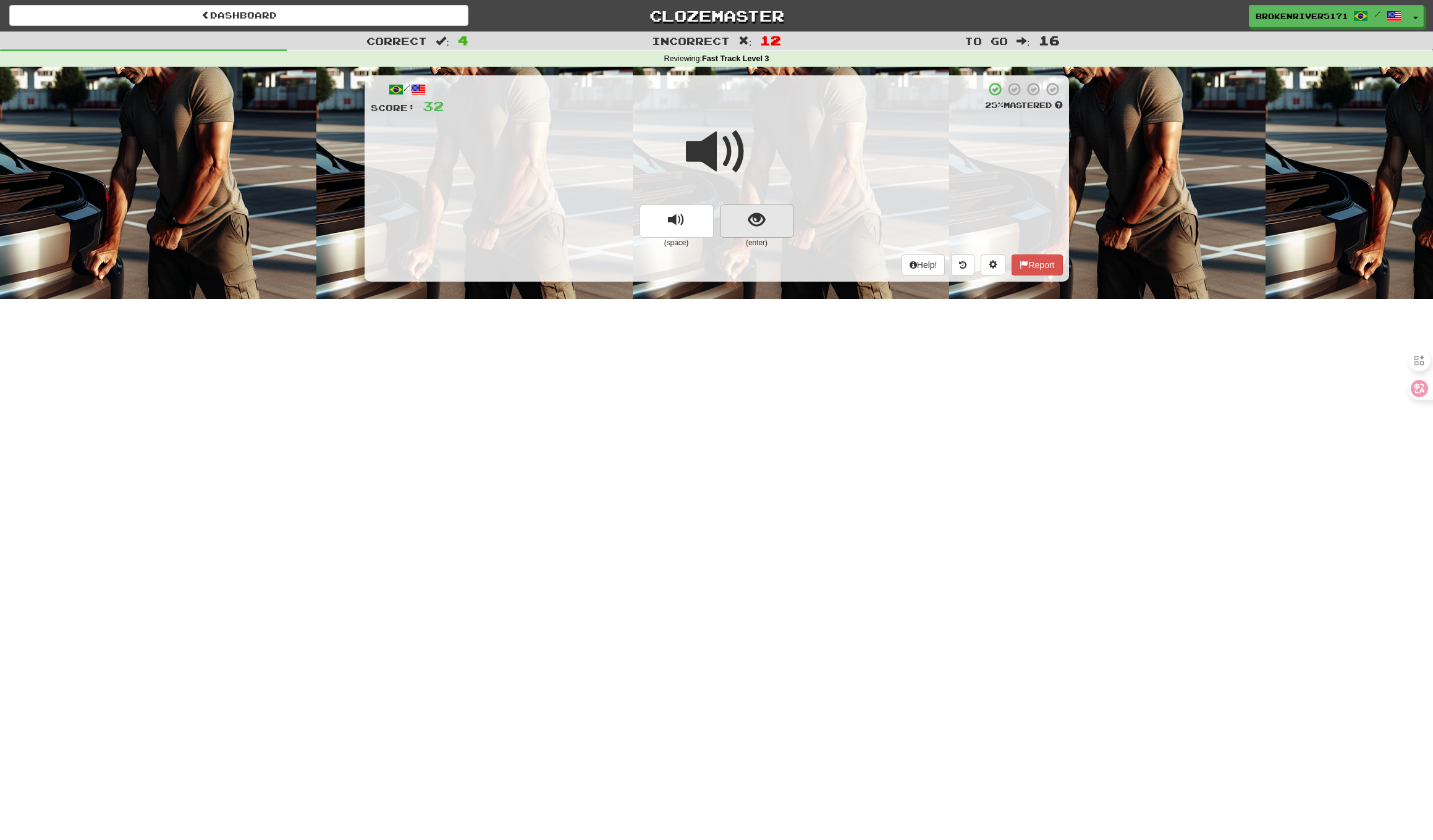
click at [761, 225] on span "show sentence" at bounding box center [756, 220] width 17 height 17
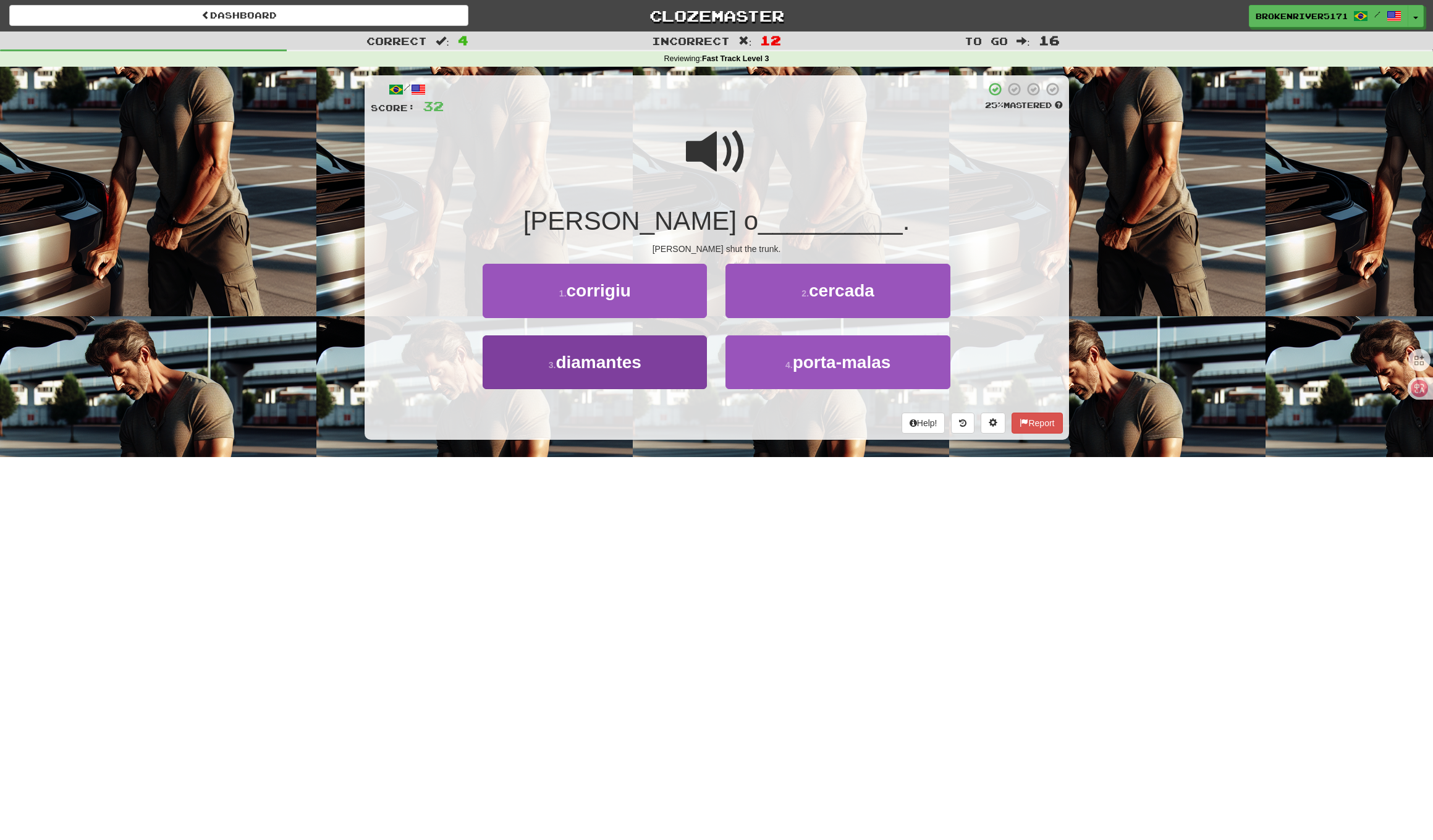
click at [638, 363] on span "diamantes" at bounding box center [598, 362] width 86 height 19
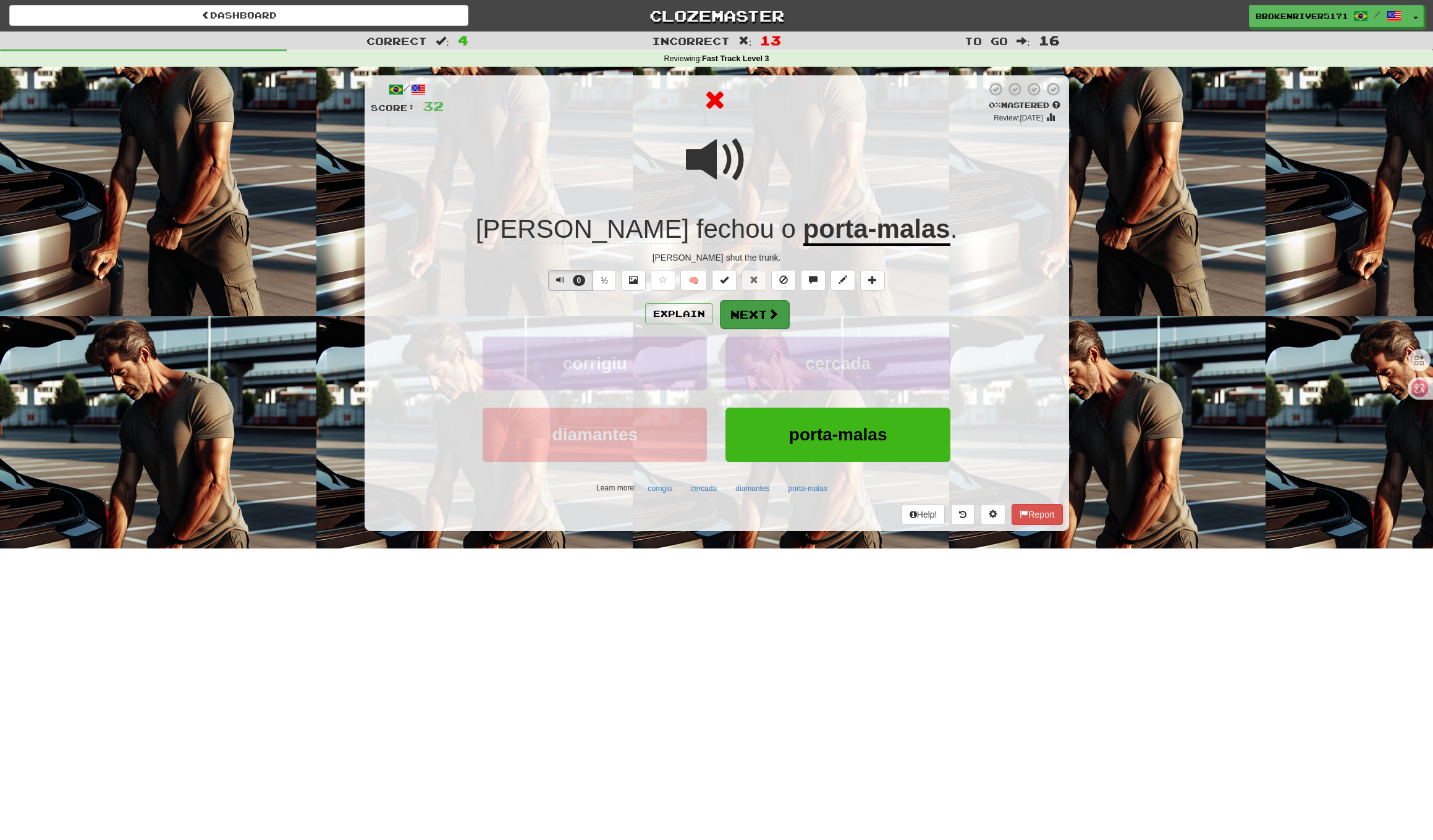
click at [751, 317] on button "Next" at bounding box center [755, 314] width 70 height 29
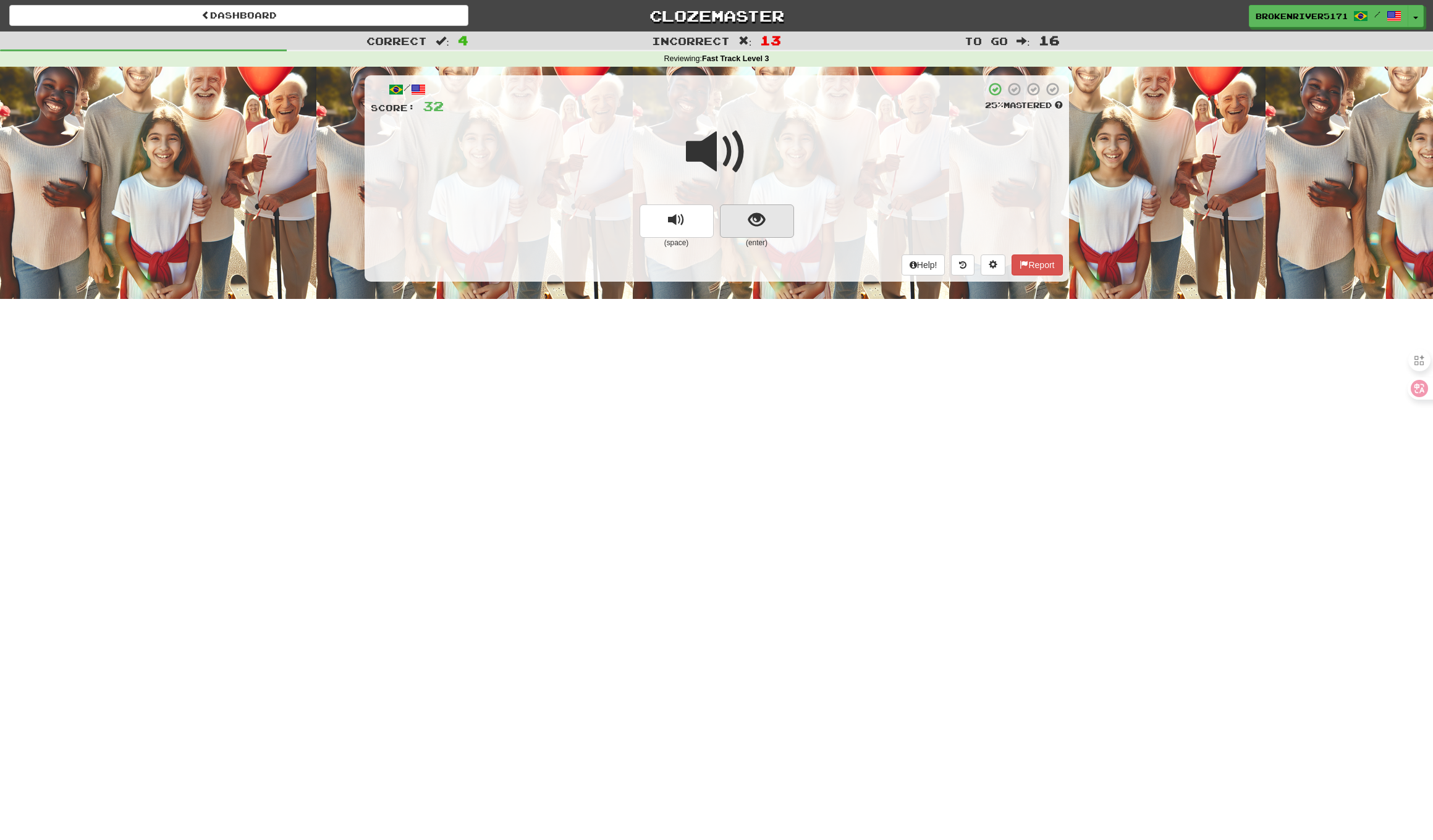
click at [771, 230] on button "show sentence" at bounding box center [756, 220] width 74 height 33
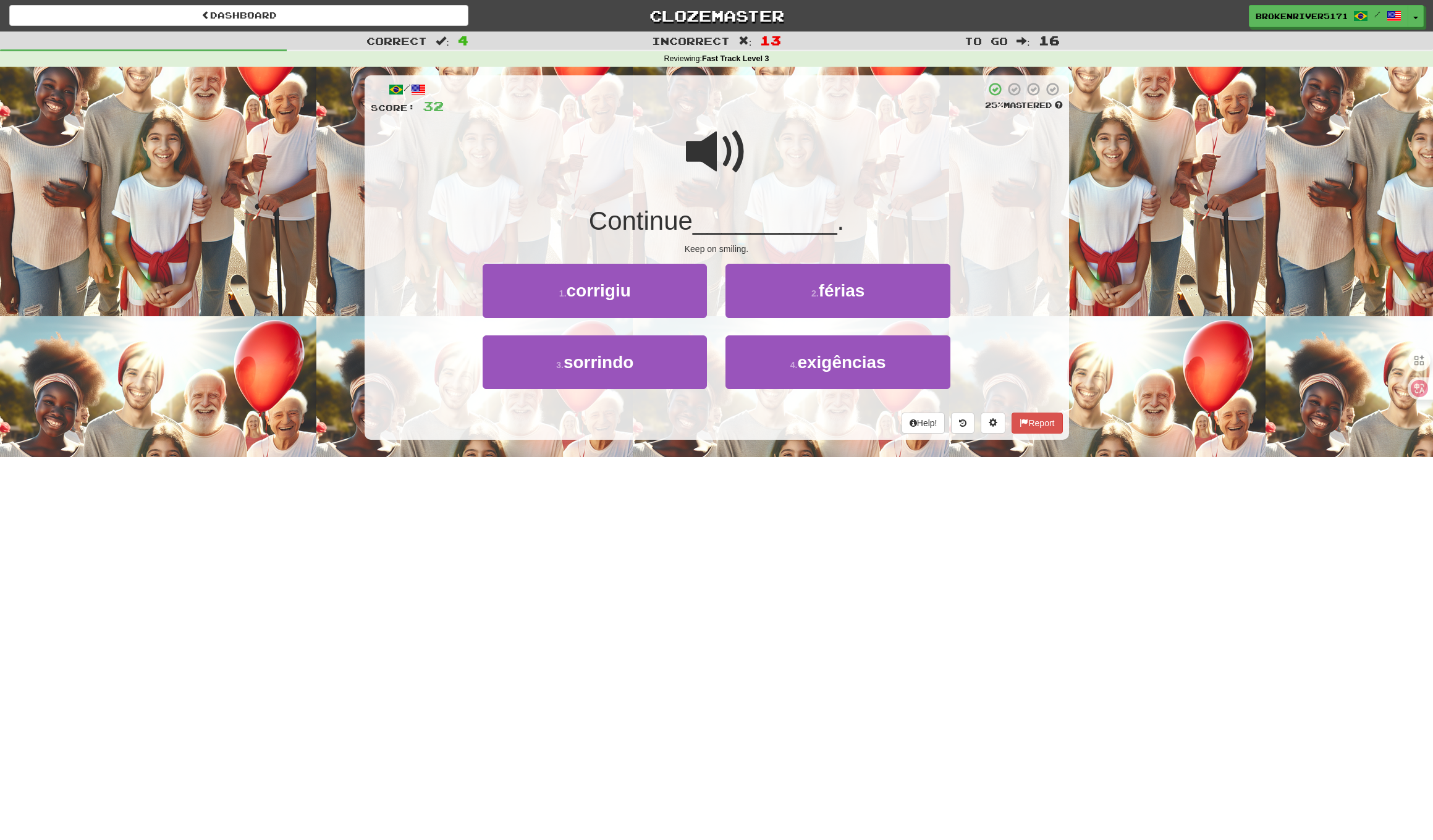
click at [683, 292] on button "1 . corrigiu" at bounding box center [594, 290] width 224 height 53
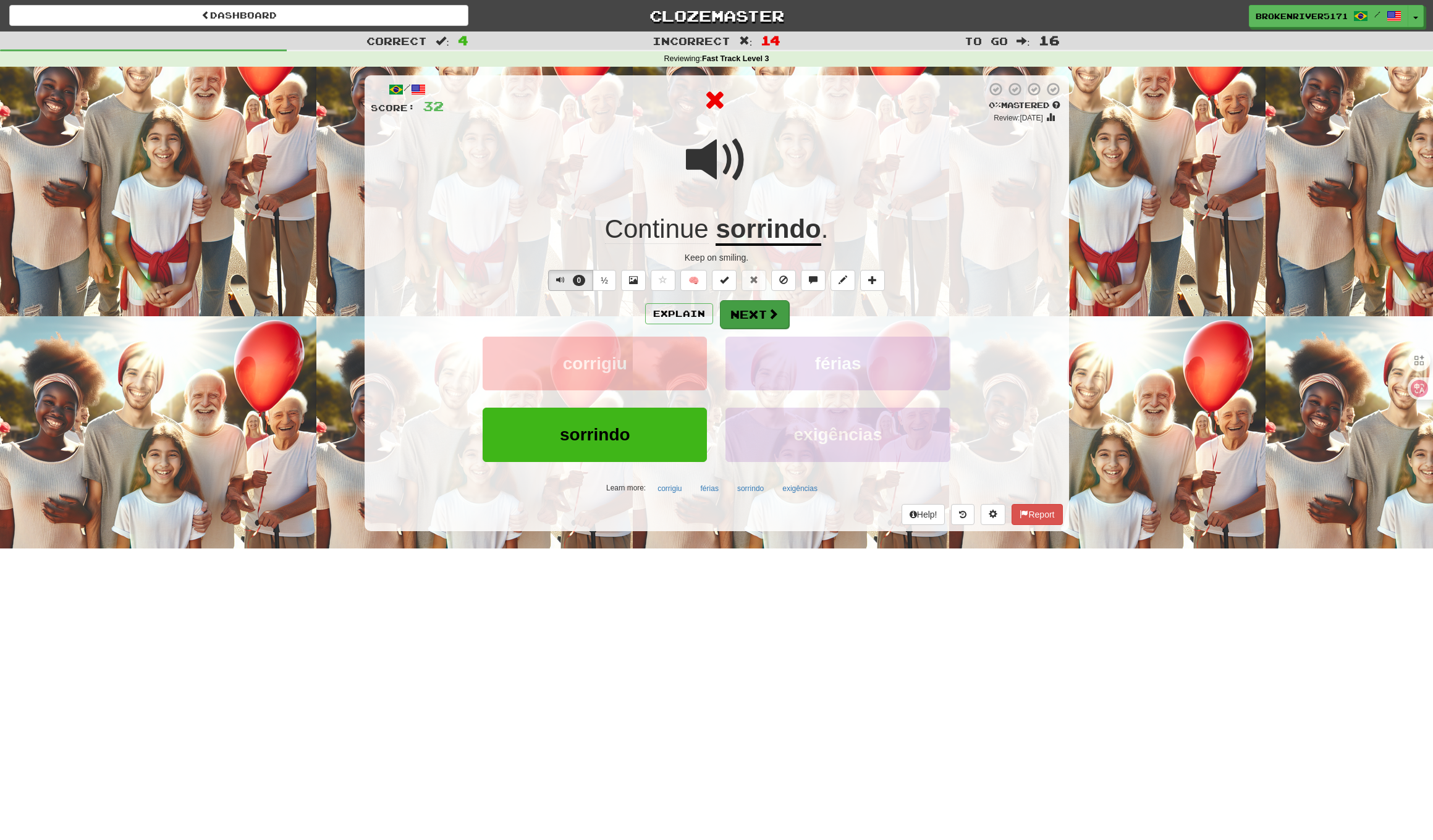
click at [743, 314] on button "Next" at bounding box center [755, 314] width 70 height 29
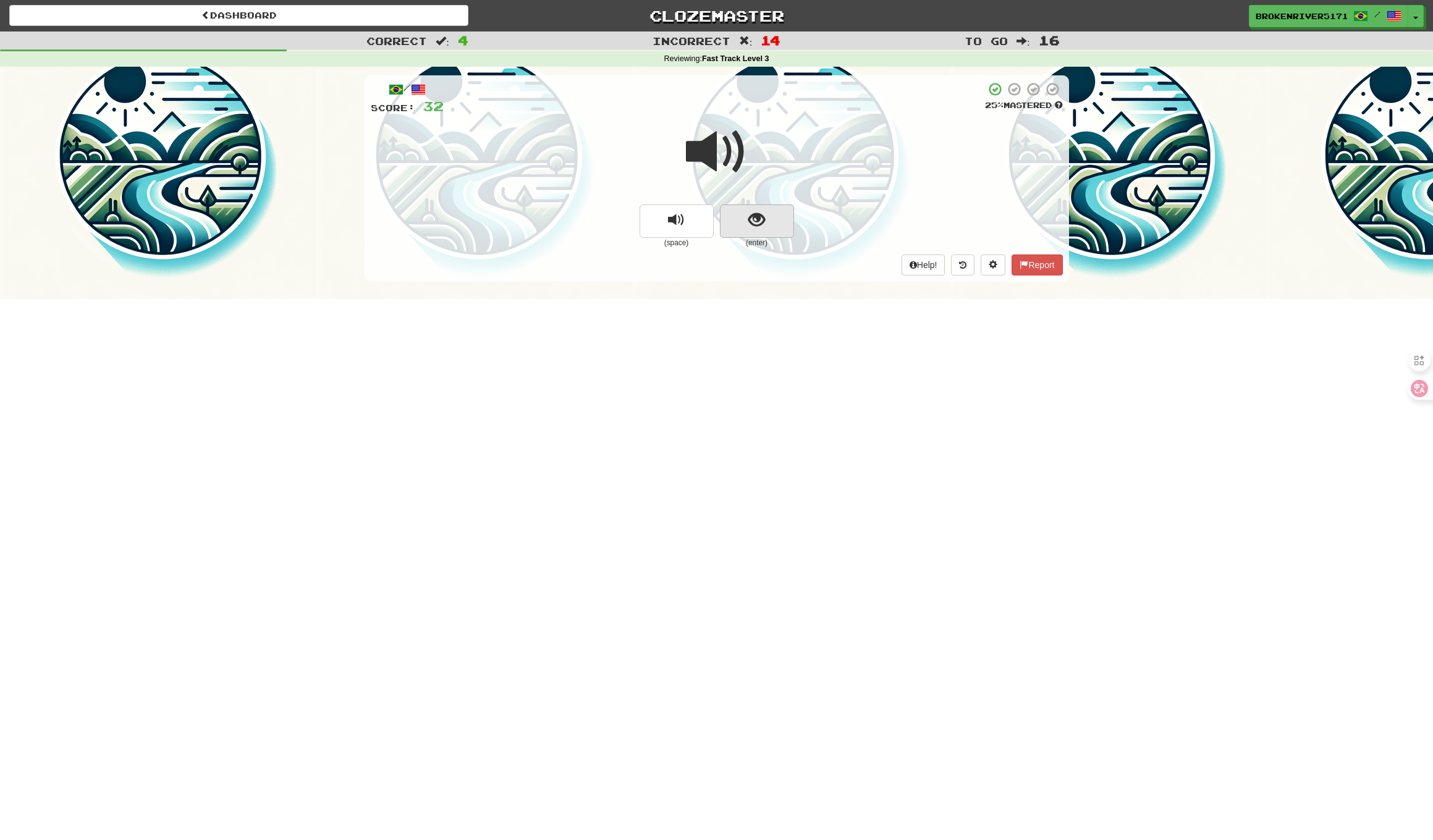
click at [761, 231] on button "show sentence" at bounding box center [756, 220] width 74 height 33
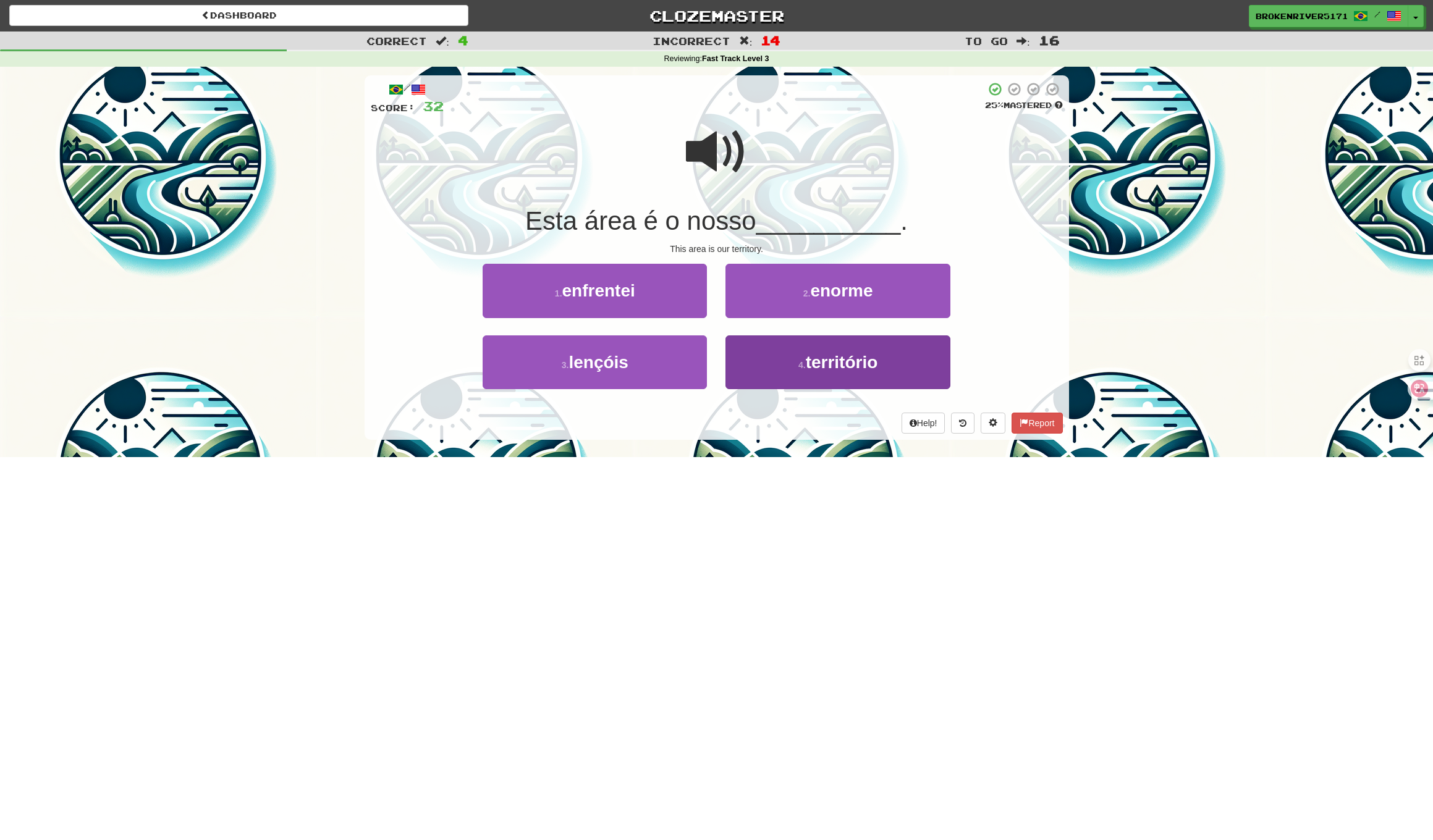
click at [755, 376] on button "4 . território" at bounding box center [837, 362] width 224 height 53
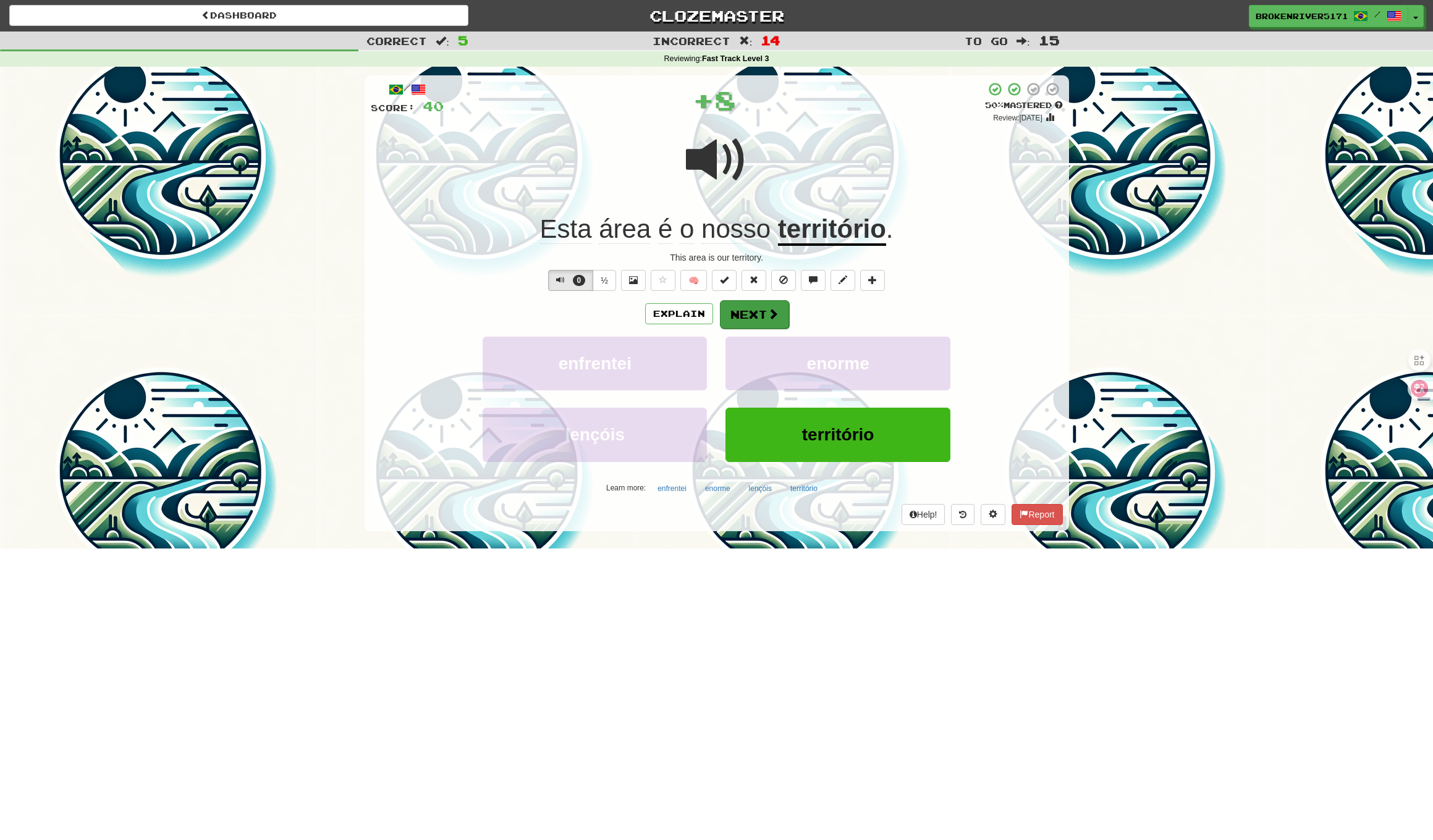
click at [731, 326] on button "Next" at bounding box center [755, 314] width 70 height 29
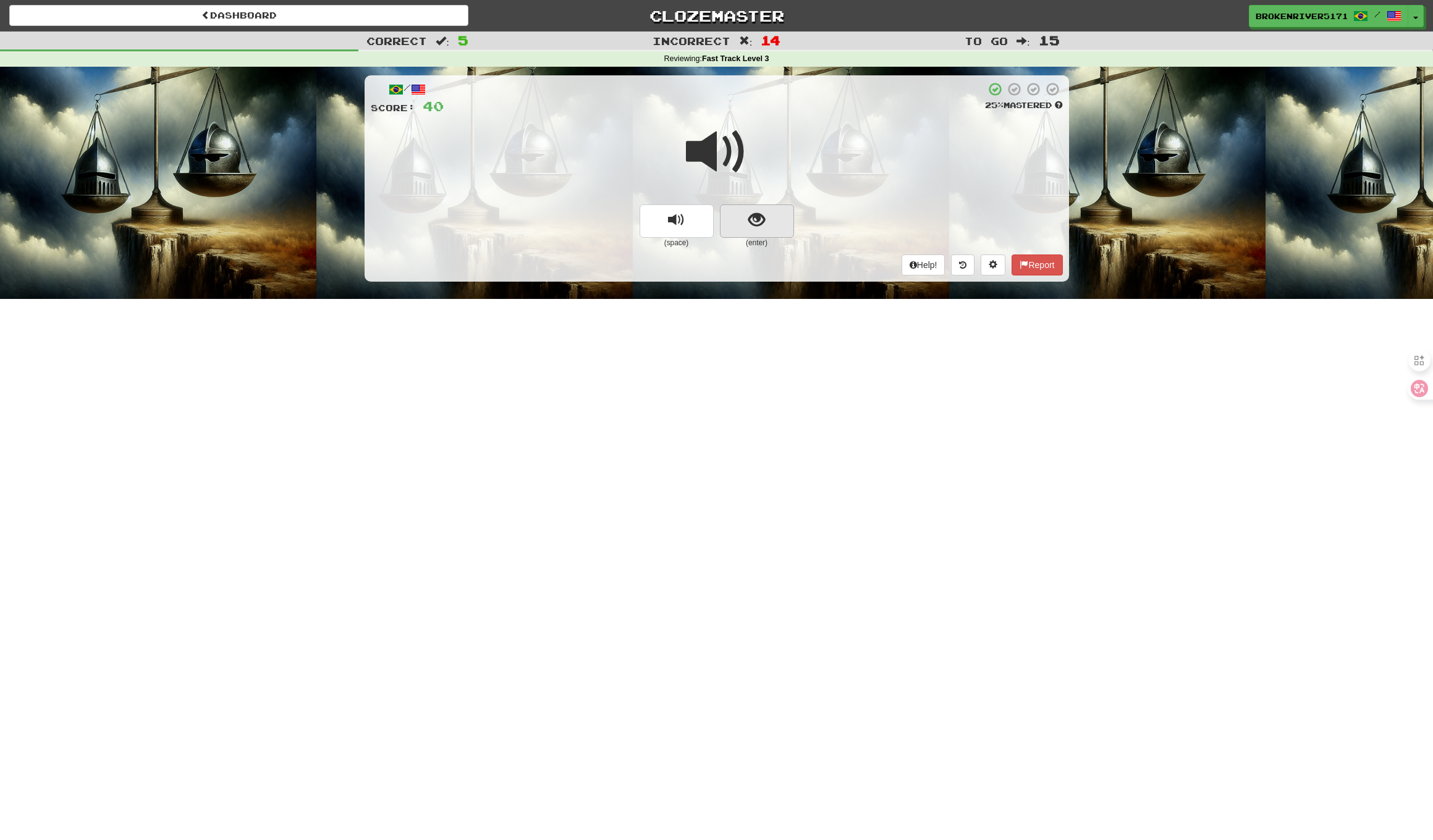
click at [750, 223] on span "show sentence" at bounding box center [756, 220] width 17 height 17
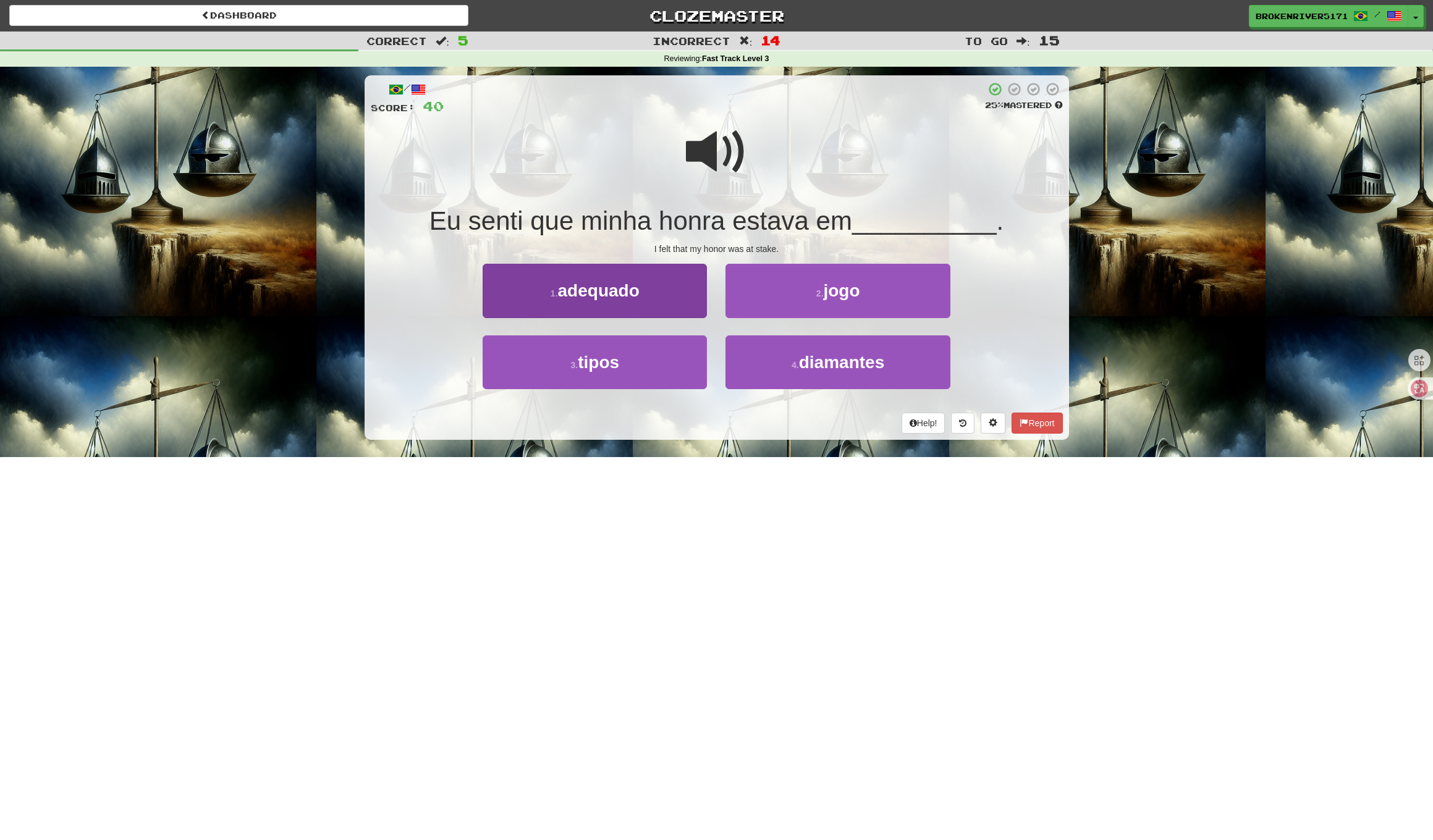
drag, startPoint x: 644, startPoint y: 376, endPoint x: 679, endPoint y: 356, distance: 40.3
click at [651, 372] on button "3 . tipos" at bounding box center [594, 362] width 224 height 53
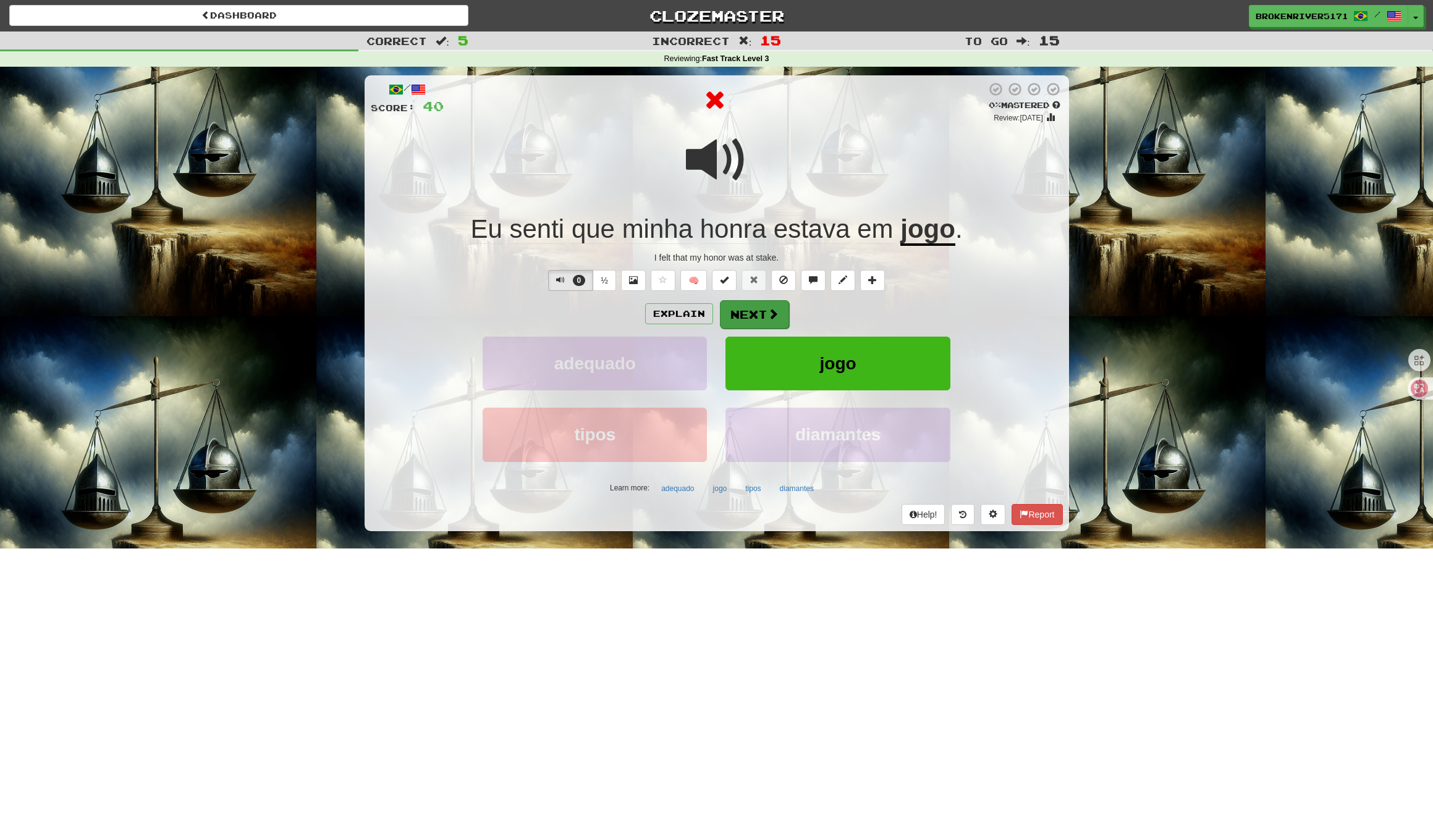
click at [766, 317] on button "Next" at bounding box center [755, 314] width 70 height 29
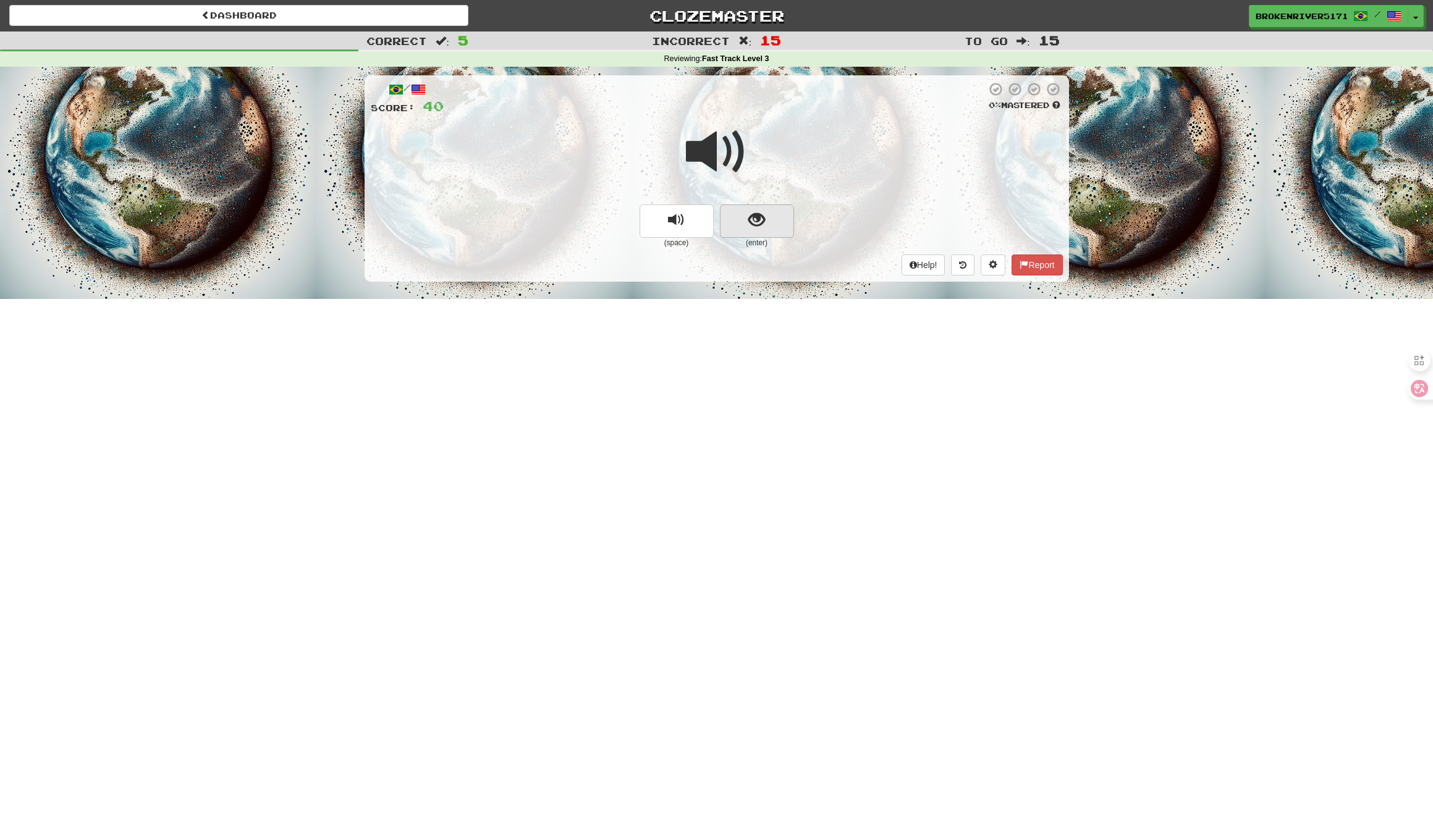
click at [772, 209] on button "show sentence" at bounding box center [756, 220] width 74 height 33
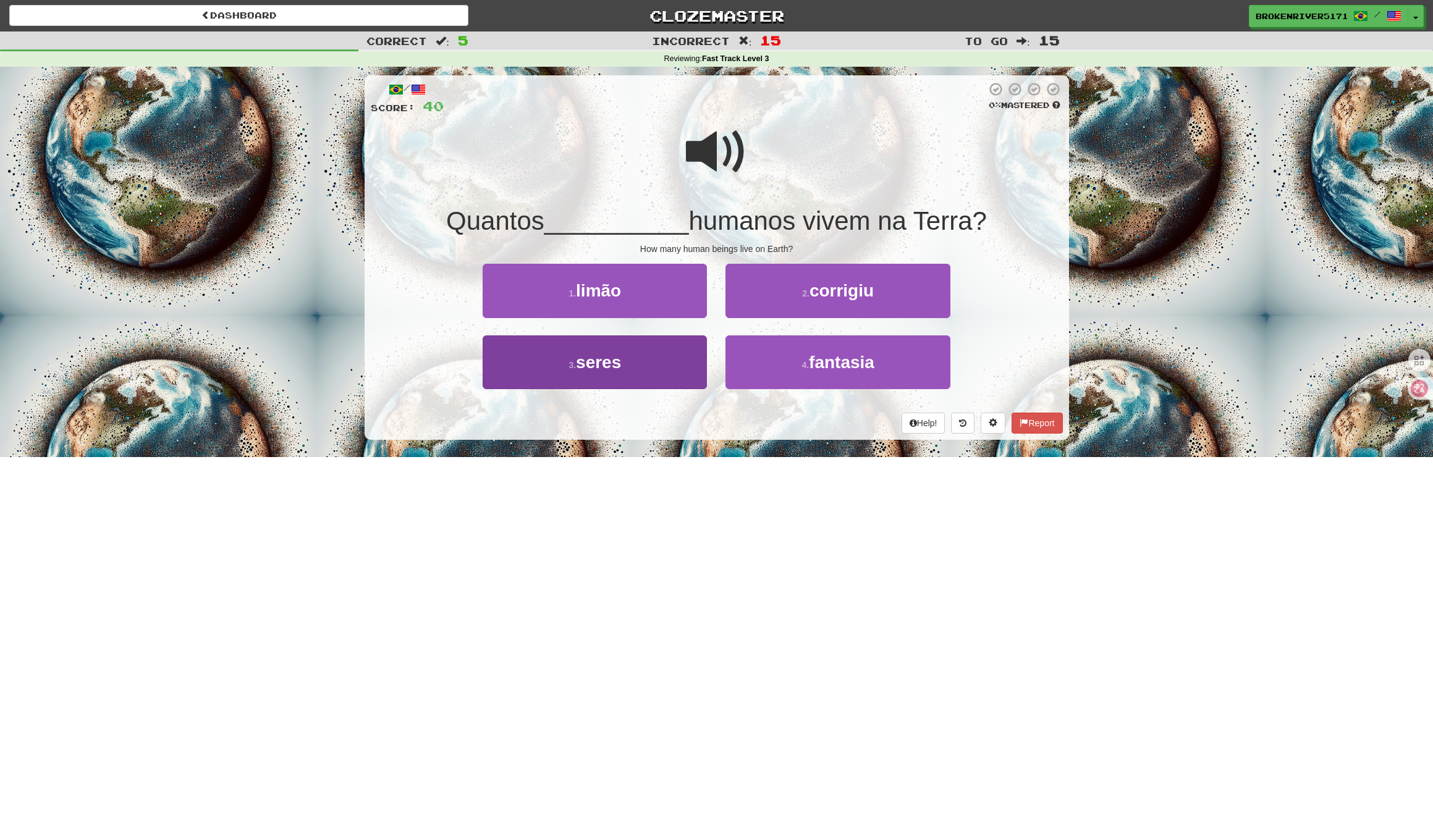
click at [661, 363] on button "3 . seres" at bounding box center [594, 362] width 224 height 53
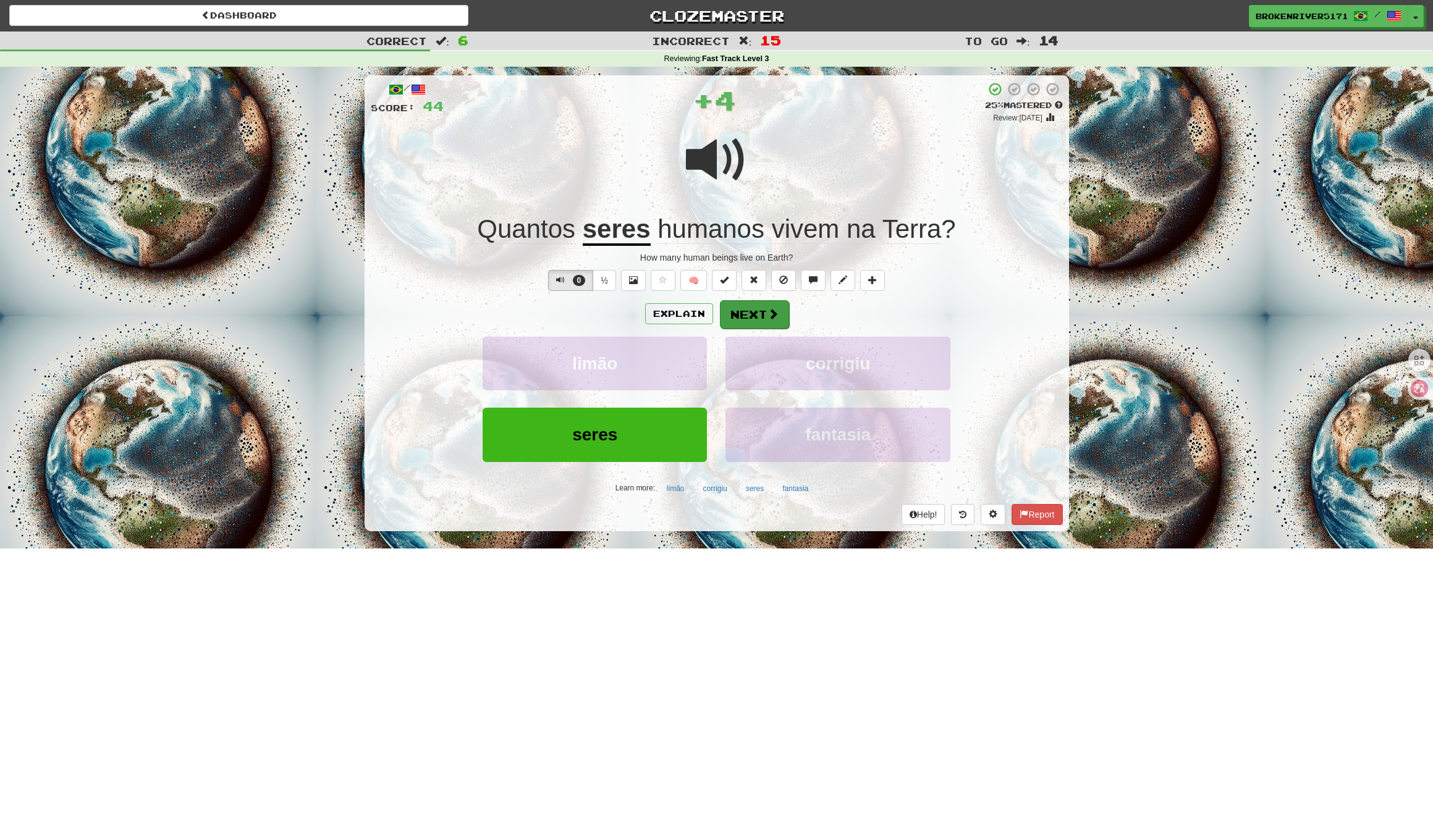
click at [741, 319] on button "Next" at bounding box center [755, 314] width 70 height 29
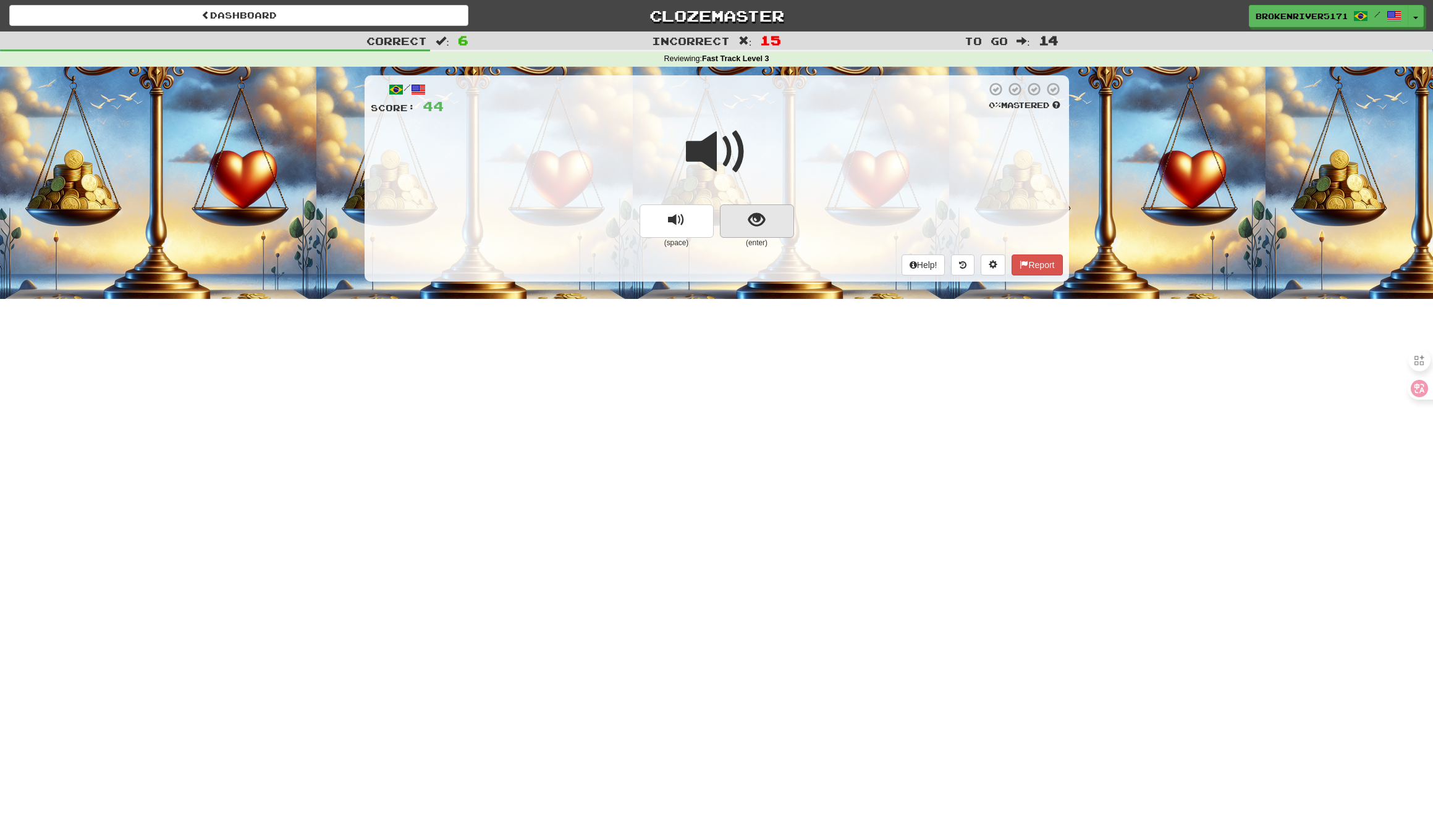
click at [745, 235] on button "show sentence" at bounding box center [756, 220] width 74 height 33
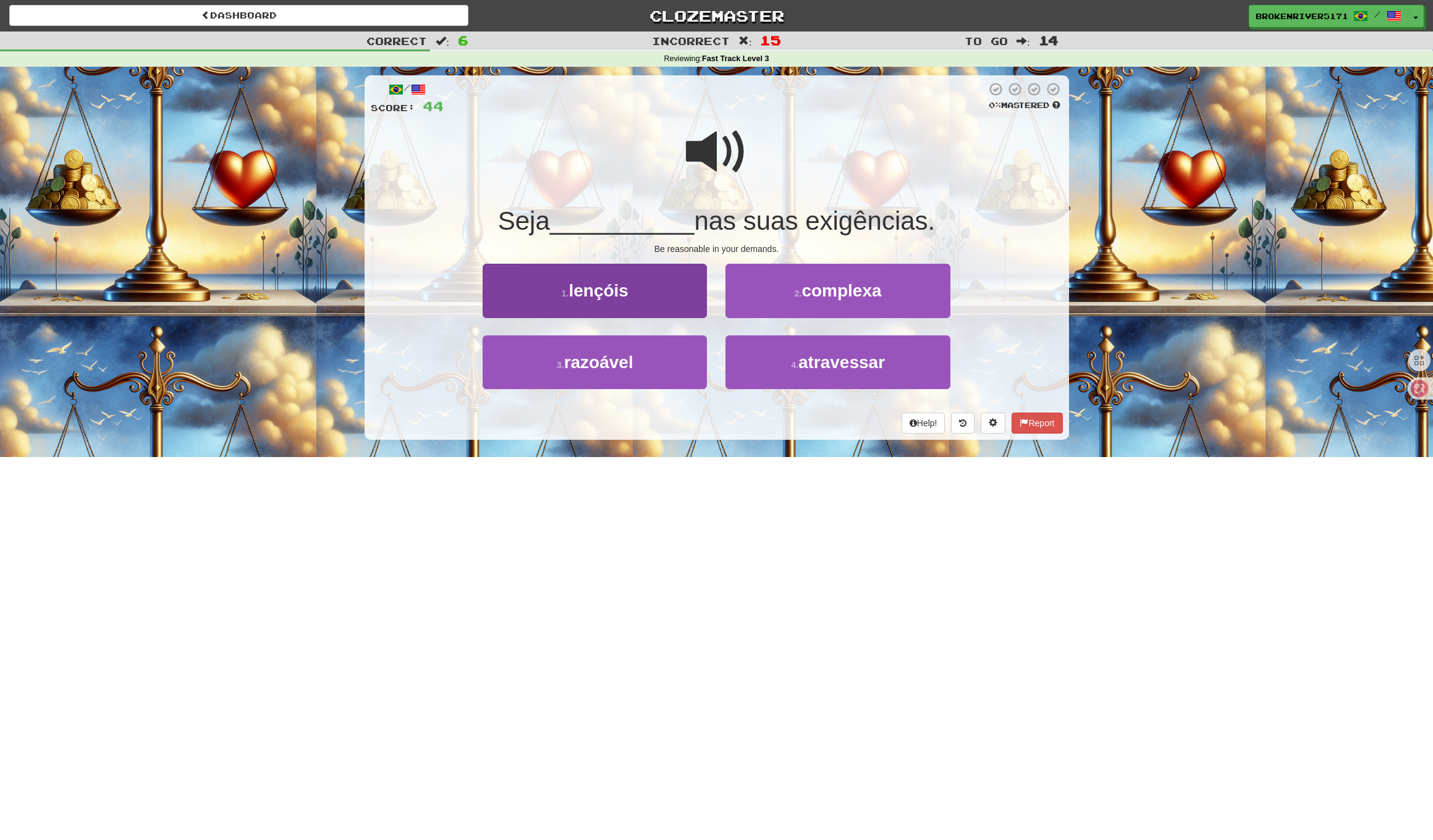
click at [644, 302] on button "1 . lençóis" at bounding box center [594, 290] width 224 height 53
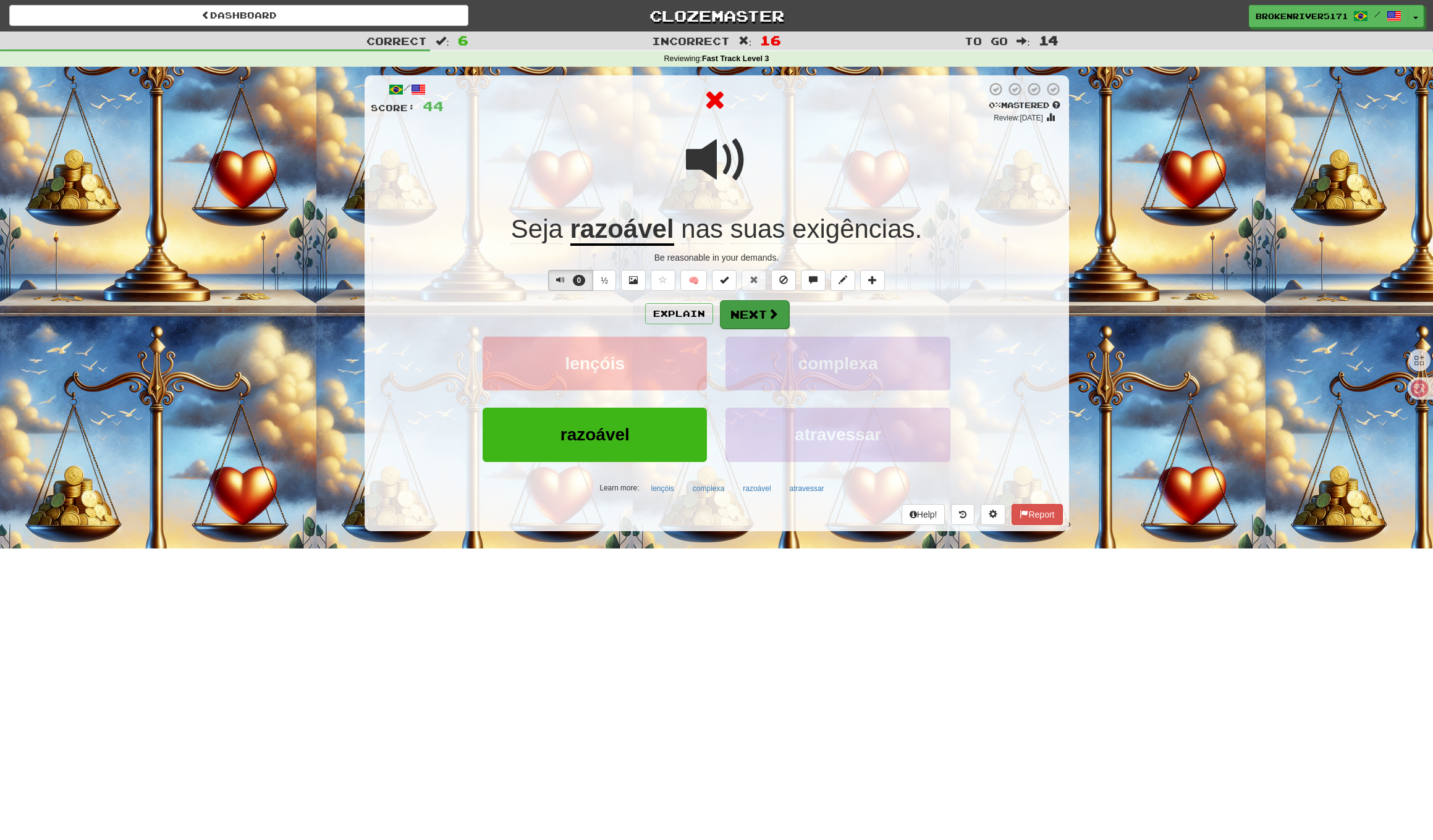
click at [781, 325] on button "Next" at bounding box center [755, 314] width 70 height 29
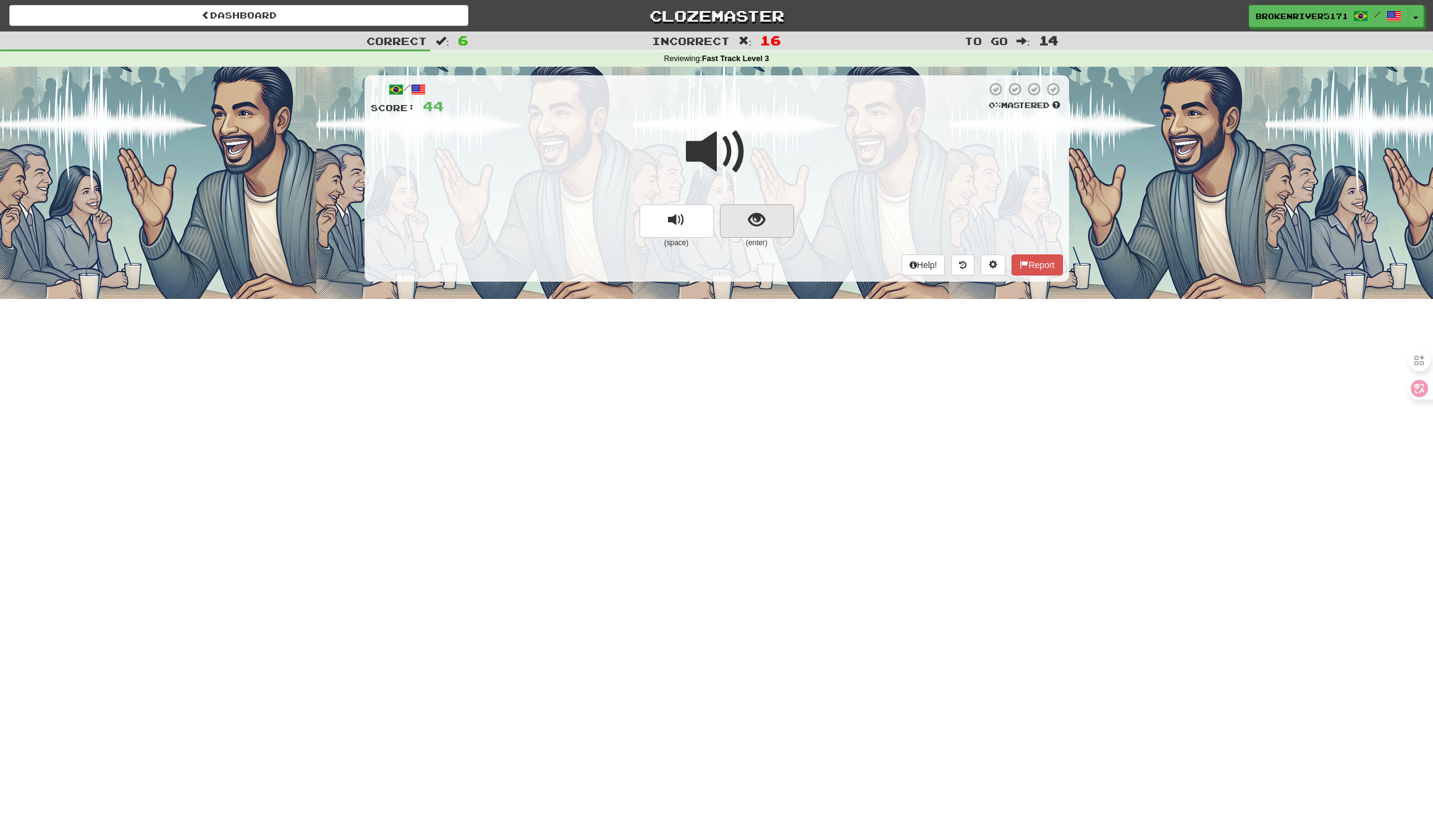
click at [743, 220] on button "show sentence" at bounding box center [756, 220] width 74 height 33
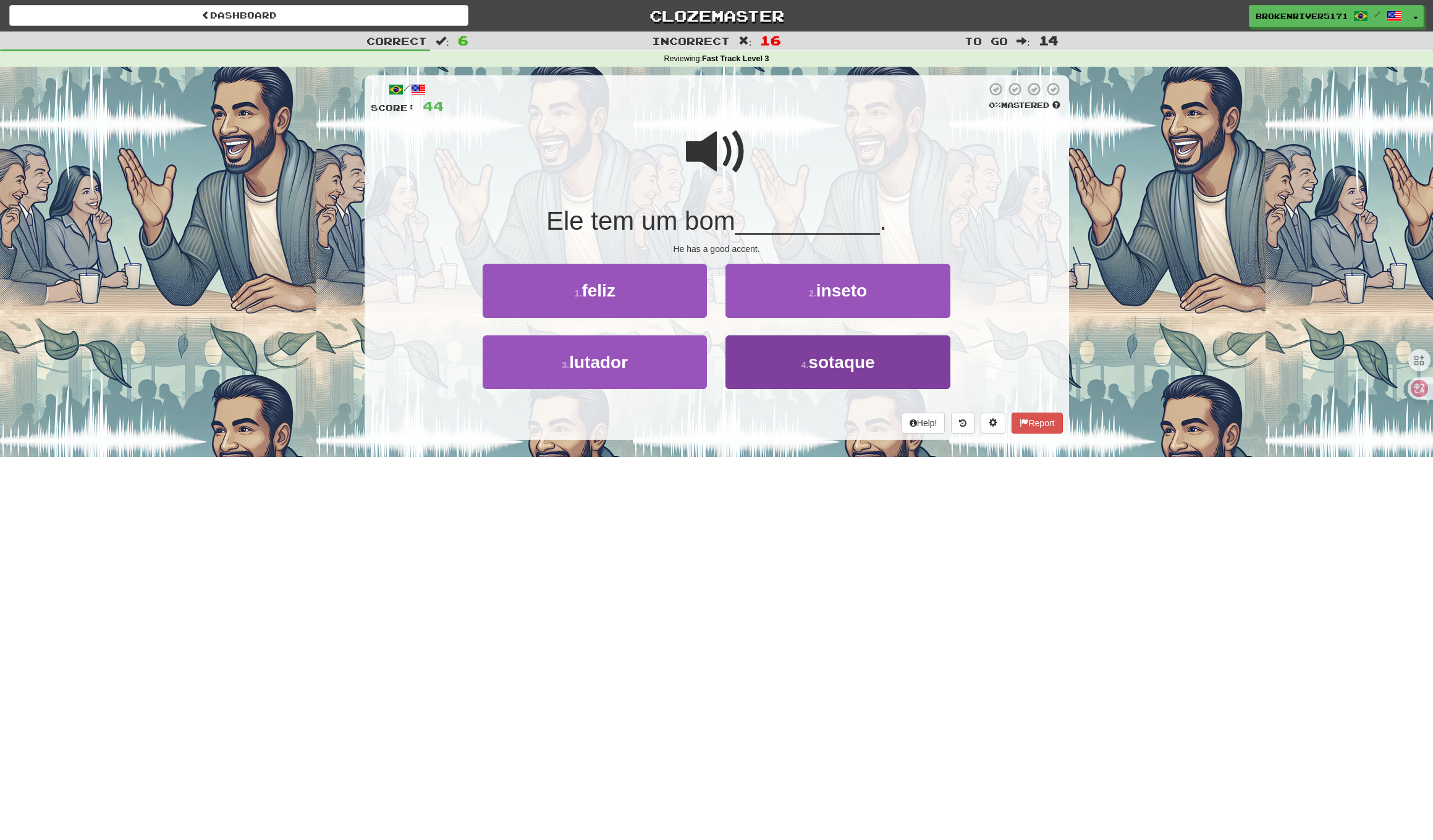
click at [772, 371] on button "4 . sotaque" at bounding box center [837, 362] width 224 height 53
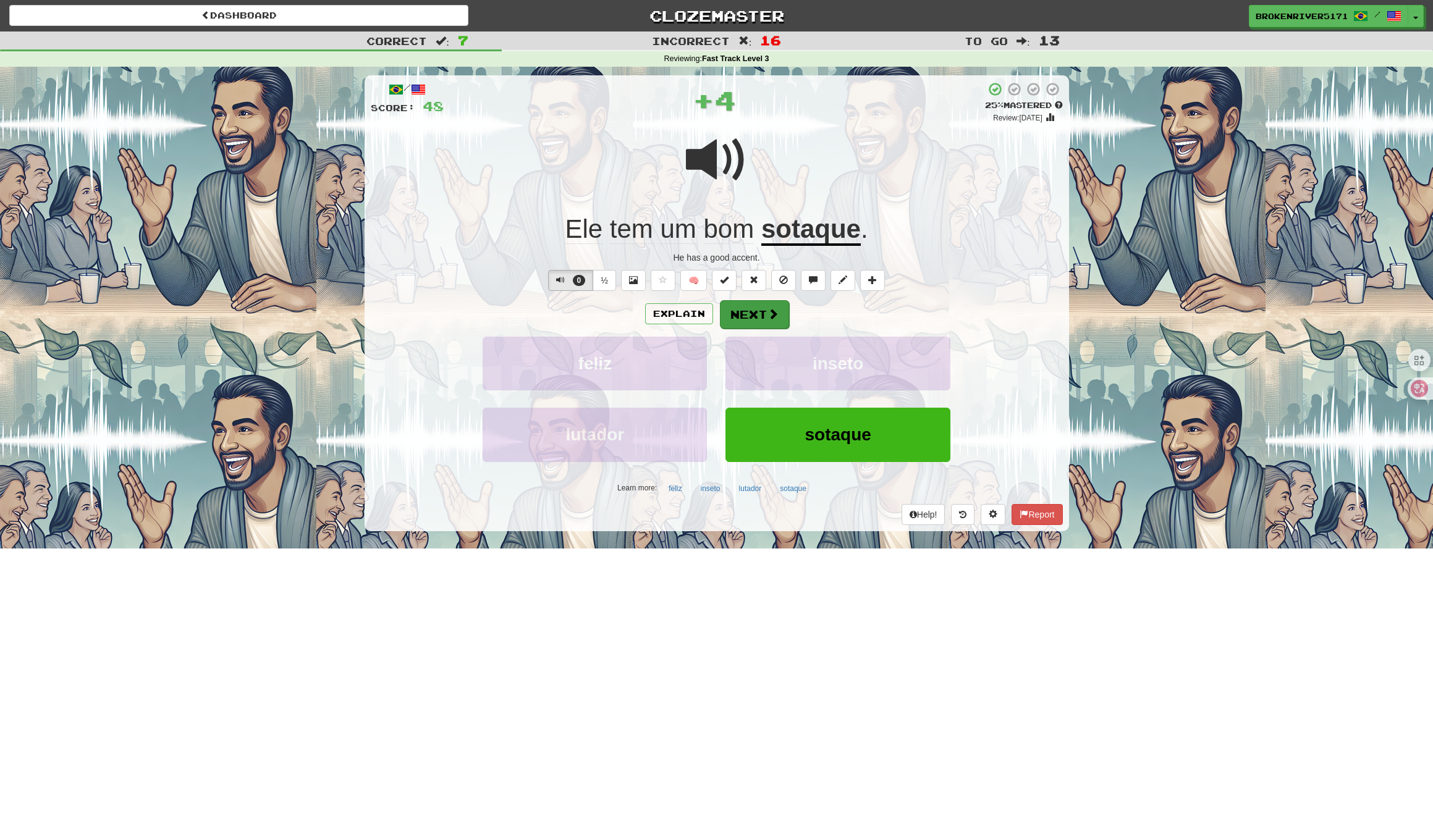
click at [728, 307] on button "Next" at bounding box center [755, 314] width 70 height 29
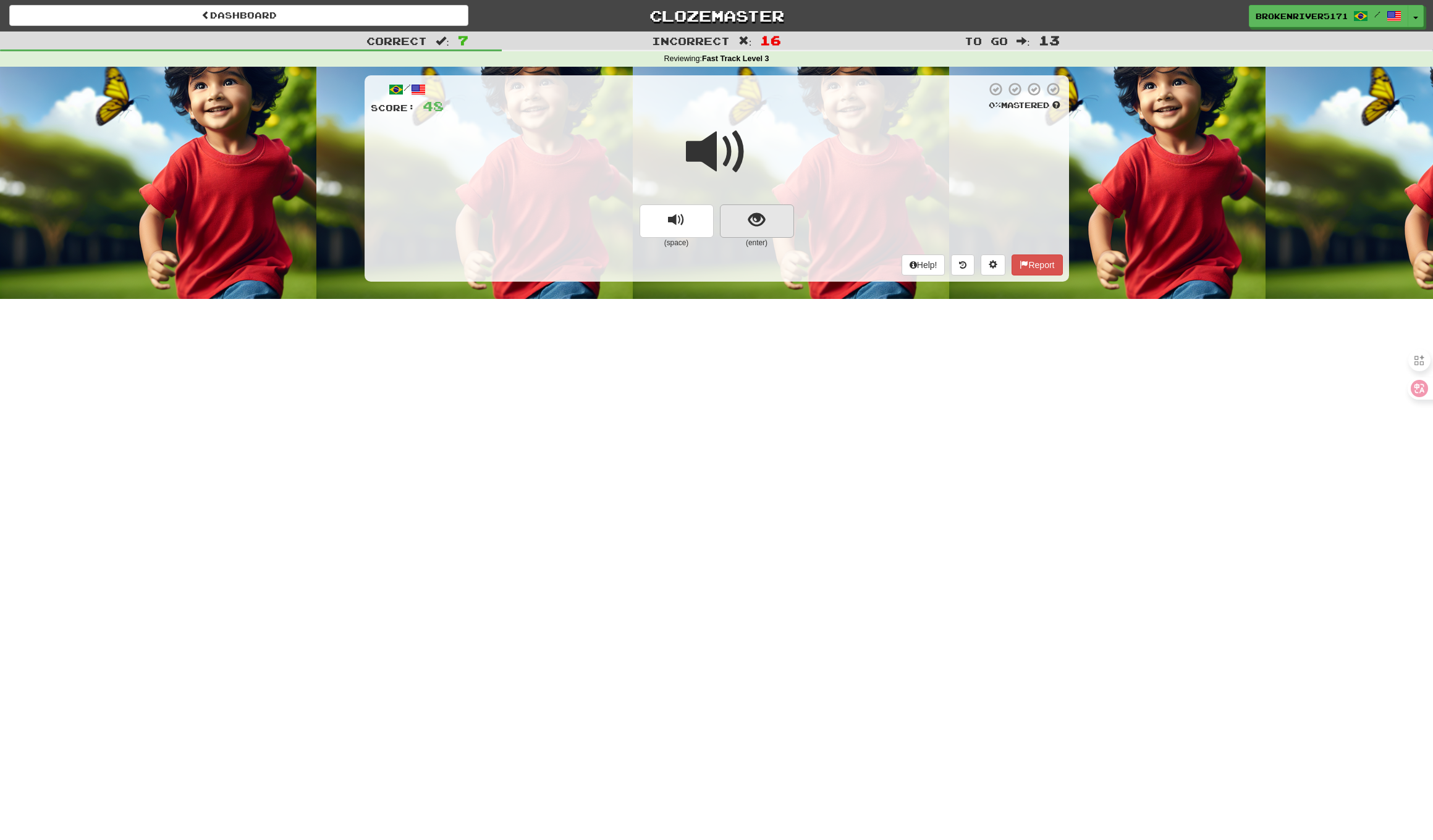
click at [744, 209] on button "show sentence" at bounding box center [756, 220] width 74 height 33
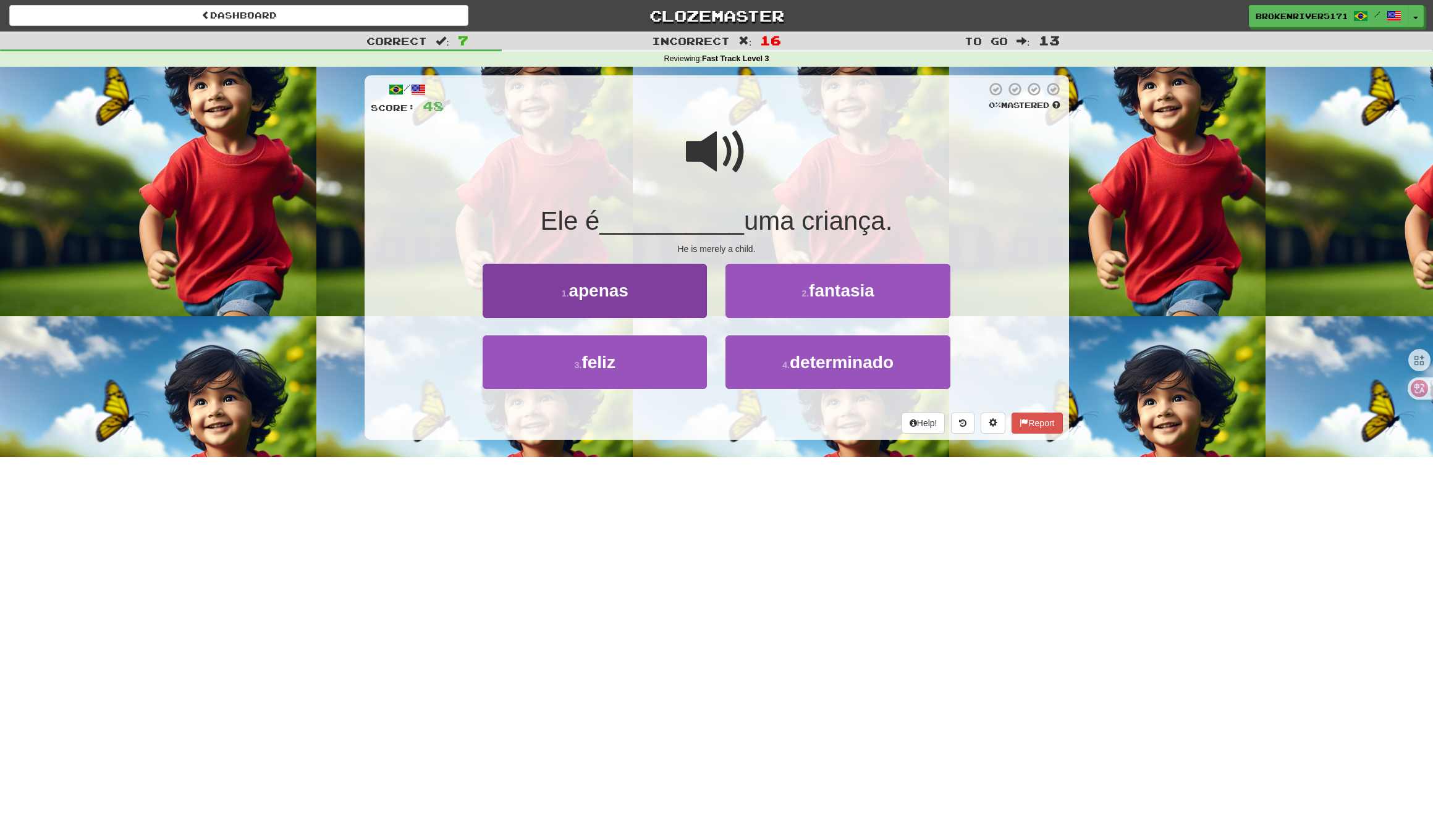
click at [663, 275] on button "1 . apenas" at bounding box center [594, 290] width 224 height 53
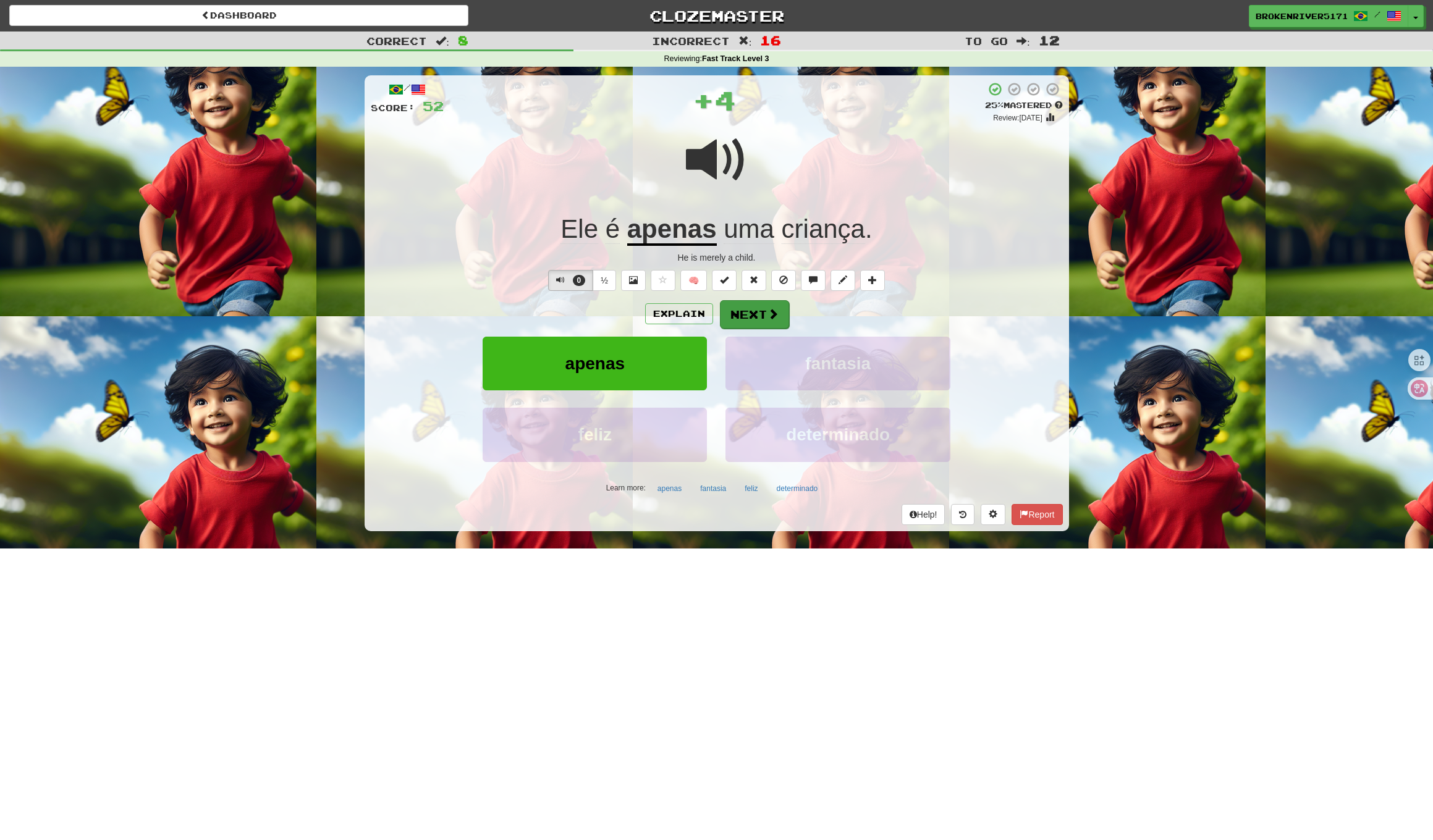
click at [748, 310] on button "Next" at bounding box center [755, 314] width 70 height 29
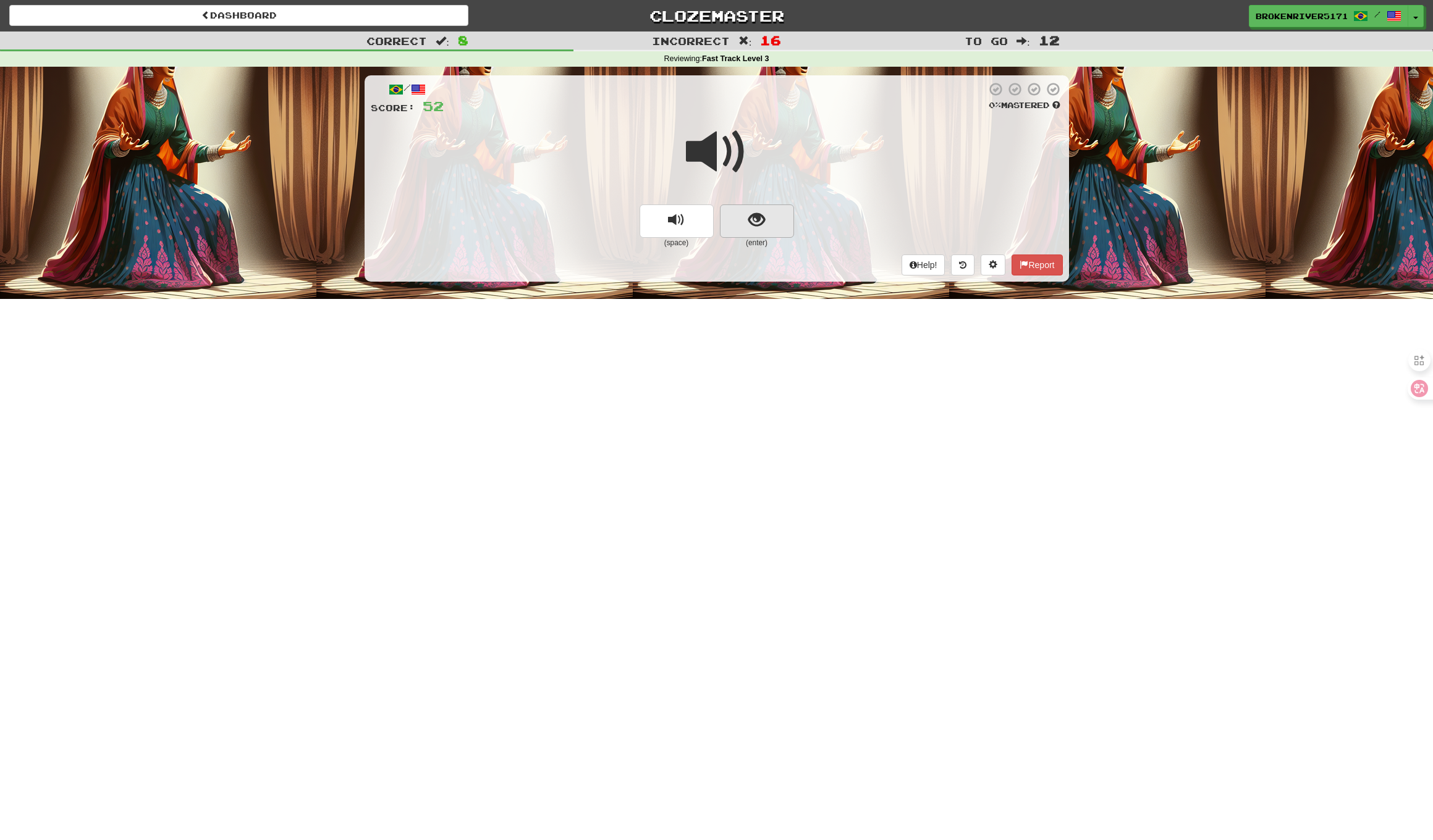
click at [757, 231] on button "show sentence" at bounding box center [756, 220] width 74 height 33
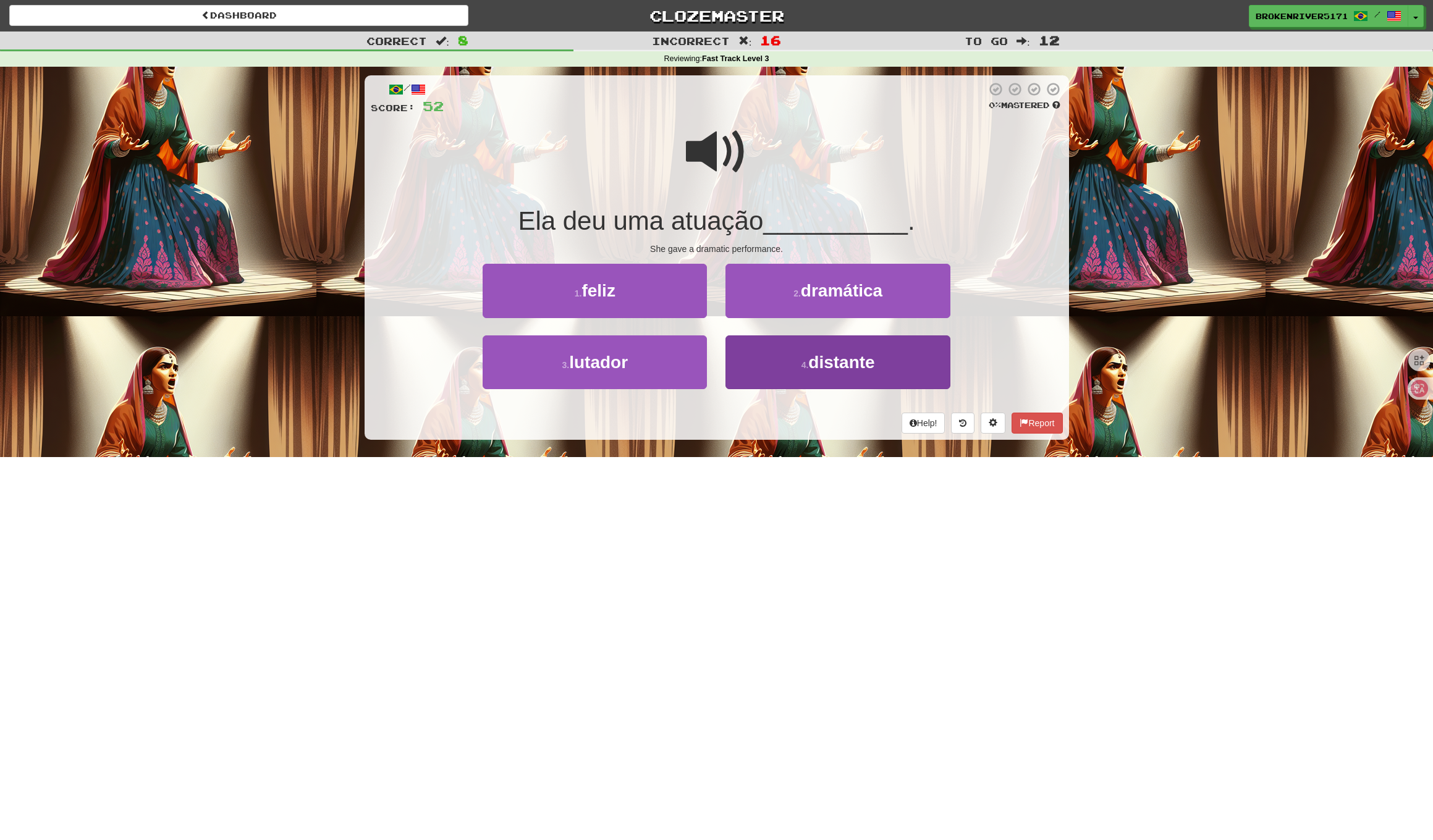
click at [755, 371] on button "4 . distante" at bounding box center [837, 362] width 224 height 53
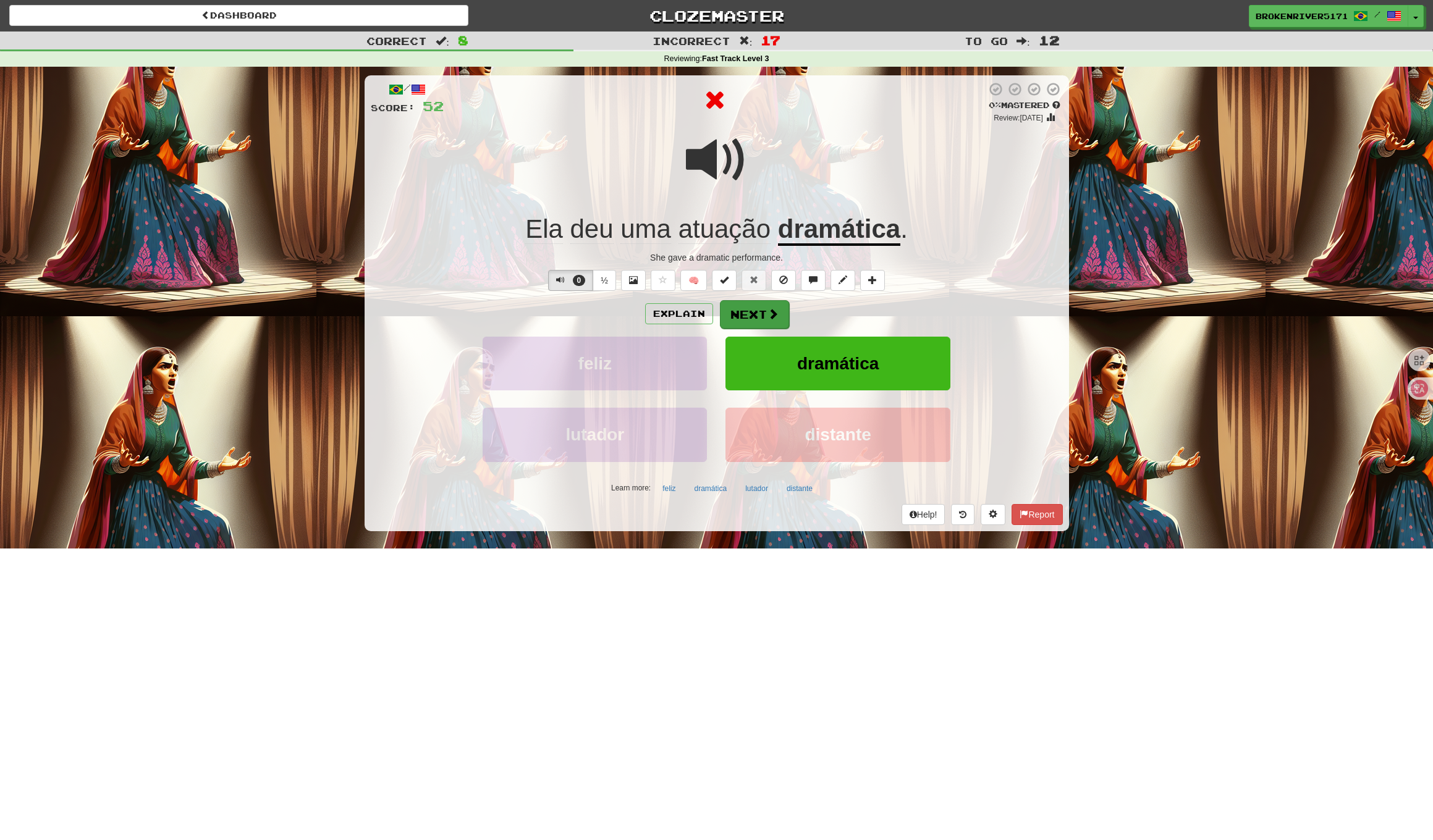
click at [742, 314] on button "Next" at bounding box center [755, 314] width 70 height 29
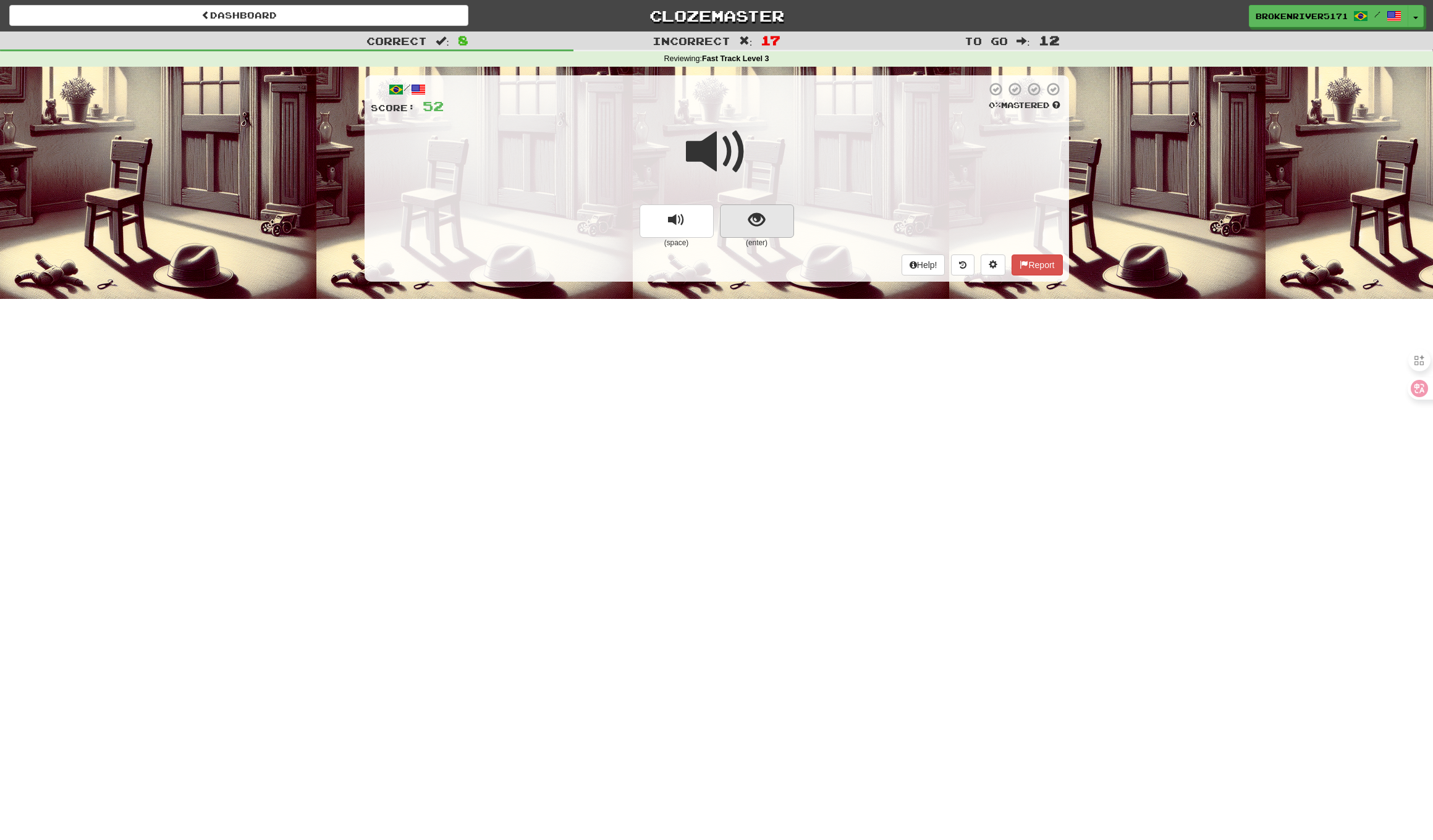
click at [764, 226] on span "show sentence" at bounding box center [756, 220] width 17 height 17
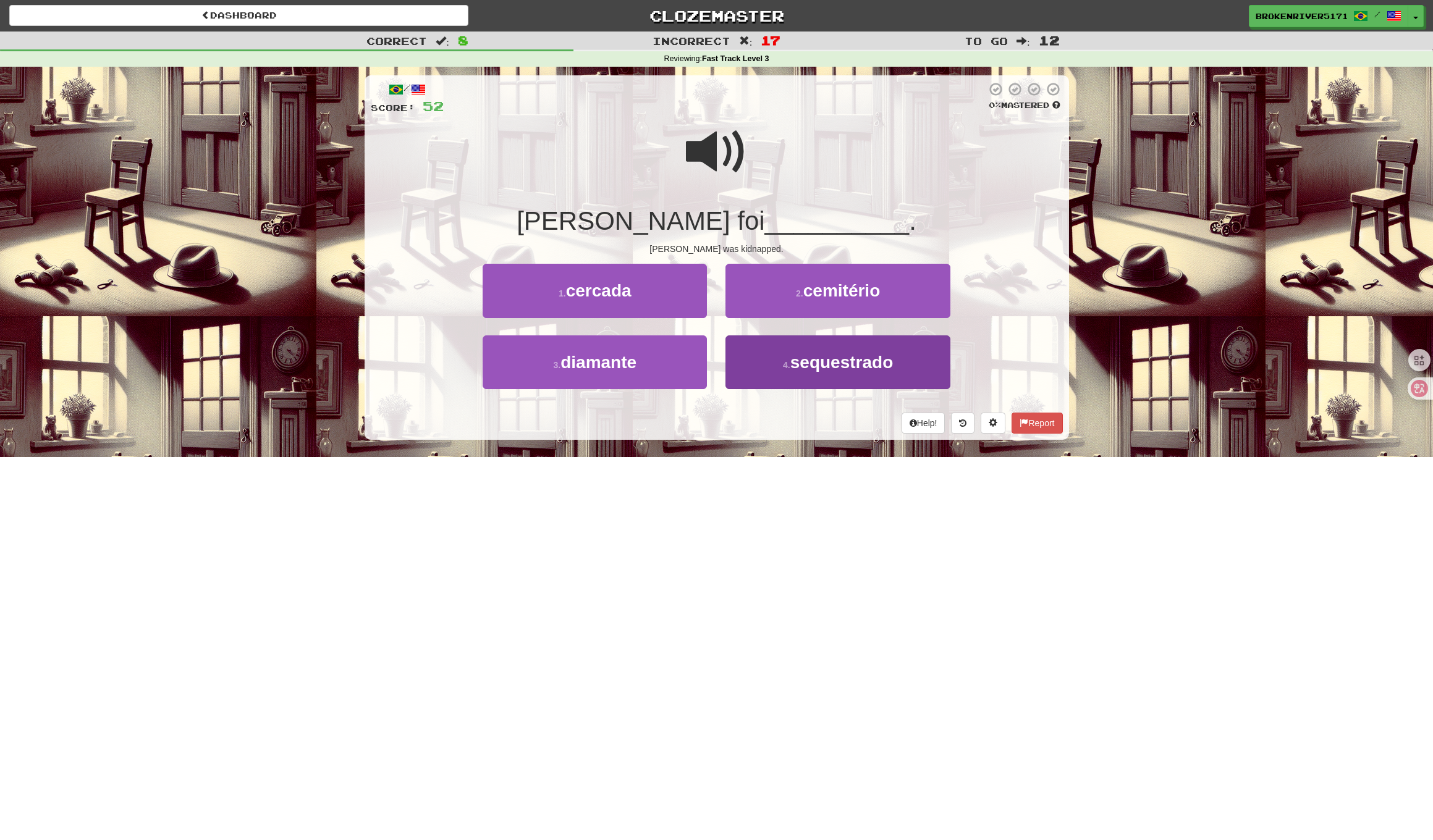
click at [816, 362] on span "sequestrado" at bounding box center [842, 362] width 103 height 19
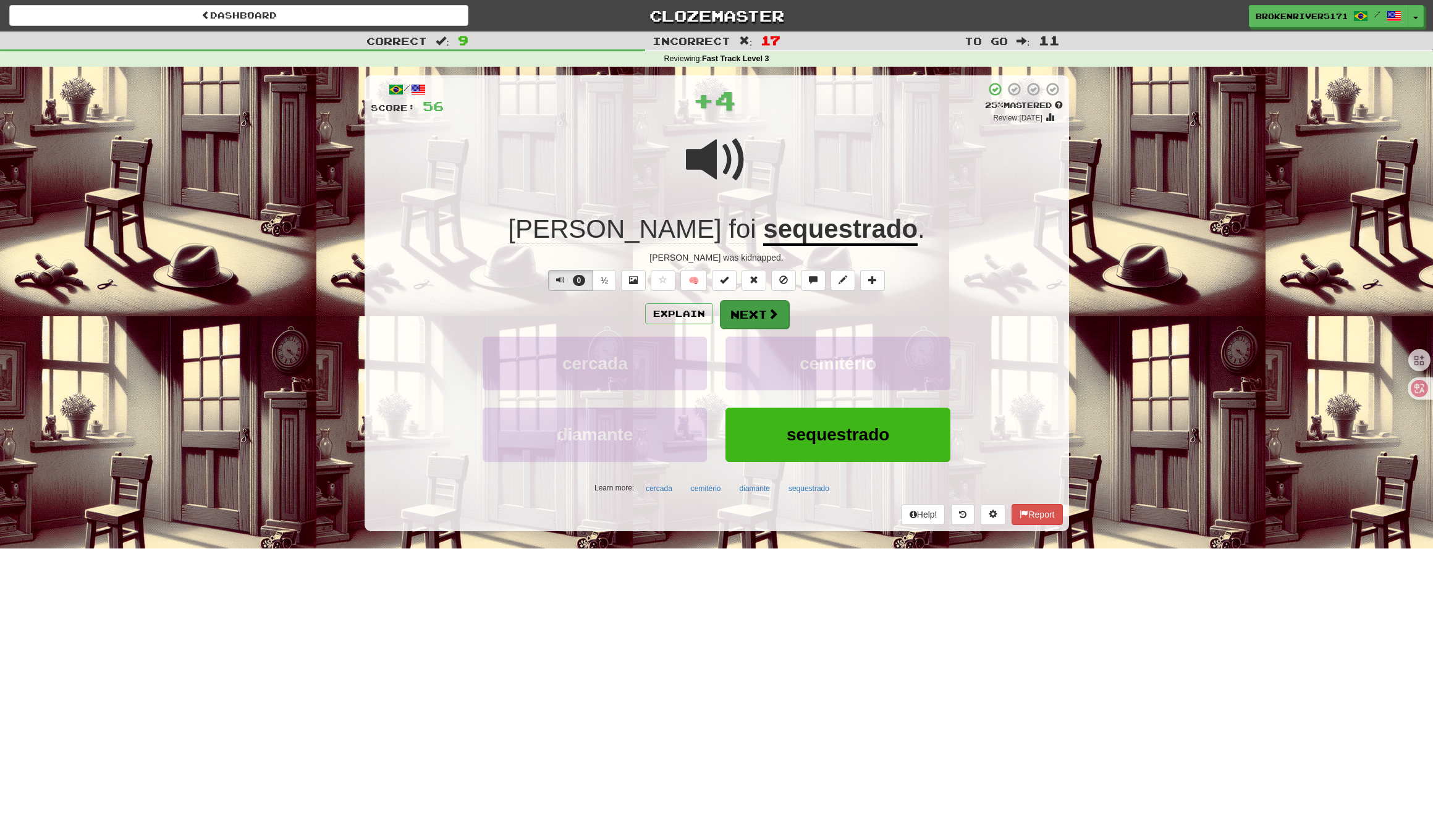
click at [764, 317] on button "Next" at bounding box center [755, 314] width 70 height 29
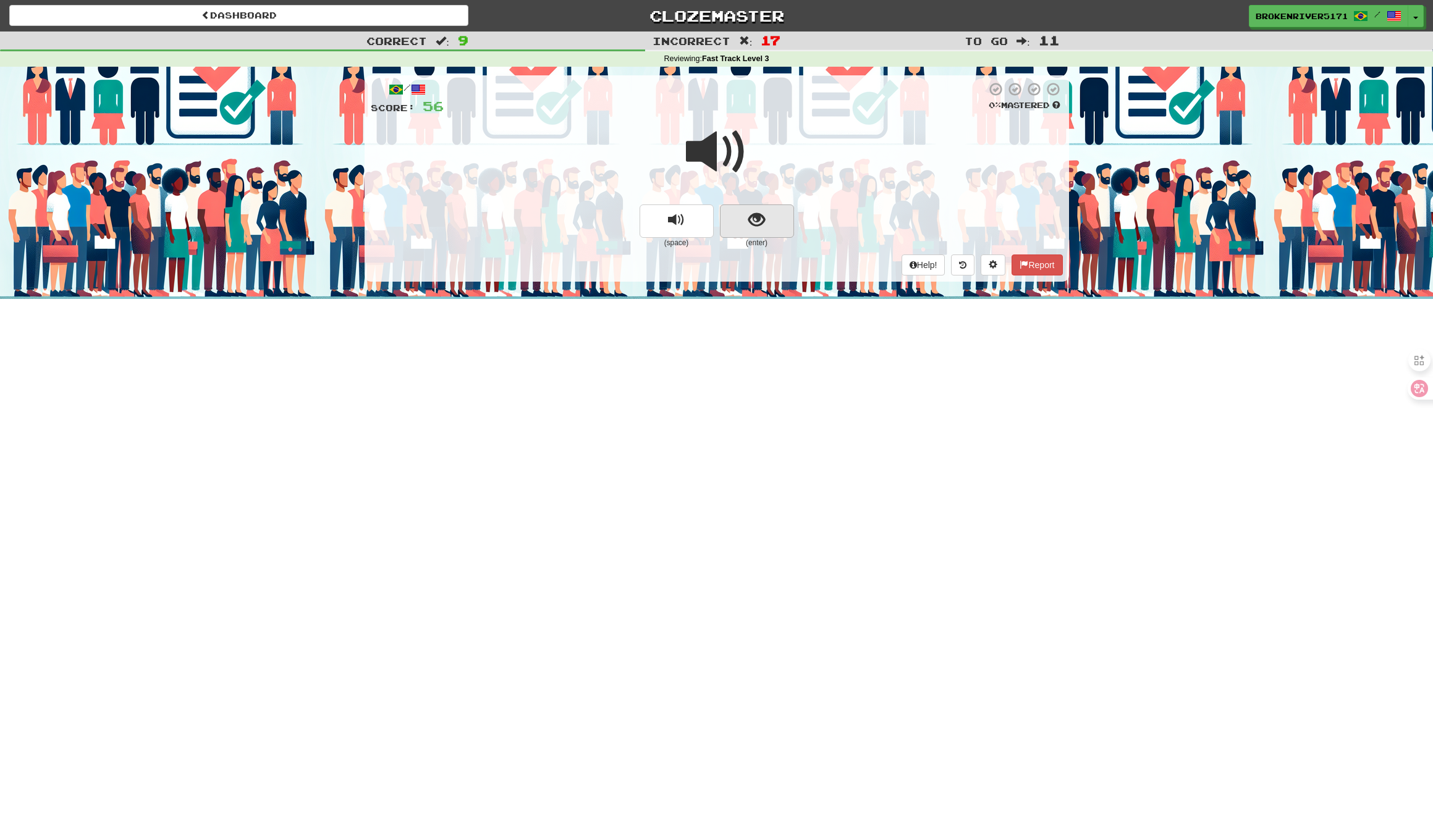
click at [772, 220] on button "show sentence" at bounding box center [756, 220] width 74 height 33
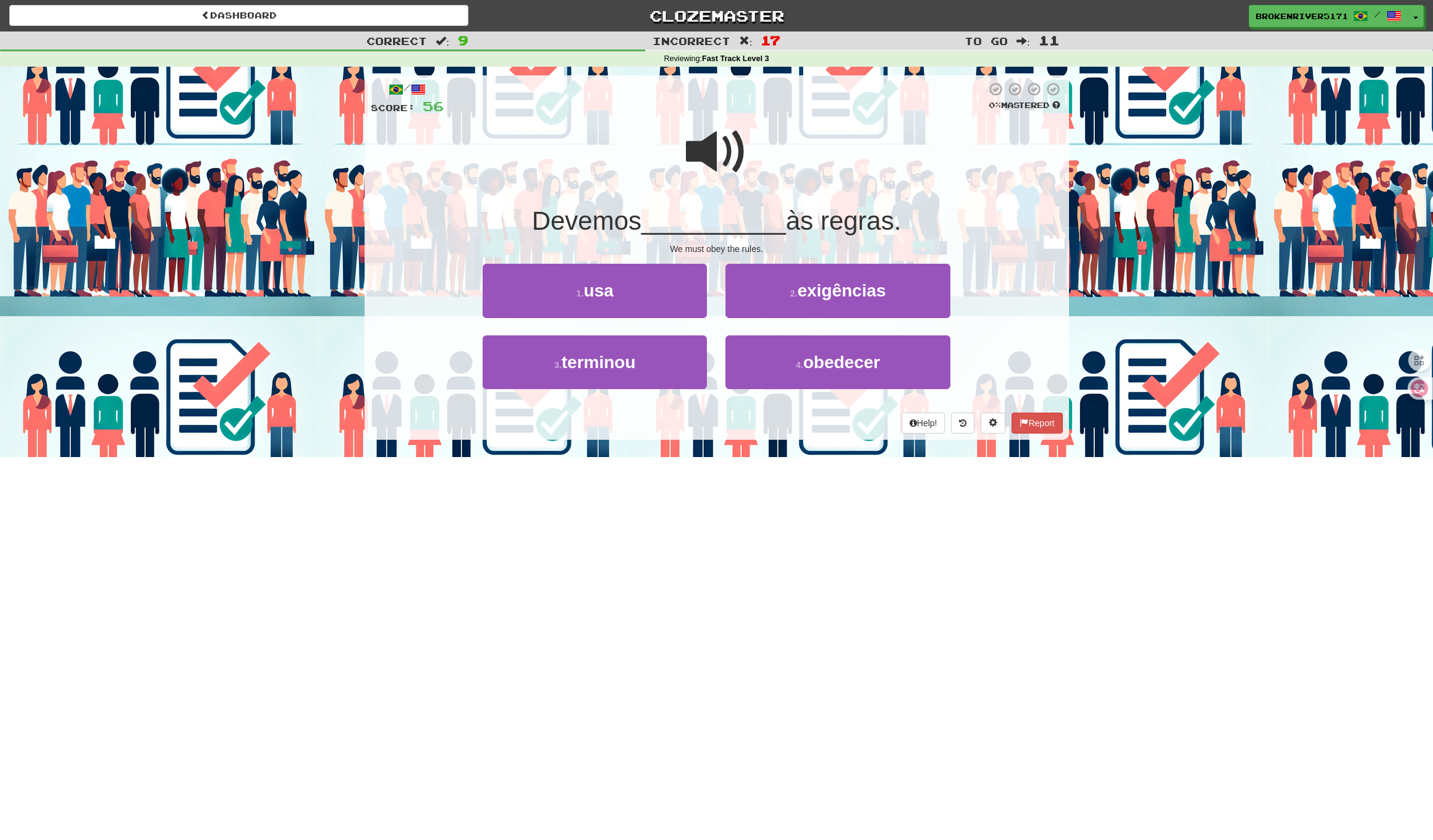
click at [668, 294] on button "1 . usa" at bounding box center [594, 290] width 224 height 53
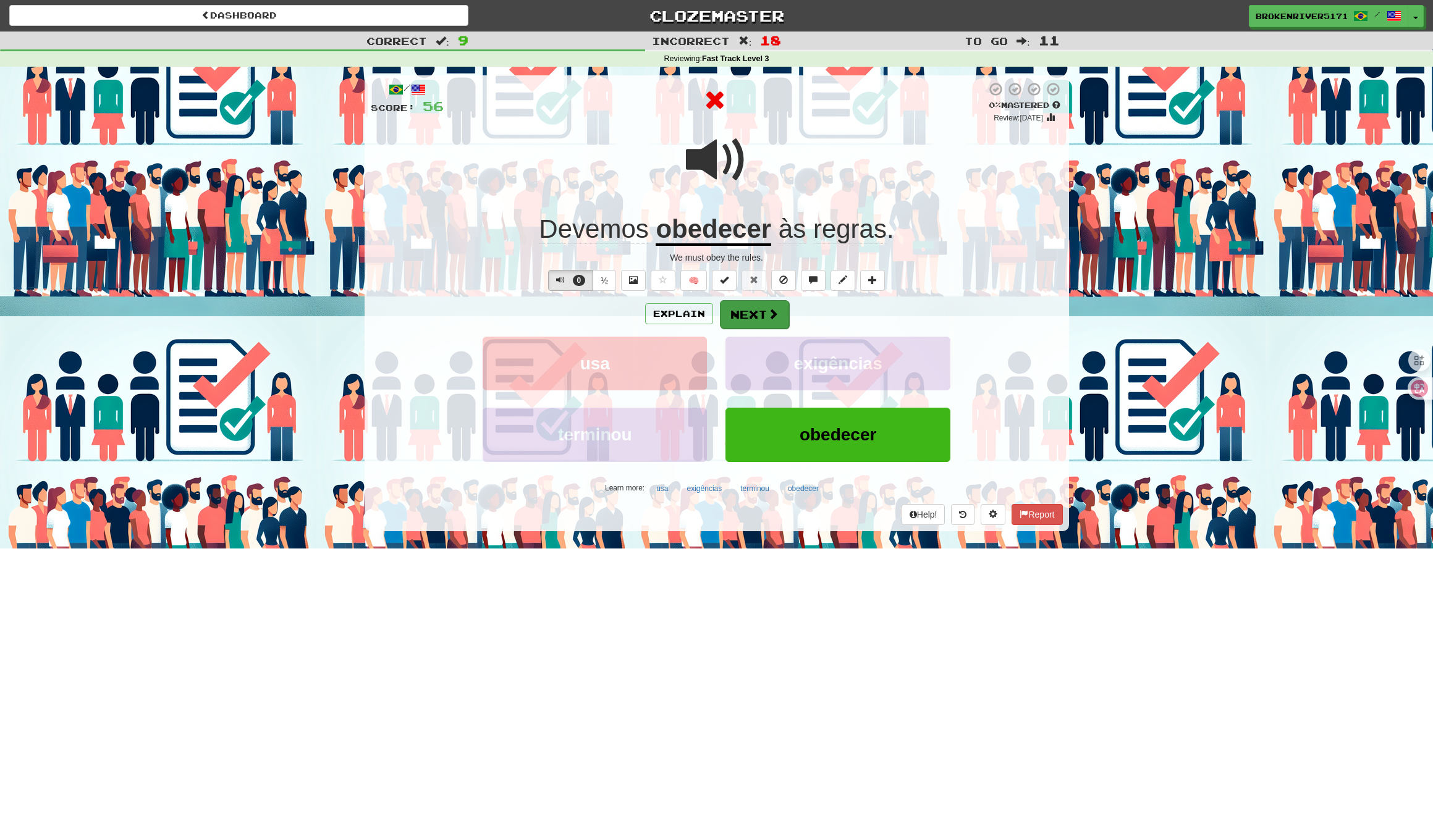
click at [753, 321] on button "Next" at bounding box center [755, 314] width 70 height 29
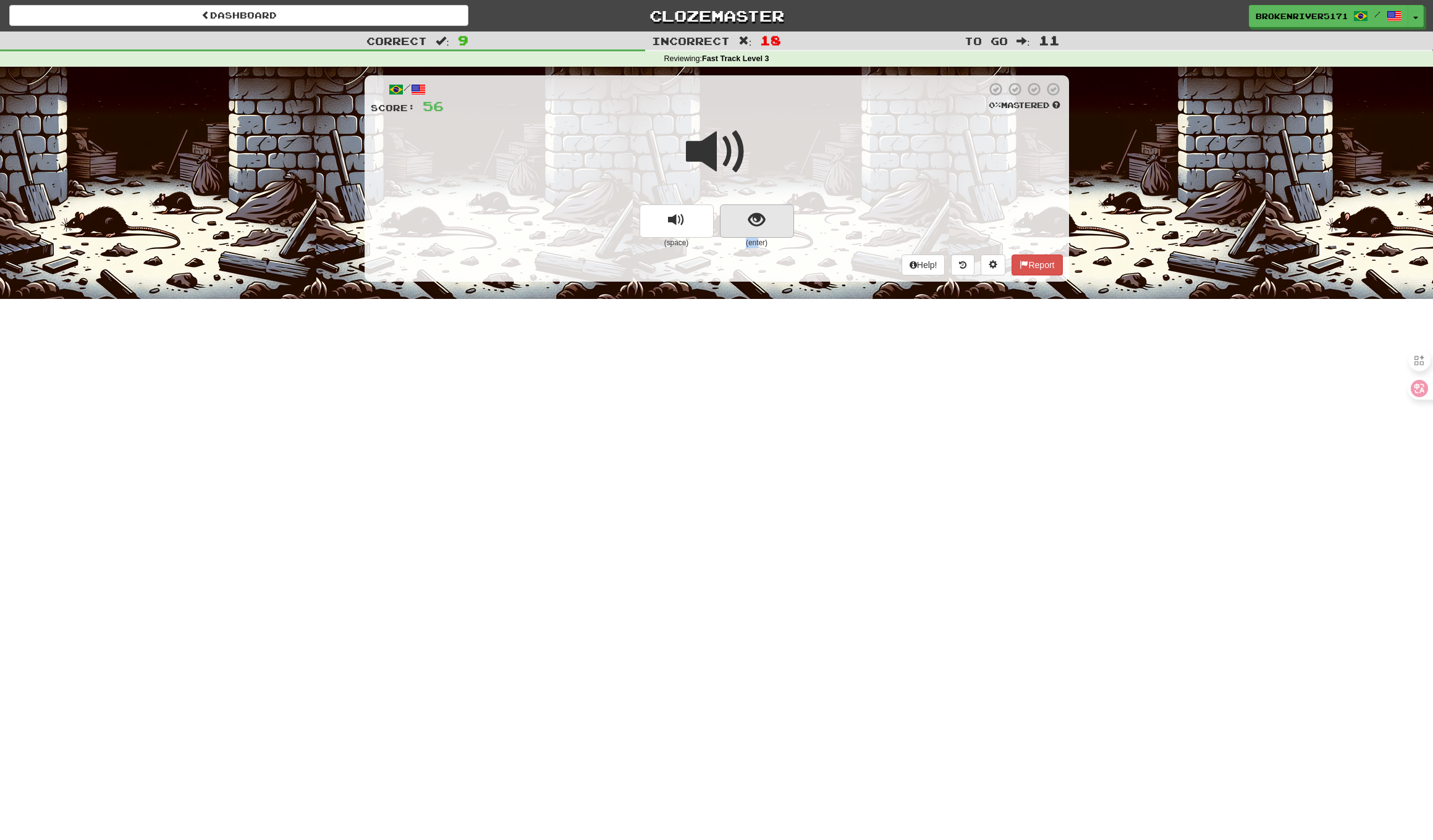
drag, startPoint x: 761, startPoint y: 235, endPoint x: 764, endPoint y: 228, distance: 7.6
click at [763, 229] on div "(enter)" at bounding box center [756, 226] width 74 height 44
click at [764, 228] on button "show sentence" at bounding box center [756, 220] width 74 height 33
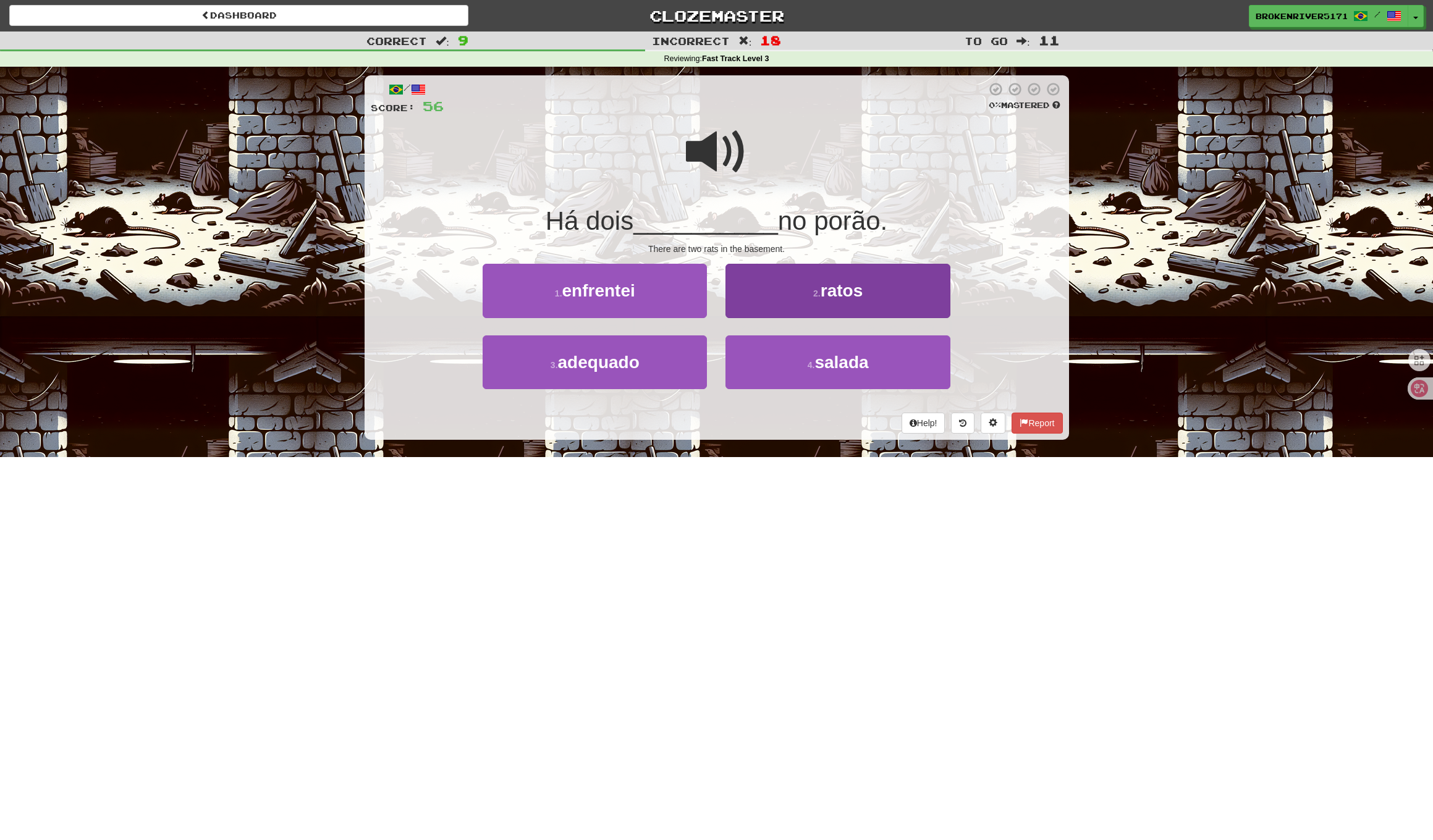
click at [783, 301] on button "2 . ratos" at bounding box center [837, 290] width 224 height 53
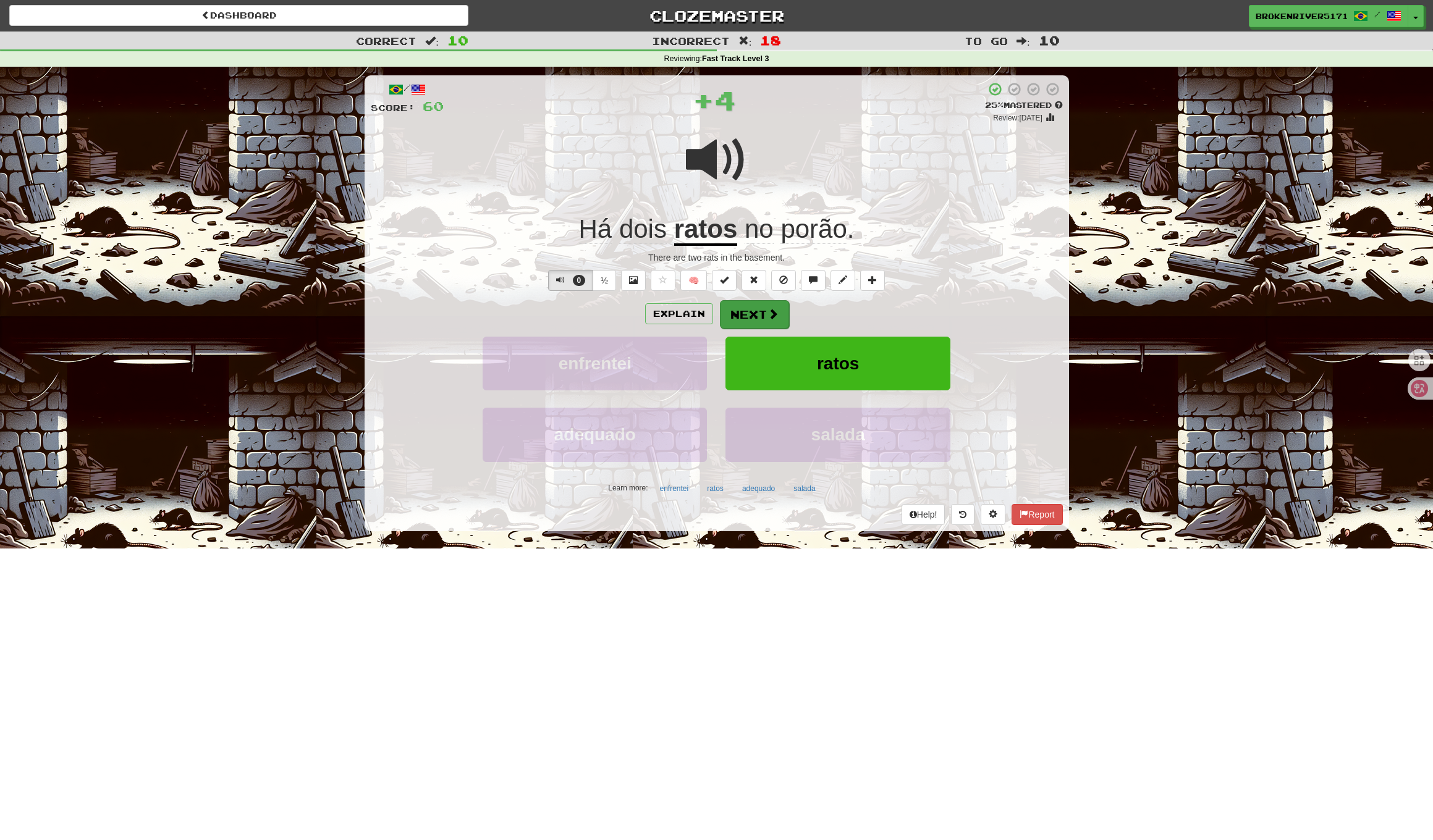
click at [741, 315] on button "Next" at bounding box center [755, 314] width 70 height 29
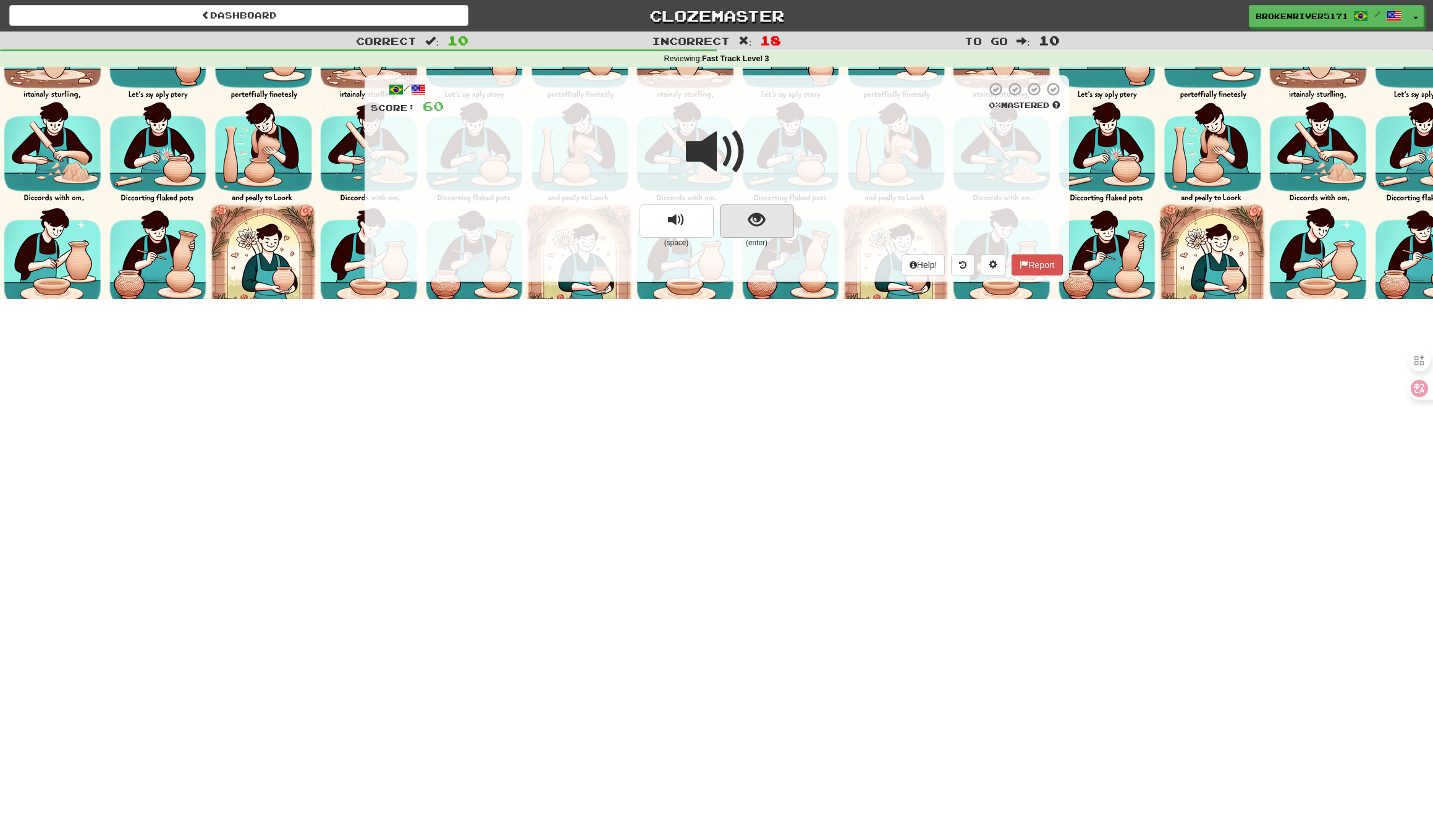
click at [752, 220] on span "show sentence" at bounding box center [756, 220] width 17 height 17
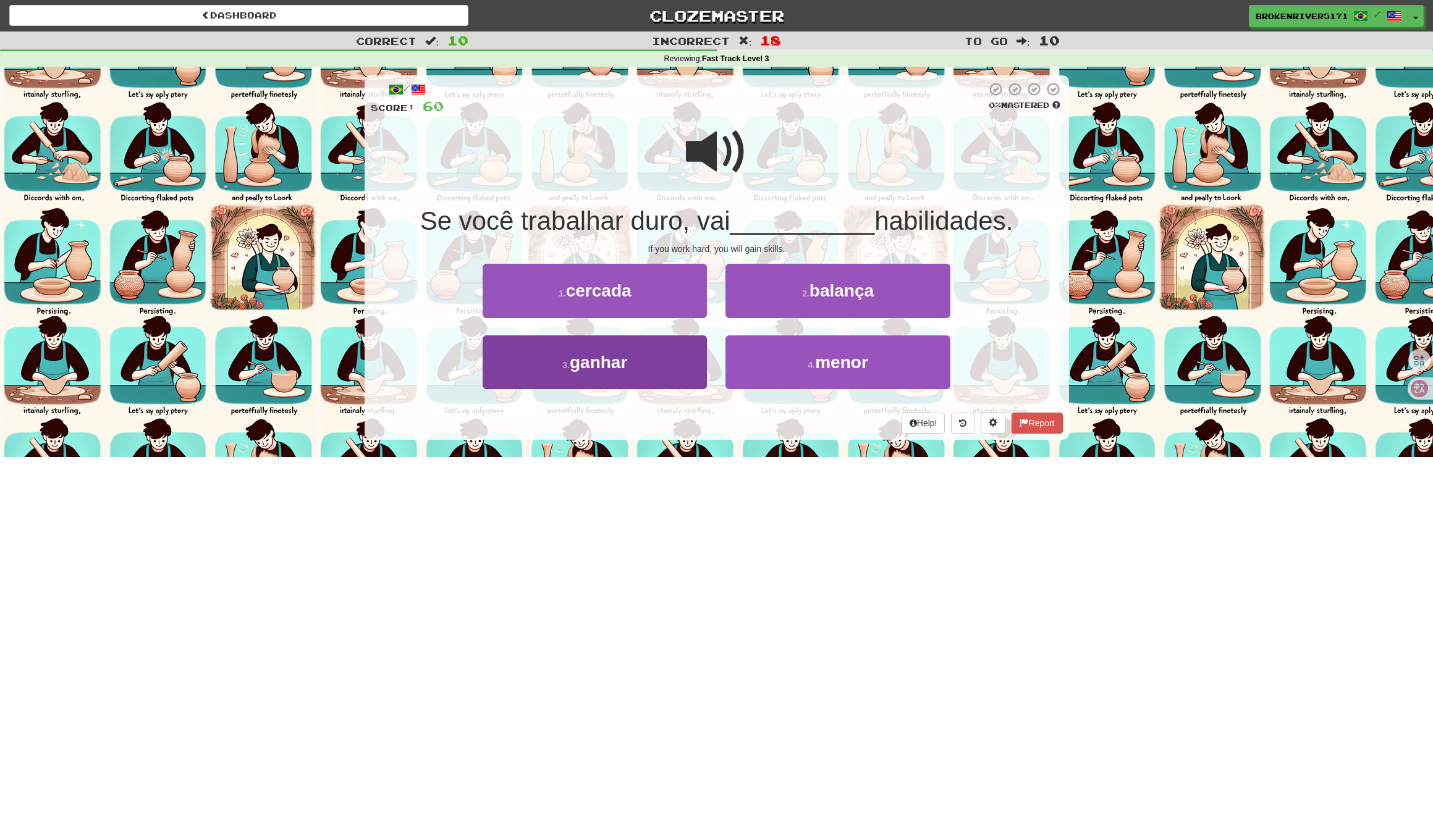
click at [697, 363] on button "3 . ganhar" at bounding box center [594, 362] width 224 height 53
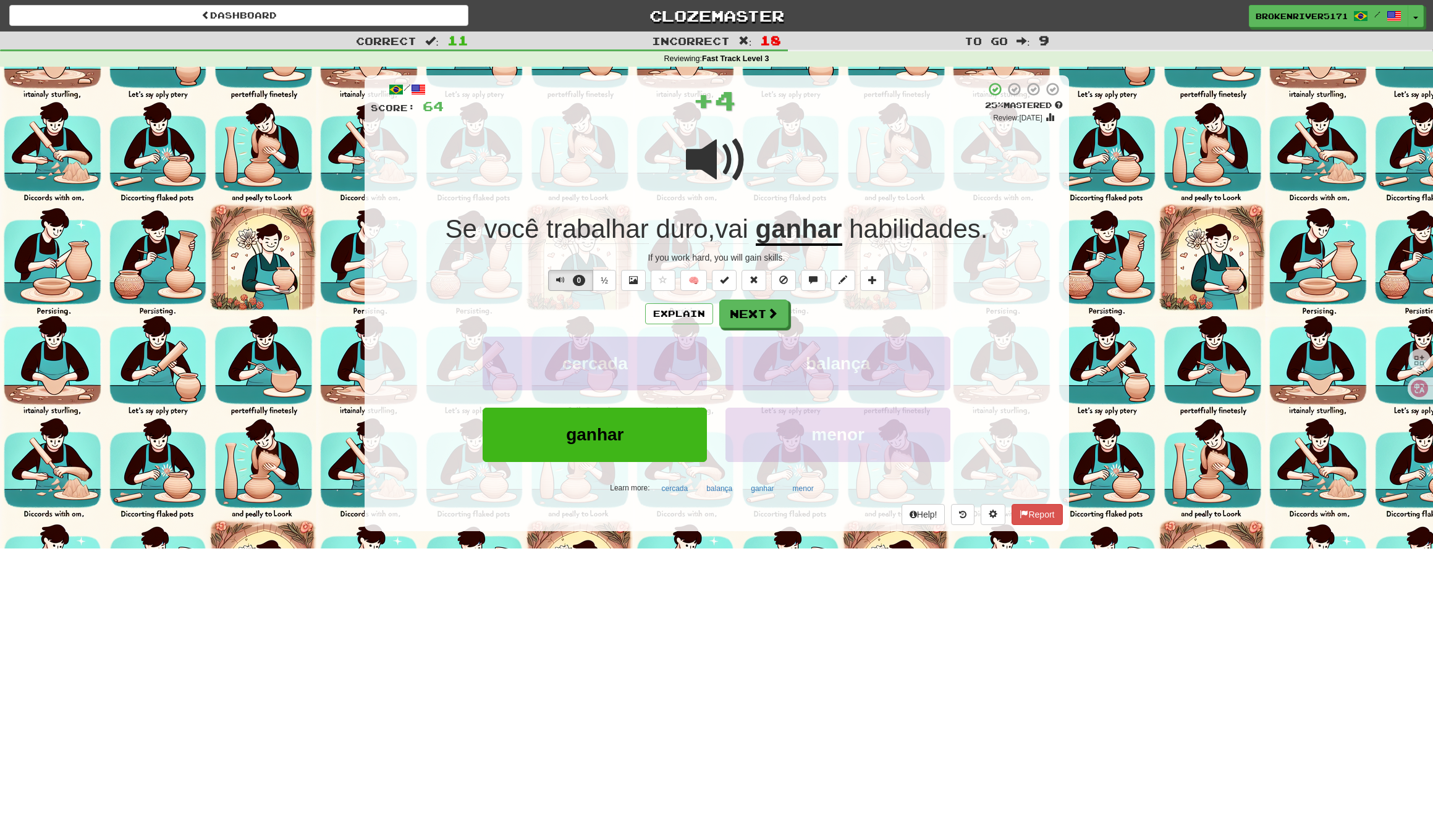
click at [772, 330] on div "Explain Next cercada balança ganhar menor Learn more: cercada balança ganhar me…" at bounding box center [716, 398] width 692 height 198
click at [758, 315] on button "Next" at bounding box center [755, 314] width 70 height 29
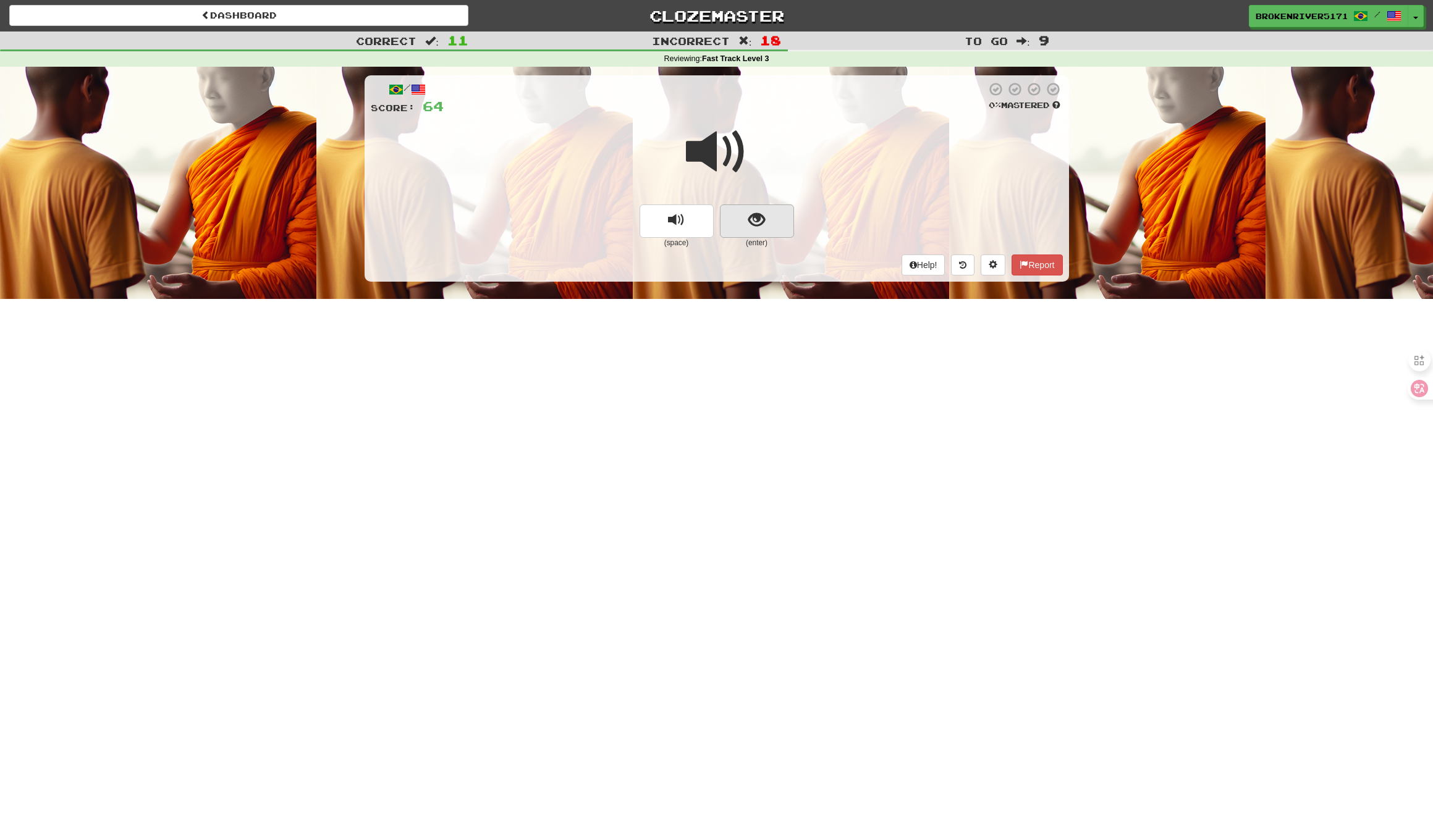
click at [746, 225] on button "show sentence" at bounding box center [756, 220] width 74 height 33
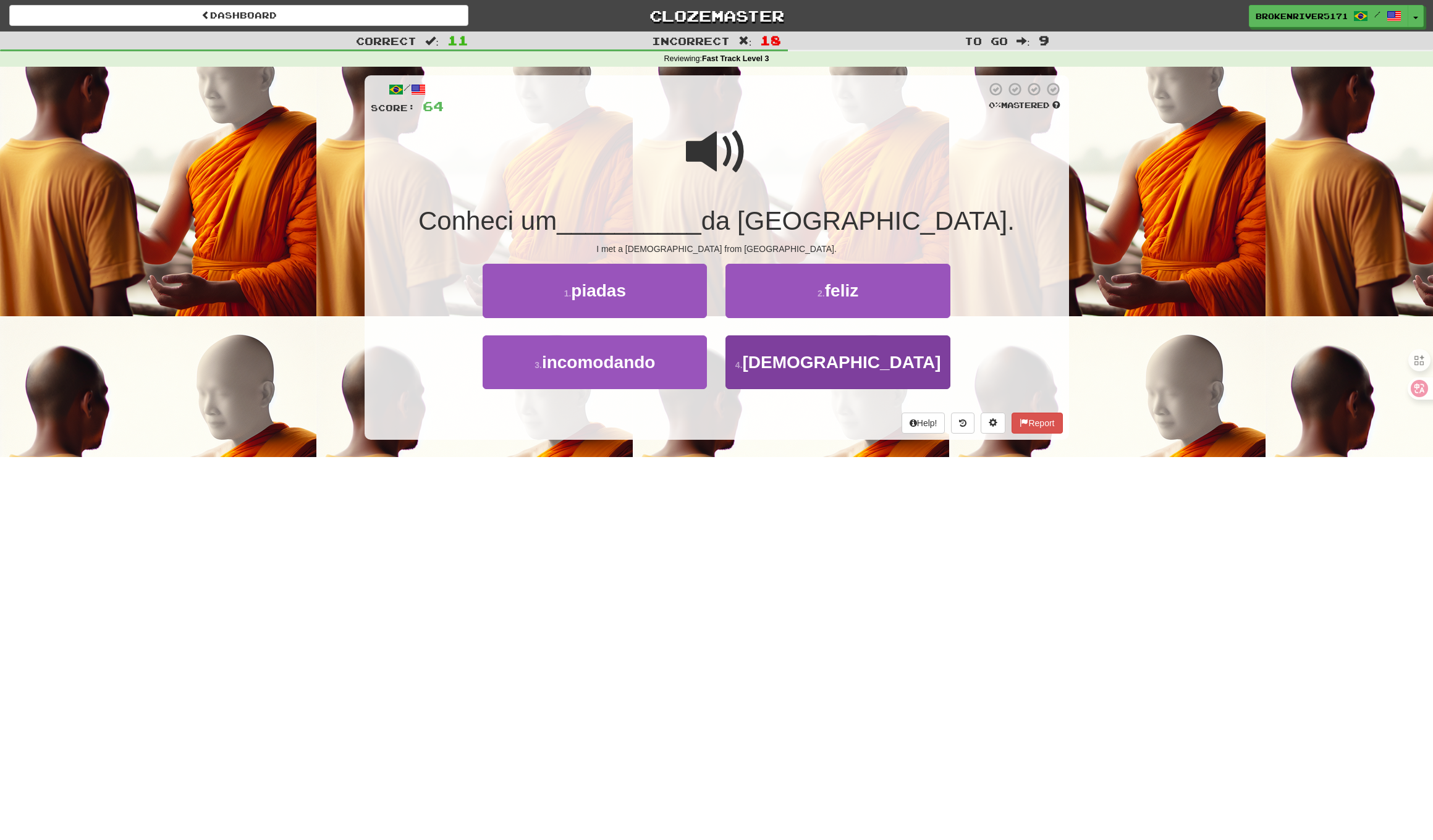
click at [783, 364] on button "4 . monge" at bounding box center [837, 362] width 224 height 53
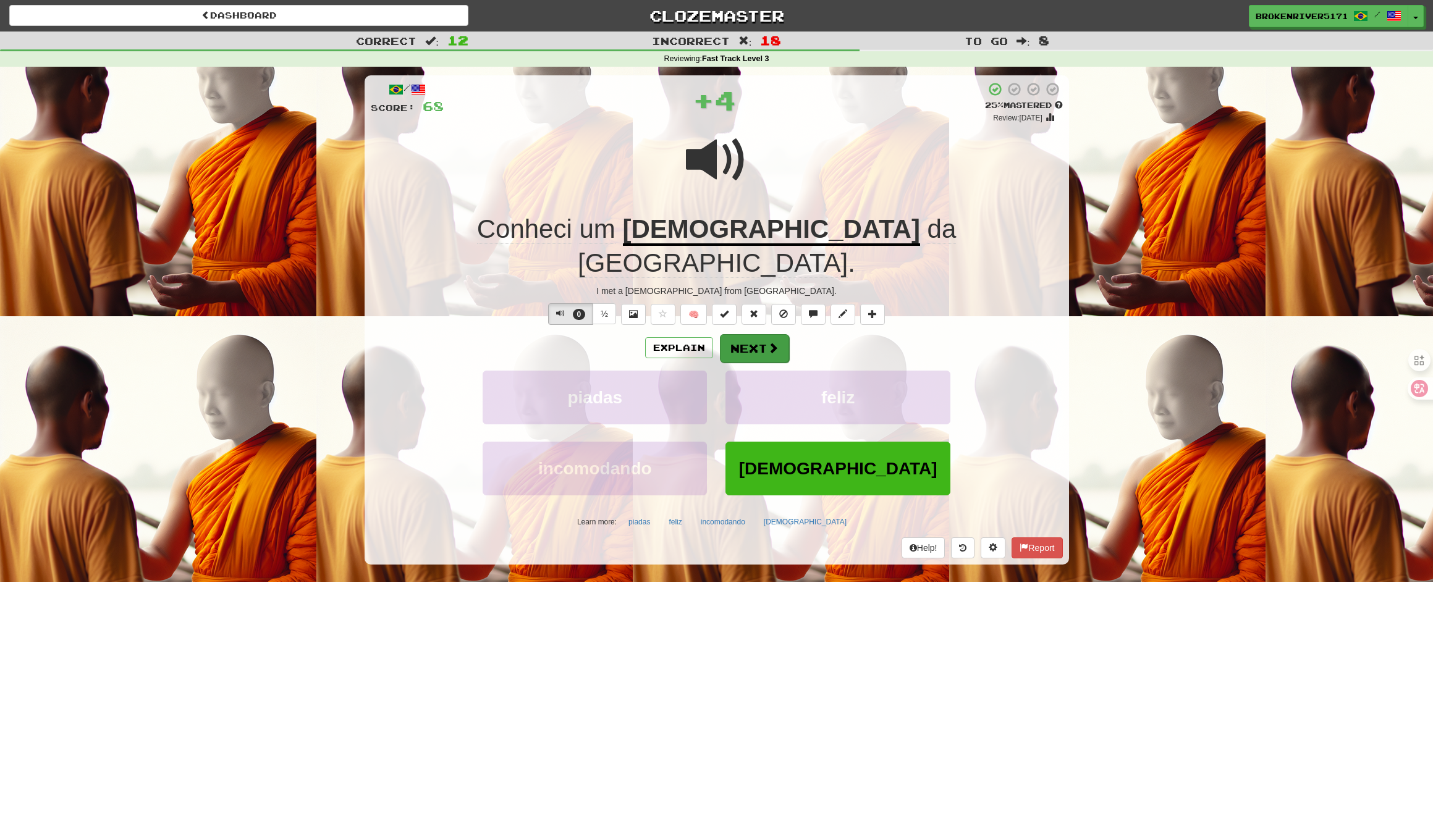
click at [750, 334] on button "Next" at bounding box center [755, 348] width 70 height 29
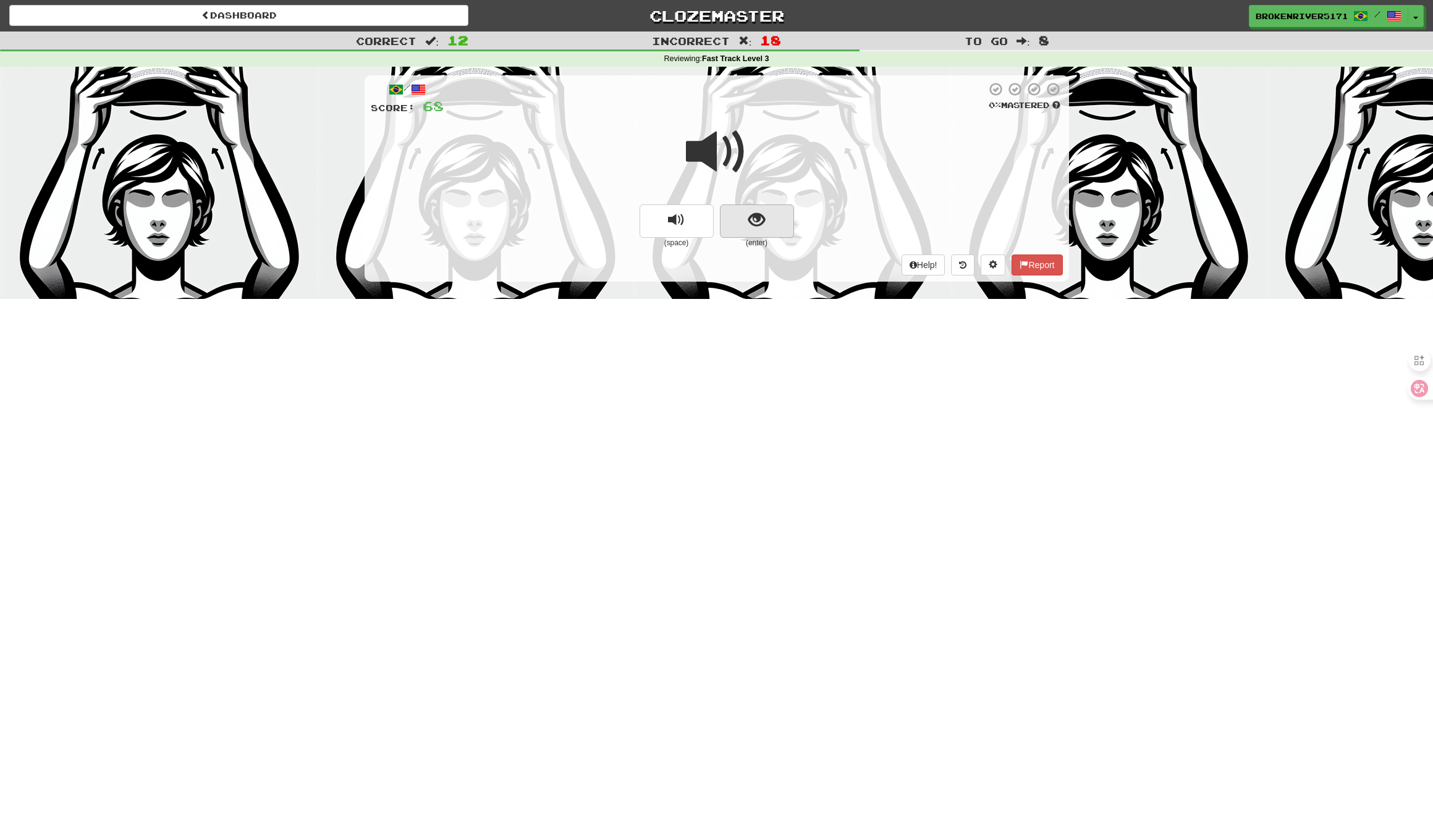
click at [775, 225] on button "show sentence" at bounding box center [756, 220] width 74 height 33
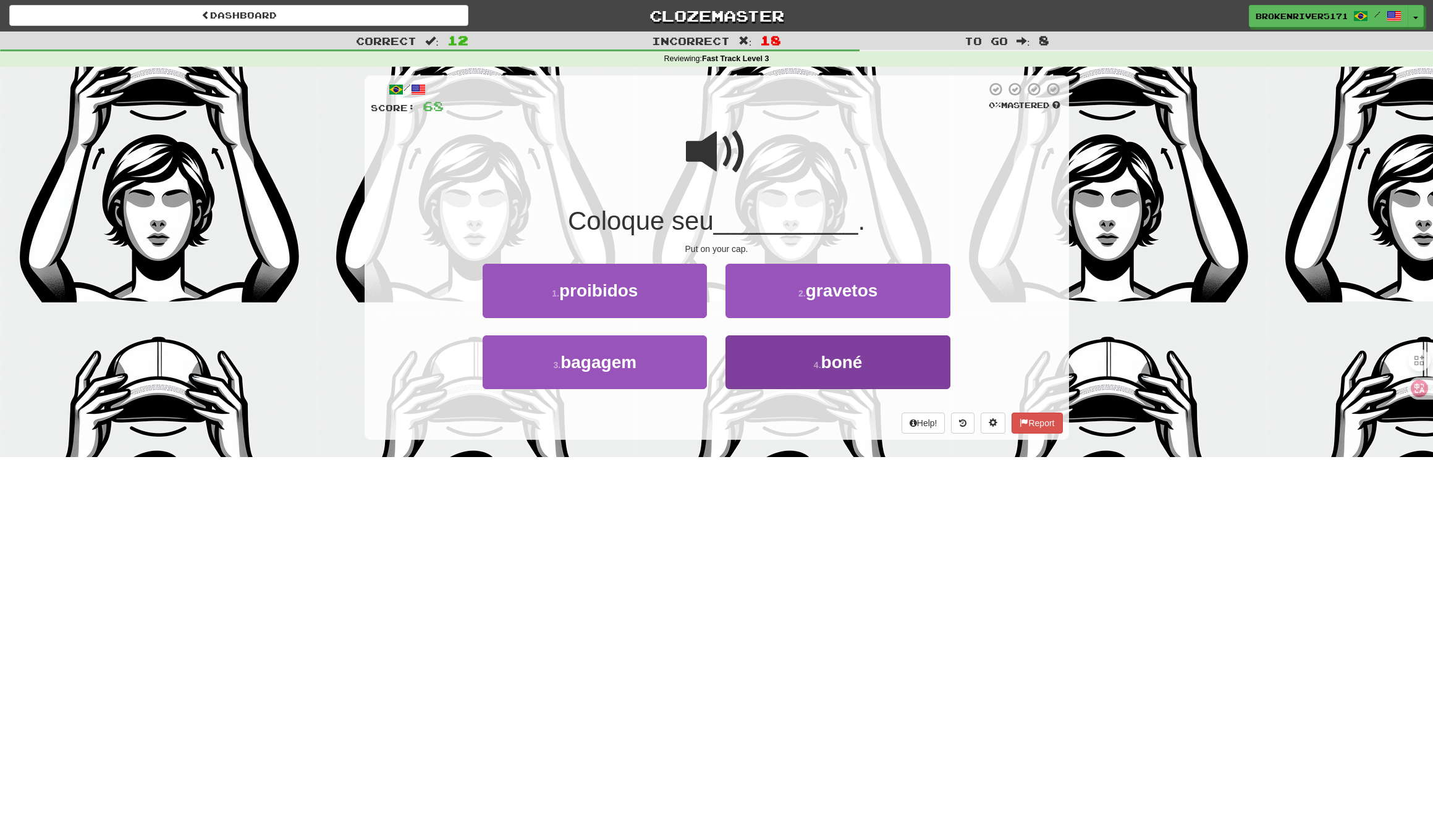
click at [783, 362] on button "4 . boné" at bounding box center [837, 362] width 224 height 53
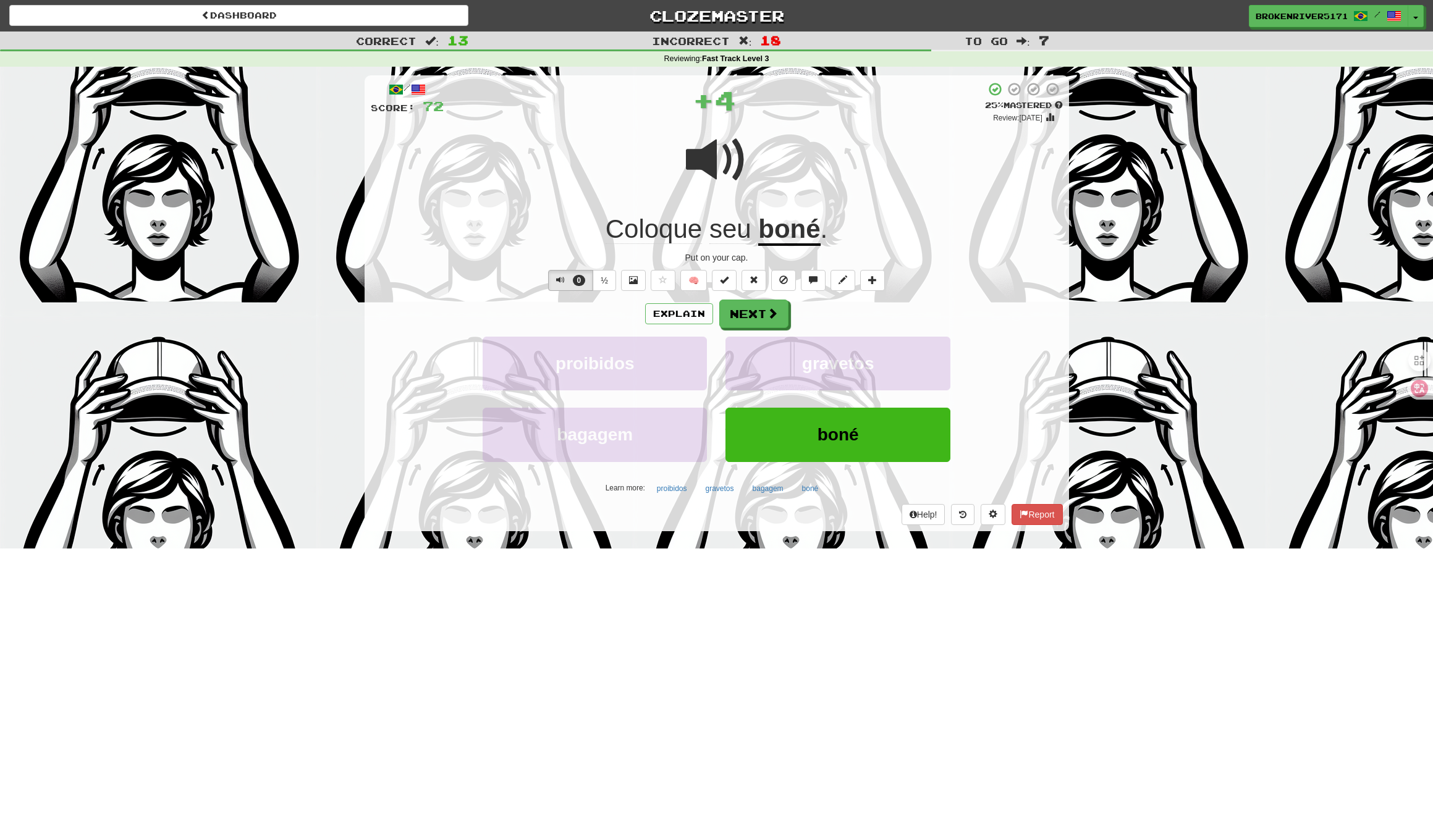
drag, startPoint x: 771, startPoint y: 305, endPoint x: 764, endPoint y: 316, distance: 13.0
click at [771, 305] on button "Next" at bounding box center [754, 314] width 70 height 29
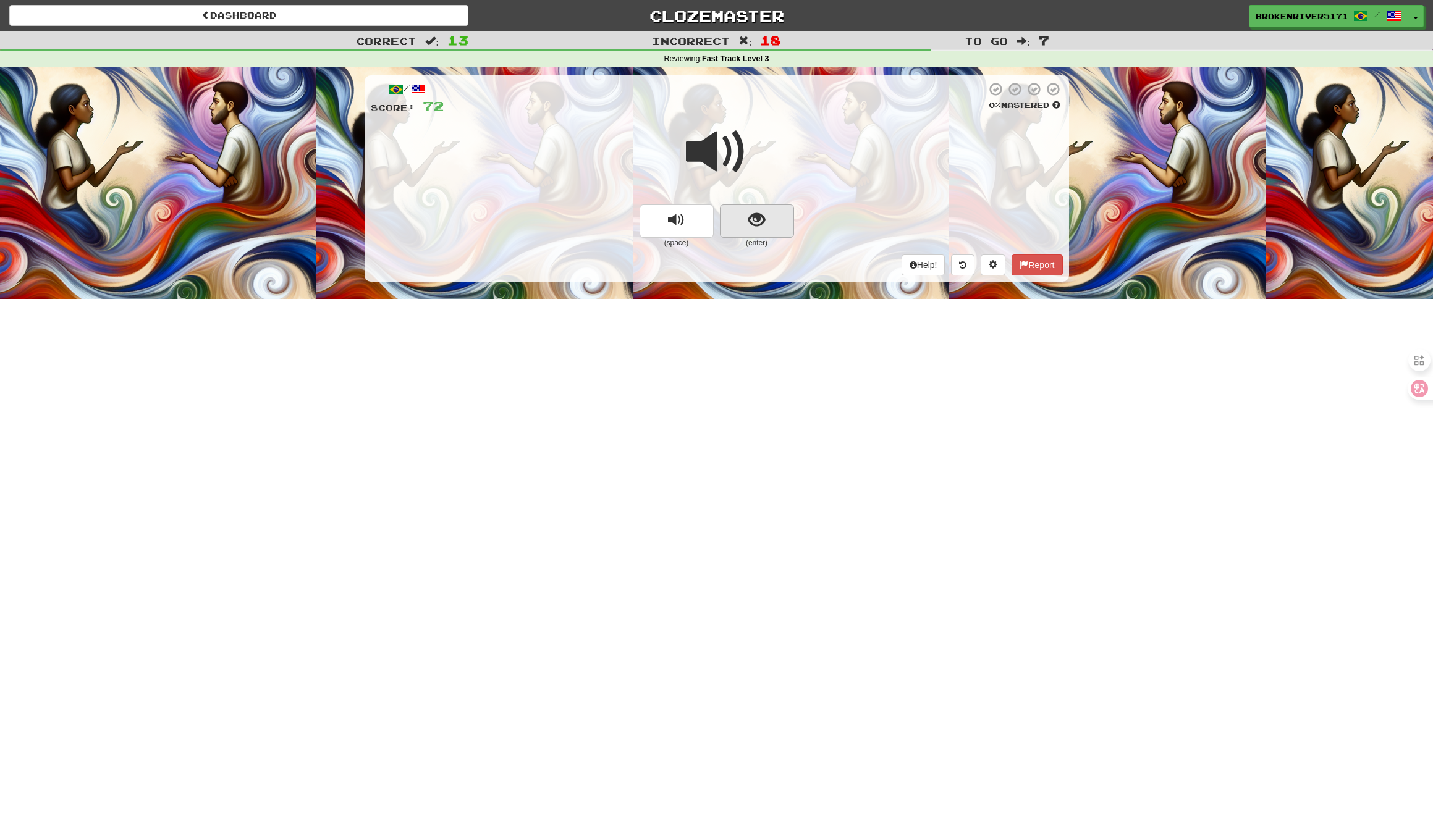
click at [766, 214] on button "show sentence" at bounding box center [756, 220] width 74 height 33
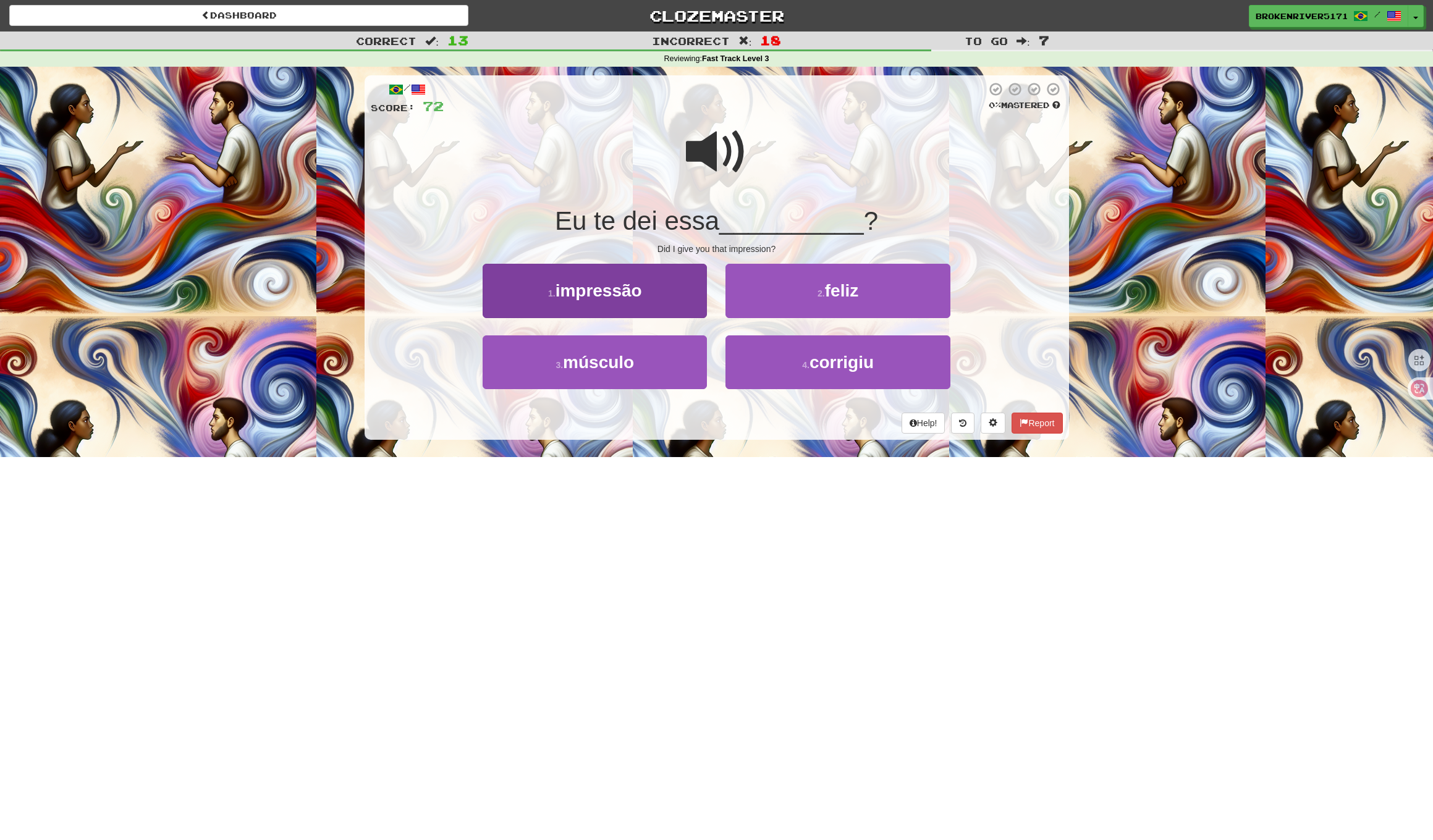
click at [657, 290] on button "1 . impressão" at bounding box center [594, 290] width 224 height 53
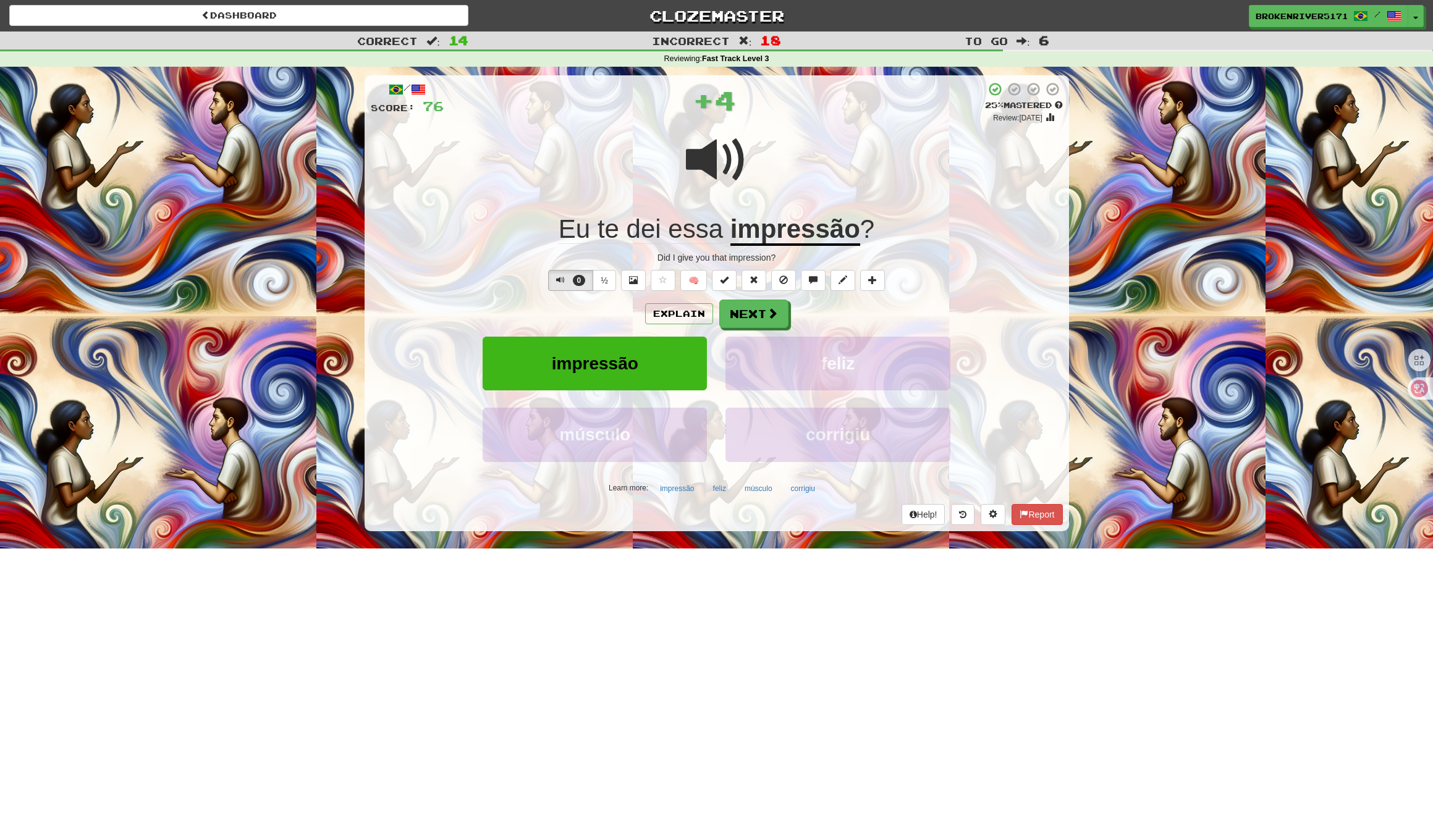
click at [750, 328] on div "Explain Next impressão feliz músculo corrigiu Learn more: impressão feliz múscu…" at bounding box center [716, 398] width 692 height 198
click at [750, 320] on button "Next" at bounding box center [755, 314] width 70 height 29
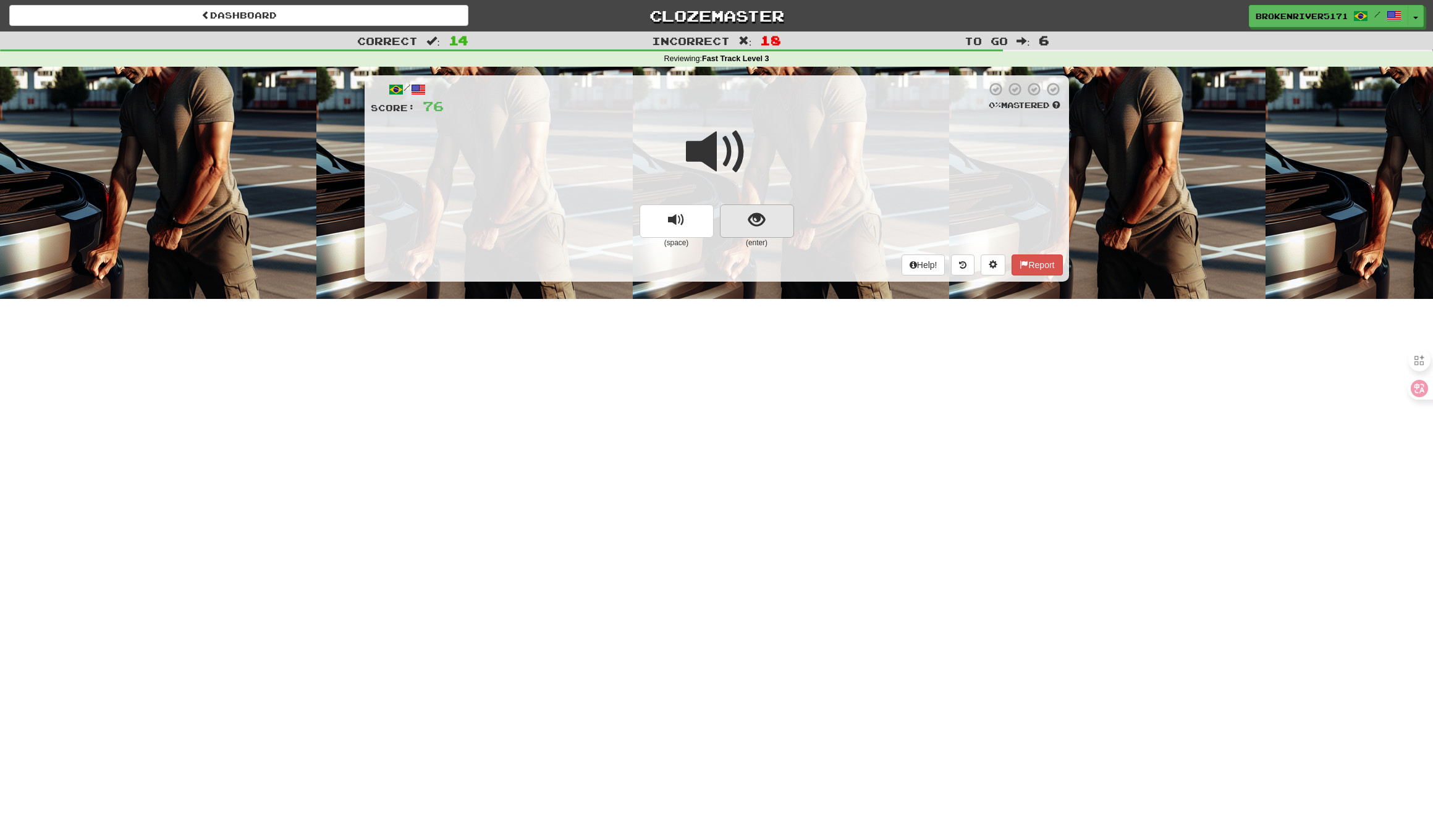
click at [768, 223] on button "show sentence" at bounding box center [756, 220] width 74 height 33
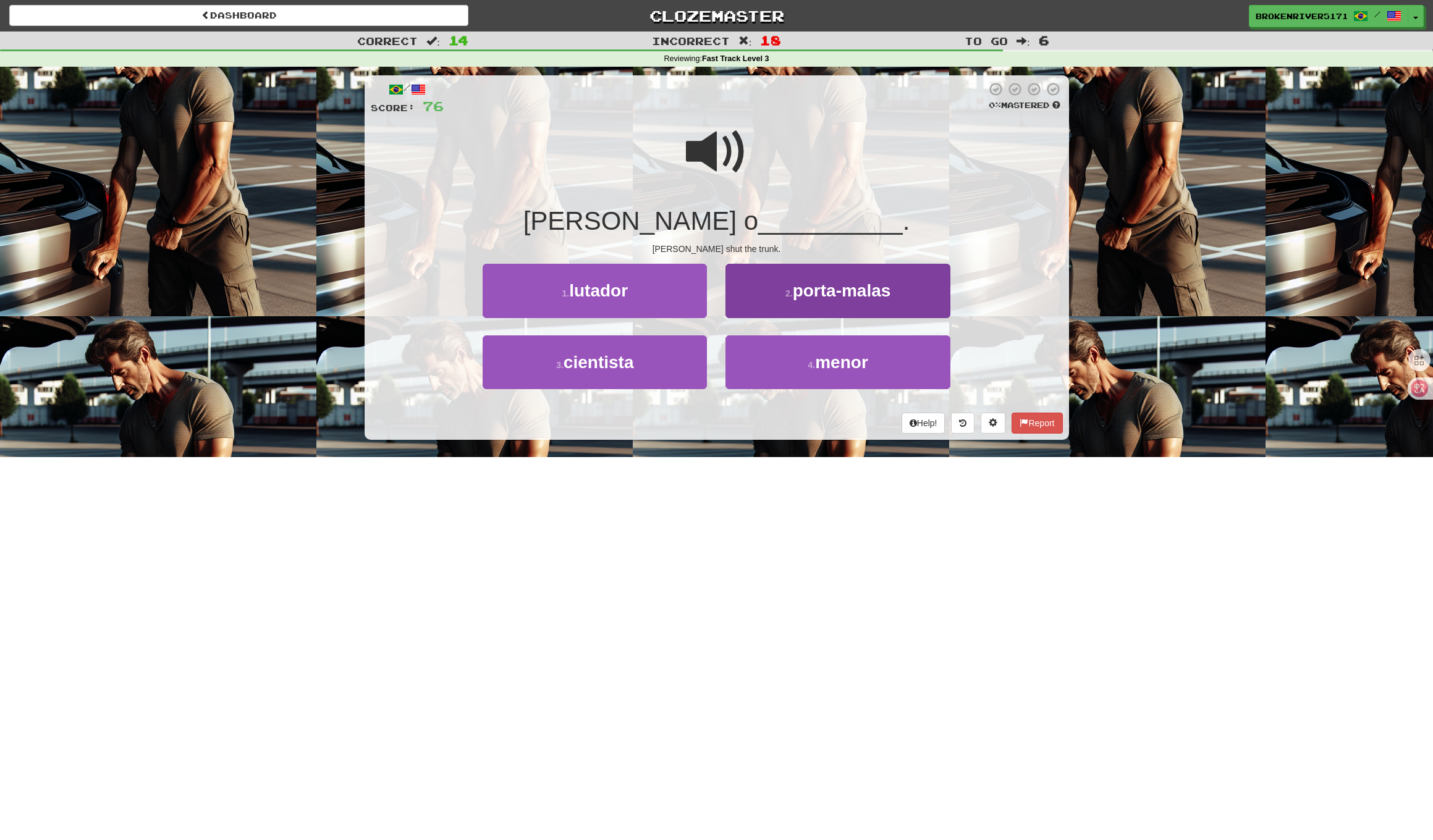
click at [795, 304] on button "2 . porta-malas" at bounding box center [837, 290] width 224 height 53
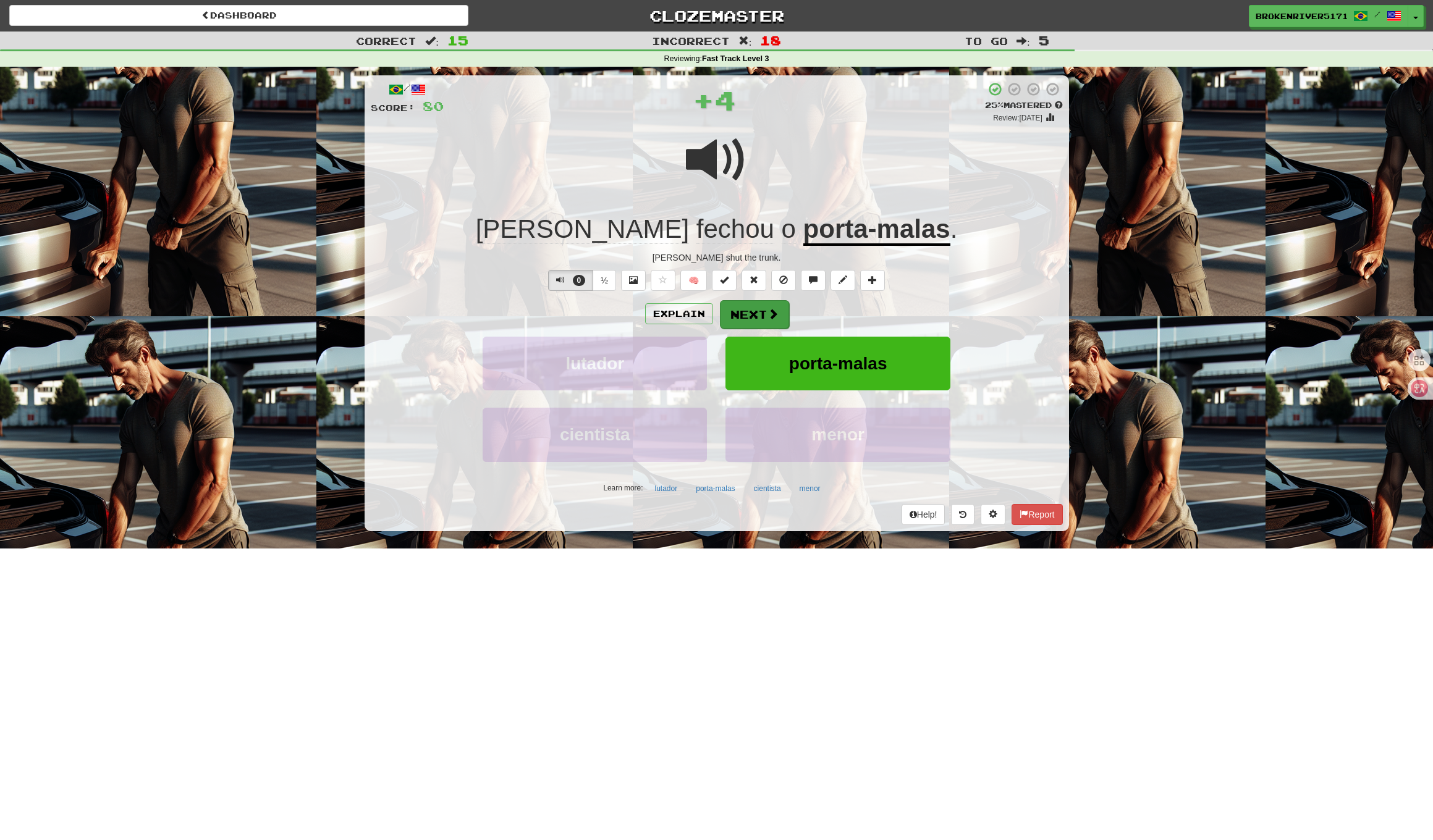
click at [752, 317] on button "Next" at bounding box center [755, 314] width 70 height 29
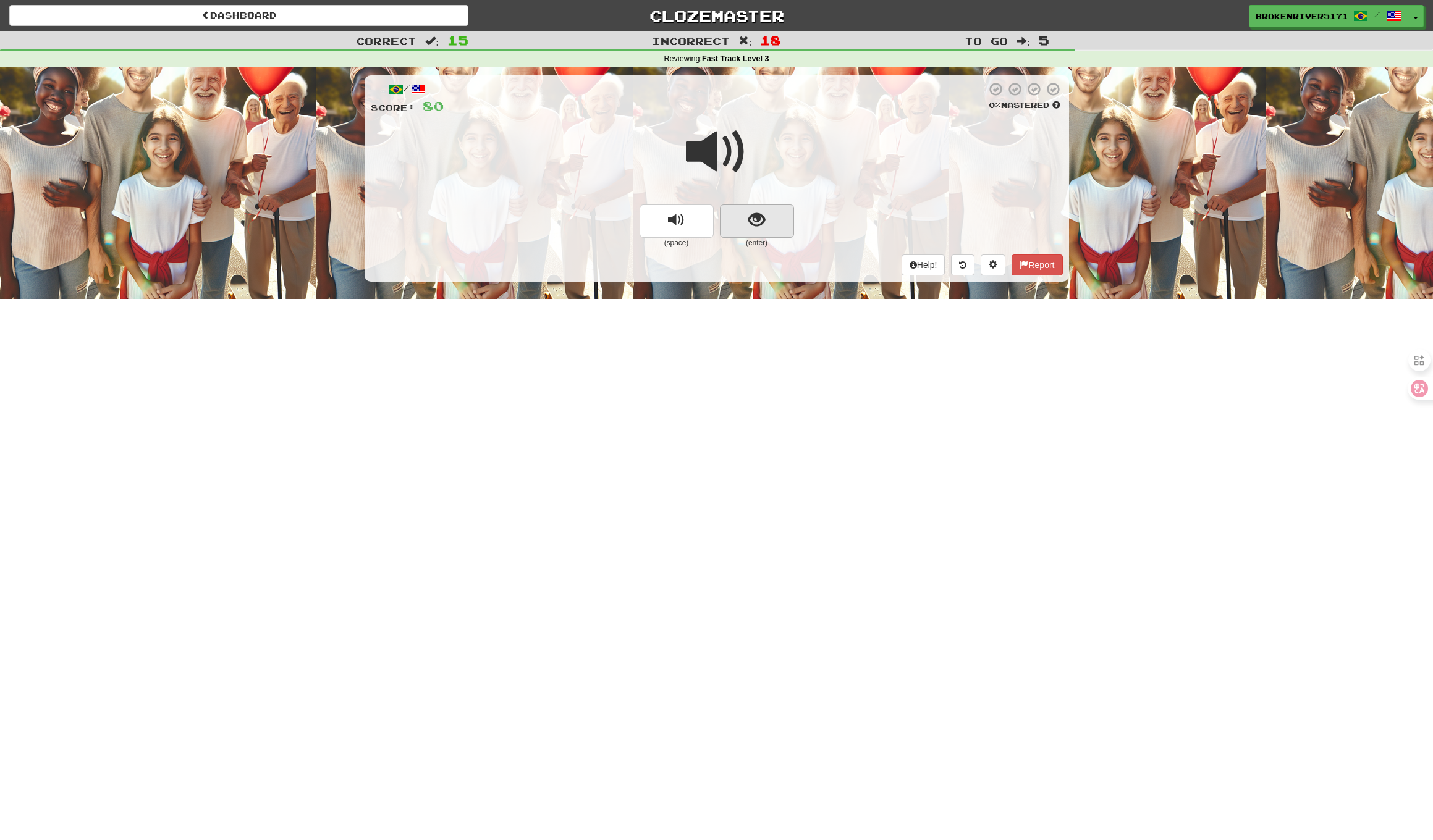
click at [748, 226] on span "show sentence" at bounding box center [756, 220] width 17 height 17
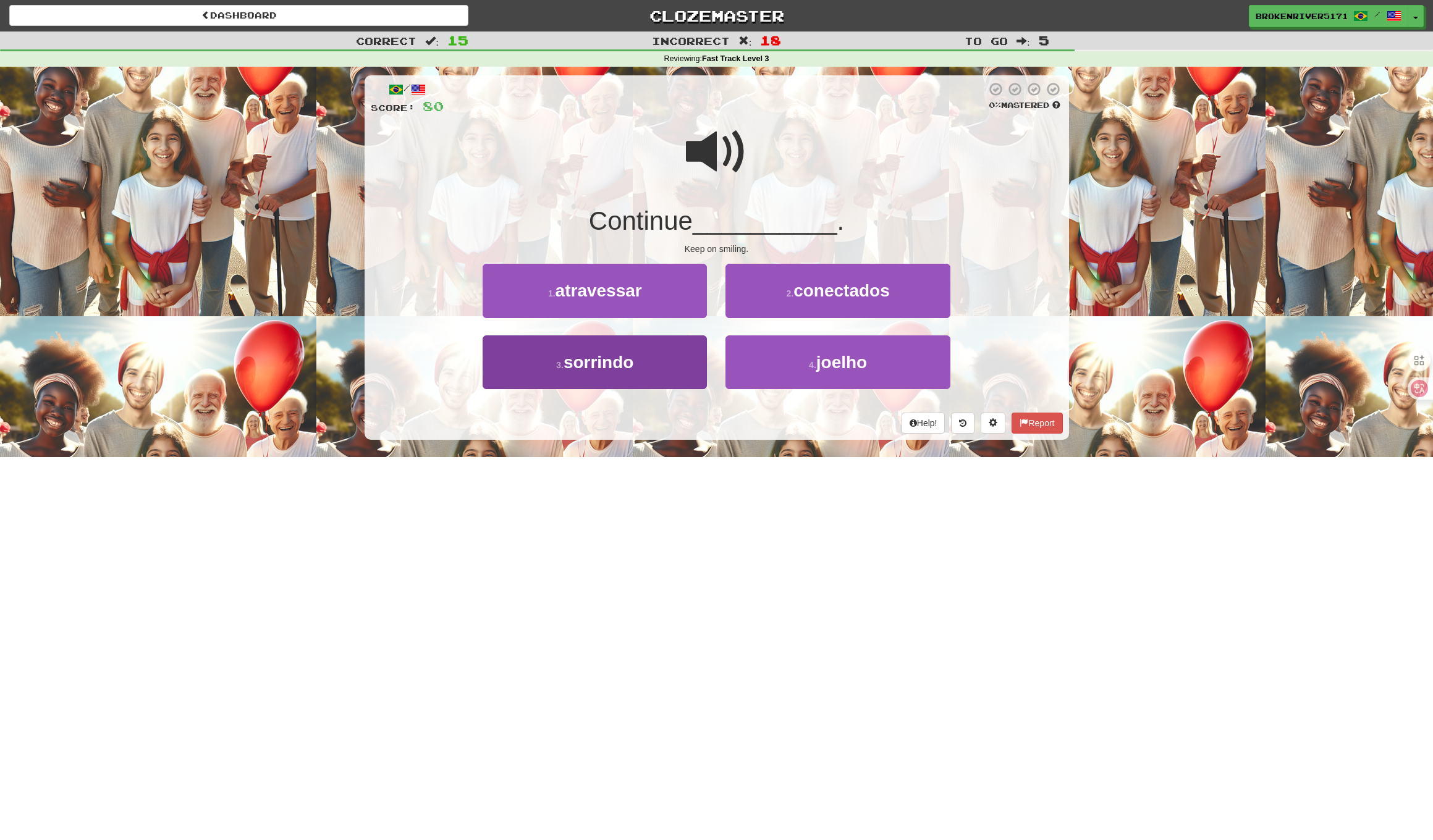
click at [663, 366] on button "3 . sorrindo" at bounding box center [594, 362] width 224 height 53
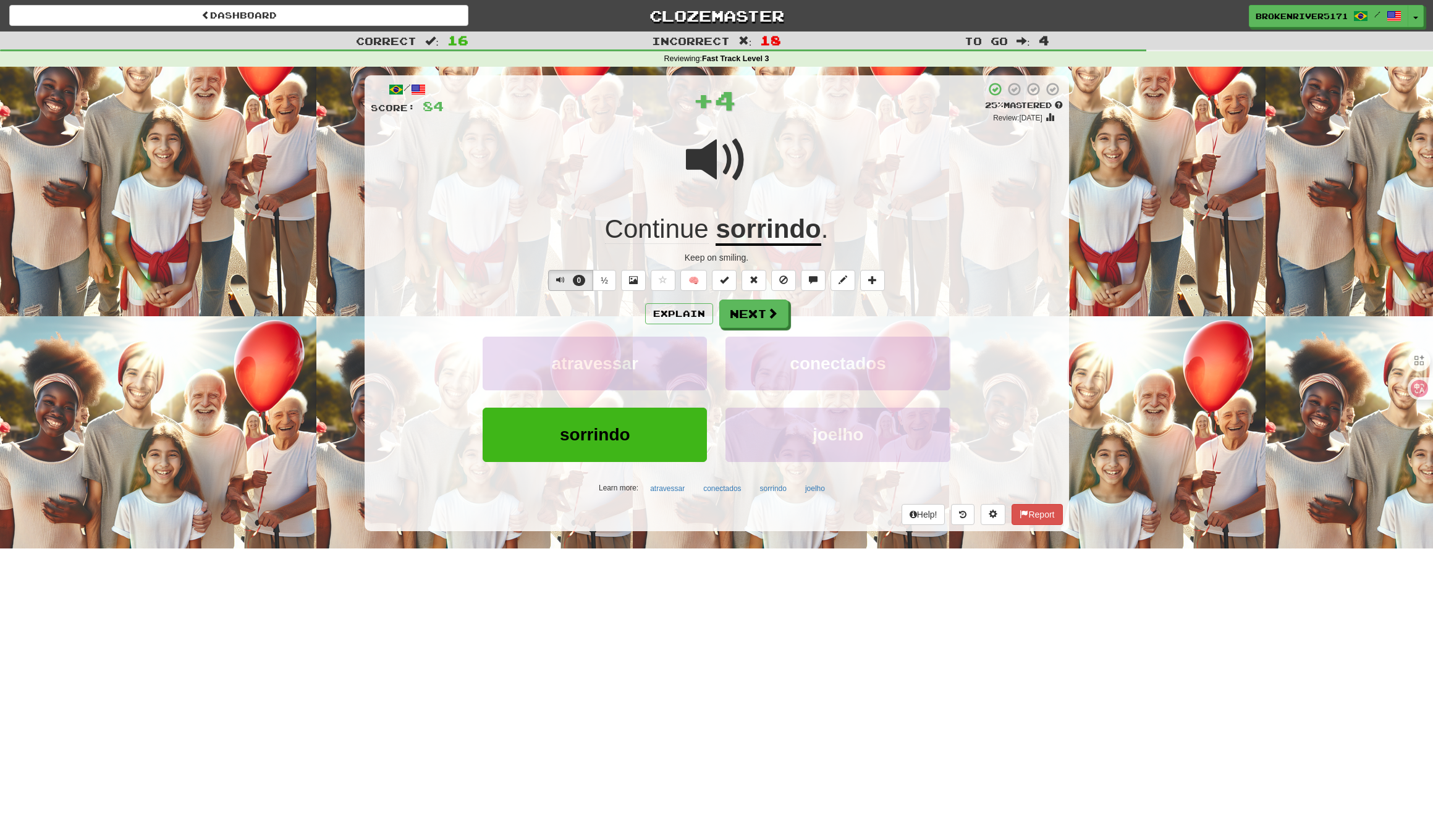
click at [764, 299] on div "Explain Next" at bounding box center [716, 314] width 692 height 29
click at [767, 313] on span at bounding box center [772, 314] width 11 height 11
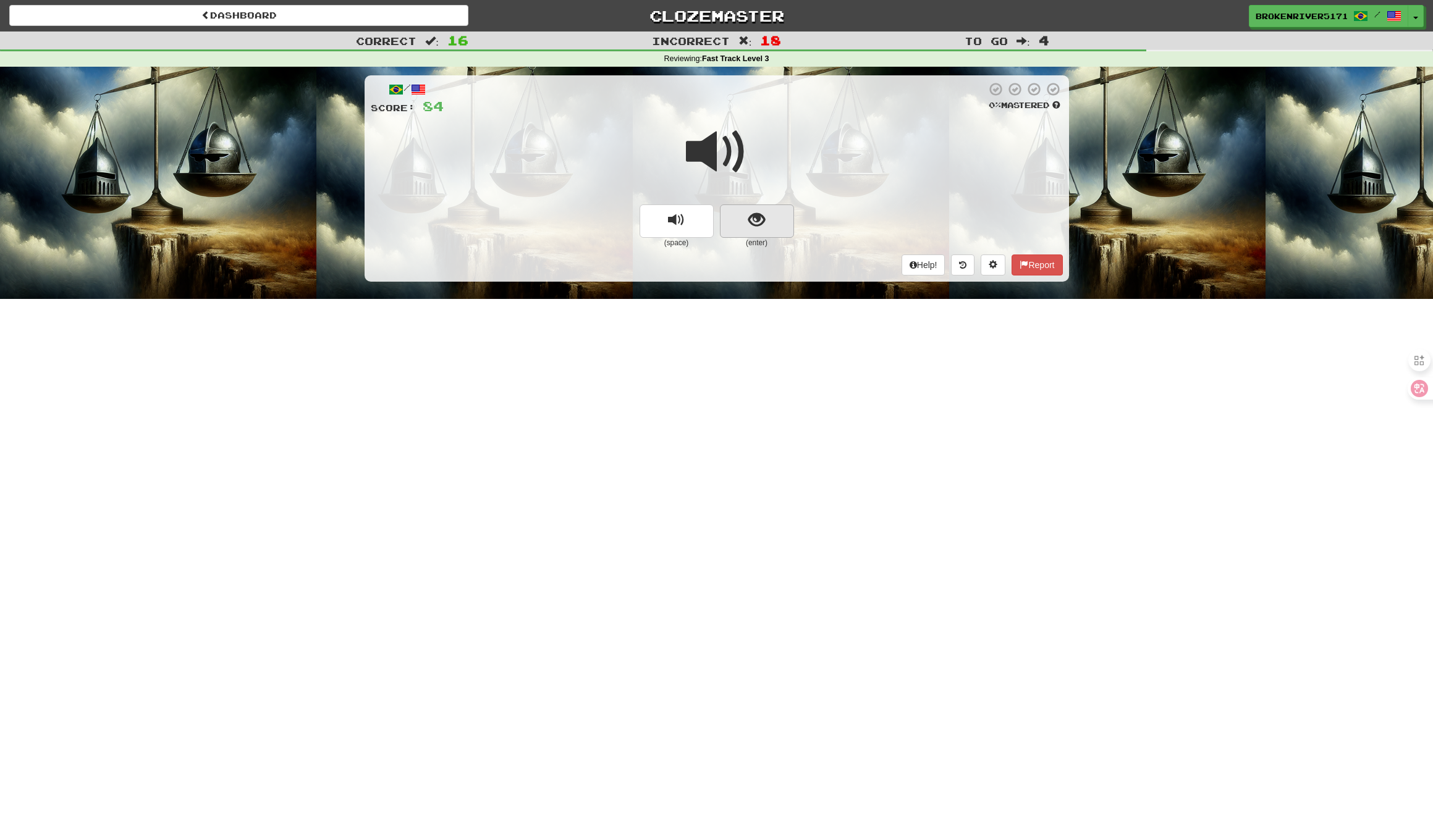
click at [761, 220] on span "show sentence" at bounding box center [756, 220] width 17 height 17
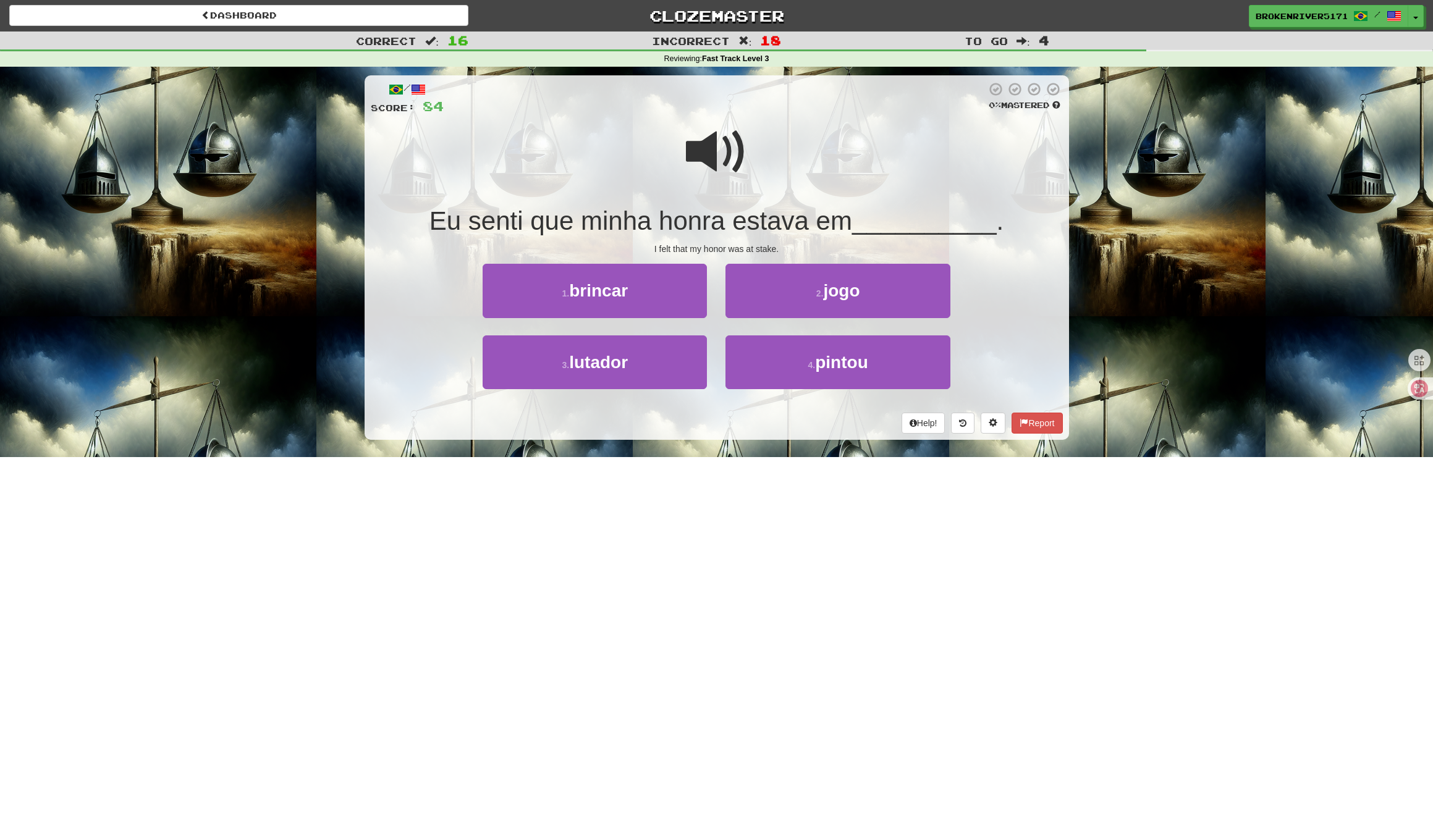
drag, startPoint x: 625, startPoint y: 292, endPoint x: 633, endPoint y: 297, distance: 9.4
click at [626, 292] on span "brincar" at bounding box center [598, 291] width 59 height 19
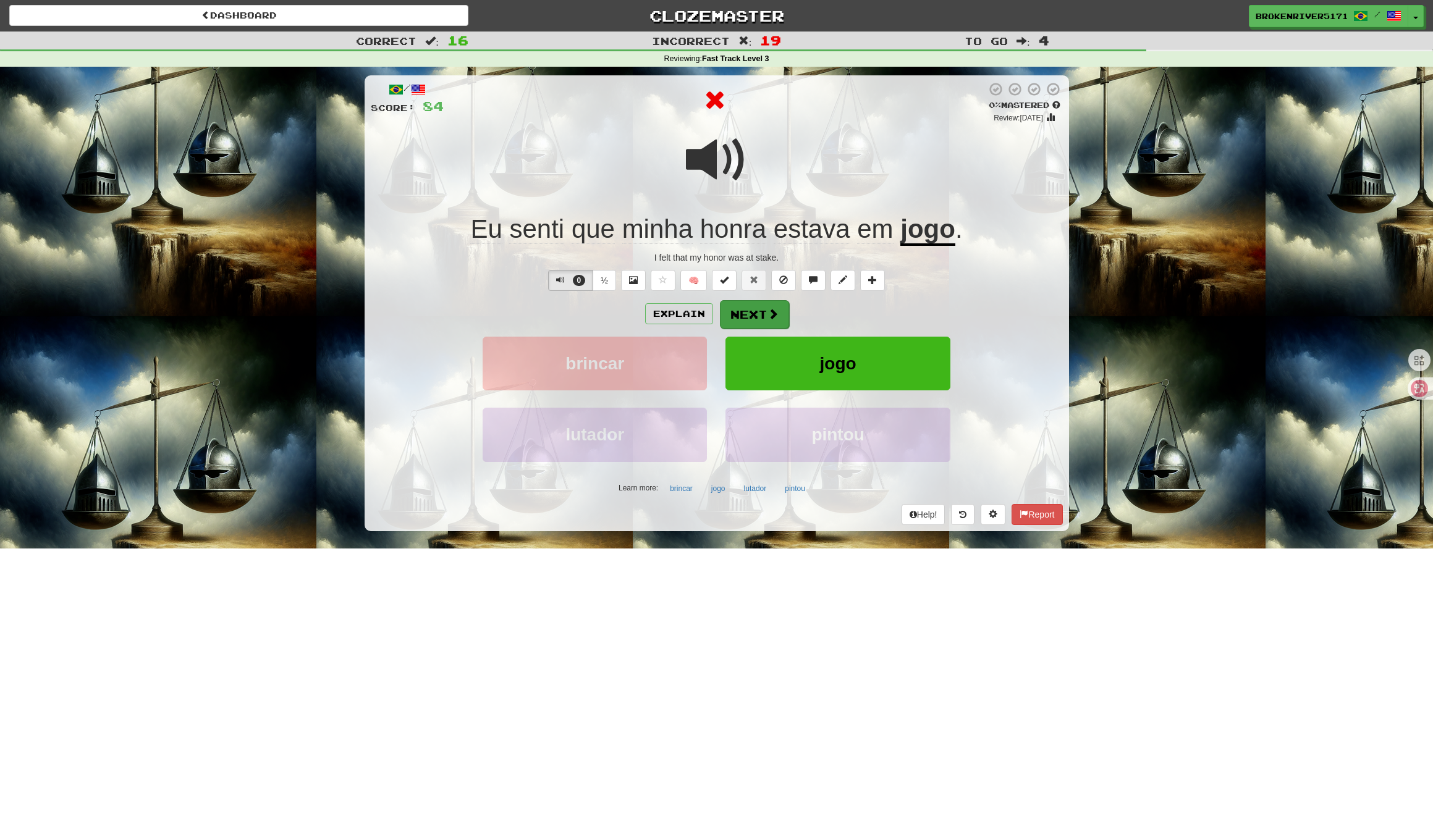
drag, startPoint x: 728, startPoint y: 309, endPoint x: 764, endPoint y: 310, distance: 36.0
click at [764, 310] on button "Next" at bounding box center [755, 314] width 70 height 29
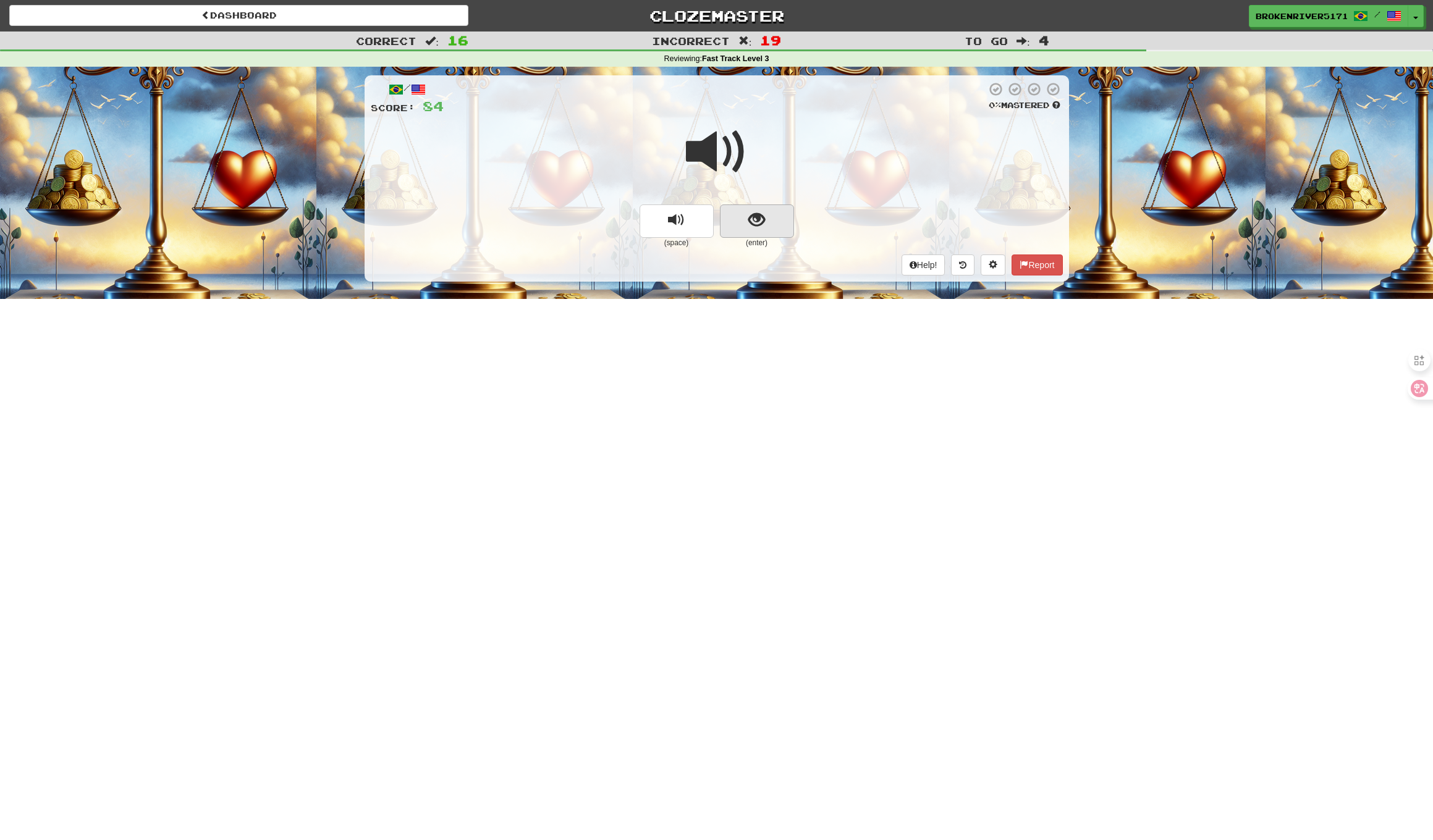
click at [760, 226] on span "show sentence" at bounding box center [756, 220] width 17 height 17
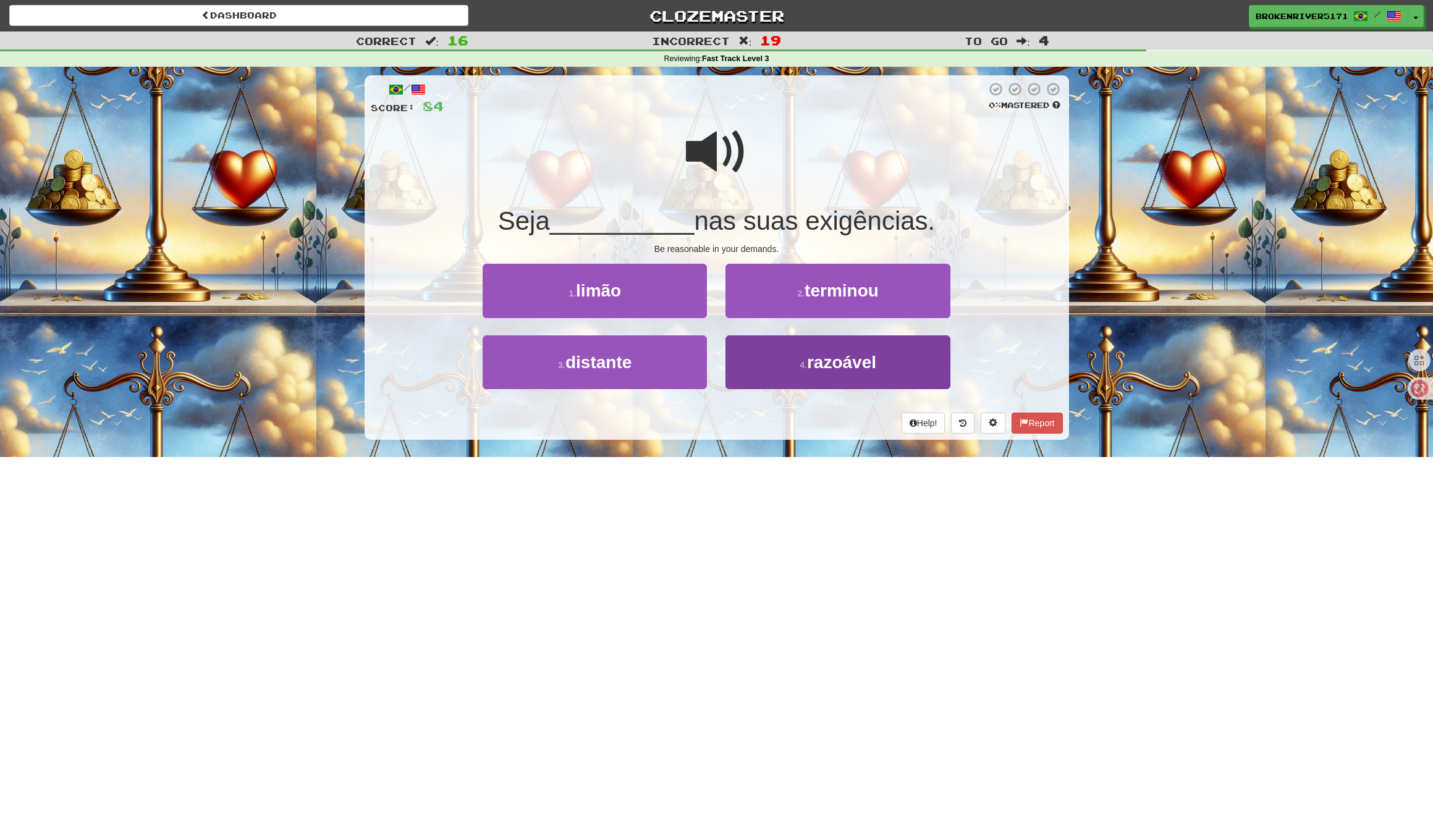
click at [783, 371] on button "4 . razoável" at bounding box center [837, 362] width 224 height 53
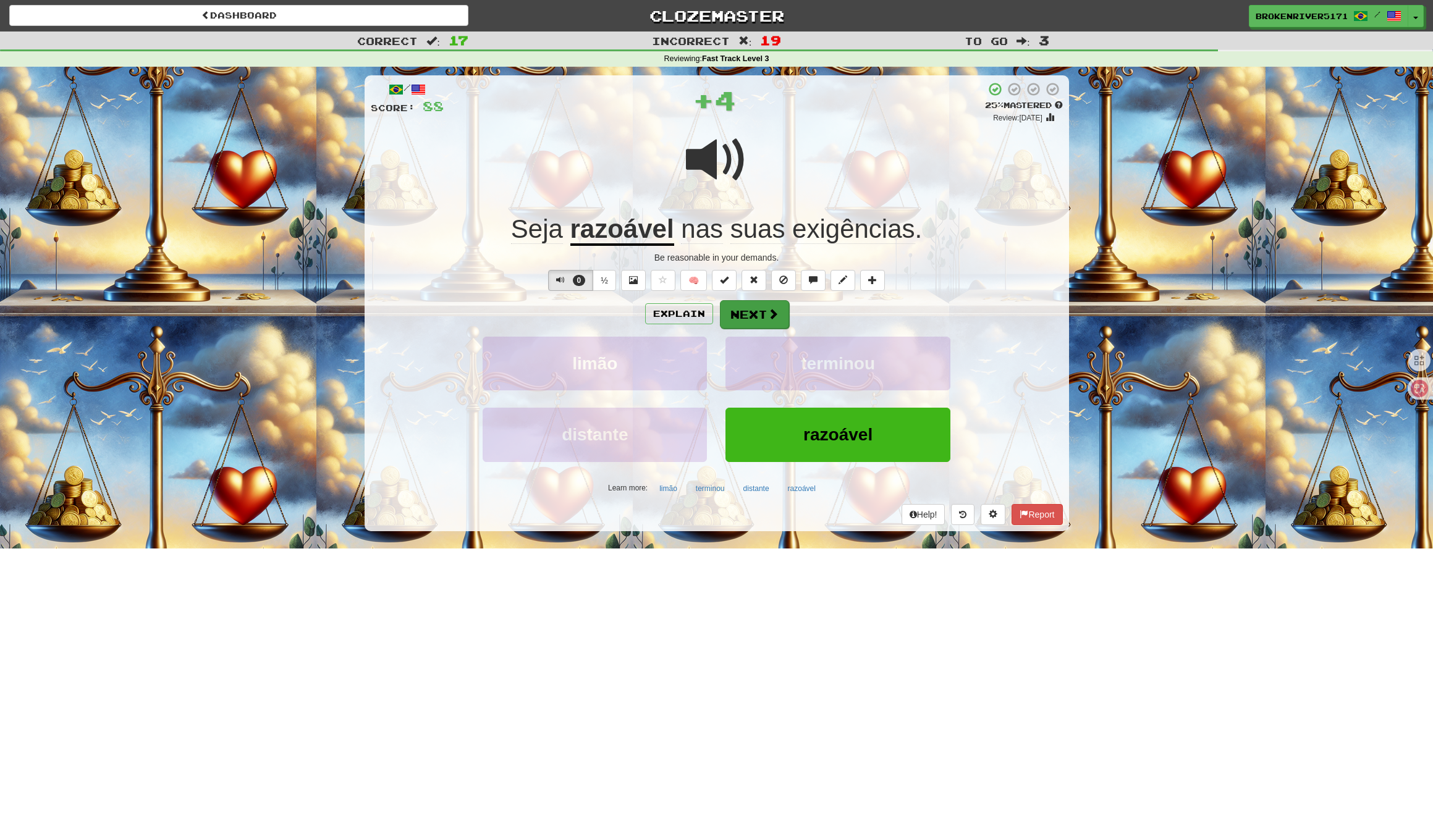
click at [764, 319] on button "Next" at bounding box center [755, 314] width 70 height 29
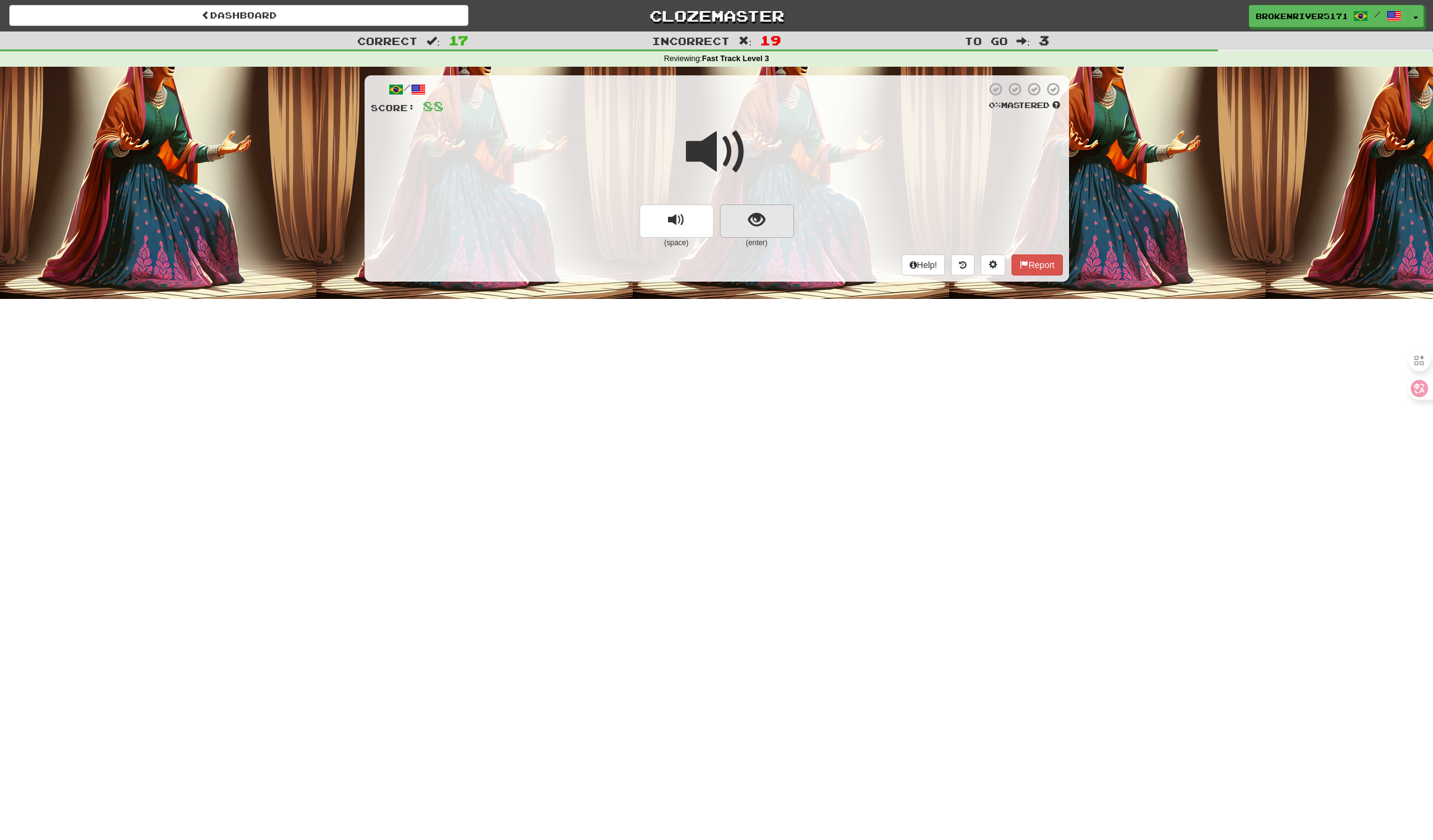
click at [752, 224] on span "show sentence" at bounding box center [756, 220] width 17 height 17
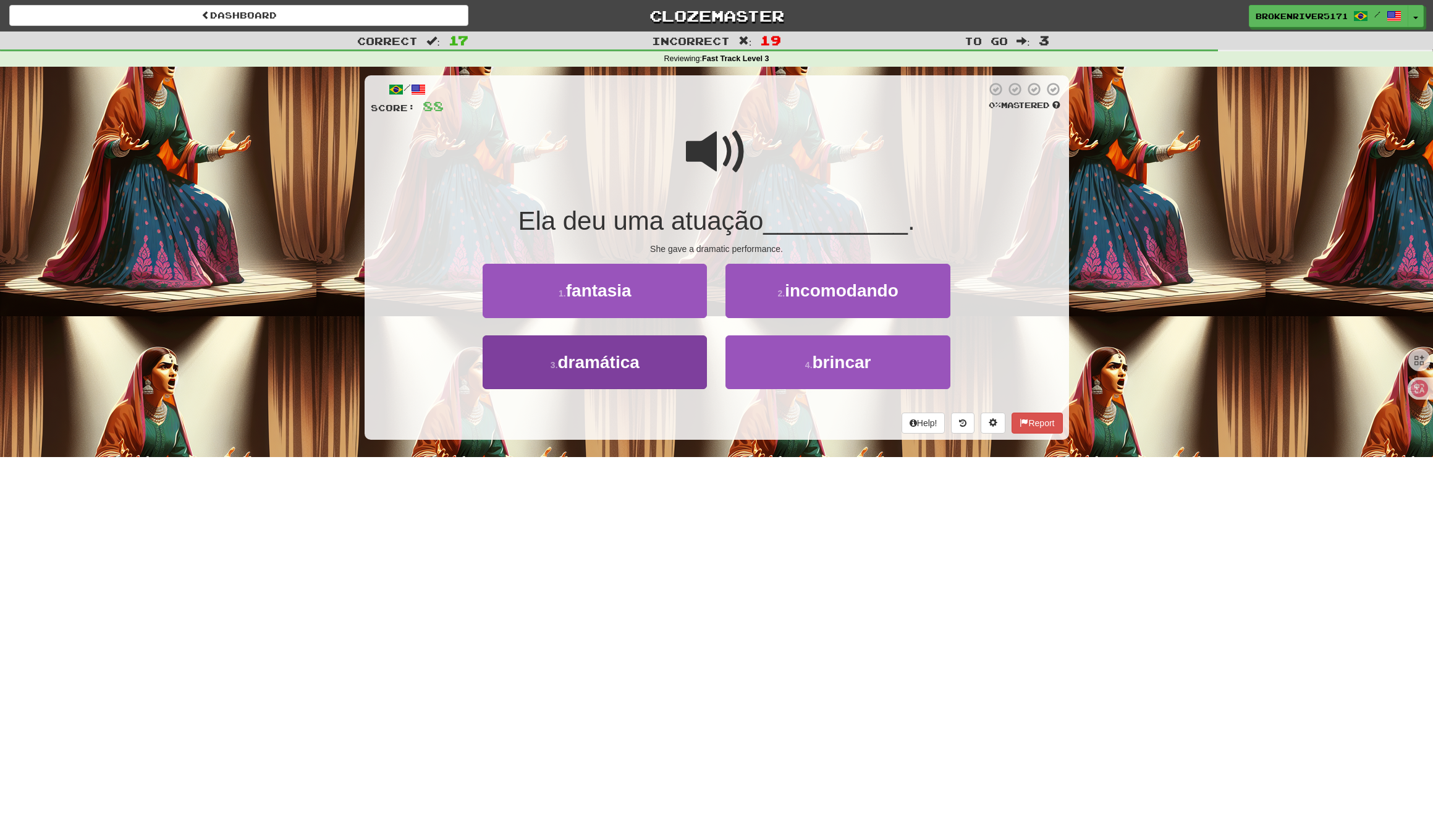
click at [624, 367] on span "dramática" at bounding box center [599, 362] width 81 height 19
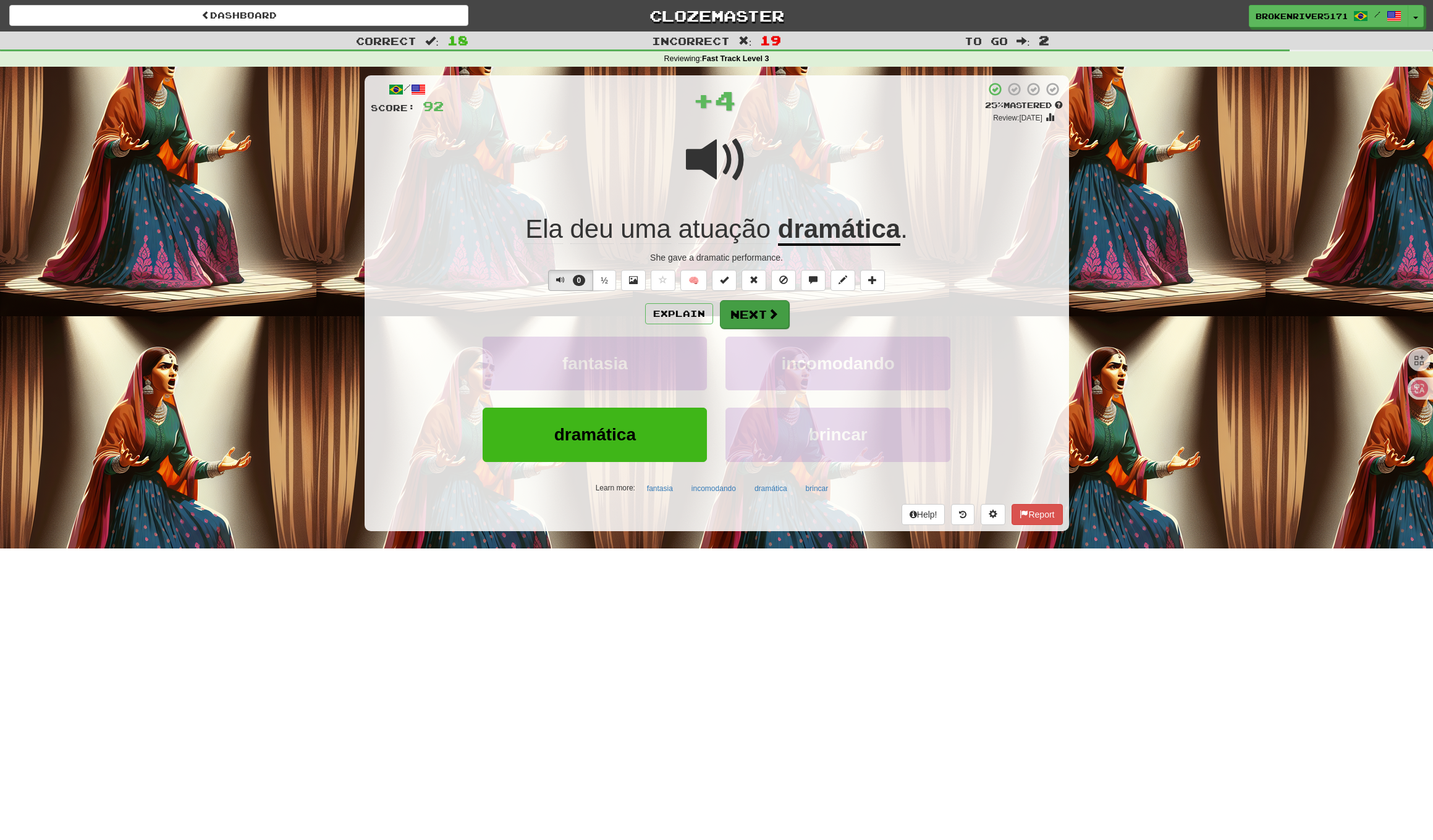
click at [748, 316] on button "Next" at bounding box center [755, 314] width 70 height 29
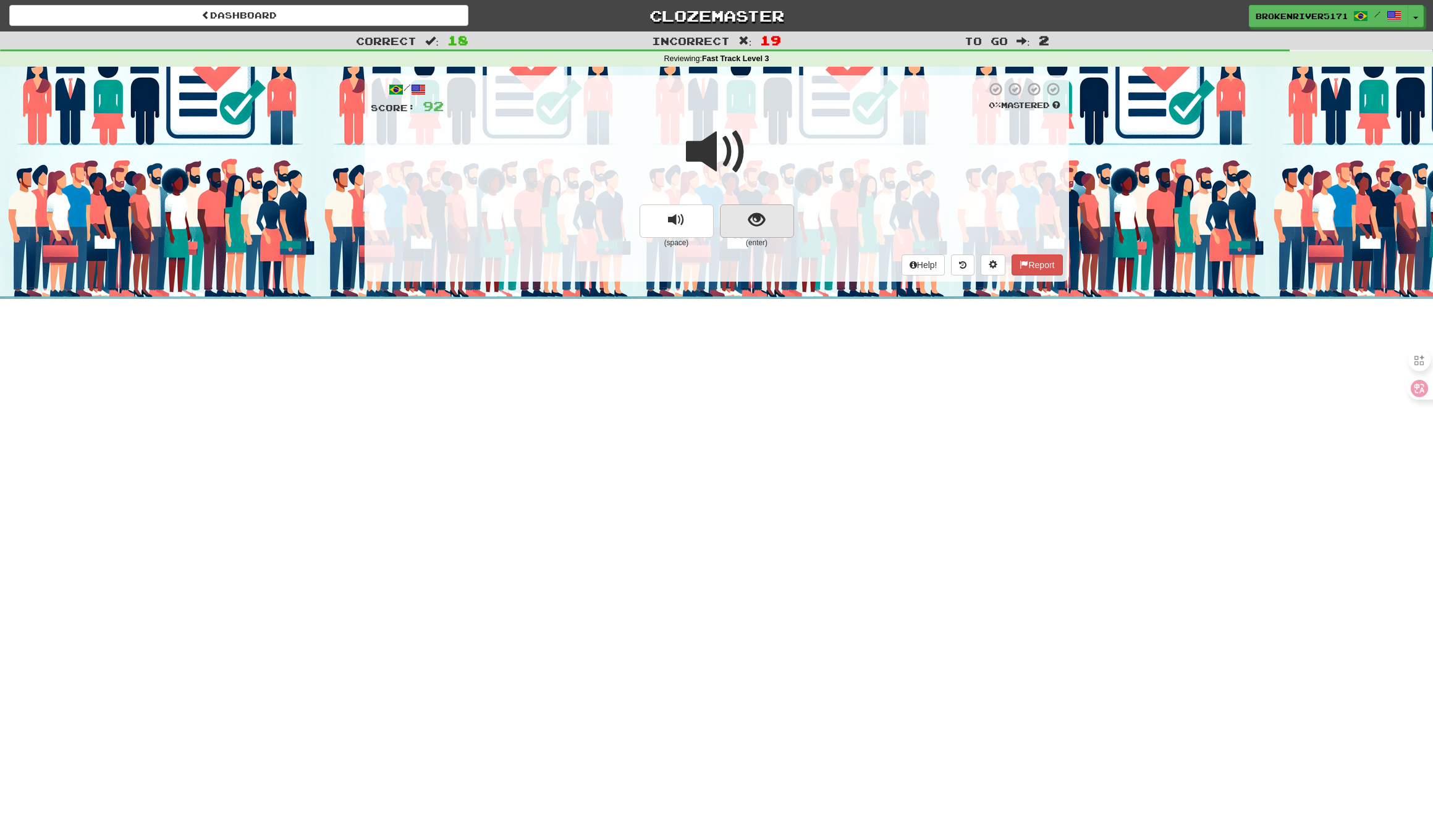
click at [731, 216] on button "show sentence" at bounding box center [756, 220] width 74 height 33
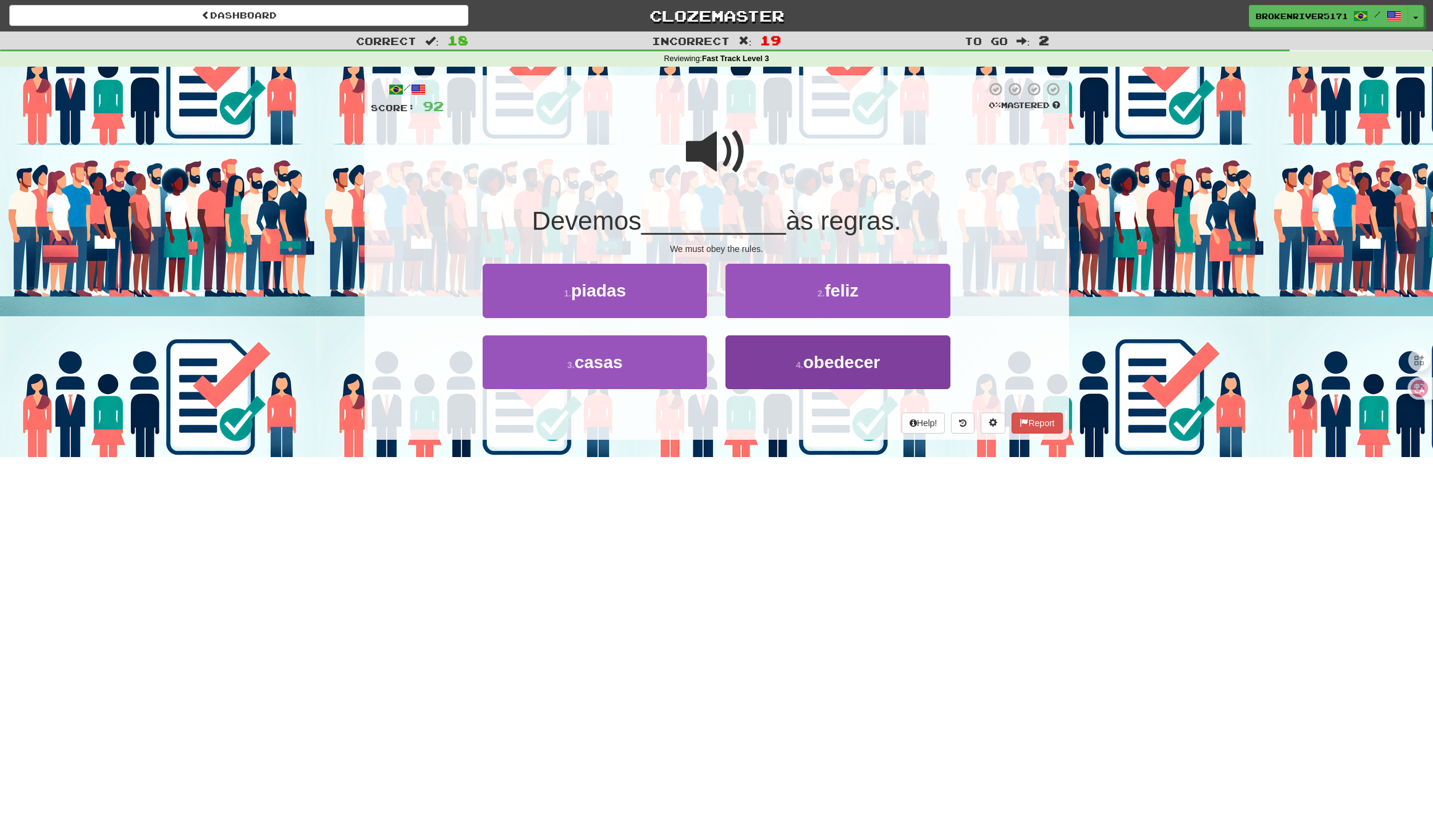
click at [775, 368] on button "4 . obedecer" at bounding box center [837, 362] width 224 height 53
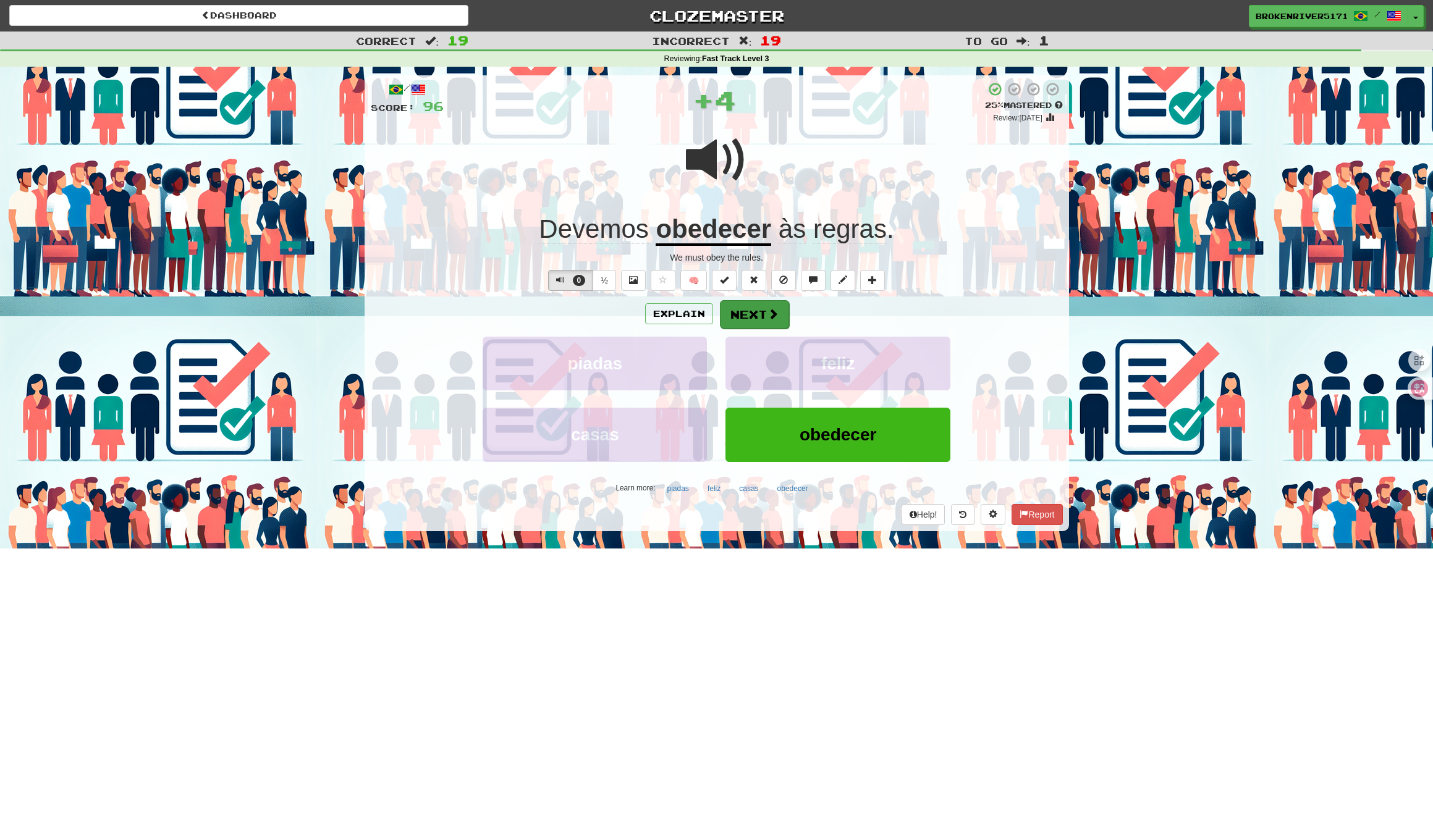
click at [748, 318] on button "Next" at bounding box center [755, 314] width 70 height 29
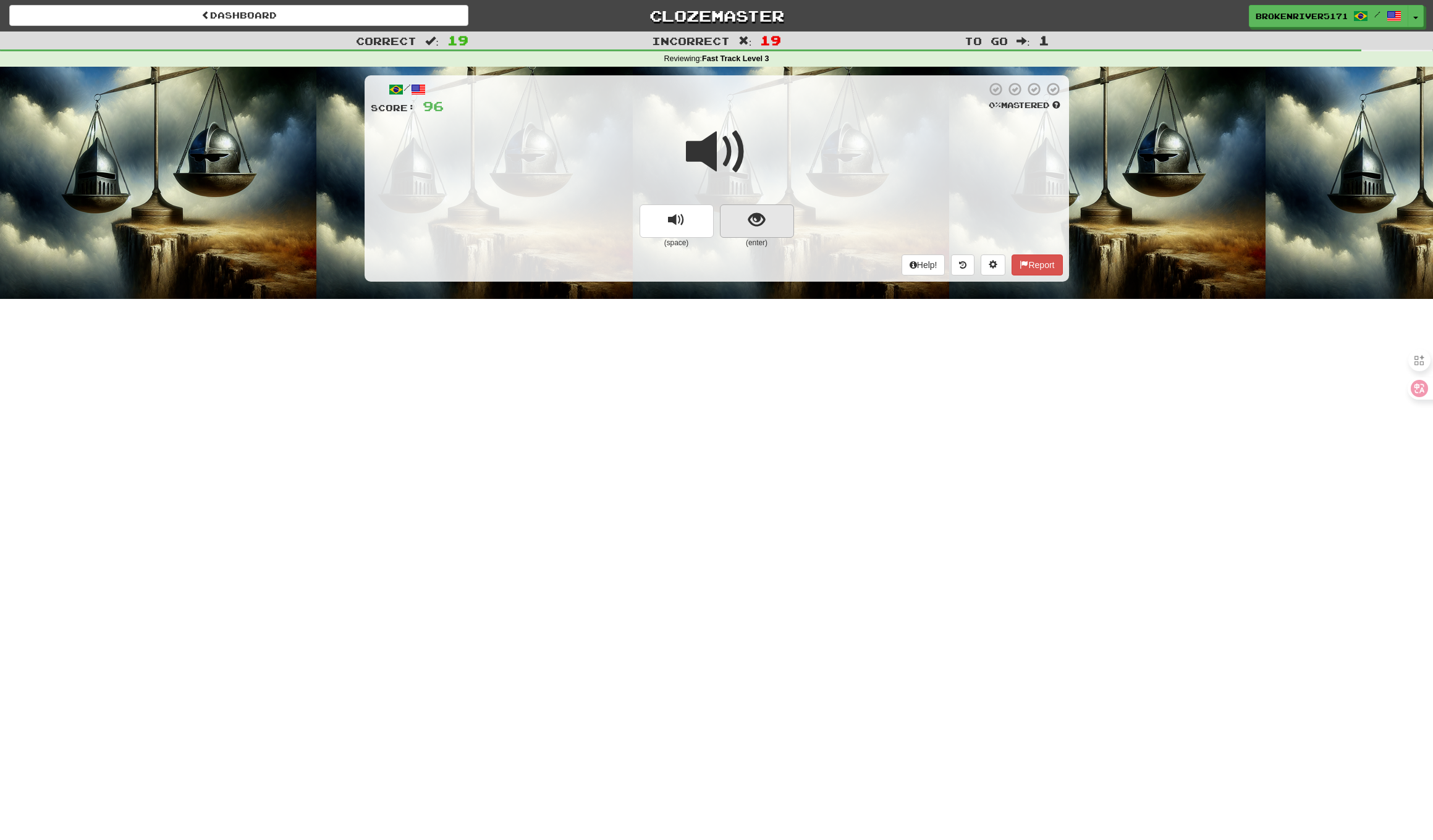
click at [755, 231] on button "show sentence" at bounding box center [756, 220] width 74 height 33
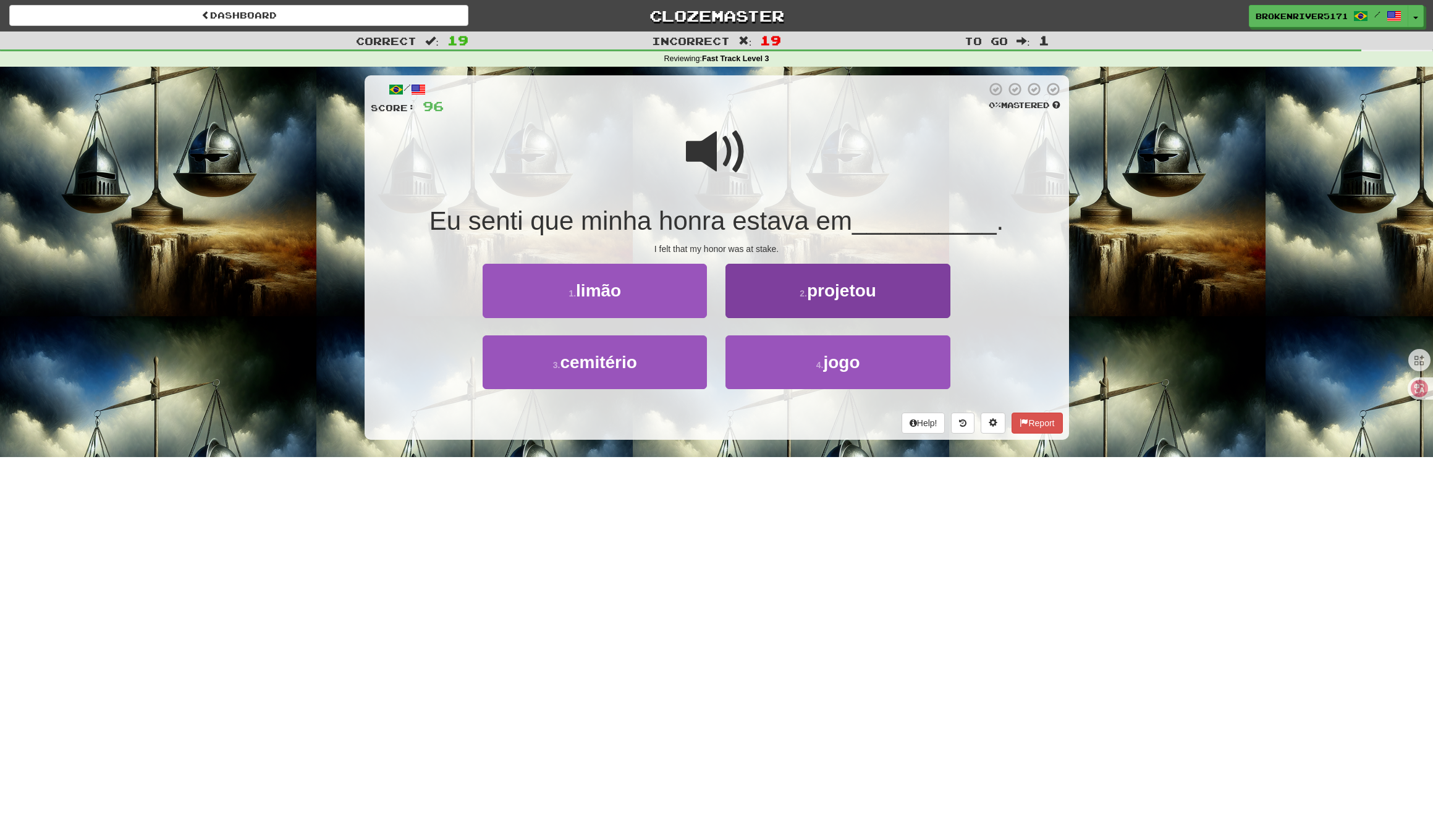
click at [774, 294] on button "2 . projetou" at bounding box center [837, 290] width 224 height 53
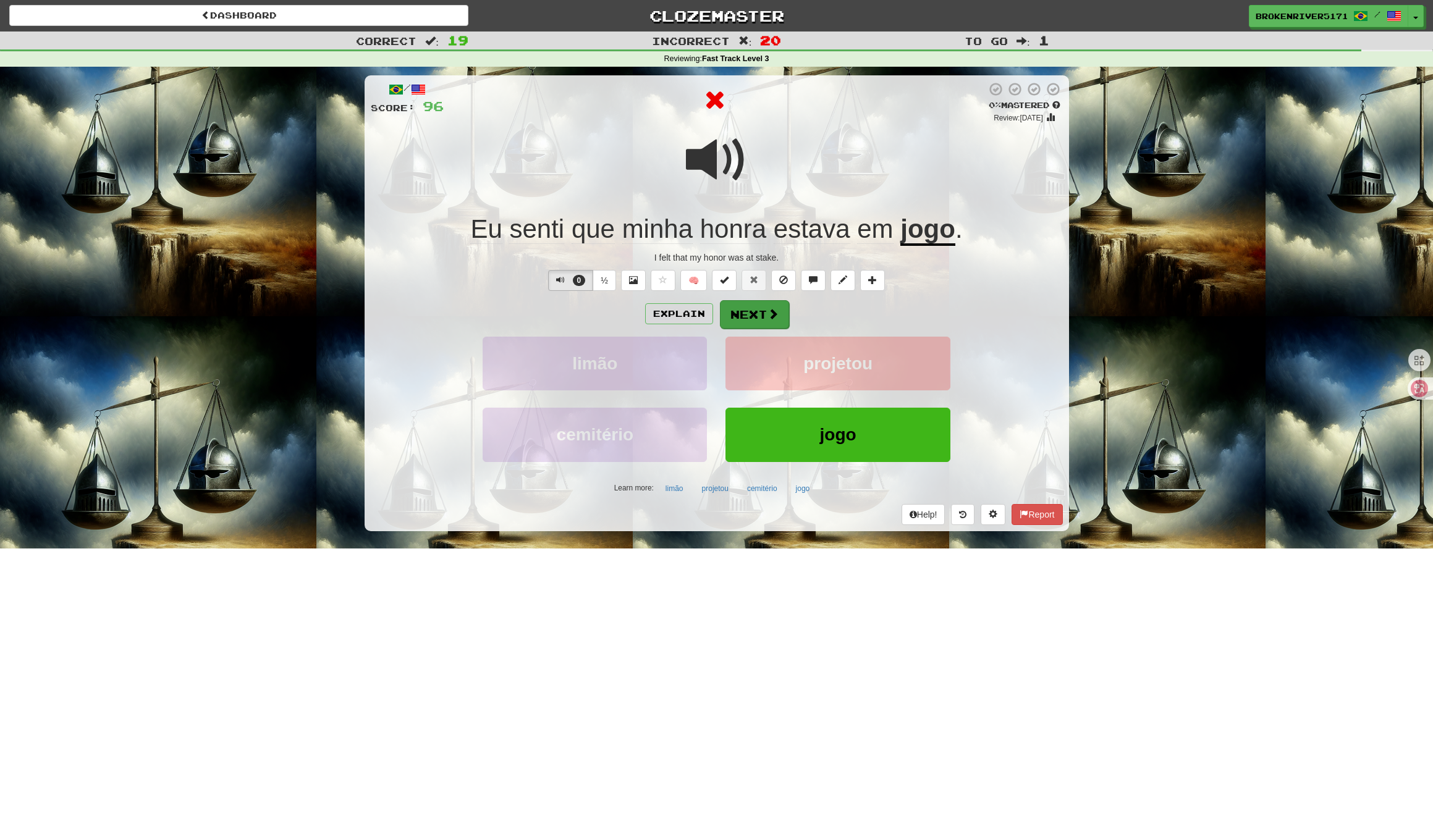
click at [743, 322] on button "Next" at bounding box center [755, 314] width 70 height 29
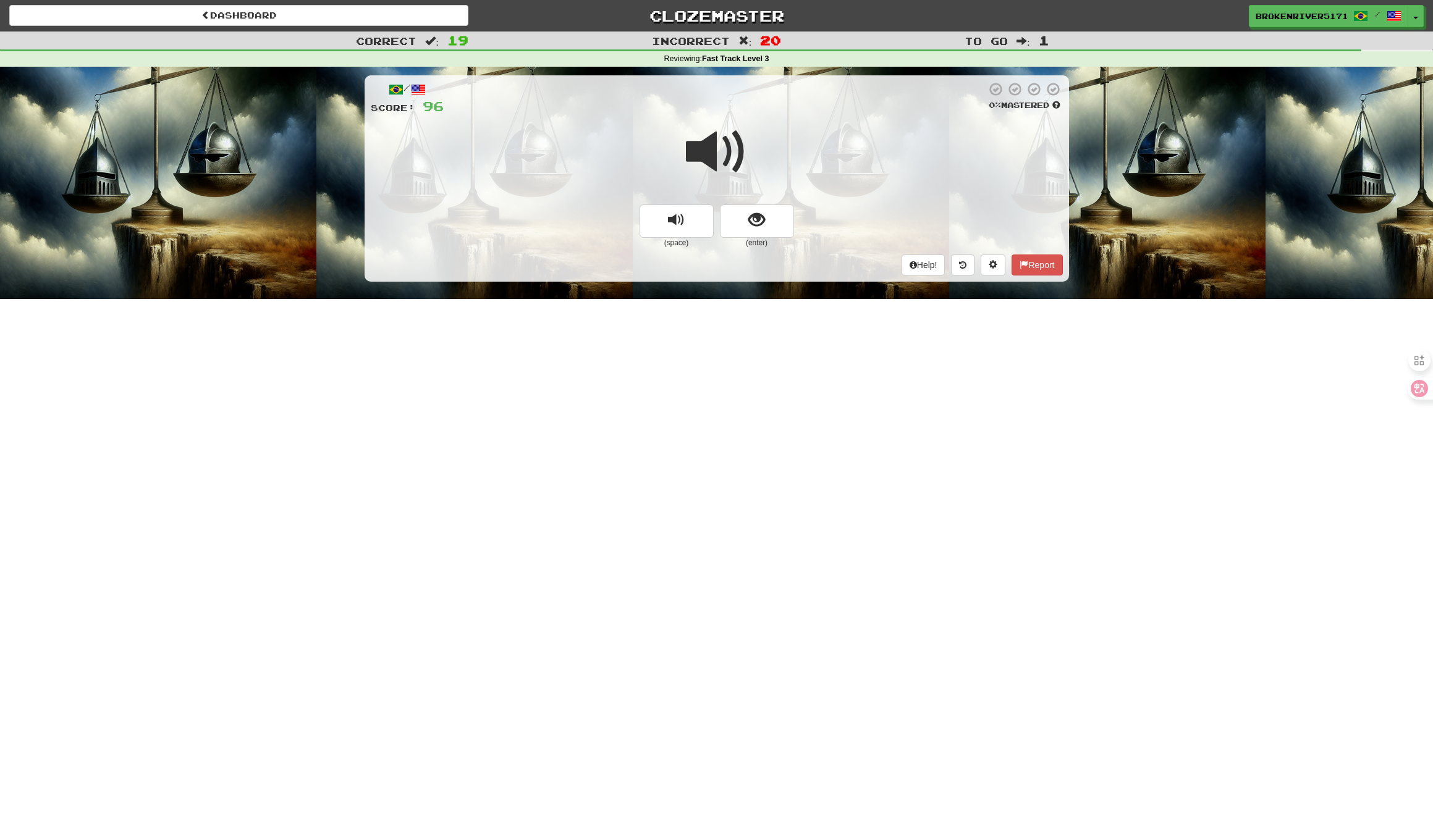
drag, startPoint x: 768, startPoint y: 231, endPoint x: 767, endPoint y: 236, distance: 5.1
click at [768, 231] on button "show sentence" at bounding box center [756, 220] width 74 height 33
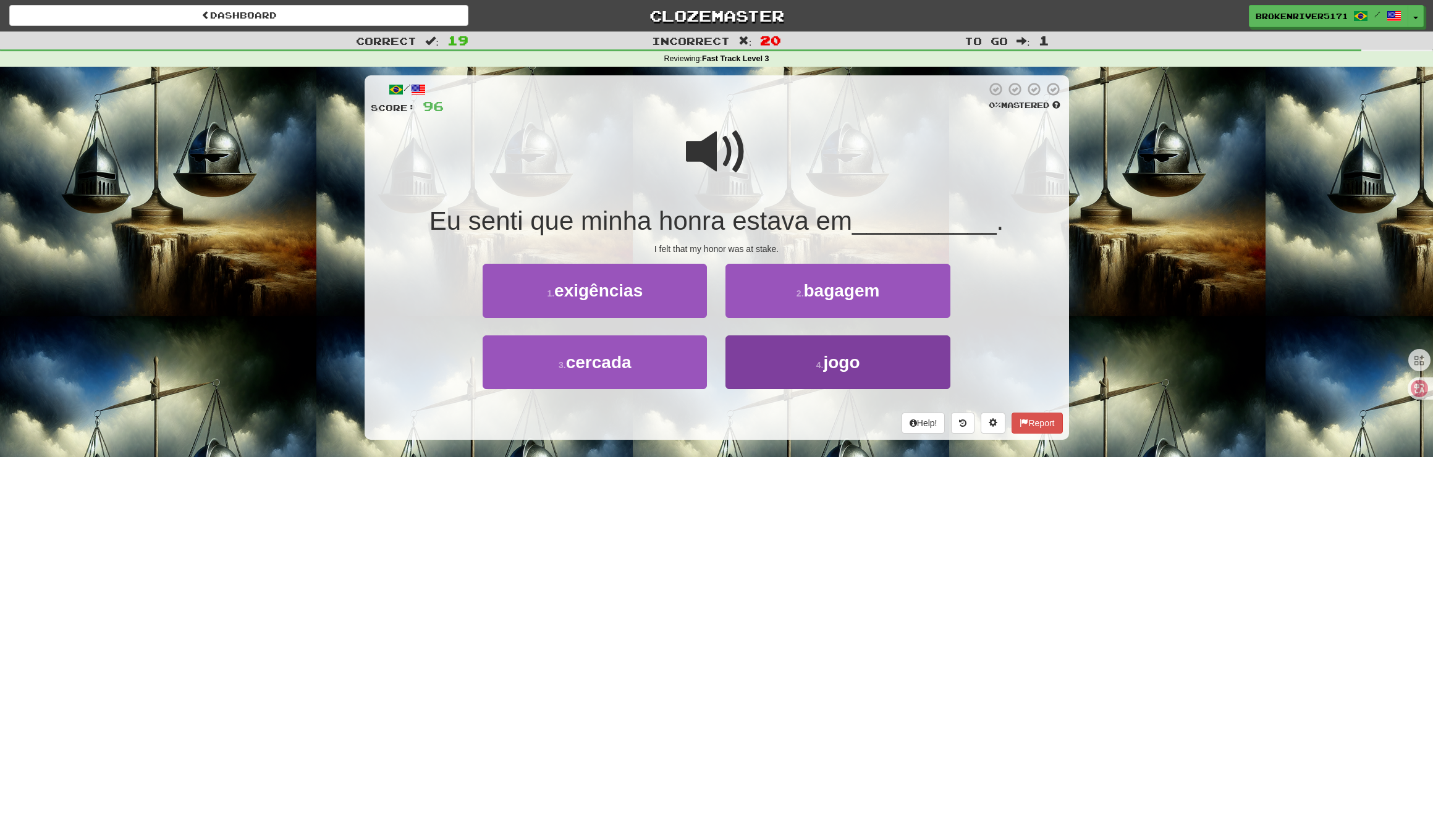
click at [784, 364] on button "4 . jogo" at bounding box center [837, 362] width 224 height 53
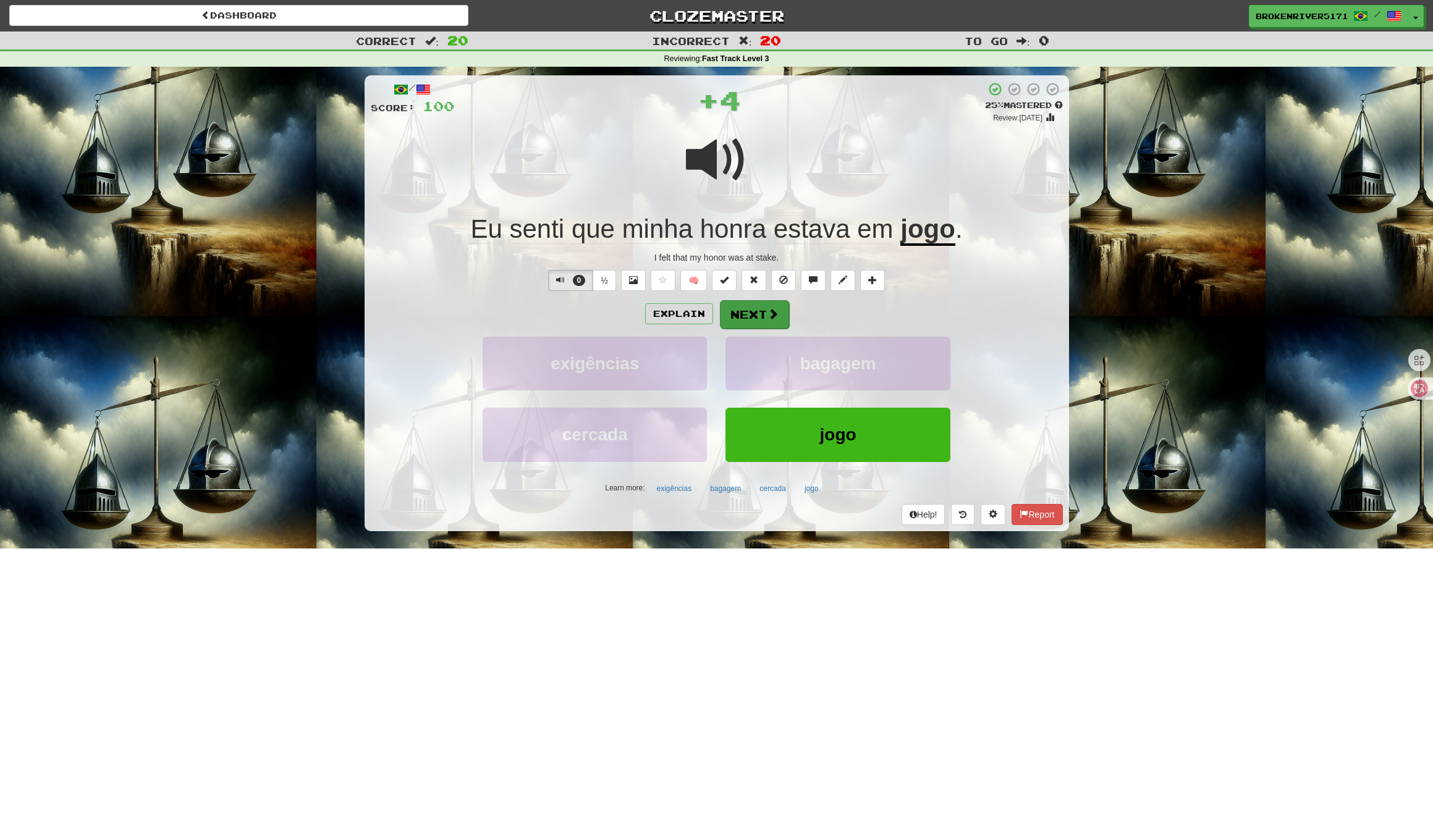
click at [753, 312] on button "Next" at bounding box center [755, 314] width 70 height 29
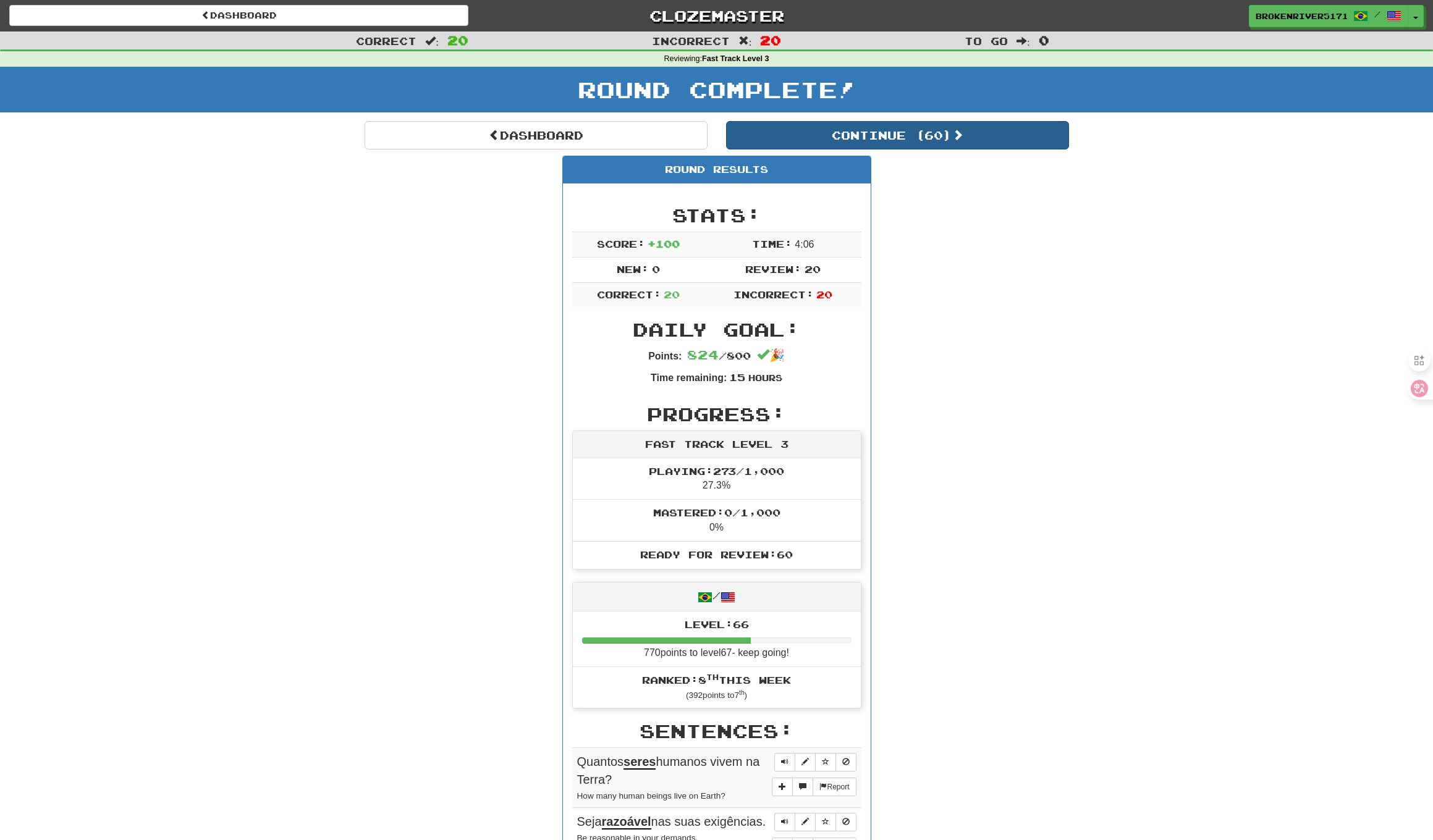
click at [841, 124] on button "Continue ( 60 )" at bounding box center [897, 136] width 343 height 29
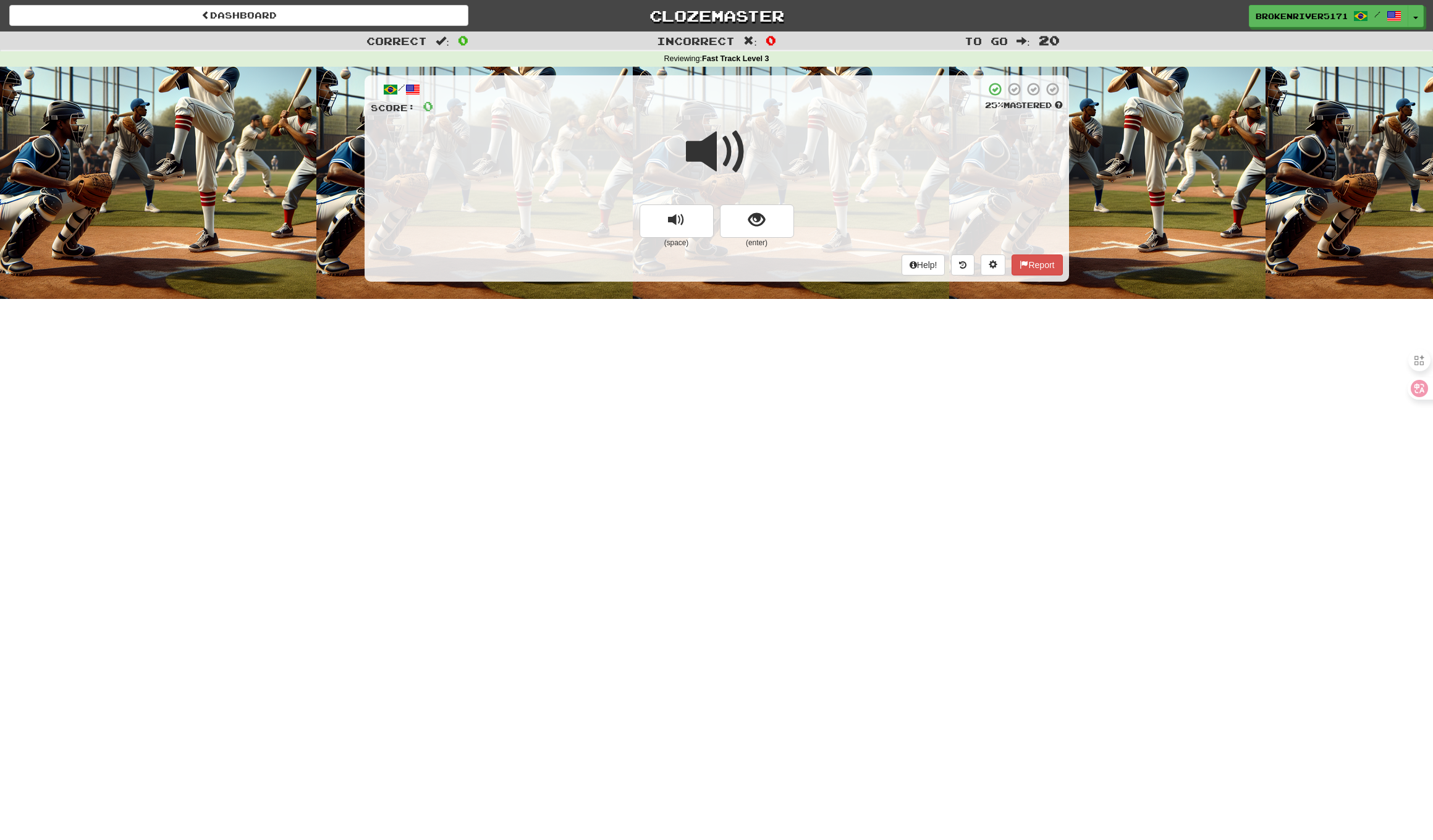
drag, startPoint x: 747, startPoint y: 216, endPoint x: 755, endPoint y: 253, distance: 37.9
click at [748, 217] on button "show sentence" at bounding box center [756, 220] width 74 height 33
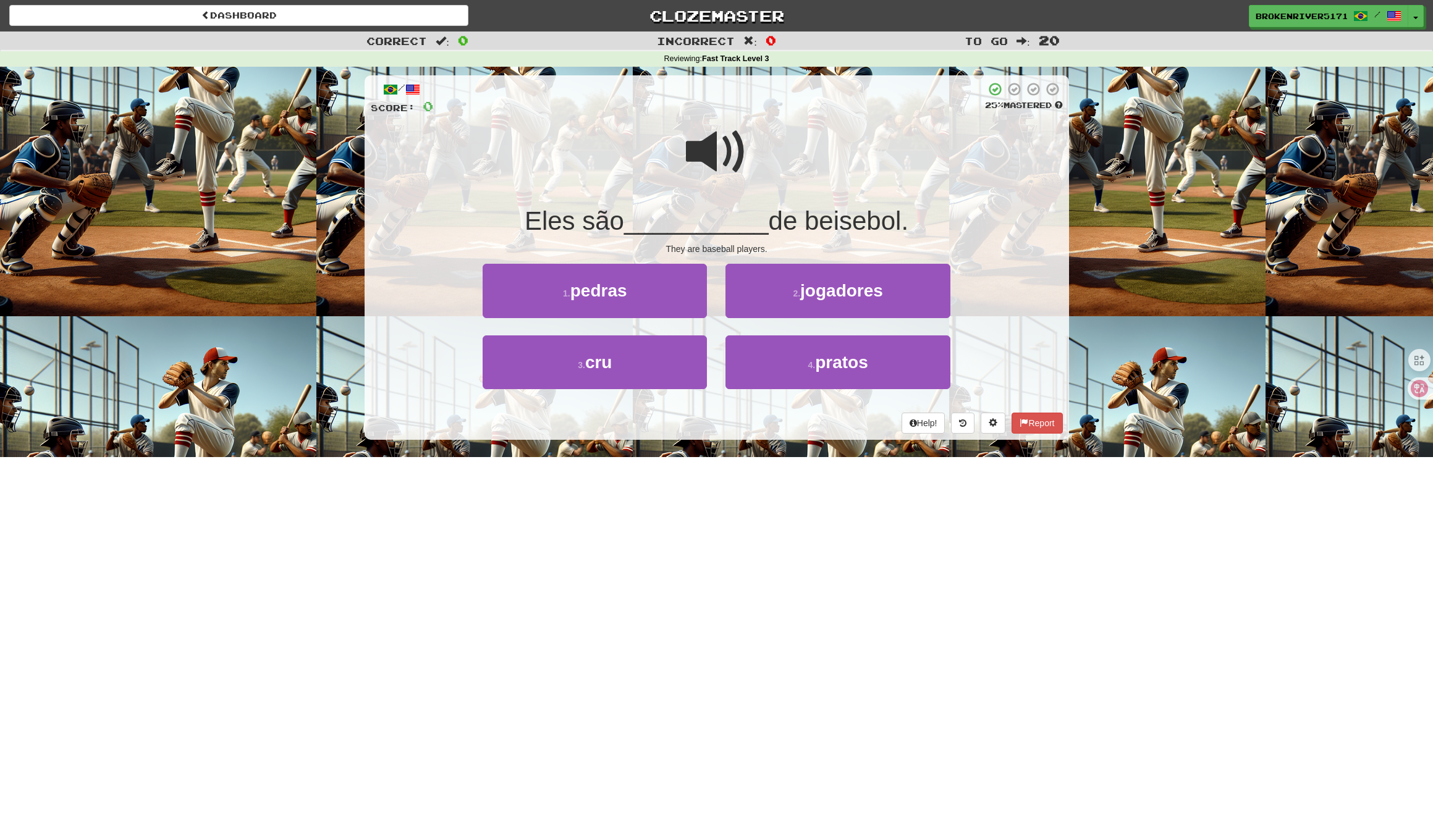
drag, startPoint x: 725, startPoint y: 422, endPoint x: 736, endPoint y: 415, distance: 13.0
click at [728, 420] on div "Help! Report" at bounding box center [716, 423] width 692 height 21
click at [736, 415] on div "Help! Report" at bounding box center [716, 423] width 692 height 21
click at [784, 303] on button "2 . jogadores" at bounding box center [837, 290] width 224 height 53
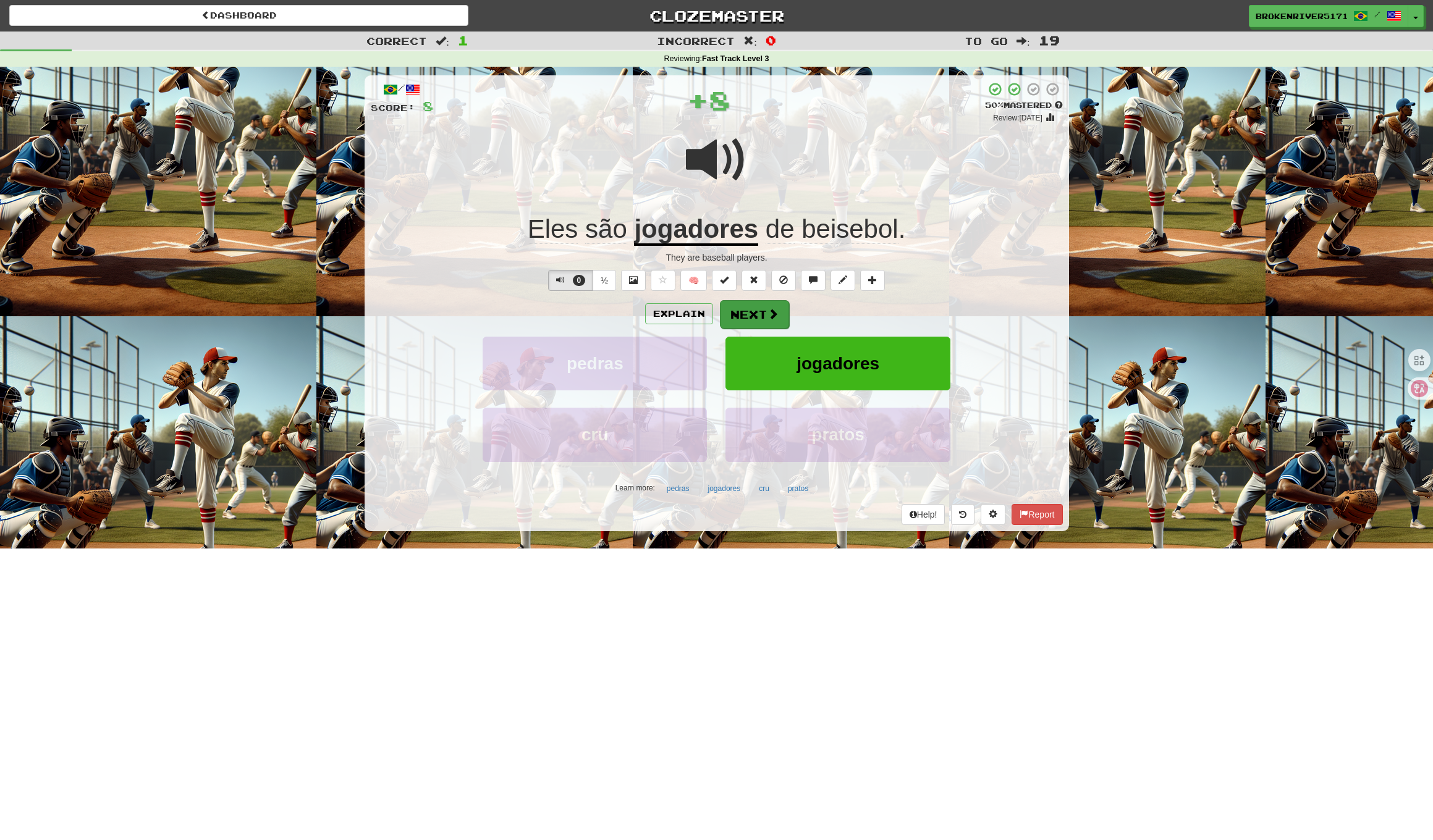
click at [762, 320] on button "Next" at bounding box center [755, 314] width 70 height 29
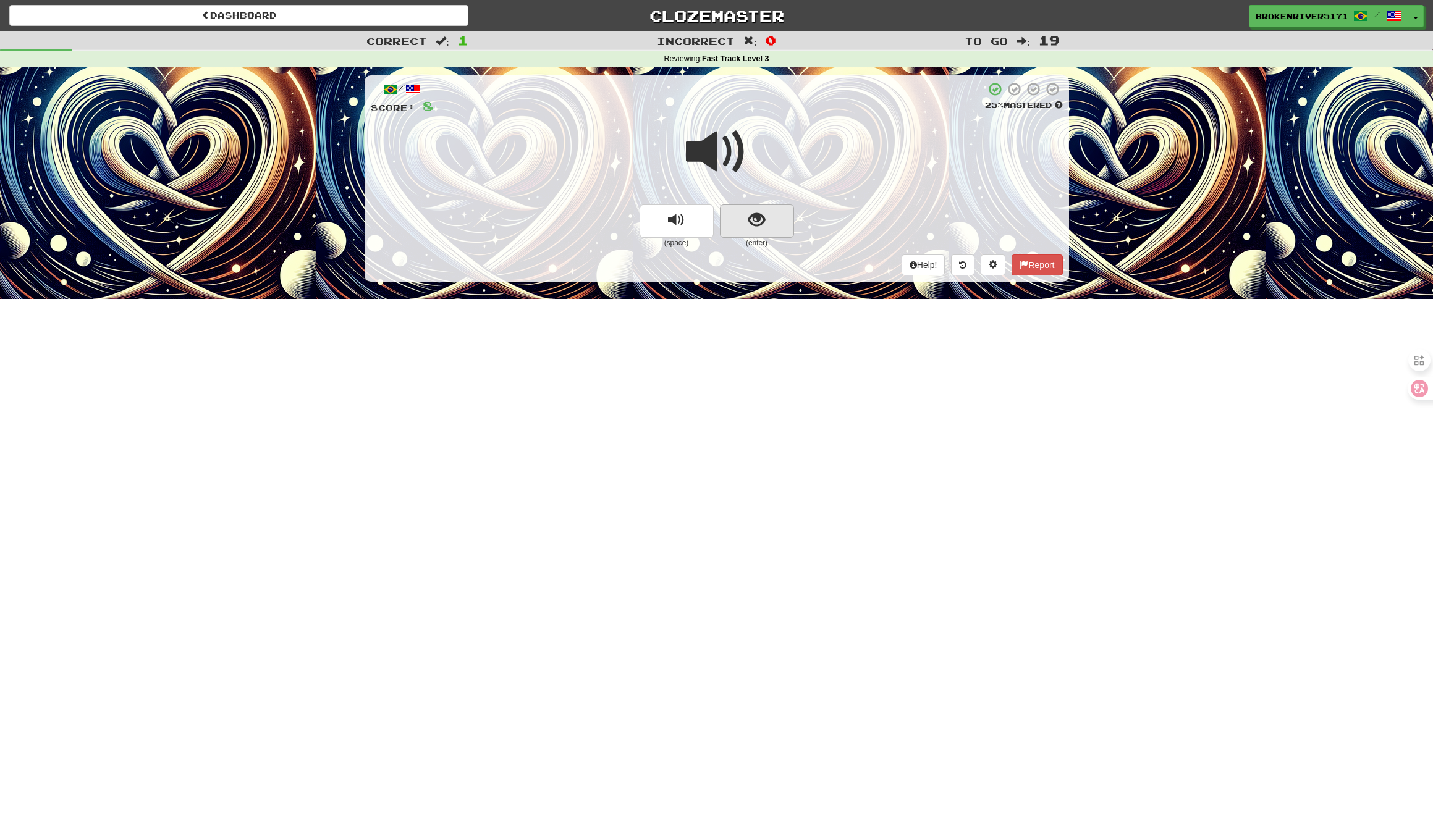
click at [753, 228] on button "show sentence" at bounding box center [756, 220] width 74 height 33
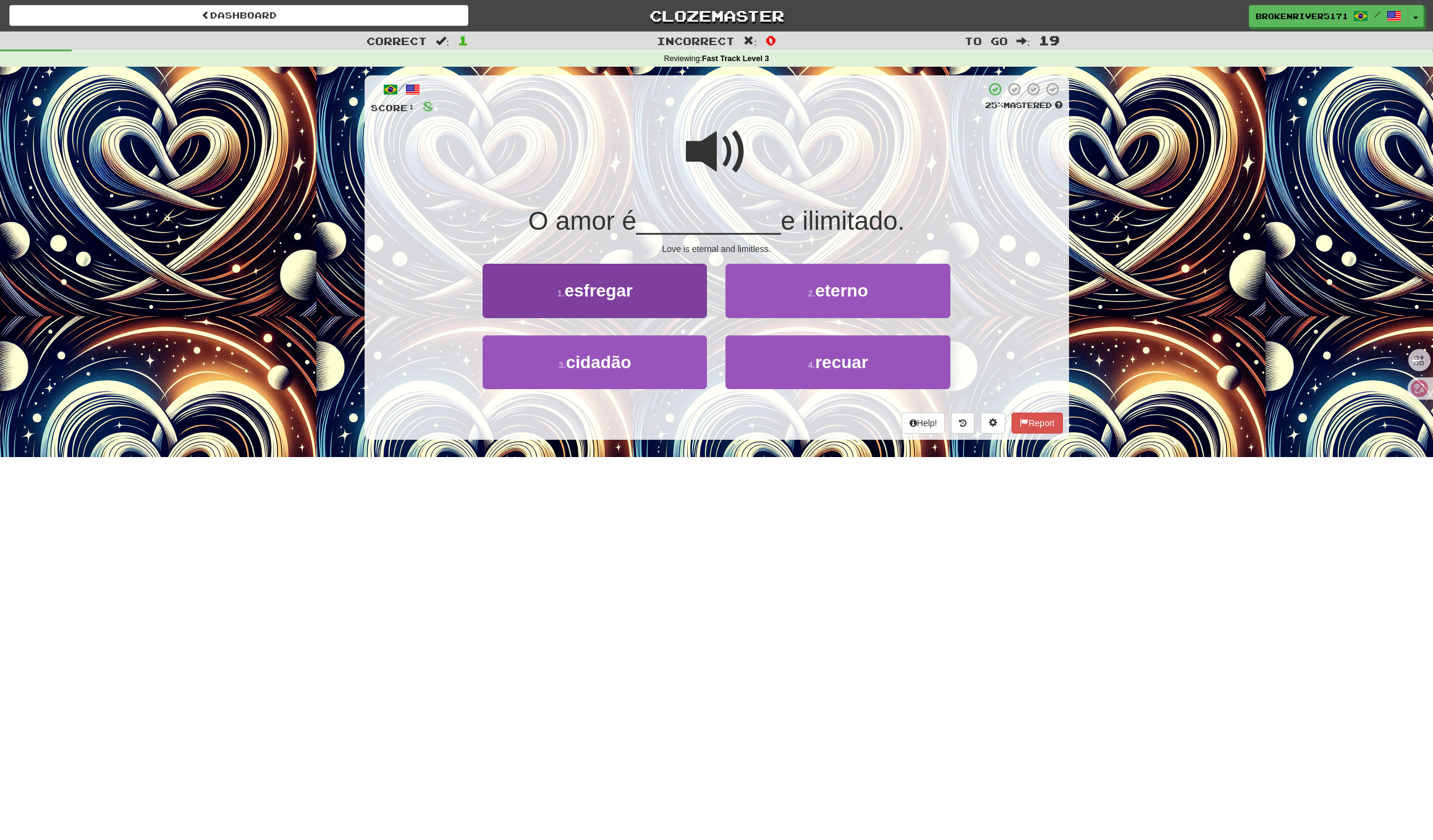
click at [683, 302] on button "1 . esfregar" at bounding box center [594, 290] width 224 height 53
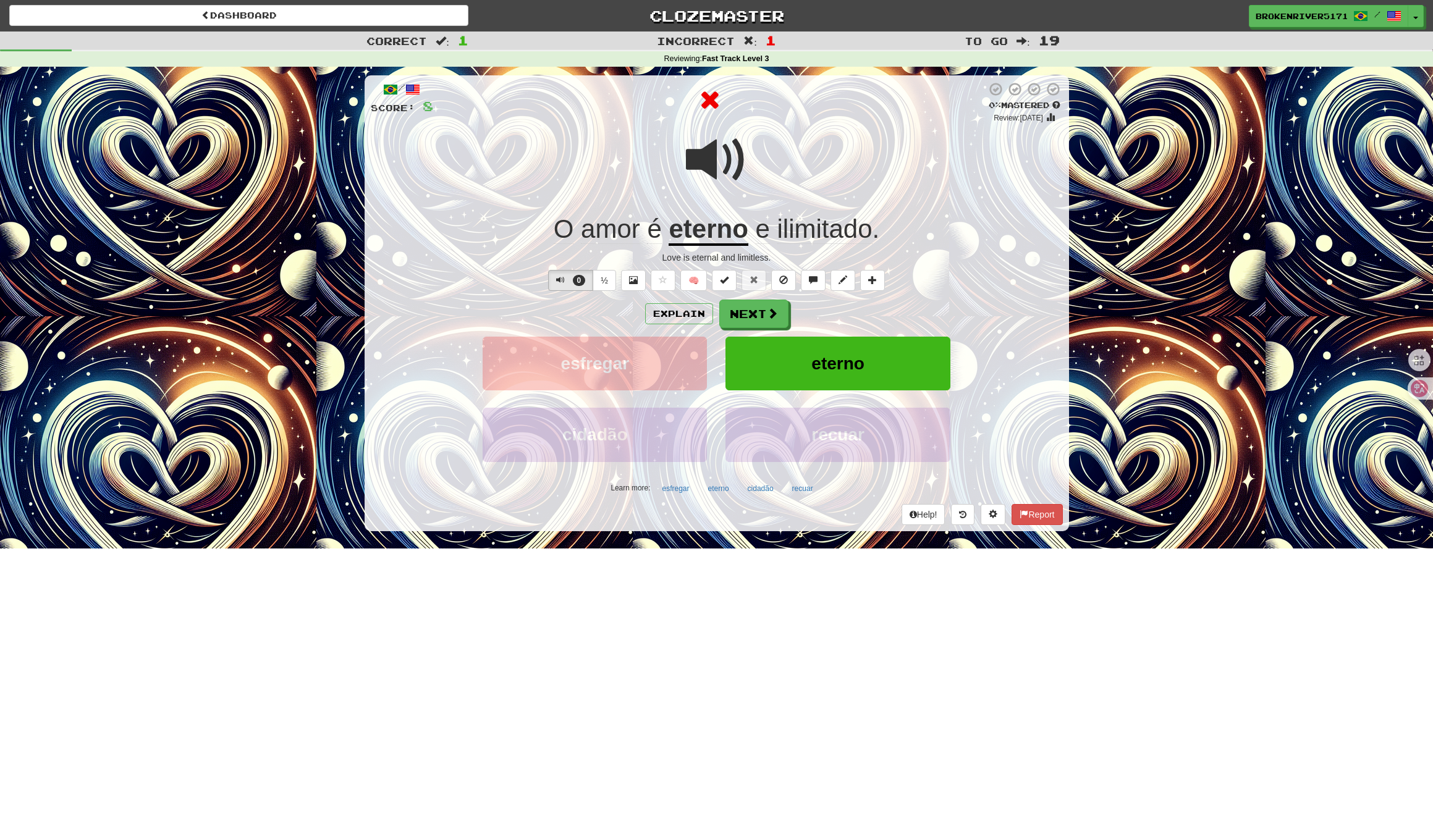
click at [839, 318] on div "Explain Next" at bounding box center [716, 314] width 692 height 29
click at [739, 321] on button "Next" at bounding box center [755, 314] width 70 height 29
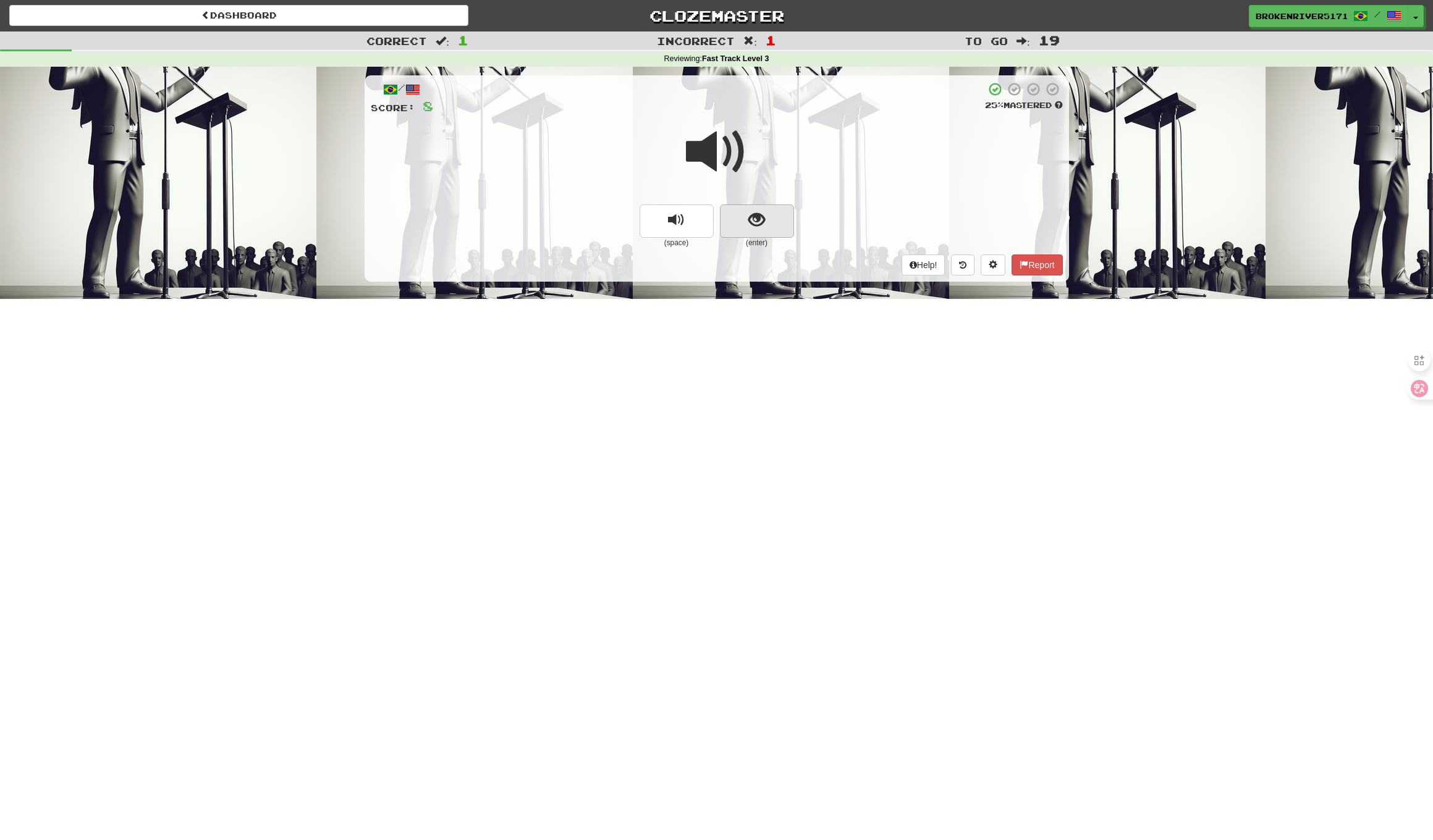
click at [770, 224] on button "show sentence" at bounding box center [756, 220] width 74 height 33
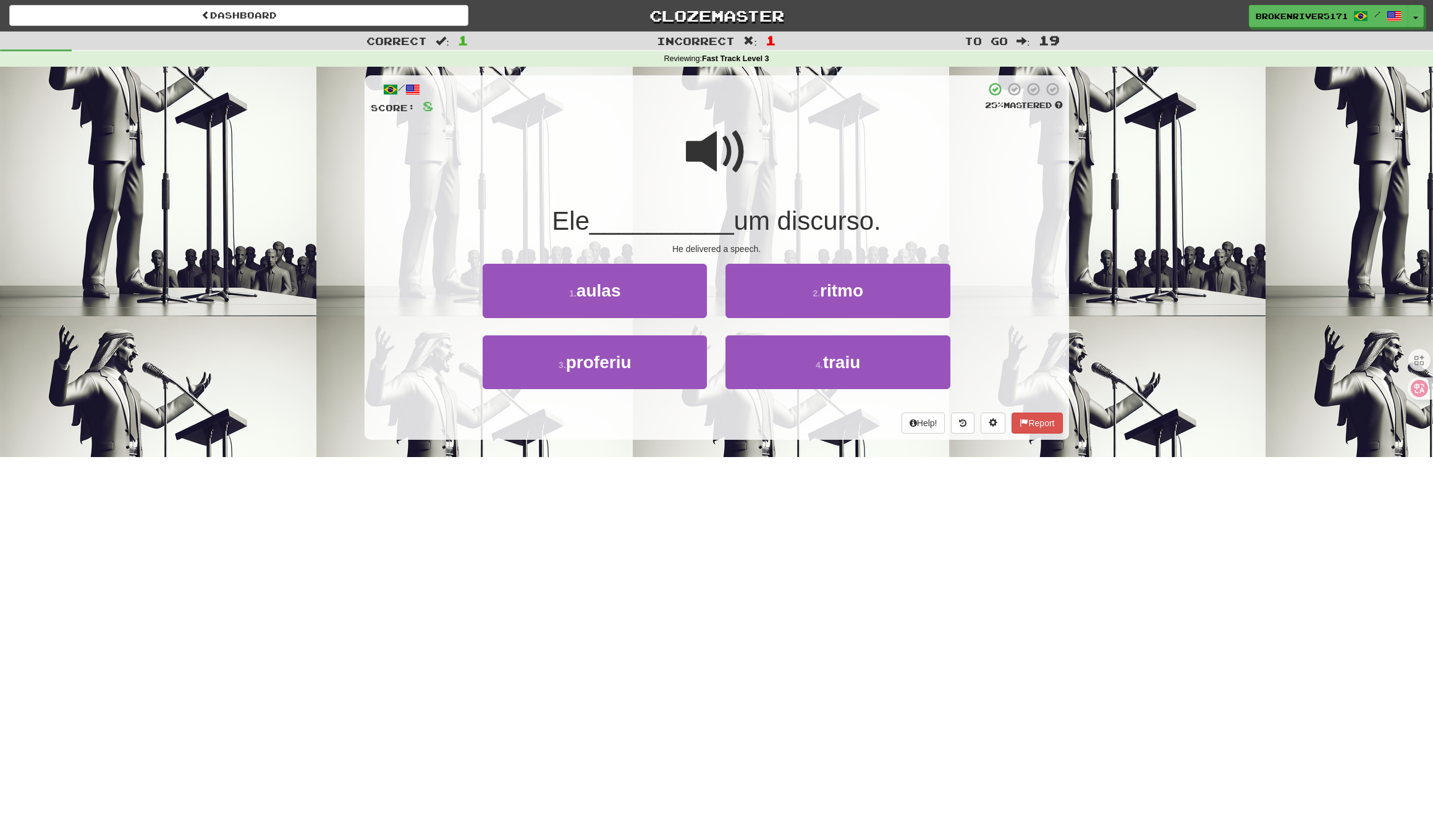
click at [781, 317] on div "2 . ritmo" at bounding box center [837, 299] width 243 height 71
click at [767, 301] on button "2 . ritmo" at bounding box center [837, 290] width 224 height 53
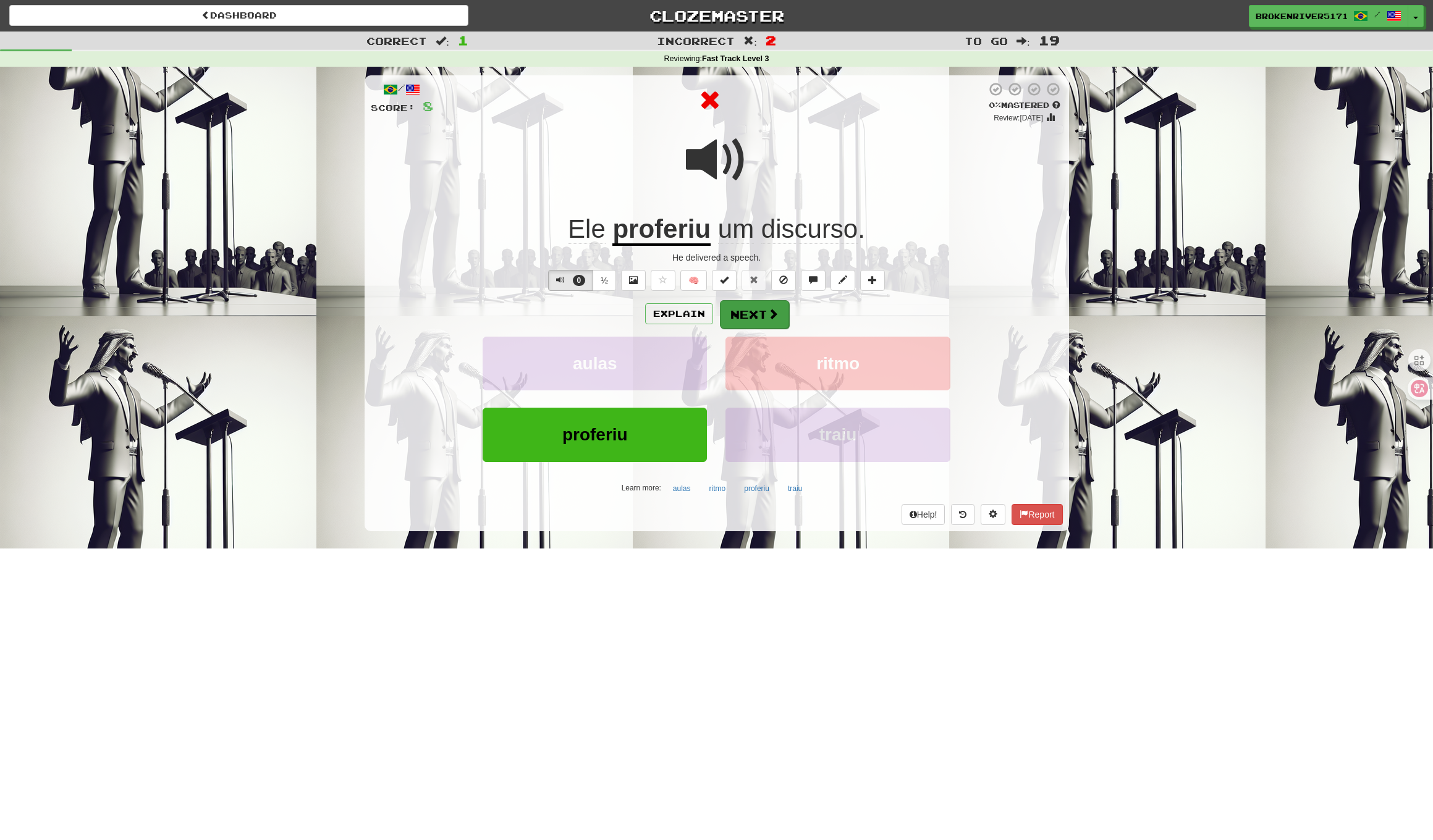
click at [745, 314] on button "Next" at bounding box center [755, 314] width 70 height 29
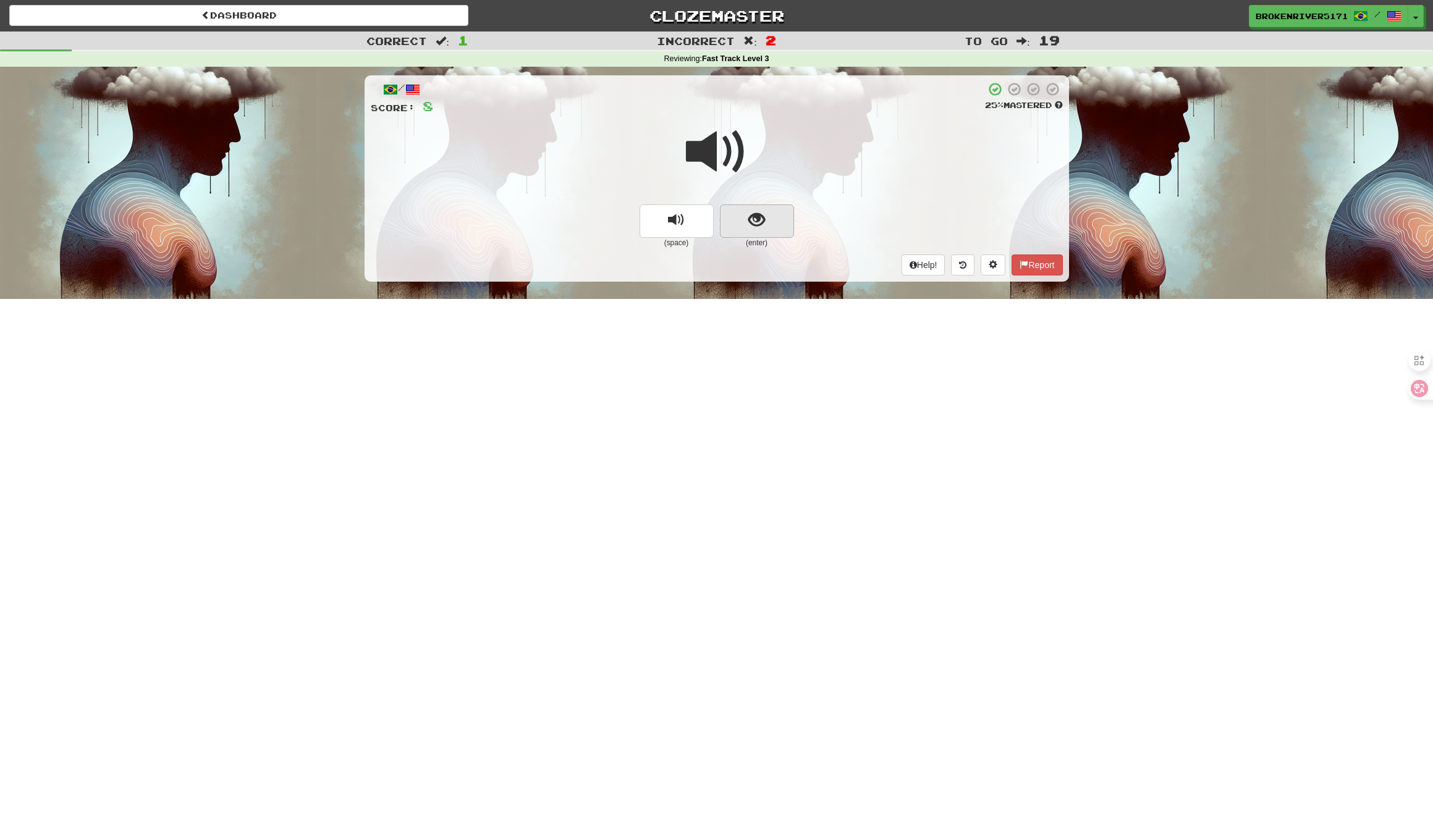
click at [748, 231] on button "show sentence" at bounding box center [756, 220] width 74 height 33
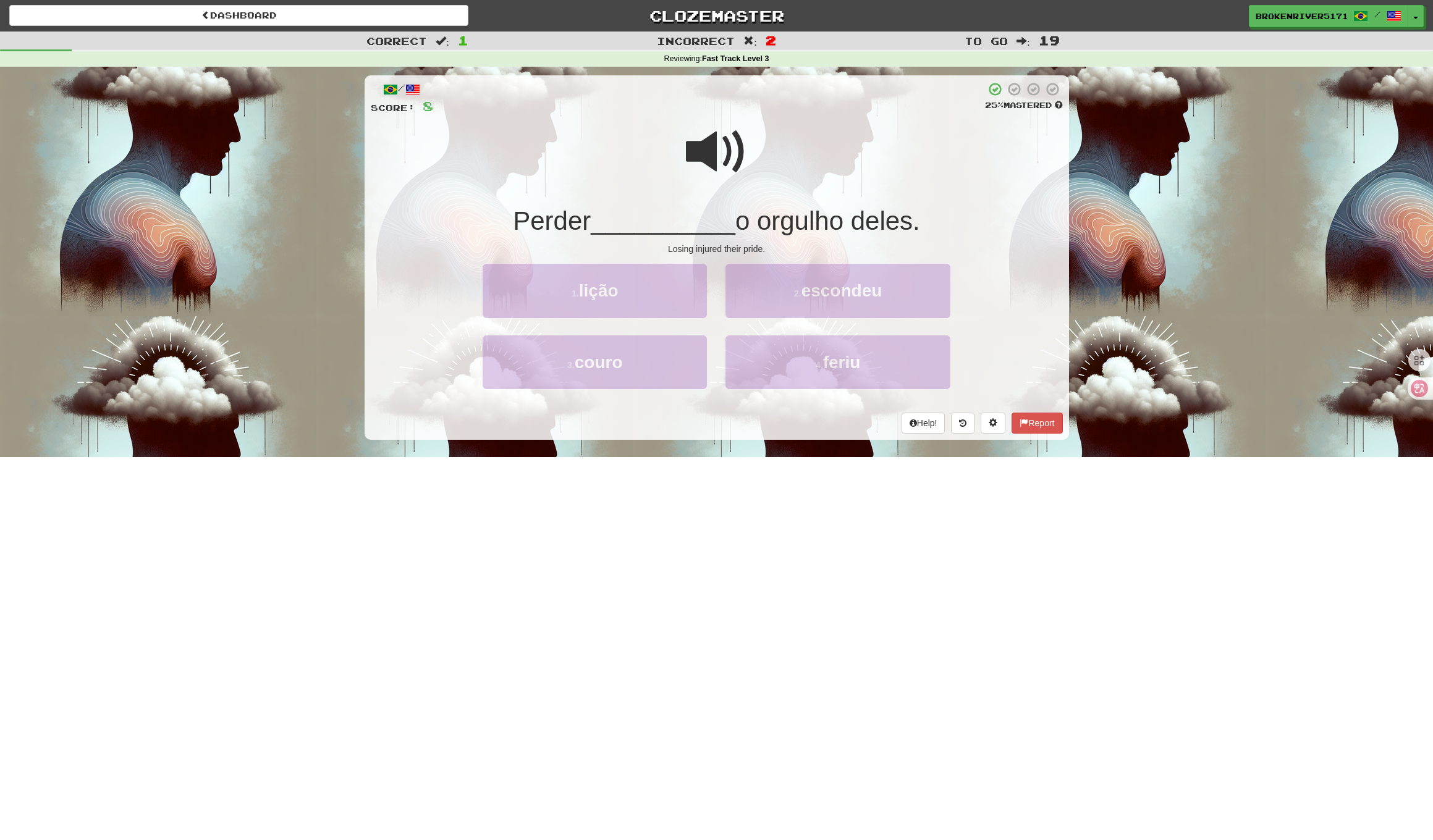
click at [752, 225] on span "o orgulho deles." at bounding box center [828, 220] width 185 height 29
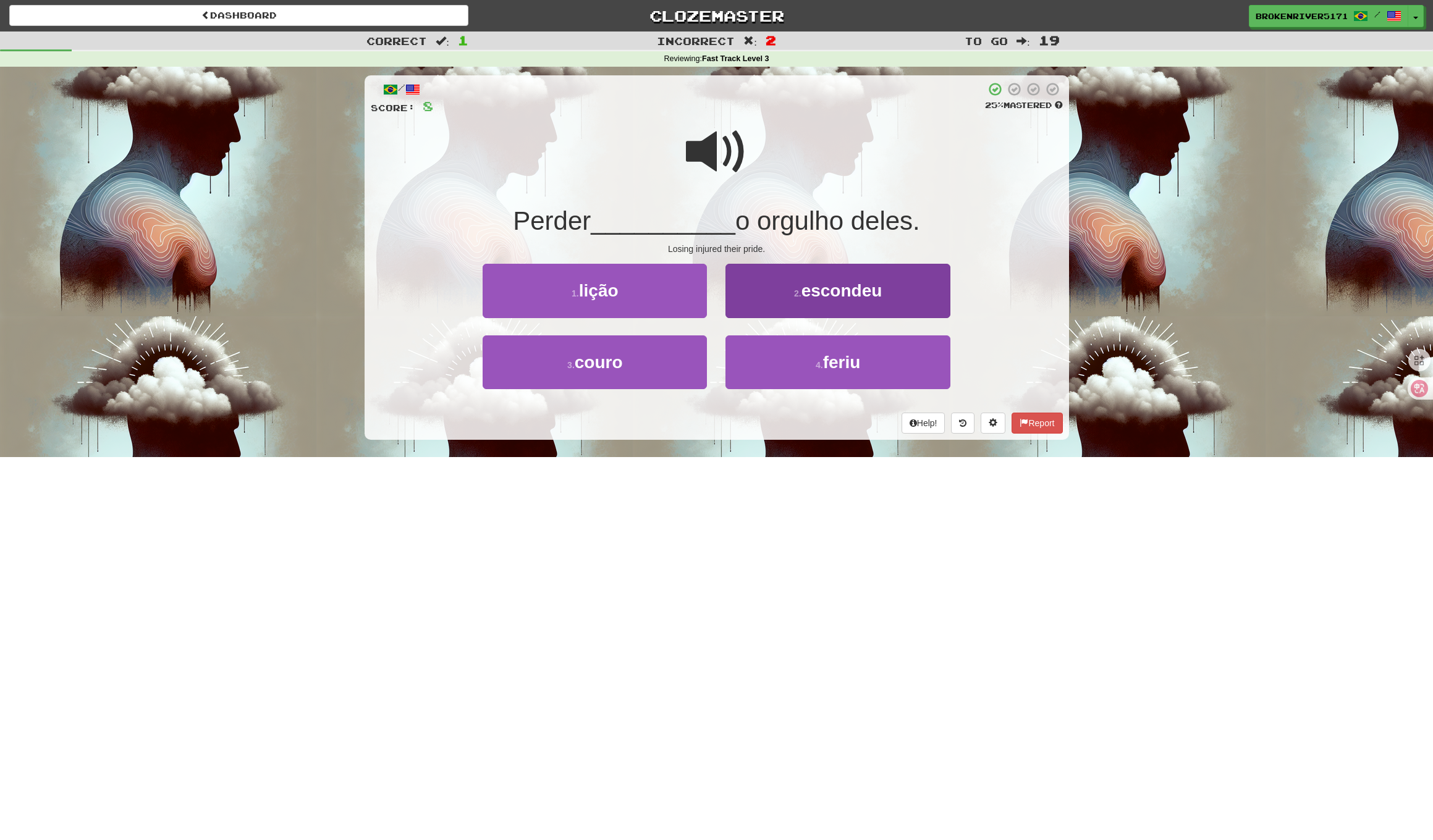
click at [810, 304] on button "2 . escondeu" at bounding box center [837, 290] width 224 height 53
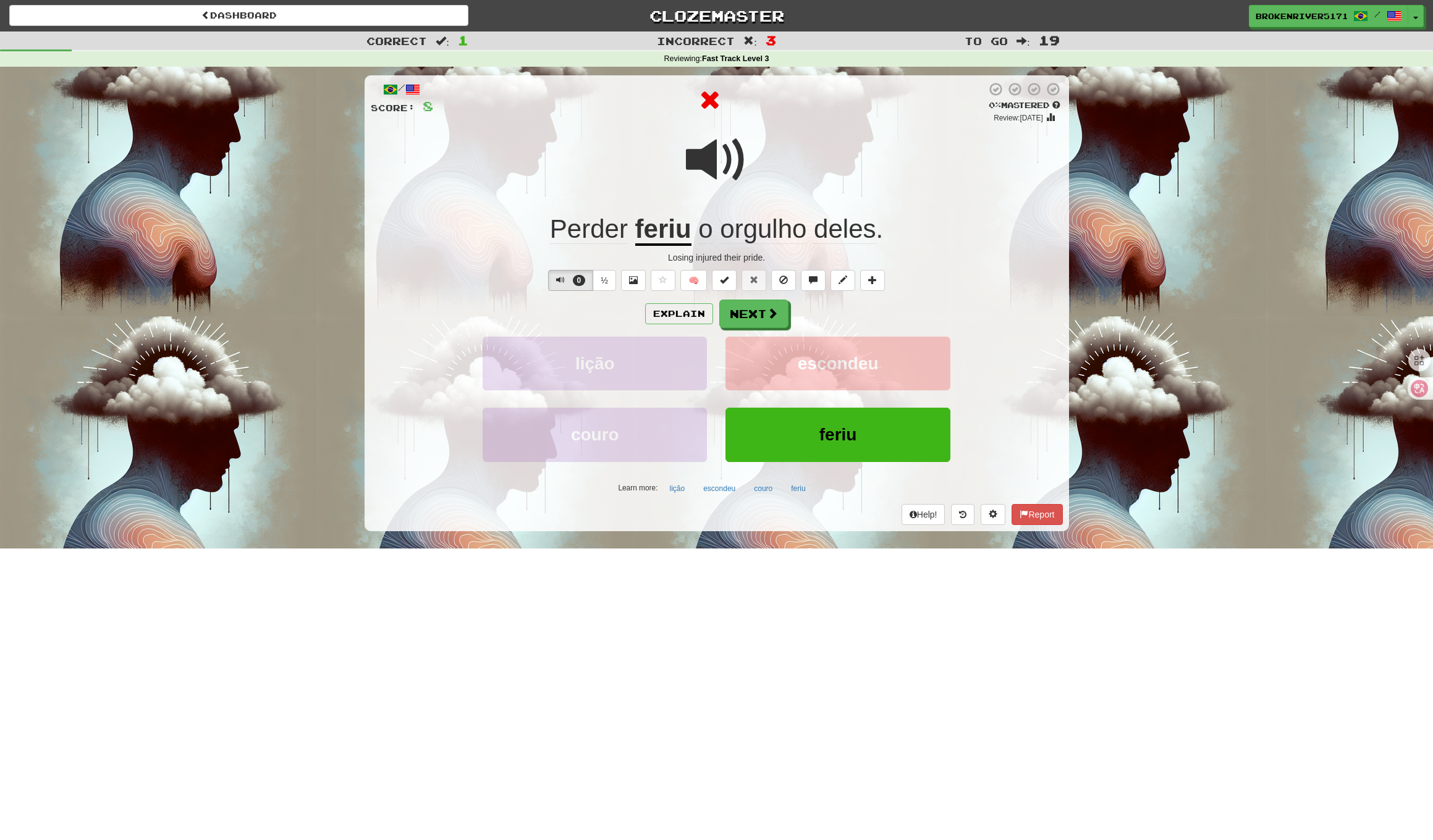
click at [824, 313] on div "Explain Next" at bounding box center [716, 314] width 692 height 29
click at [764, 325] on button "Next" at bounding box center [755, 314] width 70 height 29
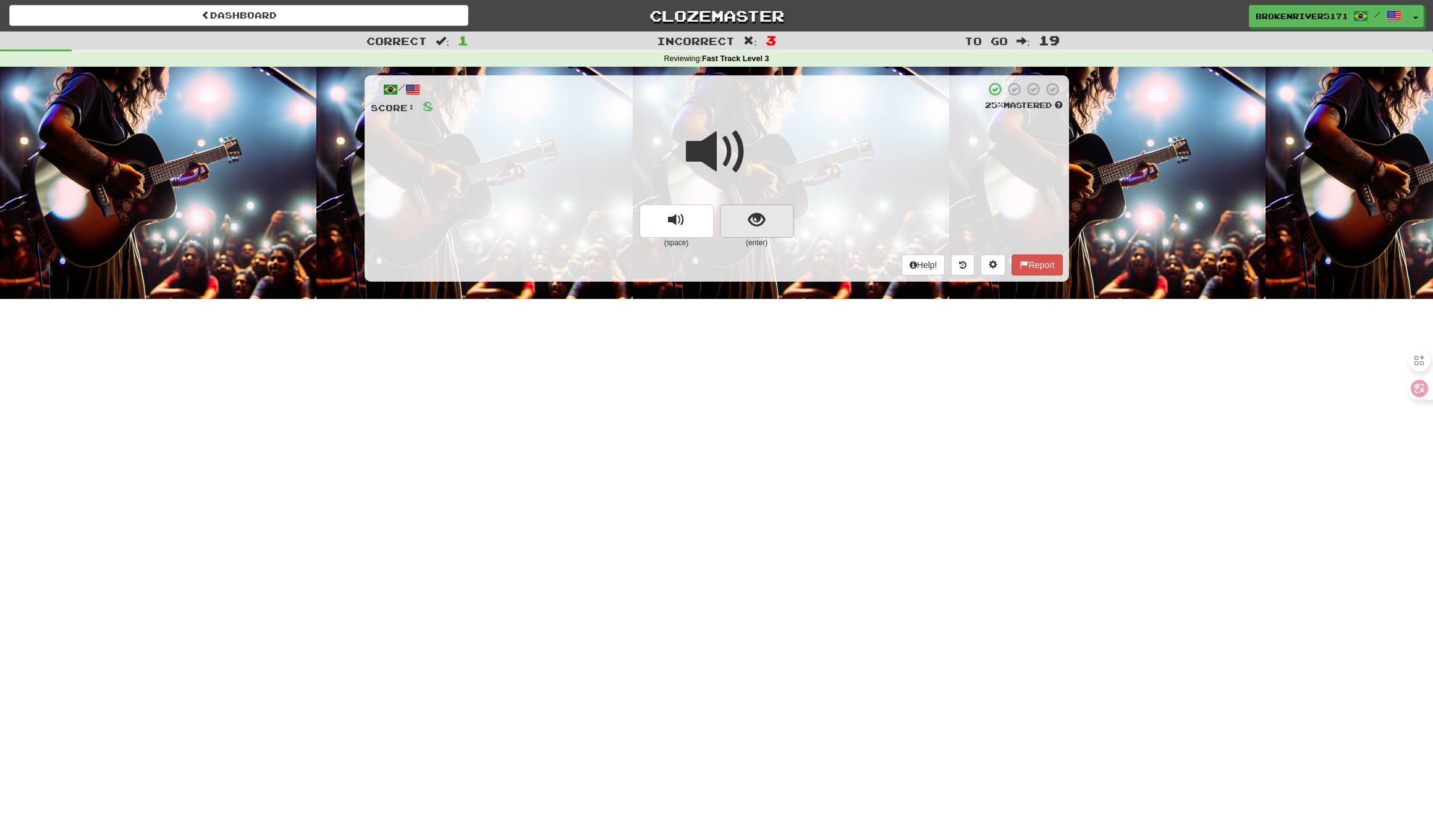
click at [751, 231] on button "show sentence" at bounding box center [756, 220] width 74 height 33
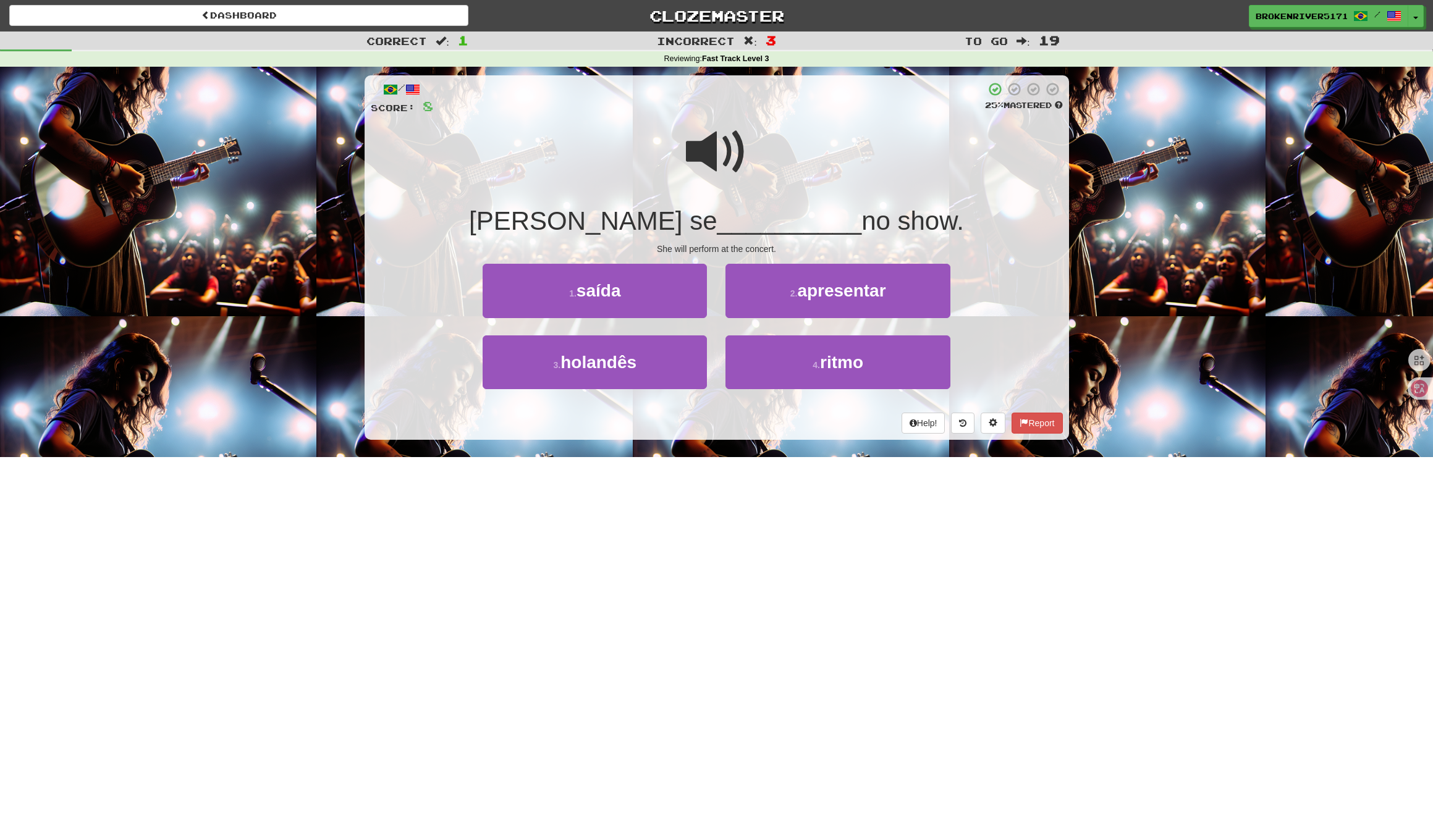
click at [790, 295] on small "2 ." at bounding box center [794, 293] width 8 height 10
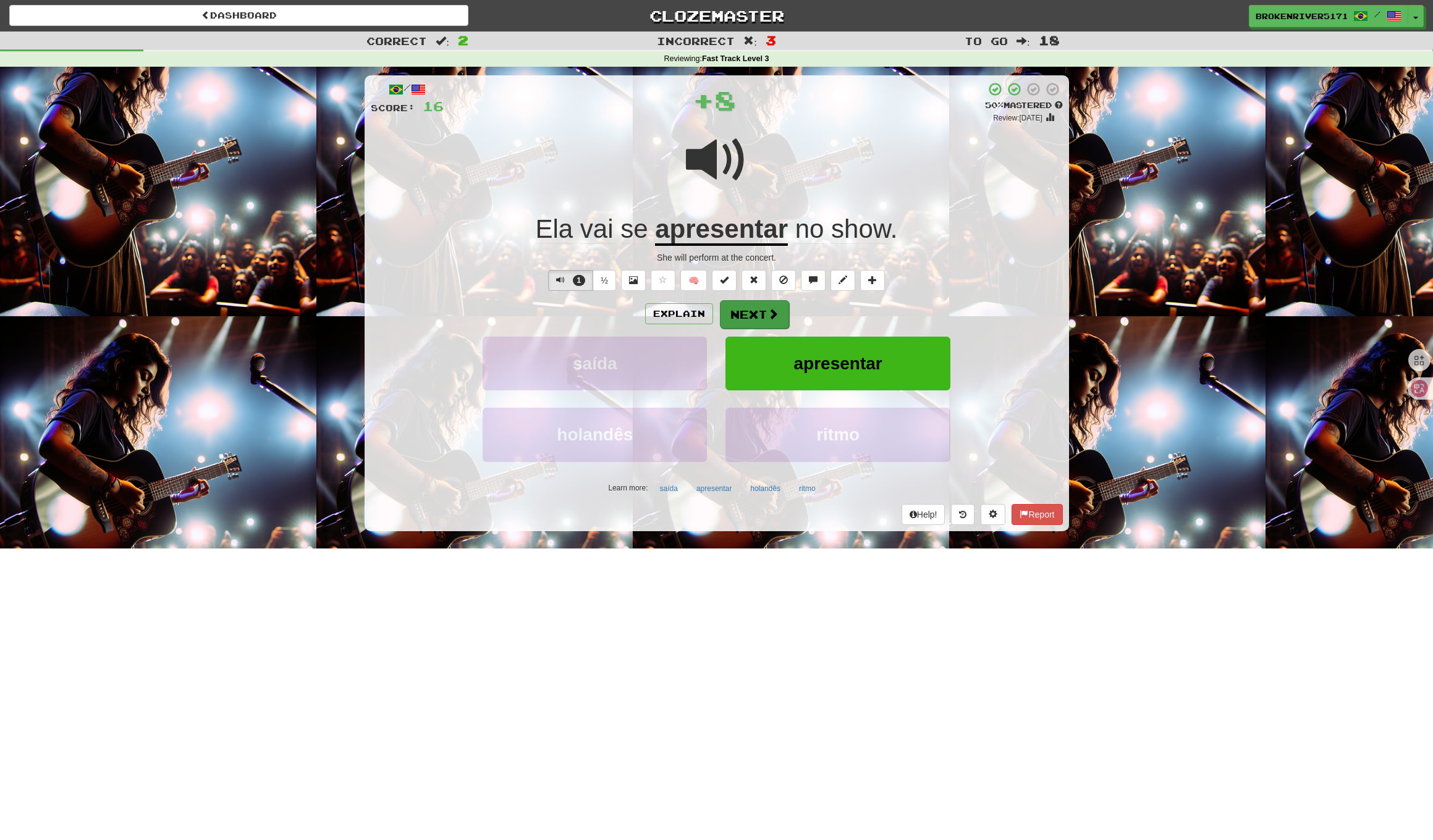
click at [750, 322] on button "Next" at bounding box center [755, 314] width 70 height 29
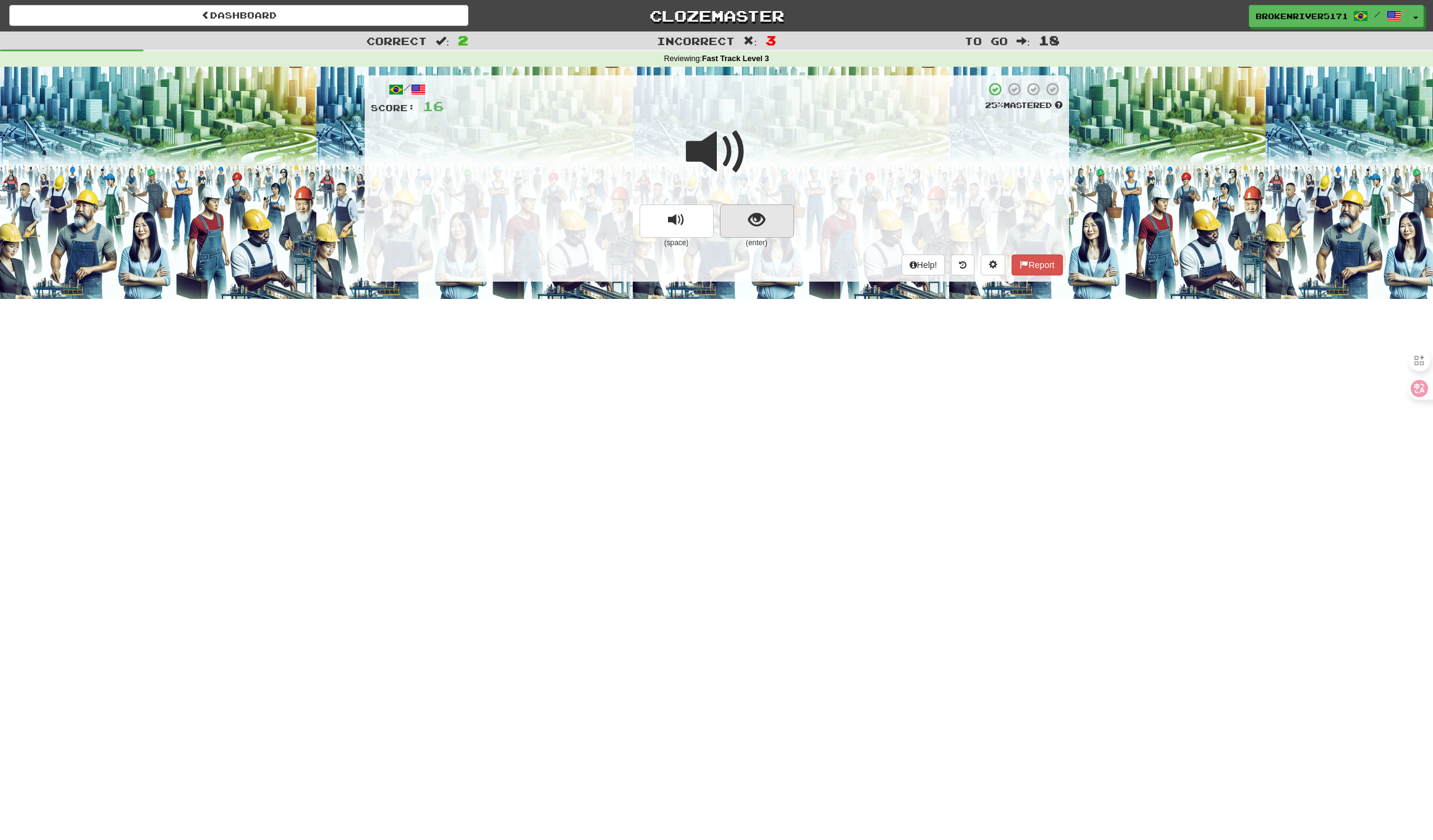
click at [735, 213] on button "show sentence" at bounding box center [756, 220] width 74 height 33
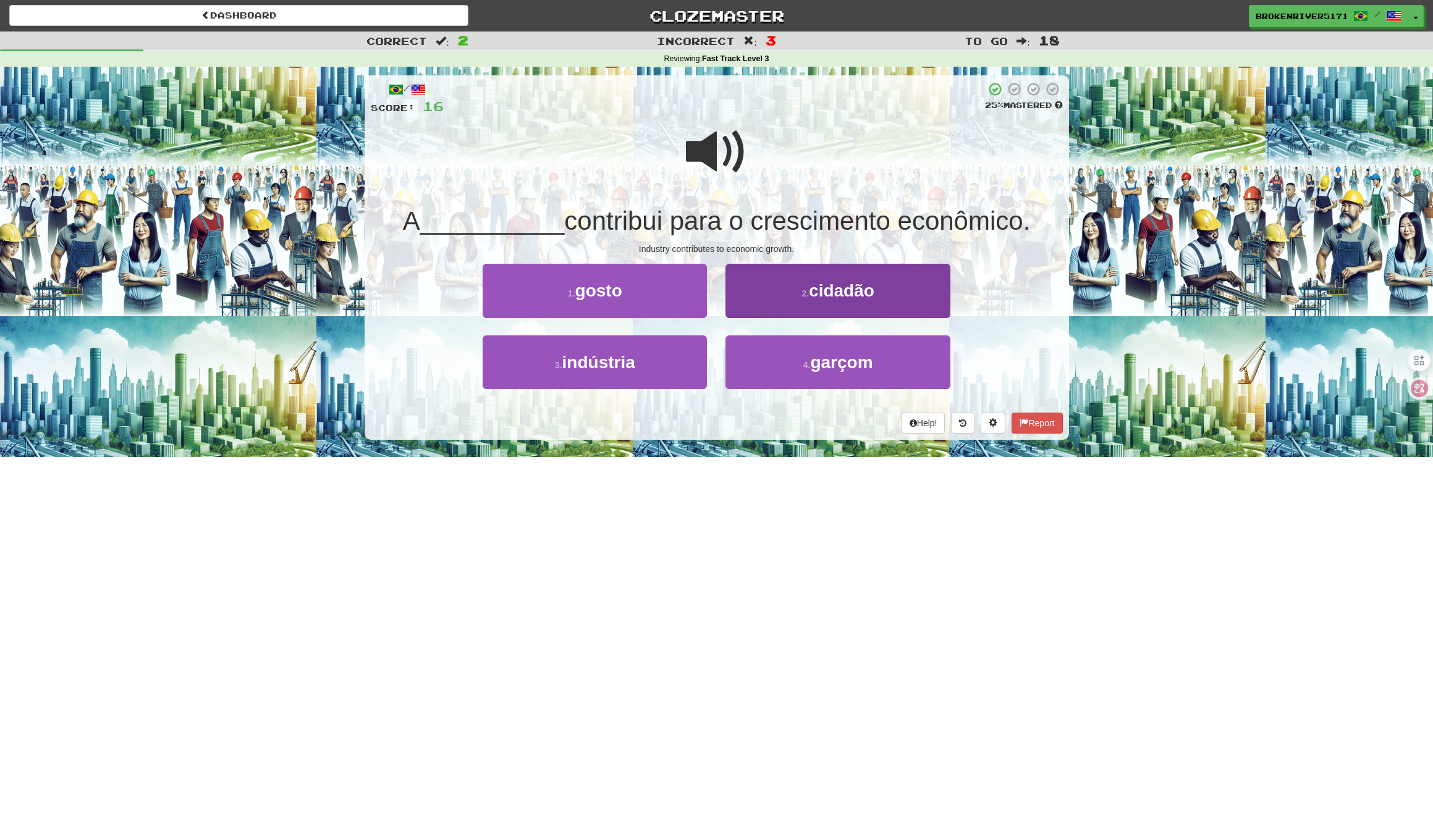
click at [784, 298] on button "2 . cidadão" at bounding box center [837, 290] width 224 height 53
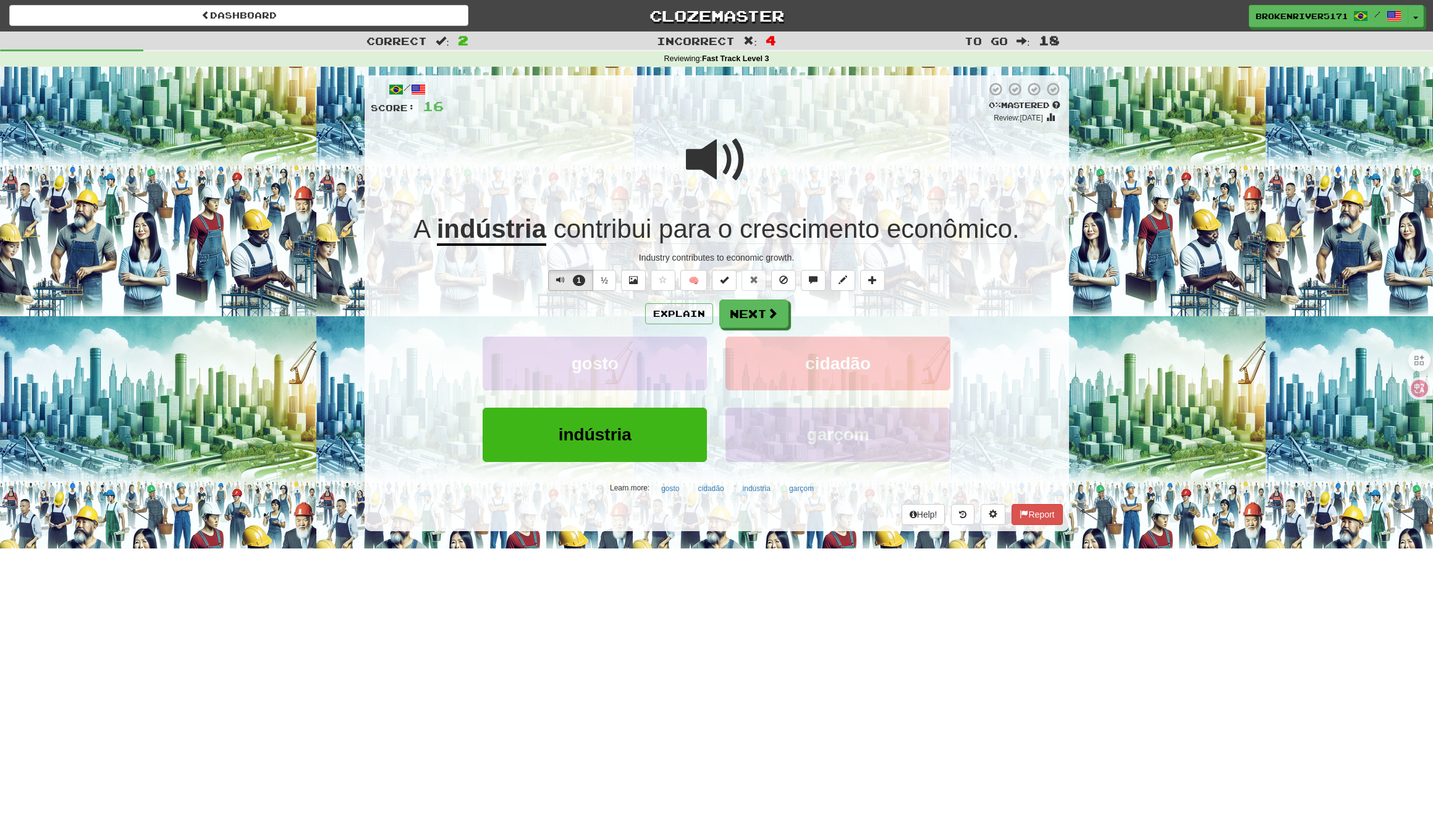
click at [818, 323] on div "Explain Next" at bounding box center [716, 314] width 692 height 29
click at [768, 324] on button "Next" at bounding box center [755, 314] width 70 height 29
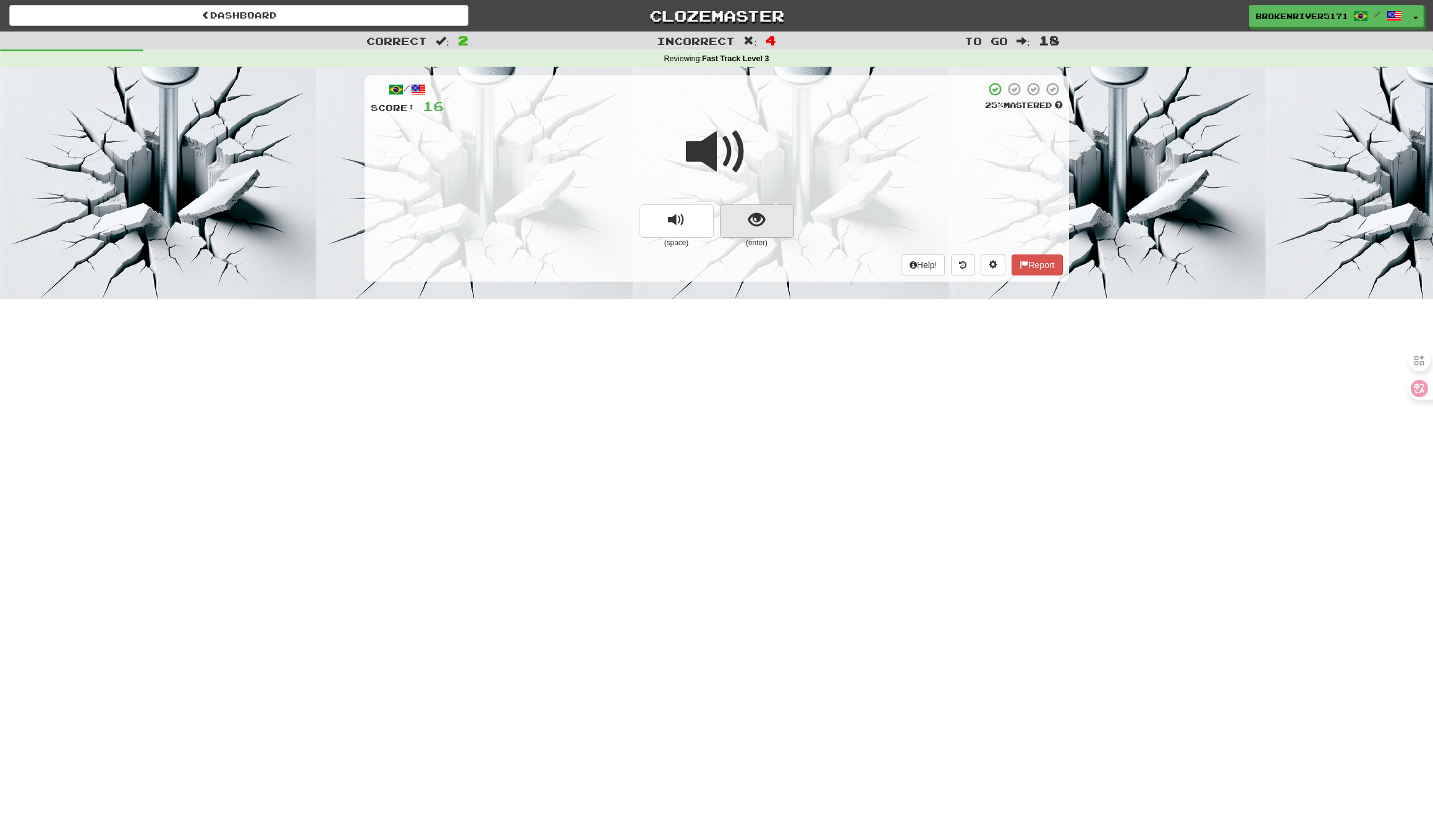
click at [755, 234] on button "show sentence" at bounding box center [756, 220] width 74 height 33
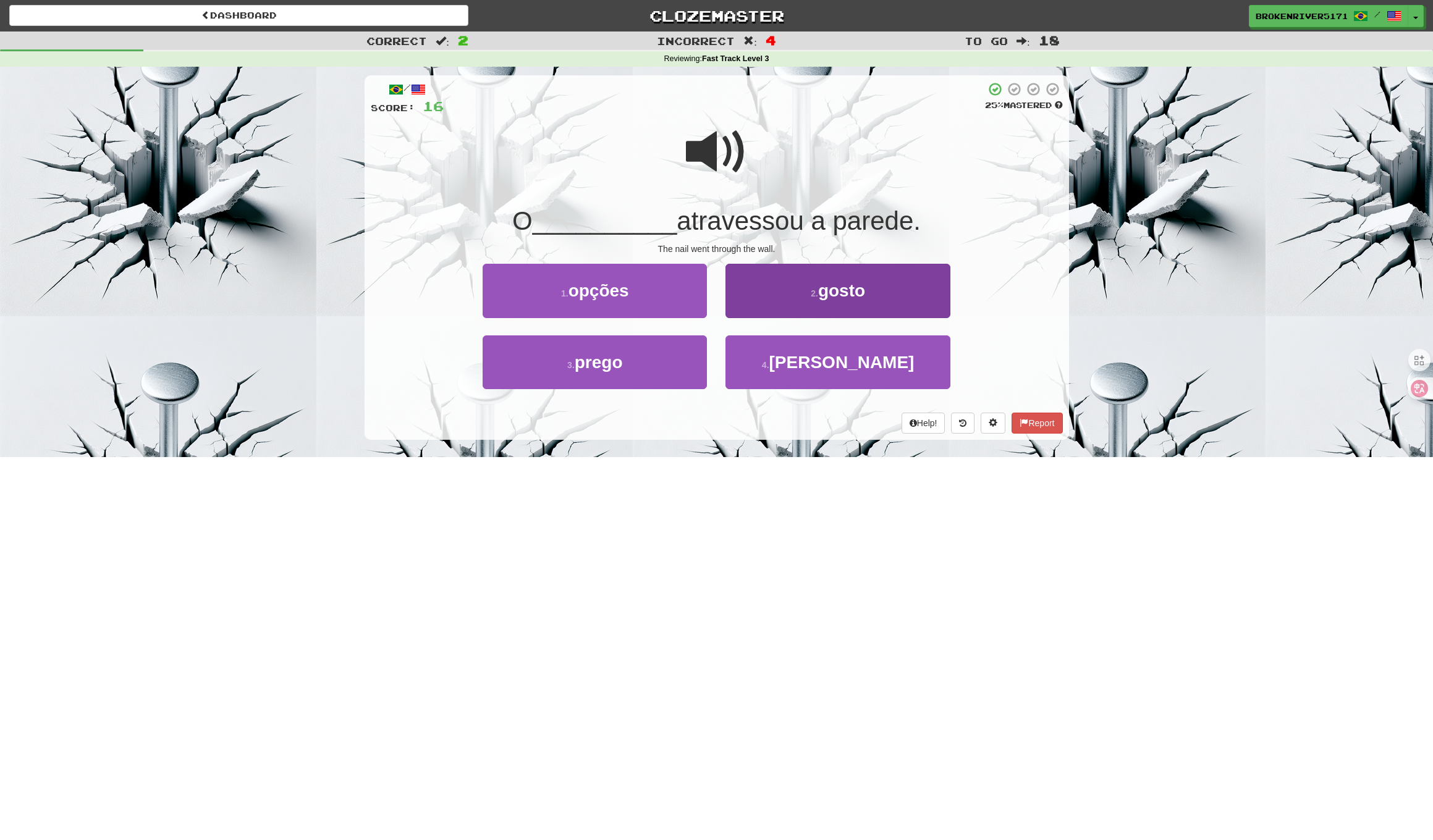
click at [772, 300] on button "2 . gosto" at bounding box center [837, 290] width 224 height 53
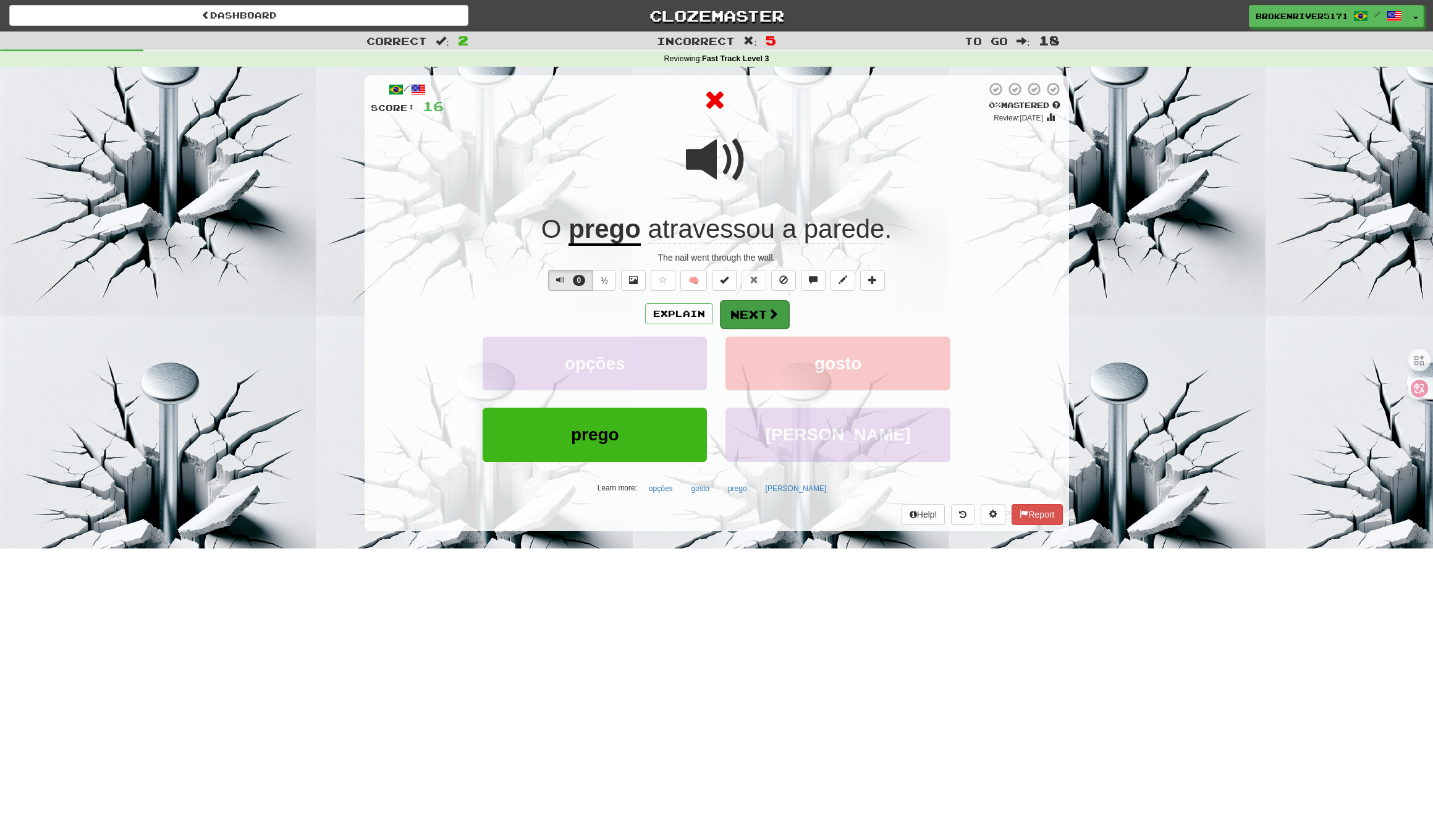
click at [738, 325] on button "Next" at bounding box center [755, 314] width 70 height 29
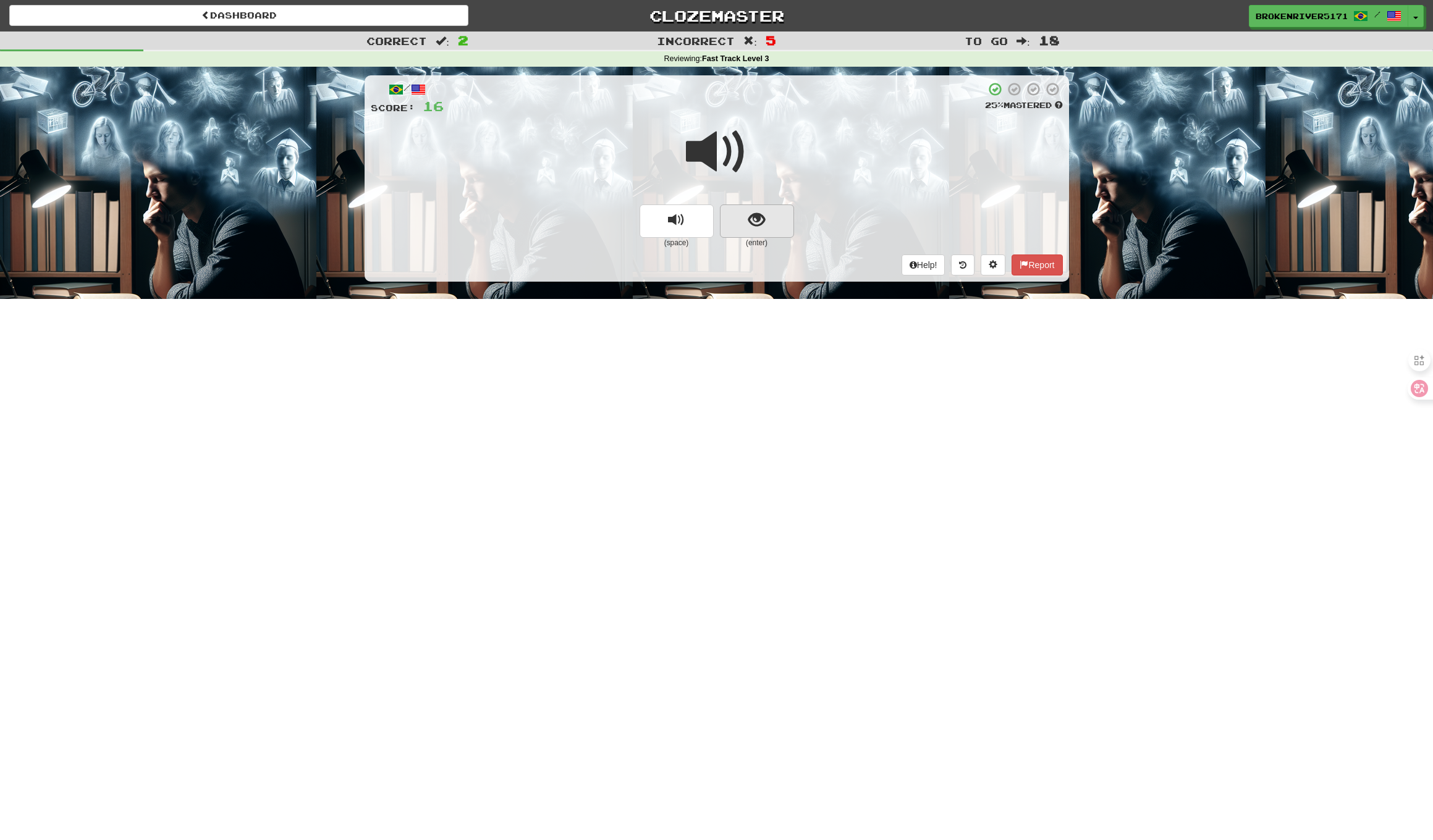
click at [756, 222] on span "show sentence" at bounding box center [756, 220] width 17 height 17
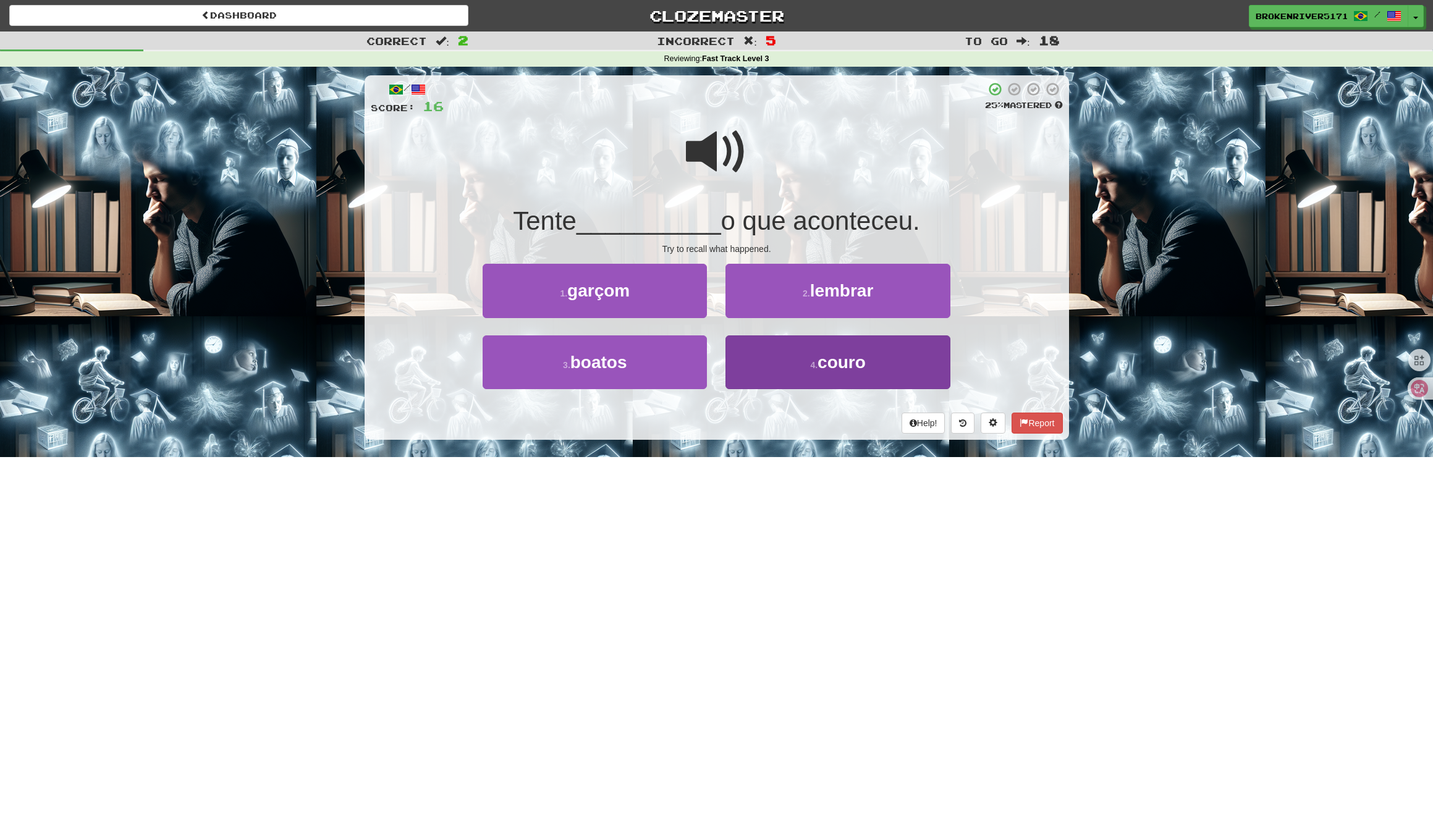
click at [793, 365] on button "4 . couro" at bounding box center [837, 362] width 224 height 53
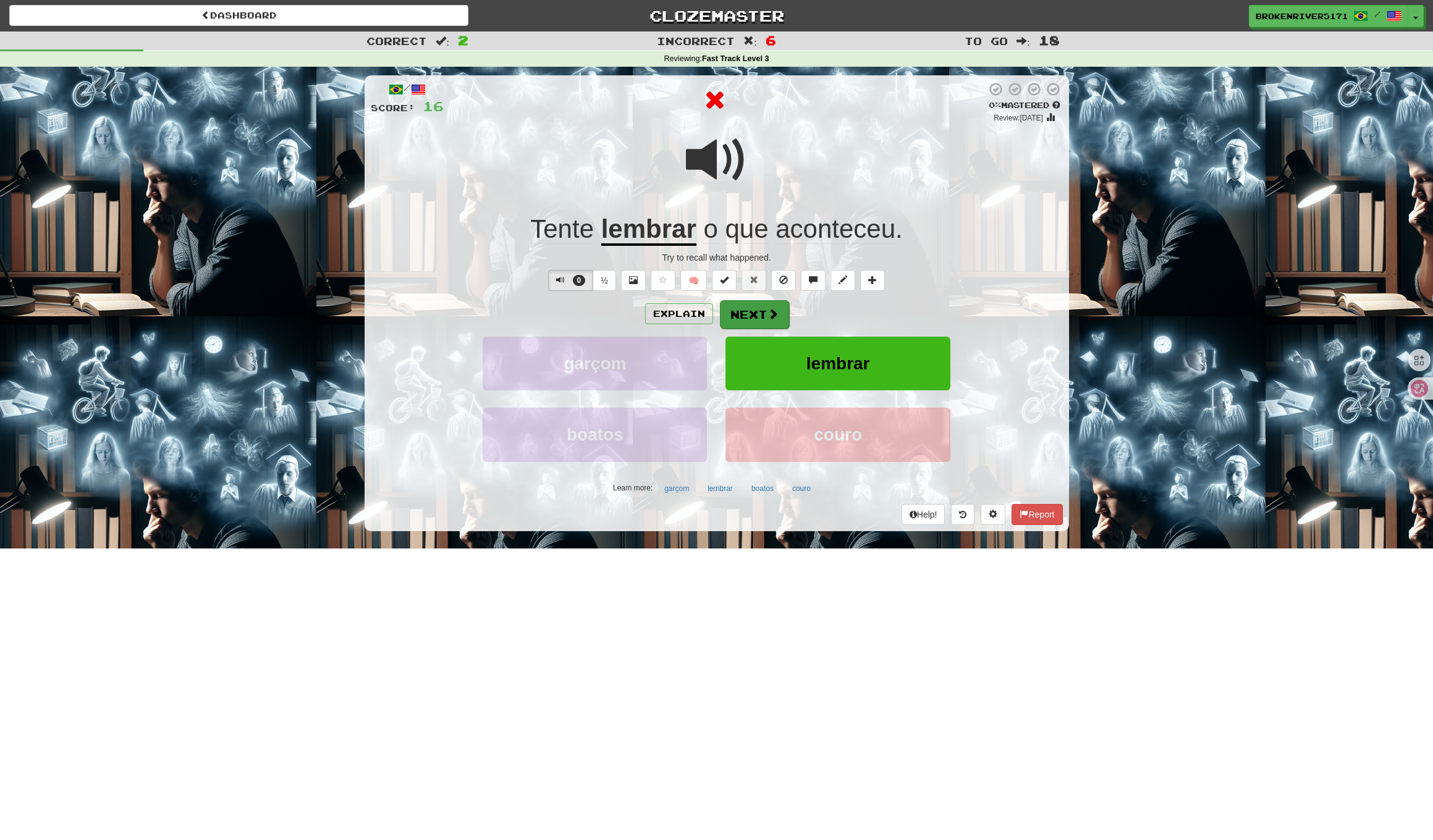
click at [739, 318] on button "Next" at bounding box center [755, 314] width 70 height 29
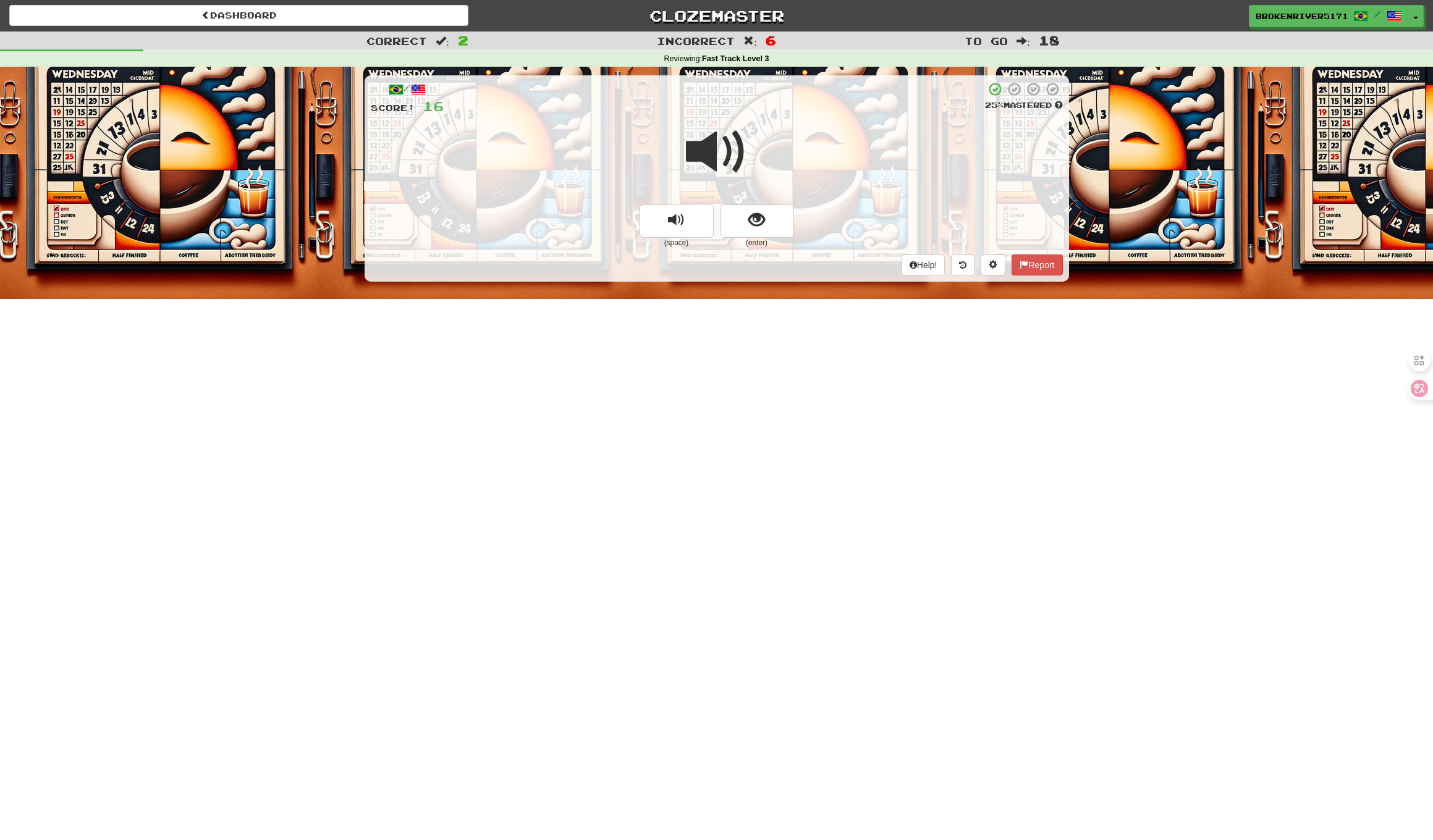
click at [764, 238] on small "(enter)" at bounding box center [756, 243] width 74 height 10
click at [766, 219] on button "show sentence" at bounding box center [756, 220] width 74 height 33
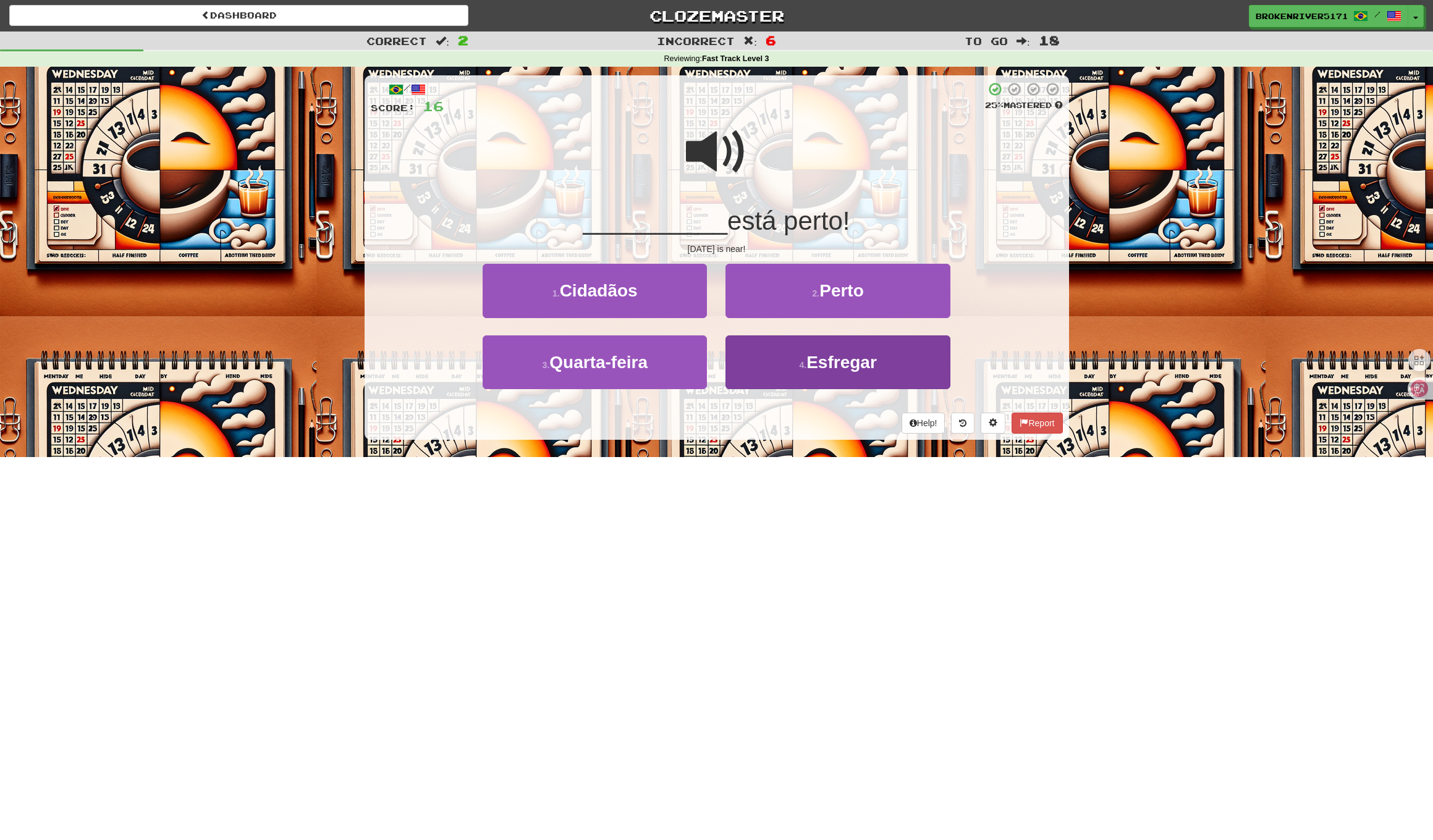
click at [803, 372] on button "4 . Esfregar" at bounding box center [837, 362] width 224 height 53
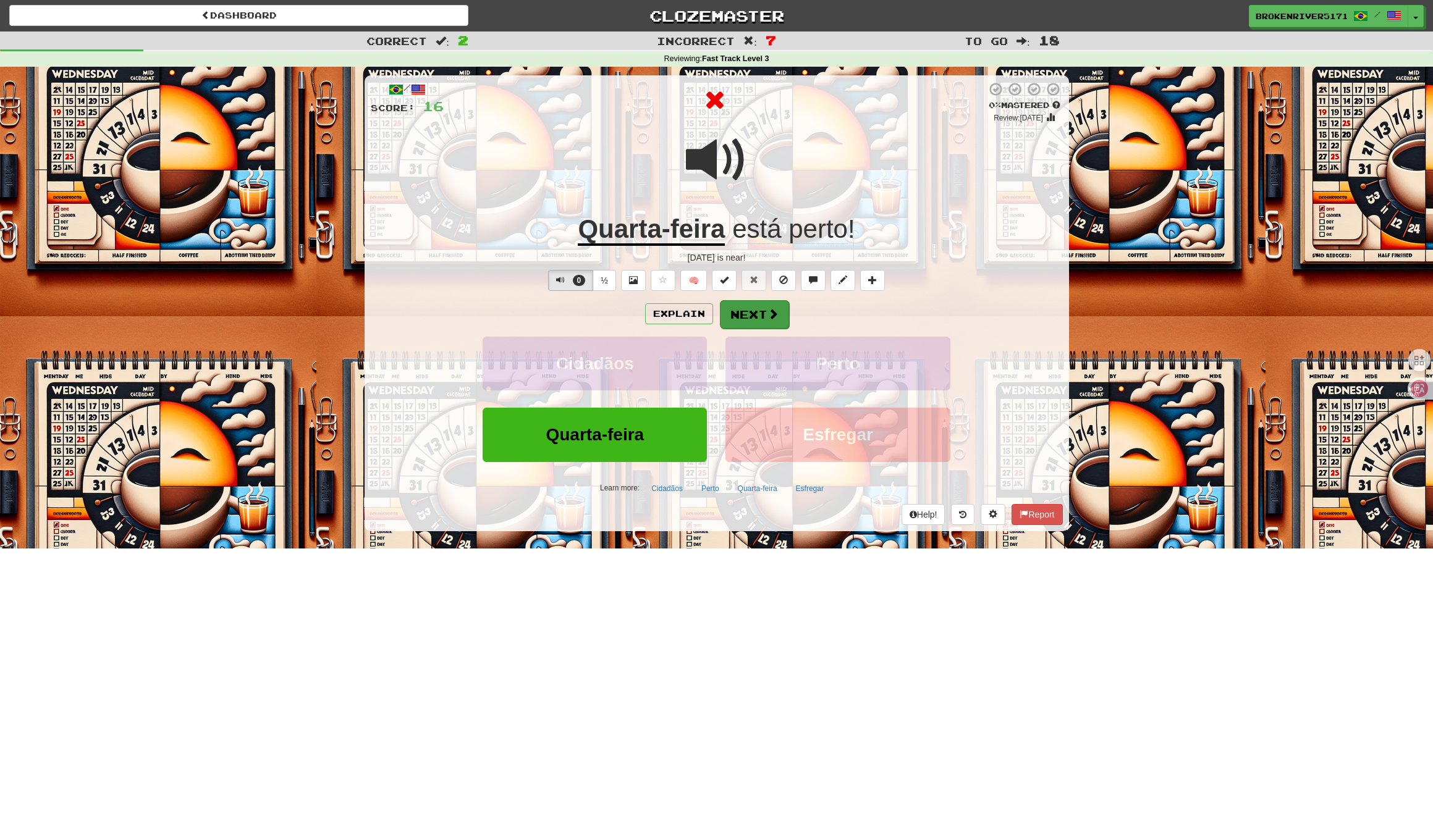
click at [746, 314] on button "Next" at bounding box center [755, 314] width 70 height 29
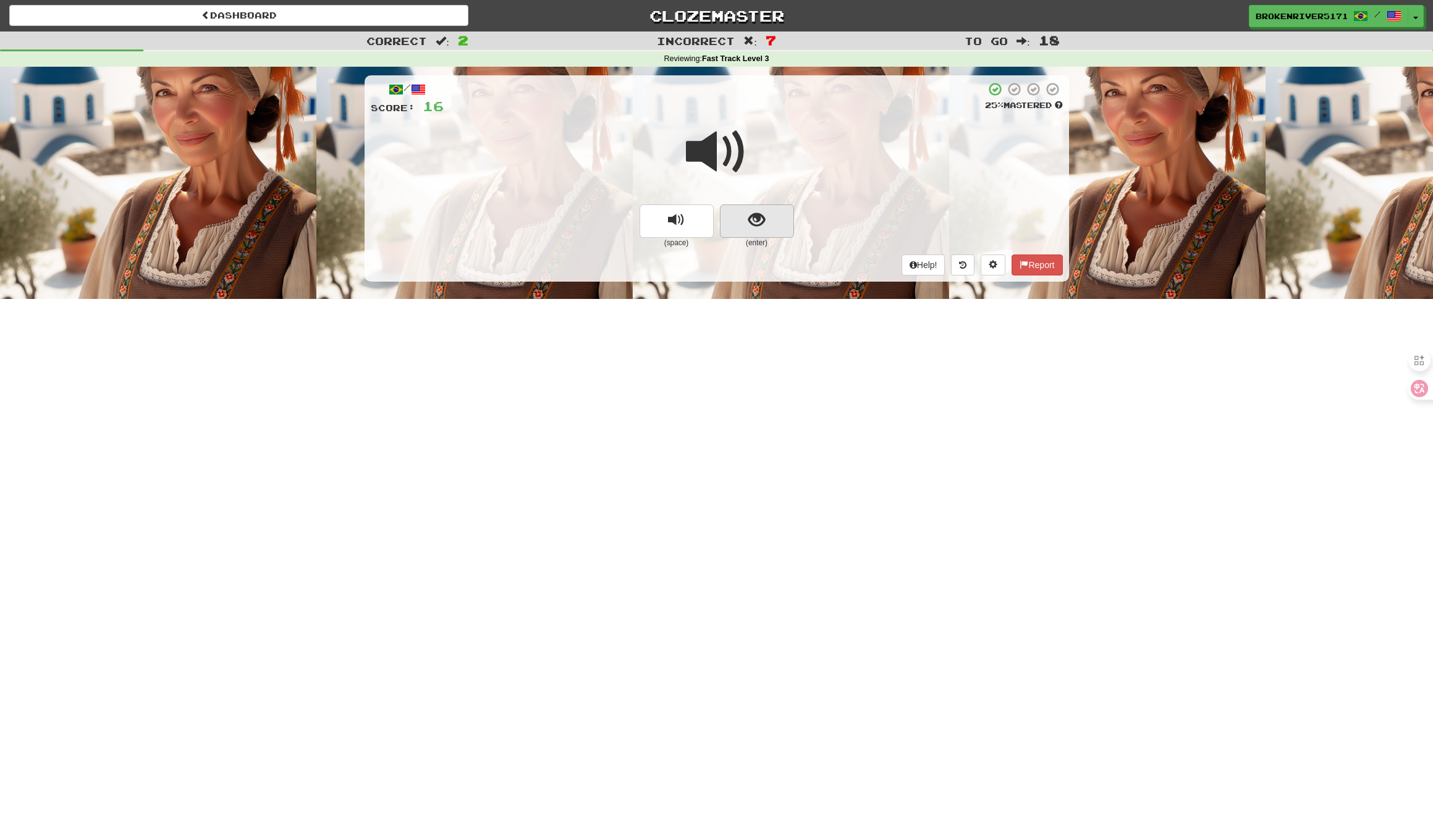
click at [757, 212] on span "show sentence" at bounding box center [756, 220] width 17 height 17
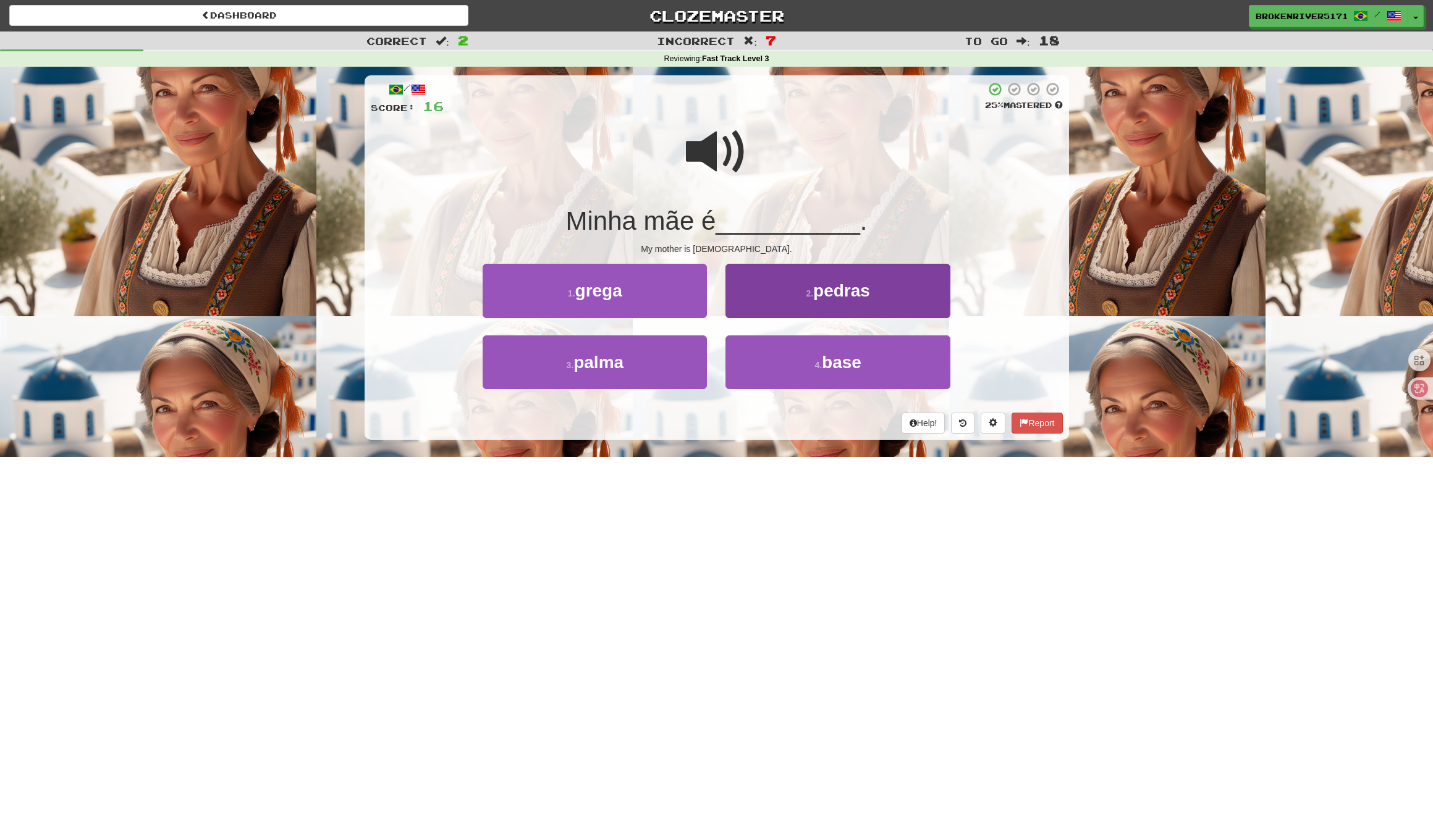
click at [792, 292] on button "2 . pedras" at bounding box center [837, 290] width 224 height 53
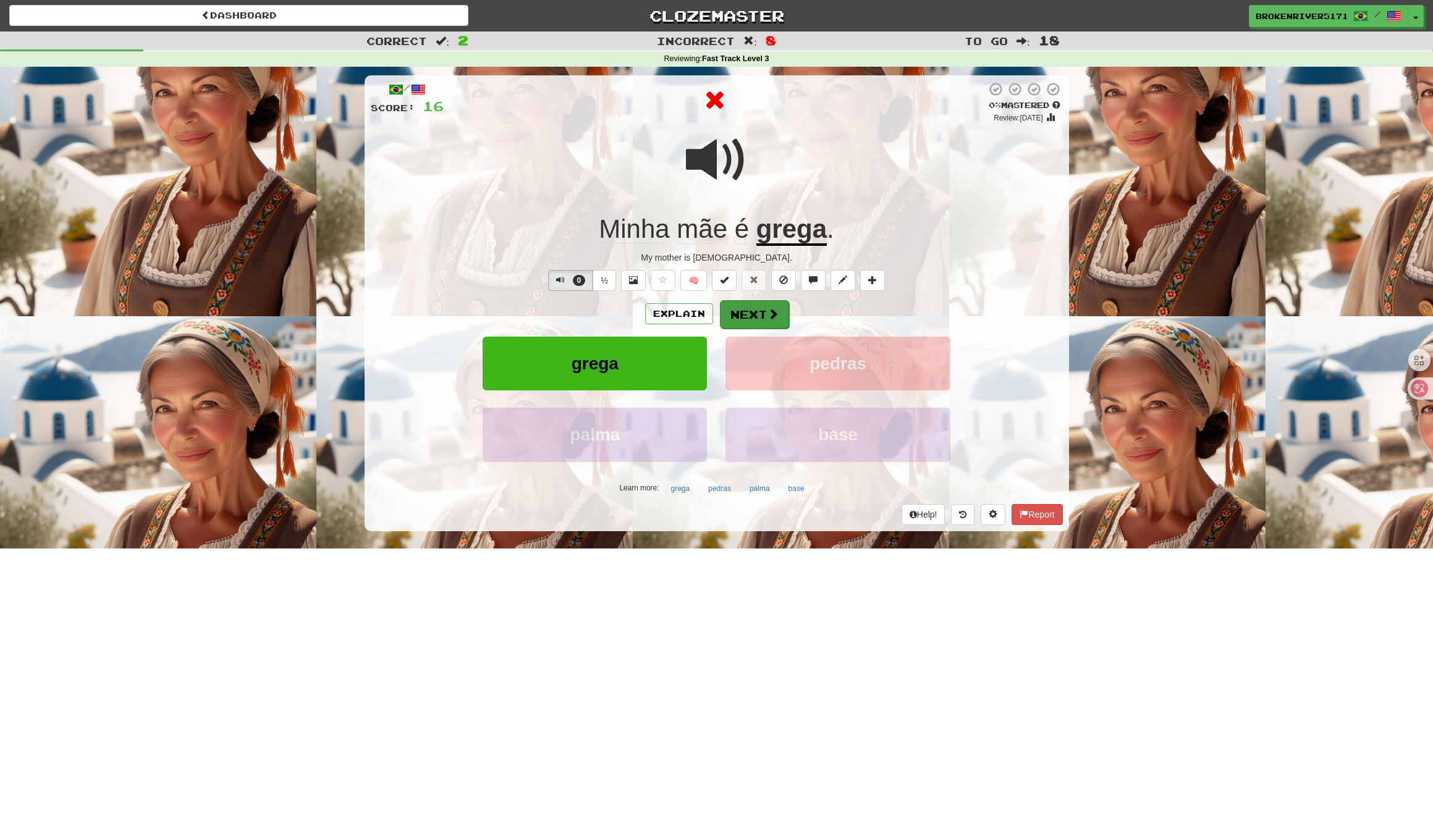
click at [761, 321] on button "Next" at bounding box center [755, 314] width 70 height 29
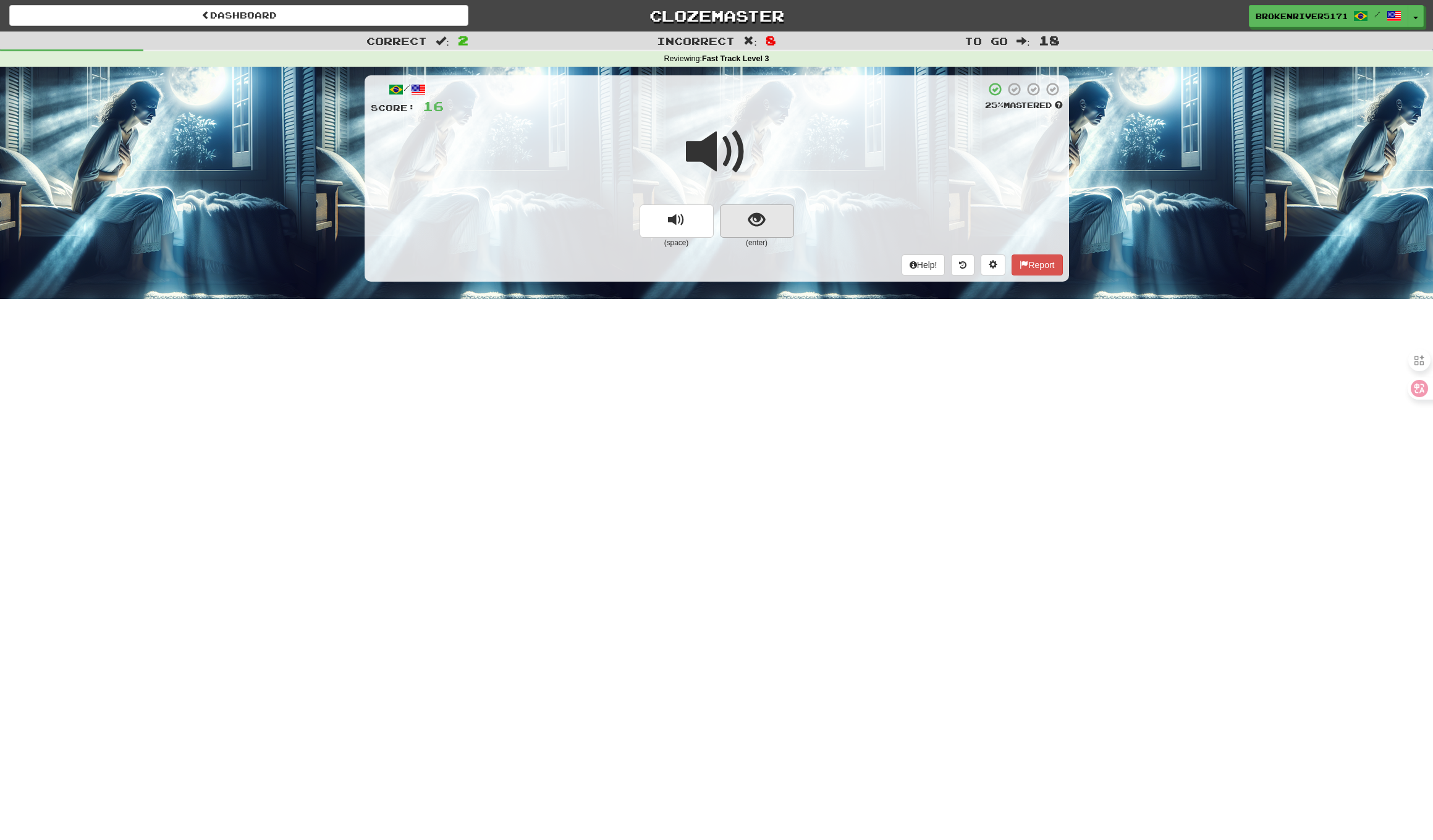
click at [759, 222] on span "show sentence" at bounding box center [756, 220] width 17 height 17
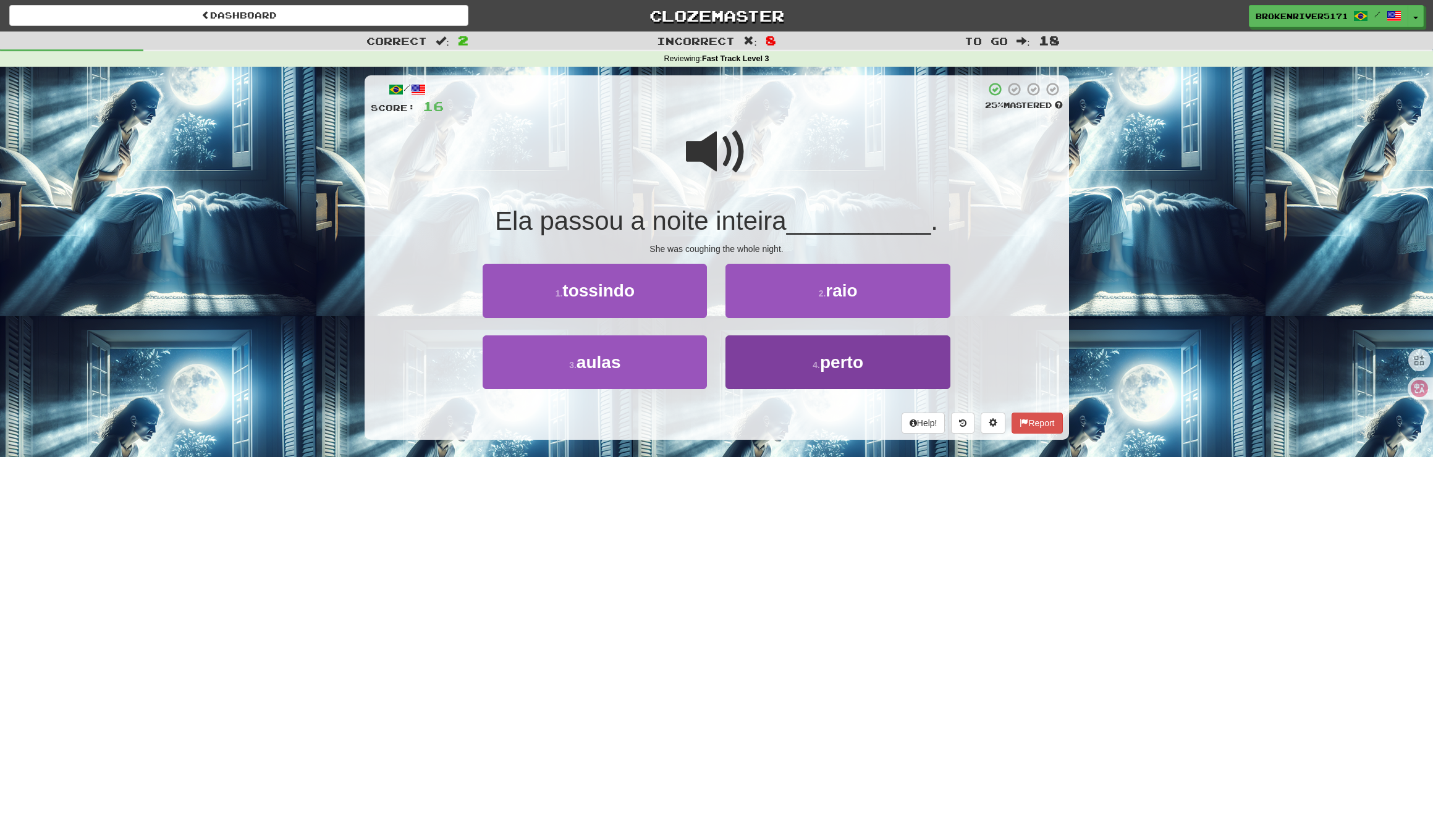
click at [774, 372] on button "4 . perto" at bounding box center [837, 362] width 224 height 53
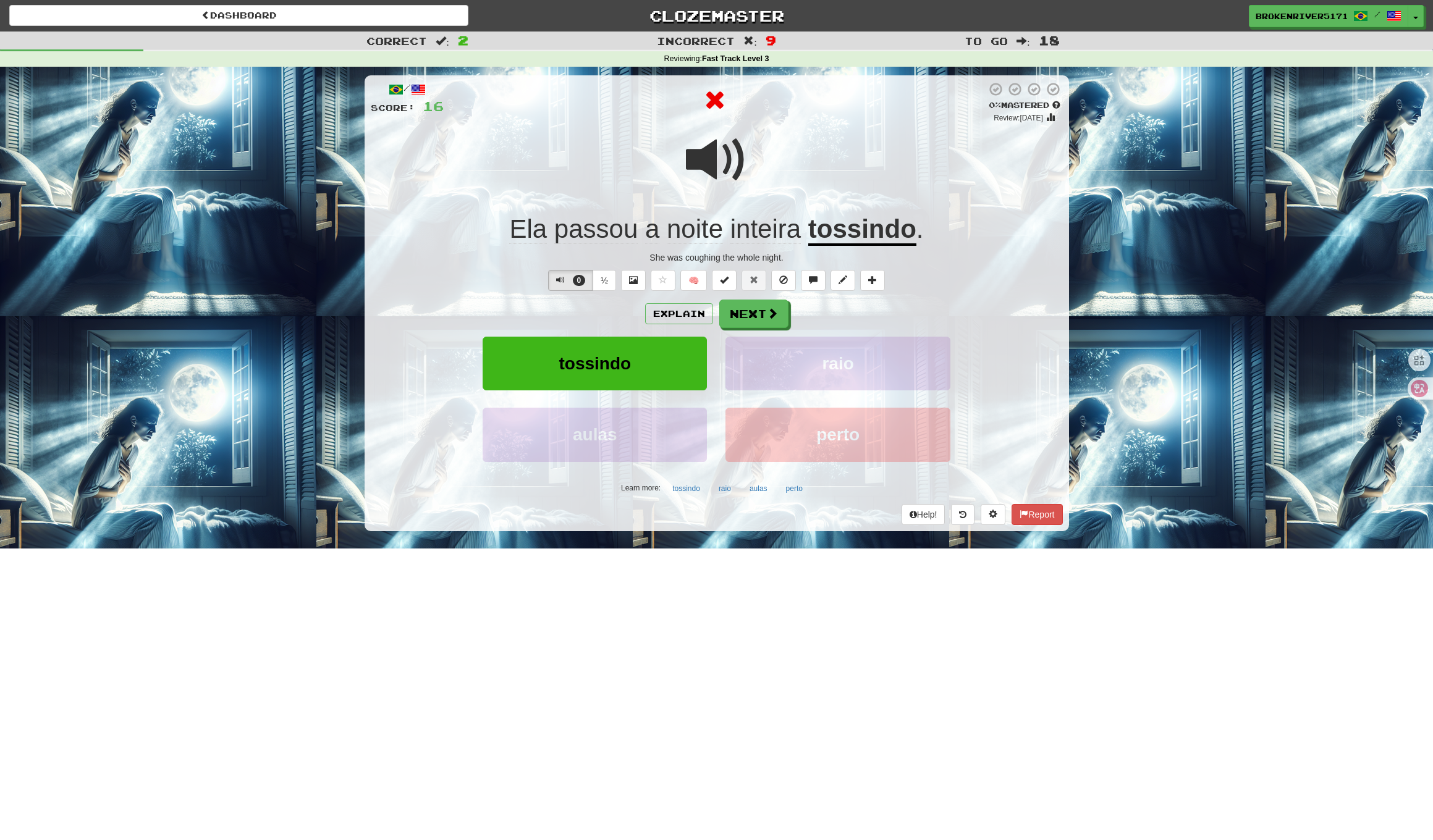
click at [778, 327] on div "Explain Next tossindo raio aulas perto Learn more: tossindo raio aulas perto" at bounding box center [716, 398] width 692 height 198
click at [760, 310] on button "Next" at bounding box center [755, 314] width 70 height 29
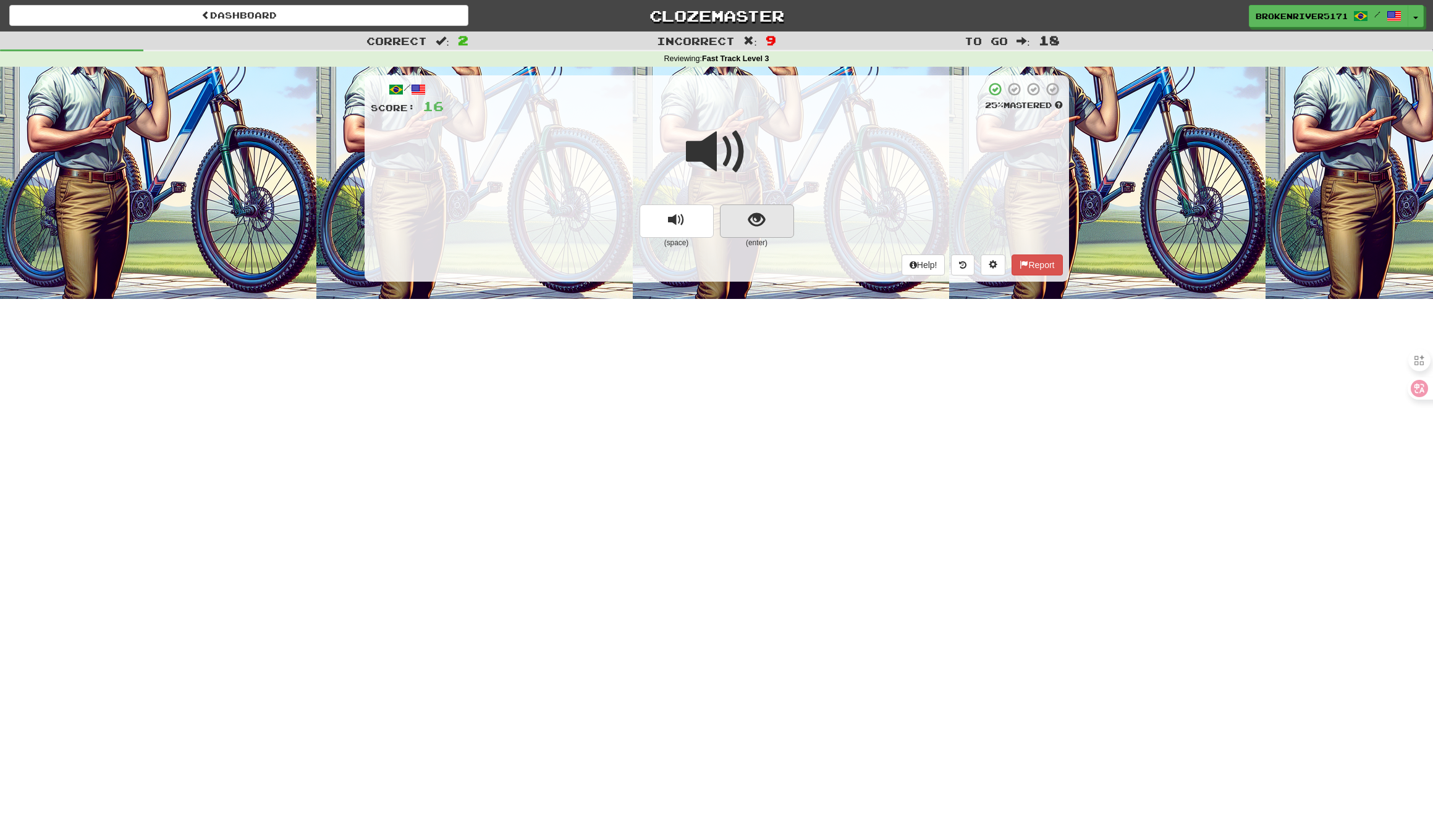
click at [755, 216] on span "show sentence" at bounding box center [756, 220] width 17 height 17
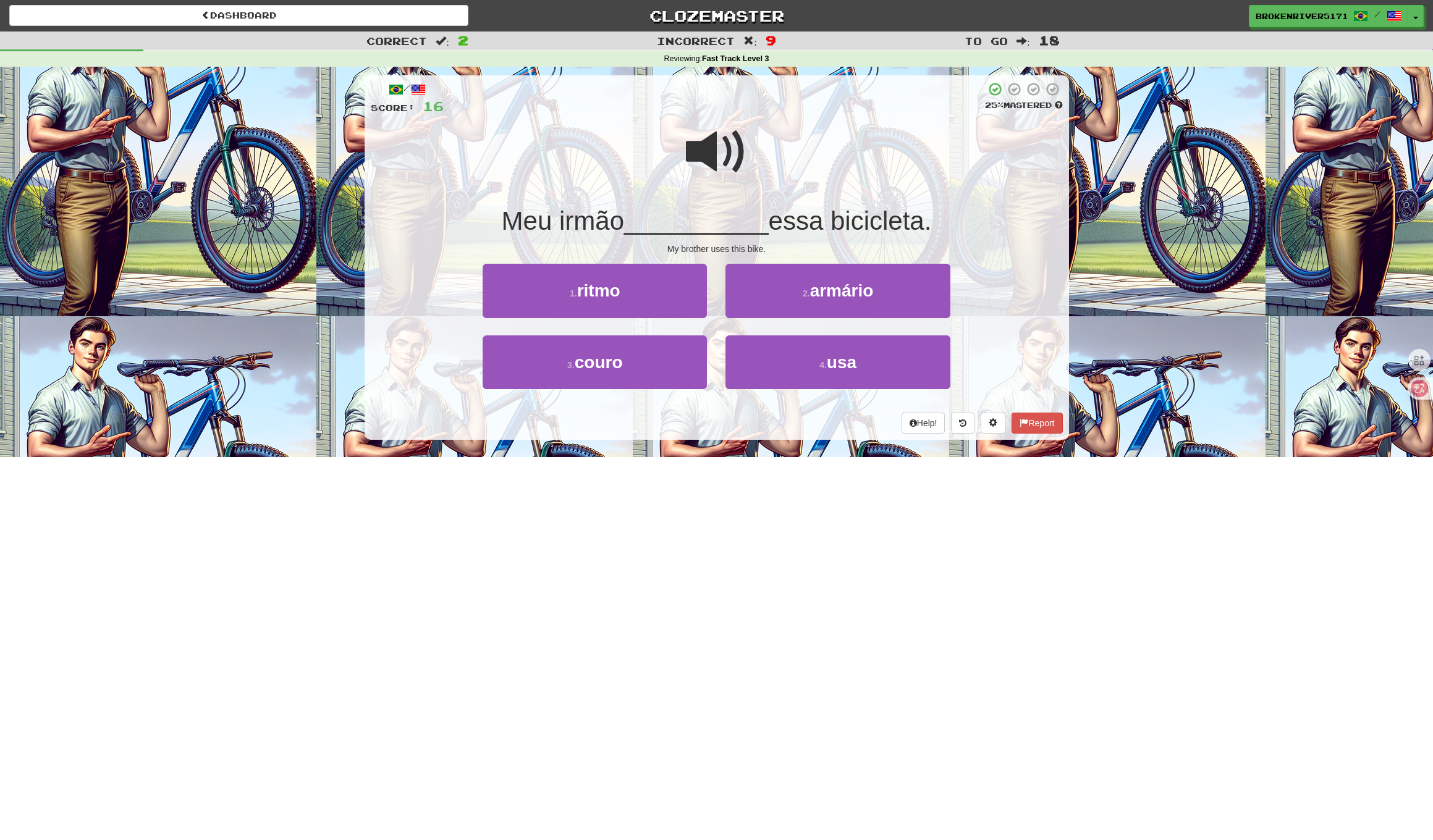
drag, startPoint x: 681, startPoint y: 378, endPoint x: 710, endPoint y: 356, distance: 36.4
click at [681, 378] on button "3 . couro" at bounding box center [594, 362] width 224 height 53
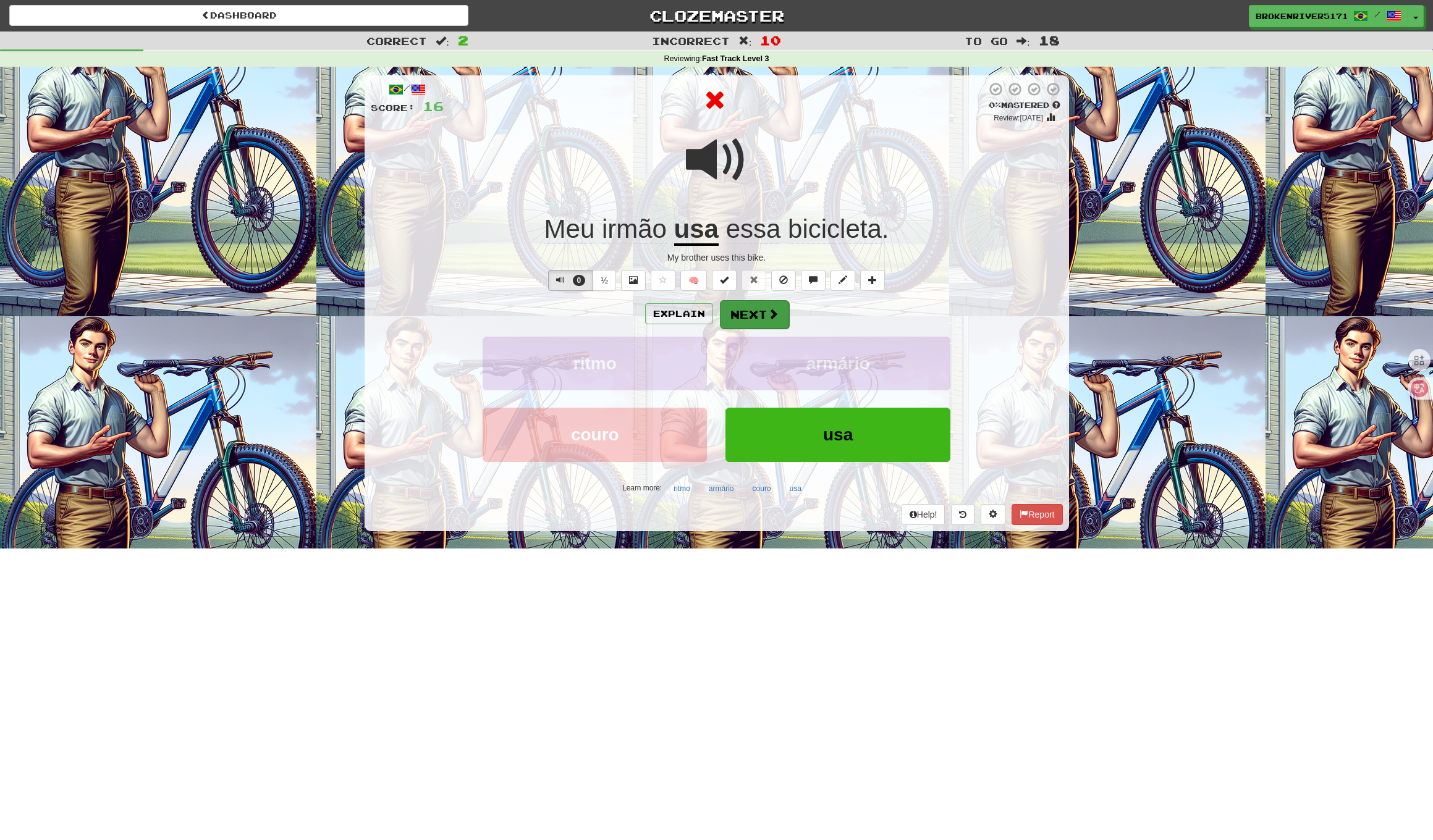
click at [727, 325] on button "Next" at bounding box center [755, 314] width 70 height 29
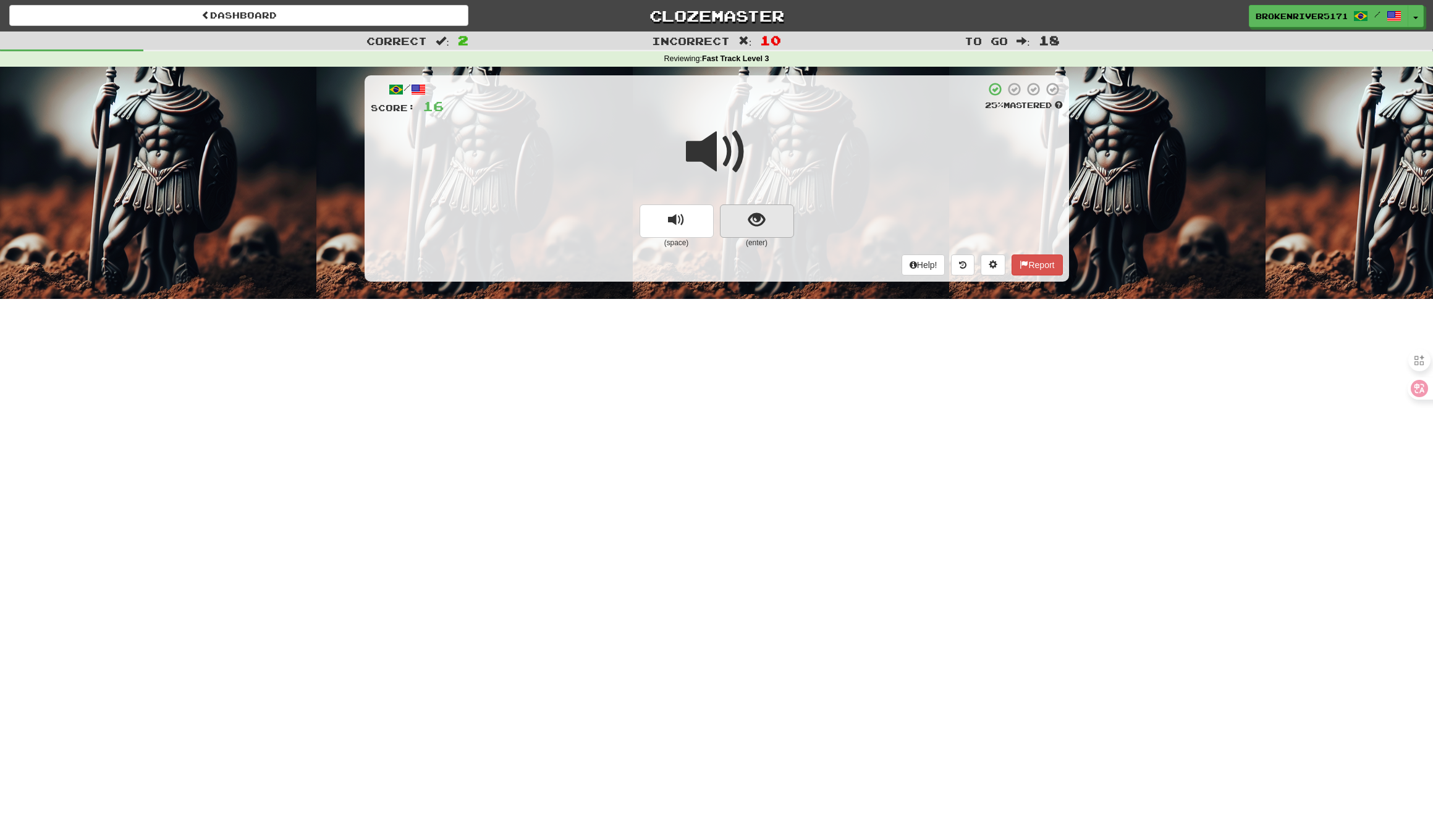
click at [746, 229] on button "show sentence" at bounding box center [756, 220] width 74 height 33
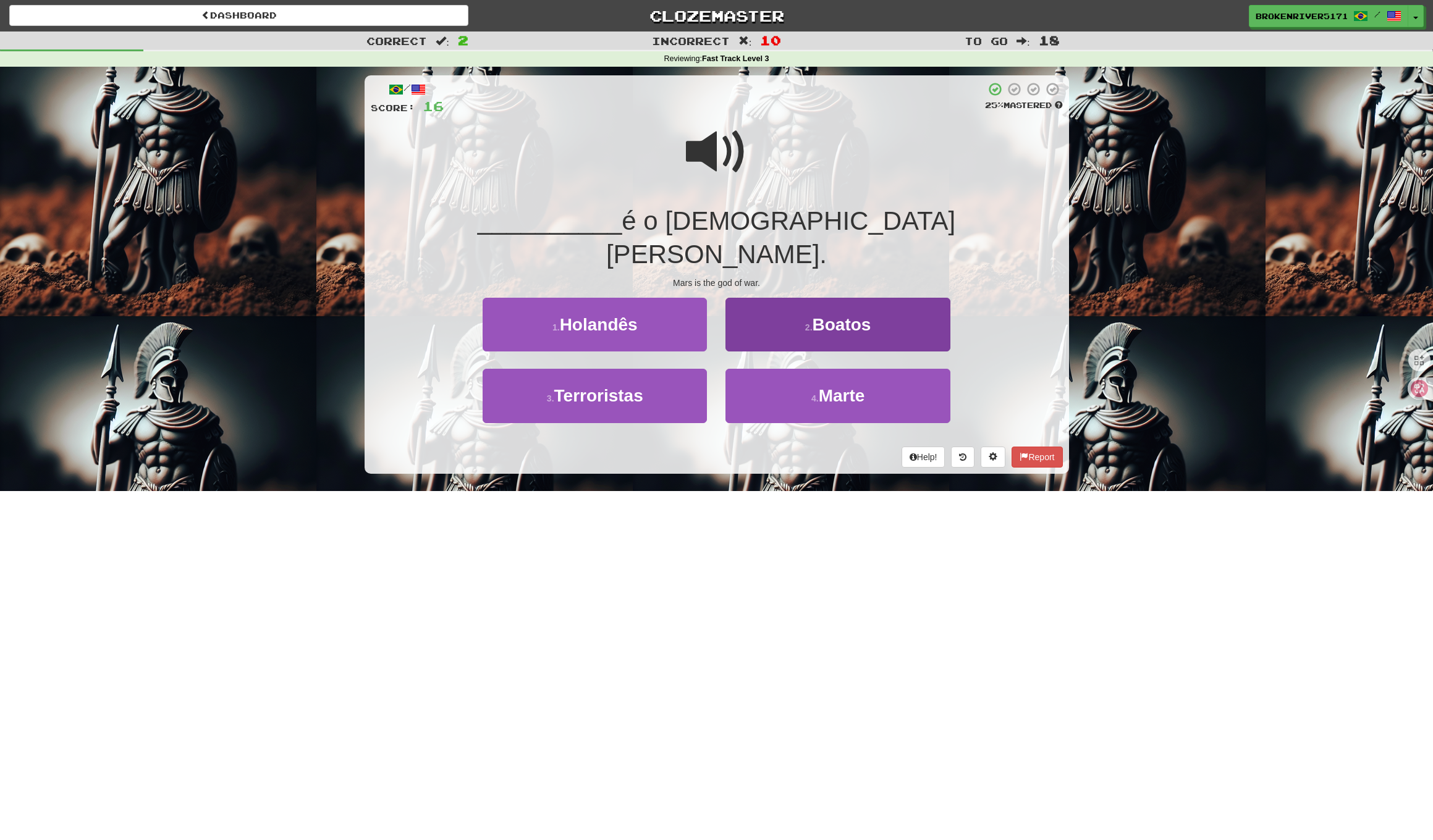
click at [805, 298] on button "2 . Boatos" at bounding box center [837, 324] width 224 height 53
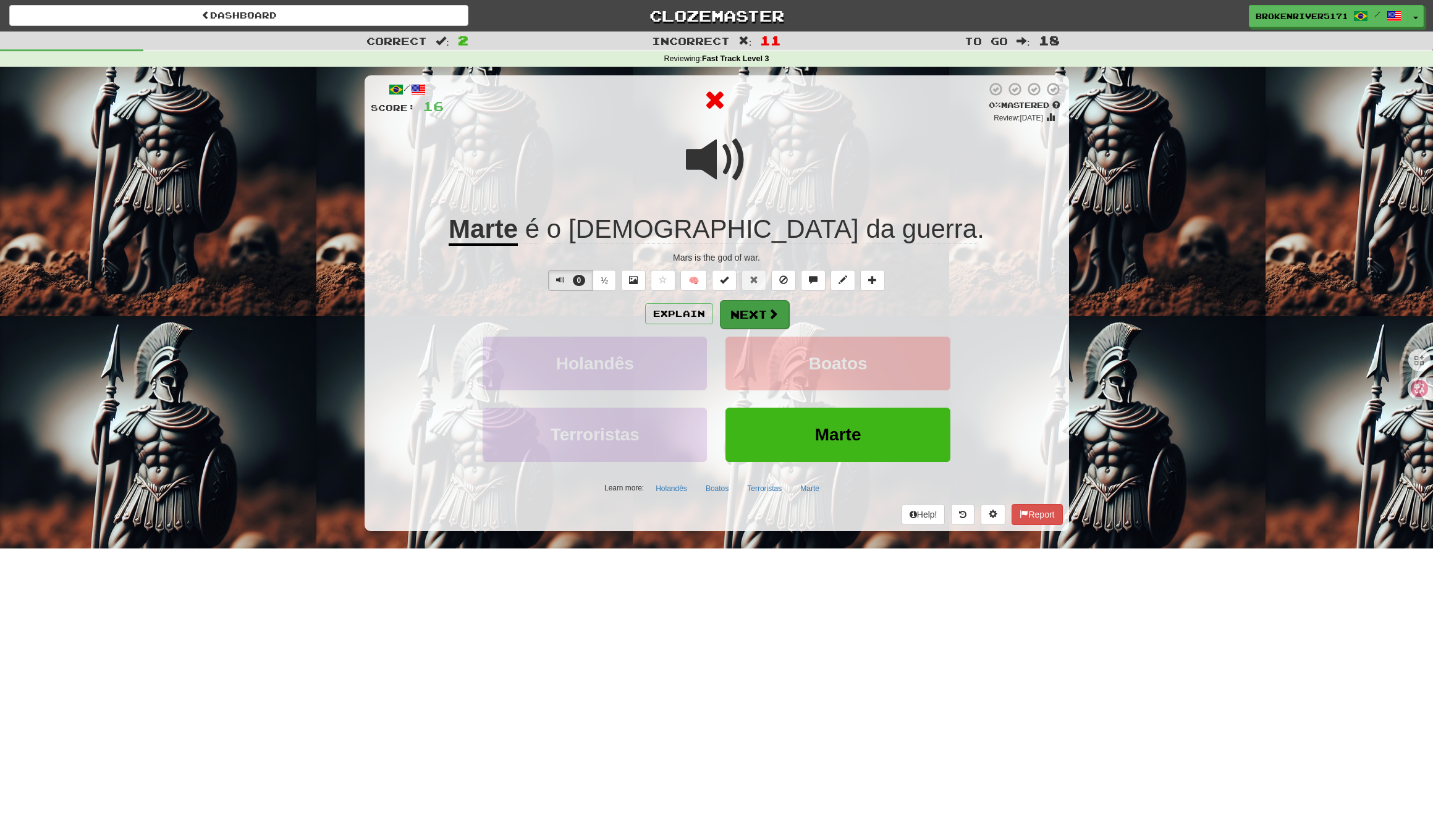
click at [752, 311] on button "Next" at bounding box center [755, 314] width 70 height 29
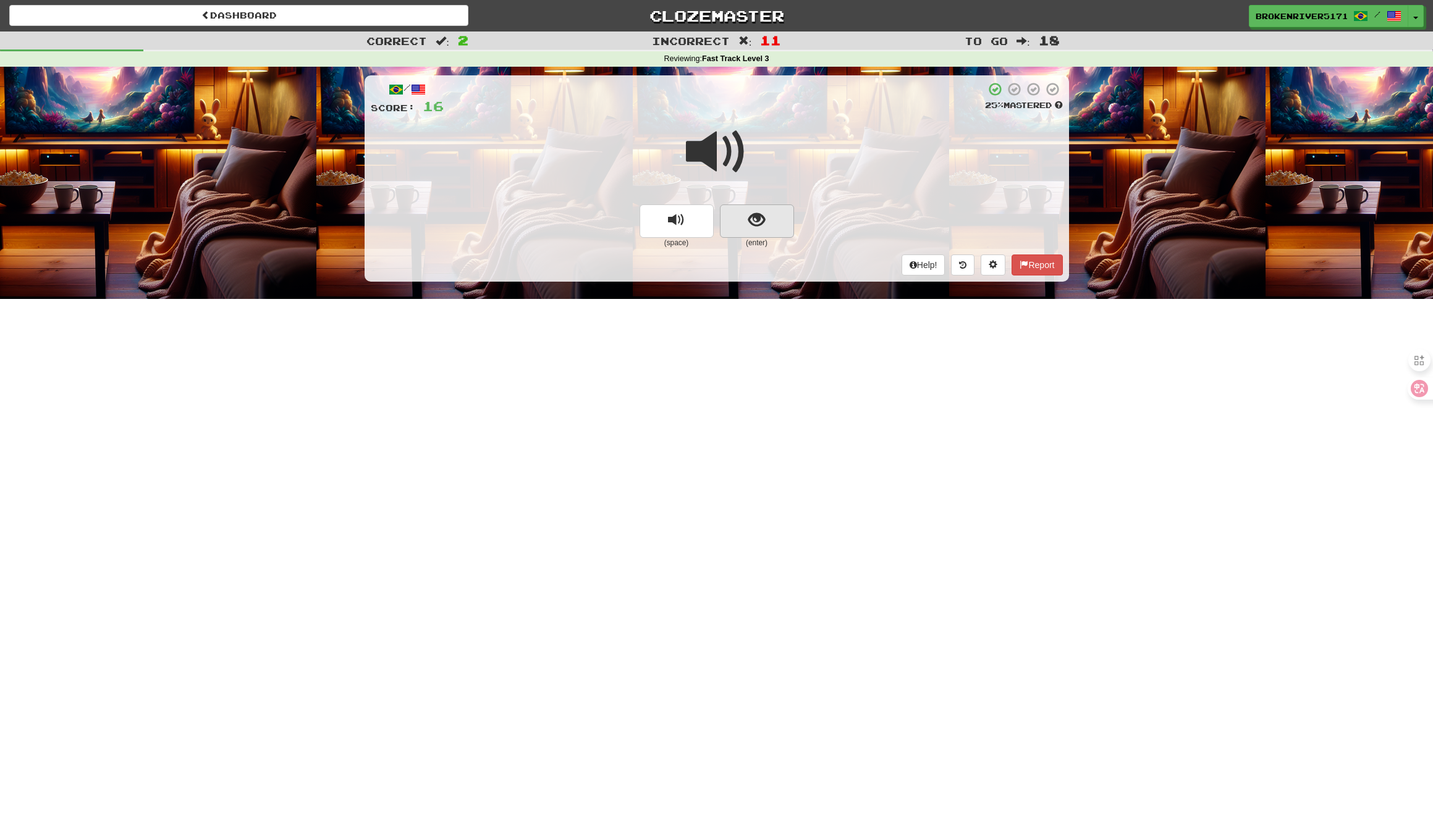
click at [769, 230] on button "show sentence" at bounding box center [756, 220] width 74 height 33
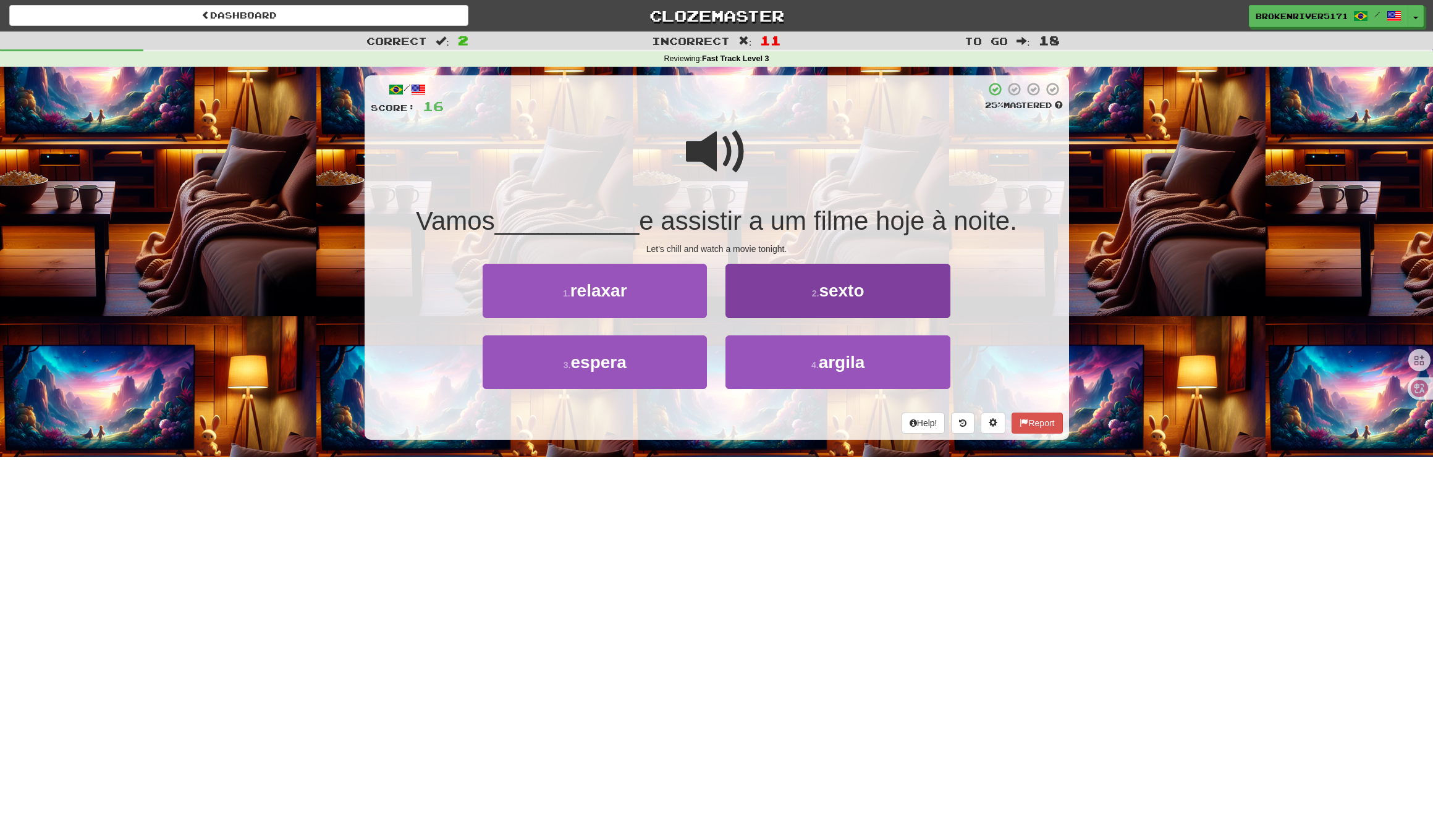
click at [791, 300] on button "2 . sexto" at bounding box center [837, 290] width 224 height 53
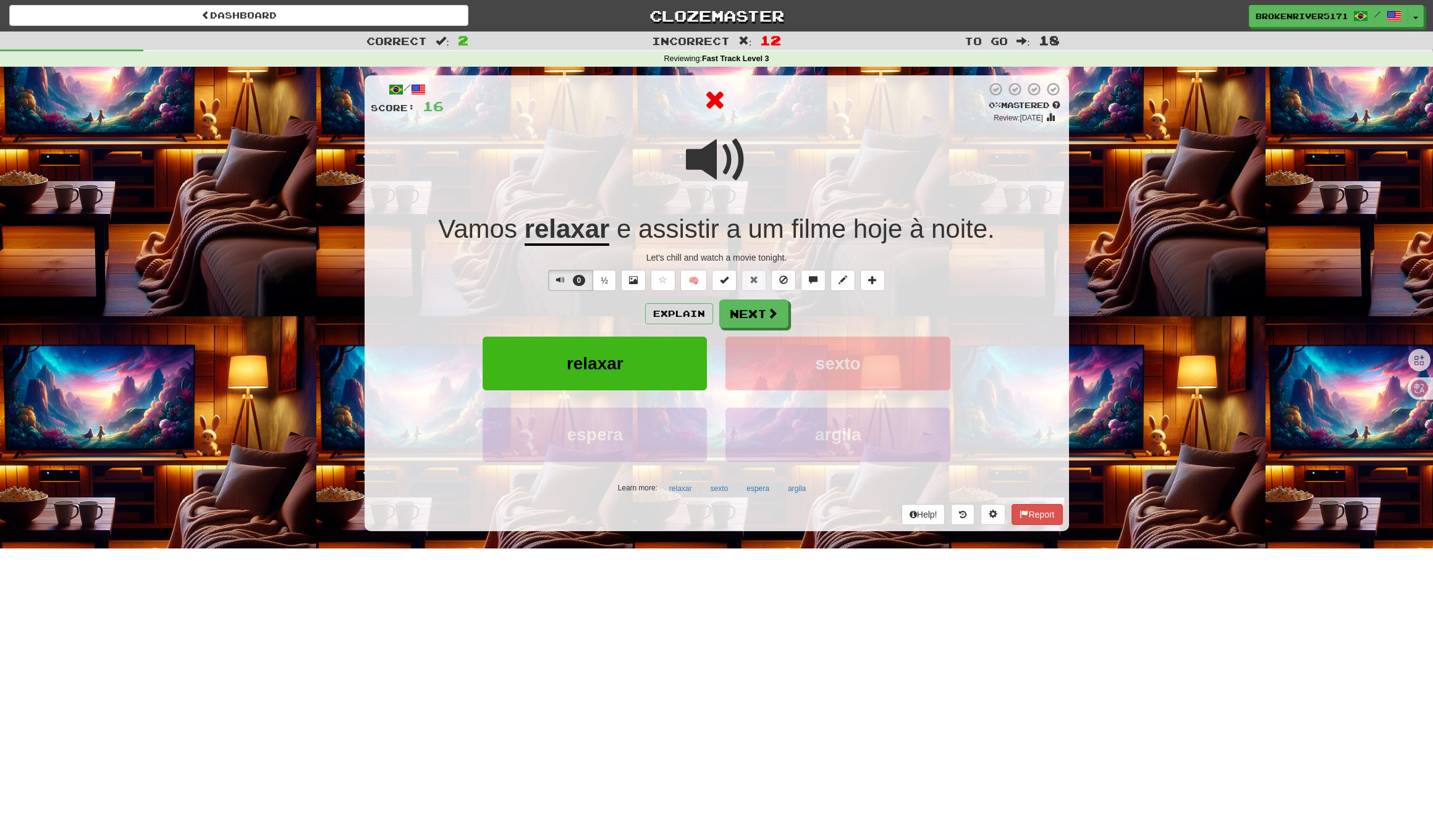
click at [825, 312] on div "Explain Next" at bounding box center [716, 314] width 692 height 29
click at [753, 314] on button "Next" at bounding box center [755, 314] width 70 height 29
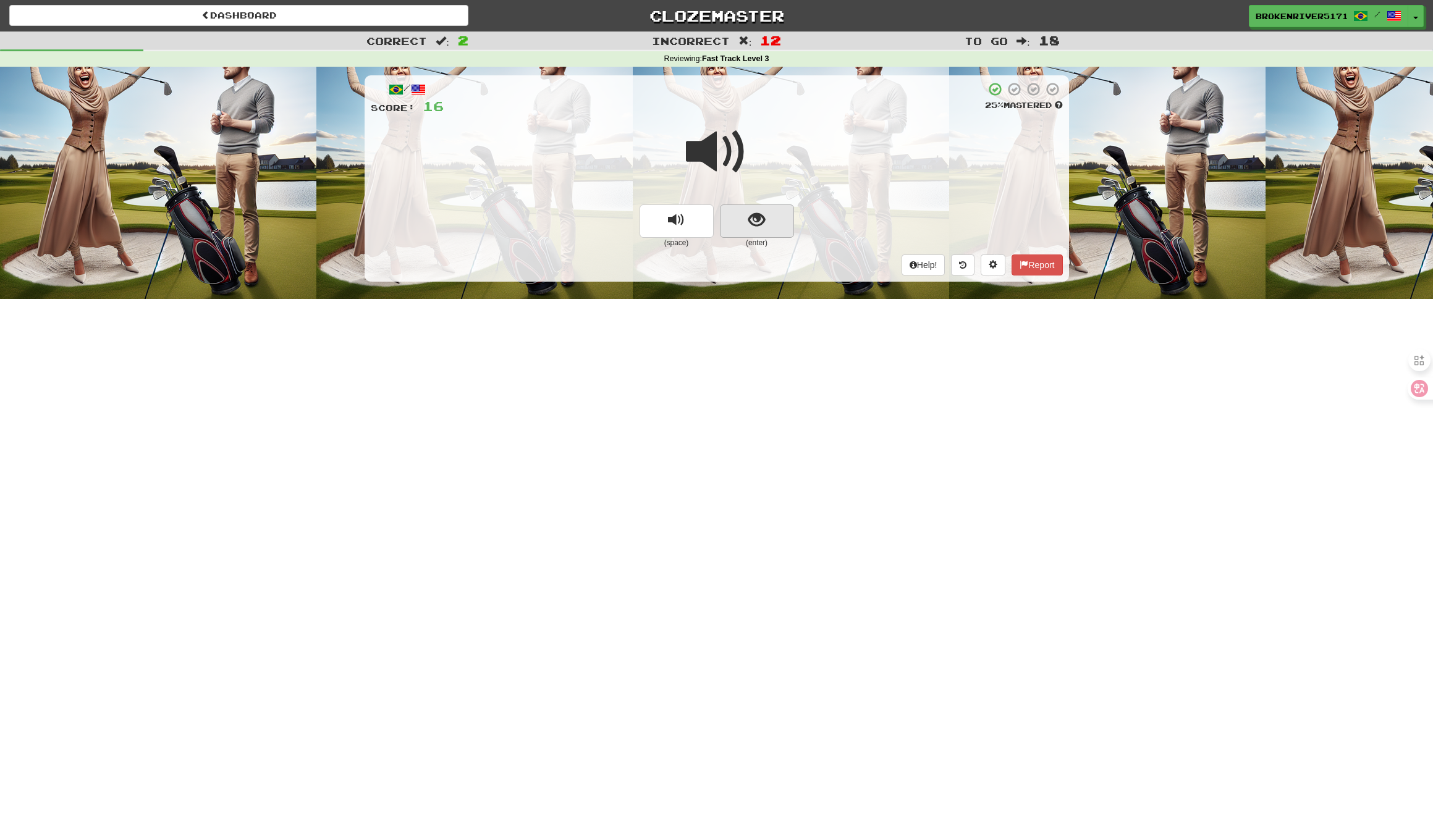
click at [772, 227] on button "show sentence" at bounding box center [756, 220] width 74 height 33
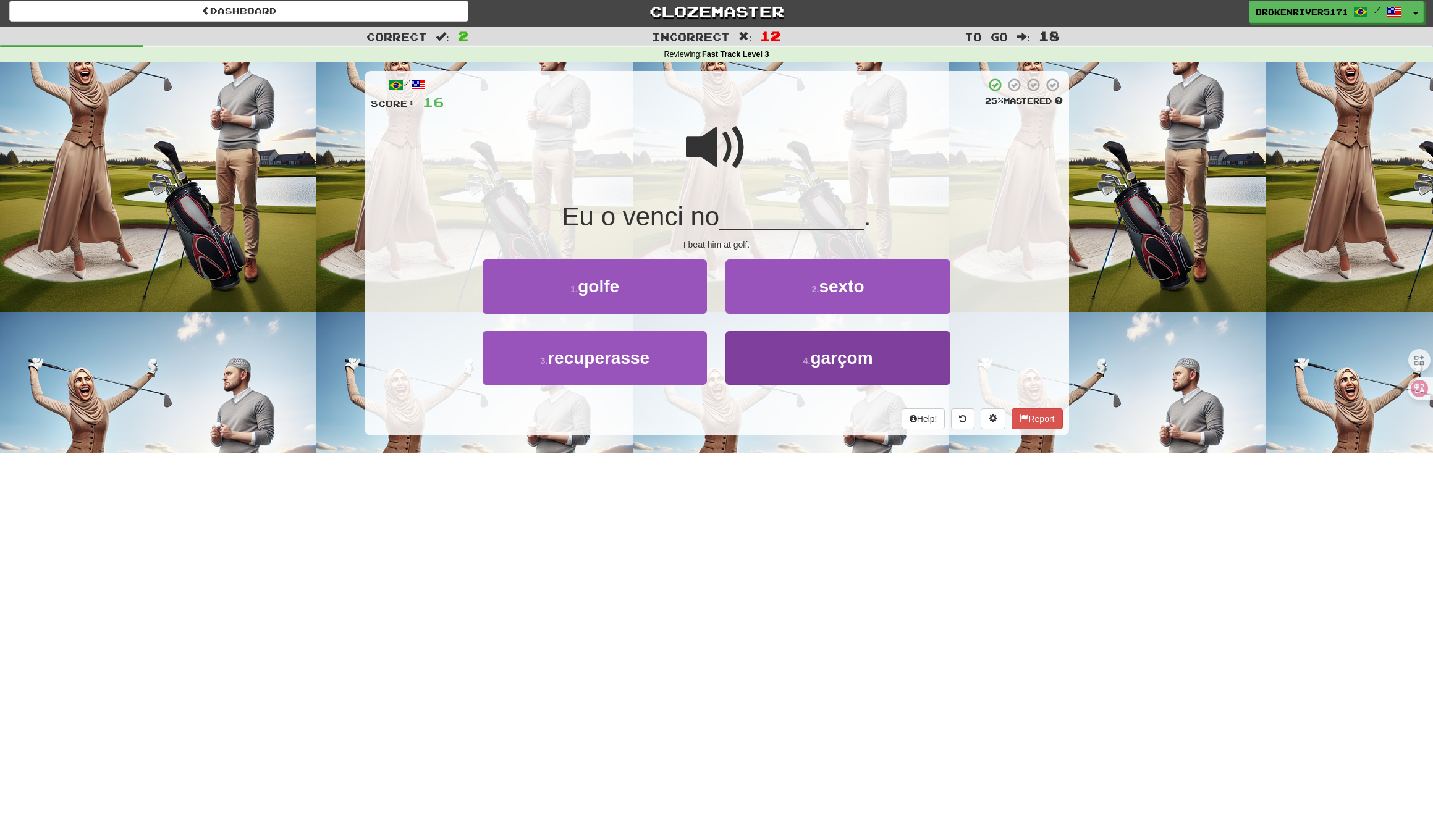
scroll to position [6, 0]
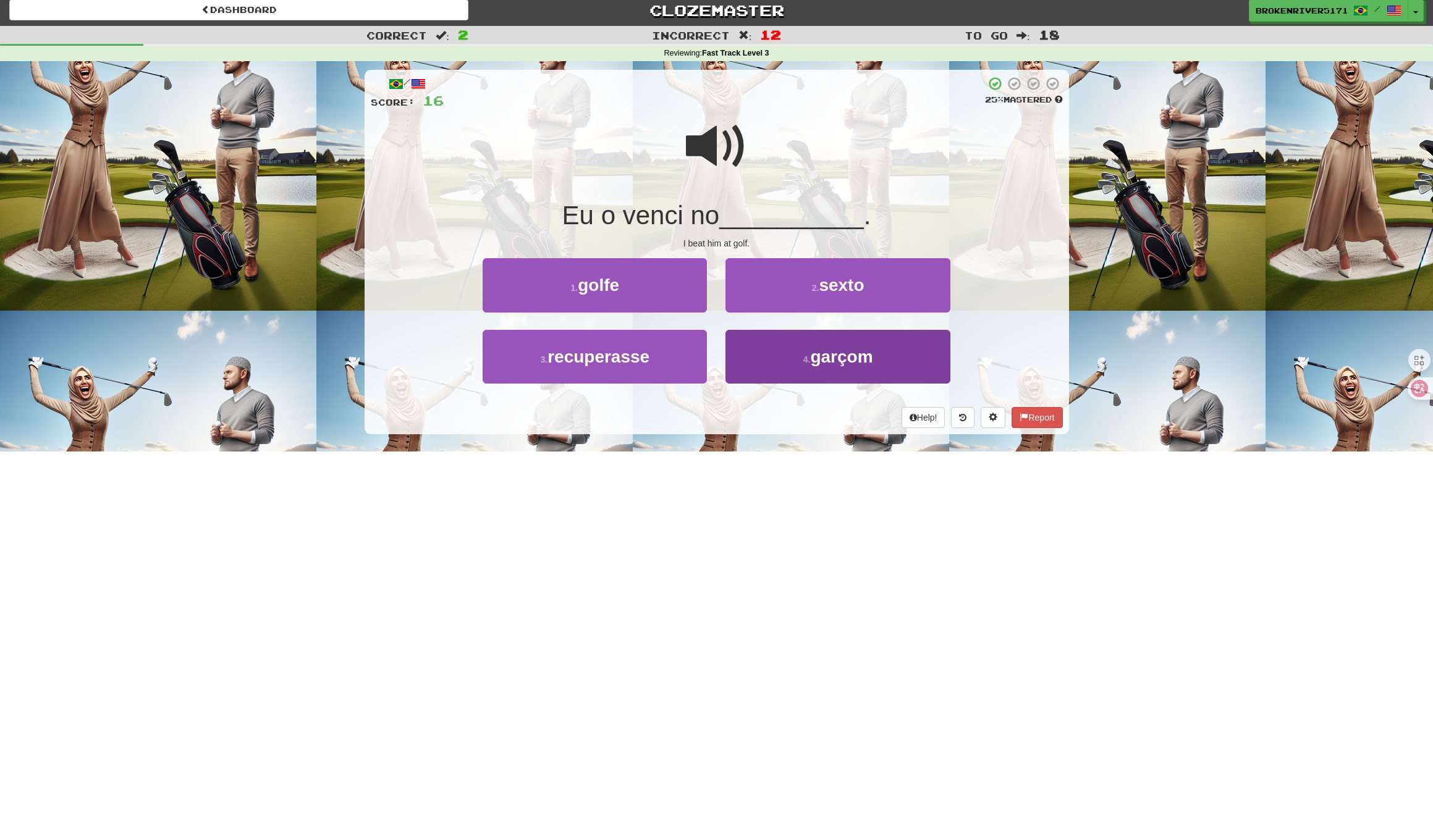
click at [750, 375] on button "4 . garçom" at bounding box center [837, 356] width 224 height 53
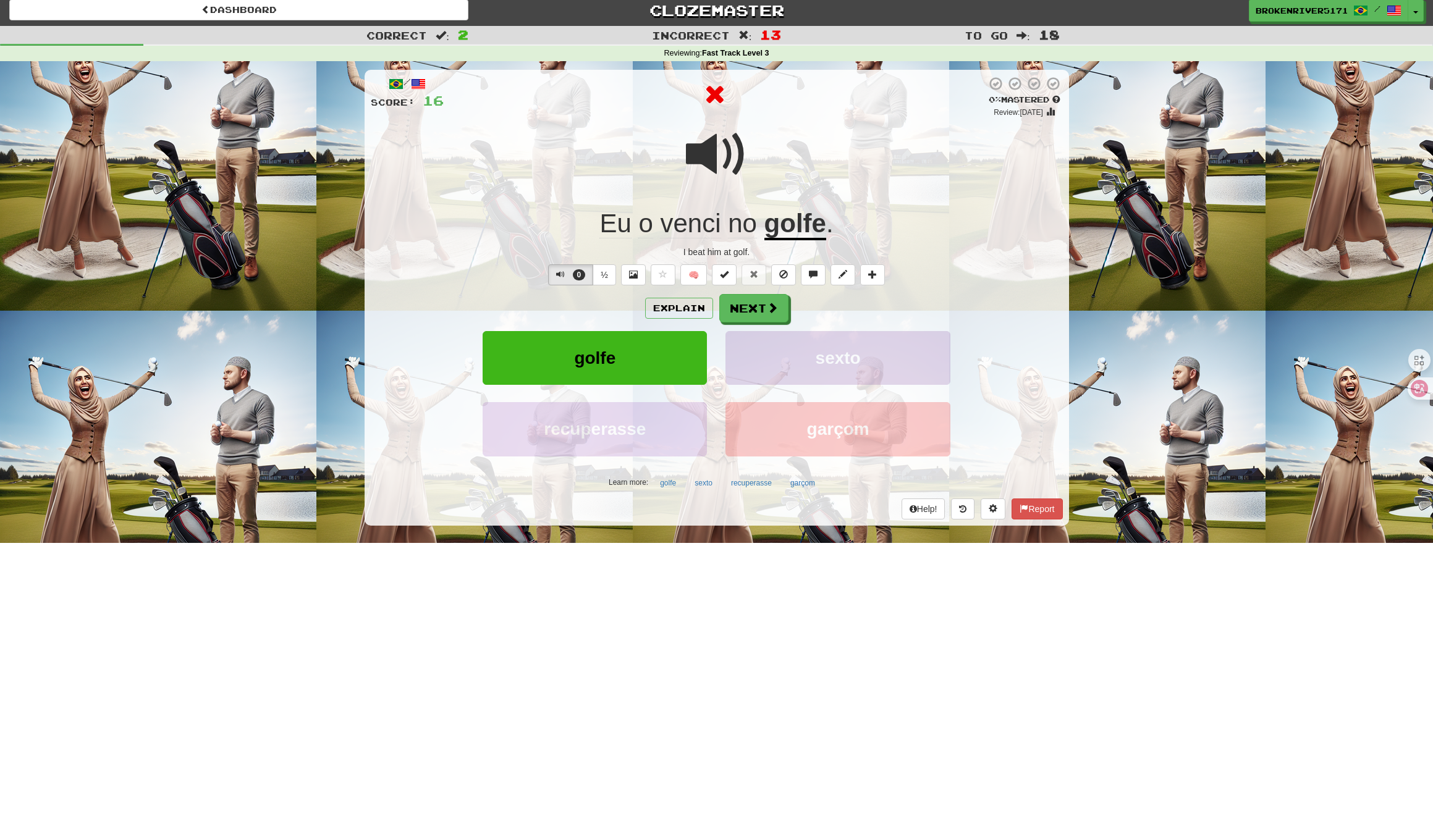
click at [768, 364] on button "sexto" at bounding box center [837, 358] width 224 height 53
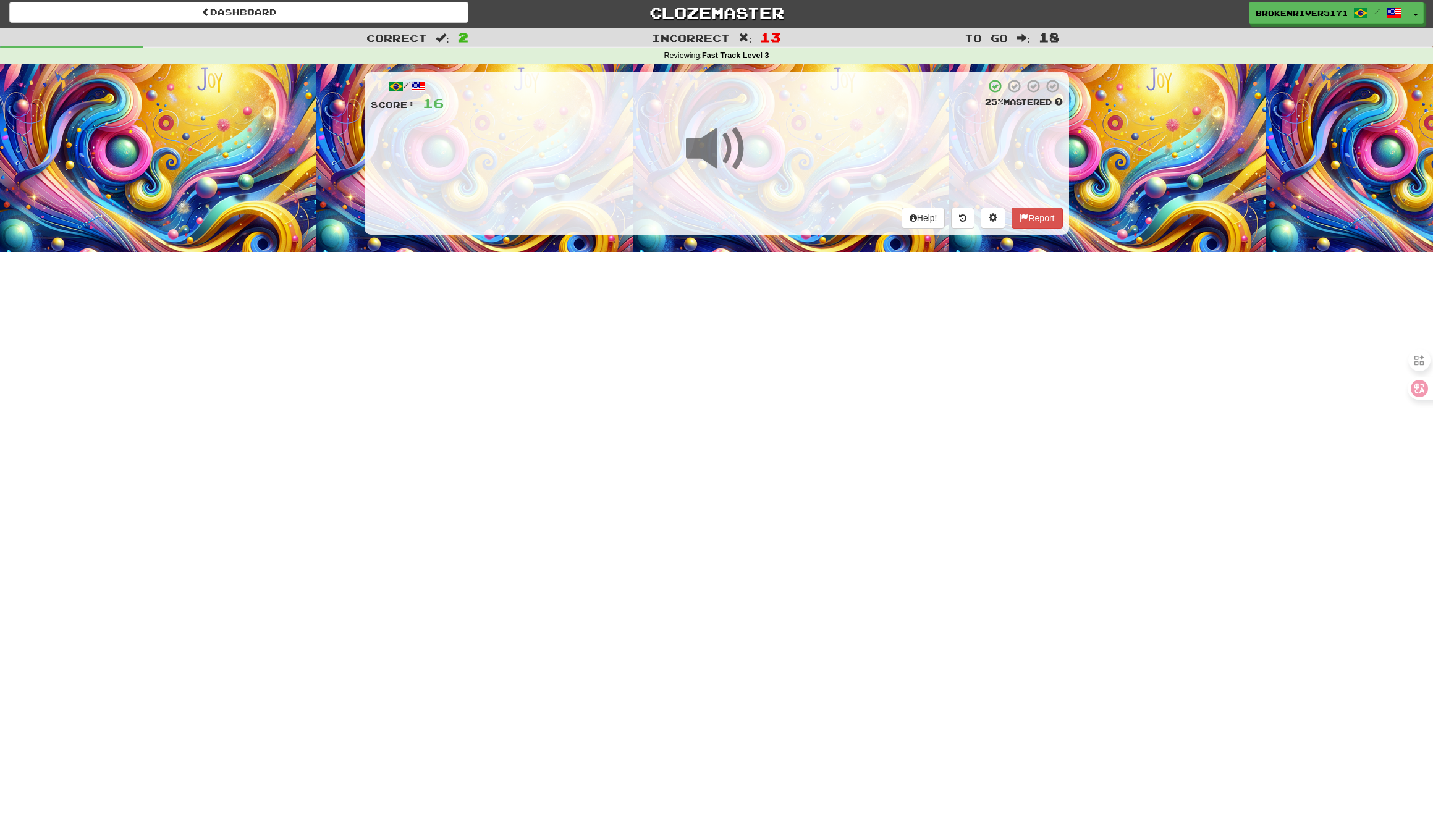
scroll to position [3, 0]
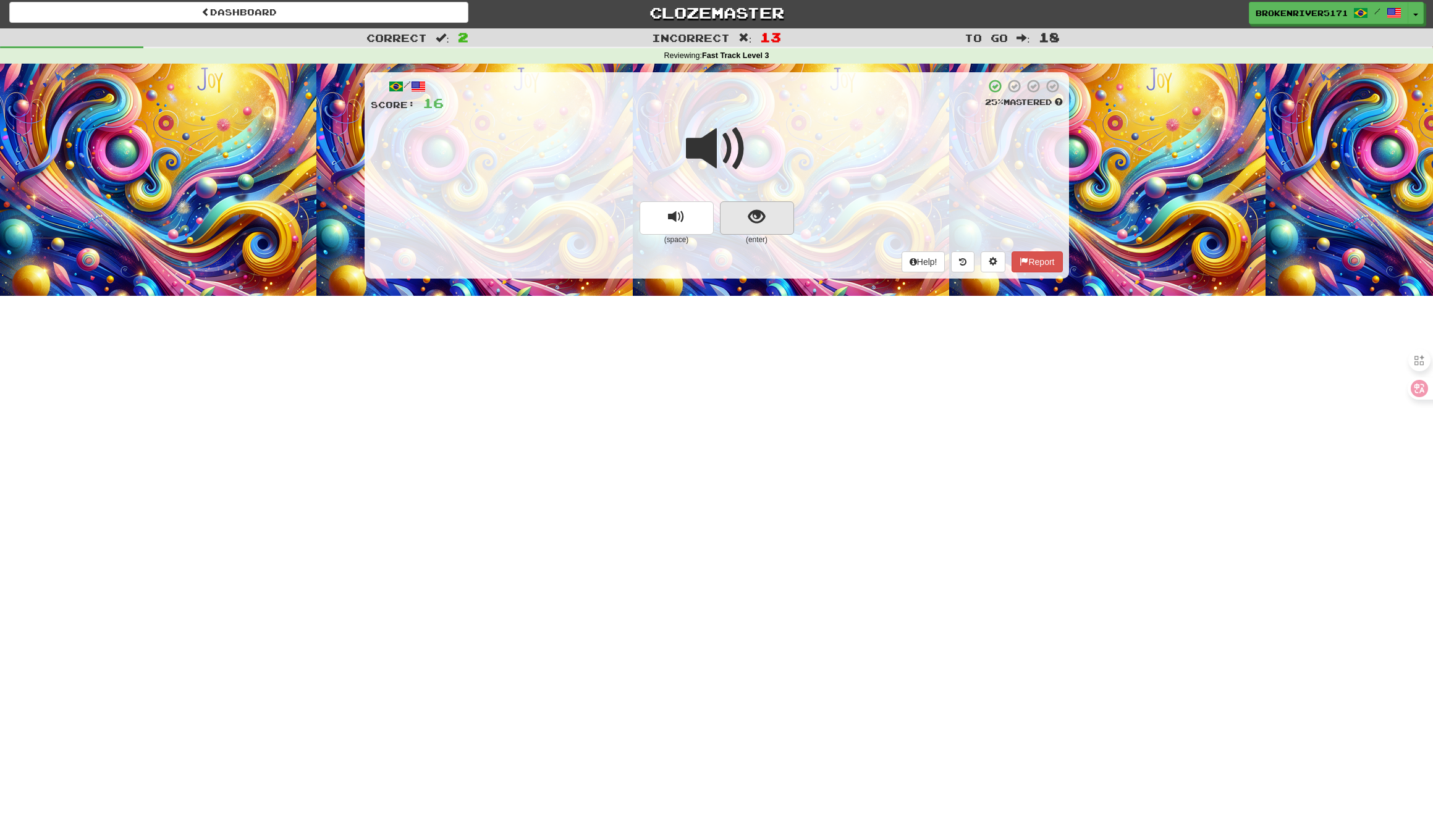
click at [755, 222] on span "show sentence" at bounding box center [756, 217] width 17 height 17
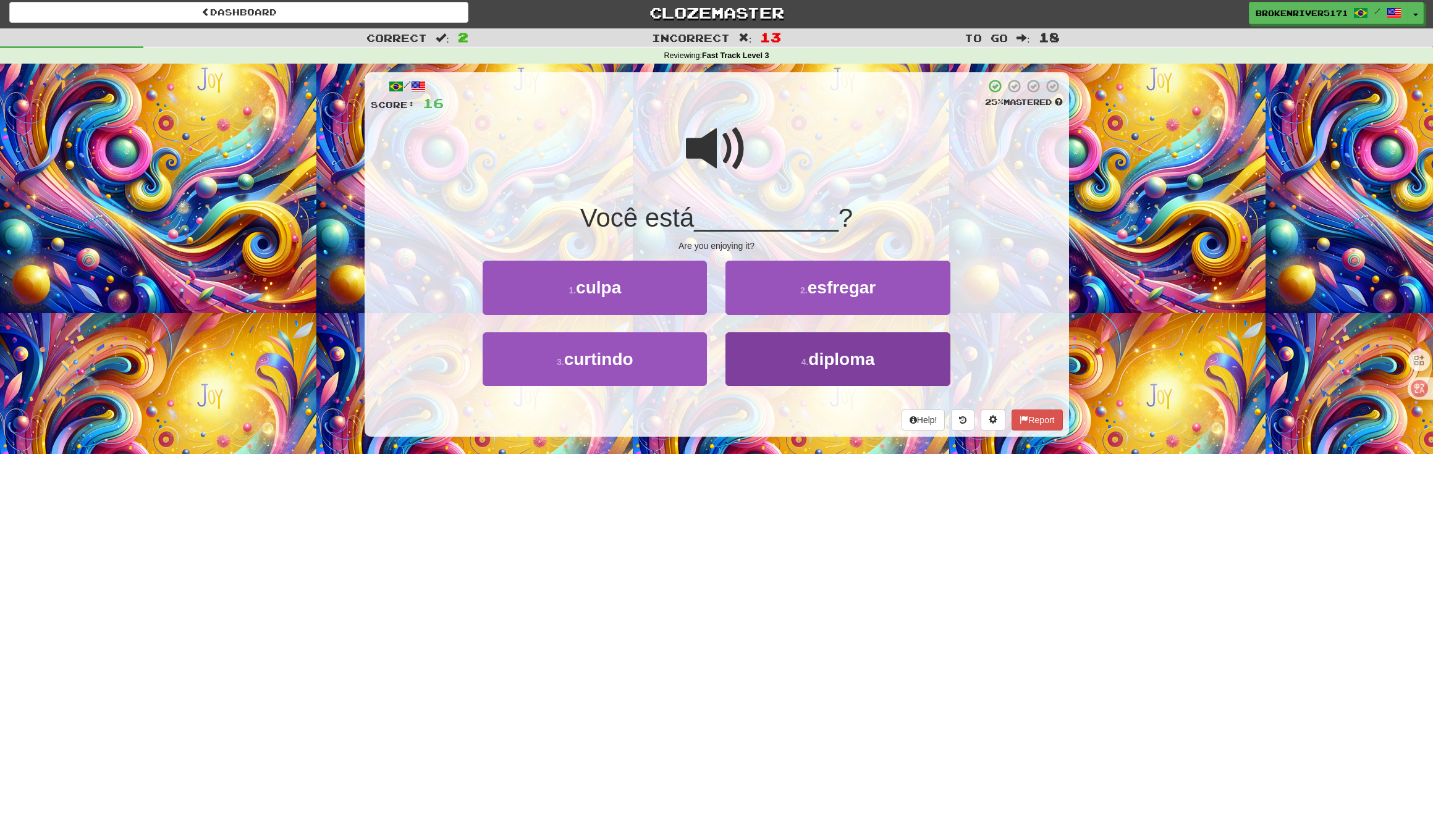
click at [795, 360] on button "4 . diploma" at bounding box center [837, 359] width 224 height 53
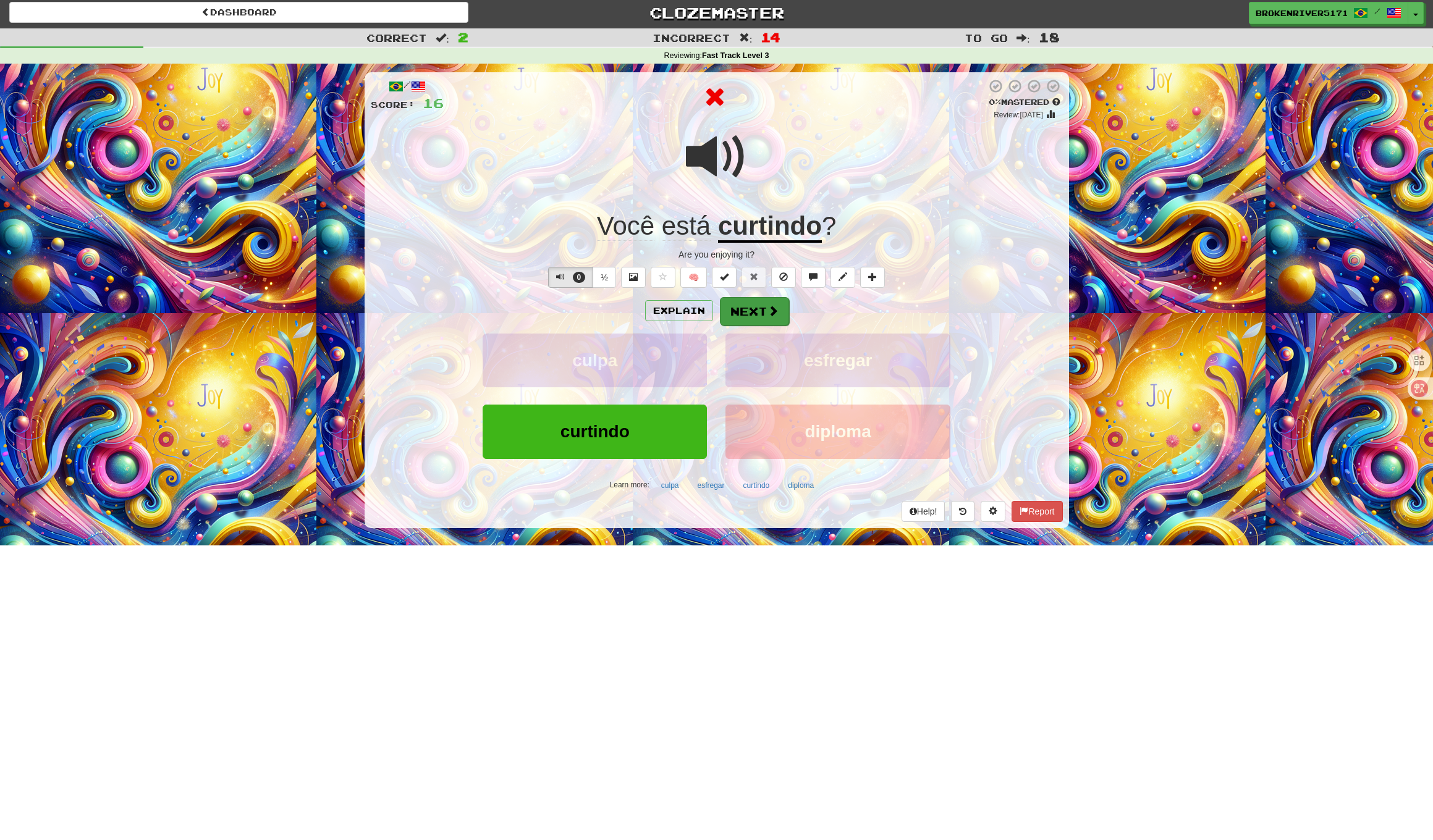
click at [768, 322] on button "Next" at bounding box center [755, 311] width 70 height 29
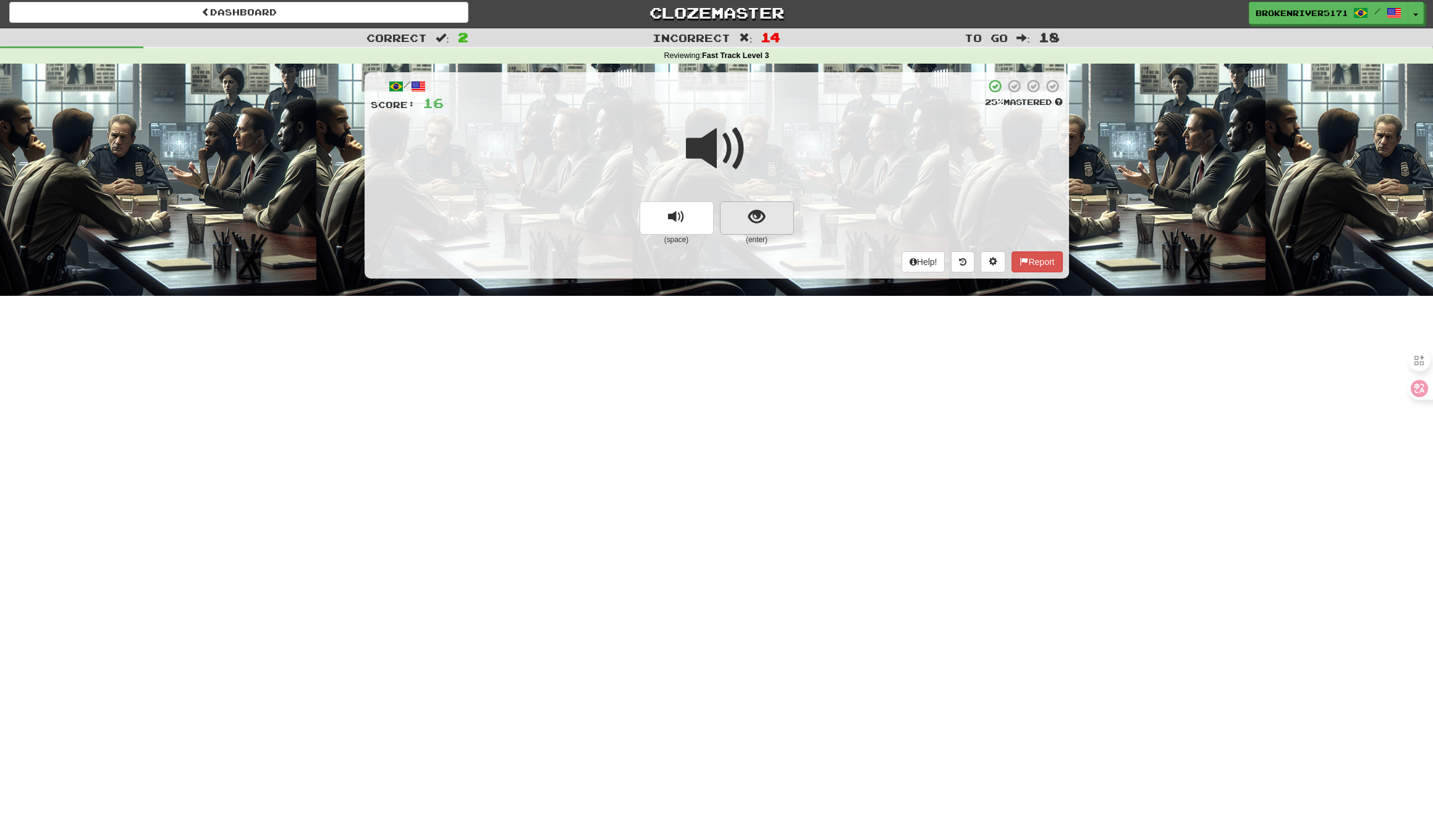
click at [767, 226] on button "show sentence" at bounding box center [756, 218] width 74 height 33
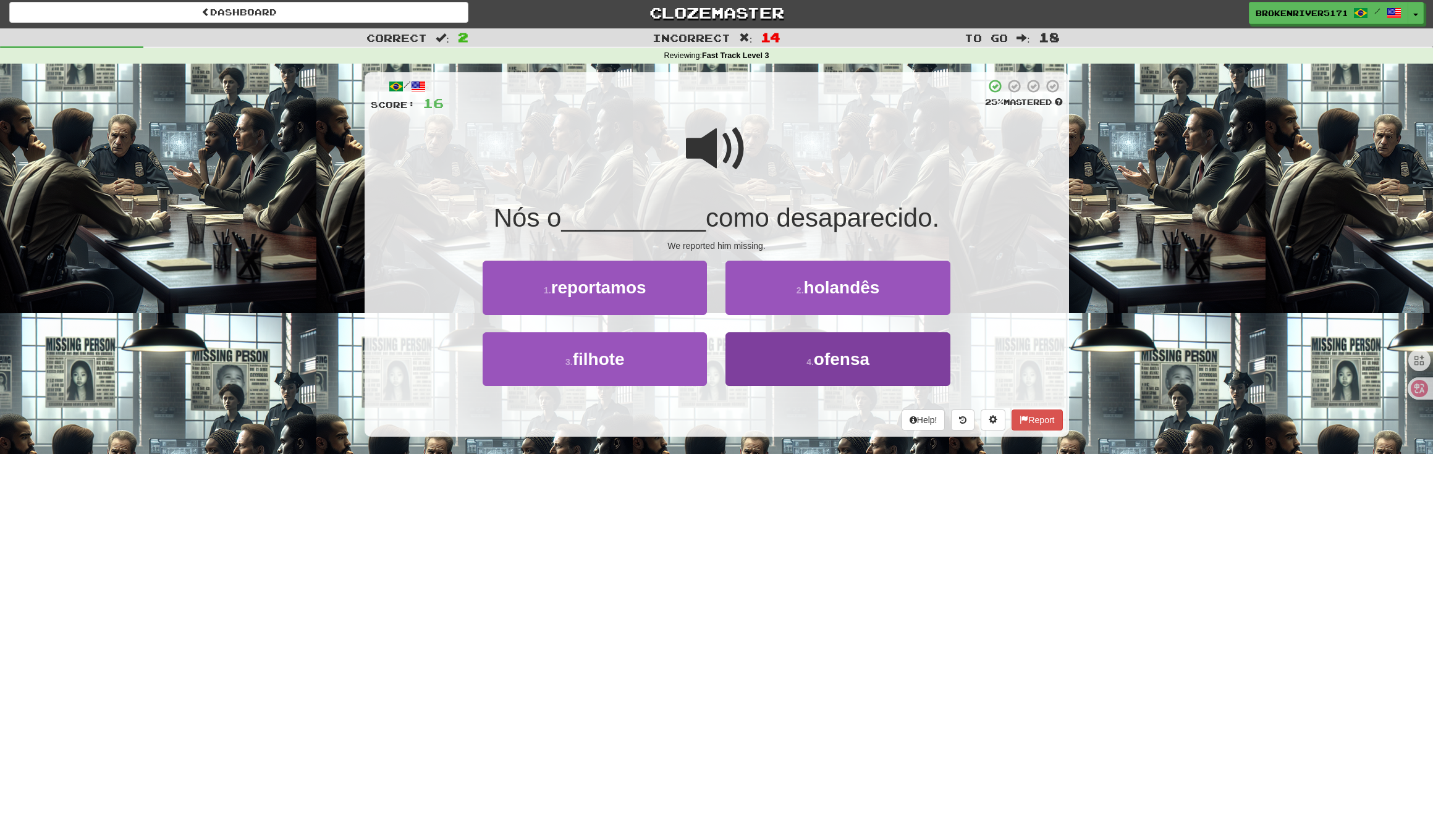
click at [776, 352] on button "4 . ofensa" at bounding box center [837, 359] width 224 height 53
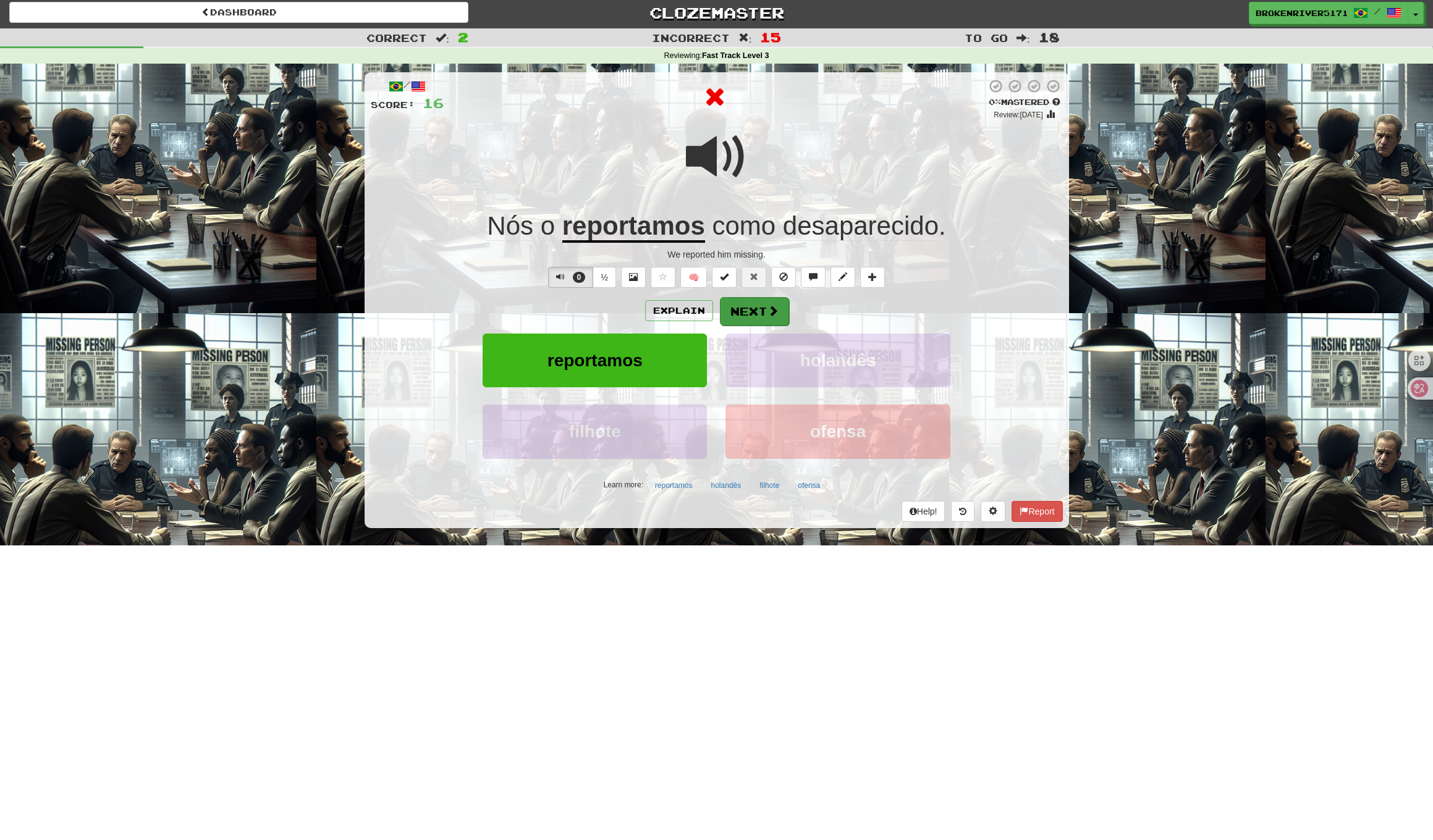
click at [756, 313] on button "Next" at bounding box center [755, 311] width 70 height 29
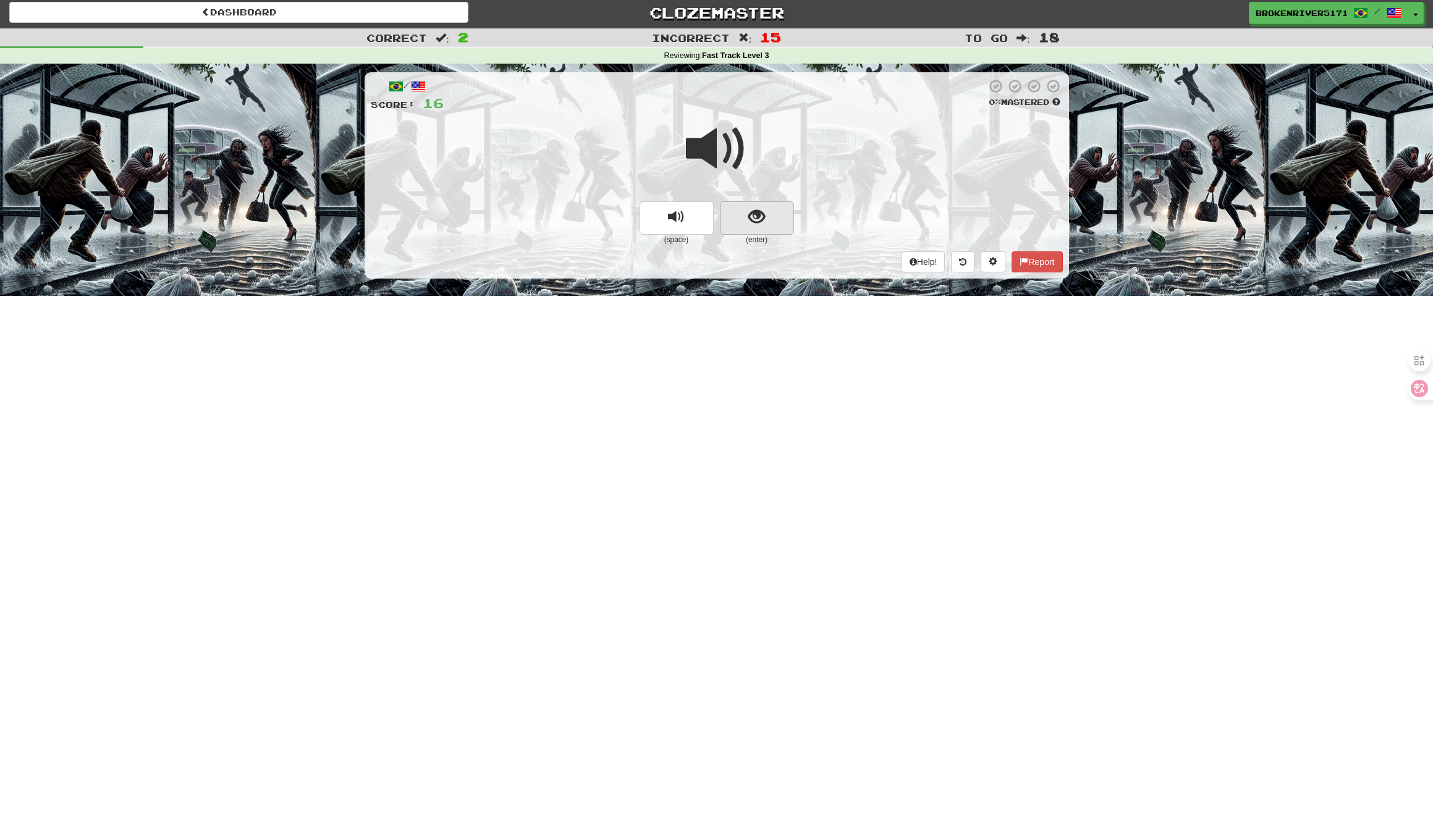
click at [767, 215] on button "show sentence" at bounding box center [756, 218] width 74 height 33
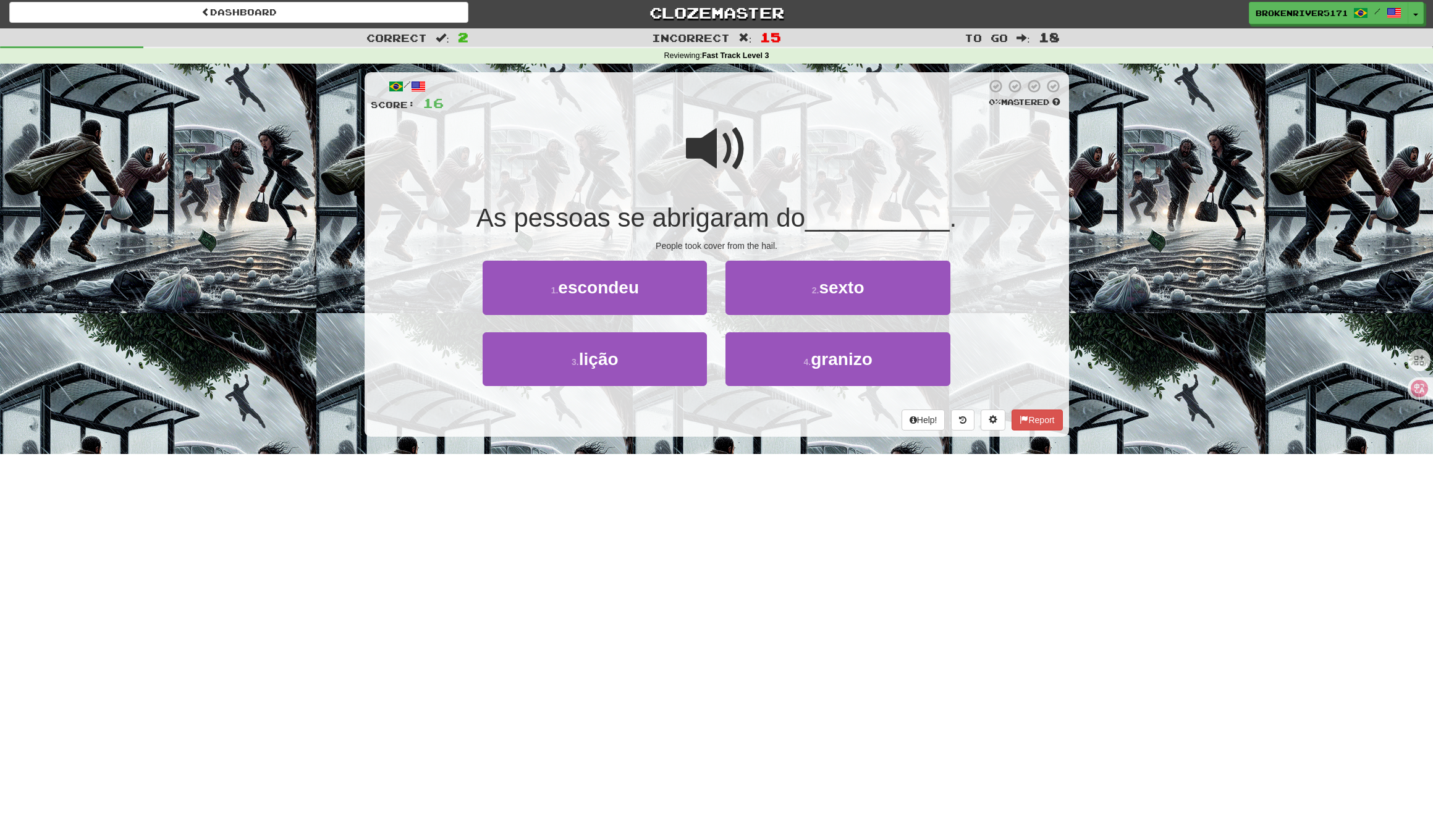
click at [716, 415] on div "Help! Report" at bounding box center [716, 420] width 692 height 21
click at [663, 373] on button "3 . lição" at bounding box center [594, 359] width 224 height 53
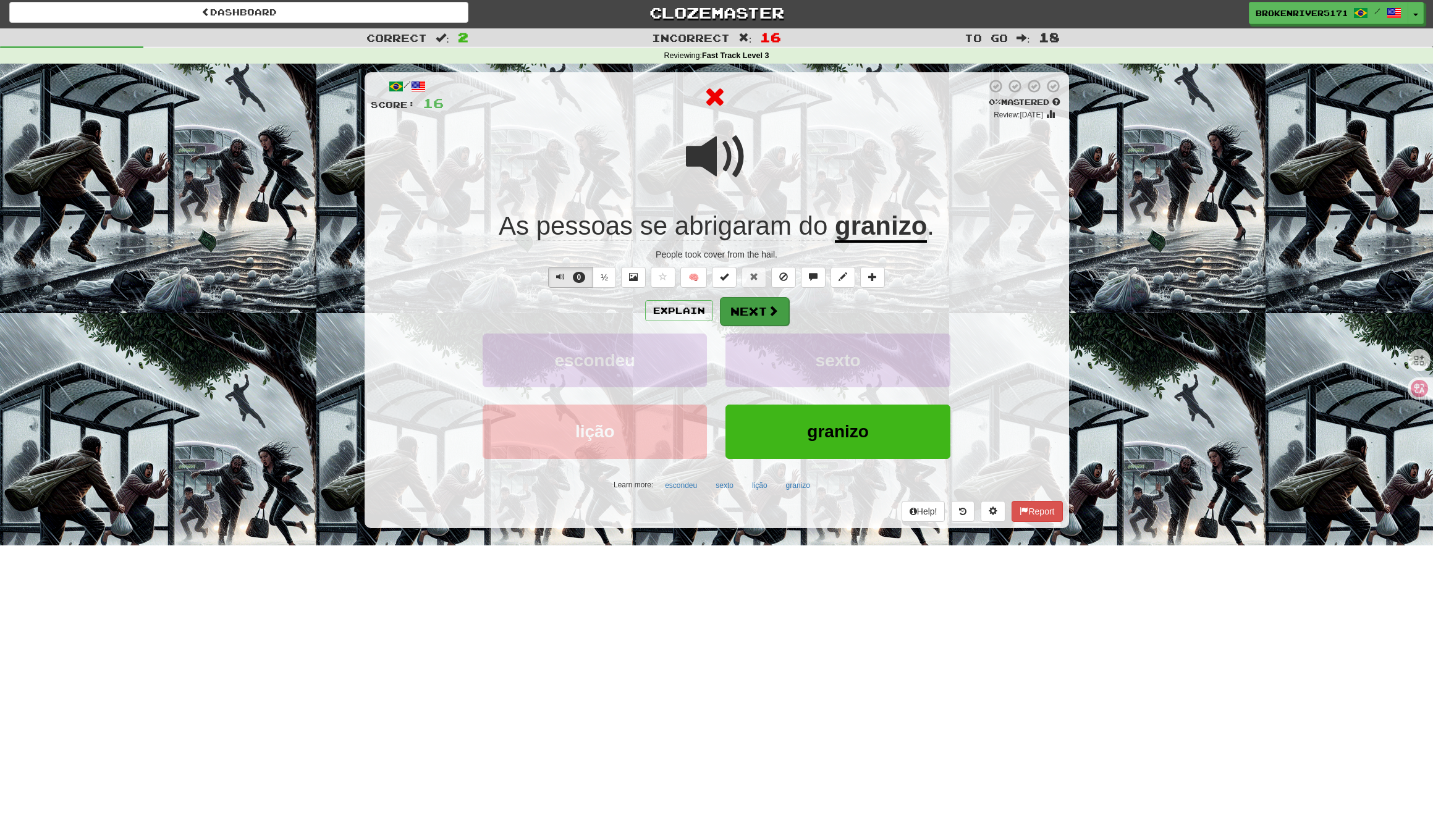
click at [747, 315] on button "Next" at bounding box center [755, 311] width 70 height 29
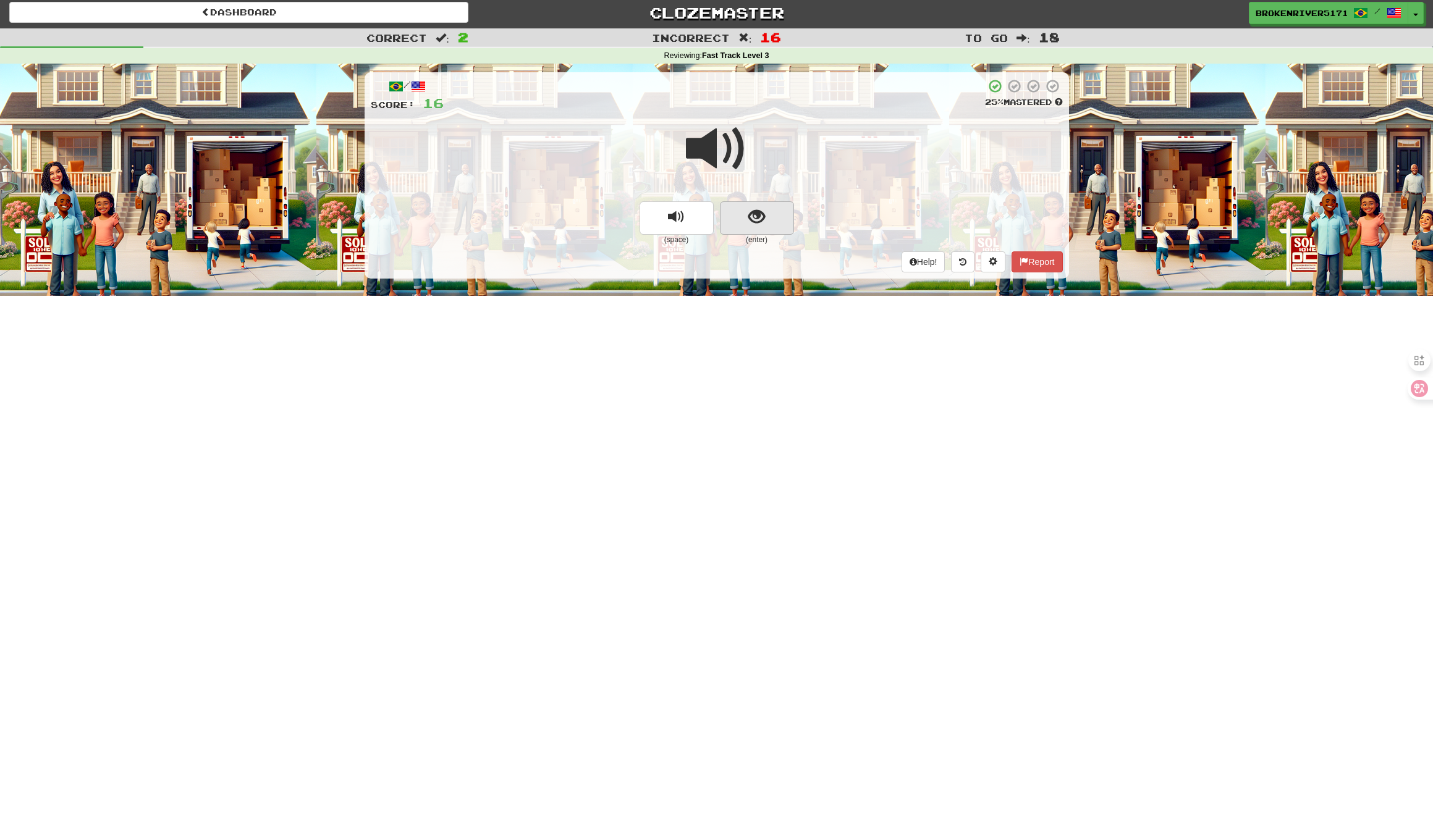
click at [762, 231] on button "show sentence" at bounding box center [756, 218] width 74 height 33
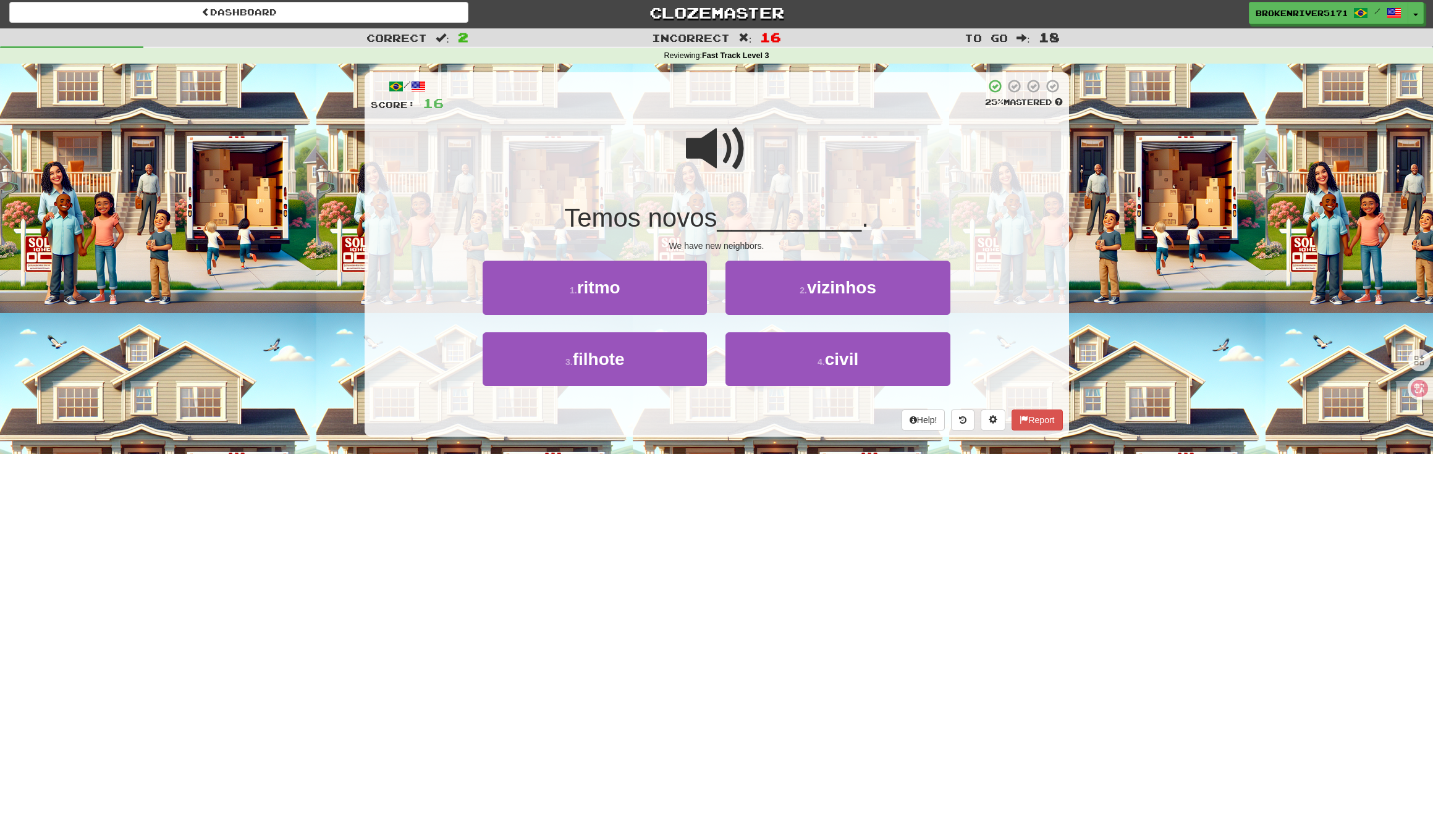
drag, startPoint x: 767, startPoint y: 436, endPoint x: 787, endPoint y: 426, distance: 22.4
click at [773, 433] on div "/ Score: 16 25 % Mastered Temos novos __________ . We have new neighbors. 1 . r…" at bounding box center [716, 259] width 705 height 390
click at [788, 426] on div "Help! Report" at bounding box center [716, 420] width 692 height 21
click at [784, 367] on button "4 . civil" at bounding box center [837, 359] width 224 height 53
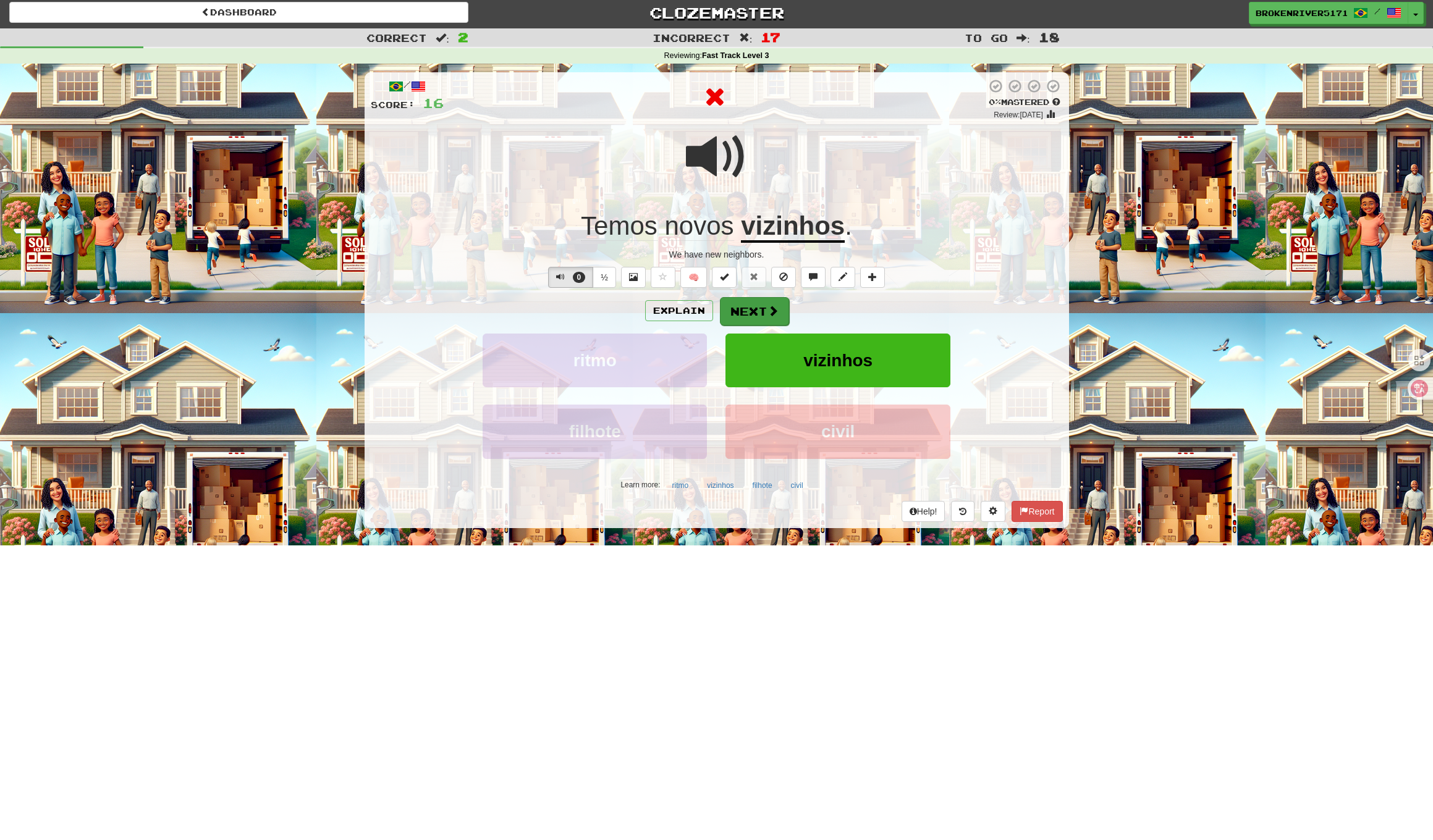
click at [767, 309] on span at bounding box center [772, 310] width 11 height 11
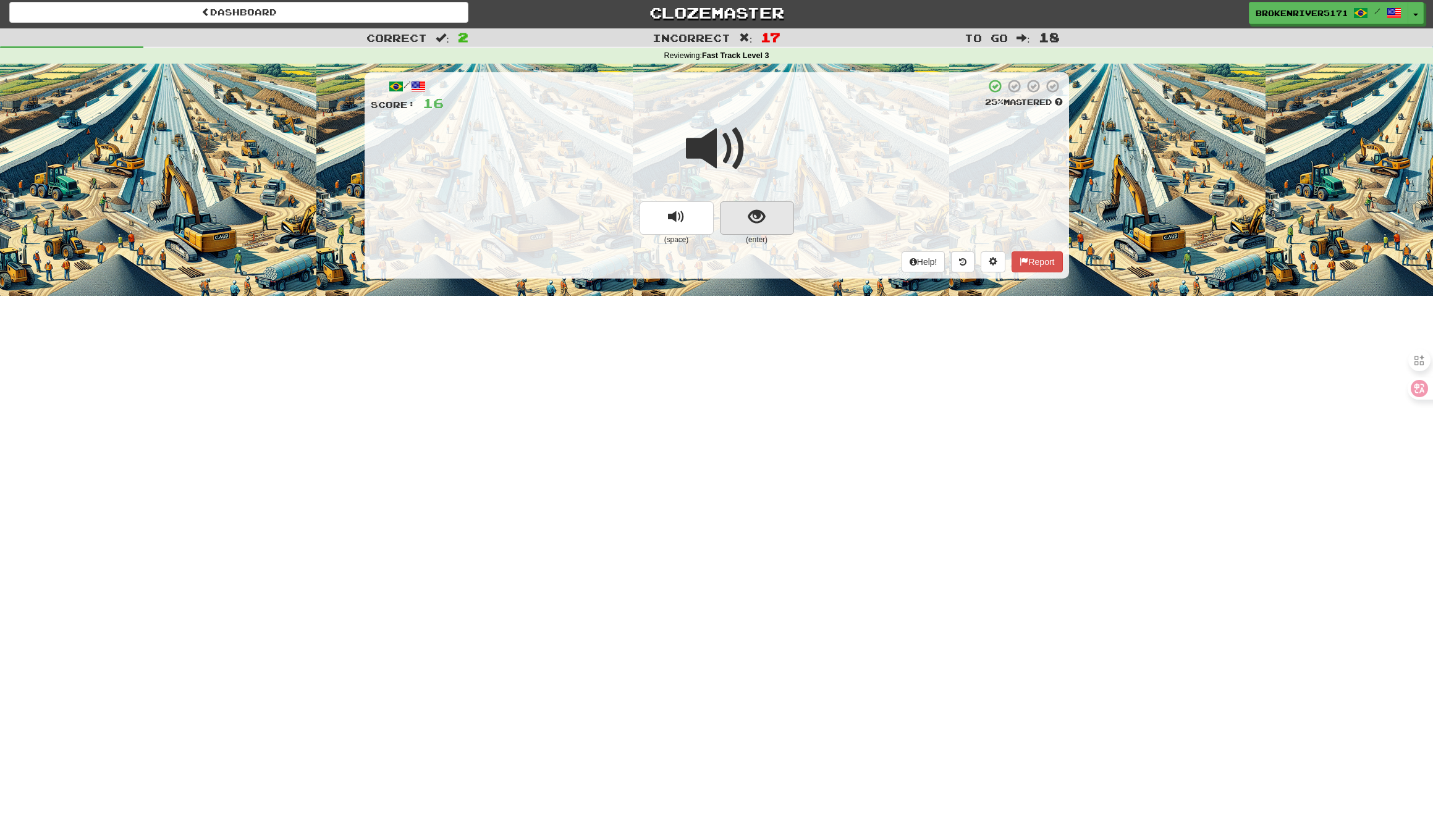
click at [750, 214] on span "show sentence" at bounding box center [756, 217] width 17 height 17
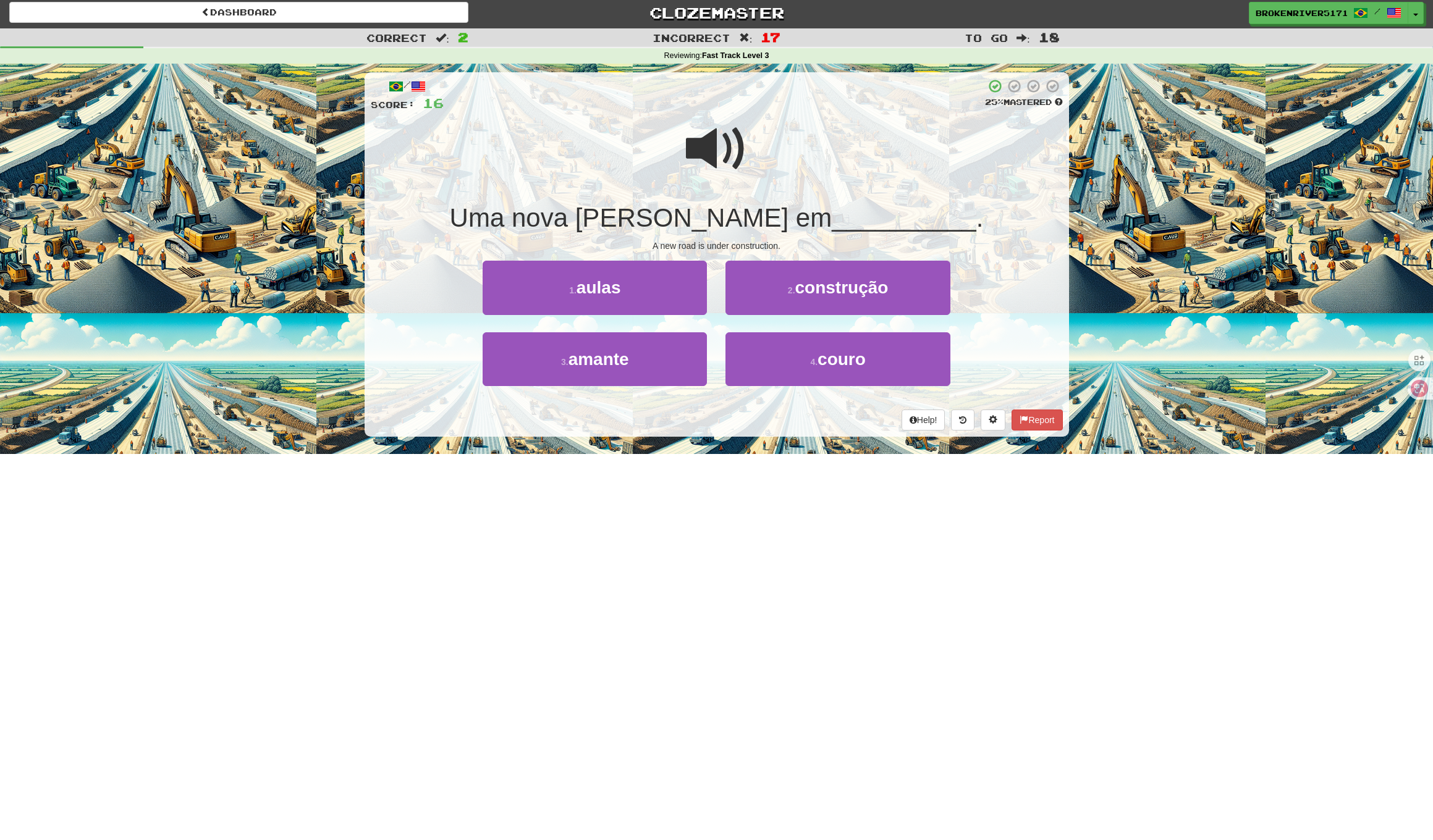
click at [727, 237] on div "/ Score: 16 25 % Mastered Uma nova estrada está em __________ . A new road is u…" at bounding box center [716, 254] width 705 height 364
click at [662, 291] on button "1 . aulas" at bounding box center [594, 286] width 224 height 53
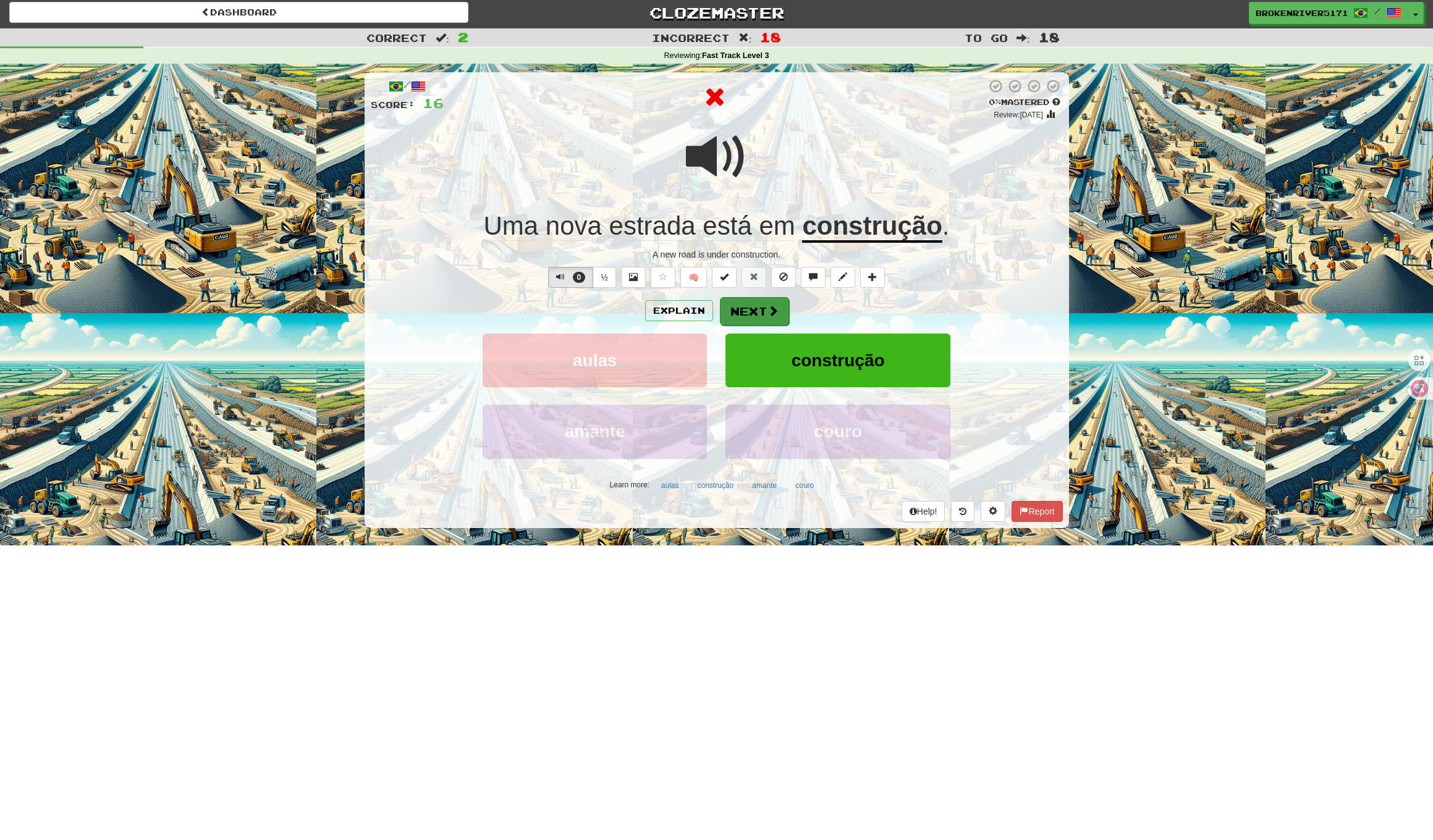
click at [760, 305] on button "Next" at bounding box center [755, 311] width 70 height 29
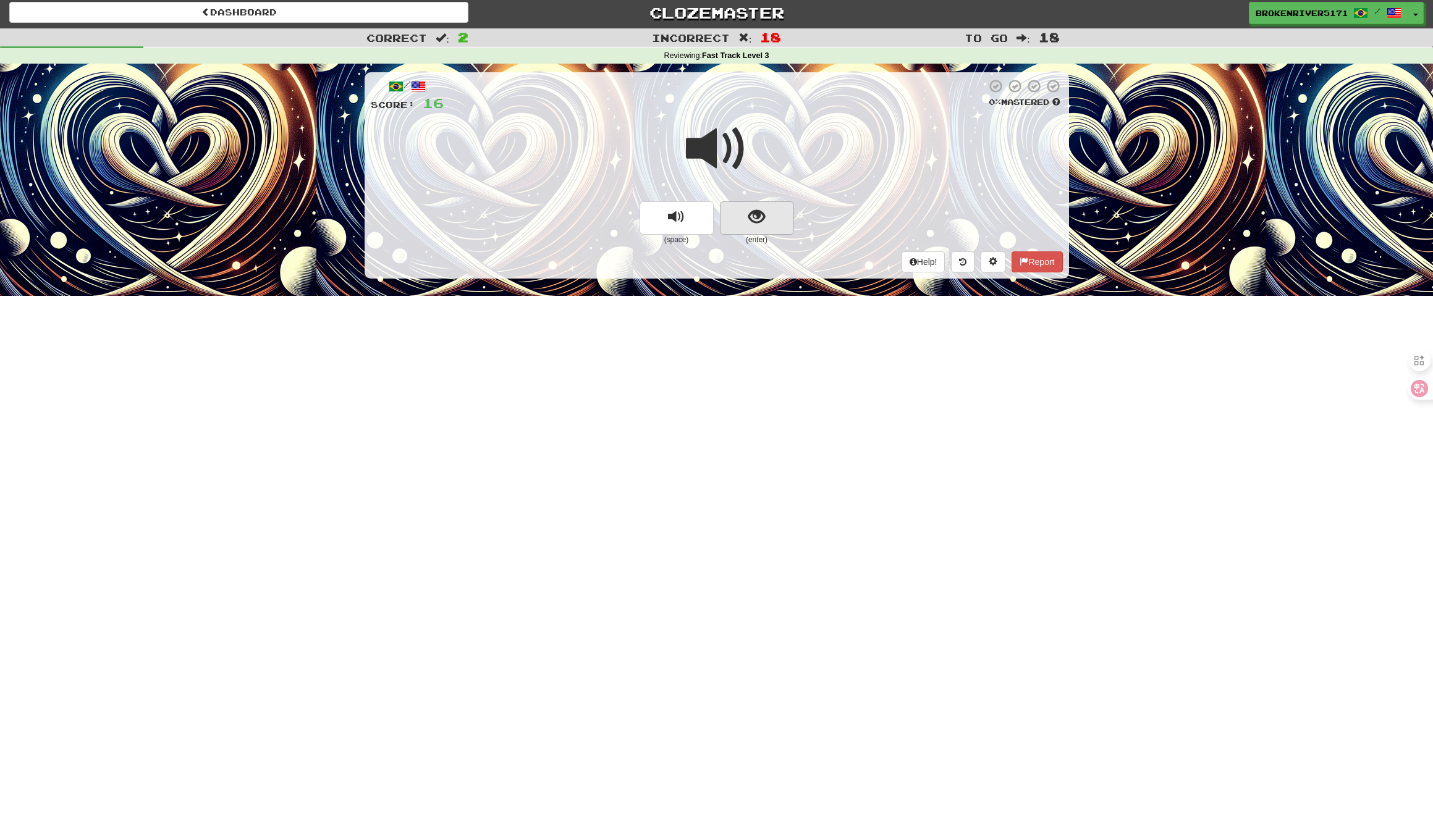
click at [750, 210] on span "show sentence" at bounding box center [756, 217] width 17 height 17
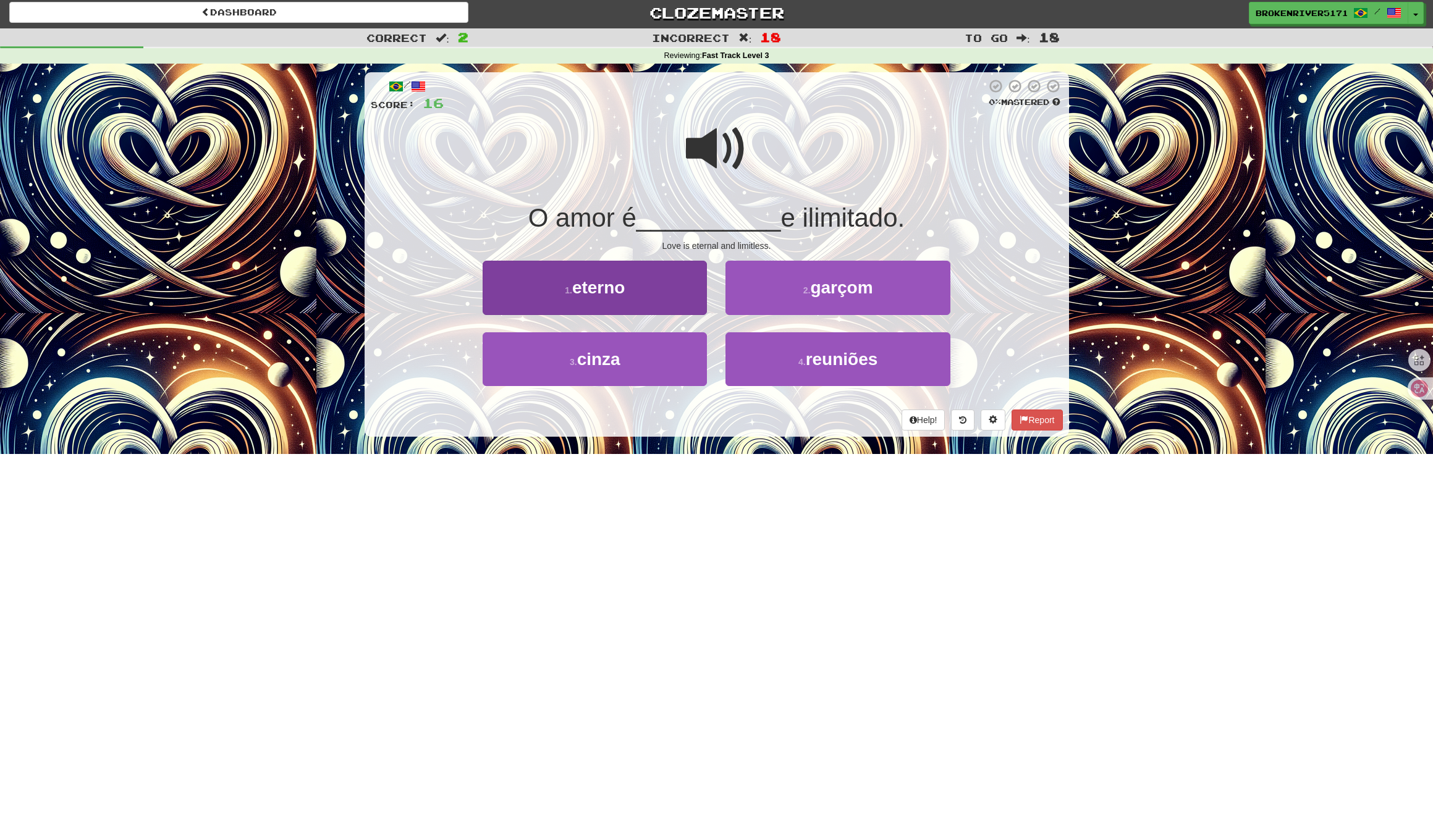
click at [663, 304] on button "1 . eterno" at bounding box center [594, 286] width 224 height 53
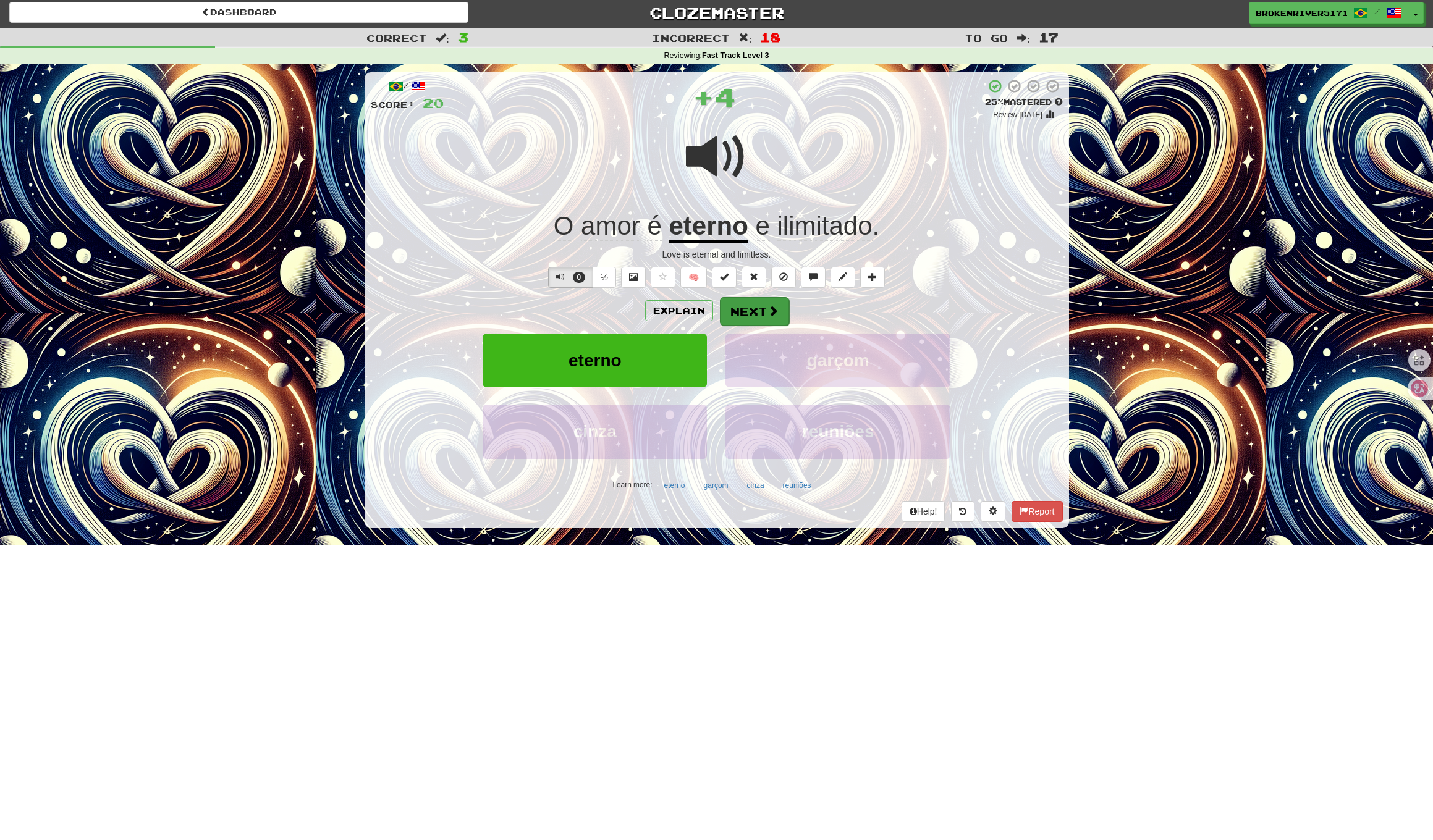
click at [738, 313] on button "Next" at bounding box center [755, 311] width 70 height 29
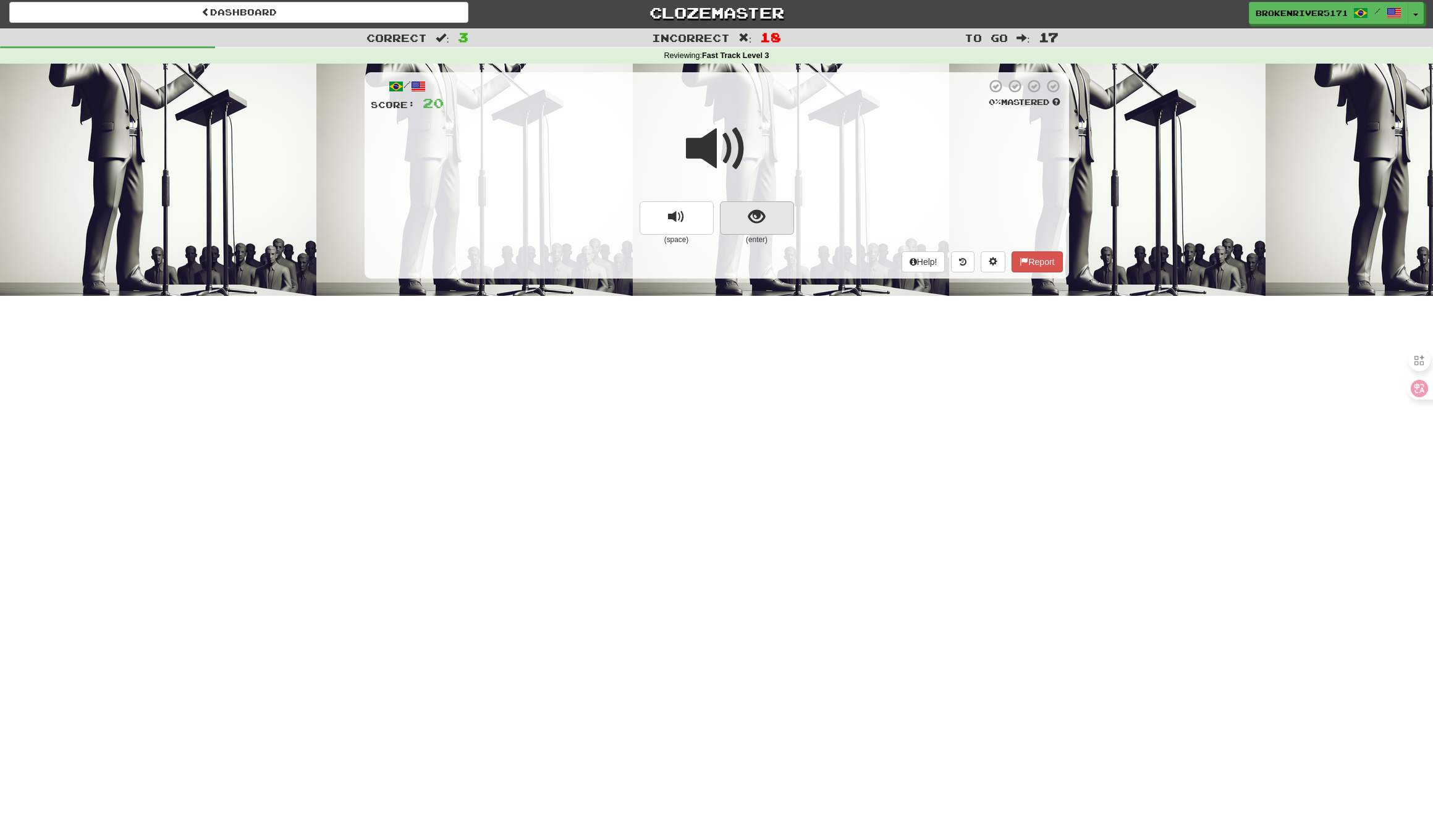
click at [761, 217] on span "show sentence" at bounding box center [756, 217] width 17 height 17
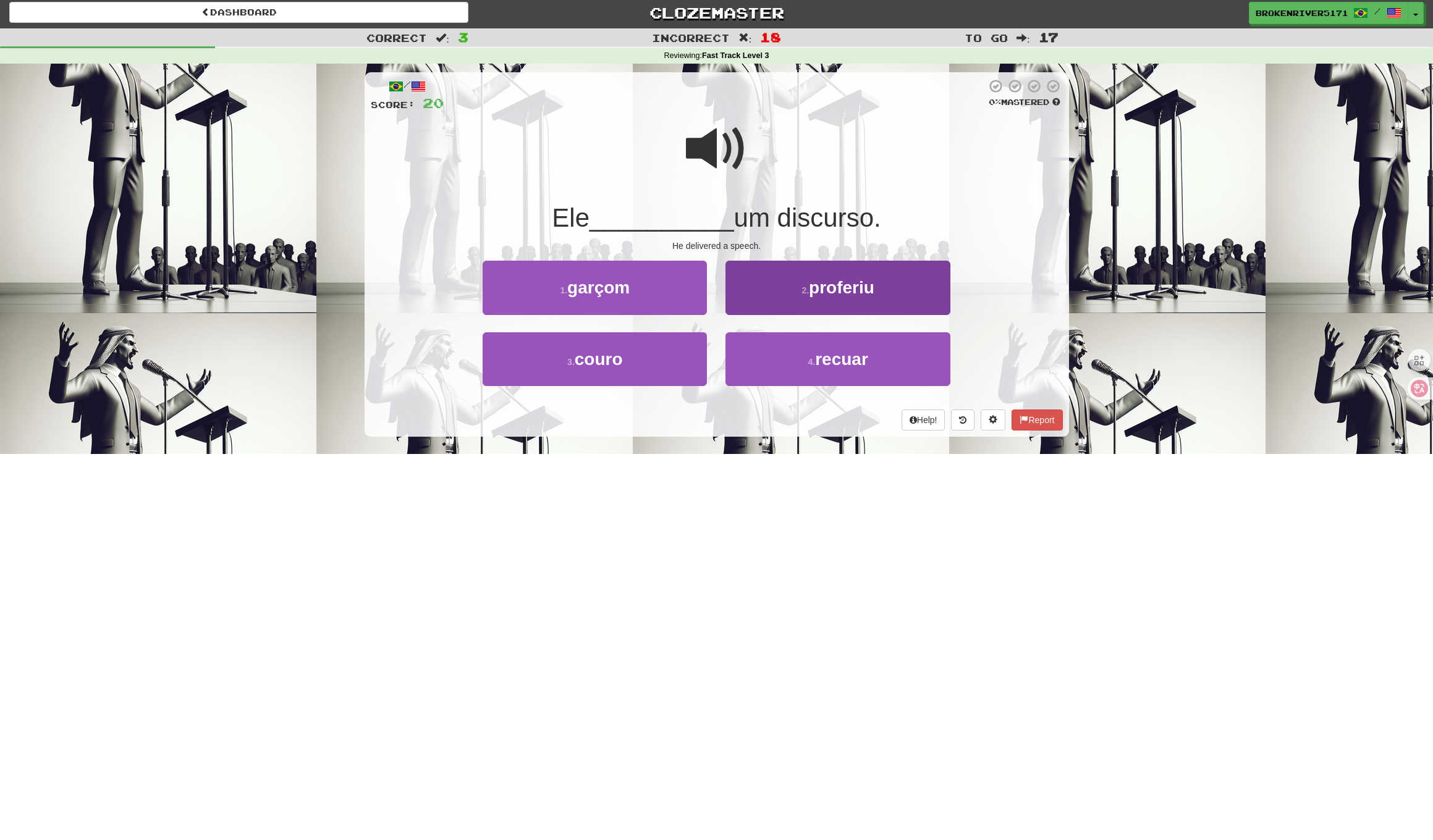
click at [775, 293] on button "2 . proferiu" at bounding box center [837, 286] width 224 height 53
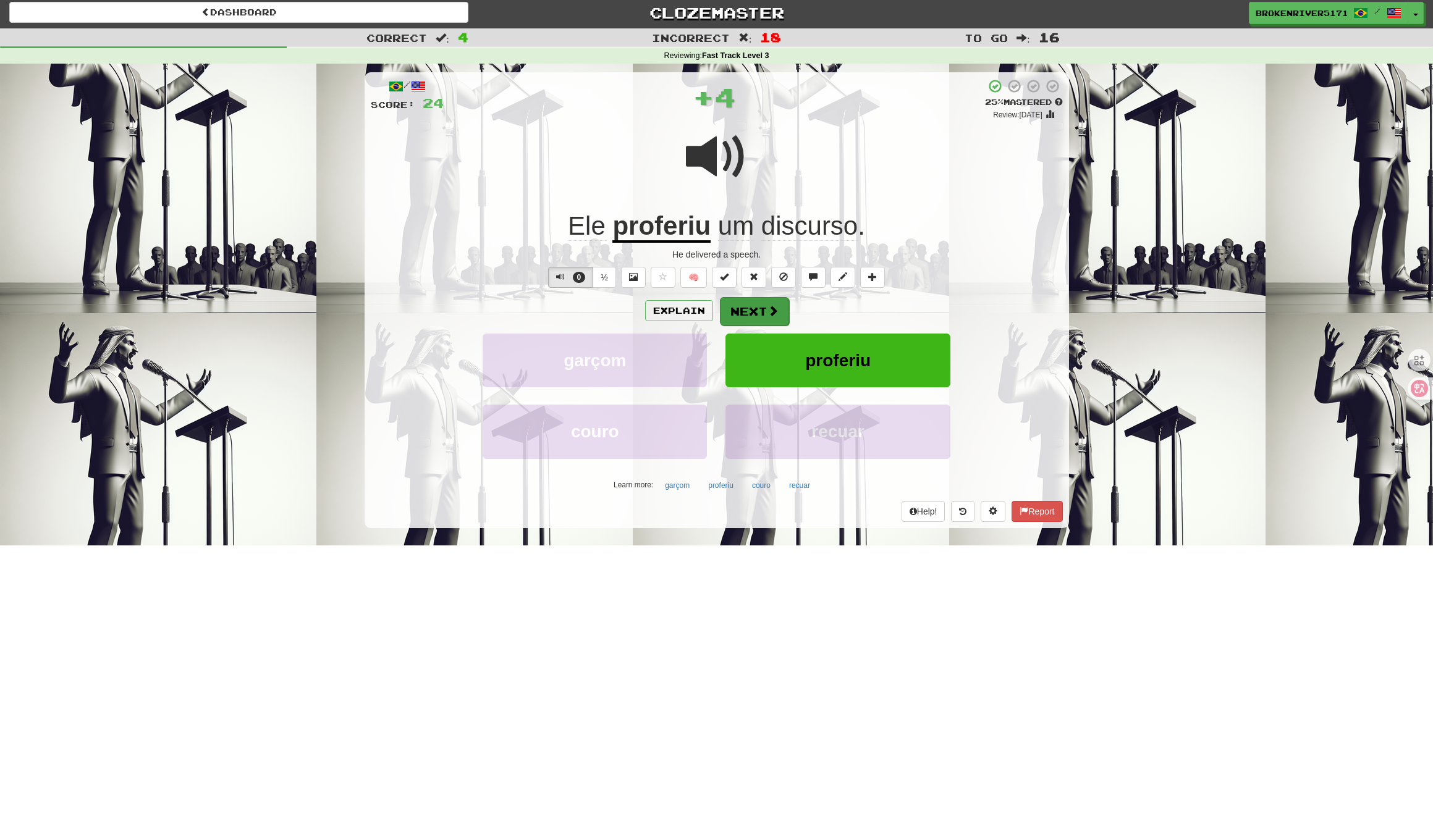
click at [736, 302] on button "Next" at bounding box center [755, 311] width 70 height 29
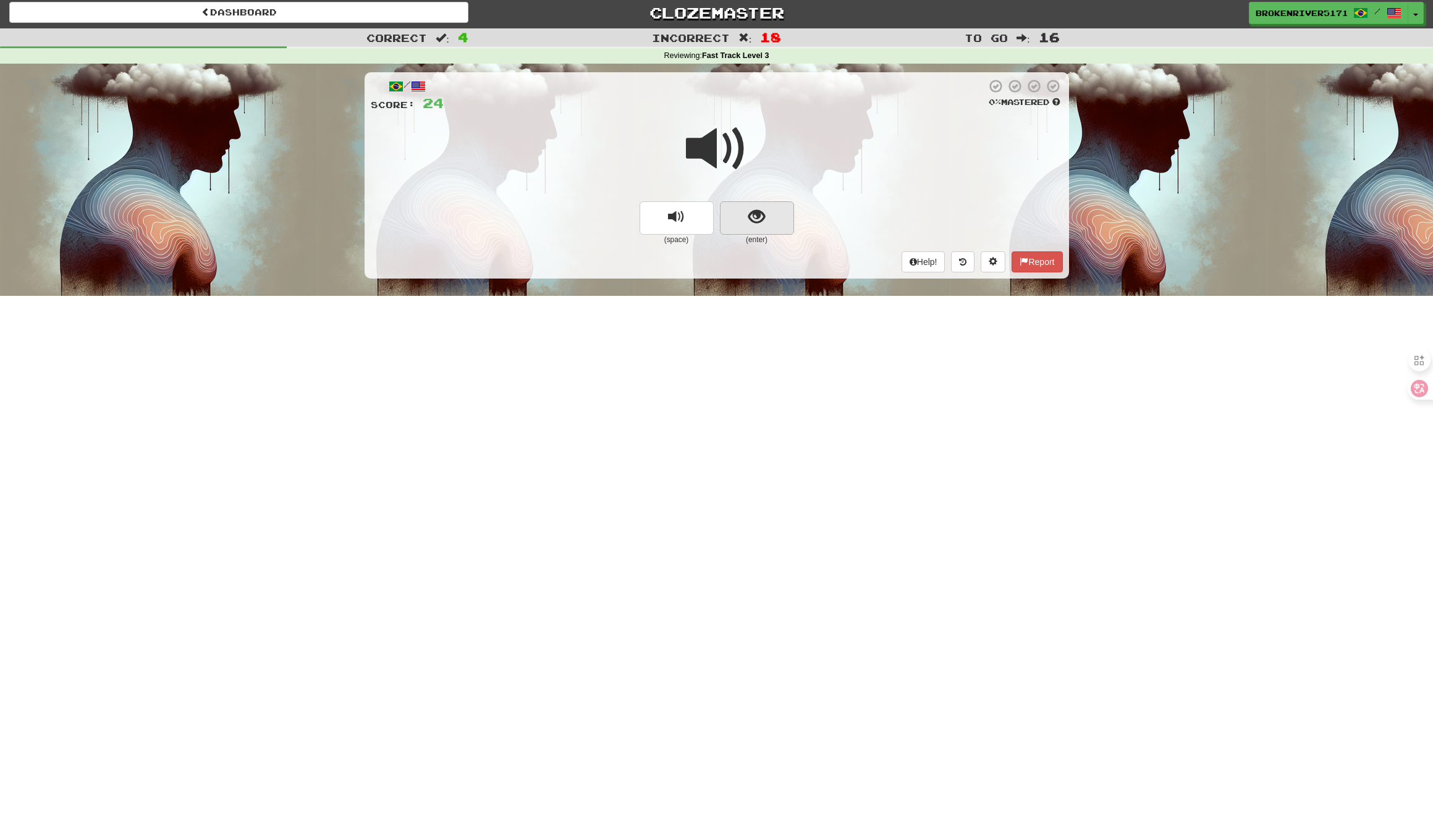
click at [737, 225] on button "show sentence" at bounding box center [756, 218] width 74 height 33
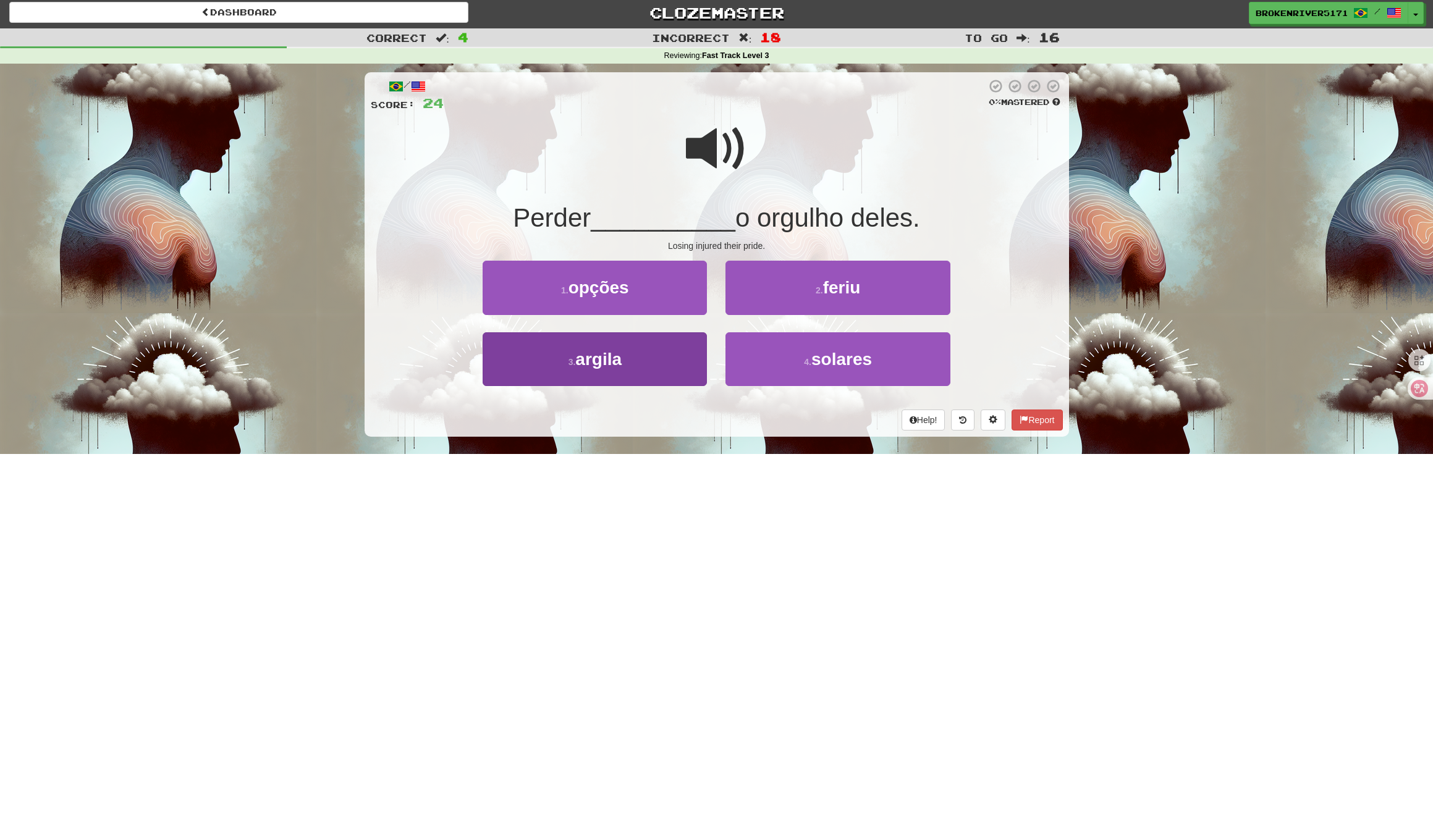
click at [679, 355] on button "3 . argila" at bounding box center [594, 359] width 224 height 53
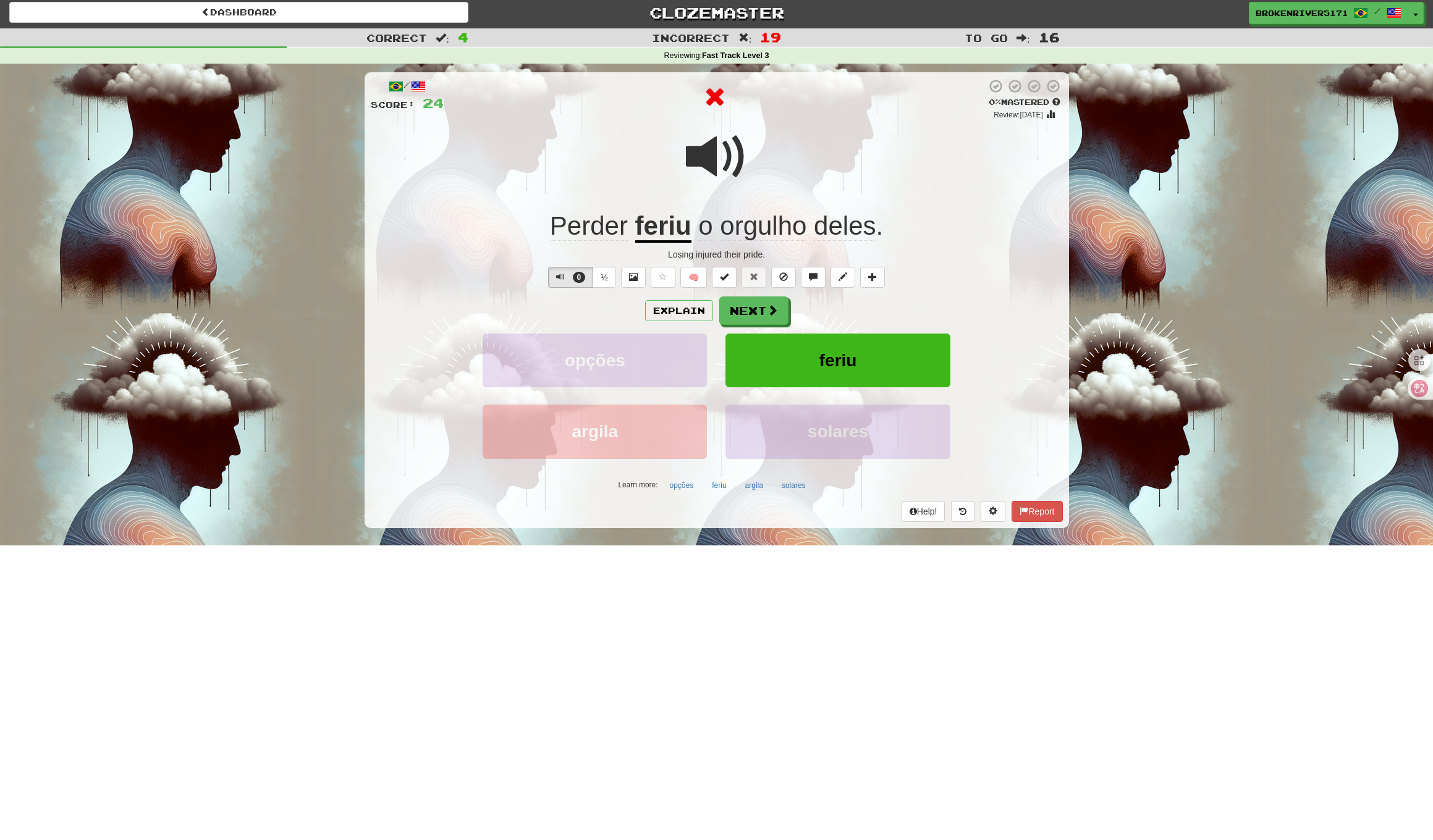
click at [848, 309] on div "Explain Next" at bounding box center [716, 311] width 692 height 29
click at [825, 306] on div "Explain Next" at bounding box center [716, 311] width 692 height 29
click at [762, 322] on button "Next" at bounding box center [755, 311] width 70 height 29
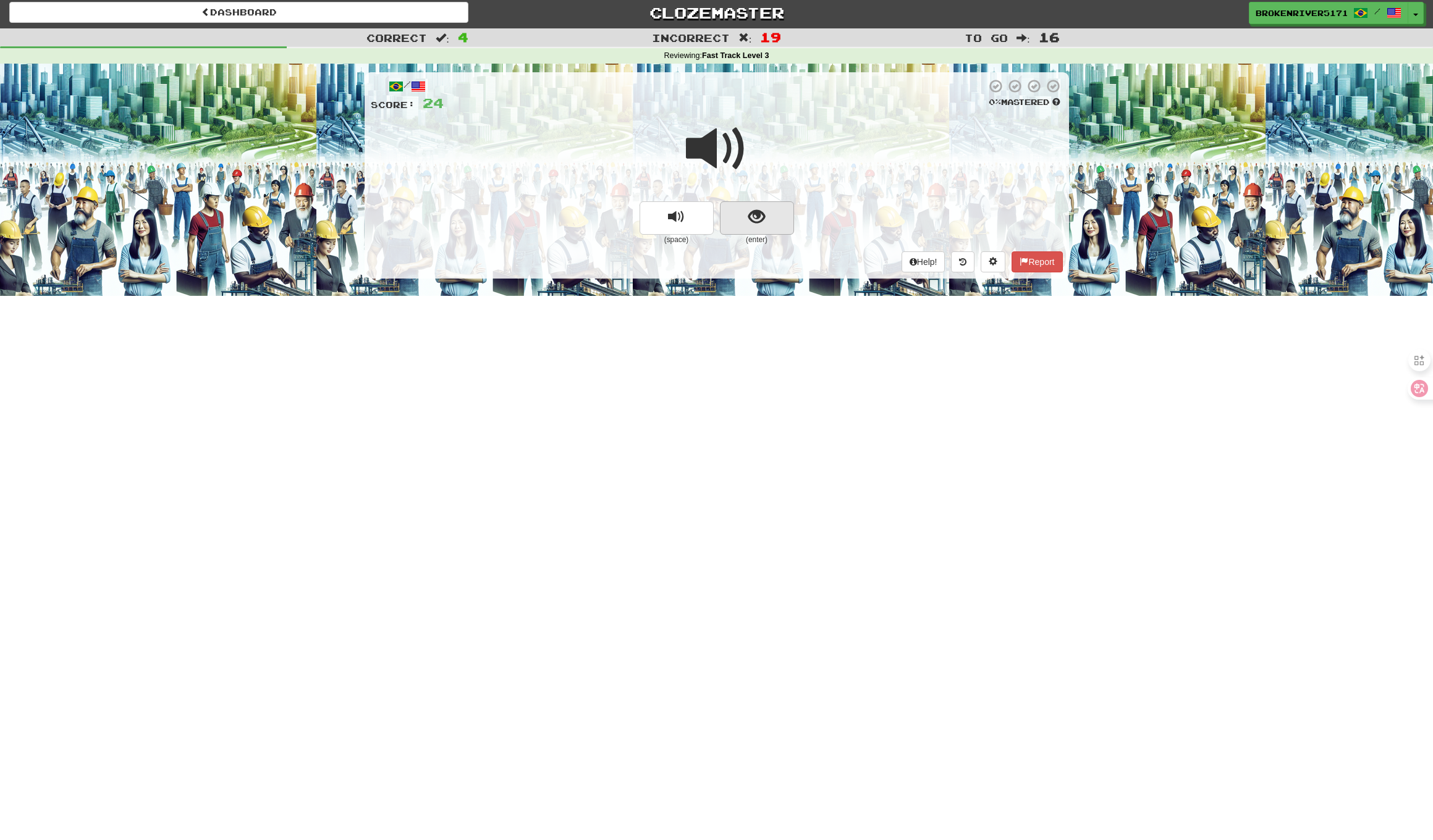
click at [767, 209] on button "show sentence" at bounding box center [756, 218] width 74 height 33
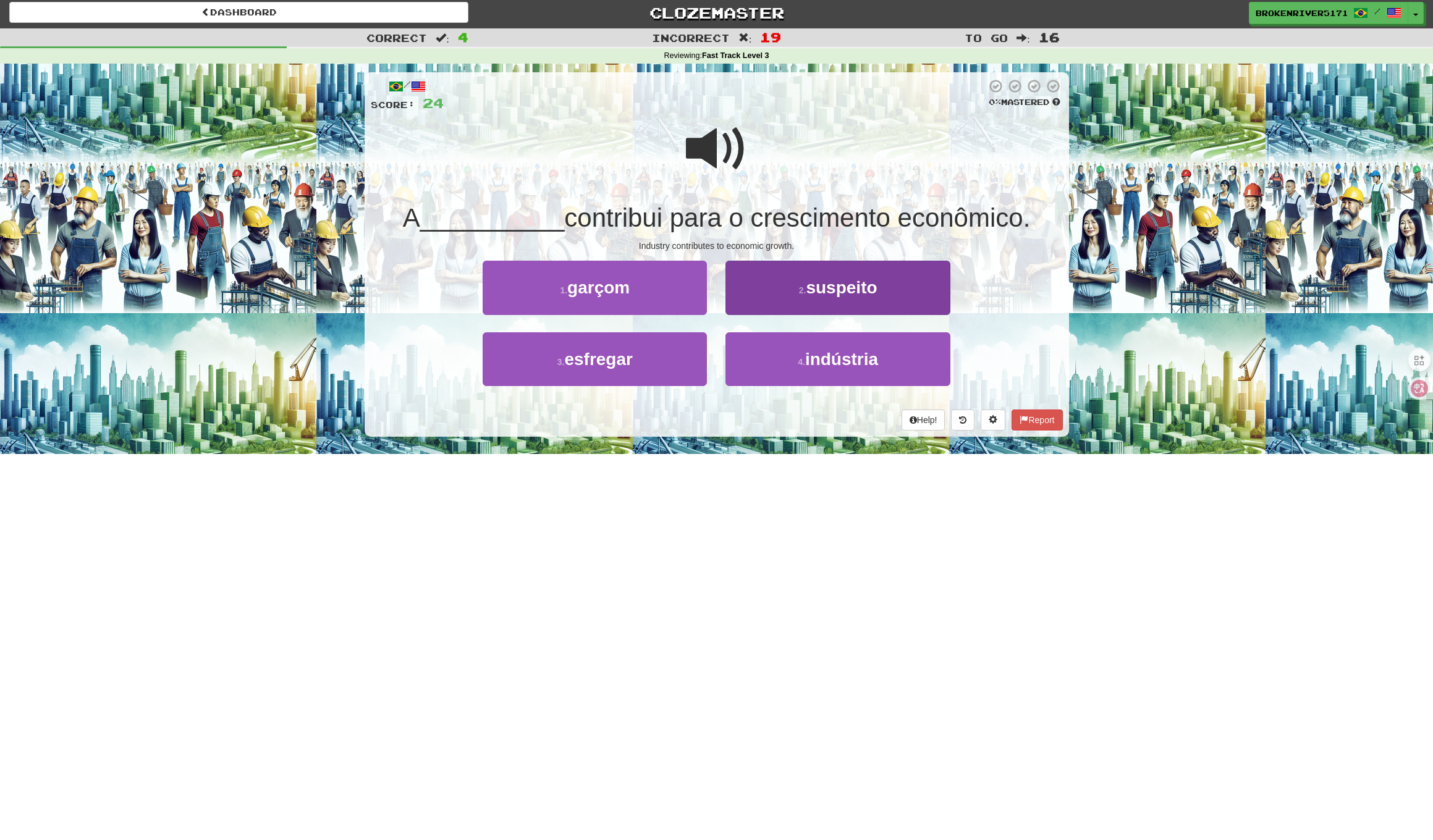
click at [755, 287] on button "2 . suspeito" at bounding box center [837, 286] width 224 height 53
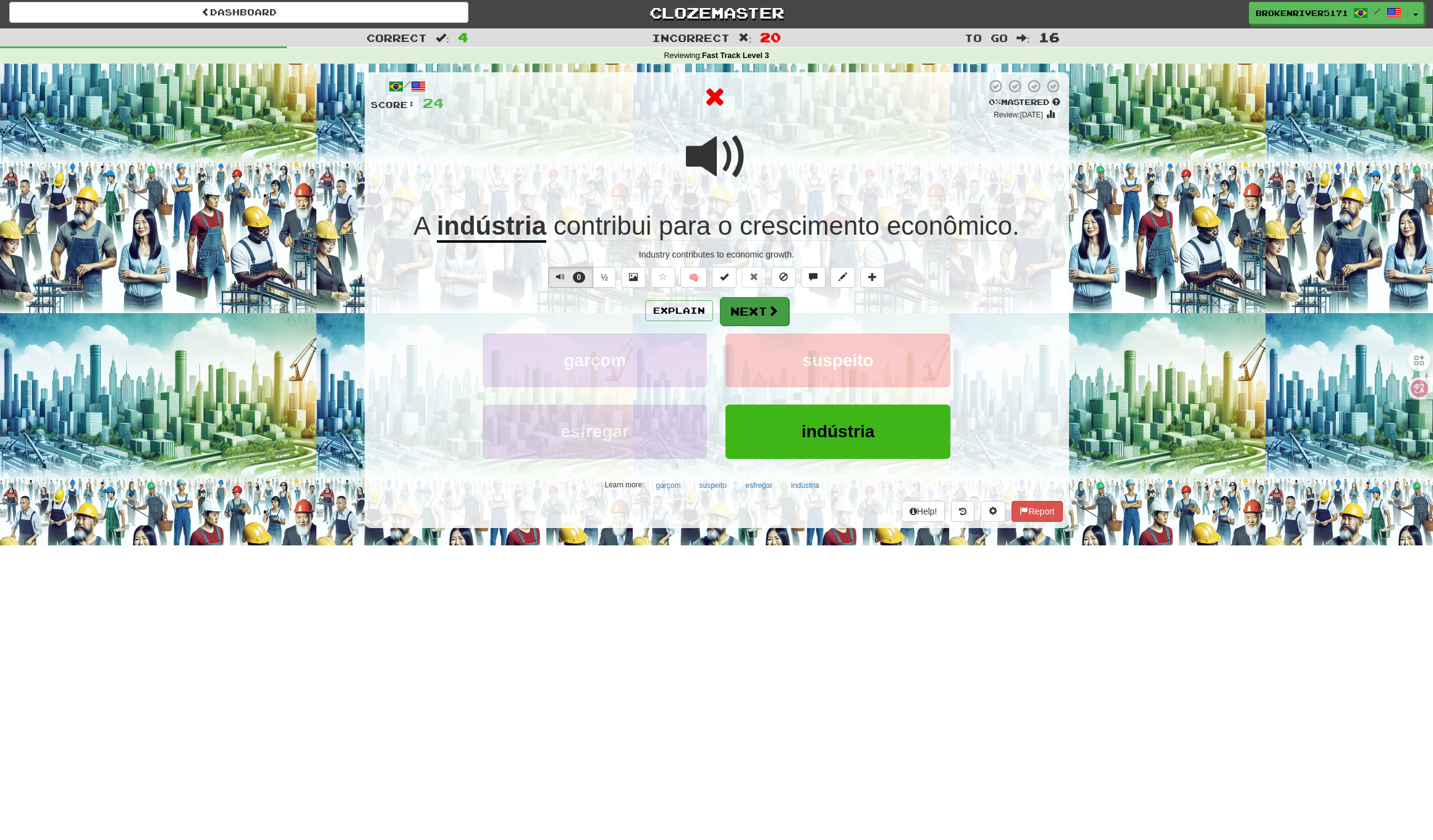
click at [748, 312] on button "Next" at bounding box center [755, 311] width 70 height 29
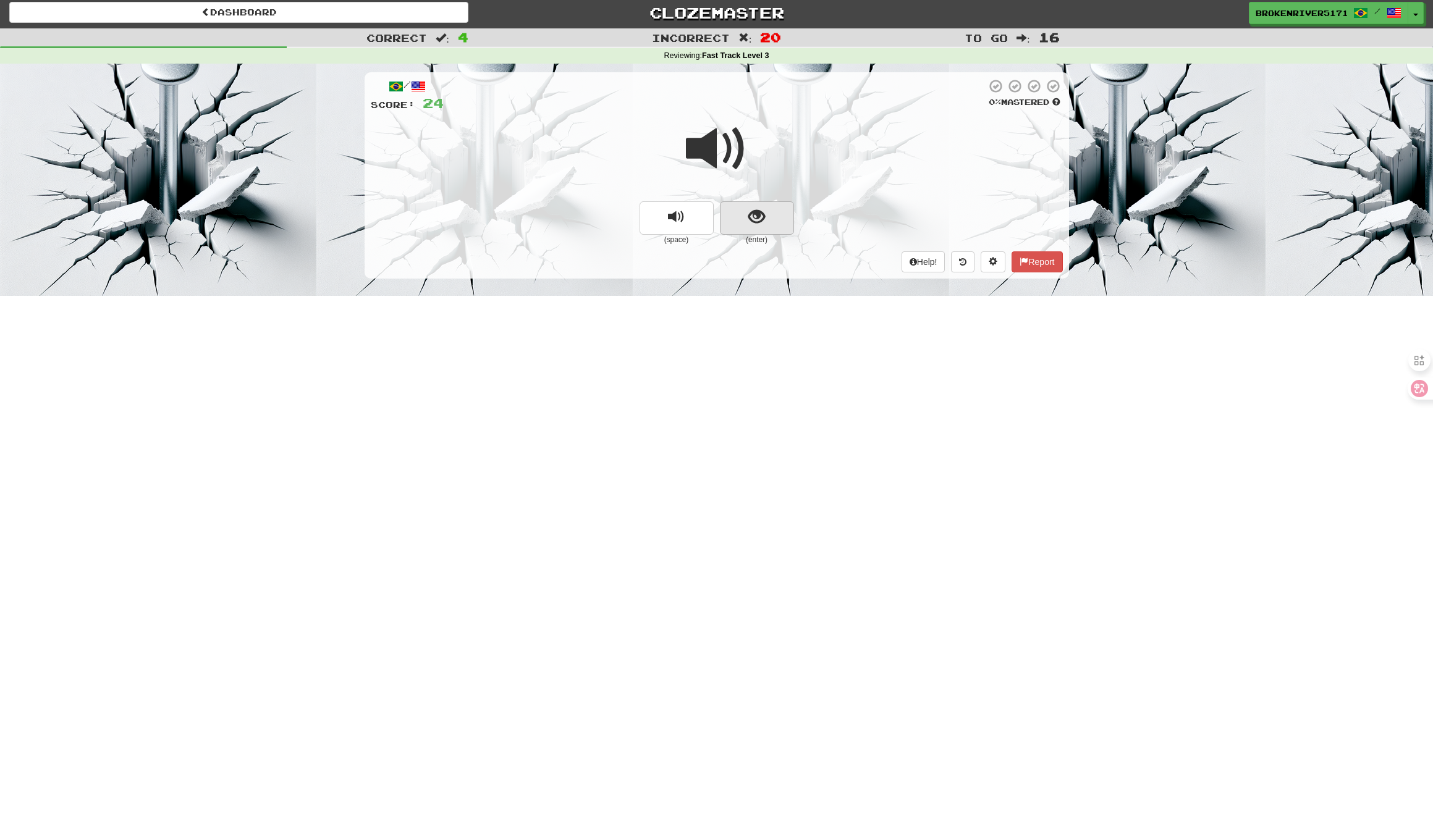
click at [748, 227] on button "show sentence" at bounding box center [756, 218] width 74 height 33
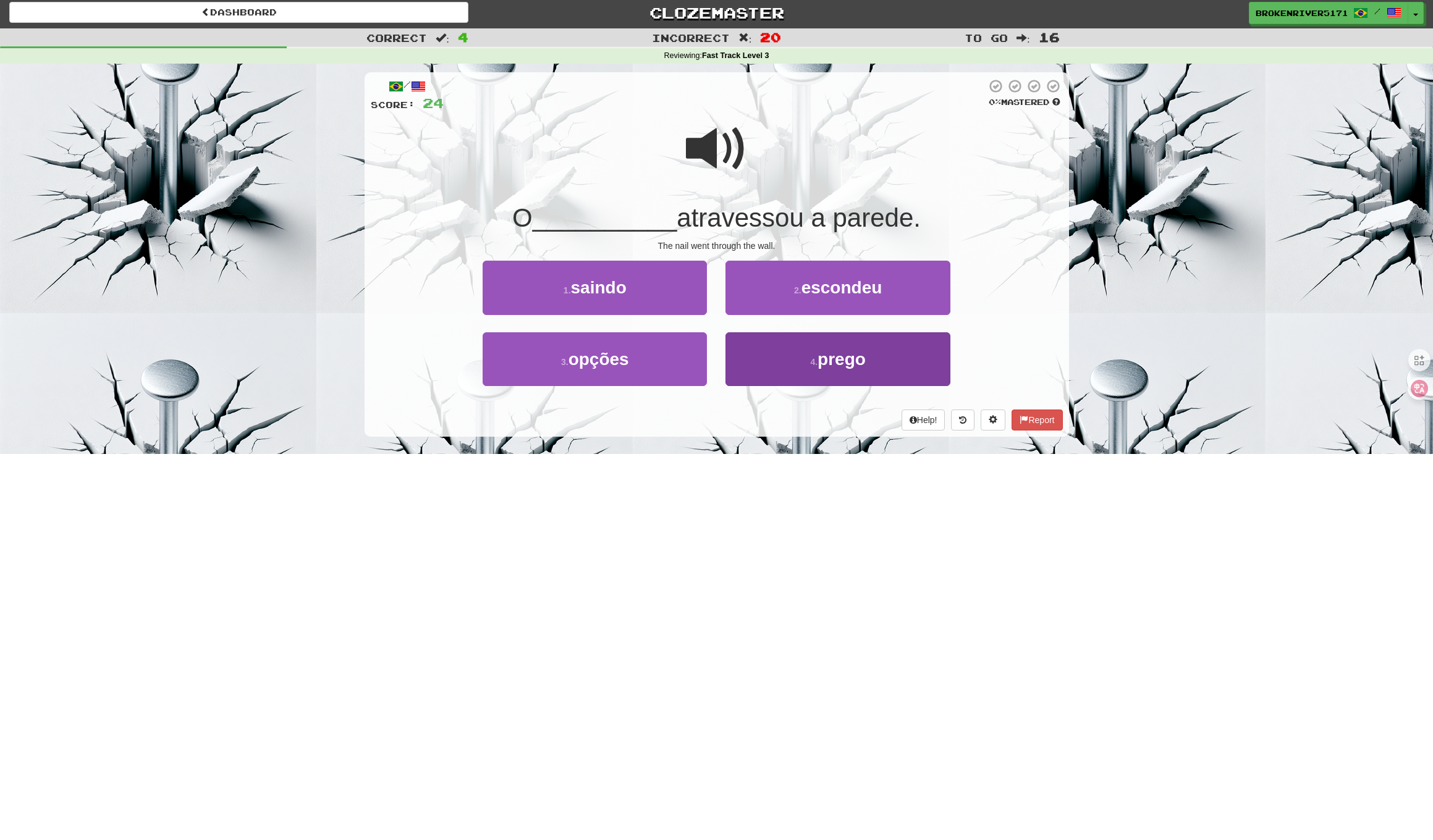
click at [759, 365] on button "4 . prego" at bounding box center [837, 359] width 224 height 53
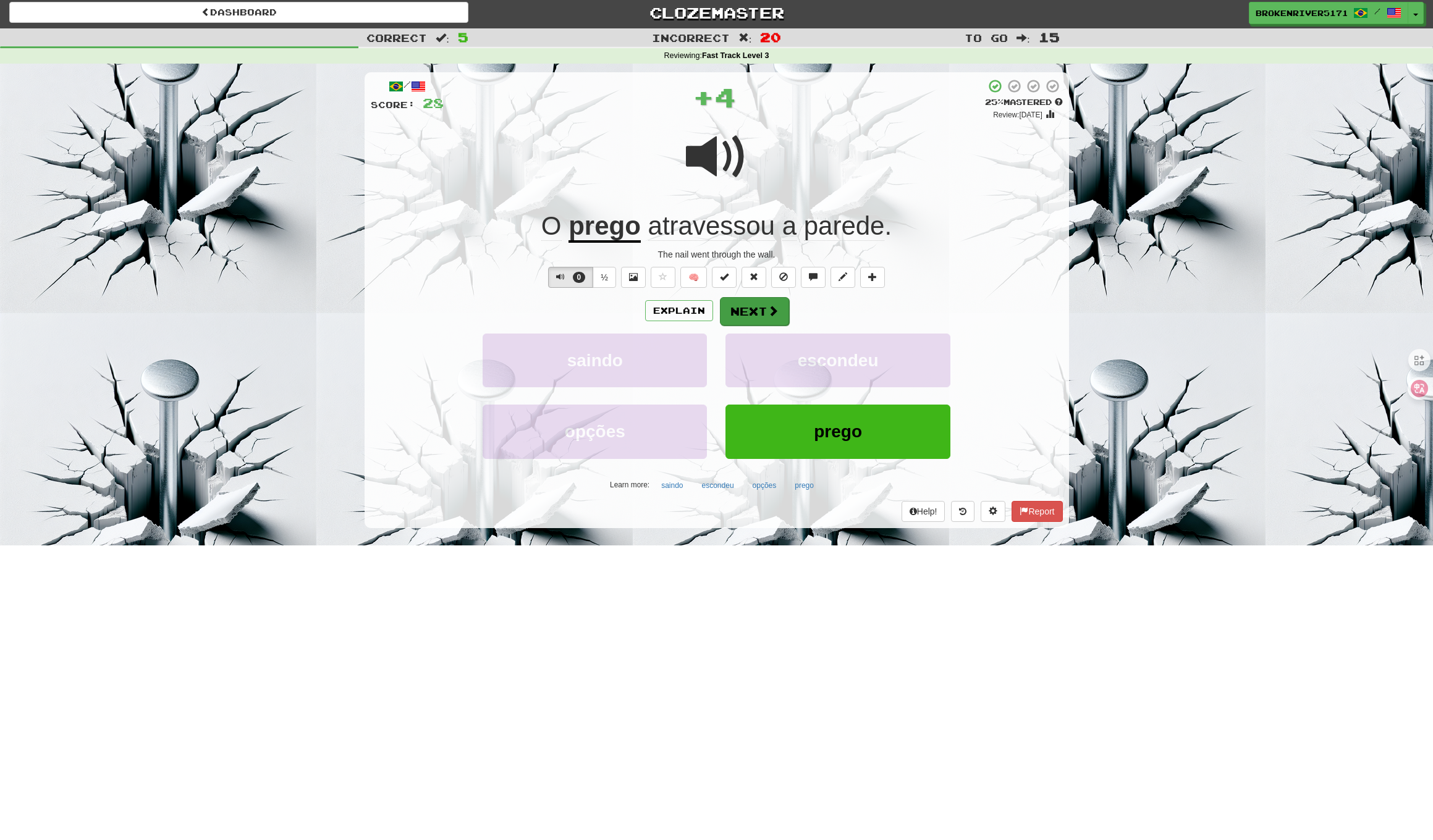
click at [736, 315] on button "Next" at bounding box center [755, 311] width 70 height 29
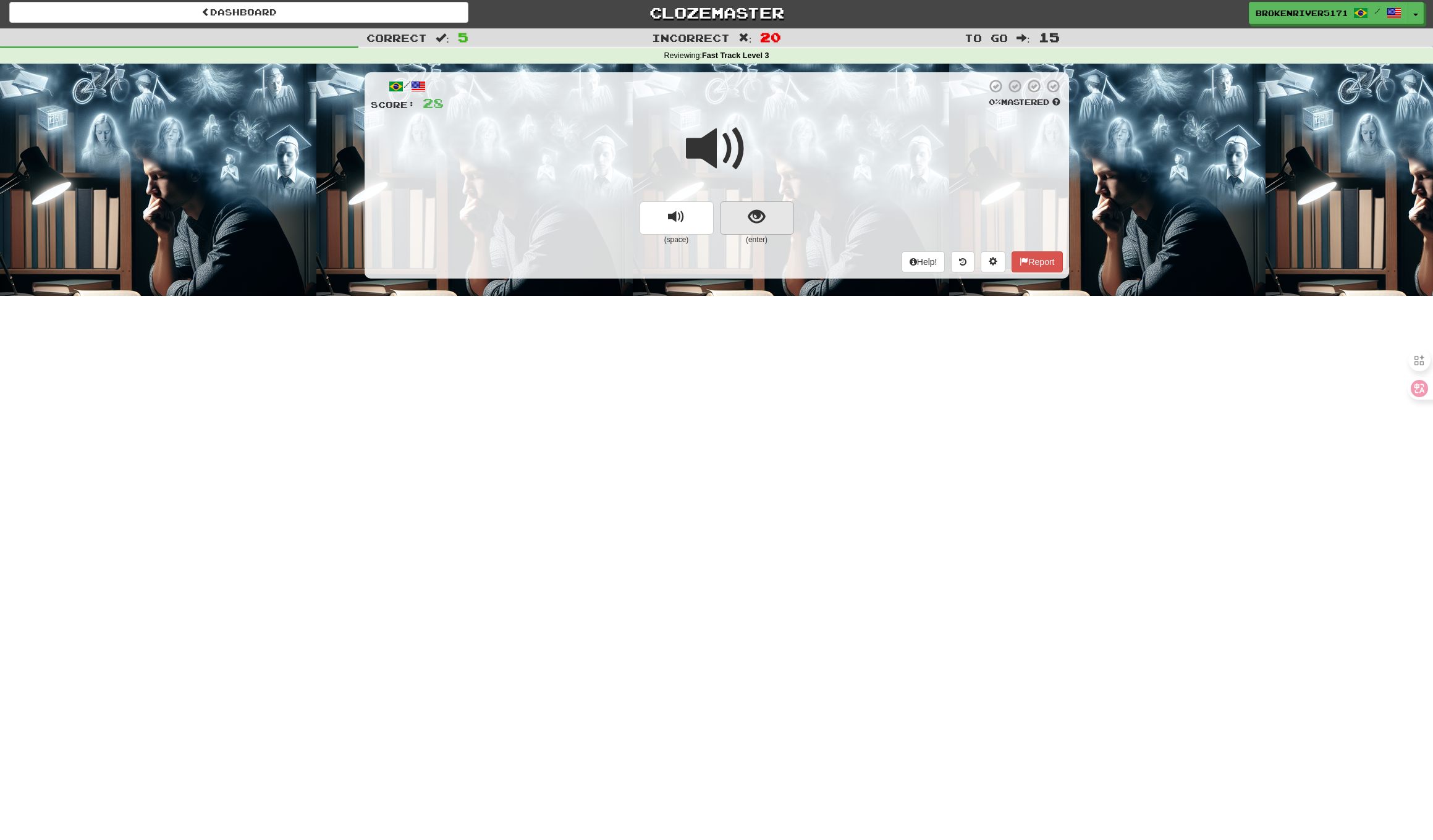
click at [752, 220] on span "show sentence" at bounding box center [756, 217] width 17 height 17
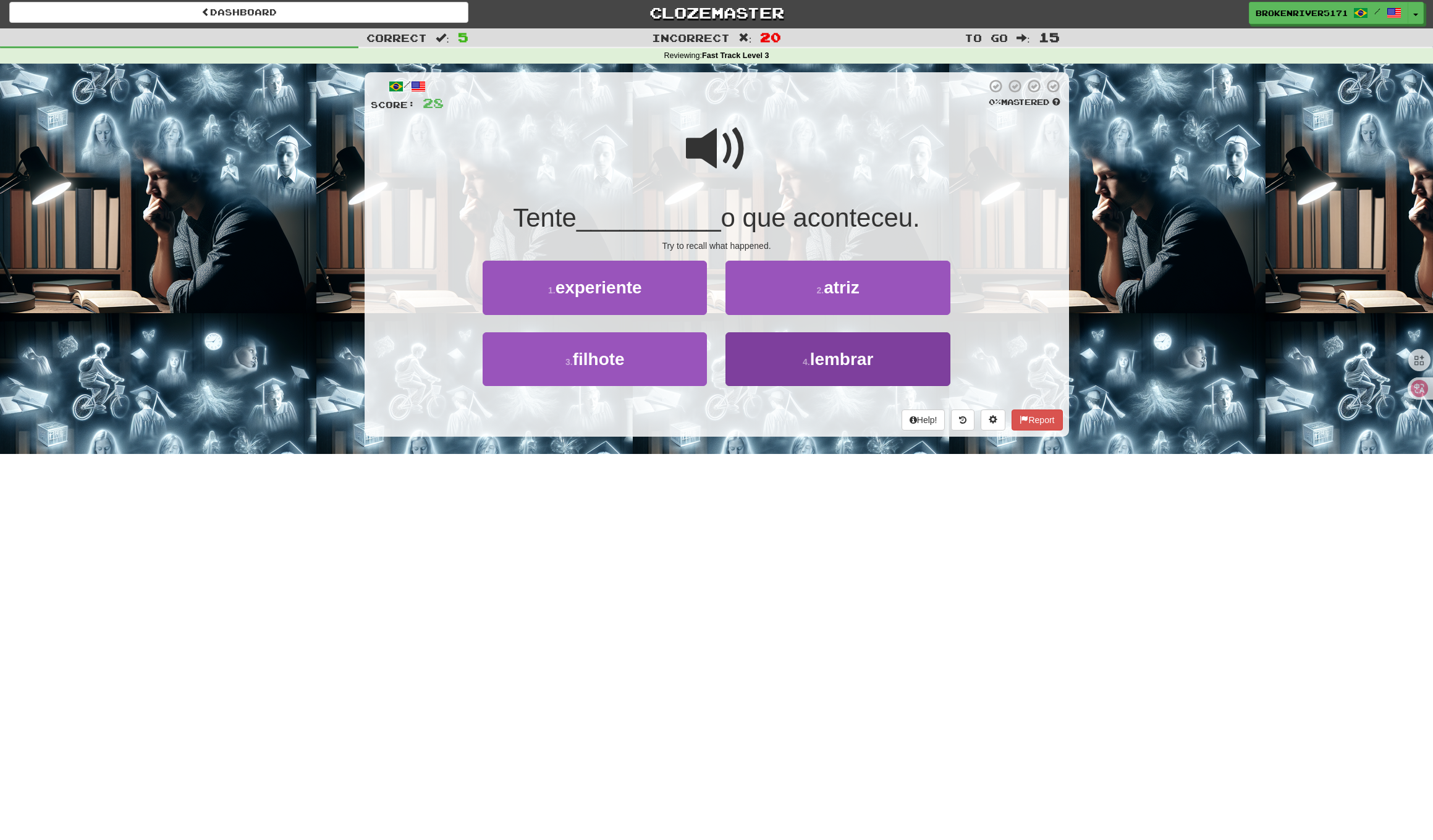
click at [789, 370] on button "4 . lembrar" at bounding box center [837, 359] width 224 height 53
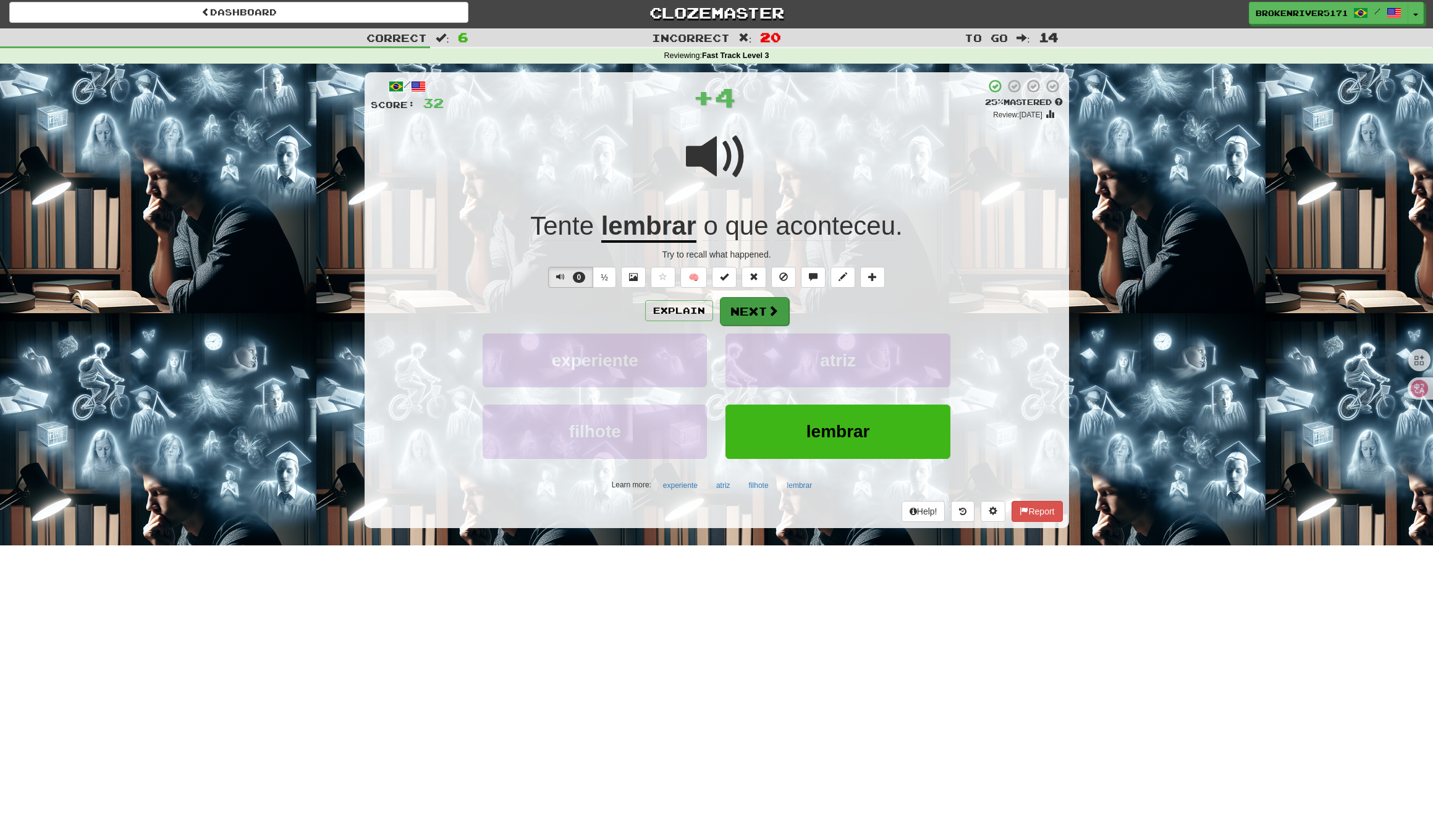
click at [763, 316] on button "Next" at bounding box center [755, 311] width 70 height 29
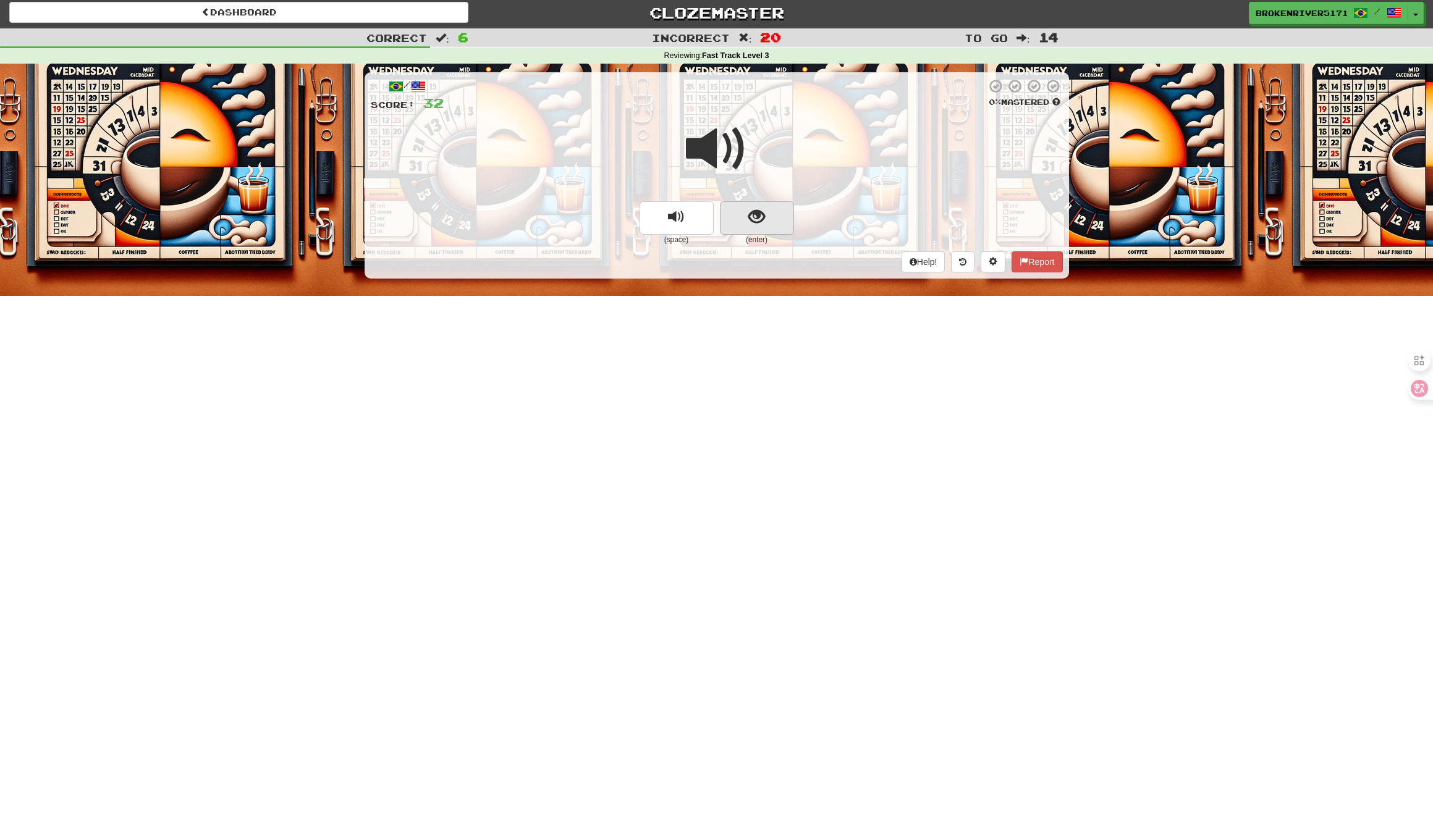
click at [747, 214] on button "show sentence" at bounding box center [756, 218] width 74 height 33
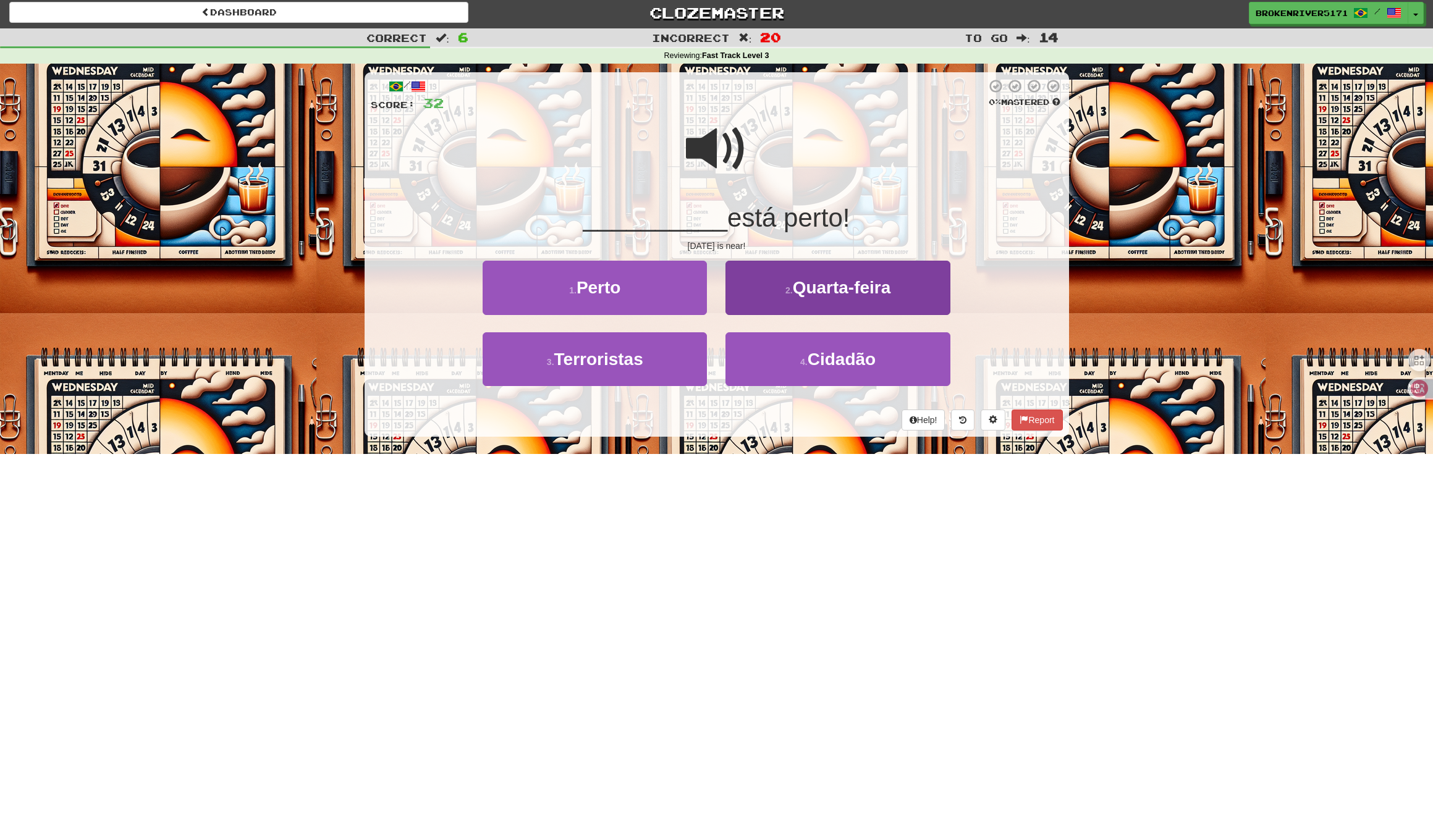
click at [782, 301] on button "2 . Quarta-feira" at bounding box center [837, 286] width 224 height 53
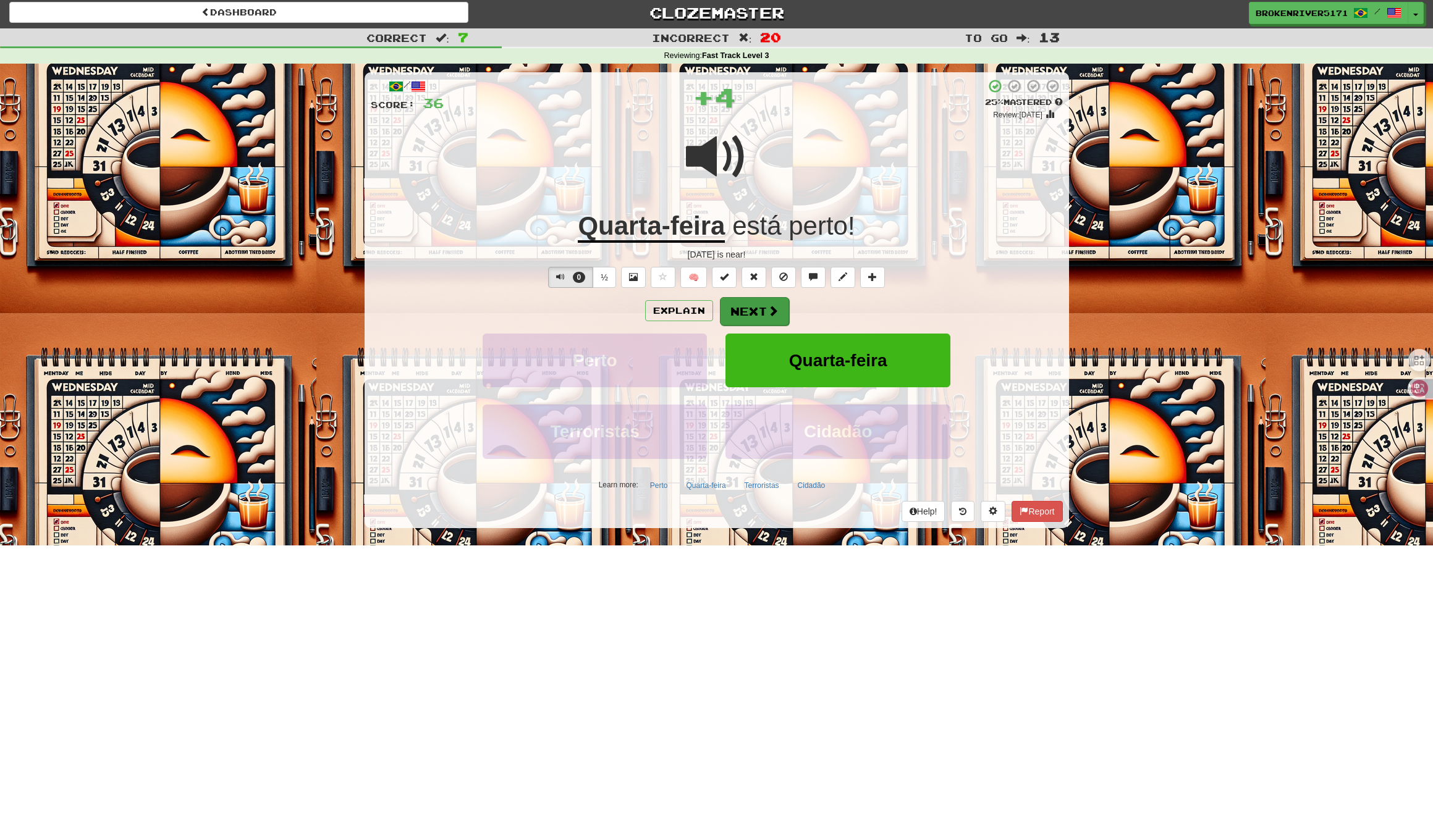
click at [747, 312] on button "Next" at bounding box center [755, 311] width 70 height 29
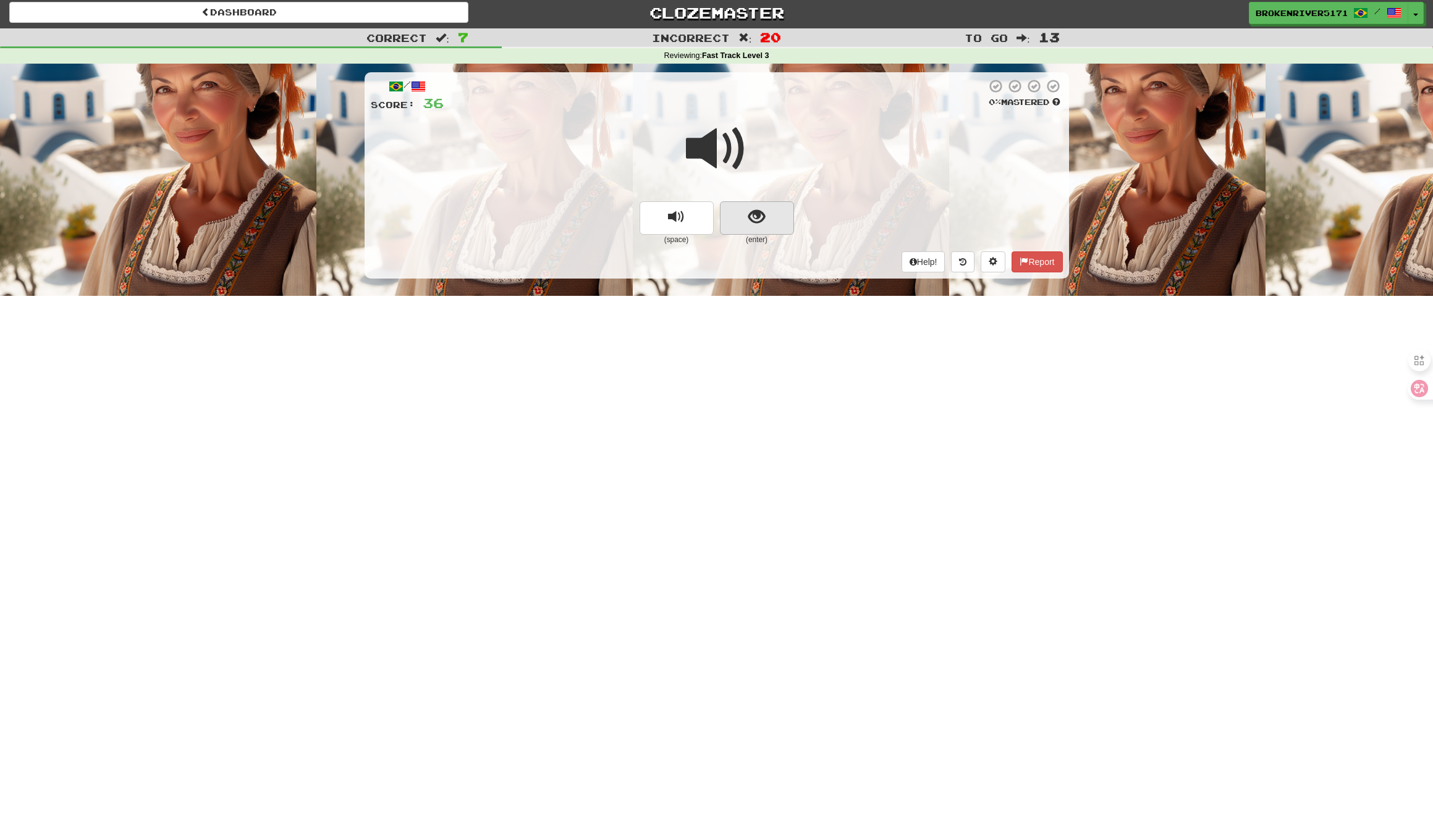
click at [750, 217] on span "show sentence" at bounding box center [756, 217] width 17 height 17
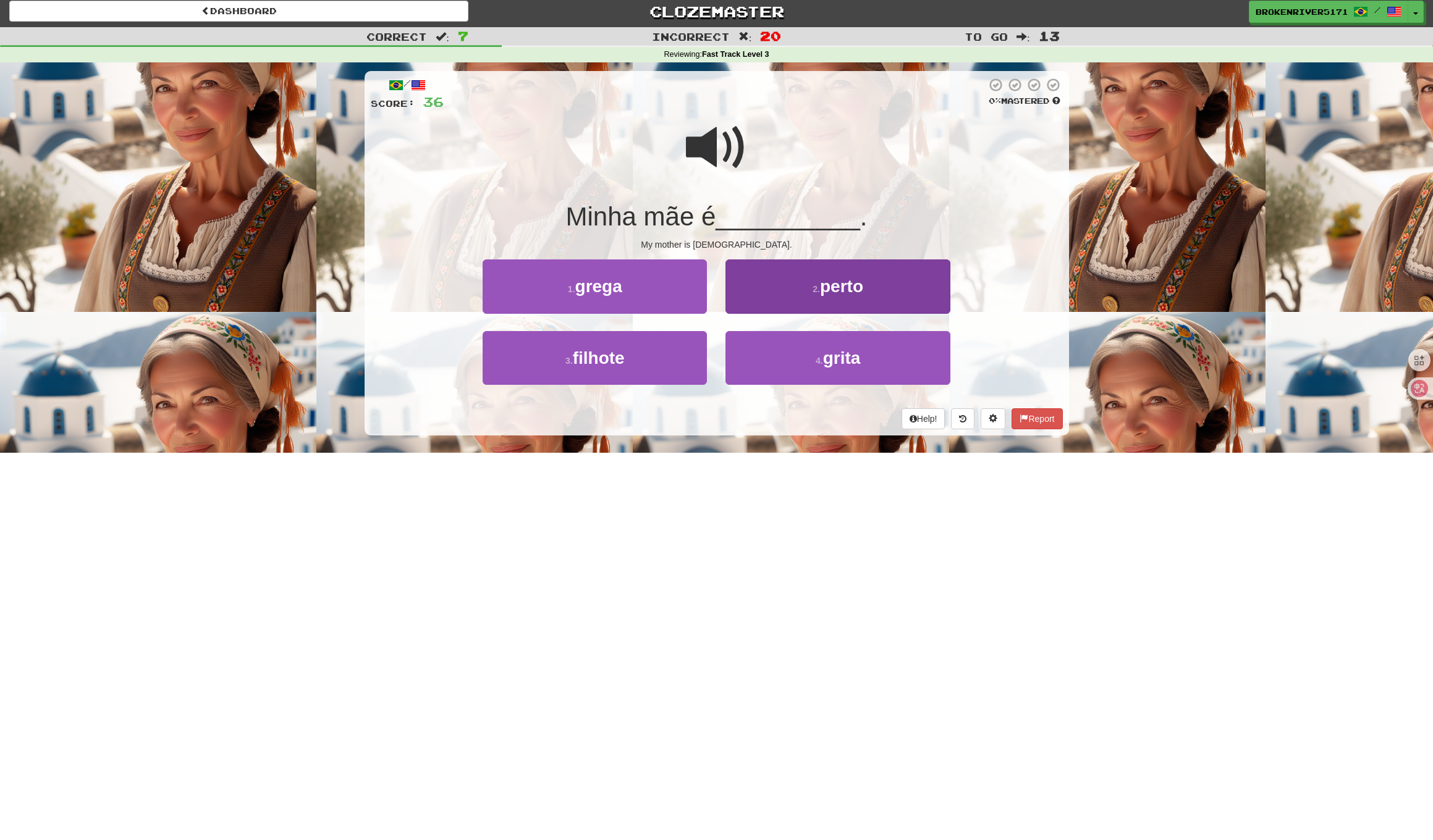
scroll to position [7, 0]
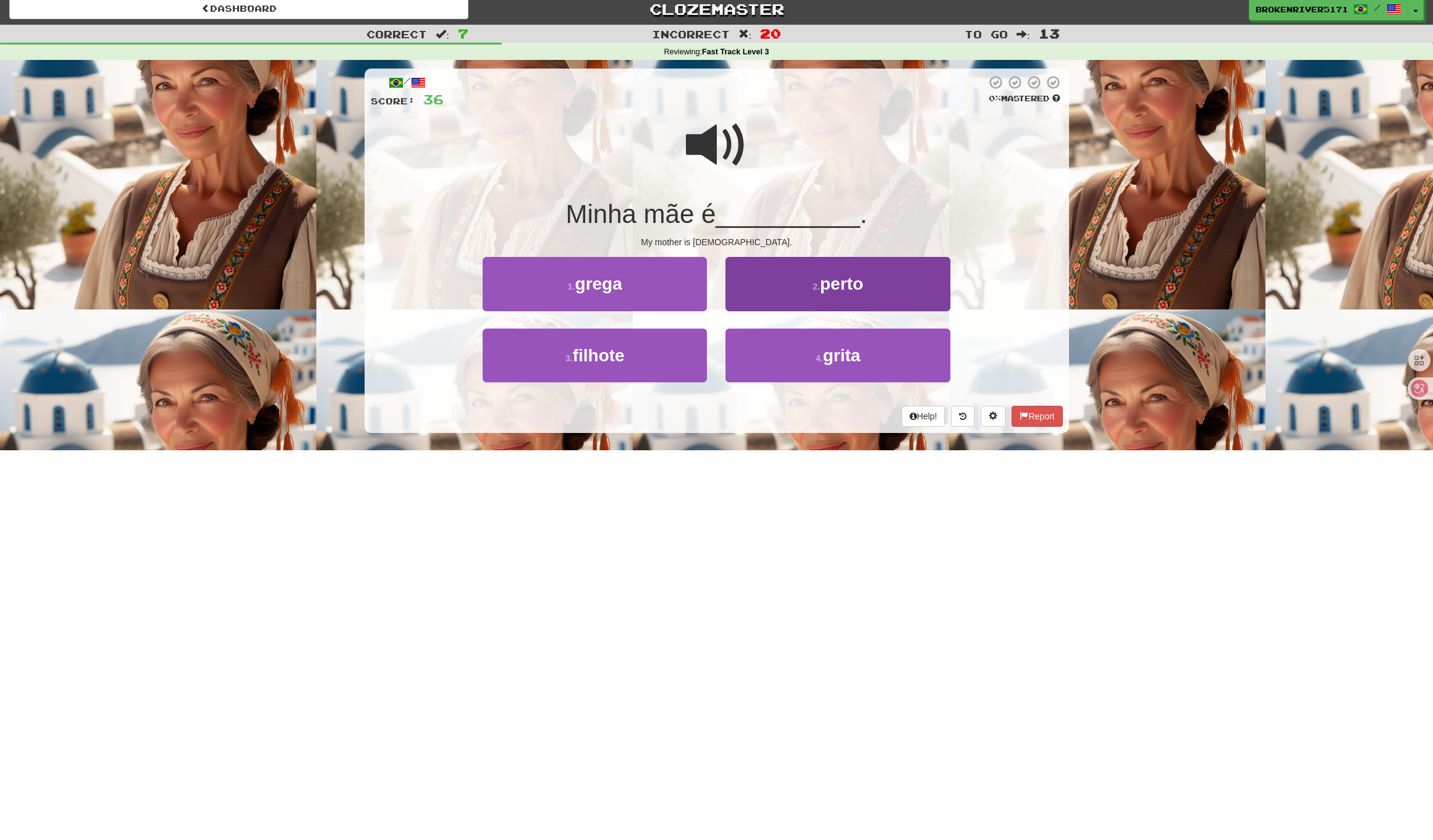
click at [807, 292] on button "2 . perto" at bounding box center [837, 283] width 224 height 53
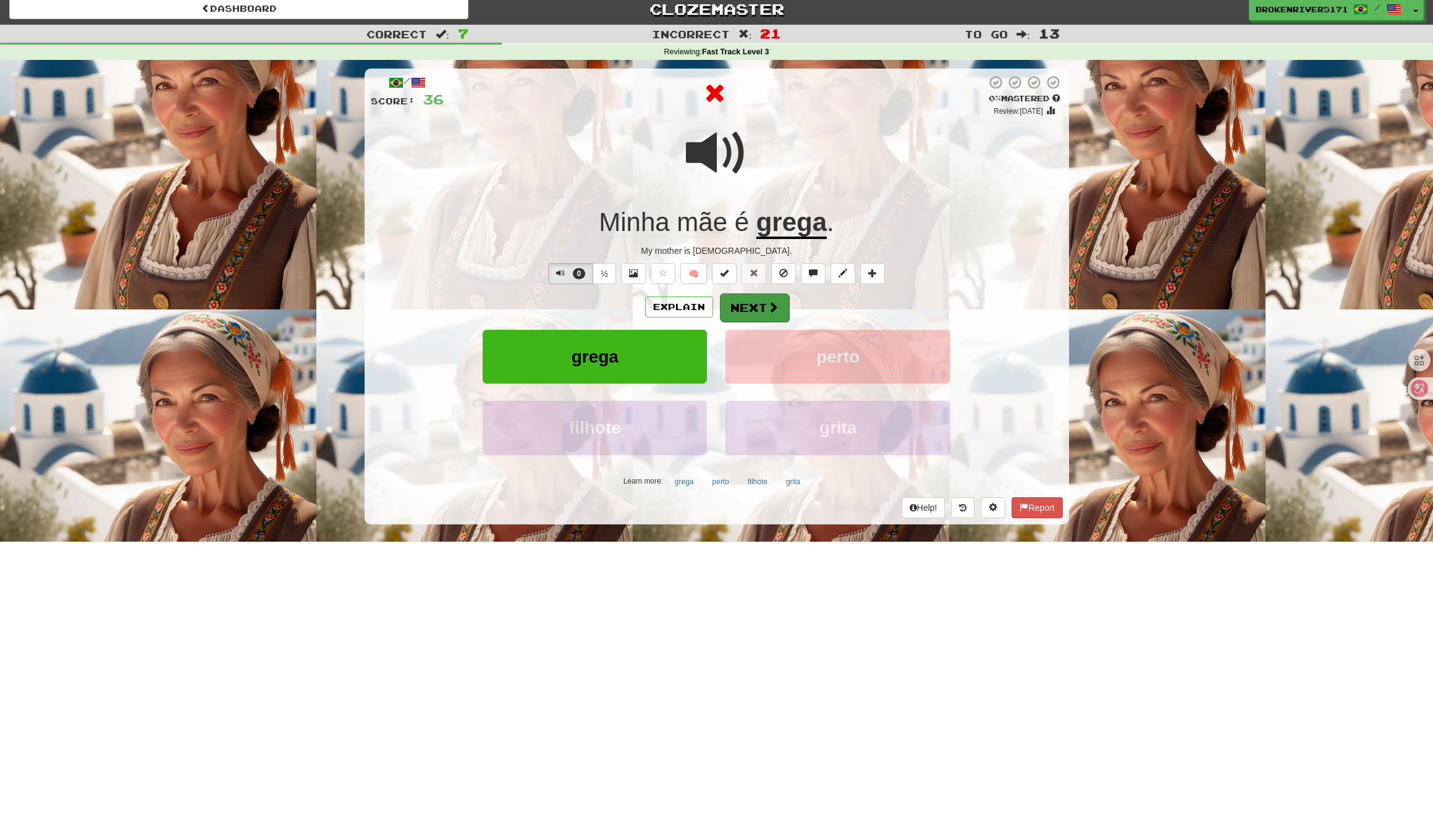
click at [767, 298] on button "Next" at bounding box center [755, 308] width 70 height 29
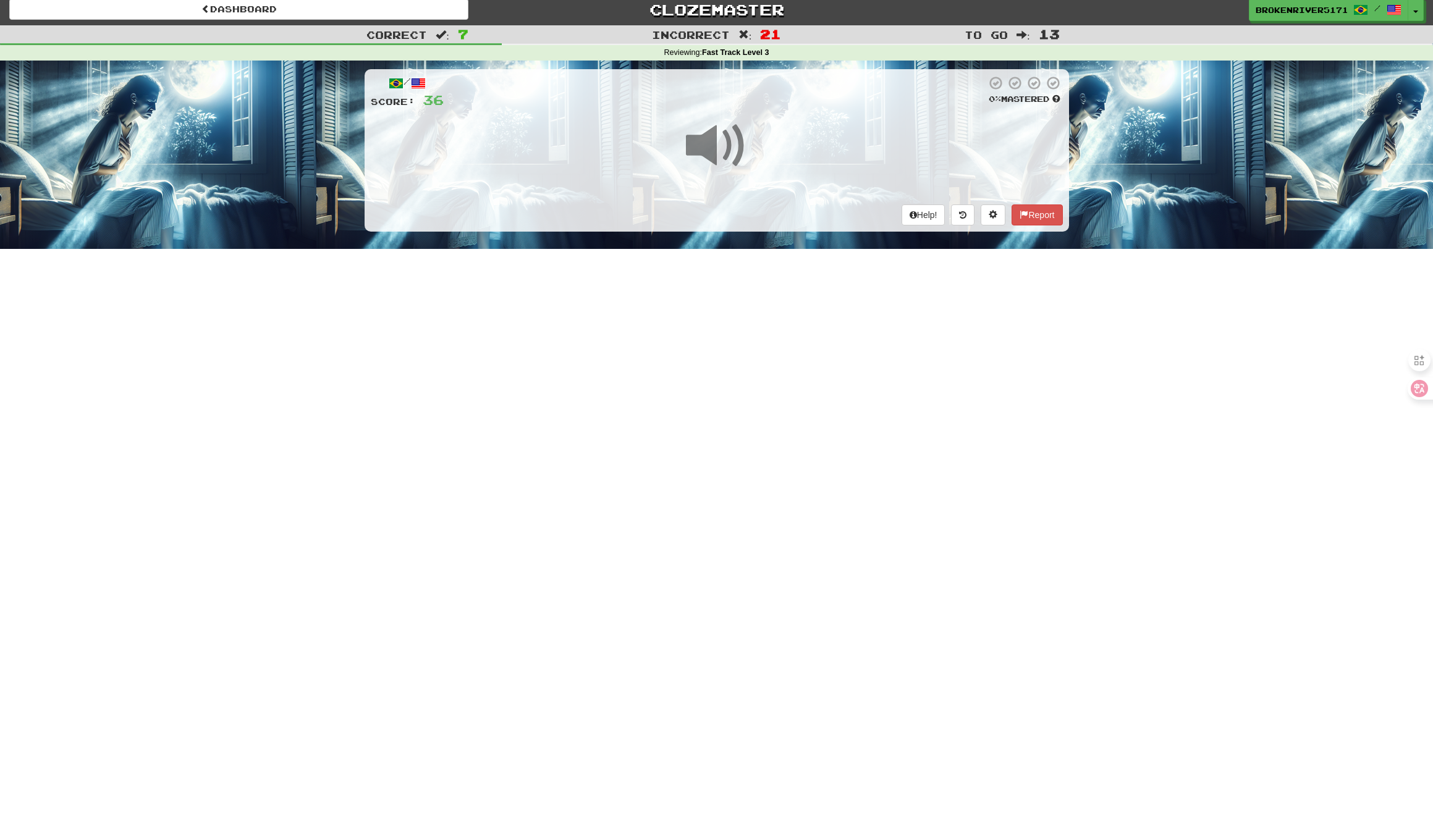
scroll to position [5, 0]
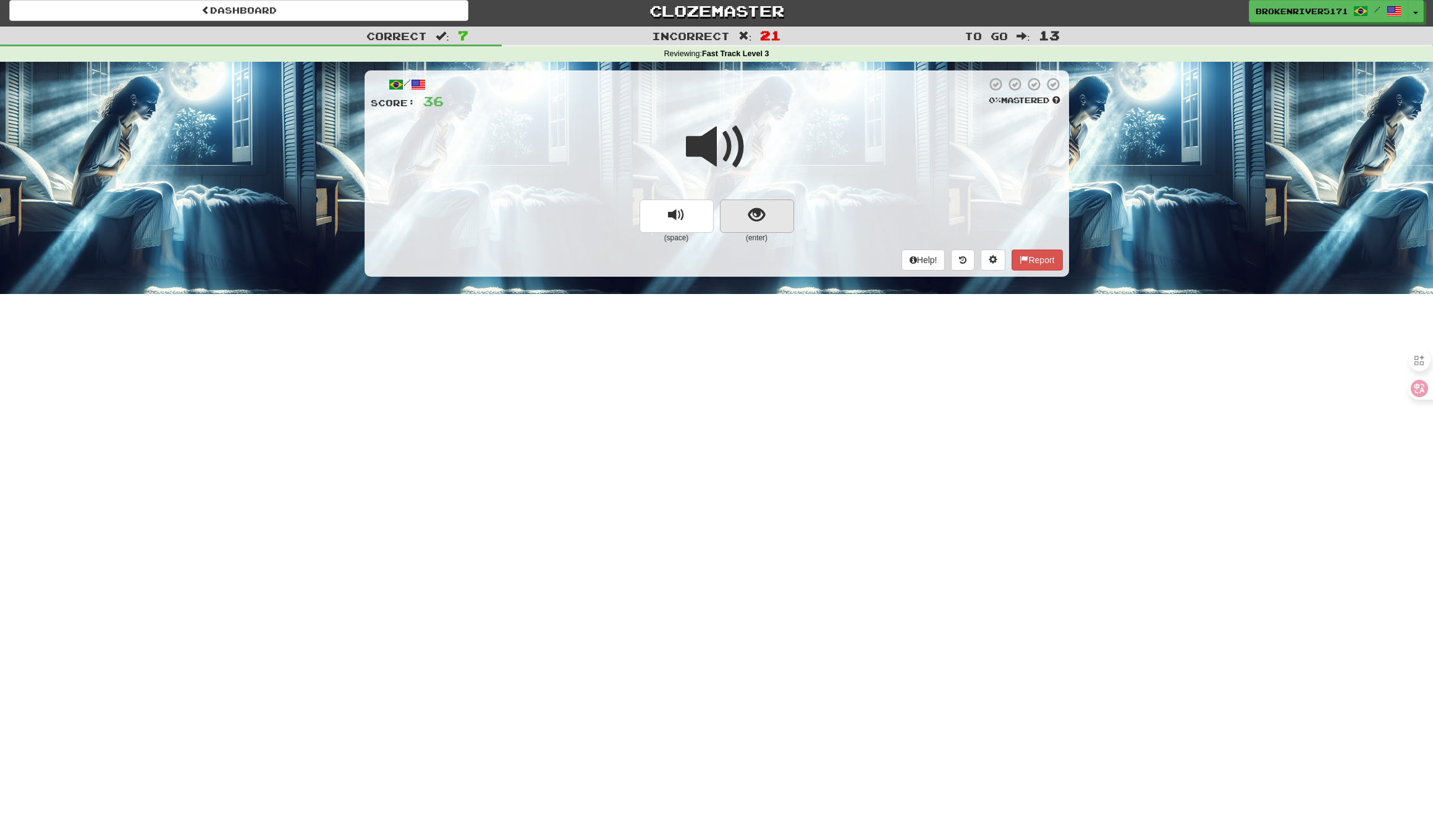
click at [743, 222] on button "show sentence" at bounding box center [756, 215] width 74 height 33
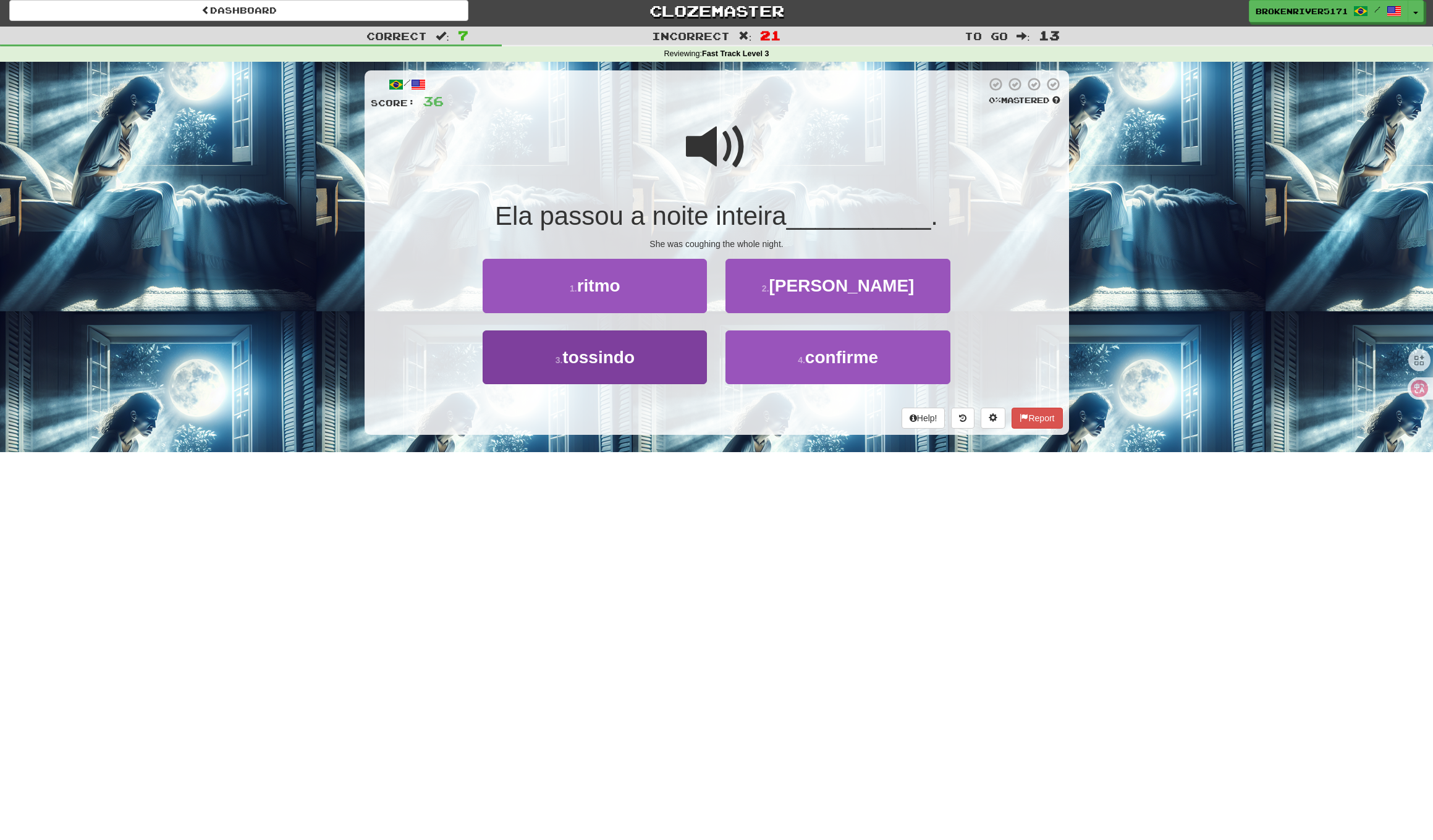
click at [650, 375] on button "3 . tossindo" at bounding box center [594, 357] width 224 height 53
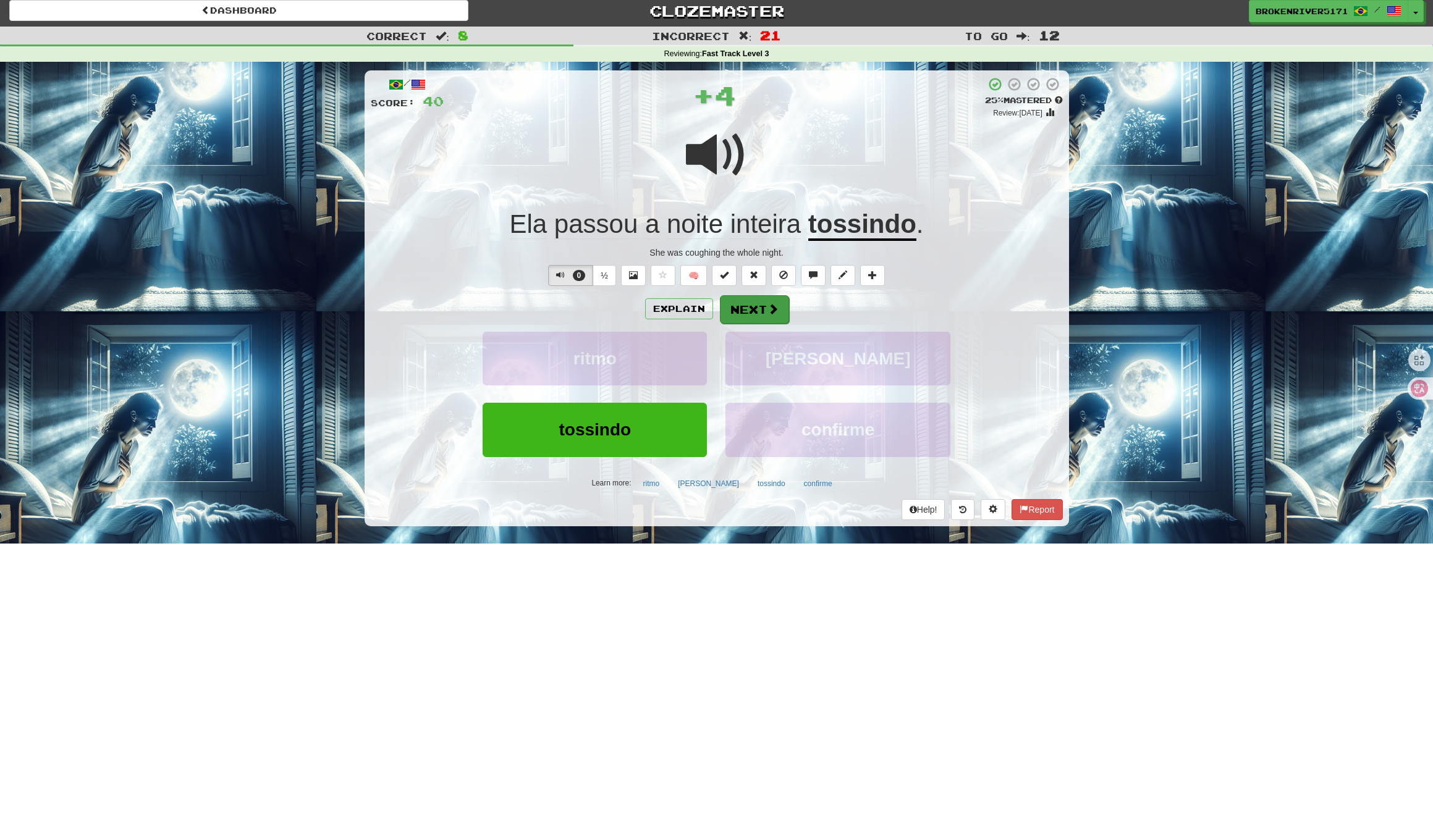
click at [767, 312] on span at bounding box center [772, 309] width 11 height 11
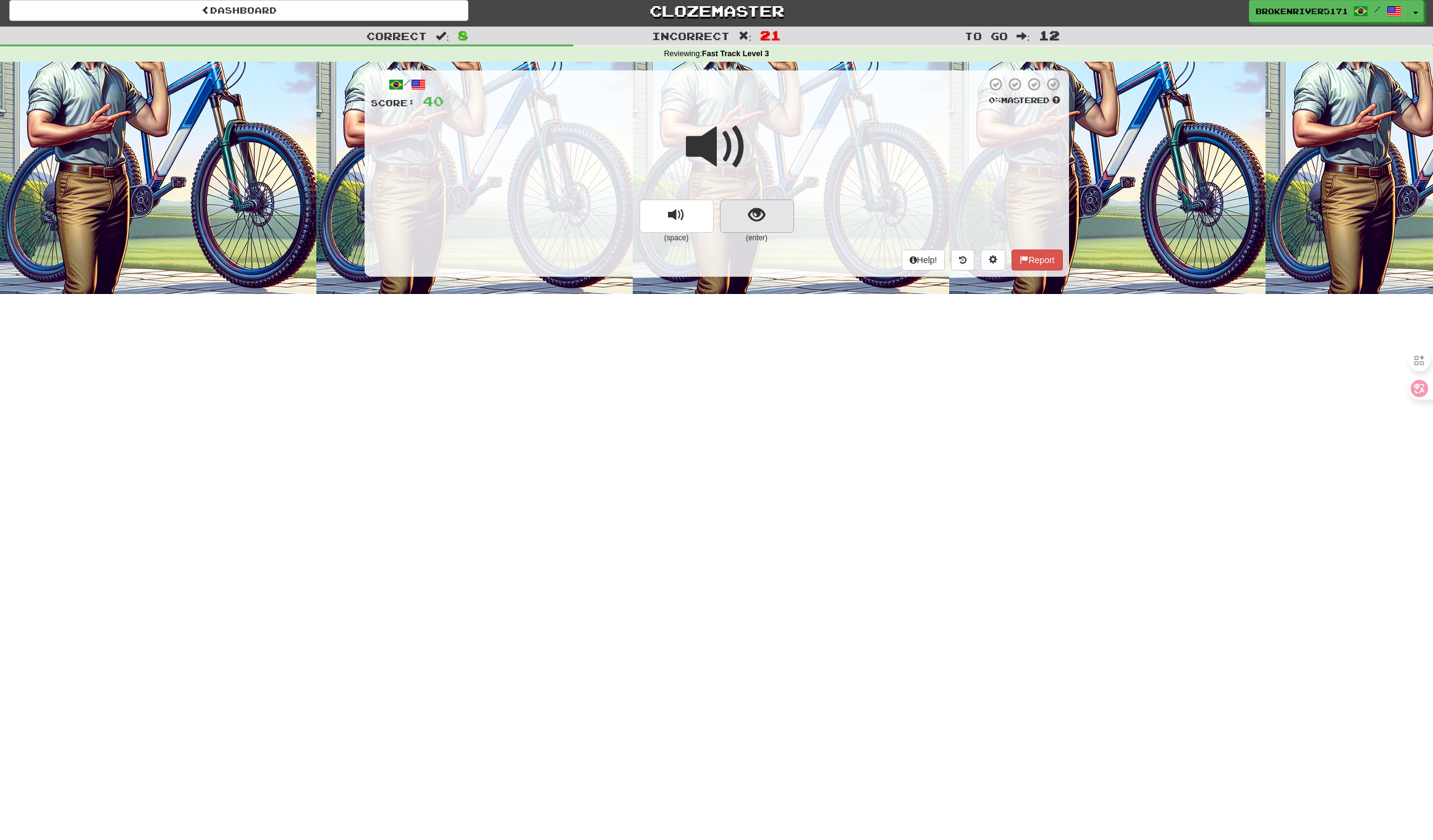
click at [734, 214] on button "show sentence" at bounding box center [756, 215] width 74 height 33
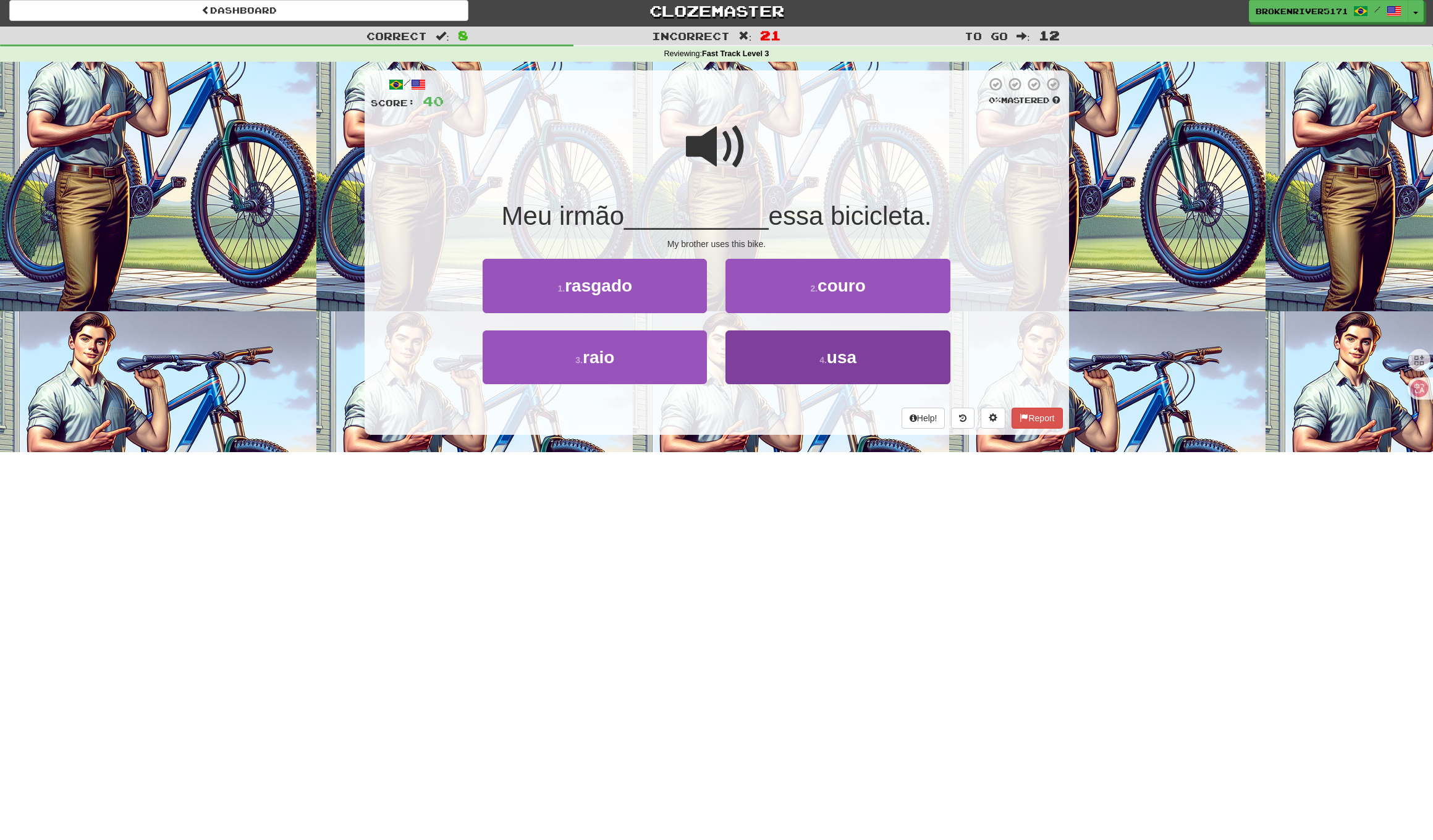
click at [786, 358] on button "4 . usa" at bounding box center [837, 357] width 224 height 53
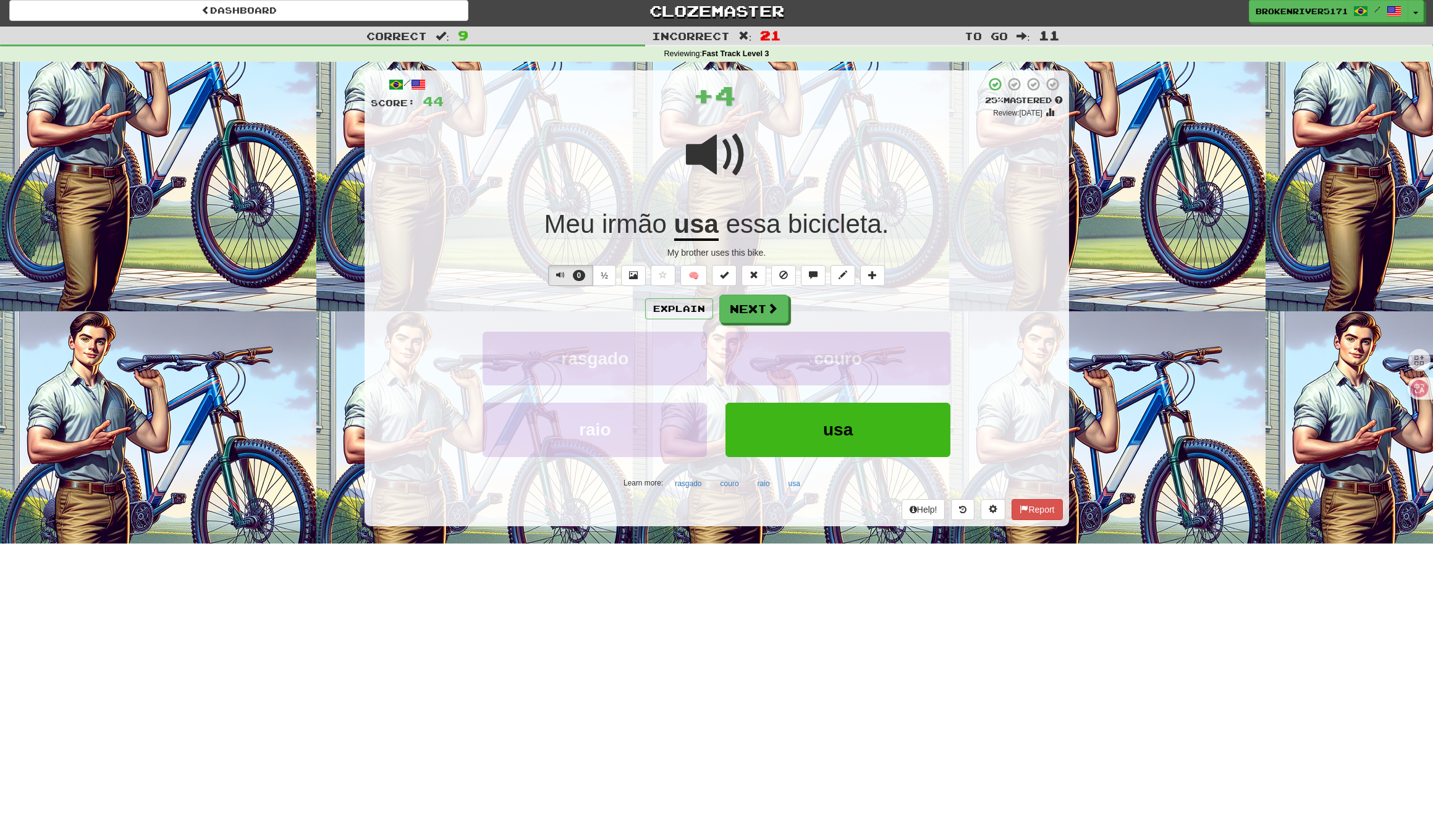
drag, startPoint x: 782, startPoint y: 303, endPoint x: 850, endPoint y: 309, distance: 68.3
click at [850, 309] on div "Explain Next" at bounding box center [716, 309] width 692 height 29
click at [783, 311] on button "Next" at bounding box center [755, 309] width 70 height 29
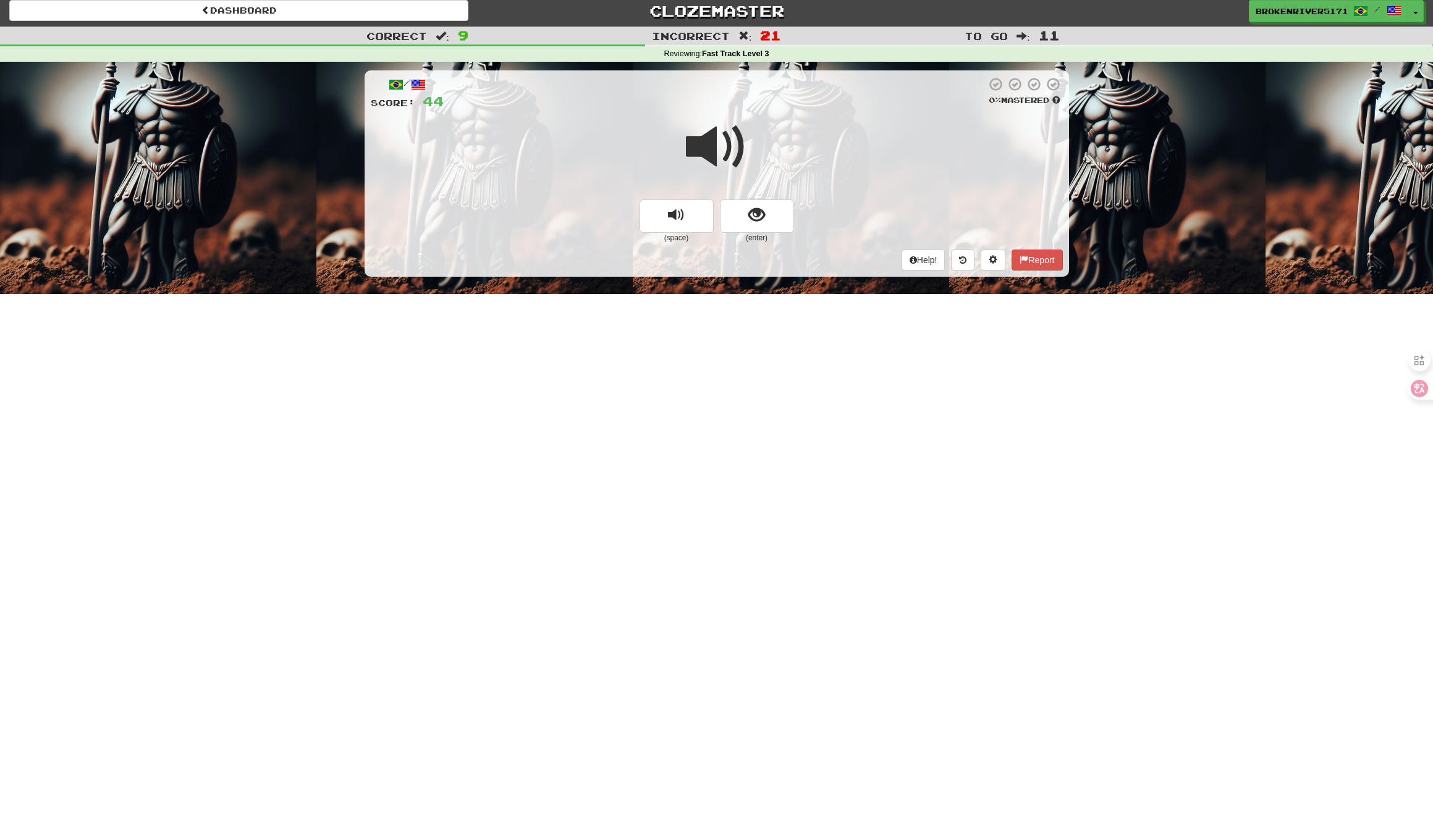
drag, startPoint x: 755, startPoint y: 219, endPoint x: 749, endPoint y: 231, distance: 13.4
click at [755, 220] on span "show sentence" at bounding box center [756, 215] width 17 height 17
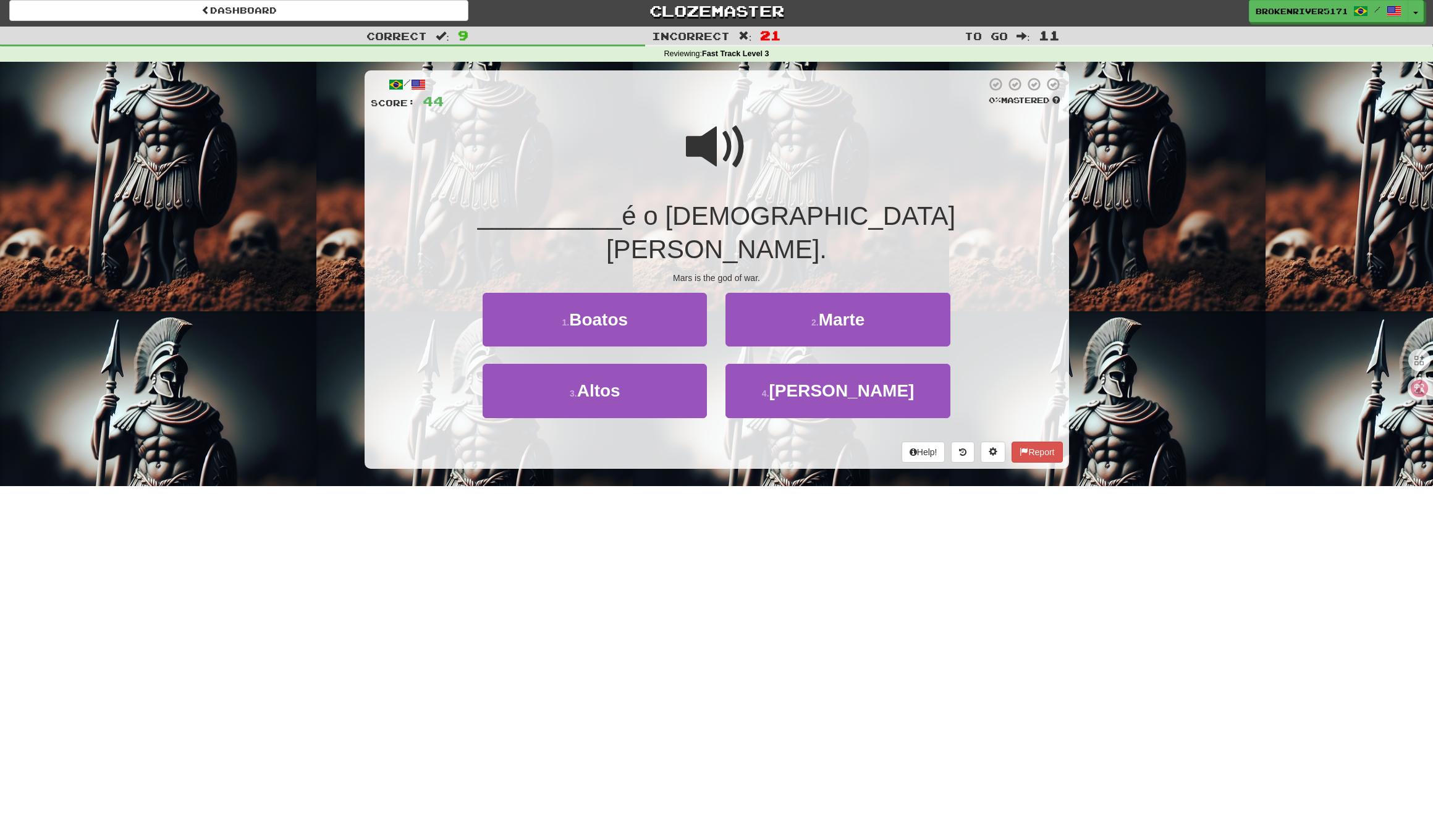
click at [758, 389] on div "4 . Lisa" at bounding box center [837, 399] width 243 height 71
click at [758, 370] on button "4 . Lisa" at bounding box center [837, 390] width 224 height 53
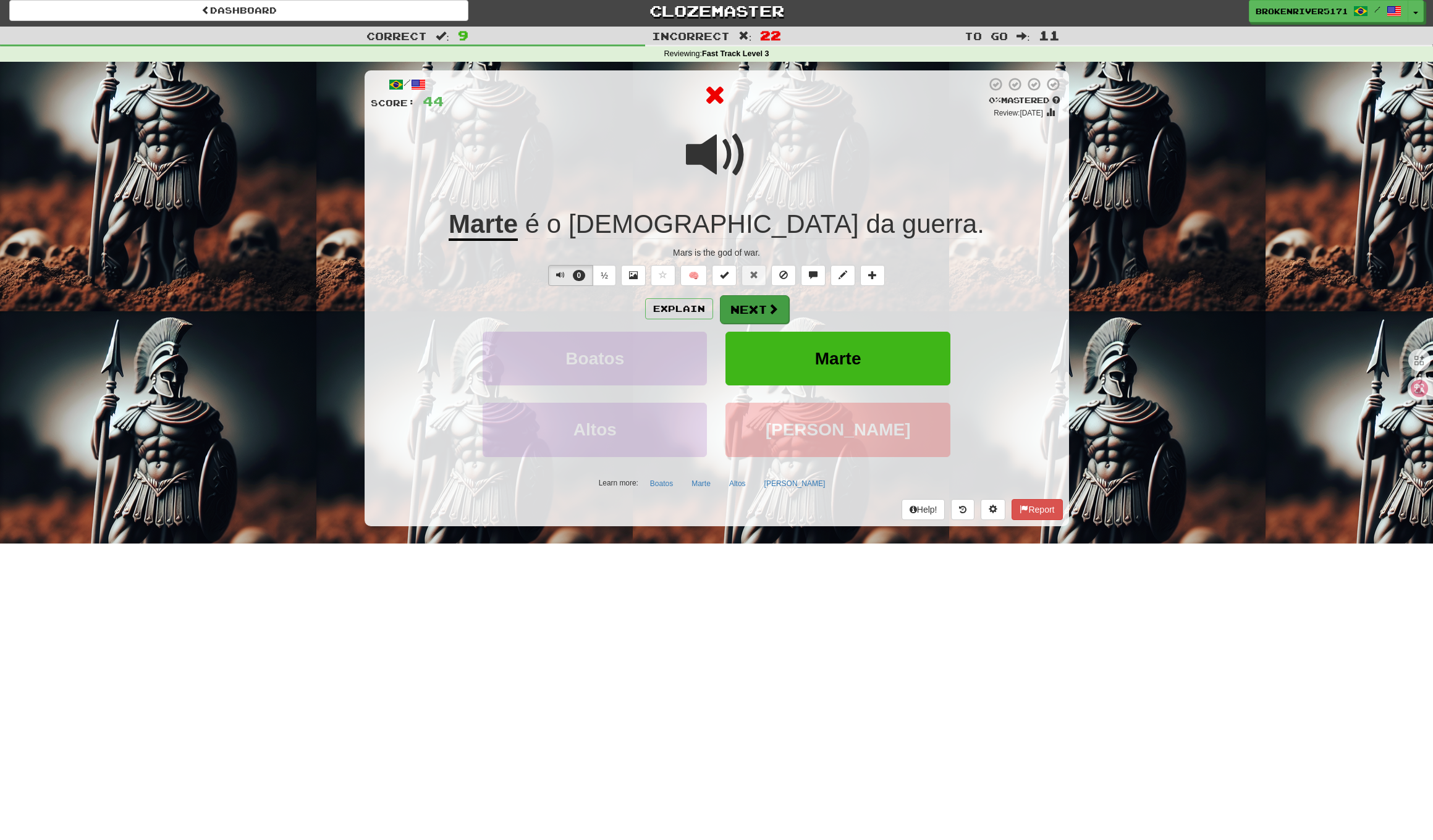
click at [748, 306] on button "Next" at bounding box center [755, 309] width 70 height 29
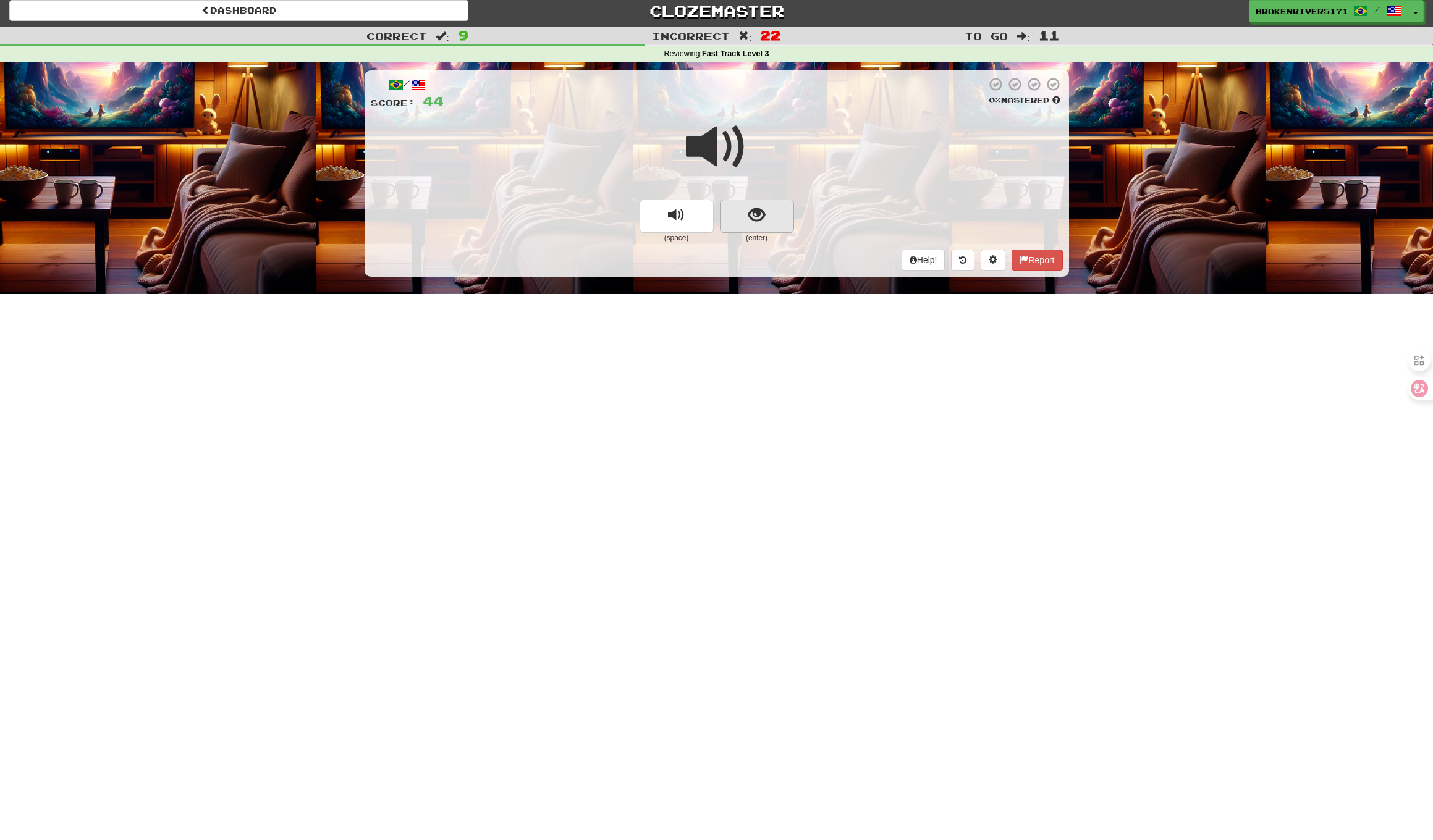
click at [764, 220] on span "show sentence" at bounding box center [756, 215] width 17 height 17
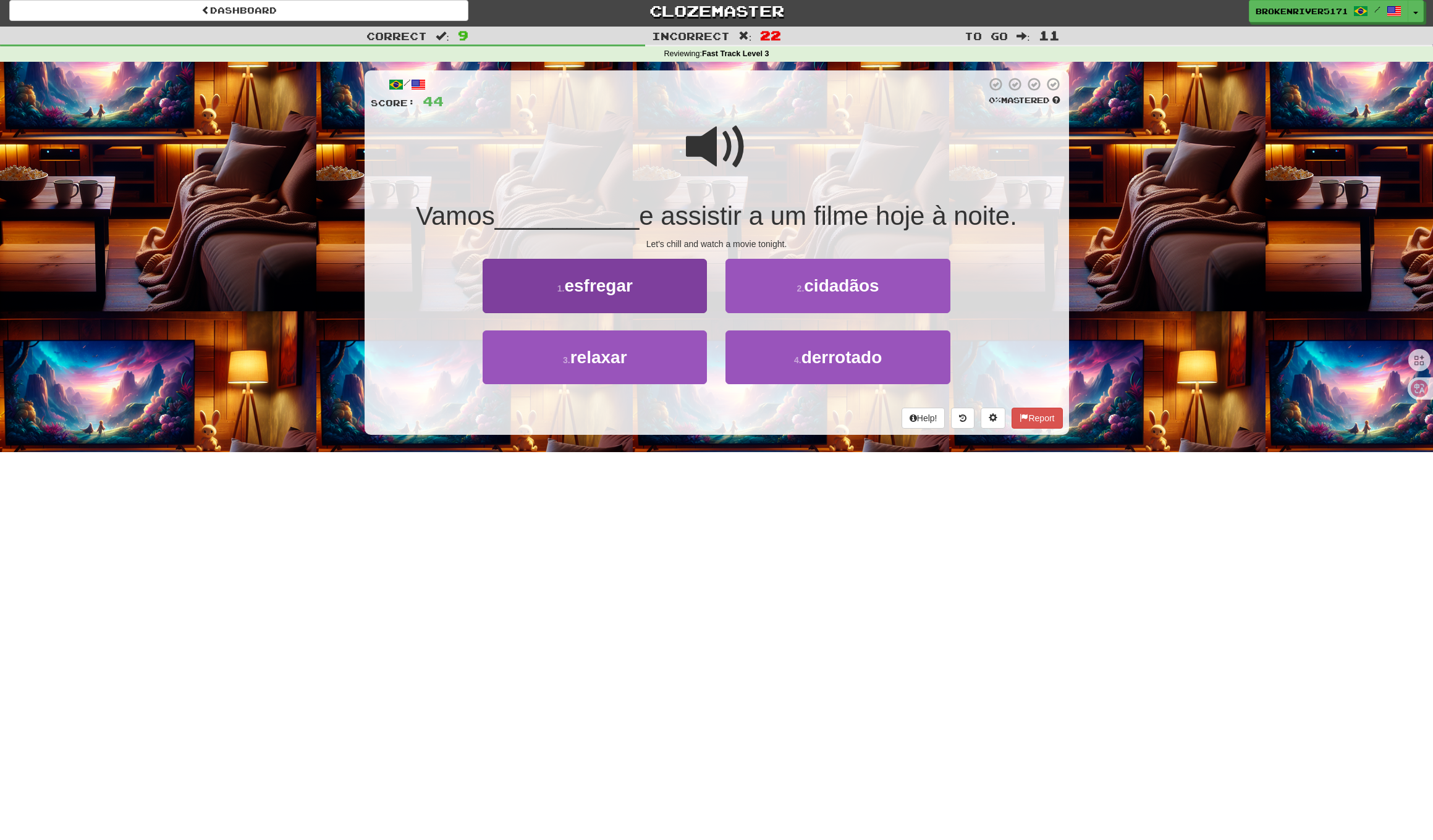
click at [663, 292] on button "1 . esfregar" at bounding box center [594, 285] width 224 height 53
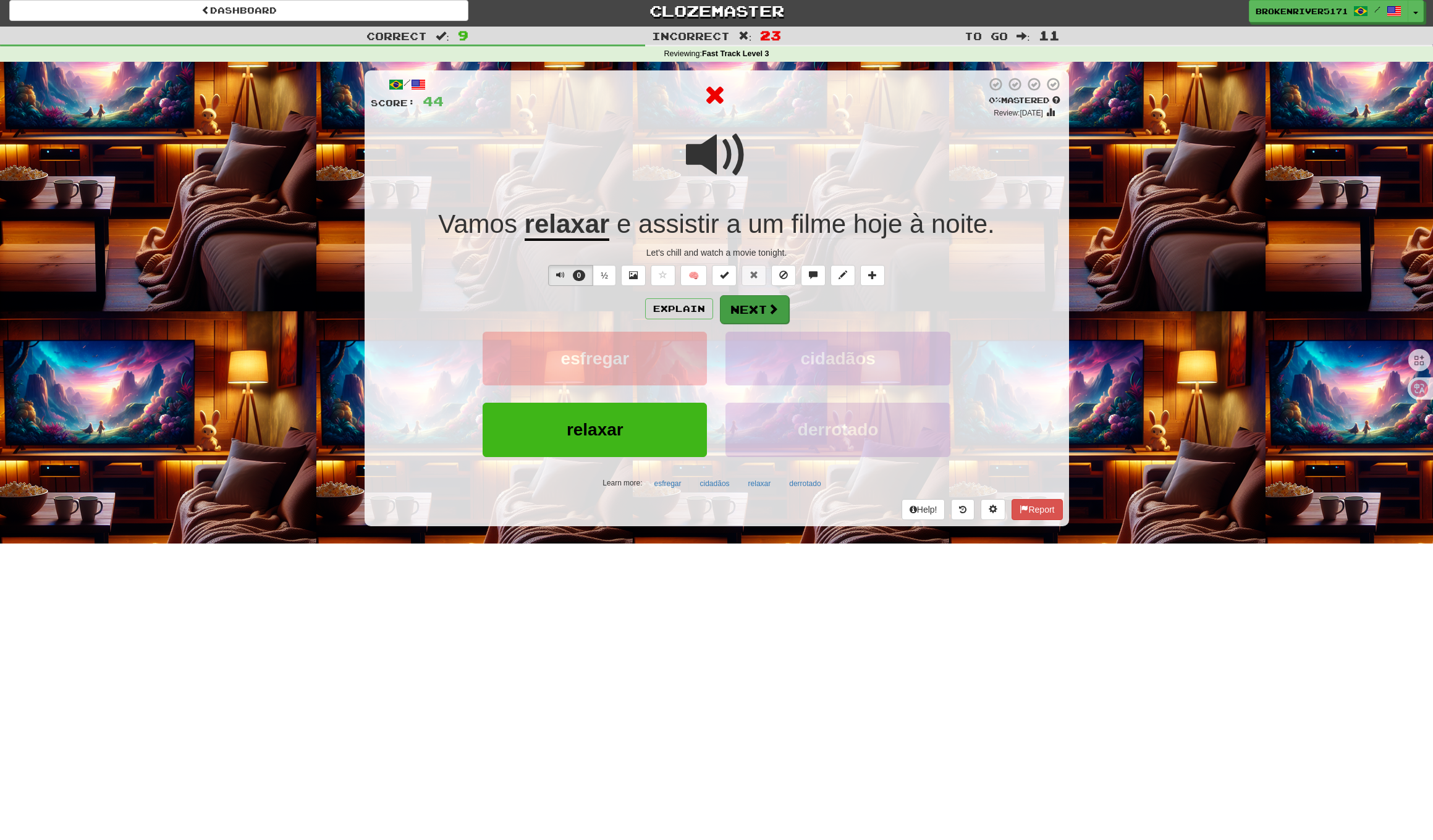
click at [760, 314] on button "Next" at bounding box center [755, 309] width 70 height 29
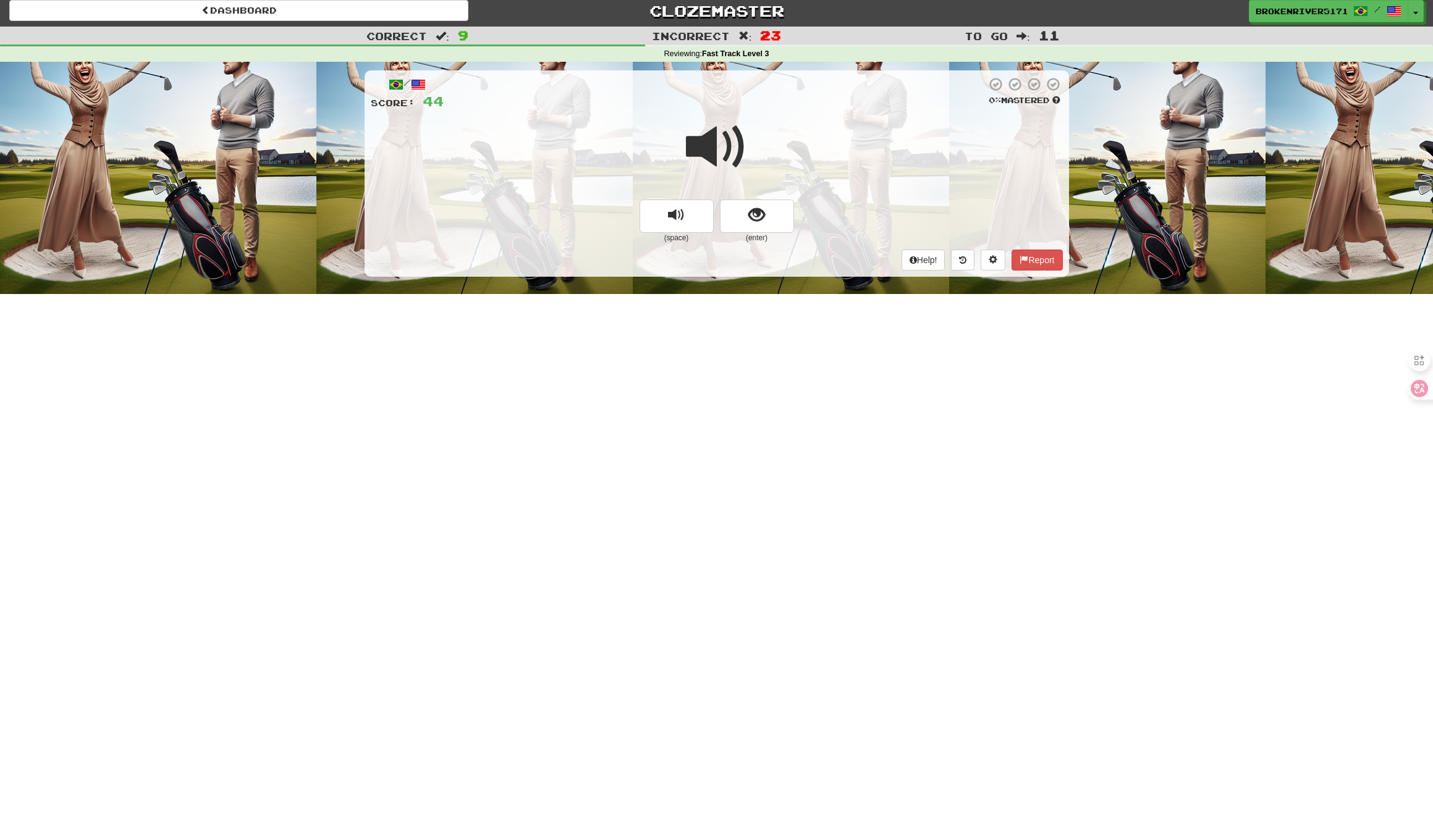
click at [759, 213] on span "show sentence" at bounding box center [756, 215] width 17 height 17
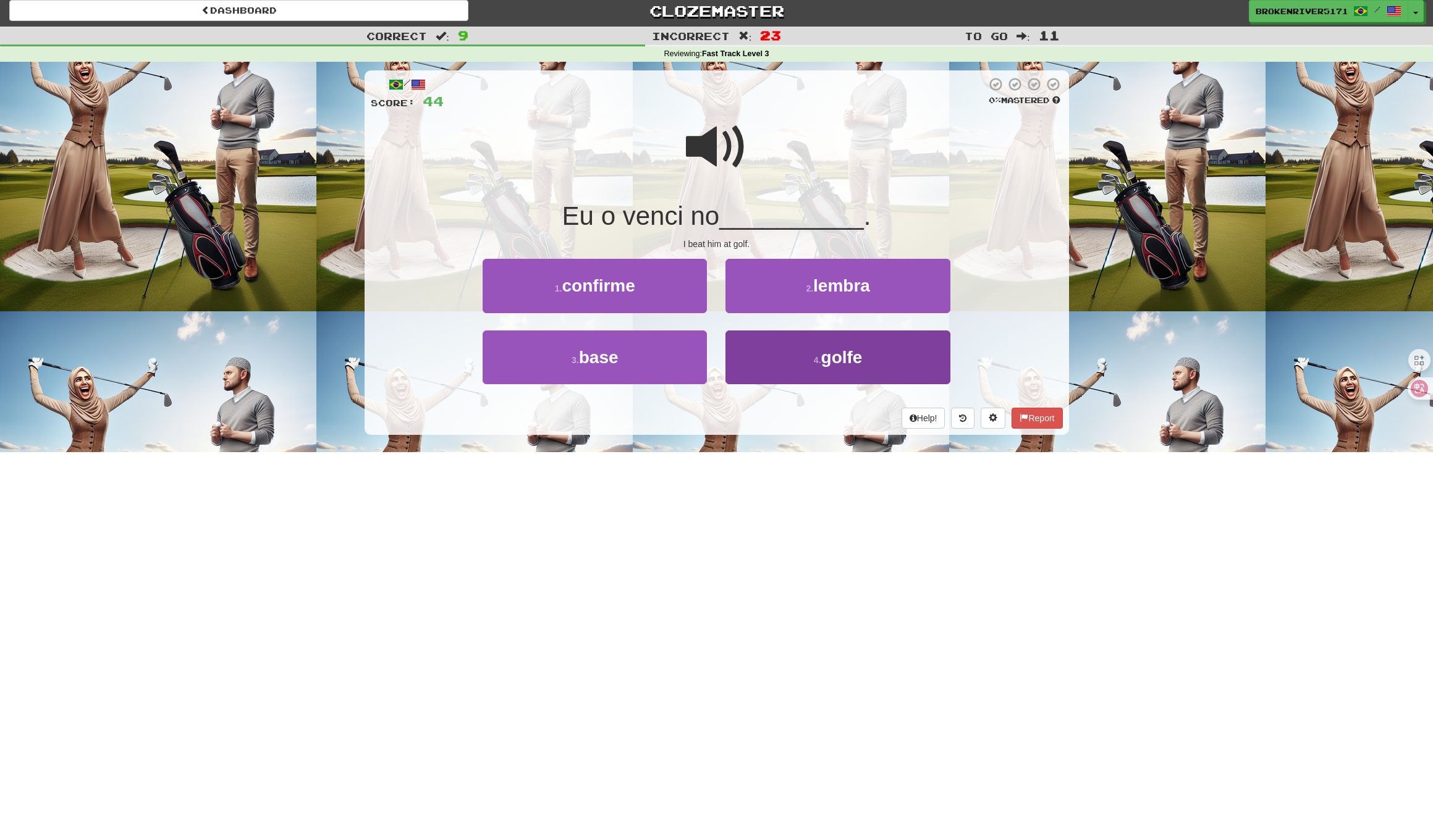
click at [761, 350] on button "4 . golfe" at bounding box center [837, 357] width 224 height 53
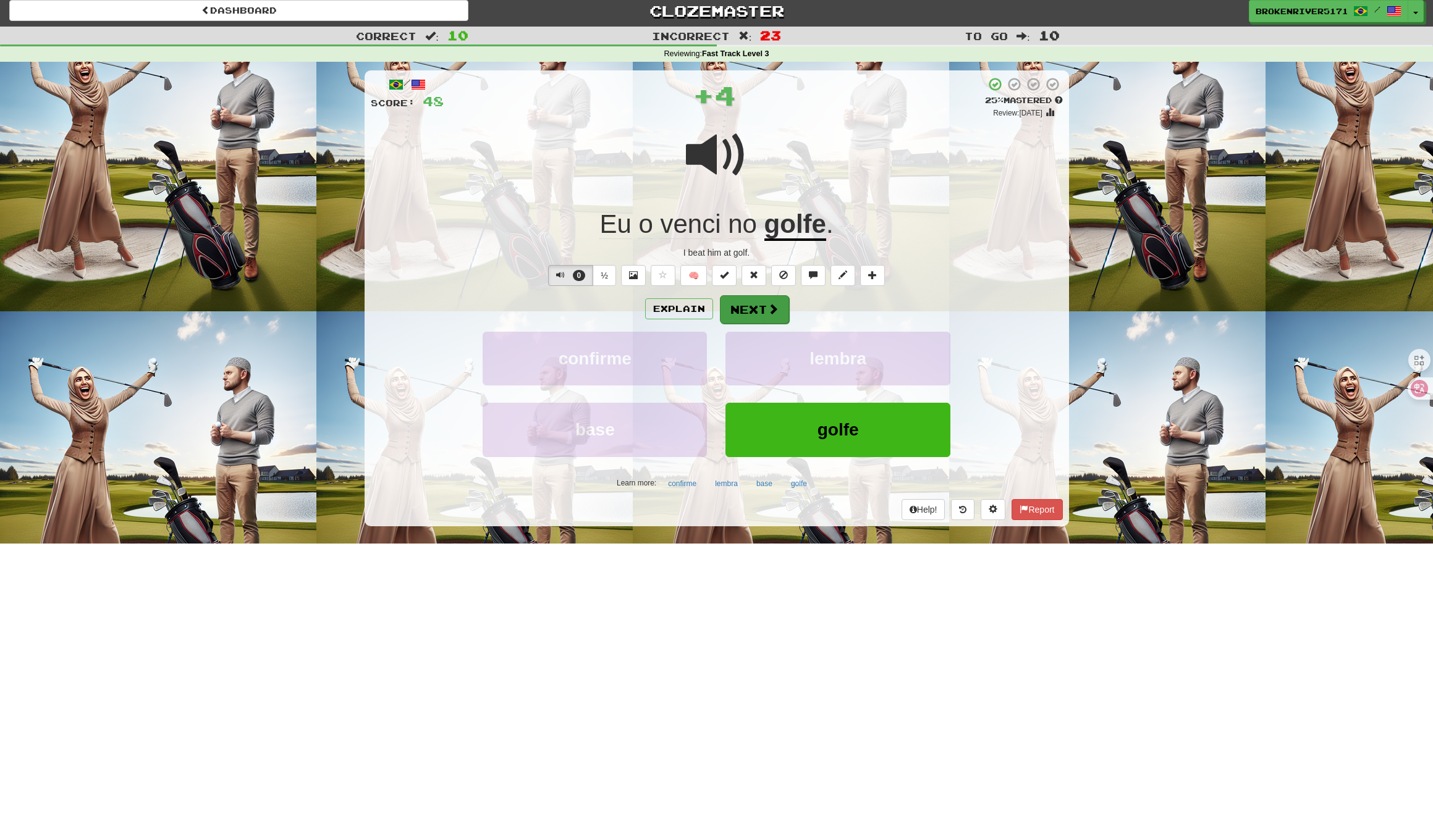
click at [734, 313] on button "Next" at bounding box center [755, 309] width 70 height 29
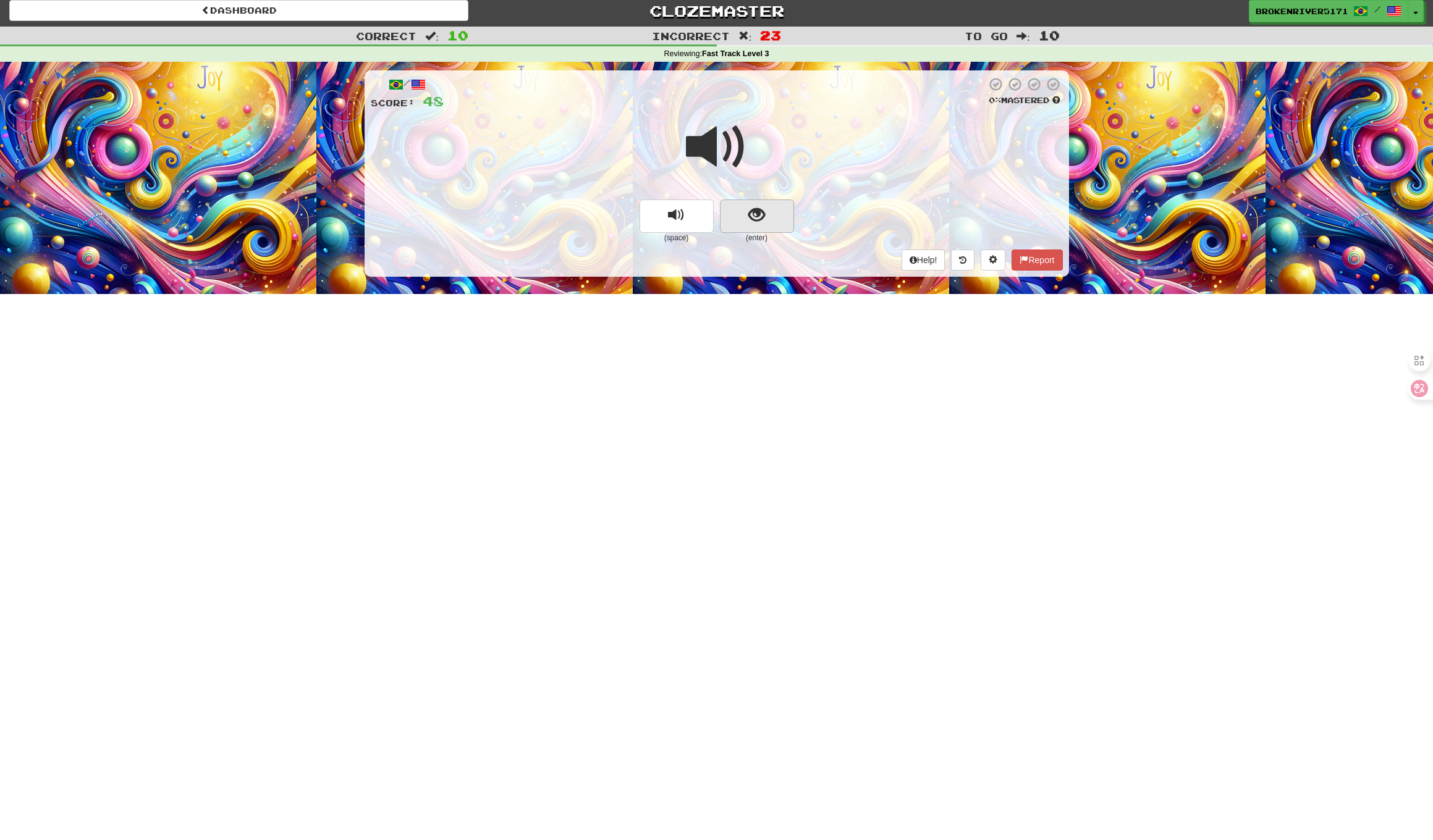
click at [761, 207] on span "show sentence" at bounding box center [756, 215] width 17 height 17
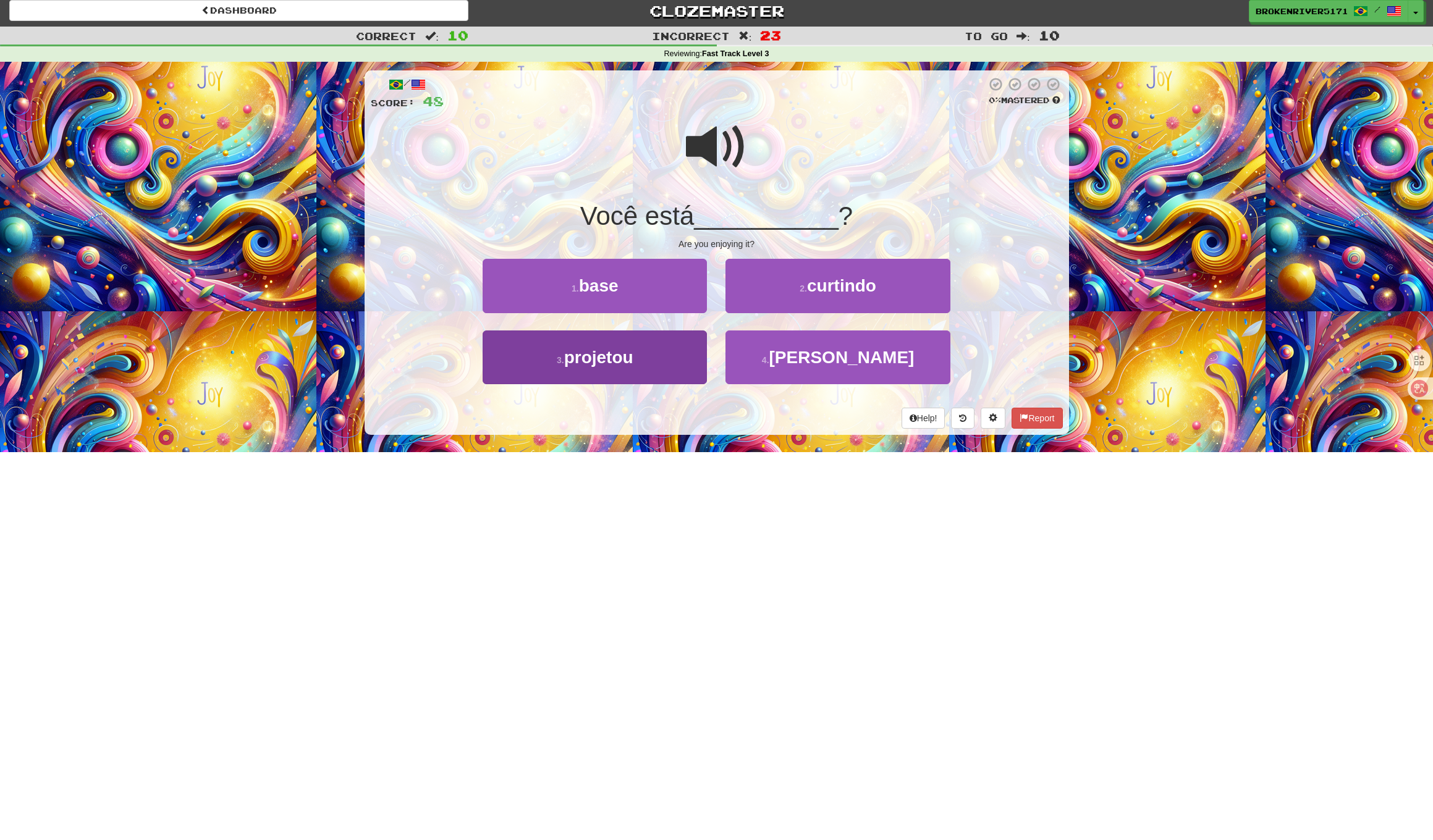
click at [645, 349] on button "3 . projetou" at bounding box center [594, 357] width 224 height 53
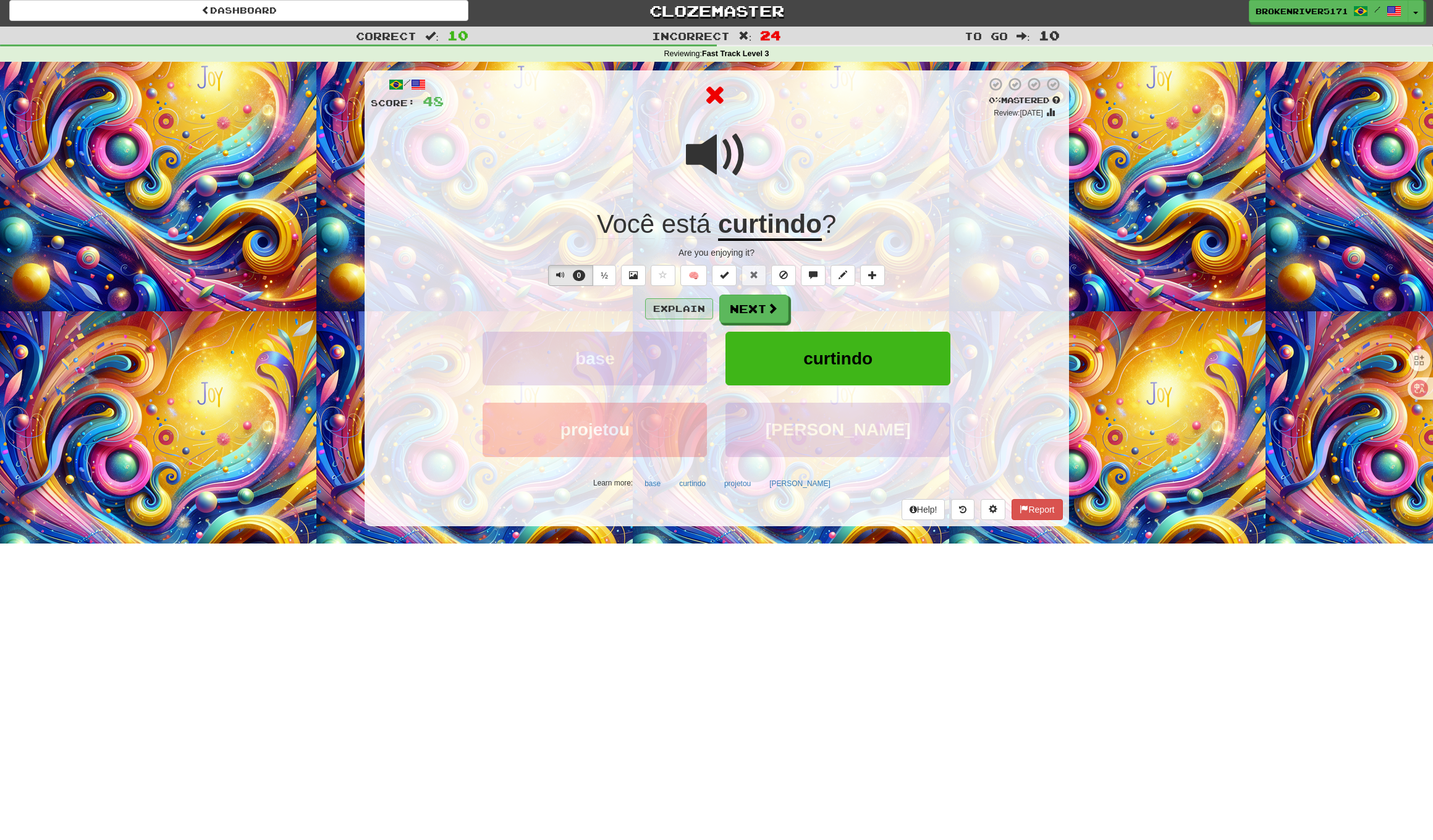
click at [684, 310] on button "Explain" at bounding box center [679, 309] width 68 height 21
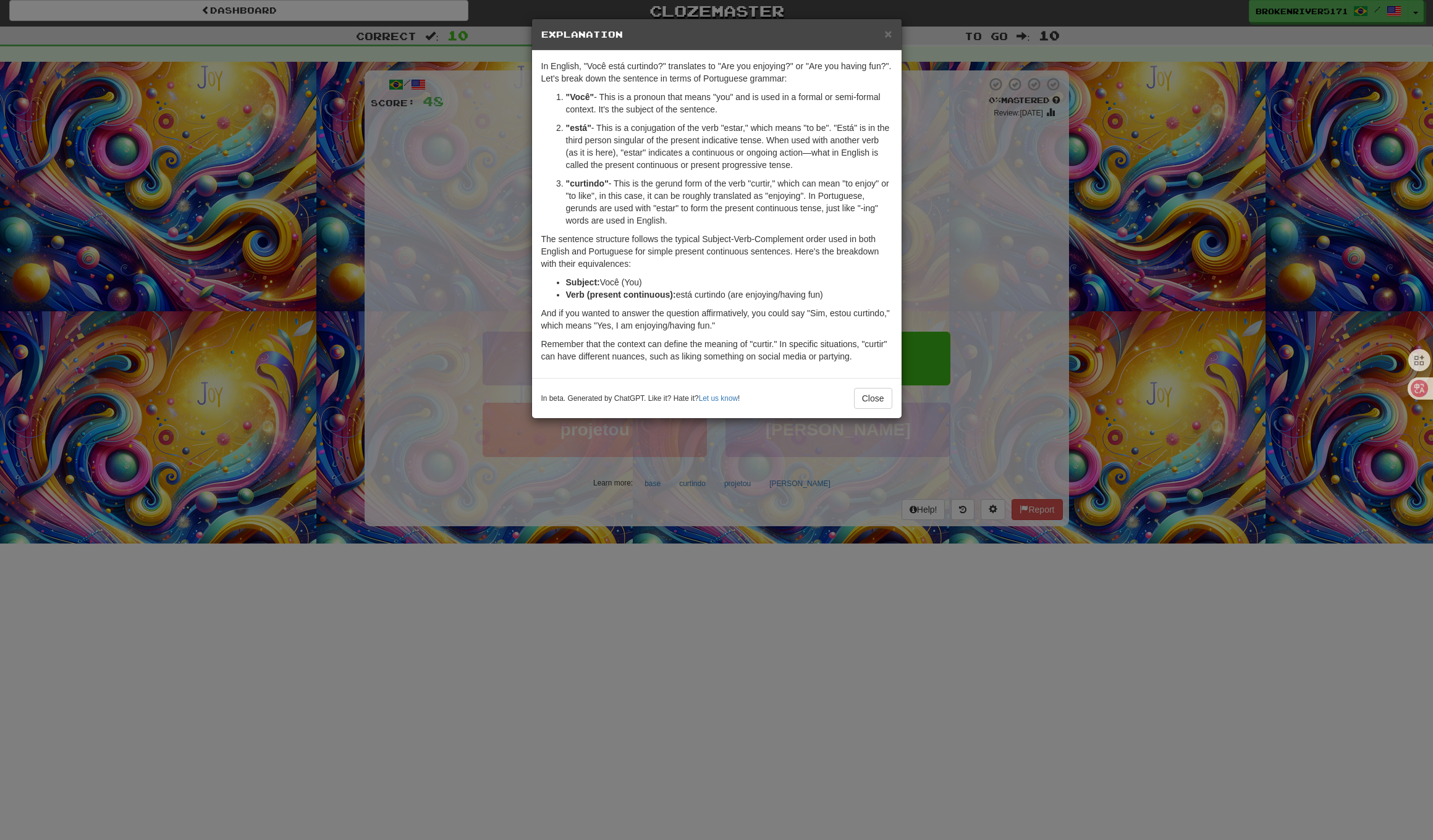
click at [683, 247] on p "The sentence structure follows the typical Subject-Verb-Complement order used i…" at bounding box center [716, 252] width 351 height 37
click at [699, 227] on div "In English, "Você está curtindo?" translates to "Are you enjoying?" or "Are you…" at bounding box center [716, 214] width 370 height 327
click at [889, 40] on span "×" at bounding box center [888, 33] width 8 height 14
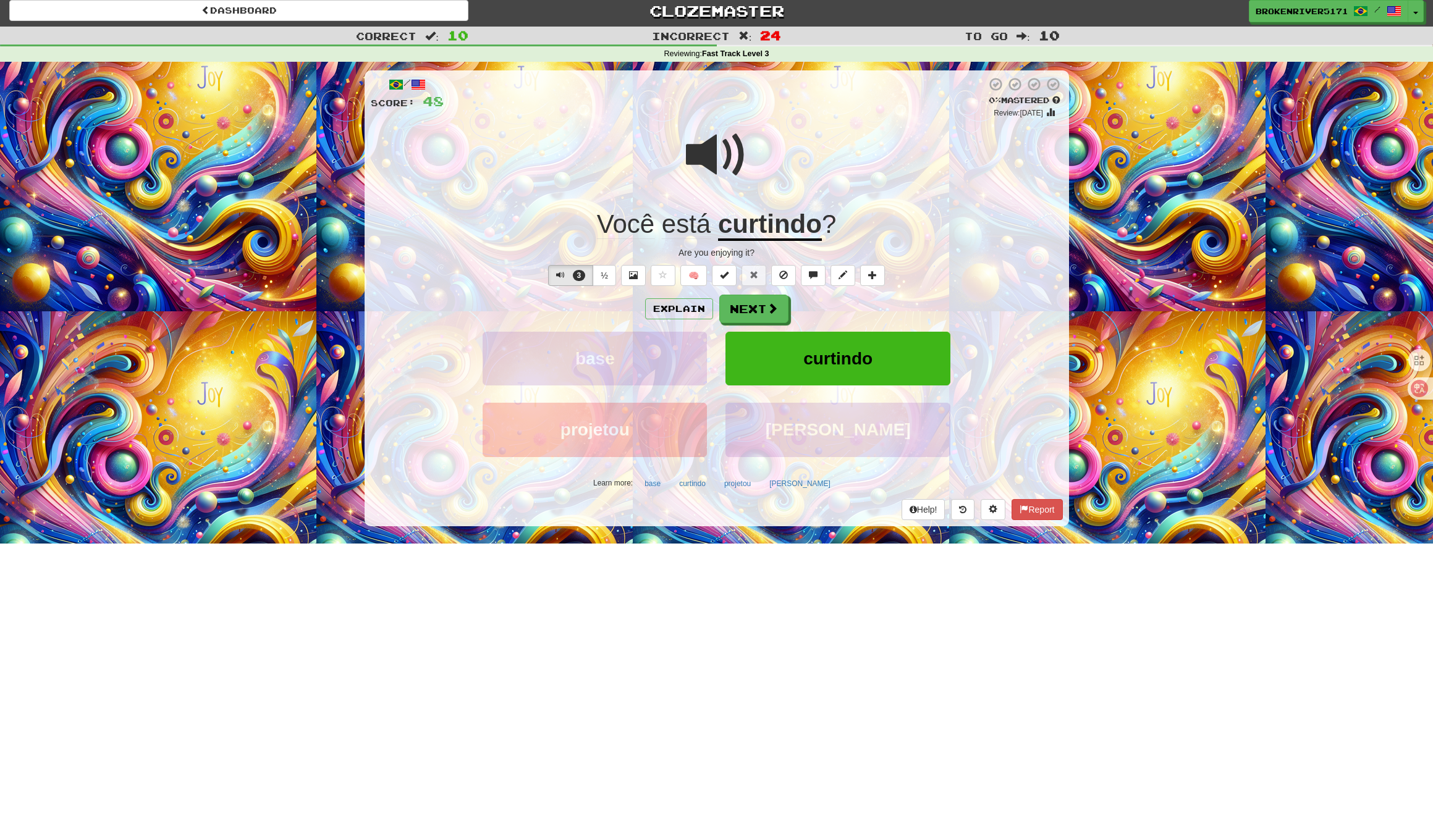
click at [805, 359] on span "curtindo" at bounding box center [838, 359] width 70 height 19
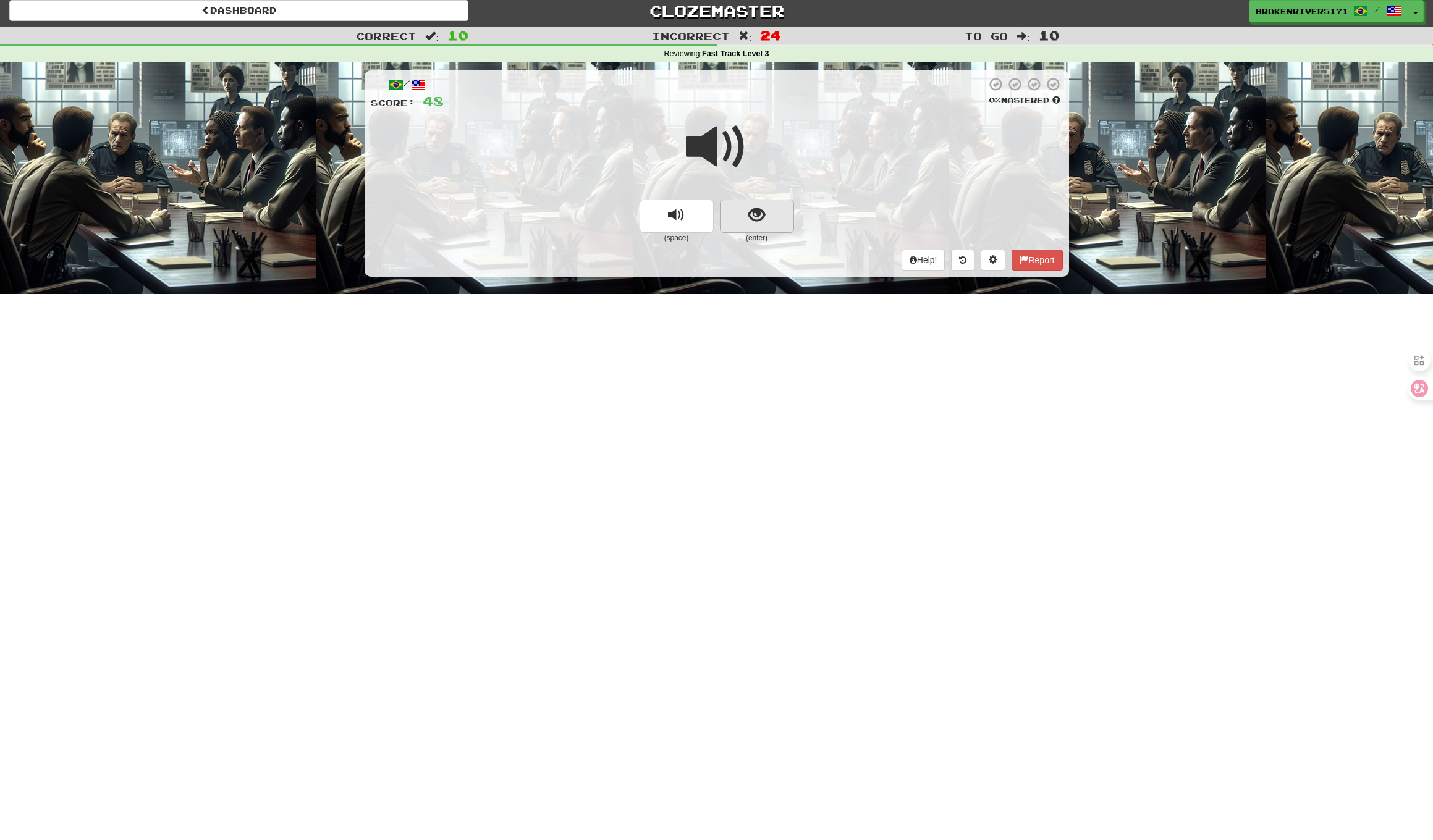
click at [740, 222] on button "show sentence" at bounding box center [756, 215] width 74 height 33
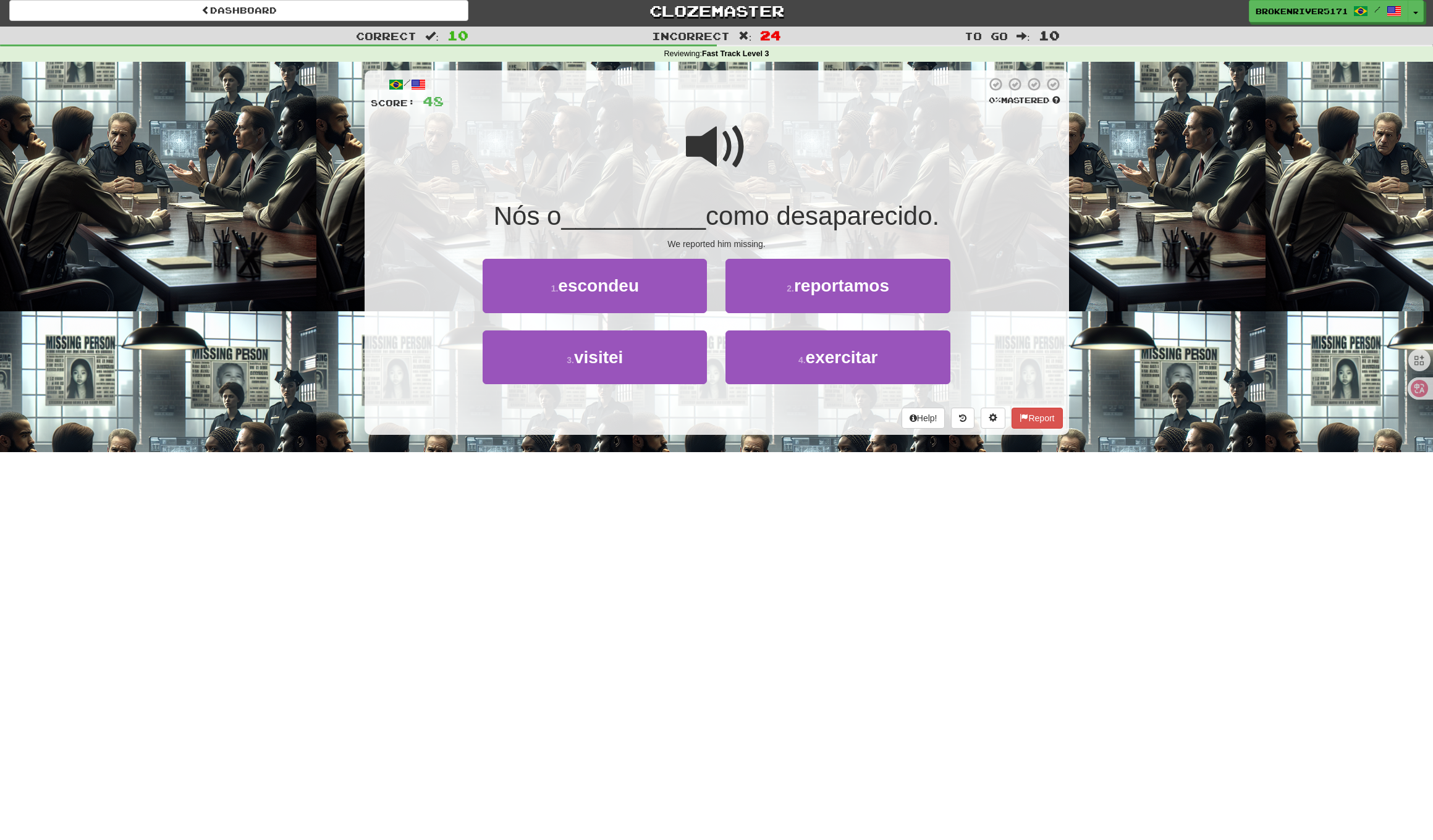
click at [714, 415] on div "Help! Report" at bounding box center [716, 418] width 692 height 21
click at [676, 418] on div "Help! Report" at bounding box center [716, 418] width 692 height 21
click at [650, 350] on button "3 . visitei" at bounding box center [594, 357] width 224 height 53
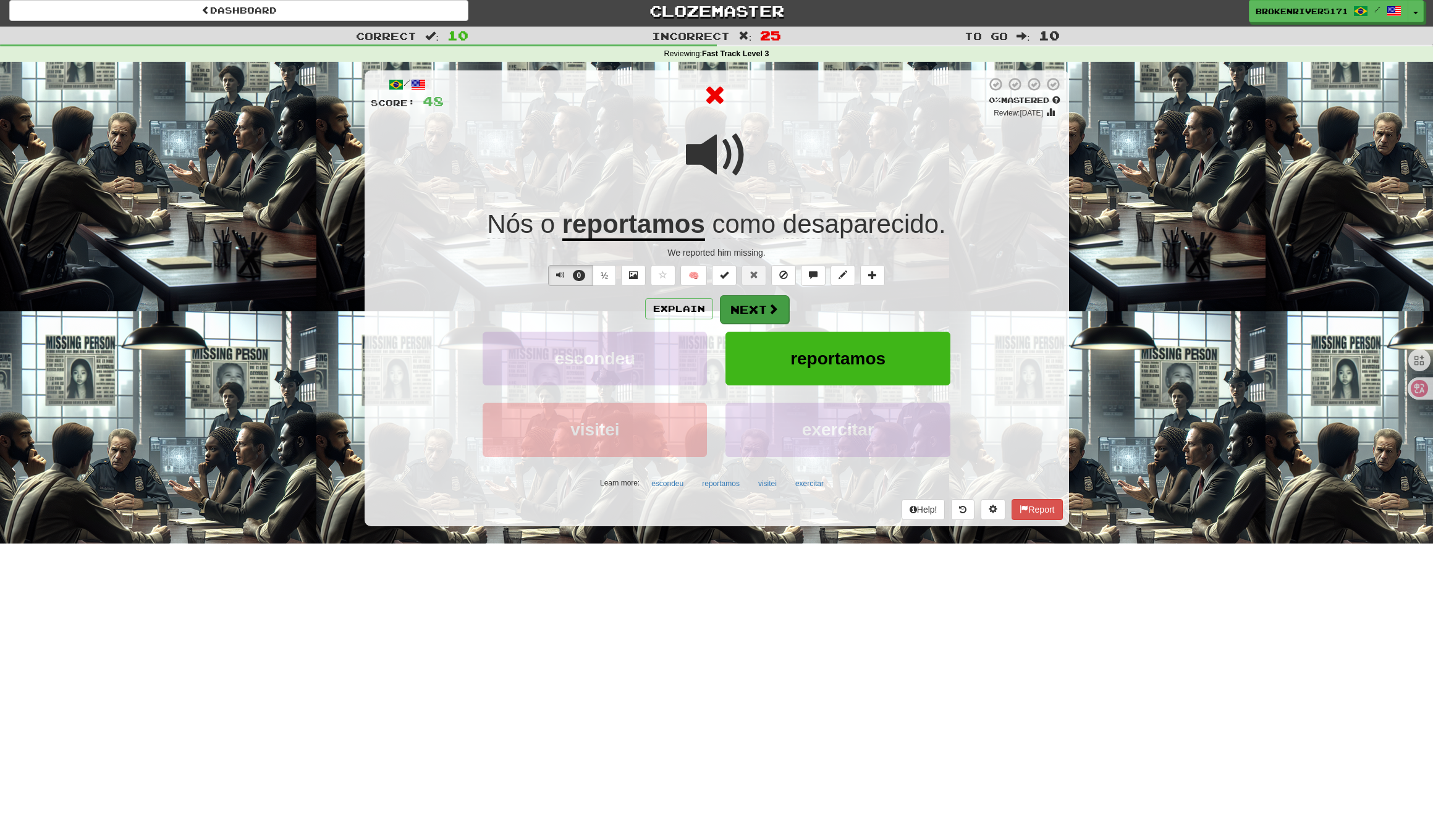
click at [761, 319] on button "Next" at bounding box center [755, 309] width 70 height 29
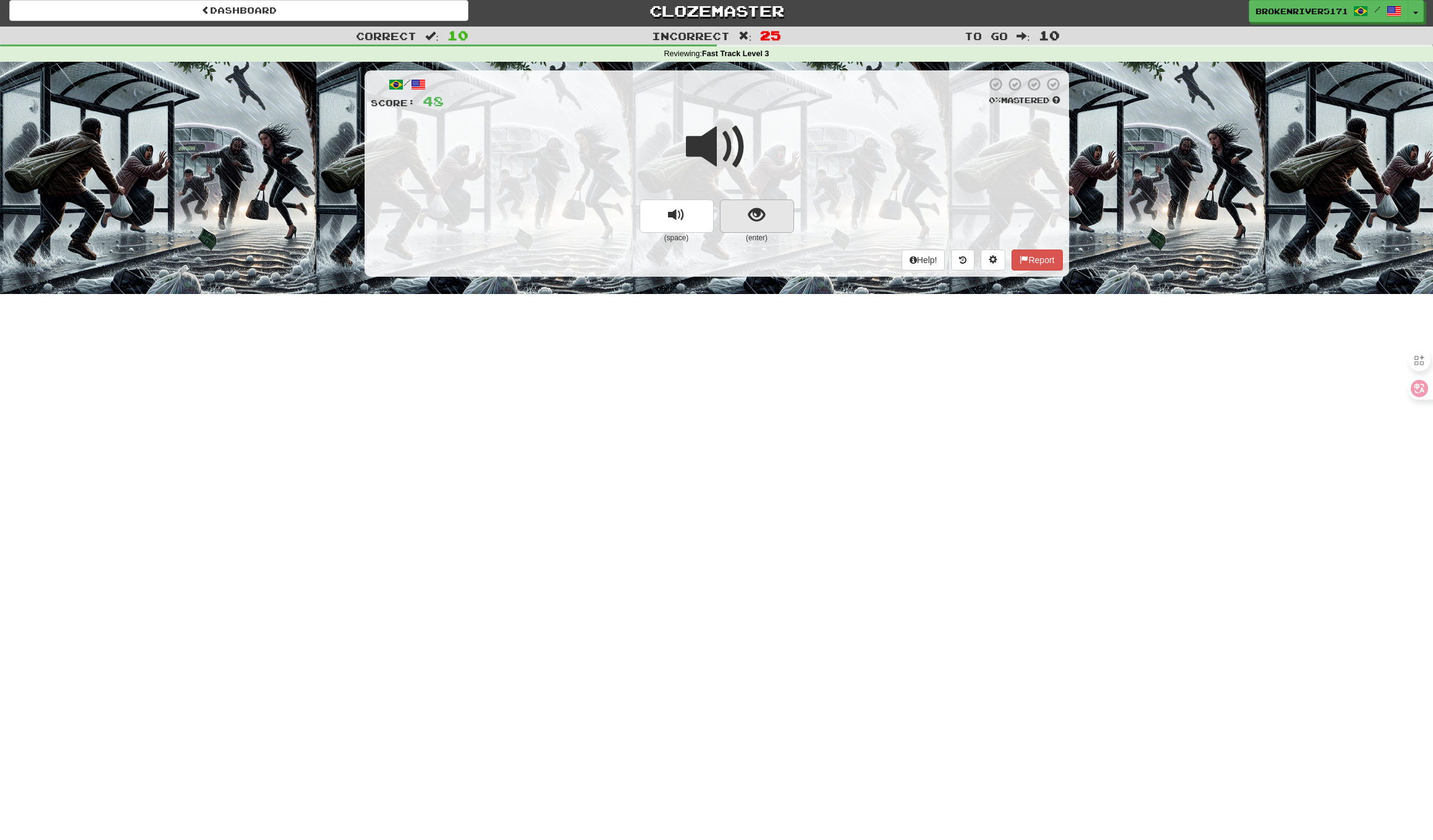
click at [764, 221] on span "show sentence" at bounding box center [756, 215] width 17 height 17
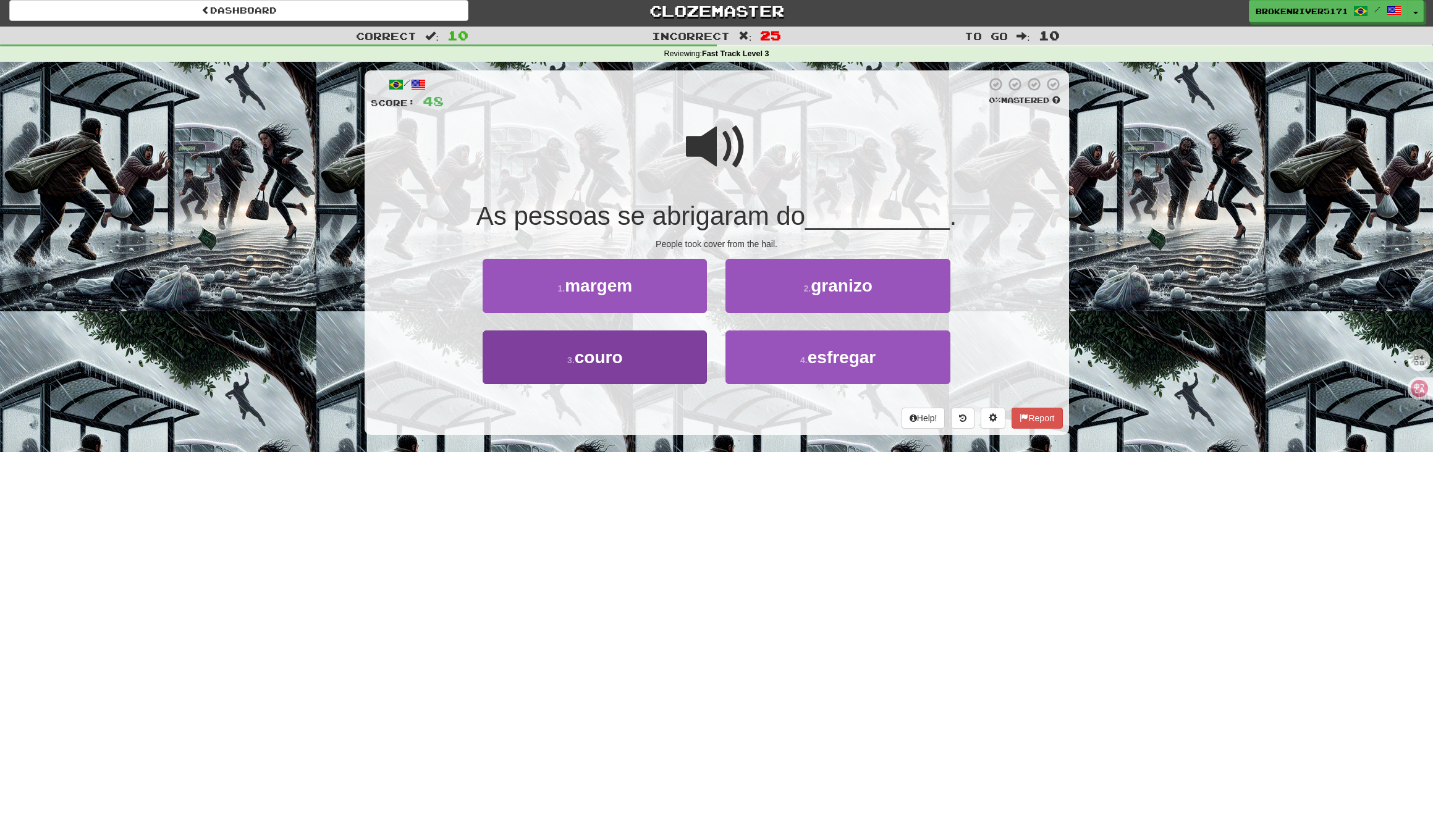
click at [652, 357] on button "3 . couro" at bounding box center [594, 357] width 224 height 53
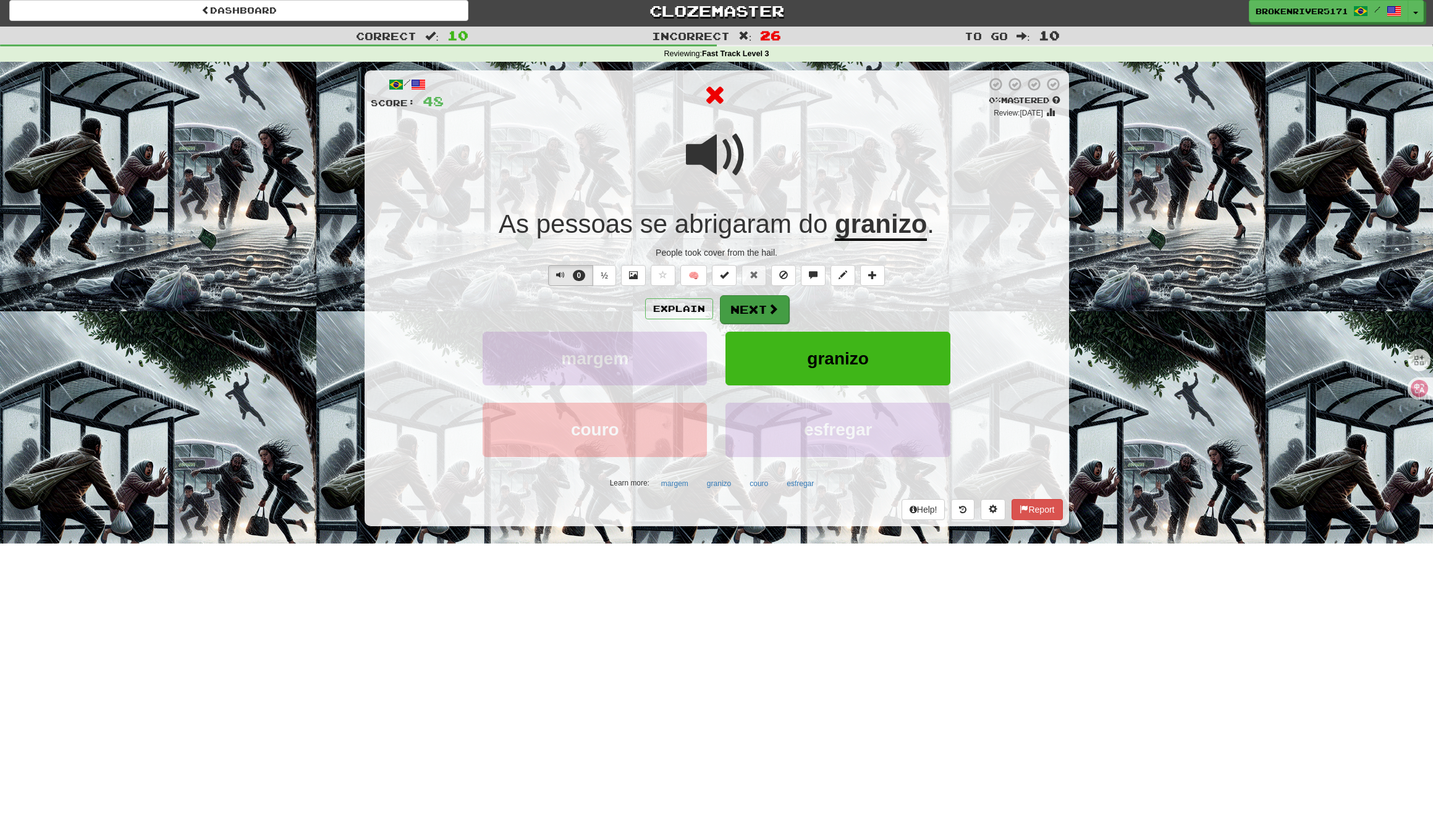
click at [763, 317] on button "Next" at bounding box center [755, 309] width 70 height 29
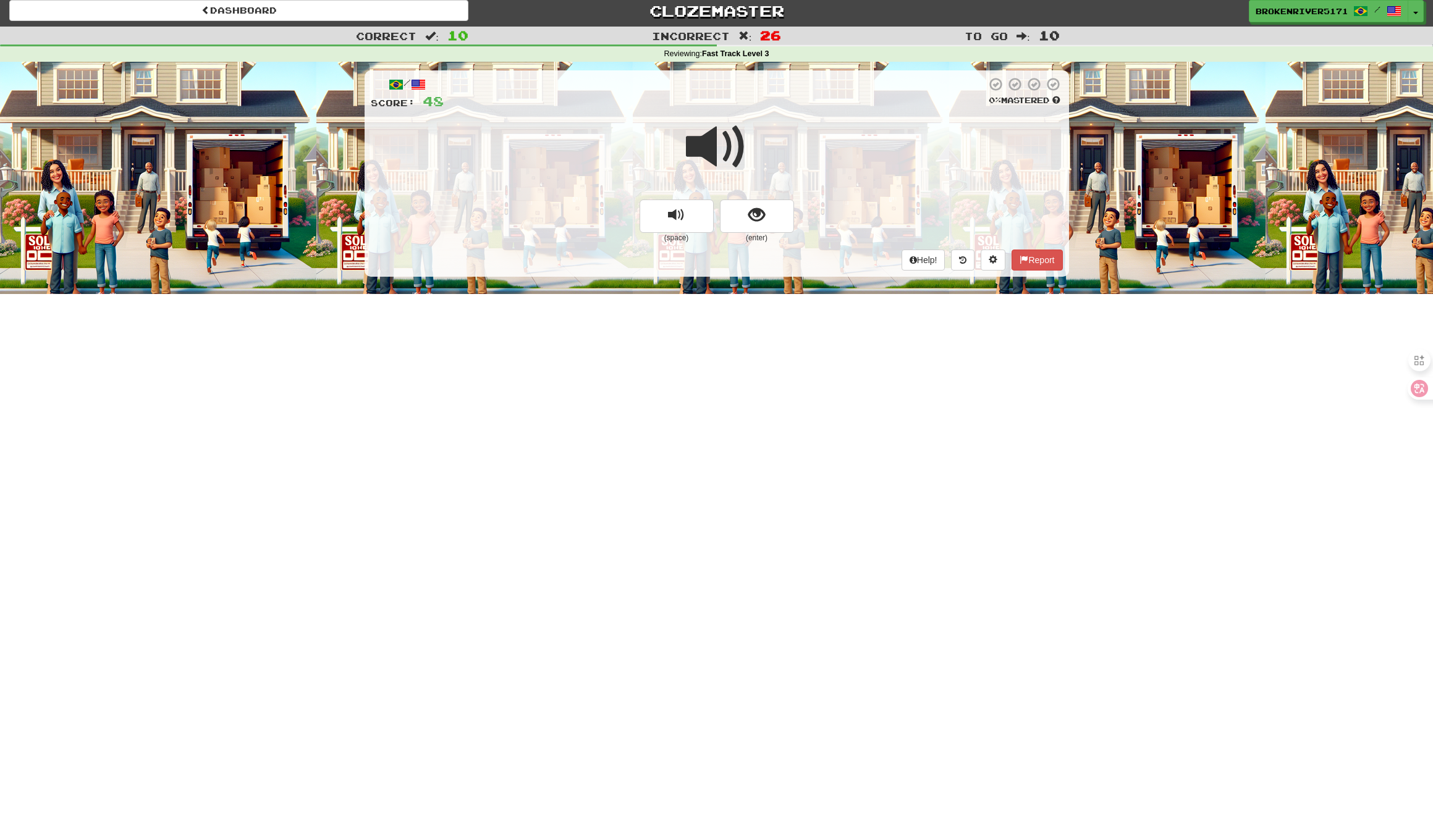
click at [755, 207] on span "show sentence" at bounding box center [756, 215] width 17 height 17
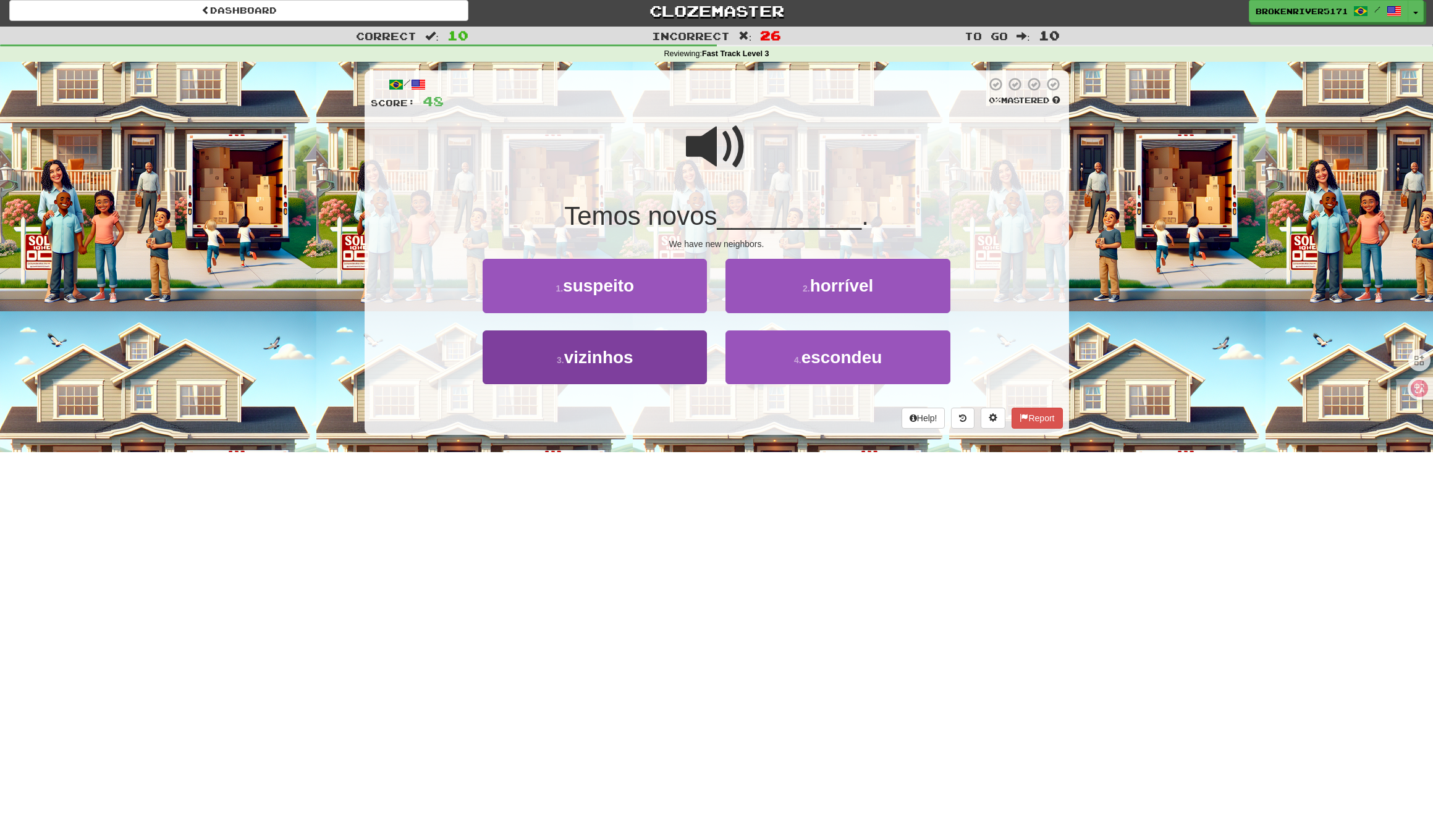
click at [634, 347] on button "3 . vizinhos" at bounding box center [594, 357] width 224 height 53
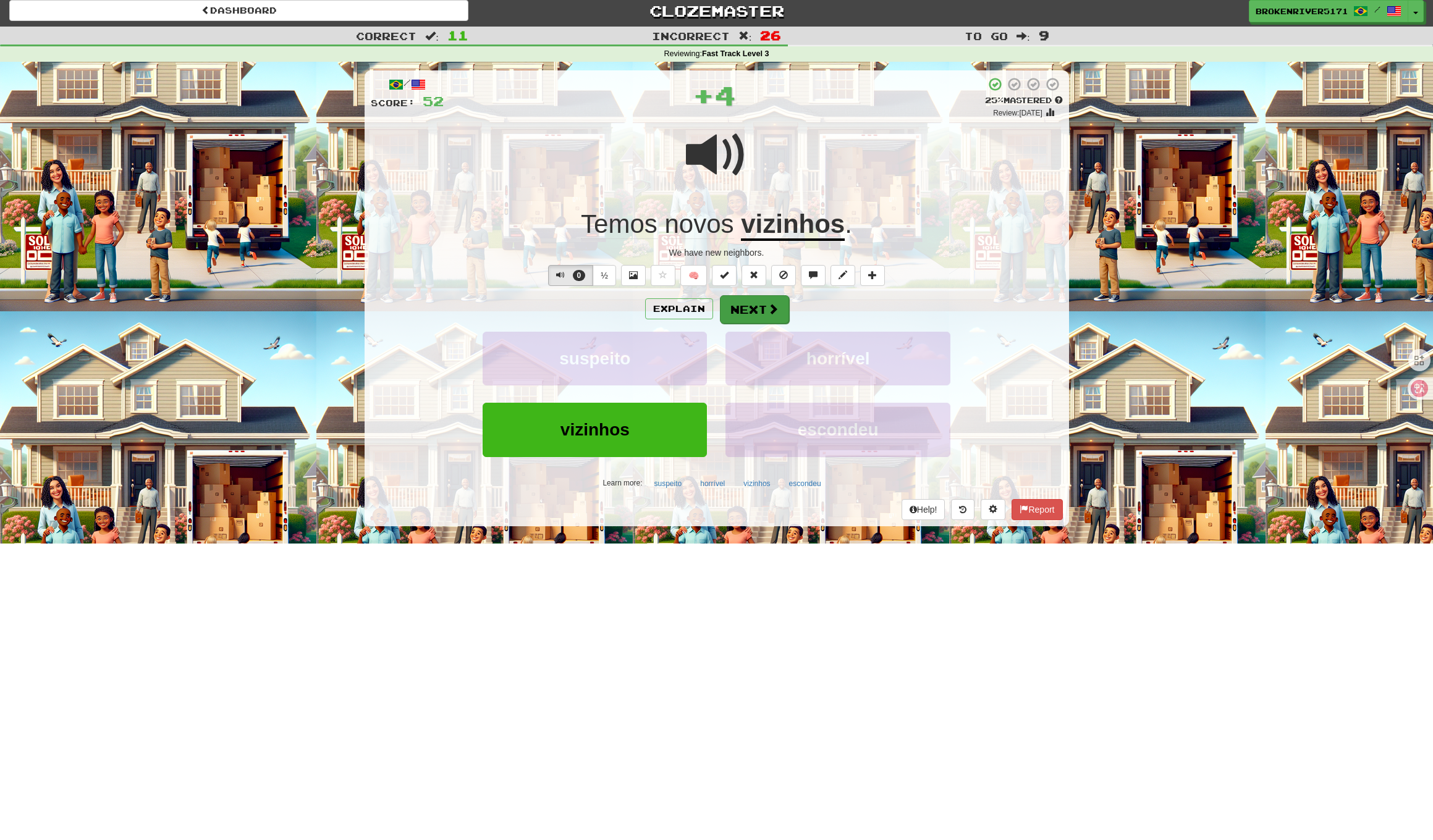
click at [740, 301] on button "Next" at bounding box center [755, 309] width 70 height 29
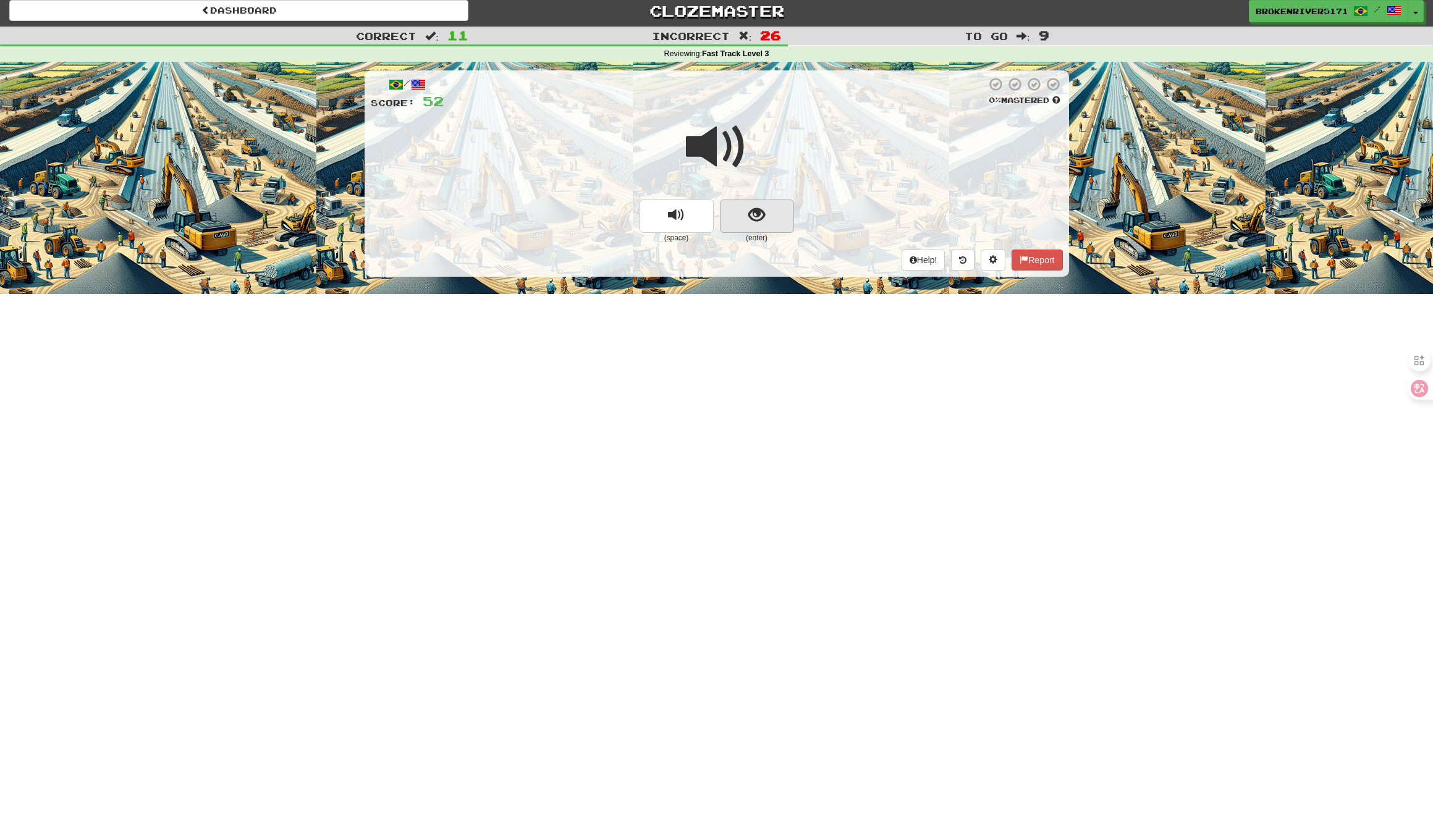
click at [739, 228] on button "show sentence" at bounding box center [756, 215] width 74 height 33
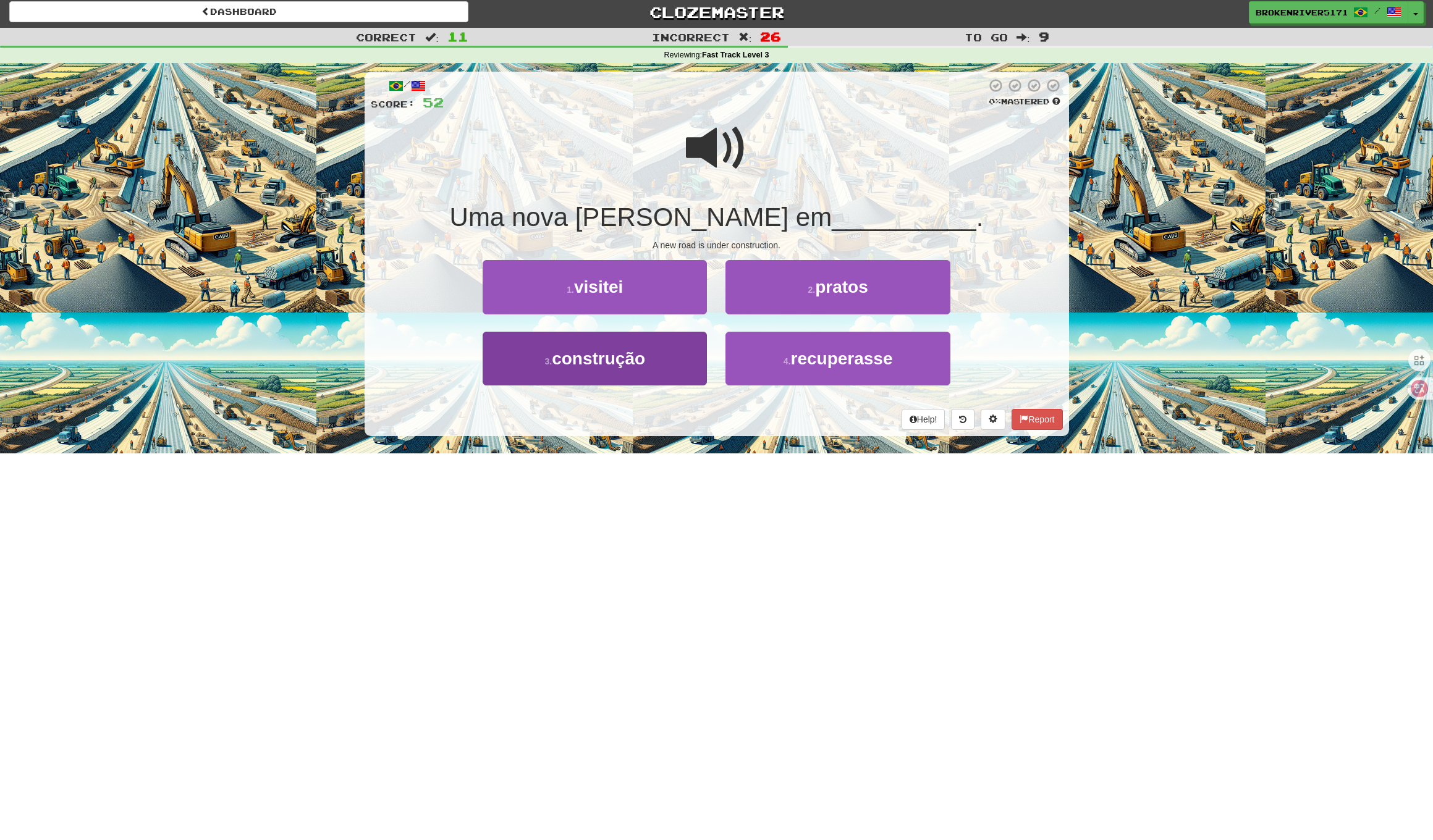
scroll to position [2, 0]
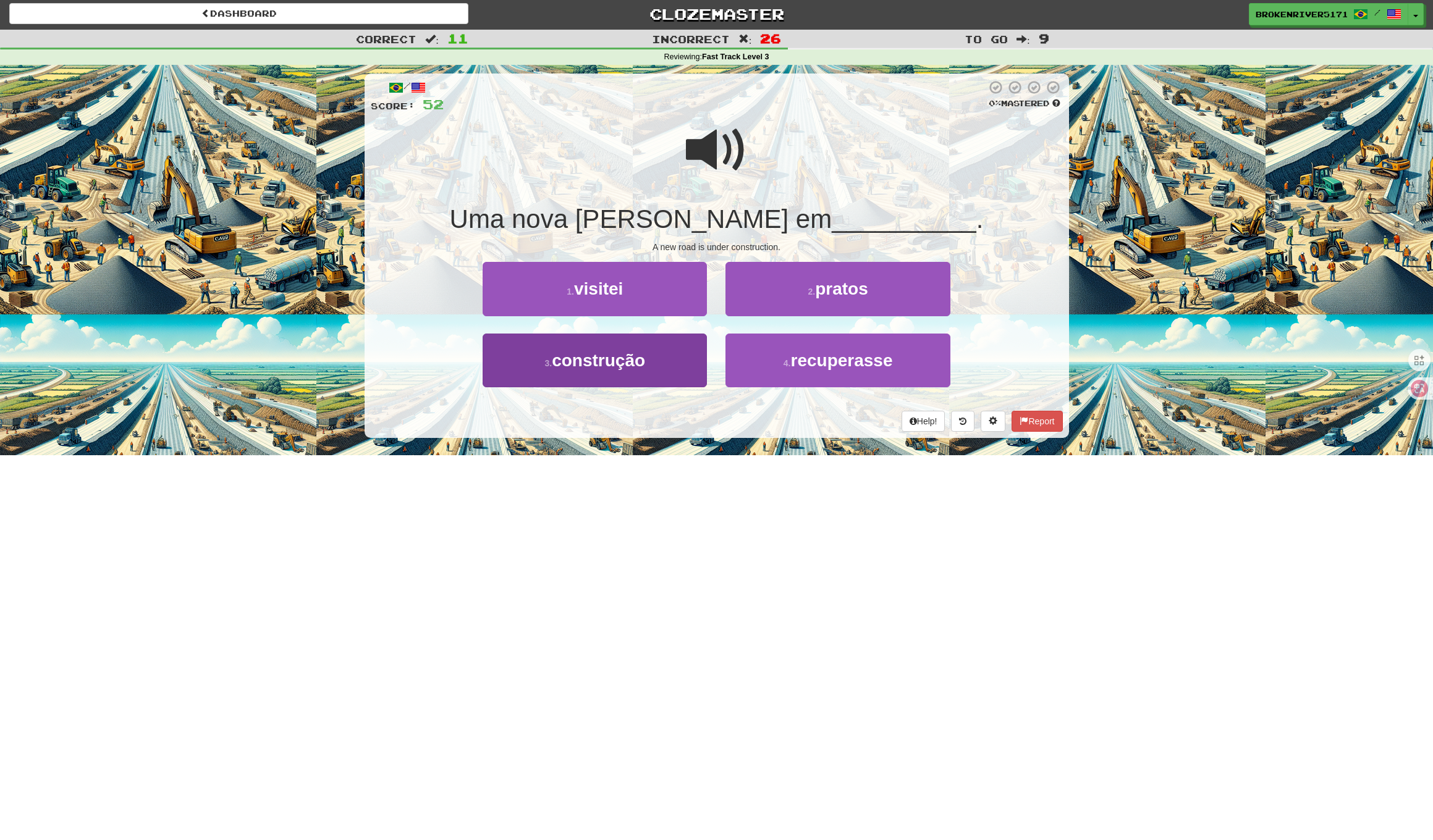
click at [645, 375] on button "3 . construção" at bounding box center [594, 359] width 224 height 53
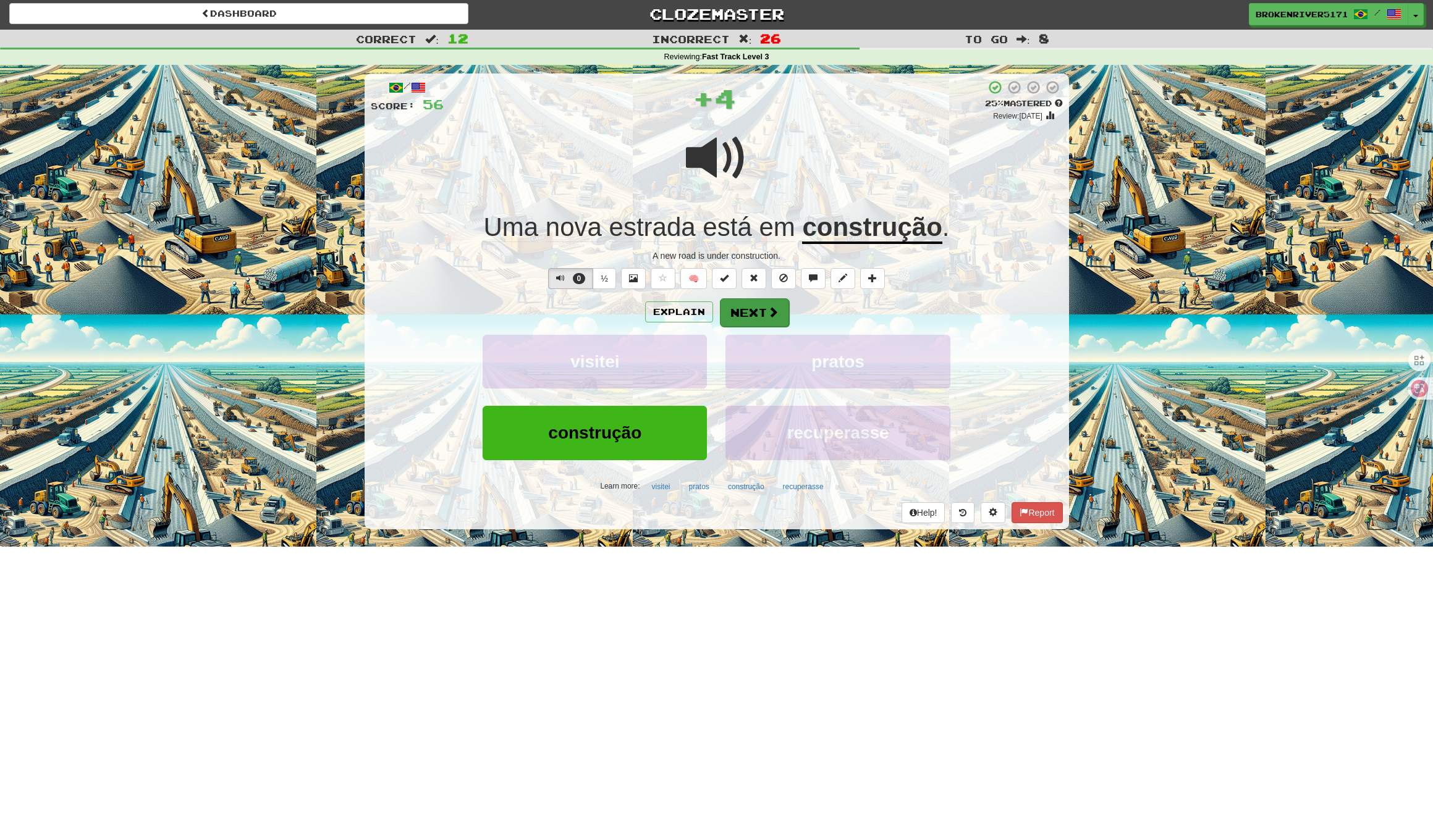
click at [755, 313] on button "Next" at bounding box center [755, 313] width 70 height 29
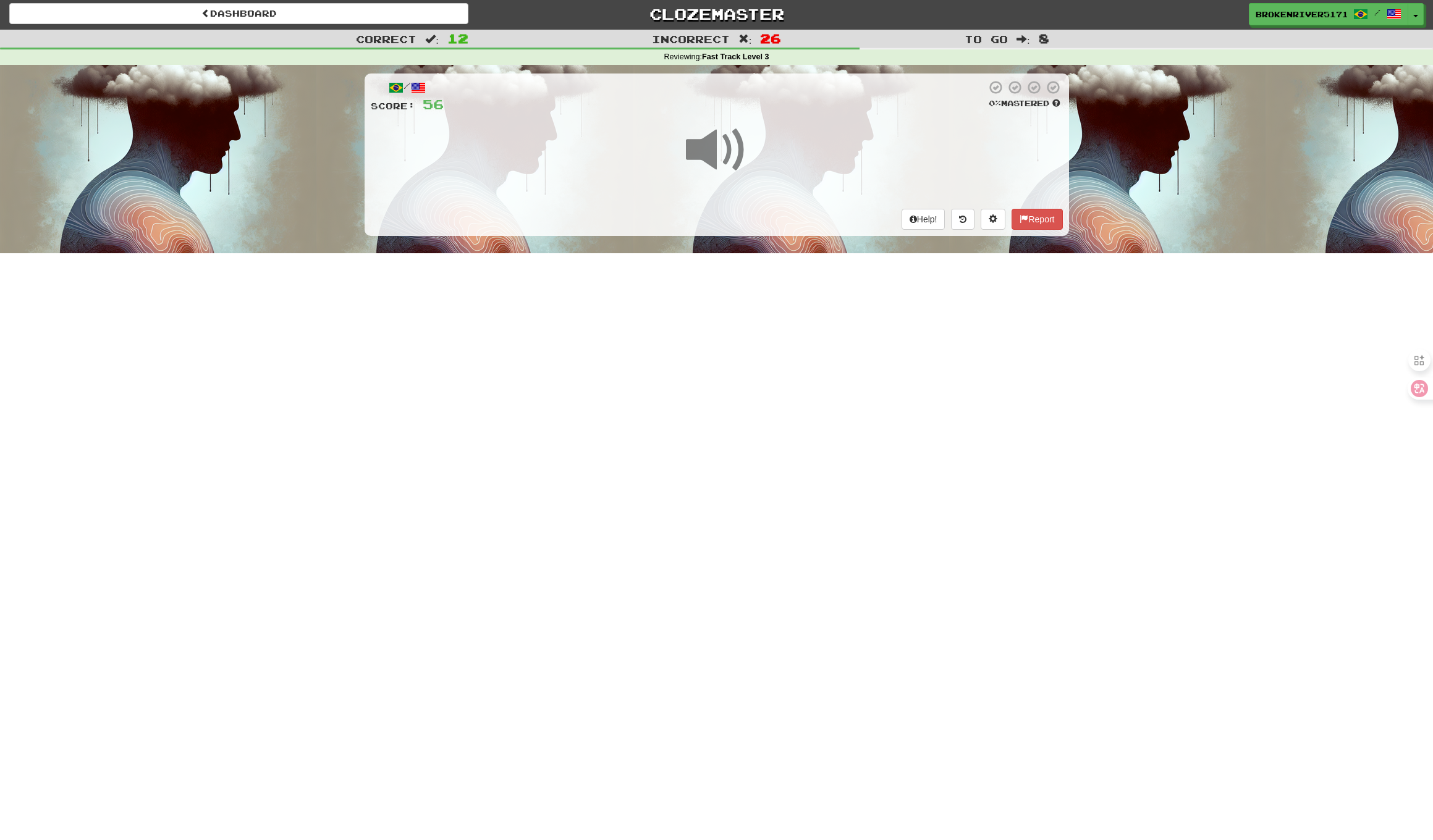
scroll to position [3, 0]
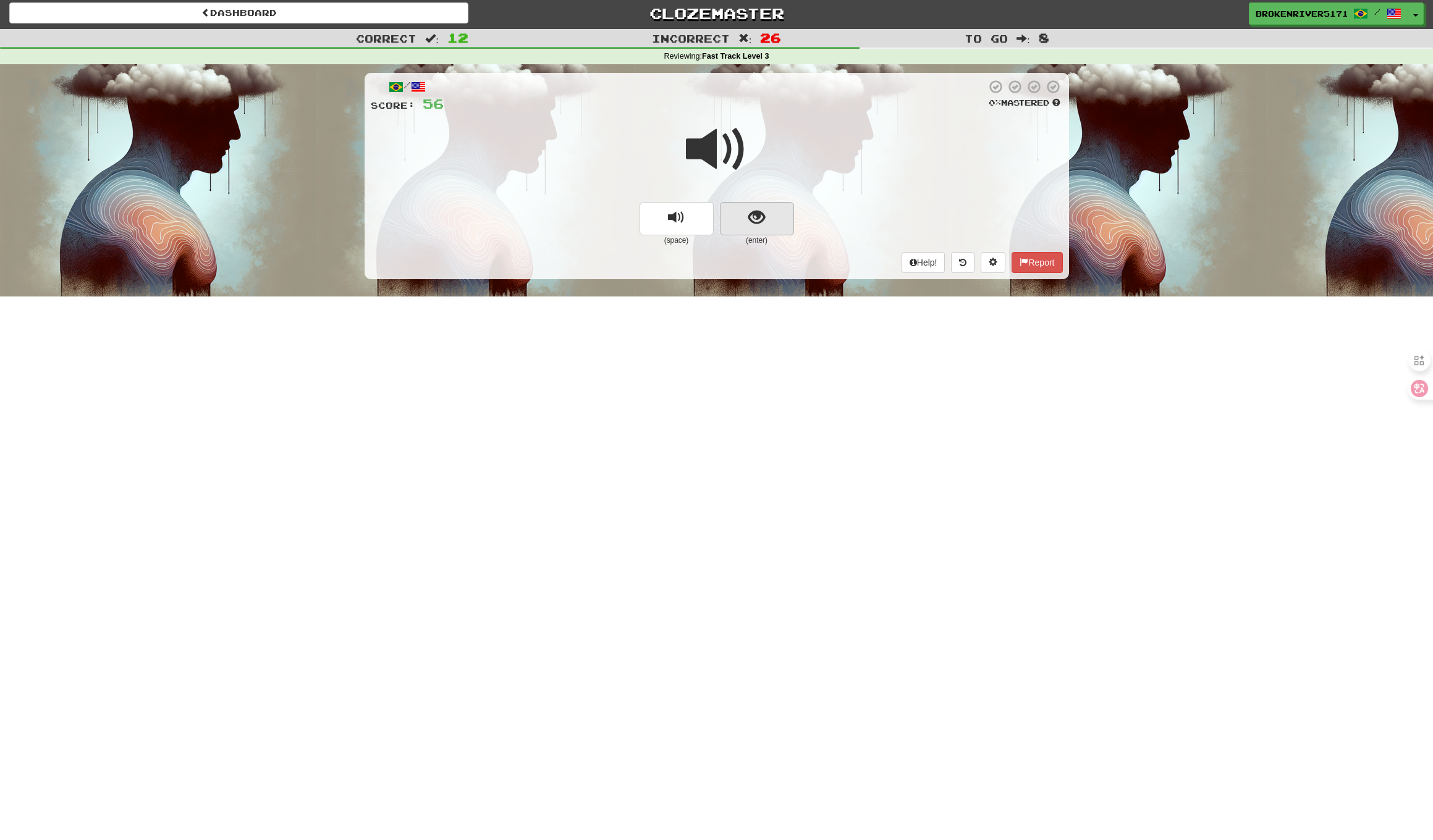
click at [772, 222] on button "show sentence" at bounding box center [756, 218] width 74 height 33
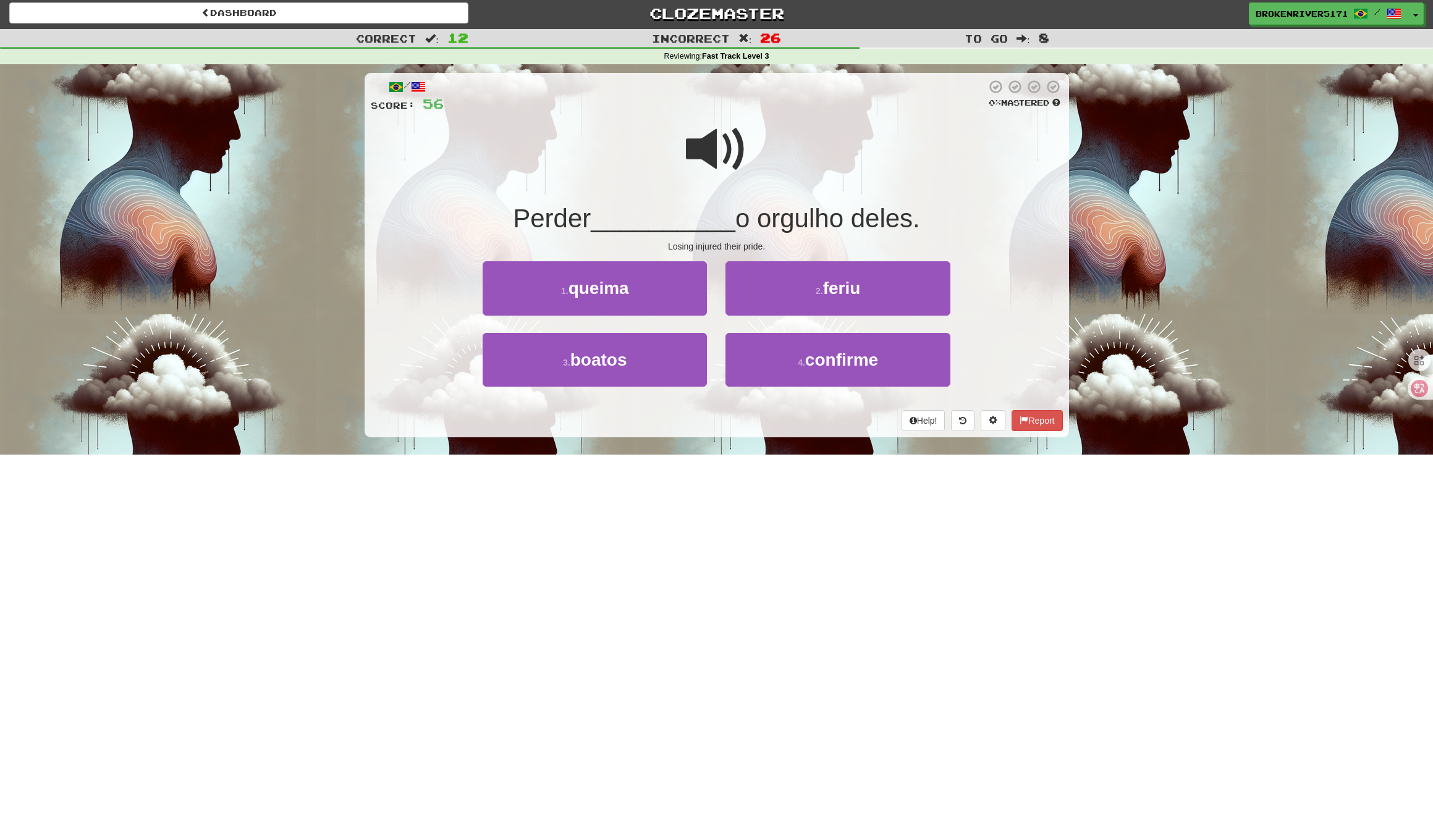
drag, startPoint x: 775, startPoint y: 445, endPoint x: 778, endPoint y: 426, distance: 19.2
click at [776, 443] on div "/ Score: 56 0 % Mastered Perder __________ o orgulho deles. Losing injured thei…" at bounding box center [716, 259] width 705 height 390
click at [778, 426] on div "Help! Report" at bounding box center [716, 420] width 692 height 21
click at [782, 372] on button "4 . confirme" at bounding box center [837, 359] width 224 height 53
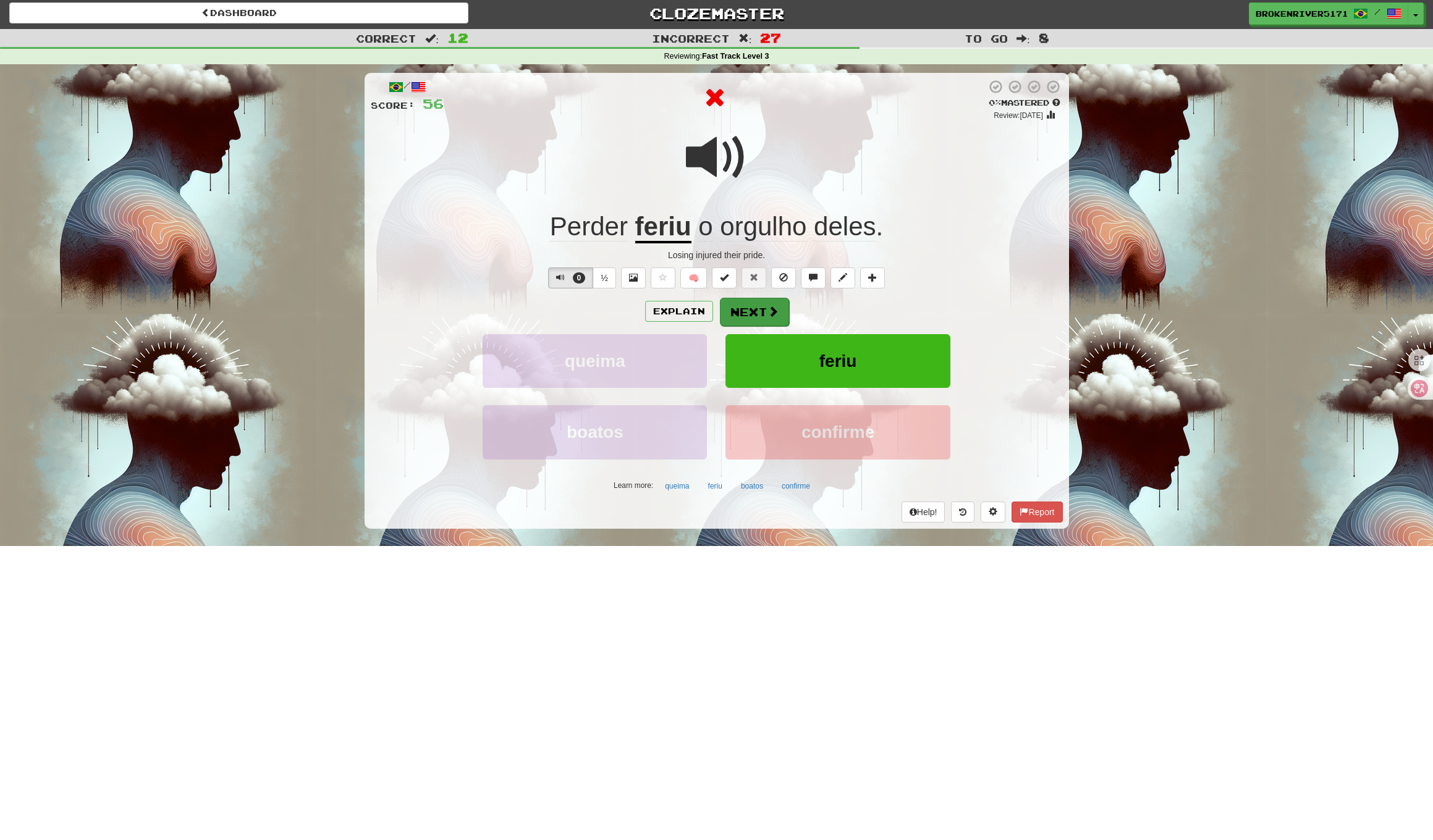
click at [756, 312] on button "Next" at bounding box center [755, 312] width 70 height 29
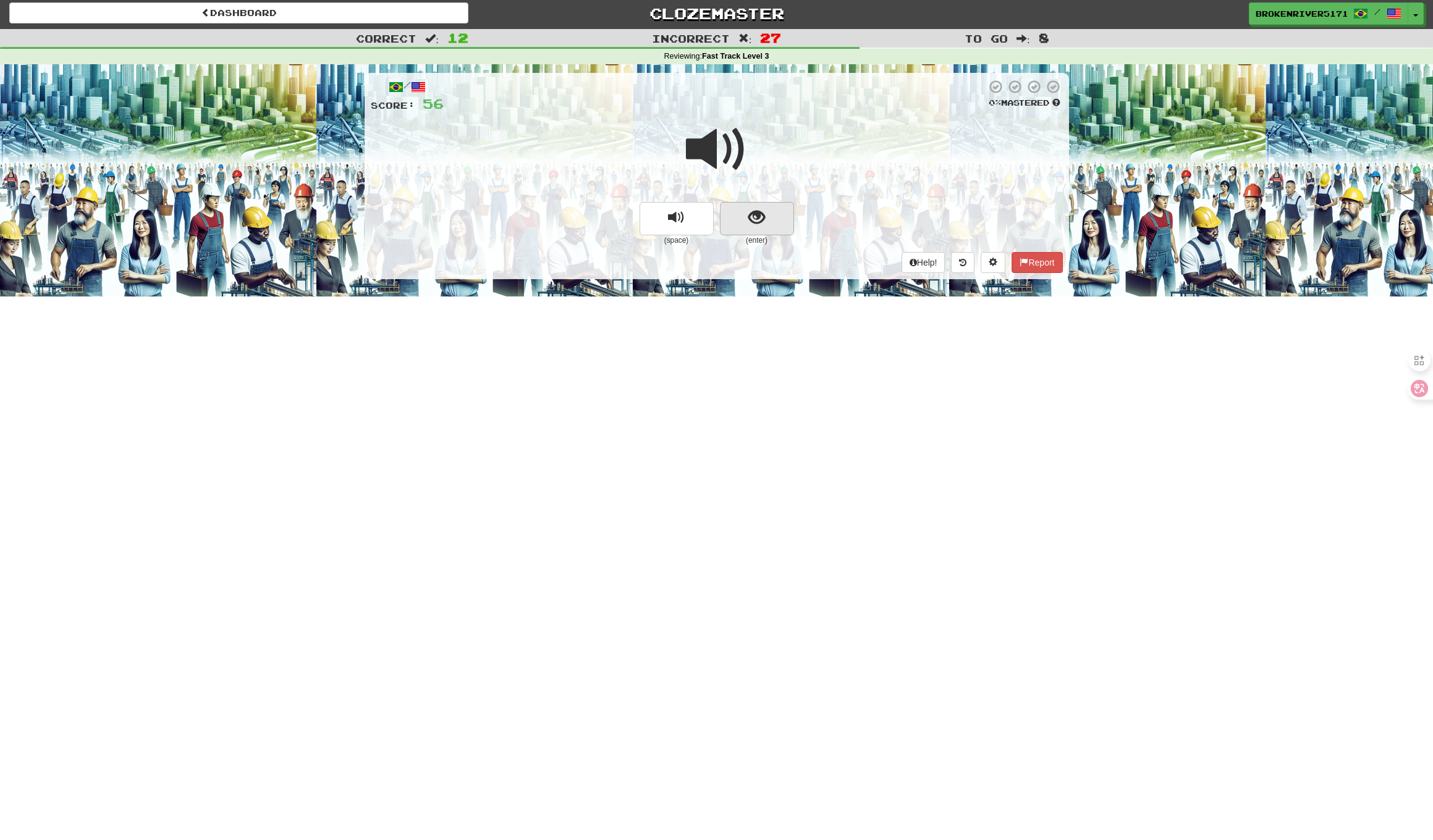
click at [764, 219] on span "show sentence" at bounding box center [756, 218] width 17 height 17
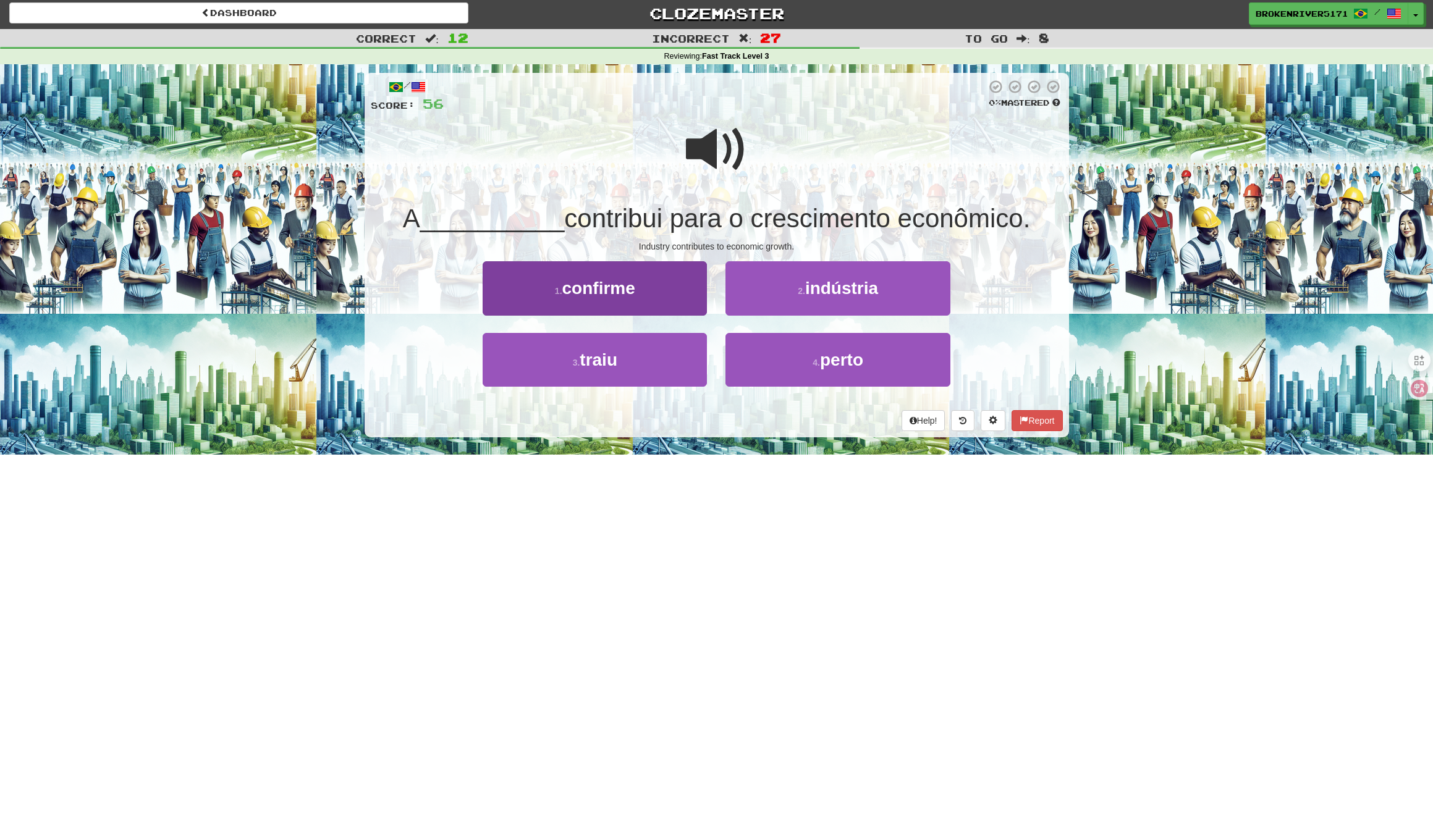
click at [689, 297] on button "1 . confirme" at bounding box center [594, 287] width 224 height 53
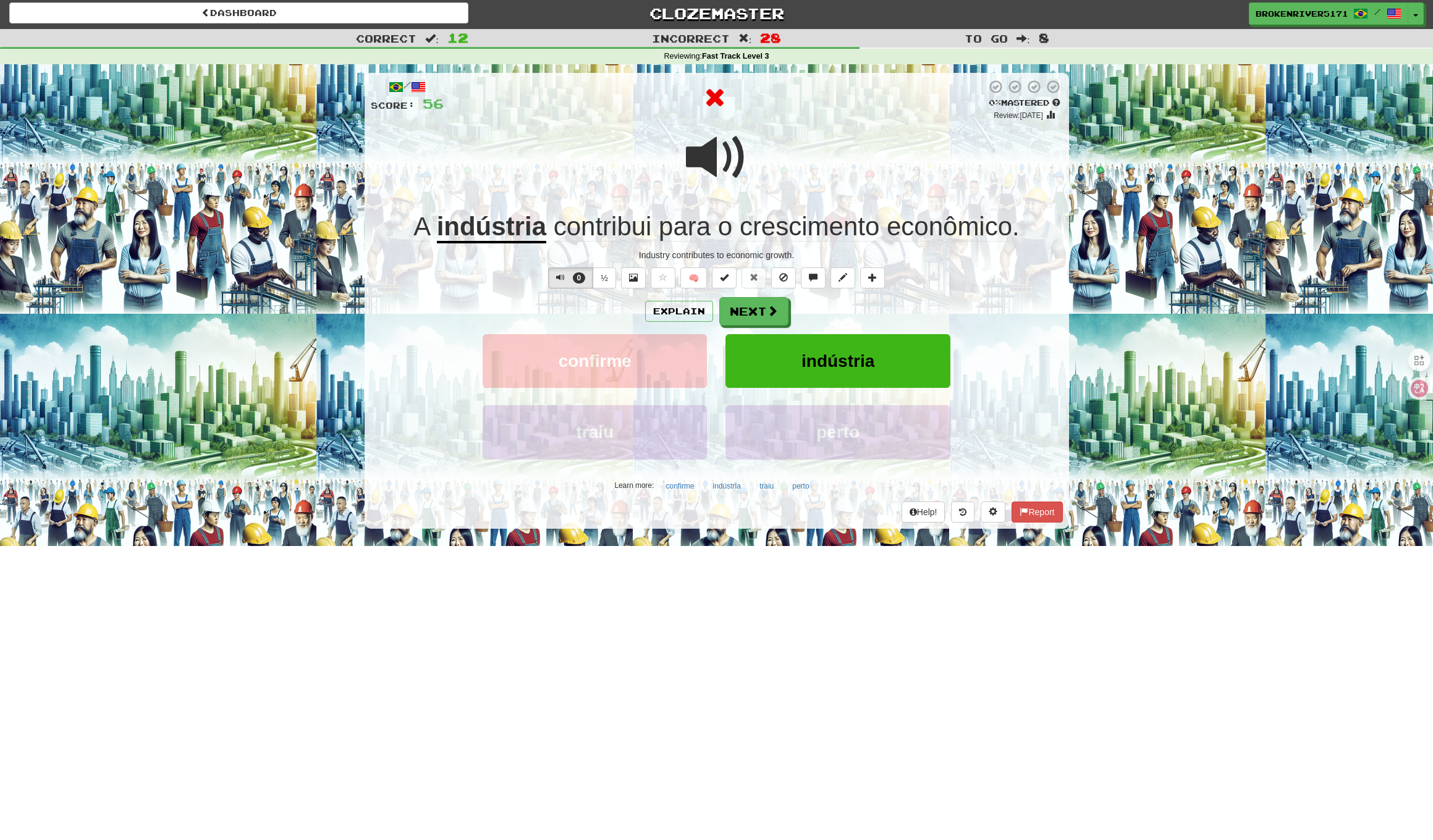
click at [819, 308] on div "Explain Next" at bounding box center [716, 311] width 692 height 29
click at [749, 315] on button "Next" at bounding box center [755, 312] width 70 height 29
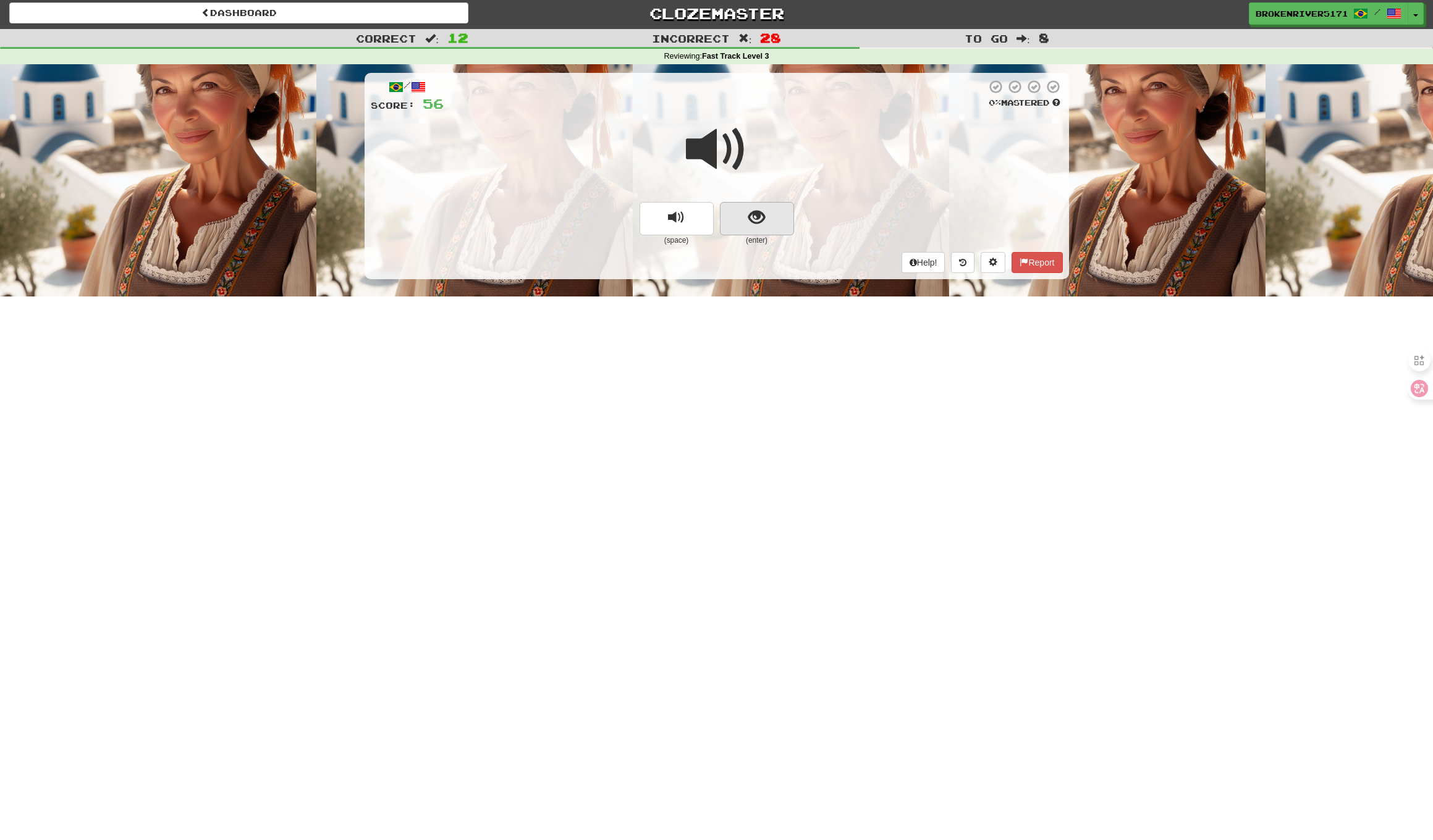
click at [745, 209] on button "show sentence" at bounding box center [756, 218] width 74 height 33
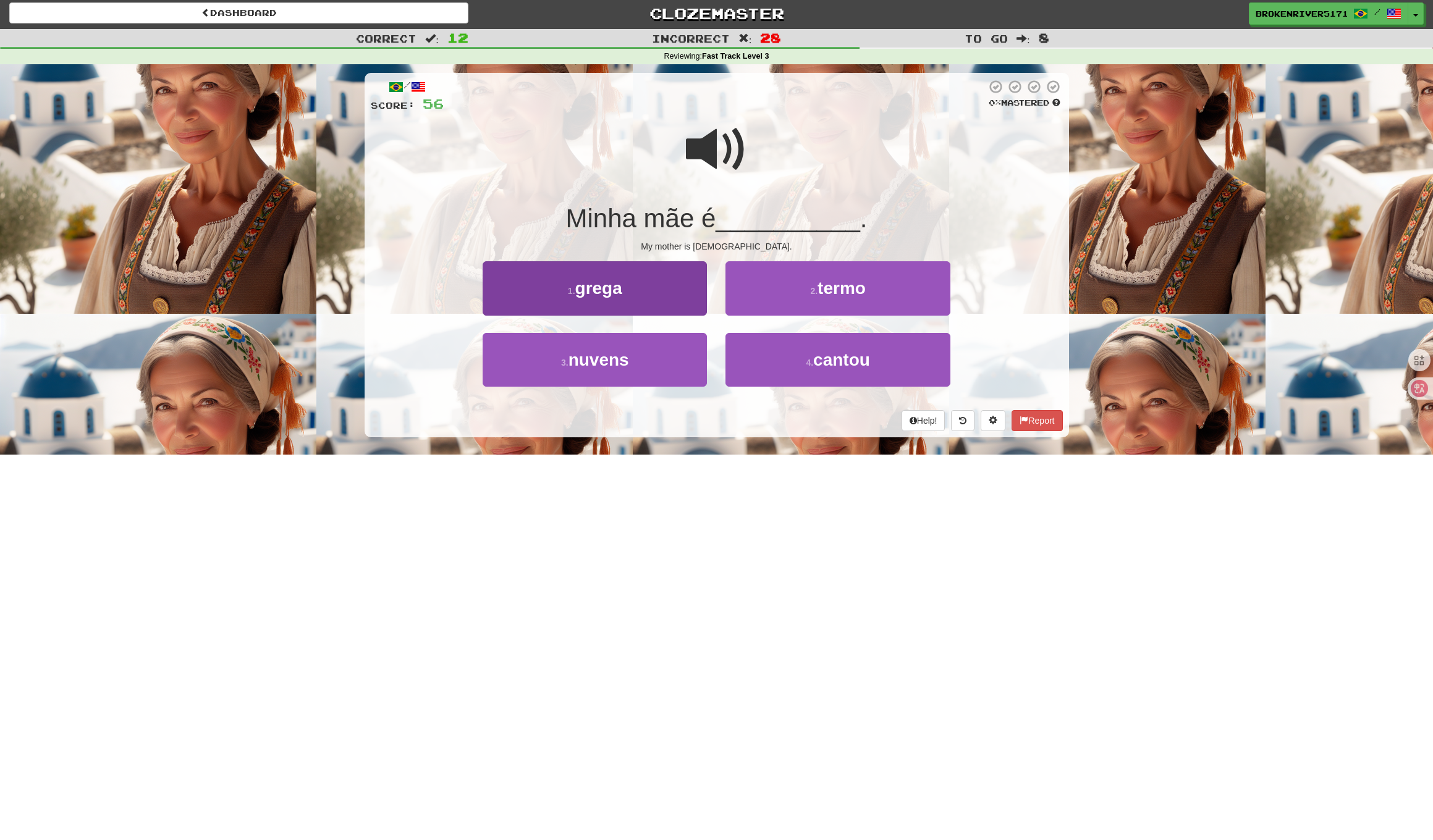
click at [656, 302] on button "1 . grega" at bounding box center [594, 287] width 224 height 53
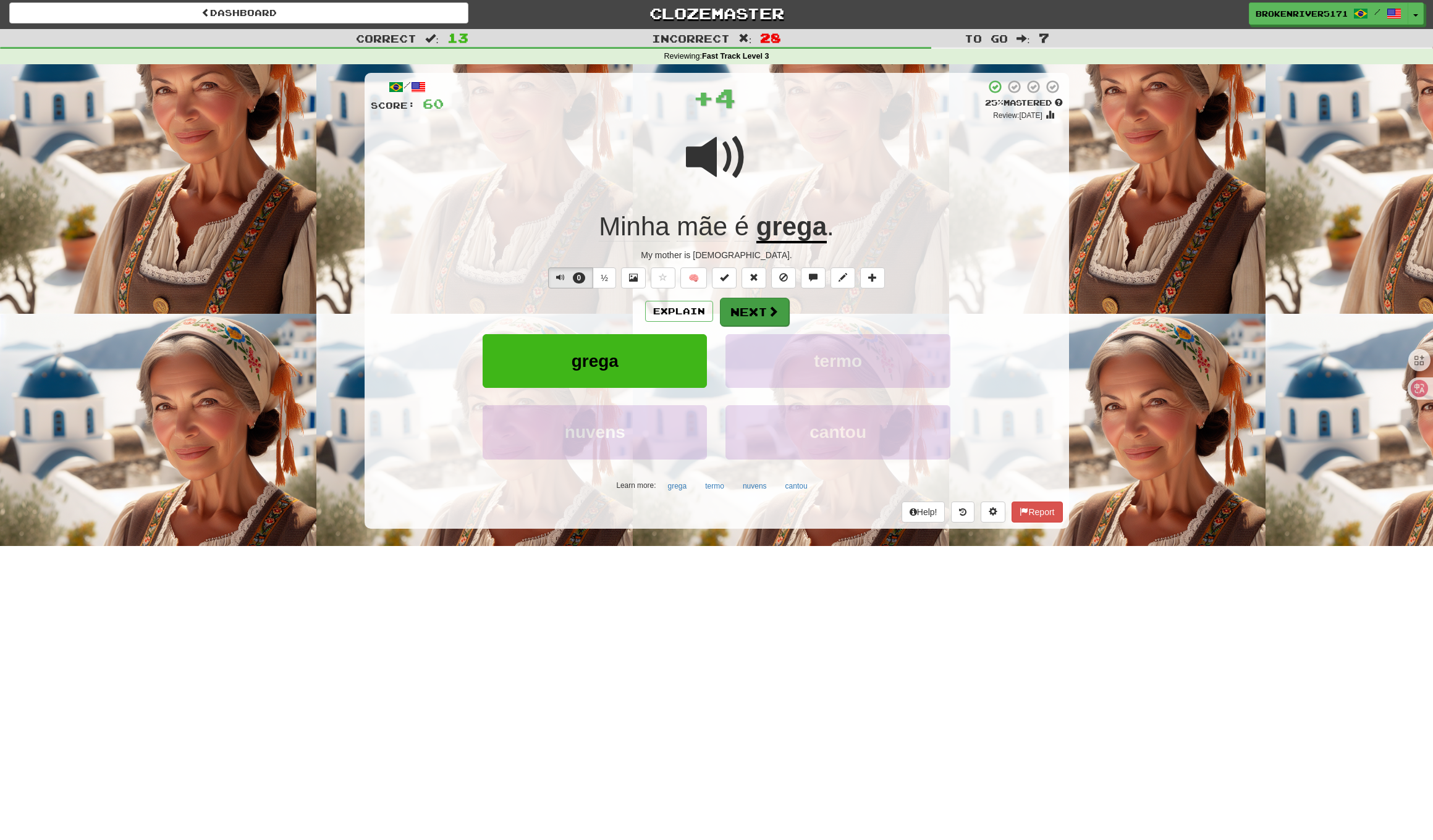
click at [748, 299] on button "Next" at bounding box center [755, 312] width 70 height 29
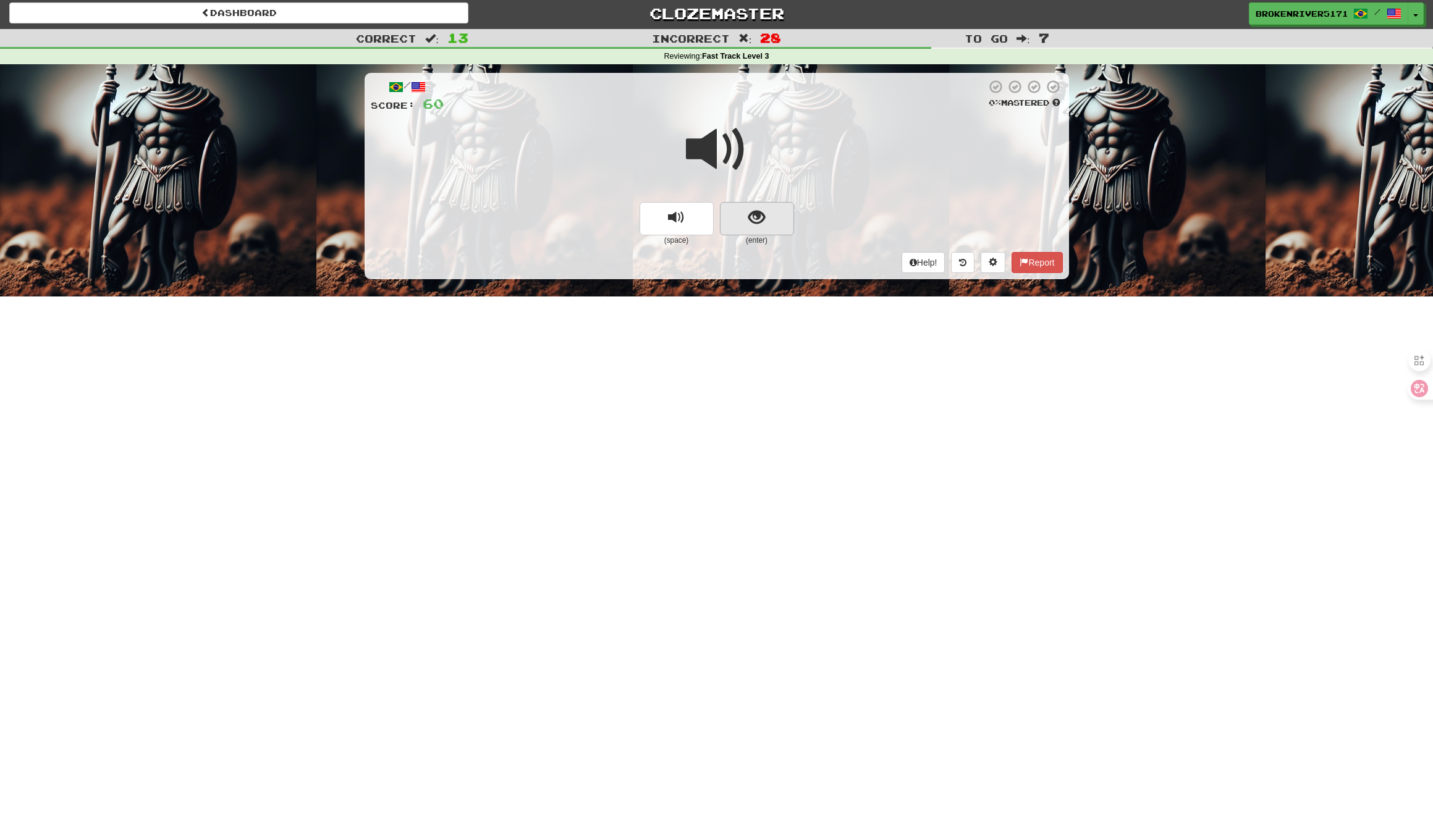
click at [748, 215] on button "show sentence" at bounding box center [756, 218] width 74 height 33
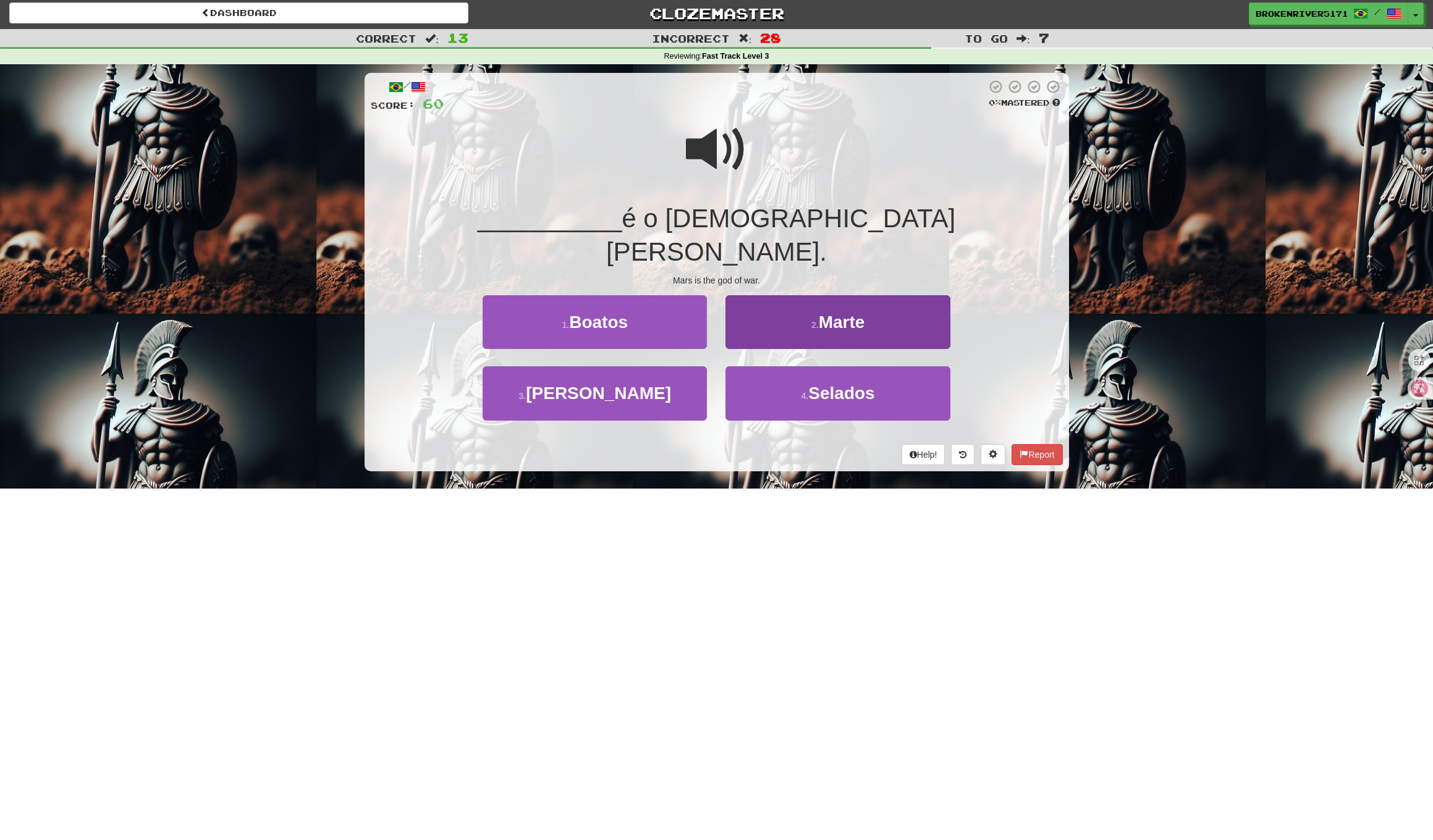
click at [817, 320] on small "2 ." at bounding box center [815, 325] width 8 height 10
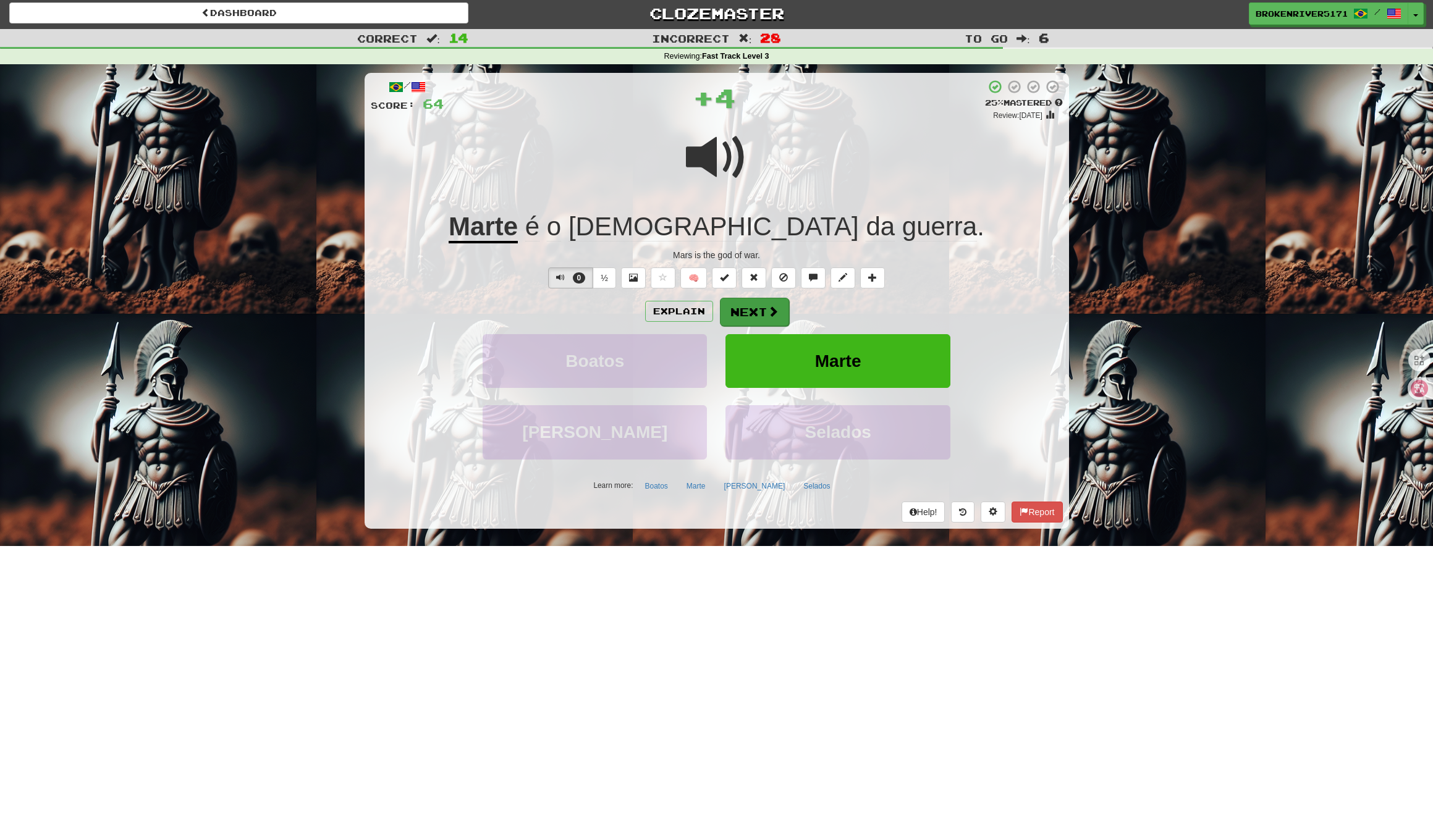
click at [755, 302] on button "Next" at bounding box center [755, 312] width 70 height 29
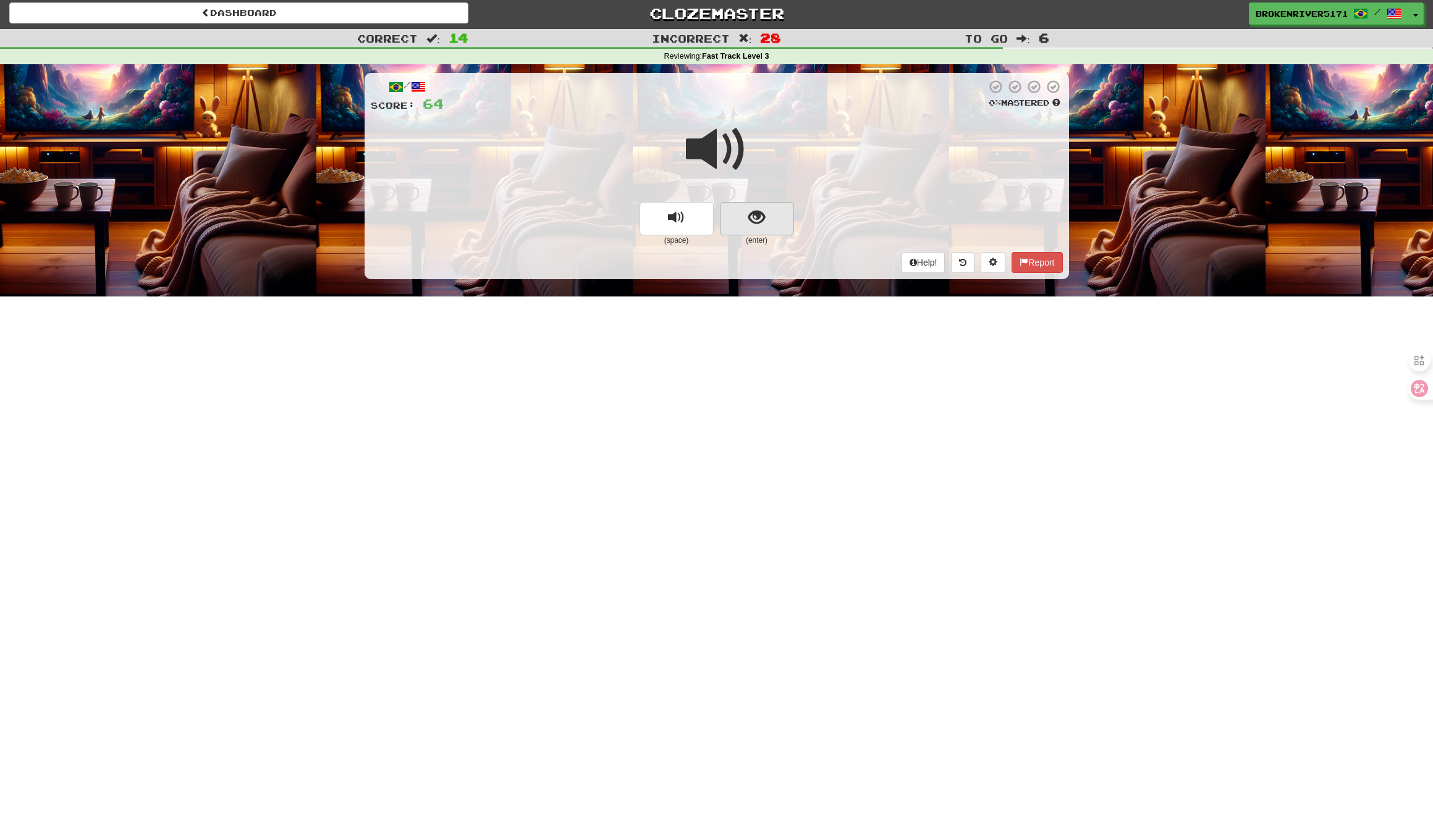
click at [769, 218] on button "show sentence" at bounding box center [756, 218] width 74 height 33
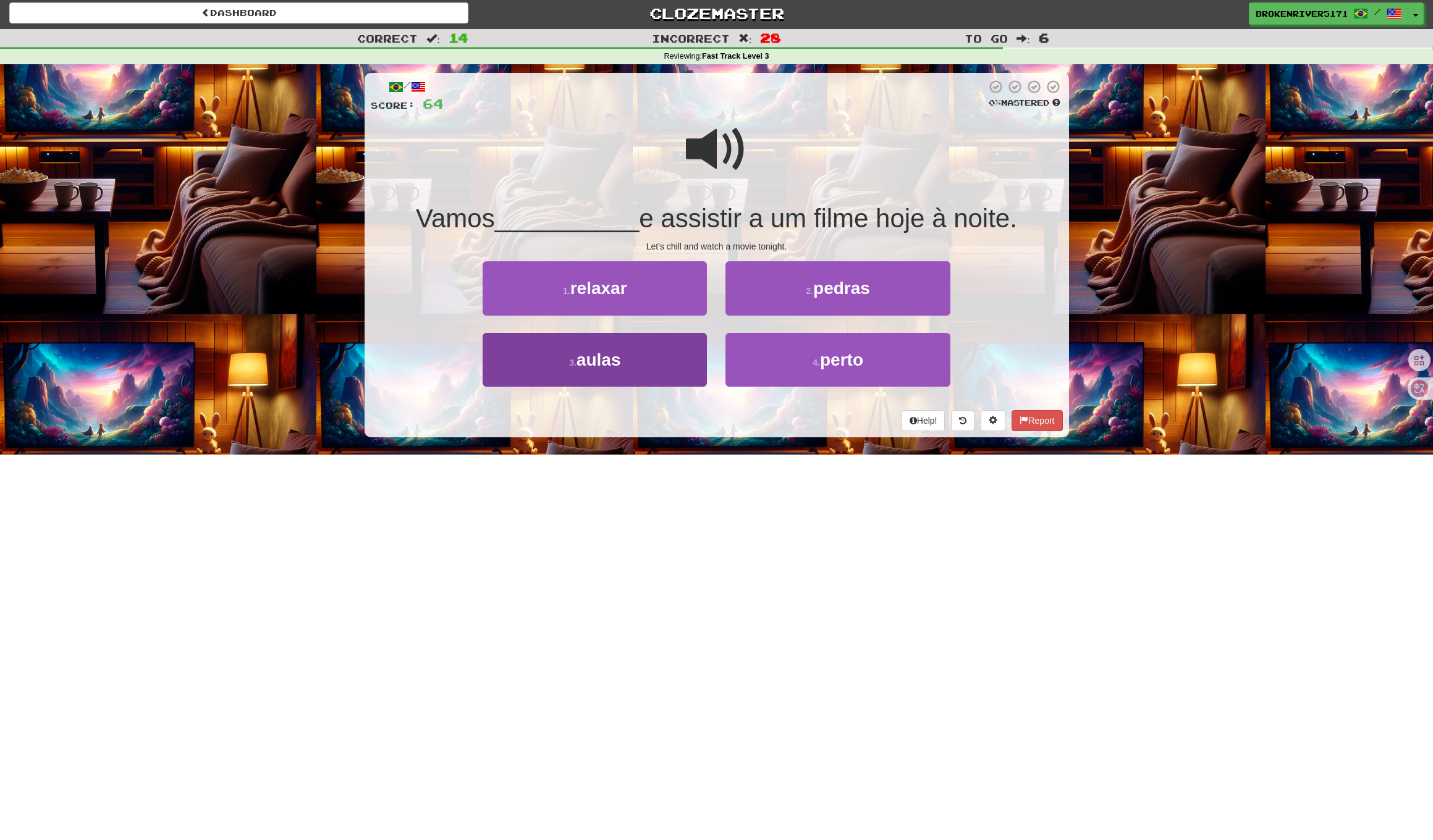
click at [634, 364] on button "3 . aulas" at bounding box center [594, 359] width 224 height 53
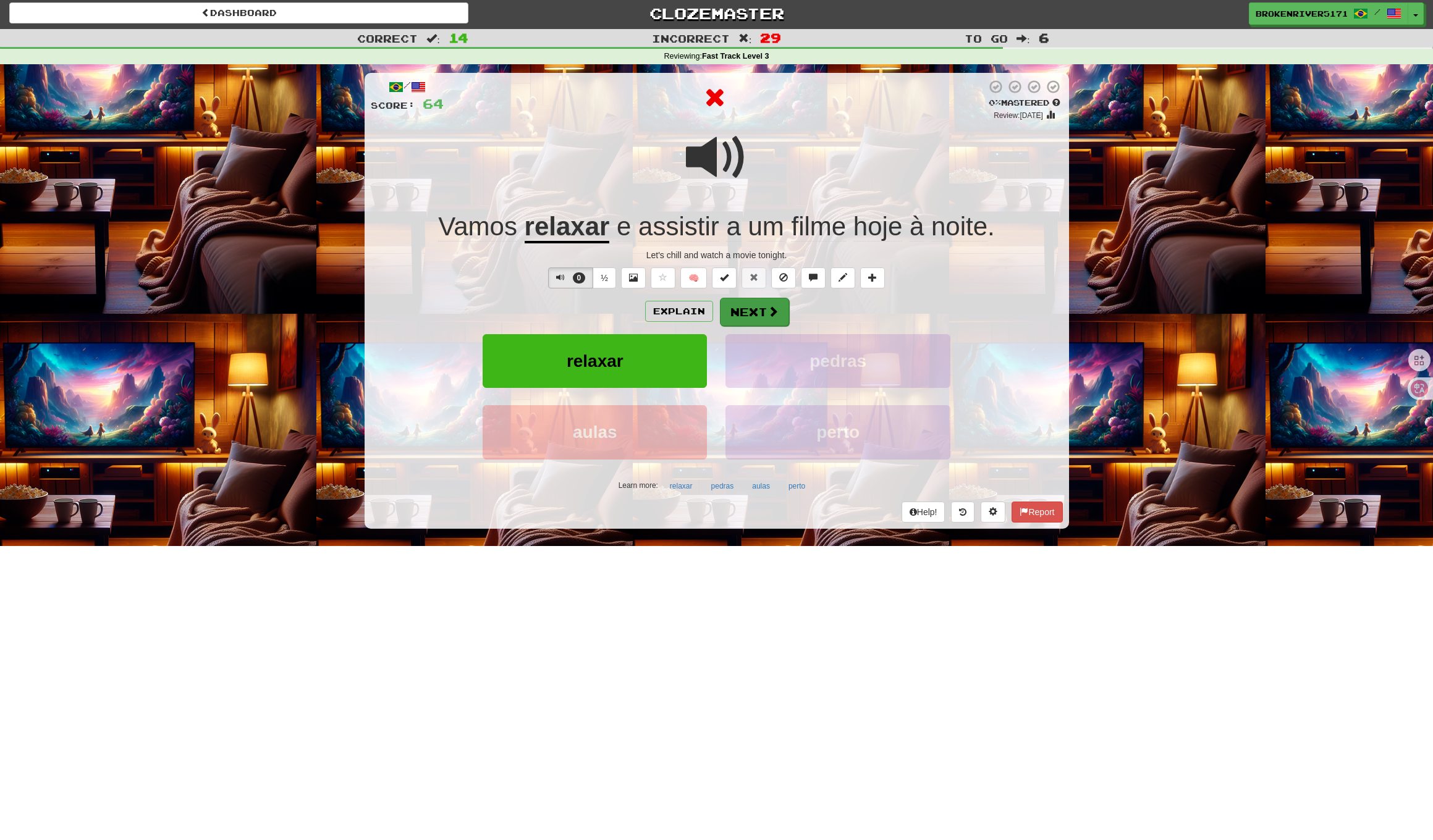
click at [742, 316] on button "Next" at bounding box center [755, 312] width 70 height 29
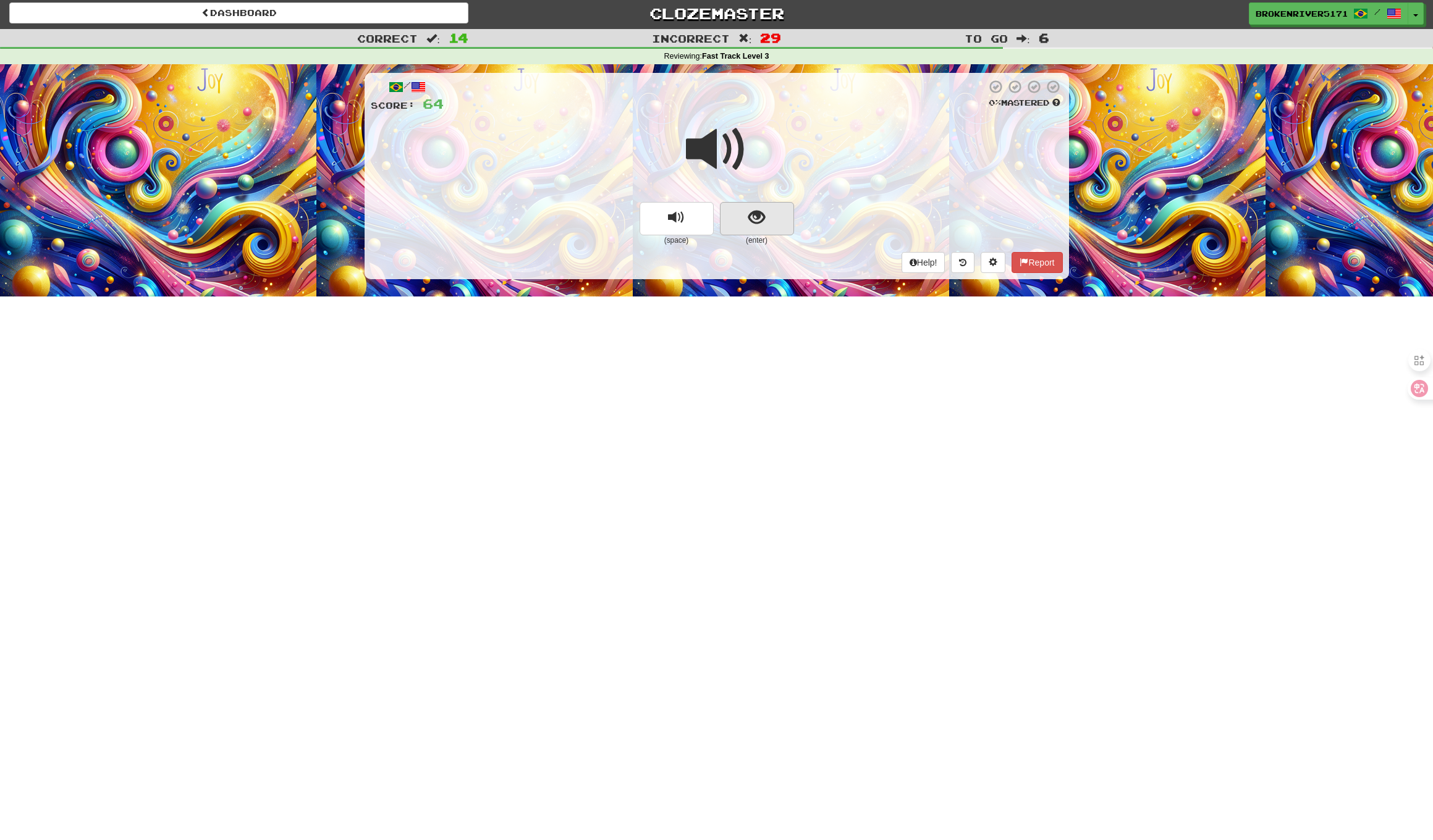
click at [771, 226] on button "show sentence" at bounding box center [756, 218] width 74 height 33
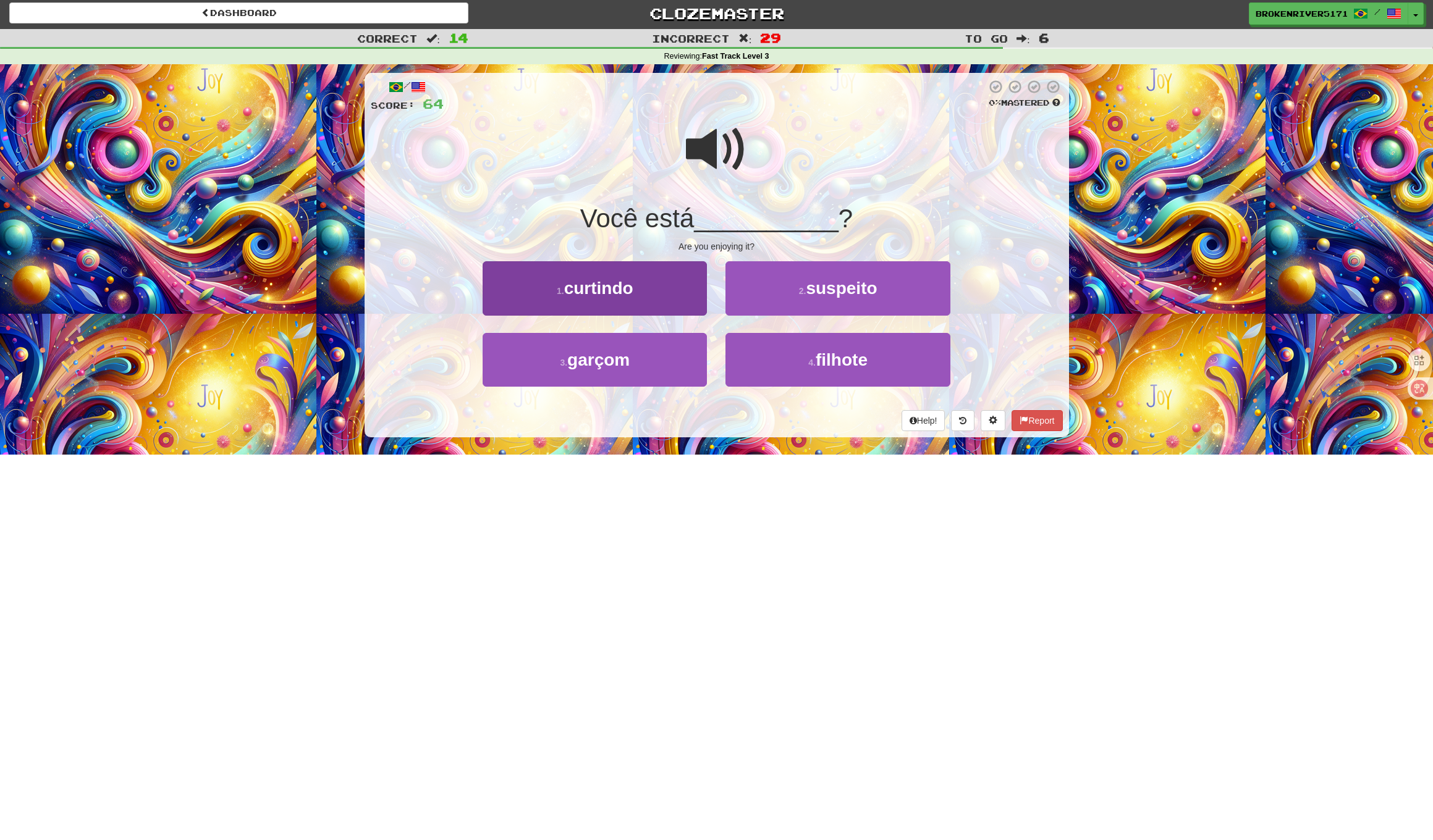
click at [671, 295] on button "1 . curtindo" at bounding box center [594, 287] width 224 height 53
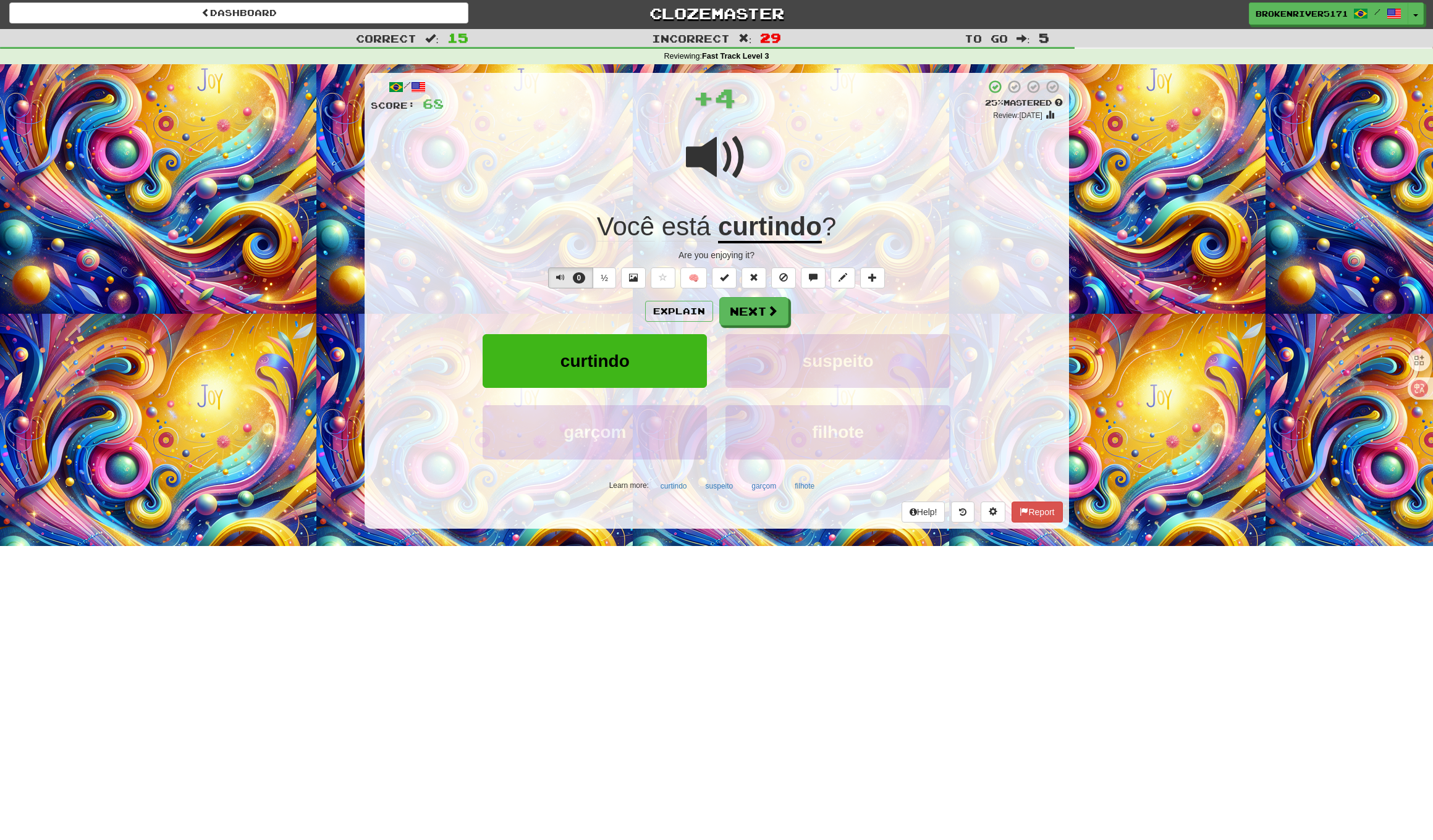
drag, startPoint x: 780, startPoint y: 316, endPoint x: 745, endPoint y: 317, distance: 35.0
click at [780, 316] on button "Next" at bounding box center [754, 311] width 70 height 29
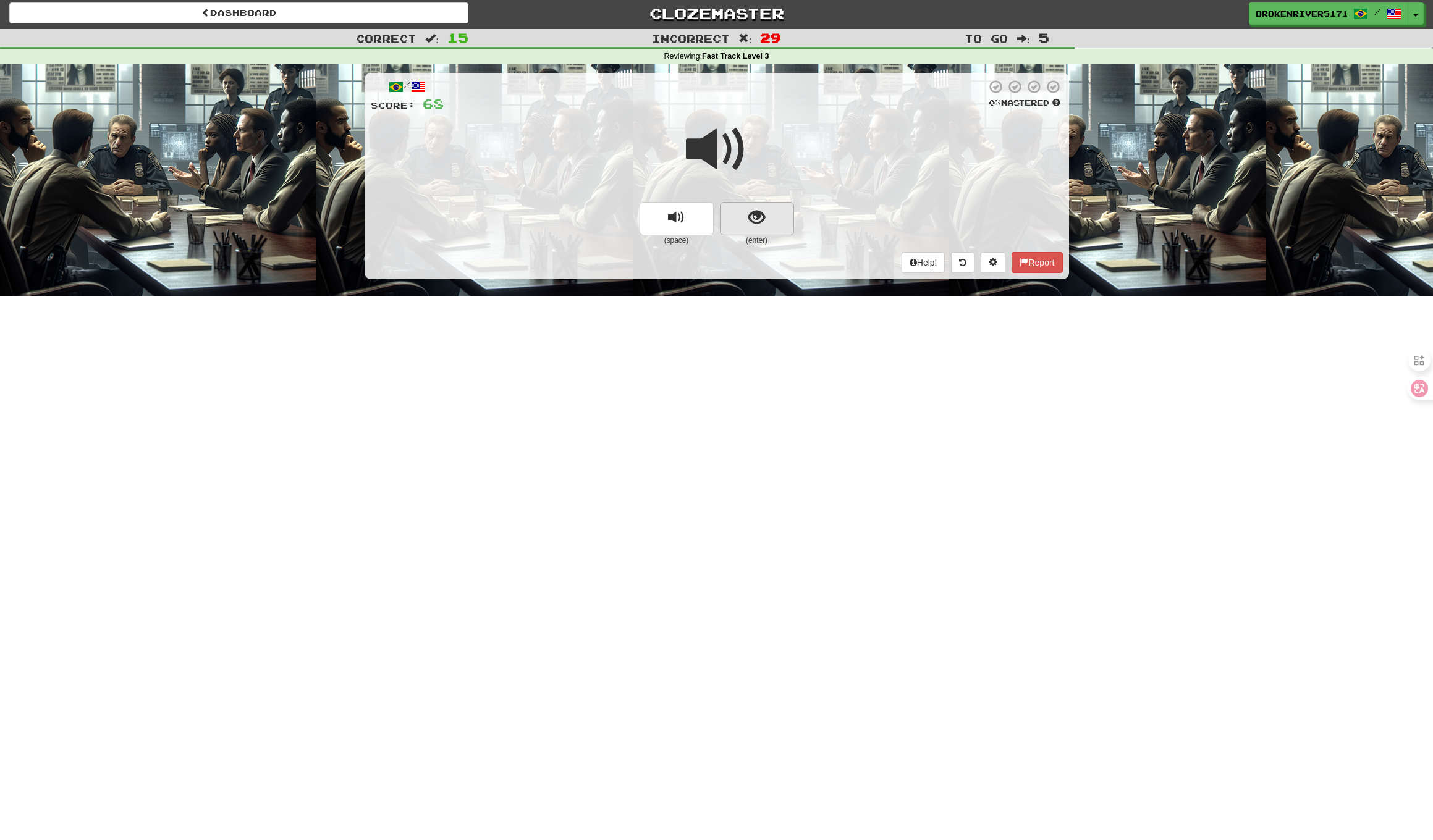
click at [756, 229] on button "show sentence" at bounding box center [756, 218] width 74 height 33
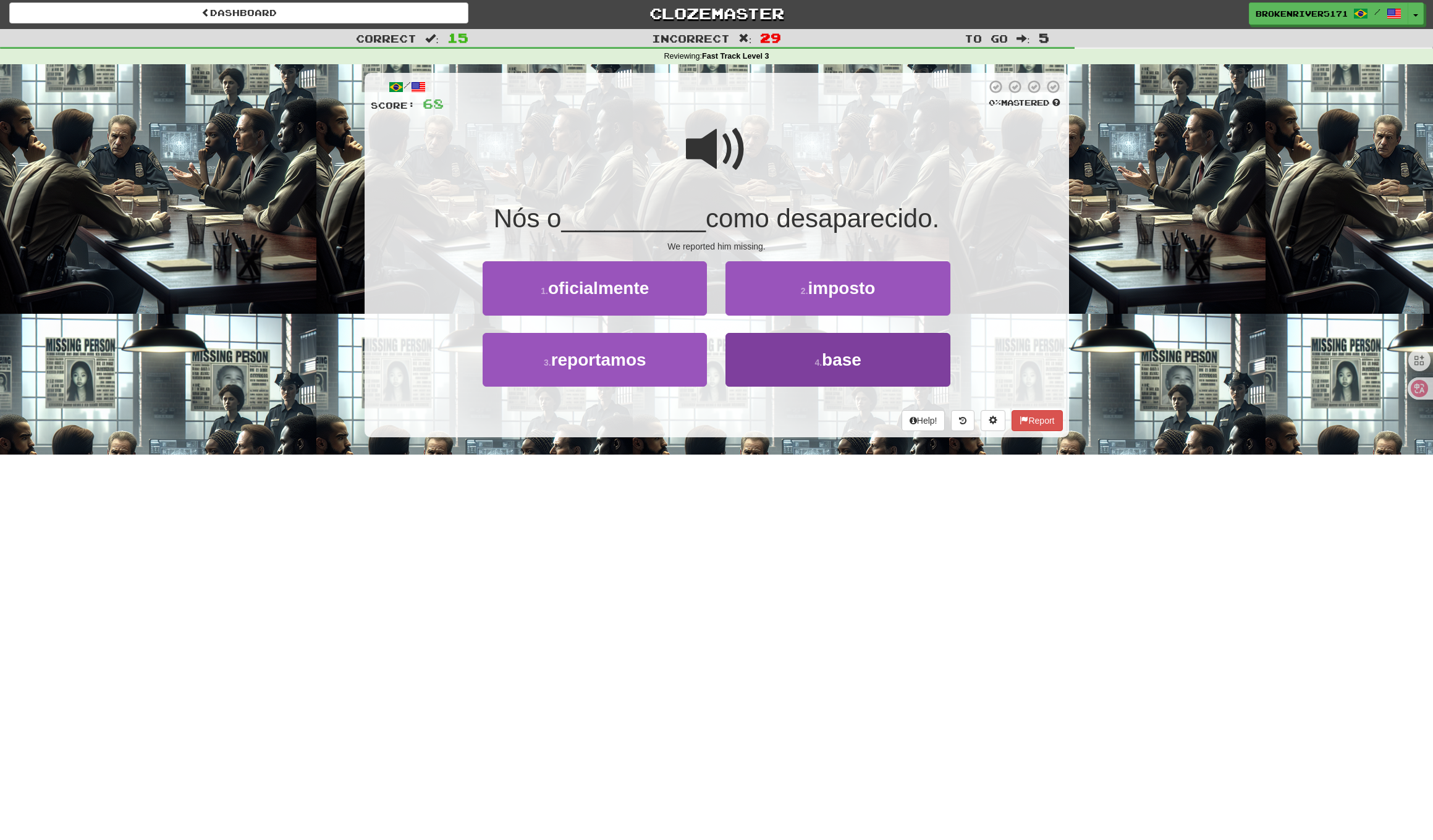
click at [805, 340] on button "4 . base" at bounding box center [837, 359] width 224 height 53
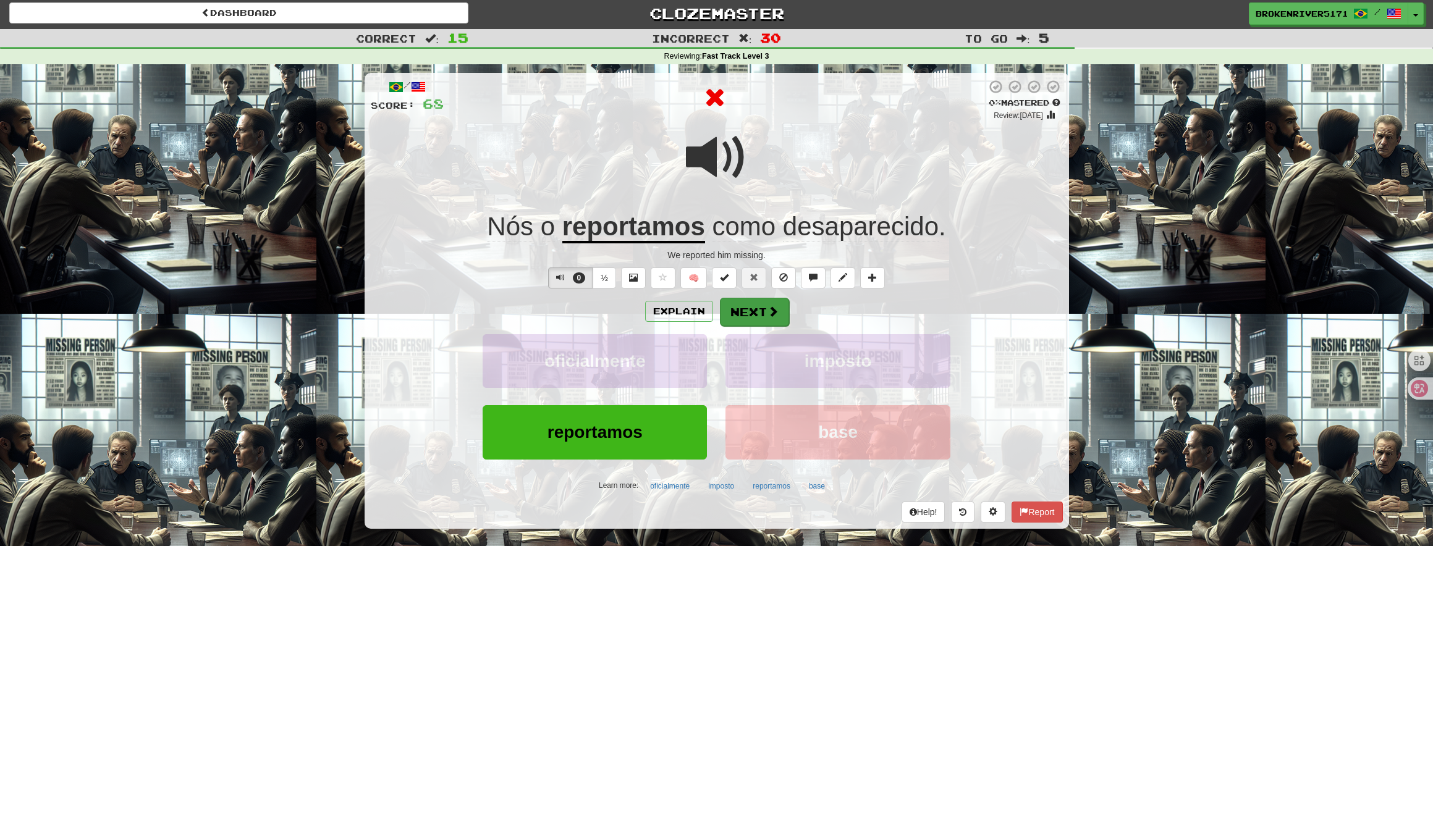
click at [761, 305] on button "Next" at bounding box center [755, 312] width 70 height 29
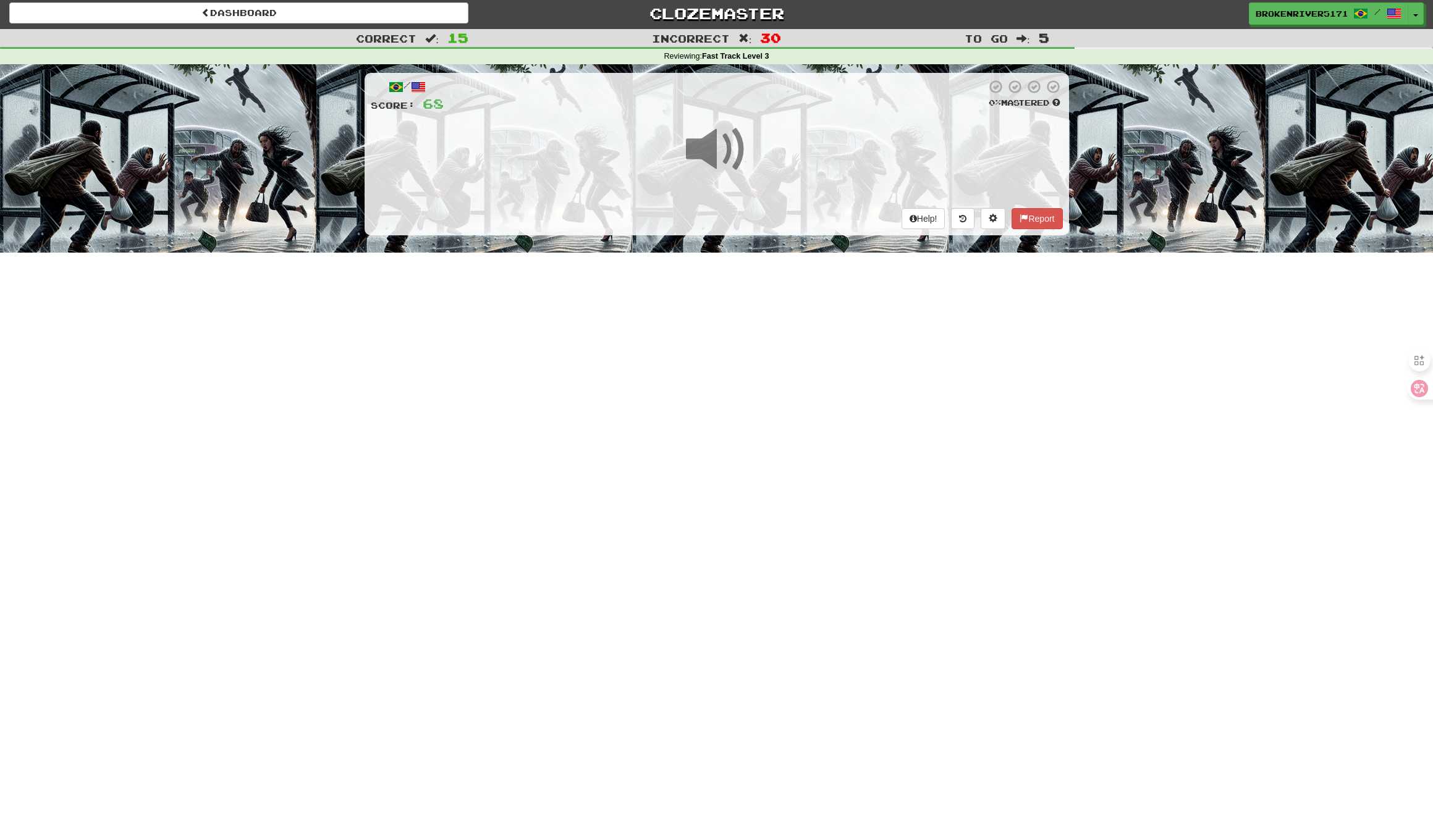
click at [683, 379] on div "Dashboard Clozemaster BrokenRiver5171 / Toggle Dropdown Dashboard Leaderboard A…" at bounding box center [716, 417] width 1433 height 840
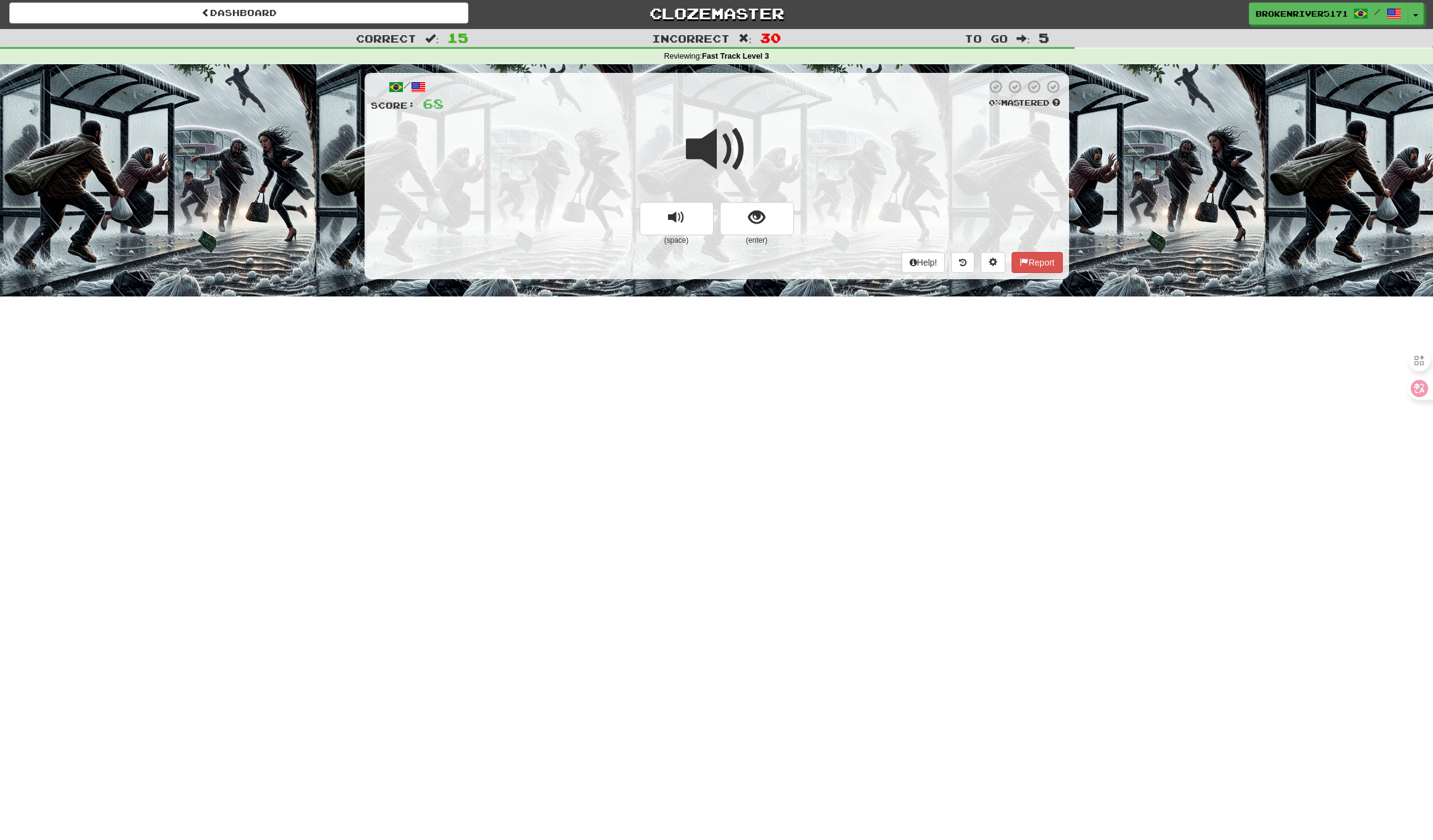
click at [685, 399] on div "Dashboard Clozemaster BrokenRiver5171 / Toggle Dropdown Dashboard Leaderboard A…" at bounding box center [716, 417] width 1433 height 840
click at [757, 247] on div "/ Score: 68 0 % Mastered (space) (enter) Help! Report" at bounding box center [716, 175] width 705 height 206
click at [762, 230] on button "show sentence" at bounding box center [756, 218] width 74 height 33
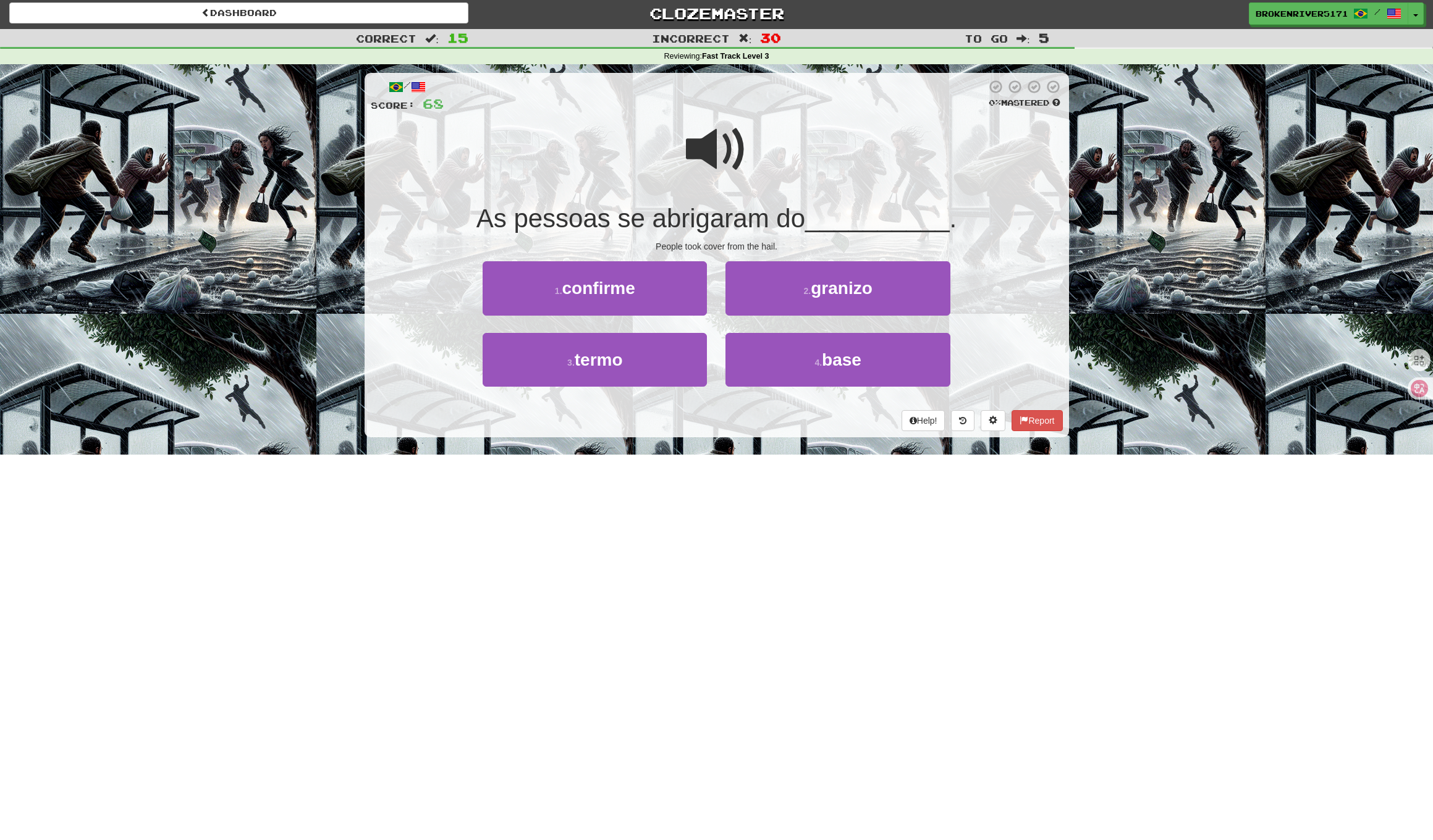
drag, startPoint x: 720, startPoint y: 461, endPoint x: 715, endPoint y: 427, distance: 34.4
click at [720, 460] on div "Dashboard Clozemaster BrokenRiver5171 / Toggle Dropdown Dashboard Leaderboard A…" at bounding box center [716, 417] width 1433 height 840
click at [714, 423] on div "Help! Report" at bounding box center [716, 420] width 692 height 21
click at [801, 301] on button "2 . granizo" at bounding box center [837, 287] width 224 height 53
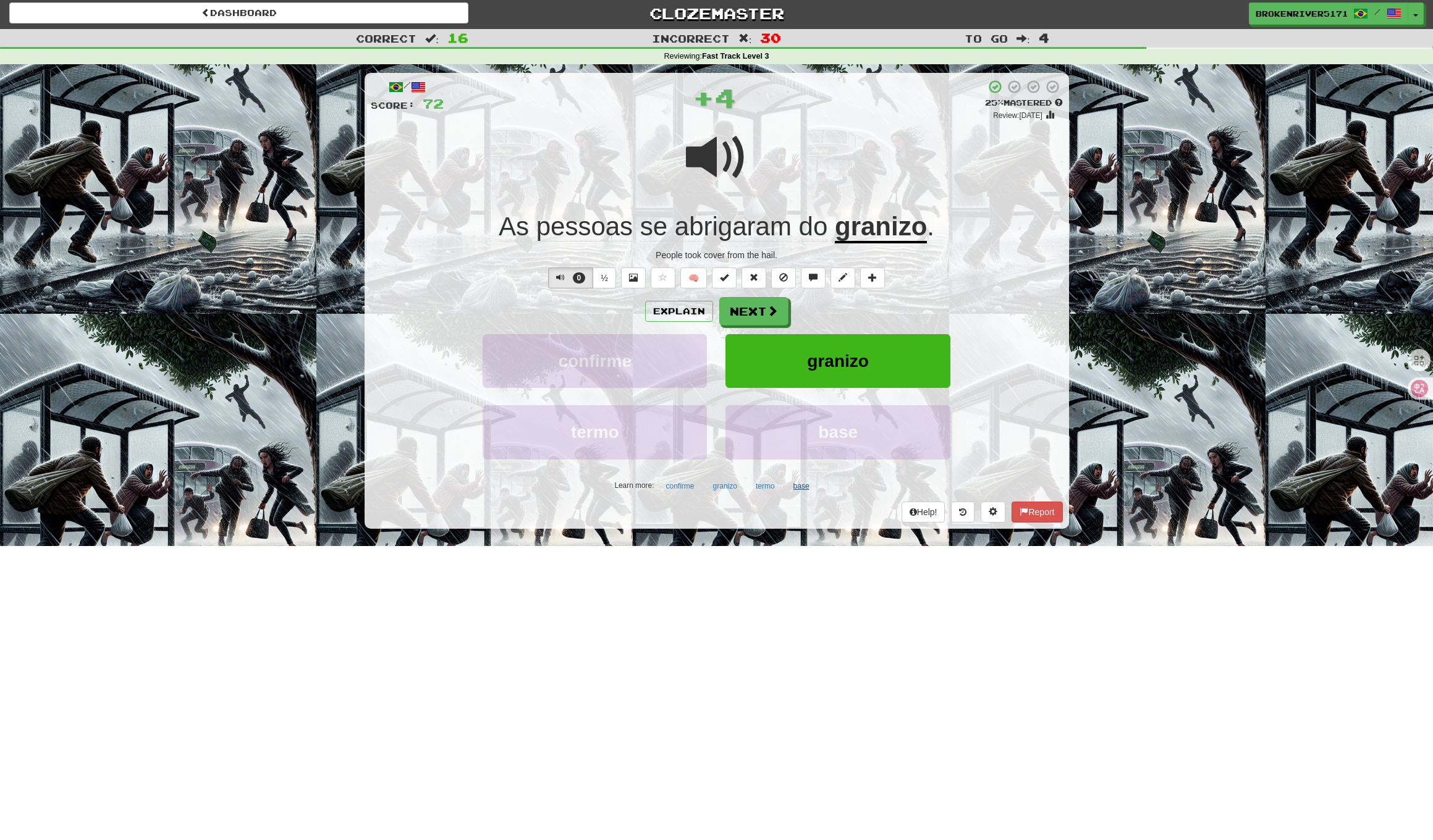
click at [798, 487] on button "base" at bounding box center [800, 486] width 30 height 19
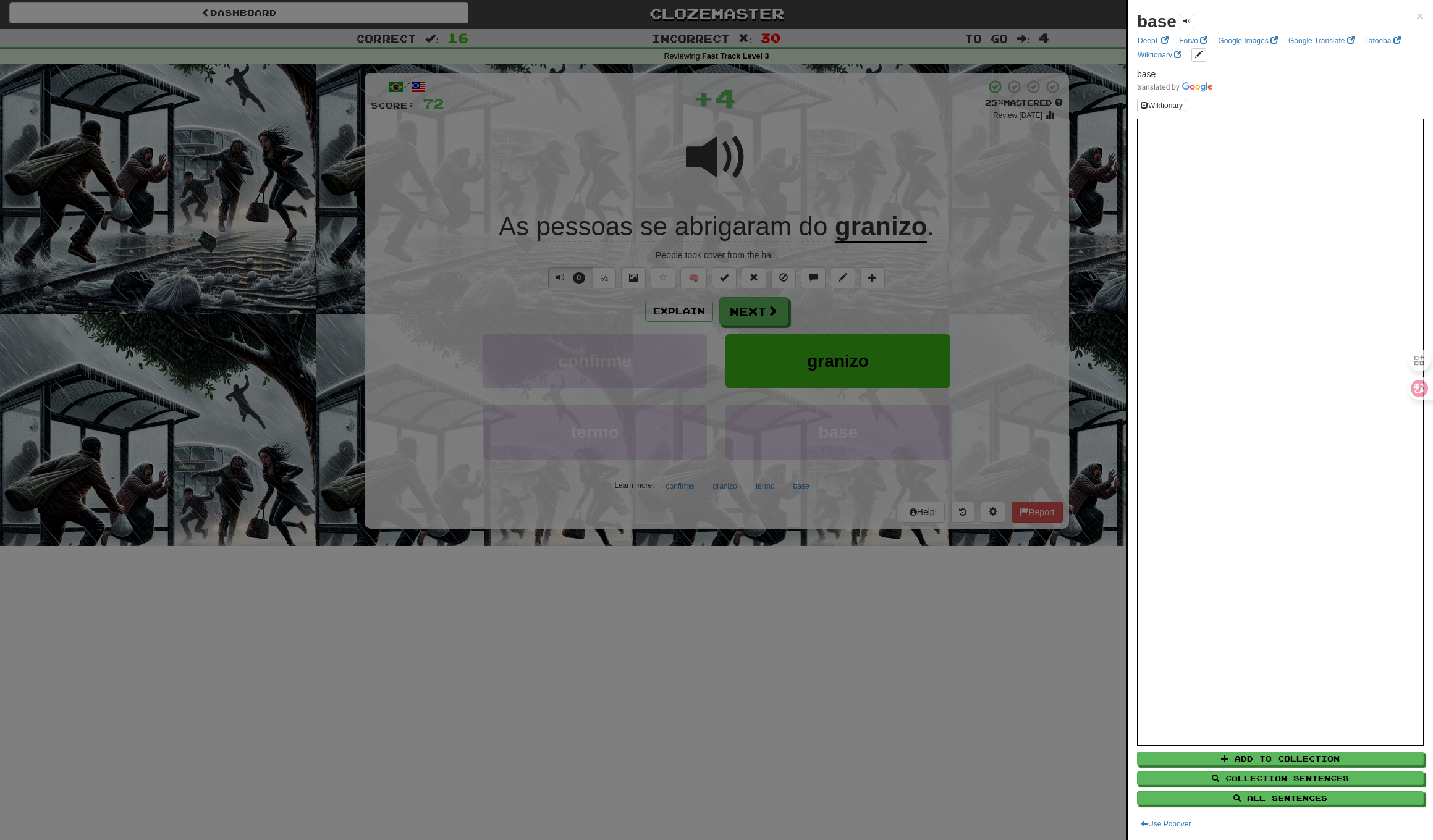
click at [864, 467] on div at bounding box center [716, 420] width 1433 height 840
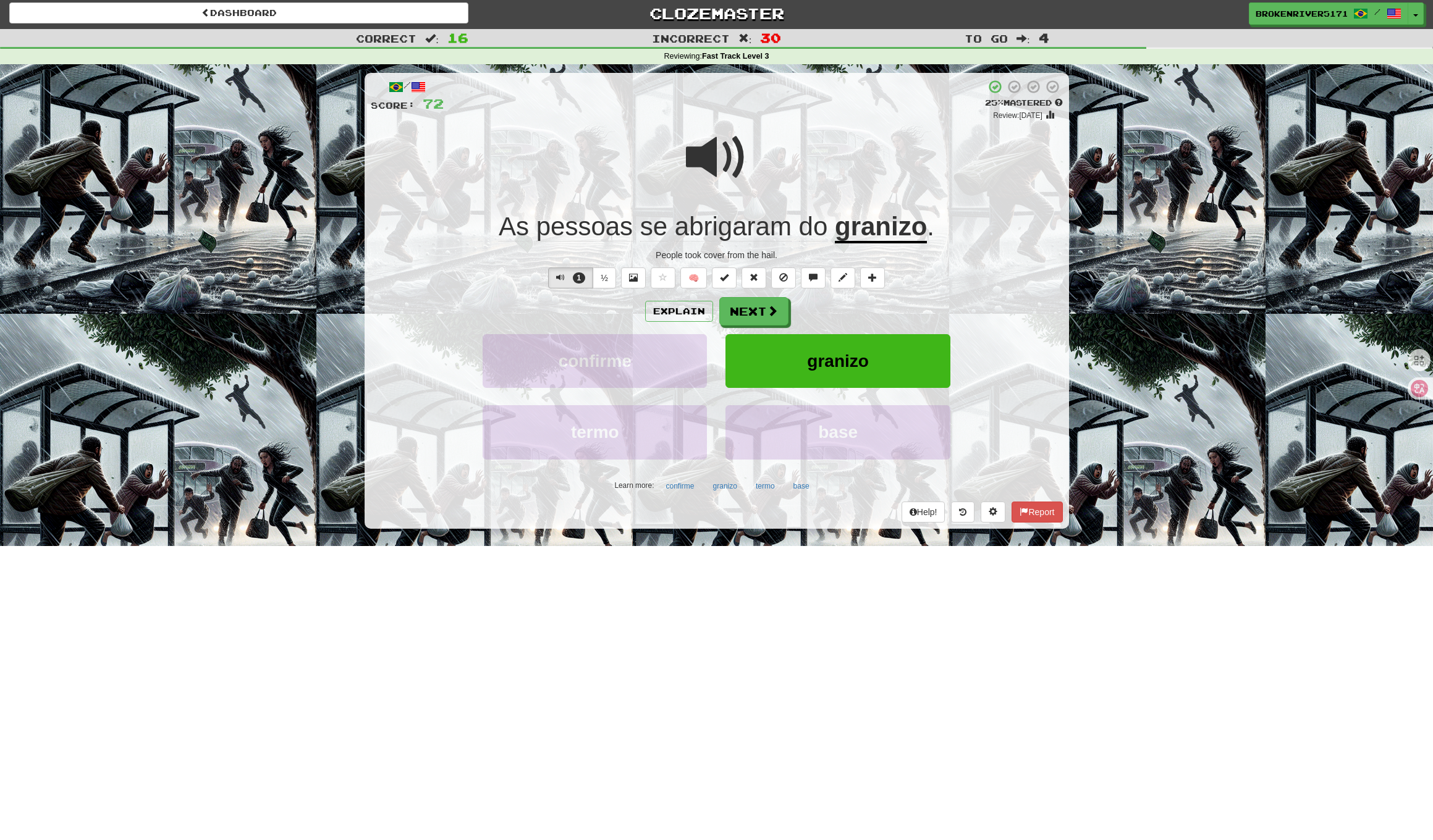
click at [786, 325] on div "Explain Next confirme granizo termo base Learn more: confirme granizo termo base" at bounding box center [716, 396] width 692 height 198
click at [759, 319] on button "Next" at bounding box center [755, 312] width 70 height 29
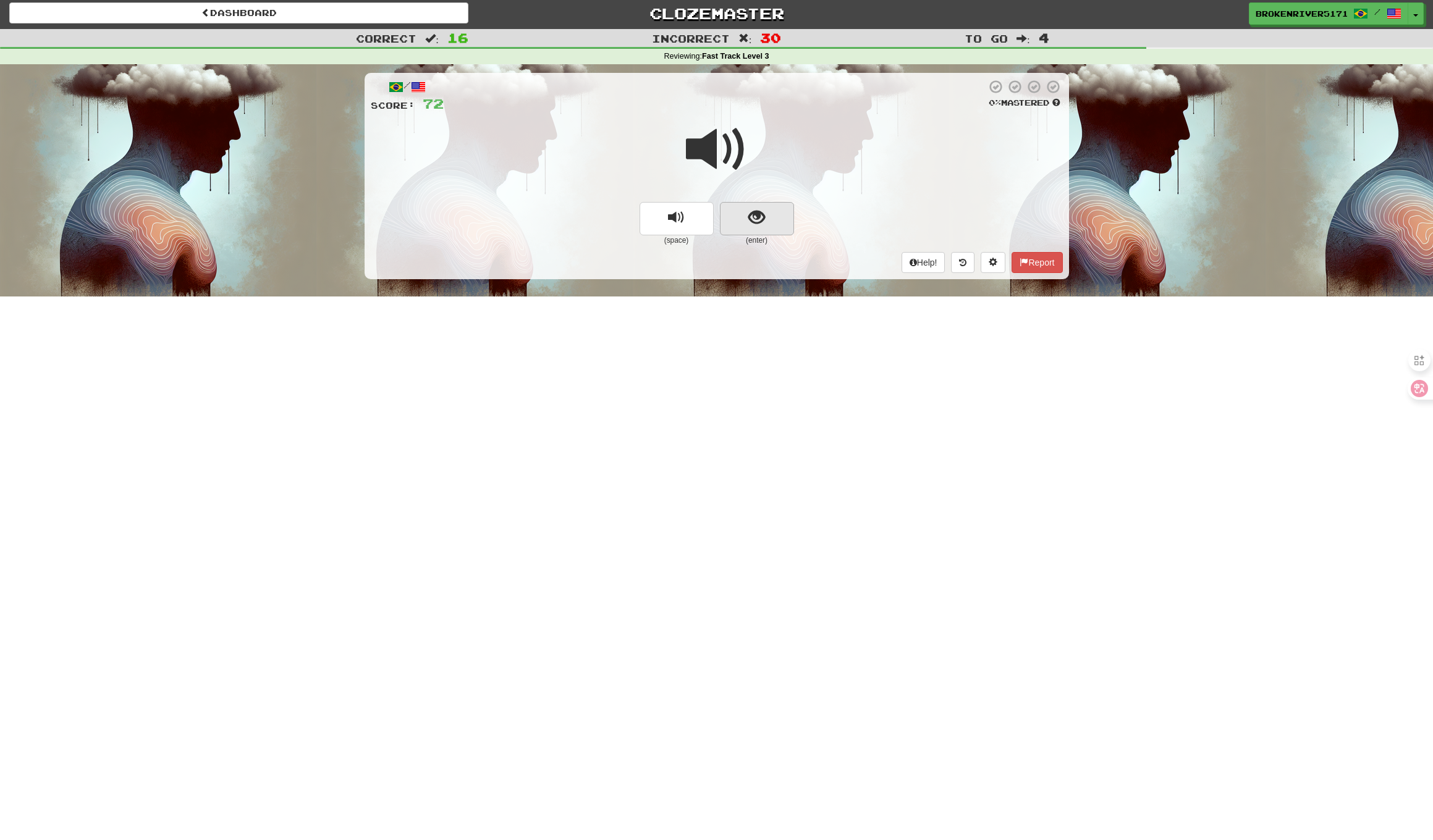
click at [781, 221] on button "show sentence" at bounding box center [756, 218] width 74 height 33
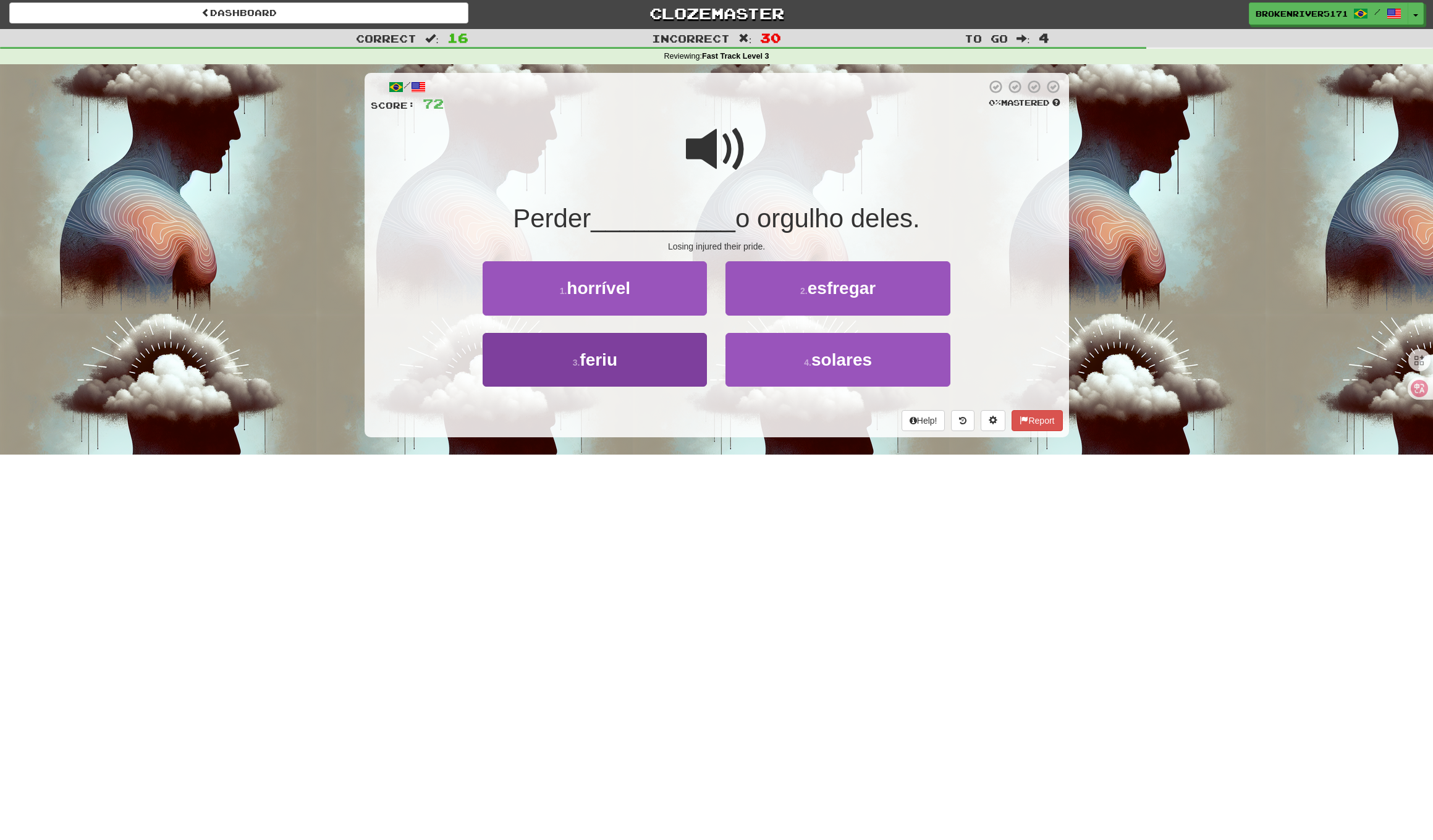
click at [641, 360] on button "3 . feriu" at bounding box center [594, 359] width 224 height 53
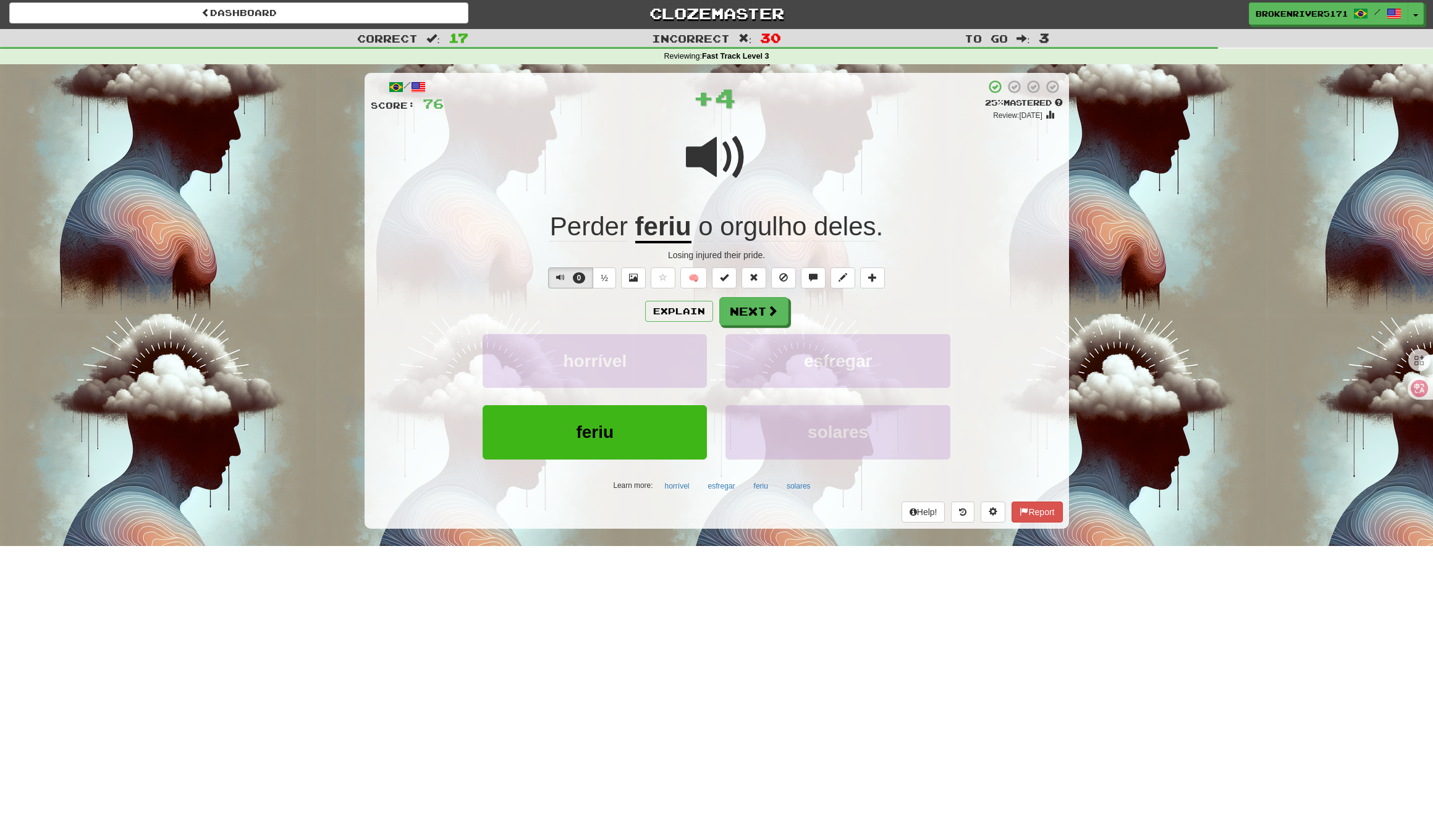
drag, startPoint x: 750, startPoint y: 323, endPoint x: 861, endPoint y: 322, distance: 111.0
click at [862, 322] on div "Explain Next" at bounding box center [716, 311] width 692 height 29
click at [821, 326] on div "Explain Next horrível esfregar feriu solares Learn more: horrível esfregar feri…" at bounding box center [716, 396] width 692 height 198
click at [748, 317] on button "Next" at bounding box center [755, 312] width 70 height 29
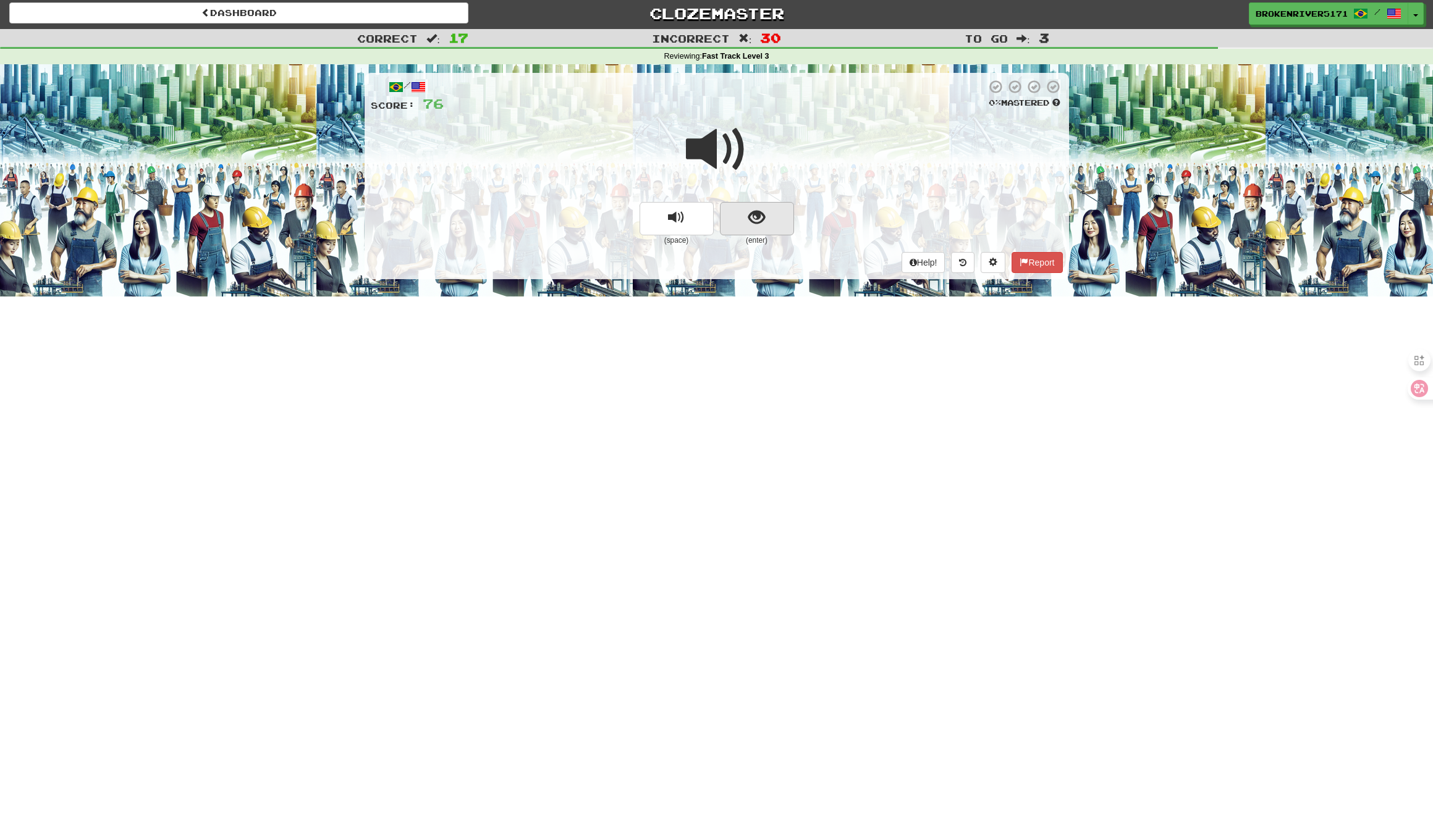
click at [768, 220] on button "show sentence" at bounding box center [756, 218] width 74 height 33
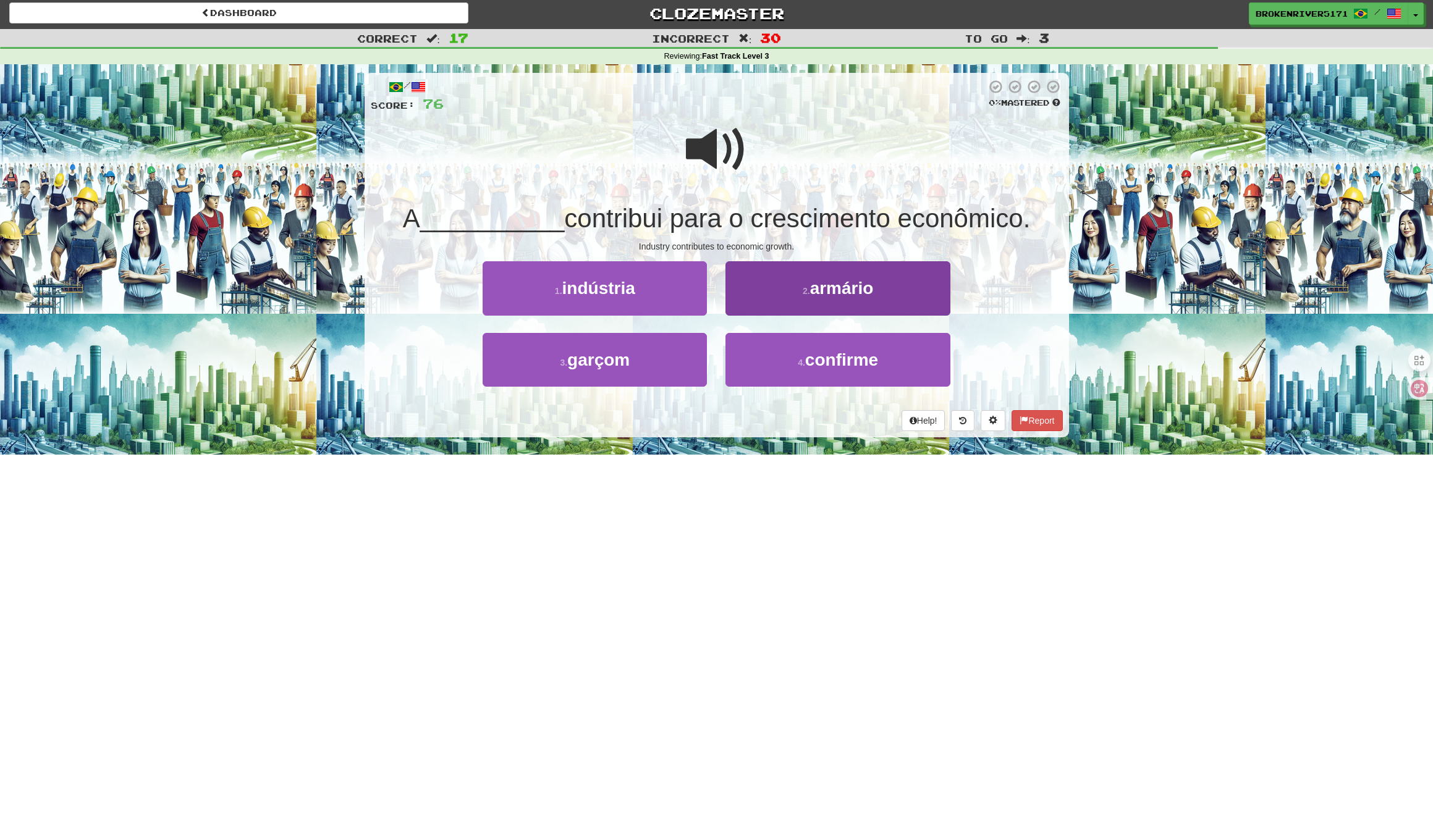
click at [809, 298] on button "2 . armário" at bounding box center [837, 287] width 224 height 53
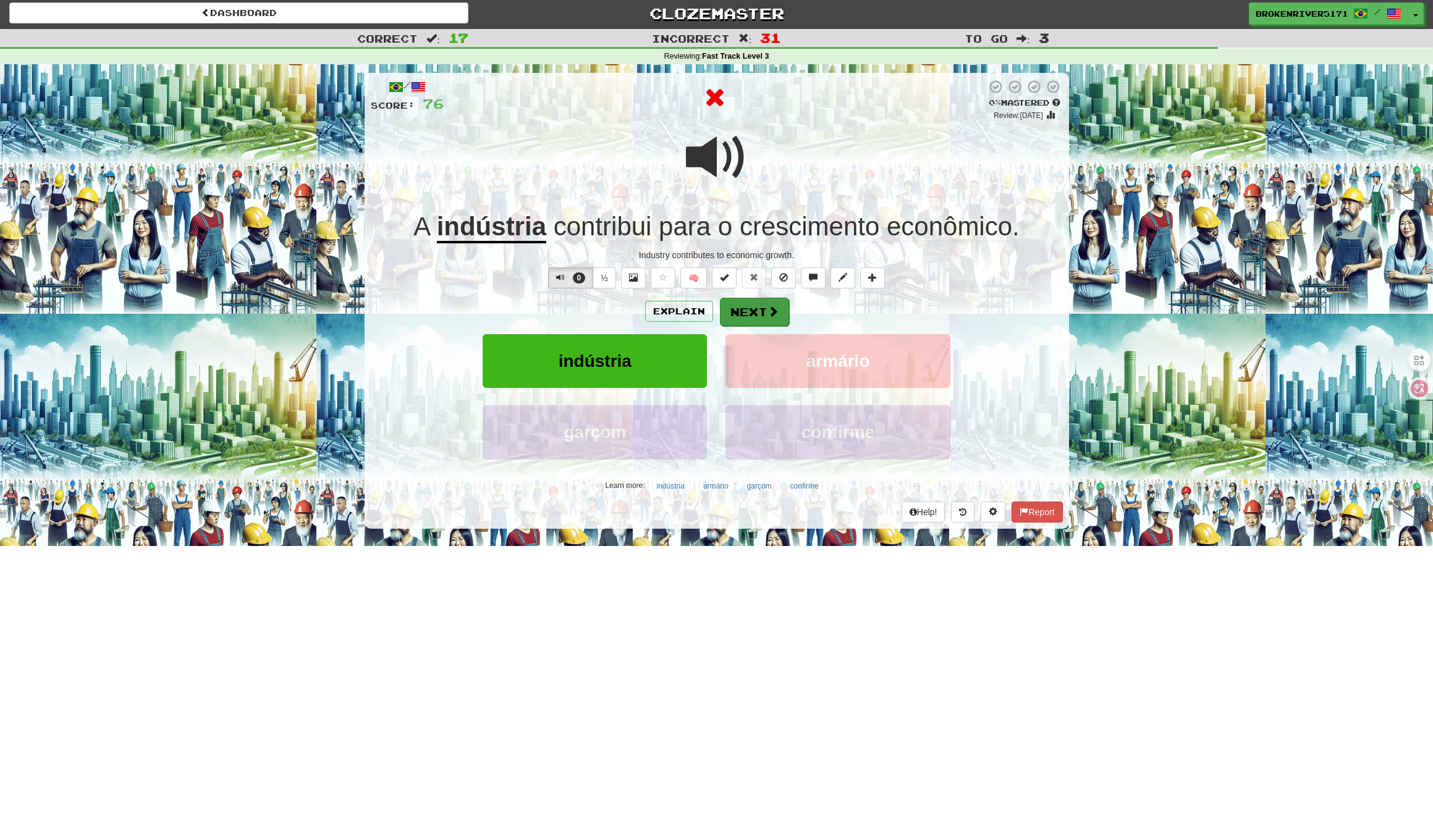
click at [759, 313] on button "Next" at bounding box center [755, 312] width 70 height 29
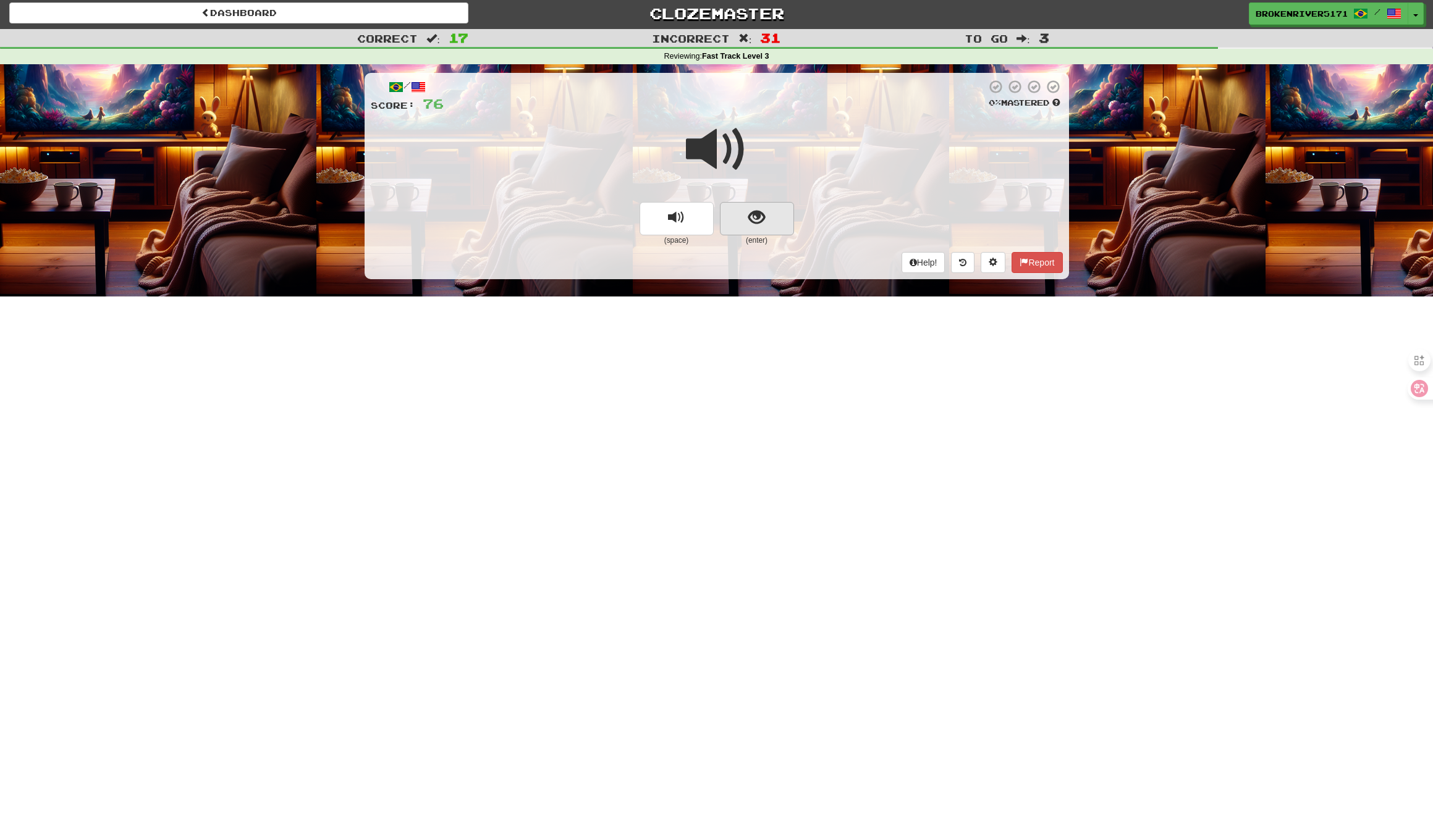
click at [782, 213] on button "show sentence" at bounding box center [756, 218] width 74 height 33
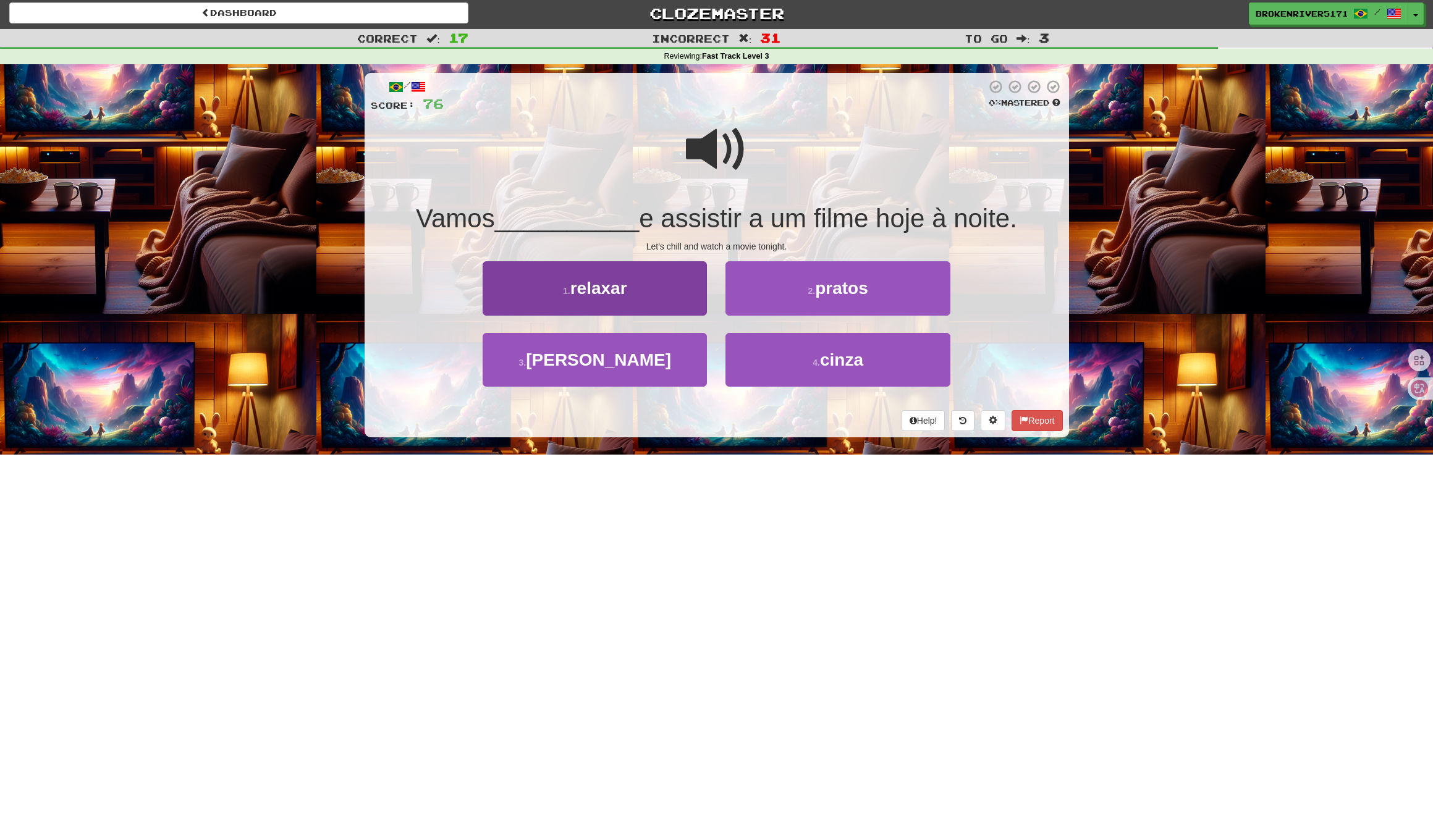
click at [648, 303] on button "1 . relaxar" at bounding box center [594, 287] width 224 height 53
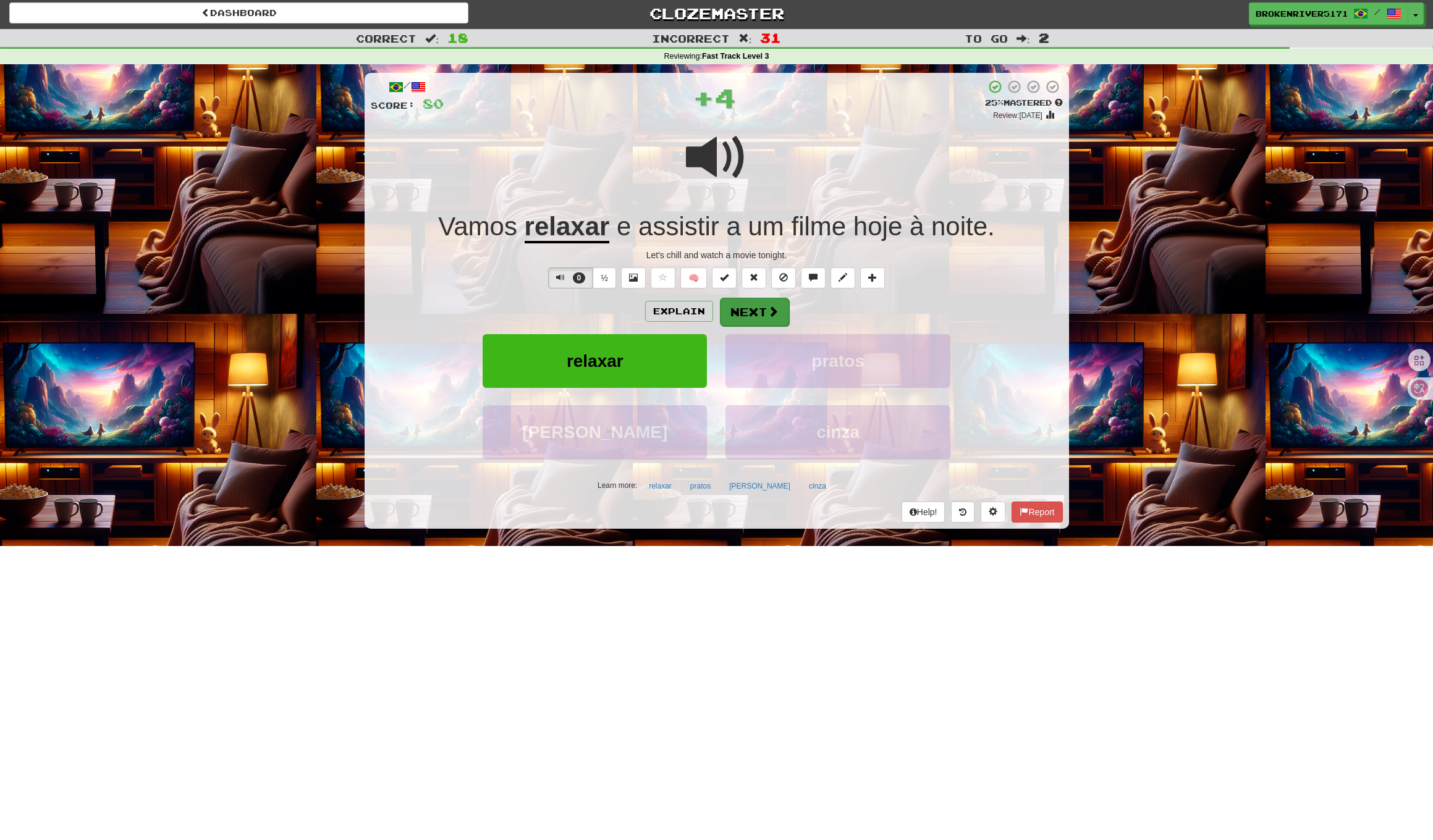
click at [756, 306] on button "Next" at bounding box center [755, 312] width 70 height 29
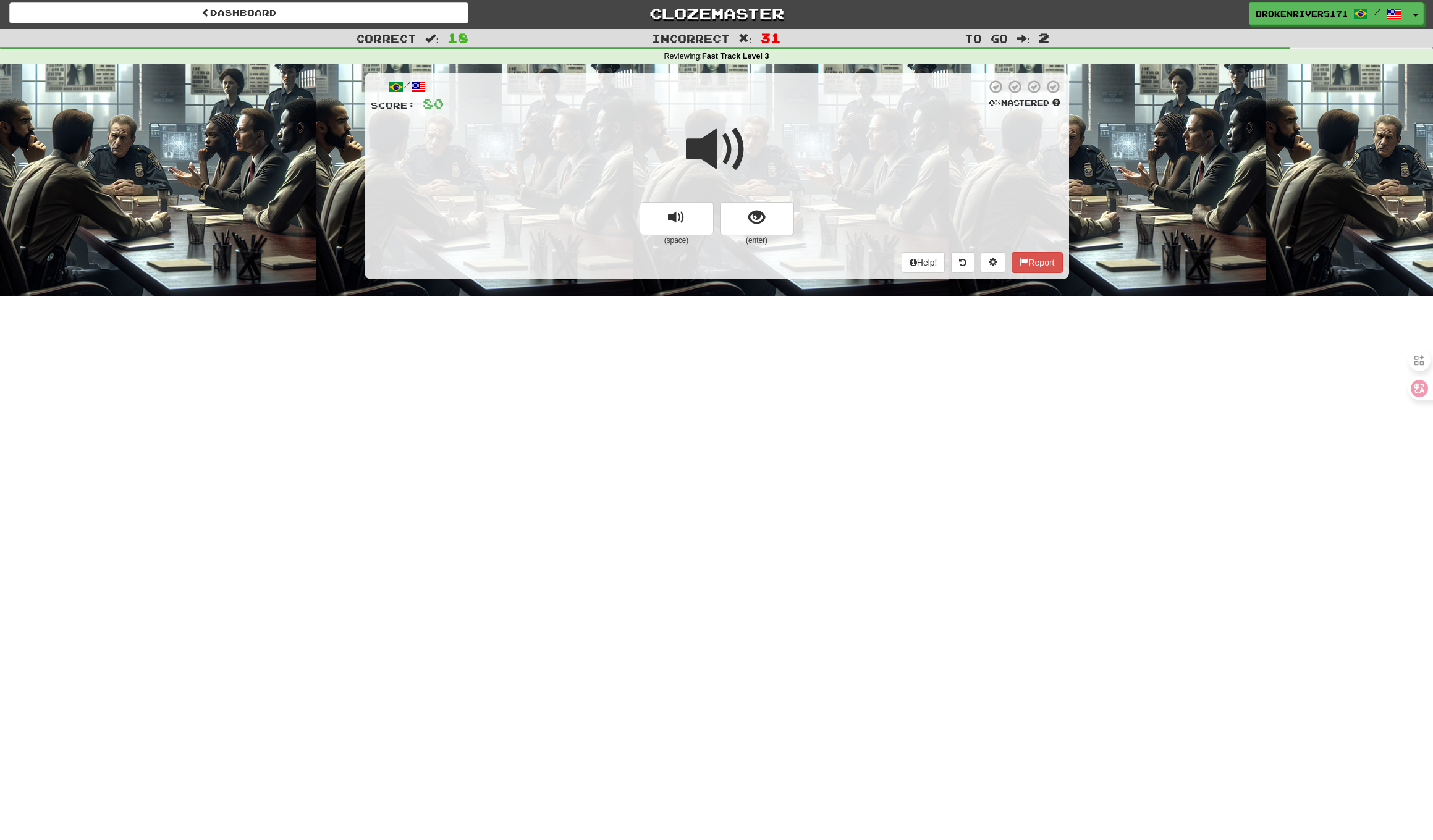
click at [763, 205] on button "show sentence" at bounding box center [756, 218] width 74 height 33
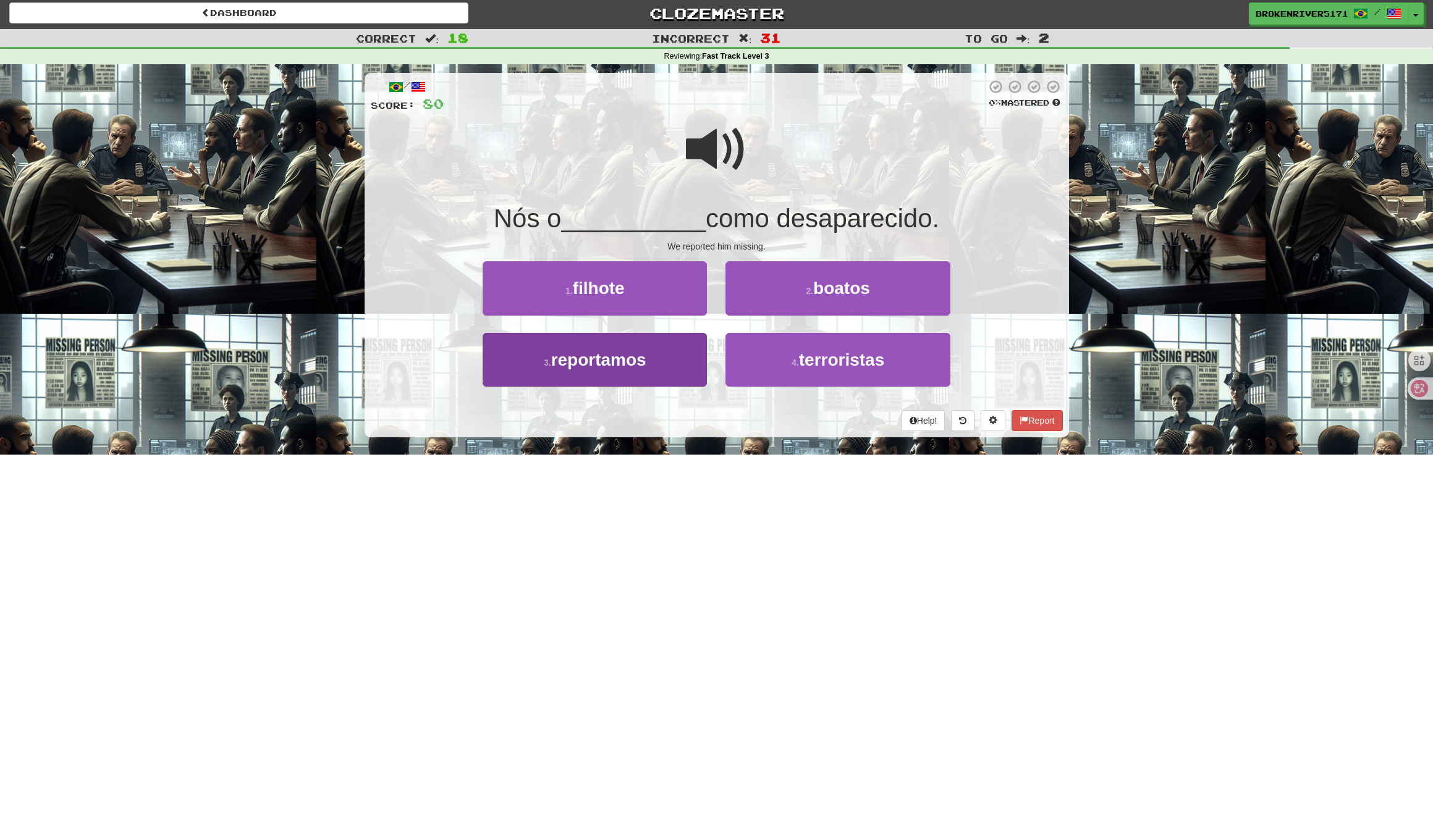
click at [646, 366] on span "reportamos" at bounding box center [599, 359] width 95 height 19
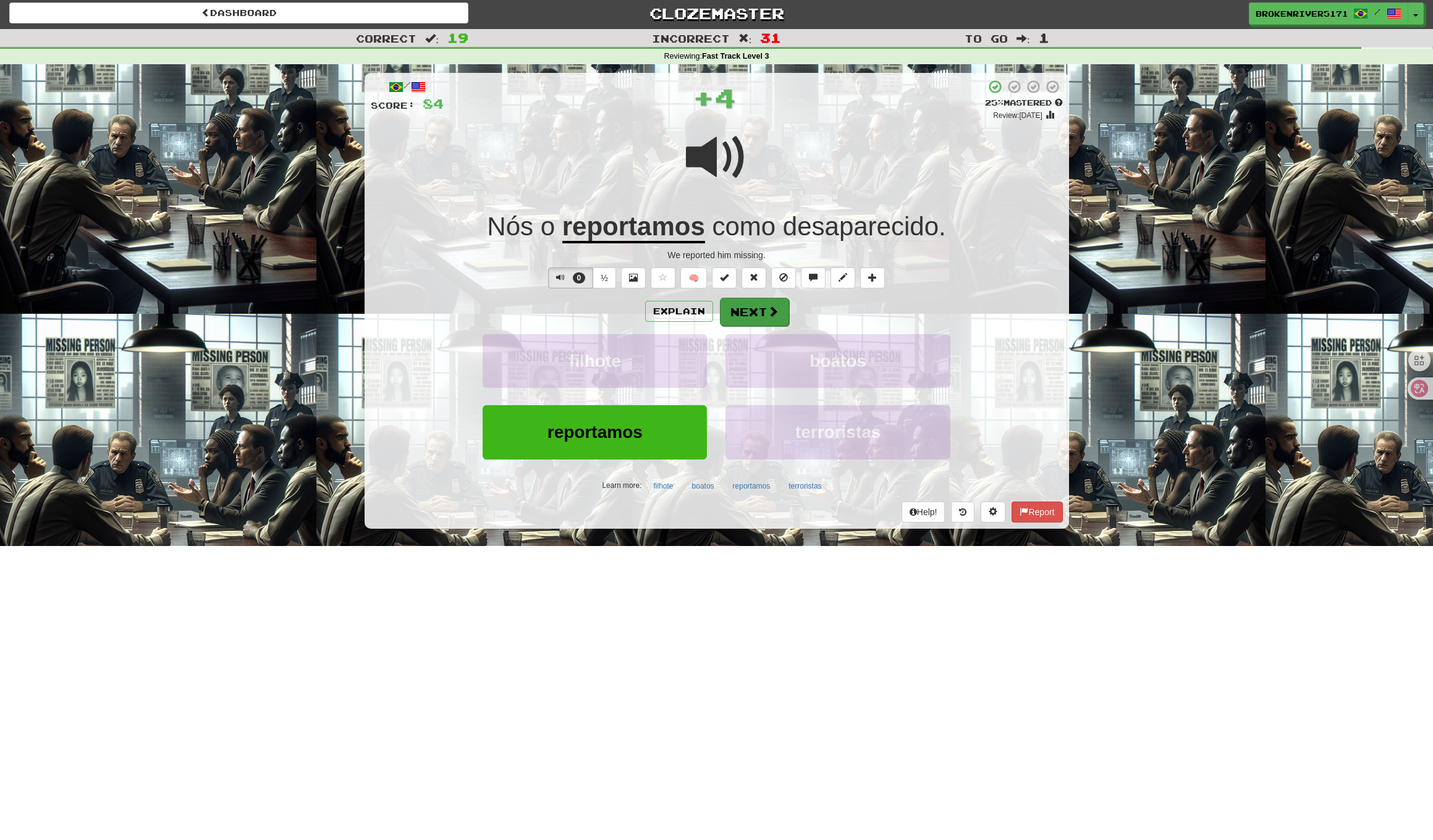
click at [755, 310] on button "Next" at bounding box center [755, 312] width 70 height 29
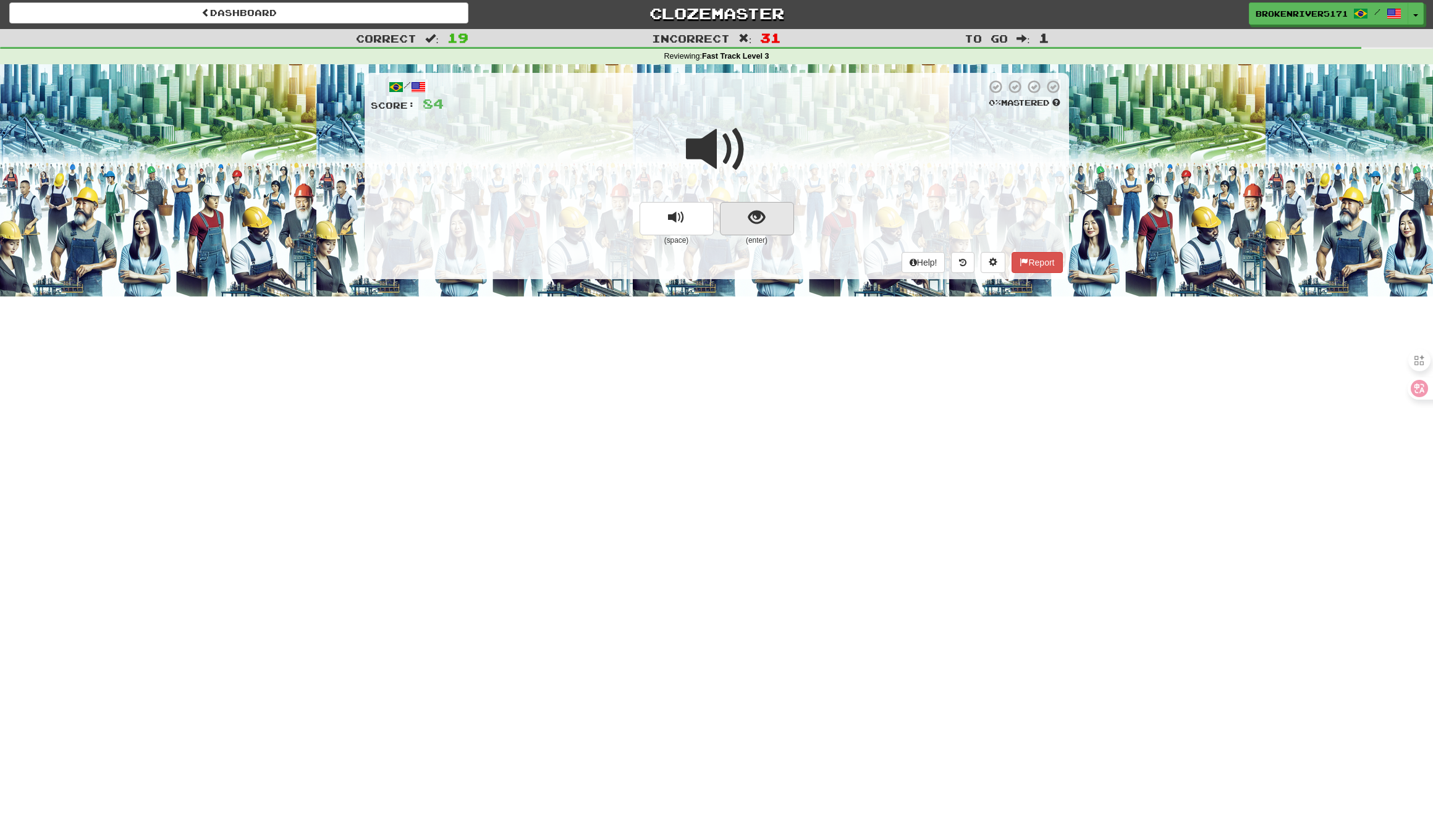
click at [756, 224] on span "show sentence" at bounding box center [756, 218] width 17 height 17
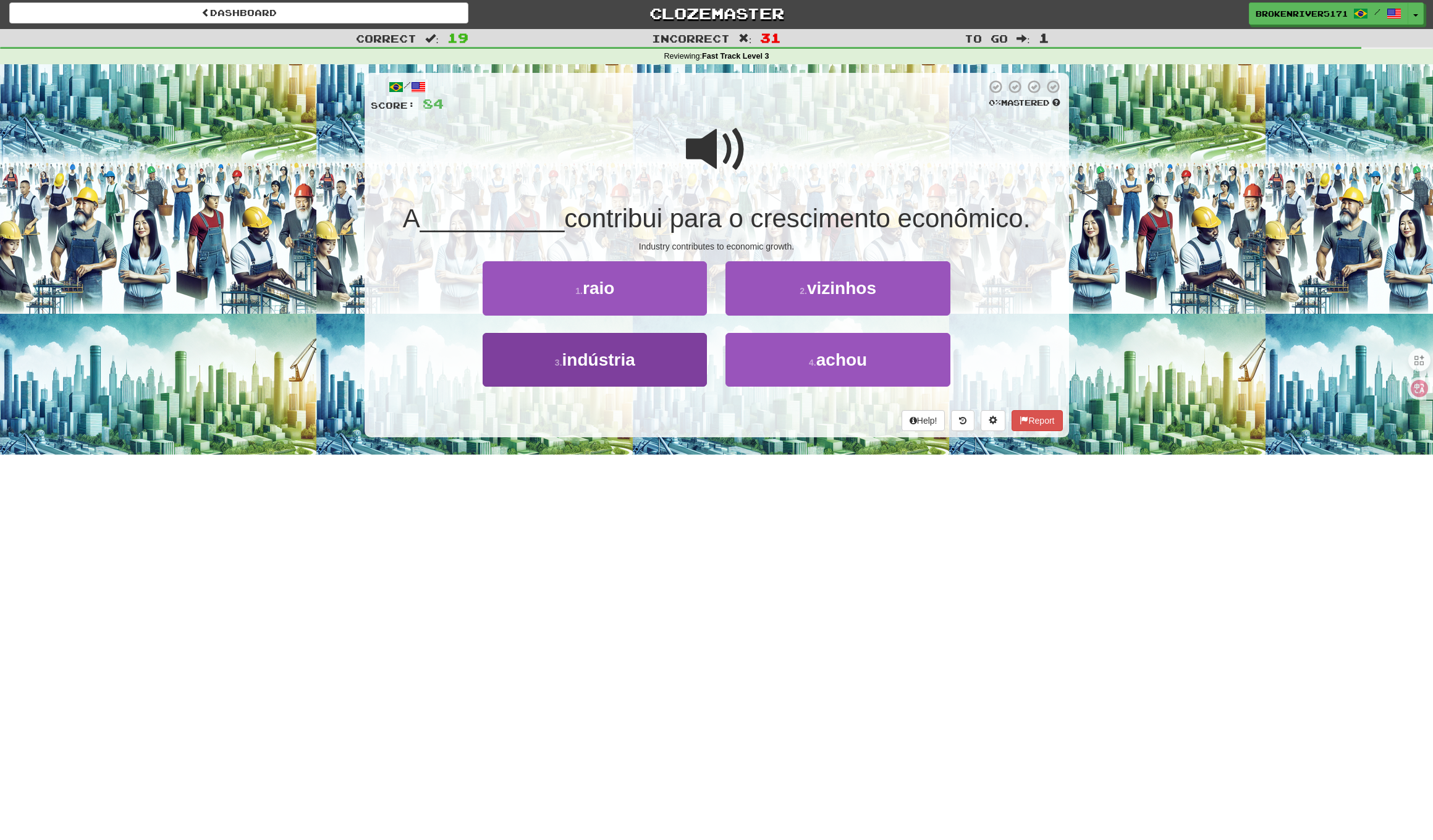
click at [655, 367] on button "3 . indústria" at bounding box center [594, 359] width 224 height 53
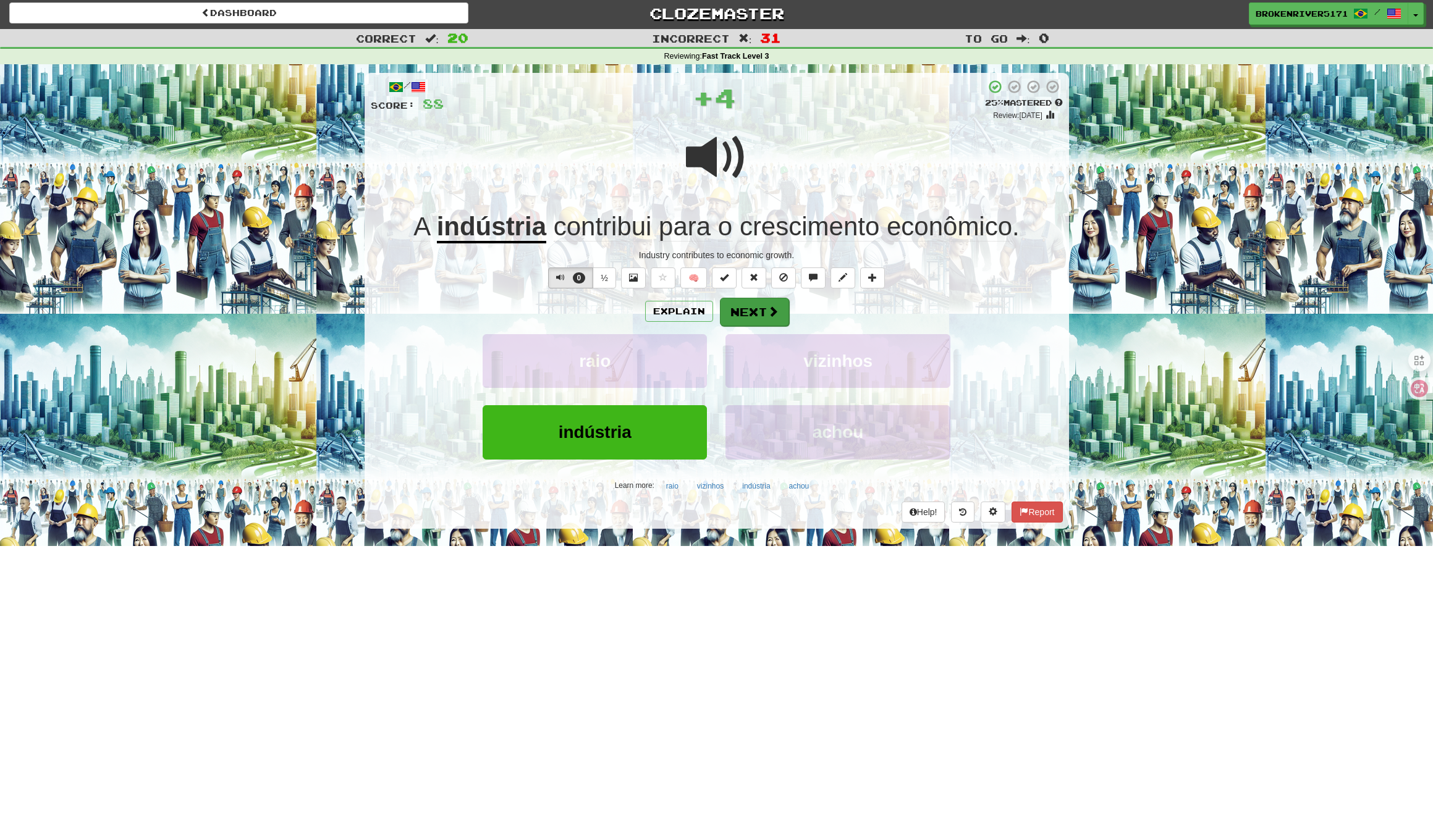
click at [724, 314] on button "Next" at bounding box center [755, 312] width 70 height 29
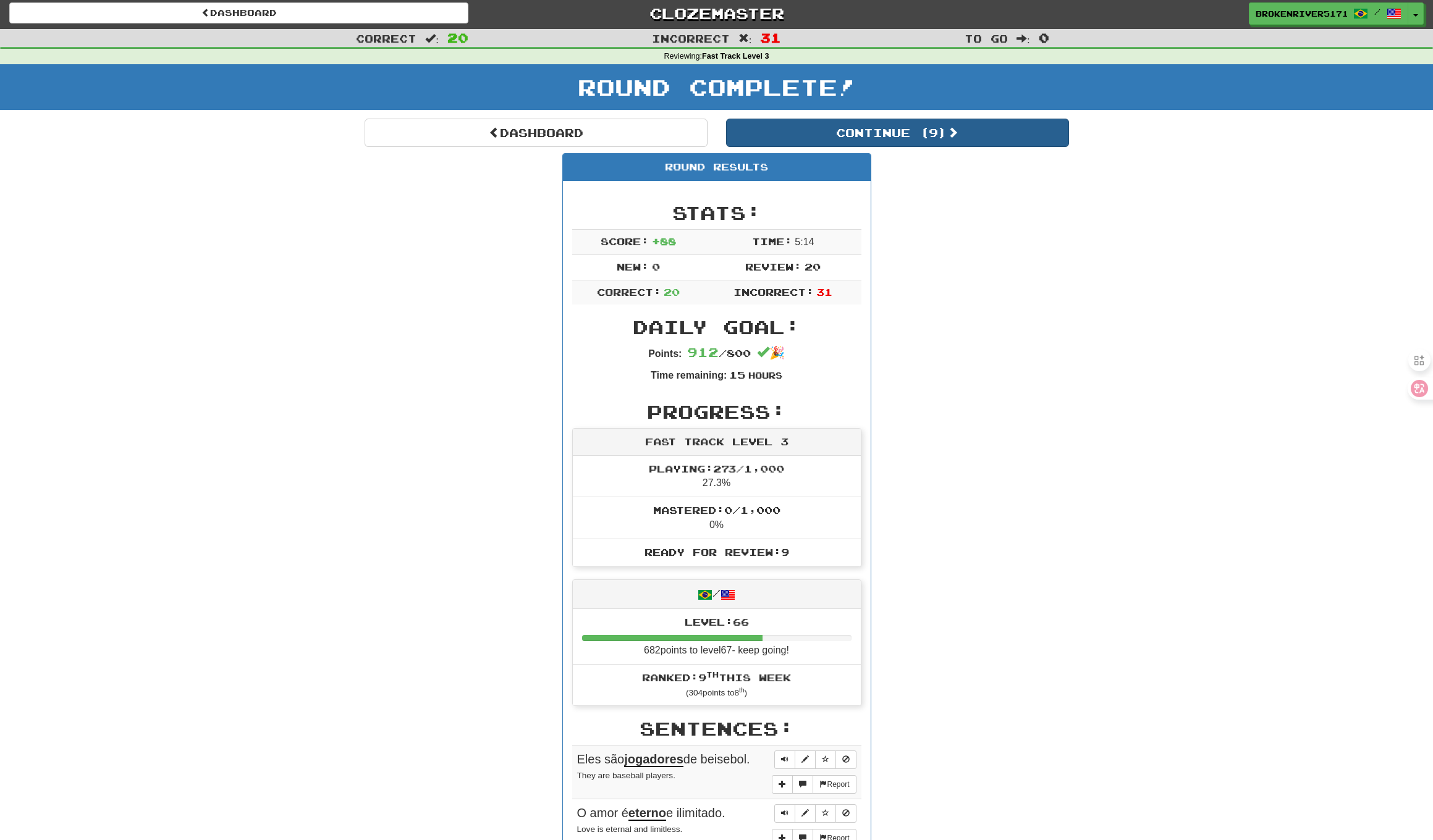
click at [855, 136] on button "Continue ( 9 )" at bounding box center [897, 133] width 343 height 29
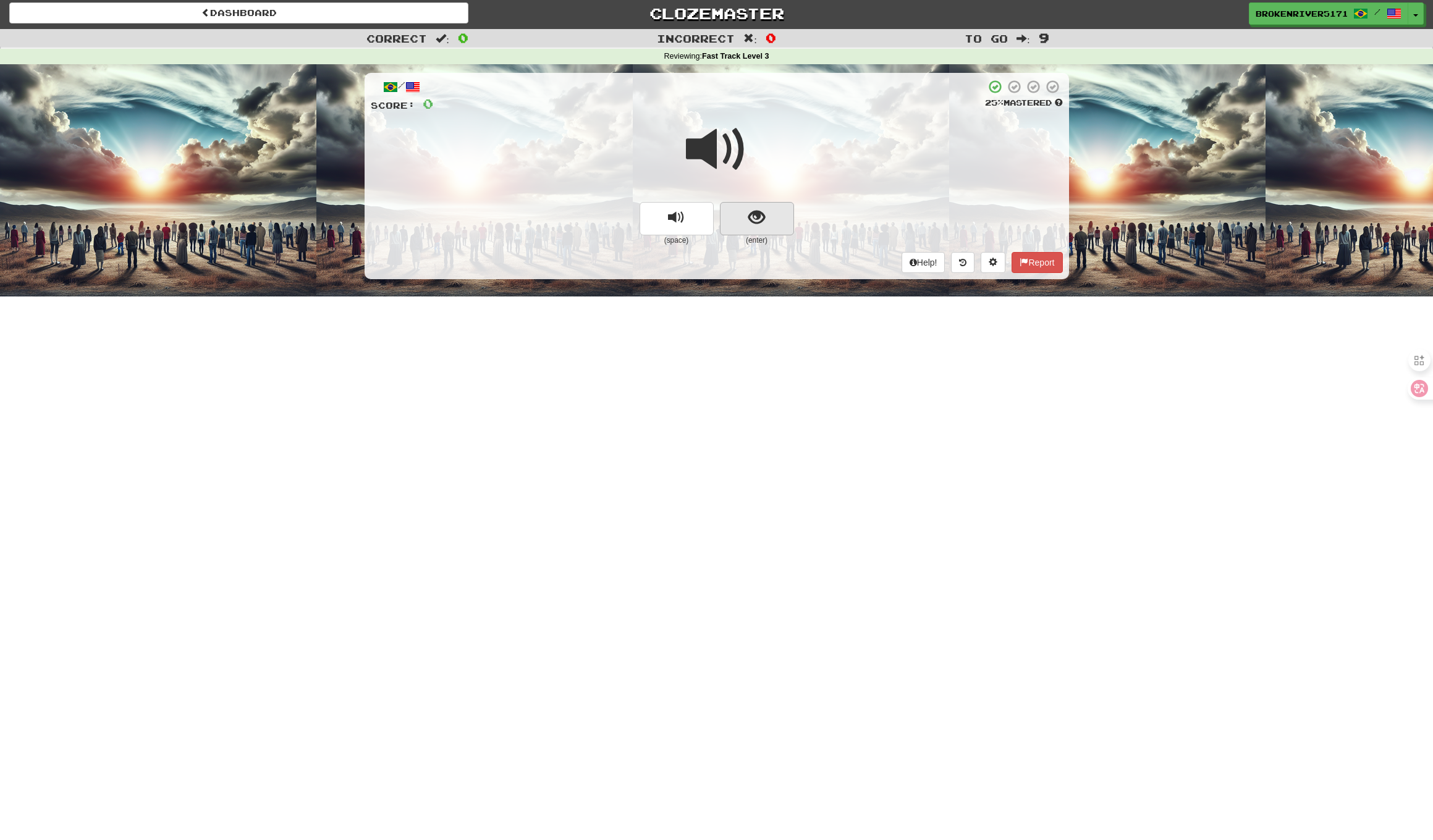
click at [752, 221] on span "show sentence" at bounding box center [756, 218] width 17 height 17
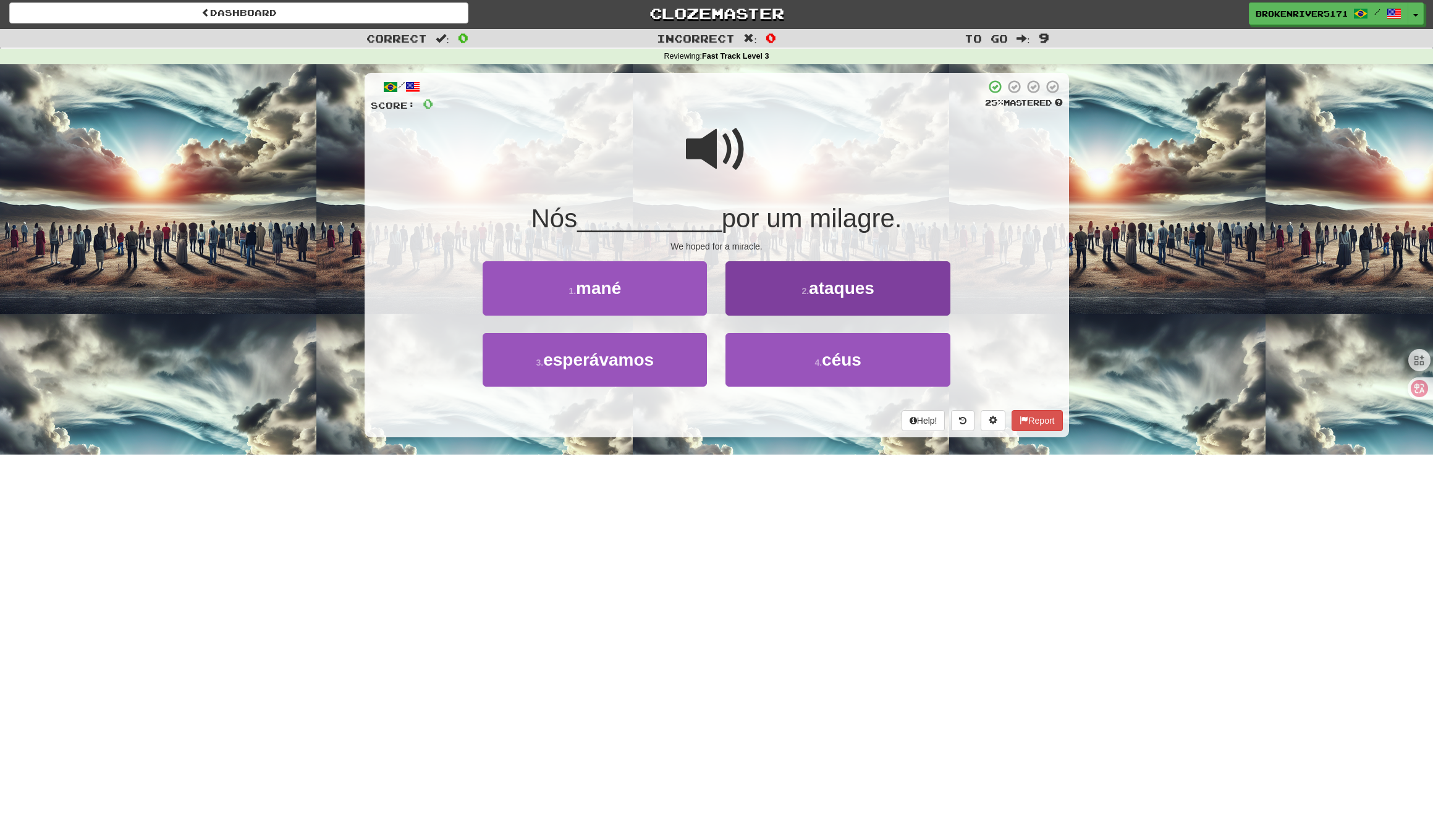
click at [777, 283] on button "2 . ataques" at bounding box center [837, 287] width 224 height 53
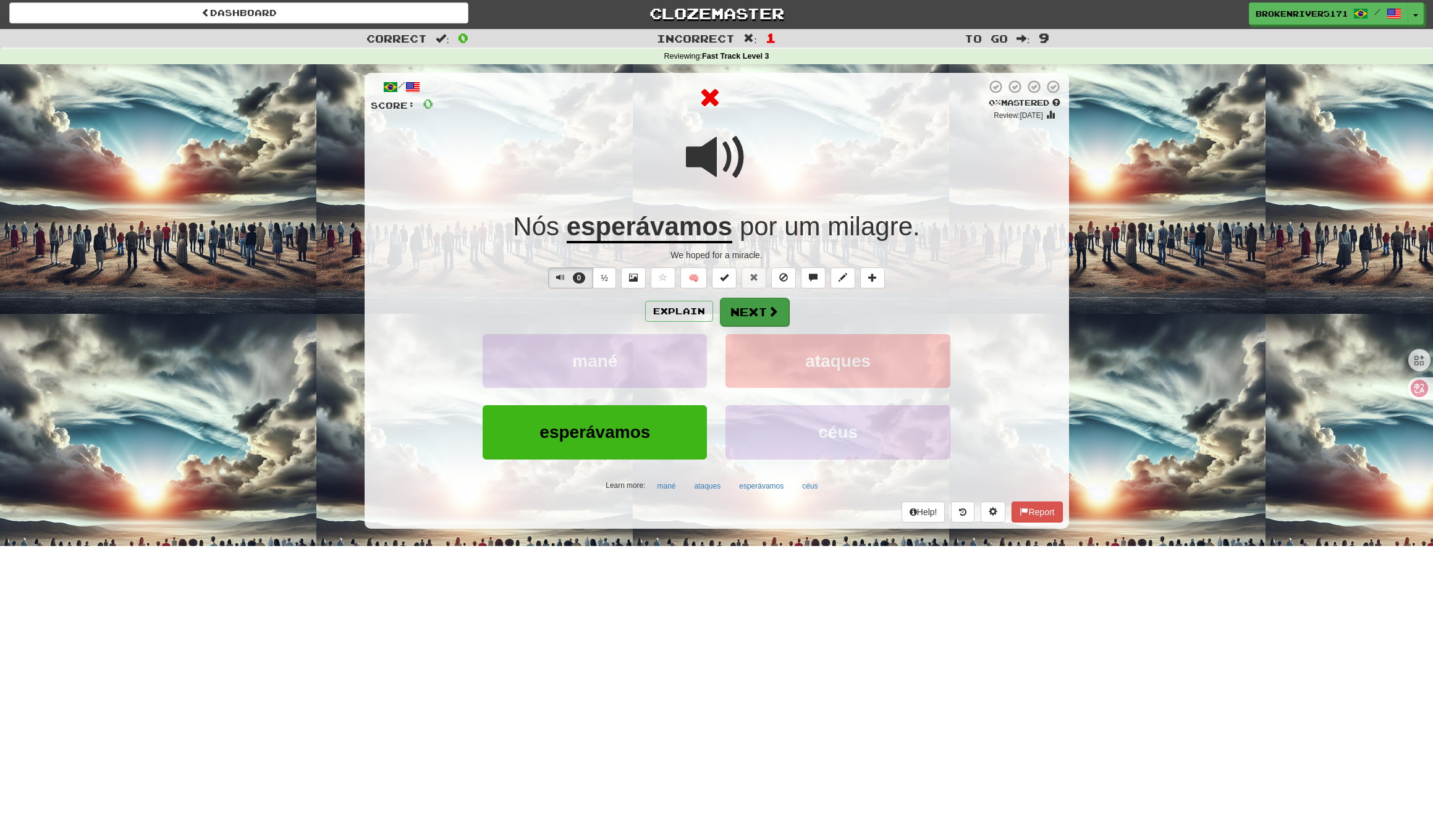
drag, startPoint x: 829, startPoint y: 306, endPoint x: 743, endPoint y: 310, distance: 86.1
click at [829, 306] on div "Explain Next" at bounding box center [716, 311] width 692 height 29
click at [743, 310] on button "Next" at bounding box center [755, 312] width 70 height 29
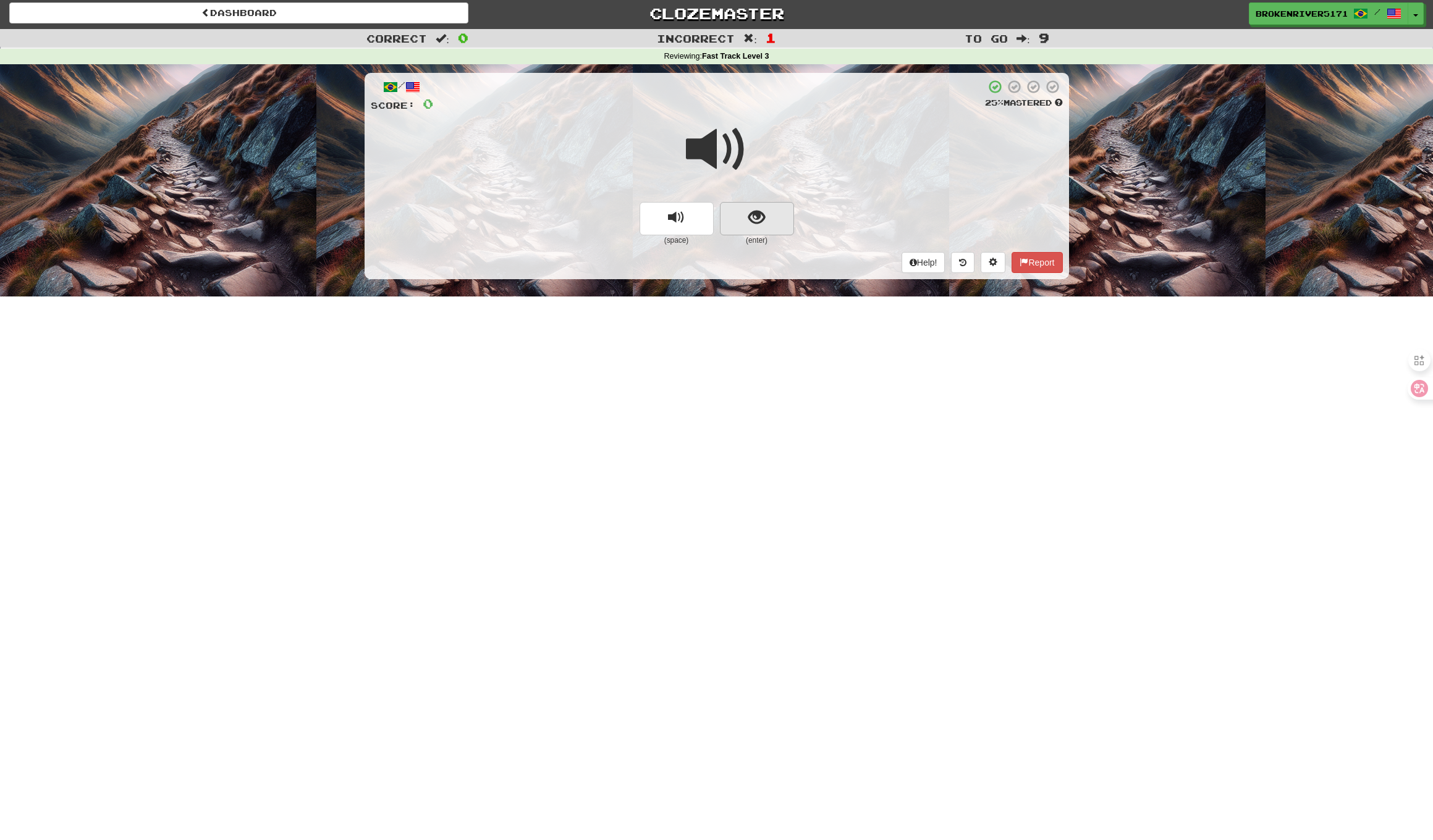
click at [771, 209] on button "show sentence" at bounding box center [756, 218] width 74 height 33
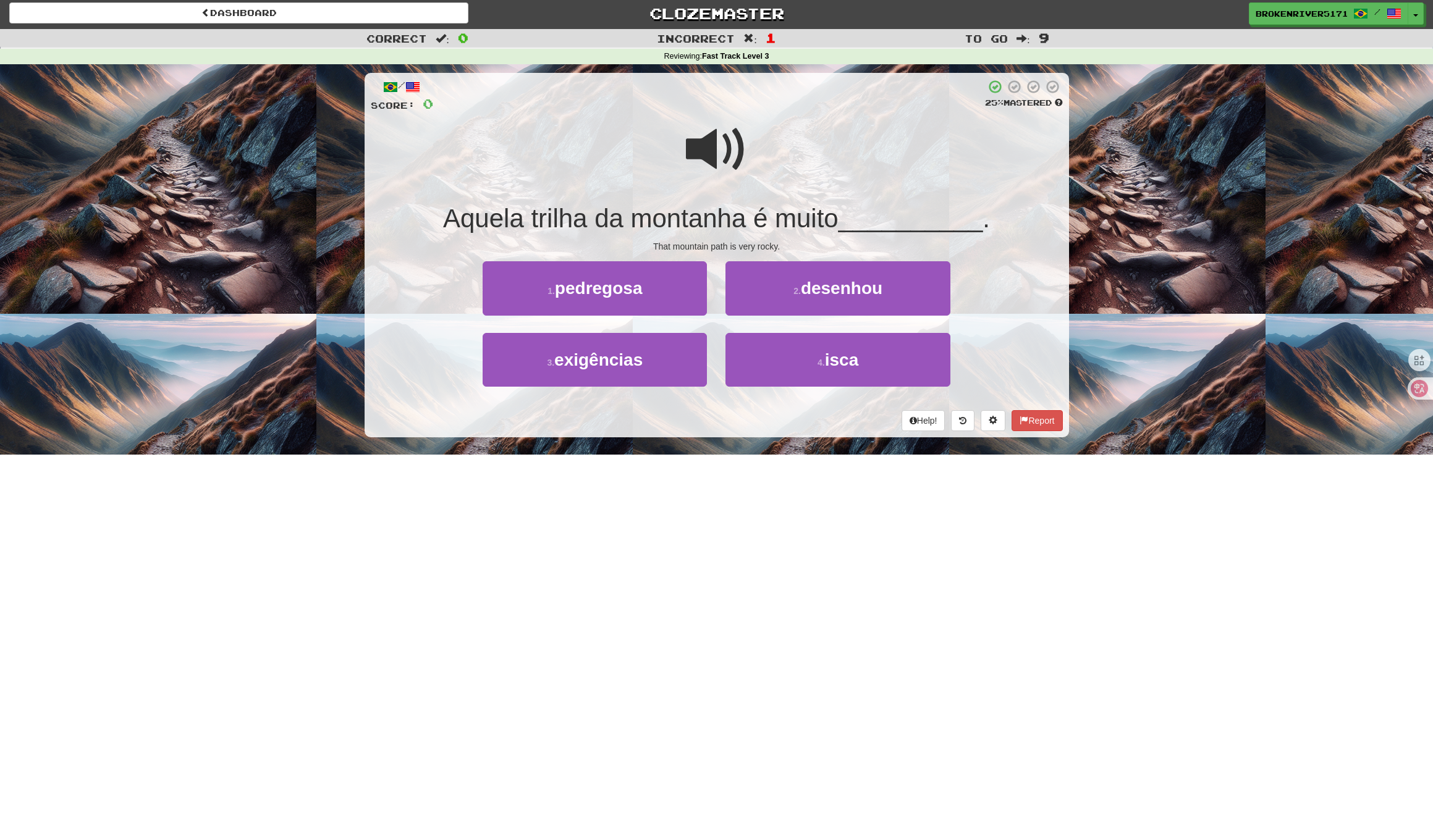
click at [768, 222] on span "Aquela trilha da montanha é muito" at bounding box center [640, 218] width 395 height 29
click at [736, 238] on div "/ Score: 0 25 % Mastered Aquela trilha da montanha é muito __________ . That mo…" at bounding box center [716, 255] width 705 height 364
click at [781, 281] on button "2 . desenhou" at bounding box center [837, 287] width 224 height 53
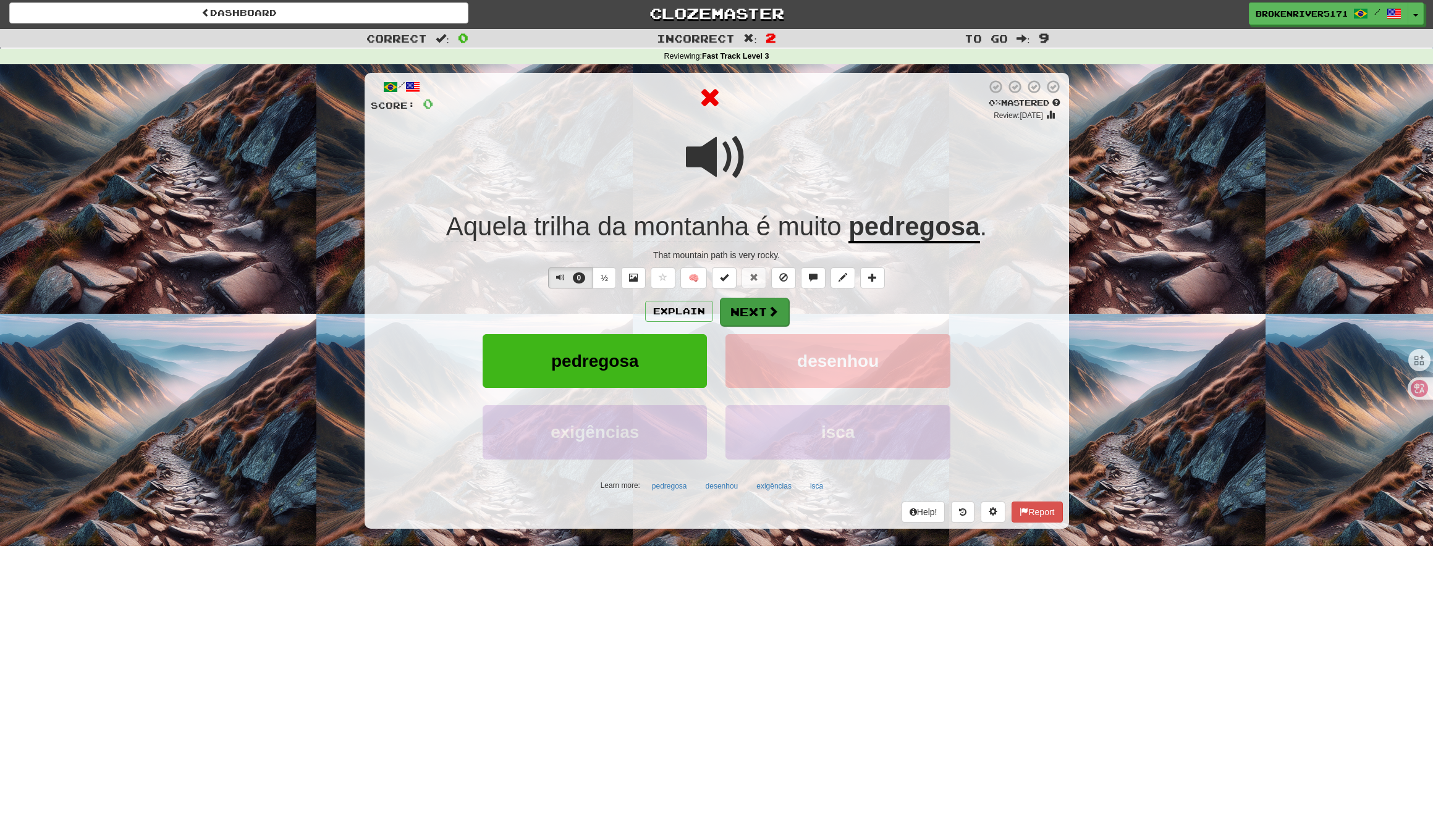
click at [760, 319] on button "Next" at bounding box center [755, 312] width 70 height 29
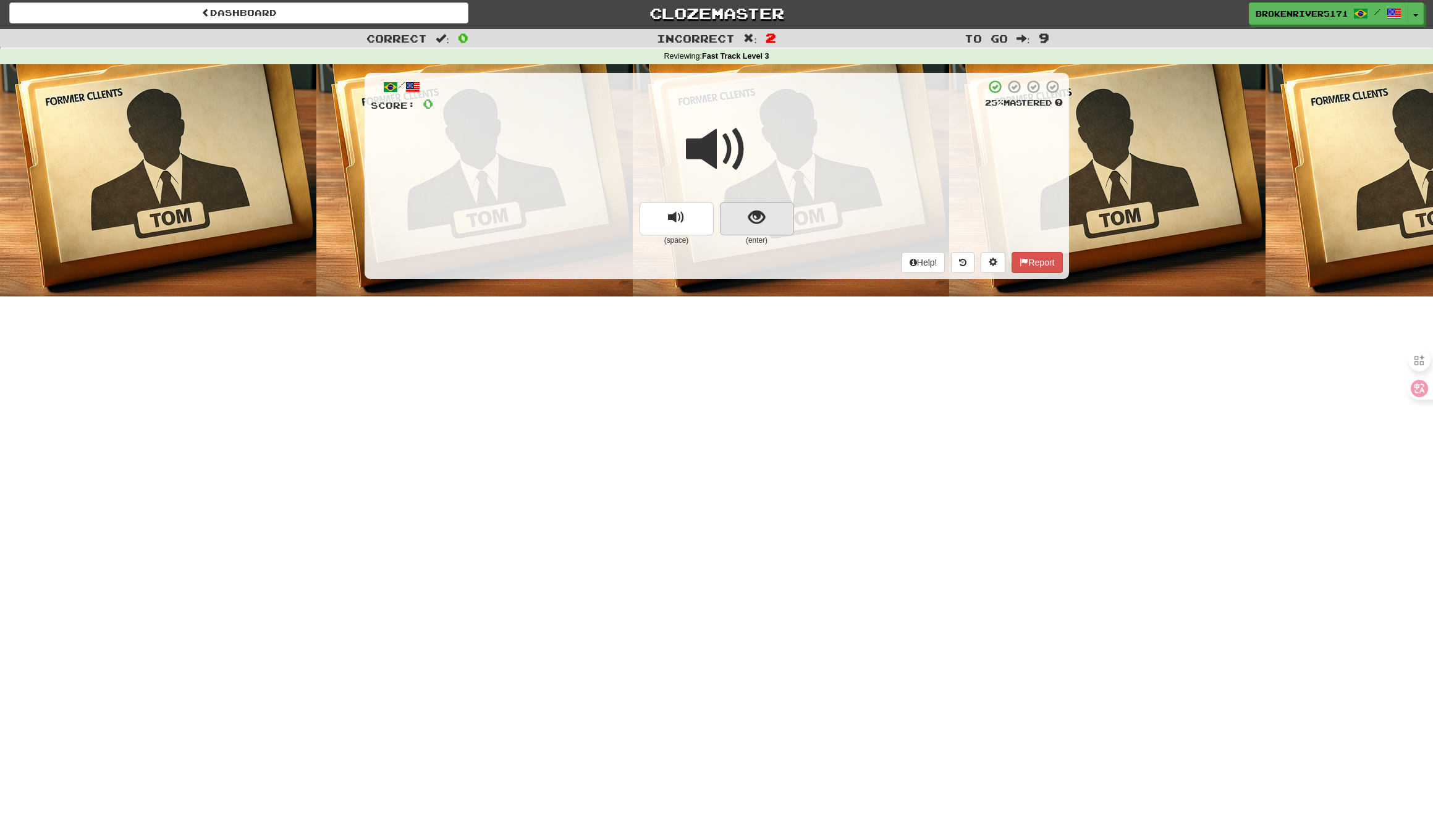
click at [759, 217] on span "show sentence" at bounding box center [756, 218] width 17 height 17
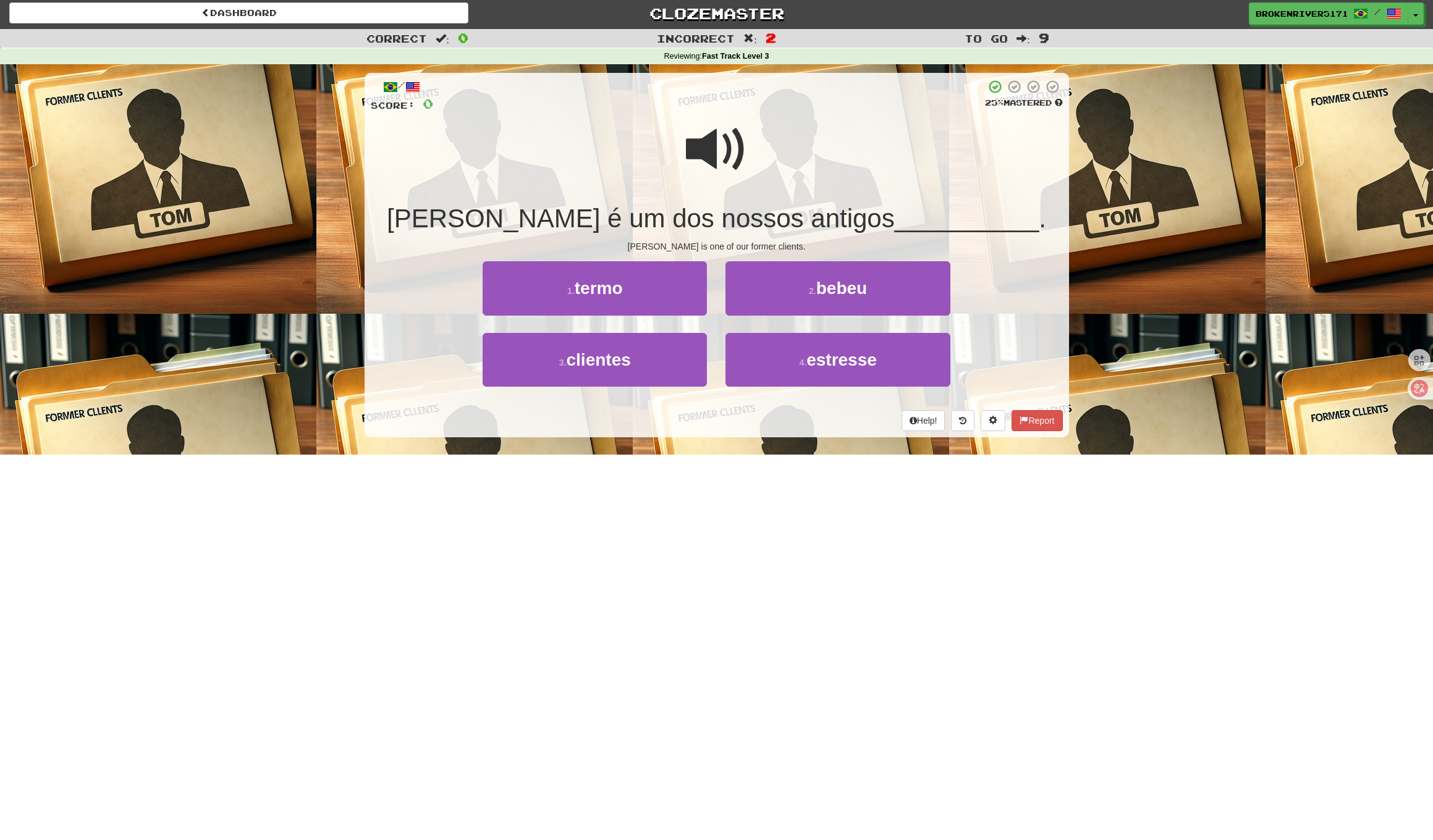
click at [705, 234] on div "/ Score: 0 25 % Mastered Tom é um dos nossos antigos __________ . Tom is one of…" at bounding box center [716, 255] width 705 height 364
click at [633, 309] on button "1 . termo" at bounding box center [594, 287] width 224 height 53
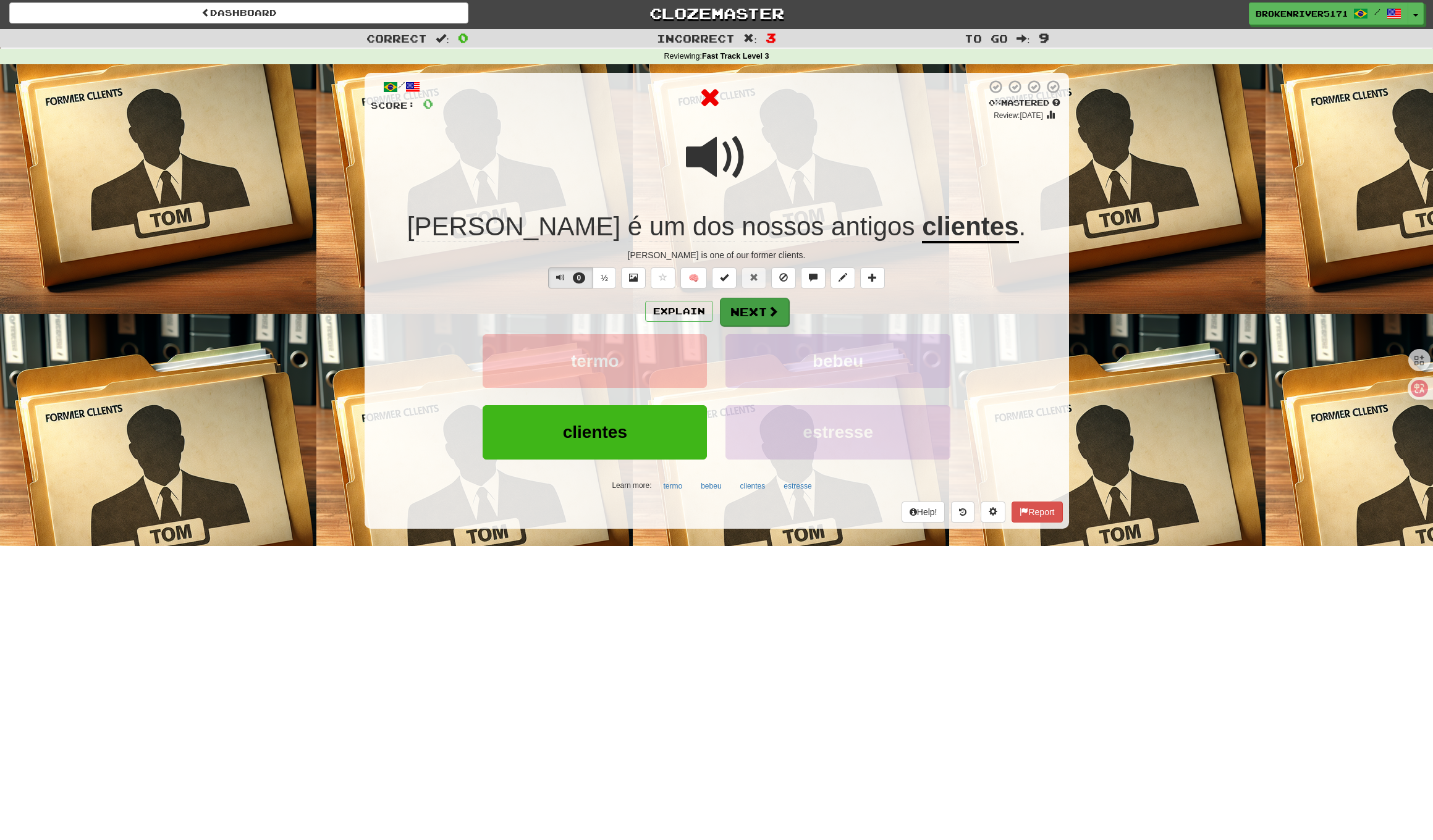
click at [761, 310] on button "Next" at bounding box center [755, 312] width 70 height 29
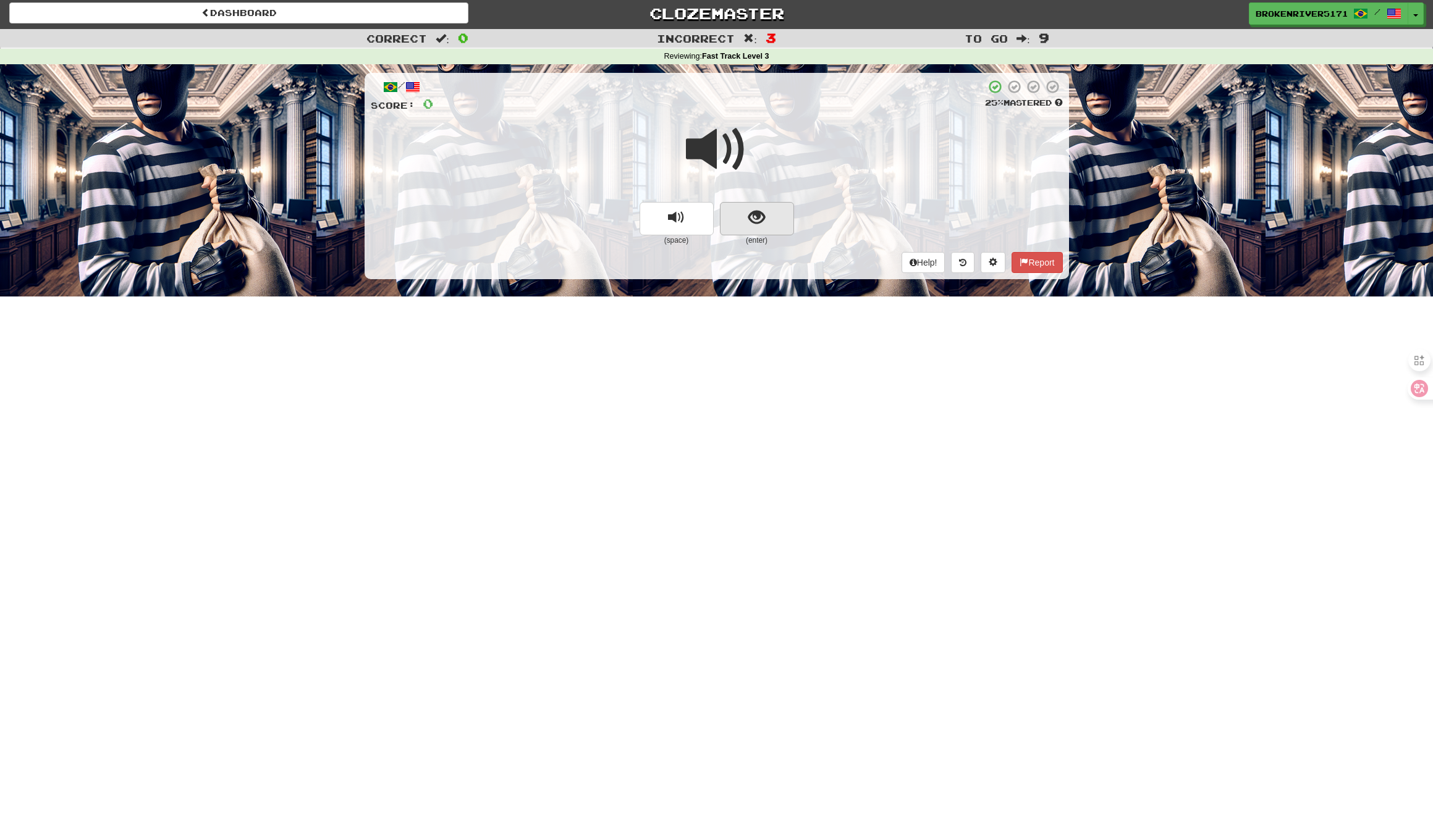
click at [741, 232] on button "show sentence" at bounding box center [756, 218] width 74 height 33
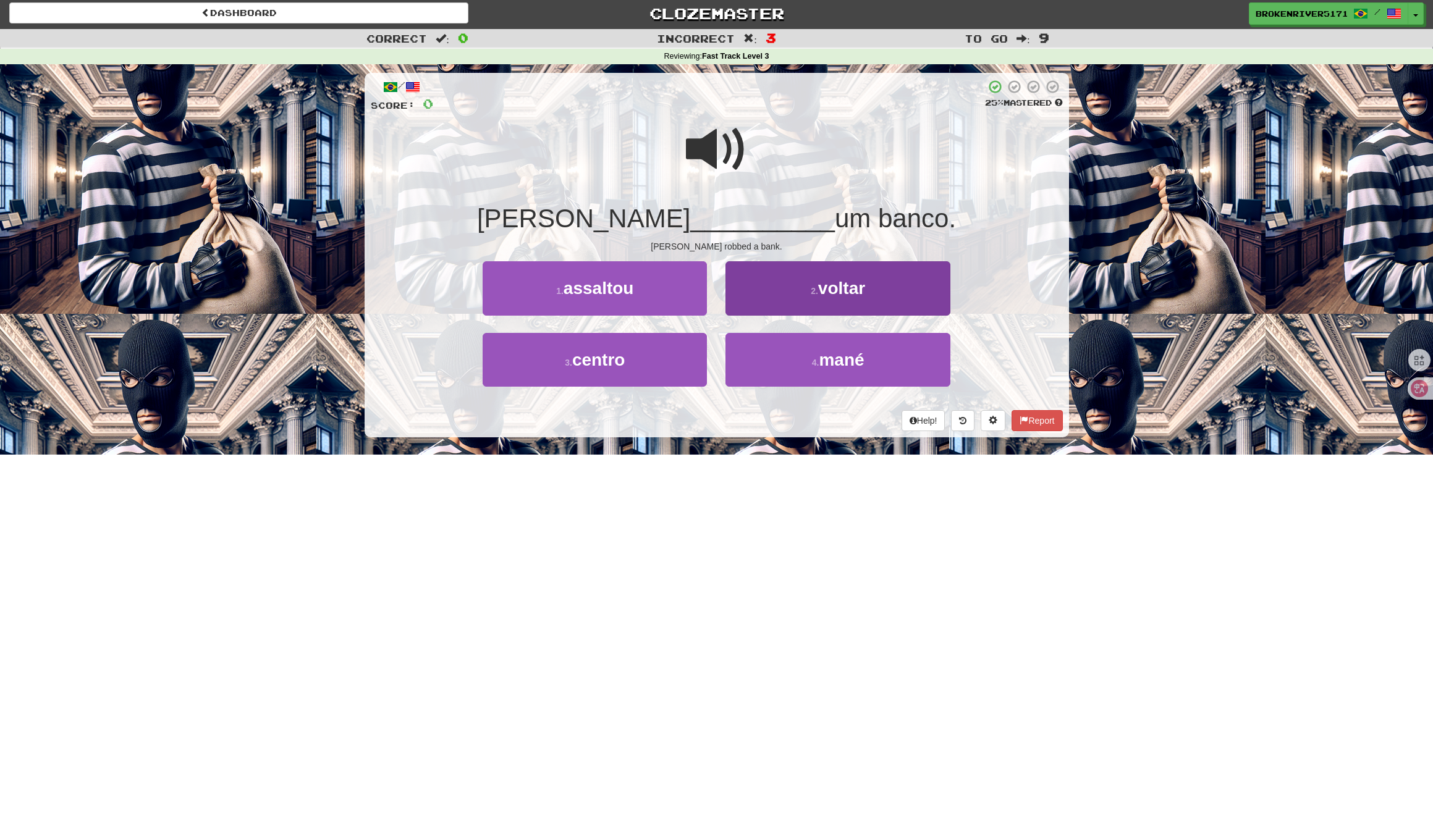
click at [797, 292] on button "2 . voltar" at bounding box center [837, 287] width 224 height 53
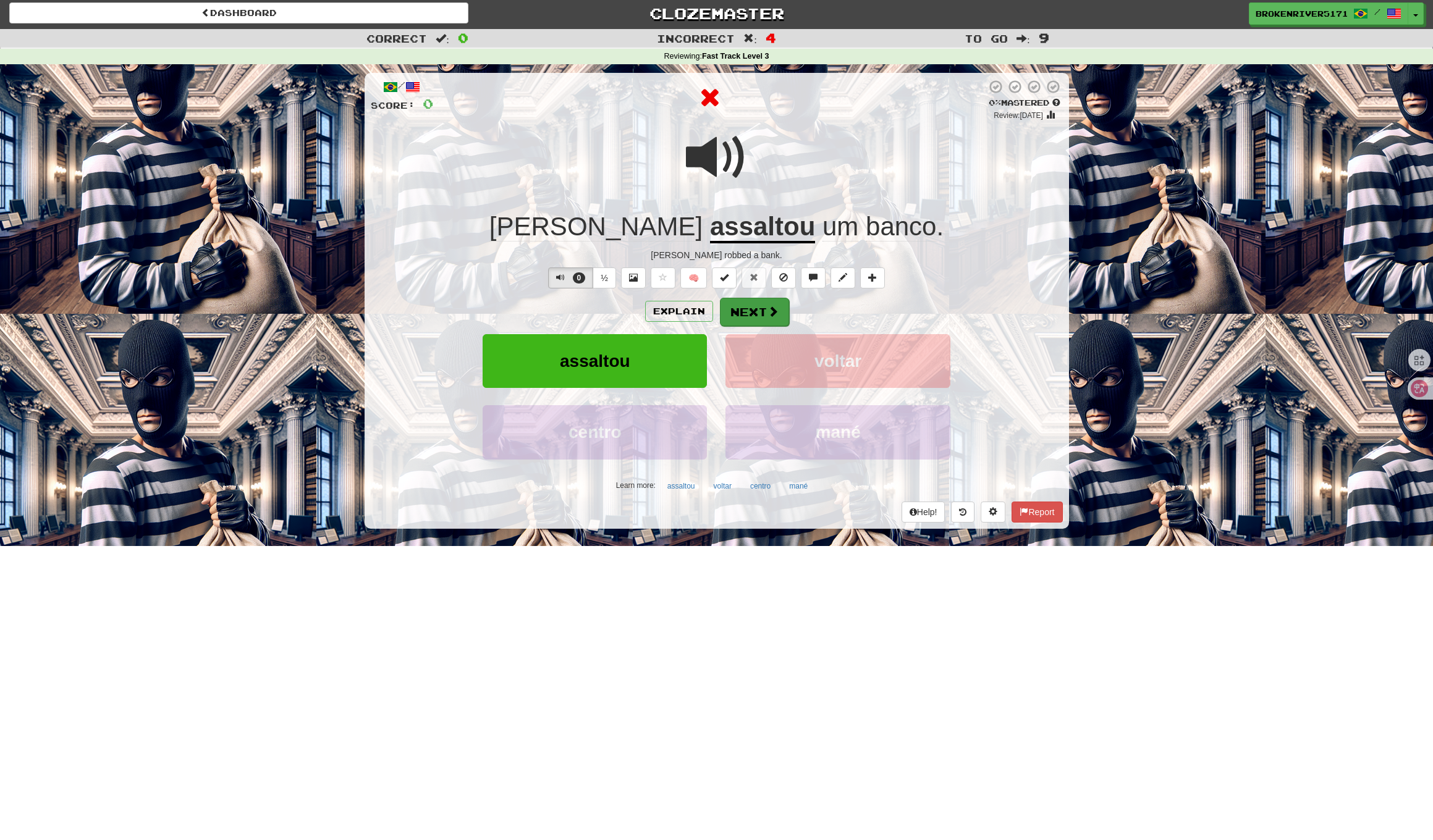
click at [755, 314] on button "Next" at bounding box center [755, 312] width 70 height 29
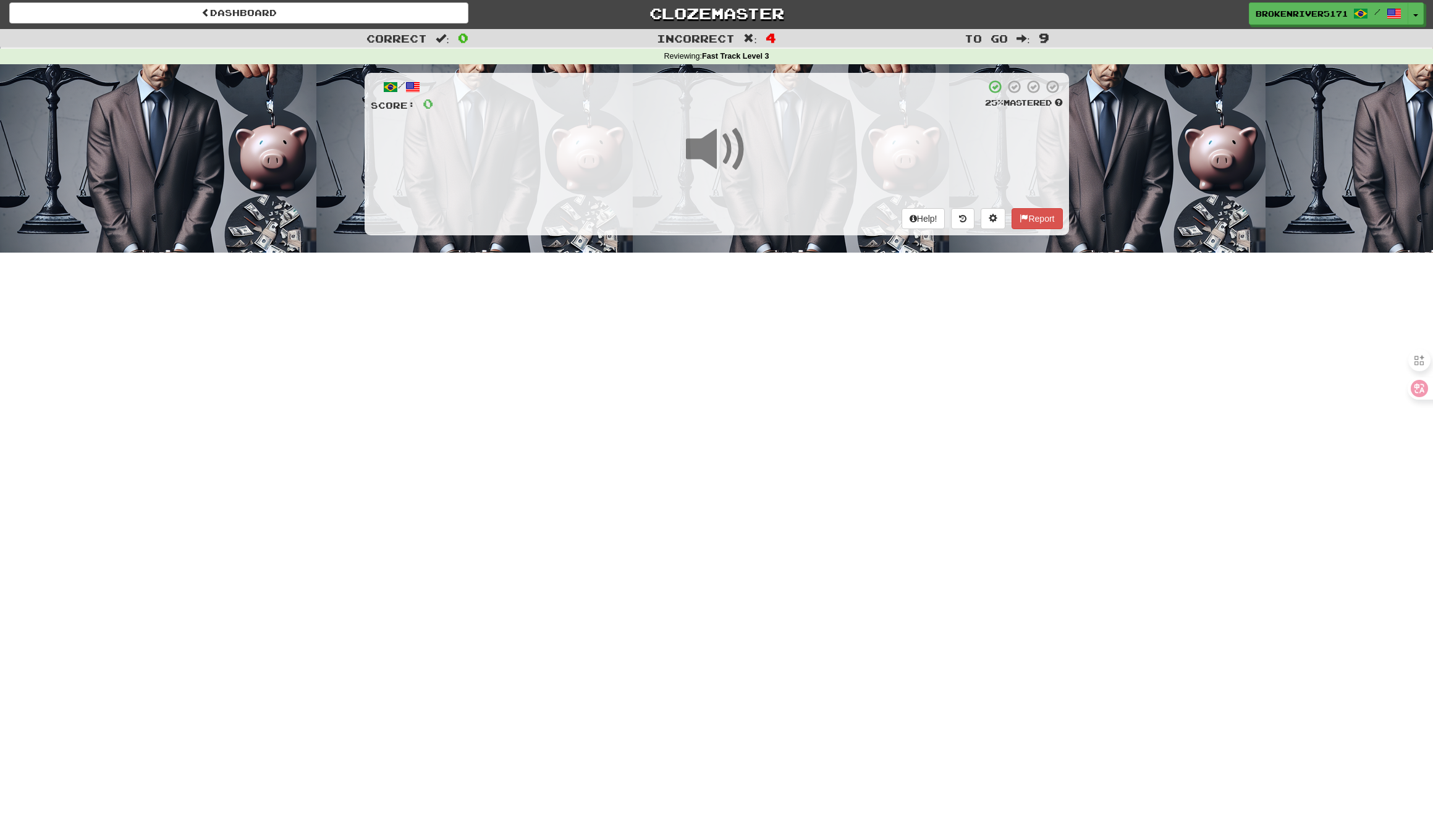
click at [755, 356] on div "Dashboard Clozemaster BrokenRiver5171 / Toggle Dropdown Dashboard Leaderboard A…" at bounding box center [716, 417] width 1433 height 840
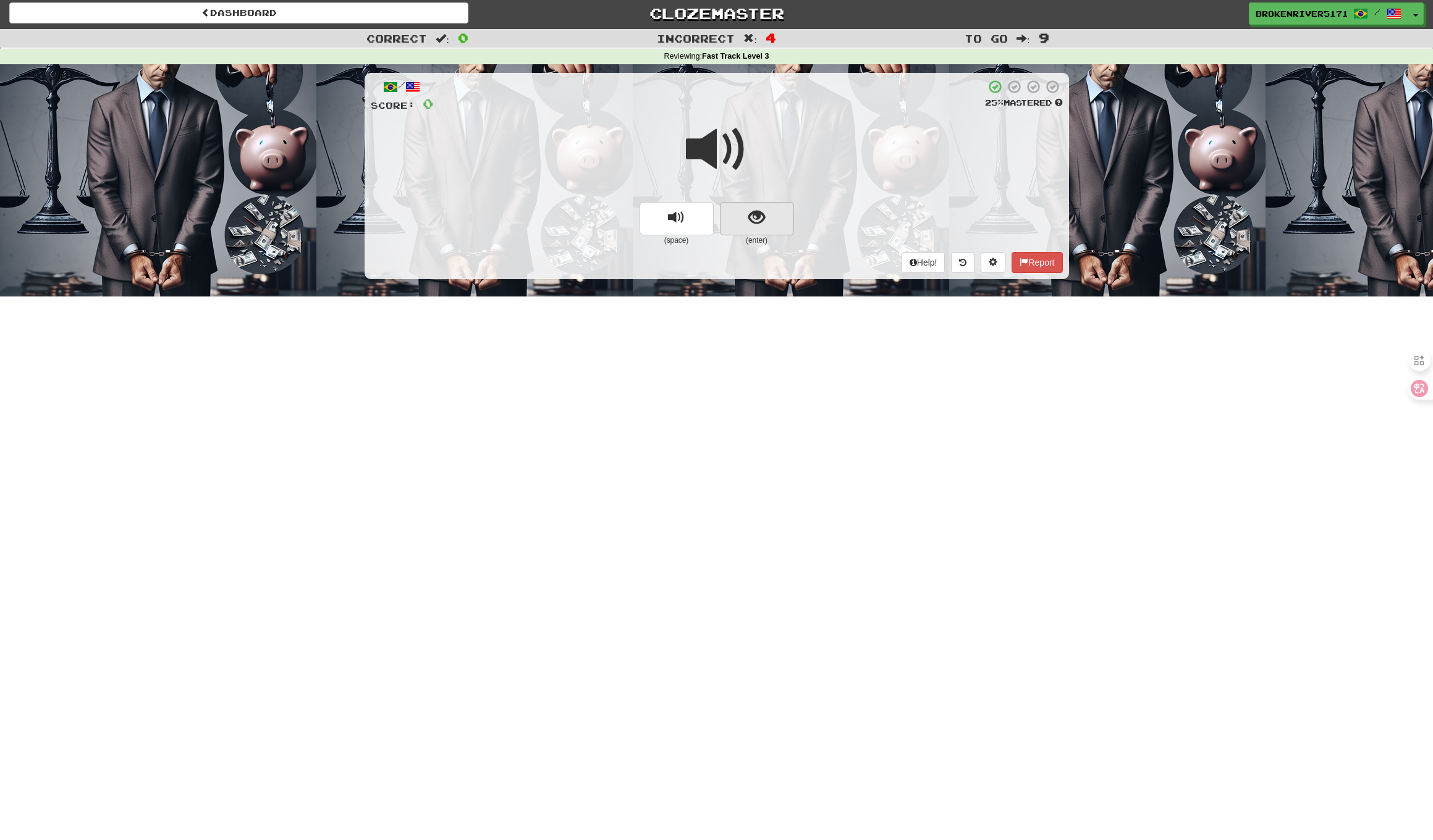
click at [777, 203] on button "show sentence" at bounding box center [756, 218] width 74 height 33
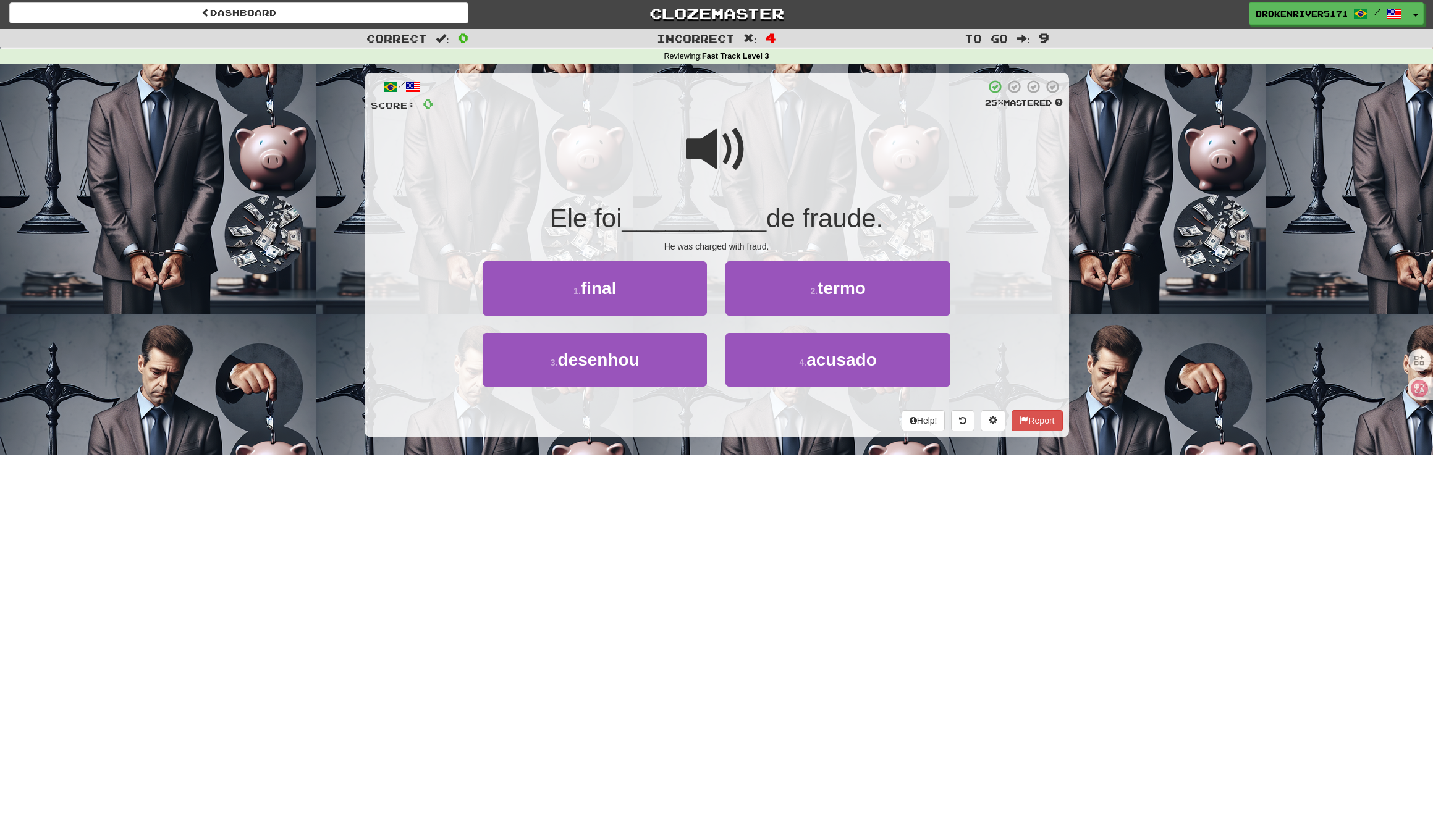
click at [743, 236] on div "/ Score: 0 25 % Mastered Ele foi __________ de fraude. He was charged with frau…" at bounding box center [716, 255] width 705 height 364
click at [659, 302] on button "1 . final" at bounding box center [594, 287] width 224 height 53
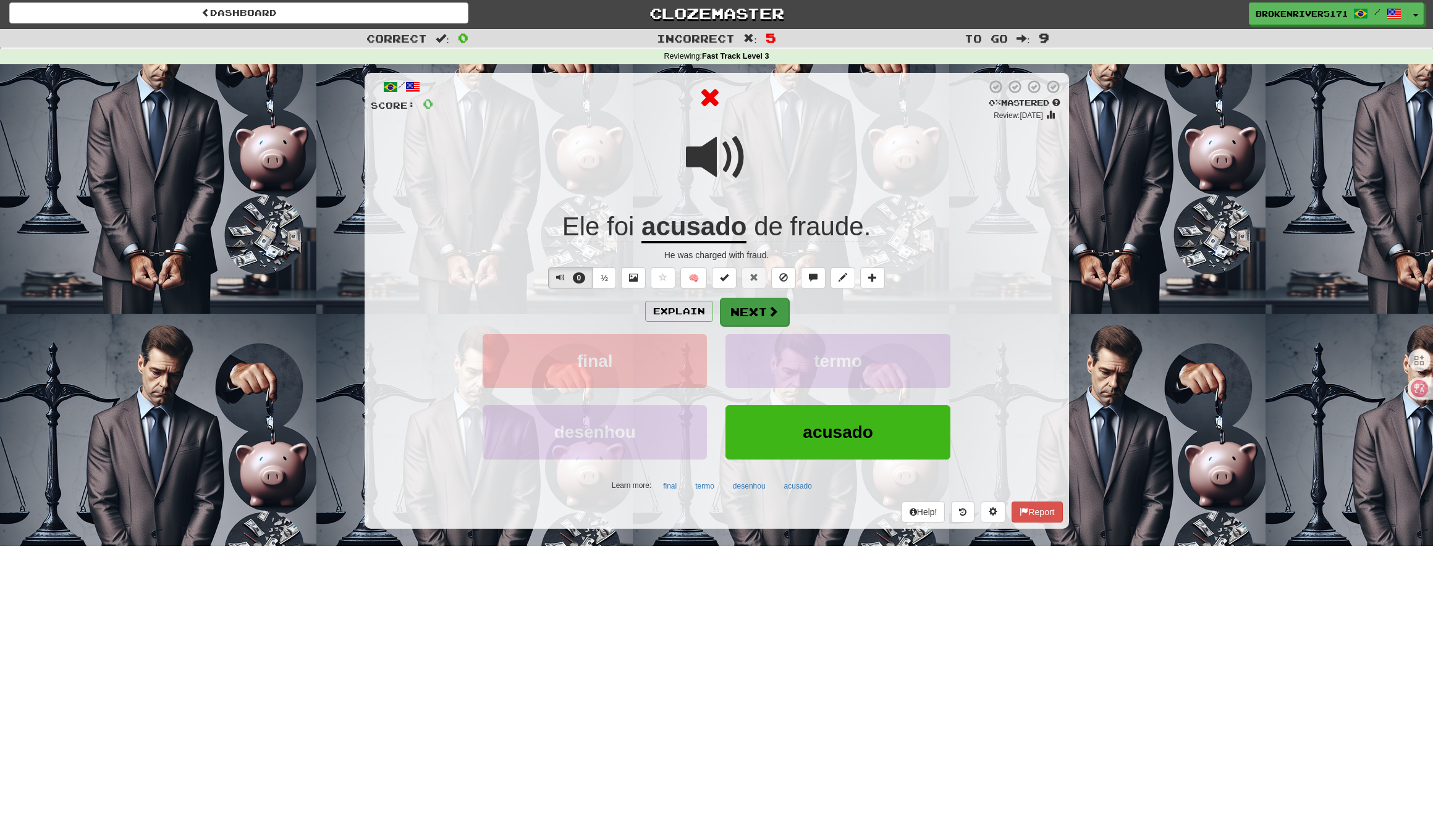
click at [761, 319] on button "Next" at bounding box center [755, 312] width 70 height 29
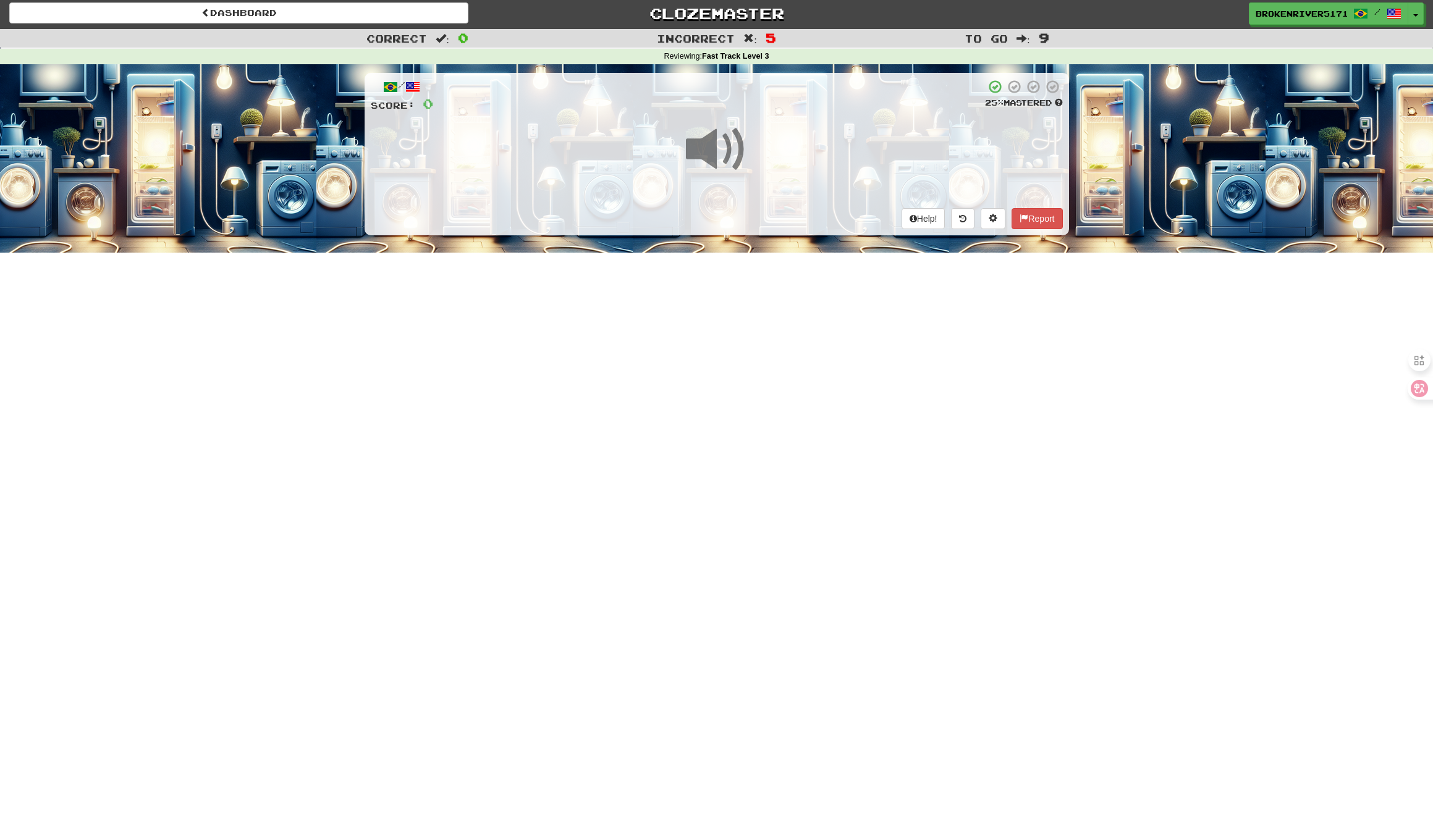
click at [741, 362] on div "Dashboard Clozemaster BrokenRiver5171 / Toggle Dropdown Dashboard Leaderboard A…" at bounding box center [716, 417] width 1433 height 840
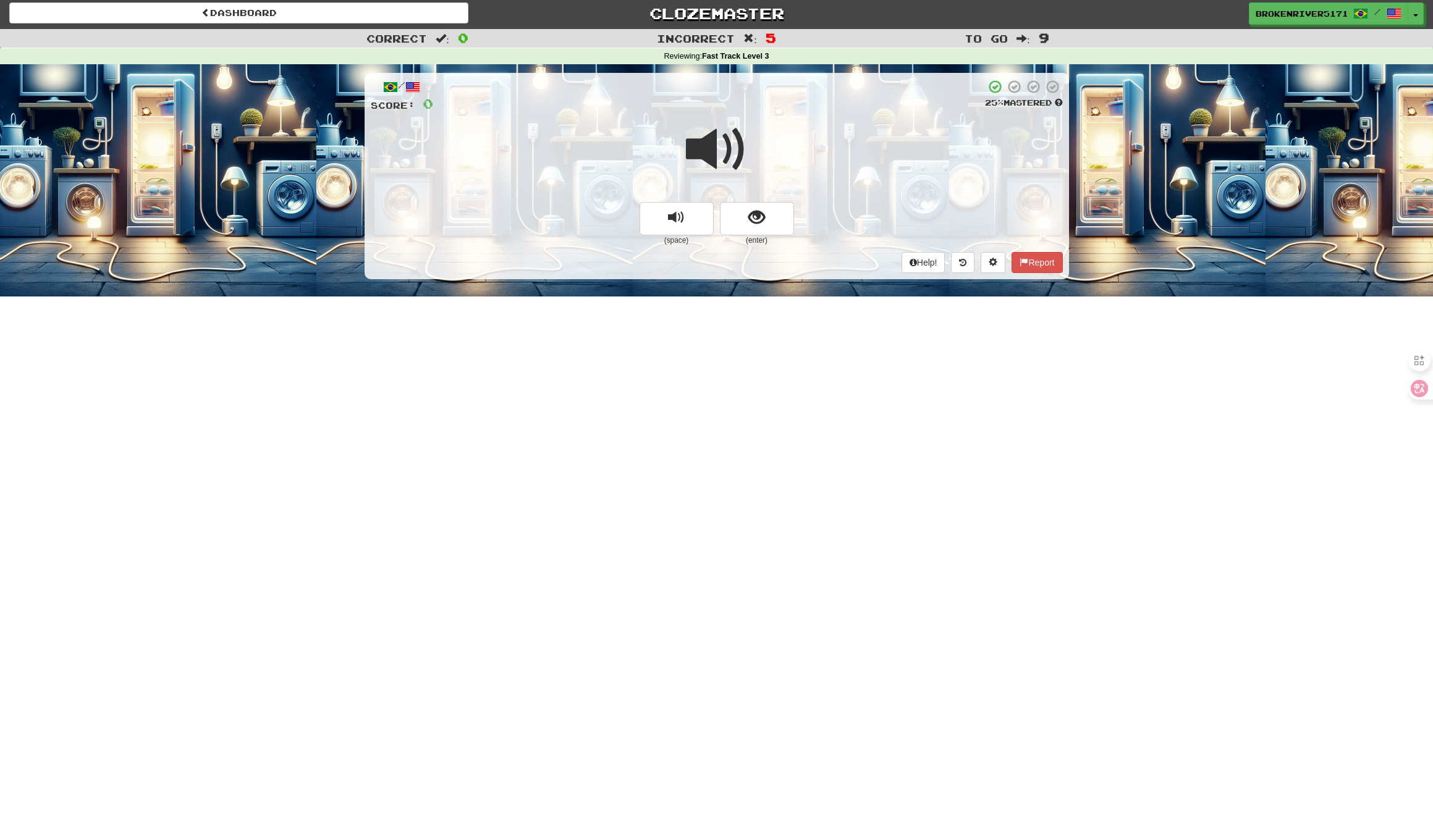
click at [741, 247] on div "/ Score: 0 25 % Mastered (space) (enter) Help! Report" at bounding box center [716, 175] width 705 height 206
click at [759, 212] on span "show sentence" at bounding box center [756, 218] width 17 height 17
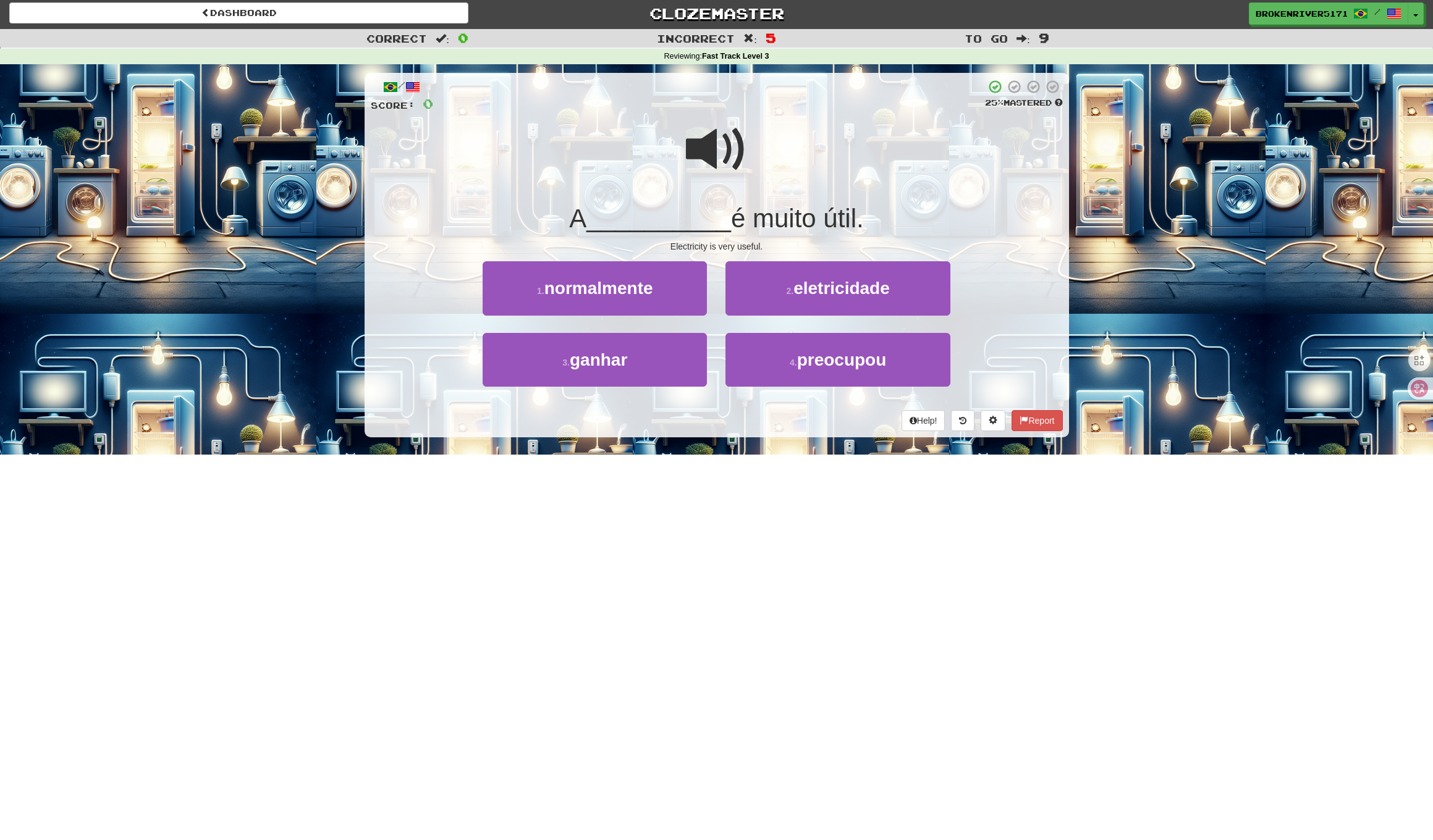
click at [705, 425] on div "Help! Report" at bounding box center [716, 420] width 692 height 21
click at [725, 415] on div "Help! Report" at bounding box center [716, 420] width 692 height 21
click at [767, 358] on button "4 . preocupou" at bounding box center [837, 359] width 224 height 53
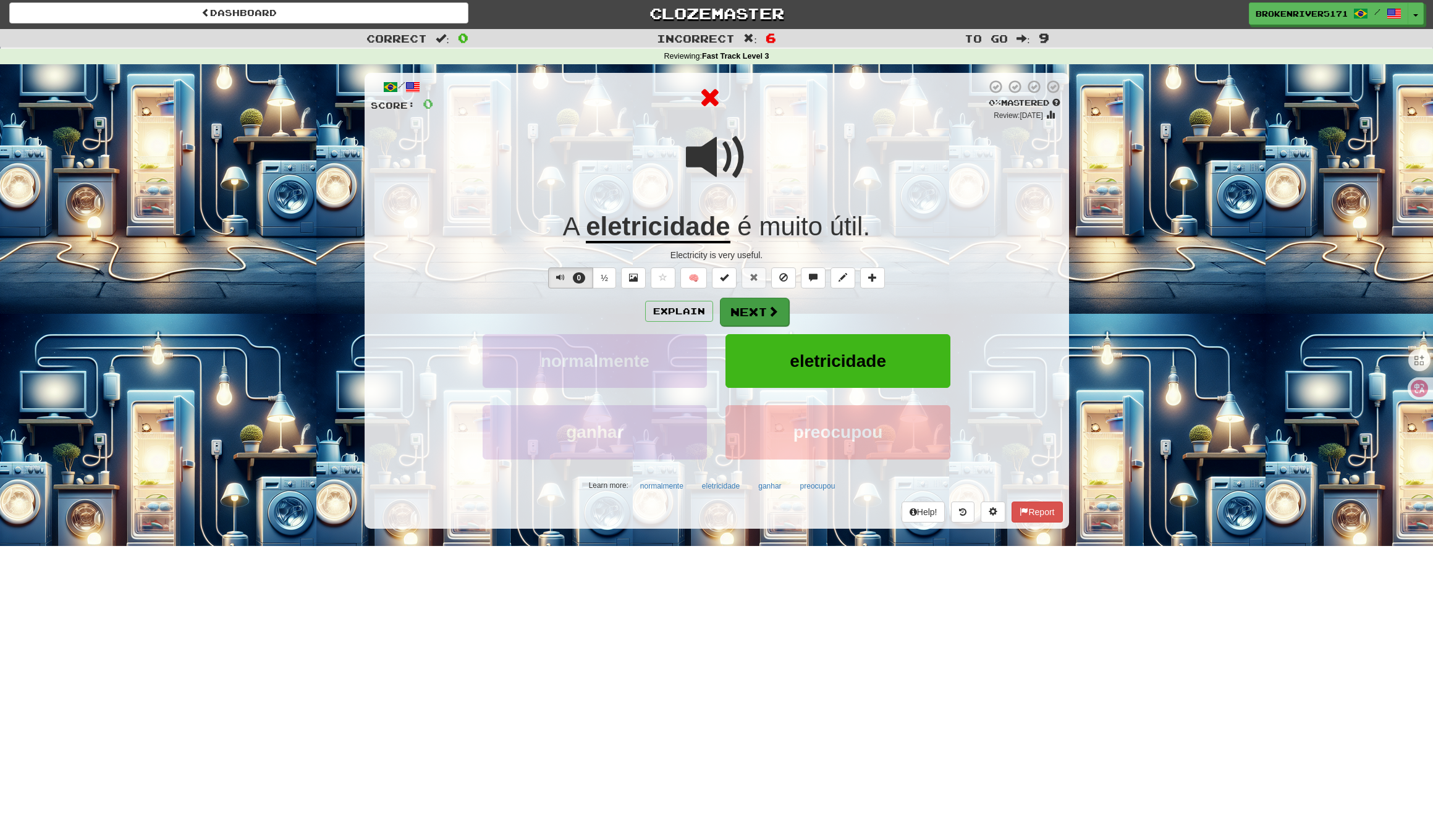
click at [748, 318] on button "Next" at bounding box center [755, 312] width 70 height 29
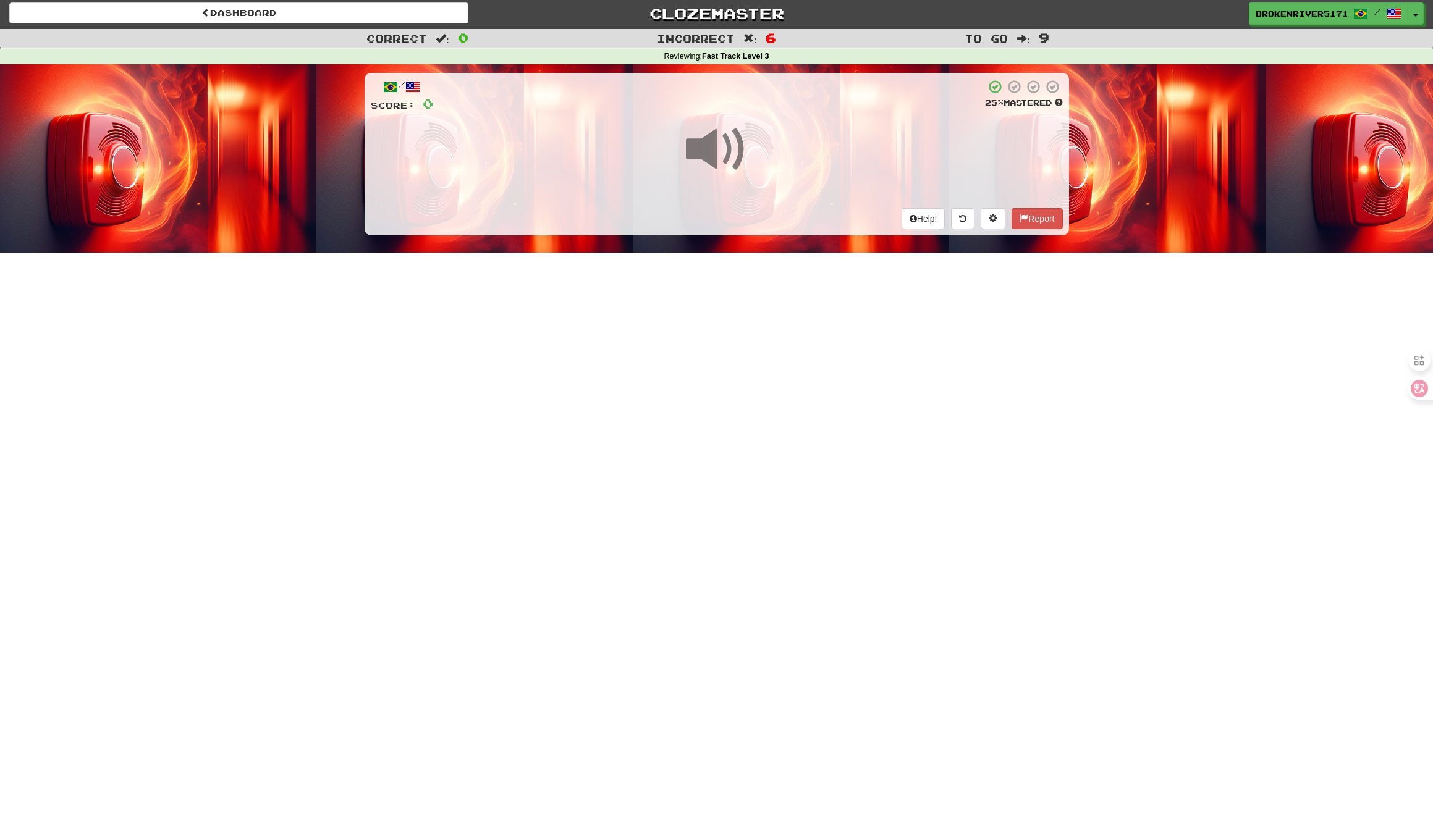
click at [750, 363] on div "Dashboard Clozemaster BrokenRiver5171 / Toggle Dropdown Dashboard Leaderboard A…" at bounding box center [716, 417] width 1433 height 840
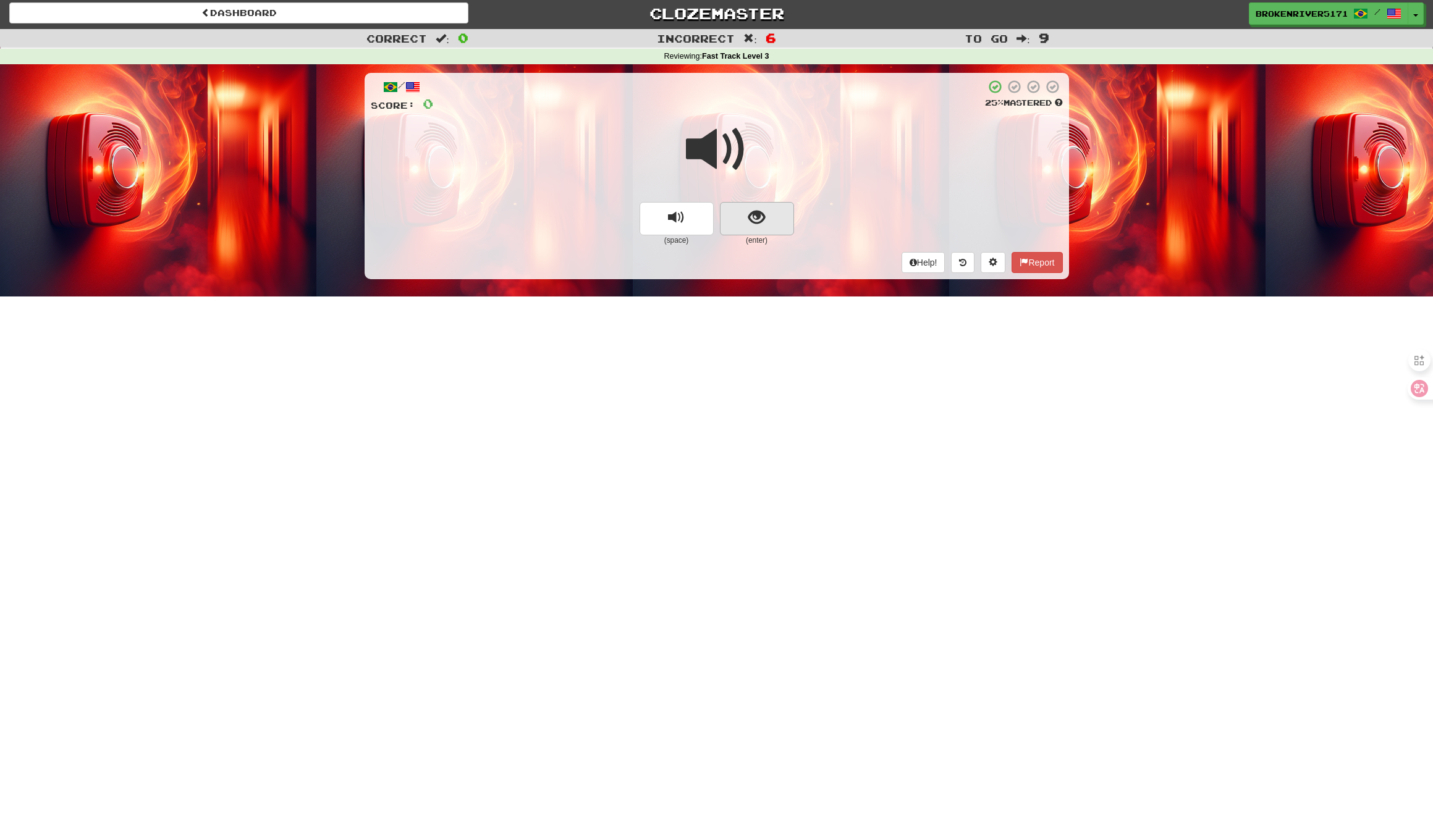
click at [750, 229] on button "show sentence" at bounding box center [756, 218] width 74 height 33
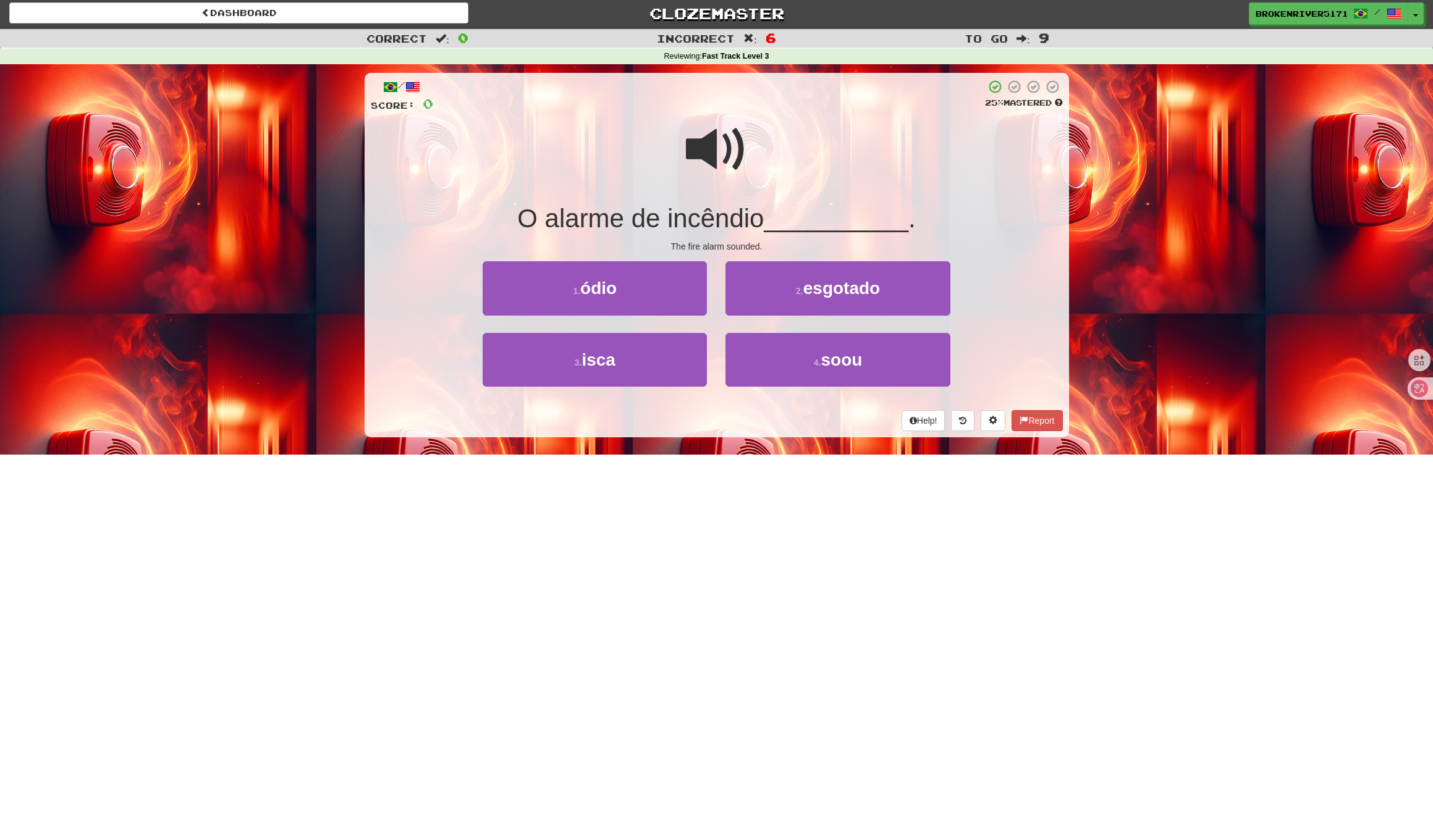
click at [711, 418] on div "Help! Report" at bounding box center [716, 420] width 692 height 21
click at [728, 410] on div "Help! Report" at bounding box center [716, 420] width 692 height 21
click at [664, 376] on button "3 . isca" at bounding box center [594, 359] width 224 height 53
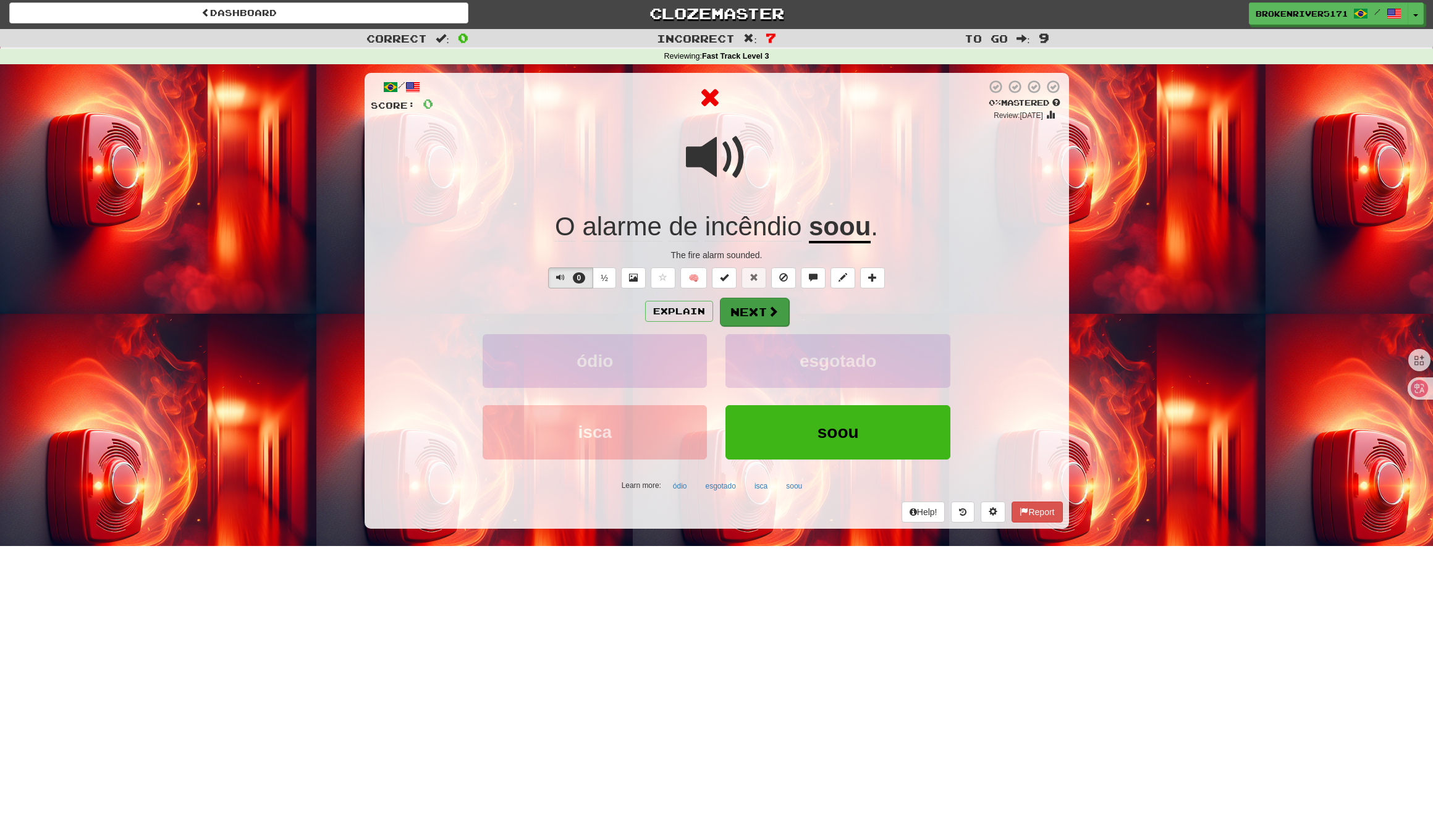
click at [752, 310] on button "Next" at bounding box center [755, 312] width 70 height 29
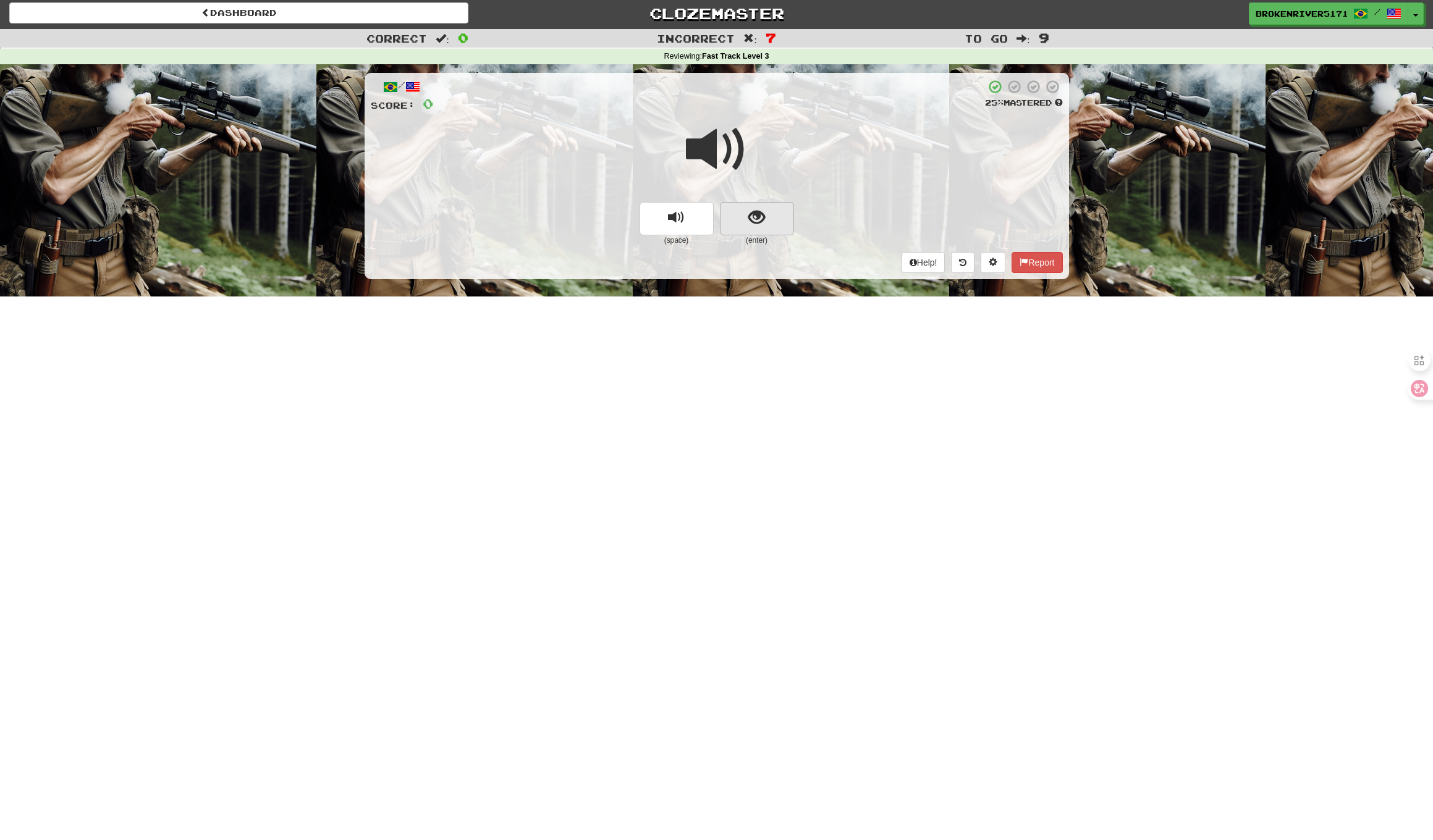
click at [755, 221] on span "show sentence" at bounding box center [756, 218] width 17 height 17
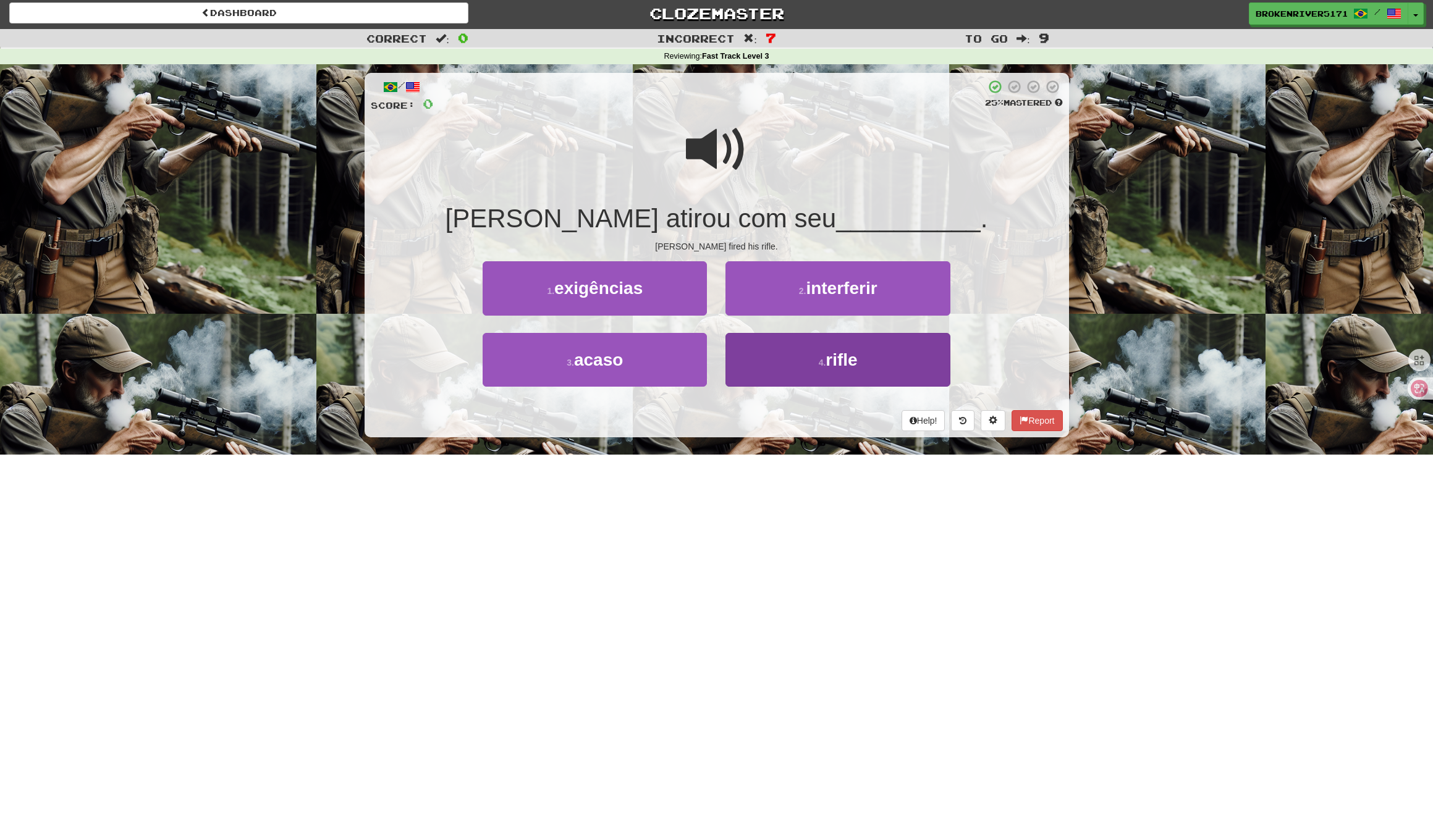
click at [783, 376] on button "4 . rifle" at bounding box center [837, 359] width 224 height 53
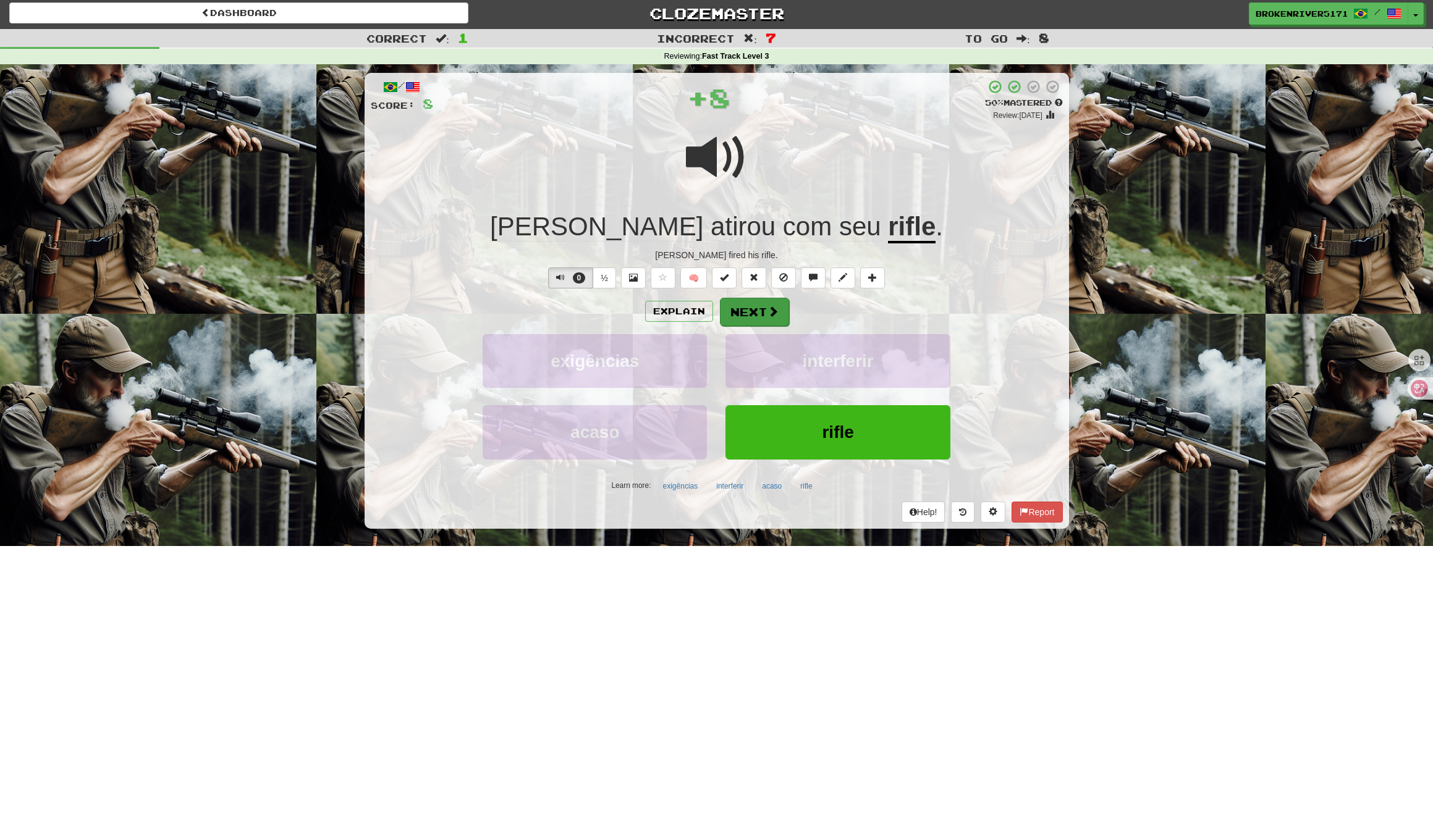
click at [773, 323] on button "Next" at bounding box center [755, 312] width 70 height 29
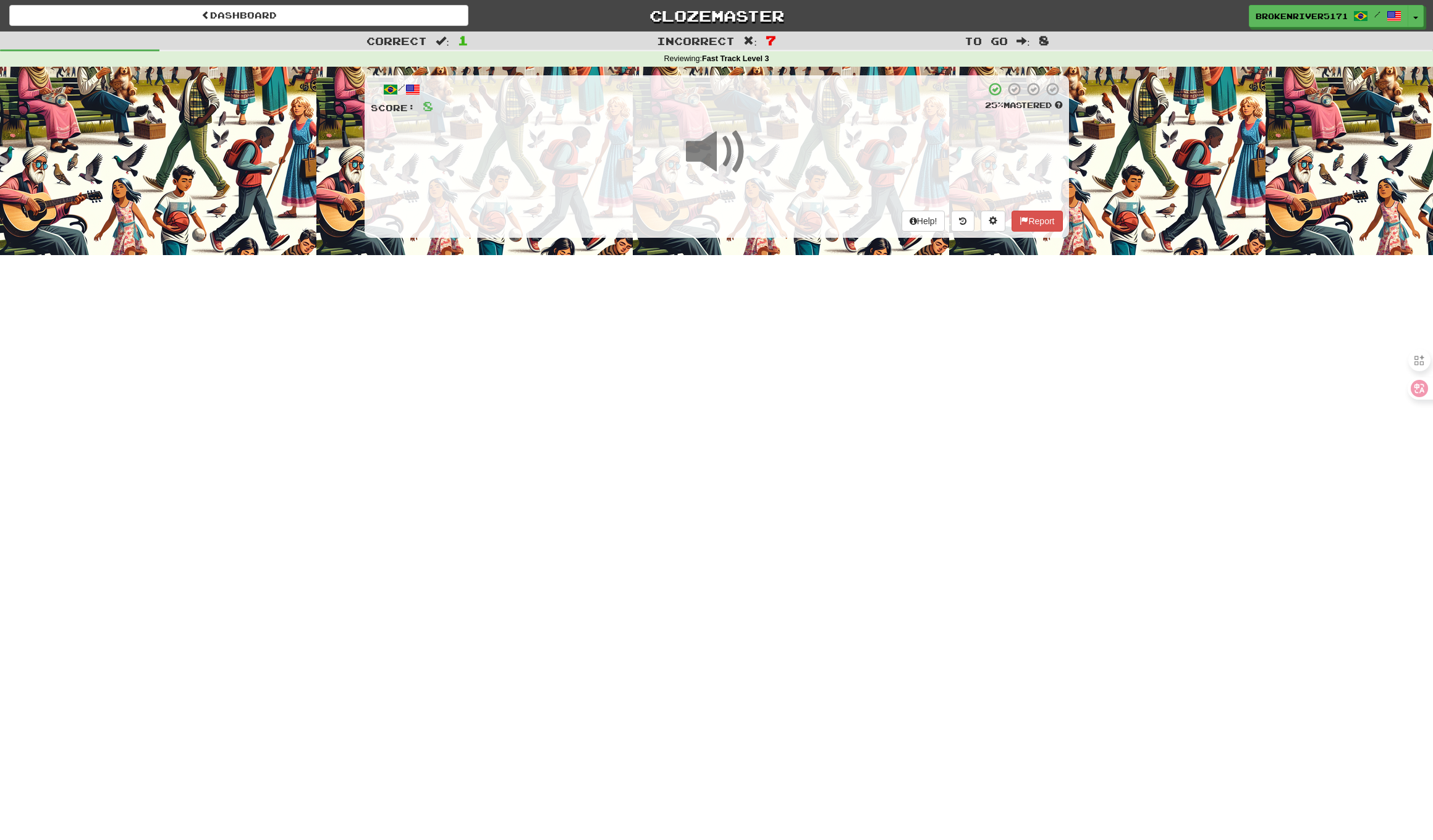
scroll to position [0, 0]
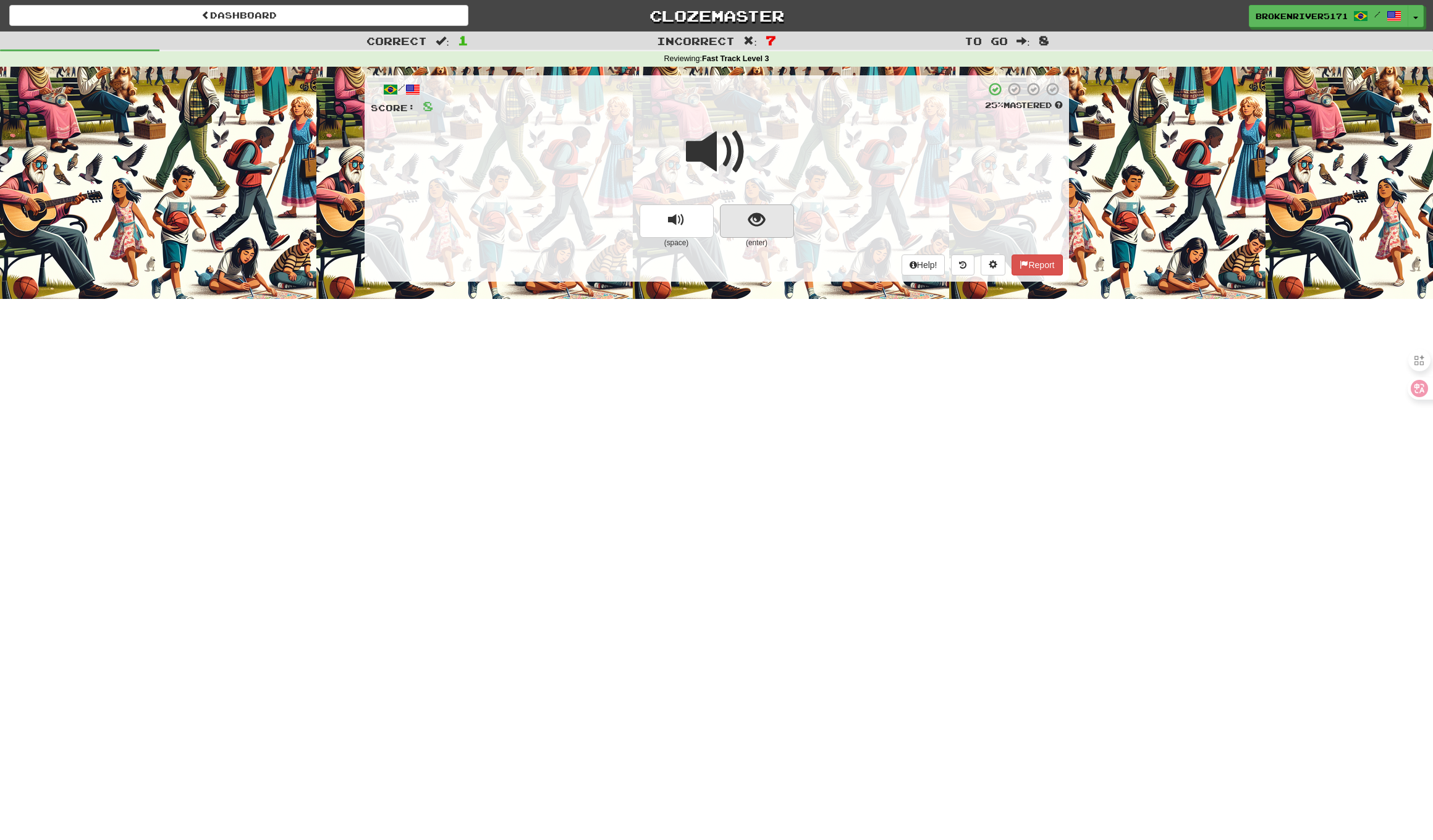
click at [756, 212] on span "show sentence" at bounding box center [756, 220] width 17 height 17
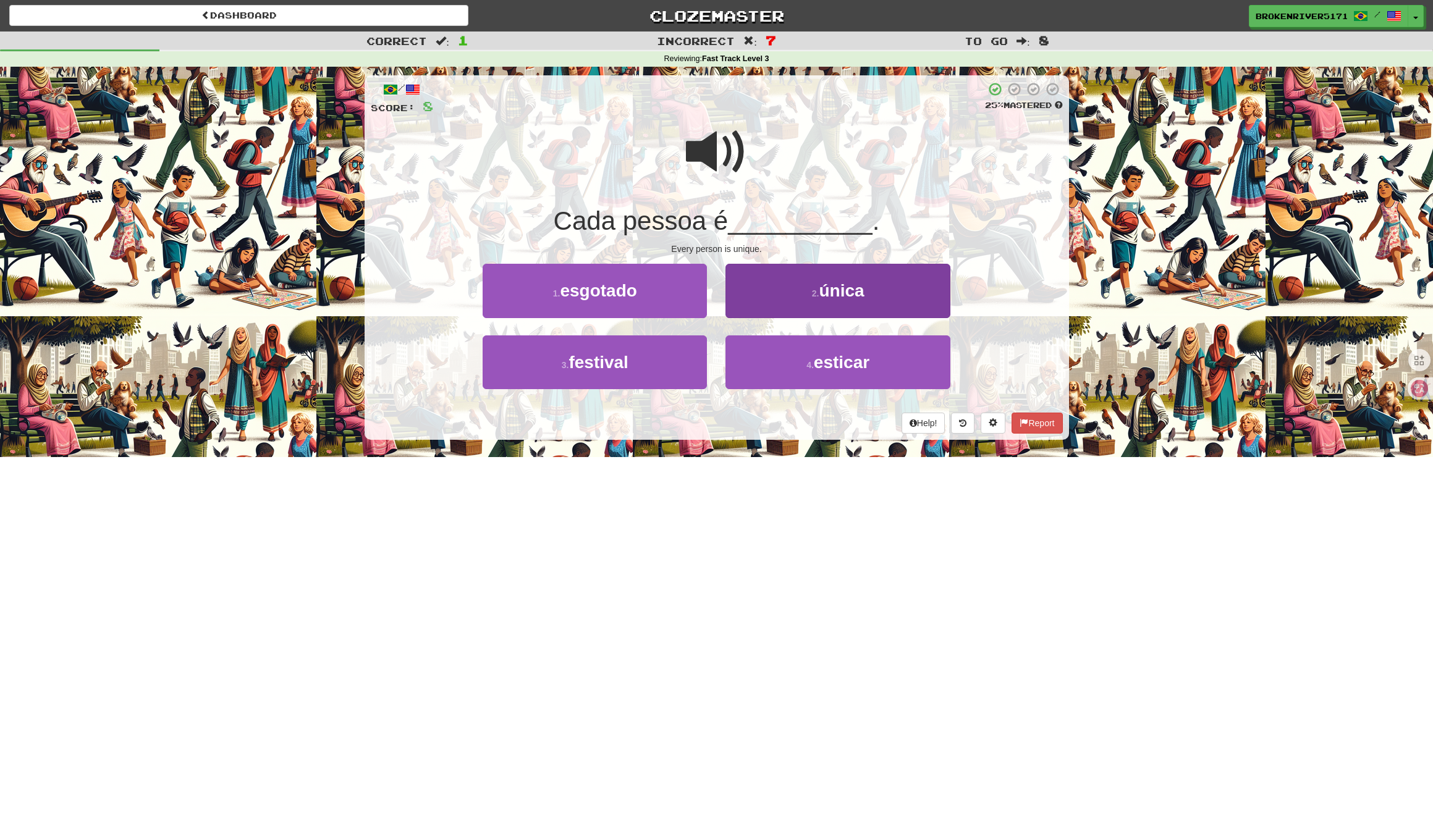
click at [805, 295] on button "2 . única" at bounding box center [837, 290] width 224 height 53
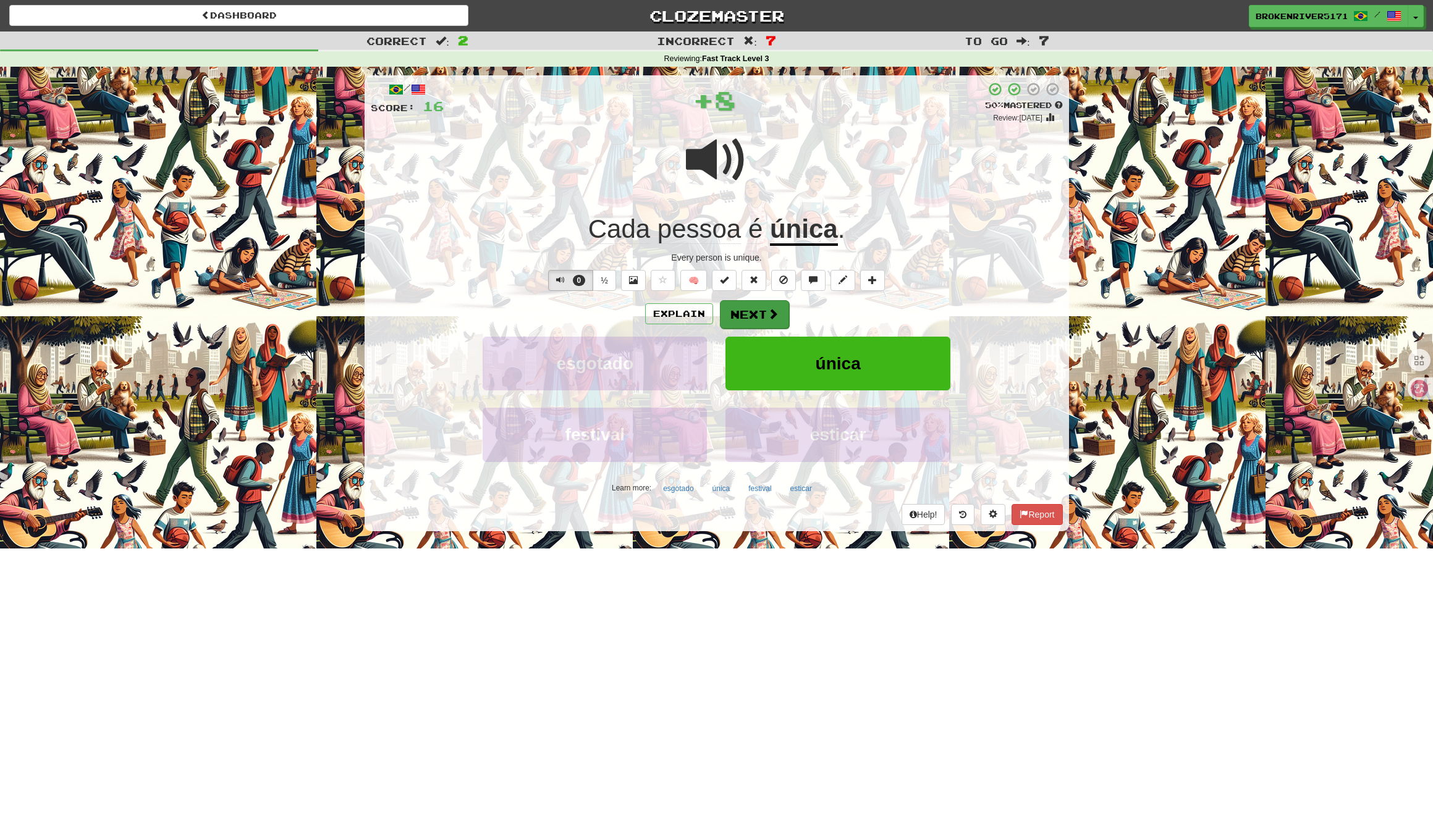
click at [769, 309] on span at bounding box center [772, 314] width 11 height 11
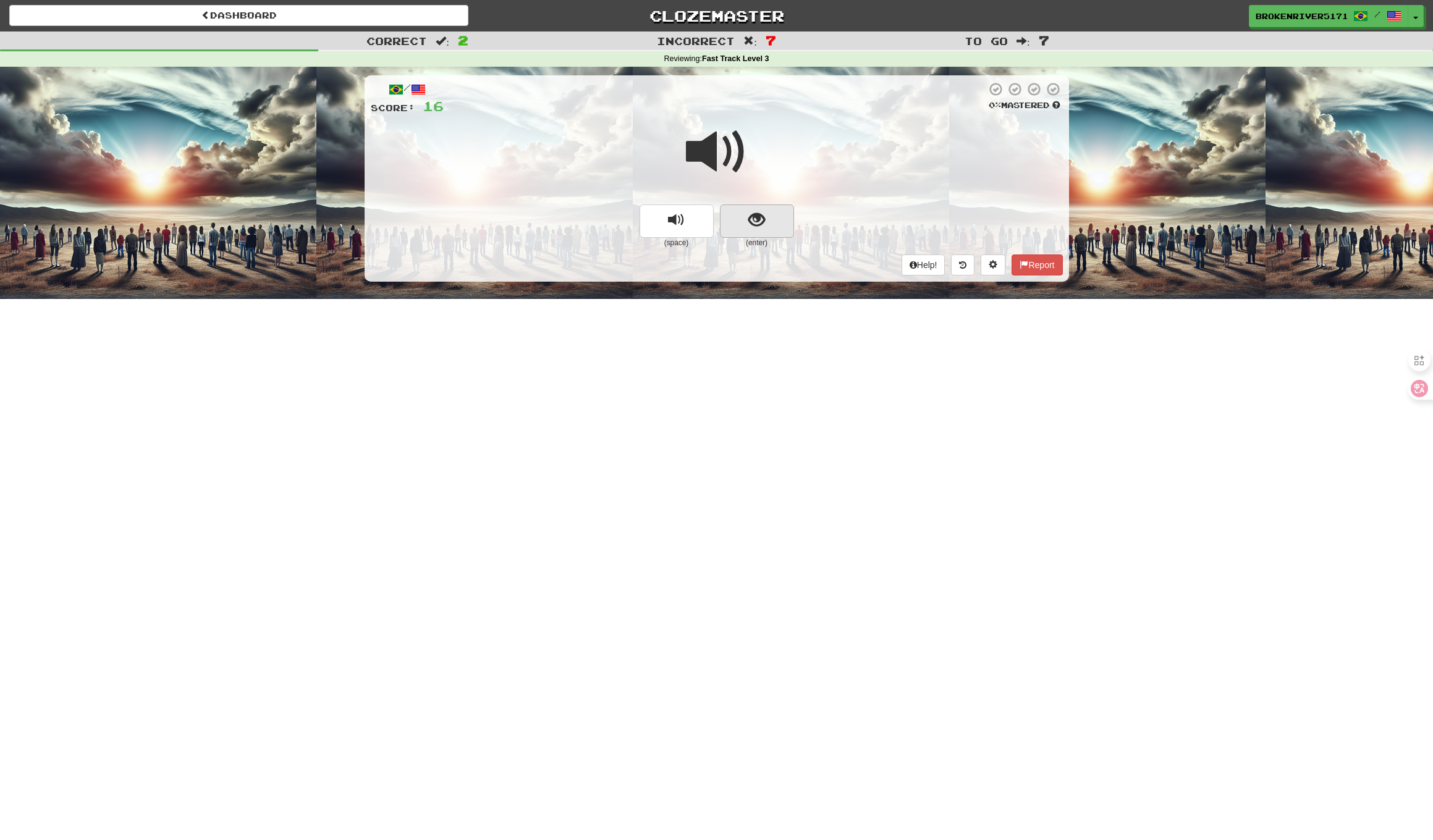
click at [755, 214] on span "show sentence" at bounding box center [756, 220] width 17 height 17
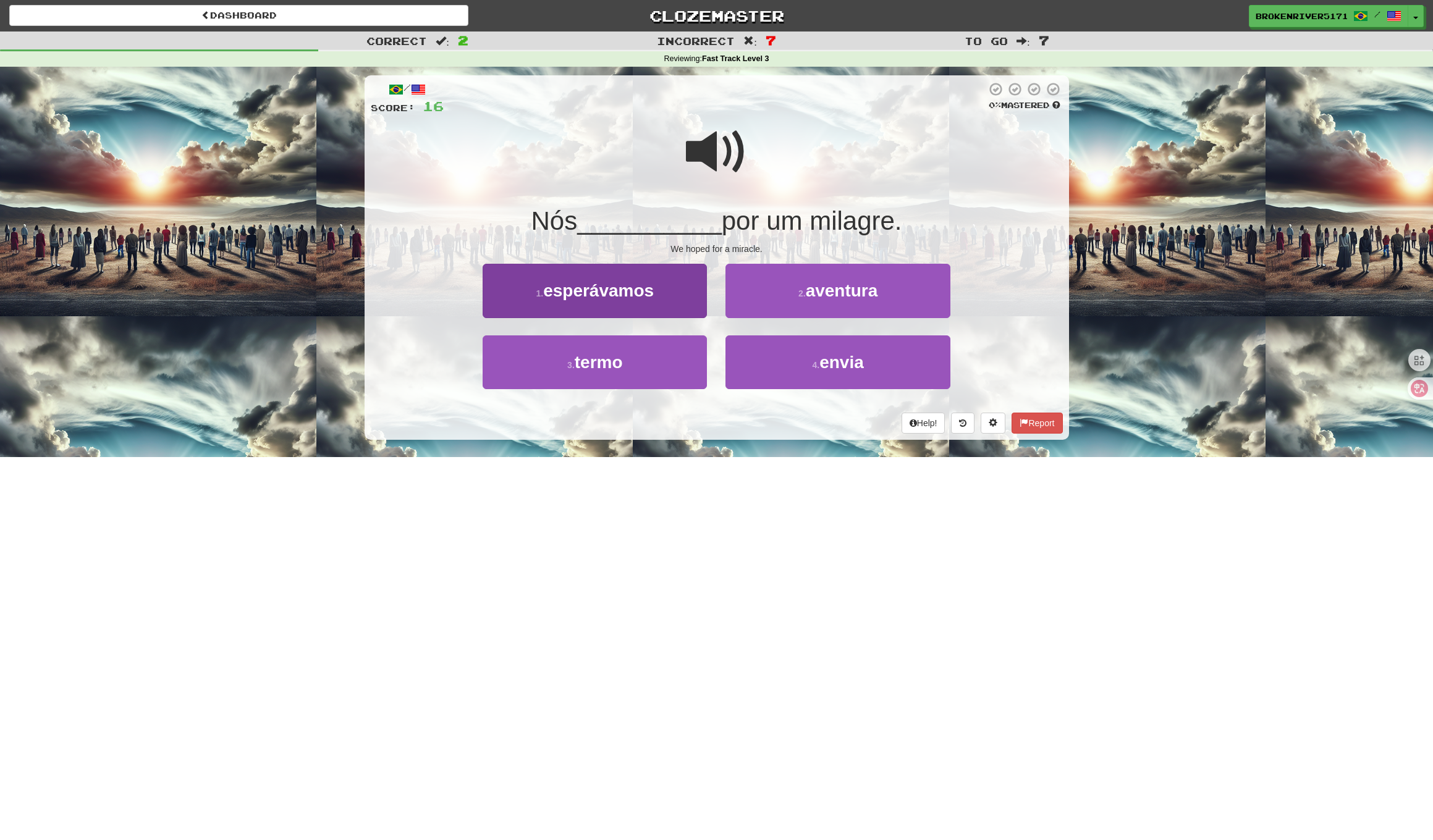
click at [655, 291] on button "1 . esperávamos" at bounding box center [594, 290] width 224 height 53
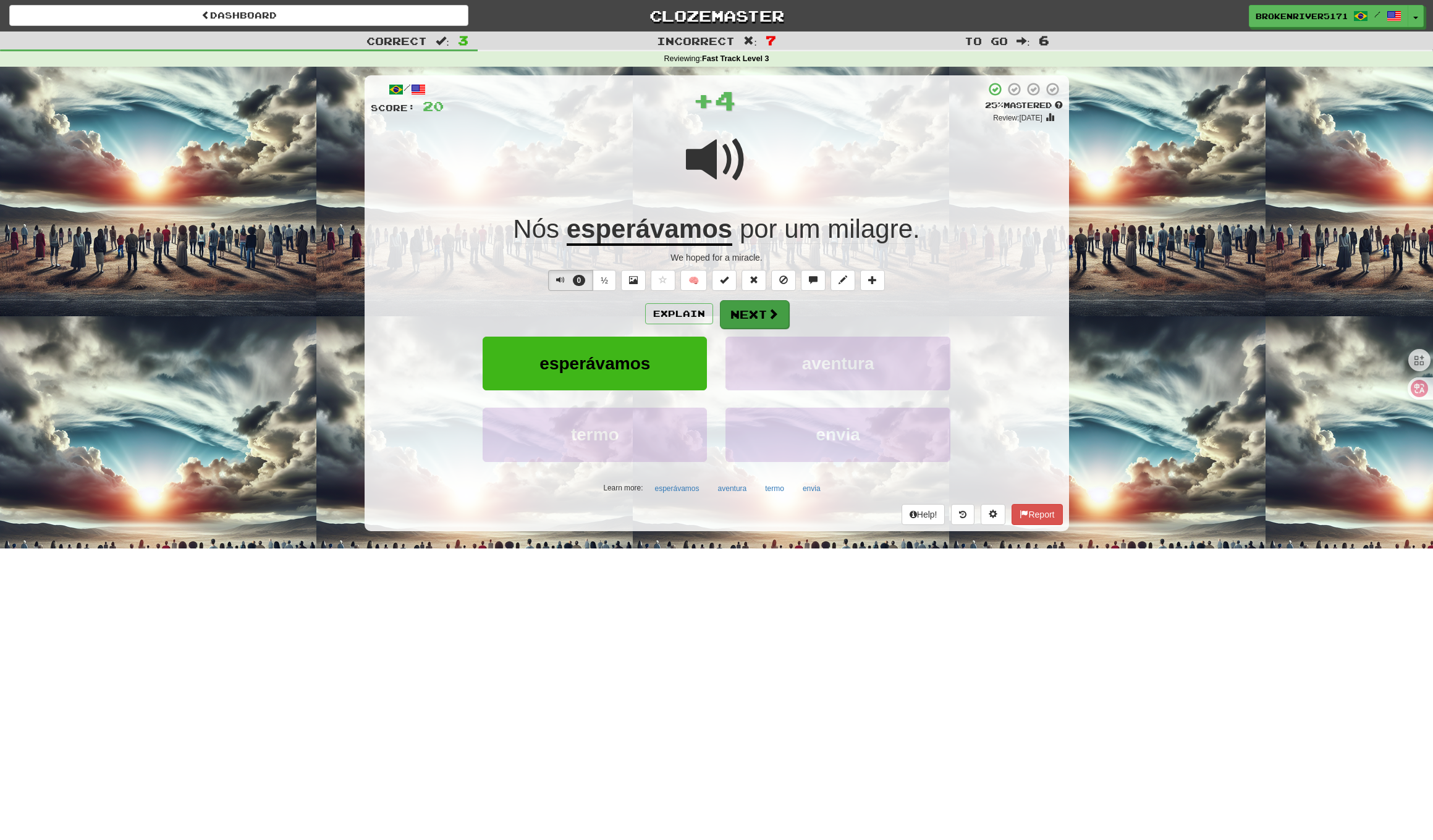
click at [755, 309] on button "Next" at bounding box center [755, 314] width 70 height 29
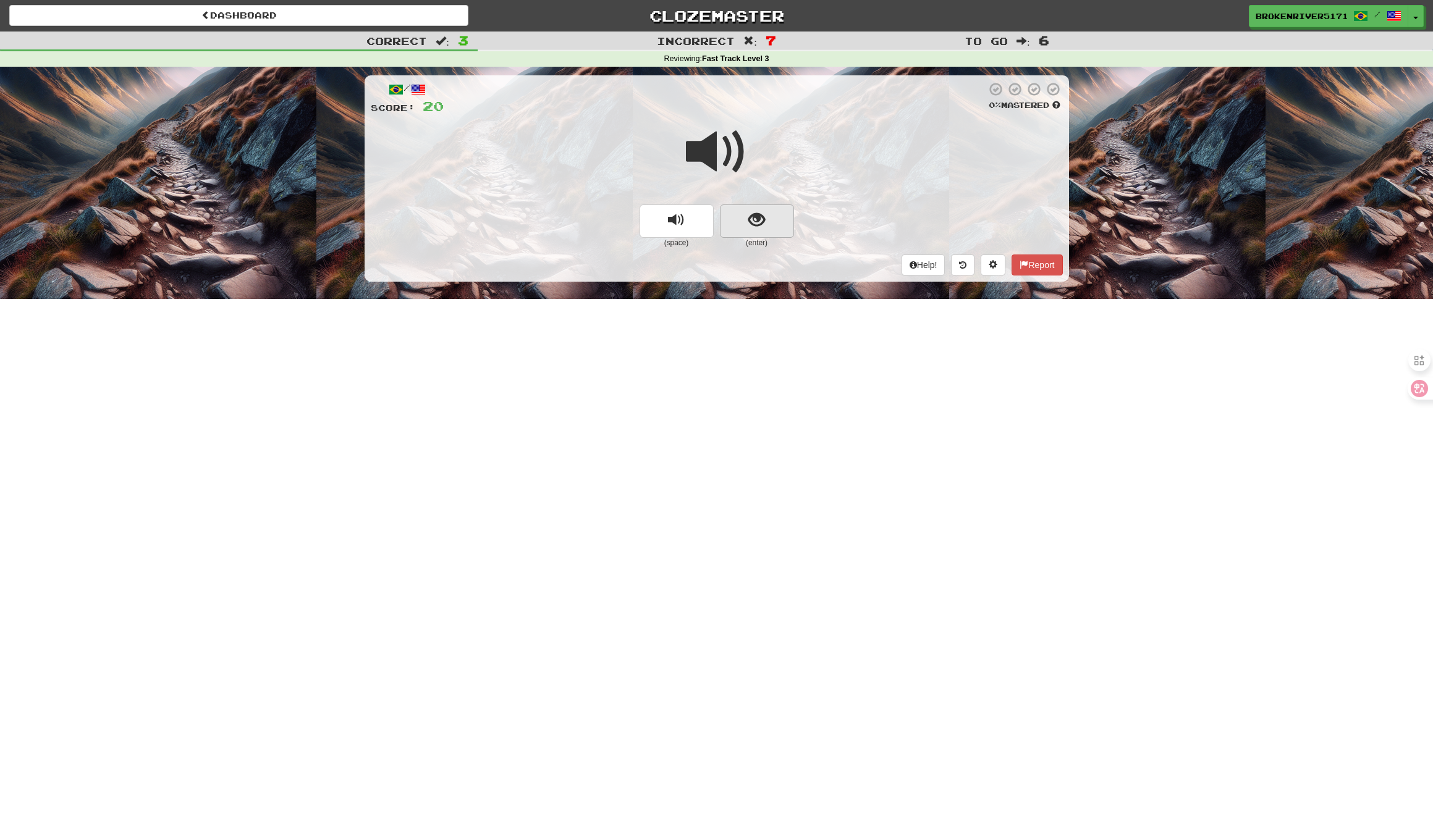
click at [747, 220] on button "show sentence" at bounding box center [756, 220] width 74 height 33
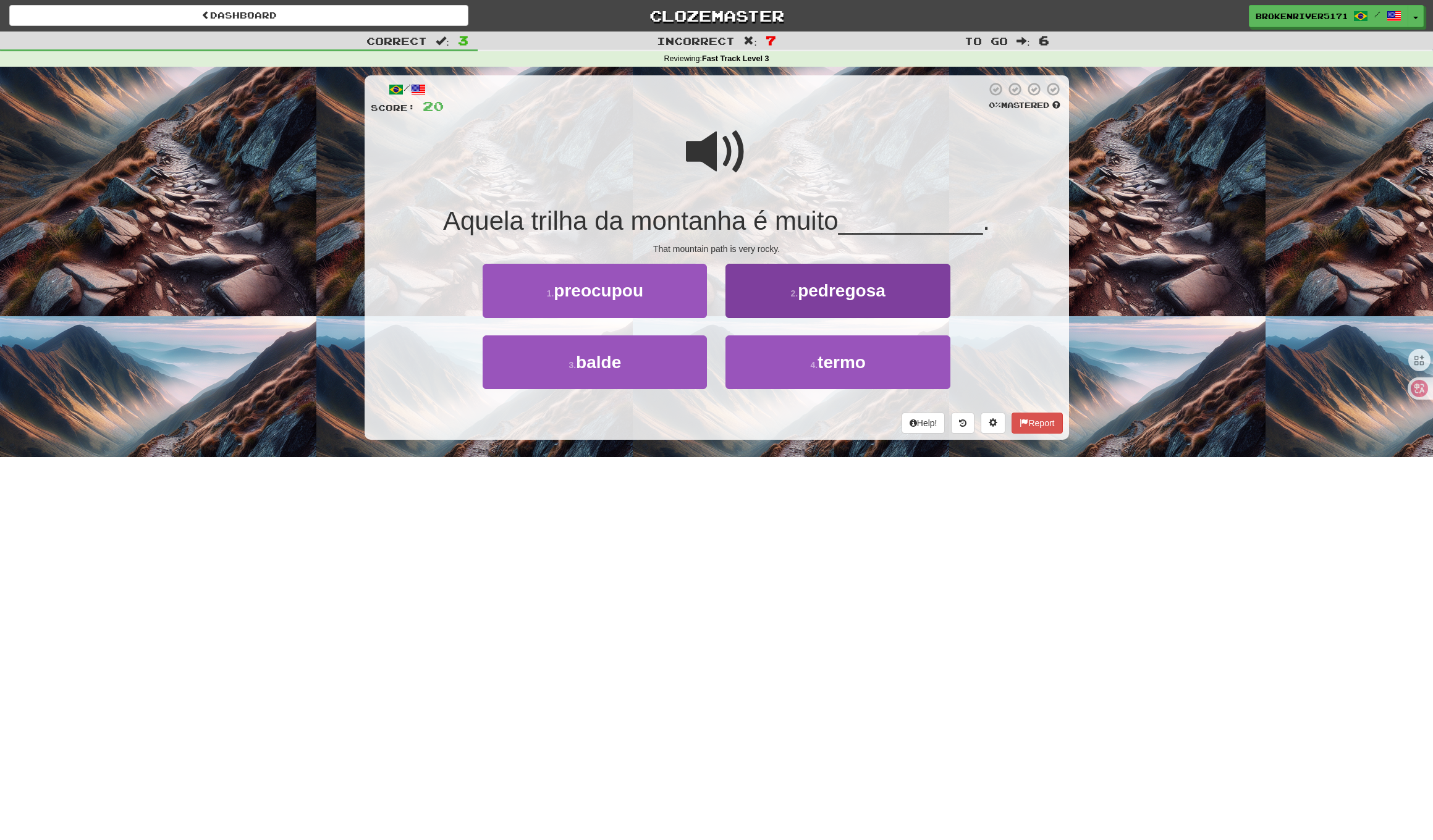
click at [802, 303] on button "2 . pedregosa" at bounding box center [837, 290] width 224 height 53
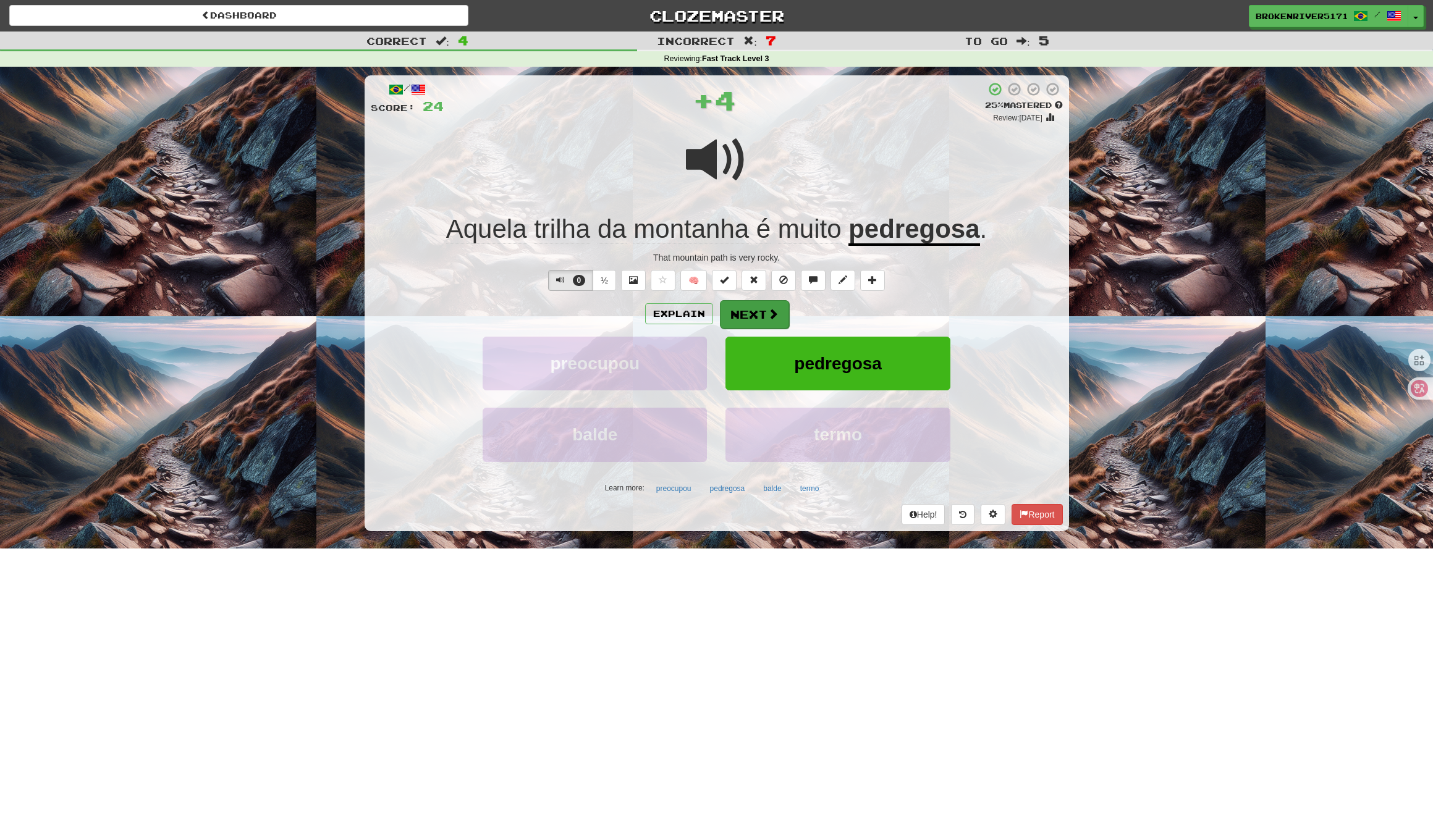
click at [762, 314] on button "Next" at bounding box center [755, 314] width 70 height 29
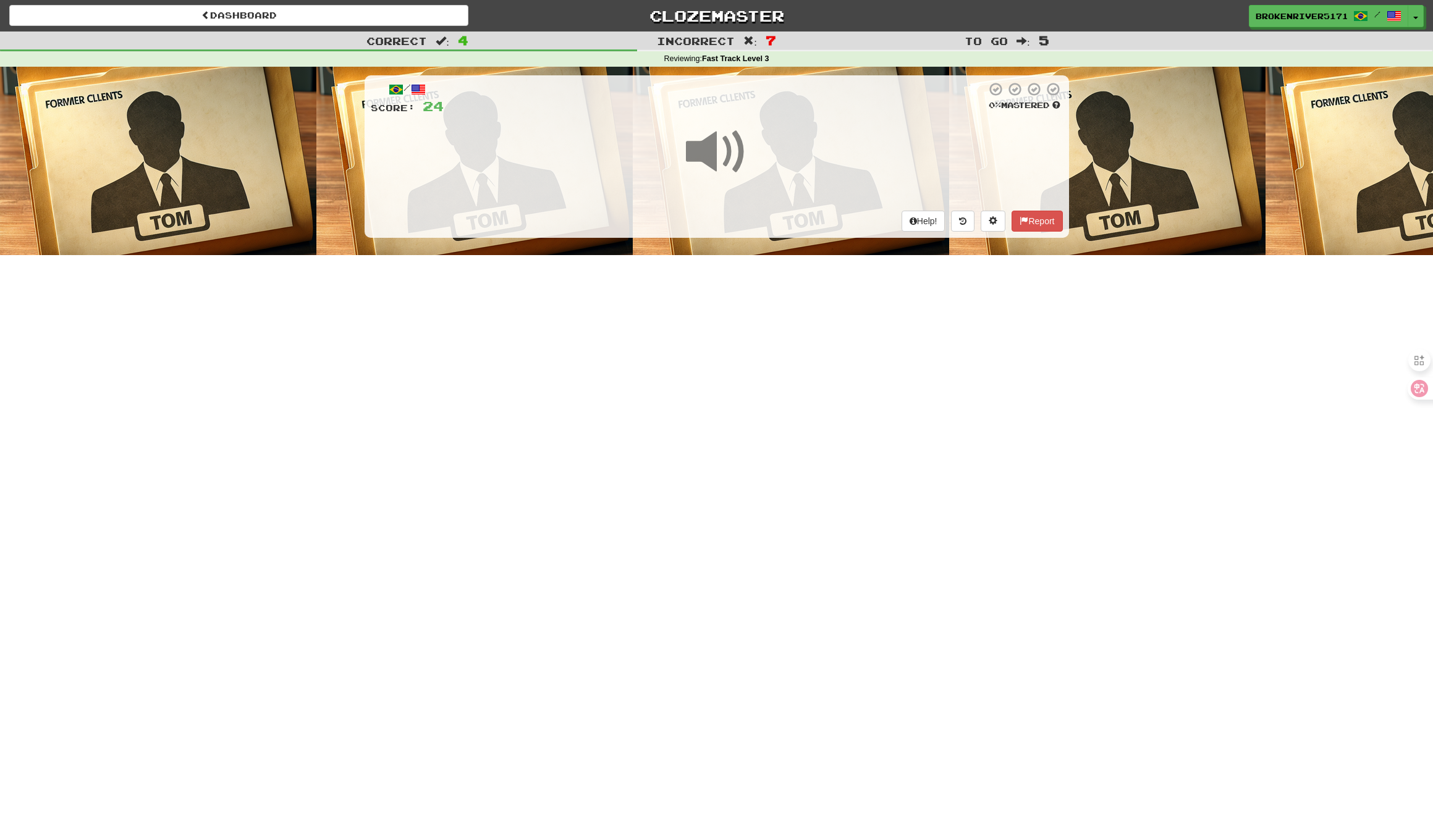
click at [700, 306] on div "Dashboard Clozemaster BrokenRiver5171 / Toggle Dropdown Dashboard Leaderboard A…" at bounding box center [716, 420] width 1433 height 840
click at [732, 299] on div "Dashboard Clozemaster BrokenRiver5171 / Toggle Dropdown Dashboard Leaderboard A…" at bounding box center [716, 420] width 1433 height 840
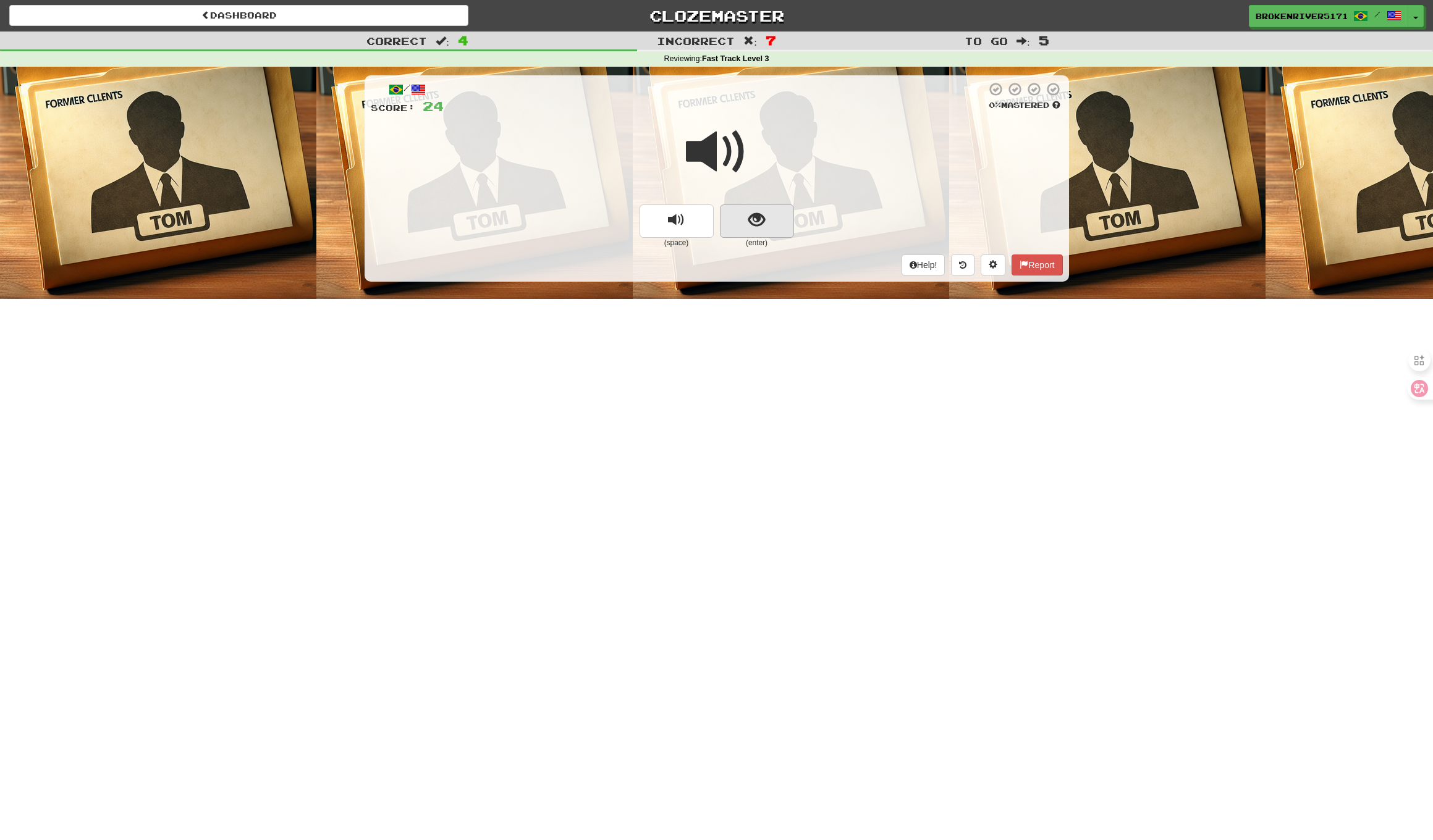
click at [768, 227] on button "show sentence" at bounding box center [756, 220] width 74 height 33
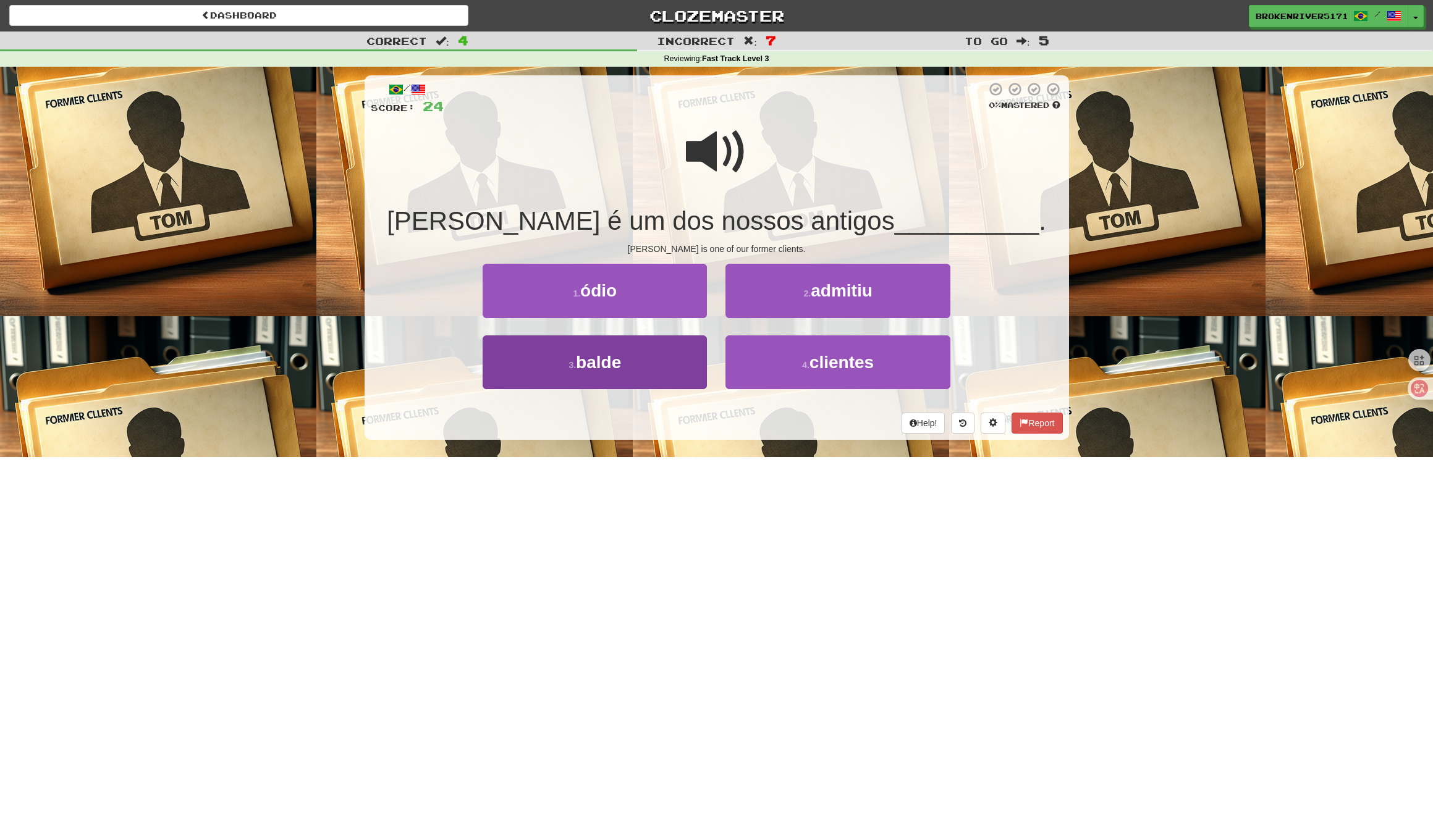
click at [666, 370] on button "3 . balde" at bounding box center [594, 362] width 224 height 53
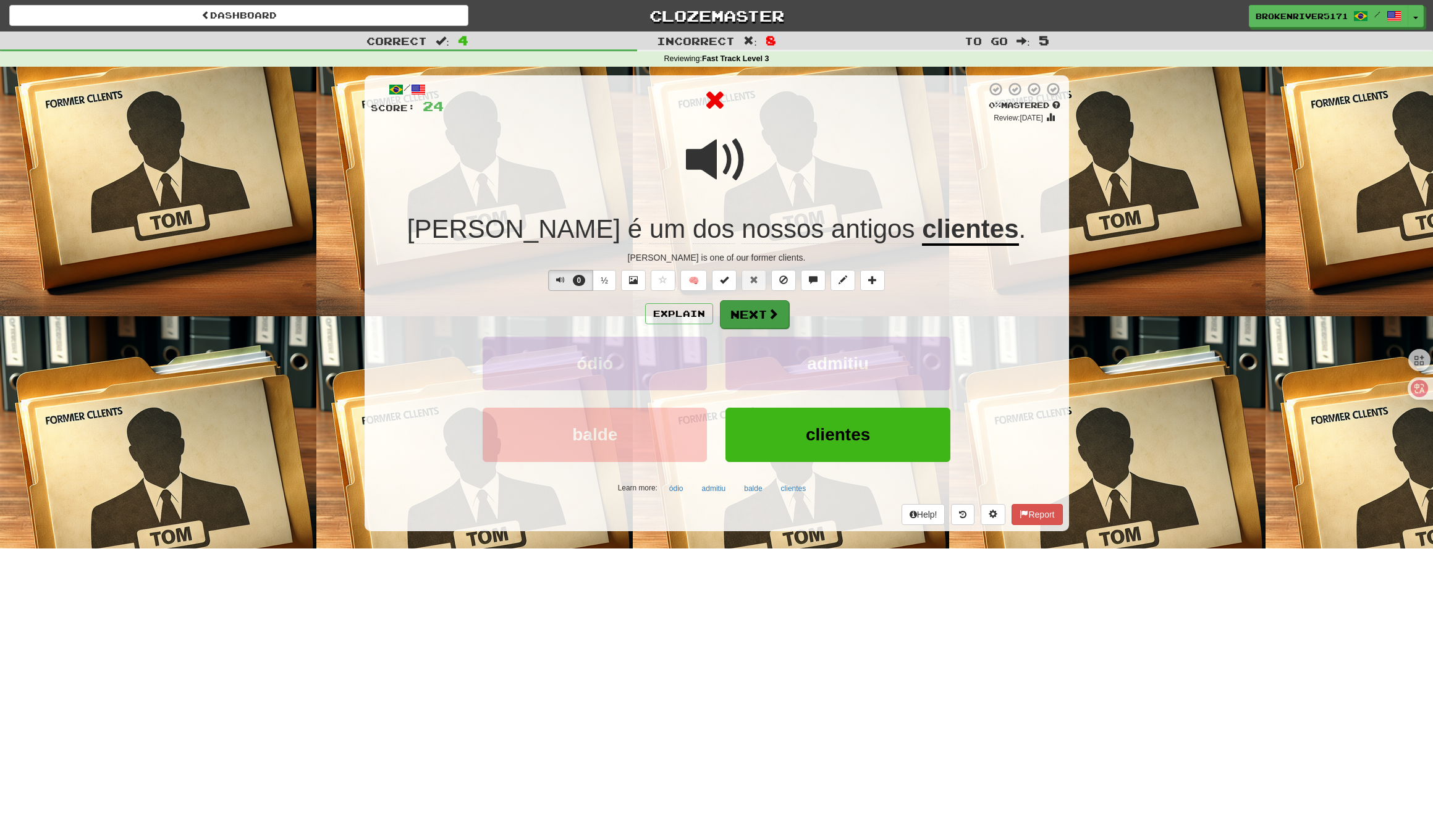
click at [755, 325] on button "Next" at bounding box center [755, 314] width 70 height 29
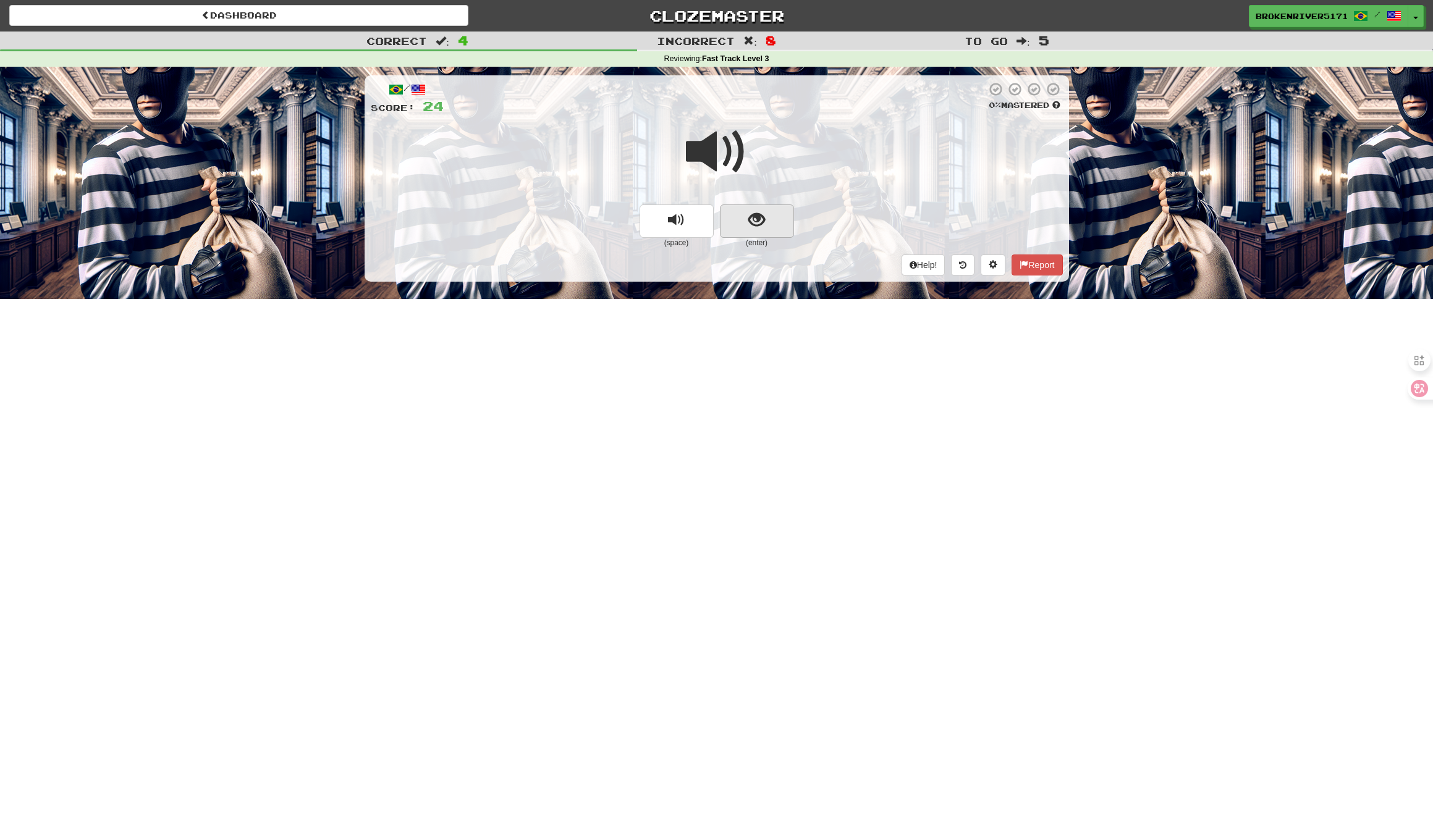
click at [776, 225] on button "show sentence" at bounding box center [756, 220] width 74 height 33
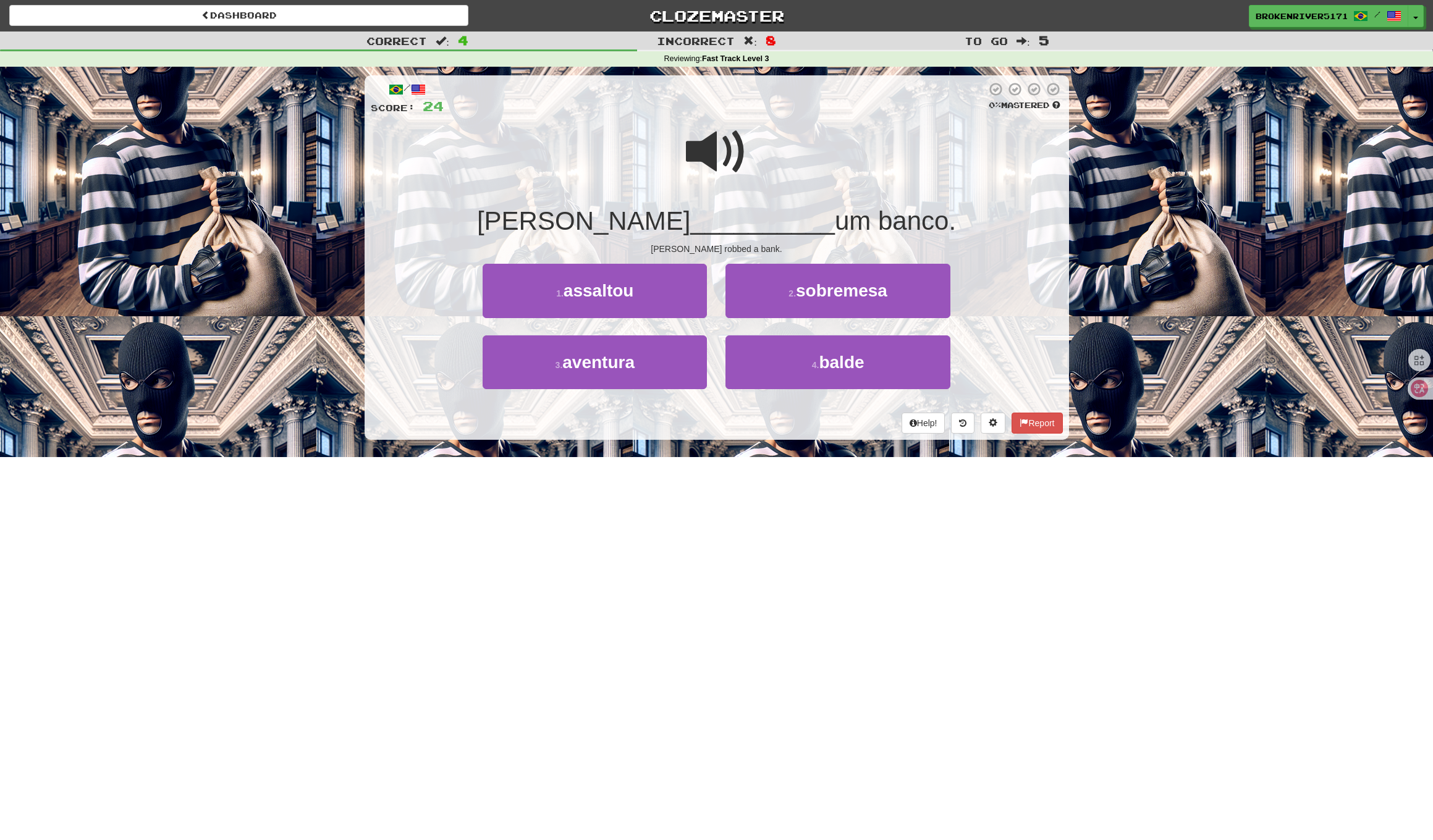
click at [718, 427] on div "Help! Report" at bounding box center [716, 423] width 692 height 21
click at [671, 278] on button "1 . assaltou" at bounding box center [594, 290] width 224 height 53
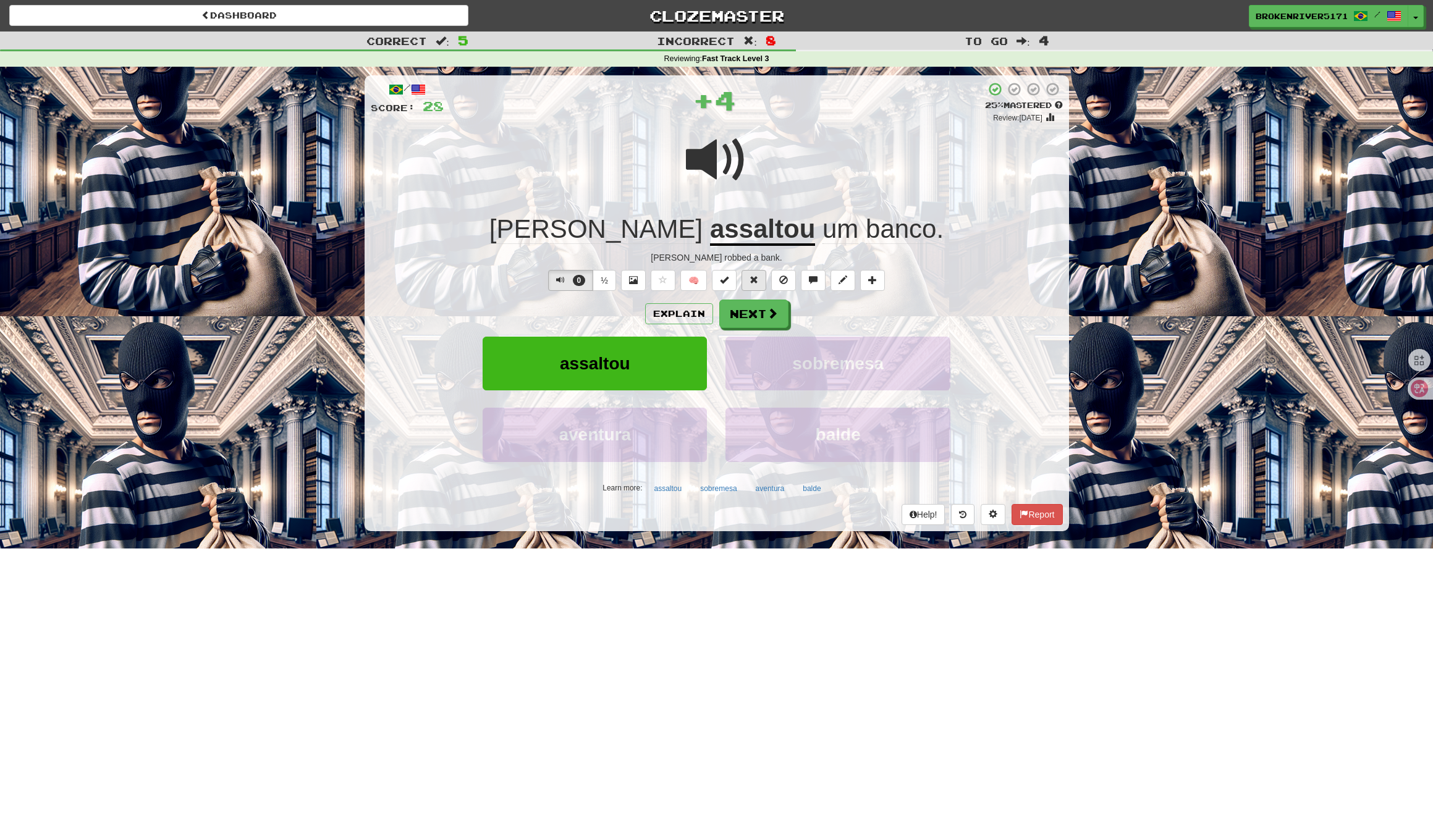
click at [753, 288] on button at bounding box center [753, 280] width 25 height 21
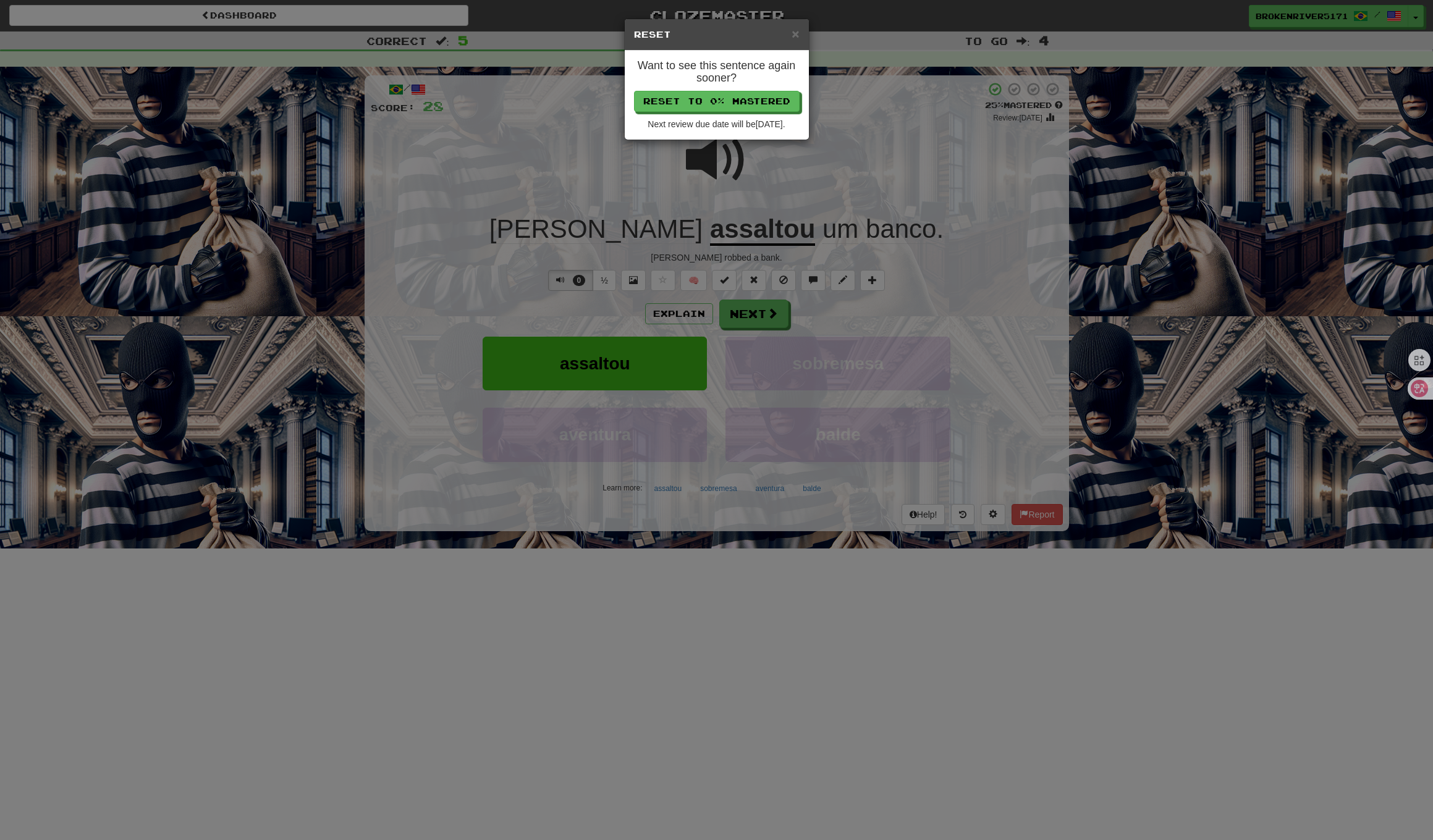
click at [800, 31] on div "× Reset" at bounding box center [716, 35] width 184 height 31
click at [794, 36] on span "×" at bounding box center [795, 33] width 8 height 14
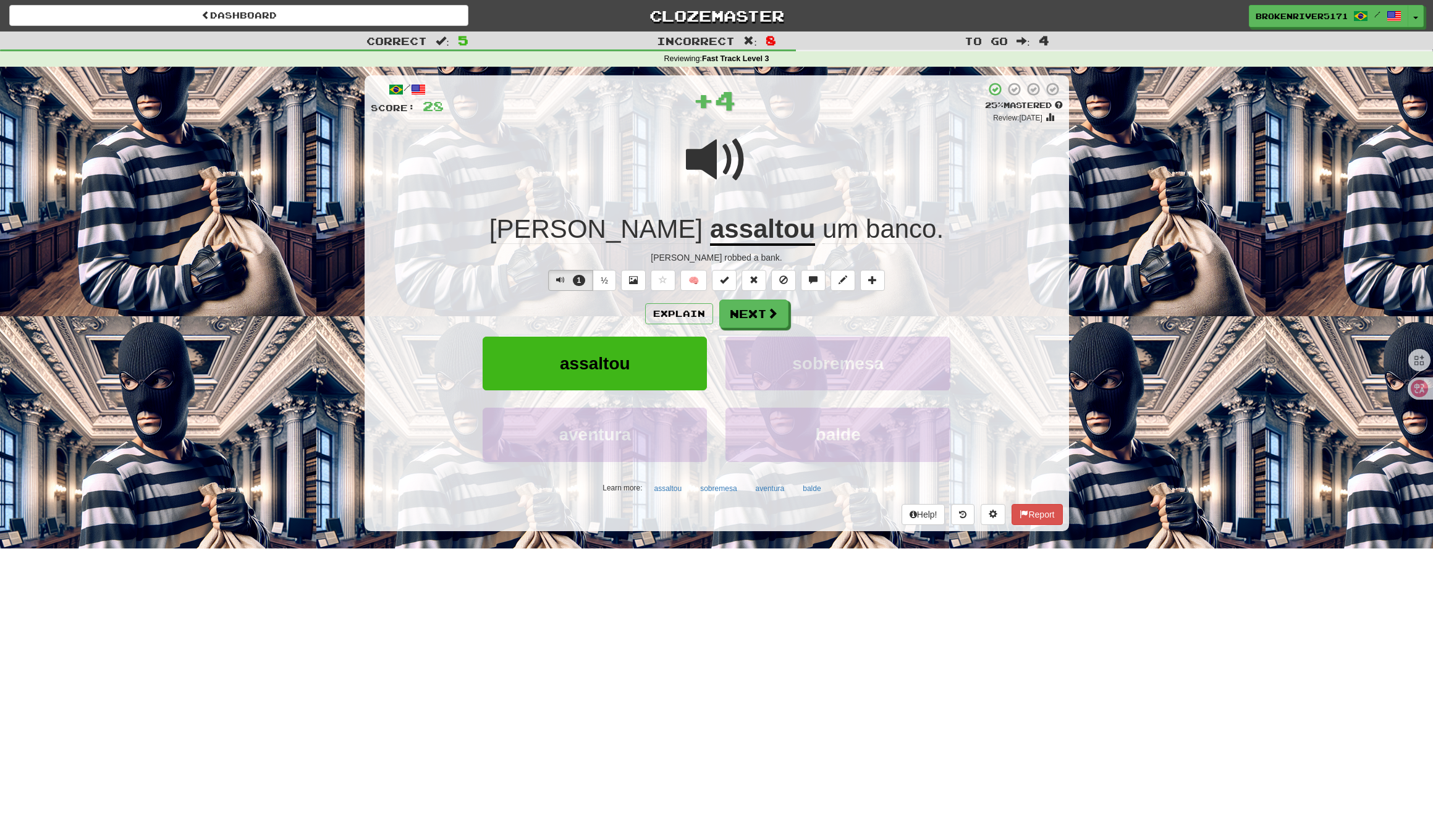
click at [738, 319] on button "Next" at bounding box center [754, 314] width 70 height 29
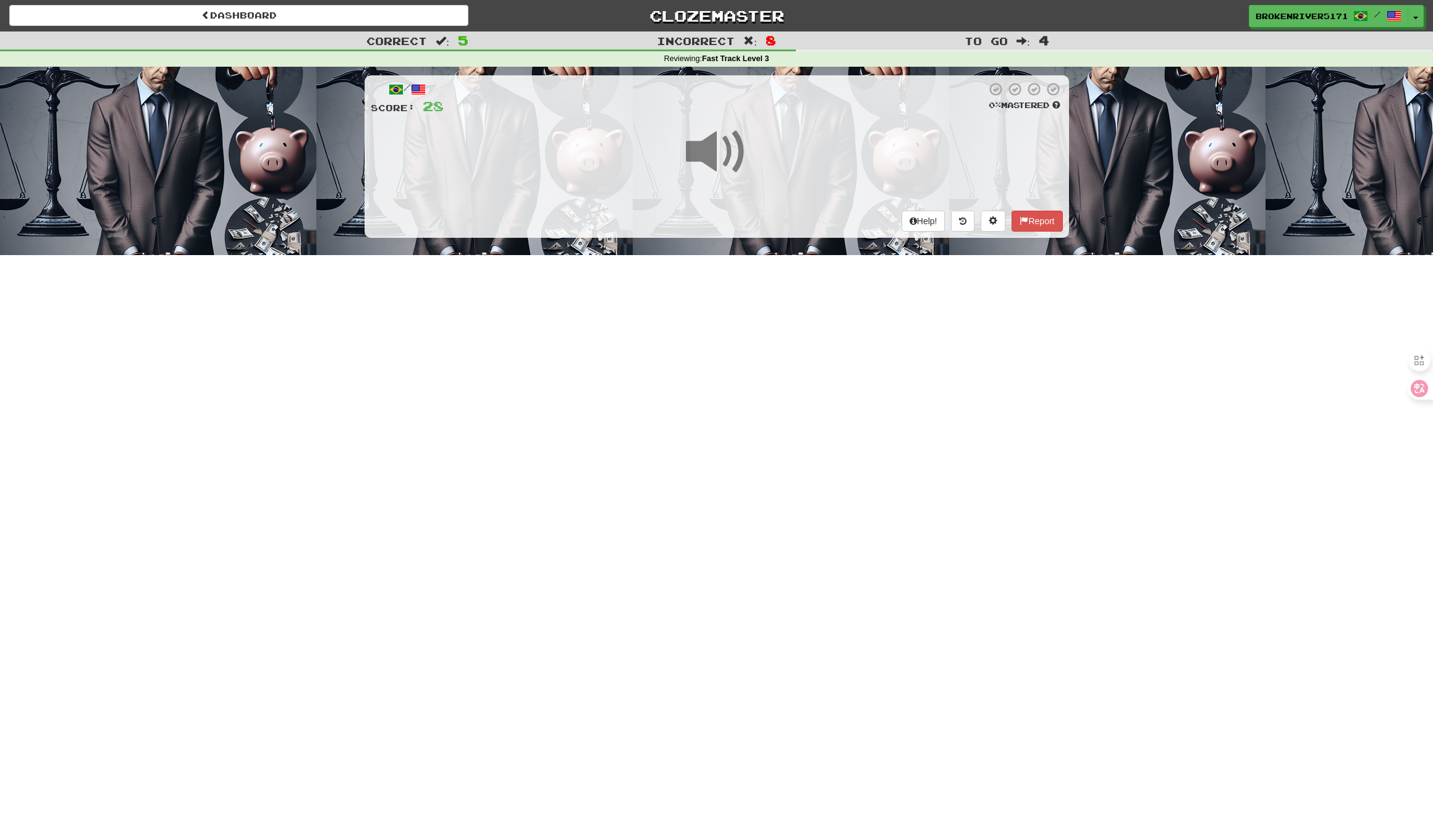
scroll to position [1, 0]
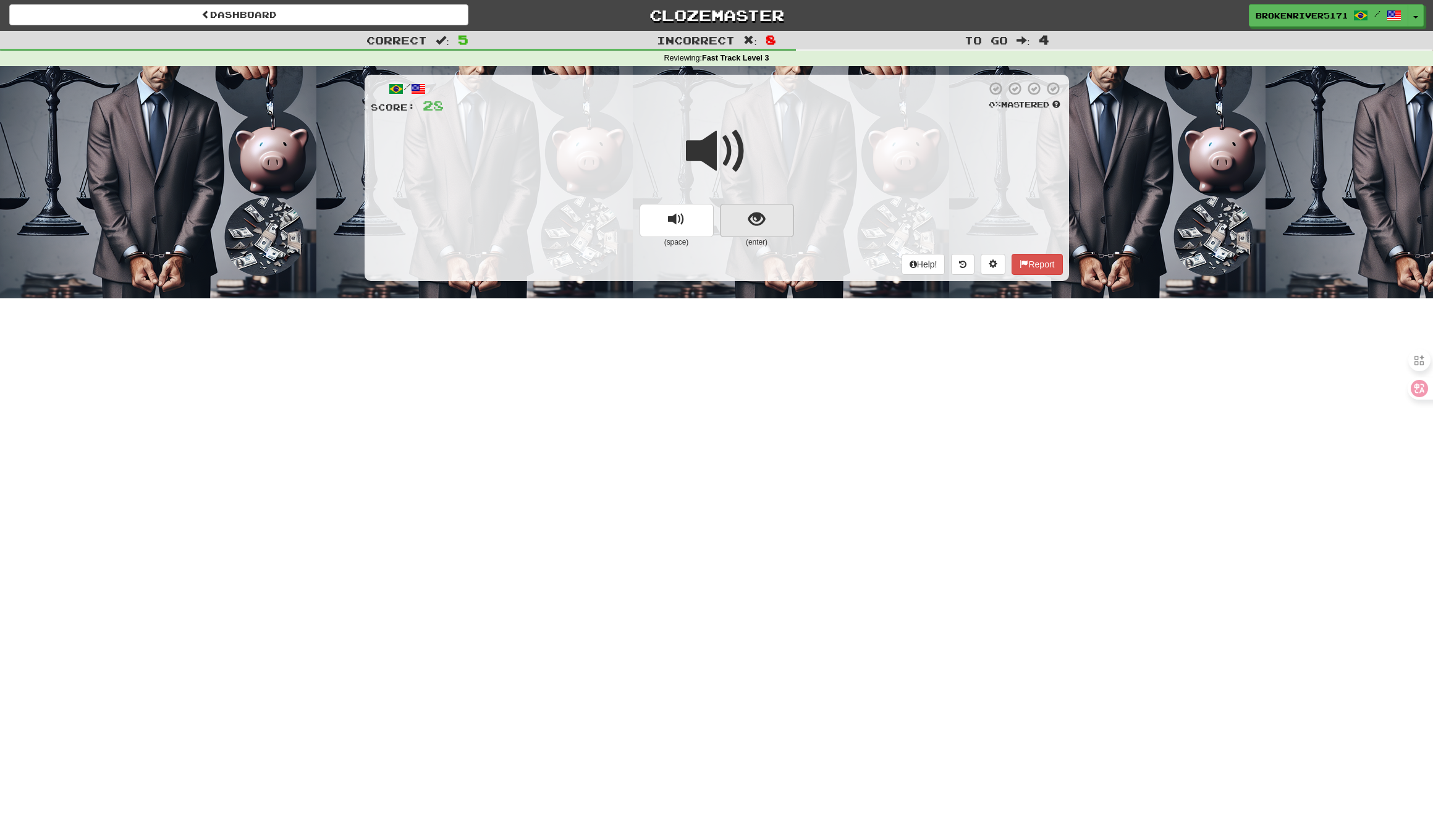
click at [764, 232] on button "show sentence" at bounding box center [756, 220] width 74 height 33
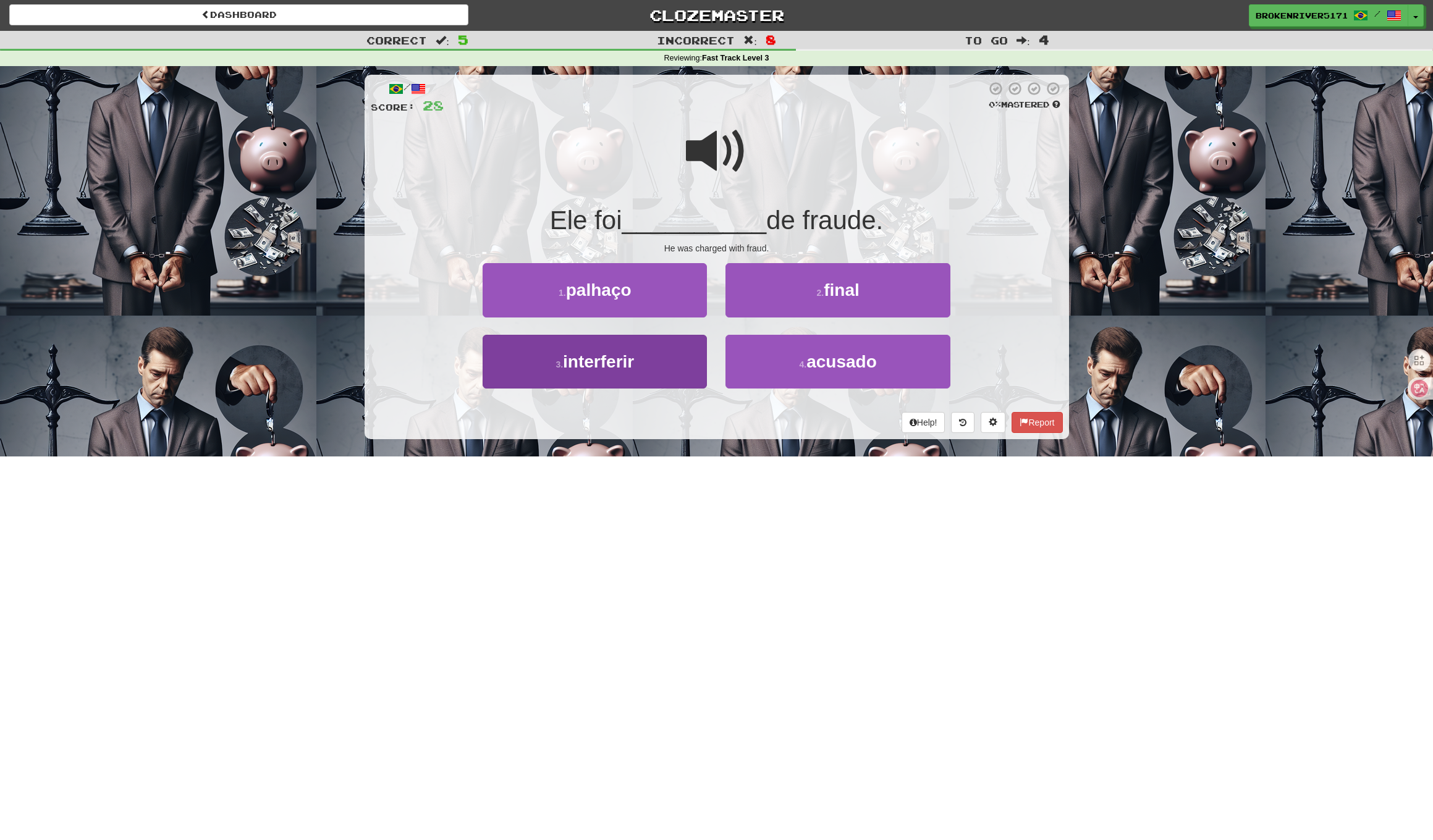
click at [620, 360] on span "interferir" at bounding box center [599, 361] width 71 height 19
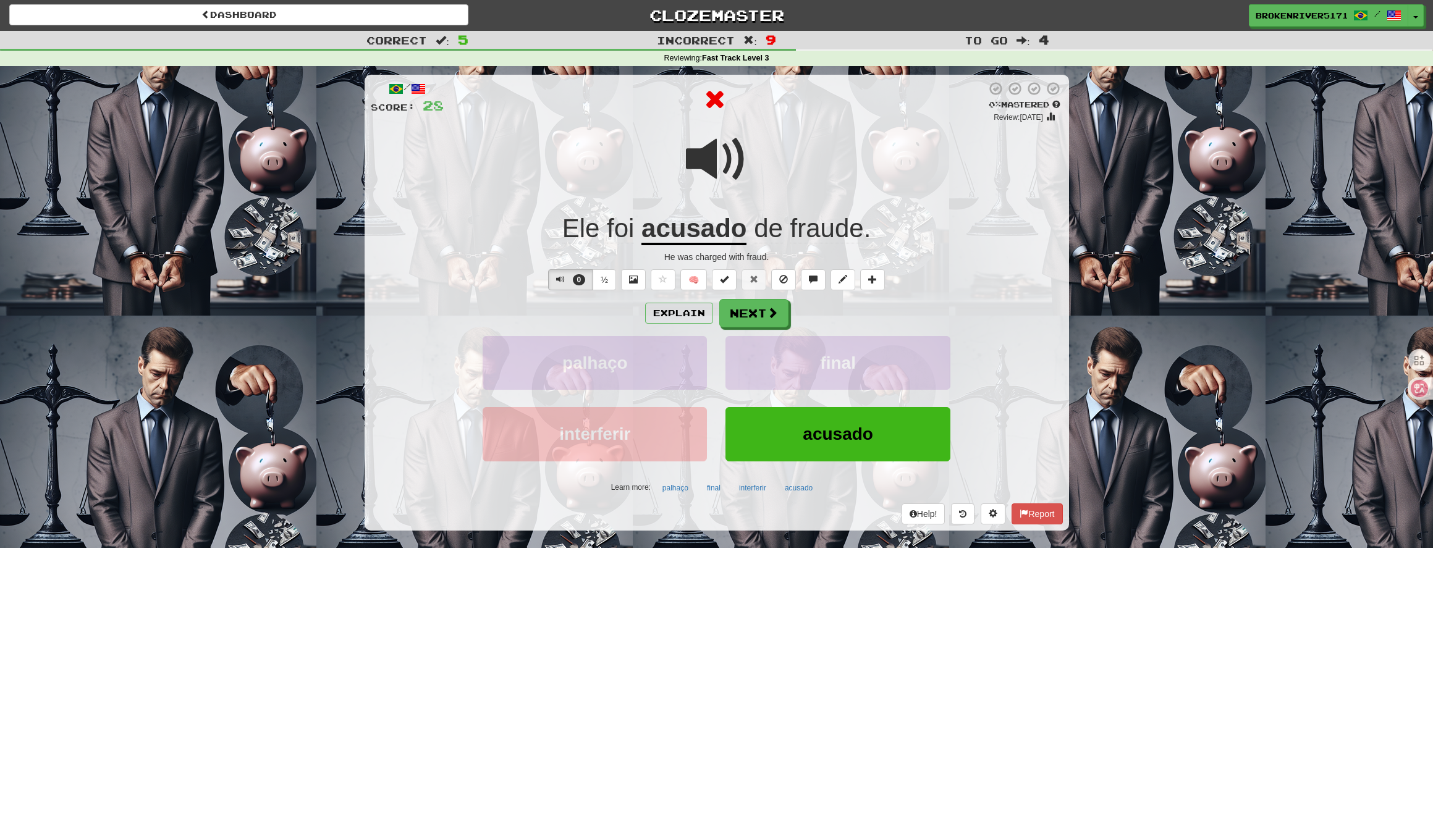
click at [755, 317] on button "Next" at bounding box center [754, 314] width 70 height 29
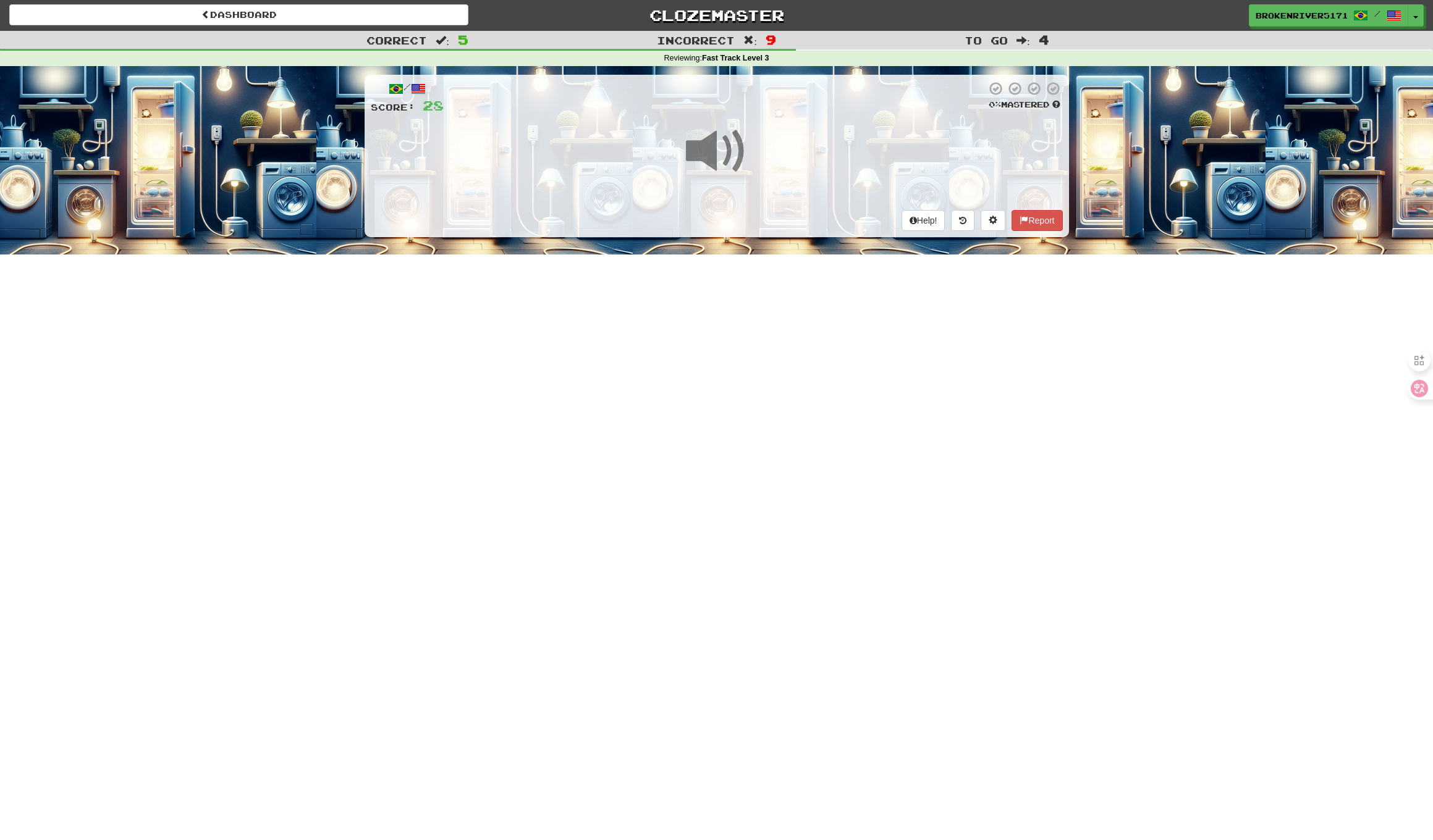
click at [728, 353] on div "Dashboard Clozemaster BrokenRiver5171 / Toggle Dropdown Dashboard Leaderboard A…" at bounding box center [716, 419] width 1433 height 840
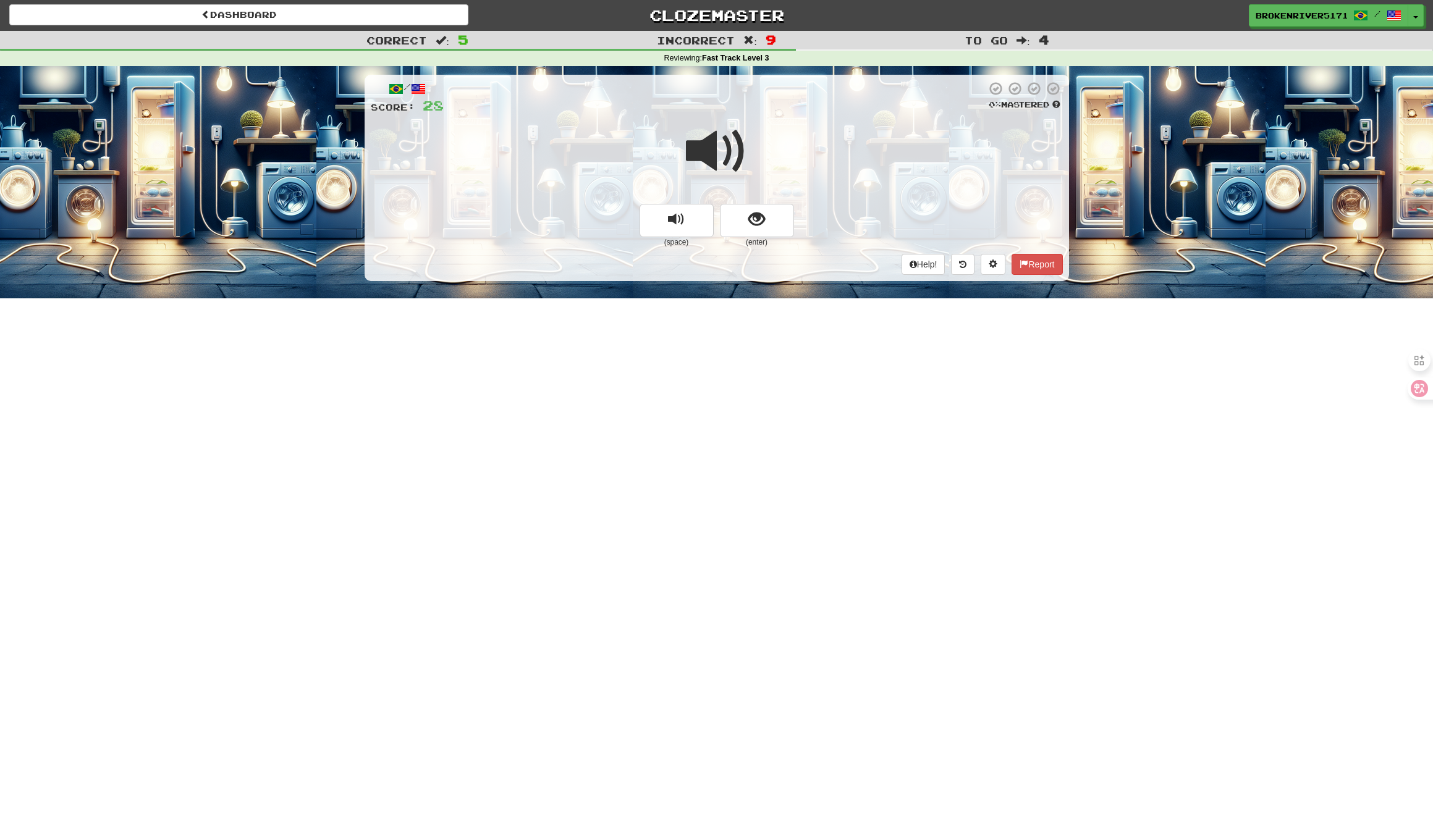
click at [750, 219] on span "show sentence" at bounding box center [756, 220] width 17 height 17
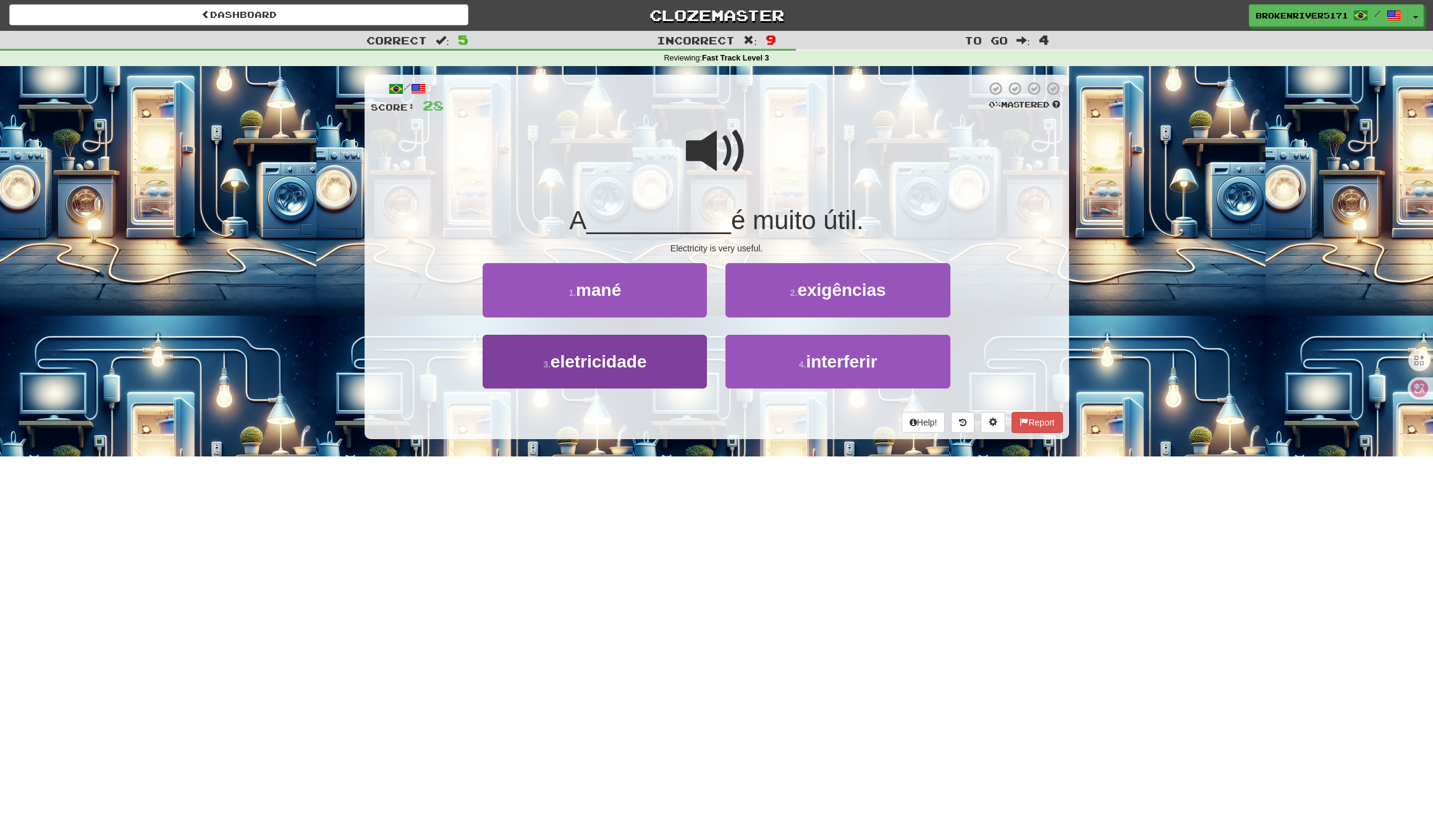
click at [637, 366] on span "eletricidade" at bounding box center [599, 361] width 97 height 19
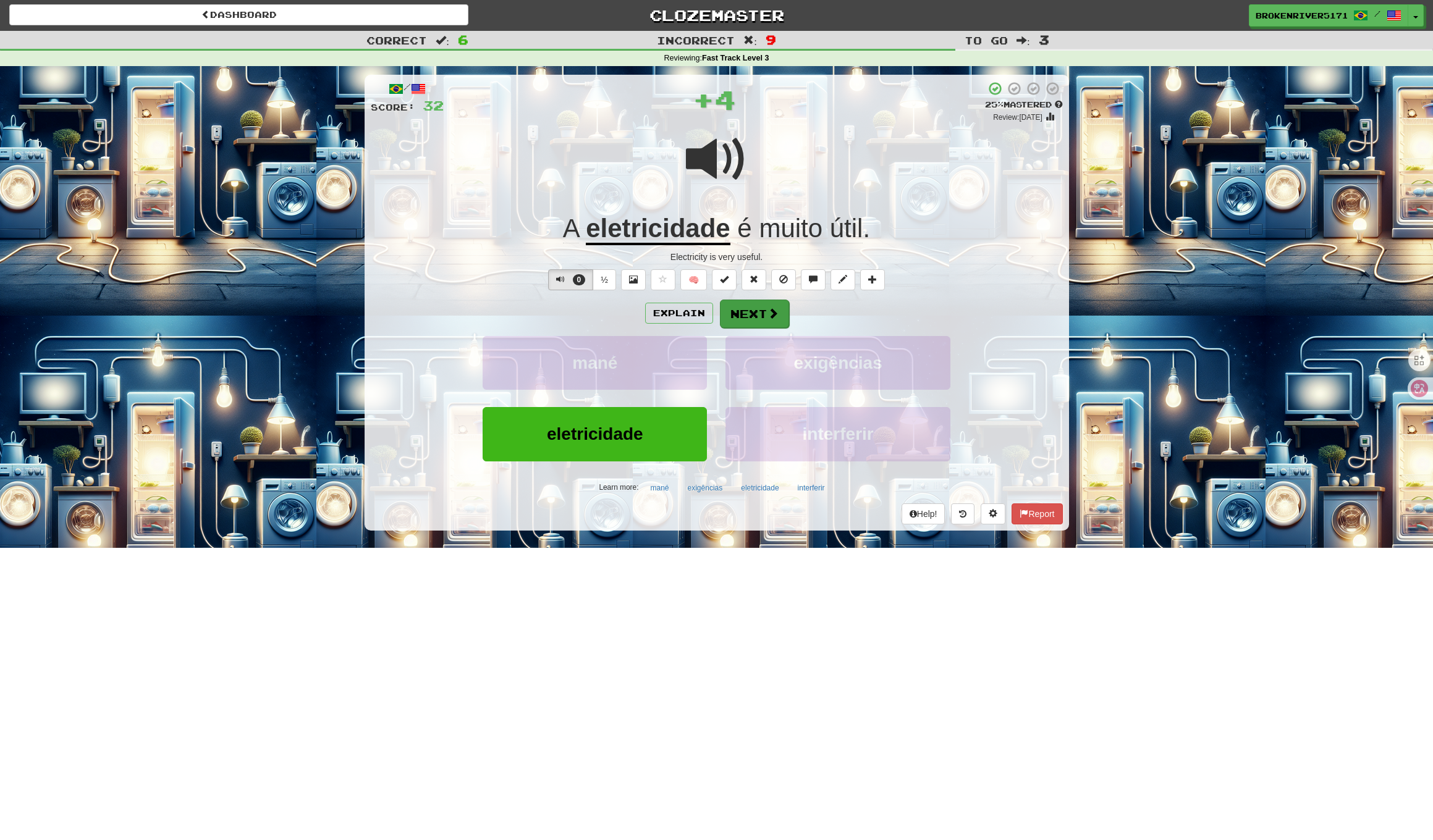
click at [756, 309] on button "Next" at bounding box center [755, 314] width 70 height 29
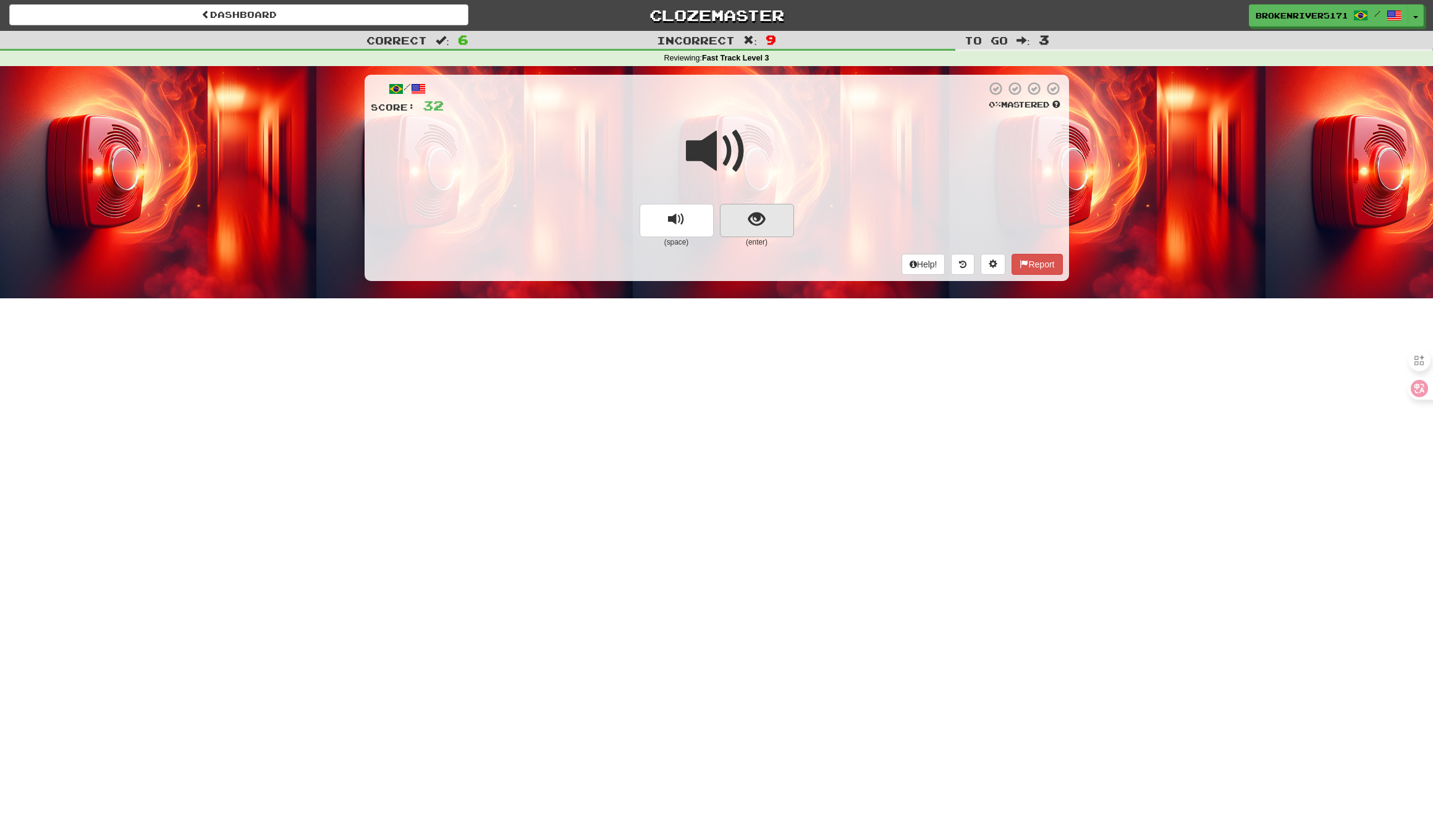
click at [771, 203] on button "show sentence" at bounding box center [756, 220] width 74 height 33
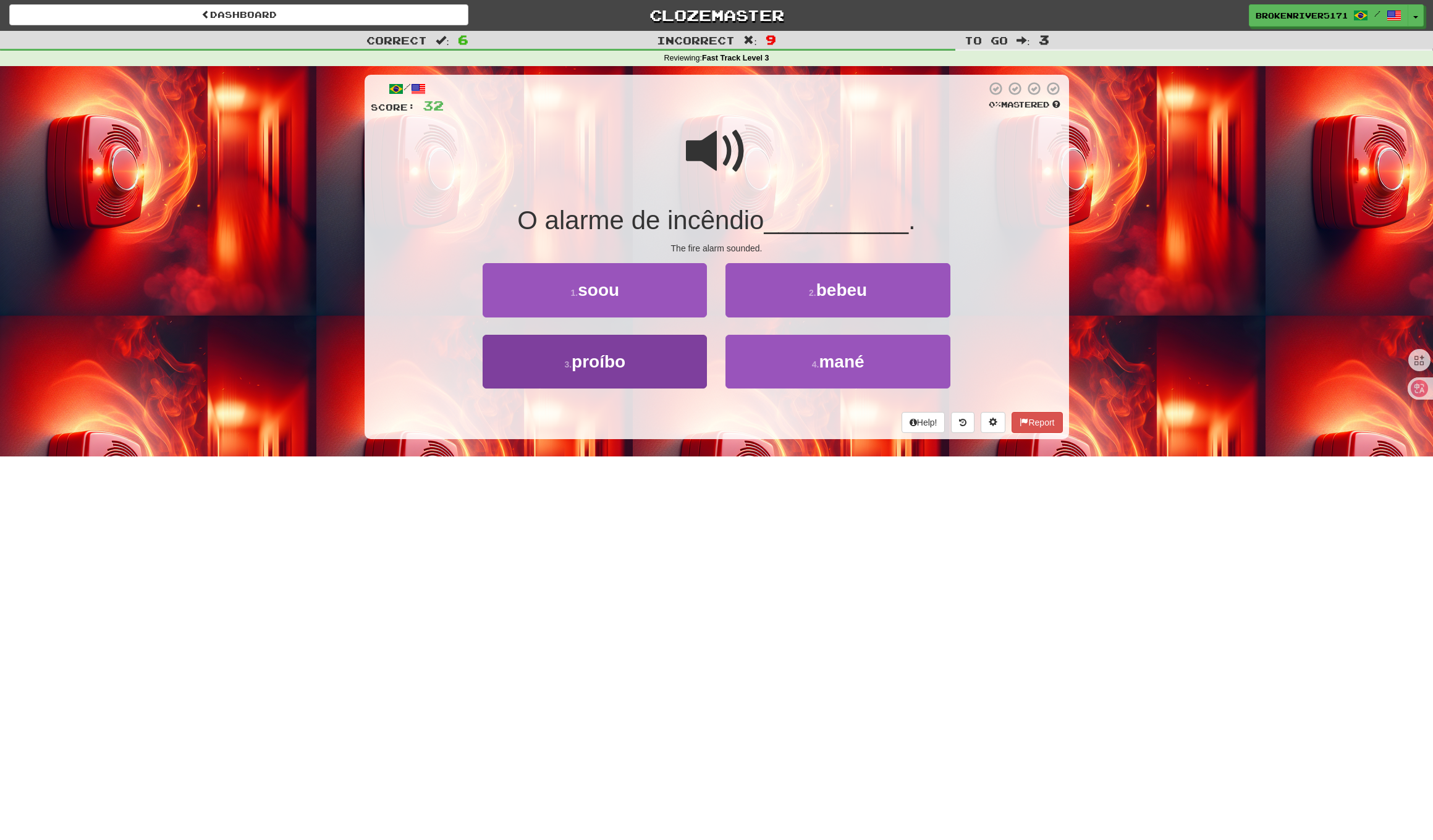
click at [671, 366] on button "3 . proíbo" at bounding box center [594, 361] width 224 height 53
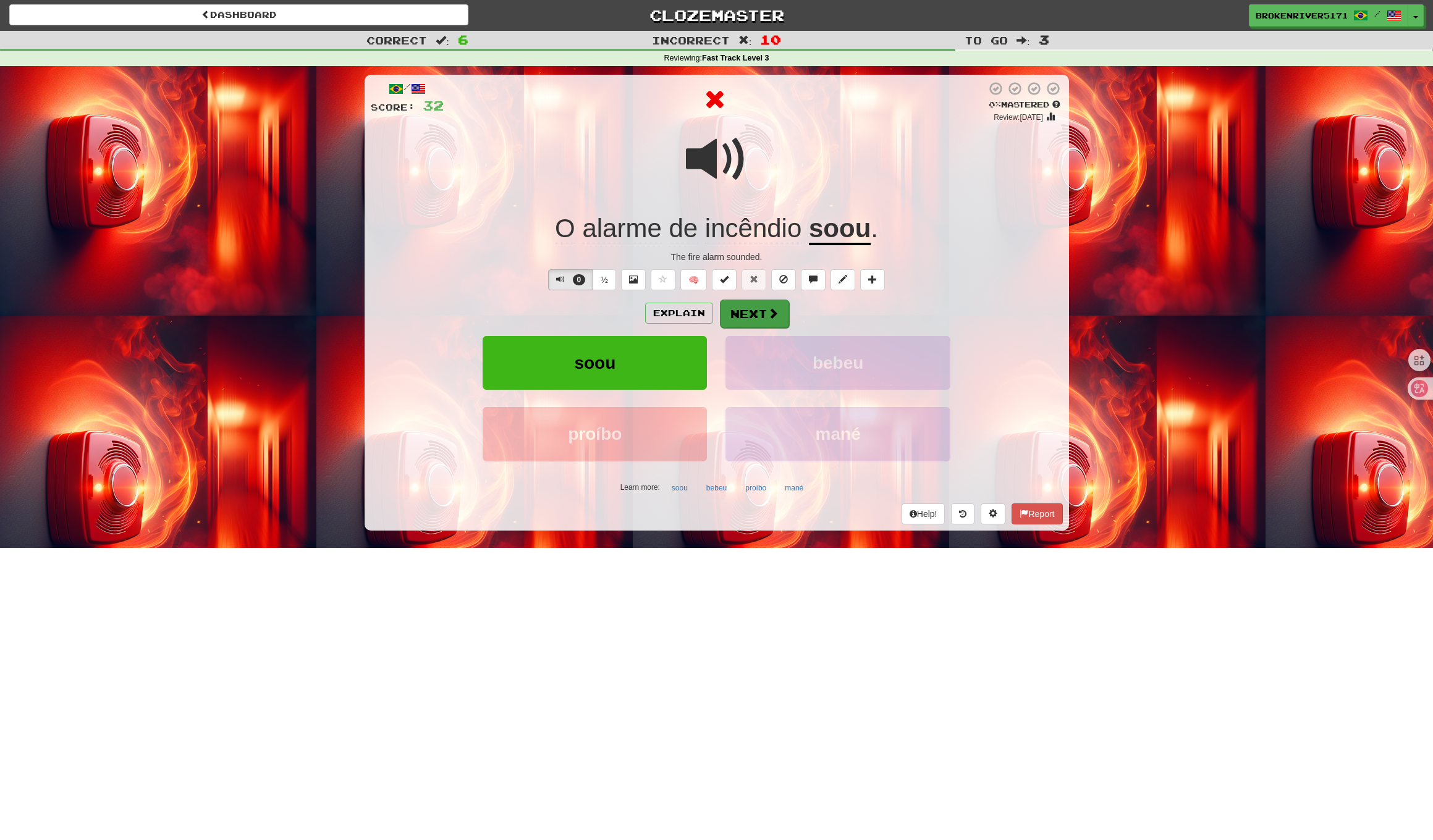
click at [753, 322] on button "Next" at bounding box center [755, 314] width 70 height 29
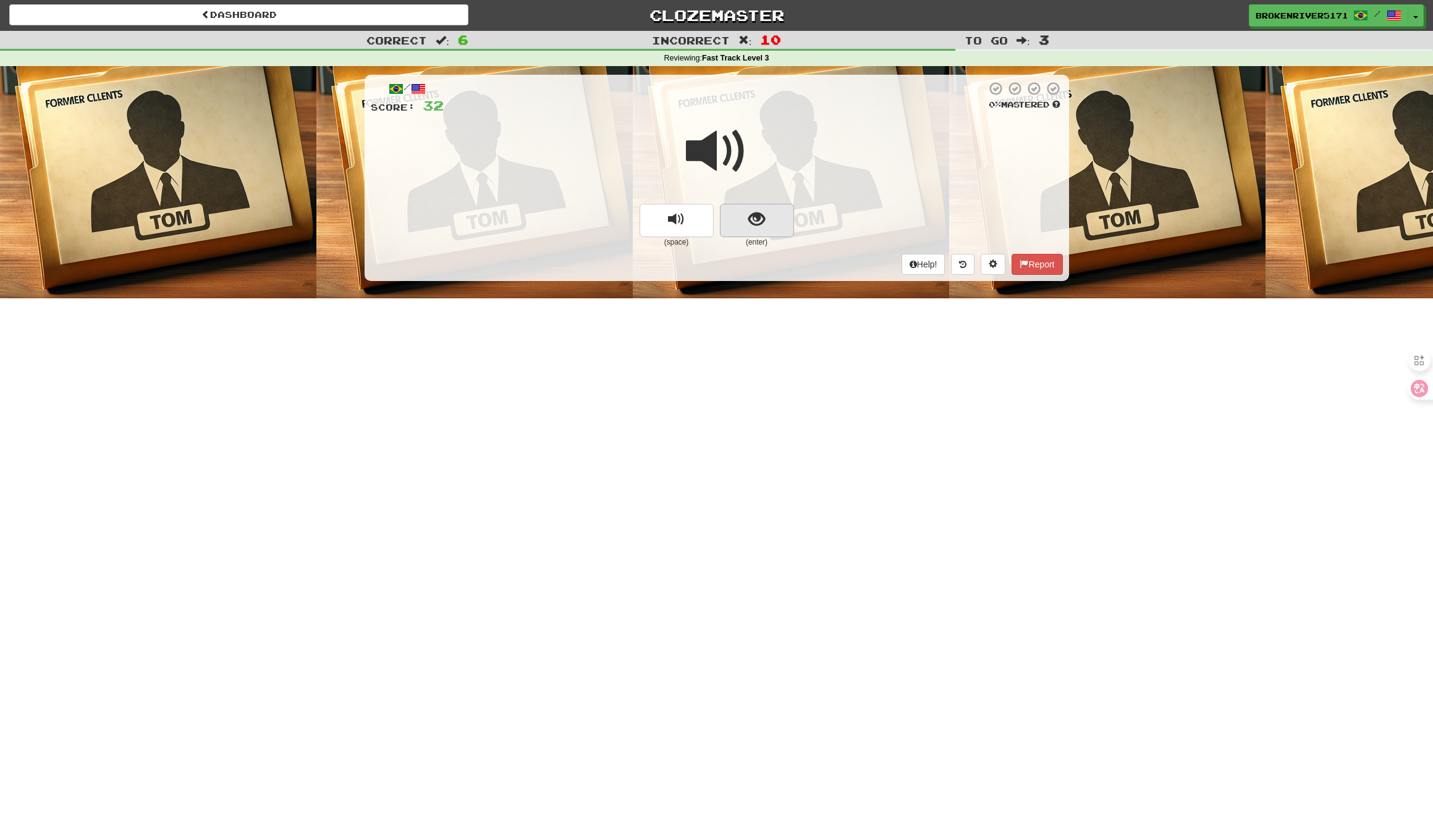
click at [734, 222] on button "show sentence" at bounding box center [756, 220] width 74 height 33
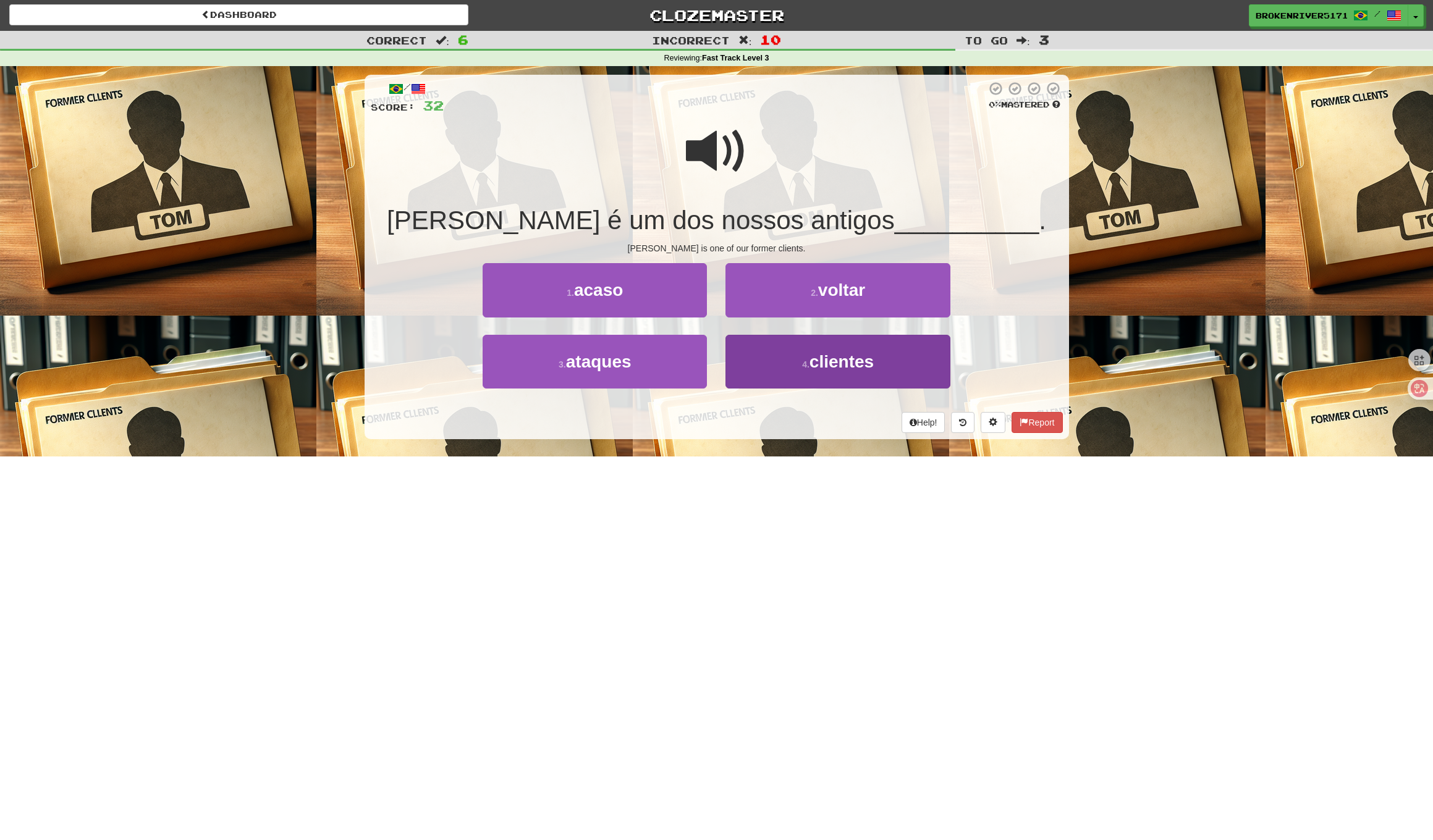
click at [768, 355] on button "4 . clientes" at bounding box center [837, 361] width 224 height 53
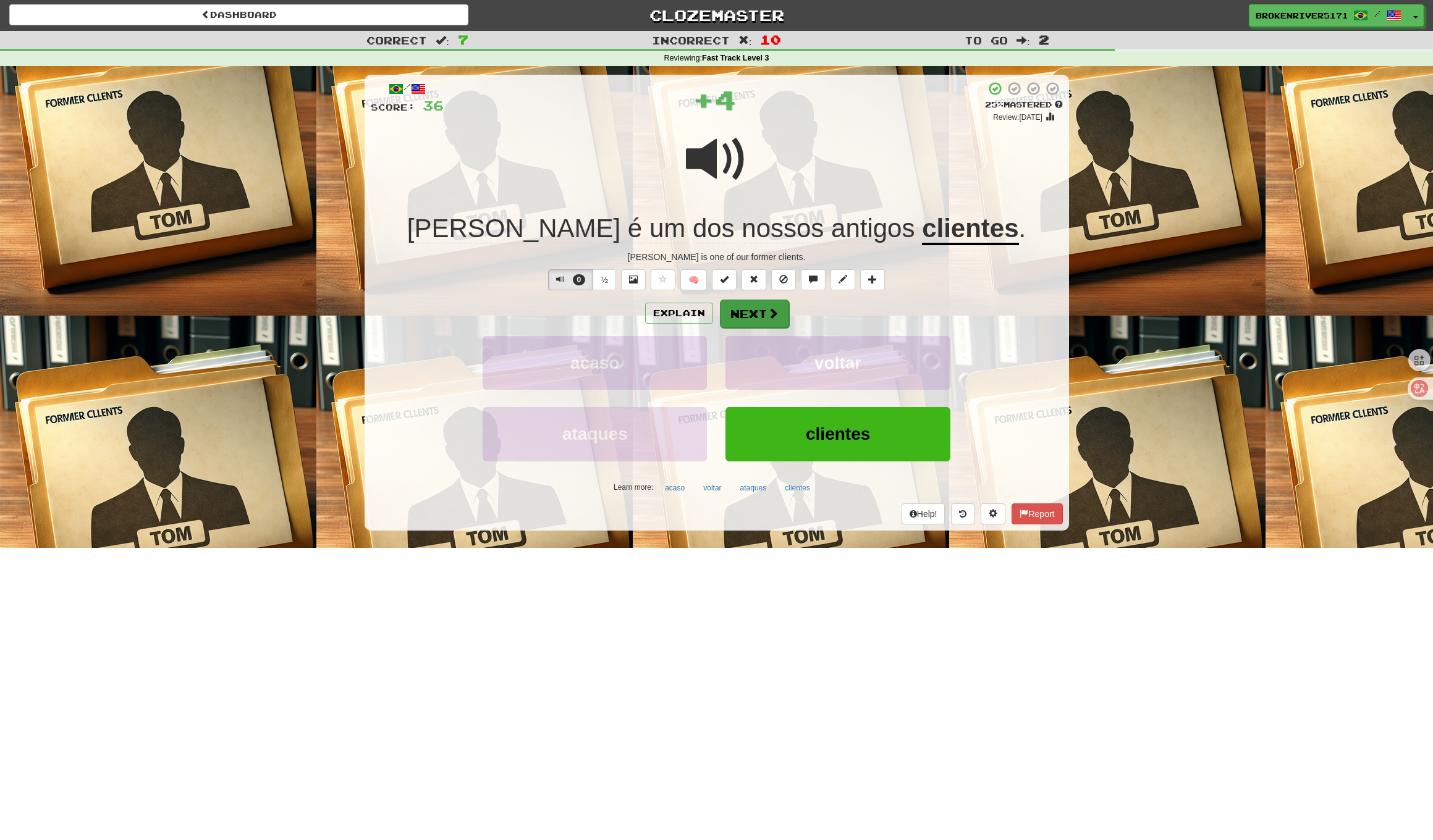
click at [736, 324] on button "Next" at bounding box center [755, 314] width 70 height 29
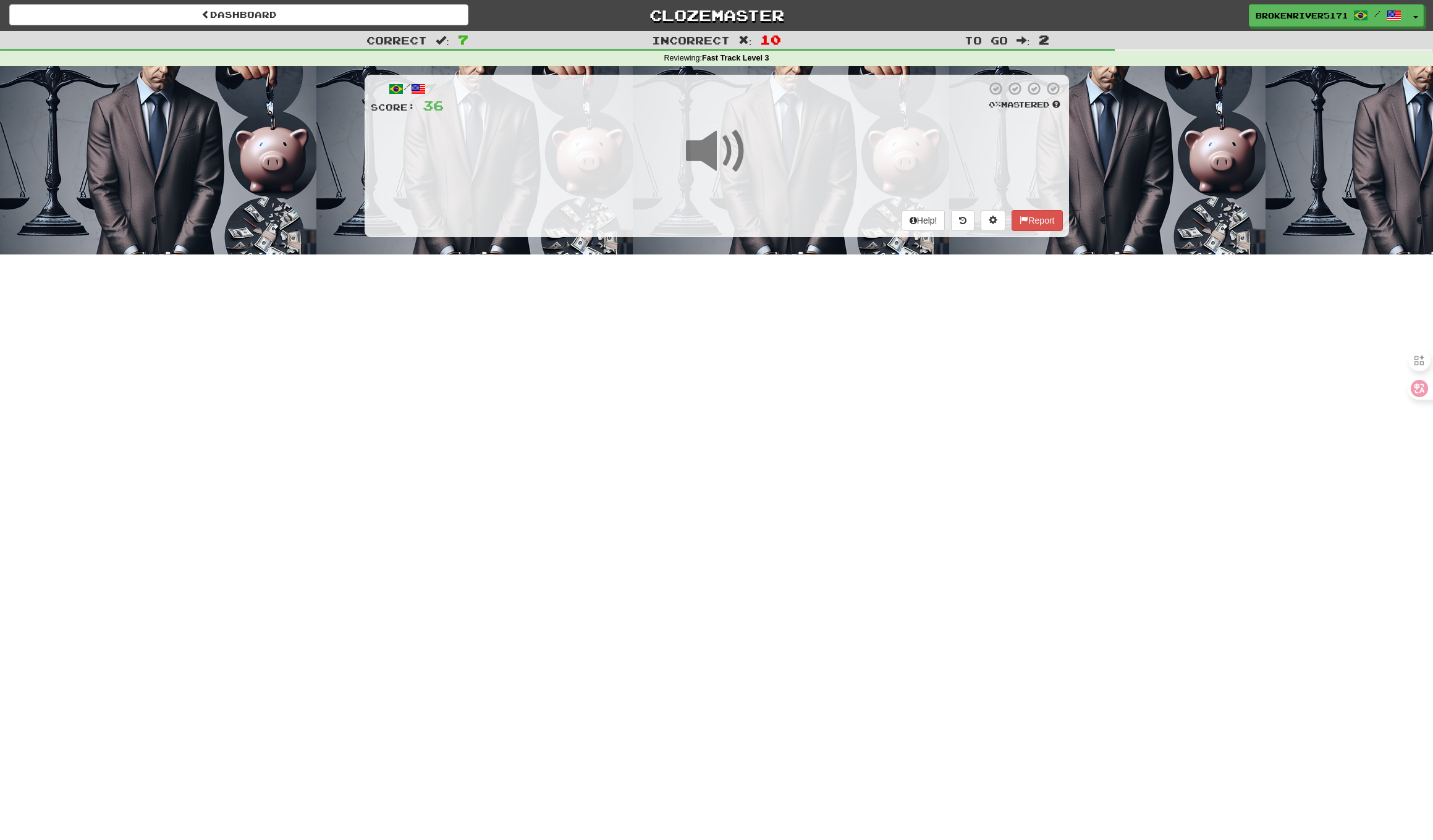
click at [741, 316] on div "Dashboard Clozemaster BrokenRiver5171 / Toggle Dropdown Dashboard Leaderboard A…" at bounding box center [716, 419] width 1433 height 840
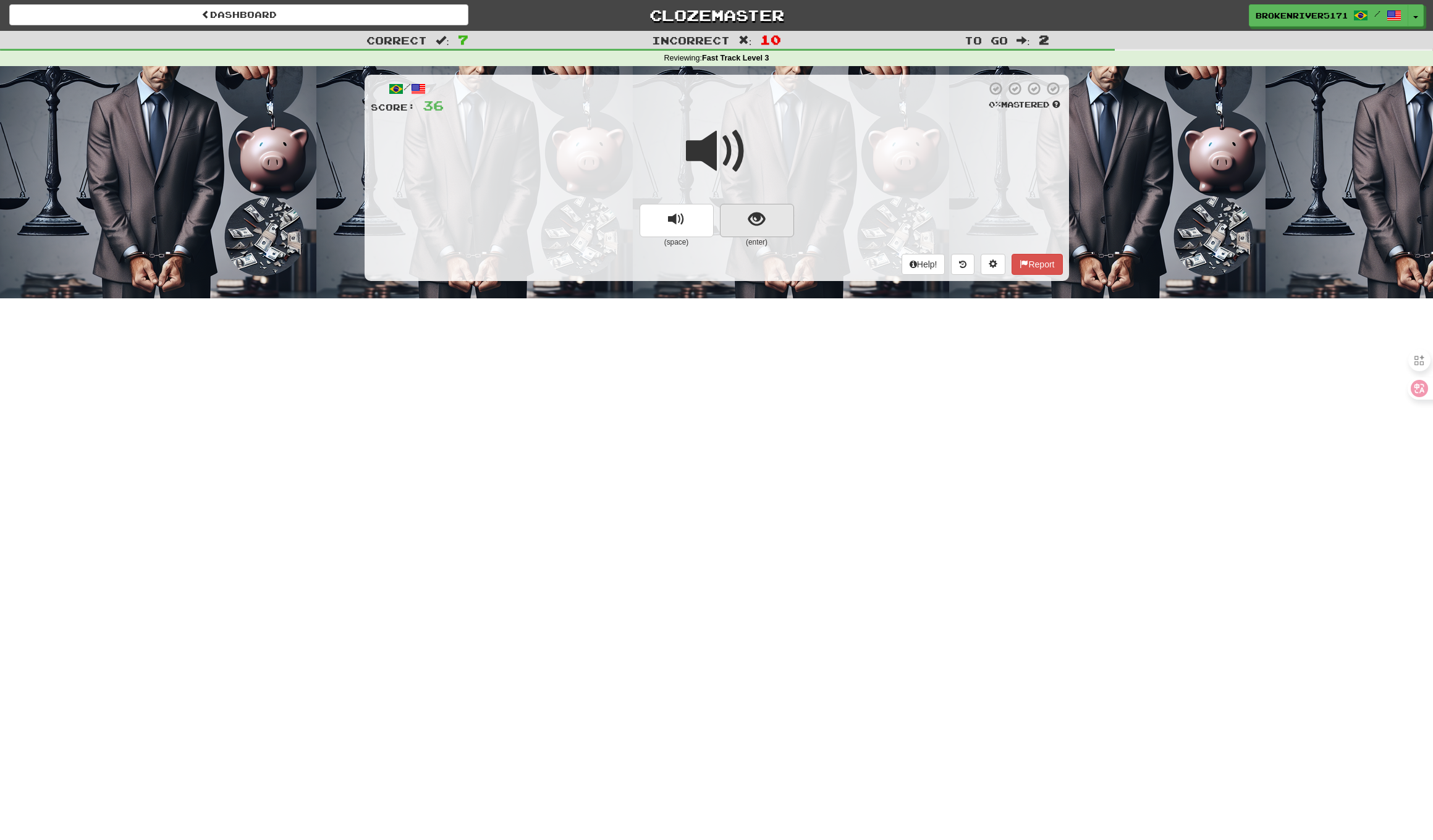
click at [736, 219] on button "show sentence" at bounding box center [756, 220] width 74 height 33
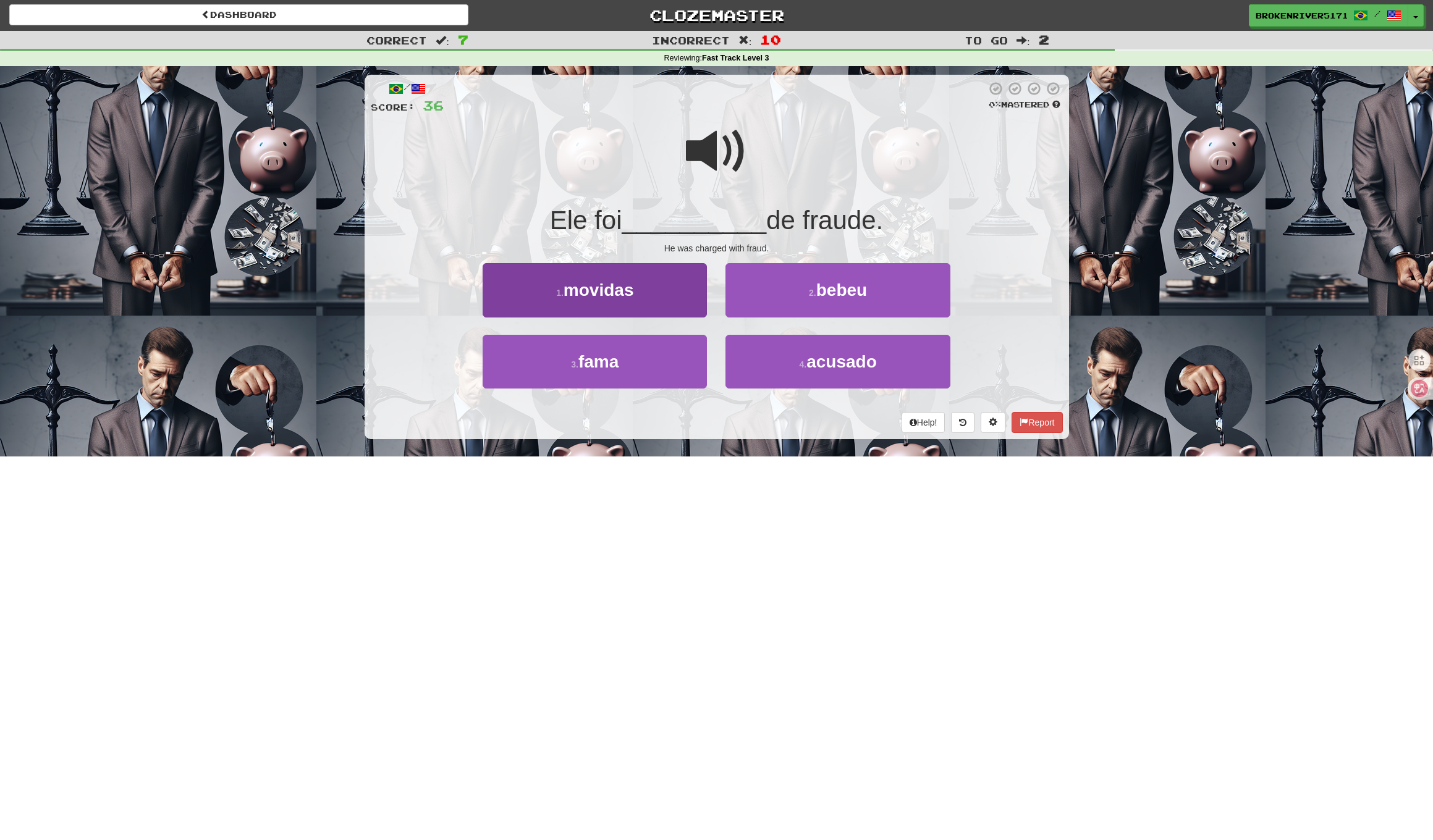
click at [674, 292] on button "1 . movidas" at bounding box center [594, 289] width 224 height 53
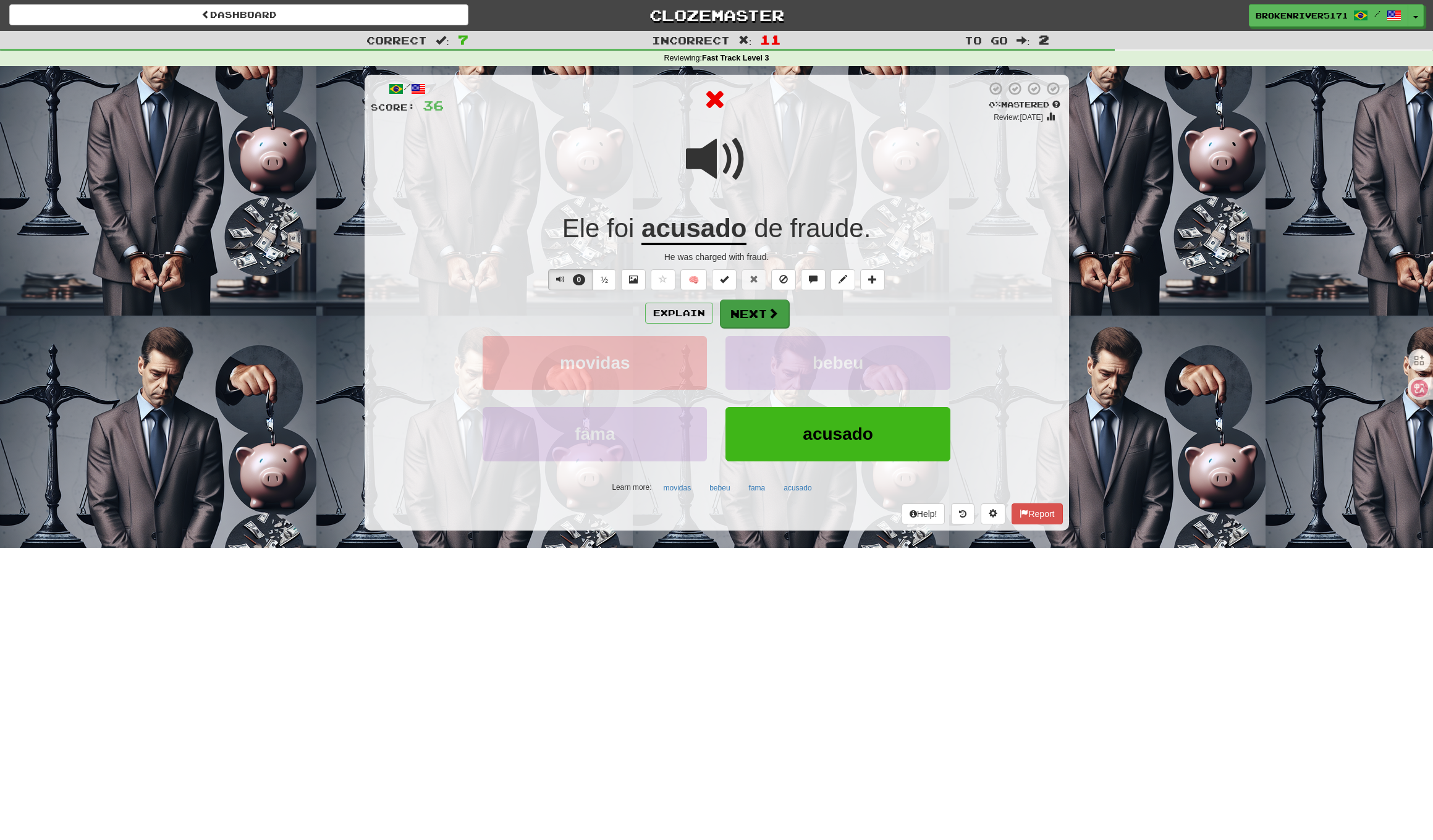
click at [739, 310] on button "Next" at bounding box center [755, 314] width 70 height 29
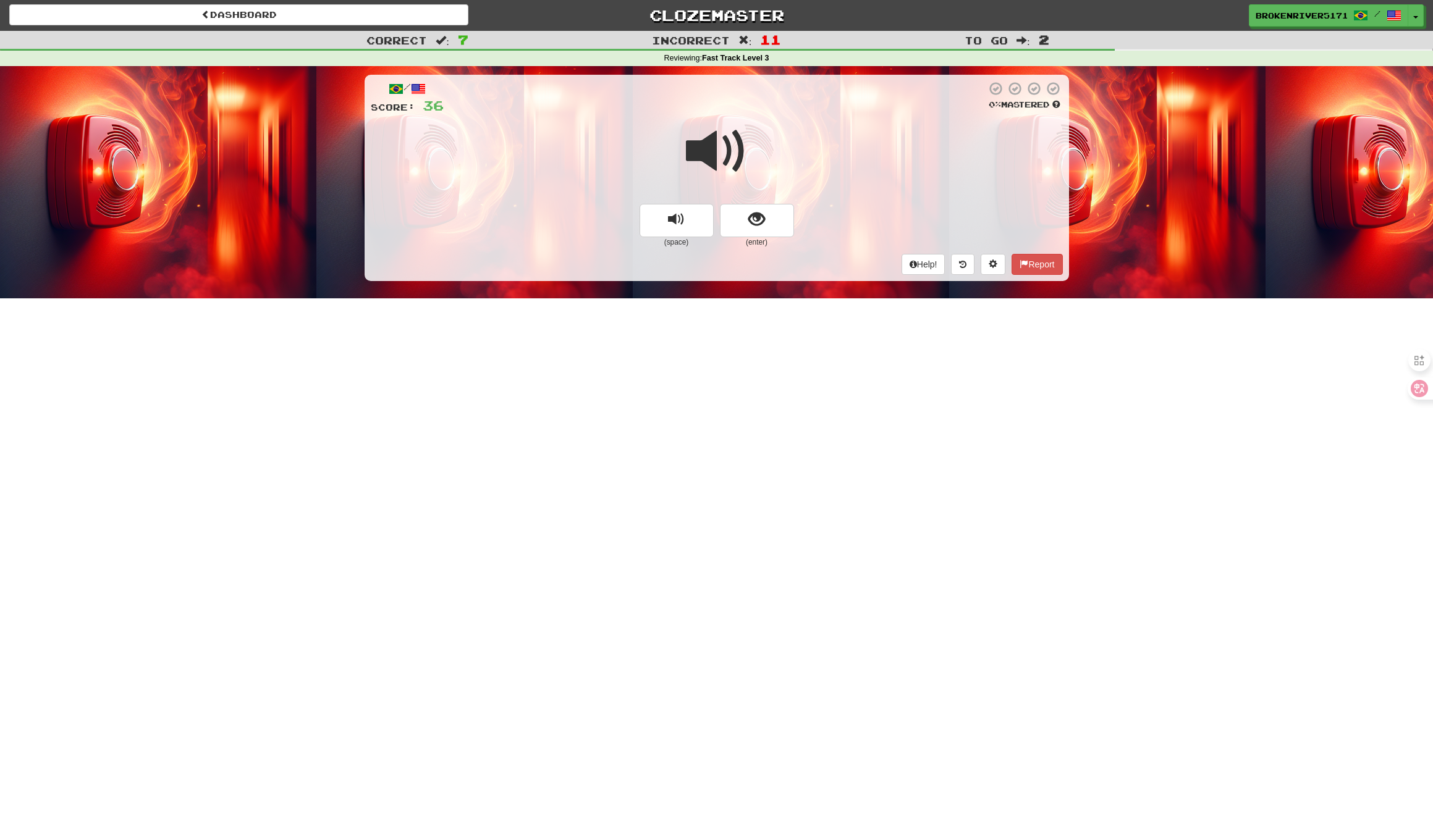
click at [753, 211] on span "show sentence" at bounding box center [756, 220] width 17 height 17
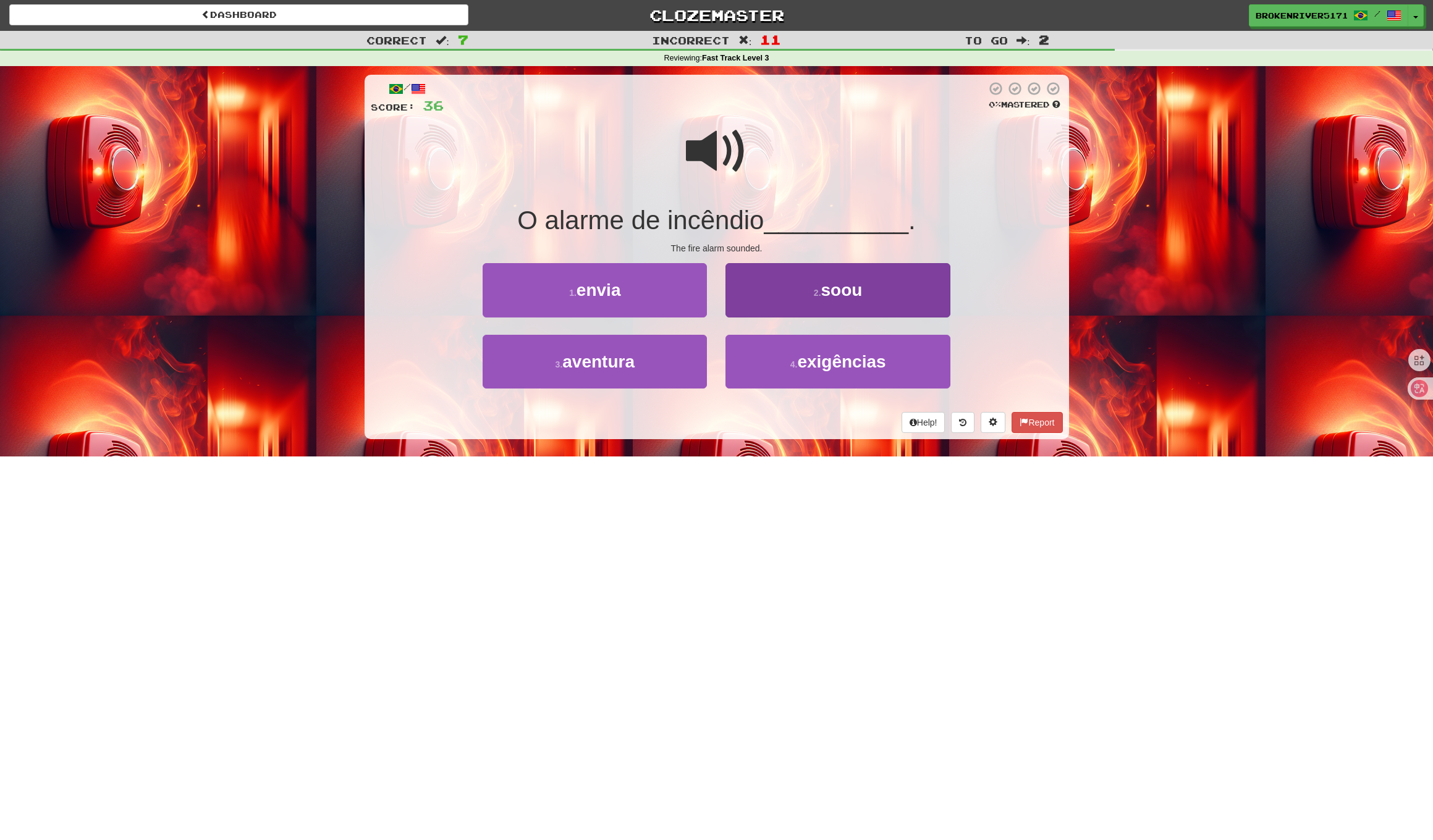
click at [789, 306] on button "2 . soou" at bounding box center [837, 289] width 224 height 53
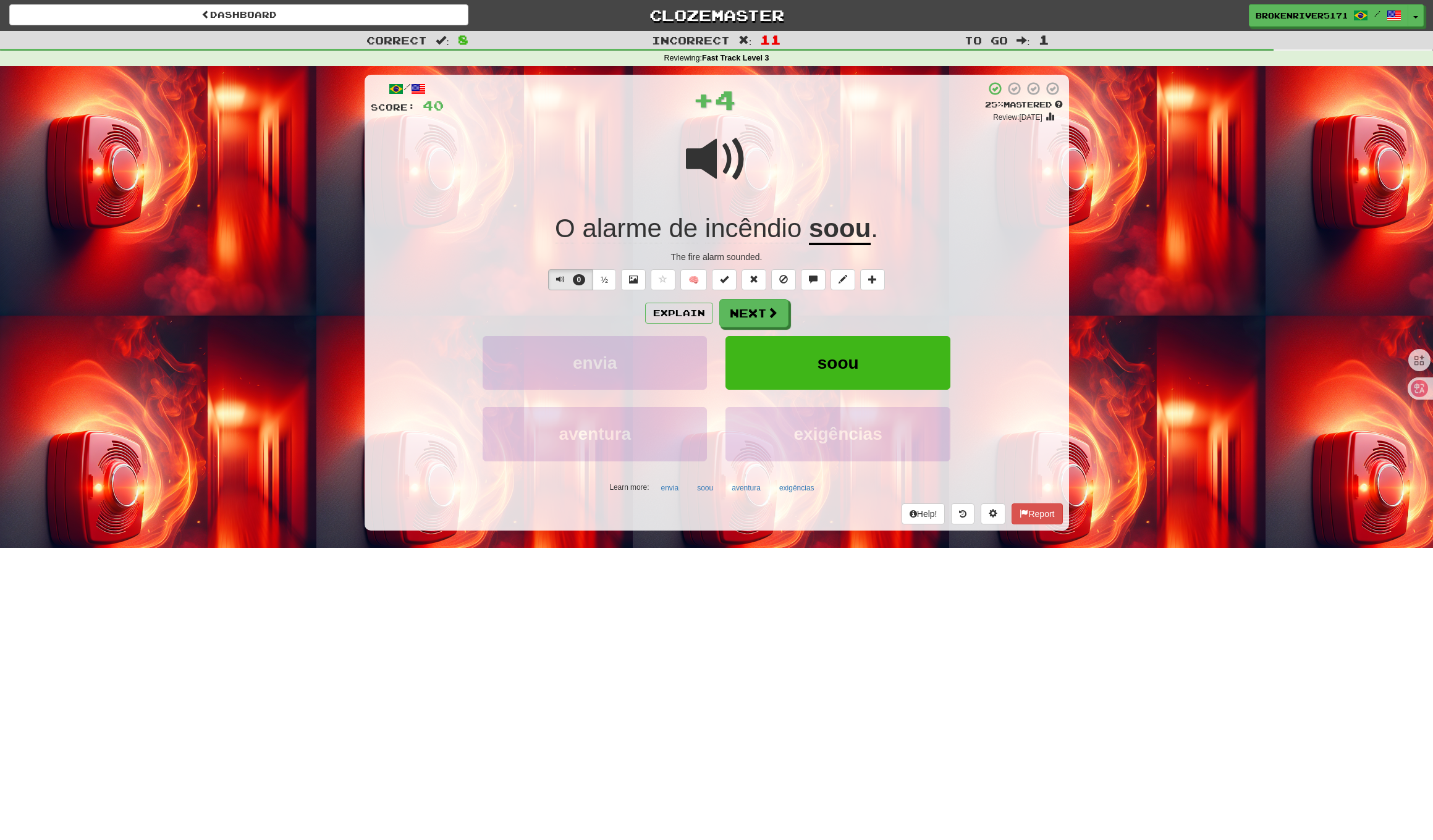
click at [848, 319] on div "Explain Next" at bounding box center [716, 314] width 692 height 29
click at [750, 277] on span at bounding box center [754, 279] width 8 height 8
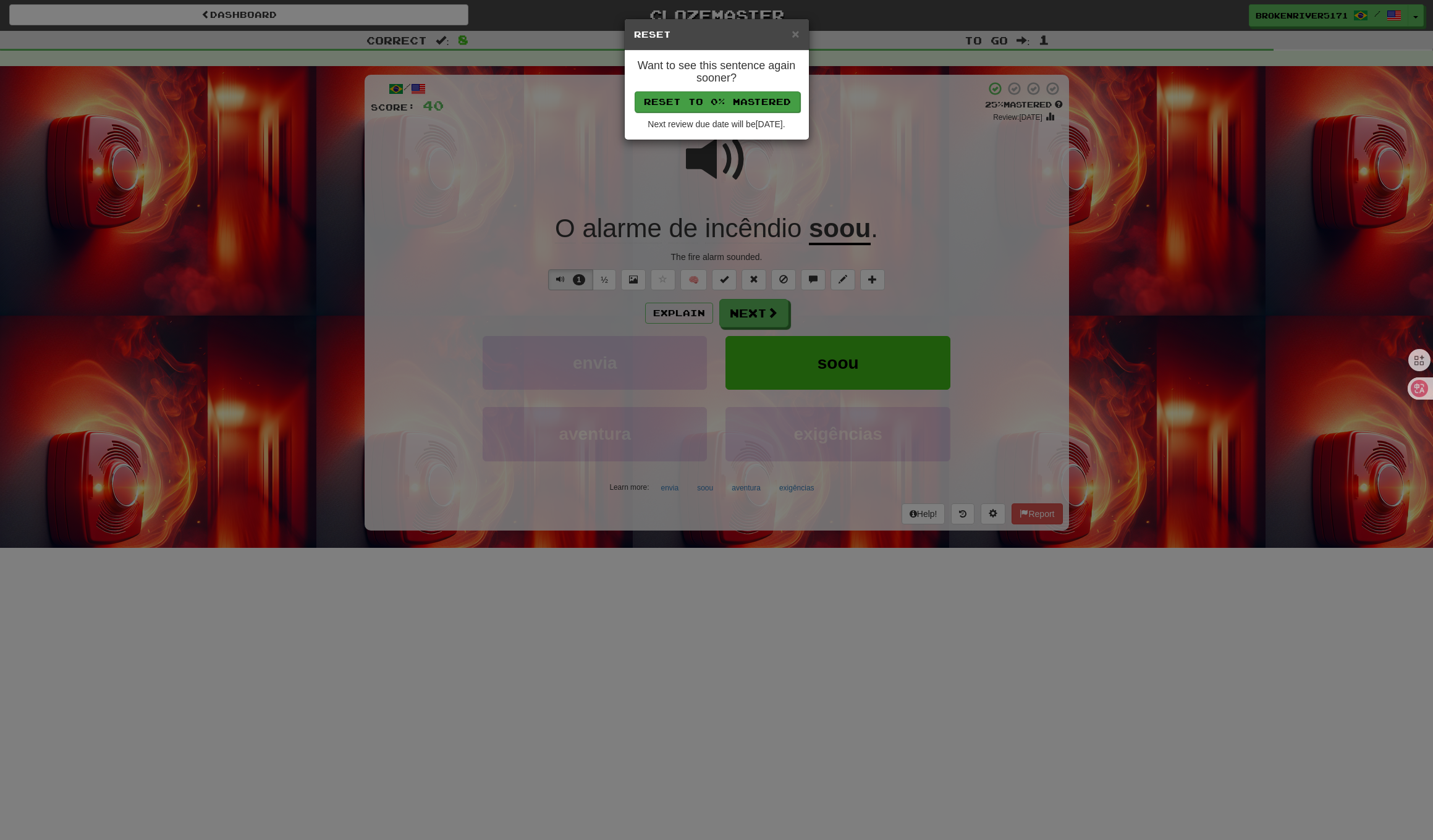
click at [721, 97] on button "Reset to 0% Mastered" at bounding box center [716, 102] width 165 height 21
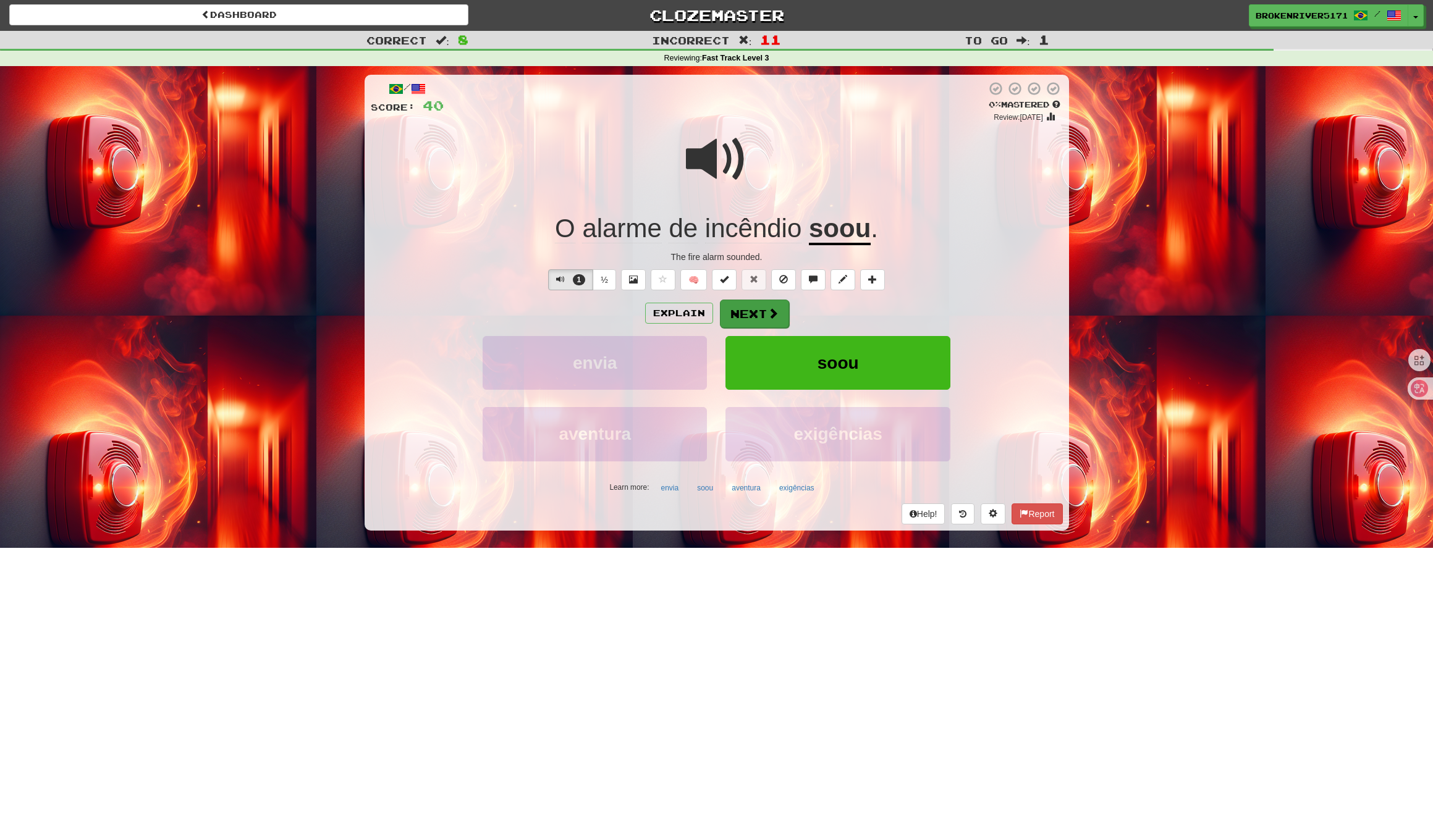
click at [745, 310] on button "Next" at bounding box center [755, 314] width 70 height 29
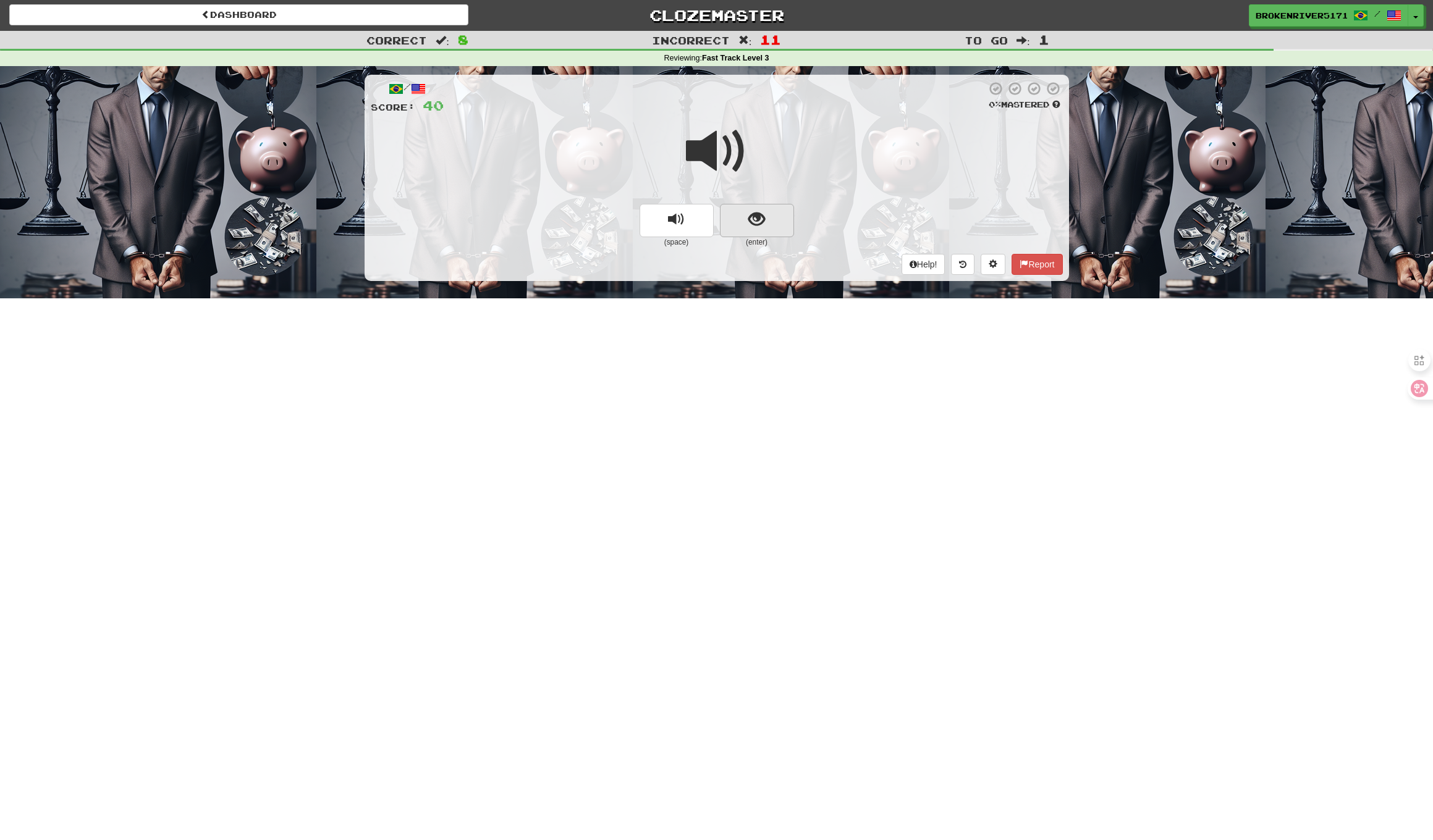
click at [755, 217] on span "show sentence" at bounding box center [756, 220] width 17 height 17
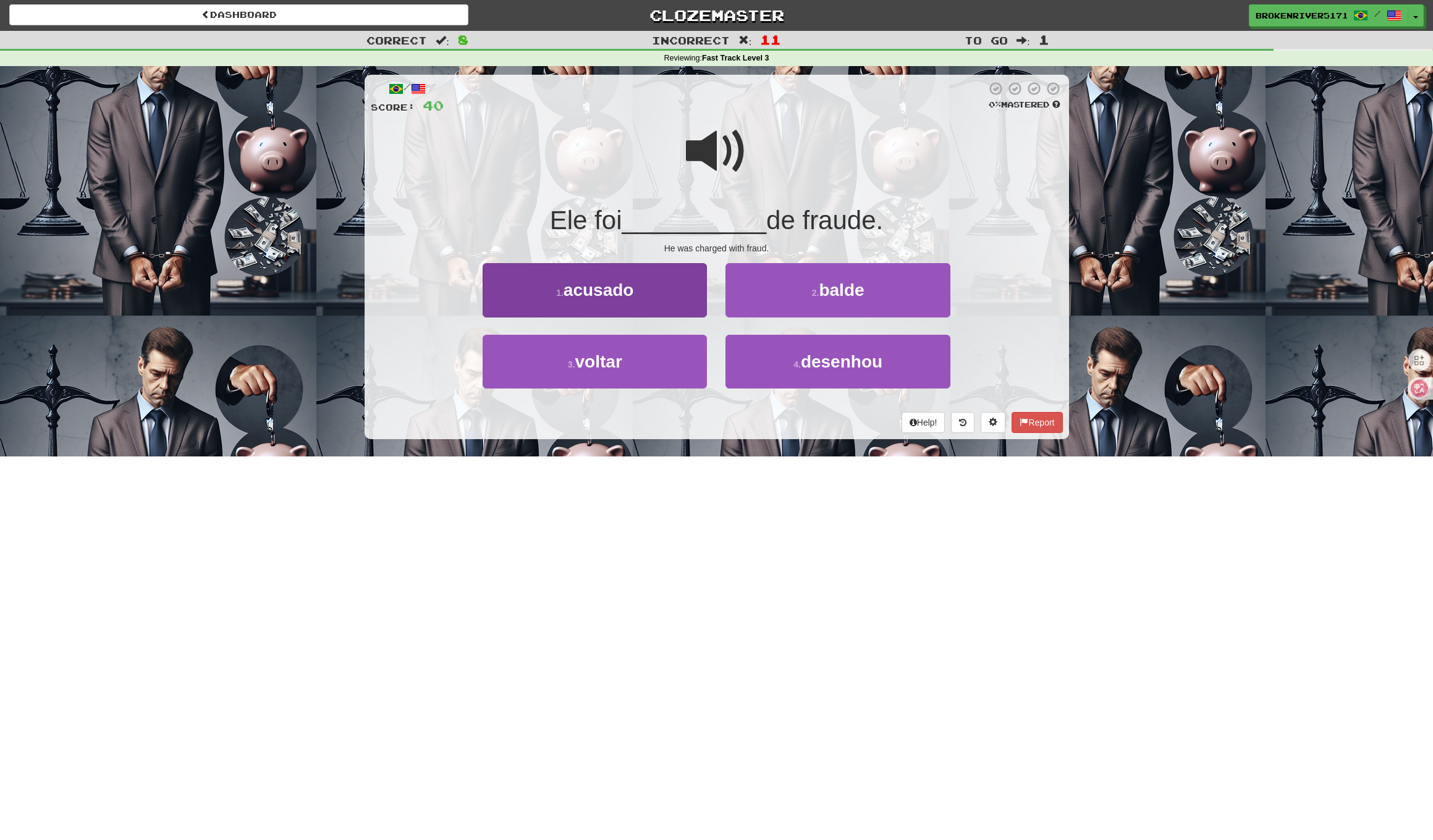
click at [664, 302] on button "1 . acusado" at bounding box center [594, 289] width 224 height 53
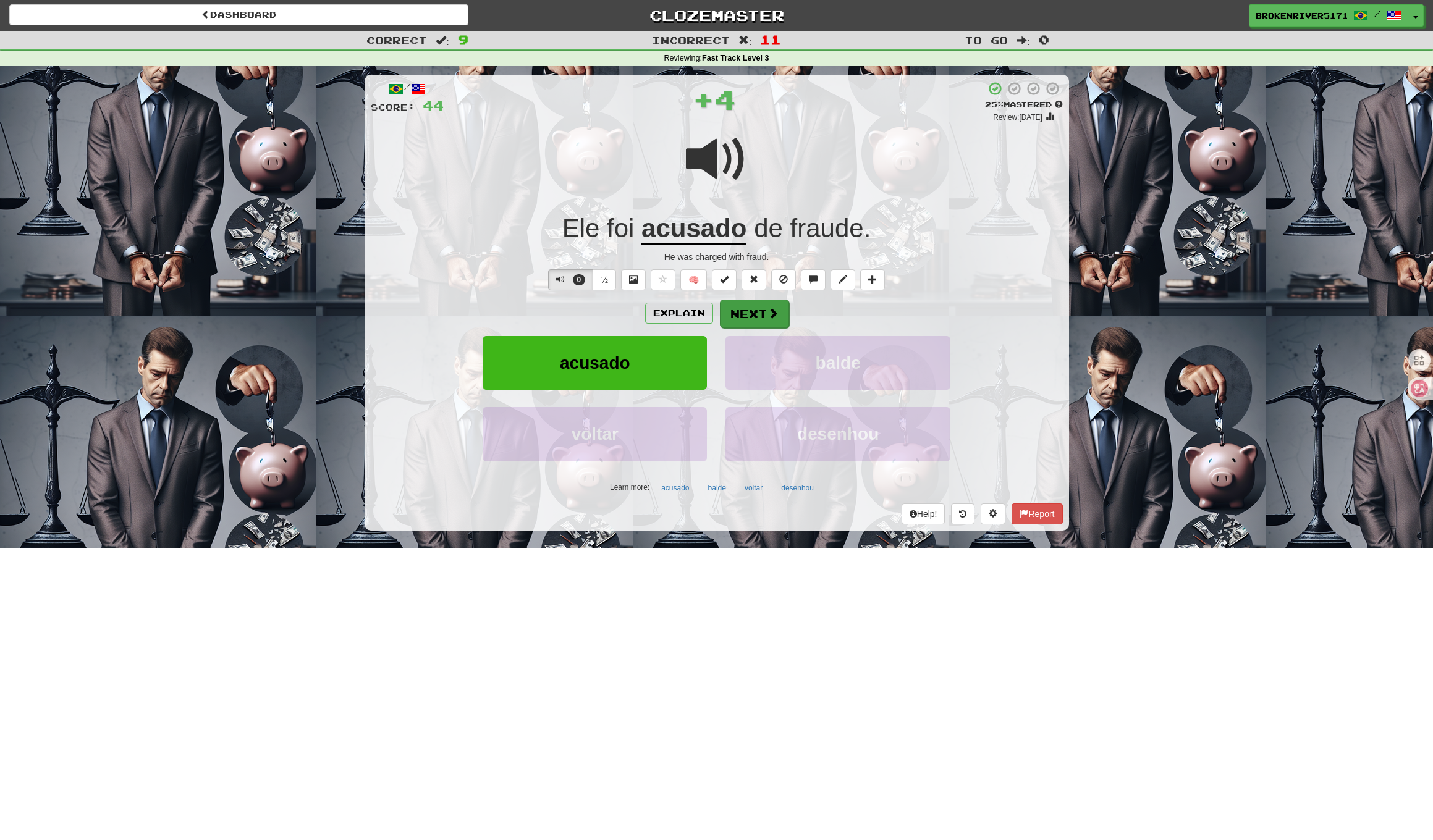
click at [782, 320] on button "Next" at bounding box center [755, 314] width 70 height 29
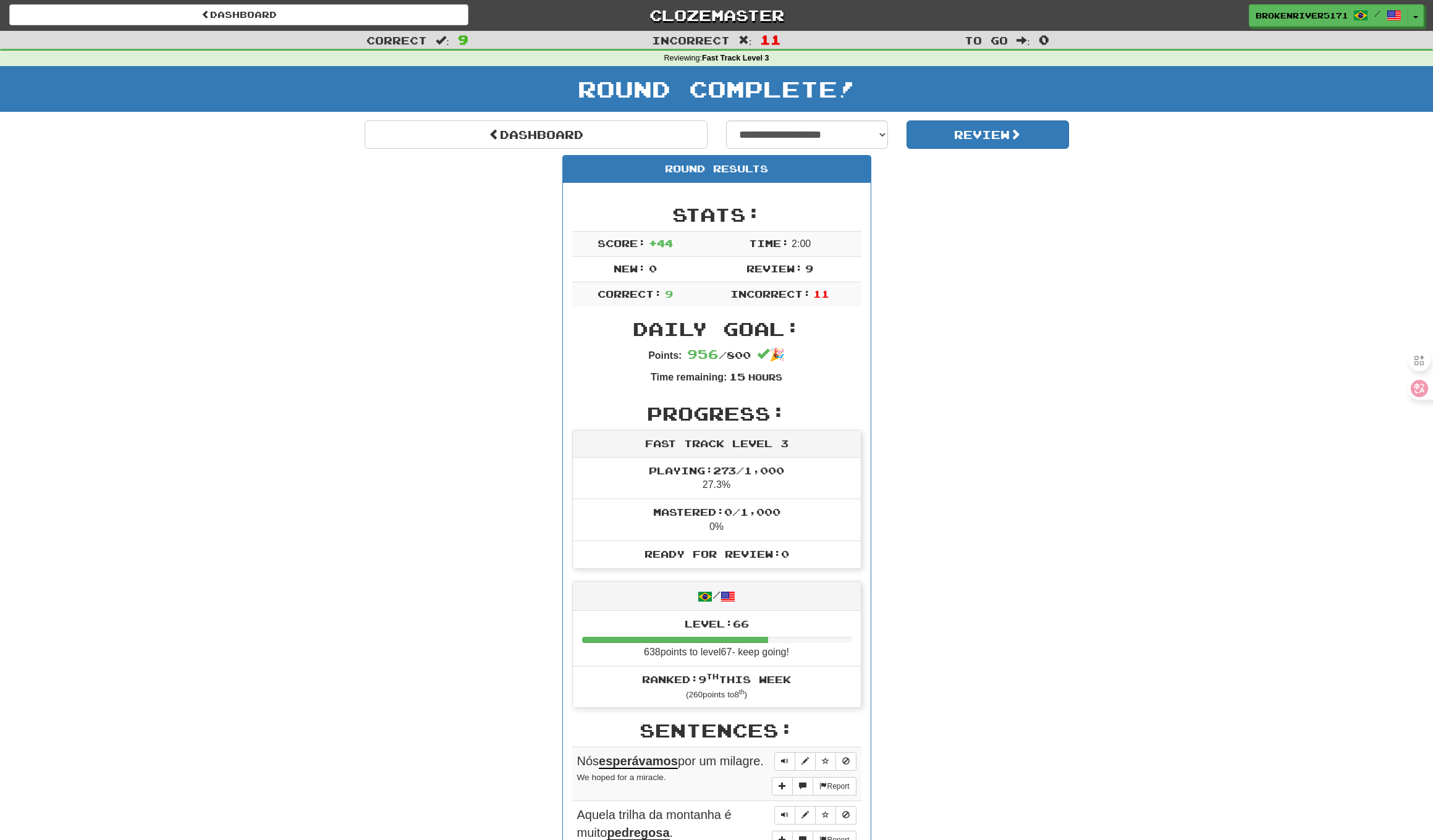
click at [923, 224] on div "Round Results Stats: Score: + 44 Time: 2 : 0 0 New: 0 Review: 9 Correct: 9 Inco…" at bounding box center [716, 715] width 705 height 1120
drag, startPoint x: 641, startPoint y: 132, endPoint x: 673, endPoint y: 135, distance: 32.1
click at [857, 140] on select "**********" at bounding box center [807, 135] width 163 height 29
click at [948, 130] on button "Review" at bounding box center [988, 135] width 163 height 29
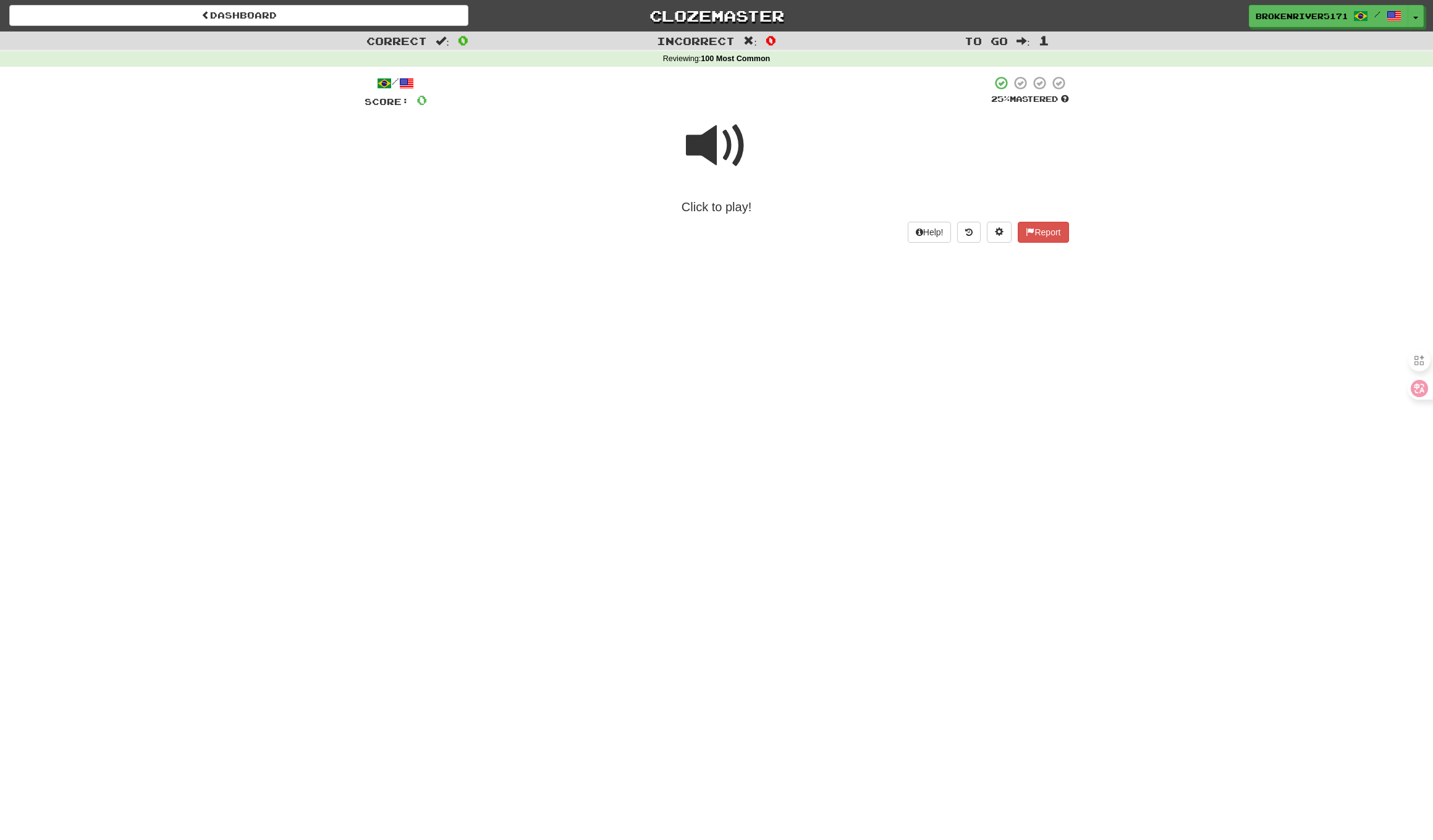
click at [737, 166] on span at bounding box center [716, 146] width 62 height 62
click at [770, 216] on button "show sentence" at bounding box center [756, 214] width 74 height 33
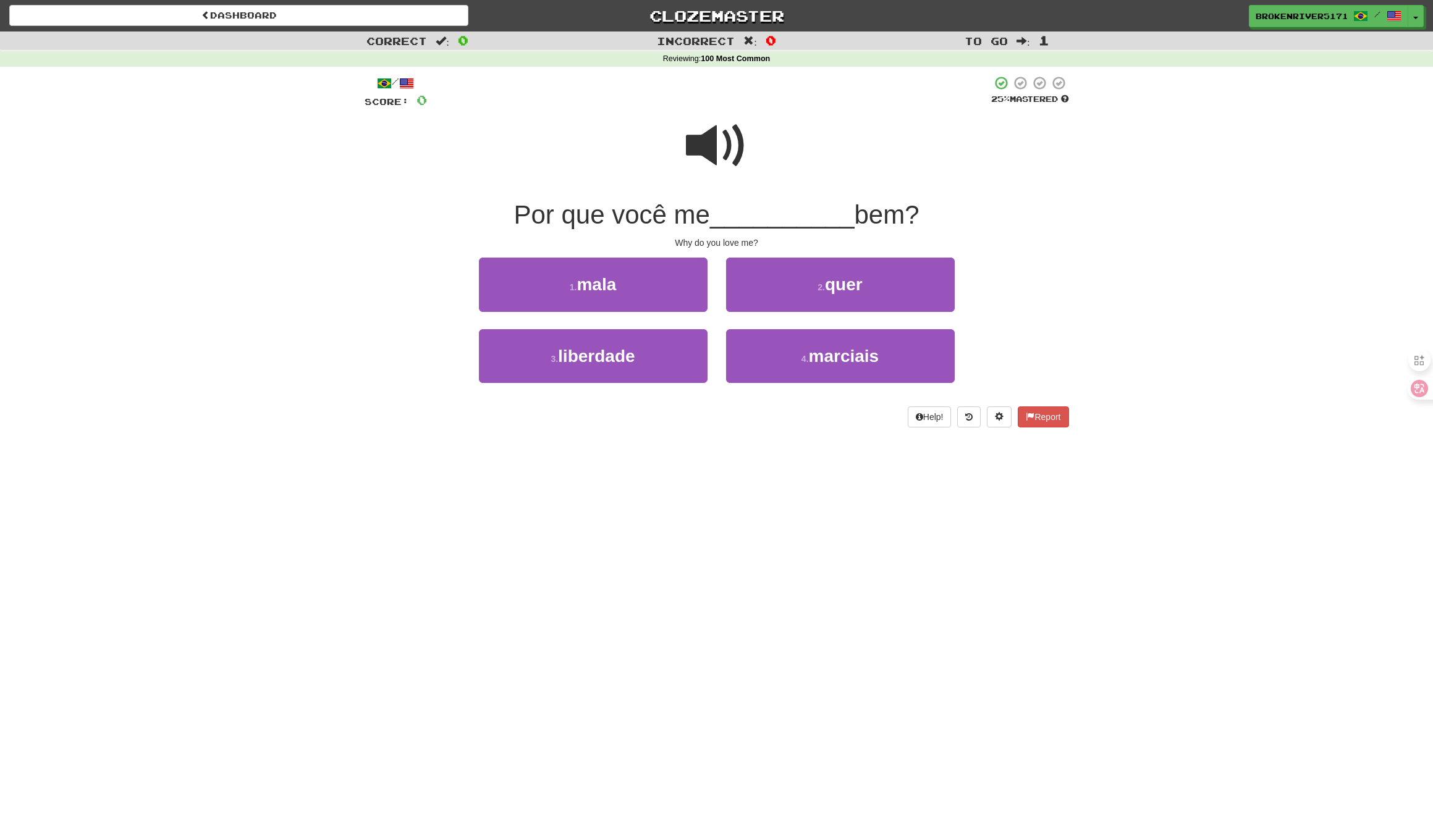
click at [713, 453] on div "Dashboard Clozemaster BrokenRiver5171 / Toggle Dropdown Dashboard Leaderboard A…" at bounding box center [716, 420] width 1433 height 840
click at [695, 431] on div "/ Score: 0 25 % Mastered Por que você me __________ bem? Why do you love me? 1 …" at bounding box center [716, 256] width 705 height 378
click at [650, 303] on button "1 . mala" at bounding box center [594, 284] width 229 height 53
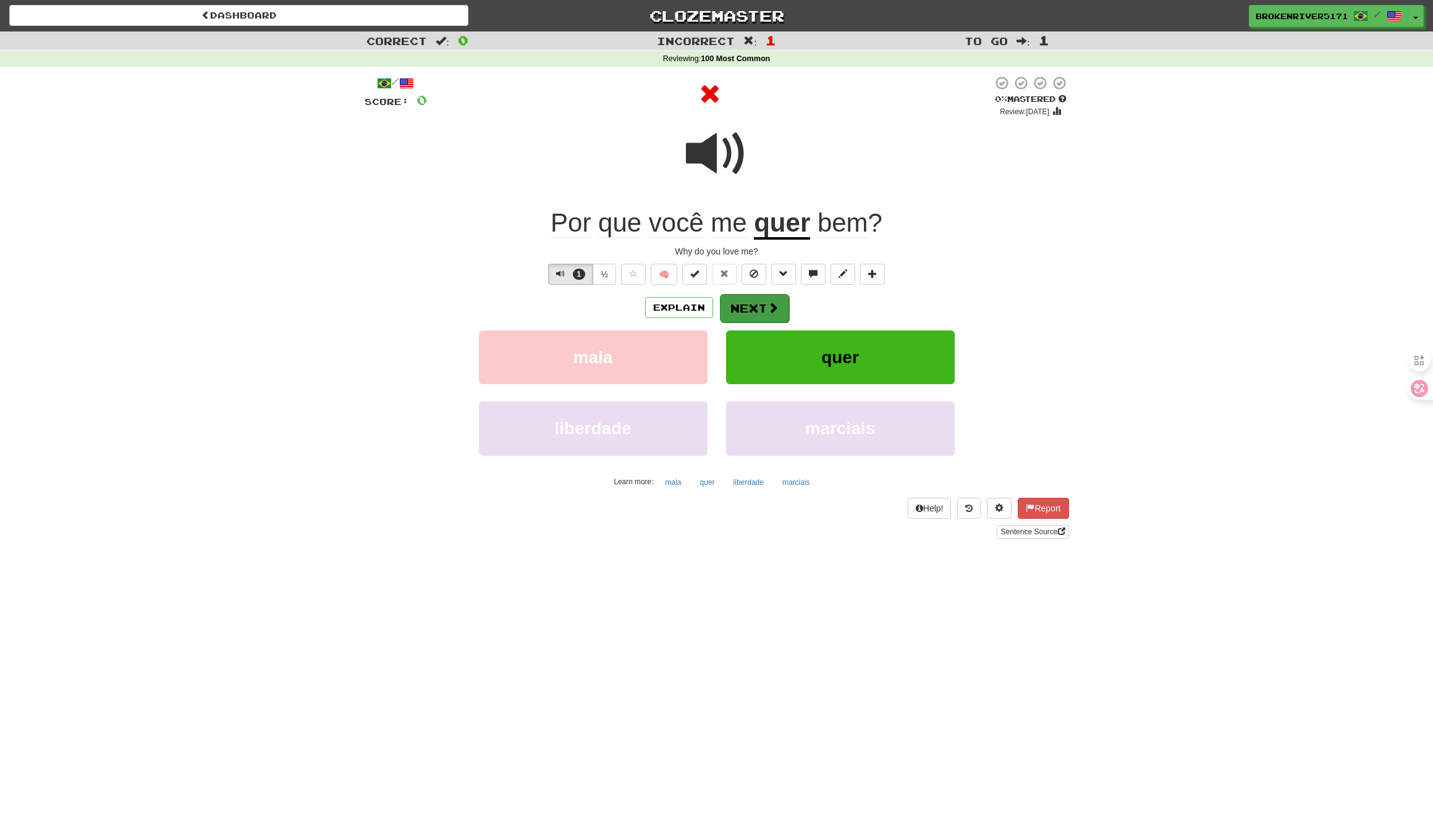
click at [753, 300] on button "Next" at bounding box center [755, 309] width 70 height 29
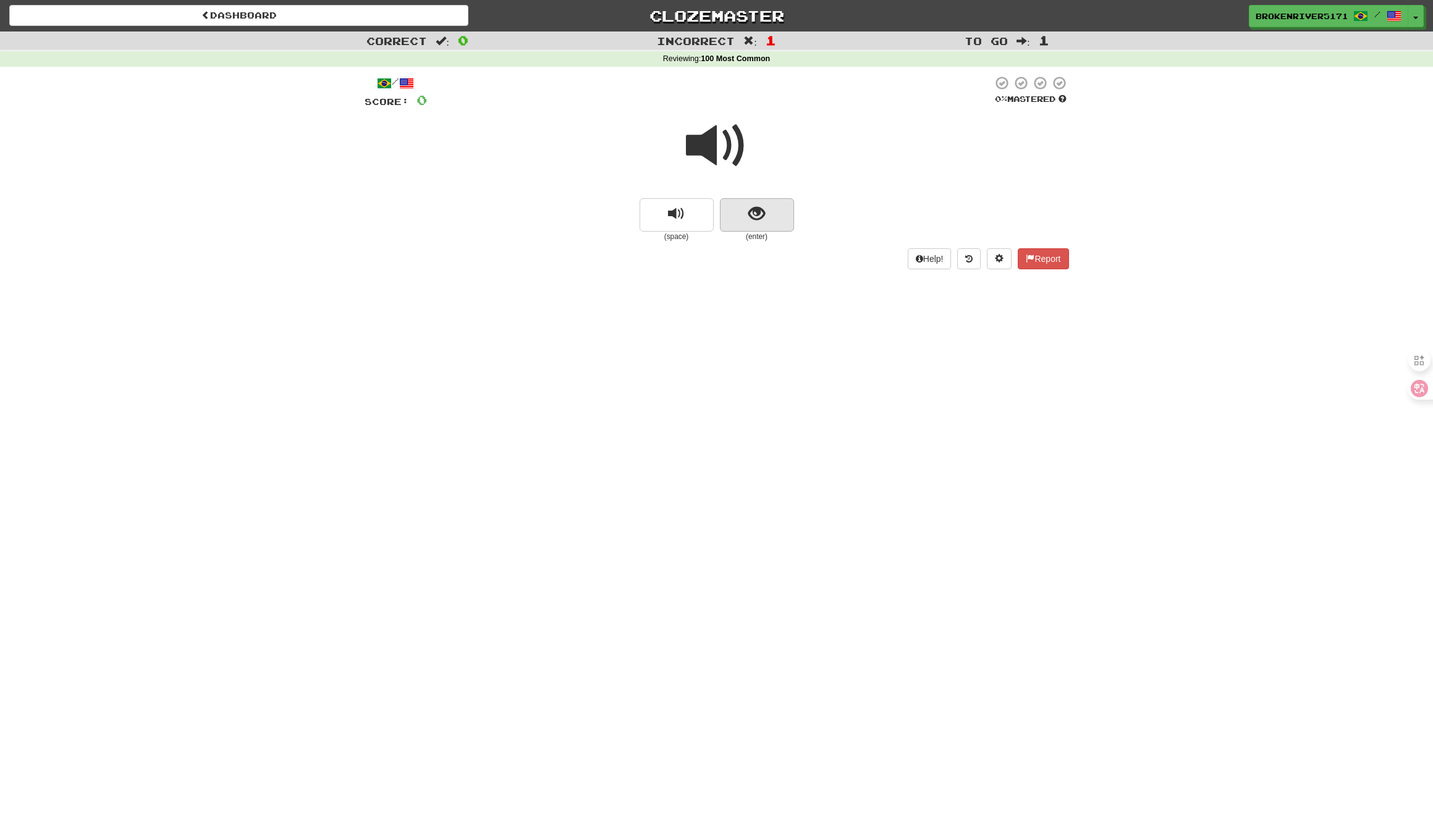
click at [766, 215] on button "show sentence" at bounding box center [756, 214] width 74 height 33
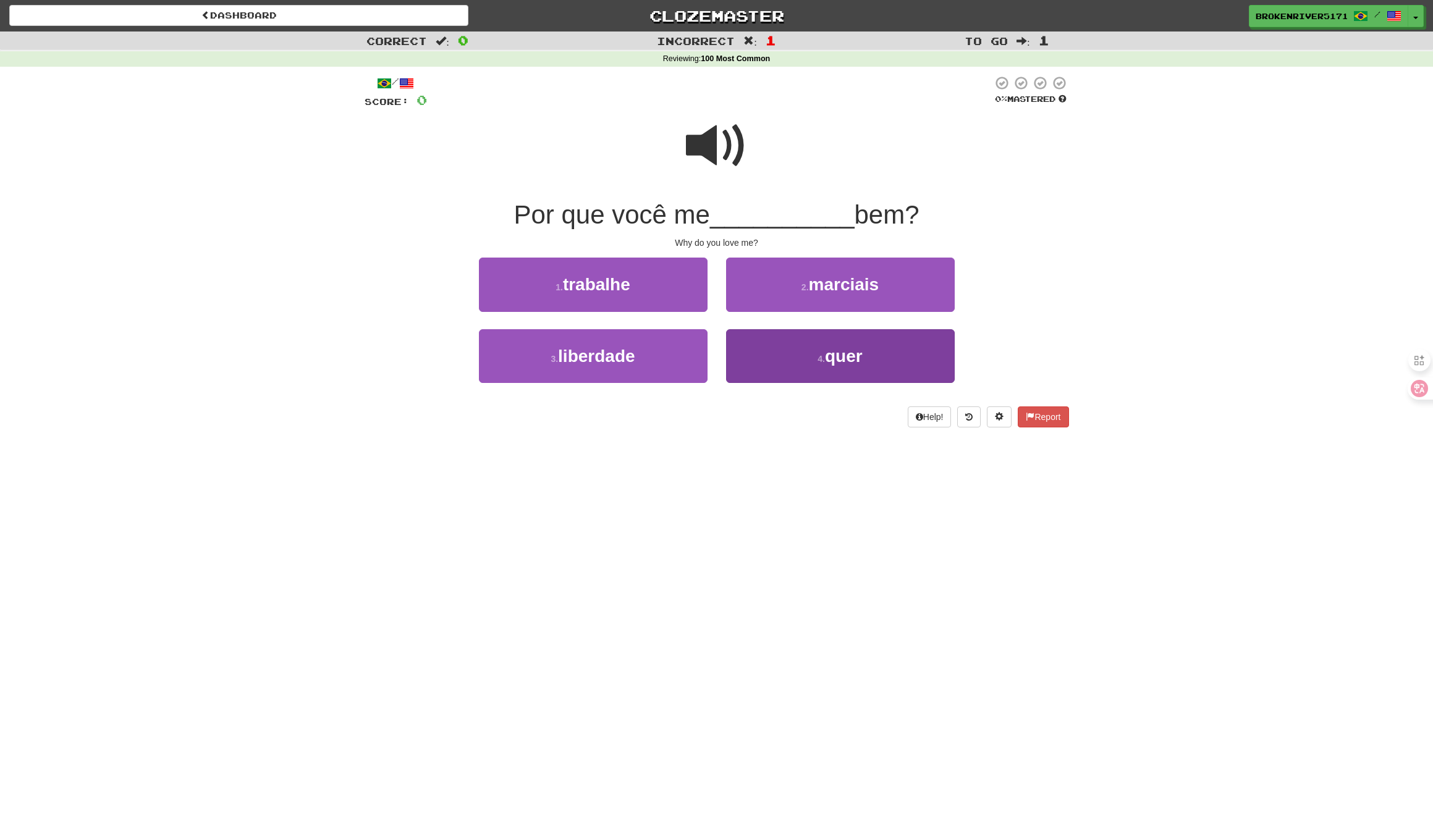
click at [766, 368] on button "4 . quer" at bounding box center [840, 355] width 229 height 53
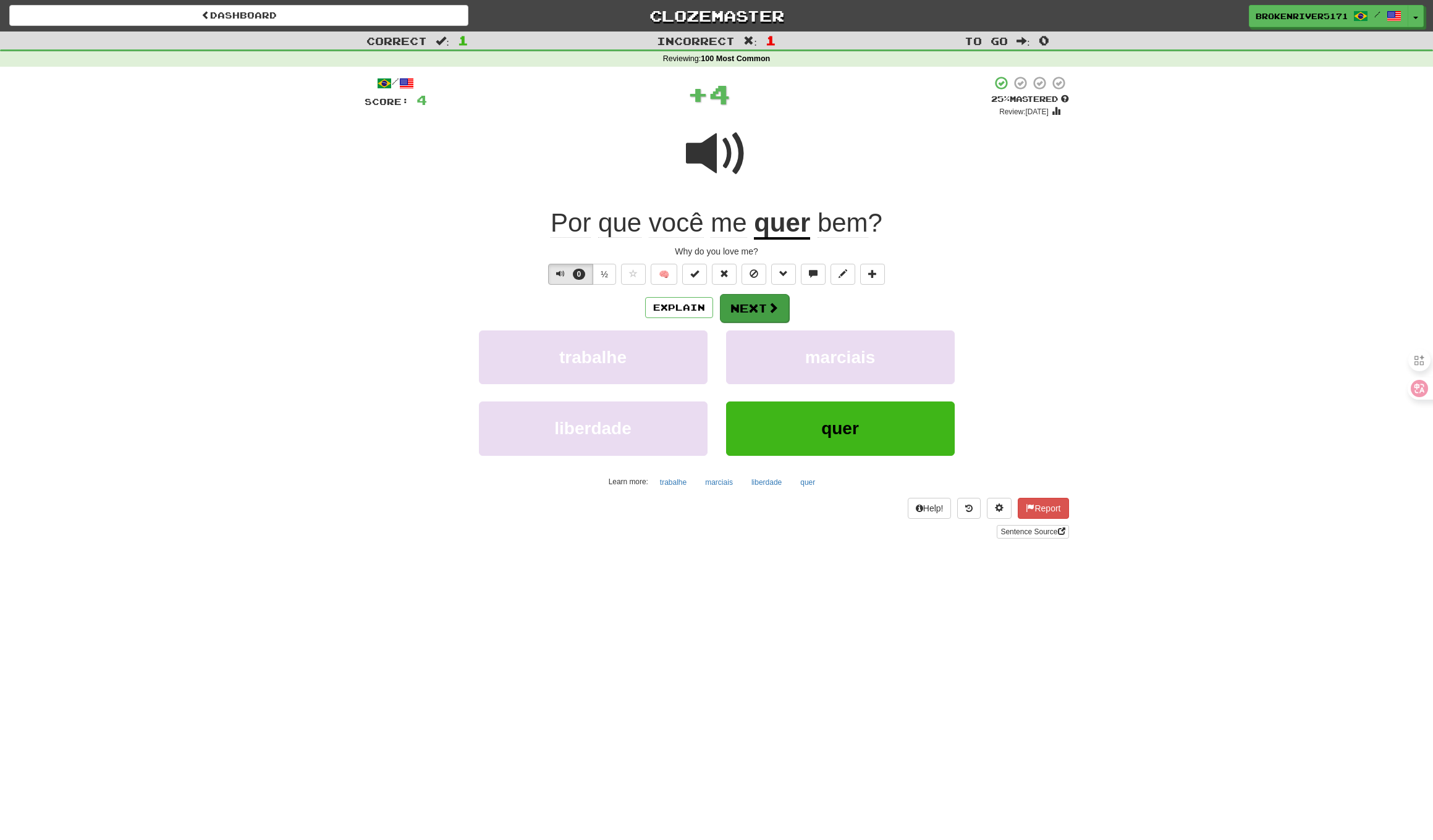
click at [754, 313] on button "Next" at bounding box center [755, 309] width 70 height 29
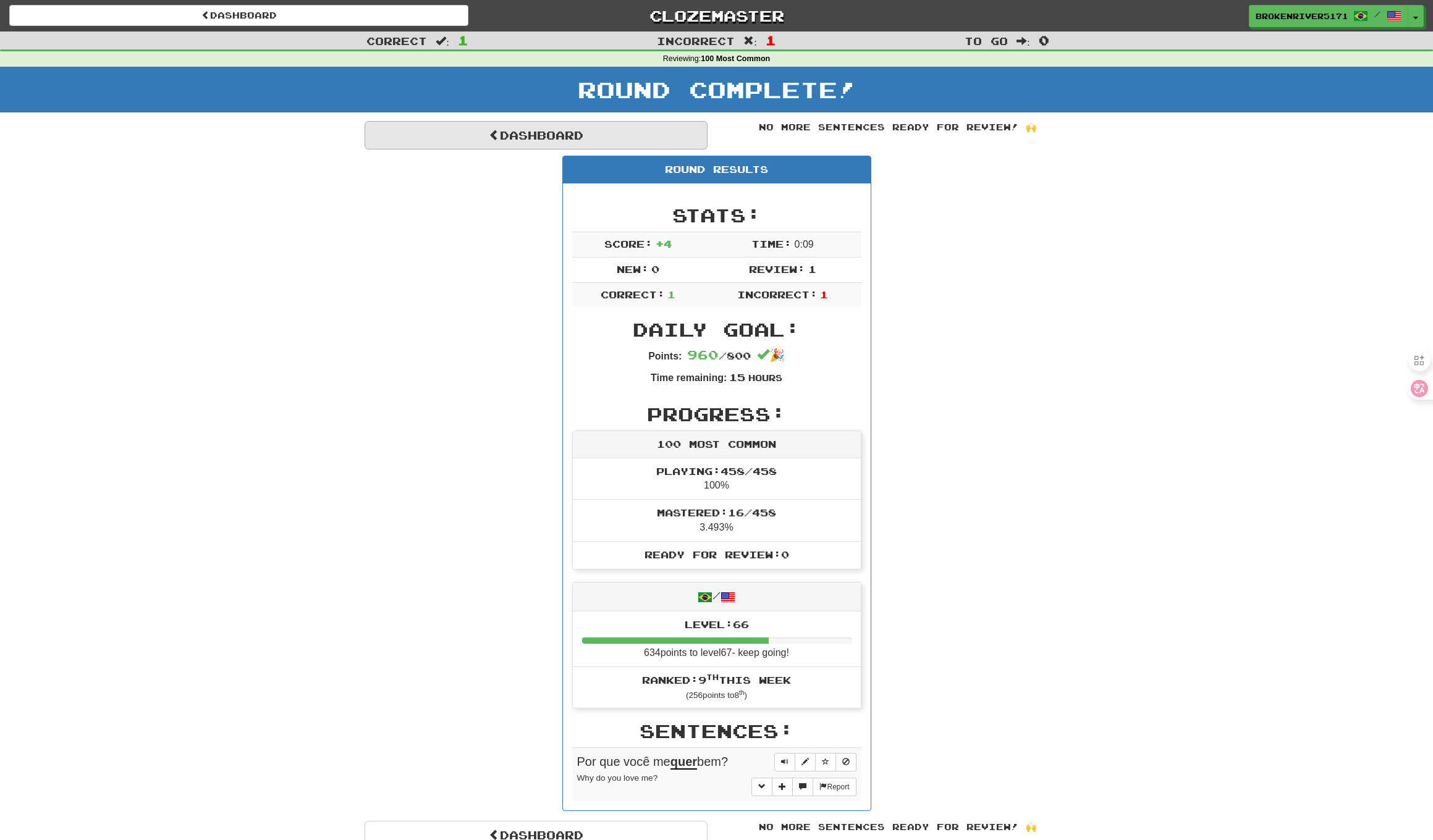
click at [611, 139] on link "Dashboard" at bounding box center [536, 136] width 343 height 29
